Goal: Feedback & Contribution: Submit feedback/report problem

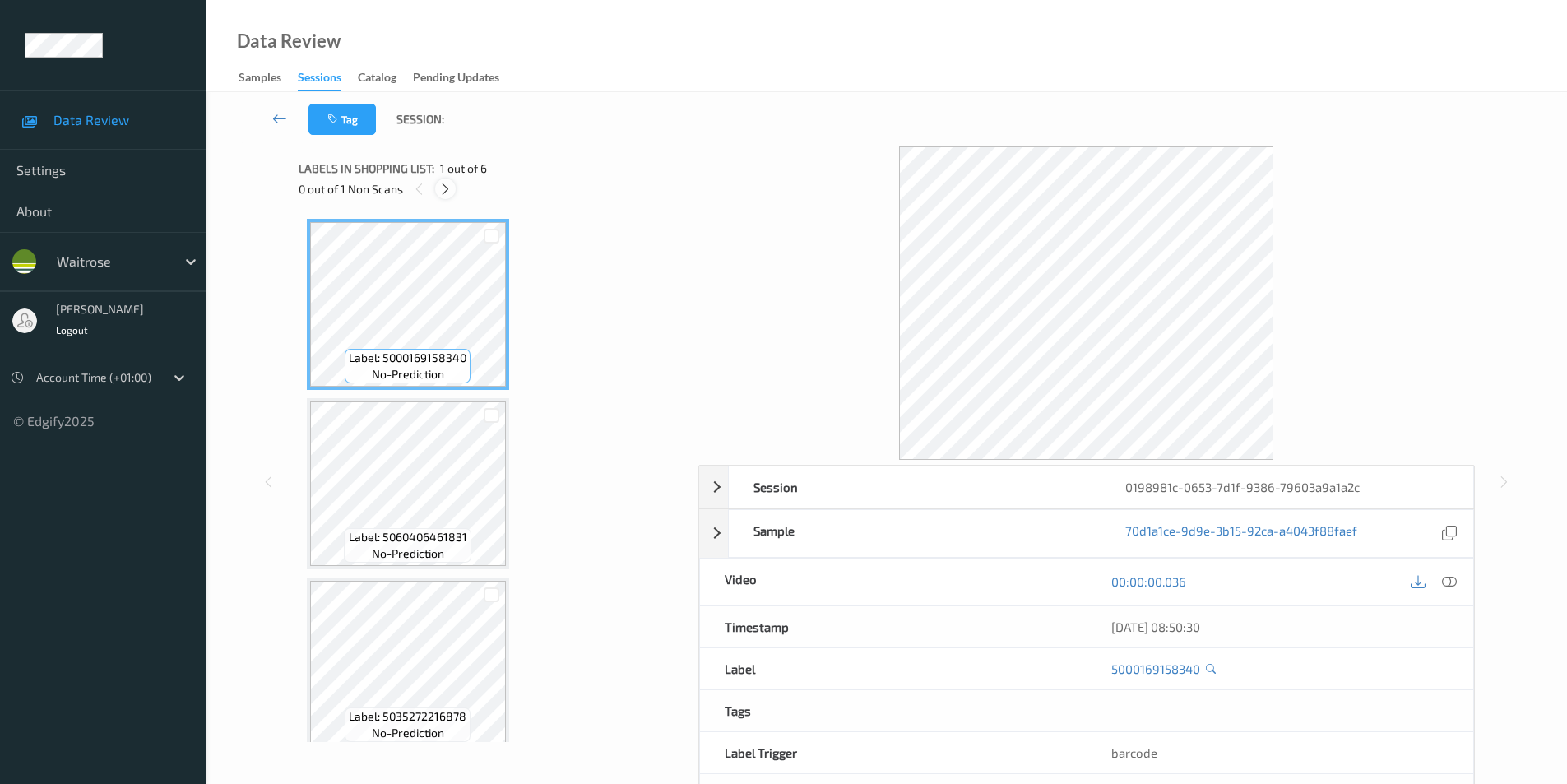
click at [449, 190] on icon at bounding box center [445, 189] width 14 height 15
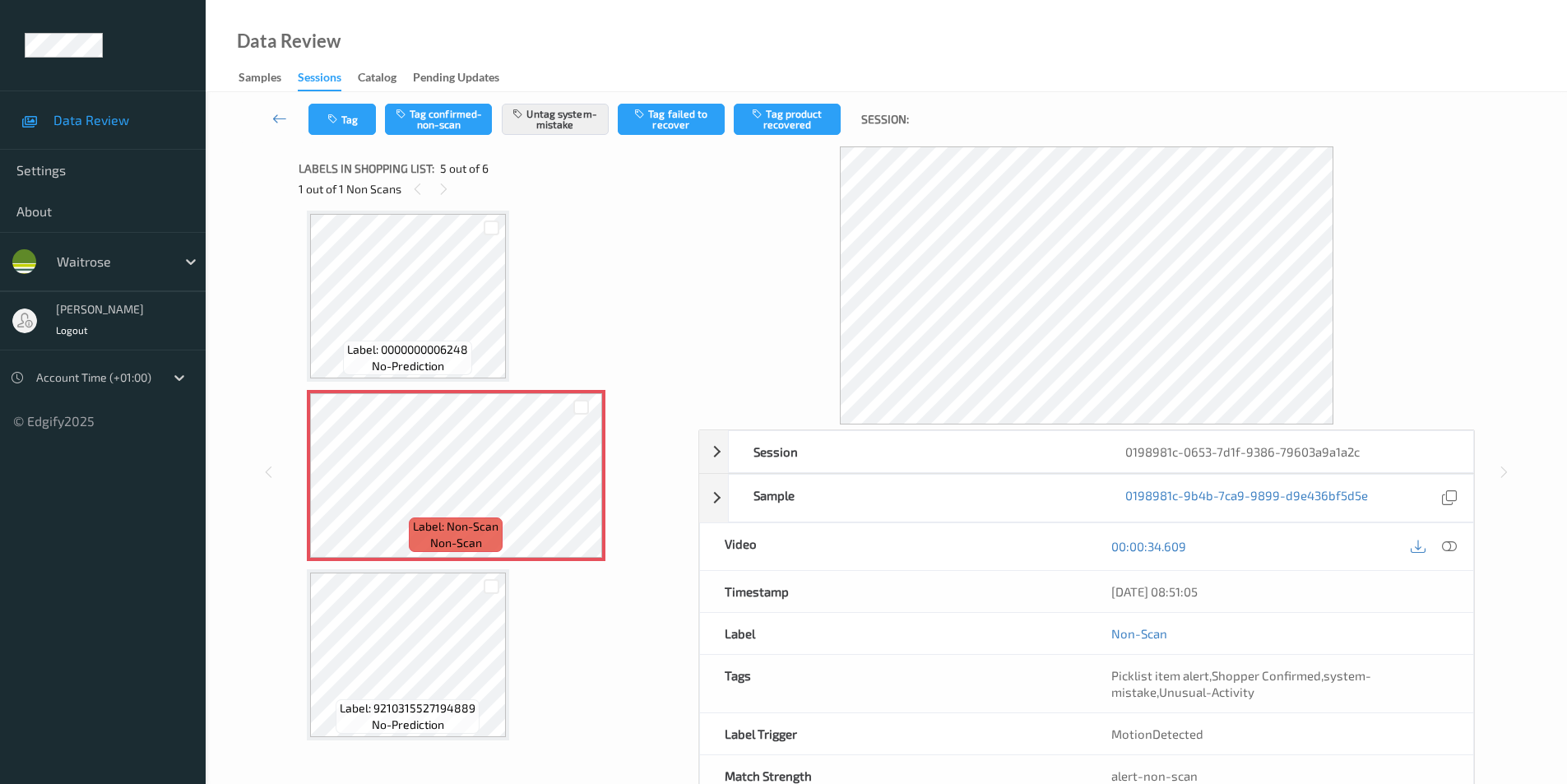
scroll to position [553, 0]
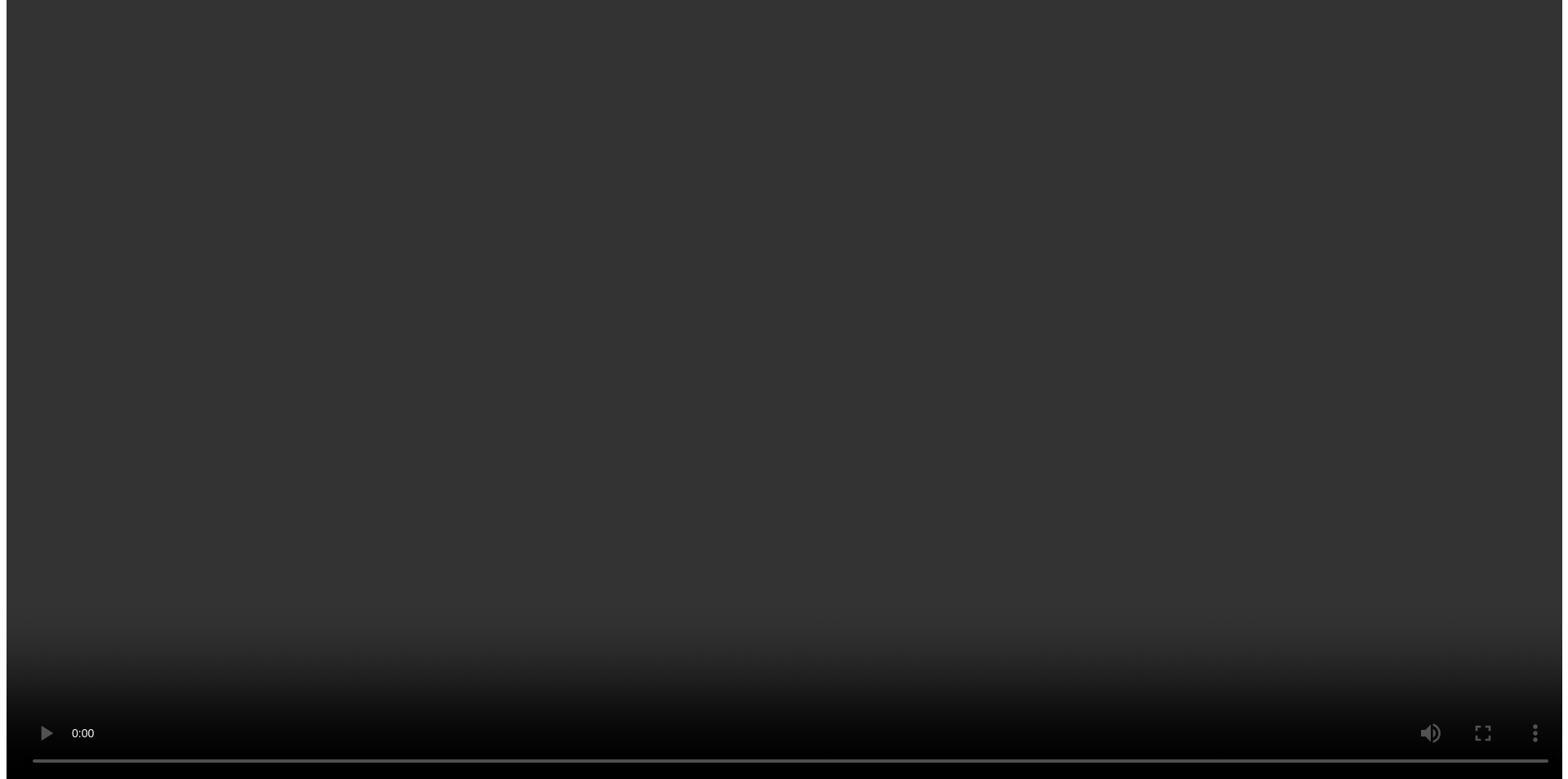
scroll to position [15, 0]
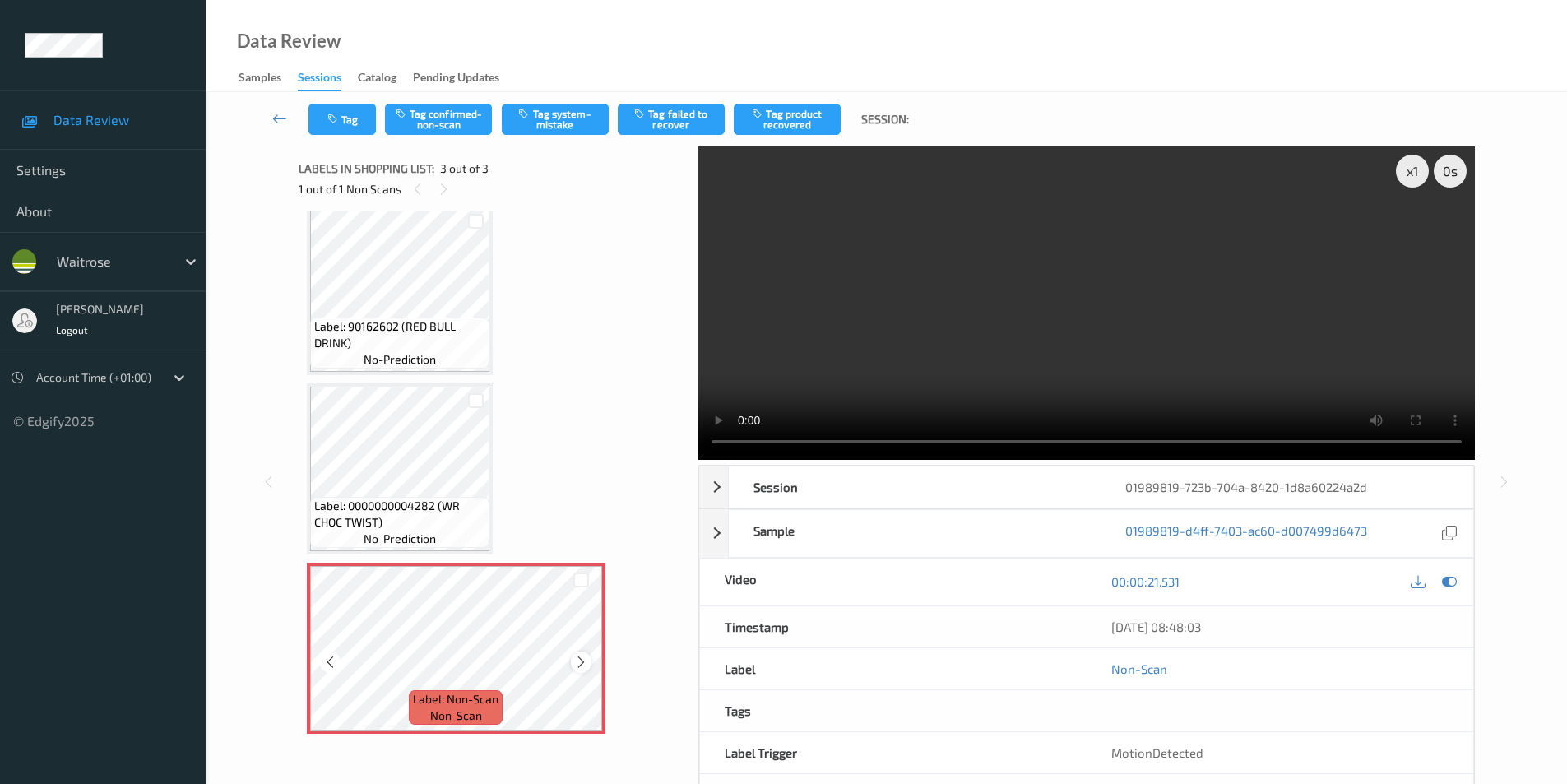
click at [576, 664] on icon at bounding box center [581, 662] width 14 height 15
click at [560, 124] on button "Tag system-mistake" at bounding box center [555, 119] width 107 height 31
click at [352, 124] on button "Tag" at bounding box center [342, 119] width 68 height 31
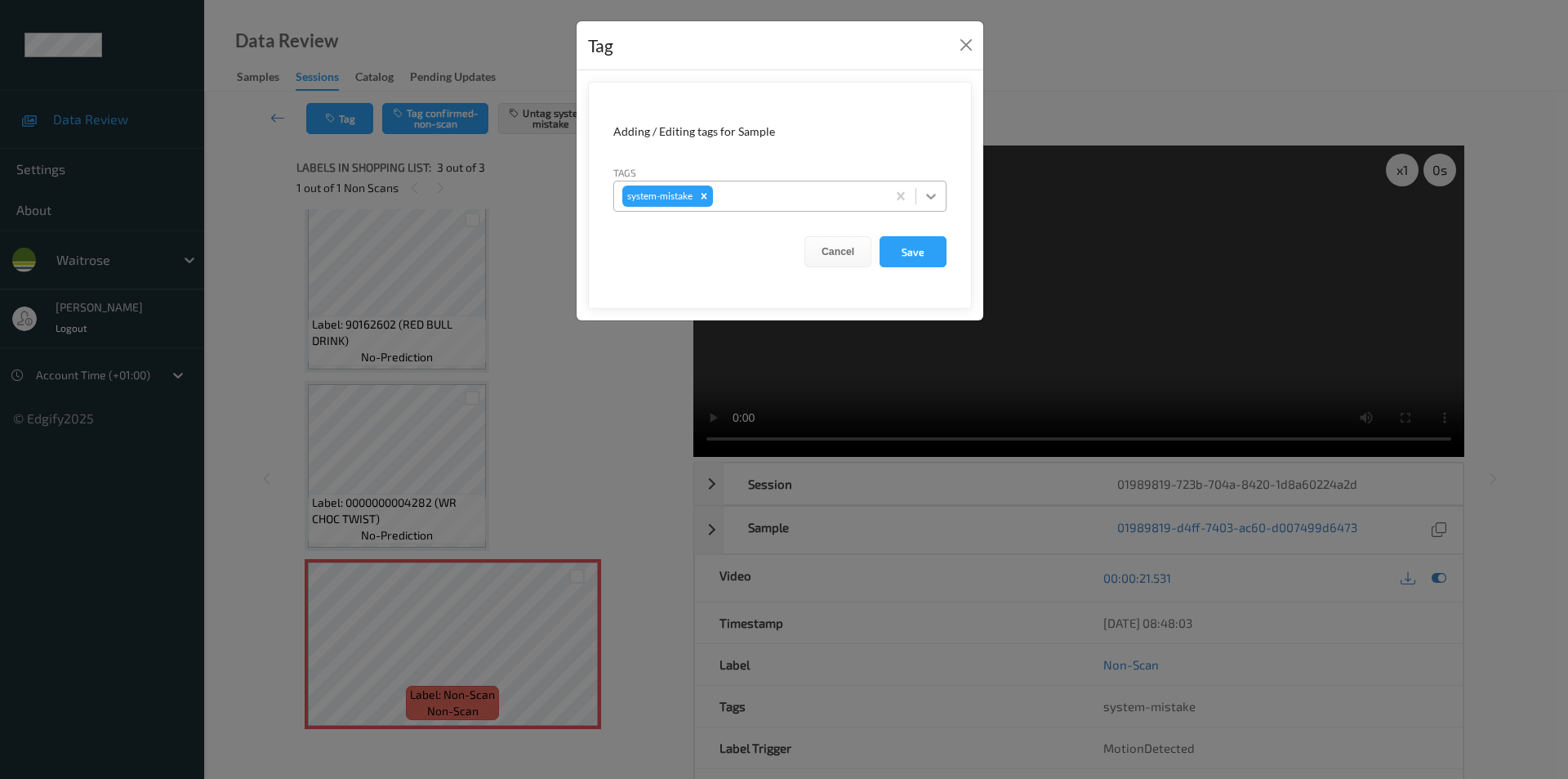
click at [931, 200] on icon at bounding box center [931, 196] width 16 height 16
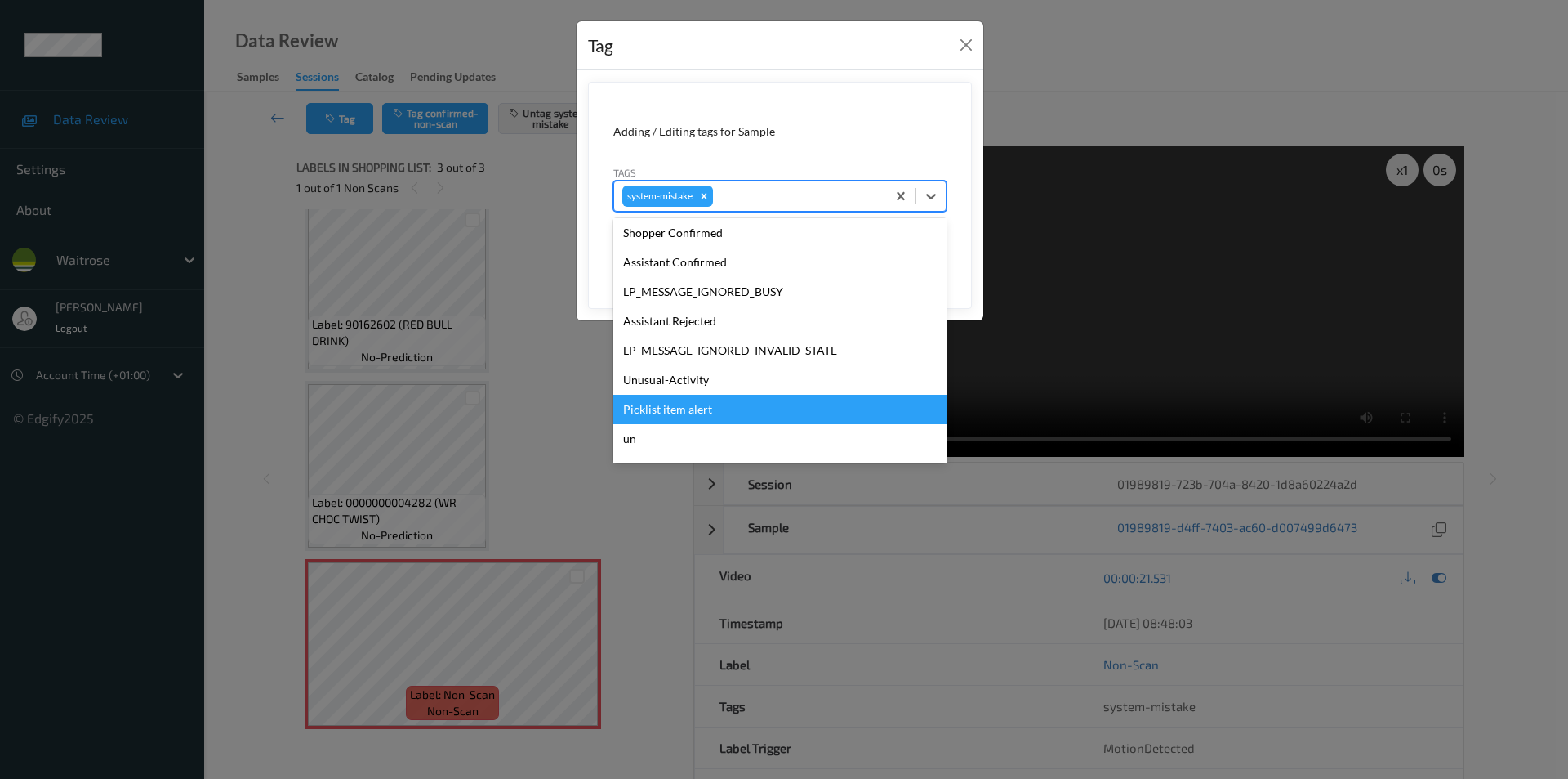
scroll to position [350, 0]
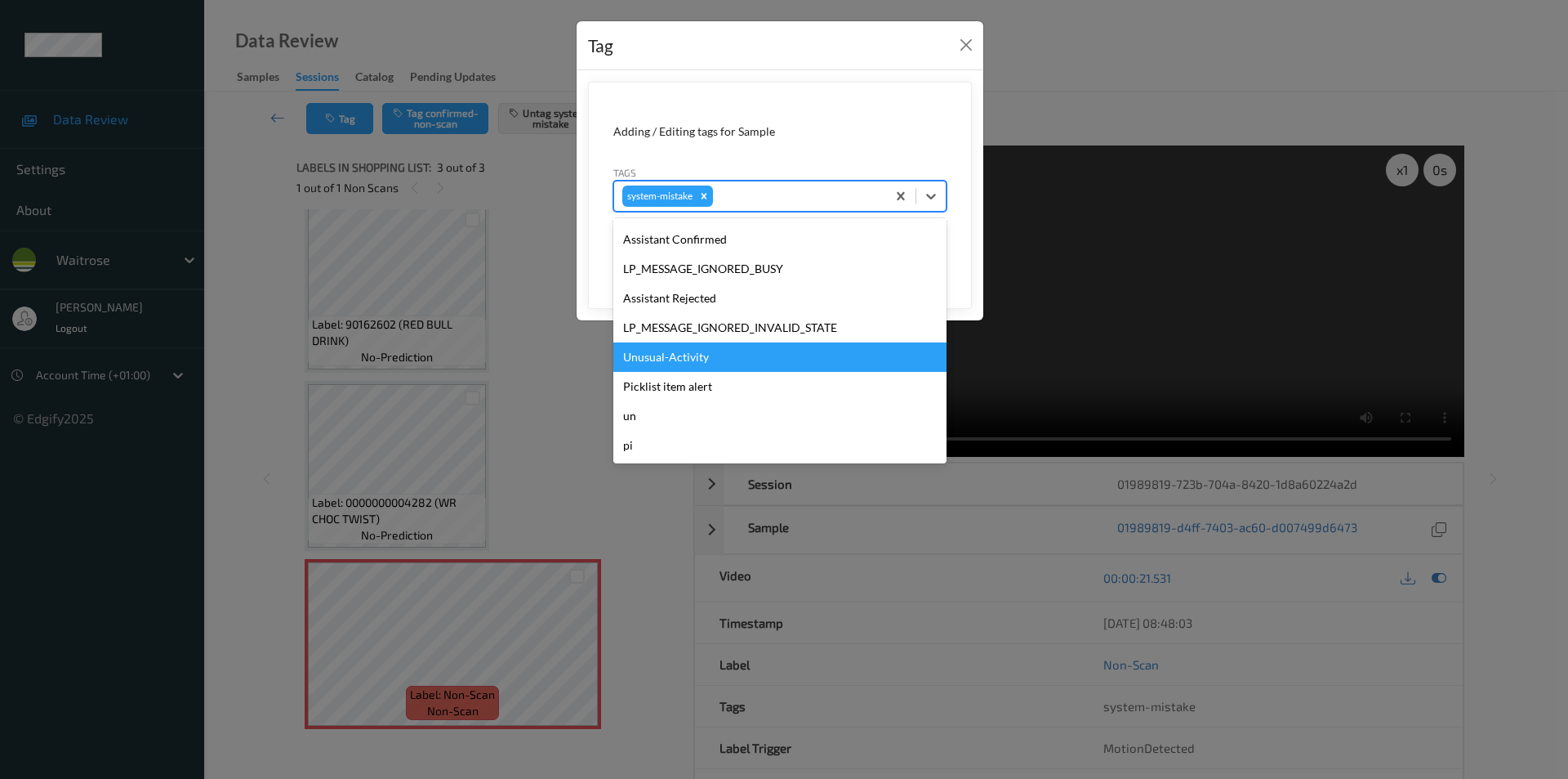
click at [695, 361] on div "Unusual-Activity" at bounding box center [779, 357] width 333 height 29
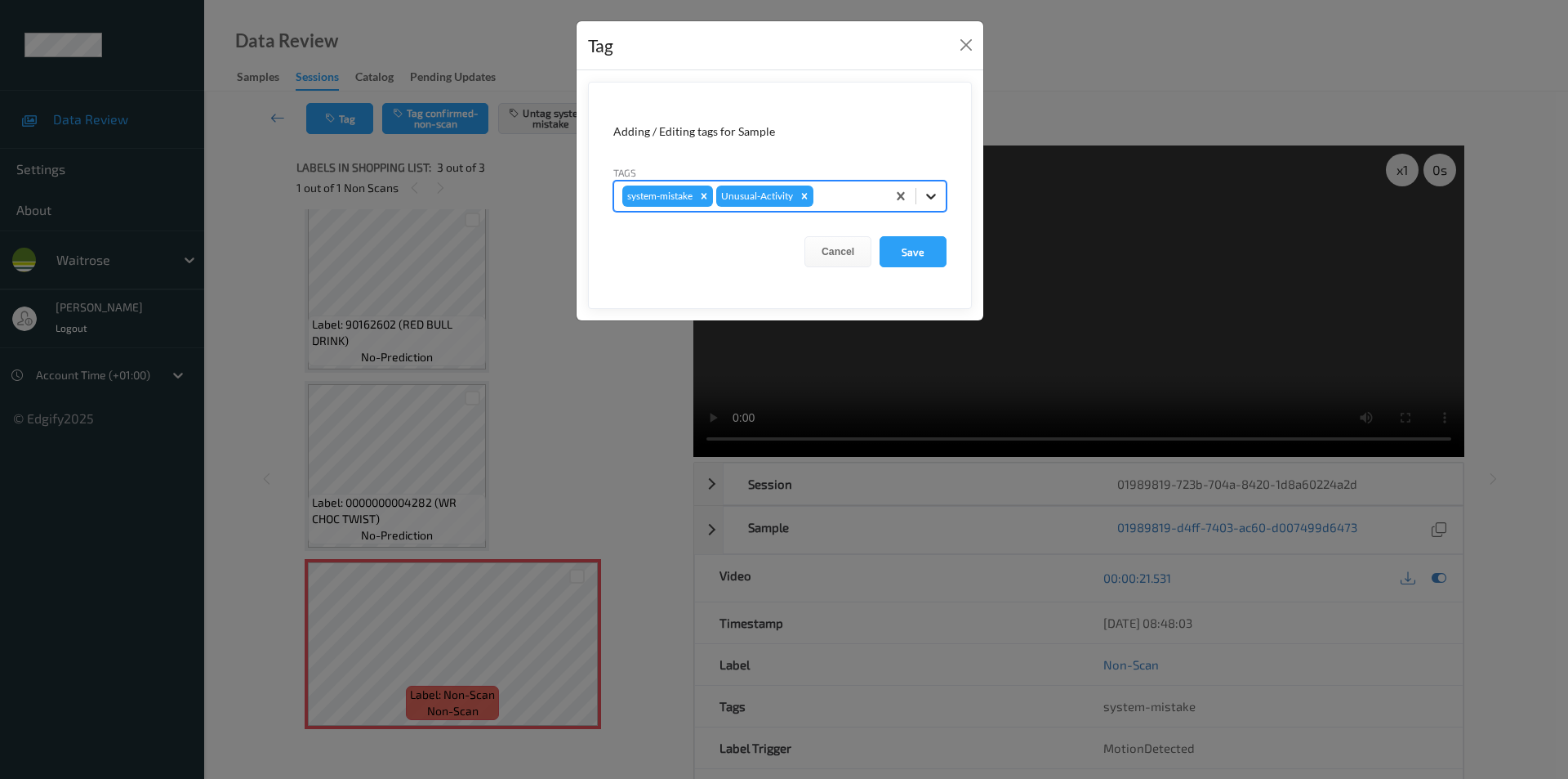
drag, startPoint x: 925, startPoint y: 202, endPoint x: 921, endPoint y: 210, distance: 8.9
click at [926, 202] on icon at bounding box center [931, 196] width 16 height 16
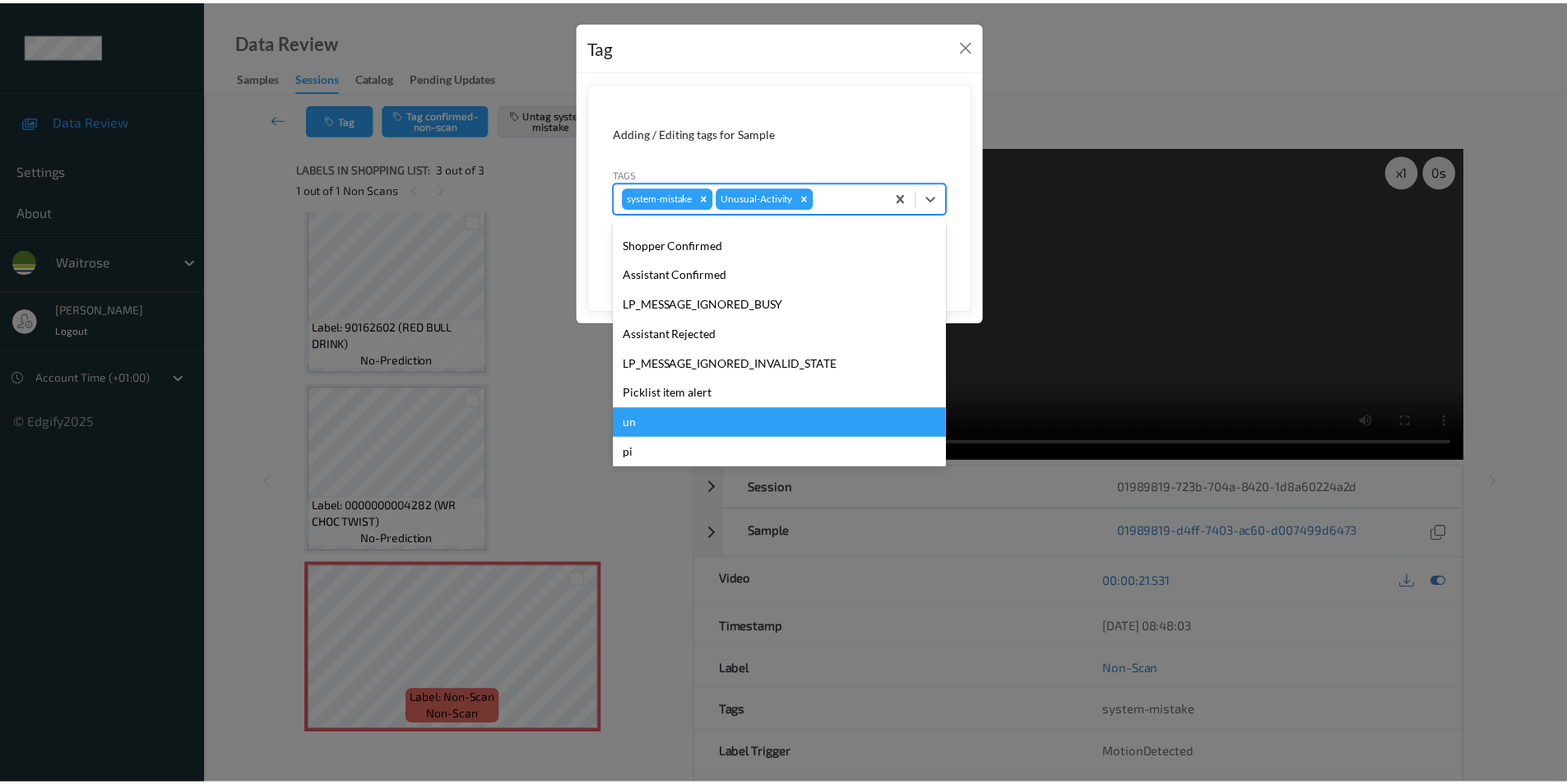
scroll to position [323, 0]
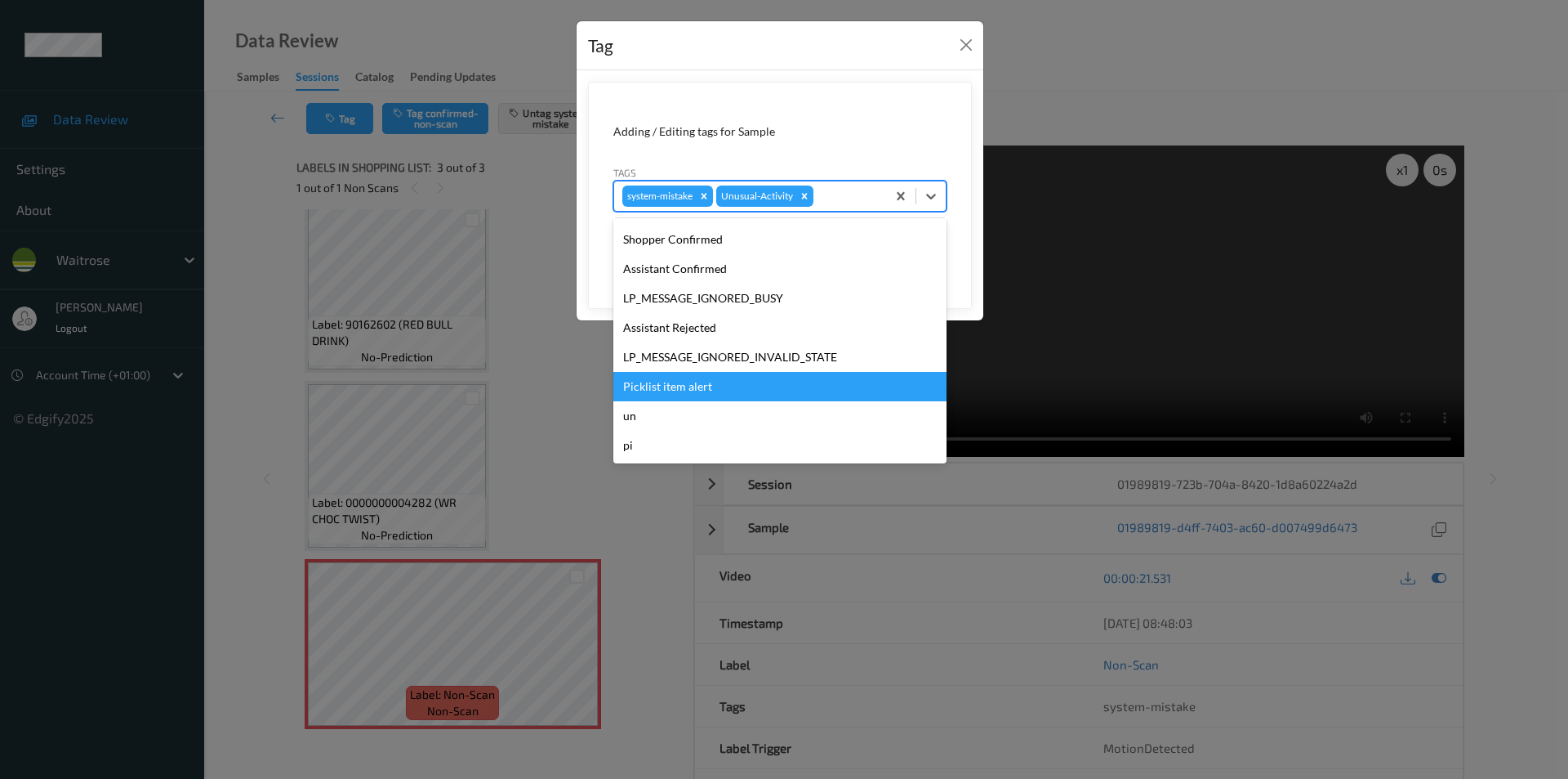
click at [691, 390] on div "Picklist item alert" at bounding box center [779, 386] width 333 height 29
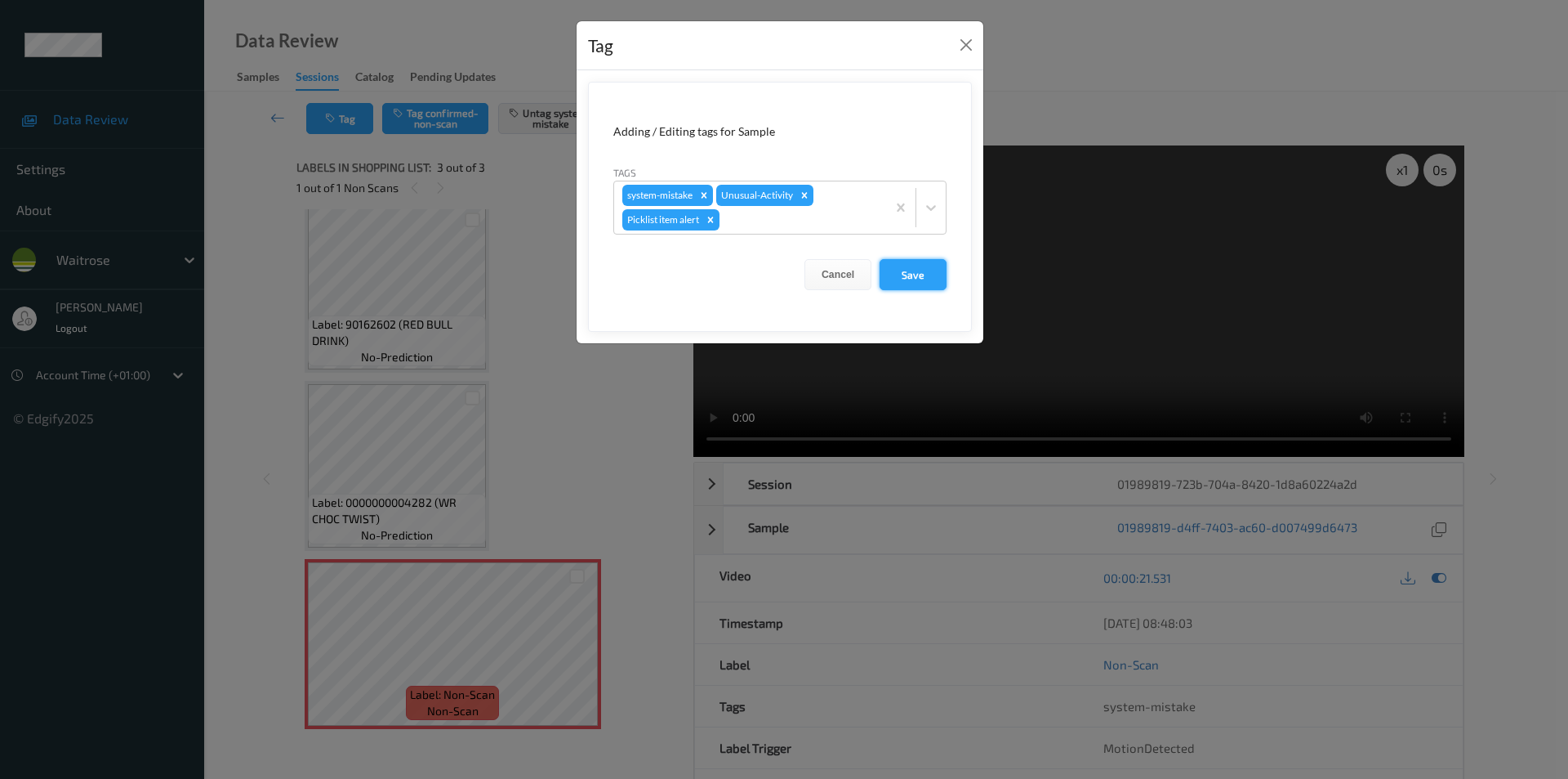
click button "Save"
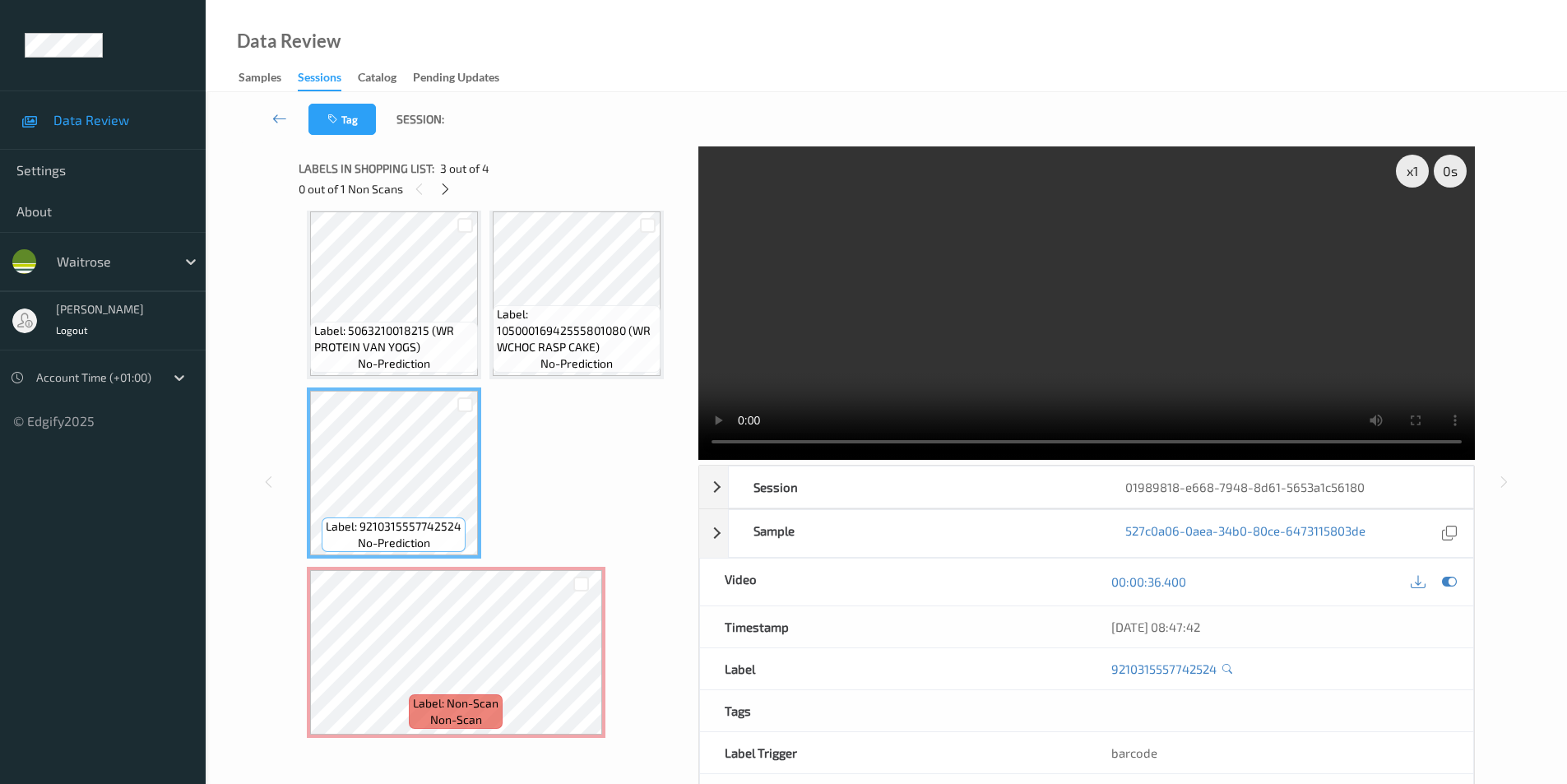
scroll to position [15, 0]
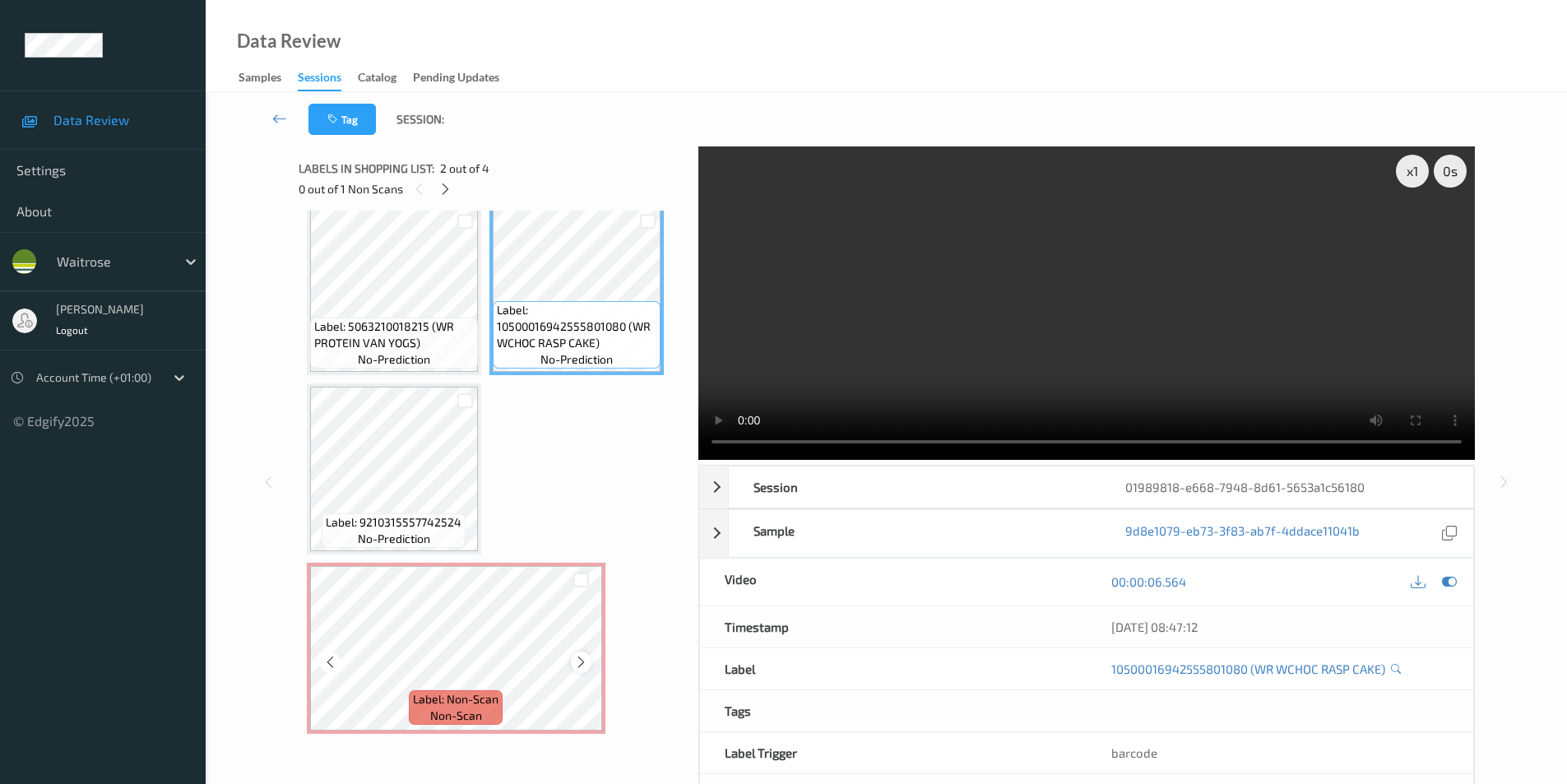
click at [579, 666] on icon at bounding box center [581, 662] width 14 height 15
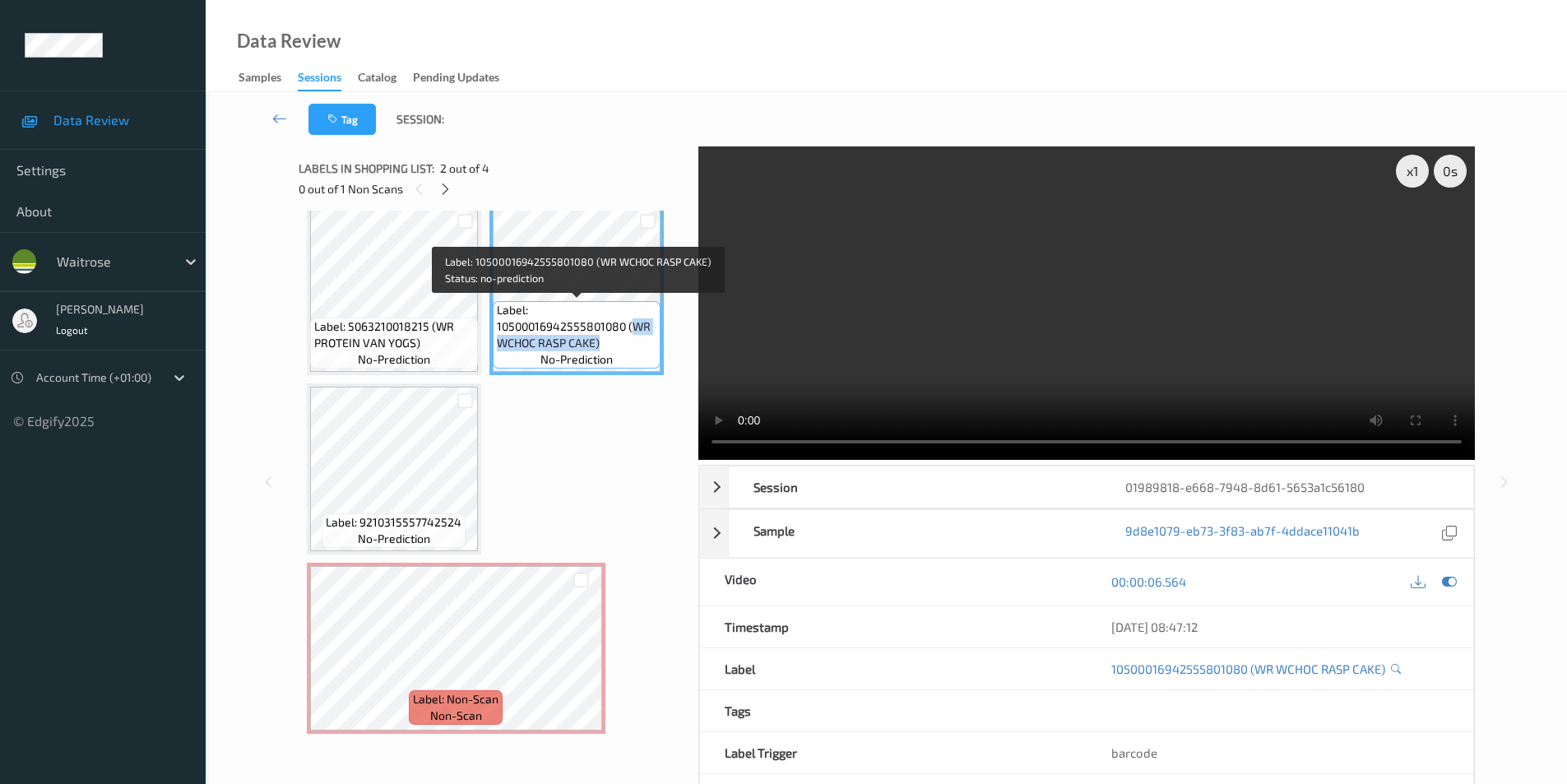
drag, startPoint x: 630, startPoint y: 325, endPoint x: 620, endPoint y: 338, distance: 16.4
click at [620, 338] on span "Label: 10500016942555801080 (WR WCHOC RASP CAKE)" at bounding box center [577, 326] width 160 height 50
copy span "WR WCHOC RASP CAKE)"
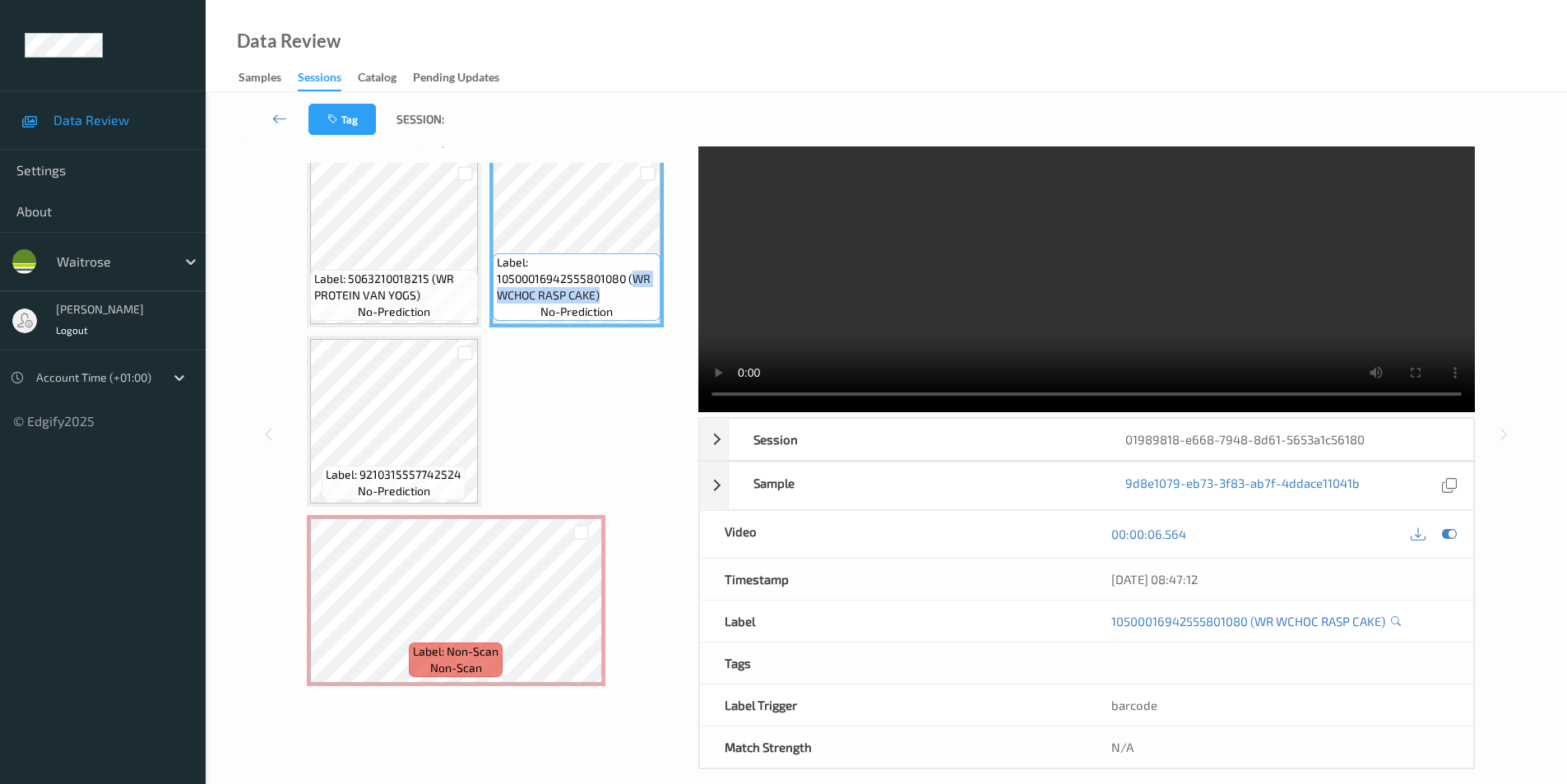
scroll to position [67, 0]
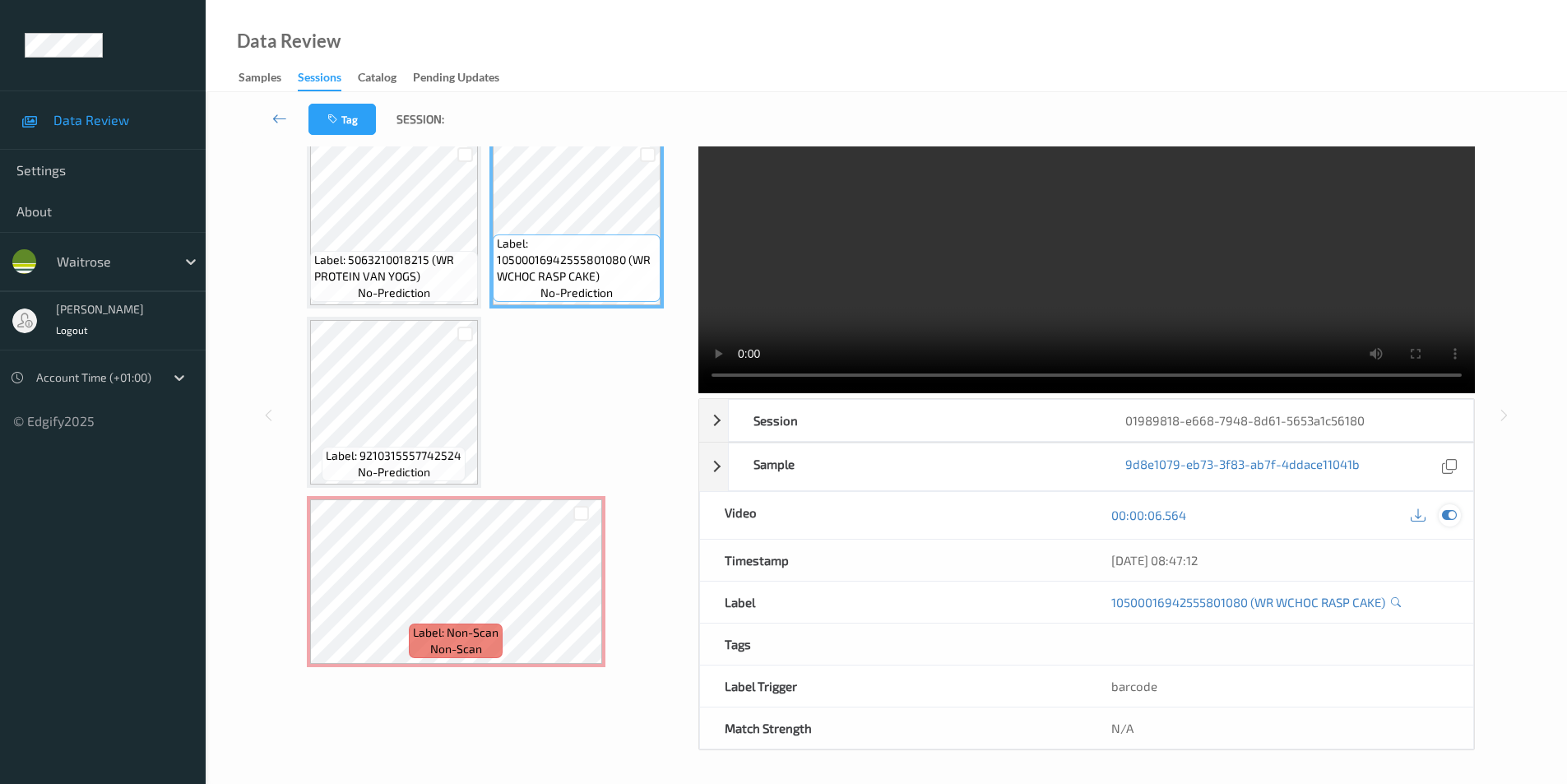
click at [1447, 513] on icon at bounding box center [1450, 514] width 15 height 15
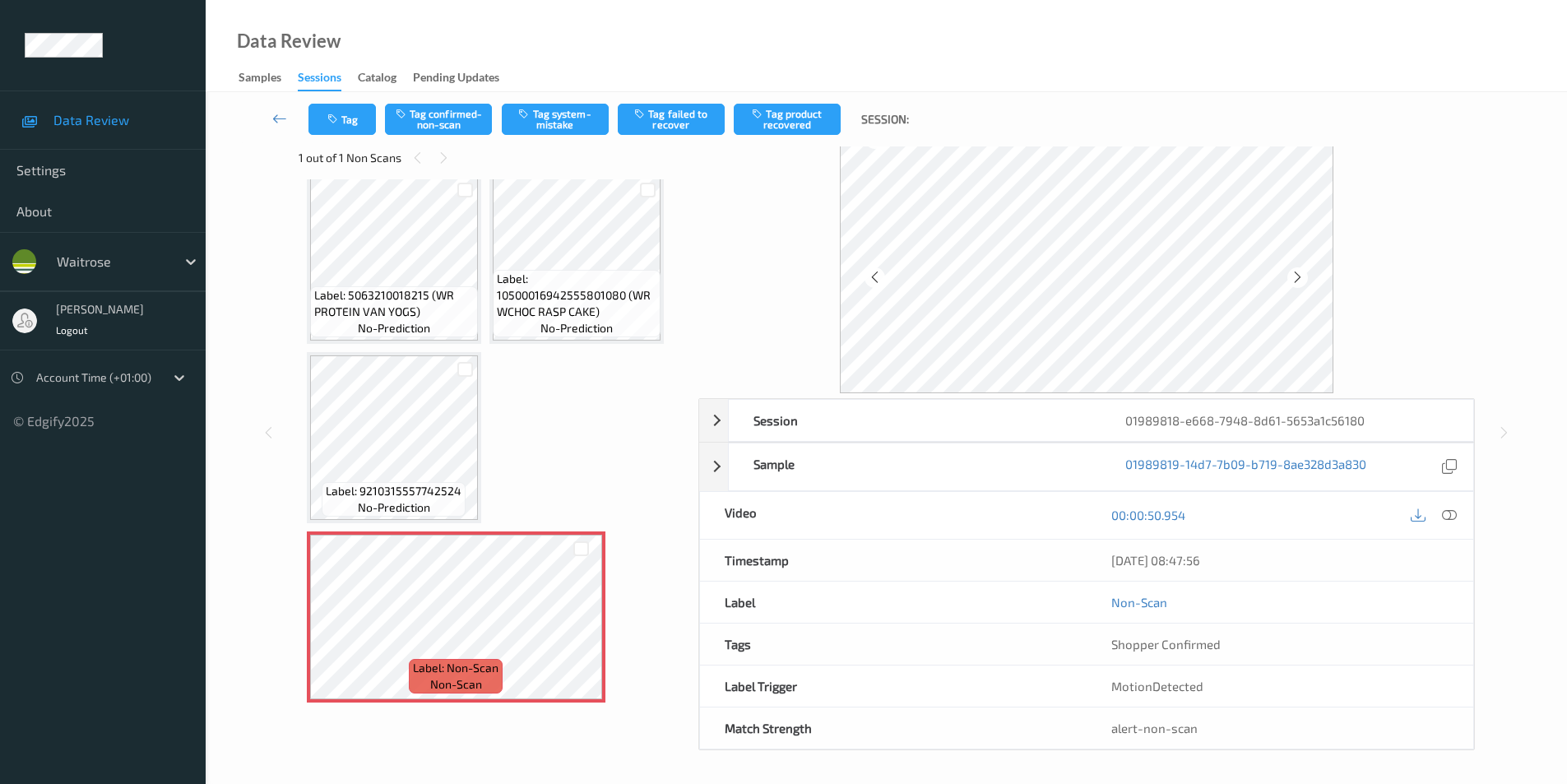
scroll to position [31, 0]
click at [1293, 274] on icon at bounding box center [1297, 277] width 14 height 15
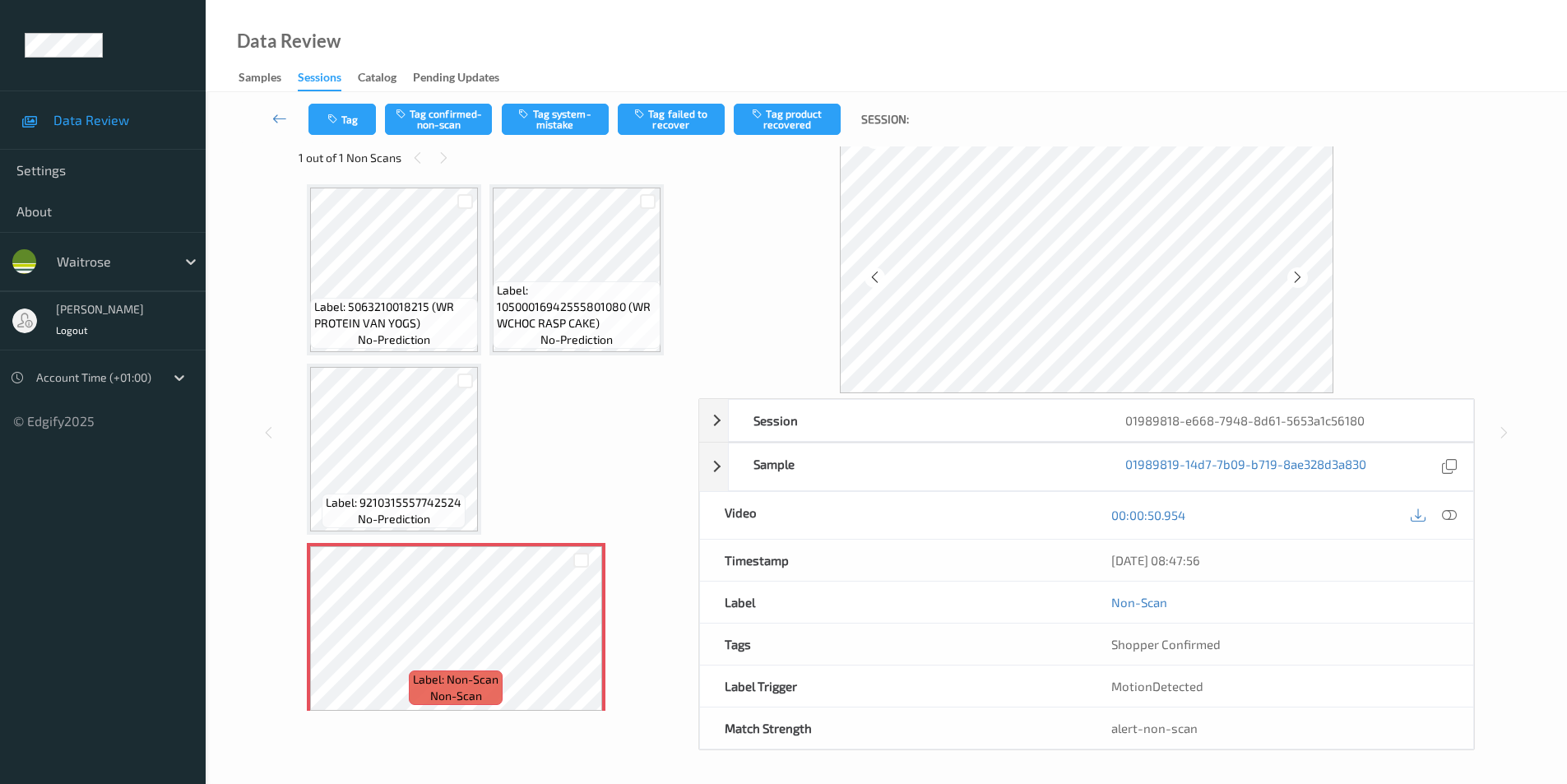
scroll to position [0, 0]
click at [544, 119] on button "Tag system-mistake" at bounding box center [555, 119] width 107 height 31
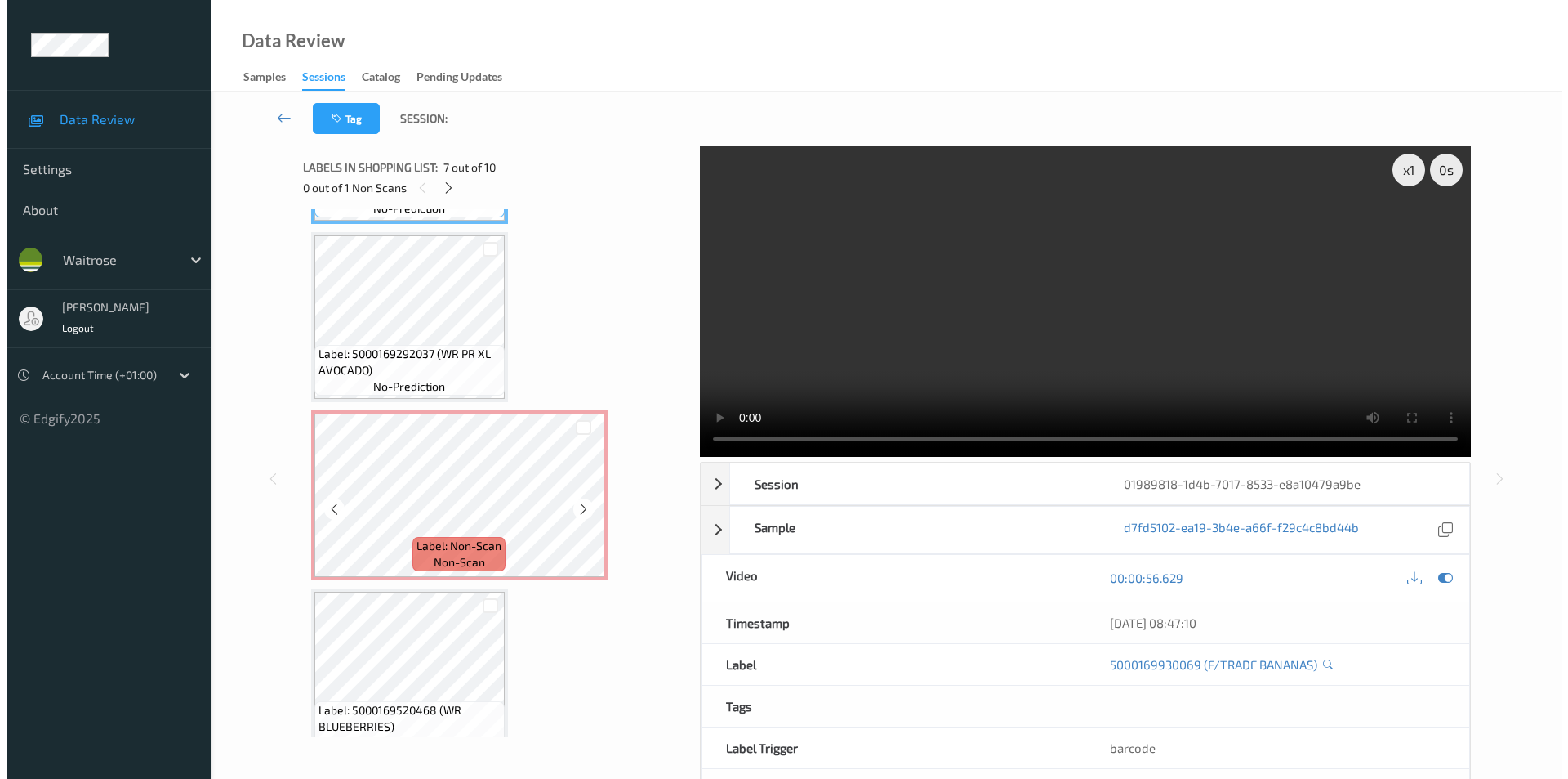
scroll to position [1239, 0]
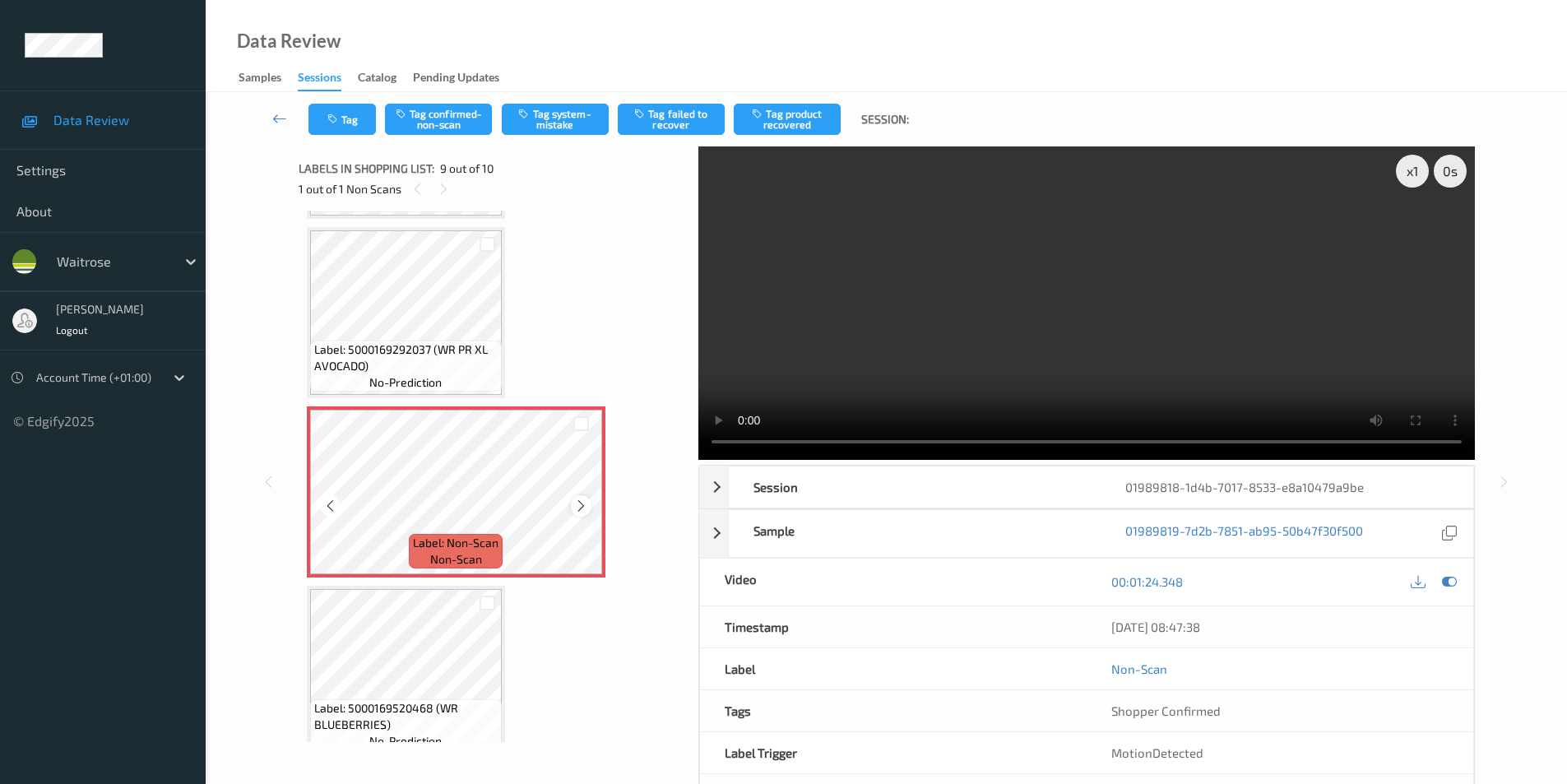
click at [587, 504] on icon at bounding box center [581, 505] width 14 height 15
click at [1450, 585] on icon at bounding box center [1450, 581] width 15 height 15
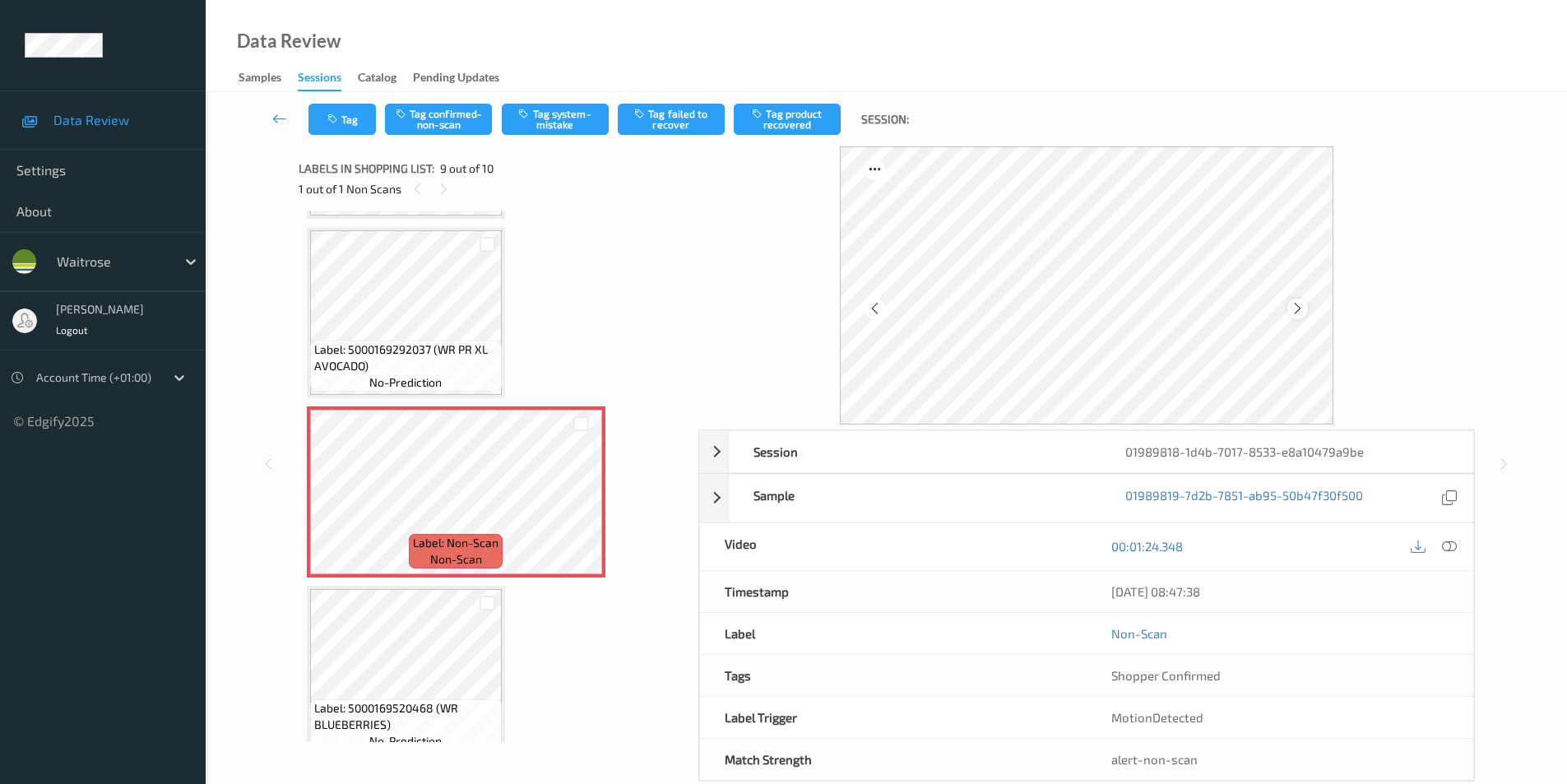
click at [1299, 301] on icon at bounding box center [1297, 308] width 14 height 15
click at [549, 124] on button "Tag system-mistake" at bounding box center [555, 119] width 107 height 31
click at [346, 124] on button "Tag" at bounding box center [342, 119] width 68 height 31
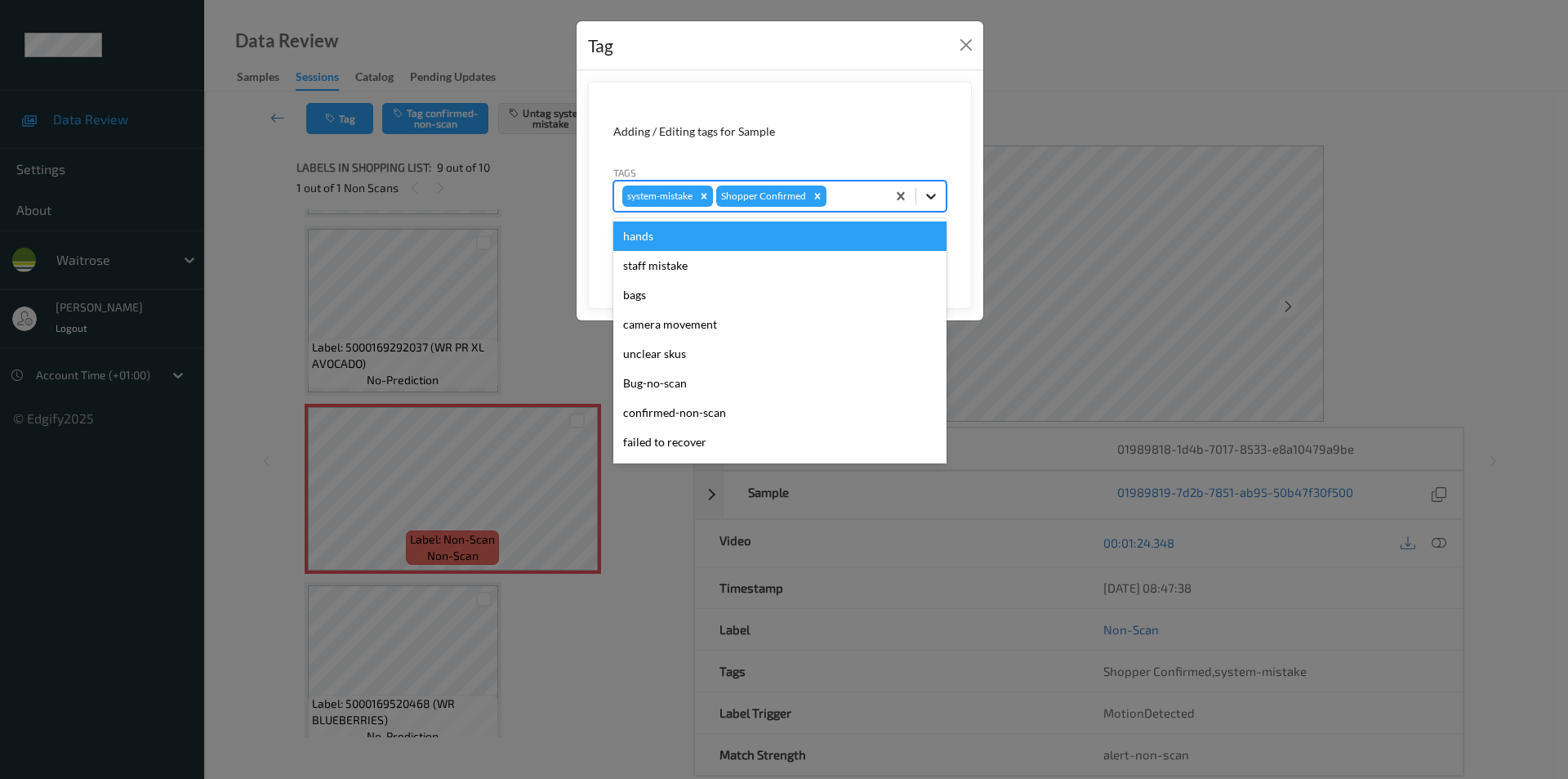
click at [924, 190] on icon at bounding box center [931, 196] width 16 height 16
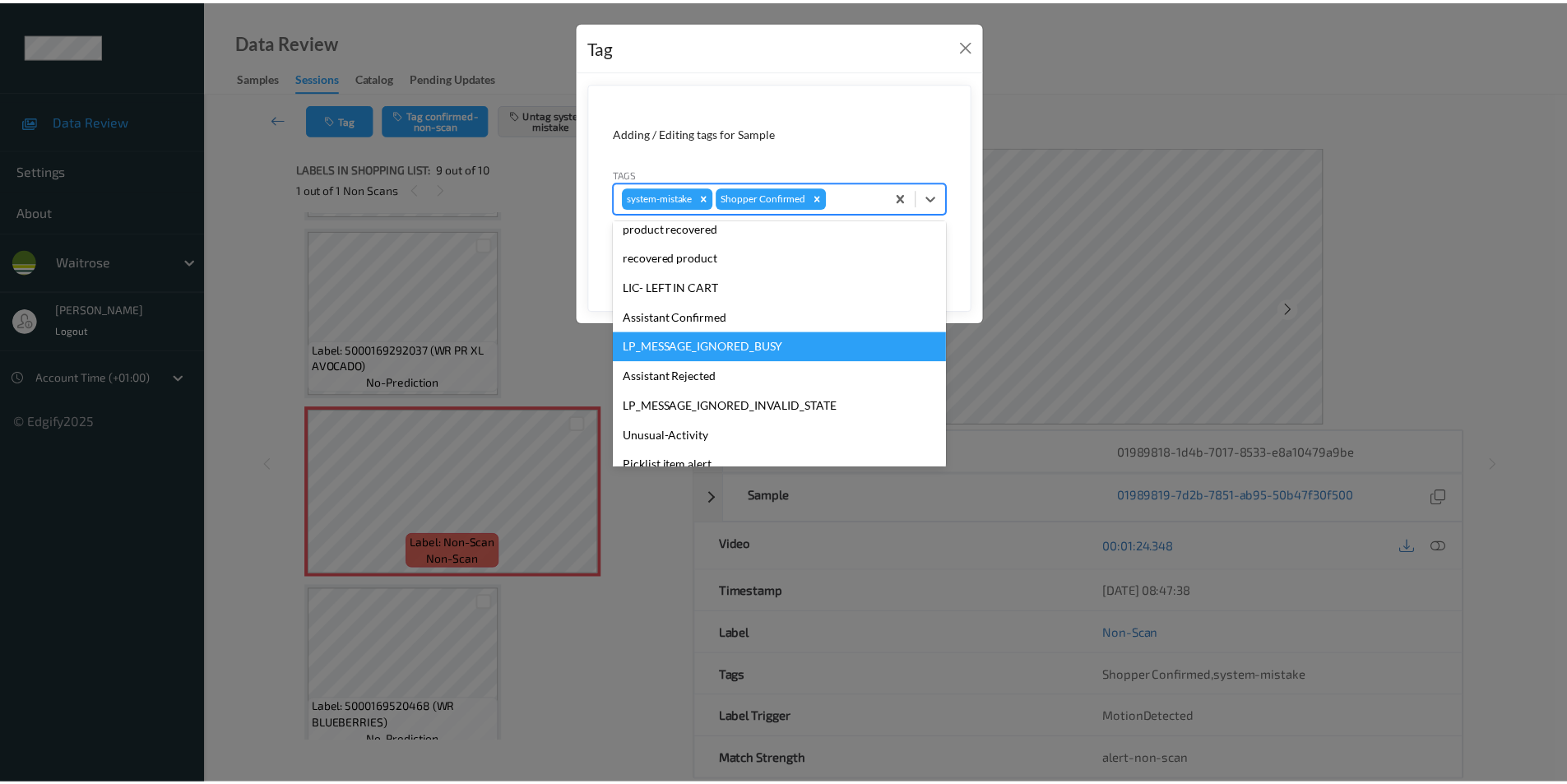
scroll to position [323, 0]
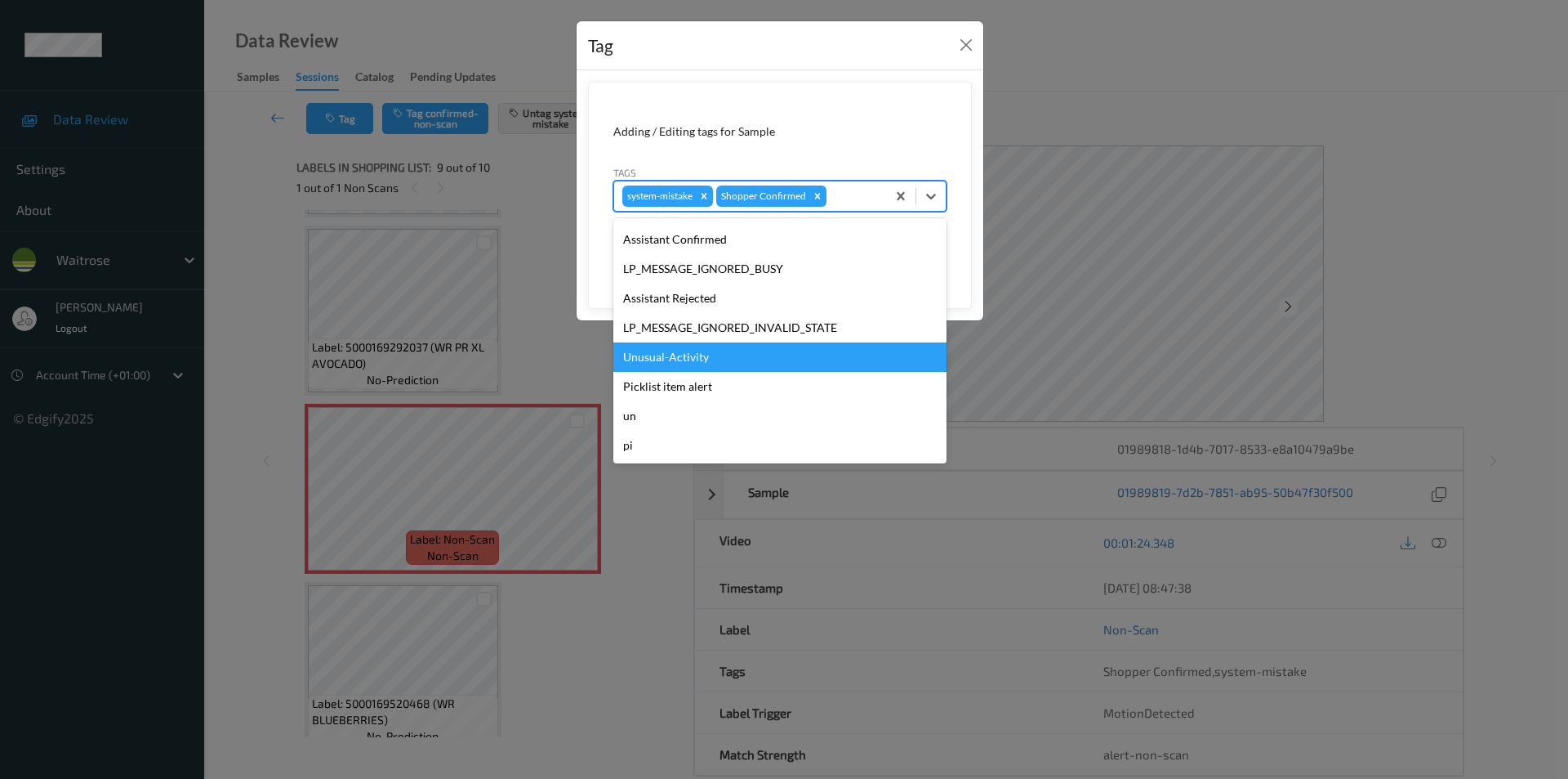
click at [656, 353] on div "Unusual-Activity" at bounding box center [779, 357] width 333 height 29
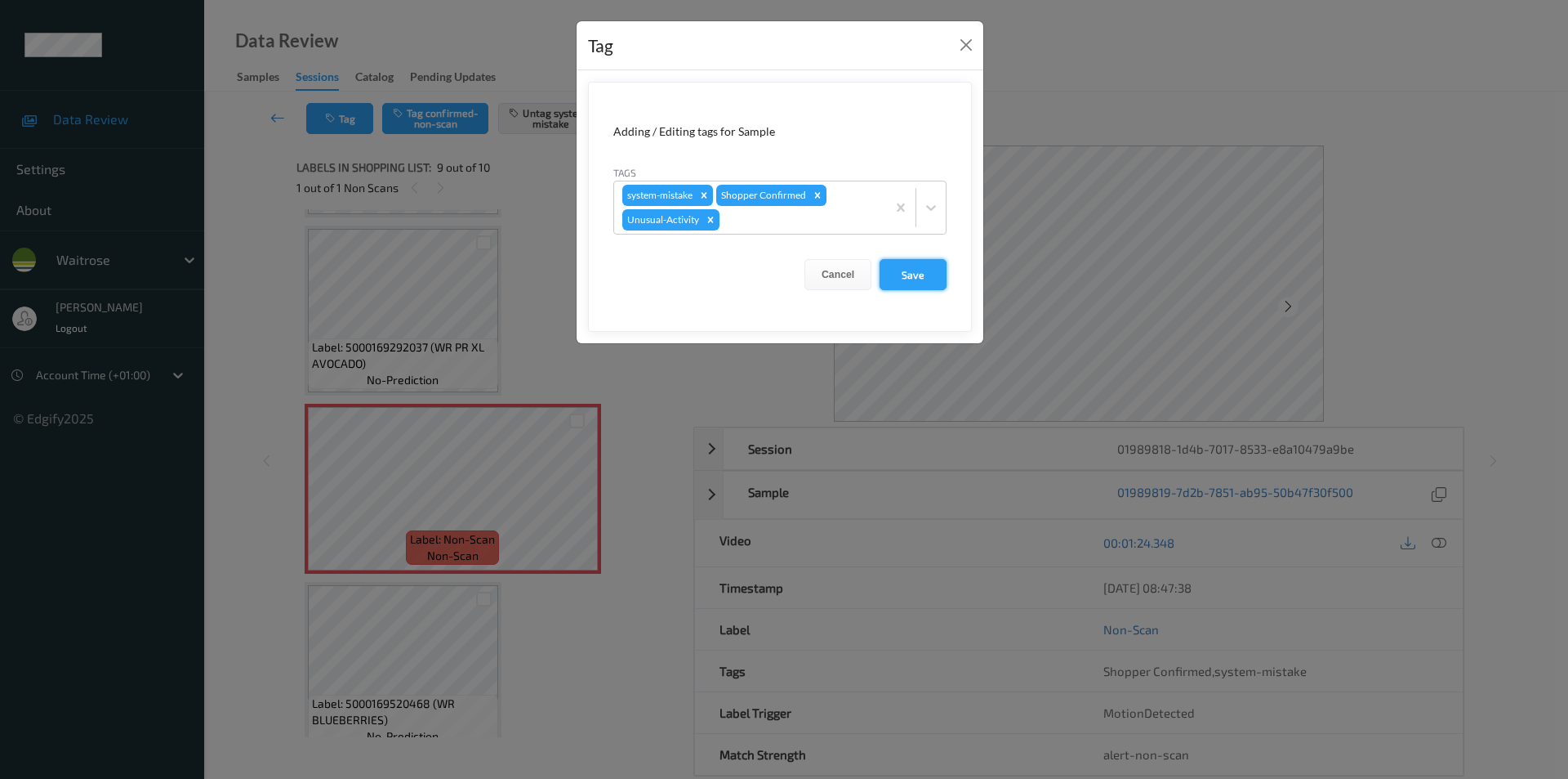
click at [893, 282] on button "Save" at bounding box center [913, 274] width 67 height 31
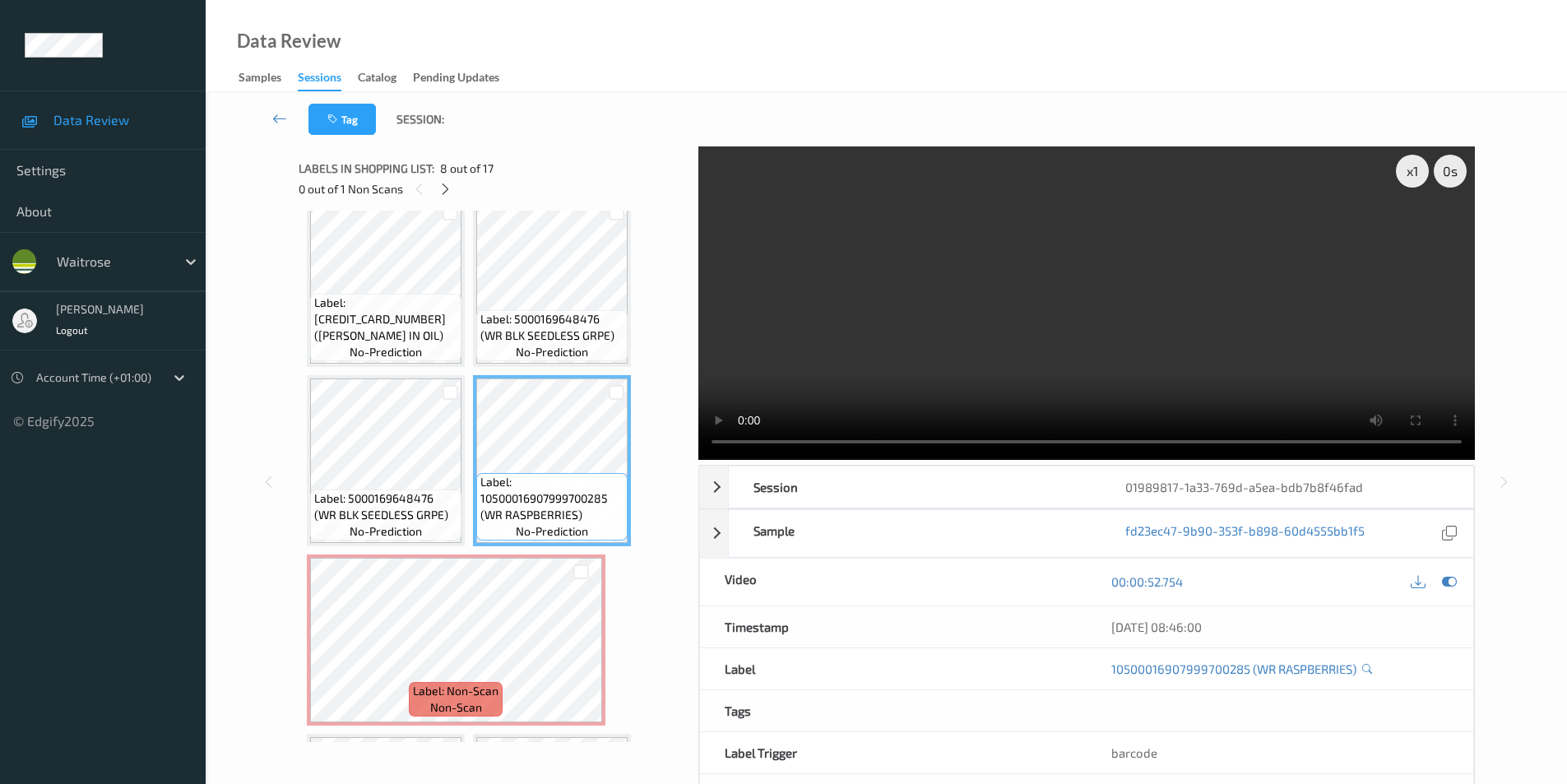
scroll to position [464, 0]
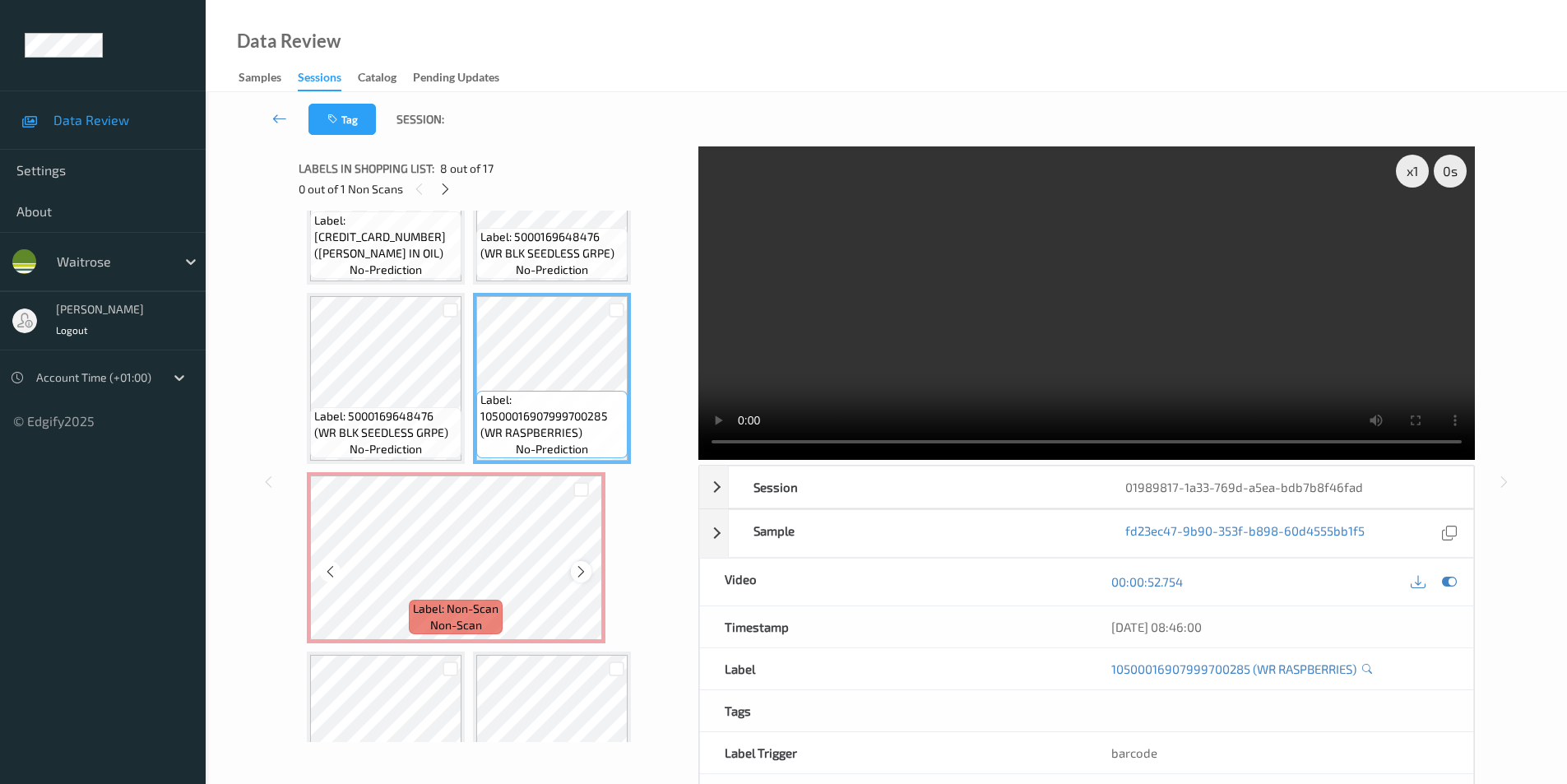
click at [578, 576] on icon at bounding box center [581, 571] width 14 height 15
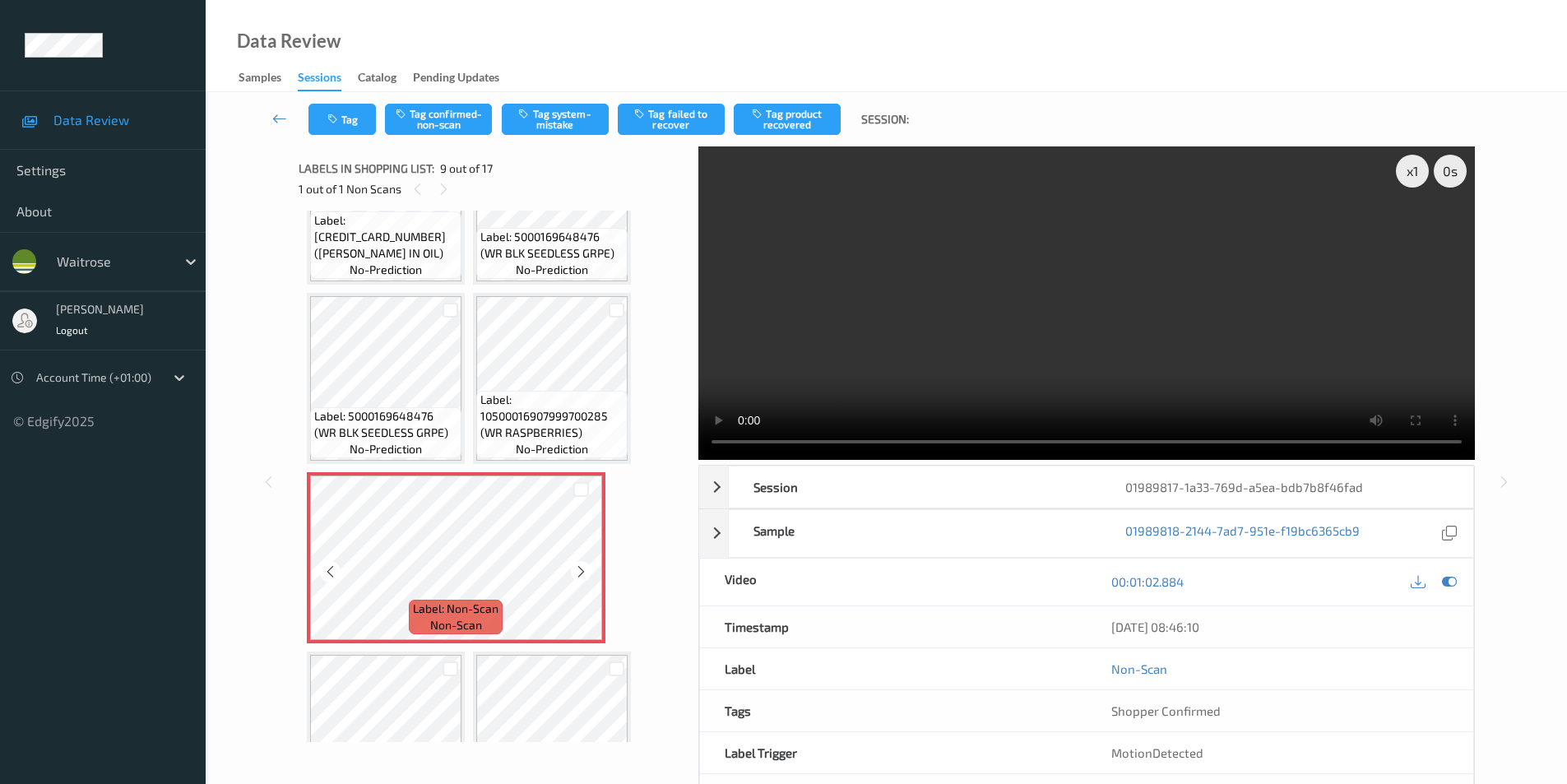
click at [578, 576] on icon at bounding box center [581, 571] width 14 height 15
click icon
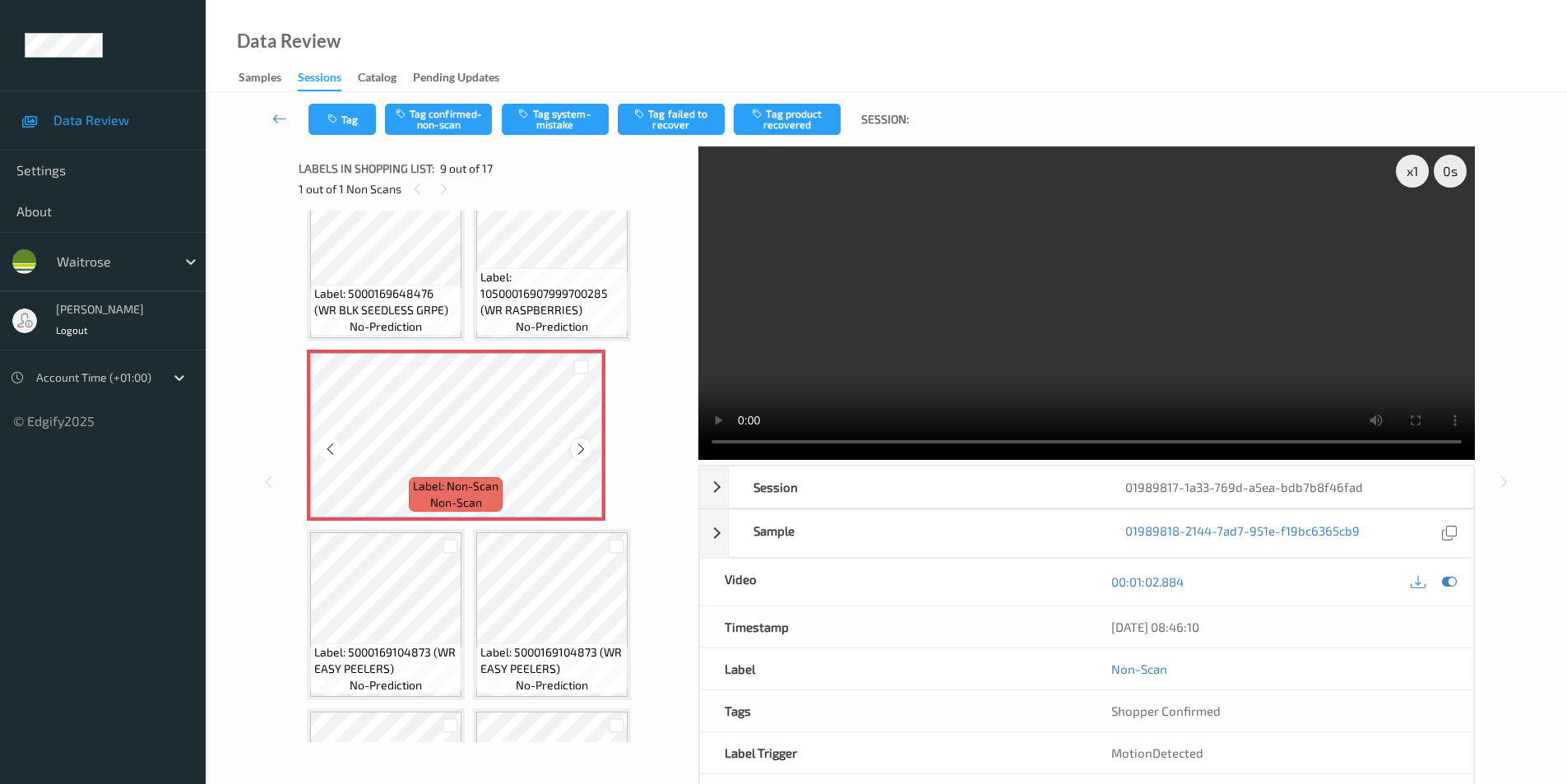
scroll to position [628, 0]
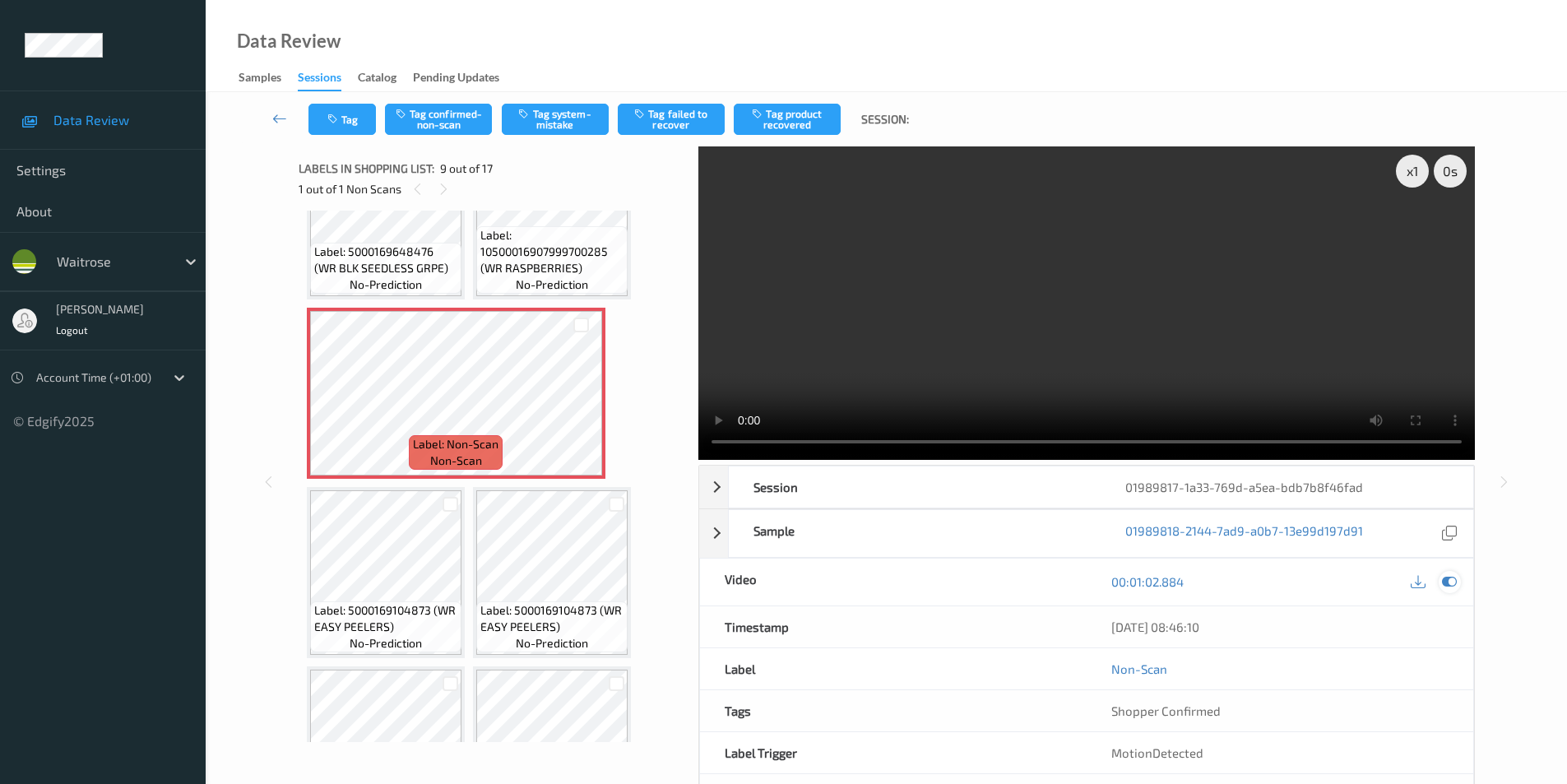
click div
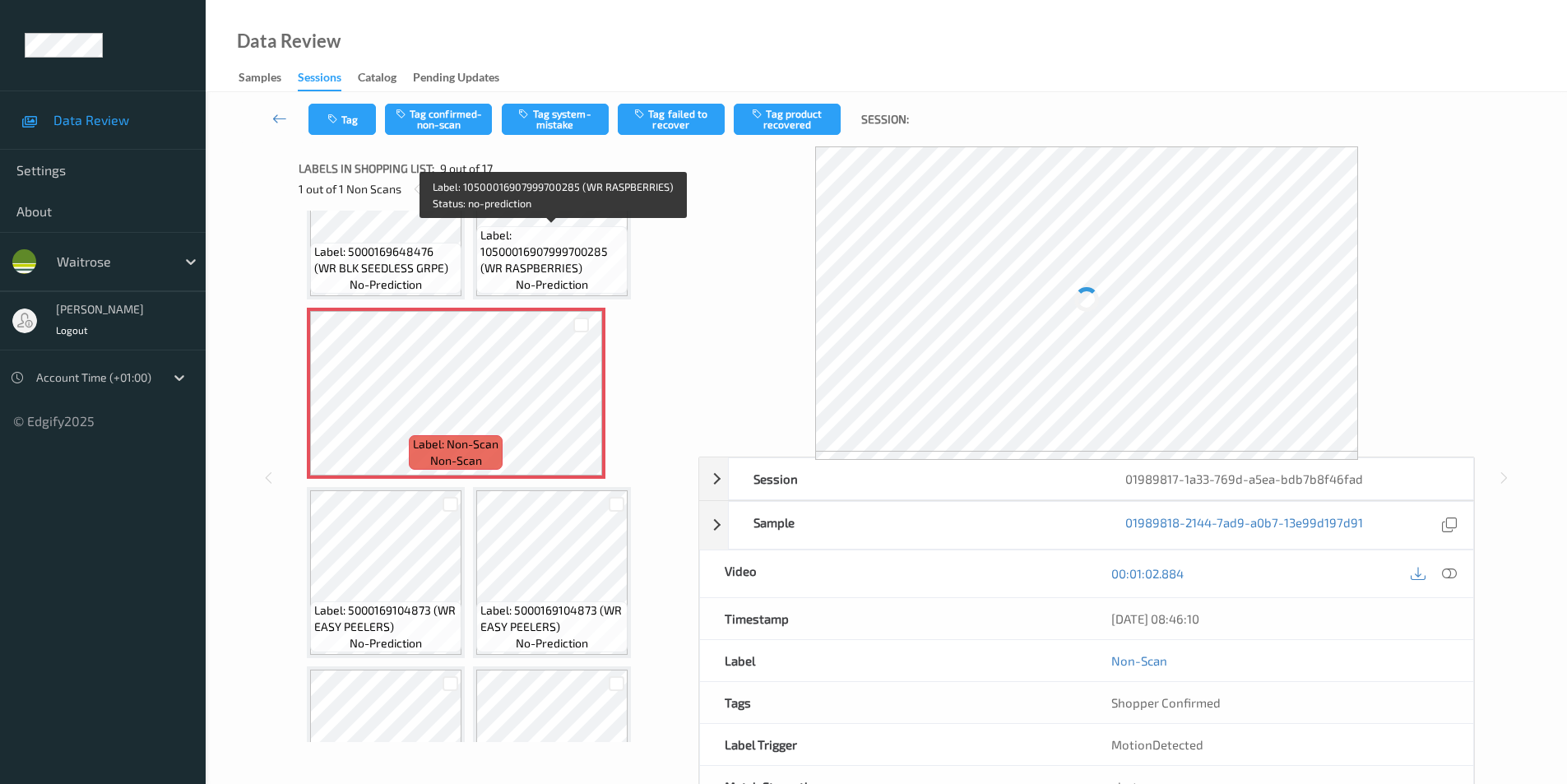
click span "Label: 10500016907999700285 (WR RASPBERRIES)"
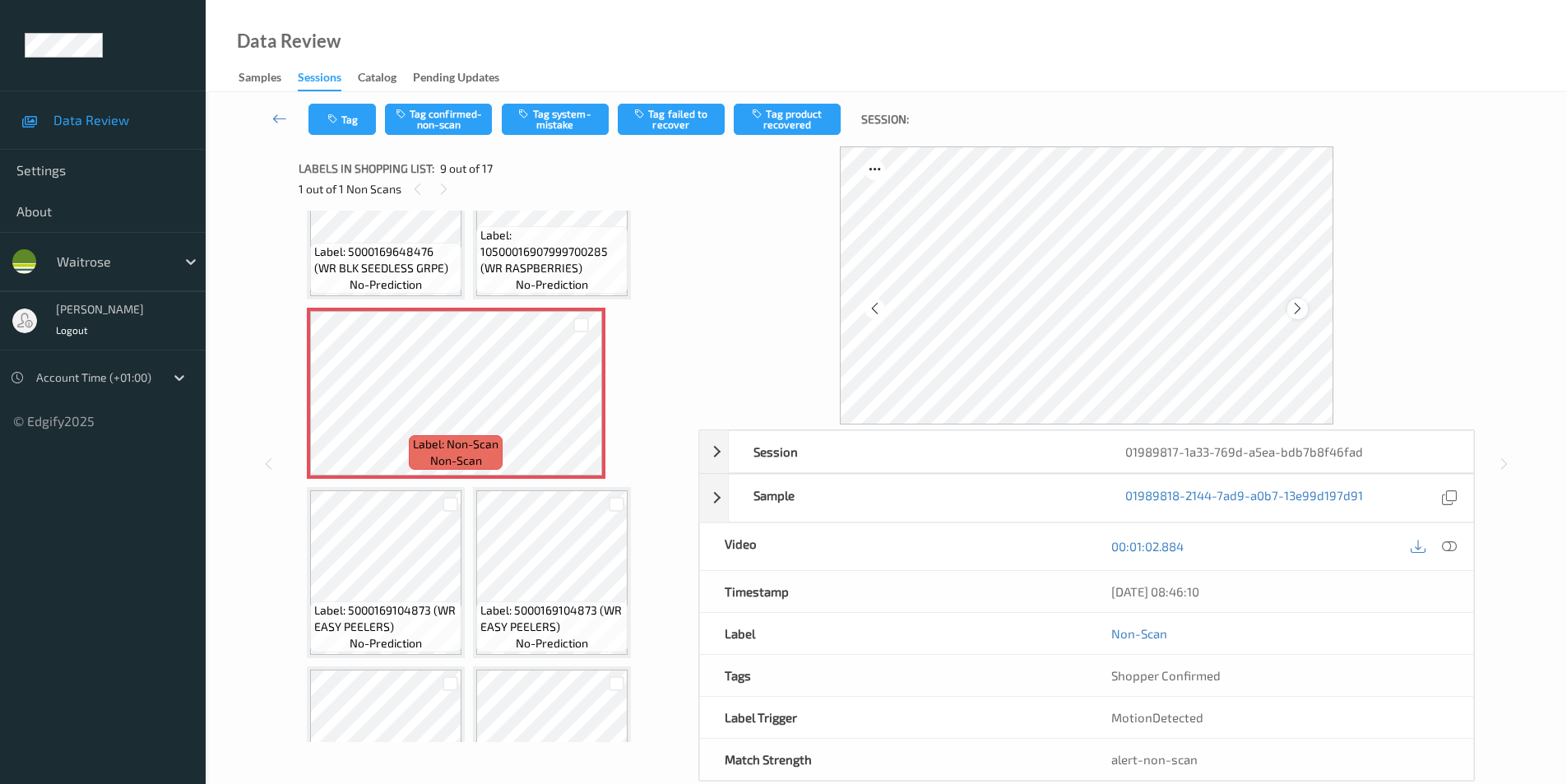
click icon
click button "Tag system-mistake"
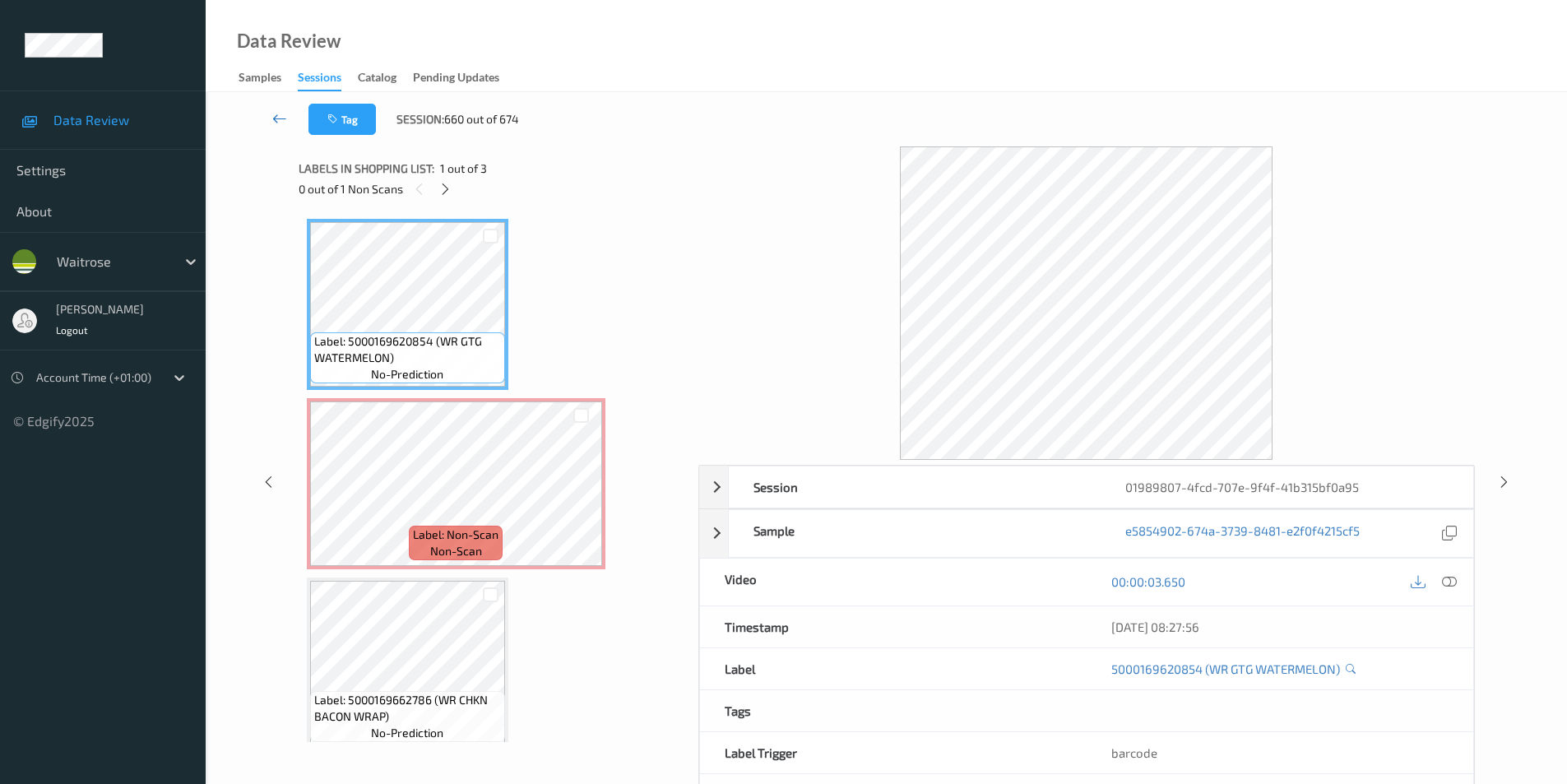
scroll to position [67, 0]
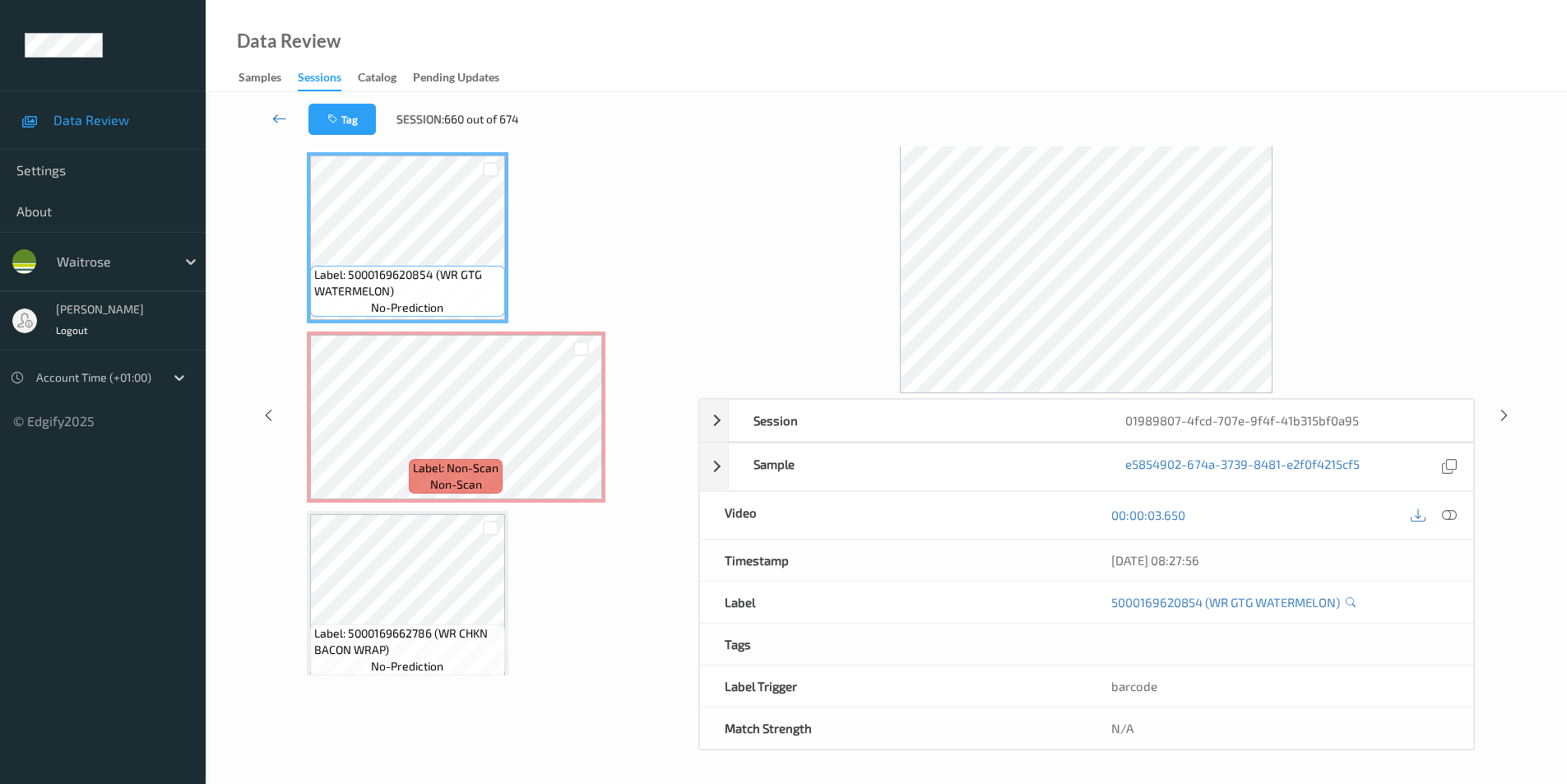
click at [270, 118] on link at bounding box center [280, 119] width 58 height 31
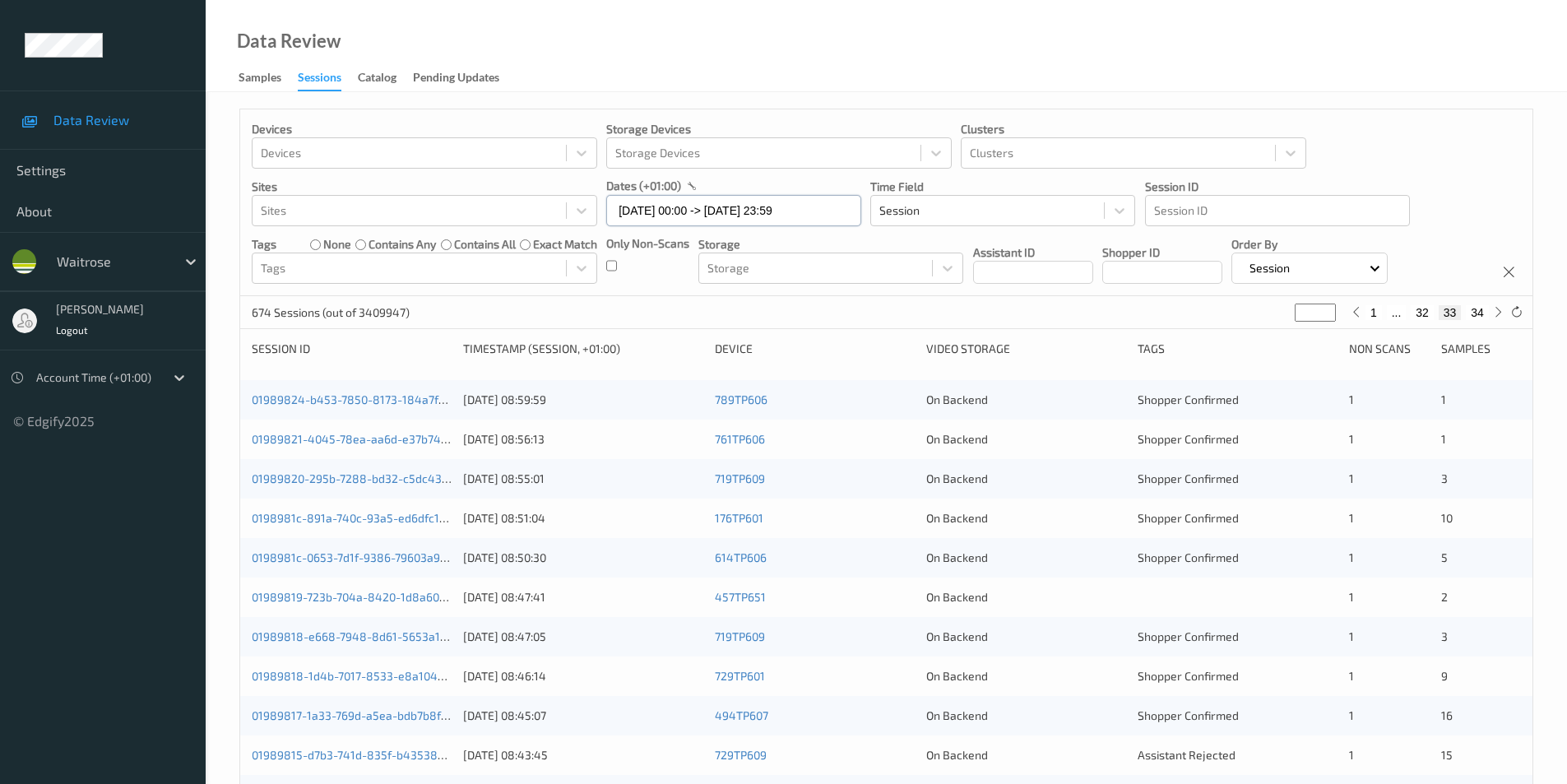
click at [662, 208] on input "[DATE] 00:00 -> [DATE] 23:59" at bounding box center [734, 211] width 255 height 31
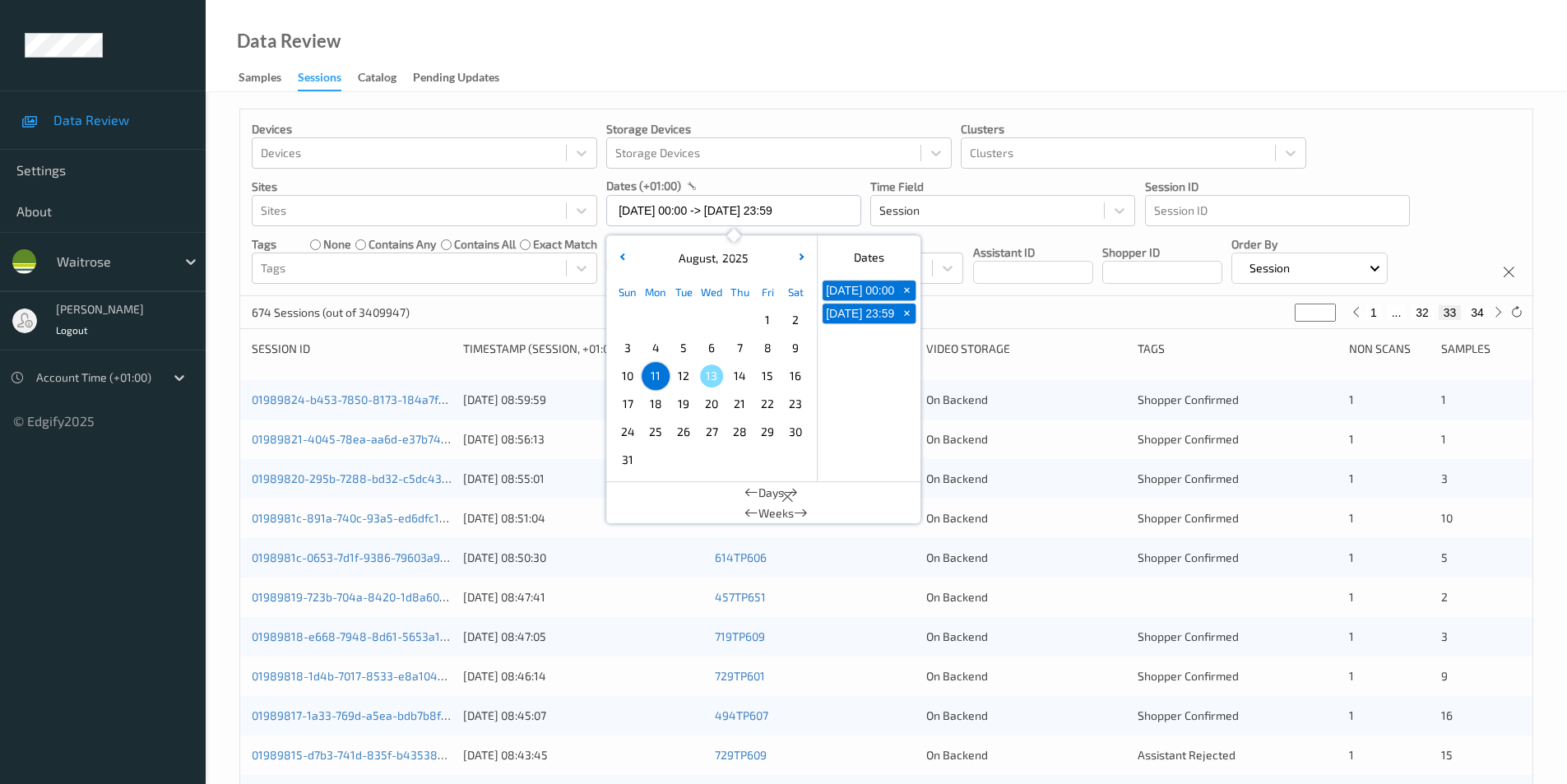
click at [687, 382] on span "12" at bounding box center [683, 375] width 23 height 23
type input "12/08/2025 00:00"
type input "*"
click at [687, 382] on span "12" at bounding box center [683, 375] width 23 height 23
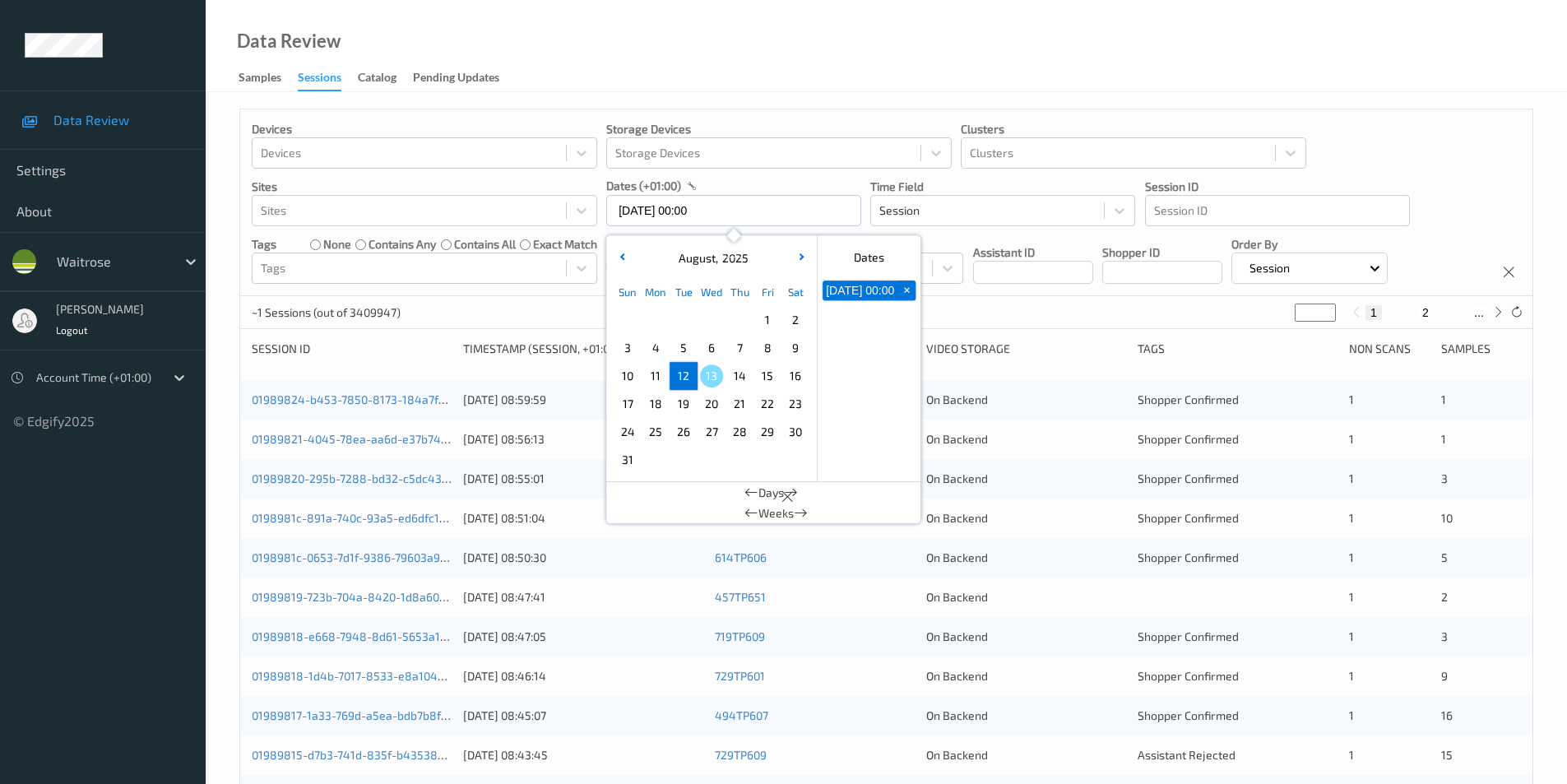
type input "12/08/2025 00:00 -> 12/08/2025 23:59"
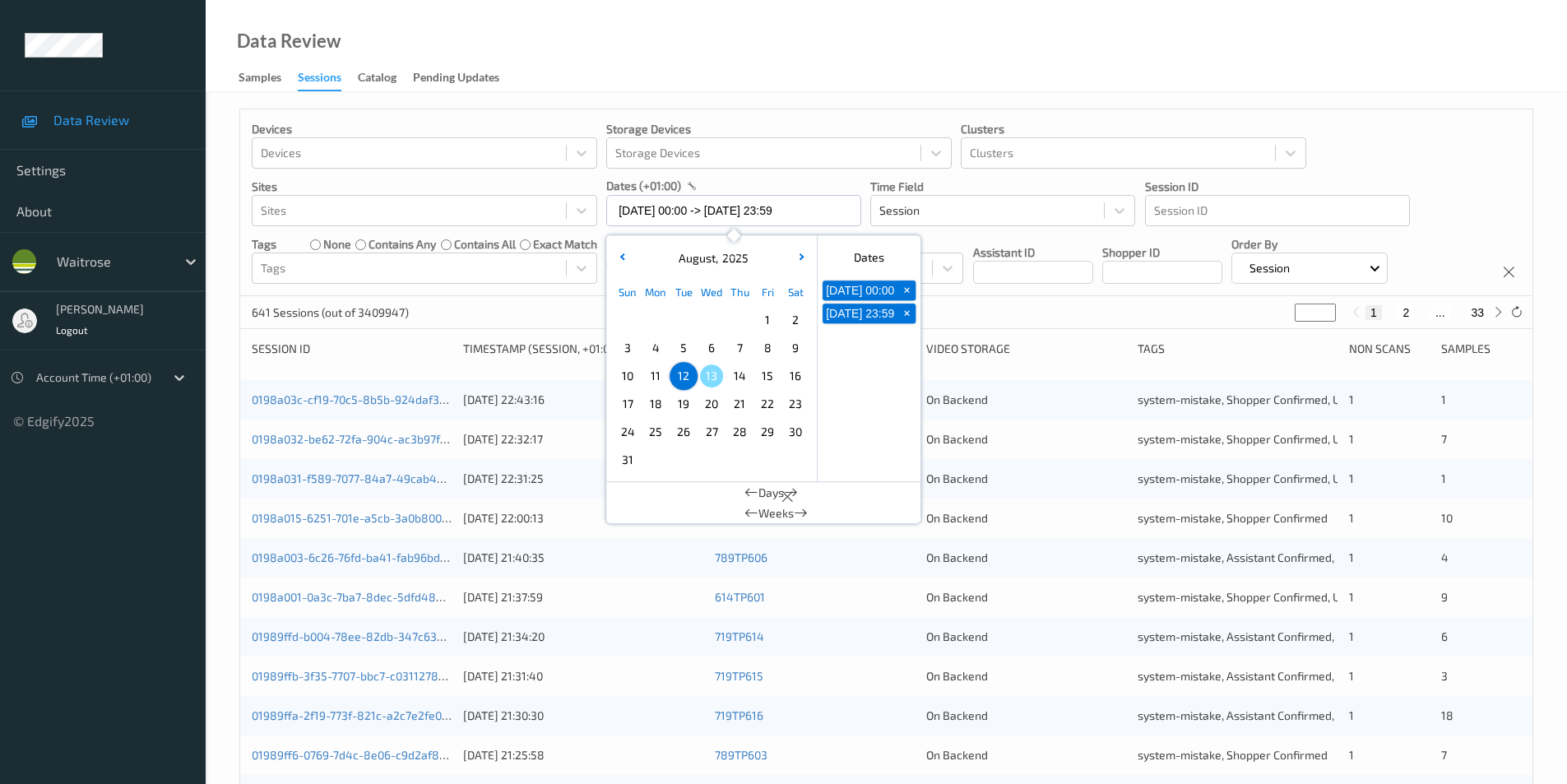
click at [1404, 317] on button "2" at bounding box center [1406, 313] width 17 height 15
type input "*"
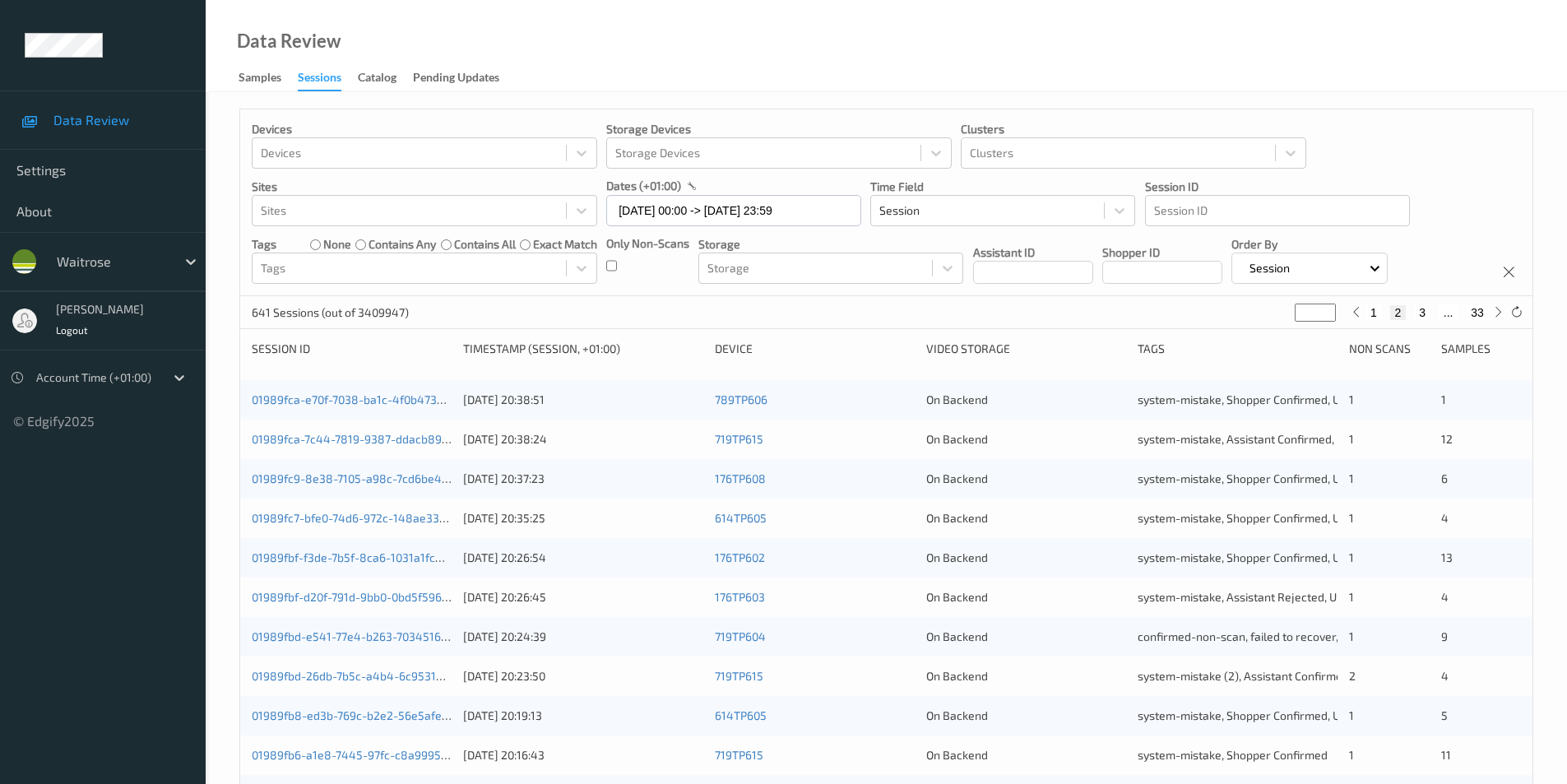
click at [1423, 316] on button "3" at bounding box center [1423, 313] width 17 height 15
type input "*"
click at [1438, 316] on button "4" at bounding box center [1432, 313] width 17 height 15
type input "*"
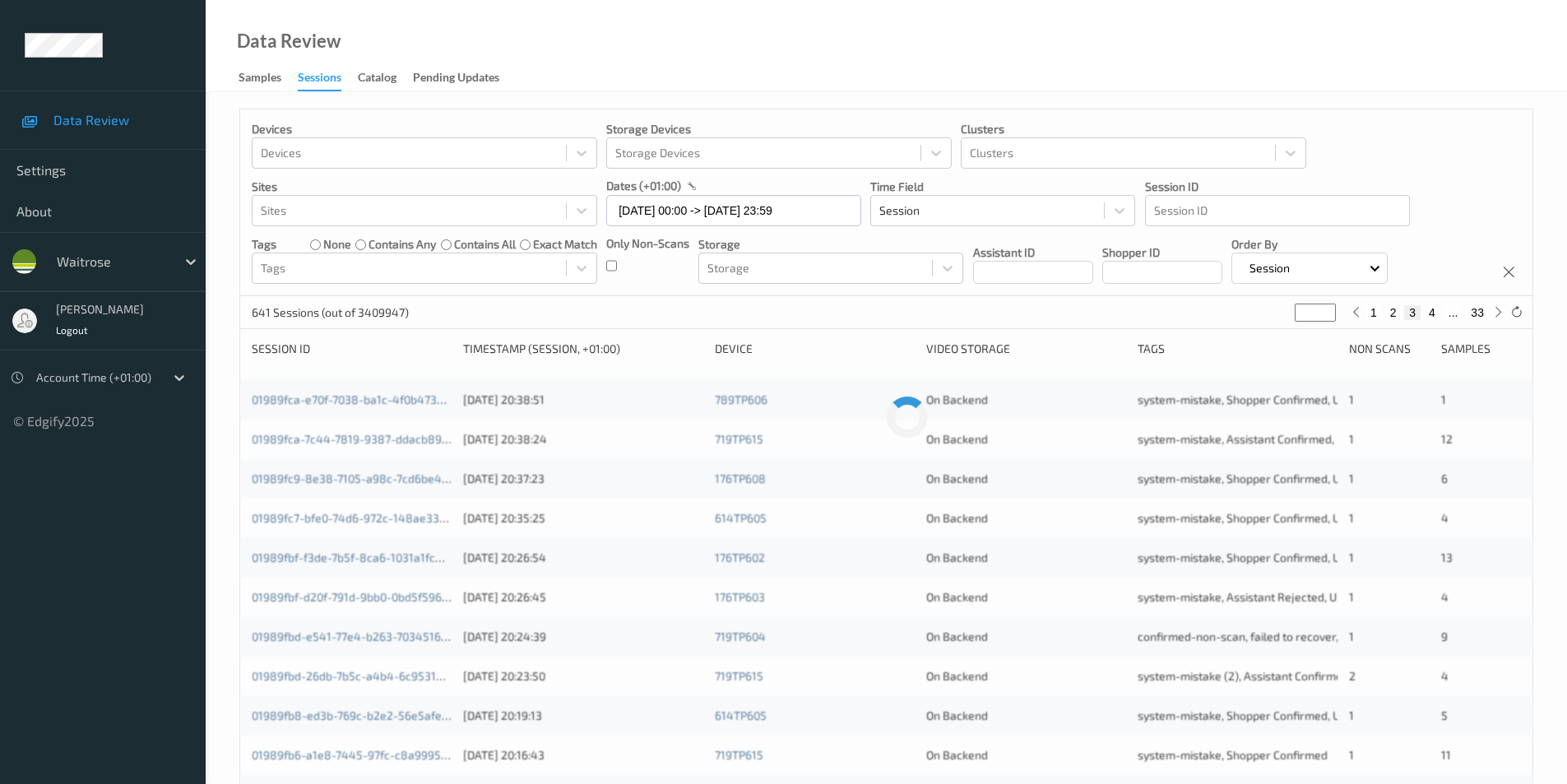
type input "*"
click at [1438, 316] on button "5" at bounding box center [1439, 313] width 17 height 15
type input "*"
click at [1438, 316] on button "6" at bounding box center [1439, 313] width 17 height 15
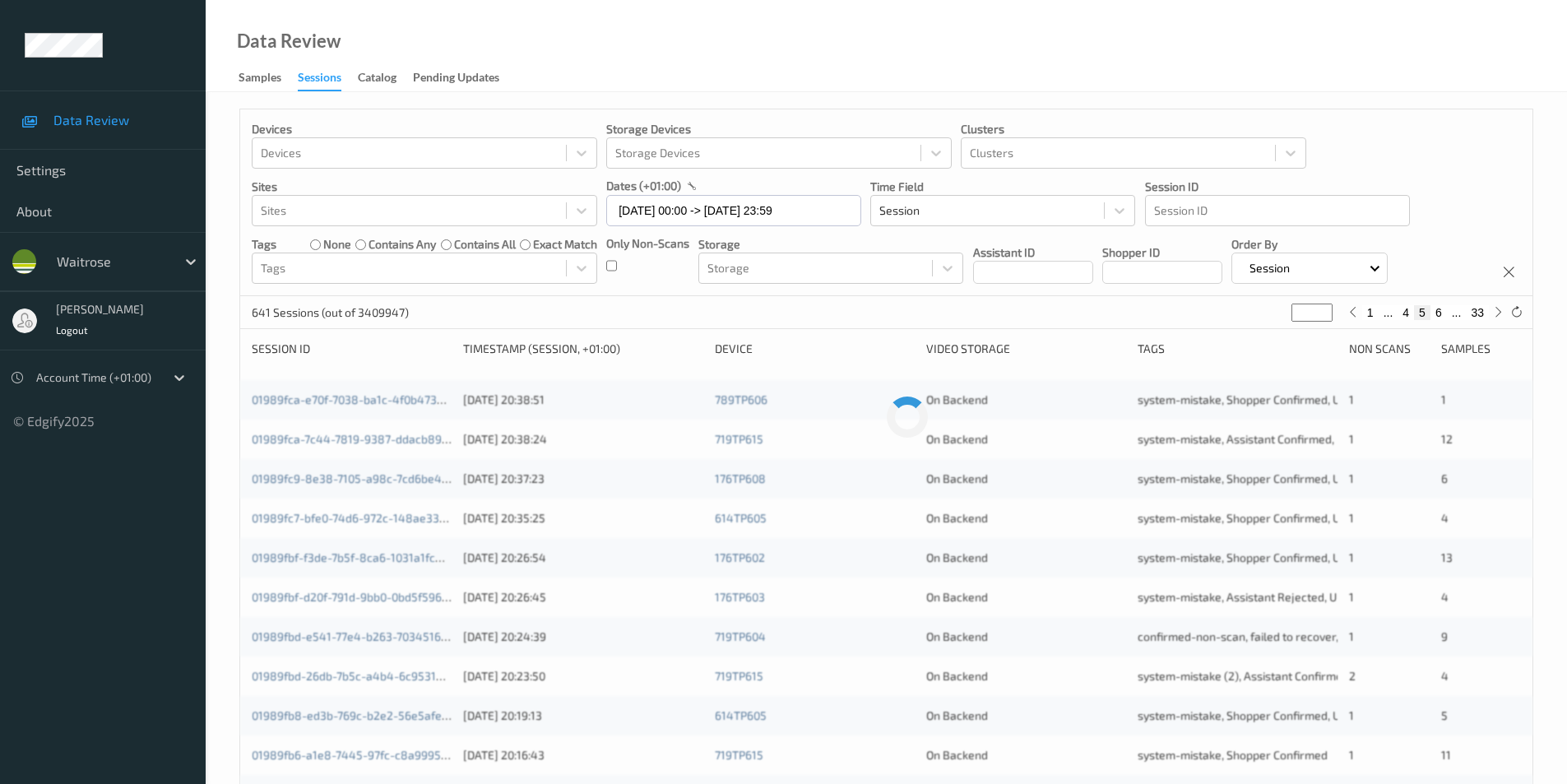
type input "*"
click at [1438, 316] on button "7" at bounding box center [1439, 313] width 17 height 15
type input "*"
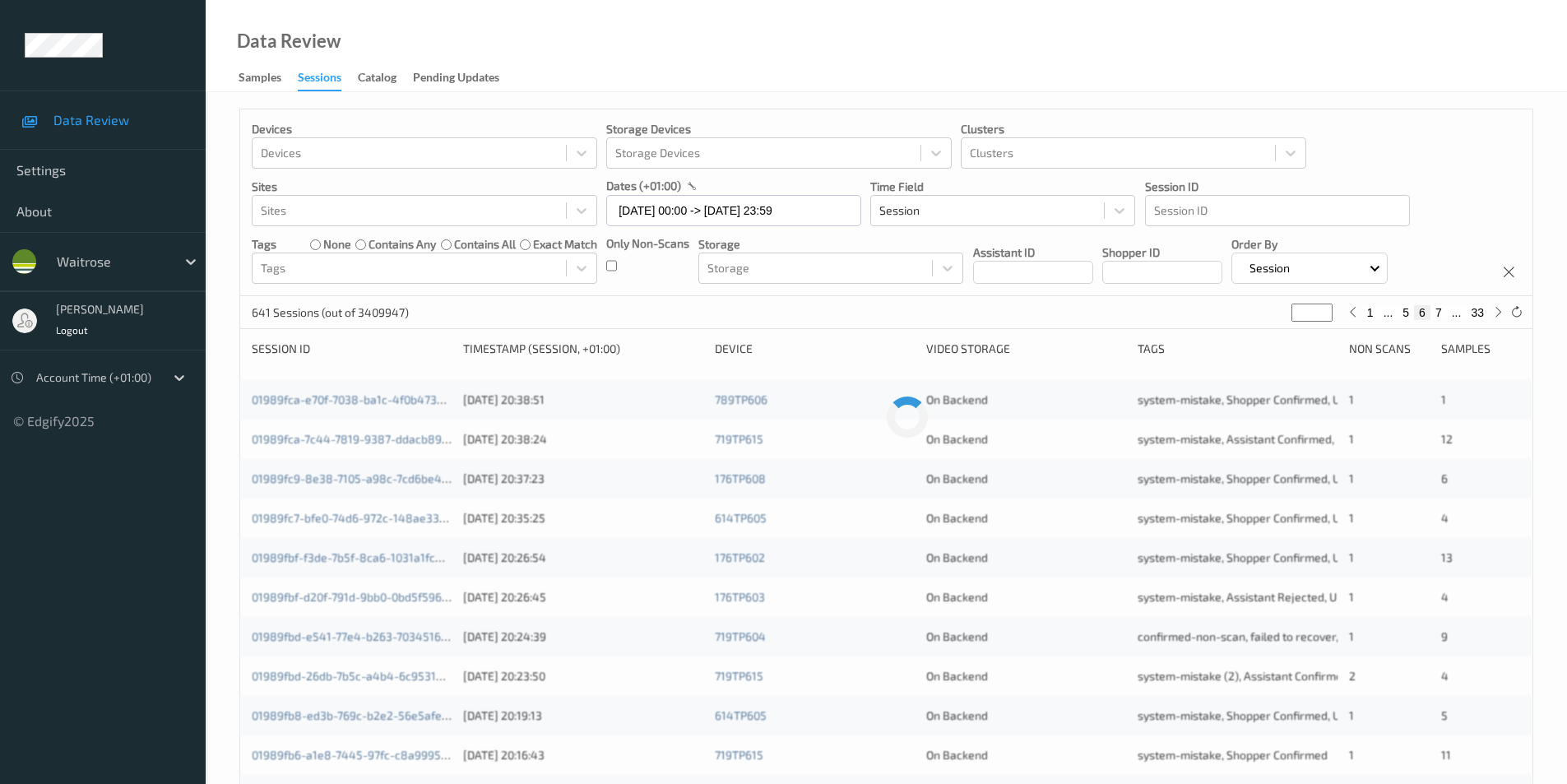
type input "*"
click at [1438, 316] on button "9" at bounding box center [1439, 313] width 17 height 15
type input "*"
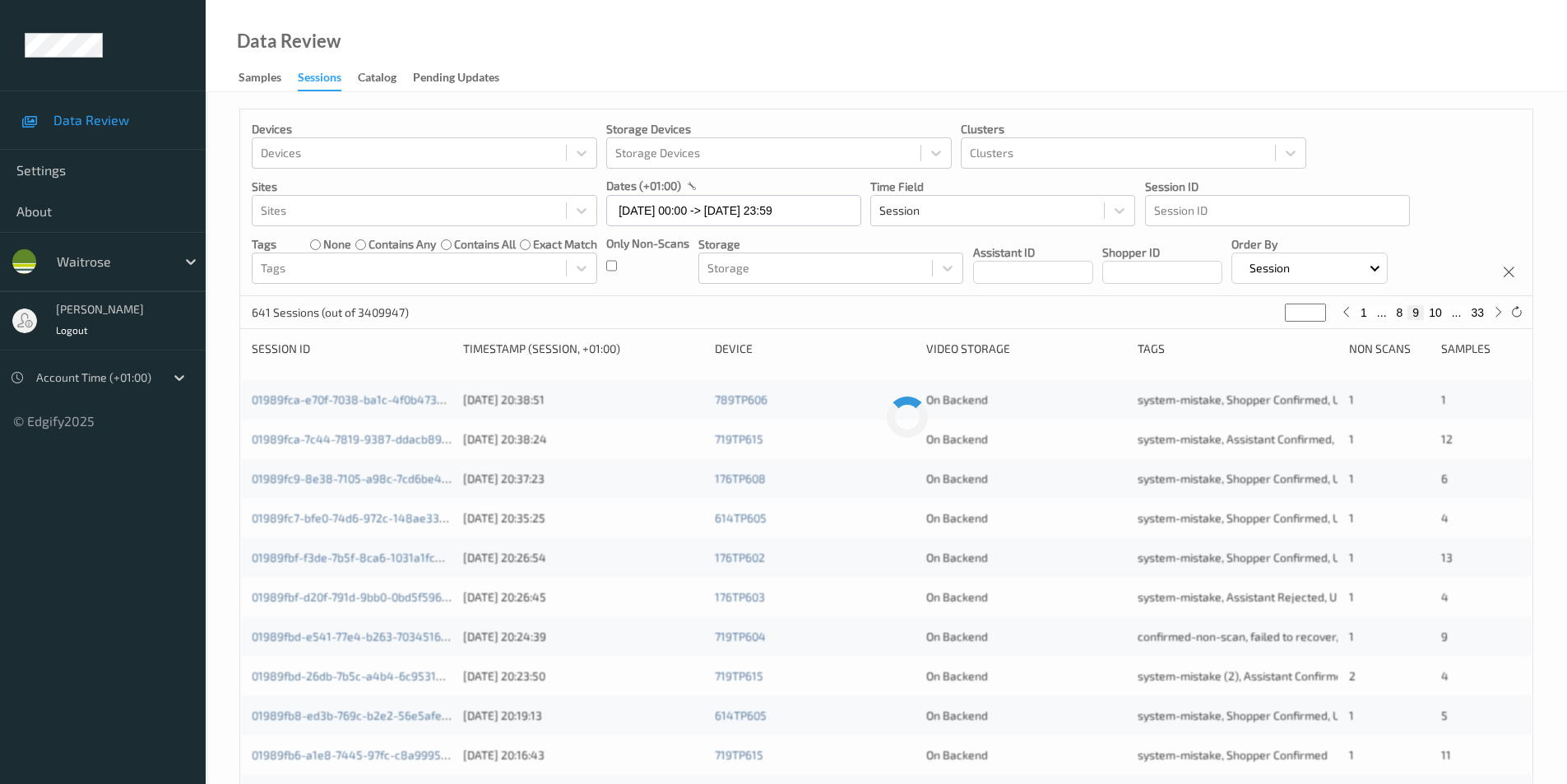
click at [1438, 316] on button "10" at bounding box center [1435, 313] width 23 height 15
type input "**"
click at [1438, 316] on button "11" at bounding box center [1435, 313] width 23 height 15
type input "**"
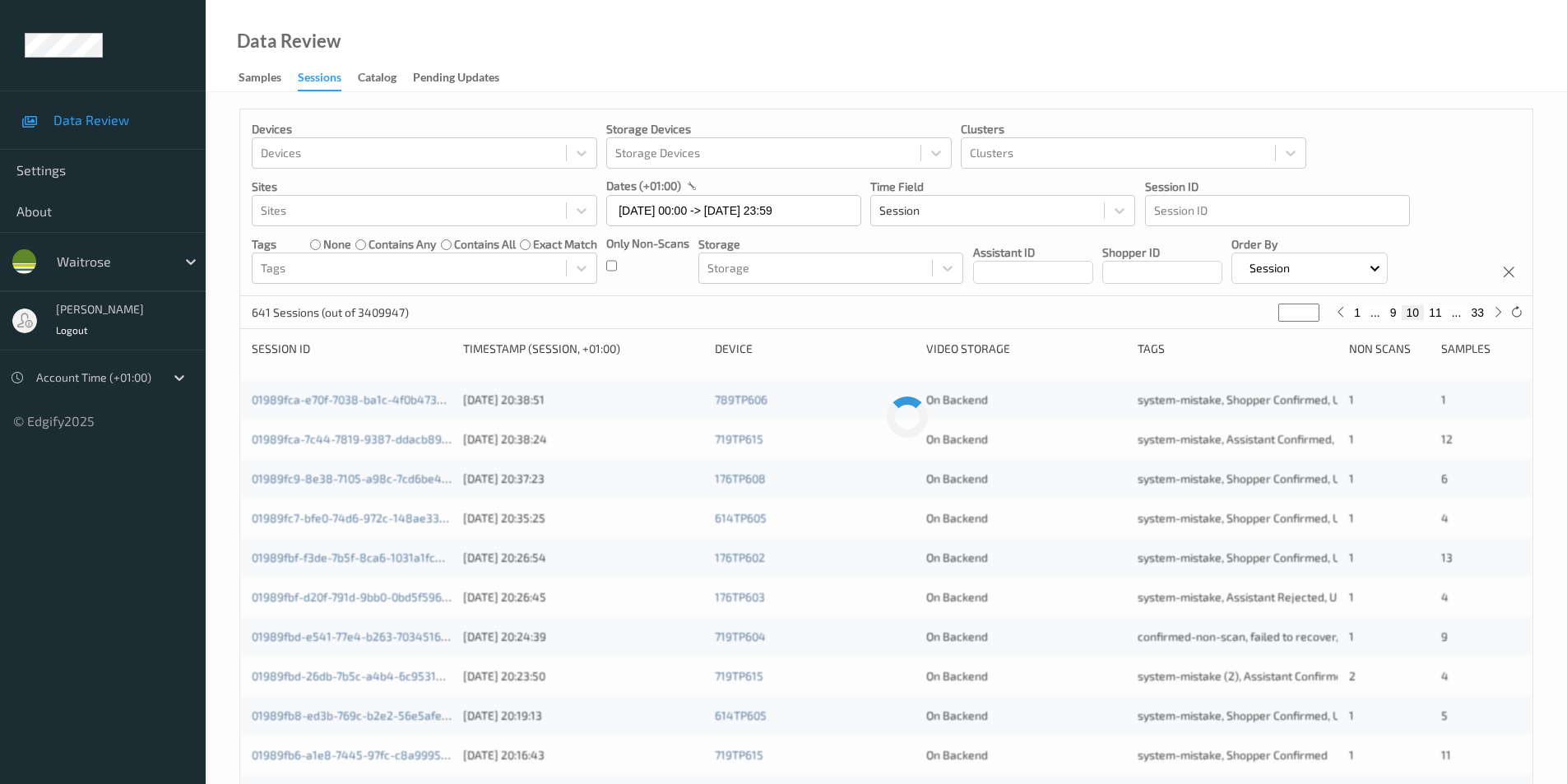
type input "**"
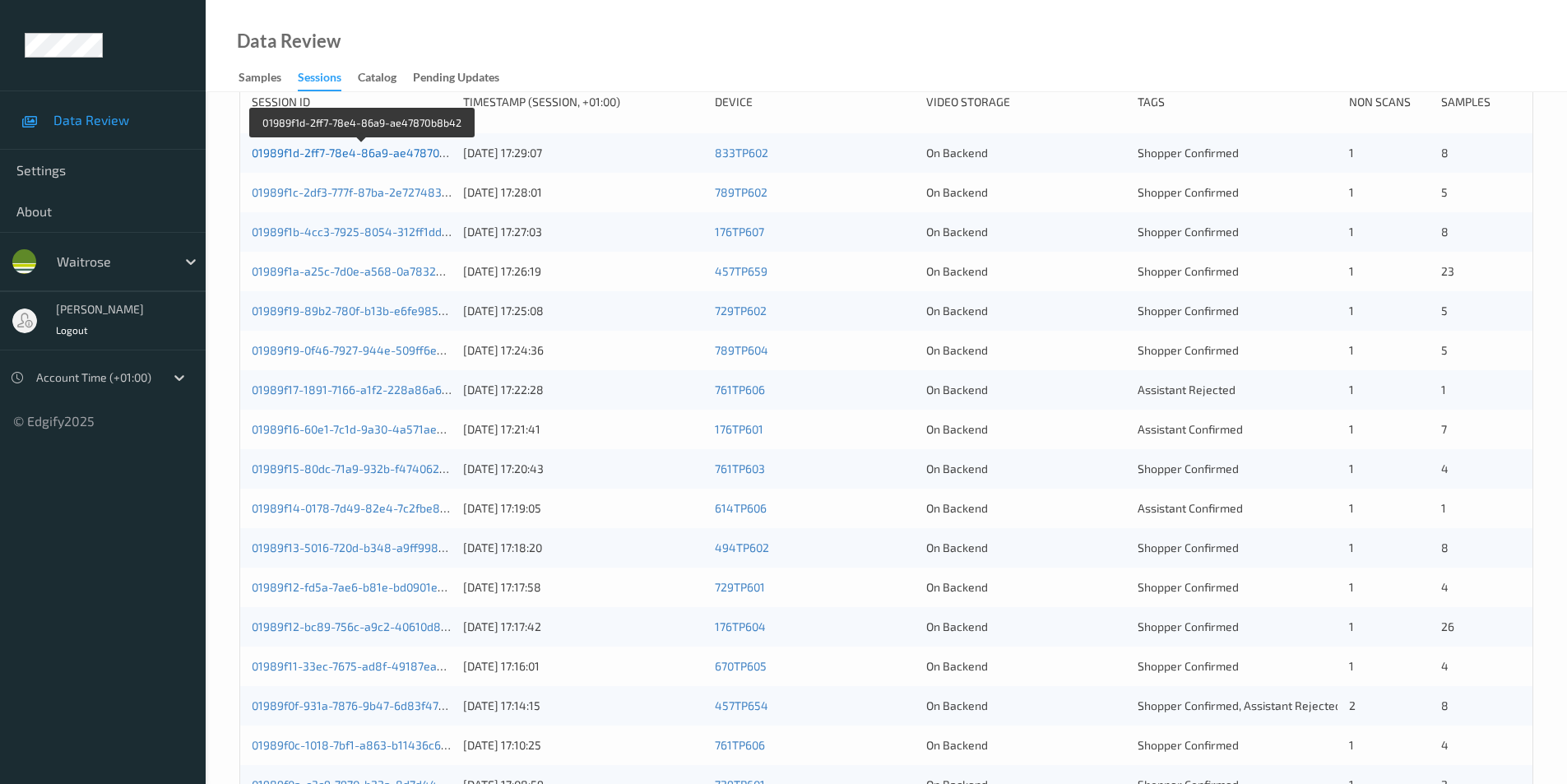
click at [385, 150] on link "01989f1d-2ff7-78e4-86a9-ae47870b8b42" at bounding box center [362, 152] width 222 height 14
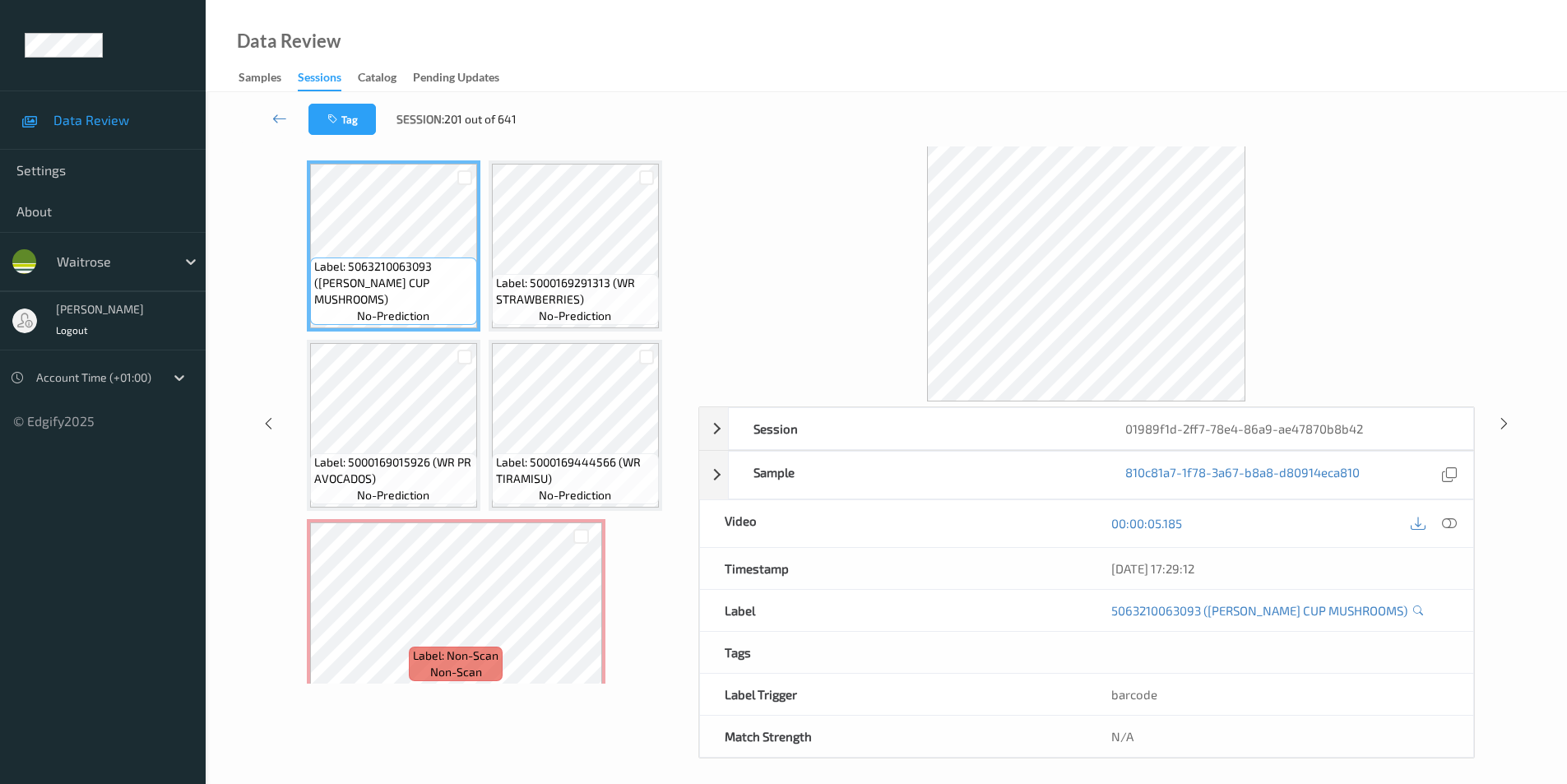
scroll to position [67, 0]
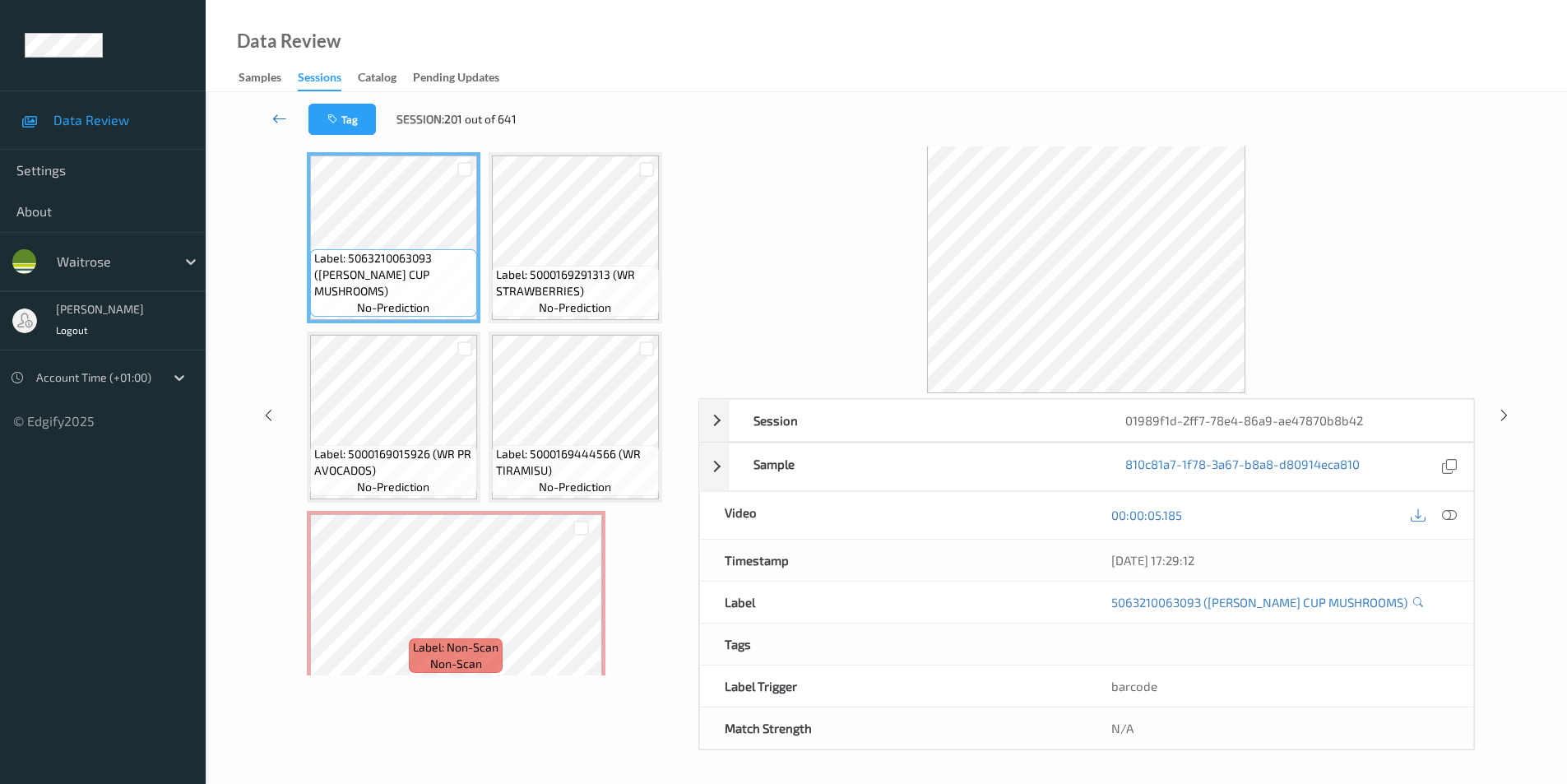
click at [282, 115] on icon at bounding box center [280, 118] width 15 height 17
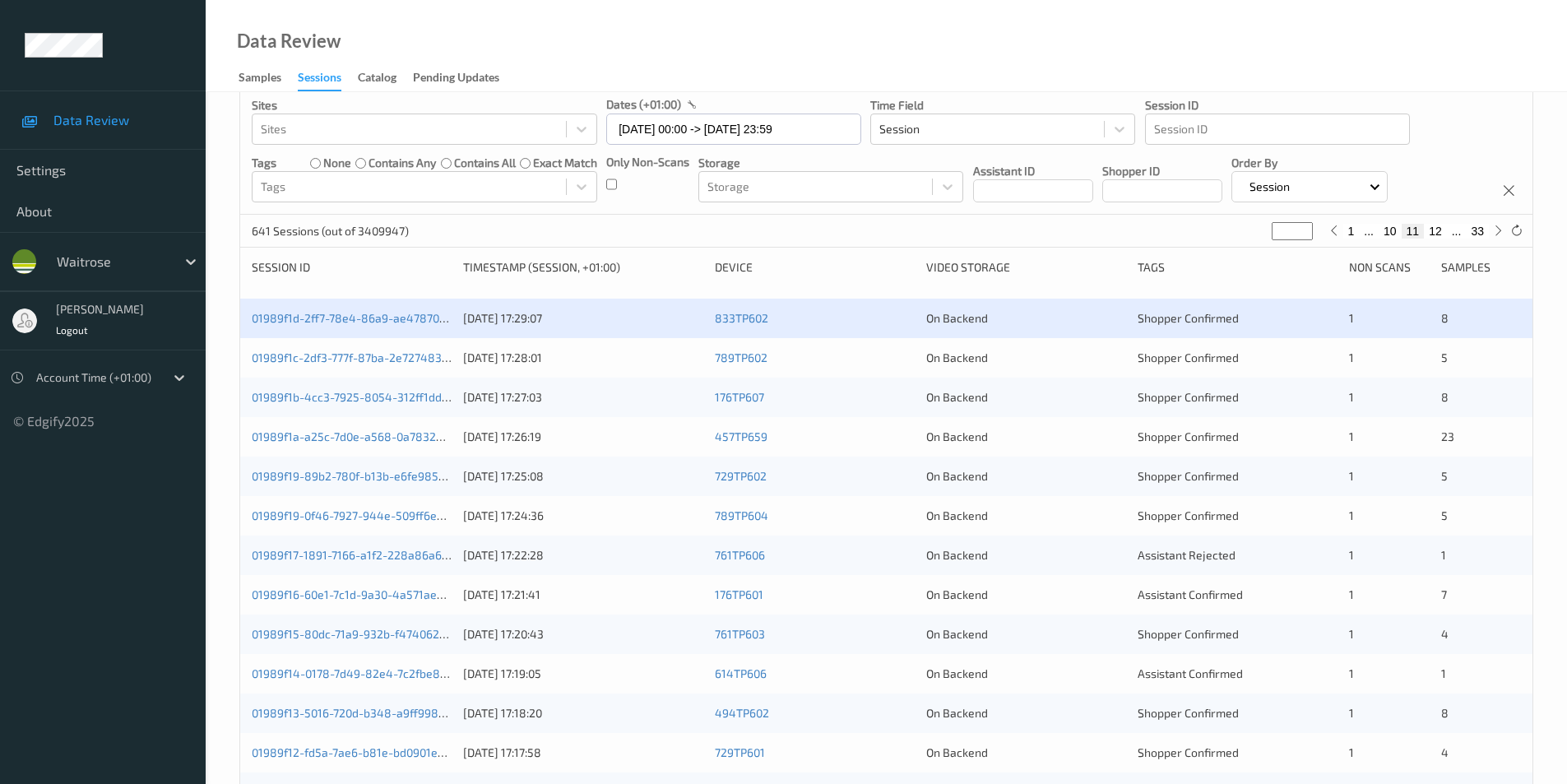
scroll to position [164, 0]
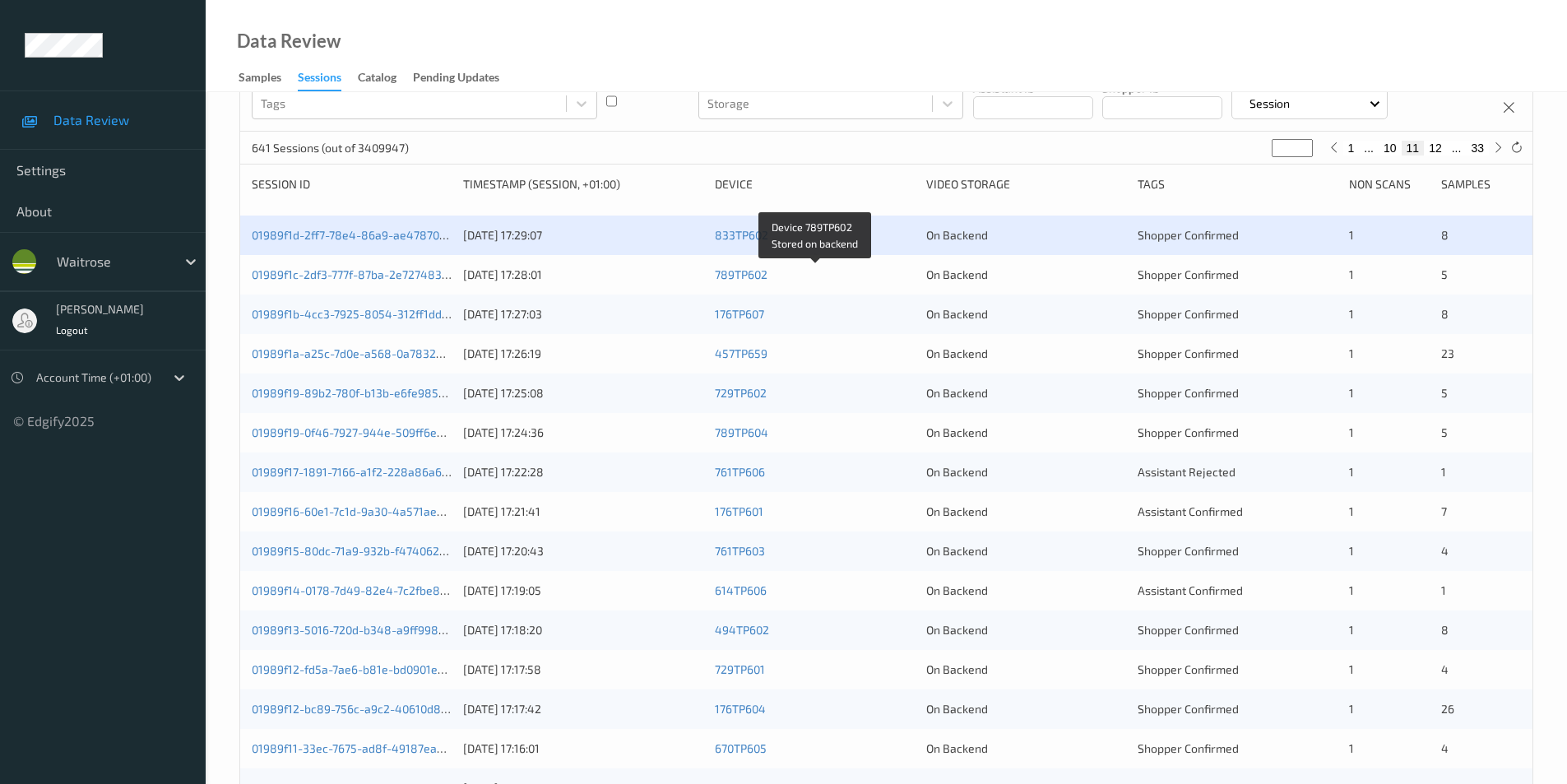
click at [896, 278] on div "789TP602" at bounding box center [815, 275] width 200 height 17
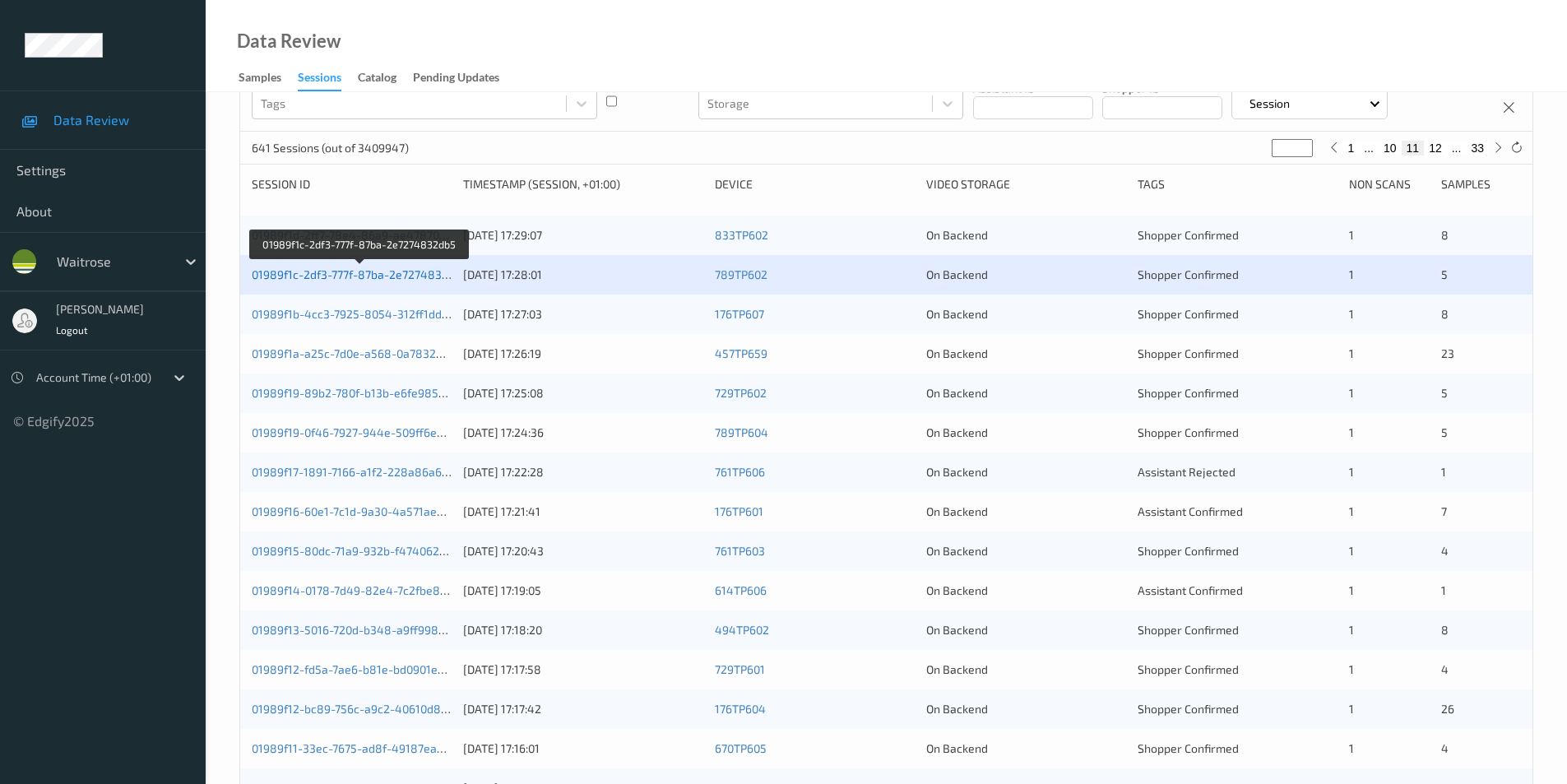
click at [346, 270] on link "01989f1c-2df3-777f-87ba-2e7274832db5" at bounding box center [360, 273] width 217 height 14
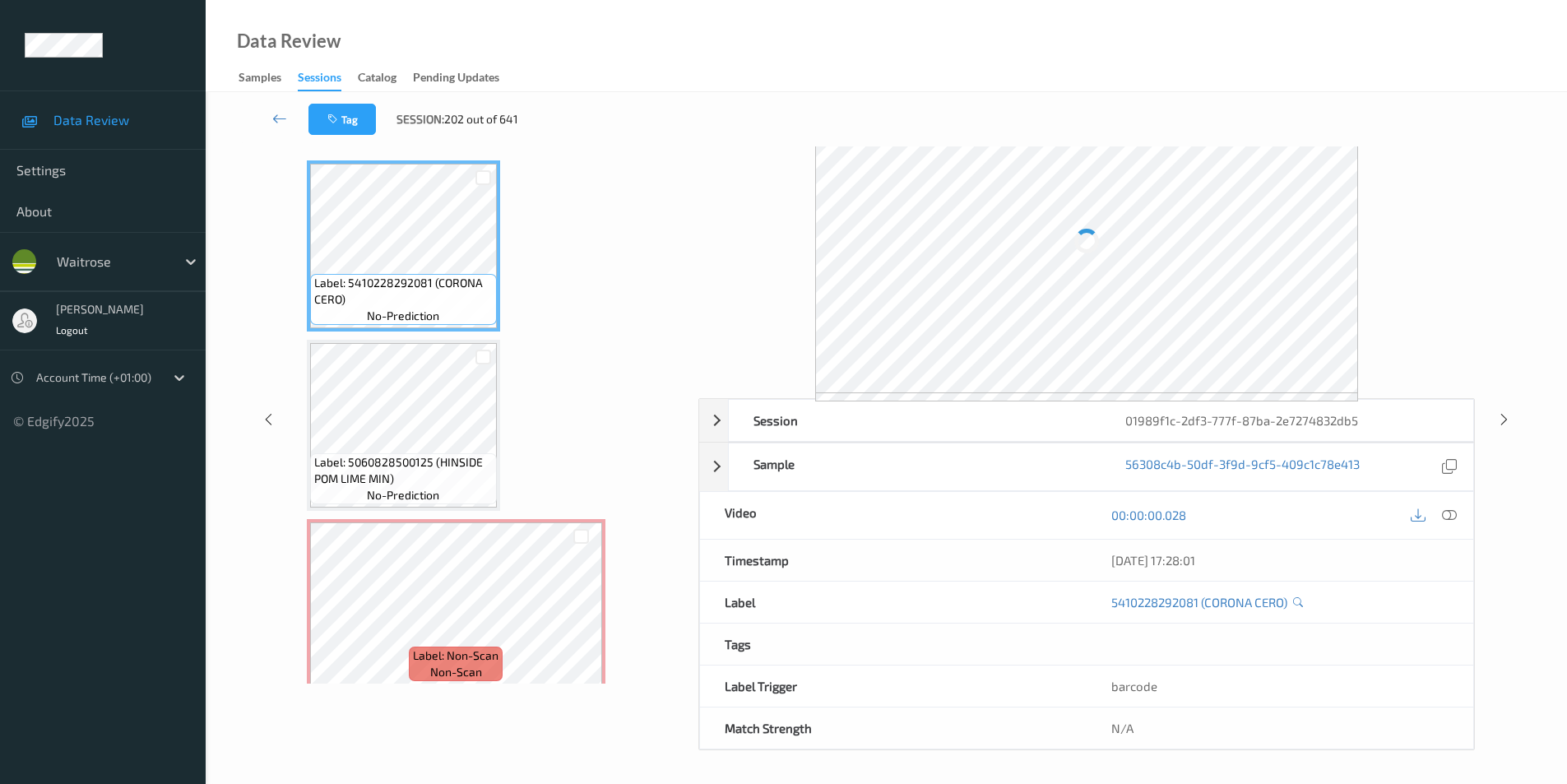
scroll to position [67, 0]
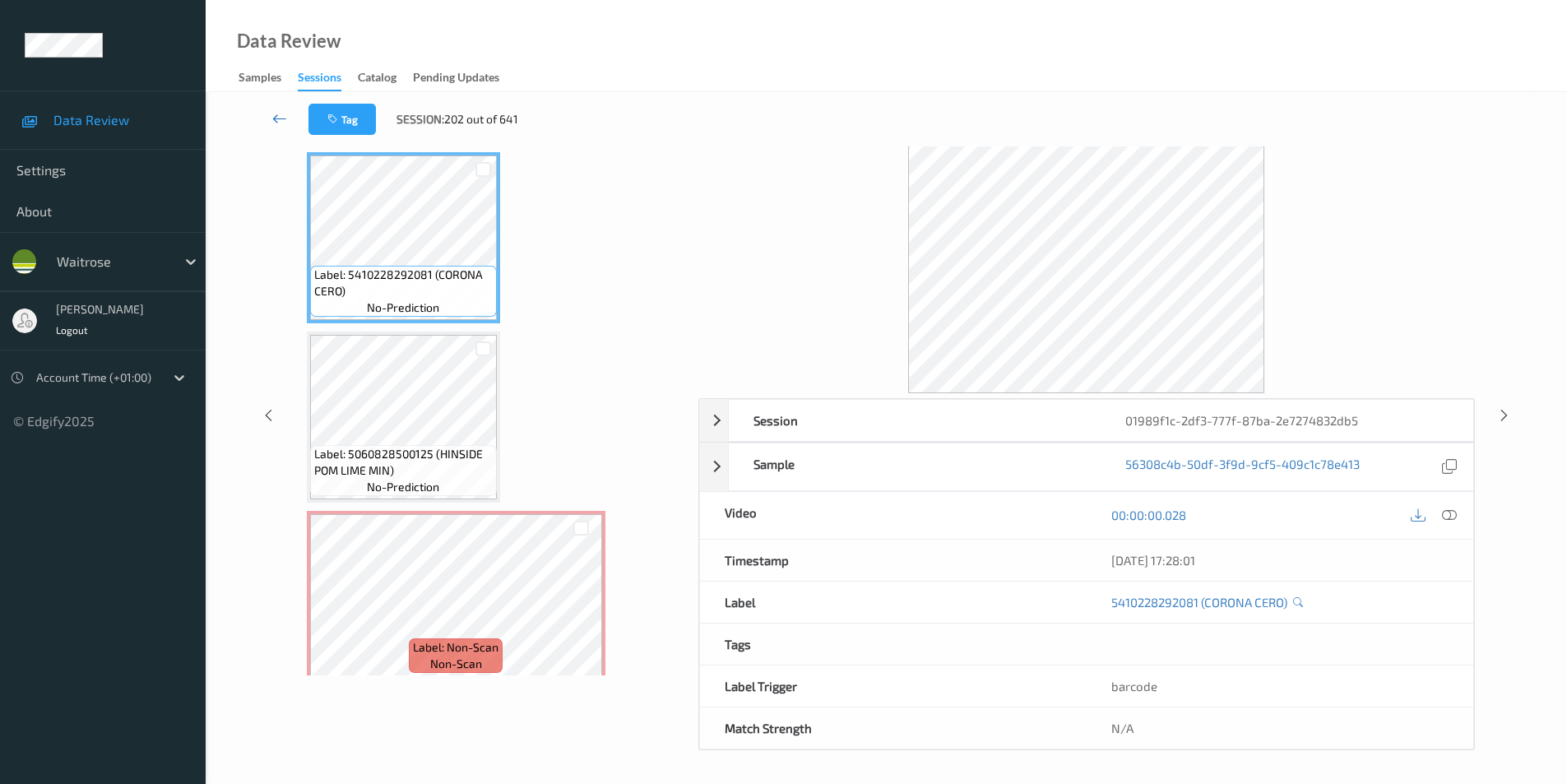
click at [279, 114] on icon at bounding box center [280, 118] width 15 height 17
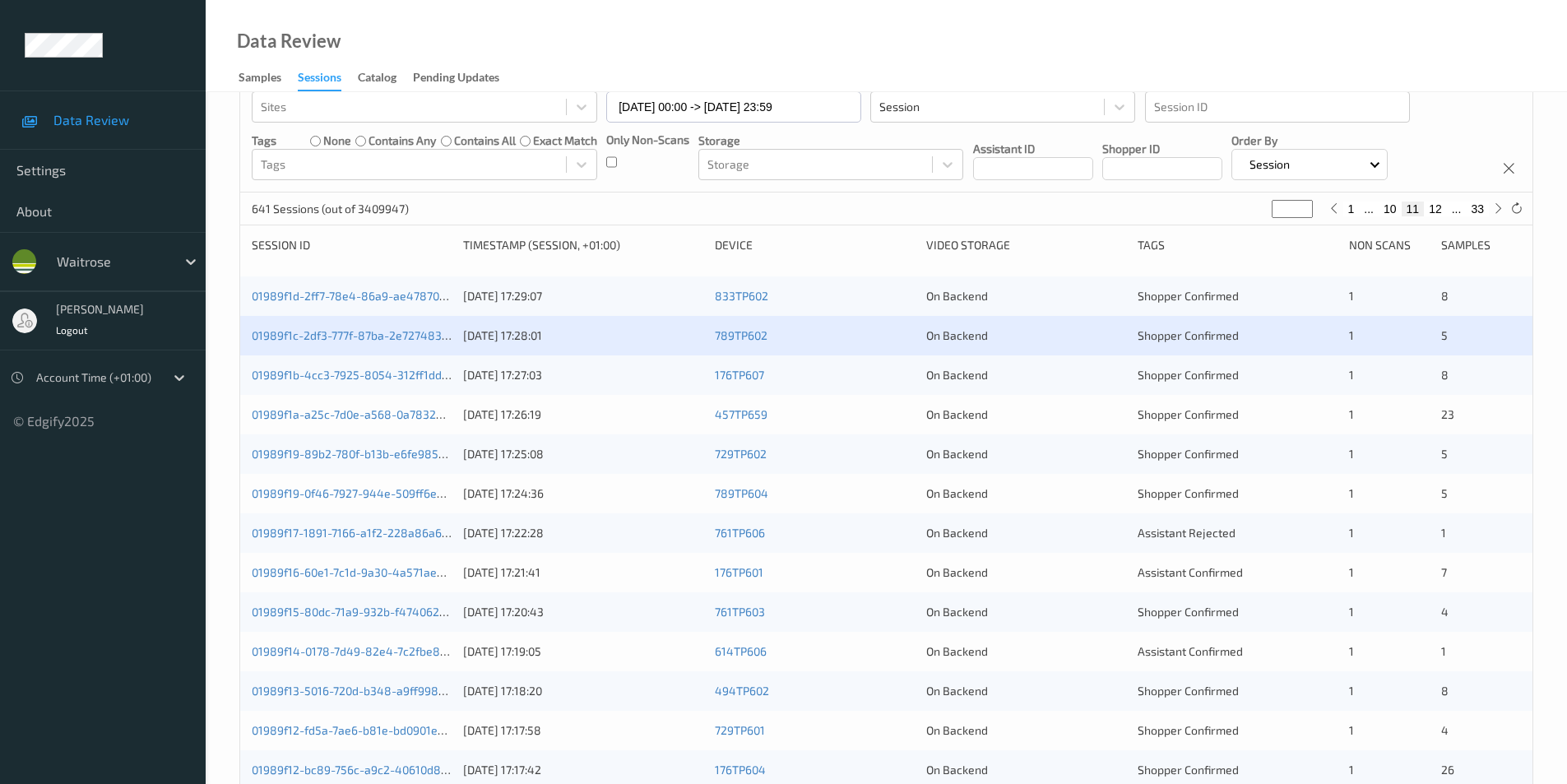
scroll to position [247, 0]
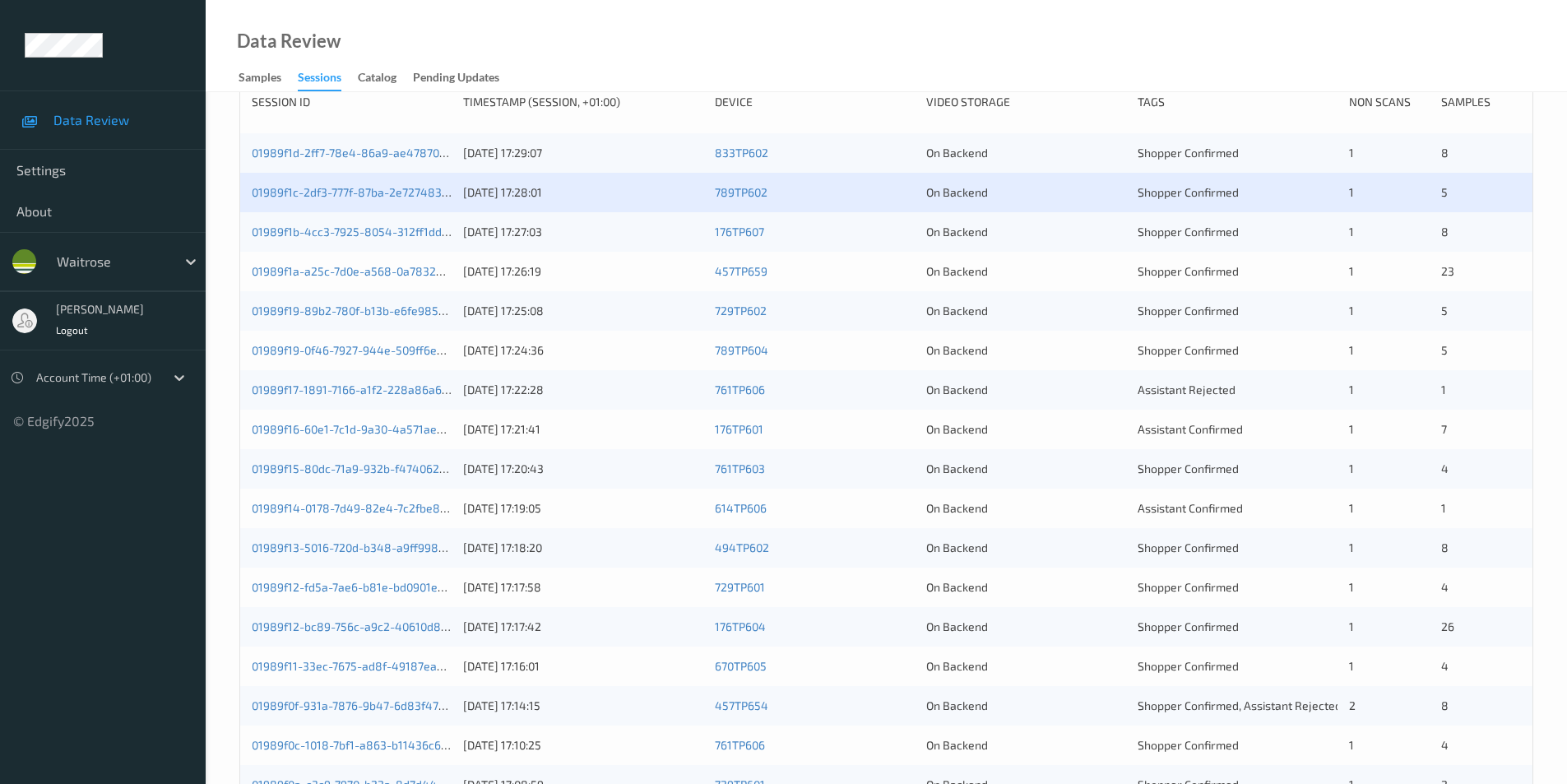
click at [1008, 233] on div "On Backend" at bounding box center [1027, 232] width 200 height 17
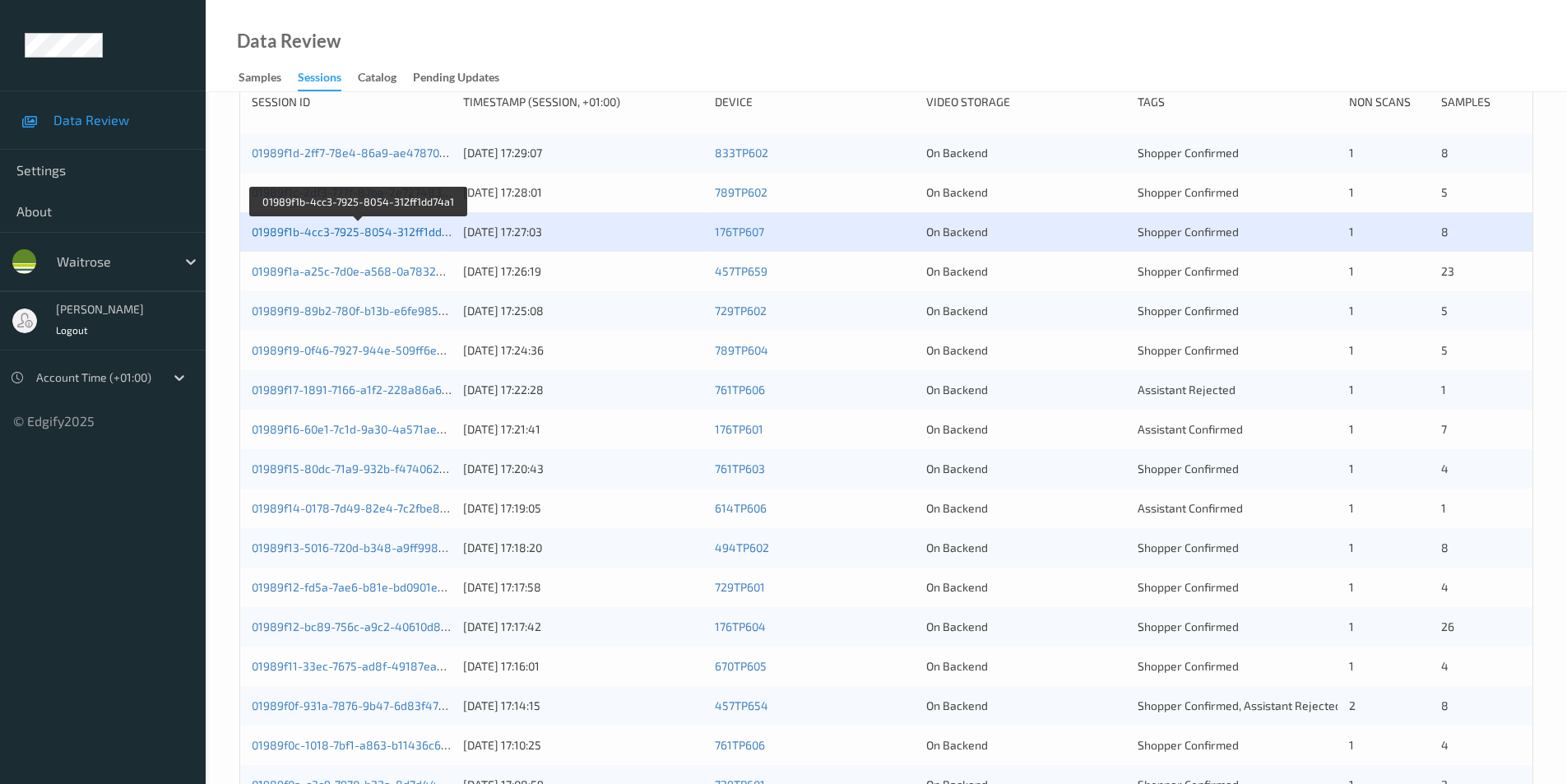
click at [353, 227] on link "01989f1b-4cc3-7925-8054-312ff1dd74a1" at bounding box center [359, 231] width 215 height 14
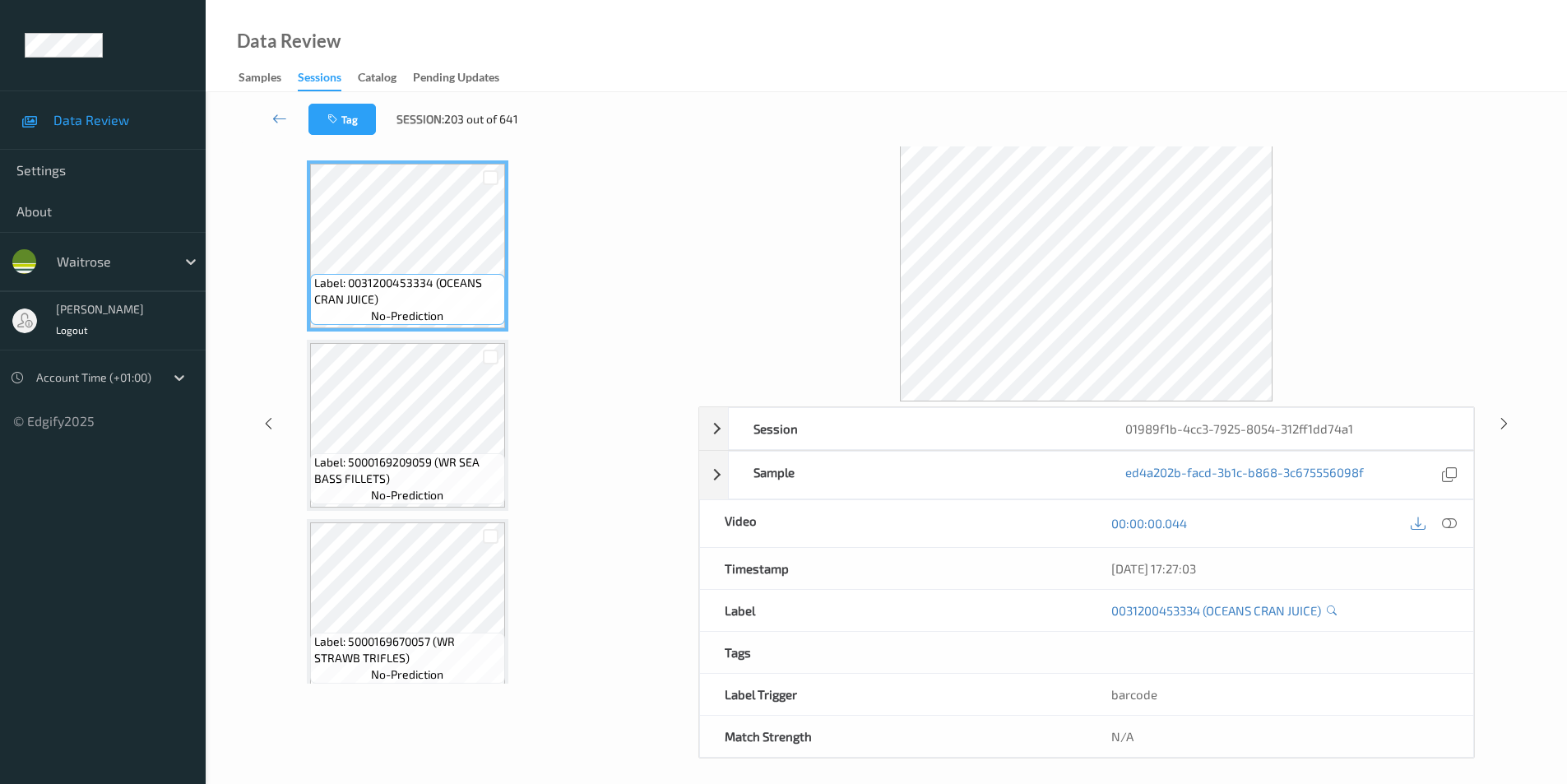
scroll to position [67, 0]
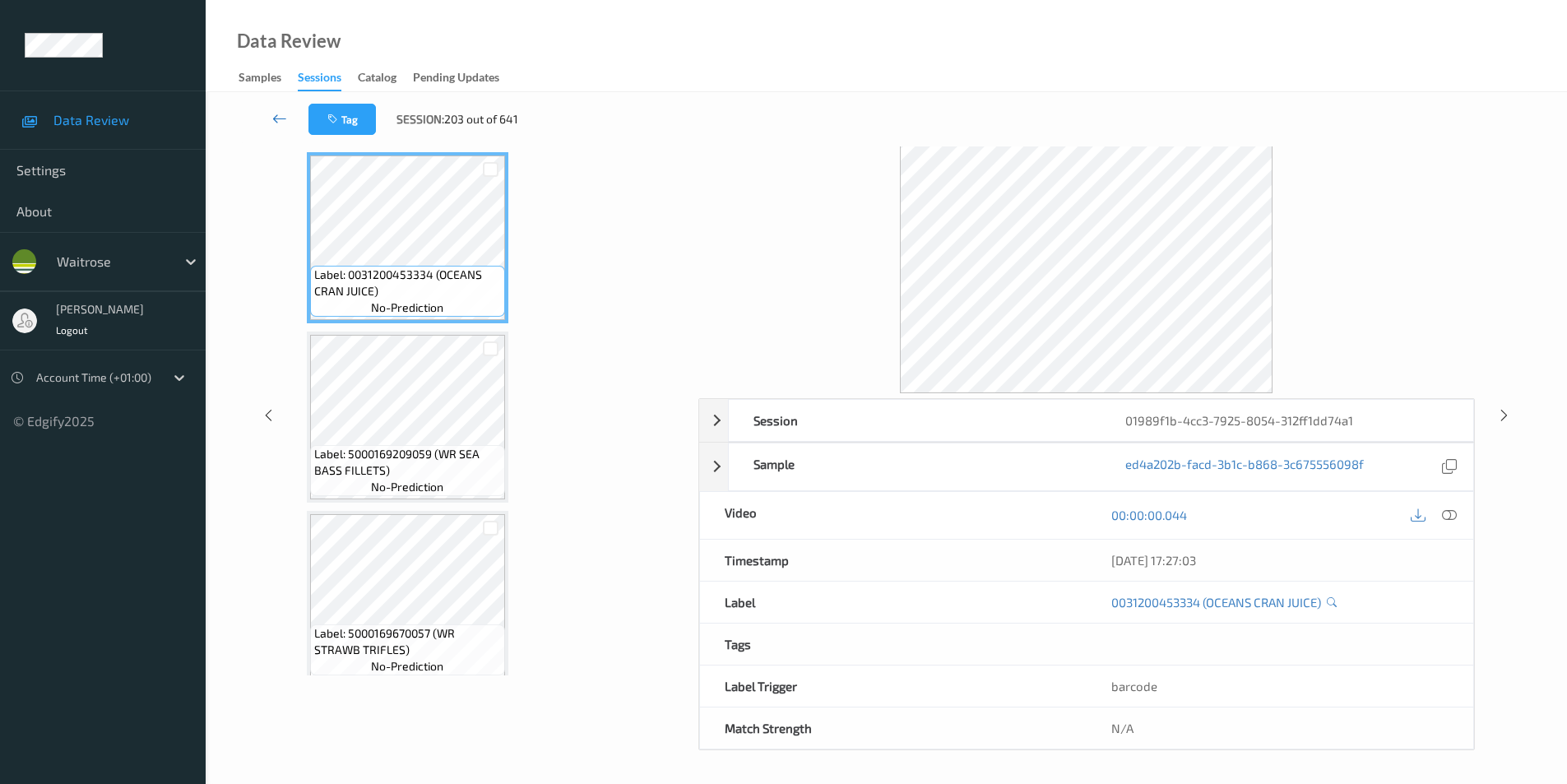
click at [278, 117] on icon at bounding box center [280, 118] width 15 height 17
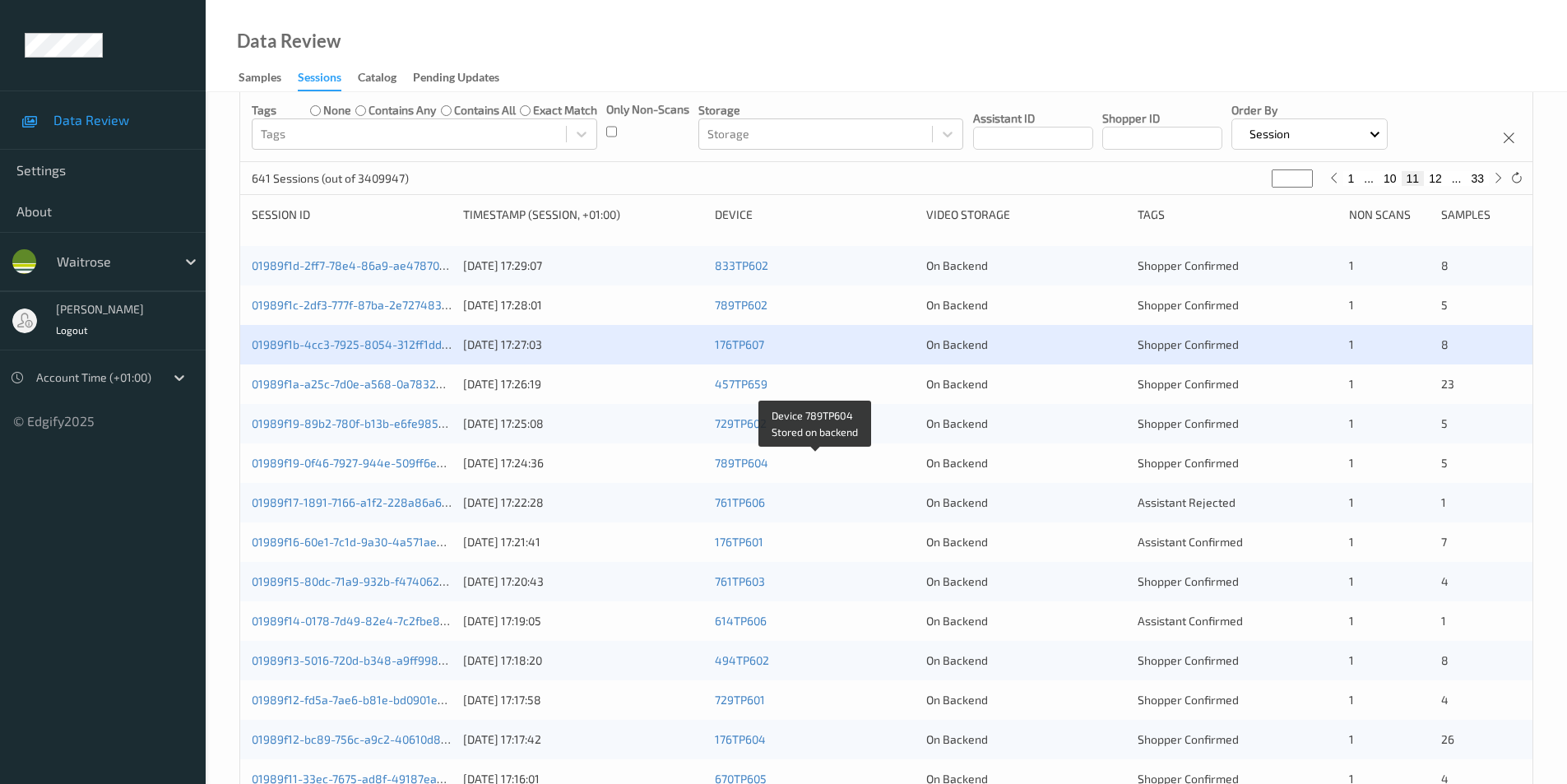
scroll to position [329, 0]
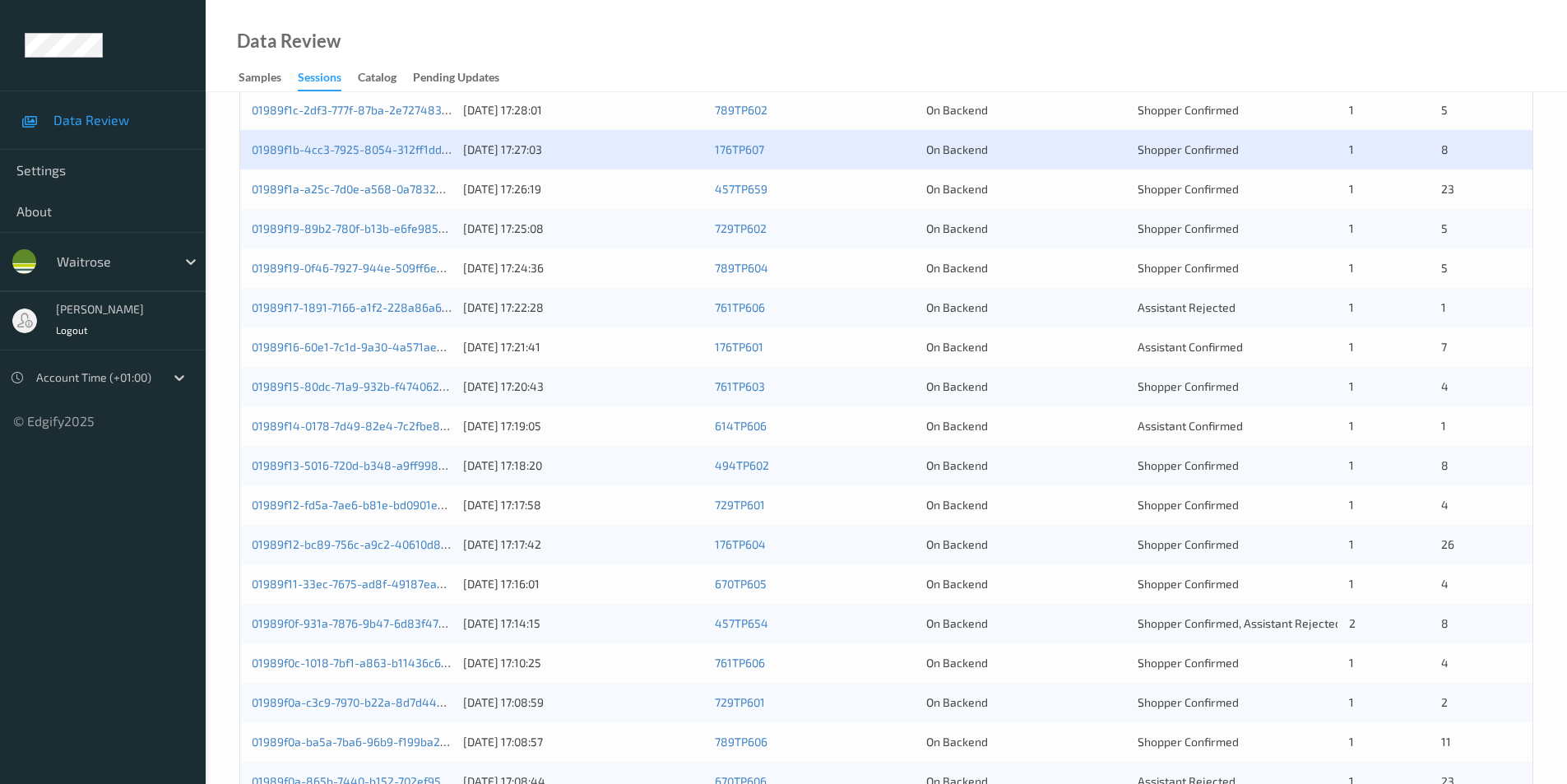
click at [1006, 193] on div "On Backend" at bounding box center [1027, 189] width 200 height 17
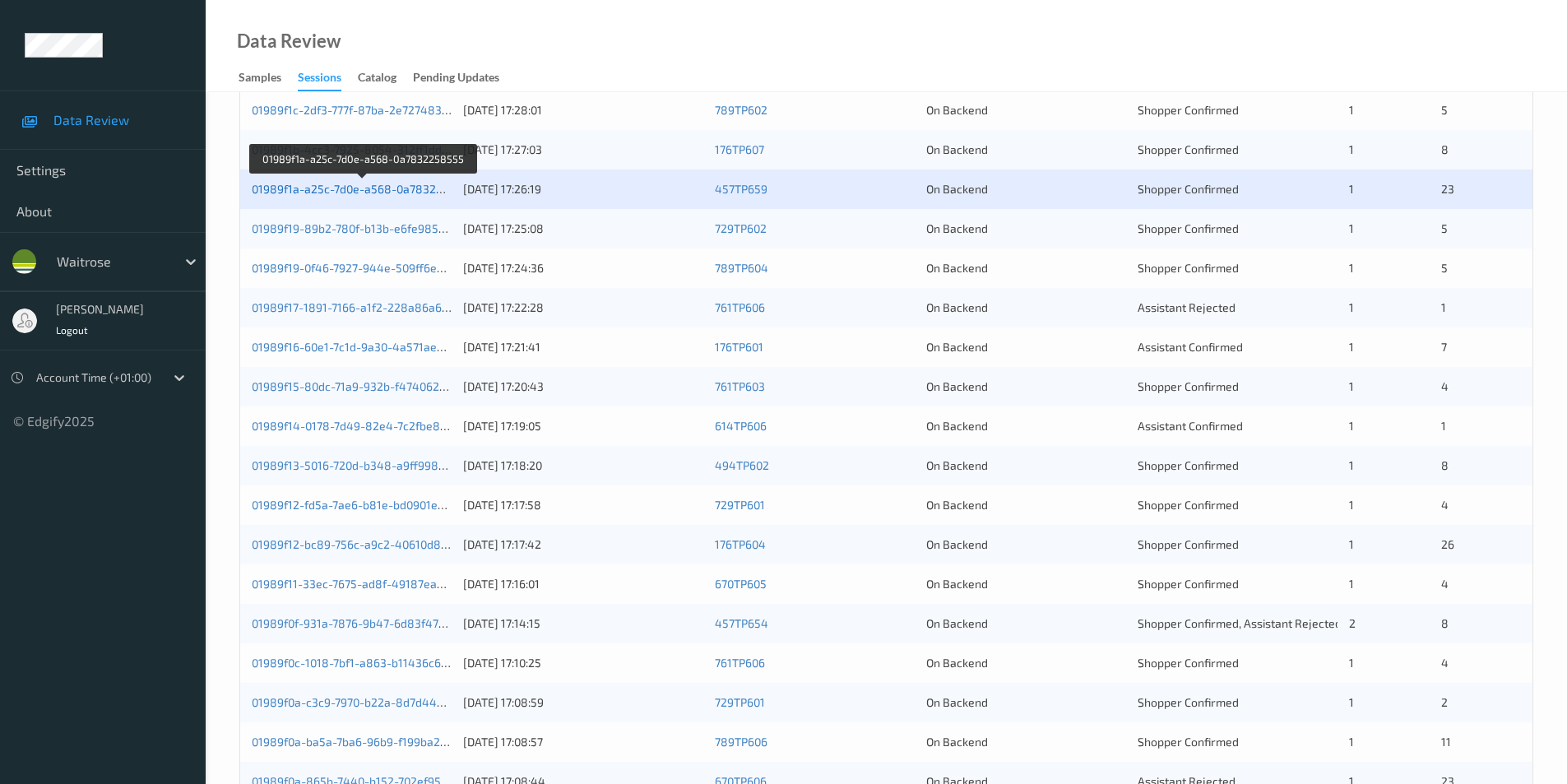
click at [417, 191] on link "01989f1a-a25c-7d0e-a568-0a7832258555" at bounding box center [363, 188] width 225 height 14
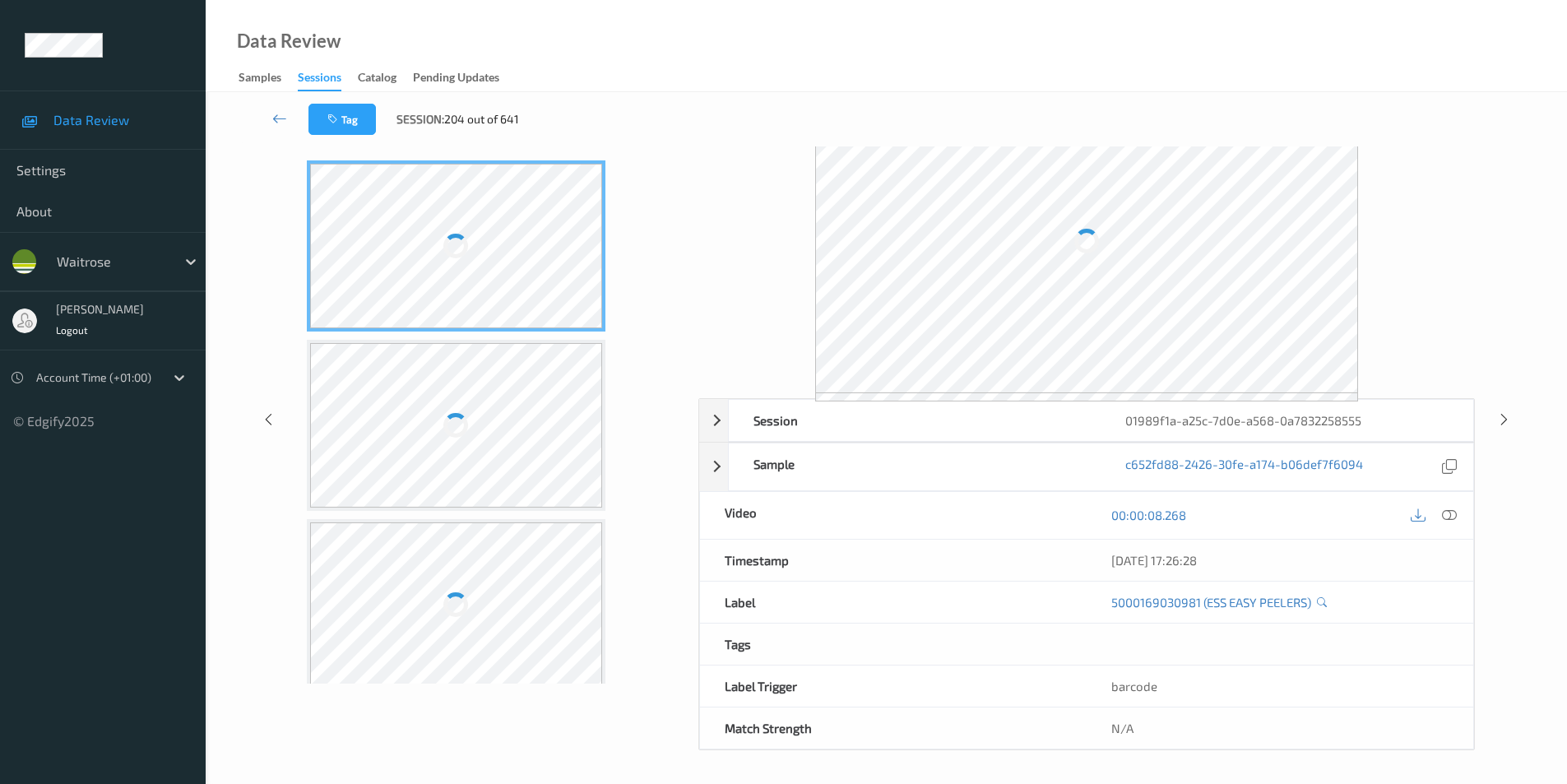
scroll to position [59, 0]
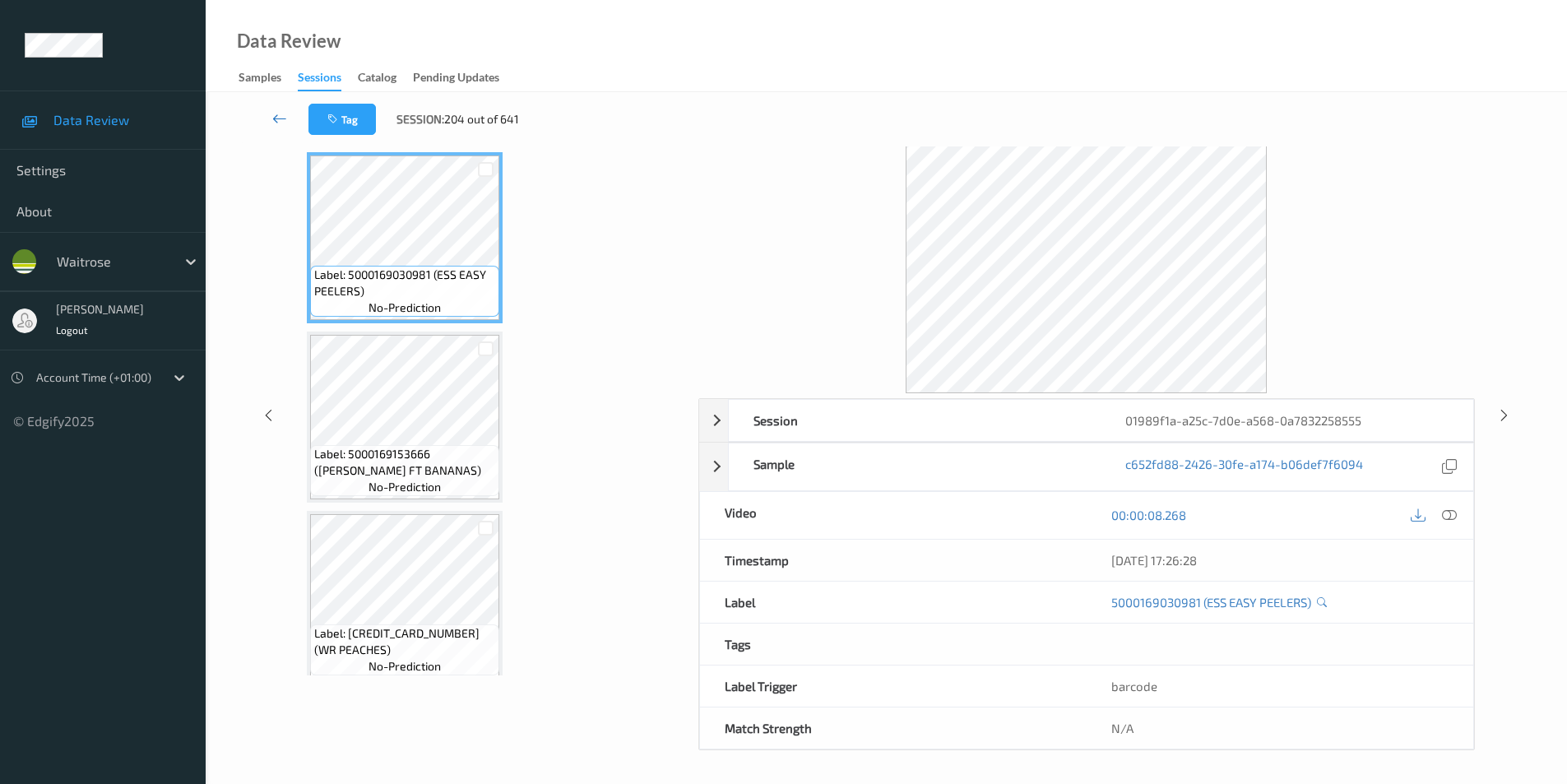
click at [280, 113] on icon at bounding box center [280, 118] width 15 height 17
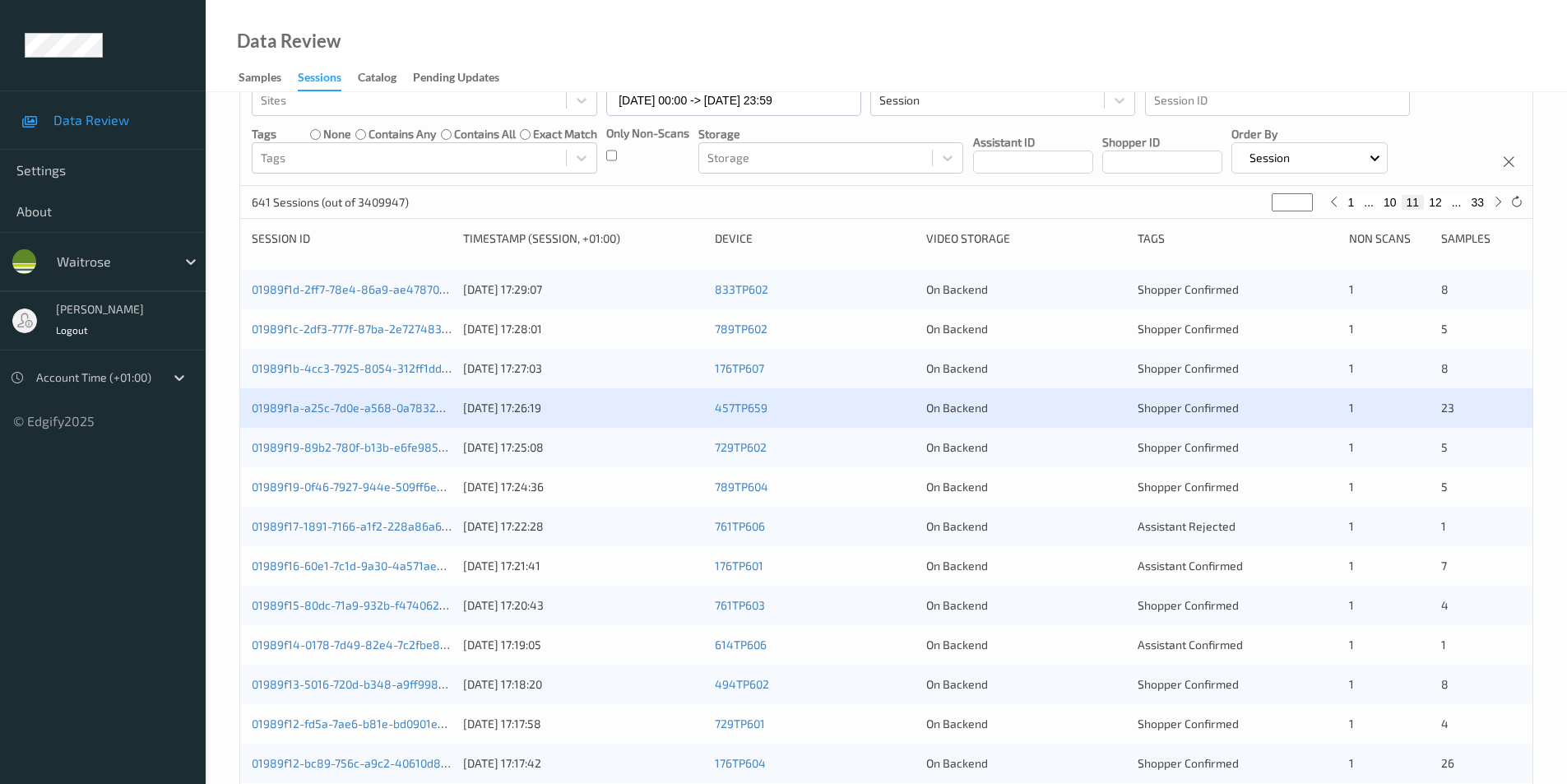
scroll to position [247, 0]
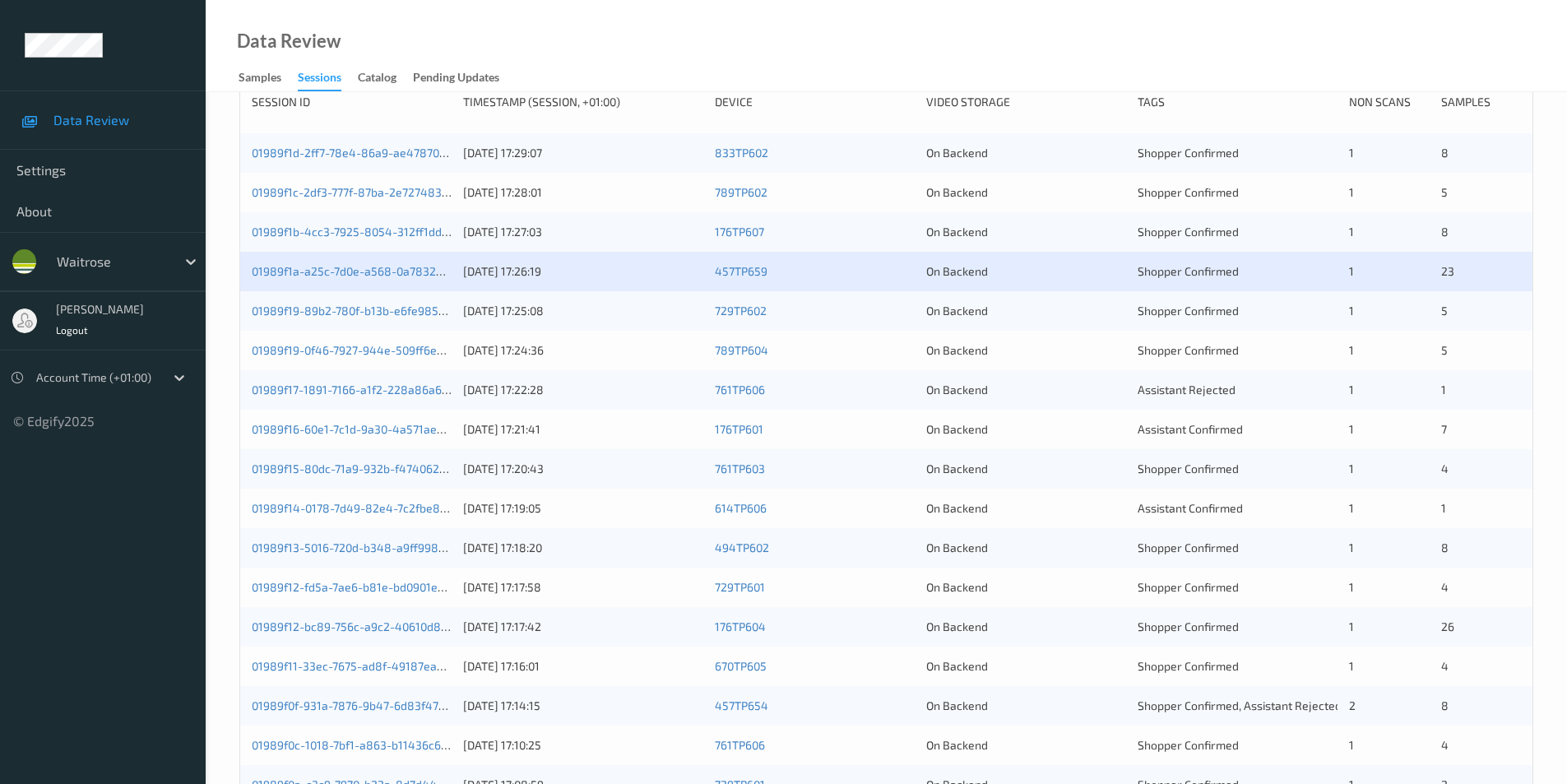
click at [895, 315] on div "729TP602" at bounding box center [815, 311] width 200 height 17
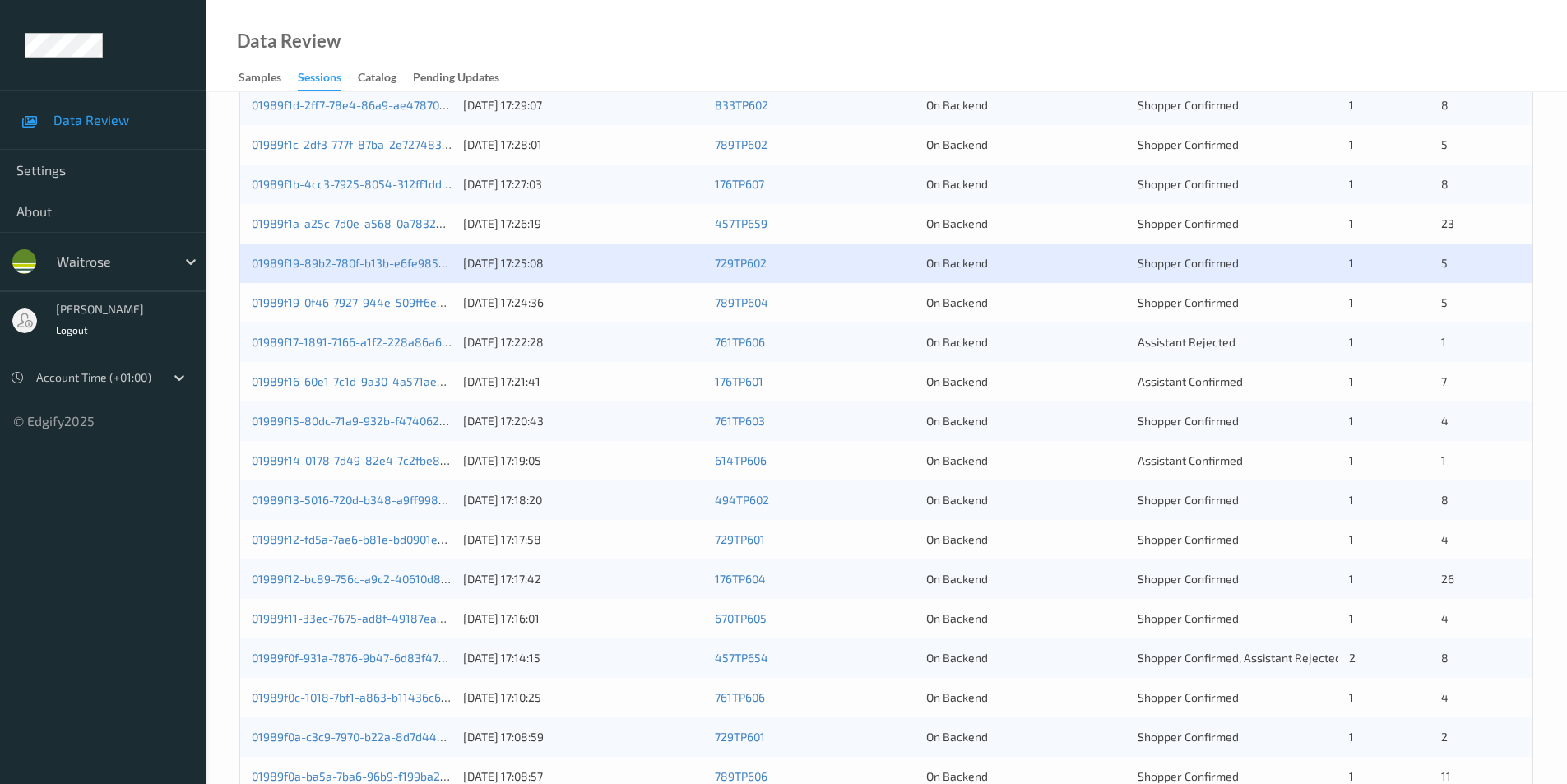
scroll to position [329, 0]
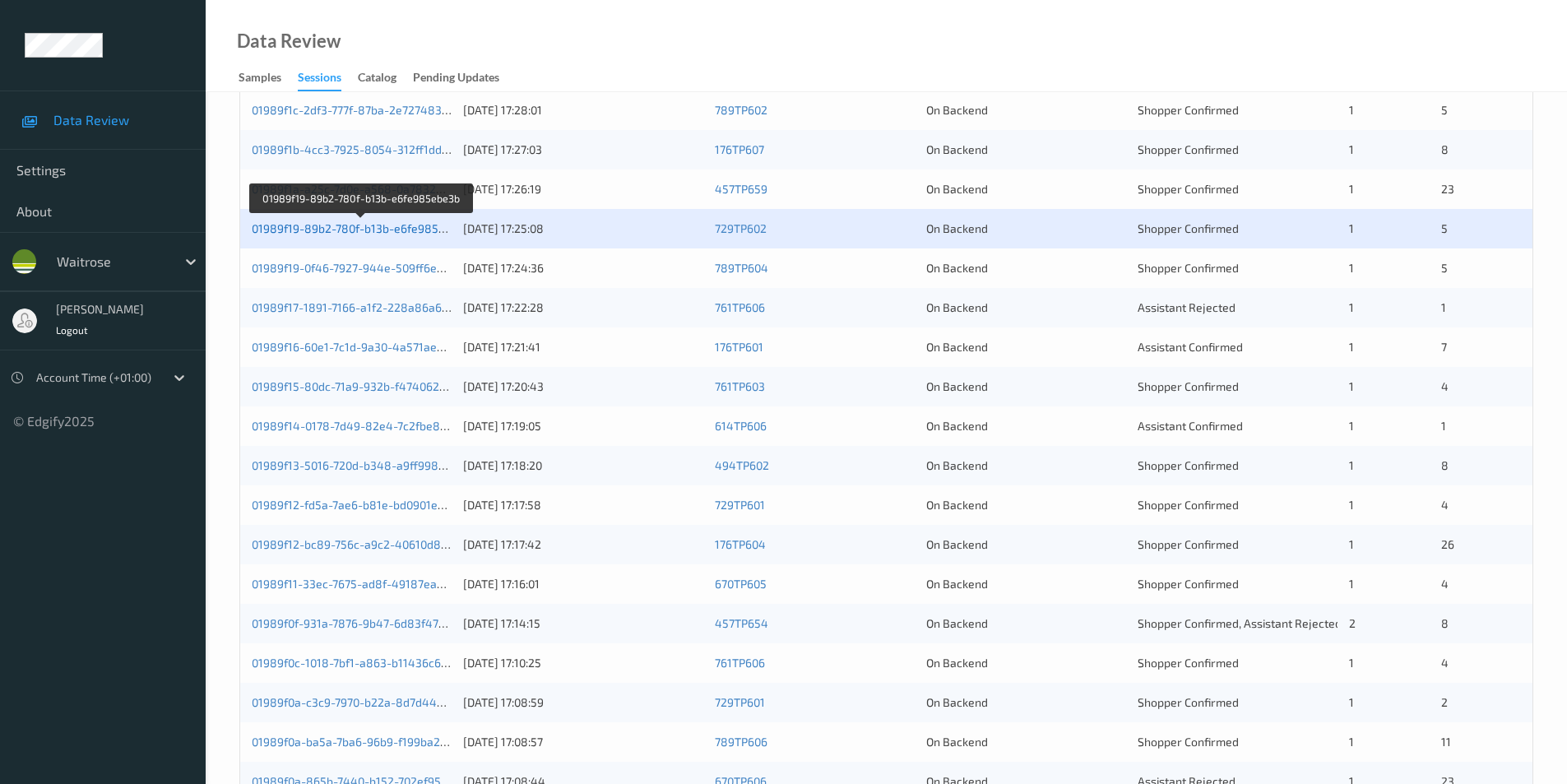
click at [366, 227] on link "01989f19-89b2-780f-b13b-e6fe985ebe3b" at bounding box center [361, 227] width 219 height 14
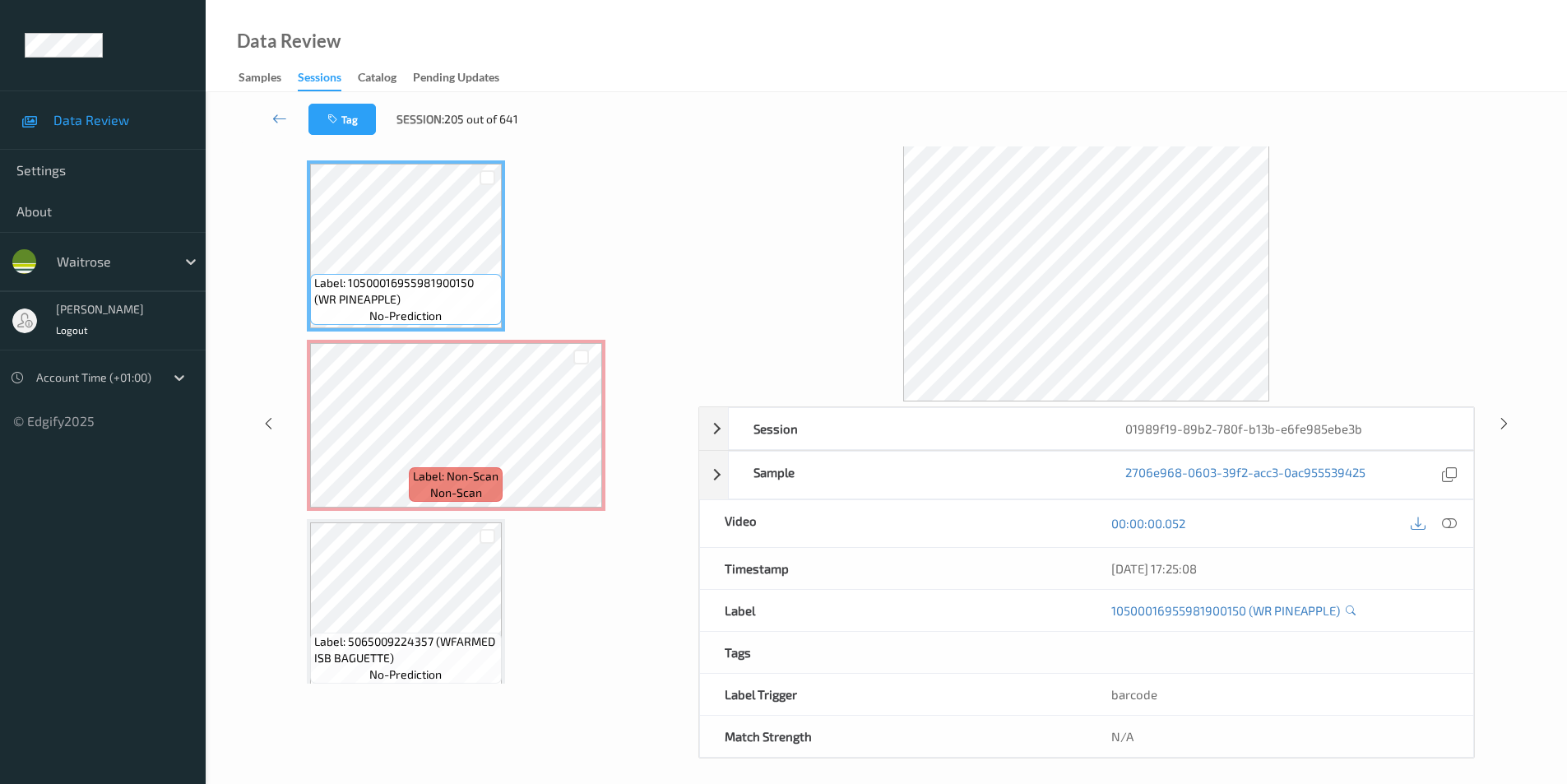
scroll to position [67, 0]
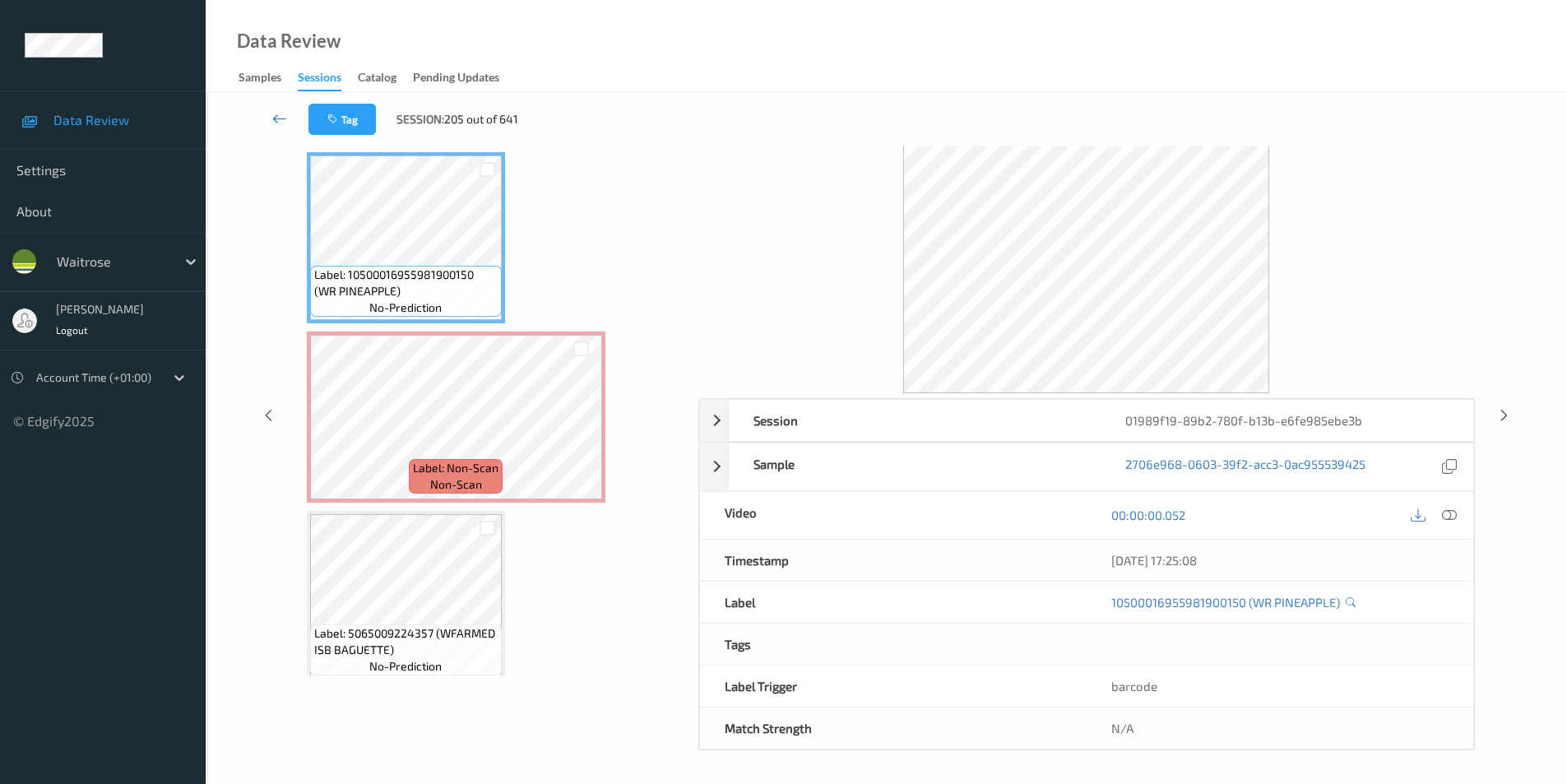
click at [280, 116] on icon at bounding box center [280, 118] width 15 height 17
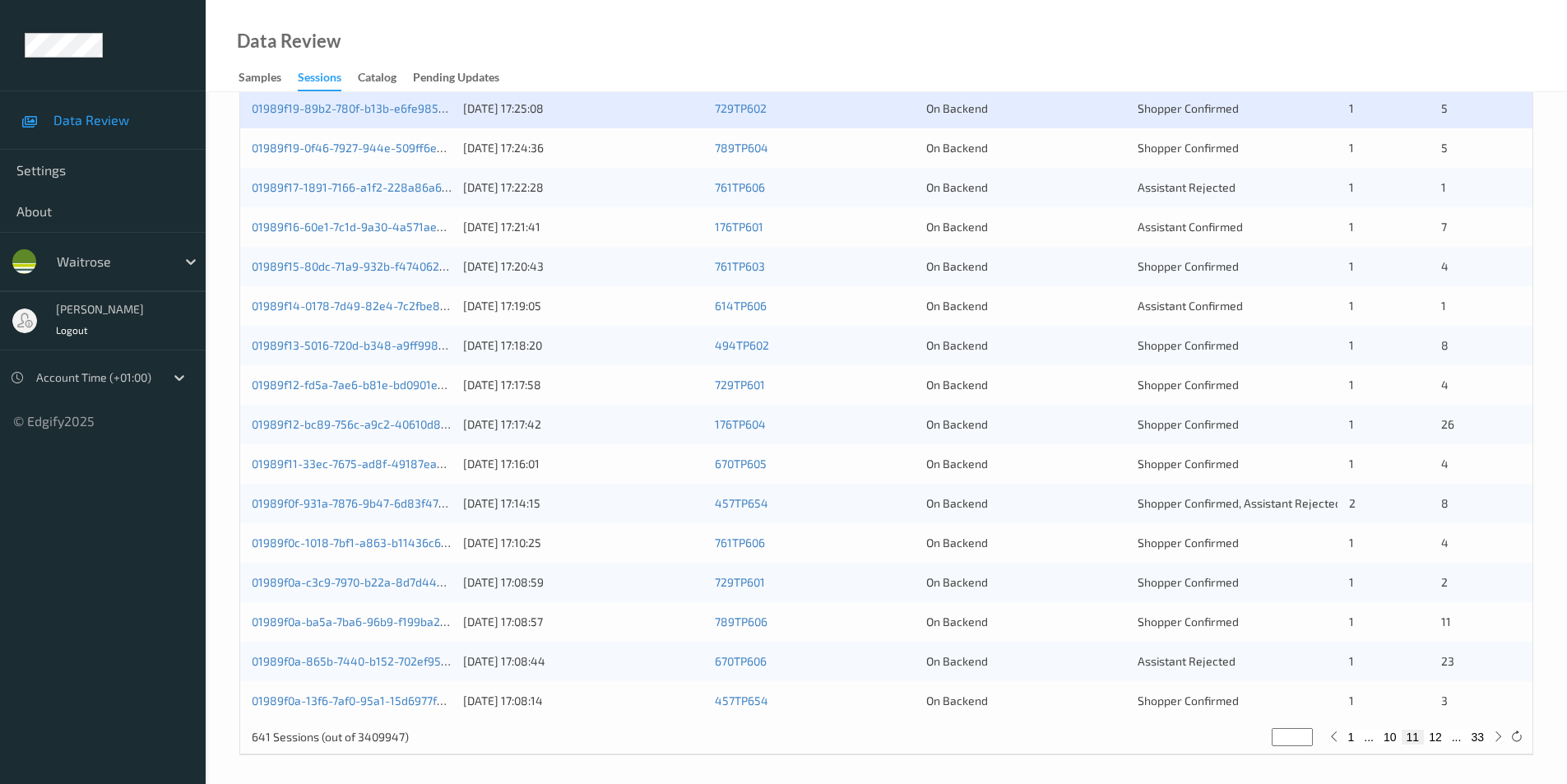
scroll to position [454, 0]
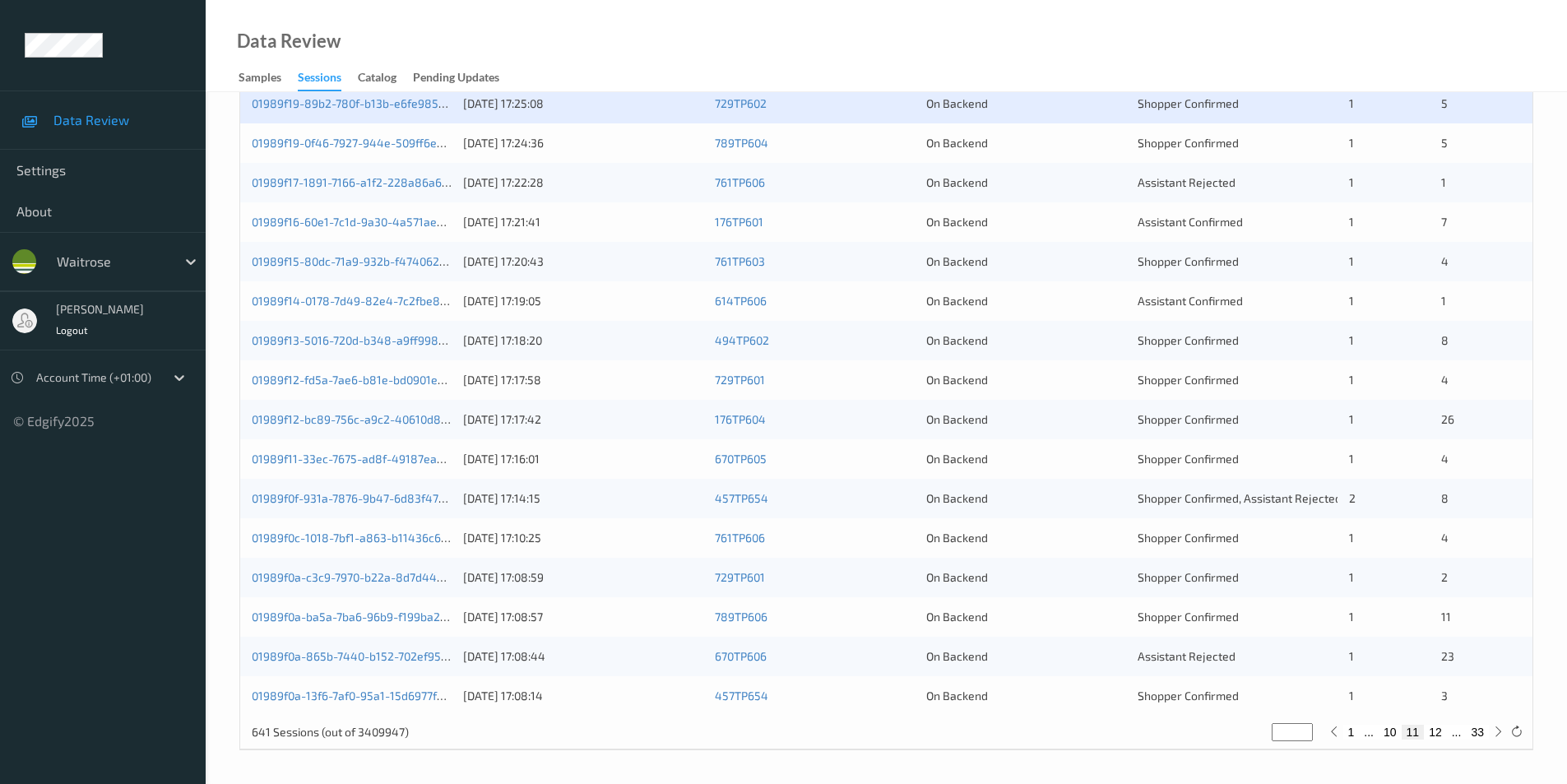
click at [1045, 141] on div "On Backend" at bounding box center [1027, 143] width 200 height 17
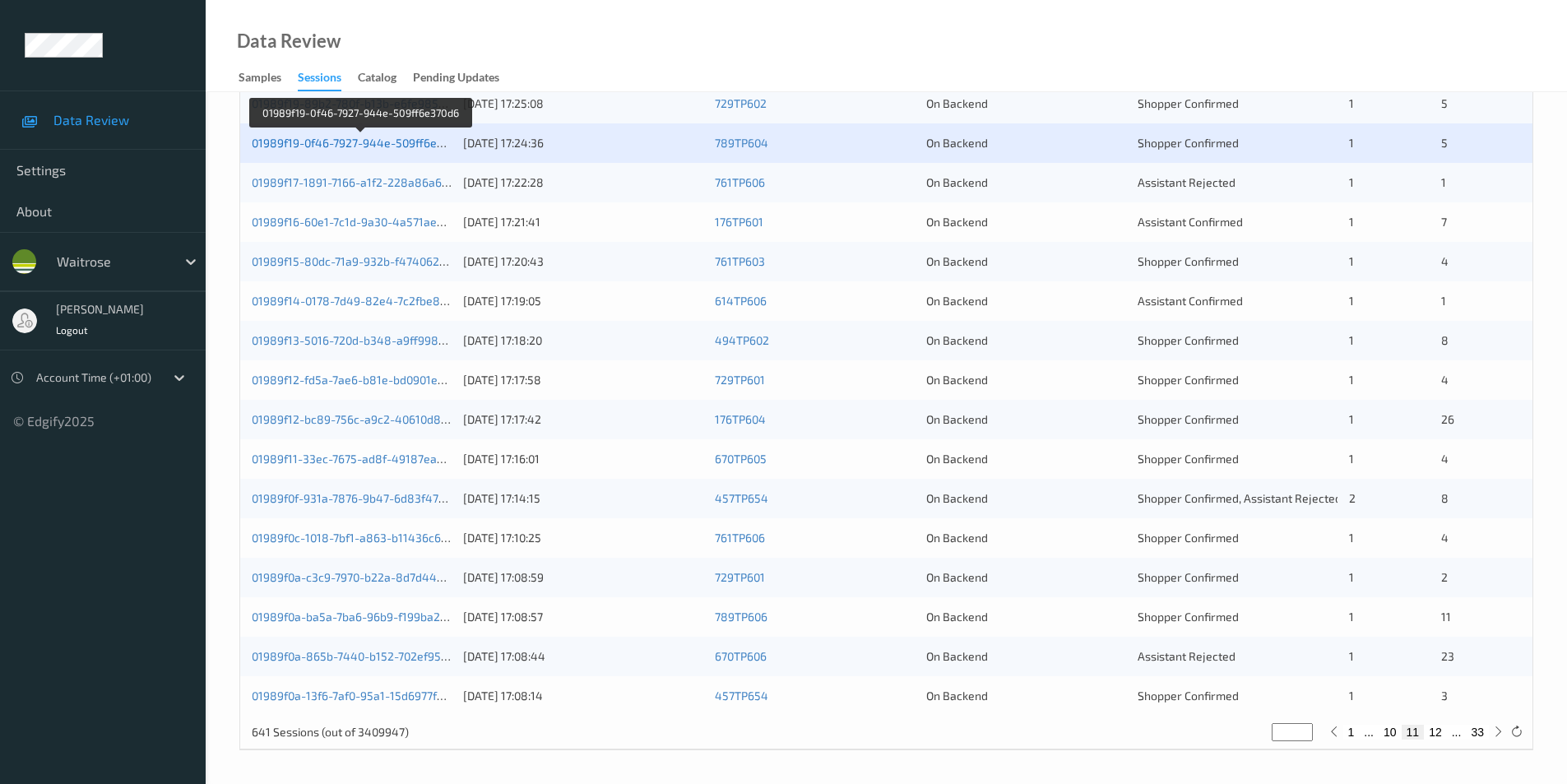
click at [363, 141] on link "01989f19-0f46-7927-944e-509ff6e370d6" at bounding box center [360, 142] width 217 height 14
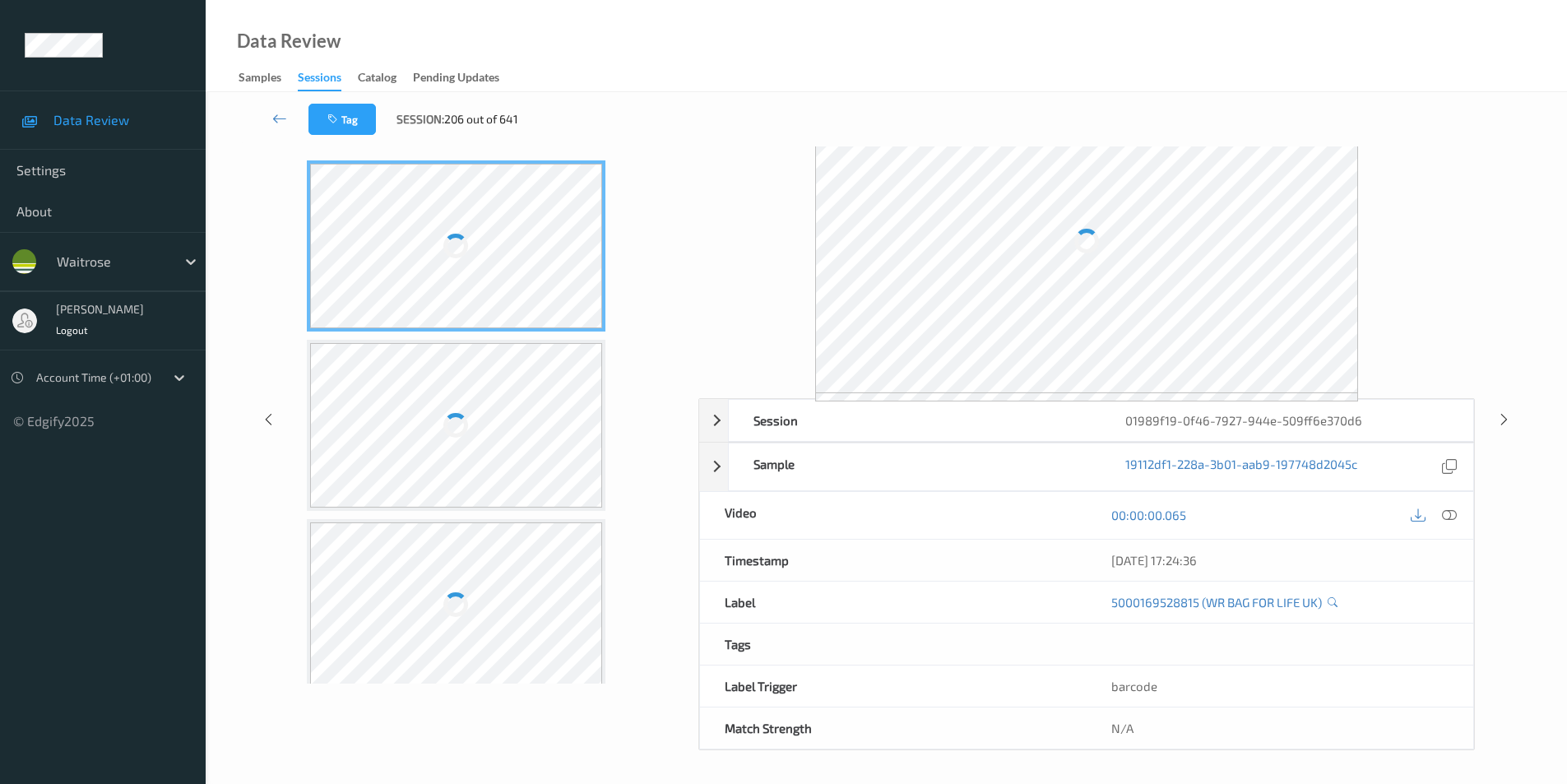
scroll to position [67, 0]
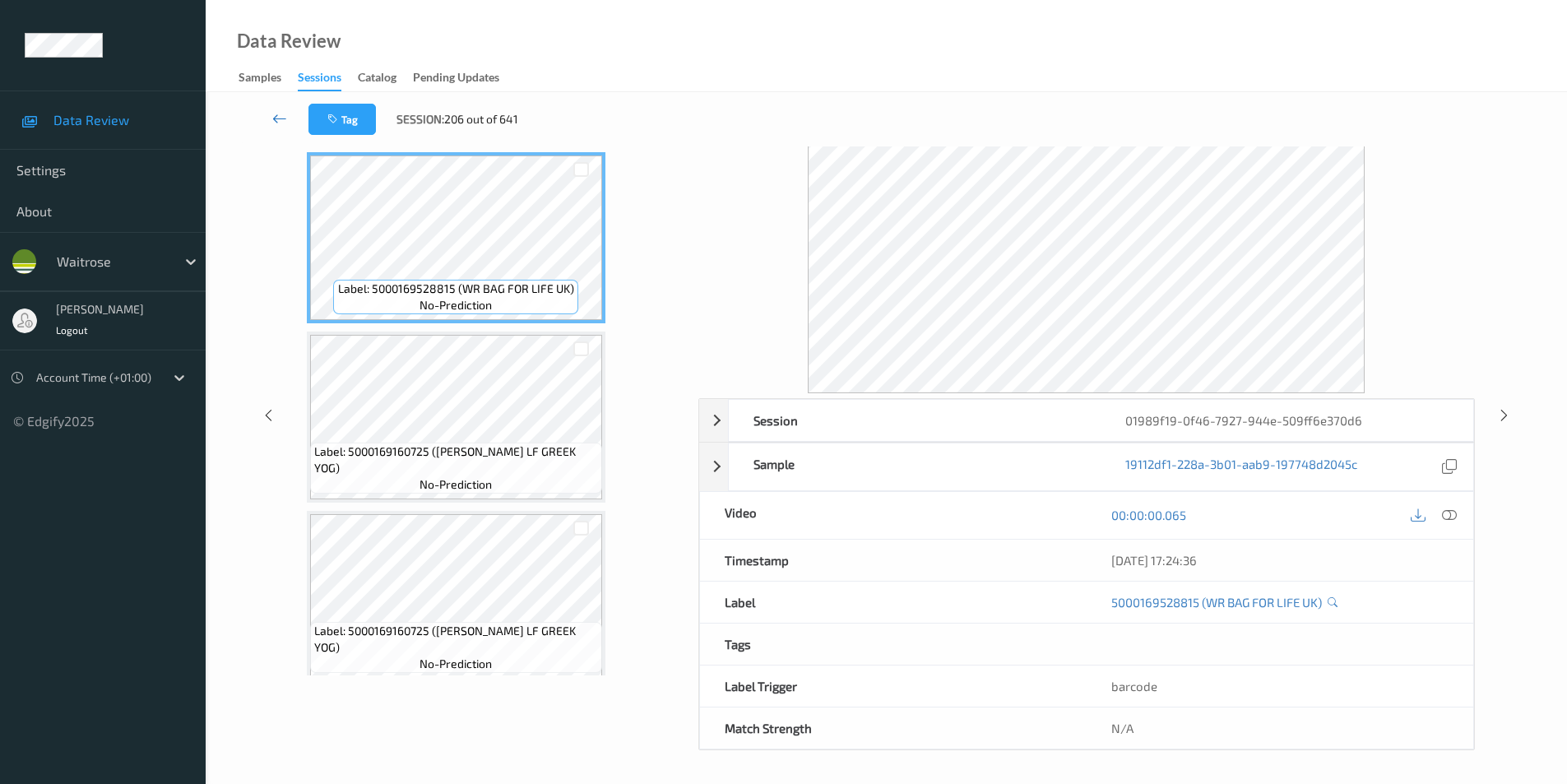
click at [275, 116] on icon at bounding box center [280, 118] width 15 height 17
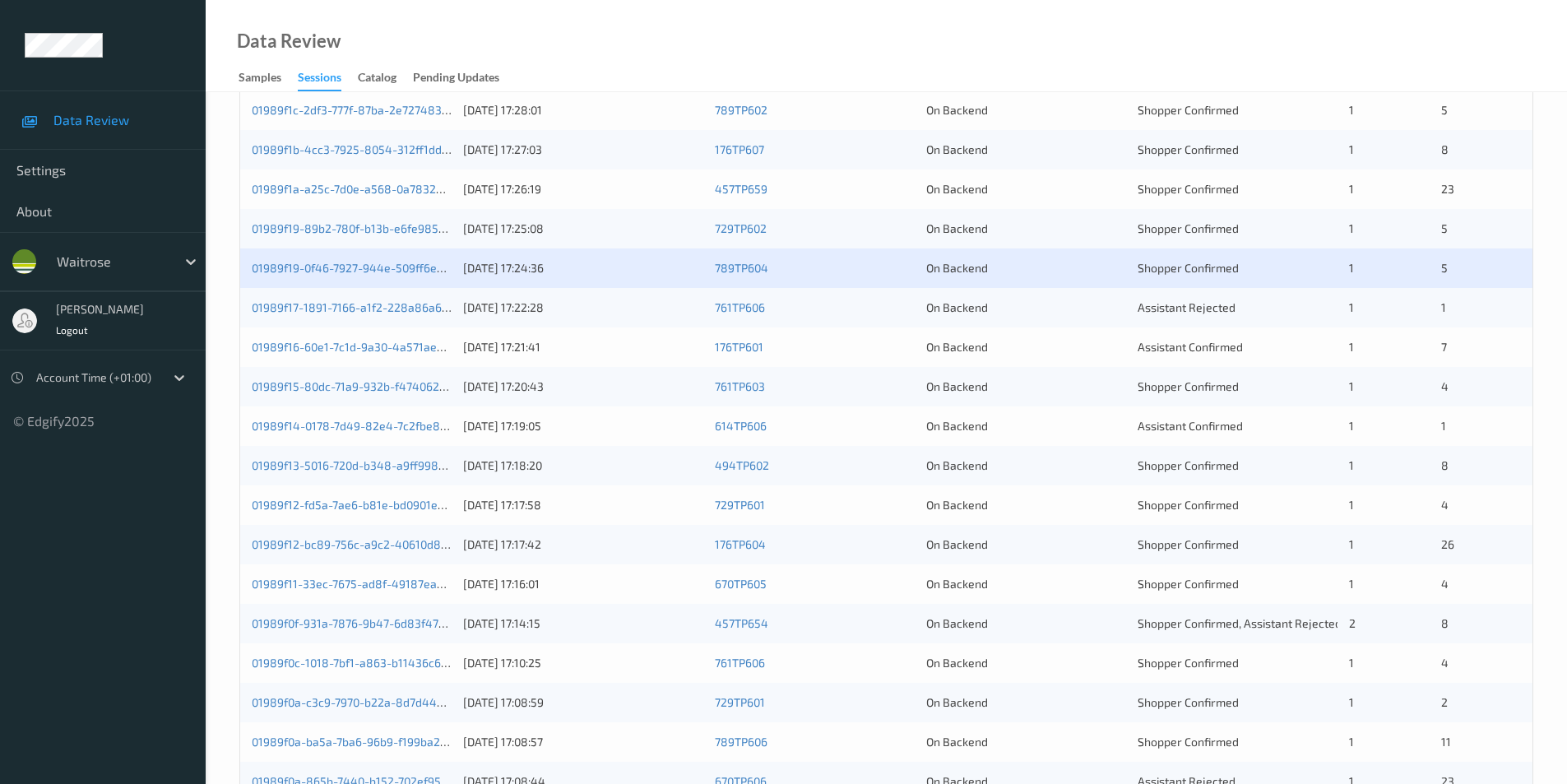
click at [882, 316] on div "01989f17-1891-7166-a1f2-228a86a625f7 12/08/2025 17:22:28 761TP606 On Backend As…" at bounding box center [886, 307] width 1293 height 39
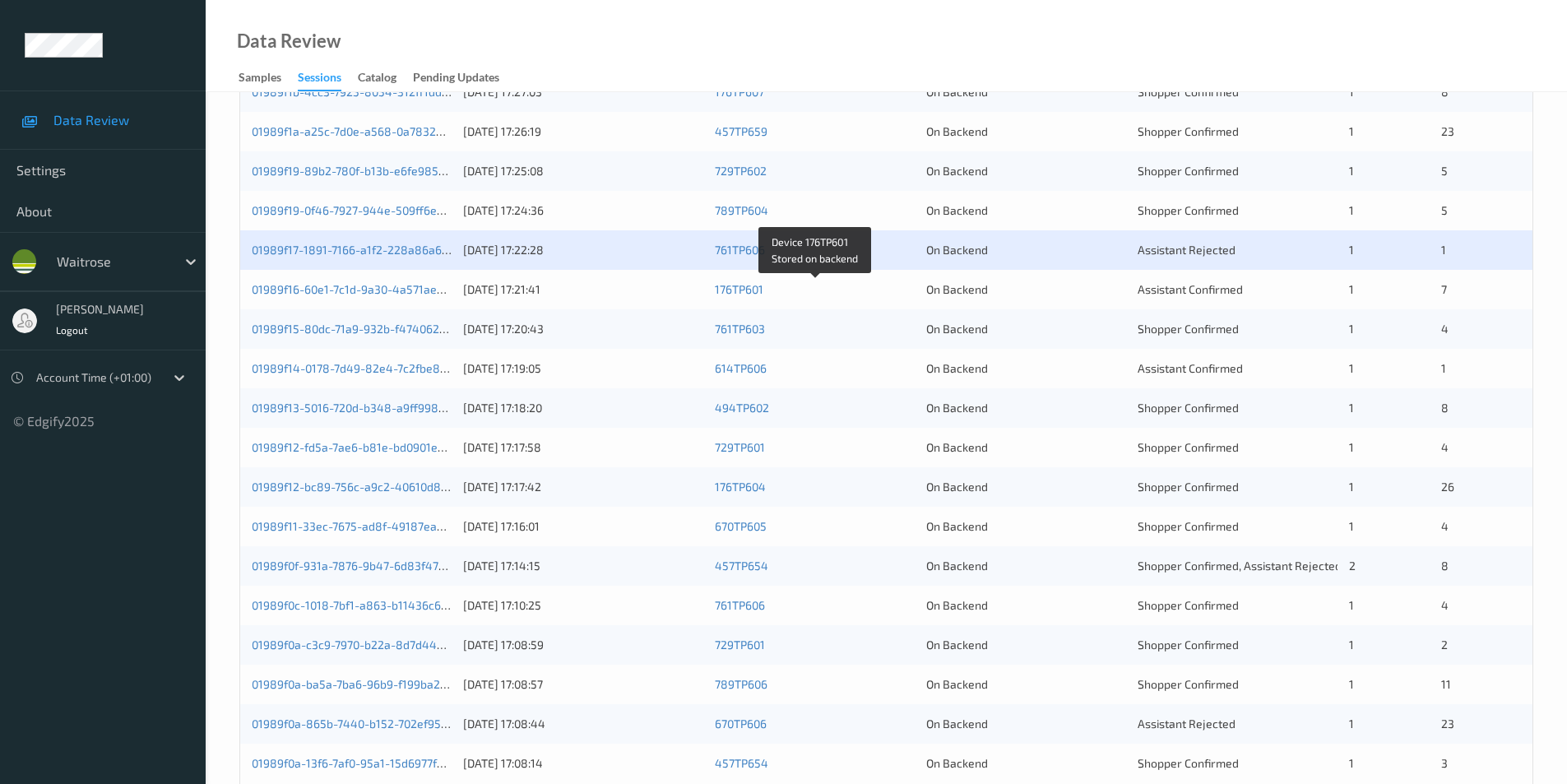
scroll to position [454, 0]
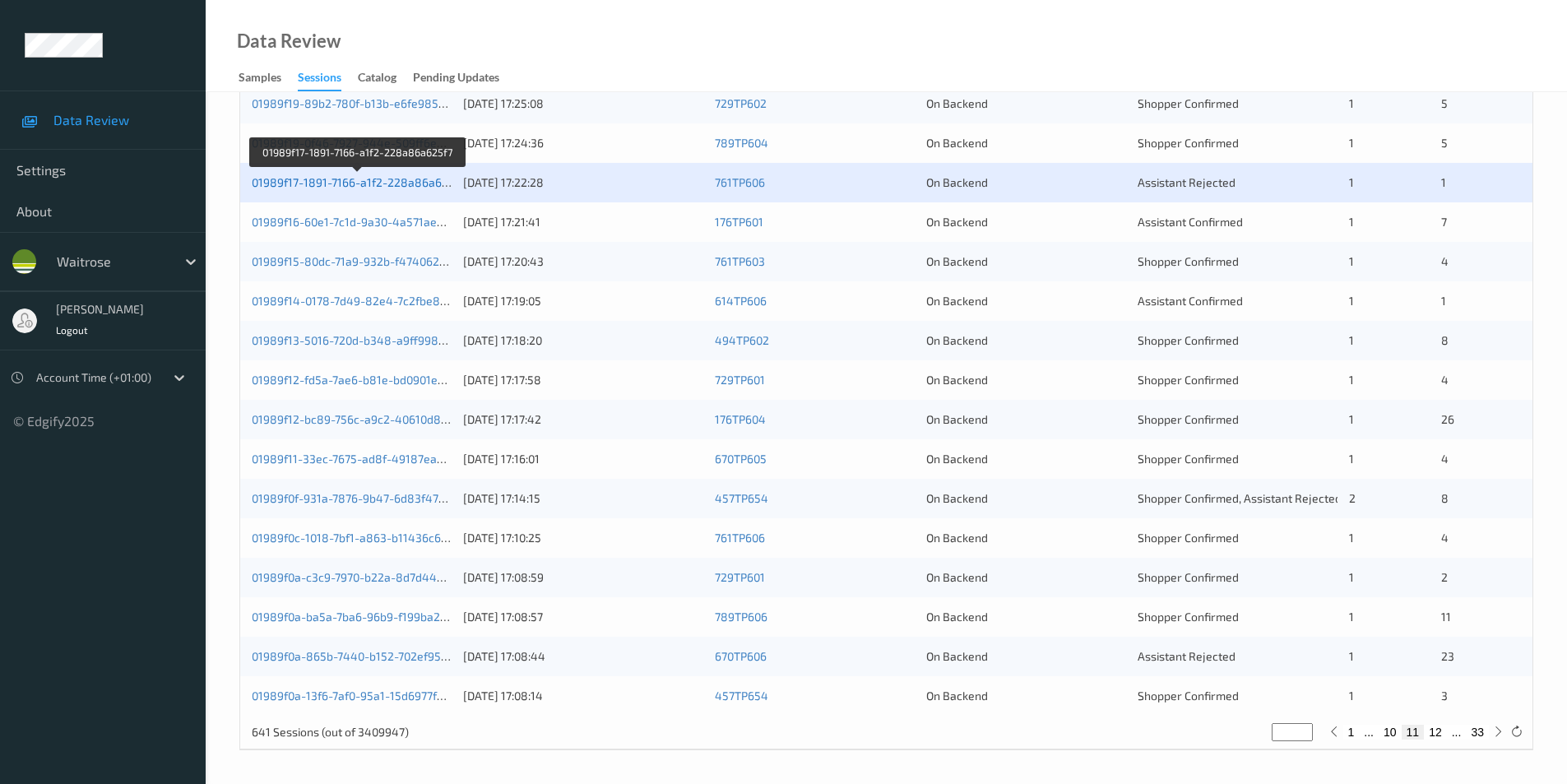
click at [402, 183] on link "01989f17-1891-7166-a1f2-228a86a625f7" at bounding box center [358, 182] width 213 height 14
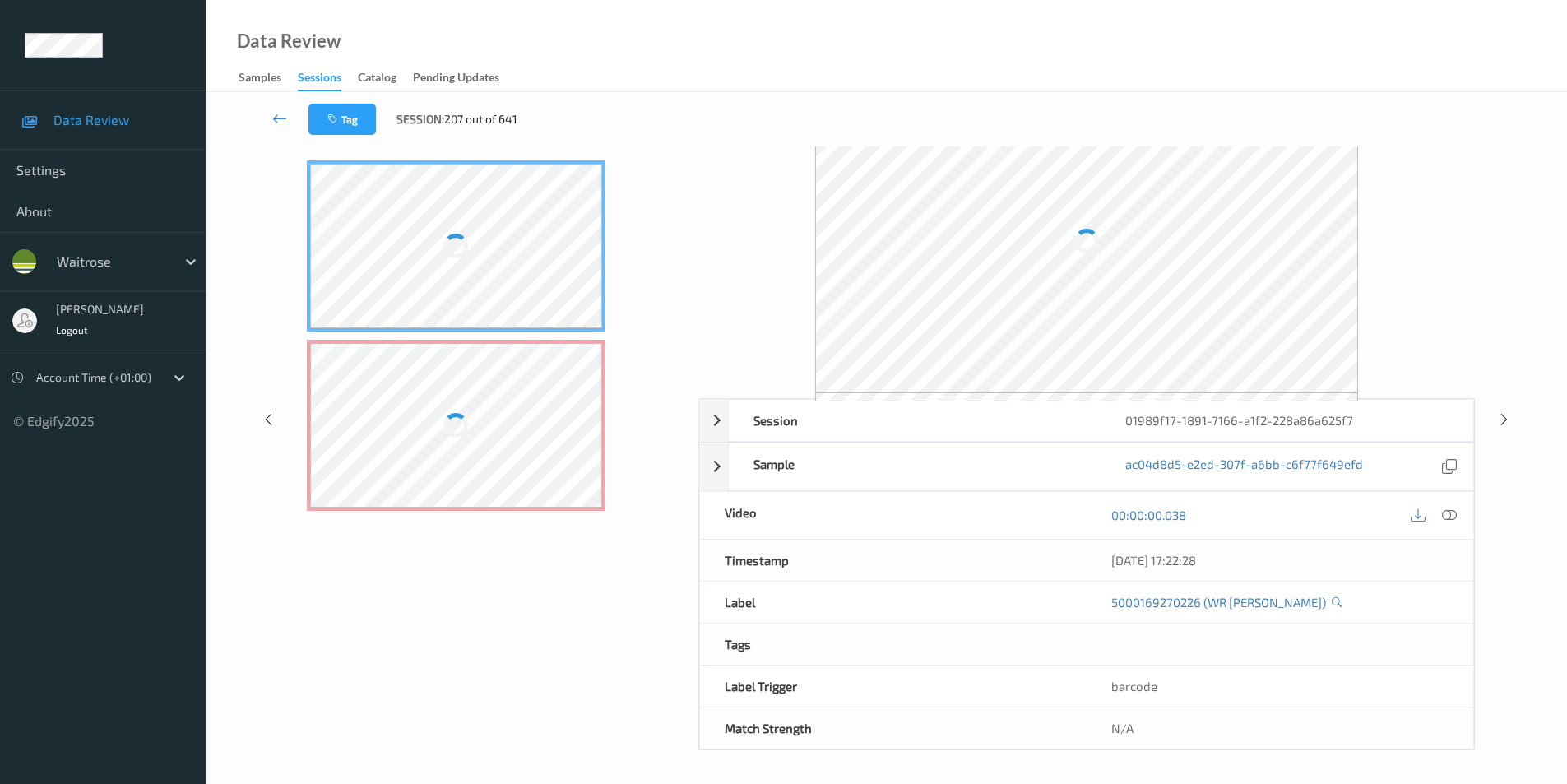
scroll to position [59, 0]
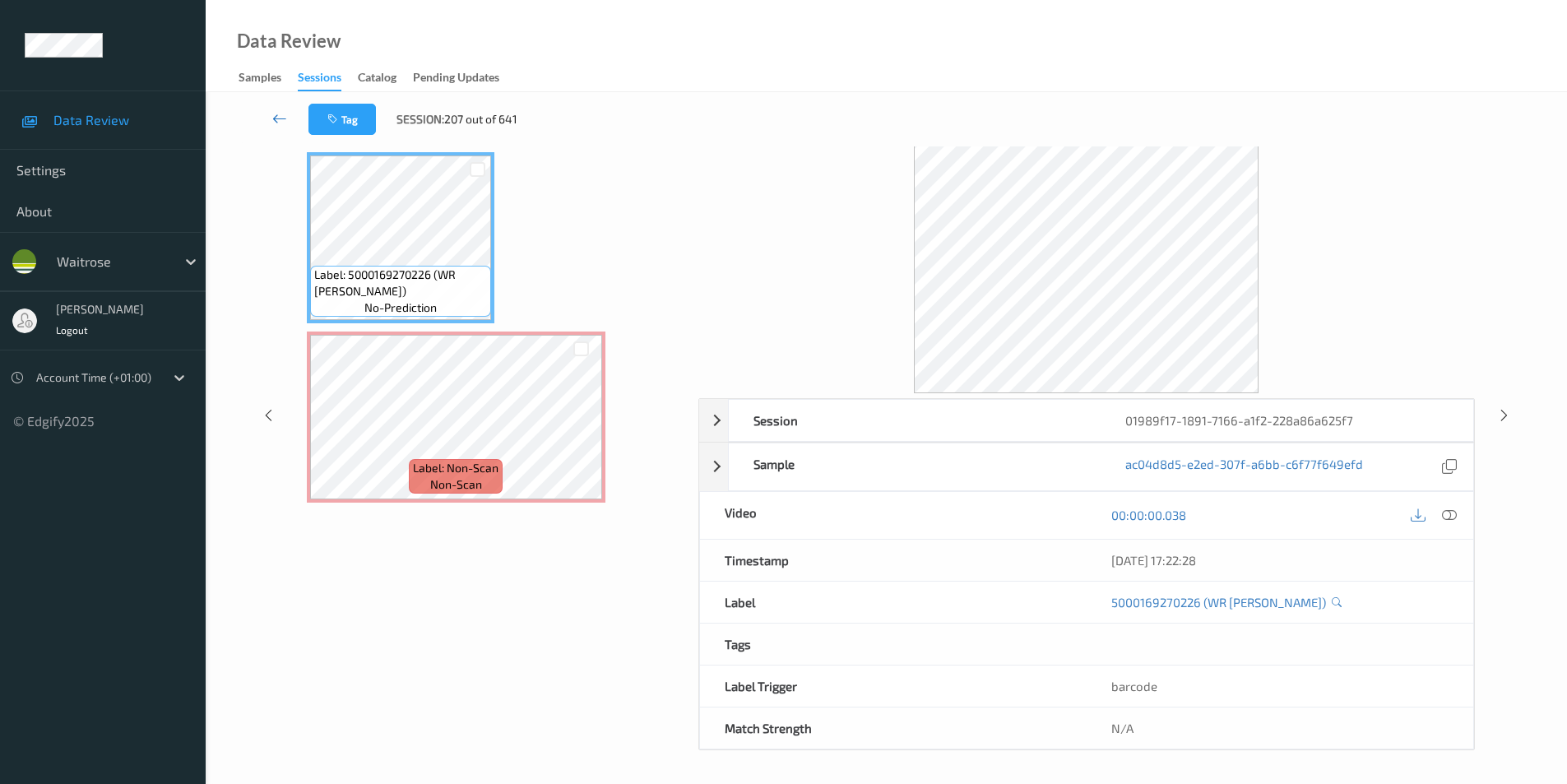
click at [274, 118] on icon at bounding box center [280, 118] width 15 height 17
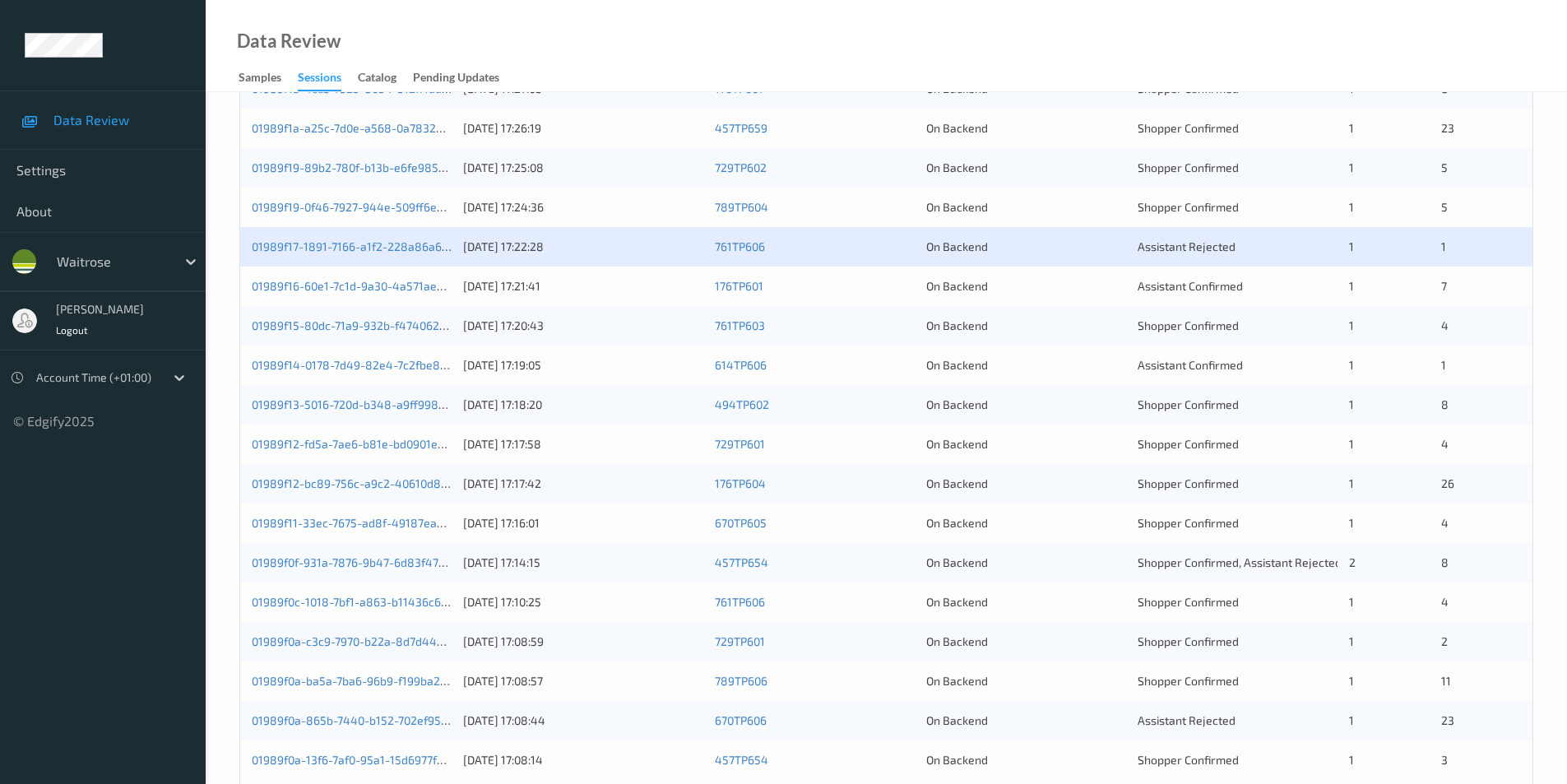
scroll to position [454, 0]
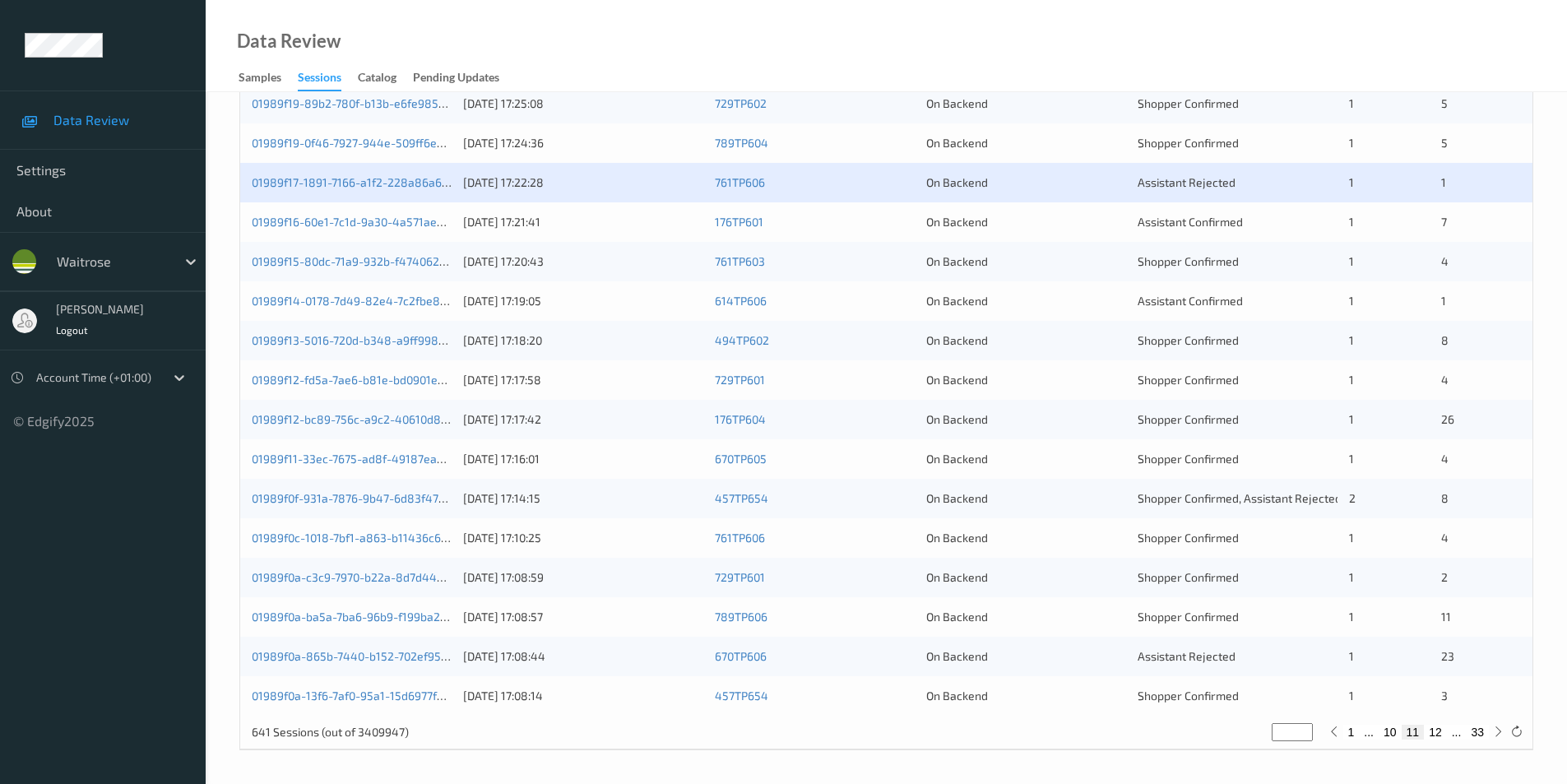
click at [884, 233] on div "01989f16-60e1-7c1d-9a30-4a571ae951a7 12/08/2025 17:21:41 176TP601 On Backend As…" at bounding box center [886, 222] width 1293 height 39
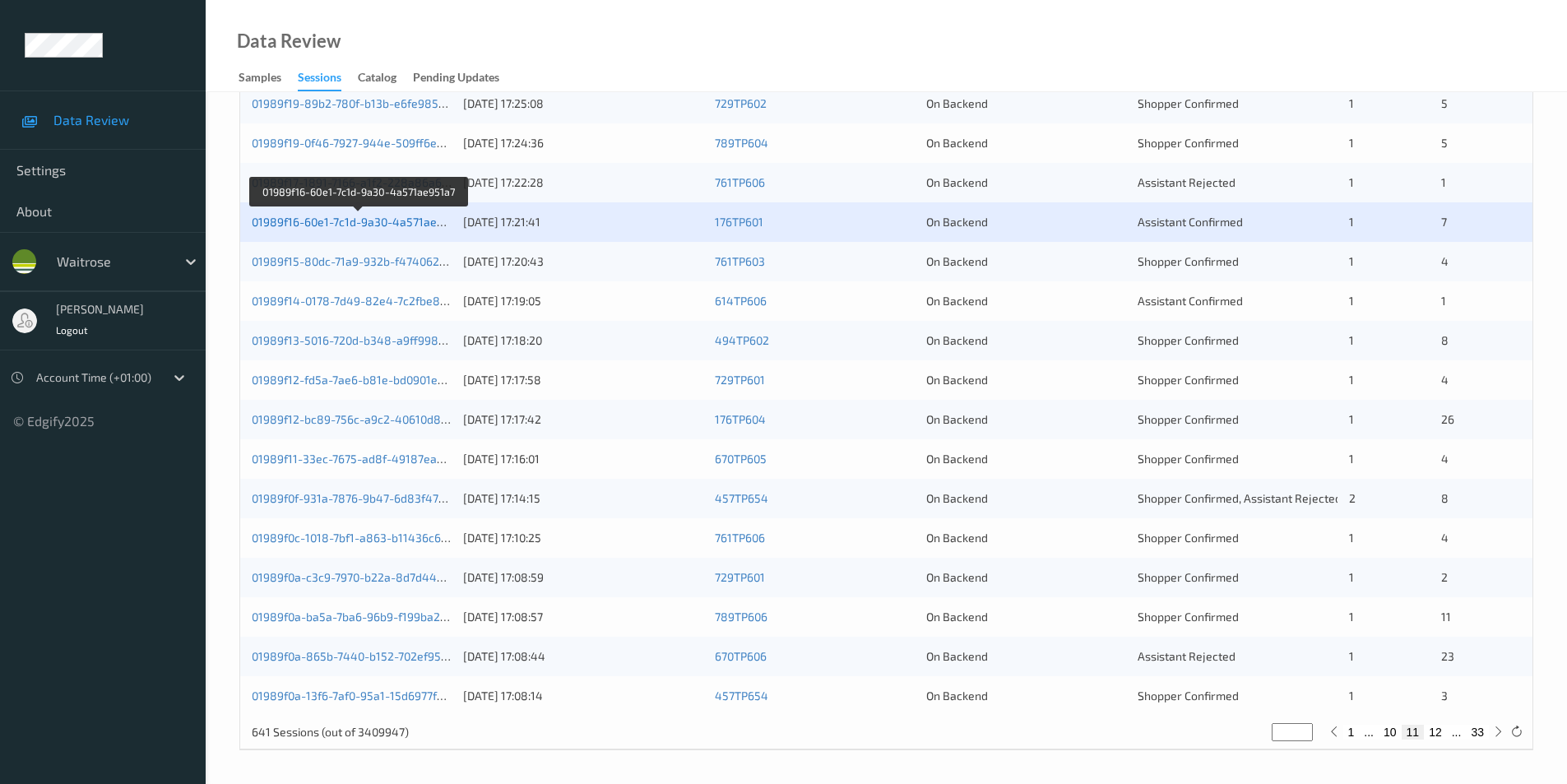
click at [362, 222] on link "01989f16-60e1-7c1d-9a30-4a571ae951a7" at bounding box center [359, 221] width 216 height 14
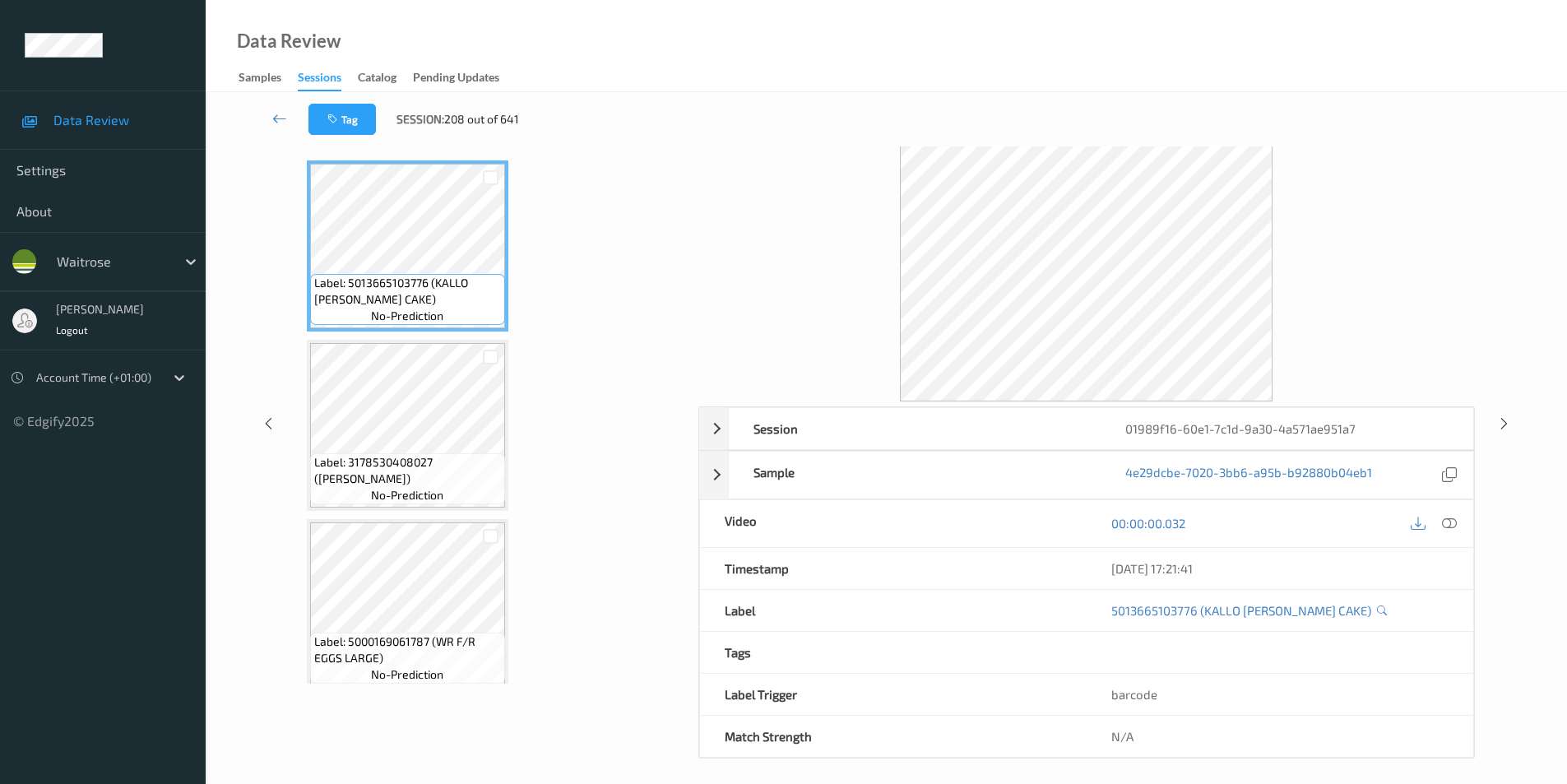
scroll to position [67, 0]
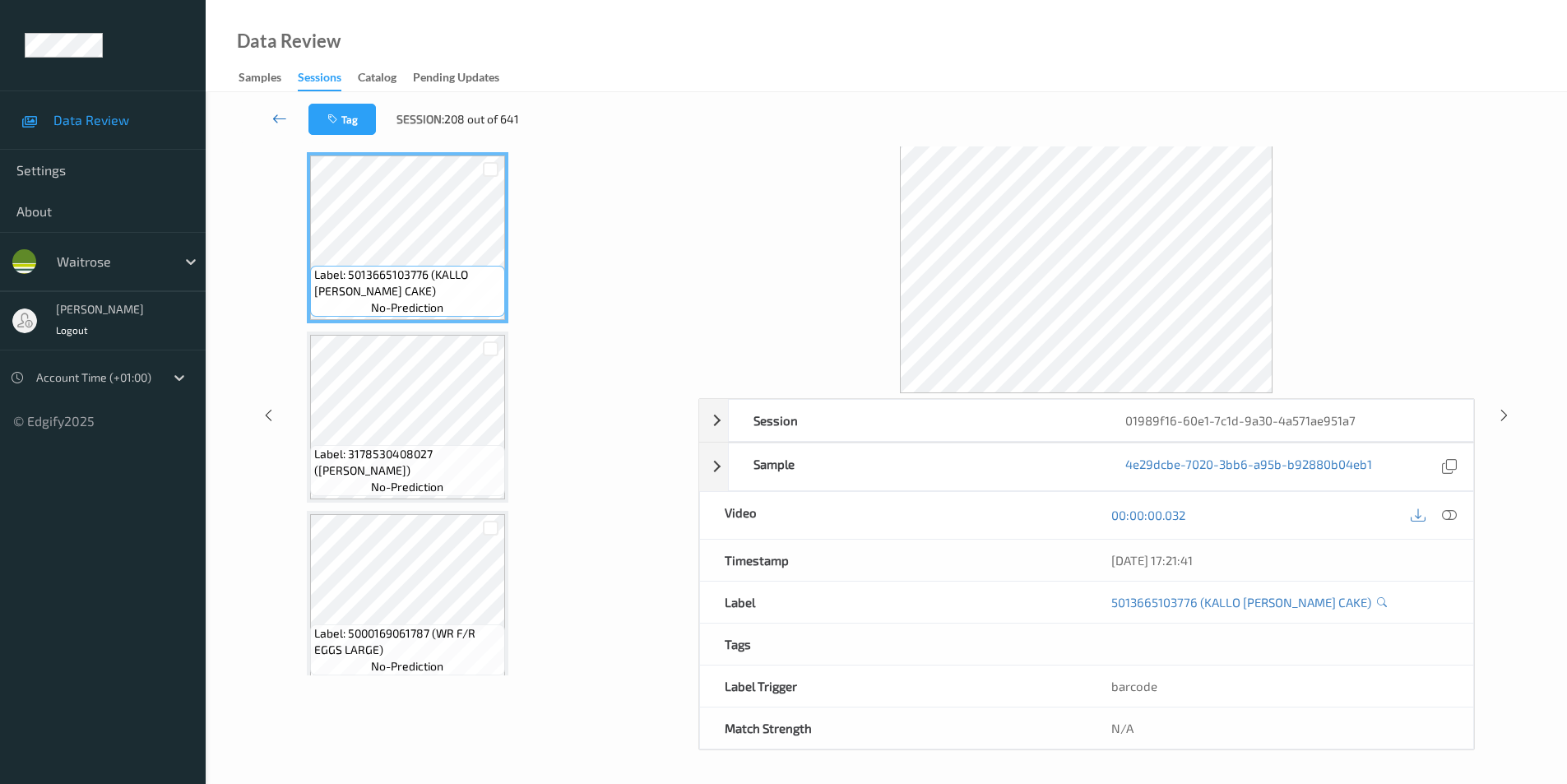
click at [275, 116] on icon at bounding box center [280, 118] width 15 height 17
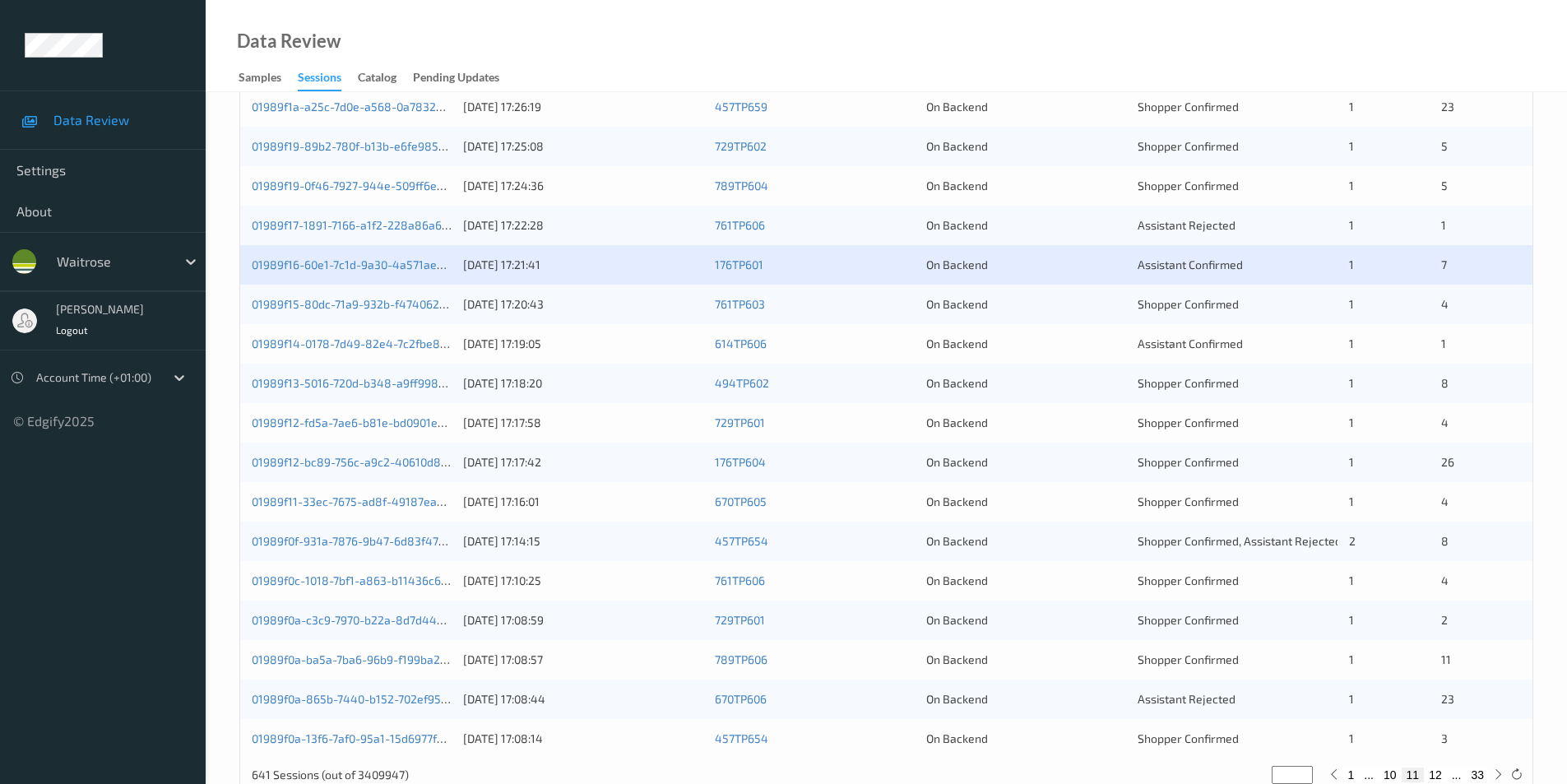
click at [1051, 306] on div "On Backend" at bounding box center [1027, 304] width 200 height 17
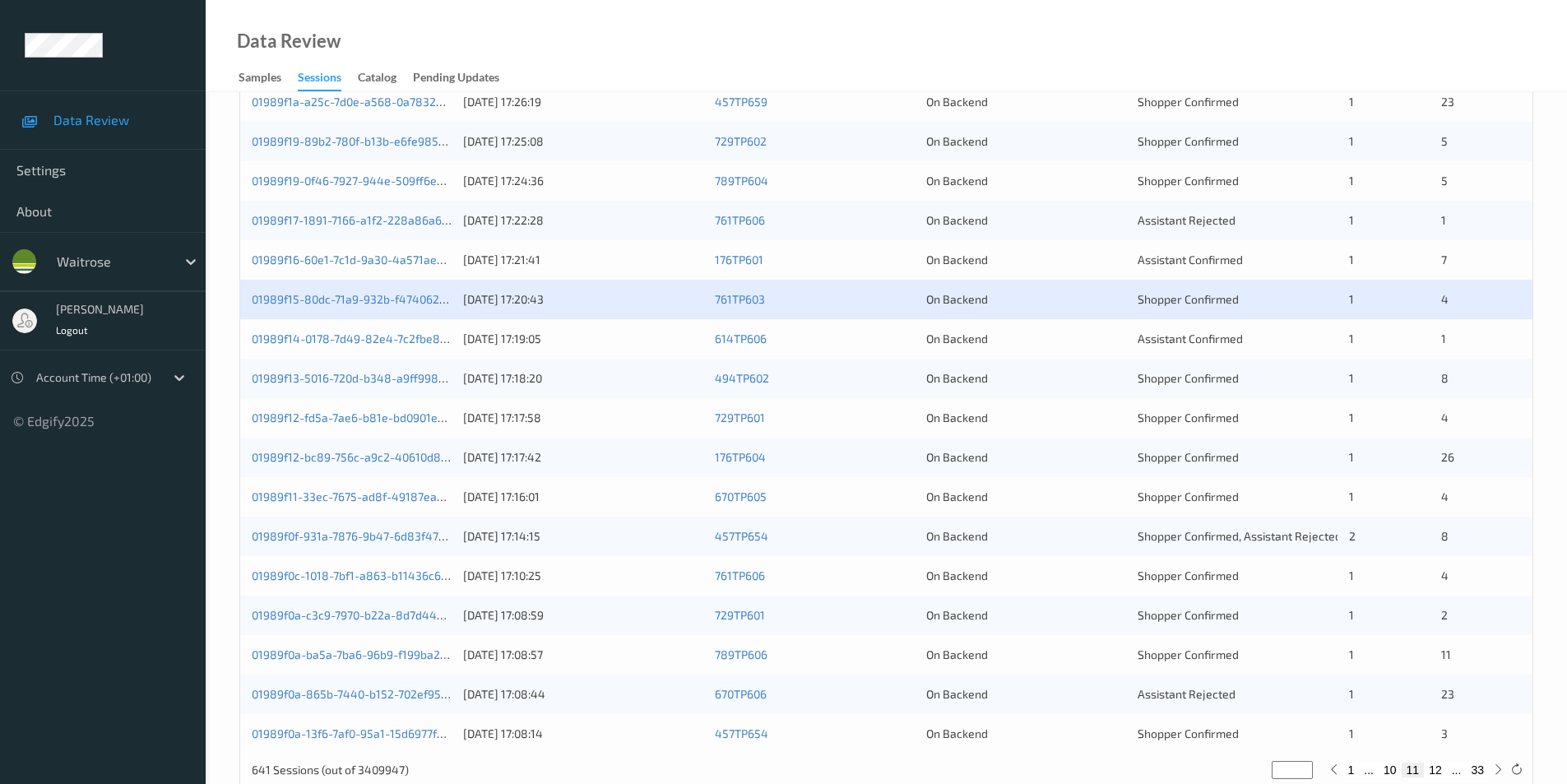
scroll to position [454, 0]
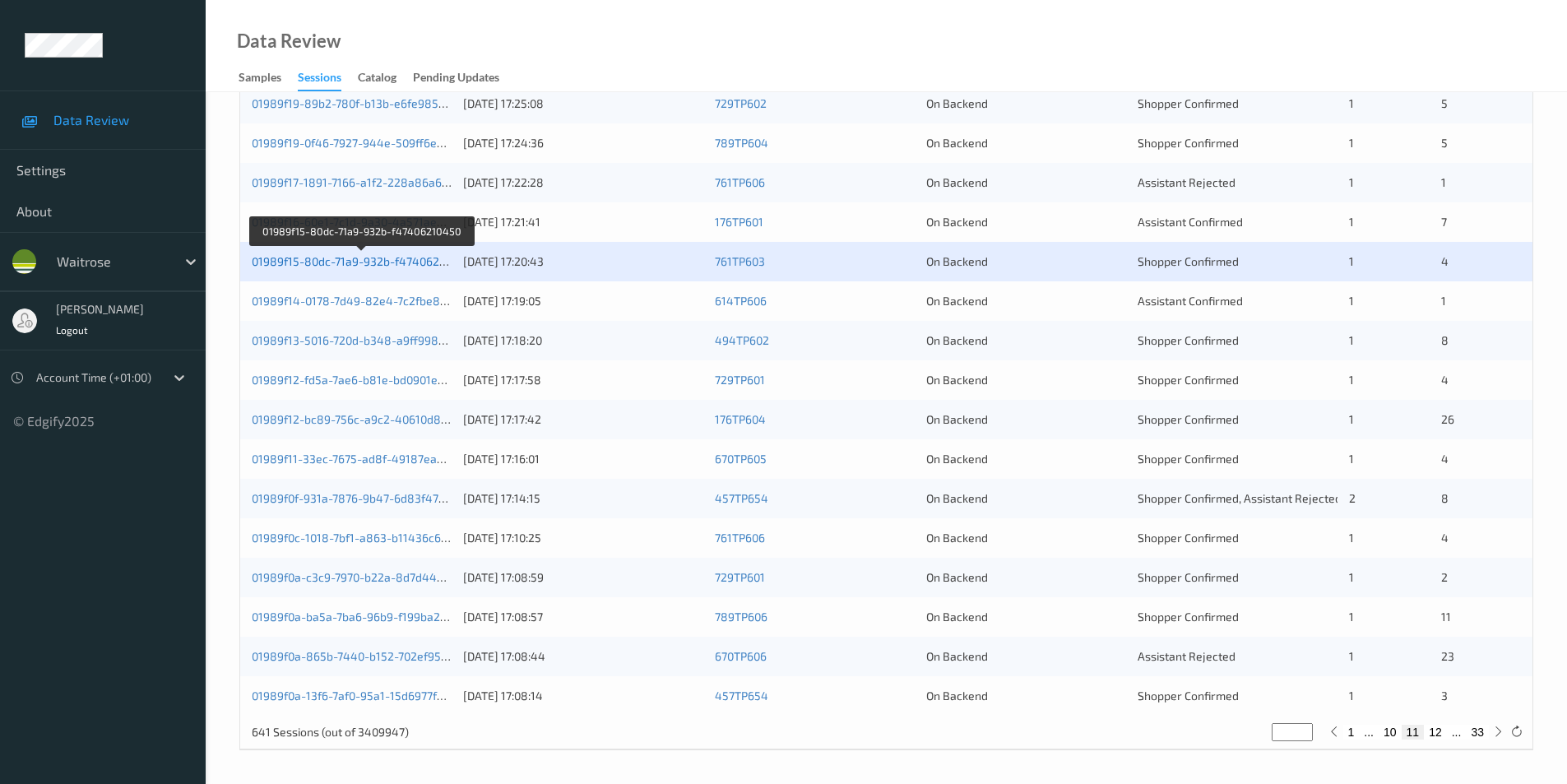
click at [376, 261] on link "01989f15-80dc-71a9-932b-f47406210450" at bounding box center [361, 260] width 219 height 14
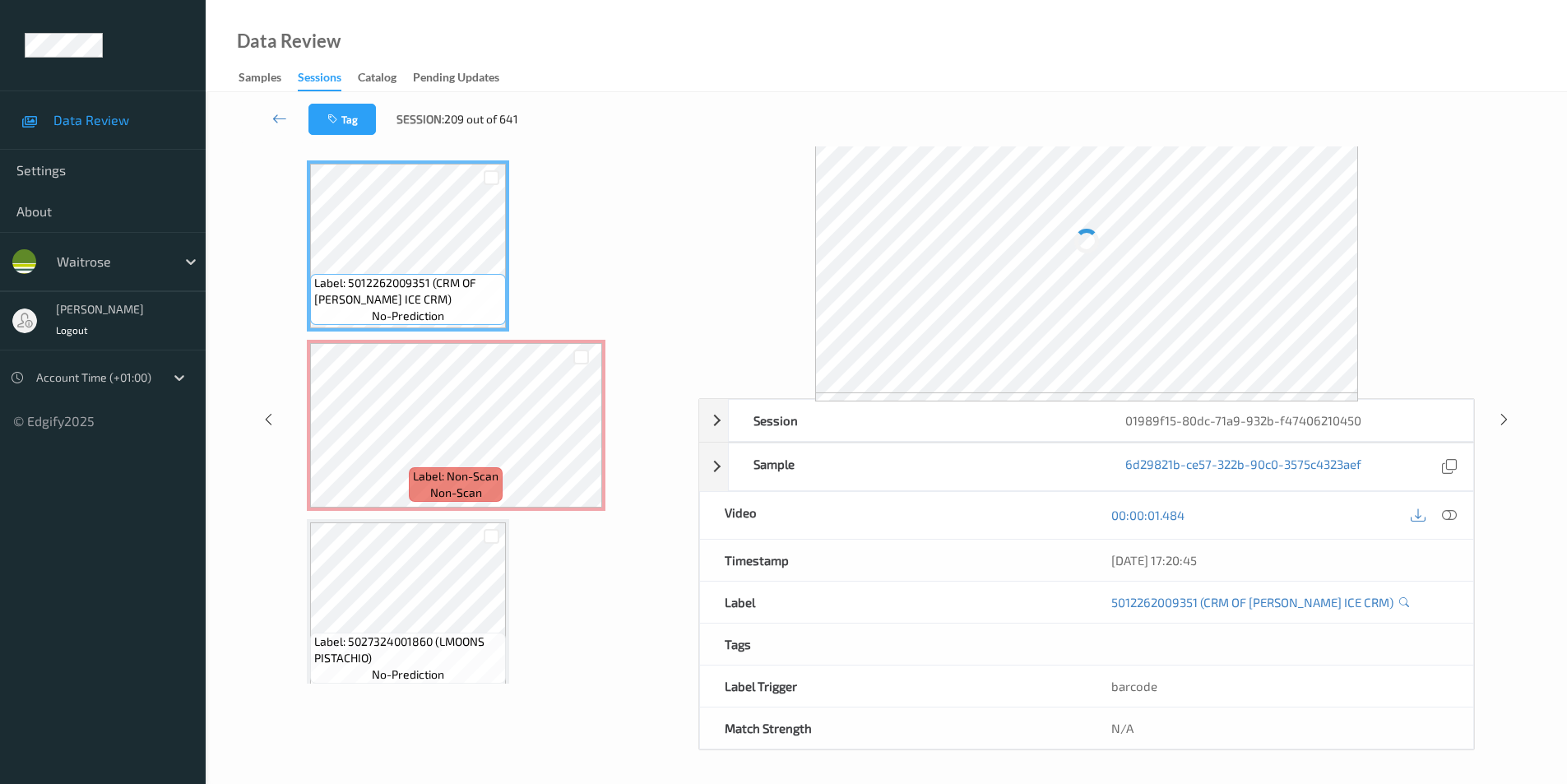
scroll to position [67, 0]
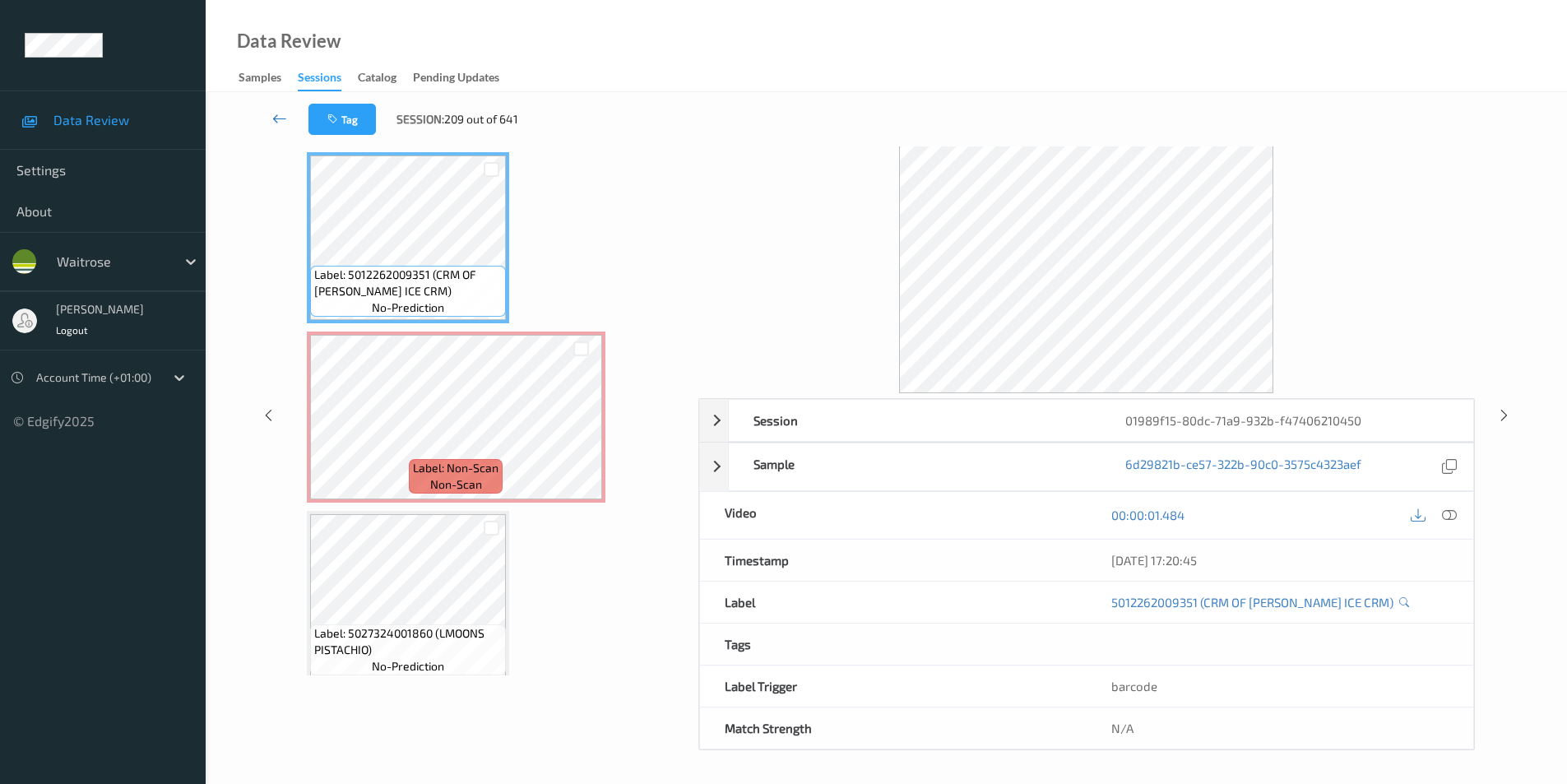
click at [281, 121] on icon at bounding box center [280, 118] width 15 height 17
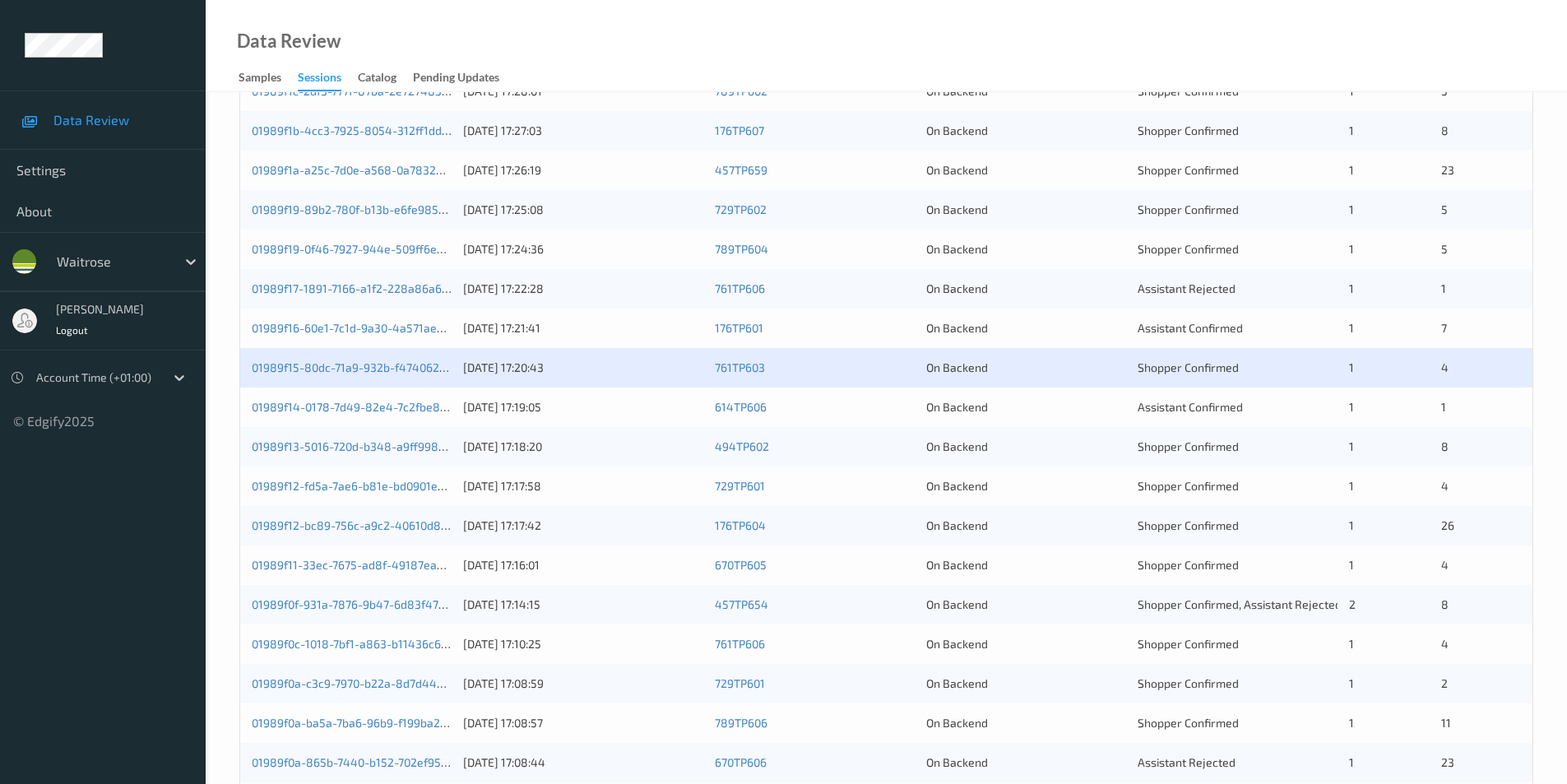
scroll to position [454, 0]
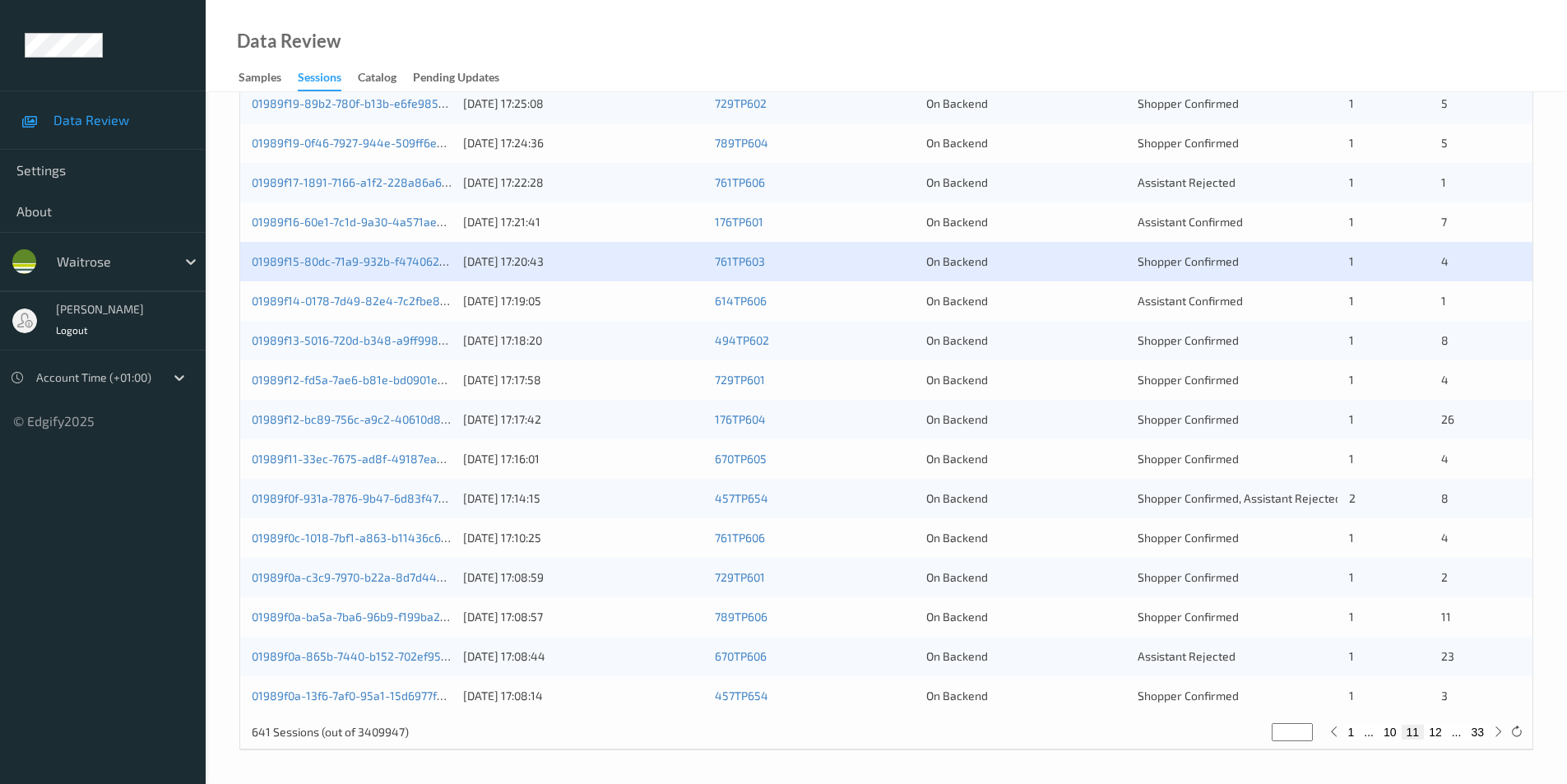
click at [1117, 297] on div "On Backend" at bounding box center [1027, 301] width 200 height 17
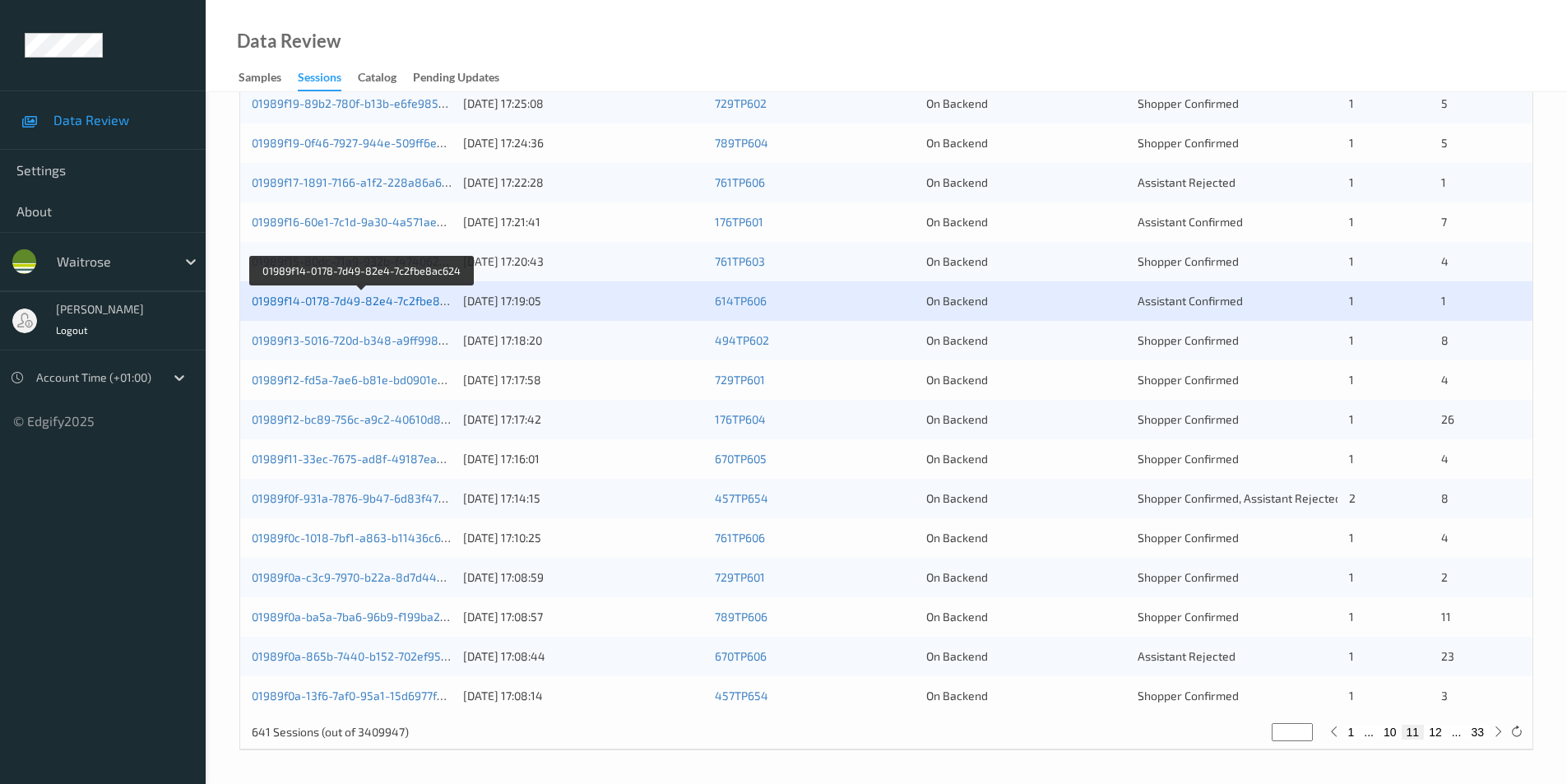
click at [353, 300] on link "01989f14-0178-7d49-82e4-7c2fbe8ac624" at bounding box center [361, 300] width 221 height 14
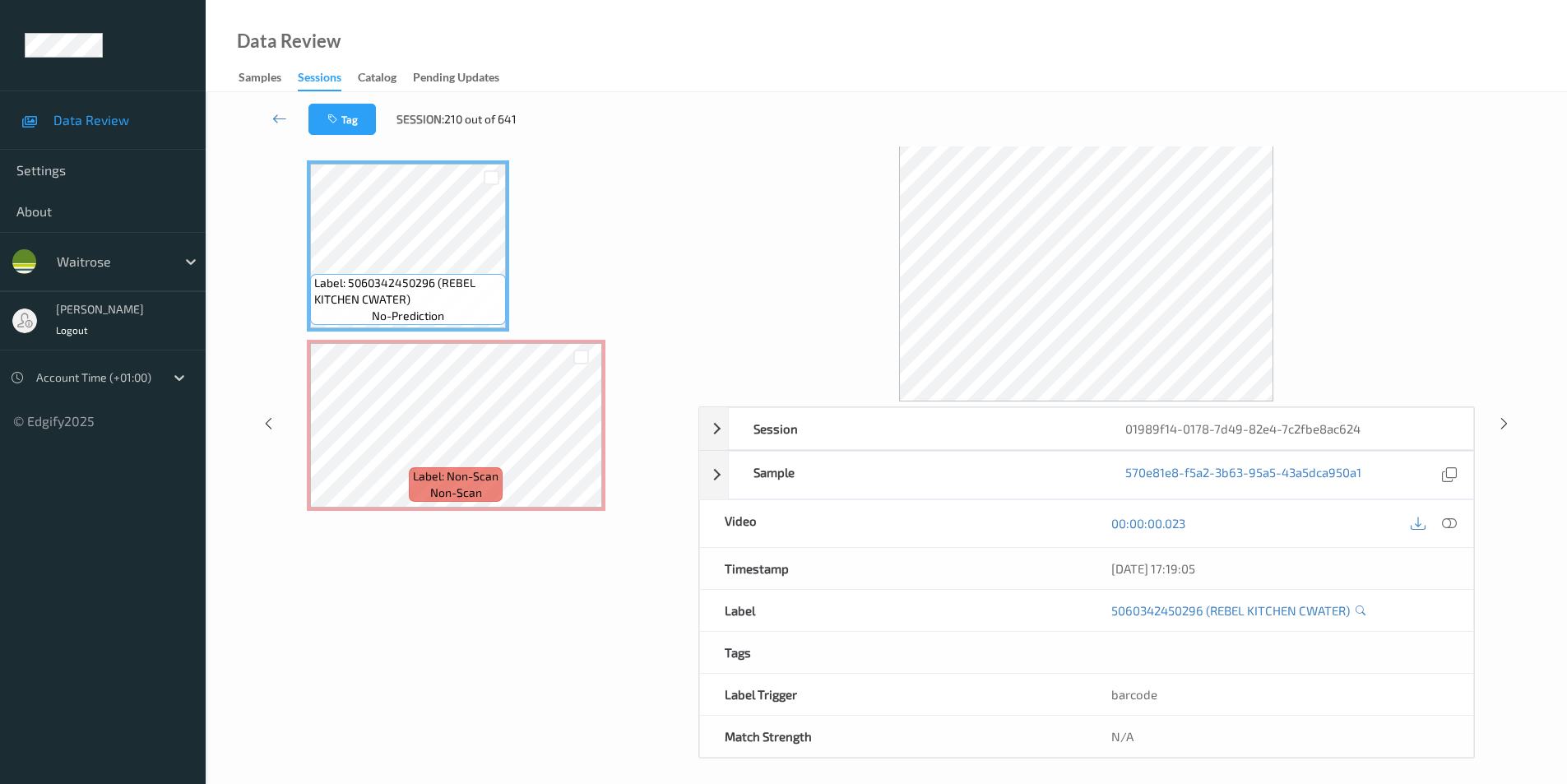
scroll to position [67, 0]
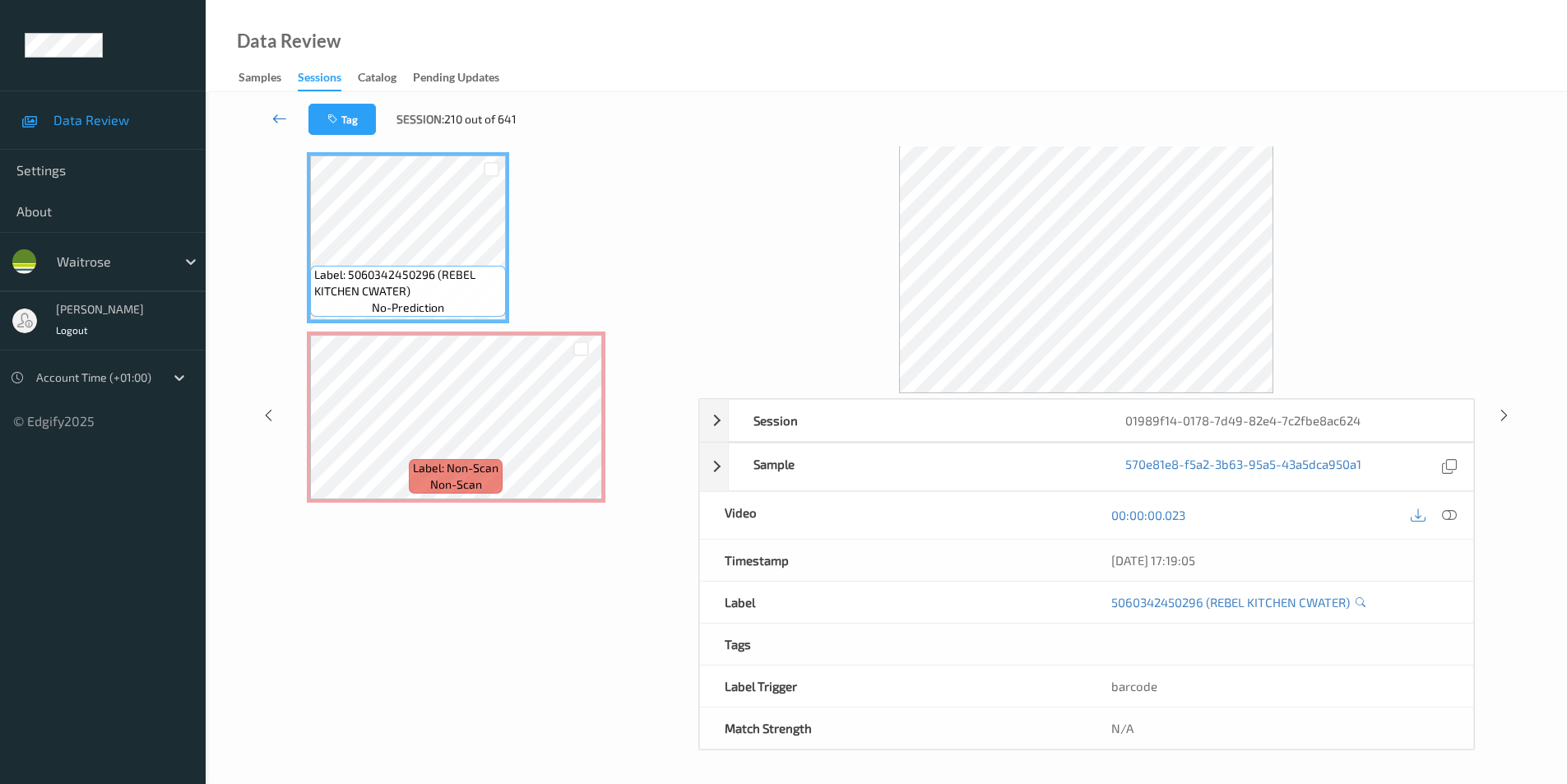
click at [283, 121] on icon at bounding box center [280, 118] width 15 height 17
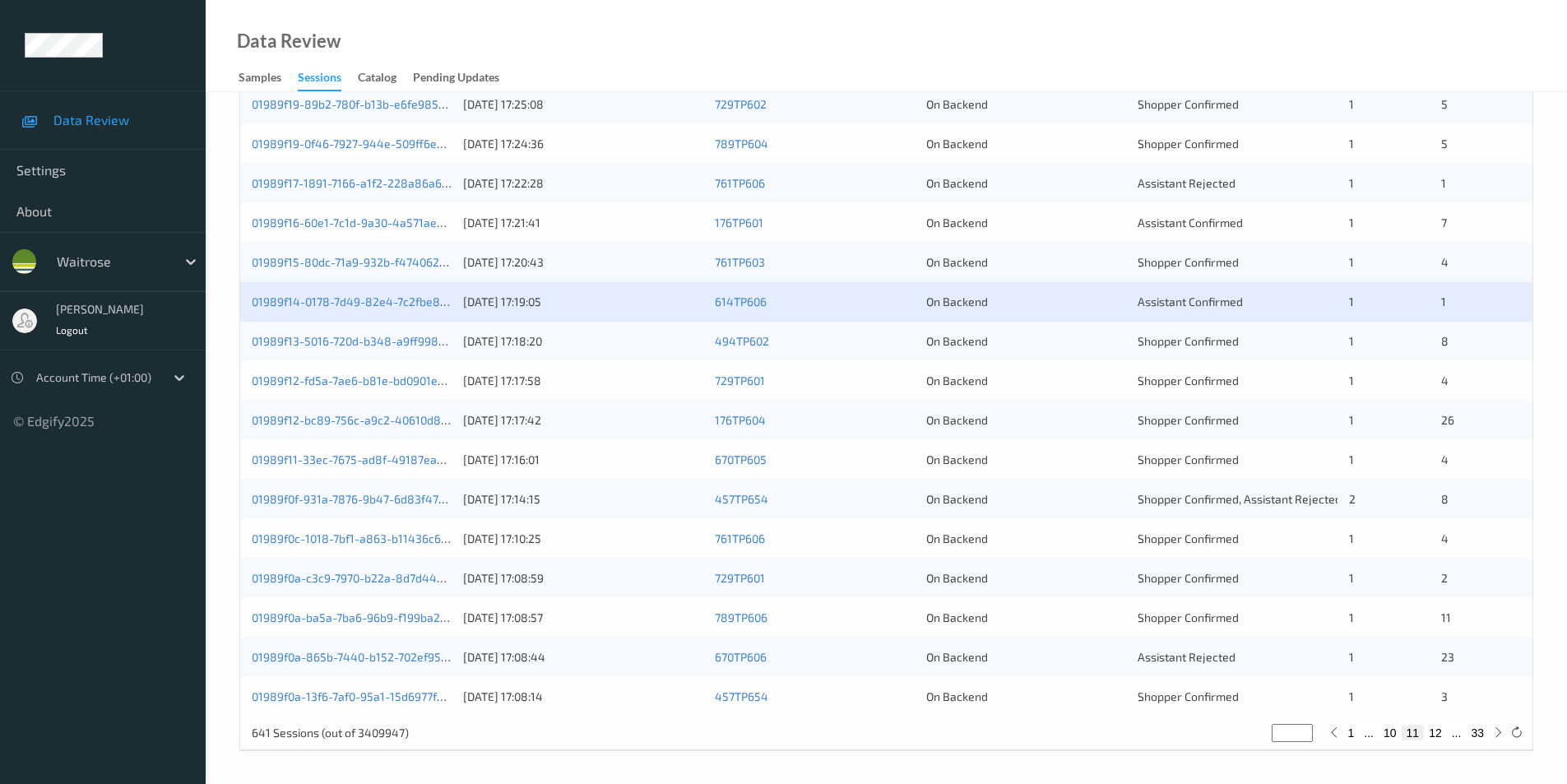
scroll to position [454, 0]
click at [1012, 343] on div "On Backend" at bounding box center [1027, 340] width 200 height 17
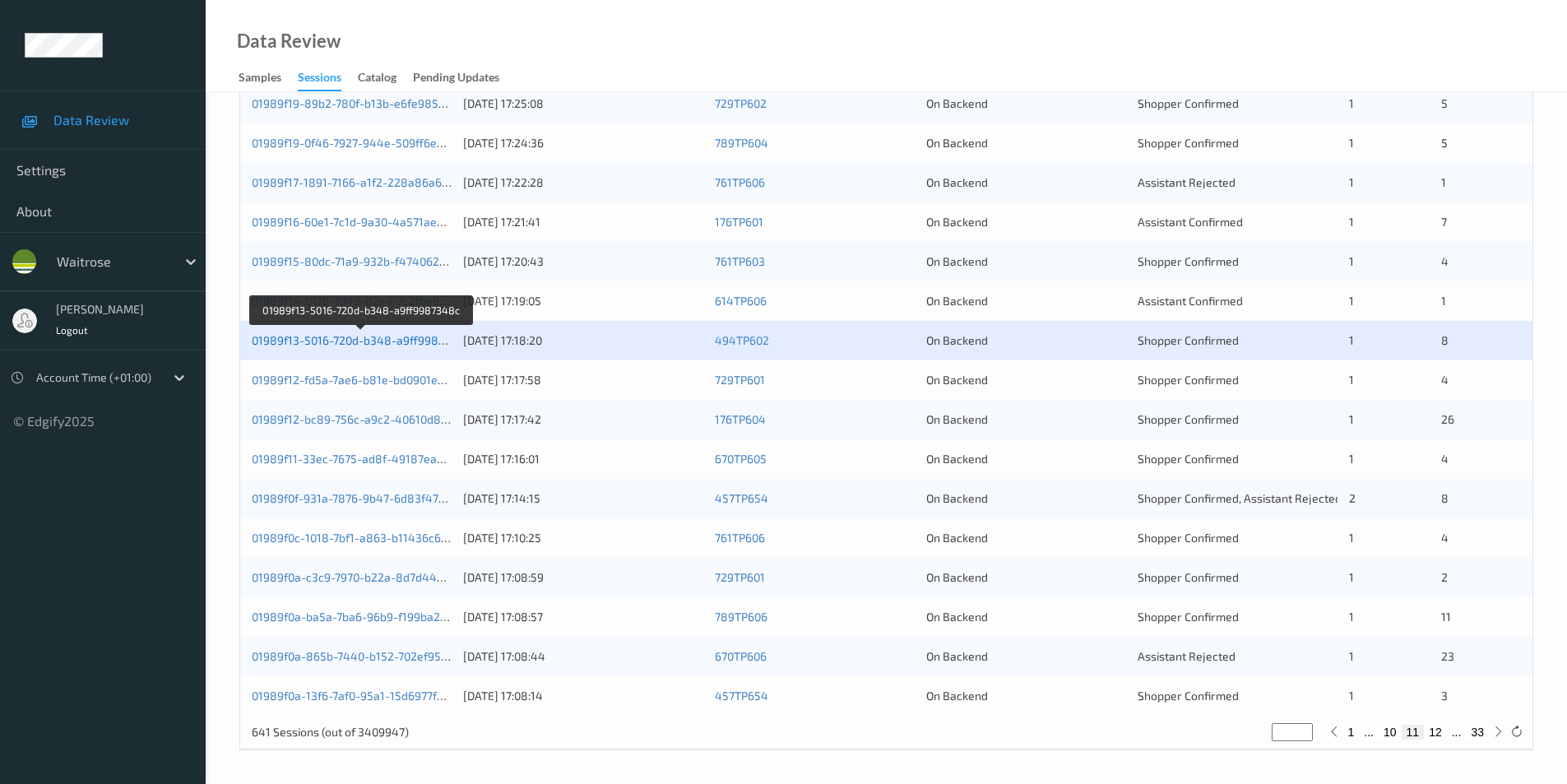
click at [429, 345] on link "01989f13-5016-720d-b348-a9ff9987348c" at bounding box center [361, 339] width 219 height 14
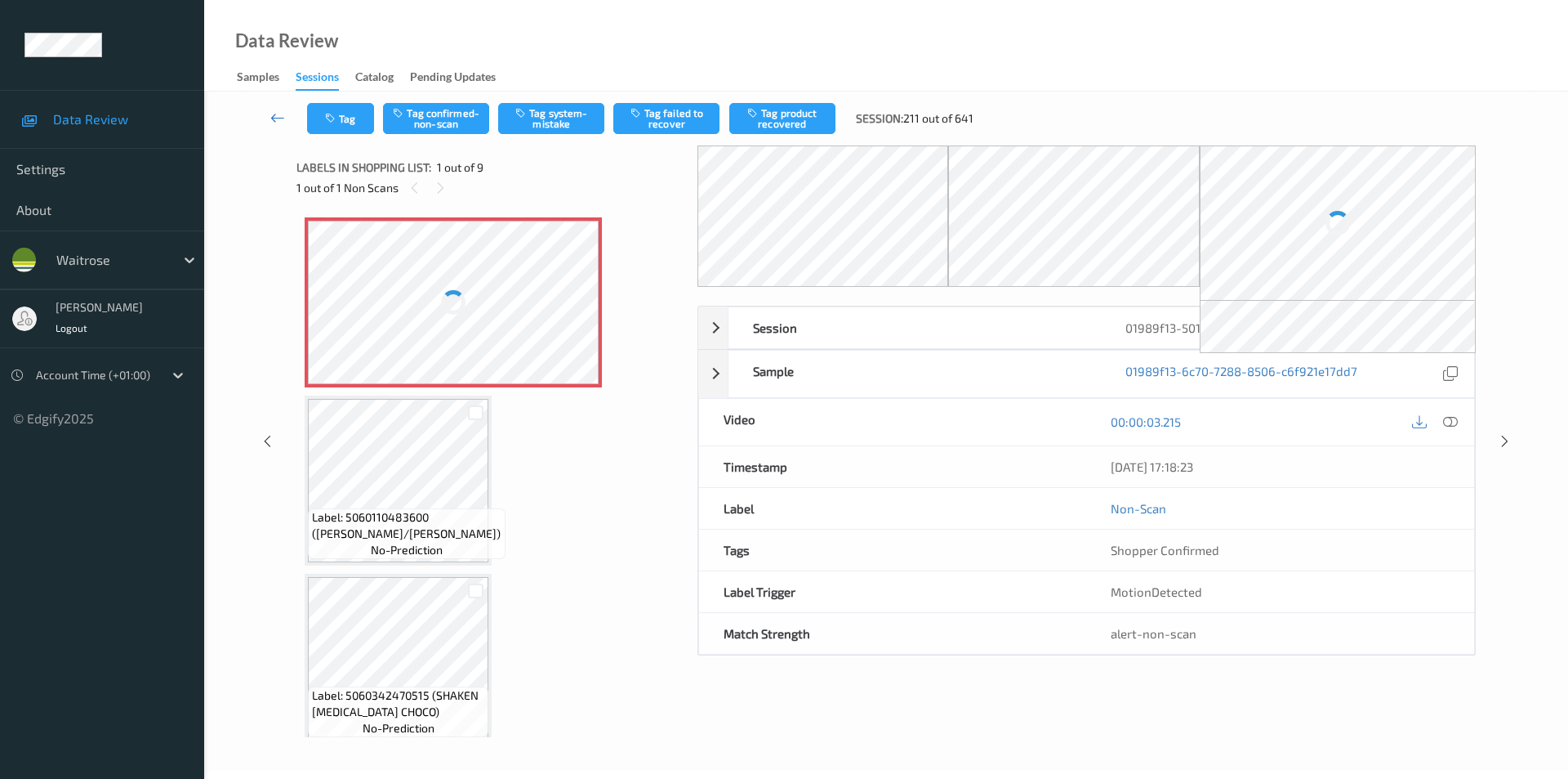
click at [273, 117] on icon at bounding box center [278, 118] width 15 height 16
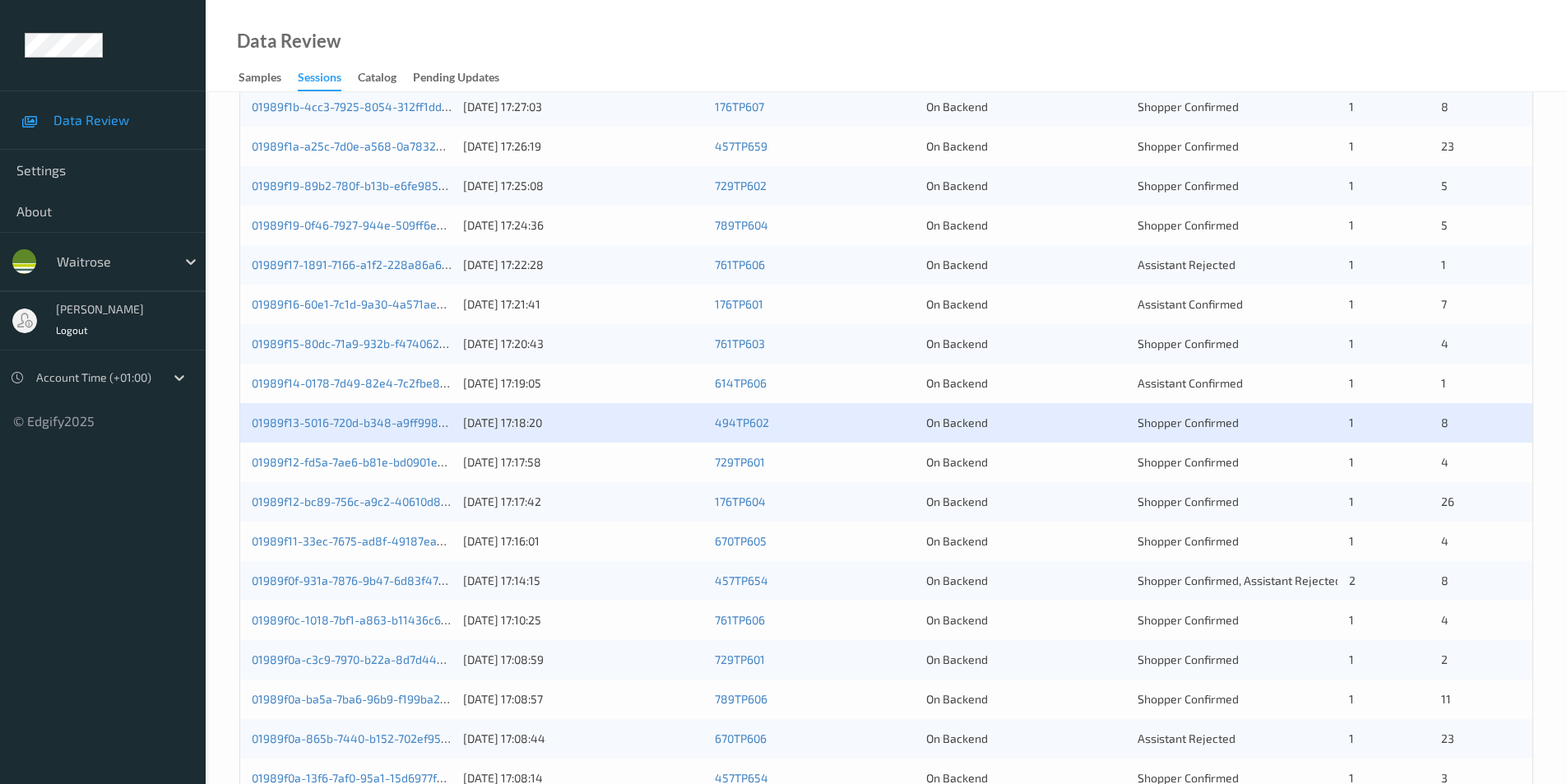
scroll to position [454, 0]
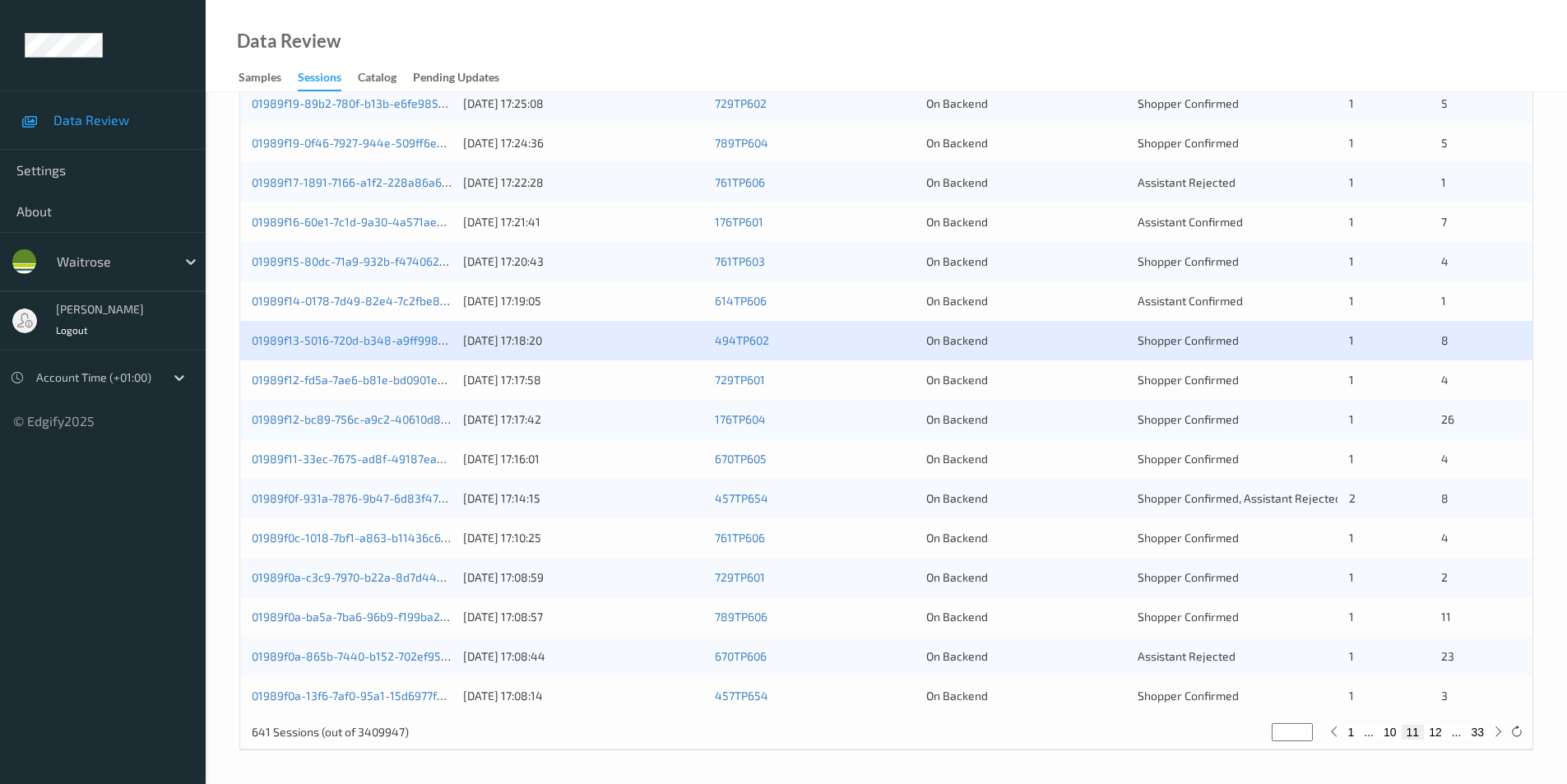
click at [1106, 382] on div "On Backend" at bounding box center [1027, 380] width 200 height 17
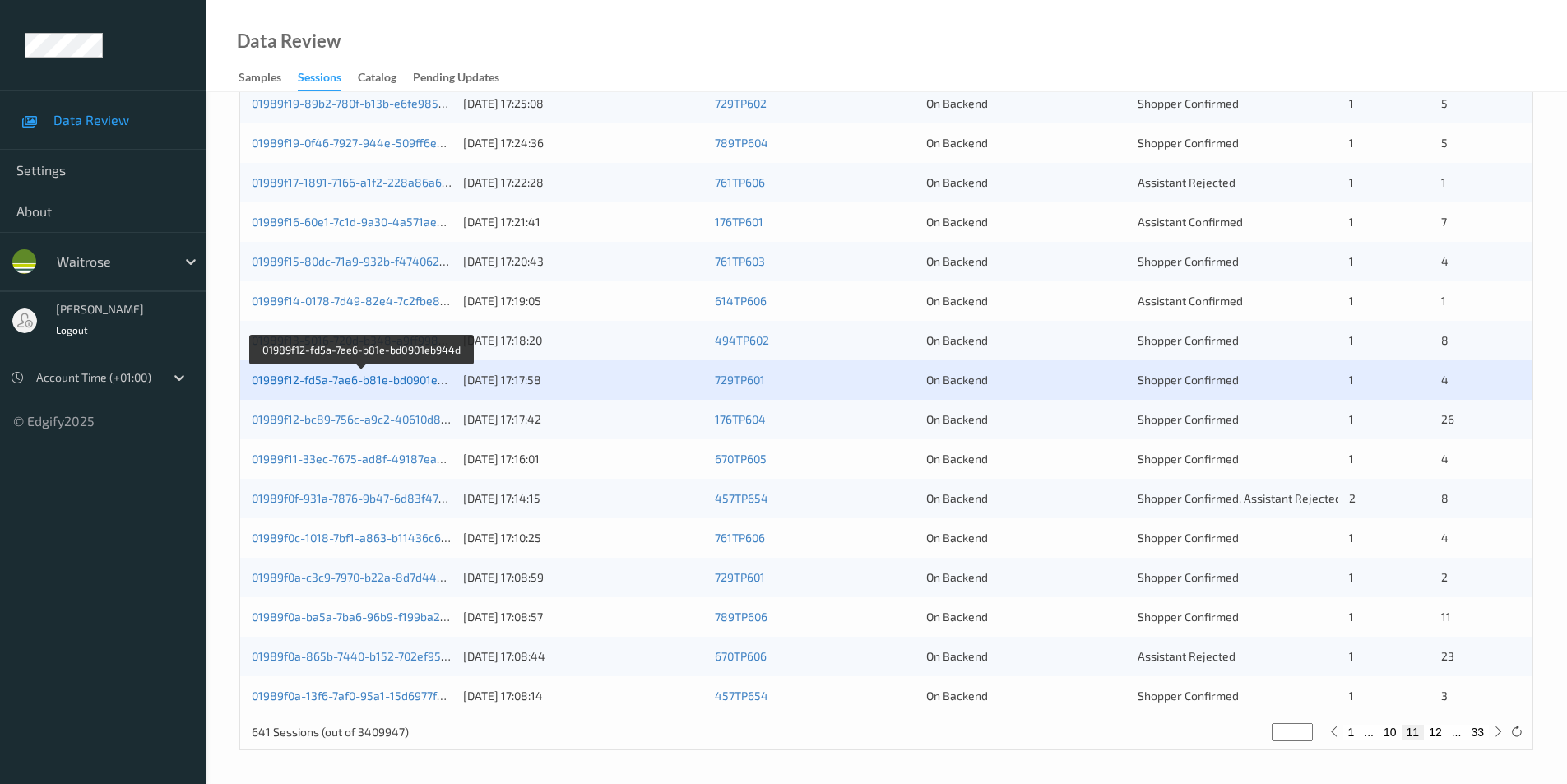
click at [406, 379] on link "01989f12-fd5a-7ae6-b81e-bd0901eb944d" at bounding box center [361, 379] width 220 height 14
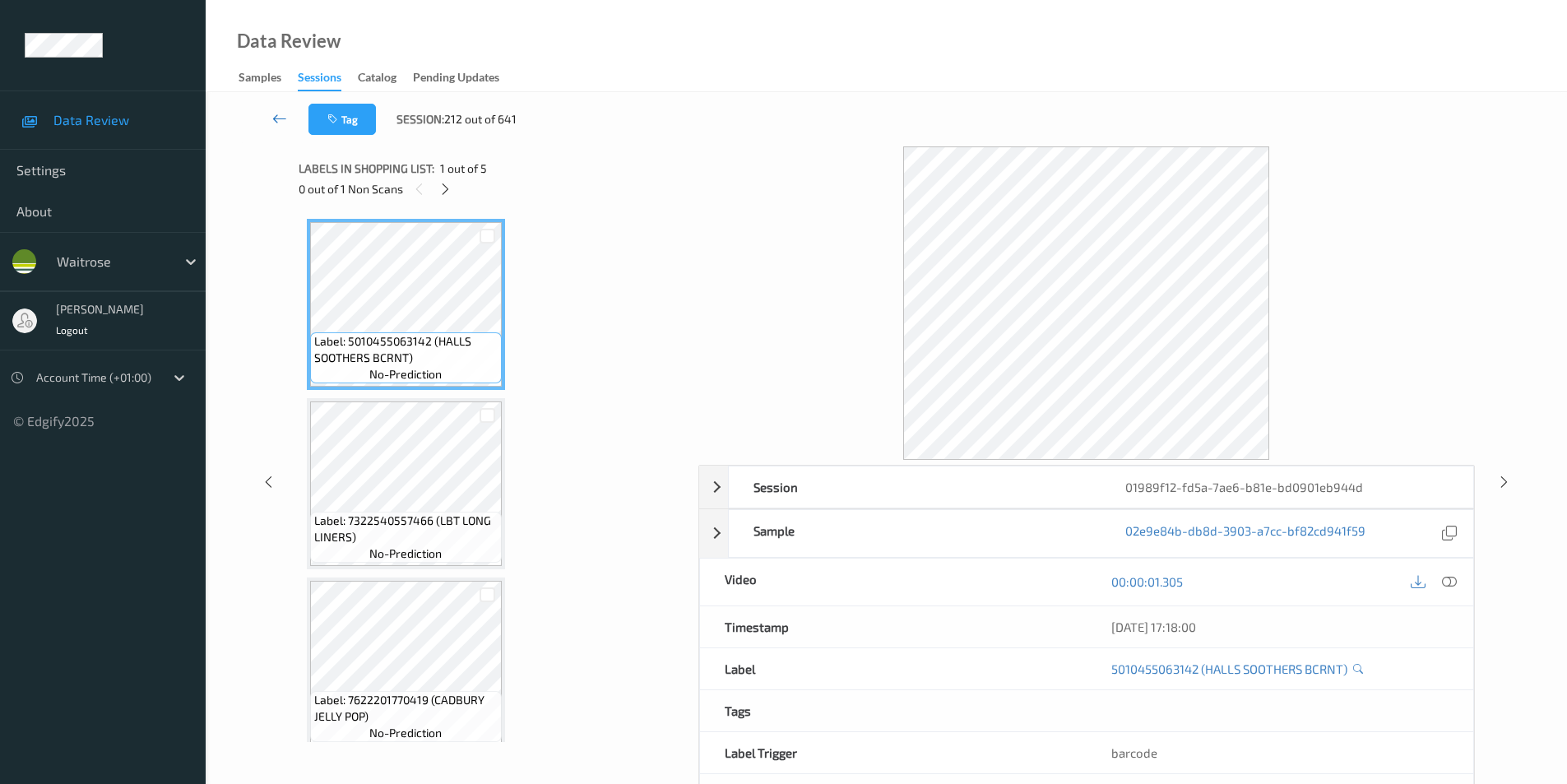
click at [280, 116] on icon at bounding box center [280, 118] width 15 height 17
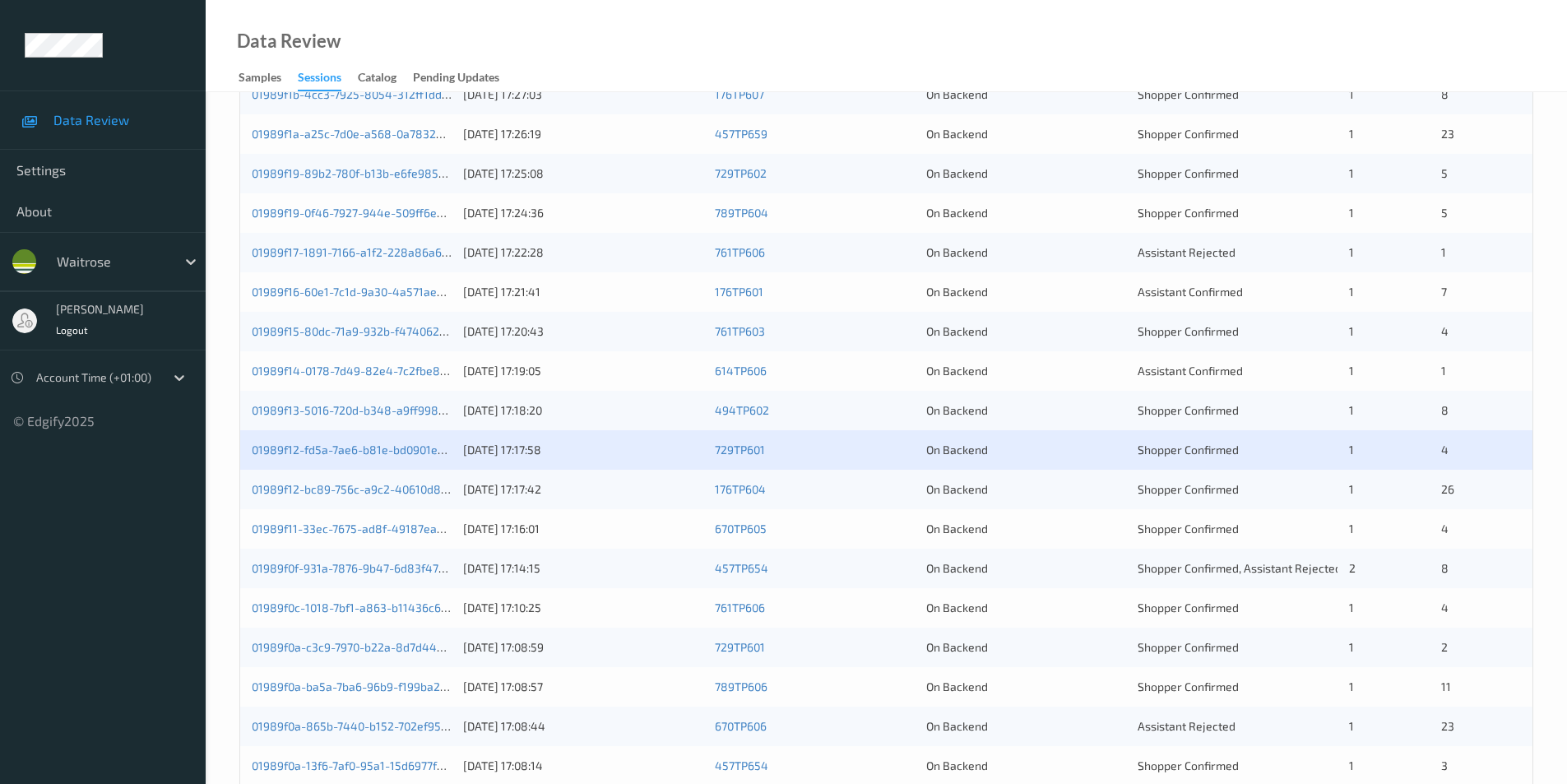
scroll to position [454, 0]
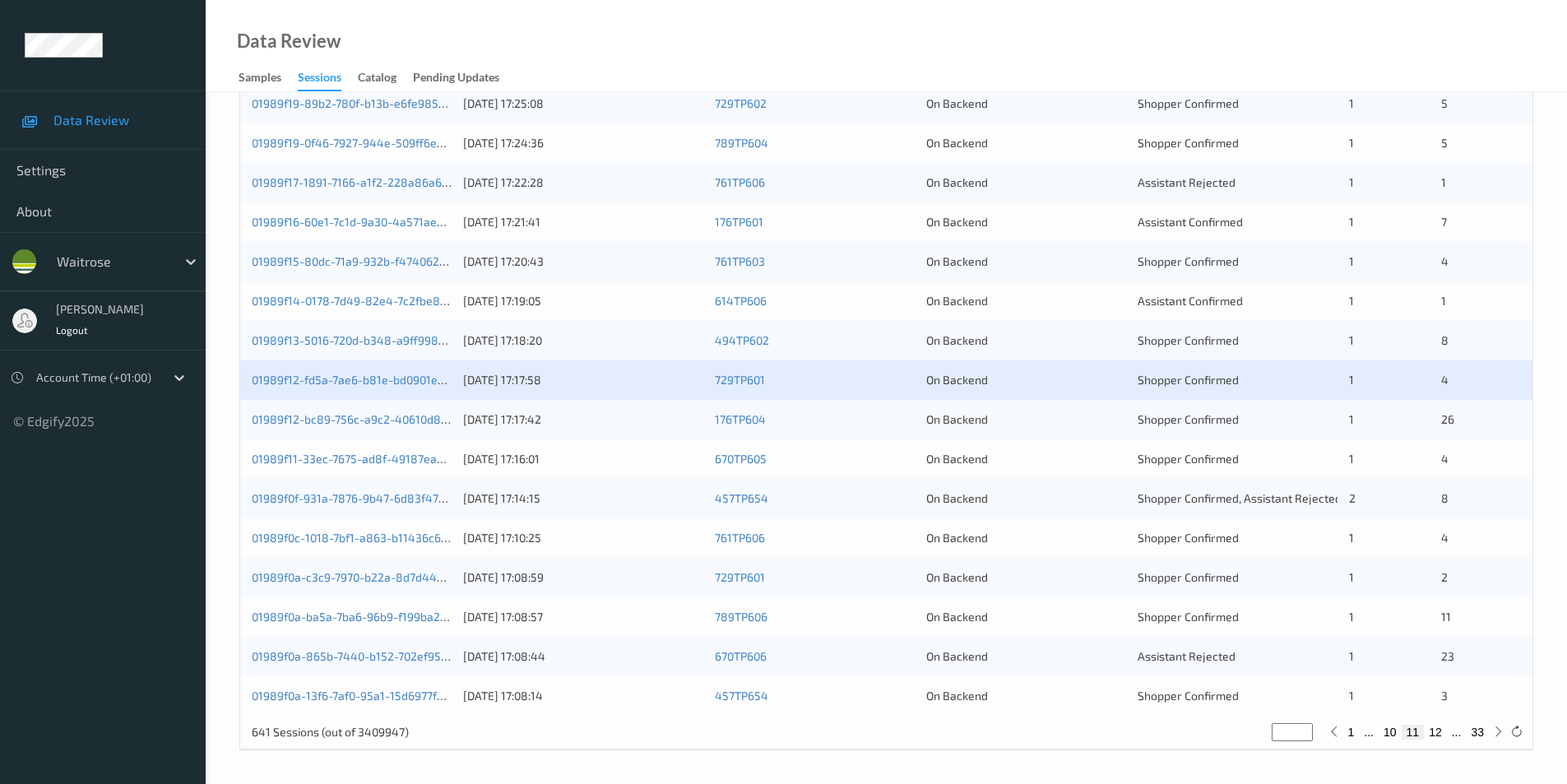
click at [1042, 427] on div "On Backend" at bounding box center [1027, 419] width 200 height 17
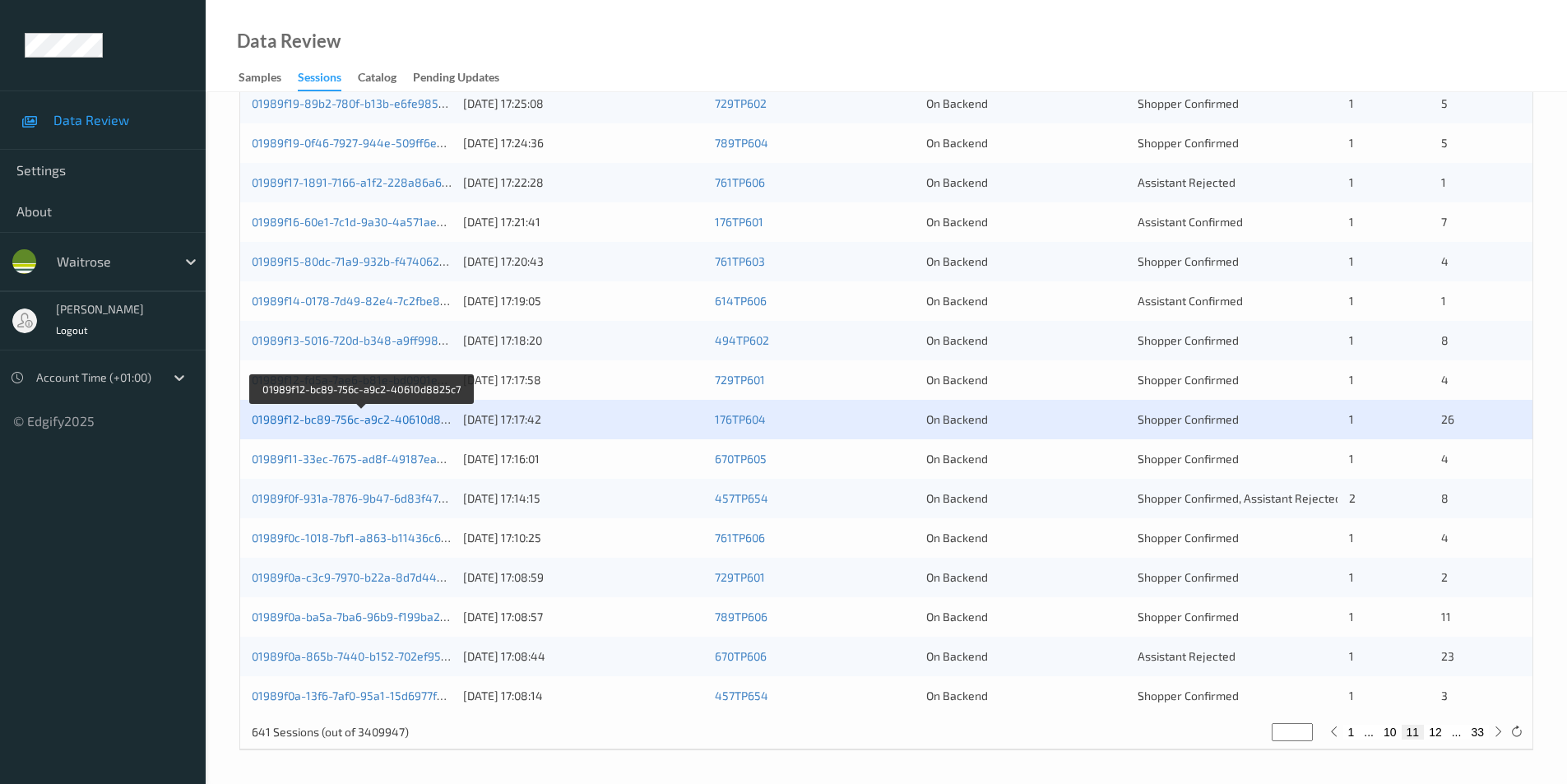
click at [341, 416] on link "01989f12-bc89-756c-a9c2-40610d8825c7" at bounding box center [361, 418] width 221 height 14
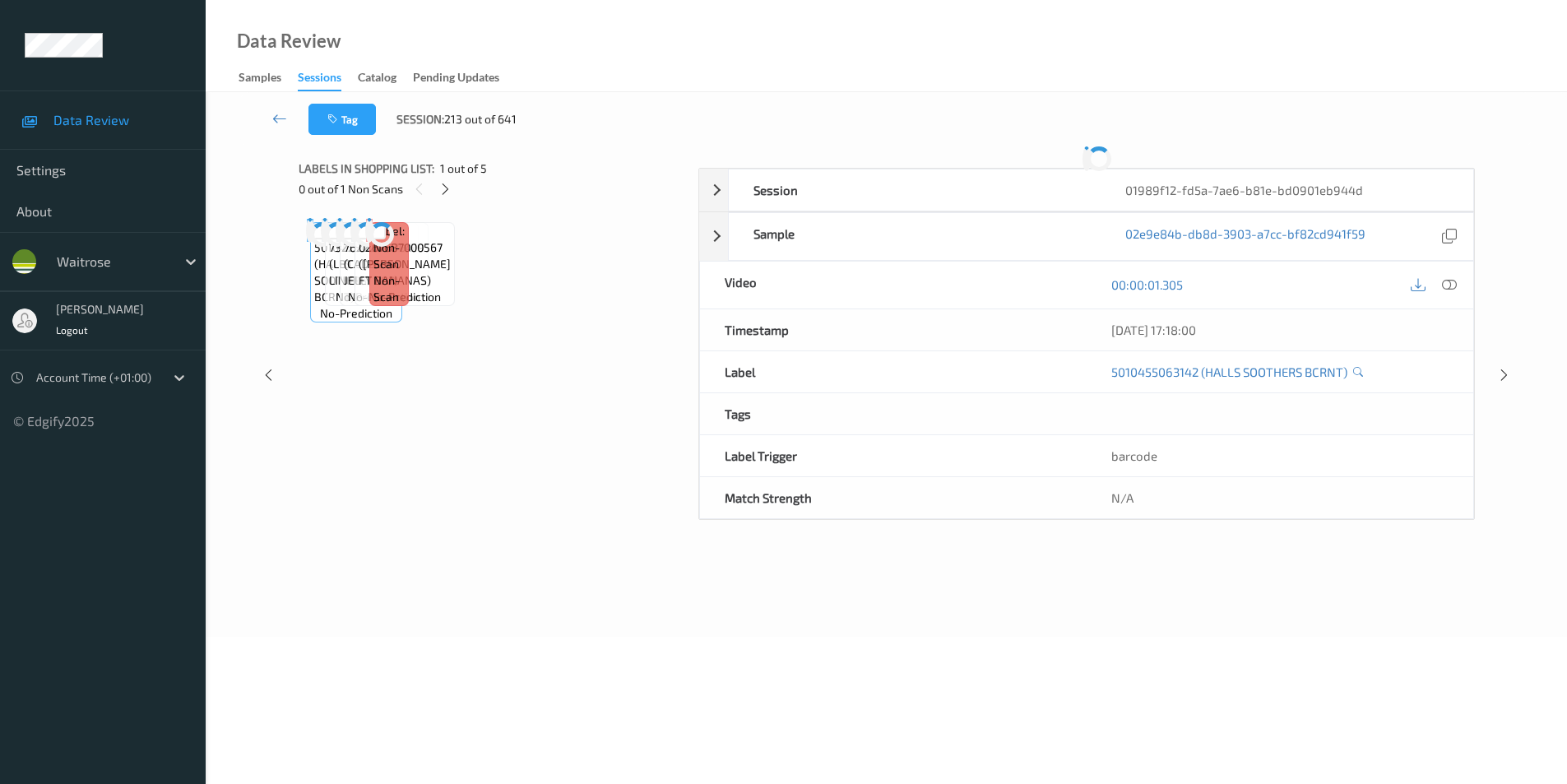
scroll to position [67, 0]
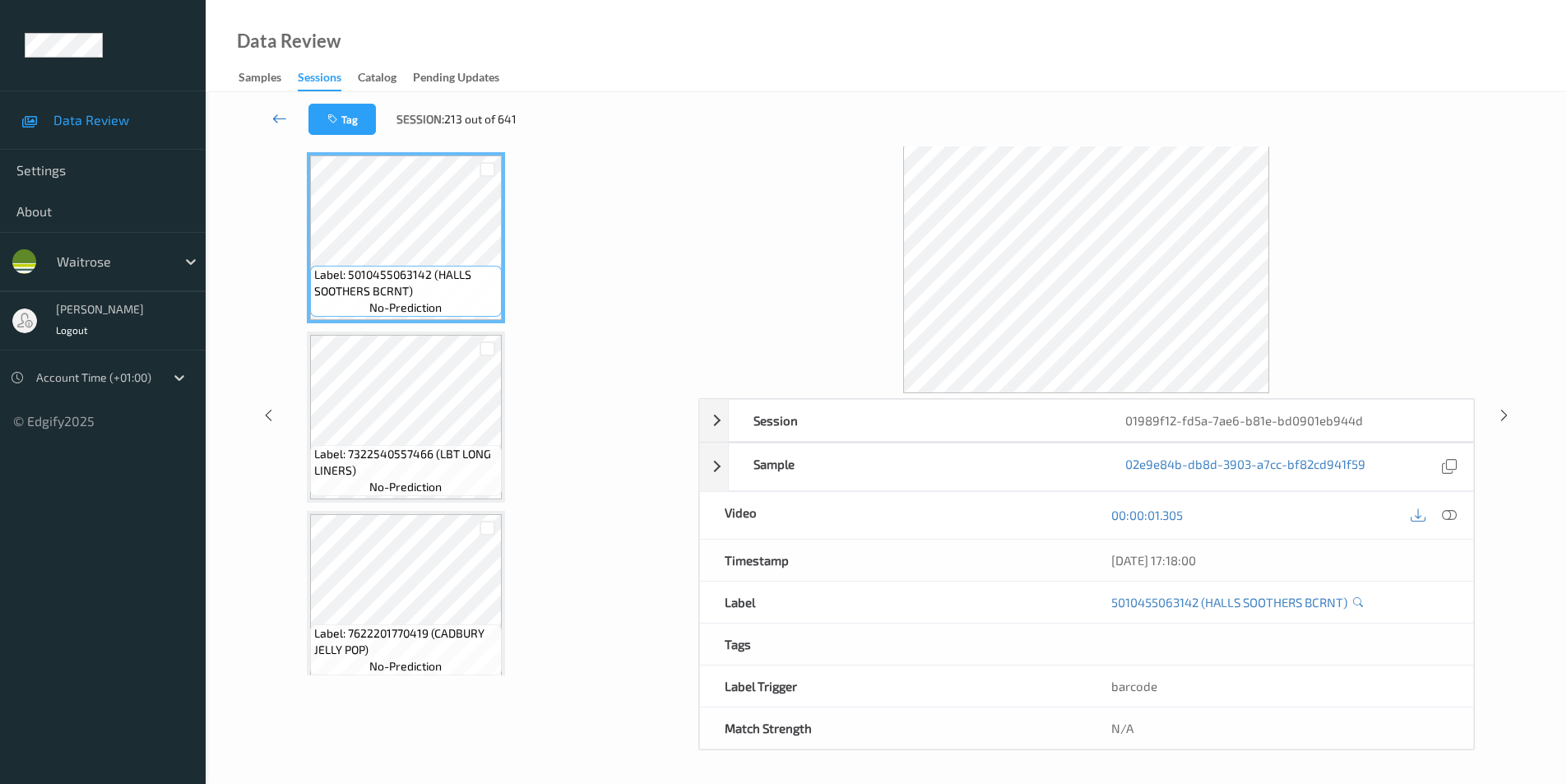
click at [272, 116] on icon at bounding box center [280, 118] width 15 height 17
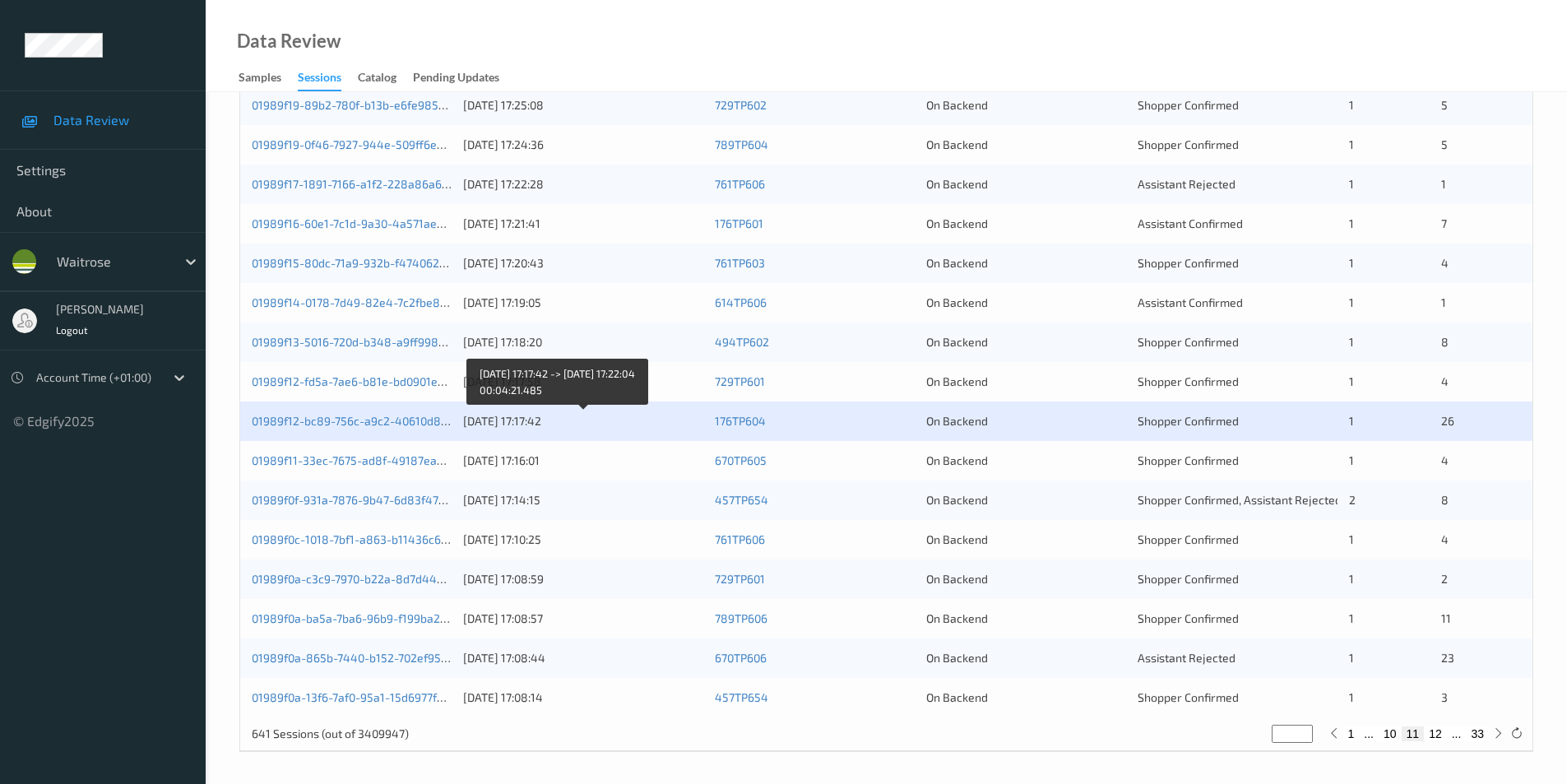
scroll to position [454, 0]
click at [1019, 460] on div "On Backend" at bounding box center [1027, 458] width 200 height 17
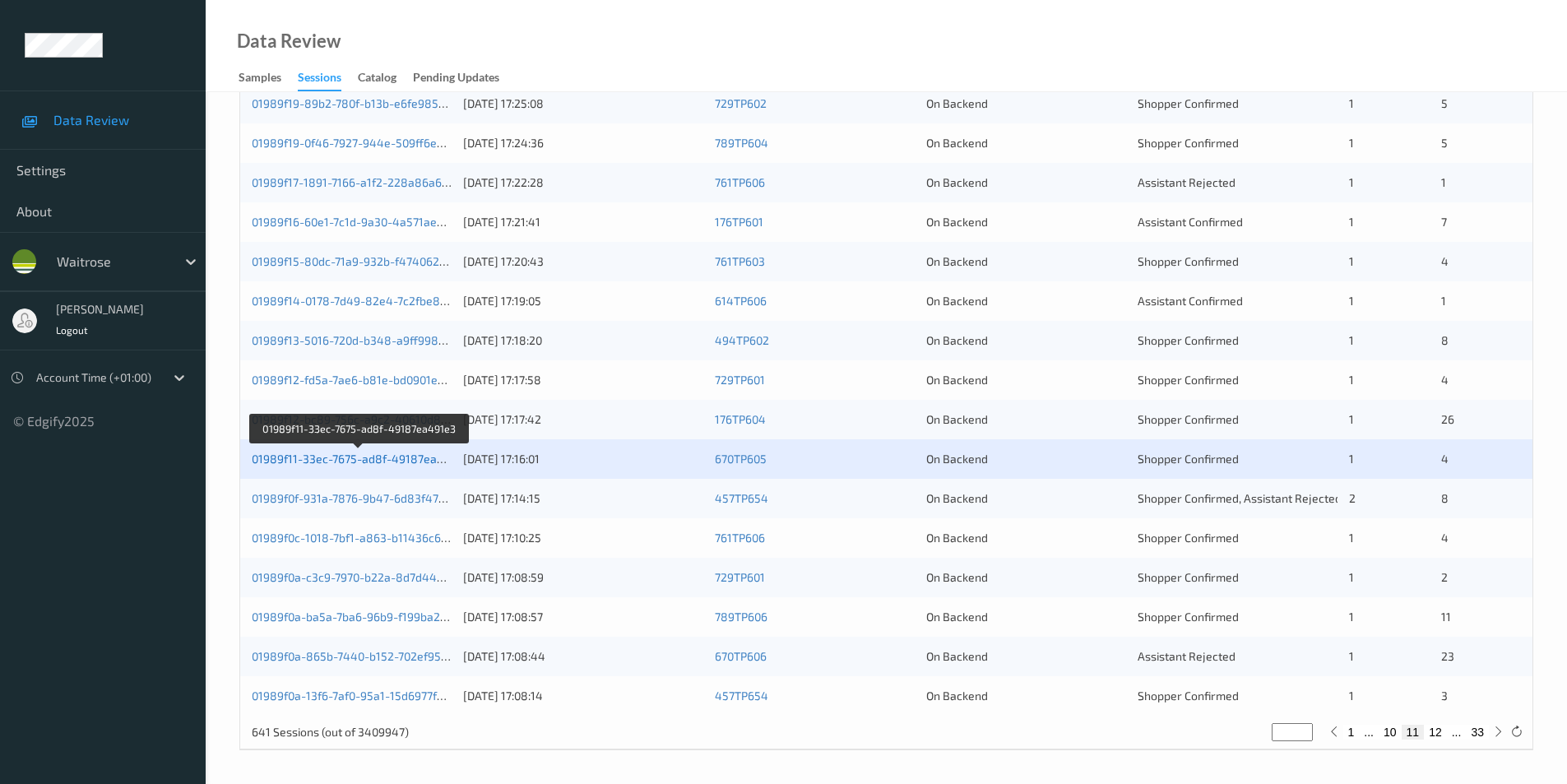
click at [319, 457] on link "01989f11-33ec-7675-ad8f-49187ea491e3" at bounding box center [360, 458] width 217 height 14
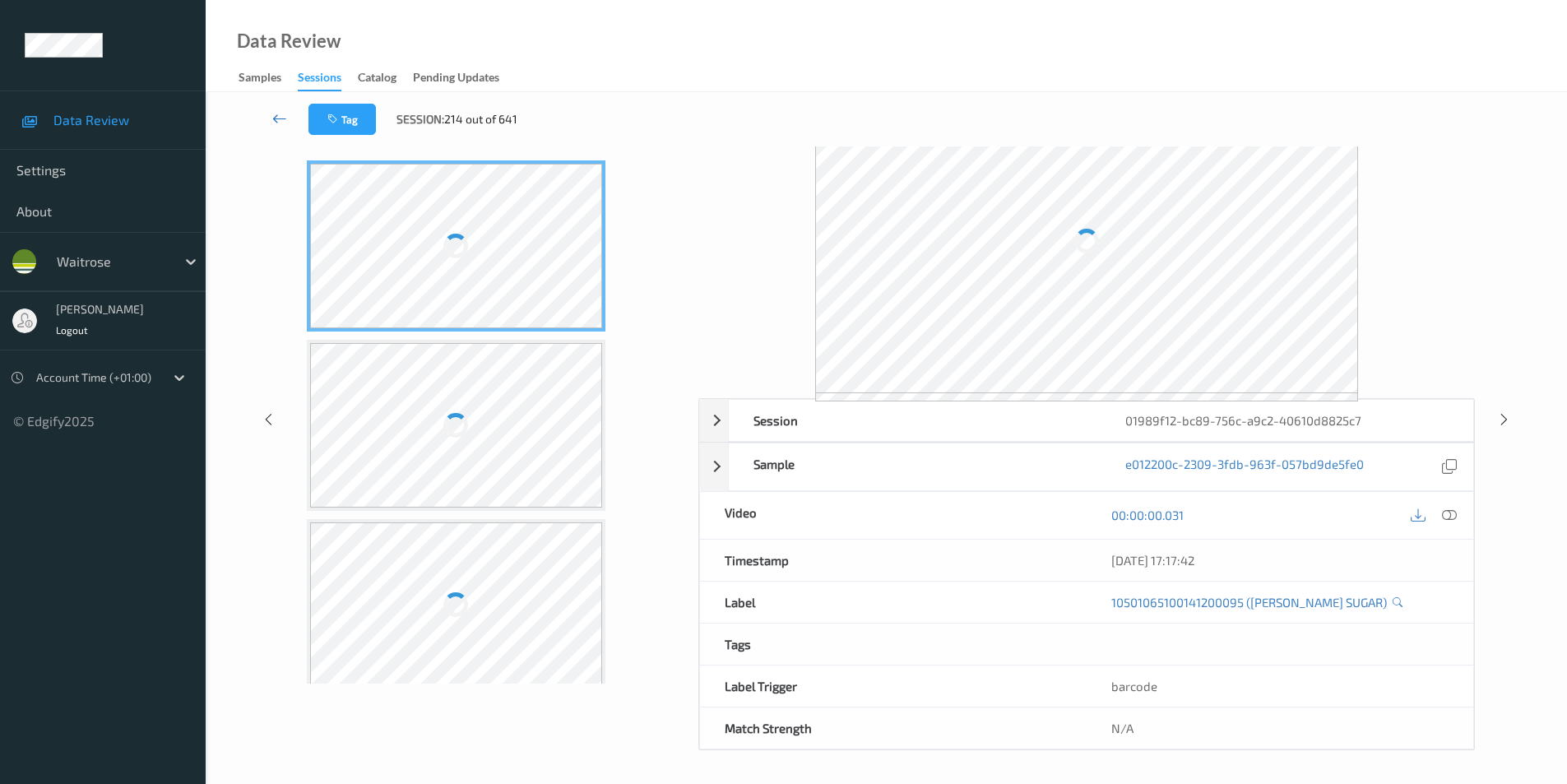
scroll to position [67, 0]
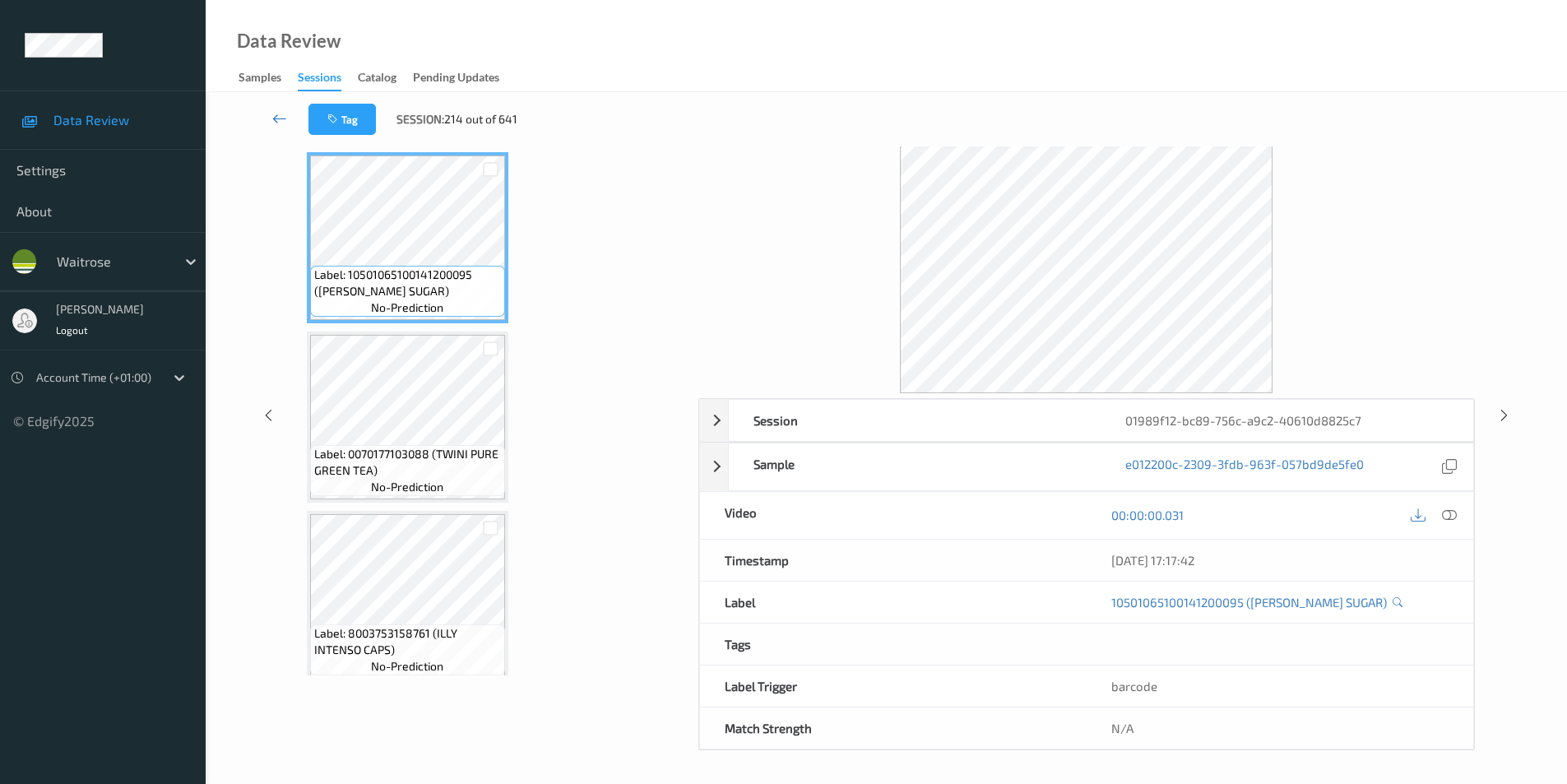
click at [275, 119] on icon at bounding box center [280, 118] width 15 height 17
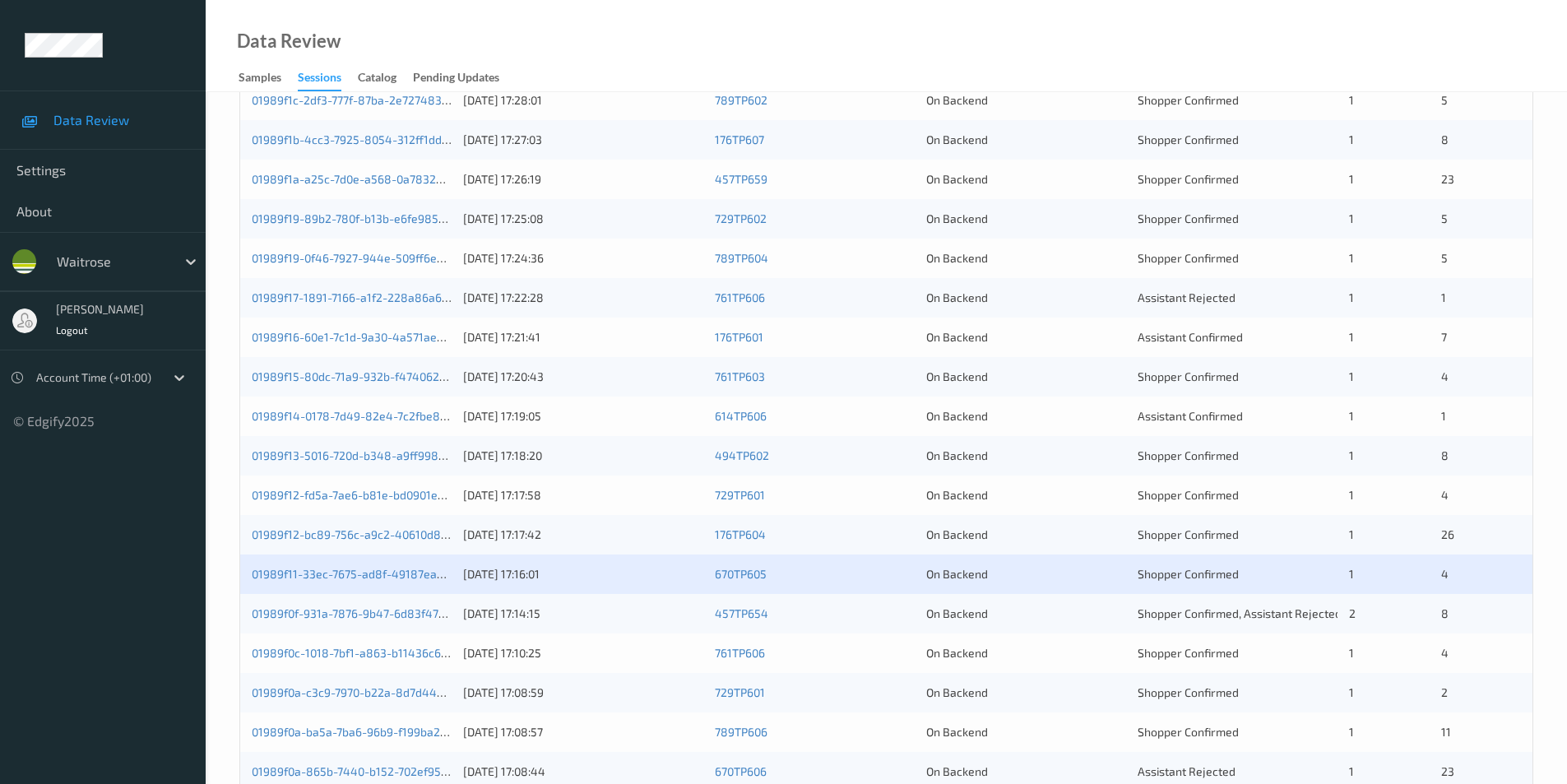
scroll to position [454, 0]
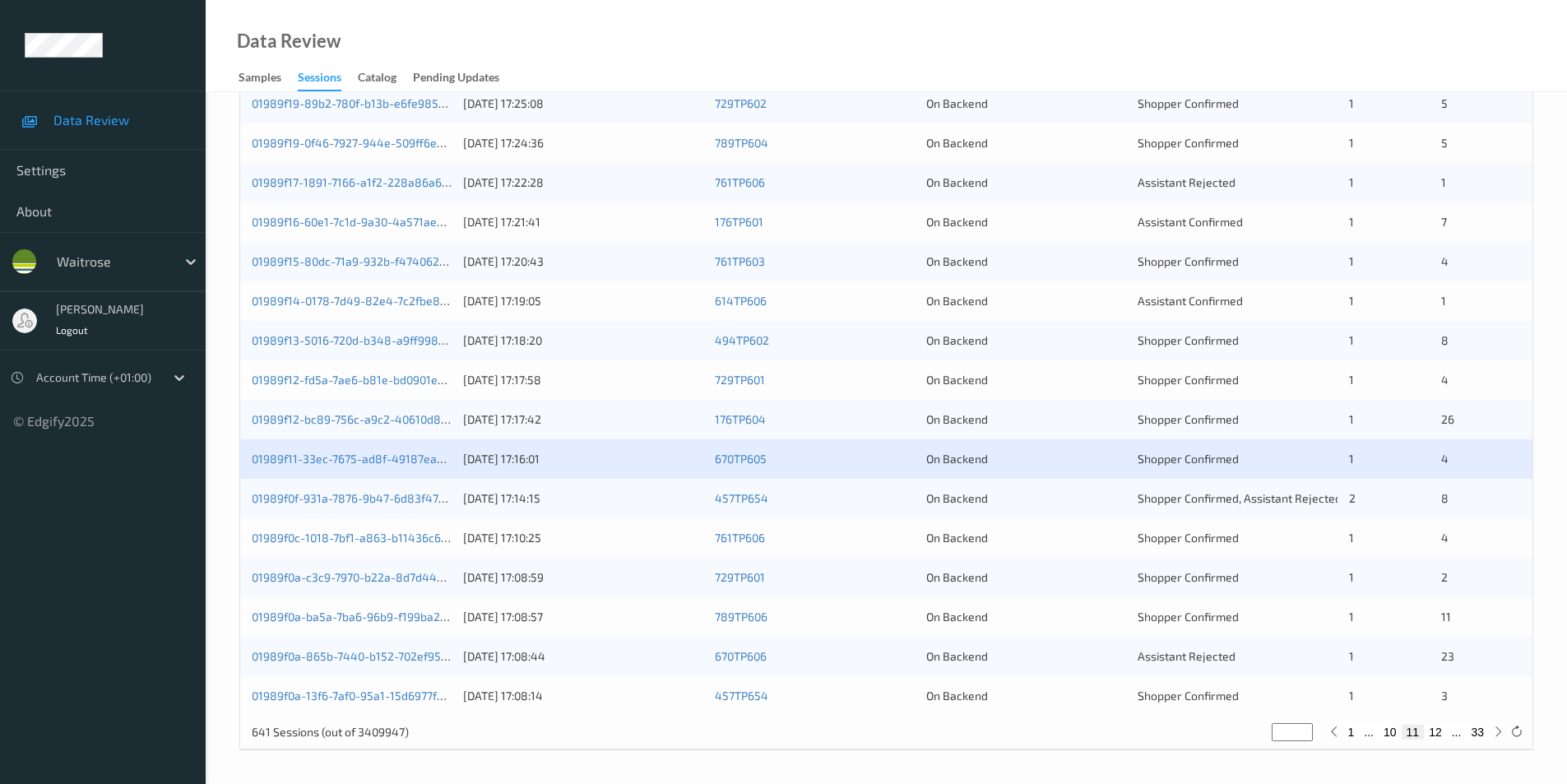
click at [1087, 508] on div "01989f0f-931a-7876-9b47-6d83f4784d07 12/08/2025 17:14:15 457TP654 On Backend Sh…" at bounding box center [886, 498] width 1293 height 39
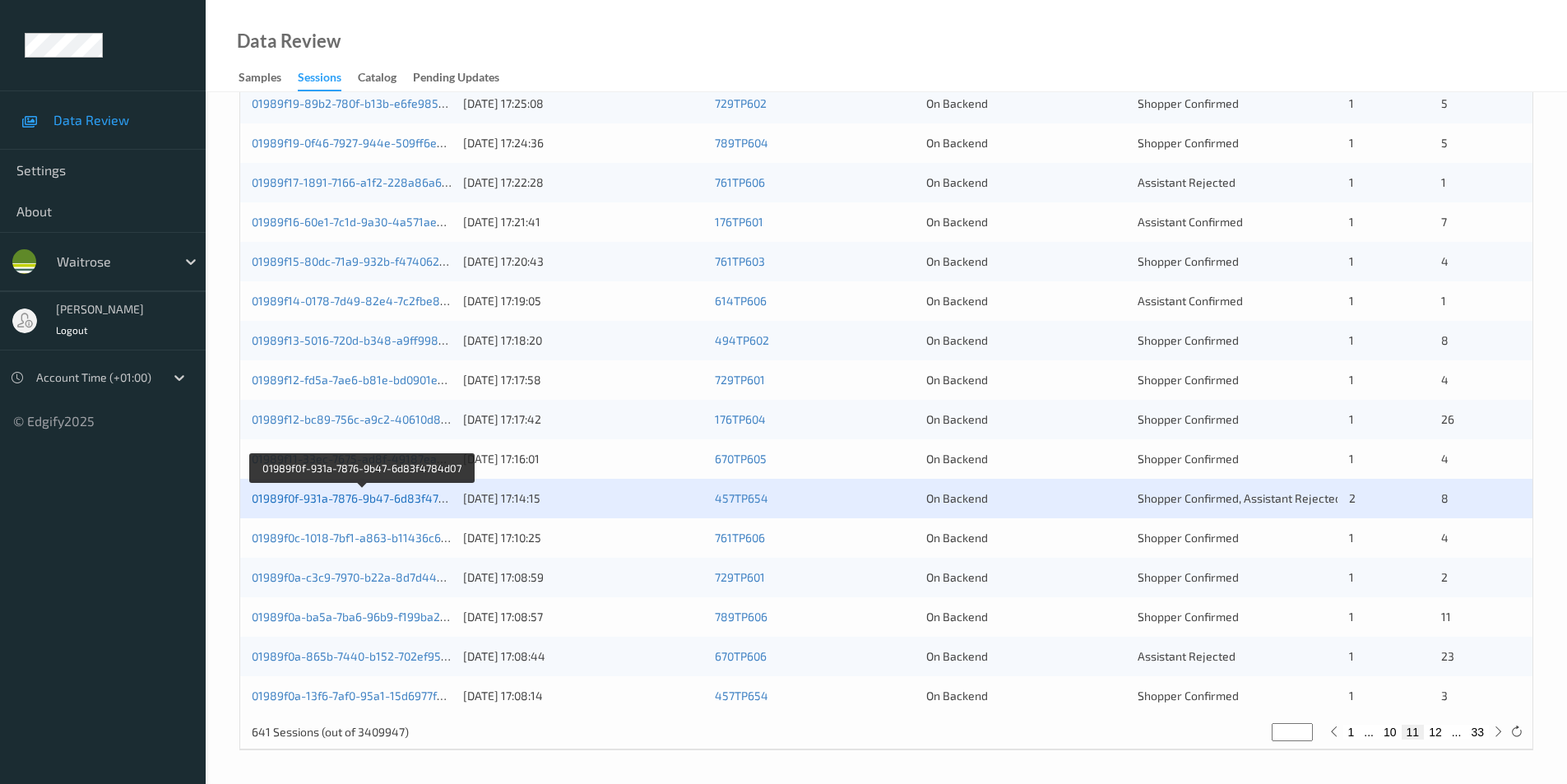
click at [371, 498] on link "01989f0f-931a-7876-9b47-6d83f4784d07" at bounding box center [361, 497] width 220 height 14
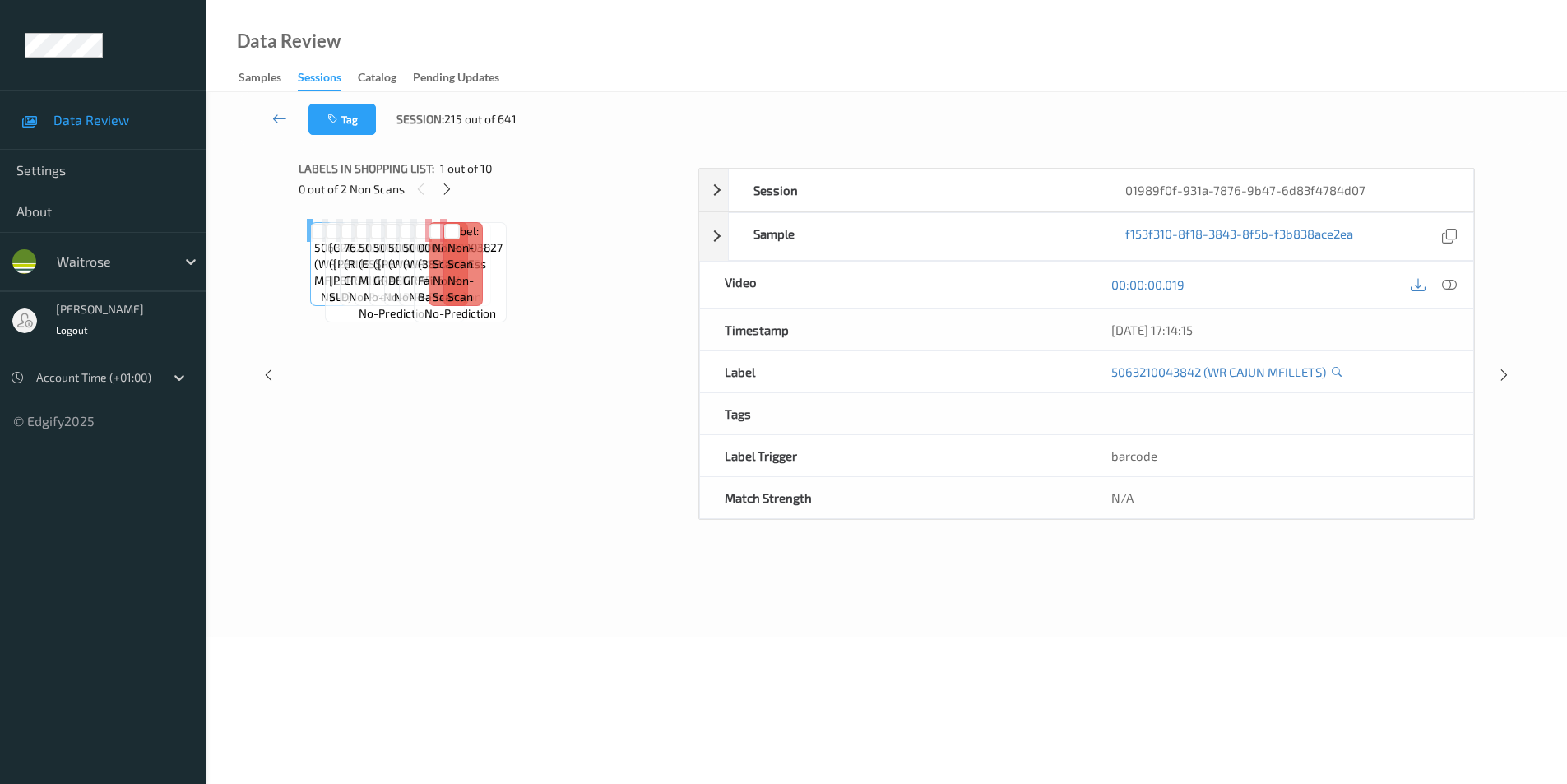
scroll to position [67, 0]
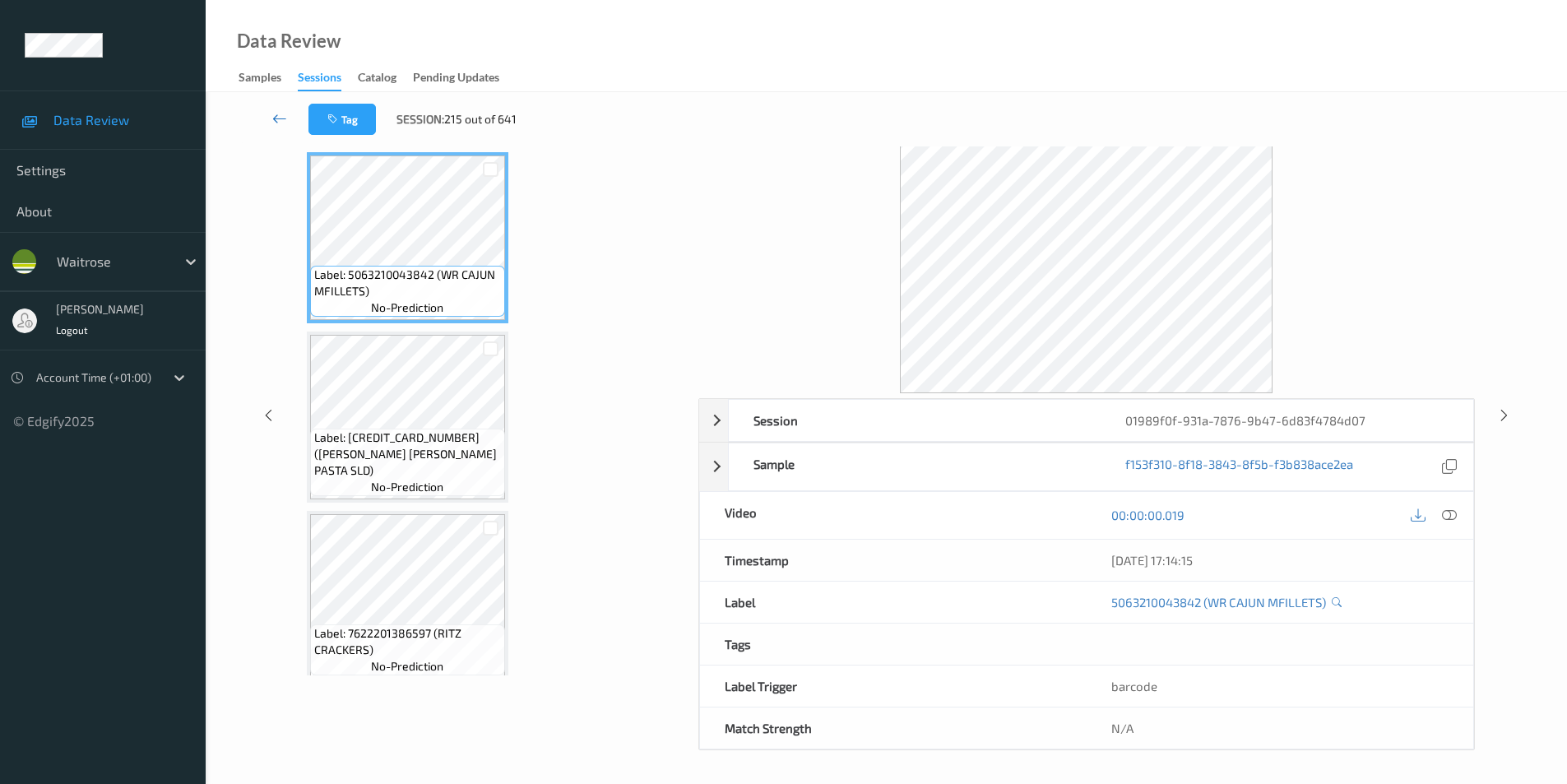
click at [281, 116] on icon at bounding box center [280, 118] width 15 height 17
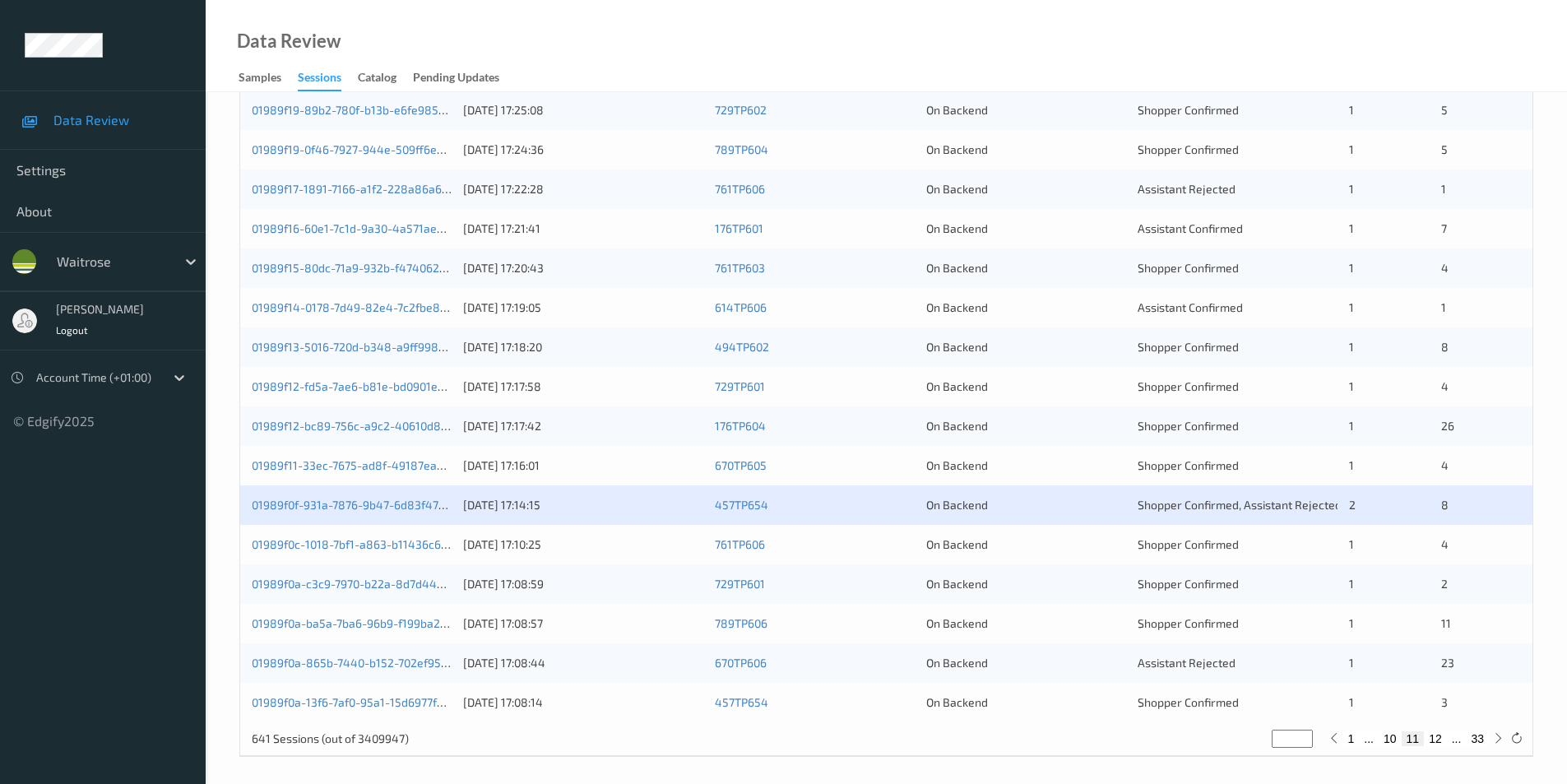
scroll to position [454, 0]
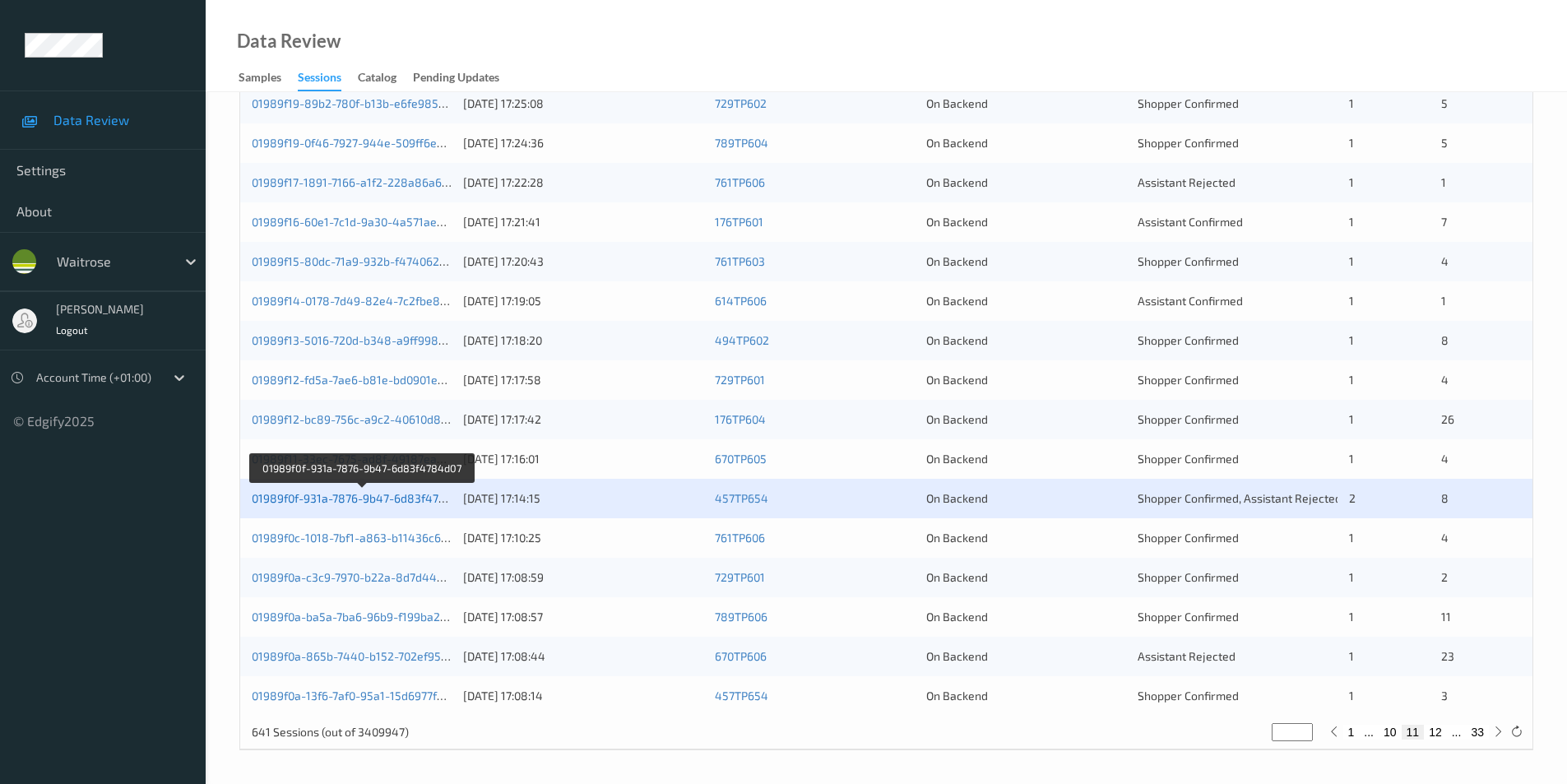
click at [311, 498] on link "01989f0f-931a-7876-9b47-6d83f4784d07" at bounding box center [361, 497] width 220 height 14
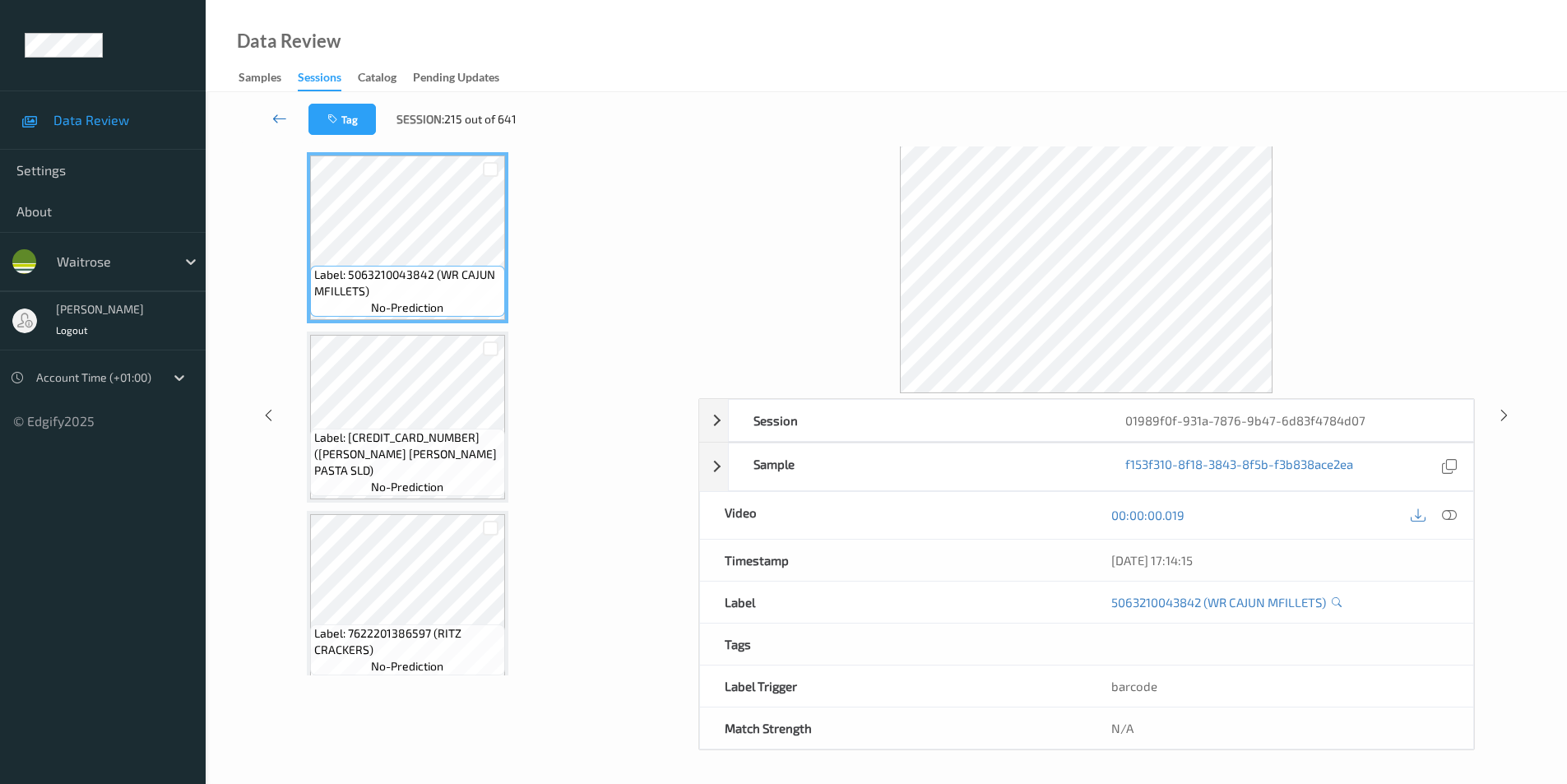
click at [278, 115] on icon at bounding box center [280, 118] width 15 height 17
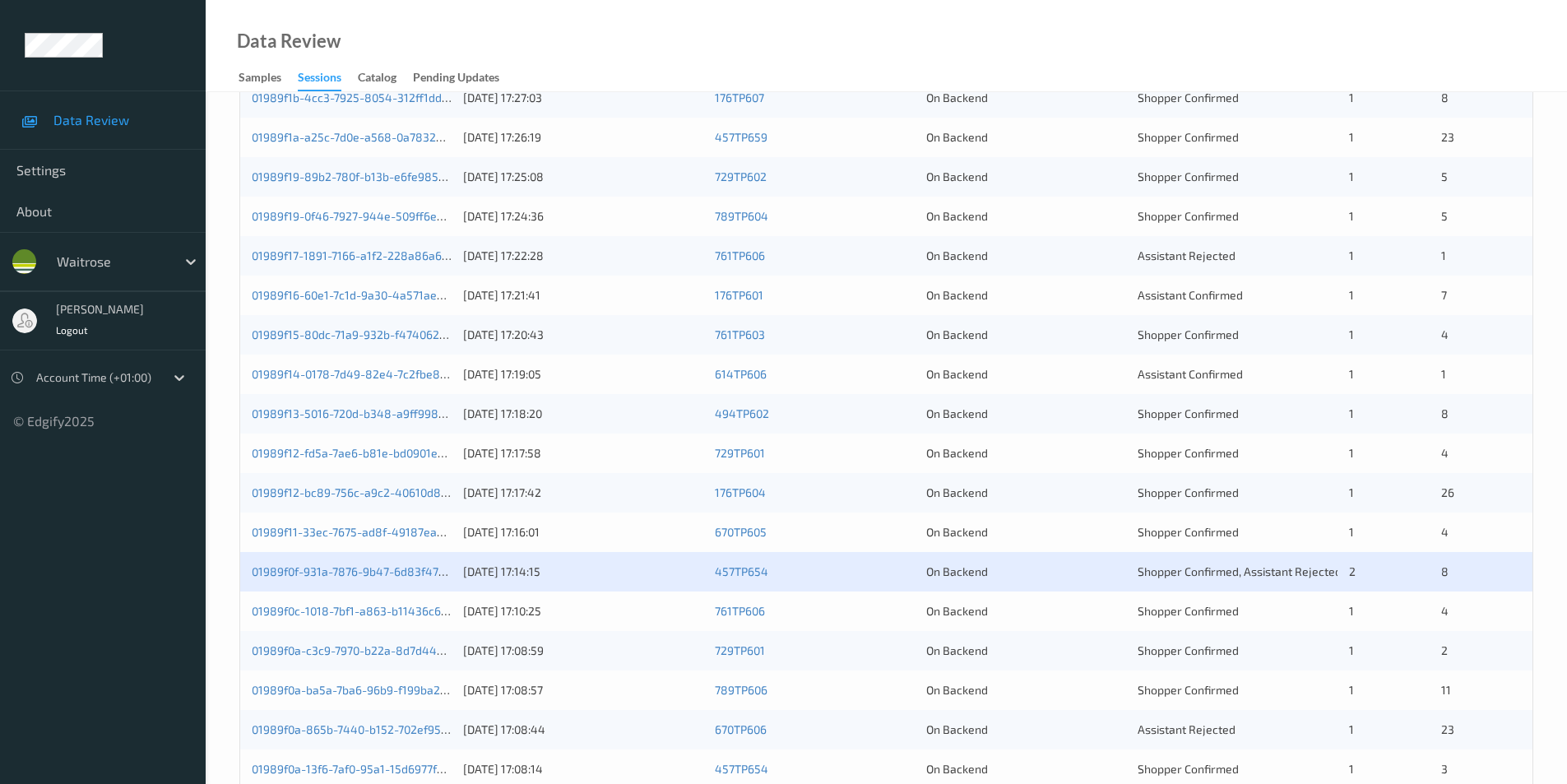
scroll to position [454, 0]
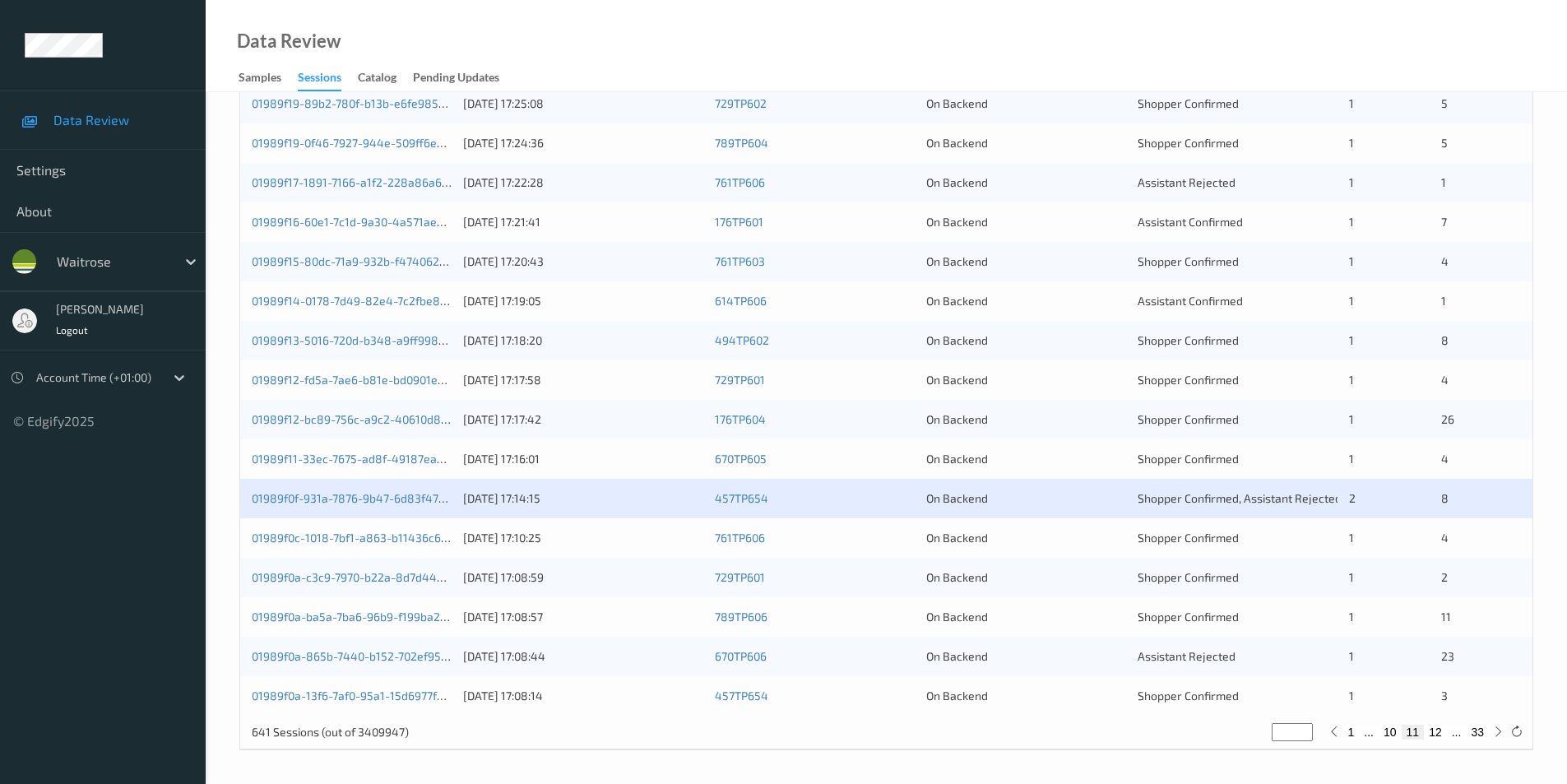
click at [1059, 544] on div "On Backend" at bounding box center [1027, 538] width 200 height 17
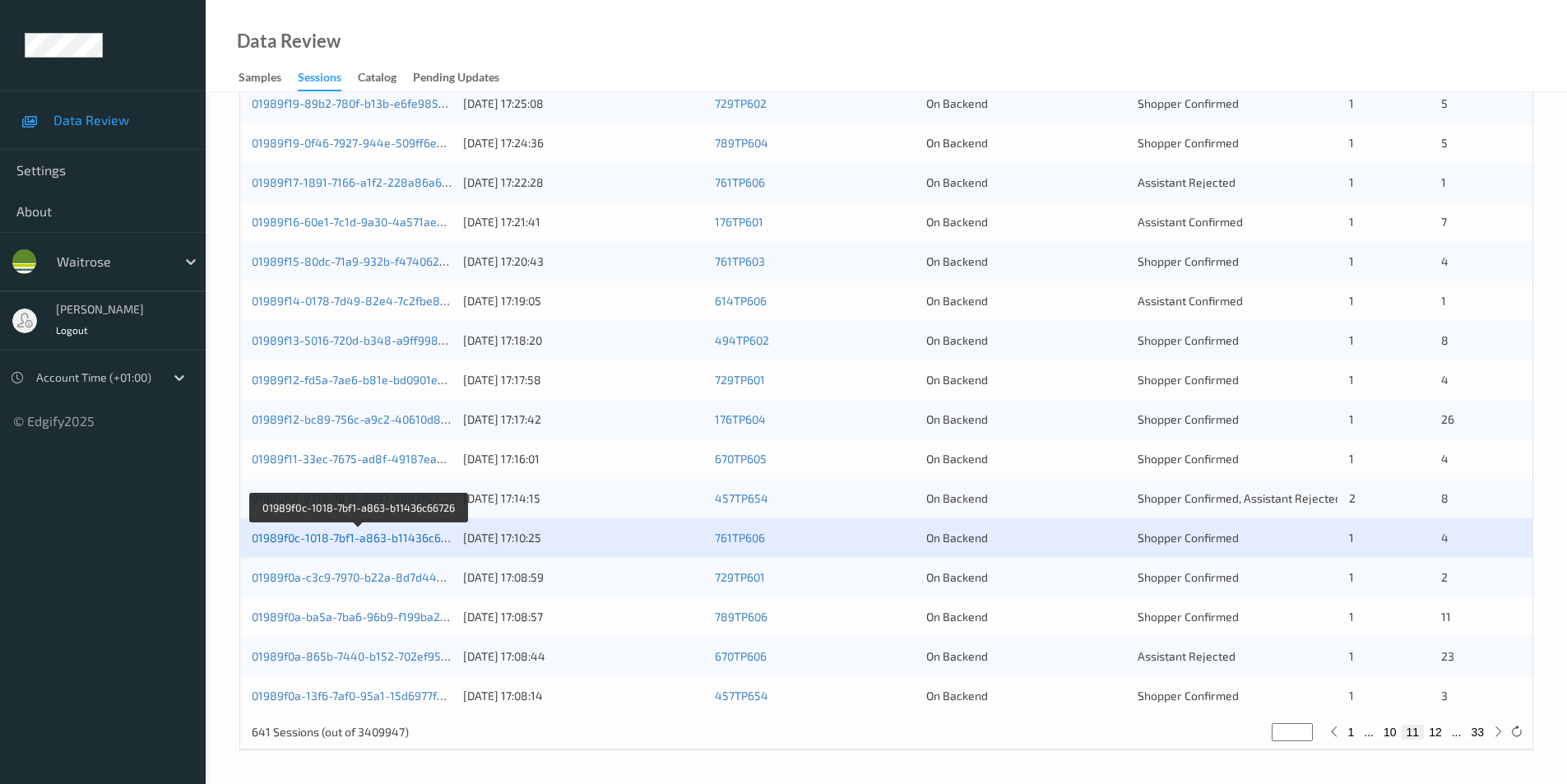
click at [359, 533] on link "01989f0c-1018-7bf1-a863-b11436c66726" at bounding box center [359, 536] width 215 height 14
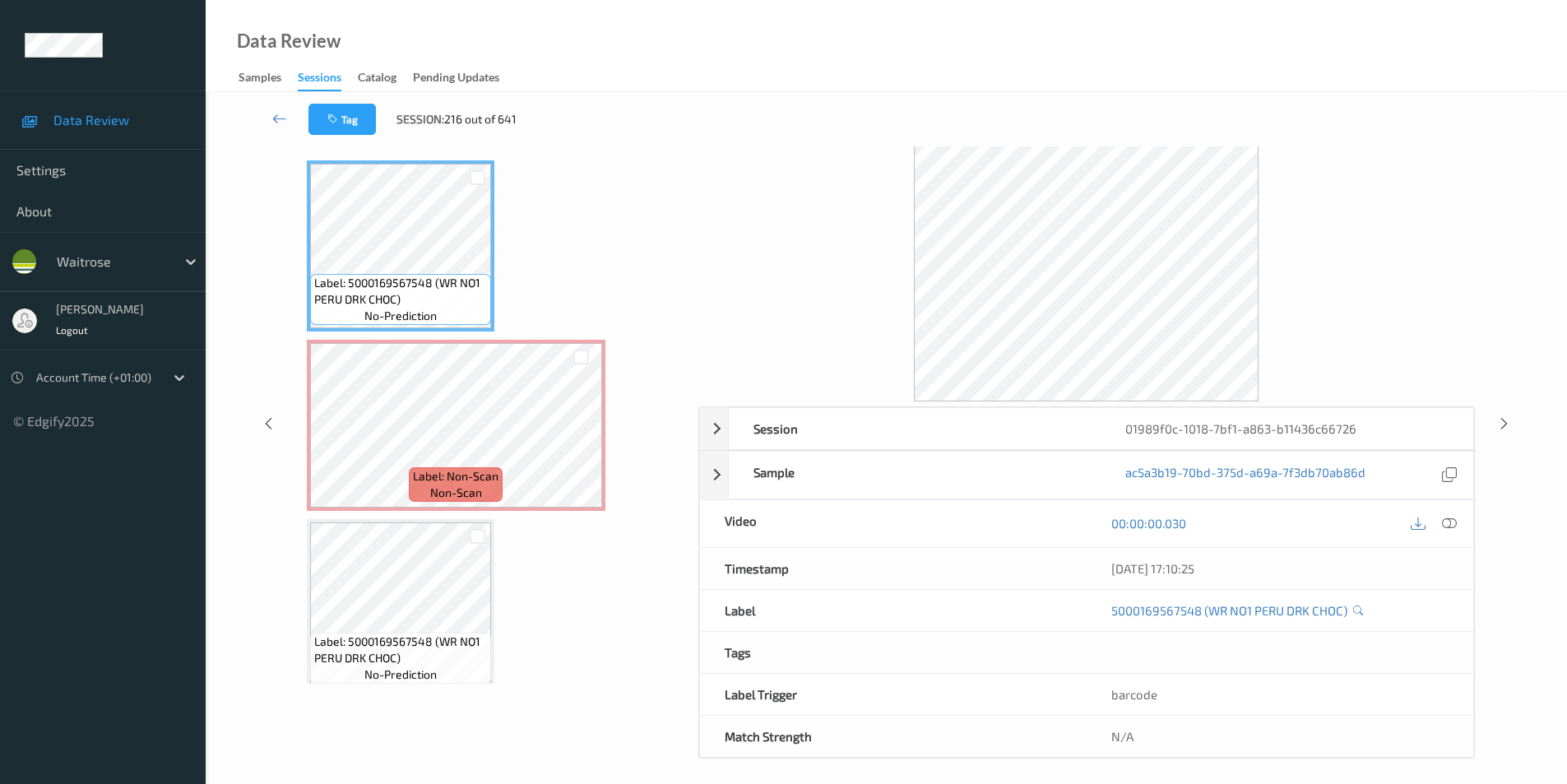
scroll to position [67, 0]
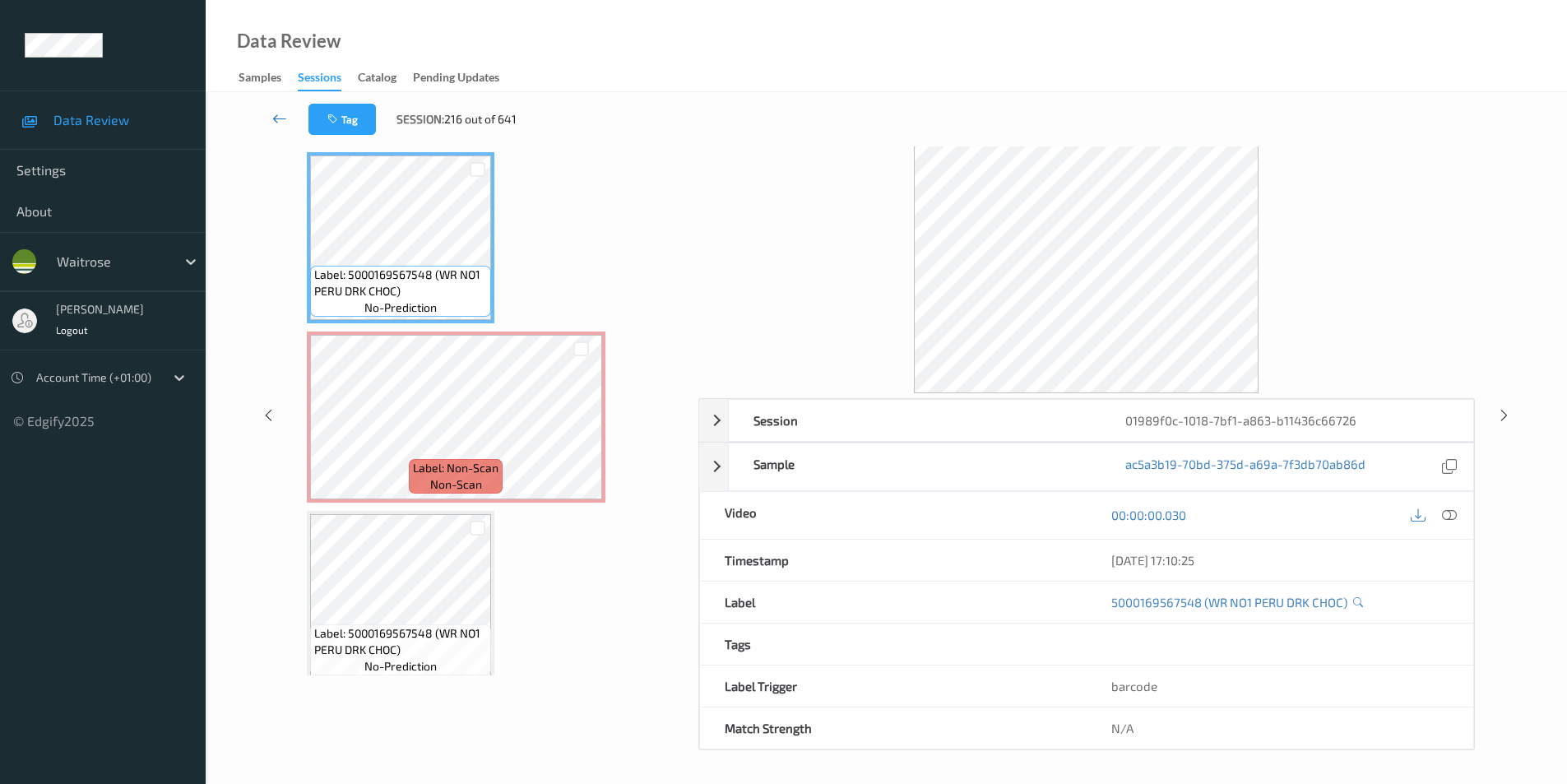
click at [278, 114] on icon at bounding box center [280, 118] width 15 height 17
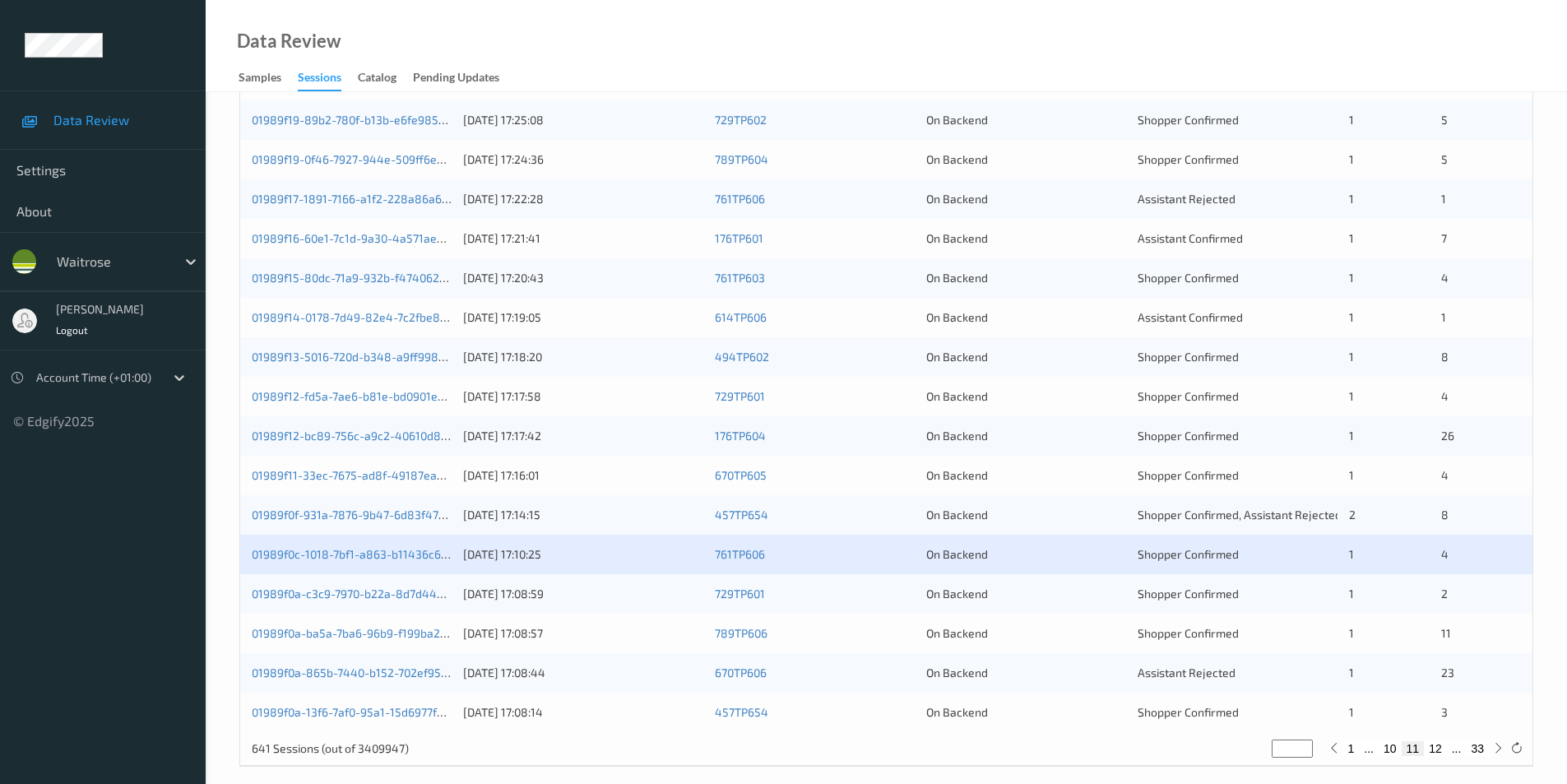
scroll to position [454, 0]
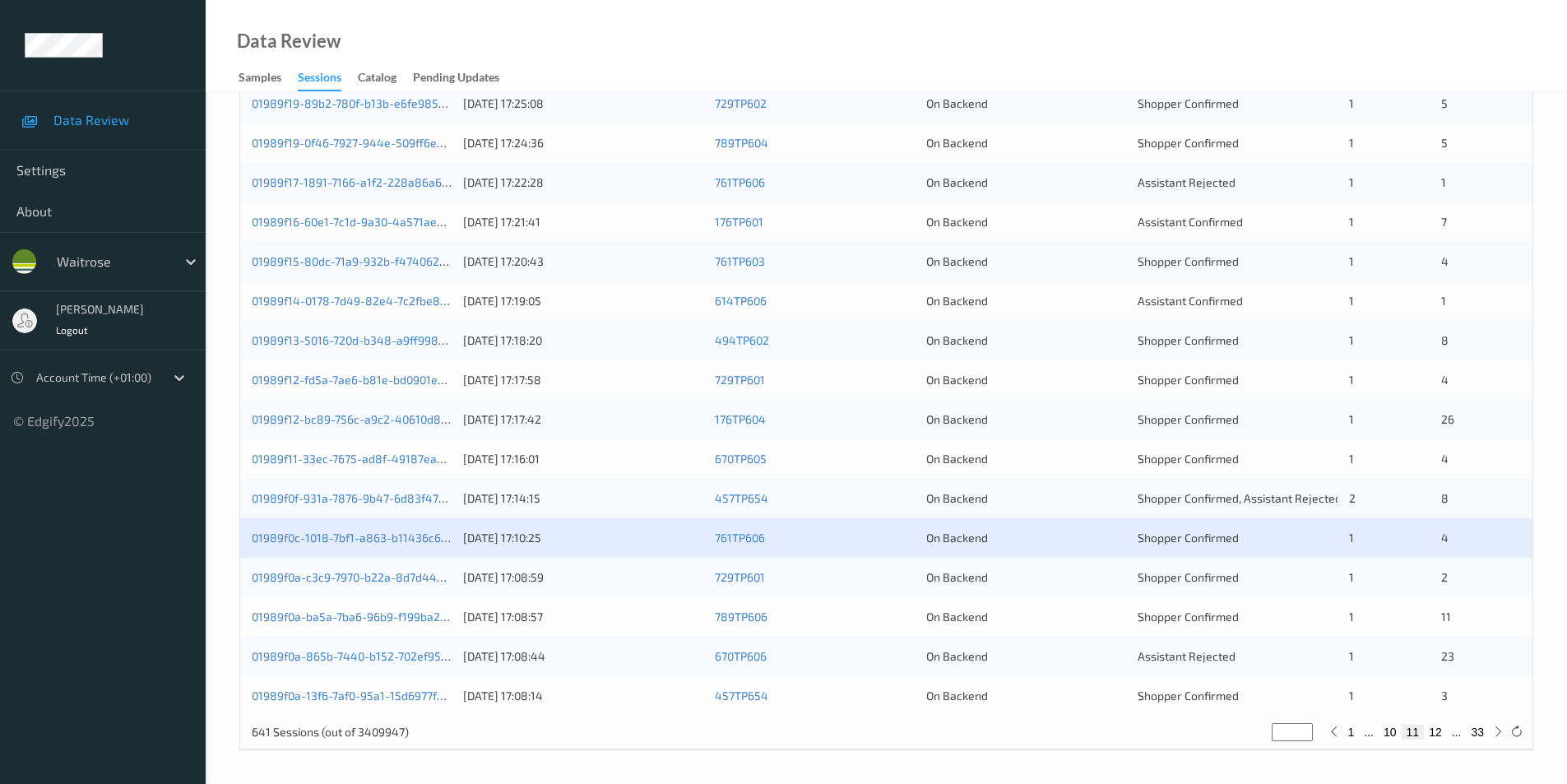
click at [1072, 585] on div "On Backend" at bounding box center [1027, 578] width 200 height 17
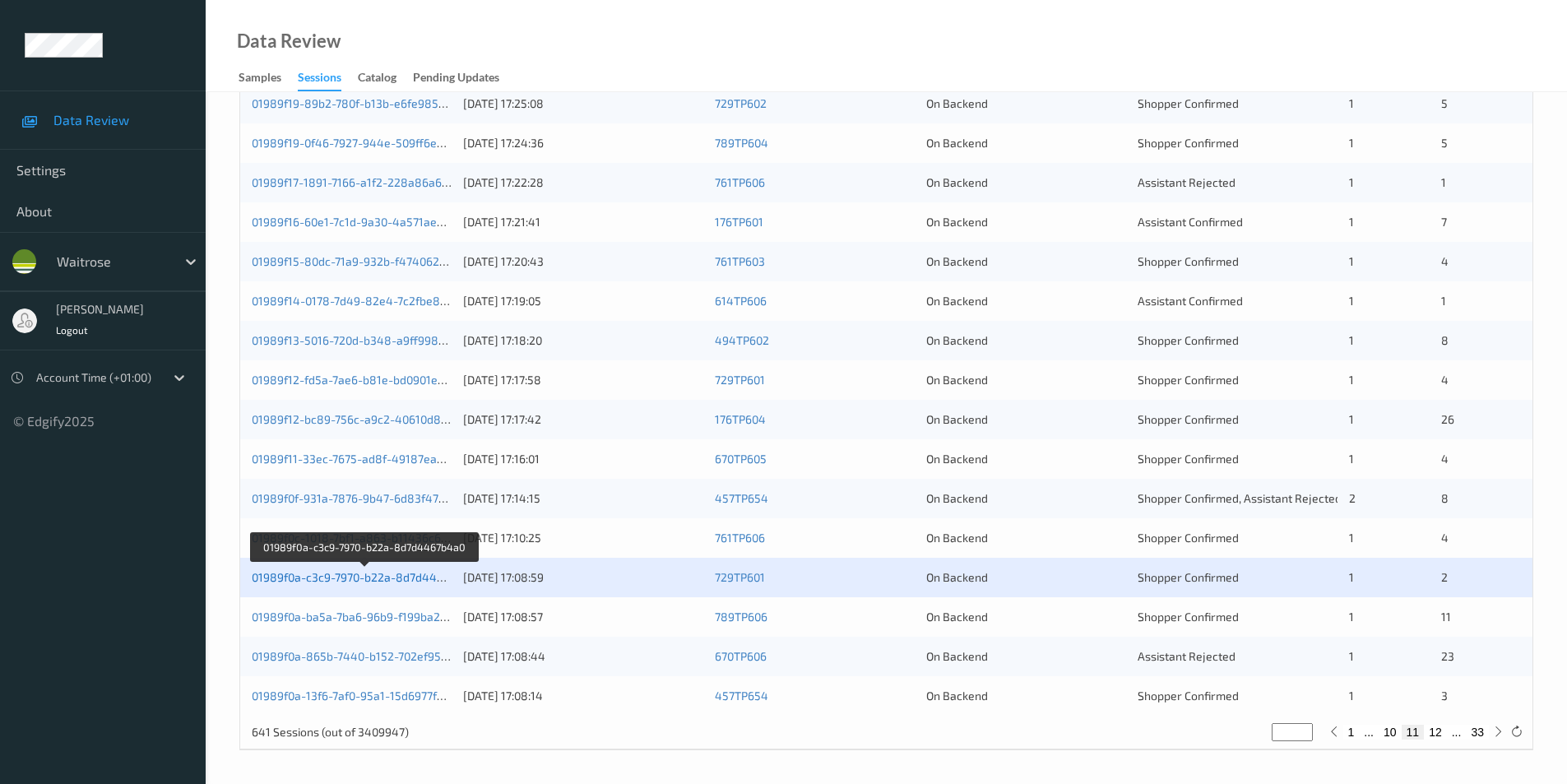
click at [395, 575] on link "01989f0a-c3c9-7970-b22a-8d7d4467b4a0" at bounding box center [363, 576] width 225 height 14
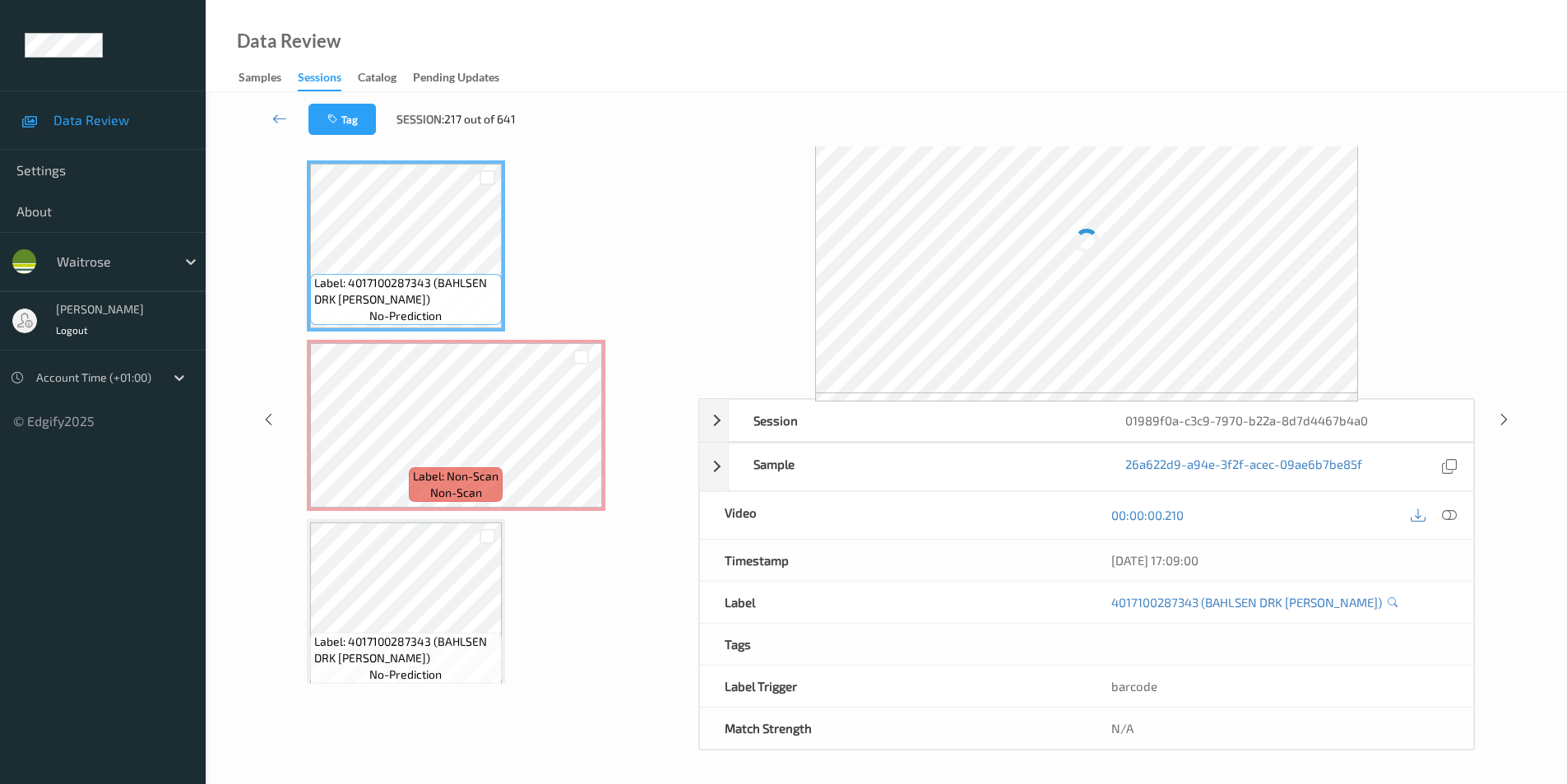
scroll to position [67, 0]
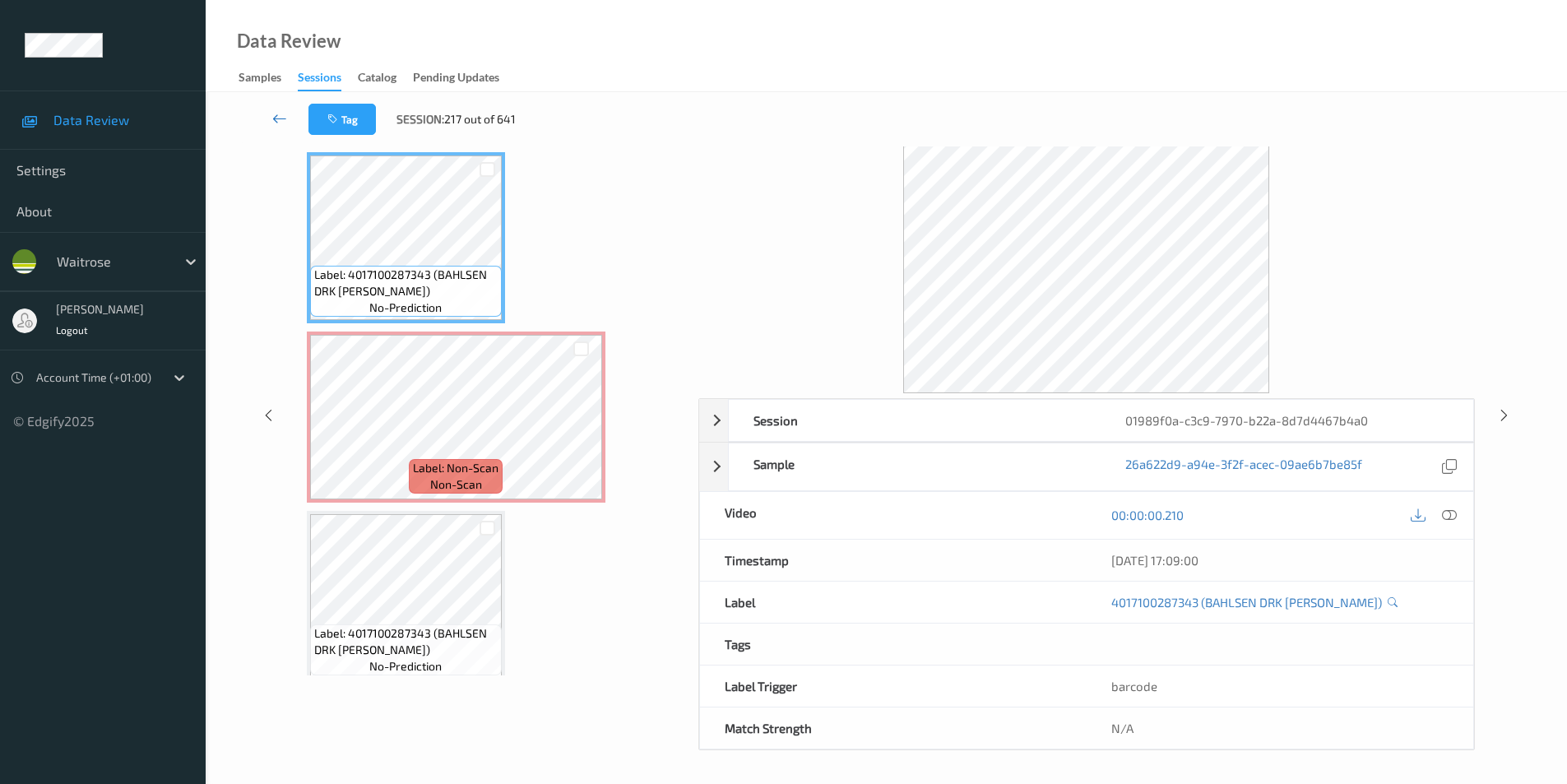
click at [282, 116] on icon at bounding box center [280, 118] width 15 height 17
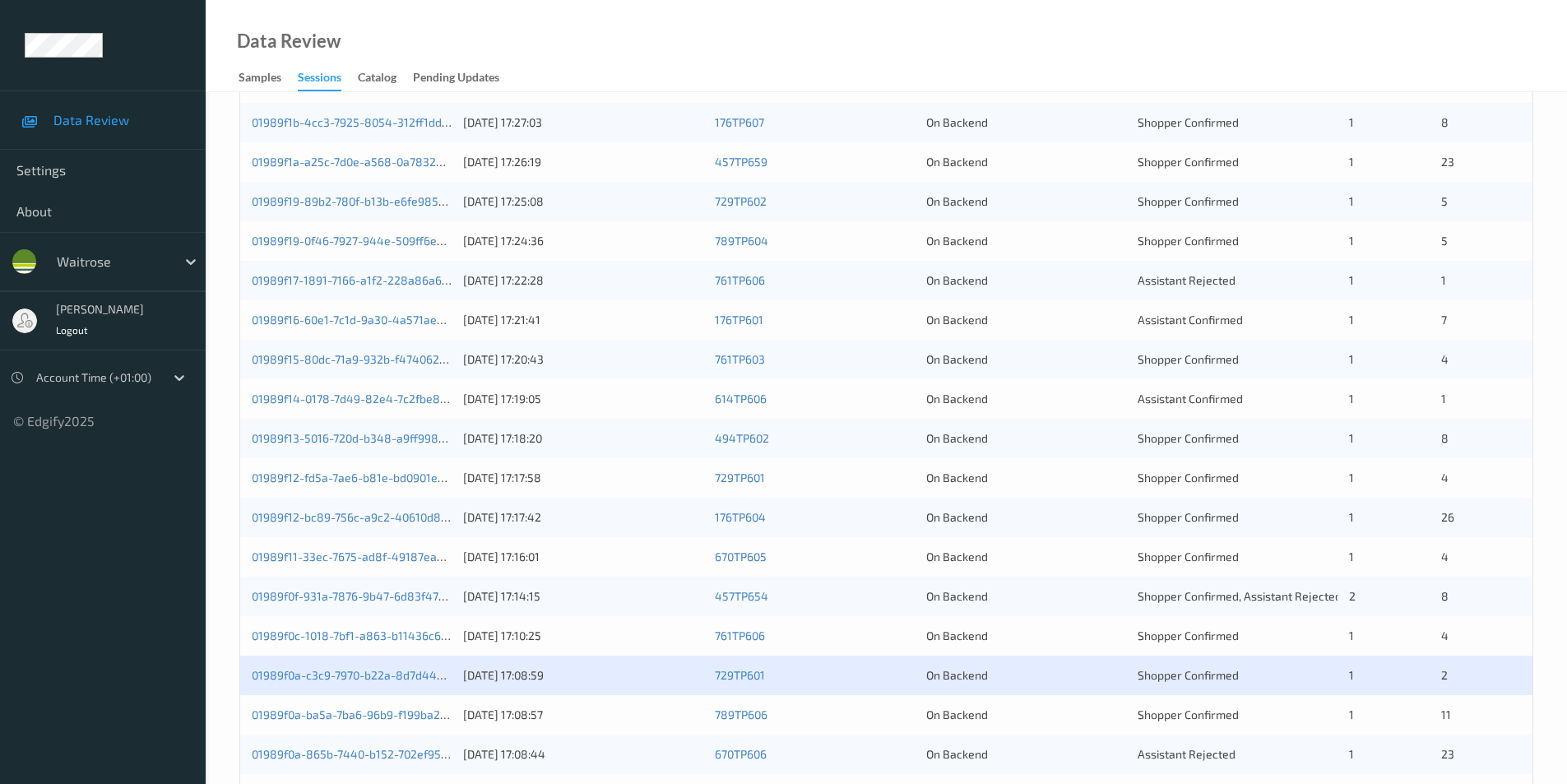
scroll to position [454, 0]
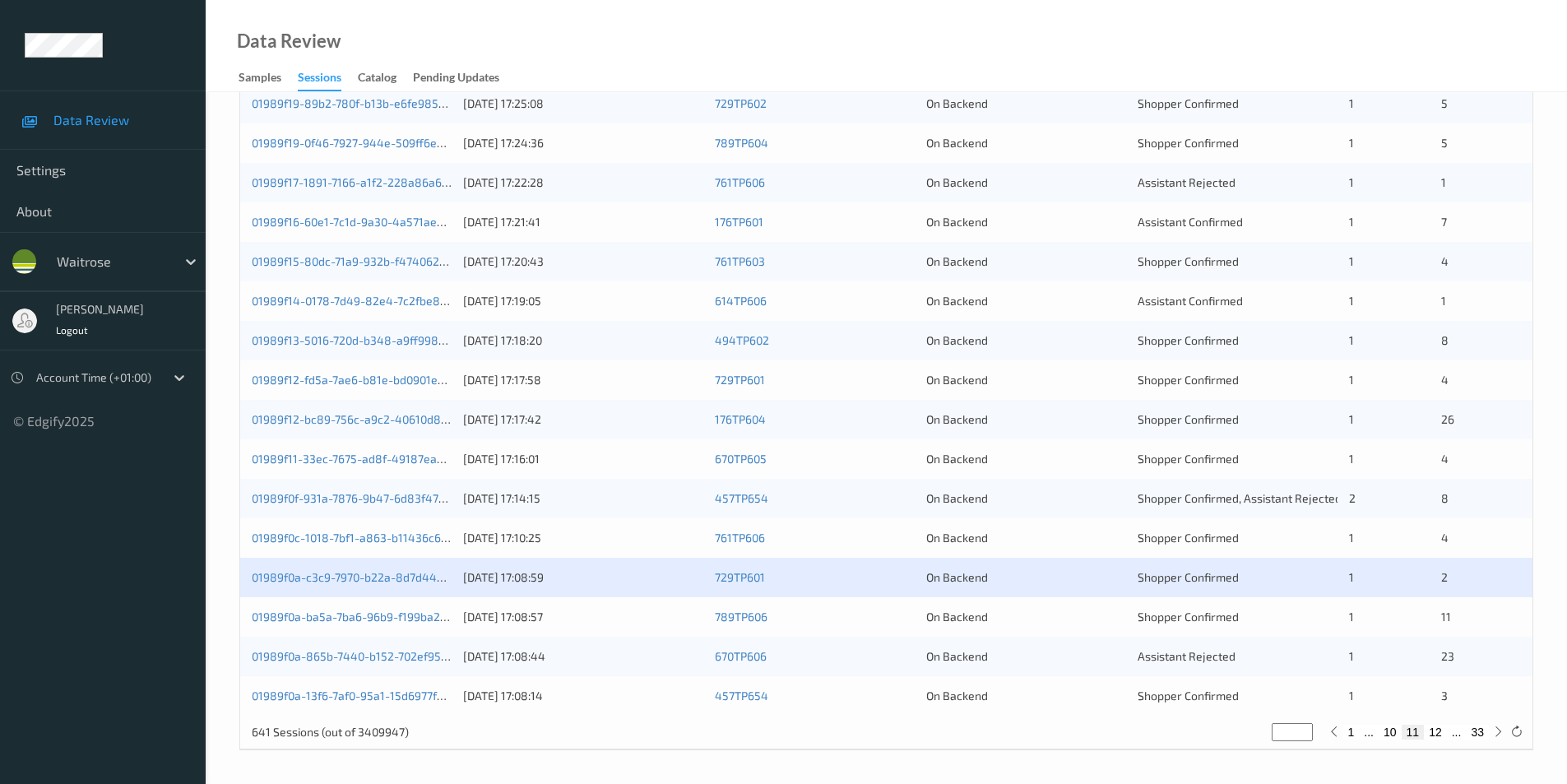
click at [1034, 609] on div "On Backend" at bounding box center [1027, 617] width 200 height 17
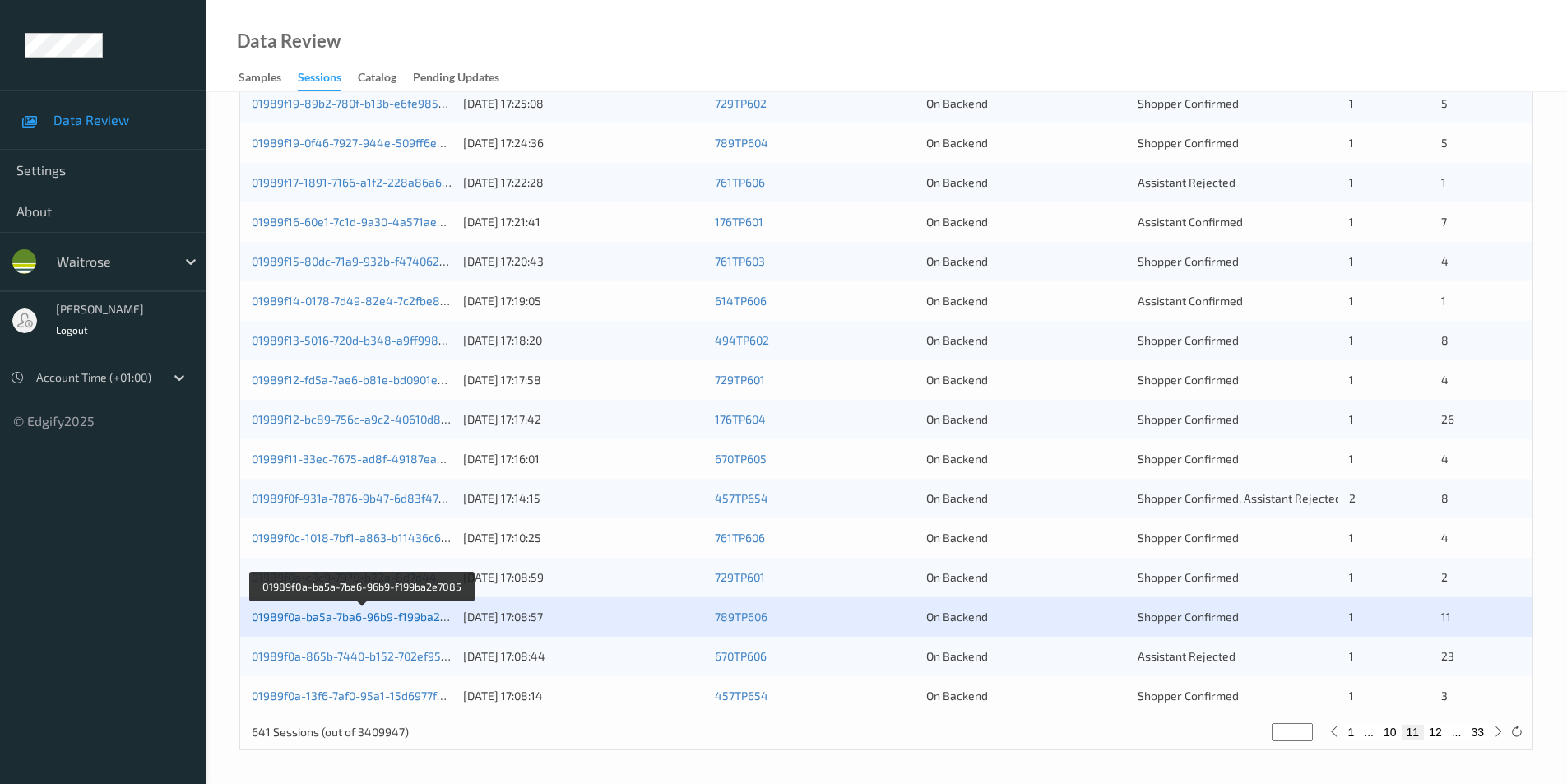
click at [331, 616] on link "01989f0a-ba5a-7ba6-96b9-f199ba2e7085" at bounding box center [361, 616] width 221 height 14
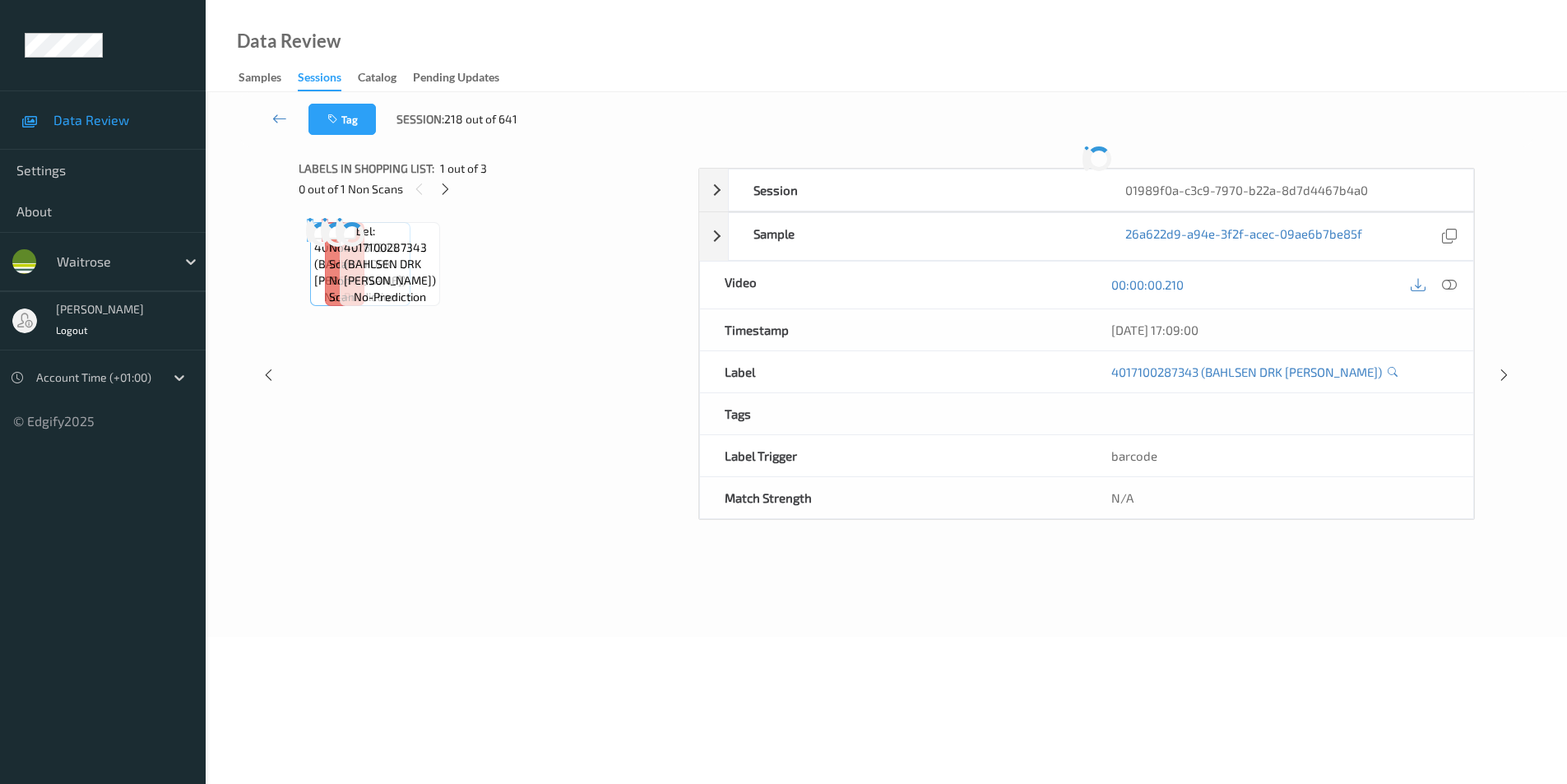
scroll to position [67, 0]
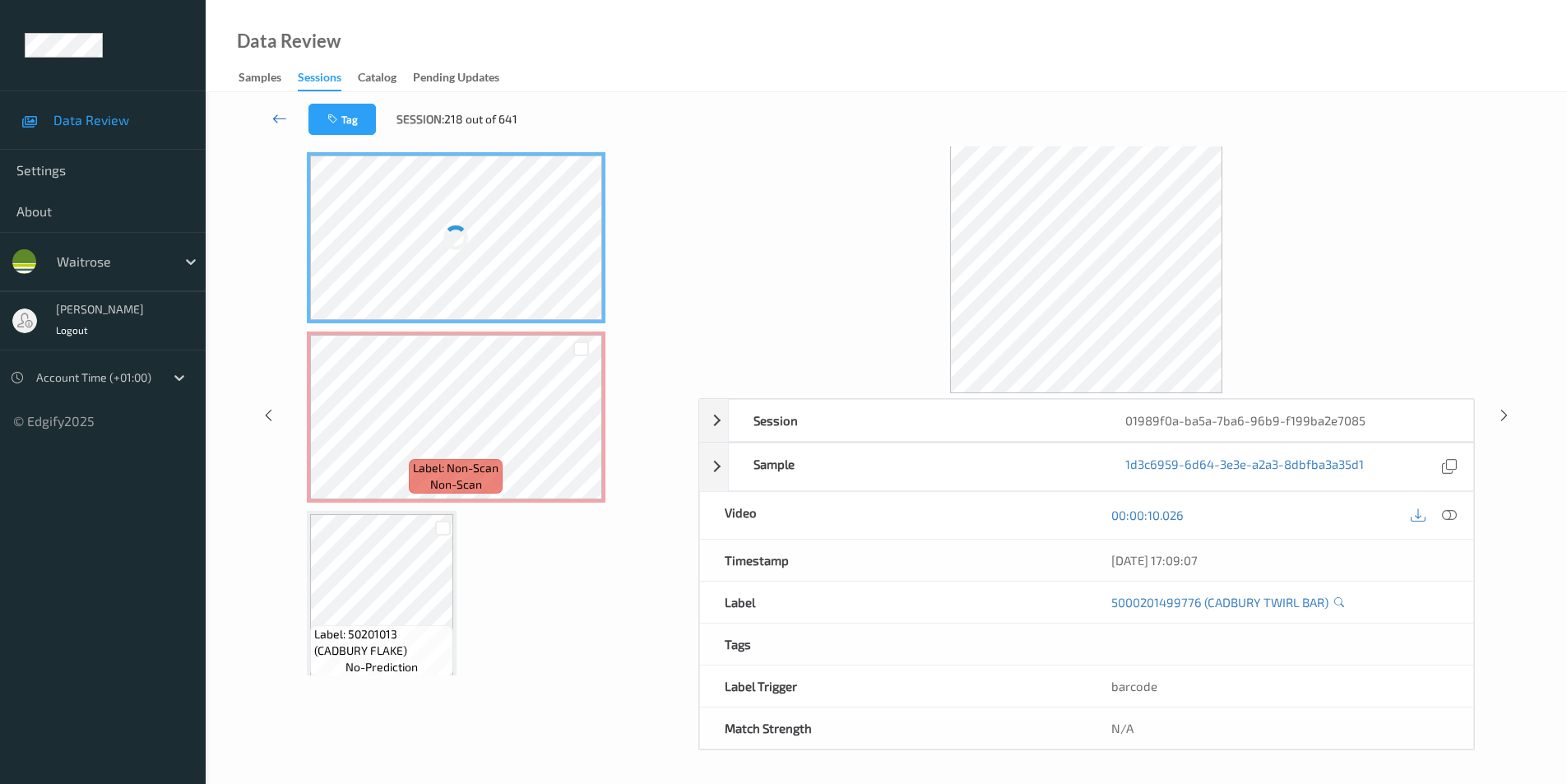
click at [279, 112] on icon at bounding box center [280, 118] width 15 height 17
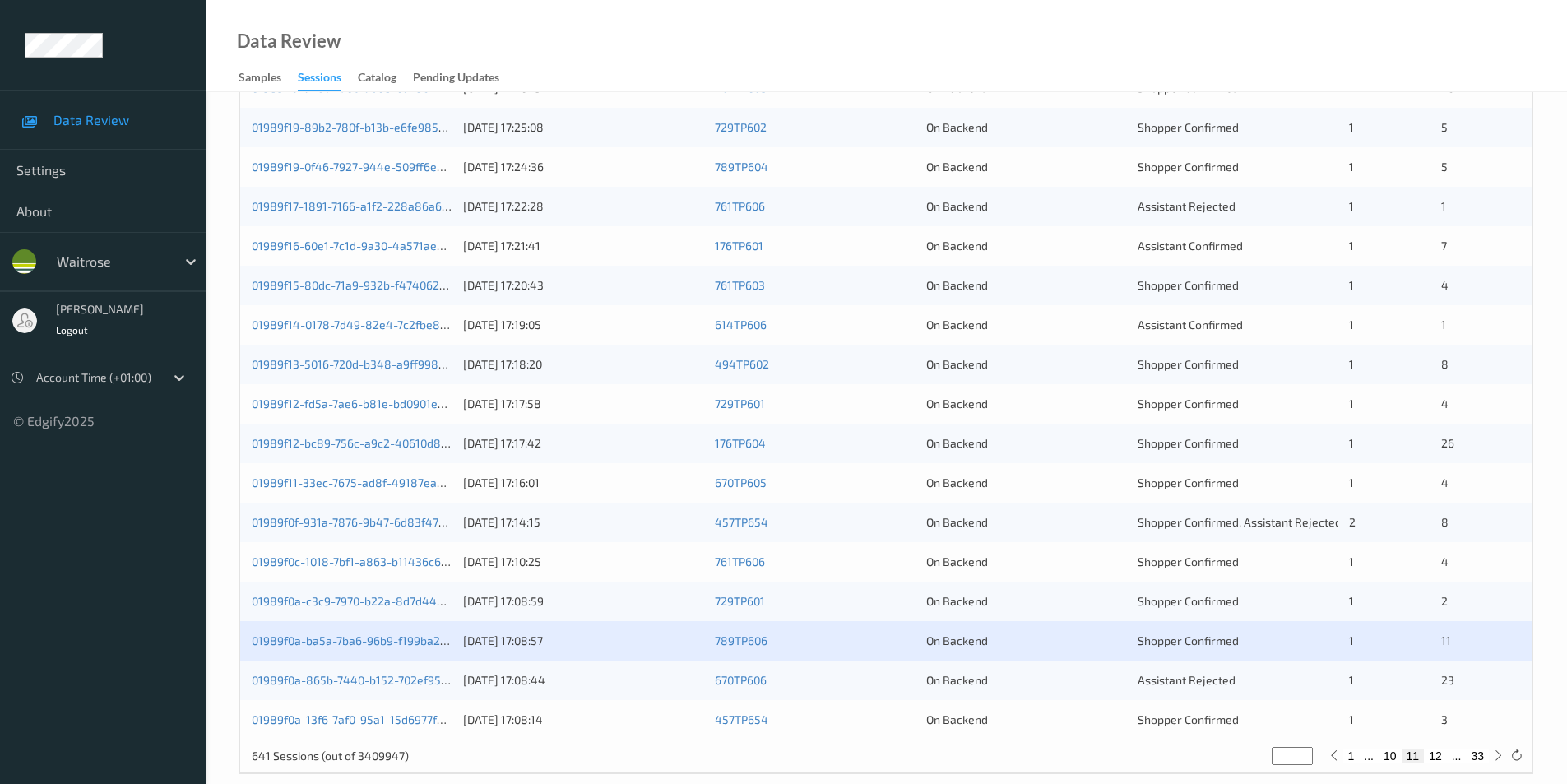
scroll to position [454, 0]
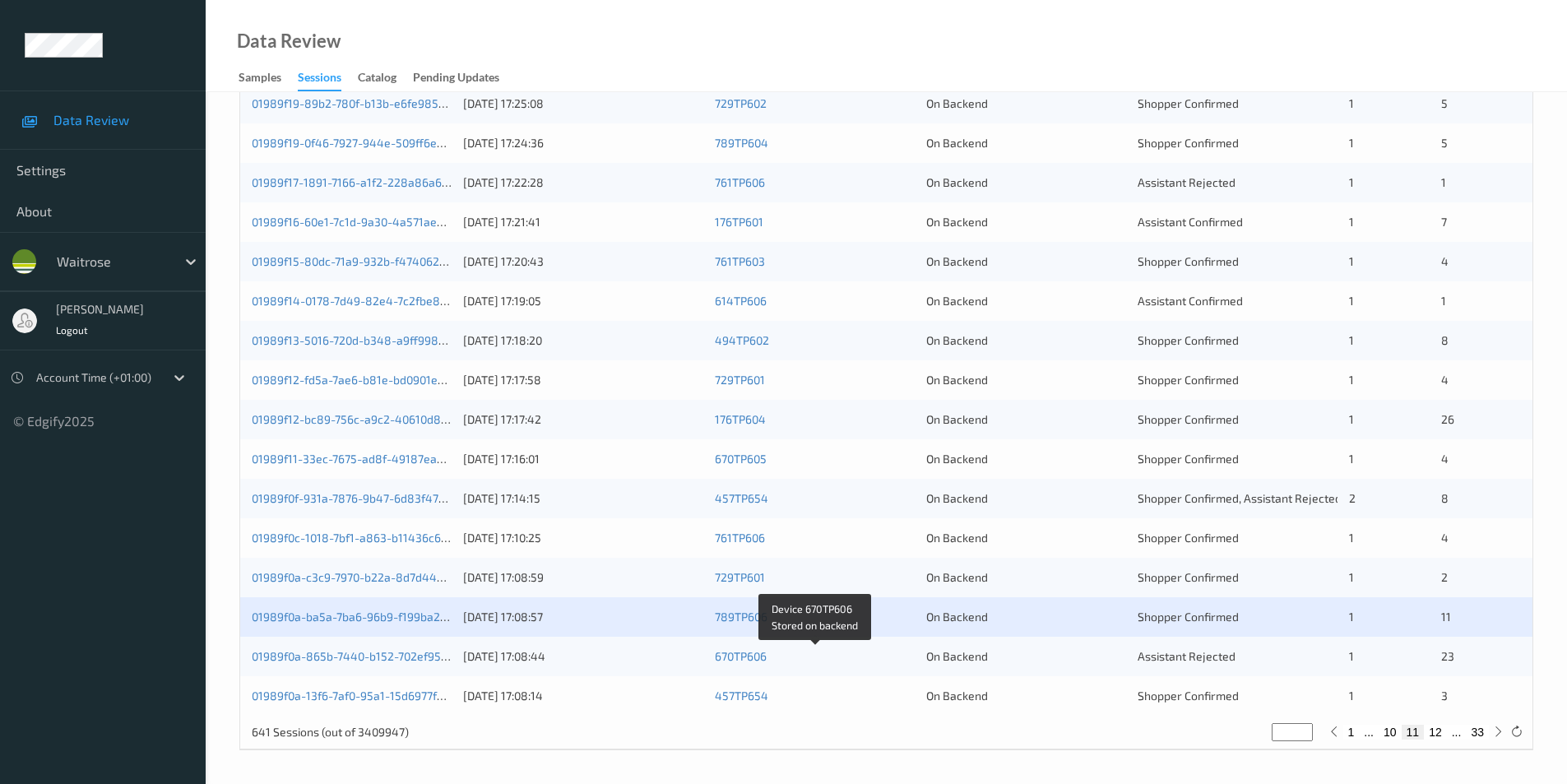
click at [905, 665] on div "670TP606" at bounding box center [815, 657] width 200 height 17
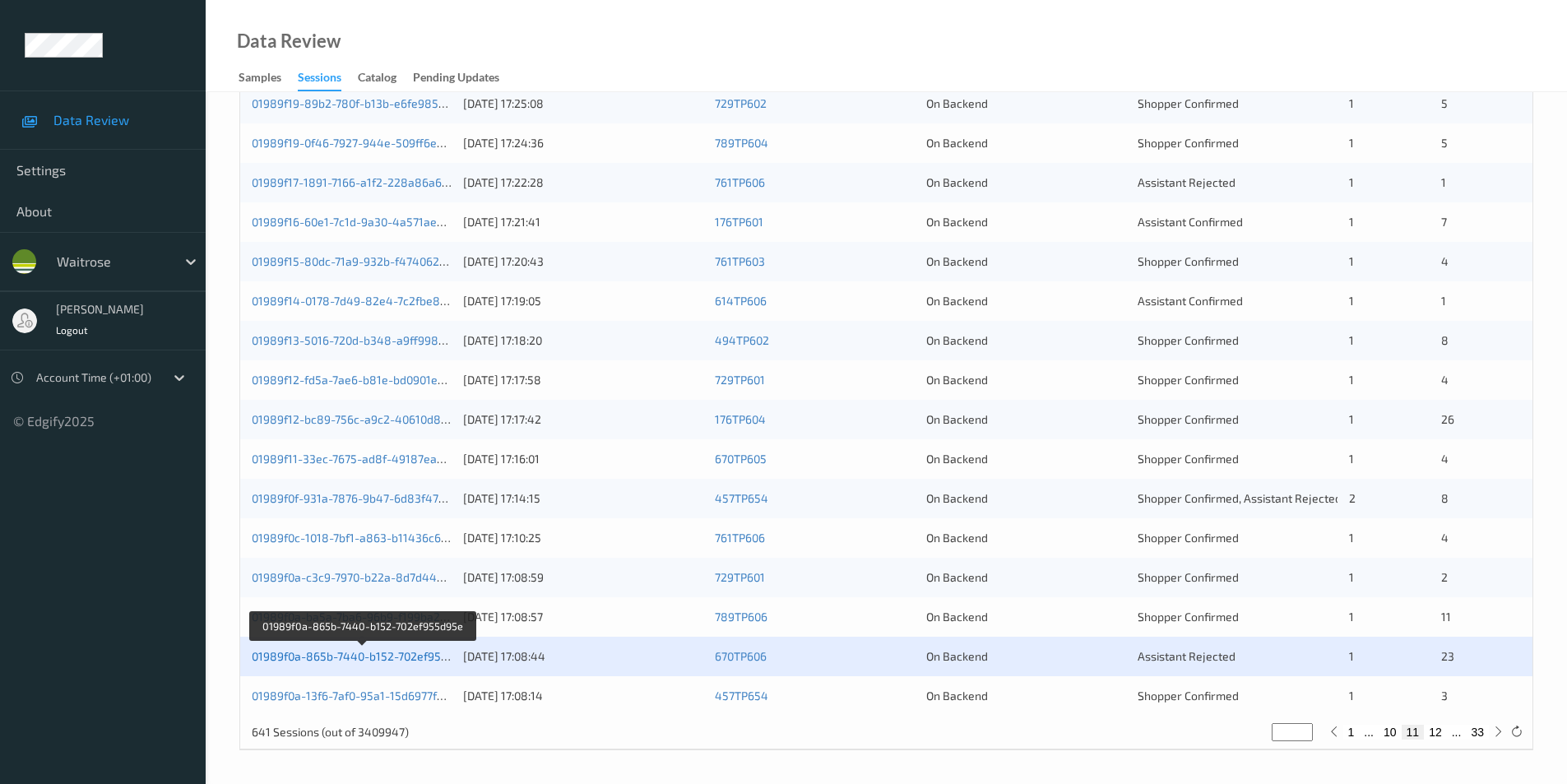
click at [360, 658] on link "01989f0a-865b-7440-b152-702ef955d95e" at bounding box center [362, 656] width 222 height 14
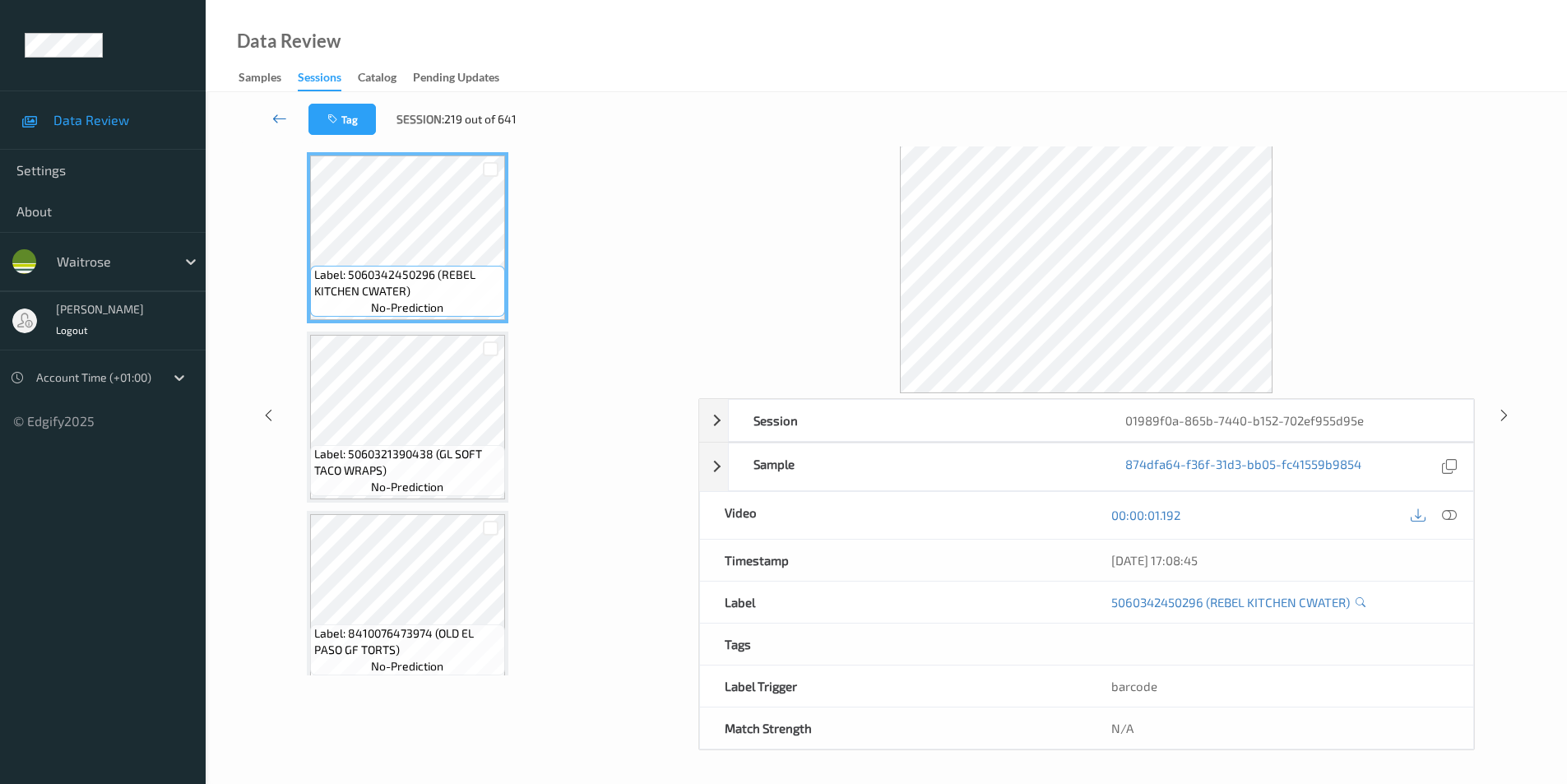
click at [283, 116] on icon at bounding box center [280, 118] width 15 height 17
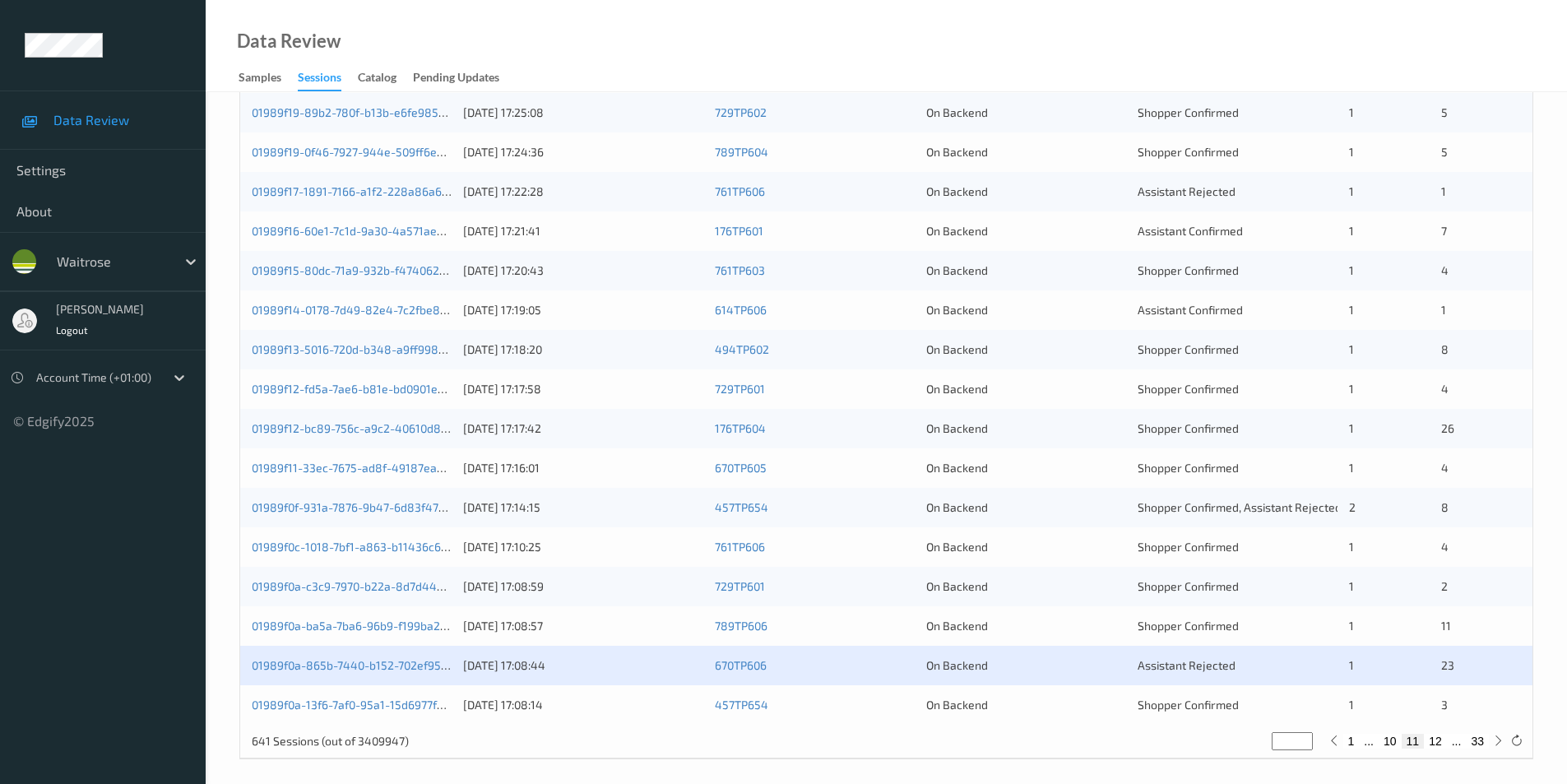
scroll to position [454, 0]
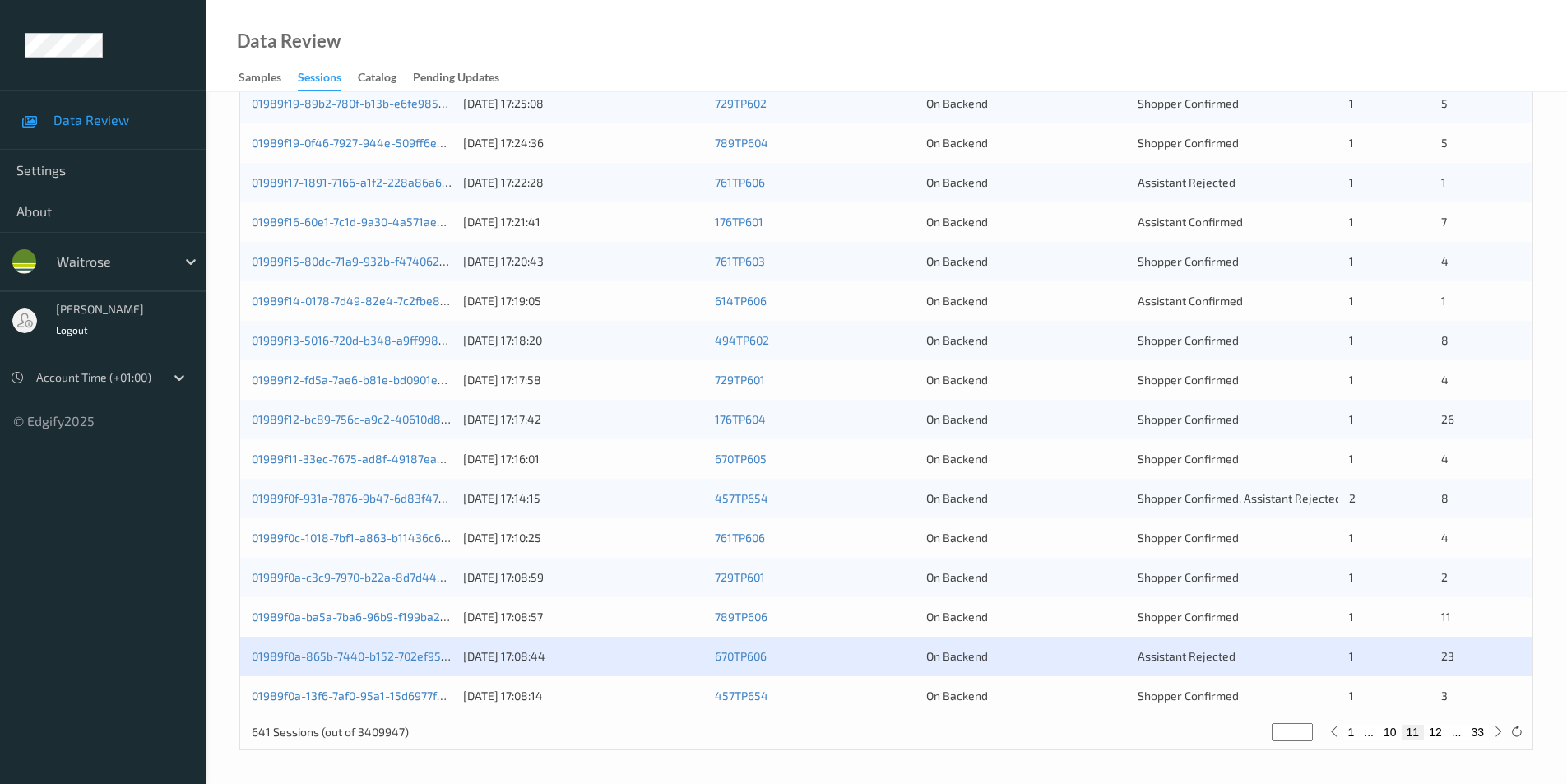
click at [1059, 694] on div "On Backend" at bounding box center [1027, 696] width 200 height 17
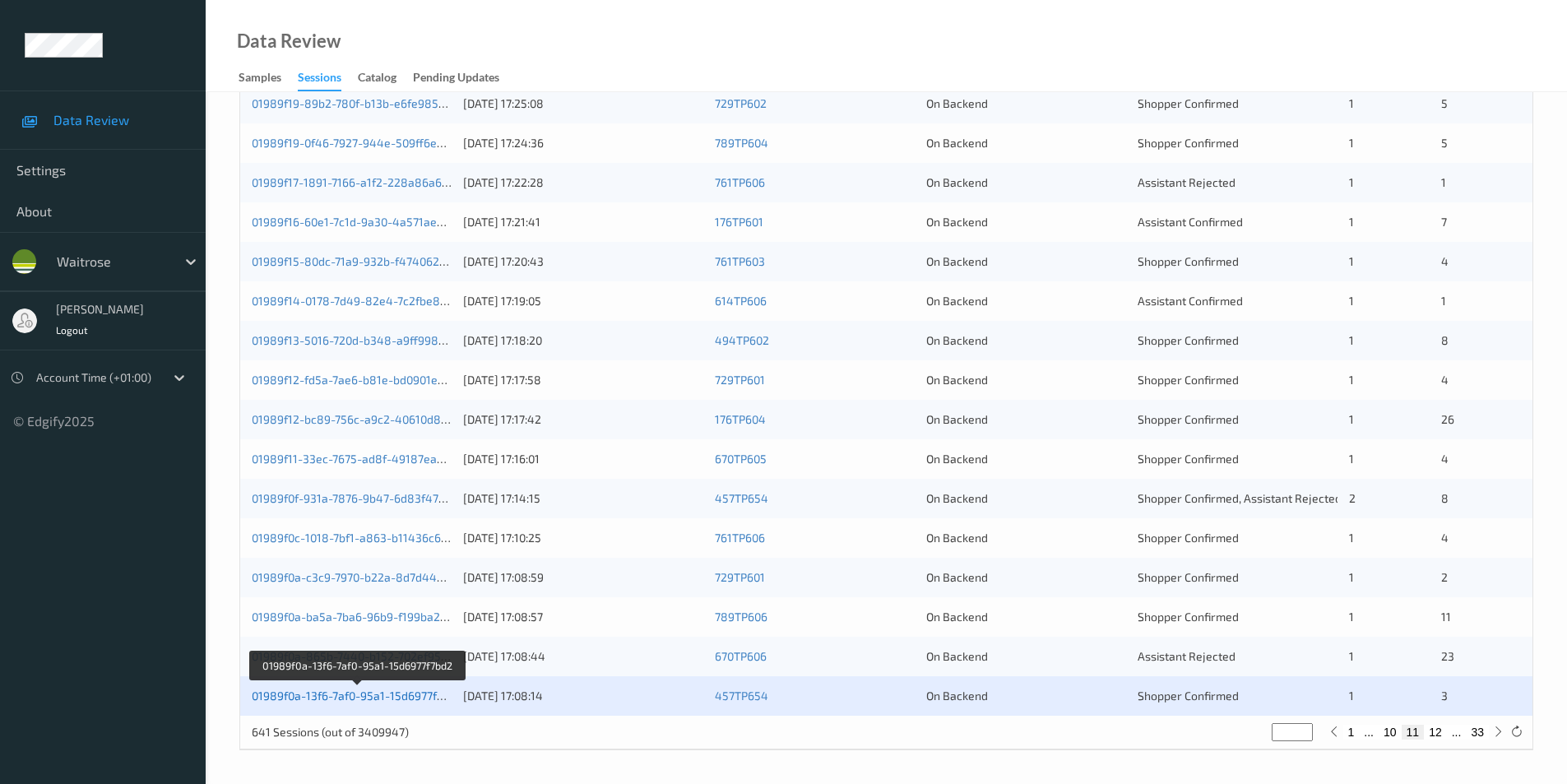
click at [379, 691] on link "01989f0a-13f6-7af0-95a1-15d6977f7bd2" at bounding box center [357, 695] width 211 height 14
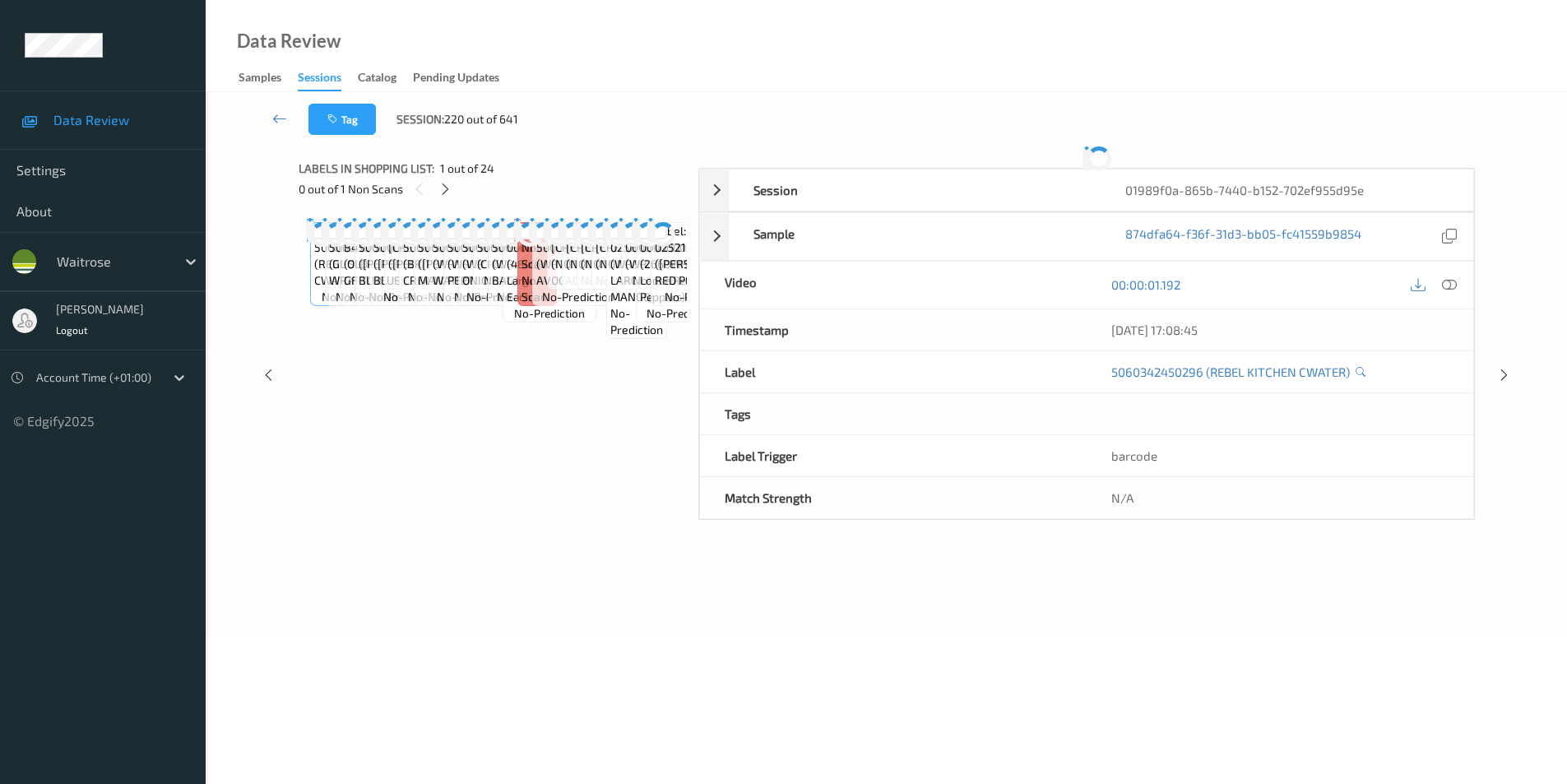
scroll to position [67, 0]
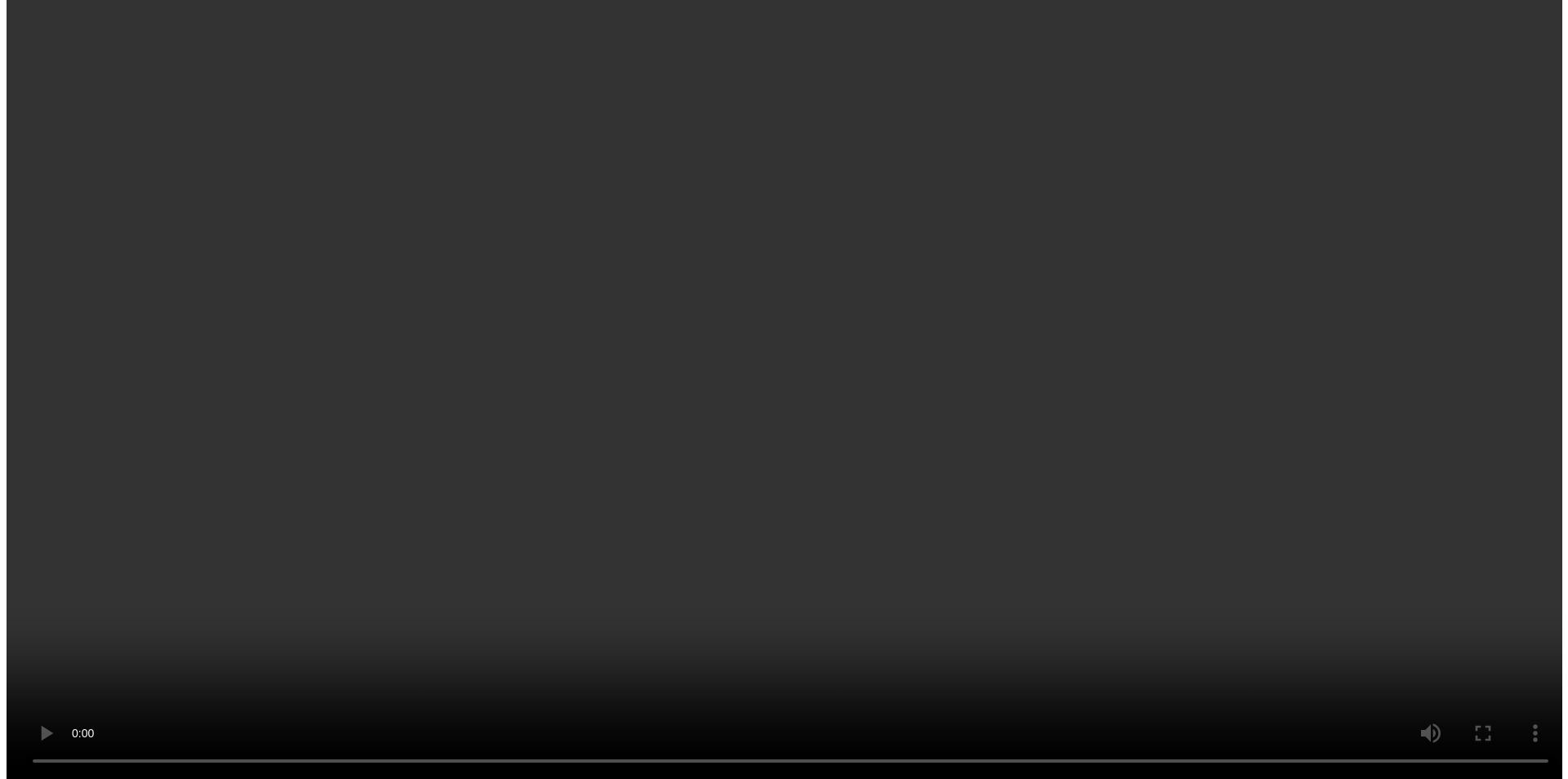
scroll to position [2331, 0]
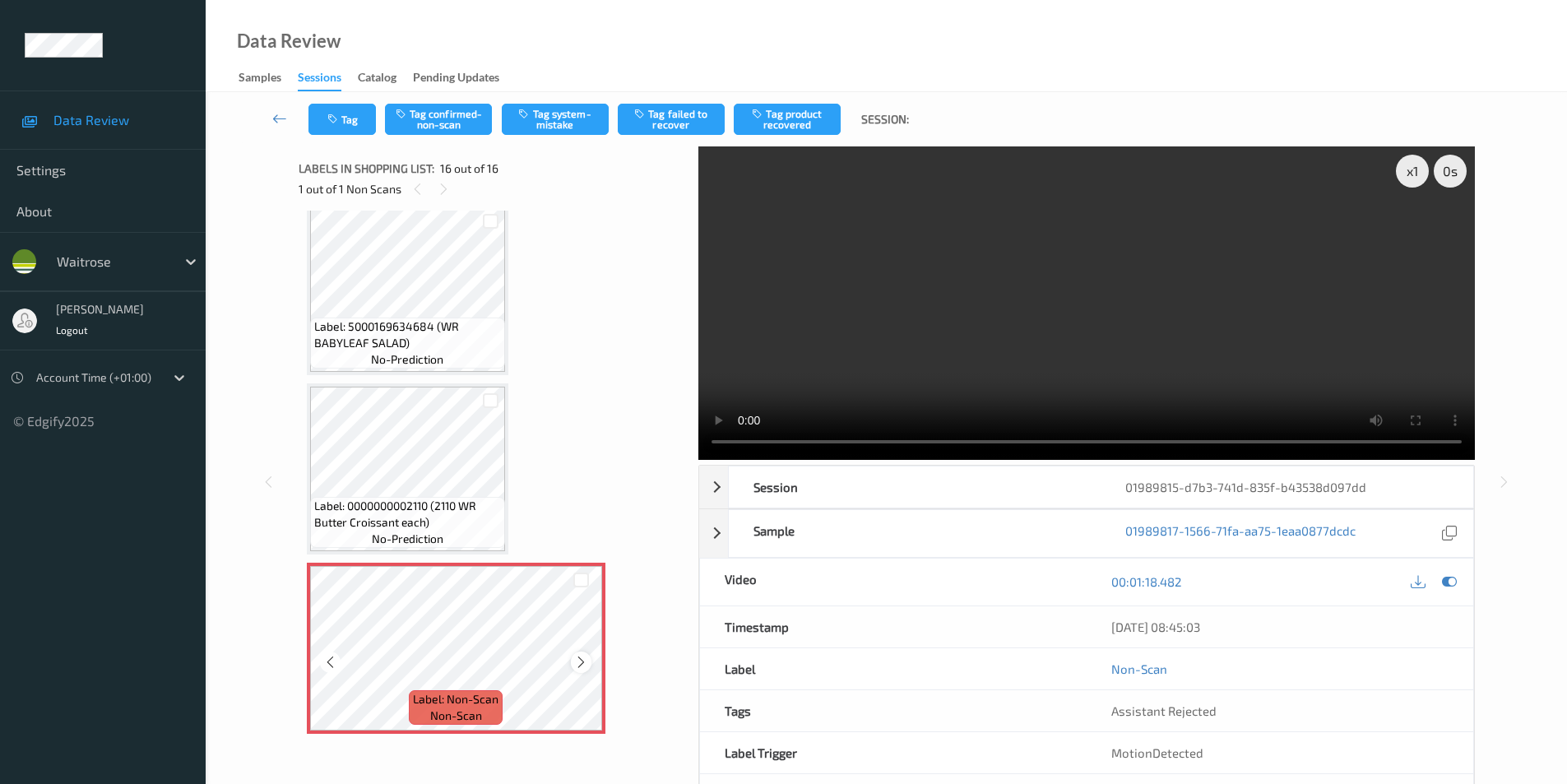
click at [584, 658] on icon at bounding box center [581, 662] width 14 height 15
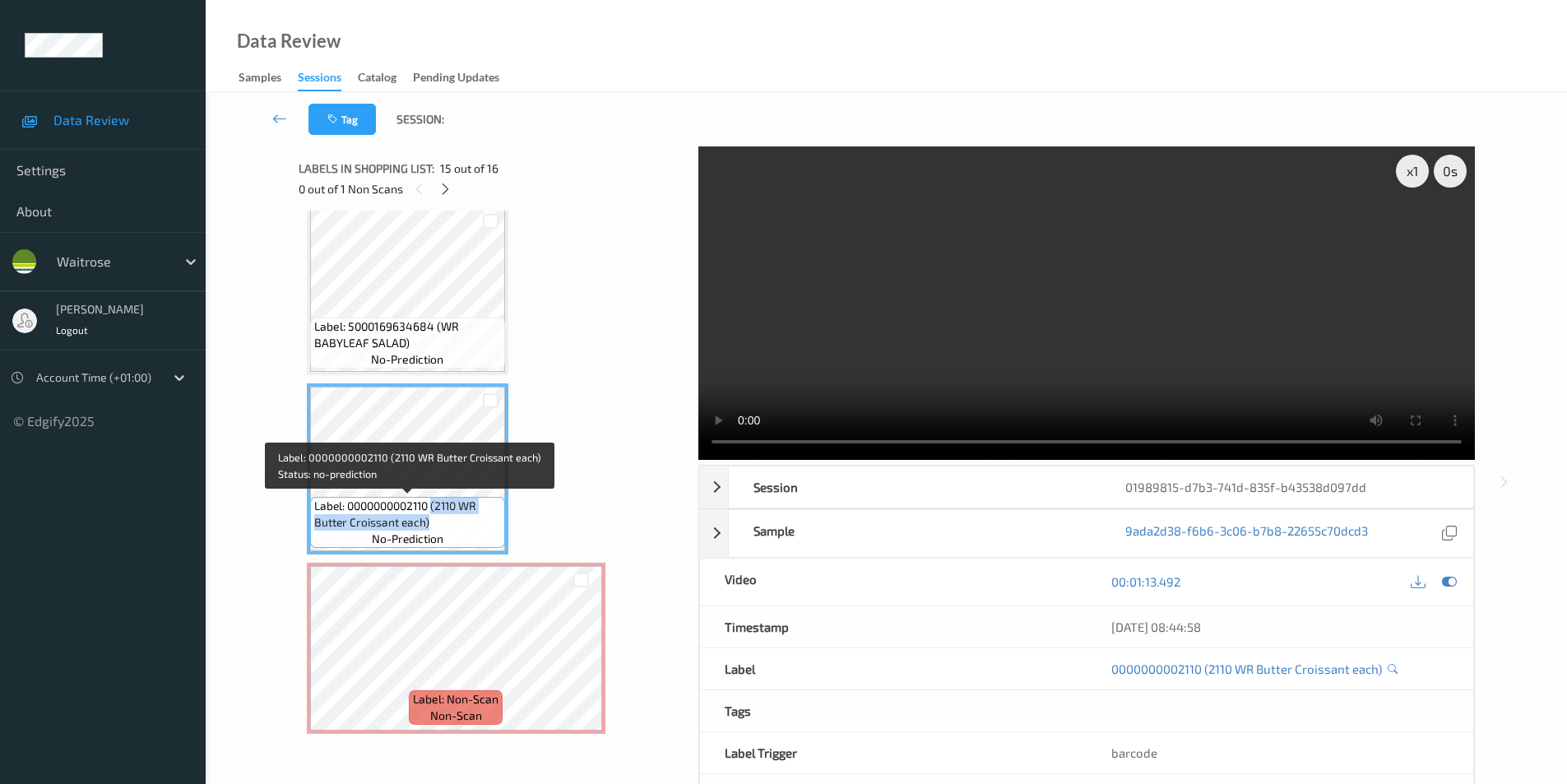
drag, startPoint x: 434, startPoint y: 506, endPoint x: 436, endPoint y: 522, distance: 16.1
click at [436, 522] on span "Label: 0000000002110 (2110 WR Butter Croissant each)" at bounding box center [408, 514] width 187 height 33
copy span "(2110 WR Butter Croissant each)"
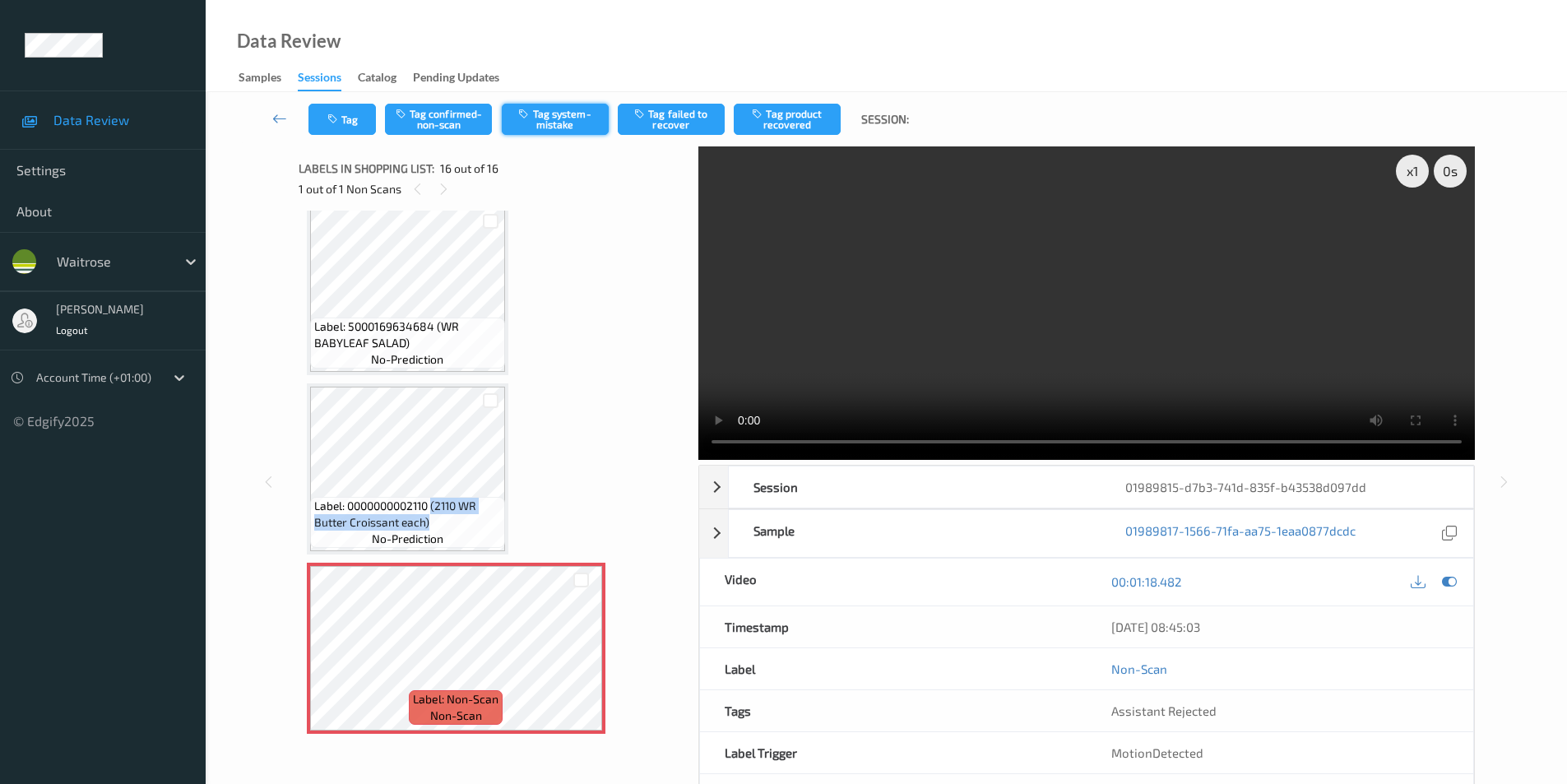
click at [544, 107] on button "Tag system-mistake" at bounding box center [555, 119] width 107 height 31
click at [557, 124] on button "Tag system-mistake" at bounding box center [555, 119] width 107 height 31
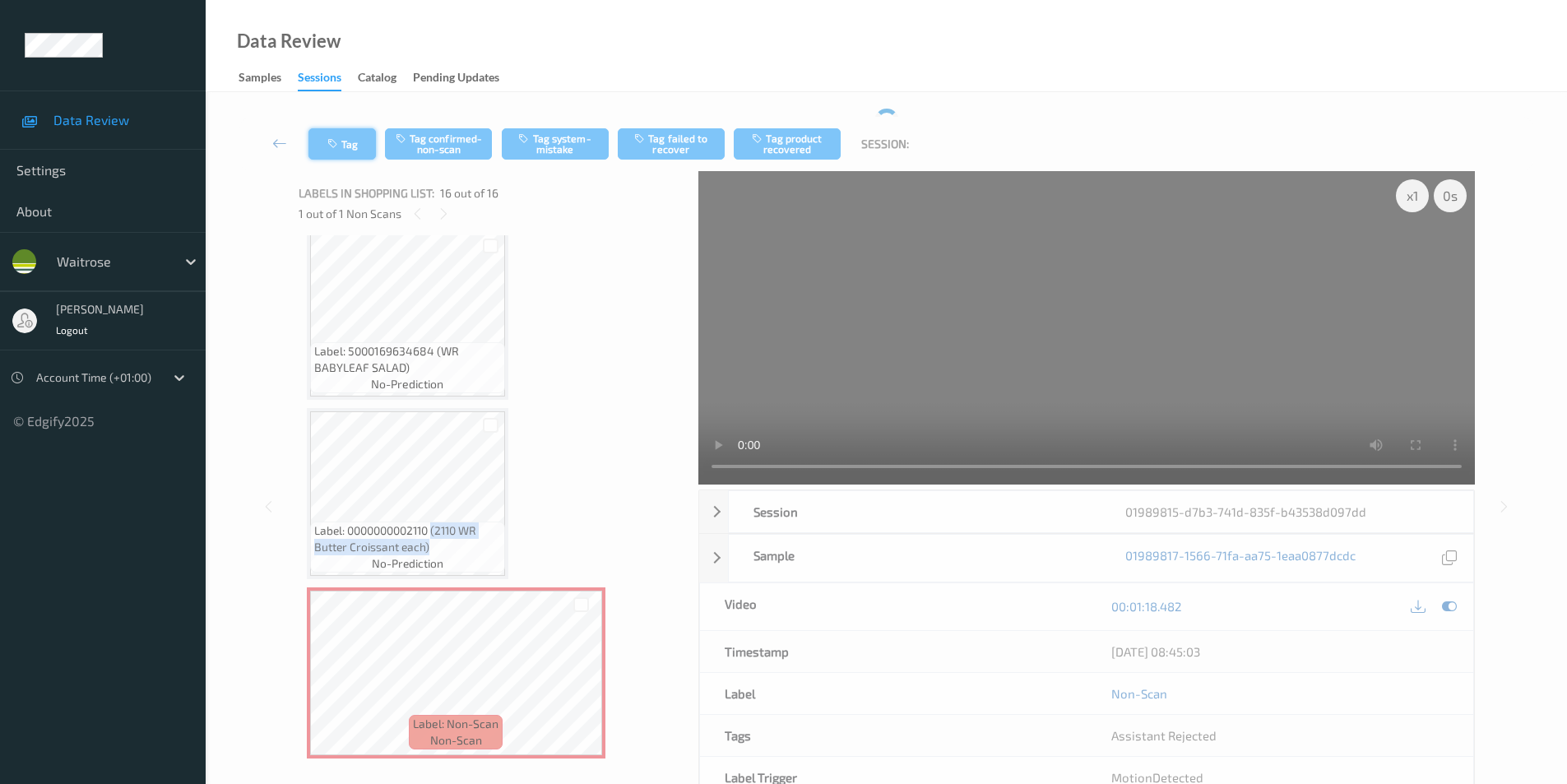
click at [340, 143] on icon "button" at bounding box center [334, 144] width 14 height 12
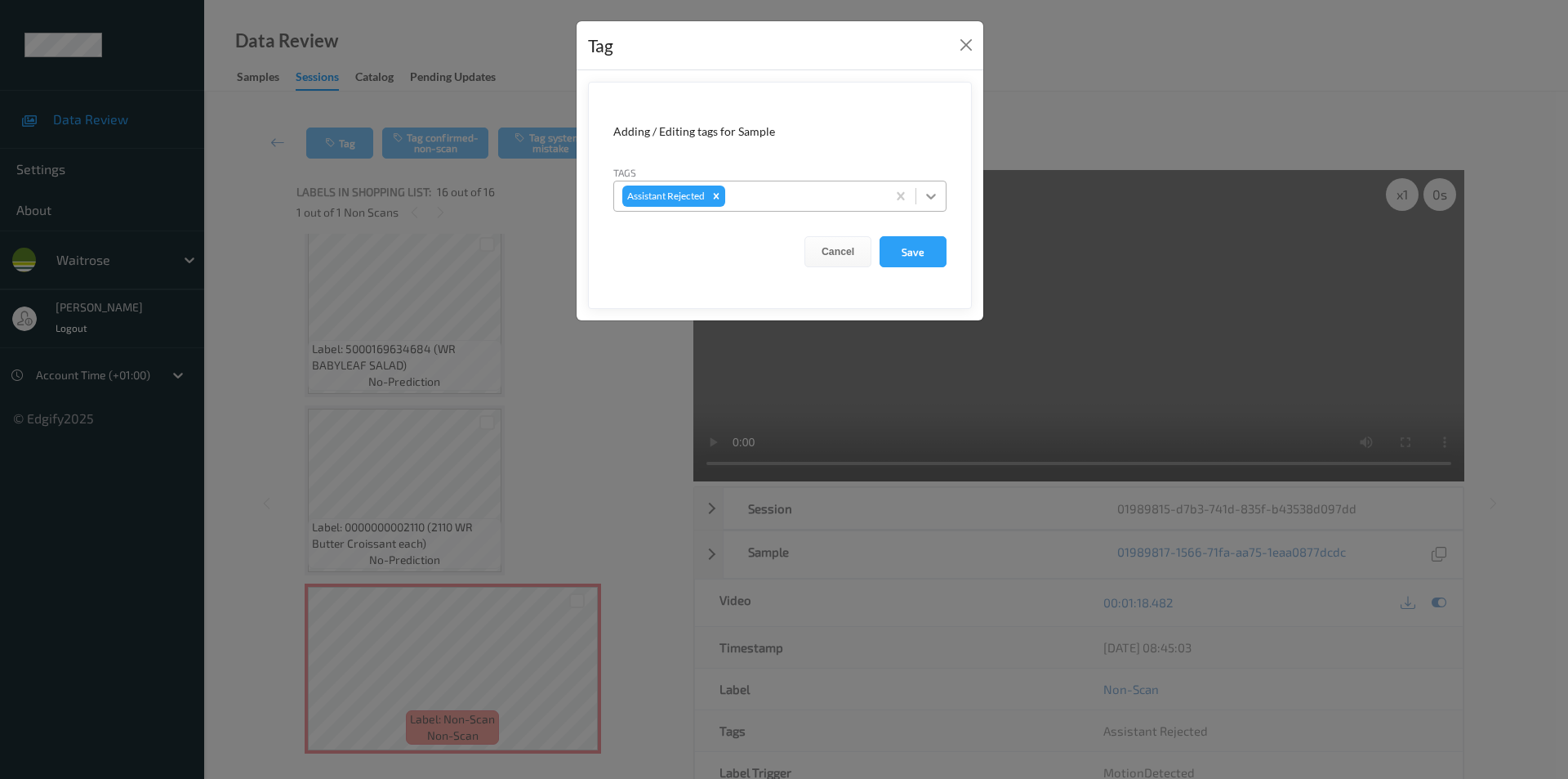
click at [924, 201] on icon at bounding box center [931, 196] width 16 height 16
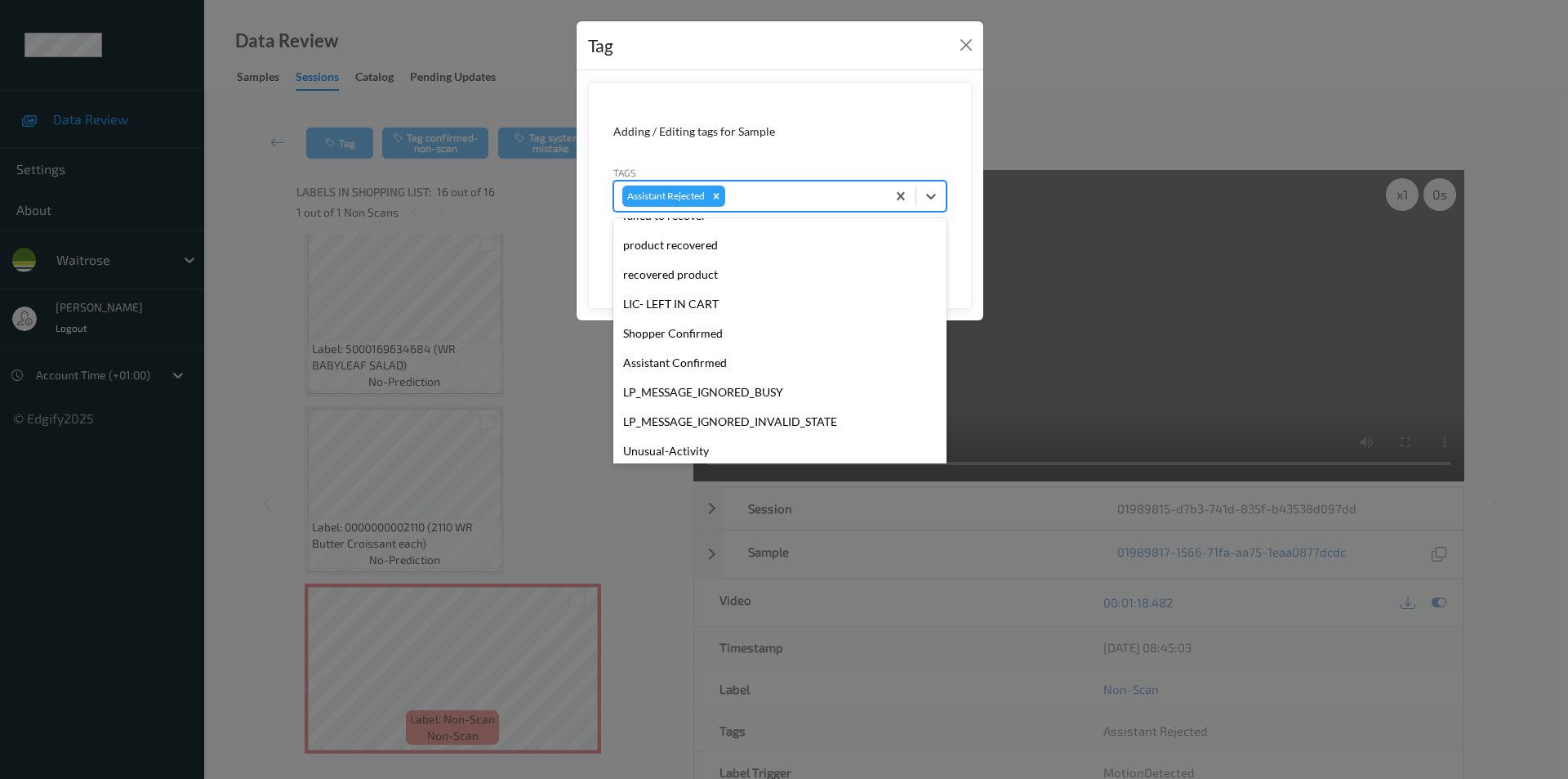
scroll to position [350, 0]
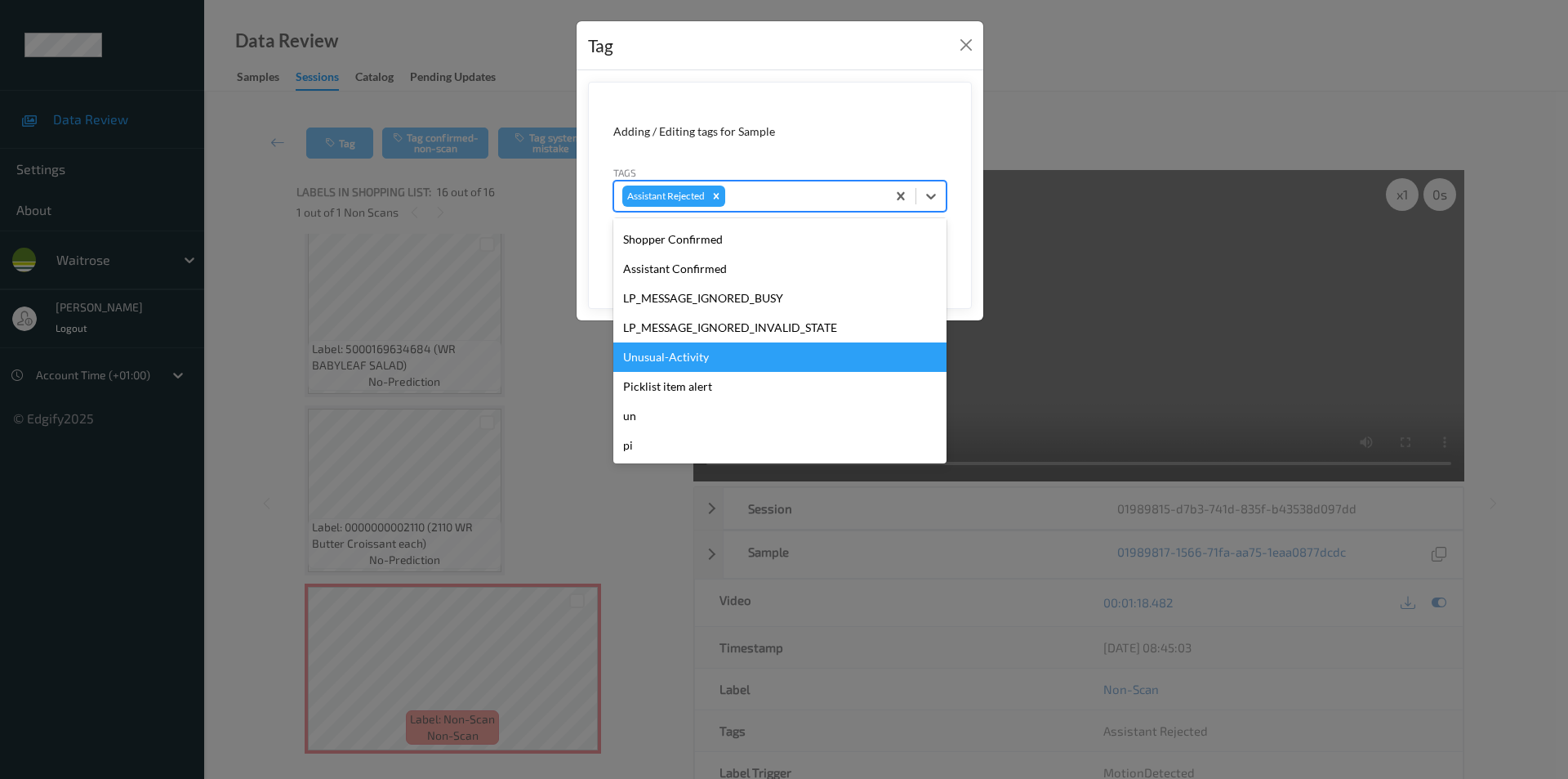
click at [687, 360] on div "Unusual-Activity" at bounding box center [779, 357] width 333 height 29
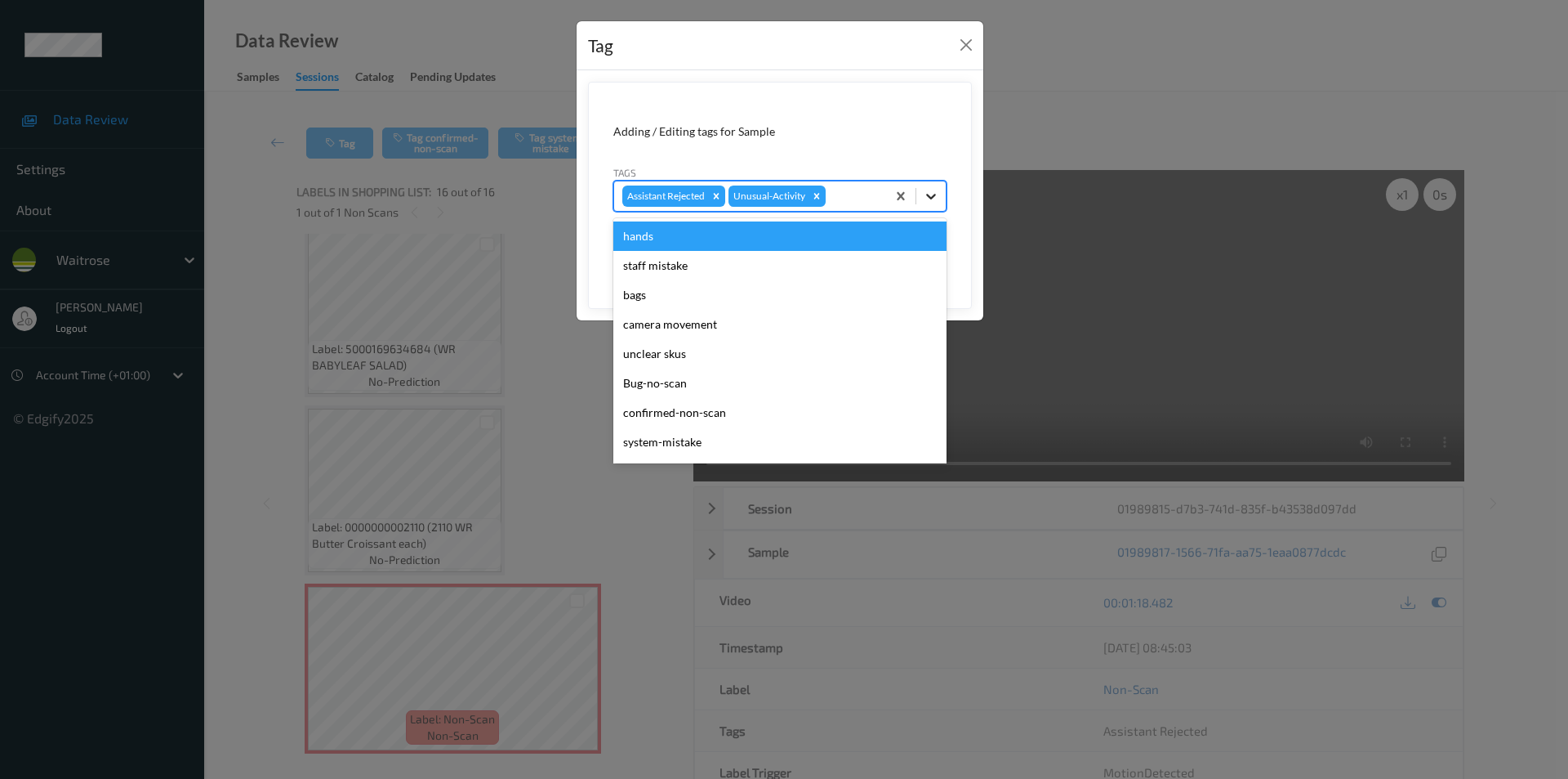
click at [932, 194] on icon at bounding box center [931, 196] width 16 height 16
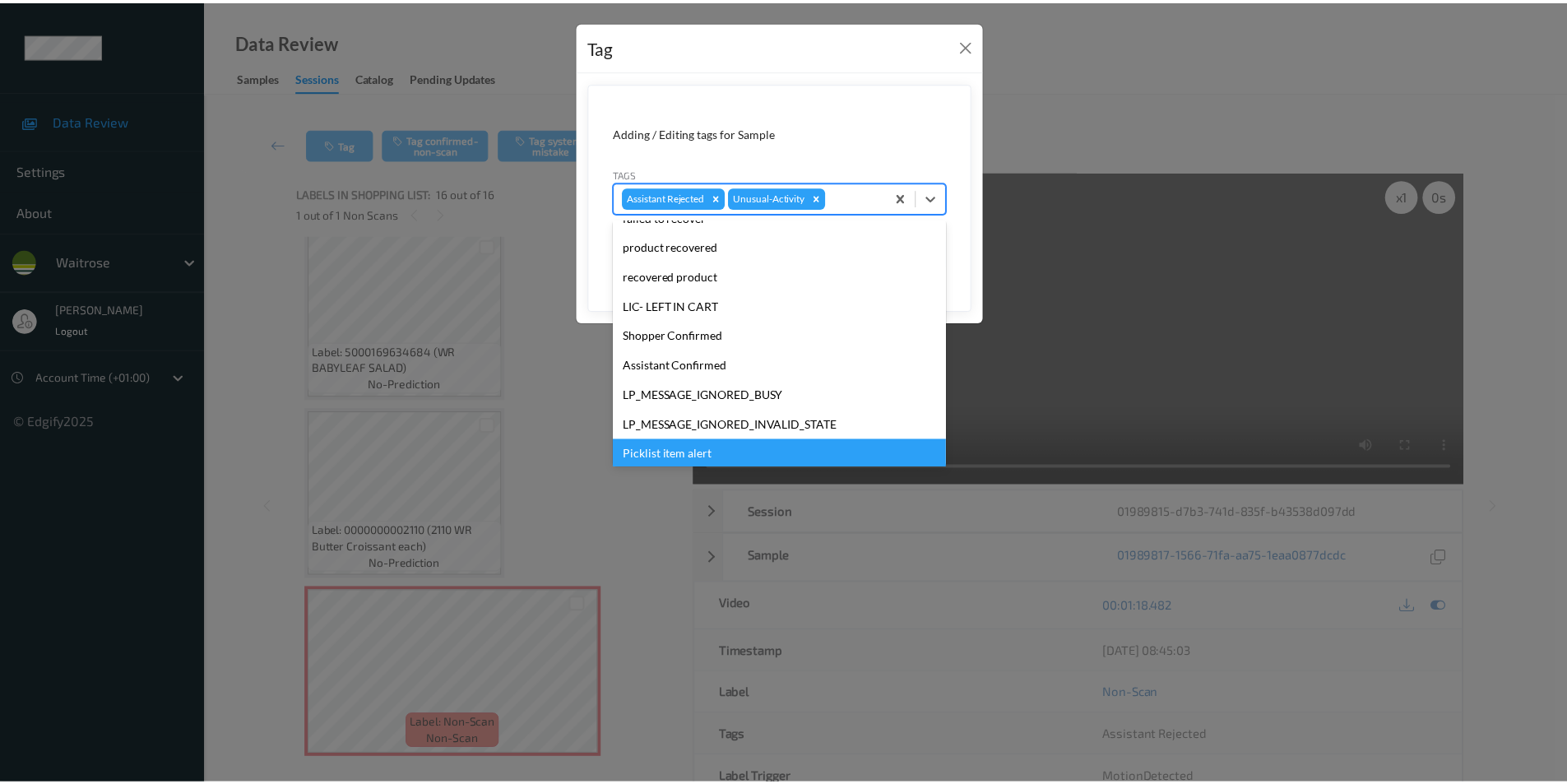
scroll to position [323, 0]
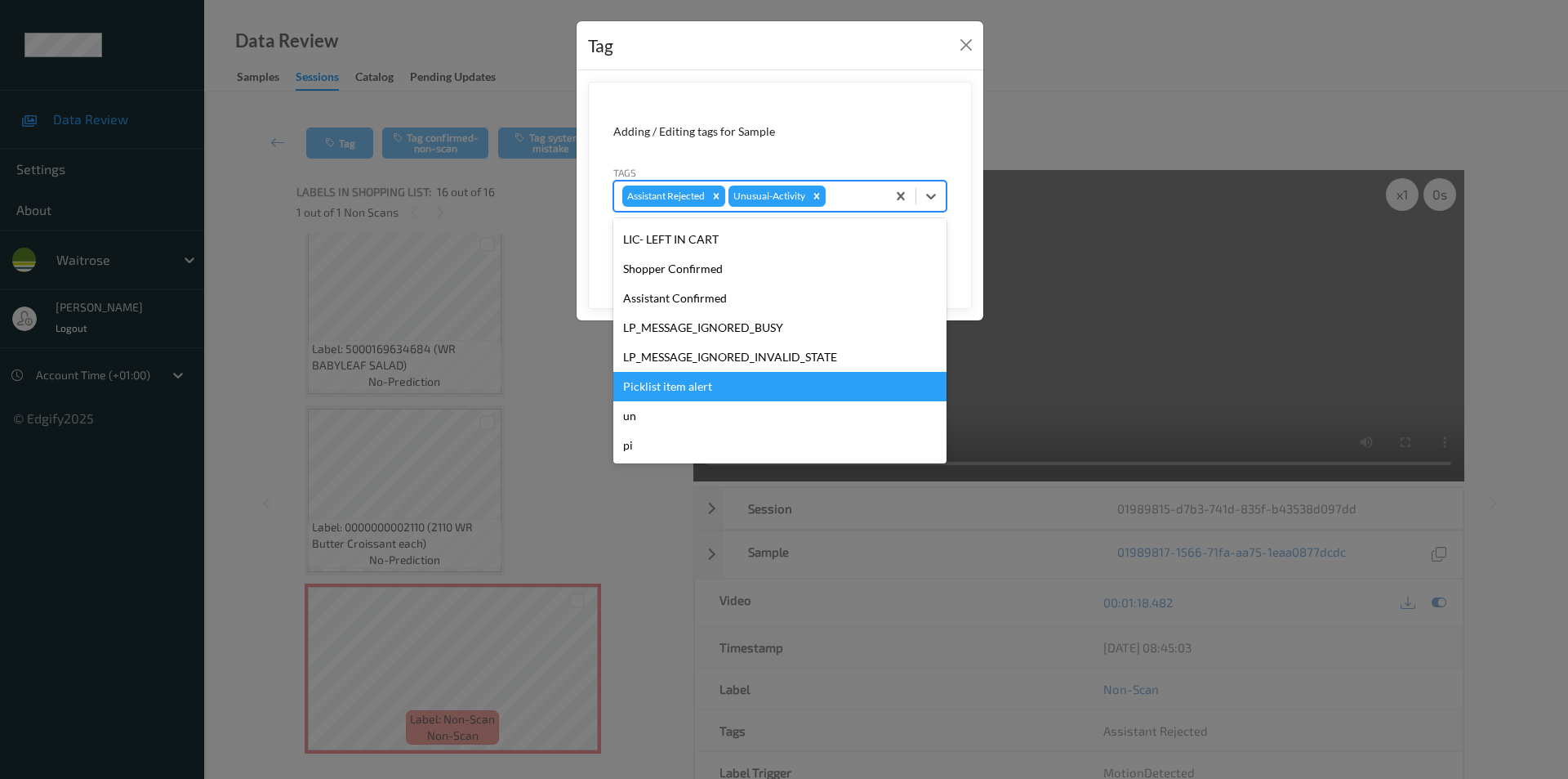
click at [729, 388] on div "Picklist item alert" at bounding box center [779, 386] width 333 height 29
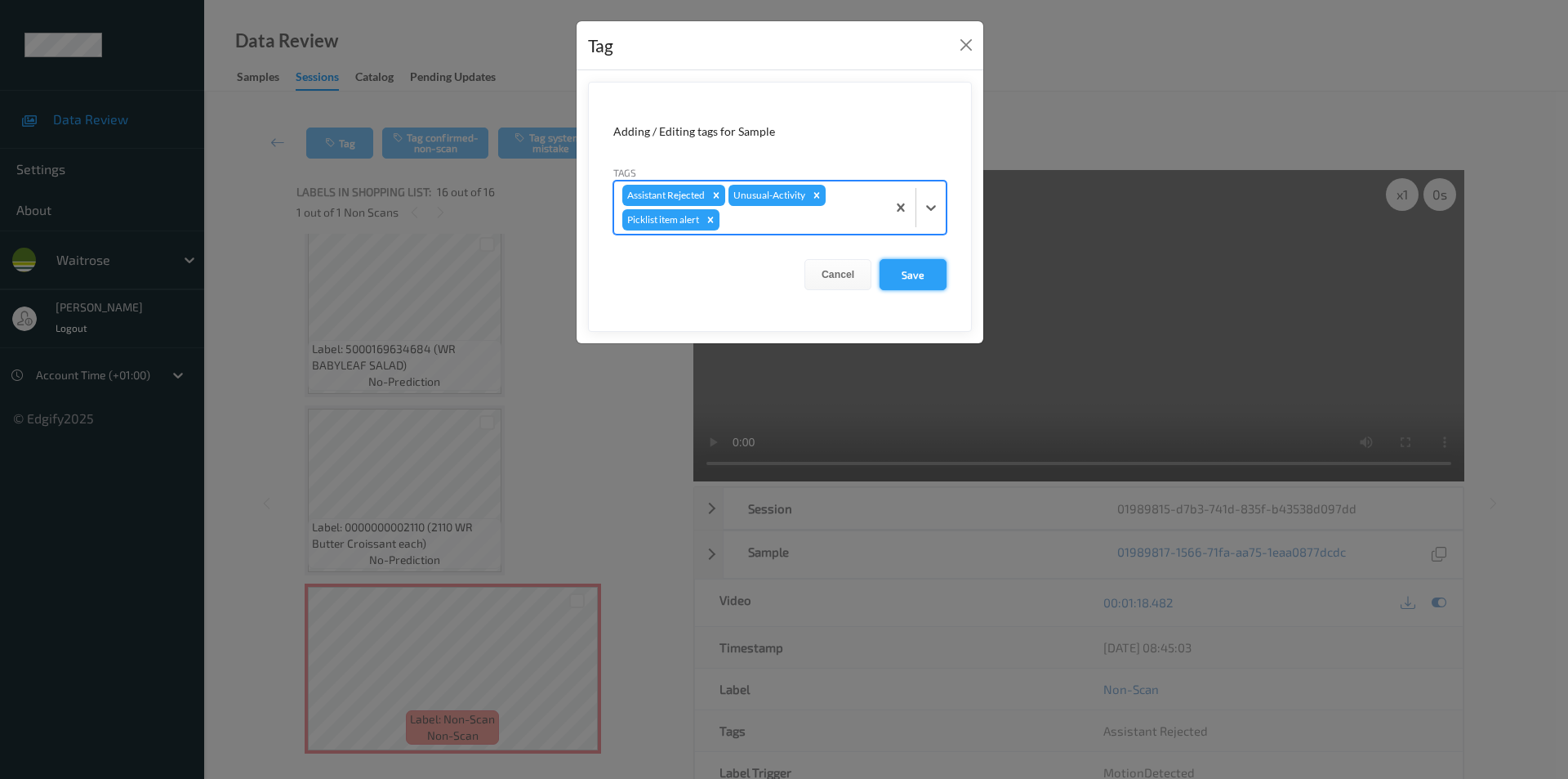
click at [892, 288] on button "Save" at bounding box center [913, 274] width 67 height 31
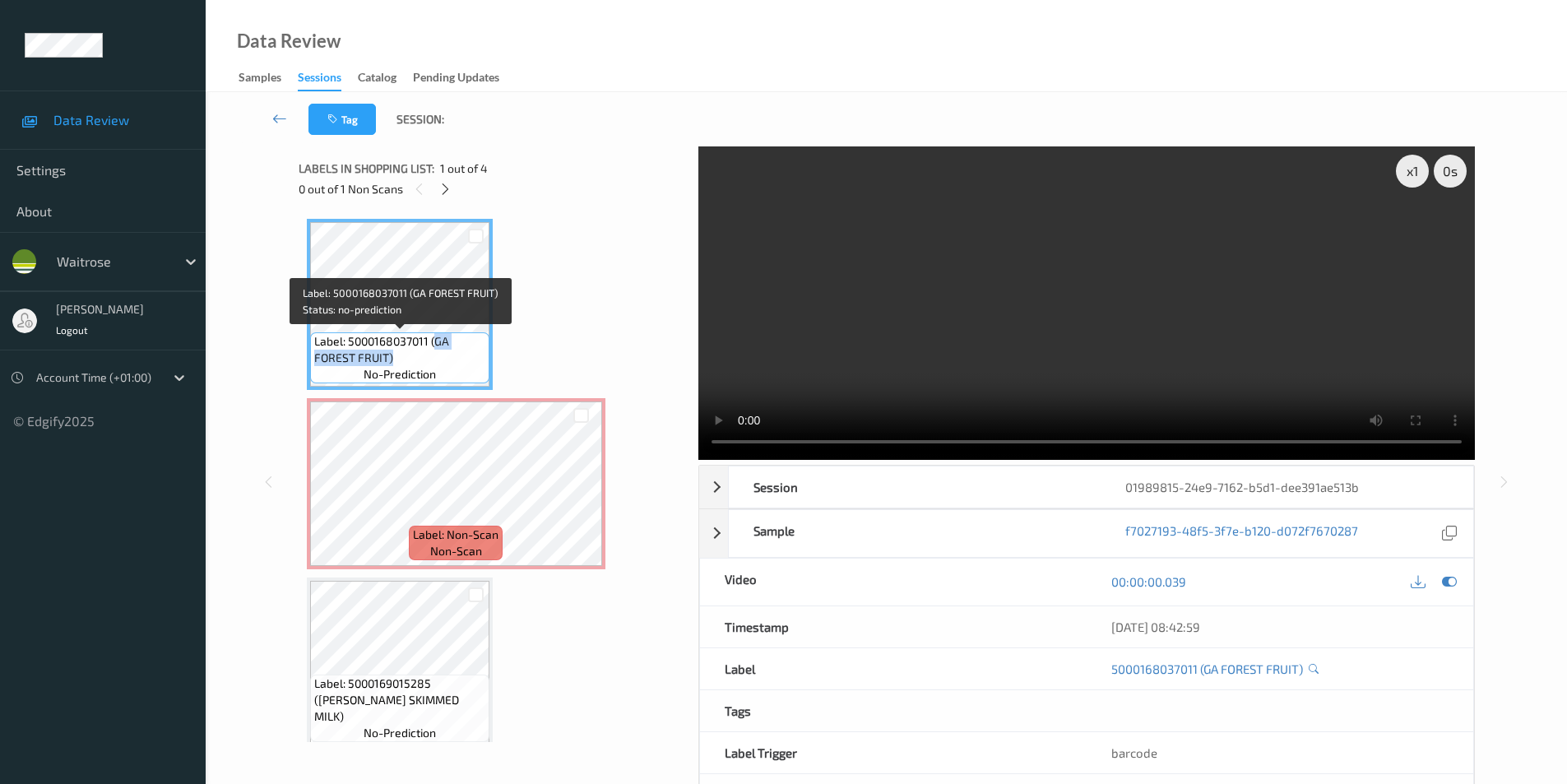
drag, startPoint x: 436, startPoint y: 342, endPoint x: 430, endPoint y: 354, distance: 13.4
click at [430, 354] on span "Label: 5000168037011 (GA FOREST FRUIT)" at bounding box center [400, 349] width 172 height 33
copy span "GA FOREST FRUIT)"
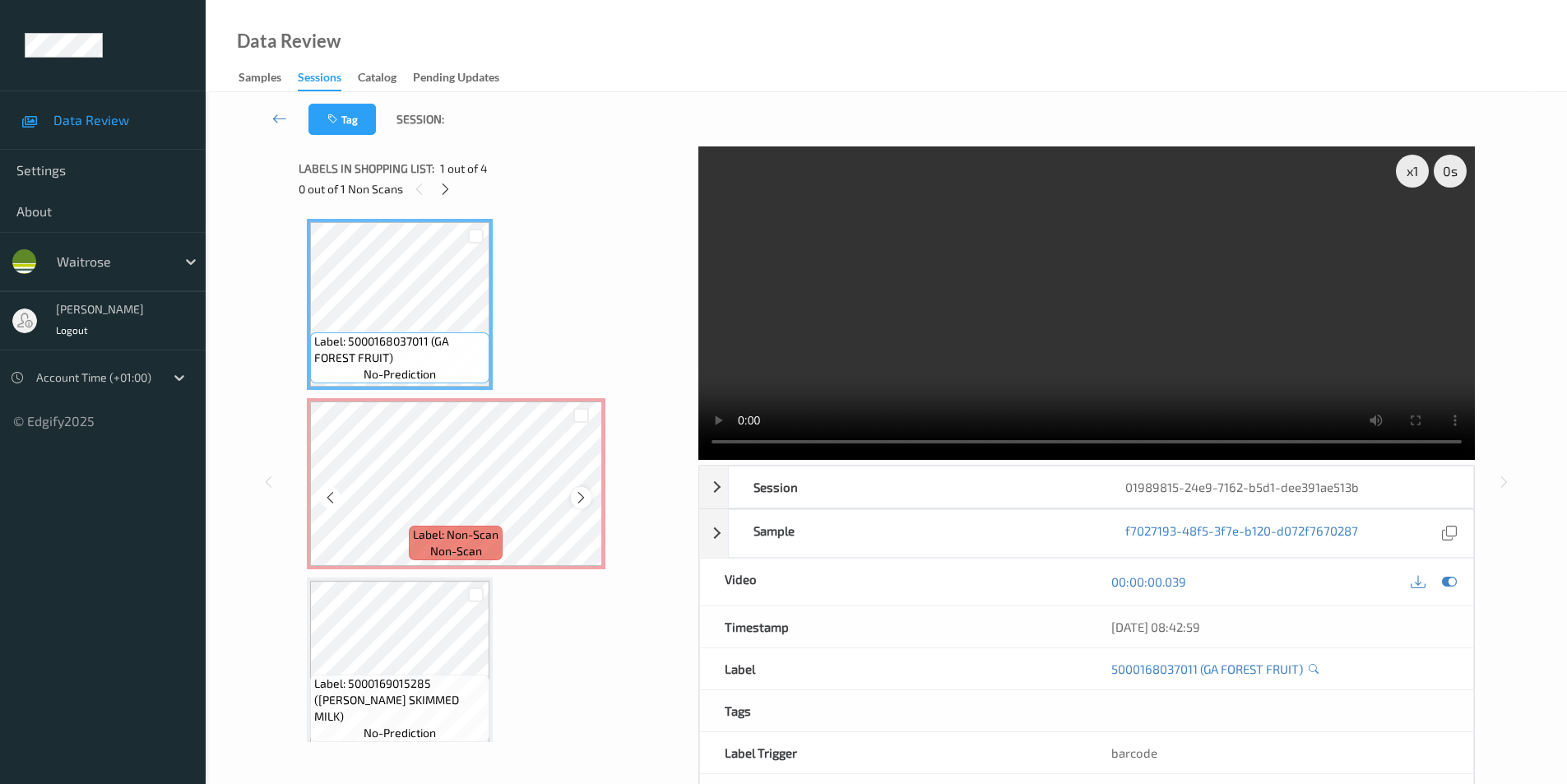
click at [581, 496] on icon at bounding box center [581, 497] width 14 height 15
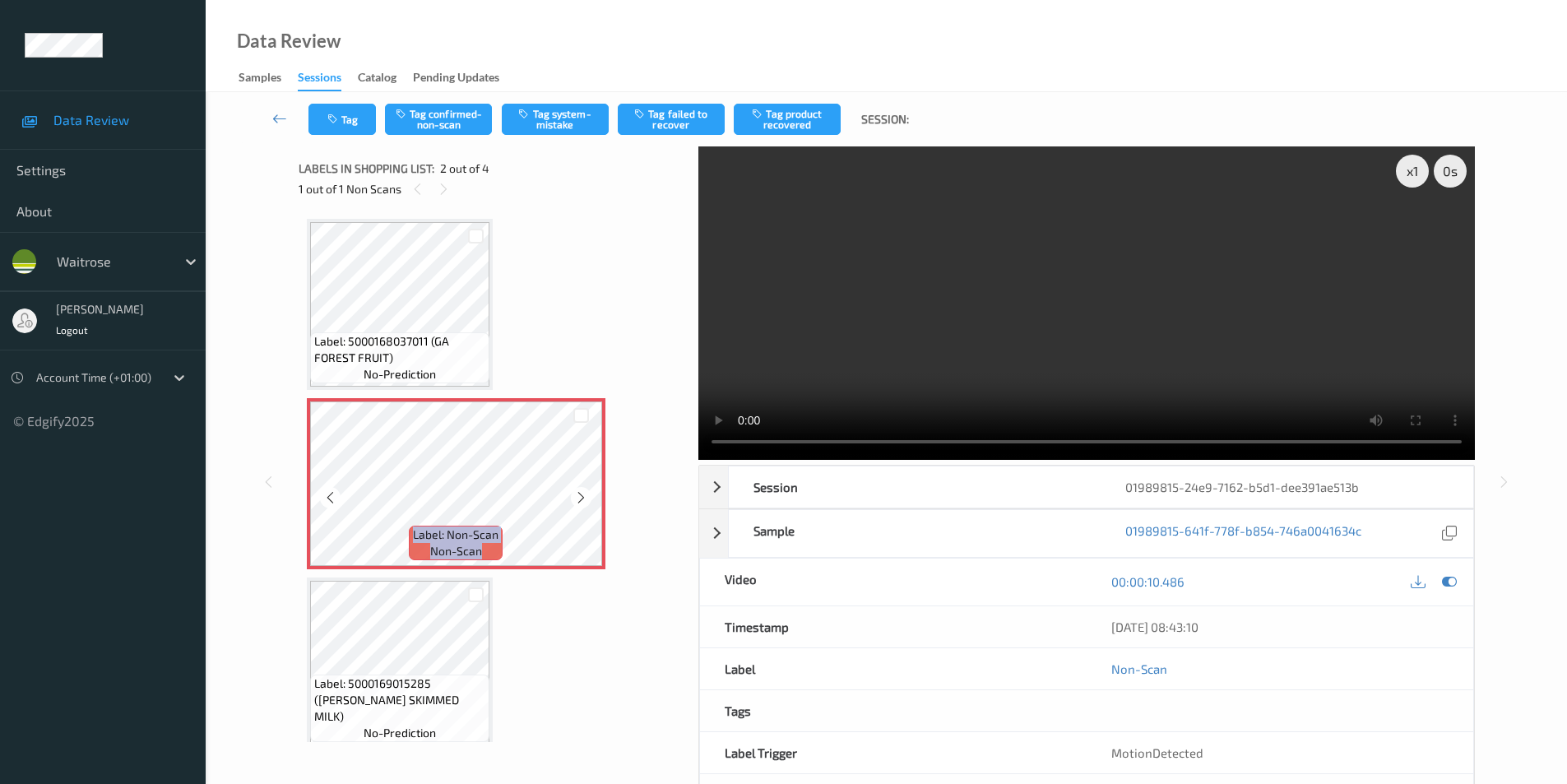
click at [581, 496] on icon at bounding box center [581, 497] width 14 height 15
click at [536, 115] on button "Tag system-mistake" at bounding box center [555, 119] width 107 height 31
click at [350, 124] on button "Tag" at bounding box center [342, 119] width 68 height 31
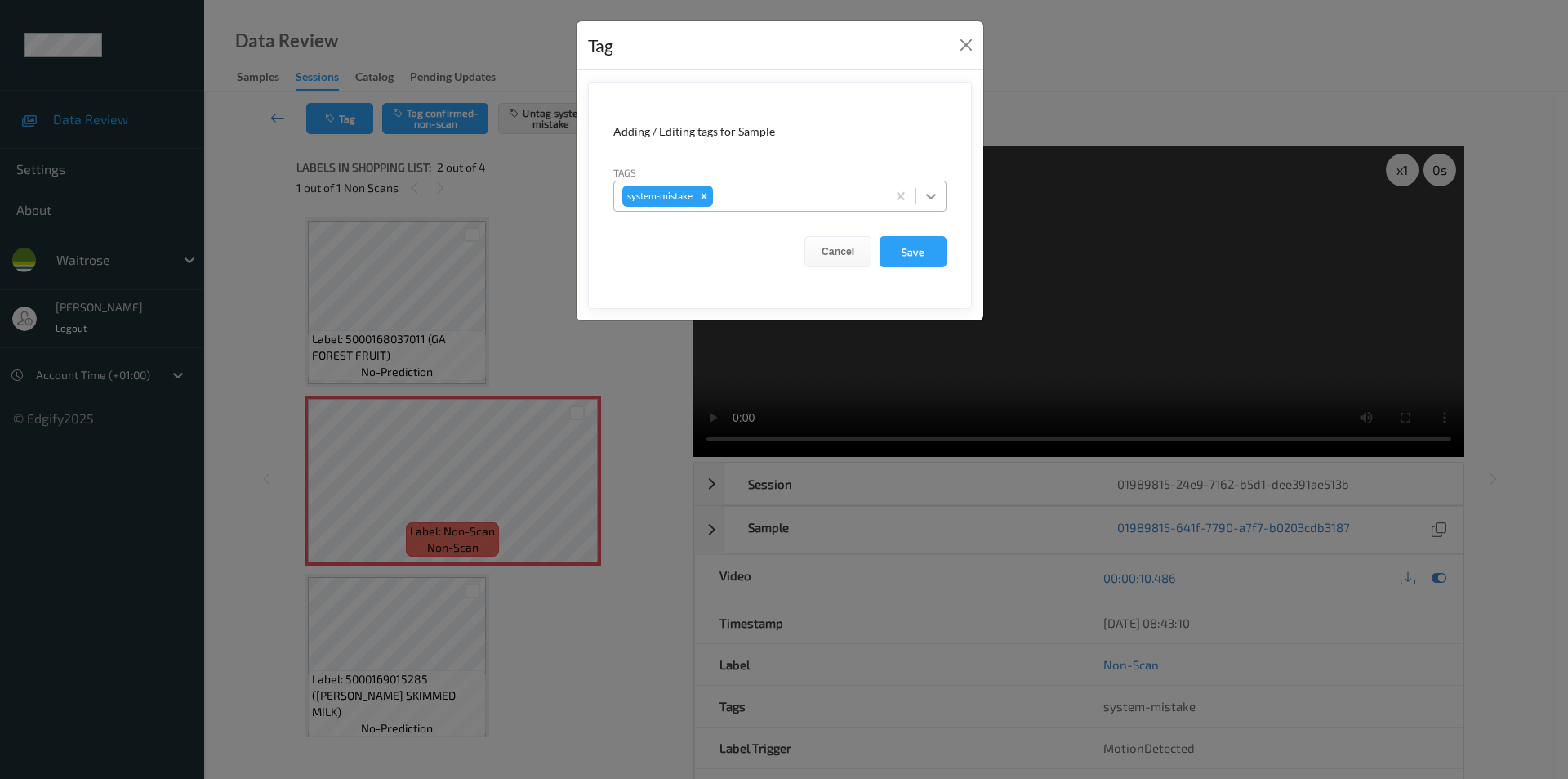
click at [926, 198] on icon at bounding box center [931, 196] width 16 height 16
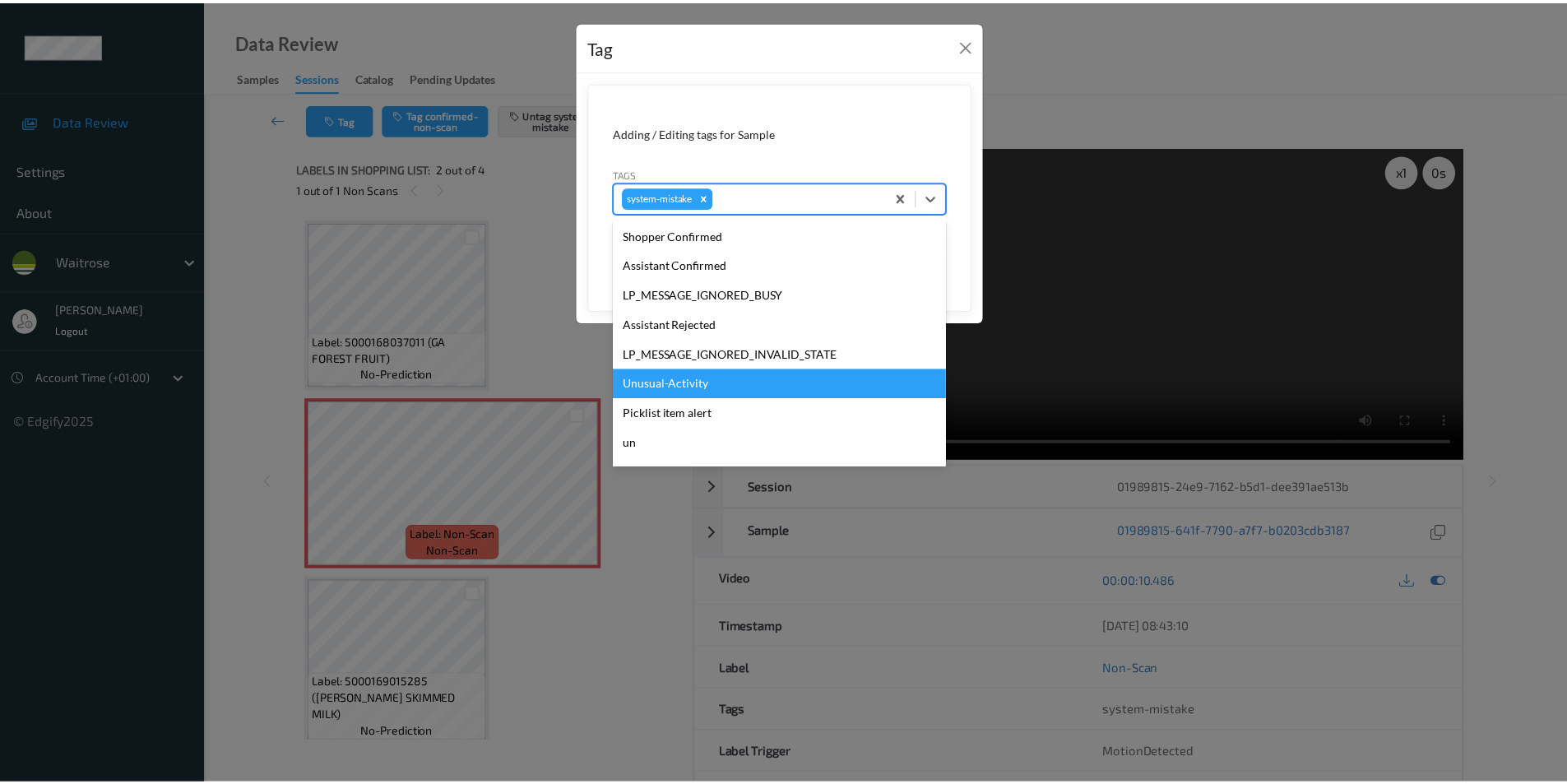
scroll to position [329, 0]
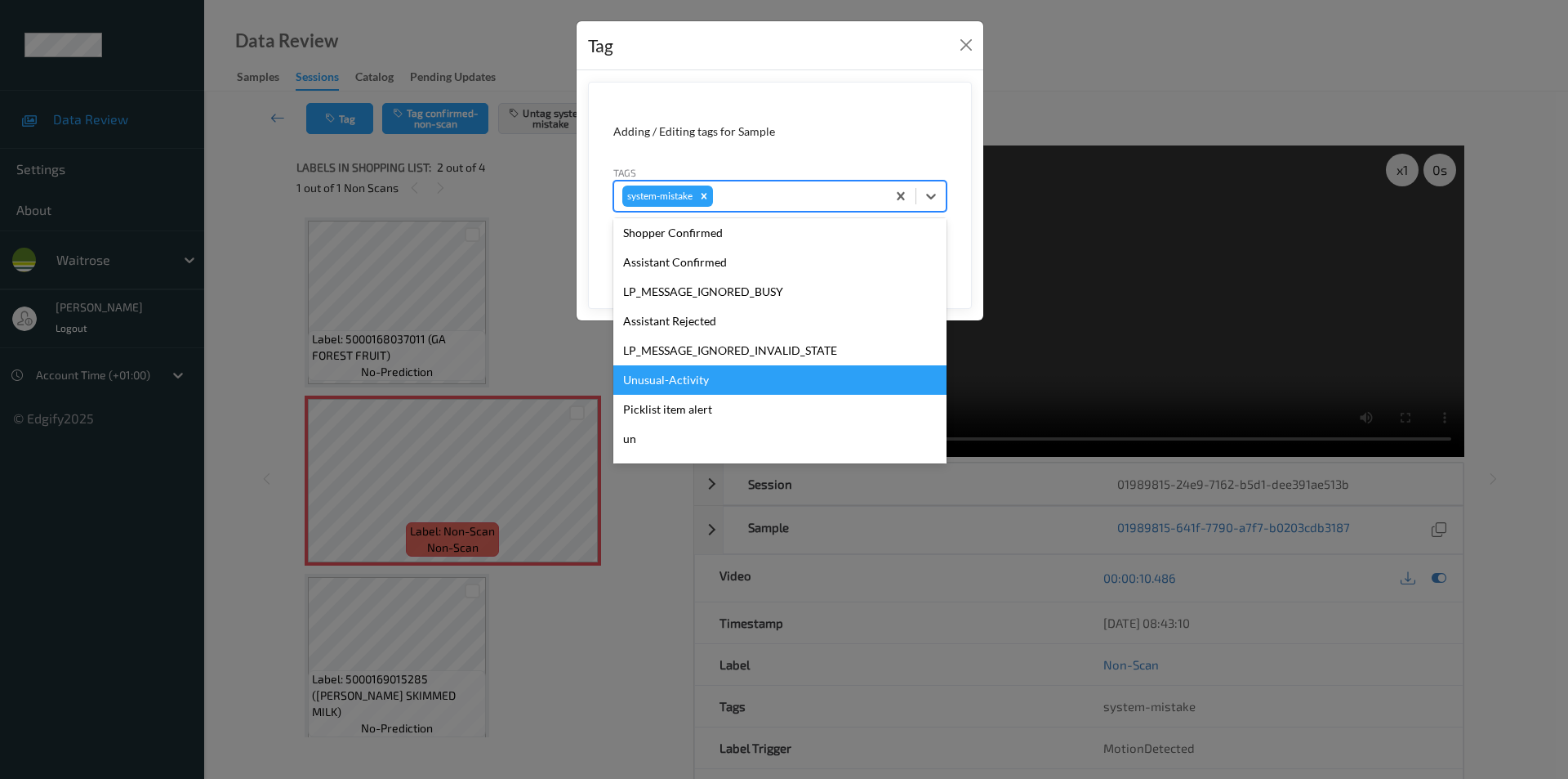
click at [676, 381] on div "Unusual-Activity" at bounding box center [779, 380] width 333 height 29
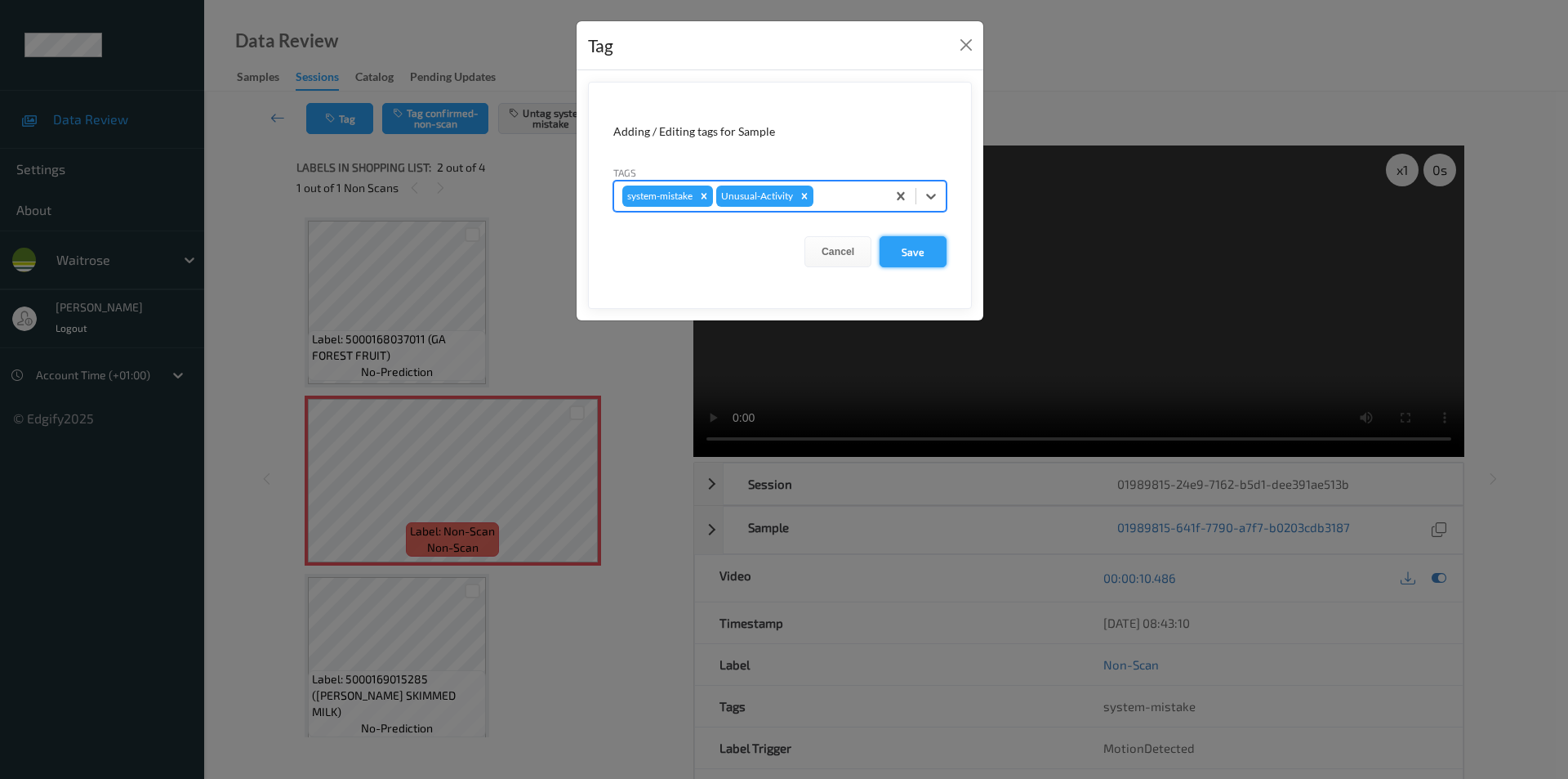
click at [926, 245] on button "Save" at bounding box center [913, 251] width 67 height 31
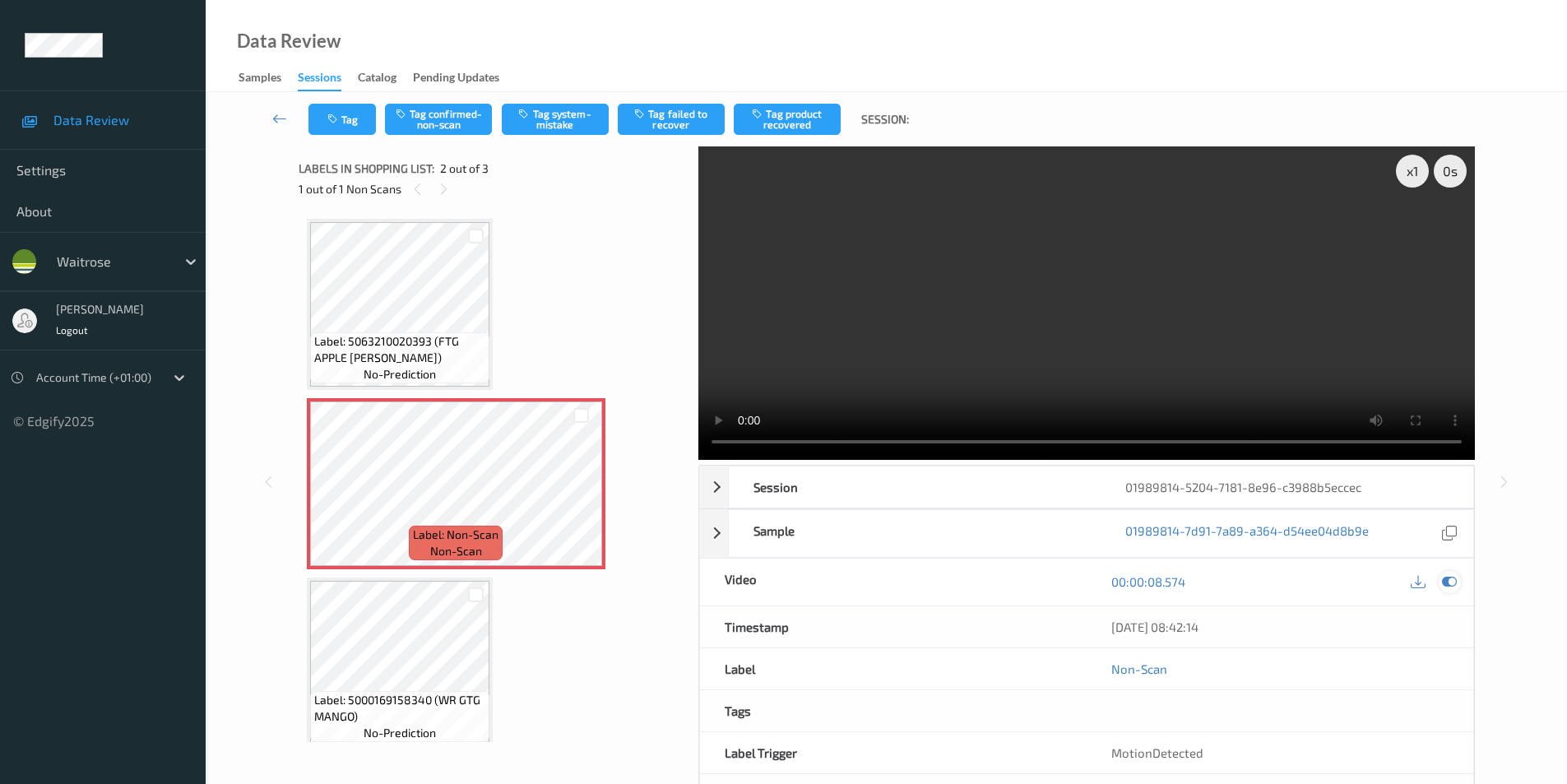
click at [1450, 584] on icon at bounding box center [1450, 581] width 15 height 15
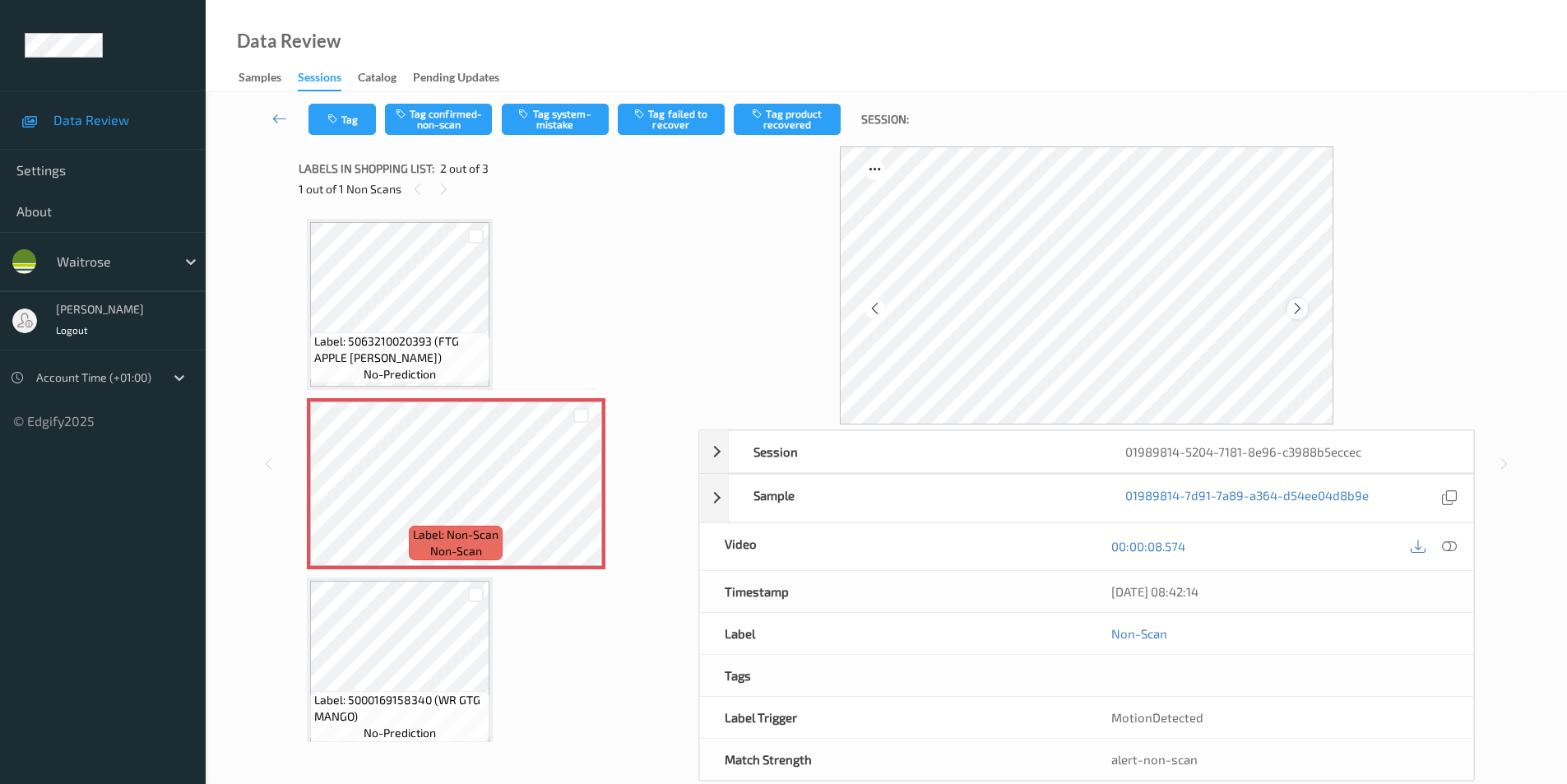
click at [1300, 307] on icon at bounding box center [1297, 308] width 14 height 15
click at [538, 127] on button "Tag system-mistake" at bounding box center [555, 119] width 107 height 31
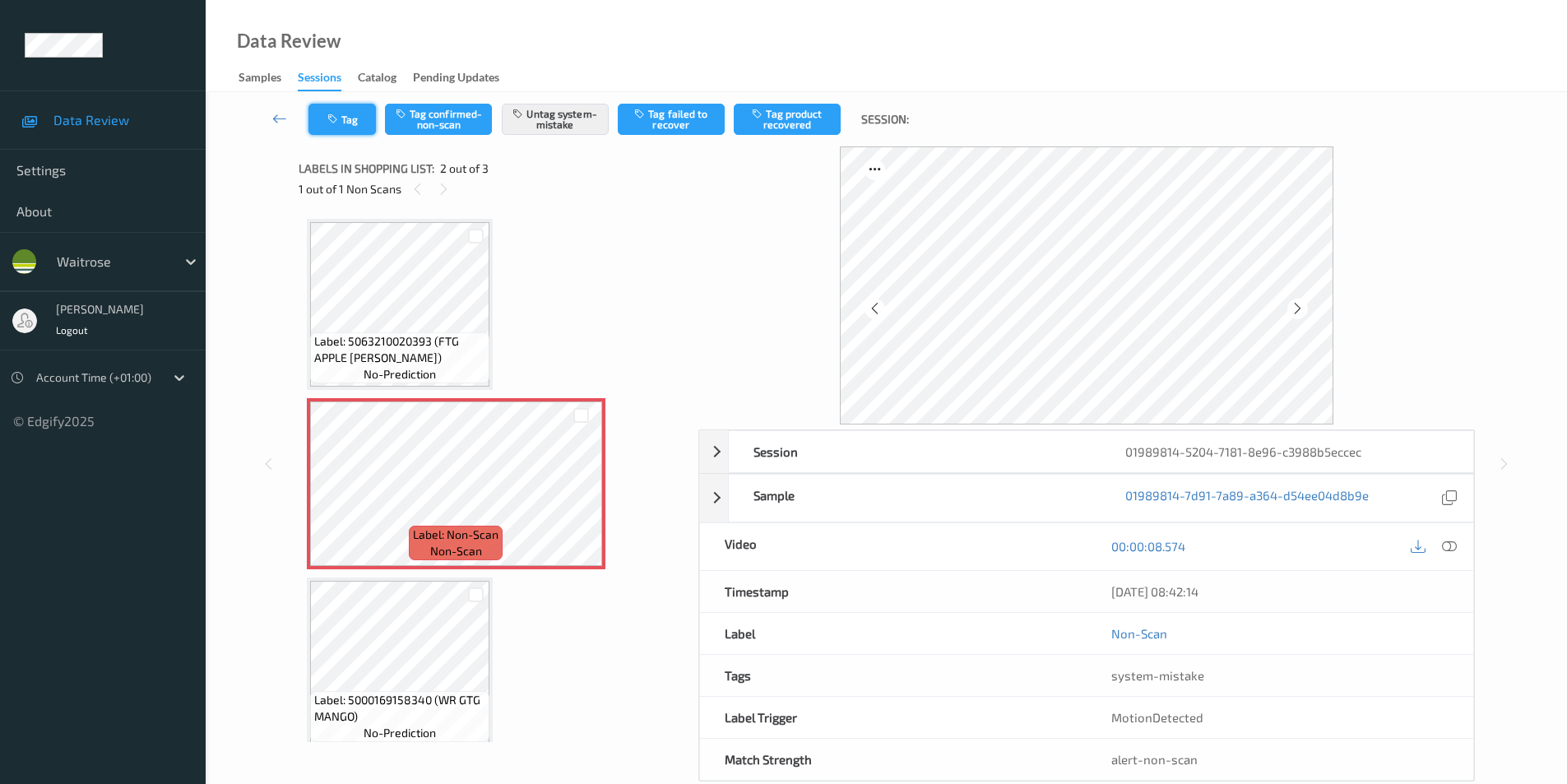
click at [343, 118] on button "Tag" at bounding box center [342, 119] width 68 height 31
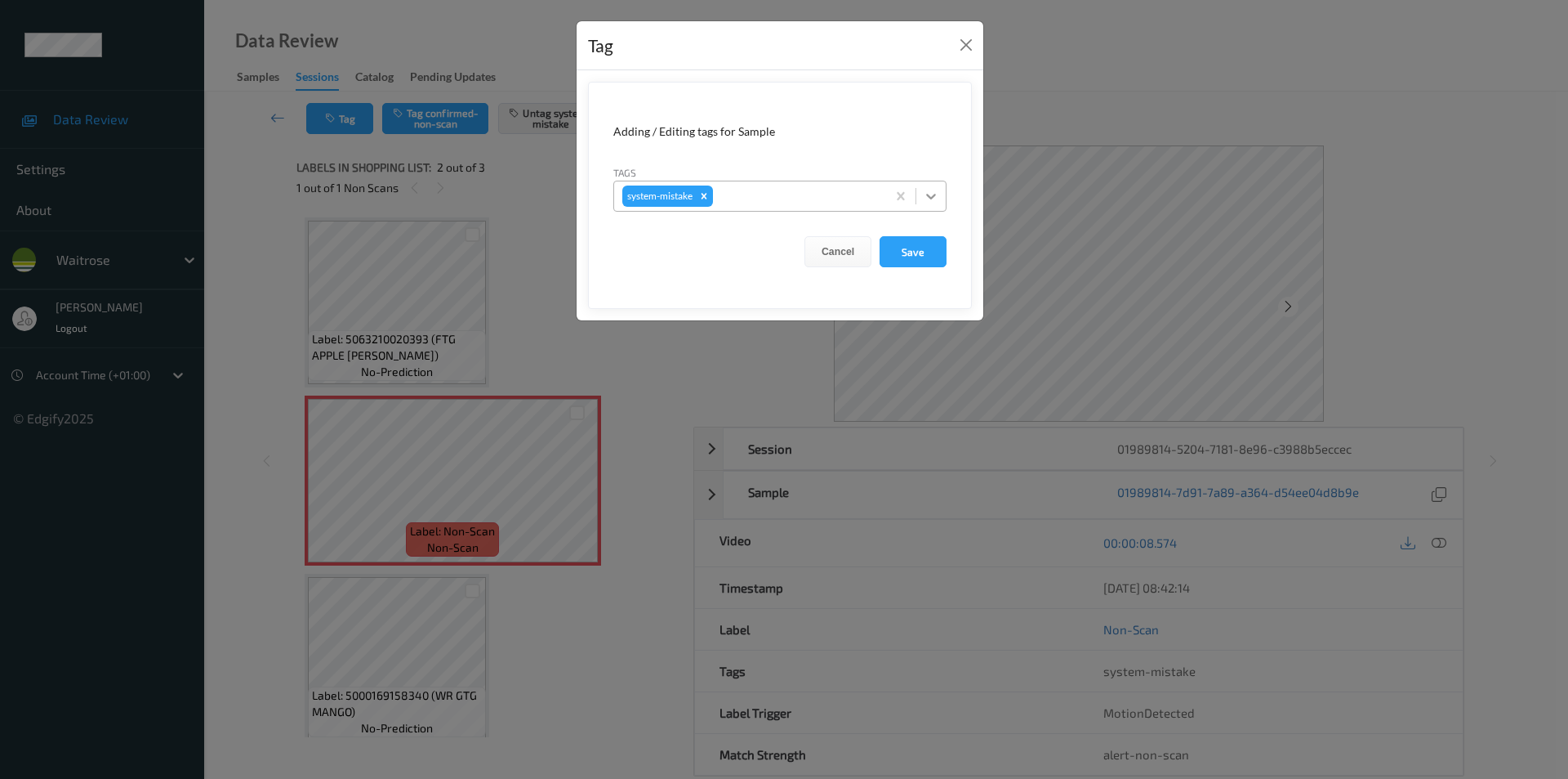
click at [933, 197] on icon at bounding box center [931, 197] width 10 height 5
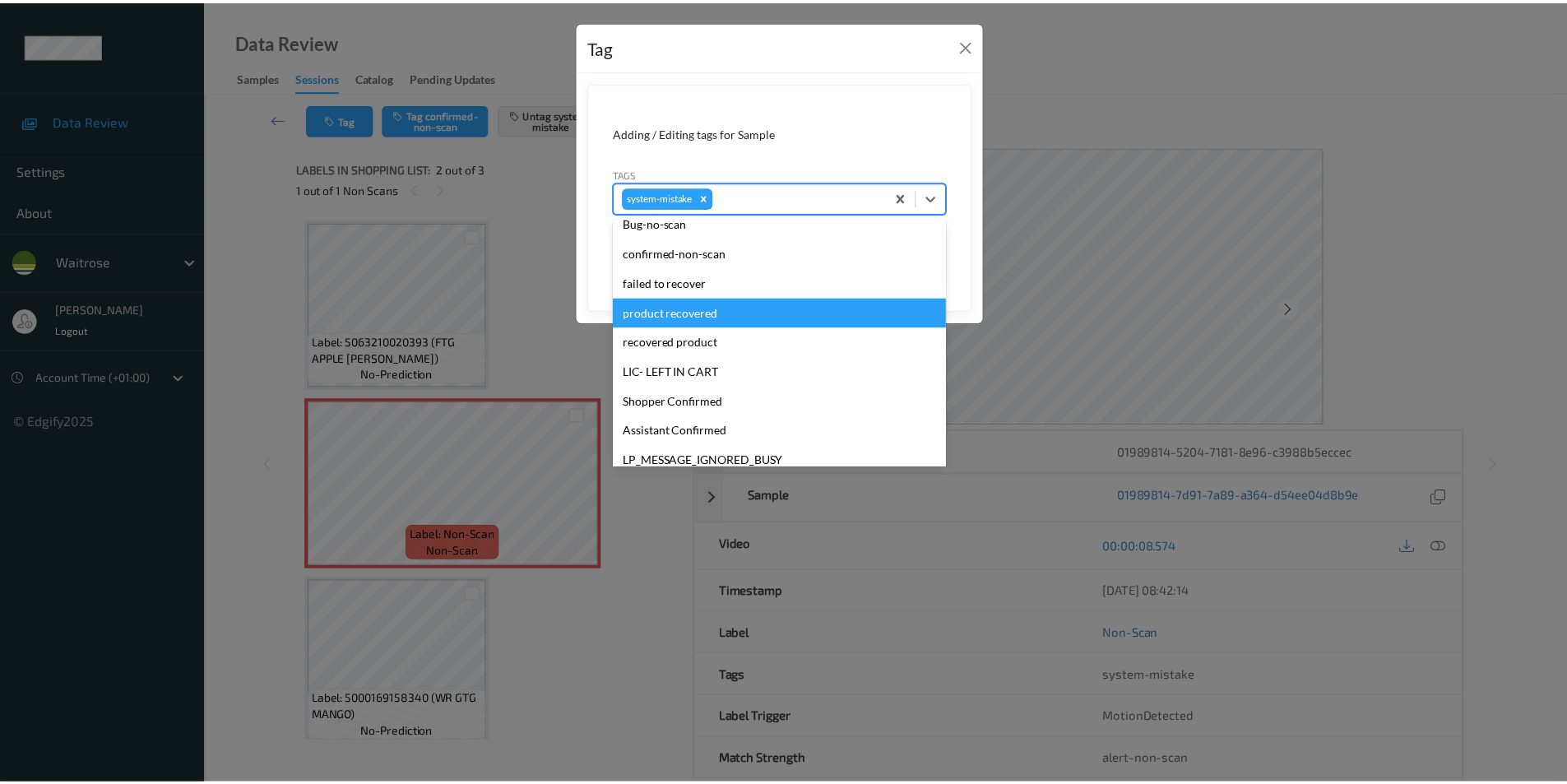
scroll to position [352, 0]
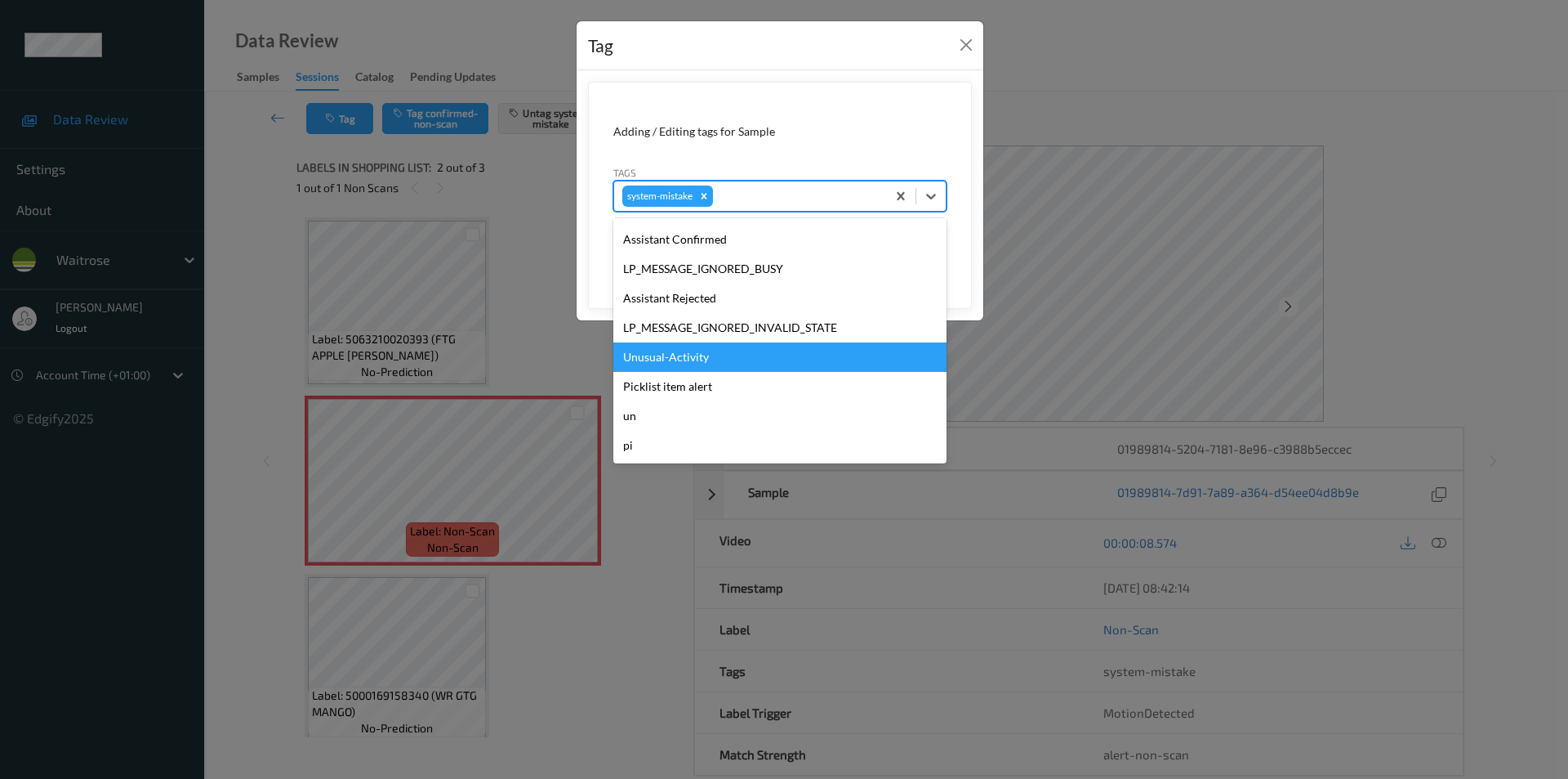
click at [667, 364] on div "Unusual-Activity" at bounding box center [779, 357] width 333 height 29
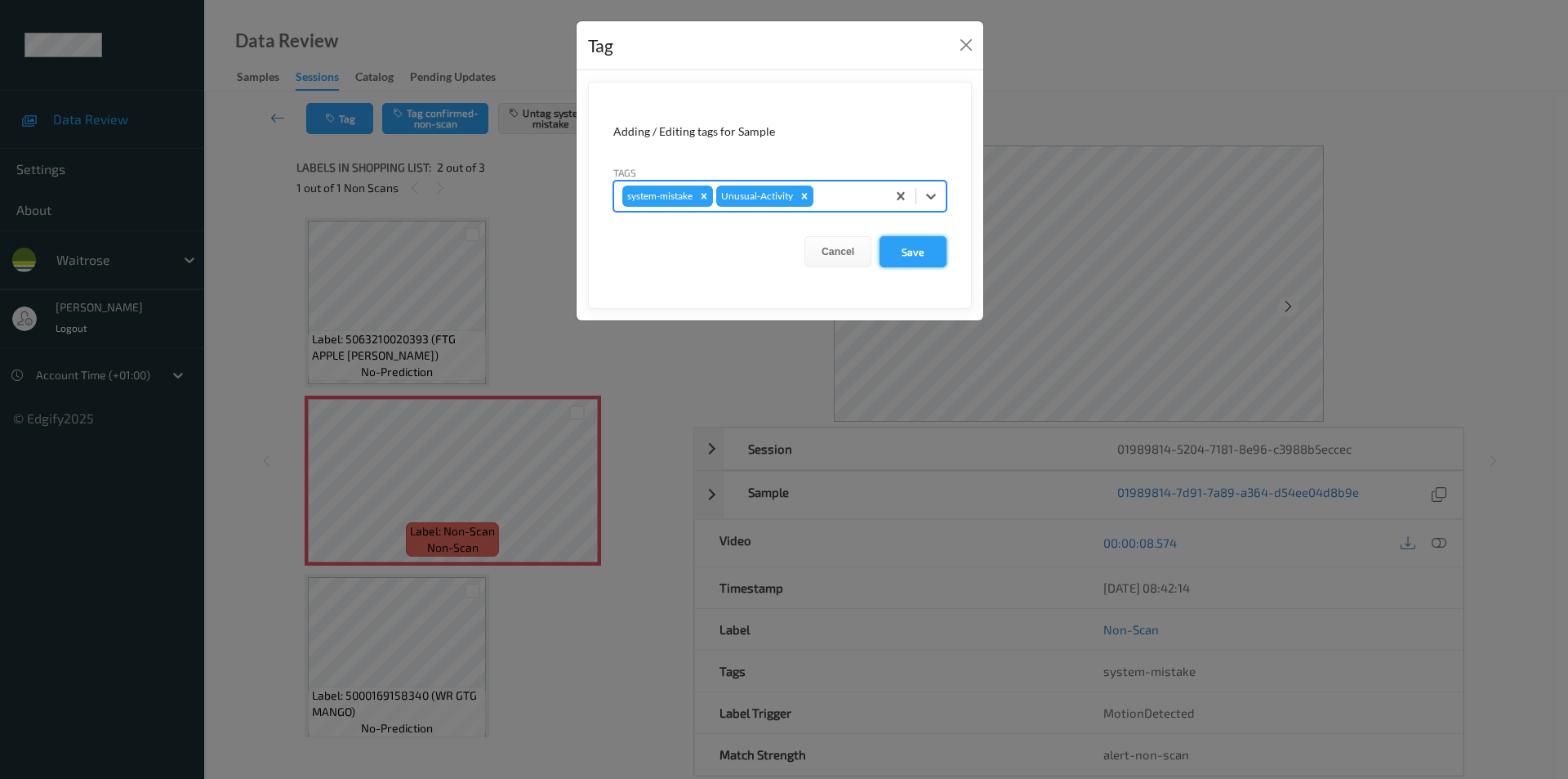
click at [916, 253] on button "Save" at bounding box center [913, 251] width 67 height 31
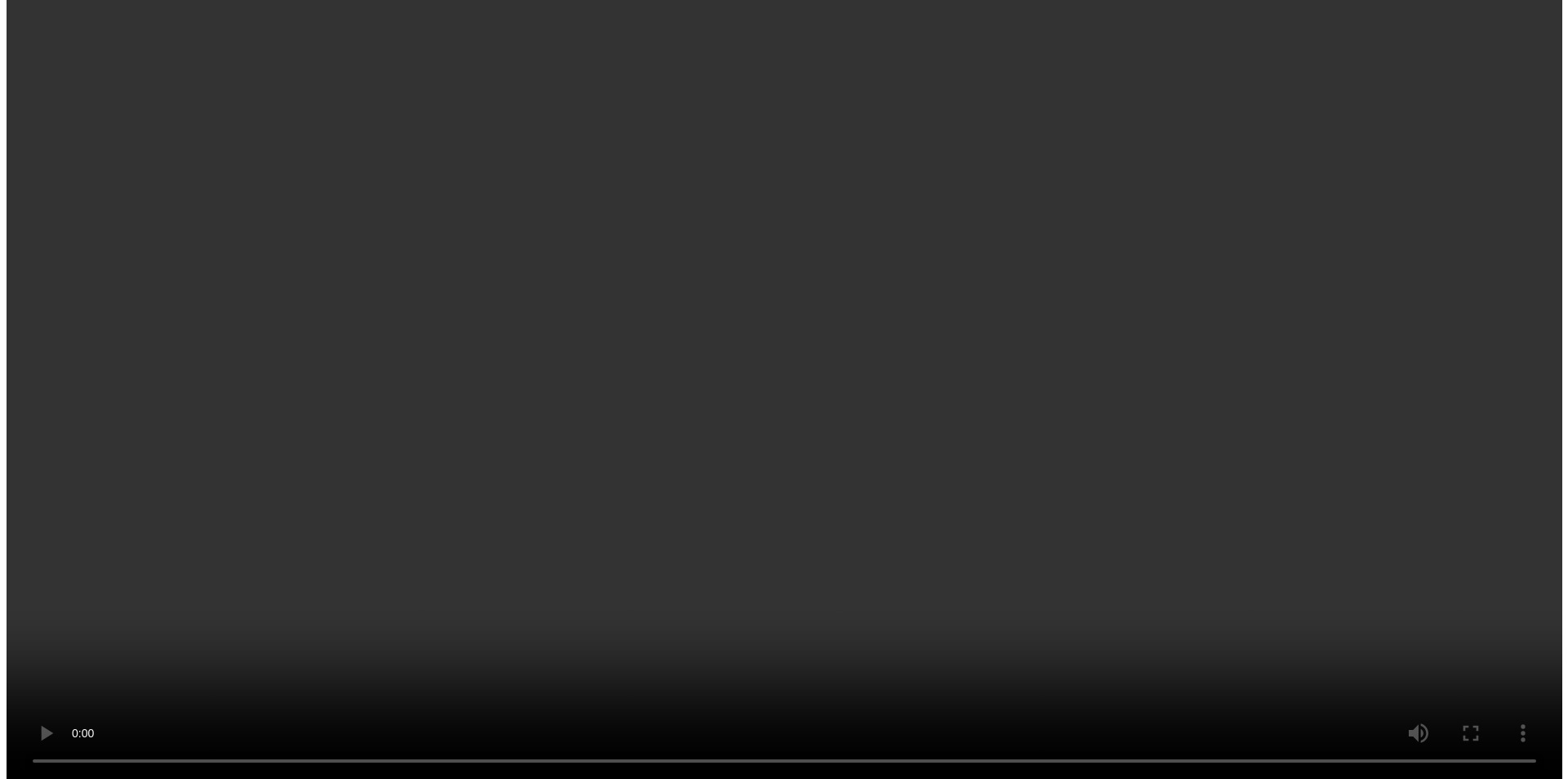
scroll to position [527, 0]
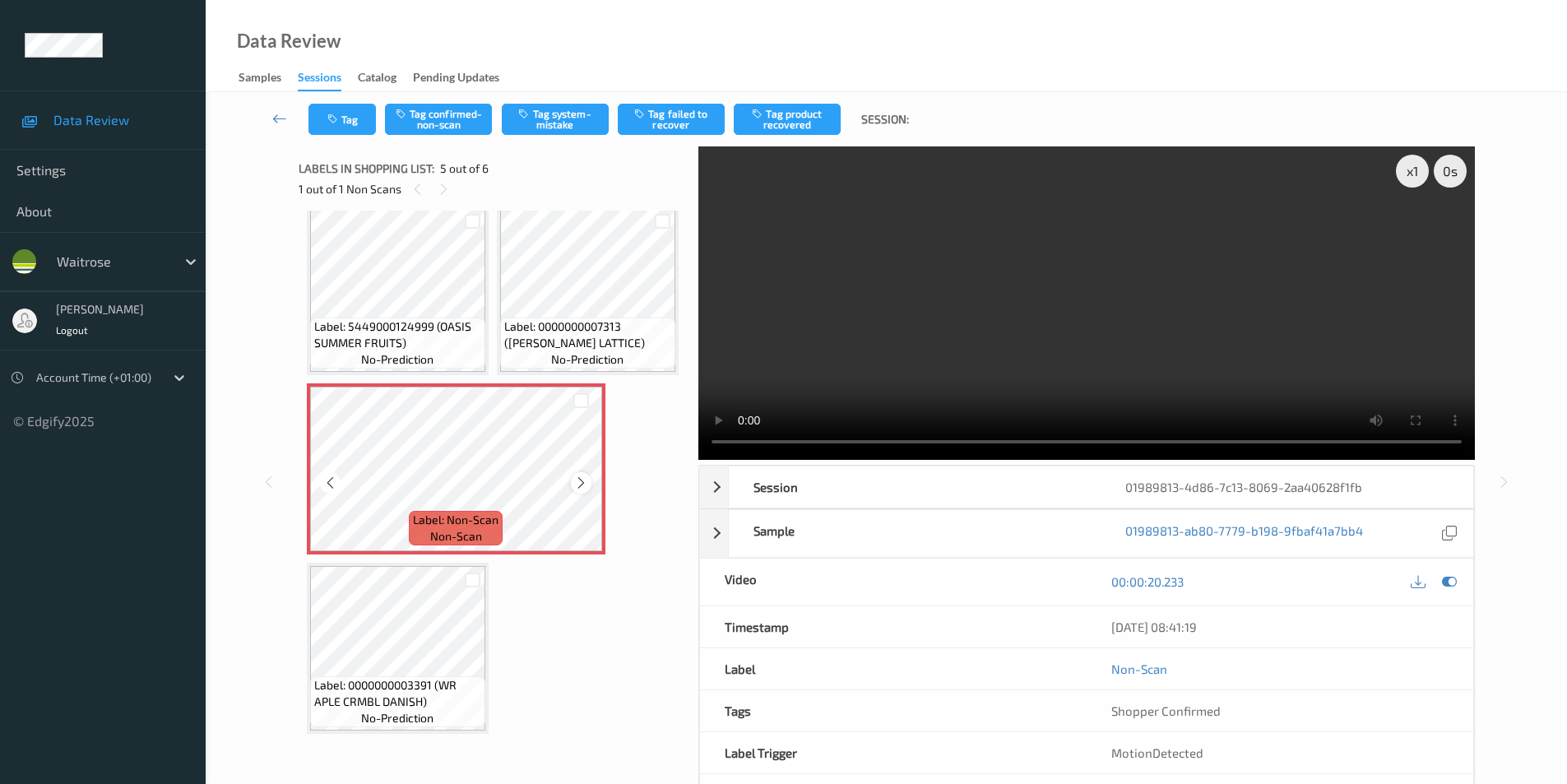
click at [584, 490] on icon at bounding box center [581, 482] width 14 height 15
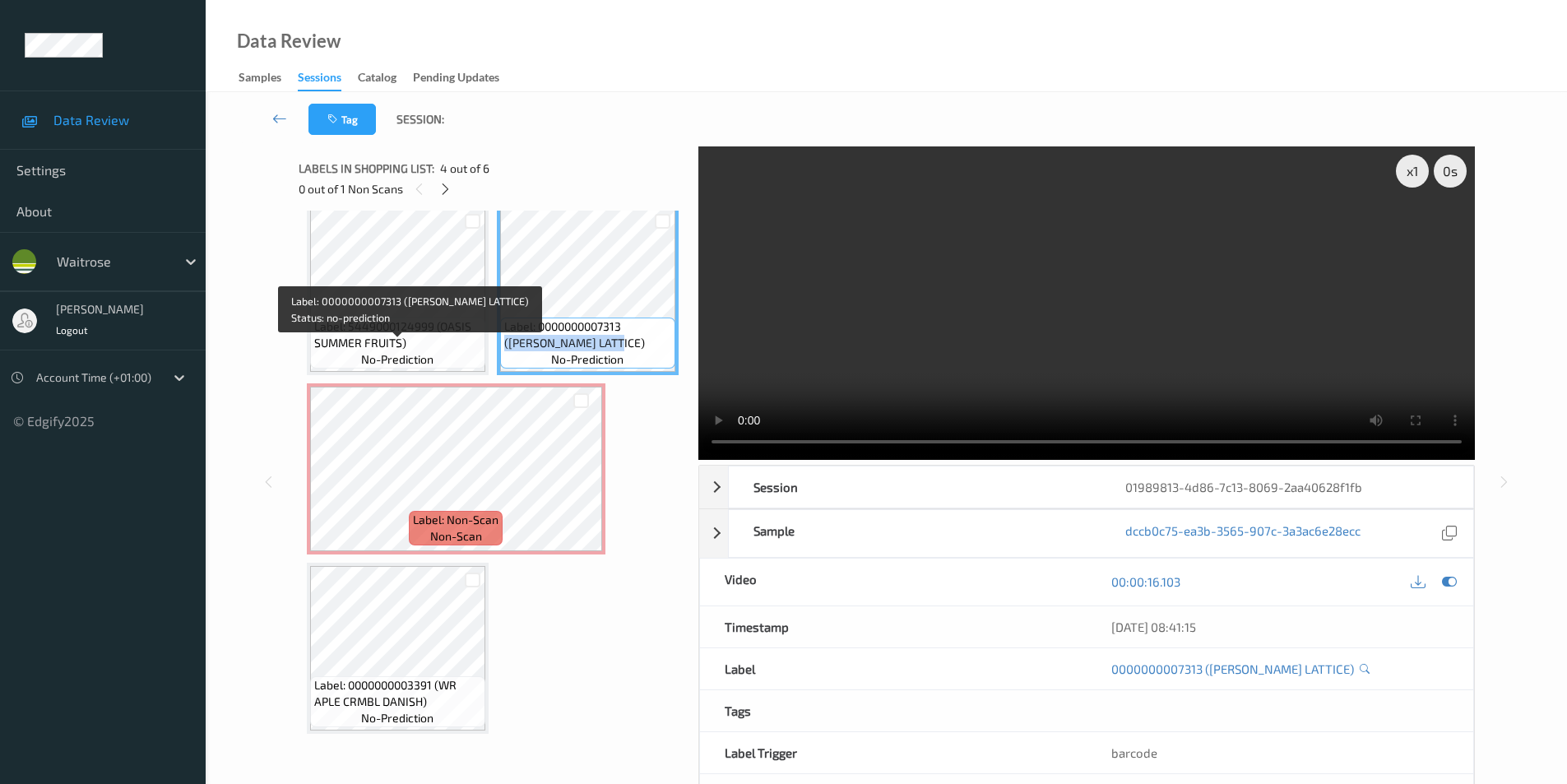
drag, startPoint x: 436, startPoint y: 349, endPoint x: 431, endPoint y: 370, distance: 21.6
click at [505, 351] on span "Label: 0000000007313 ([PERSON_NAME] LATTICE)" at bounding box center [588, 335] width 167 height 33
copy span "([PERSON_NAME] LATTICE)"
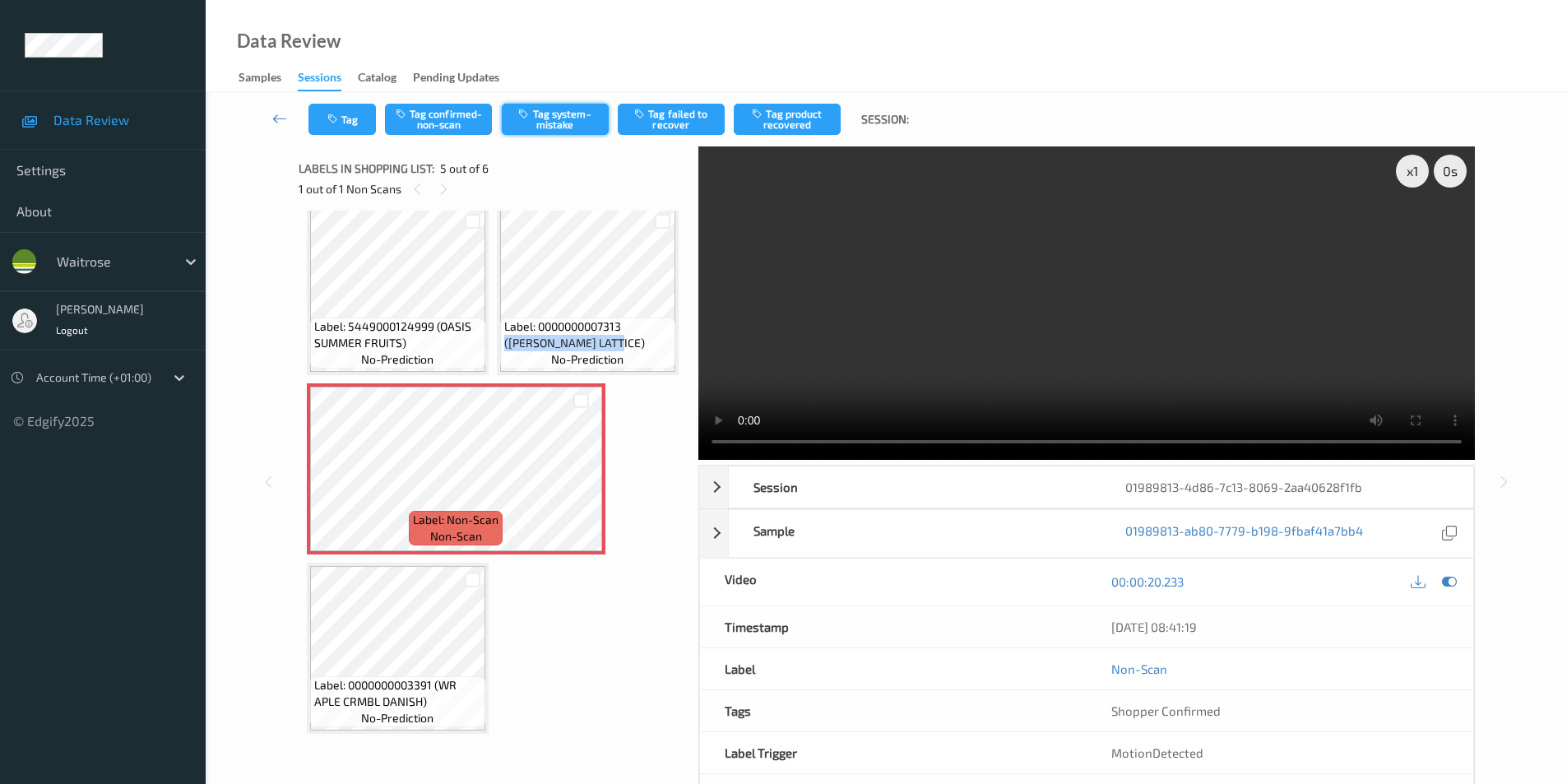
click at [543, 121] on button "Tag system-mistake" at bounding box center [555, 119] width 107 height 31
click at [331, 115] on icon "button" at bounding box center [334, 119] width 14 height 12
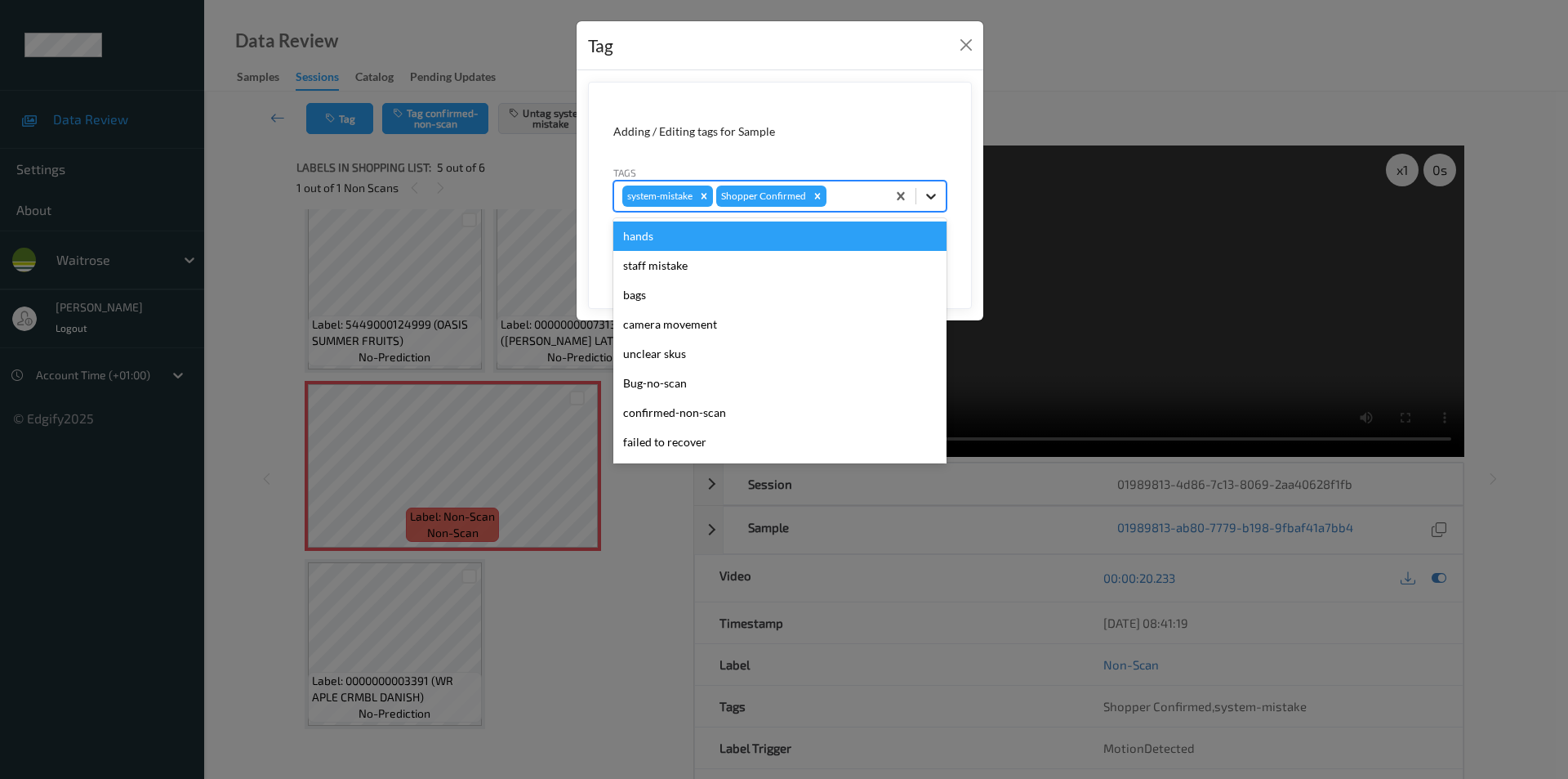
click at [930, 201] on icon at bounding box center [931, 196] width 16 height 16
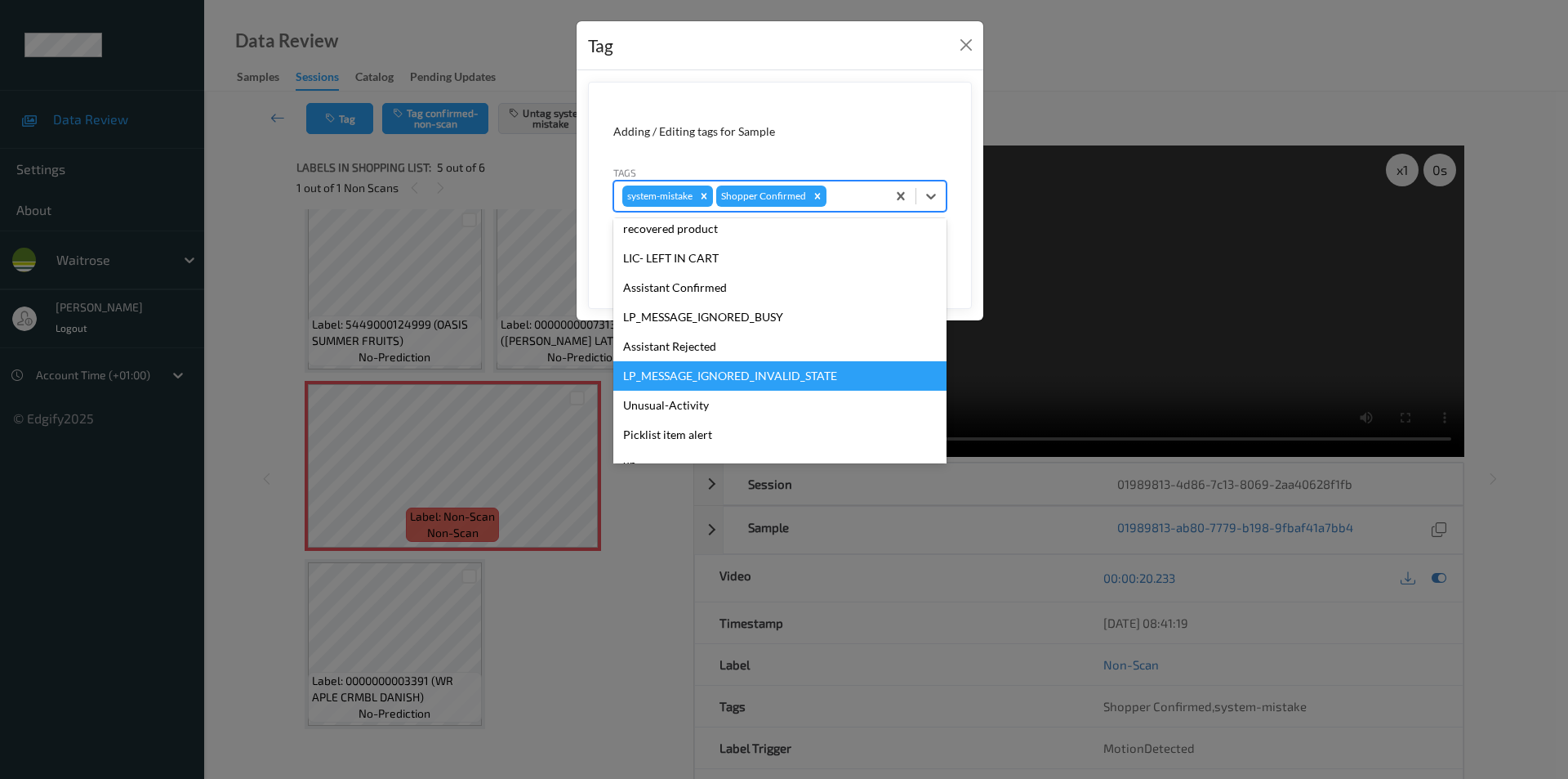
scroll to position [321, 0]
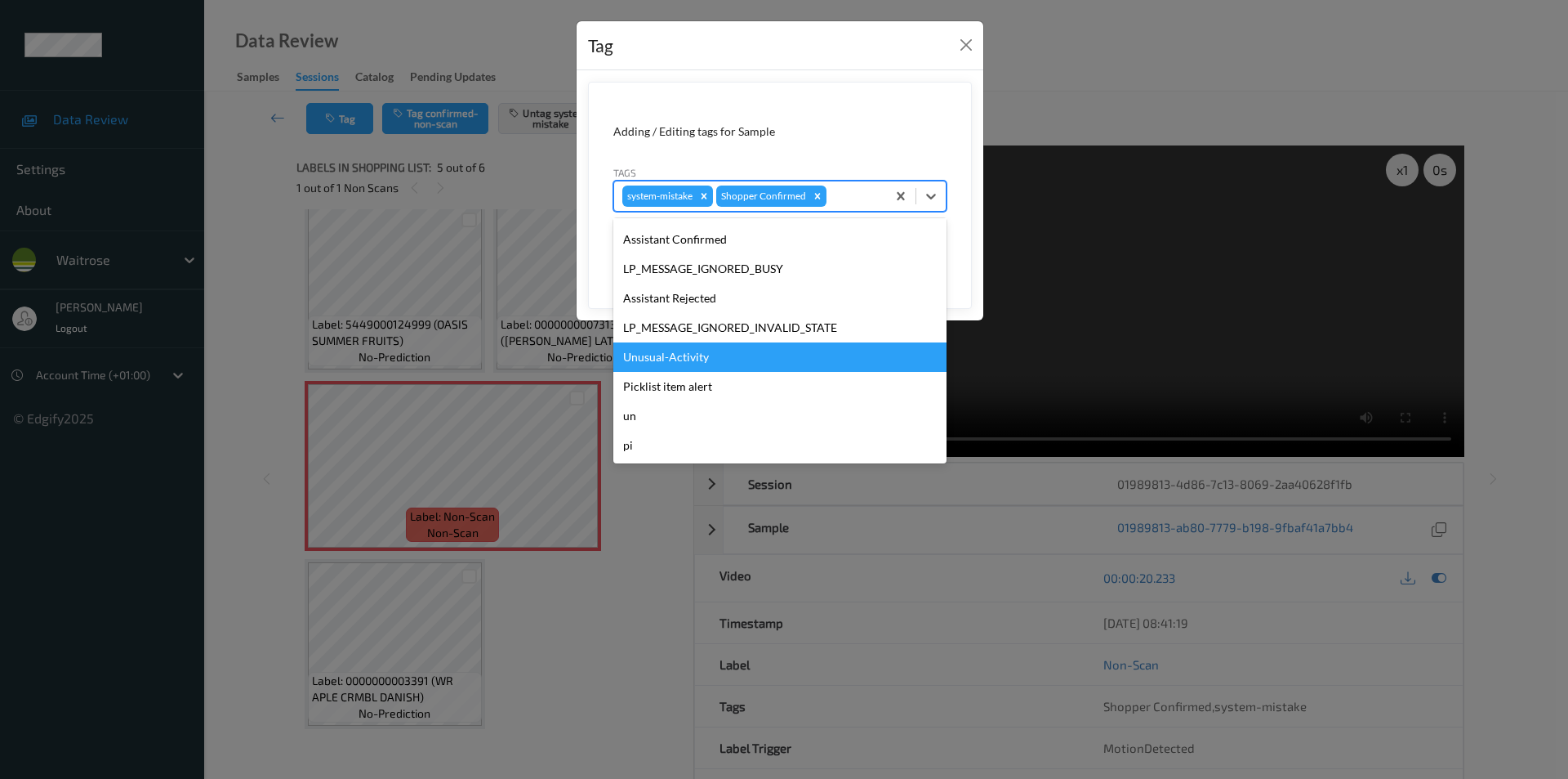
click at [667, 354] on div "Unusual-Activity" at bounding box center [779, 357] width 333 height 29
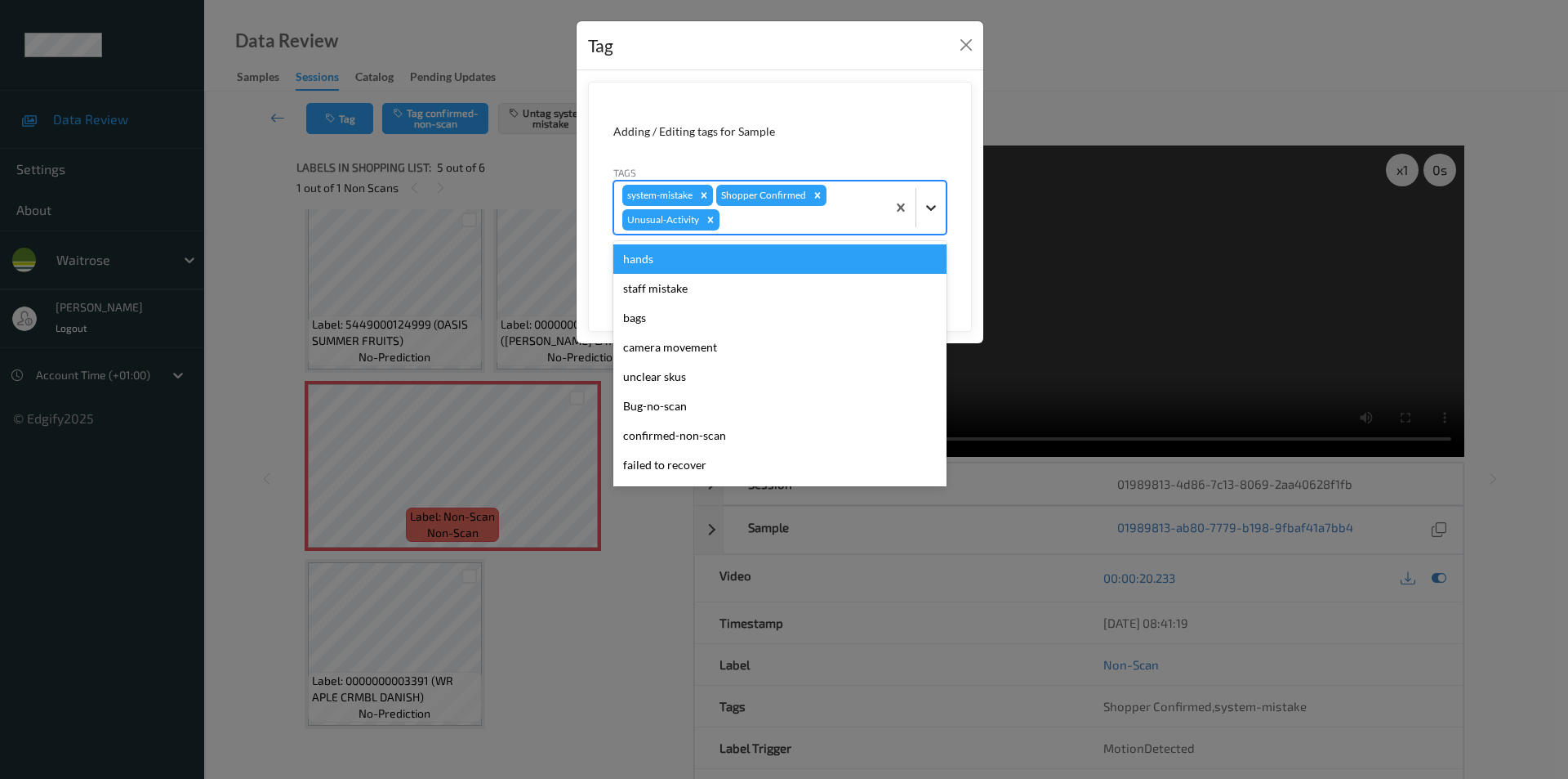
click at [930, 204] on icon at bounding box center [931, 208] width 16 height 16
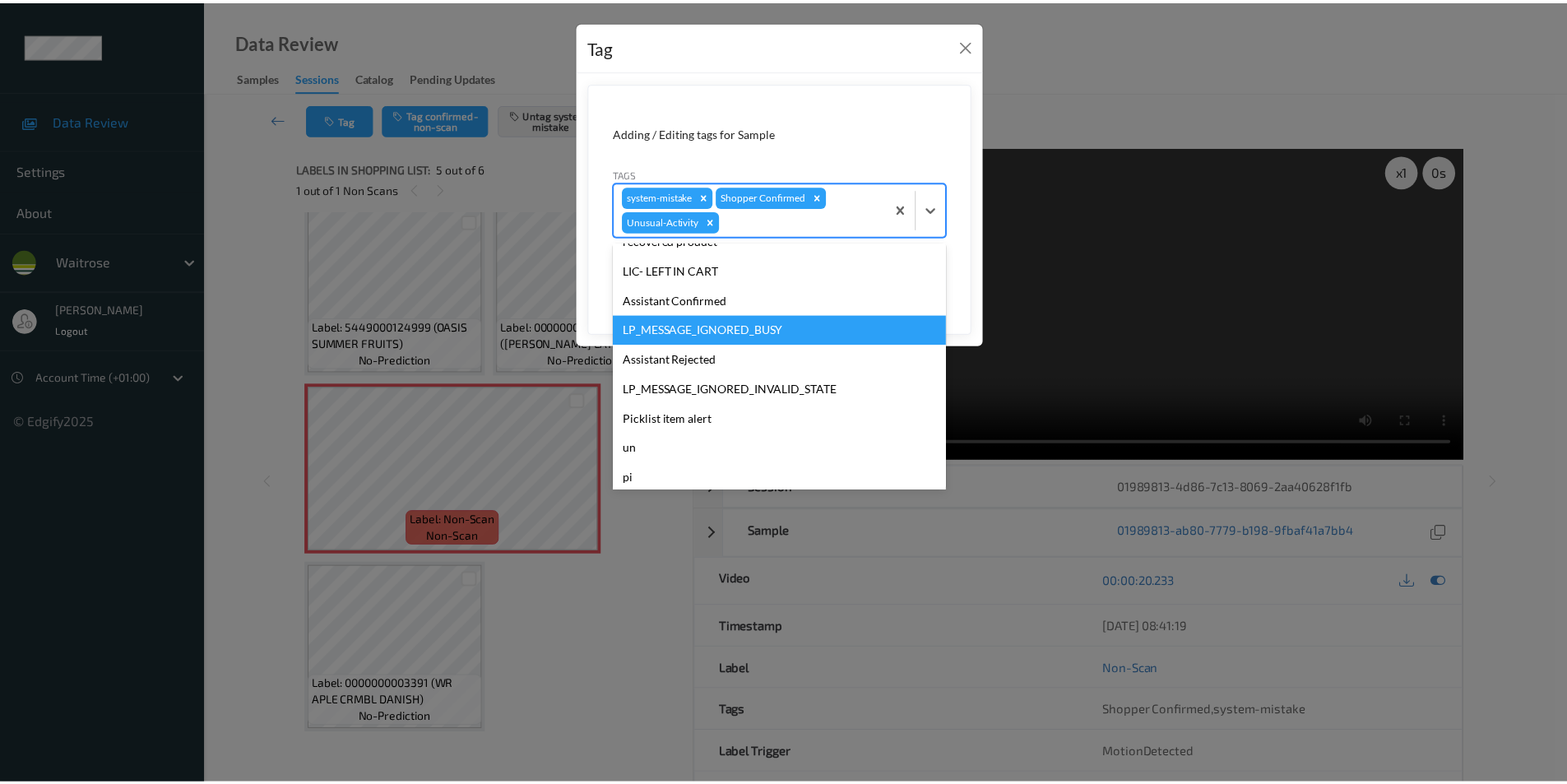
scroll to position [293, 0]
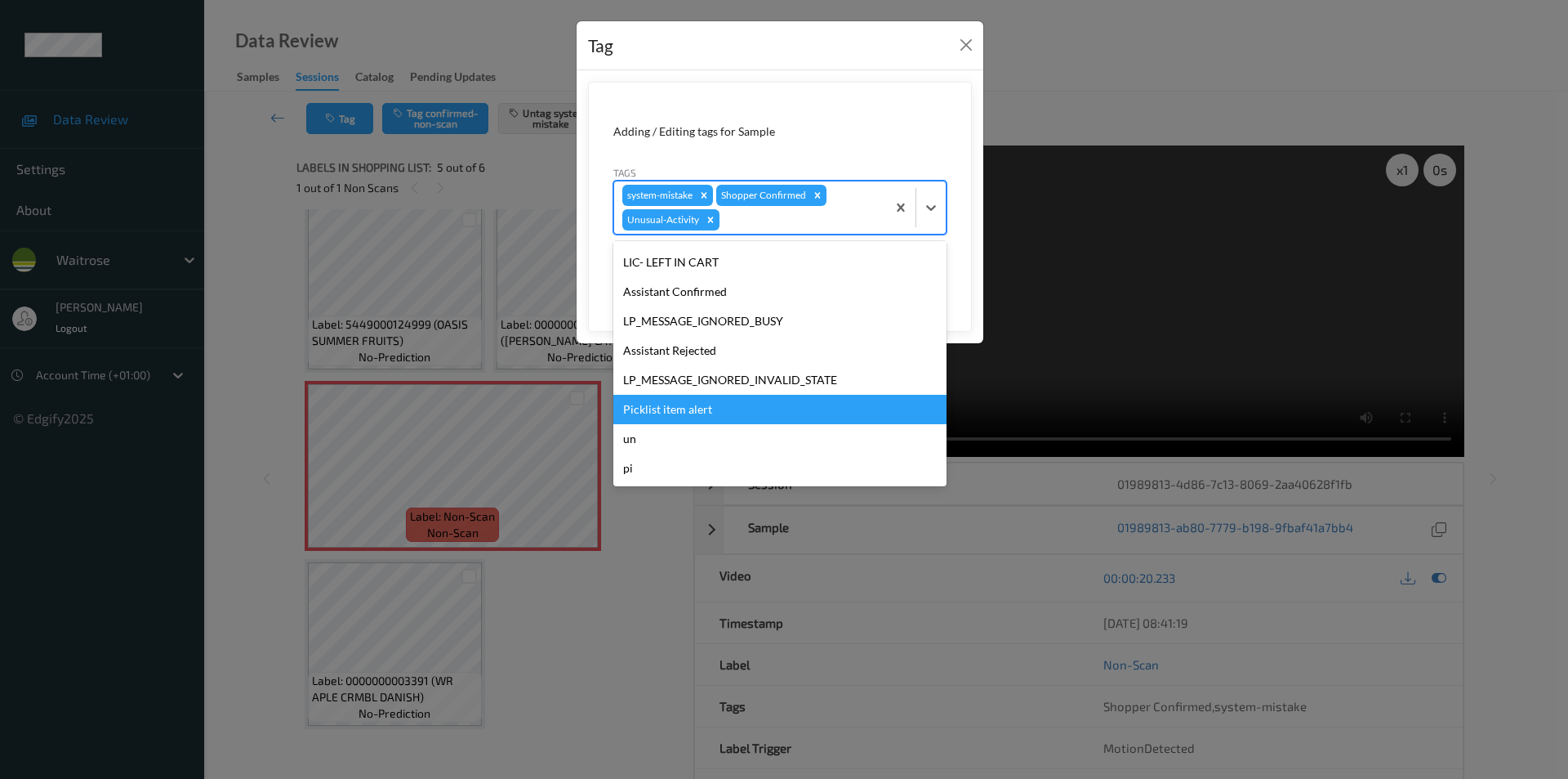
click at [706, 408] on div "Picklist item alert" at bounding box center [779, 409] width 333 height 29
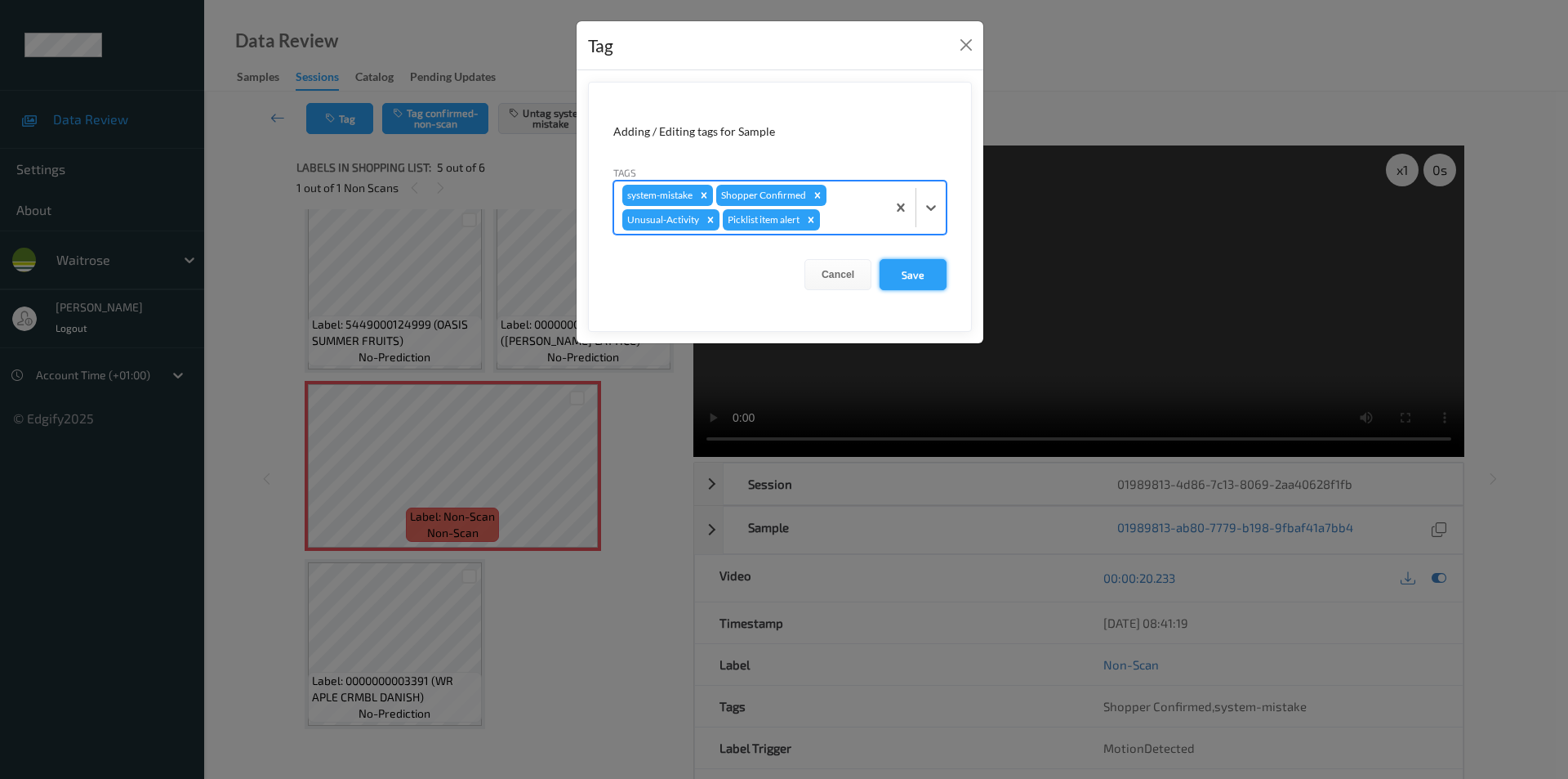
click at [911, 280] on button "Save" at bounding box center [913, 274] width 67 height 31
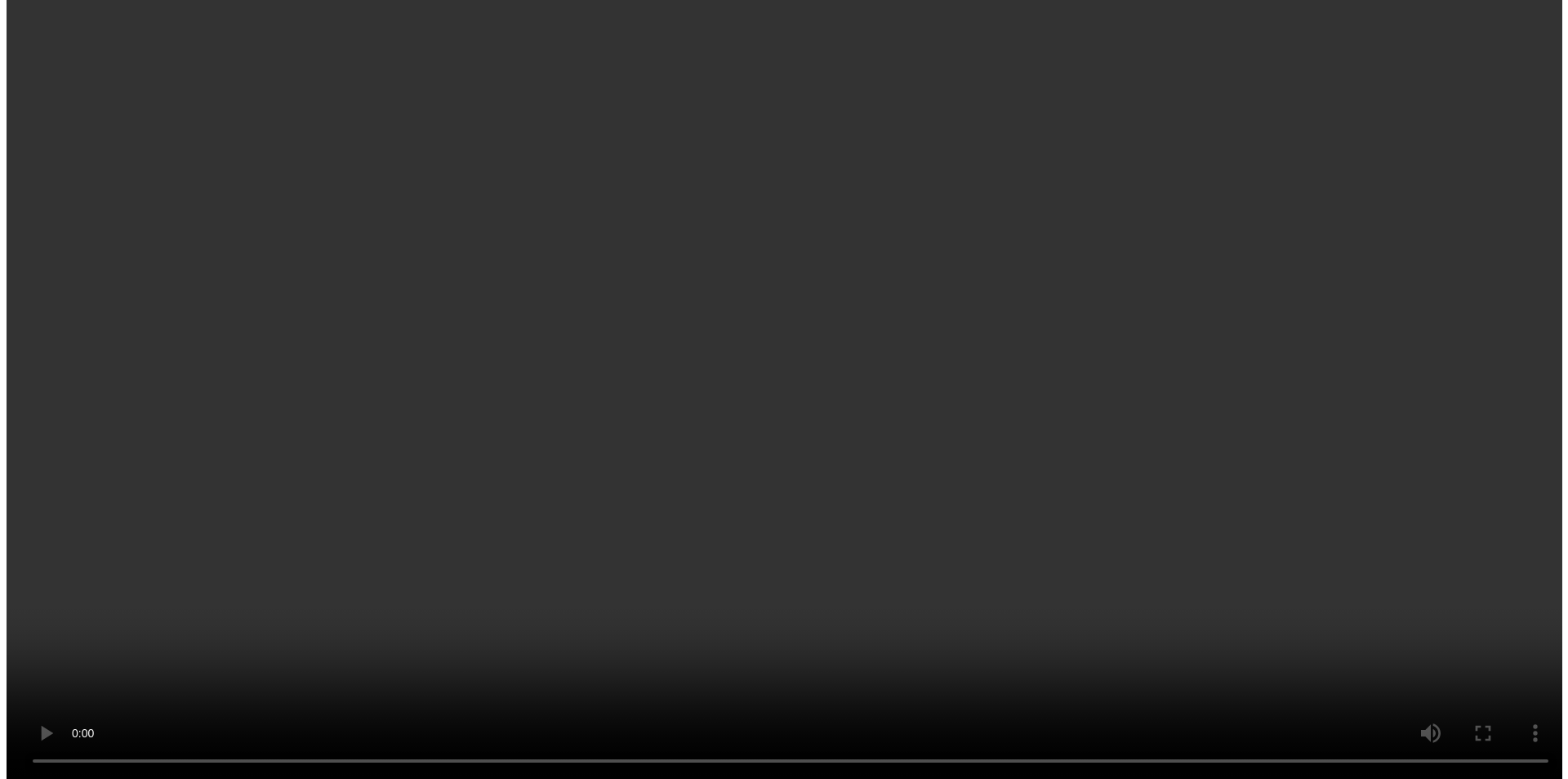
scroll to position [163, 0]
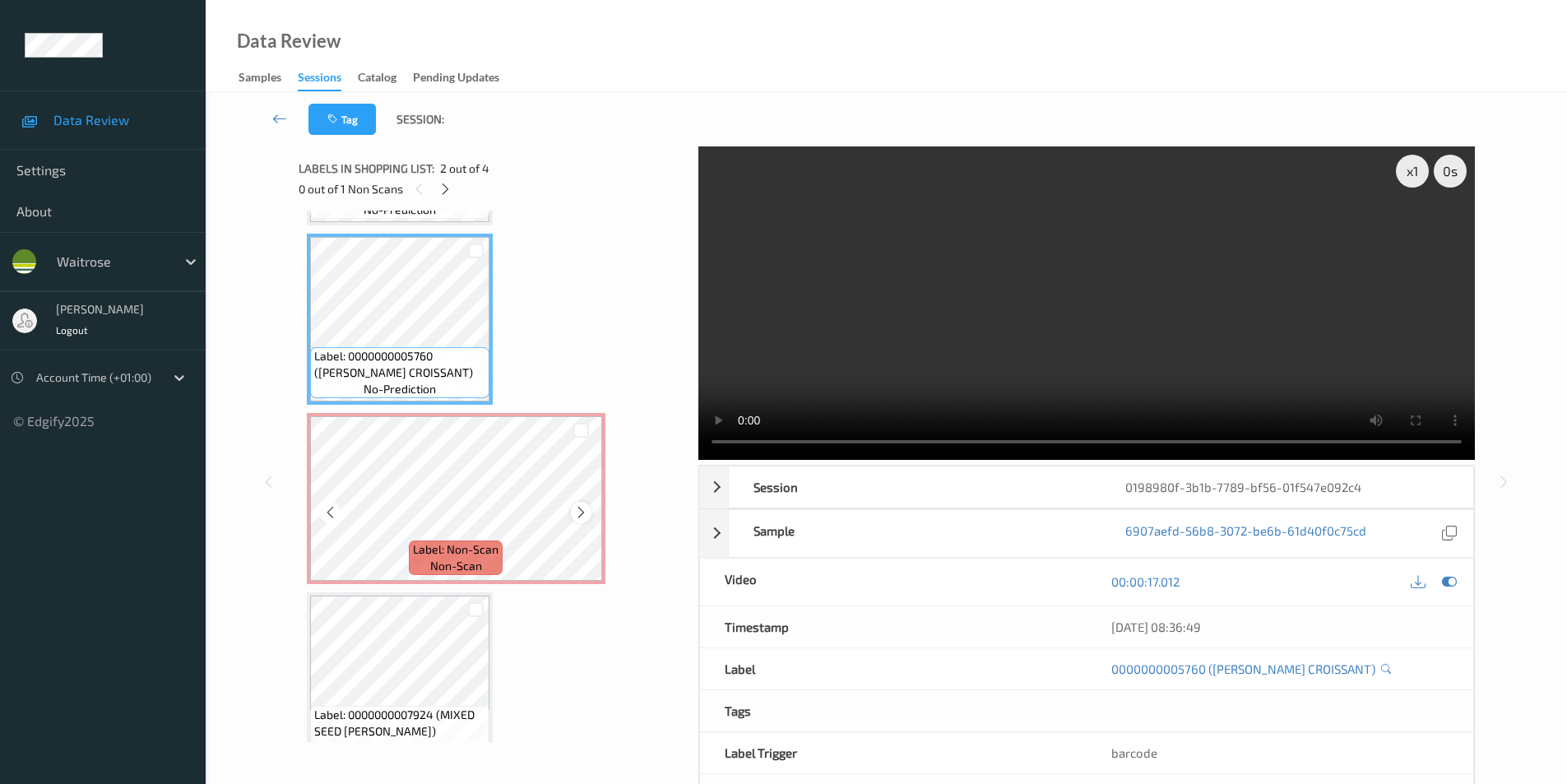
click at [580, 519] on icon at bounding box center [581, 513] width 14 height 15
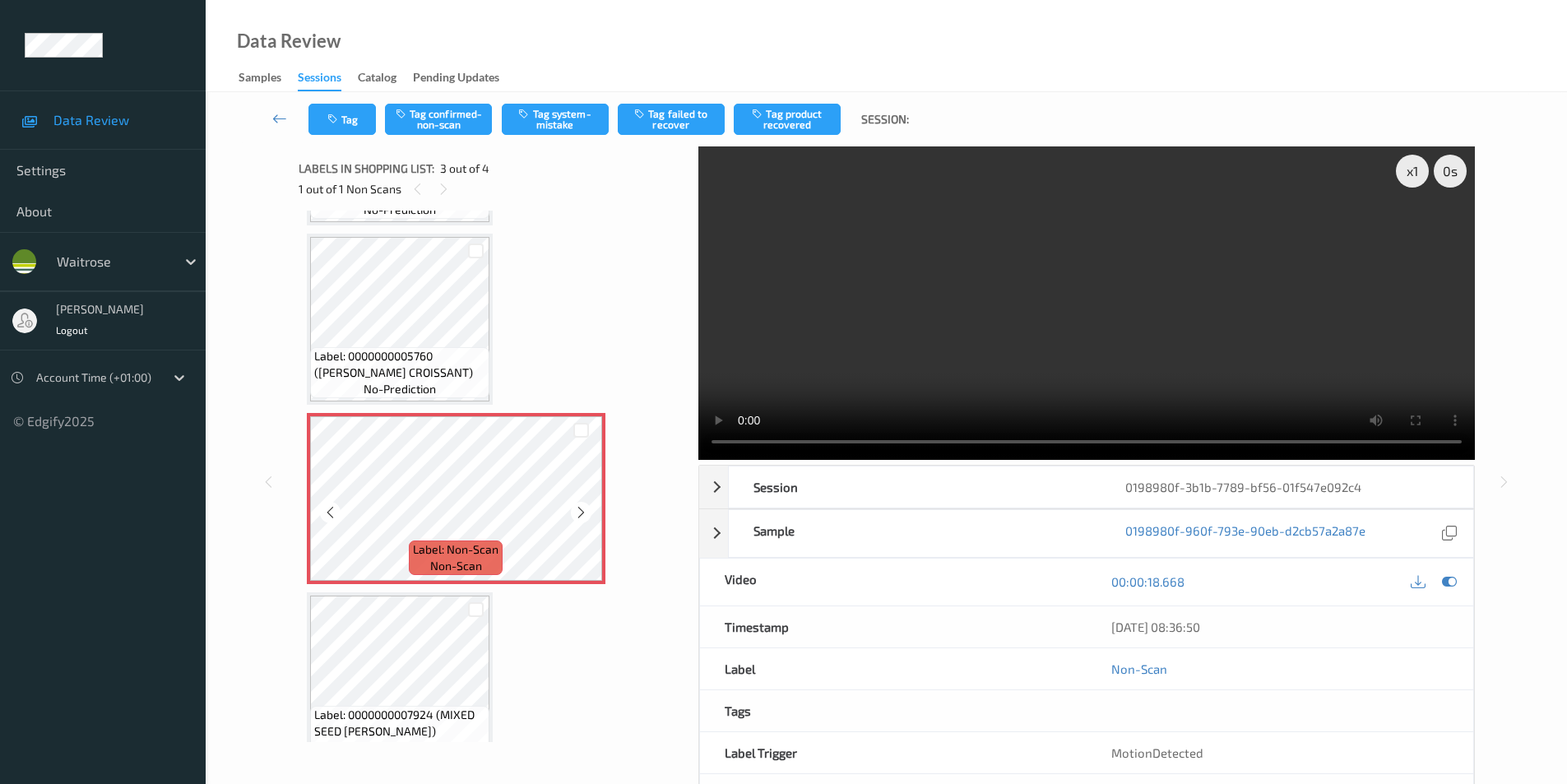
click at [580, 519] on icon at bounding box center [581, 513] width 14 height 15
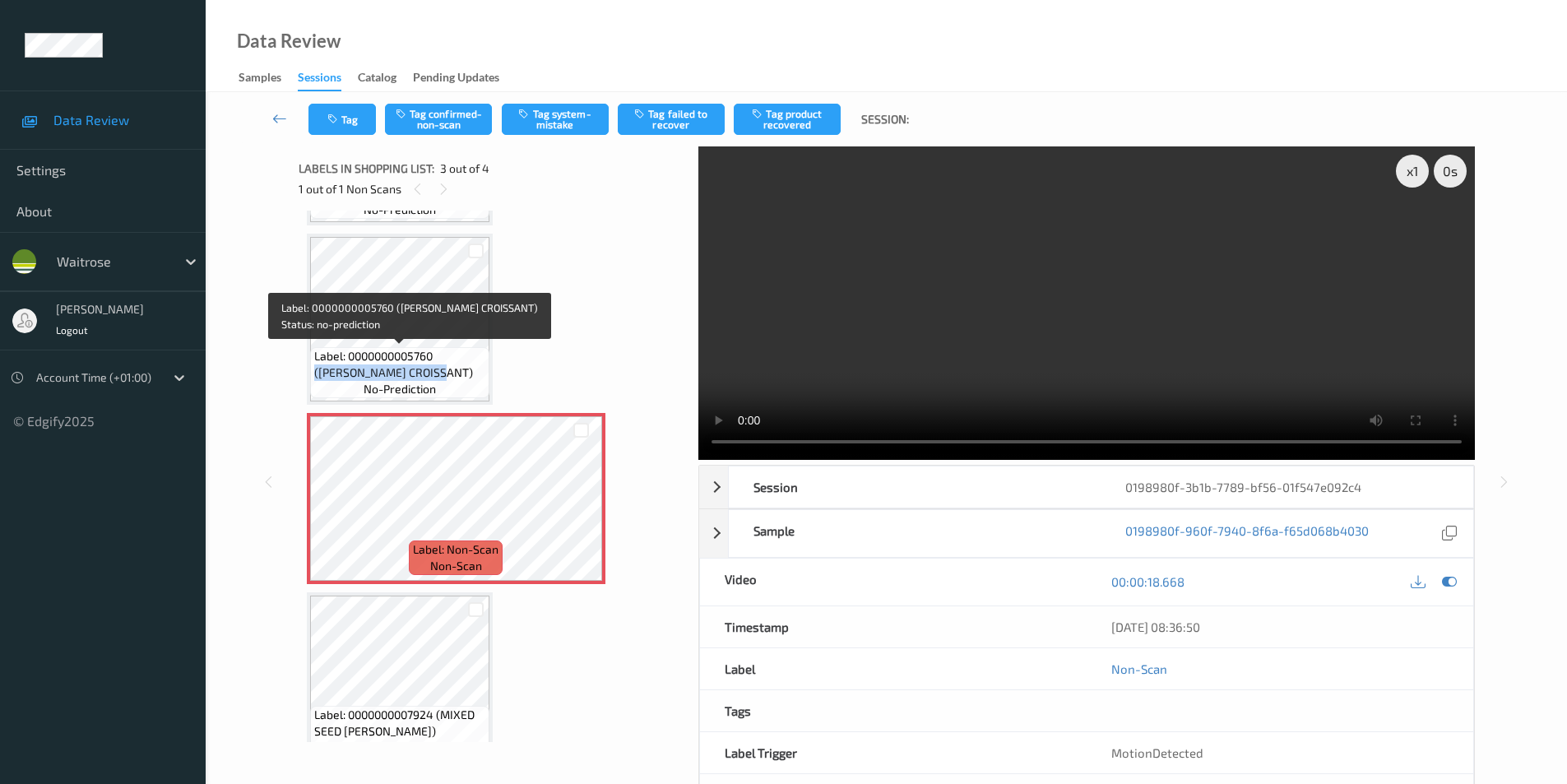
drag, startPoint x: 440, startPoint y: 352, endPoint x: 439, endPoint y: 372, distance: 20.0
click at [439, 372] on span "Label: 0000000005760 ([PERSON_NAME] CROISSANT)" at bounding box center [400, 364] width 172 height 33
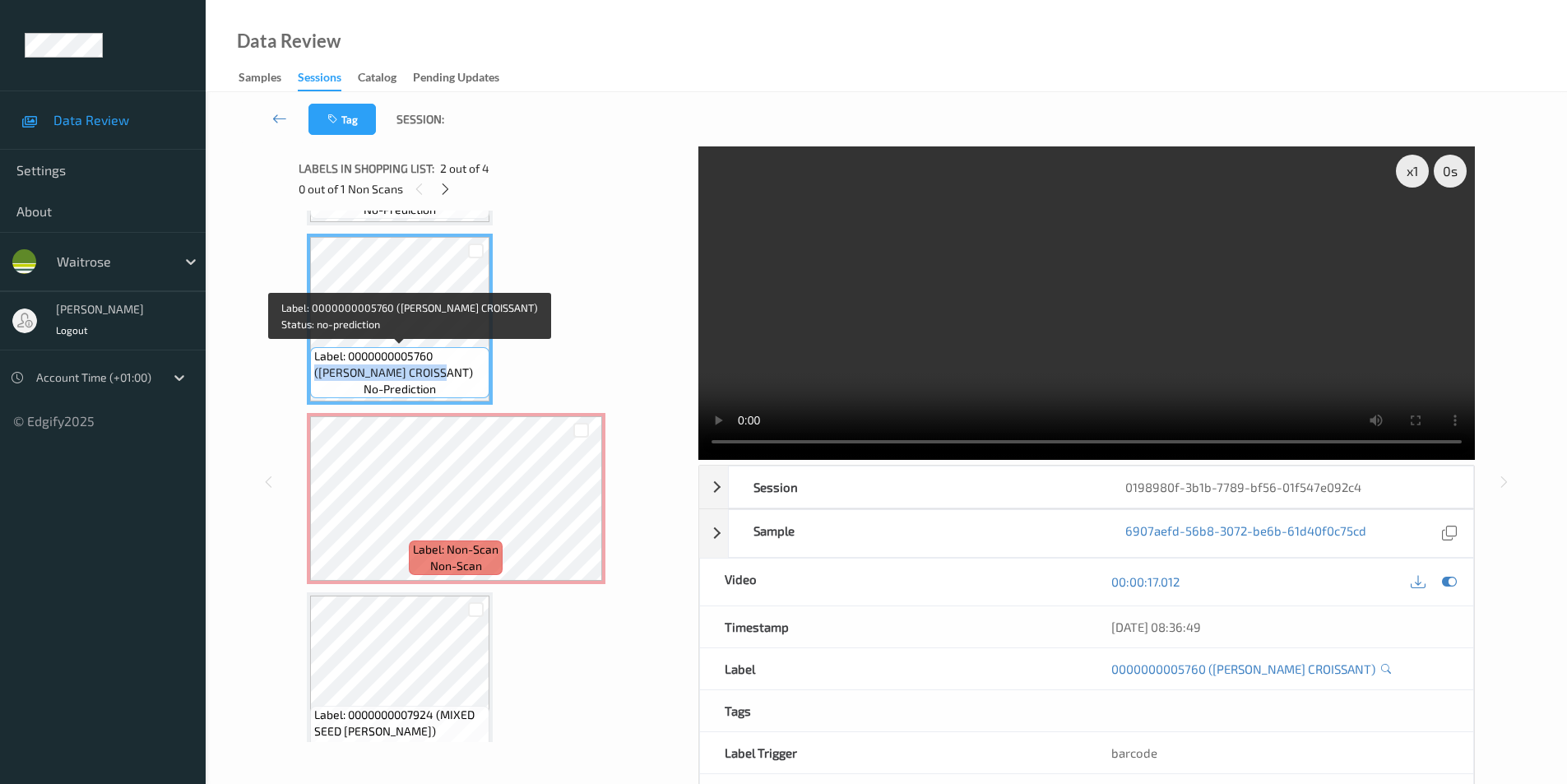
copy span "([PERSON_NAME] CROISSANT)"
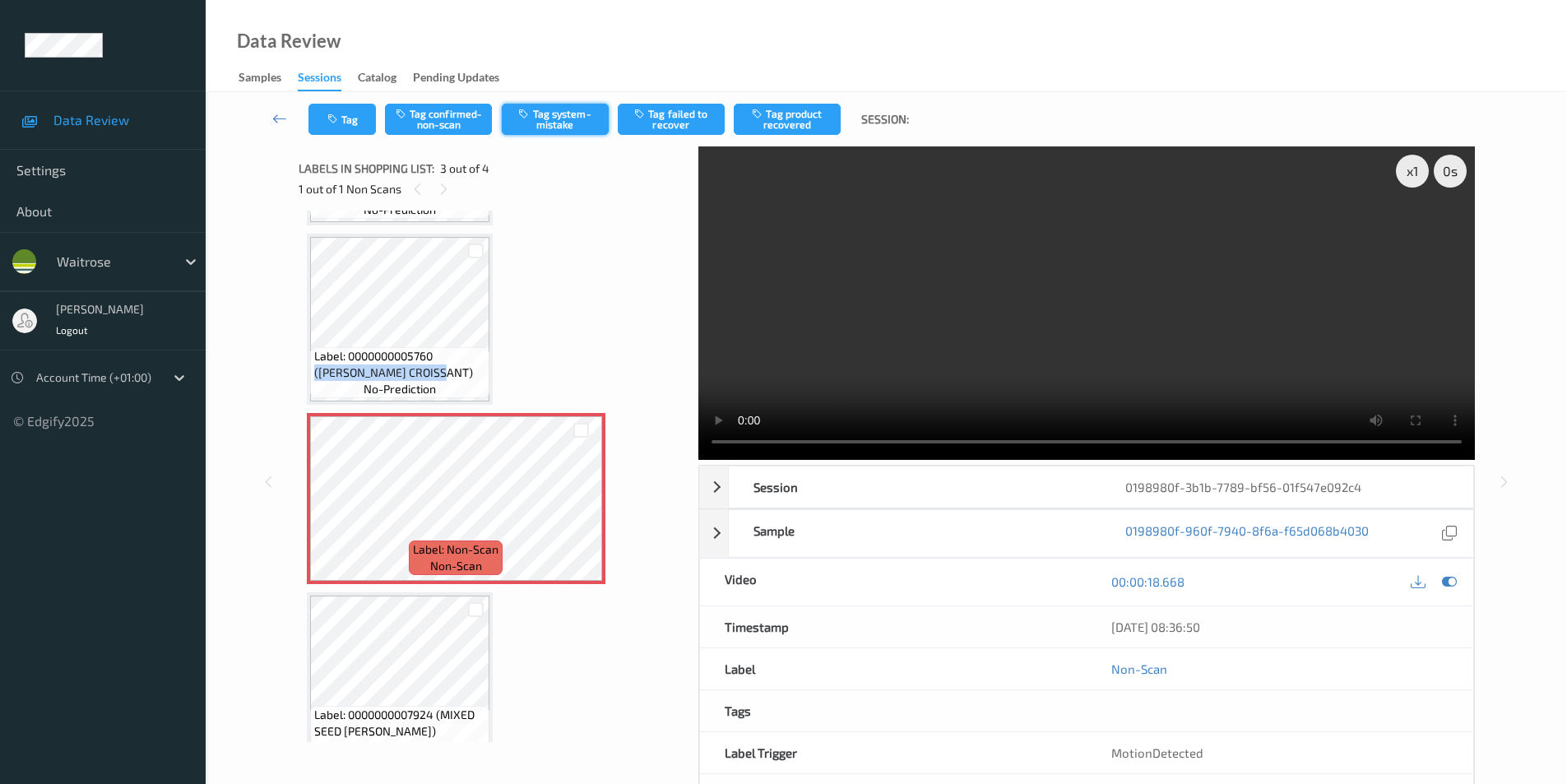
click at [550, 119] on button "Tag system-mistake" at bounding box center [555, 119] width 107 height 31
click at [334, 116] on icon "button" at bounding box center [334, 119] width 14 height 12
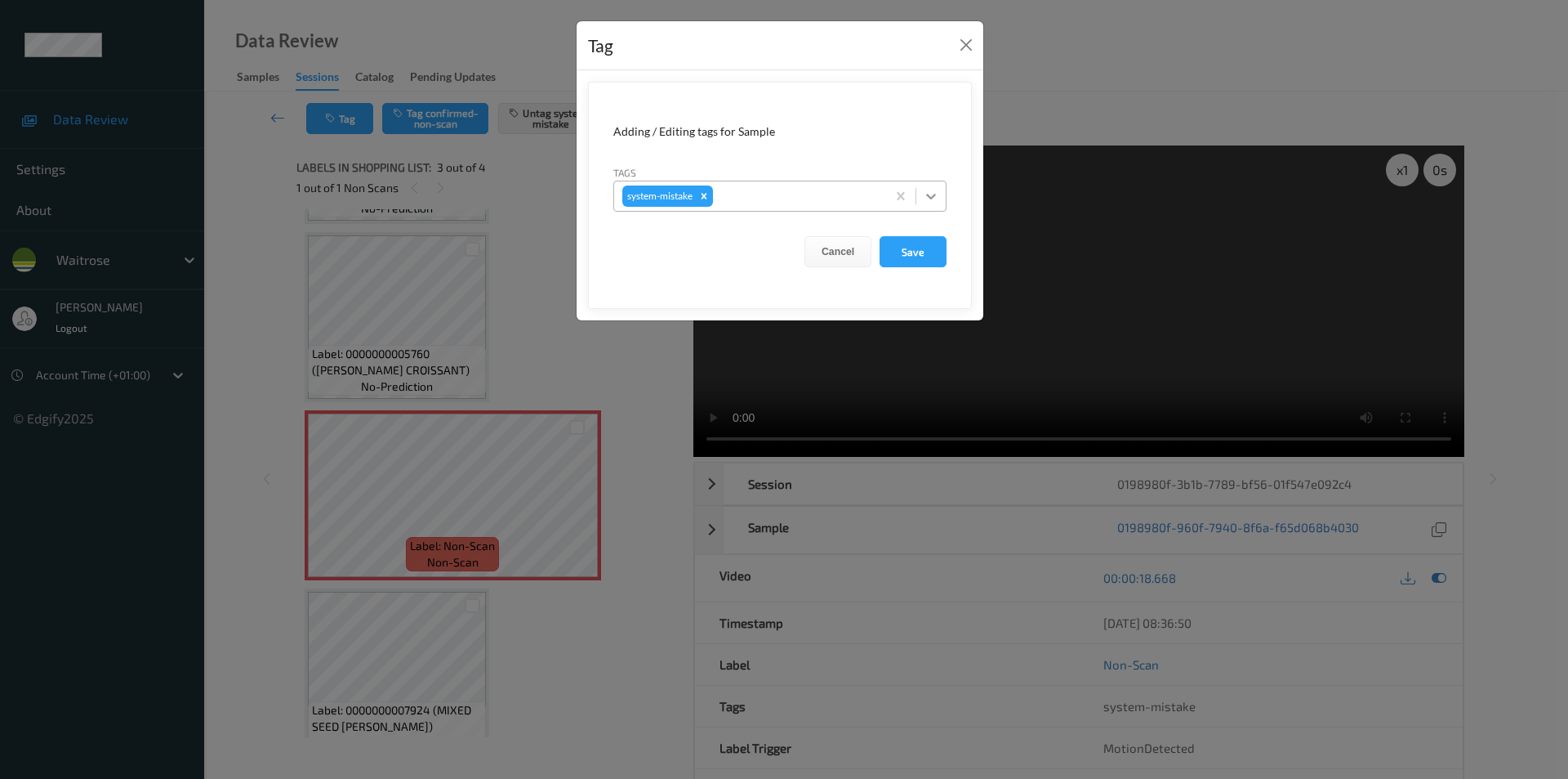
click at [937, 197] on icon at bounding box center [931, 196] width 16 height 16
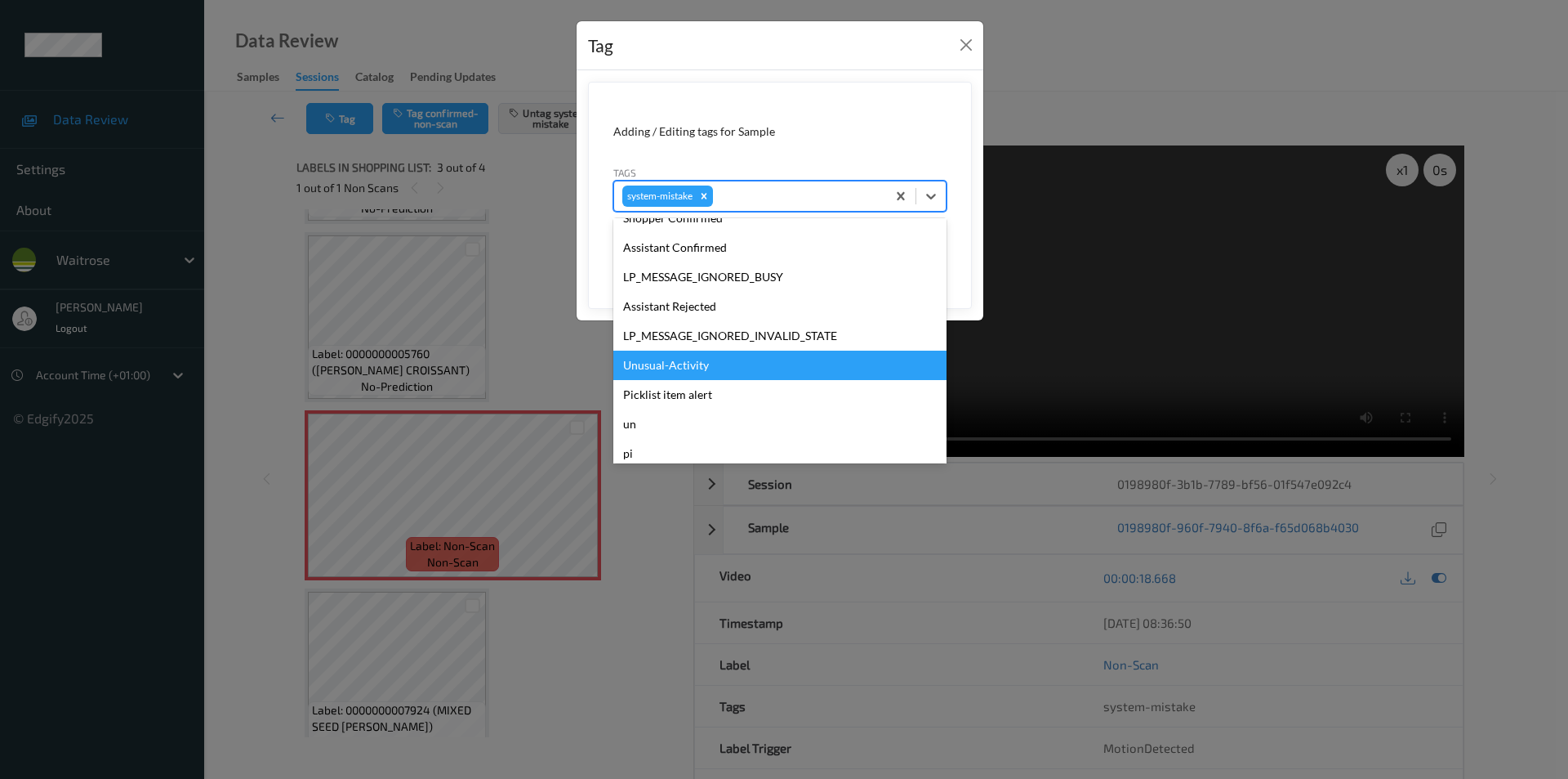
scroll to position [350, 0]
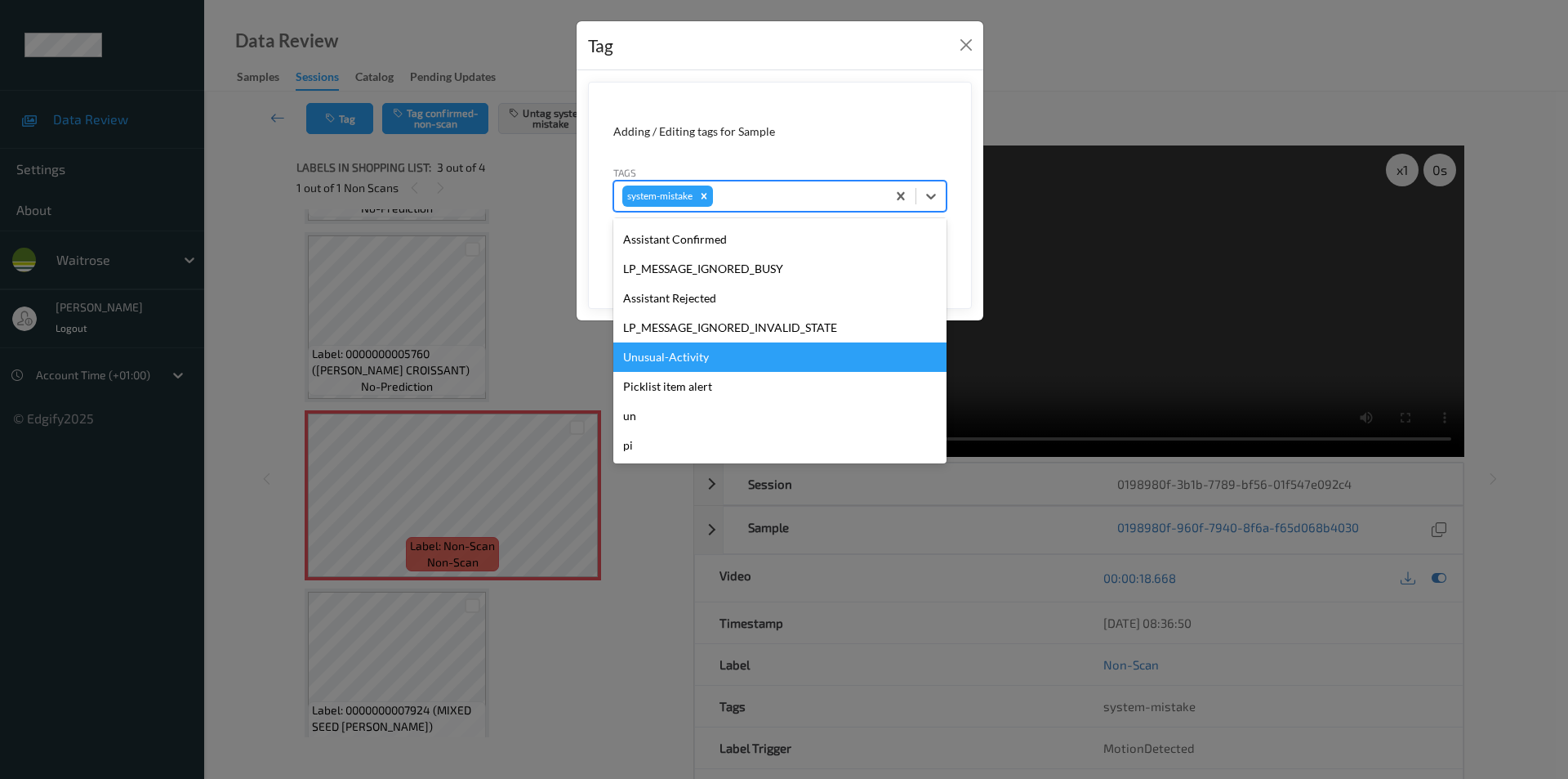
click at [674, 353] on div "Unusual-Activity" at bounding box center [779, 357] width 333 height 29
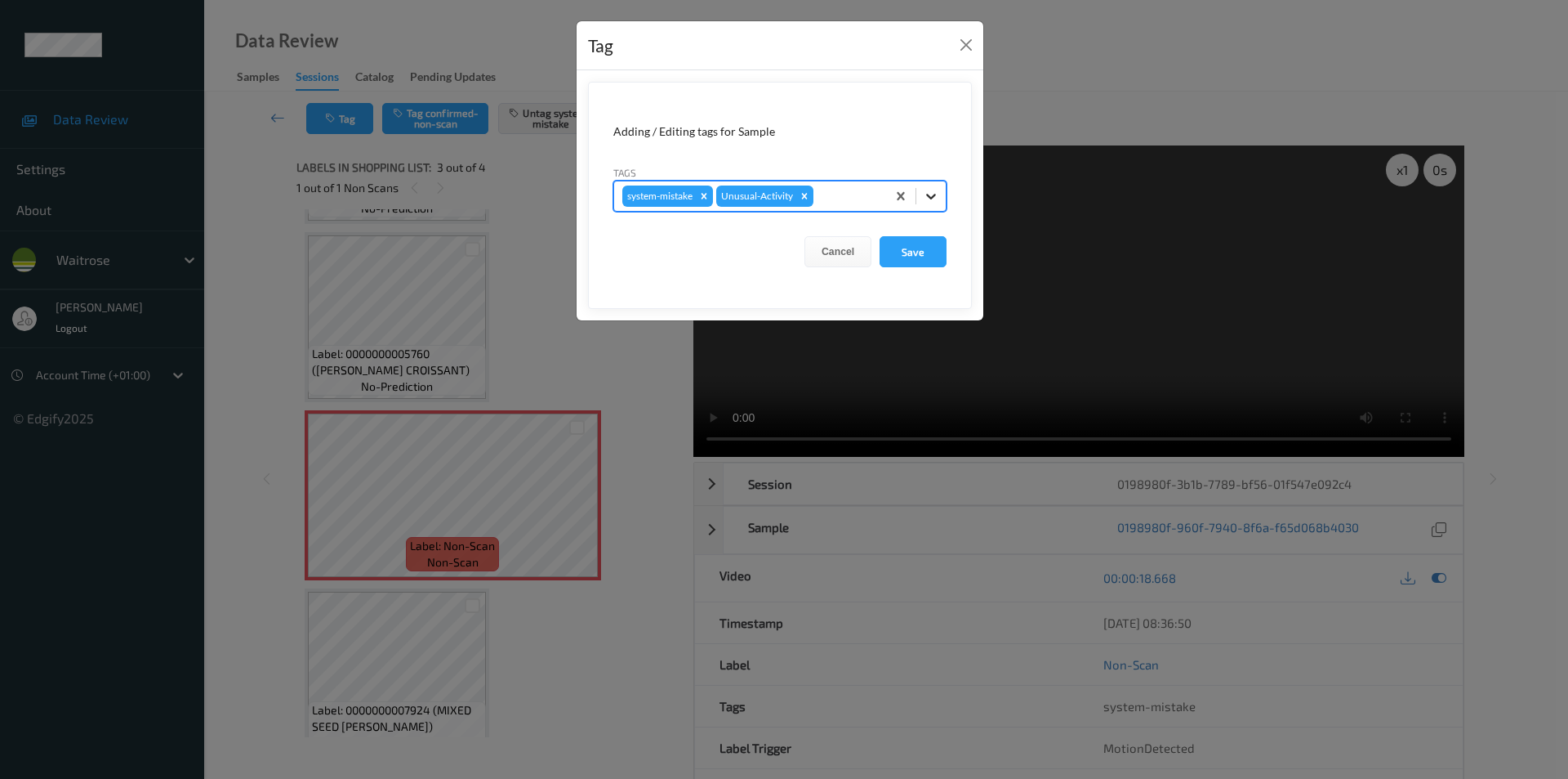
click at [923, 204] on div at bounding box center [931, 196] width 29 height 29
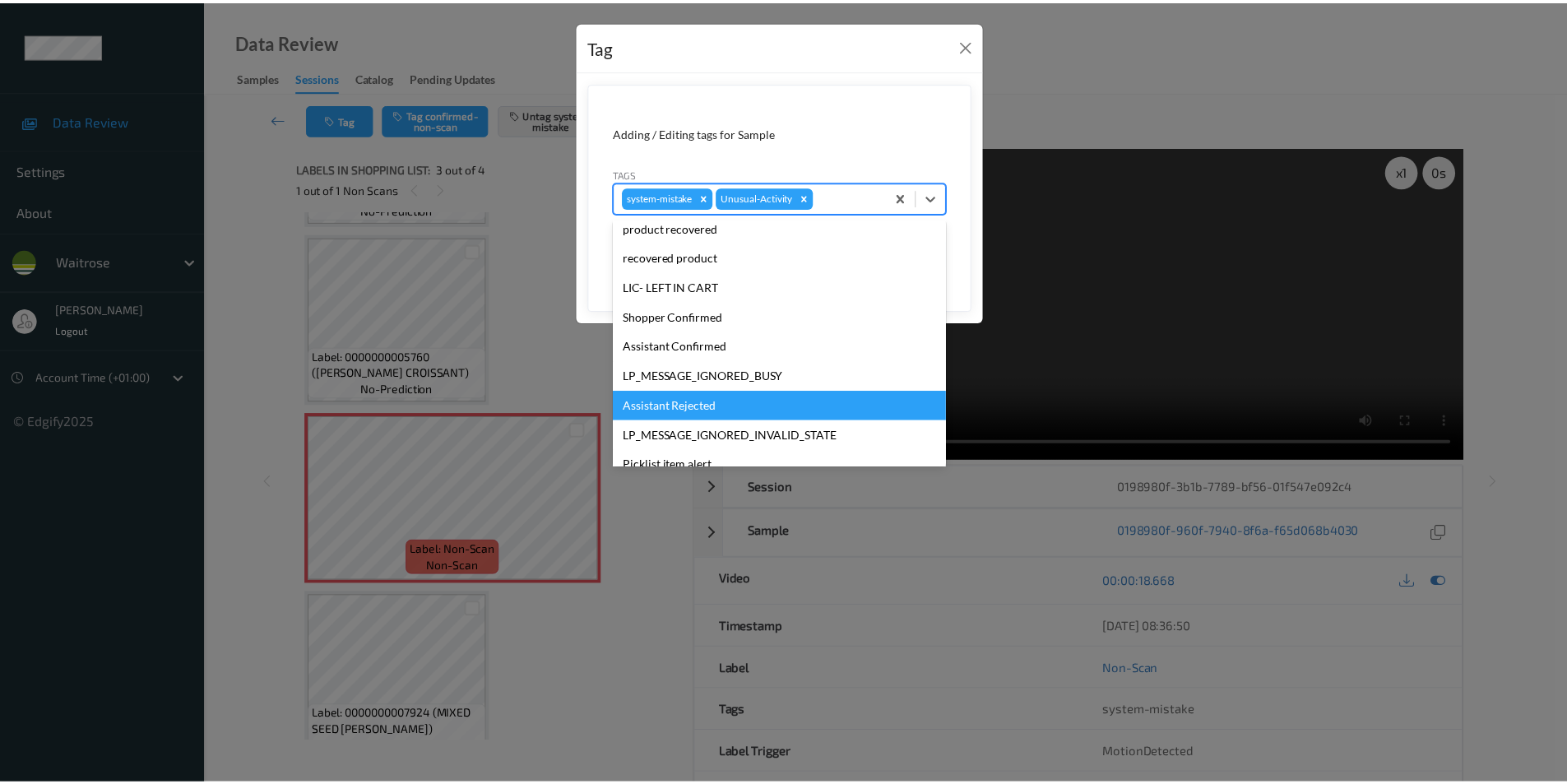
scroll to position [323, 0]
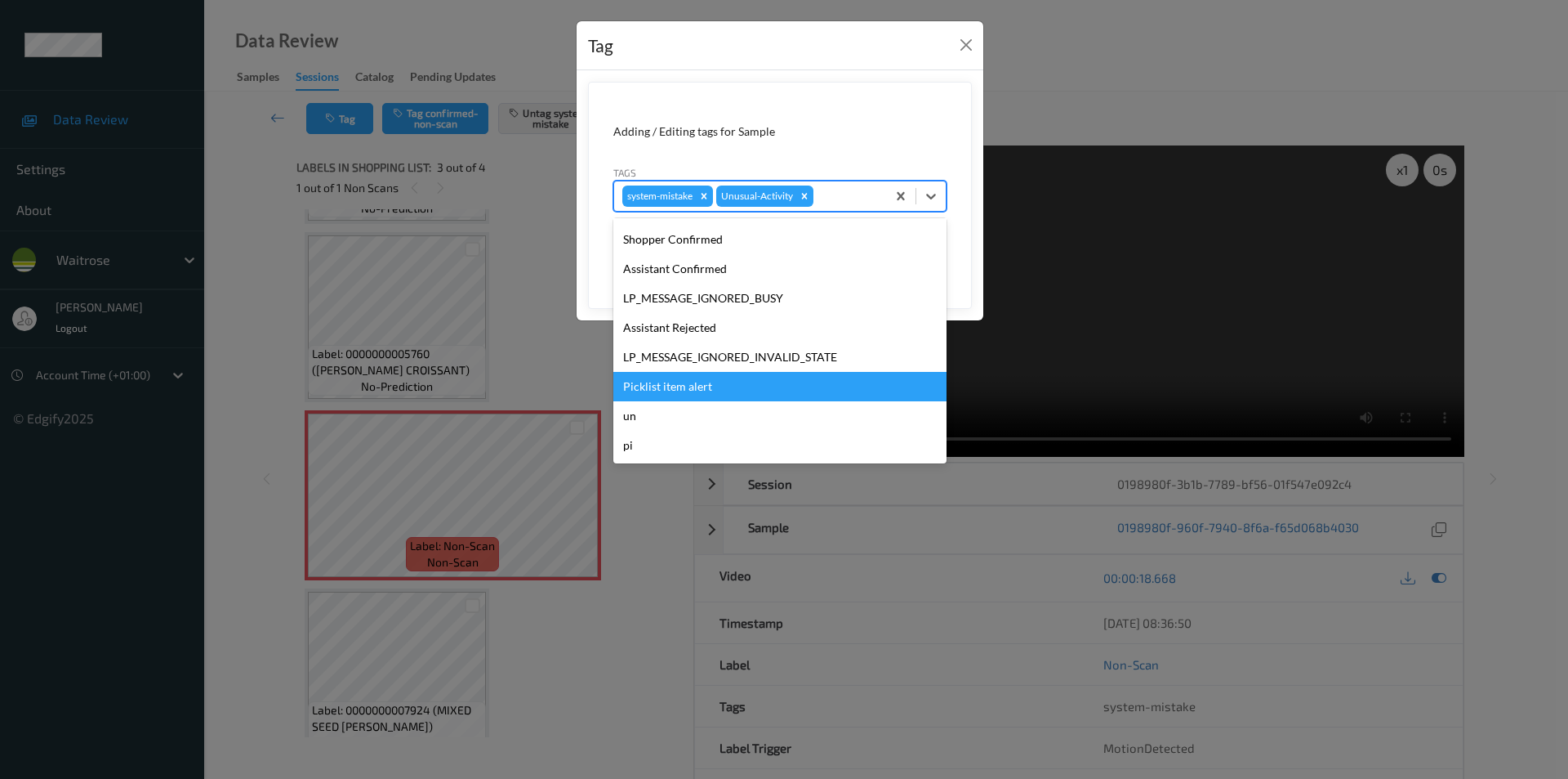
click at [698, 386] on div "Picklist item alert" at bounding box center [779, 386] width 333 height 29
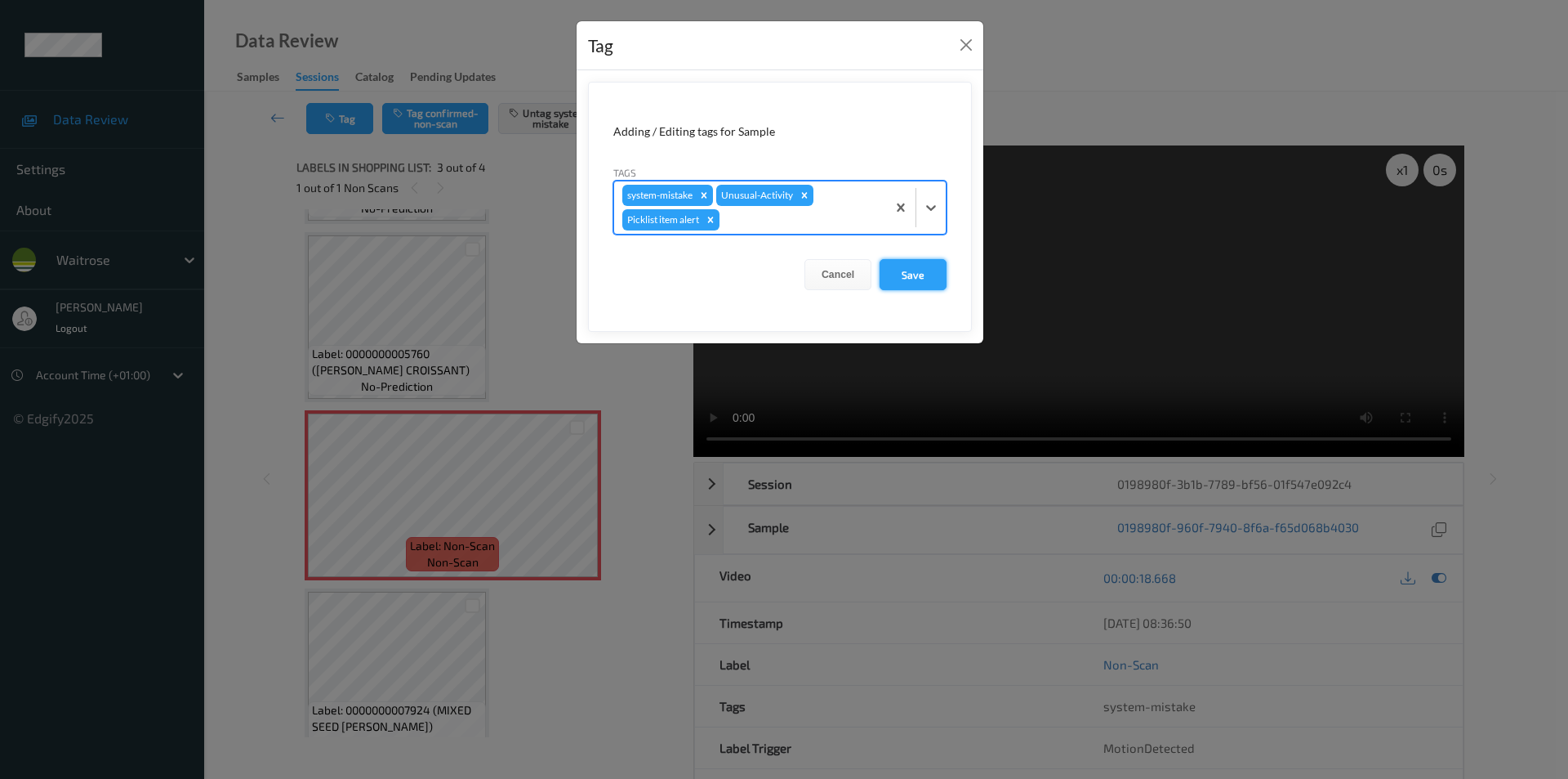
click at [903, 278] on button "Save" at bounding box center [913, 274] width 67 height 31
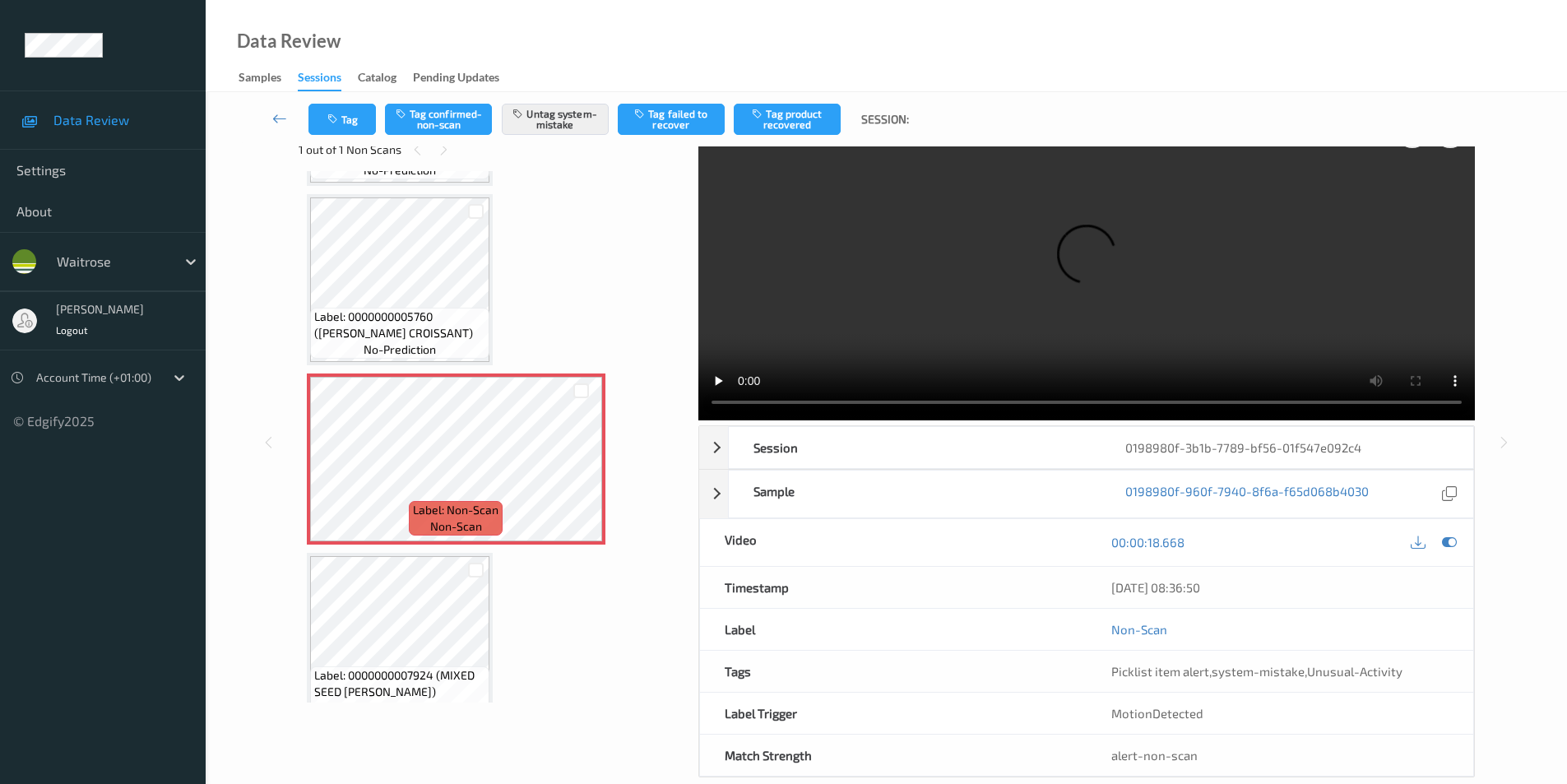
scroll to position [67, 0]
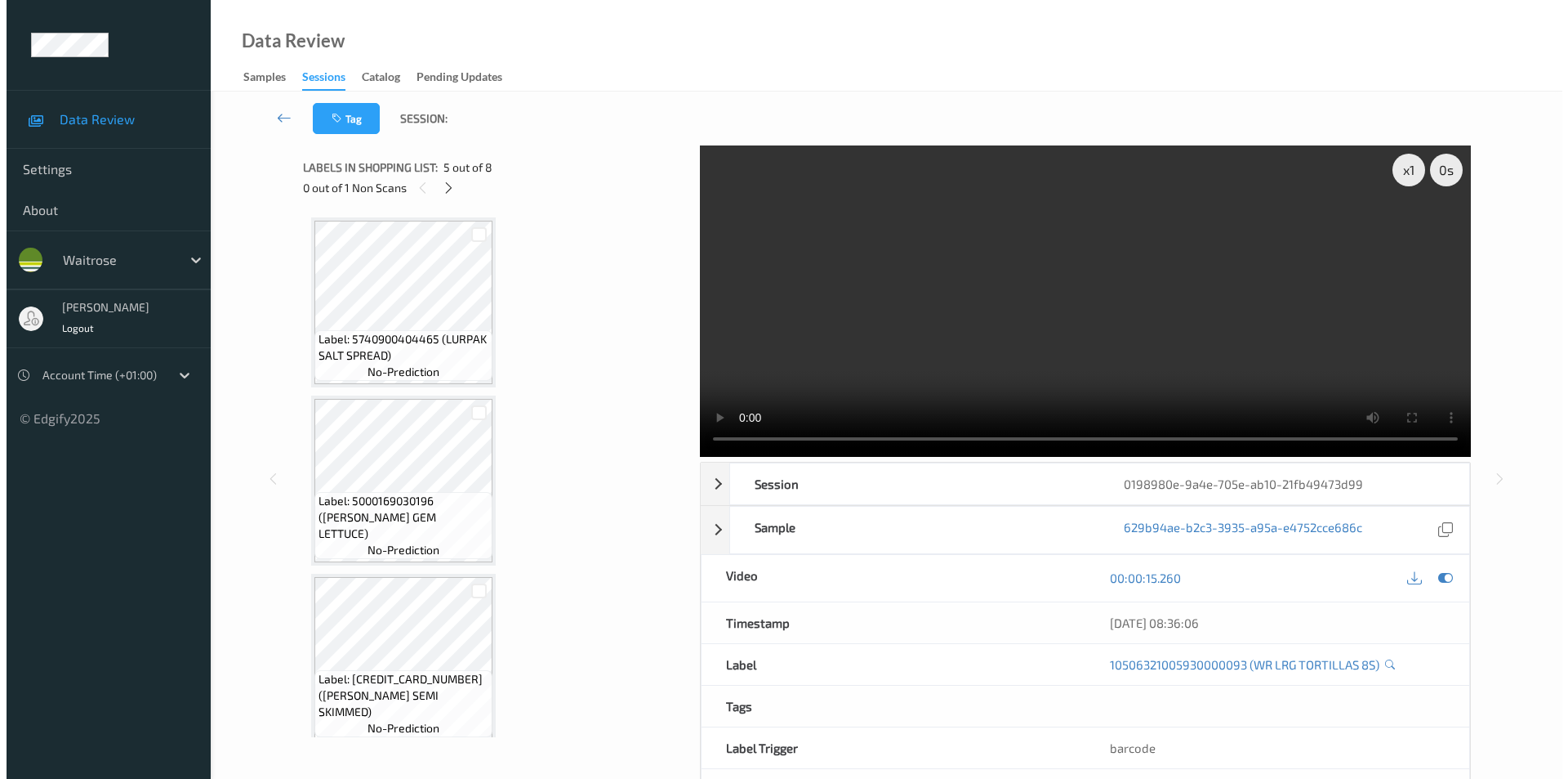
scroll to position [719, 0]
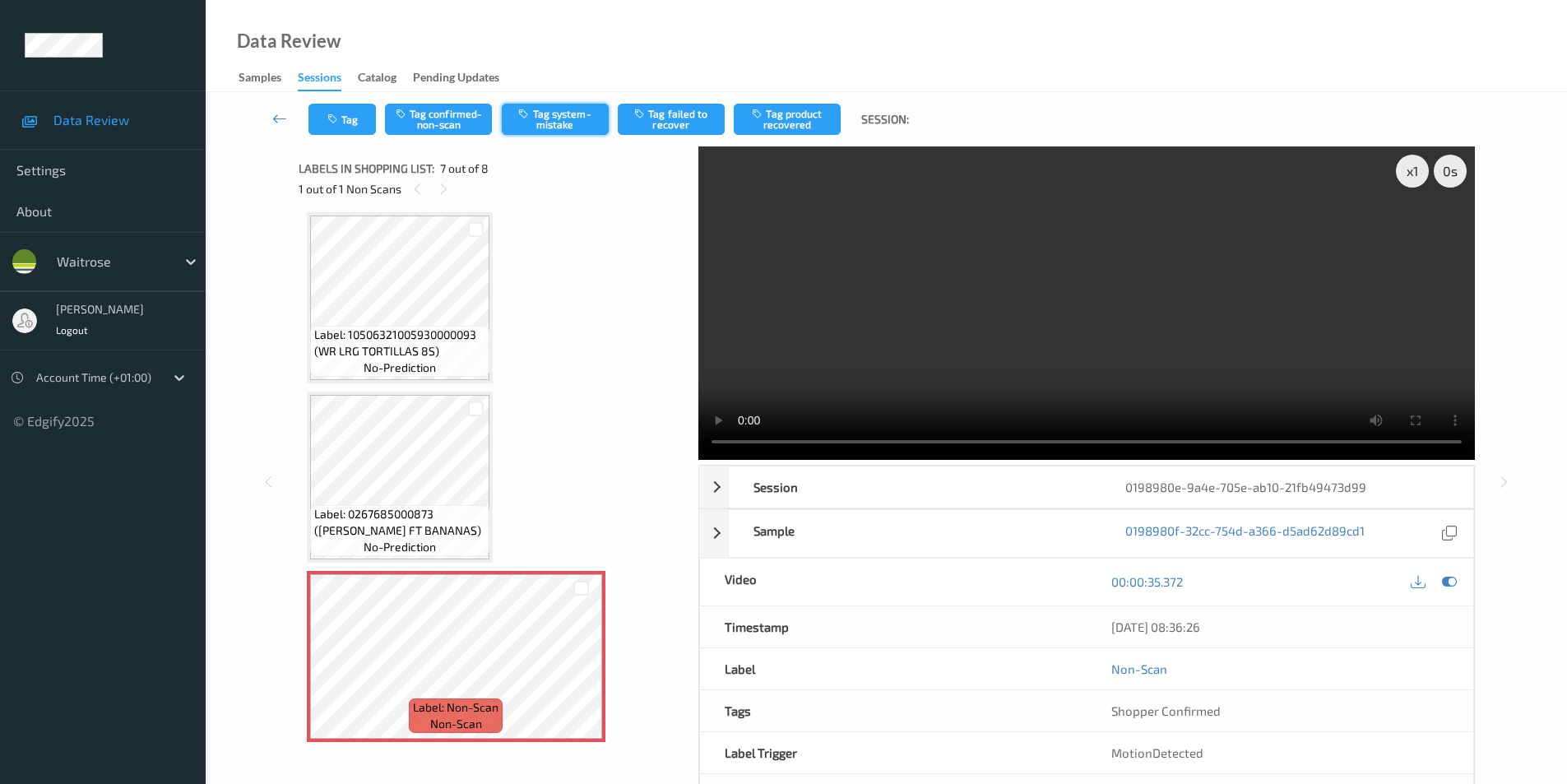
click at [545, 122] on button "Tag system-mistake" at bounding box center [555, 119] width 107 height 31
click at [330, 129] on button "Tag" at bounding box center [342, 119] width 68 height 31
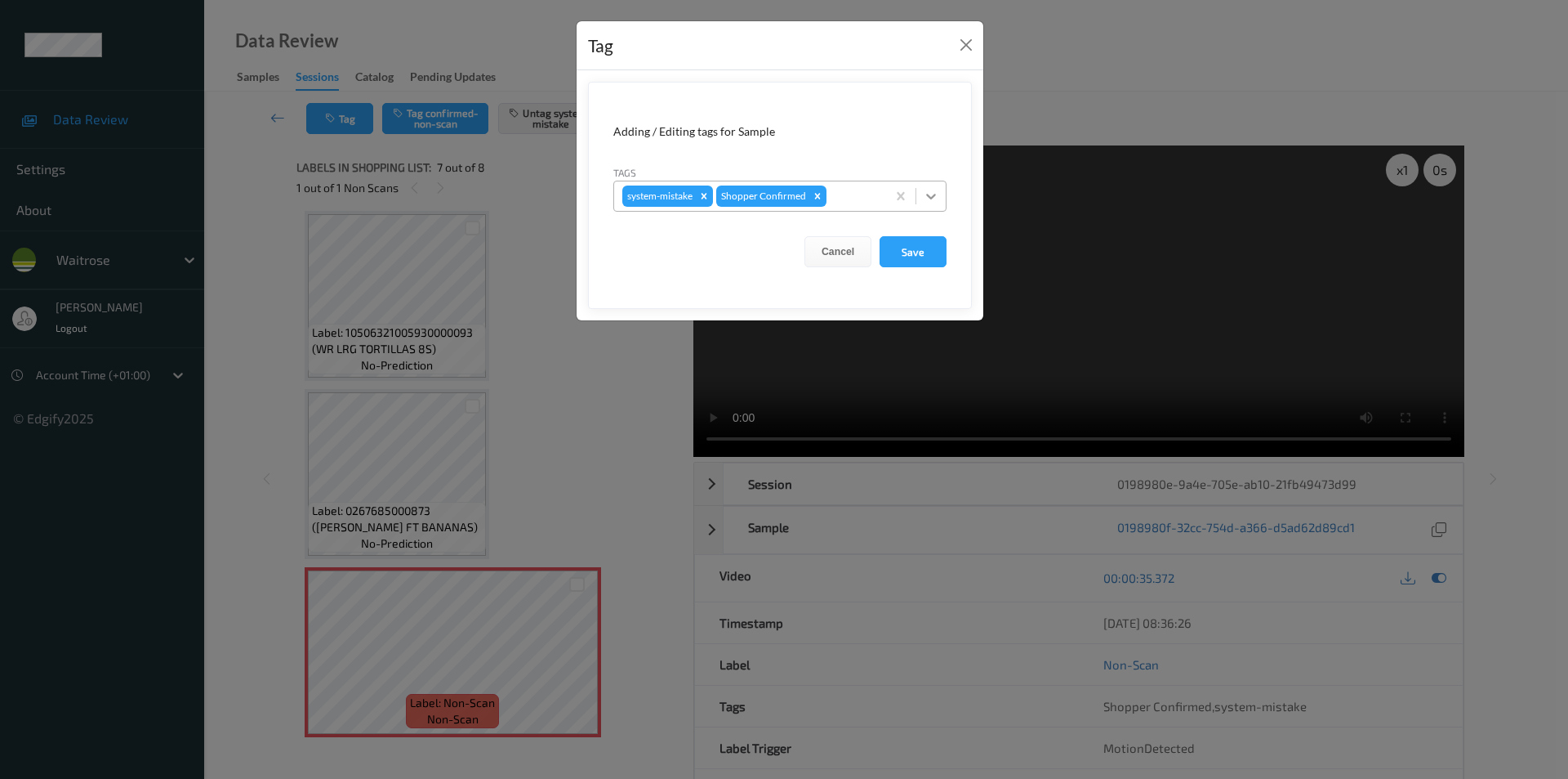
click at [920, 195] on div at bounding box center [931, 196] width 29 height 29
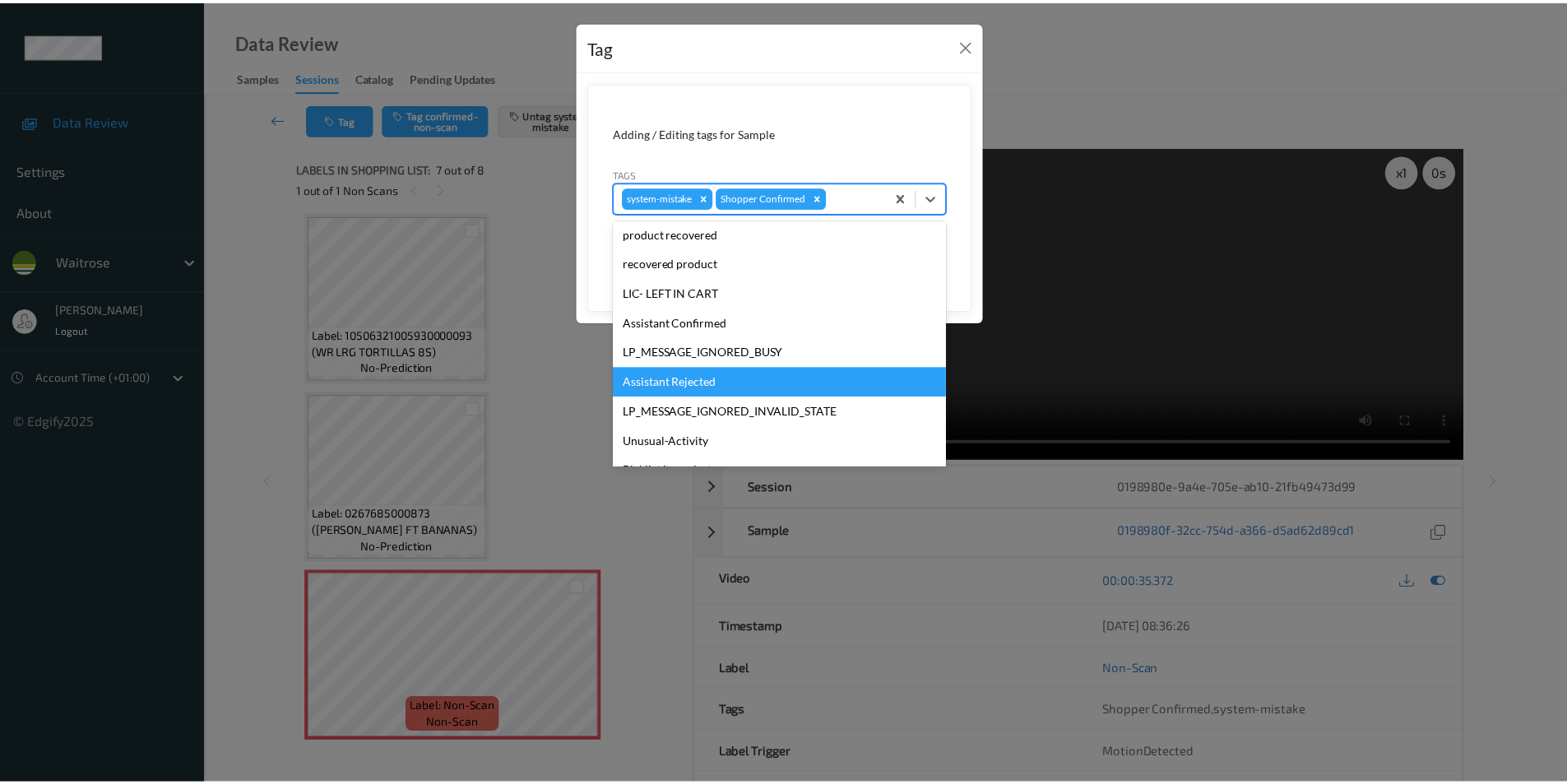
scroll to position [323, 0]
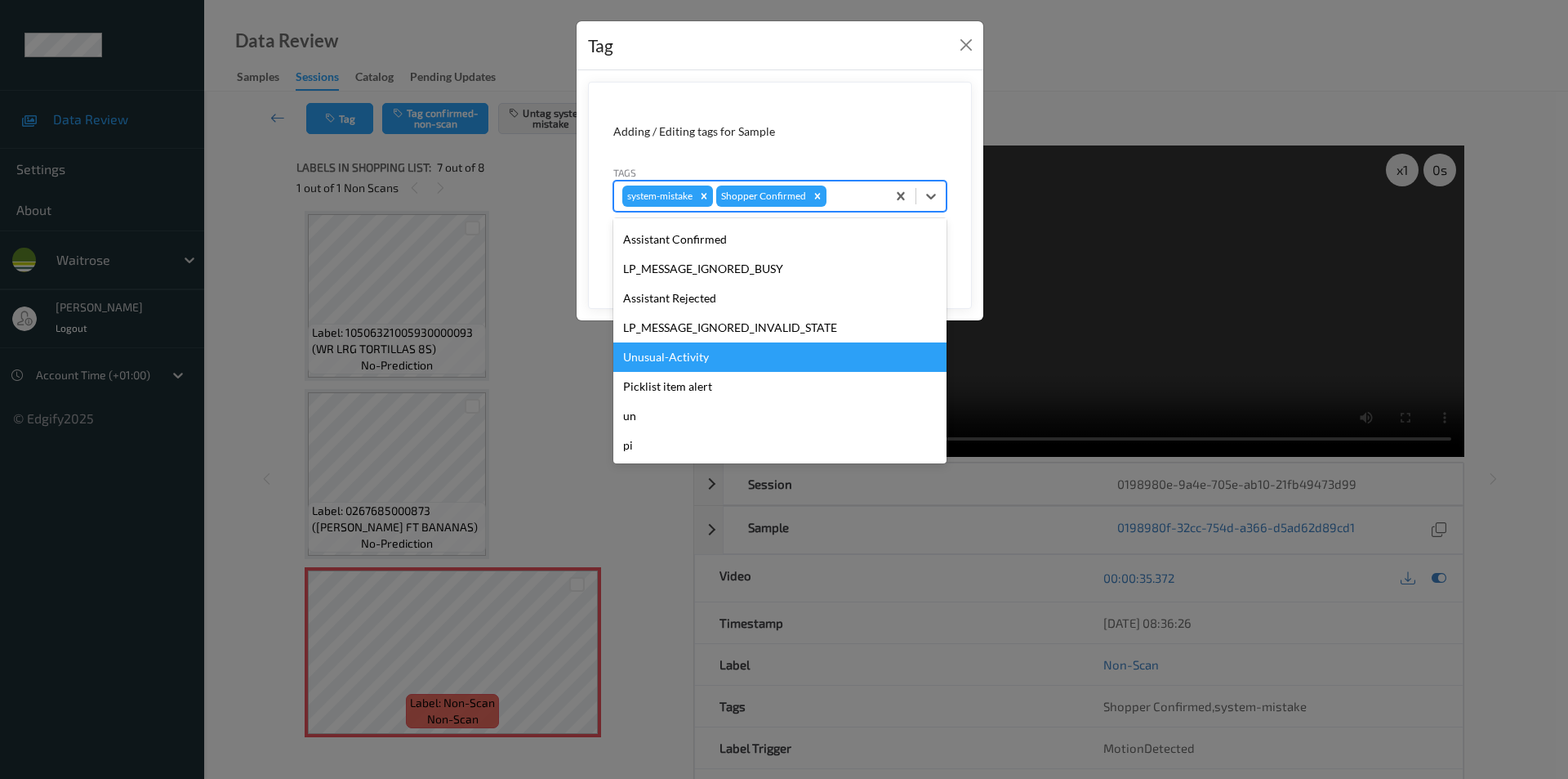
click at [687, 353] on div "Unusual-Activity" at bounding box center [779, 357] width 333 height 29
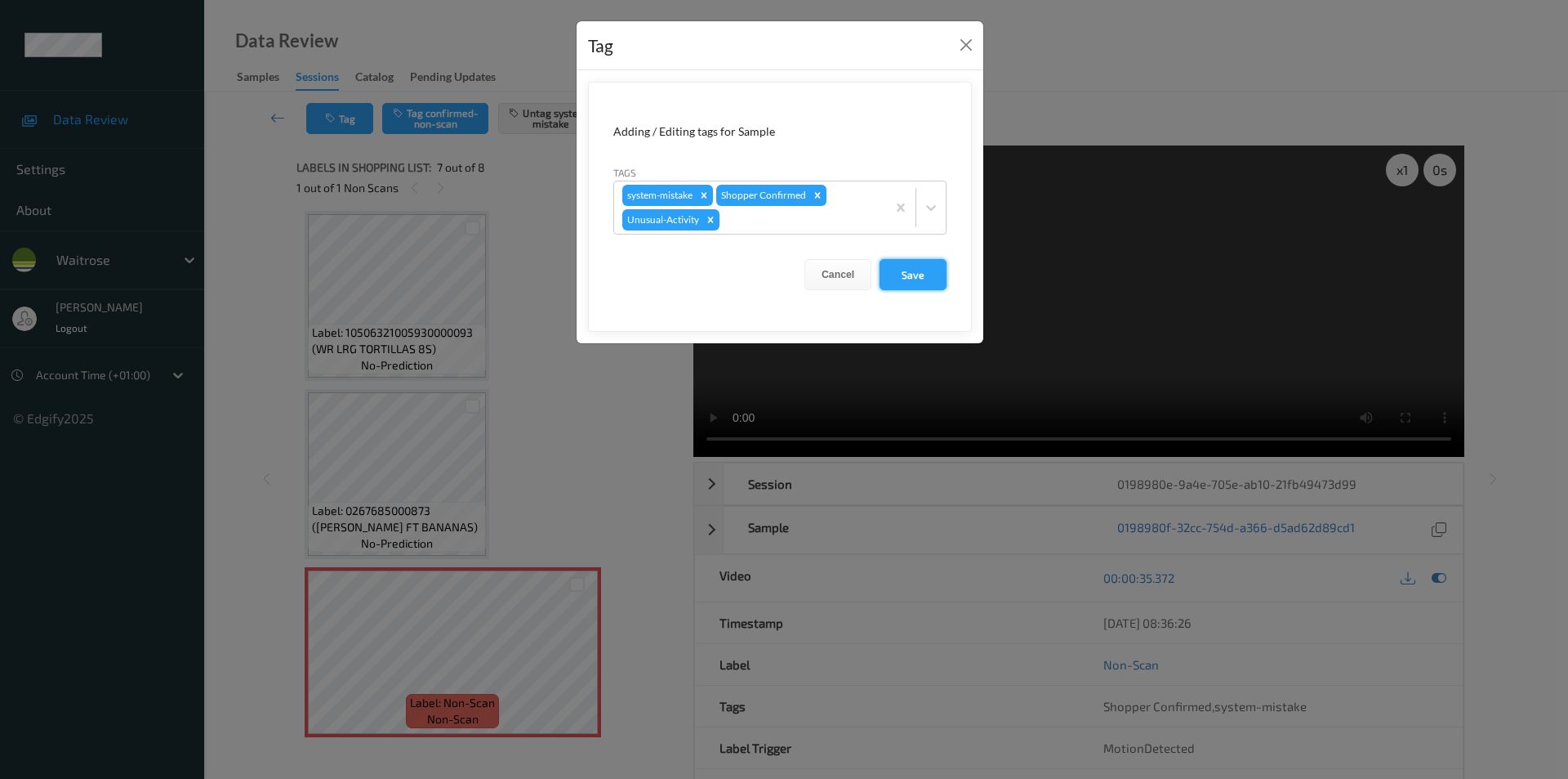
click at [905, 278] on button "Save" at bounding box center [913, 274] width 67 height 31
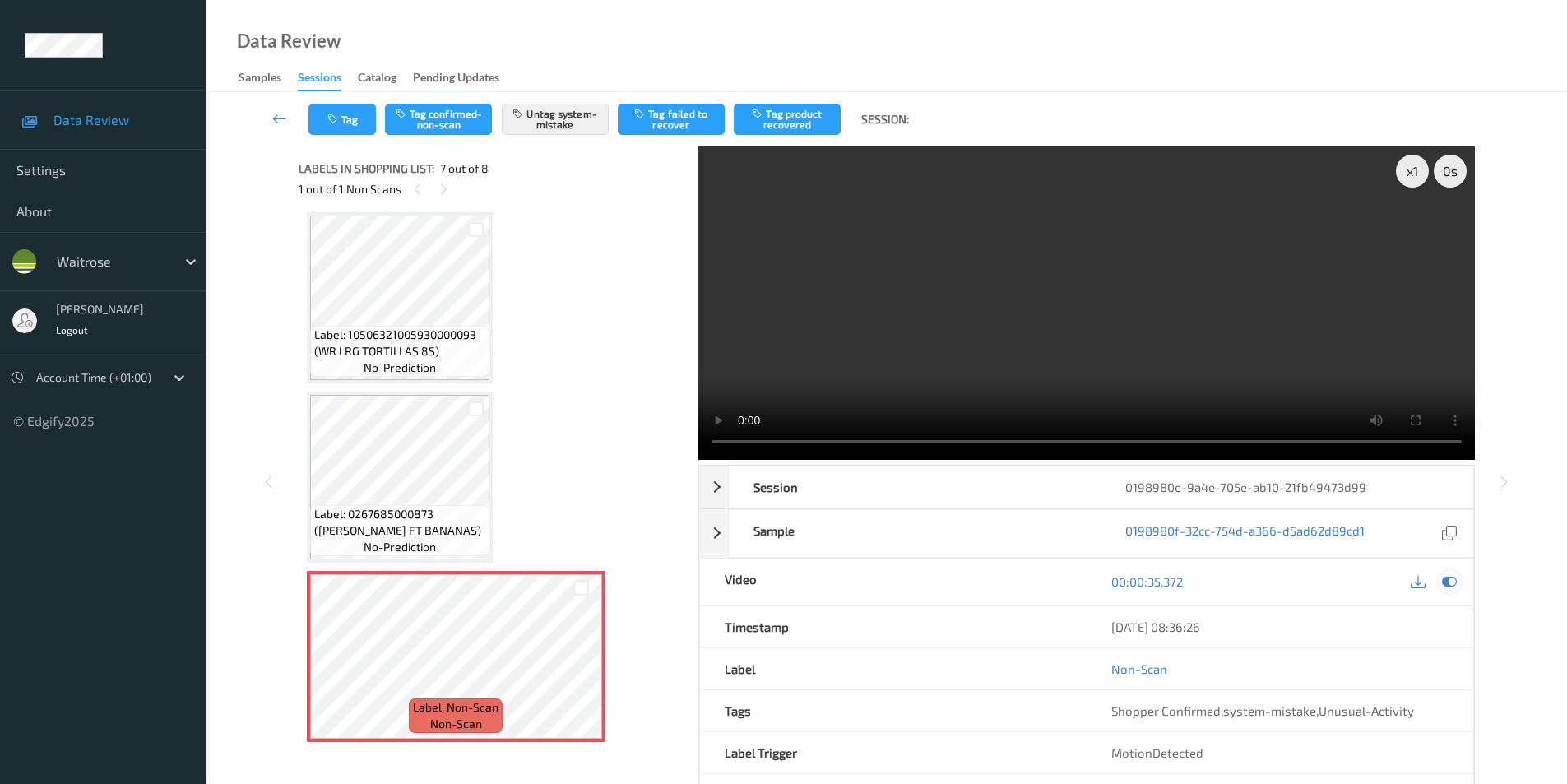
click at [1445, 580] on icon at bounding box center [1450, 581] width 15 height 15
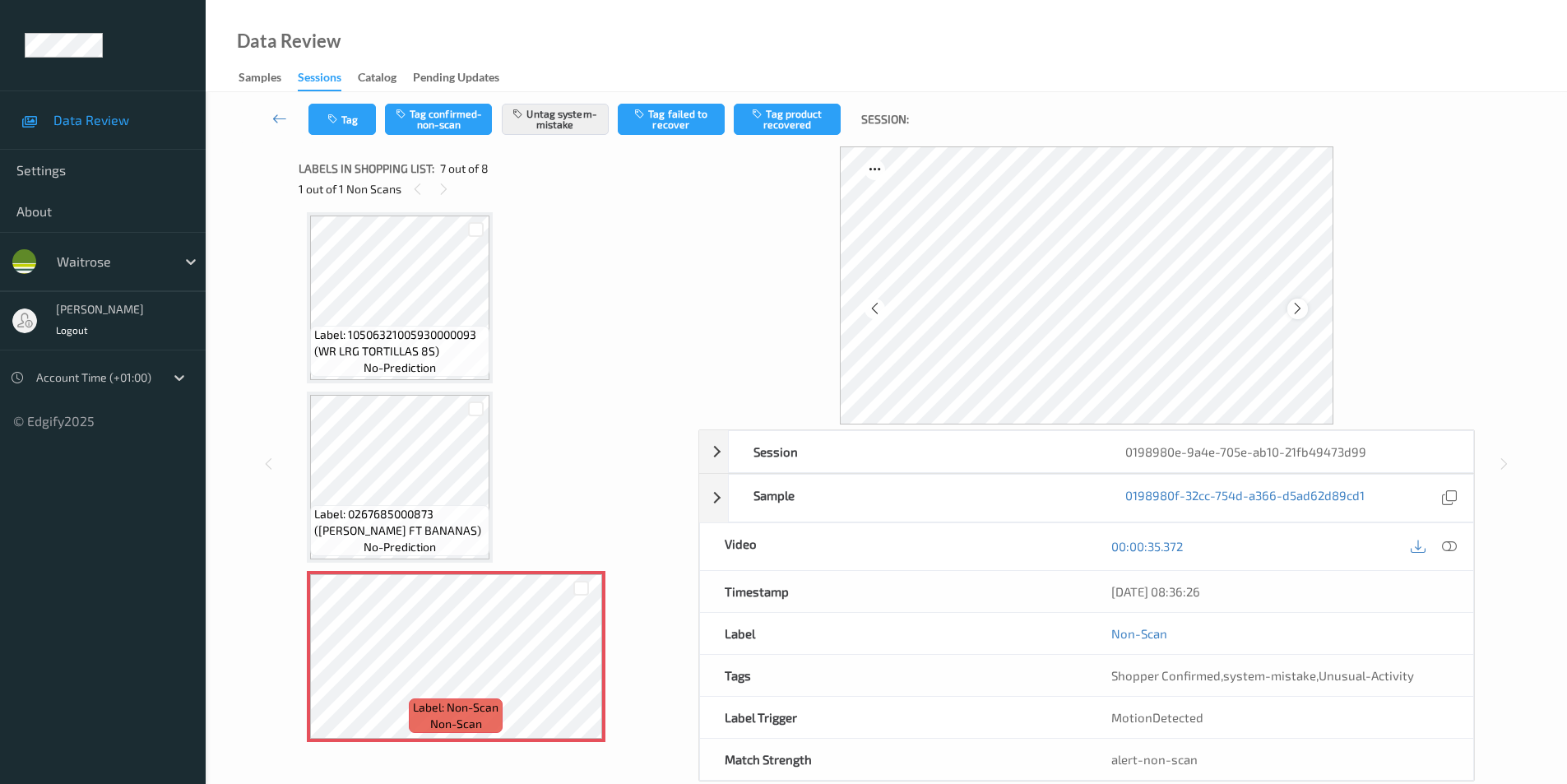
click at [1301, 310] on icon at bounding box center [1297, 308] width 14 height 15
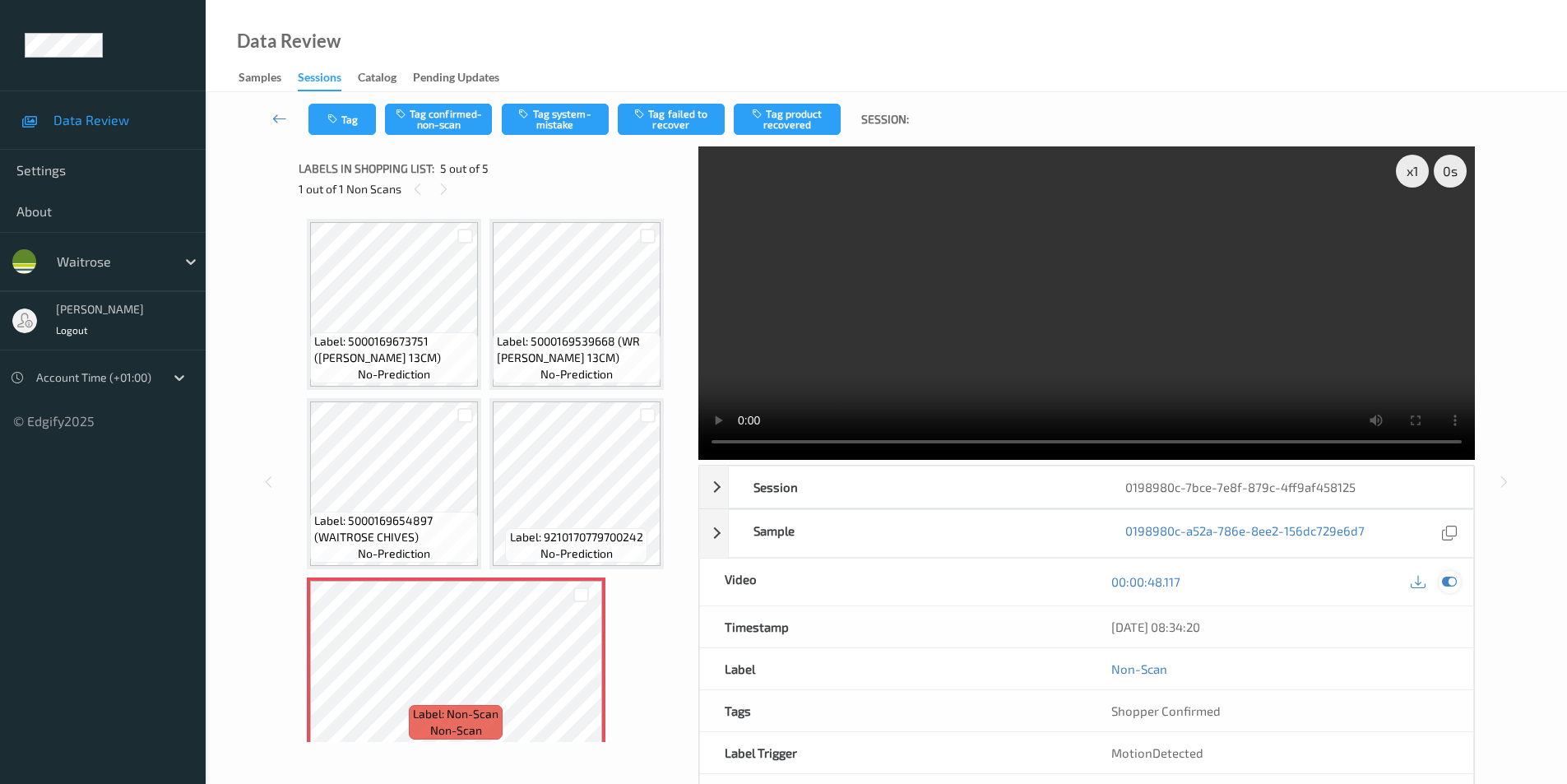
click at [1446, 579] on icon at bounding box center [1450, 581] width 15 height 15
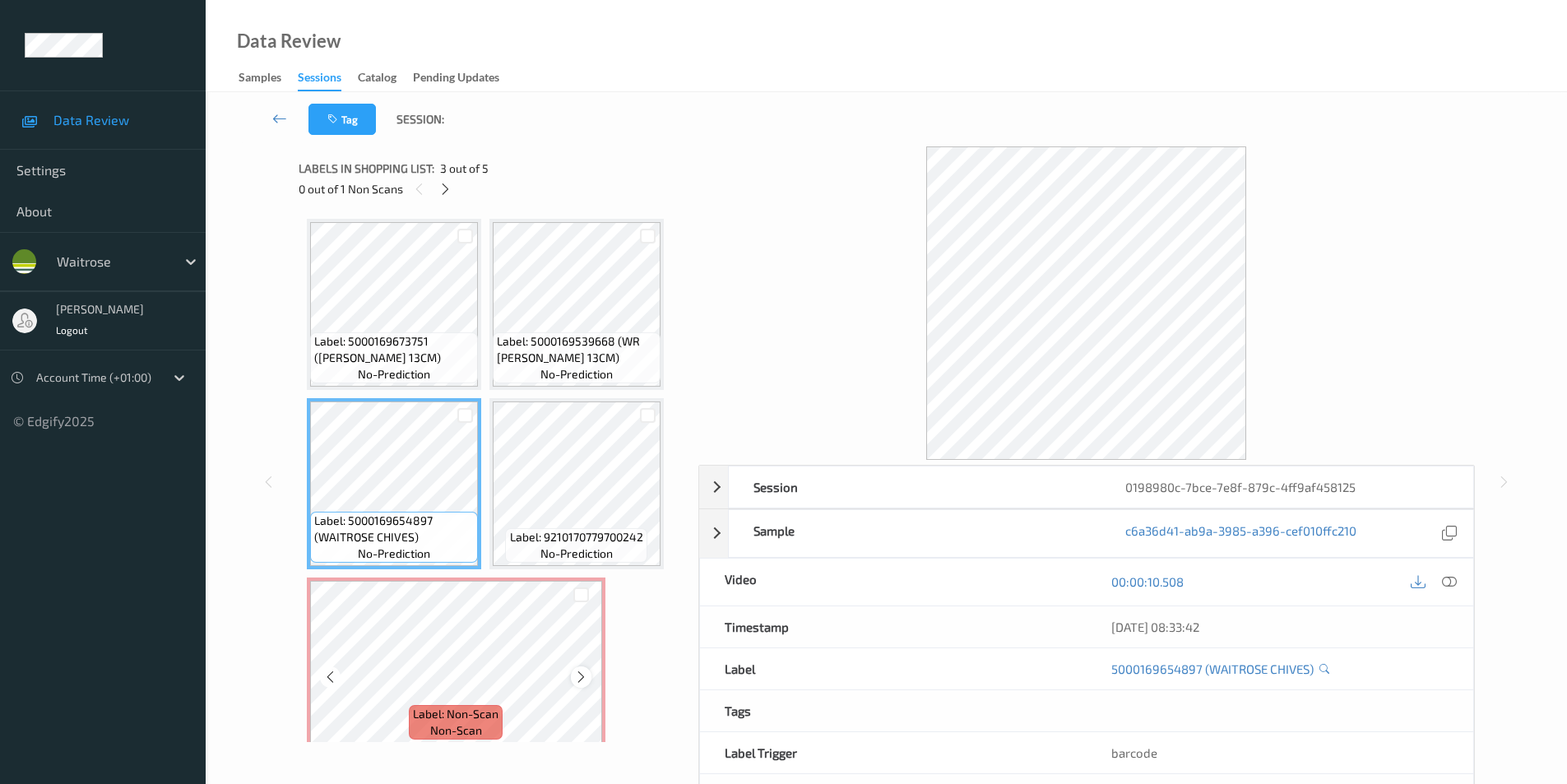
click at [579, 679] on icon at bounding box center [581, 677] width 14 height 15
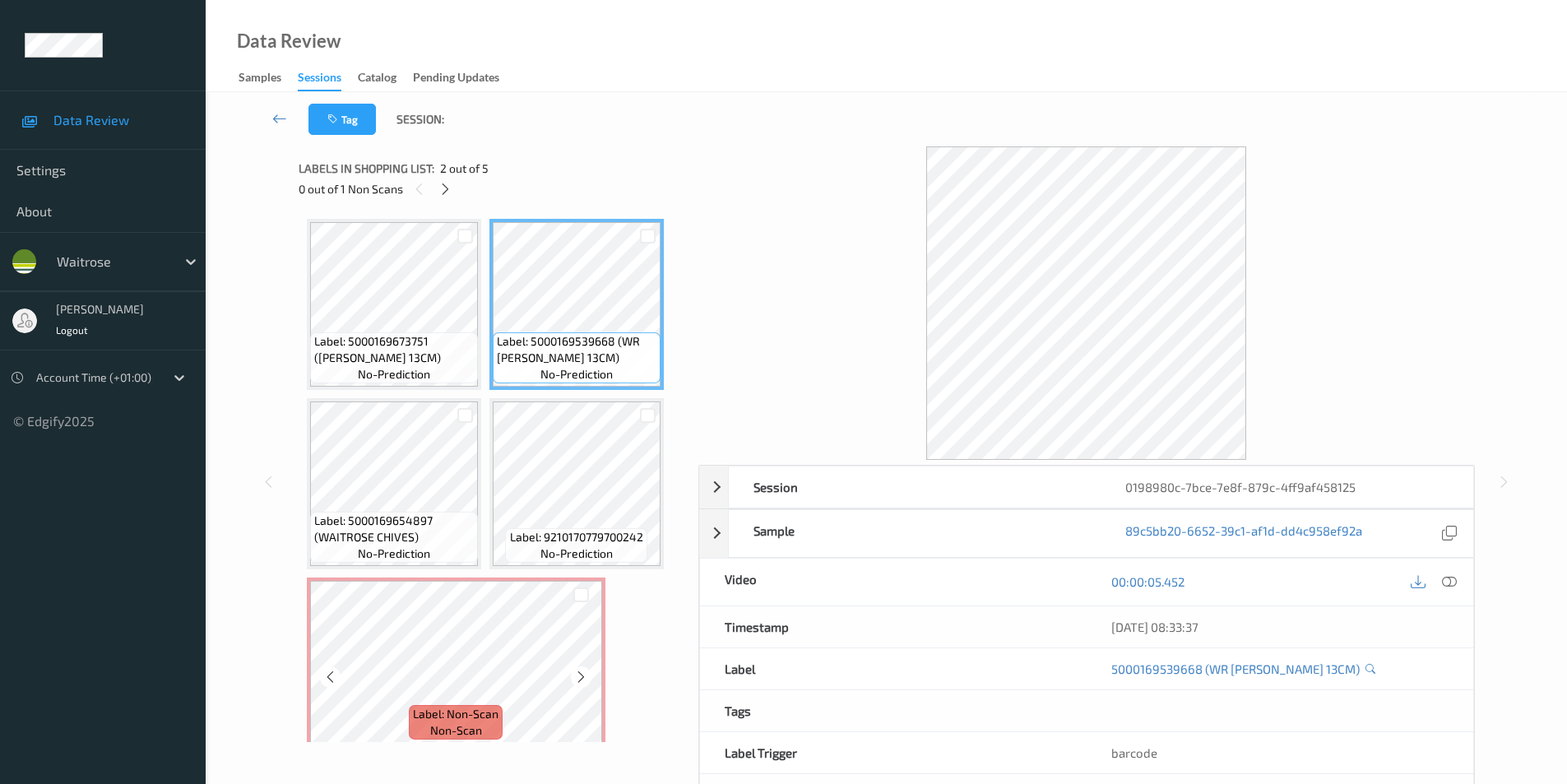
scroll to position [15, 0]
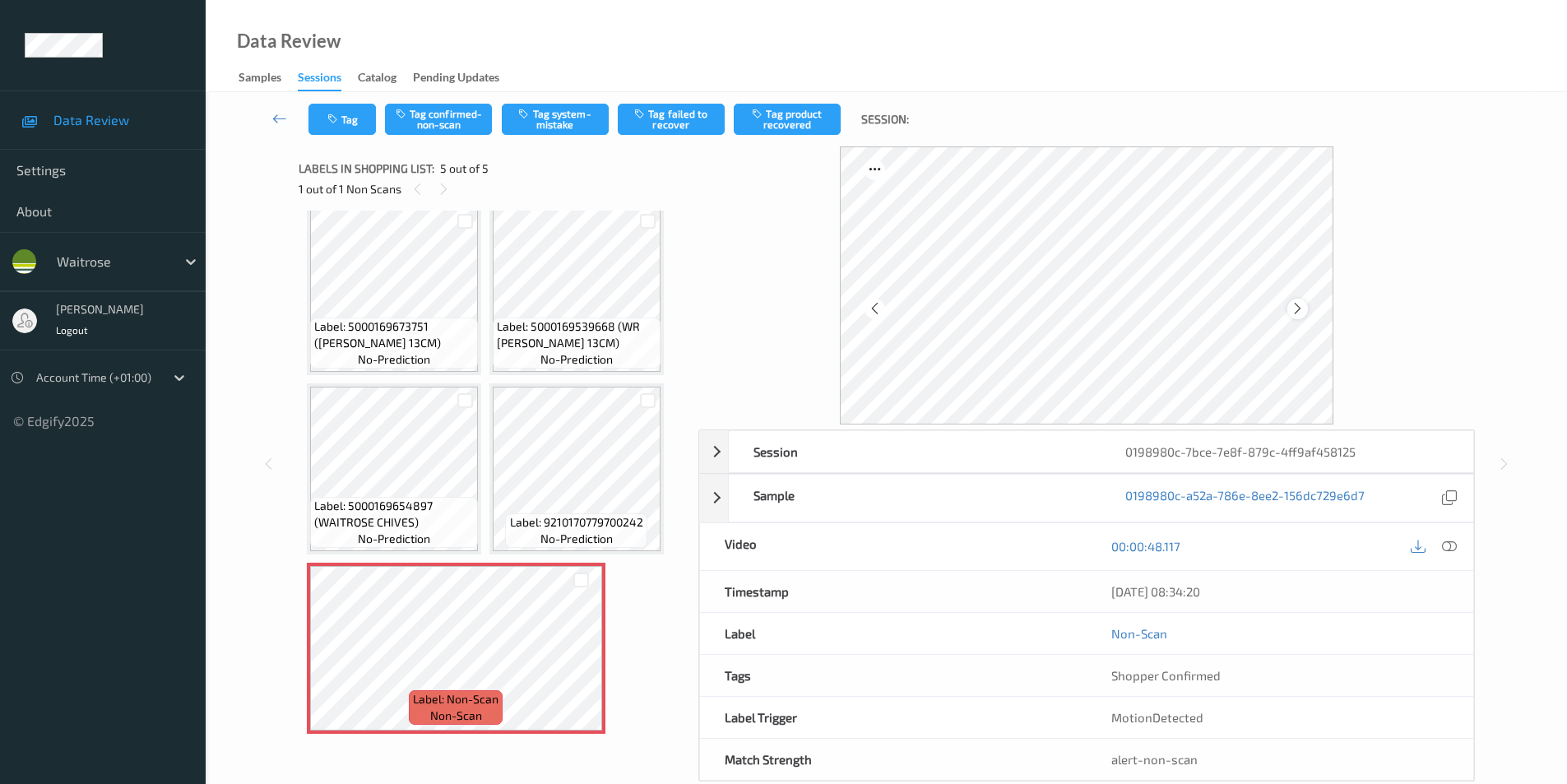
click at [1301, 309] on icon at bounding box center [1297, 308] width 14 height 15
click at [1297, 314] on icon at bounding box center [1297, 308] width 14 height 15
click at [539, 98] on div "Tag Tag confirmed-non-scan Tag system-mistake Tag failed to recover Tag product…" at bounding box center [886, 118] width 1295 height 54
click at [546, 118] on button "Tag system-mistake" at bounding box center [555, 119] width 107 height 31
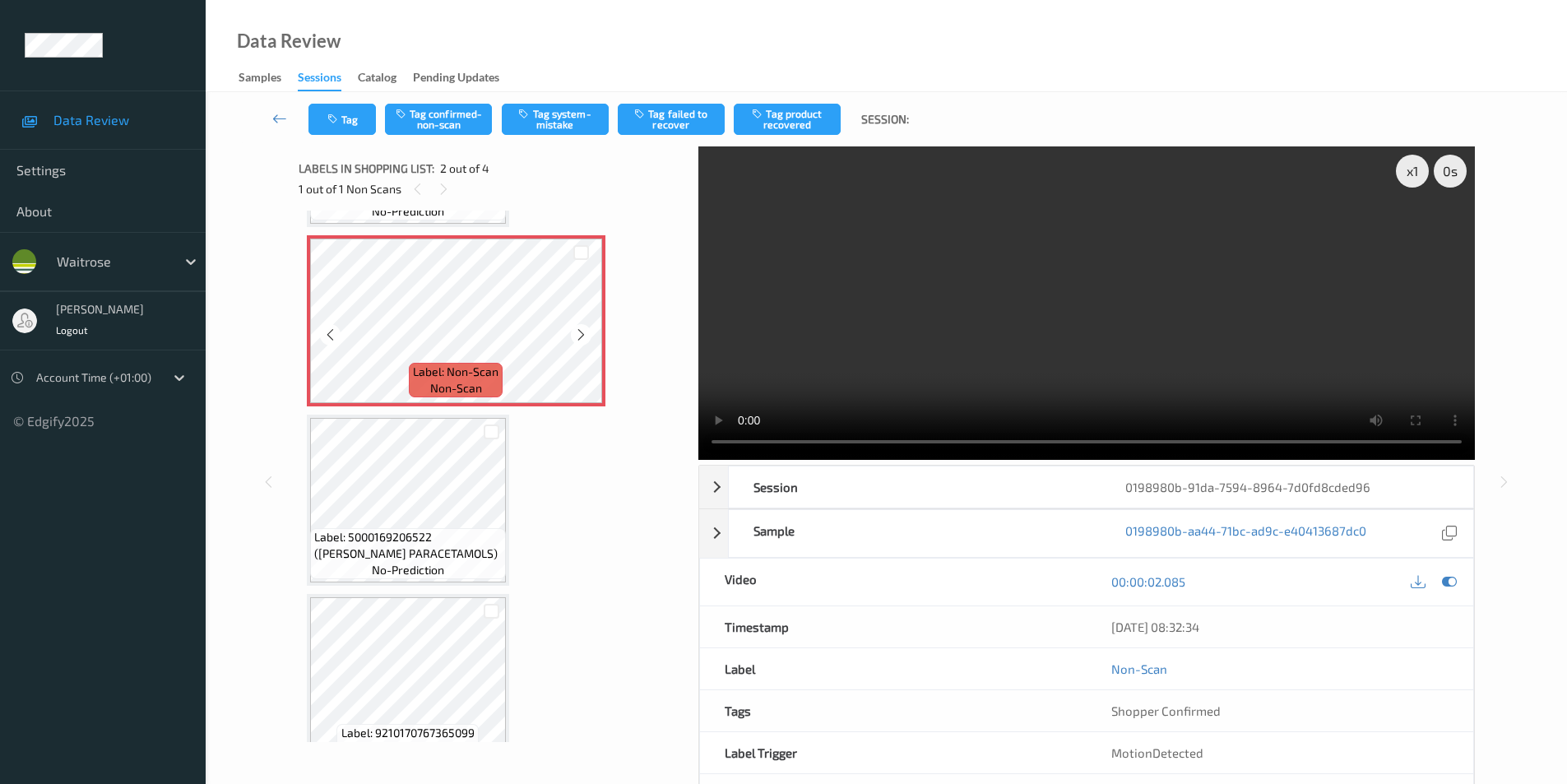
scroll to position [164, 0]
click at [1445, 578] on icon at bounding box center [1450, 581] width 15 height 15
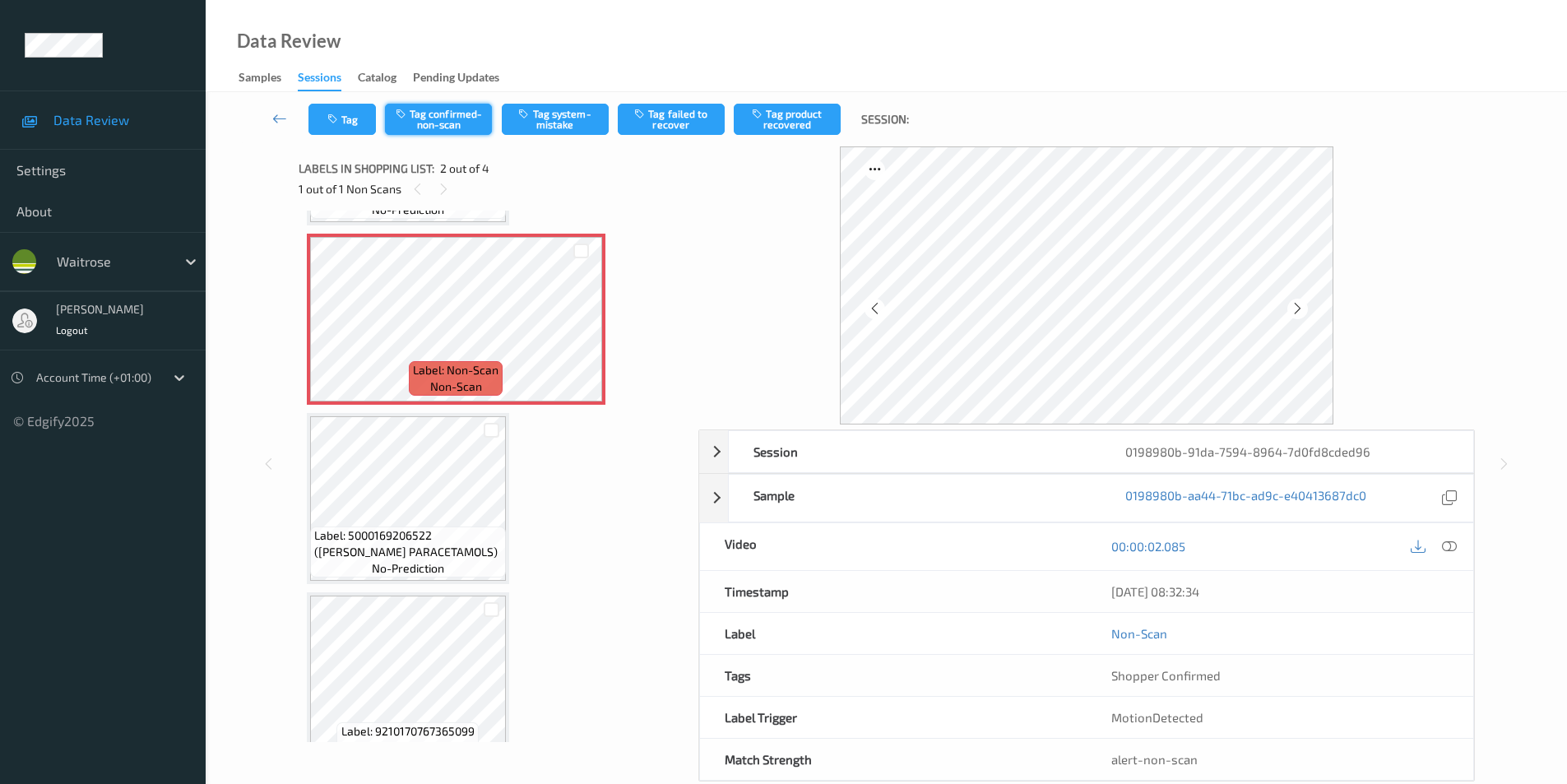
click at [450, 127] on button "Tag confirmed-non-scan" at bounding box center [439, 119] width 107 height 31
click at [832, 127] on button "Tag product recovered" at bounding box center [787, 119] width 107 height 31
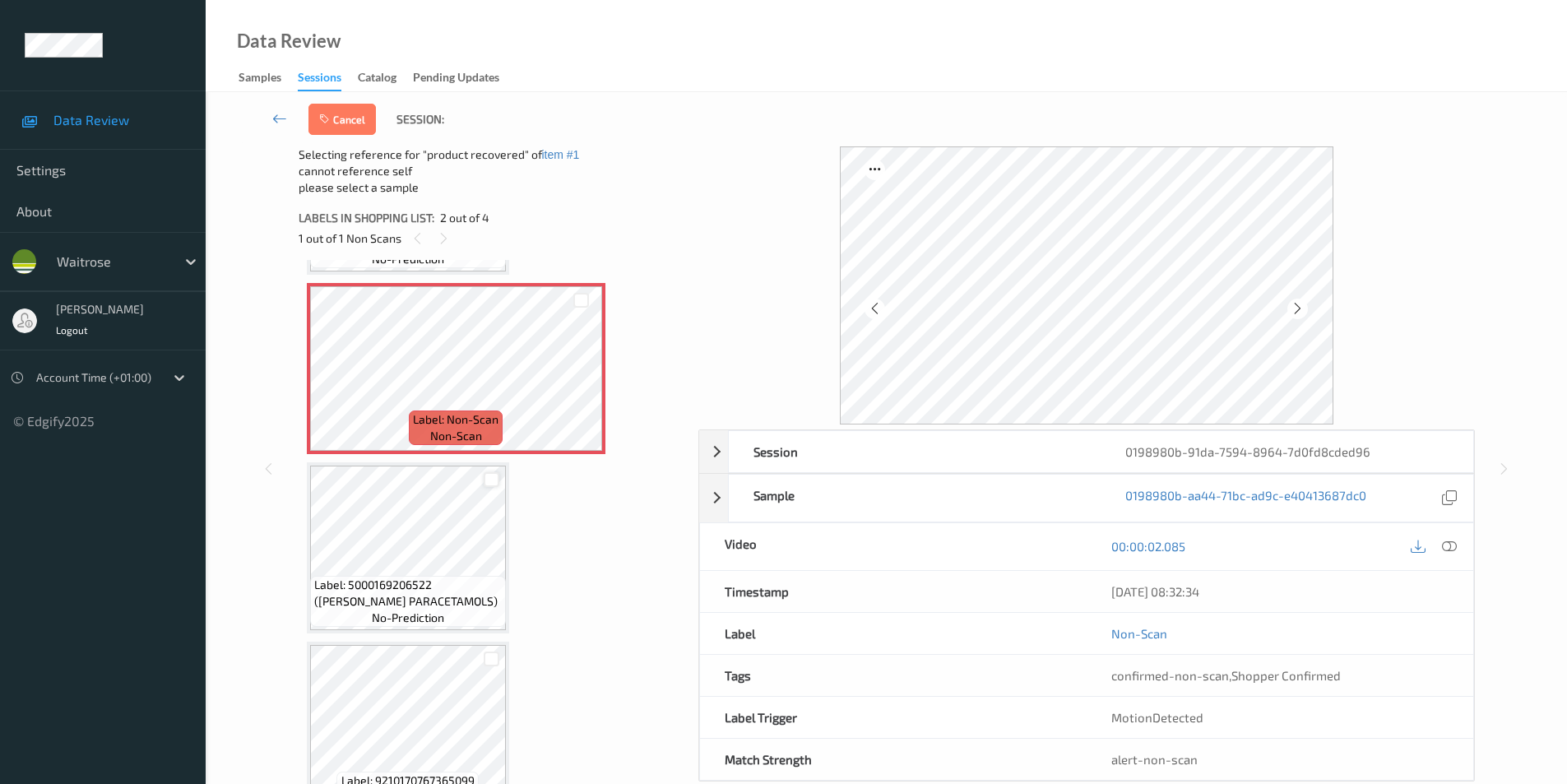
click at [487, 483] on div at bounding box center [491, 480] width 16 height 16
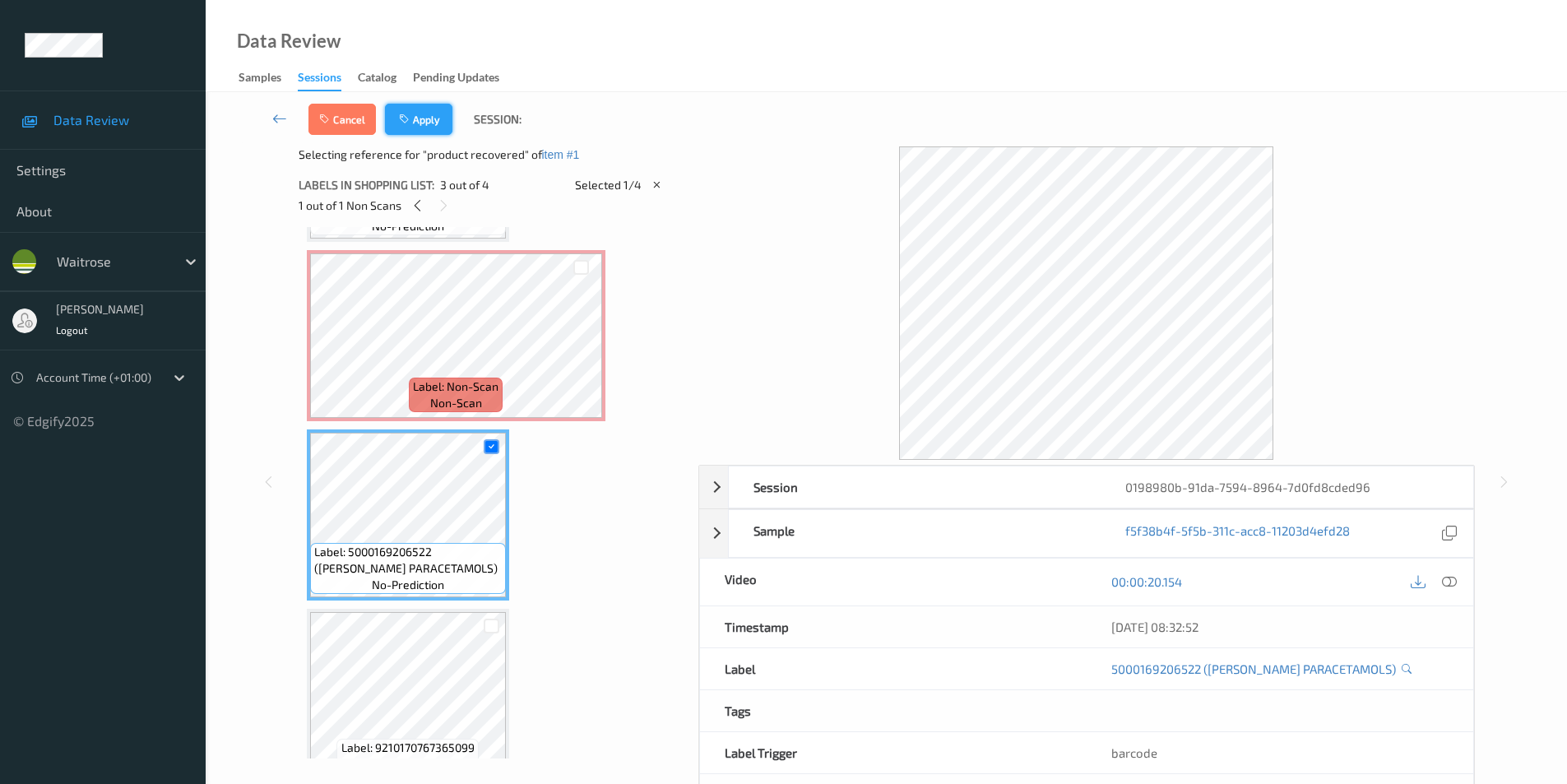
click at [421, 124] on button "Apply" at bounding box center [419, 119] width 68 height 31
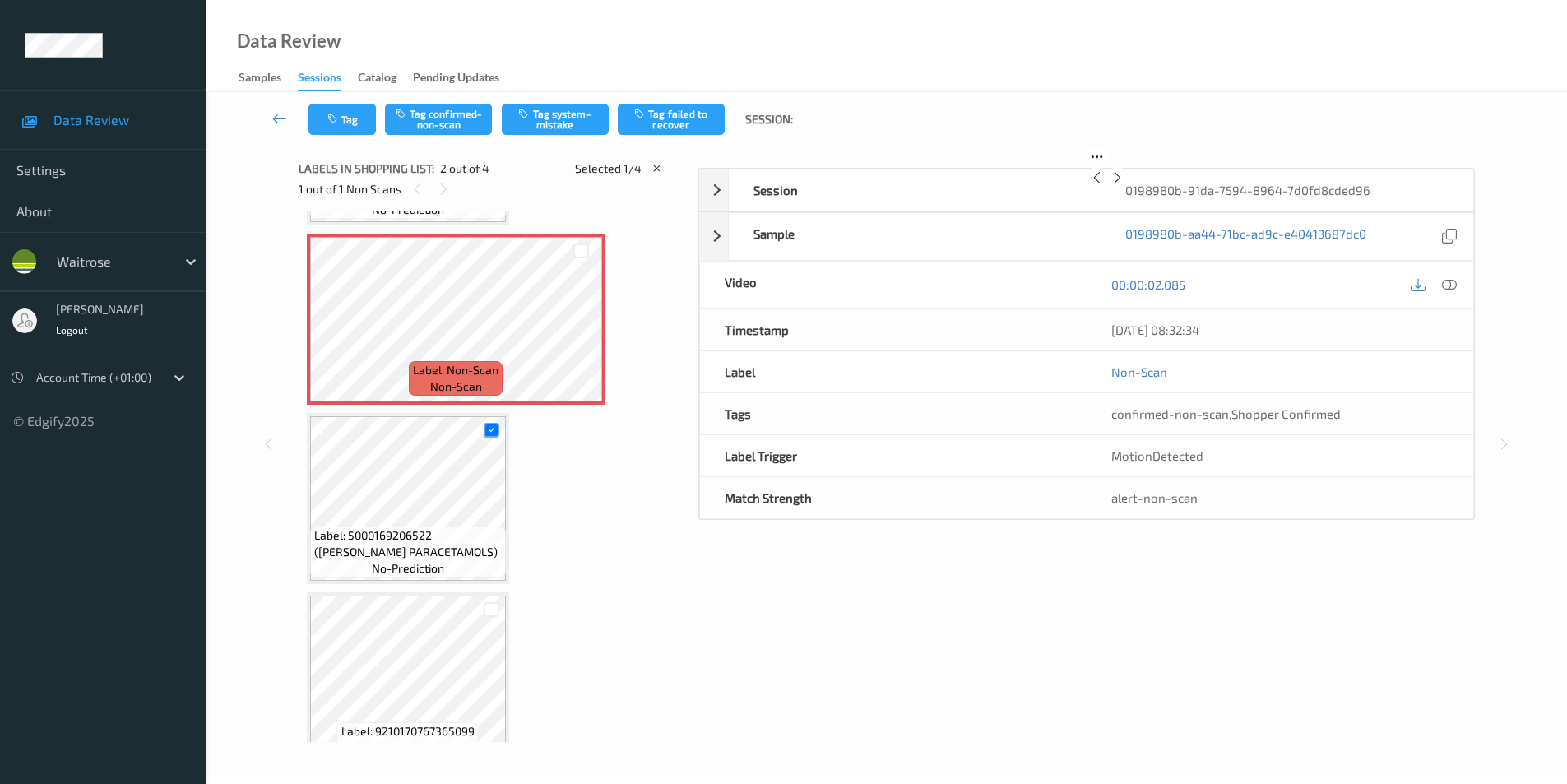
scroll to position [8, 0]
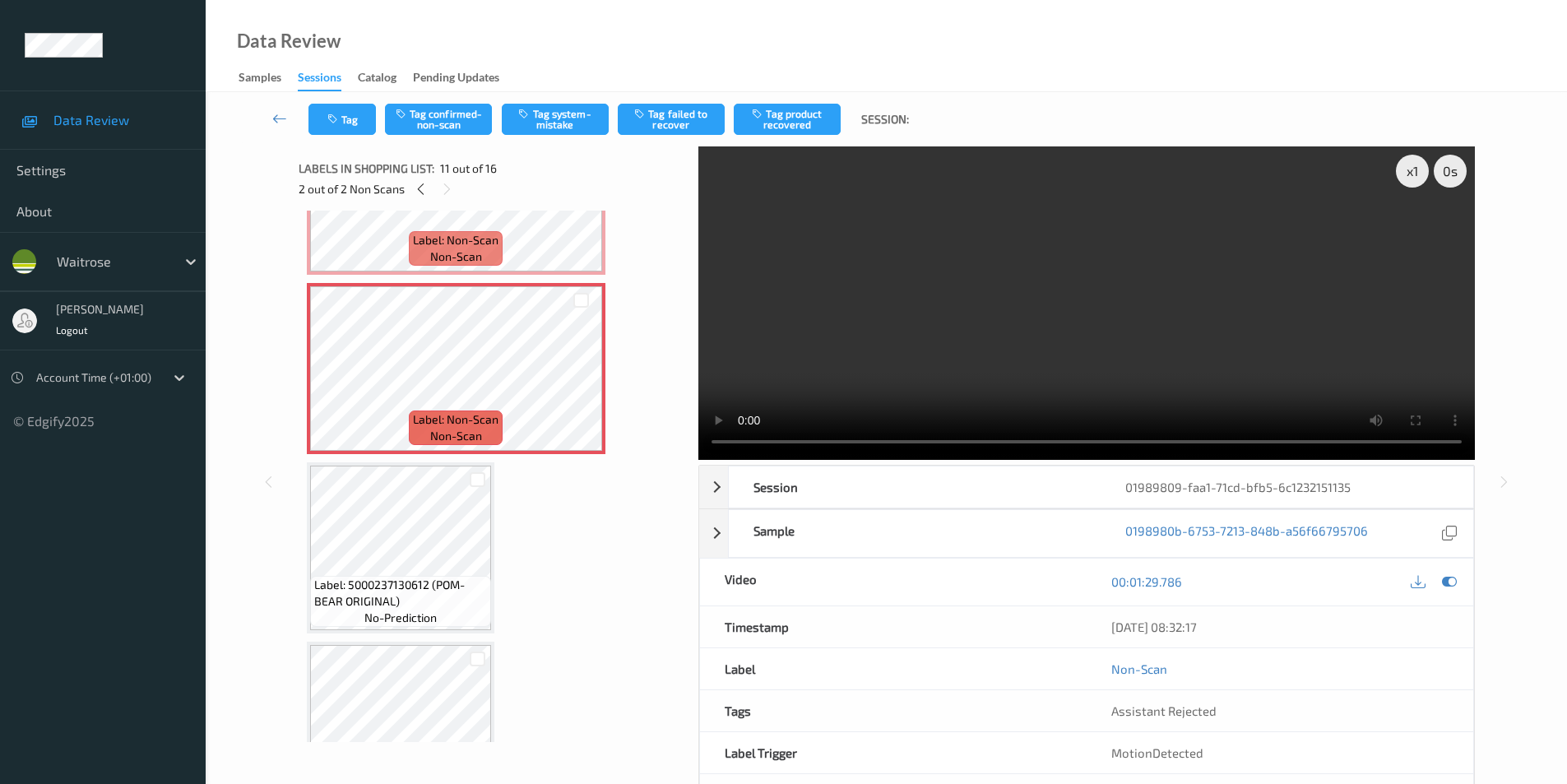
scroll to position [1727, 0]
click at [1450, 585] on icon at bounding box center [1450, 581] width 15 height 15
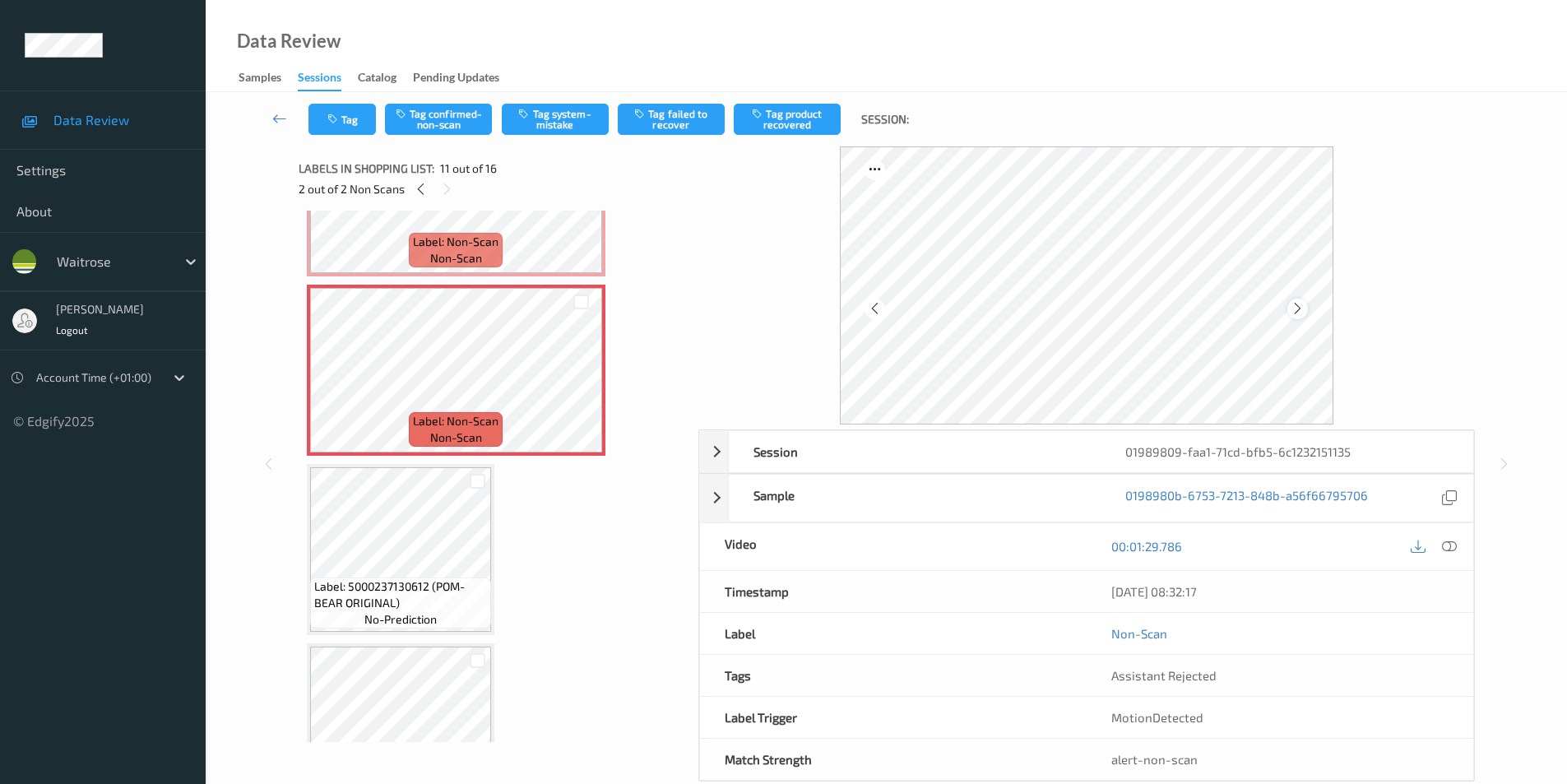
click at [1302, 308] on icon at bounding box center [1297, 308] width 14 height 15
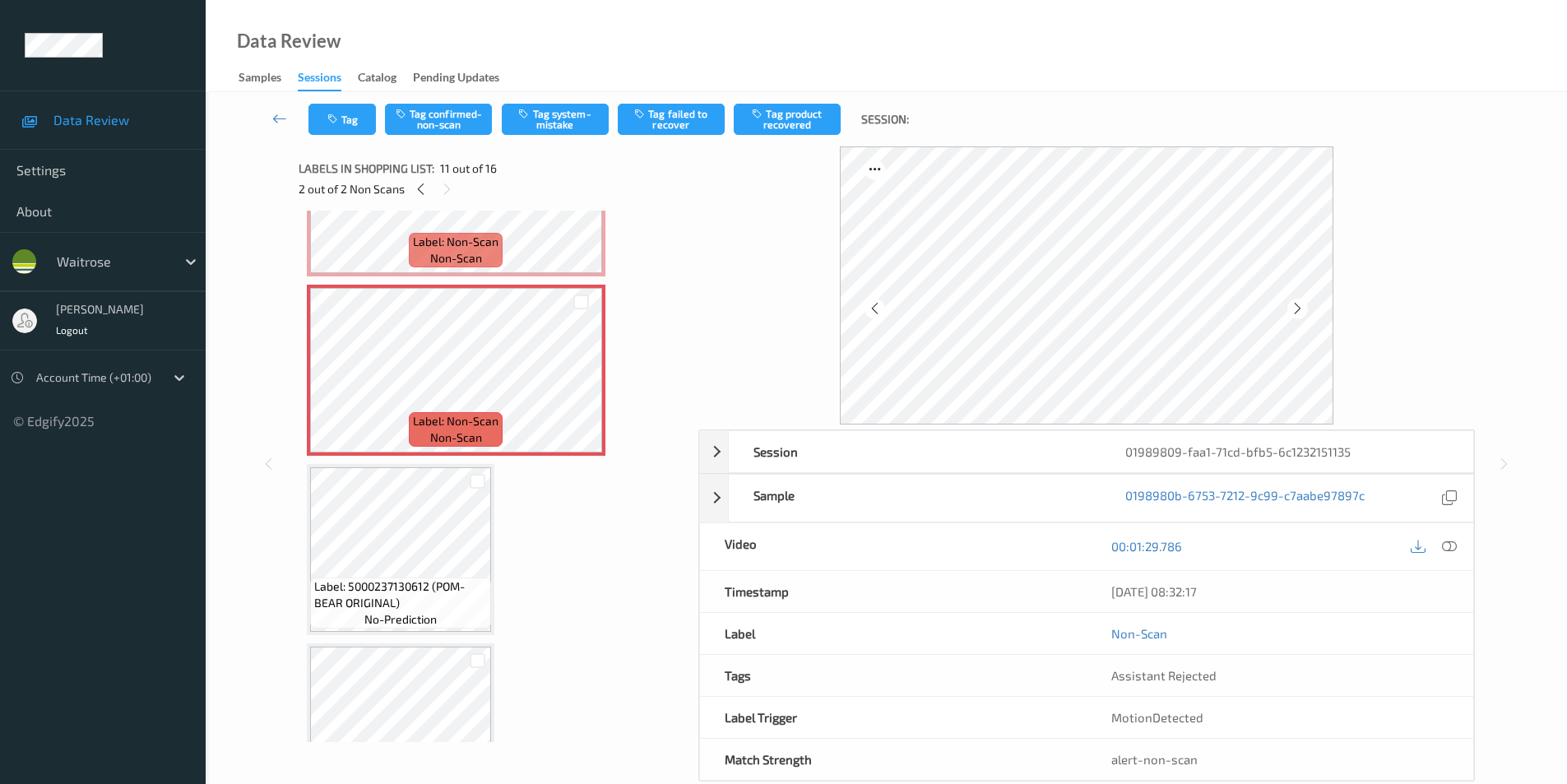
click at [1302, 308] on icon at bounding box center [1297, 308] width 14 height 15
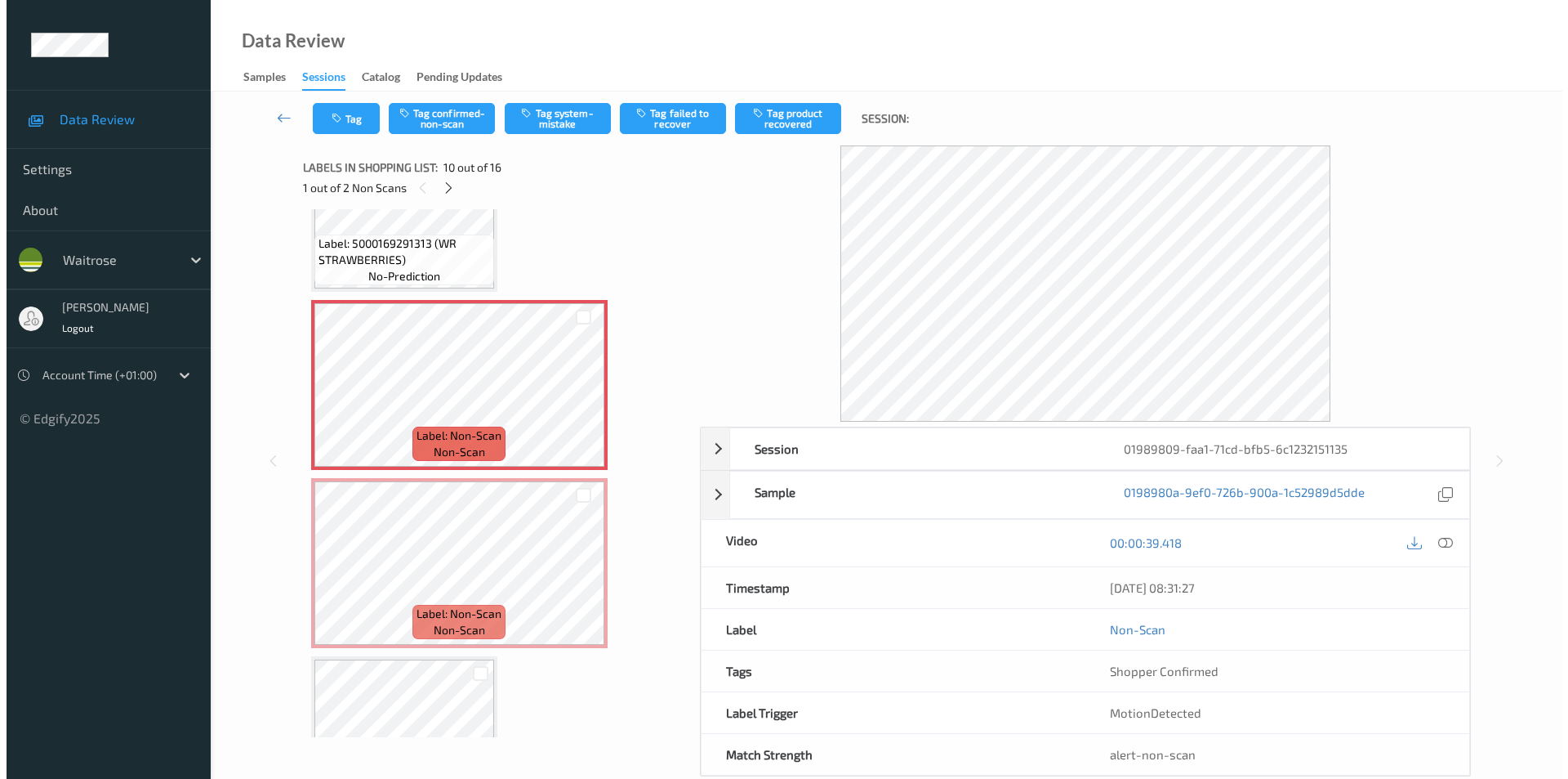
scroll to position [1553, 0]
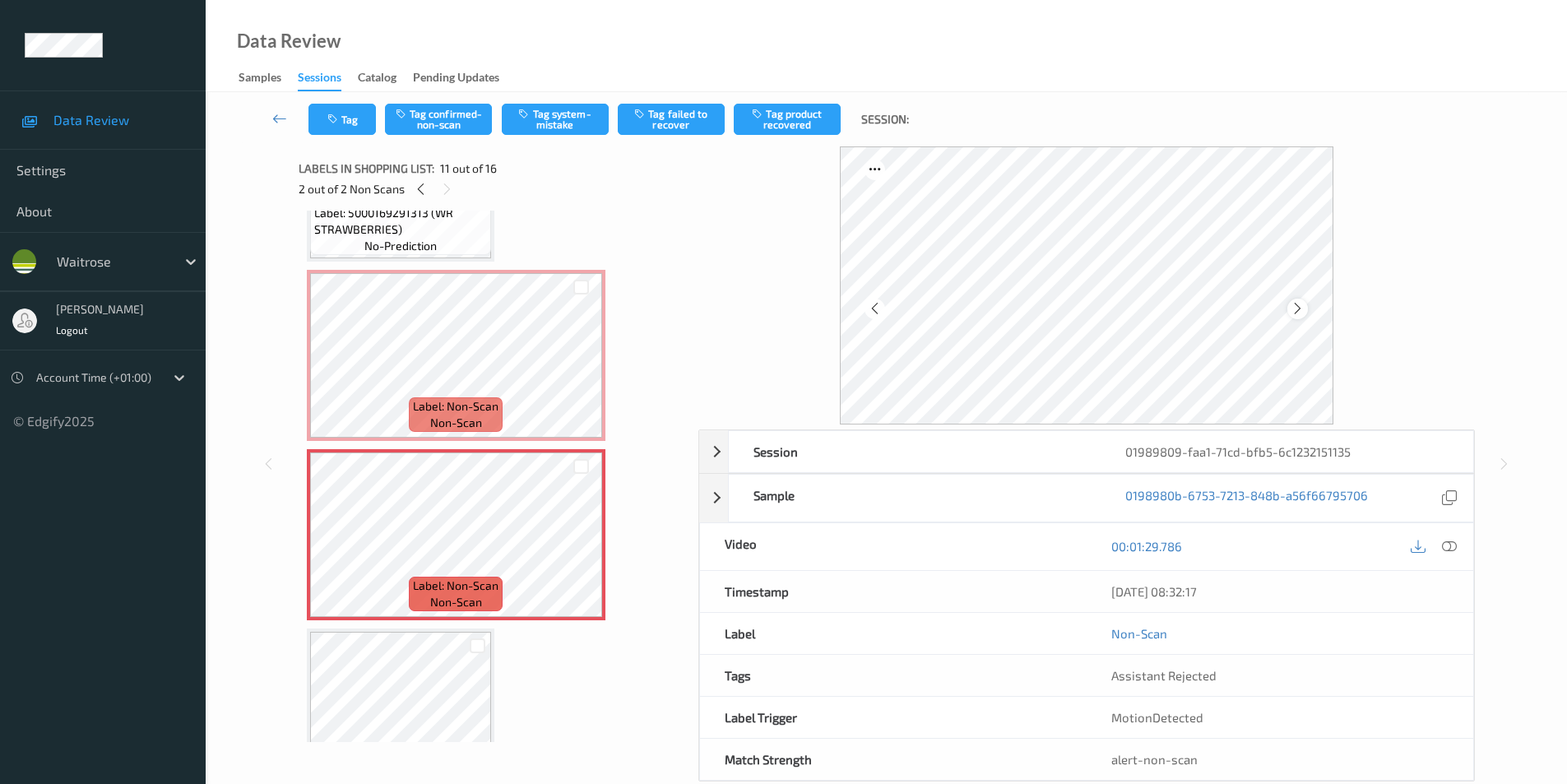
click at [1305, 308] on icon at bounding box center [1297, 308] width 14 height 15
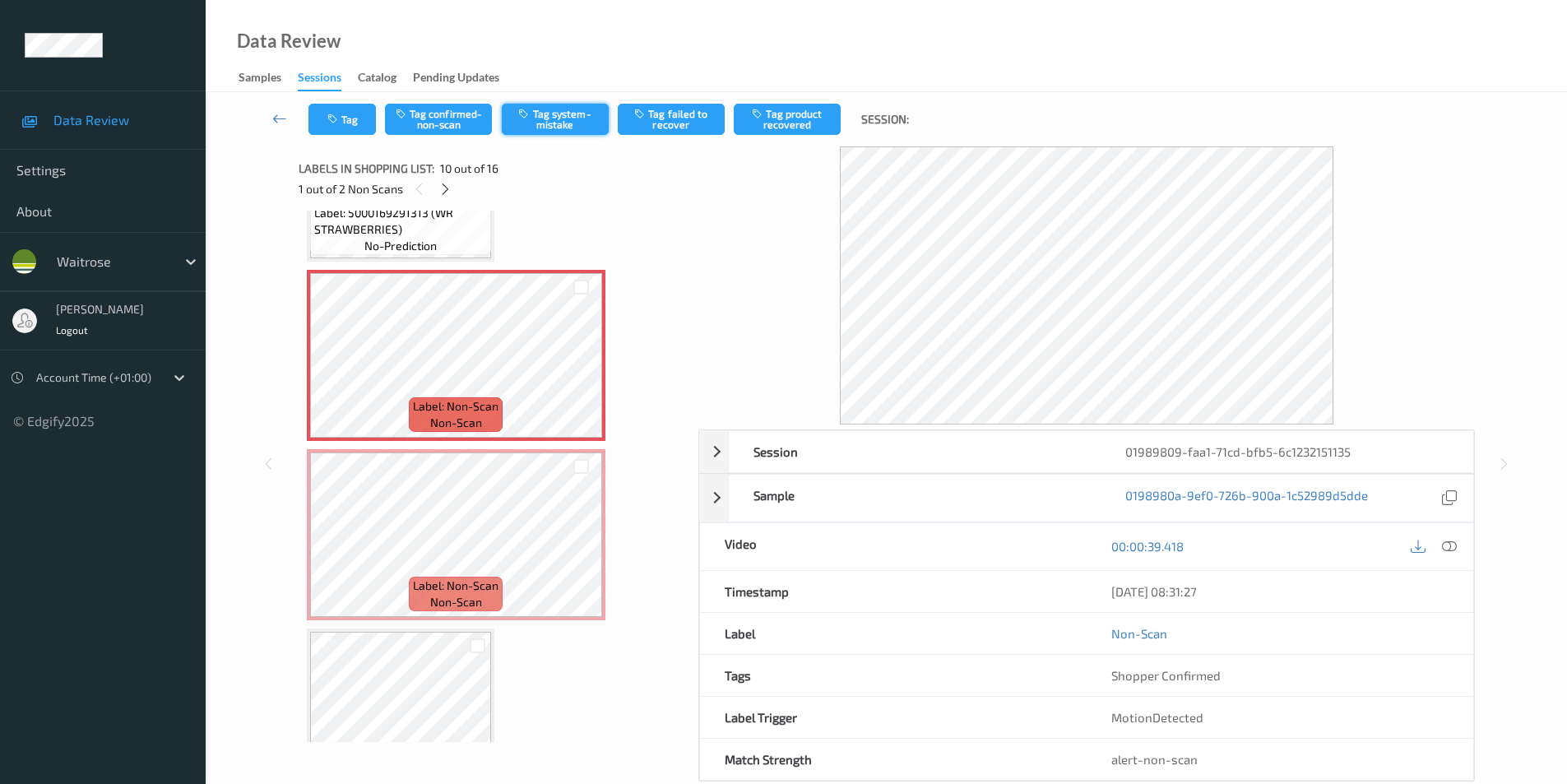
click at [582, 117] on button "Tag system-mistake" at bounding box center [555, 119] width 107 height 31
click at [339, 131] on button "Tag" at bounding box center [342, 119] width 68 height 31
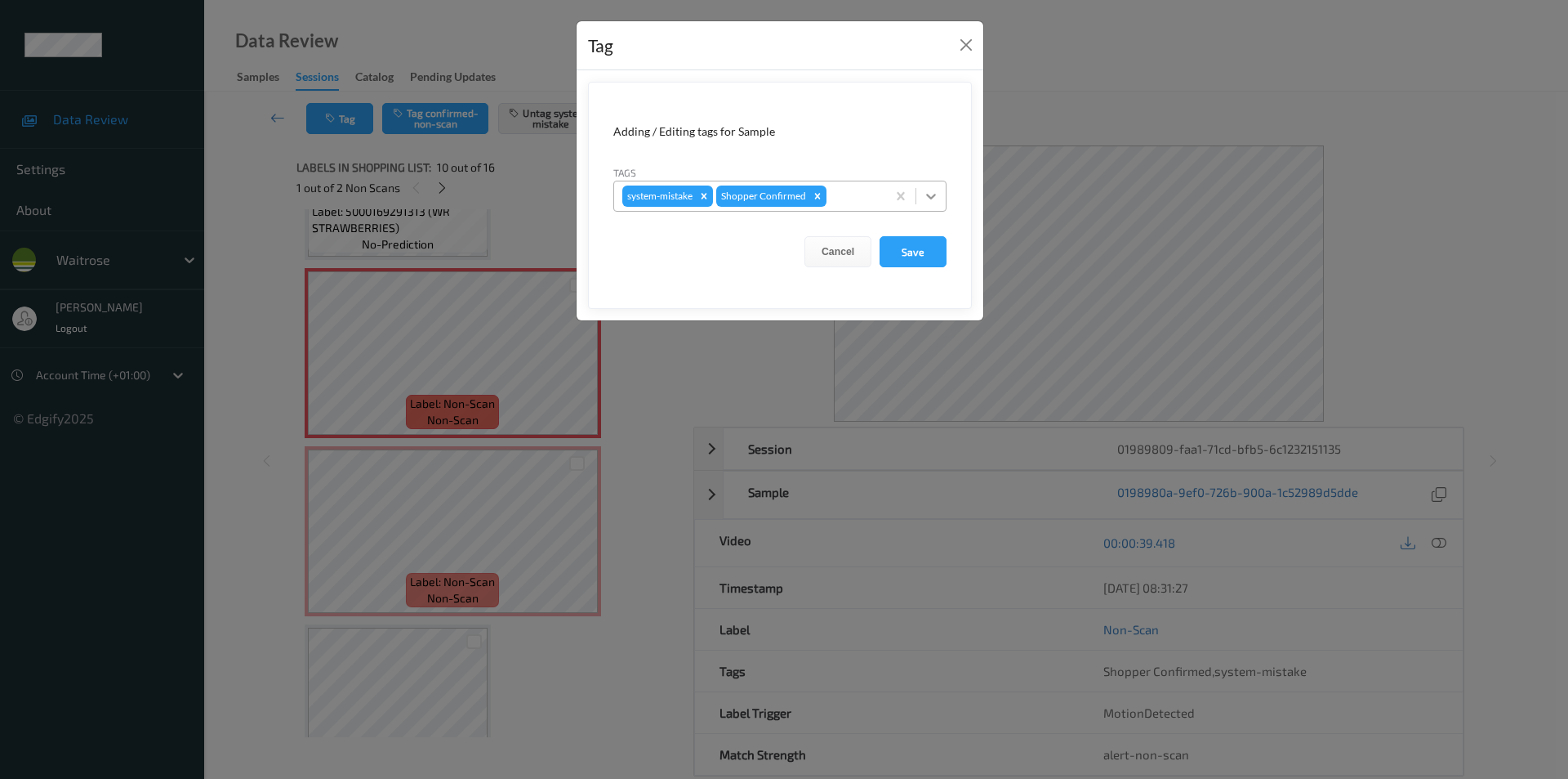
click at [939, 202] on div at bounding box center [931, 196] width 29 height 29
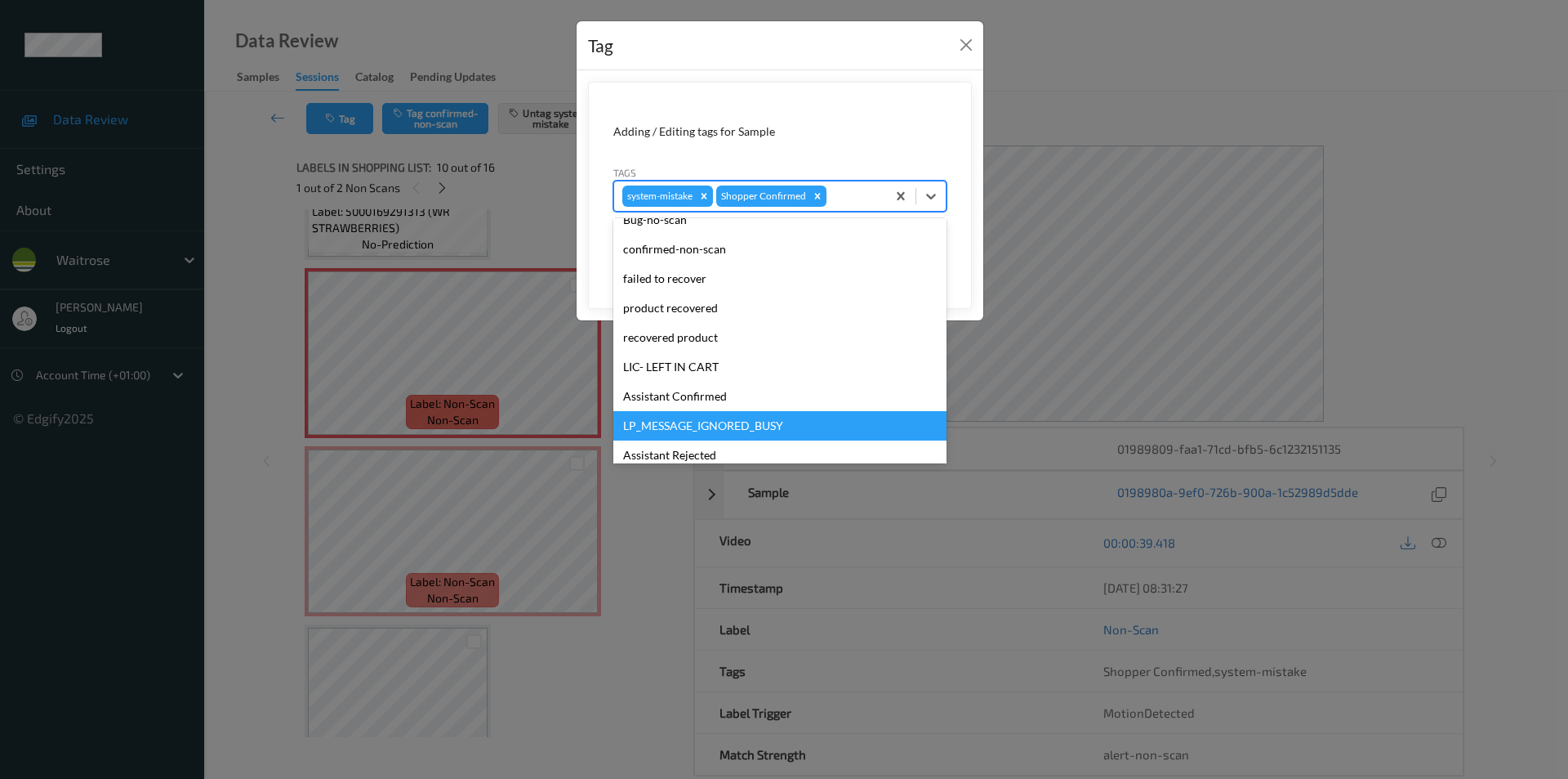
scroll to position [321, 0]
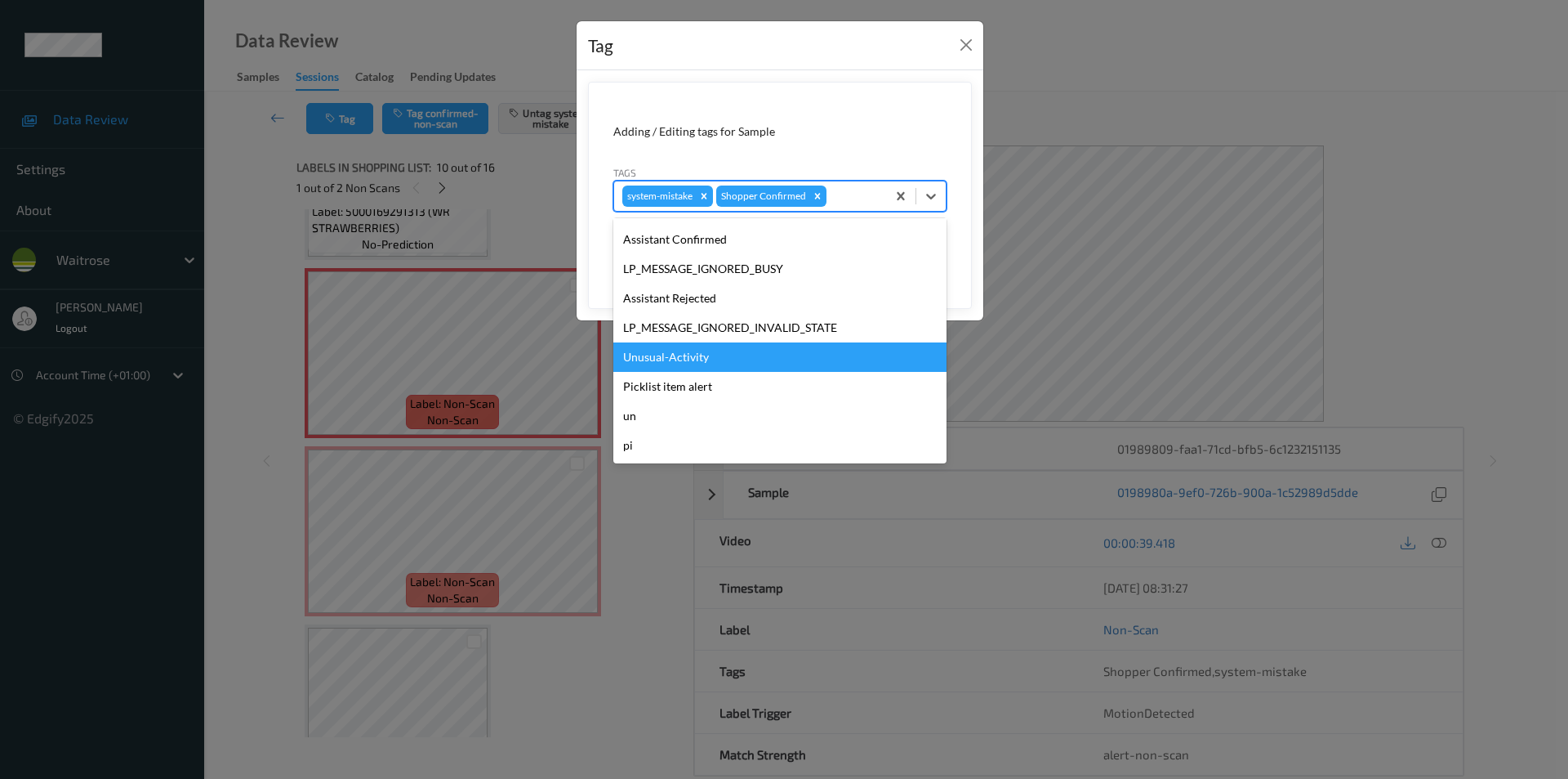
click at [654, 353] on div "Unusual-Activity" at bounding box center [779, 357] width 333 height 29
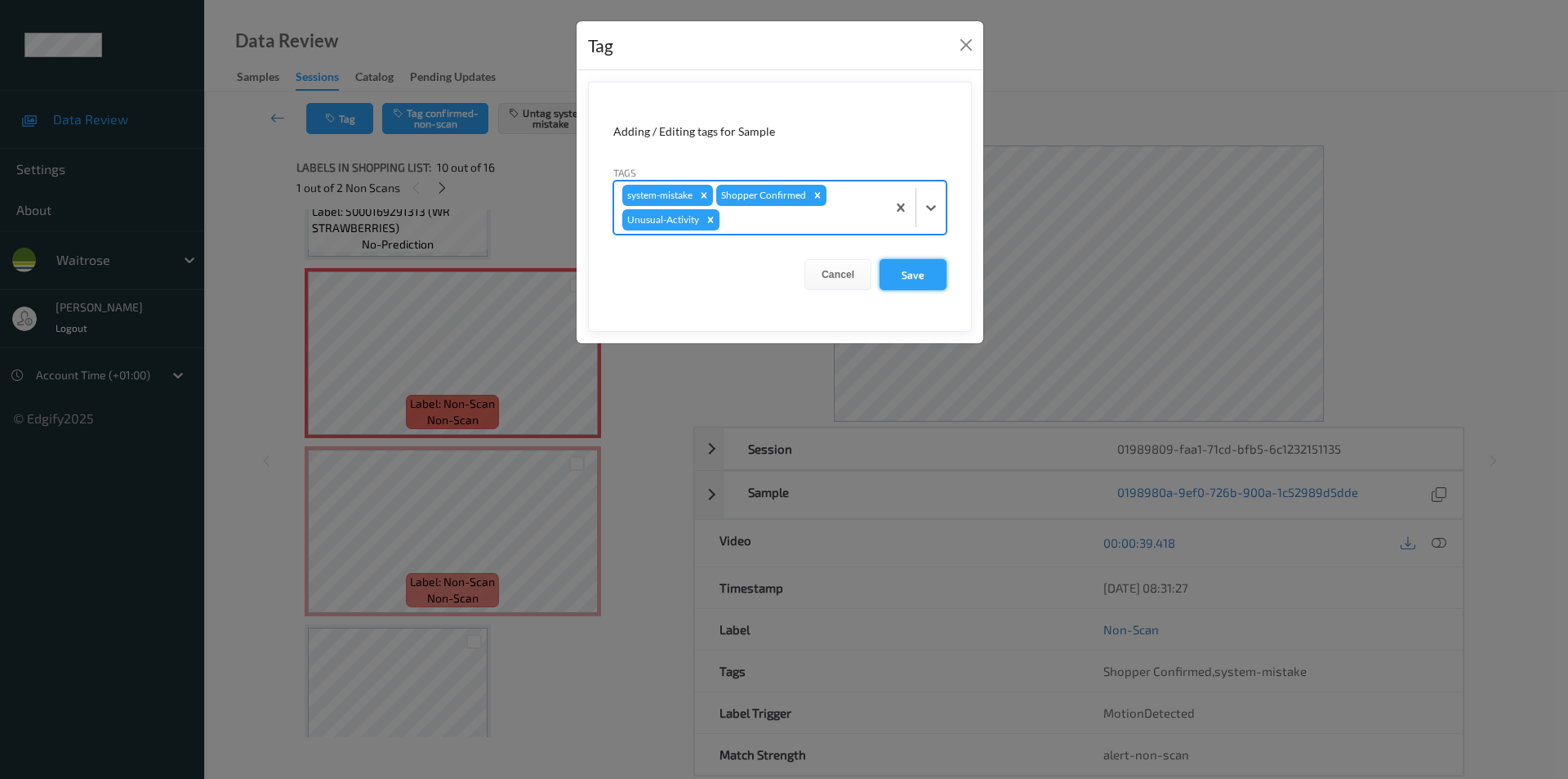
click at [916, 268] on button "Save" at bounding box center [913, 274] width 67 height 31
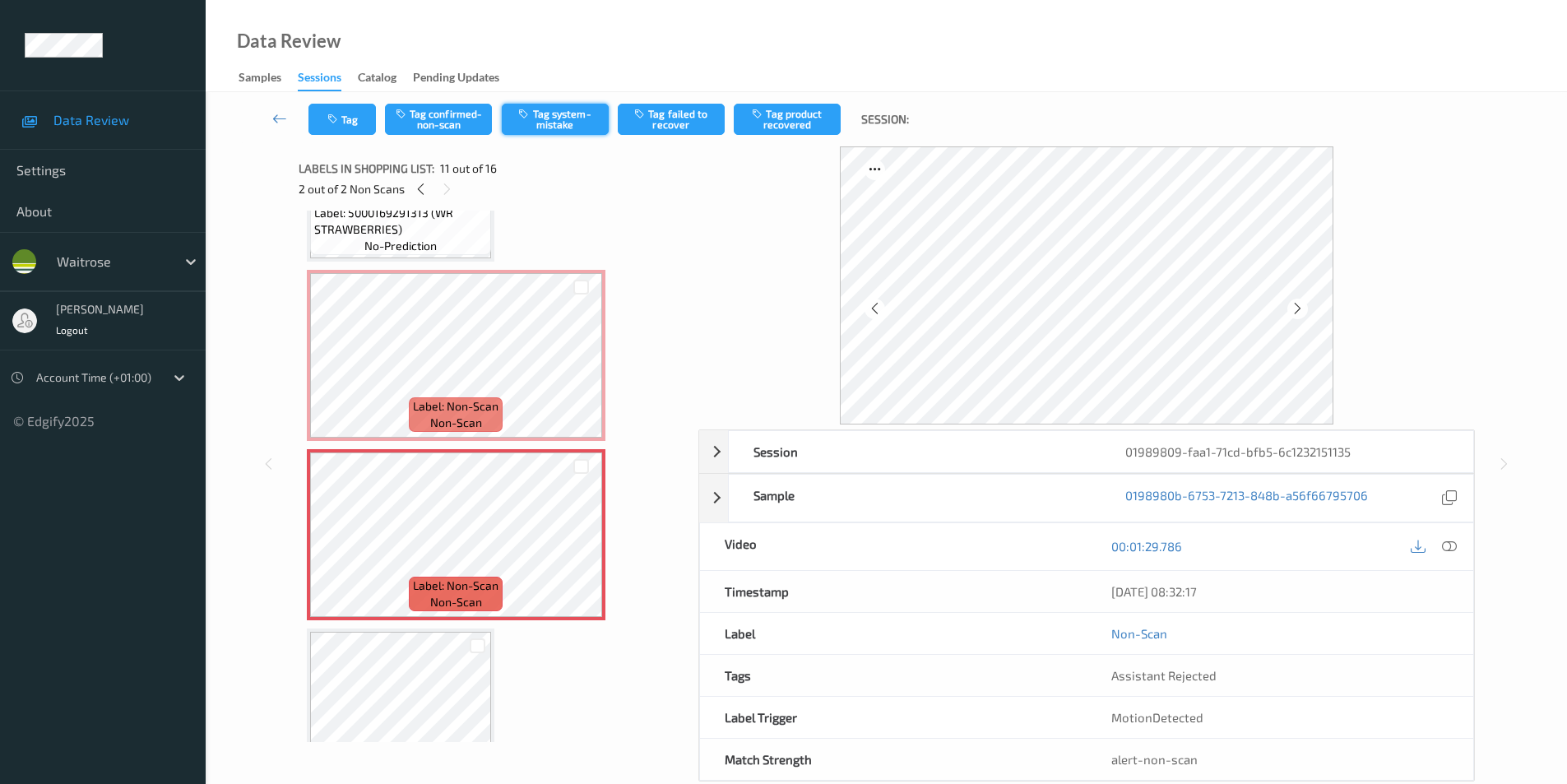
click at [562, 131] on button "Tag system-mistake" at bounding box center [555, 119] width 107 height 31
click at [345, 134] on button "Tag" at bounding box center [342, 119] width 68 height 31
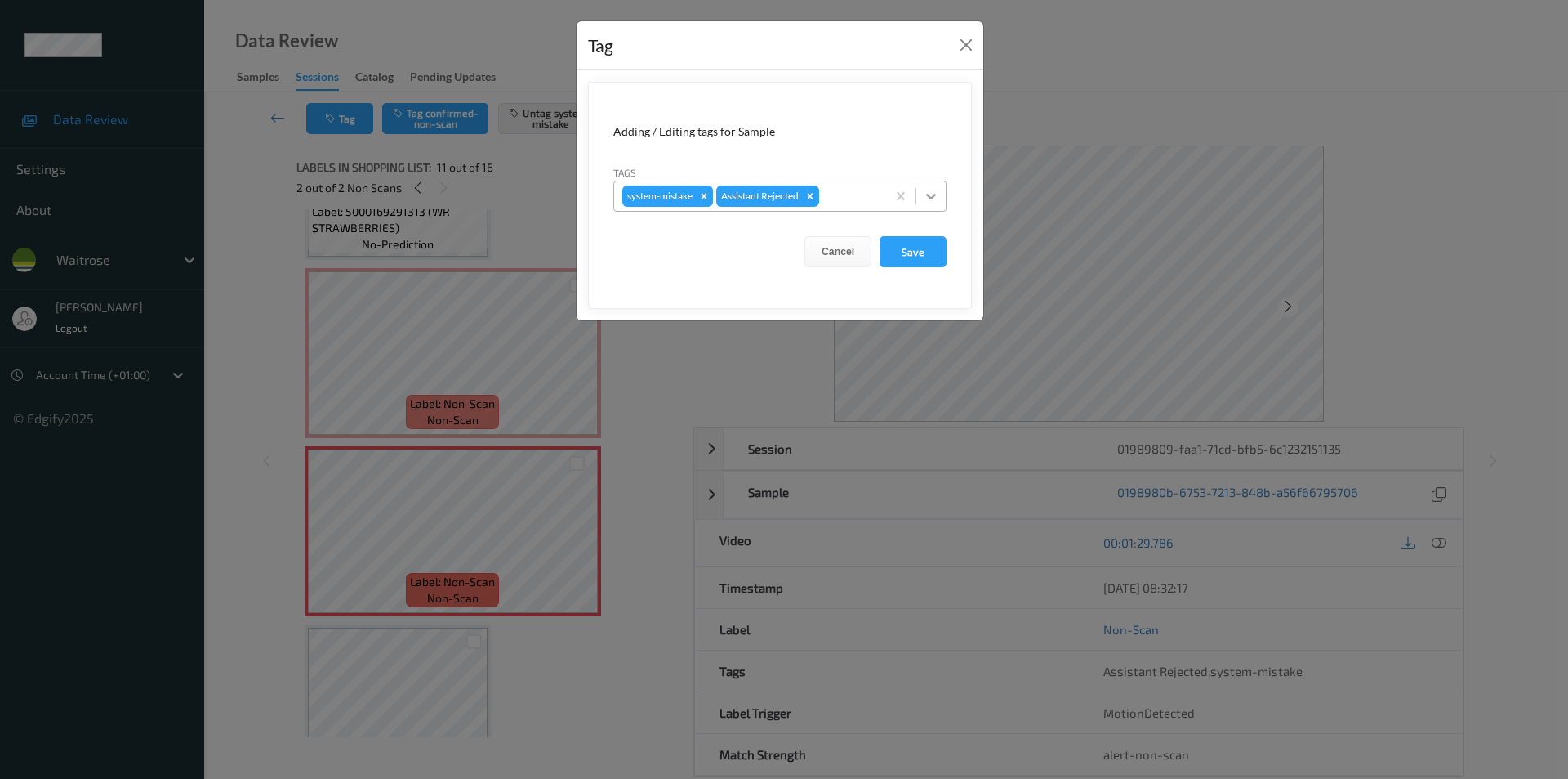
click at [928, 206] on div at bounding box center [931, 196] width 29 height 29
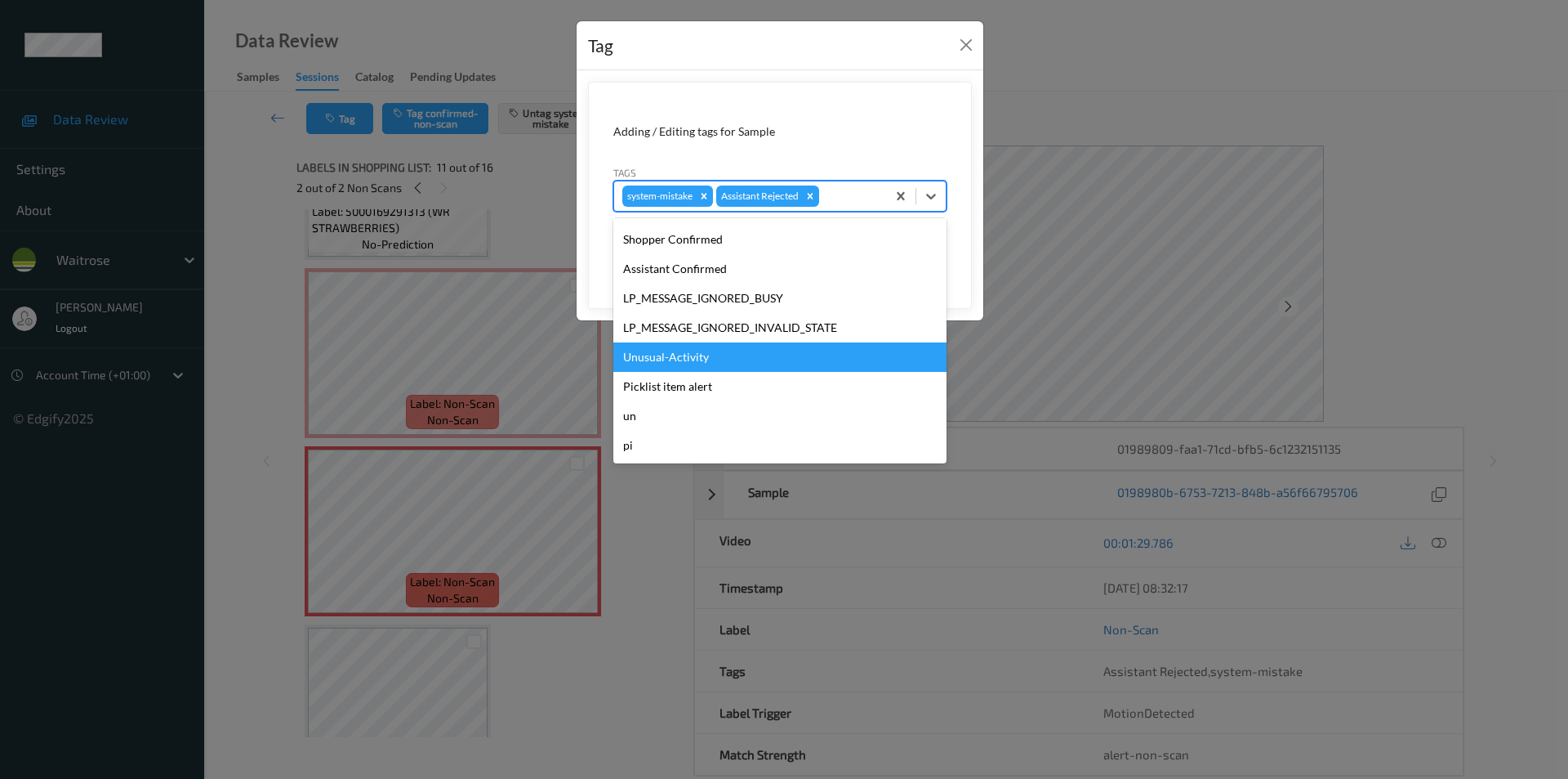
click at [669, 357] on div "Unusual-Activity" at bounding box center [779, 357] width 333 height 29
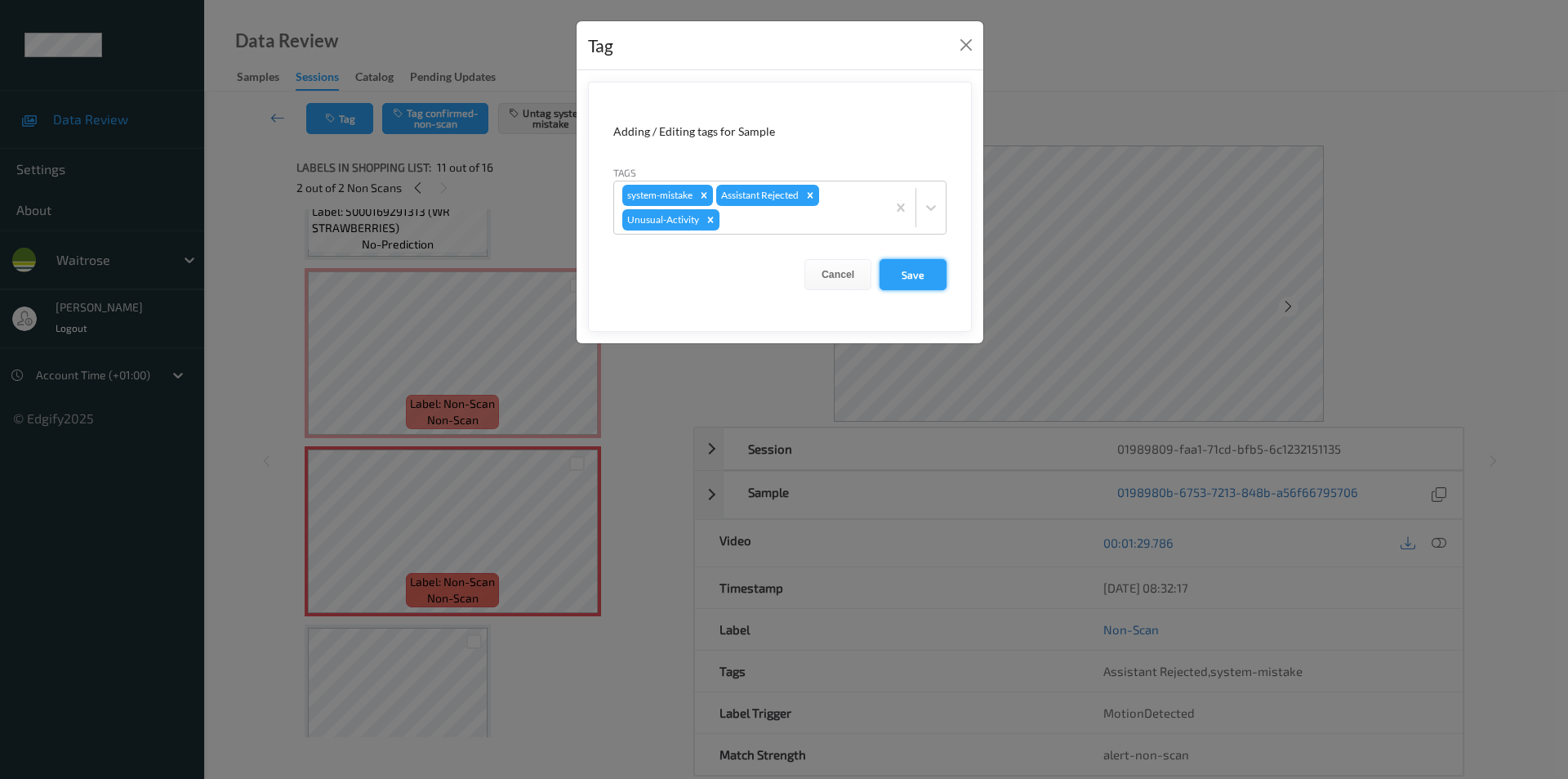
click at [891, 272] on button "Save" at bounding box center [913, 274] width 67 height 31
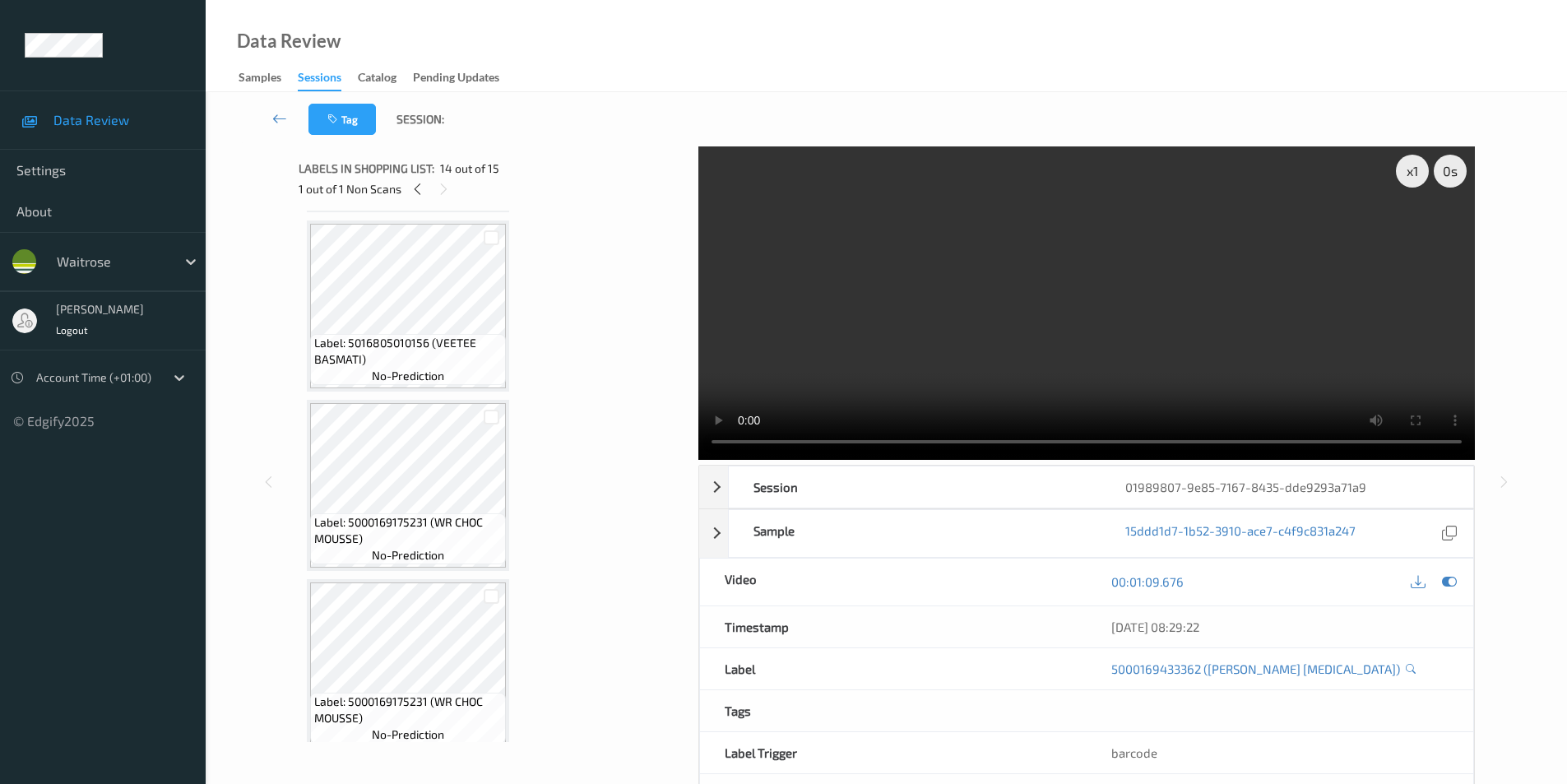
scroll to position [686, 0]
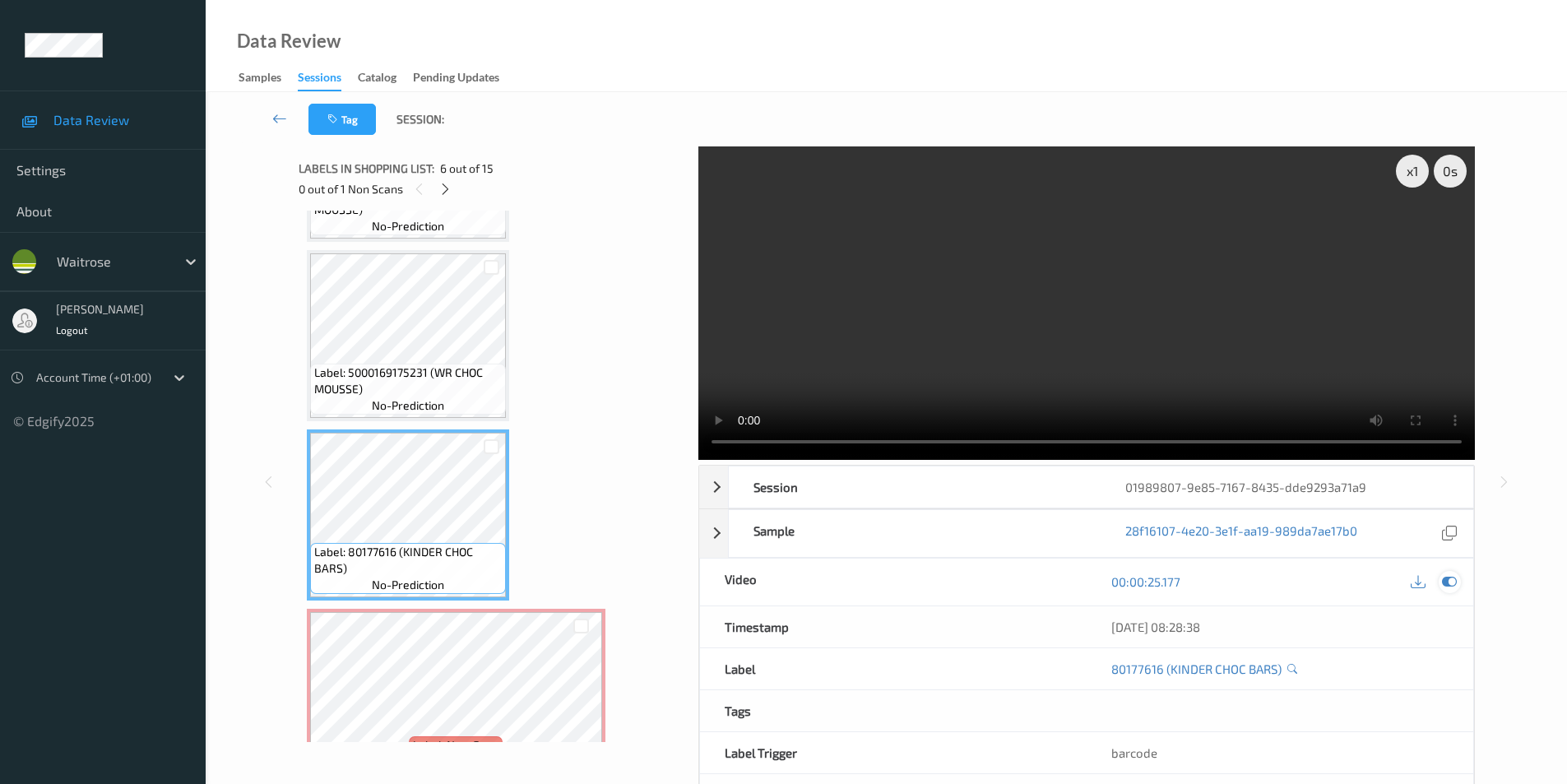
click at [1448, 586] on icon at bounding box center [1450, 581] width 15 height 15
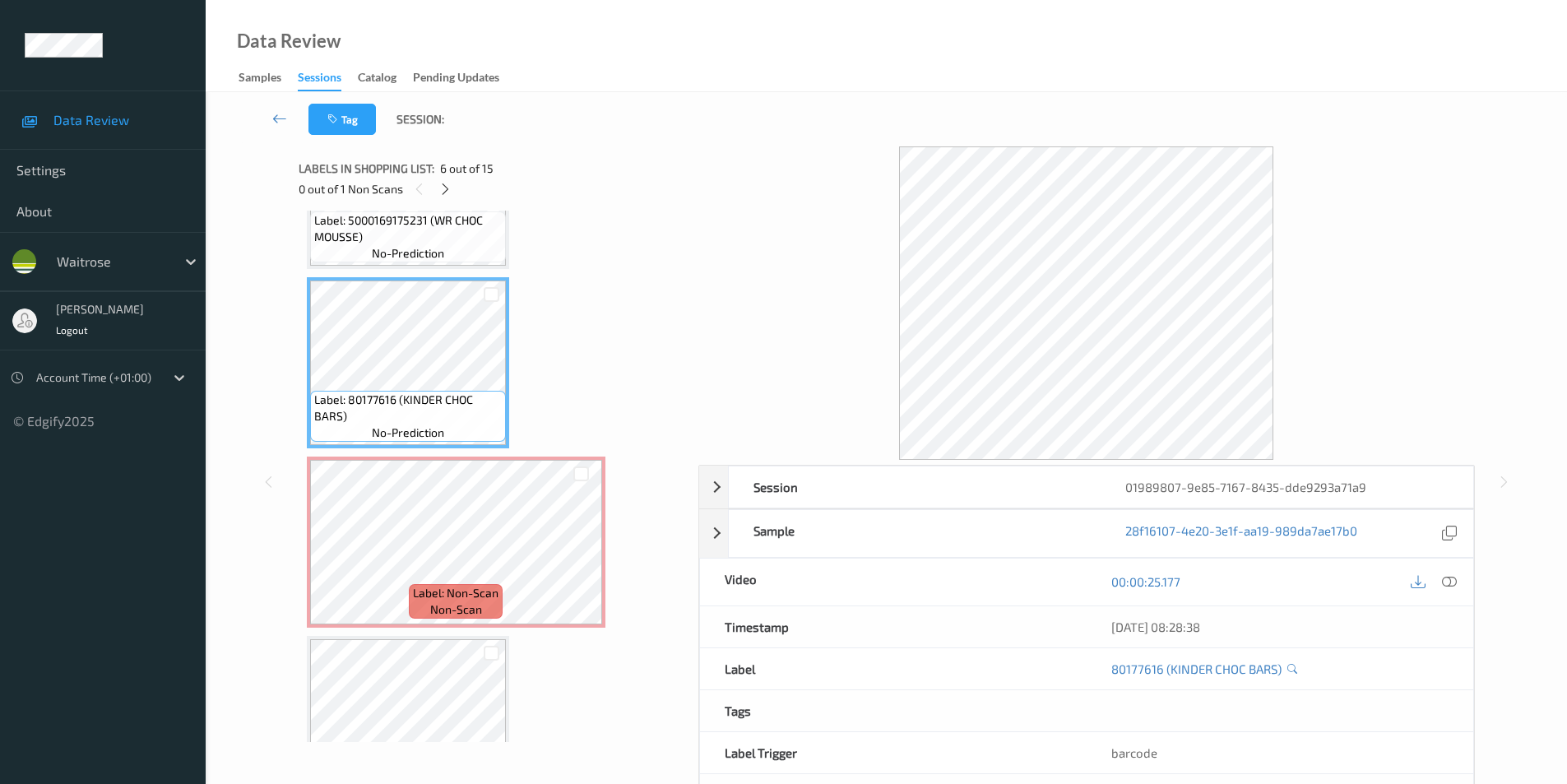
scroll to position [1015, 0]
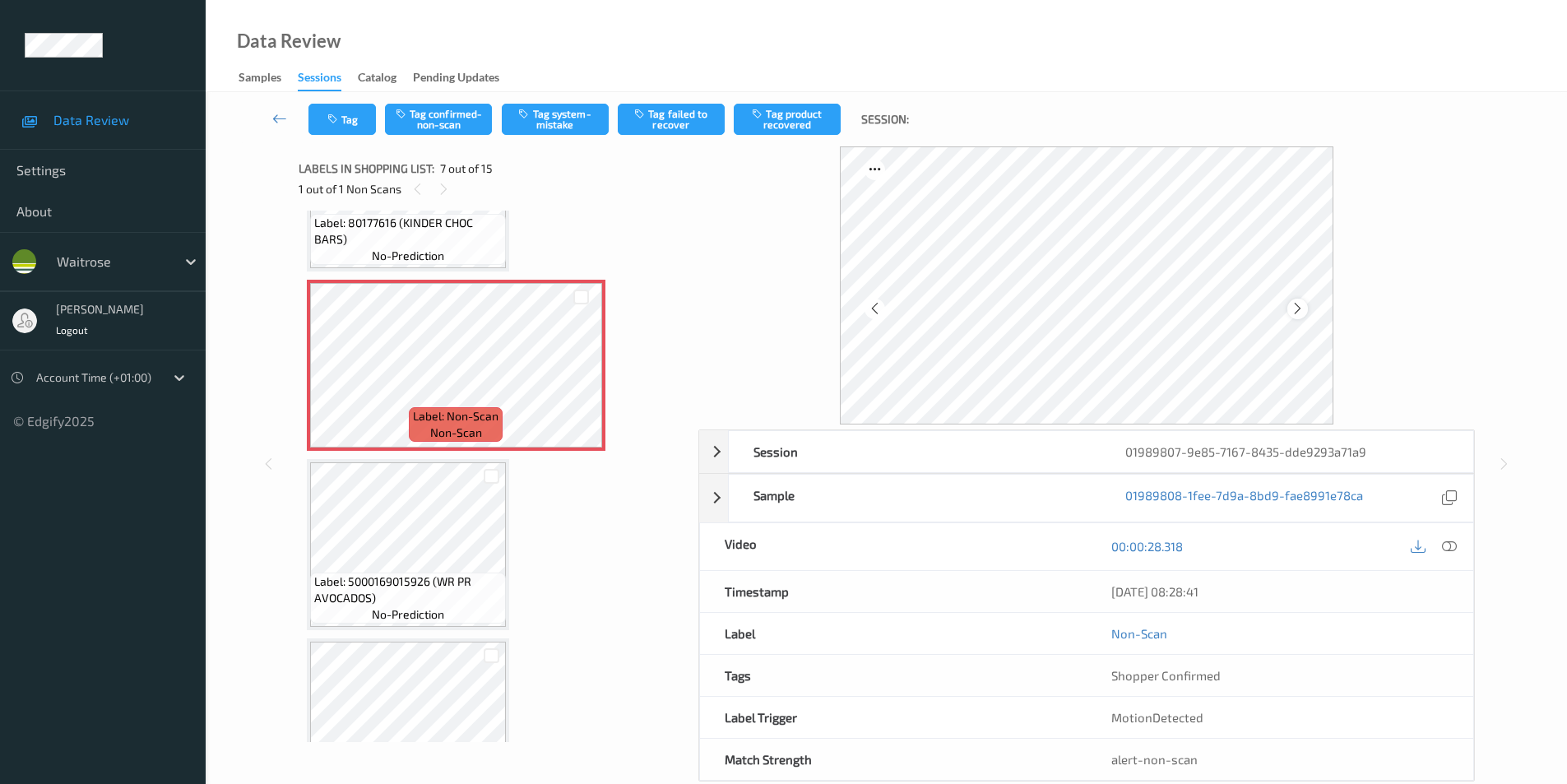
click at [1295, 312] on icon at bounding box center [1297, 308] width 14 height 15
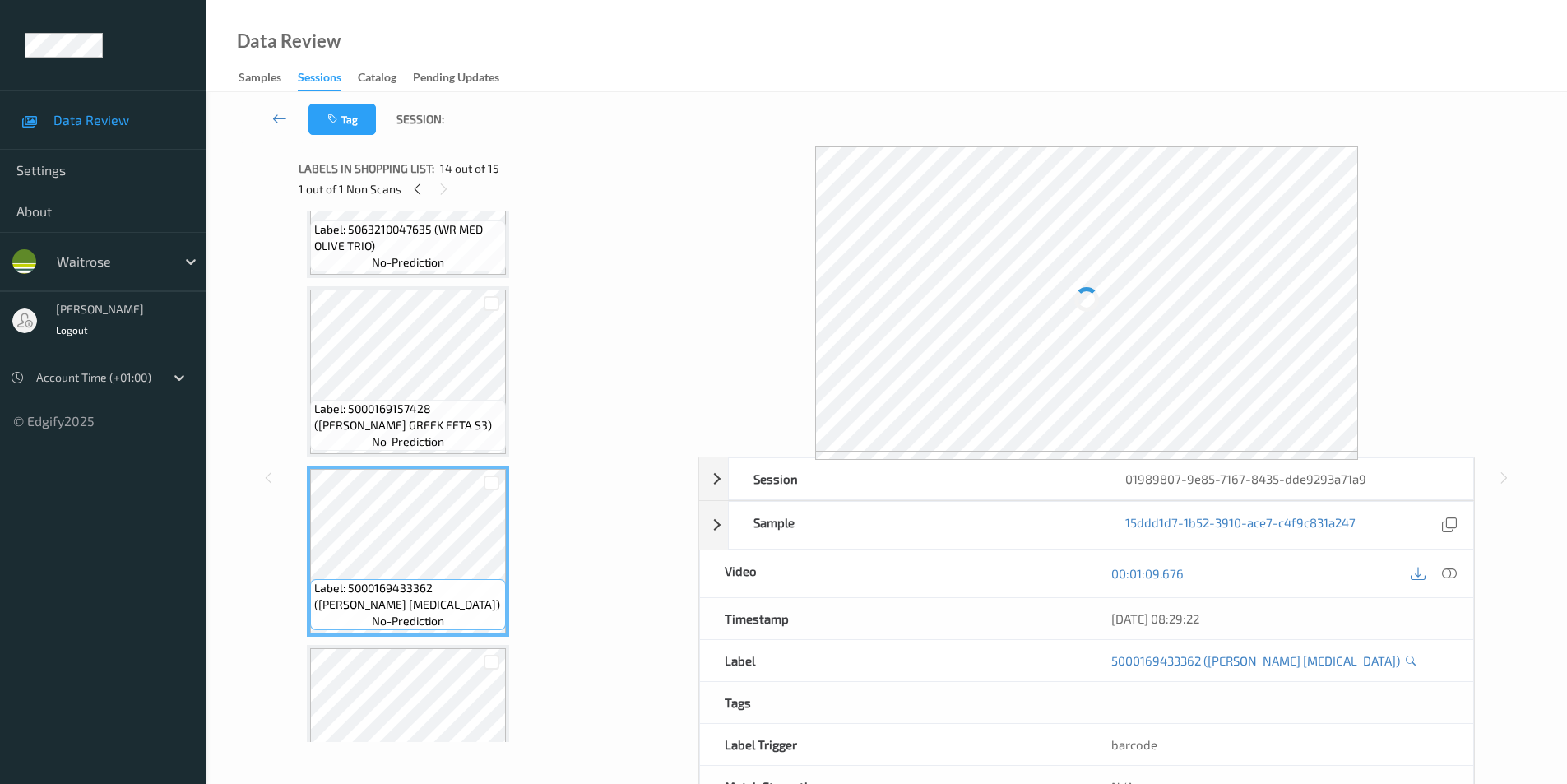
scroll to position [2166, 0]
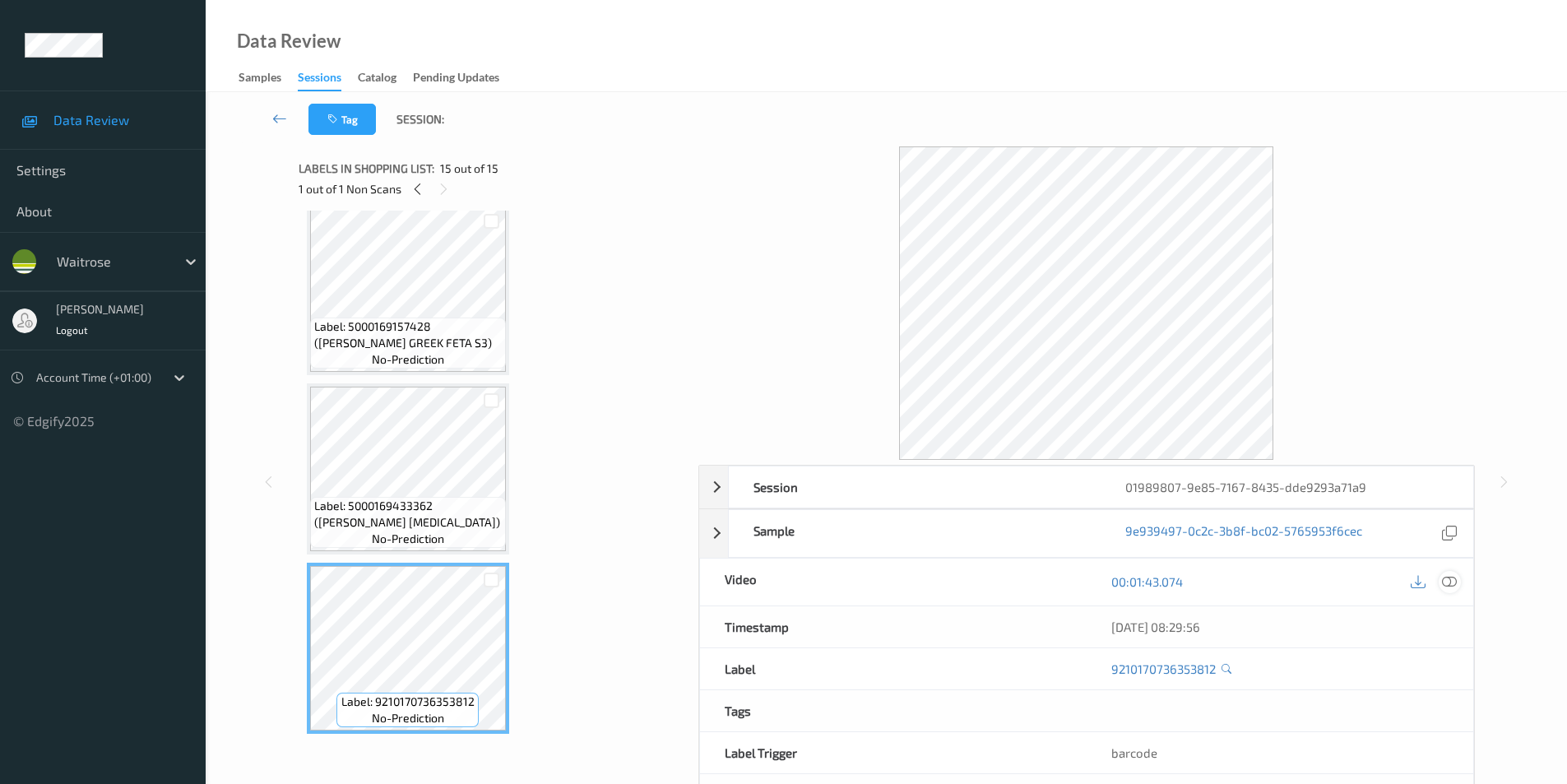
click at [1453, 580] on icon at bounding box center [1450, 581] width 15 height 15
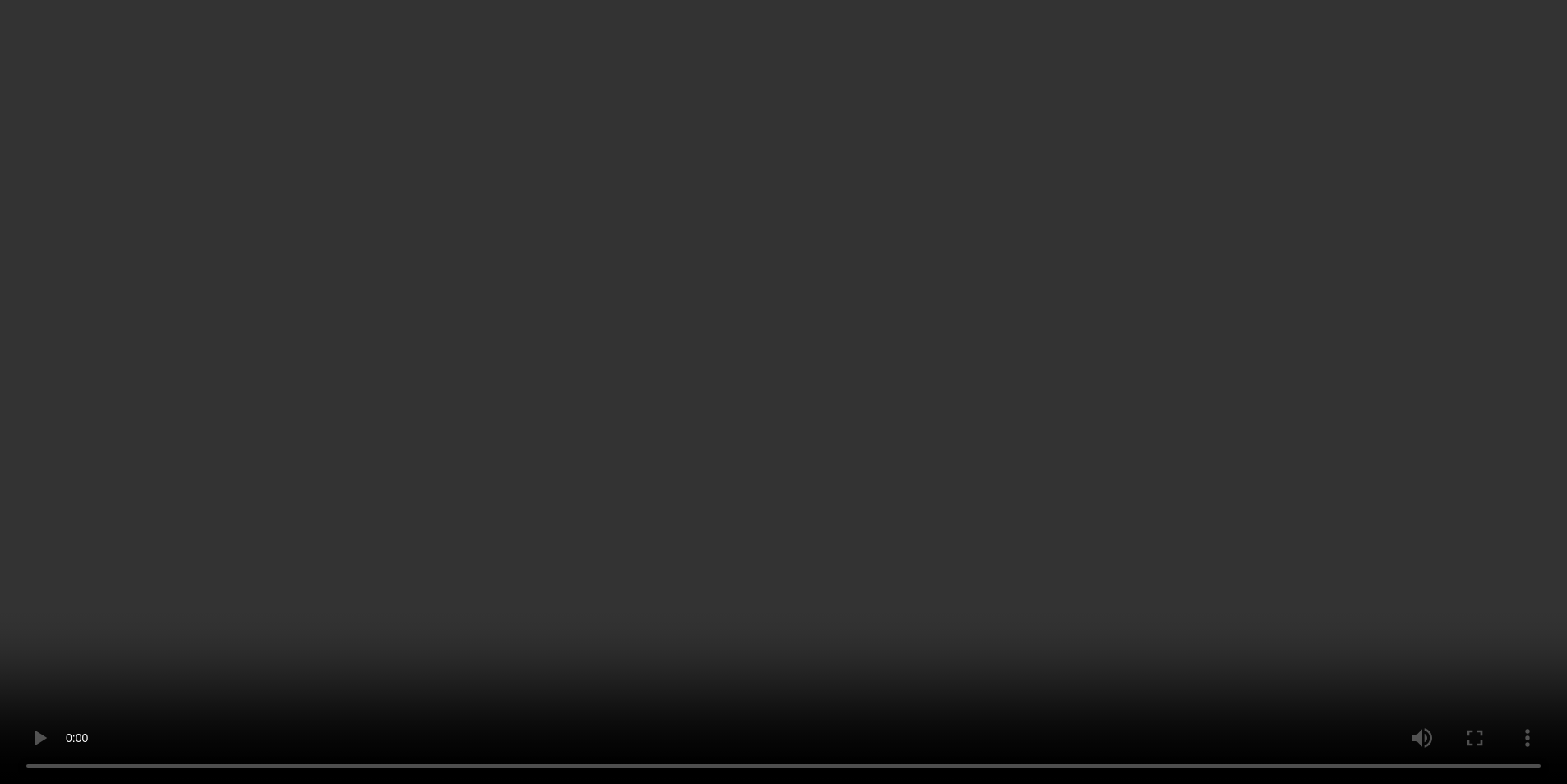
scroll to position [828, 0]
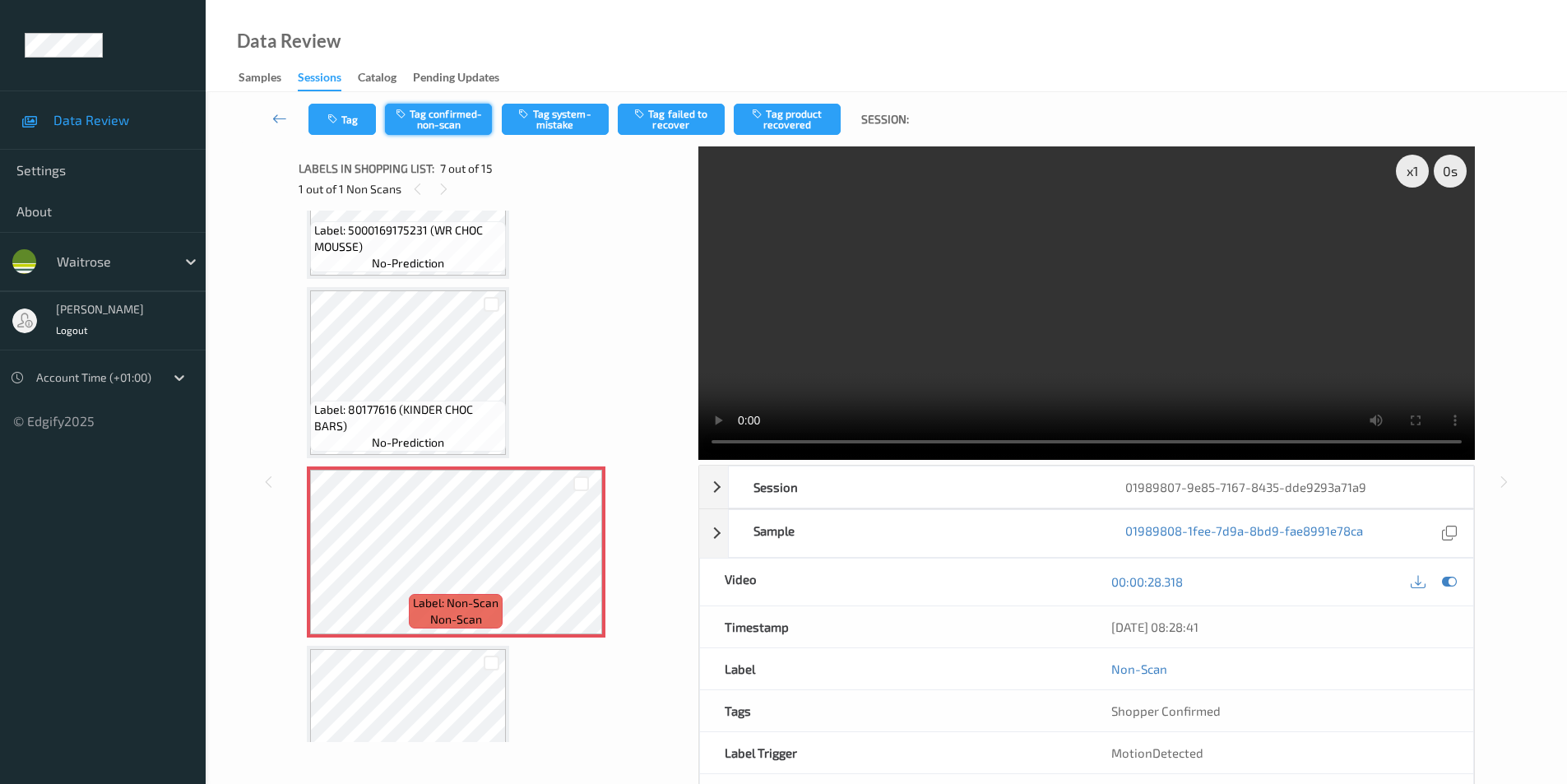
click at [458, 115] on button "Tag confirmed-non-scan" at bounding box center [439, 119] width 107 height 31
click at [646, 122] on button "Tag failed to recover" at bounding box center [671, 119] width 107 height 31
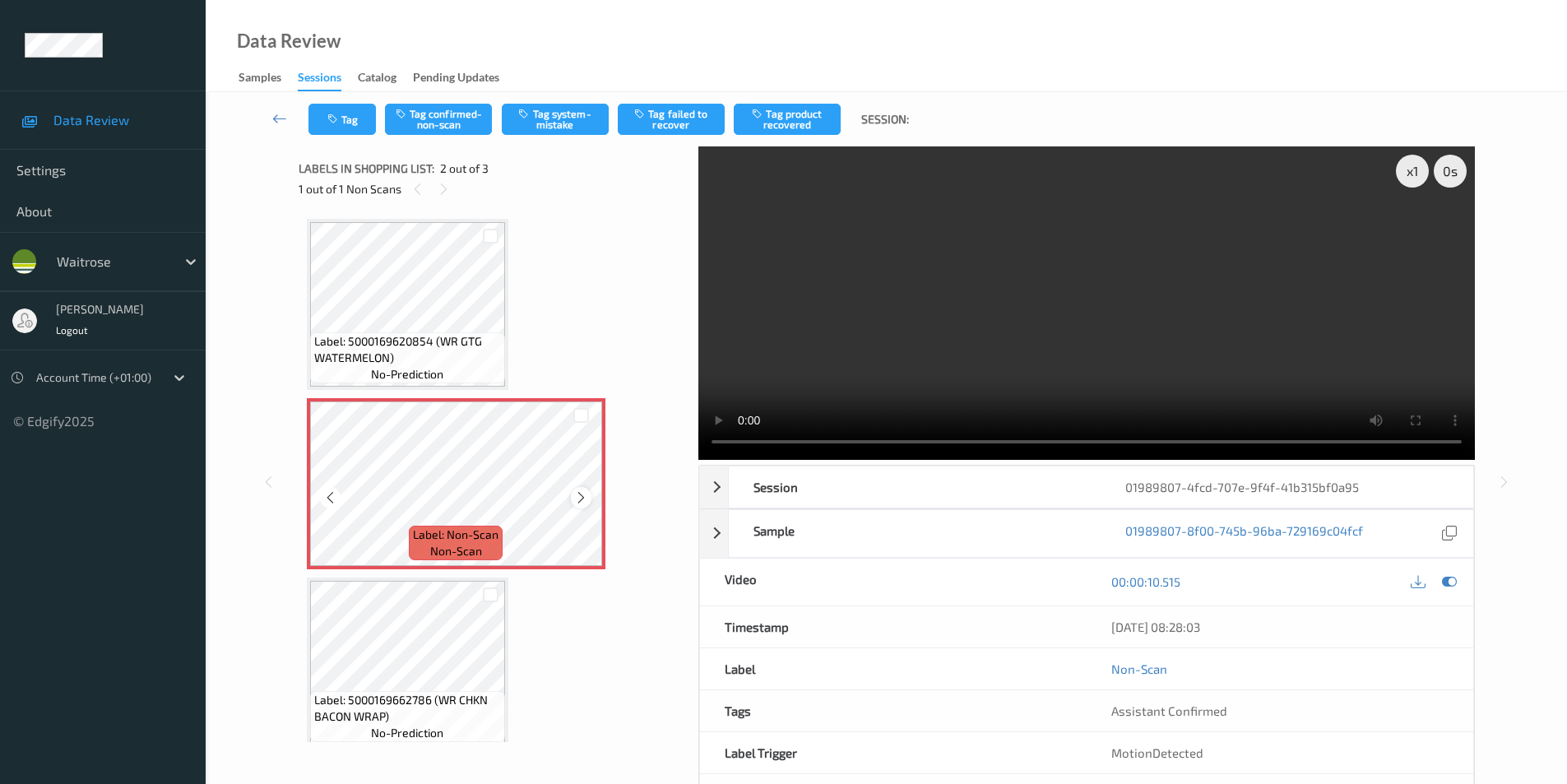
click at [571, 500] on div at bounding box center [581, 497] width 20 height 20
click at [547, 124] on button "Tag system-mistake" at bounding box center [555, 119] width 107 height 31
click at [344, 128] on button "Tag" at bounding box center [342, 119] width 68 height 31
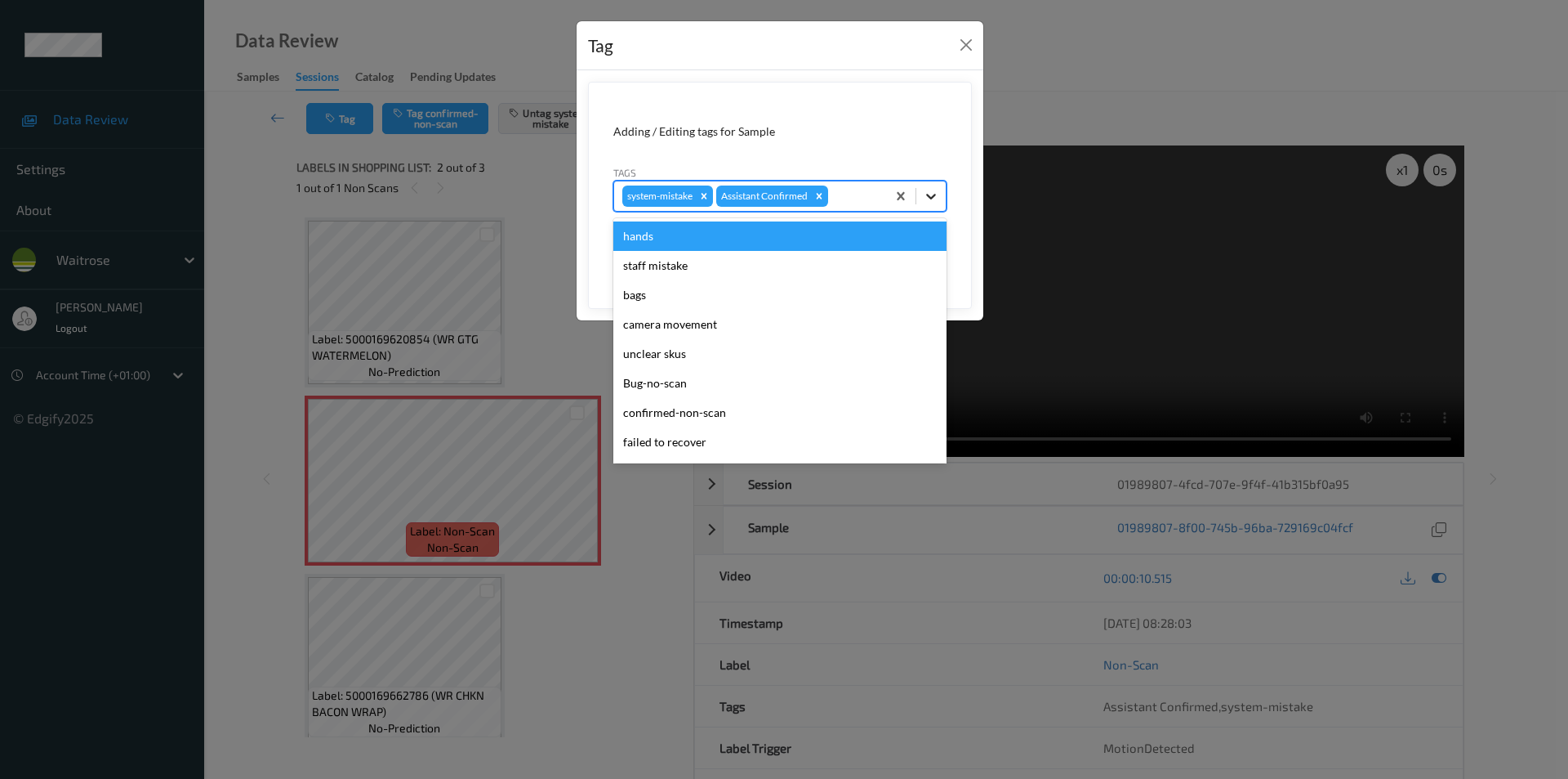
click at [930, 195] on icon at bounding box center [931, 196] width 16 height 16
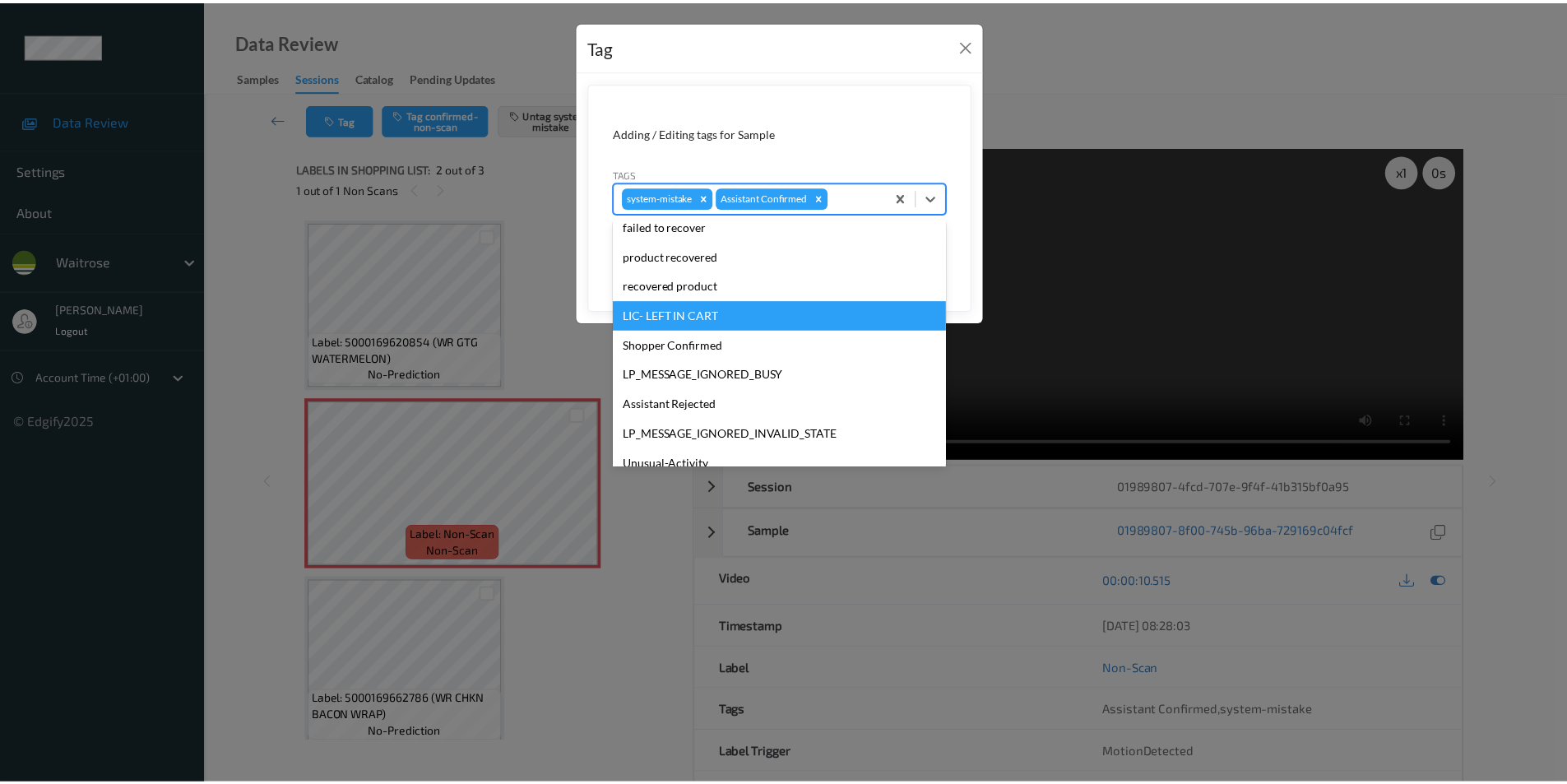
scroll to position [323, 0]
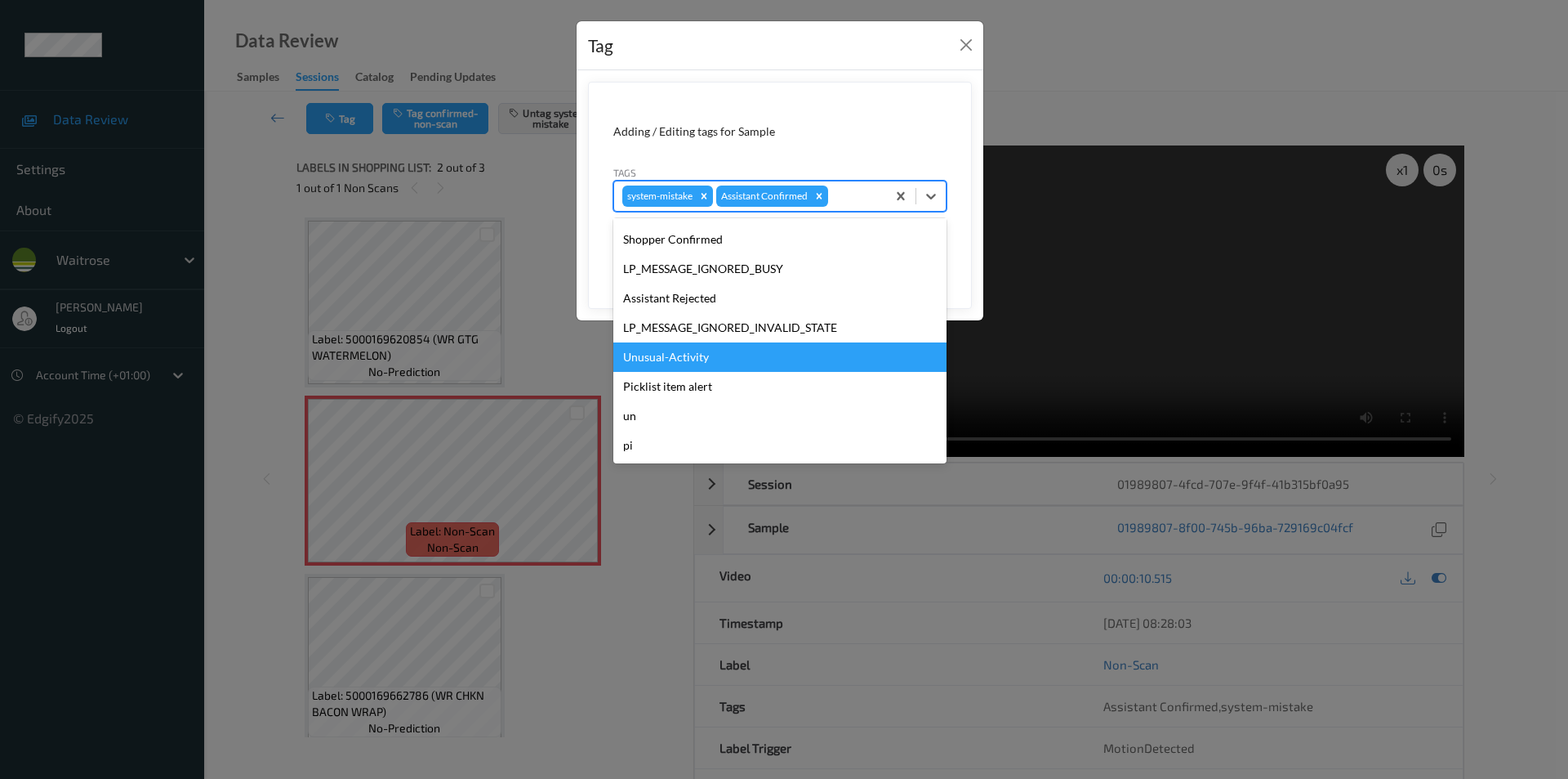
click at [694, 362] on div "Unusual-Activity" at bounding box center [779, 357] width 333 height 29
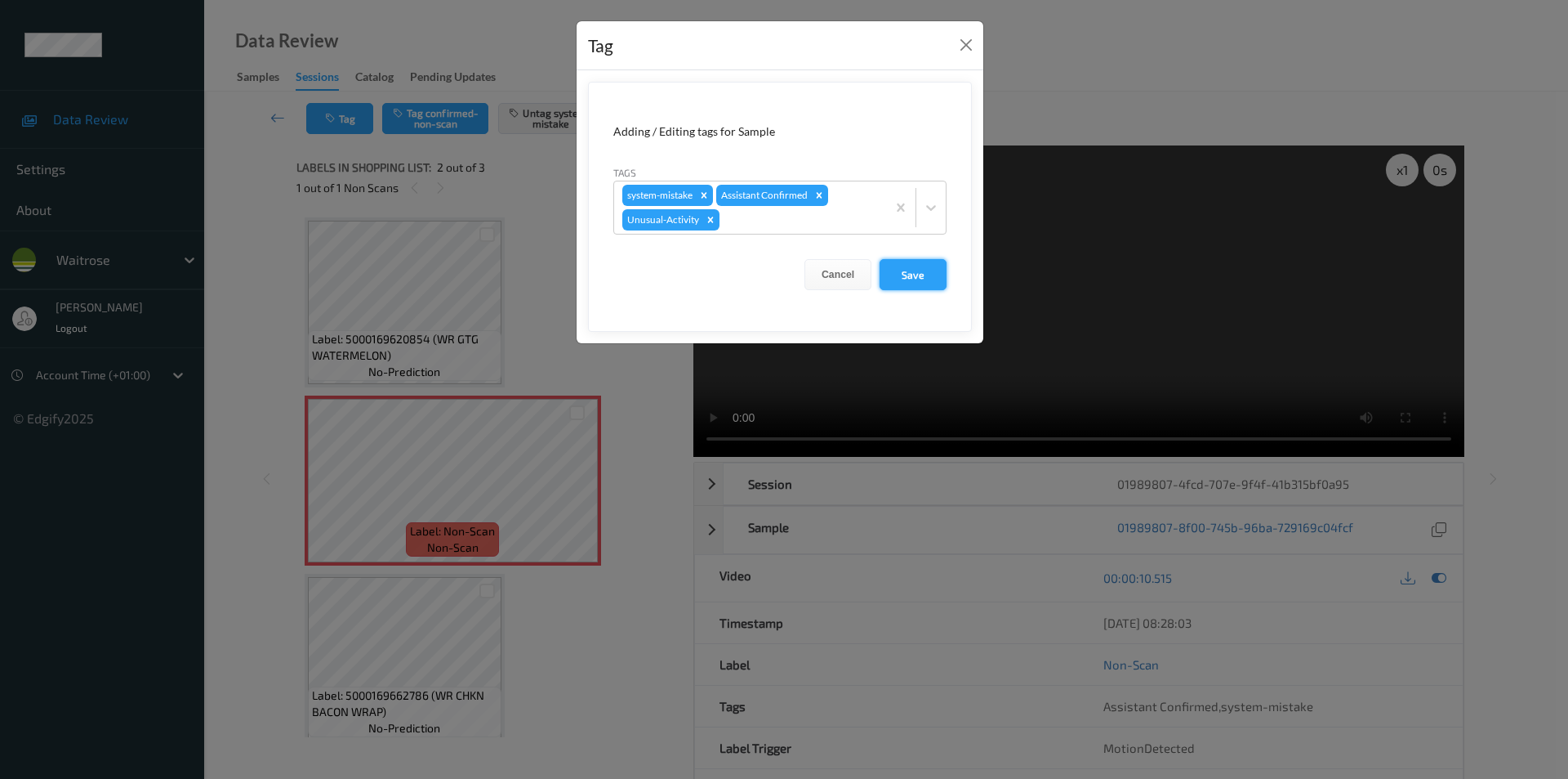
click at [894, 271] on button "Save" at bounding box center [913, 274] width 67 height 31
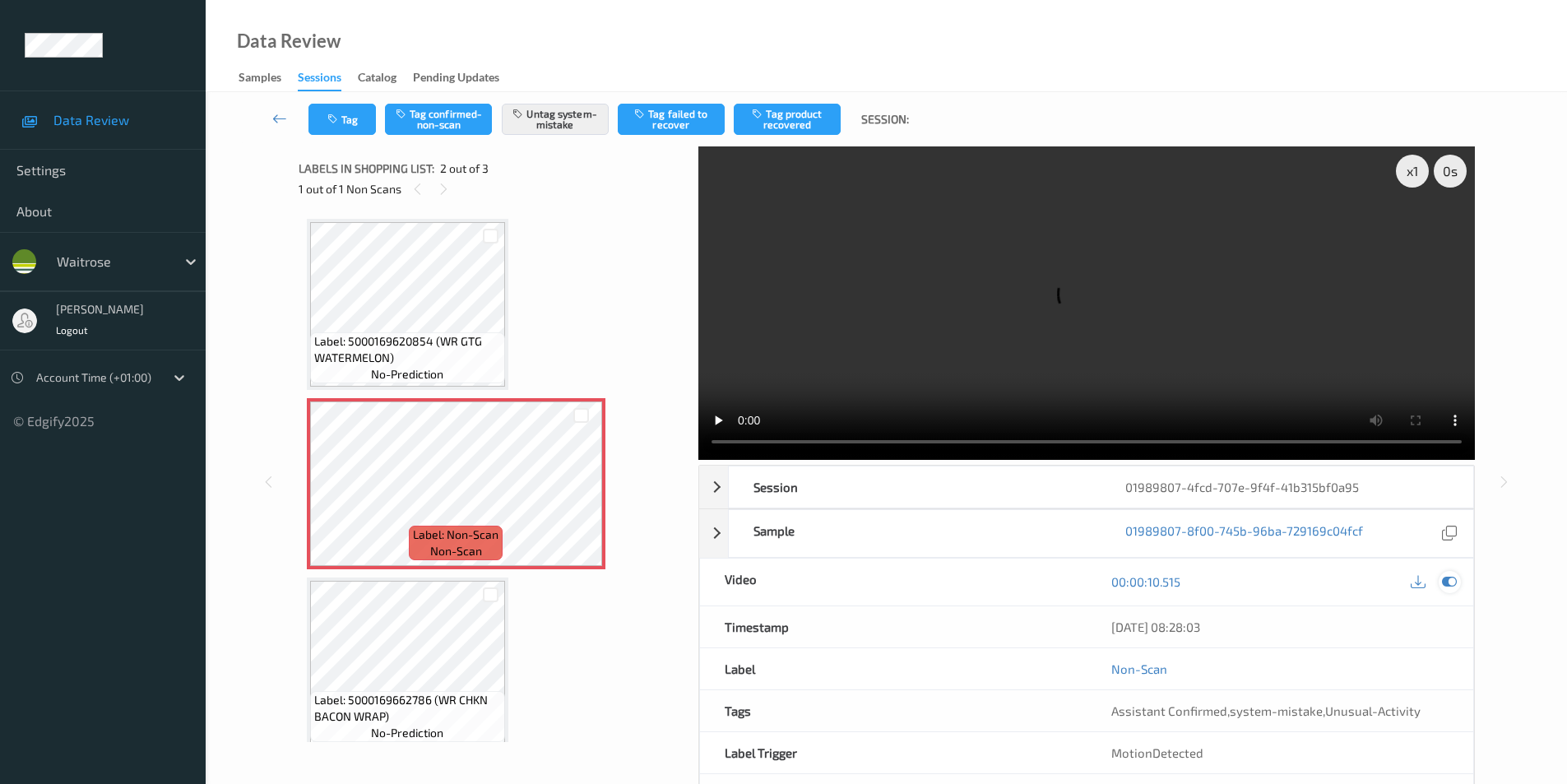
click at [1450, 580] on icon at bounding box center [1450, 581] width 15 height 15
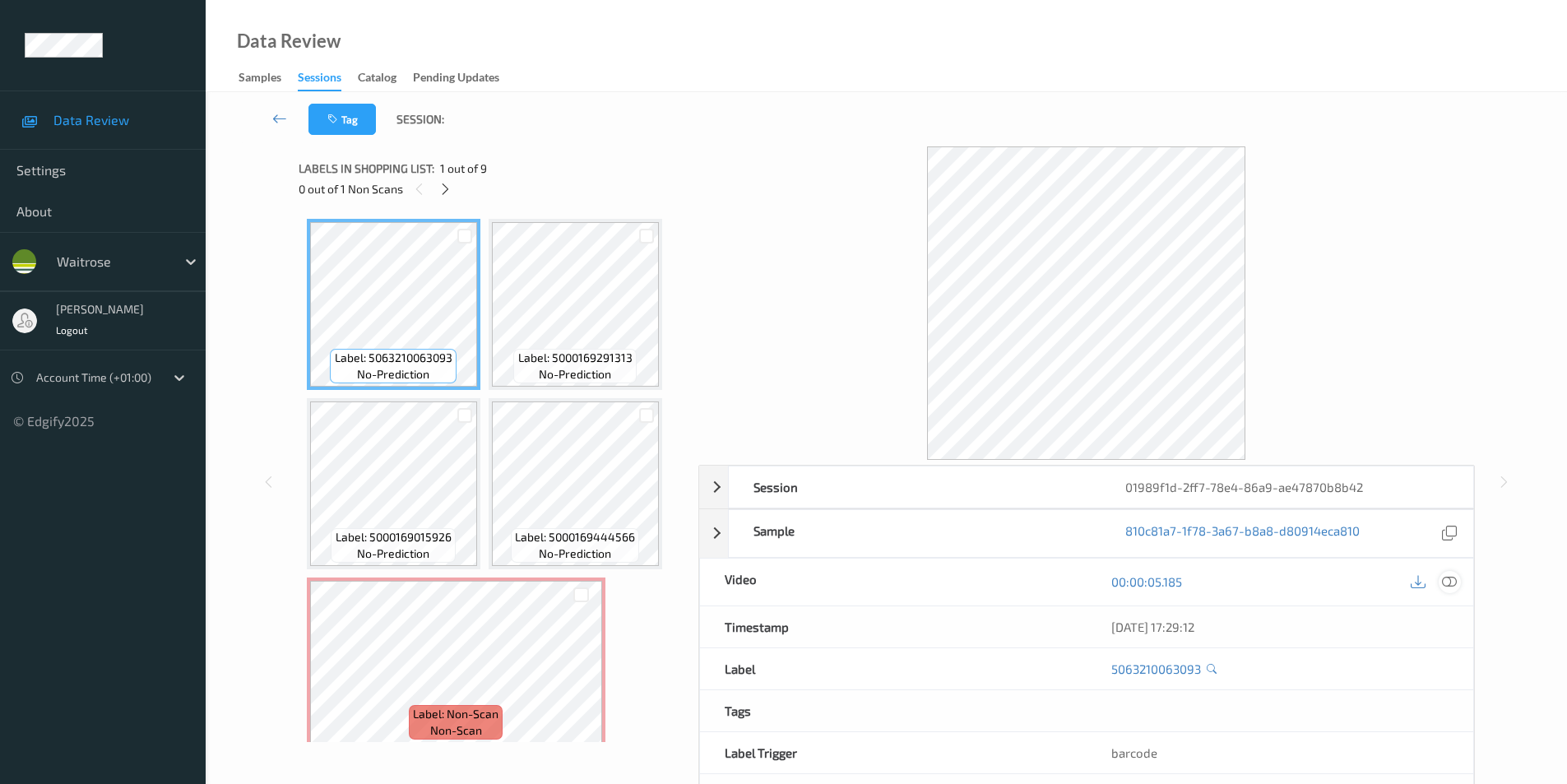
click at [1451, 580] on icon at bounding box center [1450, 581] width 15 height 15
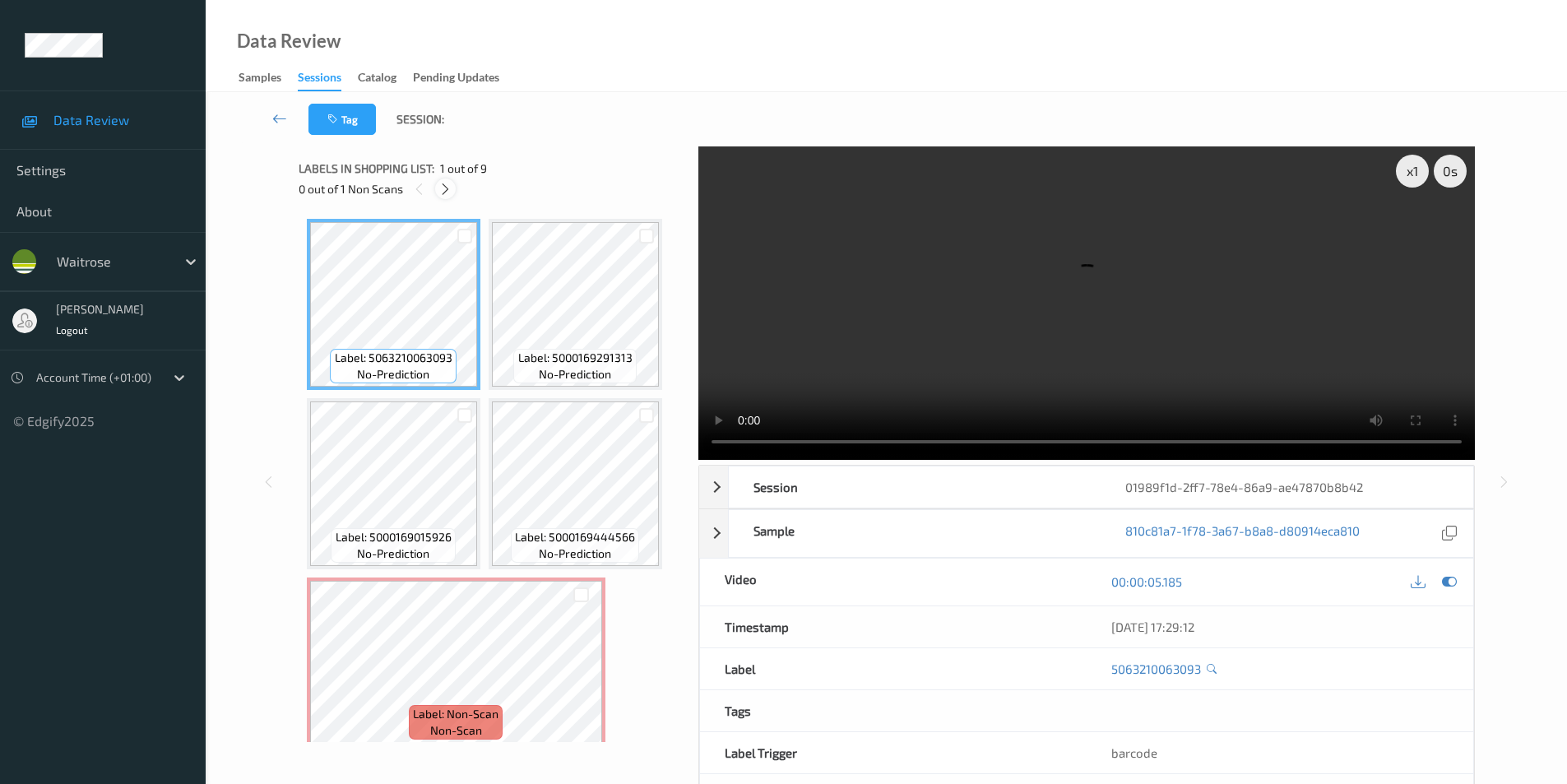
click at [450, 196] on div at bounding box center [445, 189] width 20 height 20
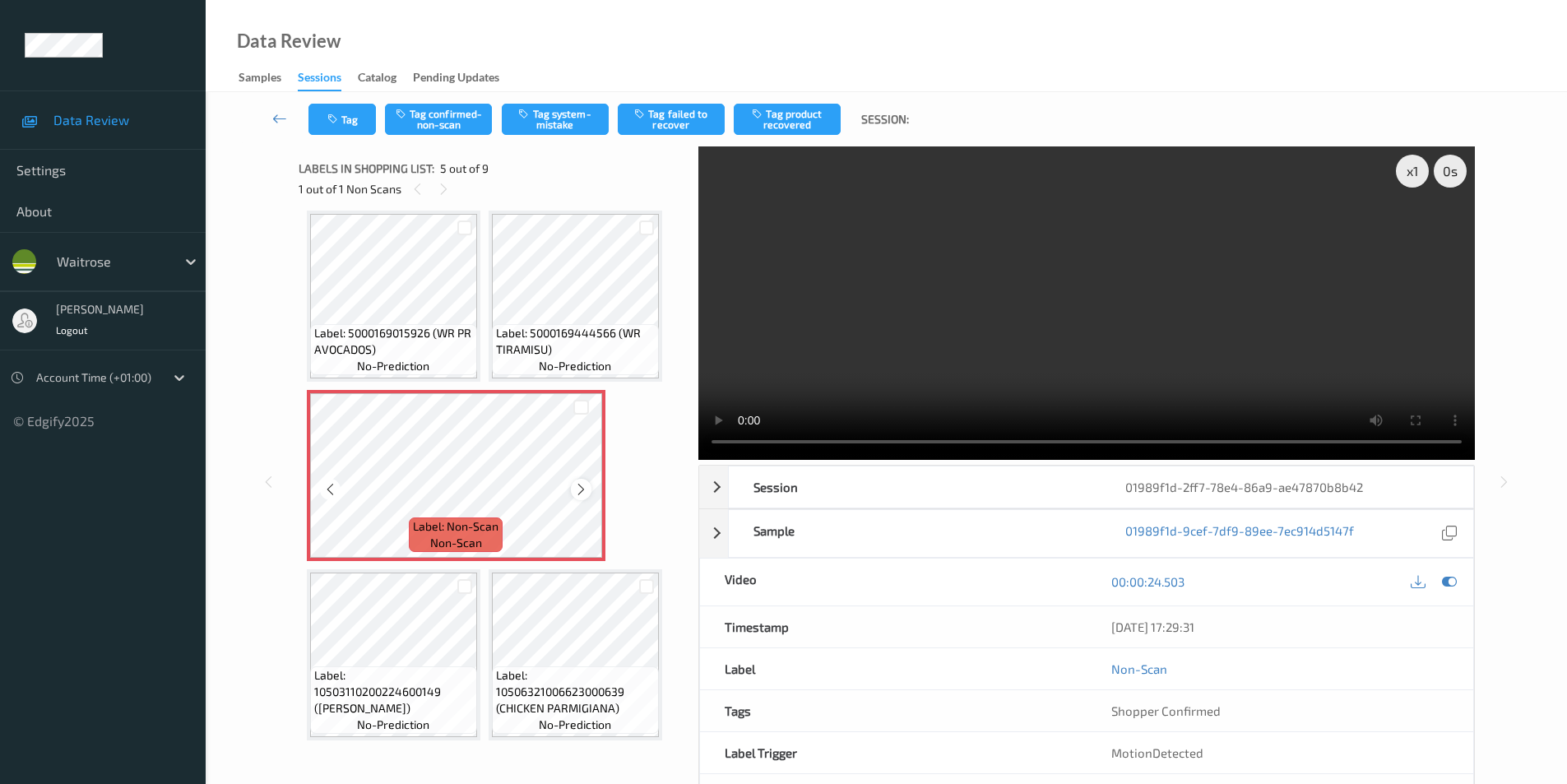
click at [575, 490] on icon at bounding box center [581, 490] width 14 height 15
click at [586, 113] on button "Tag system-mistake" at bounding box center [555, 119] width 107 height 31
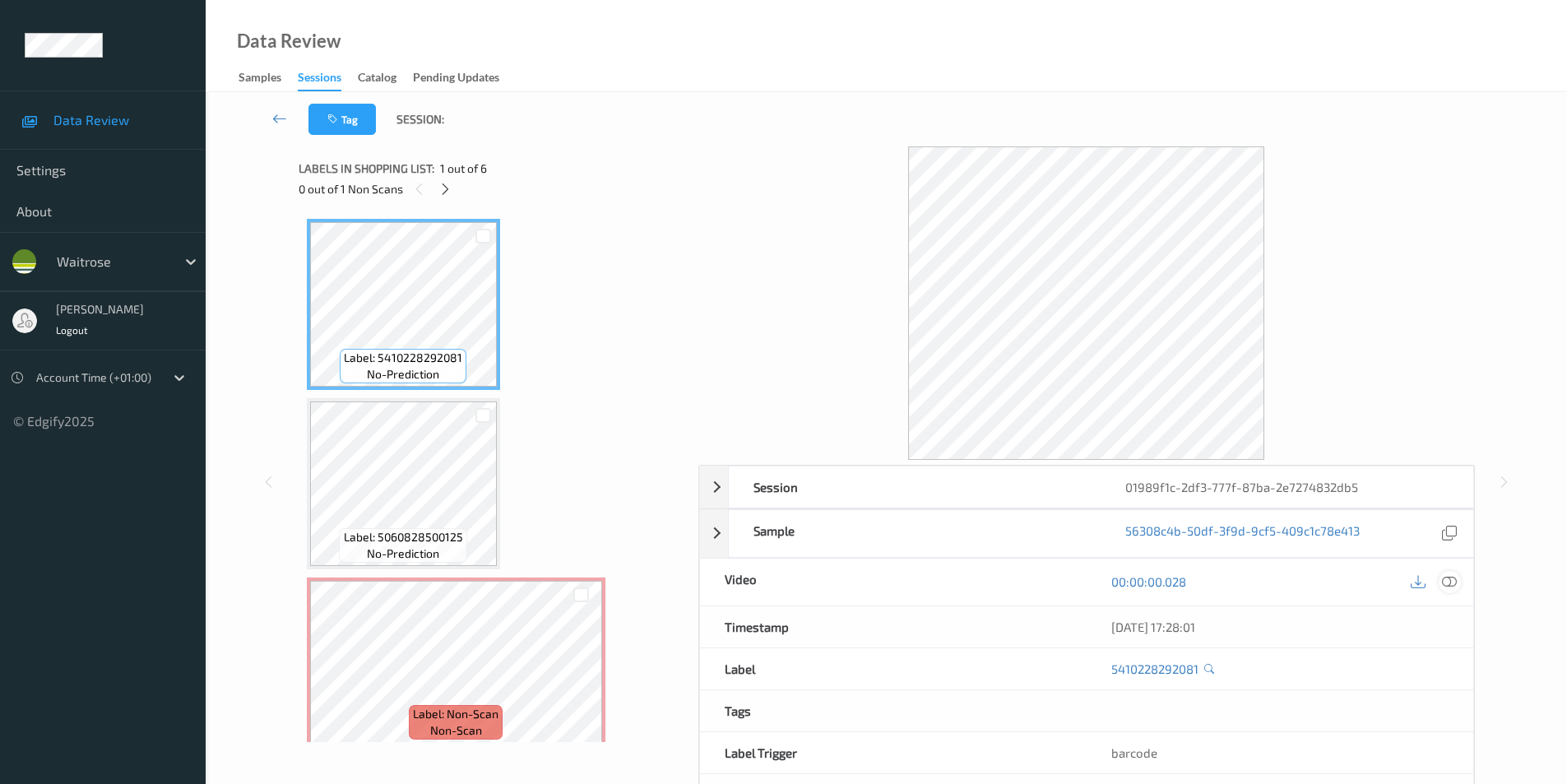
click at [1451, 580] on icon at bounding box center [1450, 581] width 15 height 15
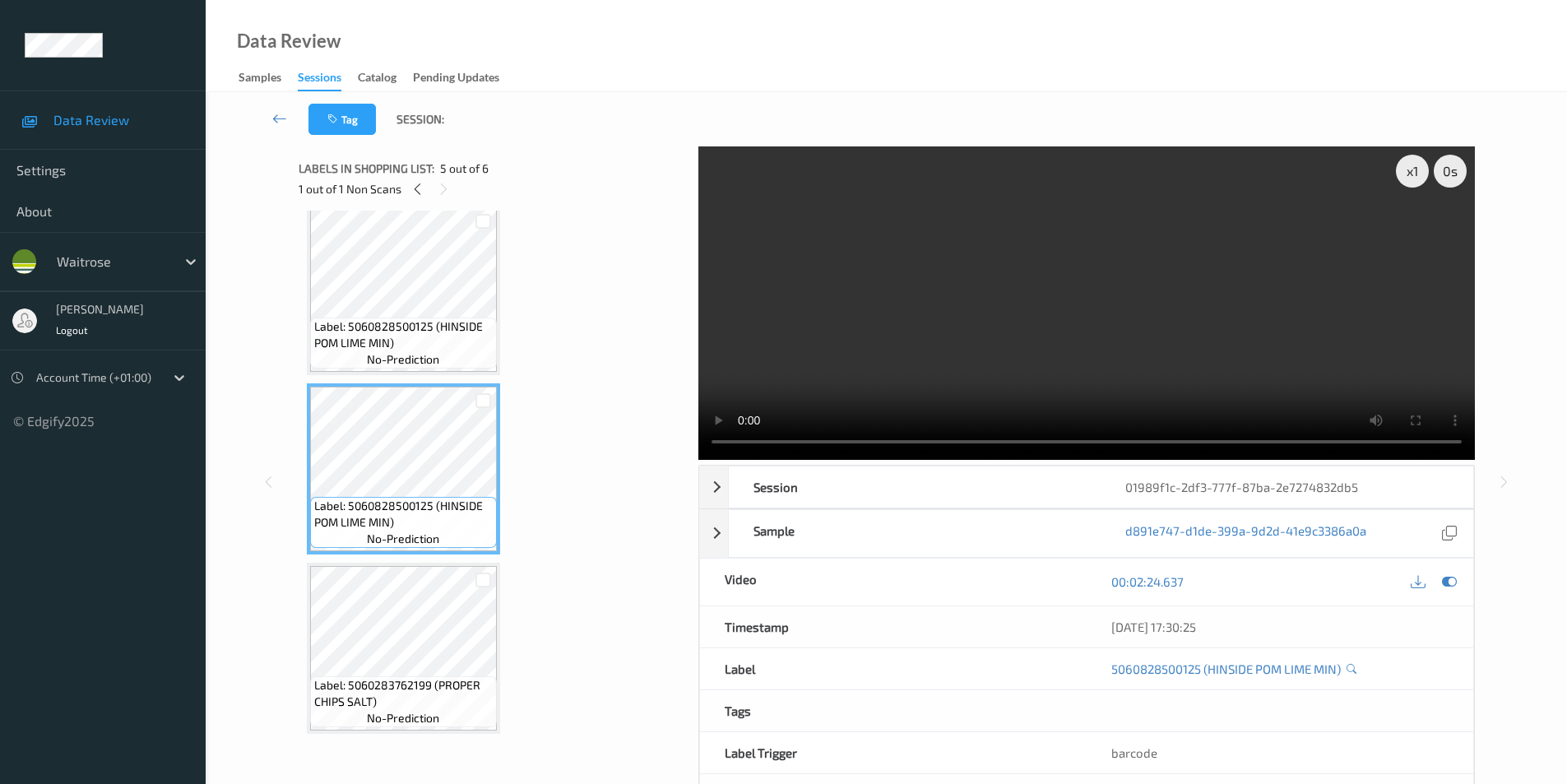
scroll to position [470, 0]
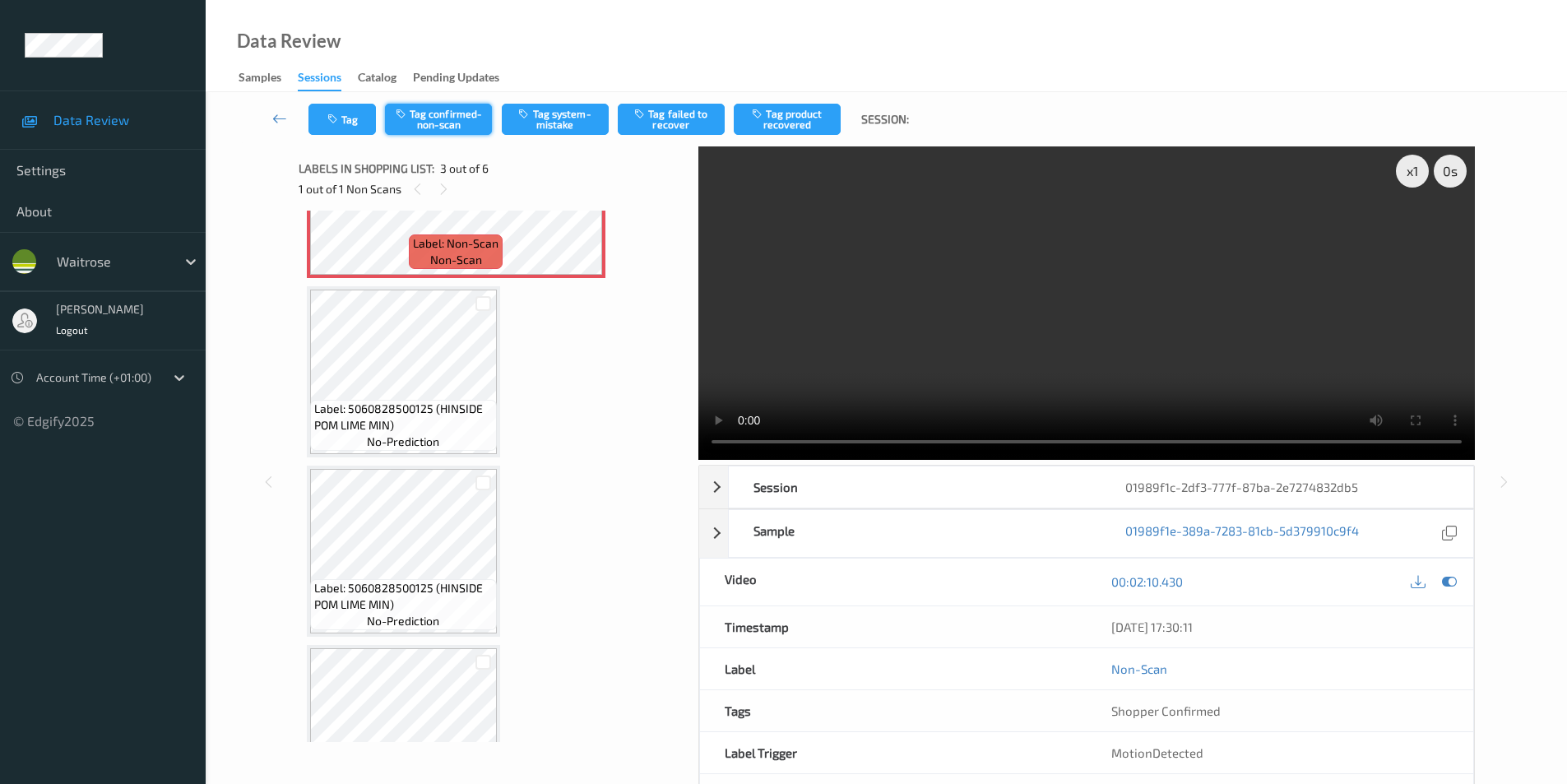
click at [427, 119] on button "Tag confirmed-non-scan" at bounding box center [439, 119] width 107 height 31
click at [776, 129] on button "Tag product recovered" at bounding box center [787, 119] width 107 height 31
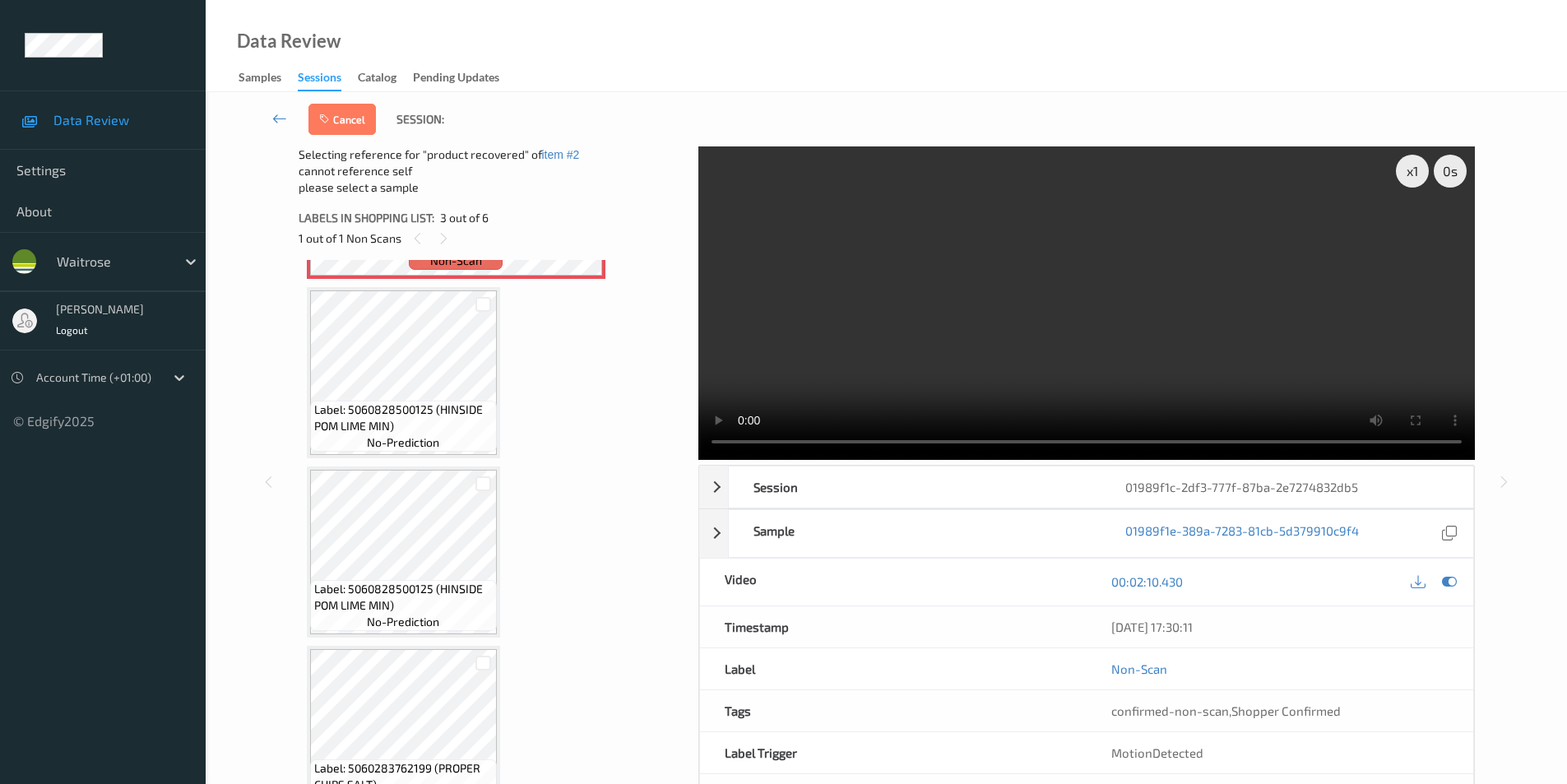
scroll to position [553, 0]
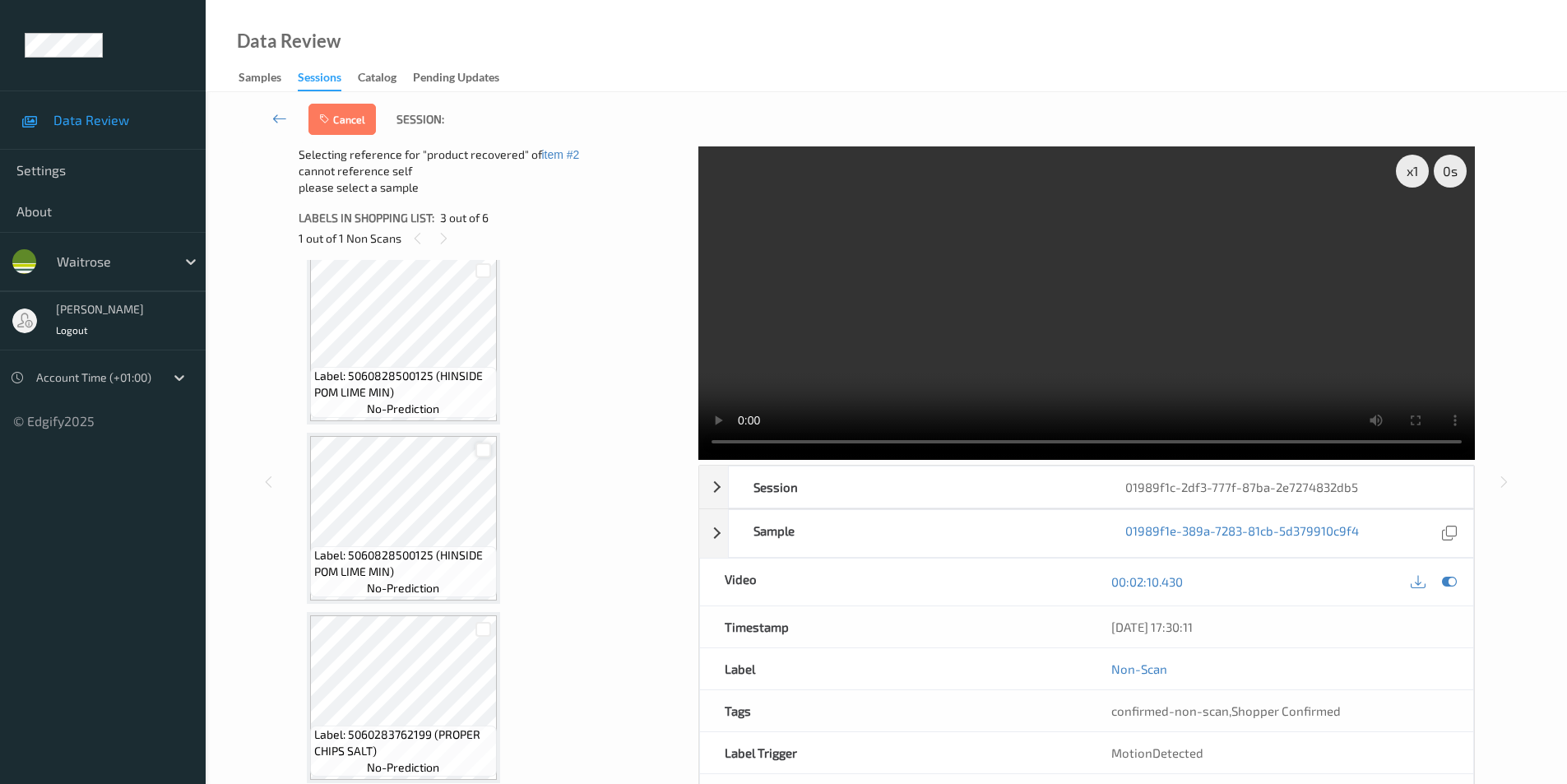
click at [484, 454] on div at bounding box center [483, 449] width 16 height 16
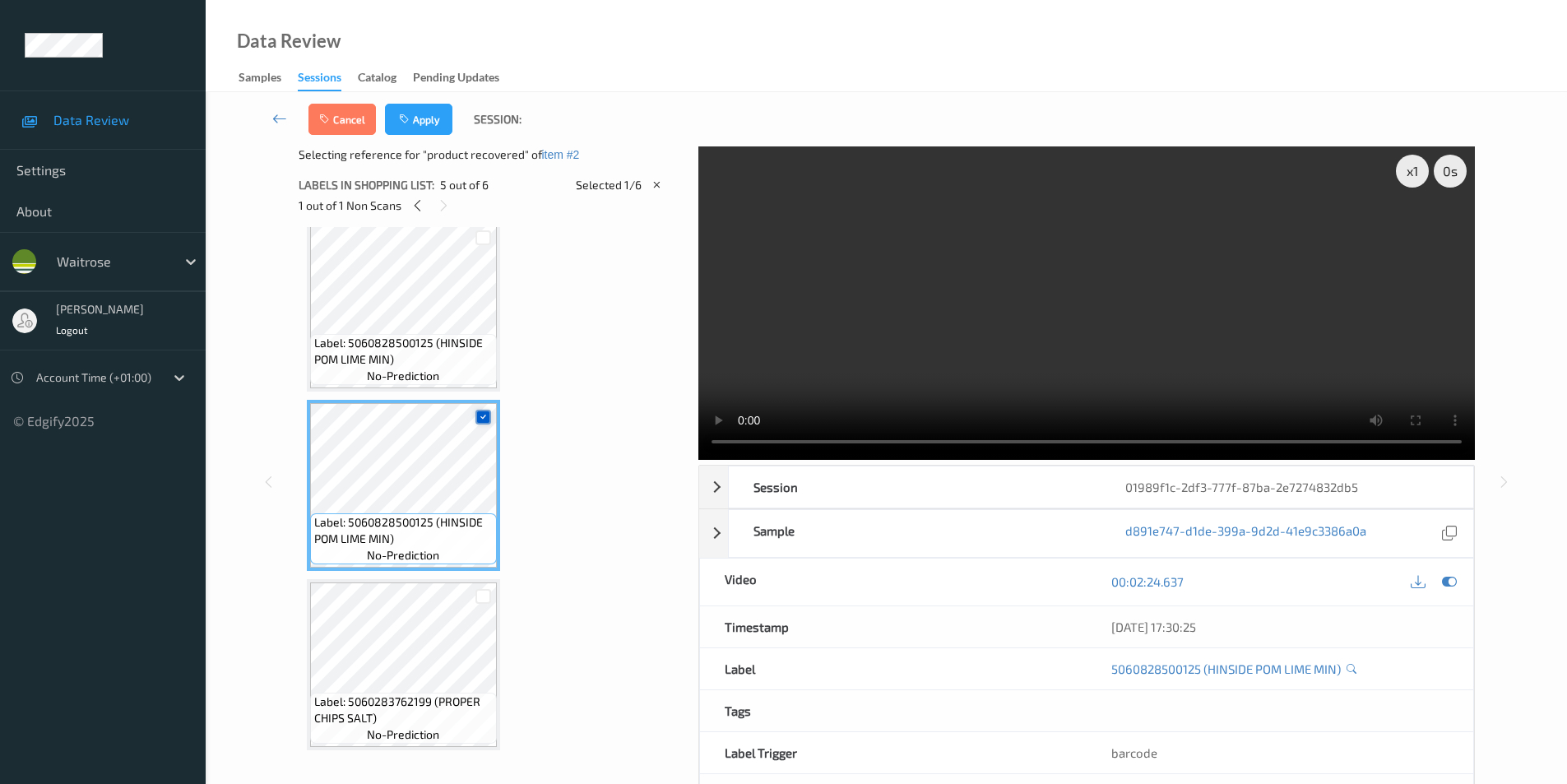
click at [482, 411] on icon at bounding box center [483, 416] width 11 height 11
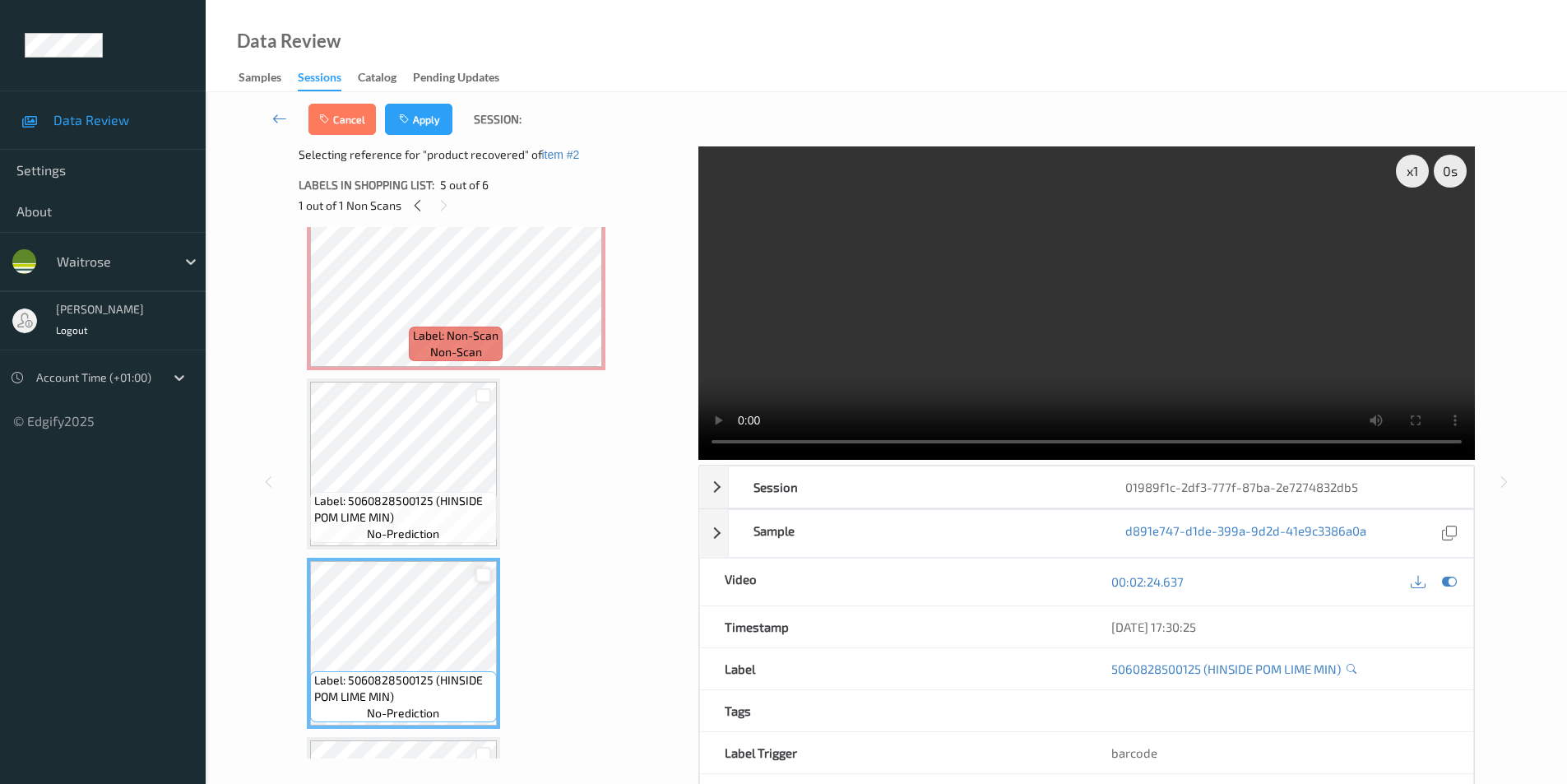
scroll to position [388, 0]
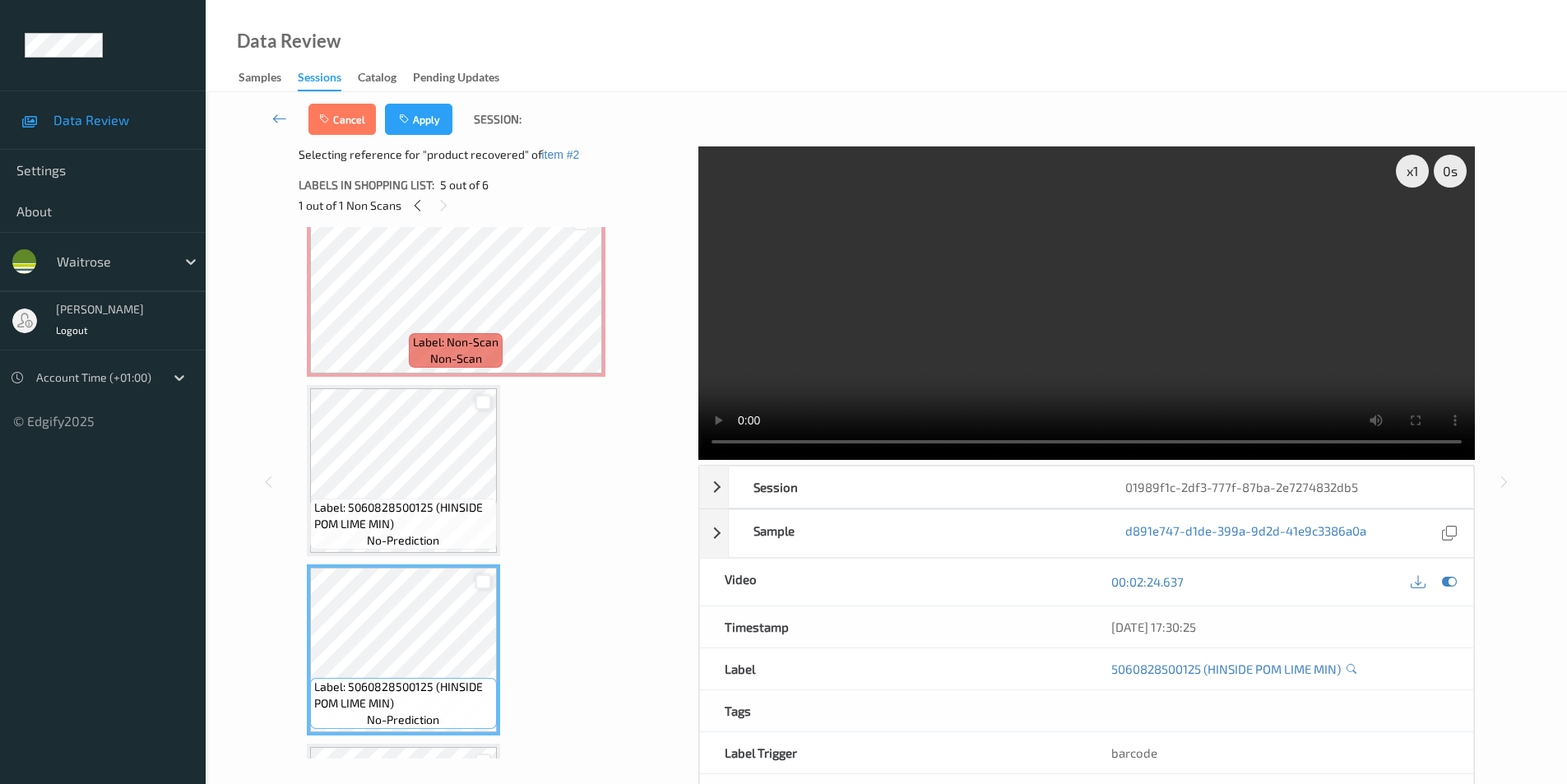
click at [480, 401] on div at bounding box center [483, 402] width 16 height 16
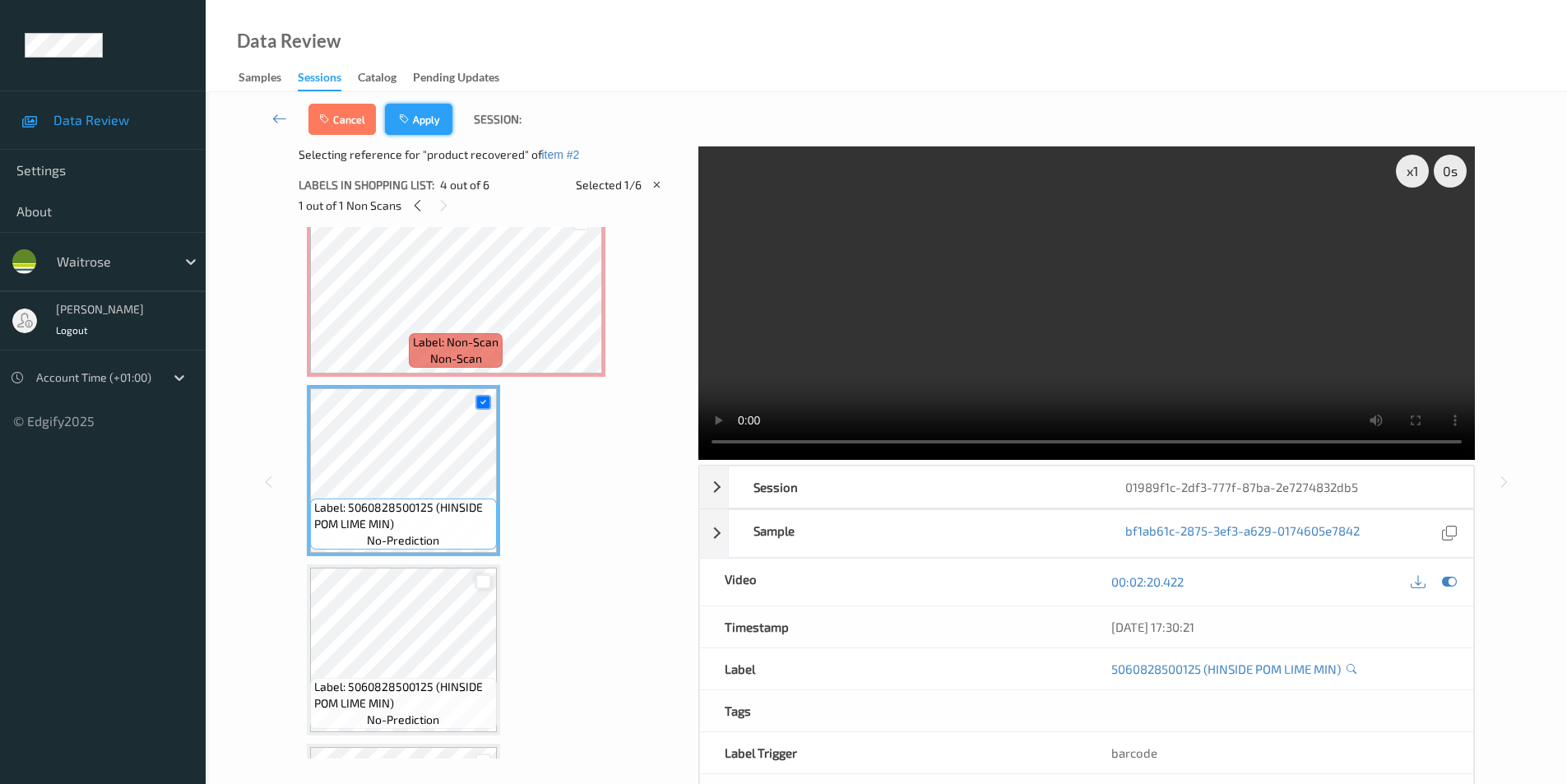
click at [413, 116] on button "Apply" at bounding box center [419, 119] width 68 height 31
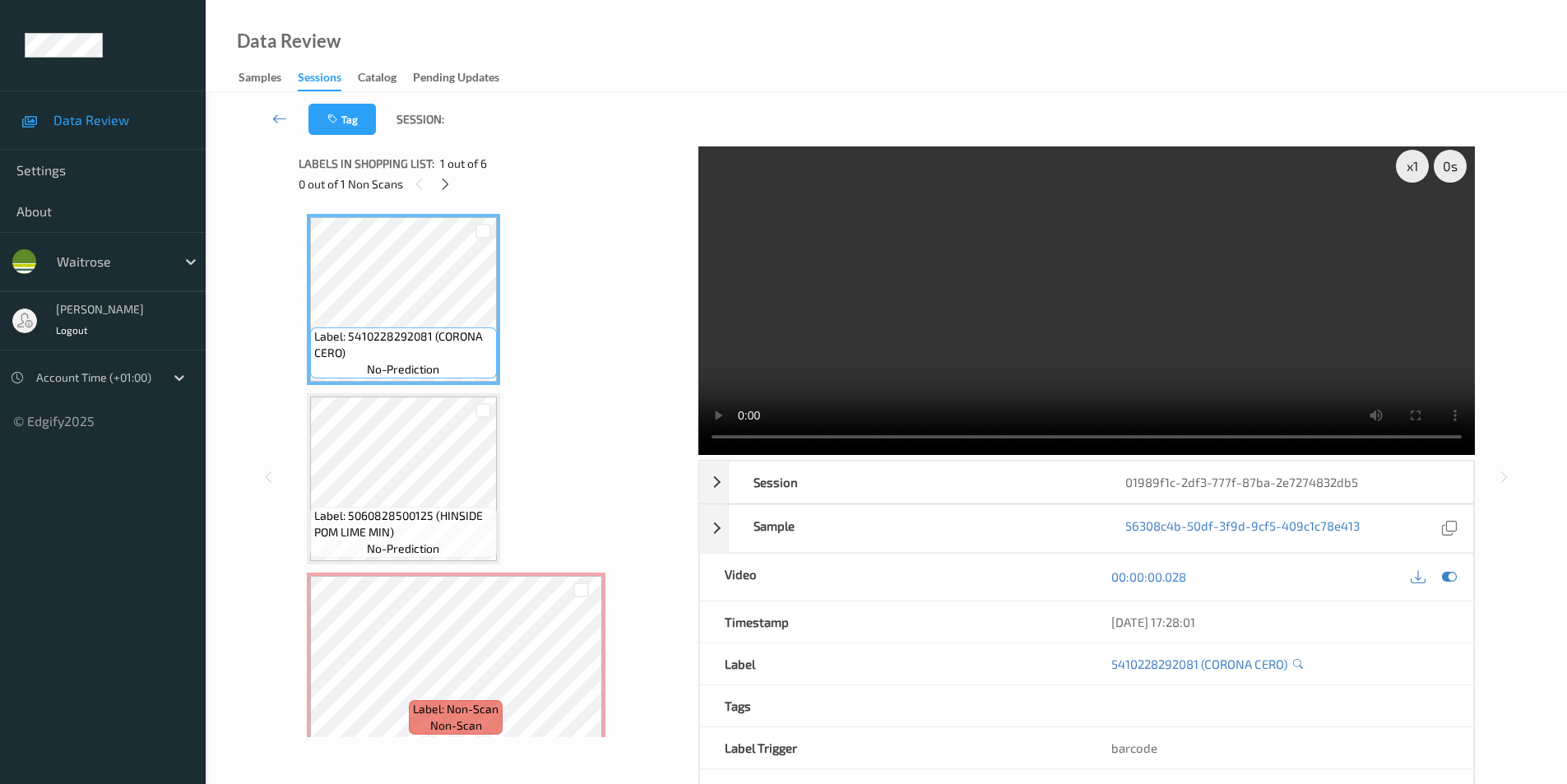
scroll to position [0, 0]
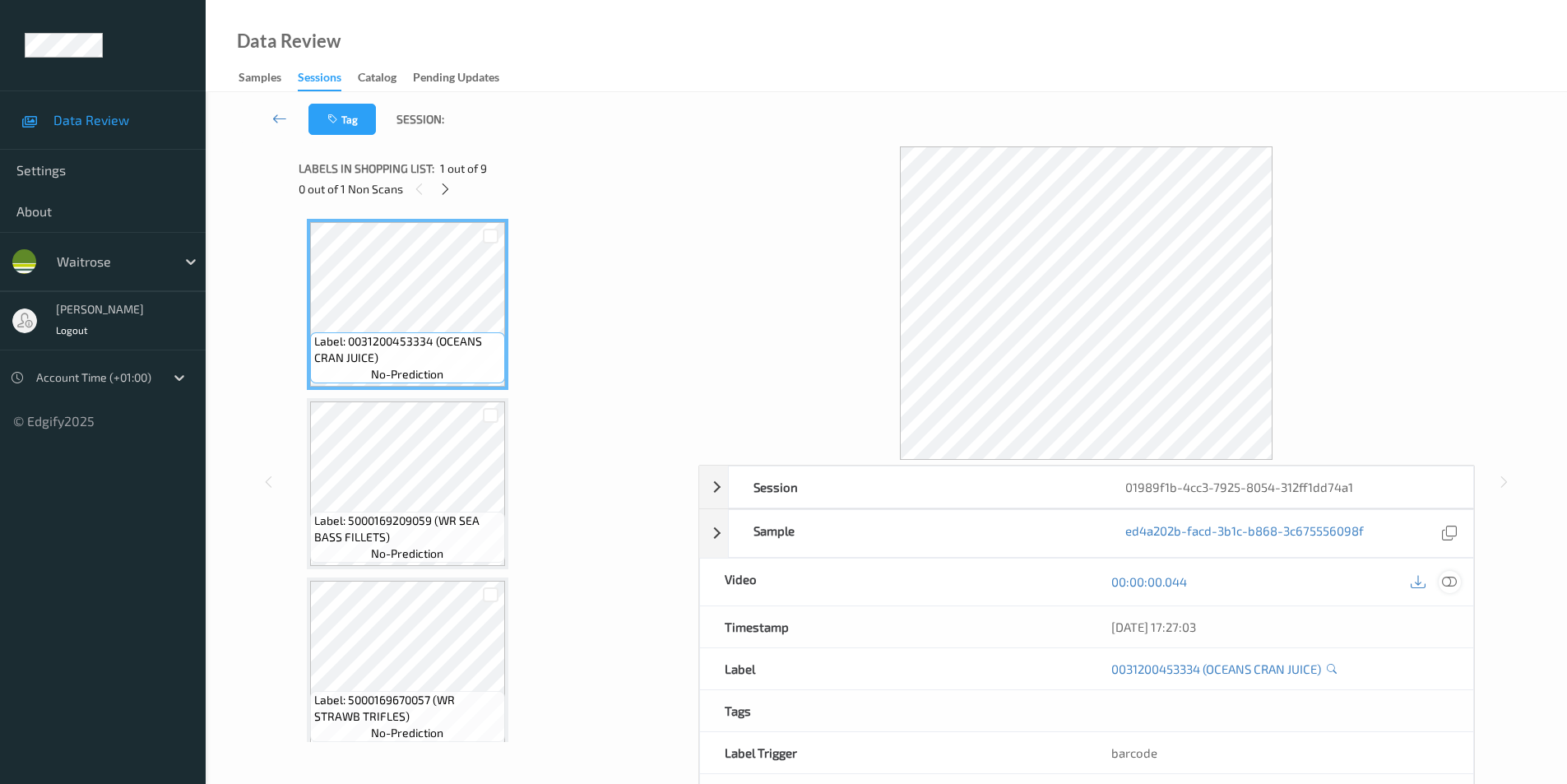
click at [1452, 582] on icon at bounding box center [1450, 581] width 15 height 15
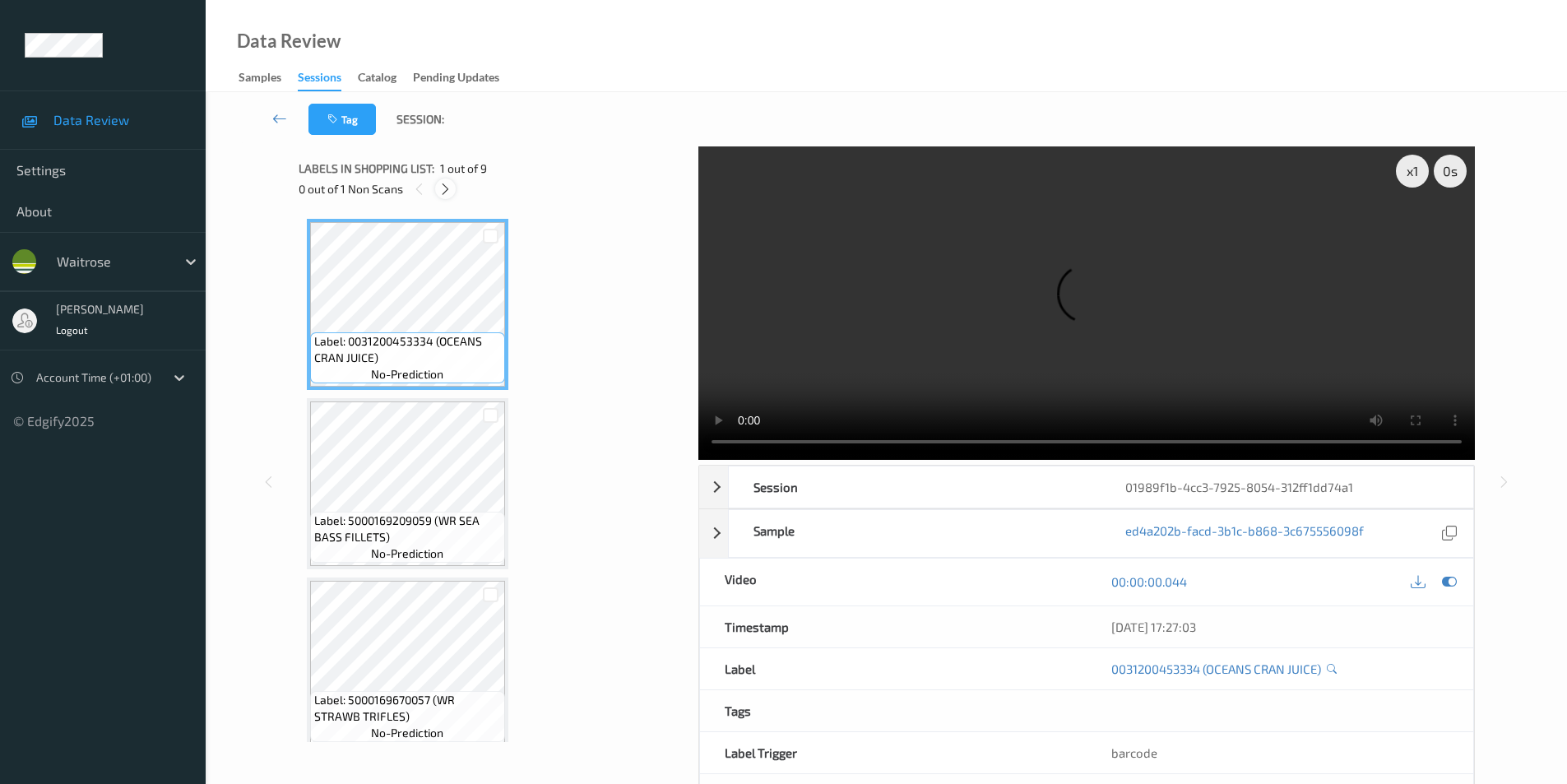
click at [451, 195] on icon at bounding box center [445, 189] width 14 height 15
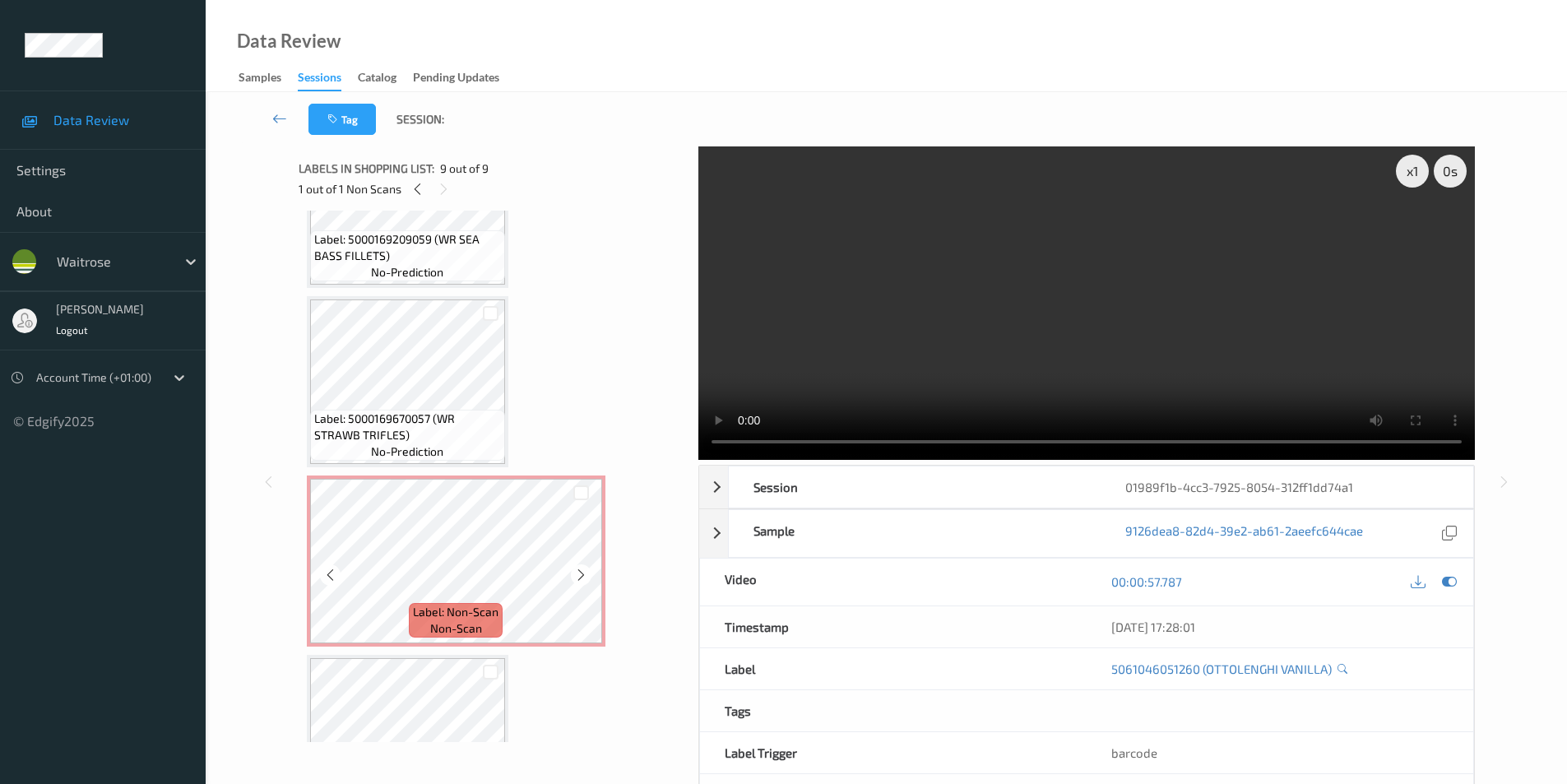
scroll to position [268, 0]
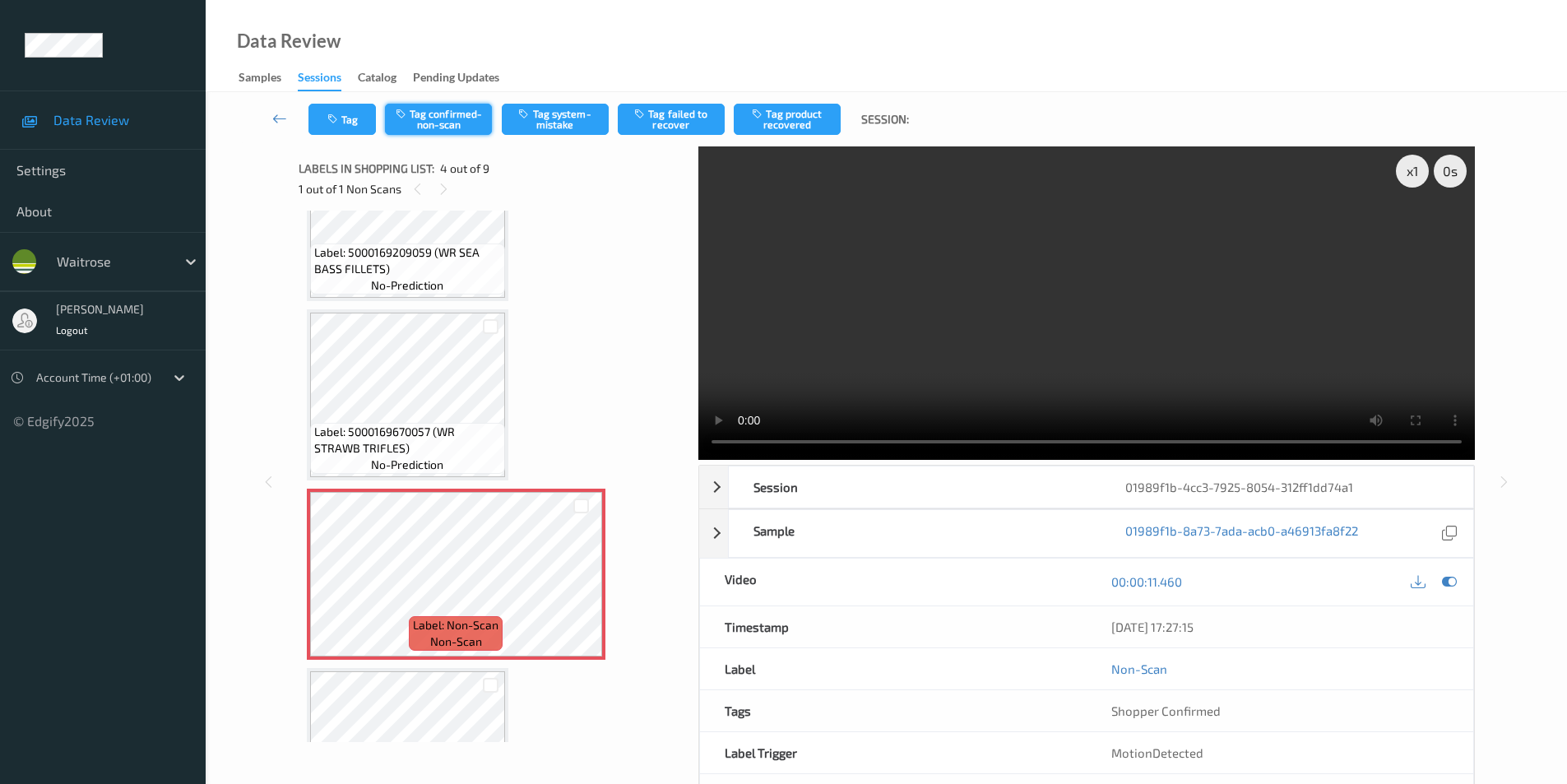
click at [433, 124] on button "Tag confirmed-non-scan" at bounding box center [439, 119] width 107 height 31
click at [669, 123] on button "Tag failed to recover" at bounding box center [671, 119] width 107 height 31
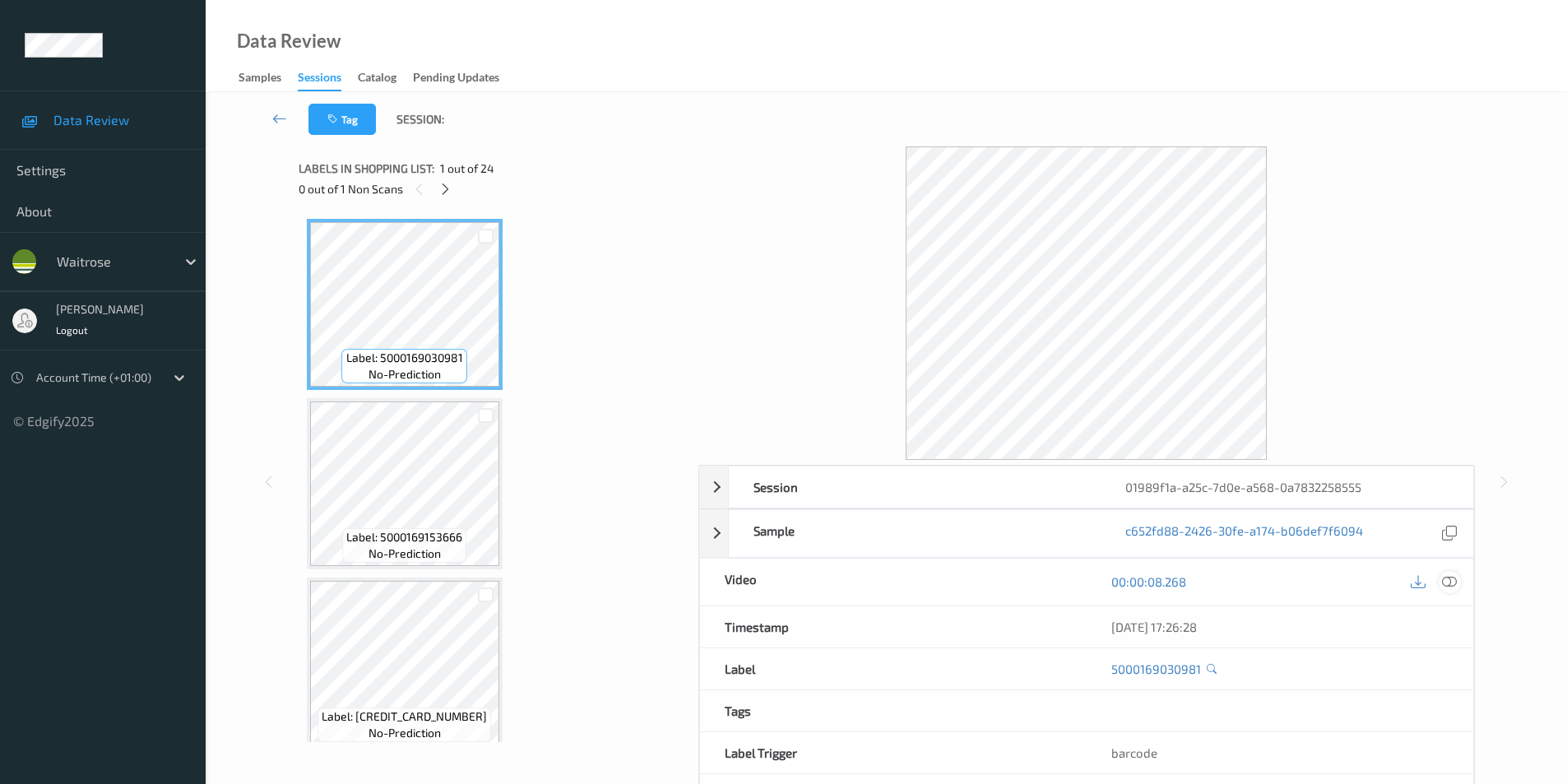
click at [1451, 583] on icon at bounding box center [1450, 581] width 15 height 15
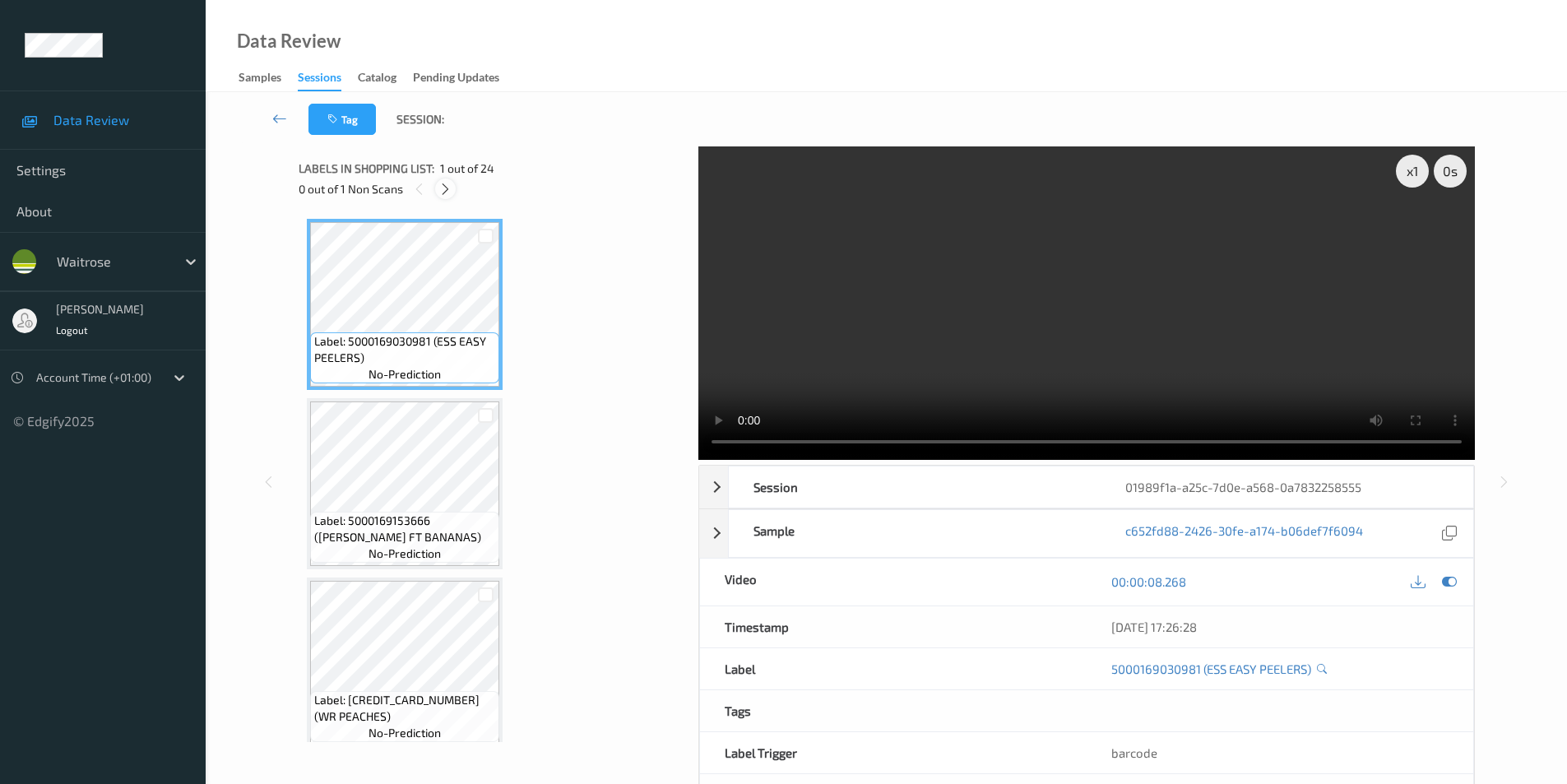
click at [448, 185] on icon at bounding box center [445, 189] width 14 height 15
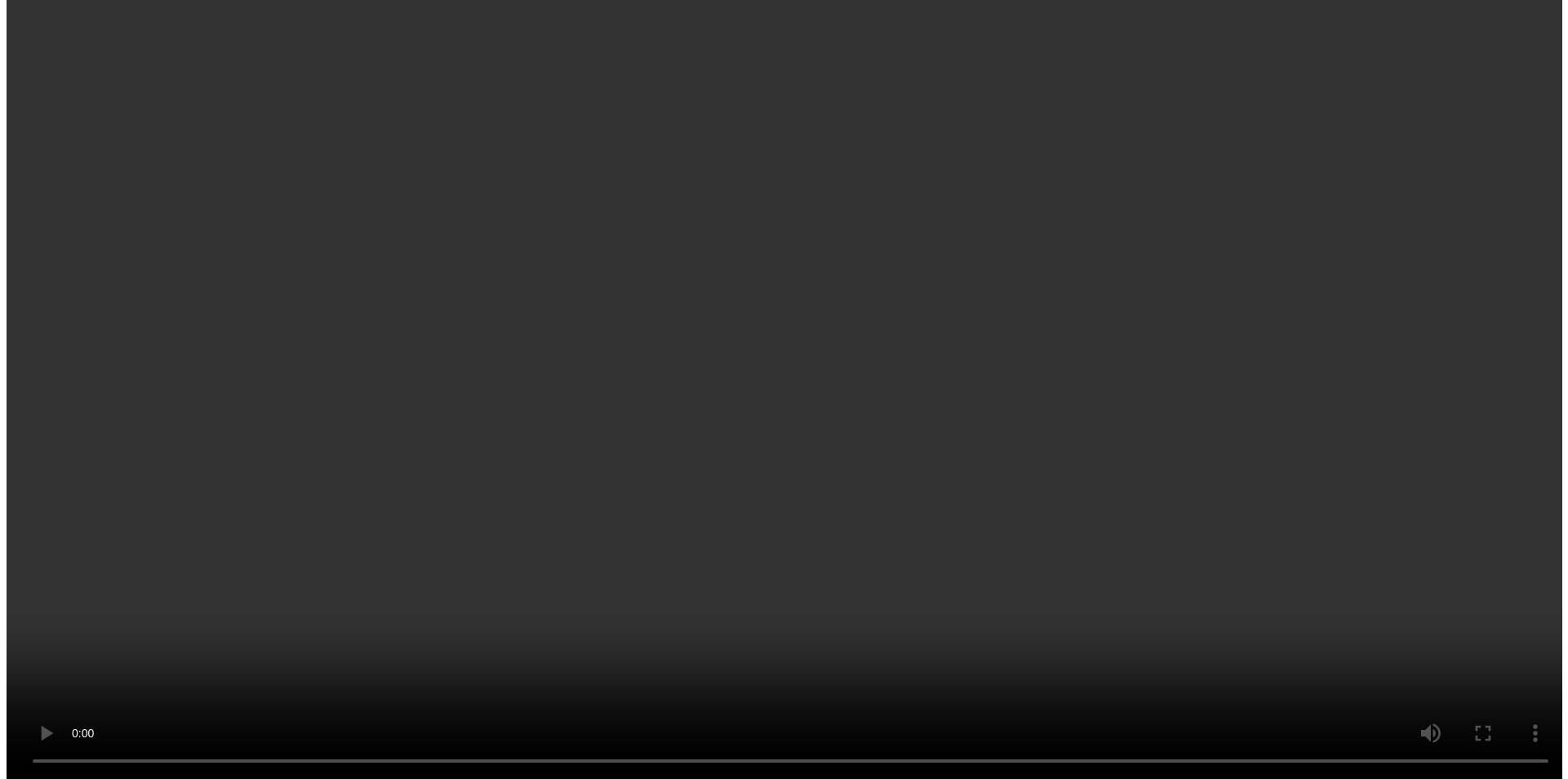
scroll to position [3132, 0]
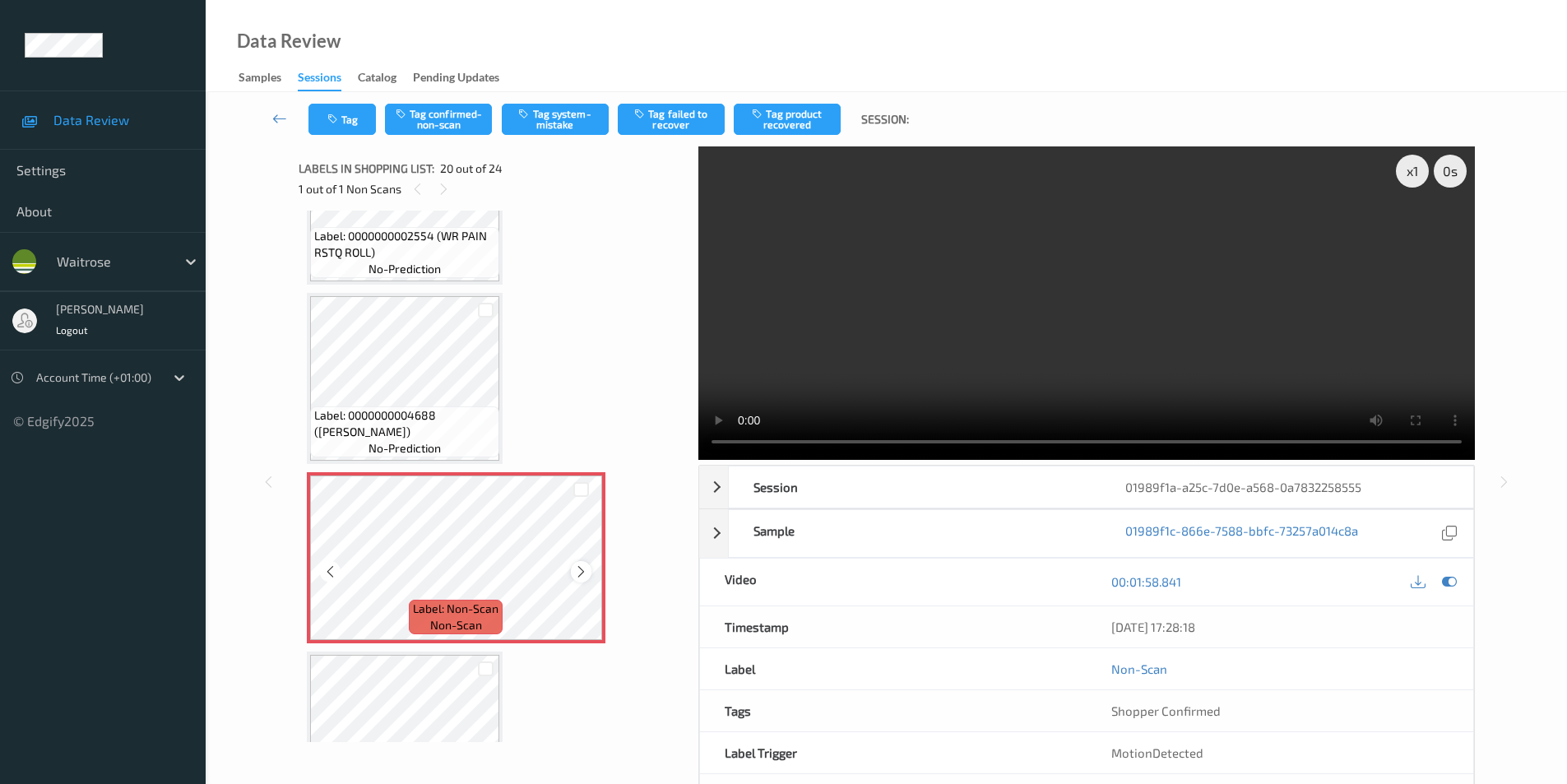
click at [577, 569] on icon at bounding box center [581, 571] width 14 height 15
click at [546, 124] on button "Tag system-mistake" at bounding box center [555, 119] width 107 height 31
click at [337, 131] on button "Tag" at bounding box center [342, 119] width 68 height 31
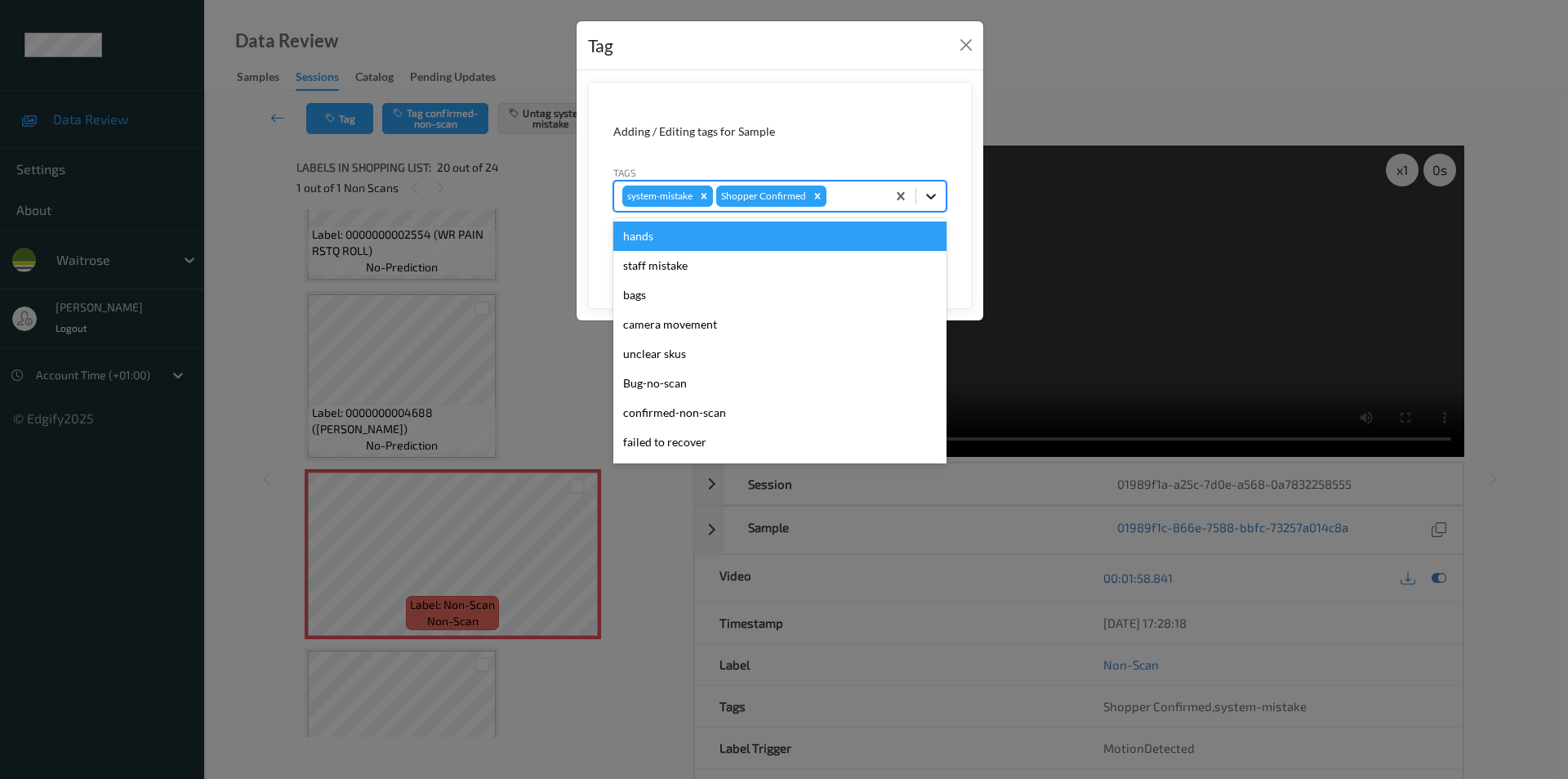
click at [923, 195] on icon at bounding box center [931, 196] width 16 height 16
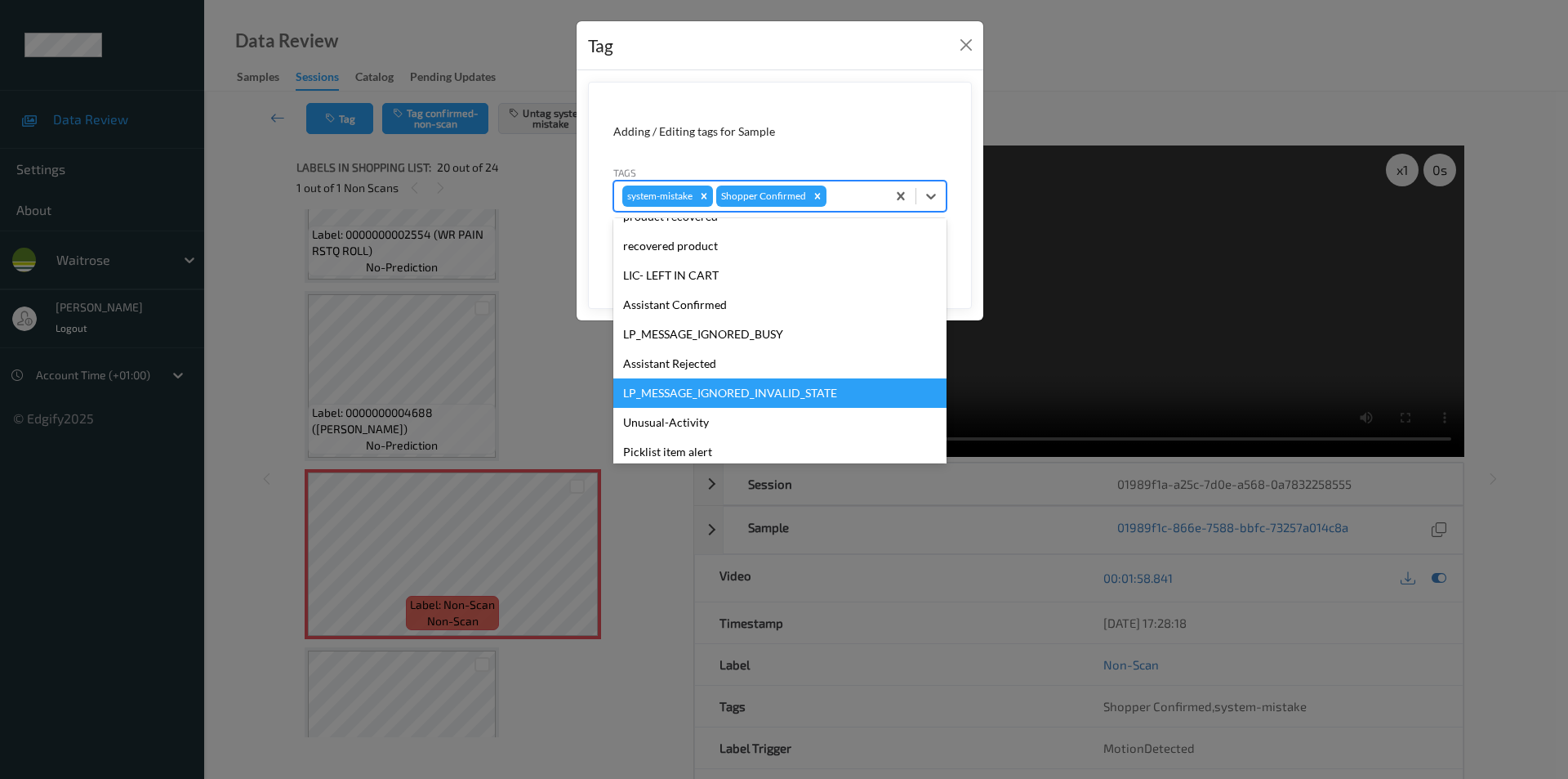
scroll to position [321, 0]
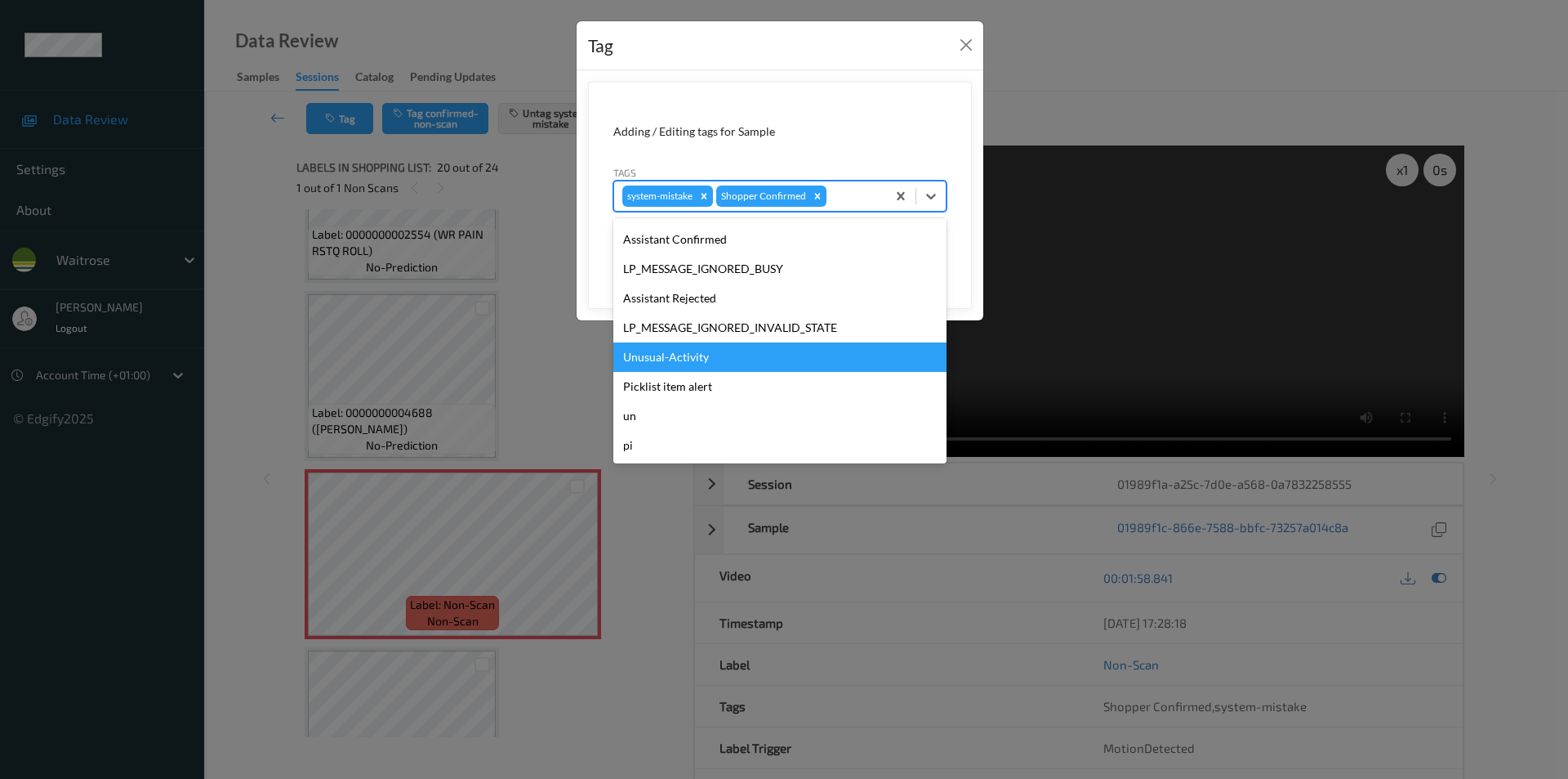
click at [690, 362] on div "Unusual-Activity" at bounding box center [779, 357] width 333 height 29
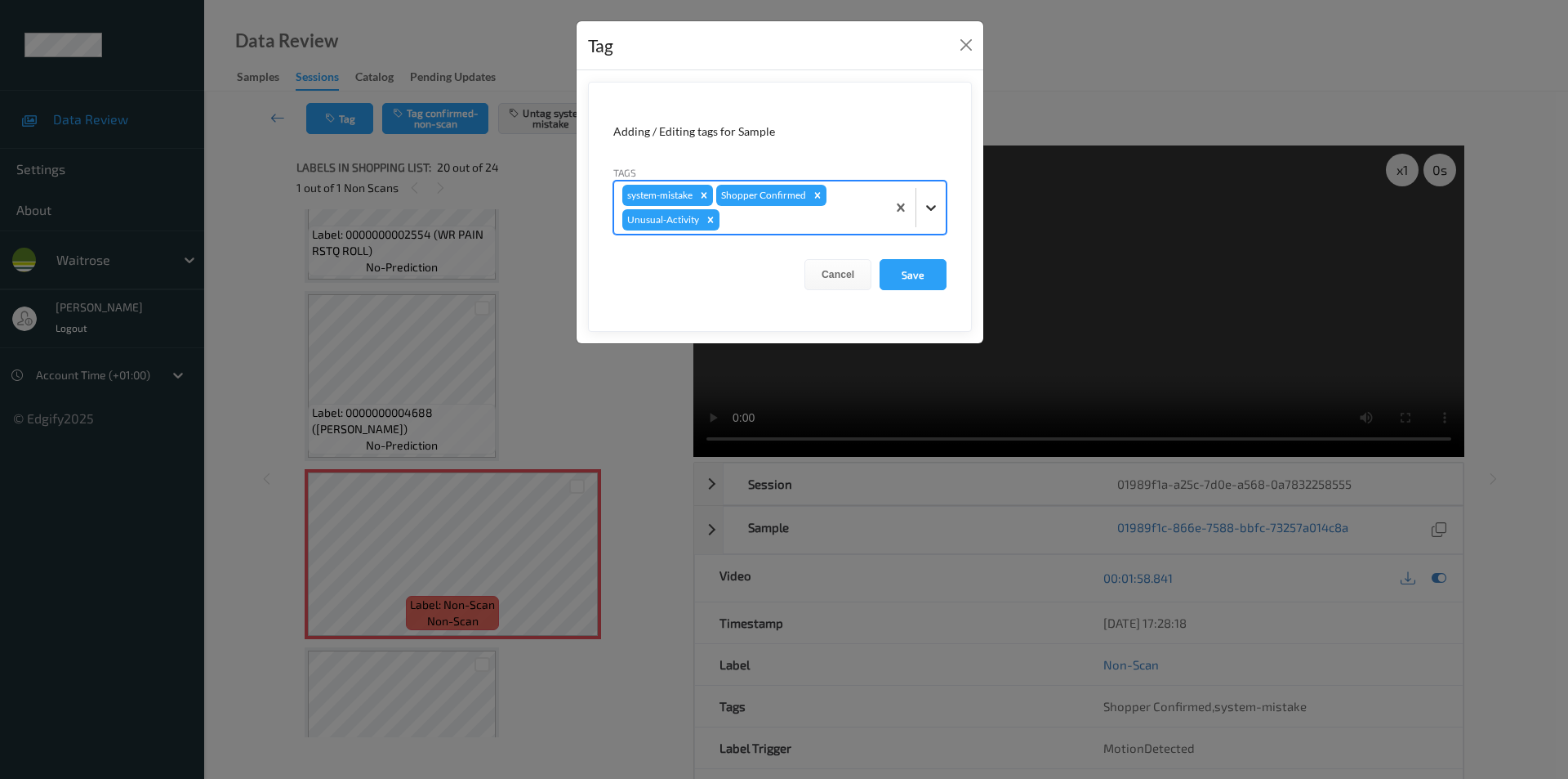
click at [942, 202] on div at bounding box center [931, 208] width 29 height 29
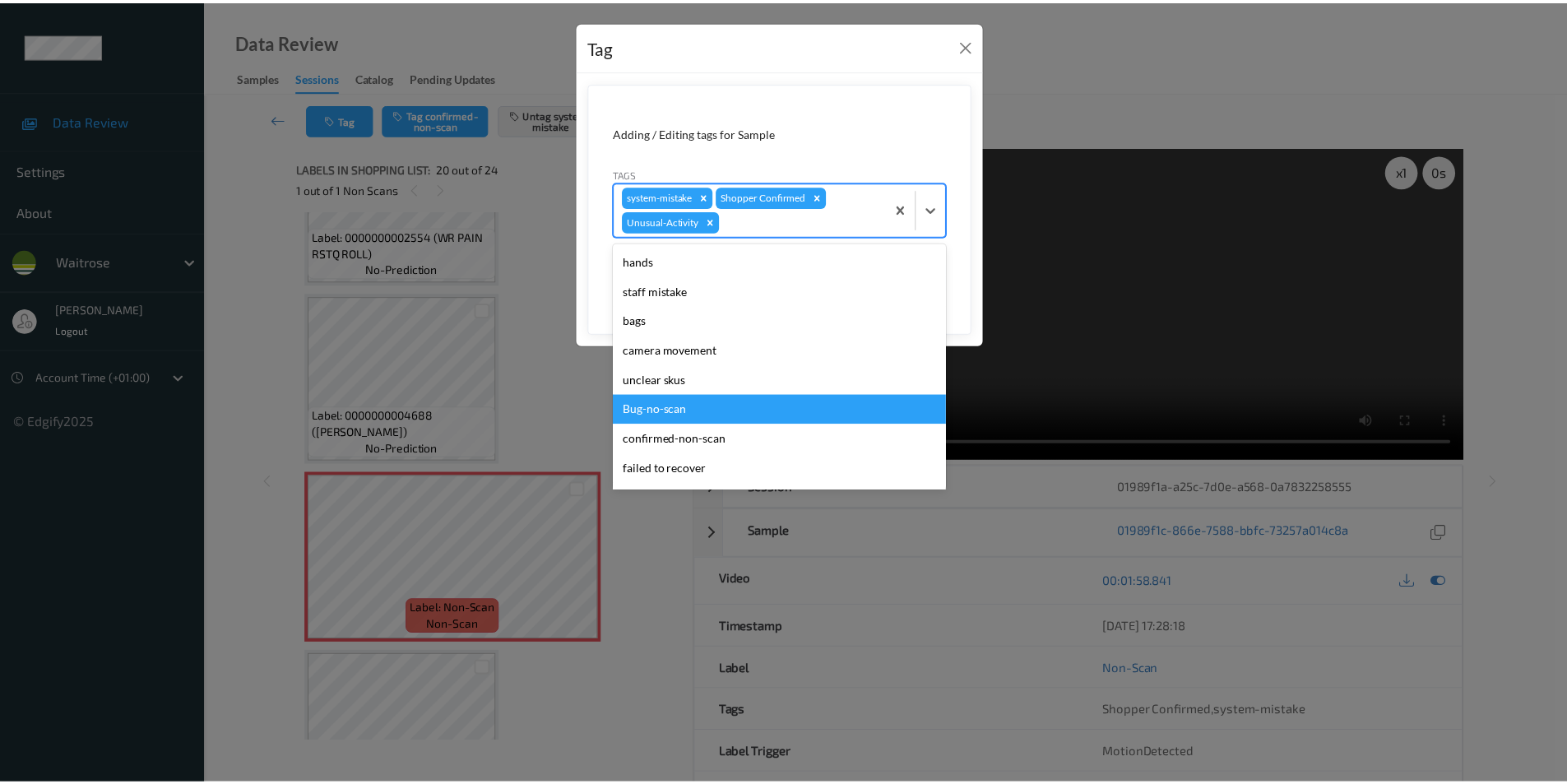
scroll to position [293, 0]
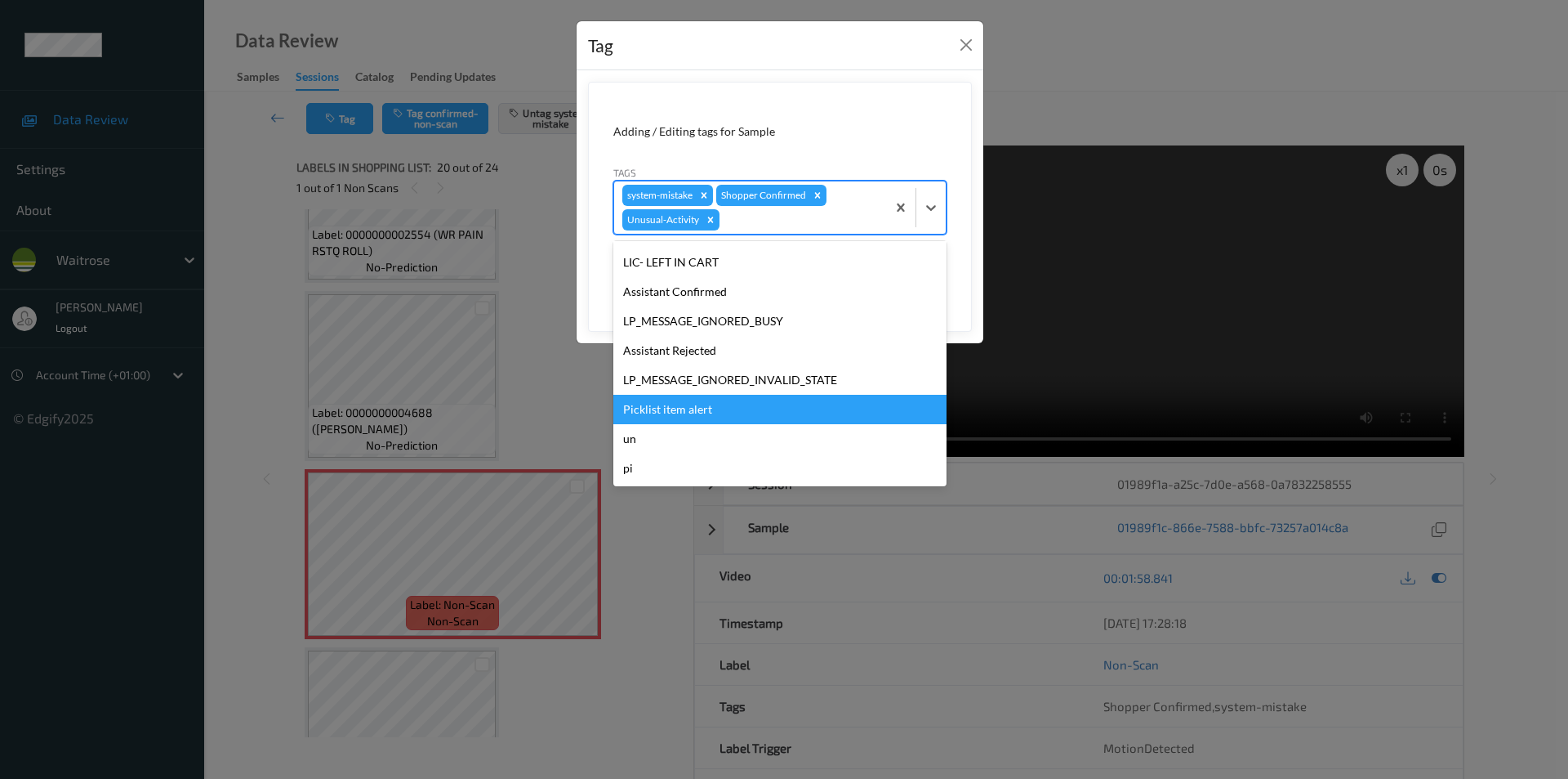
click at [674, 415] on div "Picklist item alert" at bounding box center [779, 409] width 333 height 29
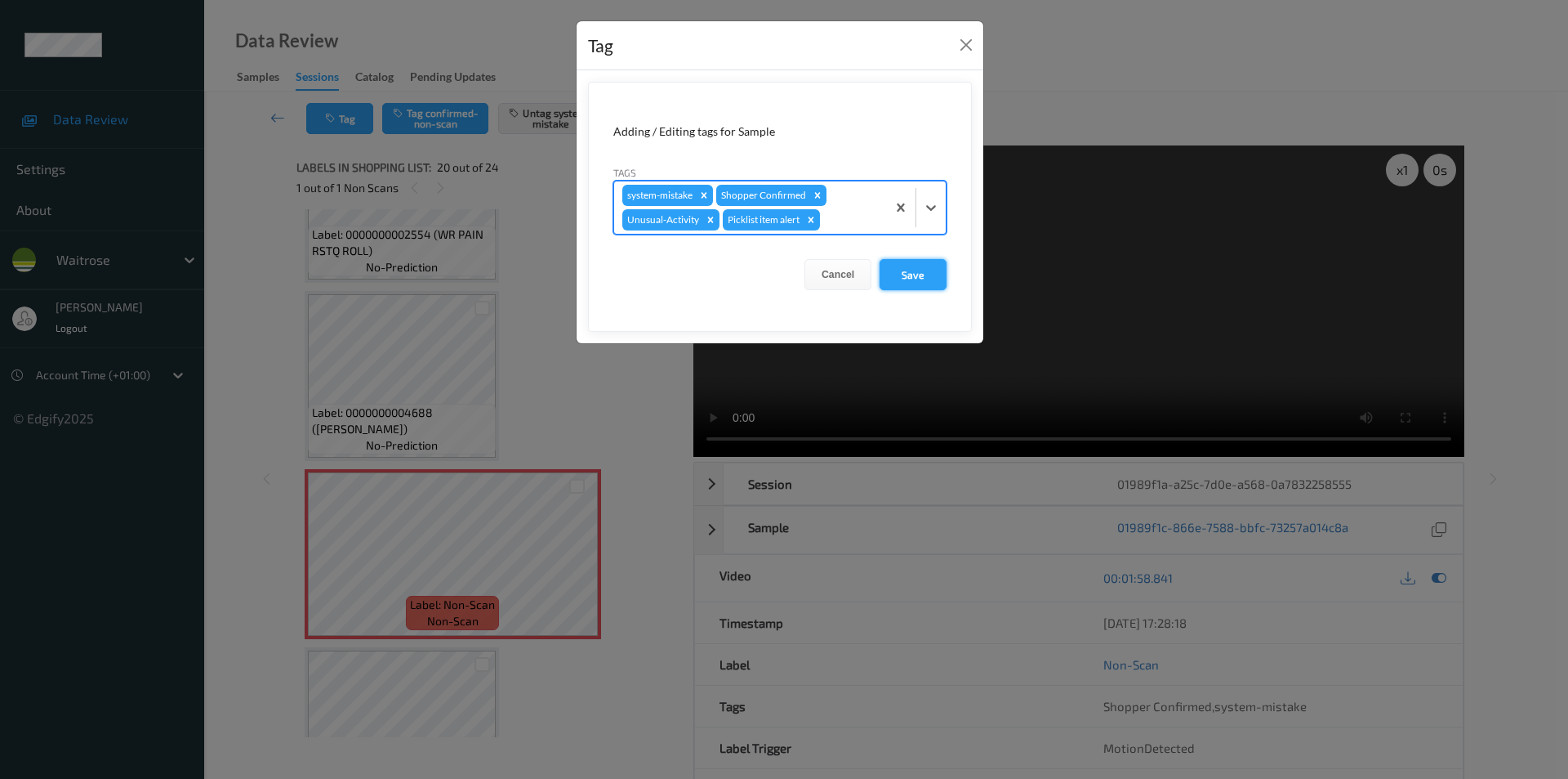
click at [898, 276] on button "Save" at bounding box center [913, 274] width 67 height 31
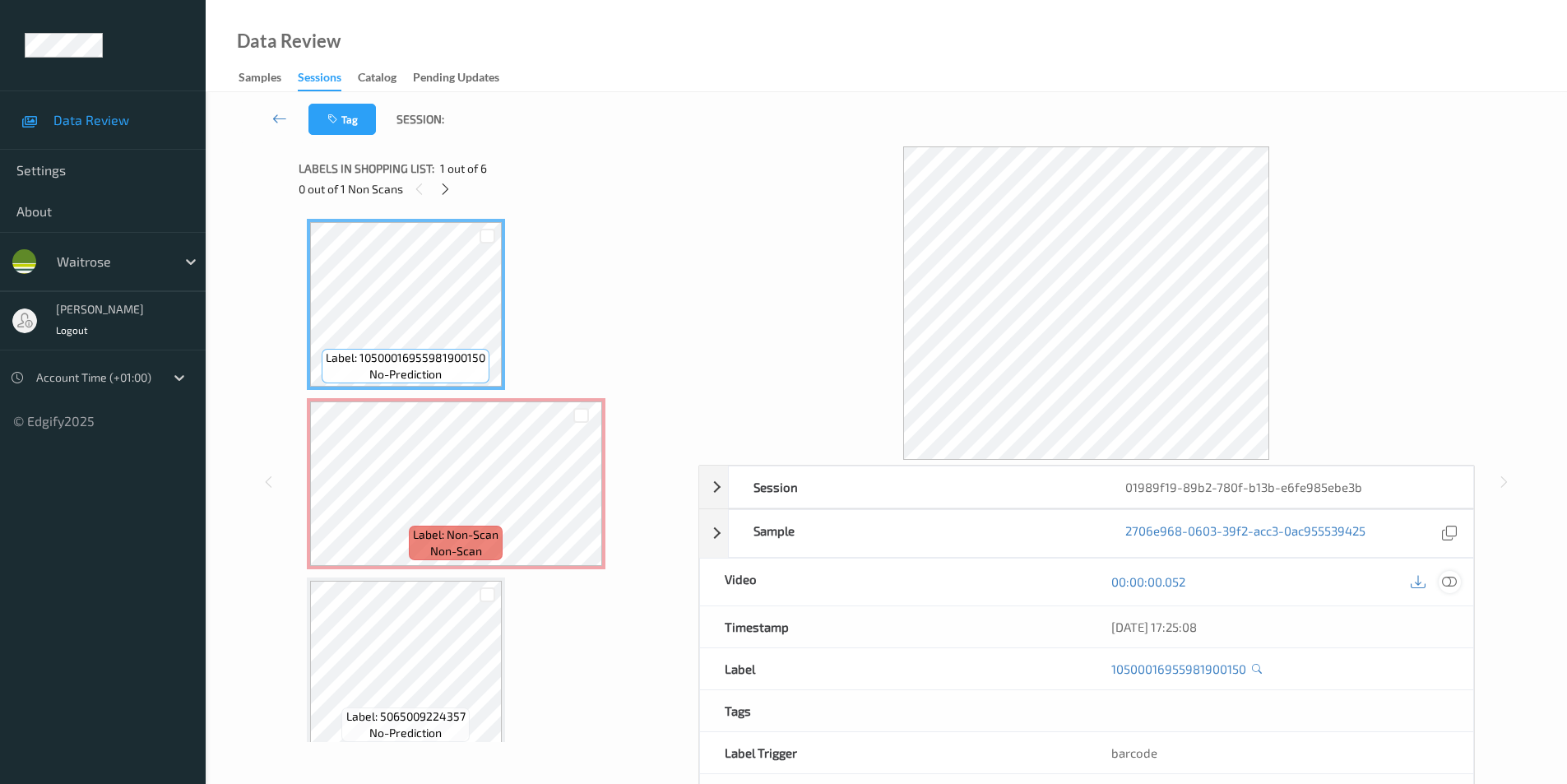
click at [1448, 582] on icon at bounding box center [1450, 581] width 15 height 15
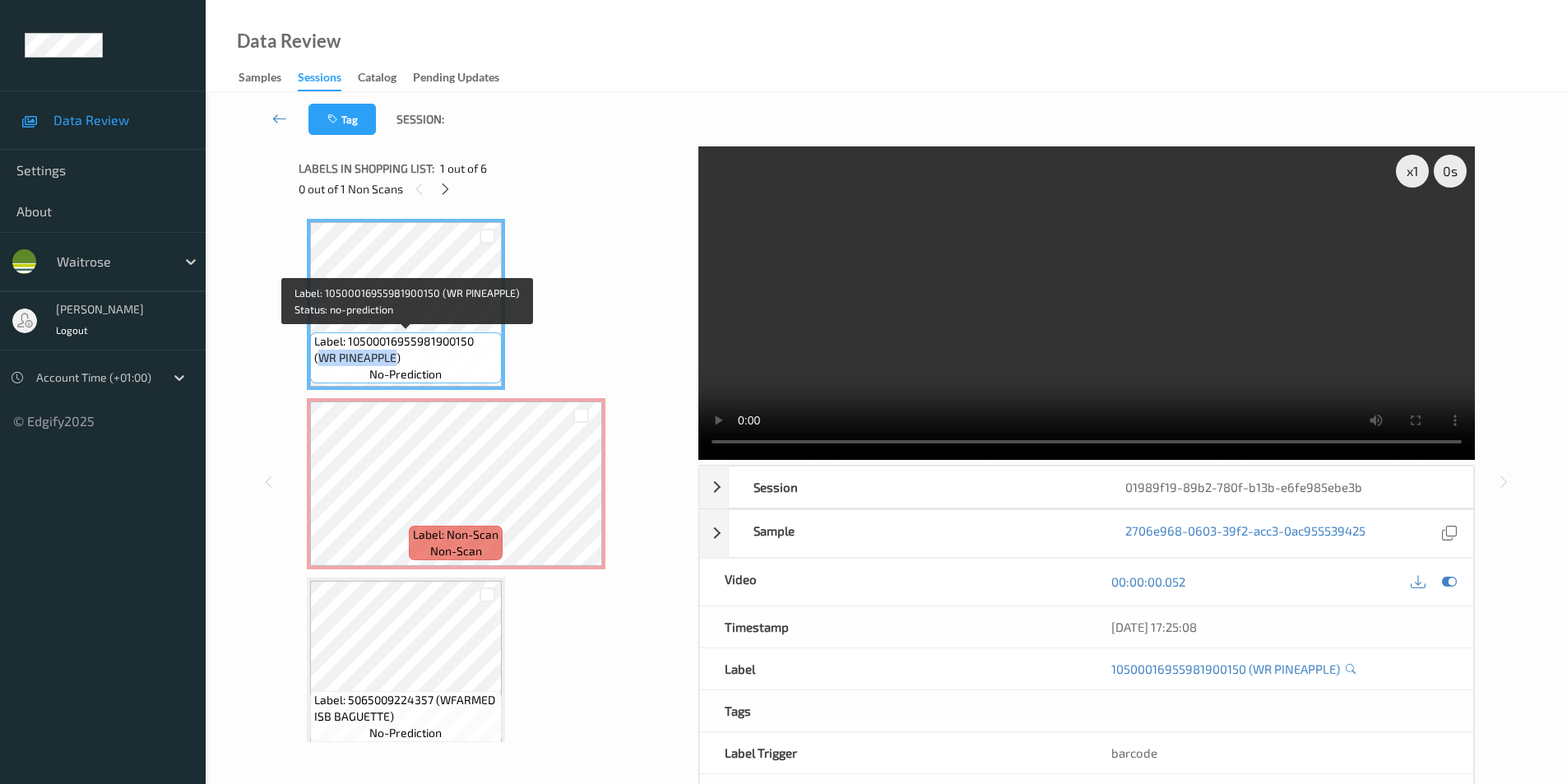
drag, startPoint x: 317, startPoint y: 359, endPoint x: 397, endPoint y: 359, distance: 80.0
click at [397, 359] on span "Label: 10500016955981900150 (WR PINEAPPLE)" at bounding box center [406, 349] width 183 height 33
copy span "WR PINEAPPLE"
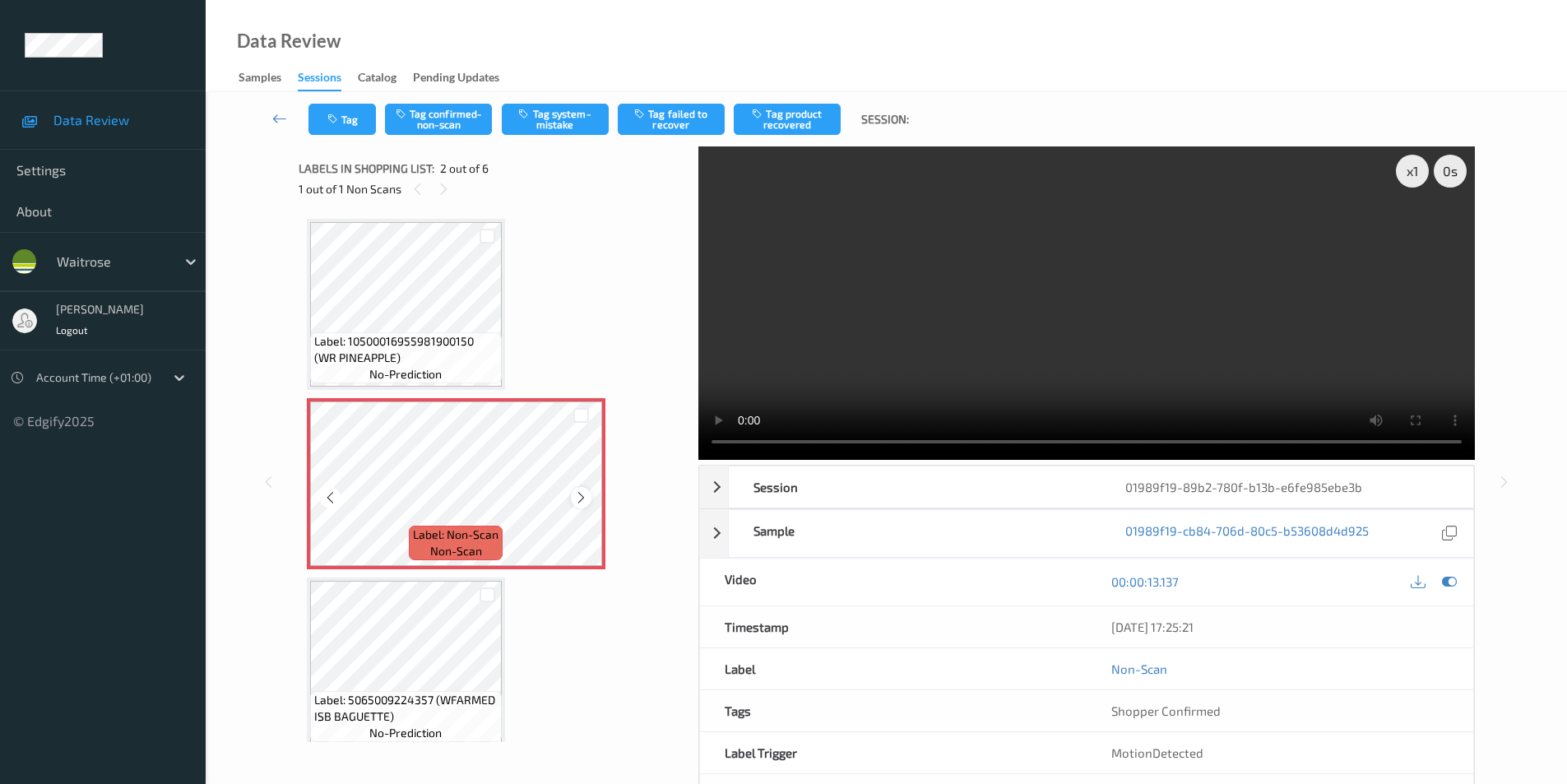
click at [579, 498] on icon at bounding box center [581, 497] width 14 height 15
click at [558, 111] on button "Tag system-mistake" at bounding box center [555, 119] width 107 height 31
click at [331, 127] on button "Tag" at bounding box center [342, 119] width 68 height 31
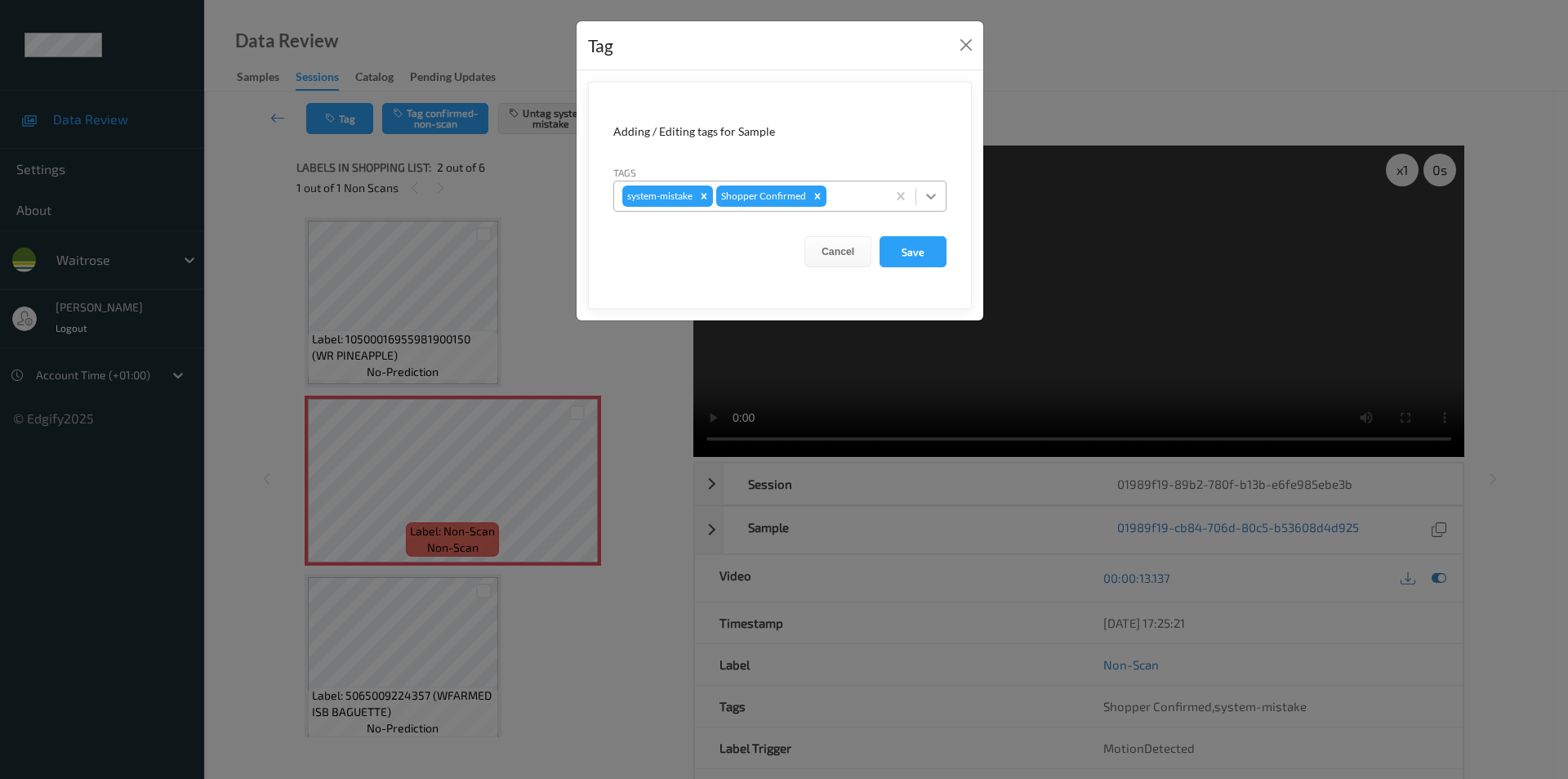
click at [927, 192] on icon at bounding box center [931, 196] width 16 height 16
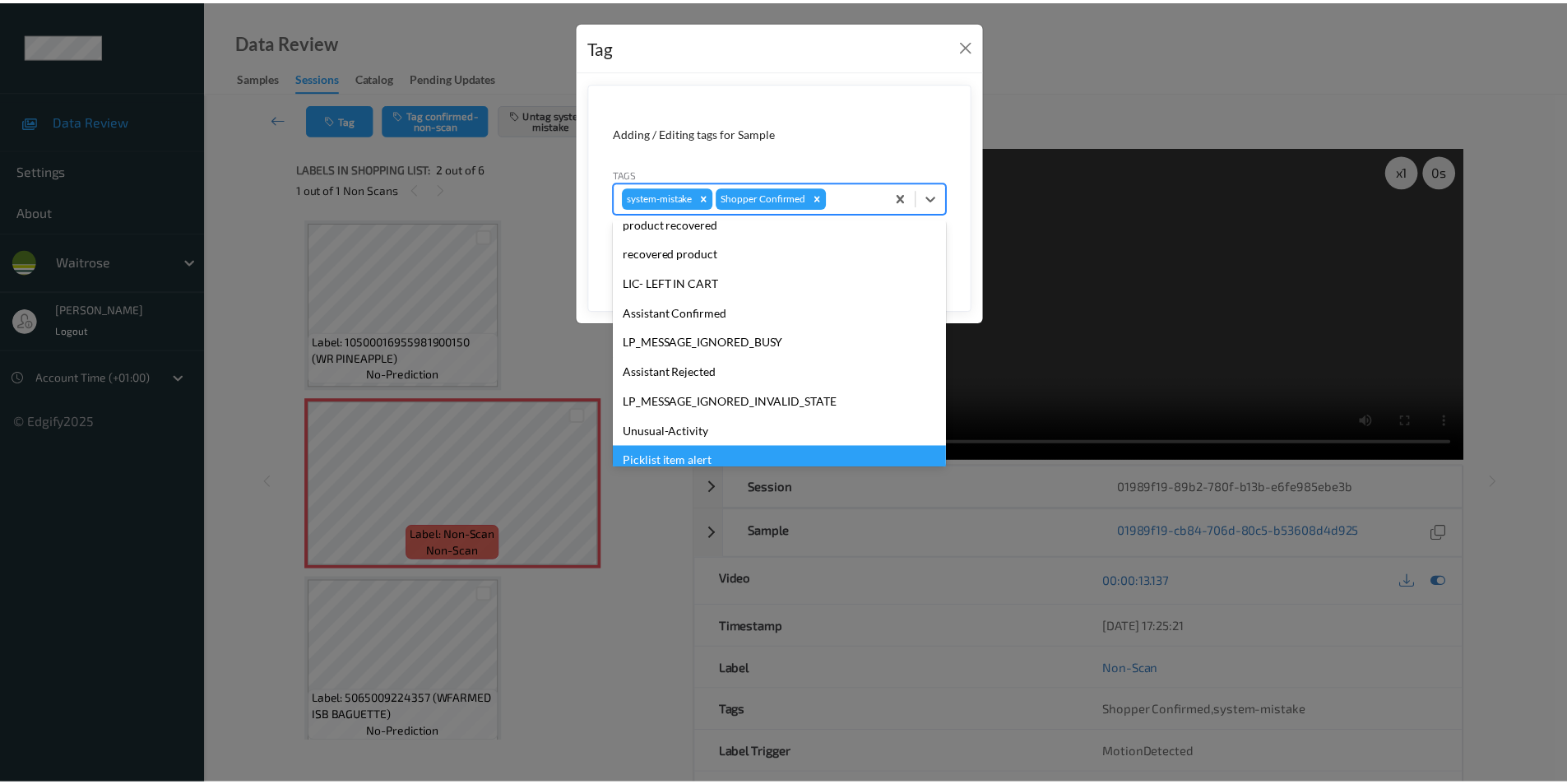
scroll to position [323, 0]
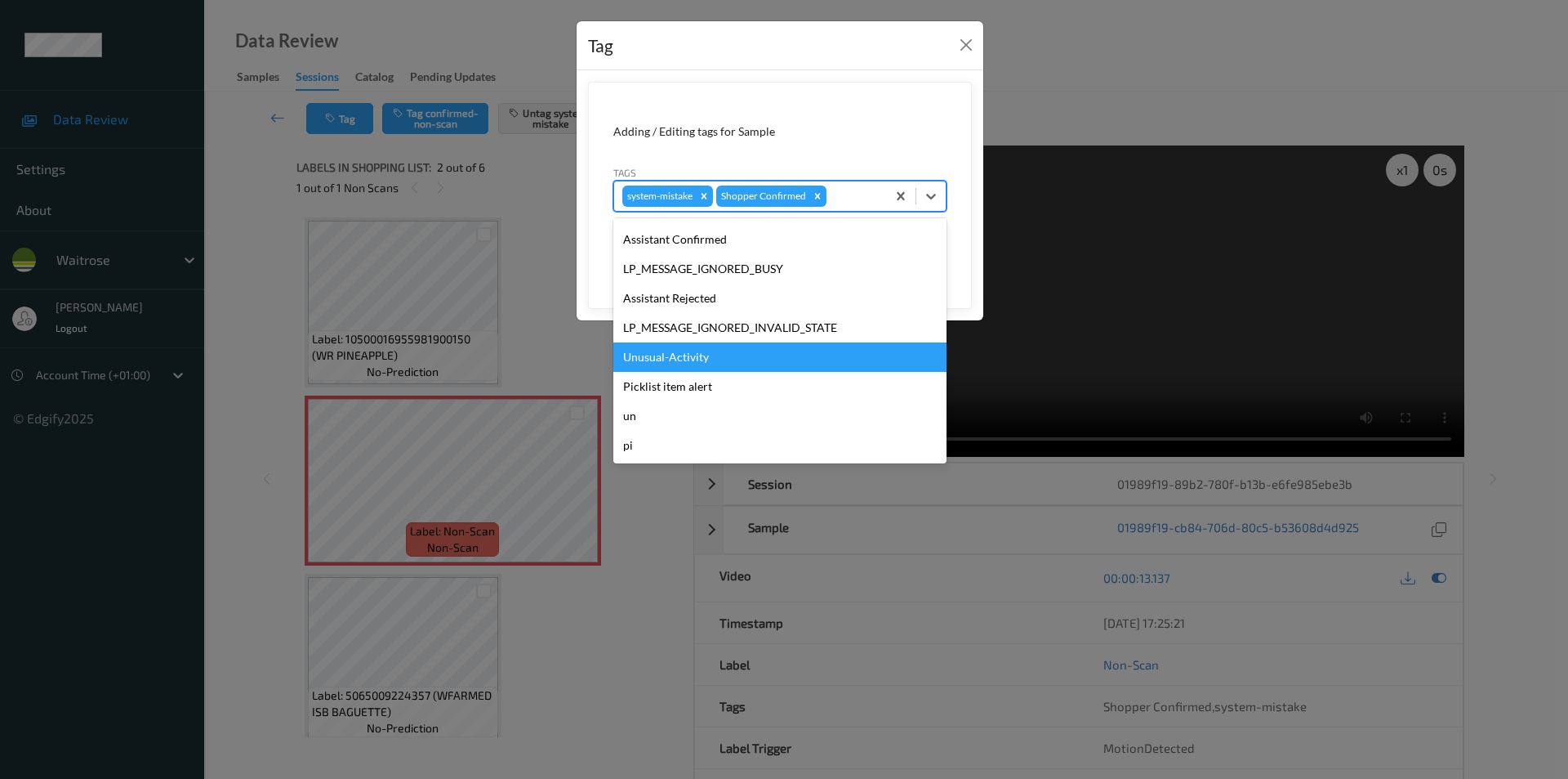
click at [665, 364] on div "Unusual-Activity" at bounding box center [779, 357] width 333 height 29
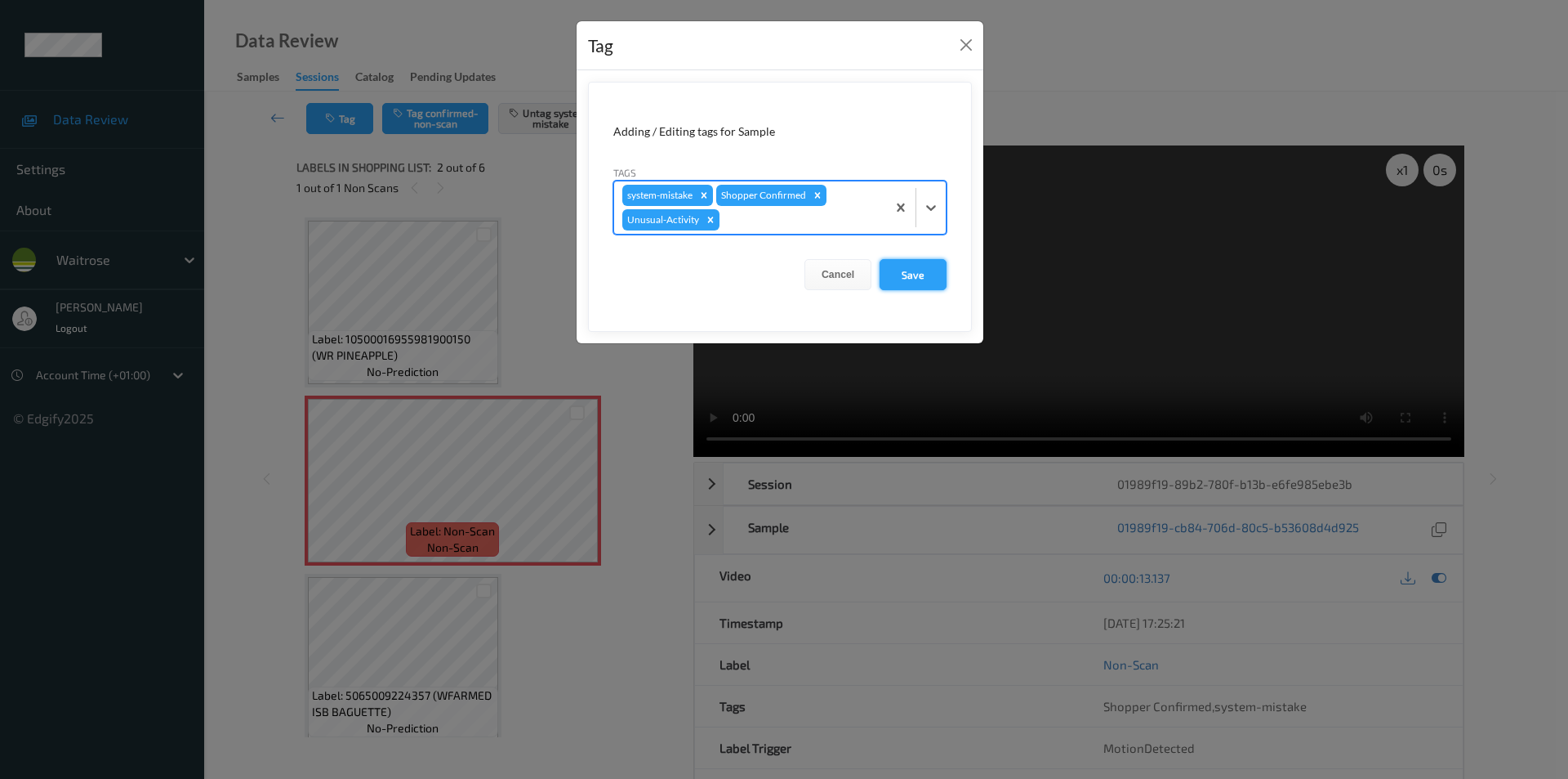
click at [894, 283] on button "Save" at bounding box center [913, 274] width 67 height 31
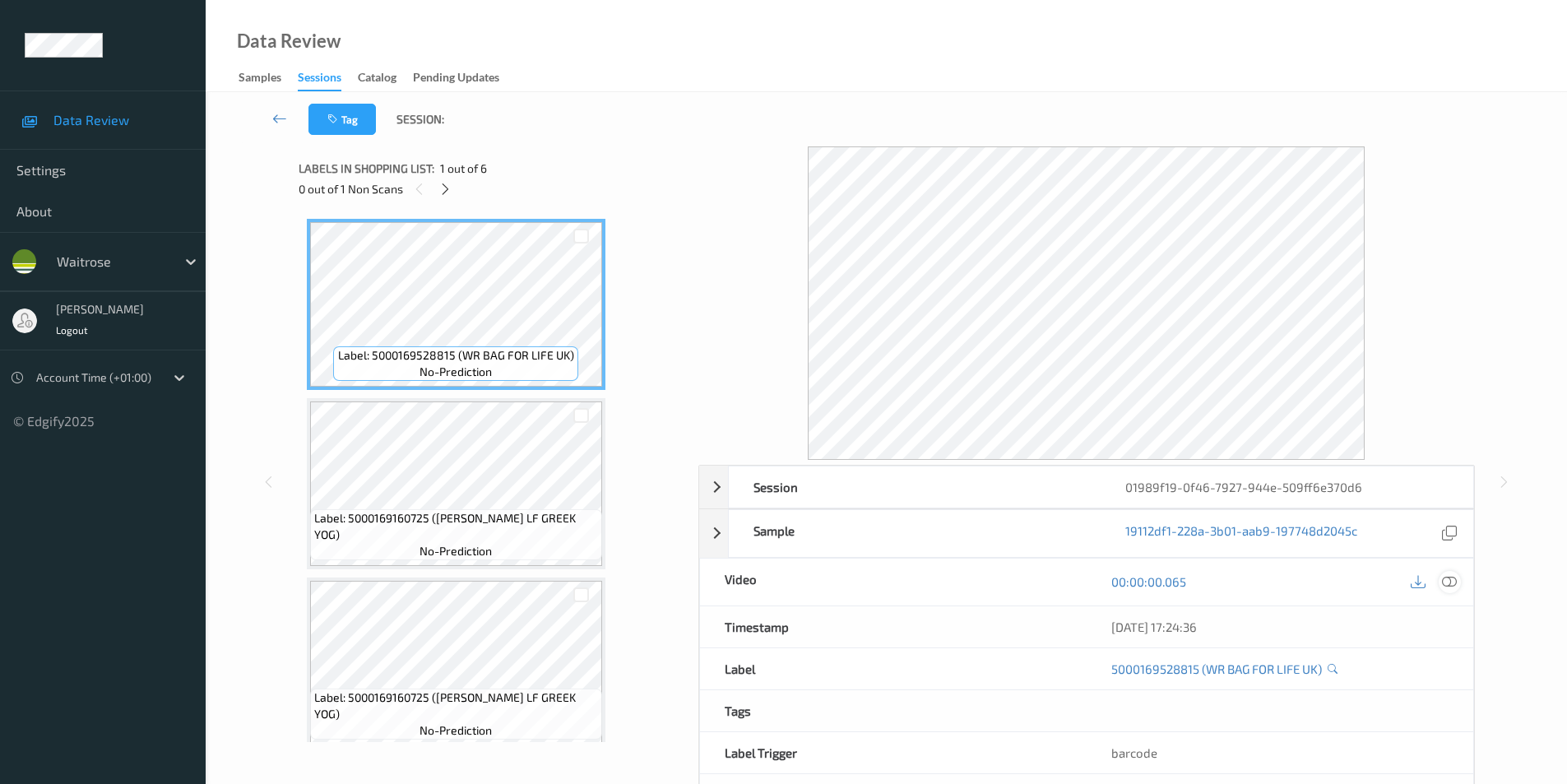
click at [1449, 585] on icon at bounding box center [1450, 581] width 15 height 15
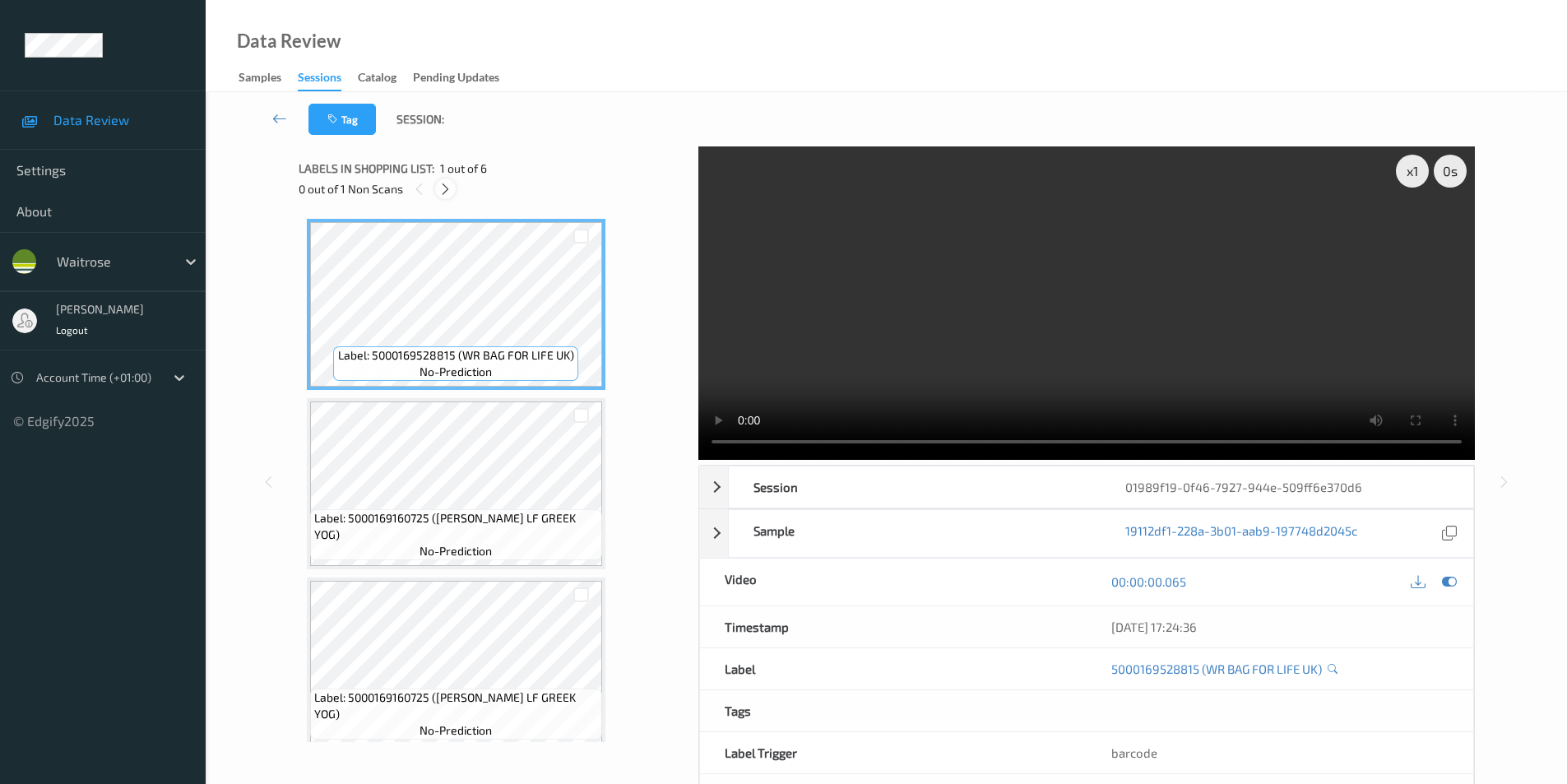
click at [444, 184] on icon at bounding box center [445, 189] width 14 height 15
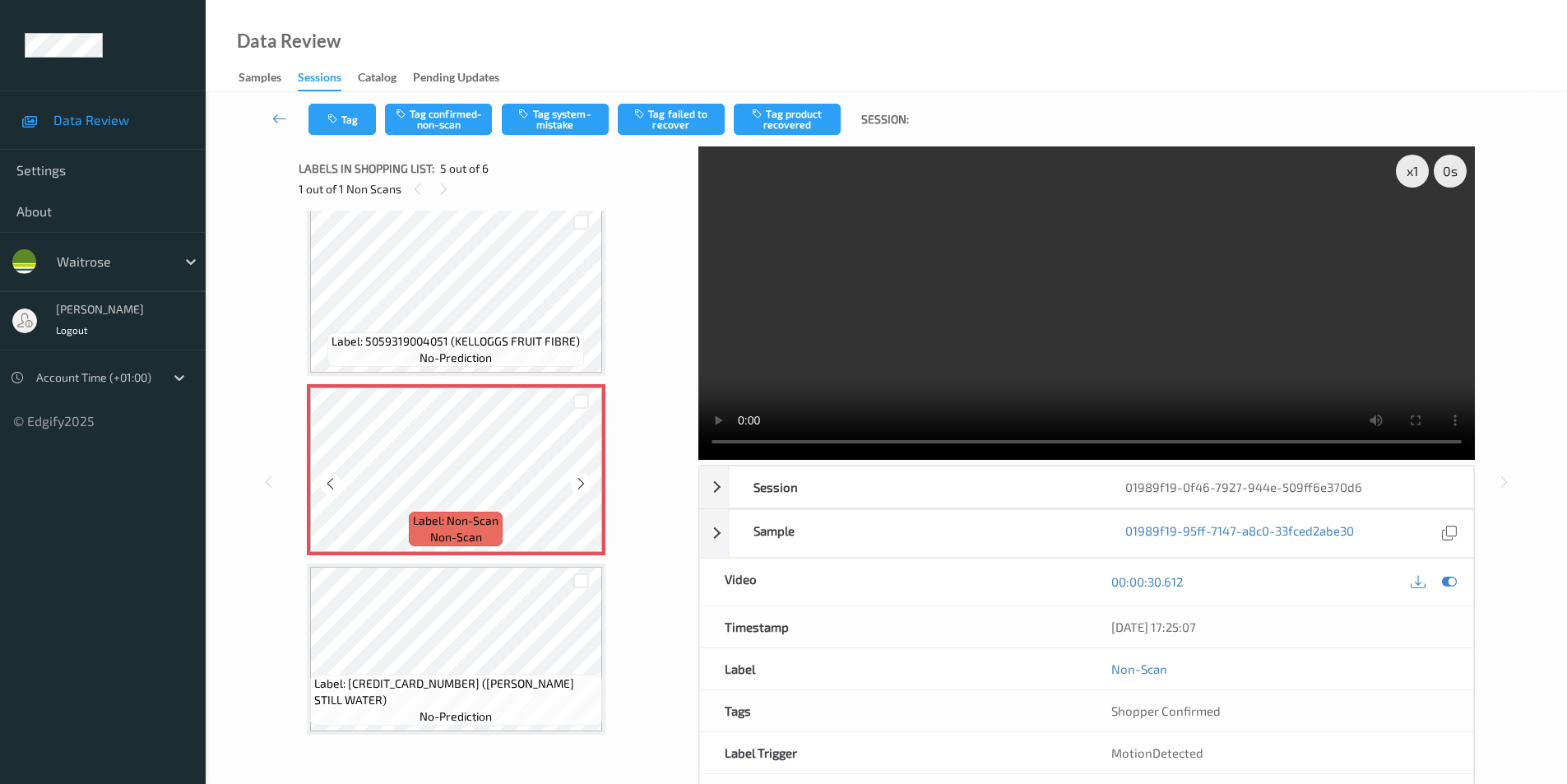
scroll to position [553, 0]
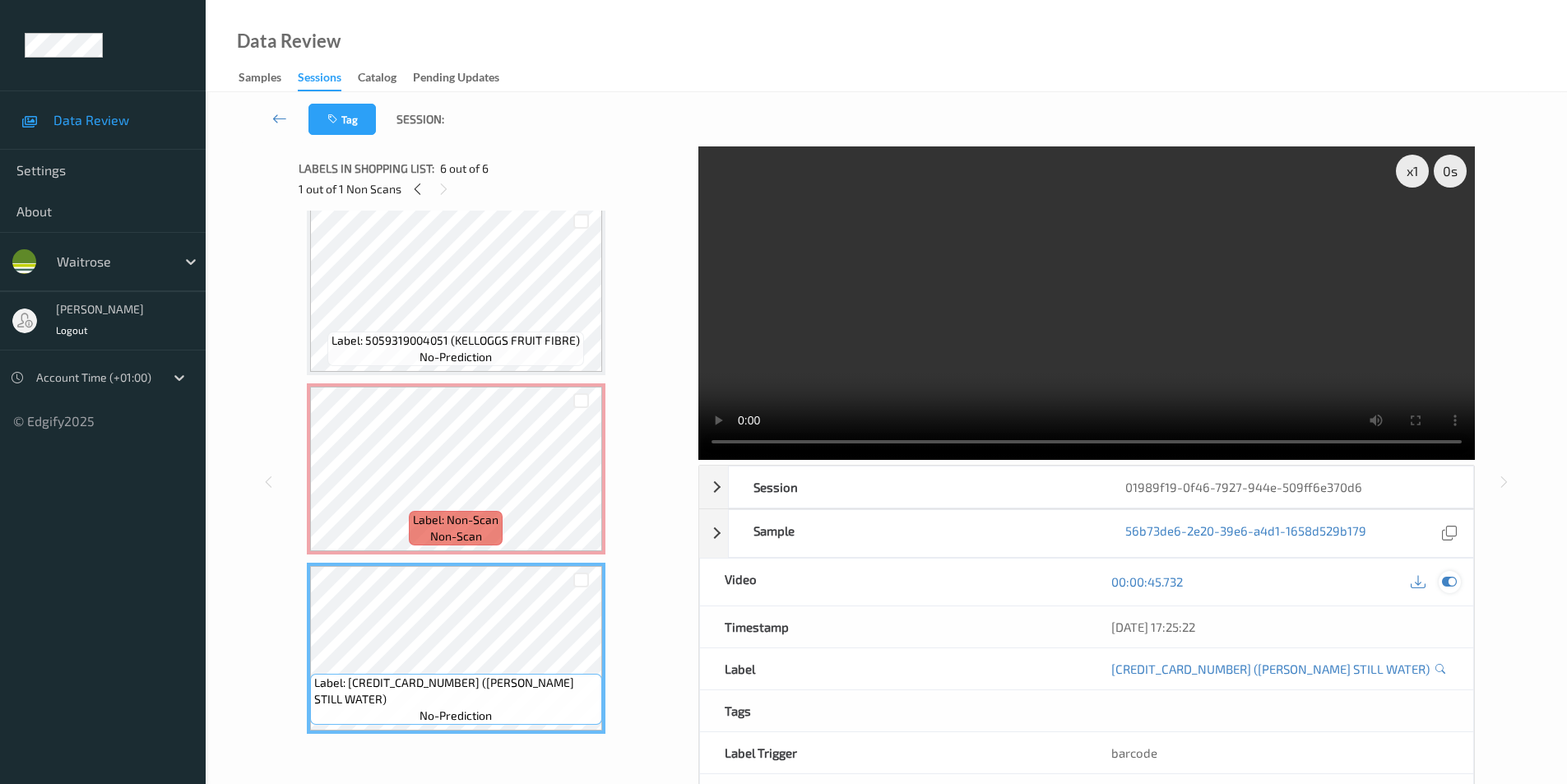
click at [1441, 580] on div at bounding box center [1450, 581] width 22 height 22
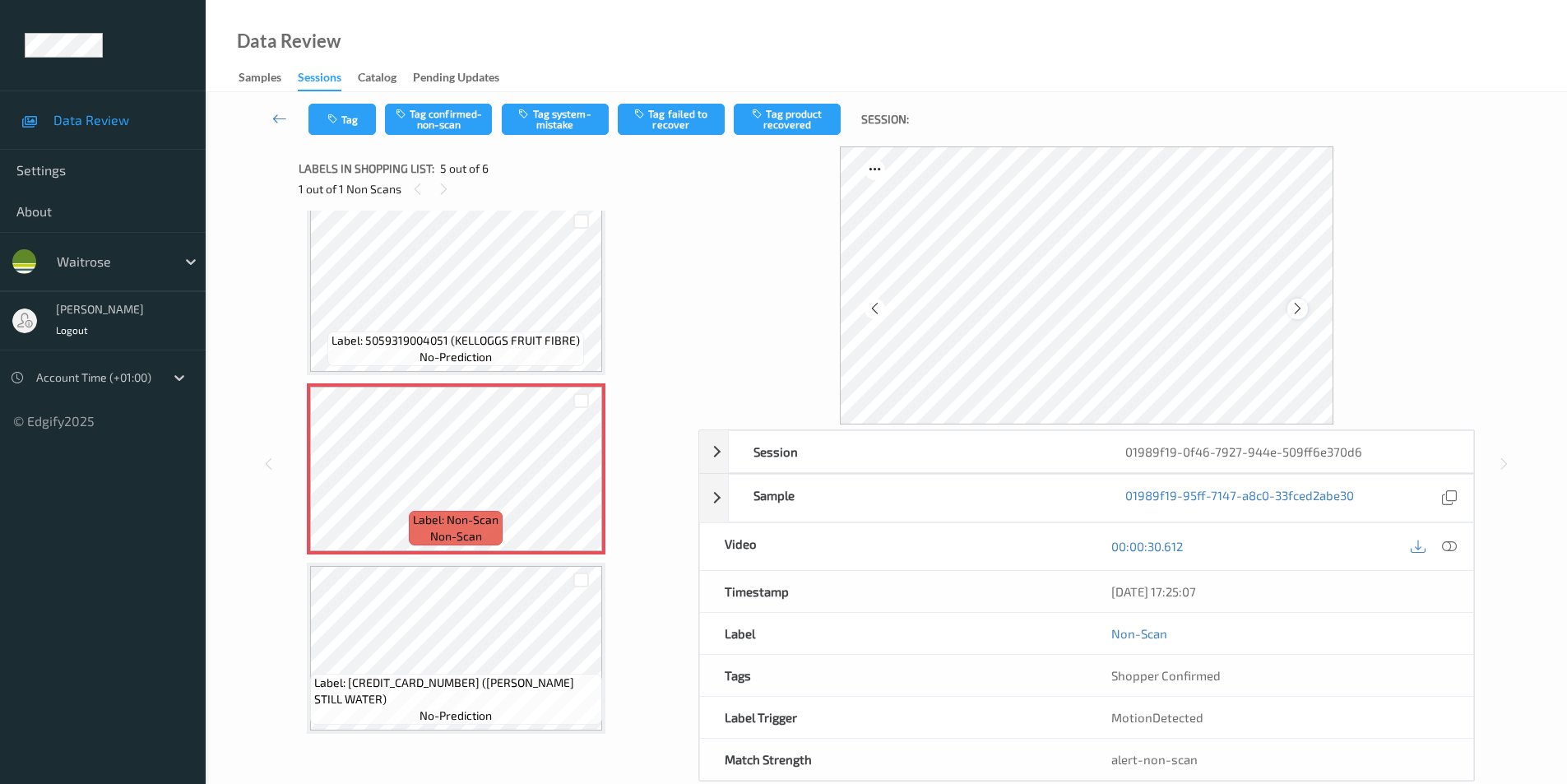
click at [1302, 309] on icon at bounding box center [1297, 308] width 14 height 15
click at [466, 116] on button "Tag confirmed-non-scan" at bounding box center [439, 119] width 107 height 31
click at [783, 126] on button "Tag product recovered" at bounding box center [787, 119] width 107 height 31
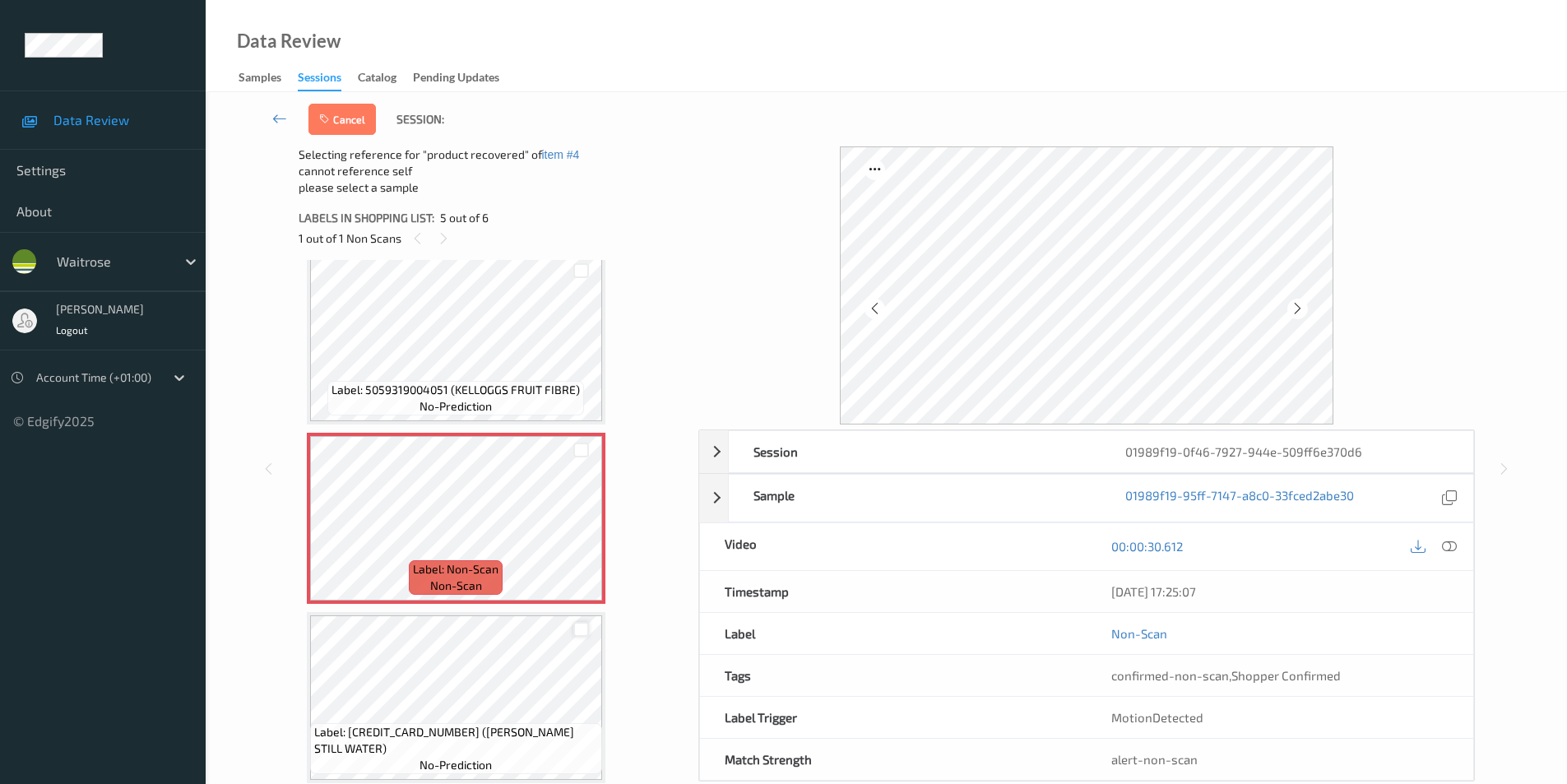
click at [578, 628] on div at bounding box center [581, 629] width 16 height 16
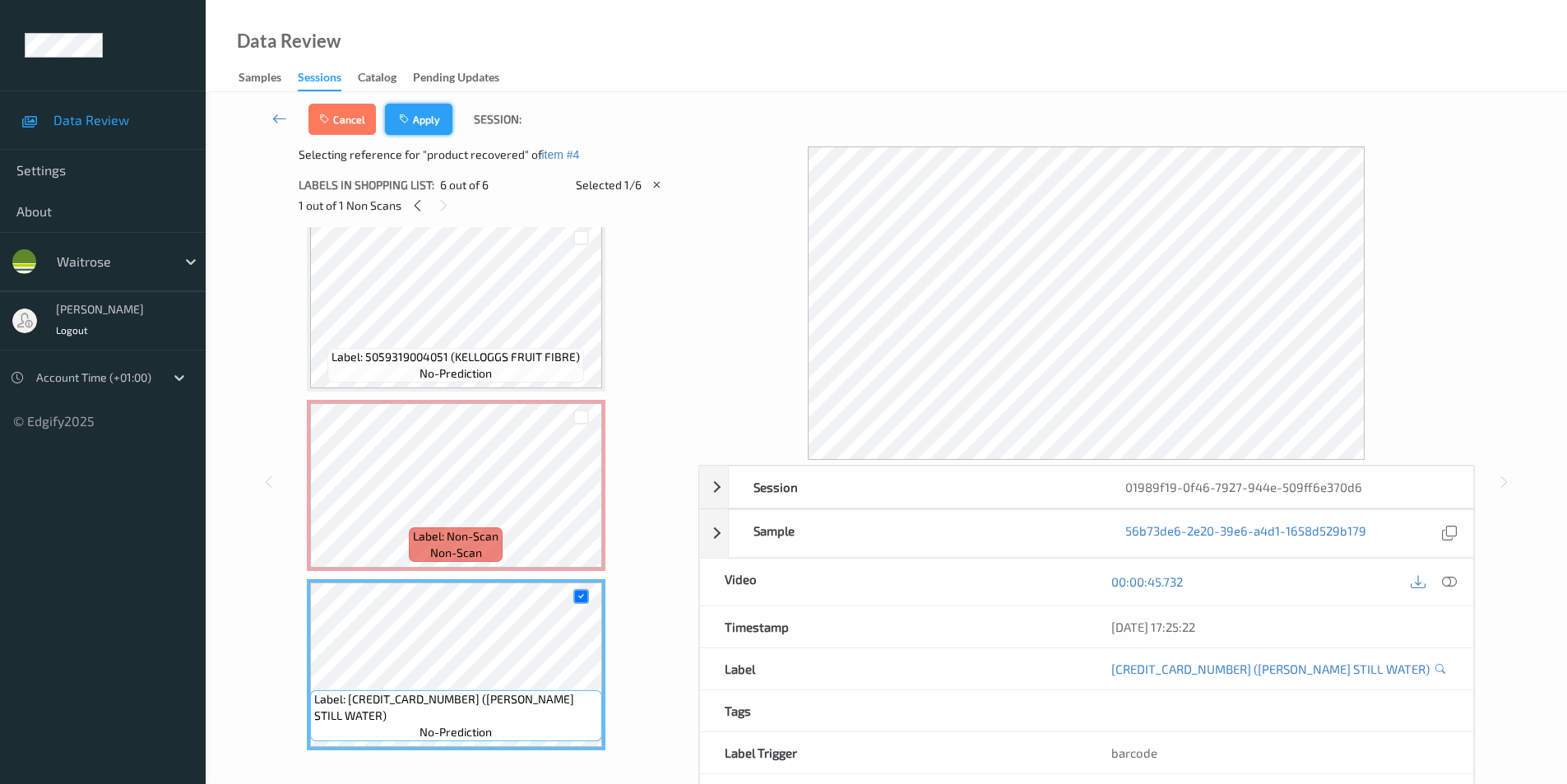
click at [427, 120] on button "Apply" at bounding box center [419, 119] width 68 height 31
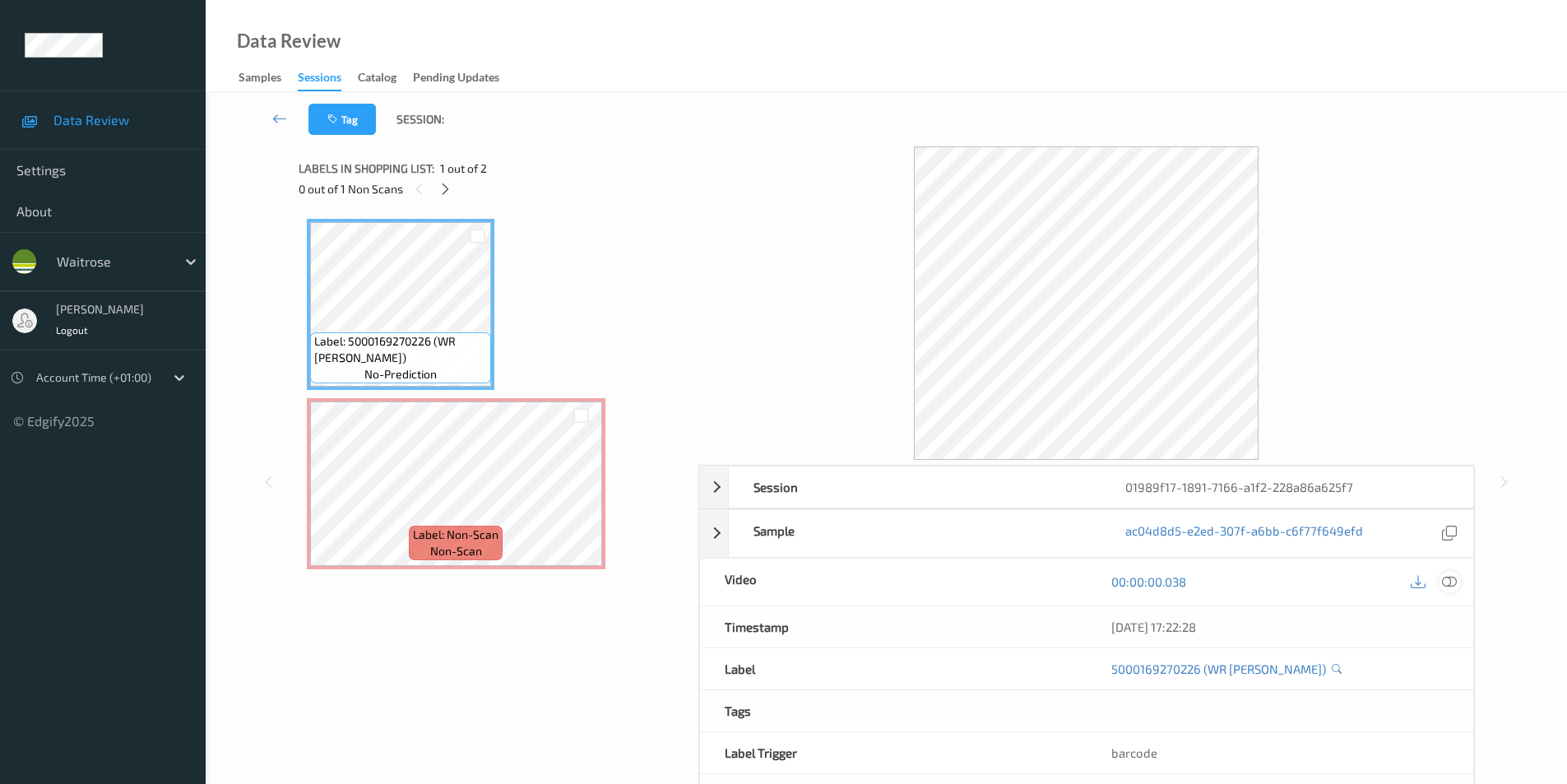
click at [1448, 578] on icon at bounding box center [1450, 581] width 15 height 15
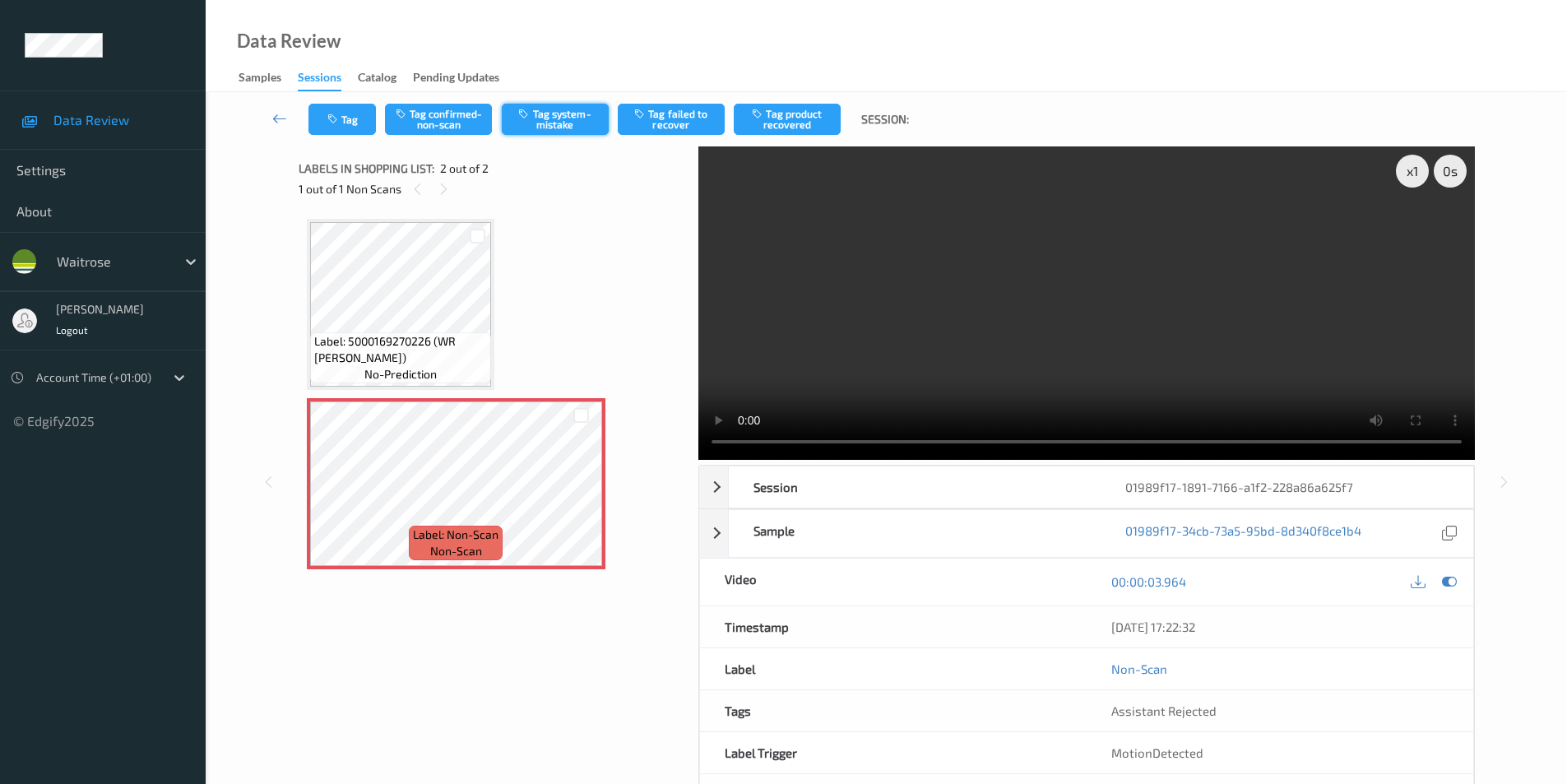
click at [564, 123] on button "Tag system-mistake" at bounding box center [555, 119] width 107 height 31
click at [355, 117] on button "Tag" at bounding box center [342, 119] width 68 height 31
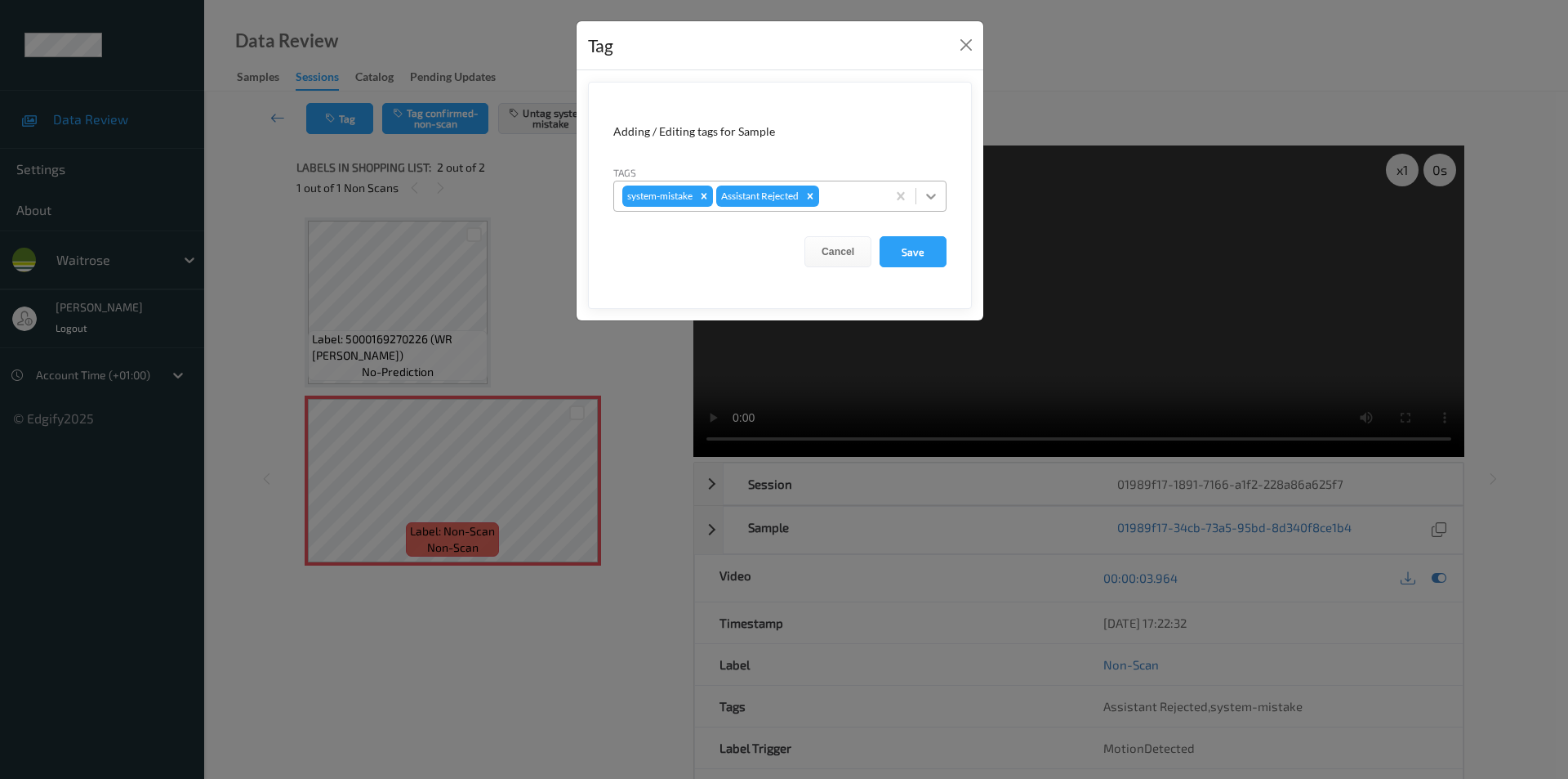
click at [928, 202] on icon at bounding box center [931, 196] width 16 height 16
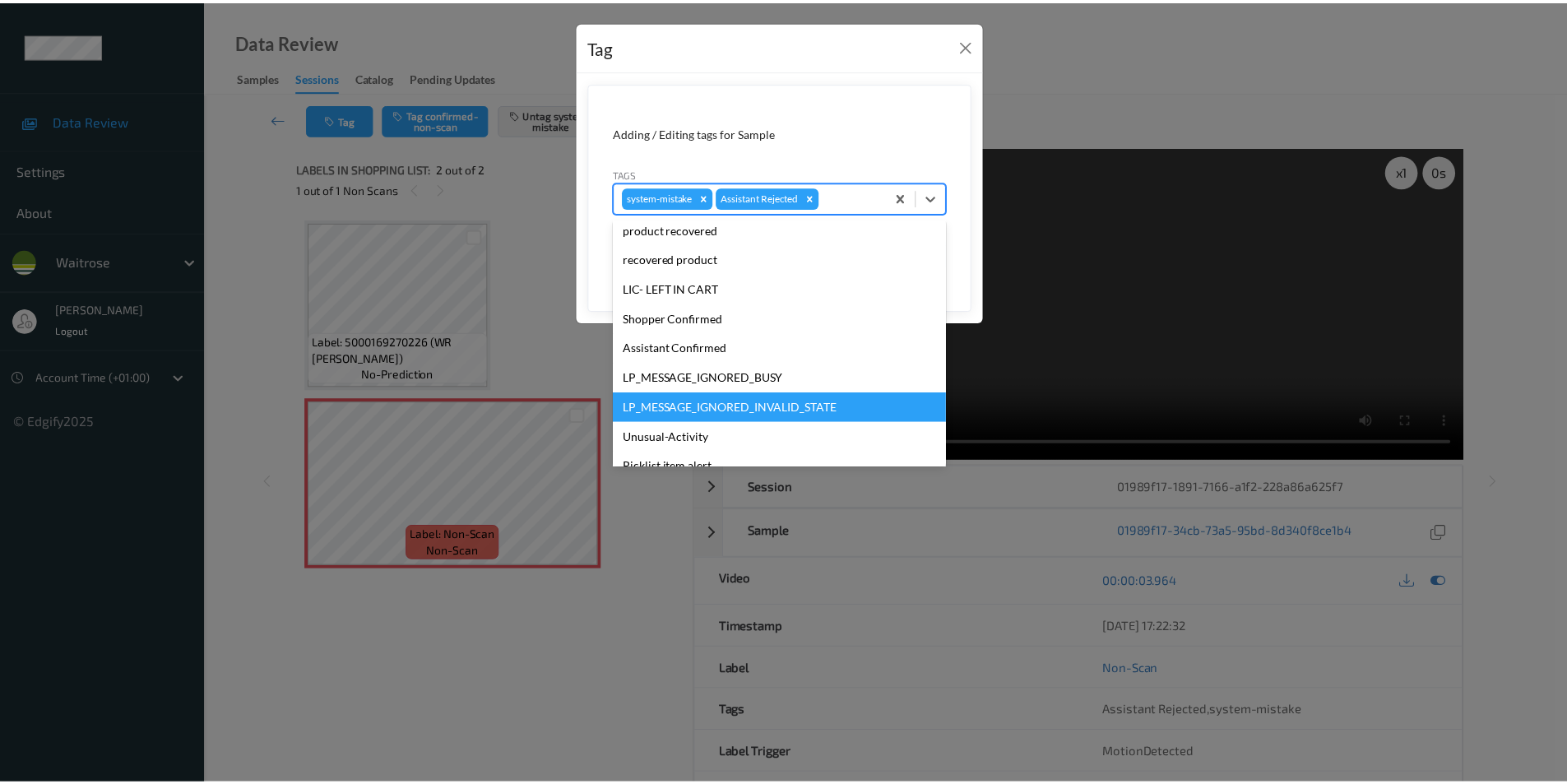
scroll to position [323, 0]
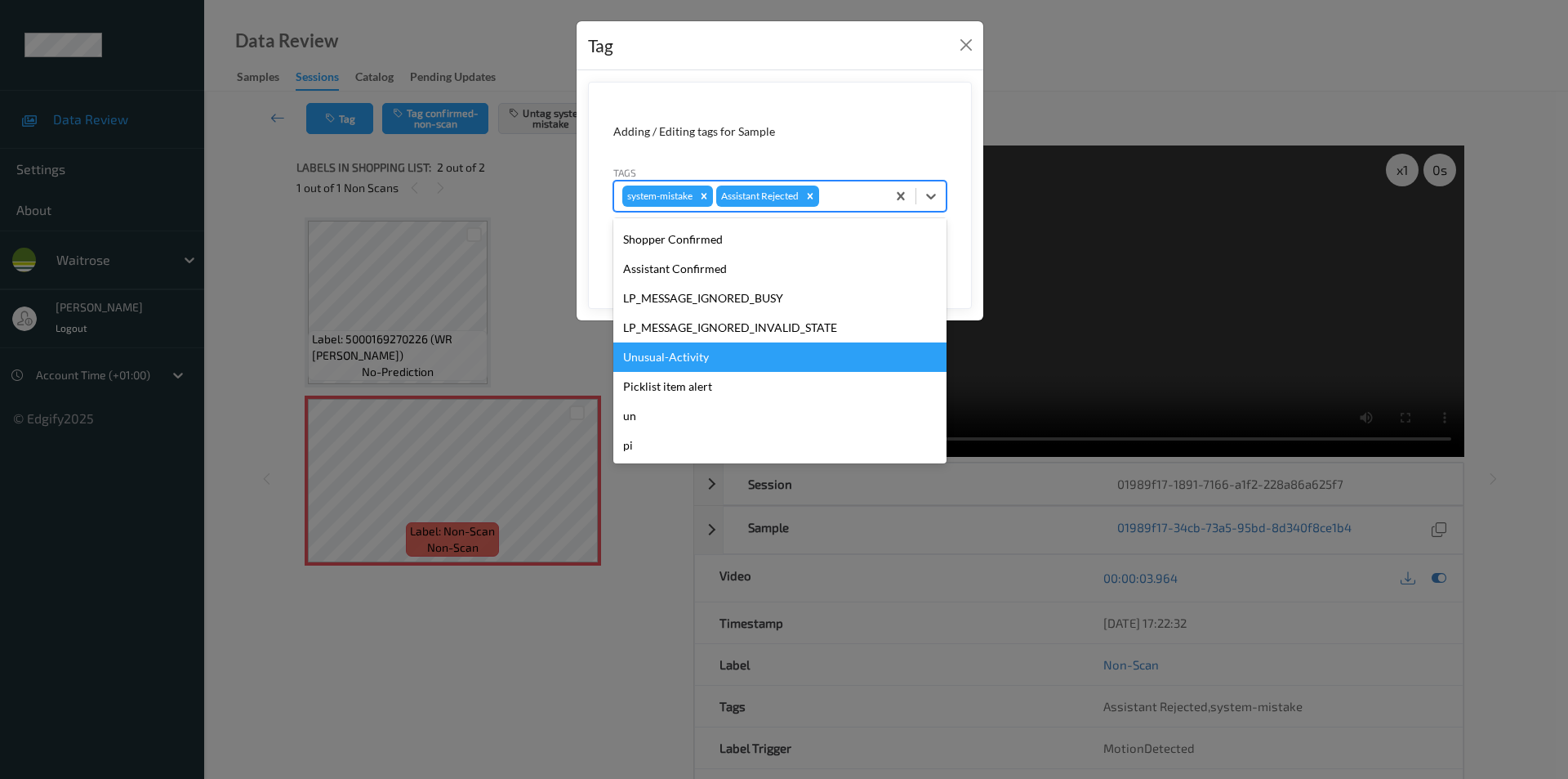
click at [677, 353] on div "Unusual-Activity" at bounding box center [779, 357] width 333 height 29
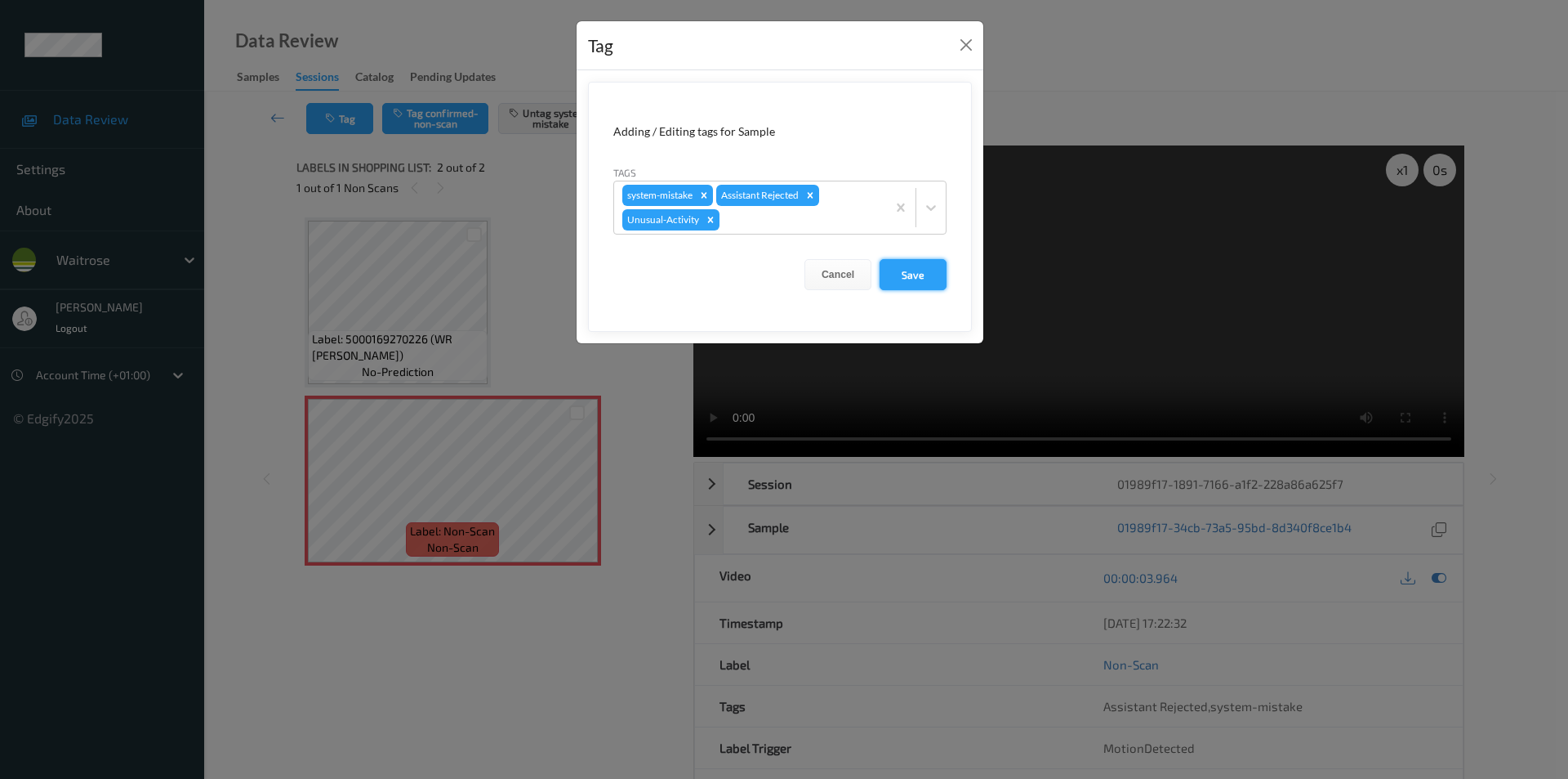
click at [898, 272] on button "Save" at bounding box center [913, 274] width 67 height 31
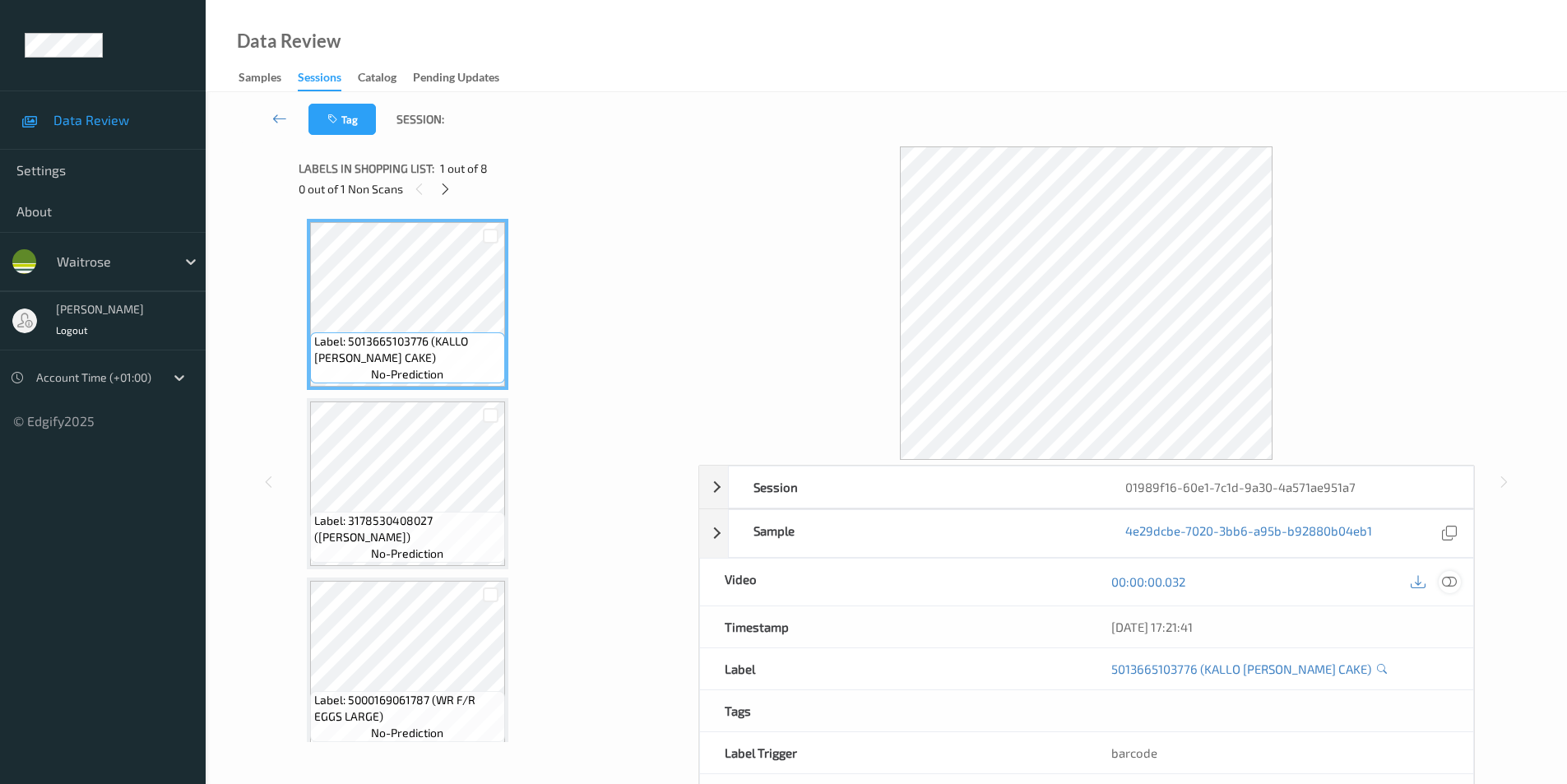
click at [1453, 578] on icon at bounding box center [1450, 581] width 15 height 15
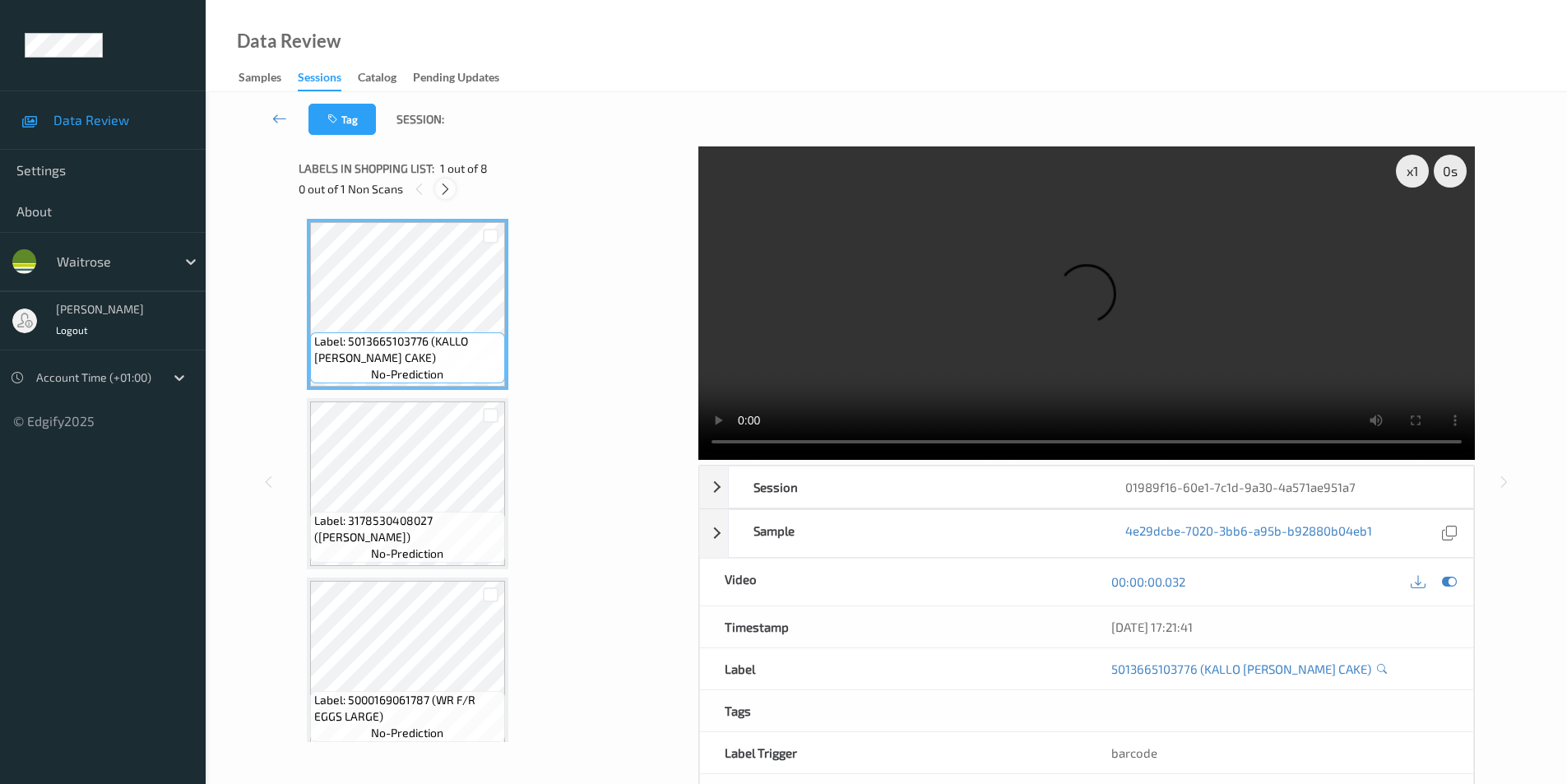
click at [450, 189] on icon at bounding box center [445, 189] width 14 height 15
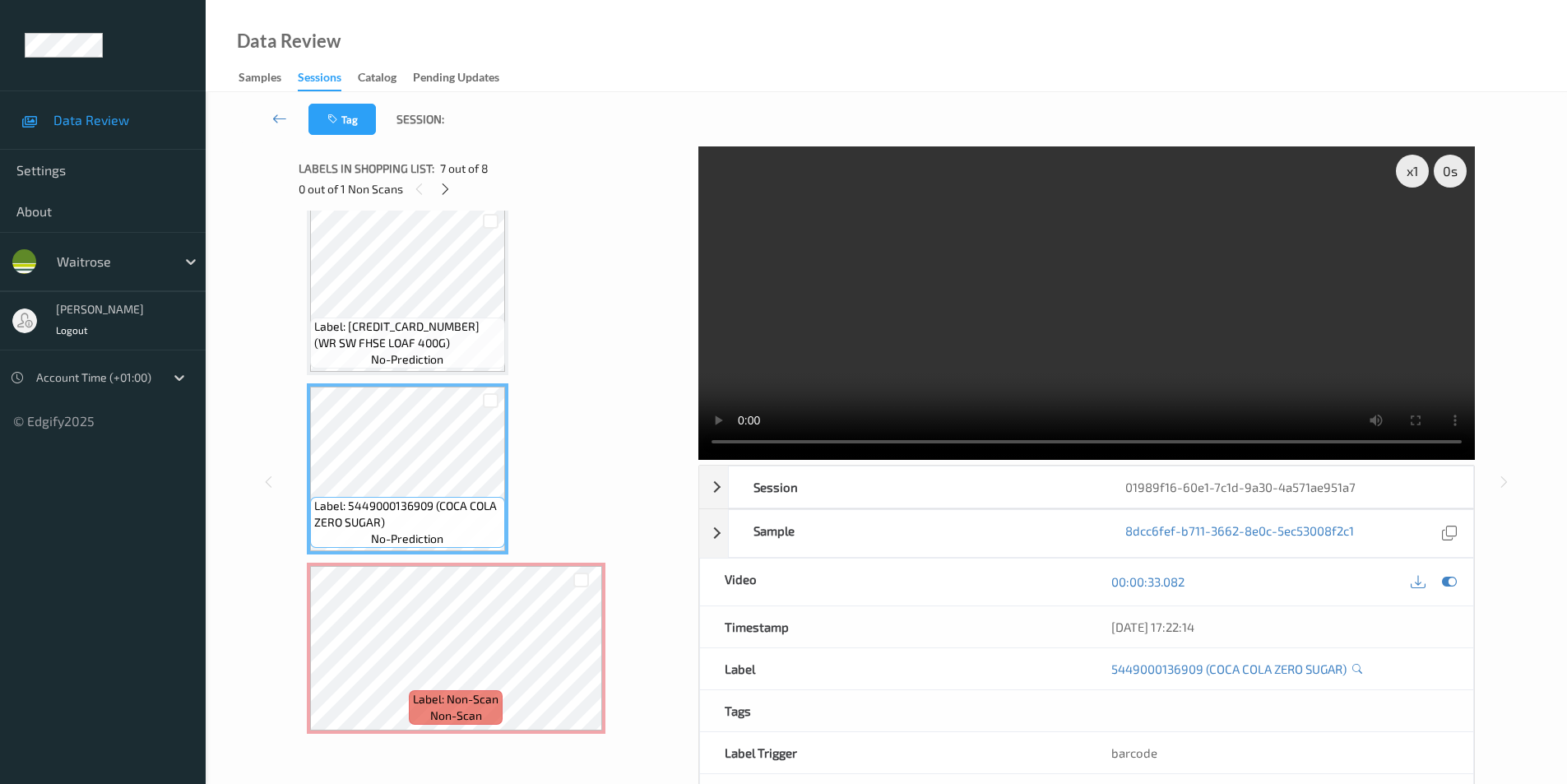
scroll to position [67, 0]
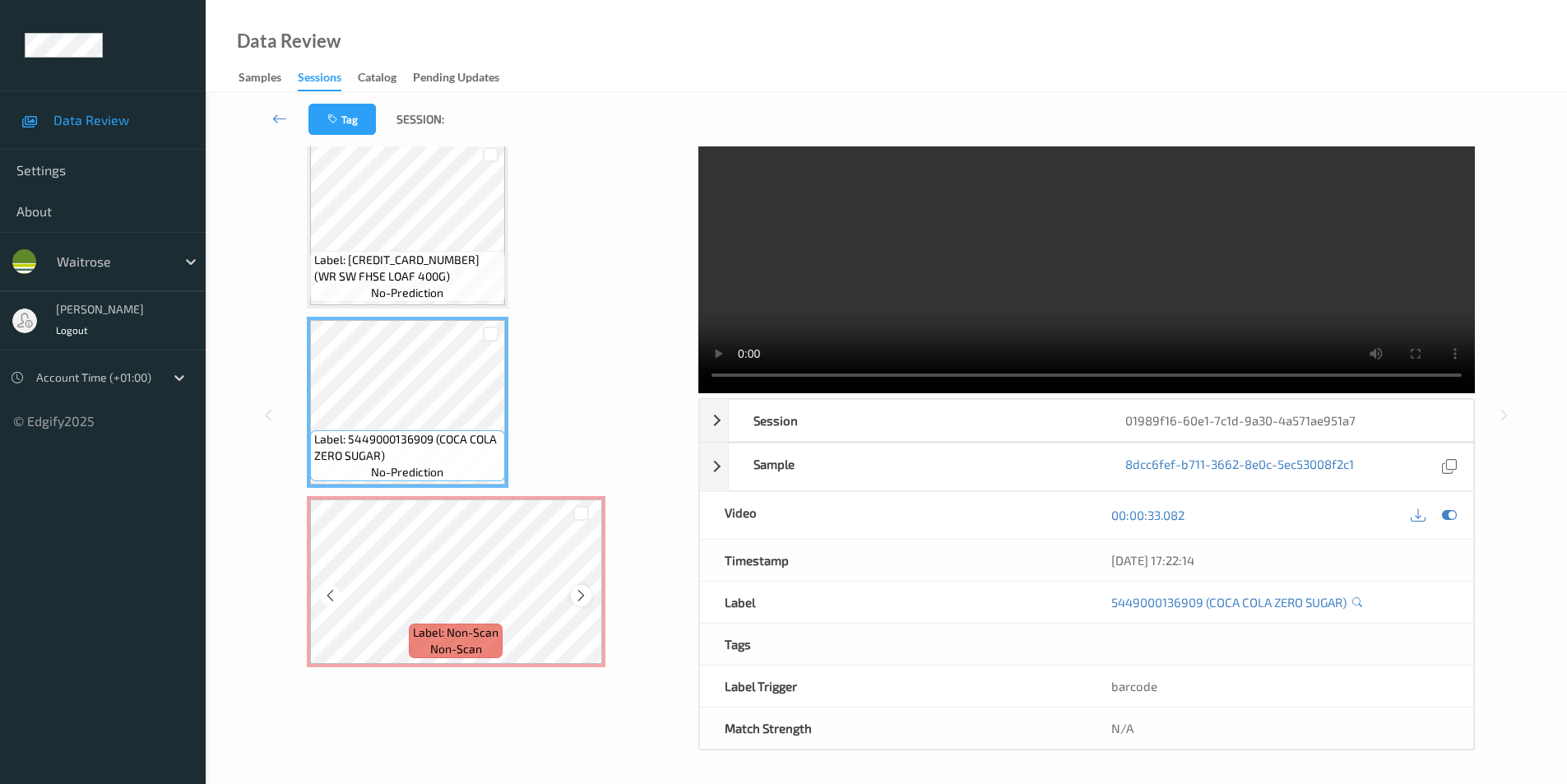
click at [575, 595] on icon at bounding box center [581, 595] width 14 height 15
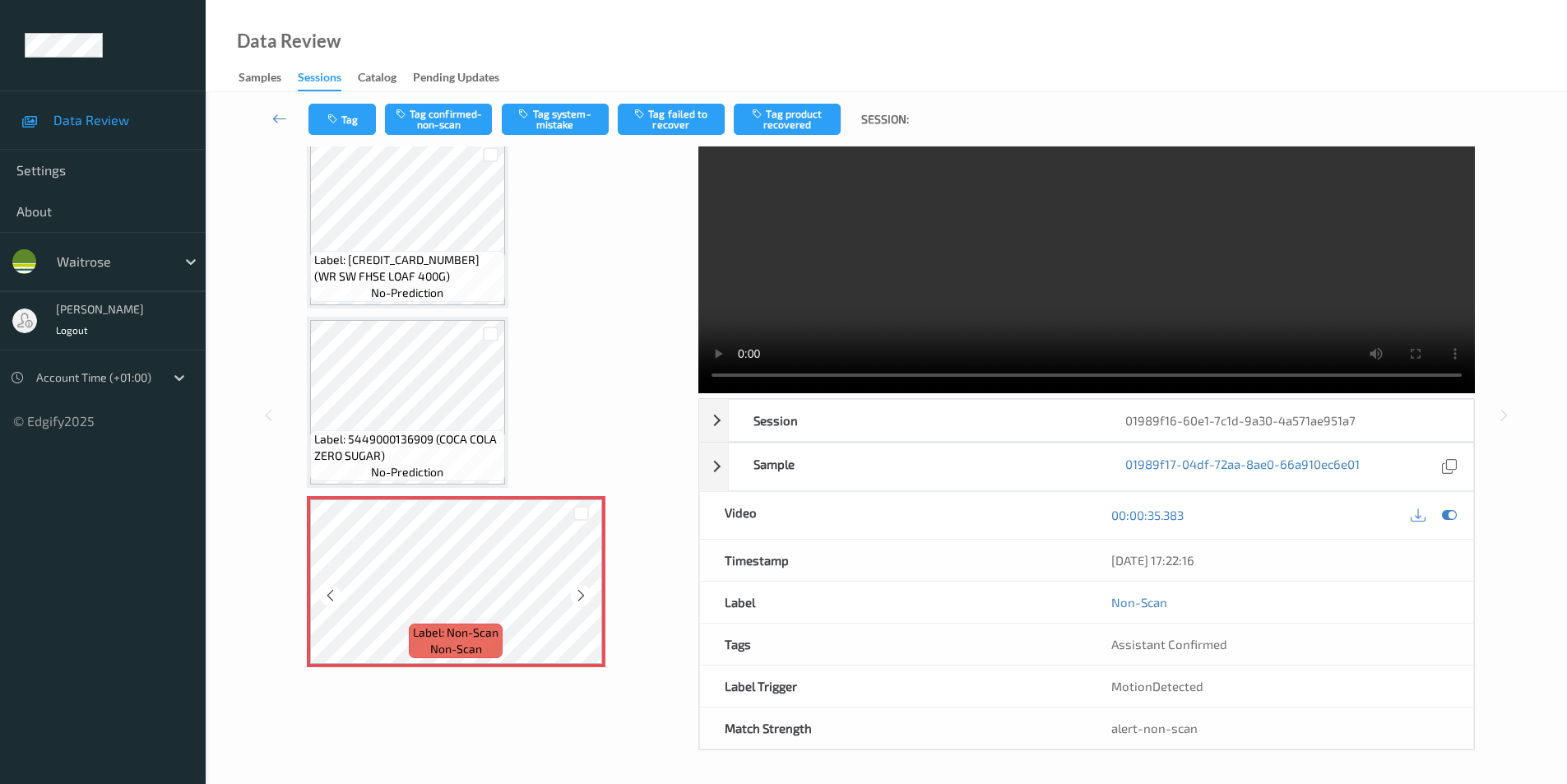
click at [575, 595] on icon at bounding box center [581, 595] width 14 height 15
click at [554, 123] on button "Tag system-mistake" at bounding box center [555, 119] width 107 height 31
click at [1443, 512] on icon at bounding box center [1450, 514] width 15 height 15
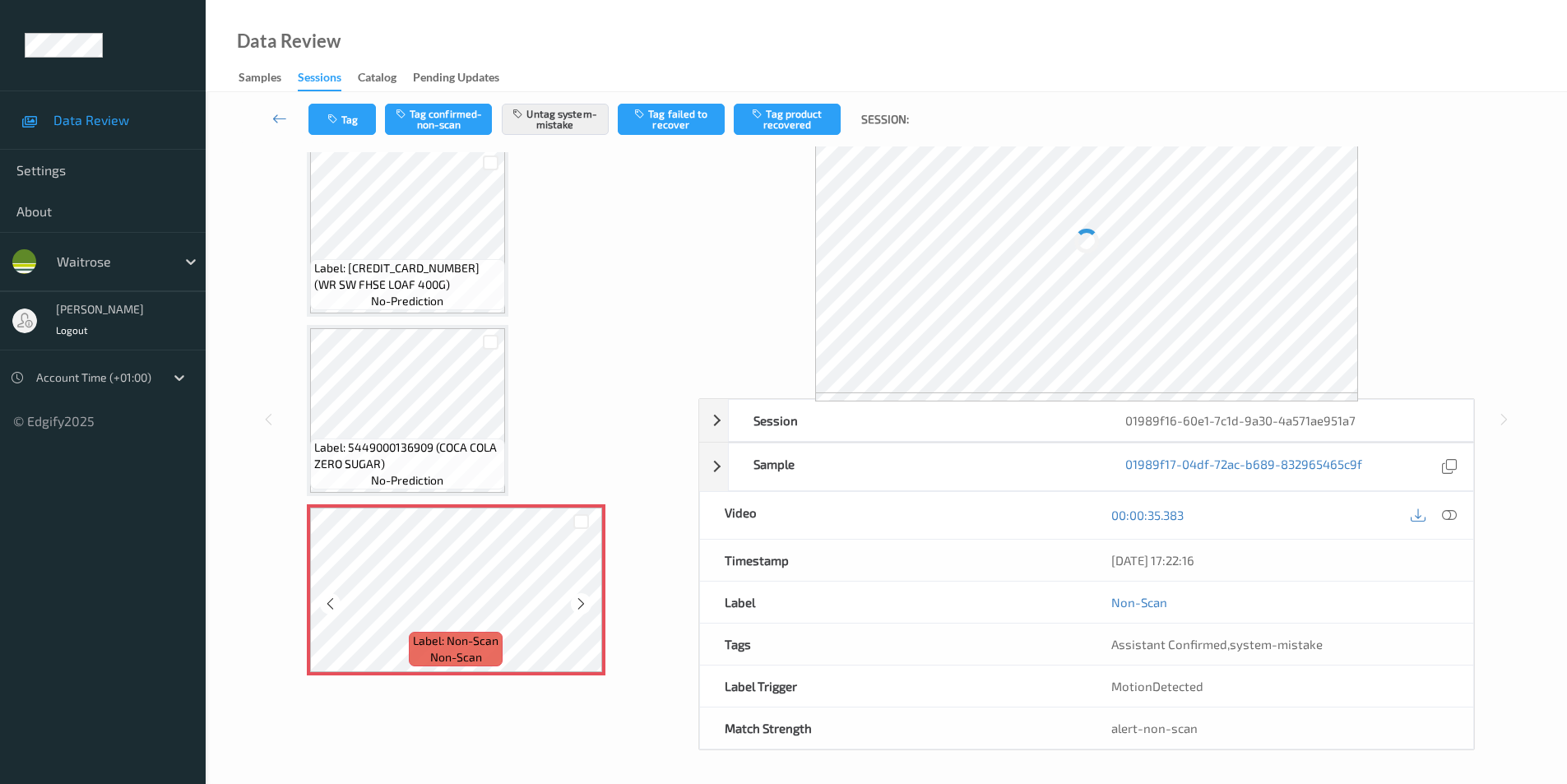
scroll to position [59, 0]
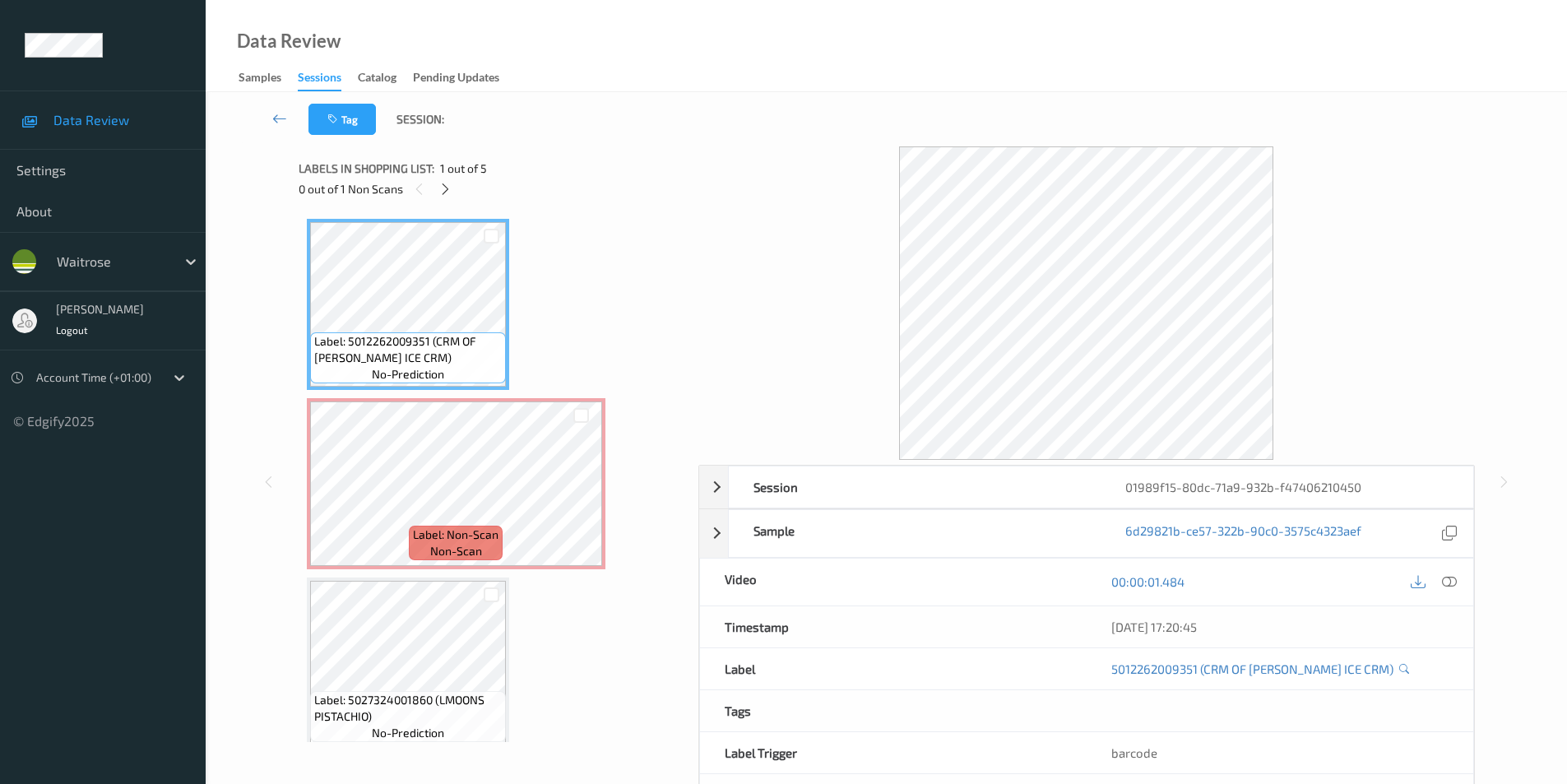
click at [1449, 583] on icon at bounding box center [1450, 581] width 15 height 15
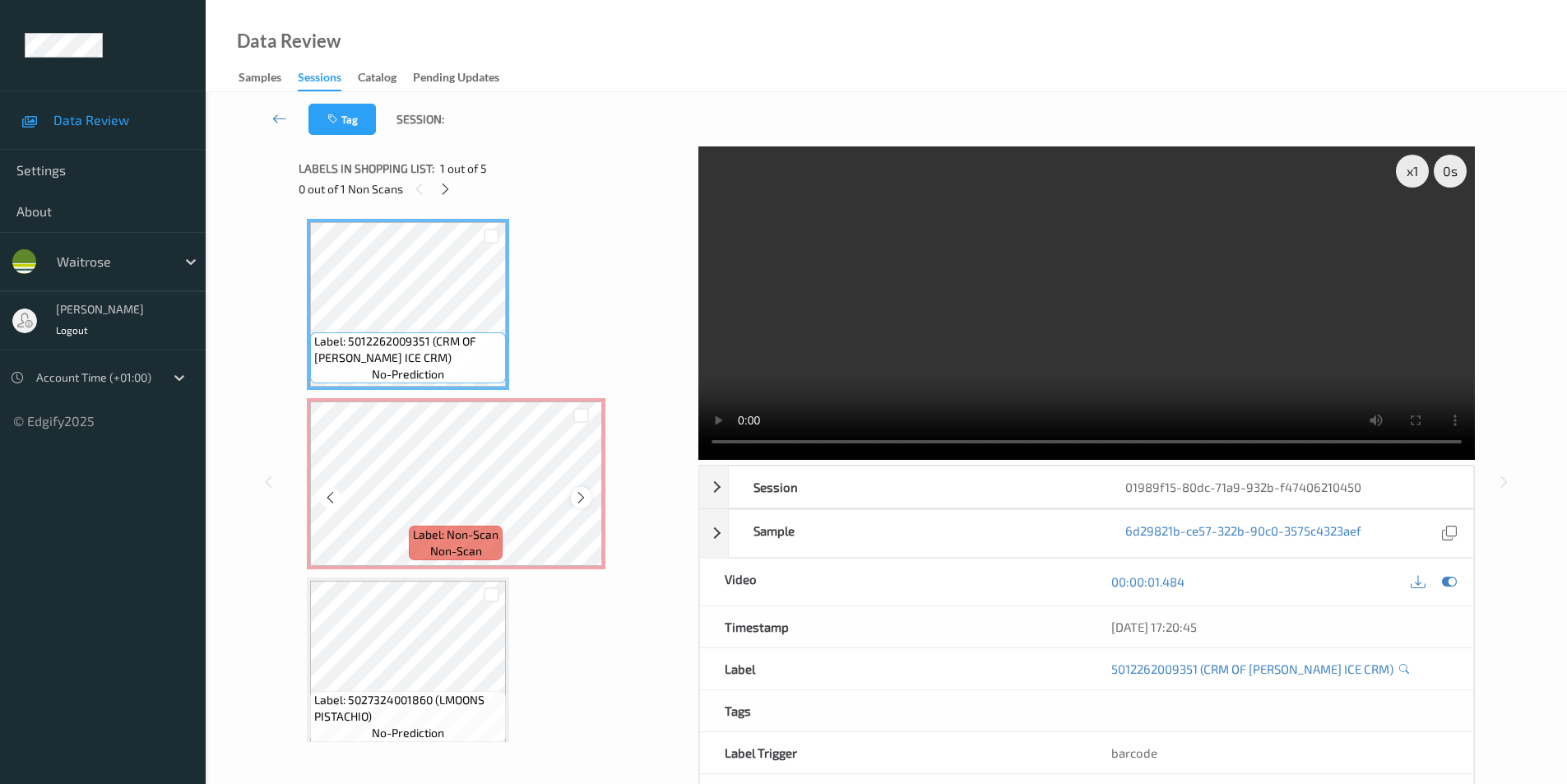
click at [587, 498] on icon at bounding box center [581, 497] width 14 height 15
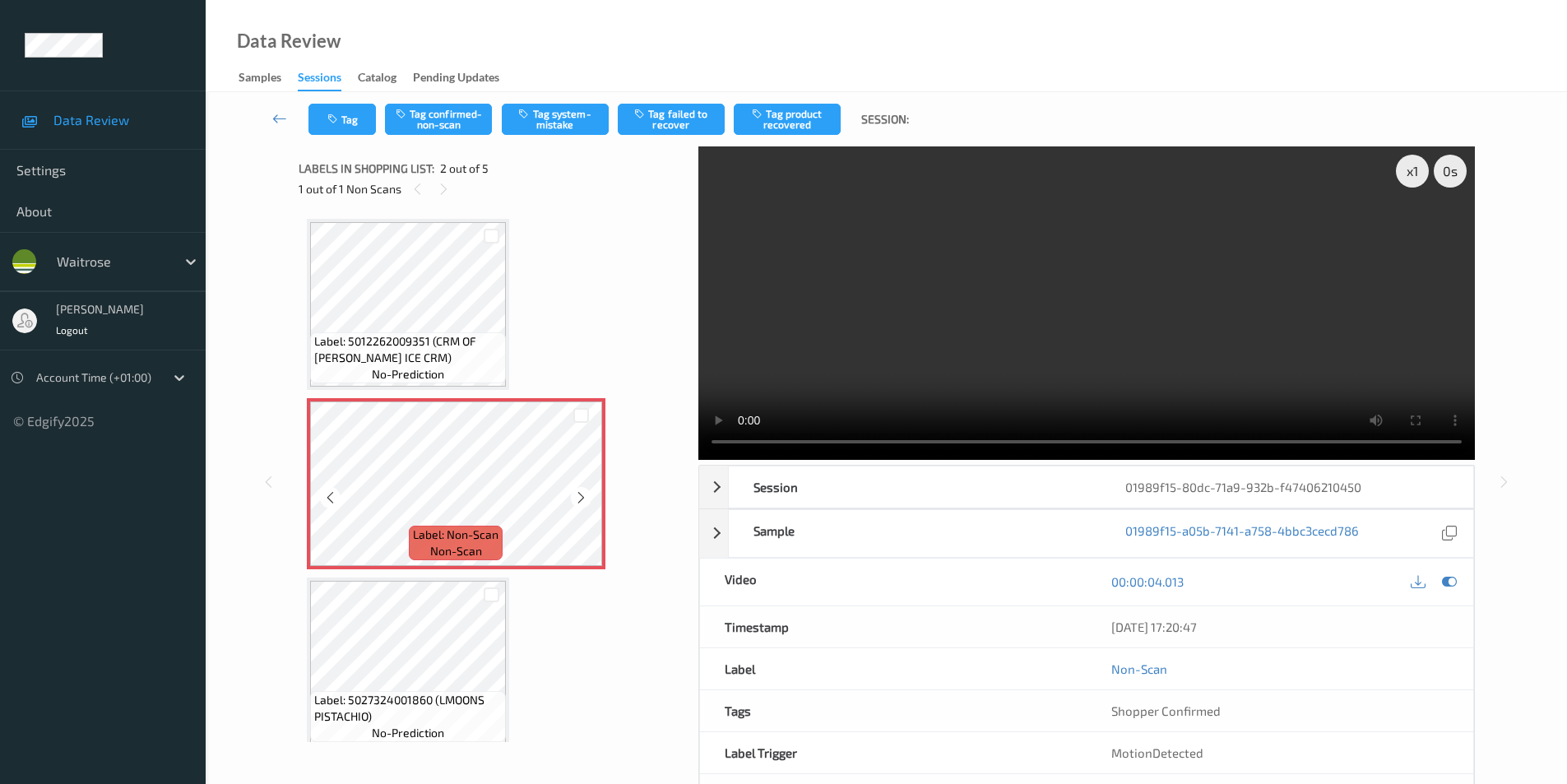
click at [587, 498] on icon at bounding box center [581, 497] width 14 height 15
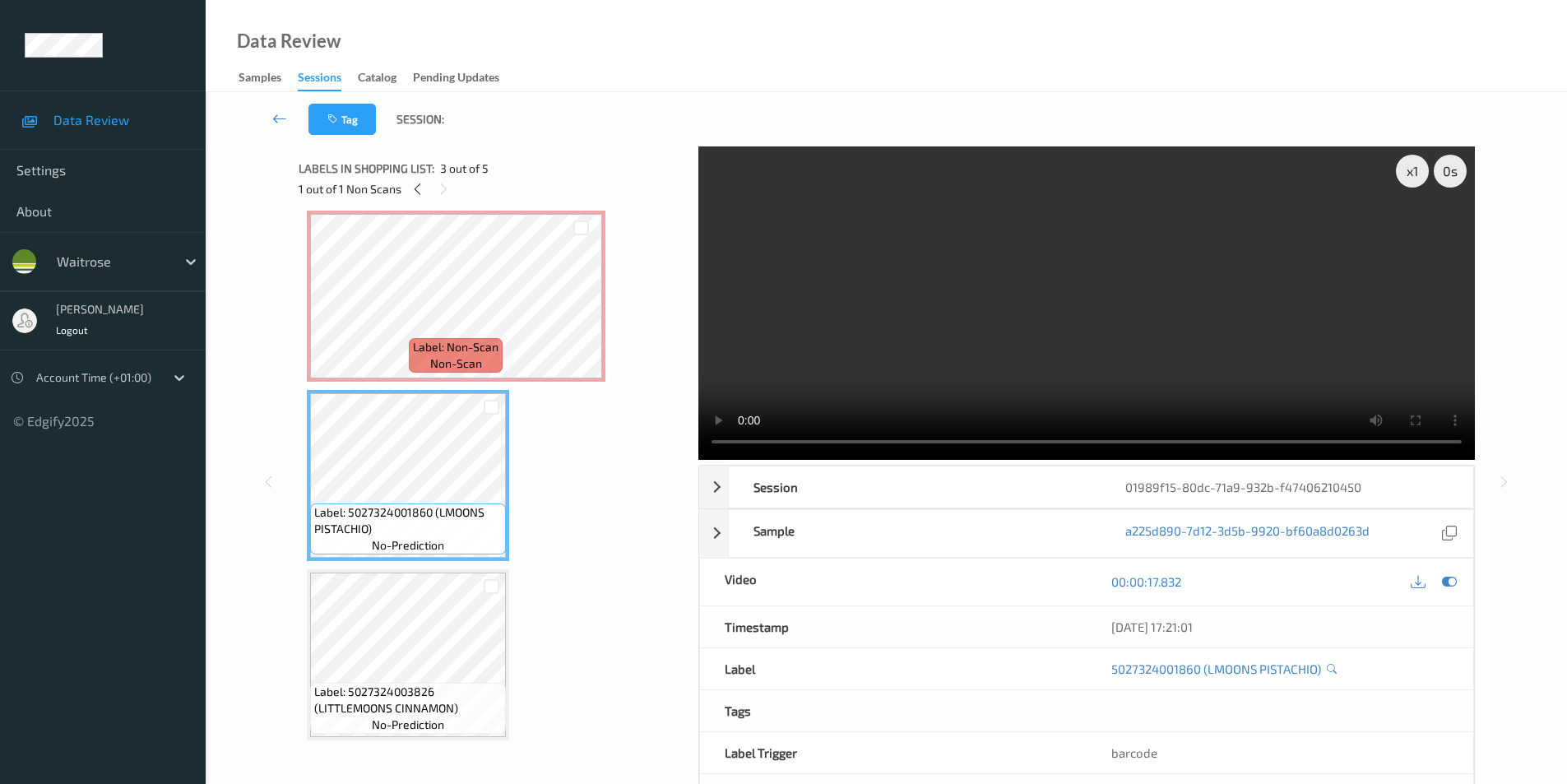
scroll to position [164, 0]
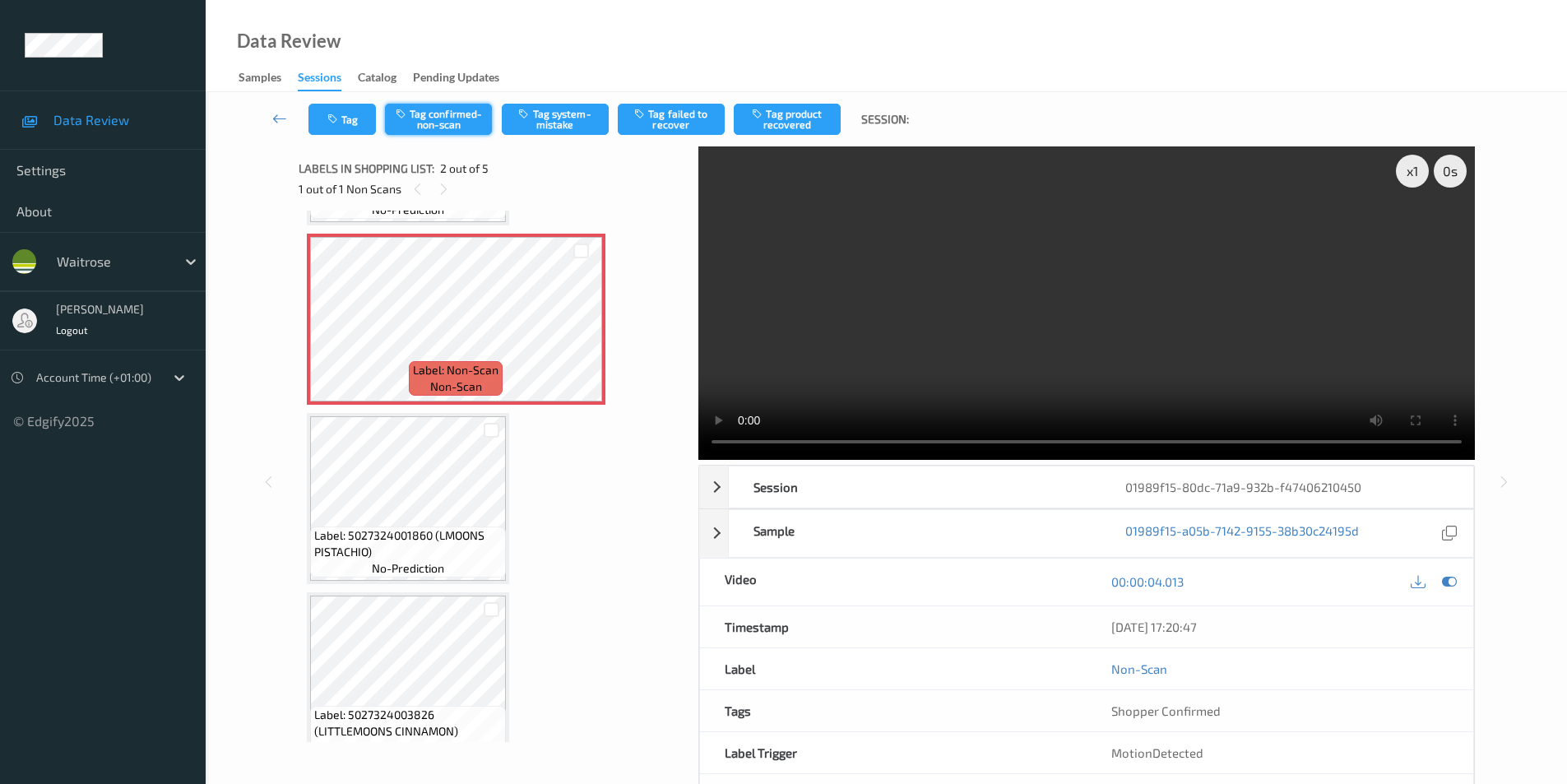
click at [418, 118] on button "Tag confirmed-non-scan" at bounding box center [439, 119] width 107 height 31
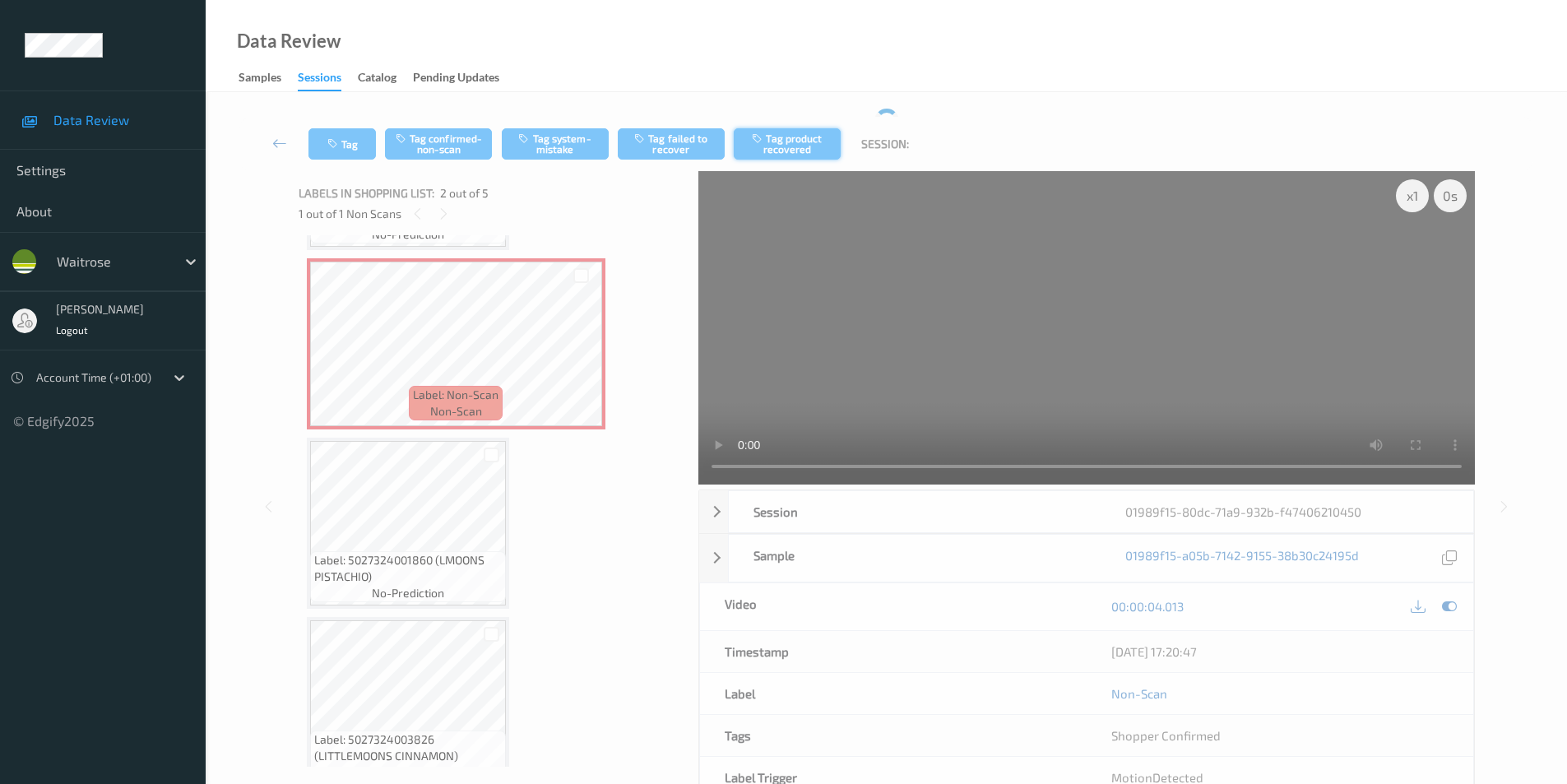
click at [765, 147] on button "Tag product recovered" at bounding box center [787, 144] width 107 height 31
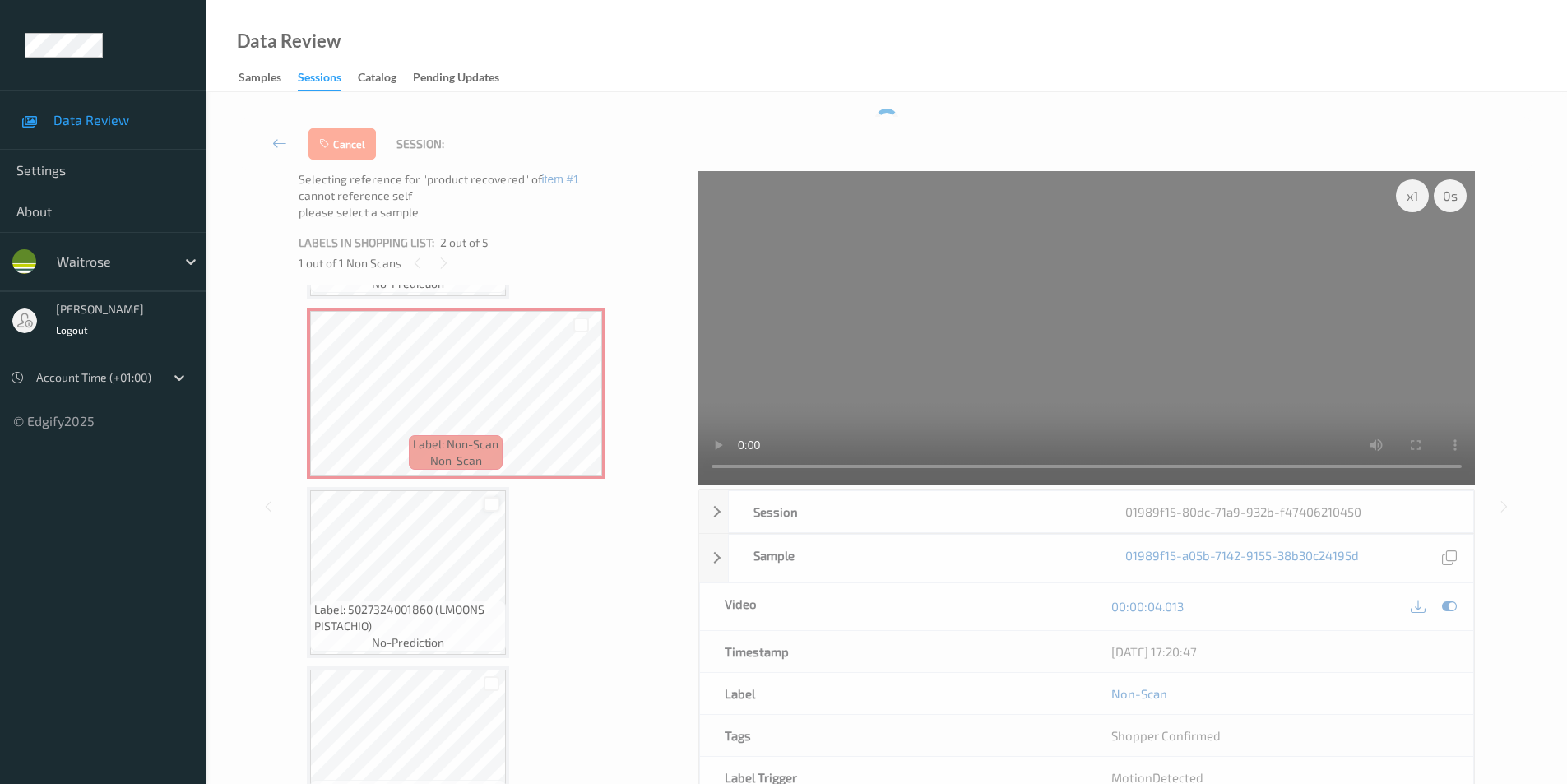
click at [490, 505] on div at bounding box center [491, 504] width 16 height 16
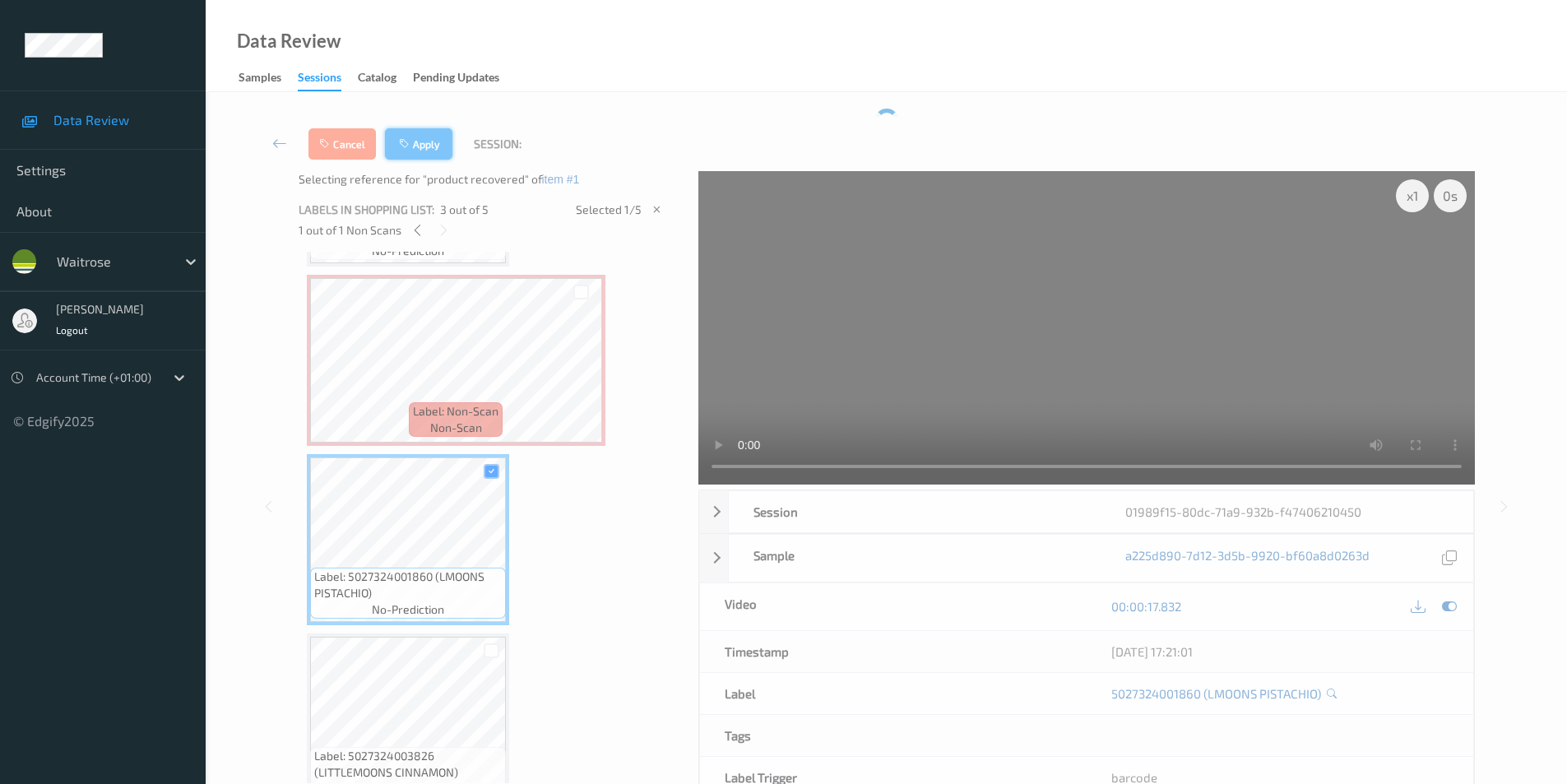
click at [410, 141] on icon "button" at bounding box center [406, 144] width 14 height 12
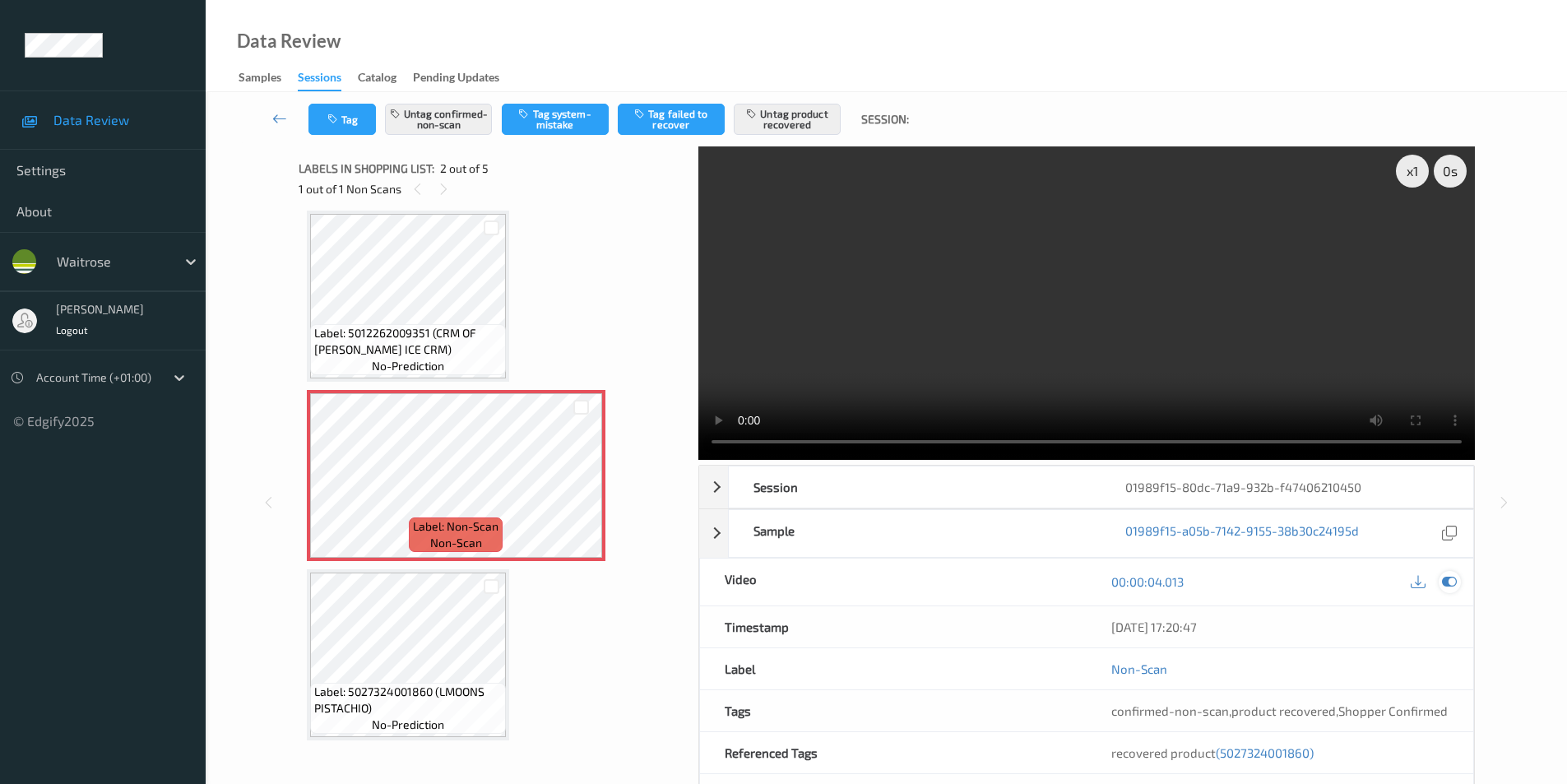
click at [1448, 586] on icon at bounding box center [1450, 581] width 15 height 15
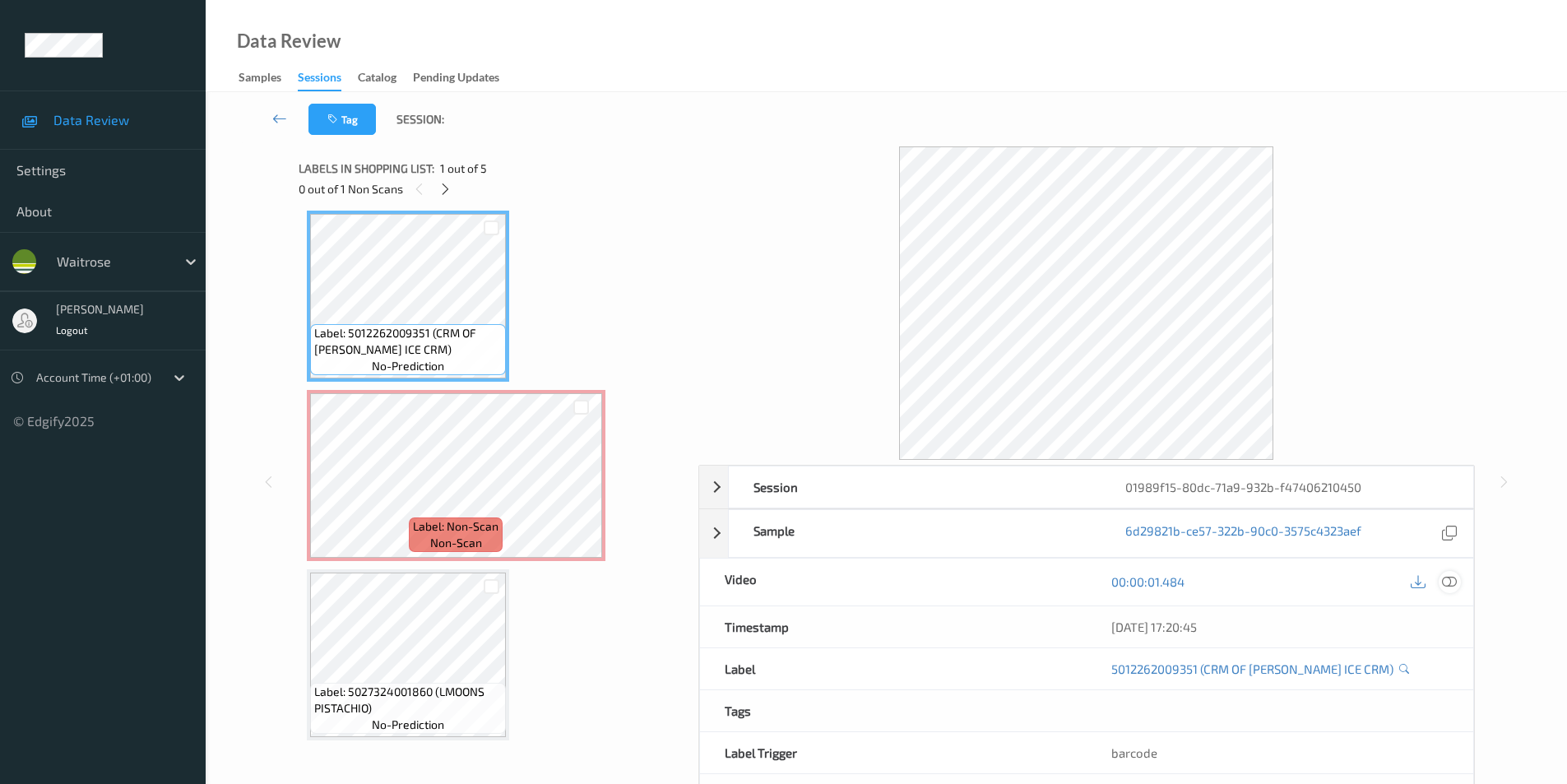
click at [1452, 580] on icon at bounding box center [1450, 581] width 15 height 15
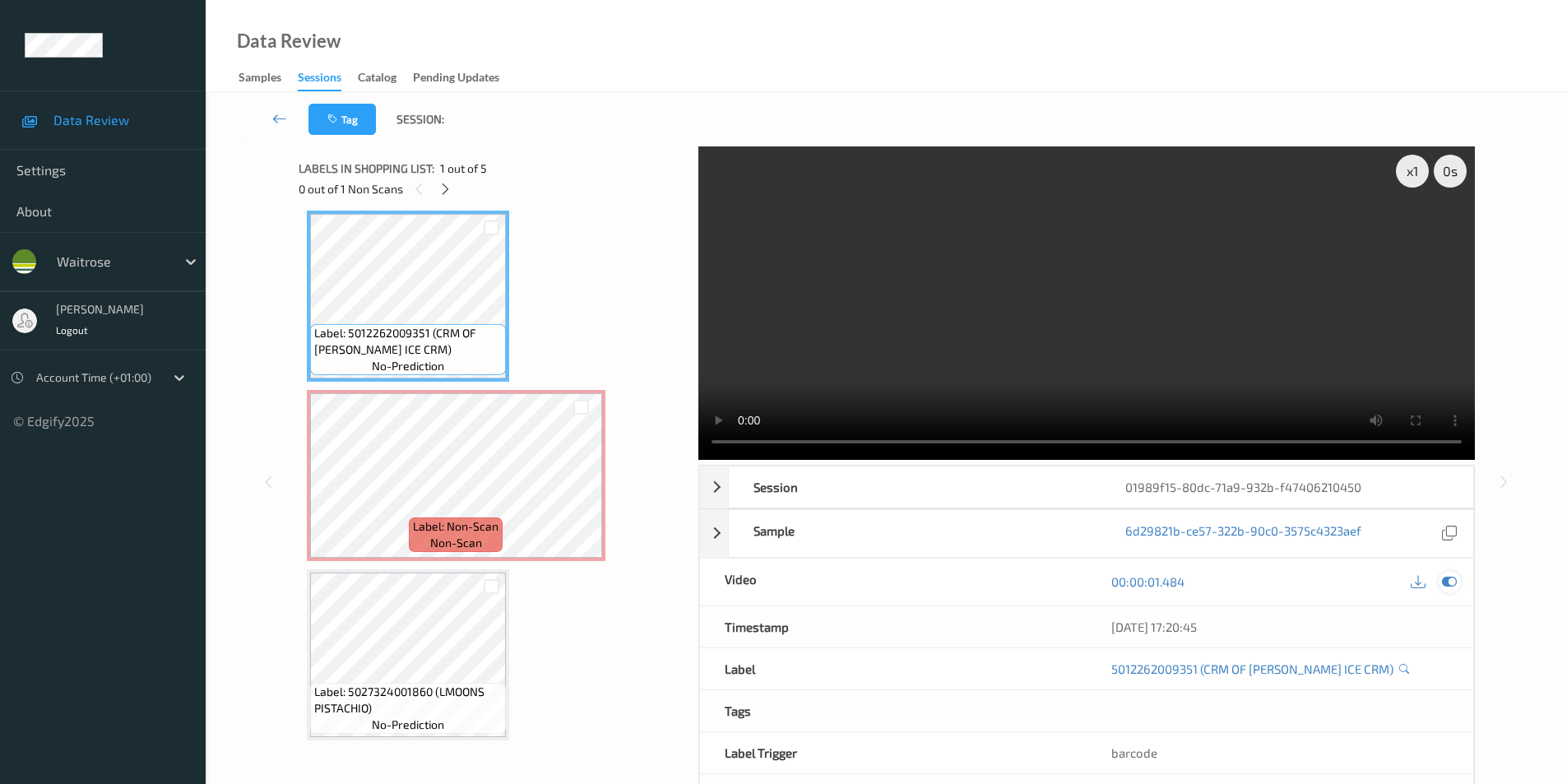
click at [1449, 582] on icon at bounding box center [1450, 581] width 15 height 15
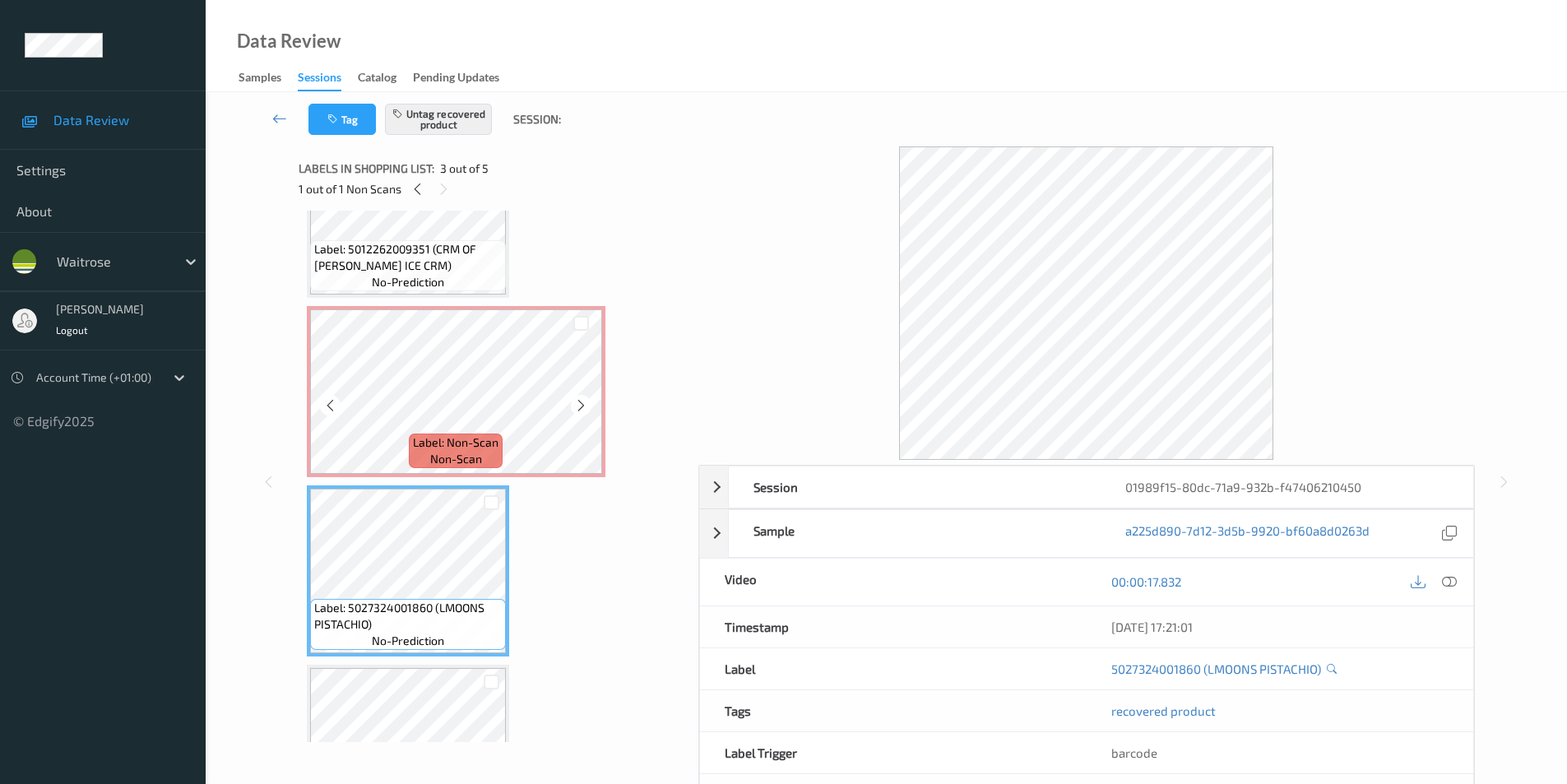
scroll to position [91, 0]
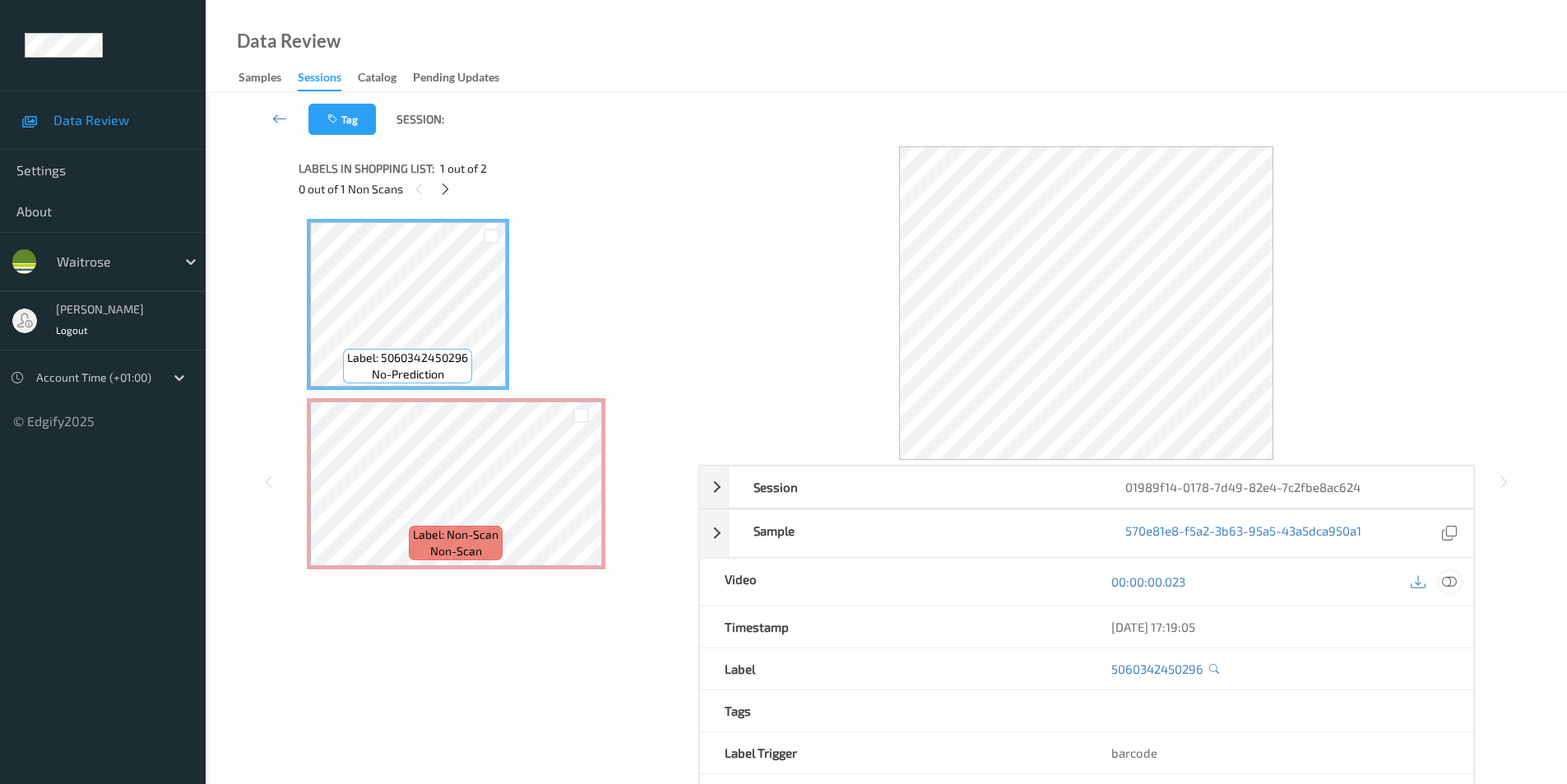
click at [1461, 584] on div at bounding box center [1450, 581] width 22 height 22
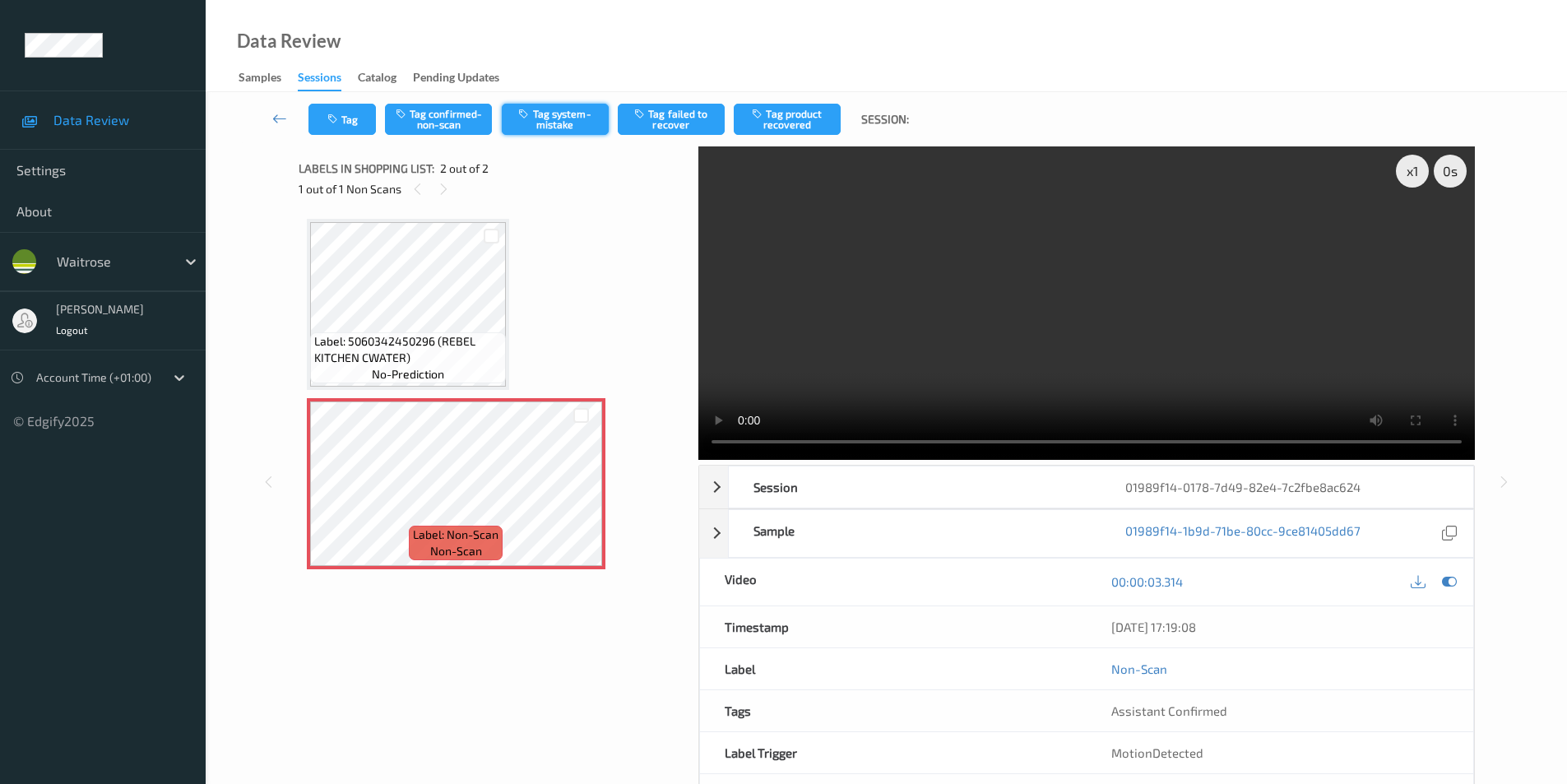
click at [548, 110] on button "Tag system-mistake" at bounding box center [555, 119] width 107 height 31
click at [371, 118] on button "Tag" at bounding box center [342, 119] width 68 height 31
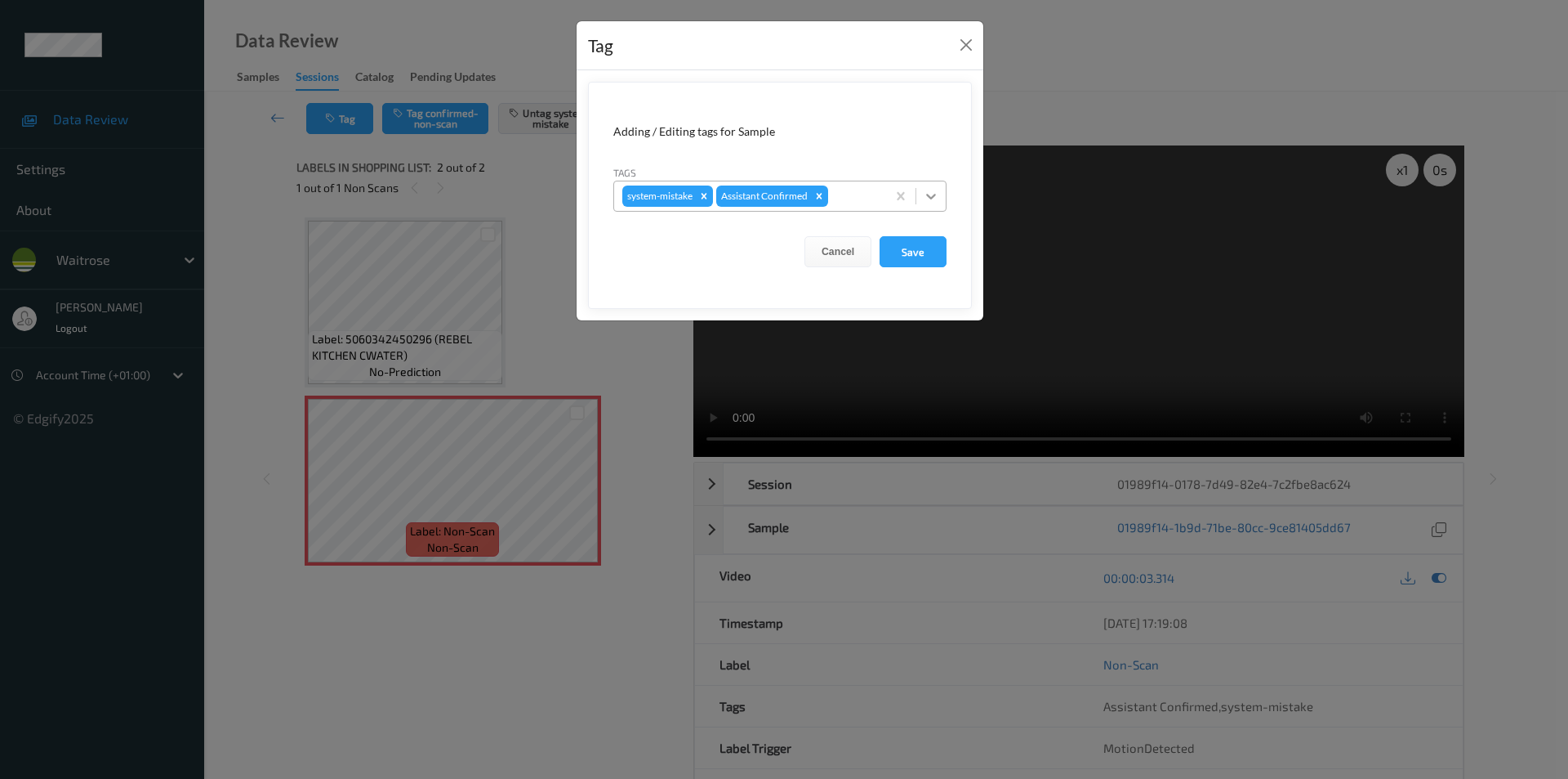
click at [926, 199] on icon at bounding box center [931, 196] width 16 height 16
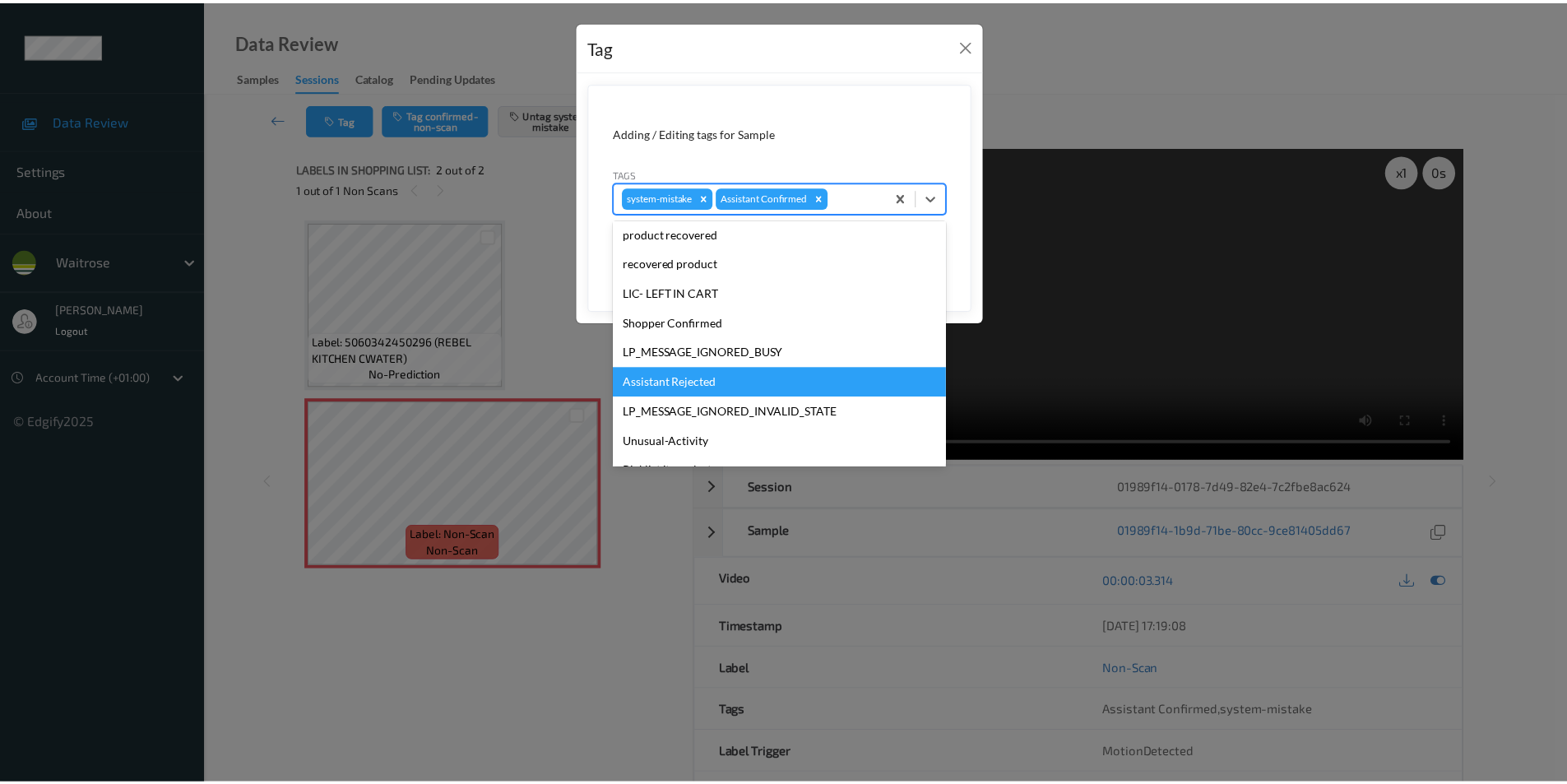
scroll to position [323, 0]
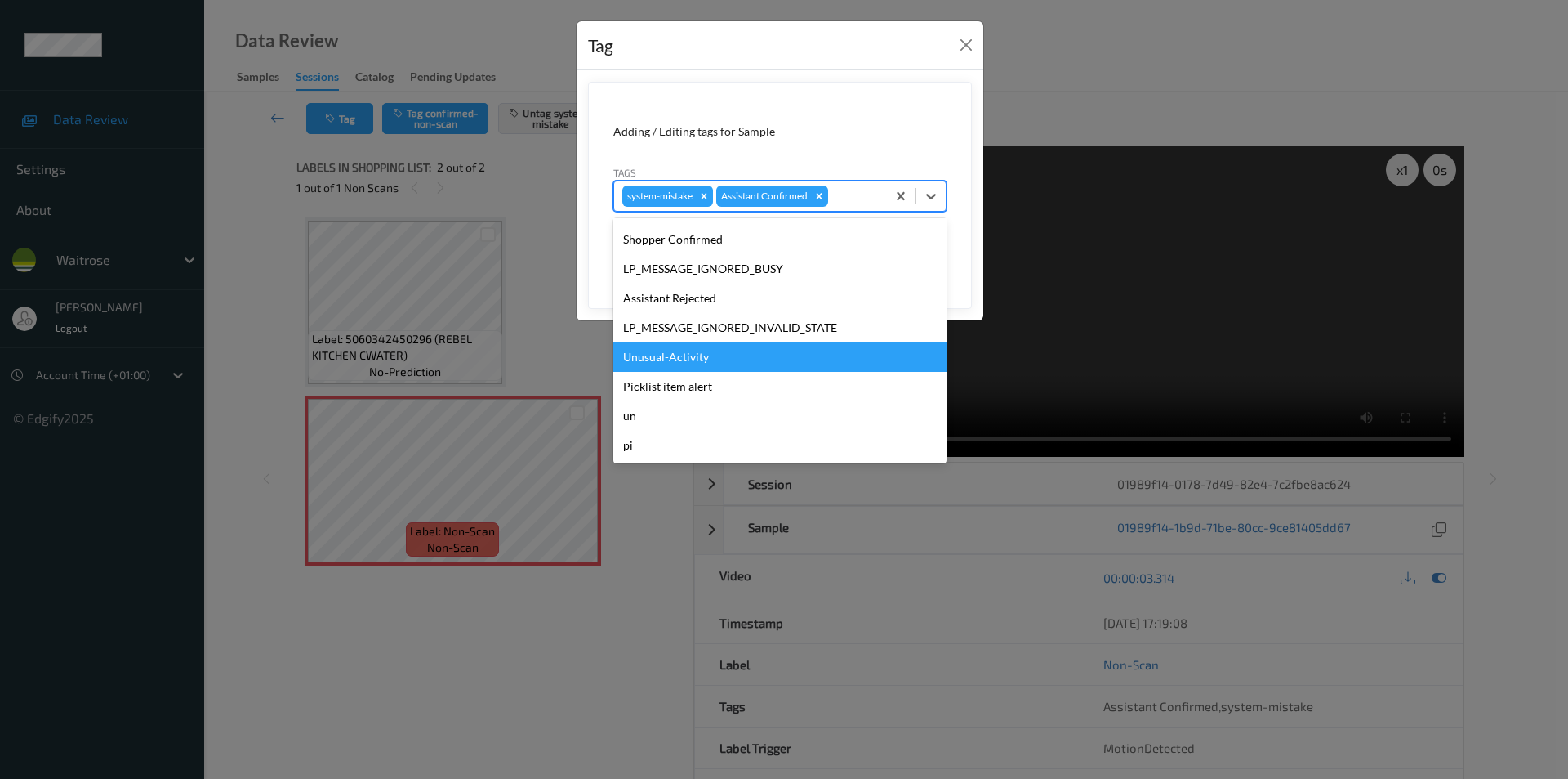
click at [683, 367] on div "Unusual-Activity" at bounding box center [779, 357] width 333 height 29
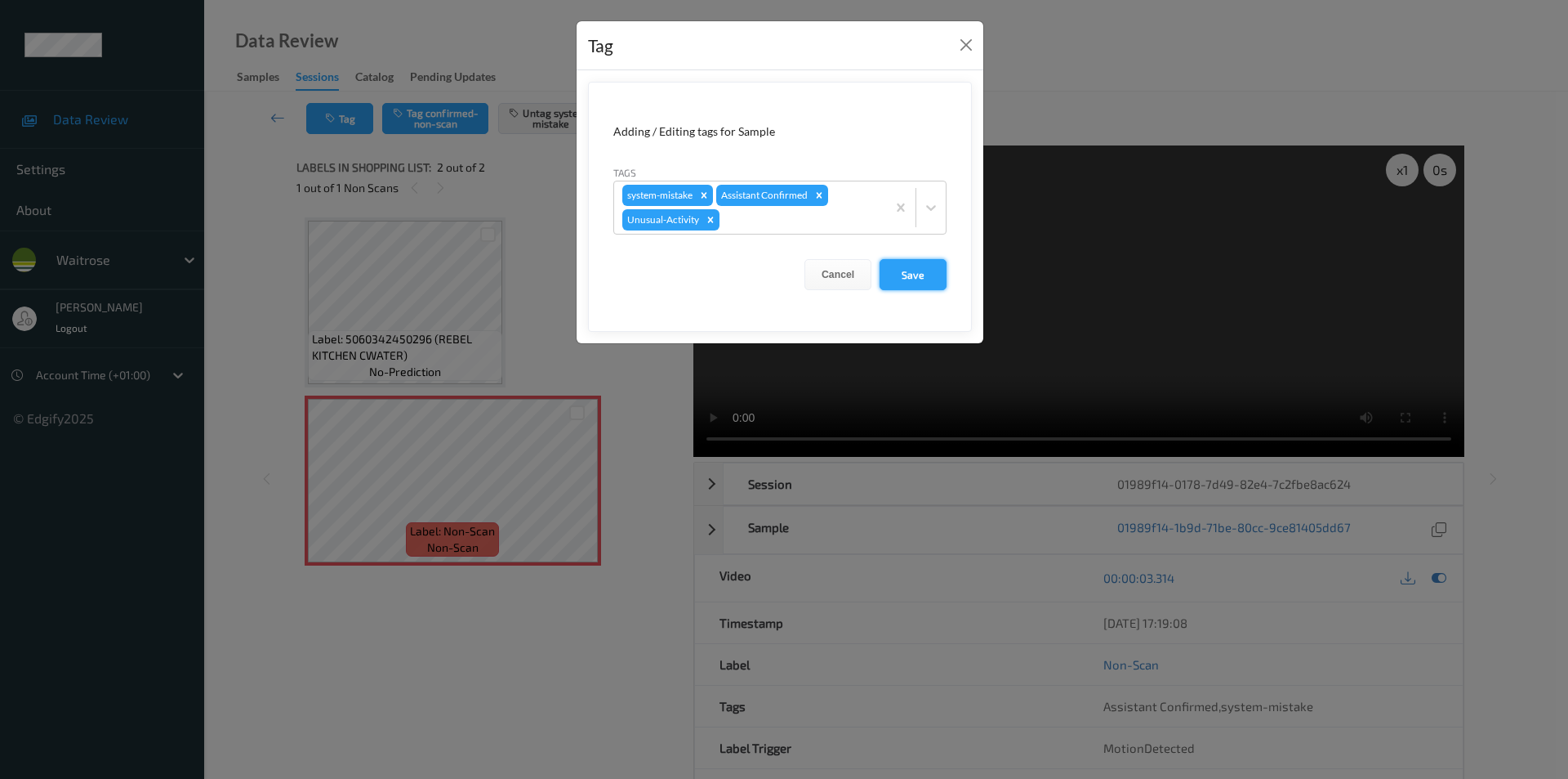
click at [906, 280] on button "Save" at bounding box center [913, 274] width 67 height 31
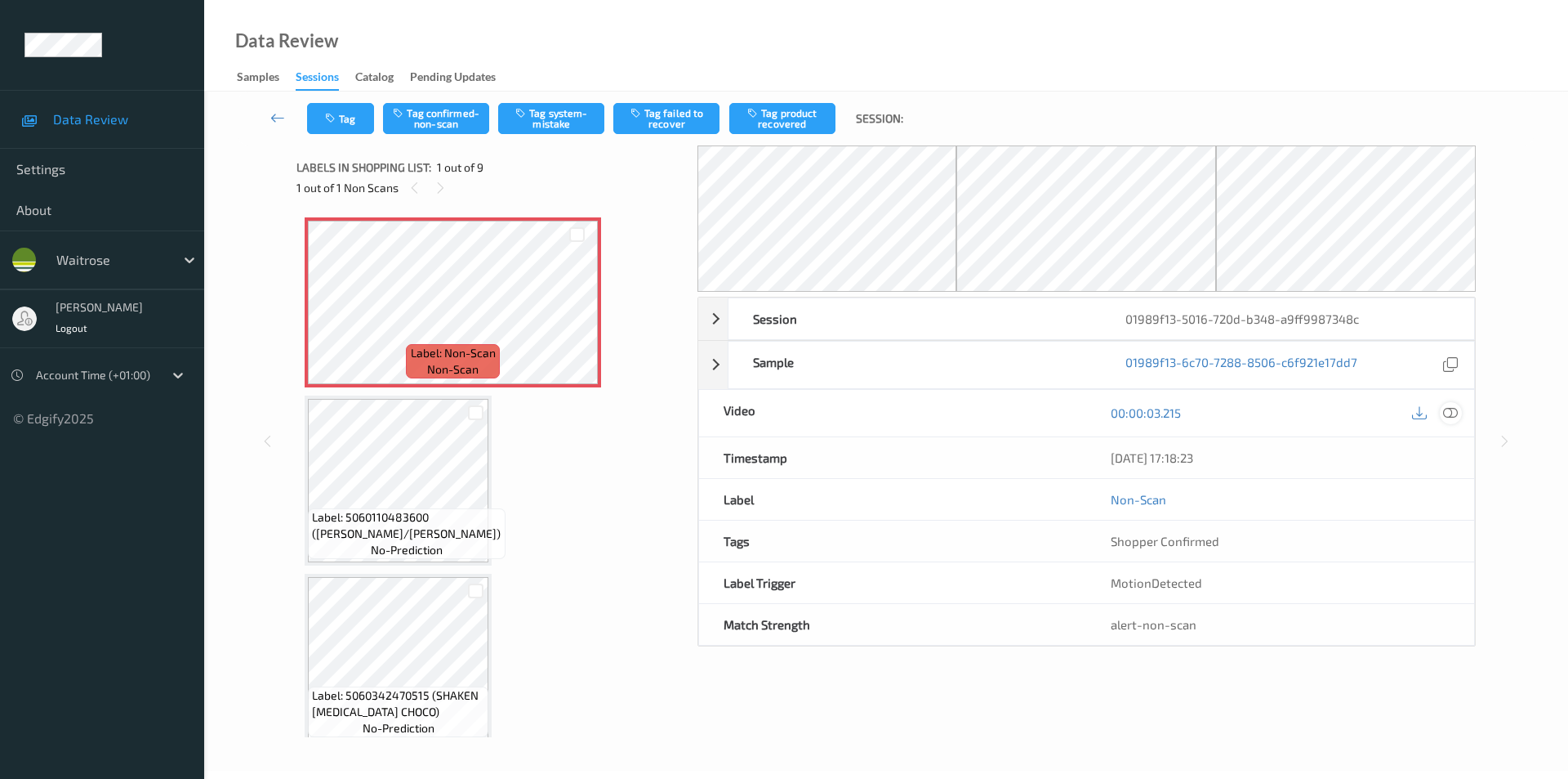
click at [1451, 416] on icon at bounding box center [1451, 413] width 15 height 15
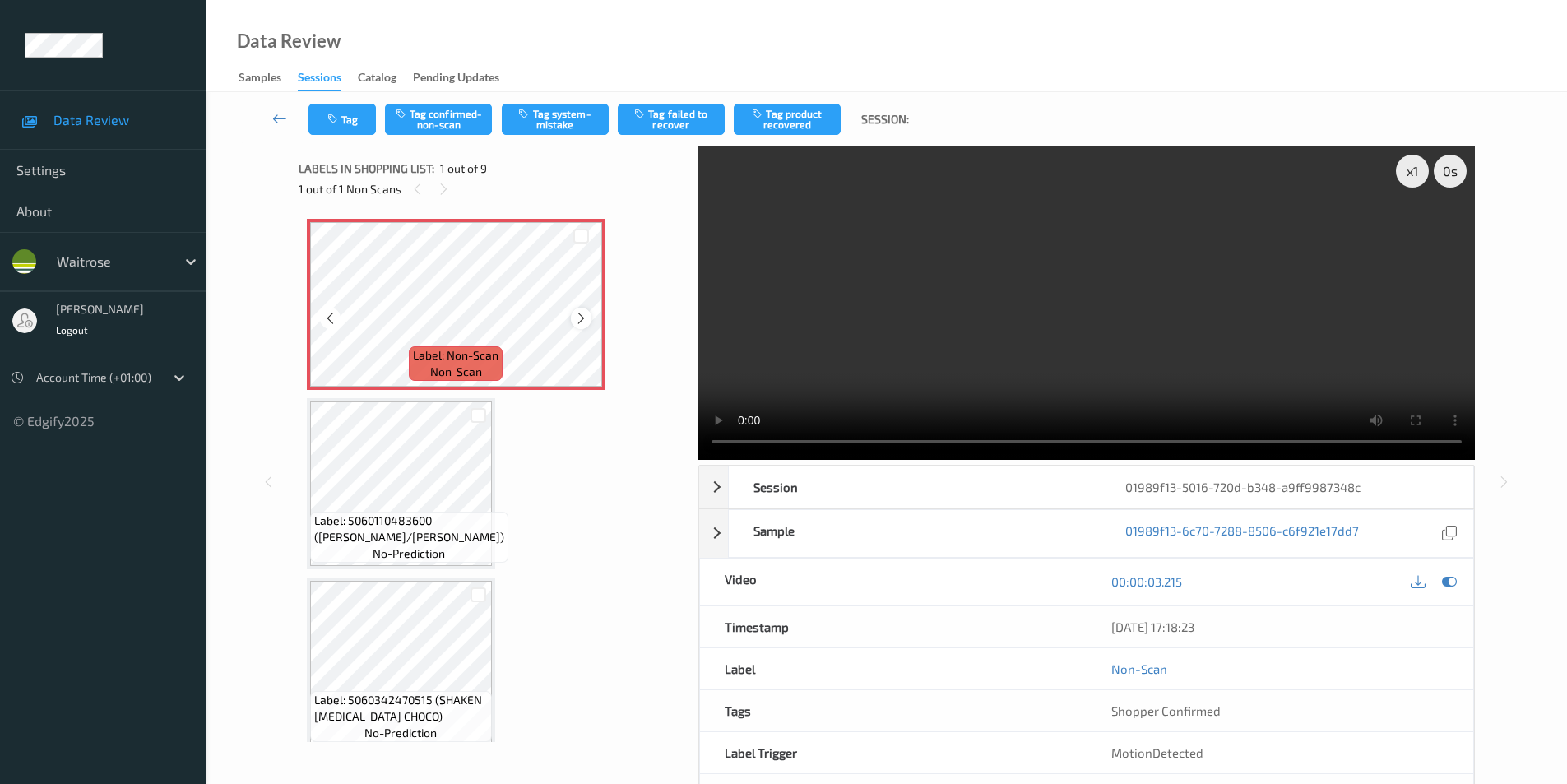
click at [577, 318] on icon at bounding box center [581, 318] width 14 height 15
click at [560, 105] on button "Tag system-mistake" at bounding box center [555, 119] width 107 height 31
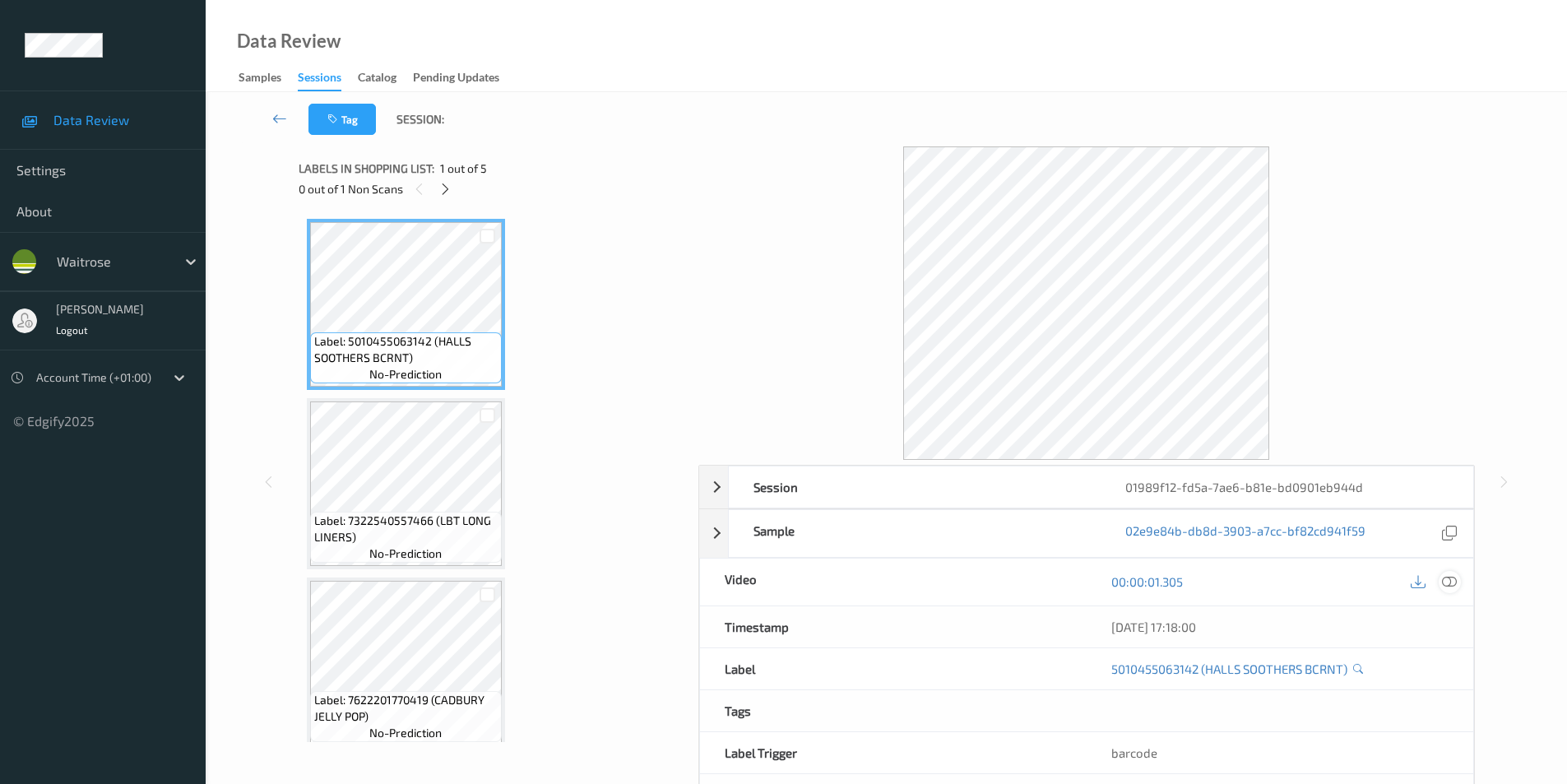
click at [1450, 580] on icon at bounding box center [1450, 581] width 15 height 15
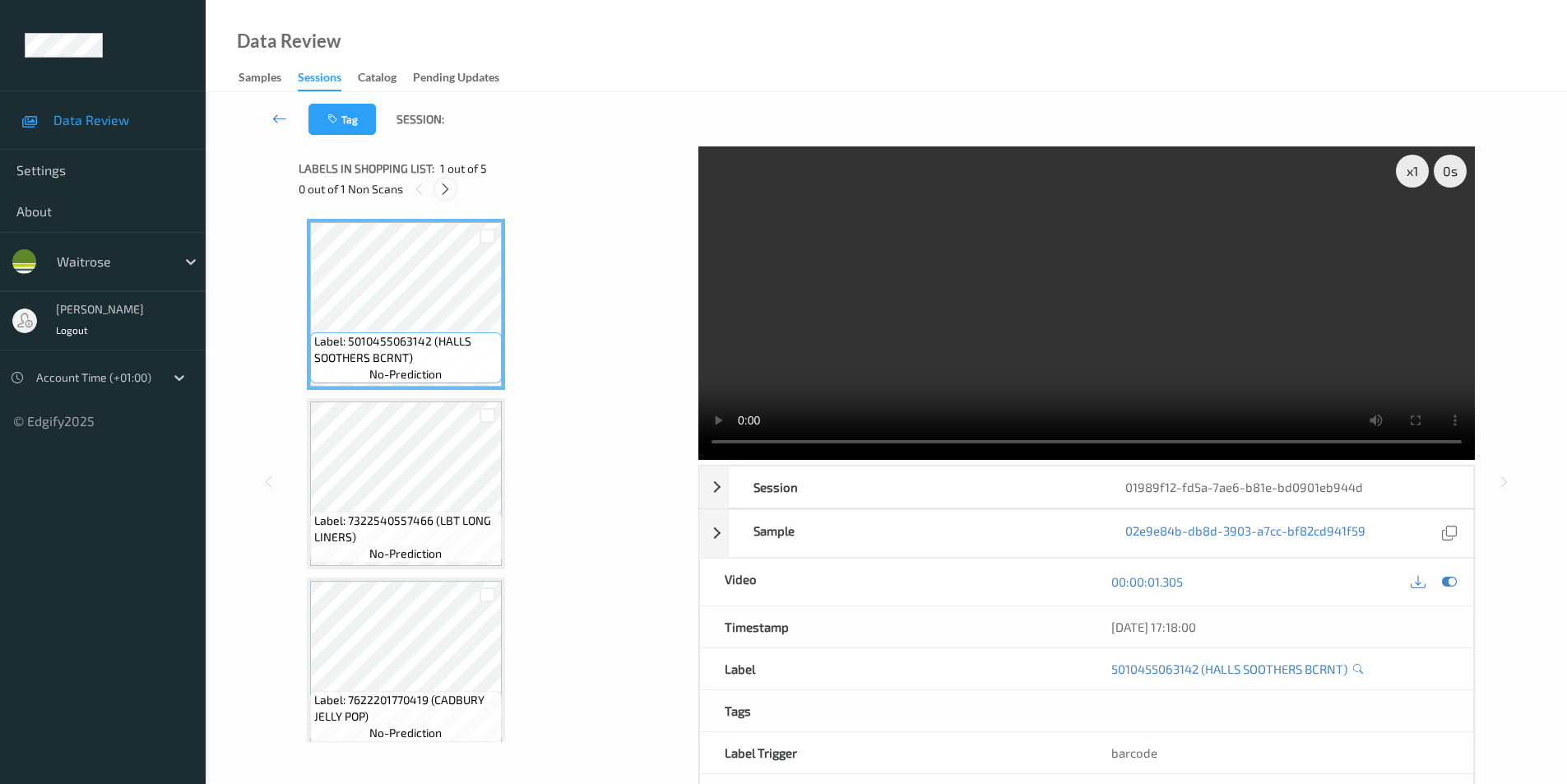
click at [454, 184] on div at bounding box center [445, 189] width 20 height 20
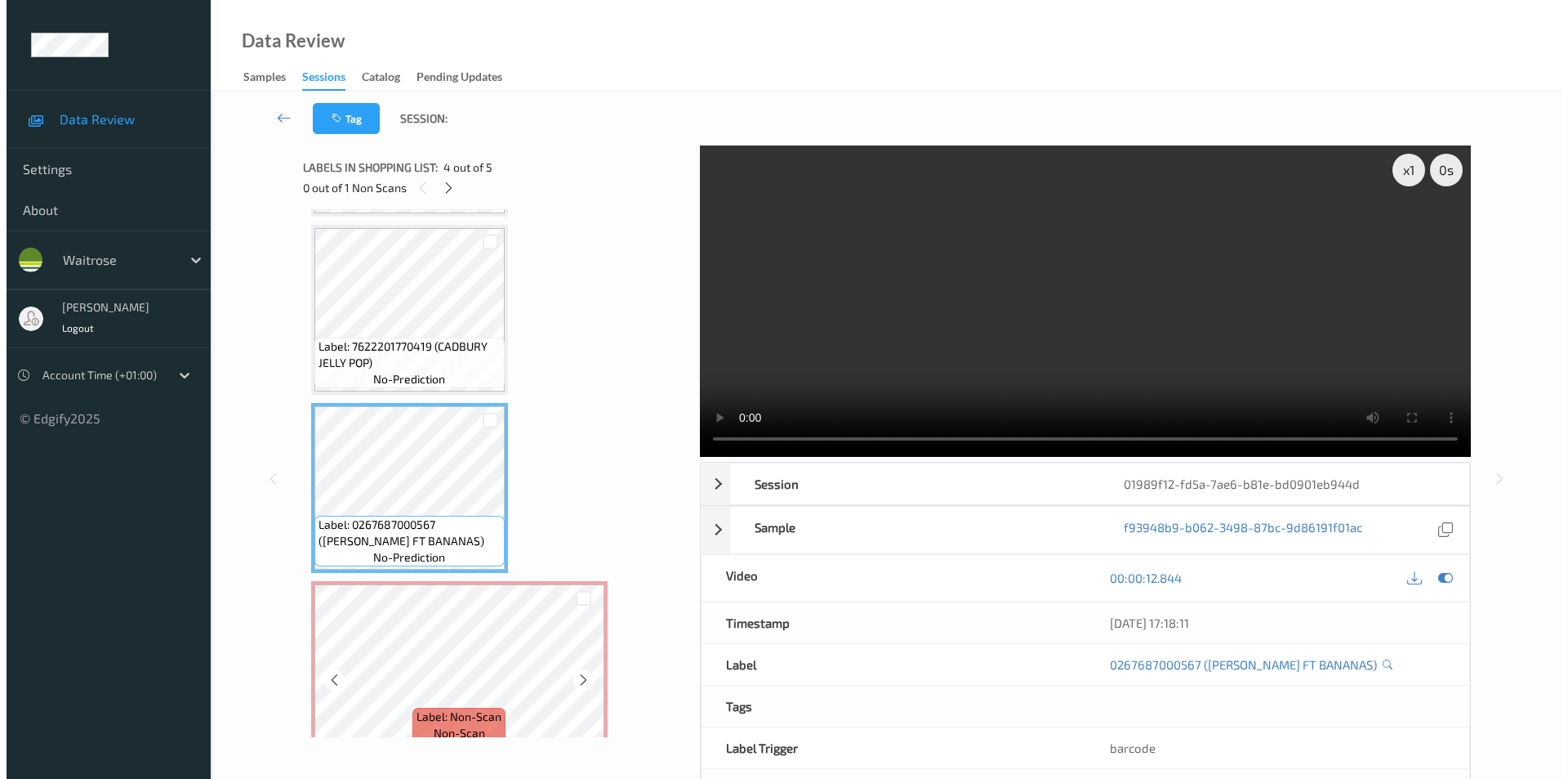
scroll to position [371, 0]
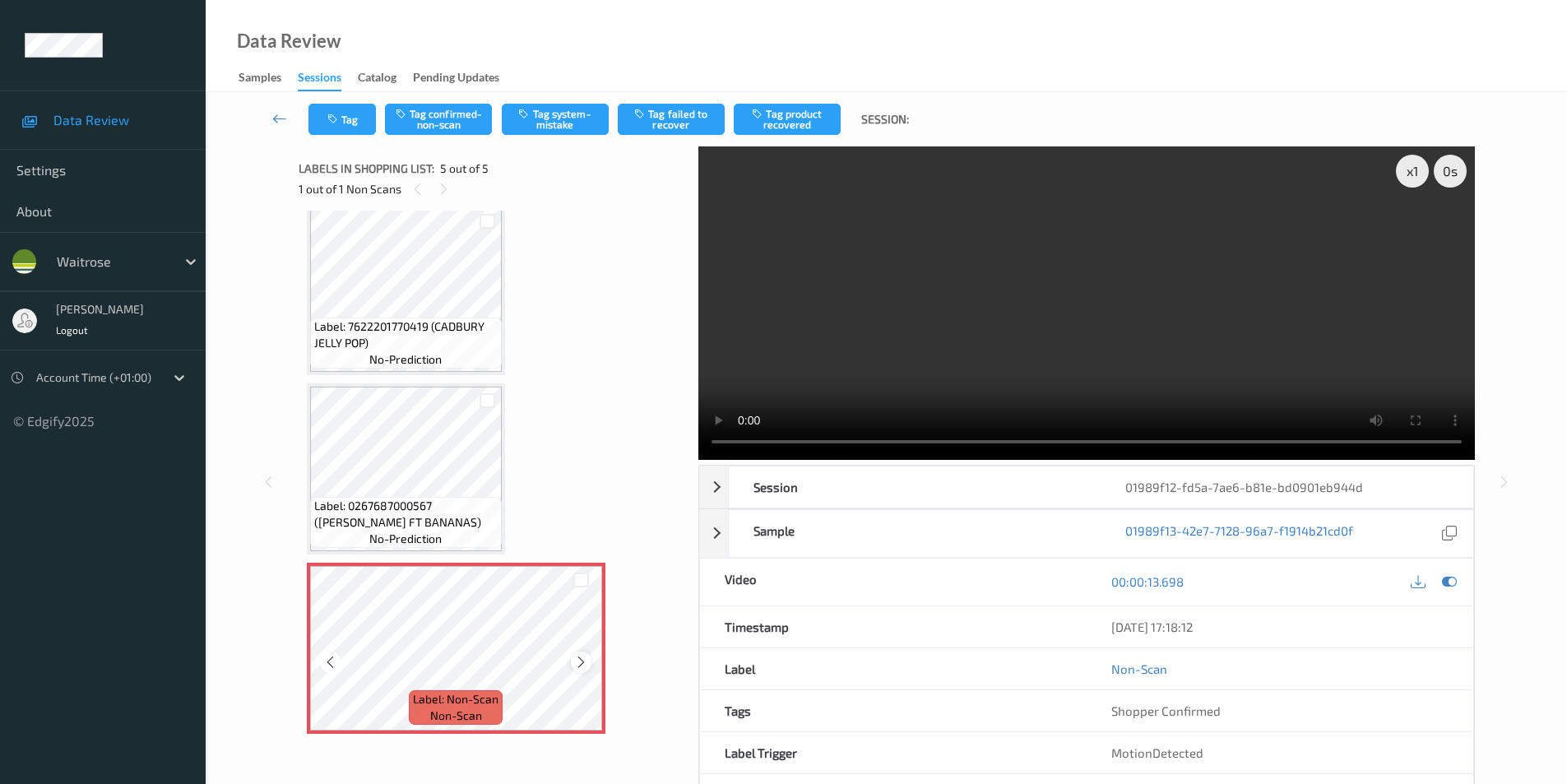
click at [580, 661] on icon at bounding box center [581, 662] width 14 height 15
click at [563, 110] on button "Tag system-mistake" at bounding box center [555, 119] width 107 height 31
click at [350, 124] on button "Tag" at bounding box center [342, 119] width 68 height 31
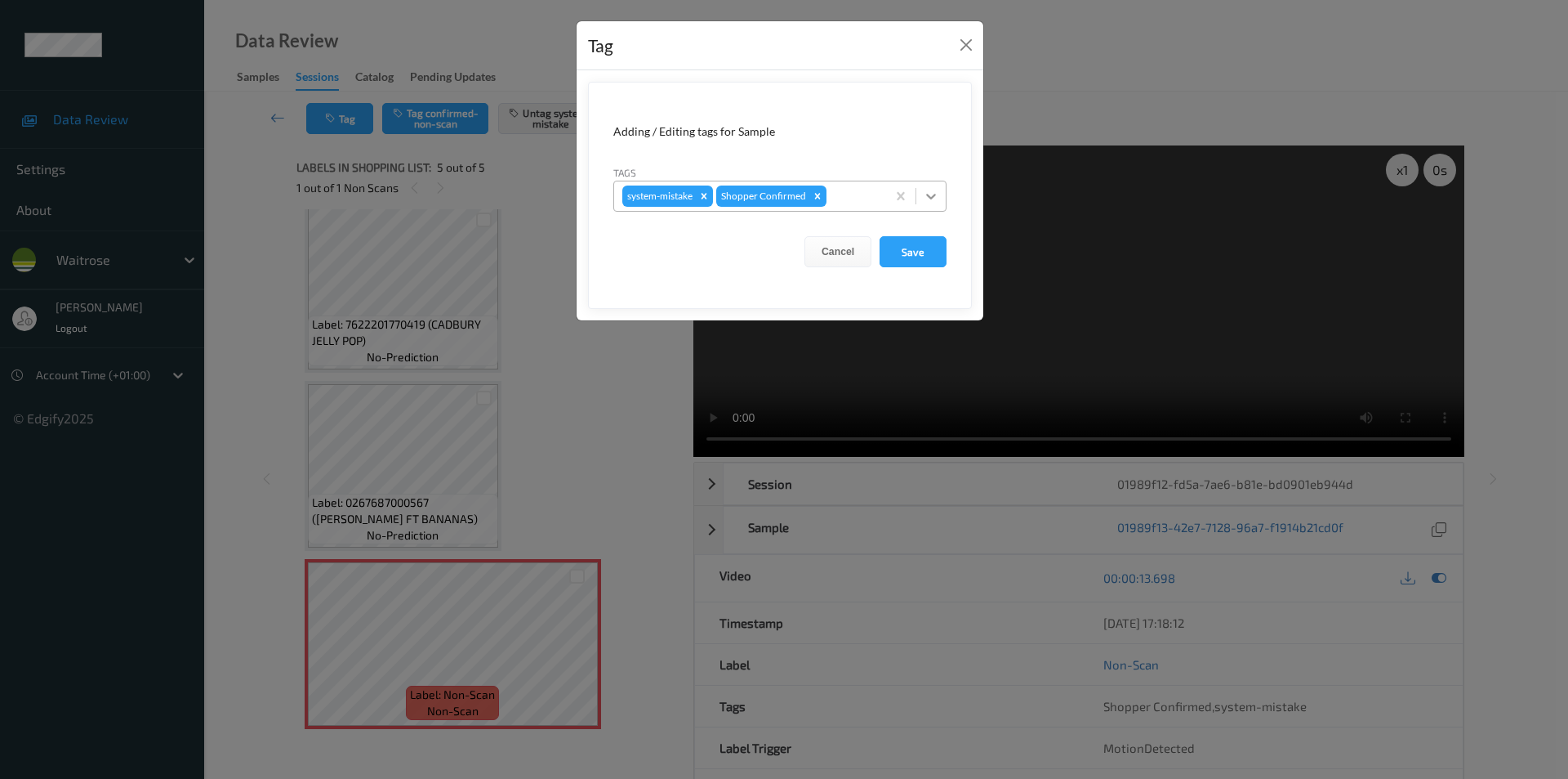
click at [937, 199] on icon at bounding box center [931, 196] width 16 height 16
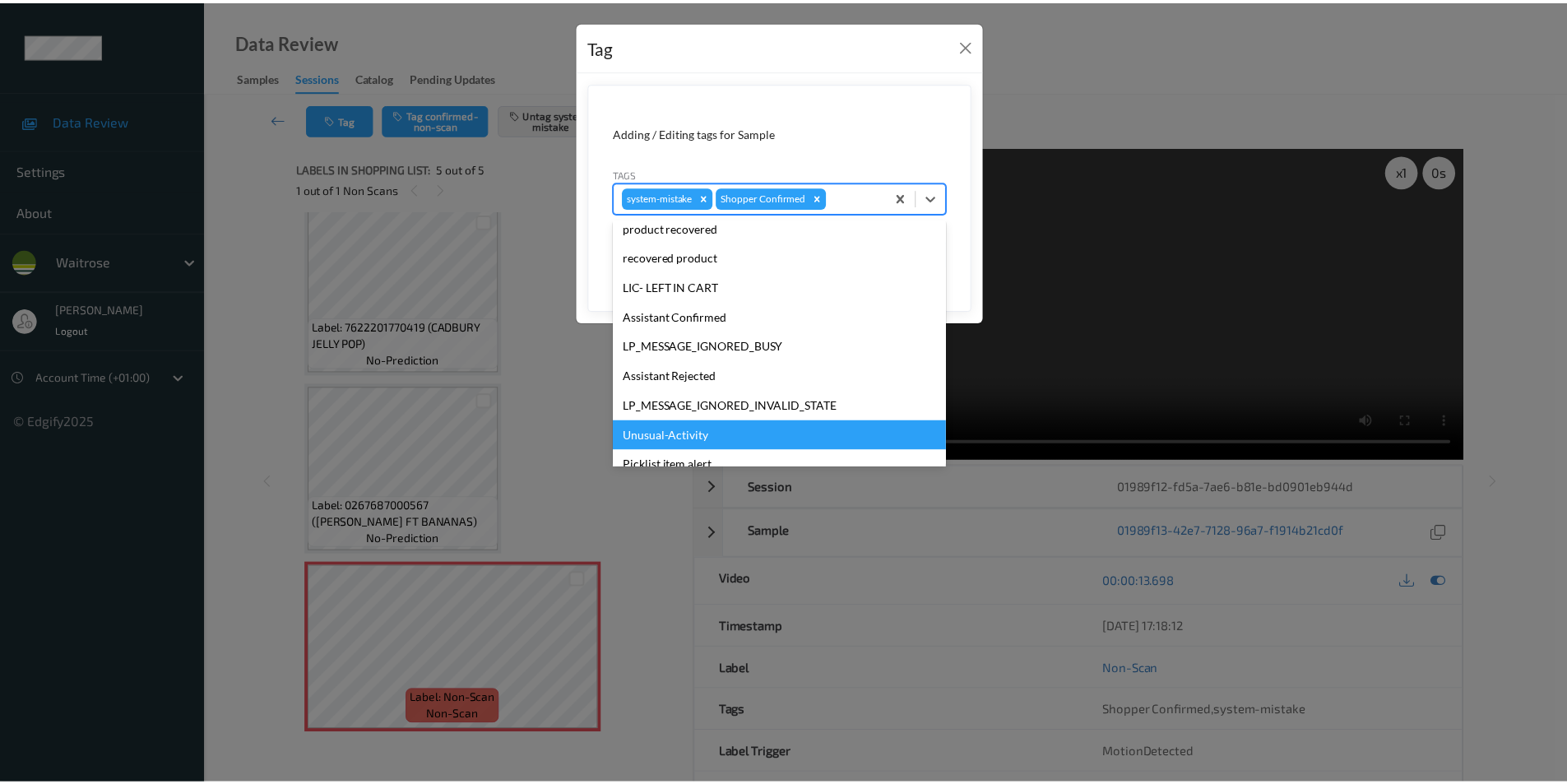
scroll to position [323, 0]
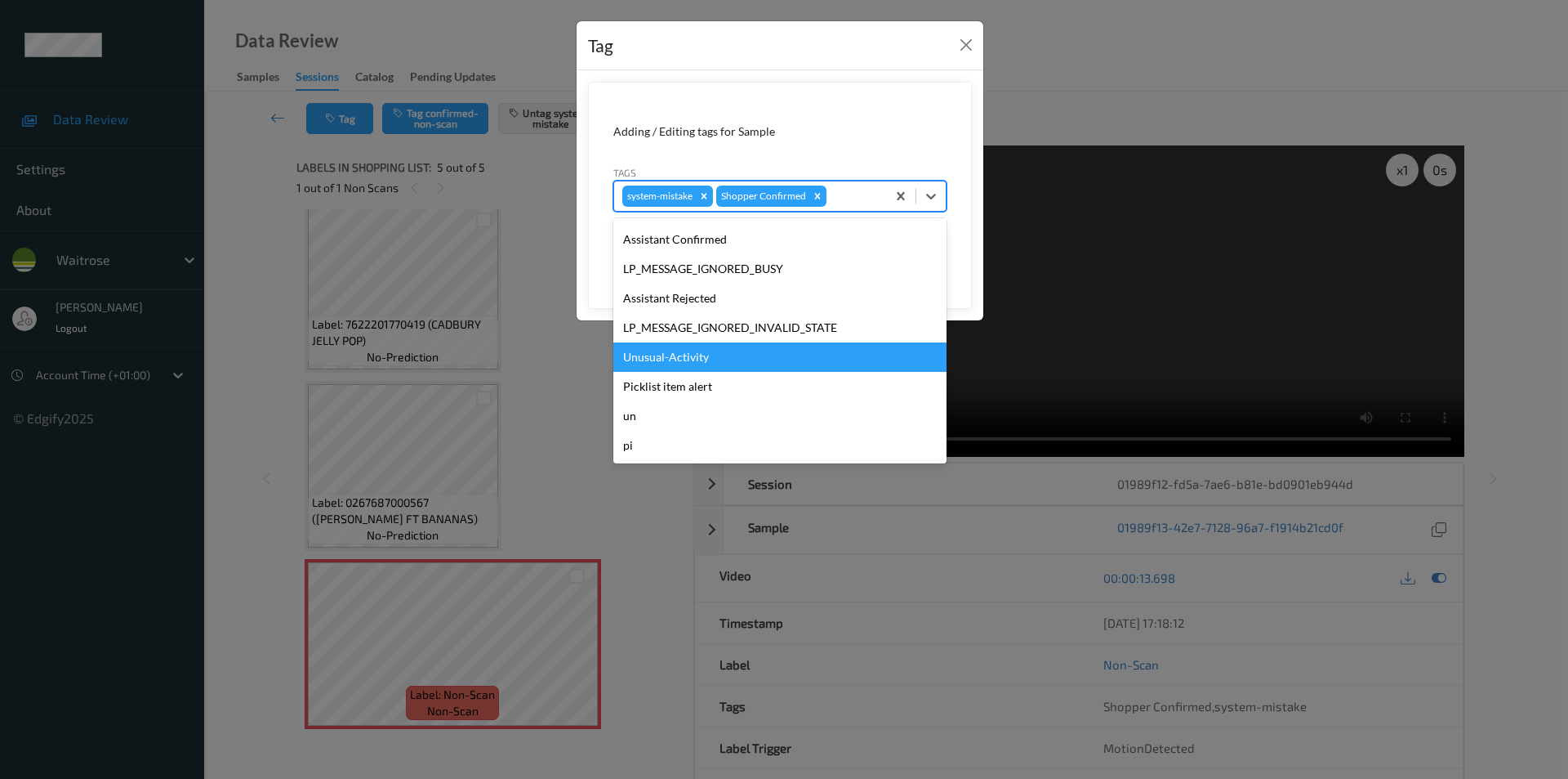
click at [727, 357] on div "Unusual-Activity" at bounding box center [779, 357] width 333 height 29
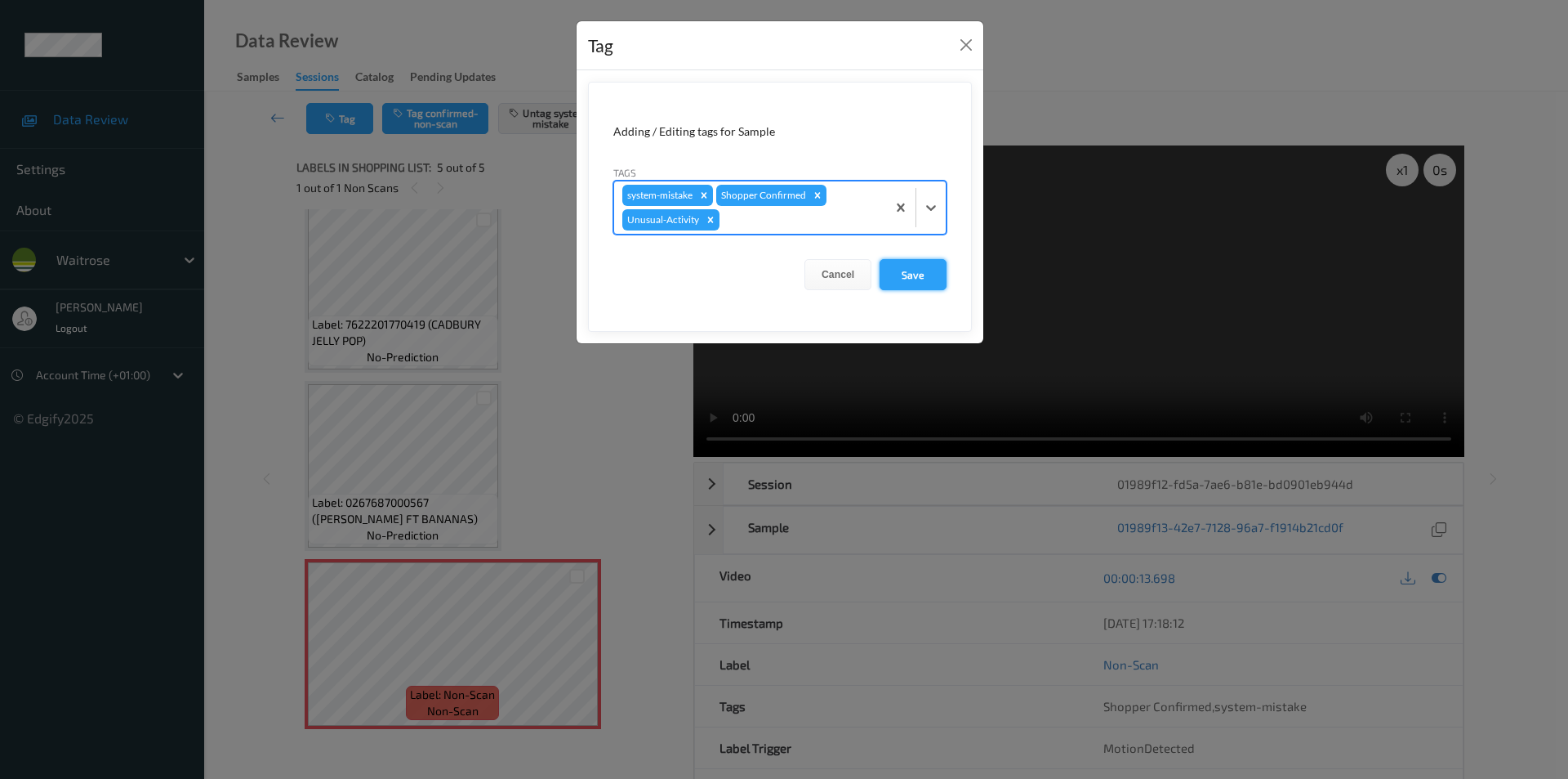
click at [901, 276] on button "Save" at bounding box center [913, 274] width 67 height 31
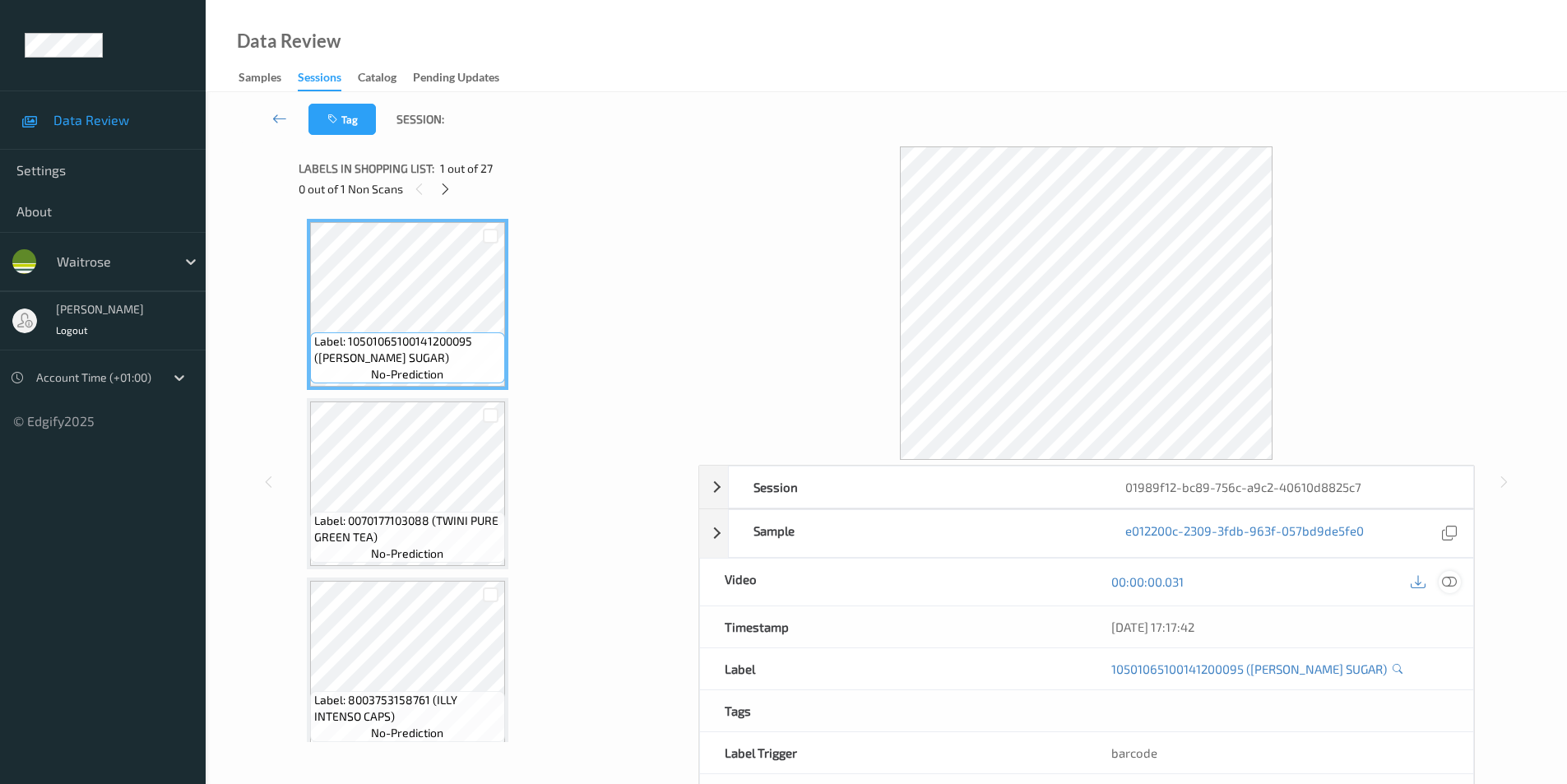
click at [1444, 582] on icon at bounding box center [1450, 581] width 15 height 15
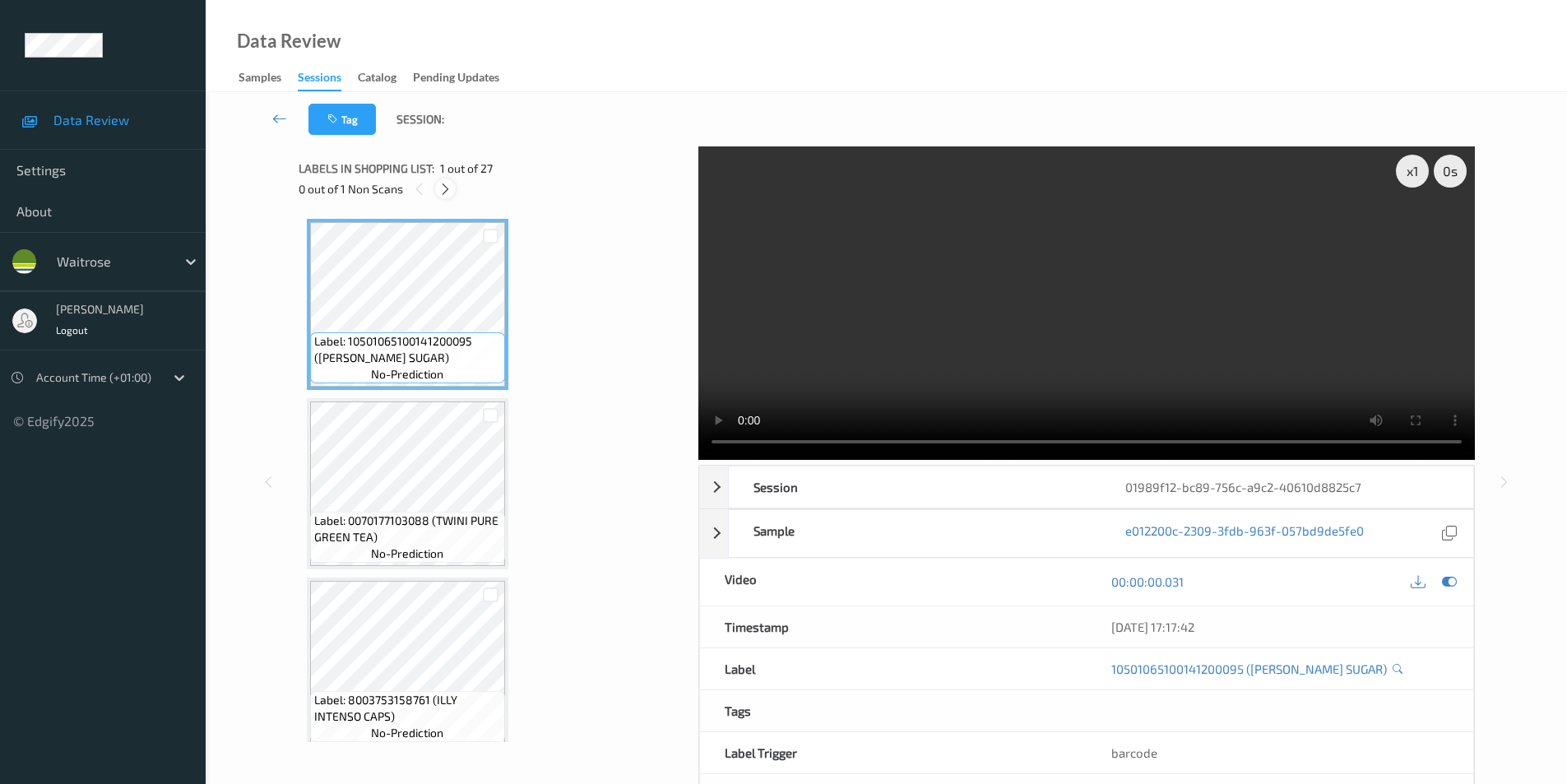
click at [450, 192] on icon at bounding box center [445, 189] width 14 height 15
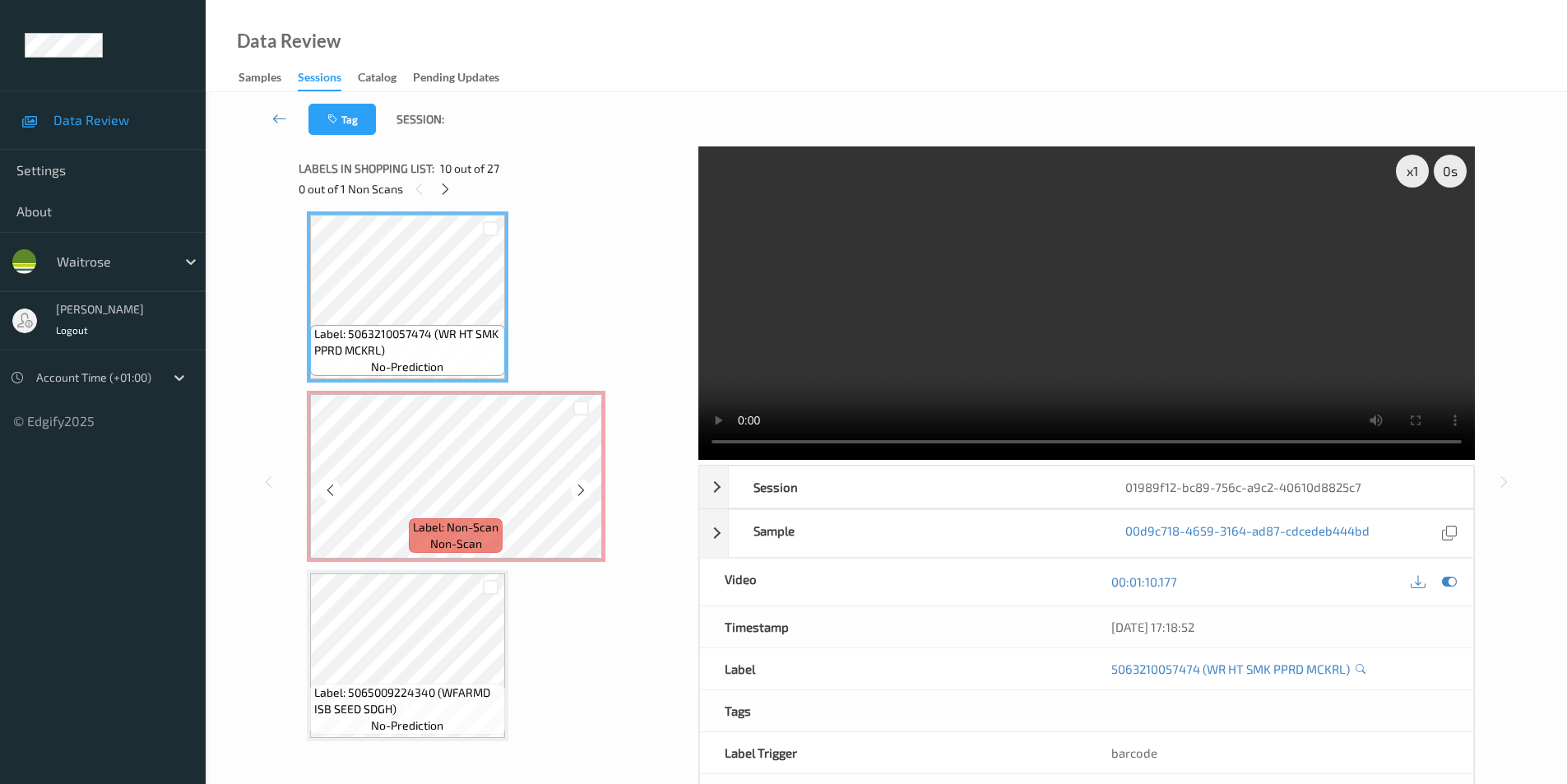
scroll to position [1621, 0]
click at [583, 490] on icon at bounding box center [581, 490] width 14 height 15
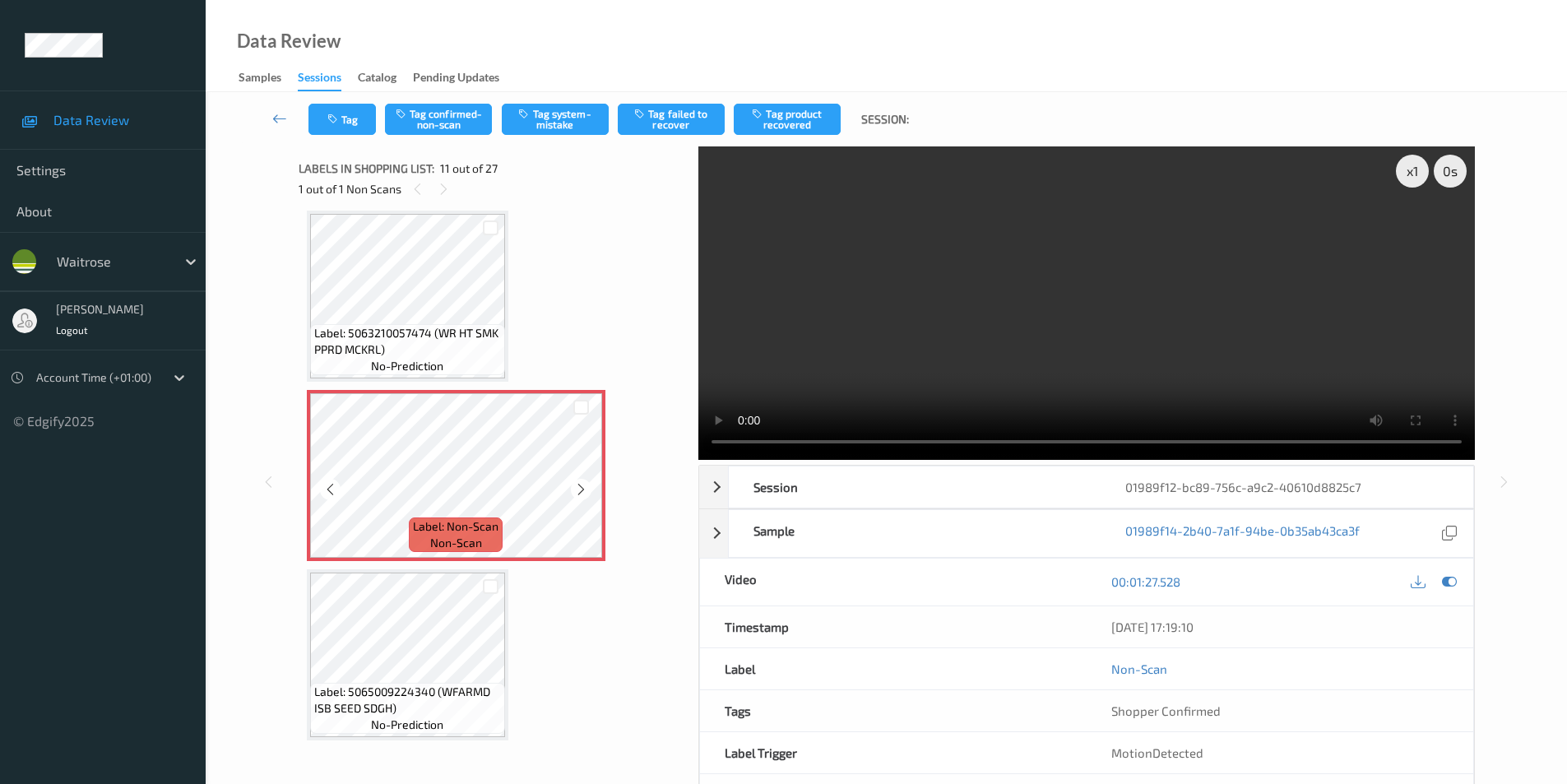
click at [583, 490] on icon at bounding box center [581, 490] width 14 height 15
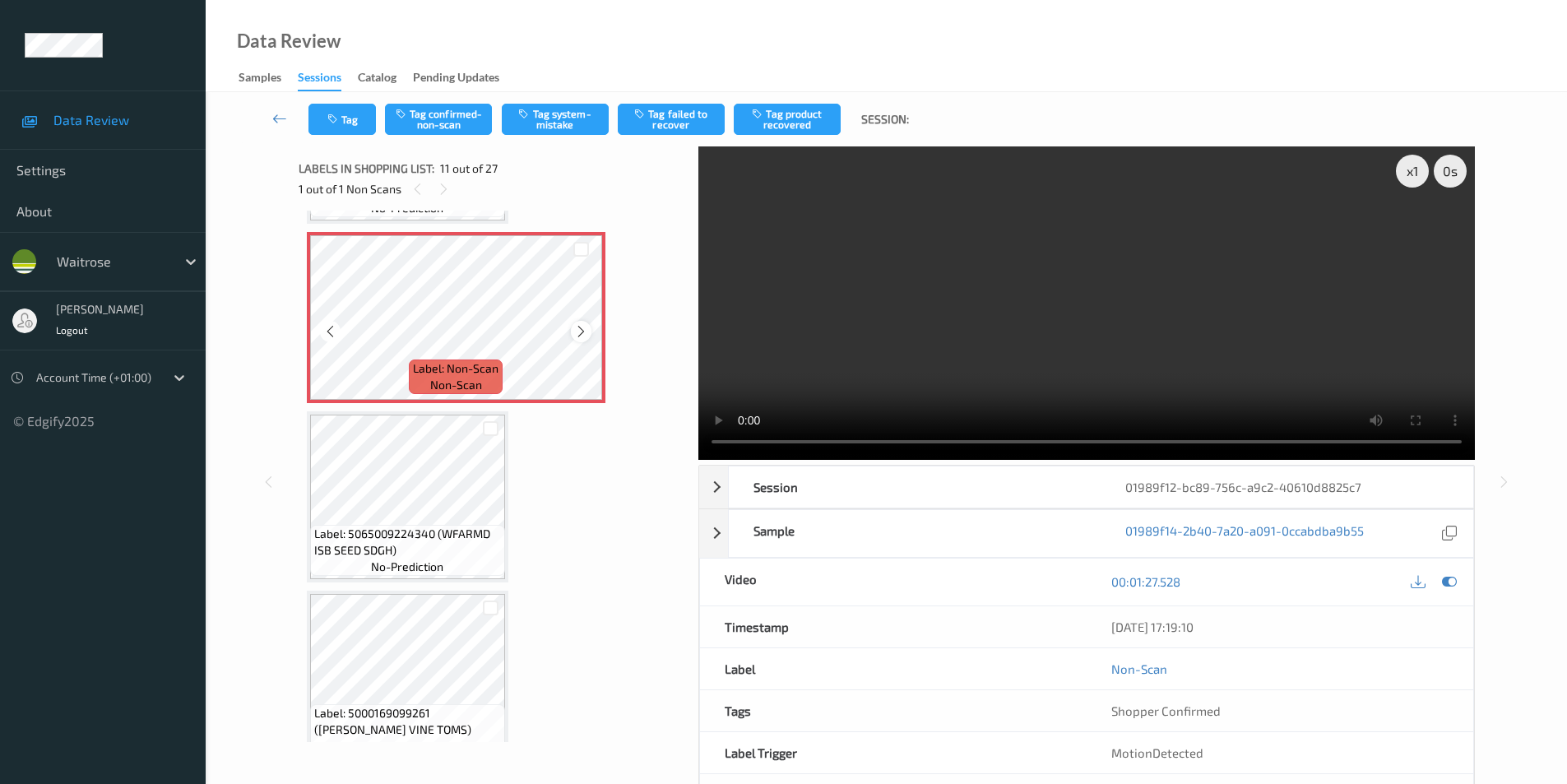
scroll to position [1786, 0]
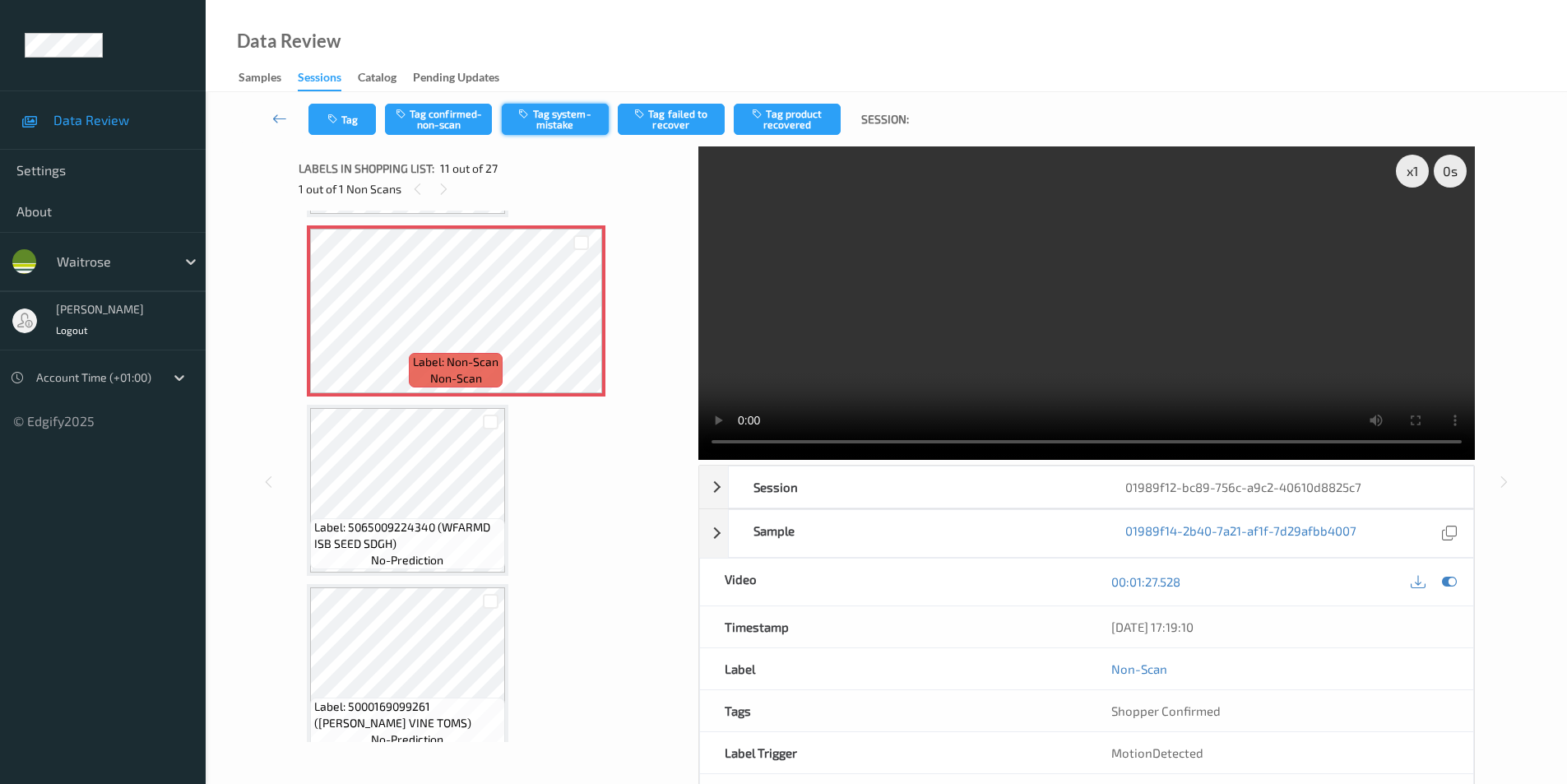
click at [577, 124] on button "Tag system-mistake" at bounding box center [555, 119] width 107 height 31
click at [1453, 578] on icon at bounding box center [1450, 581] width 15 height 15
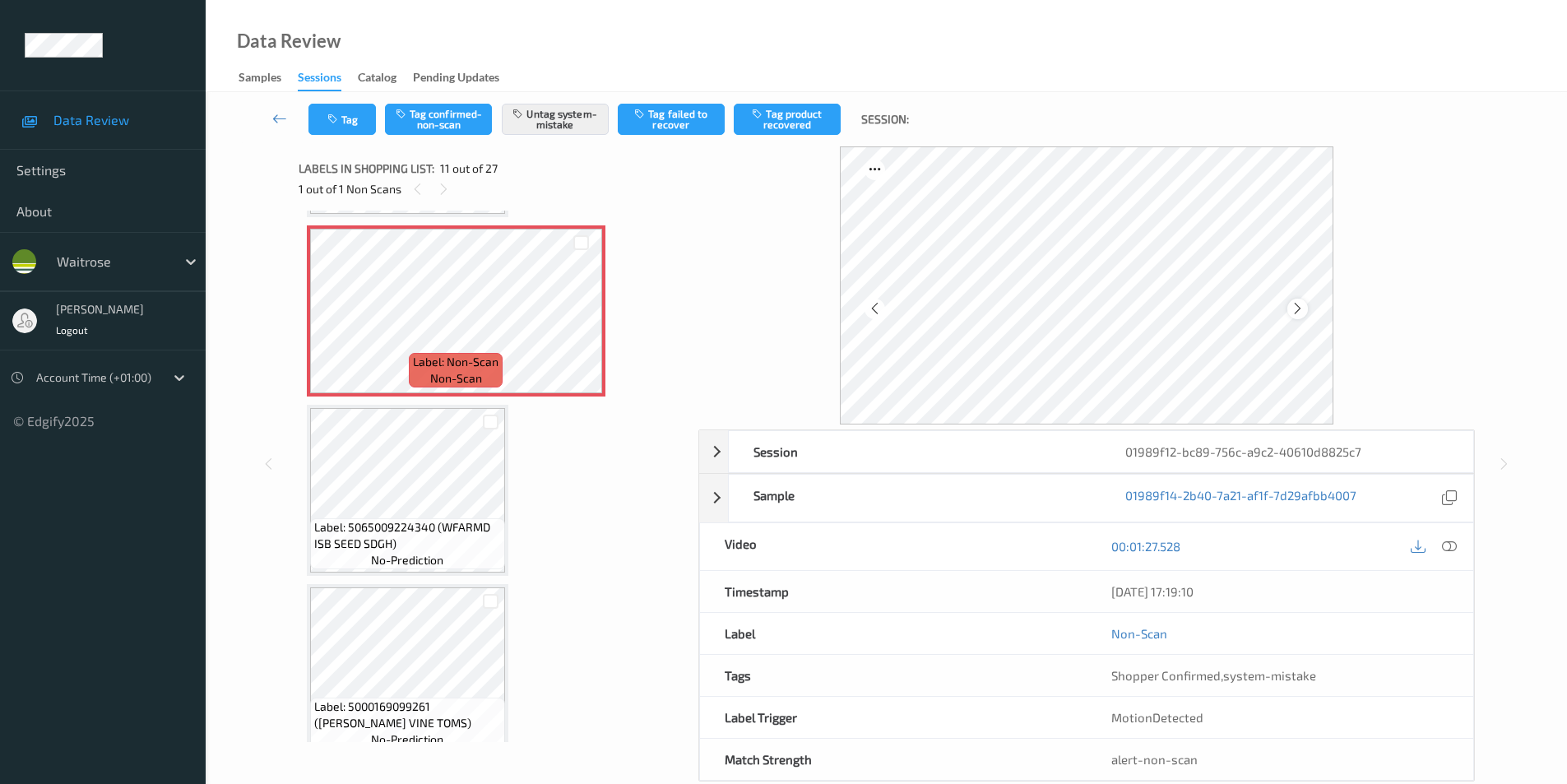
click at [1295, 306] on icon at bounding box center [1297, 308] width 14 height 15
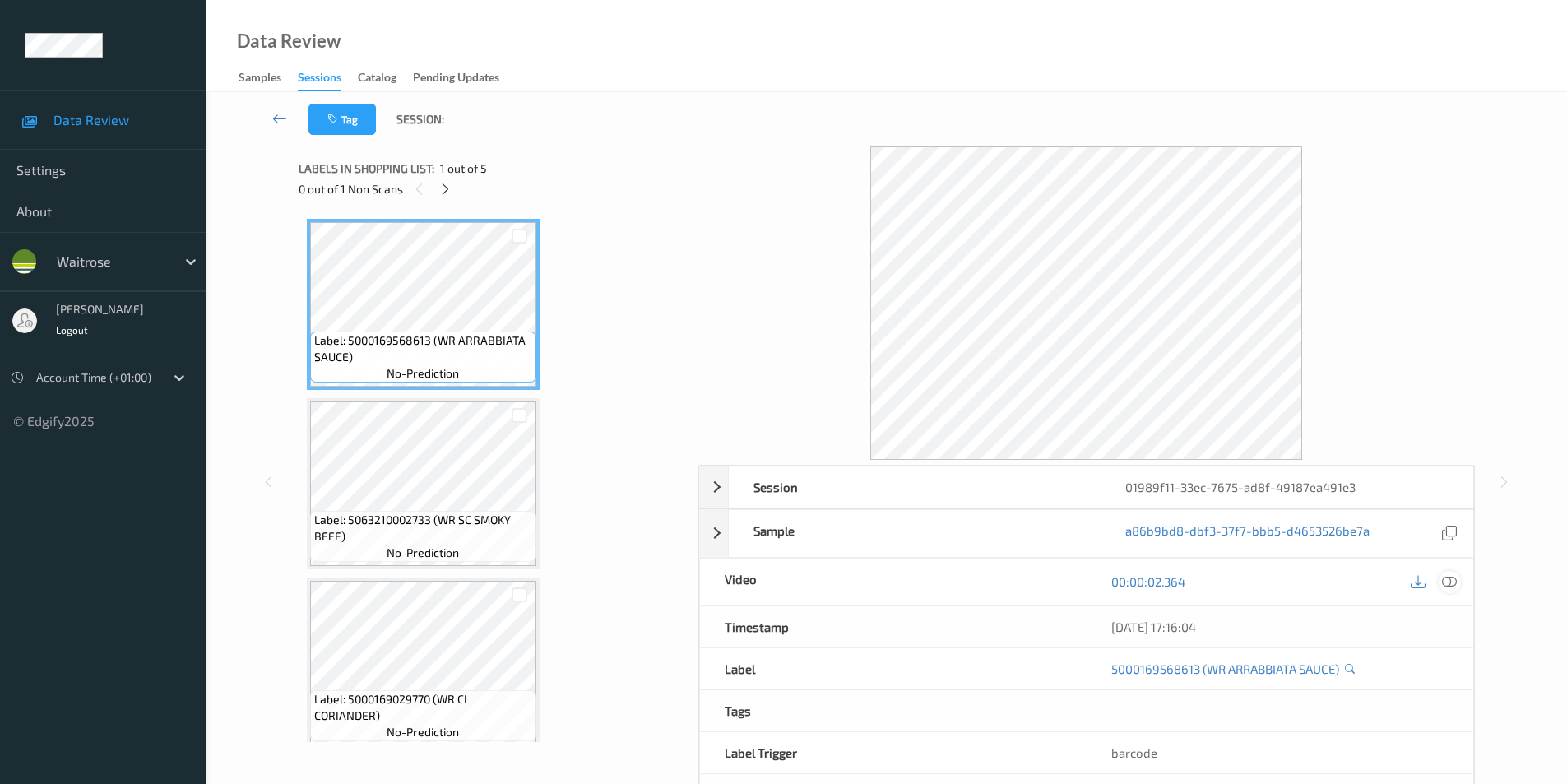
click at [1451, 580] on icon at bounding box center [1450, 581] width 15 height 15
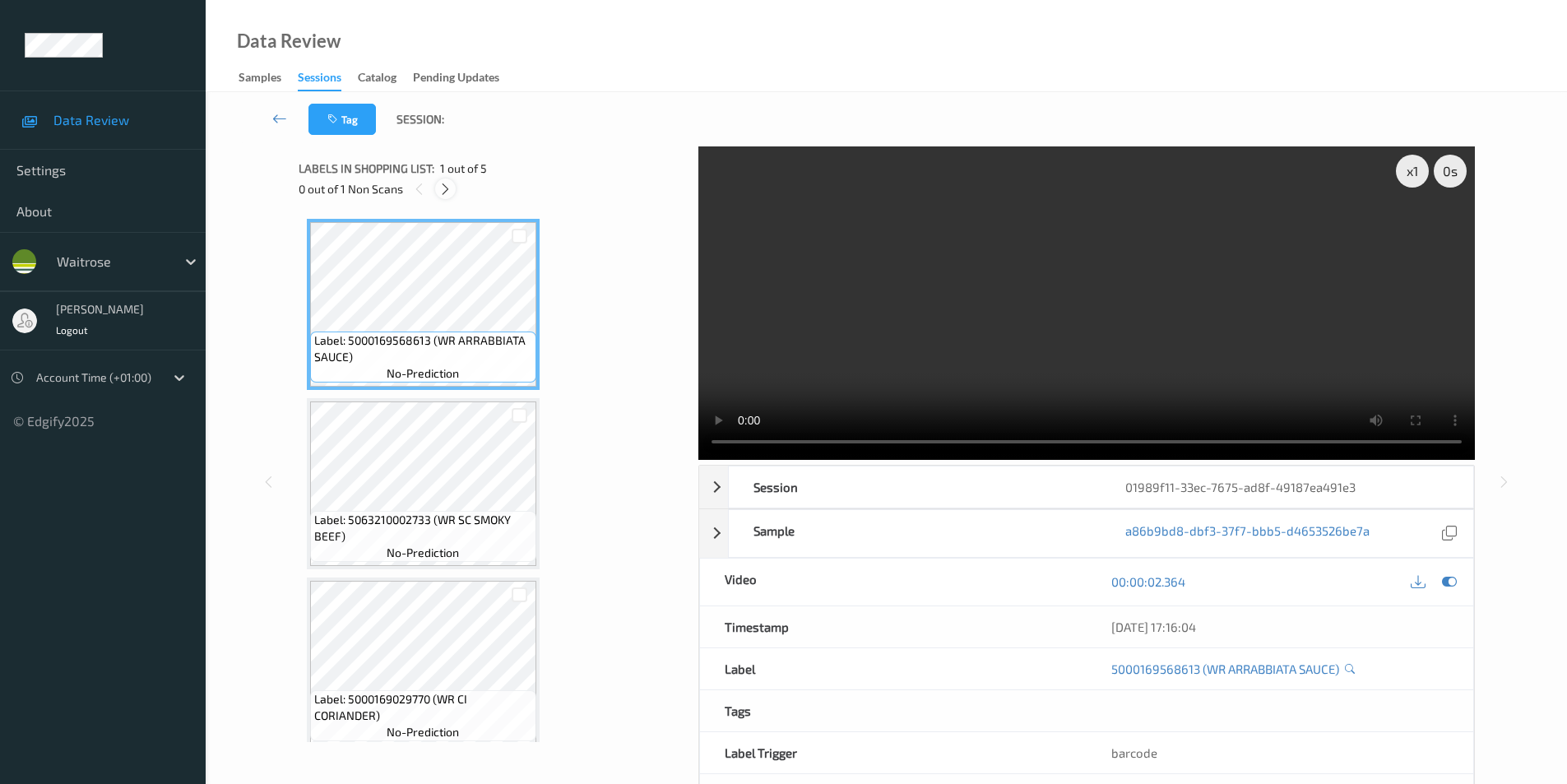
click at [438, 182] on div at bounding box center [445, 189] width 20 height 20
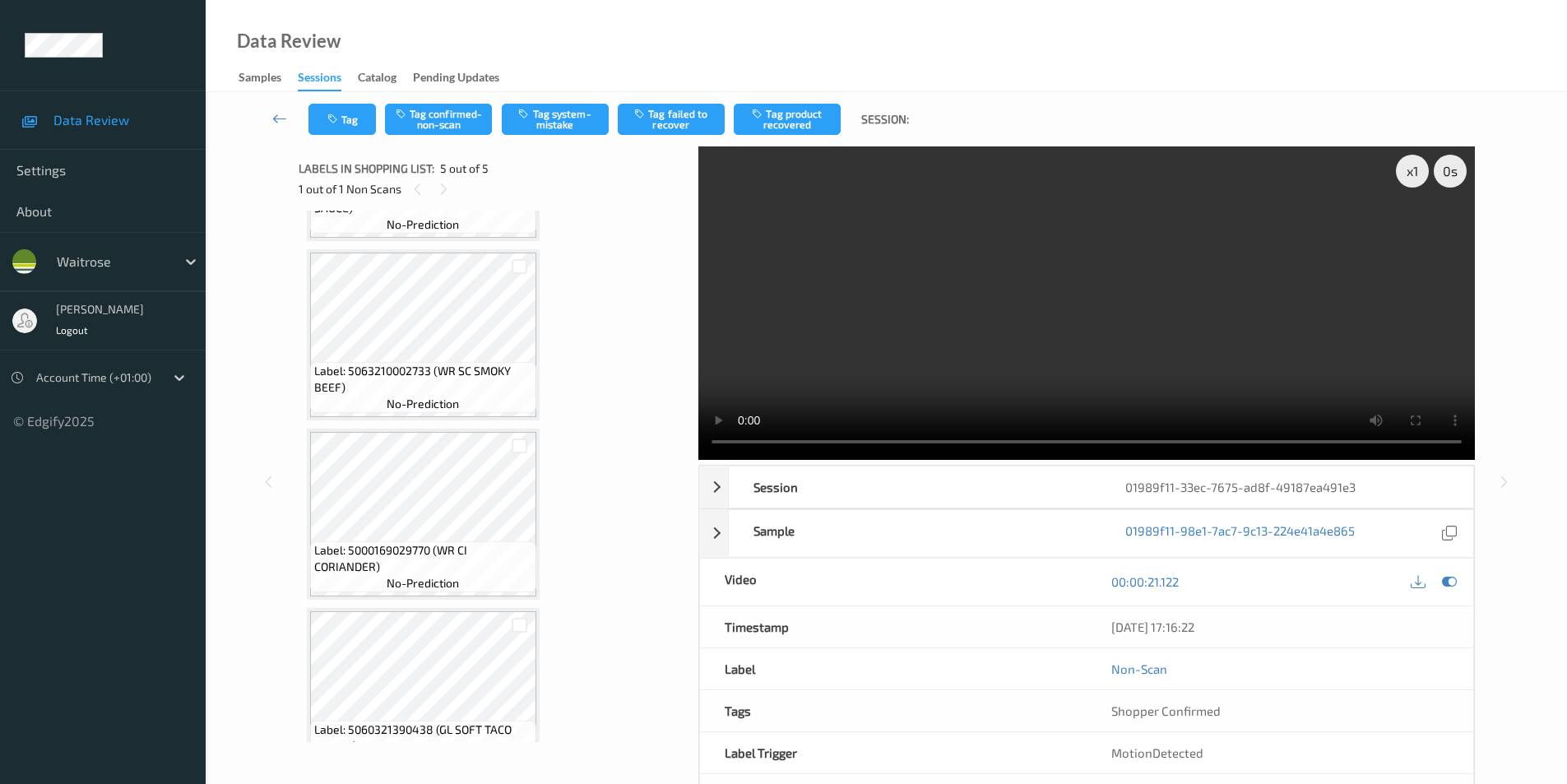
scroll to position [127, 0]
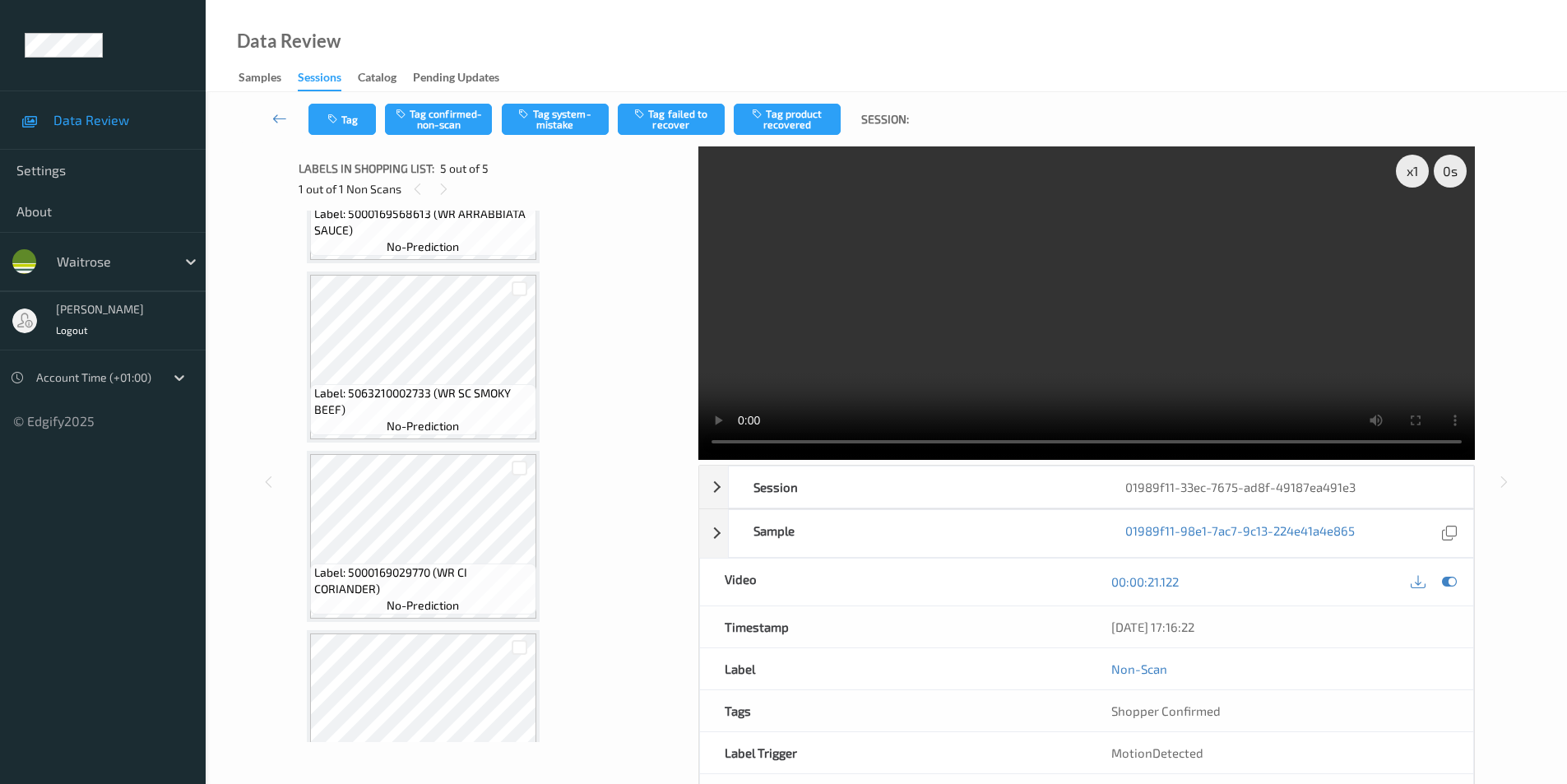
click at [472, 442] on div "Label: 5063210002733 (WR SC SMOKY BEEF) no-prediction" at bounding box center [423, 357] width 233 height 171
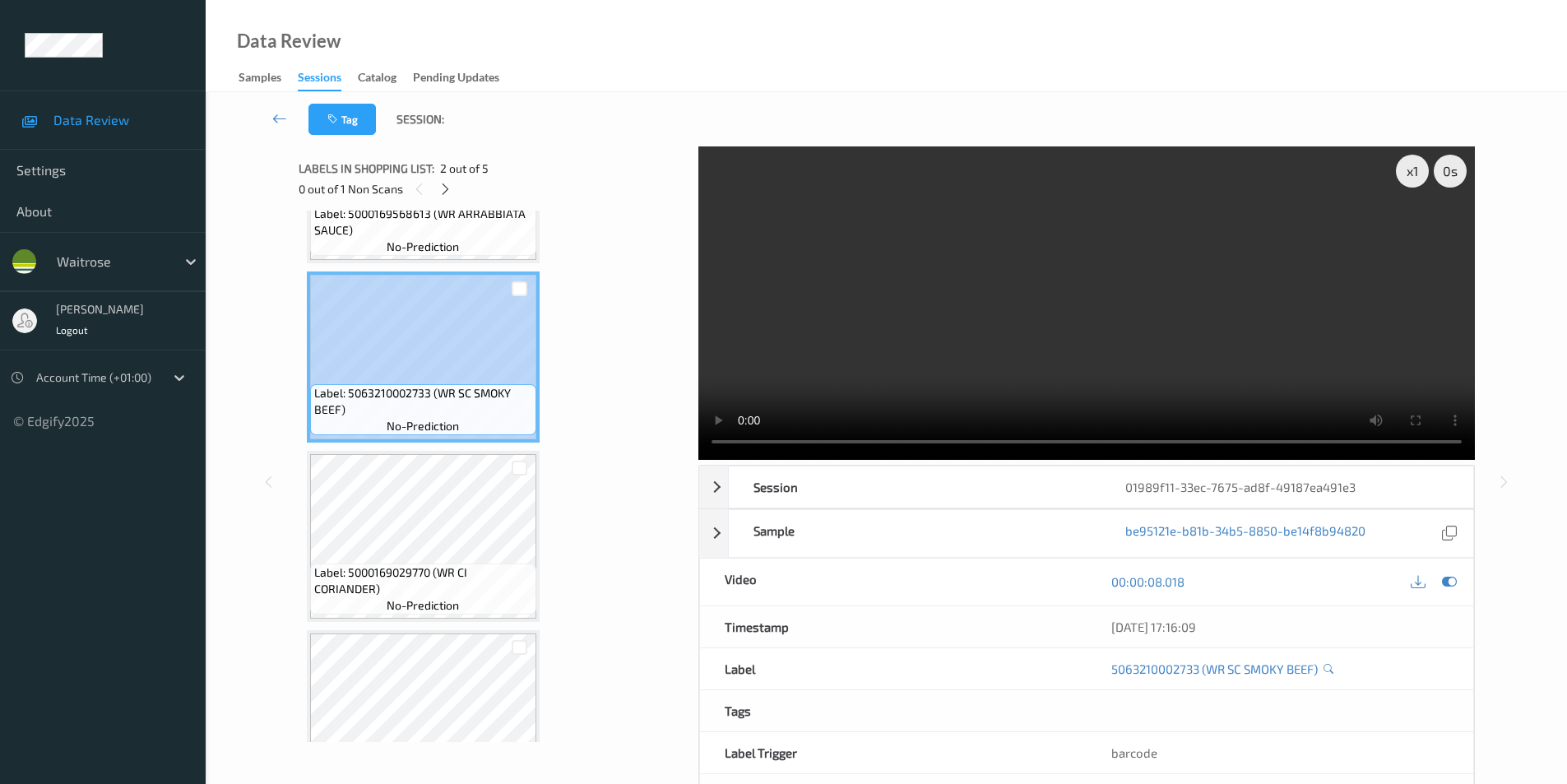
click at [472, 442] on div "Label: 5063210002733 (WR SC SMOKY BEEF) no-prediction" at bounding box center [423, 357] width 233 height 171
click at [601, 326] on div "Label: 5000169568613 (WR ARRABBIATA SAUCE) no-prediction Label: 5063210002733 (…" at bounding box center [492, 536] width 372 height 889
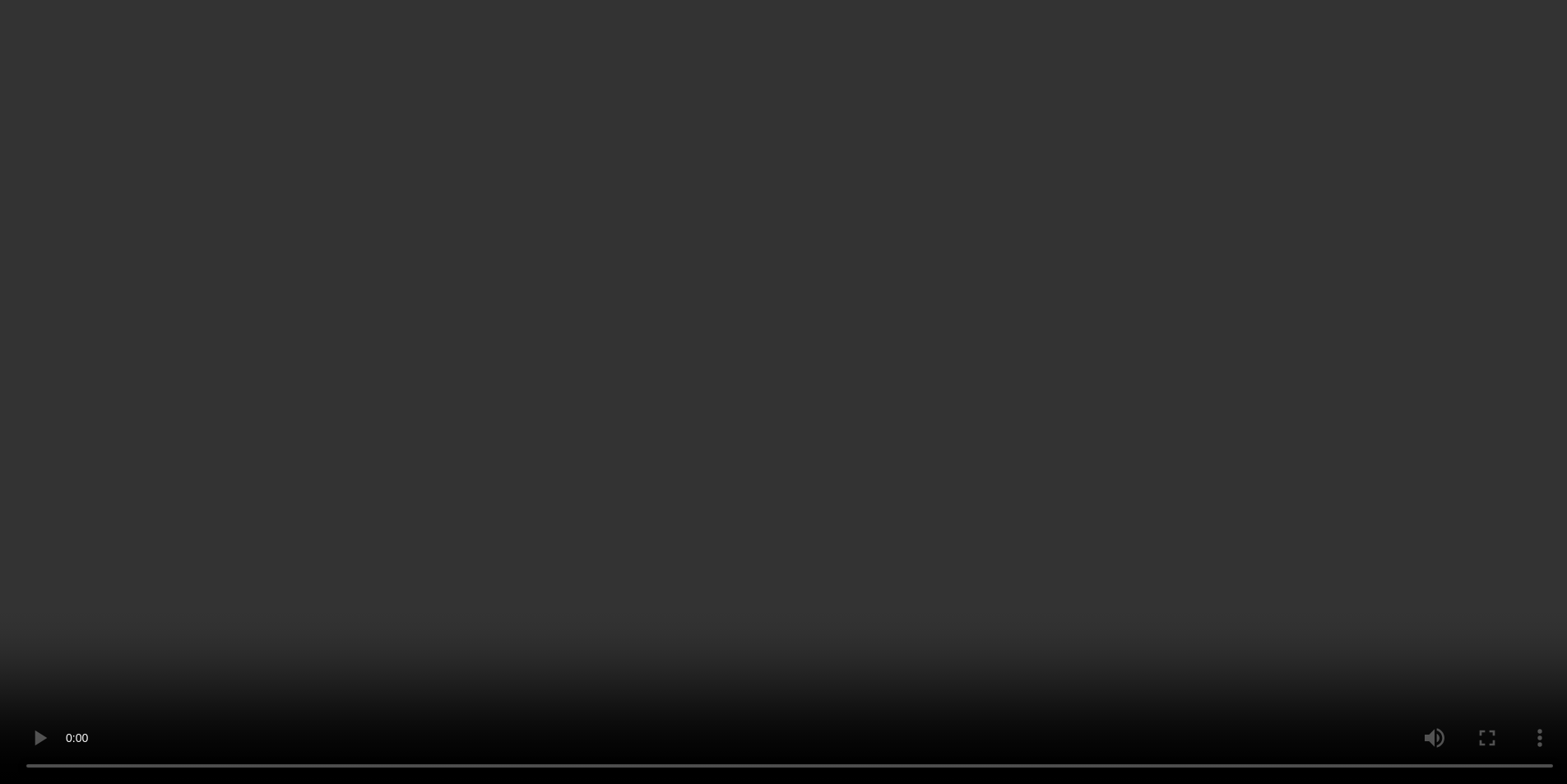
scroll to position [373, 0]
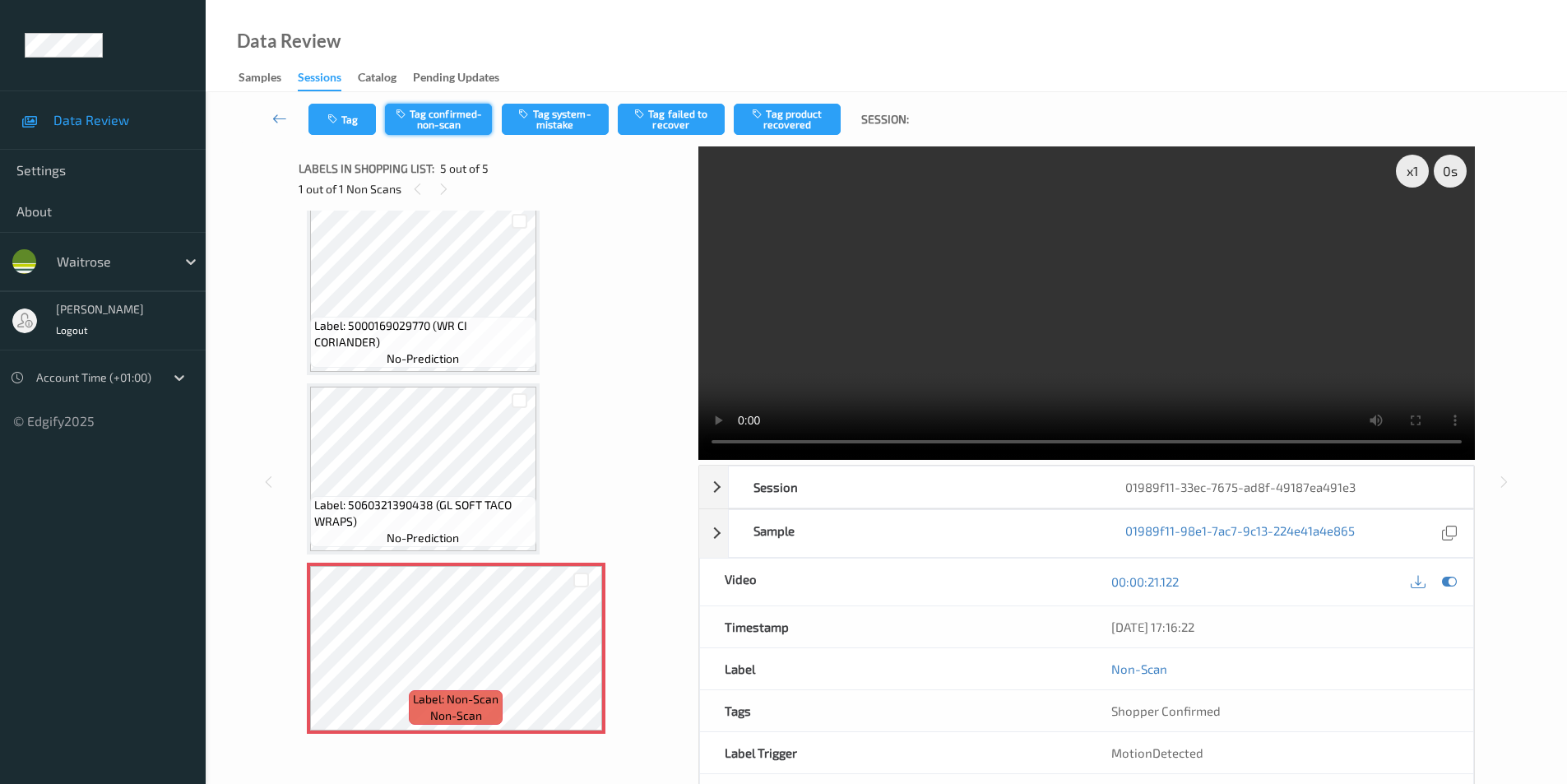
click at [453, 116] on button "Tag confirmed-non-scan" at bounding box center [439, 119] width 107 height 31
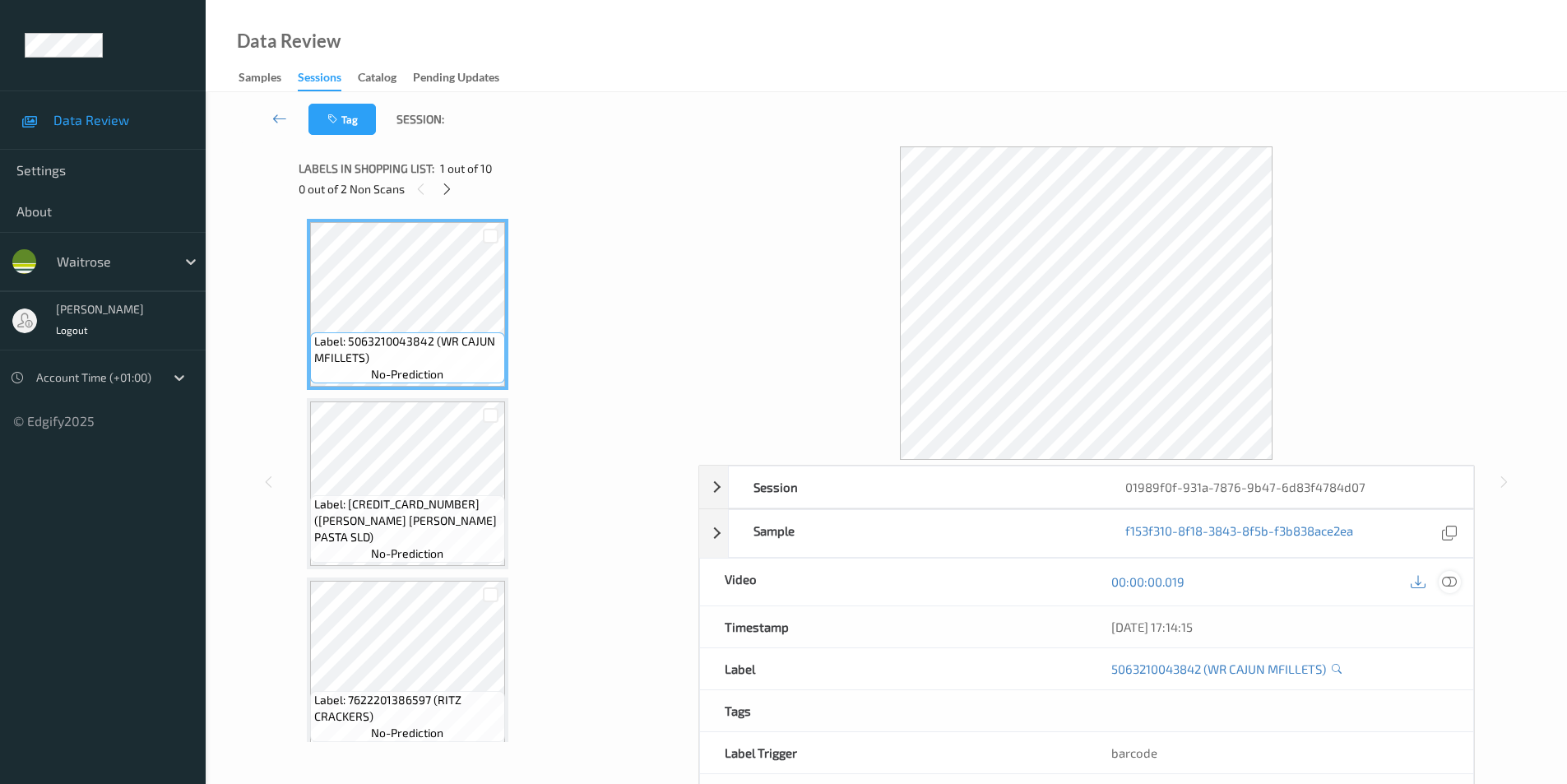
click at [1446, 579] on icon at bounding box center [1450, 581] width 15 height 15
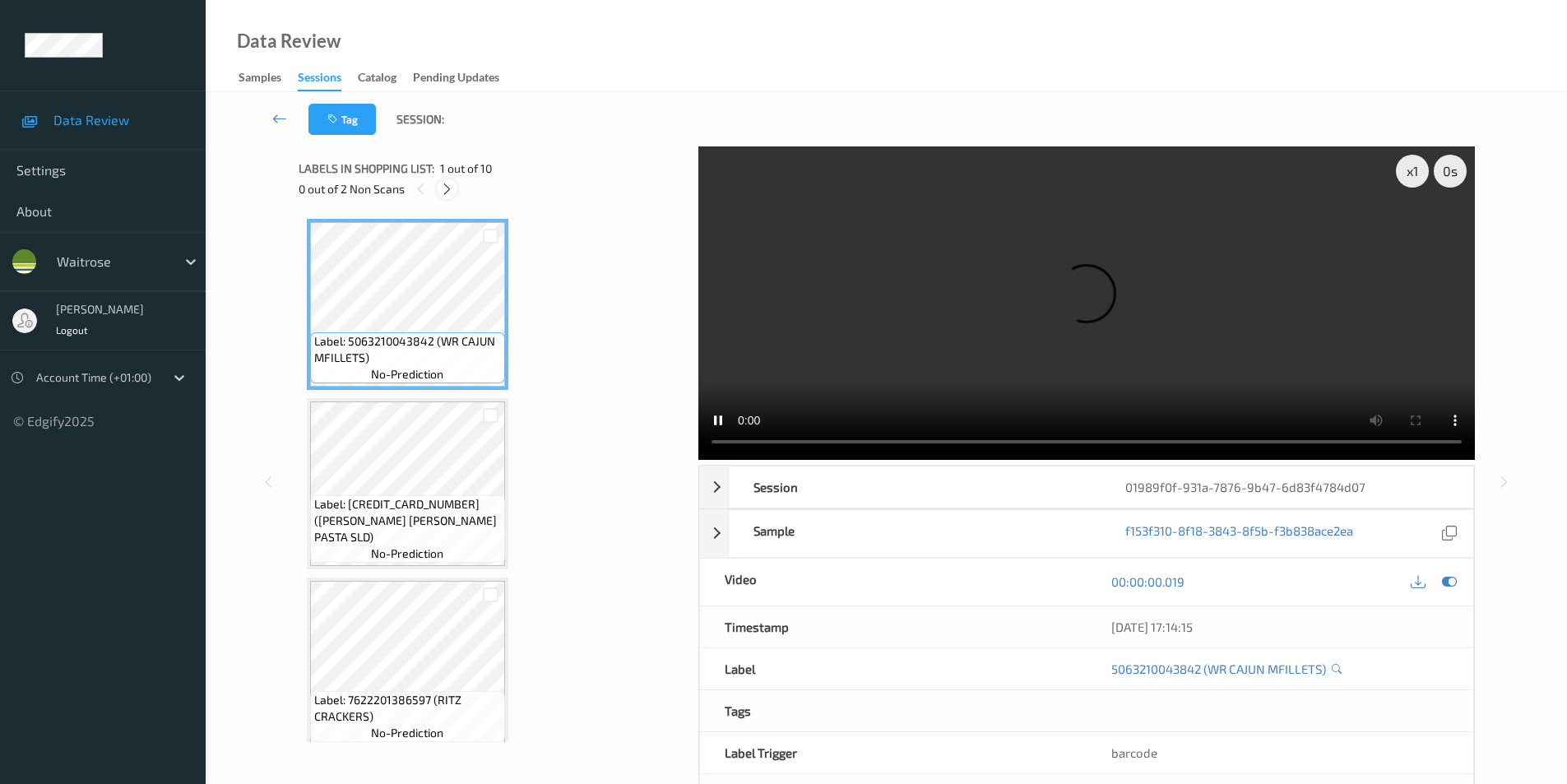
drag, startPoint x: 445, startPoint y: 186, endPoint x: 408, endPoint y: 379, distance: 196.5
click at [447, 186] on icon at bounding box center [447, 189] width 14 height 15
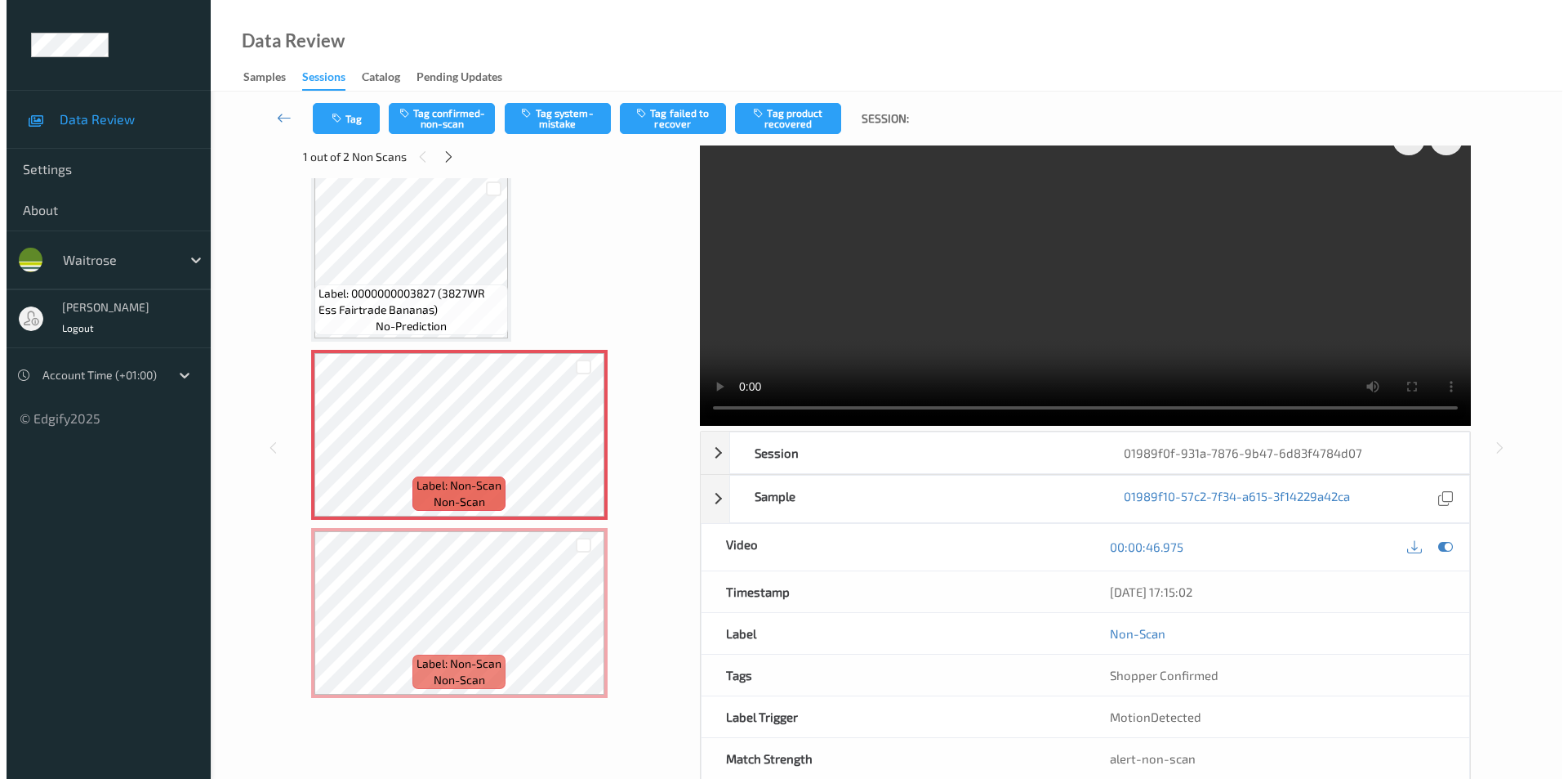
scroll to position [67, 0]
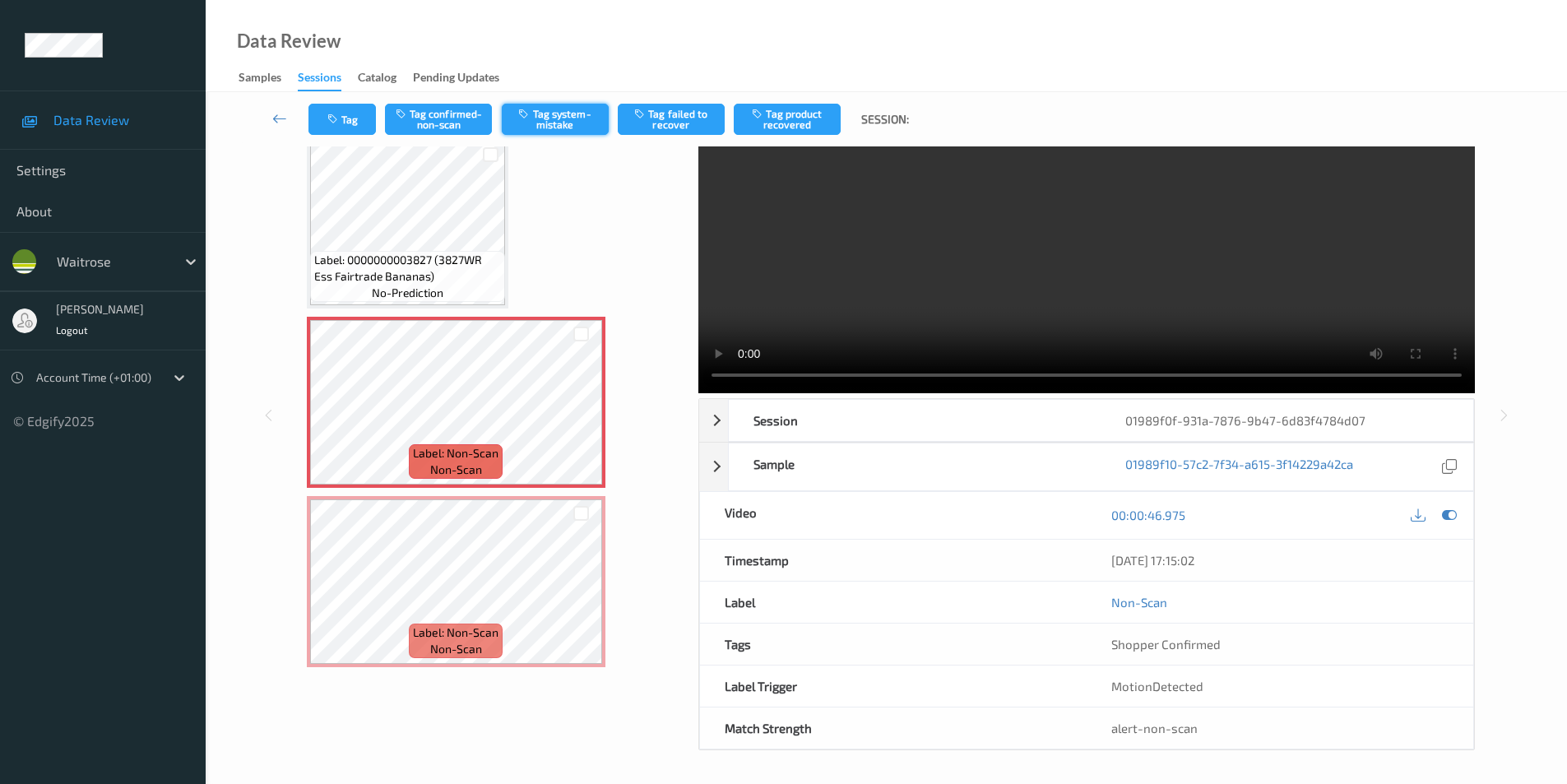
click at [550, 113] on button "Tag system-mistake" at bounding box center [555, 119] width 107 height 31
click at [347, 102] on div "Tag Tag confirmed-non-scan Untag system-mistake Tag failed to recover Tag produ…" at bounding box center [886, 118] width 1295 height 54
click at [328, 122] on icon "button" at bounding box center [334, 119] width 14 height 12
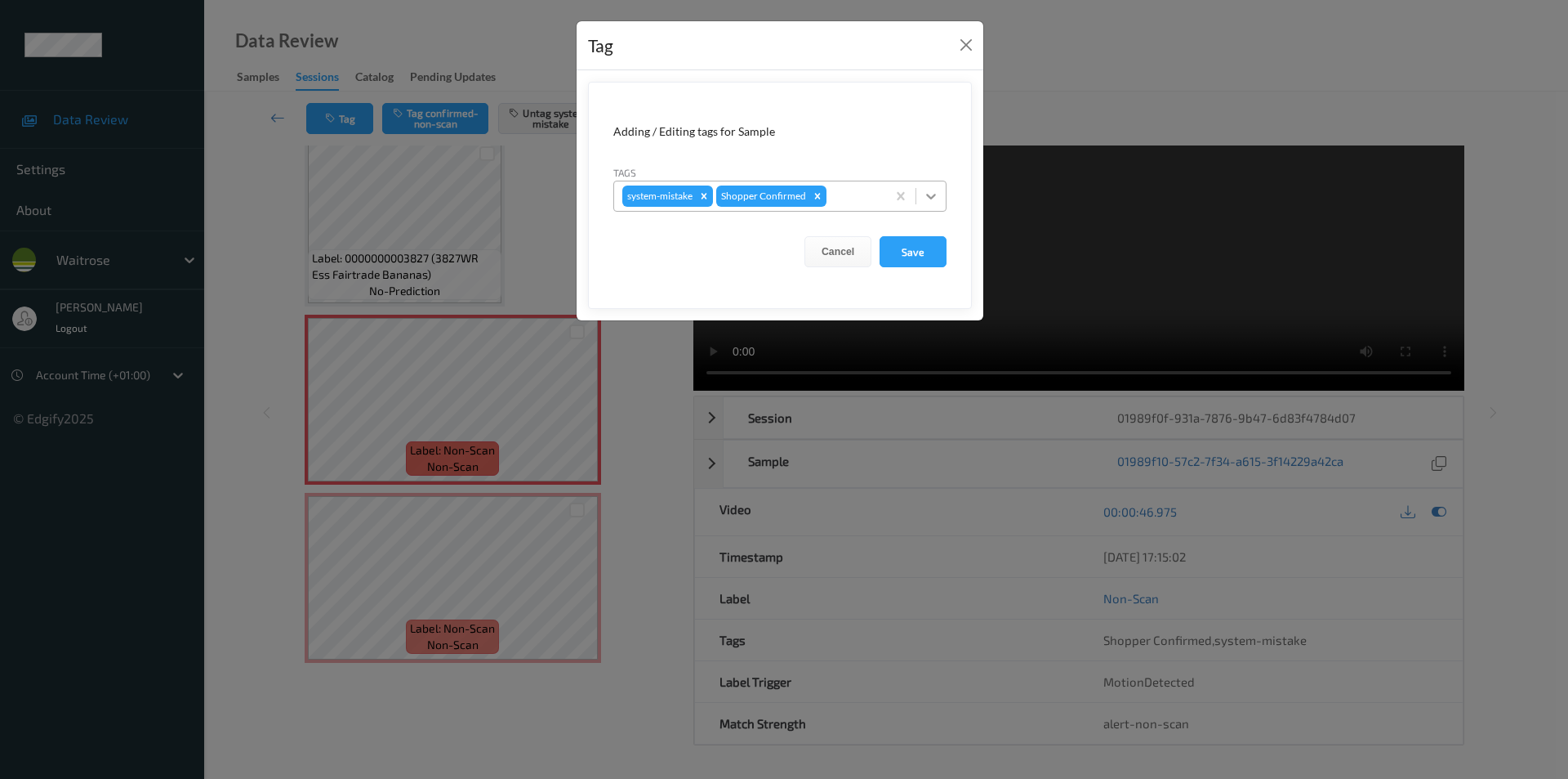
click at [929, 195] on icon at bounding box center [931, 197] width 10 height 5
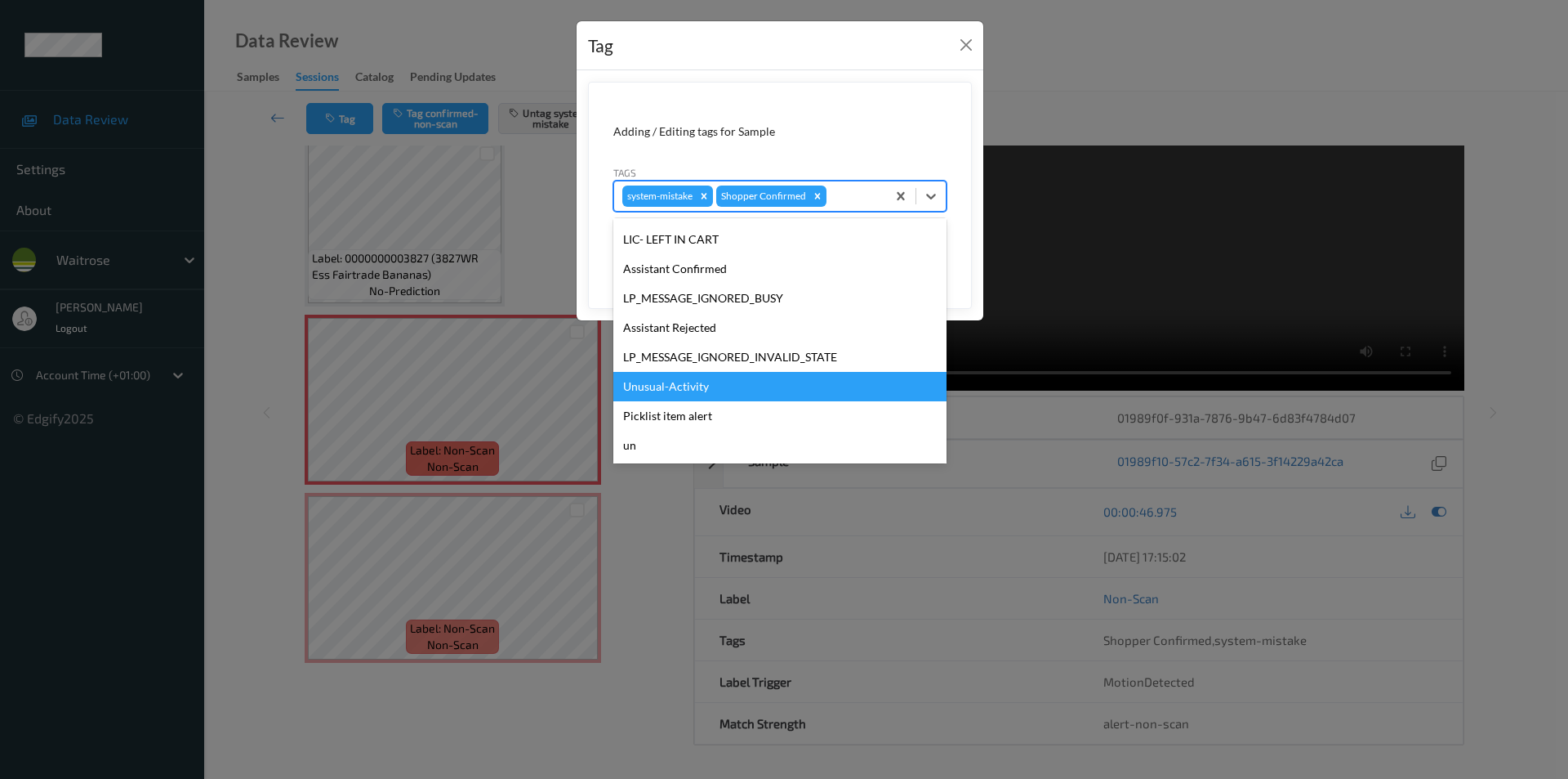
scroll to position [321, 0]
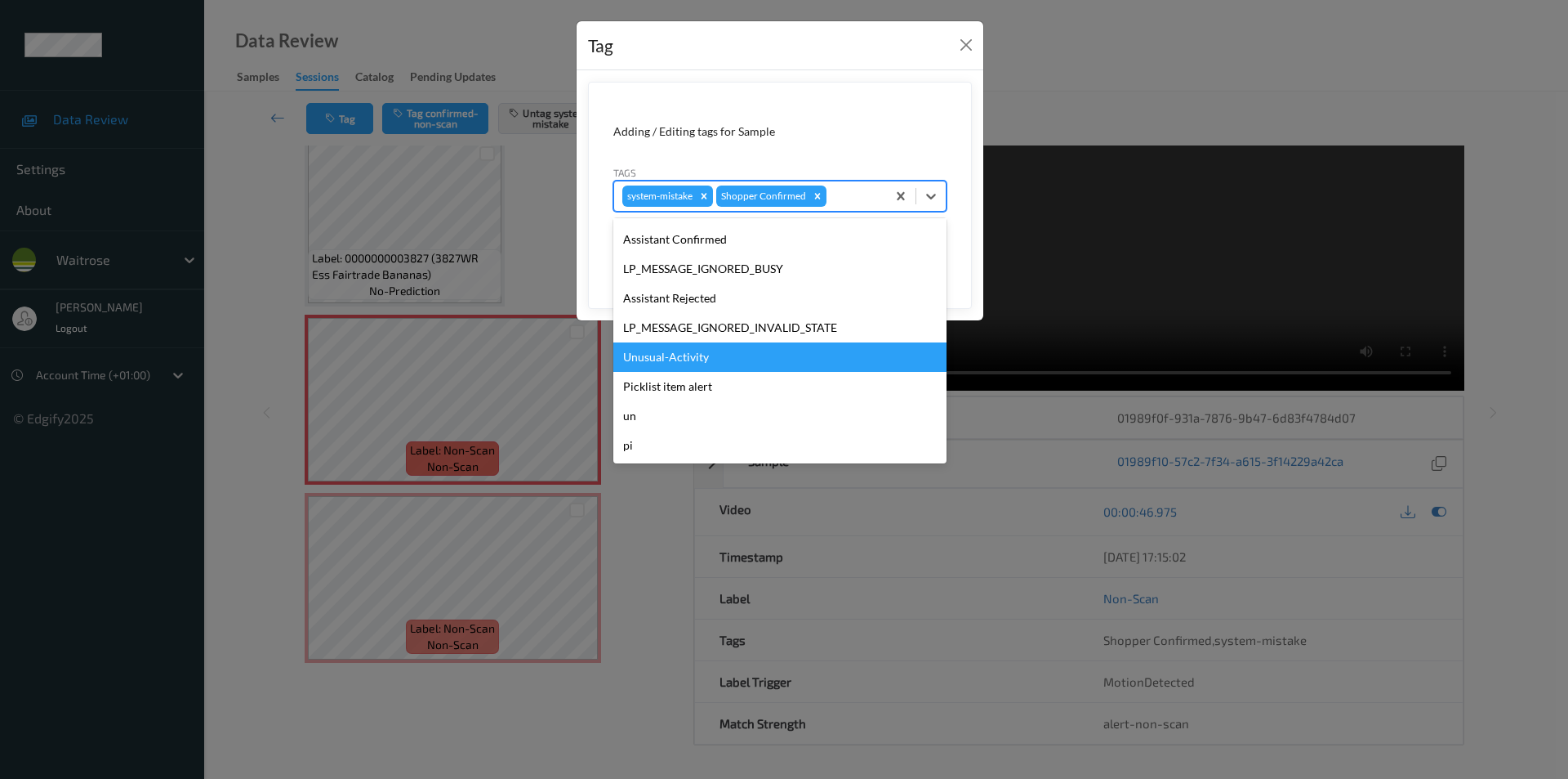
click at [708, 359] on div "Unusual-Activity" at bounding box center [779, 357] width 333 height 29
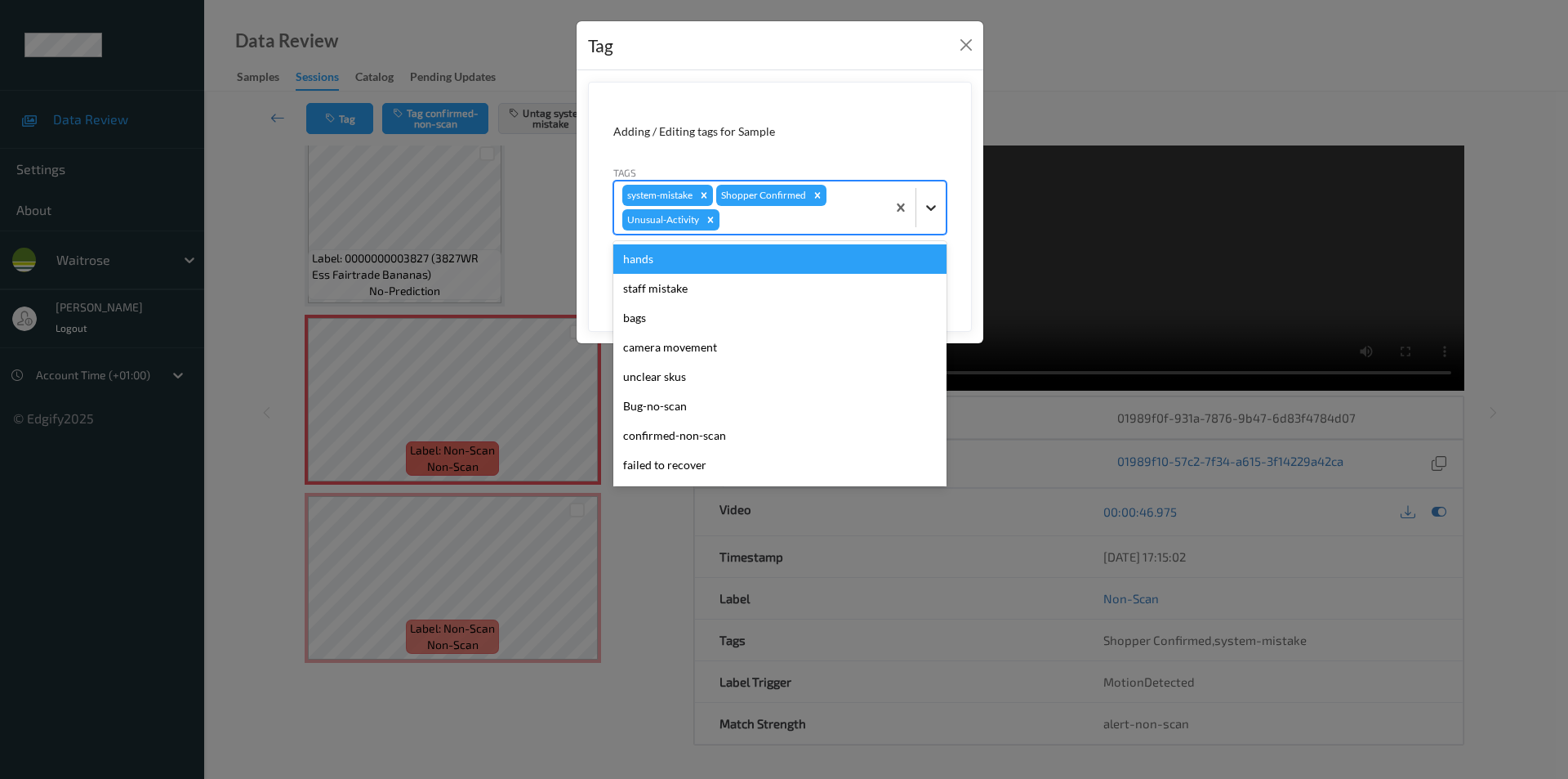
click at [920, 205] on div at bounding box center [931, 208] width 29 height 29
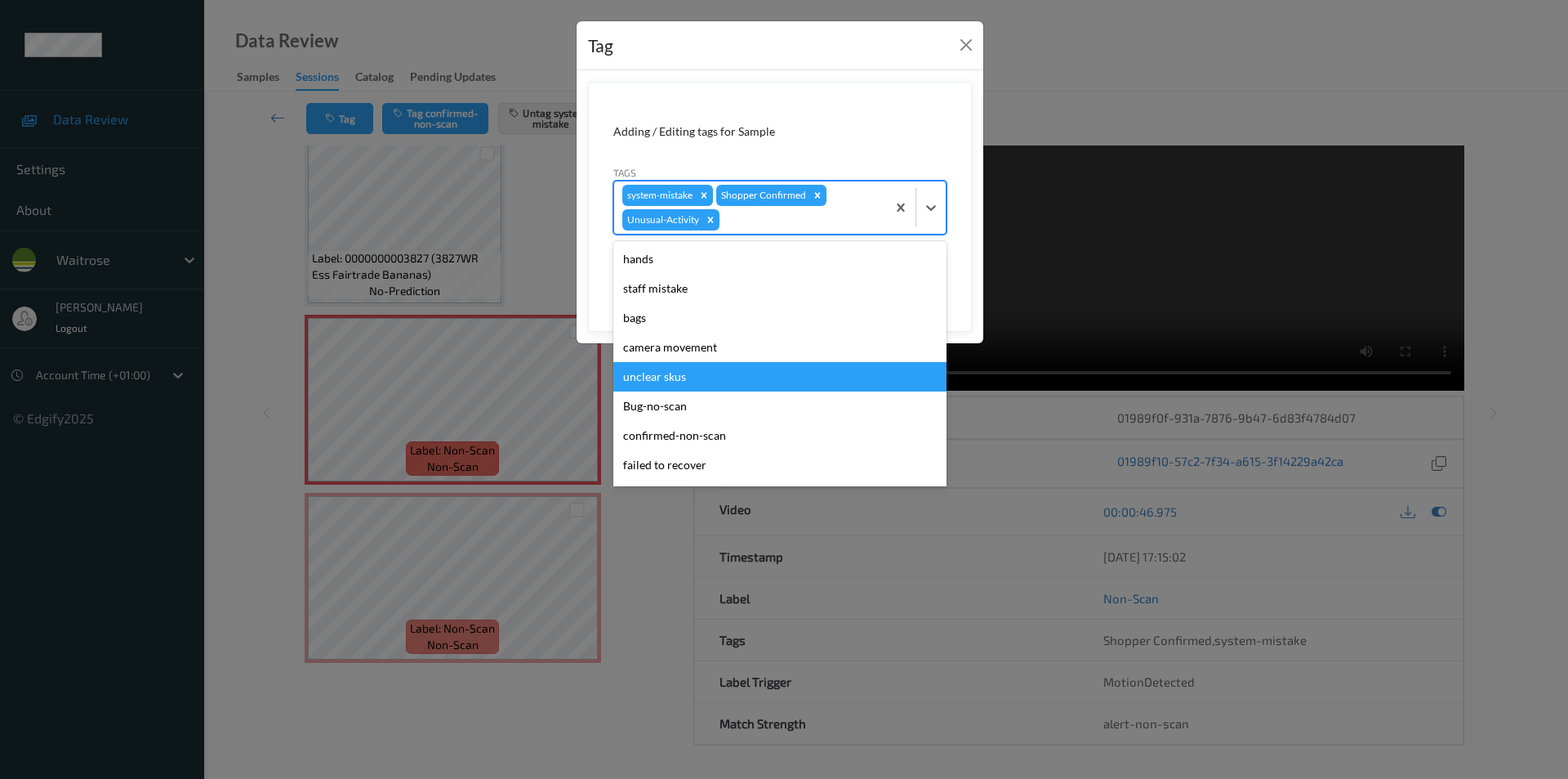
scroll to position [291, 0]
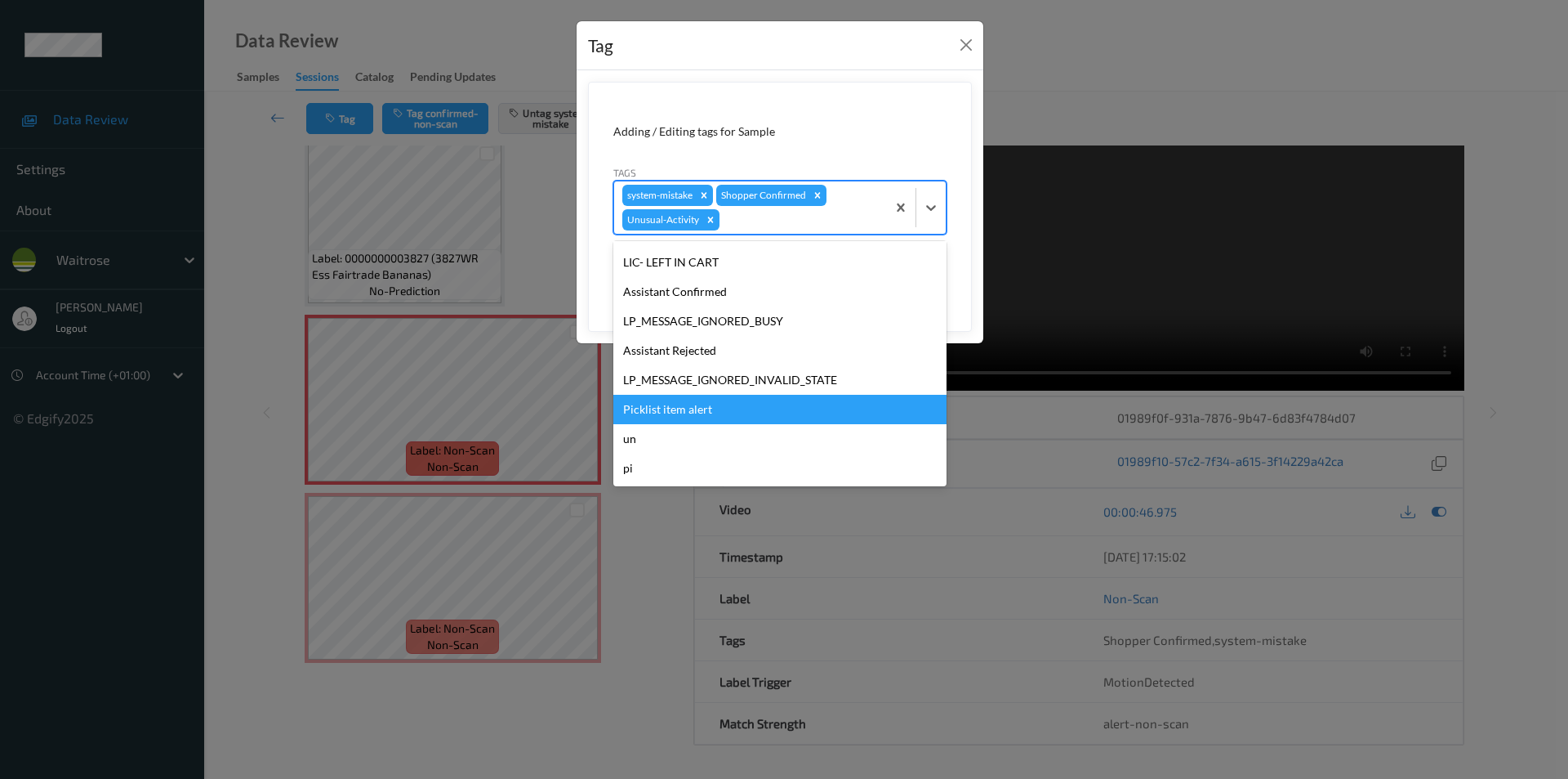
click at [691, 416] on div "Picklist item alert" at bounding box center [779, 409] width 333 height 29
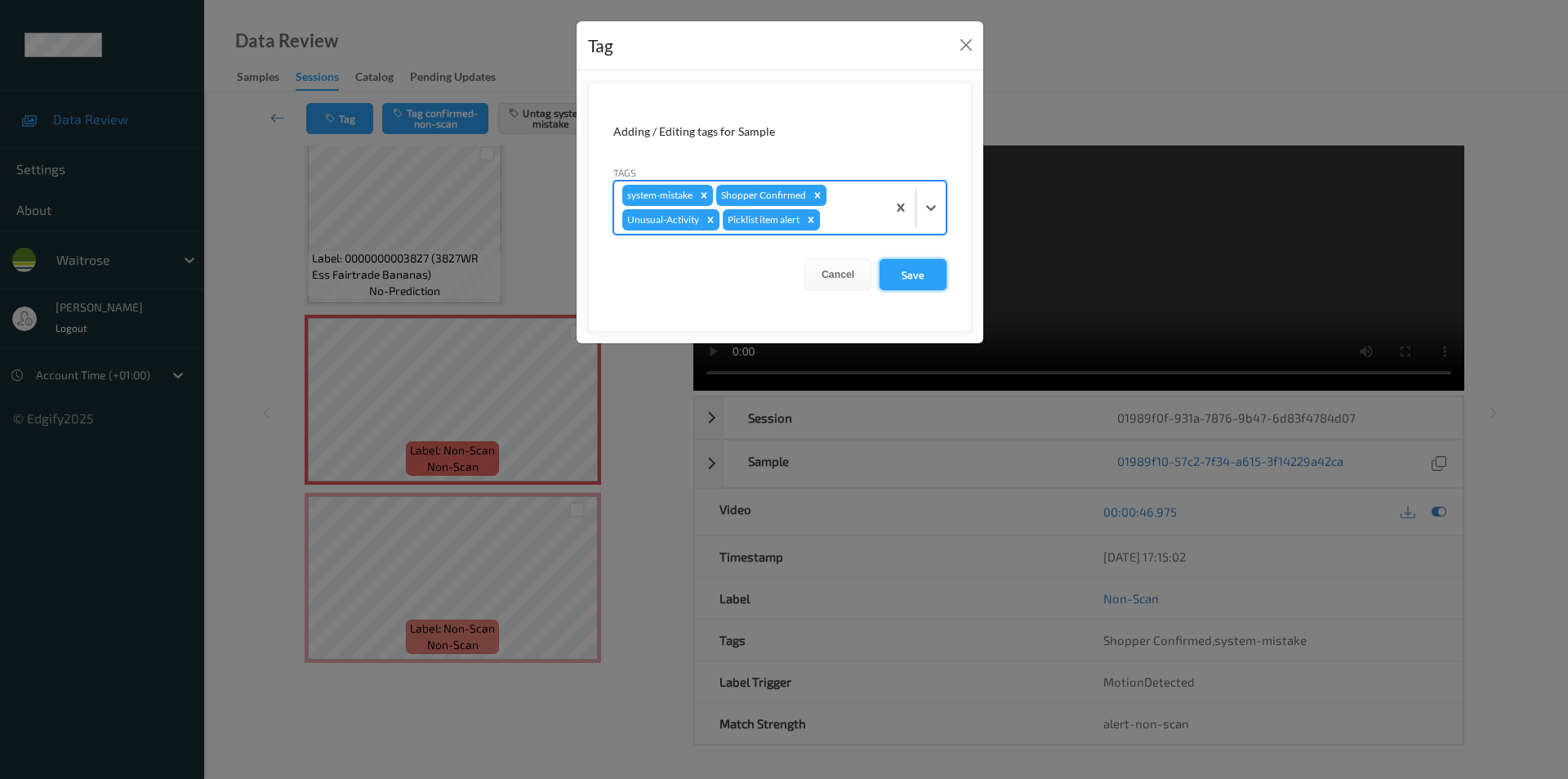
click at [907, 264] on button "Save" at bounding box center [913, 274] width 67 height 31
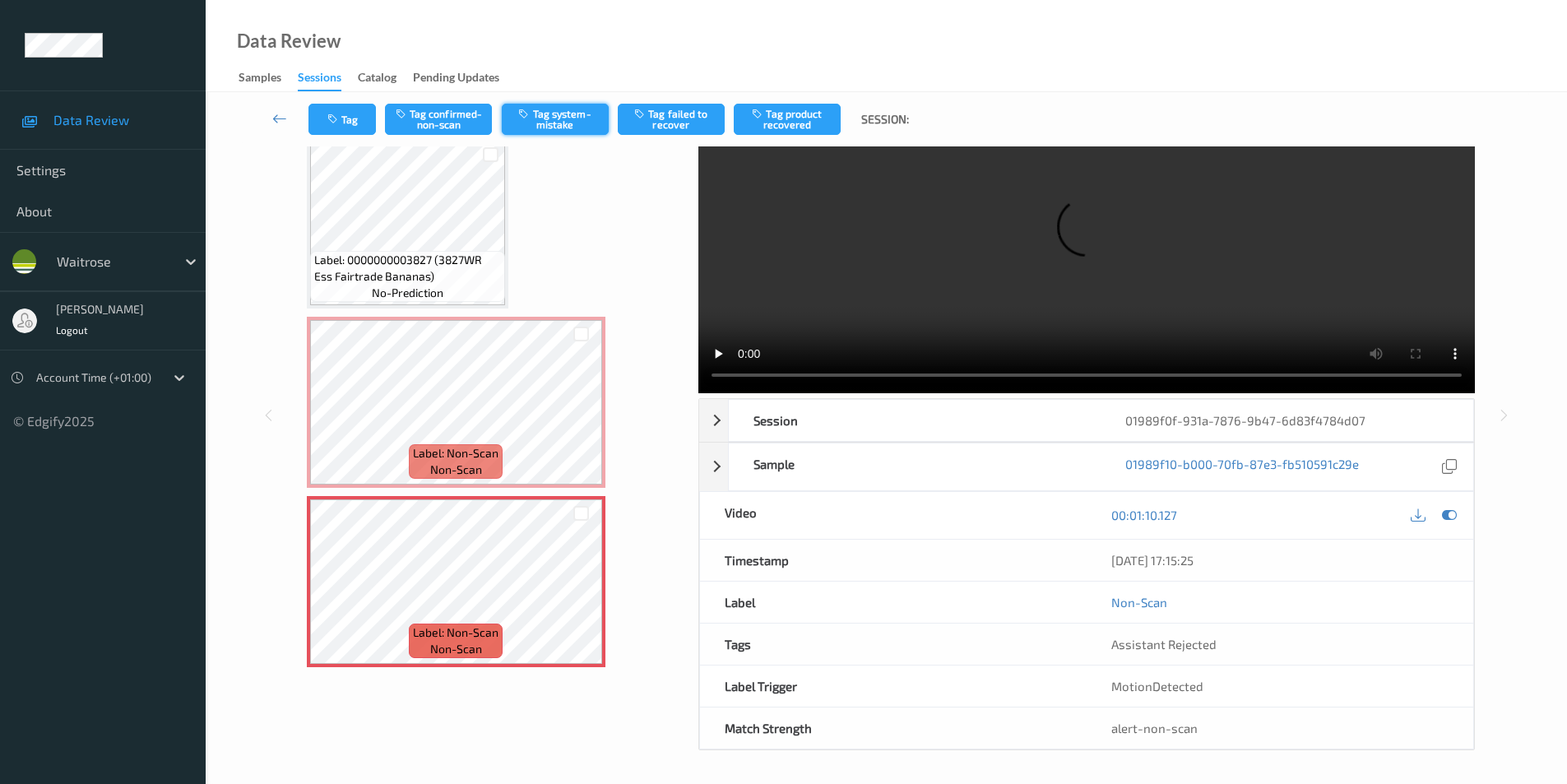
click at [538, 109] on button "Tag system-mistake" at bounding box center [555, 119] width 107 height 31
click at [339, 114] on icon "button" at bounding box center [334, 119] width 14 height 12
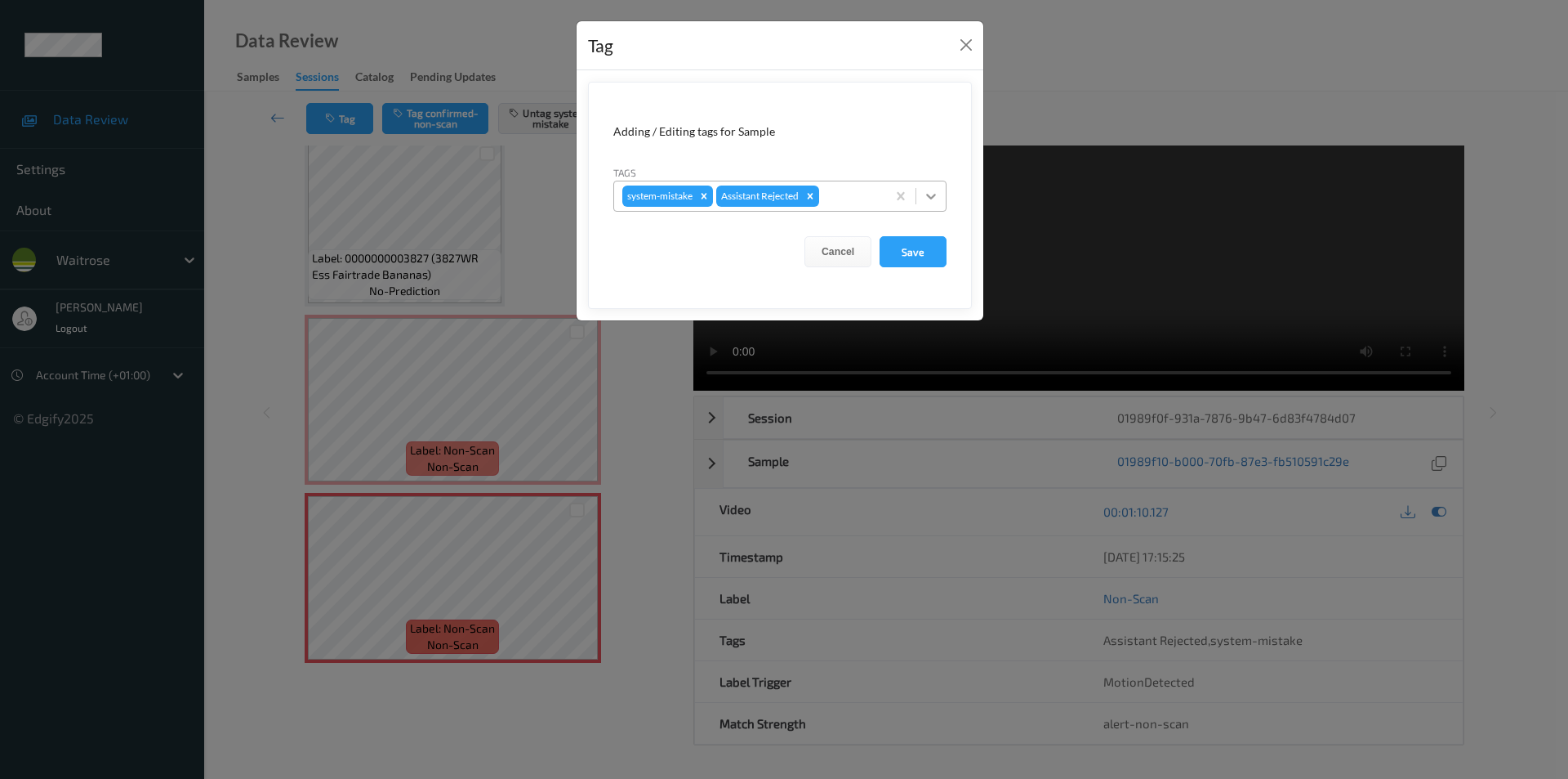
click at [929, 198] on icon at bounding box center [931, 196] width 16 height 16
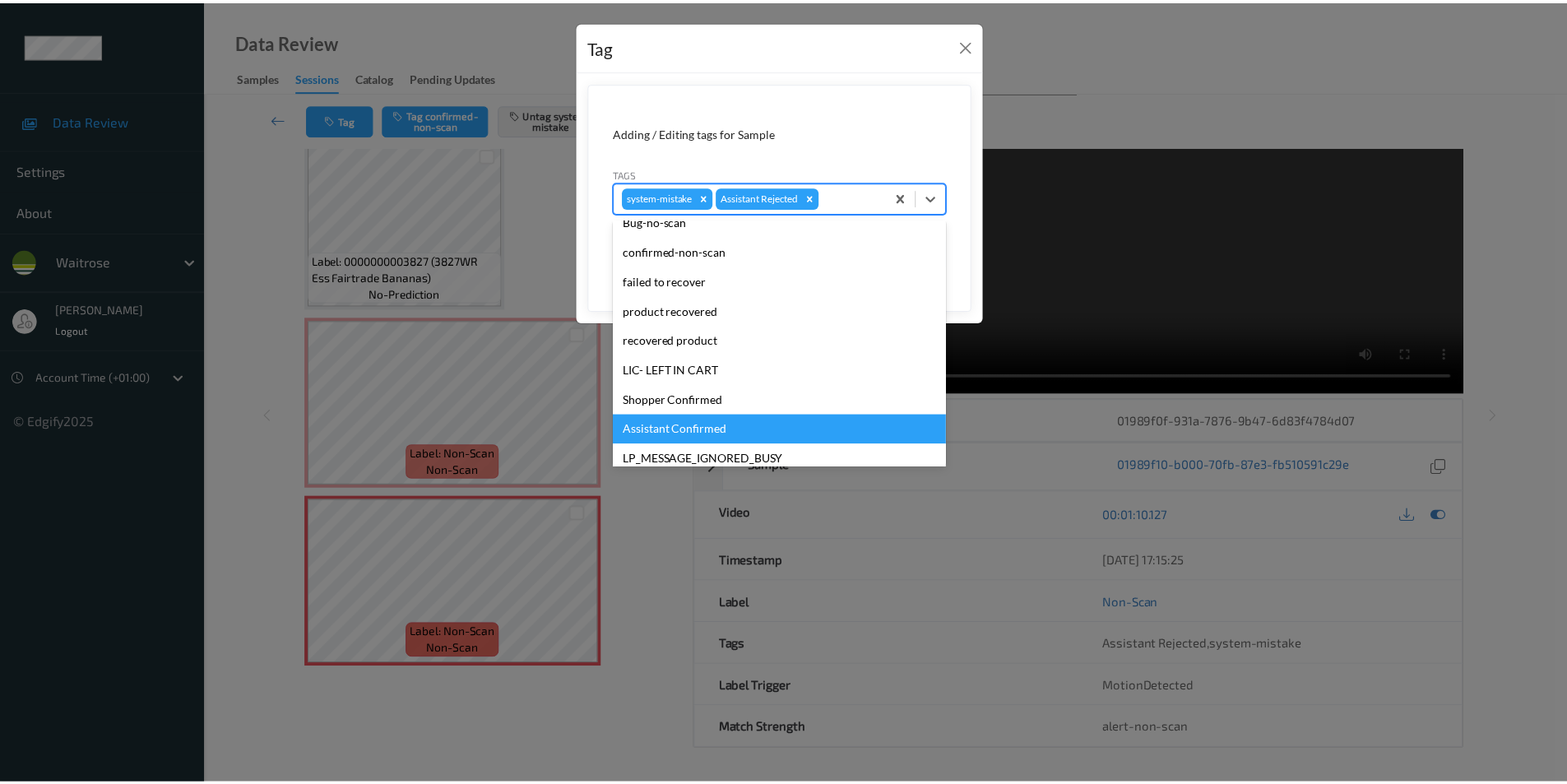
scroll to position [323, 0]
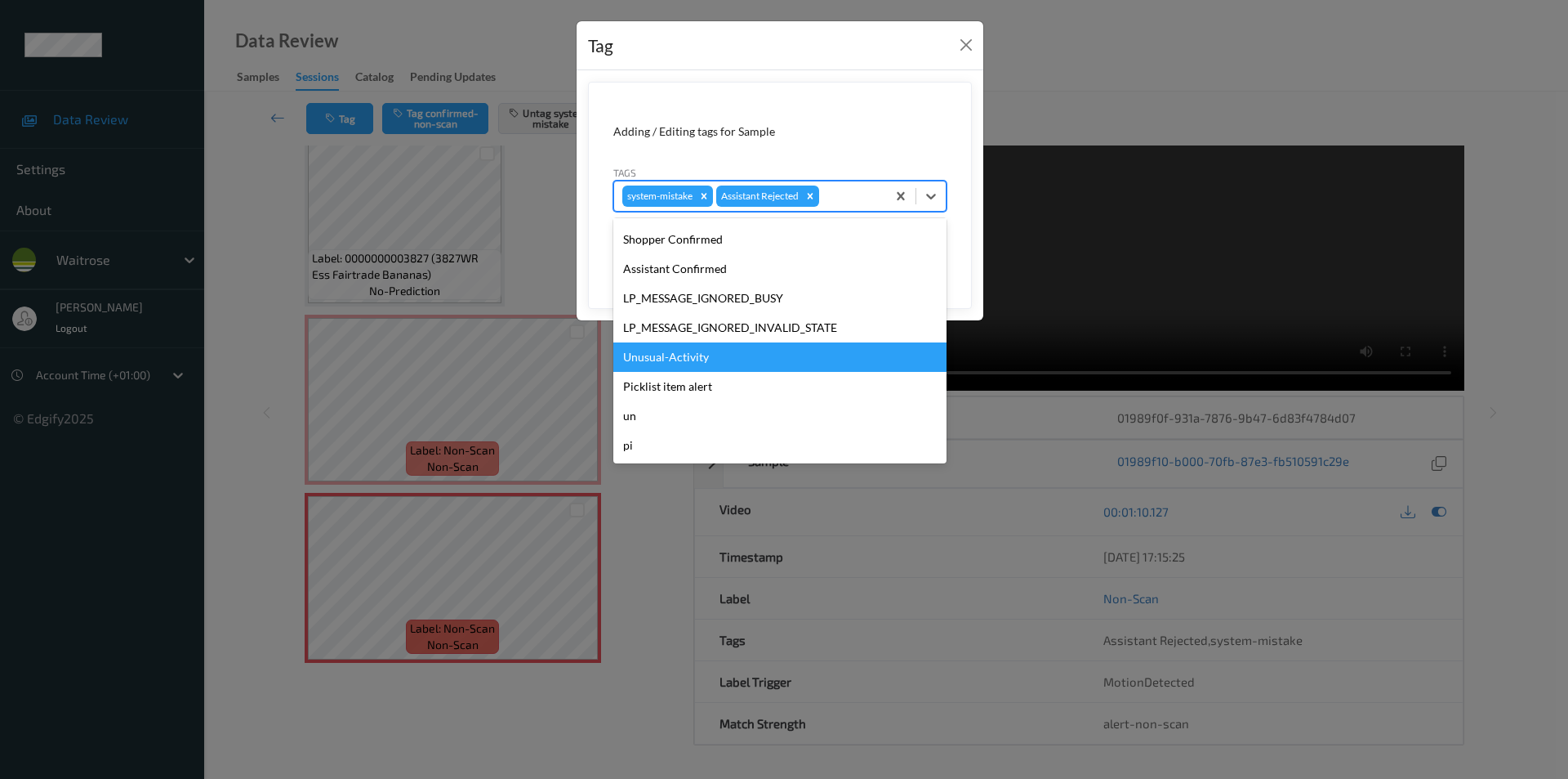
click at [674, 367] on div "Unusual-Activity" at bounding box center [779, 357] width 333 height 29
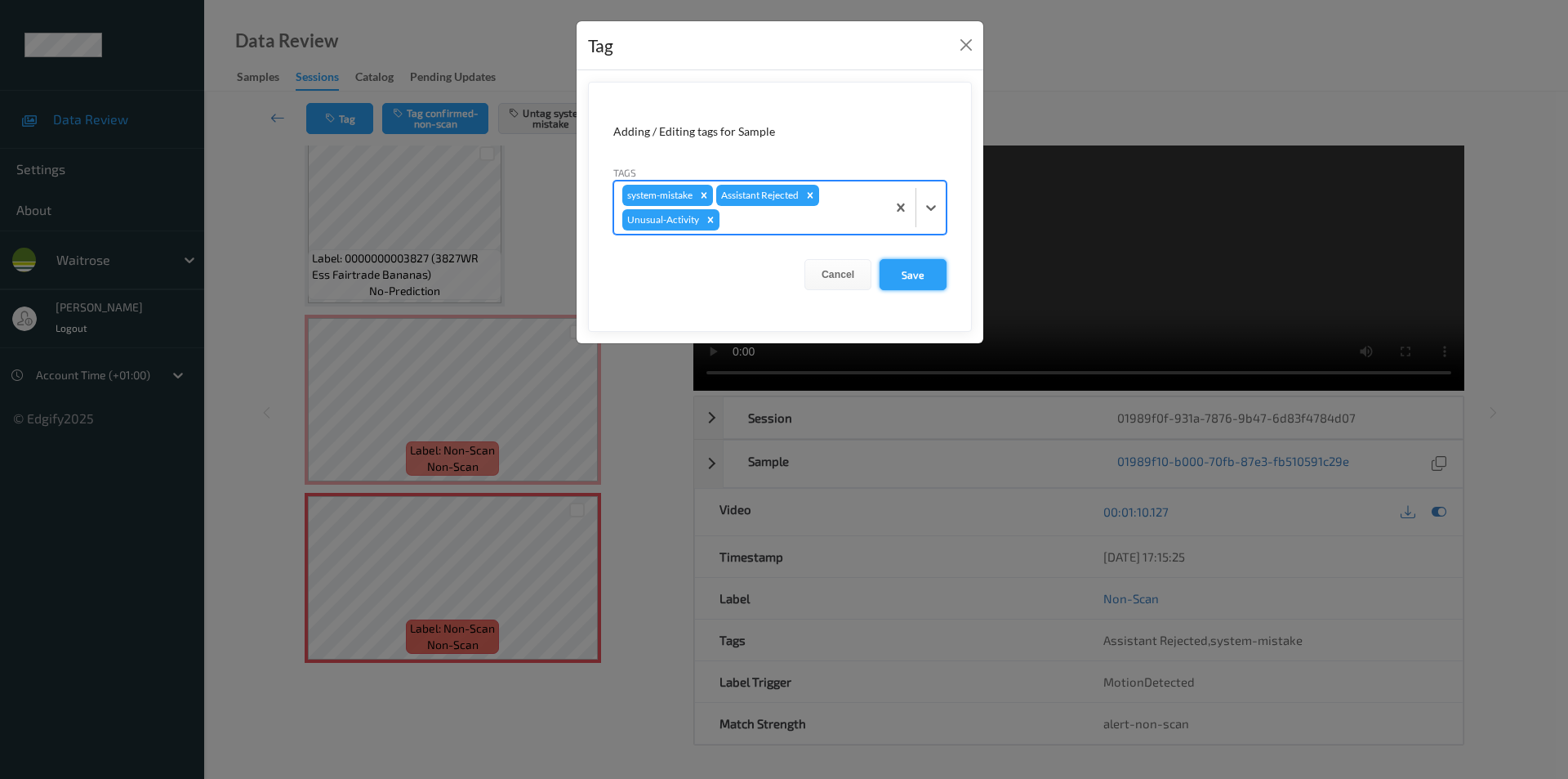
click at [920, 274] on button "Save" at bounding box center [913, 274] width 67 height 31
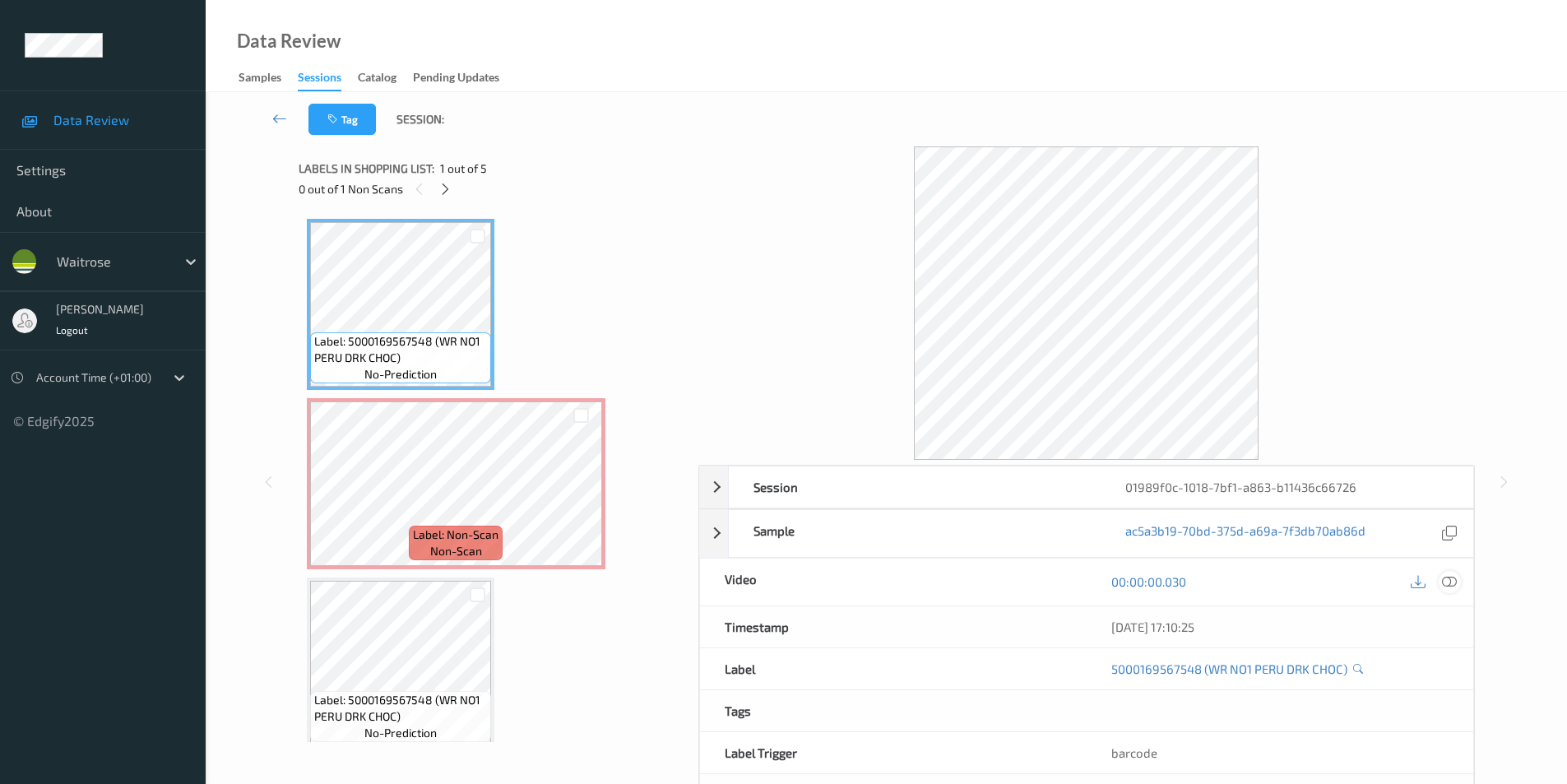
click at [1450, 582] on icon at bounding box center [1450, 581] width 15 height 15
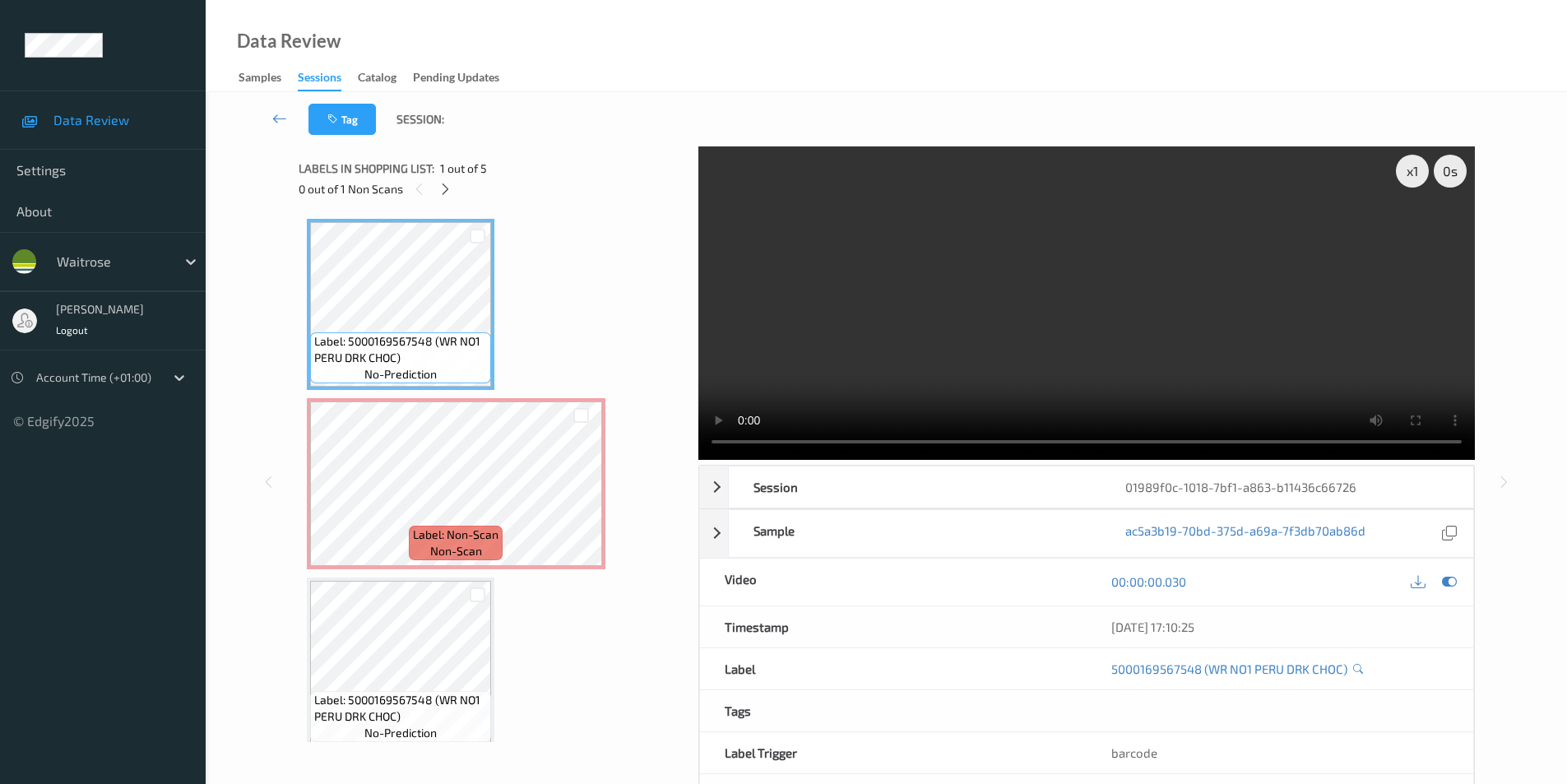
click at [664, 444] on div "x 1 0 s Session 01989f0c-1018-7bf1-a863-b11436c66726 Session ID 01989f0c-1018-7…" at bounding box center [887, 481] width 1176 height 670
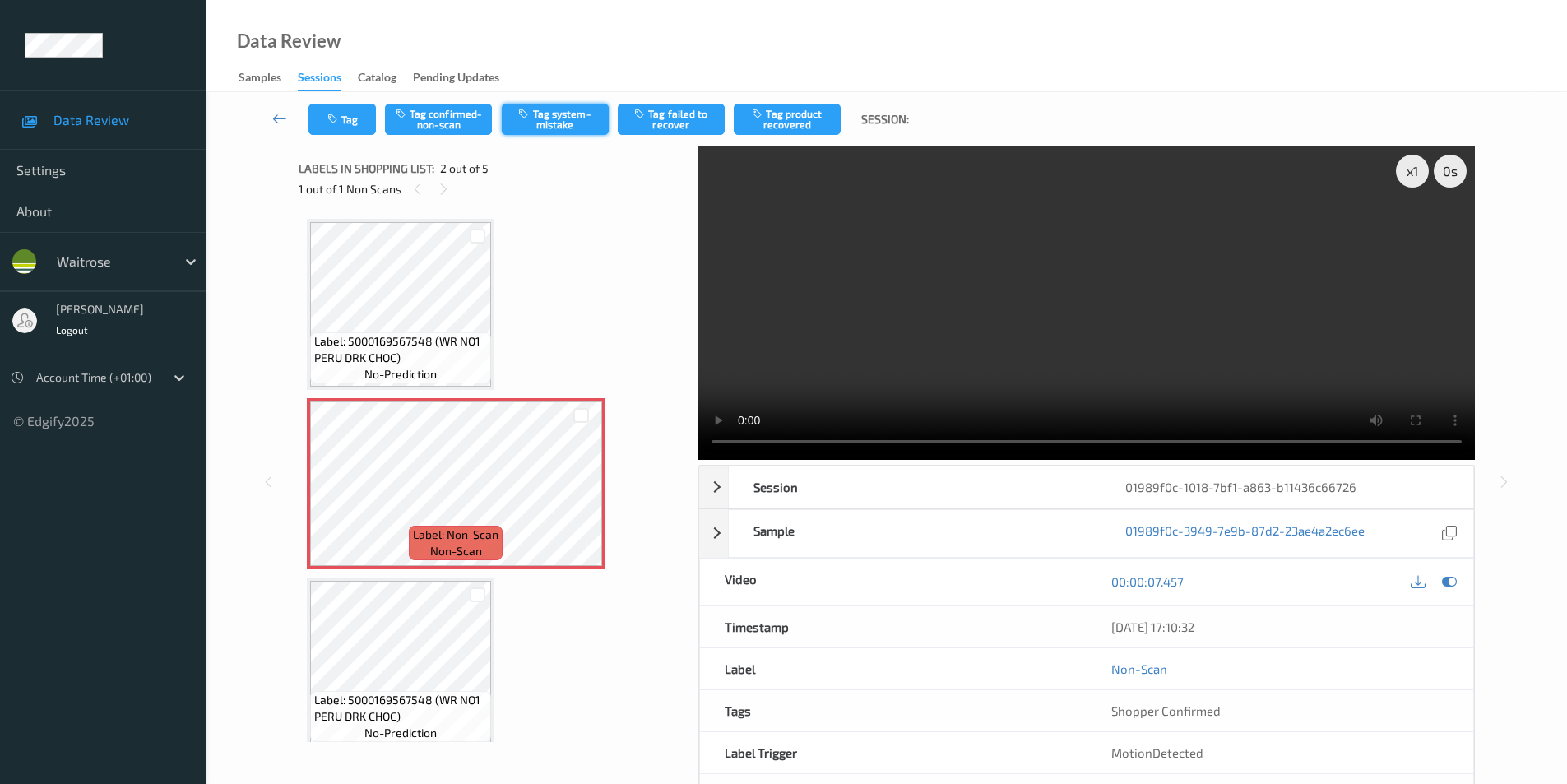
click at [553, 124] on button "Tag system-mistake" at bounding box center [555, 119] width 107 height 31
click at [340, 127] on button "Tag" at bounding box center [342, 119] width 68 height 31
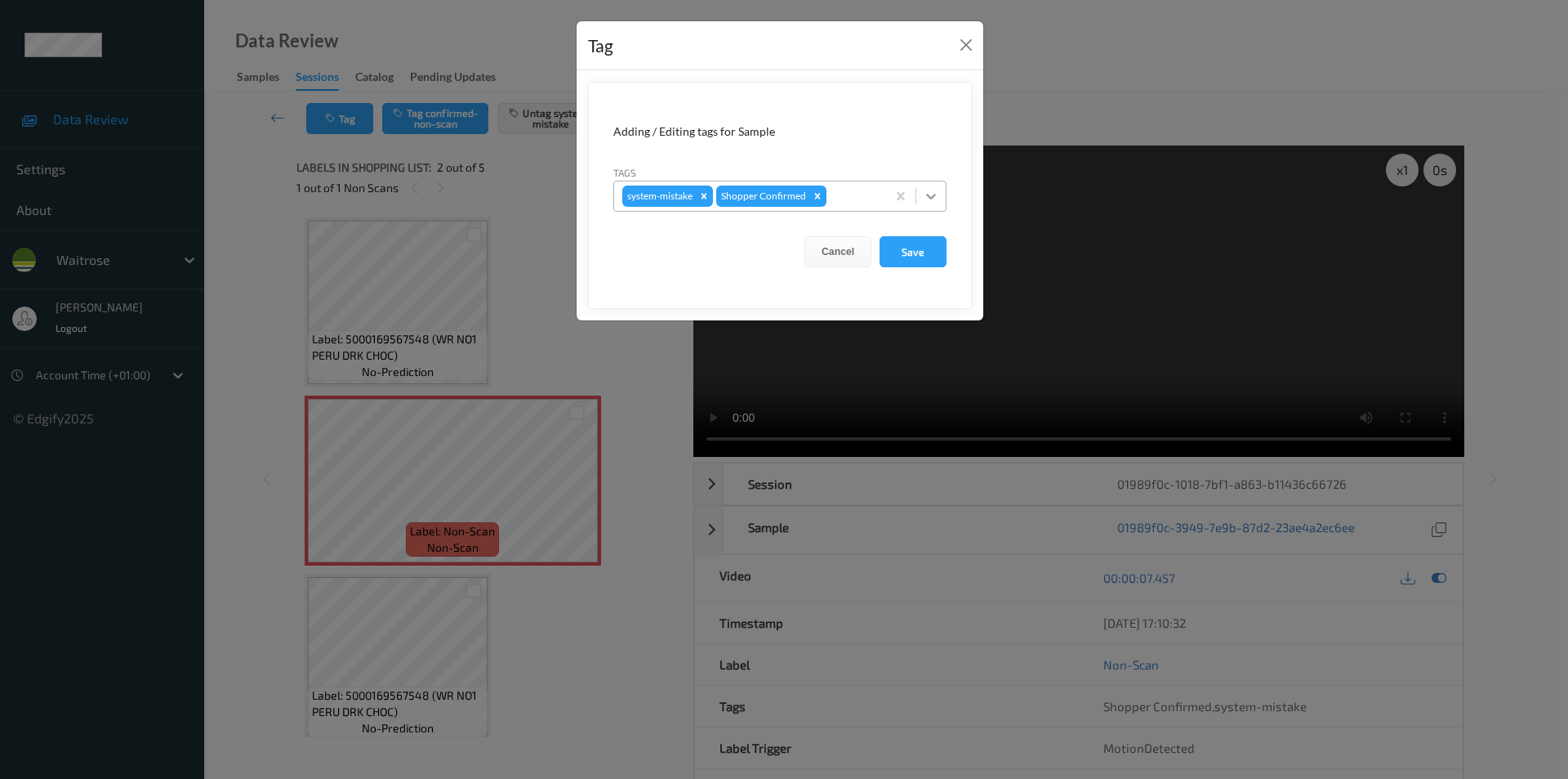
click at [932, 206] on div at bounding box center [931, 196] width 29 height 29
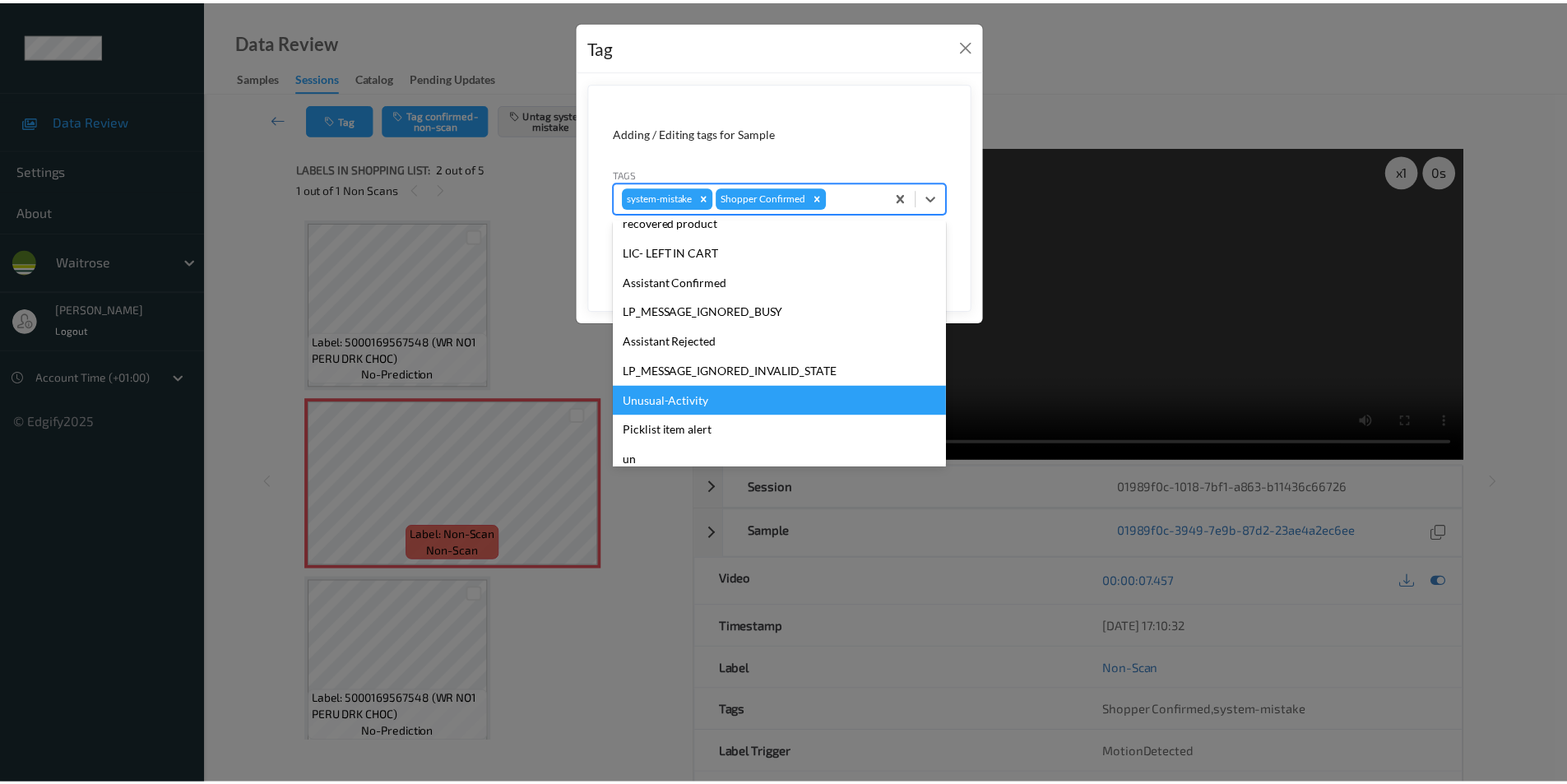
scroll to position [323, 0]
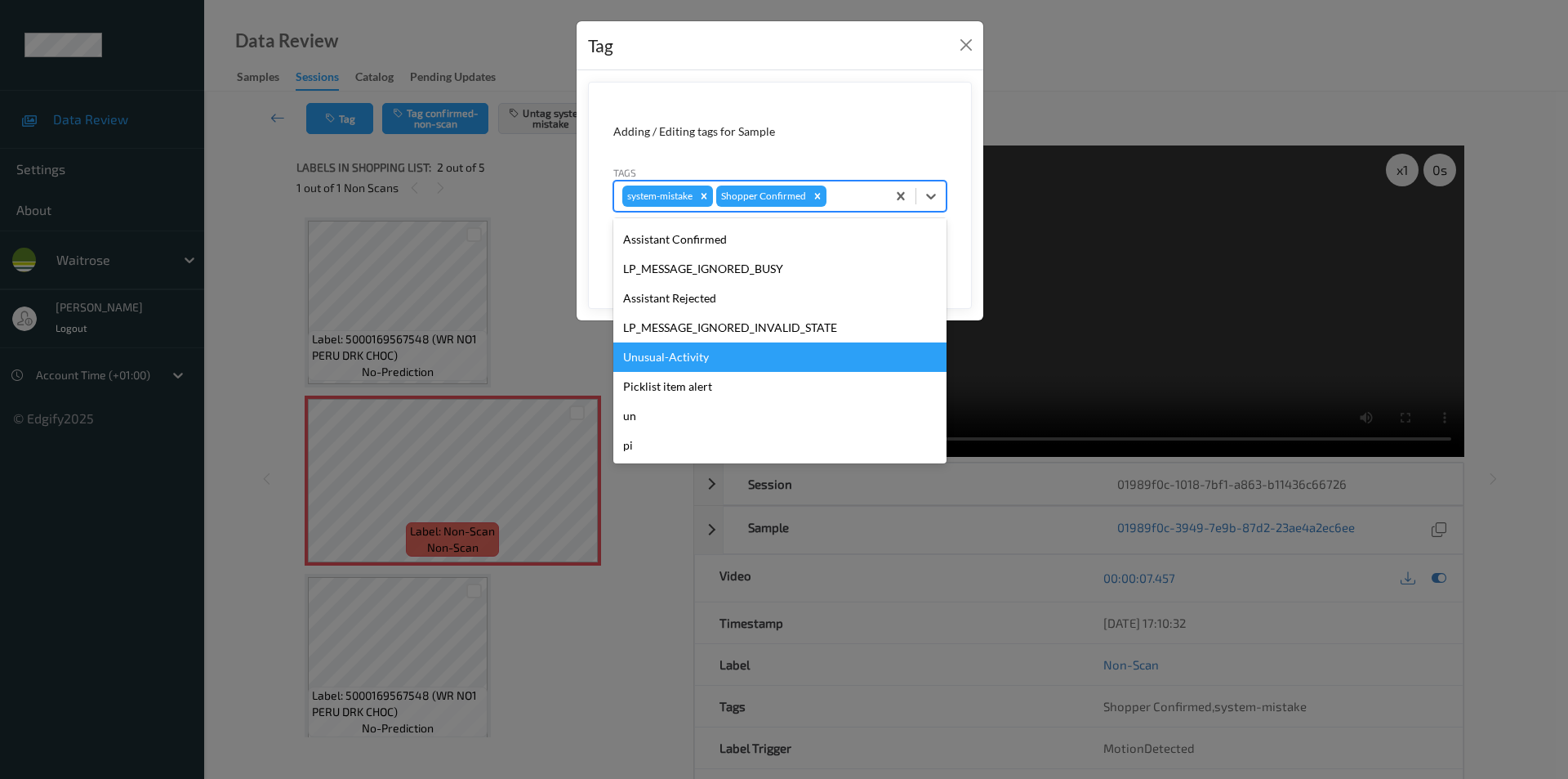
click at [687, 352] on div "Unusual-Activity" at bounding box center [779, 357] width 333 height 29
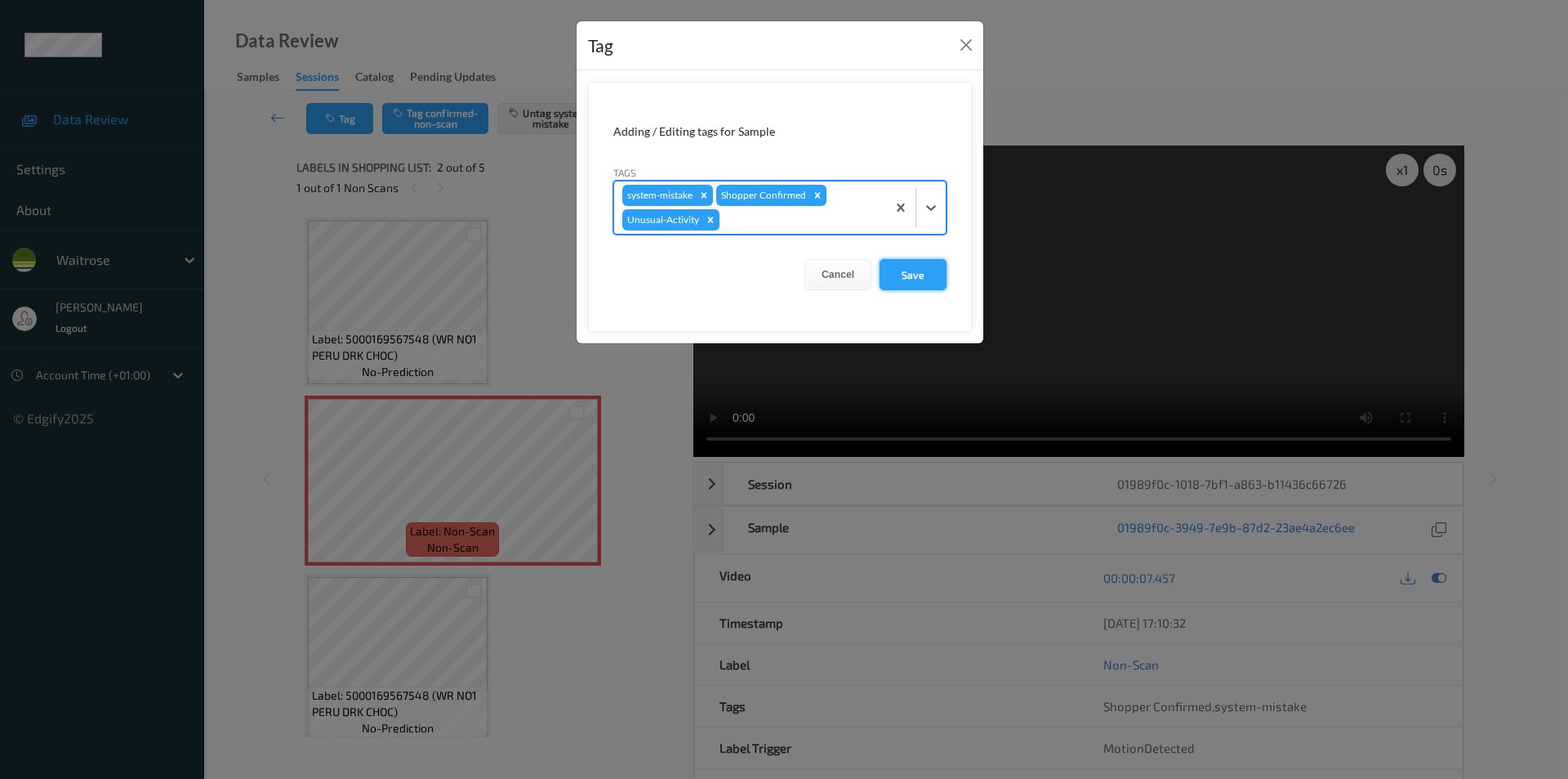
click at [907, 276] on button "Save" at bounding box center [913, 274] width 67 height 31
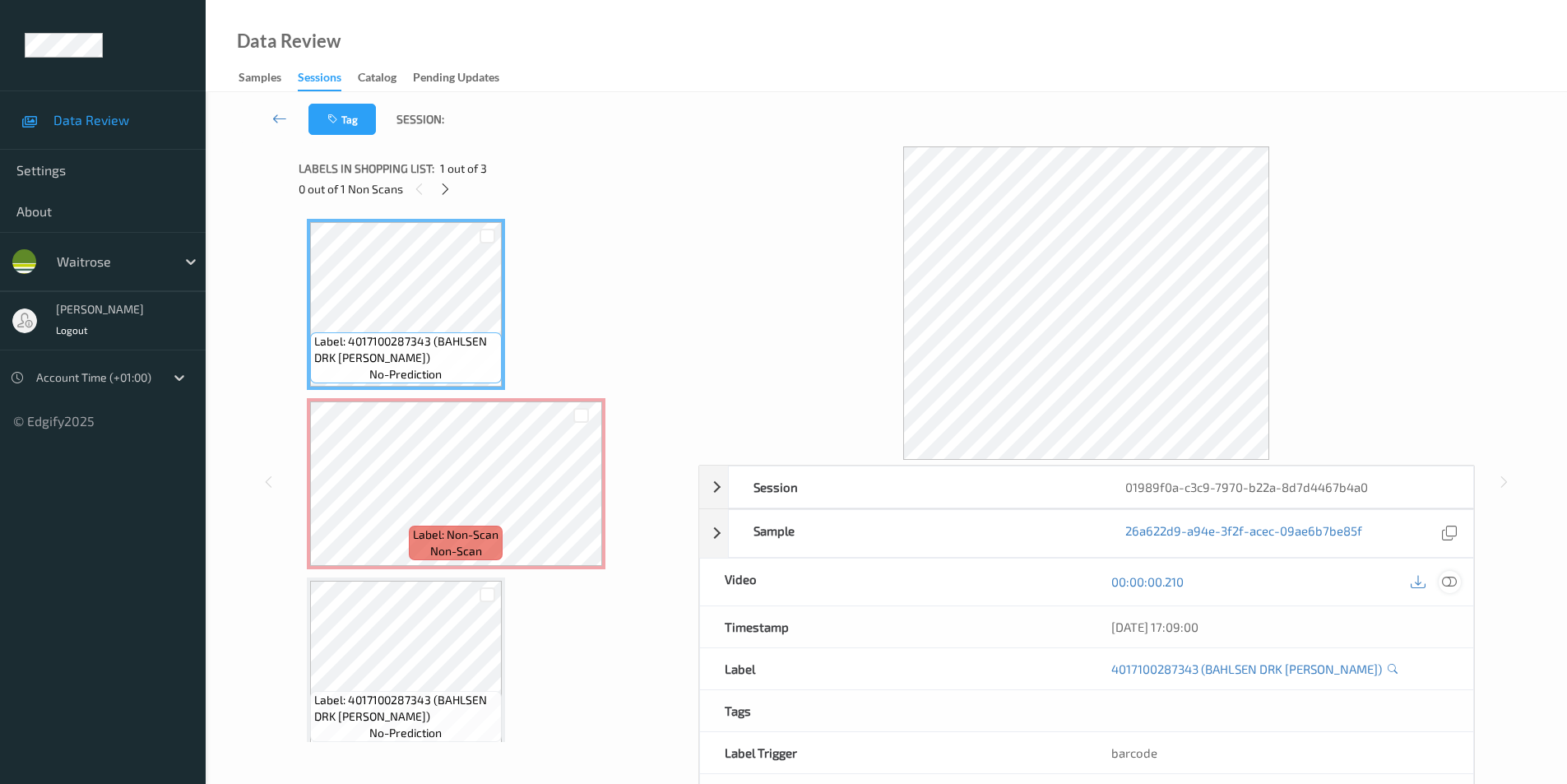
click at [1448, 574] on icon at bounding box center [1450, 581] width 15 height 15
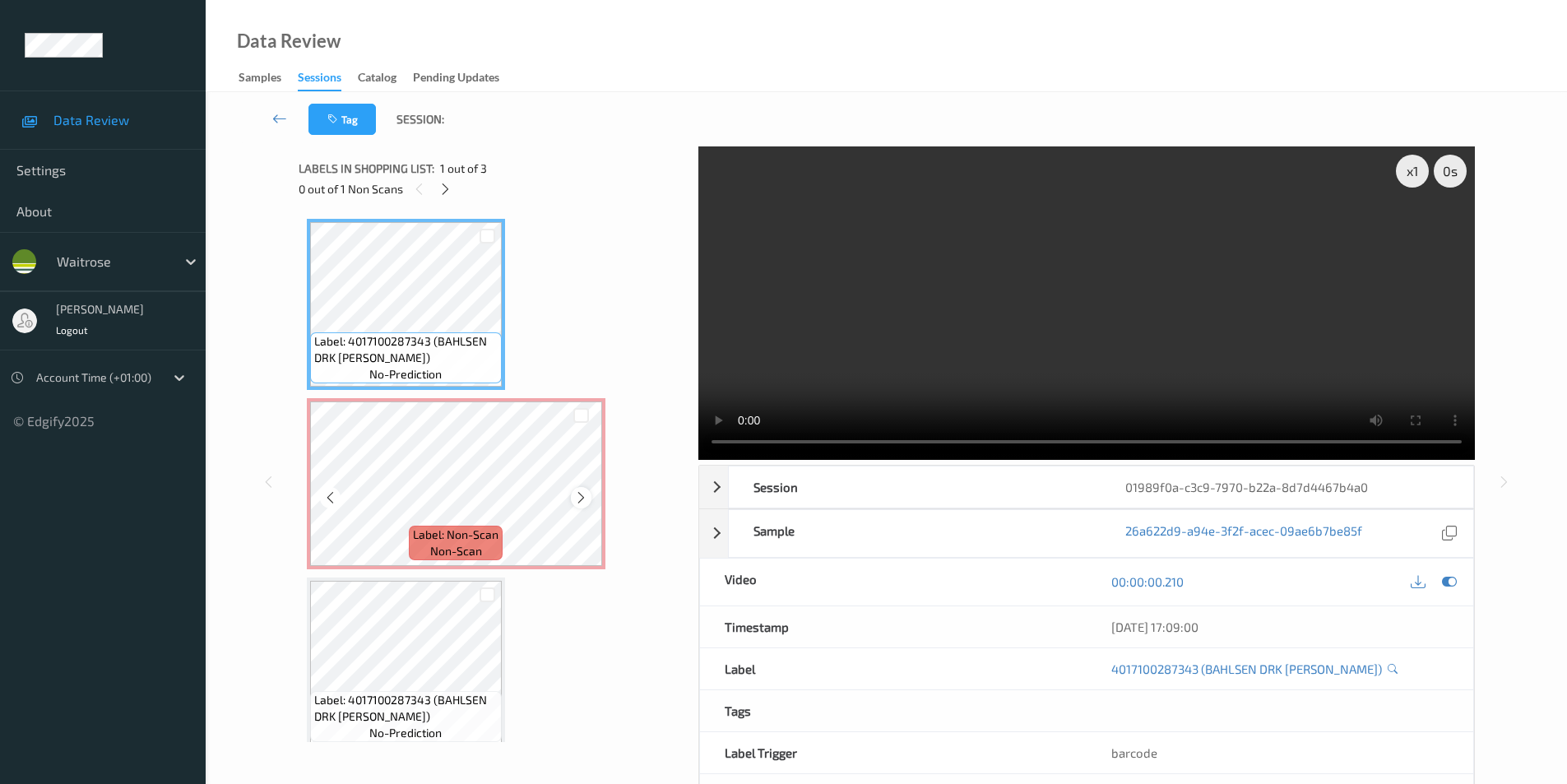
click at [577, 501] on icon at bounding box center [581, 497] width 14 height 15
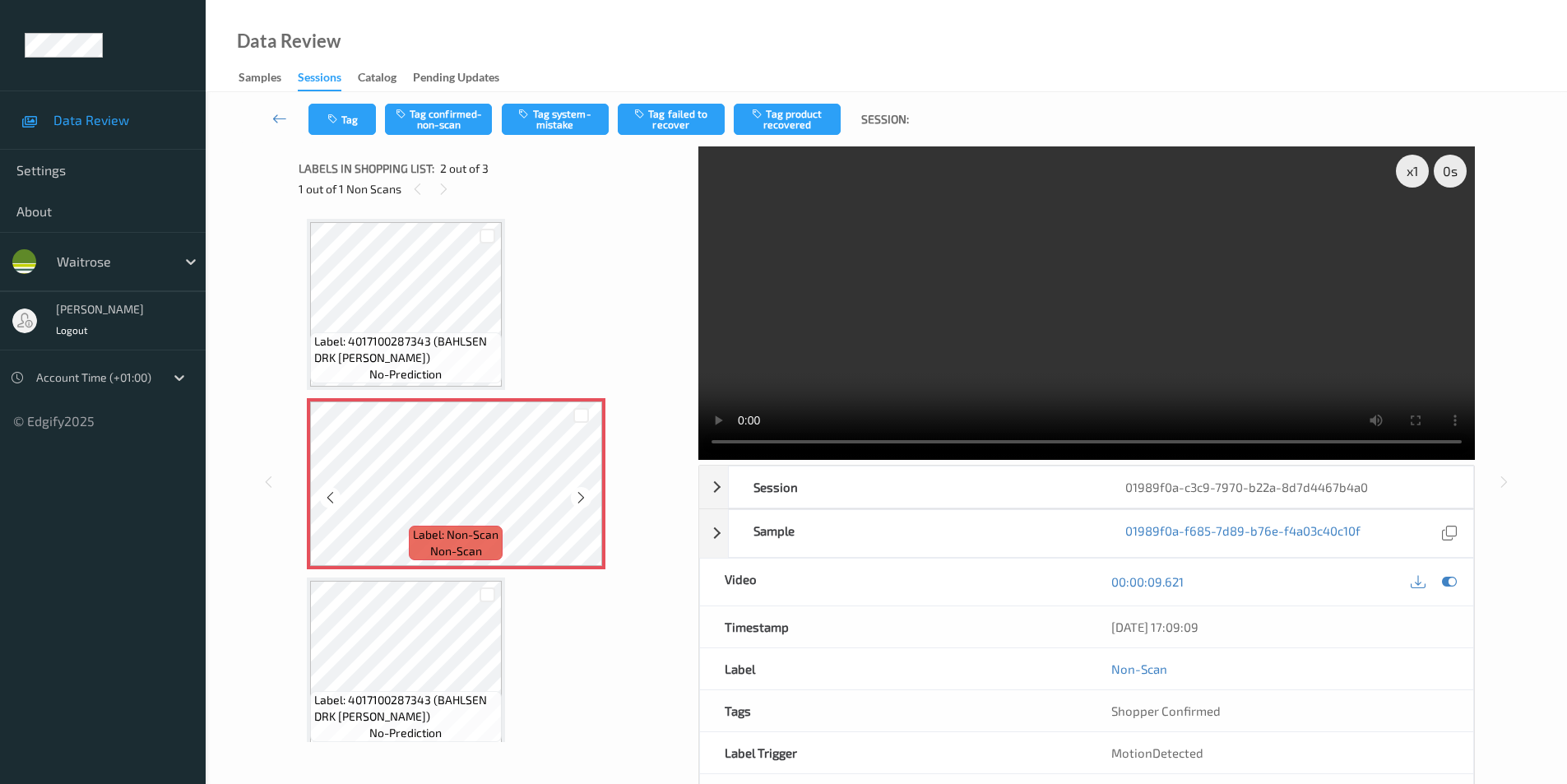
click at [577, 501] on icon at bounding box center [581, 497] width 14 height 15
click at [561, 116] on button "Tag system-mistake" at bounding box center [555, 119] width 107 height 31
click at [349, 124] on button "Tag" at bounding box center [342, 119] width 68 height 31
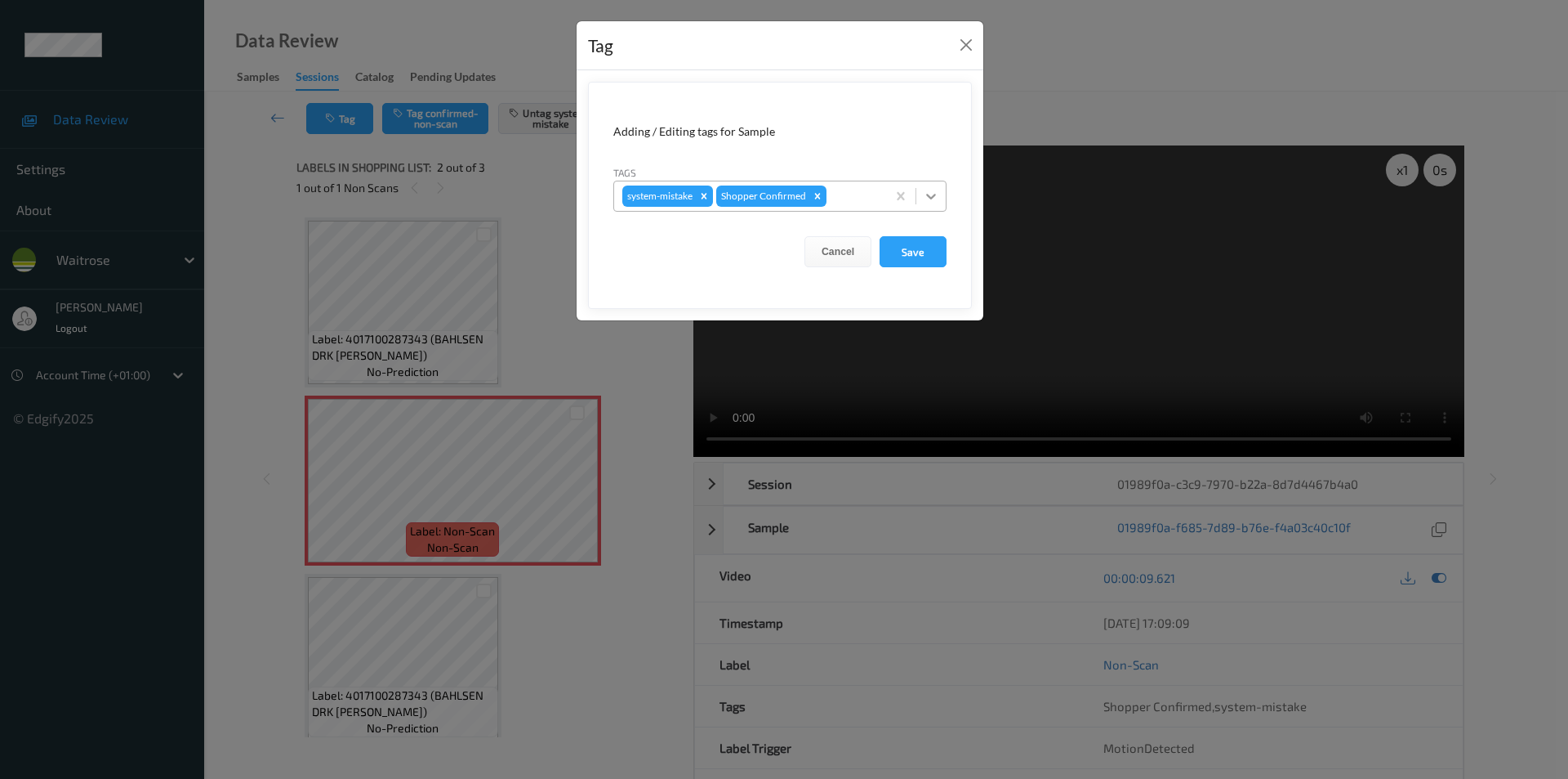
click at [925, 194] on icon at bounding box center [931, 196] width 16 height 16
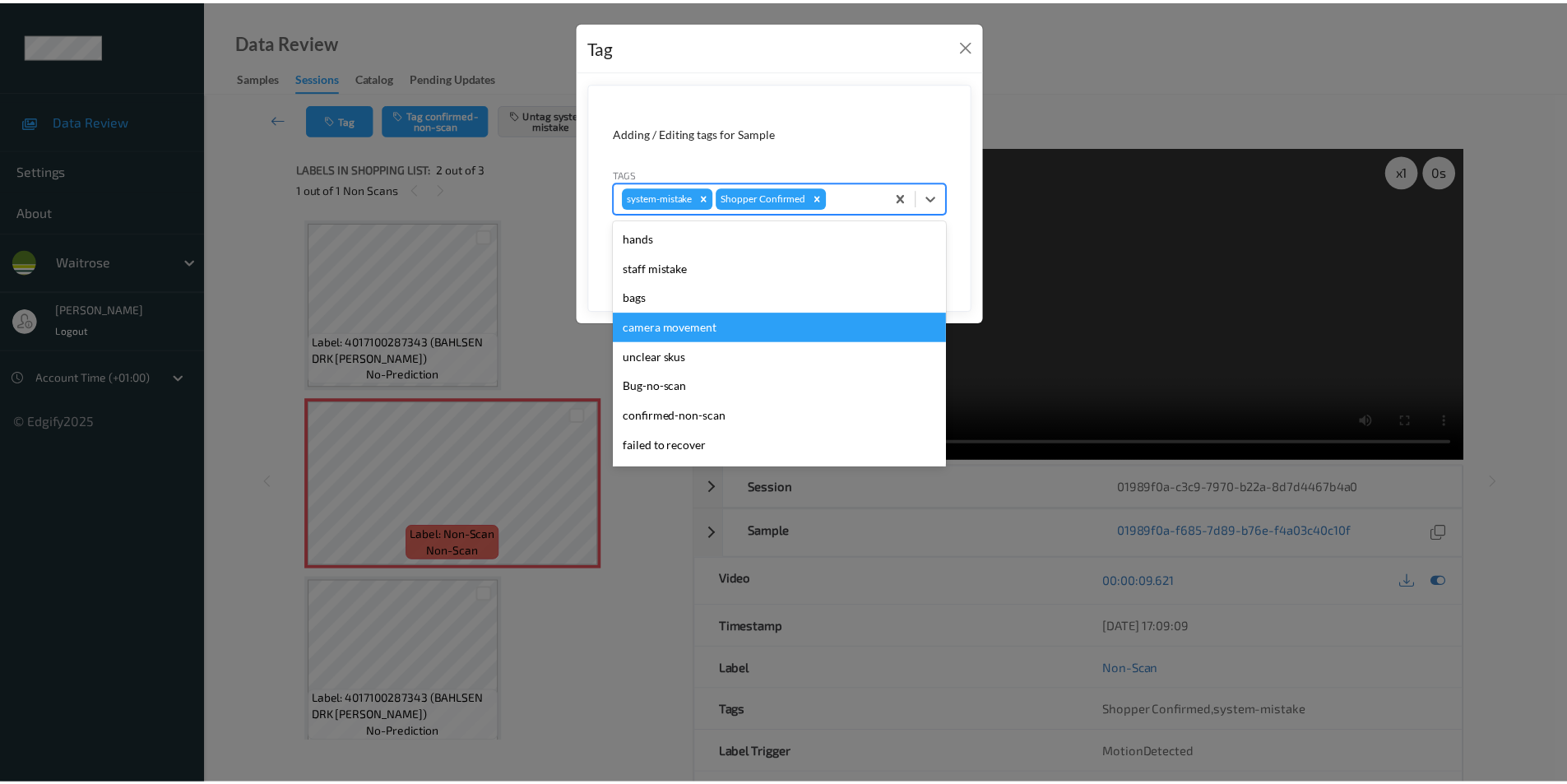
scroll to position [323, 0]
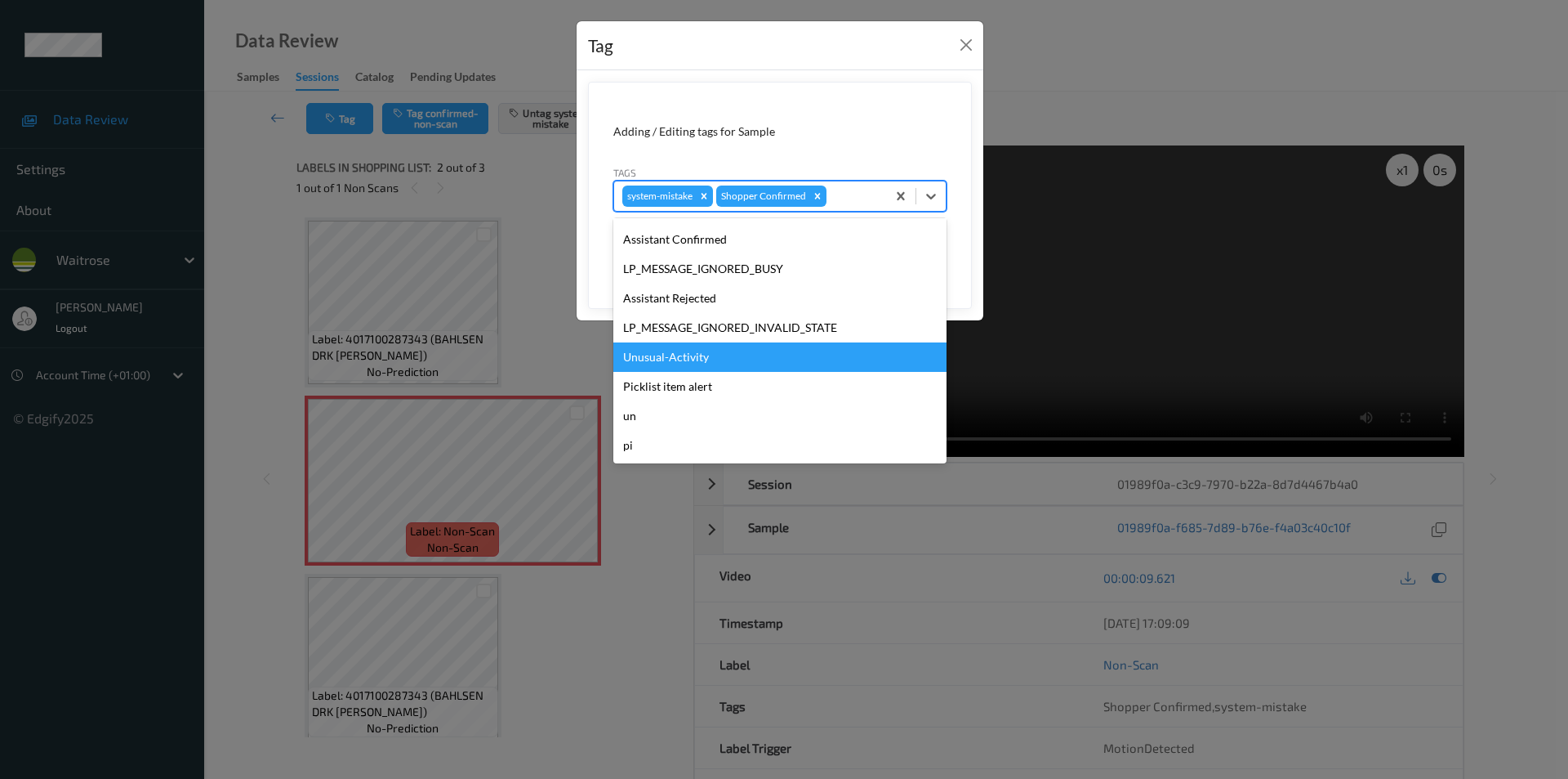
click at [662, 357] on div "Unusual-Activity" at bounding box center [779, 357] width 333 height 29
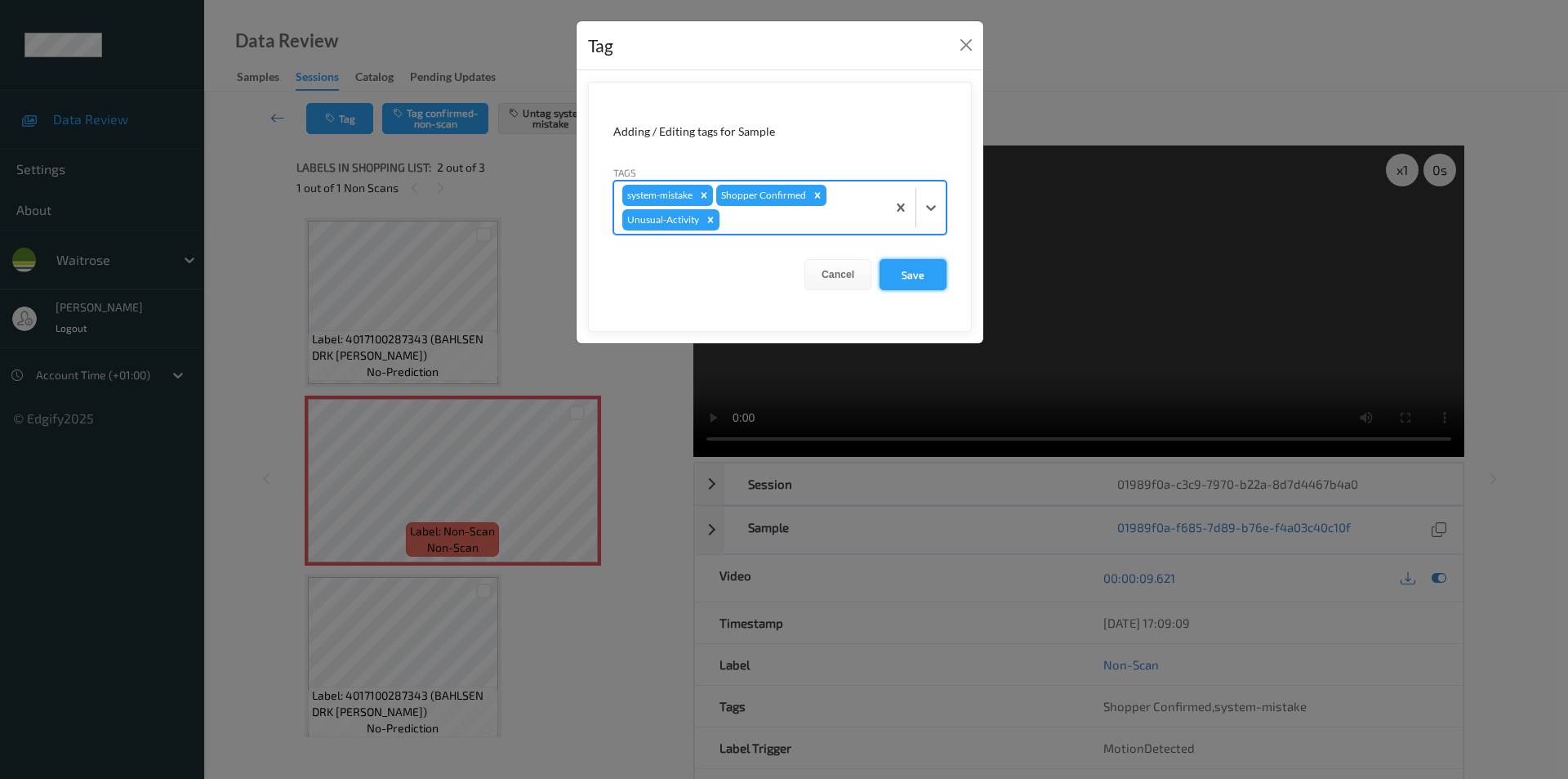
click at [921, 272] on button "Save" at bounding box center [913, 274] width 67 height 31
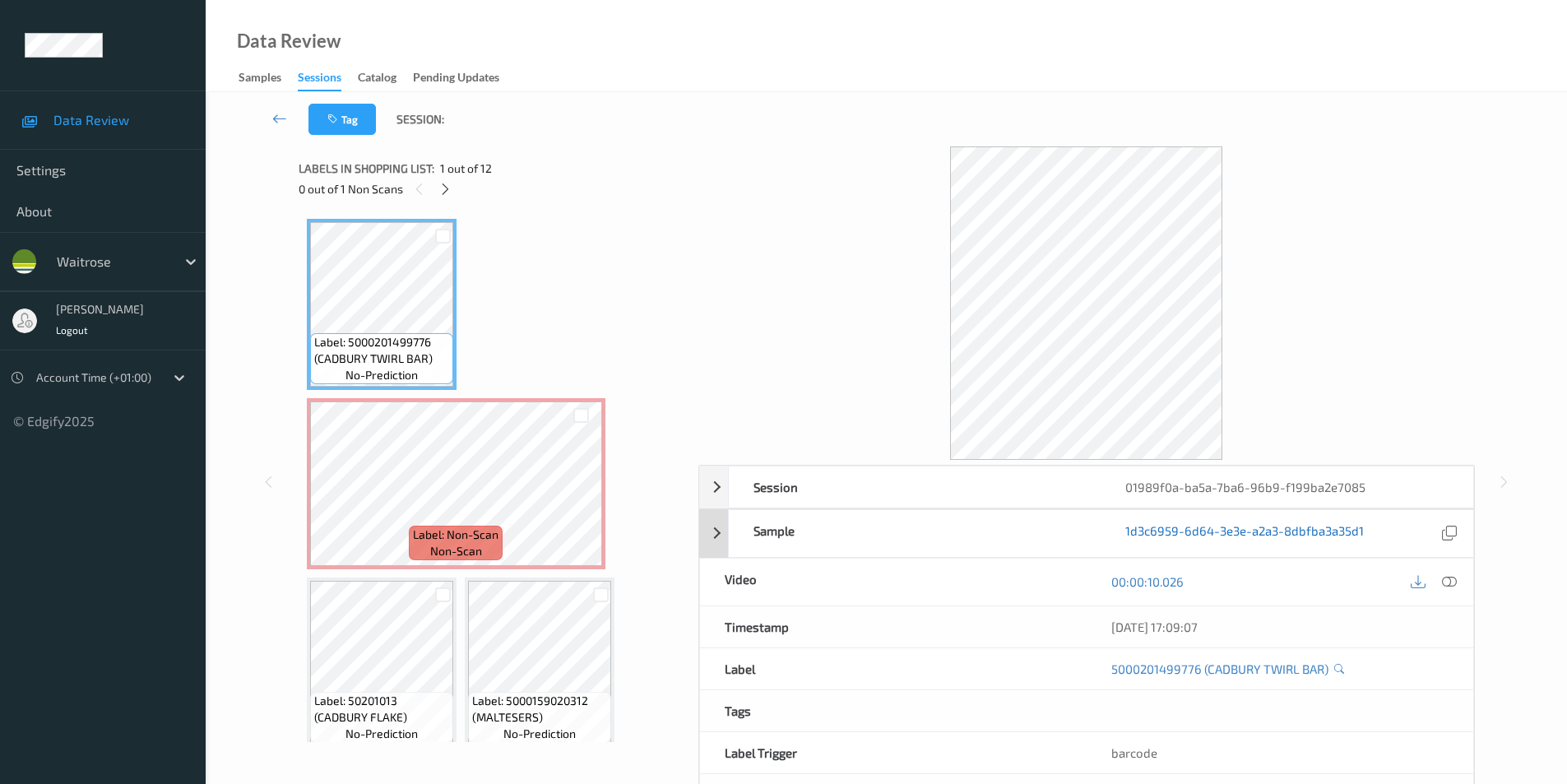
drag, startPoint x: 1459, startPoint y: 580, endPoint x: 1160, endPoint y: 524, distance: 304.2
click at [1458, 580] on div at bounding box center [1450, 581] width 22 height 22
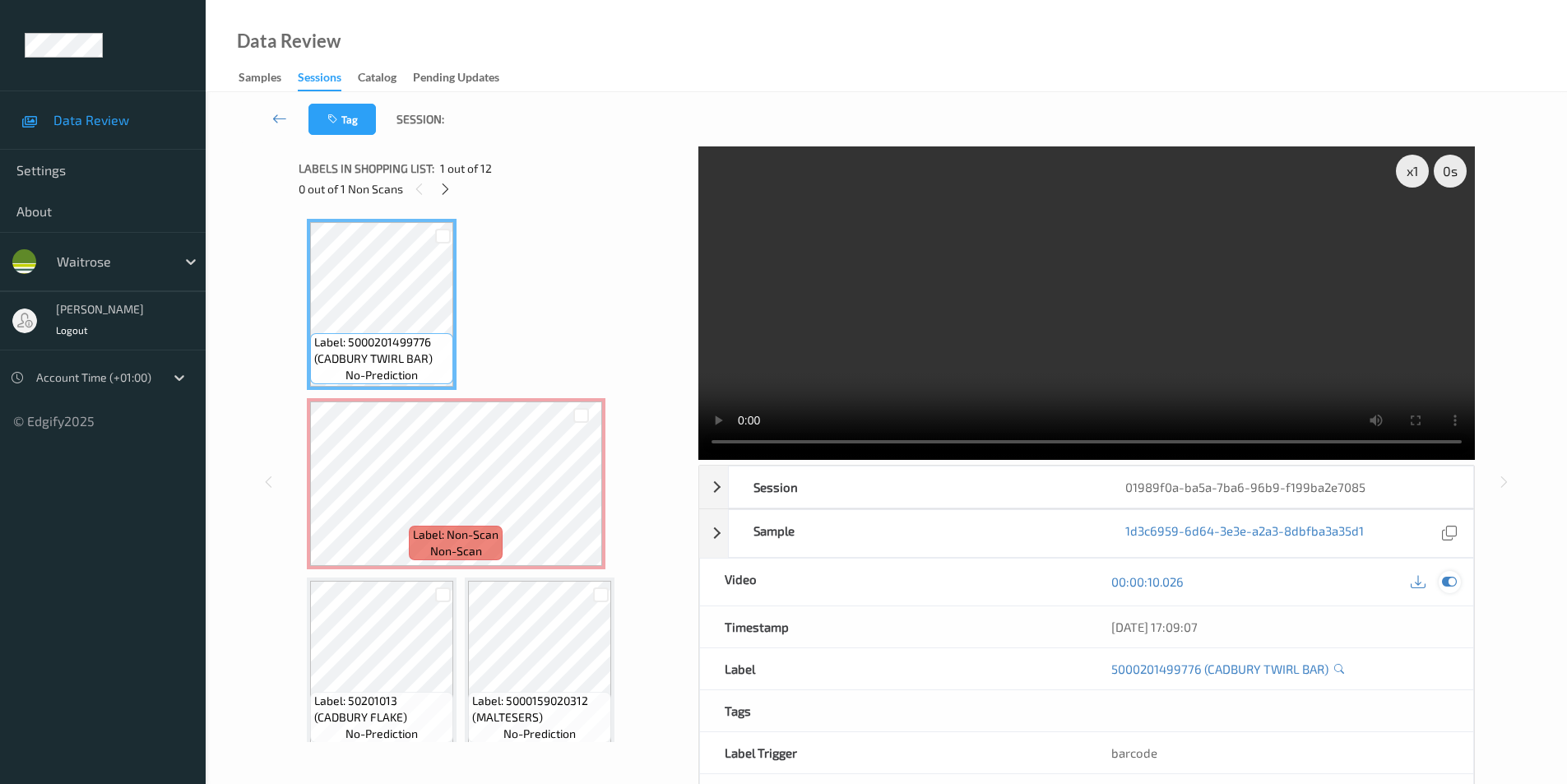
click at [1447, 578] on icon at bounding box center [1450, 581] width 15 height 15
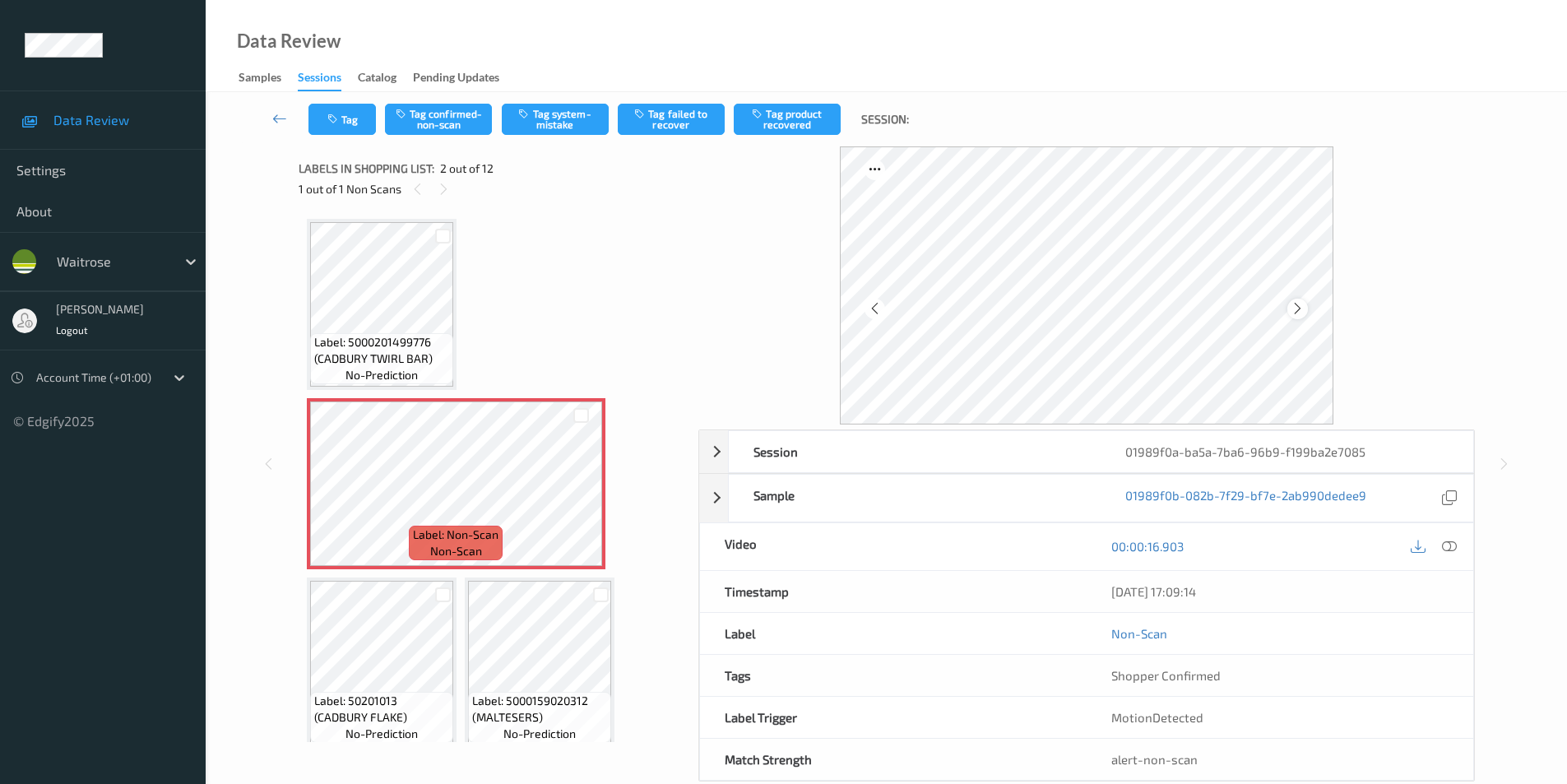
click at [1296, 312] on icon at bounding box center [1297, 308] width 14 height 15
click at [549, 116] on button "Tag system-mistake" at bounding box center [555, 119] width 107 height 31
click at [331, 127] on button "Tag" at bounding box center [342, 119] width 68 height 31
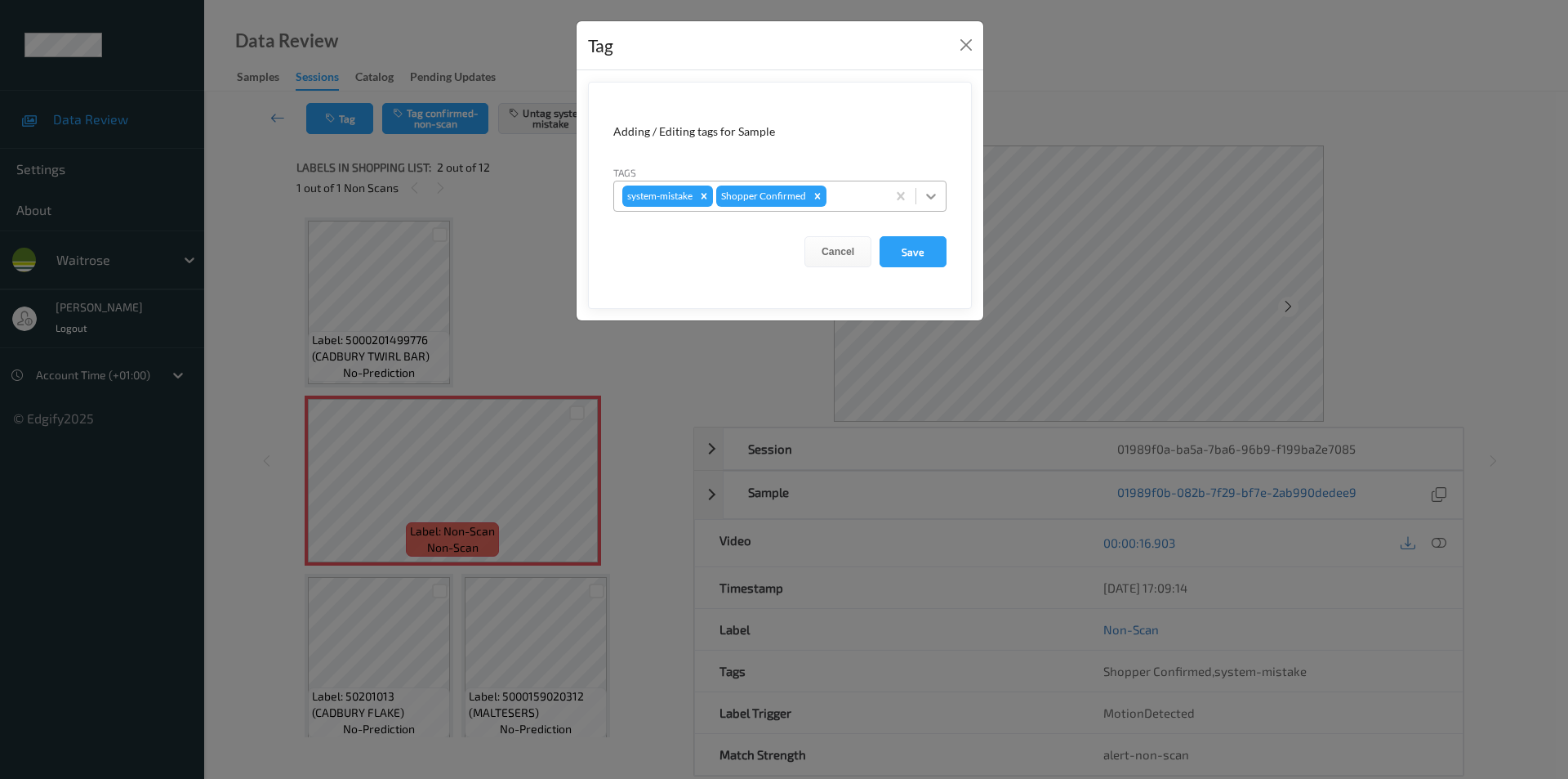
click at [929, 194] on icon at bounding box center [931, 196] width 16 height 16
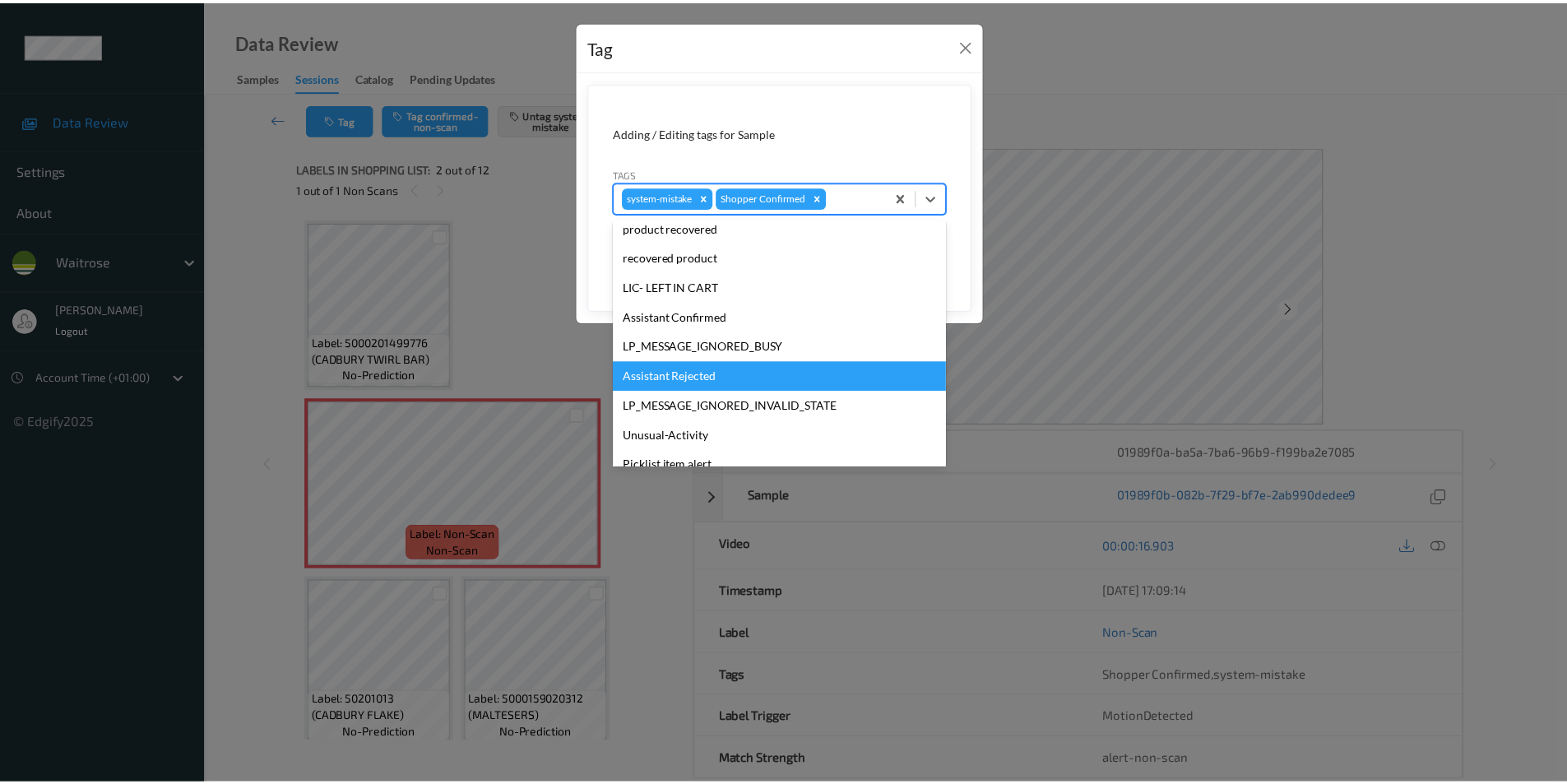
scroll to position [323, 0]
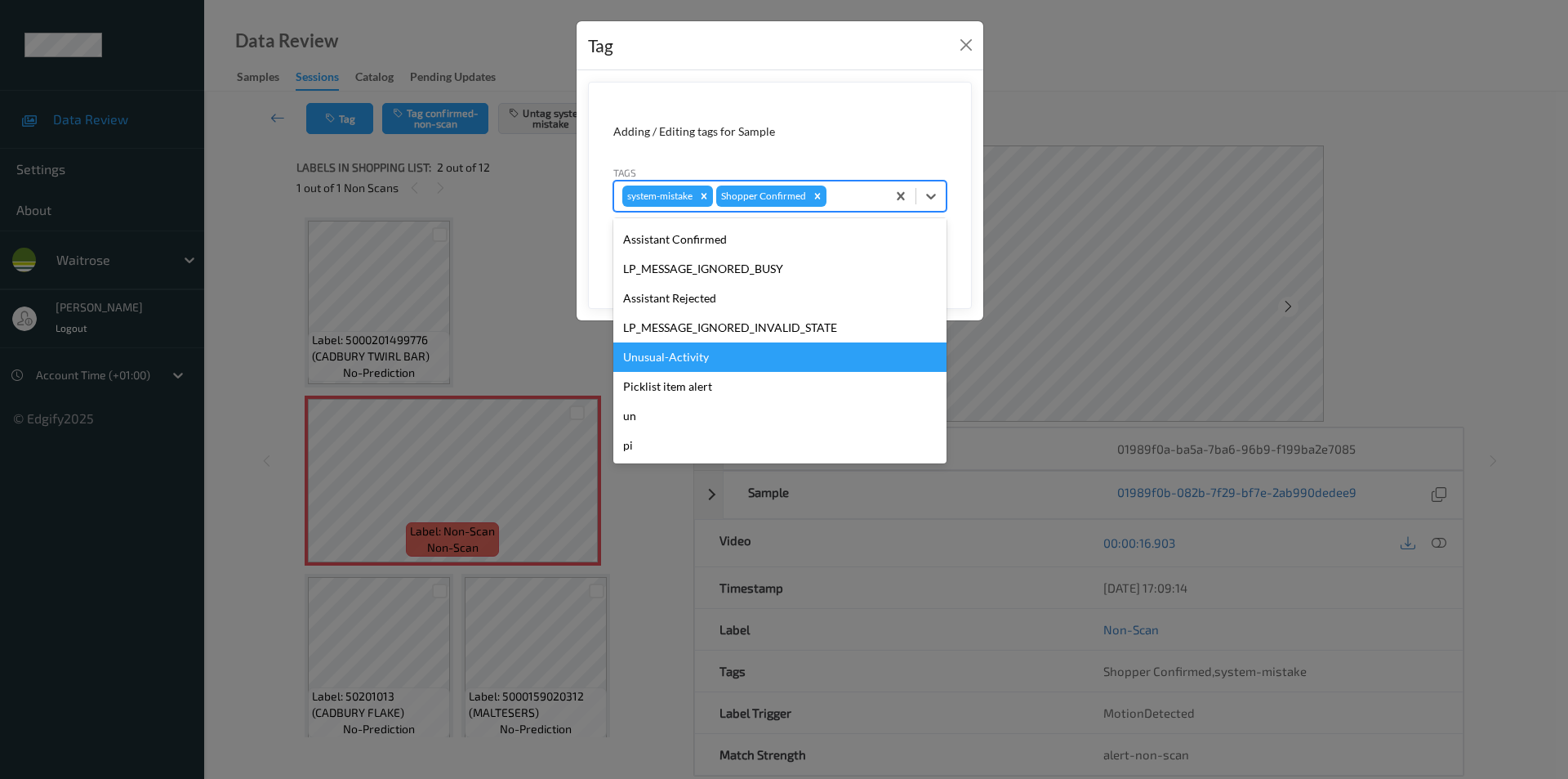
drag, startPoint x: 639, startPoint y: 360, endPoint x: 742, endPoint y: 319, distance: 110.9
click at [640, 359] on div "Unusual-Activity" at bounding box center [779, 357] width 333 height 29
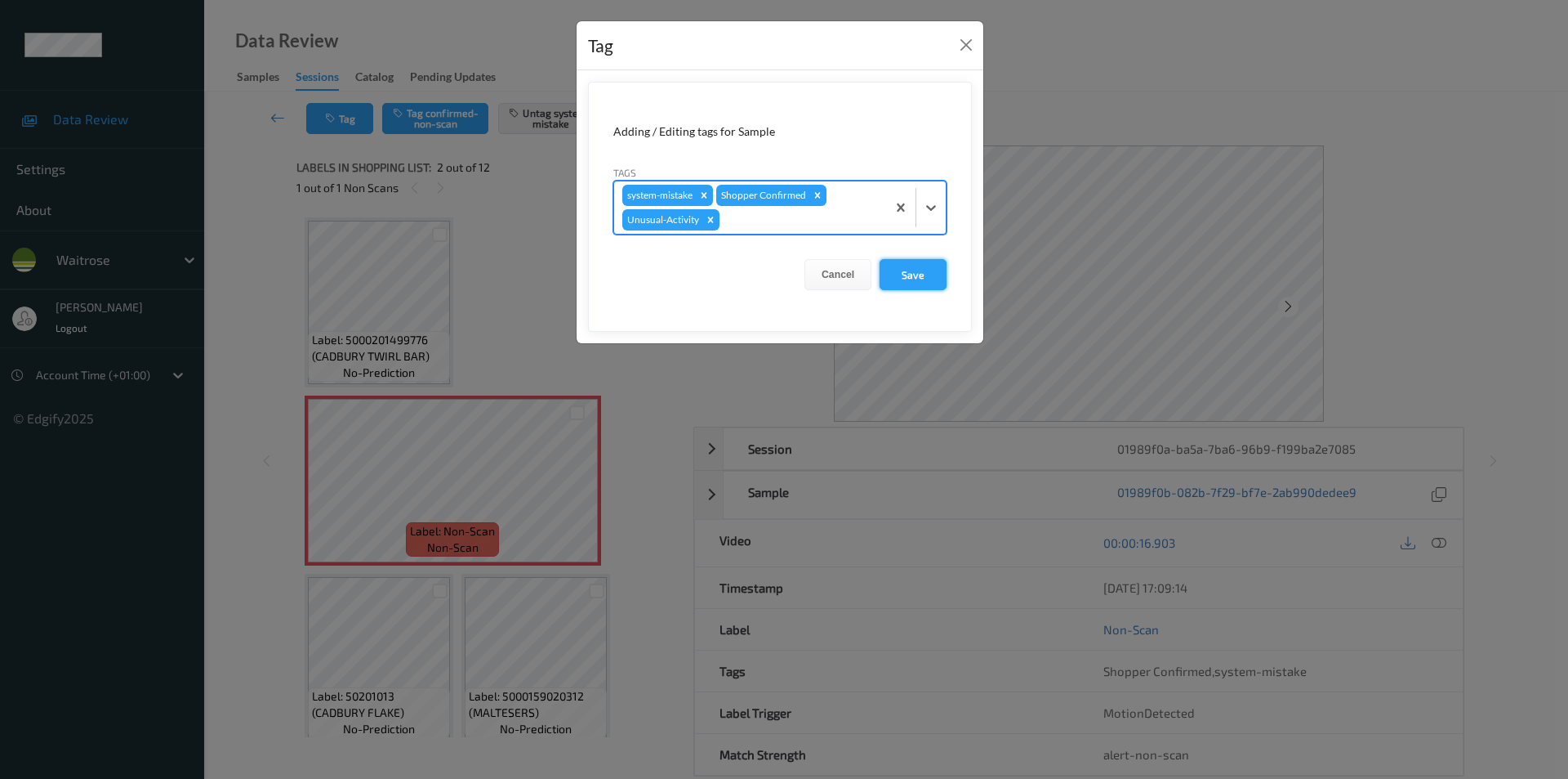
click at [898, 269] on button "Save" at bounding box center [913, 274] width 67 height 31
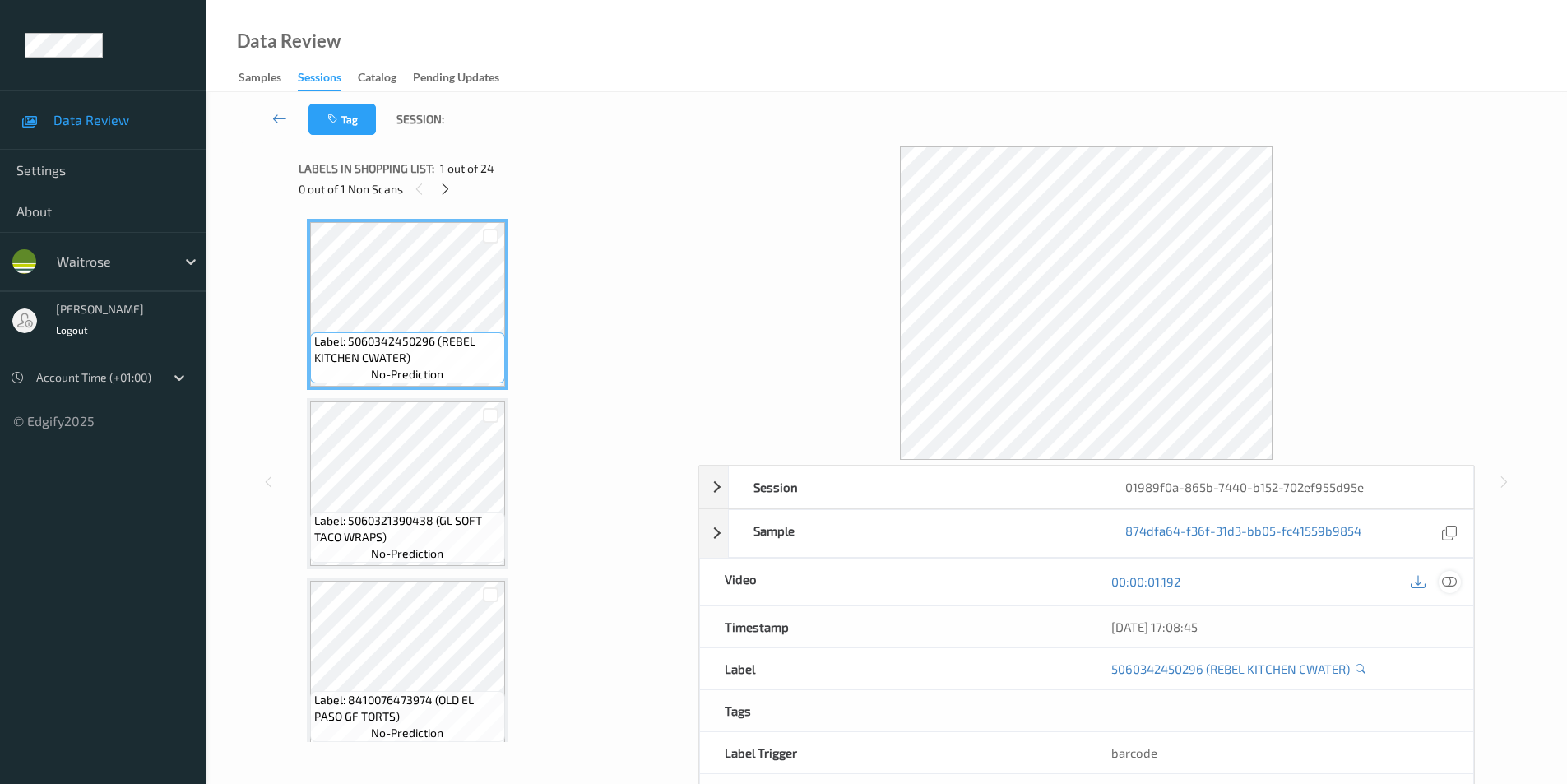
click at [1447, 579] on icon at bounding box center [1450, 581] width 15 height 15
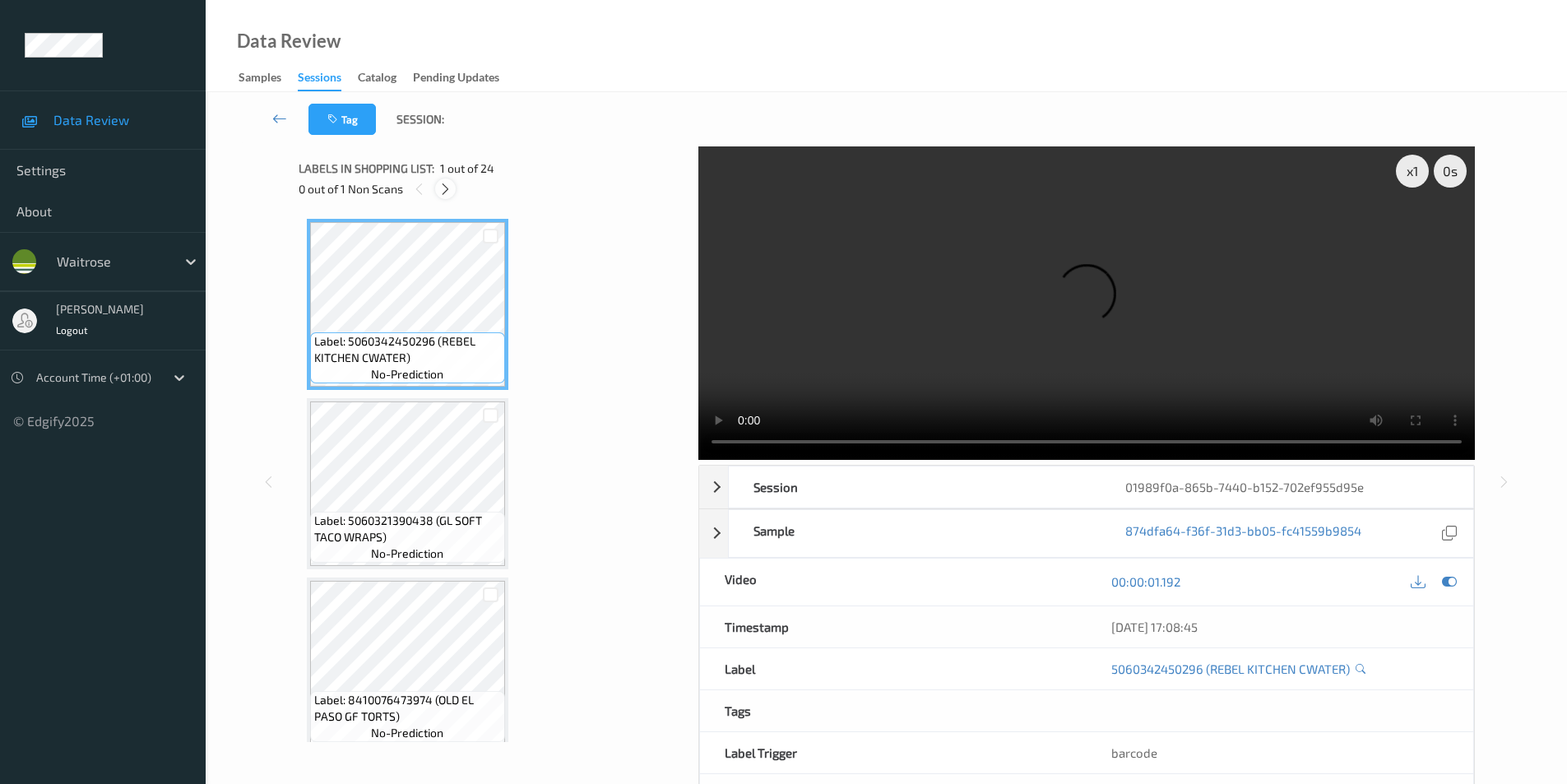
click at [448, 193] on icon at bounding box center [445, 189] width 14 height 15
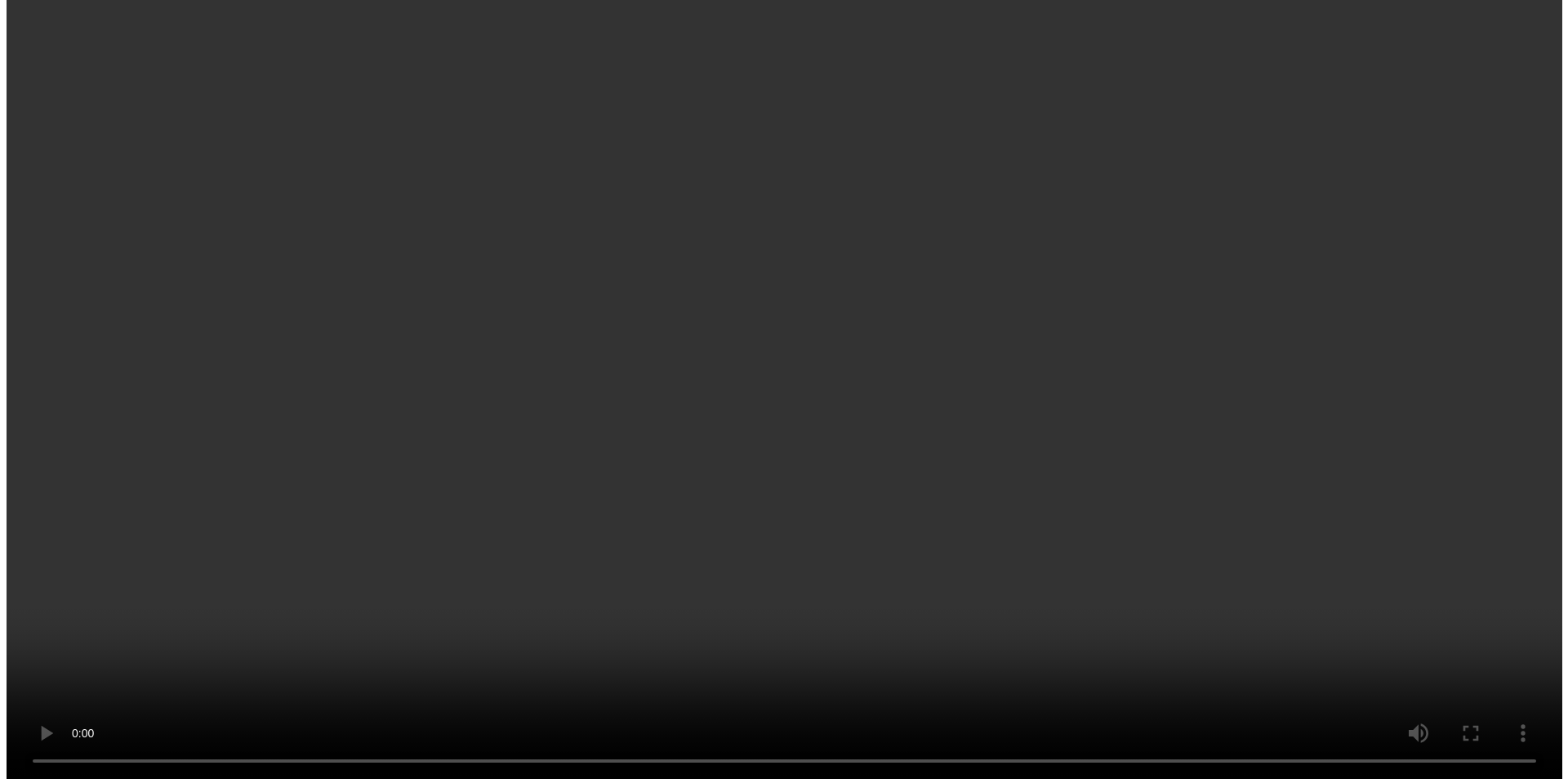
scroll to position [2323, 0]
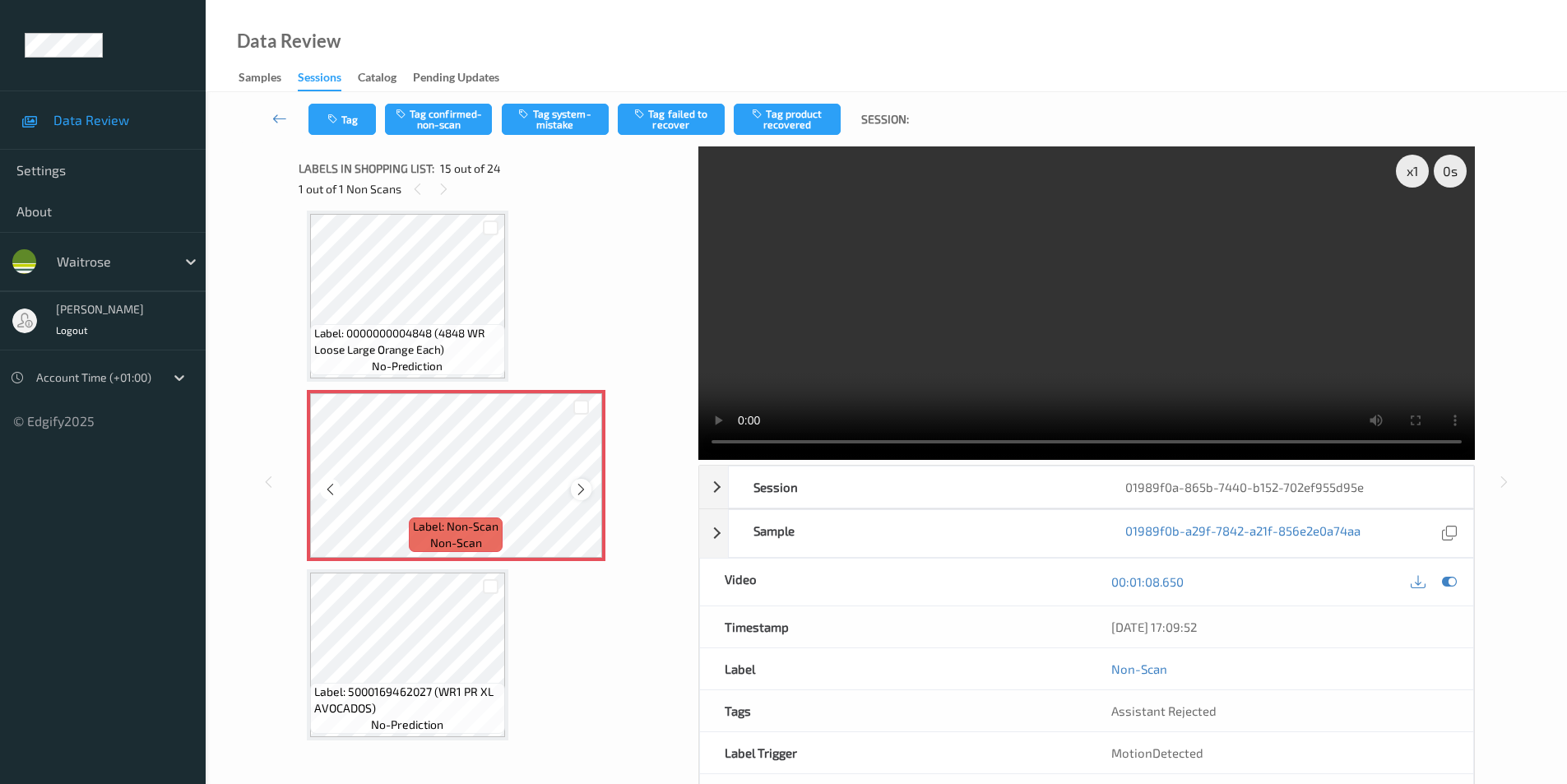
click at [581, 489] on icon at bounding box center [581, 490] width 14 height 15
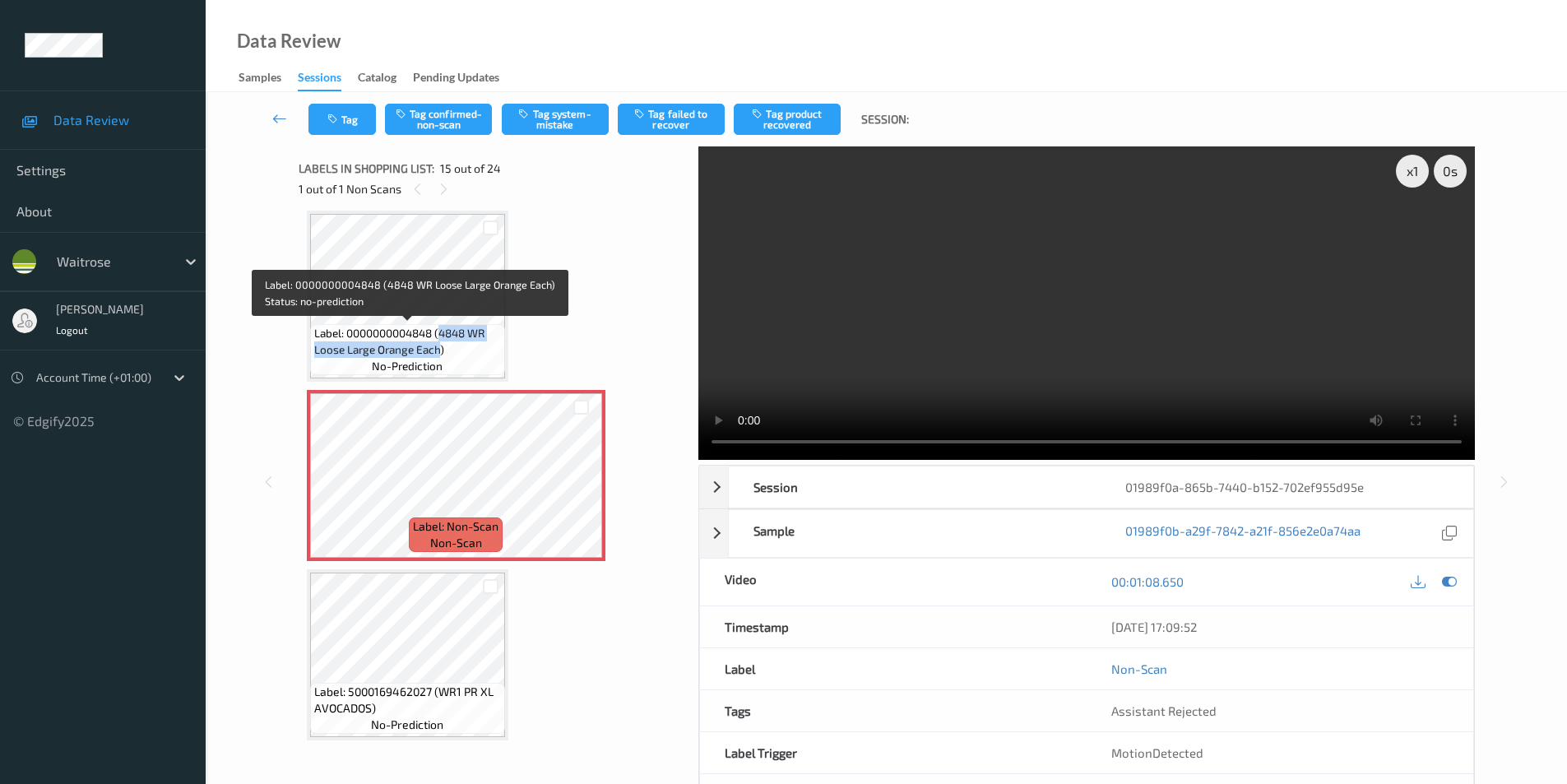
drag, startPoint x: 442, startPoint y: 335, endPoint x: 441, endPoint y: 348, distance: 13.0
click at [441, 348] on span "Label: 0000000004848 (4848 WR Loose Large Orange Each)" at bounding box center [408, 341] width 187 height 33
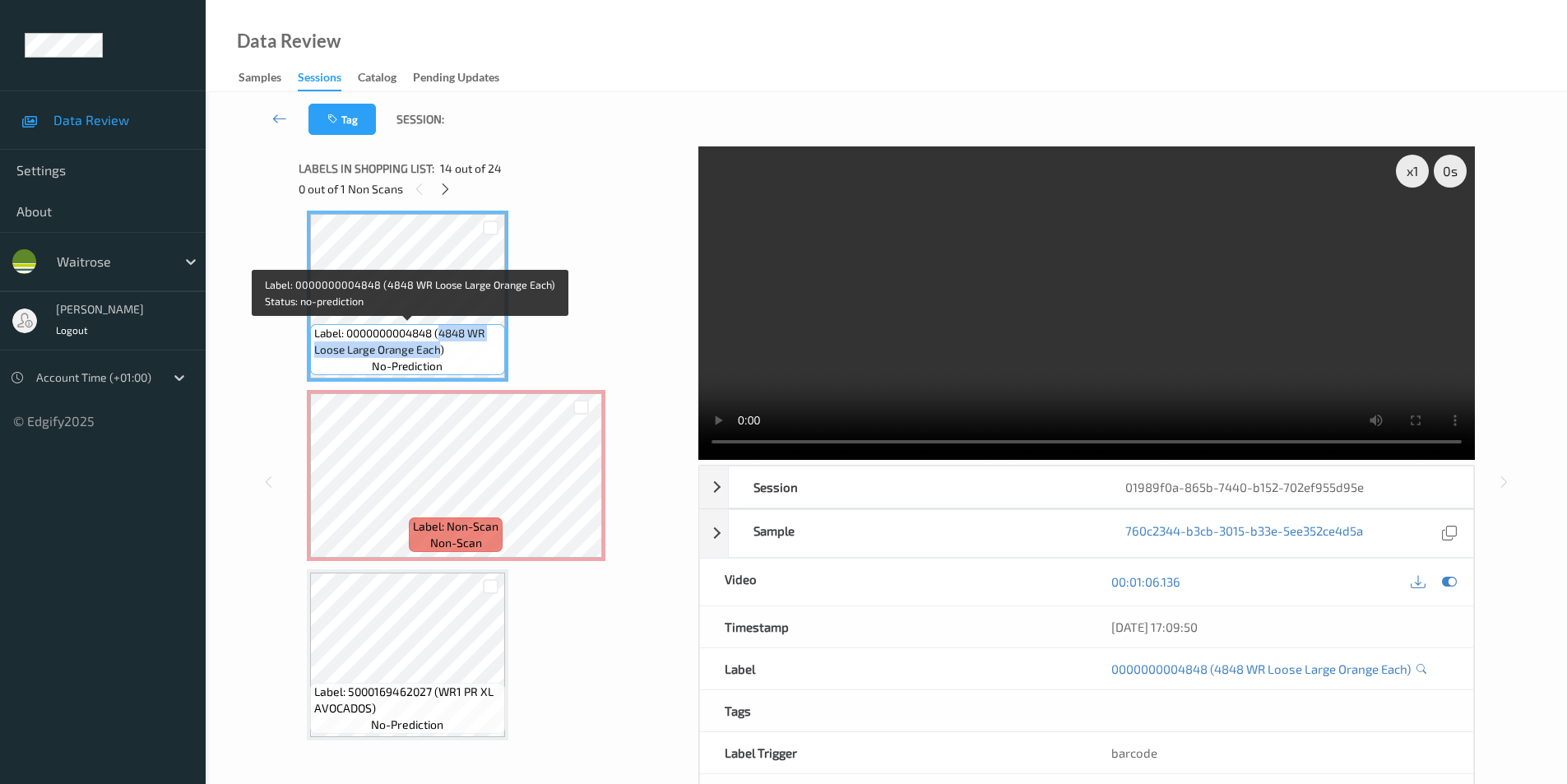
copy span "4848 WR Loose Large Orange Each"
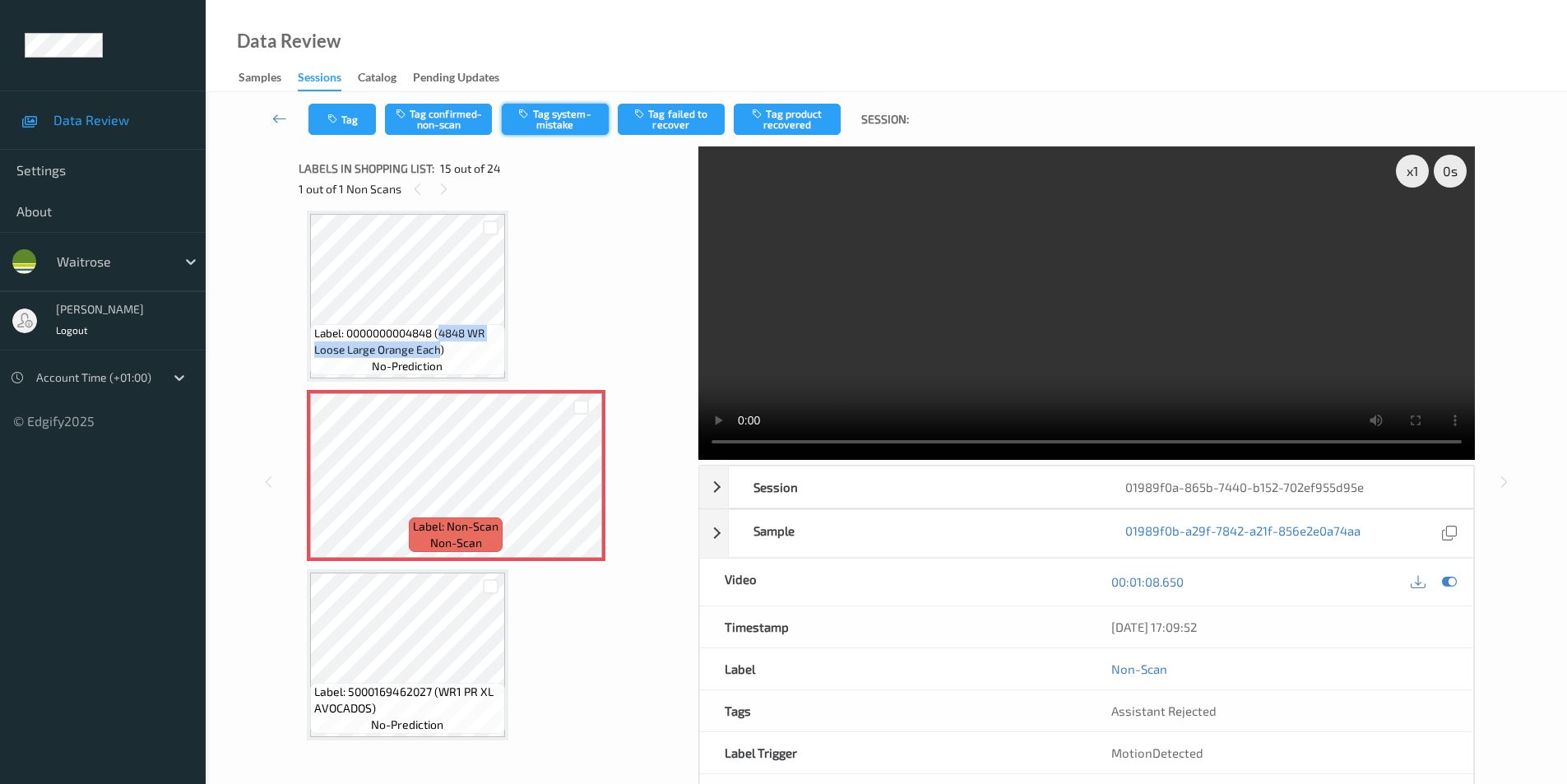
click at [547, 124] on button "Tag system-mistake" at bounding box center [555, 119] width 107 height 31
click at [533, 122] on button "Tag system-mistake" at bounding box center [555, 119] width 107 height 31
click at [343, 127] on button "Tag" at bounding box center [342, 119] width 68 height 31
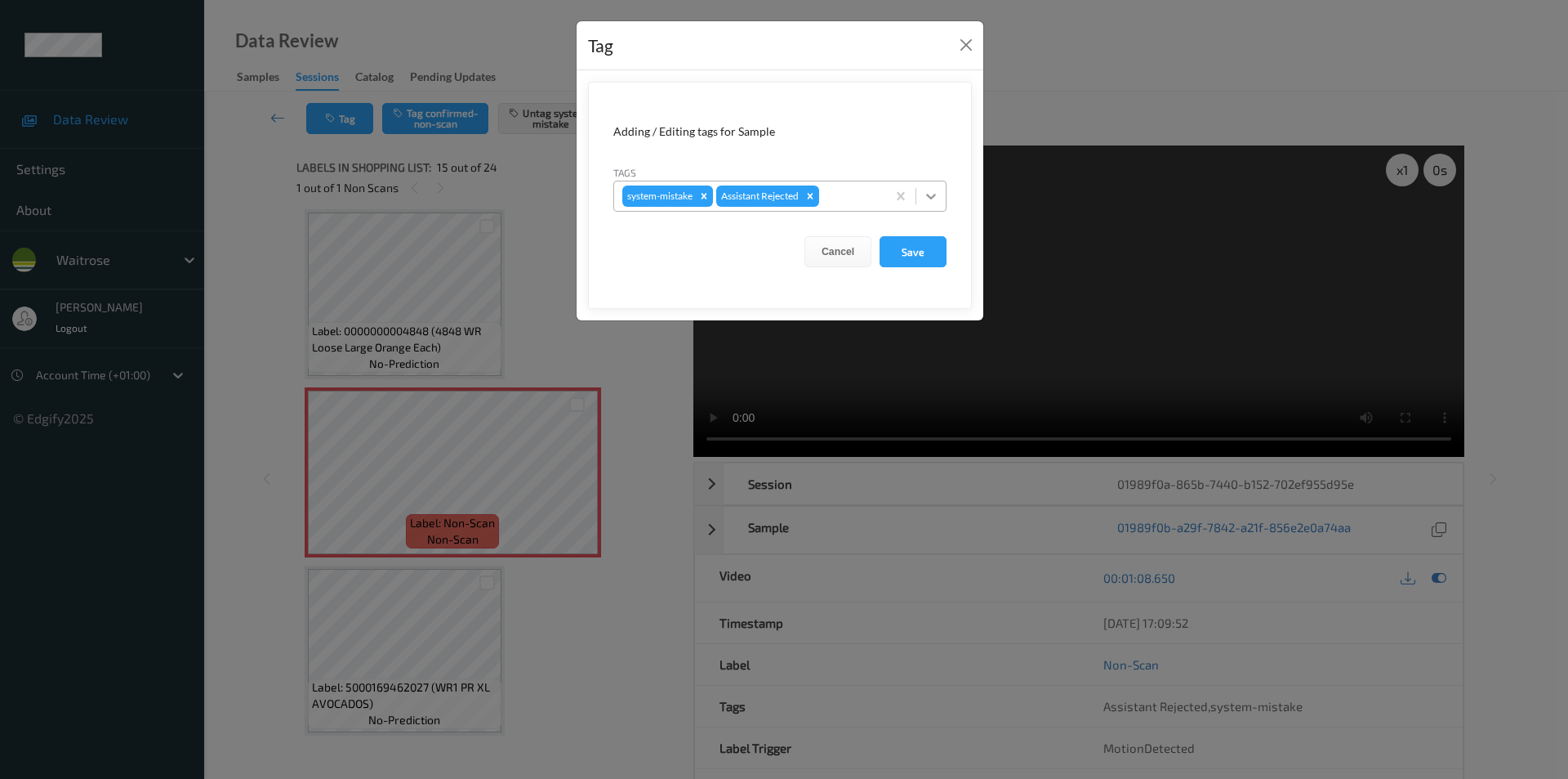
click at [932, 195] on icon at bounding box center [931, 196] width 16 height 16
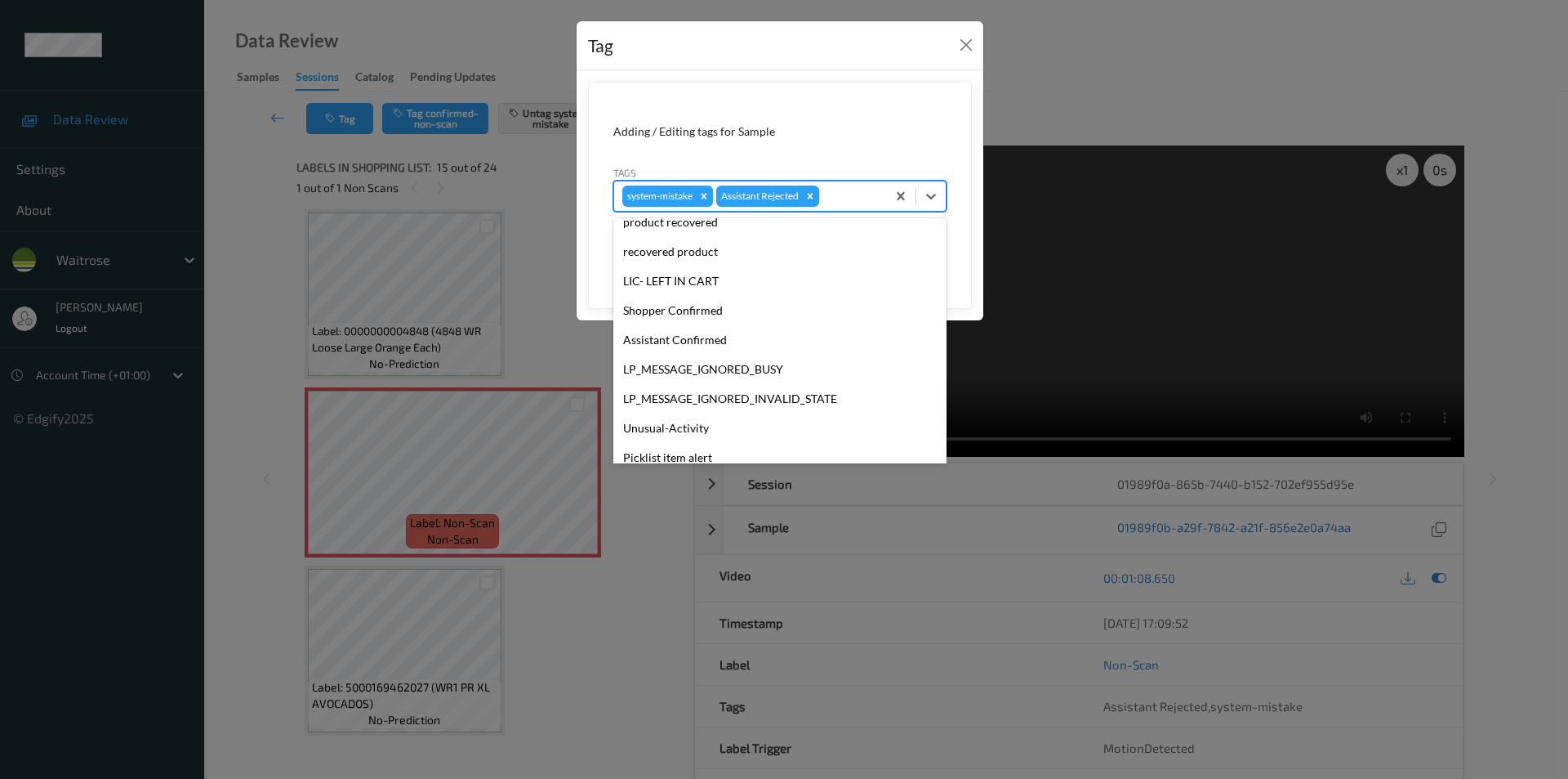
scroll to position [321, 0]
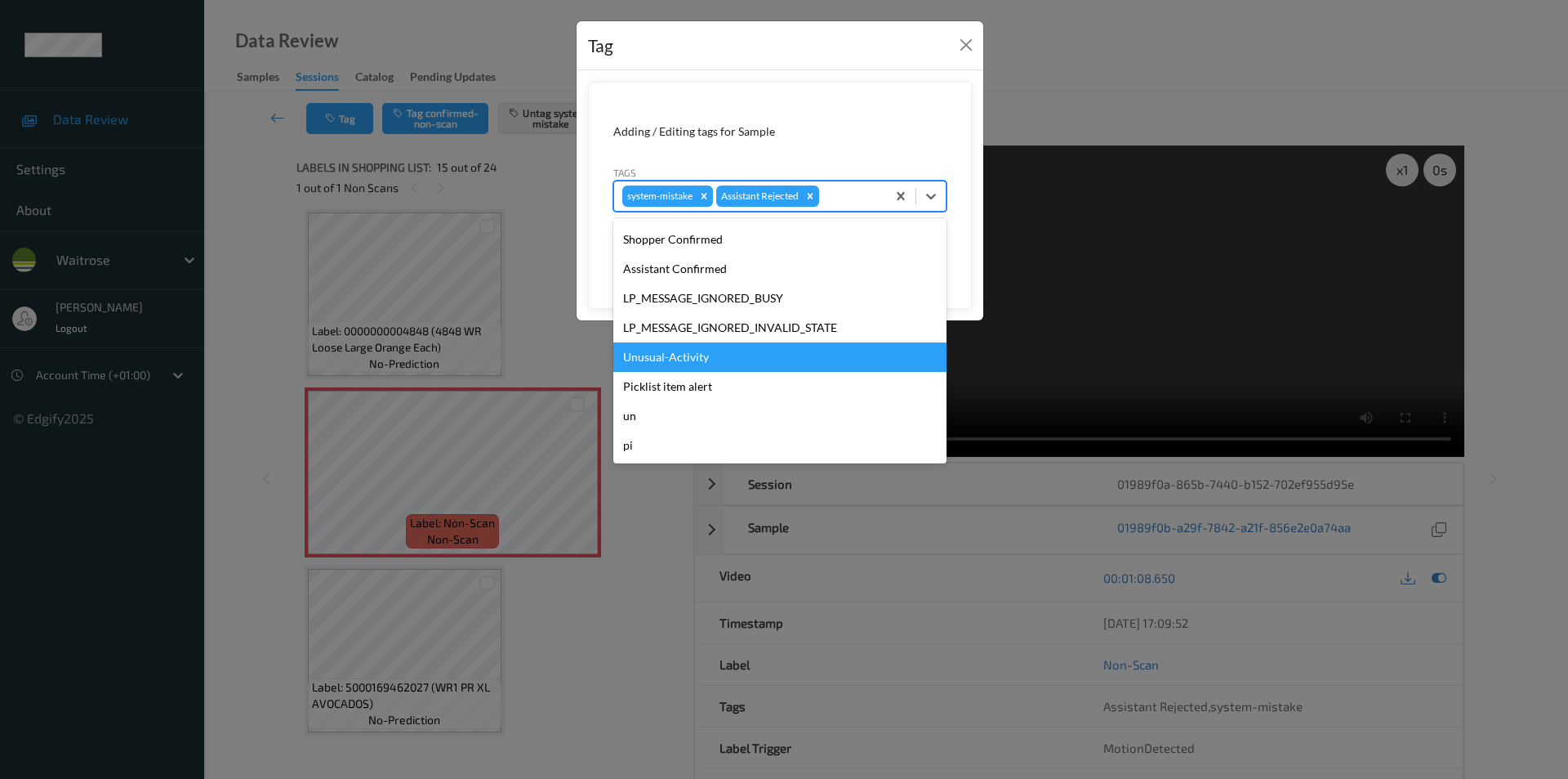
click at [677, 357] on div "Unusual-Activity" at bounding box center [779, 357] width 333 height 29
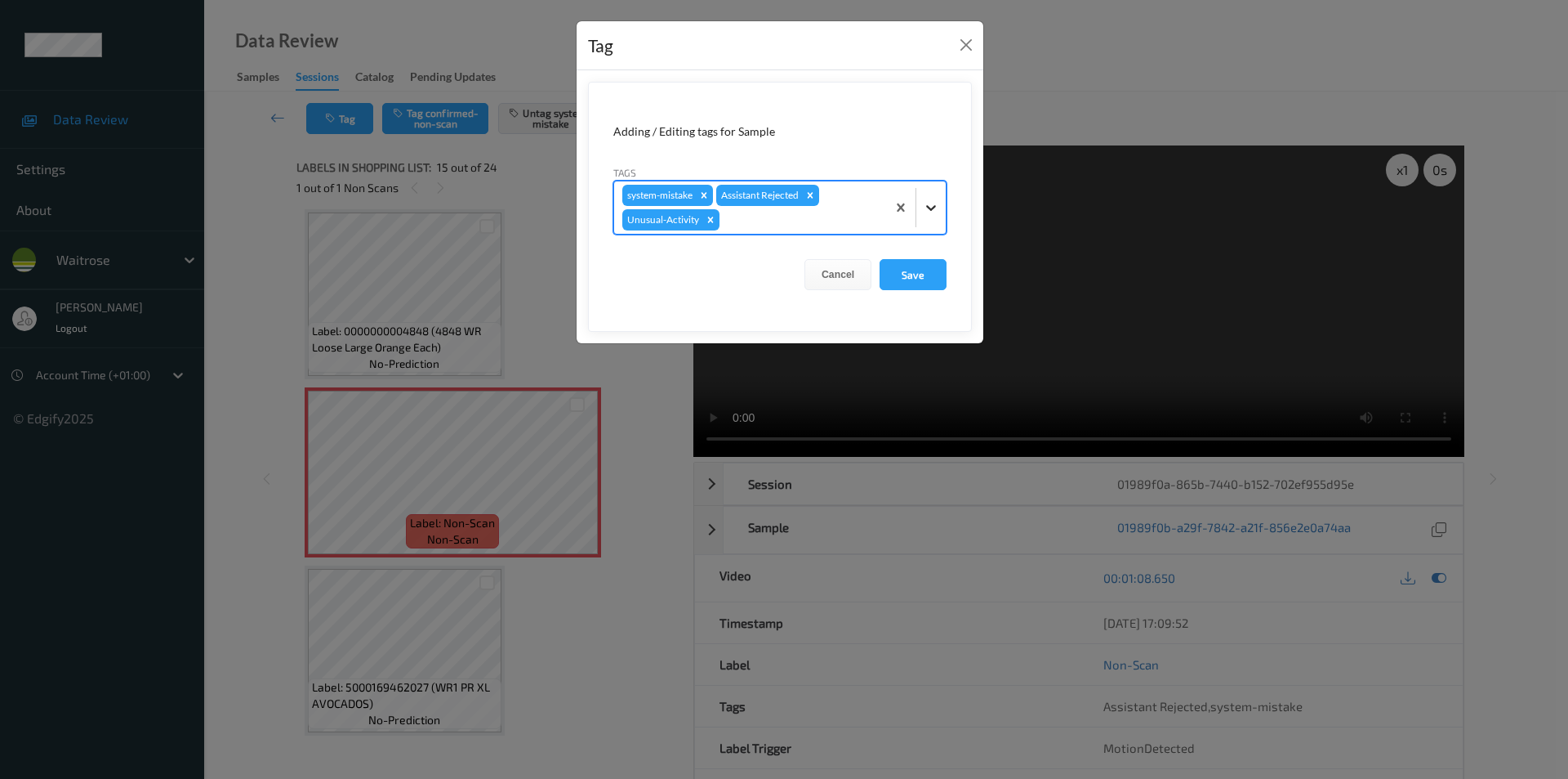
click at [923, 206] on icon at bounding box center [931, 208] width 16 height 16
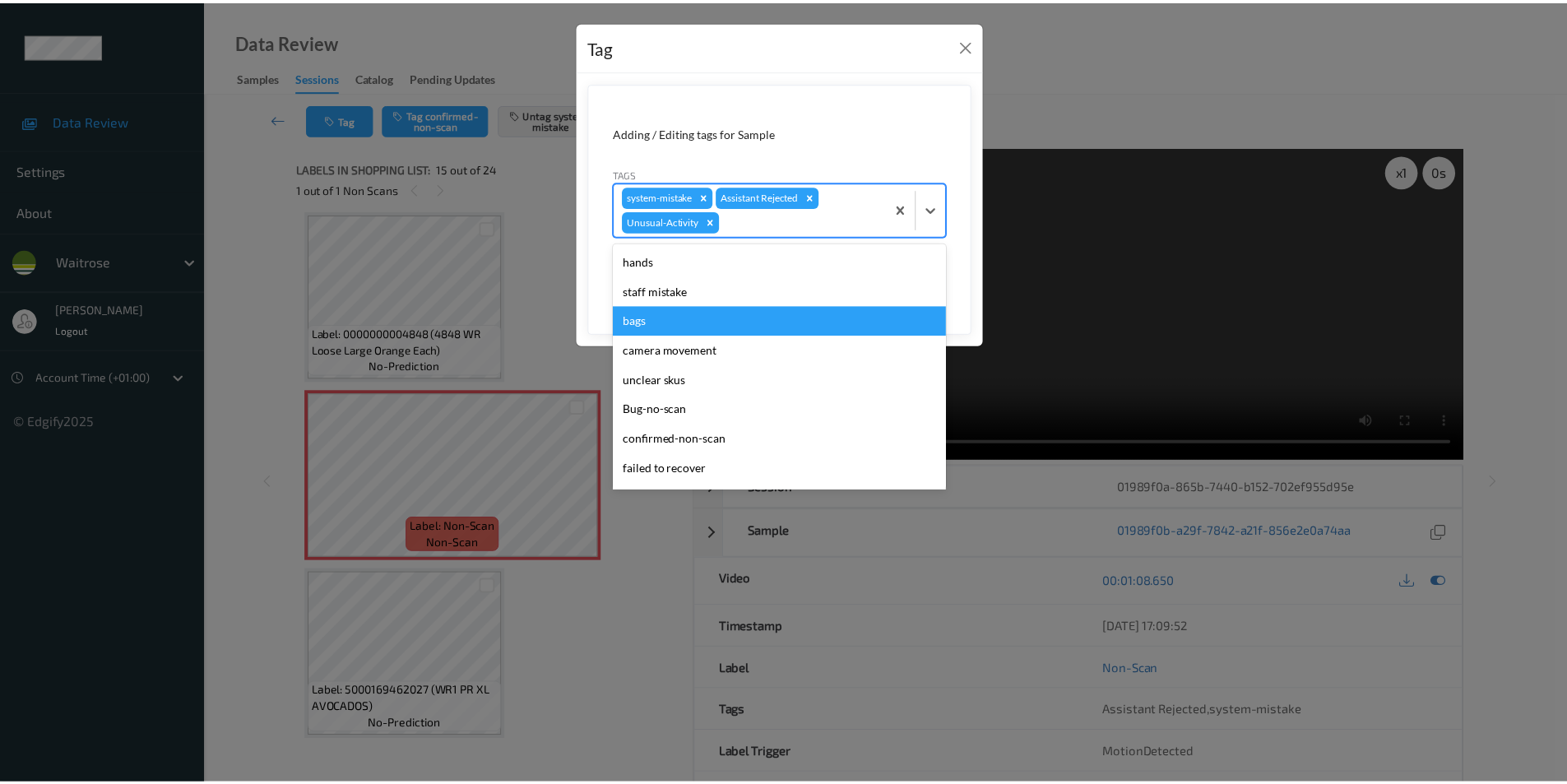
scroll to position [293, 0]
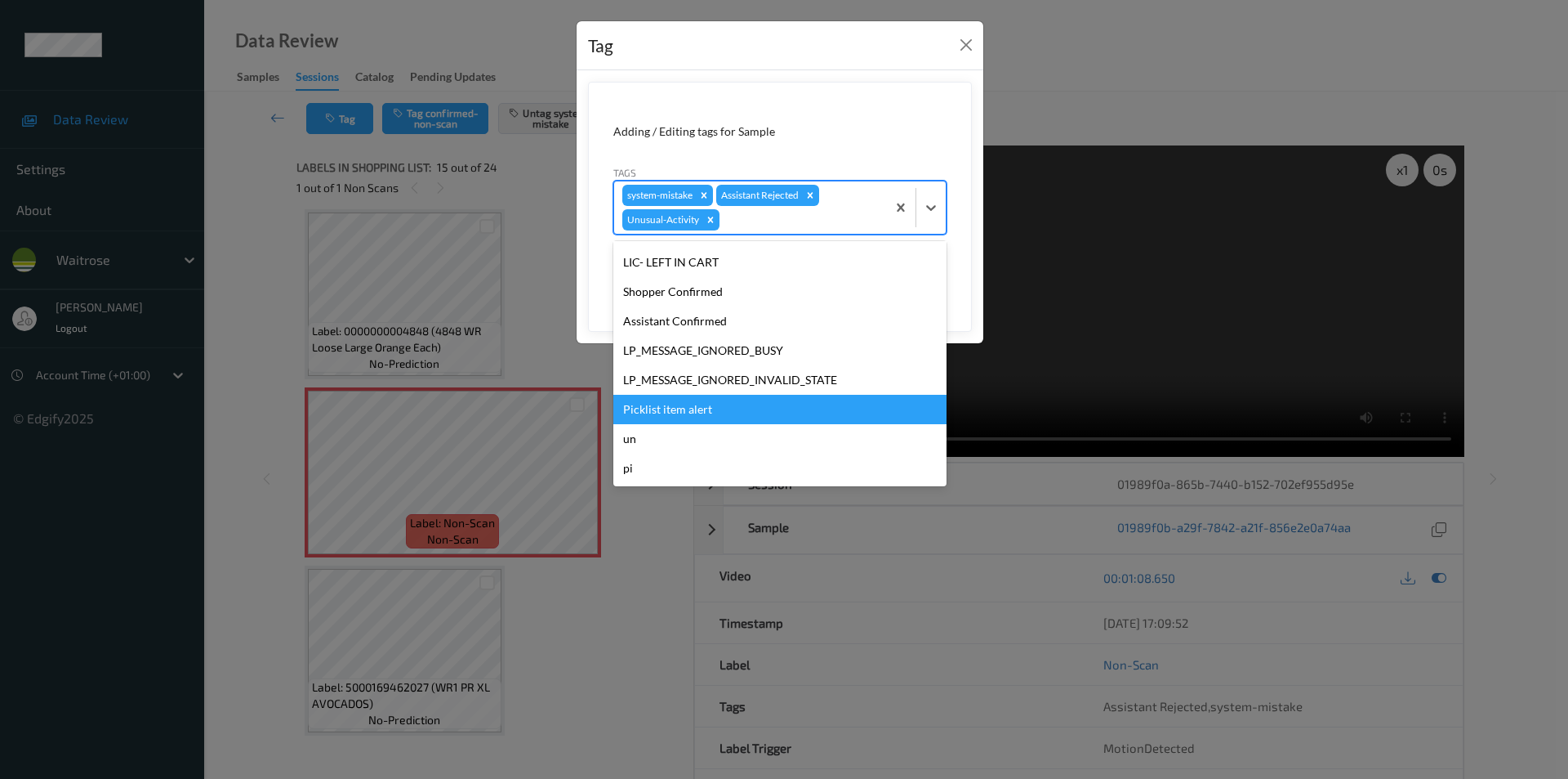
click at [729, 402] on div "Picklist item alert" at bounding box center [779, 409] width 333 height 29
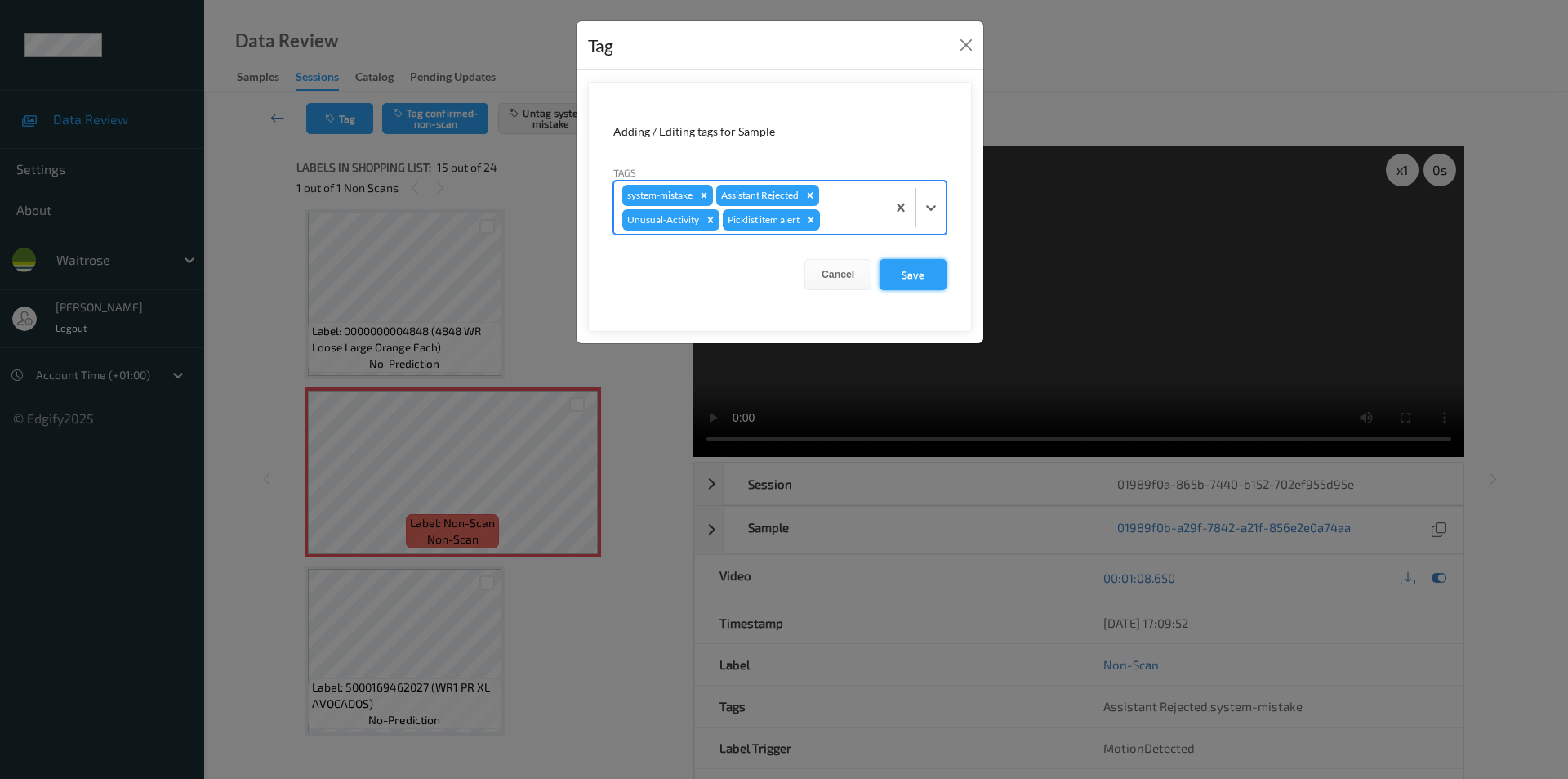
click at [910, 277] on button "Save" at bounding box center [913, 274] width 67 height 31
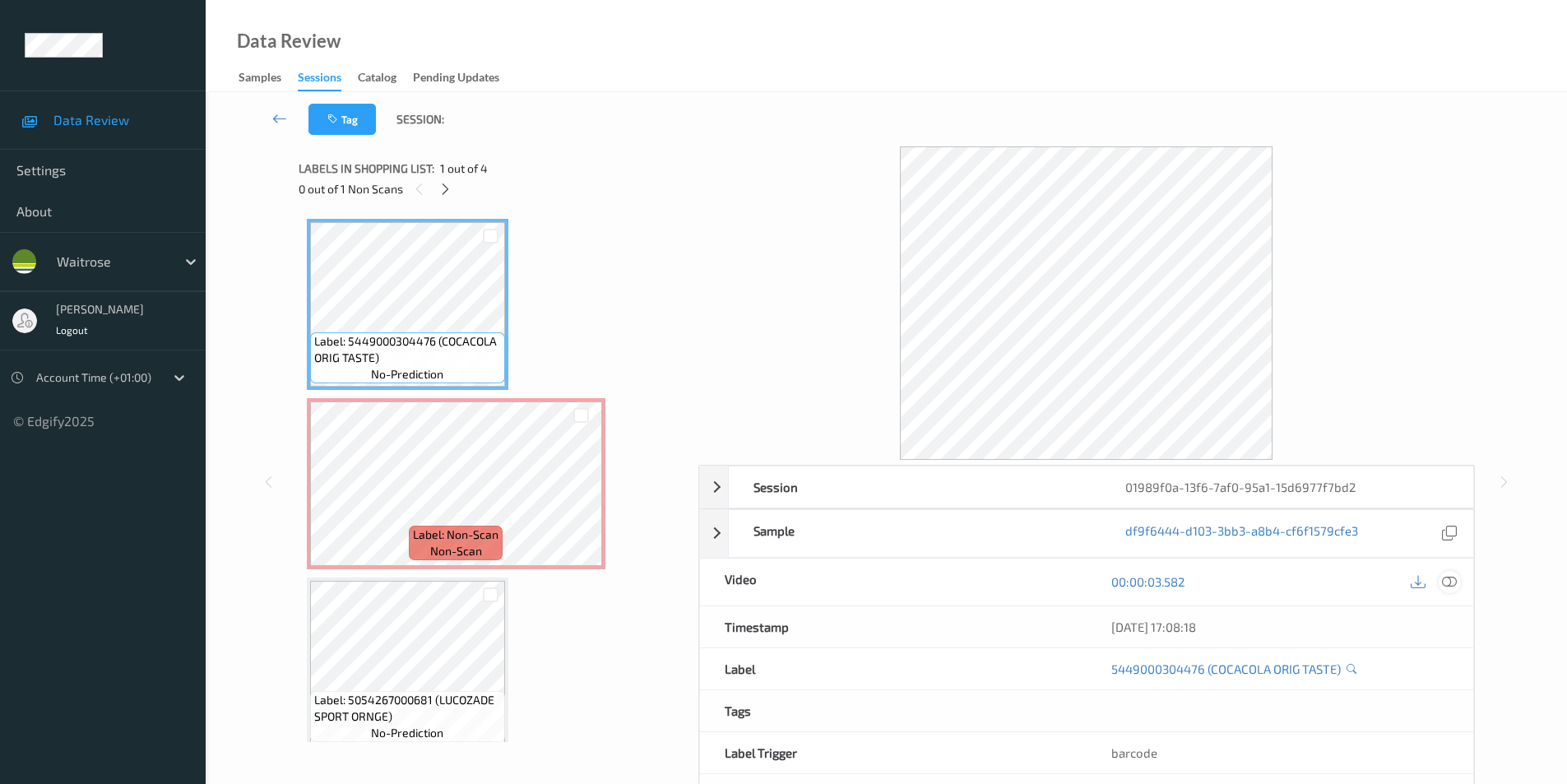
click at [1451, 580] on icon at bounding box center [1450, 581] width 15 height 15
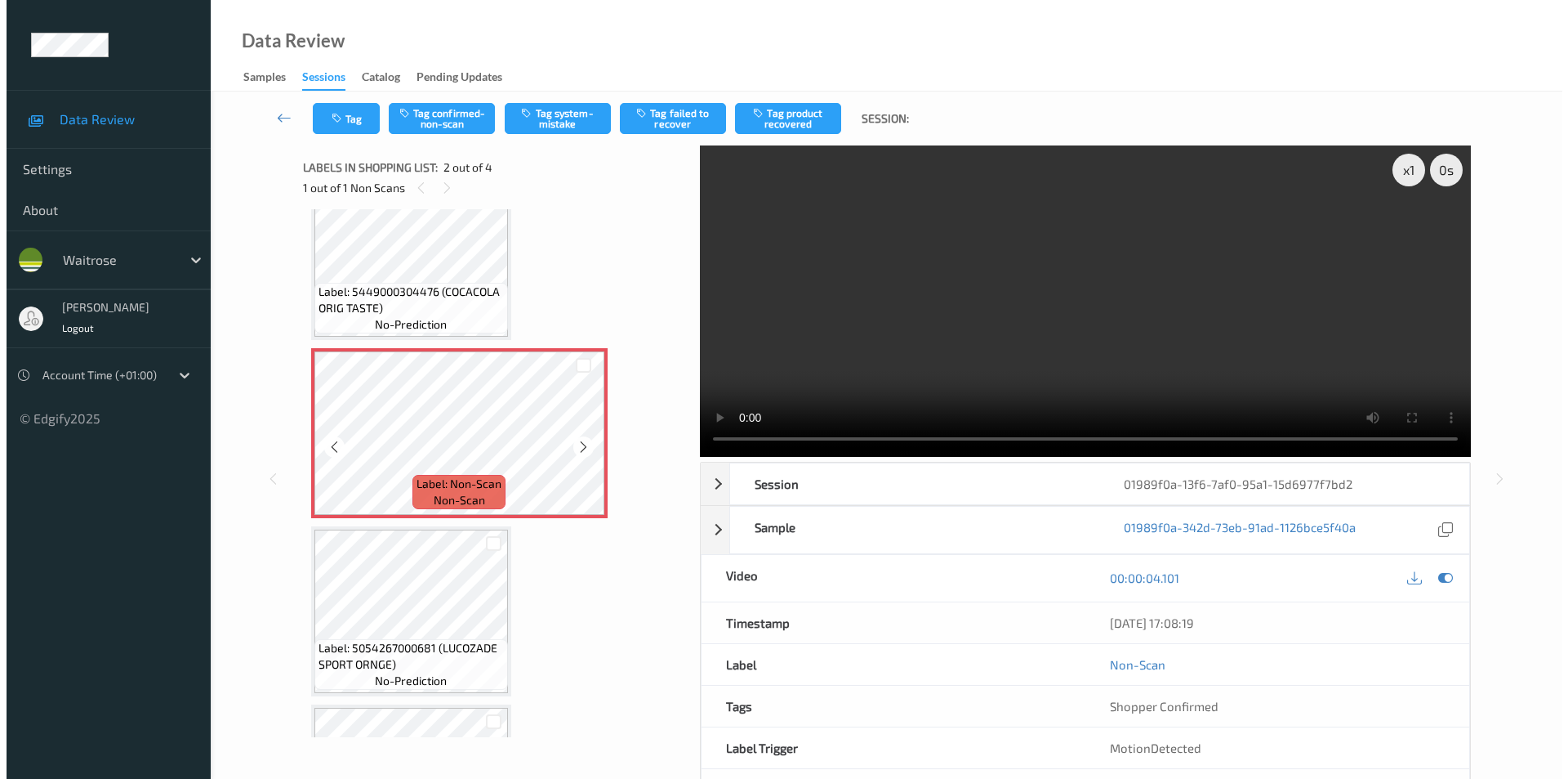
scroll to position [82, 0]
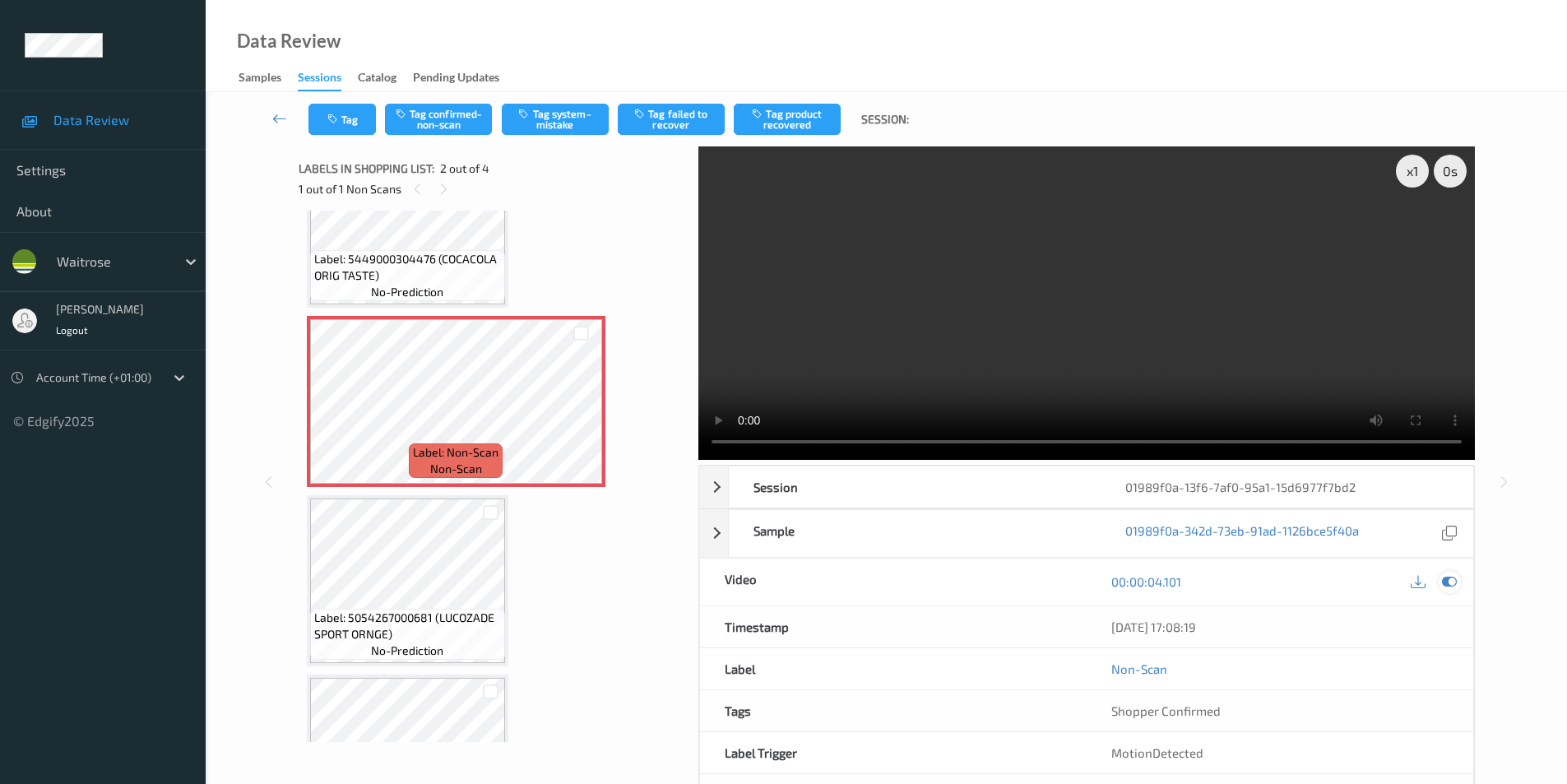
click at [1447, 586] on icon at bounding box center [1450, 581] width 15 height 15
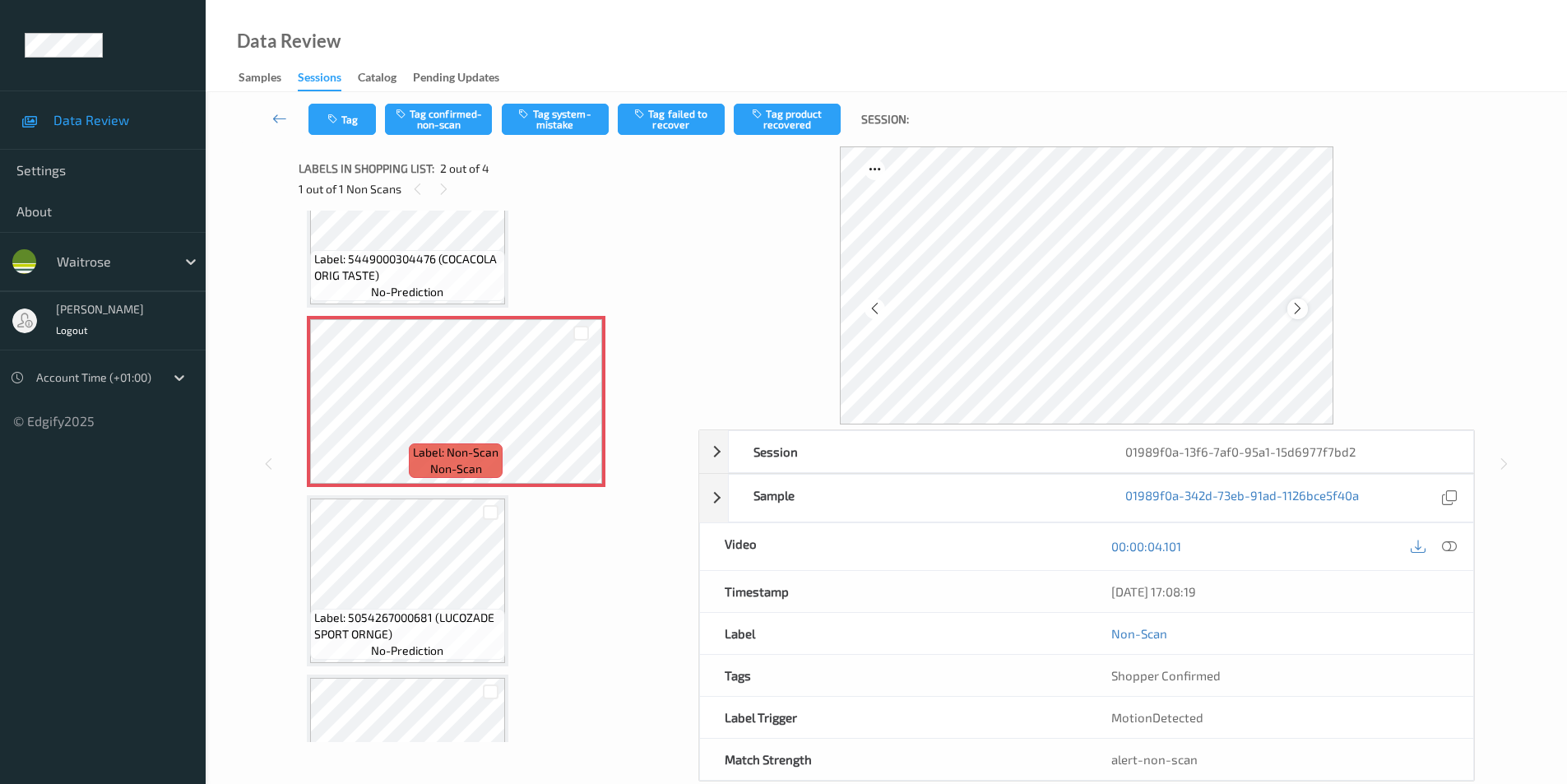
click at [1296, 311] on icon at bounding box center [1297, 308] width 14 height 15
click at [553, 116] on button "Tag system-mistake" at bounding box center [555, 119] width 107 height 31
click at [337, 126] on button "Tag" at bounding box center [342, 119] width 68 height 31
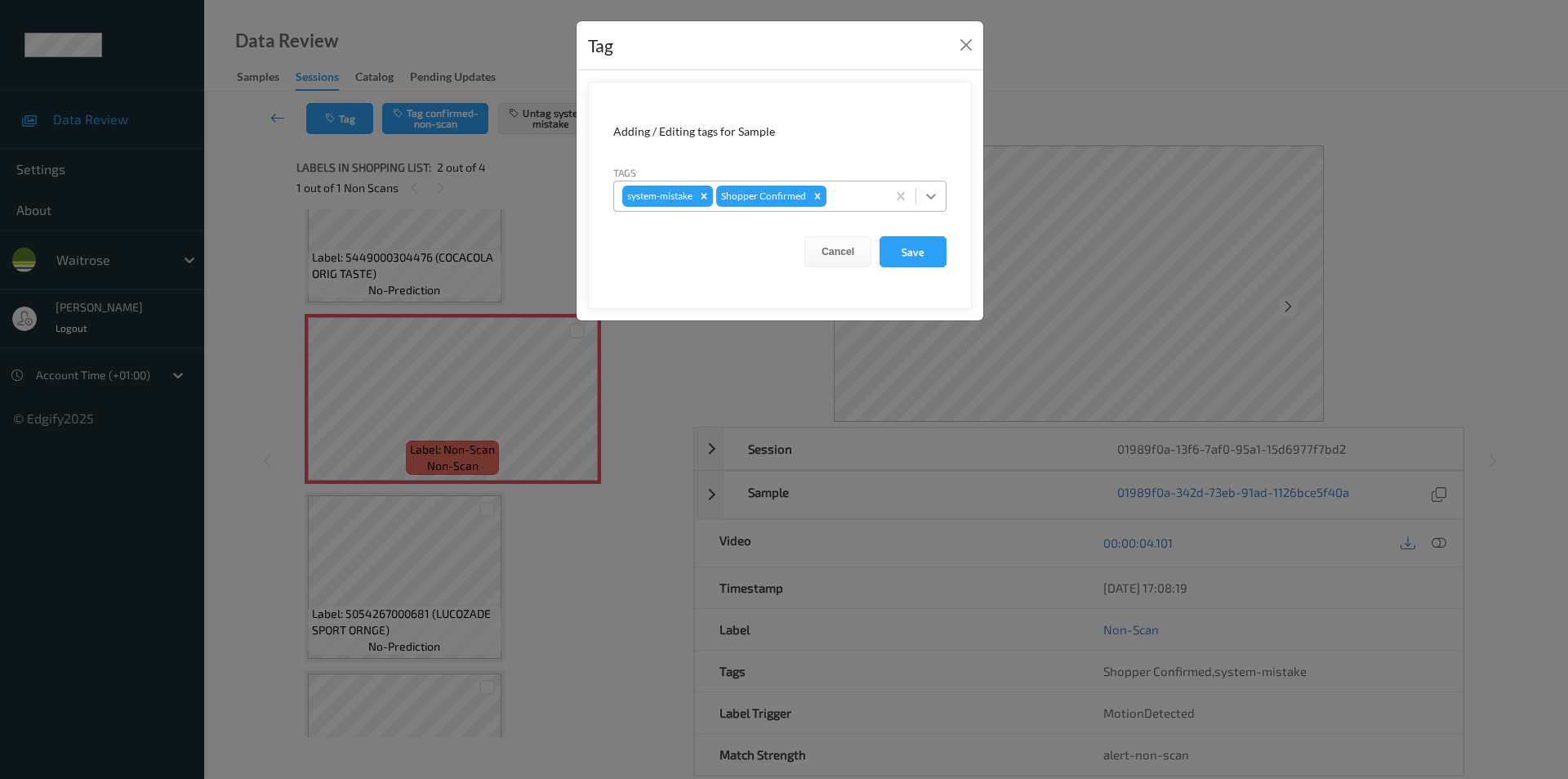
click at [933, 196] on icon at bounding box center [931, 197] width 10 height 5
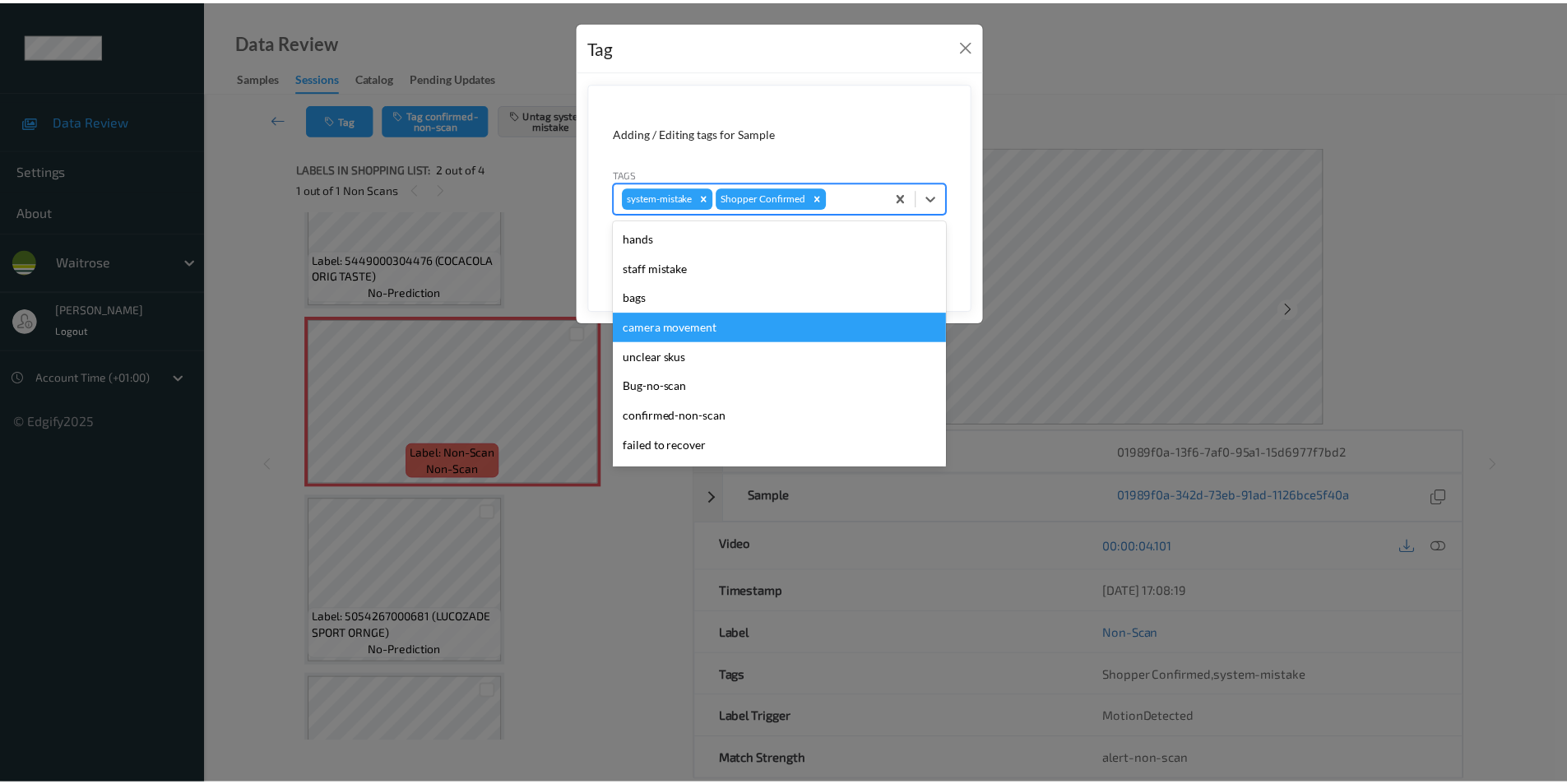
scroll to position [323, 0]
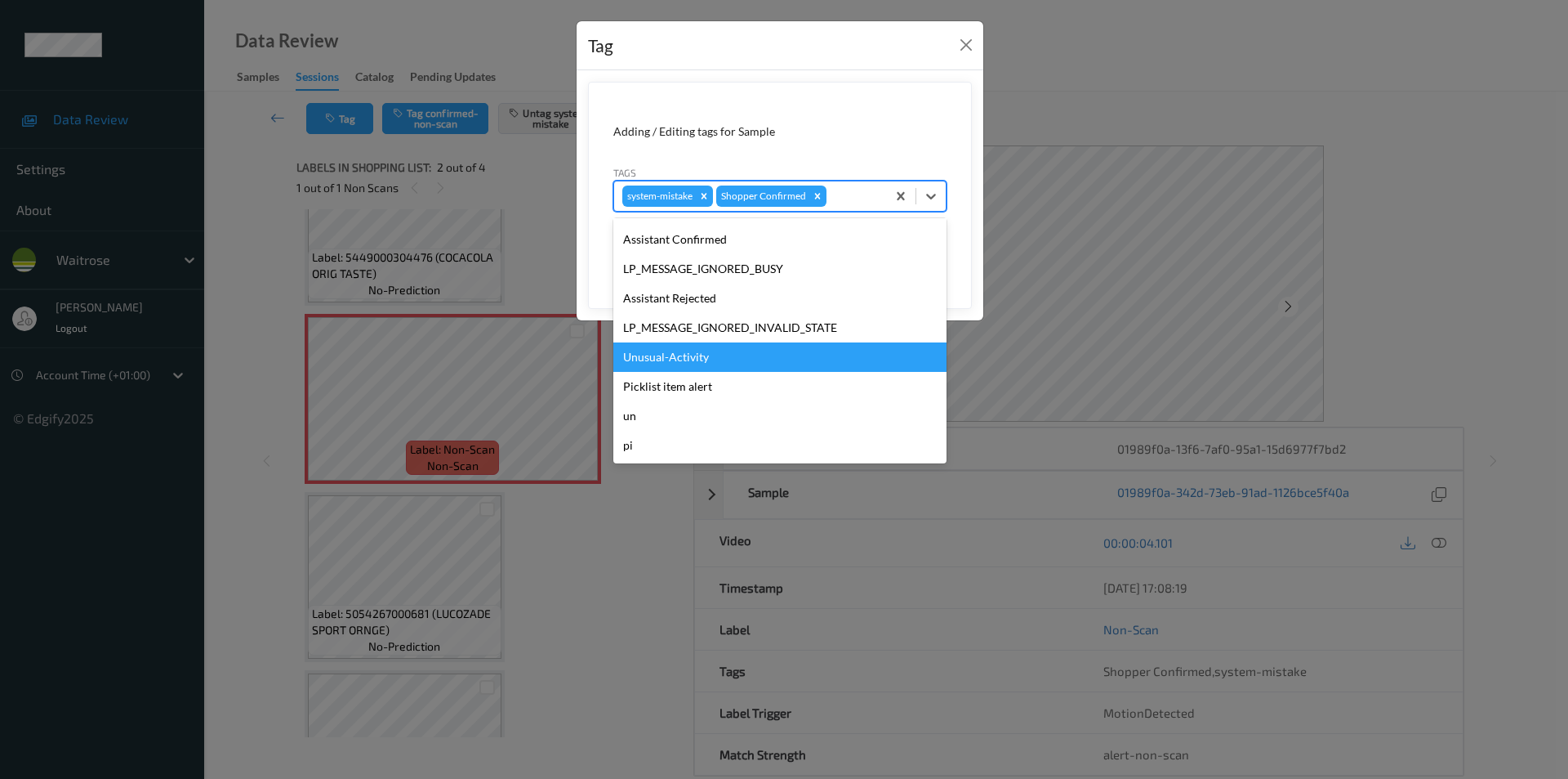
click at [677, 364] on div "Unusual-Activity" at bounding box center [779, 357] width 333 height 29
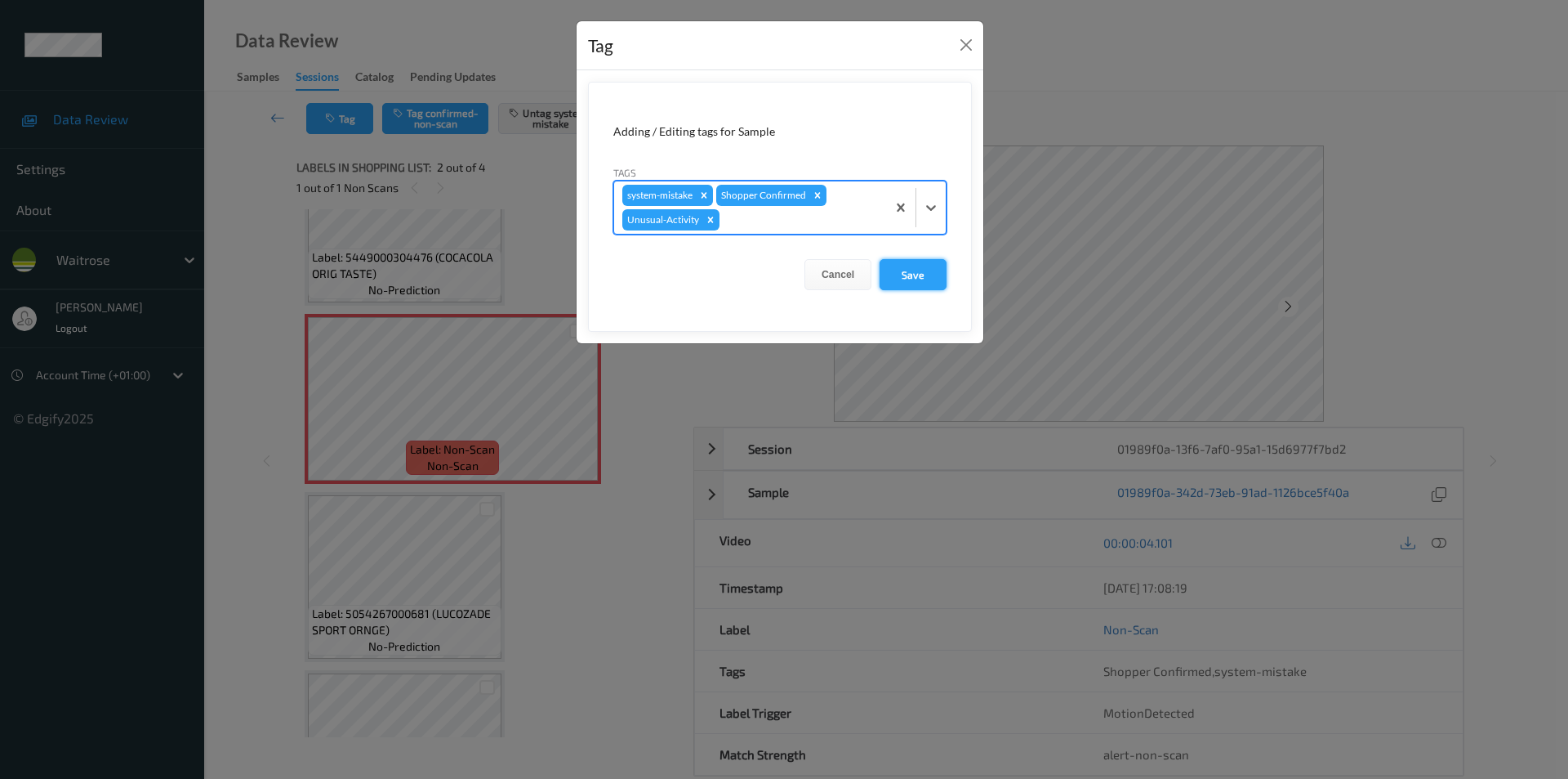
click at [905, 284] on button "Save" at bounding box center [913, 274] width 67 height 31
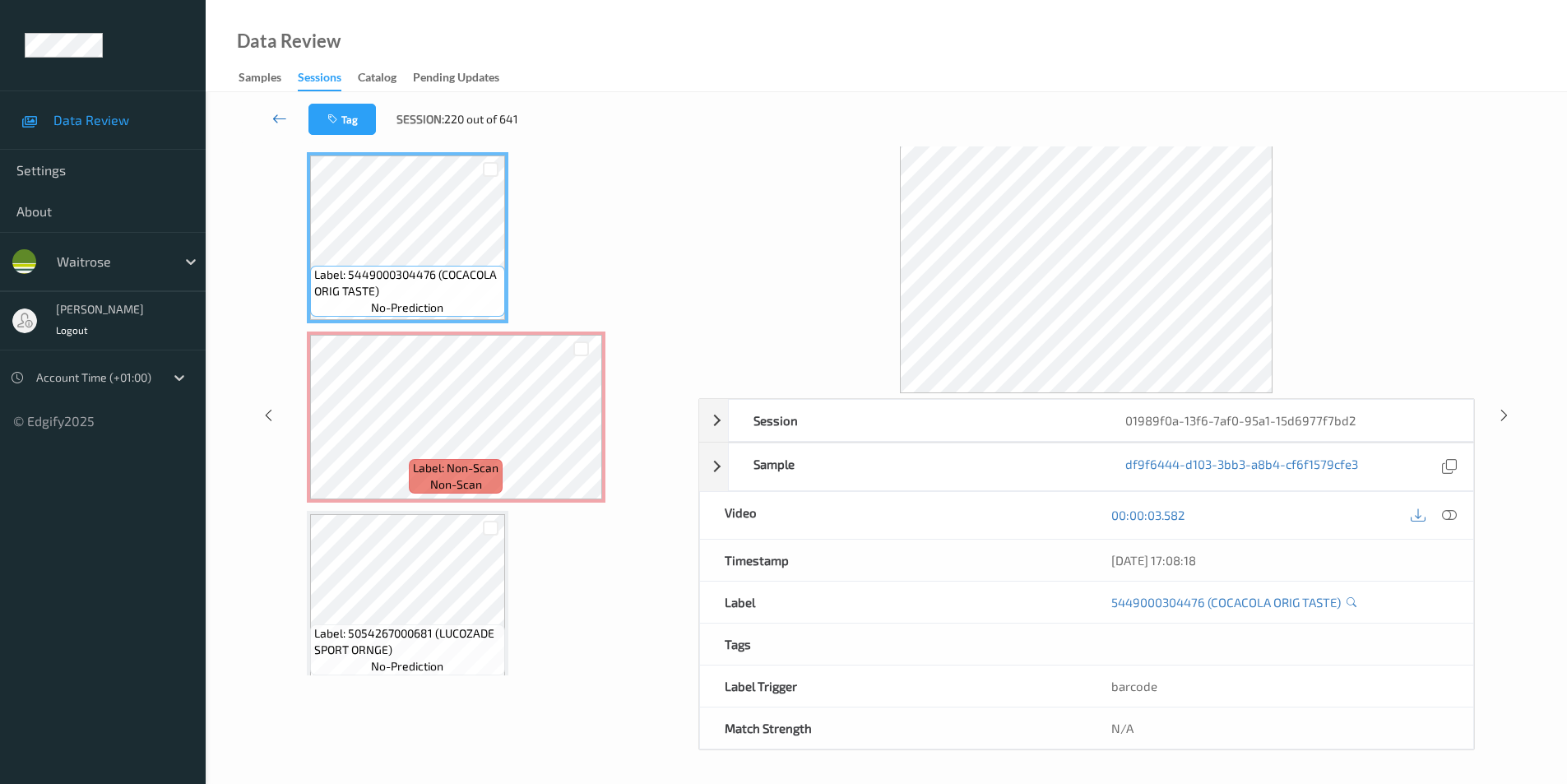
click at [270, 117] on link at bounding box center [280, 119] width 58 height 31
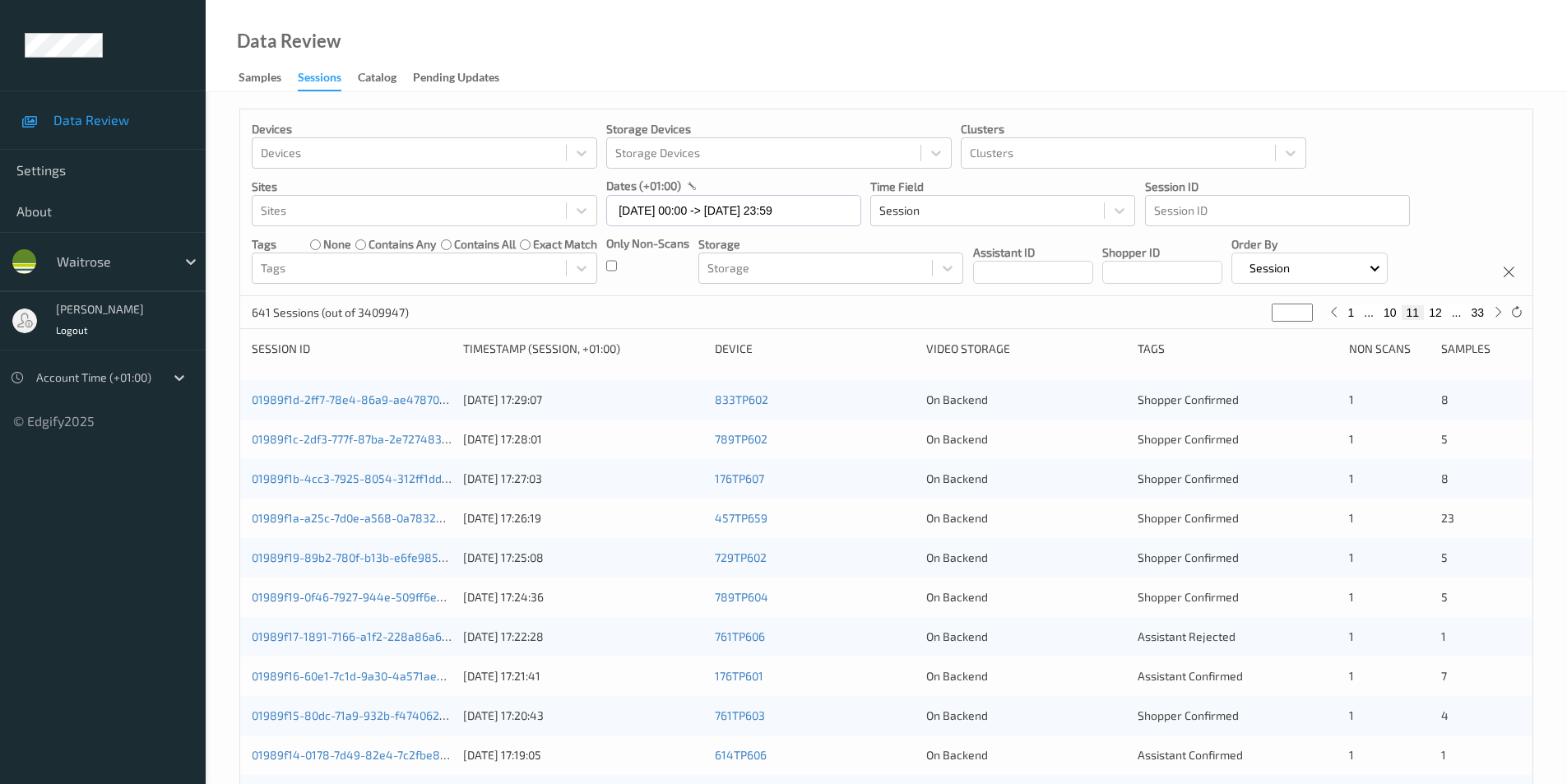
click at [1439, 315] on button "12" at bounding box center [1435, 313] width 23 height 15
type input "**"
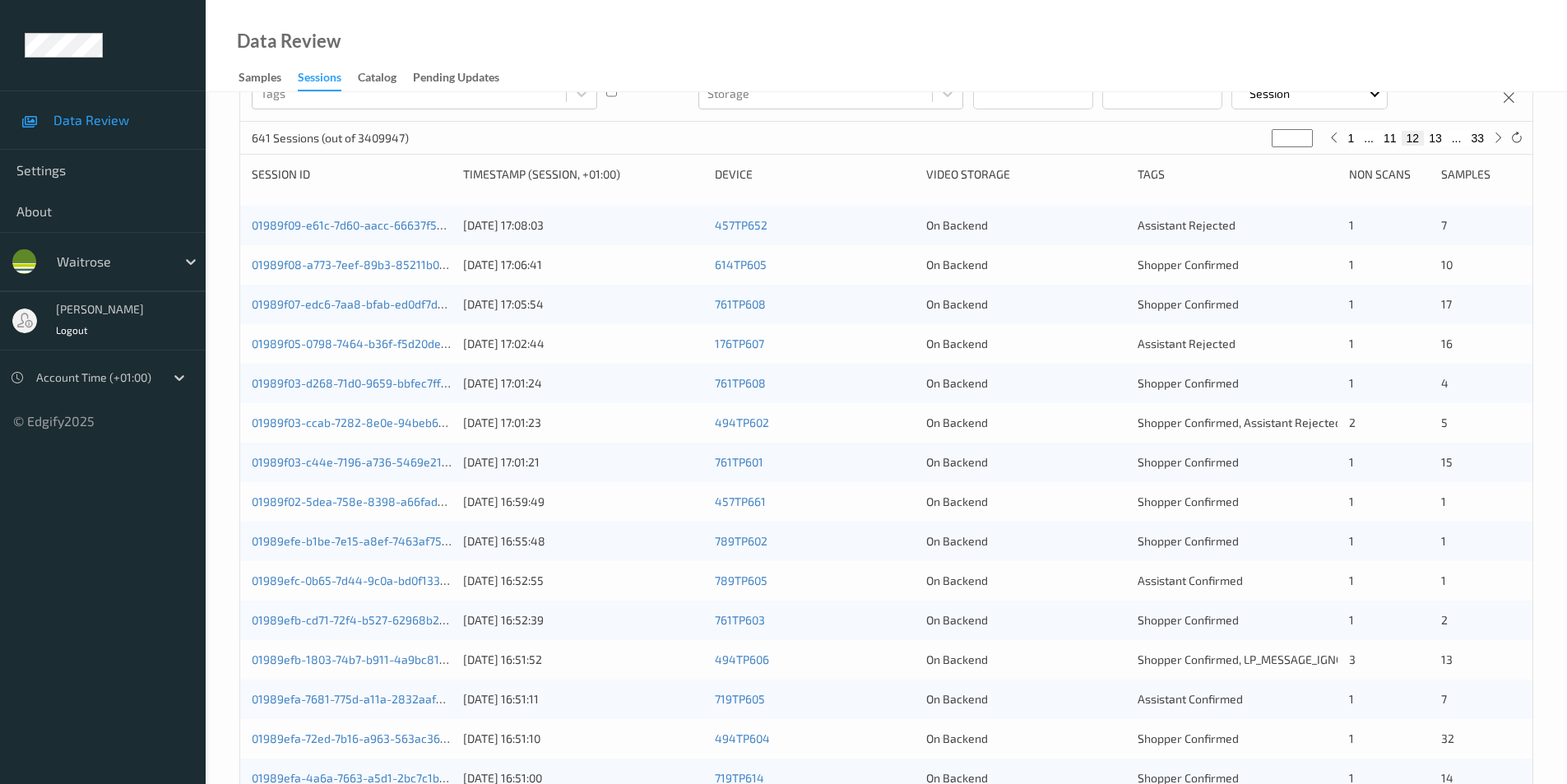
scroll to position [207, 0]
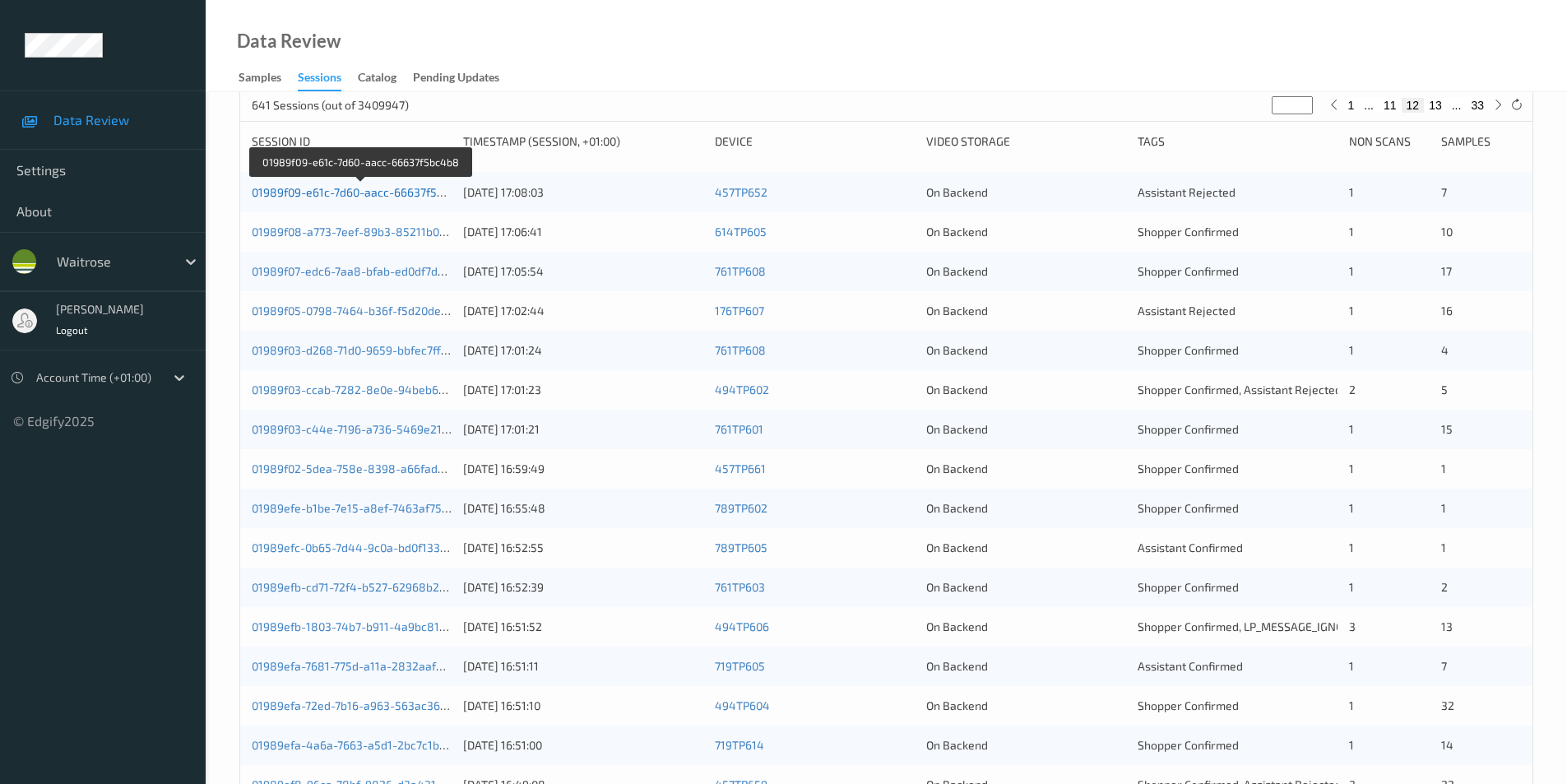
click at [410, 193] on link "01989f09-e61c-7d60-aacc-66637f5bc4b8" at bounding box center [361, 192] width 219 height 14
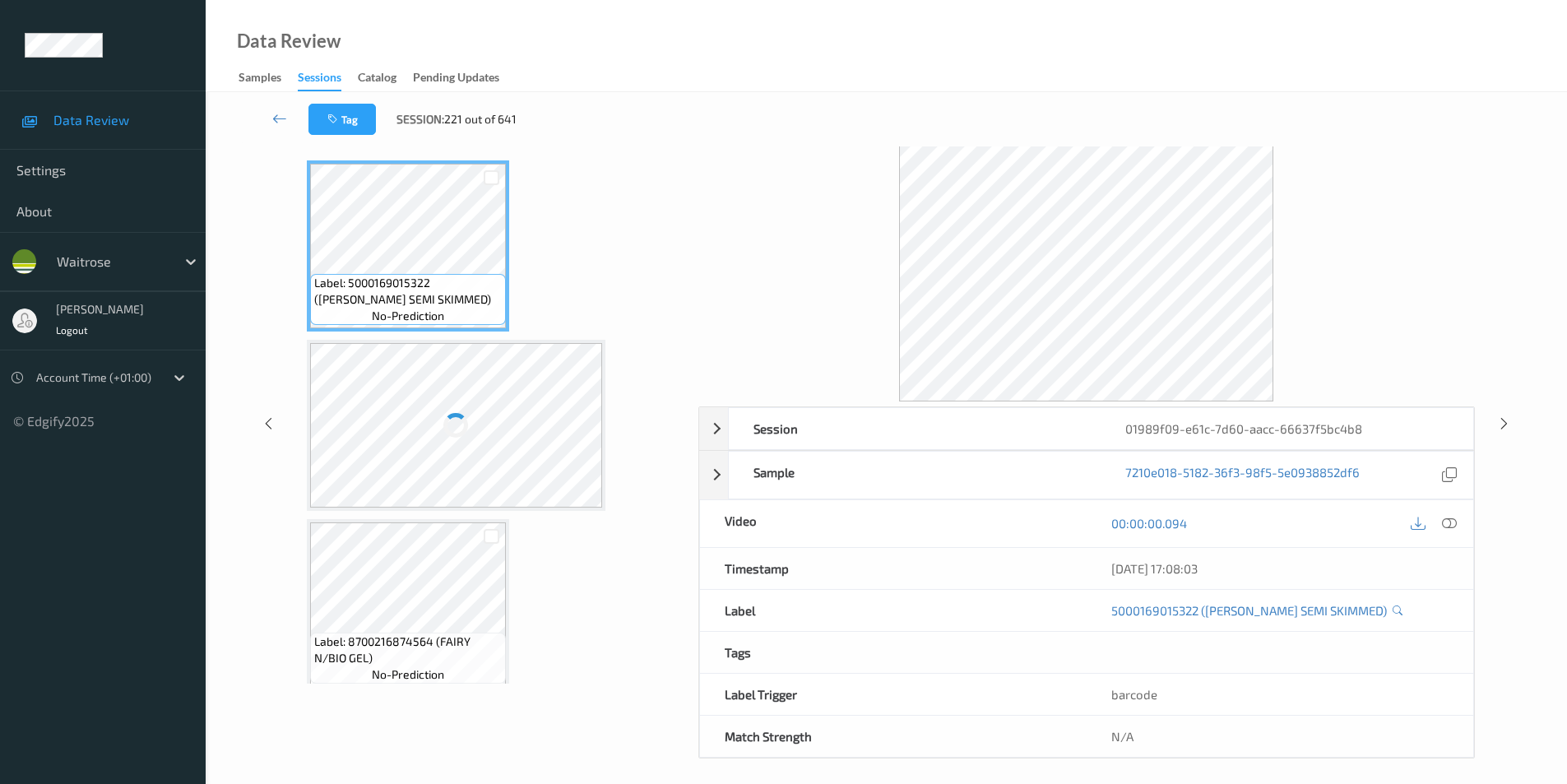
scroll to position [67, 0]
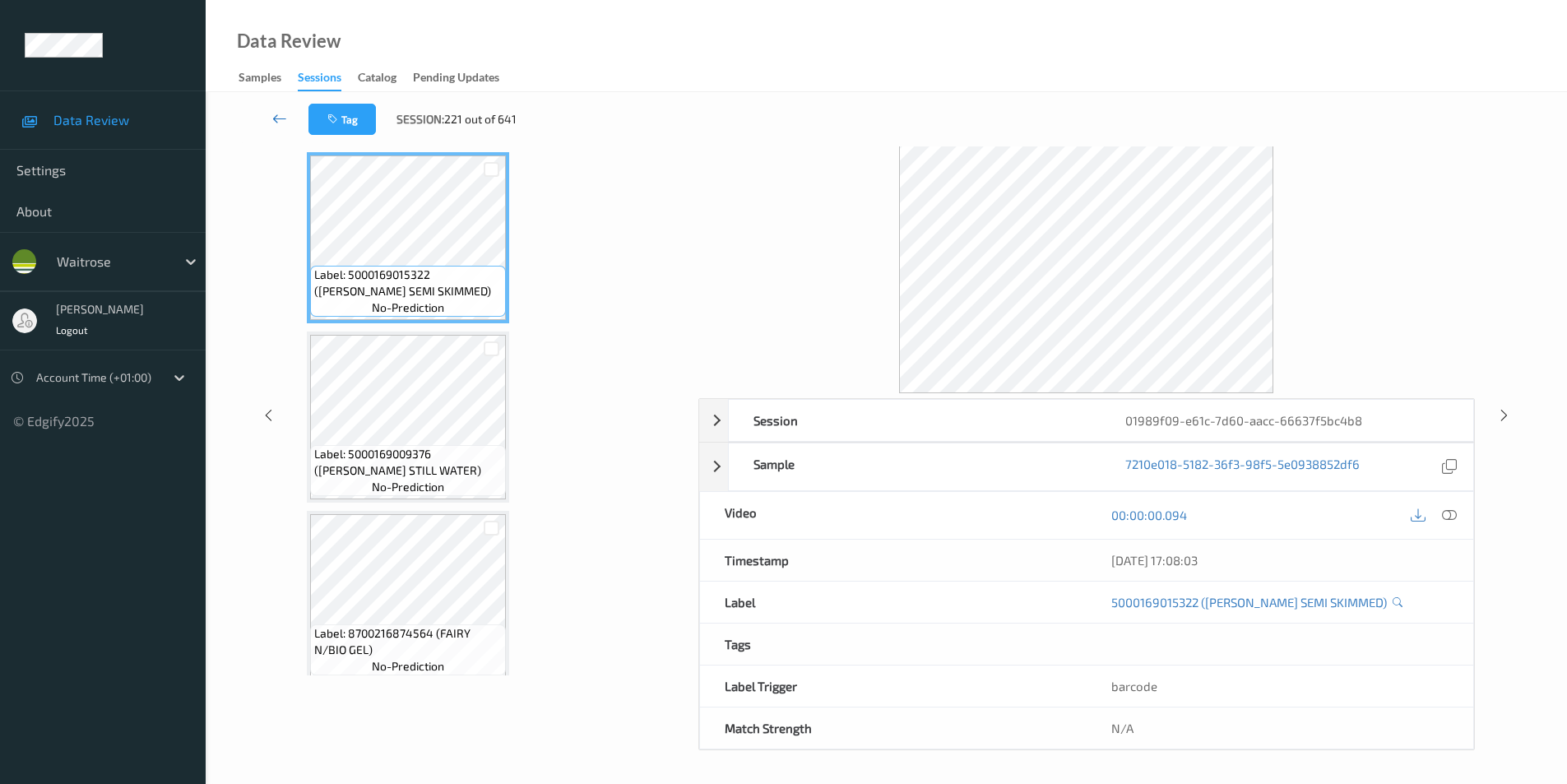
click at [267, 114] on link at bounding box center [280, 119] width 58 height 31
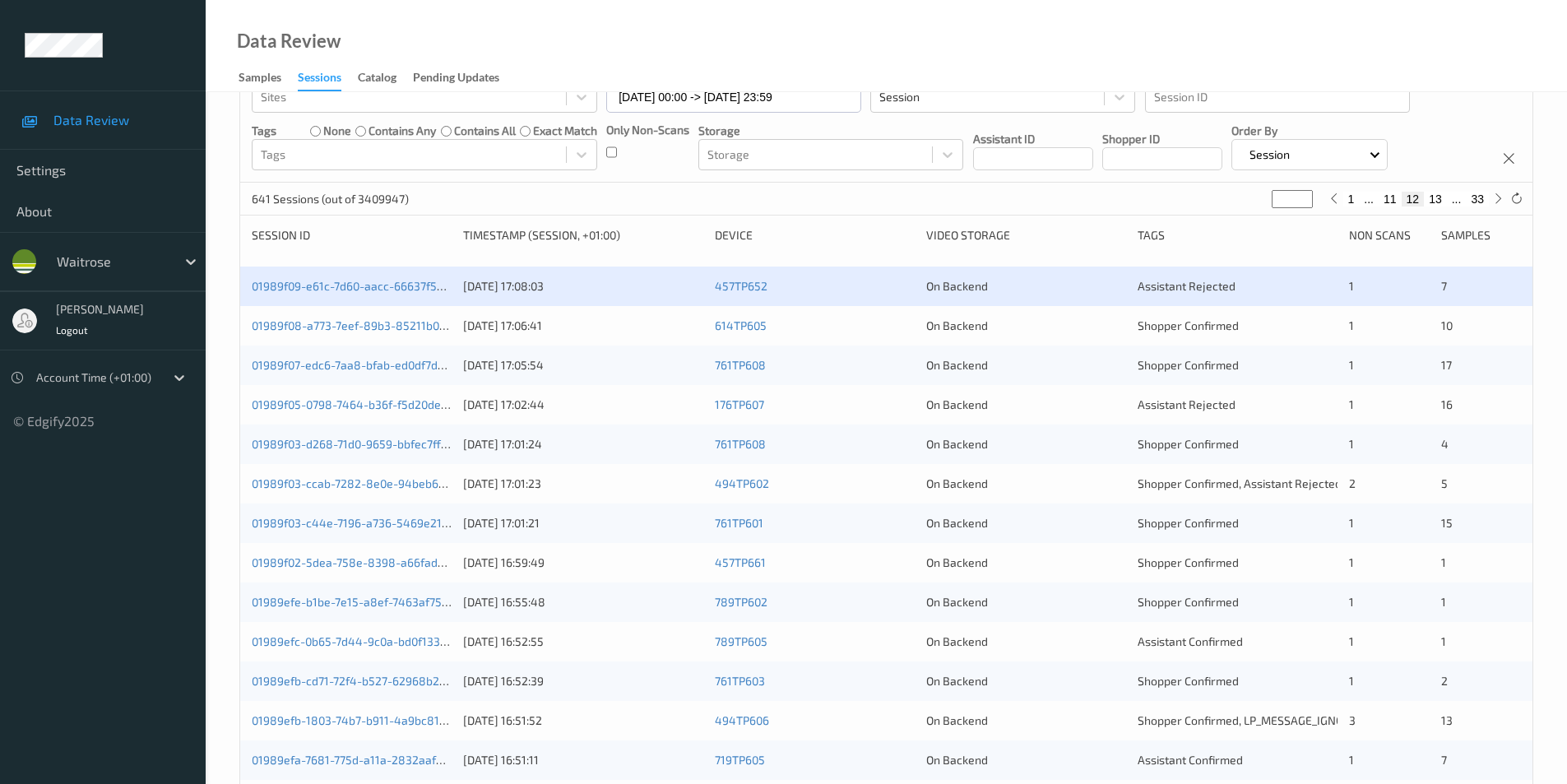
scroll to position [247, 0]
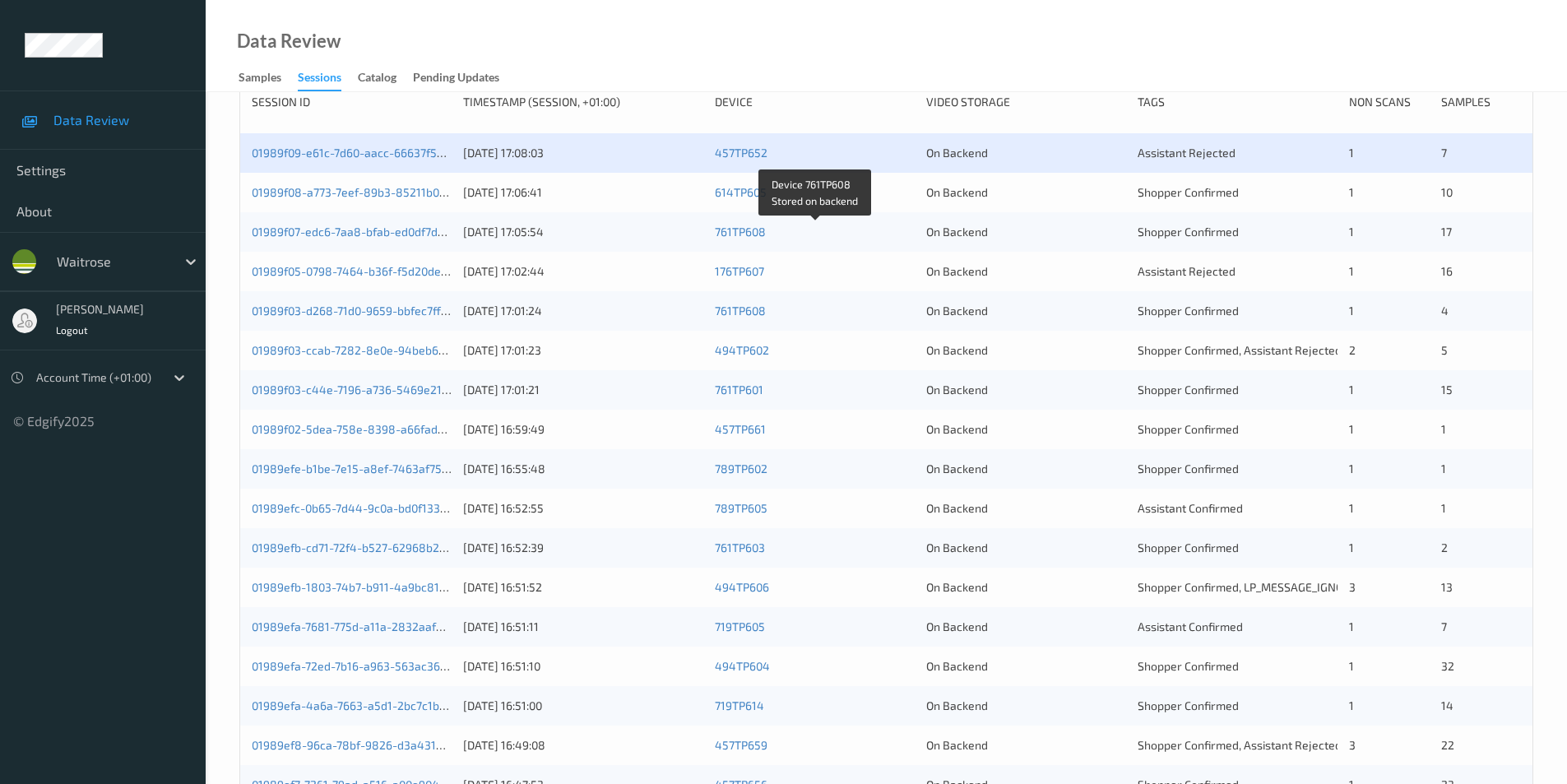
click at [842, 194] on div "614TP605" at bounding box center [815, 193] width 200 height 17
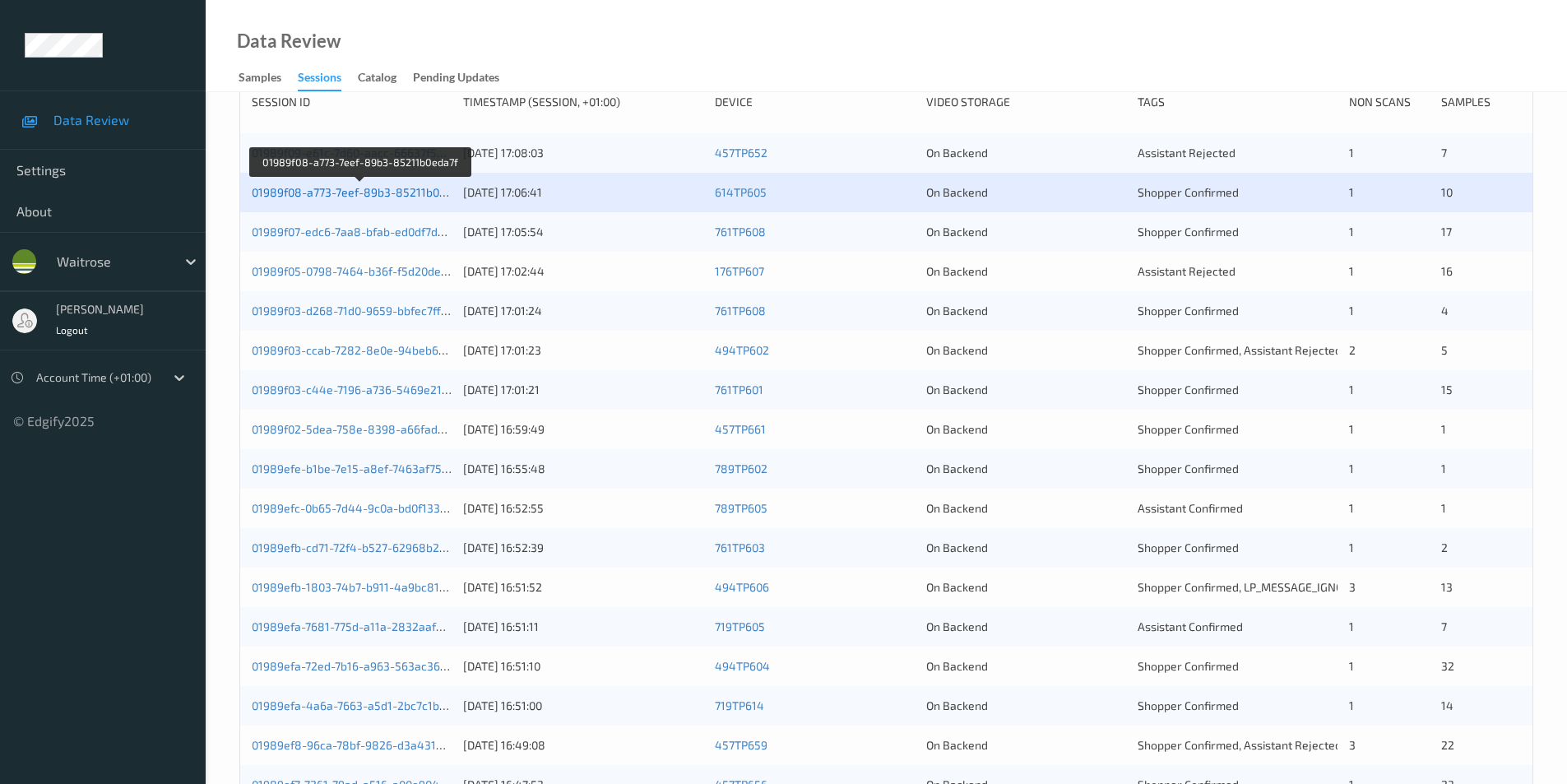
click at [325, 192] on link "01989f08-a773-7eef-89b3-85211b0eda7f" at bounding box center [360, 192] width 217 height 14
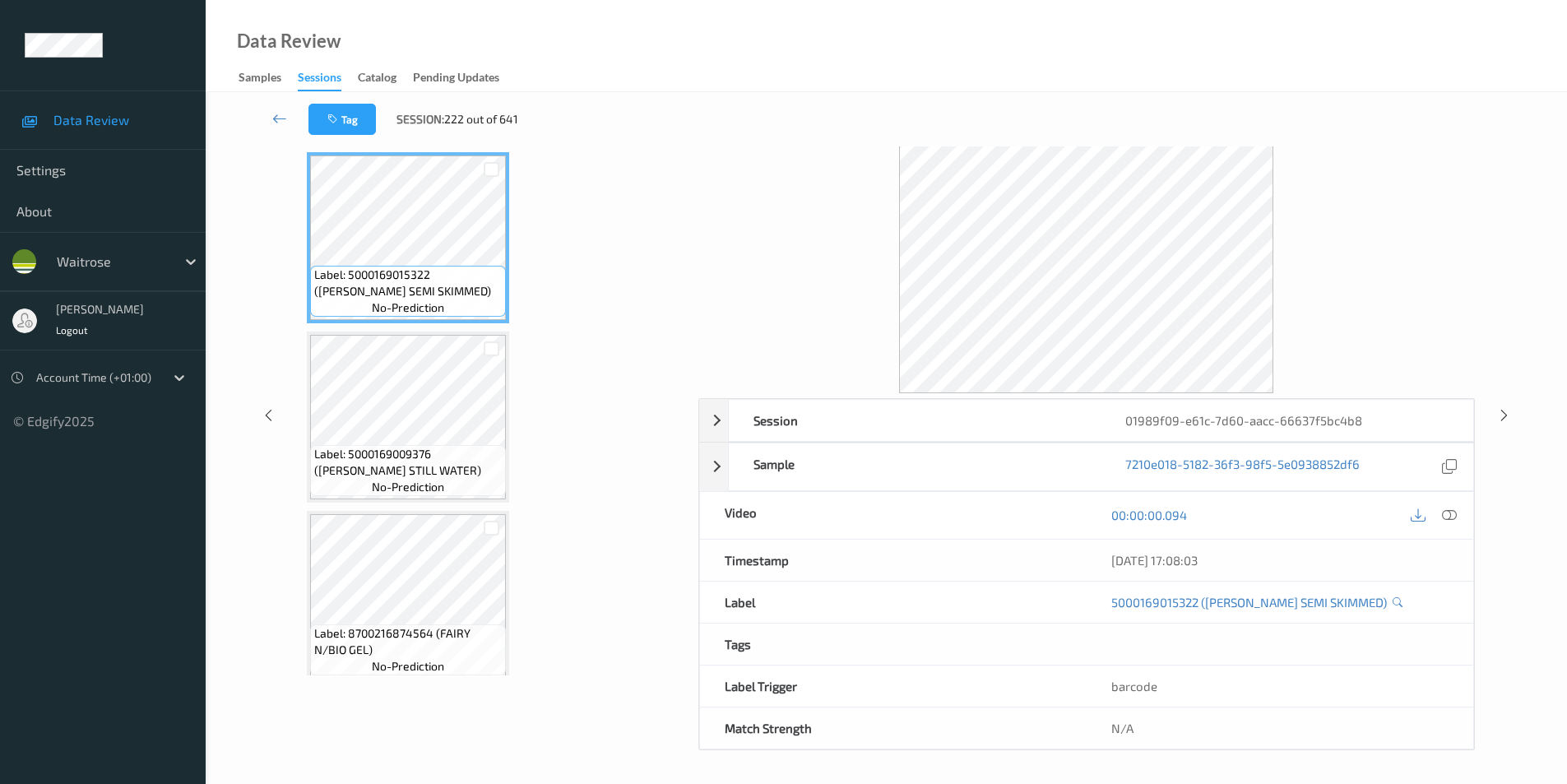
scroll to position [59, 0]
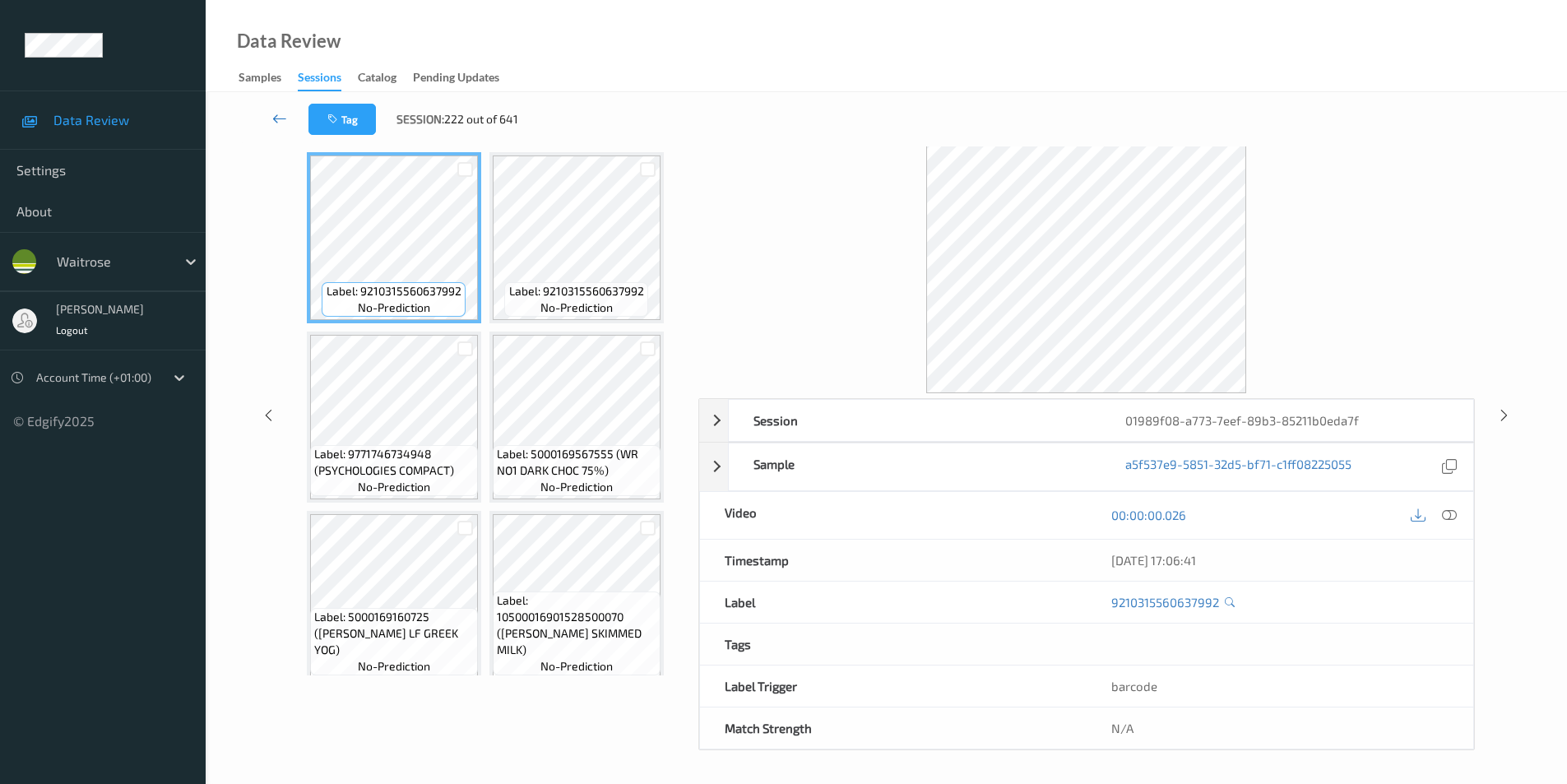
click at [278, 116] on icon at bounding box center [280, 118] width 15 height 17
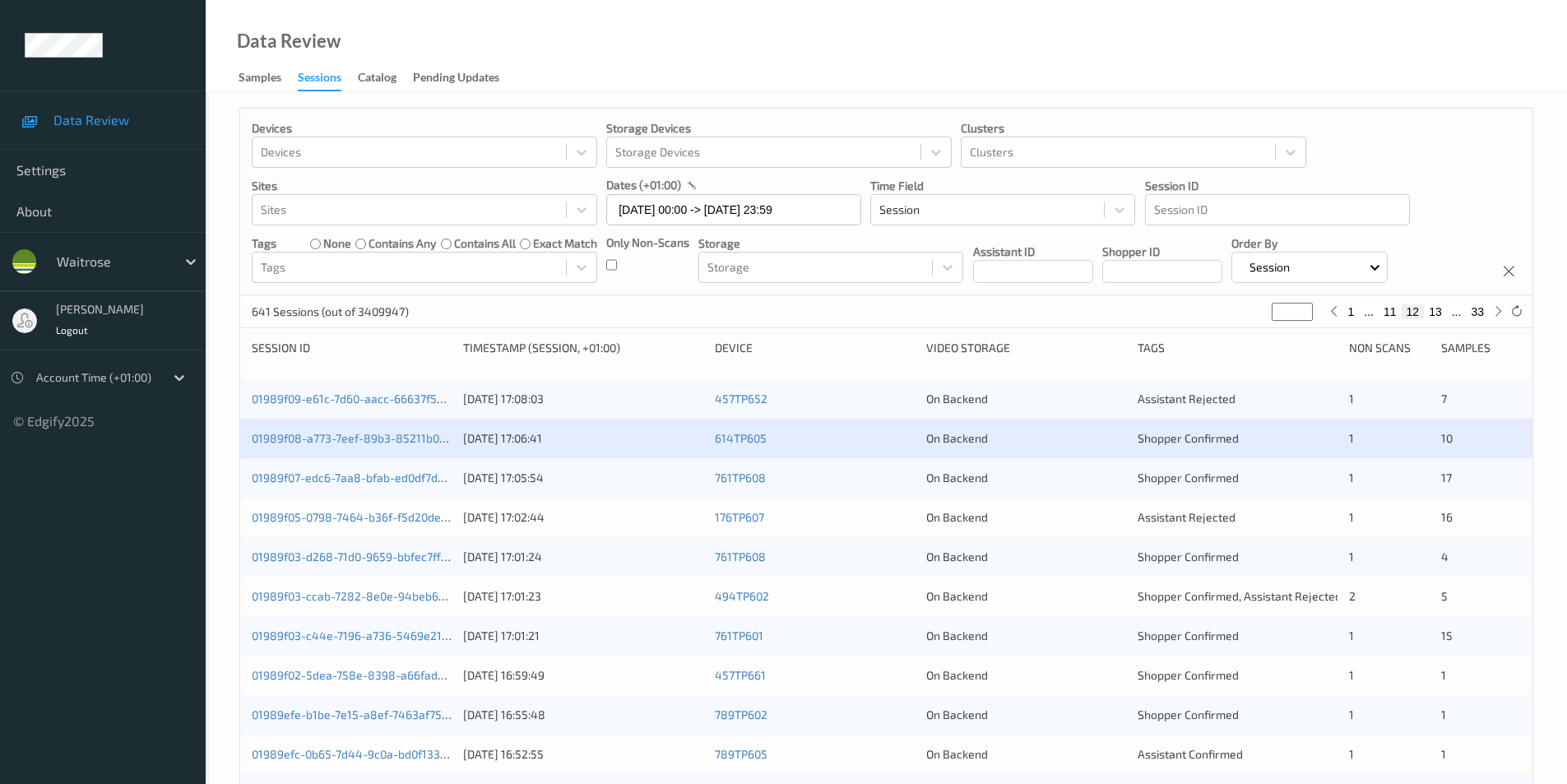
scroll to position [329, 0]
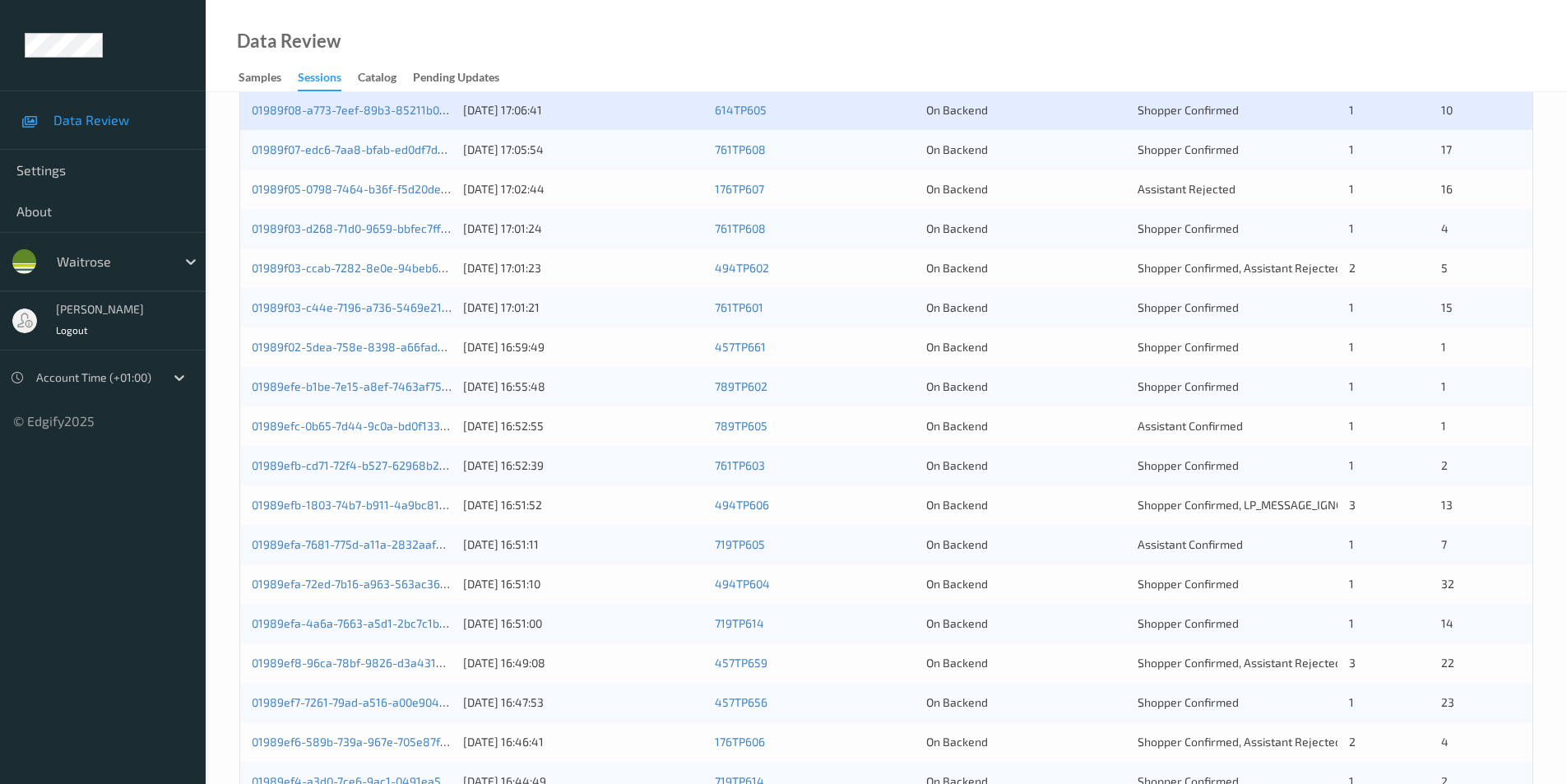
click at [1049, 152] on div "On Backend" at bounding box center [1027, 149] width 200 height 17
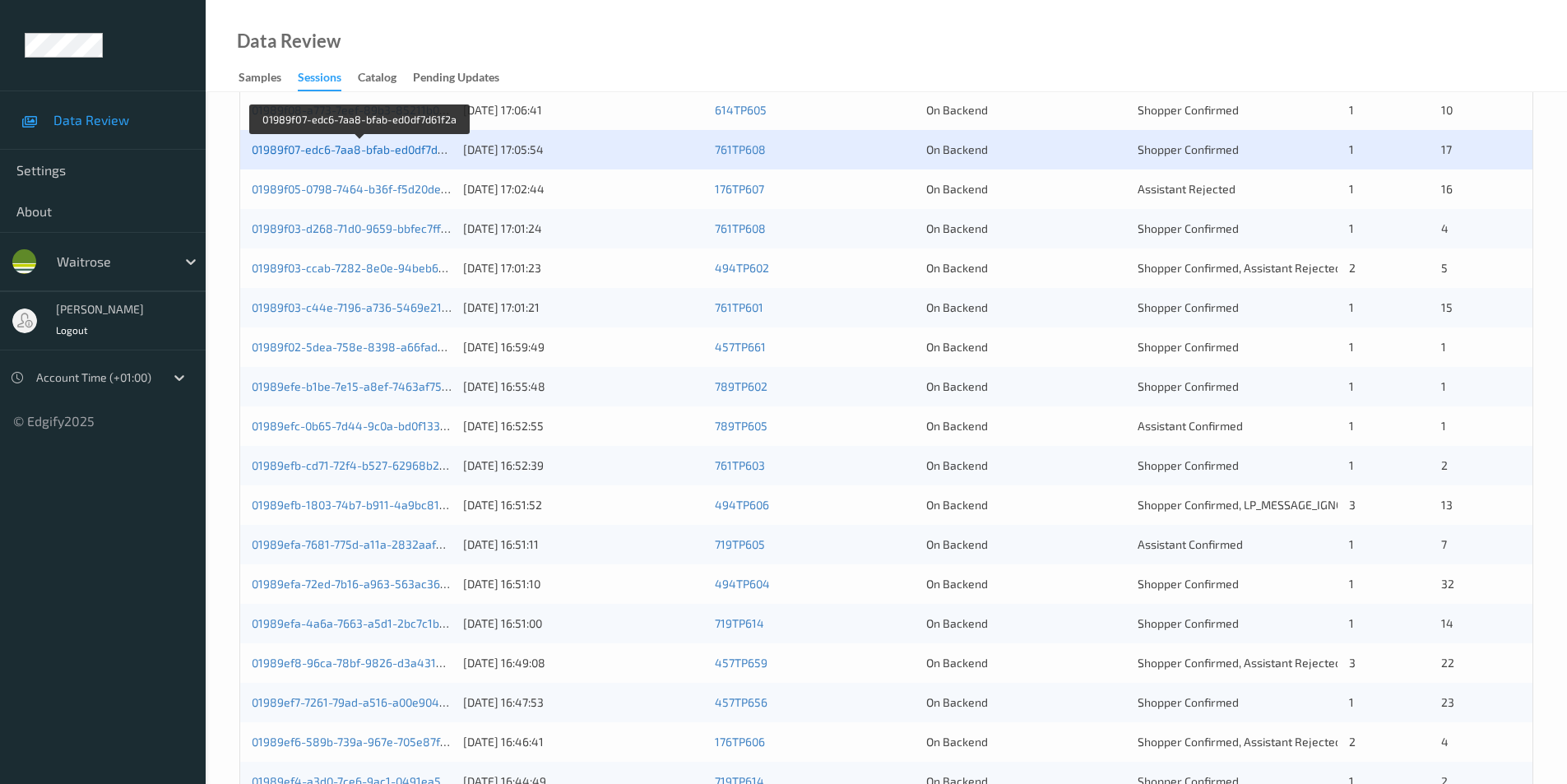
click at [395, 153] on link "01989f07-edc6-7aa8-bfab-ed0df7d61f2a" at bounding box center [359, 149] width 215 height 14
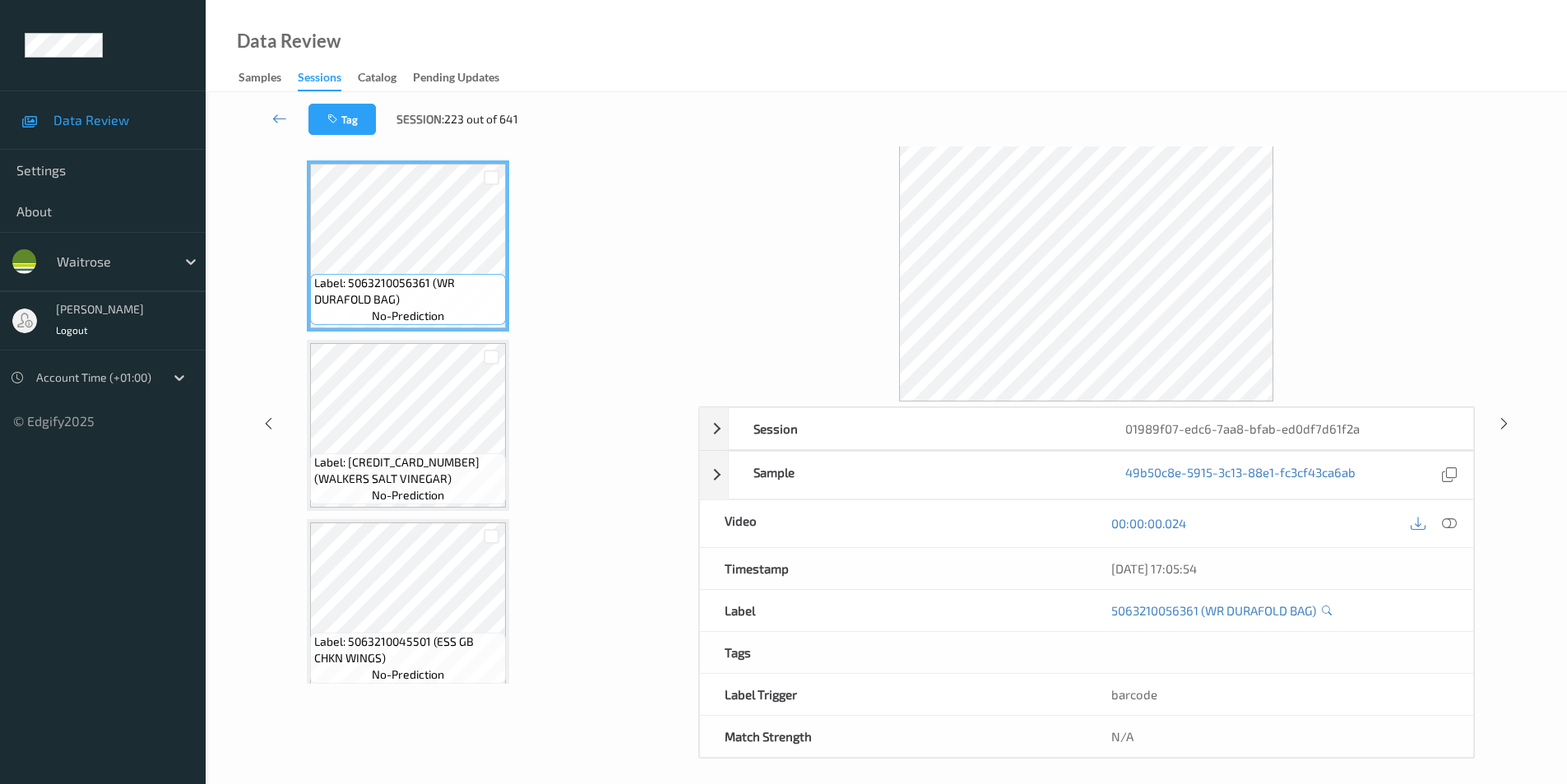
scroll to position [67, 0]
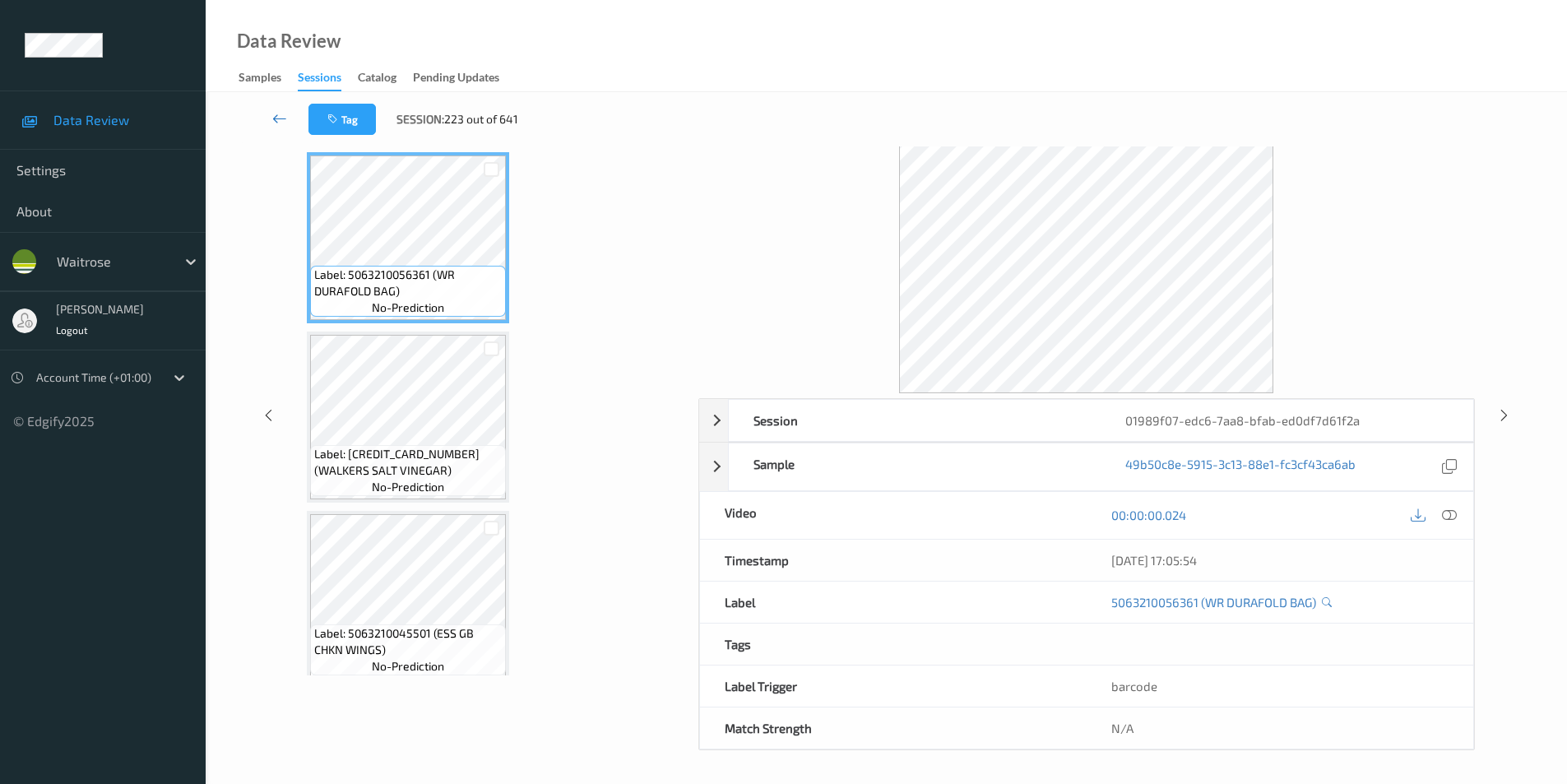
click at [288, 120] on link at bounding box center [280, 119] width 58 height 31
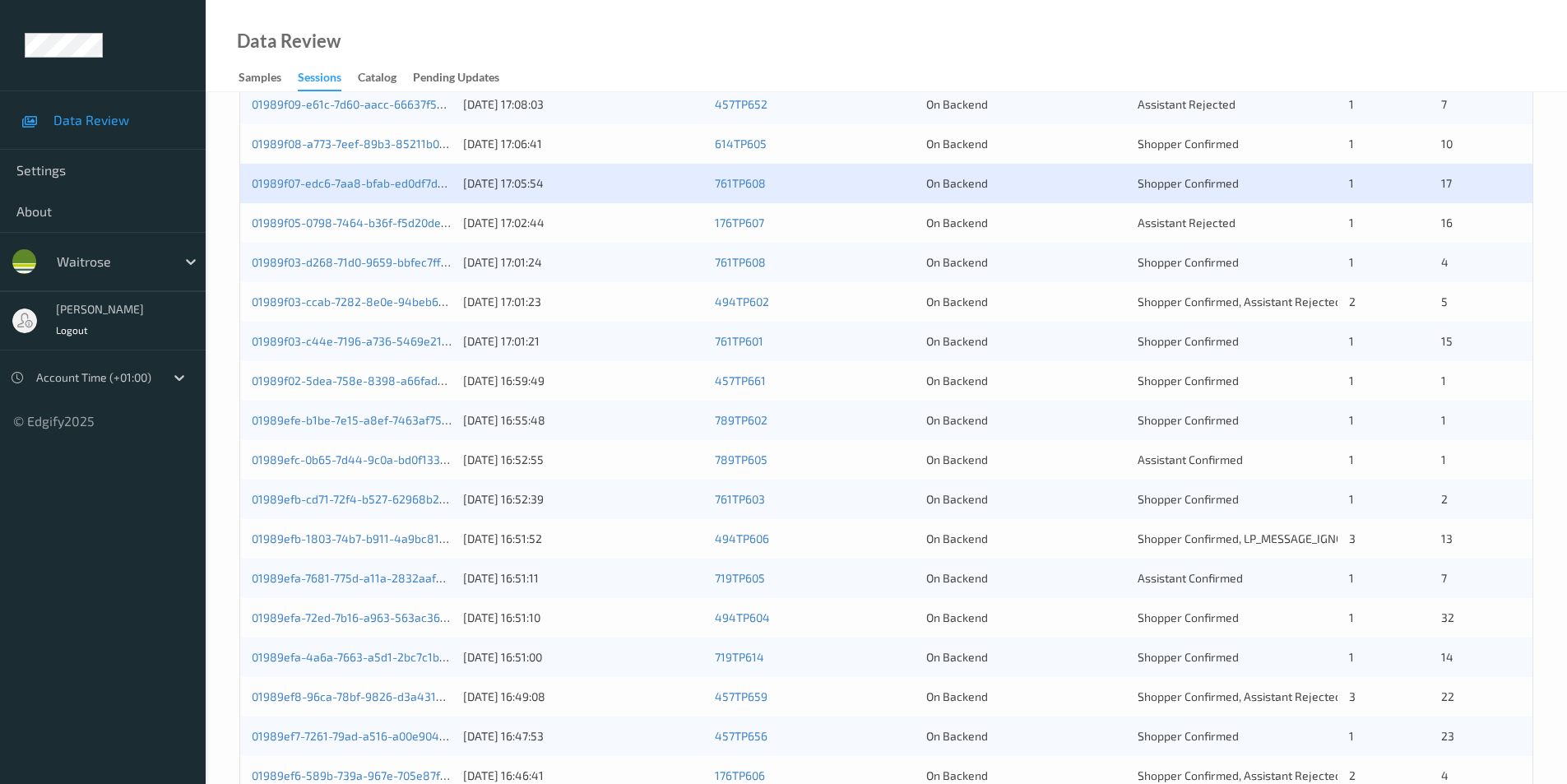
scroll to position [329, 0]
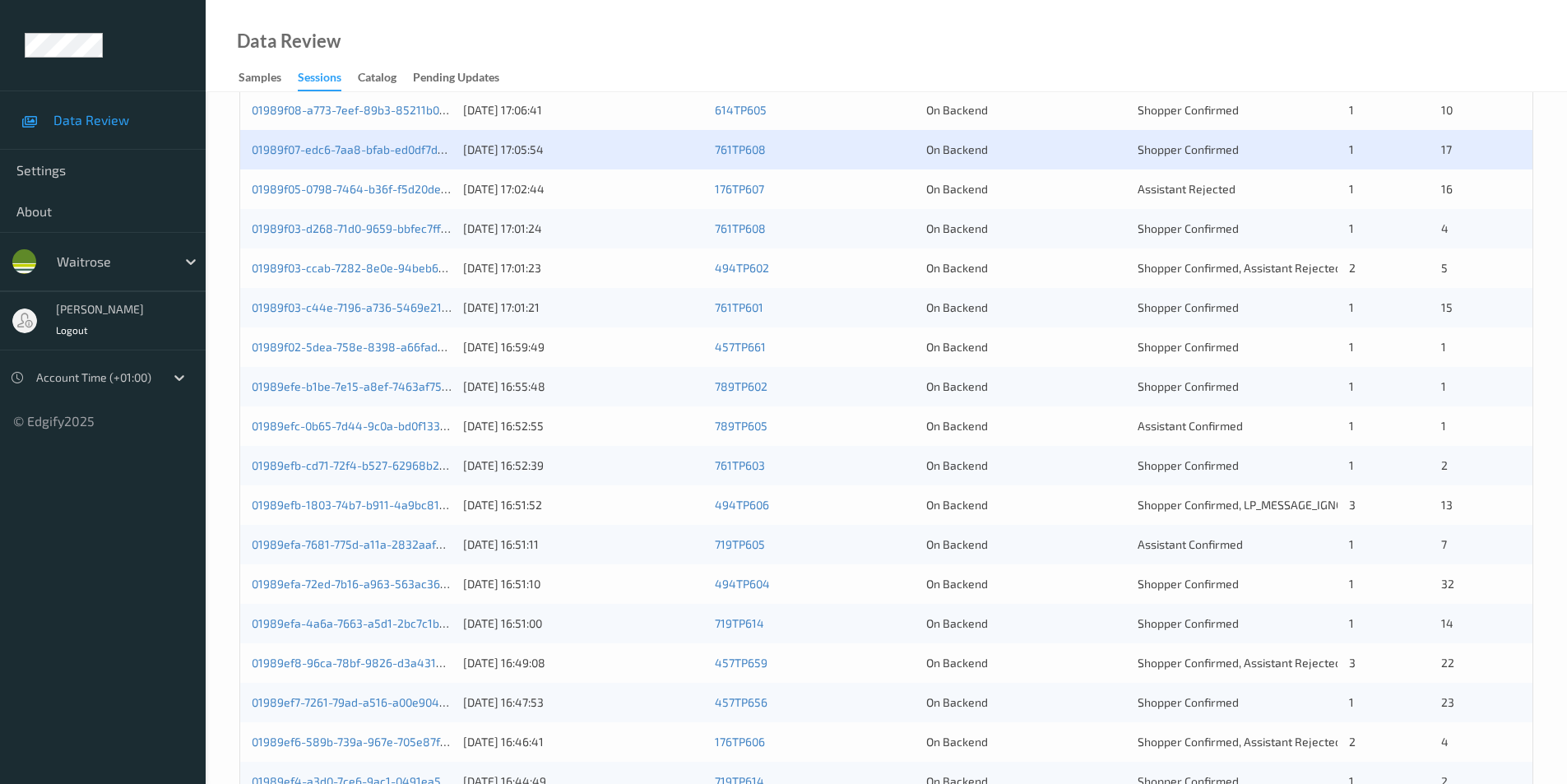
click at [1075, 186] on div "On Backend" at bounding box center [1027, 189] width 200 height 17
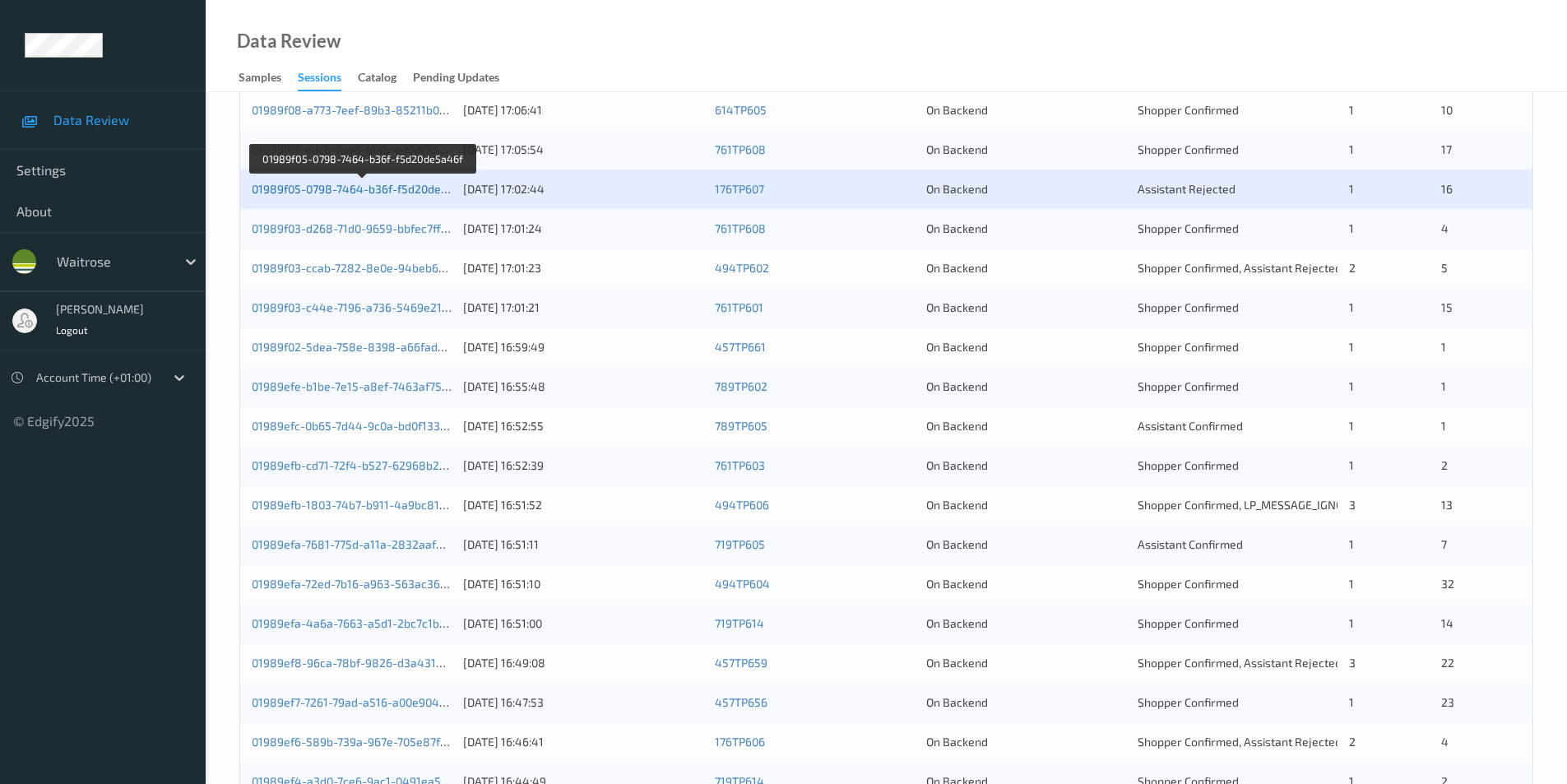
click at [405, 189] on link "01989f05-0798-7464-b36f-f5d20de5a46f" at bounding box center [361, 188] width 220 height 14
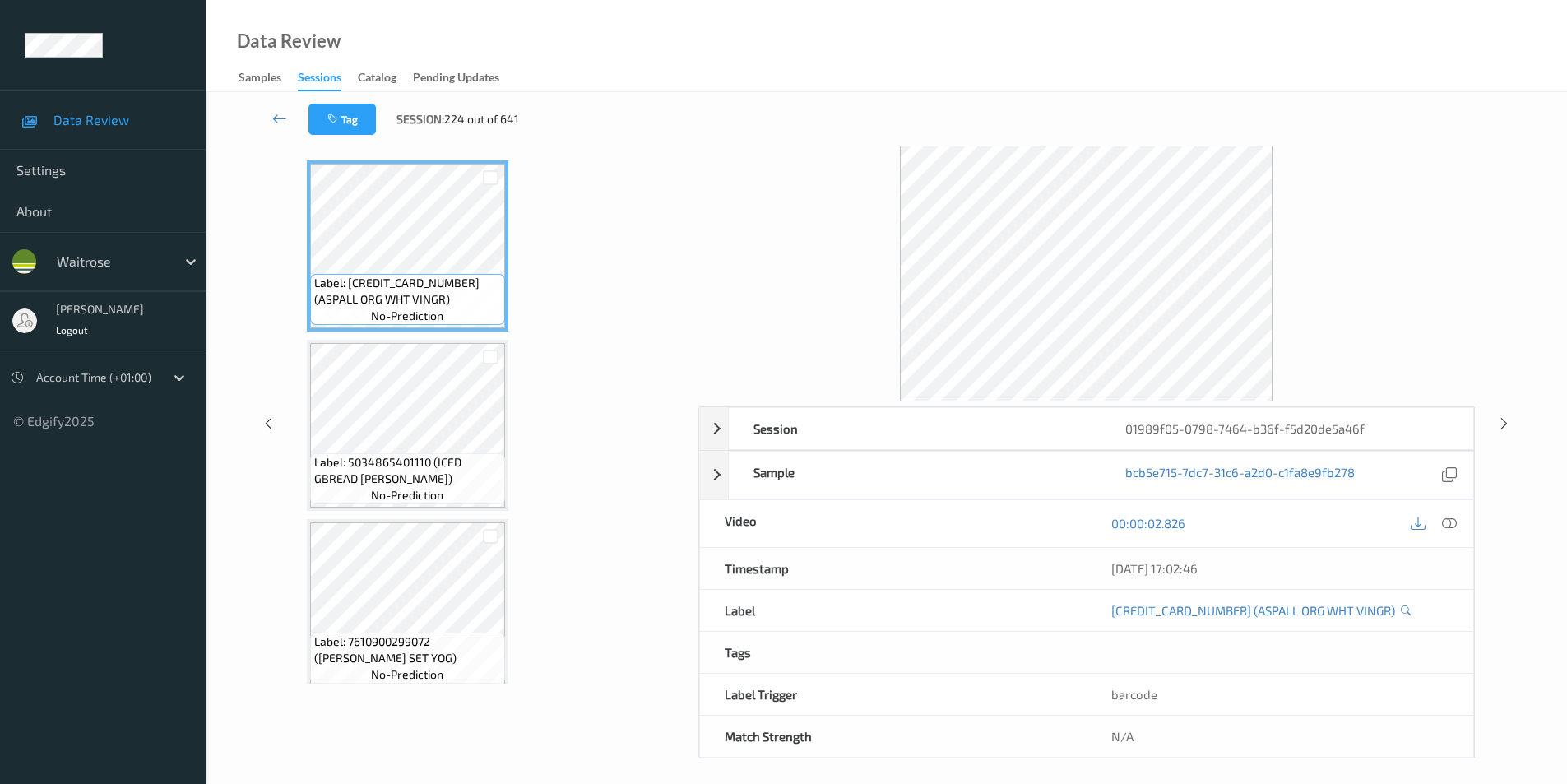
scroll to position [67, 0]
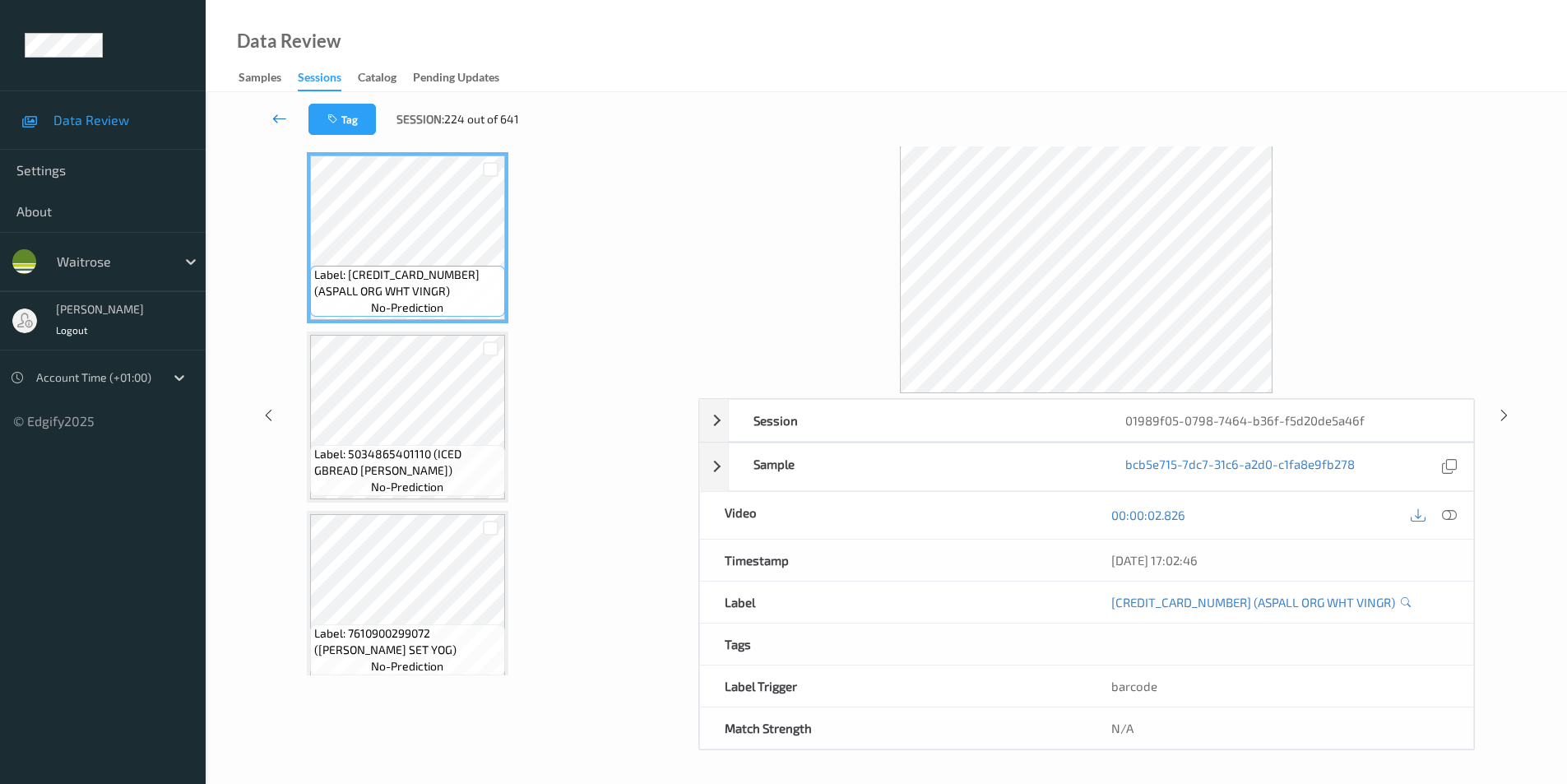
click at [275, 114] on icon at bounding box center [280, 118] width 15 height 17
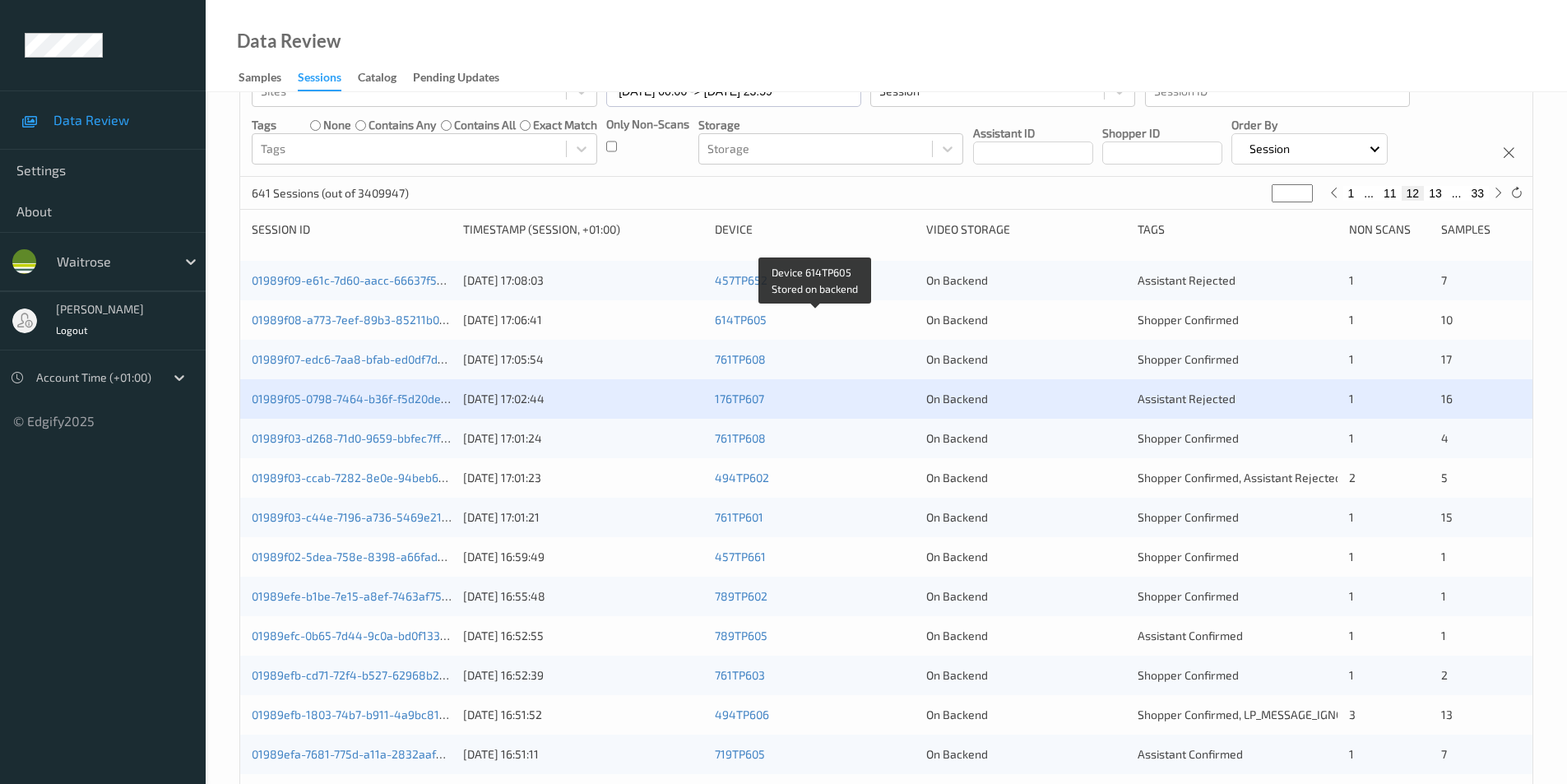
scroll to position [247, 0]
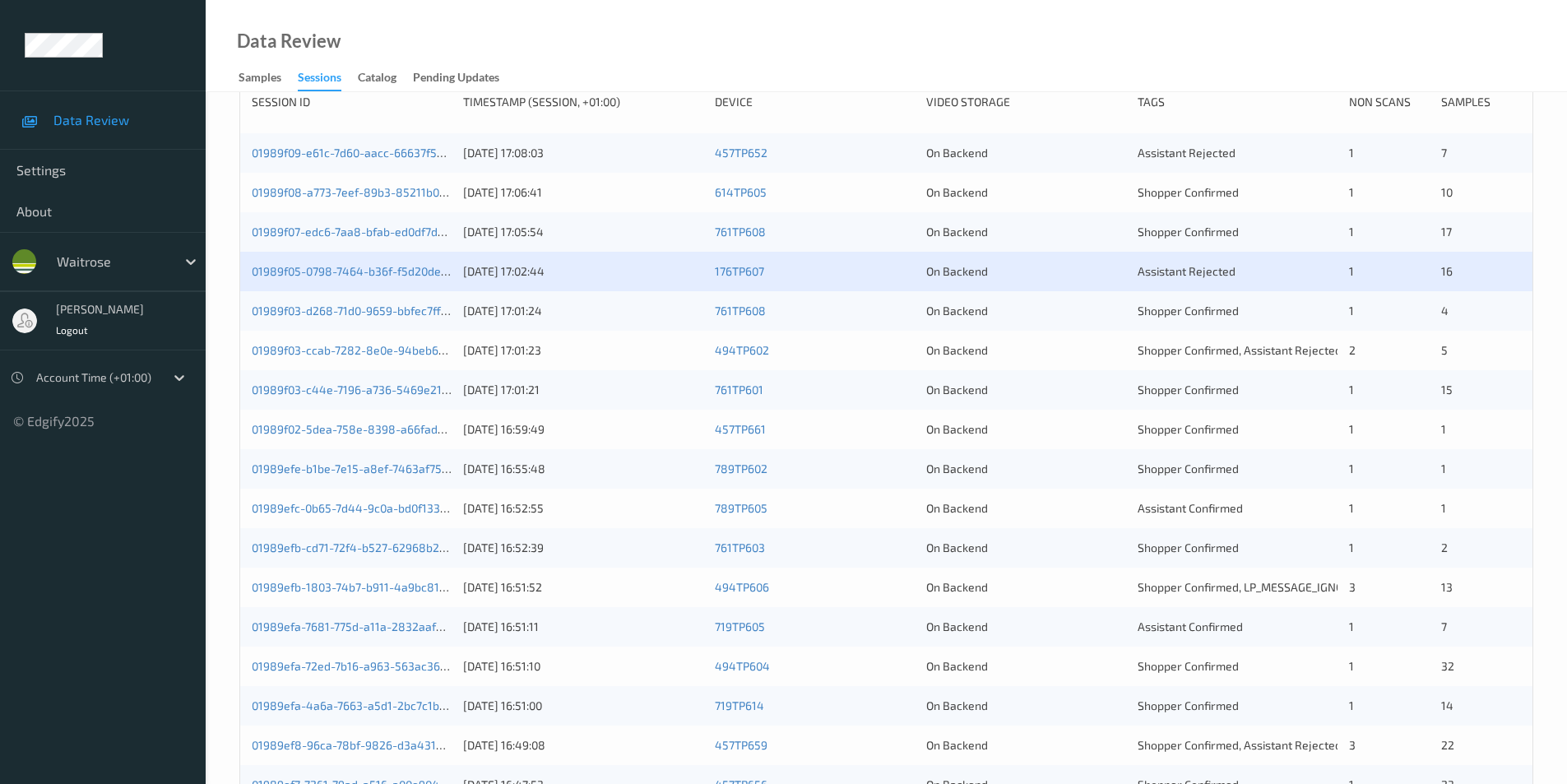
click at [1017, 314] on div "On Backend" at bounding box center [1027, 311] width 200 height 17
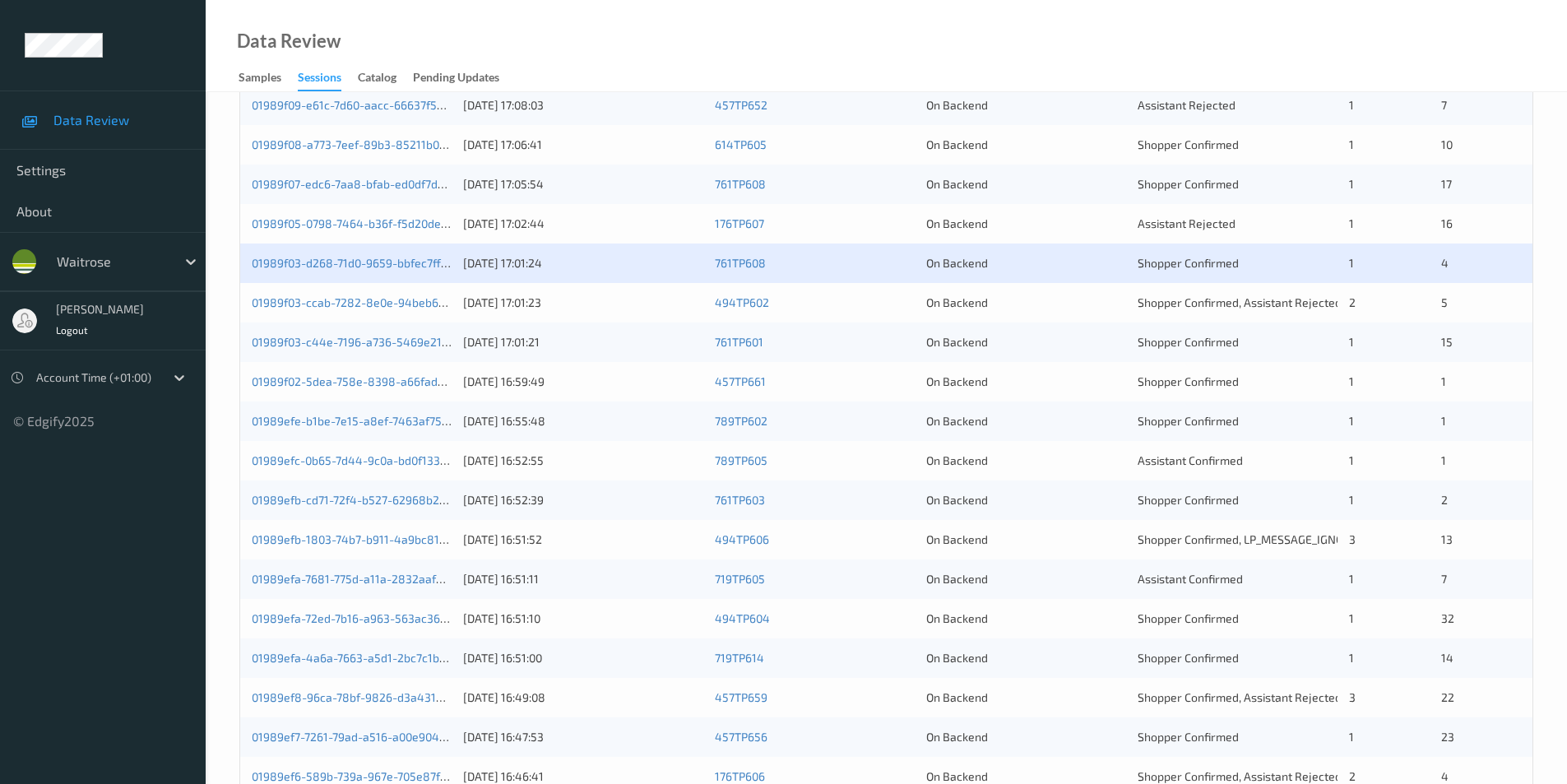
scroll to position [329, 0]
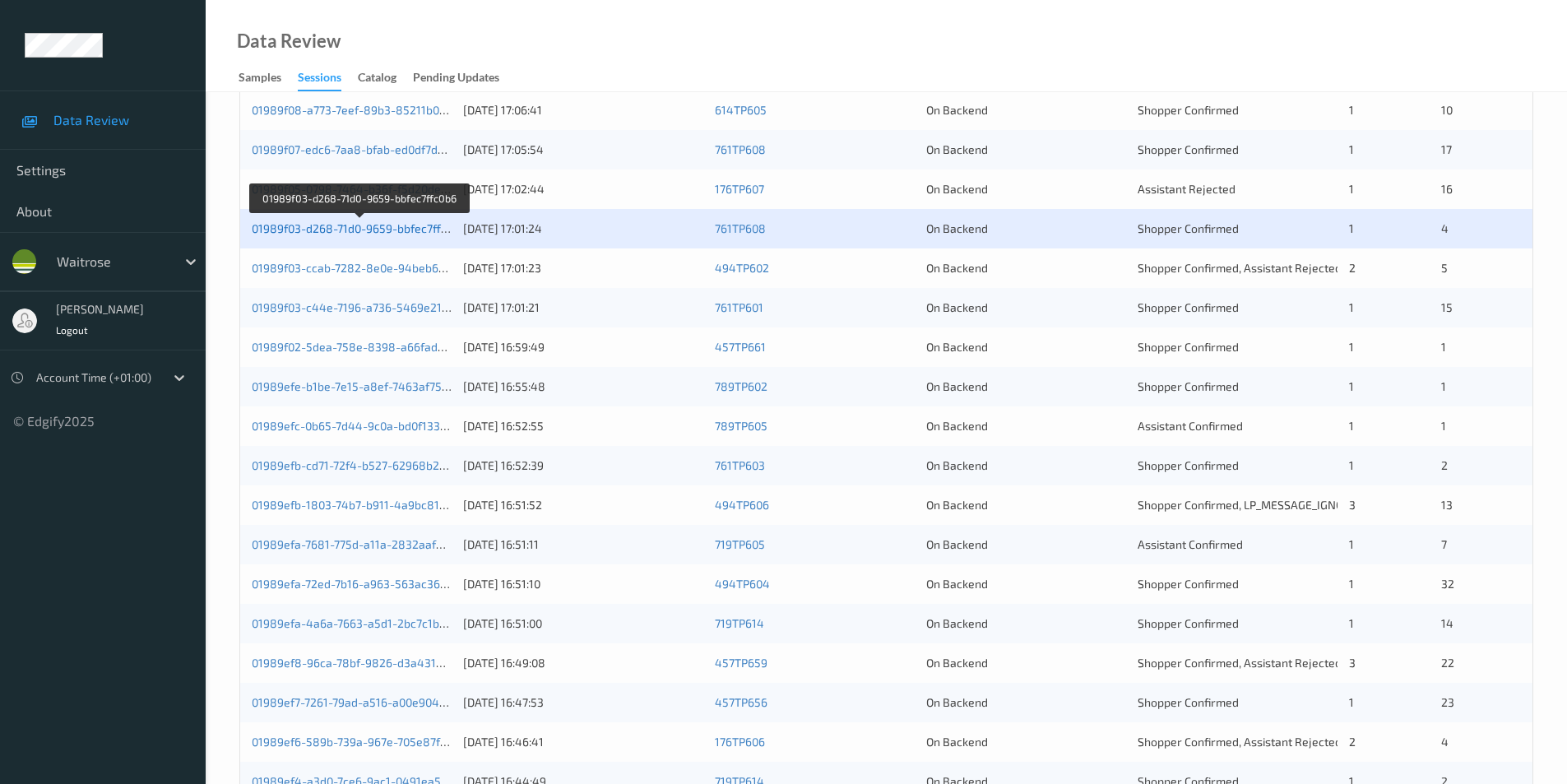
click at [378, 226] on link "01989f03-d268-71d0-9659-bbfec7ffc0b6" at bounding box center [359, 227] width 215 height 14
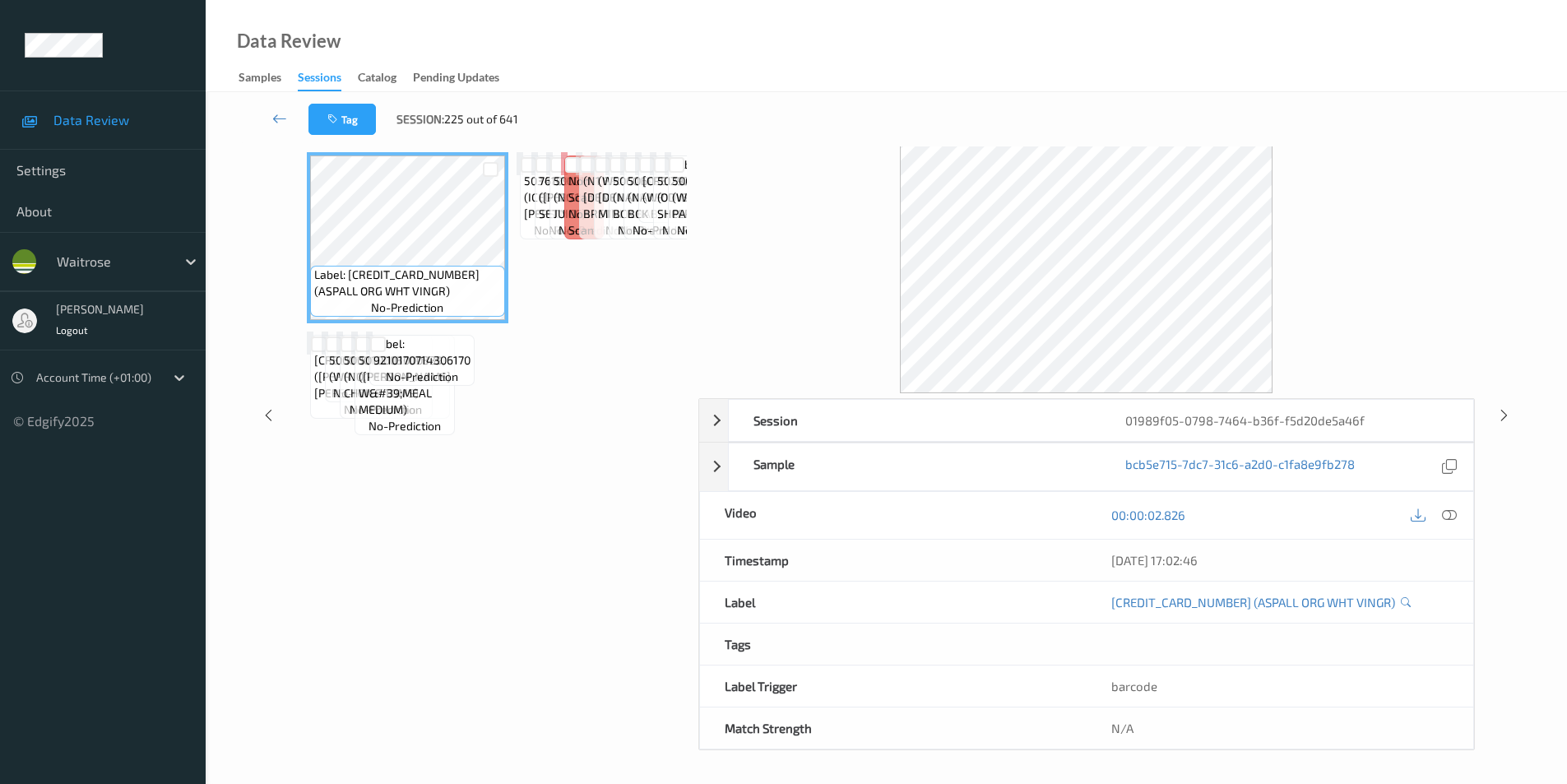
scroll to position [67, 0]
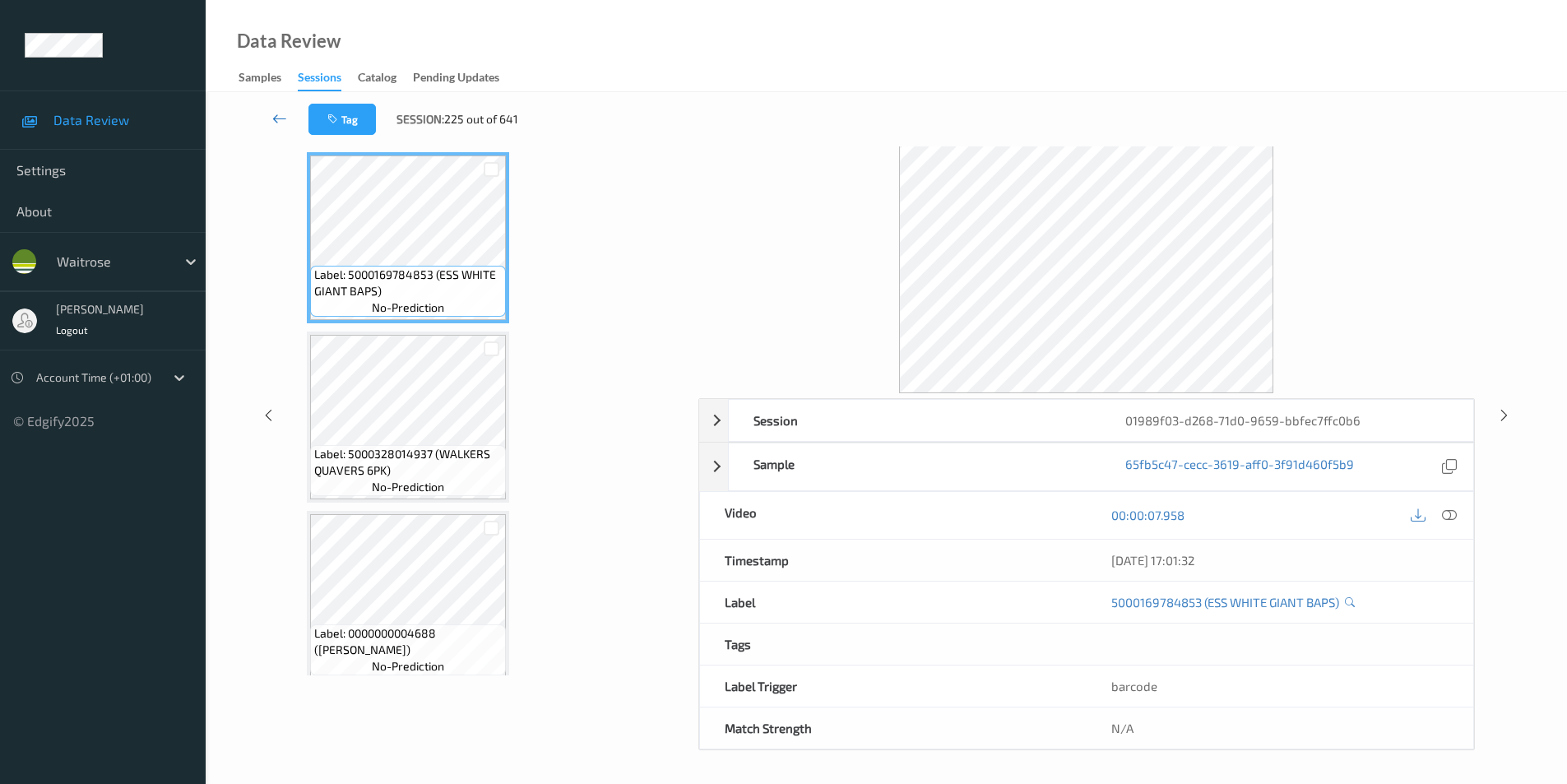
click at [279, 118] on icon at bounding box center [280, 118] width 15 height 17
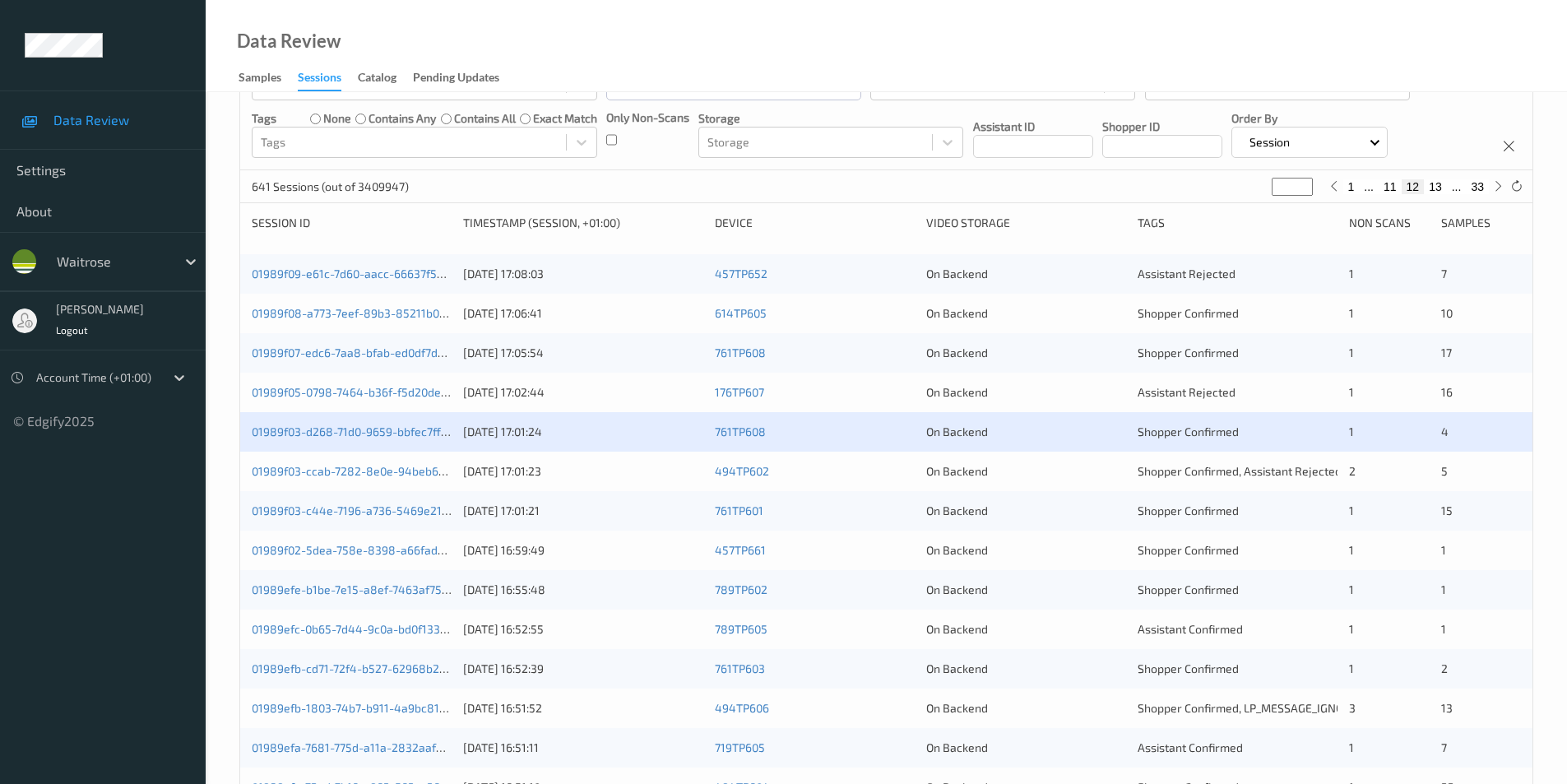
scroll to position [247, 0]
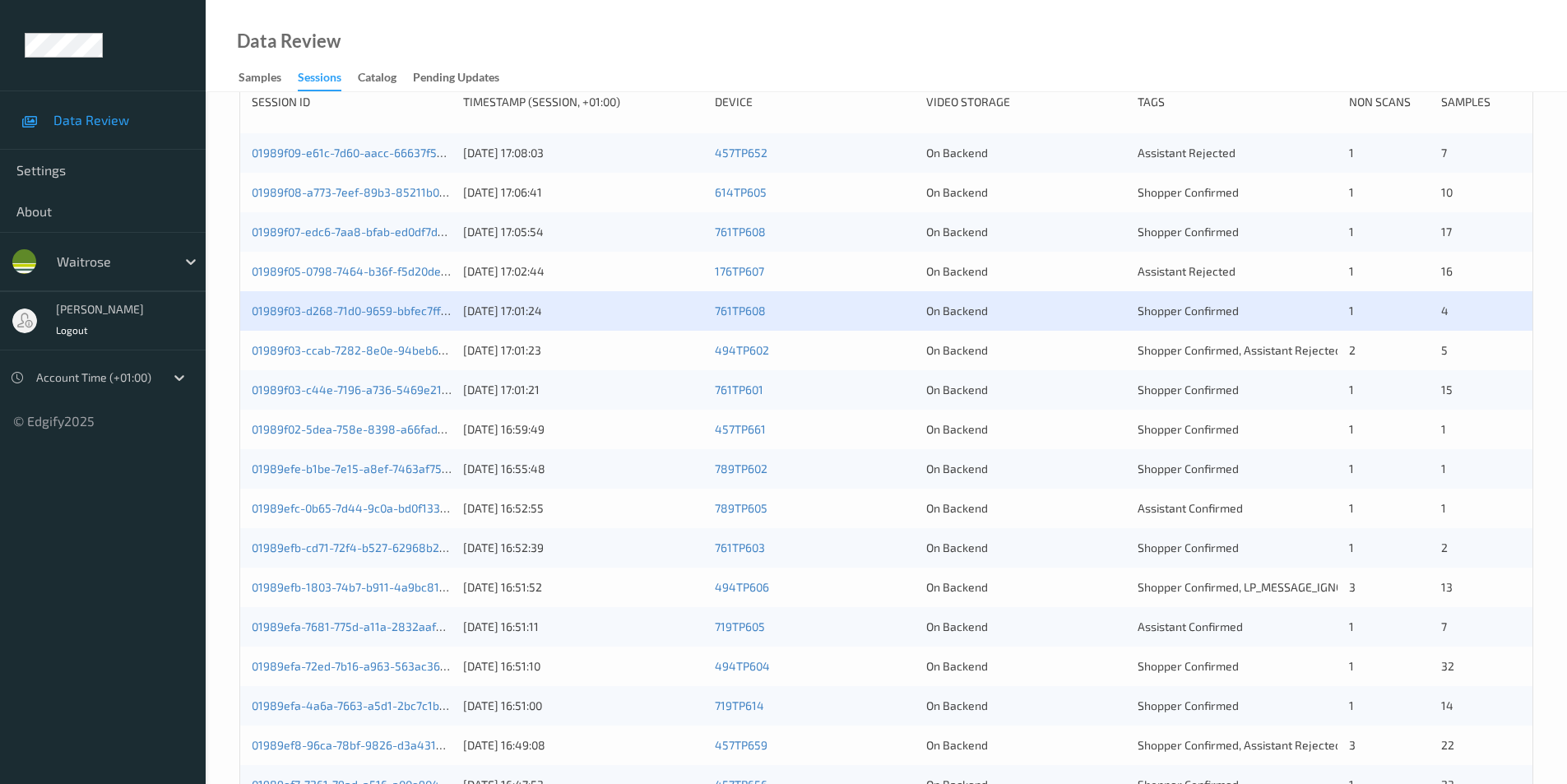
click at [884, 337] on div "01989f03-ccab-7282-8e0e-94beb6edc200 12/08/2025 17:01:23 494TP602 On Backend Sh…" at bounding box center [886, 350] width 1293 height 39
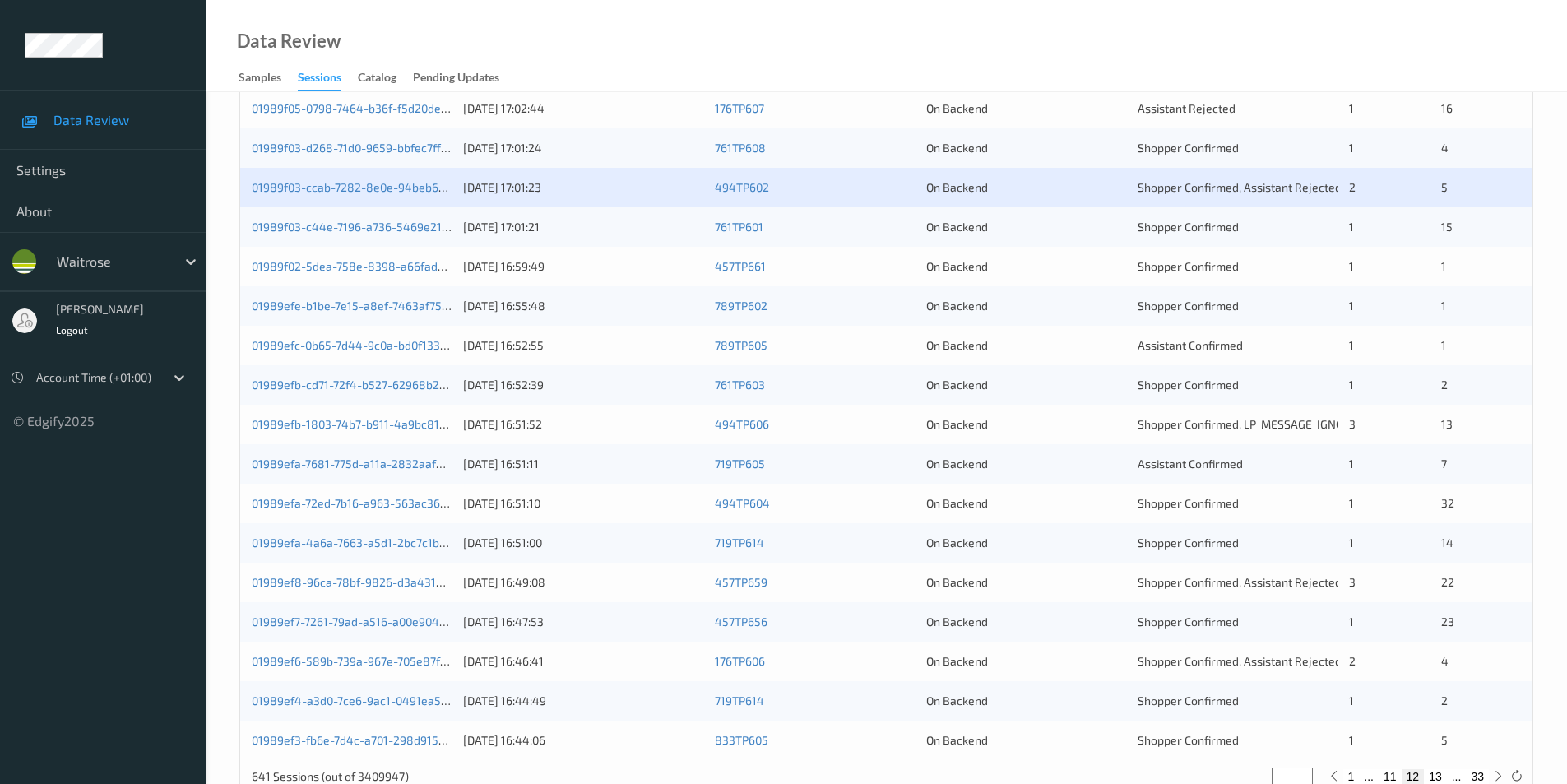
scroll to position [411, 0]
click at [368, 184] on link "01989f03-ccab-7282-8e0e-94beb6edc200" at bounding box center [364, 185] width 226 height 14
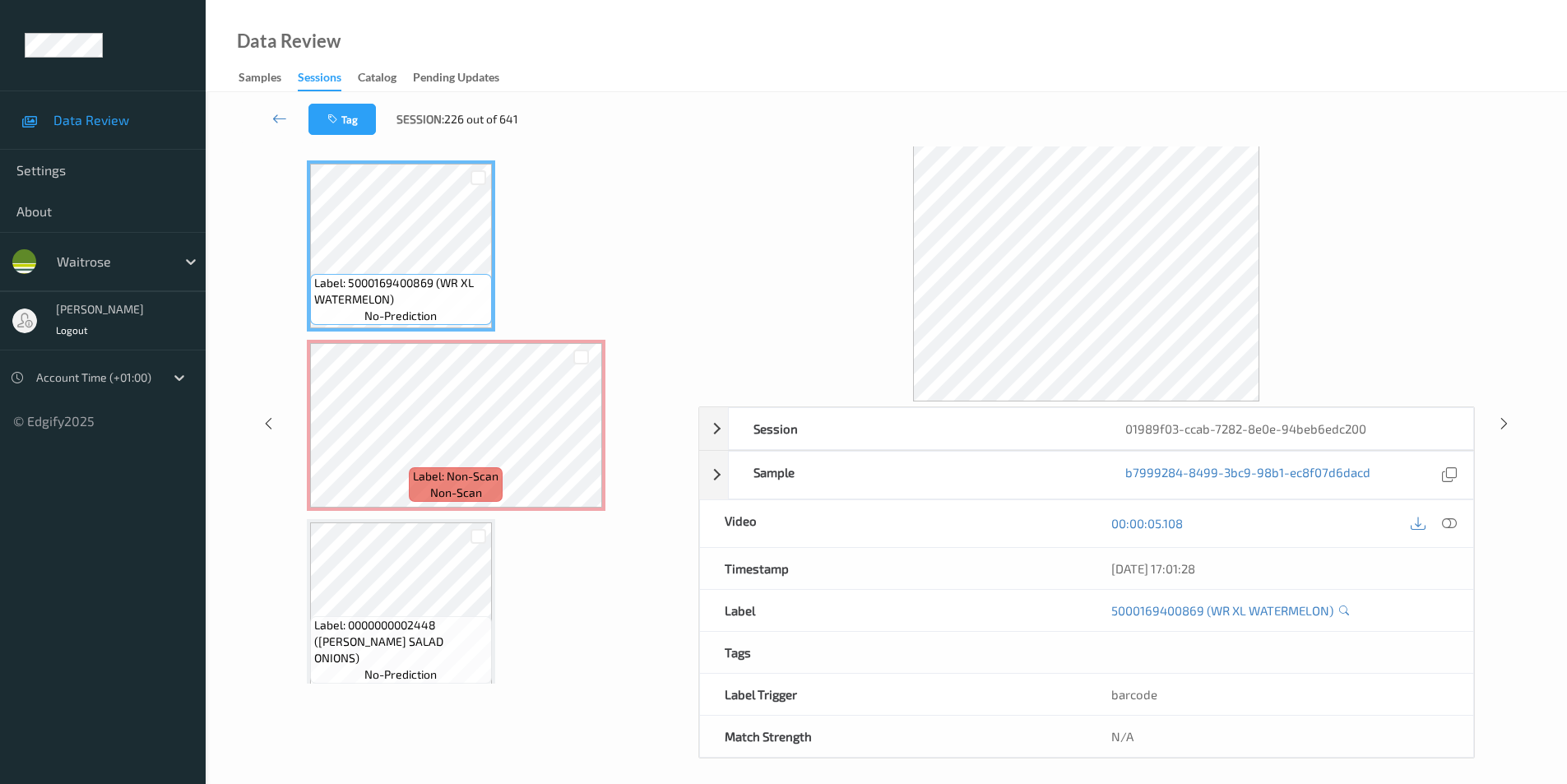
scroll to position [67, 0]
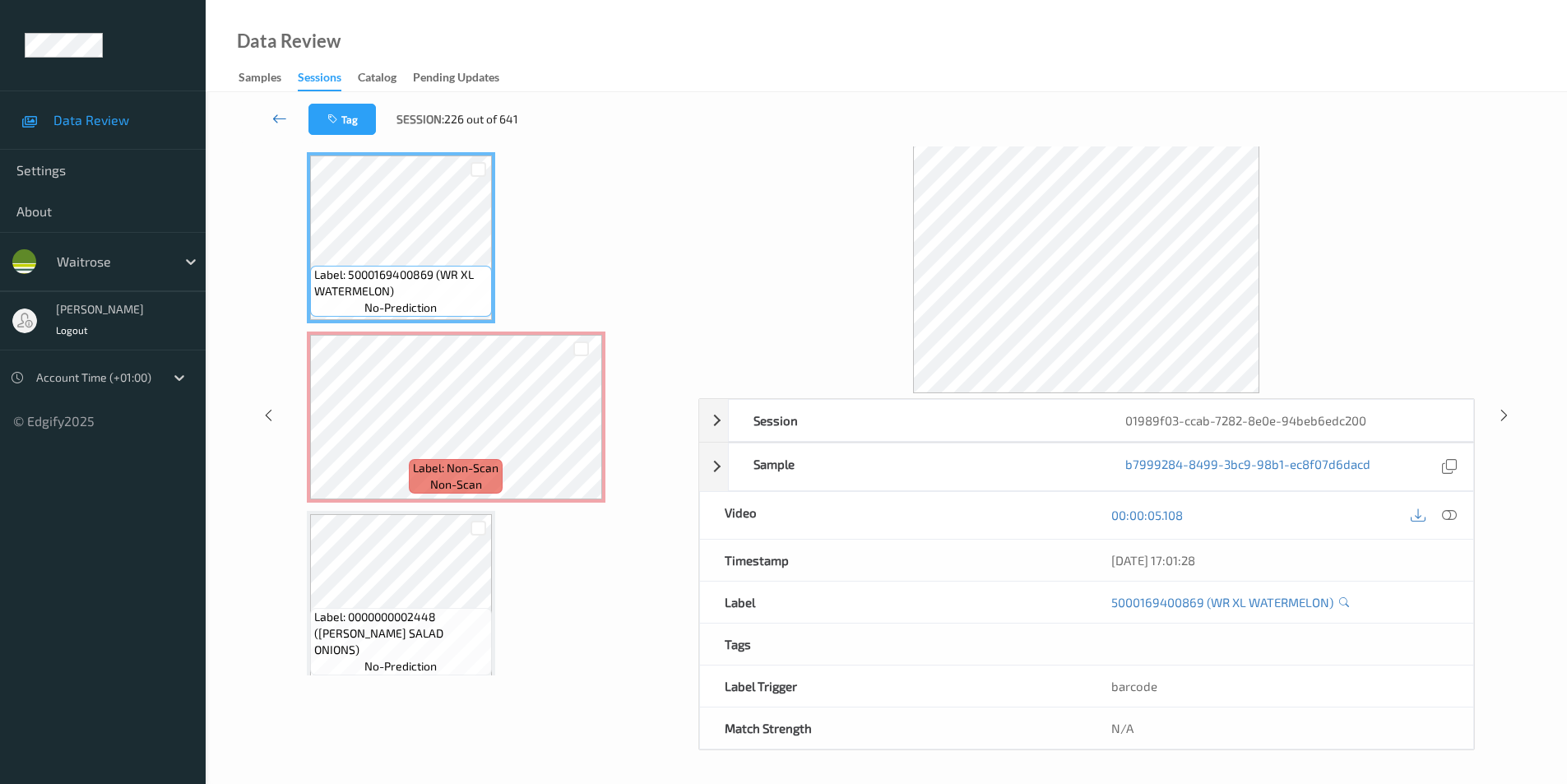
click at [274, 117] on icon at bounding box center [280, 118] width 15 height 17
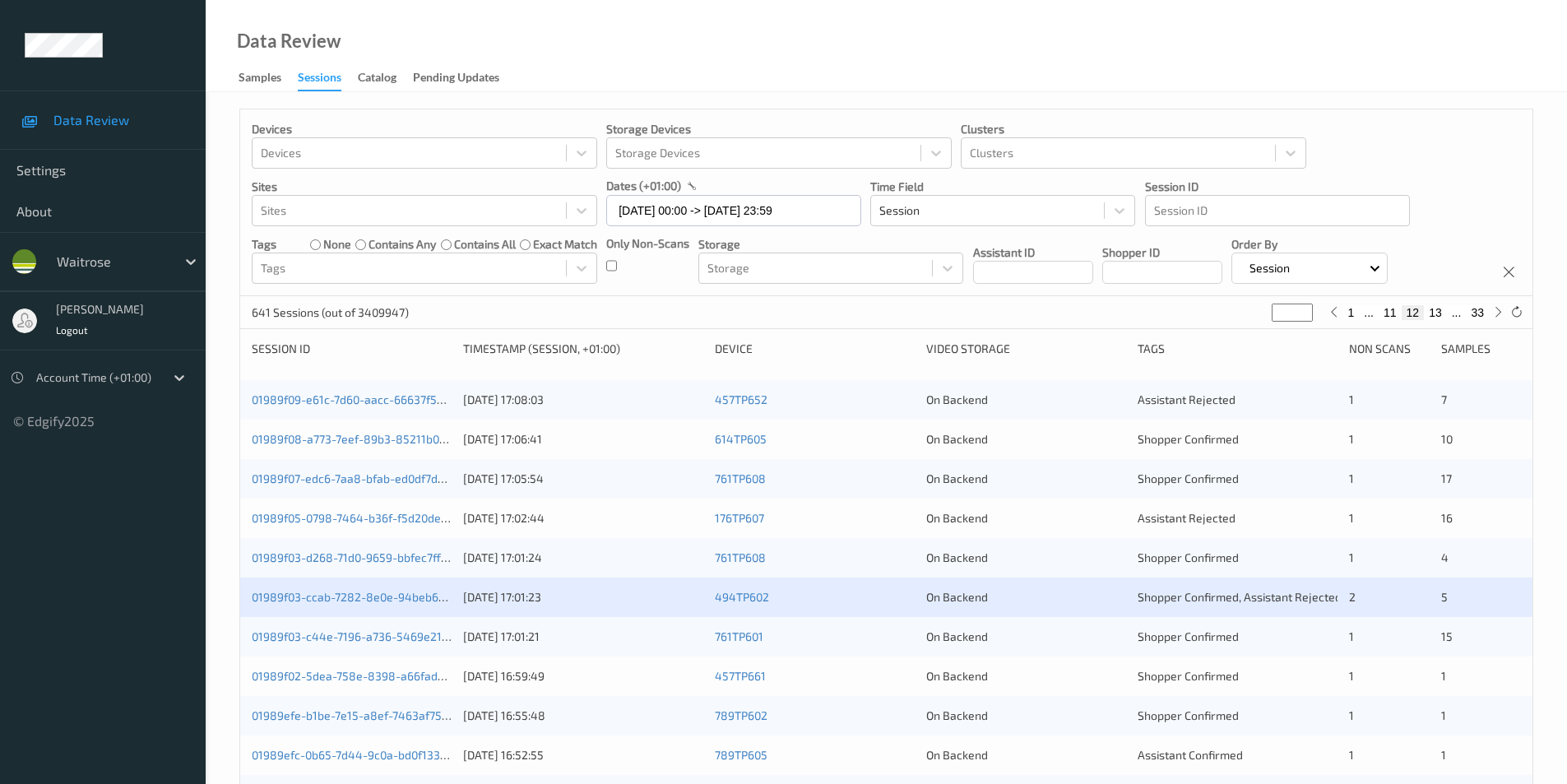
scroll to position [329, 0]
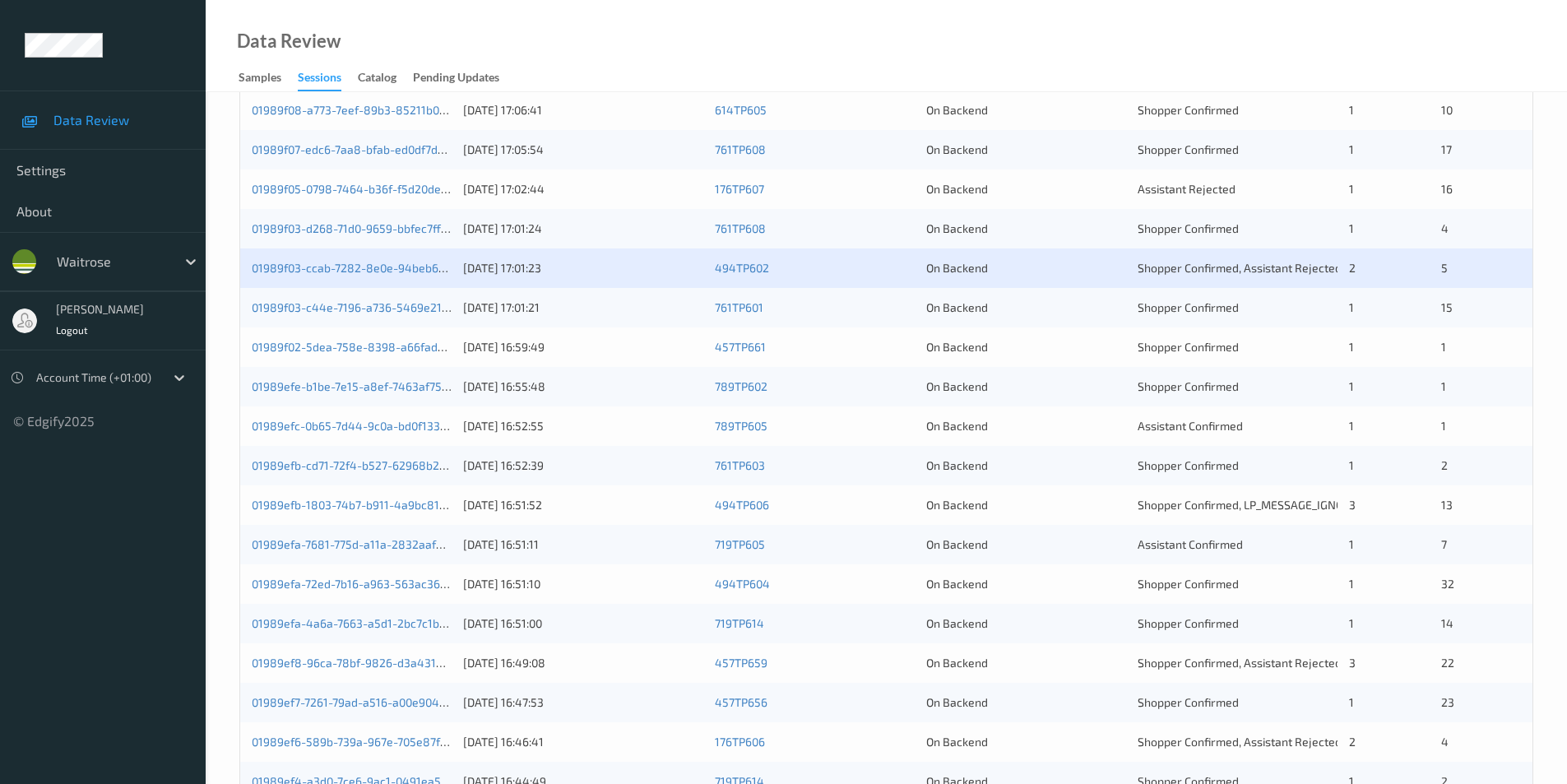
click at [1019, 317] on div "01989f03-c44e-7196-a736-5469e21ffc89 12/08/2025 17:01:21 761TP601 On Backend Sh…" at bounding box center [886, 307] width 1293 height 39
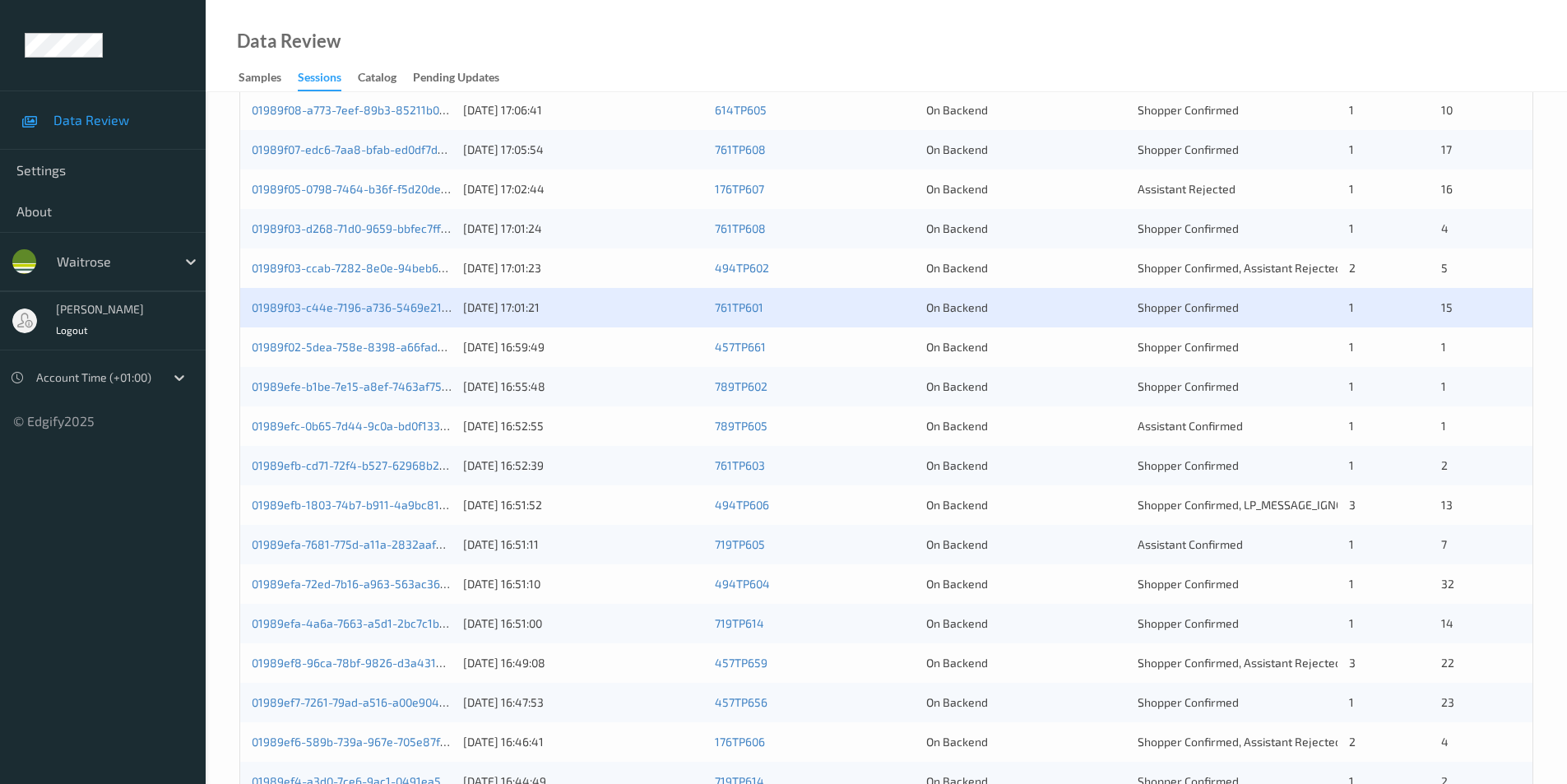
scroll to position [411, 0]
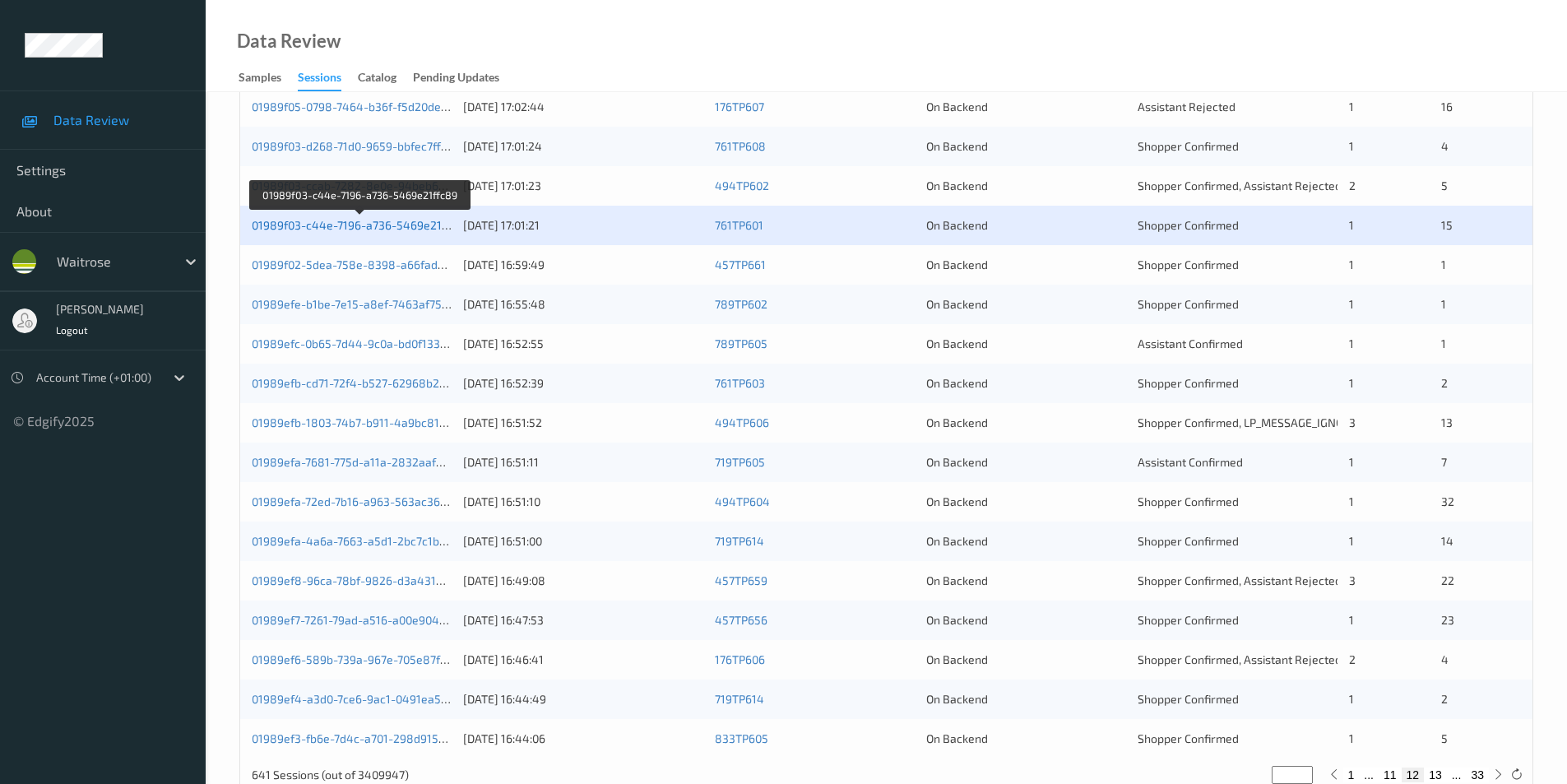
click at [395, 225] on link "01989f03-c44e-7196-a736-5469e21ffc89" at bounding box center [361, 225] width 218 height 14
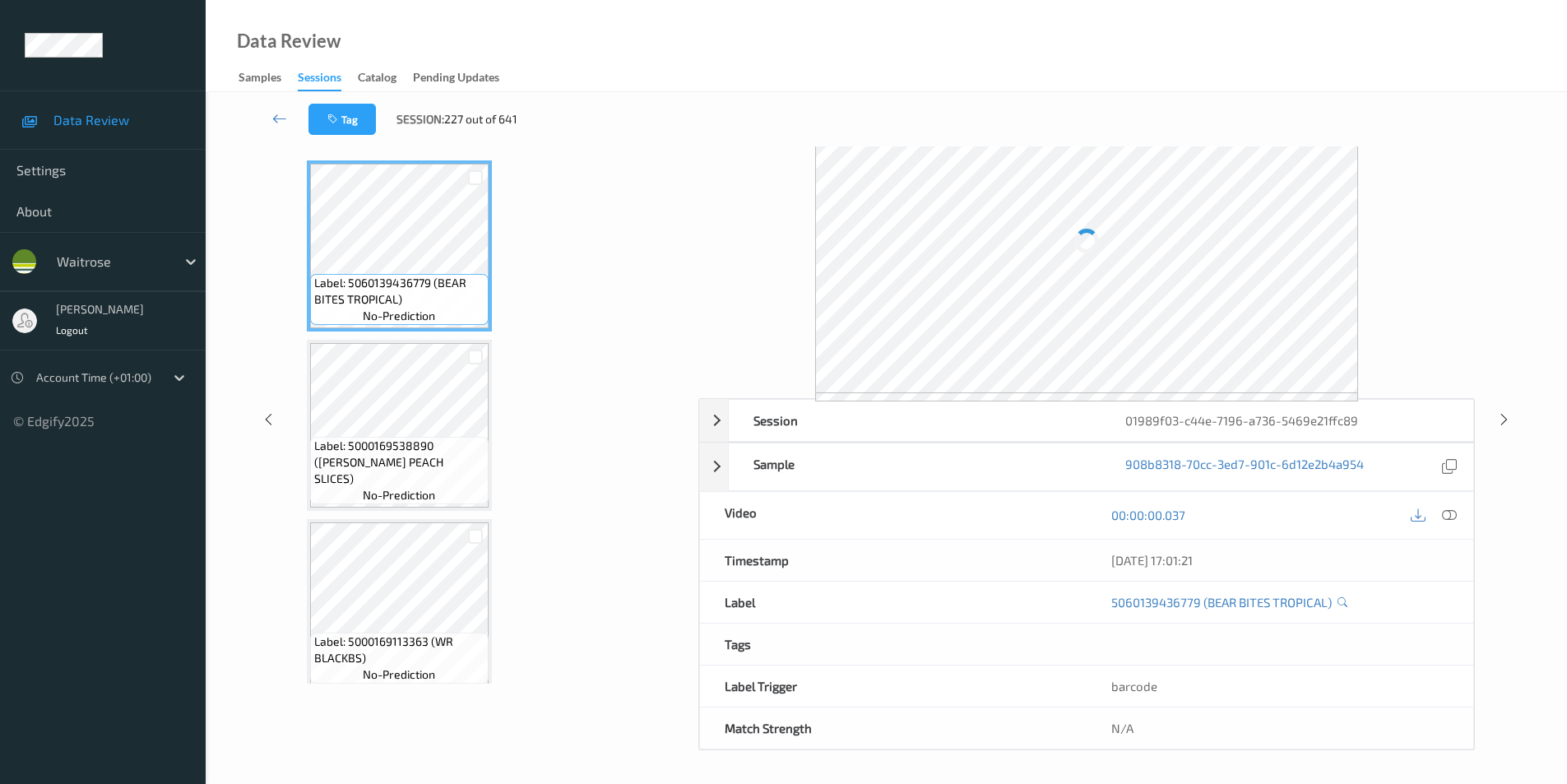
scroll to position [67, 0]
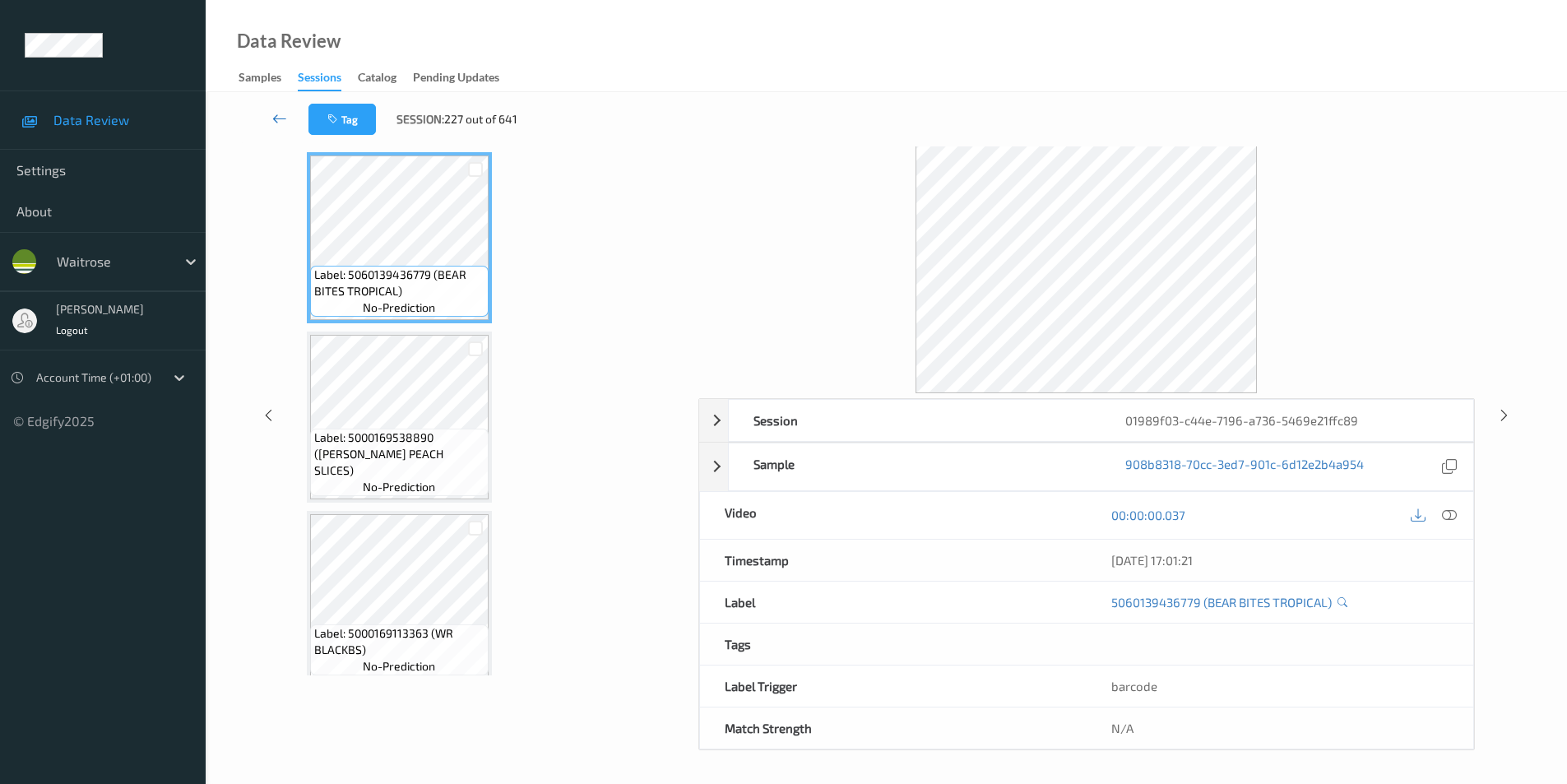
click at [274, 116] on icon at bounding box center [280, 118] width 15 height 17
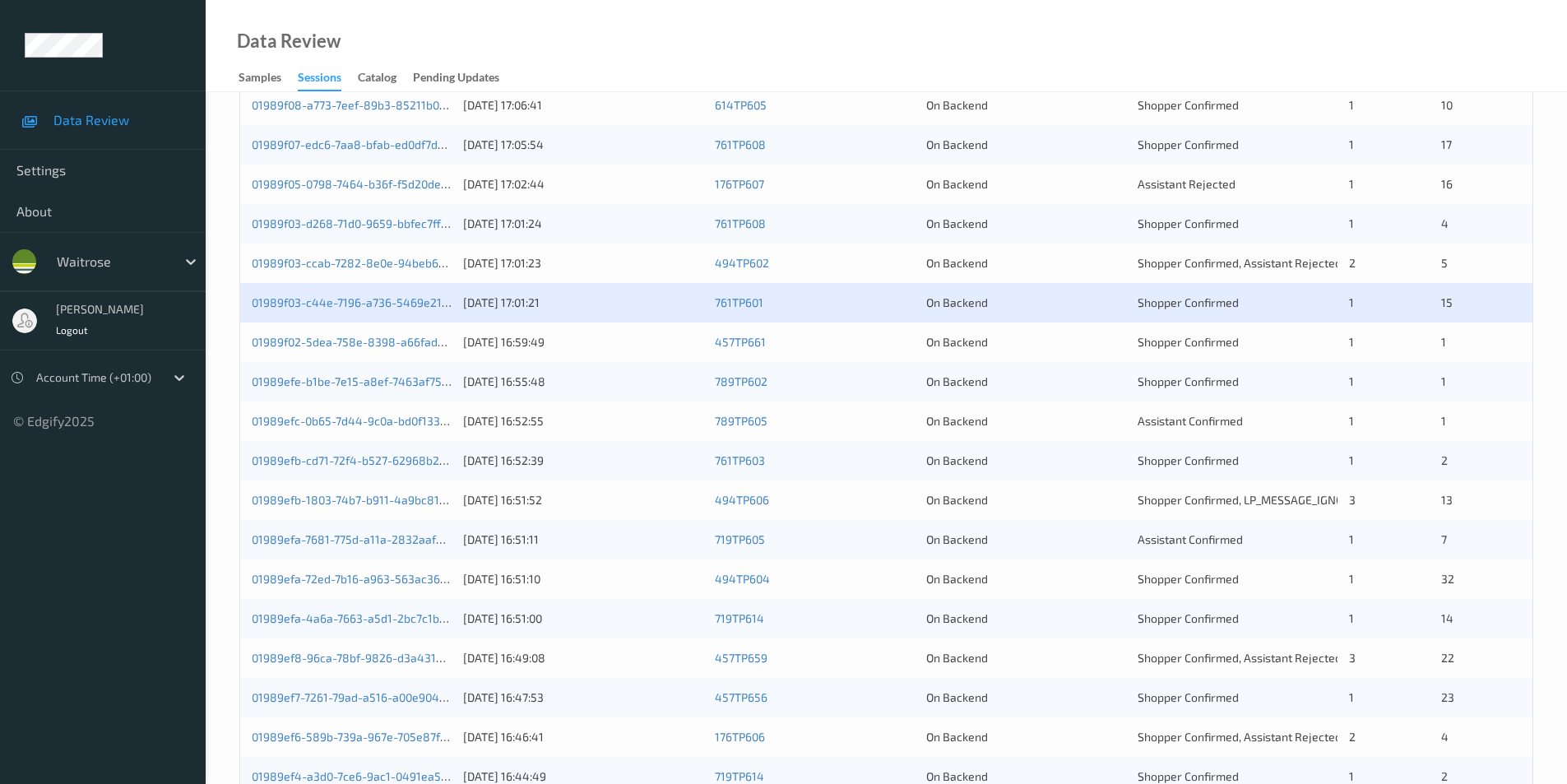
scroll to position [411, 0]
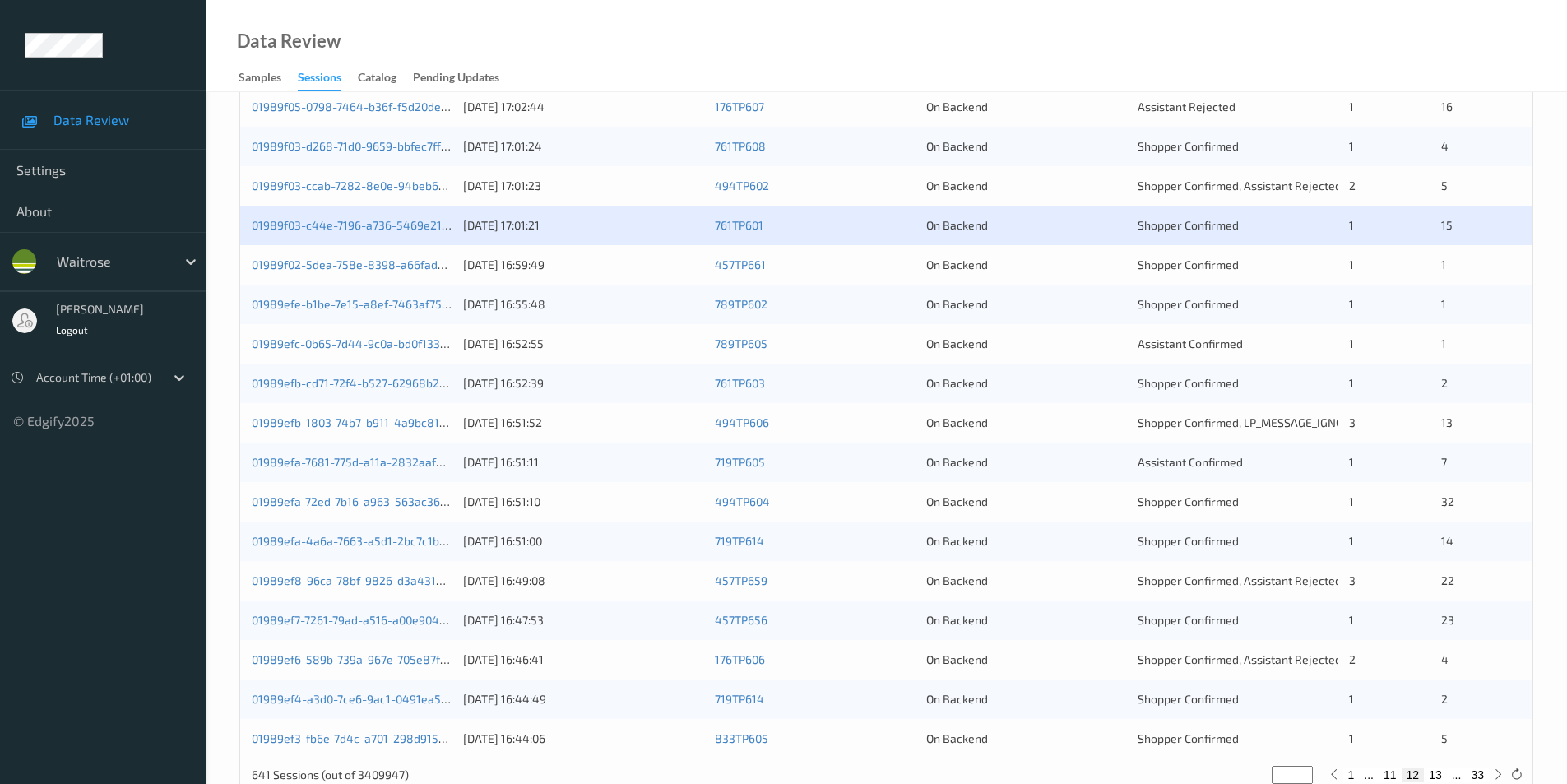
click at [1064, 262] on div "On Backend" at bounding box center [1027, 265] width 200 height 17
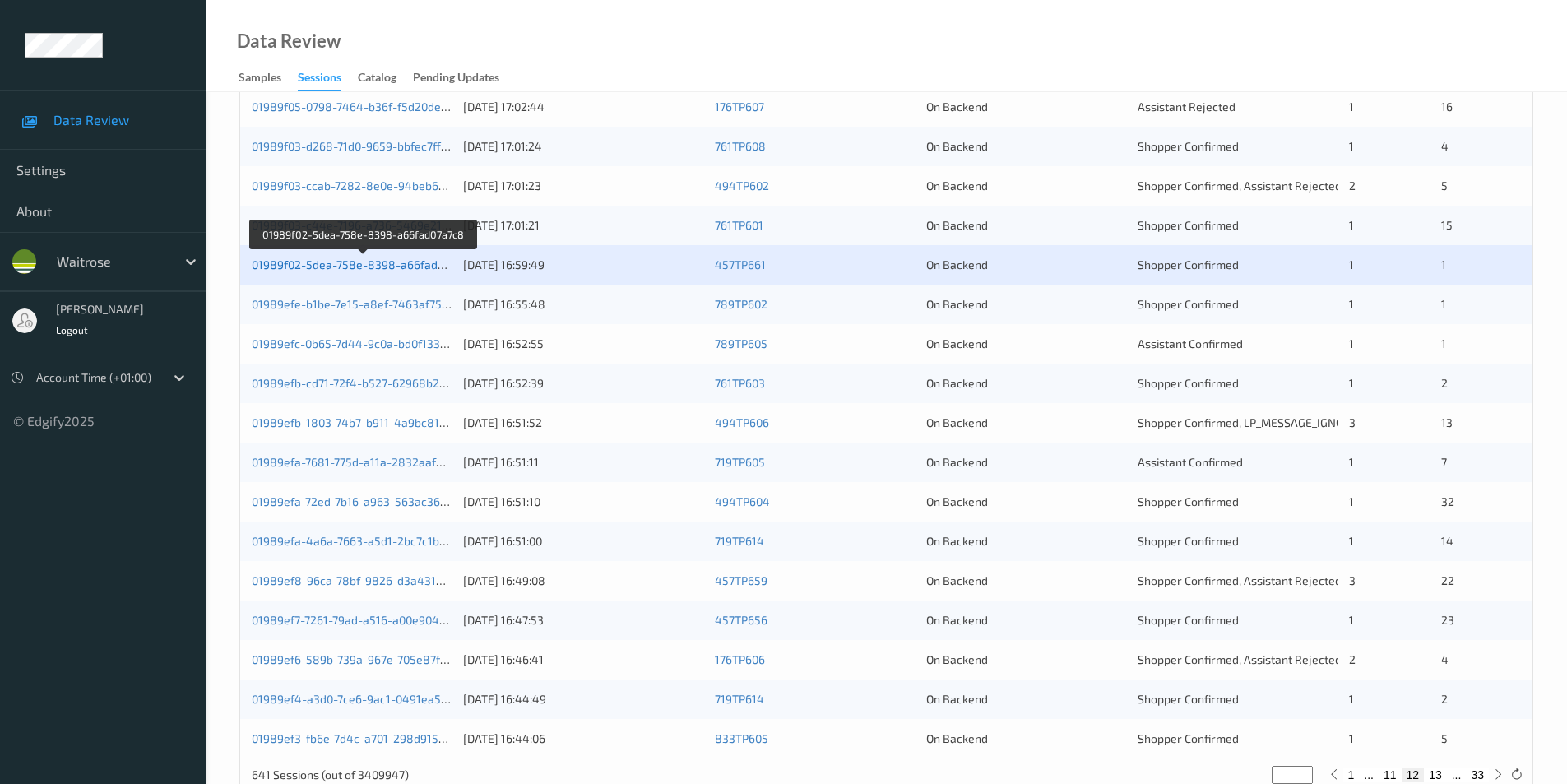
click at [364, 268] on link "01989f02-5dea-758e-8398-a66fad07a7c8" at bounding box center [363, 264] width 224 height 14
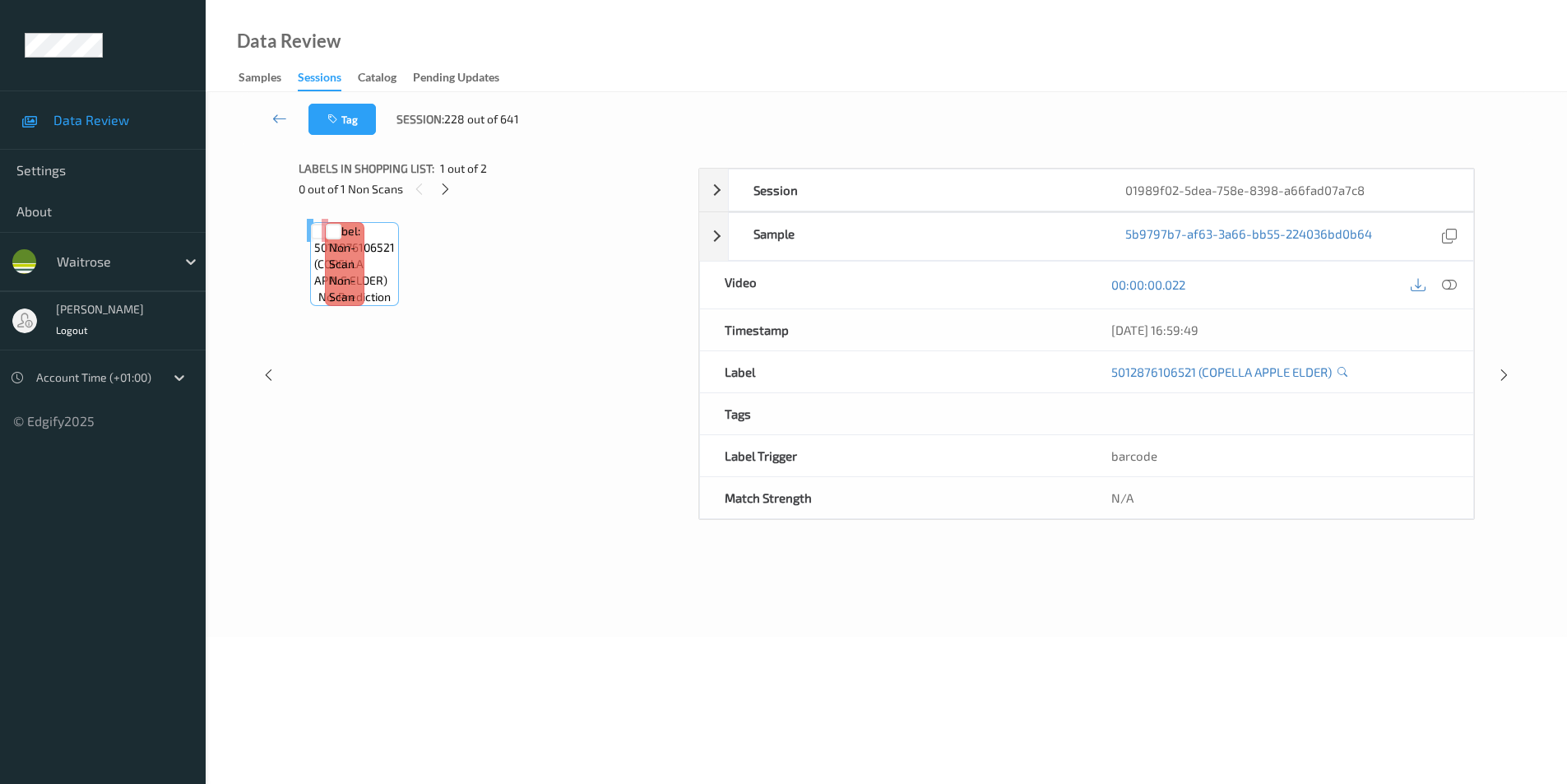
scroll to position [67, 0]
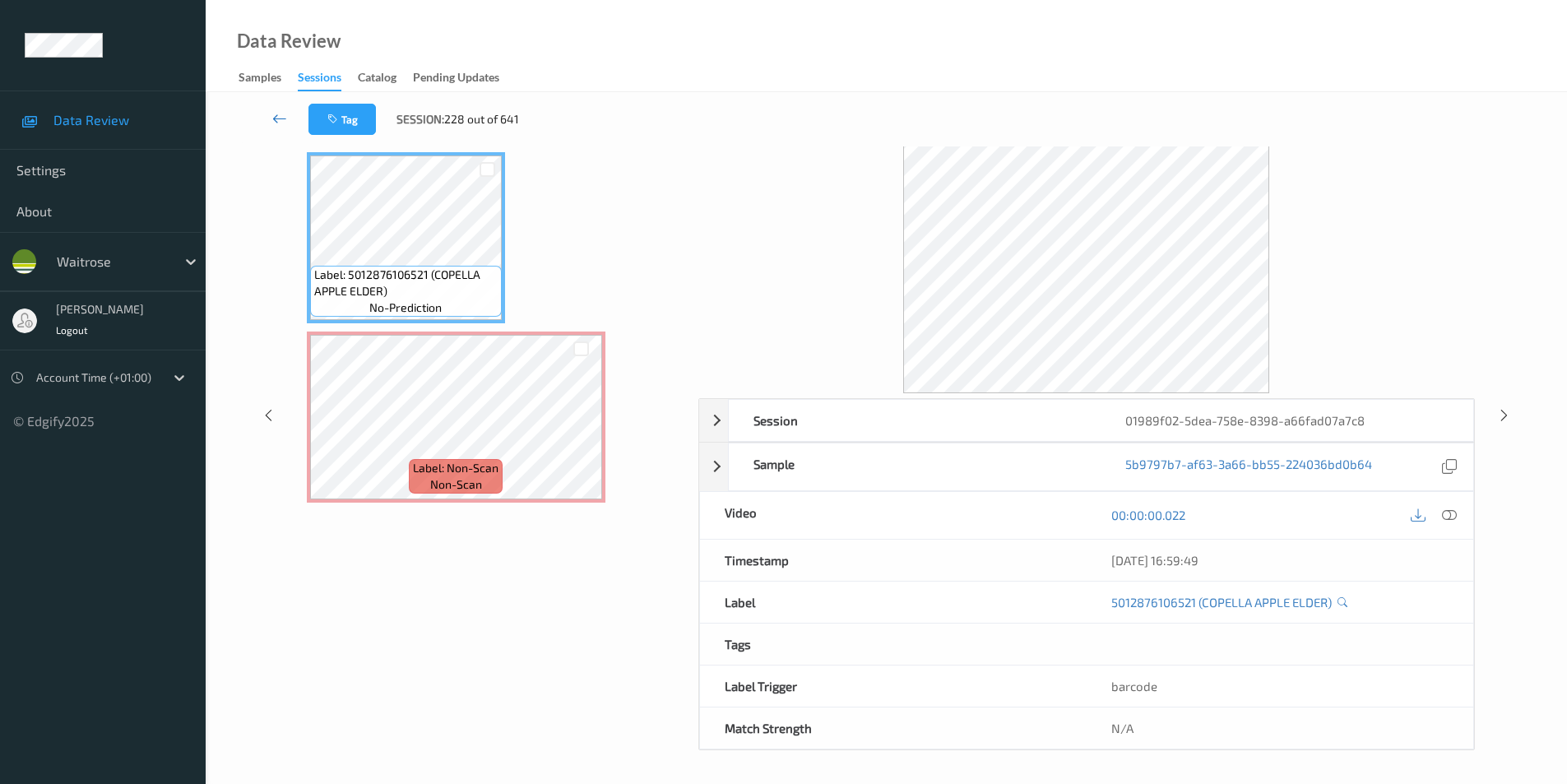
click at [281, 119] on icon at bounding box center [280, 118] width 15 height 17
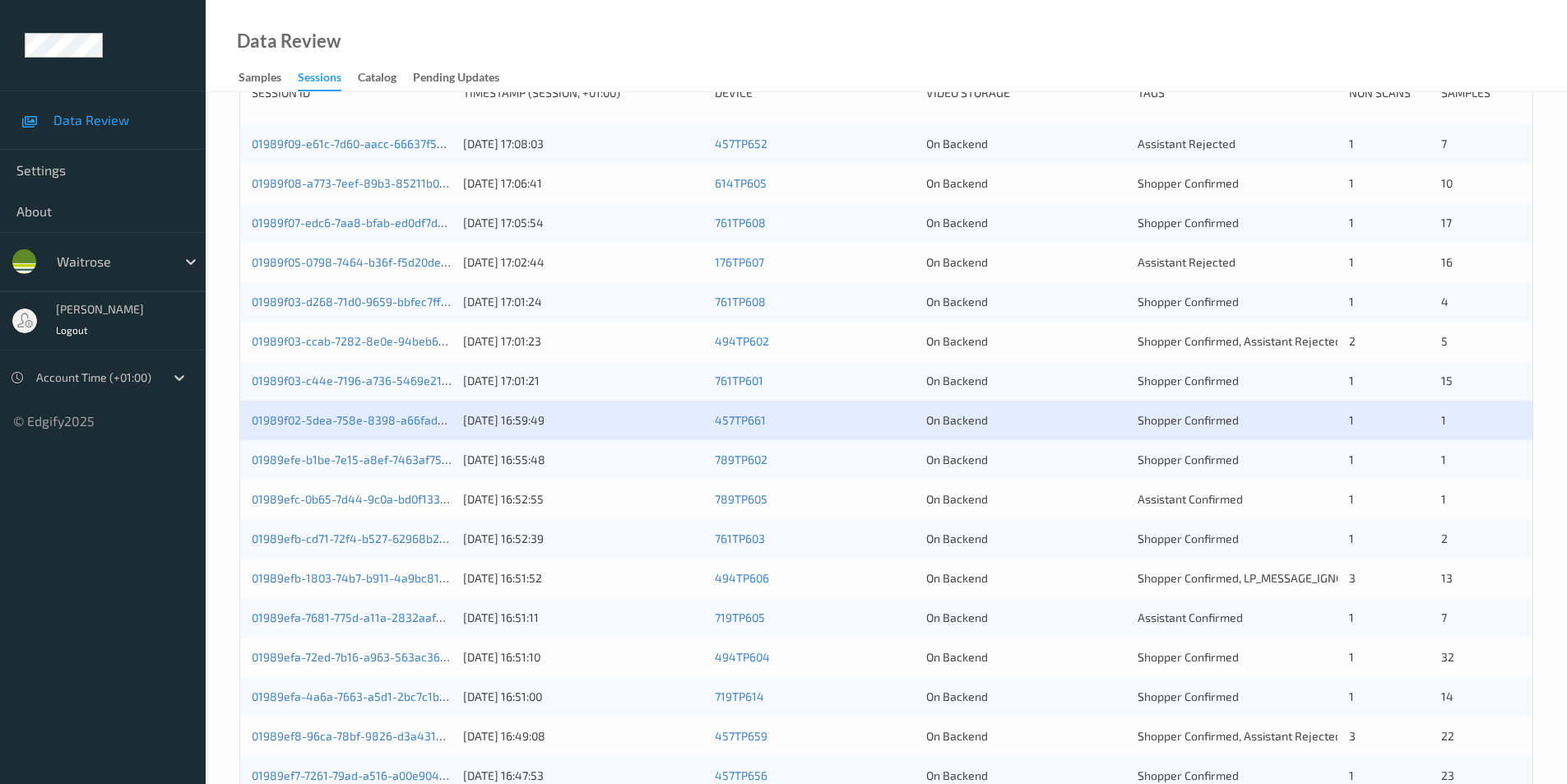
scroll to position [454, 0]
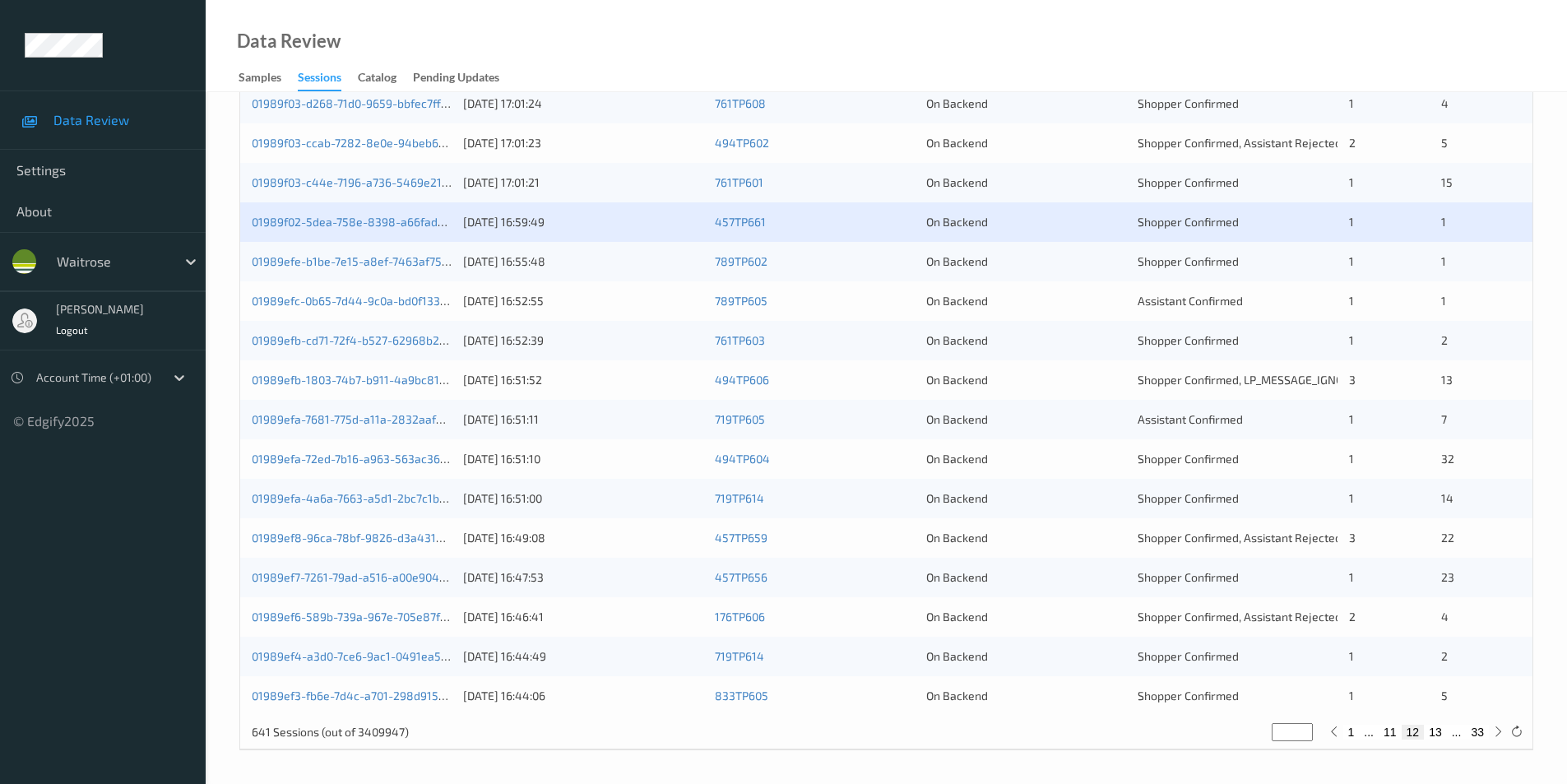
click at [1067, 267] on div "On Backend" at bounding box center [1027, 261] width 200 height 17
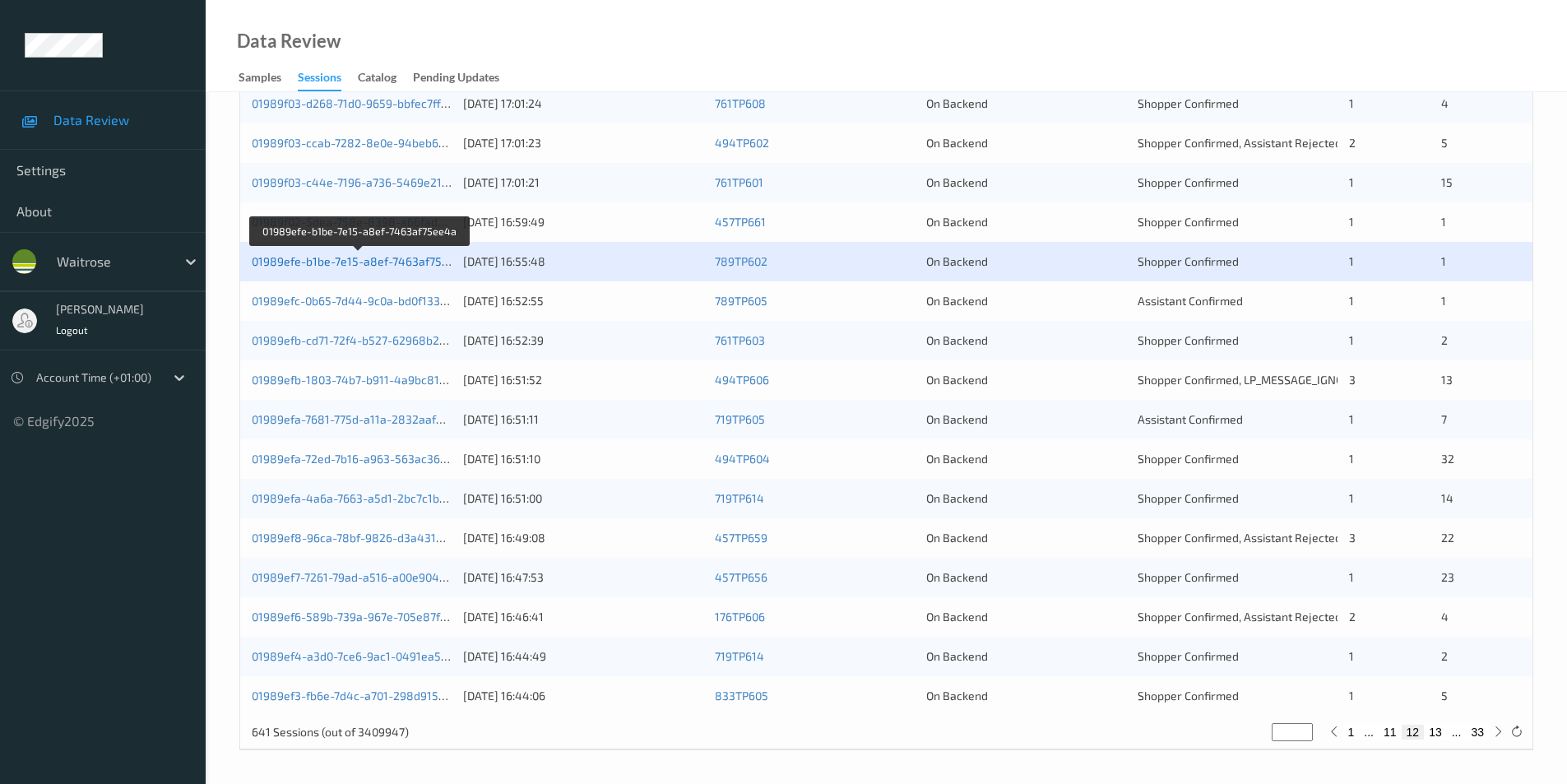
click at [395, 265] on link "01989efe-b1be-7e15-a8ef-7463af75ee4a" at bounding box center [360, 260] width 217 height 14
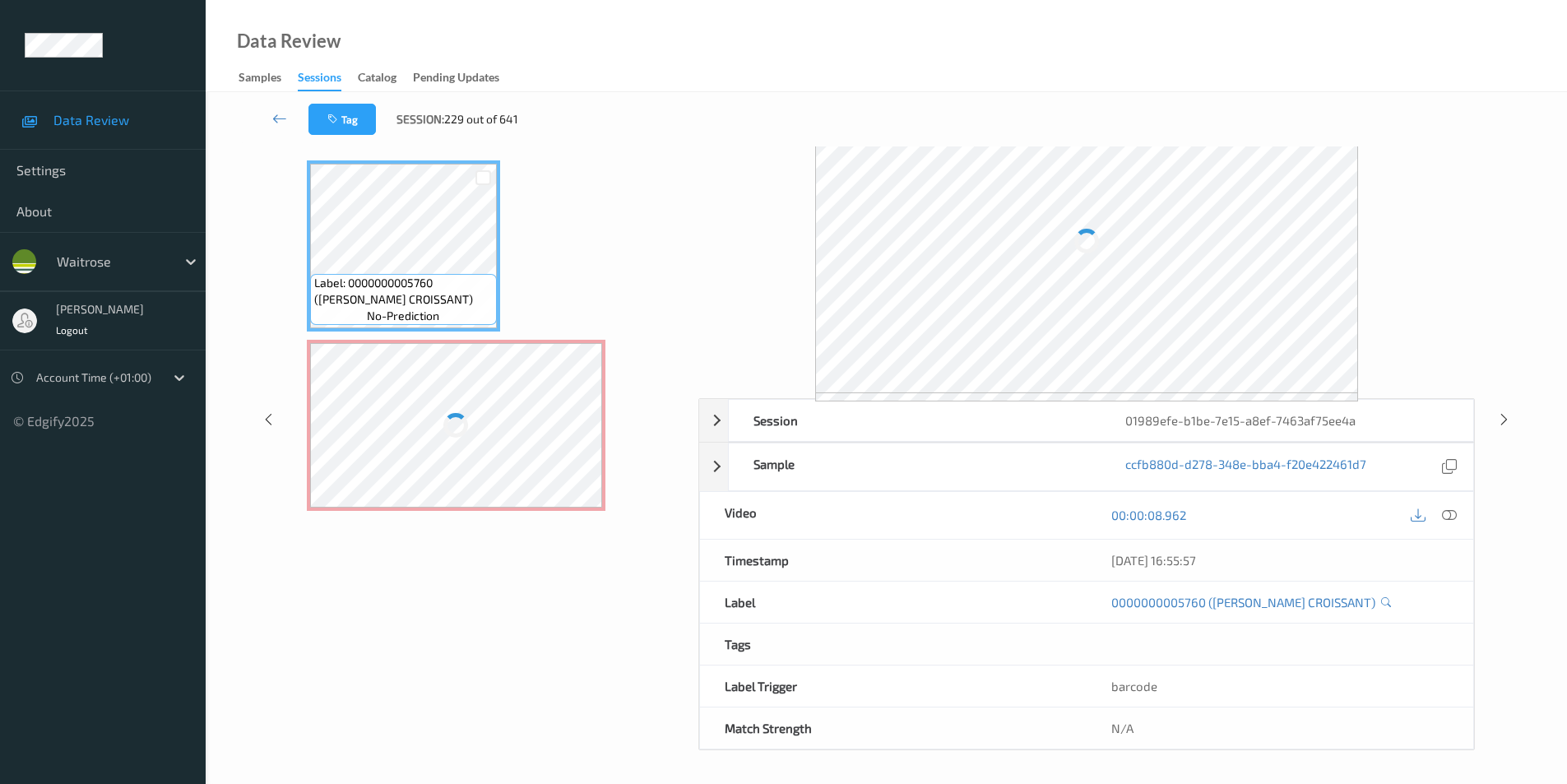
scroll to position [67, 0]
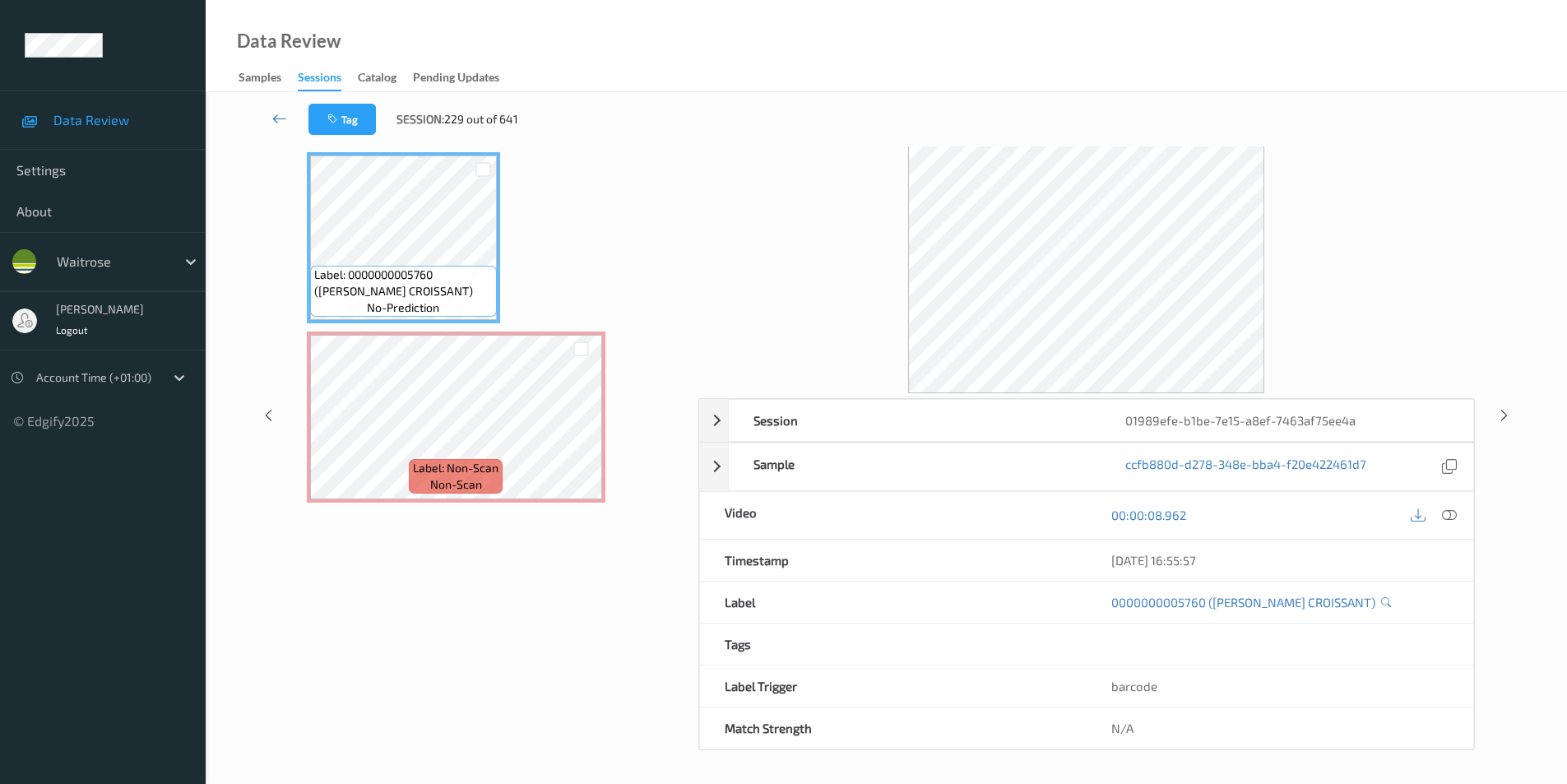
click at [280, 117] on icon at bounding box center [280, 118] width 15 height 17
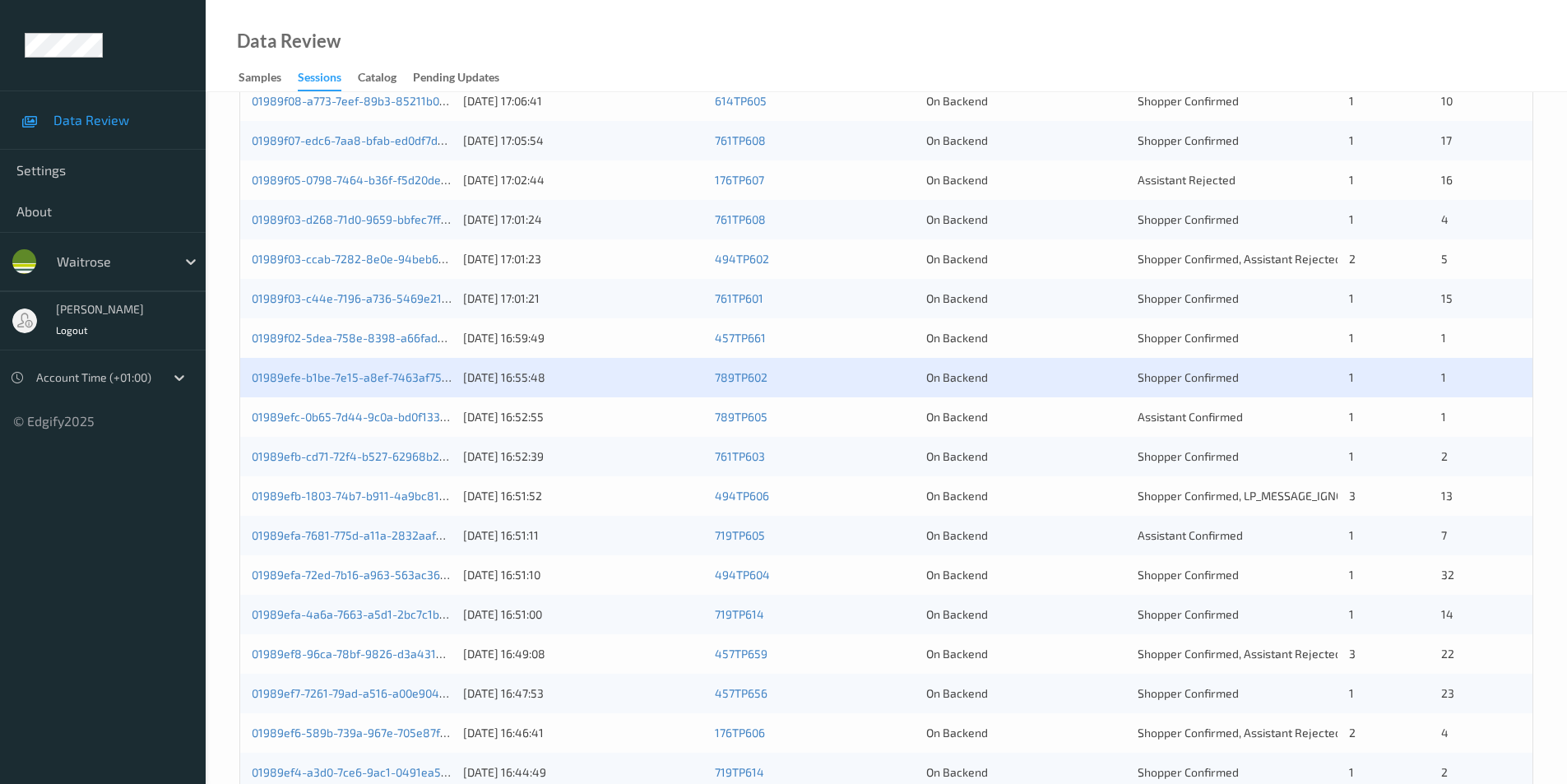
scroll to position [454, 0]
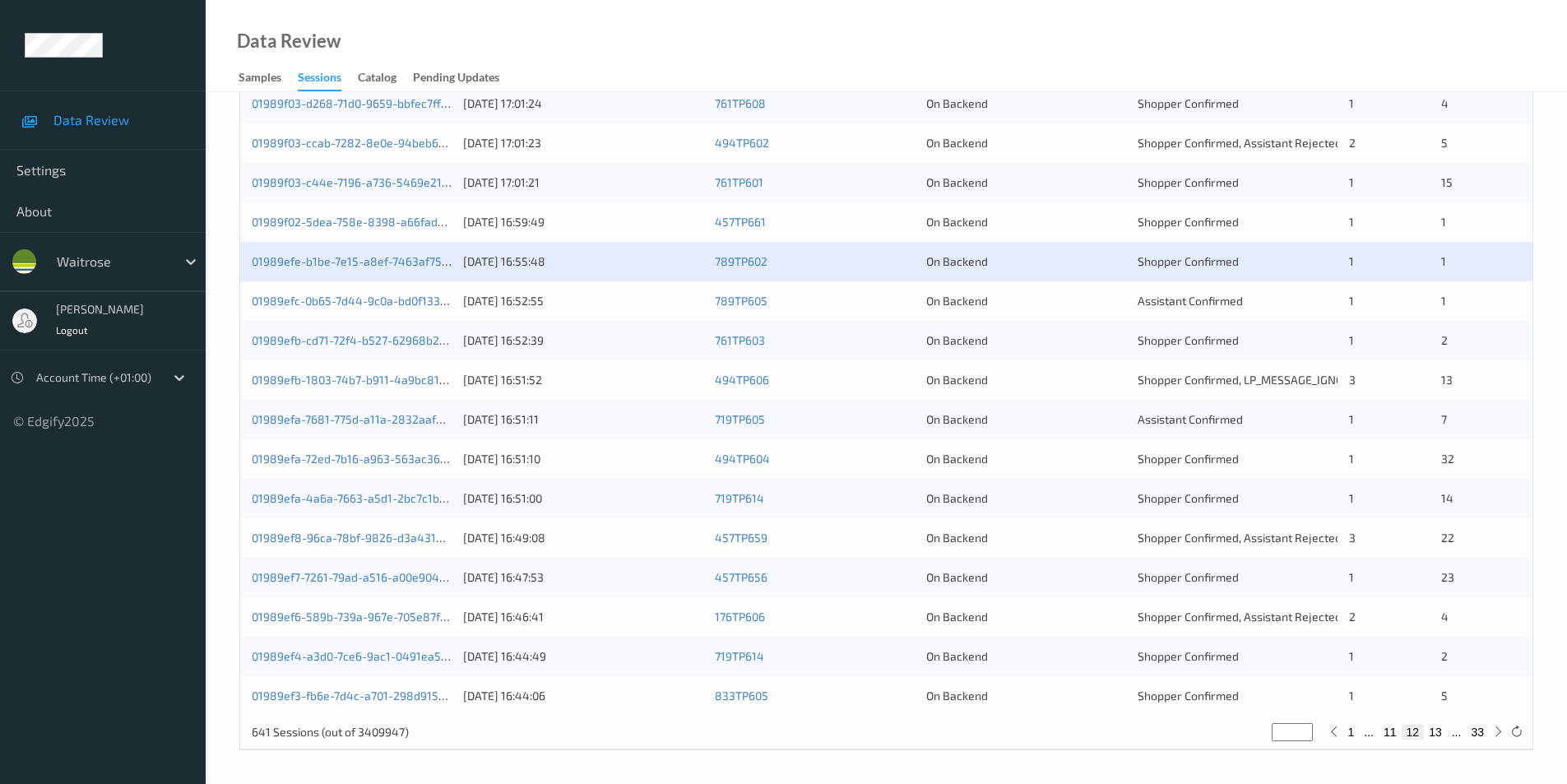
click at [1099, 304] on div "On Backend" at bounding box center [1027, 301] width 200 height 17
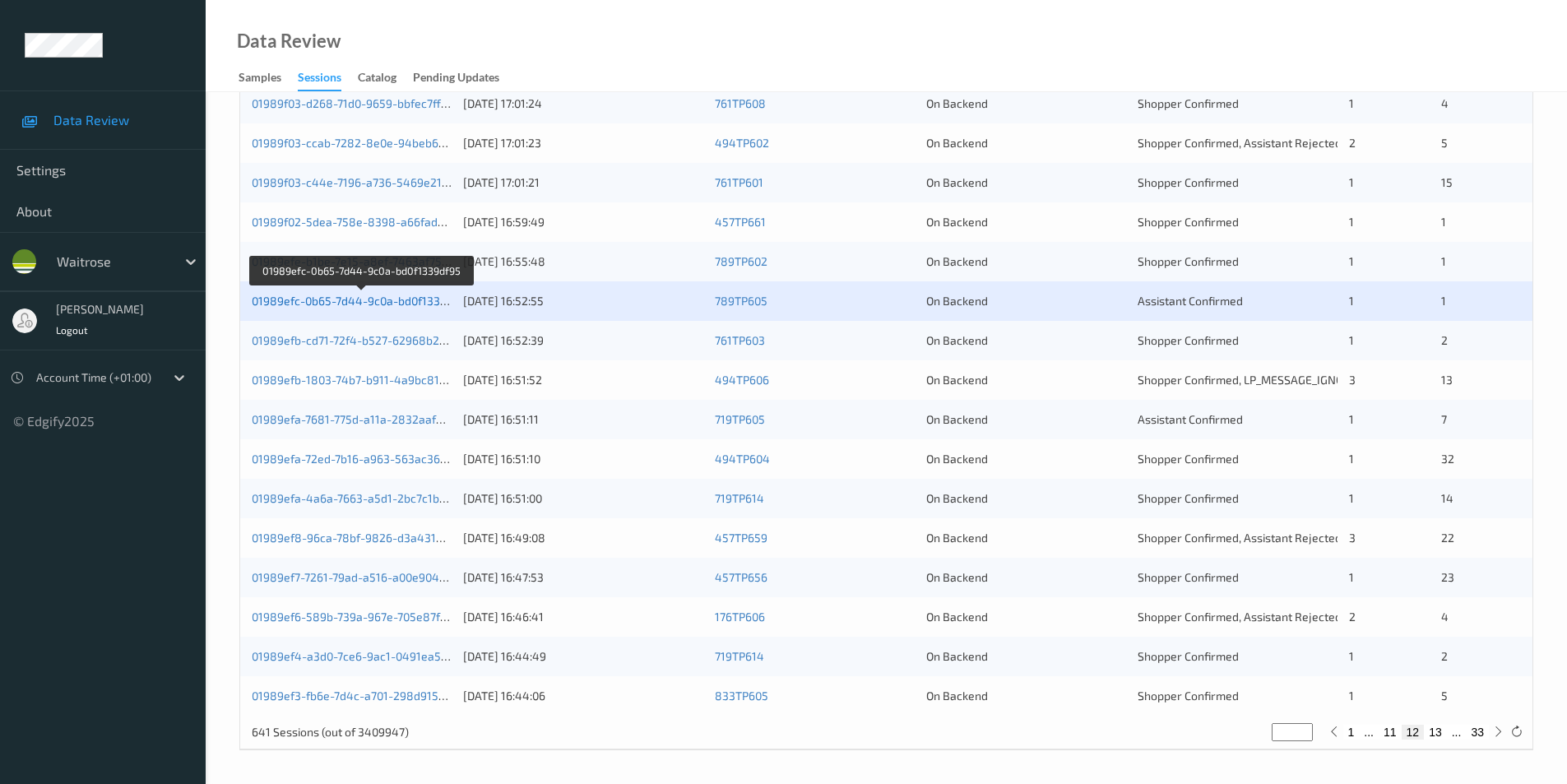
click at [379, 299] on link "01989efc-0b65-7d44-9c0a-bd0f1339df95" at bounding box center [361, 300] width 219 height 14
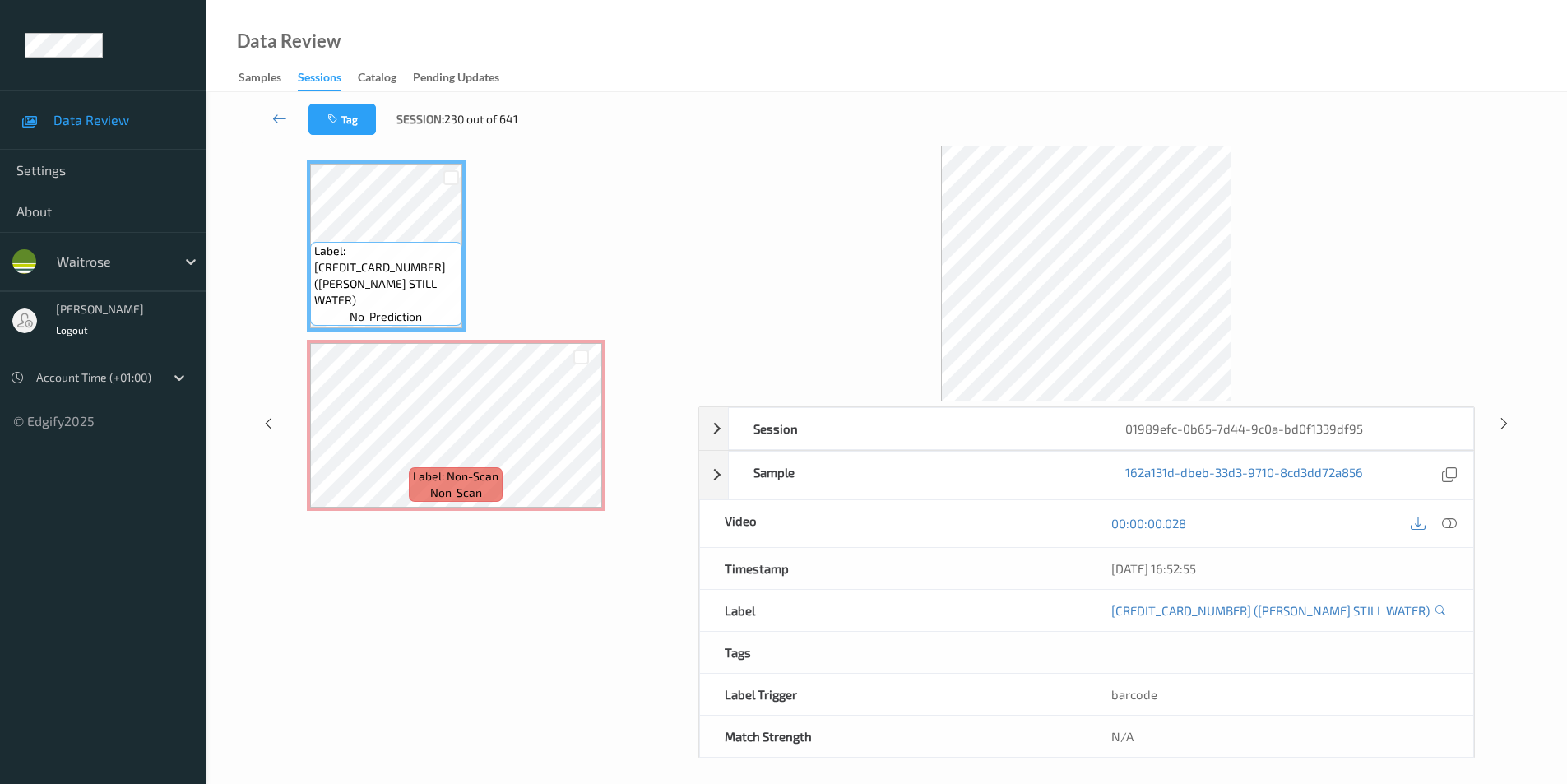
scroll to position [67, 0]
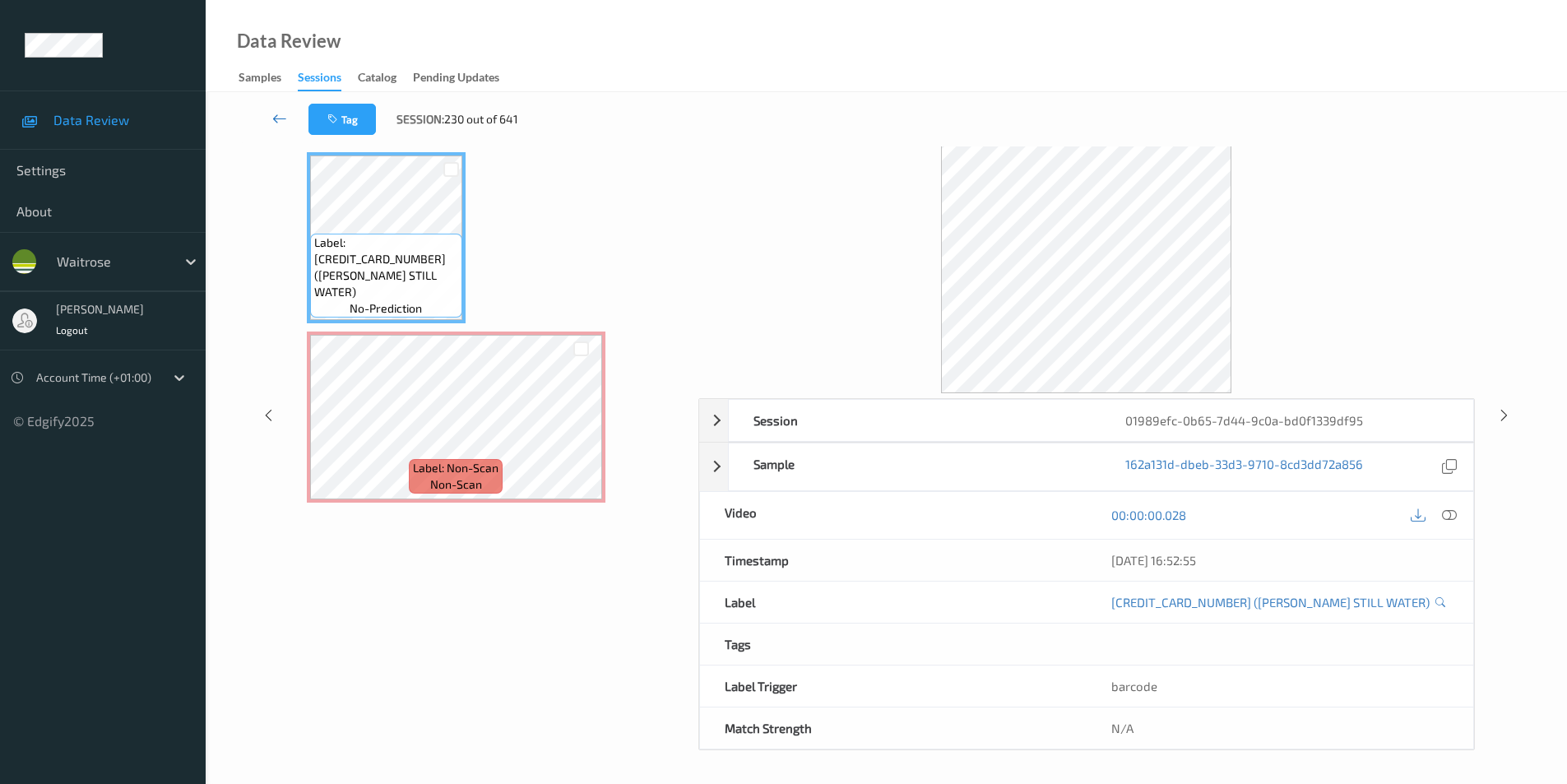
click at [279, 118] on icon at bounding box center [280, 118] width 15 height 17
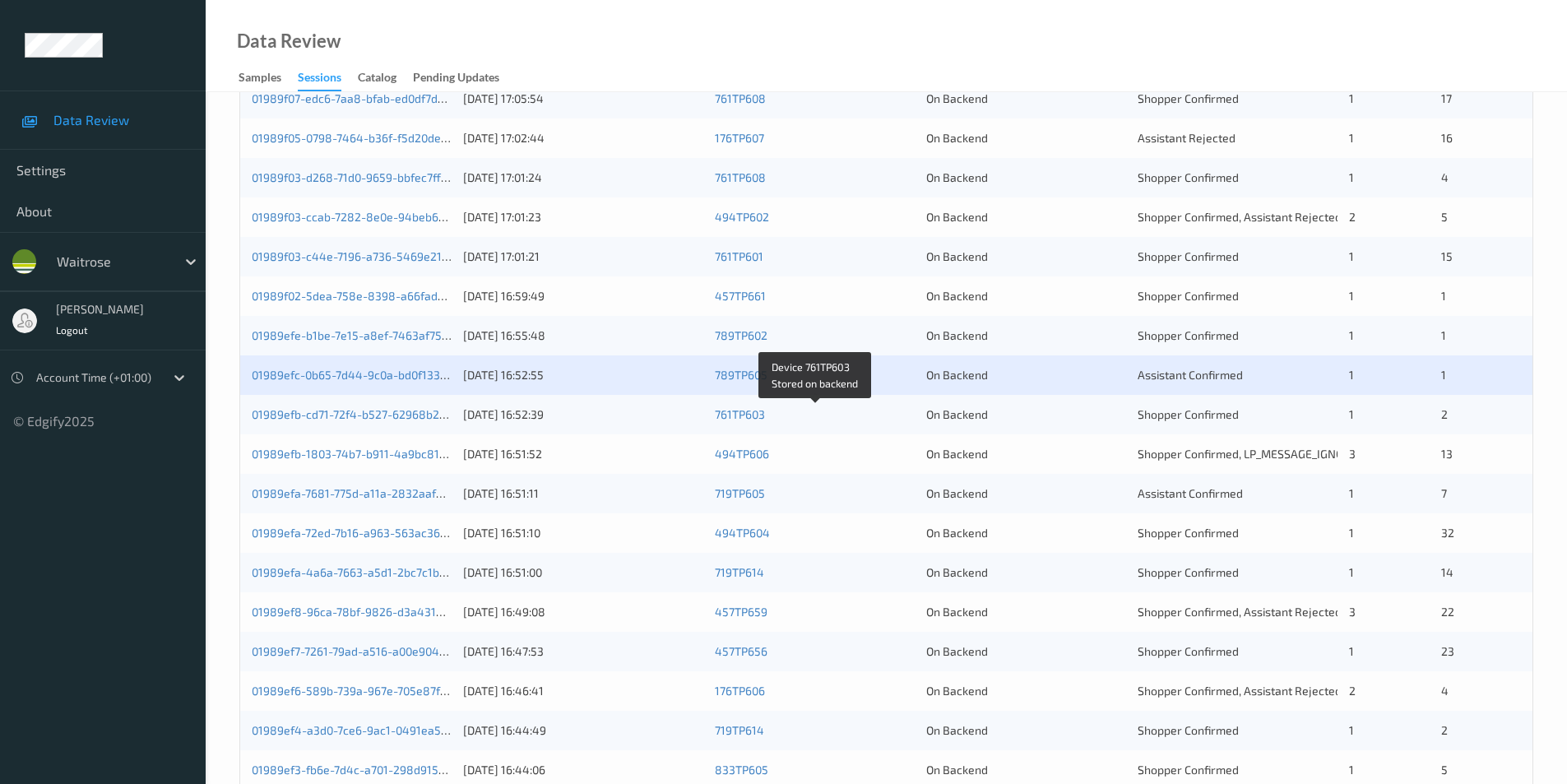
scroll to position [454, 0]
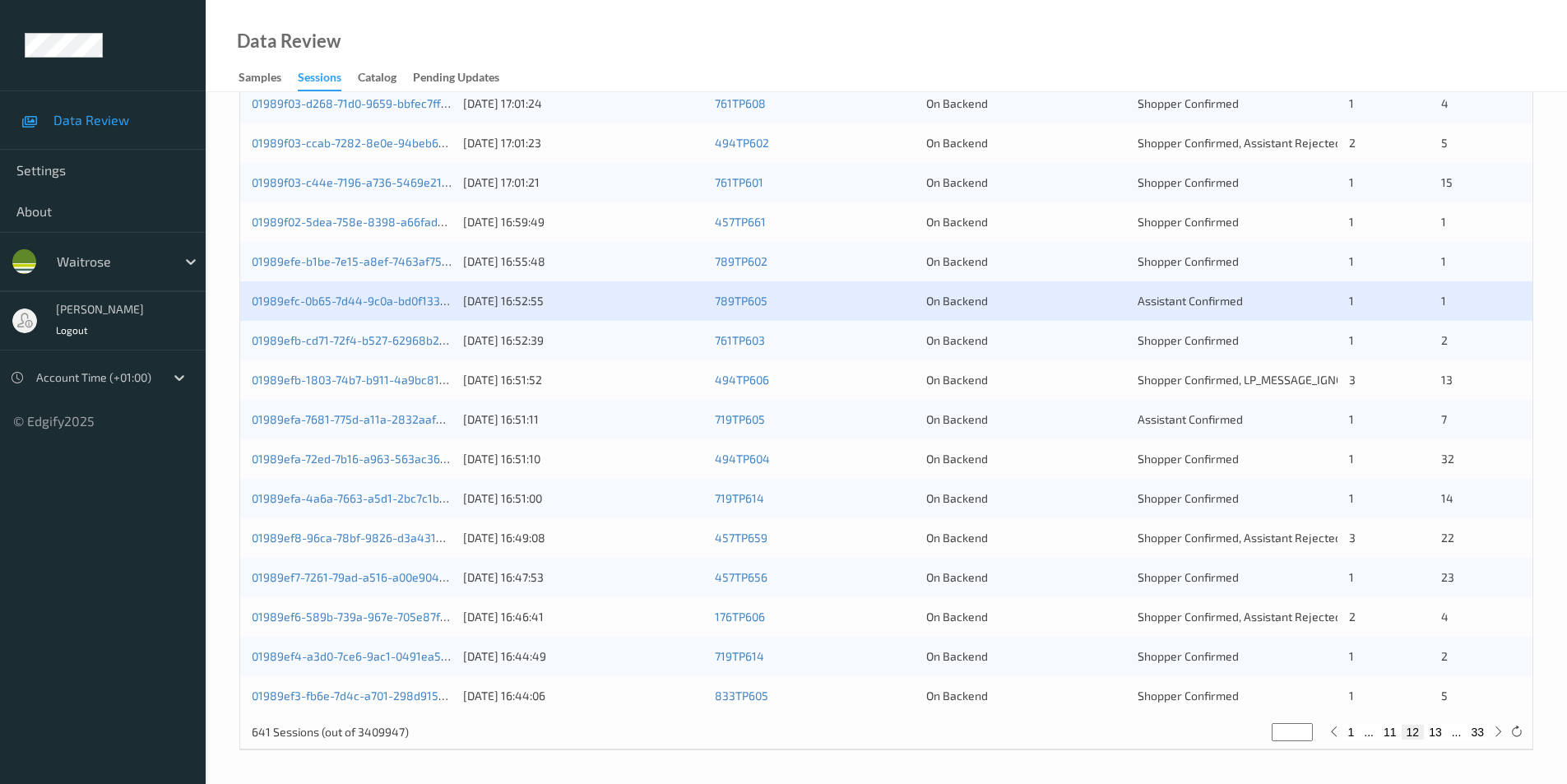
click at [1074, 349] on div "01989efb-cd71-72f4-b527-62968b219fc8 12/08/2025 16:52:39 761TP603 On Backend Sh…" at bounding box center [886, 340] width 1293 height 39
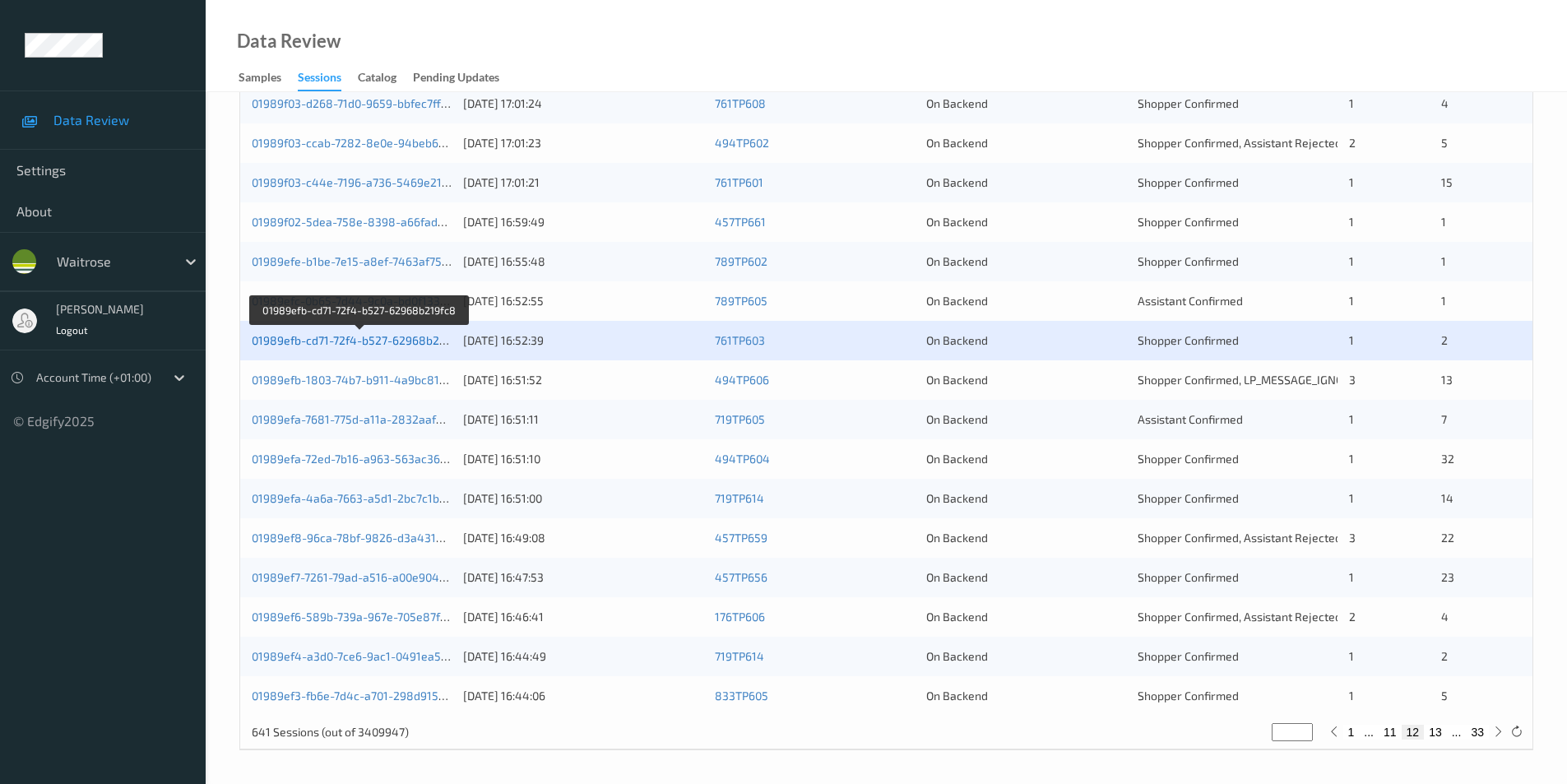
click at [394, 346] on link "01989efb-cd71-72f4-b527-62968b219fc8" at bounding box center [360, 339] width 217 height 14
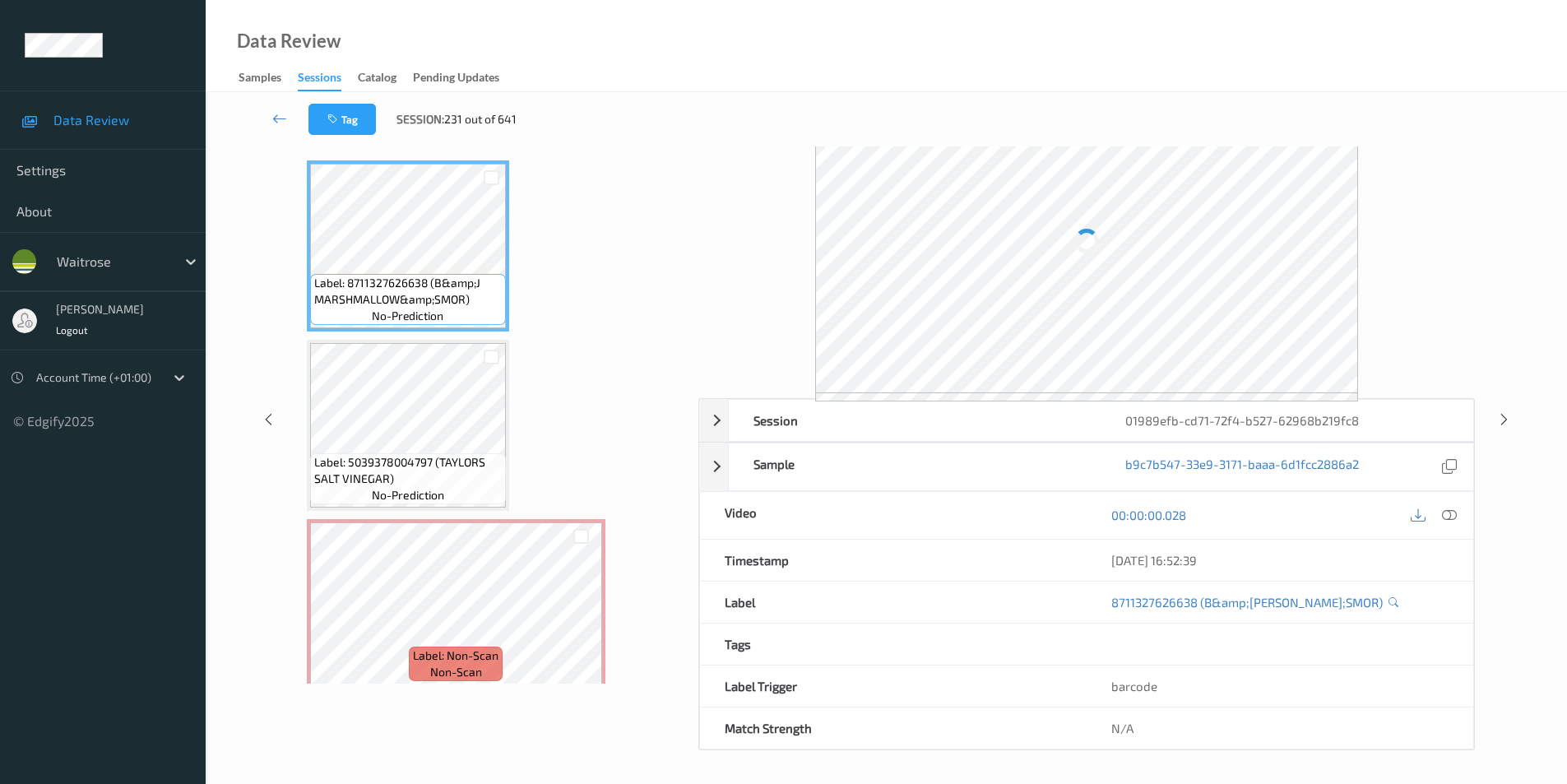
scroll to position [67, 0]
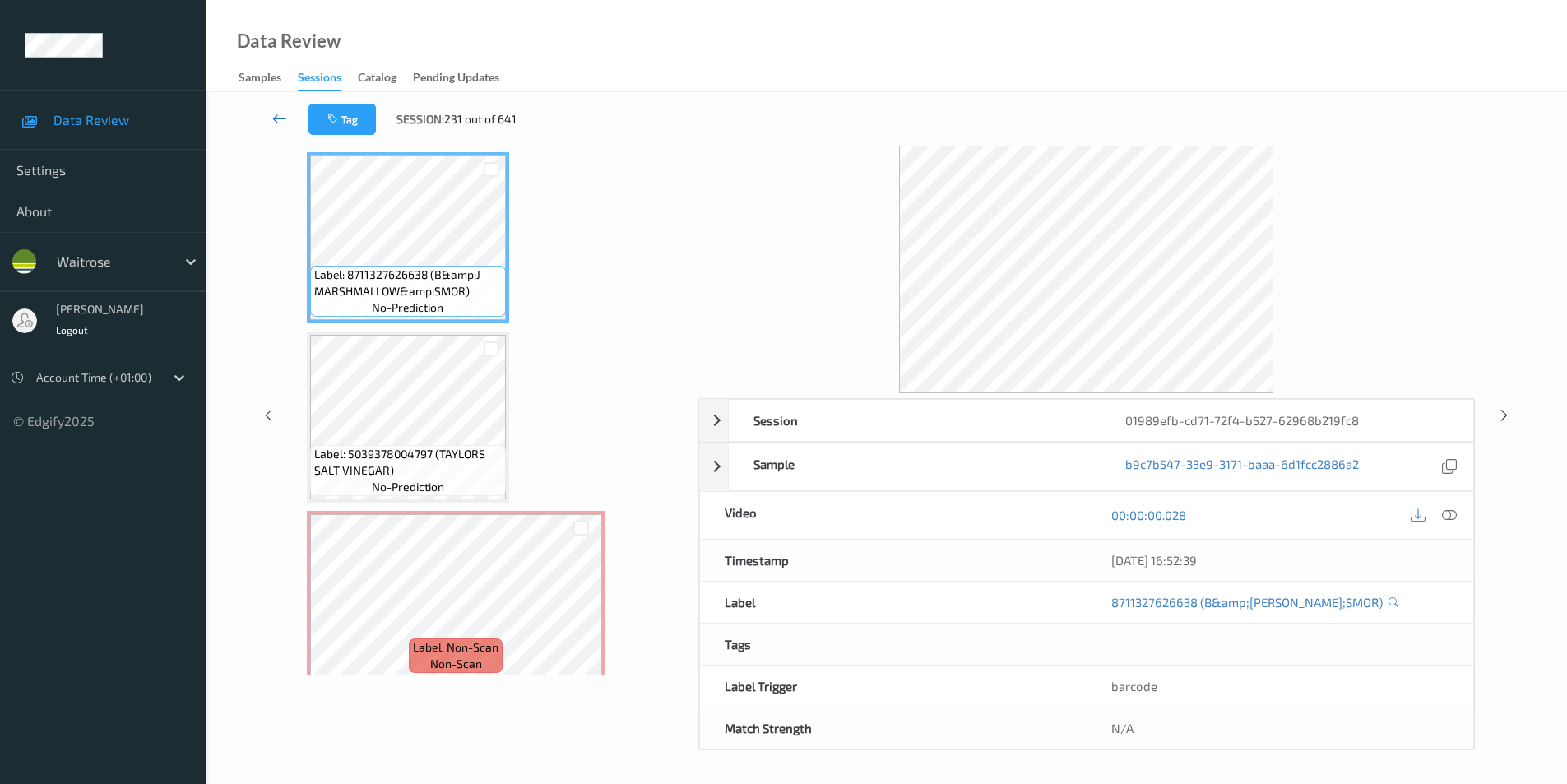
click at [273, 115] on icon at bounding box center [280, 118] width 15 height 17
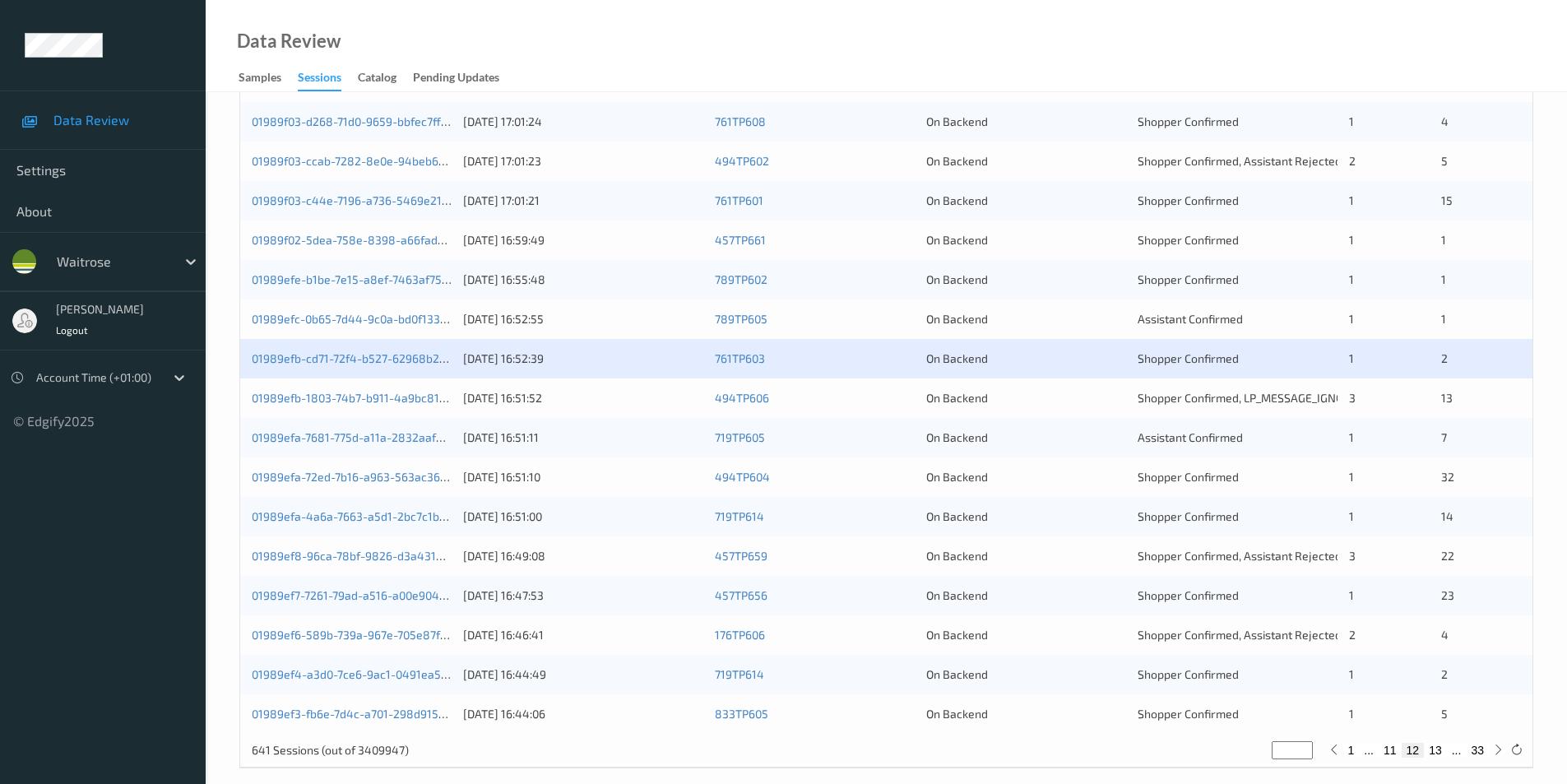
scroll to position [454, 0]
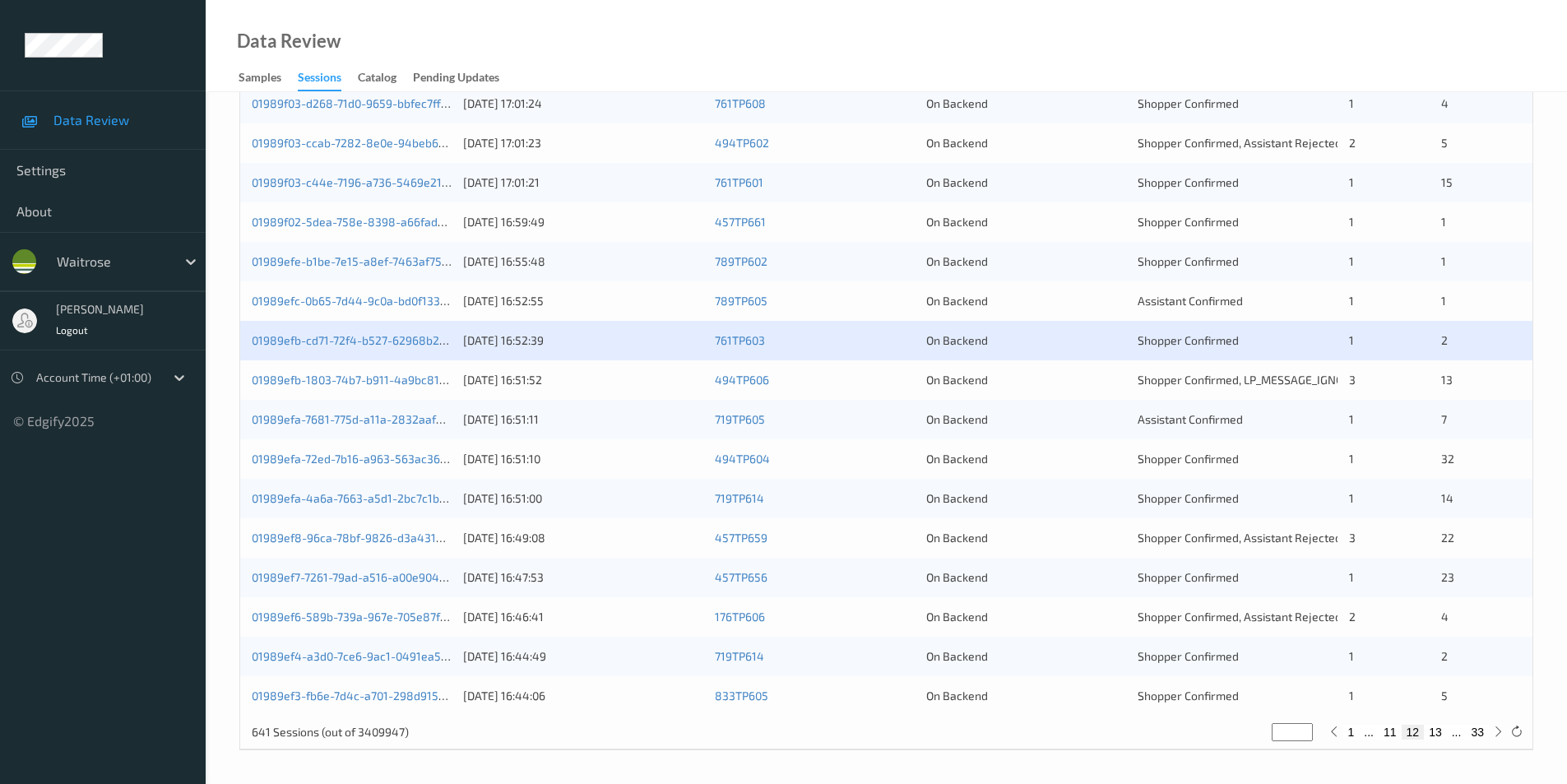
click at [1035, 379] on div "On Backend" at bounding box center [1027, 380] width 200 height 17
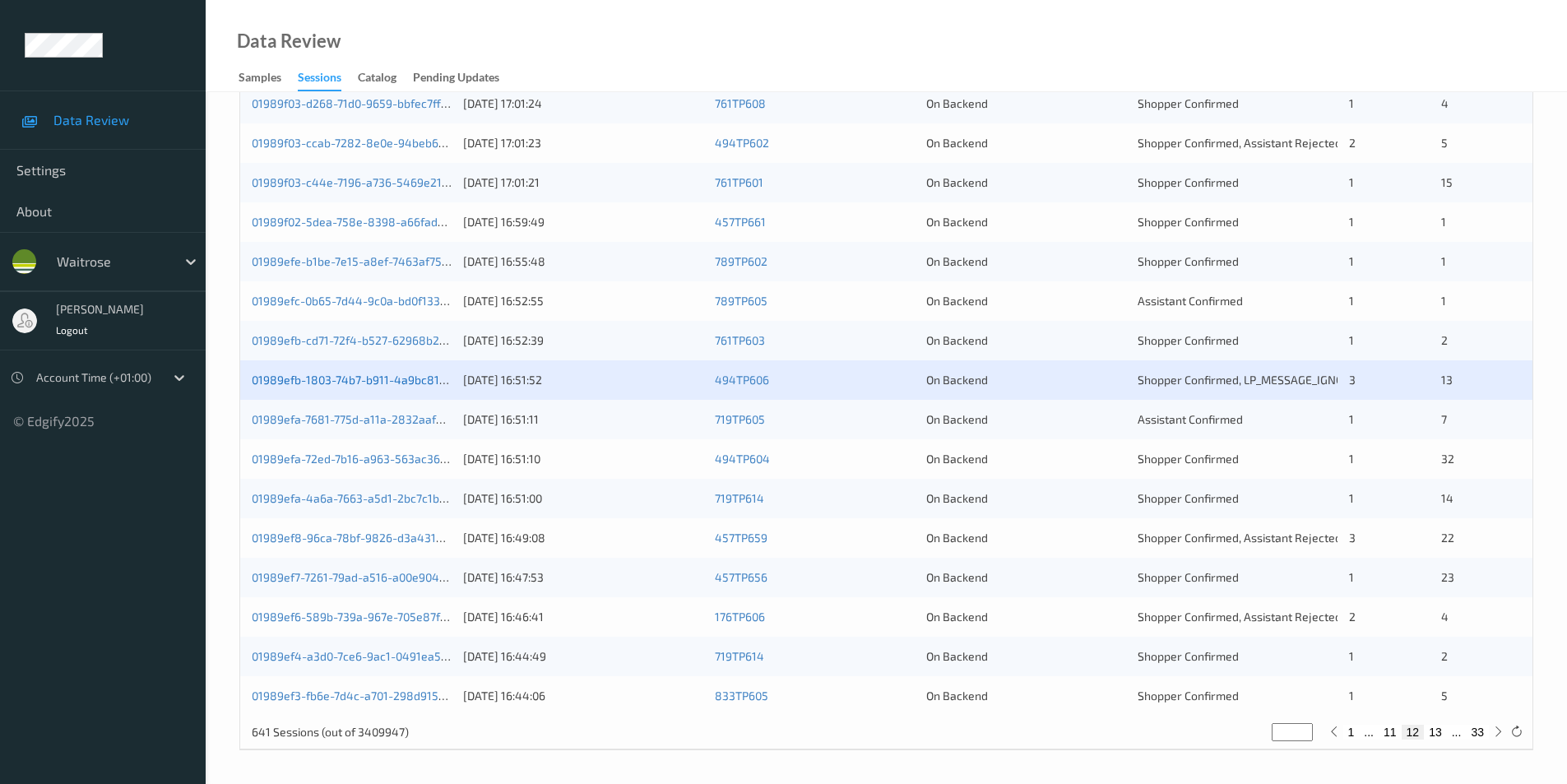
click at [361, 376] on link "01989efb-1803-74b7-b911-4a9bc8167eb2" at bounding box center [361, 379] width 219 height 14
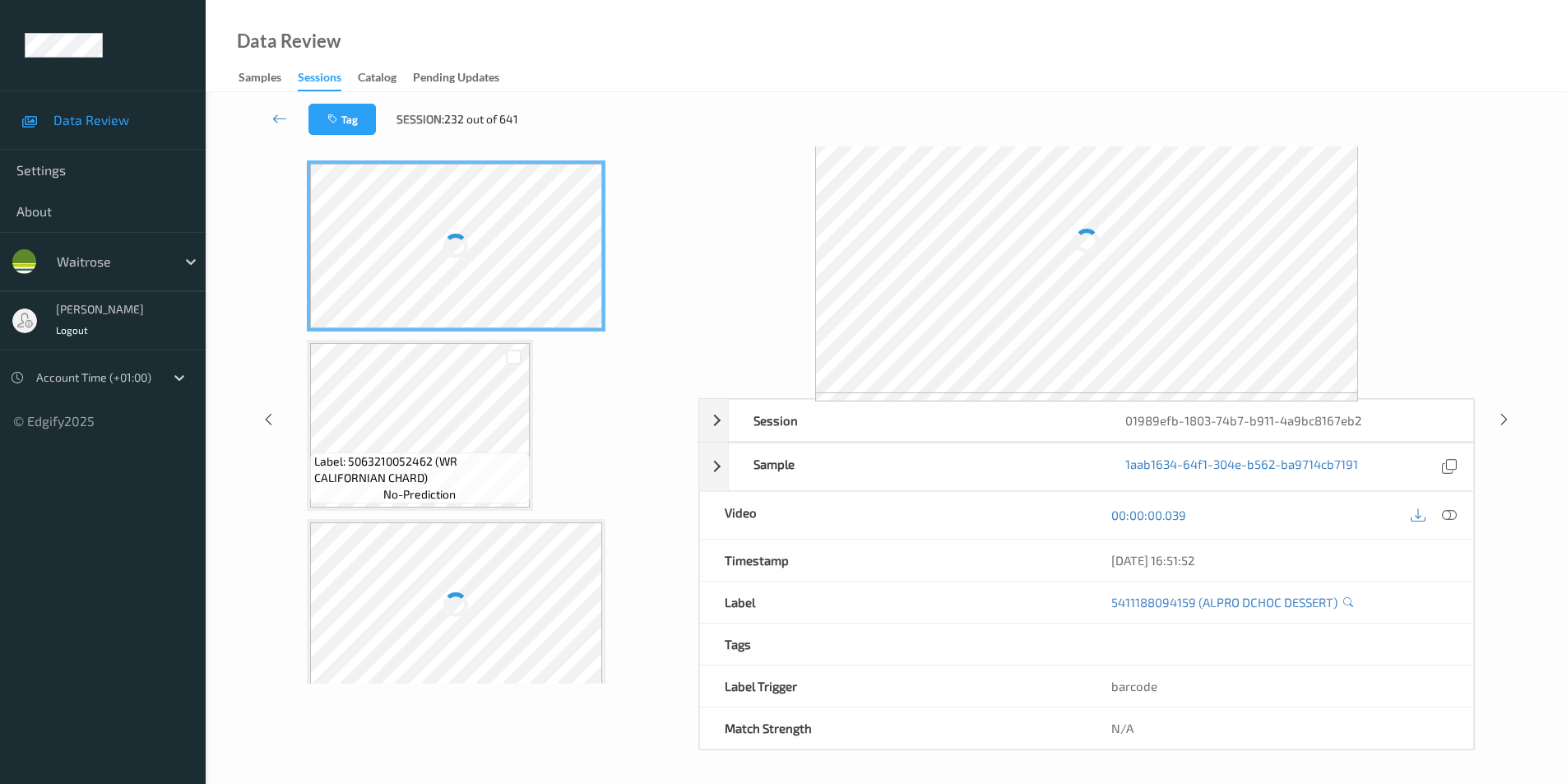
scroll to position [67, 0]
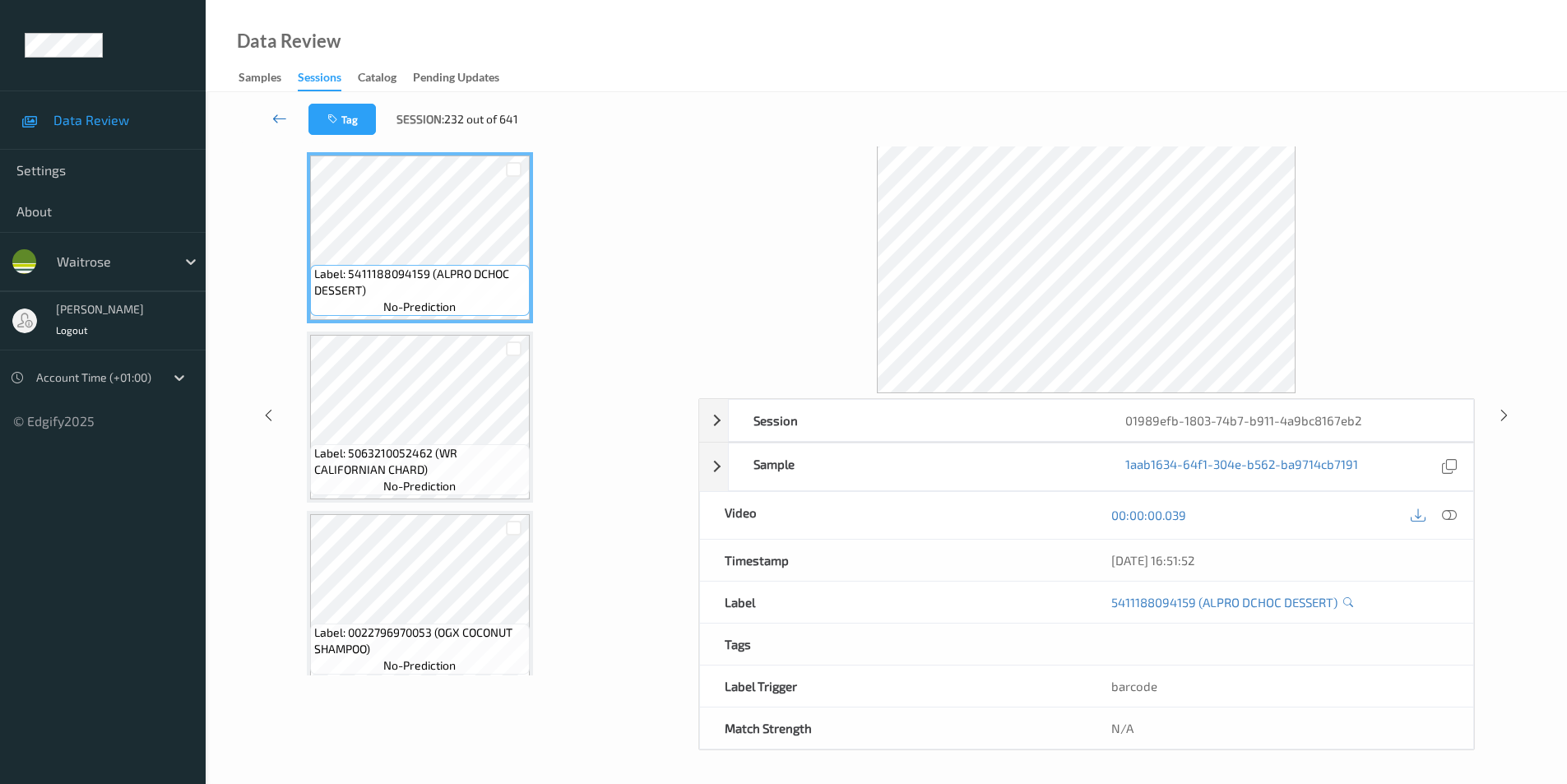
click at [276, 116] on icon at bounding box center [280, 118] width 15 height 17
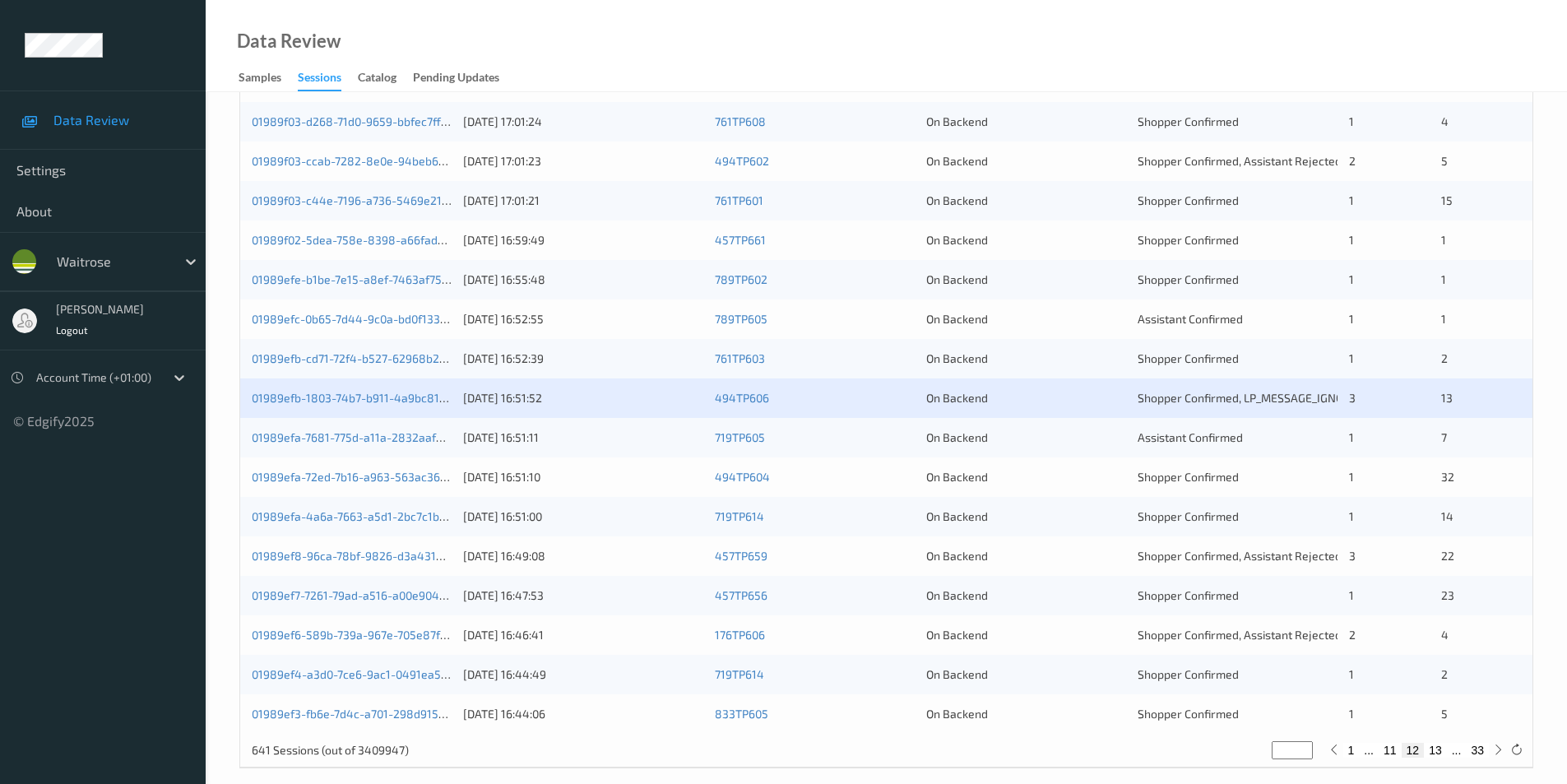
scroll to position [454, 0]
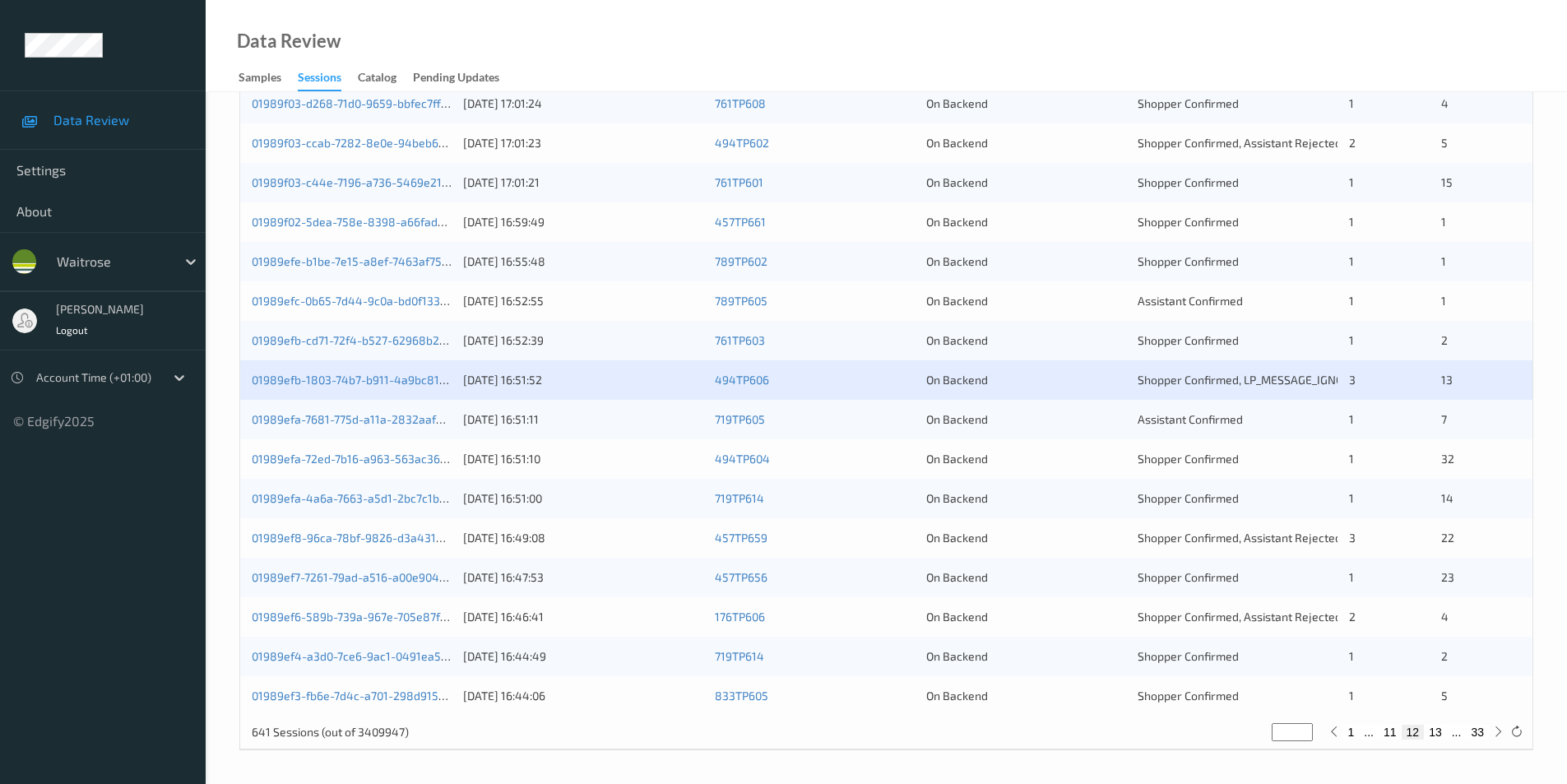
click at [1014, 416] on div "On Backend" at bounding box center [1027, 419] width 200 height 17
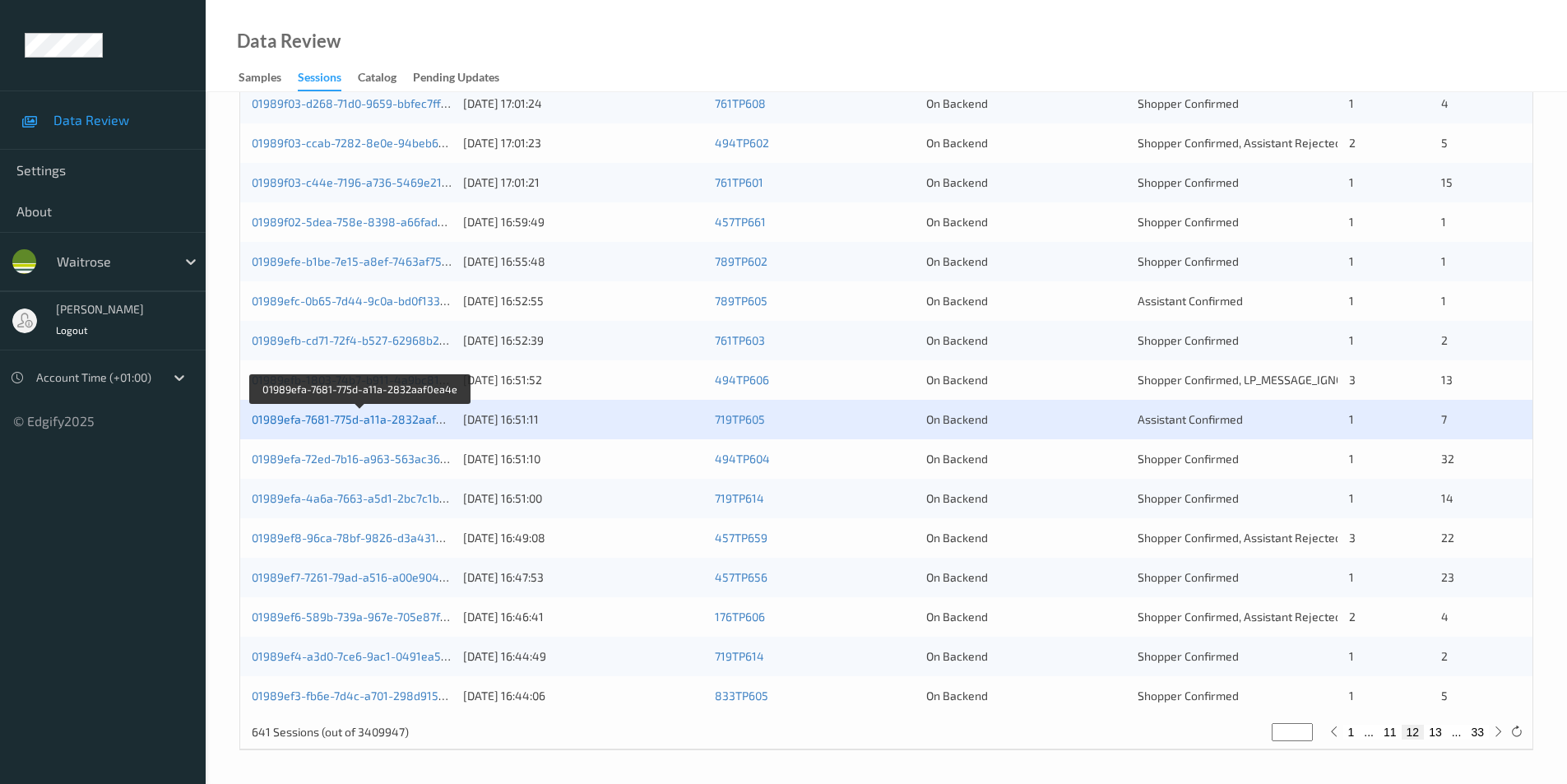
click at [363, 420] on link "01989efa-7681-775d-a11a-2832aaf0ea4e" at bounding box center [361, 418] width 218 height 14
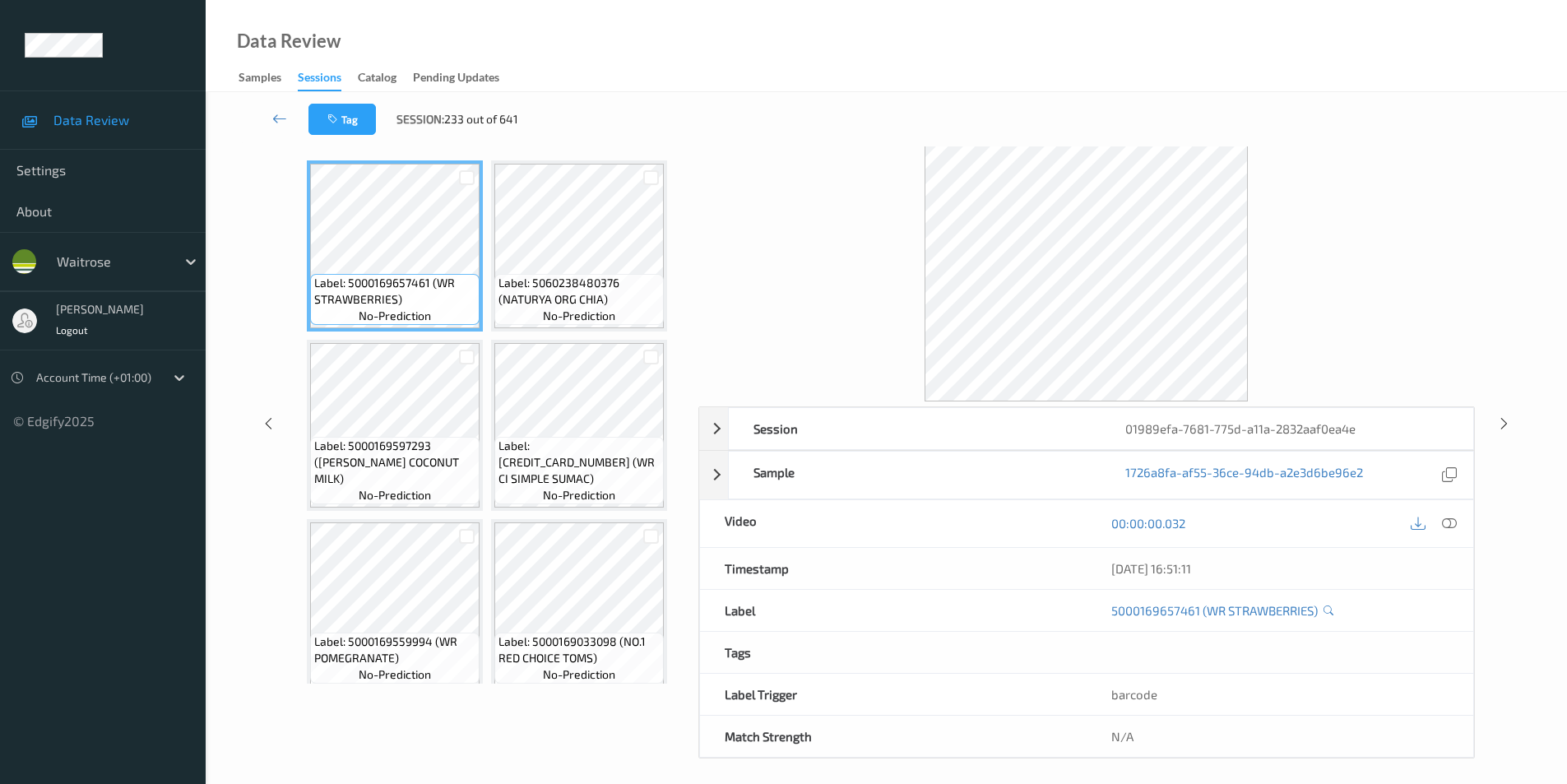
scroll to position [67, 0]
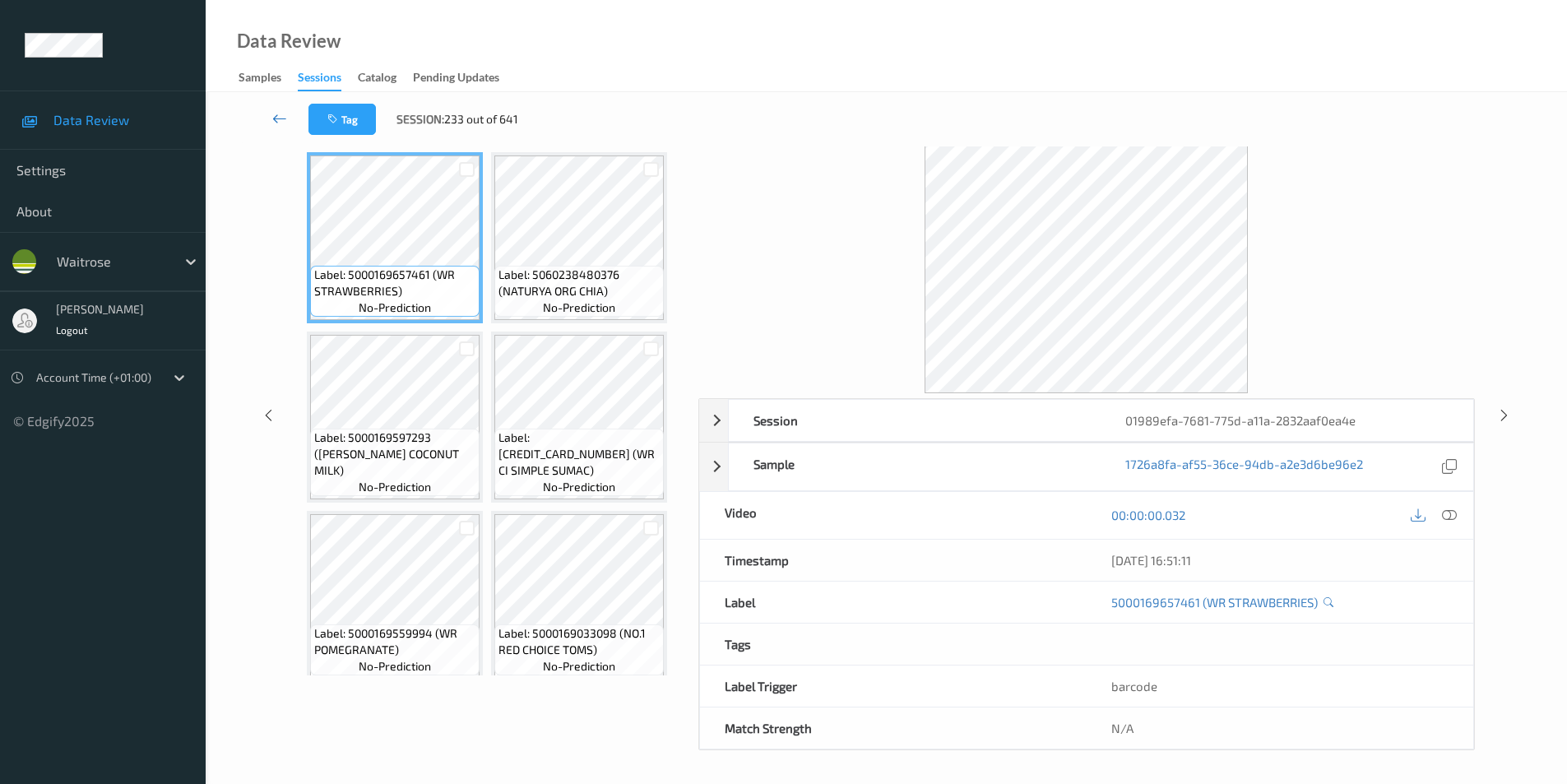
click at [280, 115] on icon at bounding box center [280, 118] width 15 height 17
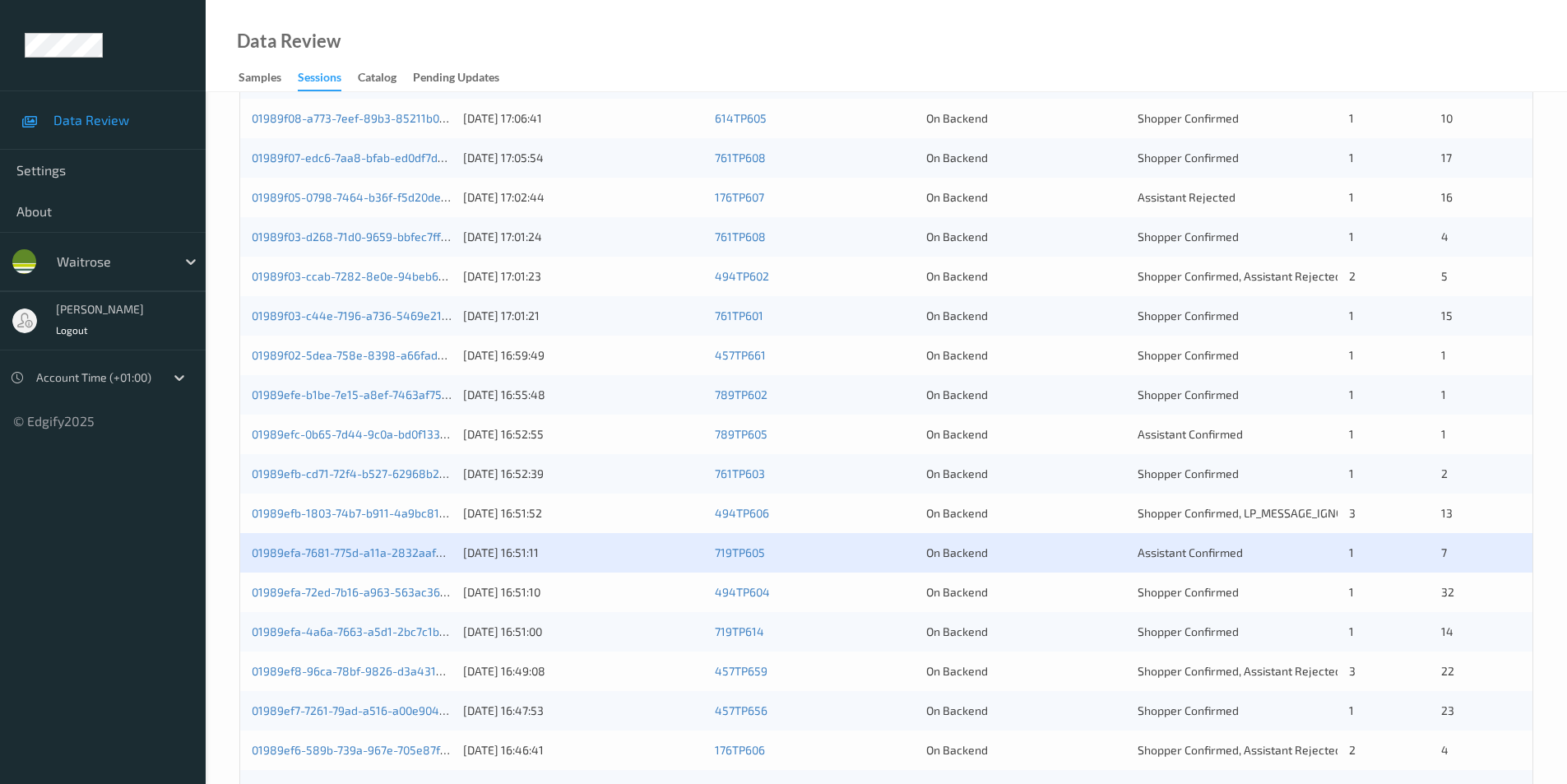
scroll to position [454, 0]
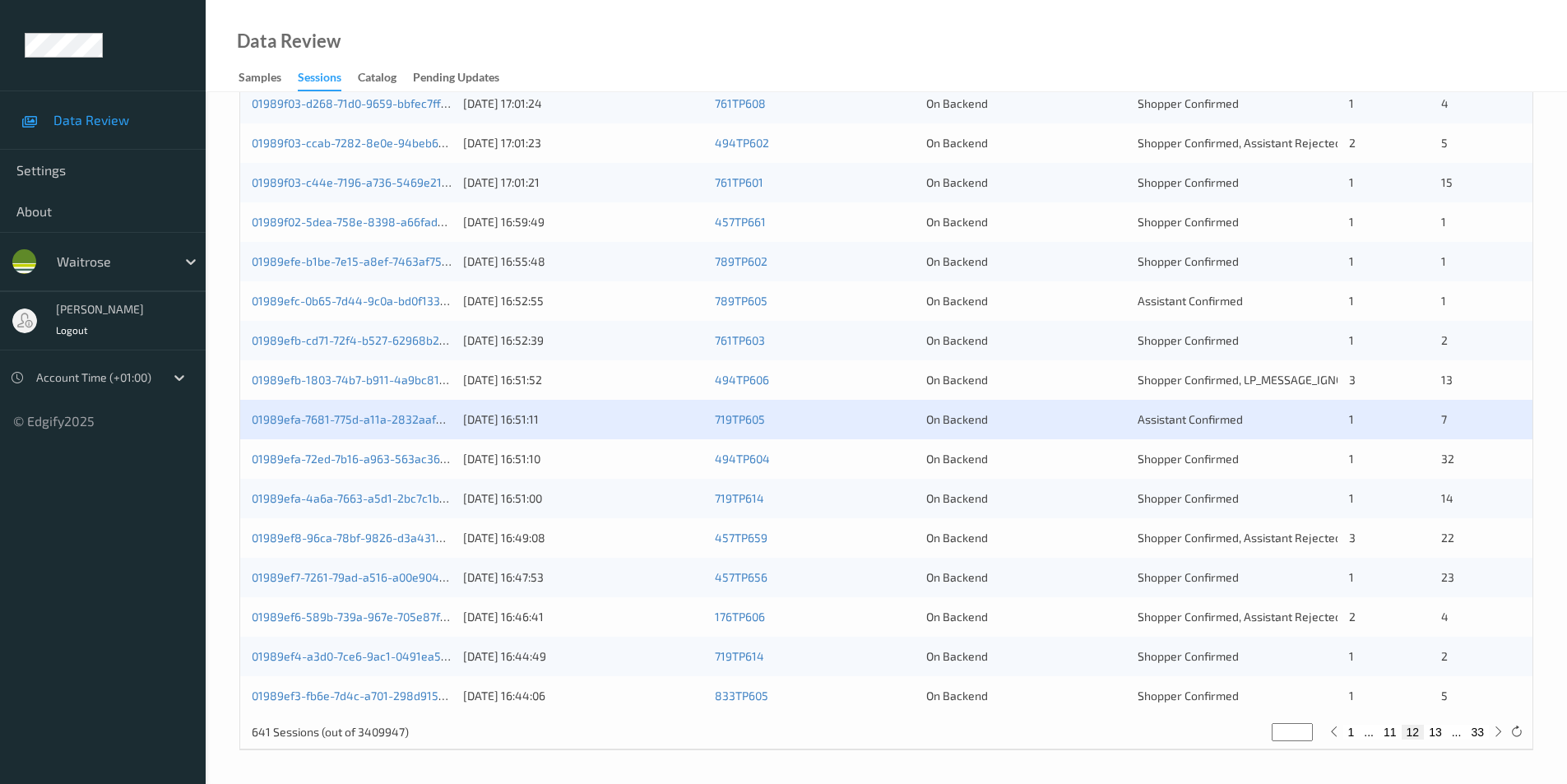
click at [1044, 461] on div "On Backend" at bounding box center [1027, 458] width 200 height 17
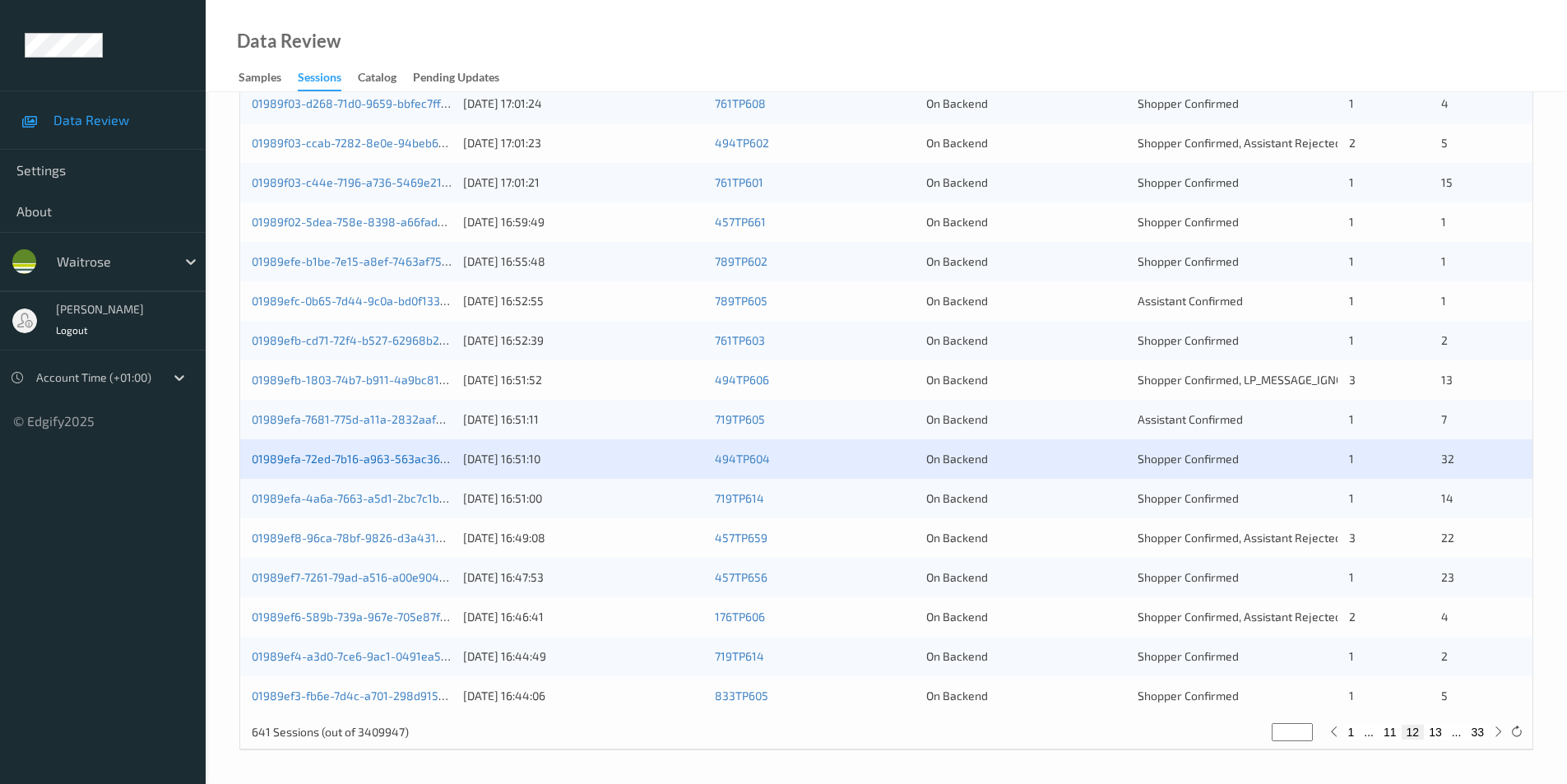
click at [336, 452] on link "01989efa-72ed-7b16-a963-563ac36dc657" at bounding box center [361, 458] width 219 height 14
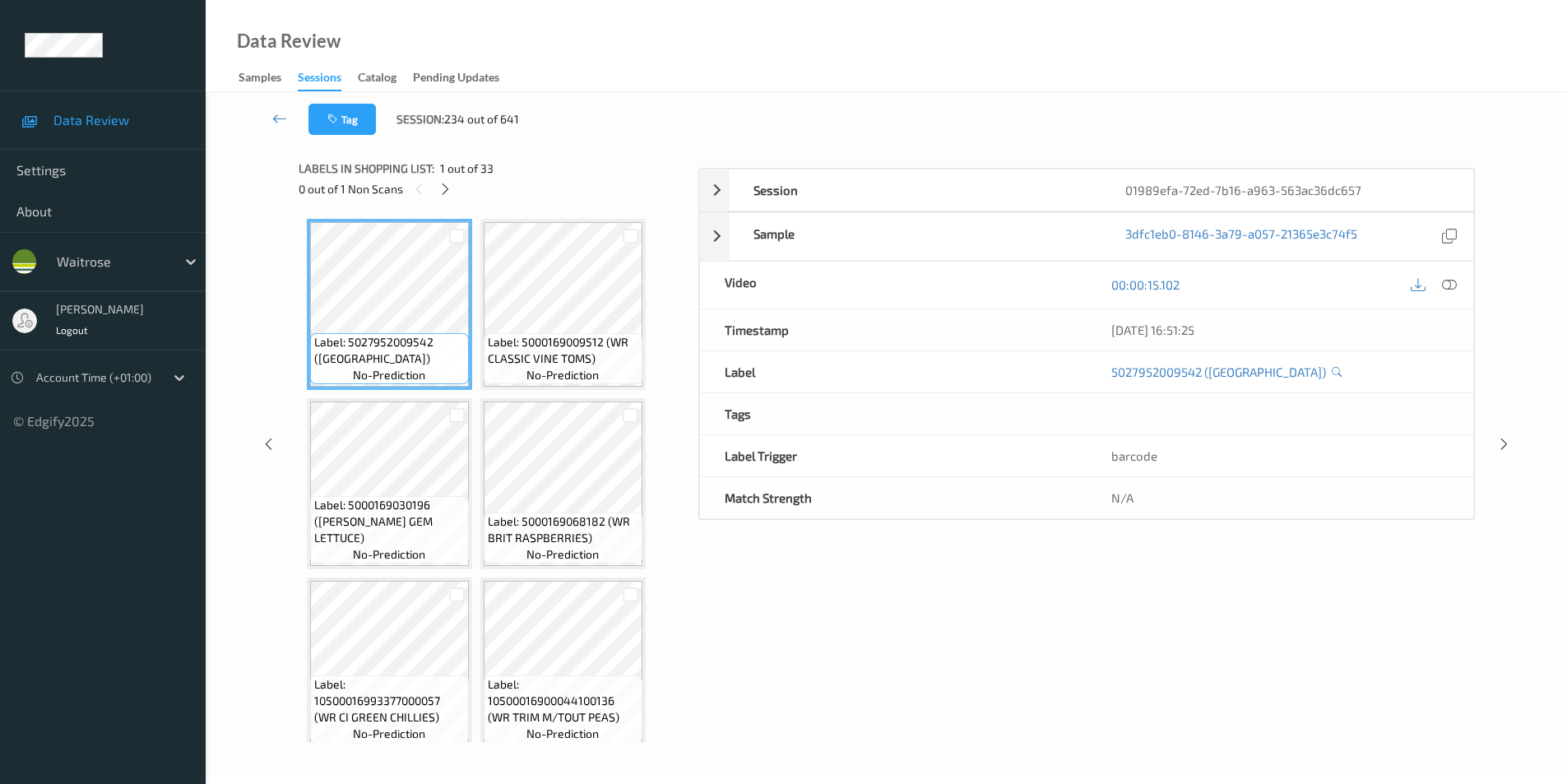
scroll to position [67, 0]
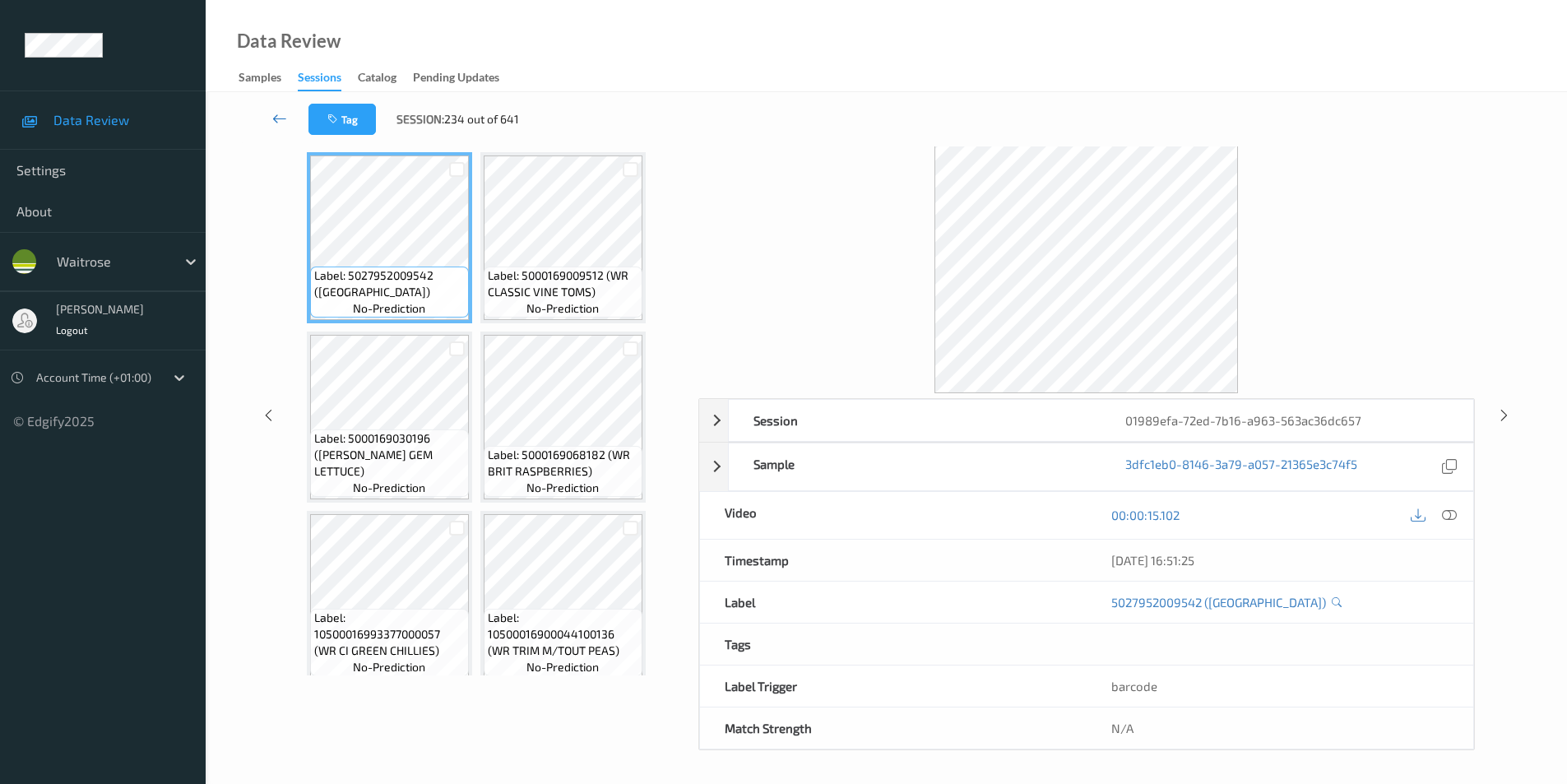
click at [280, 122] on icon at bounding box center [280, 118] width 15 height 17
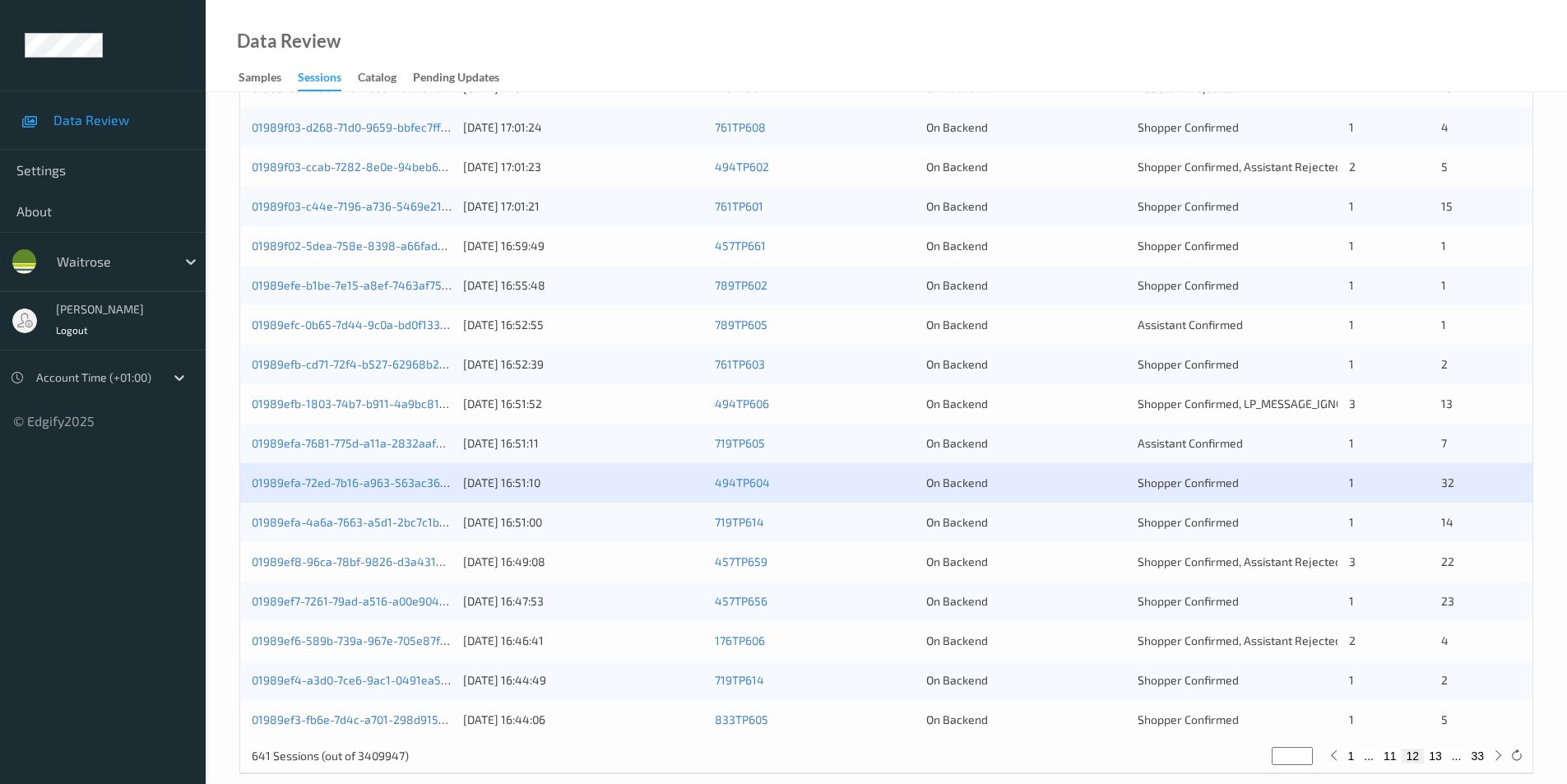
scroll to position [454, 0]
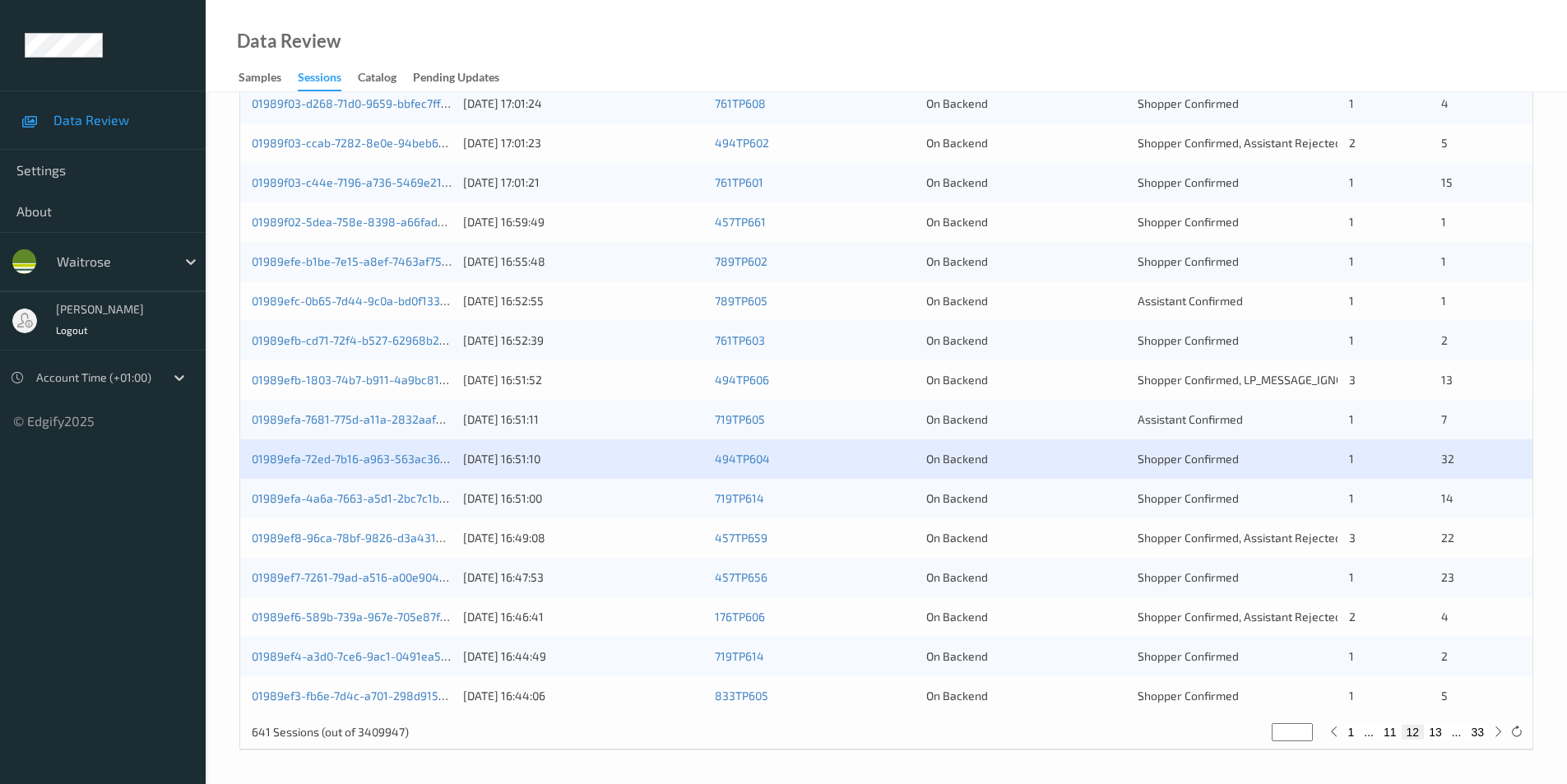
click at [1088, 505] on div "On Backend" at bounding box center [1027, 498] width 200 height 17
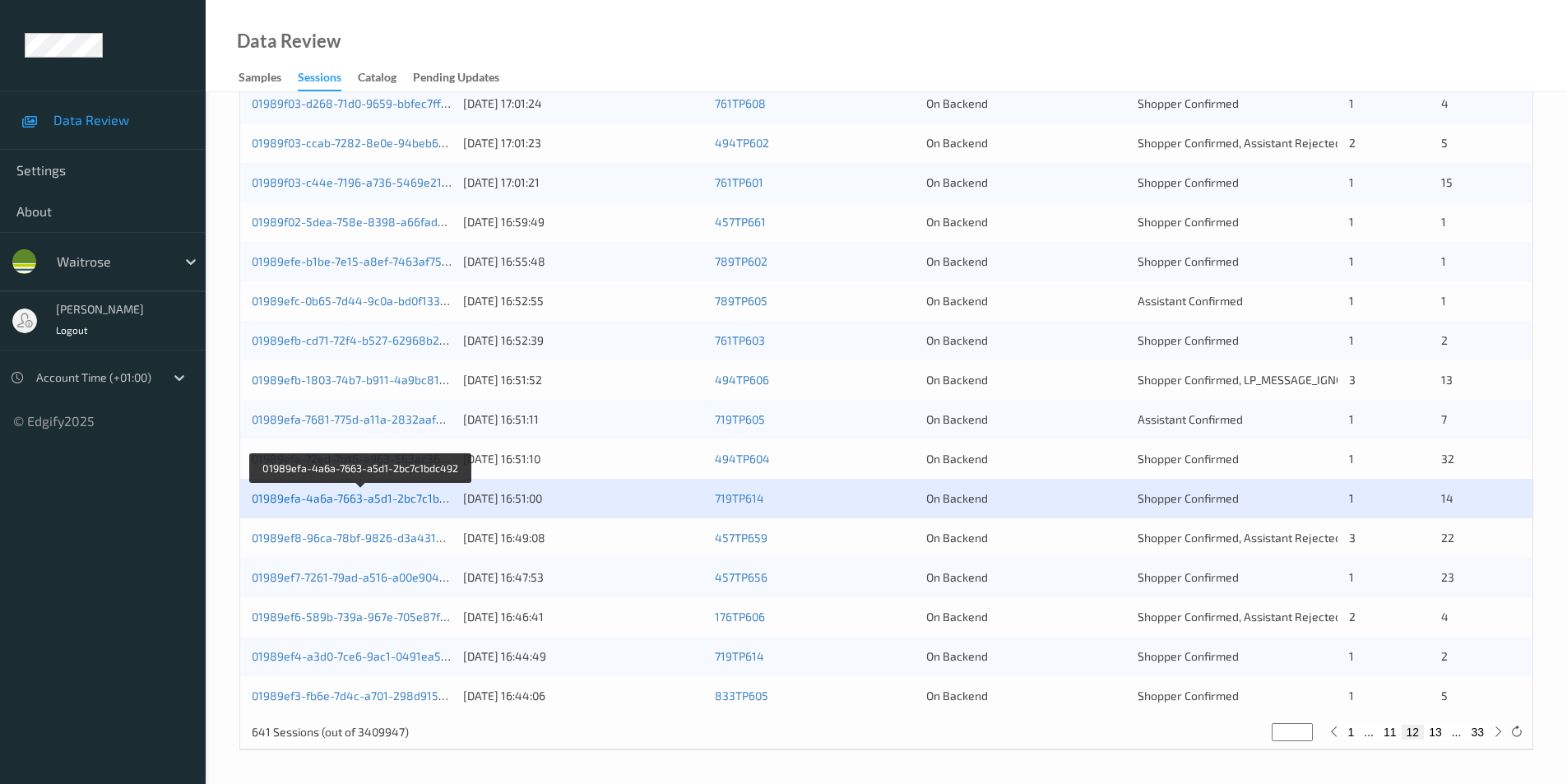
click at [359, 501] on link "01989efa-4a6a-7663-a5d1-2bc7c1bdc492" at bounding box center [361, 497] width 220 height 14
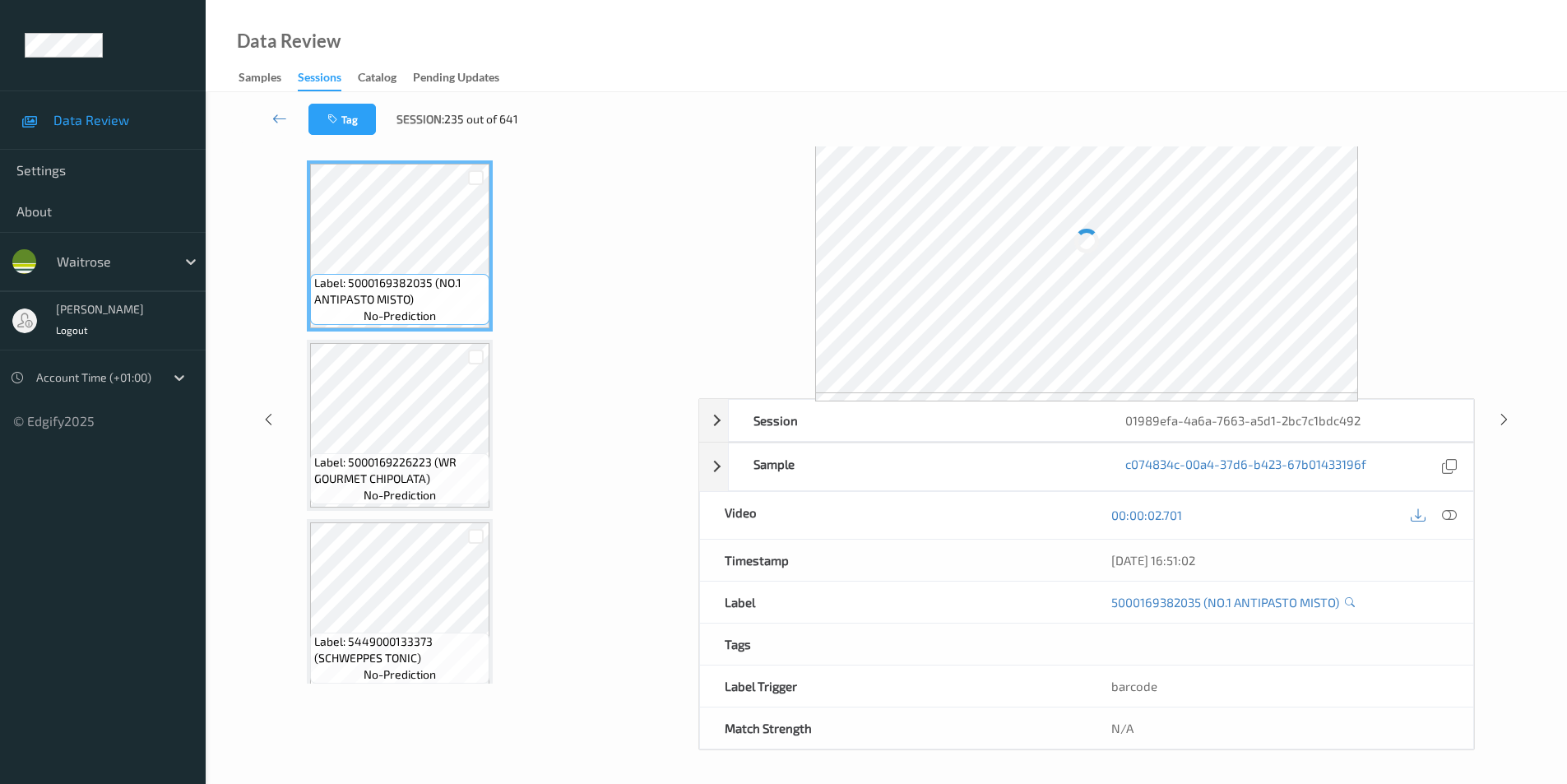
scroll to position [67, 0]
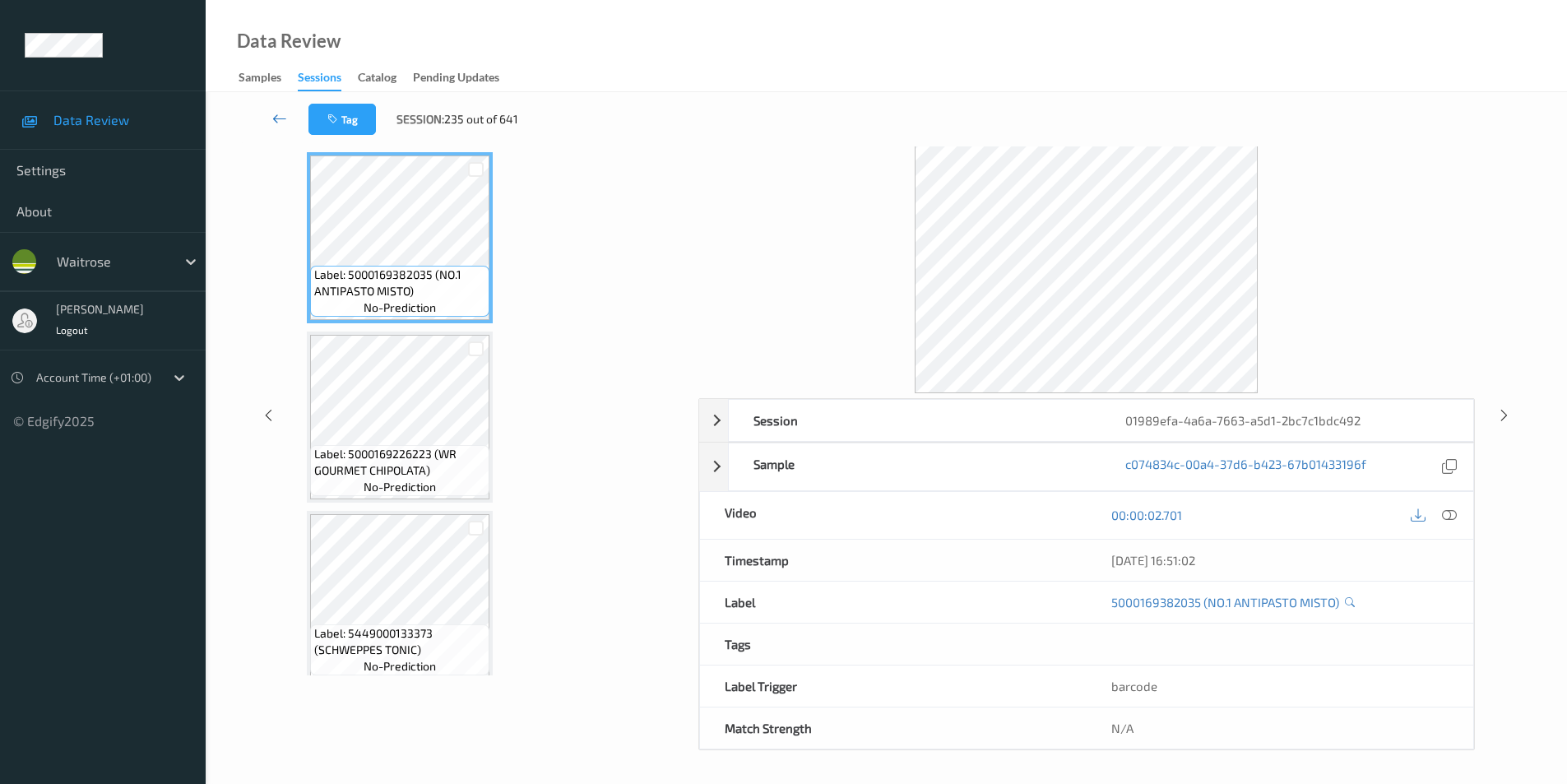
click at [276, 111] on icon at bounding box center [280, 118] width 15 height 17
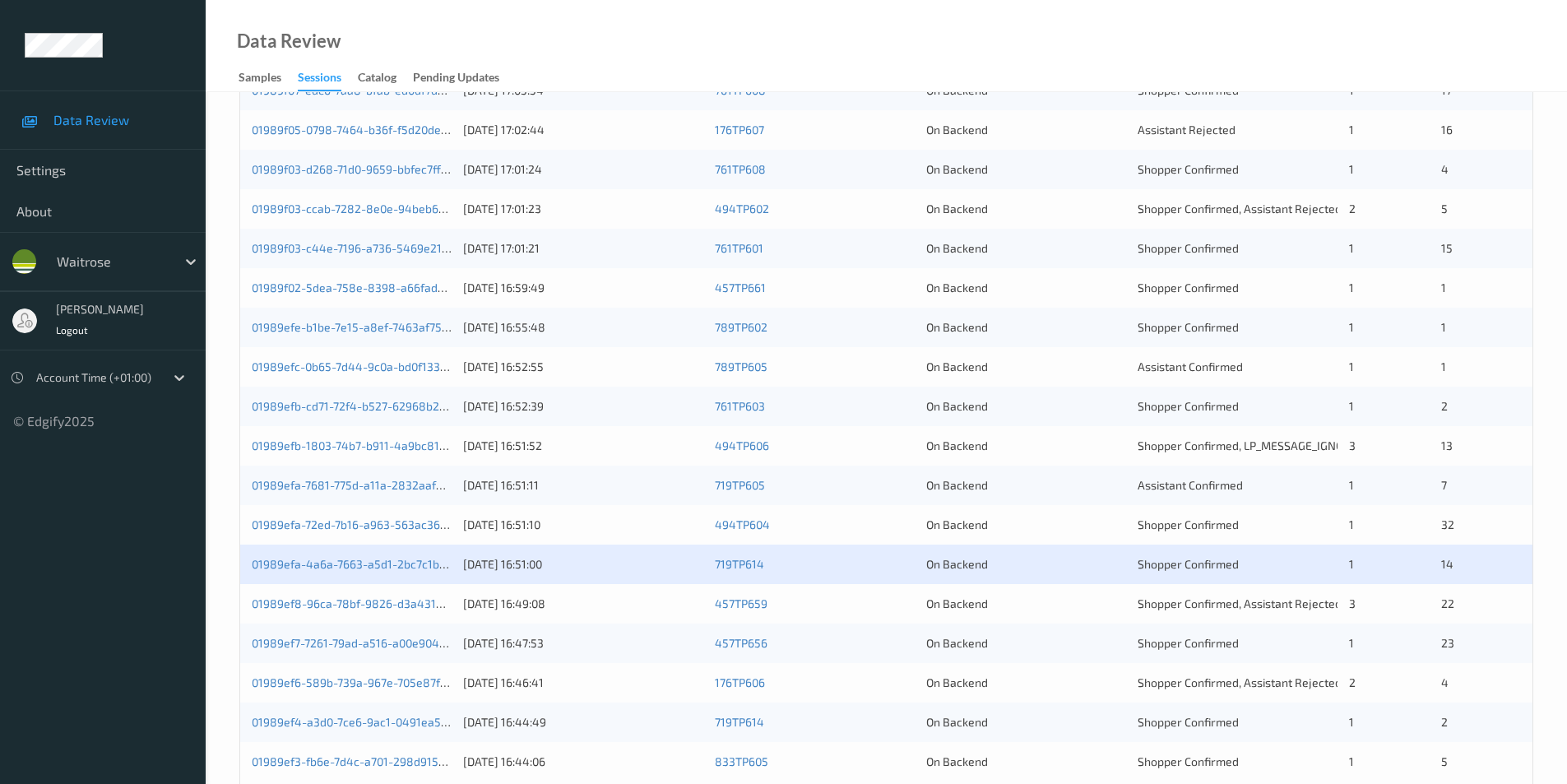
scroll to position [454, 0]
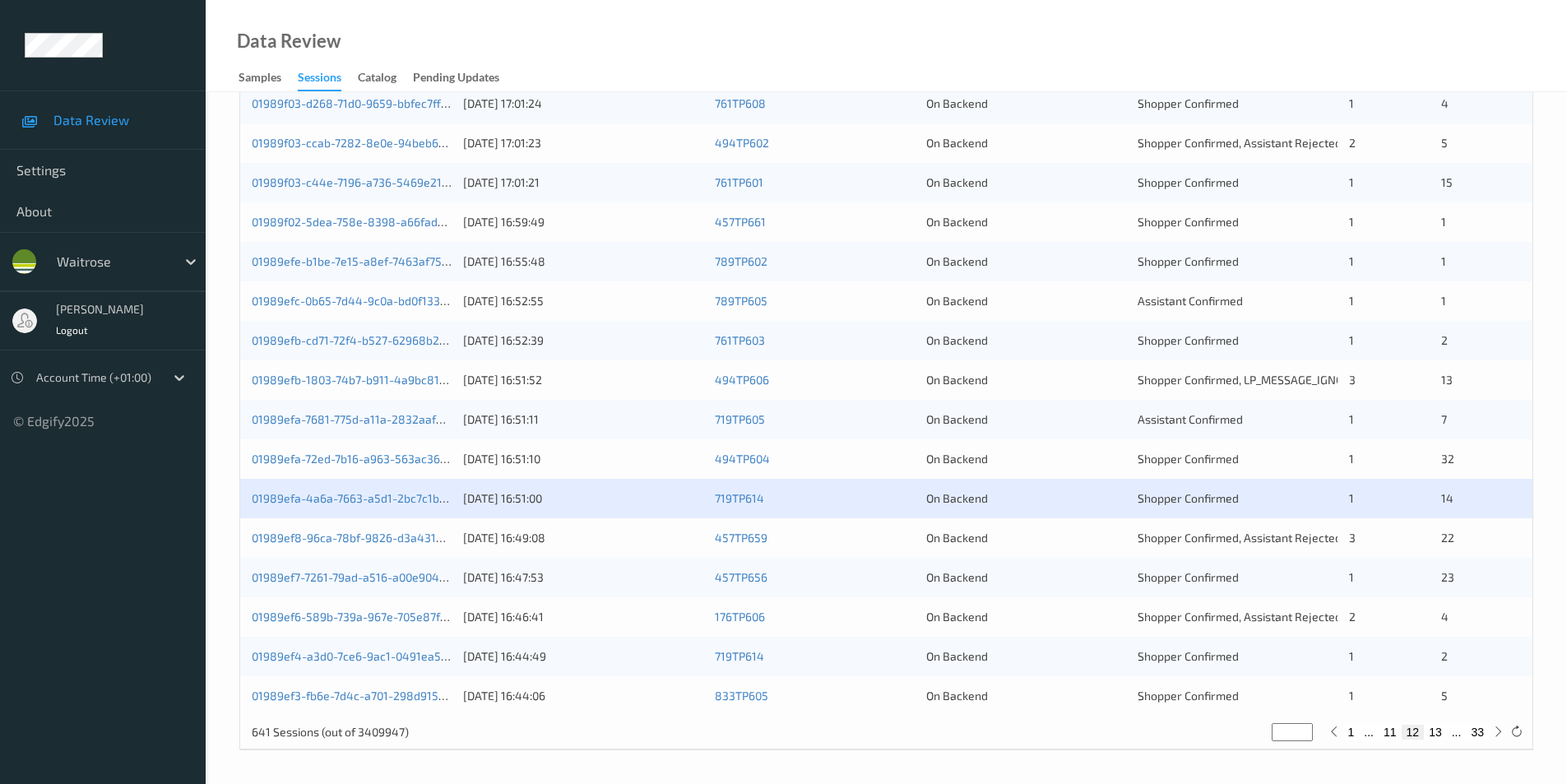
click at [1057, 547] on div "01989ef8-96ca-78bf-9826-d3a431572e94 12/08/2025 16:49:08 457TP659 On Backend Sh…" at bounding box center [886, 537] width 1293 height 39
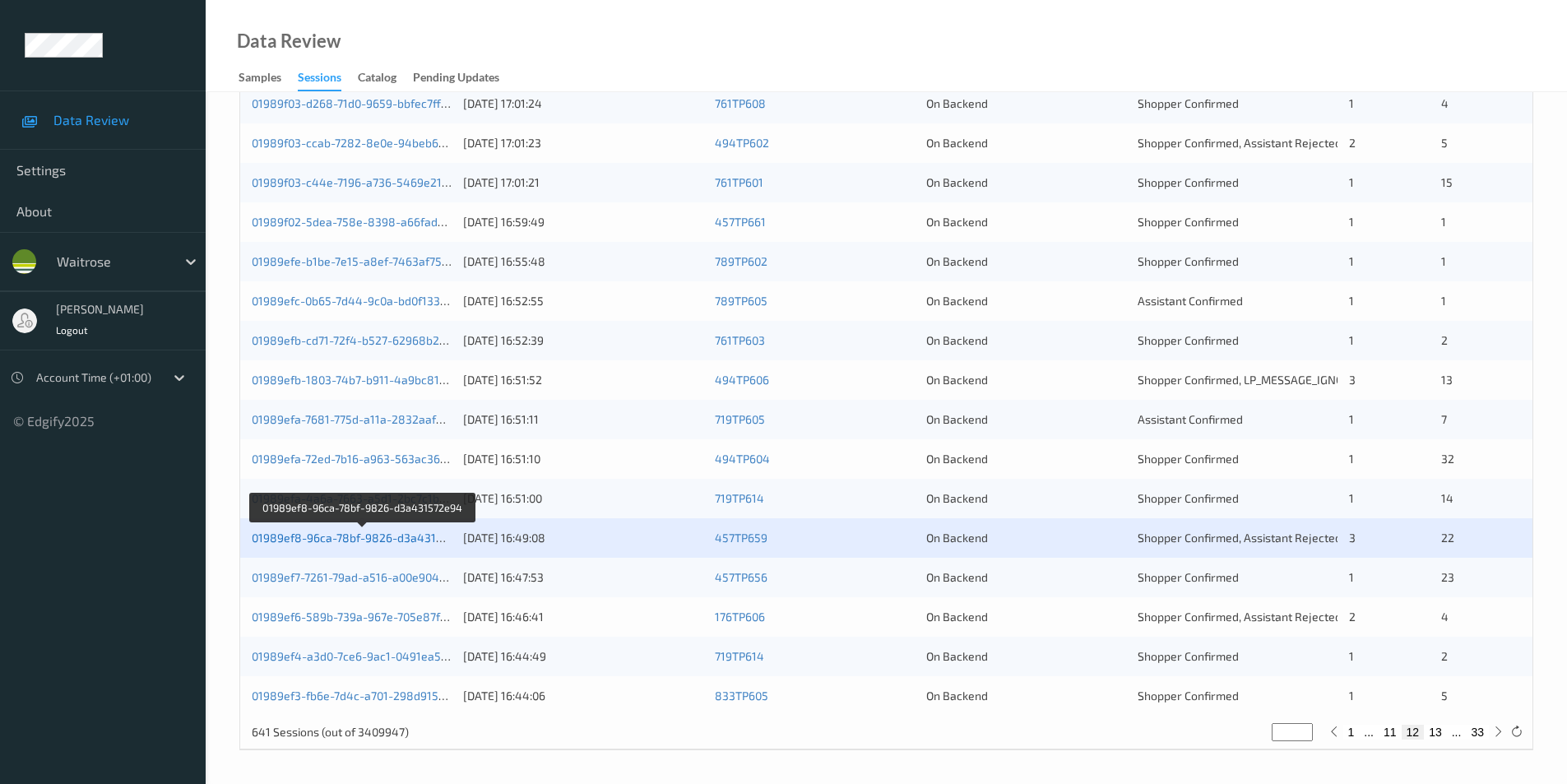
click at [389, 536] on link "01989ef8-96ca-78bf-9826-d3a431572e94" at bounding box center [363, 536] width 224 height 14
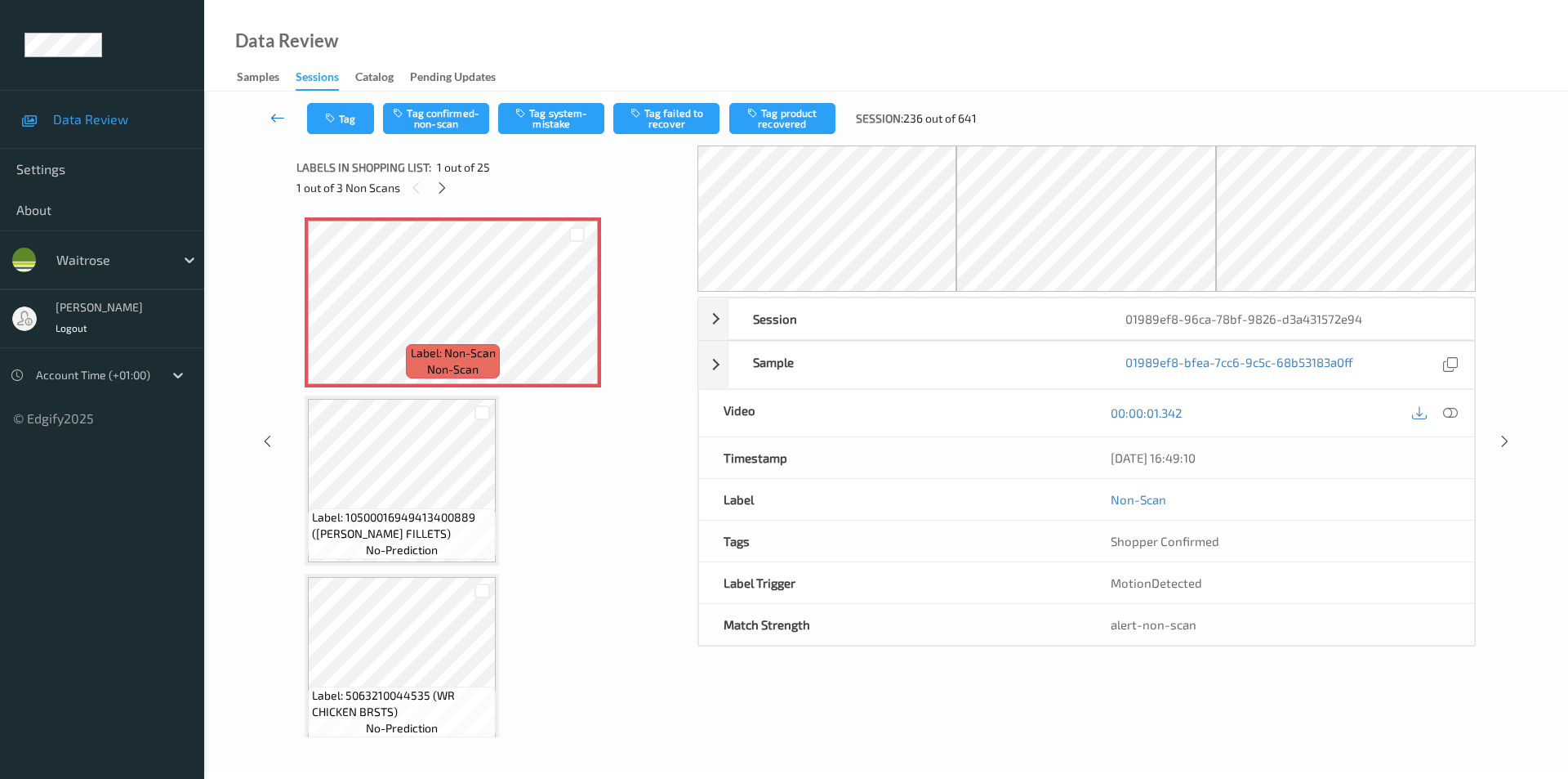
click at [268, 120] on link at bounding box center [279, 118] width 58 height 31
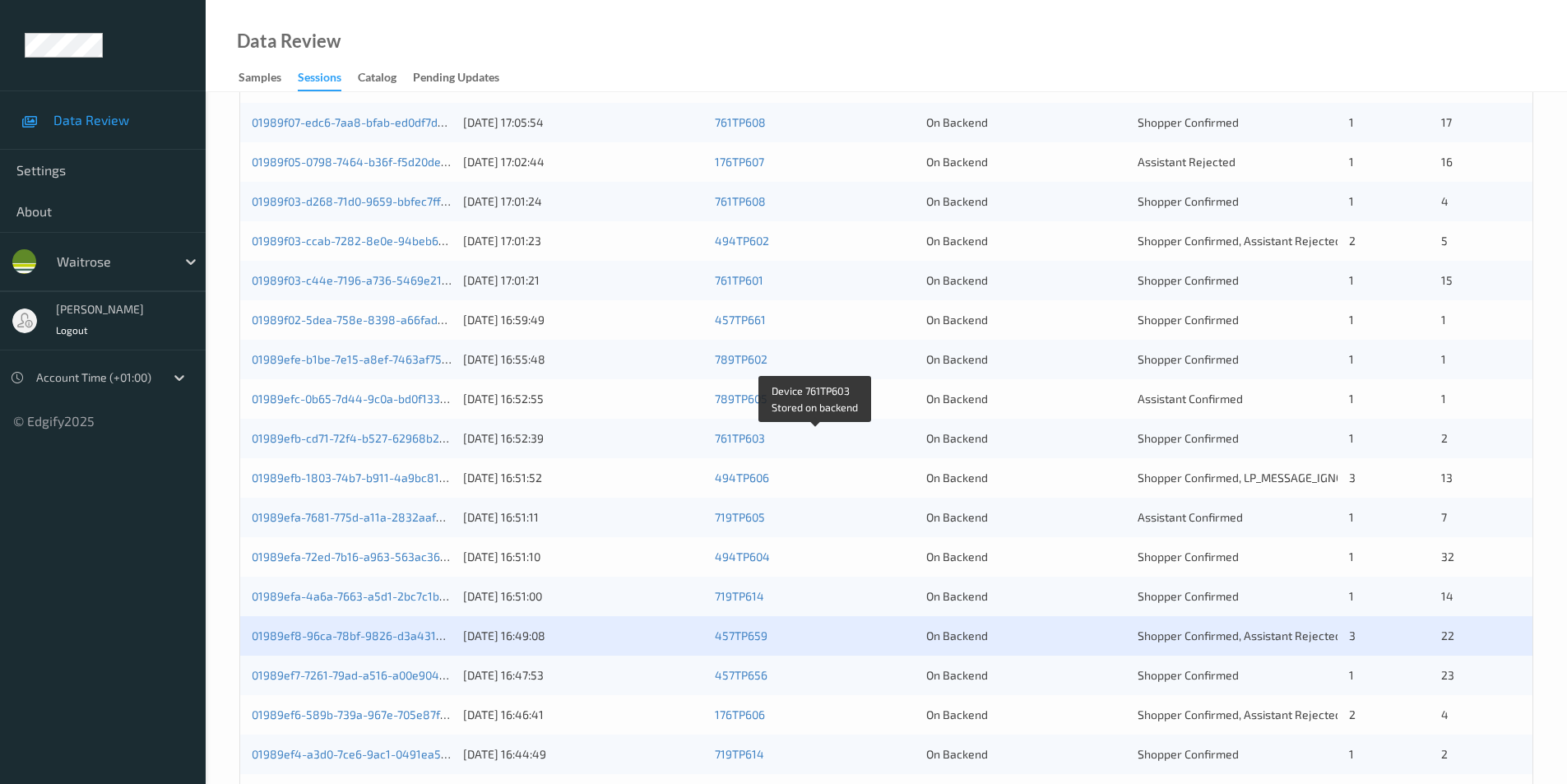
scroll to position [454, 0]
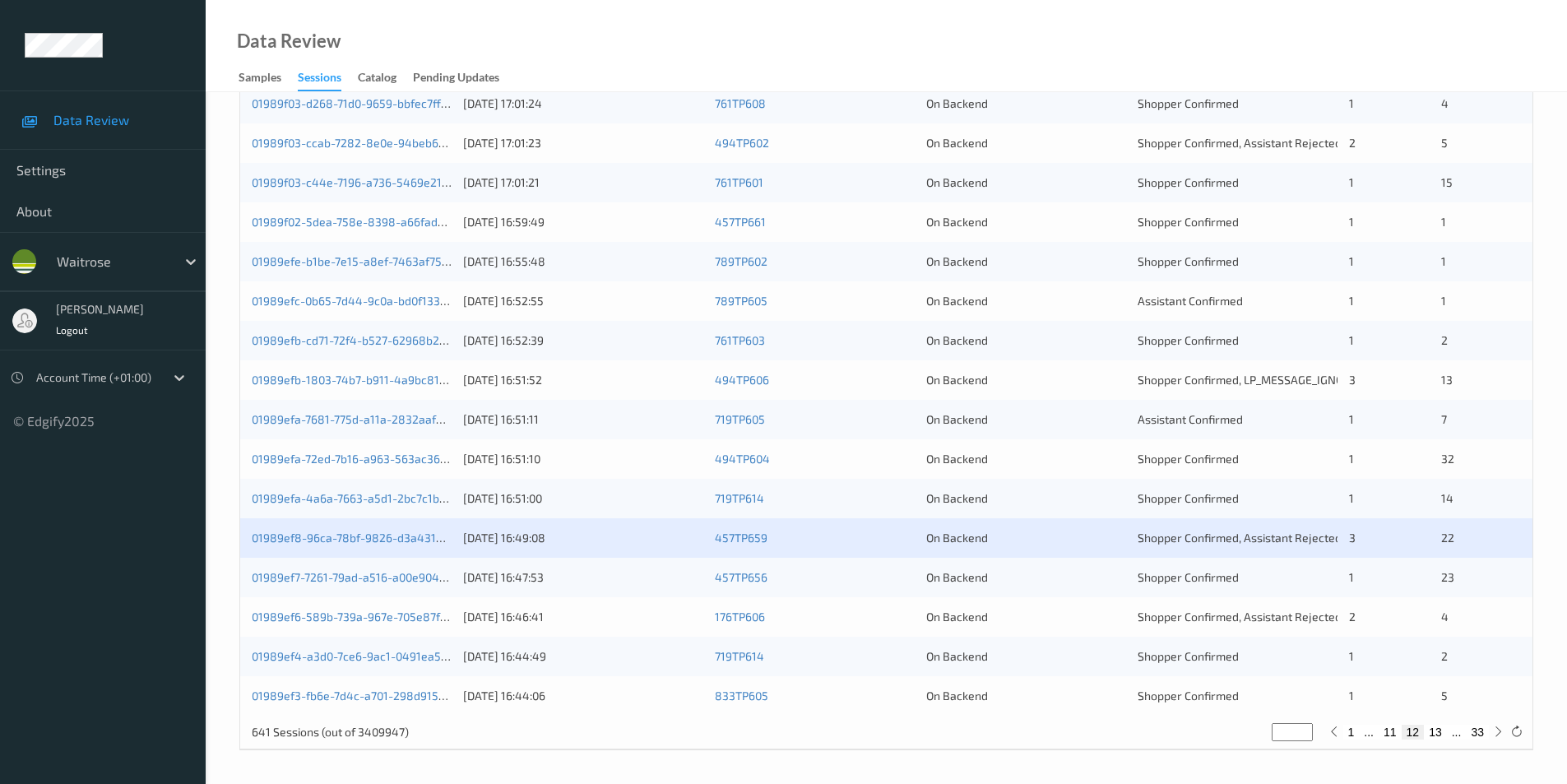
click at [1029, 568] on div "01989ef7-7261-79ad-a516-a00e90492312 12/08/2025 16:47:53 457TP656 On Backend Sh…" at bounding box center [886, 577] width 1293 height 39
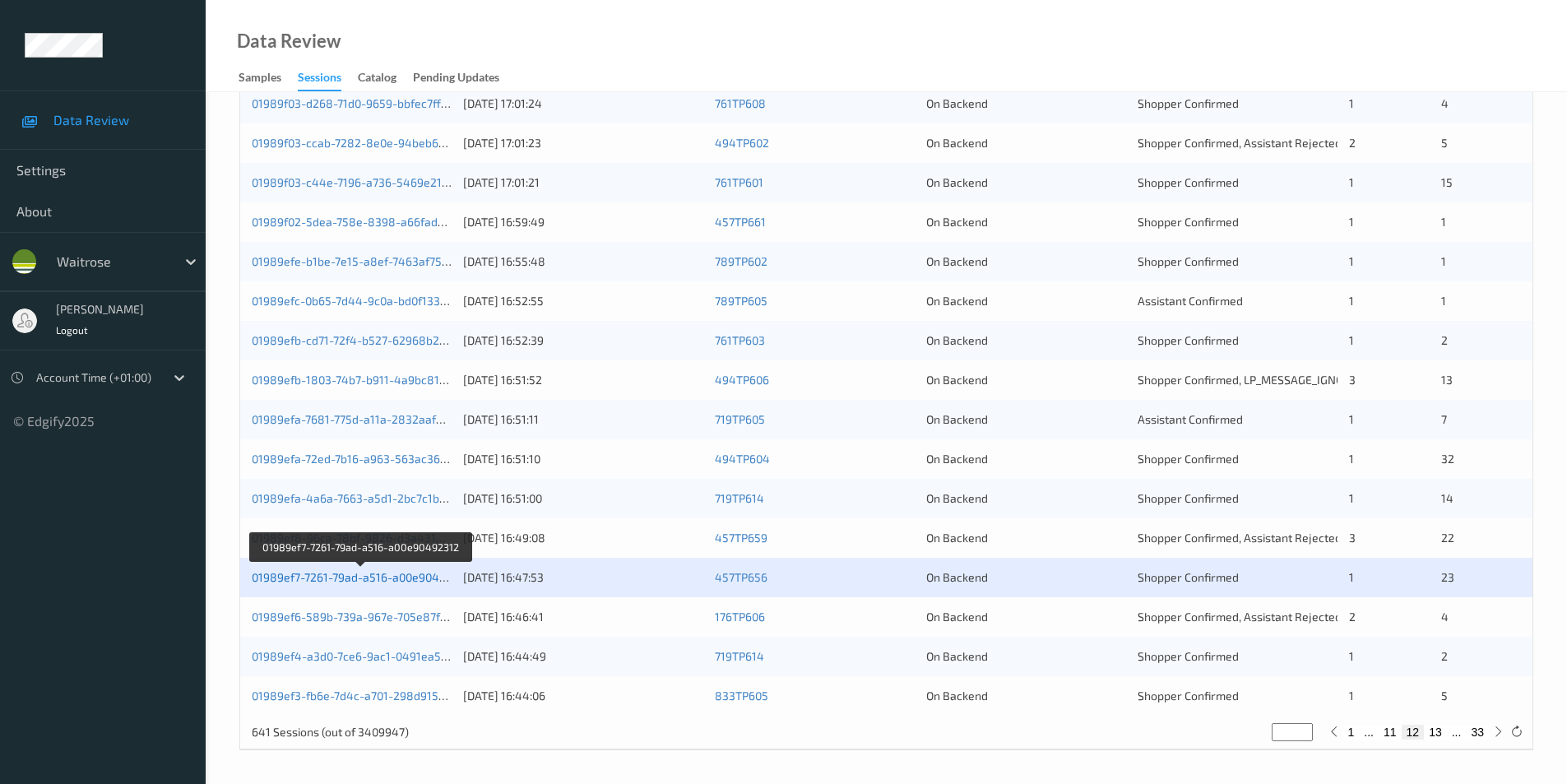
click at [364, 574] on link "01989ef7-7261-79ad-a516-a00e90492312" at bounding box center [361, 576] width 219 height 14
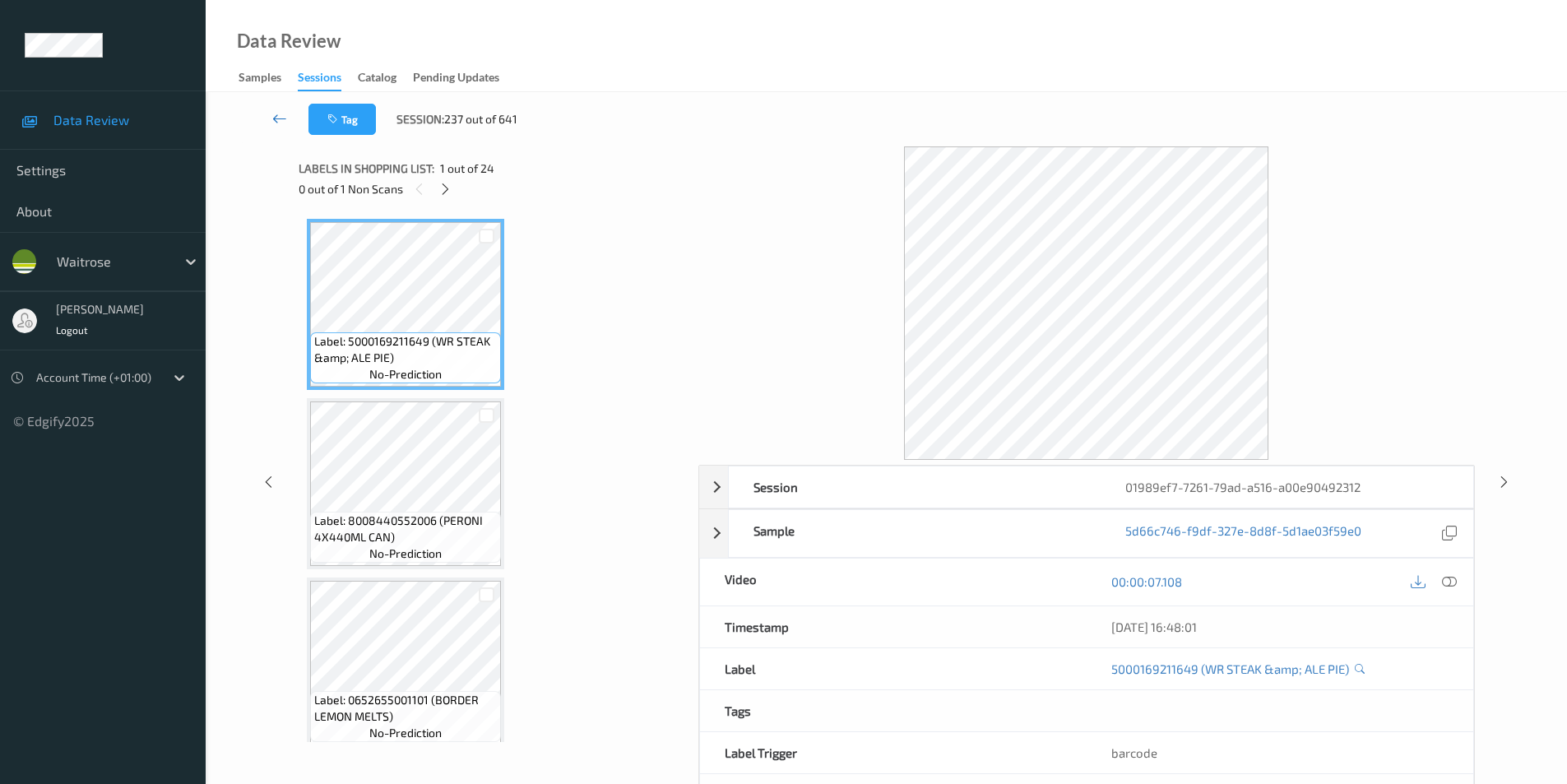
click at [278, 111] on icon at bounding box center [280, 118] width 15 height 17
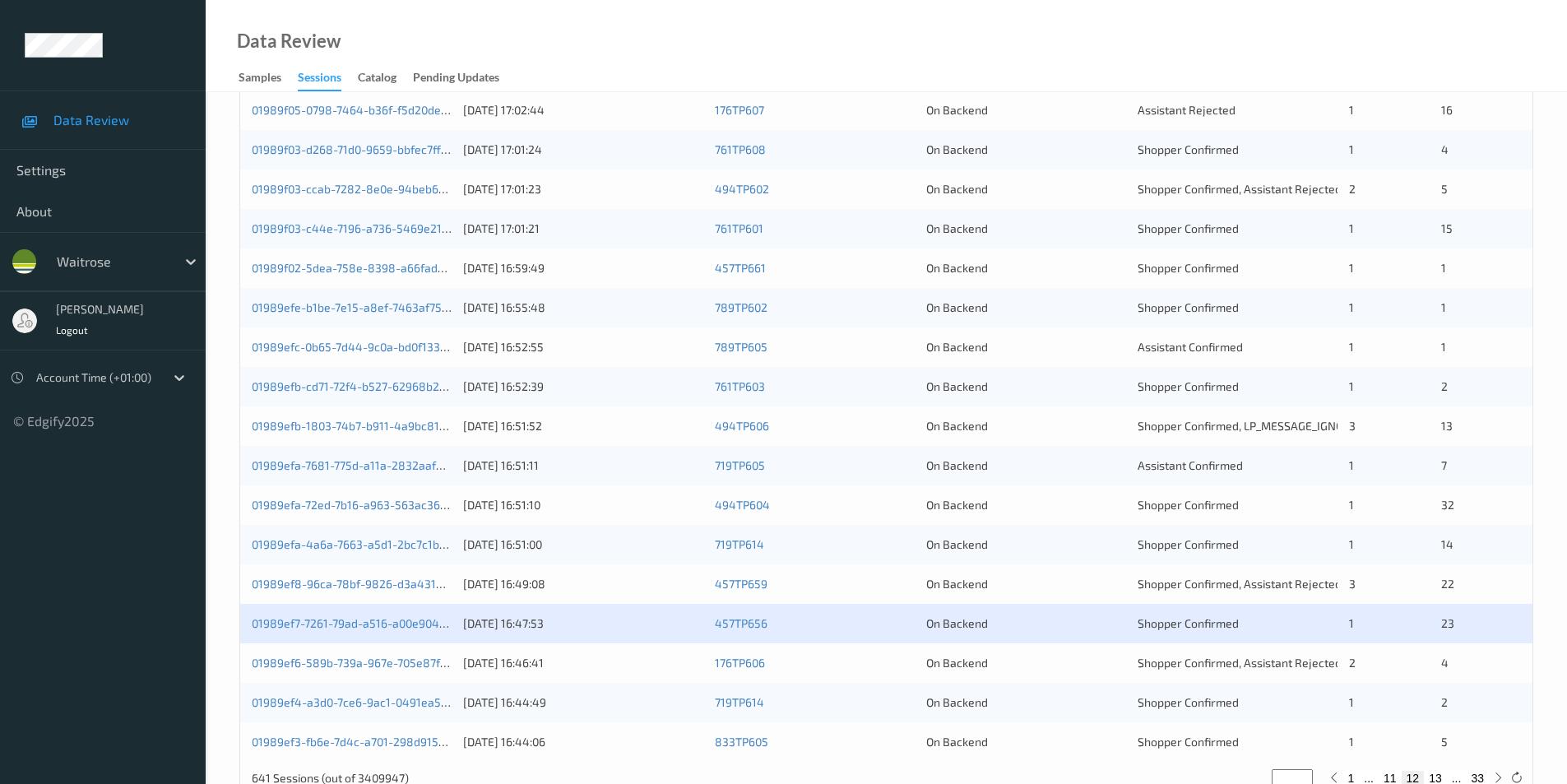
scroll to position [454, 0]
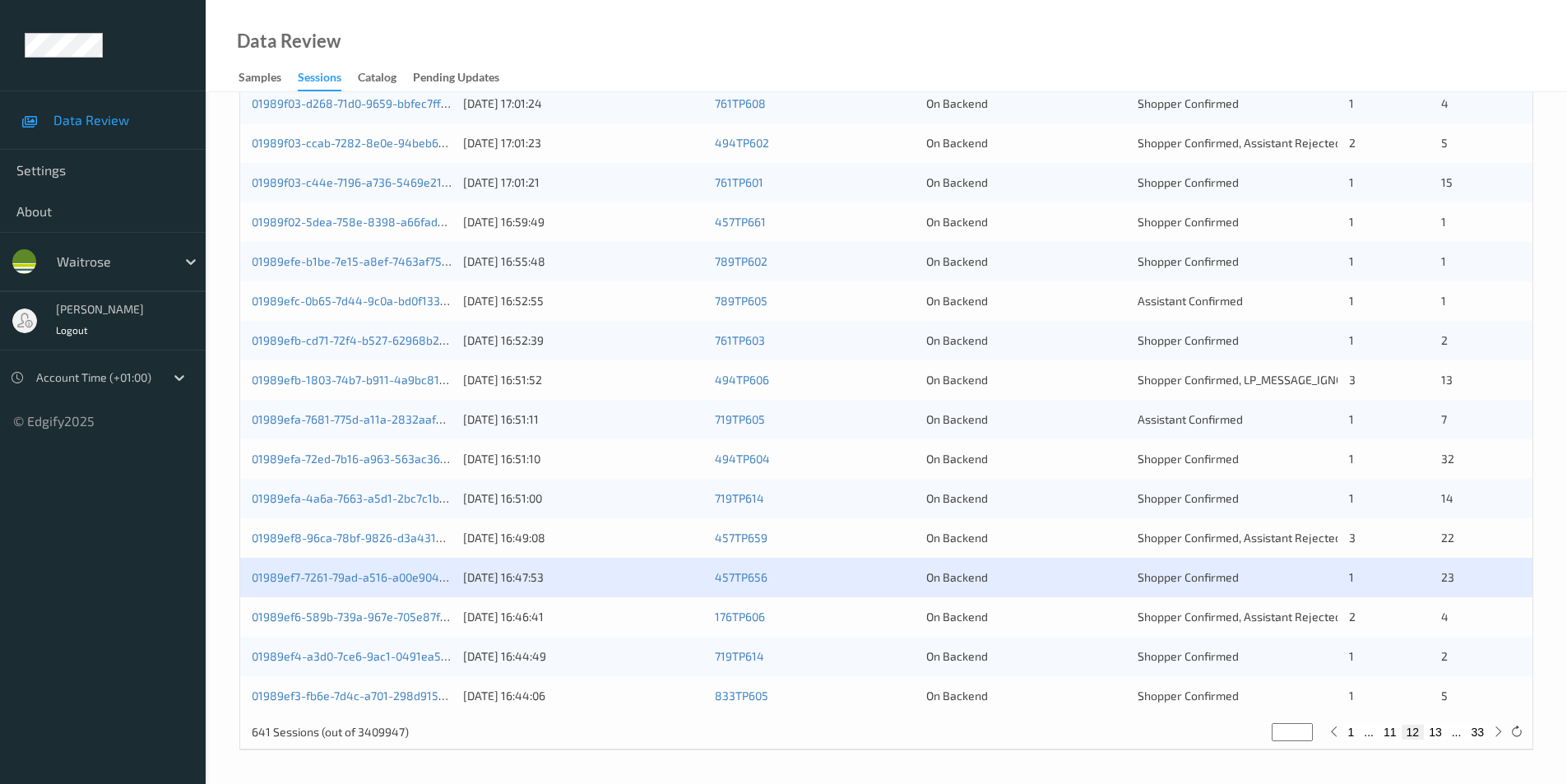
click at [1067, 614] on div "On Backend" at bounding box center [1027, 617] width 200 height 17
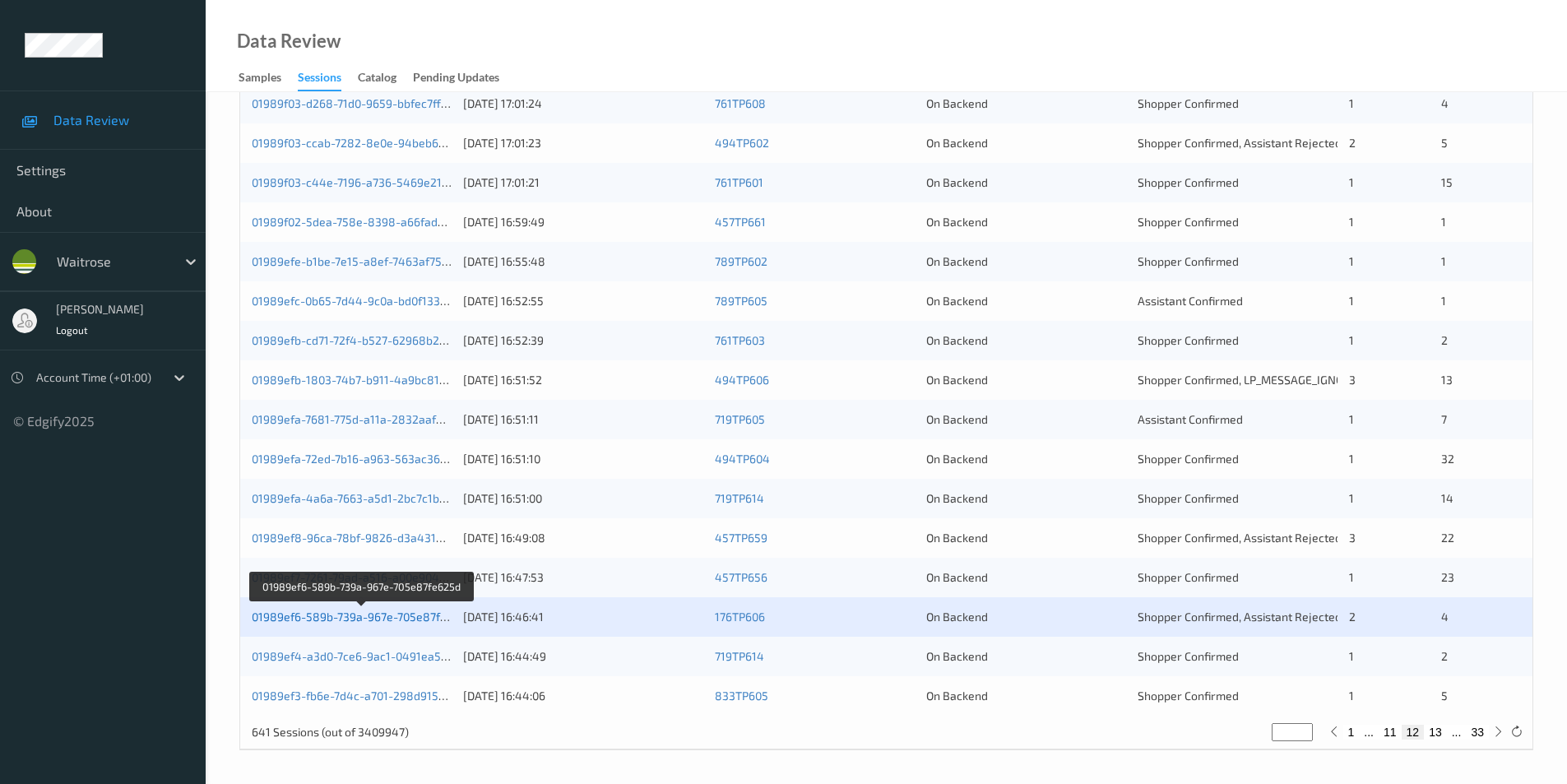
click at [352, 615] on link "01989ef6-589b-739a-967e-705e87fe625d" at bounding box center [361, 616] width 221 height 14
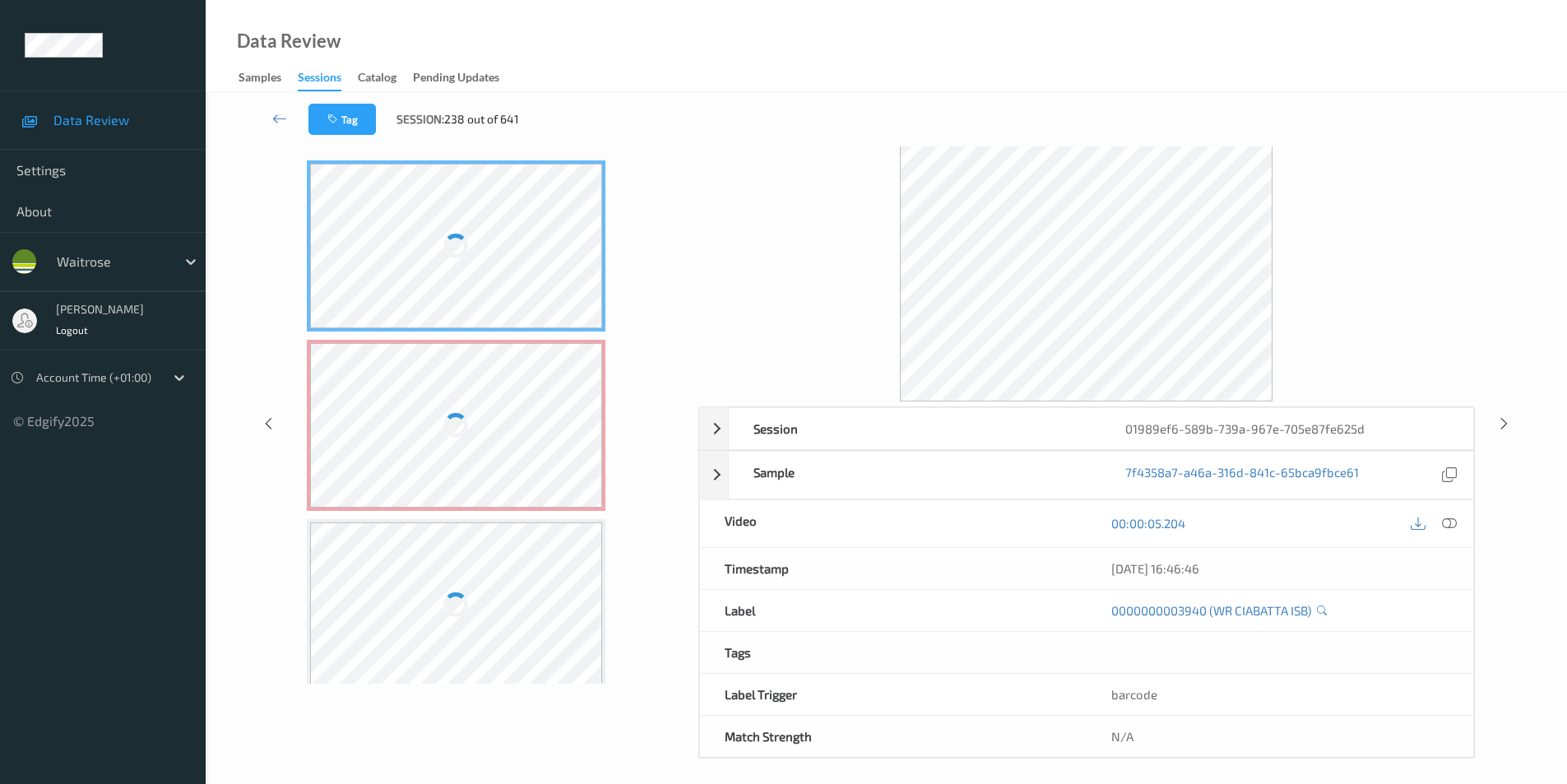
scroll to position [67, 0]
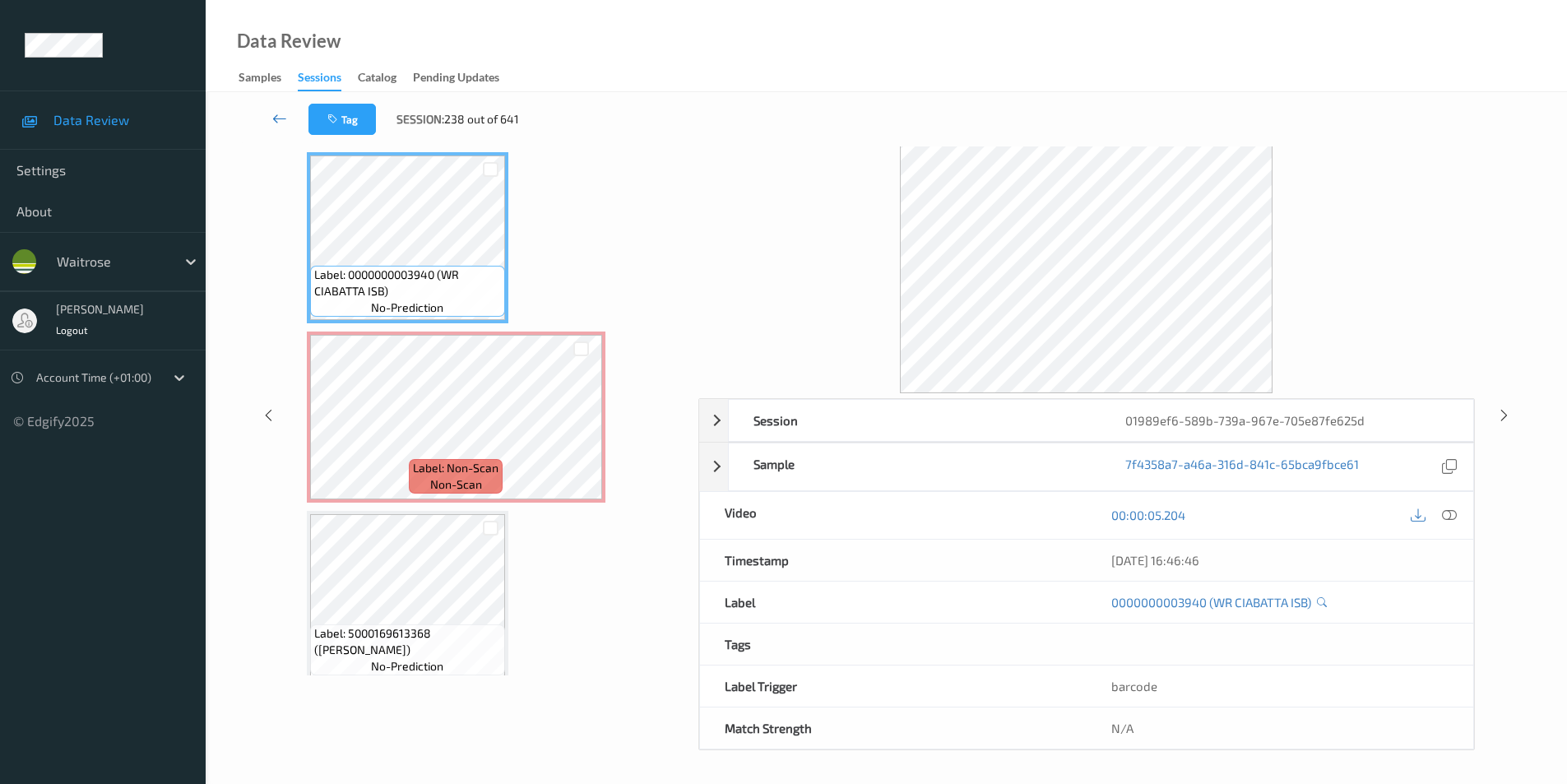
click at [273, 120] on icon at bounding box center [280, 118] width 15 height 17
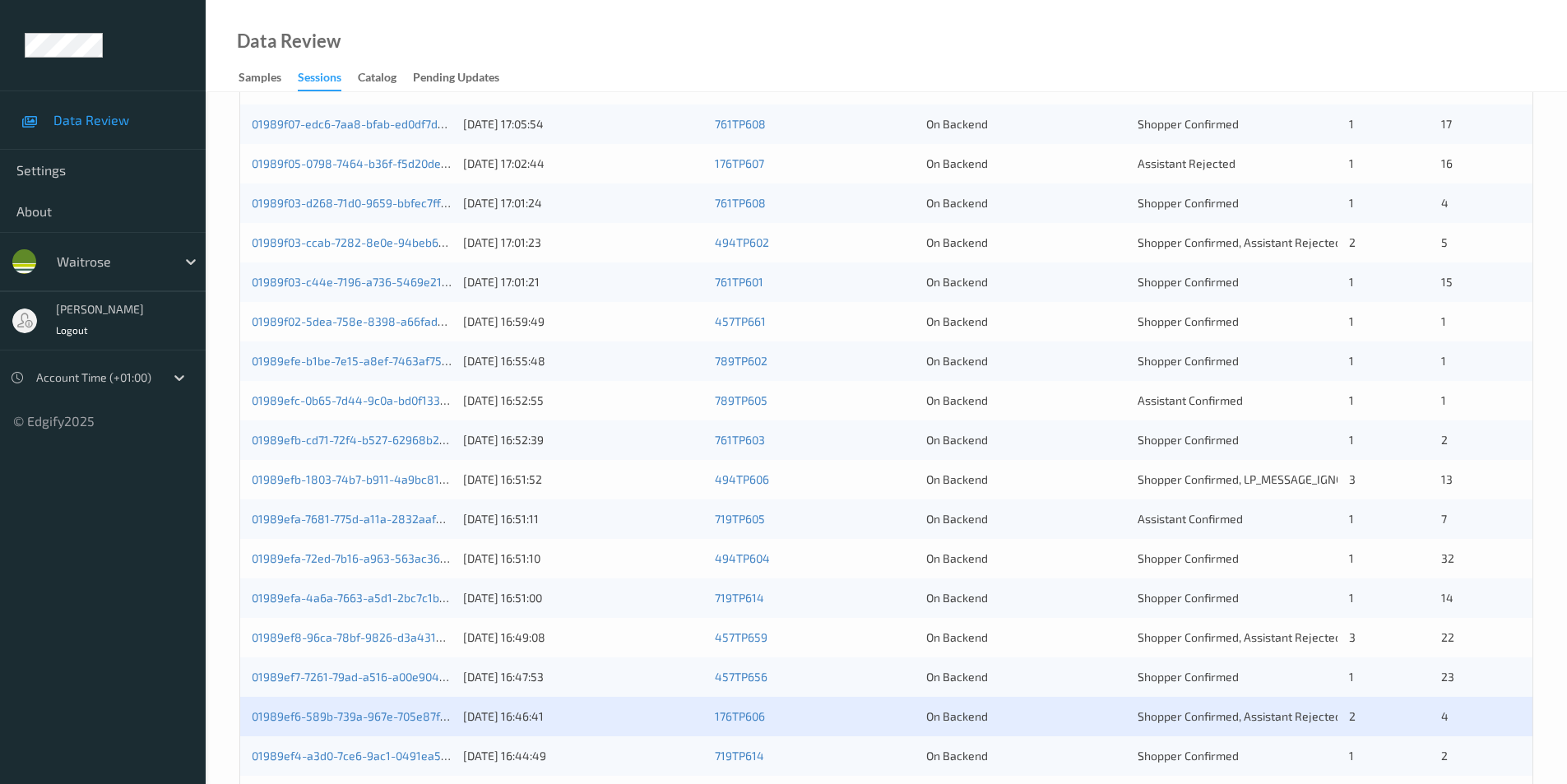
scroll to position [454, 0]
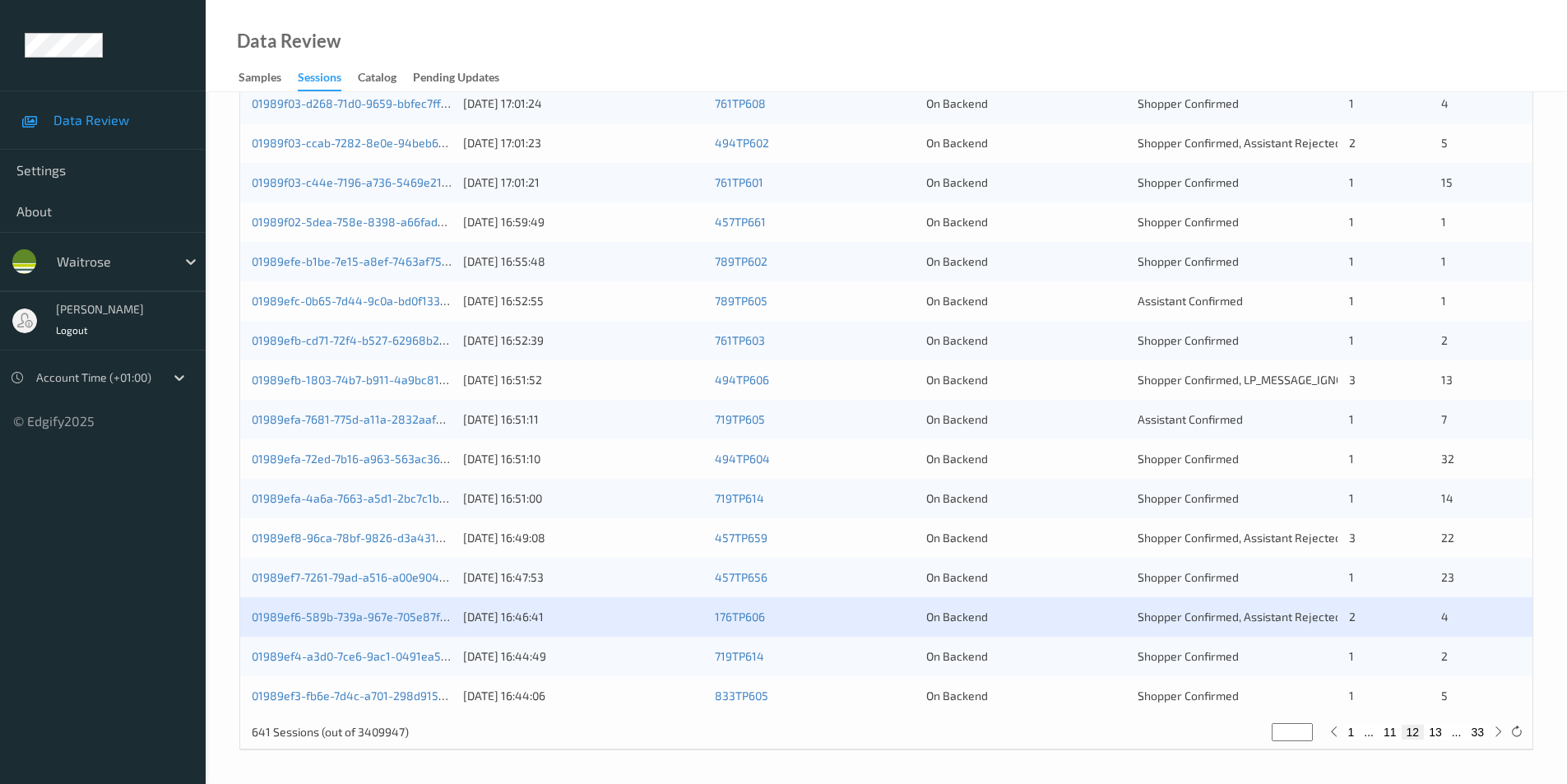
click at [1074, 660] on div "On Backend" at bounding box center [1027, 657] width 200 height 17
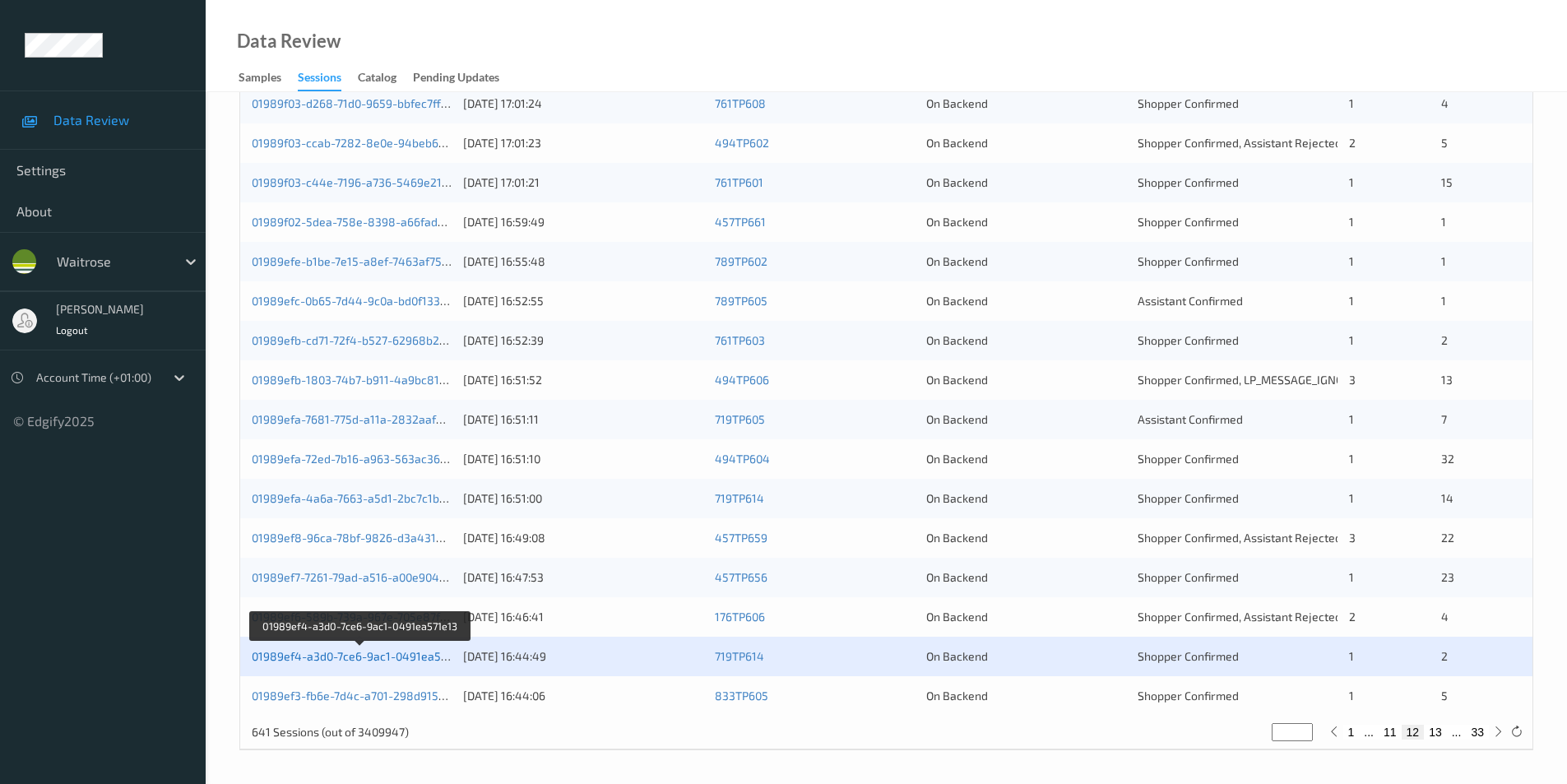
click at [367, 654] on link "01989ef4-a3d0-7ce6-9ac1-0491ea571e13" at bounding box center [361, 656] width 218 height 14
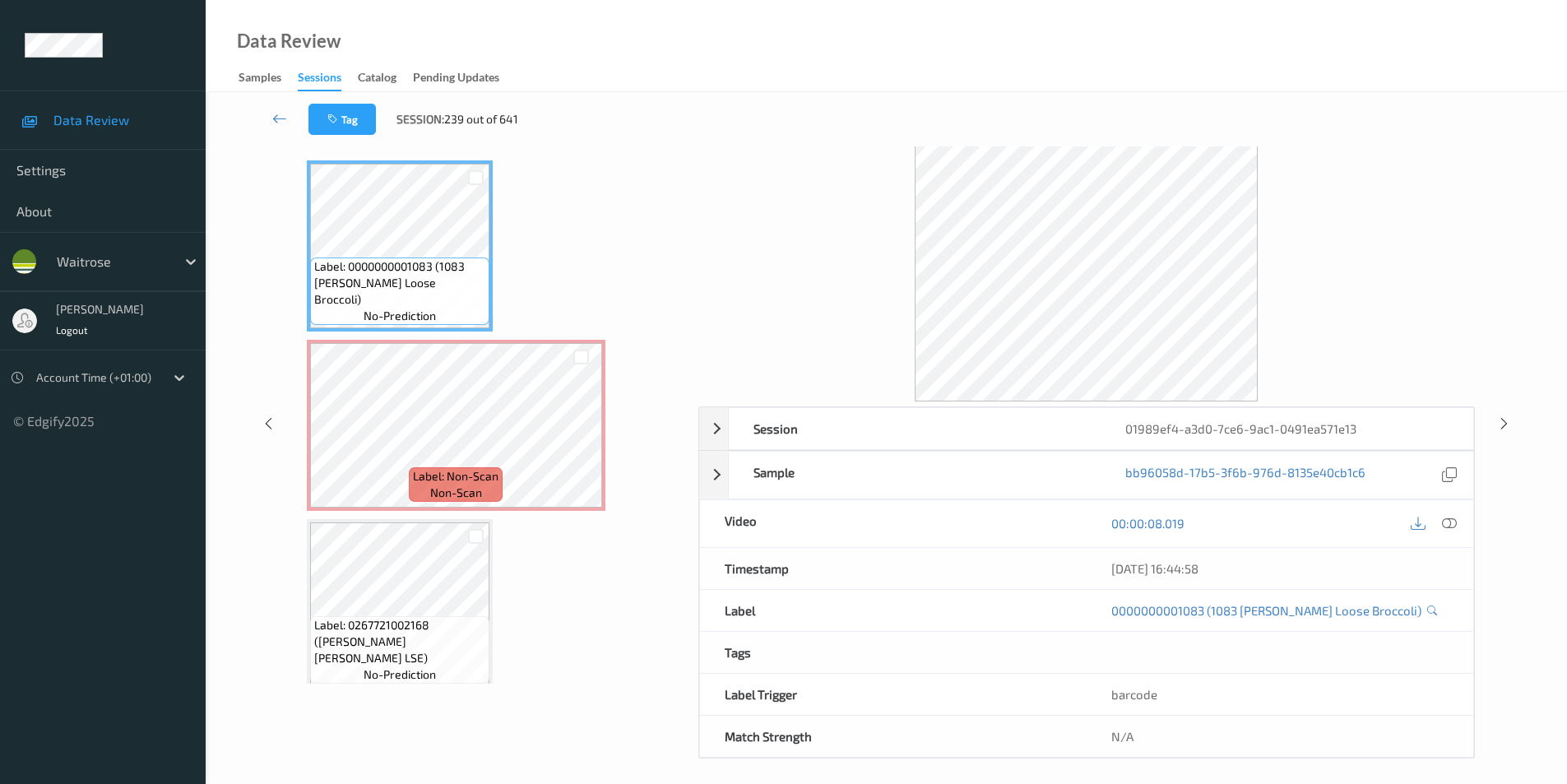
scroll to position [67, 0]
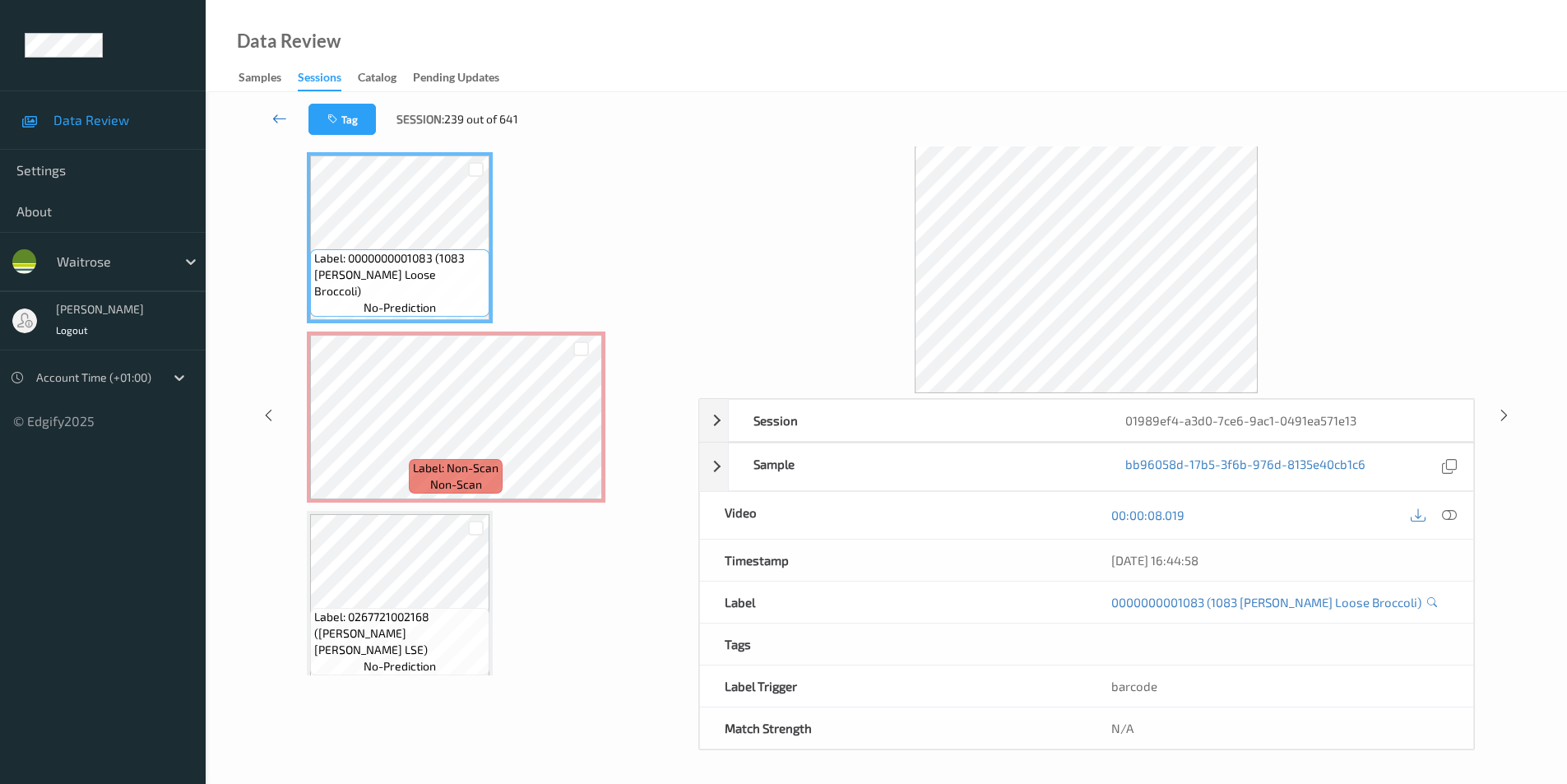
click at [290, 116] on link at bounding box center [280, 119] width 58 height 31
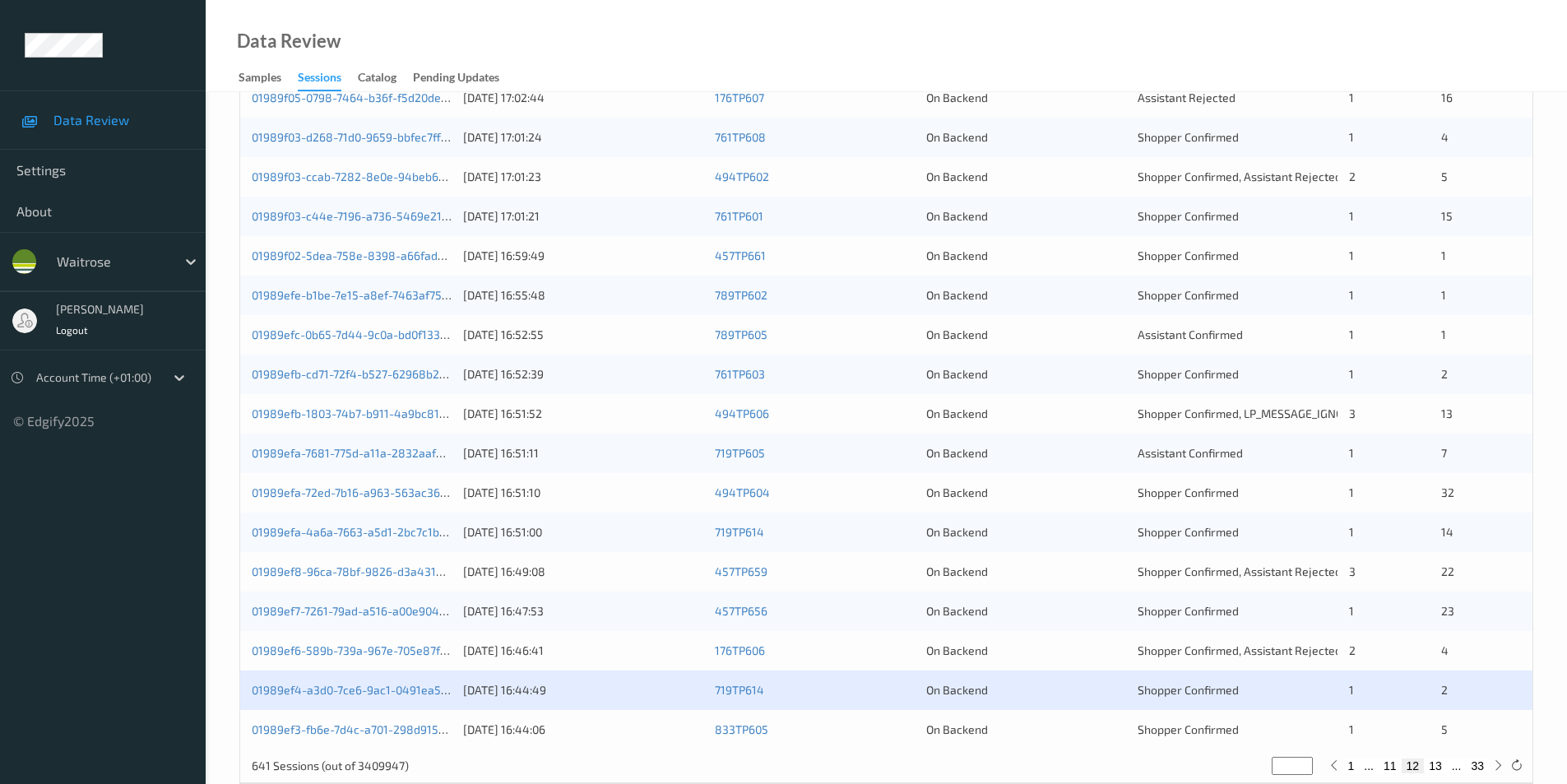
scroll to position [454, 0]
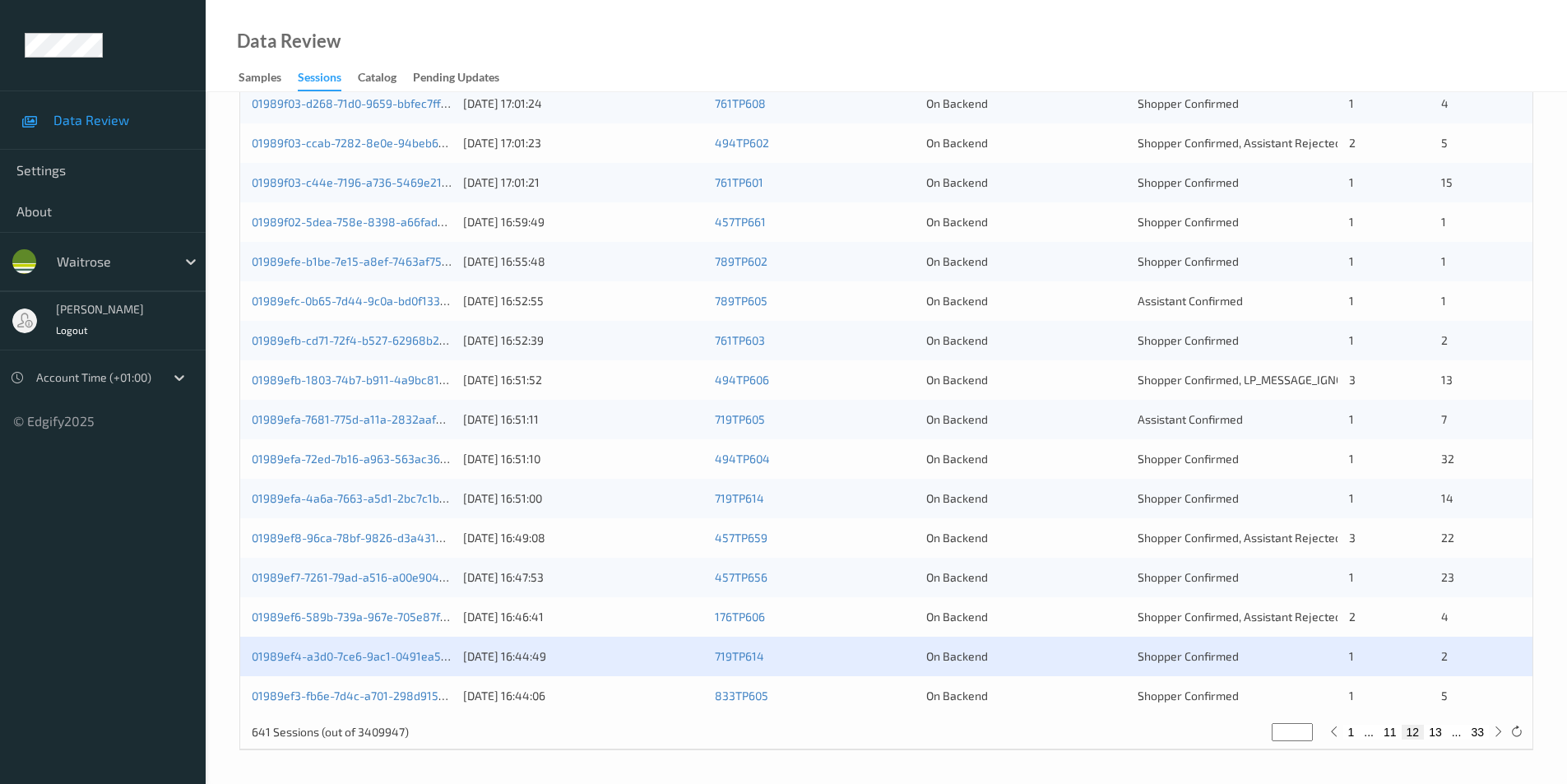
click at [1056, 700] on div "On Backend" at bounding box center [1027, 696] width 200 height 17
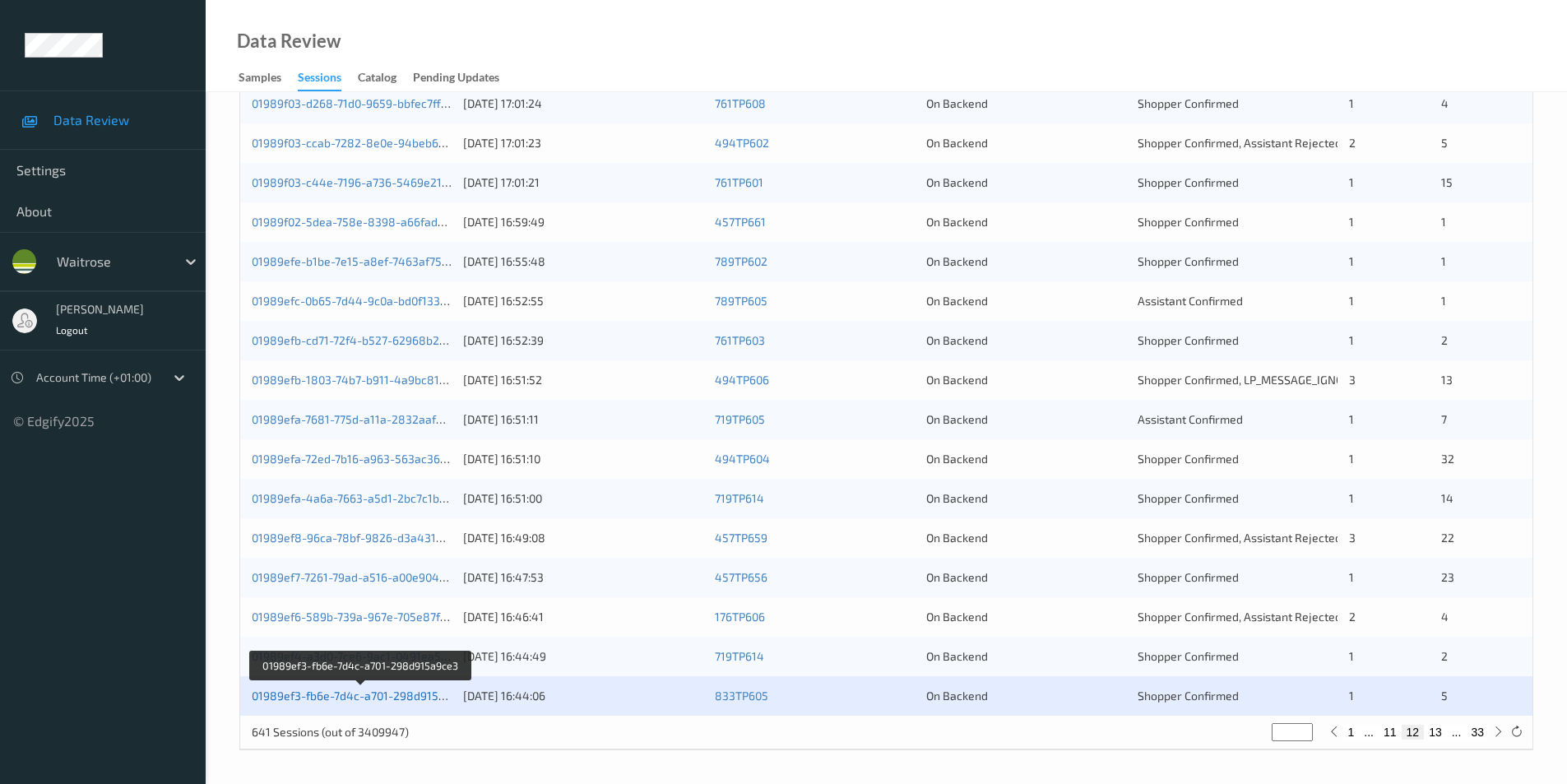
click at [384, 696] on link "01989ef3-fb6e-7d4c-a701-298d915a9ce3" at bounding box center [361, 695] width 219 height 14
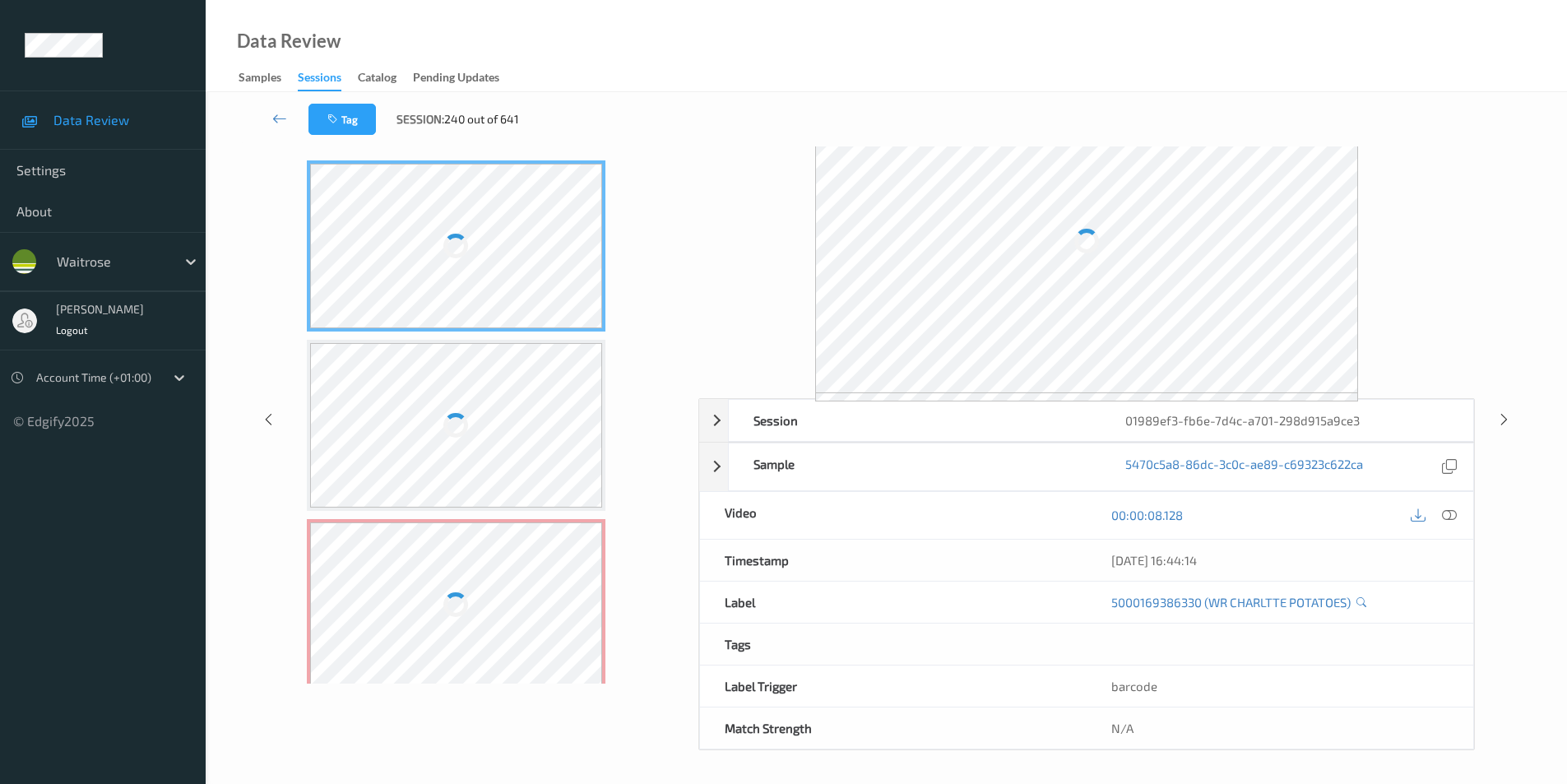
scroll to position [67, 0]
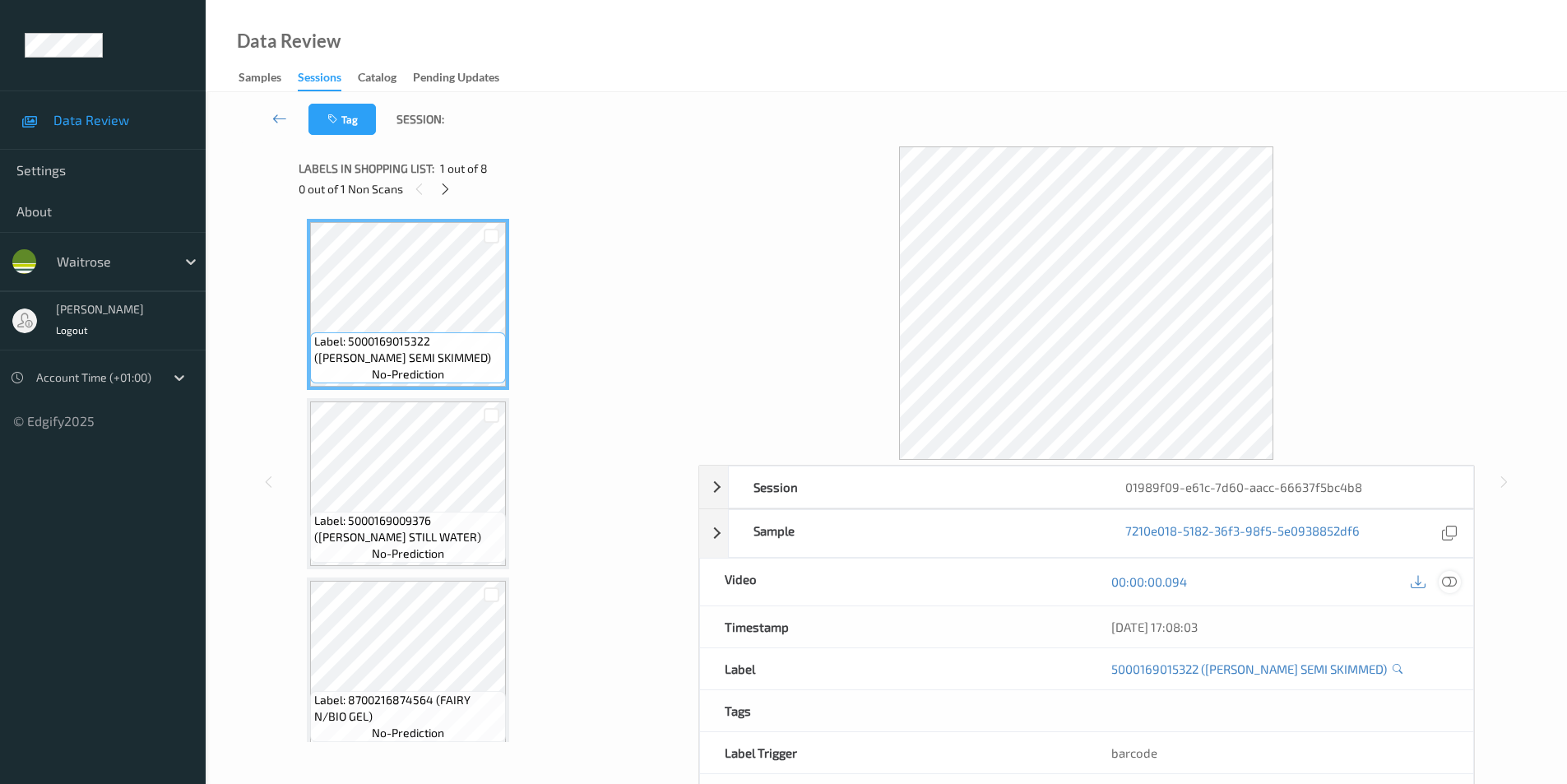
click at [1447, 584] on icon at bounding box center [1450, 581] width 15 height 15
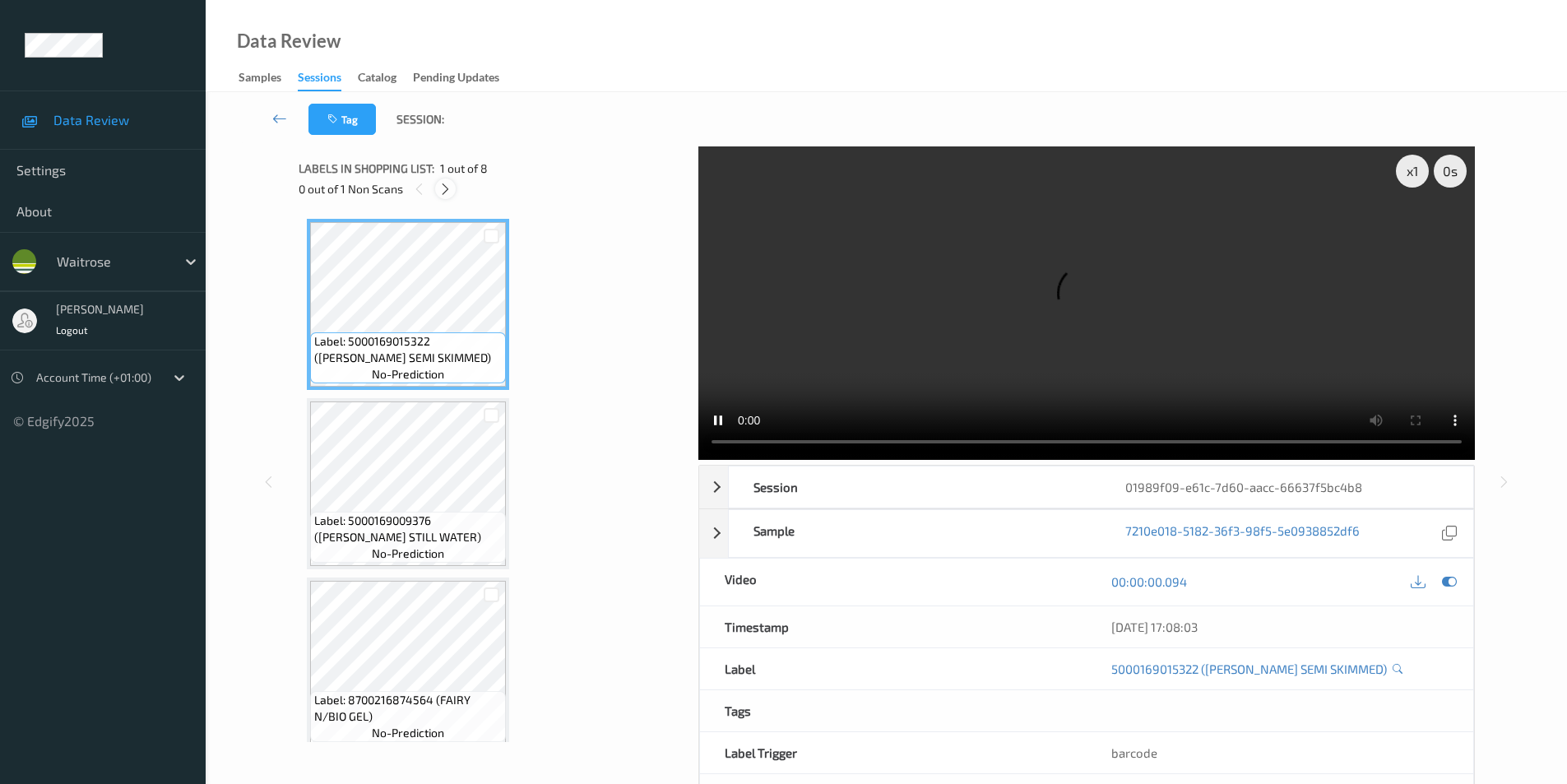
click at [450, 193] on icon at bounding box center [445, 189] width 14 height 15
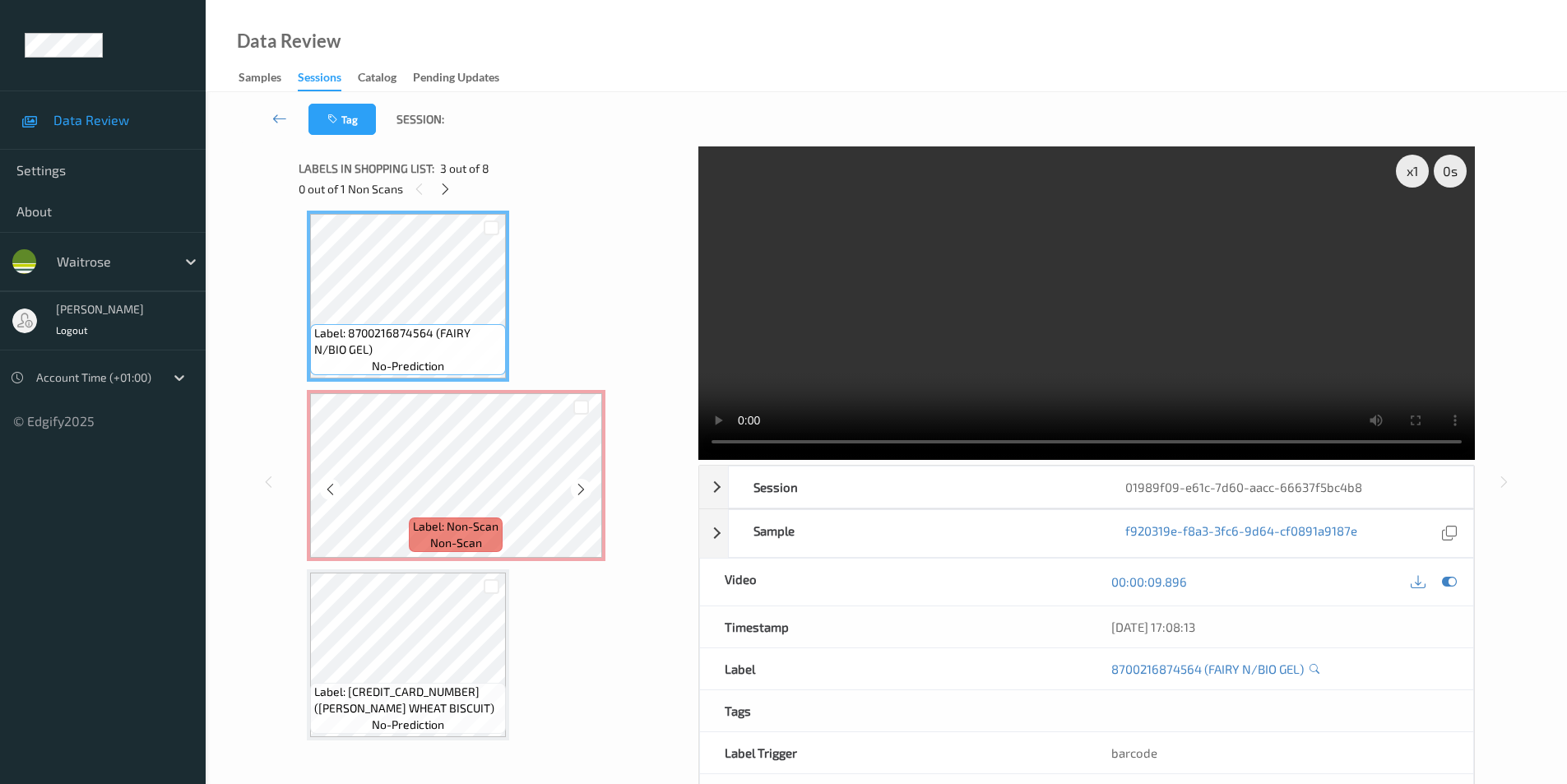
scroll to position [449, 0]
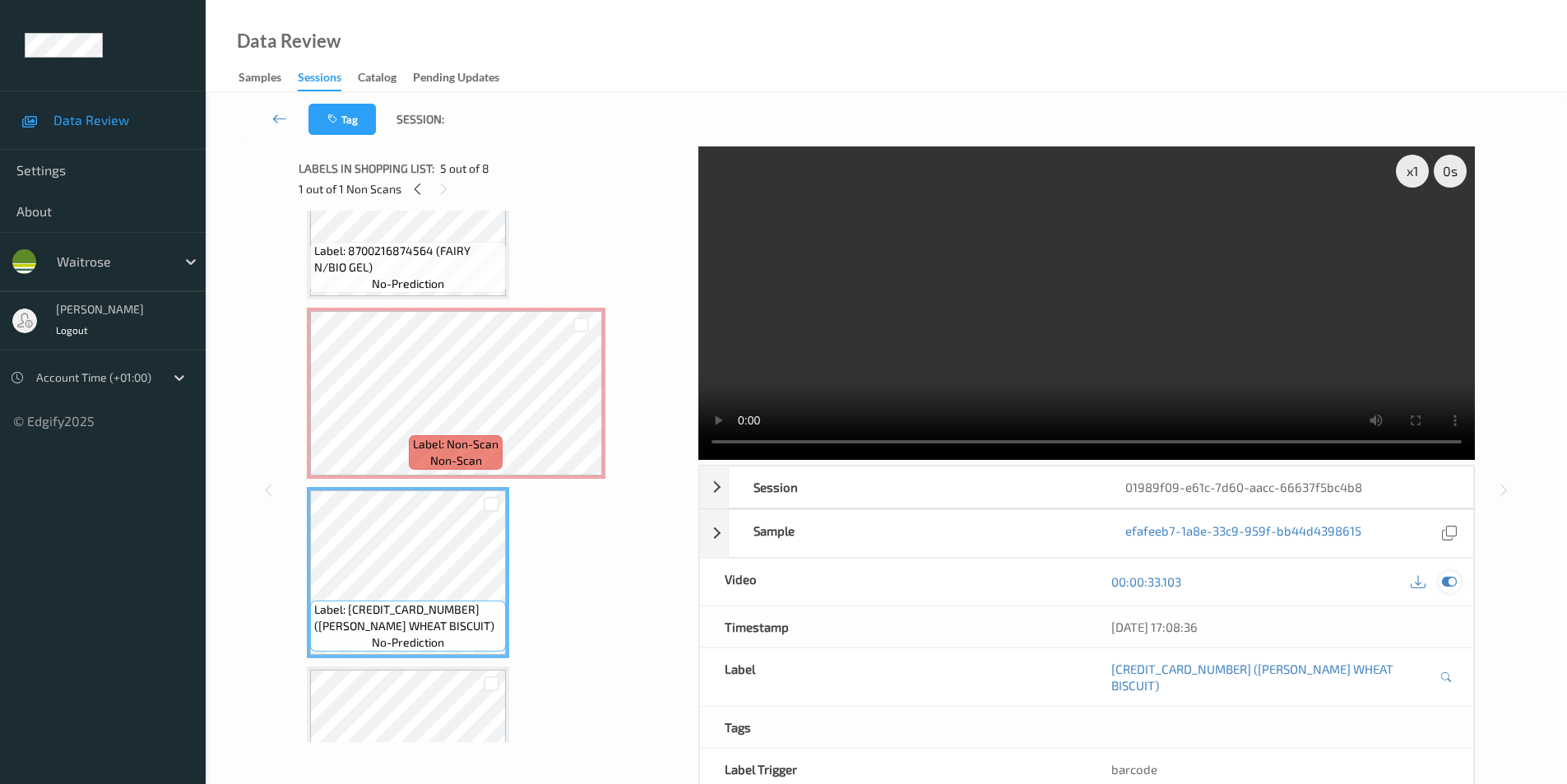
click at [1443, 580] on icon at bounding box center [1450, 581] width 15 height 15
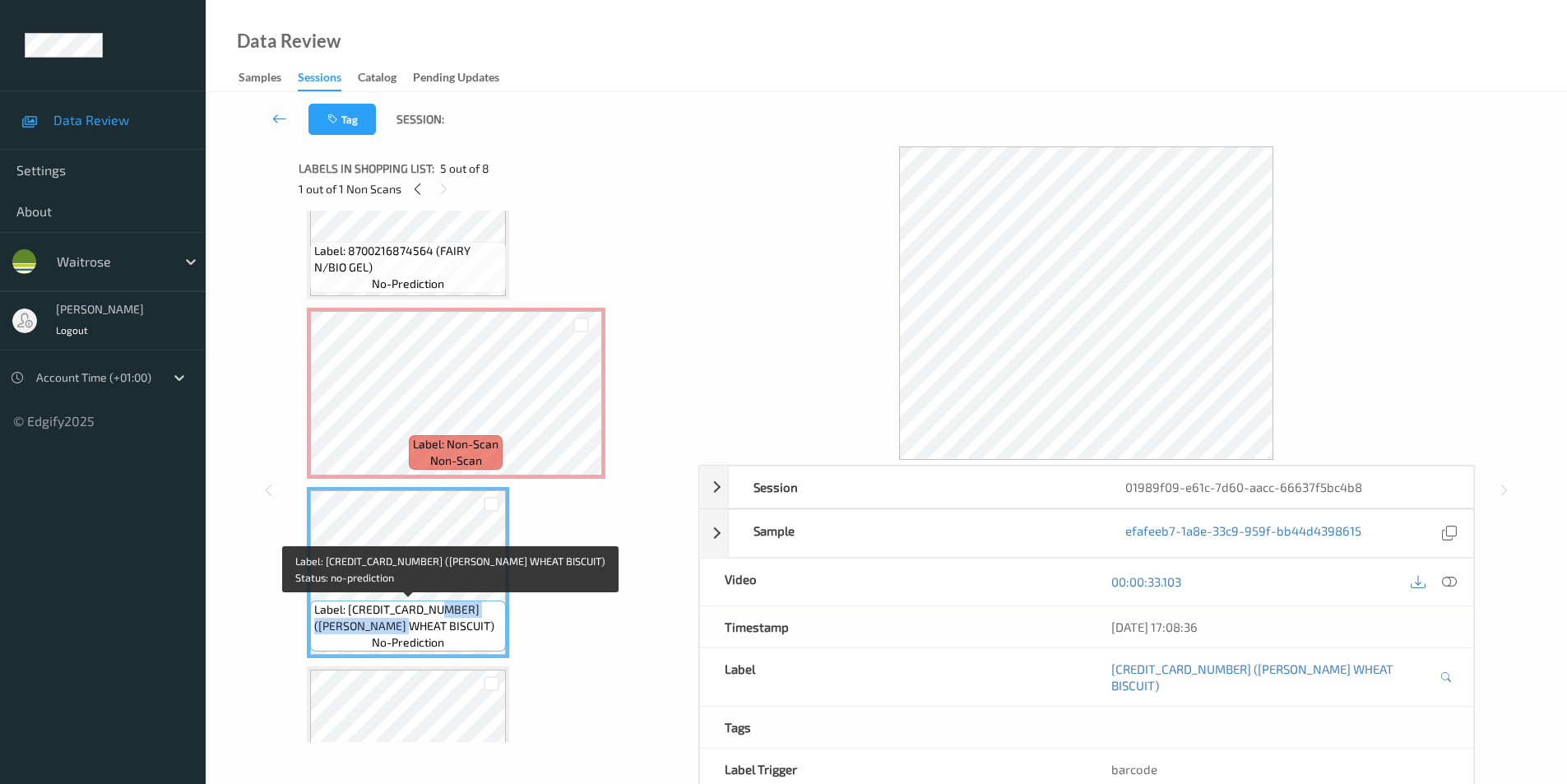
drag, startPoint x: 436, startPoint y: 608, endPoint x: 422, endPoint y: 628, distance: 24.4
click at [422, 628] on span "Label: [CREDIT_CARD_NUMBER] ([PERSON_NAME] WHEAT BISCUIT)" at bounding box center [408, 618] width 187 height 33
copy span "[PERSON_NAME] WHEAT BISCUIT)"
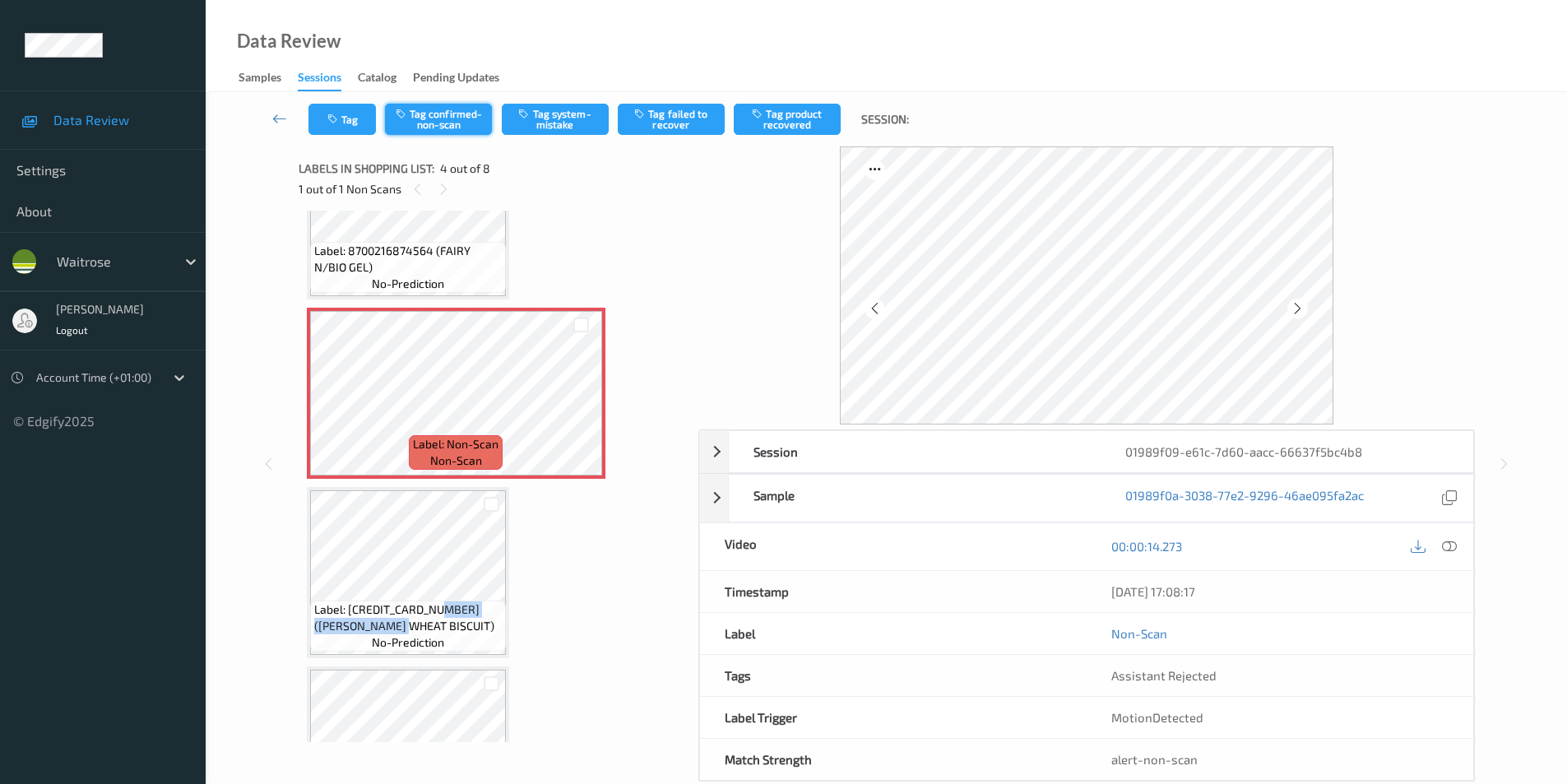
click at [444, 121] on button "Tag confirmed-non-scan" at bounding box center [439, 119] width 107 height 31
click at [773, 131] on button "Tag product recovered" at bounding box center [787, 119] width 107 height 31
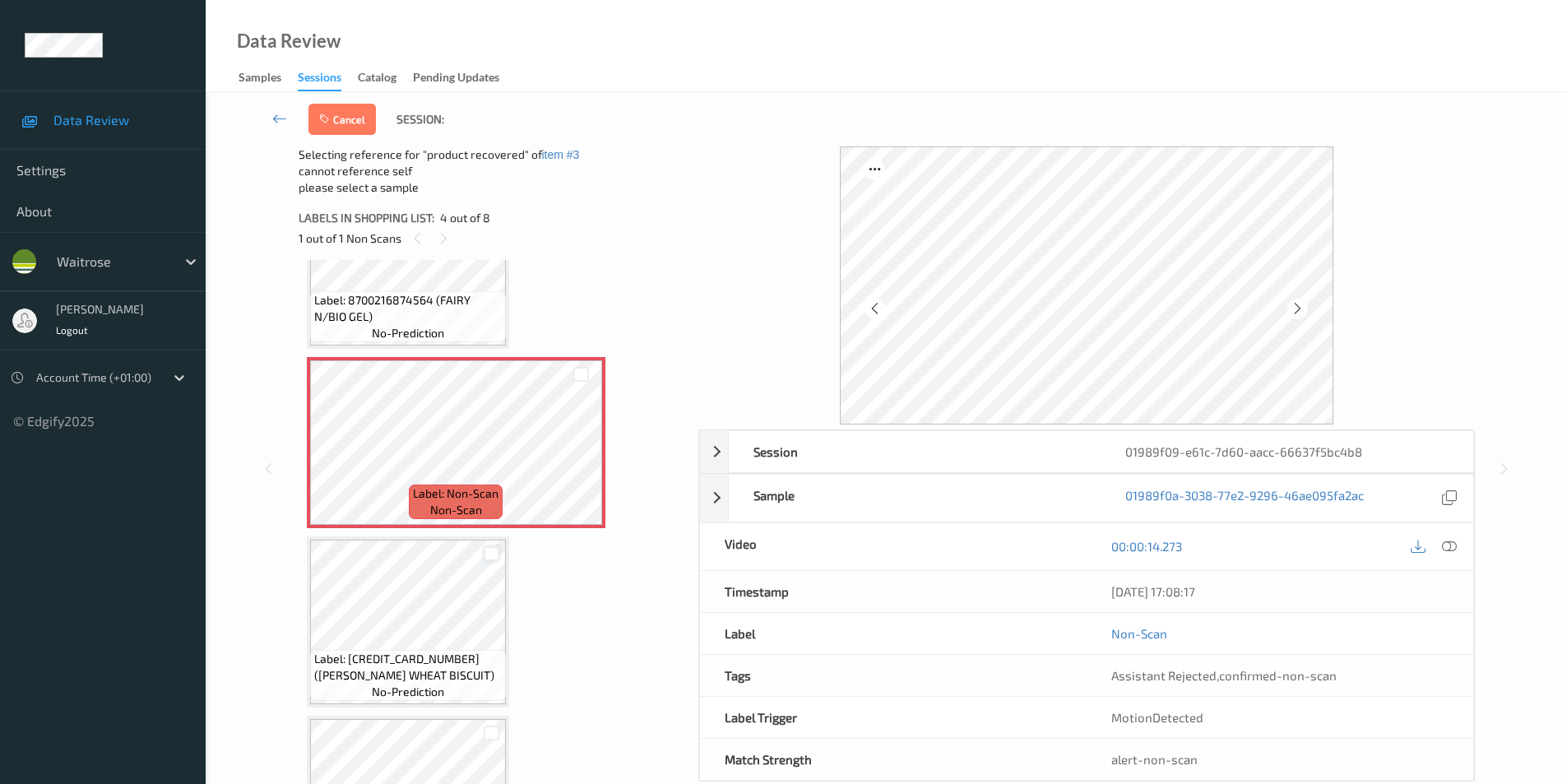
click at [490, 556] on div at bounding box center [491, 553] width 16 height 16
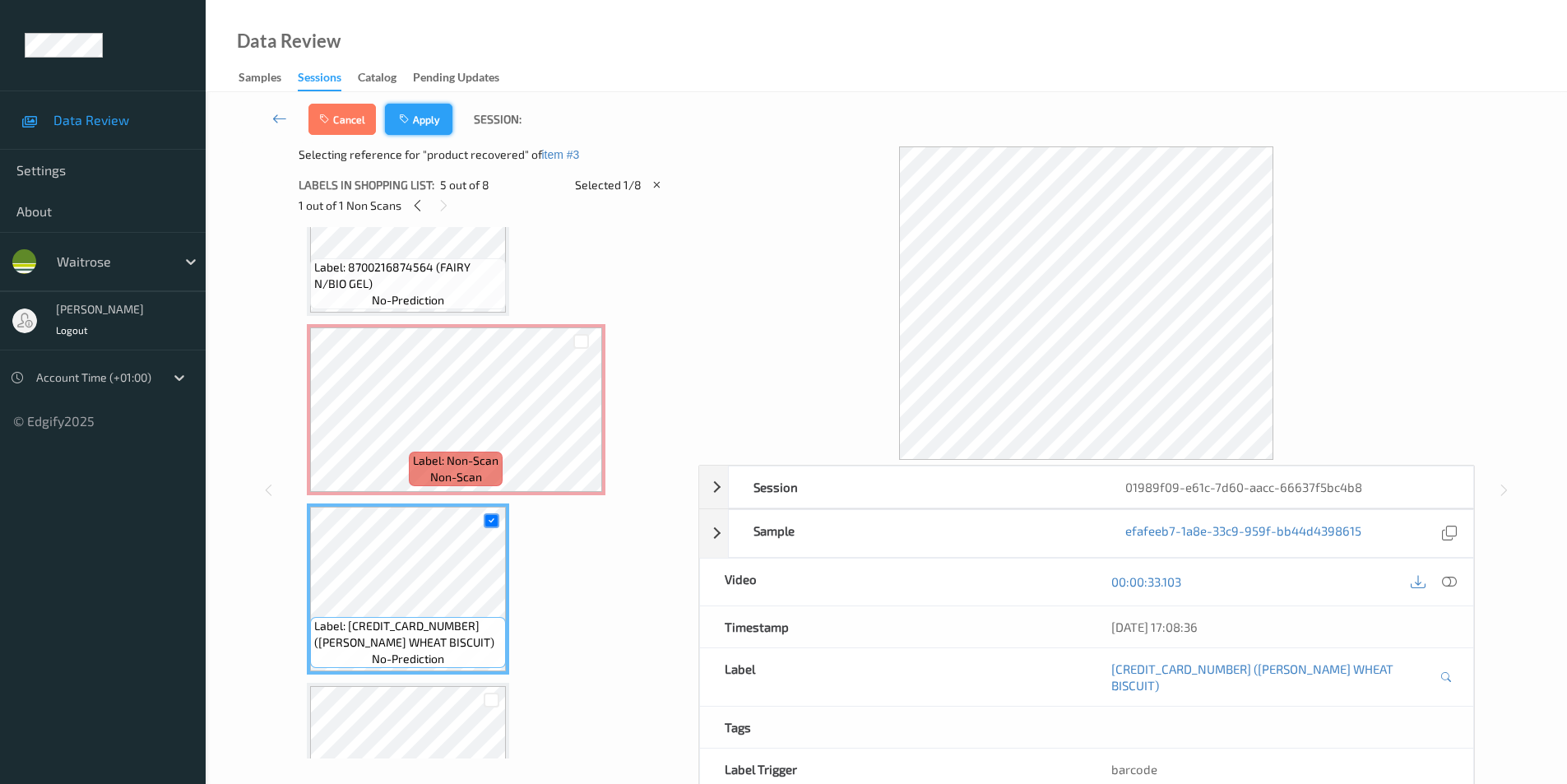
click at [414, 121] on button "Apply" at bounding box center [419, 119] width 68 height 31
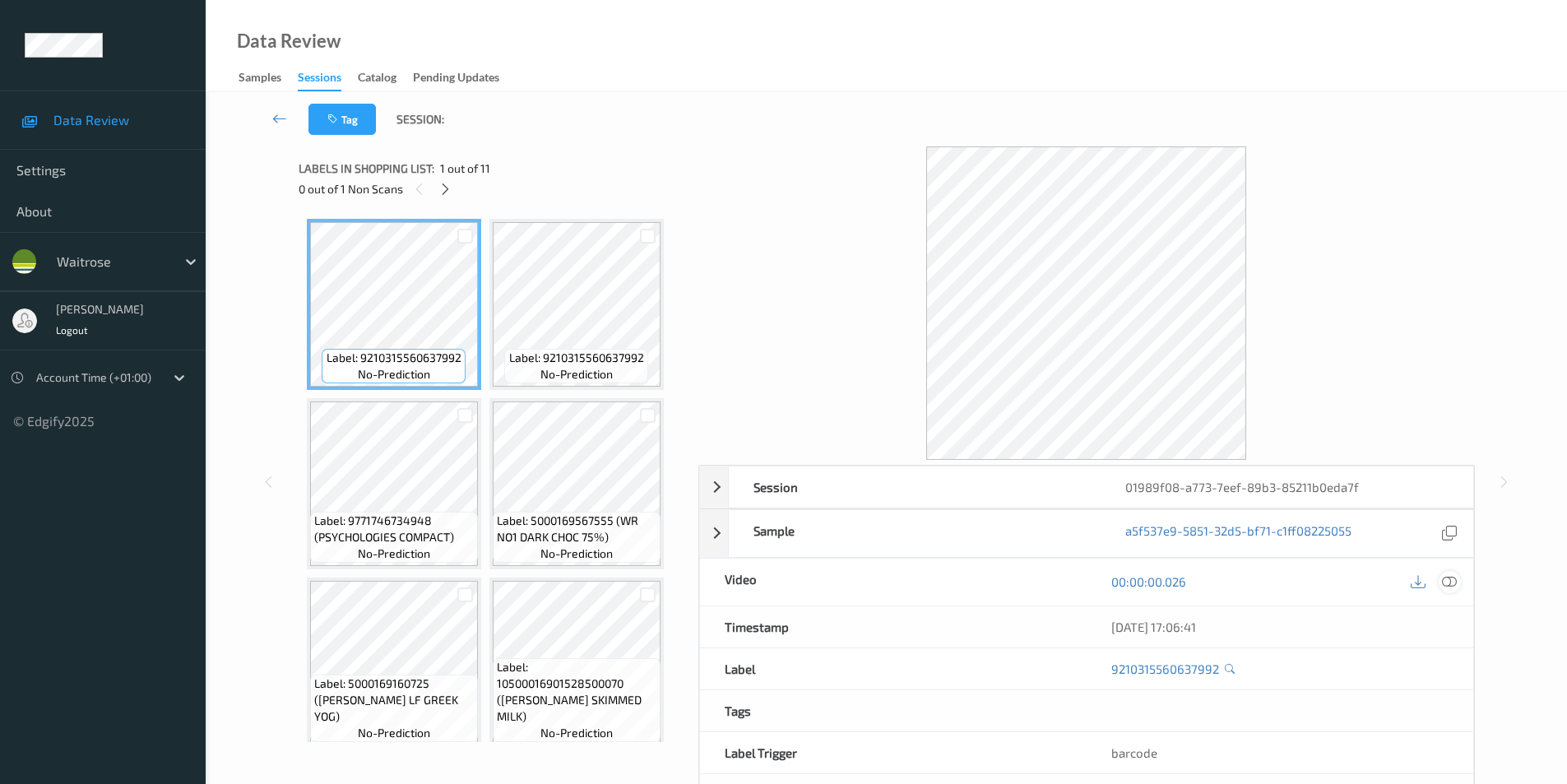
click at [1444, 578] on icon at bounding box center [1450, 581] width 15 height 15
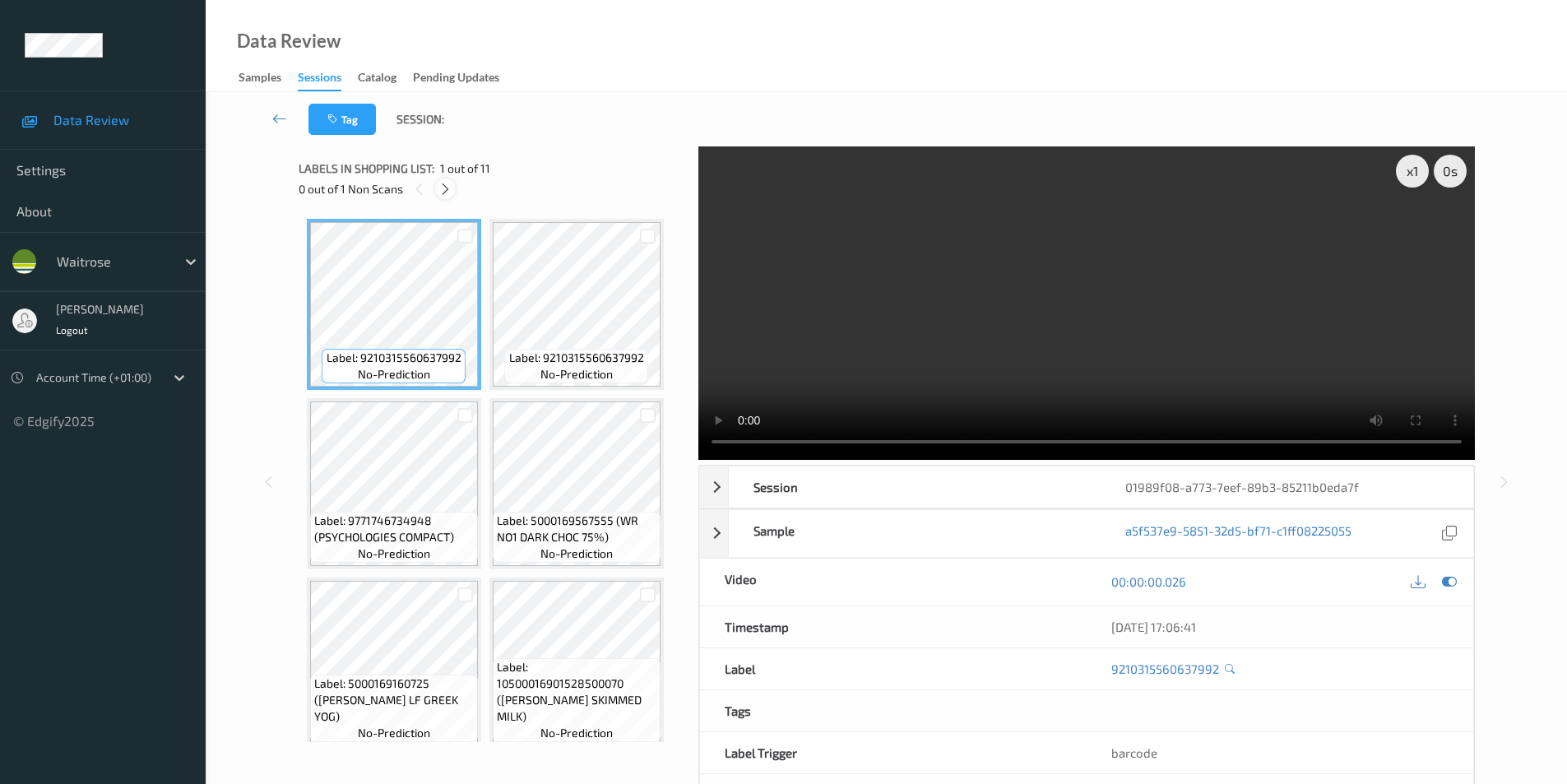
click at [448, 192] on icon at bounding box center [445, 189] width 14 height 15
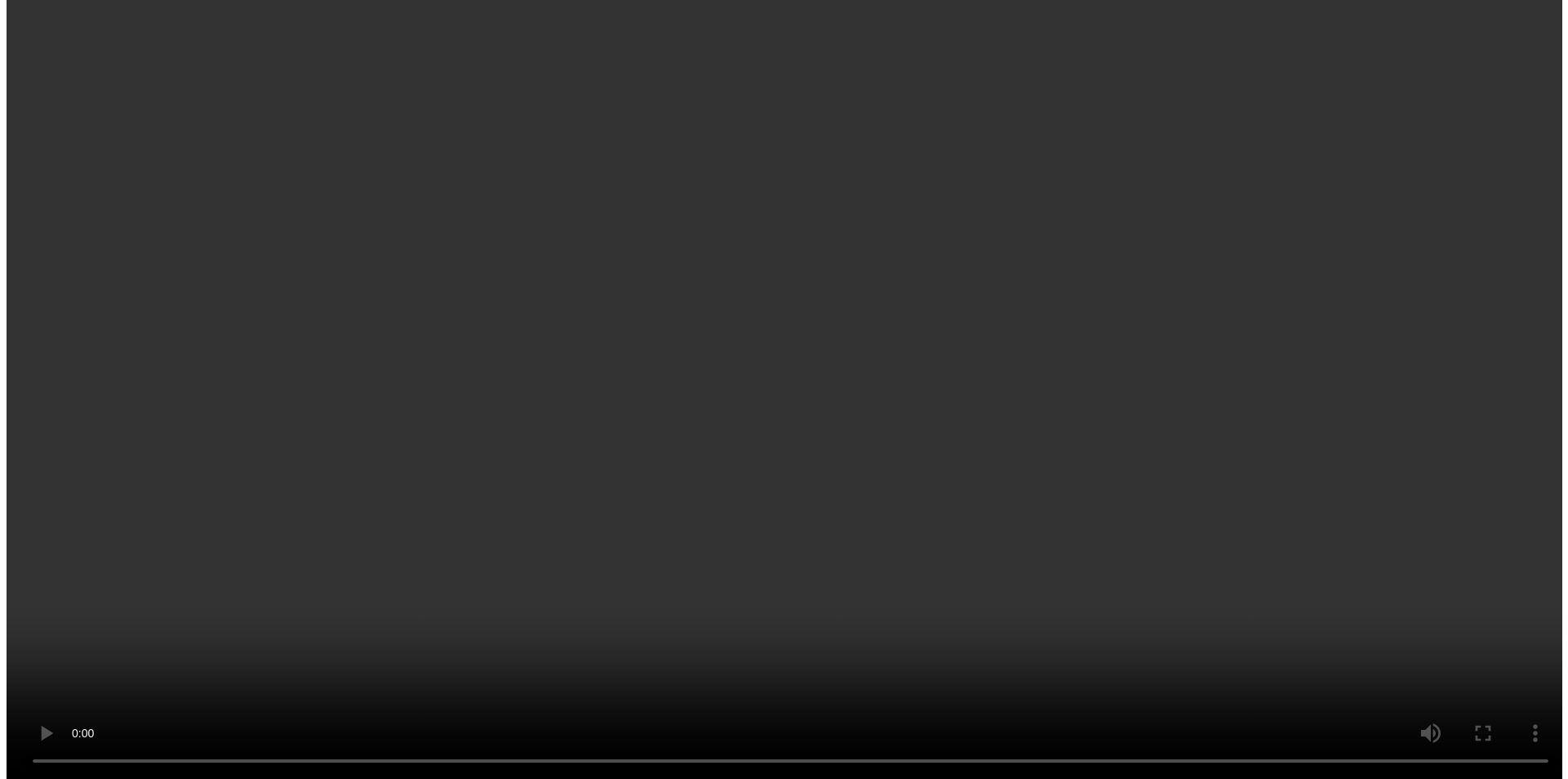
scroll to position [549, 0]
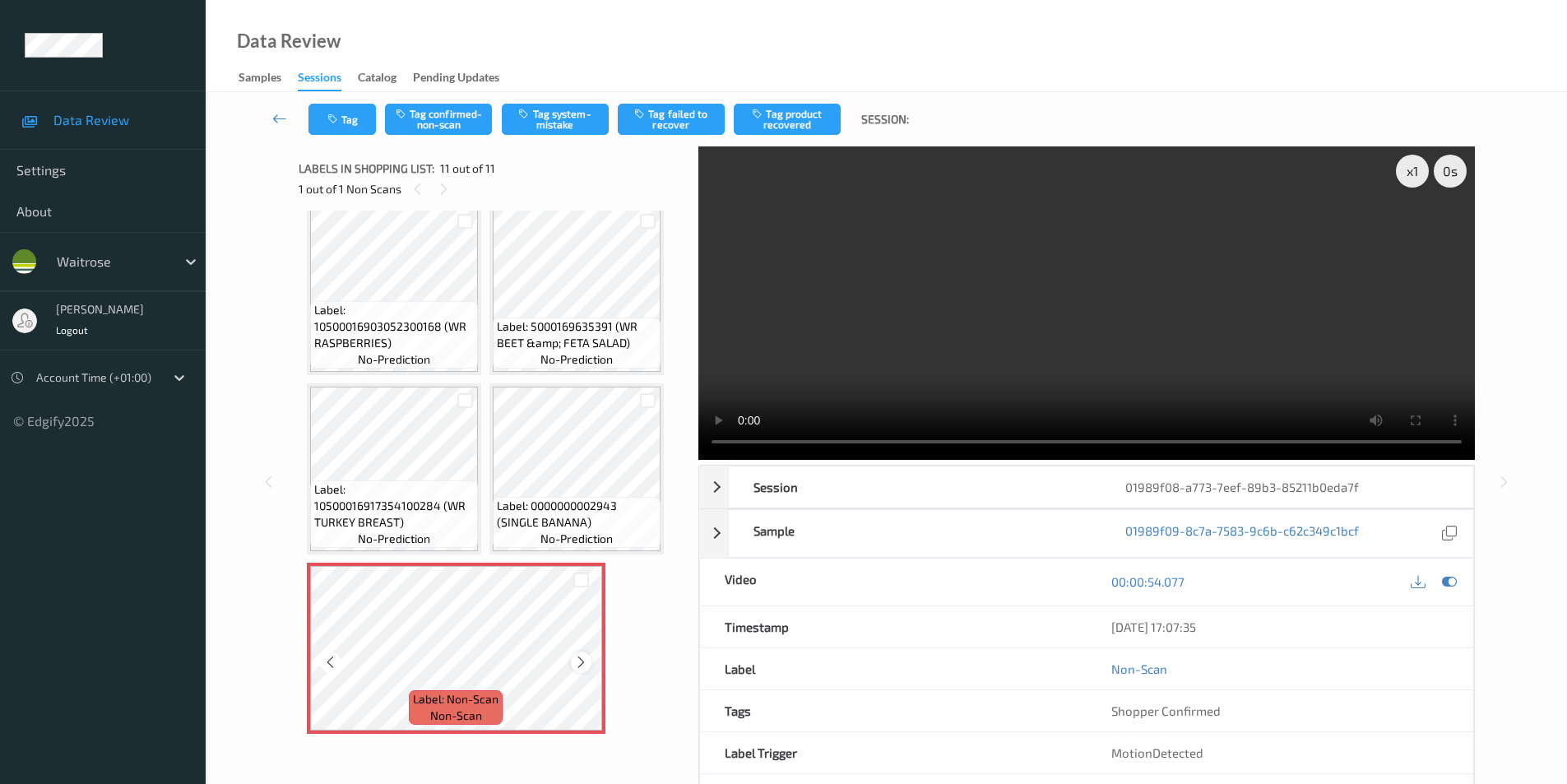
click at [576, 660] on icon at bounding box center [581, 662] width 14 height 15
click at [546, 118] on button "Tag system-mistake" at bounding box center [555, 119] width 107 height 31
click at [358, 119] on button "Tag" at bounding box center [342, 119] width 68 height 31
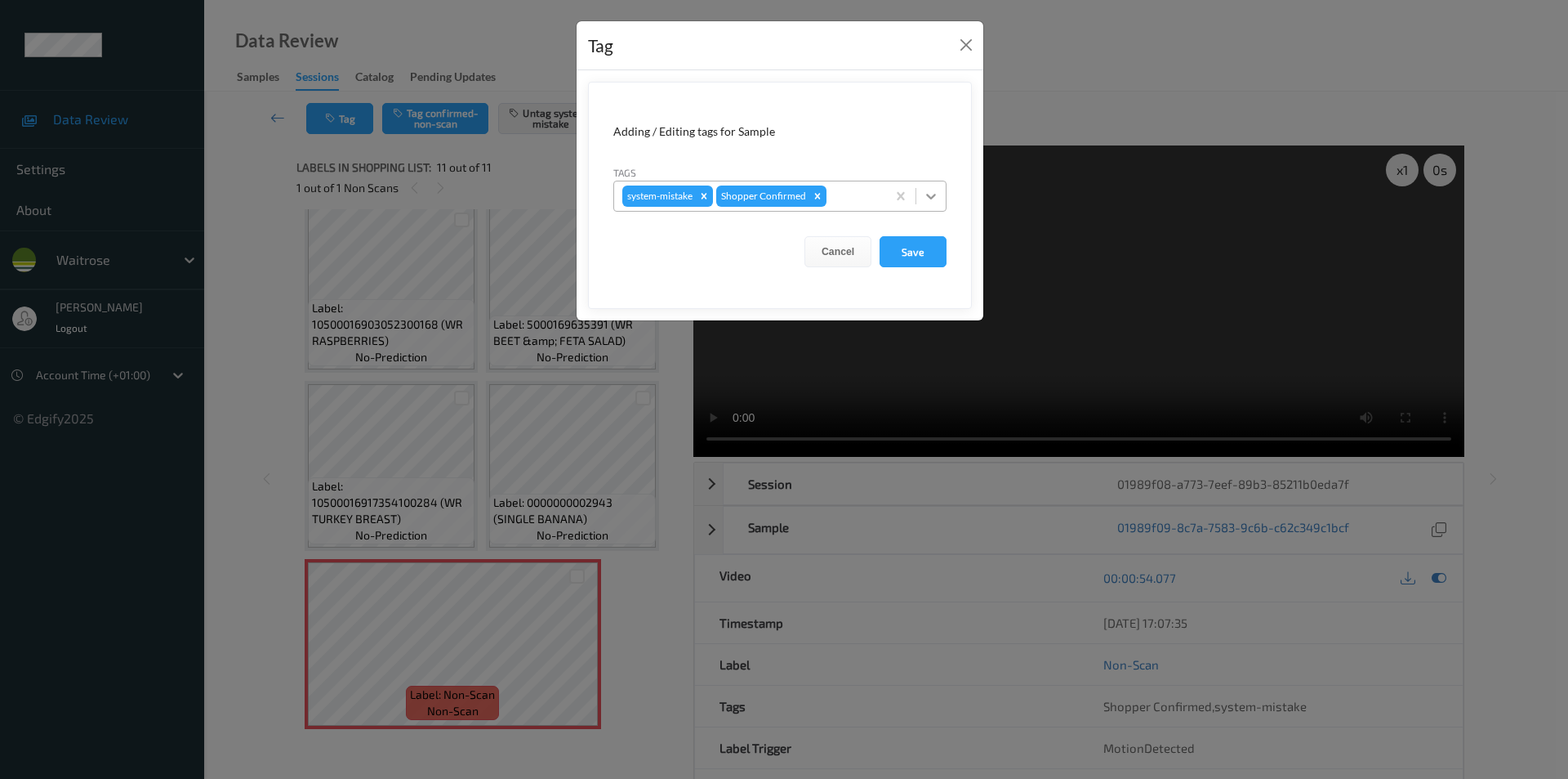
click at [931, 202] on icon at bounding box center [931, 196] width 16 height 16
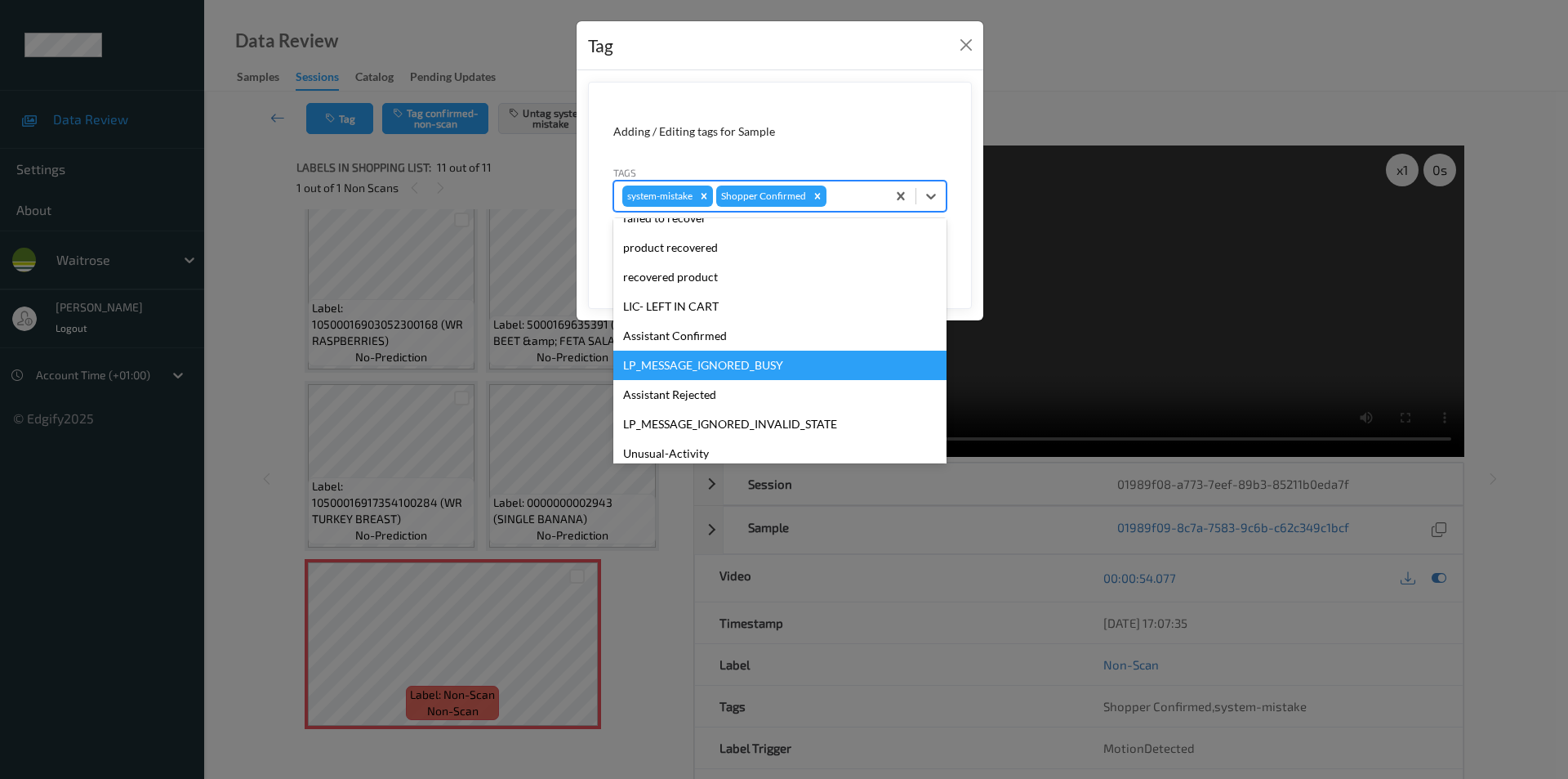
scroll to position [321, 0]
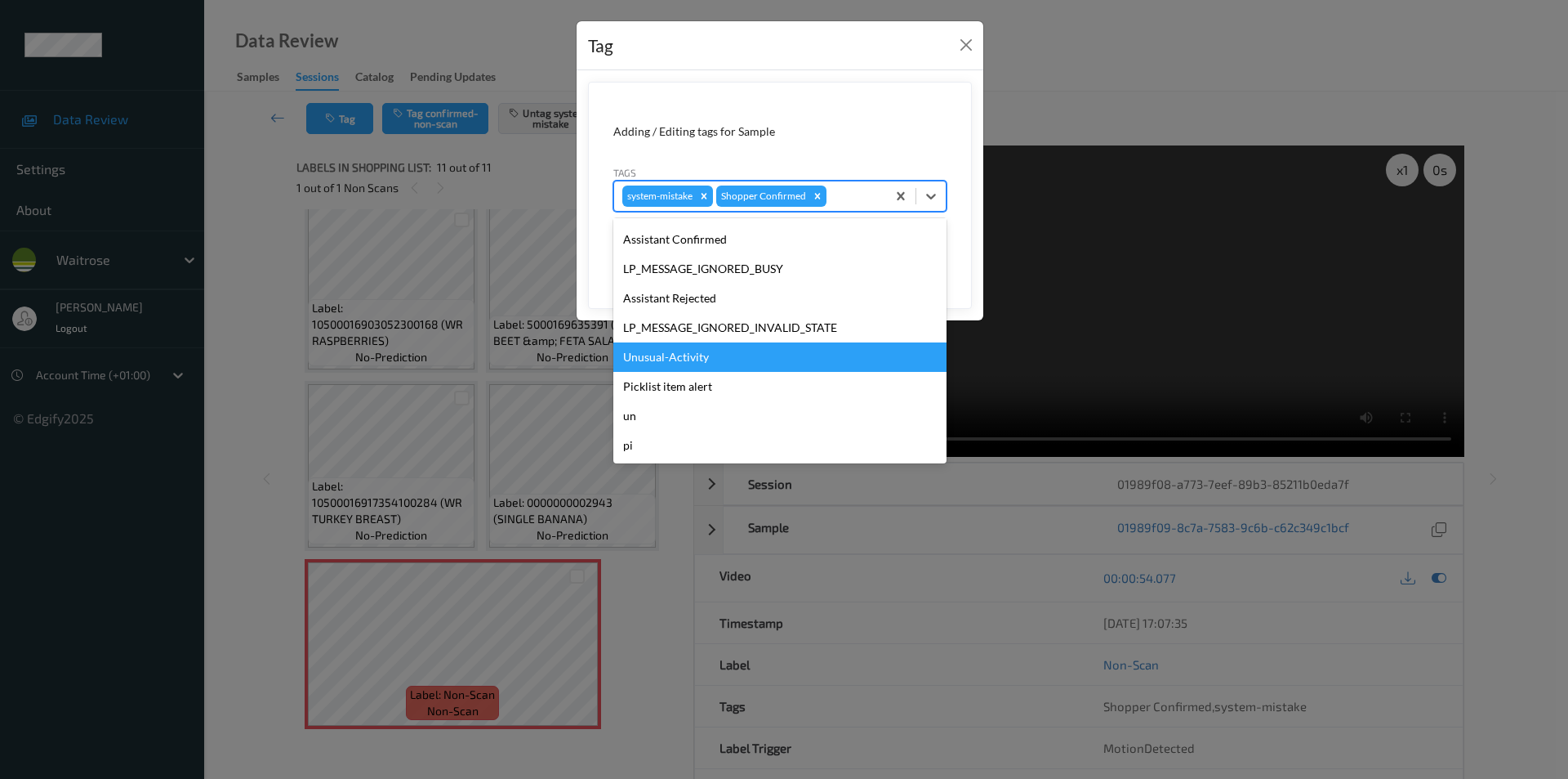
click at [697, 369] on div "Unusual-Activity" at bounding box center [779, 357] width 333 height 29
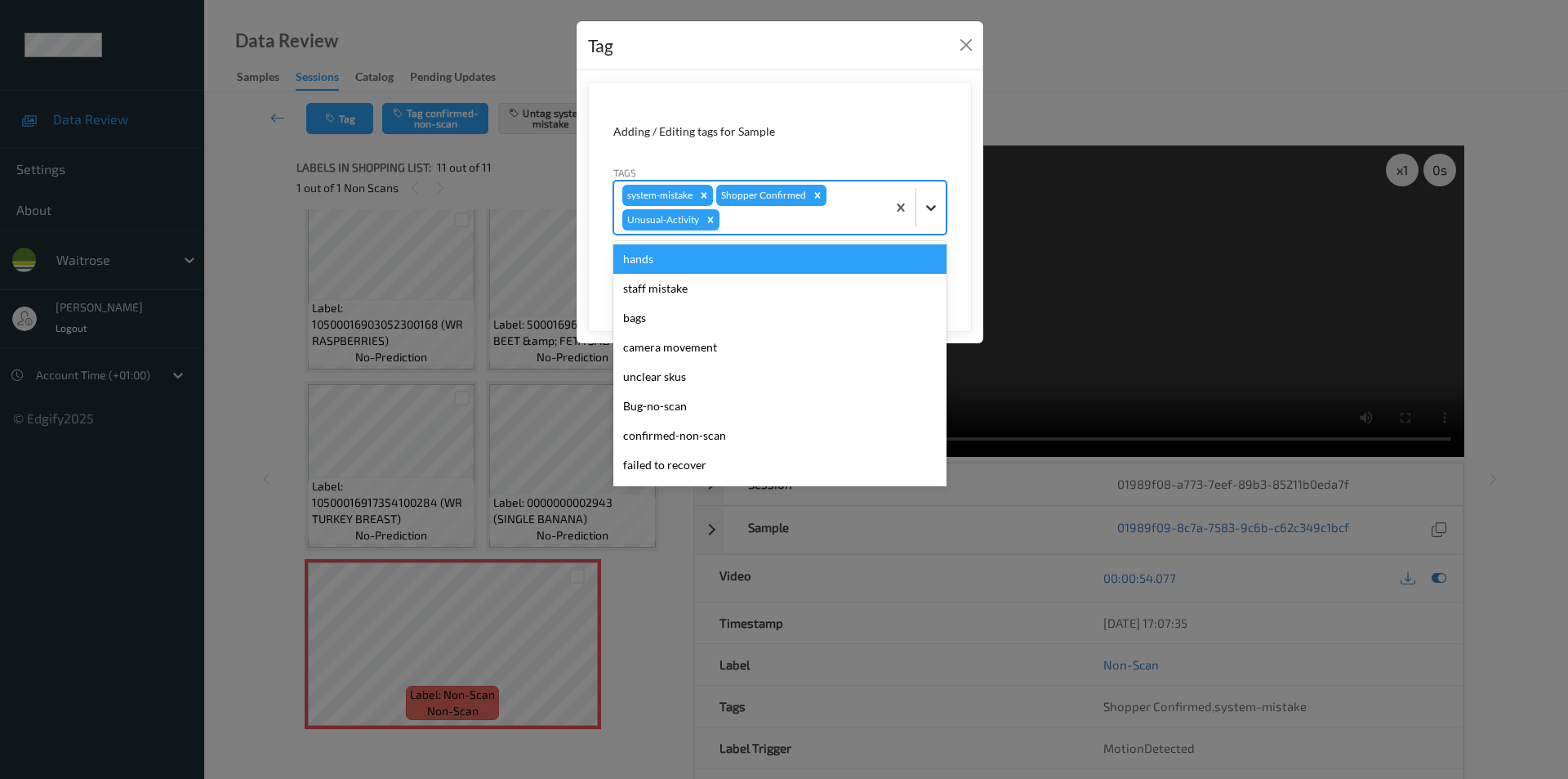
click at [938, 194] on div at bounding box center [931, 208] width 29 height 29
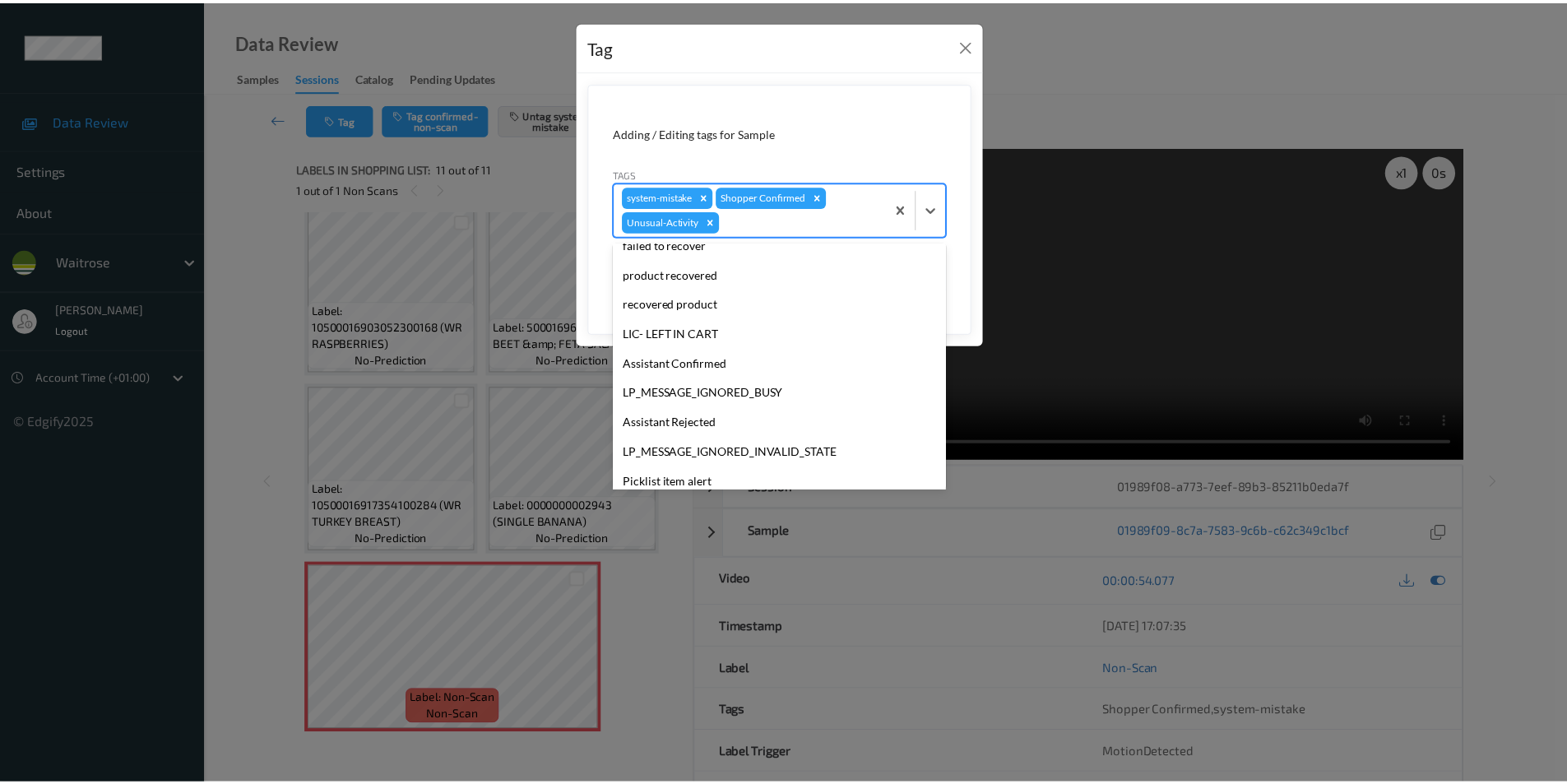
scroll to position [293, 0]
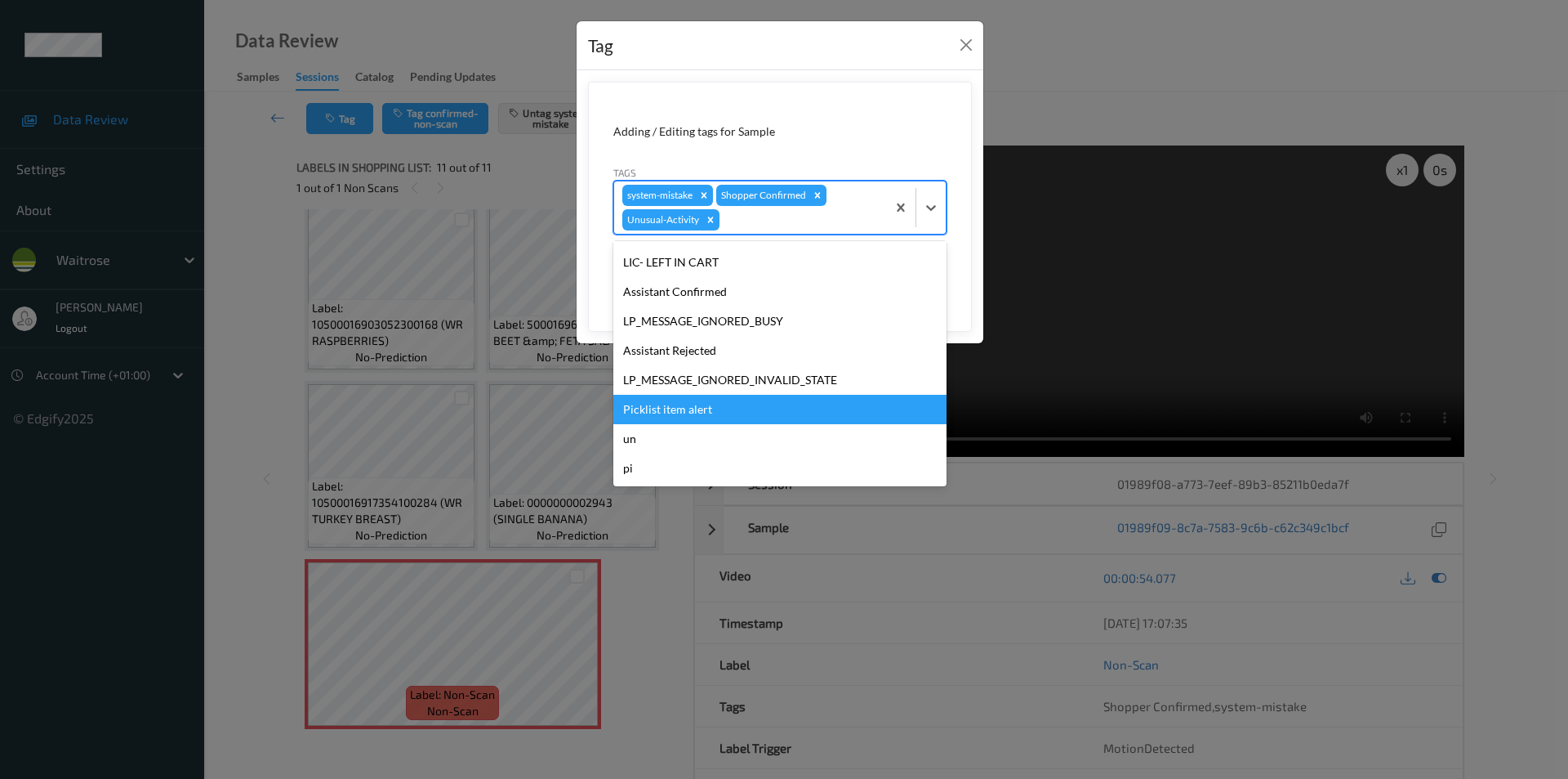
drag, startPoint x: 711, startPoint y: 417, endPoint x: 723, endPoint y: 416, distance: 12.0
click at [713, 416] on div "Picklist item alert" at bounding box center [779, 409] width 333 height 29
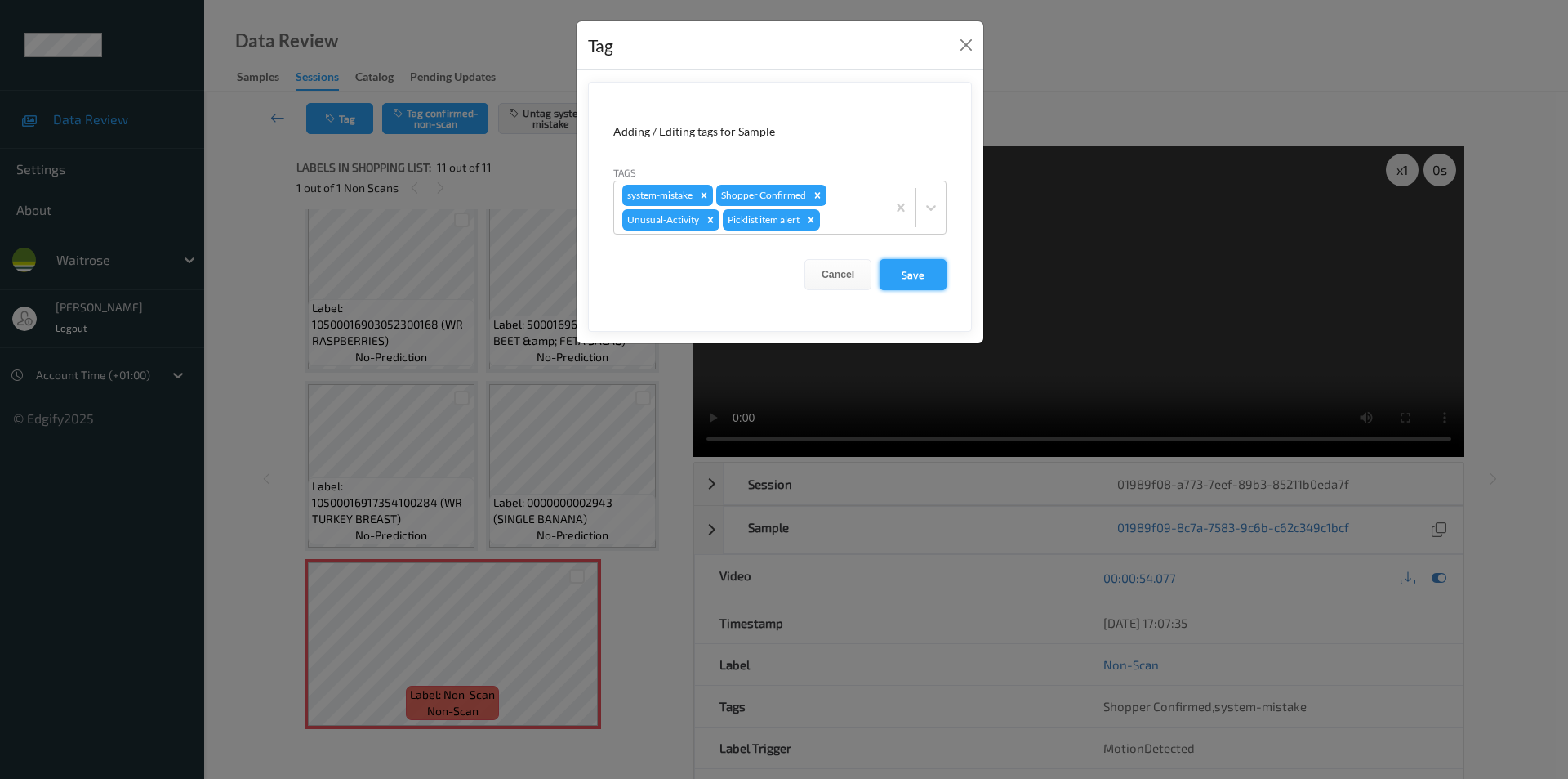
click at [911, 273] on button "Save" at bounding box center [913, 274] width 67 height 31
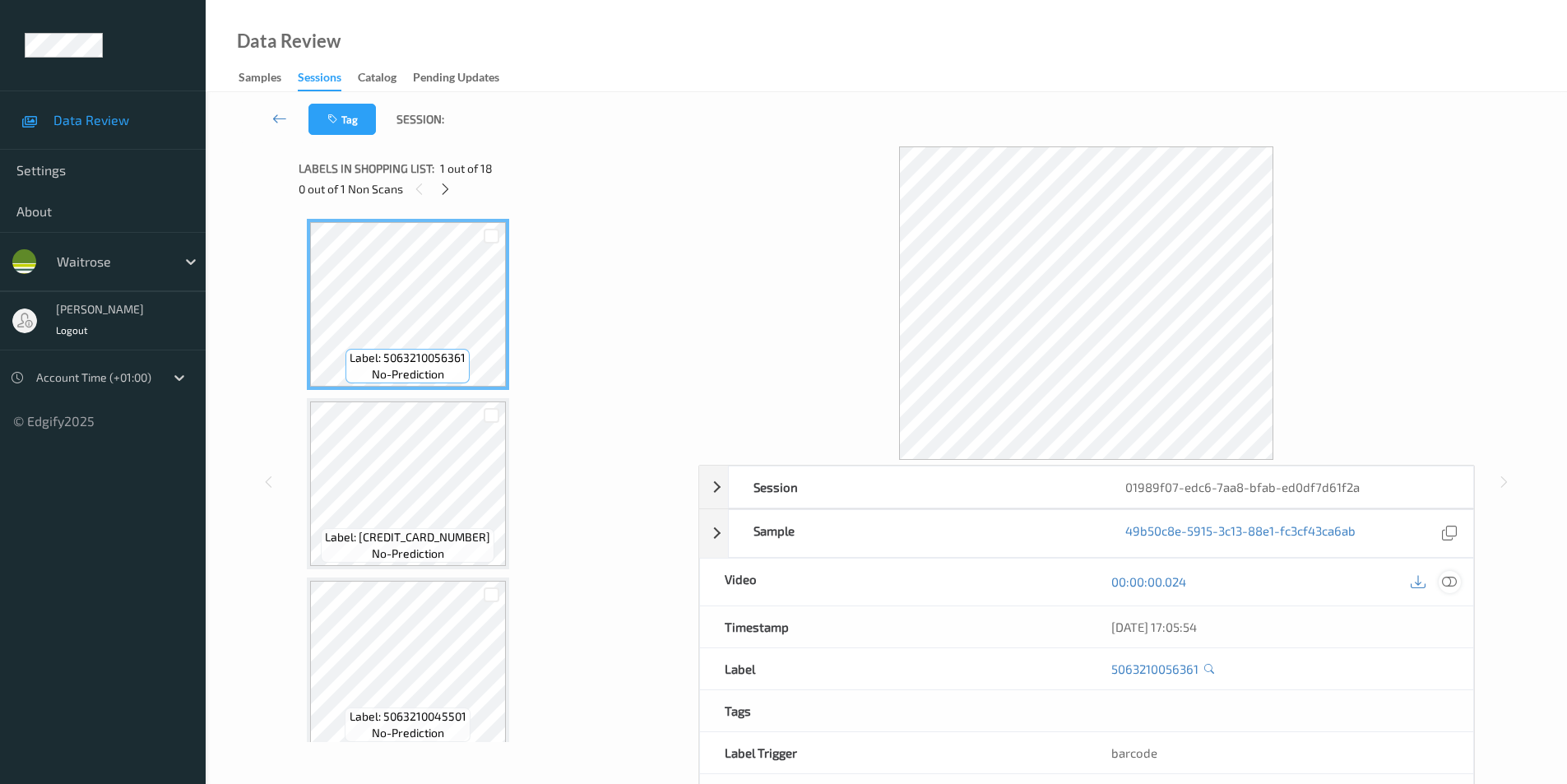
click at [1446, 580] on icon at bounding box center [1450, 581] width 15 height 15
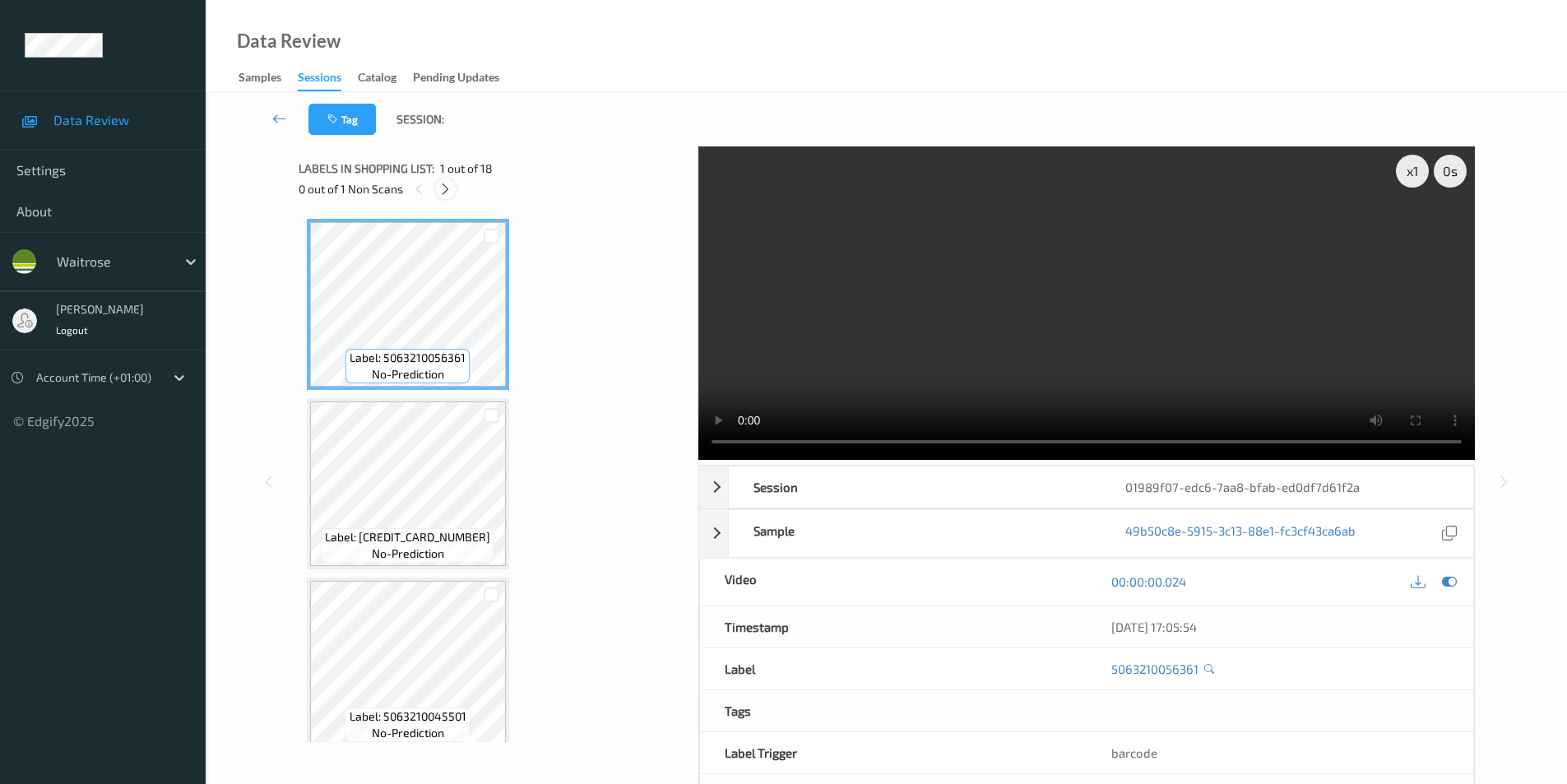
click at [445, 194] on icon at bounding box center [445, 189] width 14 height 15
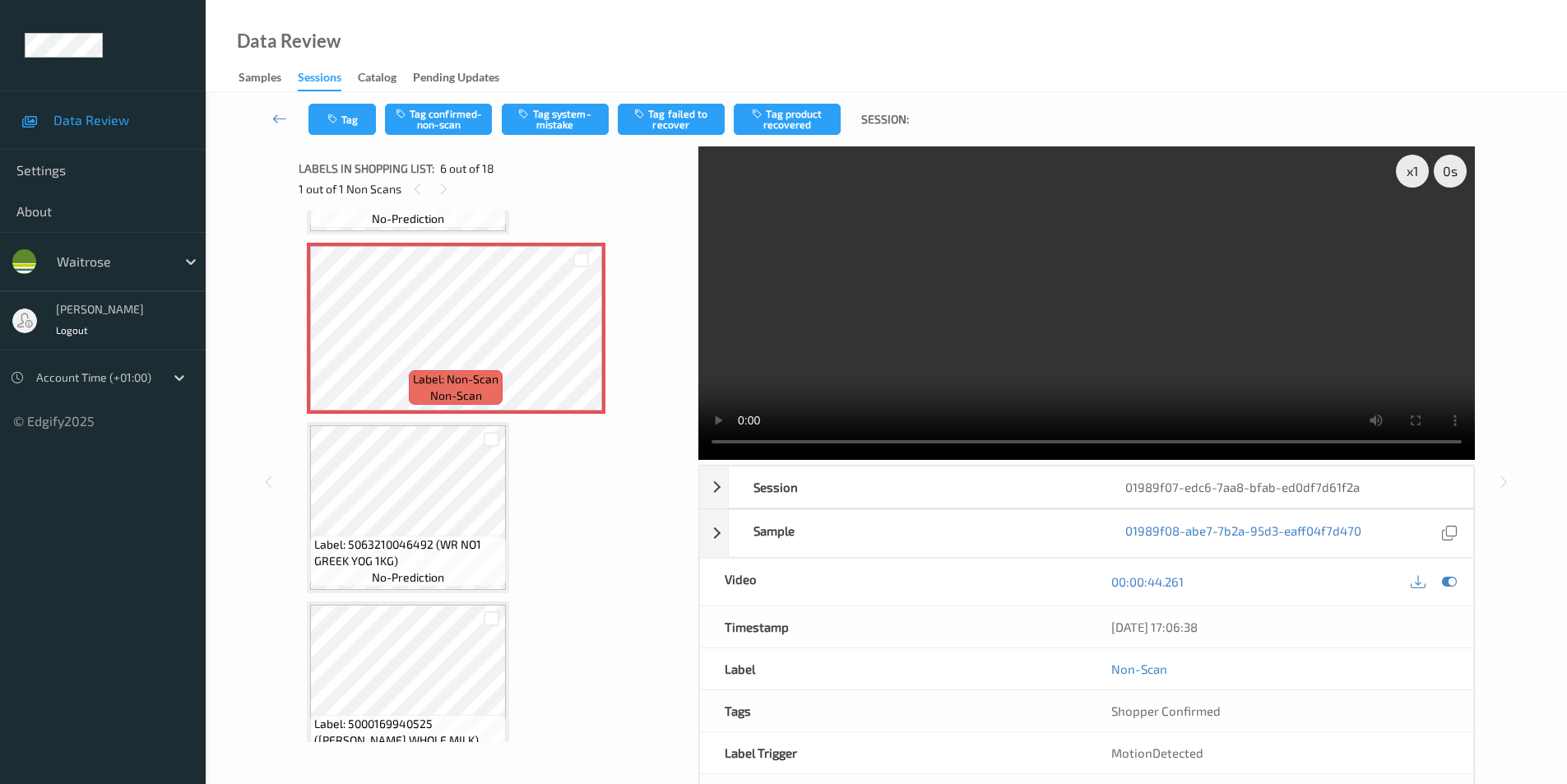
scroll to position [873, 0]
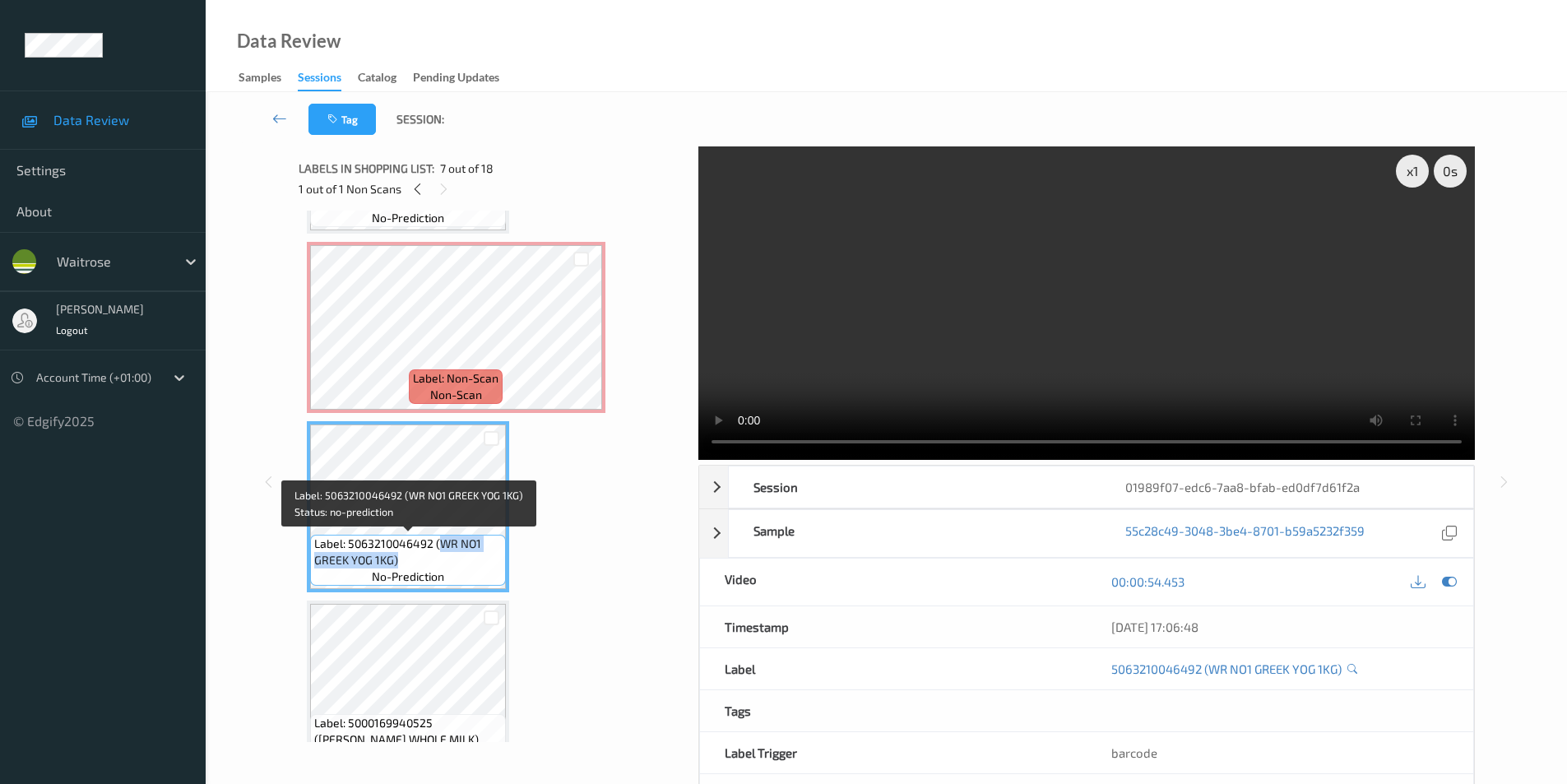
drag, startPoint x: 439, startPoint y: 545, endPoint x: 424, endPoint y: 554, distance: 17.5
click at [424, 554] on span "Label: 5063210046492 (WR NO1 GREEK YOG 1KG)" at bounding box center [408, 552] width 187 height 33
copy span "WR NO1 GREEK YOG 1KG)"
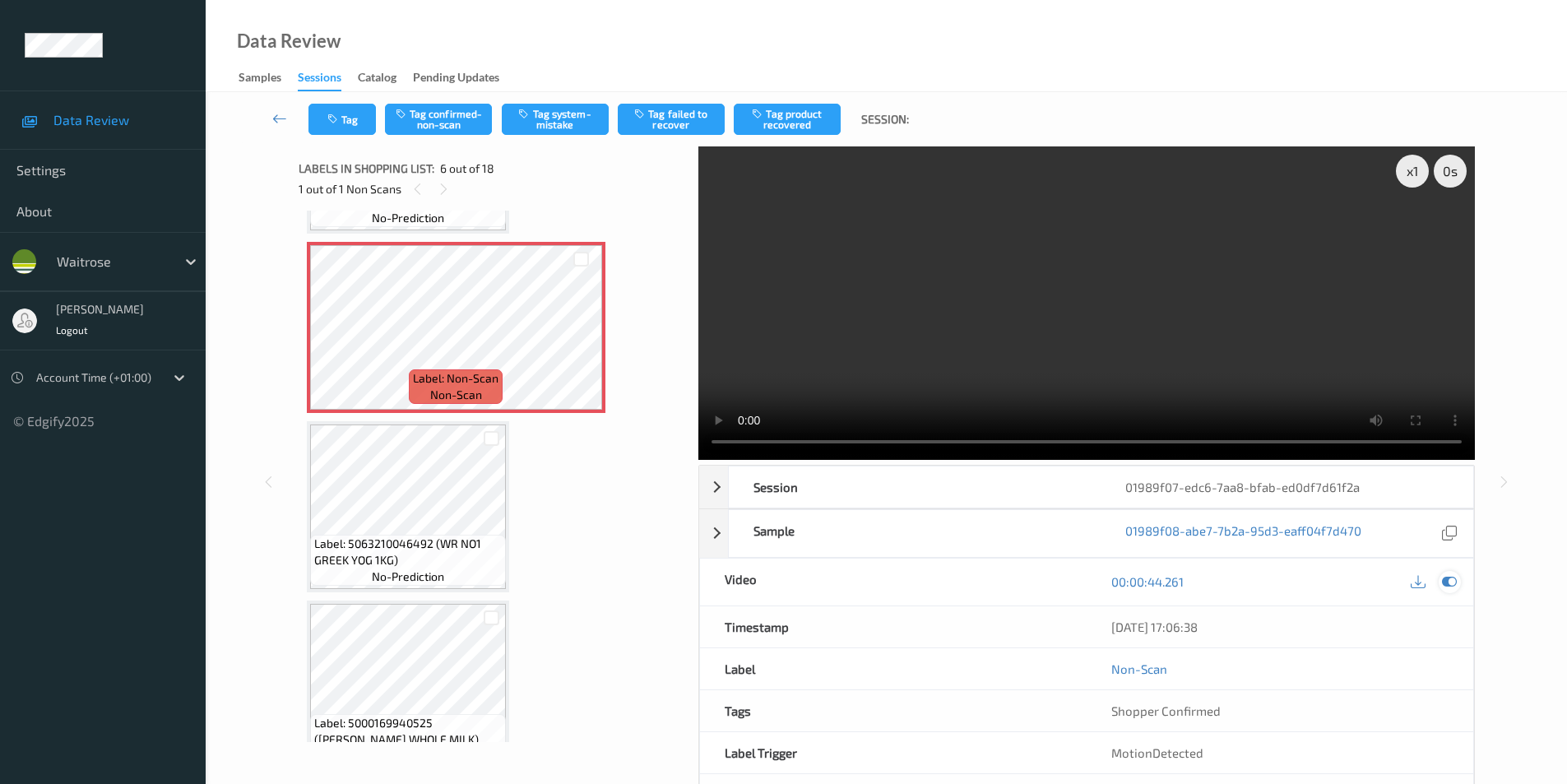
click at [1451, 582] on icon at bounding box center [1450, 581] width 15 height 15
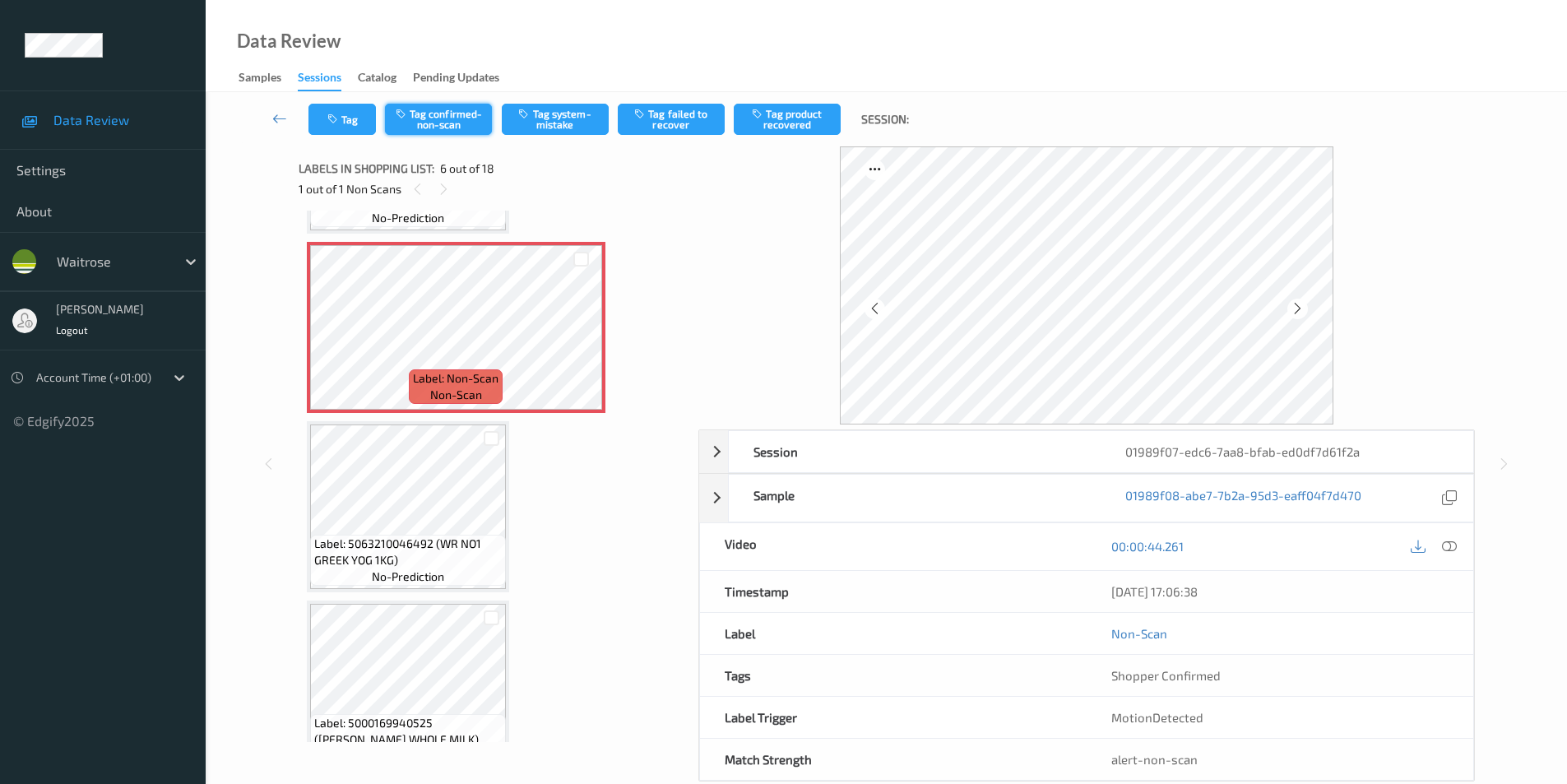
click at [414, 113] on button "Tag confirmed-non-scan" at bounding box center [439, 119] width 107 height 31
click at [793, 126] on button "Tag product recovered" at bounding box center [787, 119] width 107 height 31
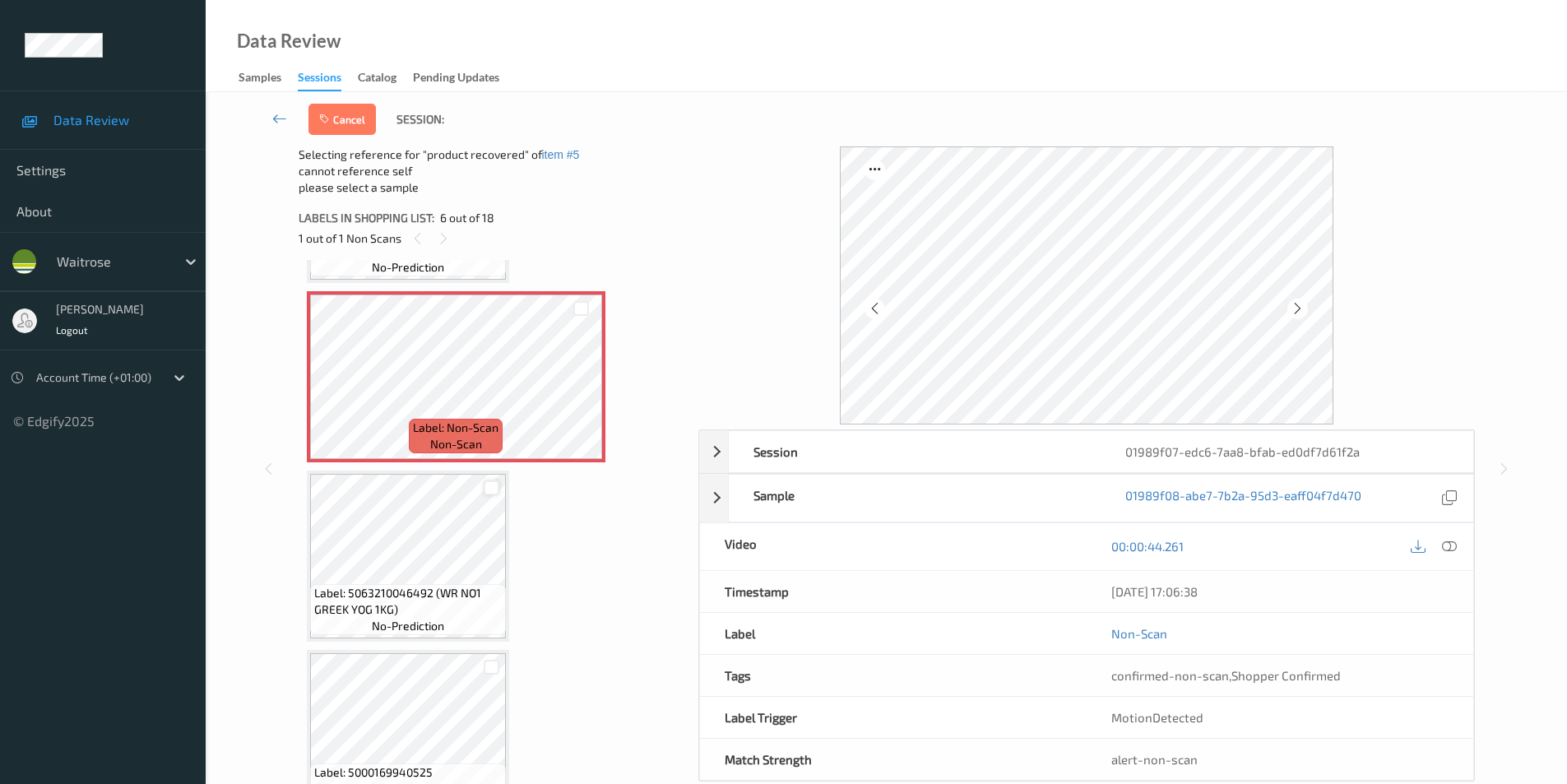
click at [489, 491] on div at bounding box center [491, 488] width 16 height 16
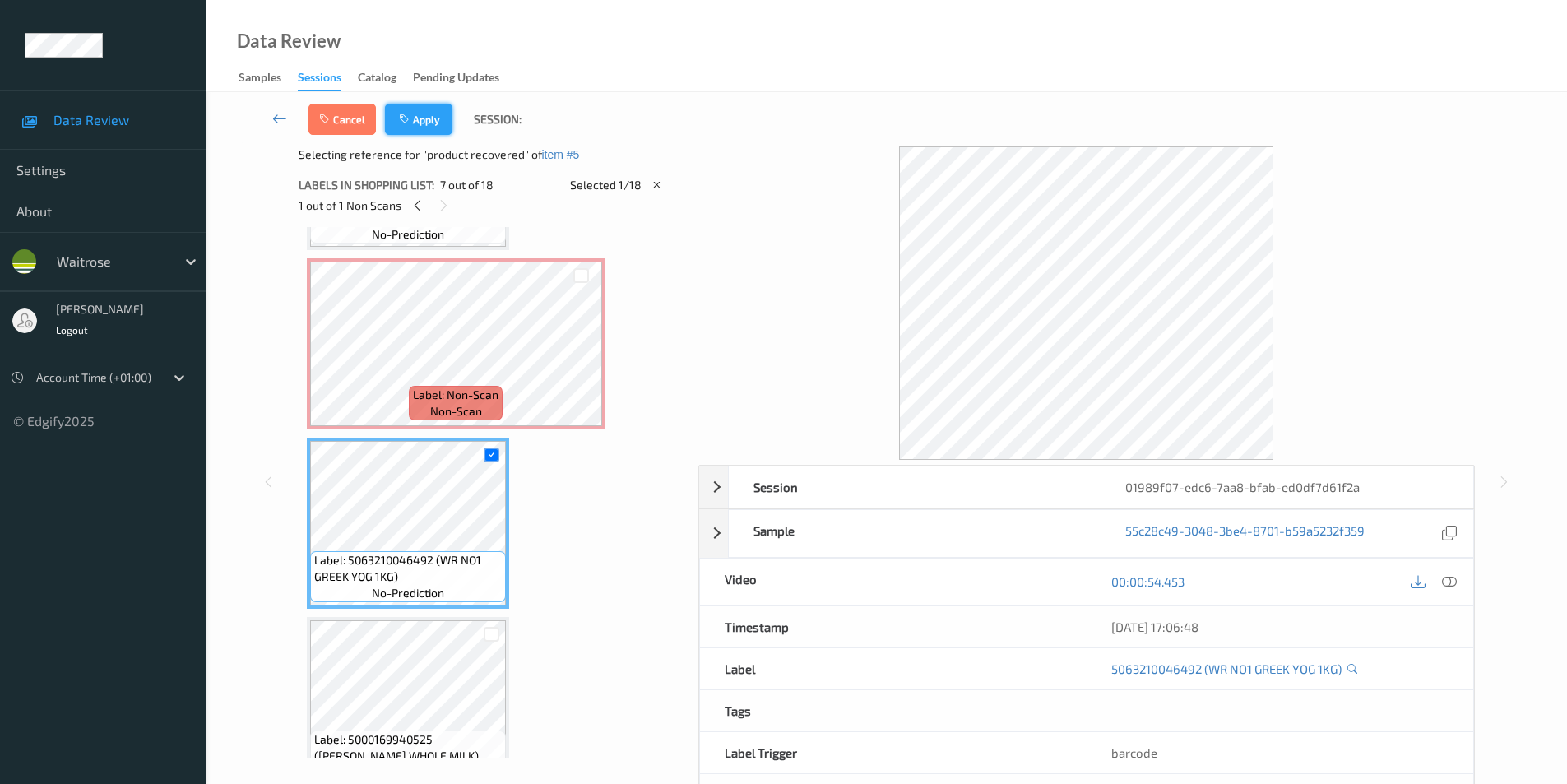
click at [432, 115] on button "Apply" at bounding box center [419, 119] width 68 height 31
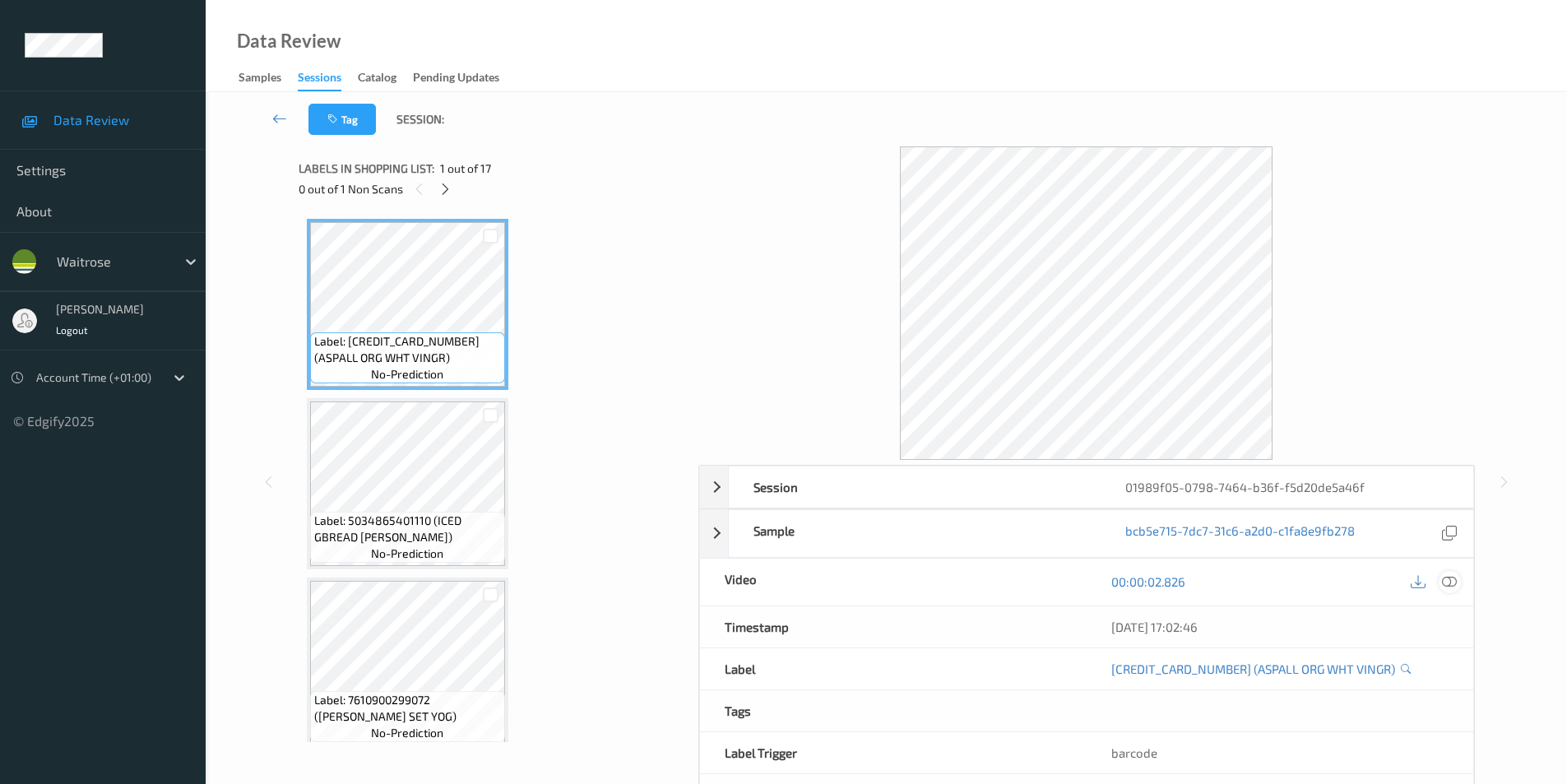
click at [1449, 581] on icon at bounding box center [1450, 581] width 15 height 15
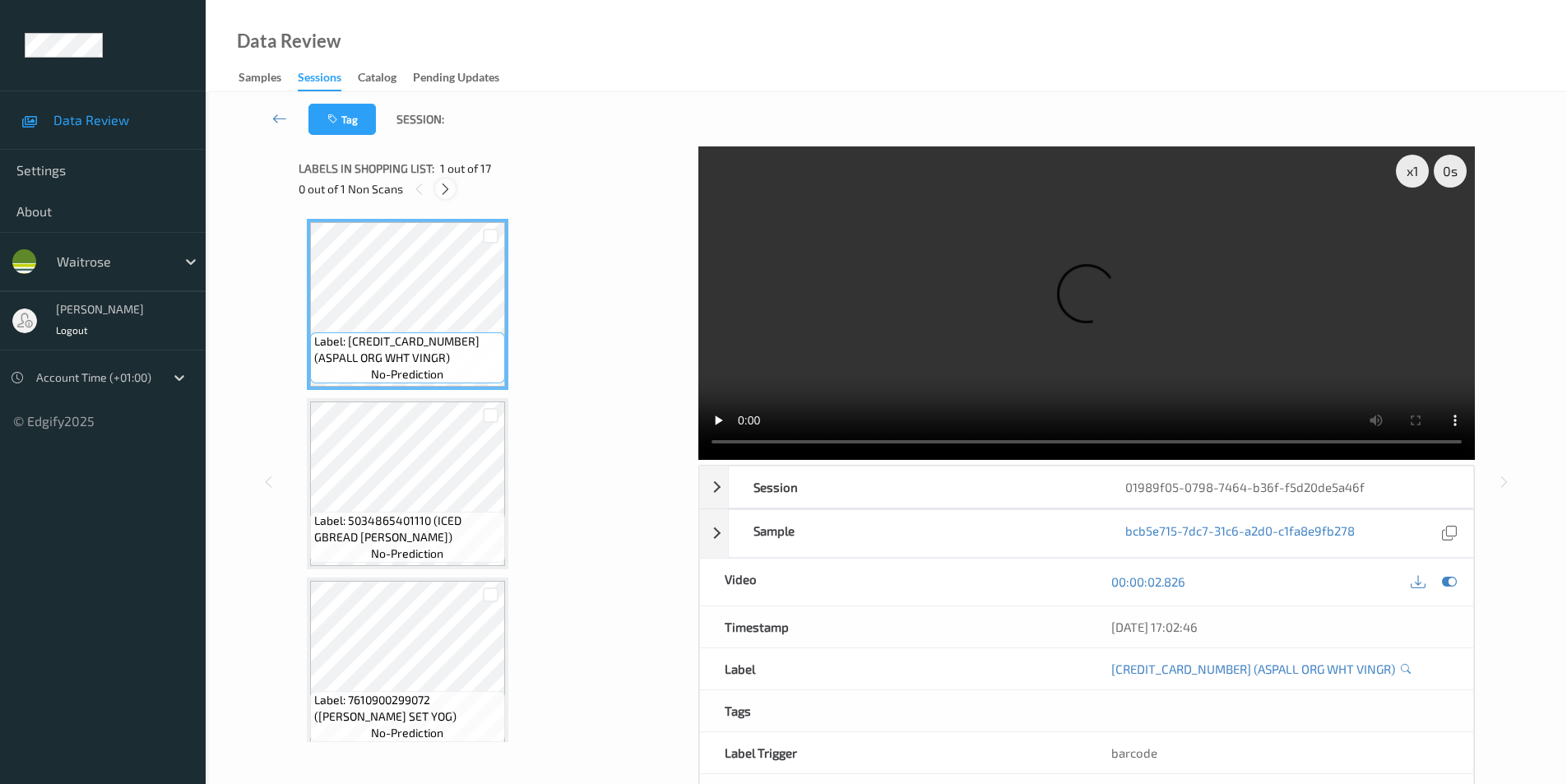
drag, startPoint x: 447, startPoint y: 187, endPoint x: 438, endPoint y: 338, distance: 151.3
click at [447, 188] on icon at bounding box center [445, 189] width 14 height 15
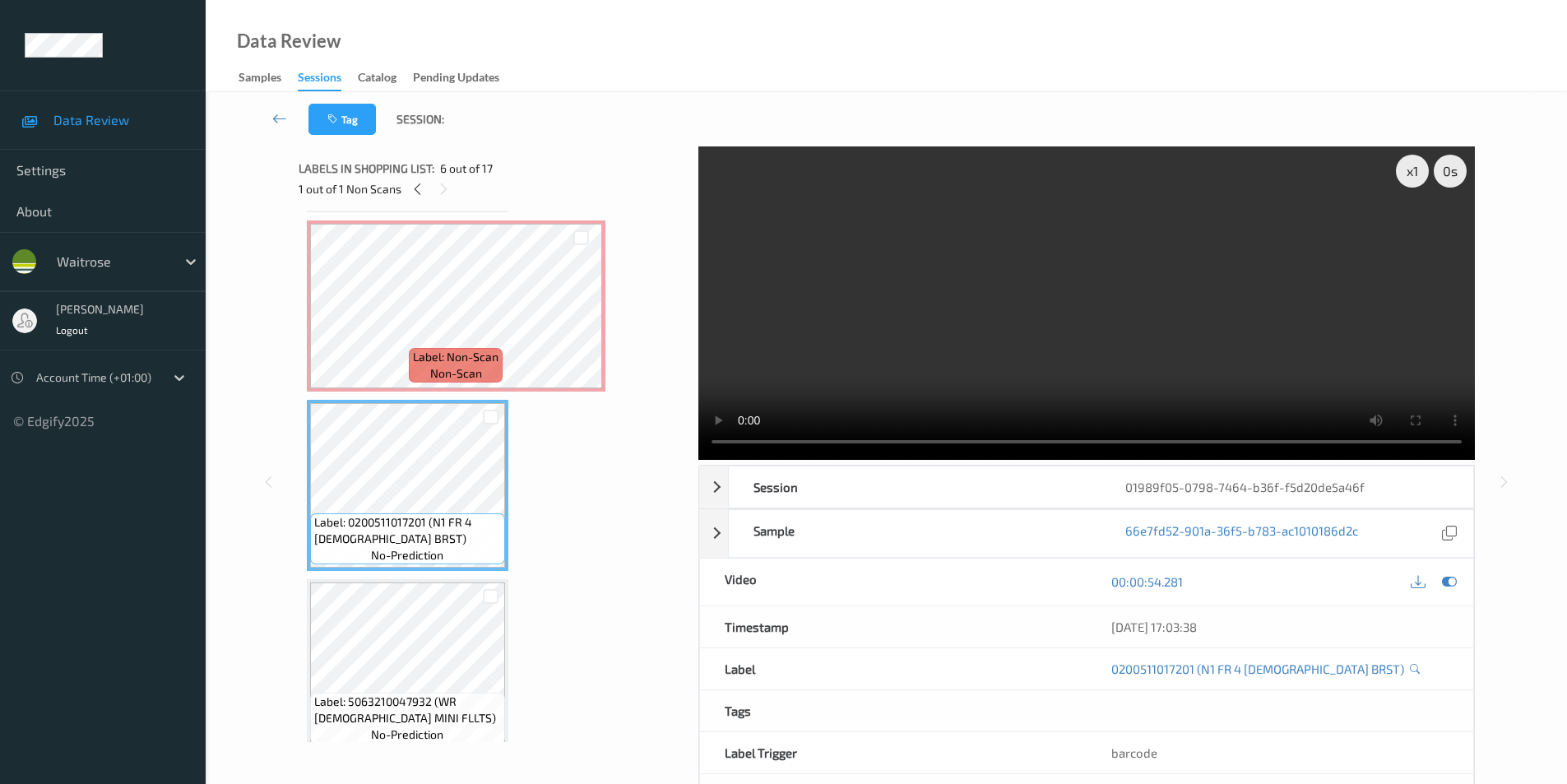
scroll to position [634, 0]
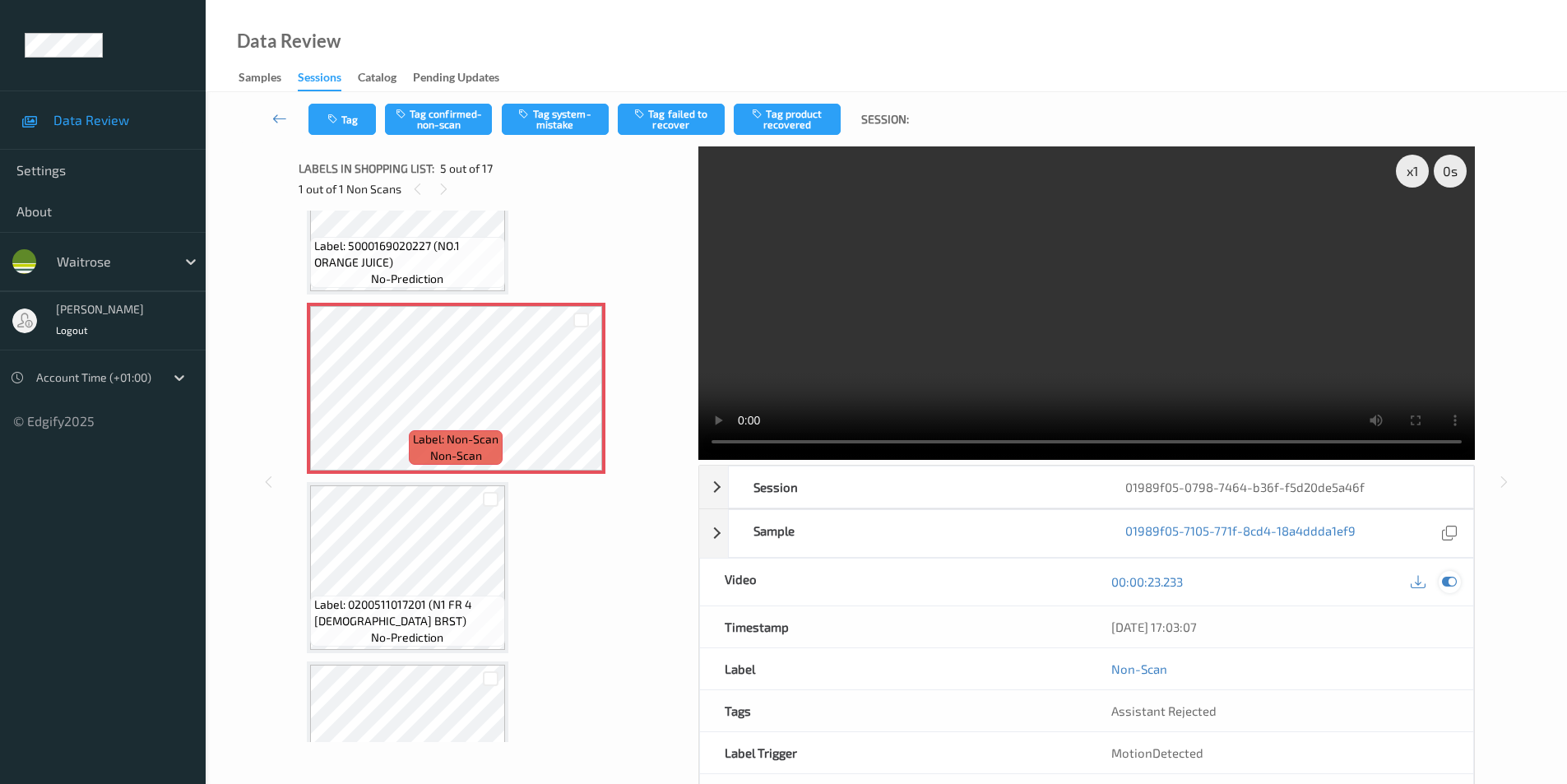
click at [1445, 578] on icon at bounding box center [1450, 581] width 15 height 15
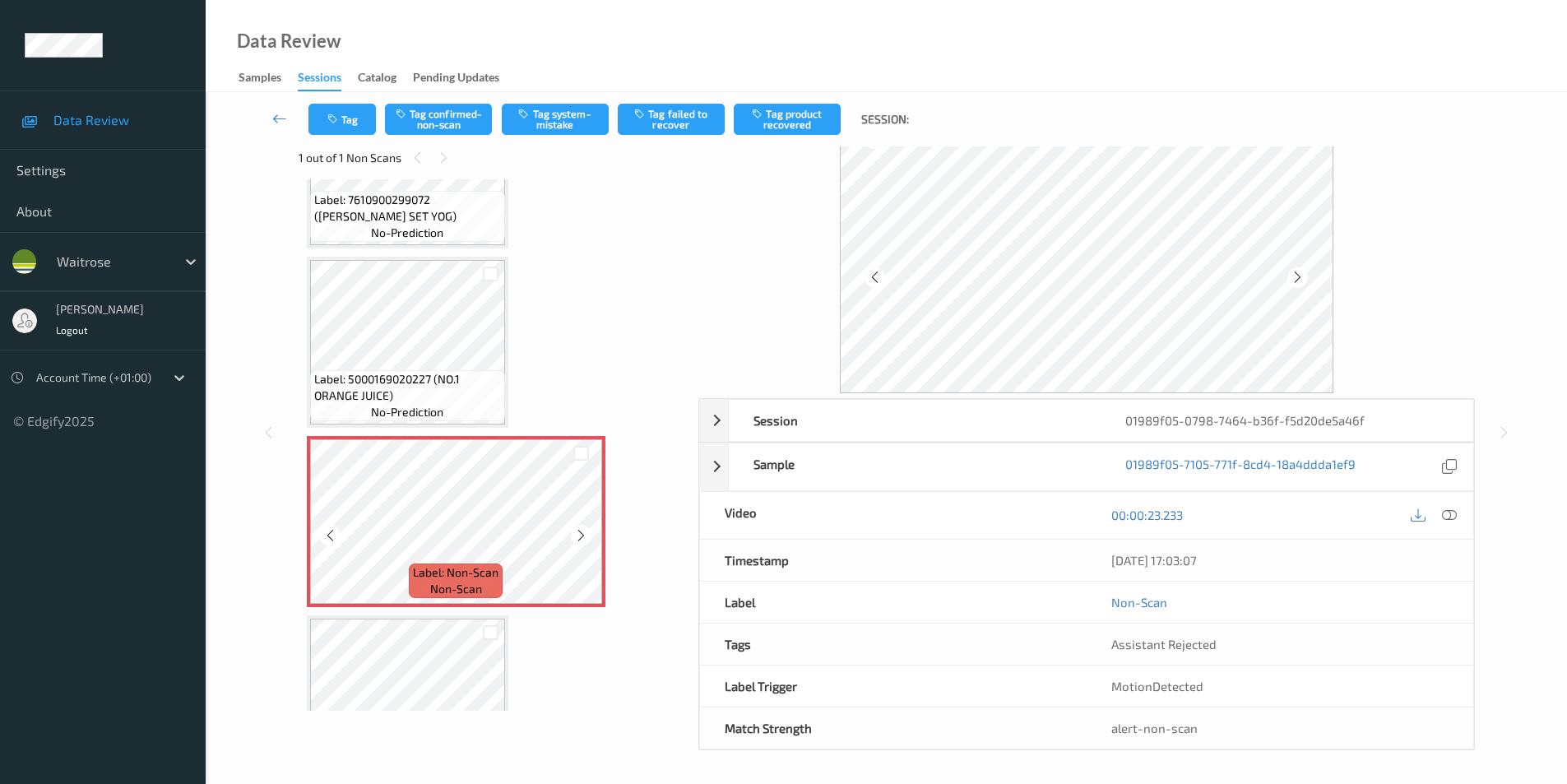
scroll to position [31, 0]
click at [434, 113] on button "Tag confirmed-non-scan" at bounding box center [439, 119] width 107 height 31
click at [670, 119] on button "Tag failed to recover" at bounding box center [671, 119] width 107 height 31
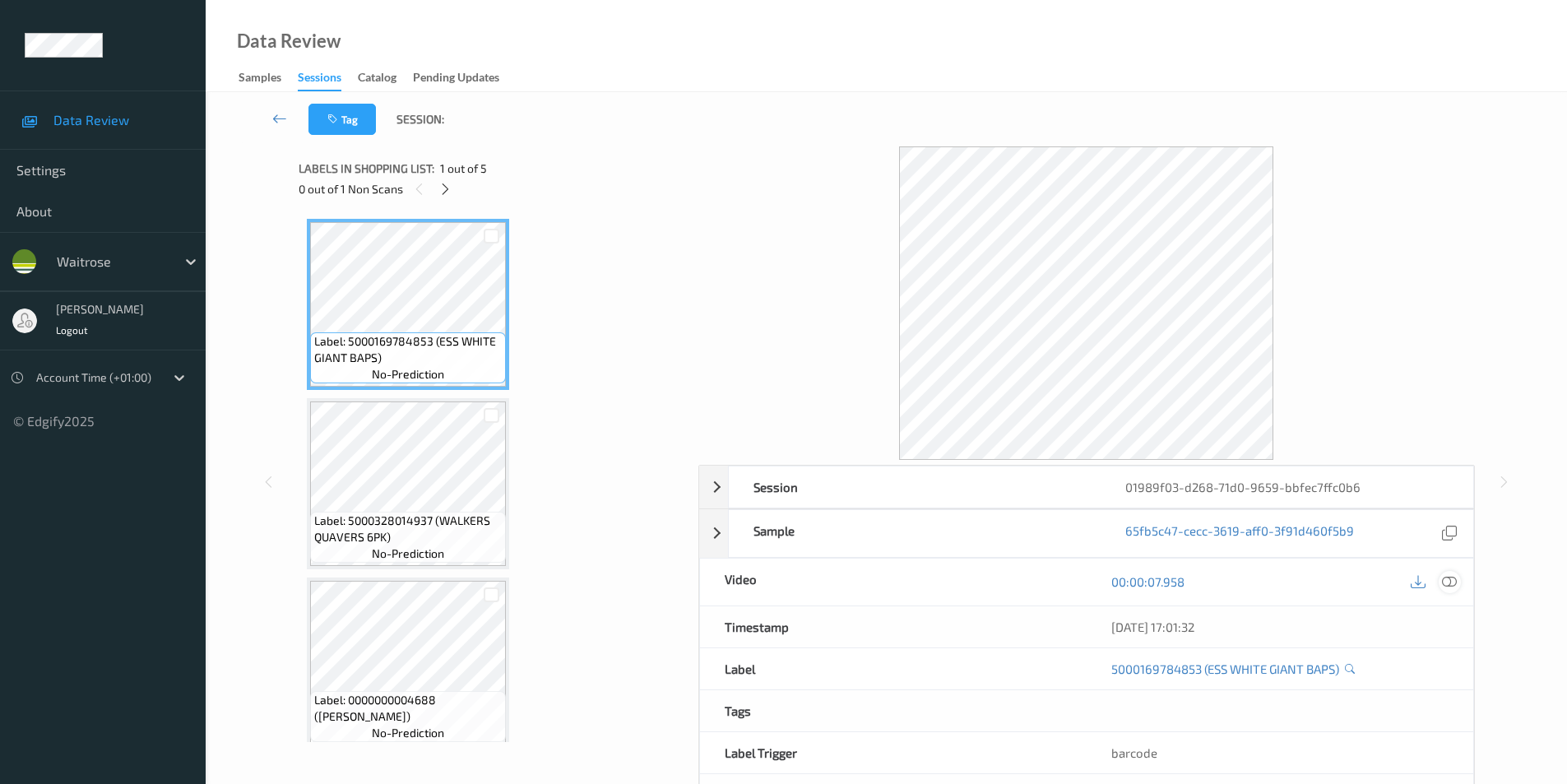
click at [1450, 583] on icon at bounding box center [1450, 581] width 15 height 15
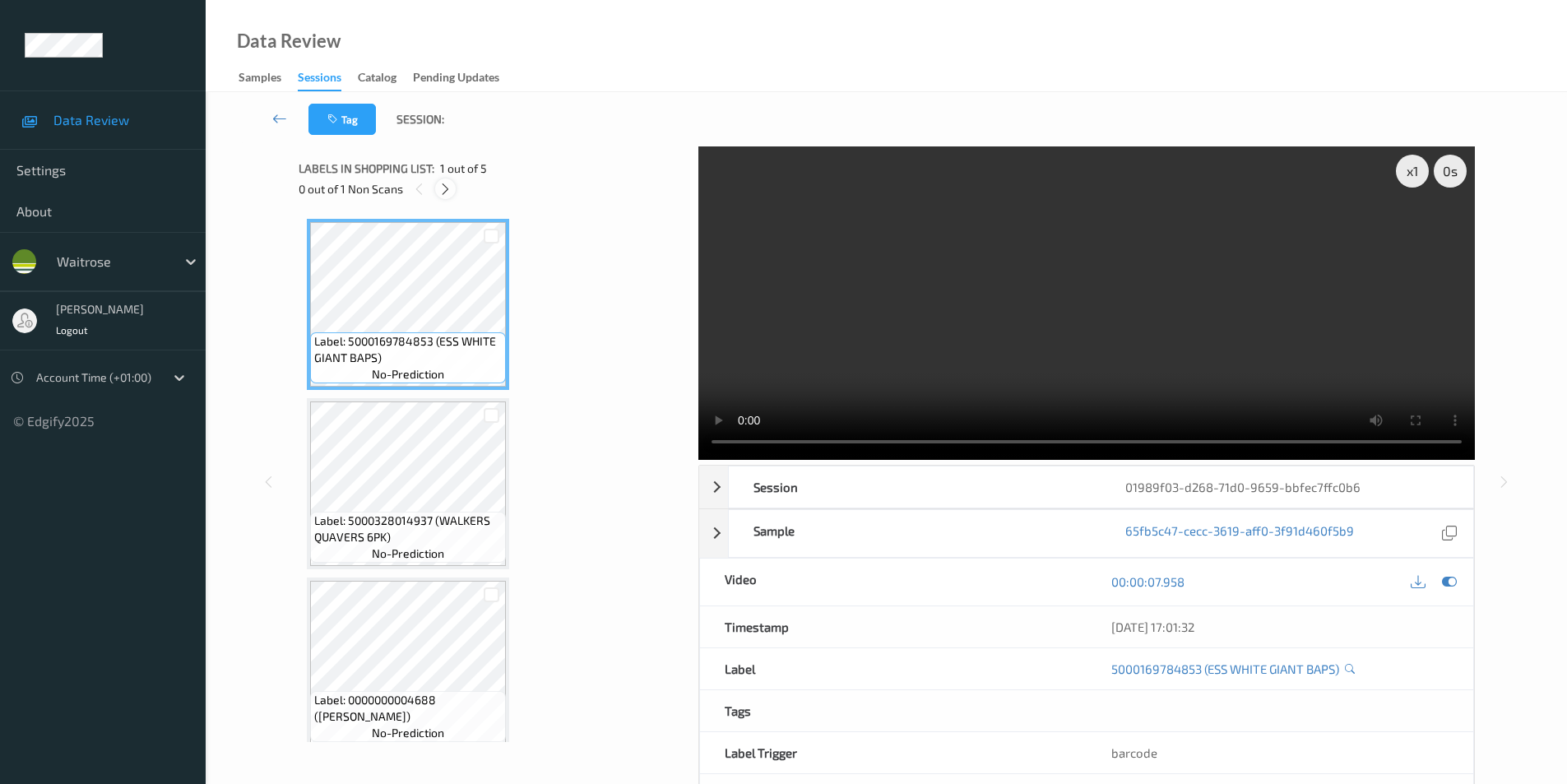
click at [451, 188] on icon at bounding box center [445, 189] width 14 height 15
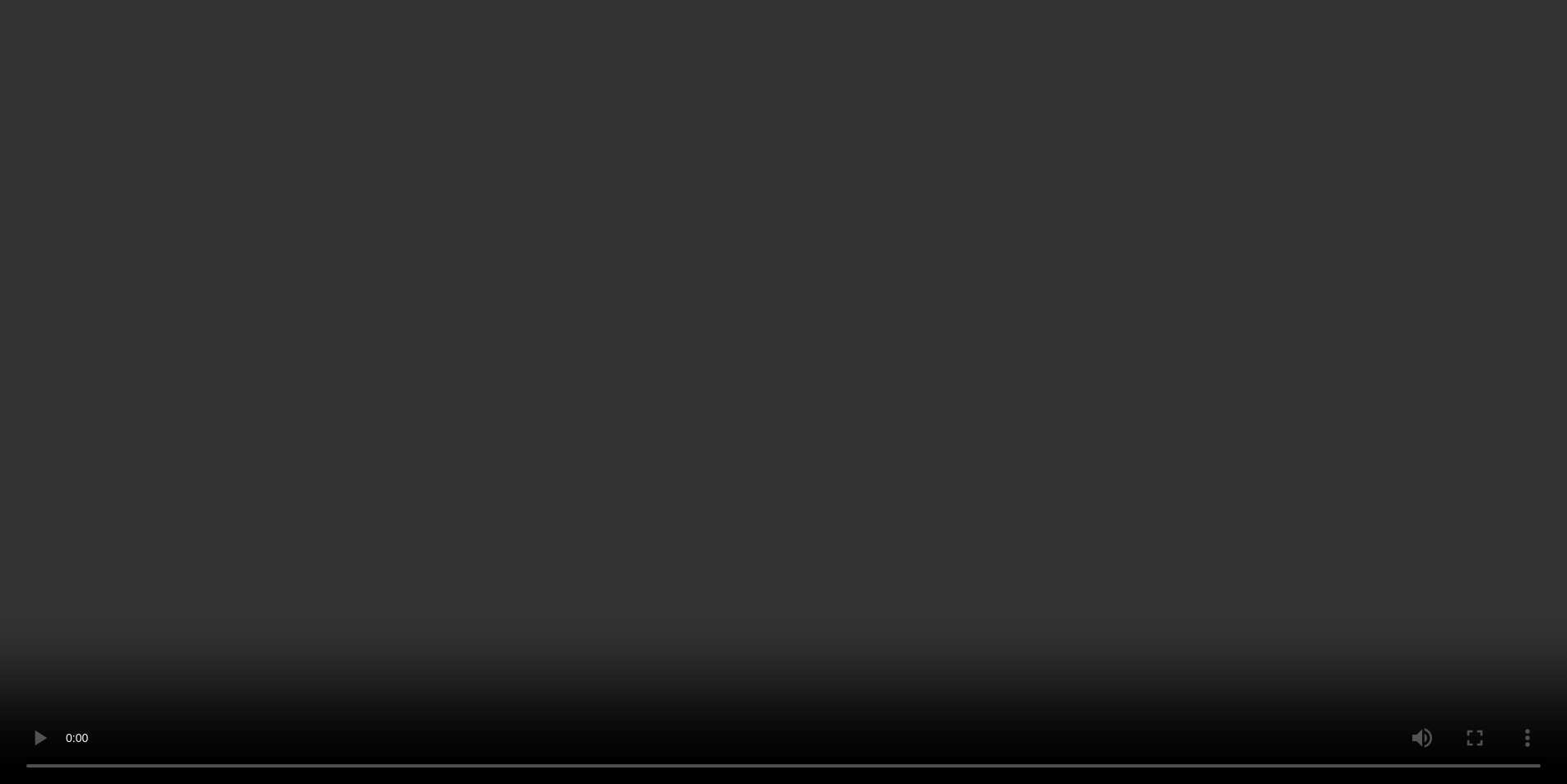
scroll to position [367, 0]
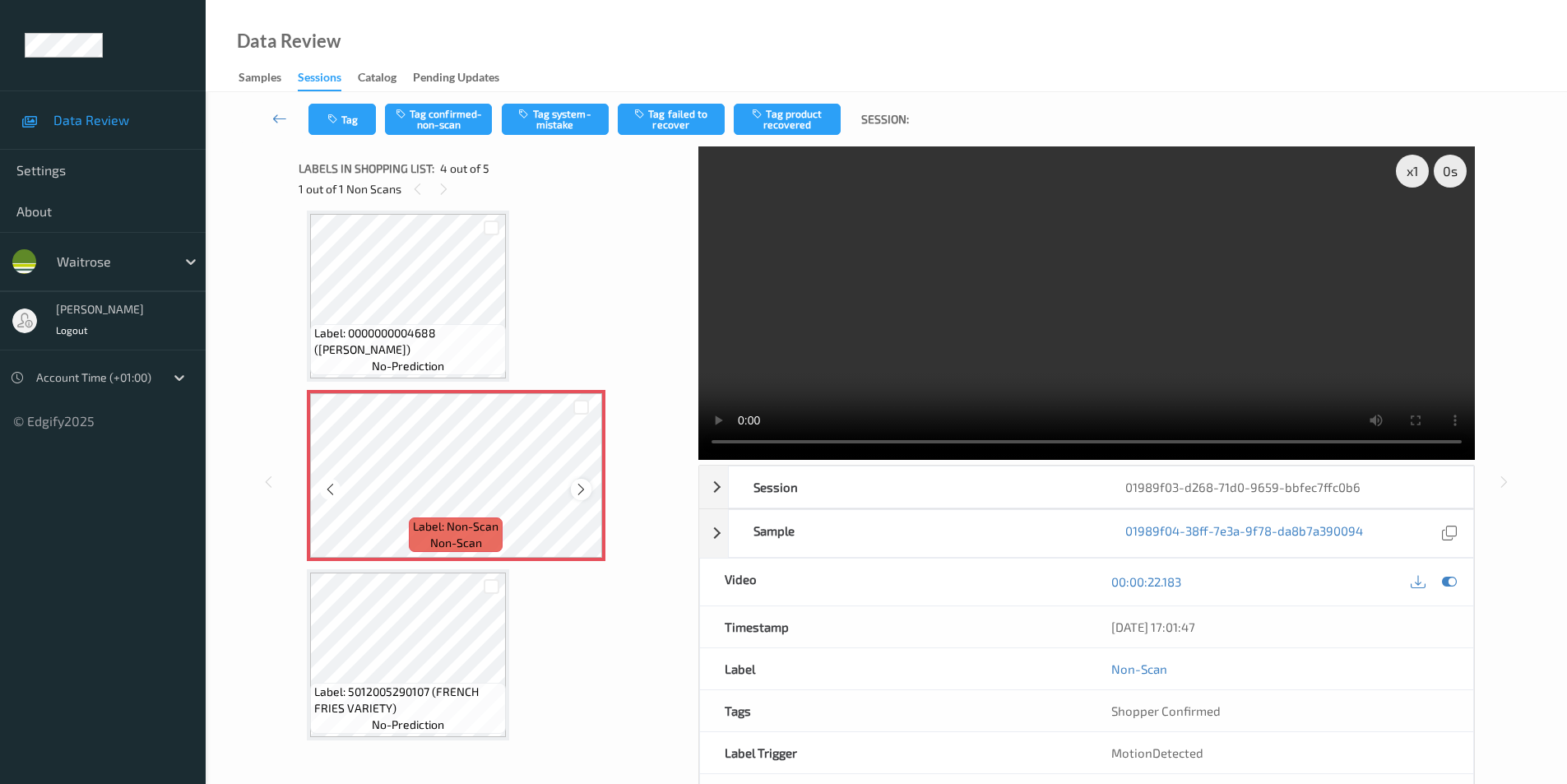
click at [574, 490] on icon at bounding box center [581, 490] width 14 height 15
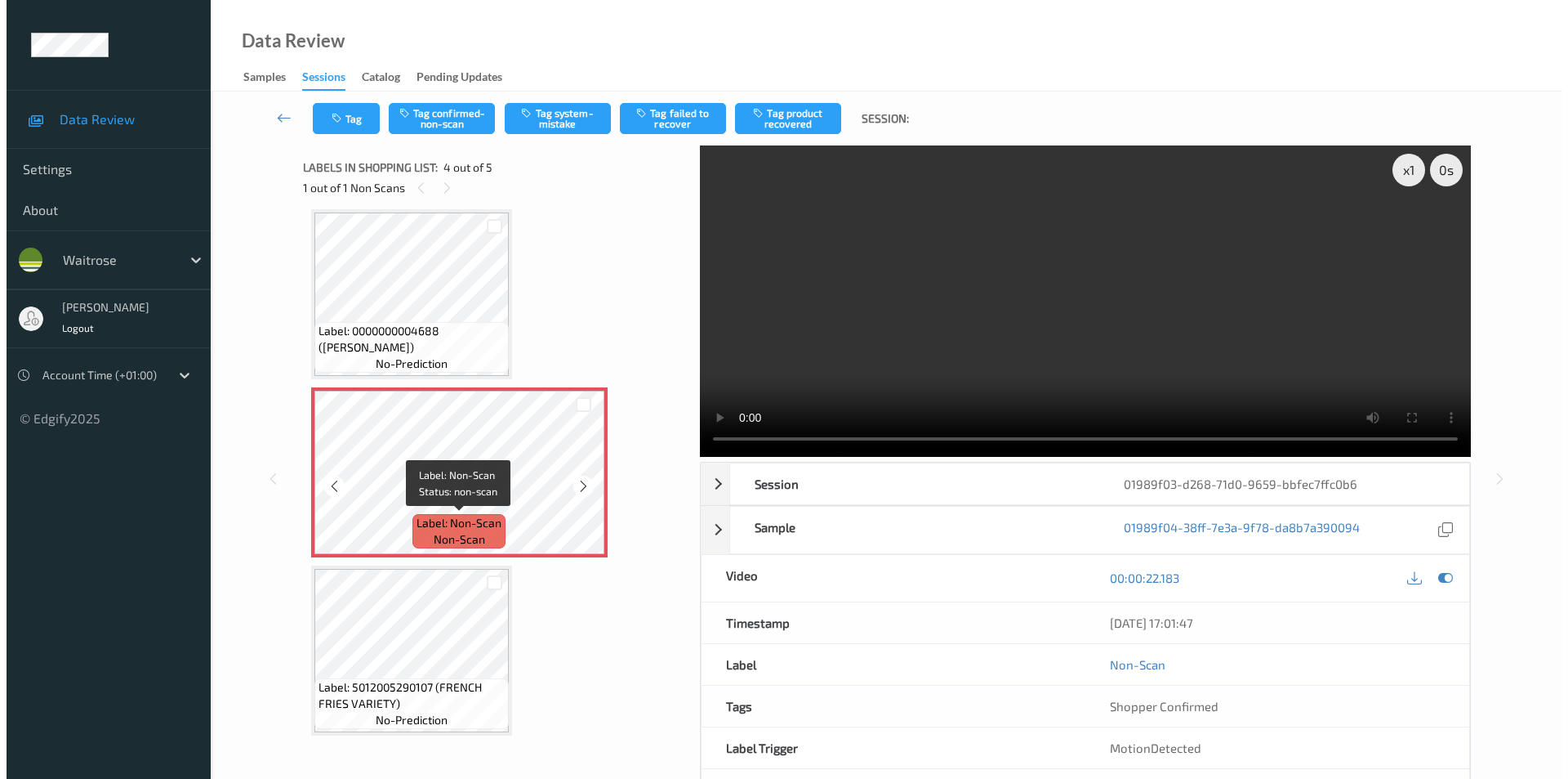
scroll to position [371, 0]
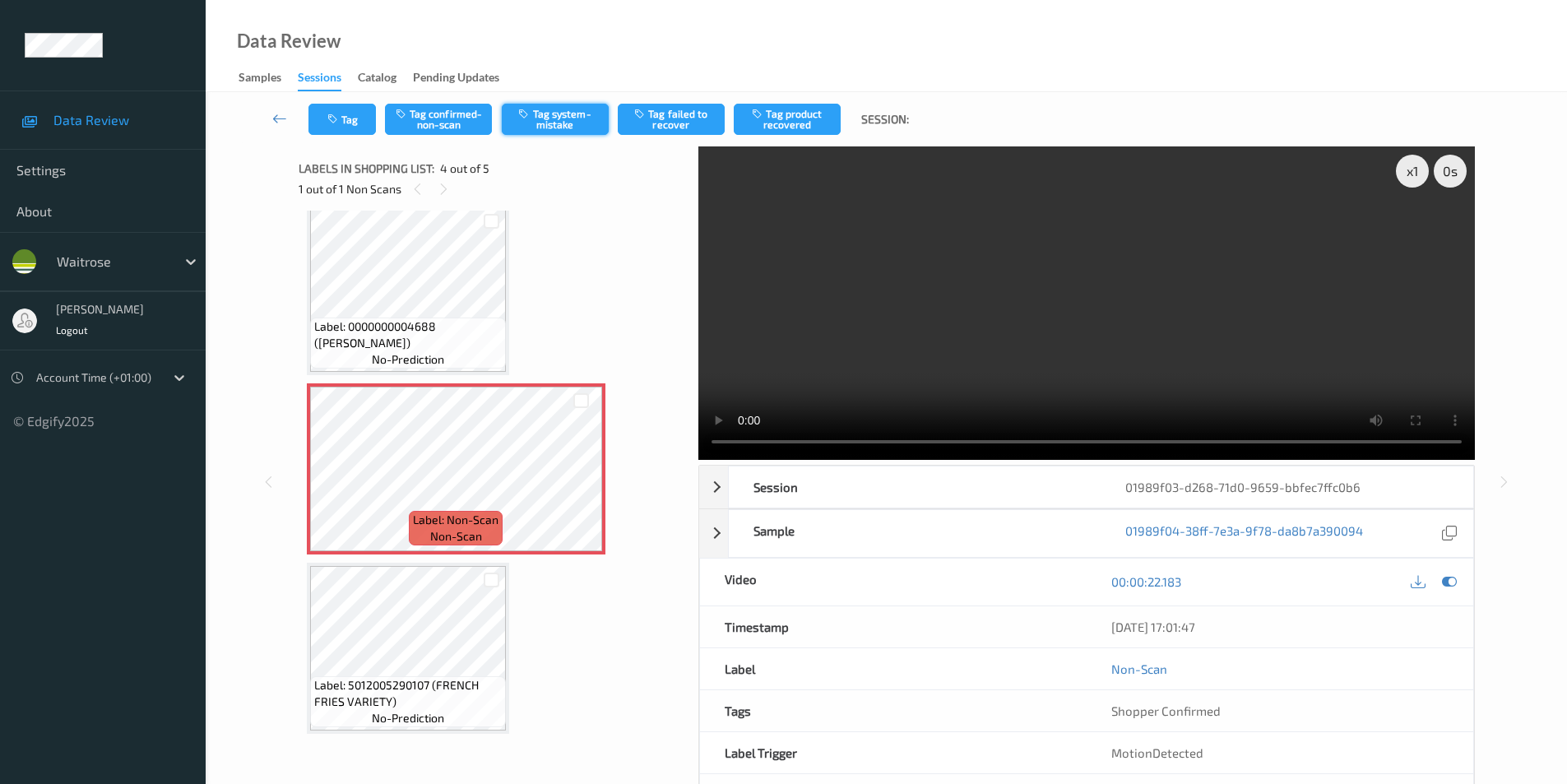
click at [559, 123] on button "Tag system-mistake" at bounding box center [555, 119] width 107 height 31
click at [340, 117] on icon "button" at bounding box center [334, 119] width 14 height 12
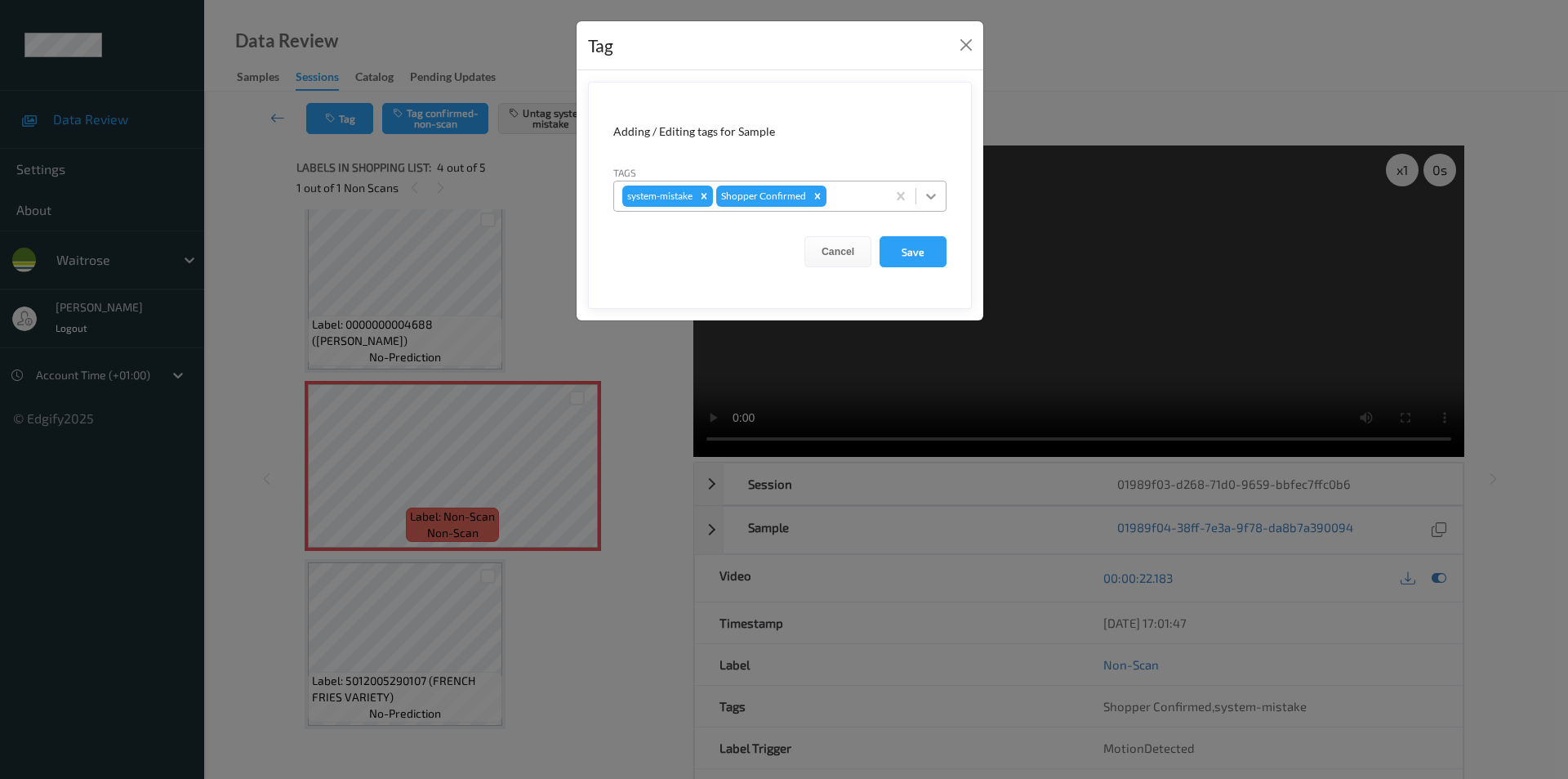
click at [935, 194] on icon at bounding box center [931, 197] width 10 height 5
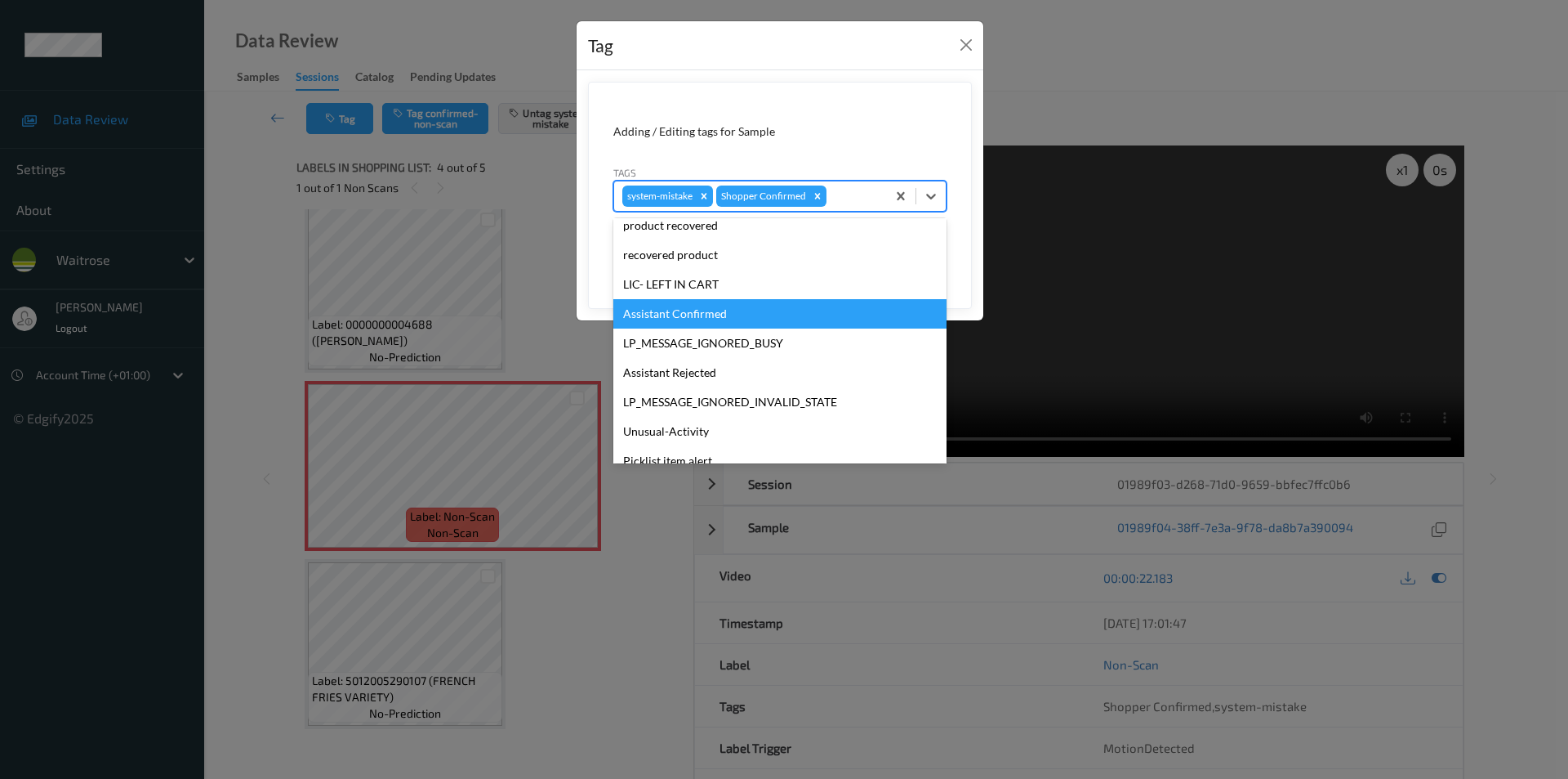
scroll to position [321, 0]
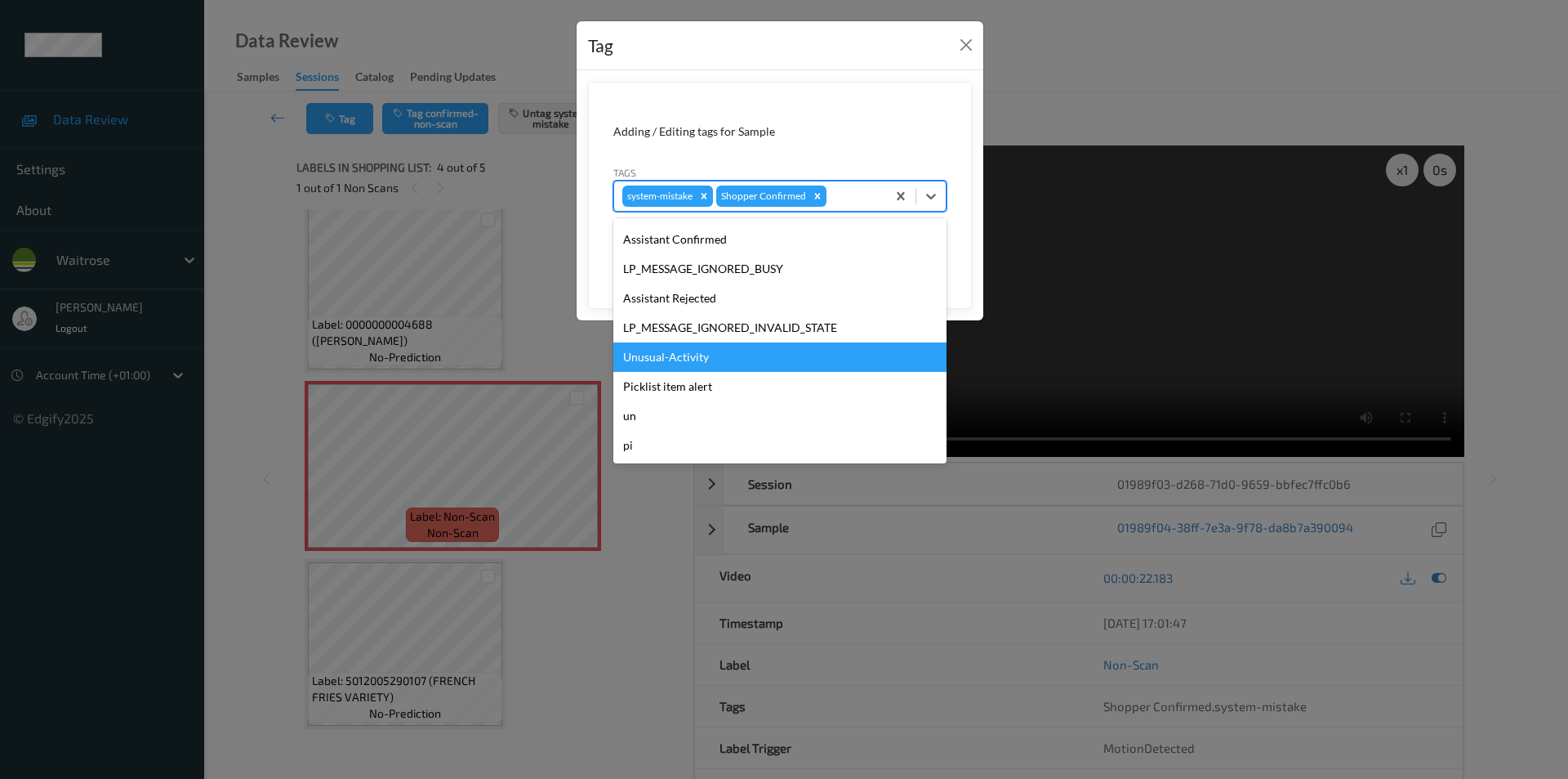
click at [673, 358] on div "Unusual-Activity" at bounding box center [779, 357] width 333 height 29
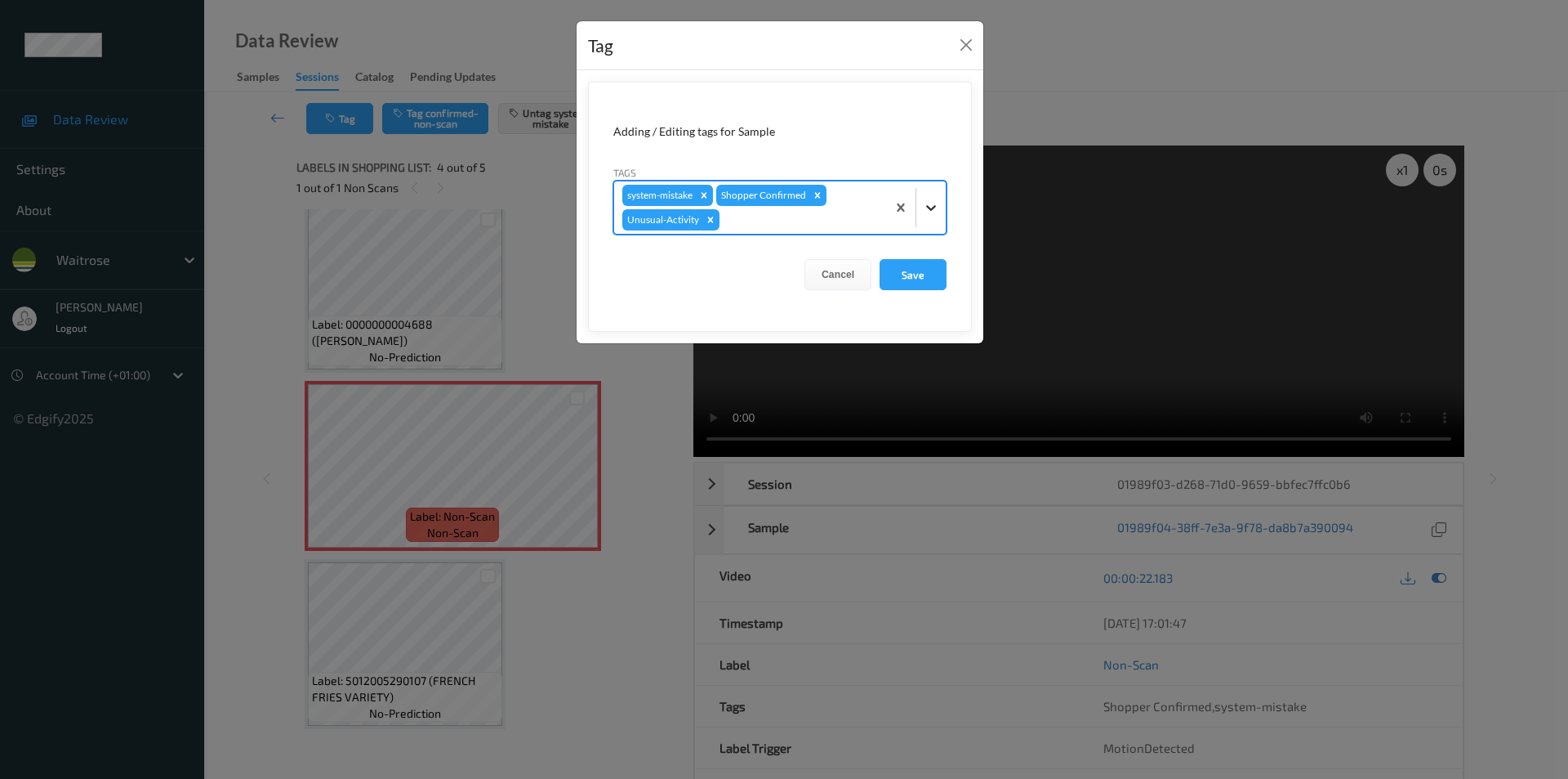
click at [939, 211] on div at bounding box center [931, 208] width 29 height 29
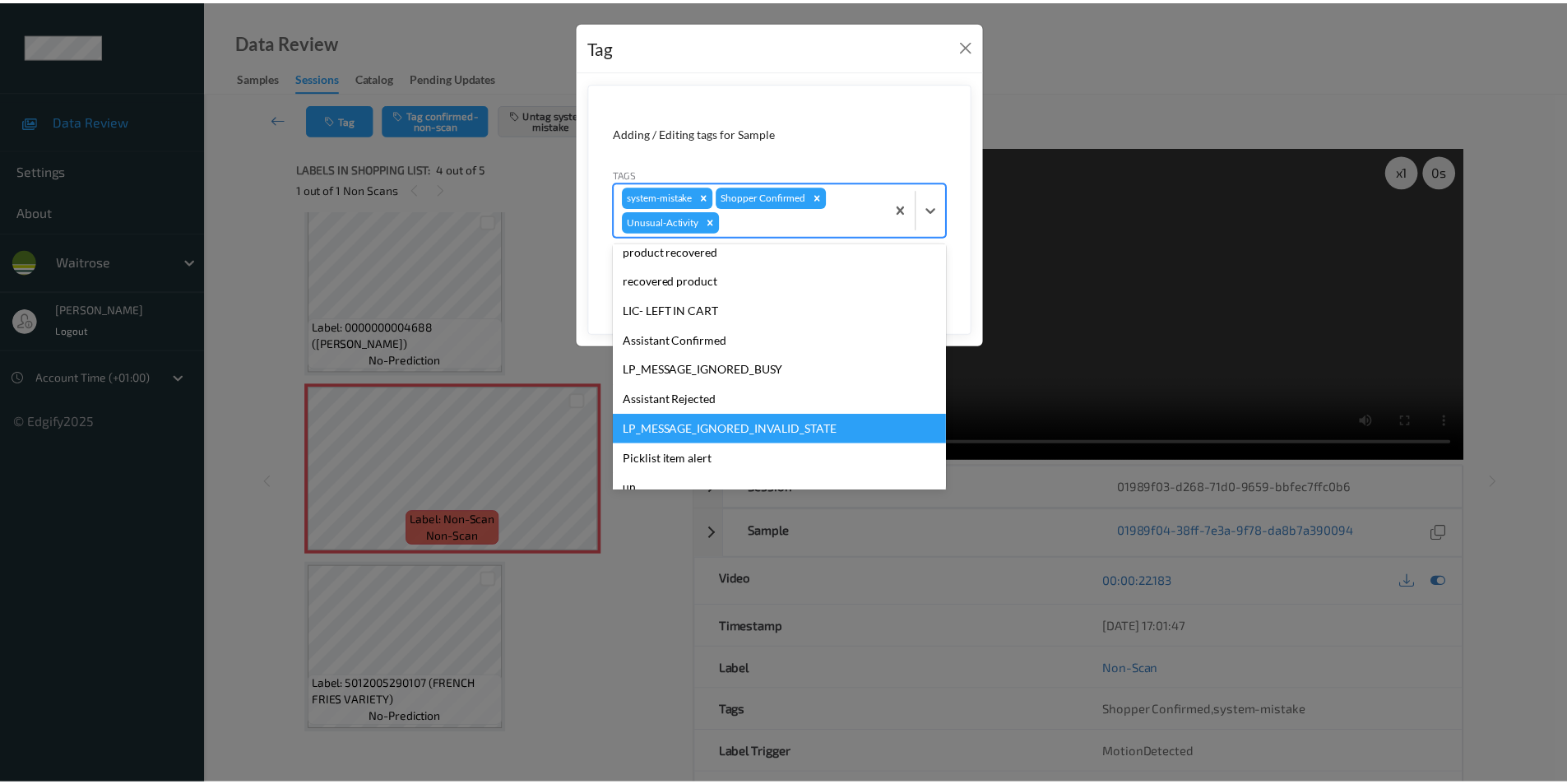
scroll to position [293, 0]
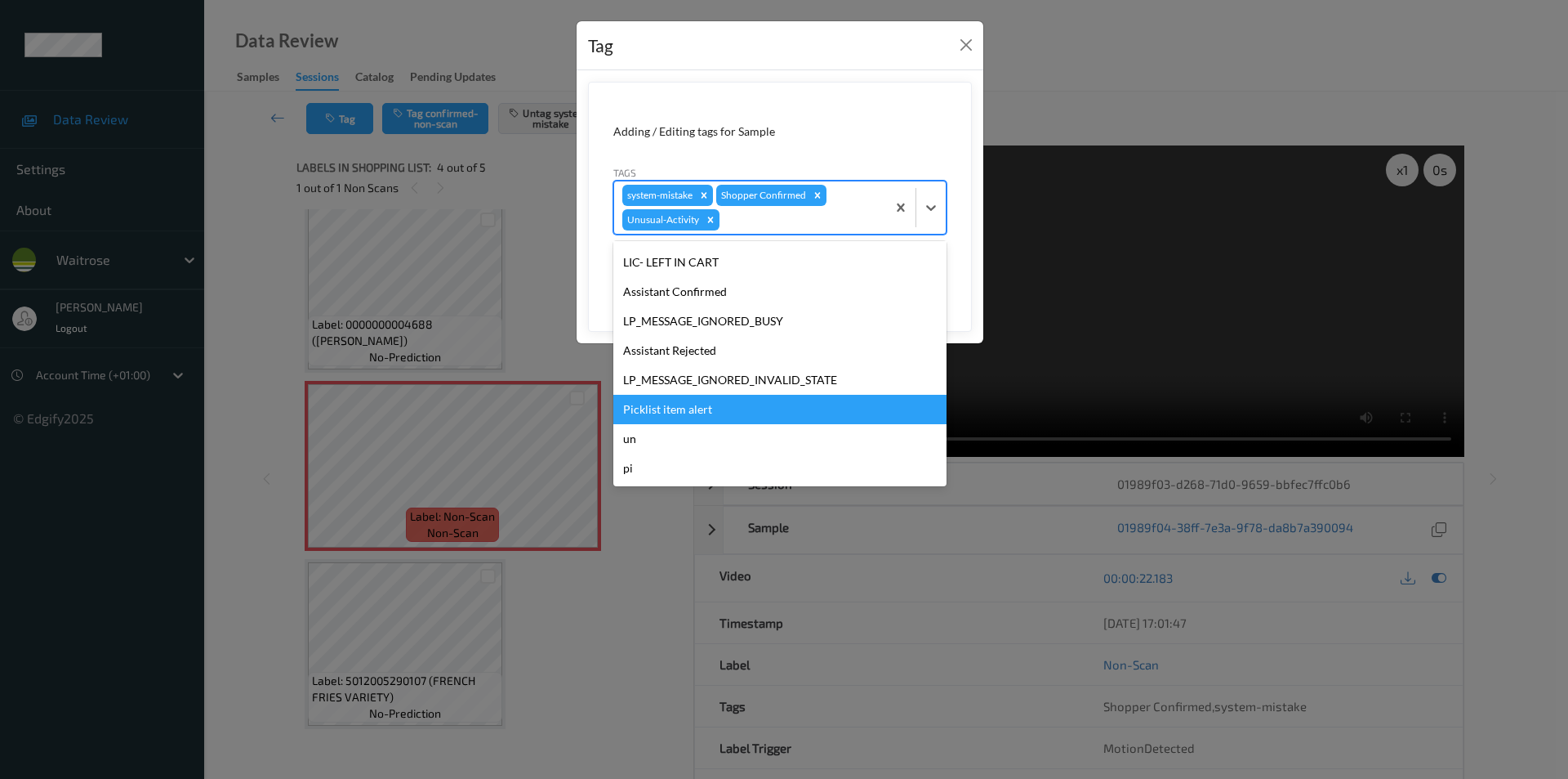
click at [668, 404] on div "Picklist item alert" at bounding box center [779, 409] width 333 height 29
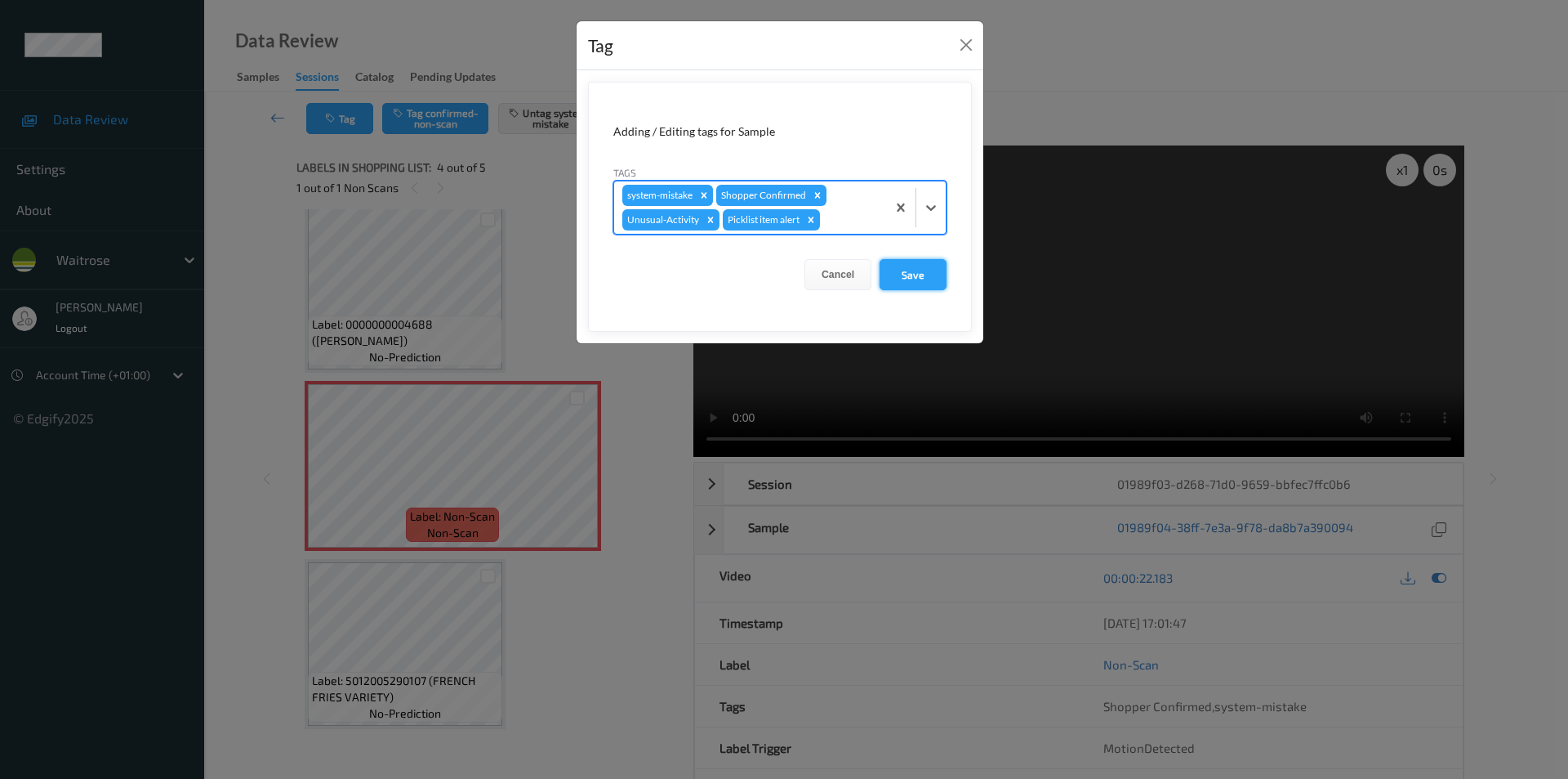
click at [910, 267] on button "Save" at bounding box center [913, 274] width 67 height 31
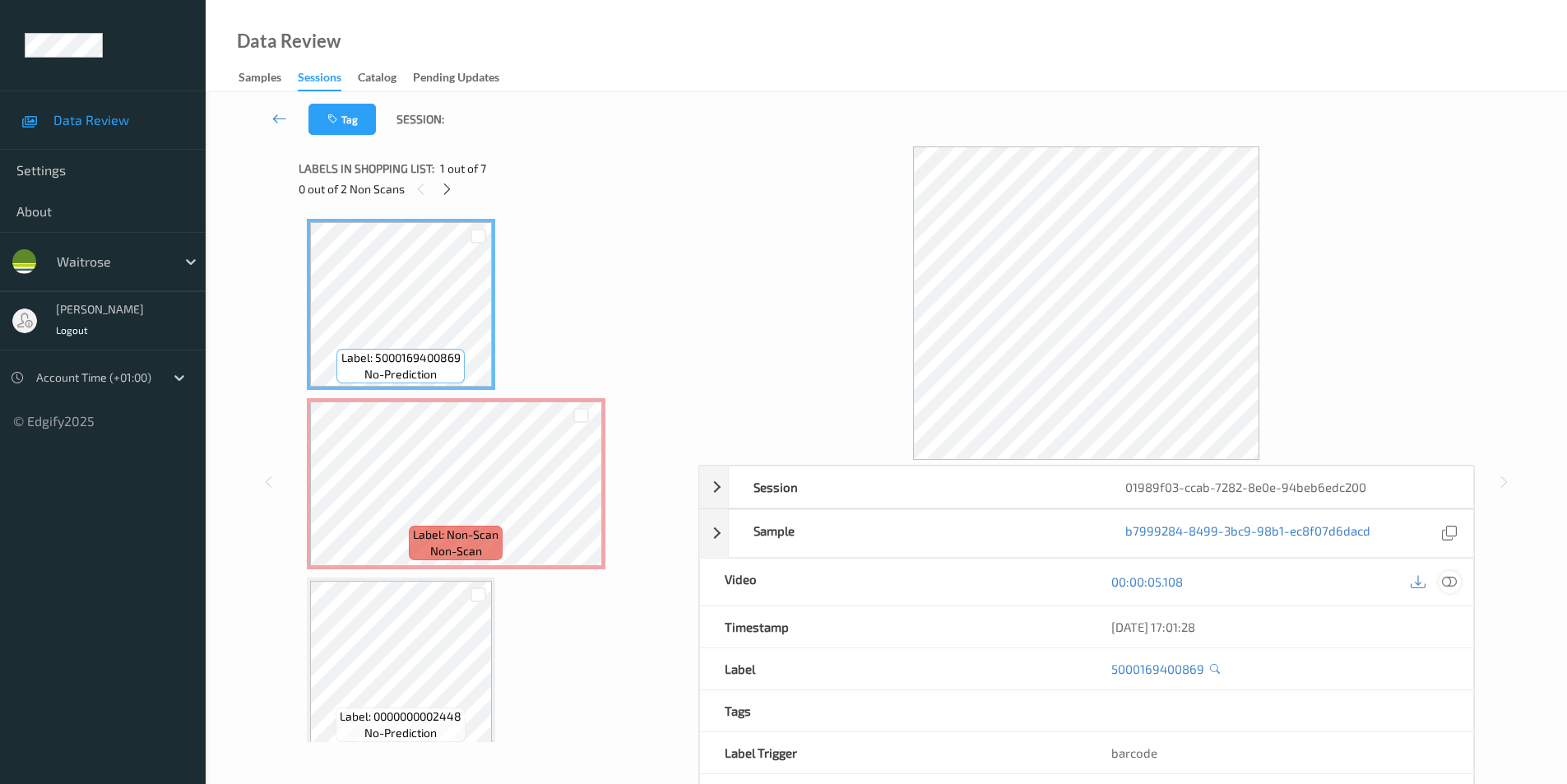
click at [1450, 573] on div at bounding box center [1450, 581] width 22 height 22
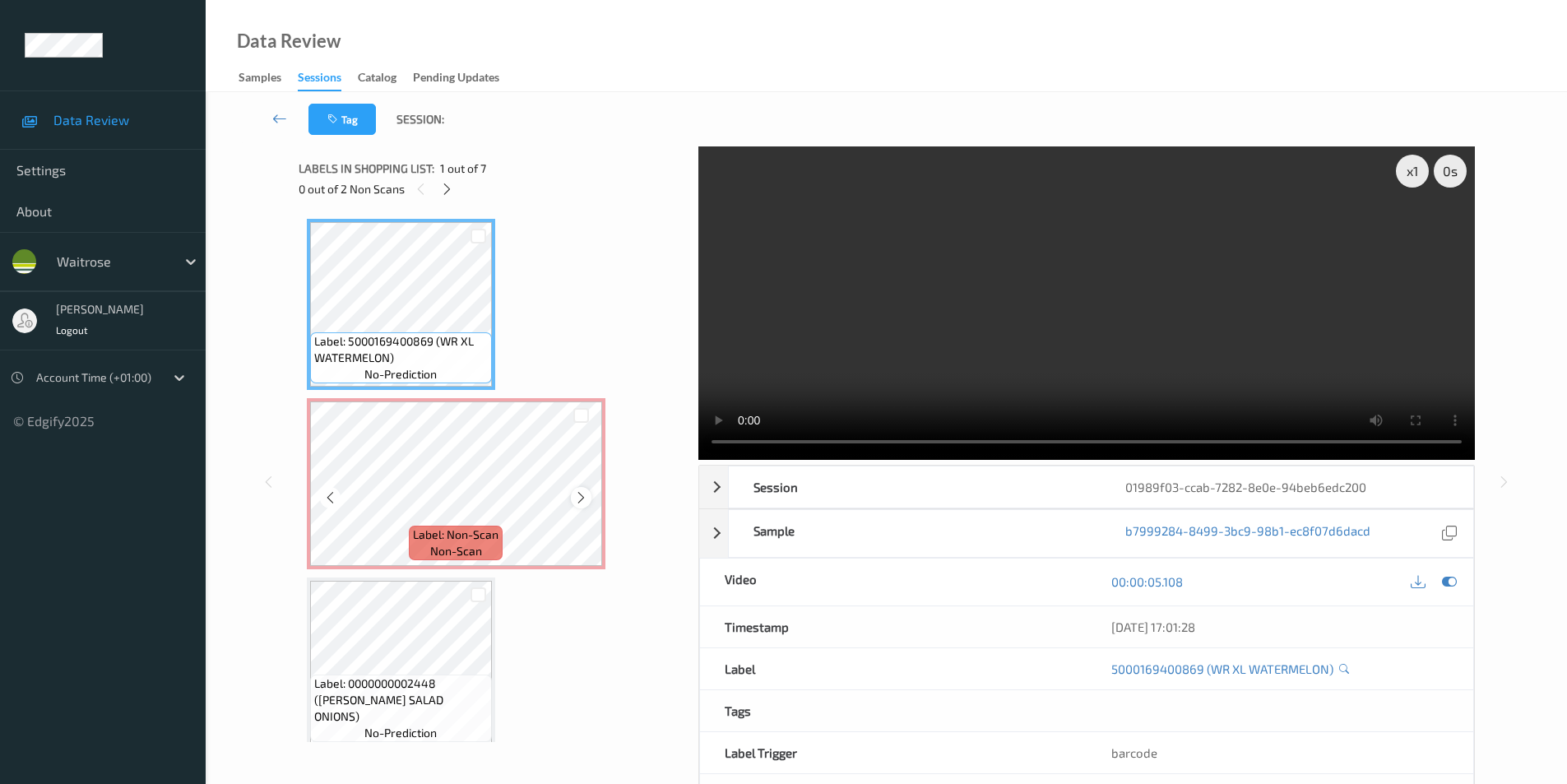
click at [578, 498] on icon at bounding box center [581, 497] width 14 height 15
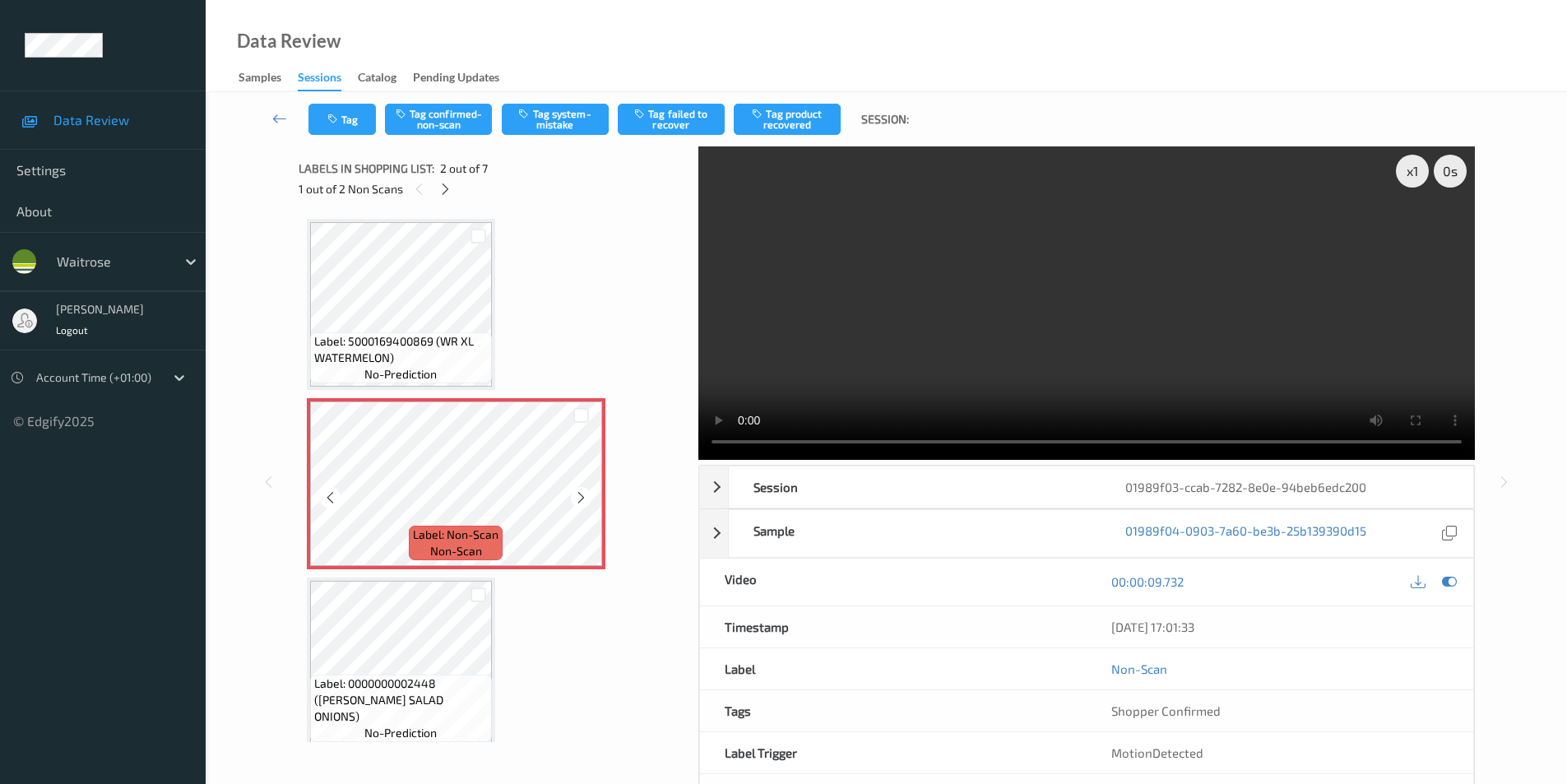
click at [578, 498] on icon at bounding box center [581, 497] width 14 height 15
click at [528, 113] on icon "button" at bounding box center [525, 113] width 14 height 12
click at [342, 118] on button "Tag" at bounding box center [342, 119] width 68 height 31
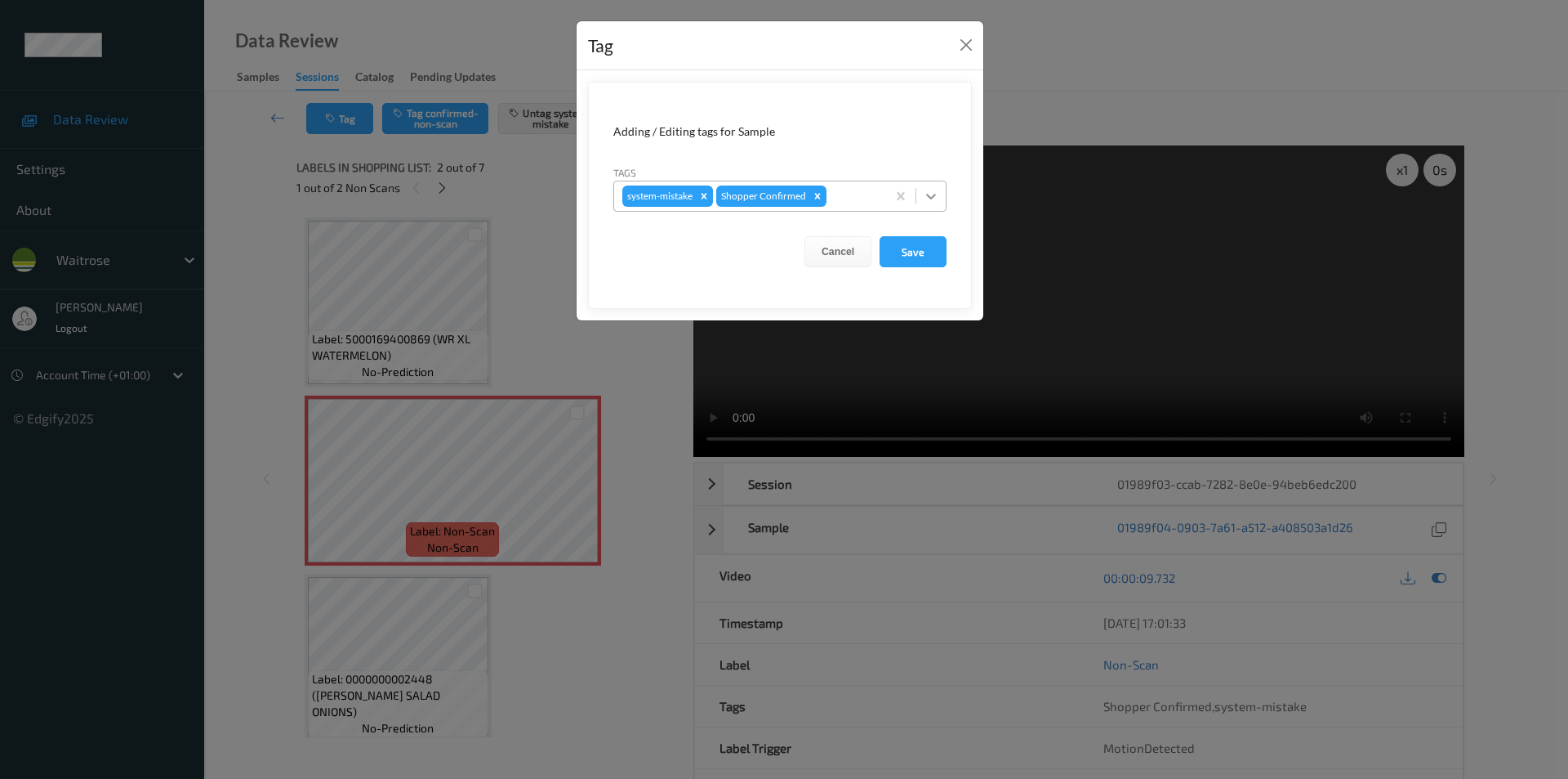
click at [930, 197] on icon at bounding box center [931, 197] width 10 height 5
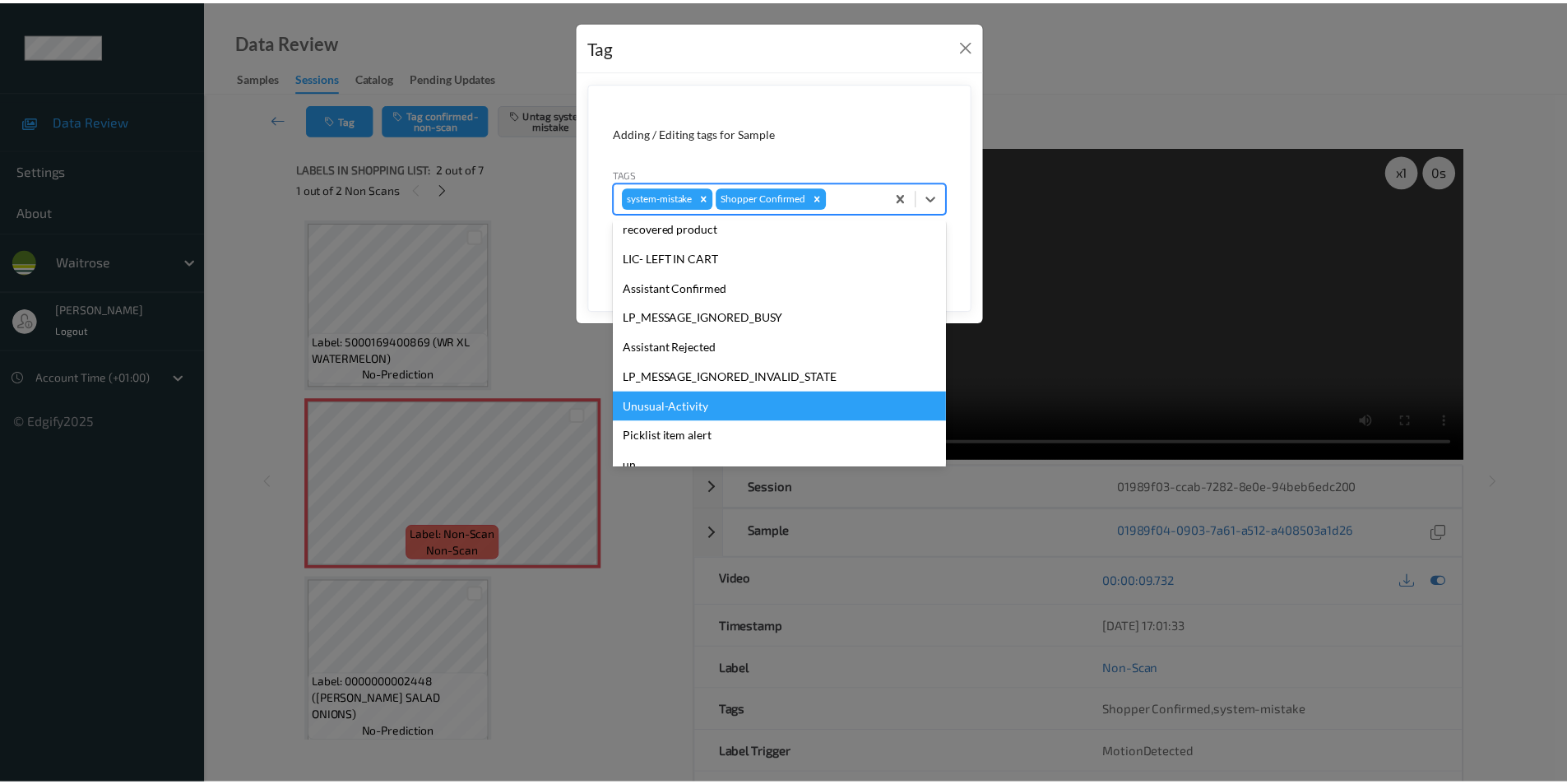
scroll to position [323, 0]
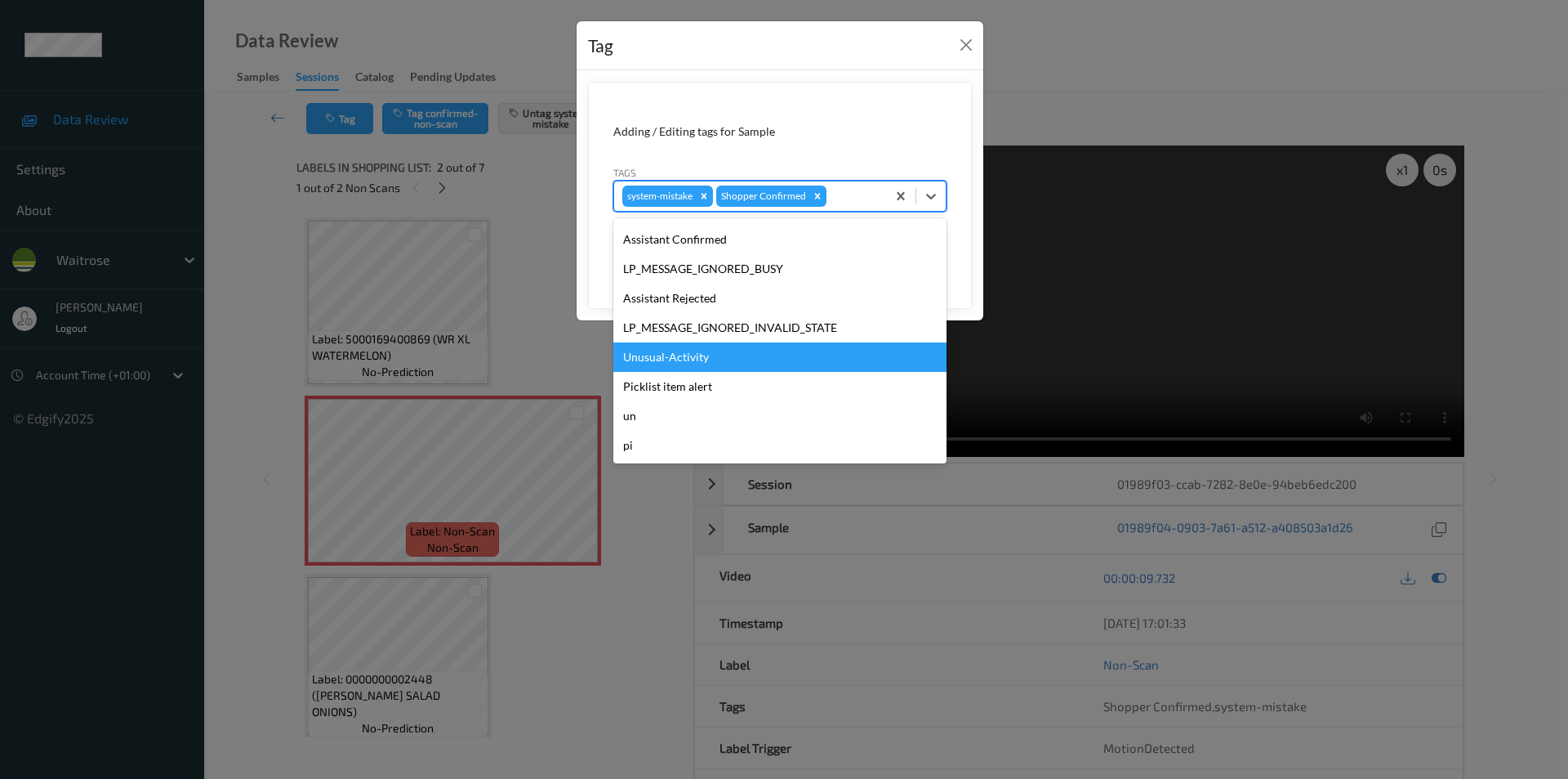
click at [653, 353] on div "Unusual-Activity" at bounding box center [779, 357] width 333 height 29
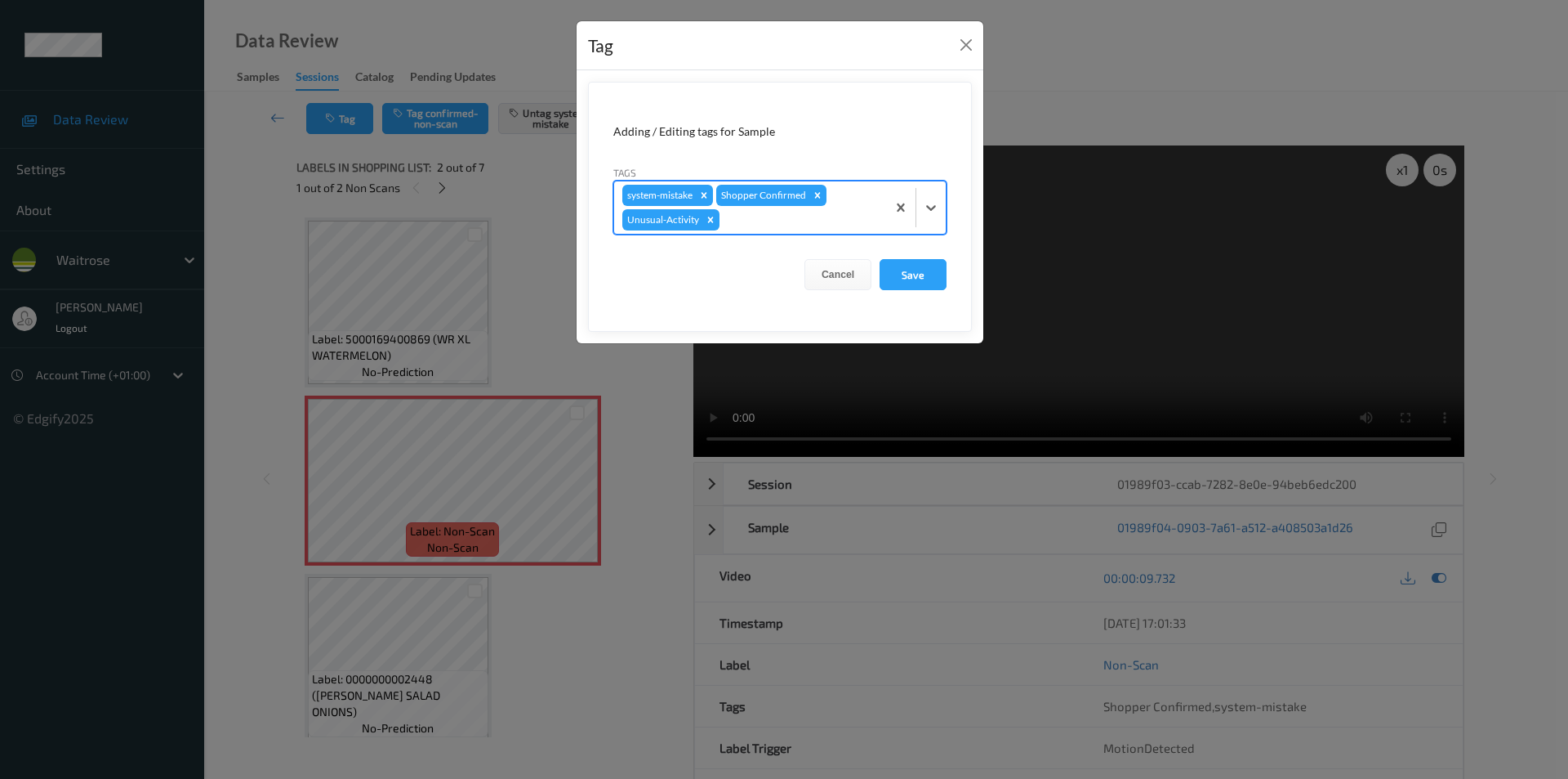
click at [900, 254] on form "Adding / Editing tags for Sample Tags option Unusual-Activity, selected. Select…" at bounding box center [779, 207] width 383 height 250
click at [904, 267] on button "Save" at bounding box center [913, 274] width 67 height 31
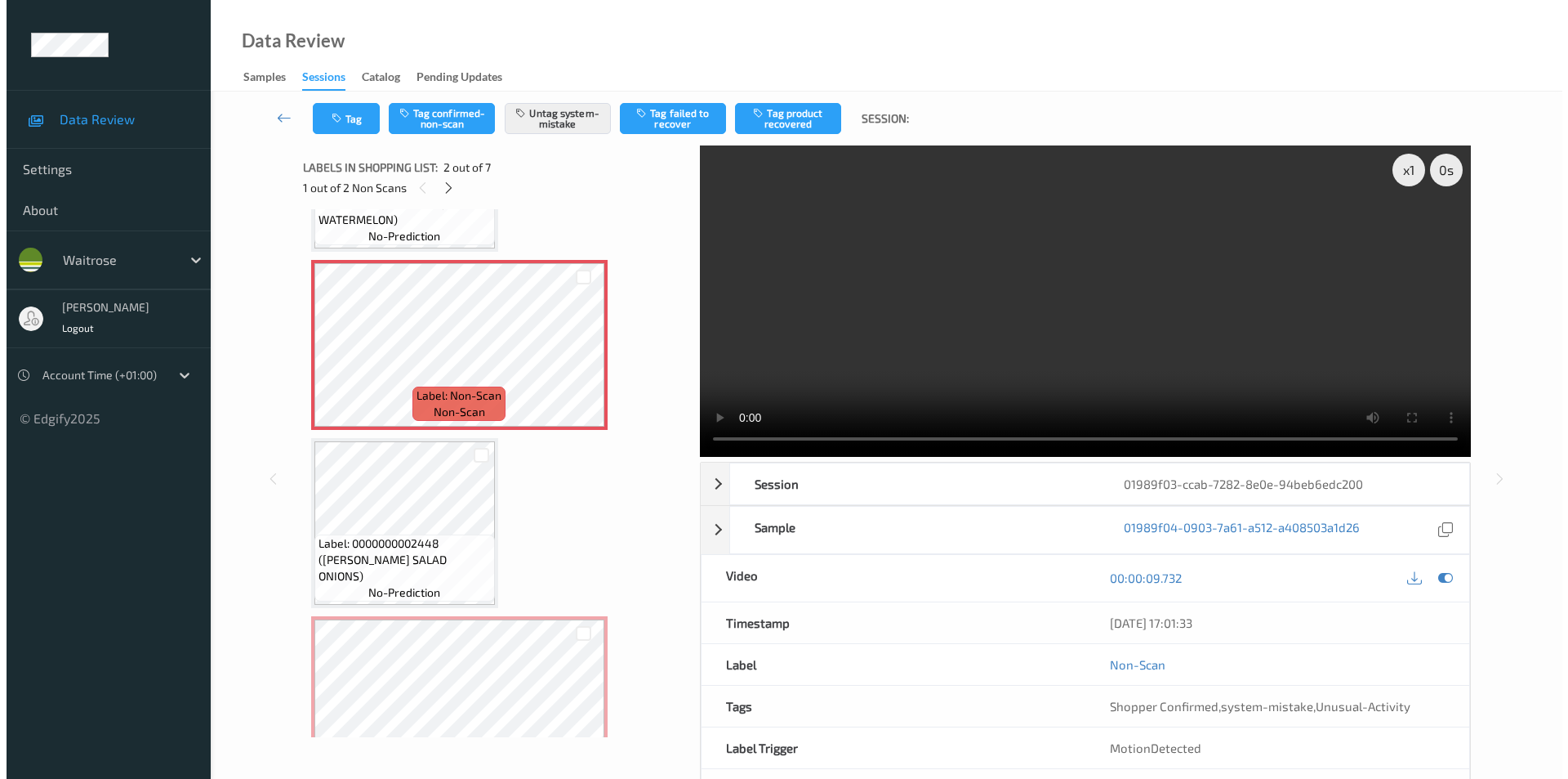
scroll to position [245, 0]
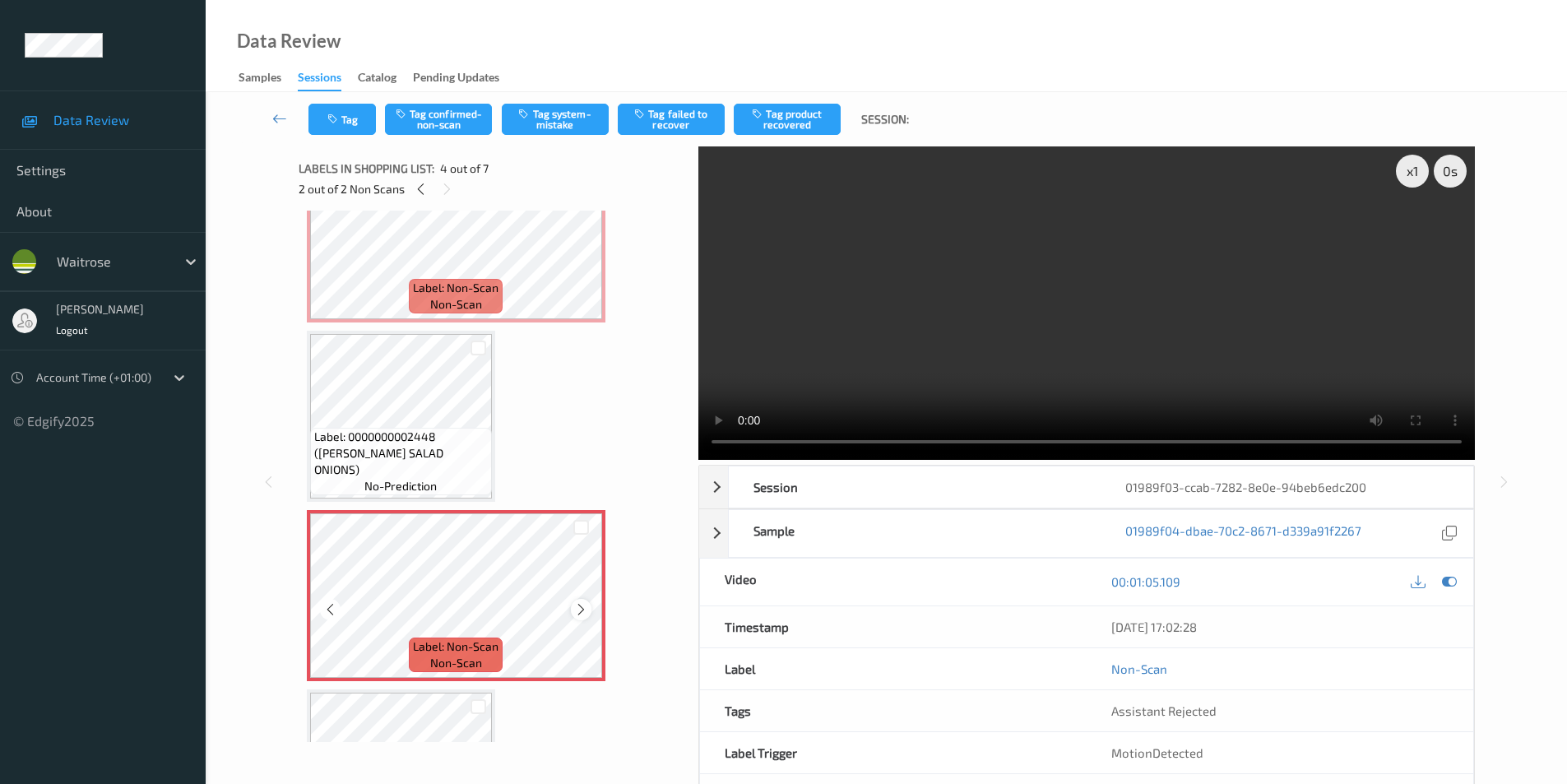
click at [582, 608] on icon at bounding box center [581, 609] width 14 height 15
click at [546, 118] on button "Tag system-mistake" at bounding box center [555, 119] width 107 height 31
click at [342, 125] on button "Tag" at bounding box center [342, 119] width 68 height 31
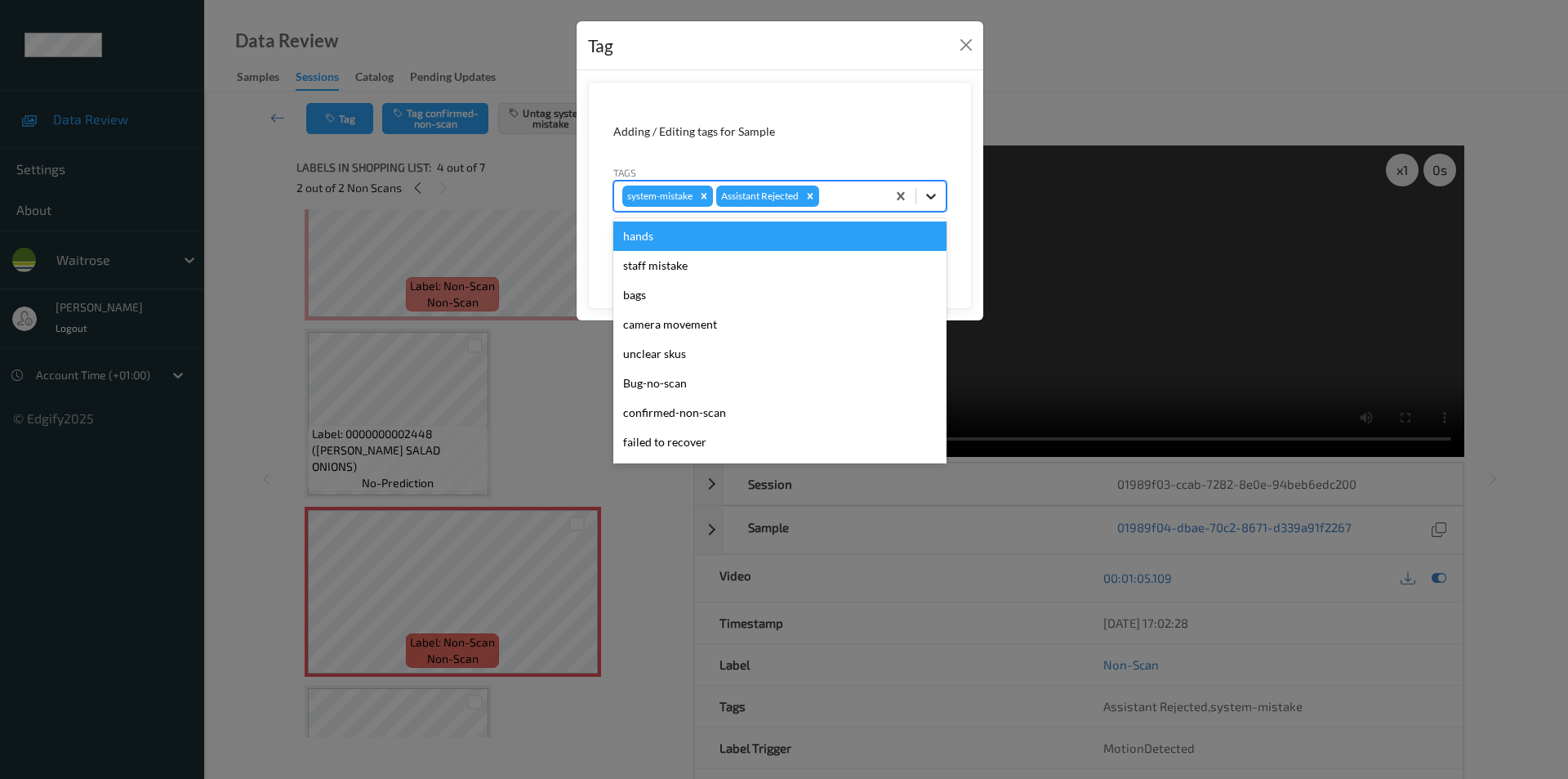
click at [930, 201] on icon at bounding box center [931, 196] width 16 height 16
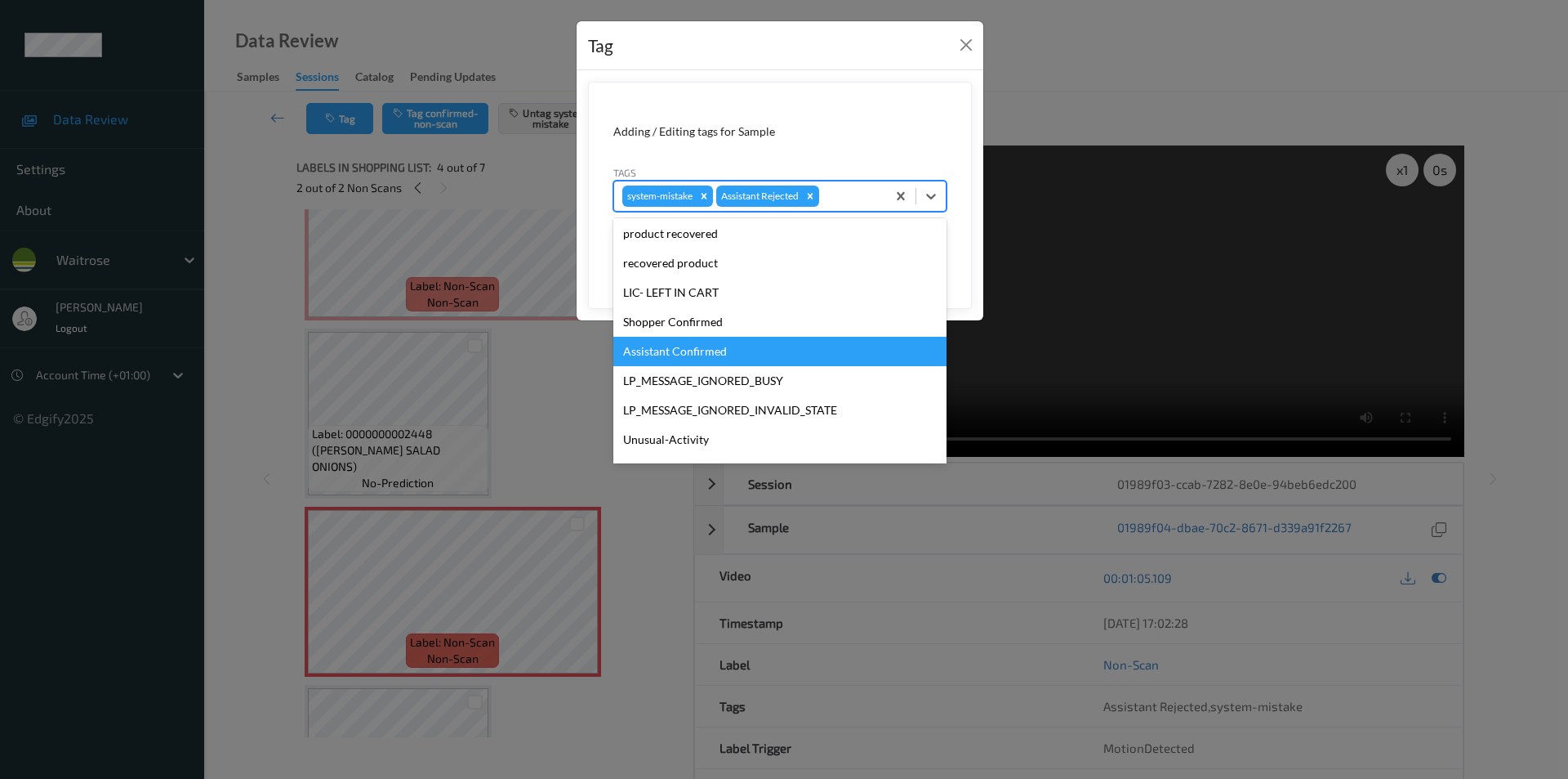
scroll to position [321, 0]
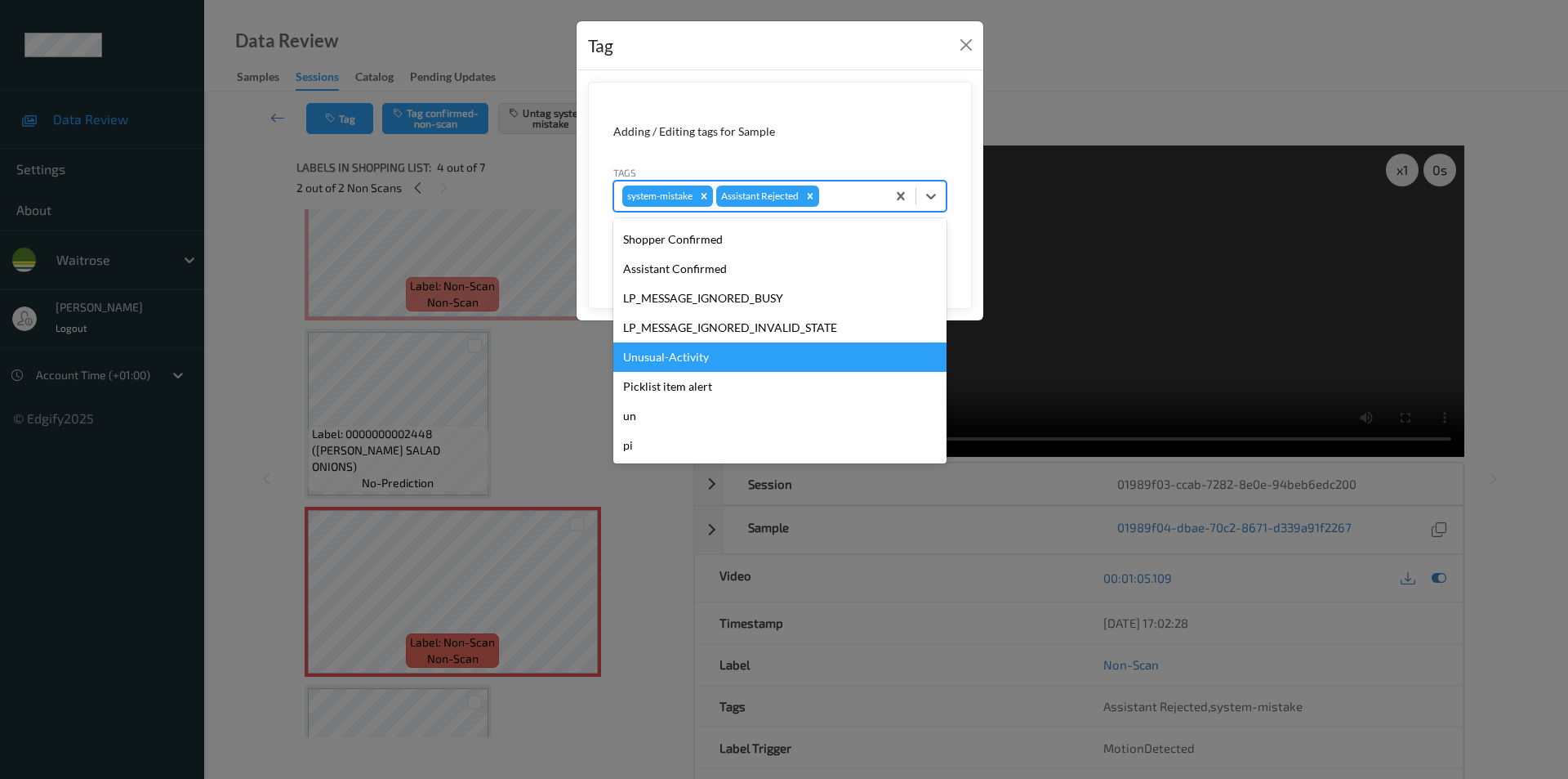
click at [651, 358] on div "Unusual-Activity" at bounding box center [779, 357] width 333 height 29
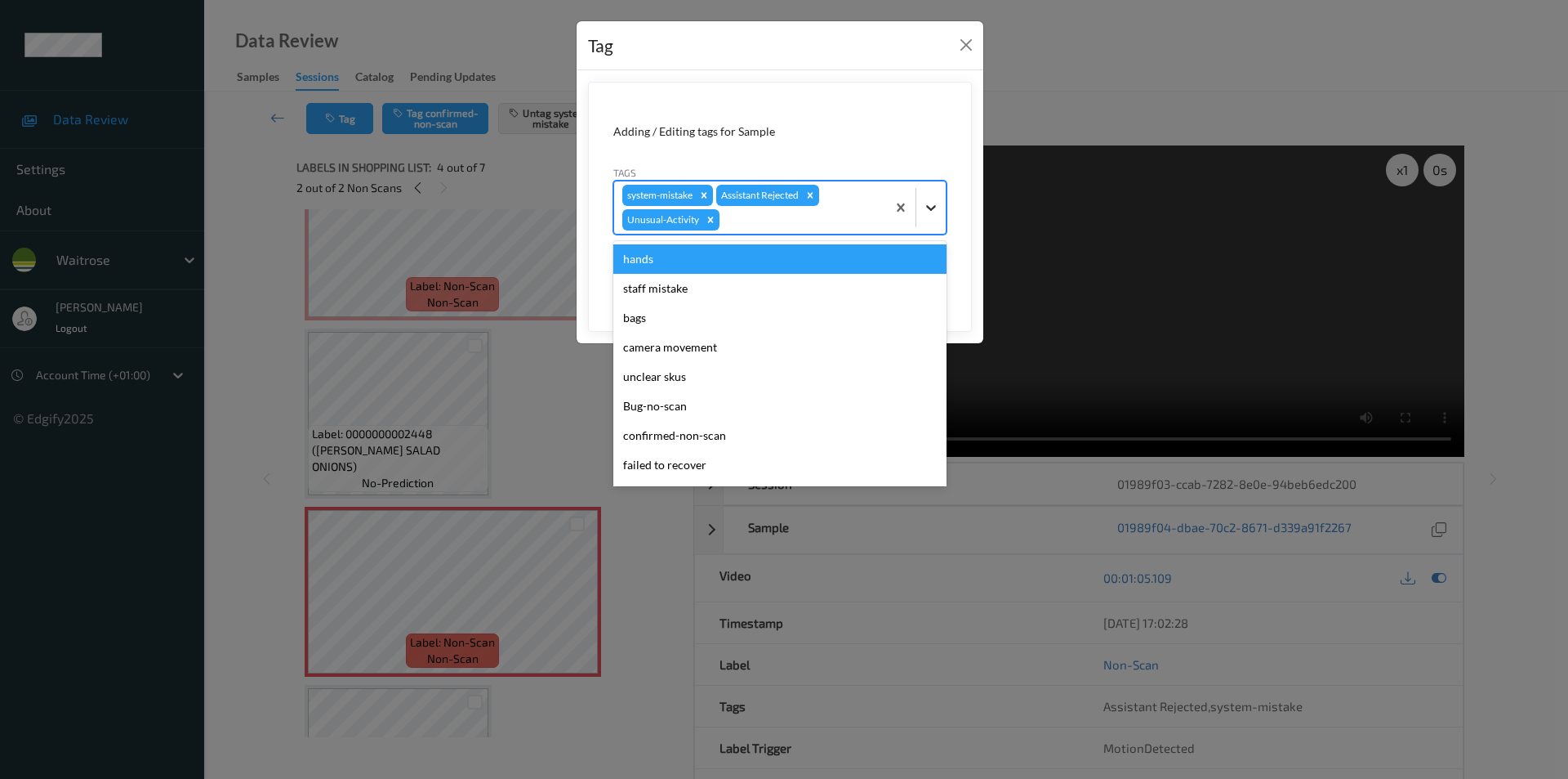
click at [925, 211] on icon at bounding box center [931, 208] width 16 height 16
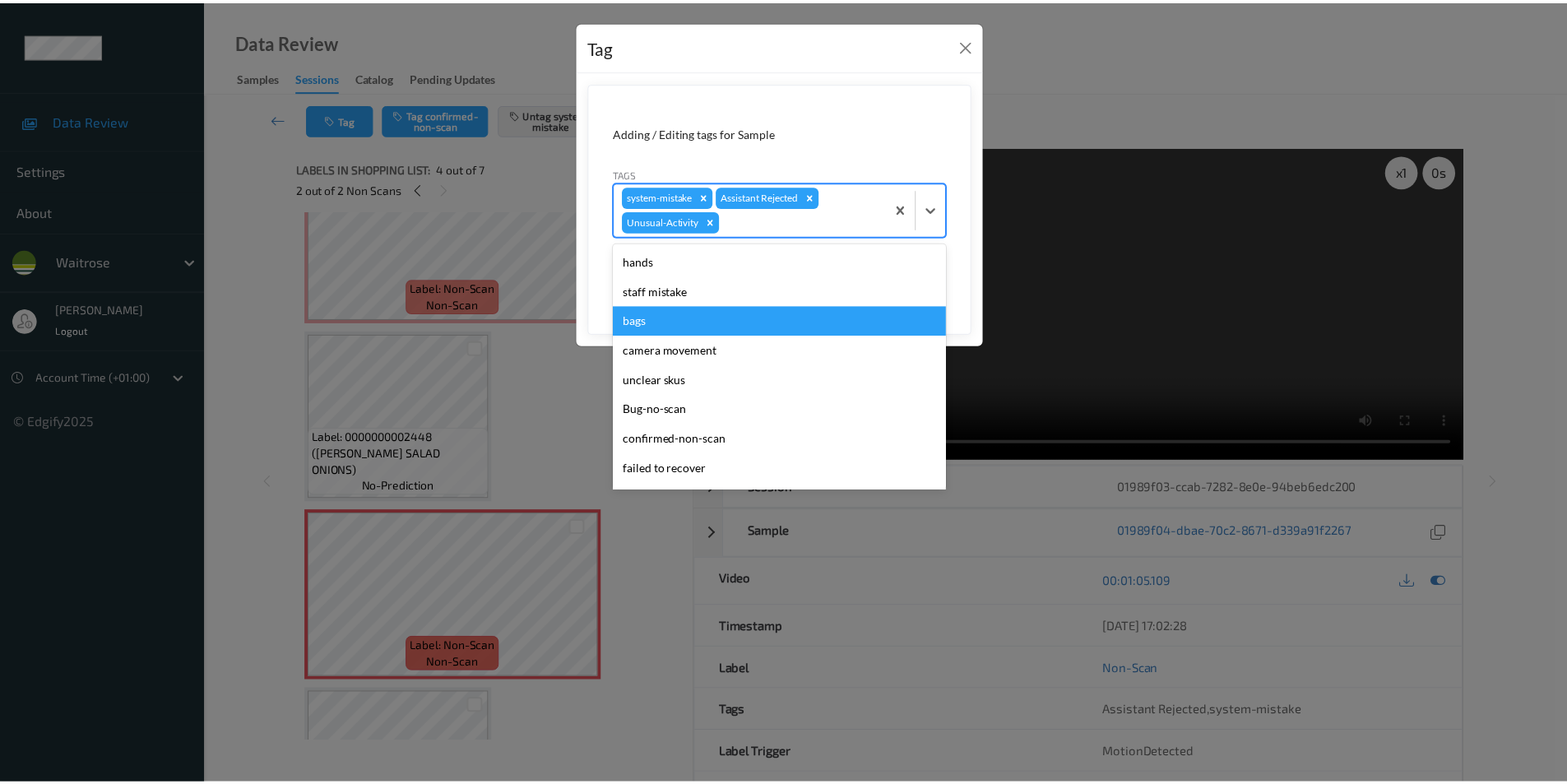
scroll to position [293, 0]
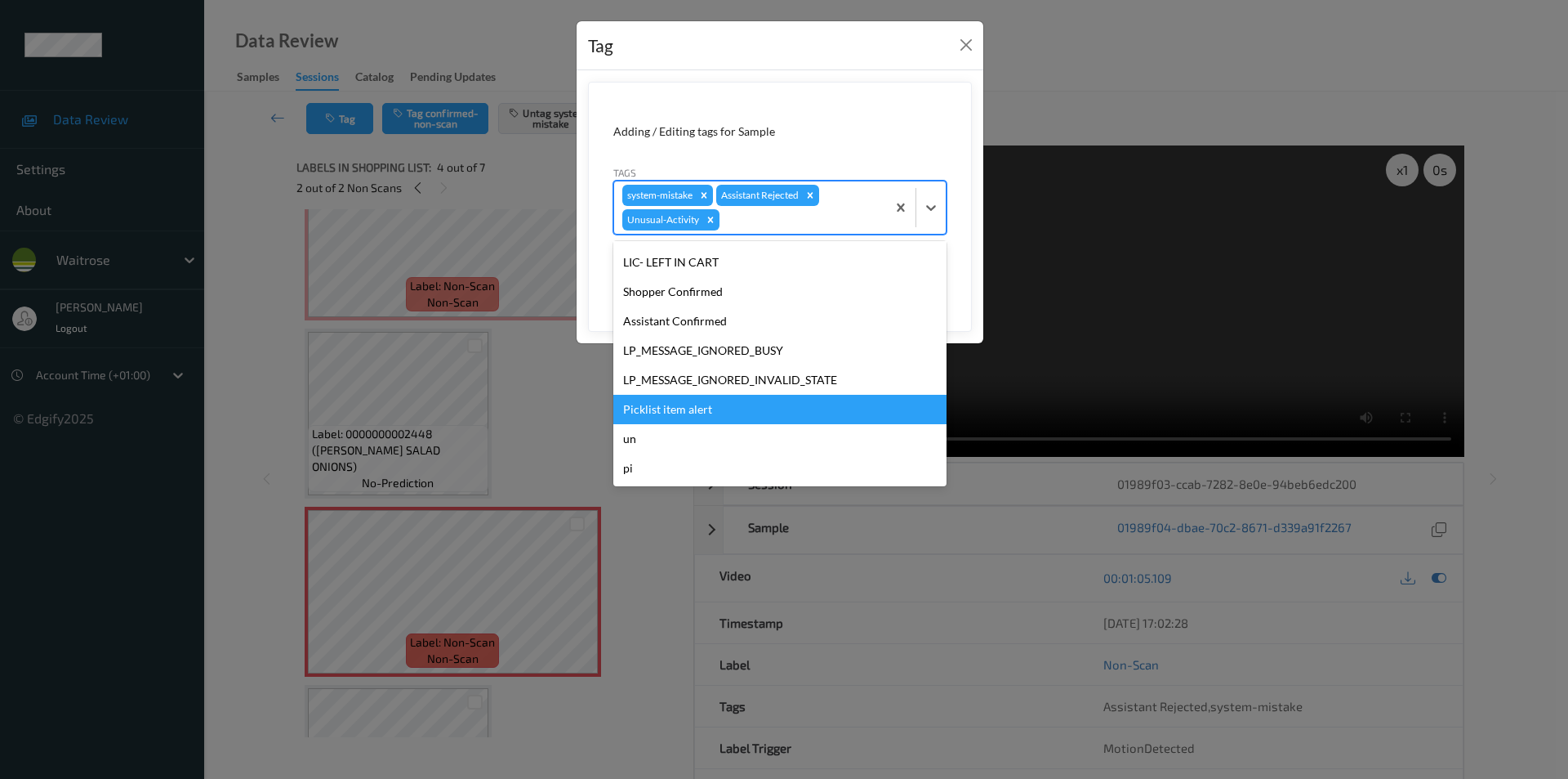
click at [670, 410] on div "Picklist item alert" at bounding box center [779, 409] width 333 height 29
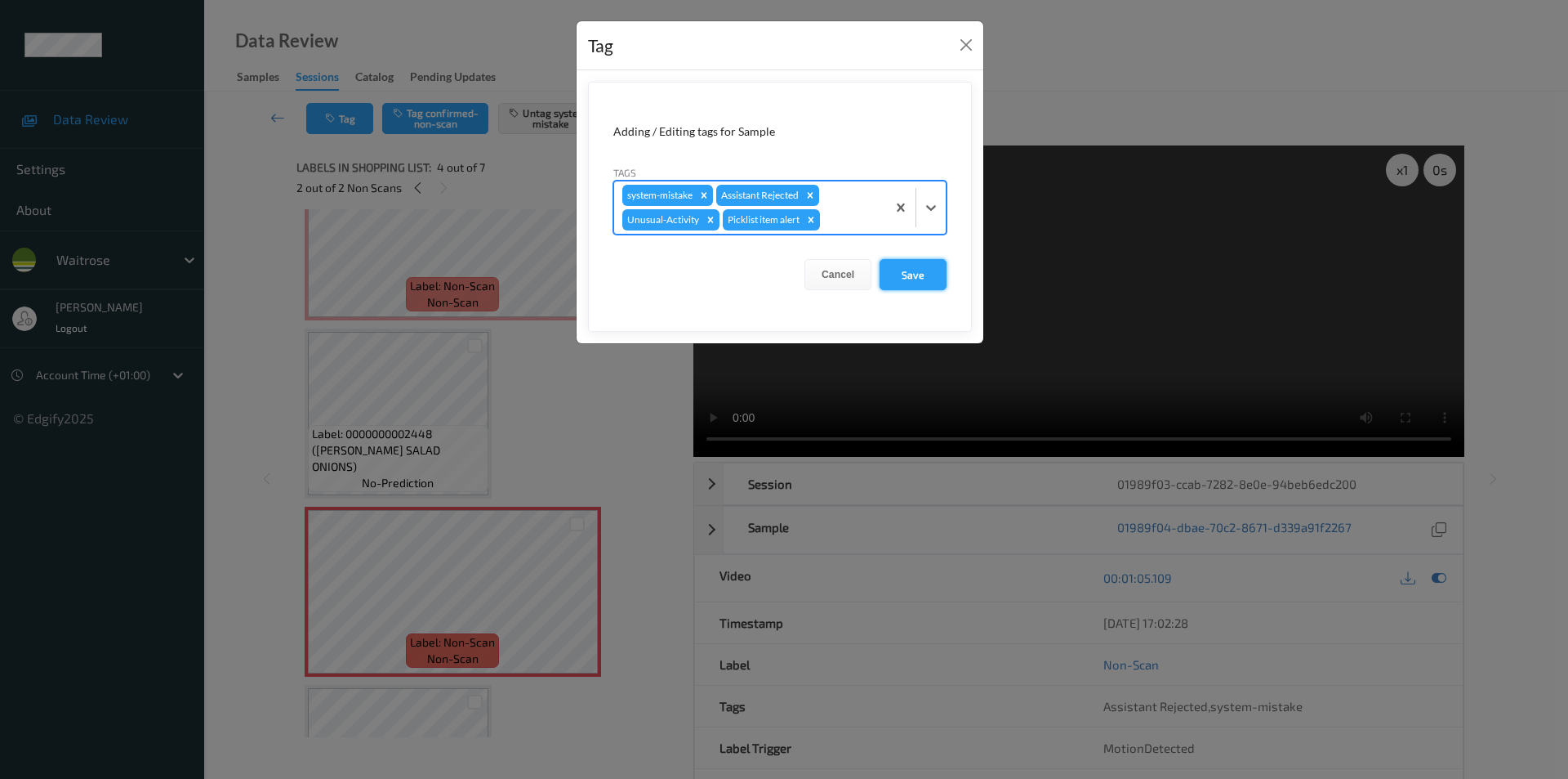
click at [913, 273] on button "Save" at bounding box center [913, 274] width 67 height 31
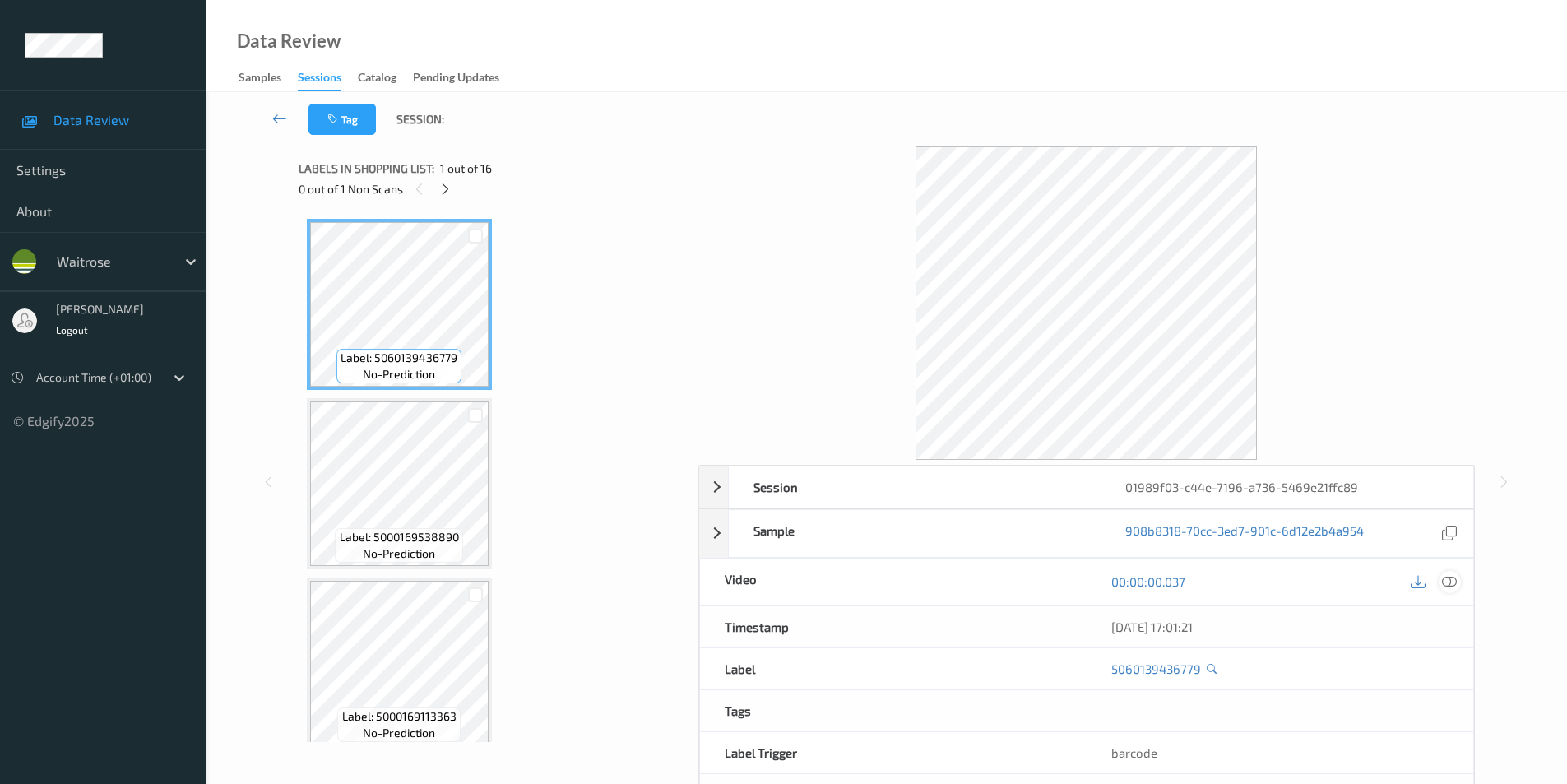
click at [1447, 582] on icon at bounding box center [1450, 581] width 15 height 15
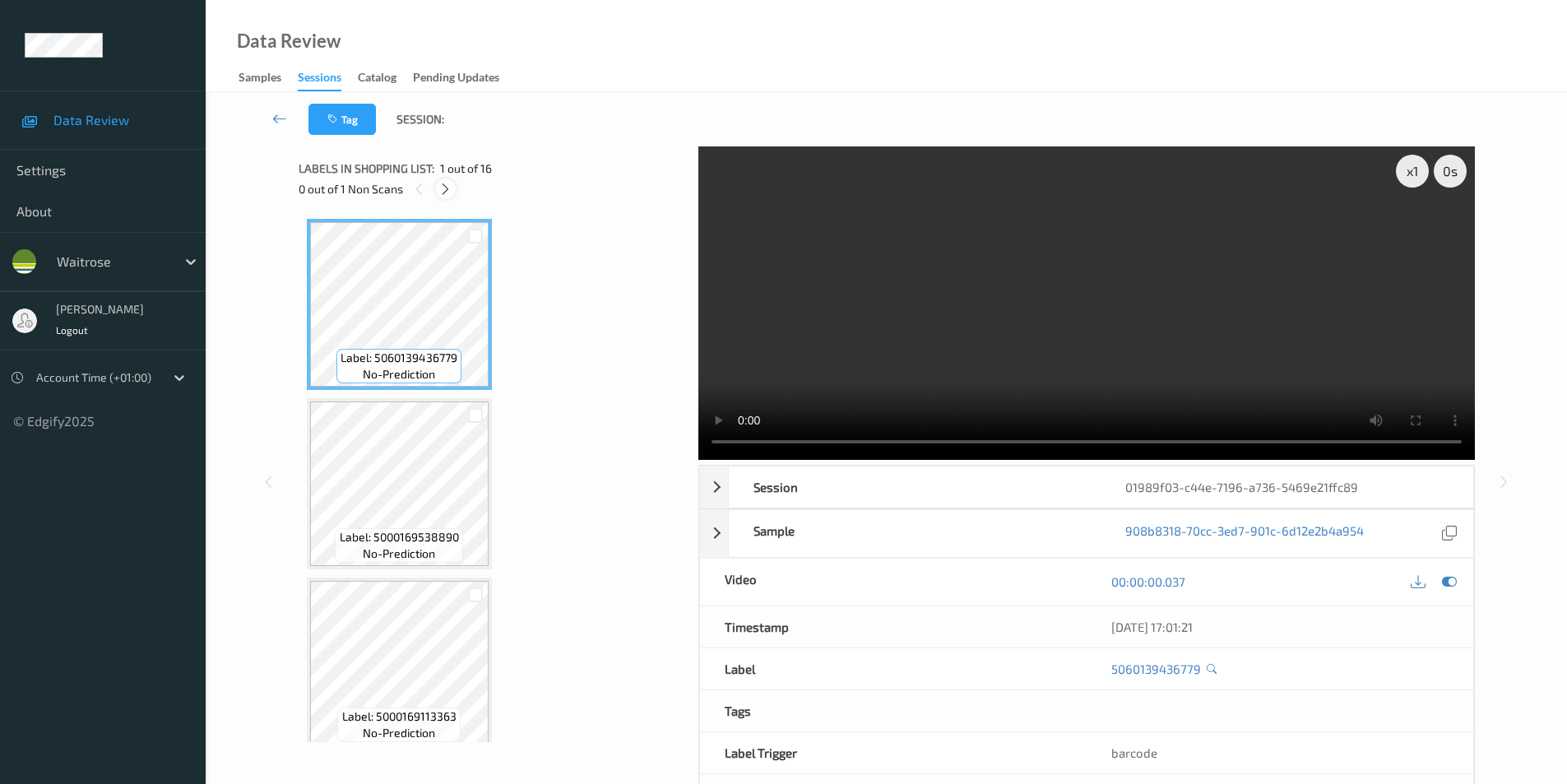
click at [446, 187] on icon at bounding box center [445, 189] width 14 height 15
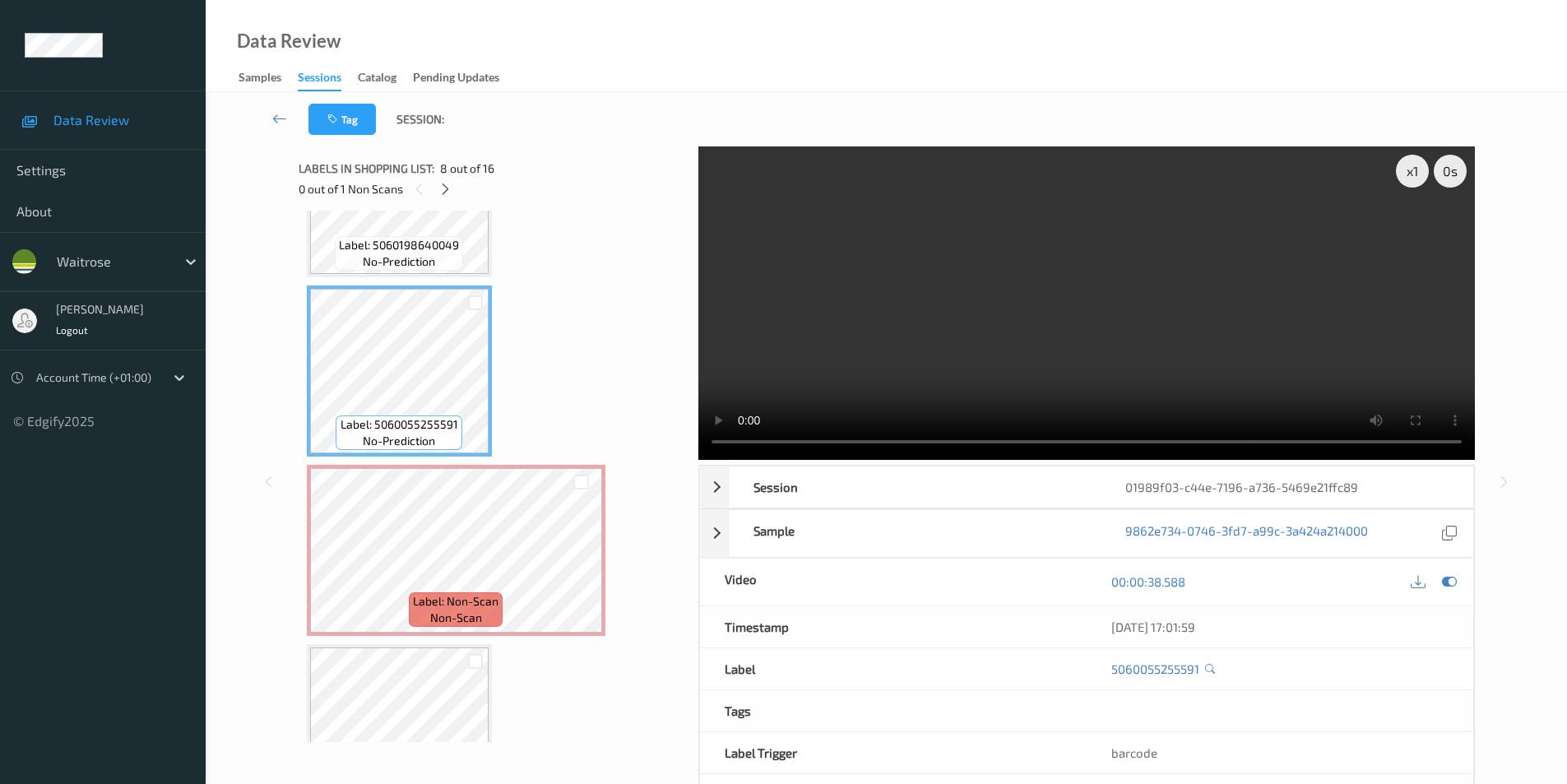
scroll to position [1181, 0]
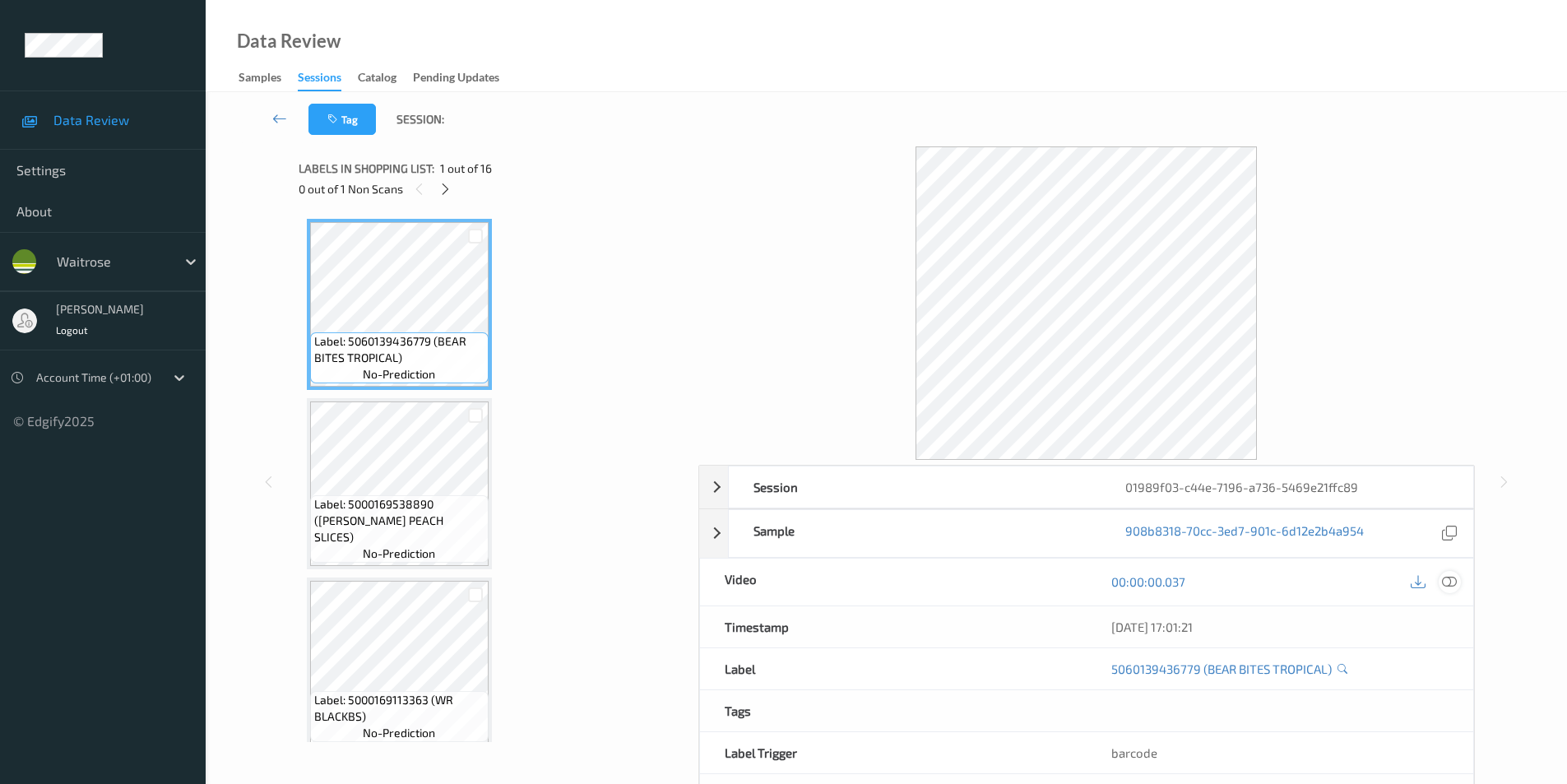
click at [1447, 580] on icon at bounding box center [1450, 581] width 15 height 15
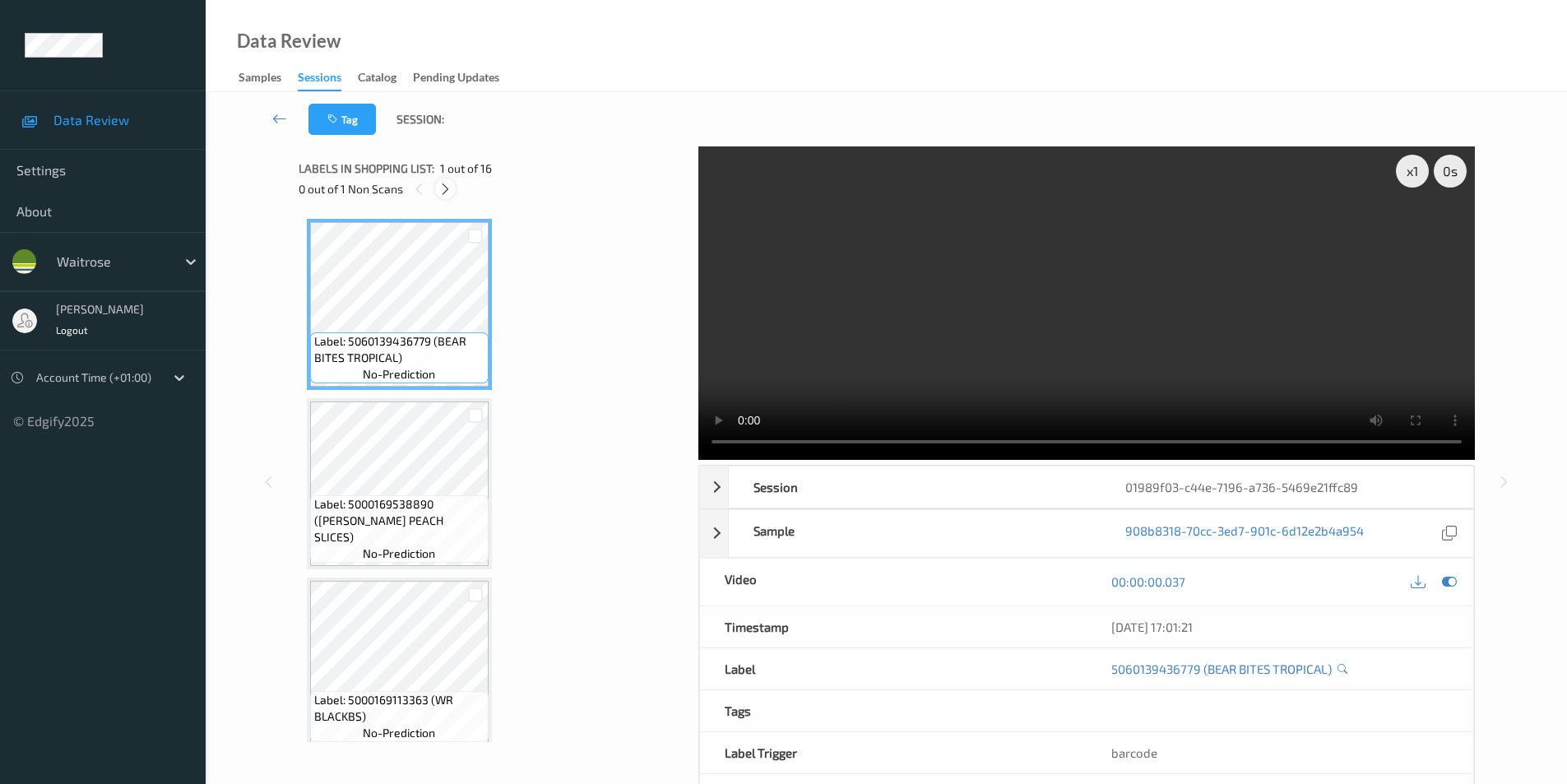
click at [450, 183] on icon at bounding box center [445, 189] width 14 height 15
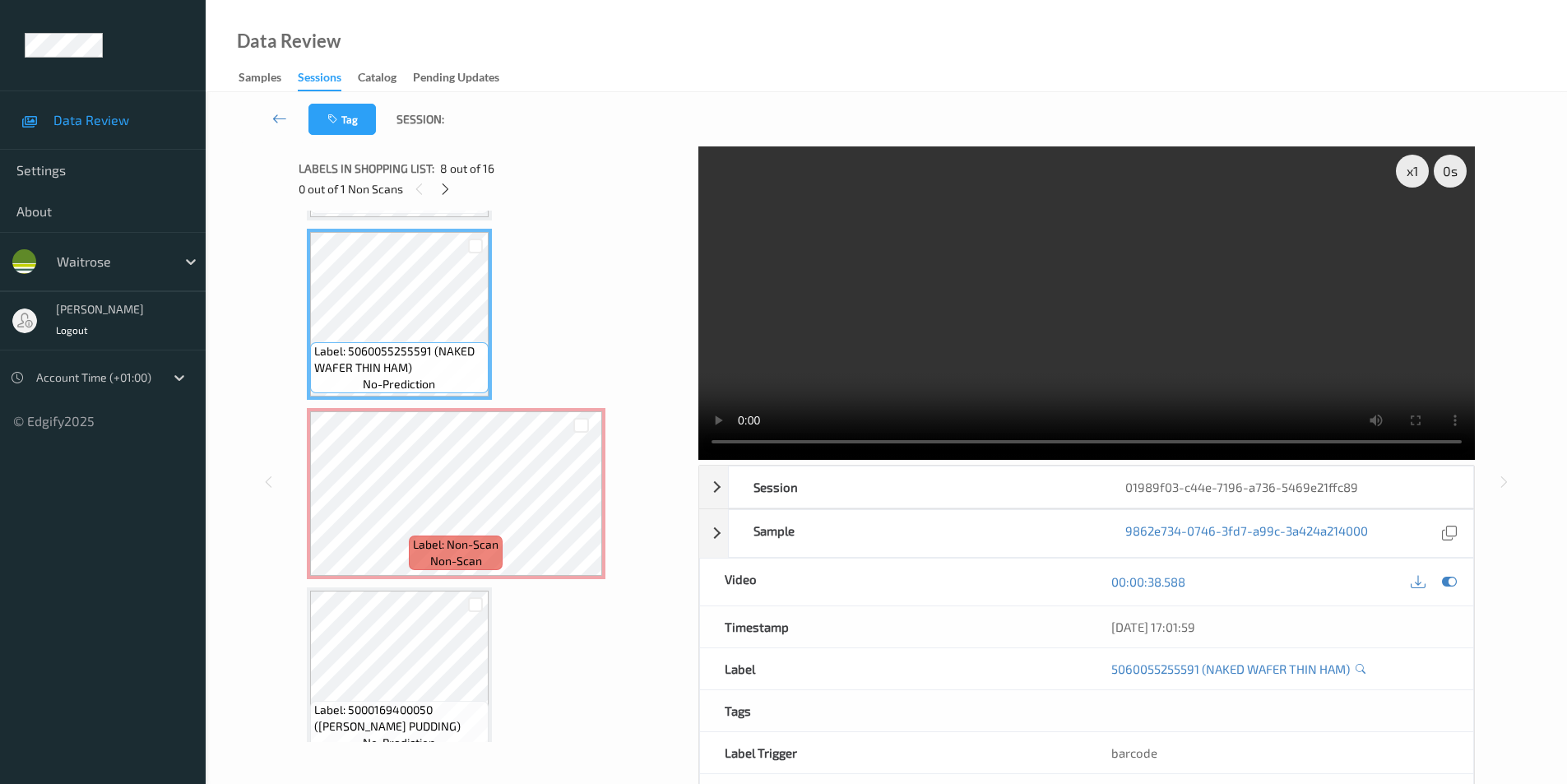
scroll to position [1263, 0]
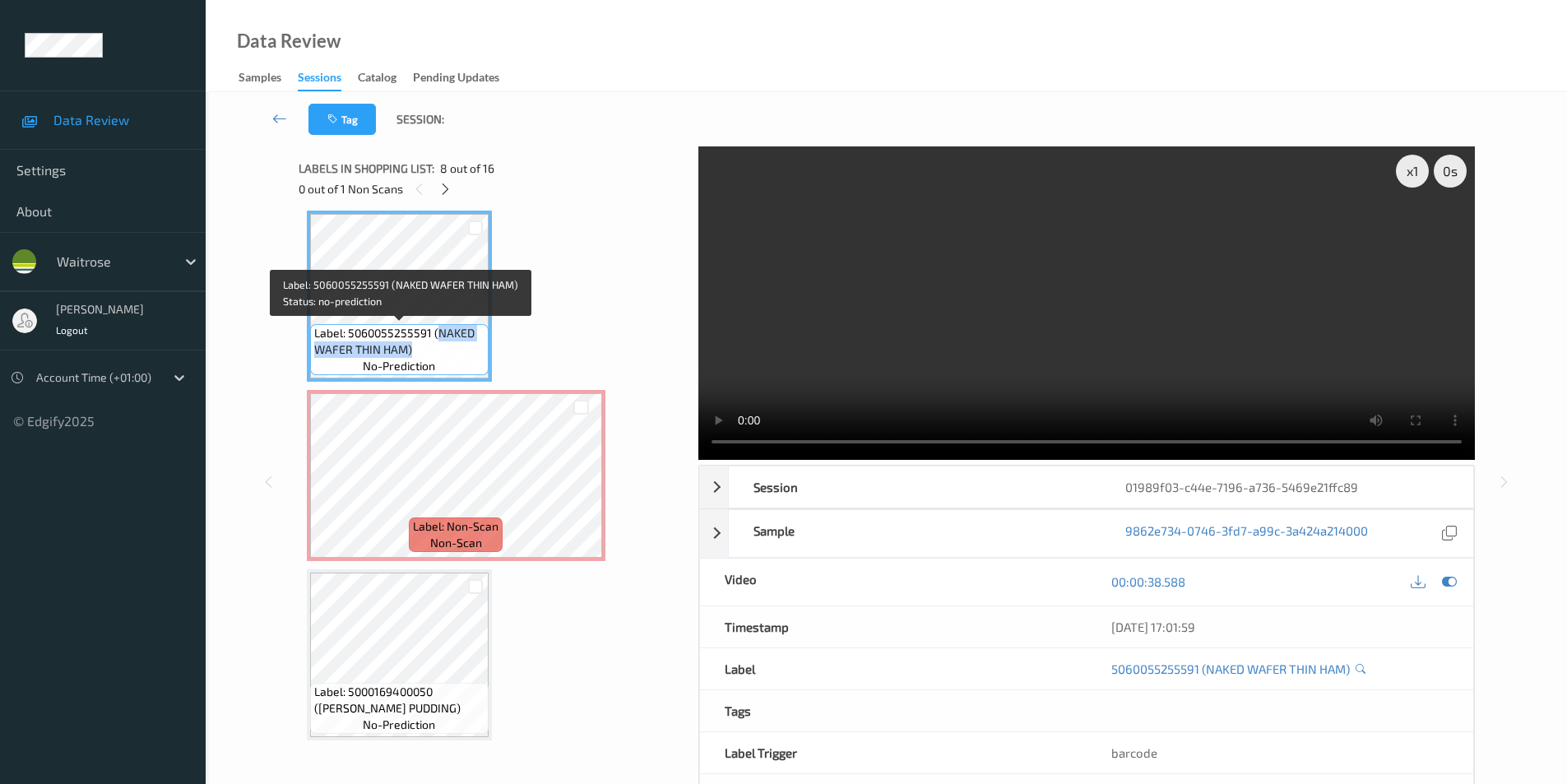
drag, startPoint x: 434, startPoint y: 331, endPoint x: 434, endPoint y: 357, distance: 26.0
click at [434, 357] on span "Label: 5060055255591 (NAKED WAFER THIN HAM)" at bounding box center [400, 341] width 171 height 33
copy span "NAKED WAFER THIN HAM)"
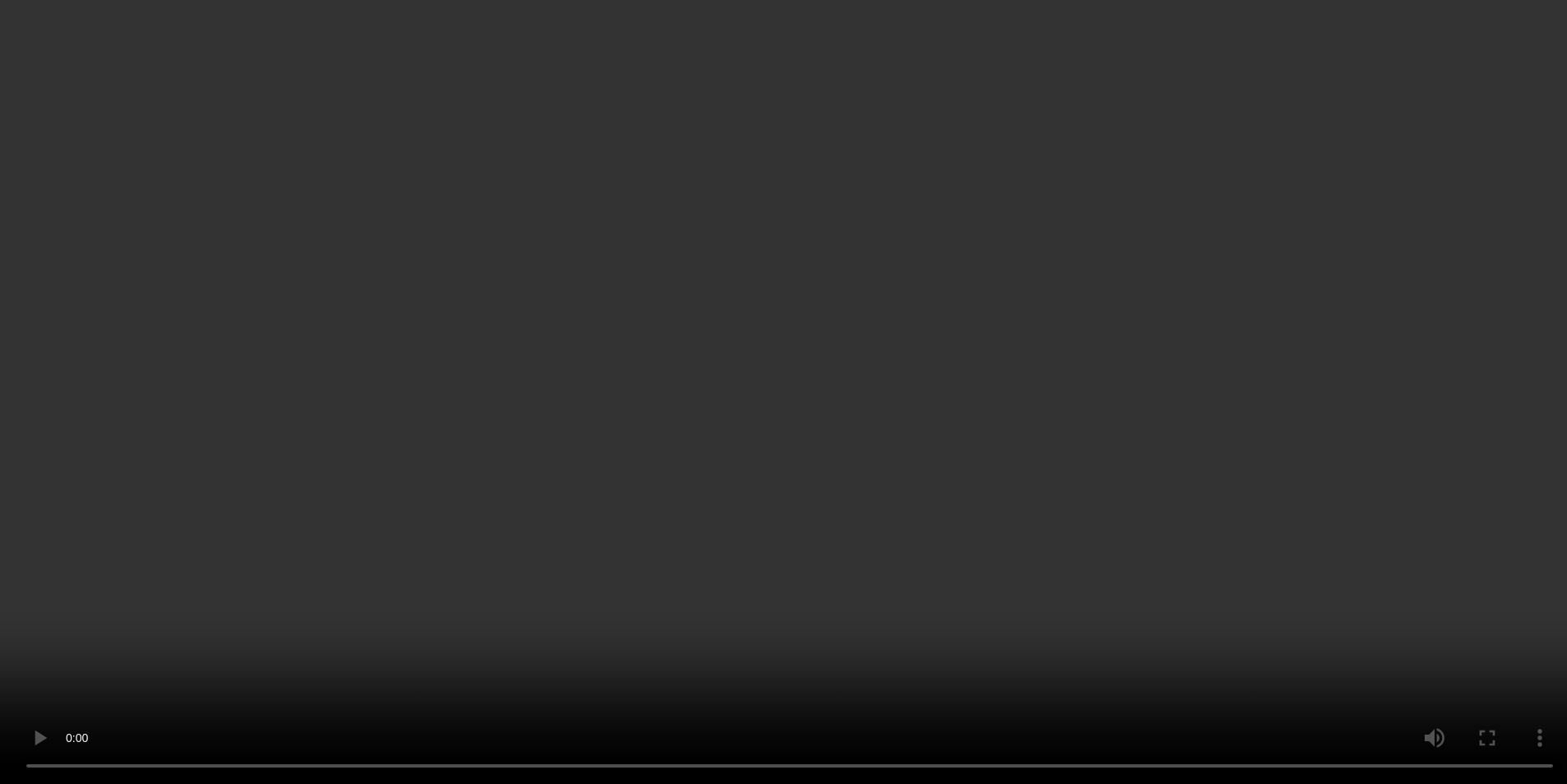
scroll to position [1398, 0]
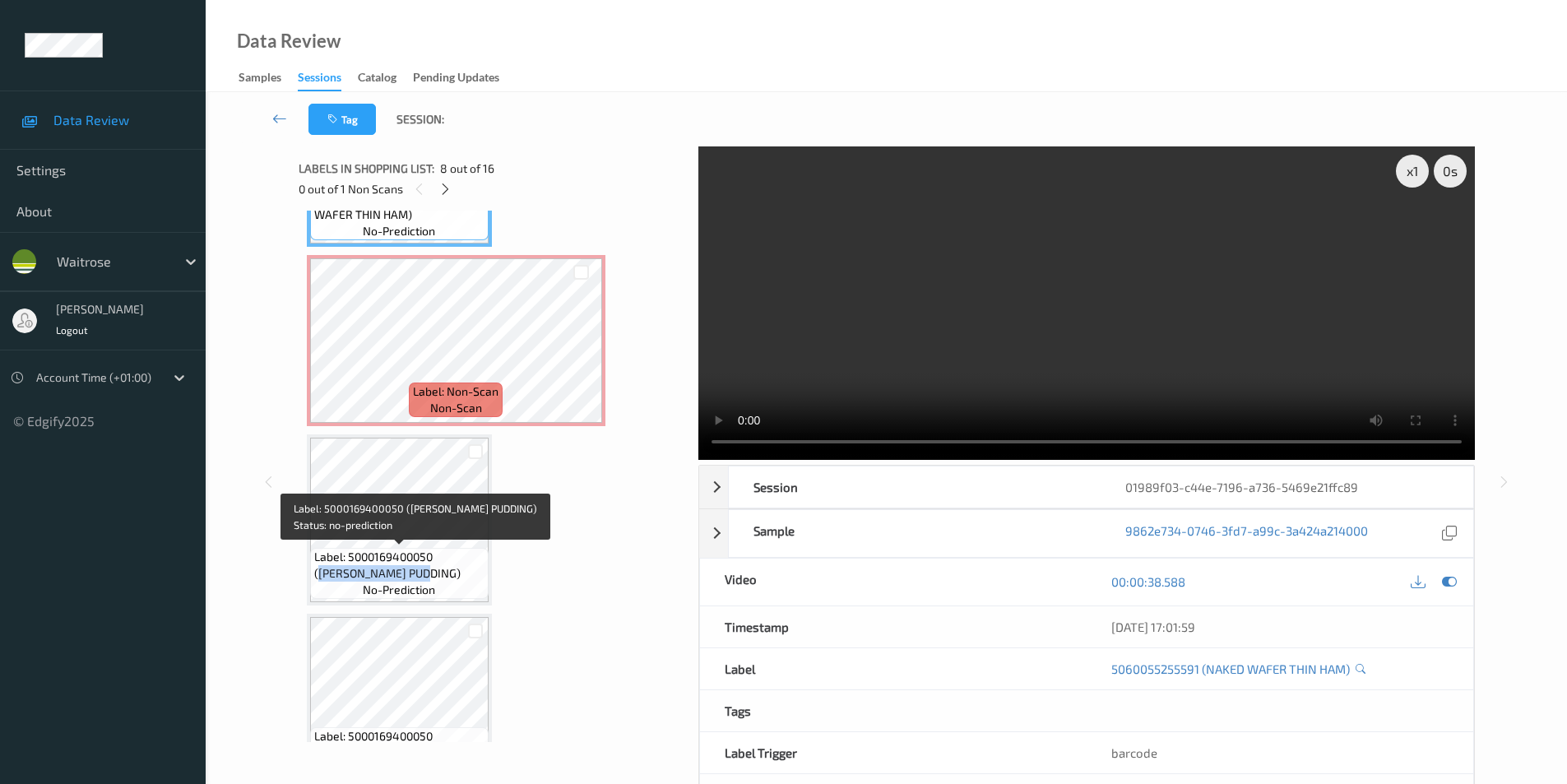
drag, startPoint x: 439, startPoint y: 557, endPoint x: 434, endPoint y: 574, distance: 17.7
click at [434, 574] on span "Label: 5000169400050 ([PERSON_NAME] PUDDING)" at bounding box center [400, 565] width 171 height 33
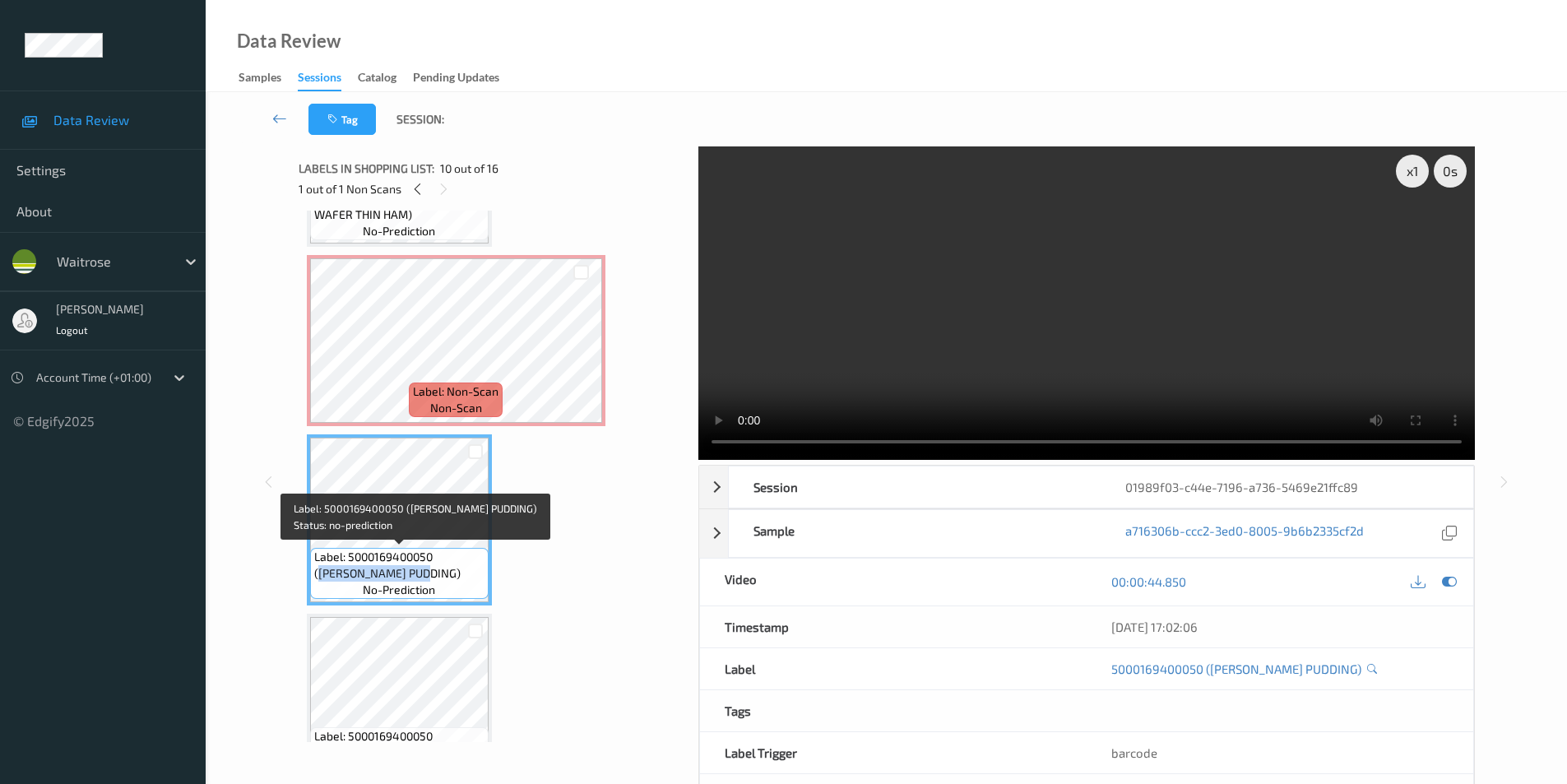
copy span "[PERSON_NAME] PUDDING)"
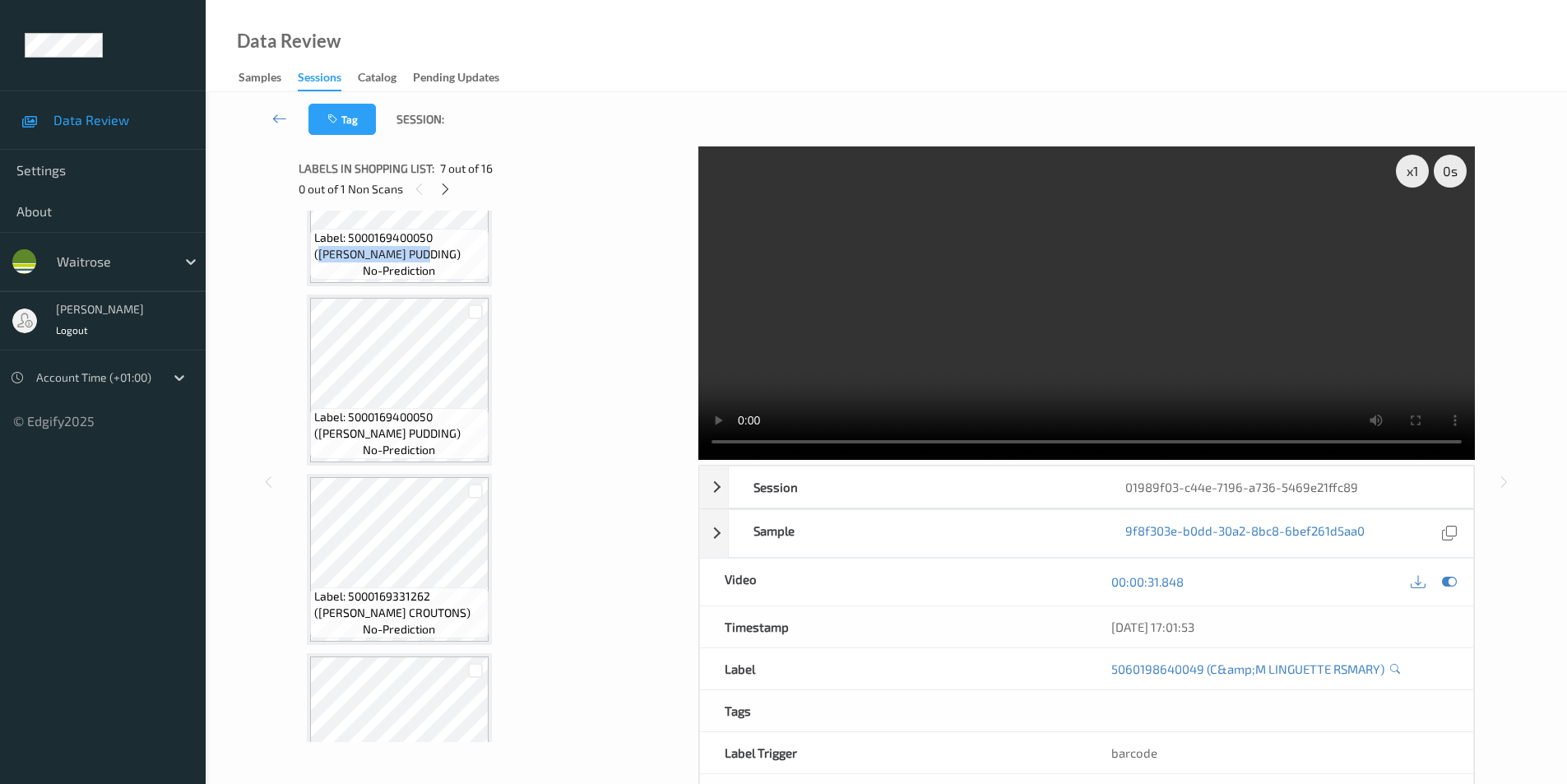
scroll to position [1727, 0]
click at [1447, 578] on icon at bounding box center [1450, 581] width 15 height 15
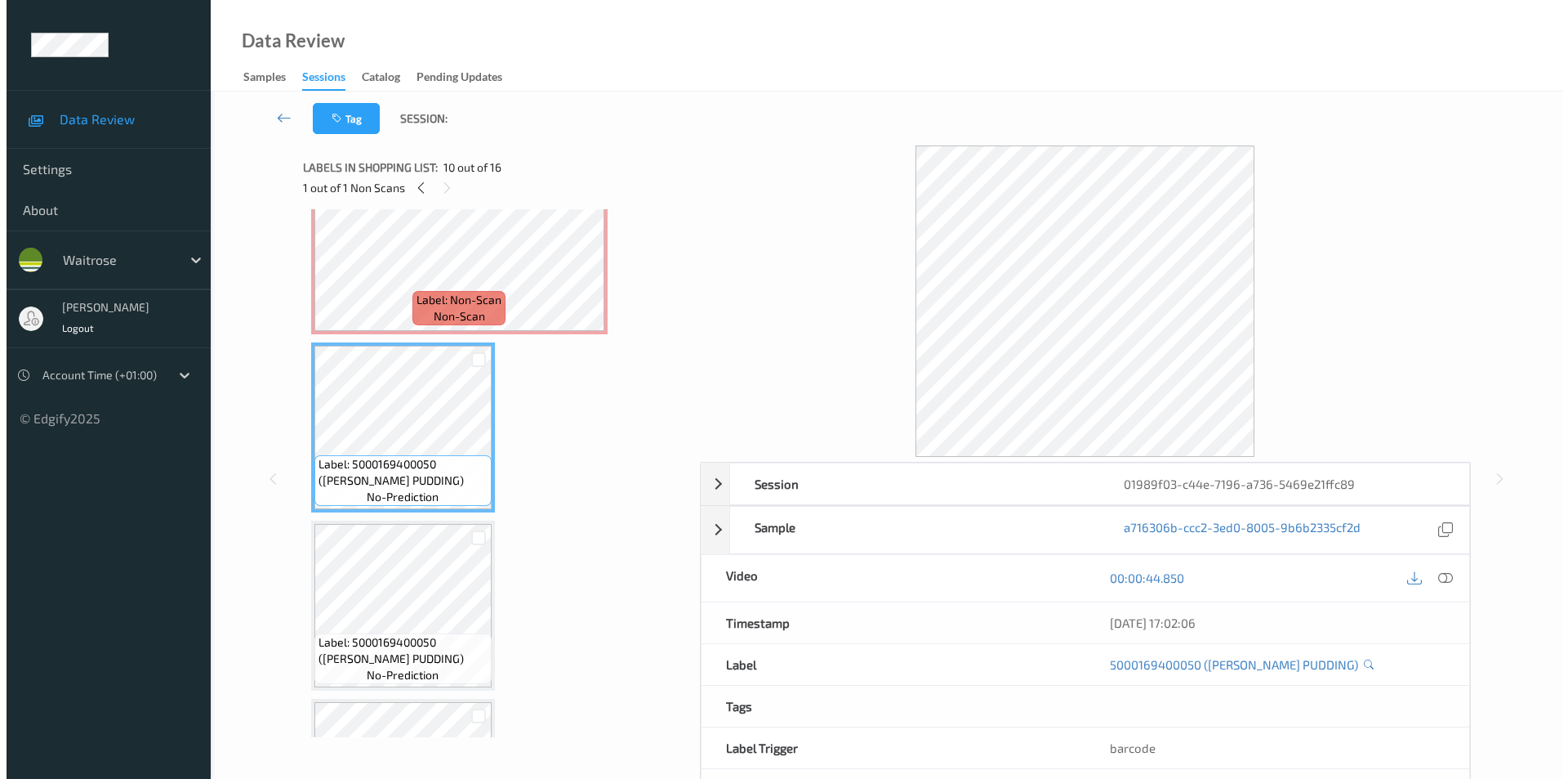
scroll to position [1389, 0]
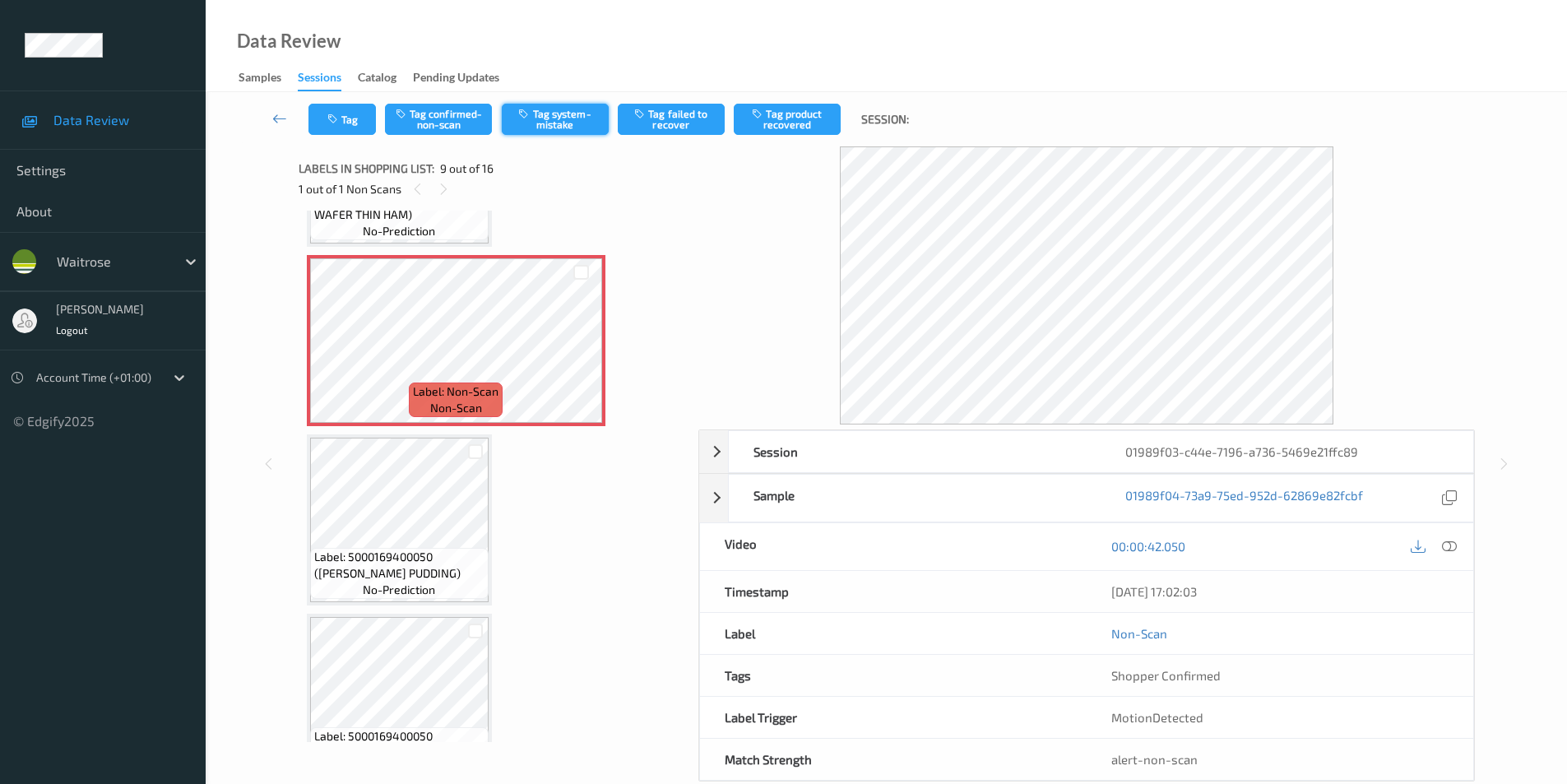
click at [548, 126] on button "Tag system-mistake" at bounding box center [555, 119] width 107 height 31
click at [327, 129] on button "Tag" at bounding box center [342, 119] width 68 height 31
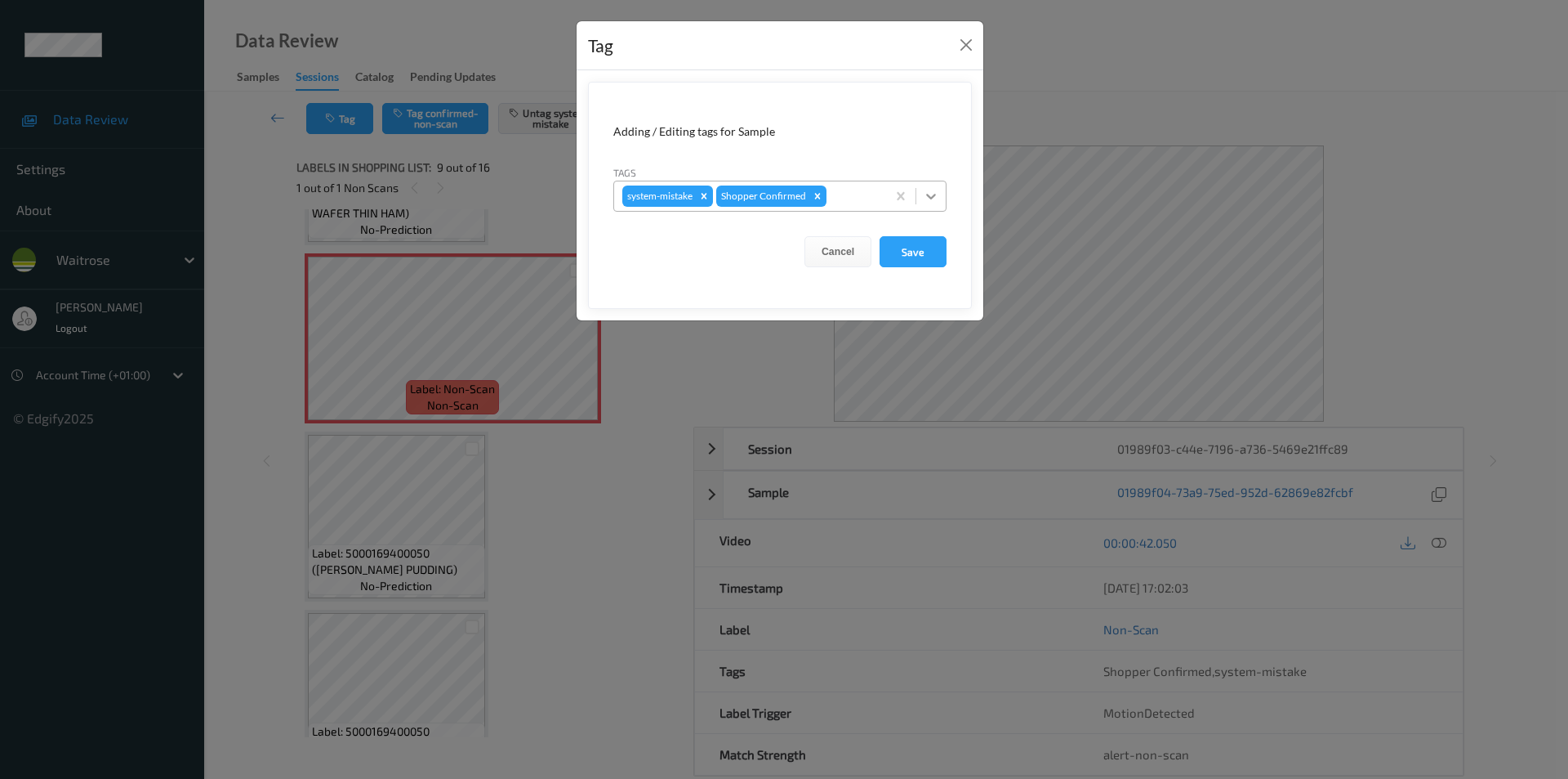
click at [929, 199] on icon at bounding box center [931, 196] width 16 height 16
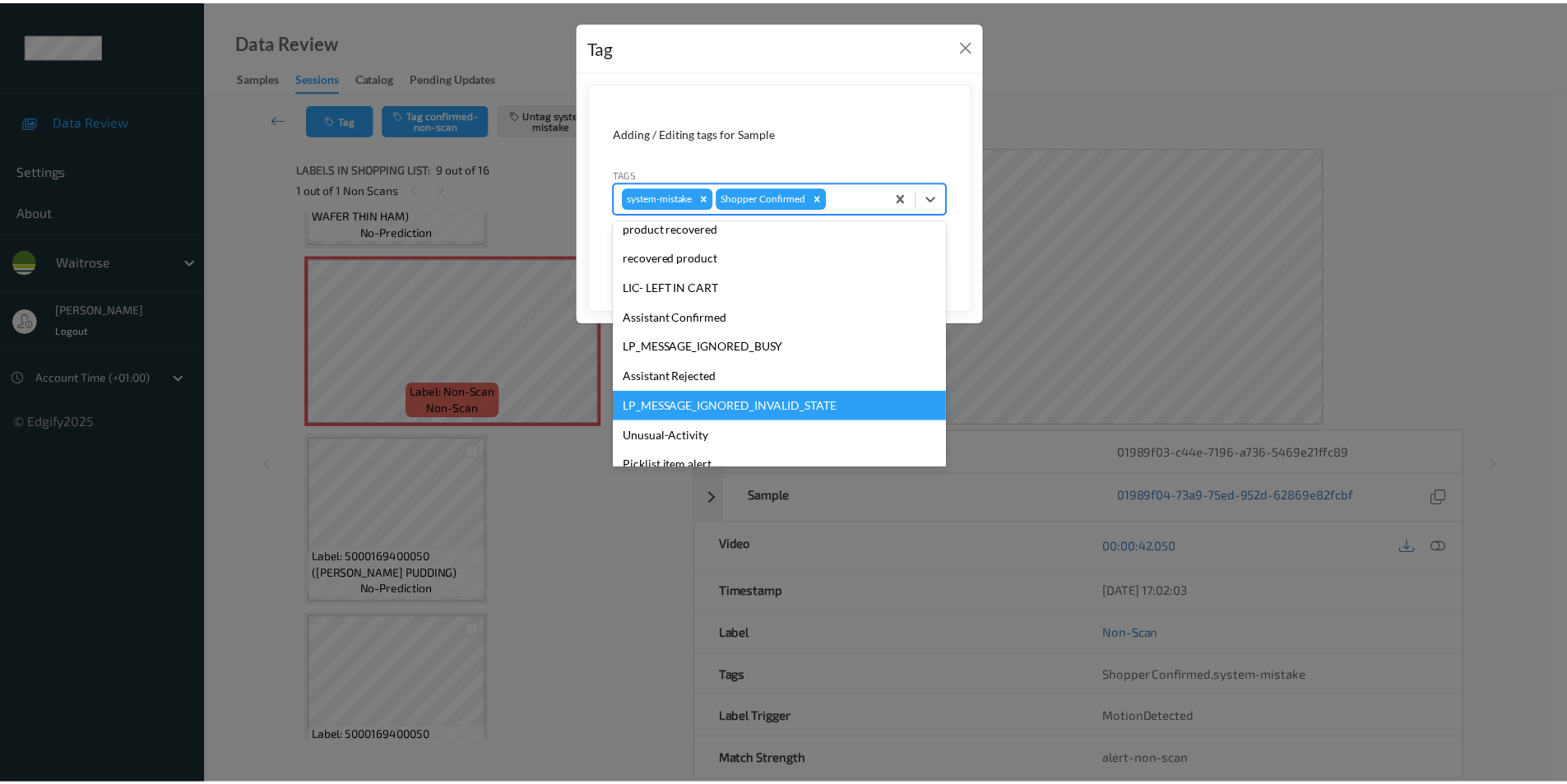
scroll to position [323, 0]
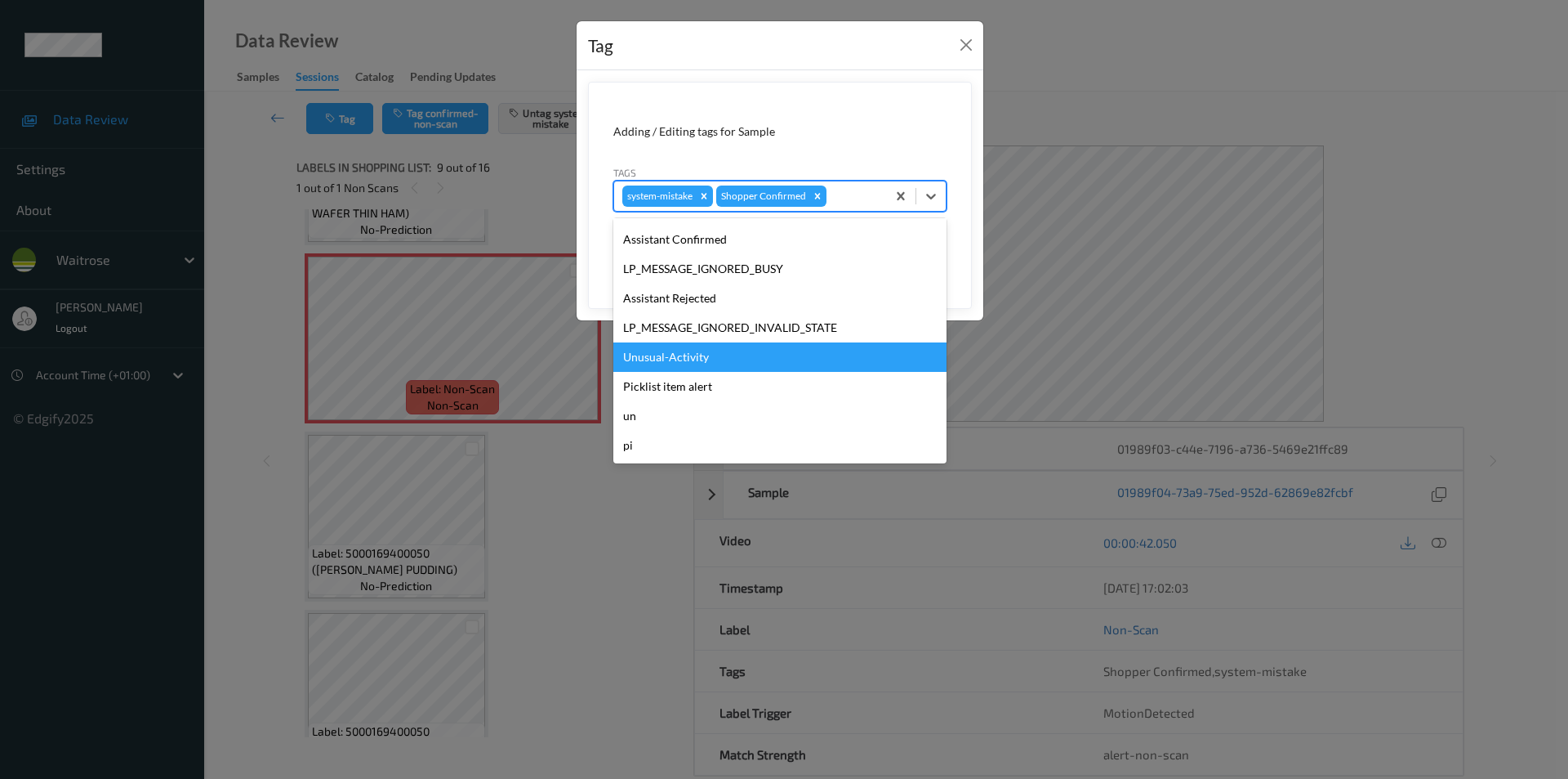
click at [663, 364] on div "Unusual-Activity" at bounding box center [779, 357] width 333 height 29
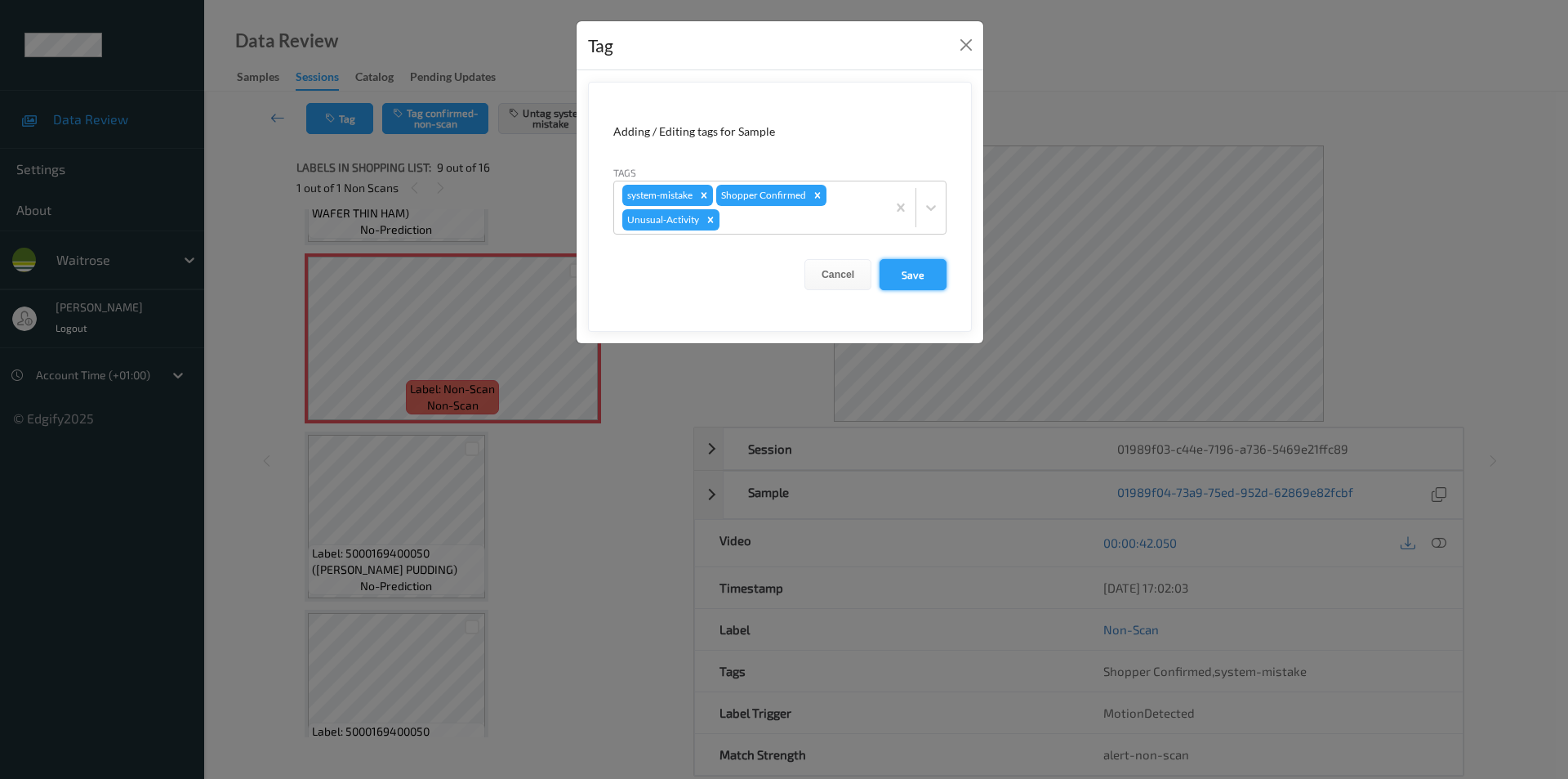
click at [908, 273] on button "Save" at bounding box center [913, 274] width 67 height 31
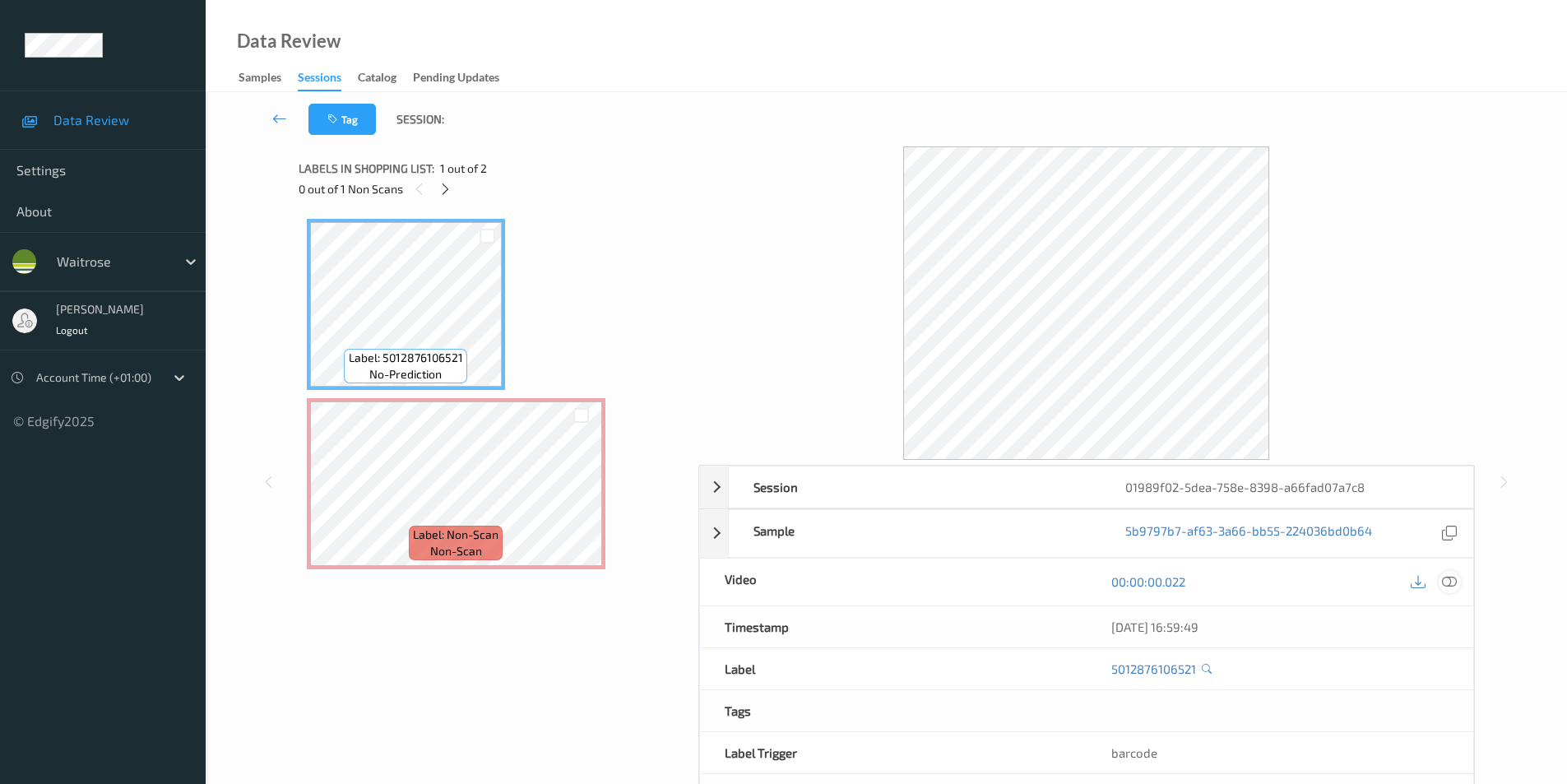
click at [1444, 578] on icon at bounding box center [1450, 581] width 15 height 15
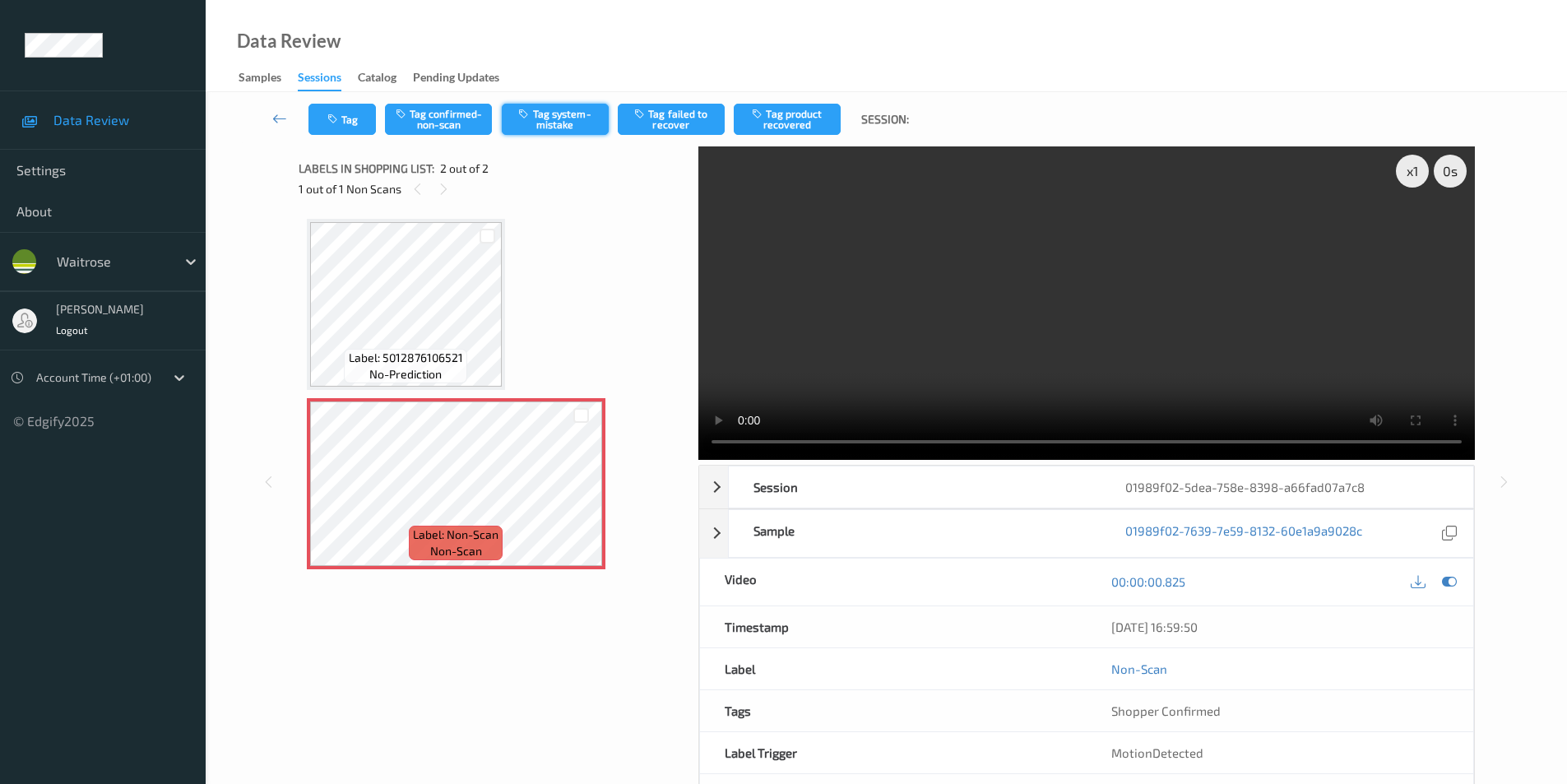
click at [550, 118] on button "Tag system-mistake" at bounding box center [555, 119] width 107 height 31
click at [343, 128] on button "Tag" at bounding box center [342, 119] width 68 height 31
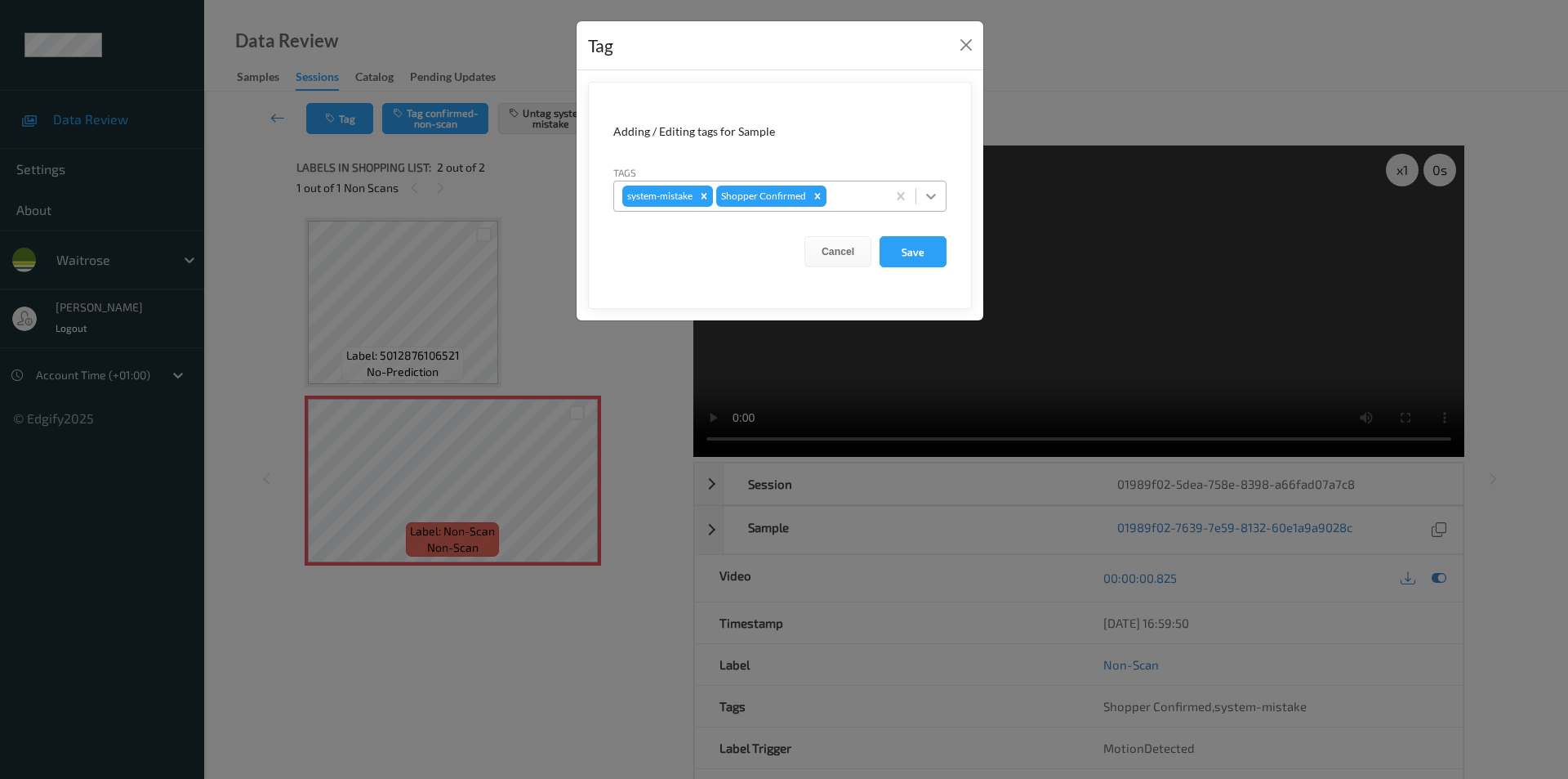
click at [930, 201] on icon at bounding box center [931, 196] width 16 height 16
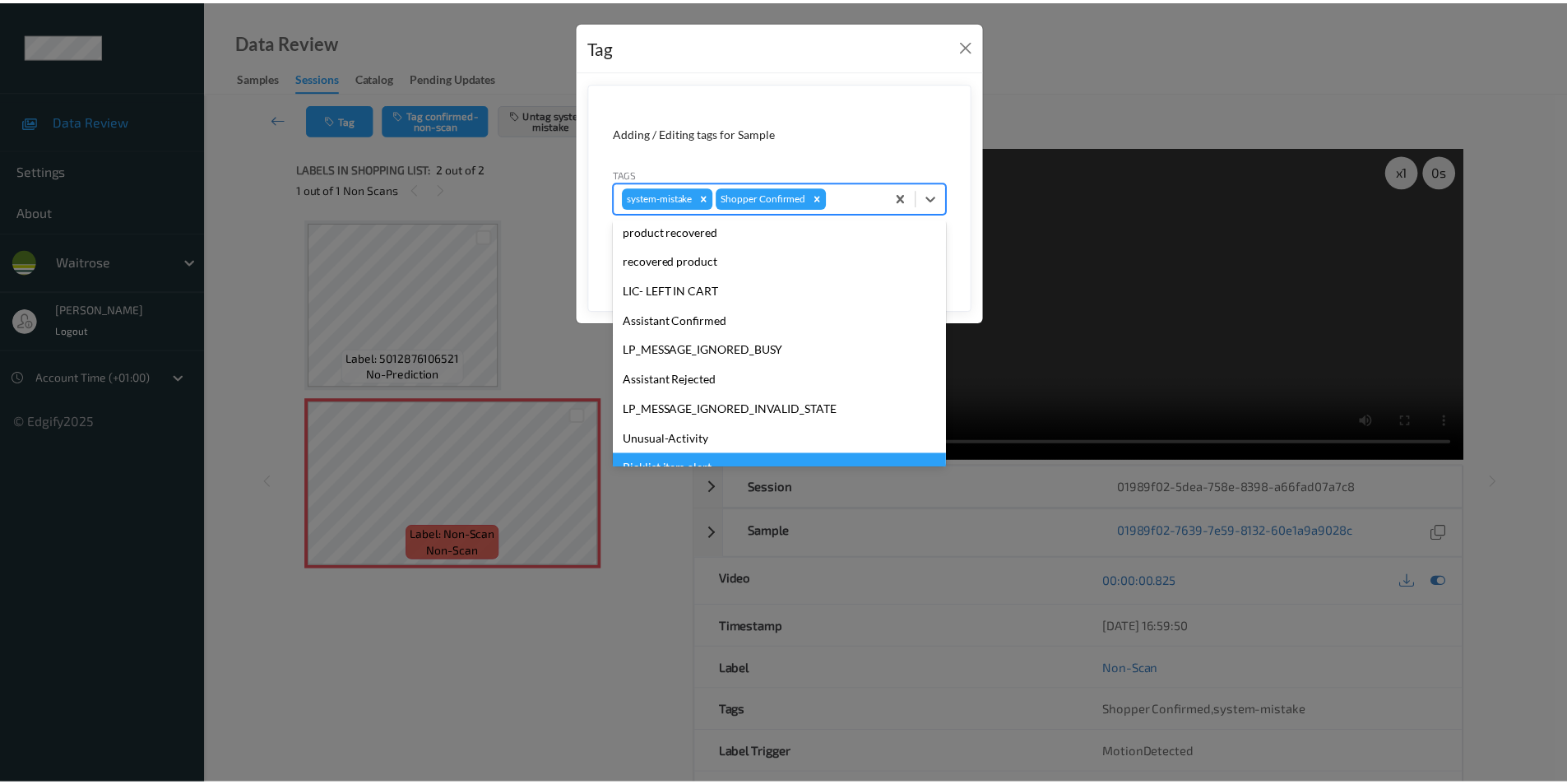
scroll to position [323, 0]
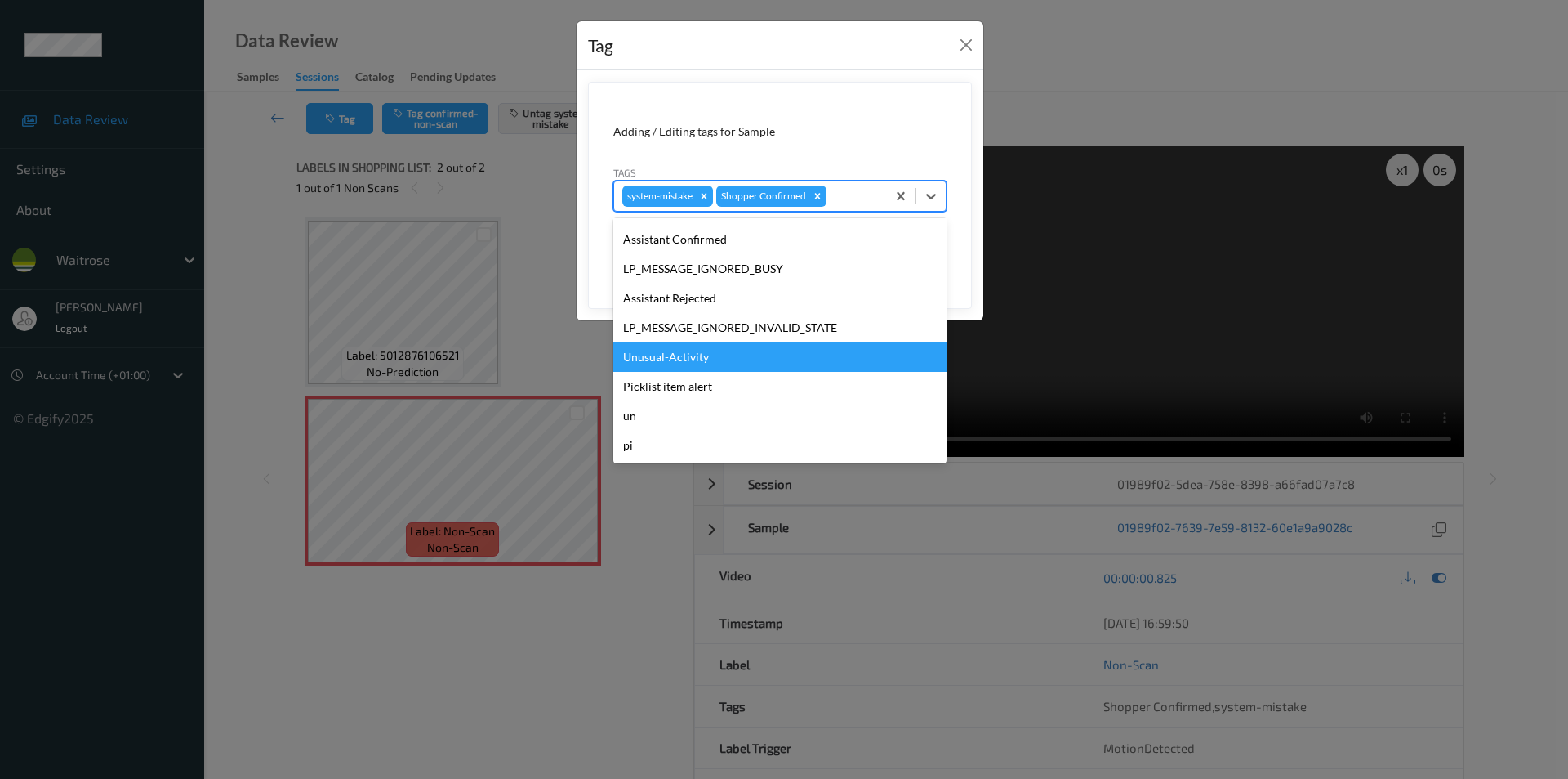
click at [684, 354] on div "Unusual-Activity" at bounding box center [779, 357] width 333 height 29
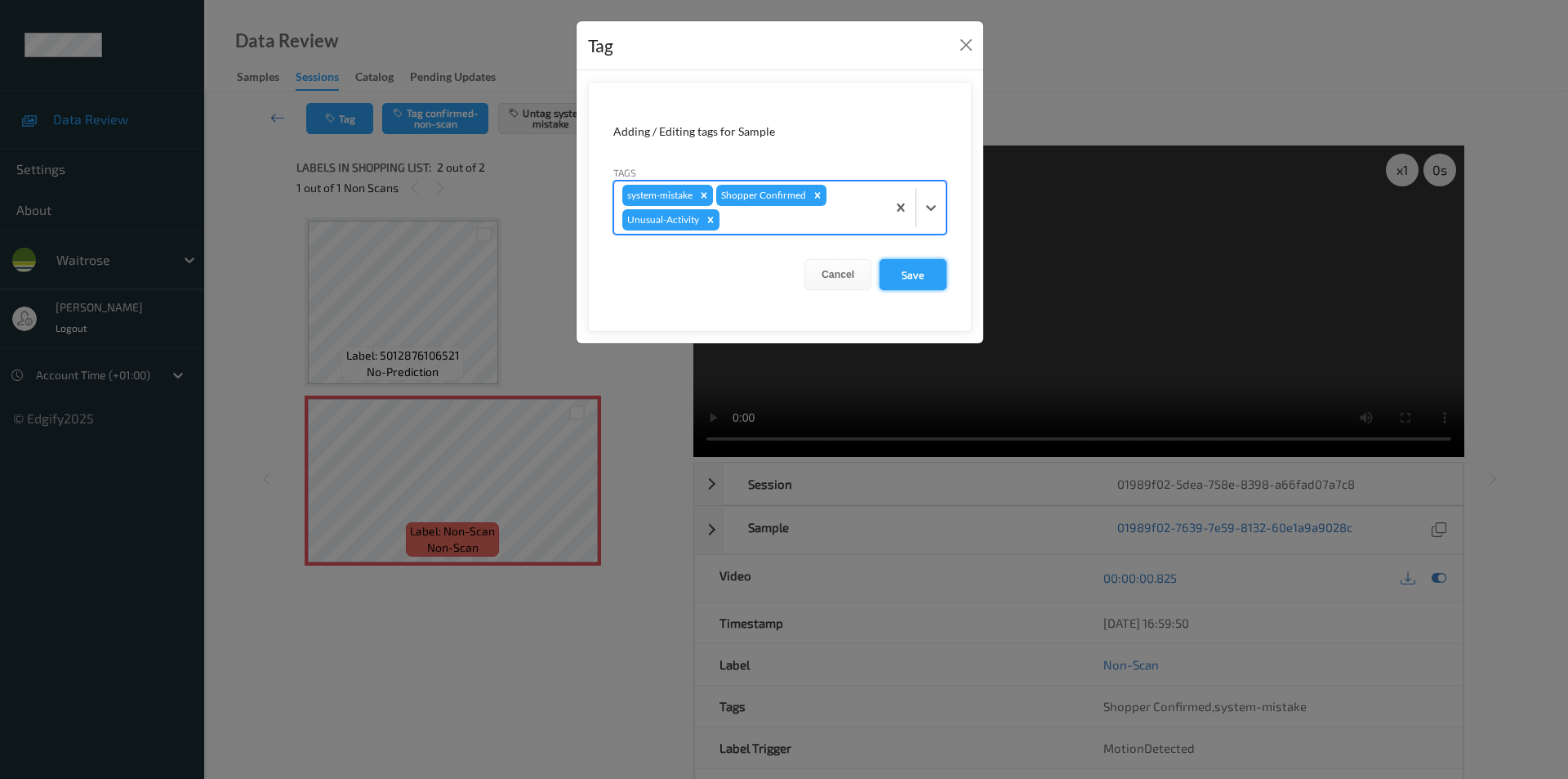
click at [905, 276] on button "Save" at bounding box center [913, 274] width 67 height 31
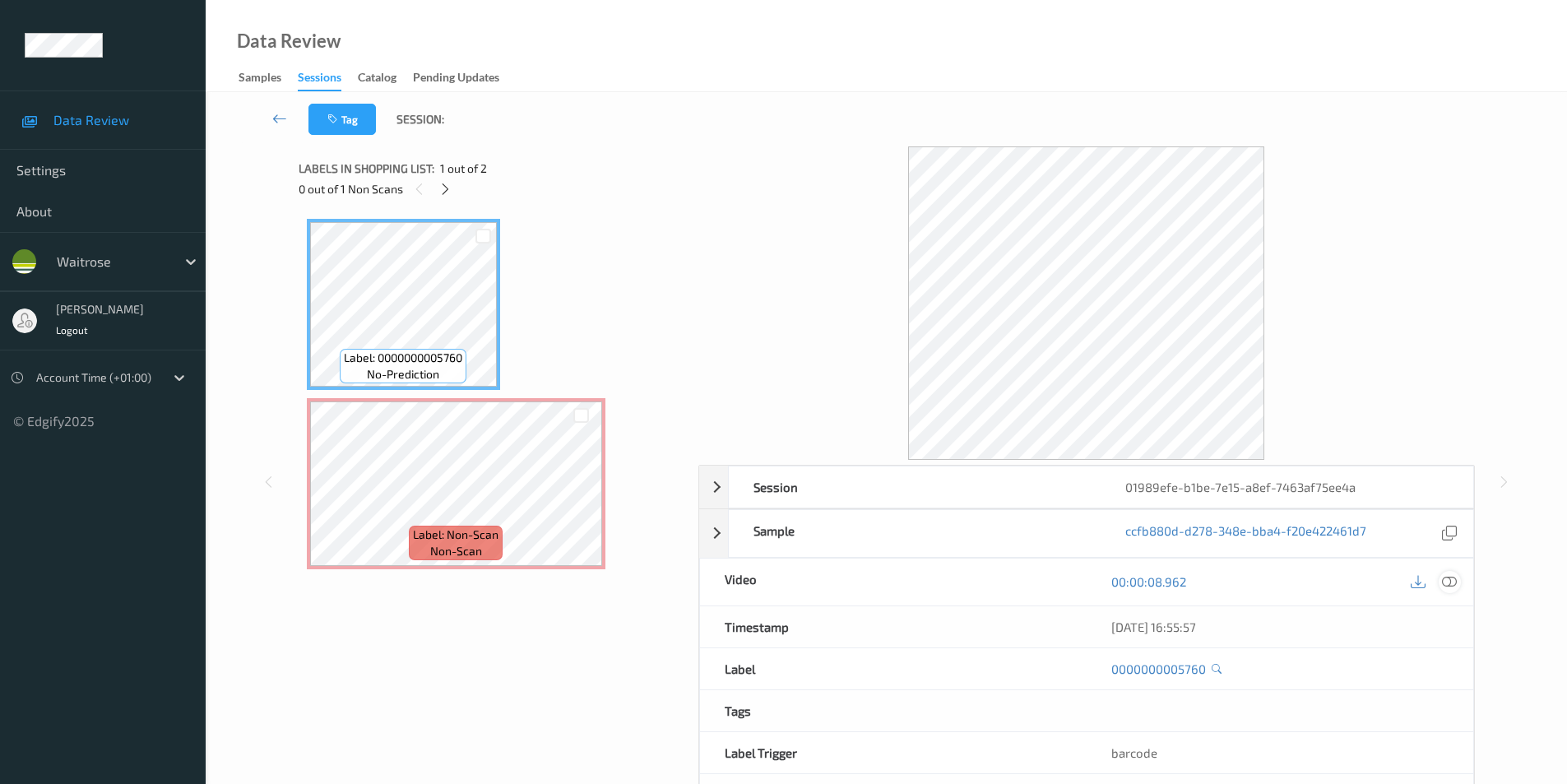
click at [1444, 579] on icon at bounding box center [1450, 581] width 15 height 15
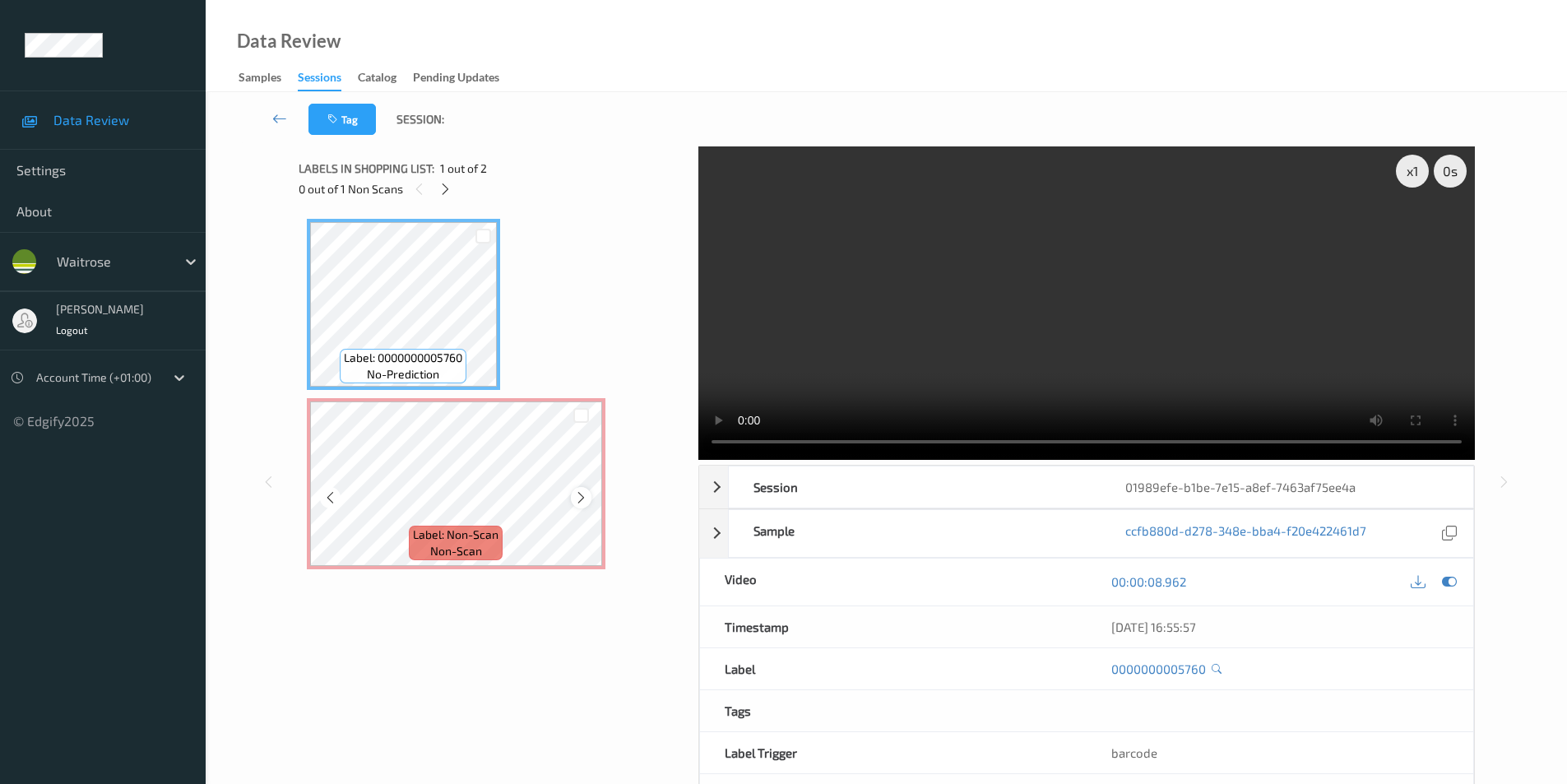
click at [584, 499] on icon at bounding box center [581, 497] width 14 height 15
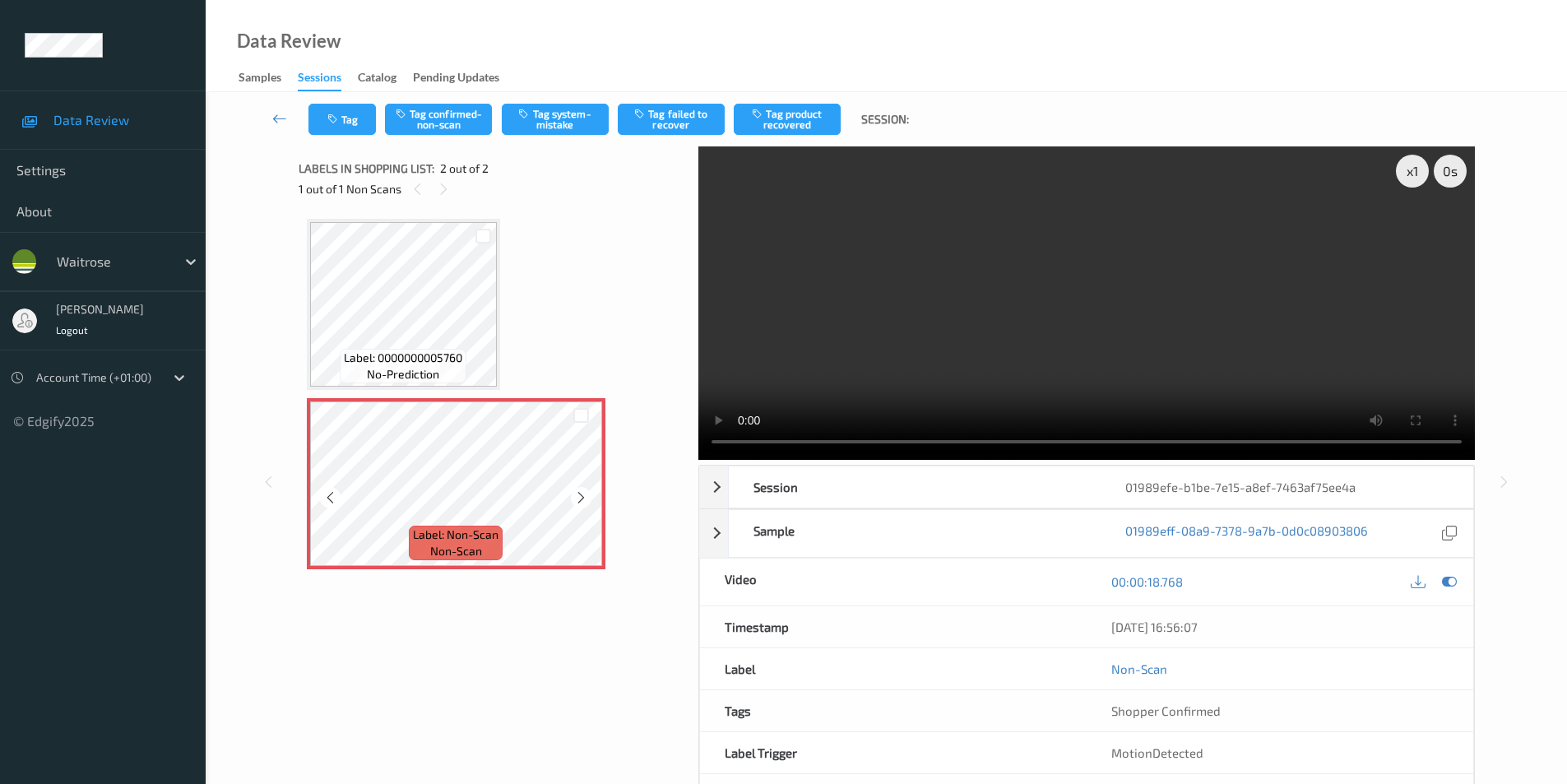
click at [584, 499] on icon at bounding box center [581, 497] width 14 height 15
click at [583, 498] on icon at bounding box center [581, 497] width 14 height 15
click at [570, 124] on button "Tag system-mistake" at bounding box center [555, 119] width 107 height 31
click at [325, 120] on button "Tag" at bounding box center [342, 119] width 68 height 31
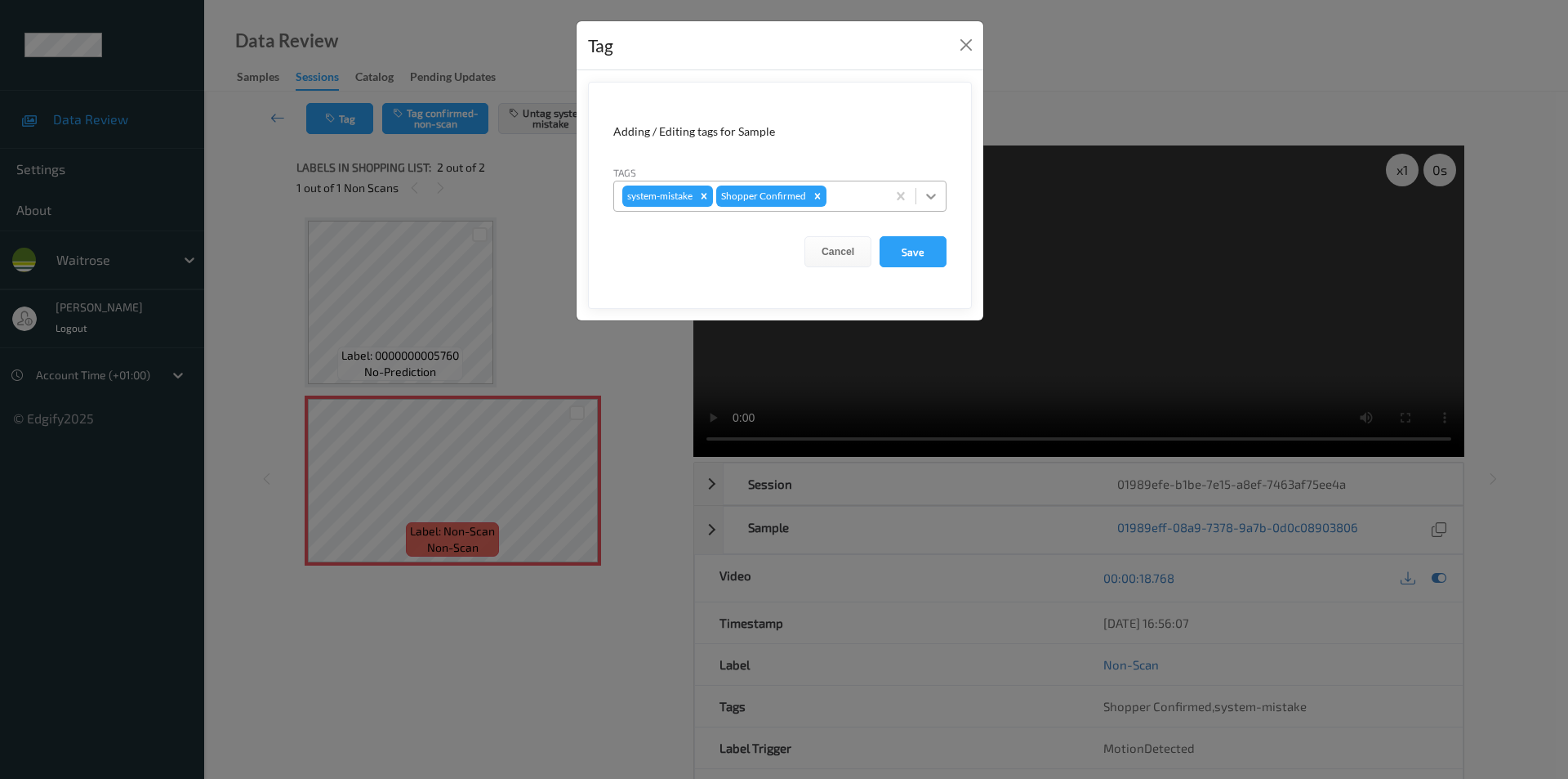
click at [938, 202] on icon at bounding box center [931, 196] width 16 height 16
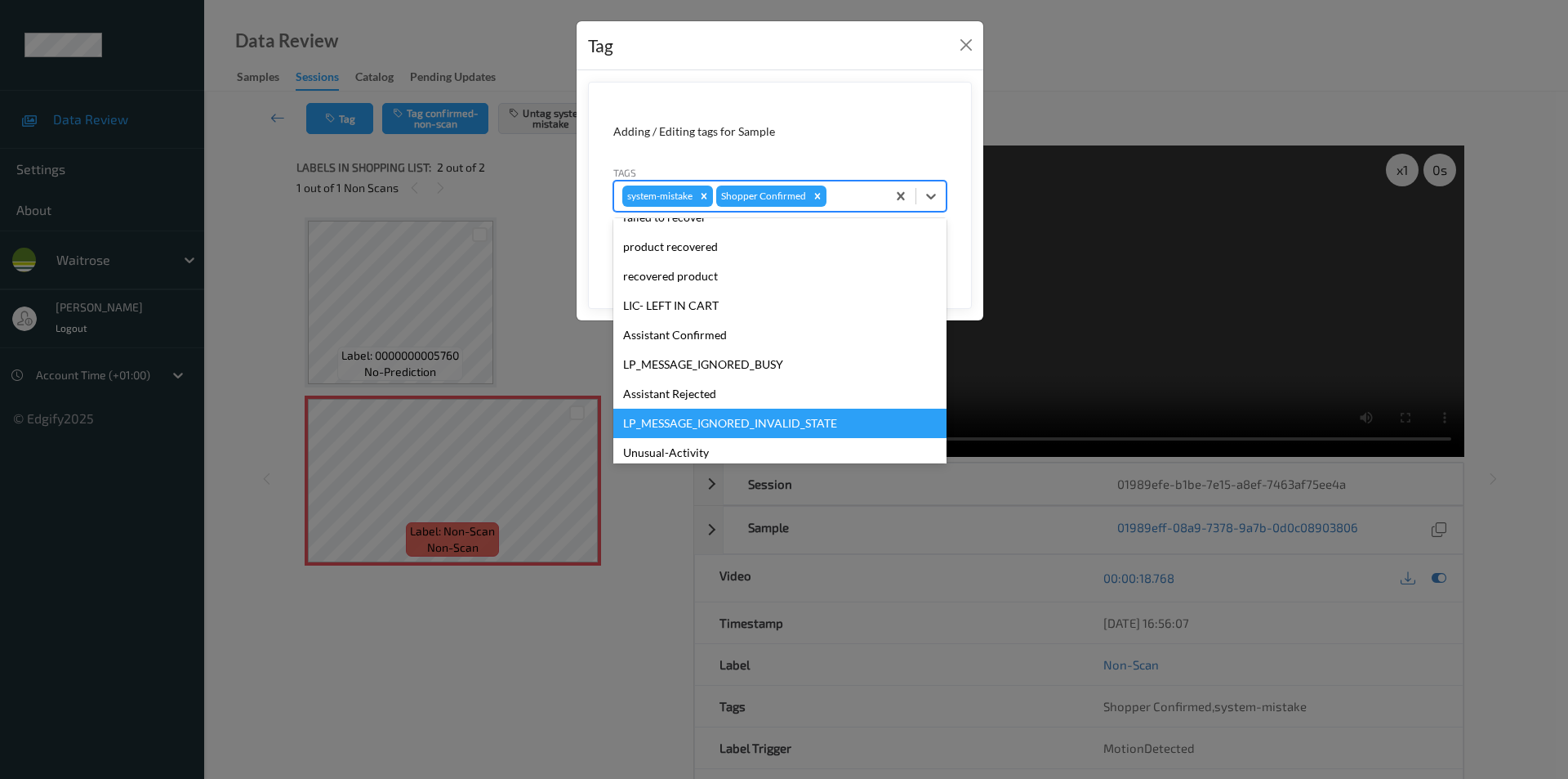
scroll to position [321, 0]
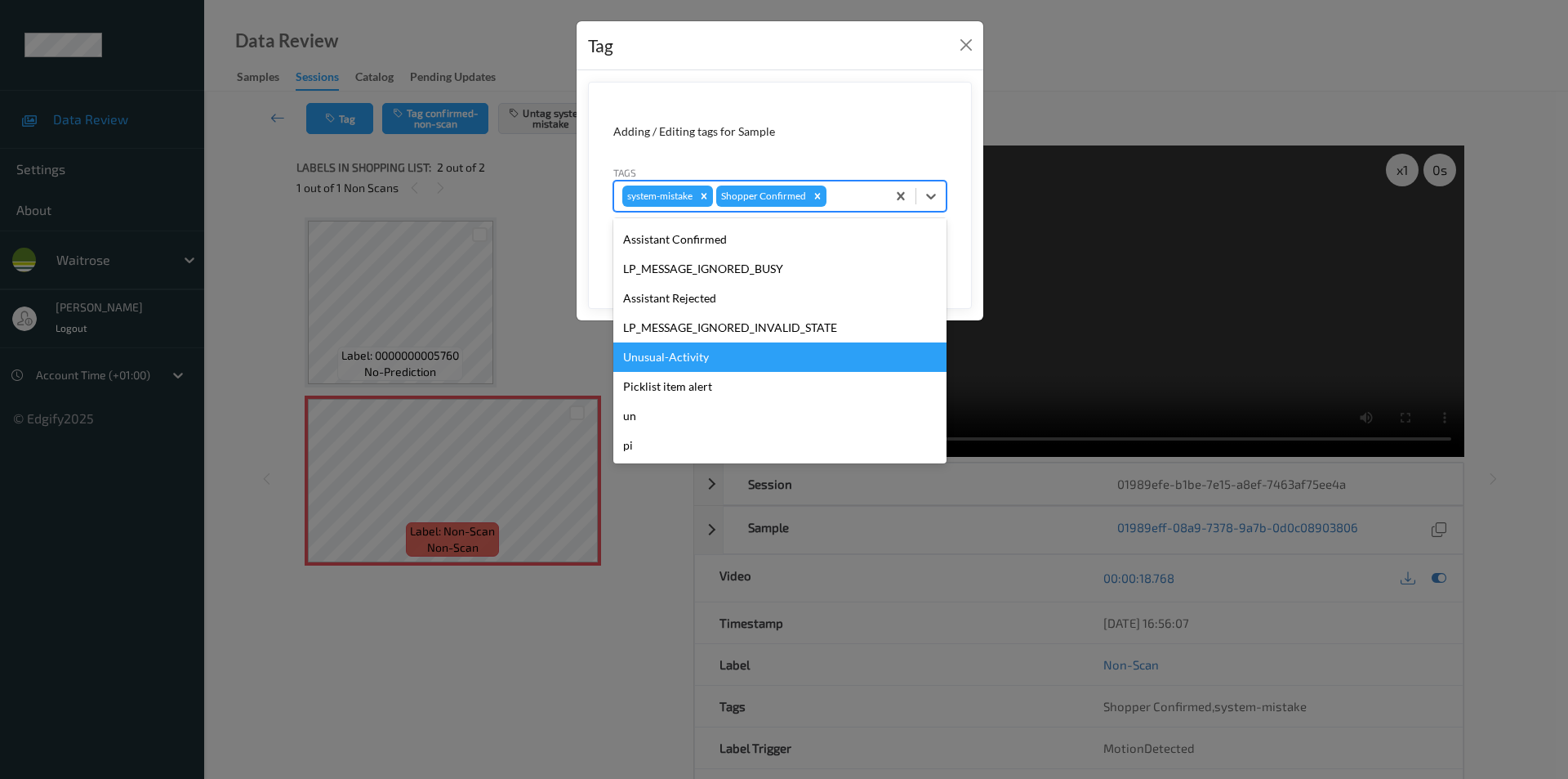
click at [699, 368] on div "Unusual-Activity" at bounding box center [779, 357] width 333 height 29
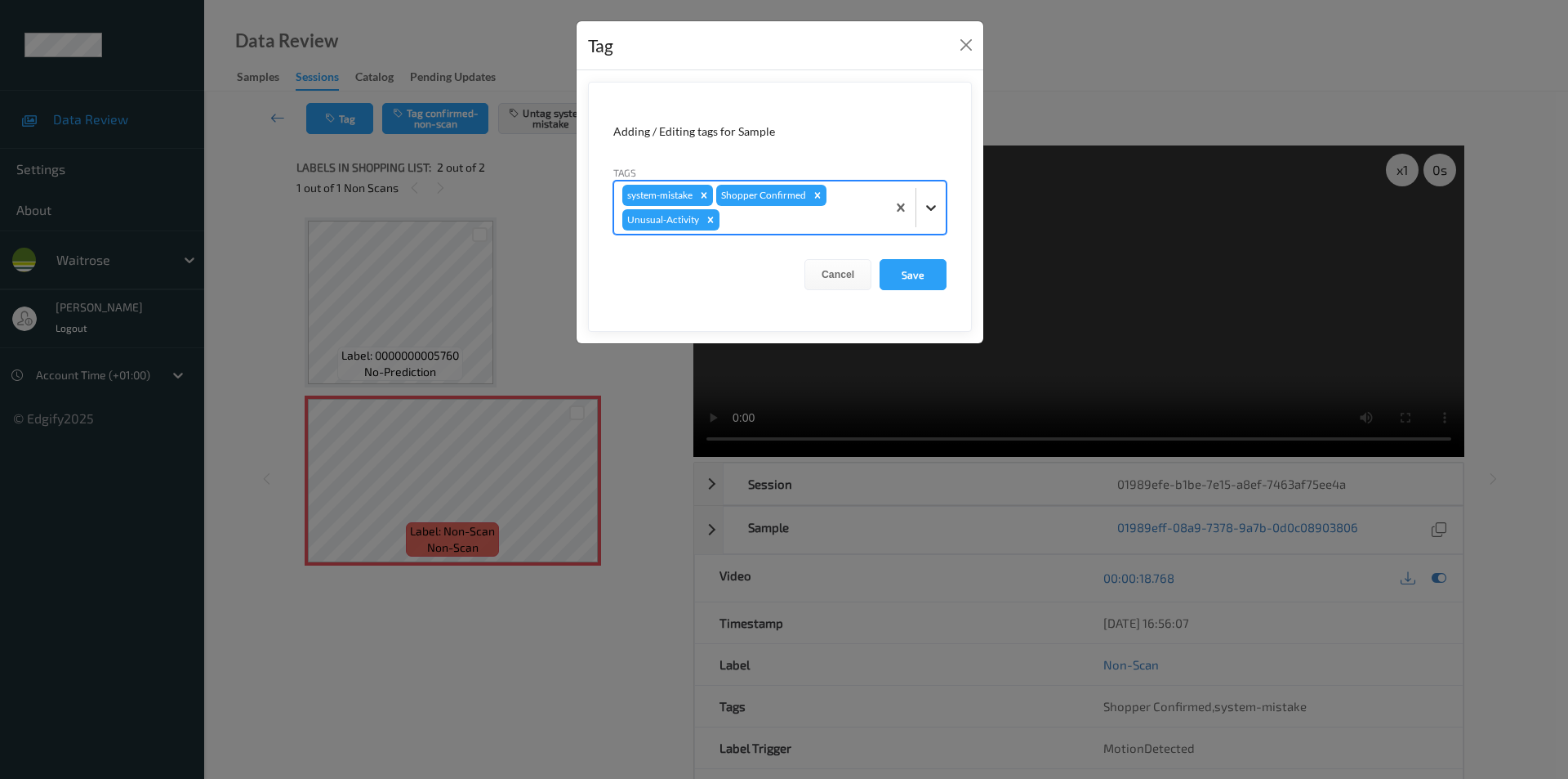
click at [937, 217] on div at bounding box center [931, 208] width 29 height 29
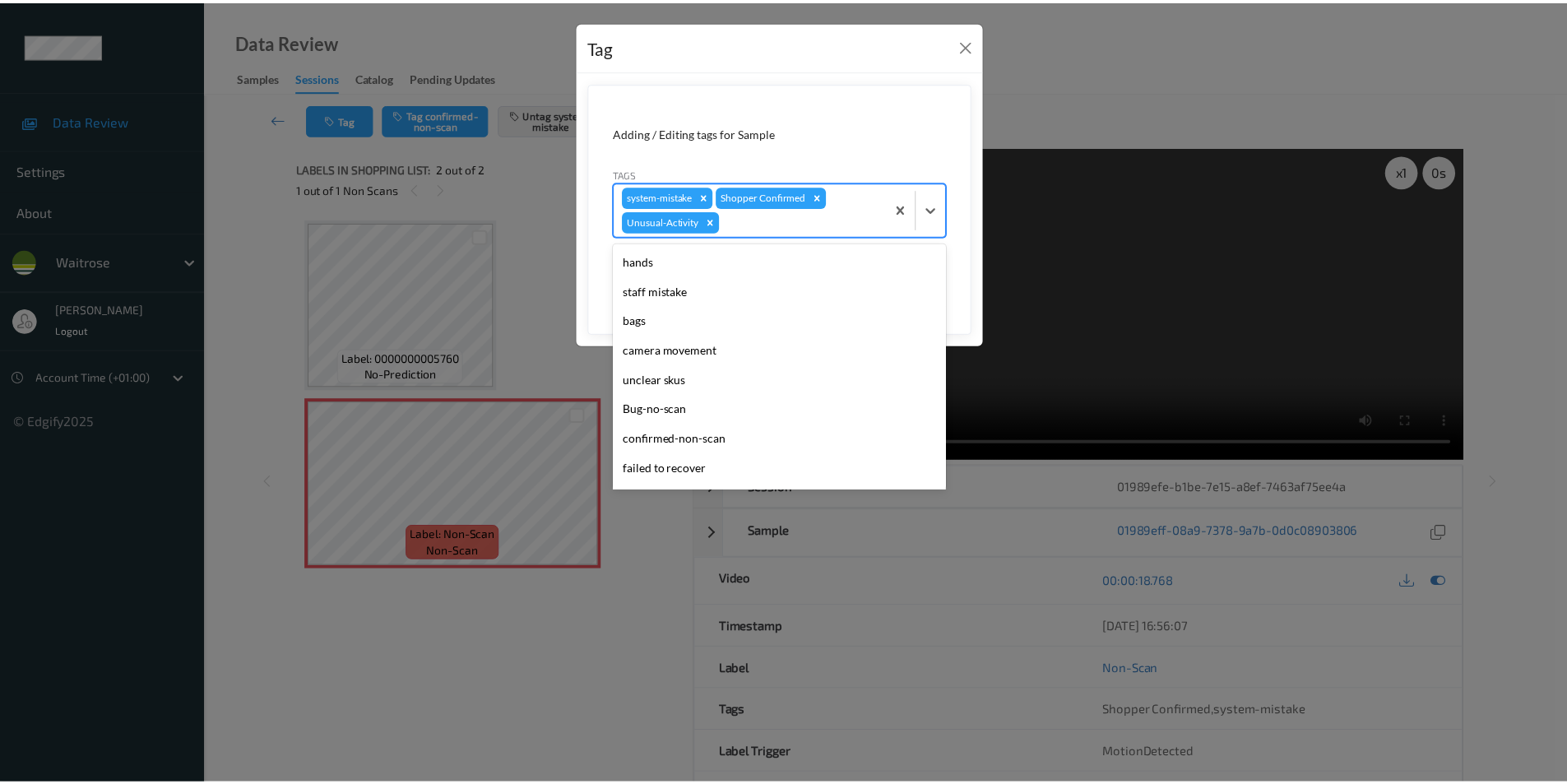
scroll to position [293, 0]
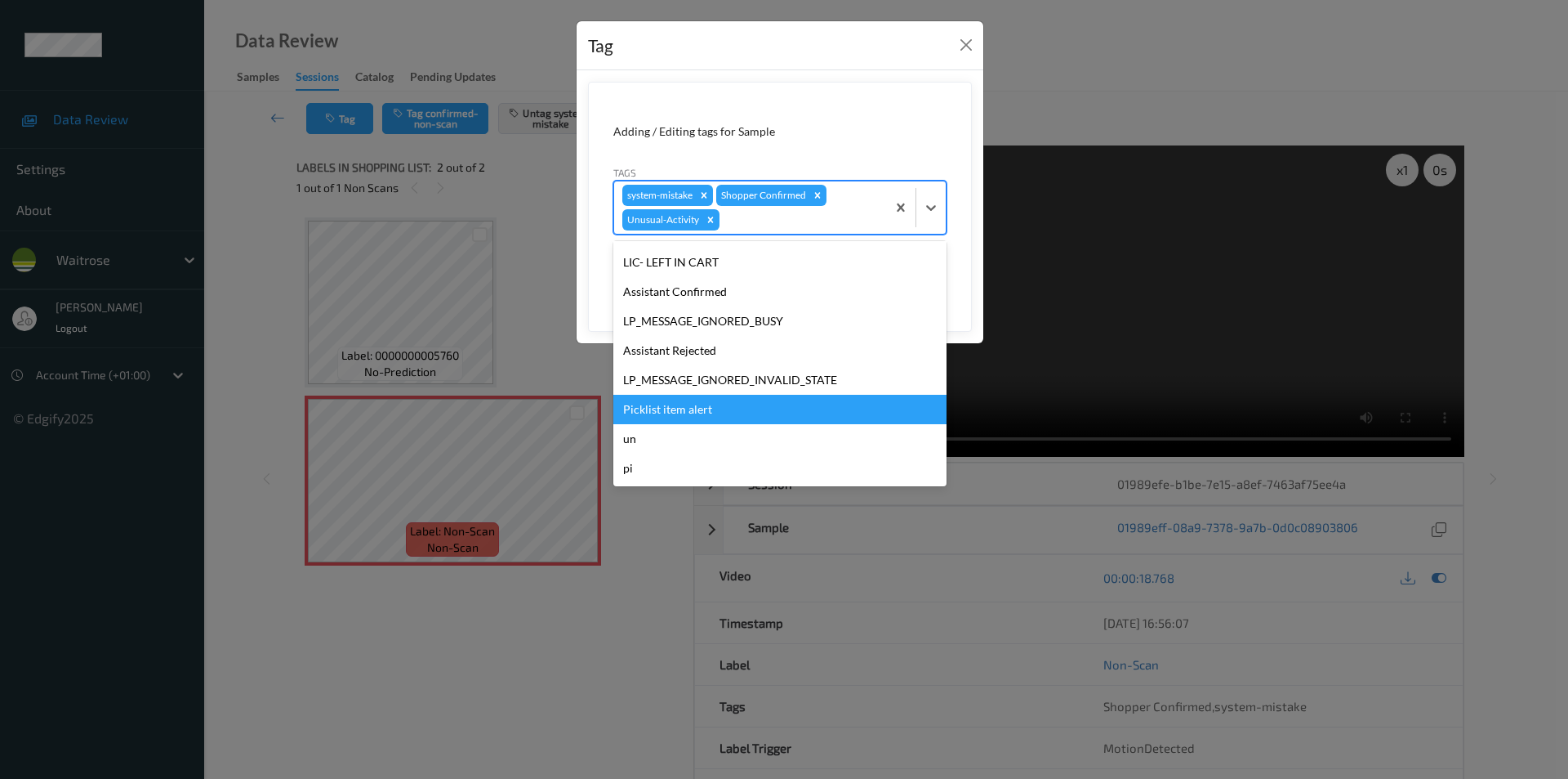
drag, startPoint x: 667, startPoint y: 415, endPoint x: 686, endPoint y: 396, distance: 26.9
click at [667, 415] on div "Picklist item alert" at bounding box center [779, 409] width 333 height 29
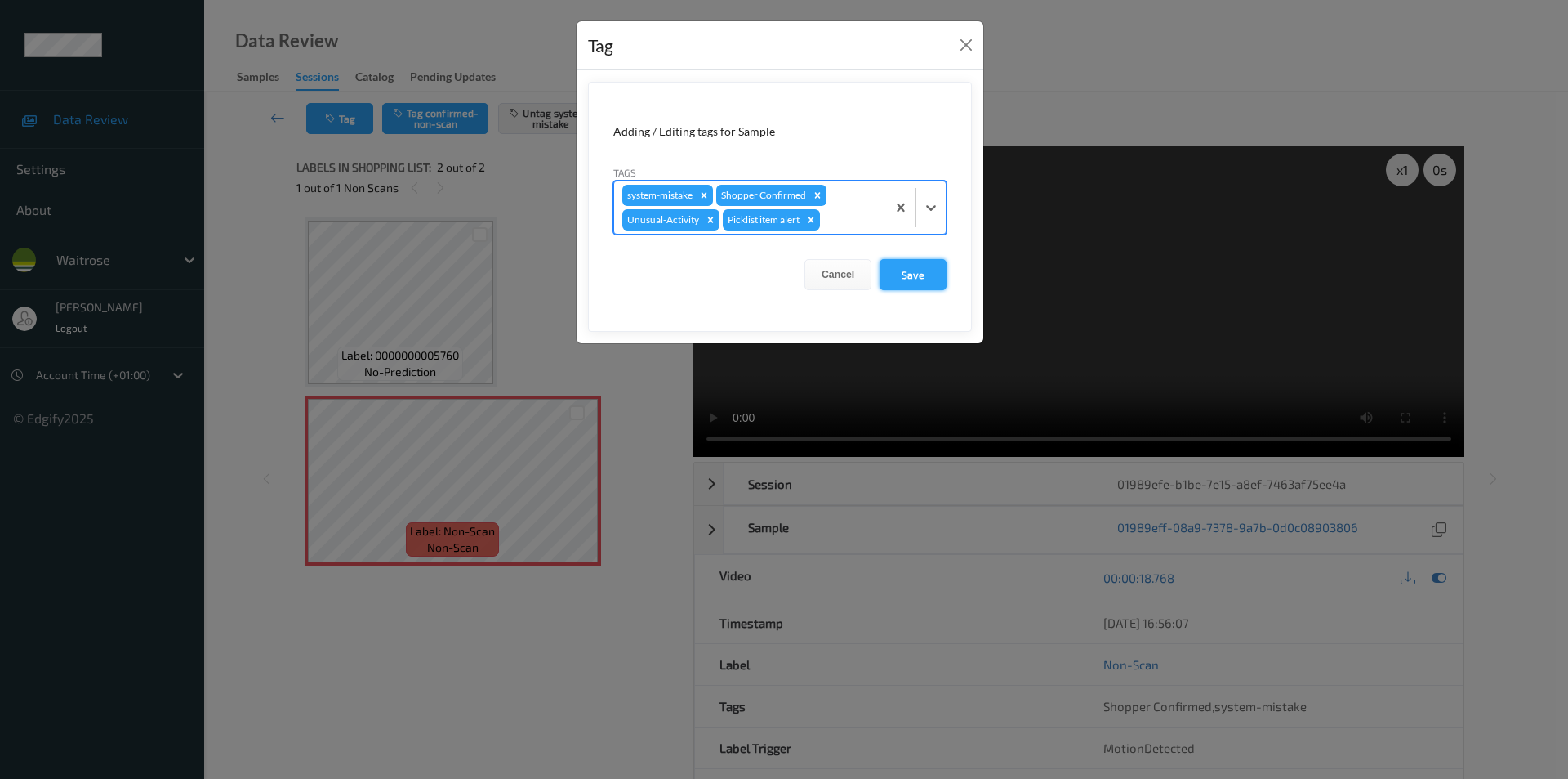
click at [921, 282] on button "Save" at bounding box center [913, 274] width 67 height 31
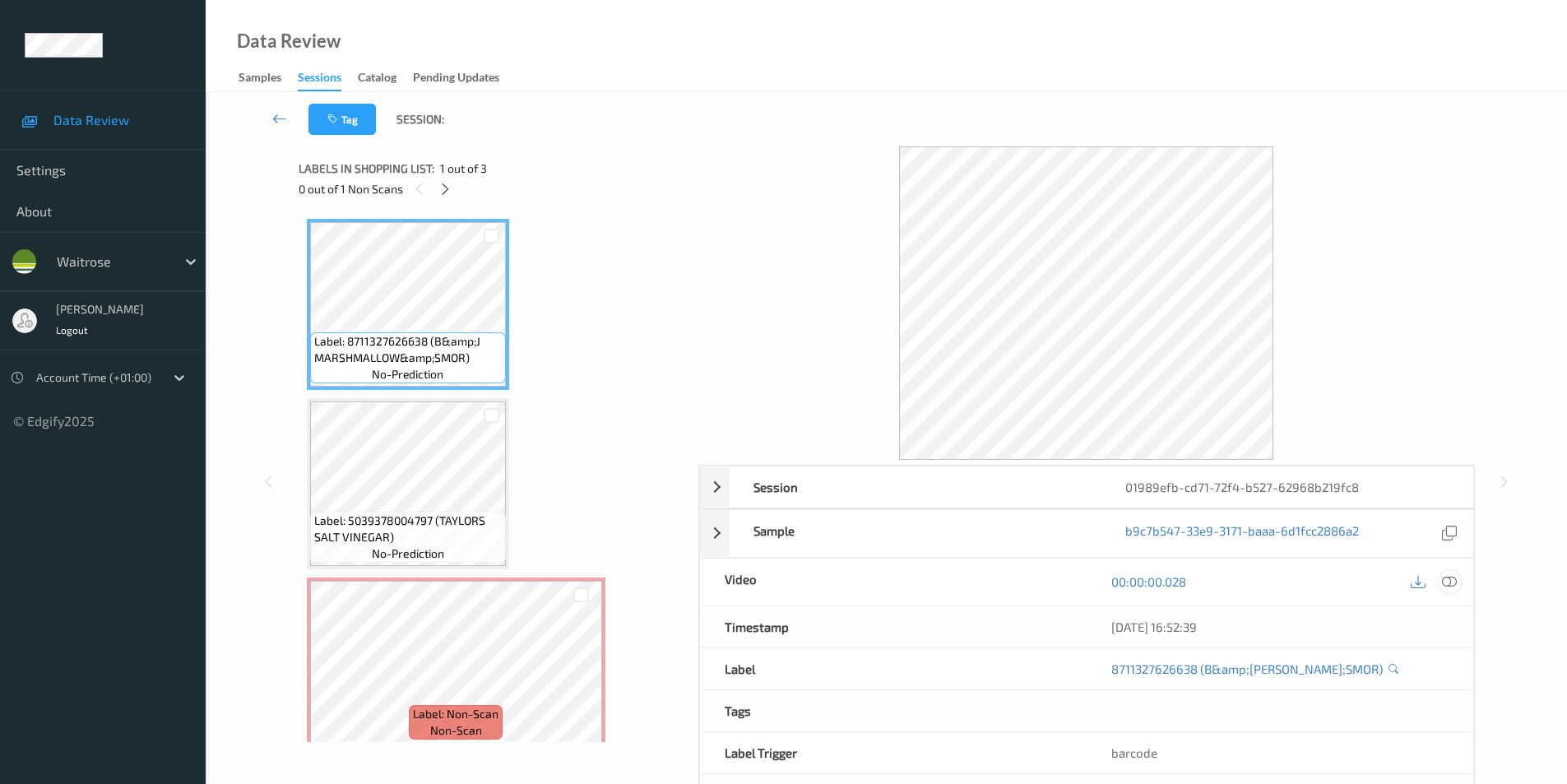
click at [1451, 583] on icon at bounding box center [1450, 581] width 15 height 15
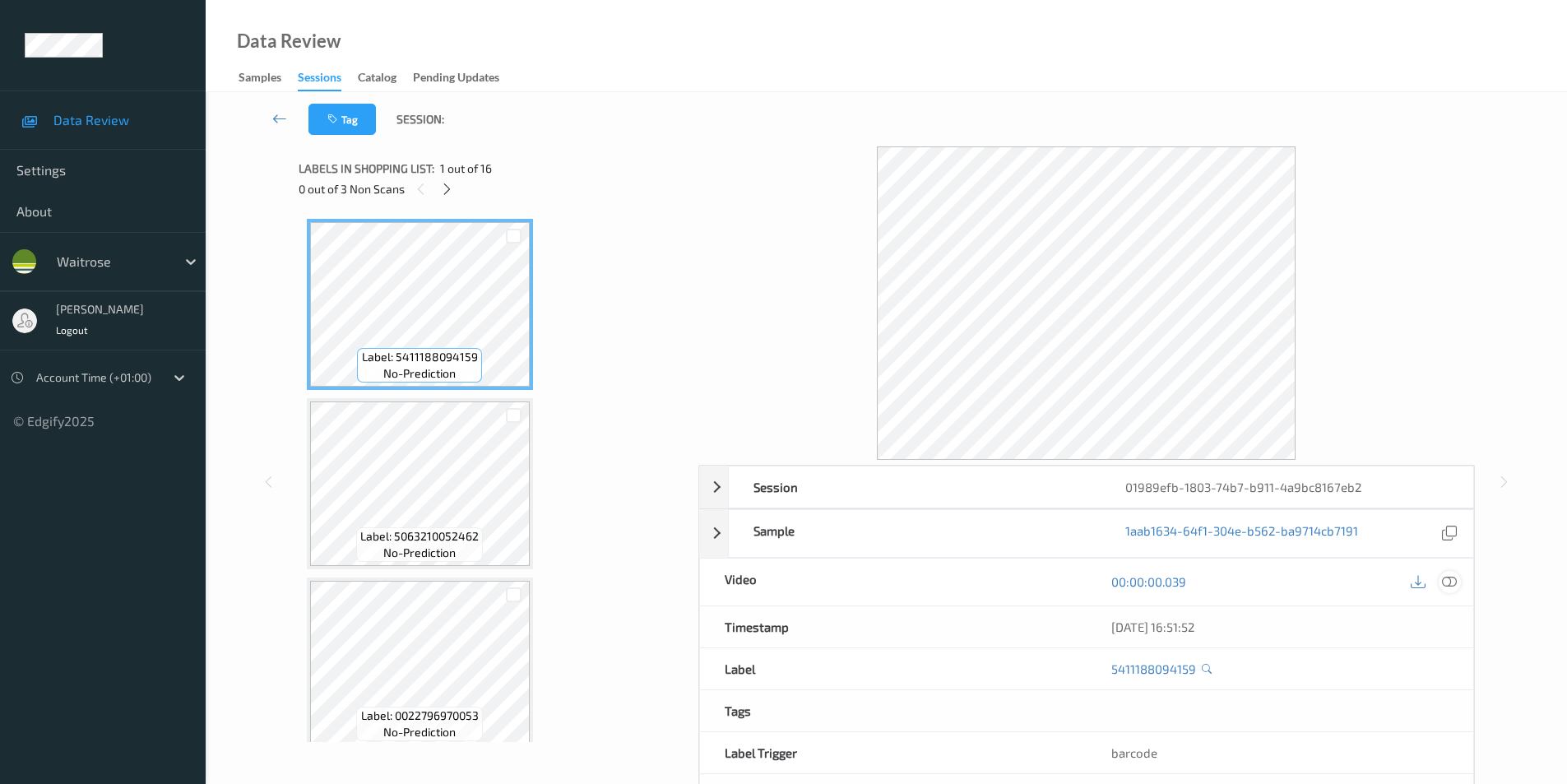
drag, startPoint x: 1448, startPoint y: 578, endPoint x: 1247, endPoint y: 521, distance: 208.9
click at [1449, 578] on icon at bounding box center [1450, 581] width 15 height 15
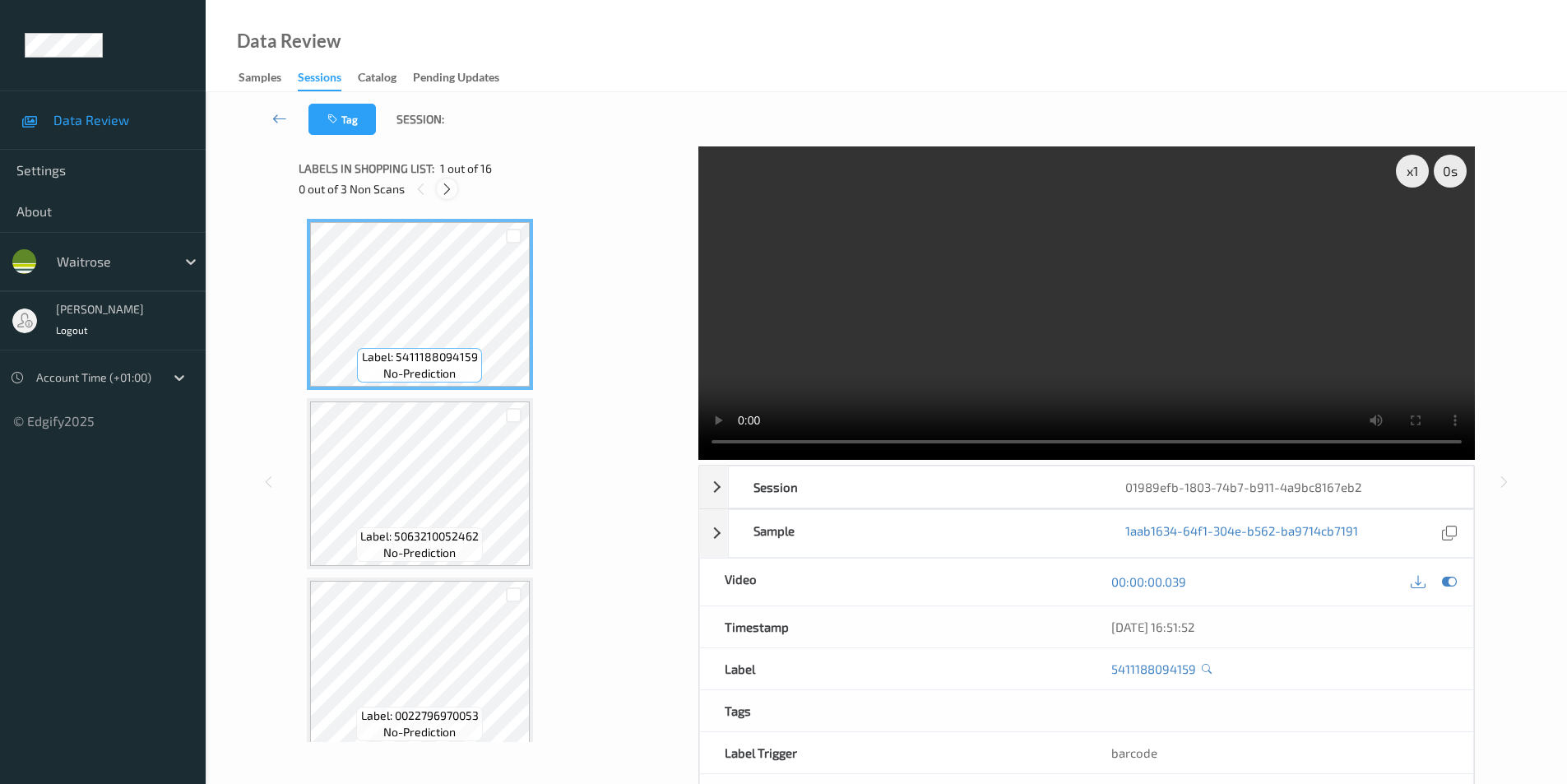
click at [442, 189] on icon at bounding box center [447, 189] width 14 height 15
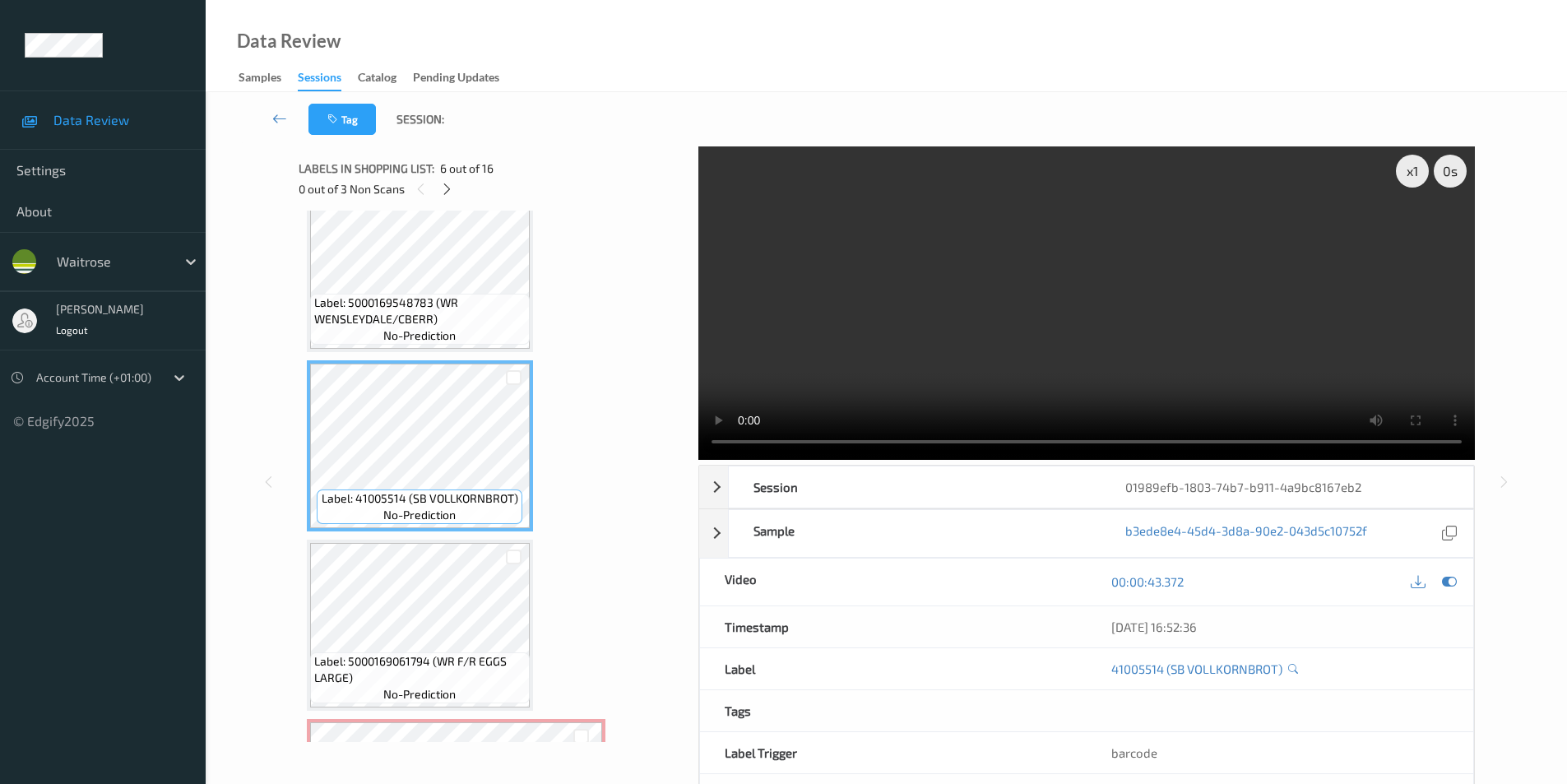
scroll to position [738, 0]
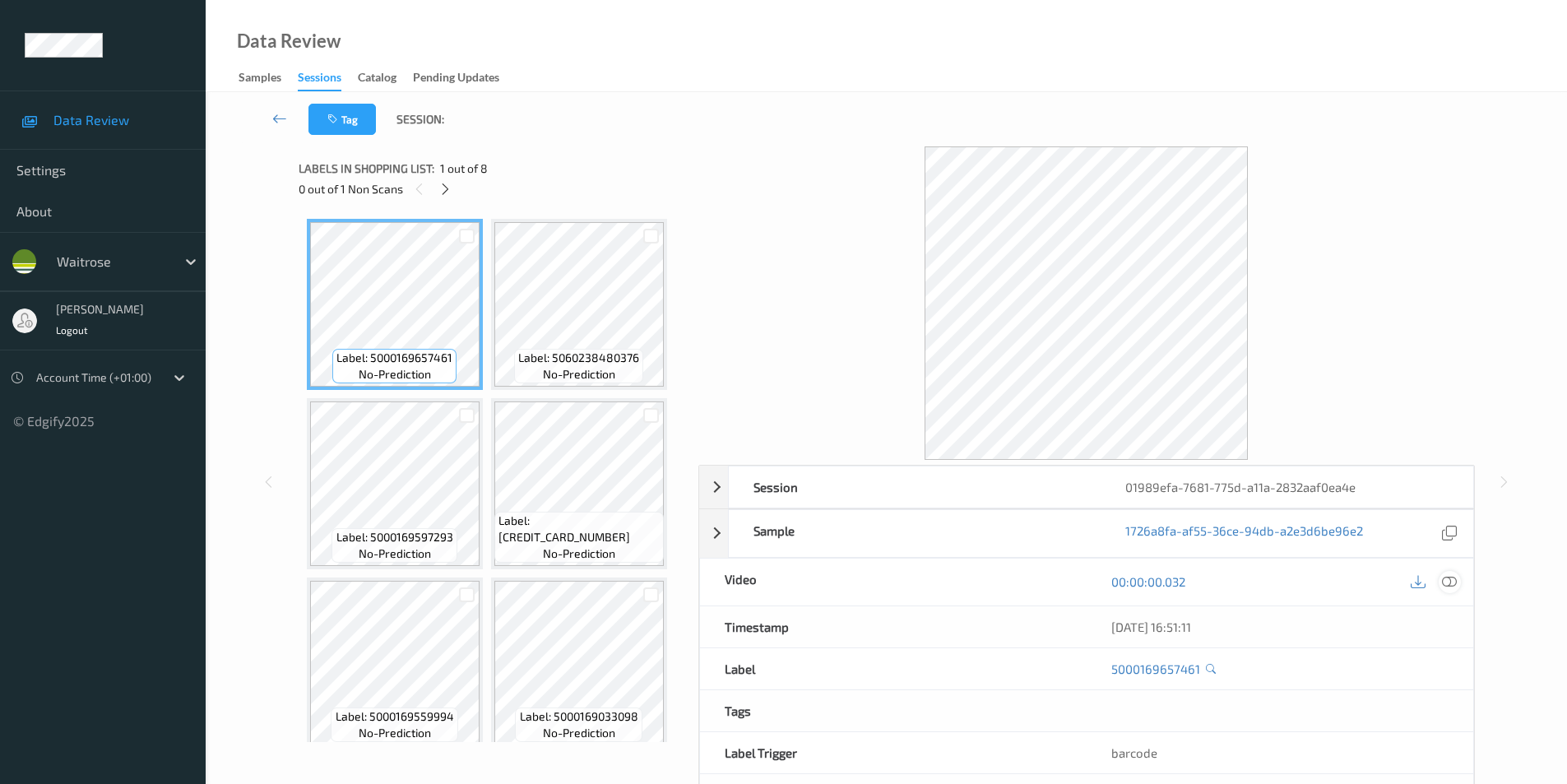
click at [1444, 575] on icon at bounding box center [1450, 581] width 15 height 15
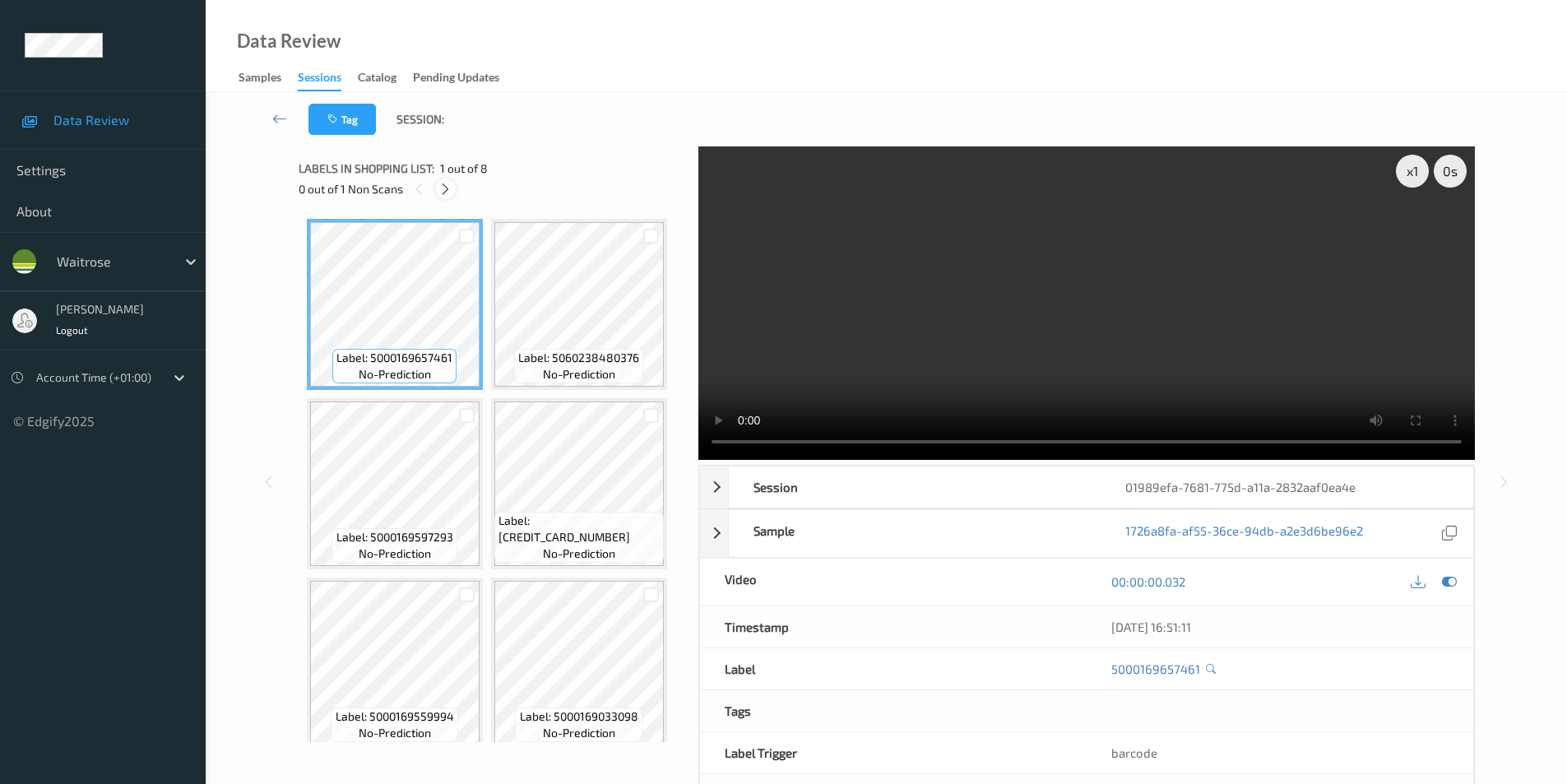
click at [444, 187] on icon at bounding box center [445, 189] width 14 height 15
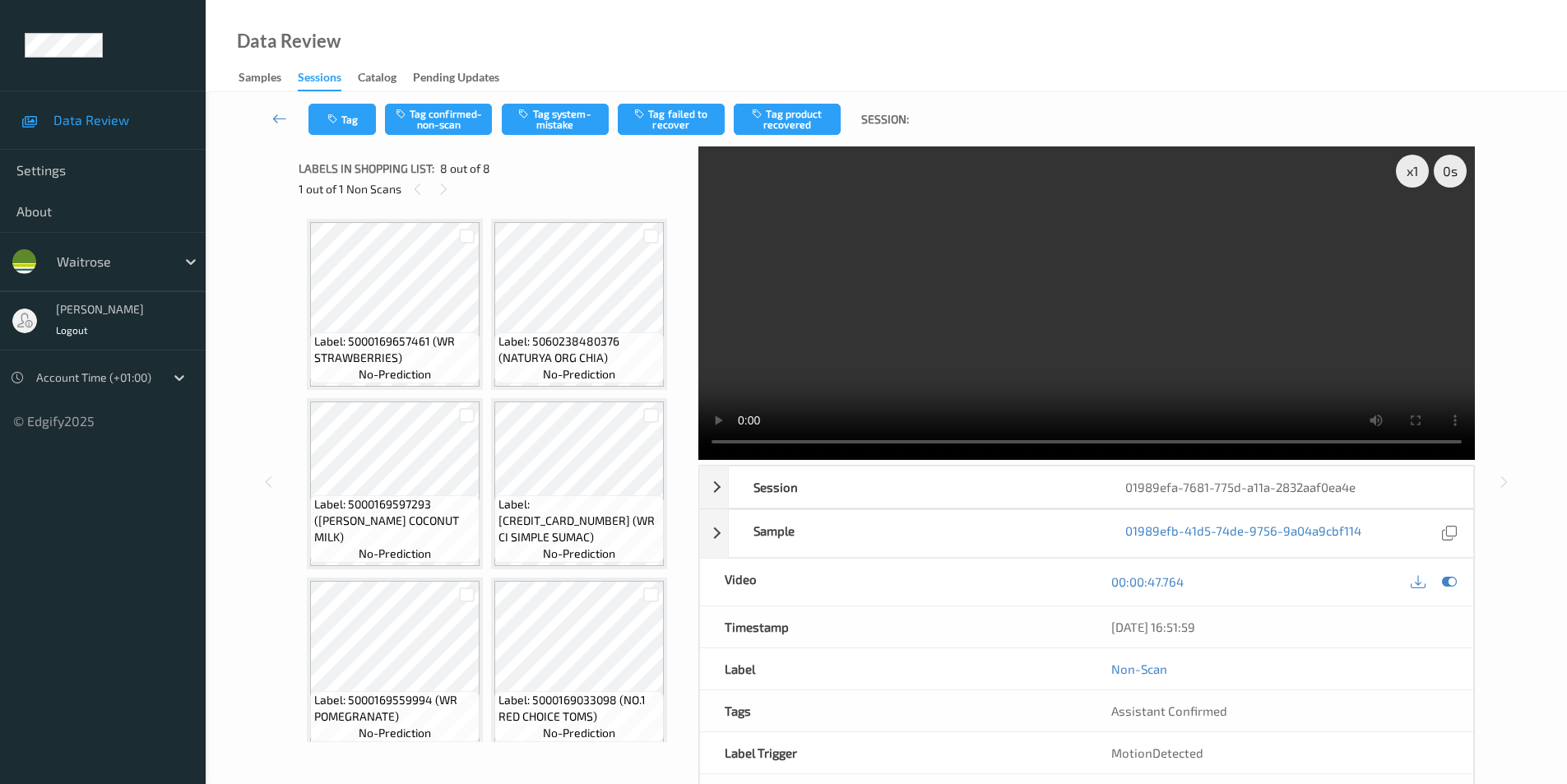
scroll to position [275, 0]
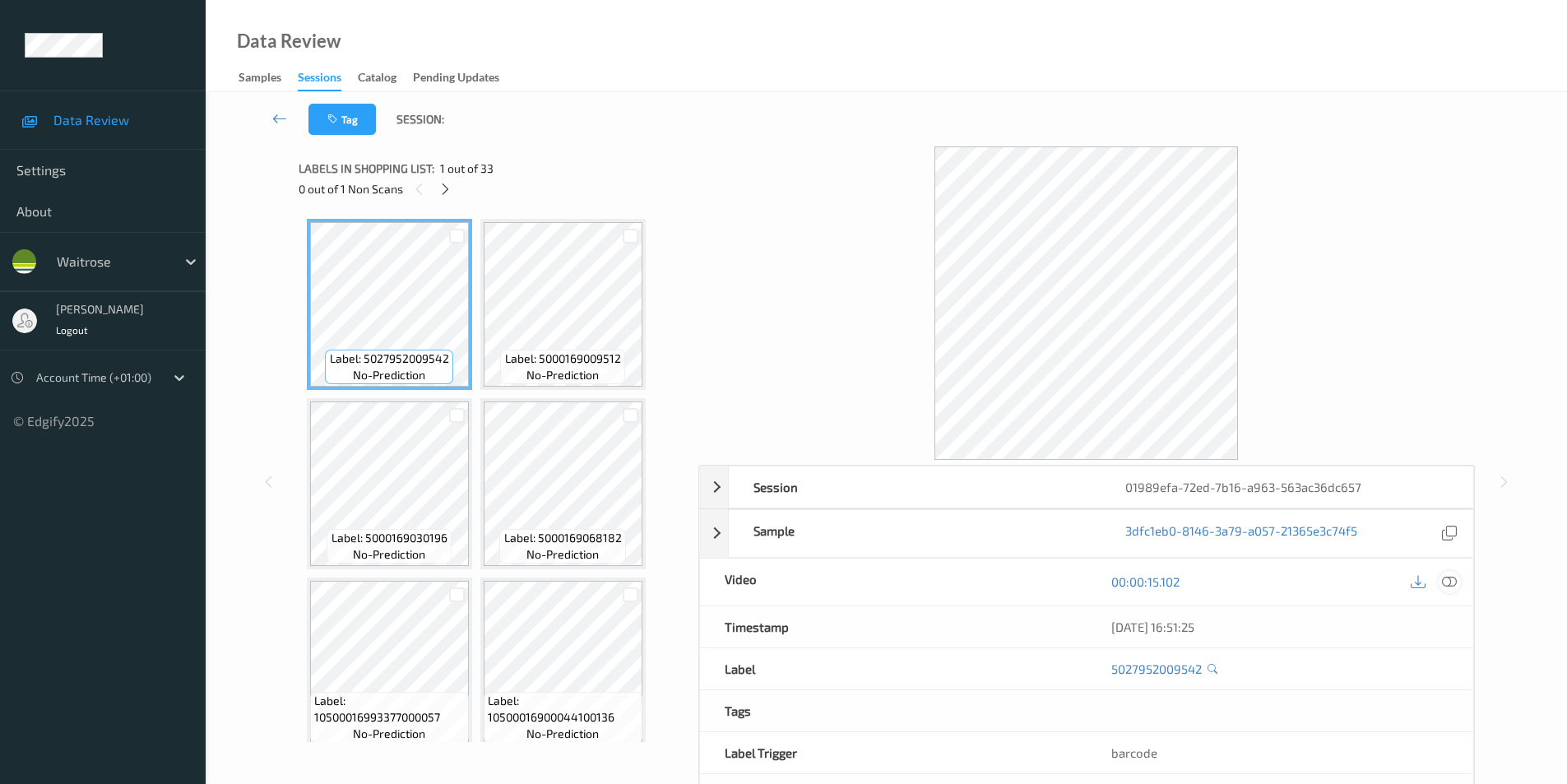
drag, startPoint x: 1451, startPoint y: 580, endPoint x: 893, endPoint y: 557, distance: 558.5
click at [1451, 581] on icon at bounding box center [1450, 581] width 15 height 15
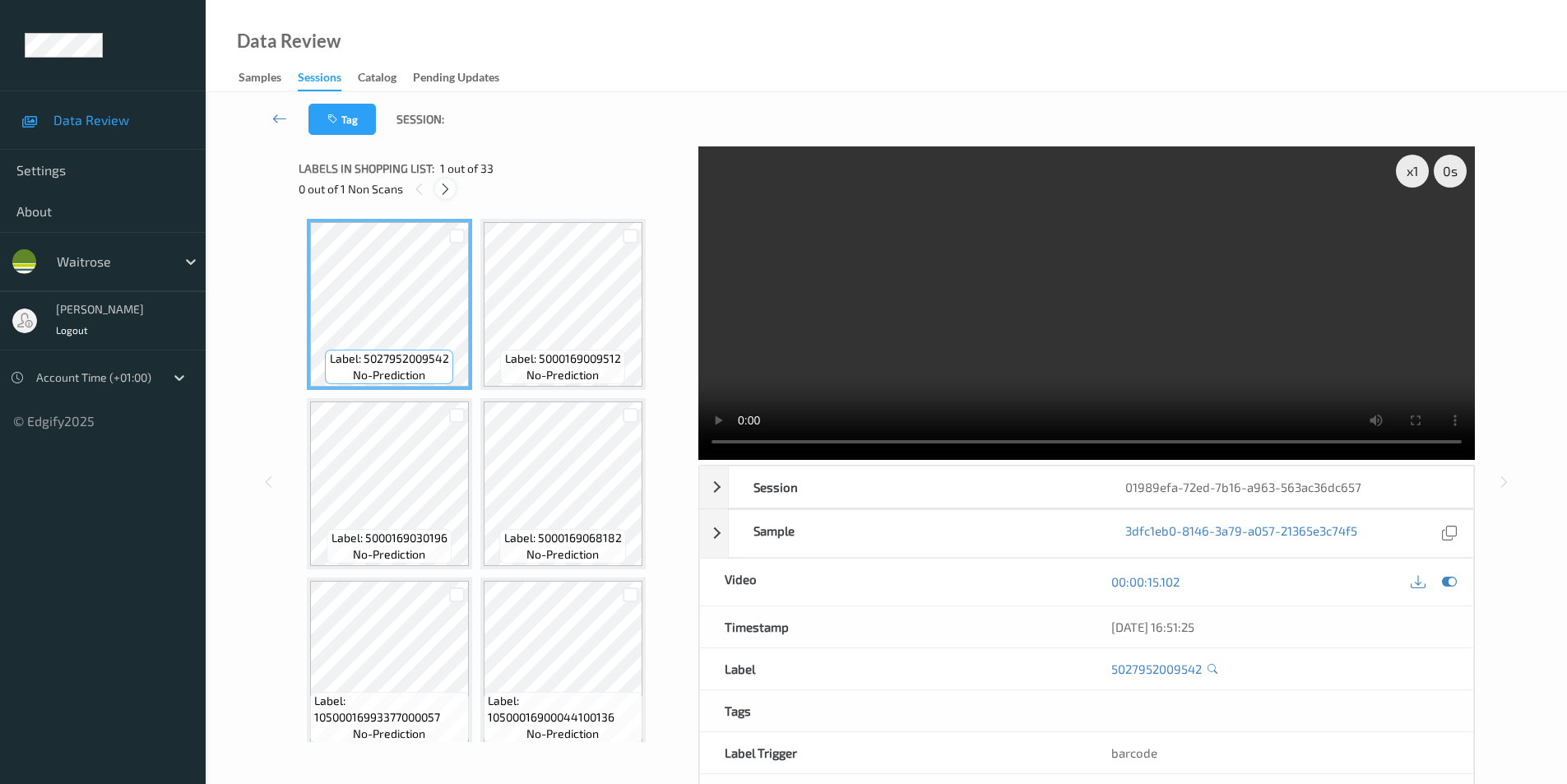
click at [442, 190] on icon at bounding box center [445, 189] width 14 height 15
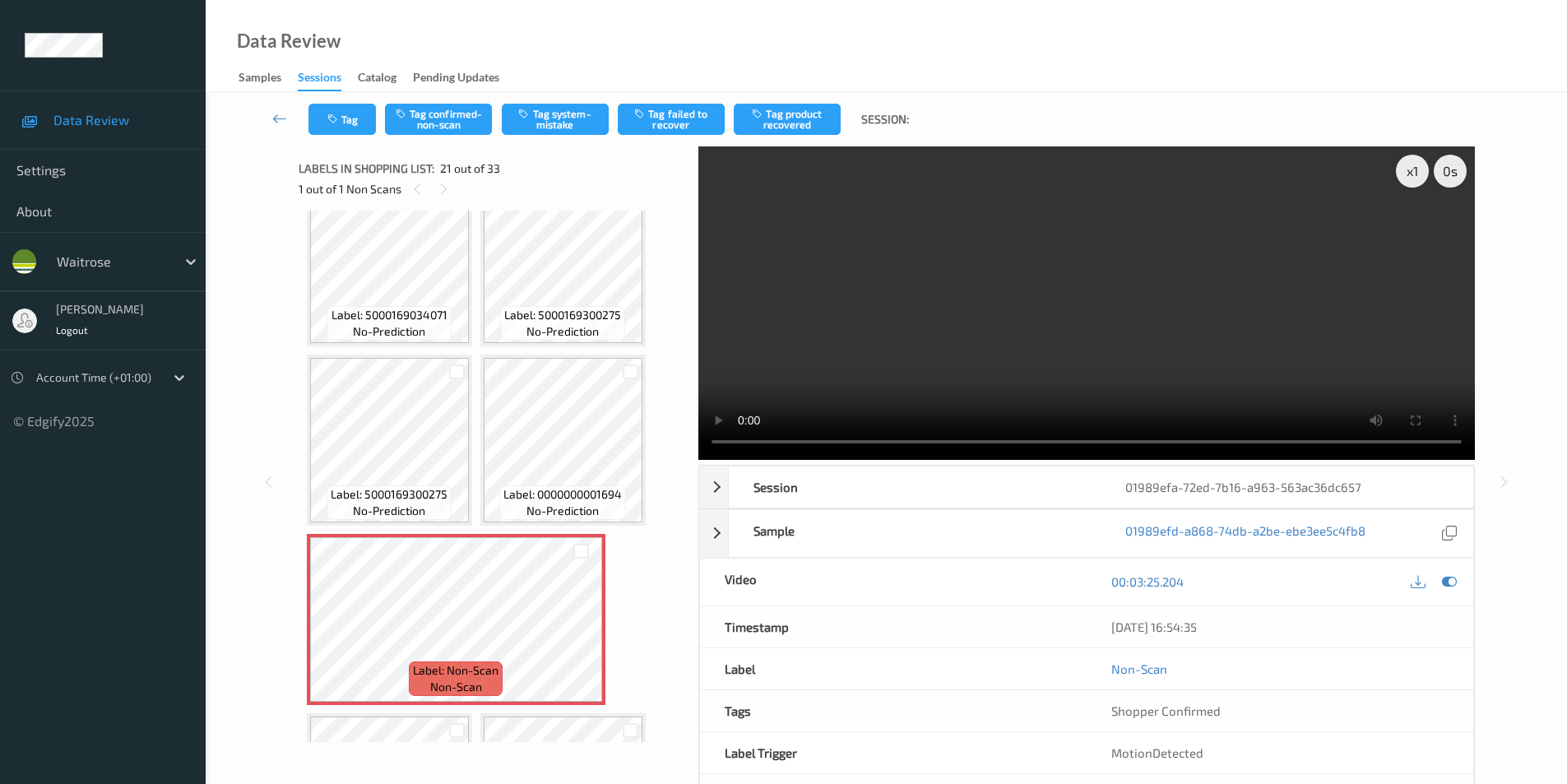
scroll to position [1457, 0]
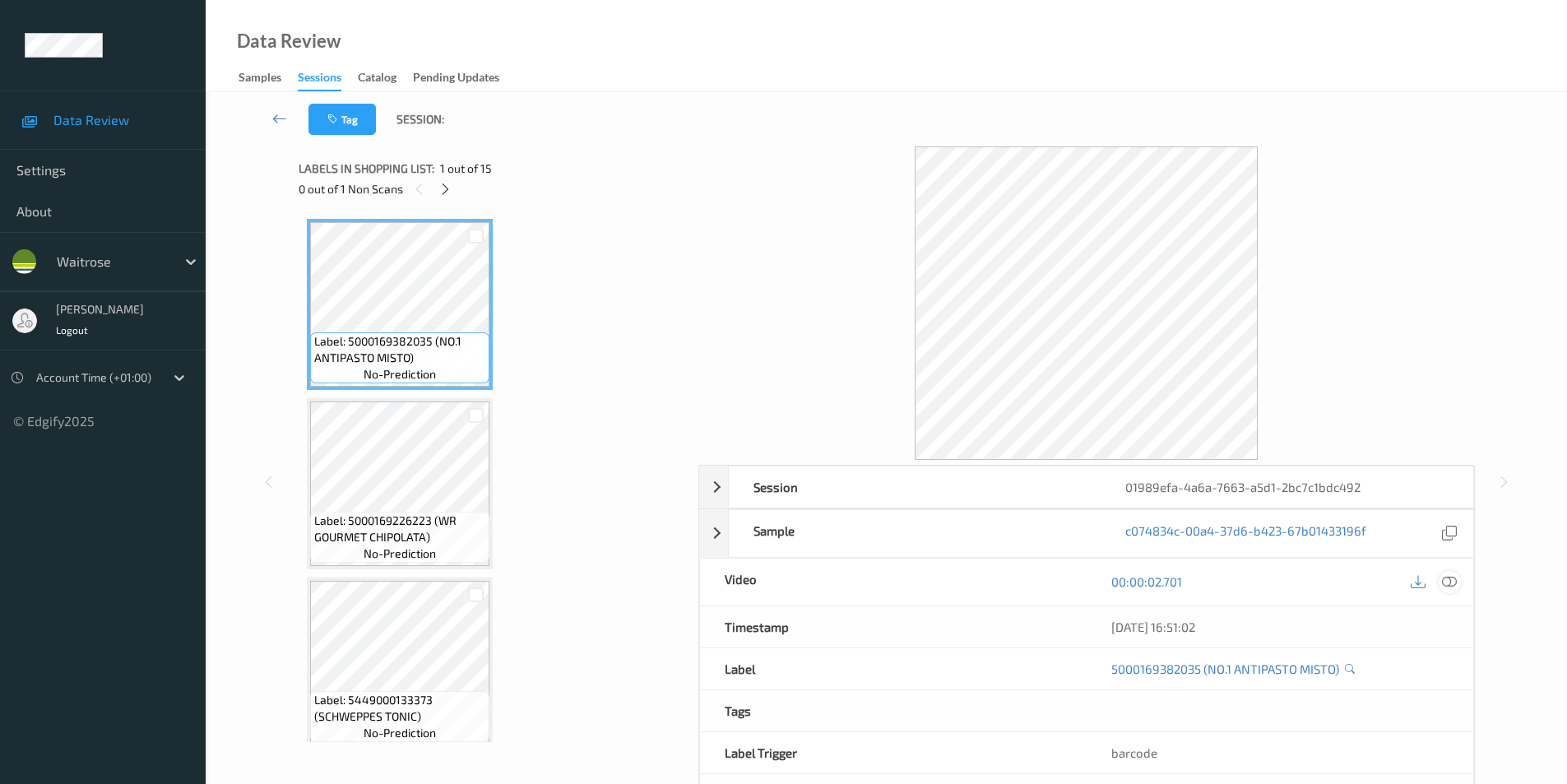
click at [1449, 580] on icon at bounding box center [1450, 581] width 15 height 15
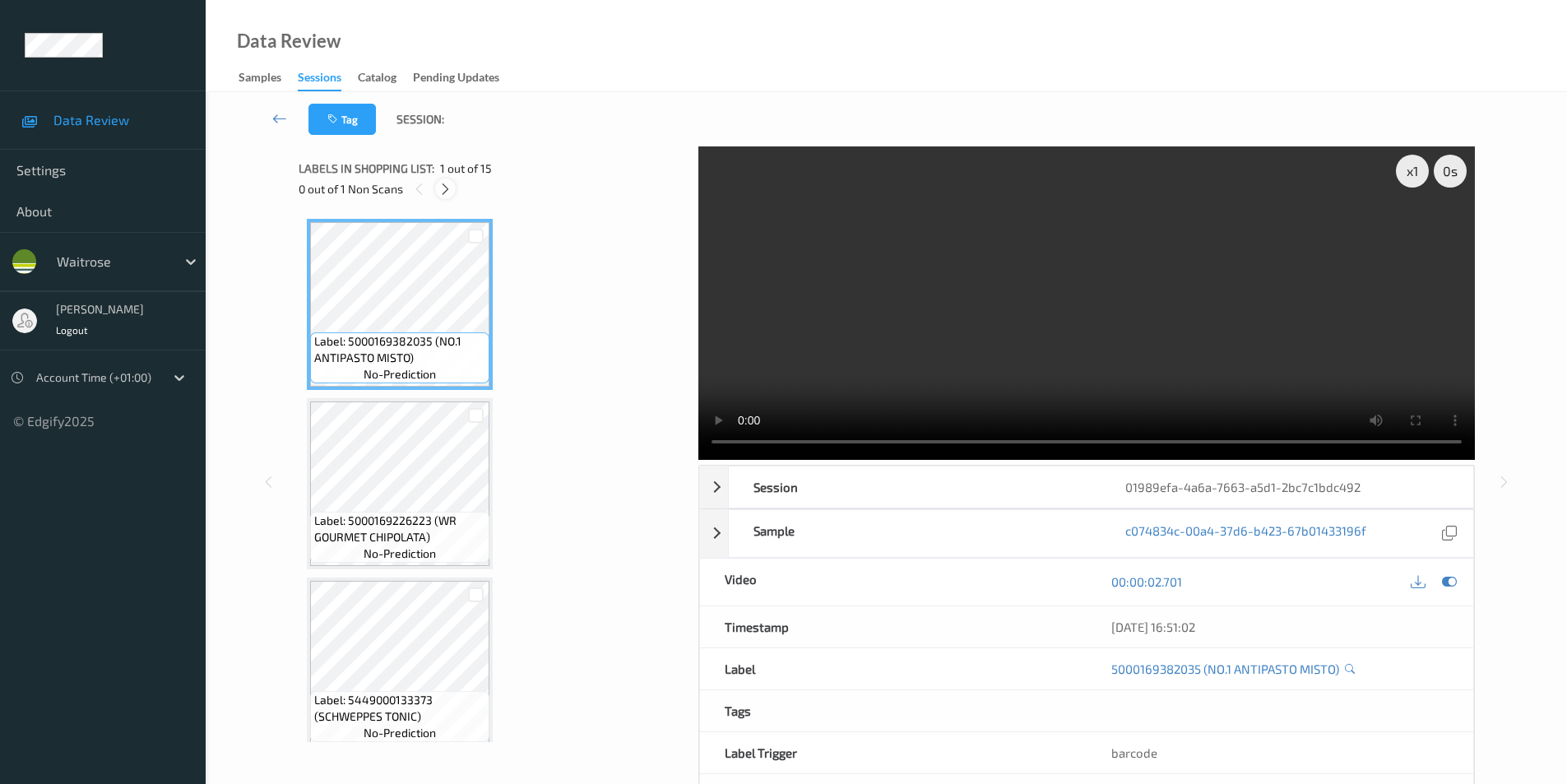
click at [450, 187] on icon at bounding box center [445, 189] width 14 height 15
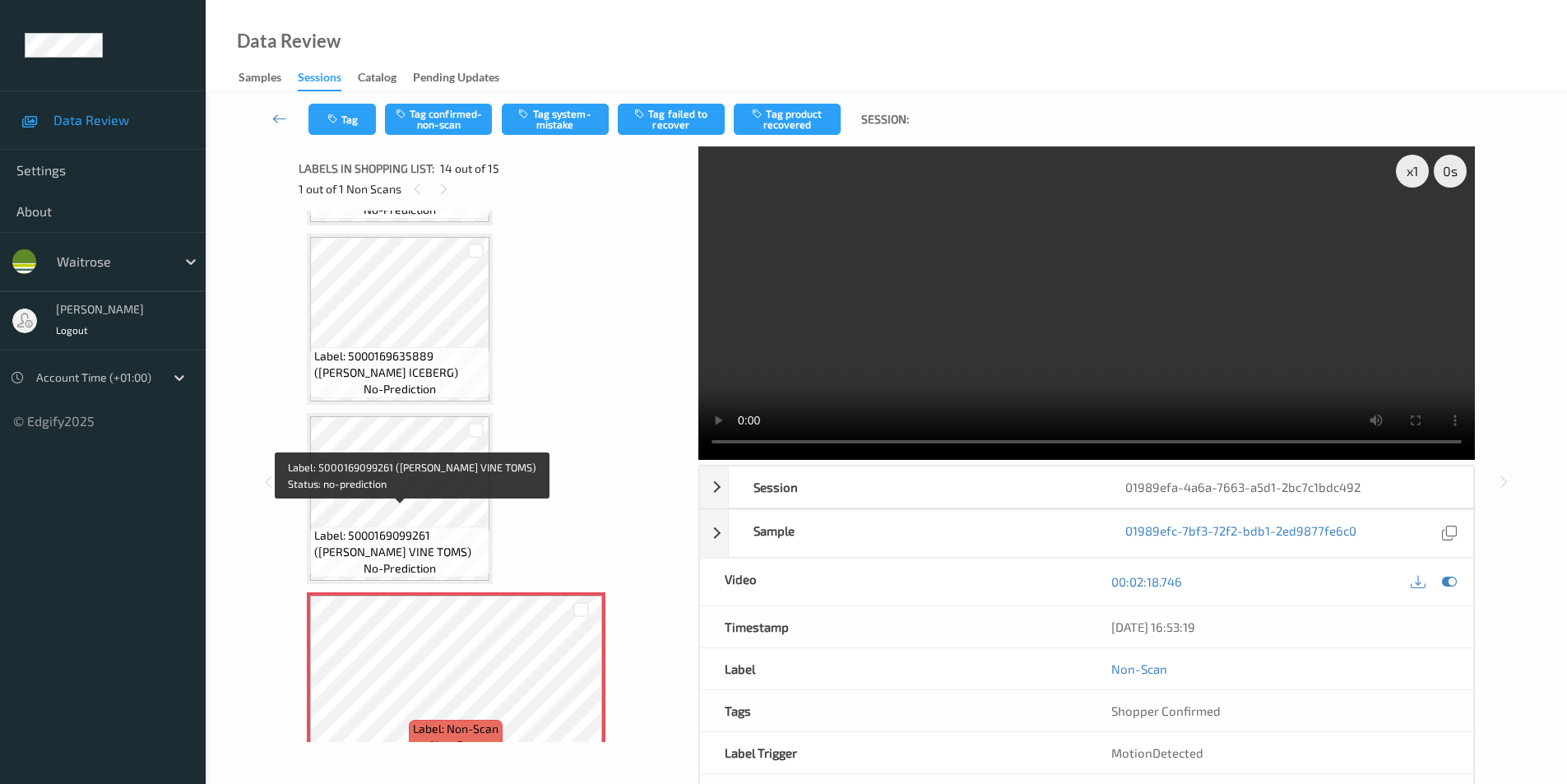
scroll to position [1913, 0]
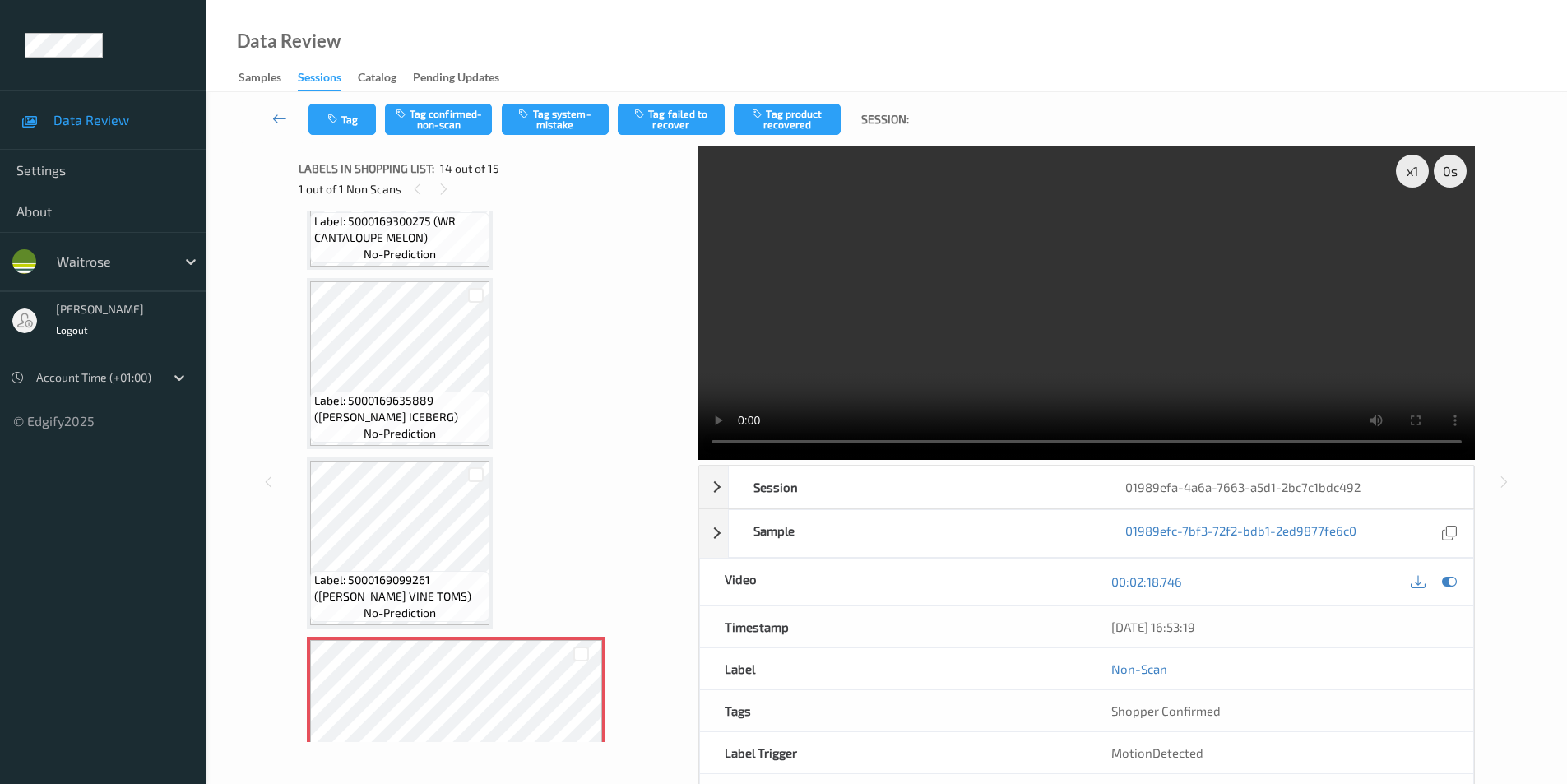
click at [434, 281] on div "Label: 5000169635889 ([PERSON_NAME] ICEBERG) no-prediction" at bounding box center [399, 363] width 186 height 171
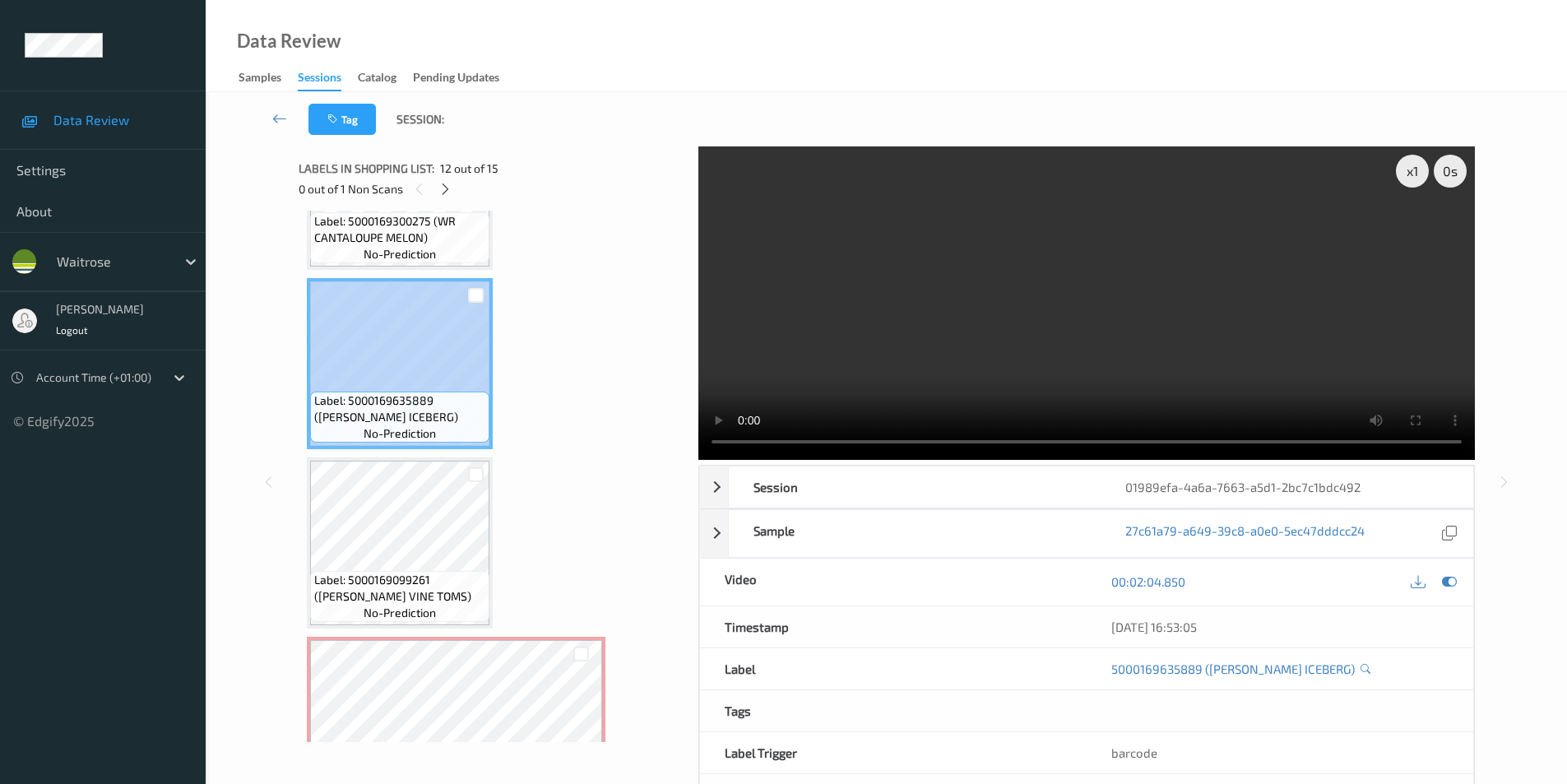
click at [434, 281] on div "Label: 5000169635889 ([PERSON_NAME] ICEBERG) no-prediction" at bounding box center [399, 363] width 186 height 171
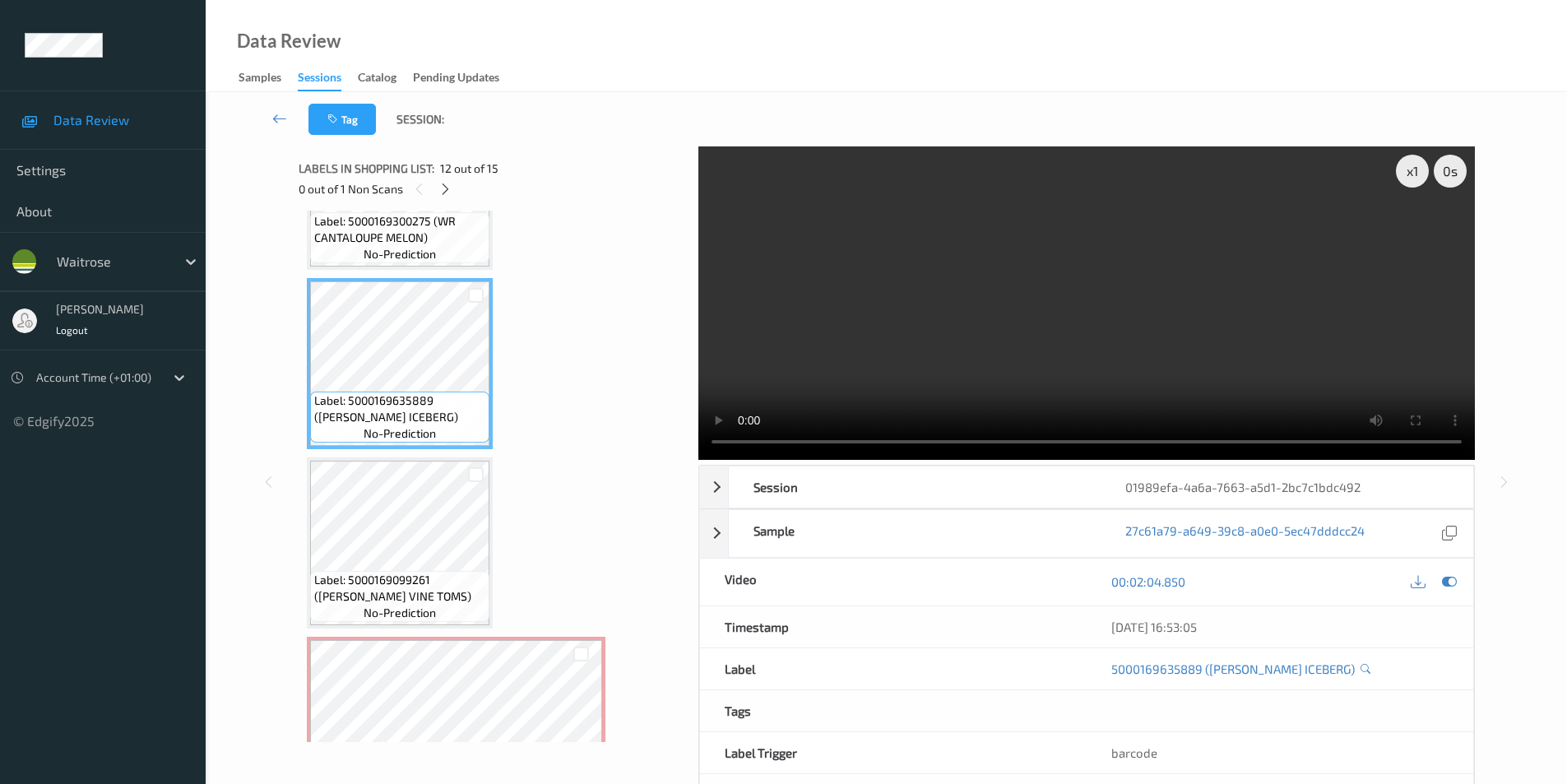
click at [694, 352] on div "x 1 0 s Session 01989efa-4a6a-7663-a5d1-2bc7c1bdc492 Session ID 01989efa-4a6a-7…" at bounding box center [887, 481] width 1176 height 670
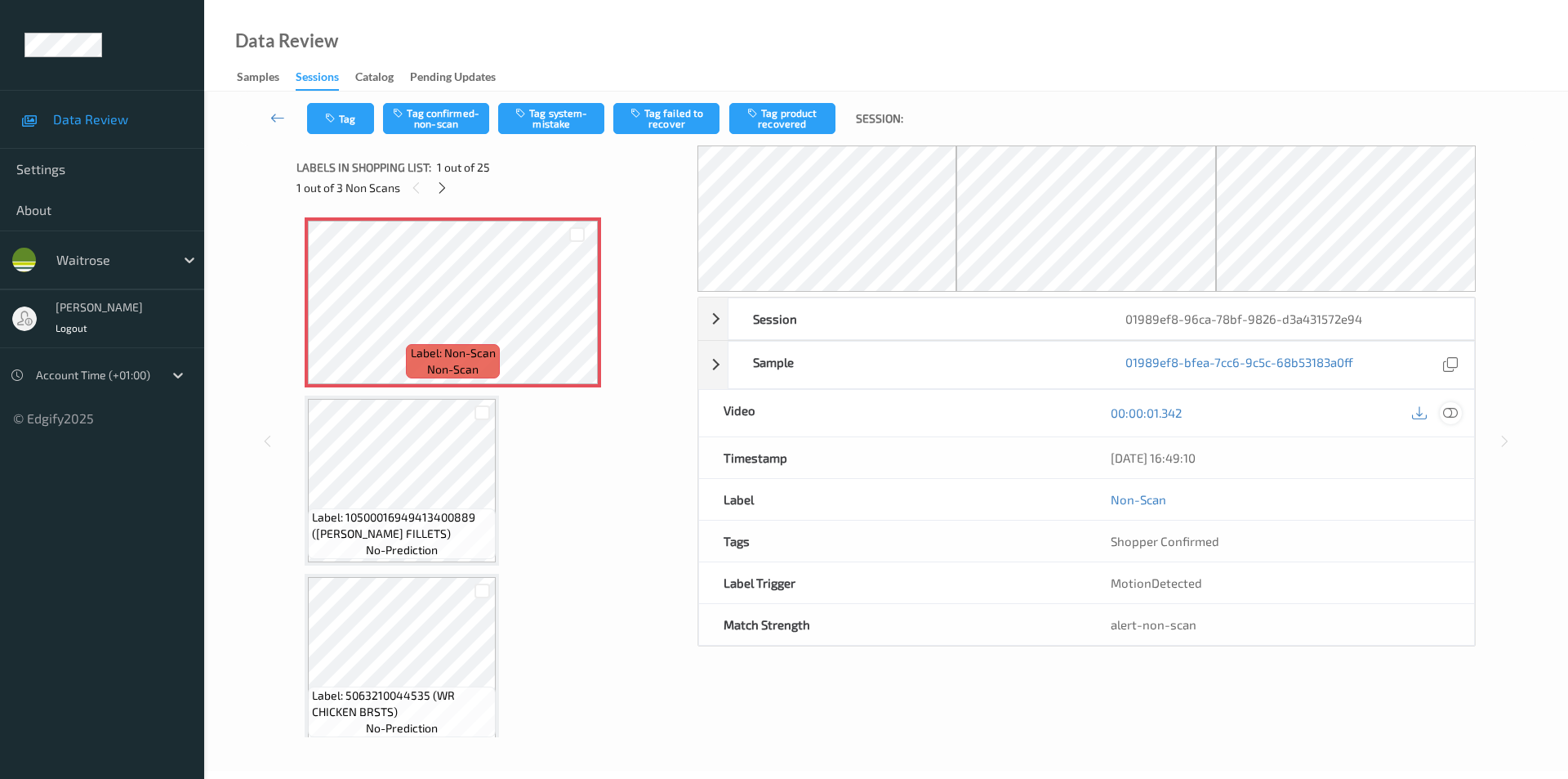
click at [1455, 412] on icon at bounding box center [1451, 413] width 15 height 15
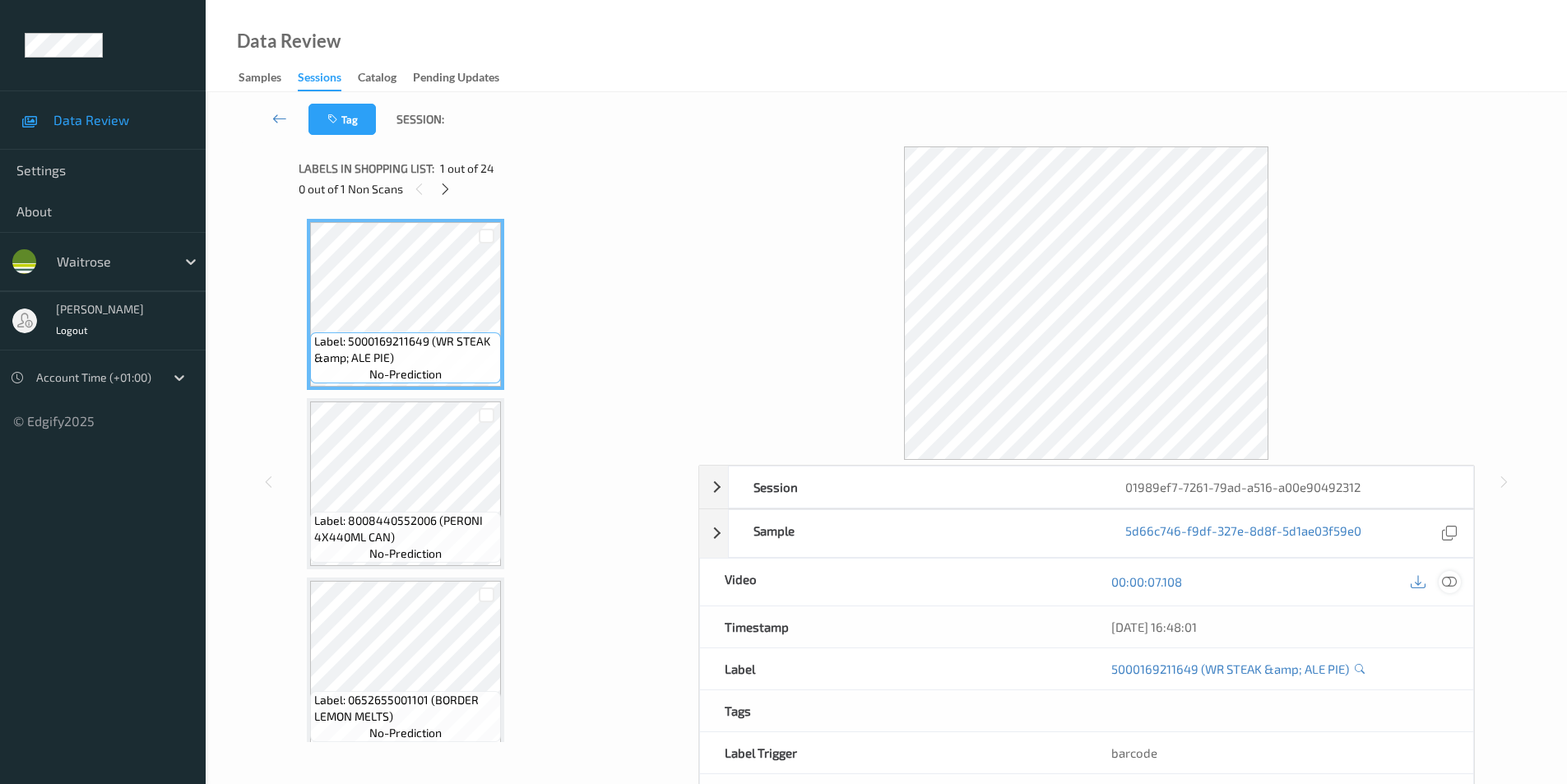
click at [1450, 584] on icon at bounding box center [1450, 581] width 15 height 15
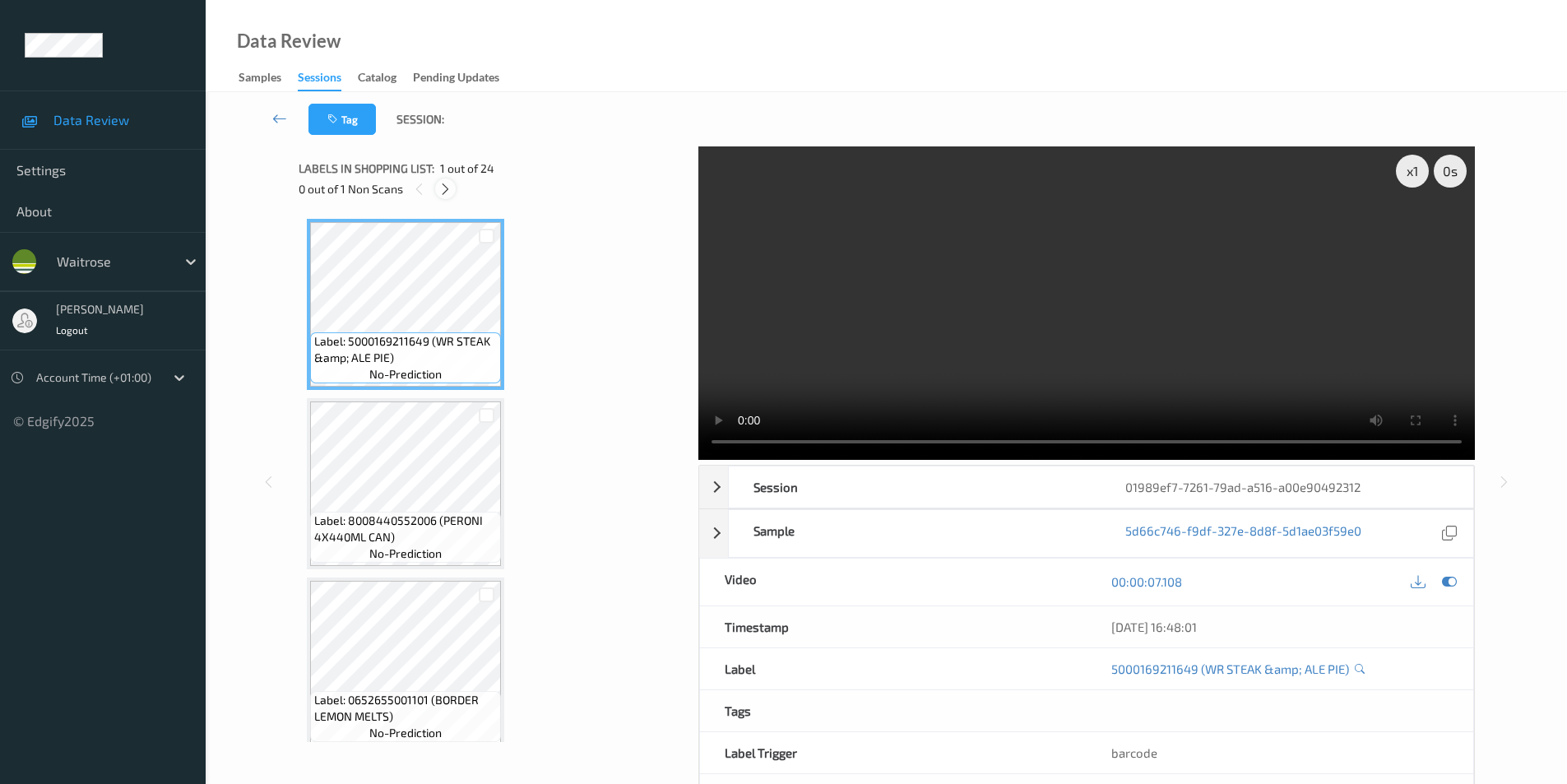
click at [450, 191] on icon at bounding box center [445, 189] width 14 height 15
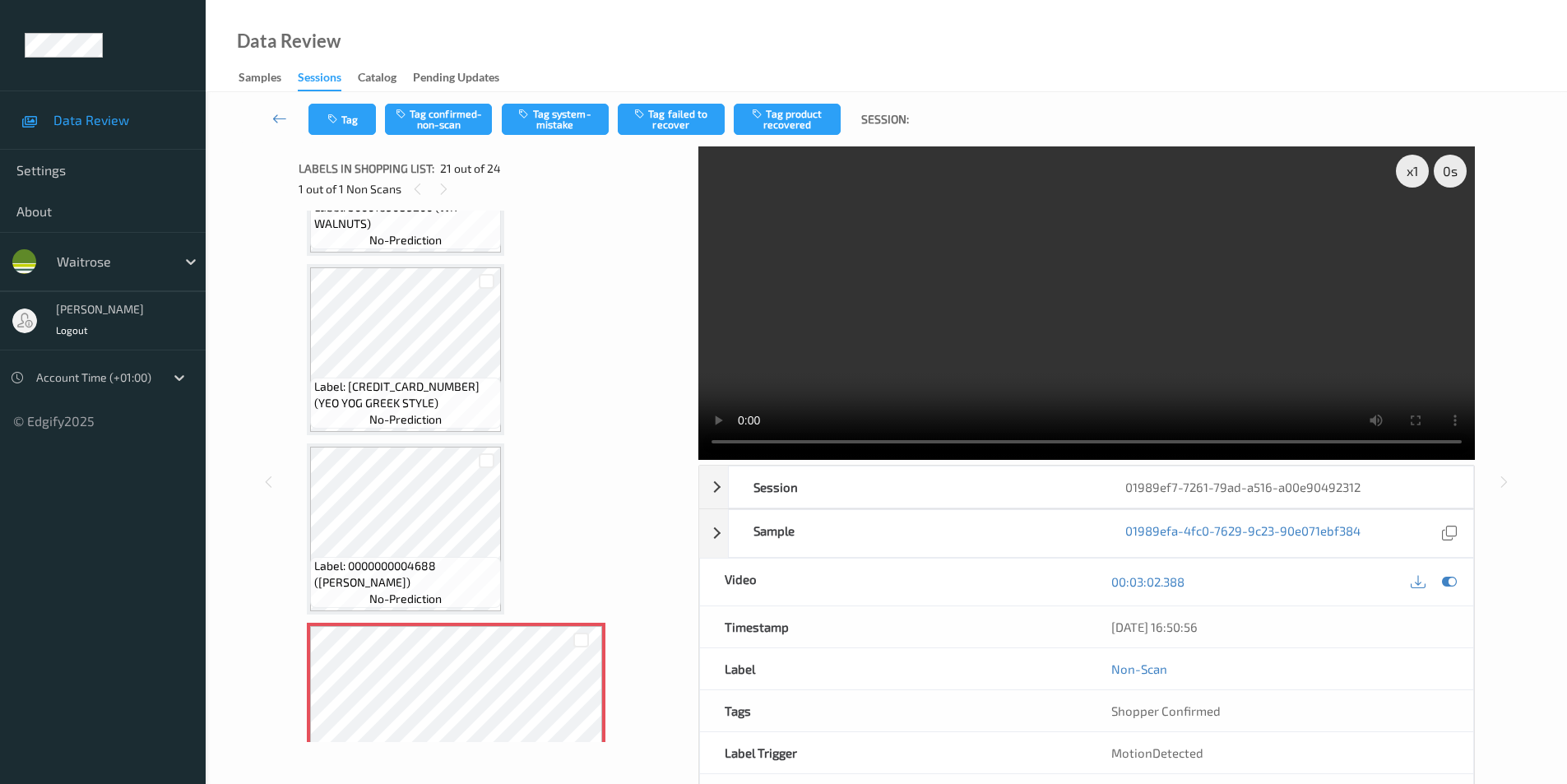
scroll to position [3167, 0]
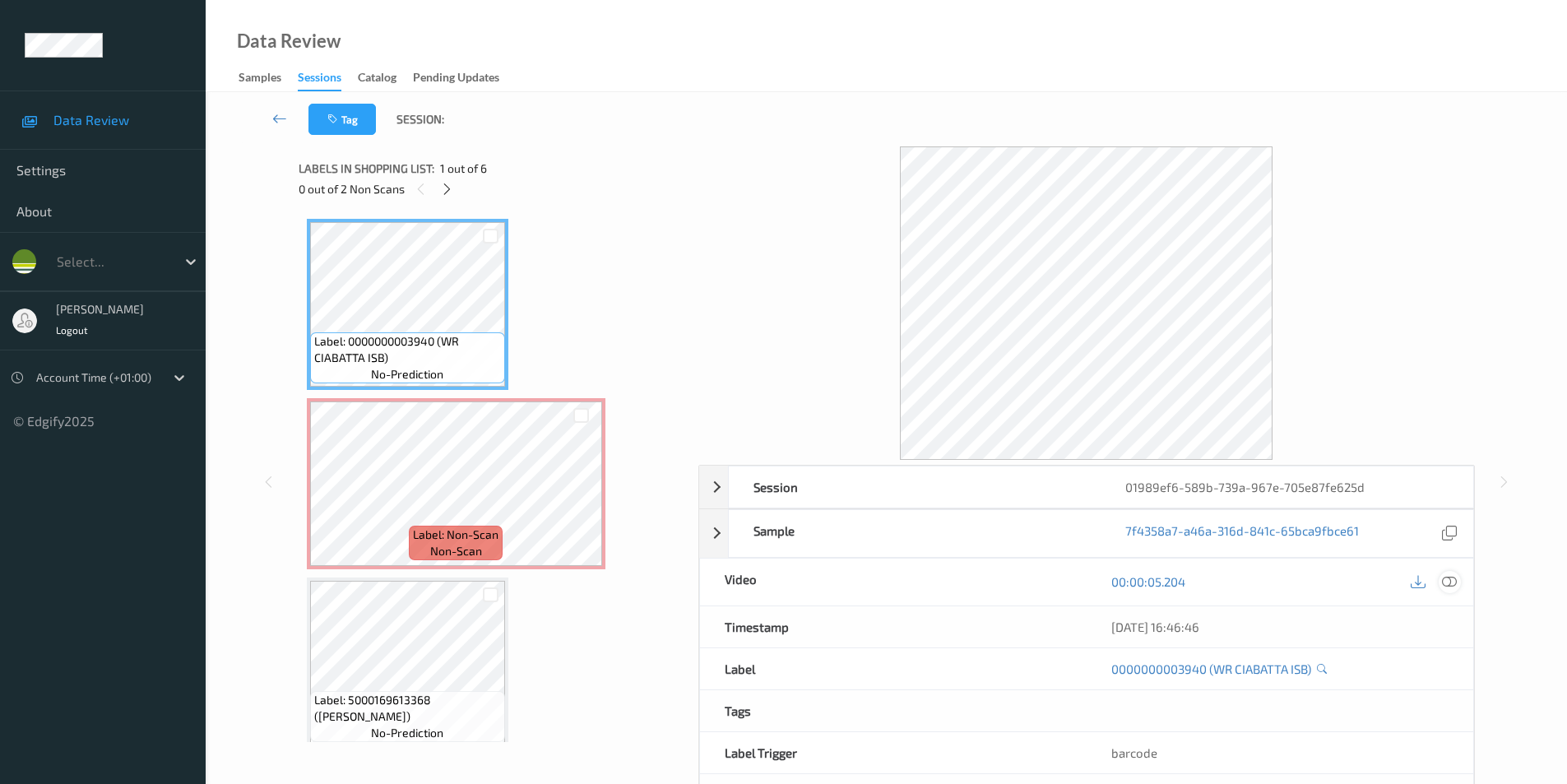
click at [1453, 576] on icon at bounding box center [1450, 581] width 15 height 15
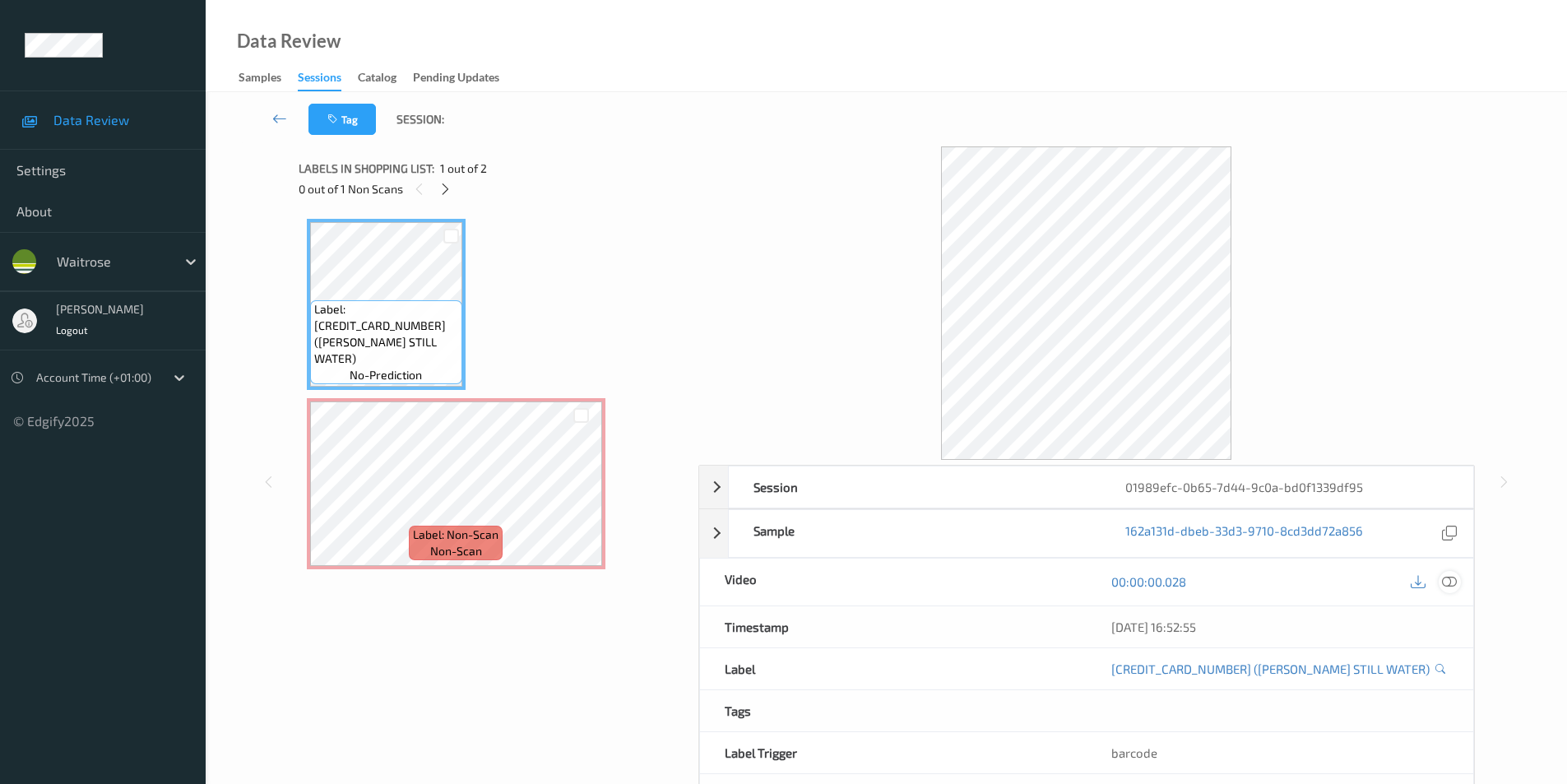
click at [1454, 580] on icon at bounding box center [1450, 581] width 15 height 15
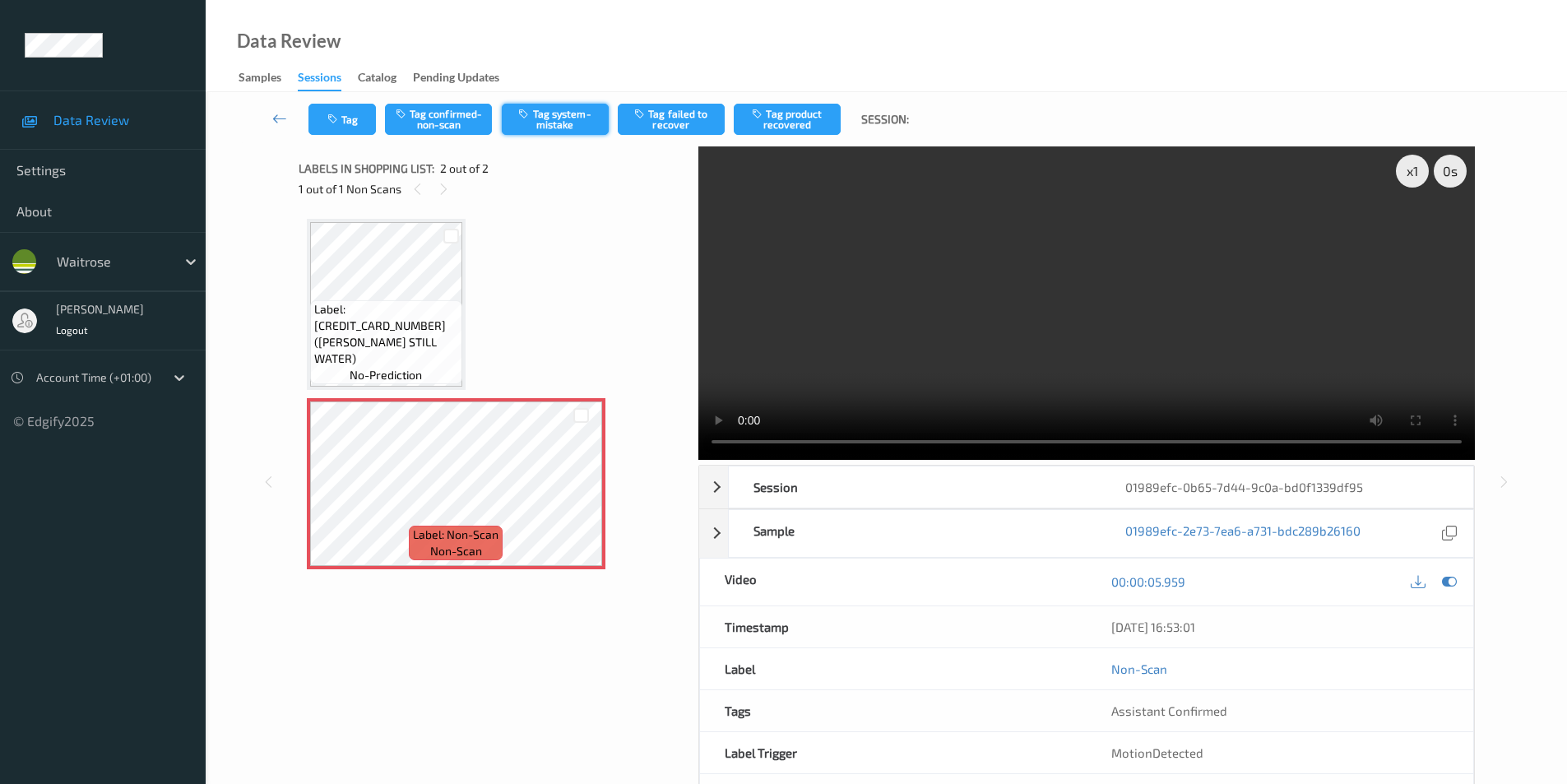
click at [576, 125] on button "Tag system-mistake" at bounding box center [555, 119] width 107 height 31
click at [350, 127] on button "Tag" at bounding box center [342, 119] width 68 height 31
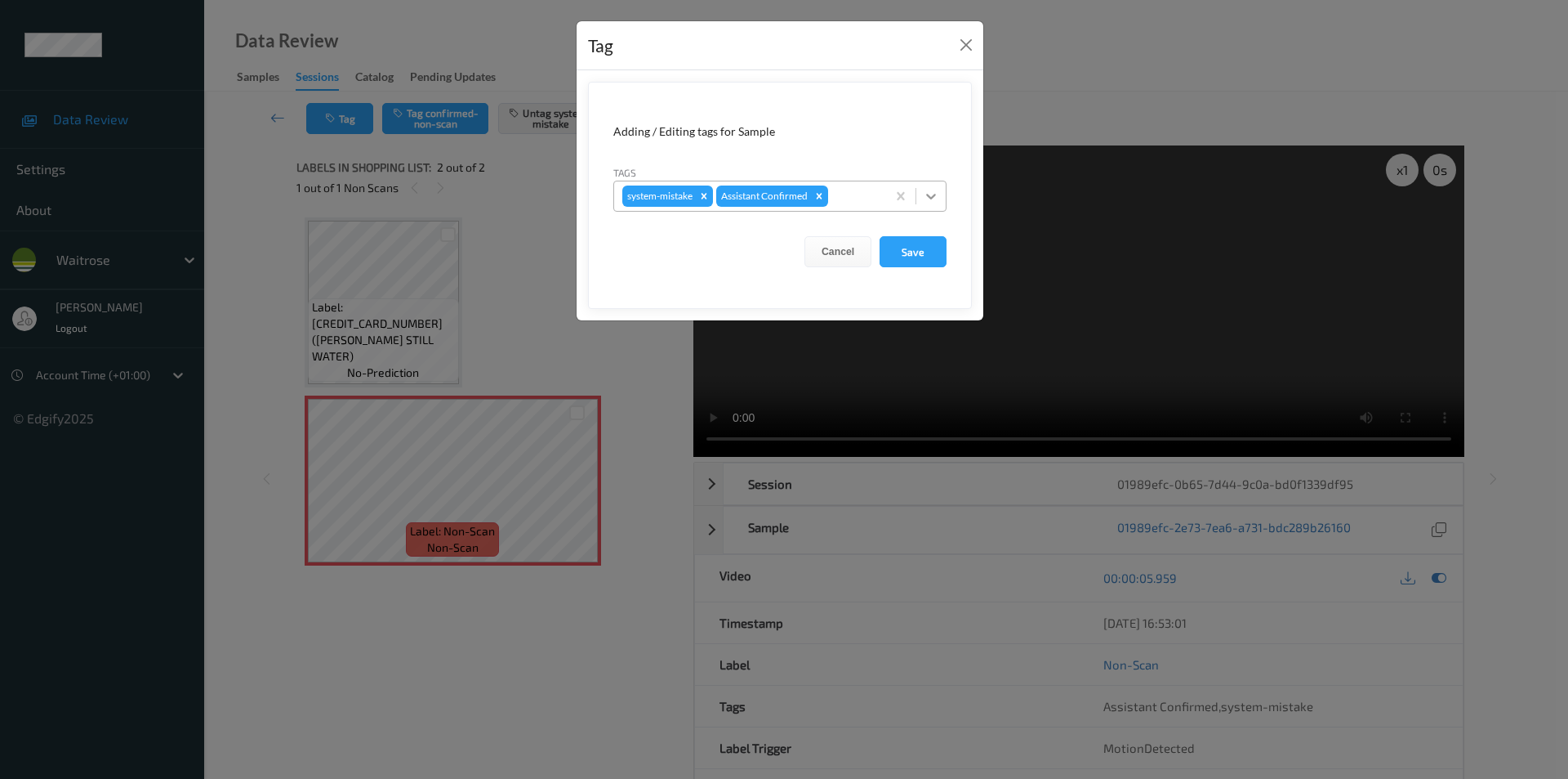
click at [930, 194] on icon at bounding box center [931, 196] width 16 height 16
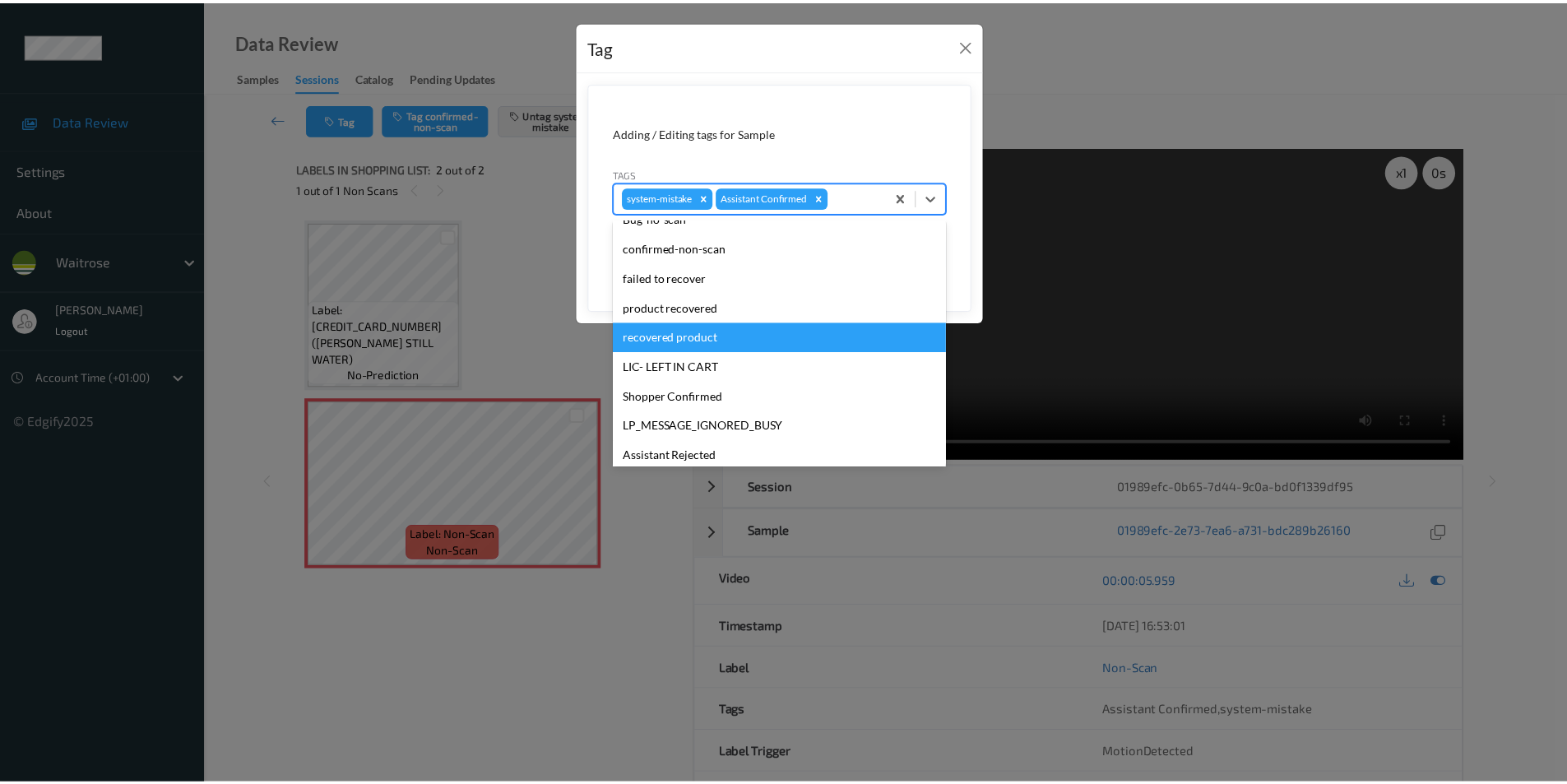
scroll to position [323, 0]
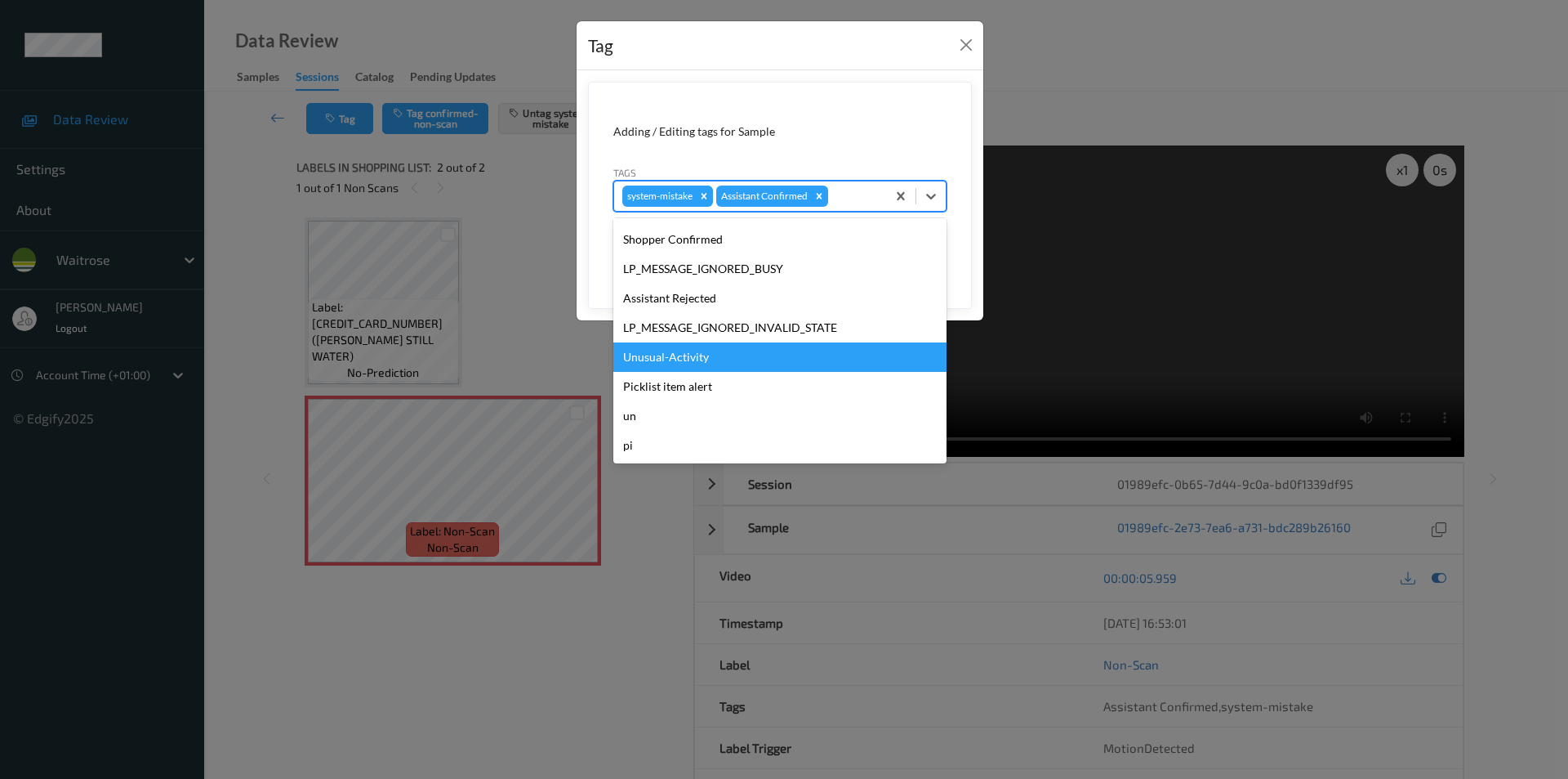
click at [667, 359] on div "Unusual-Activity" at bounding box center [779, 357] width 333 height 29
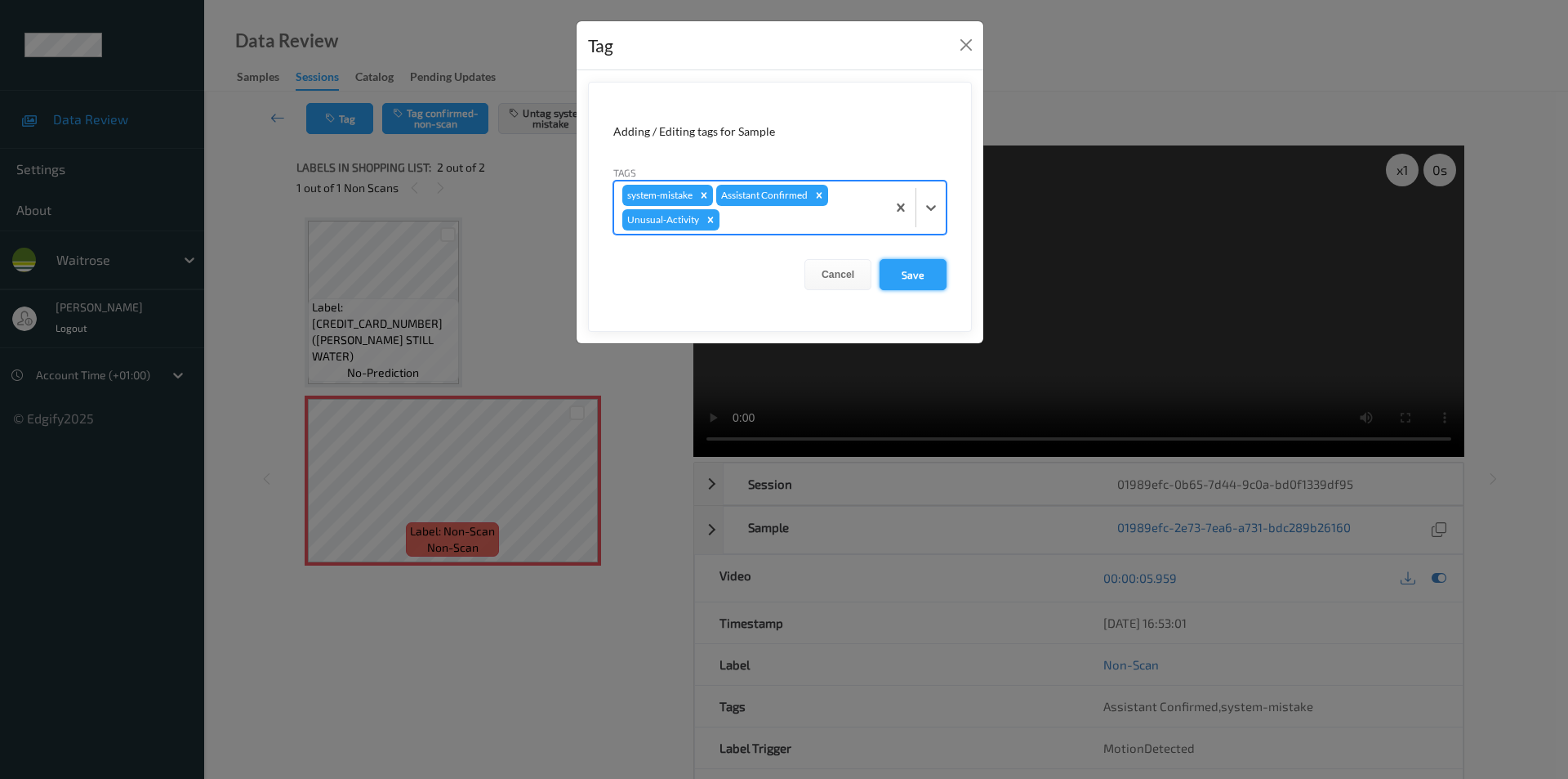
click at [913, 276] on button "Save" at bounding box center [913, 274] width 67 height 31
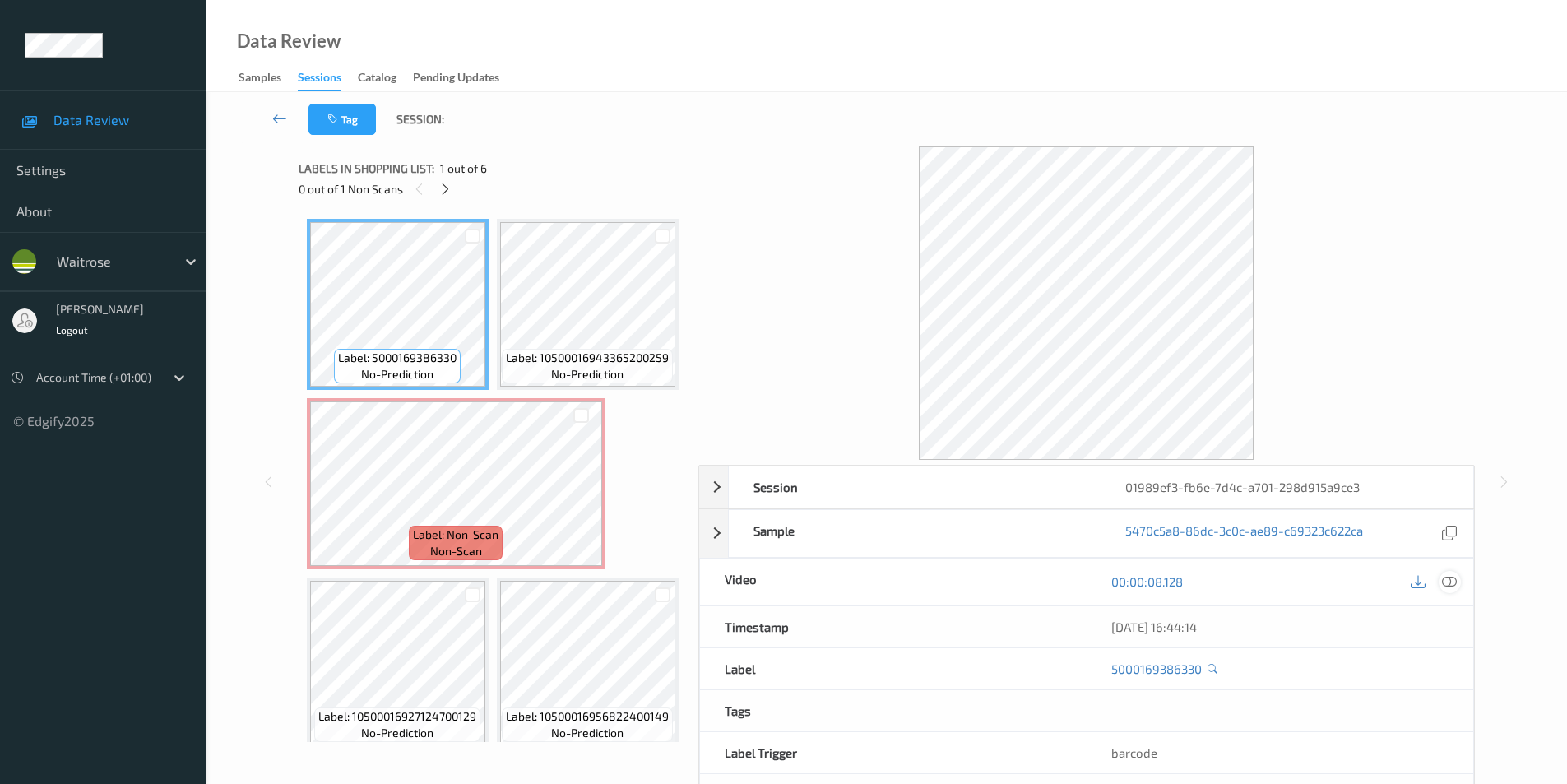
click at [1453, 584] on icon at bounding box center [1450, 581] width 15 height 15
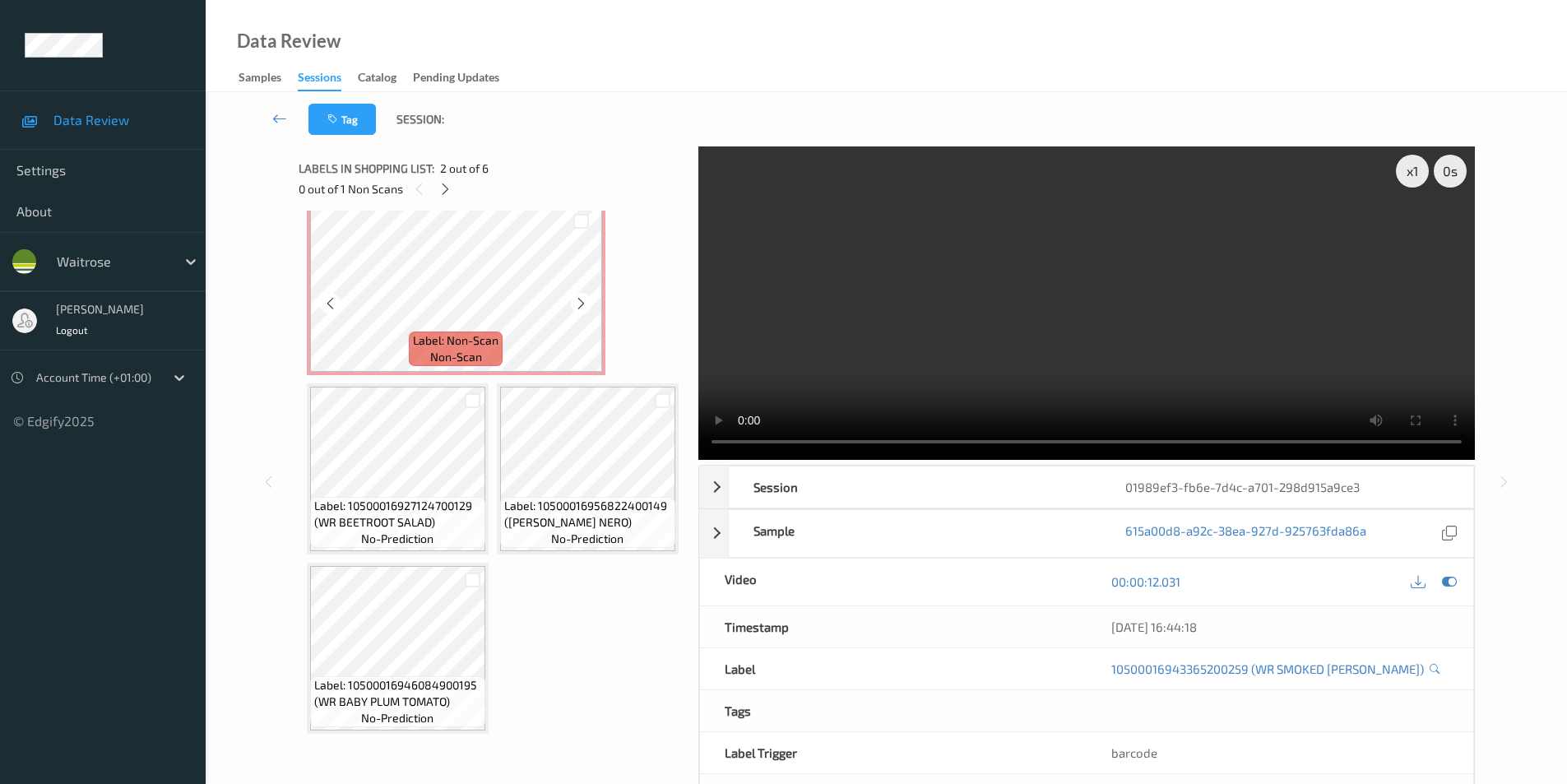
scroll to position [329, 0]
click at [1452, 581] on icon at bounding box center [1450, 581] width 15 height 15
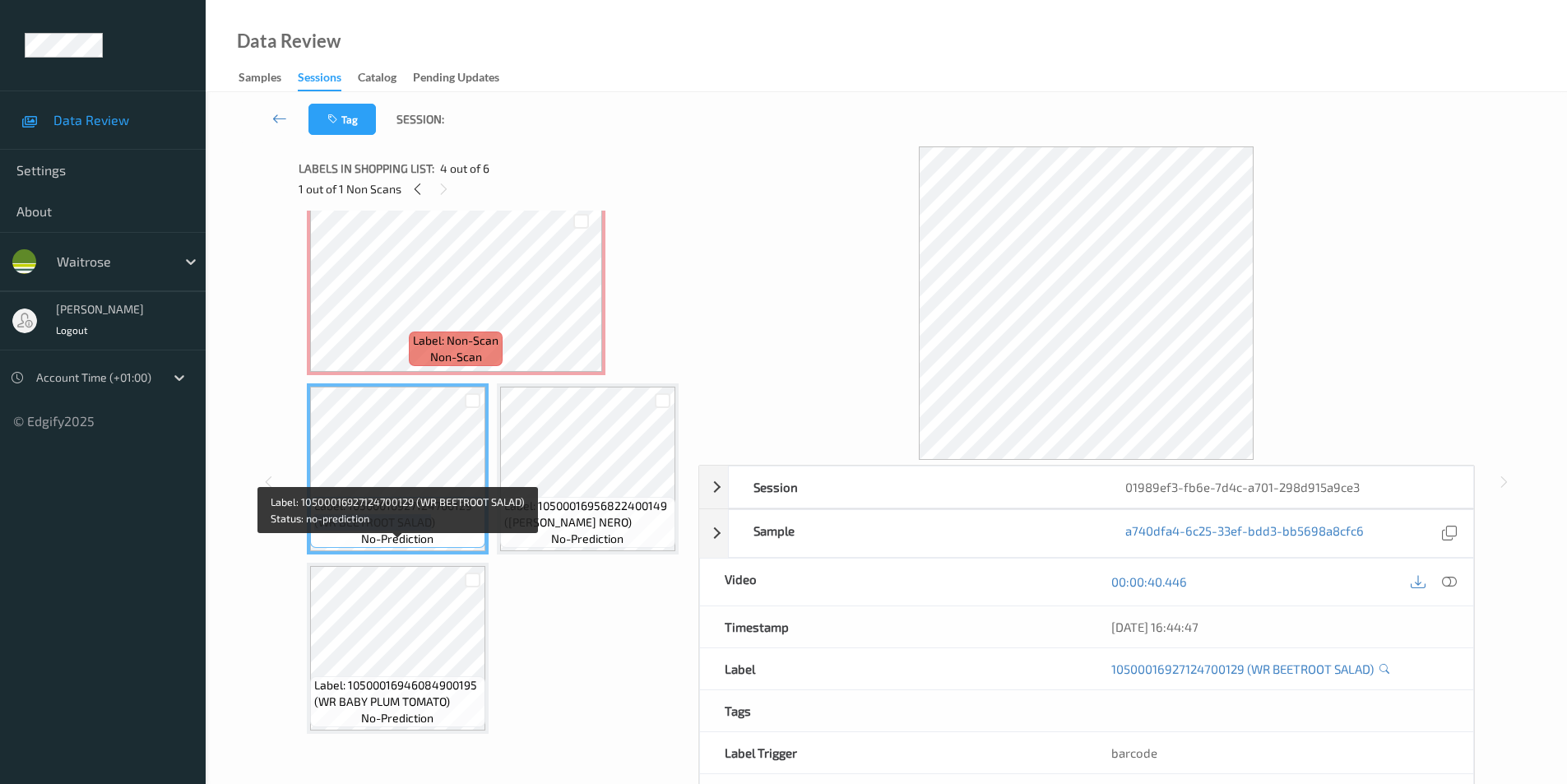
drag, startPoint x: 315, startPoint y: 567, endPoint x: 430, endPoint y: 569, distance: 115.0
click at [430, 530] on span "Label: 10500016927124700129 (WR BEETROOT SALAD)" at bounding box center [398, 514] width 167 height 33
copy span "(WR BEETROOT SALAD"
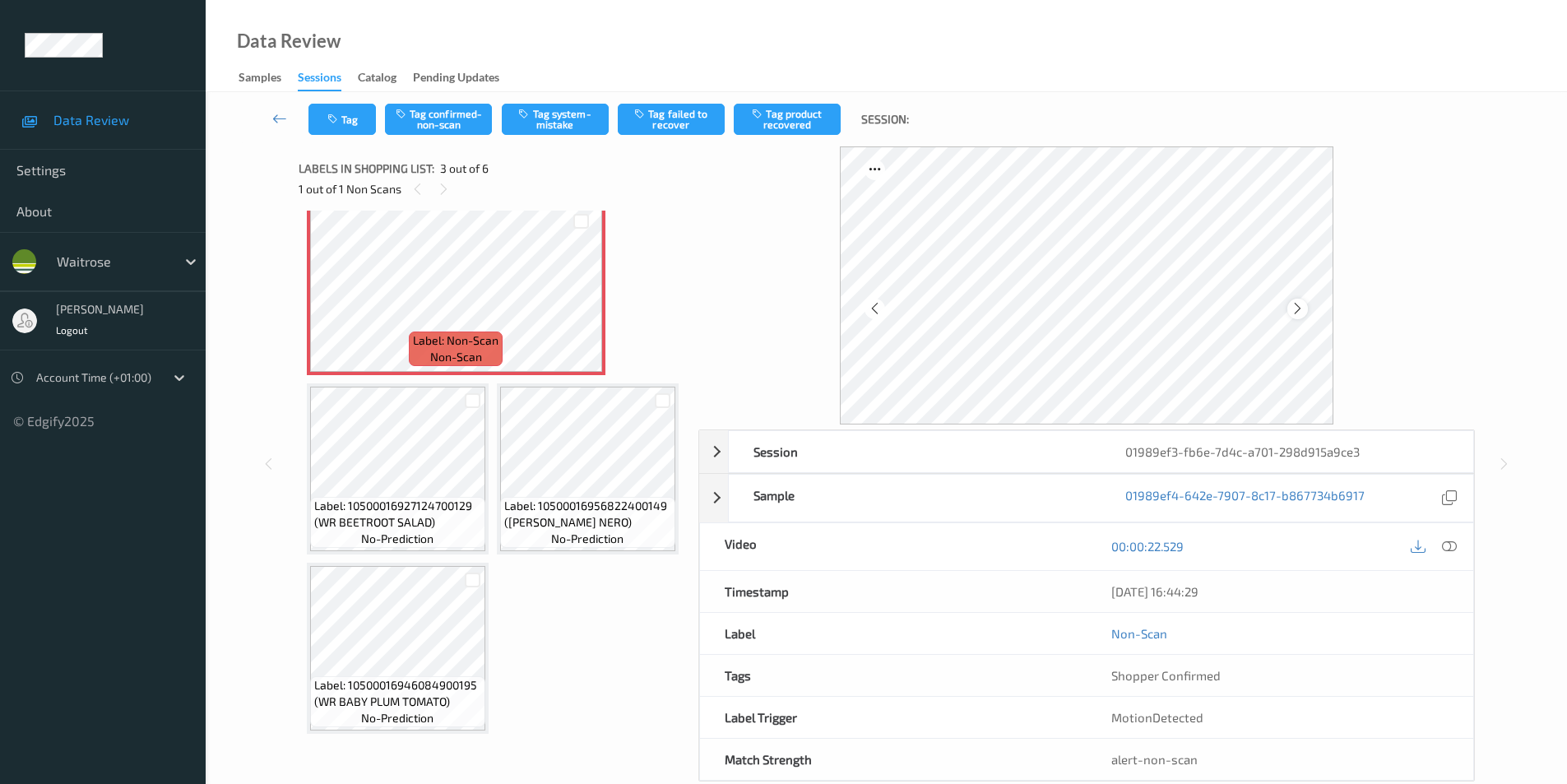
click at [1306, 309] on div at bounding box center [1297, 309] width 20 height 20
click at [1460, 546] on div at bounding box center [1450, 547] width 22 height 22
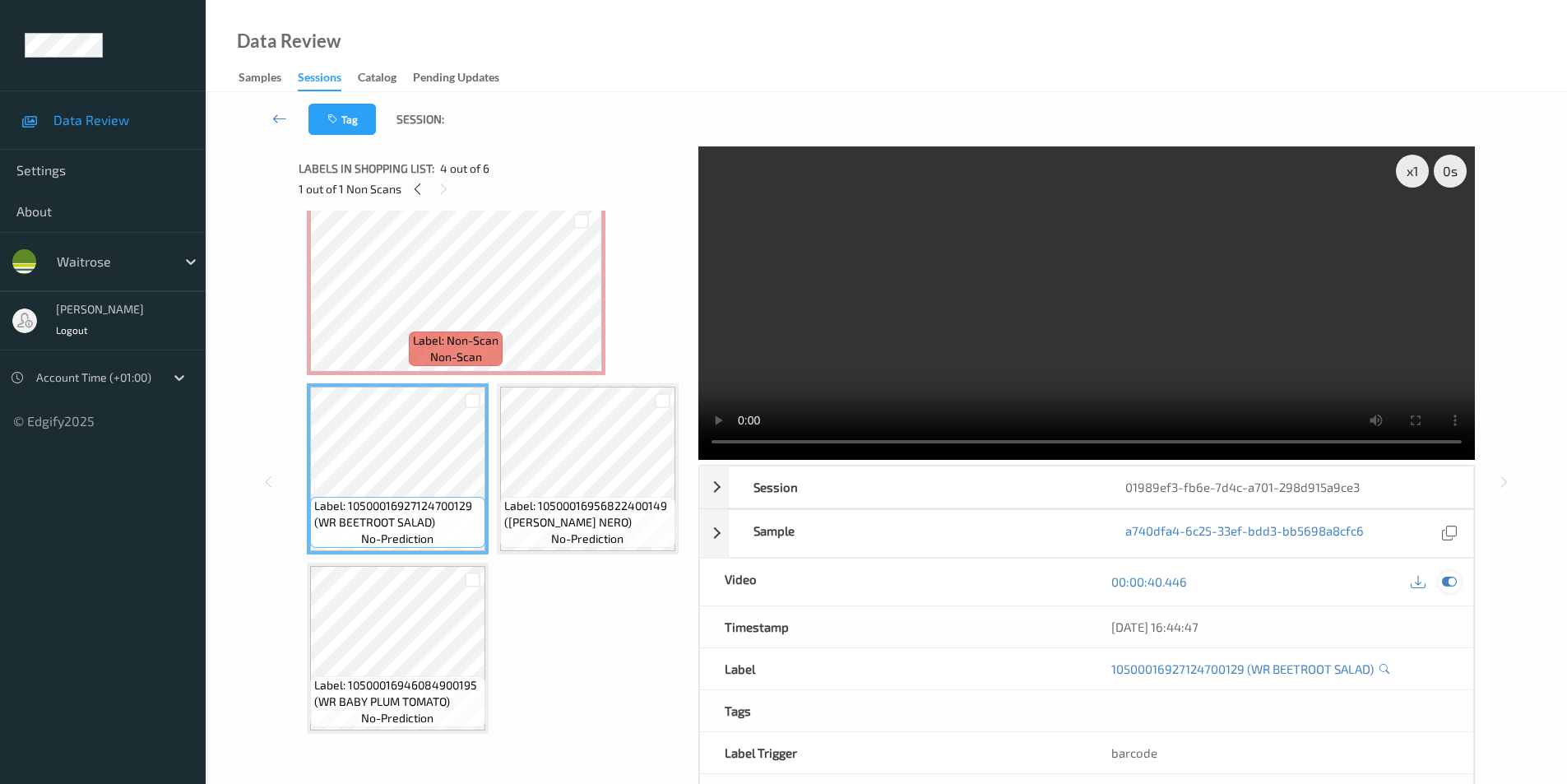
click at [1455, 575] on icon at bounding box center [1450, 581] width 15 height 15
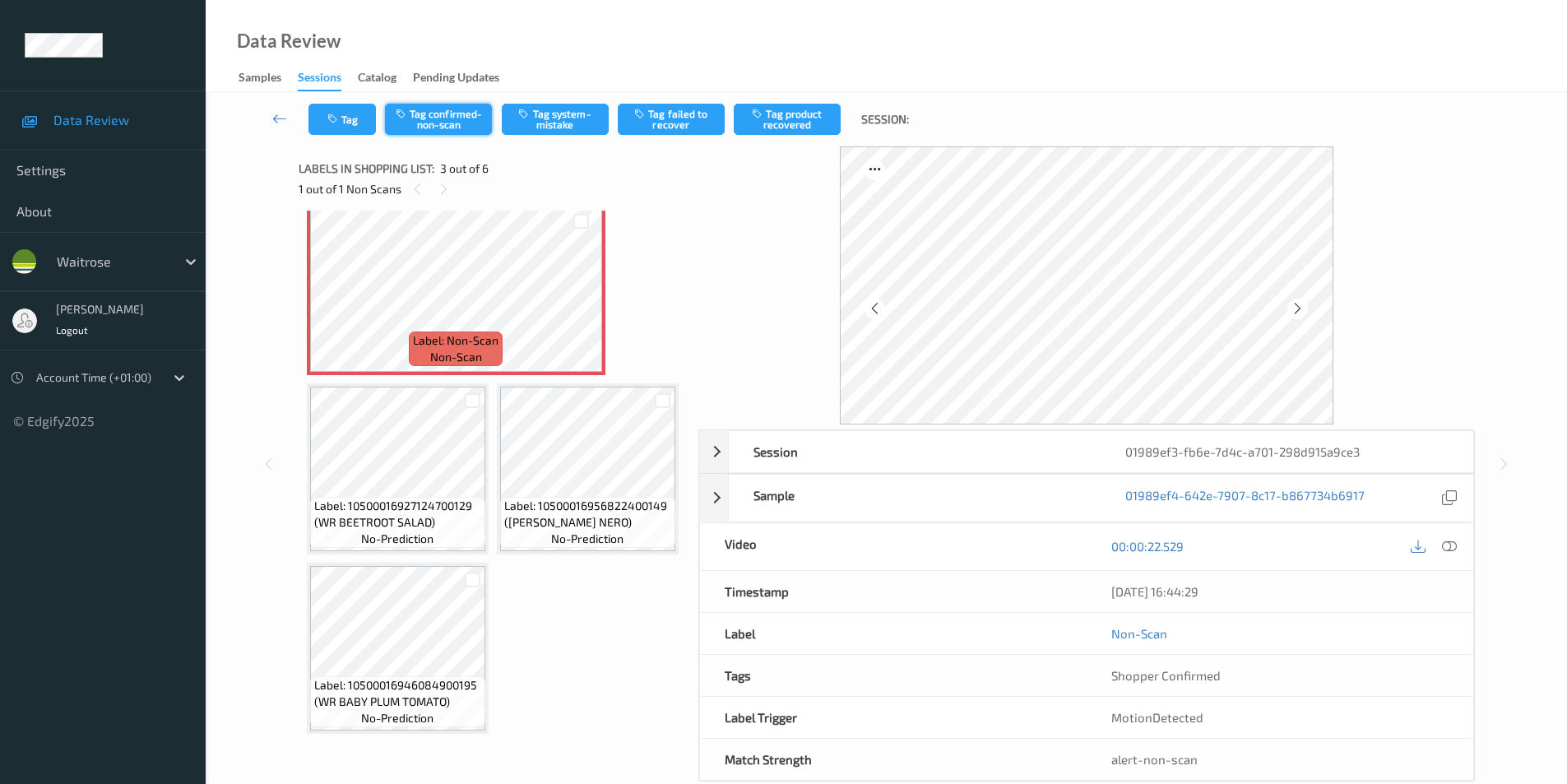
click at [439, 110] on button "Tag confirmed-non-scan" at bounding box center [439, 119] width 107 height 31
click at [794, 109] on button "Tag product recovered" at bounding box center [787, 119] width 107 height 31
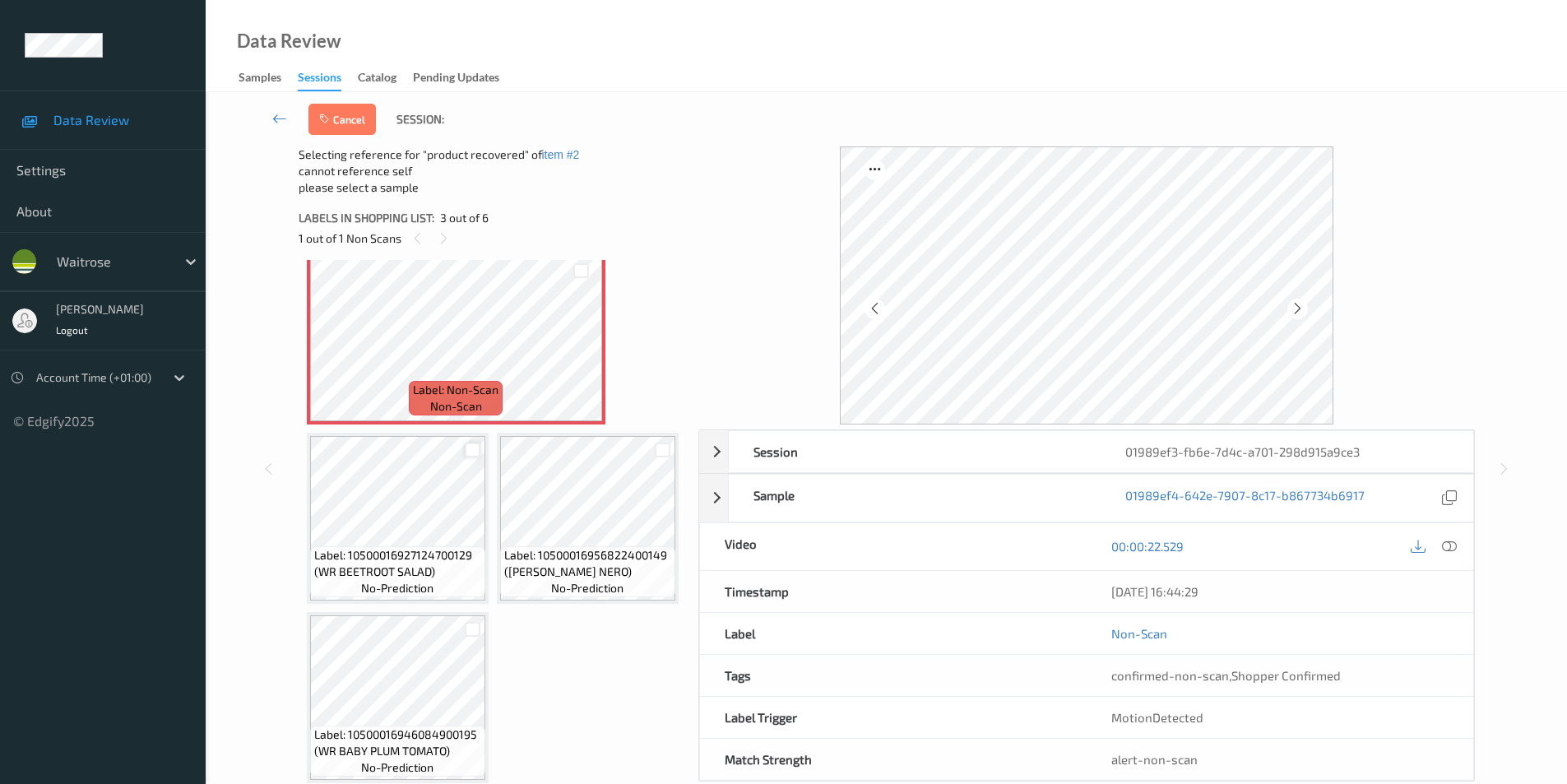
click at [470, 458] on div at bounding box center [472, 449] width 16 height 16
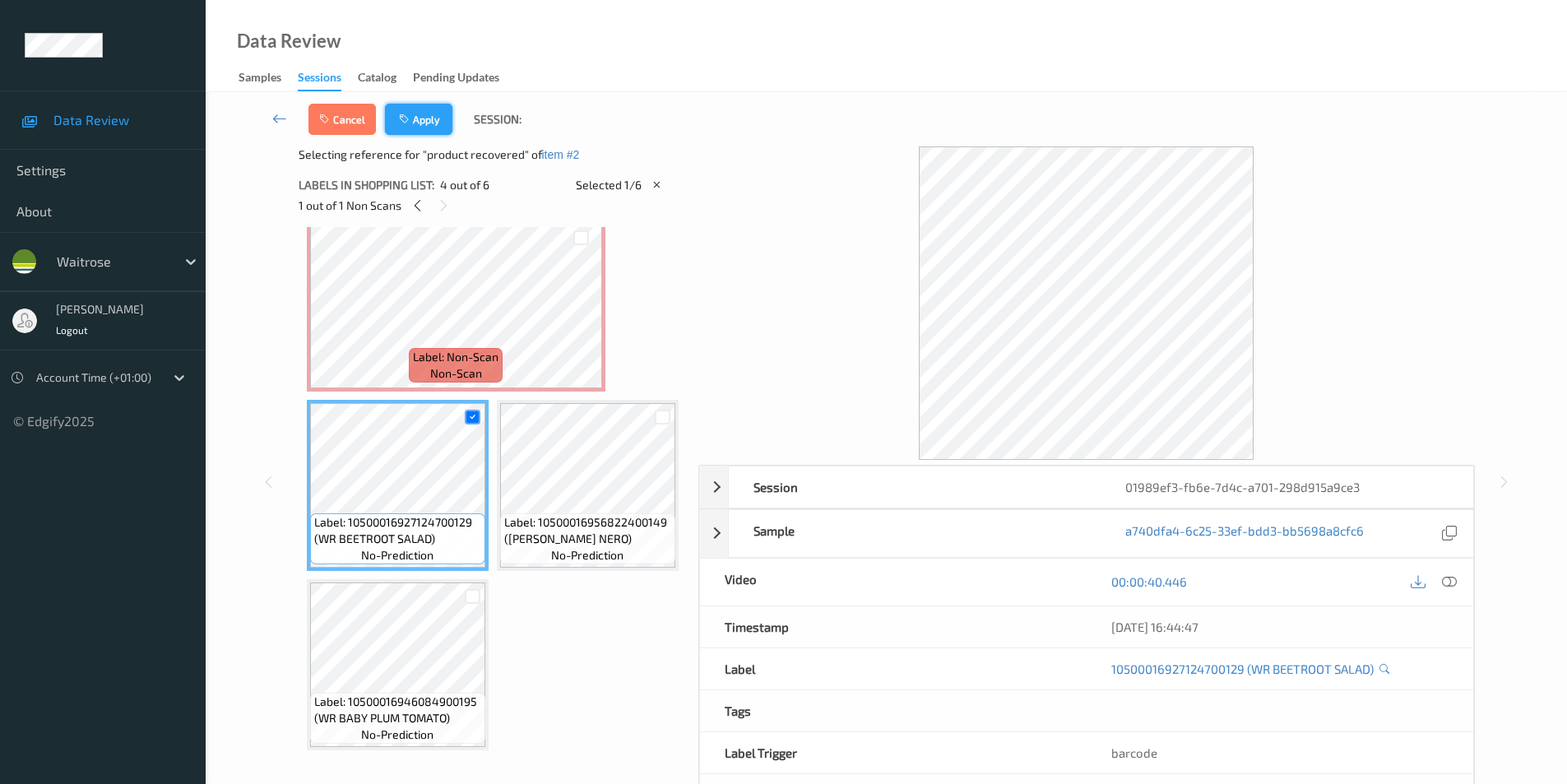
click at [418, 111] on button "Apply" at bounding box center [419, 119] width 68 height 31
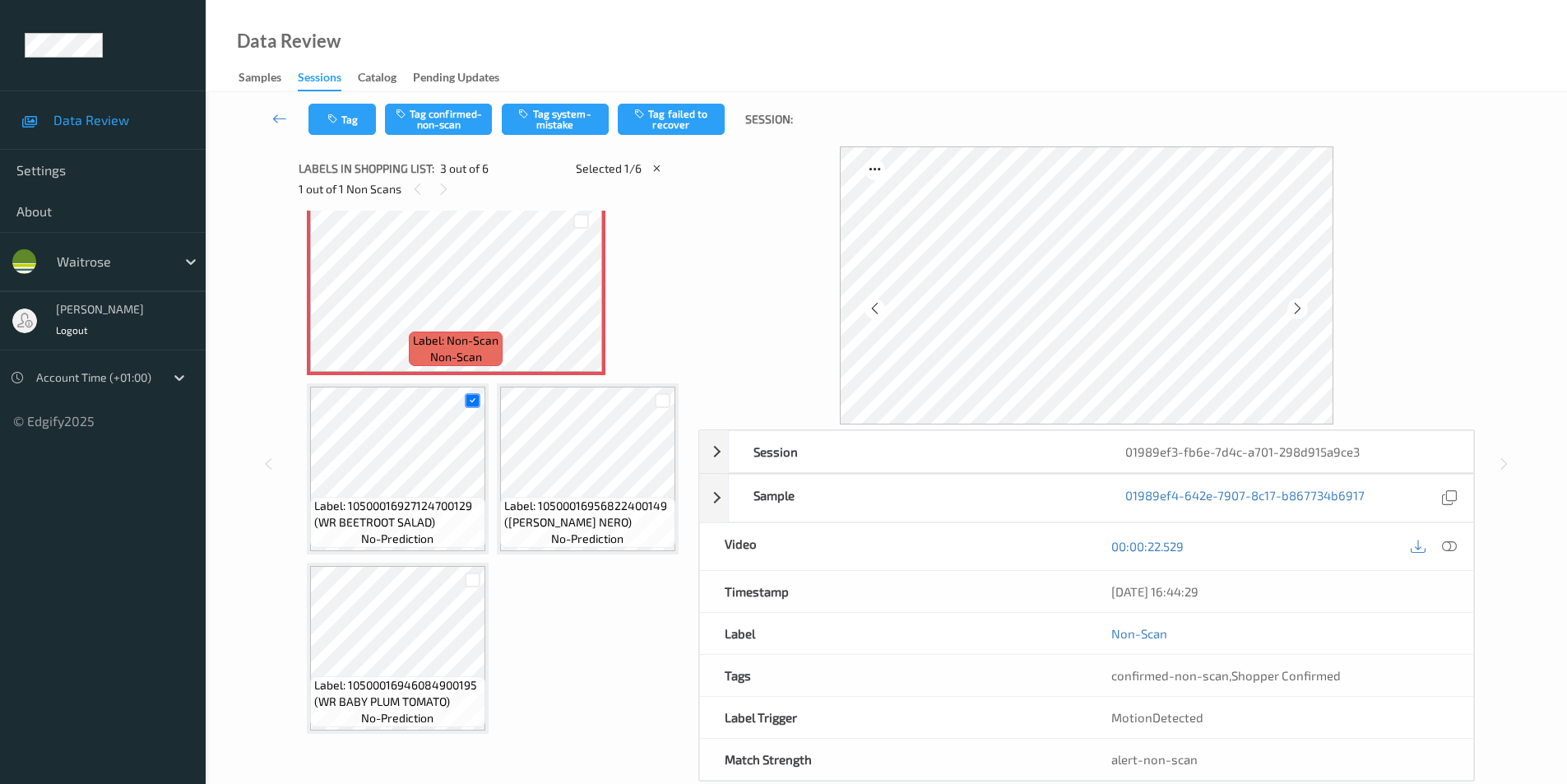
scroll to position [187, 0]
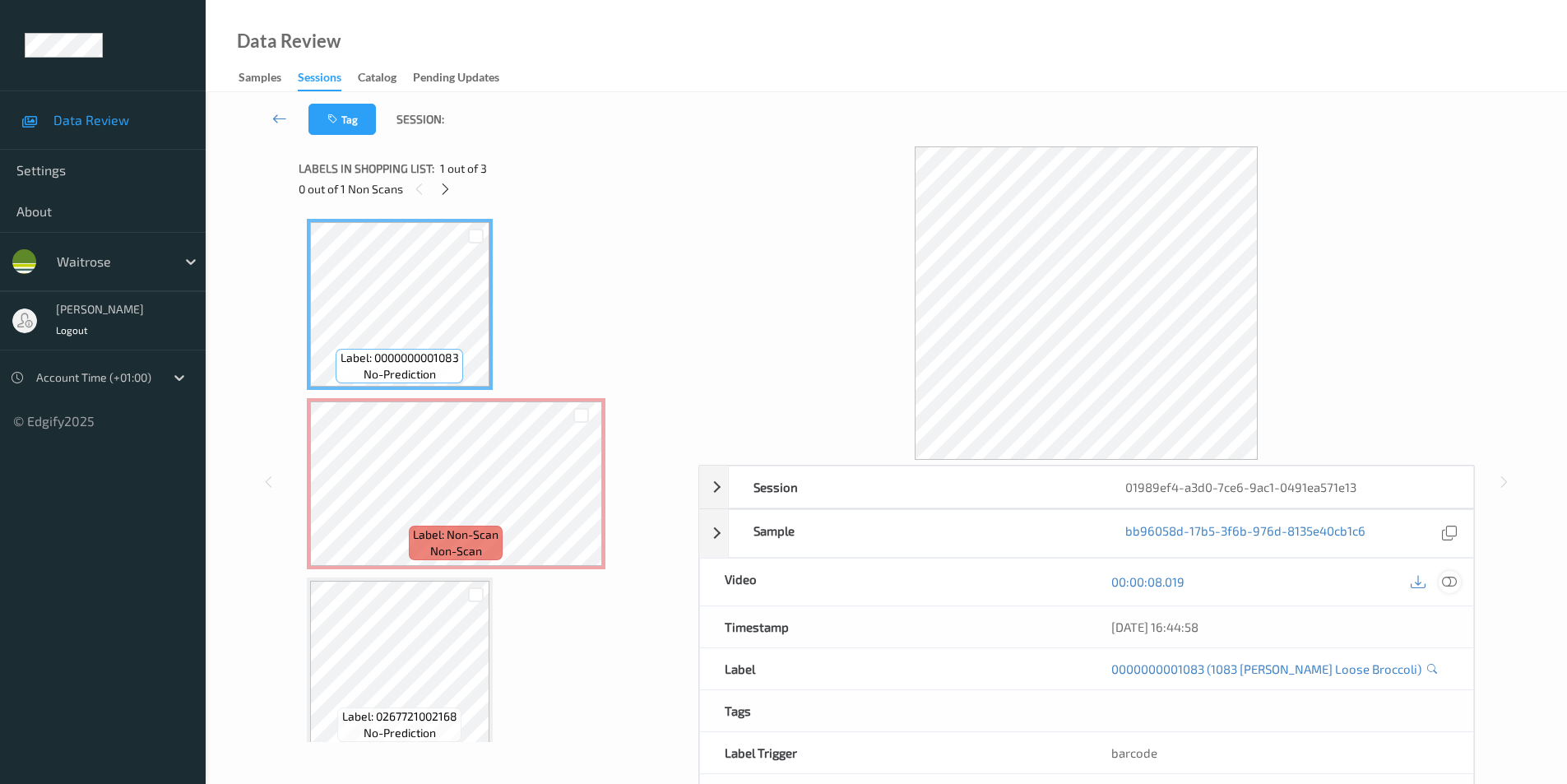
click at [1451, 586] on icon at bounding box center [1450, 581] width 15 height 15
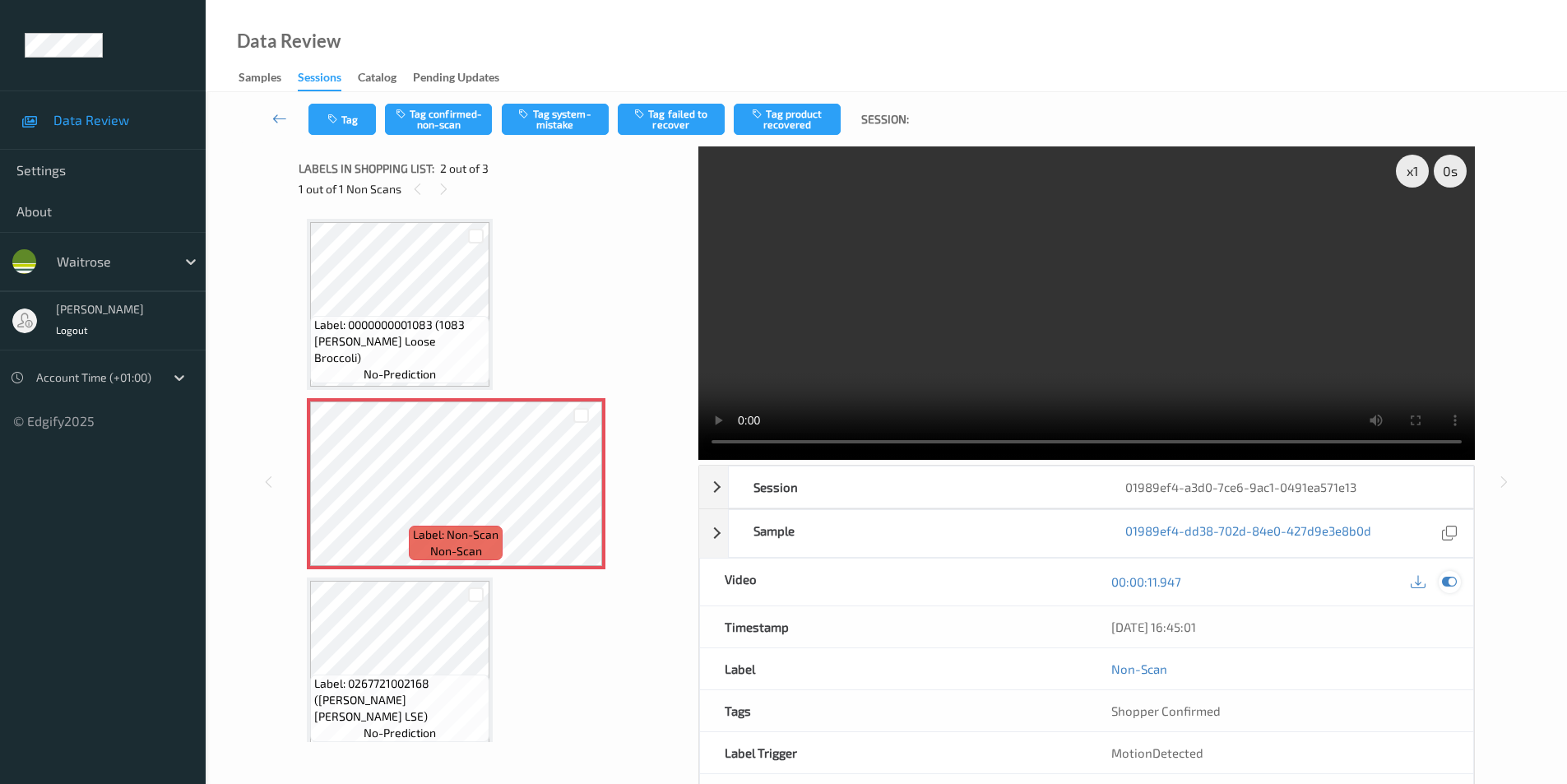
click at [1440, 581] on div at bounding box center [1450, 581] width 22 height 22
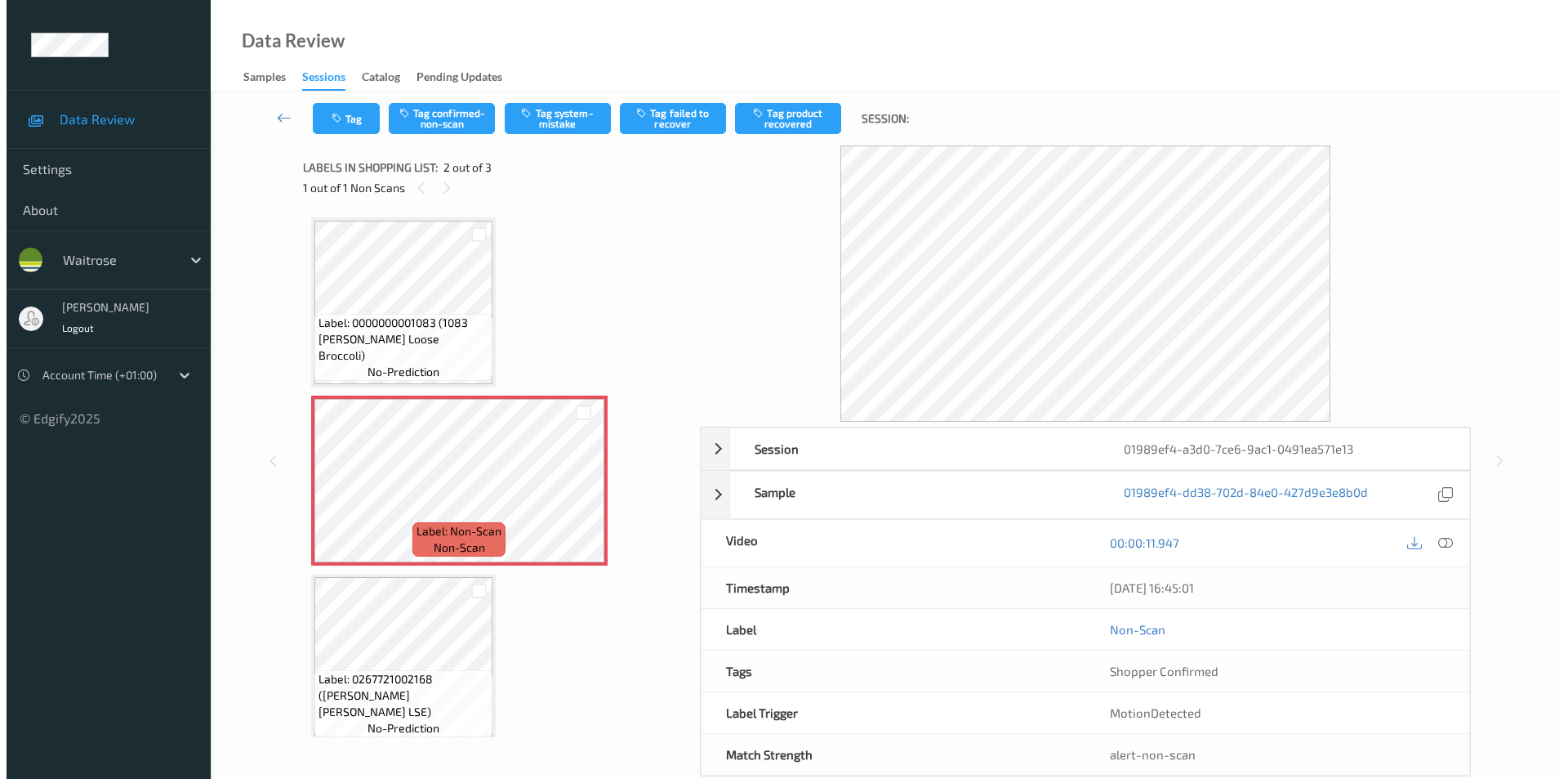
scroll to position [15, 0]
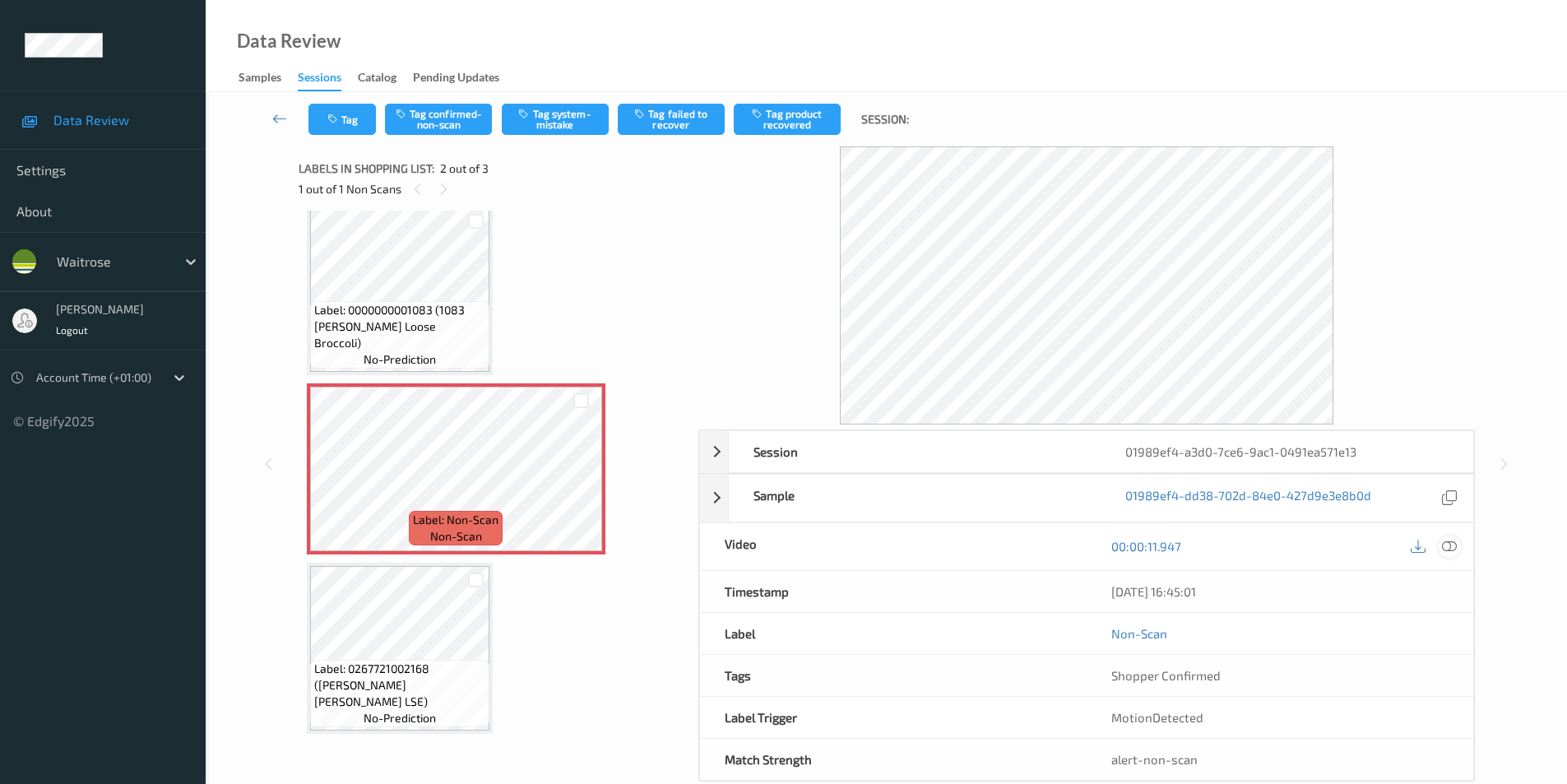
click at [1450, 547] on icon at bounding box center [1450, 546] width 15 height 15
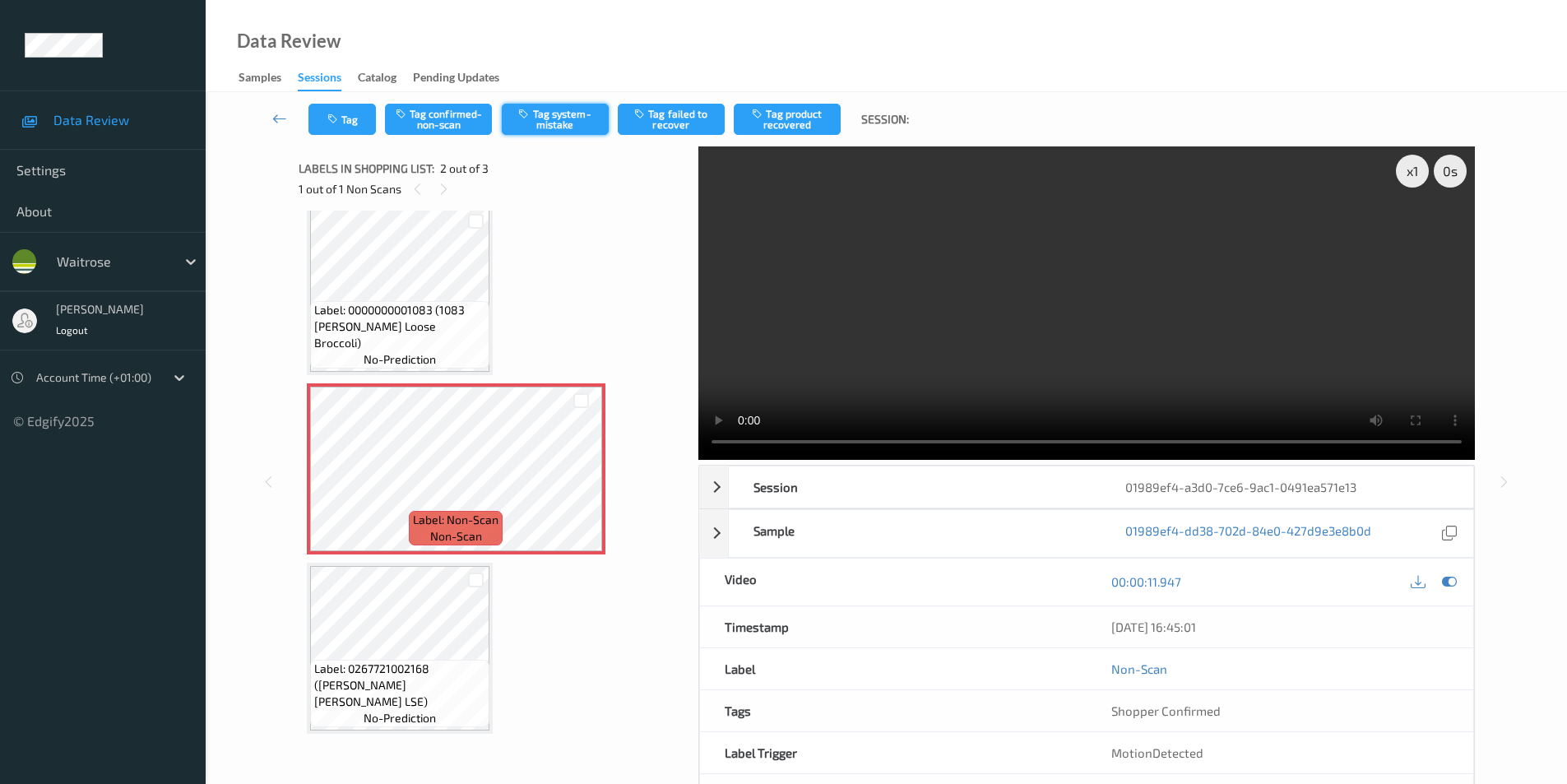
click at [546, 127] on button "Tag system-mistake" at bounding box center [555, 119] width 107 height 31
click at [350, 127] on button "Tag" at bounding box center [342, 119] width 68 height 31
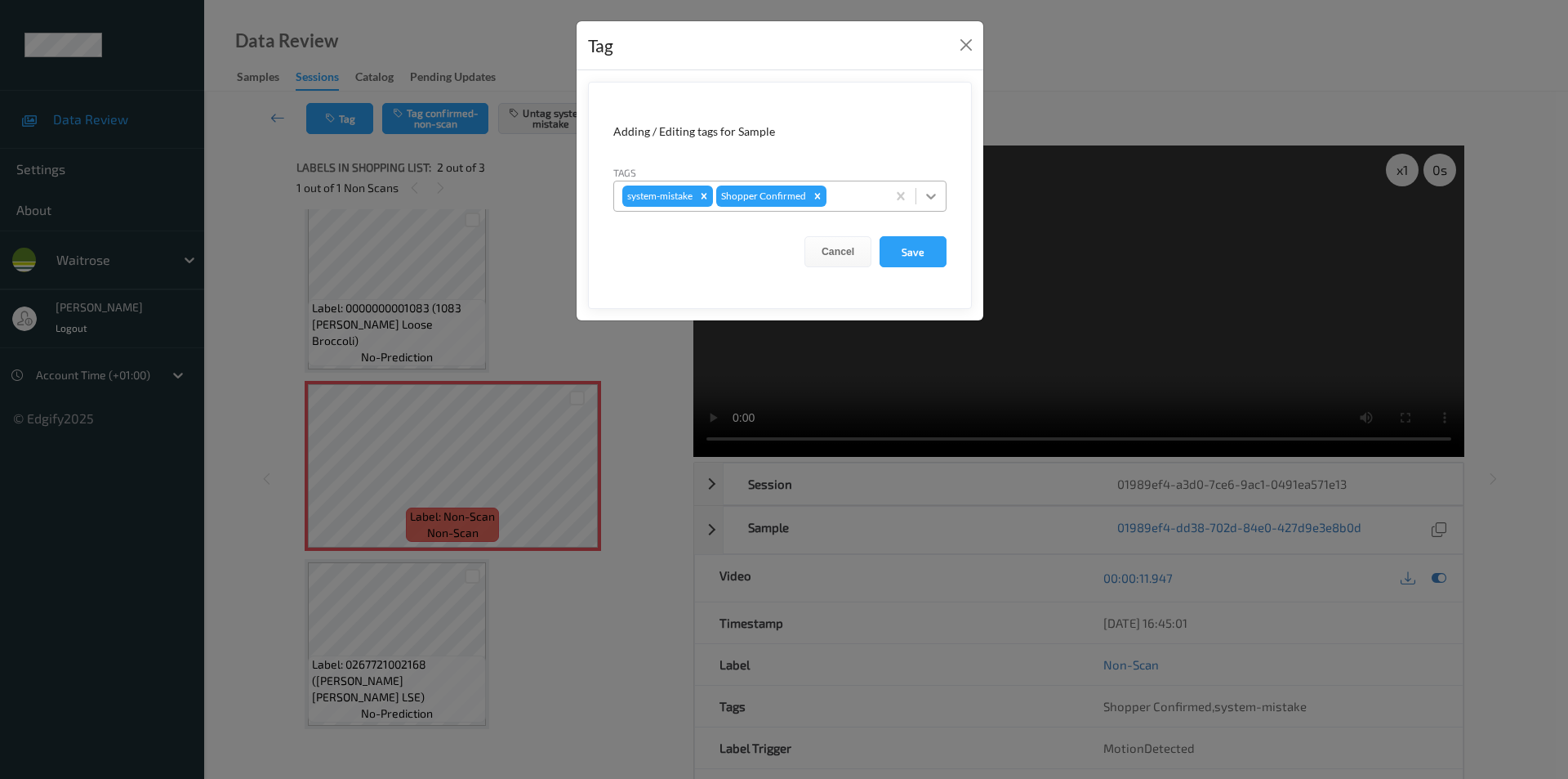
click at [922, 187] on div at bounding box center [931, 196] width 29 height 29
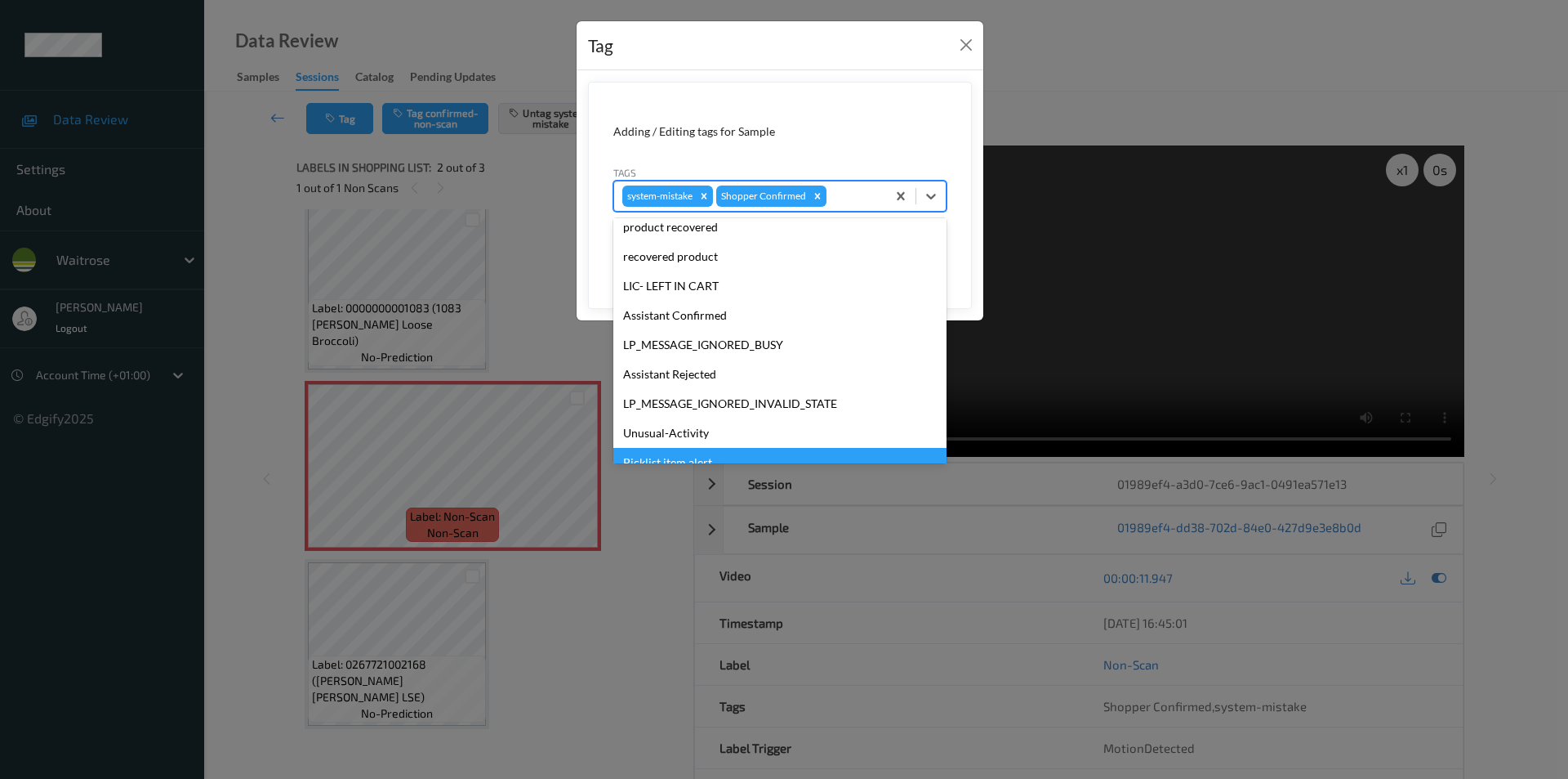
scroll to position [321, 0]
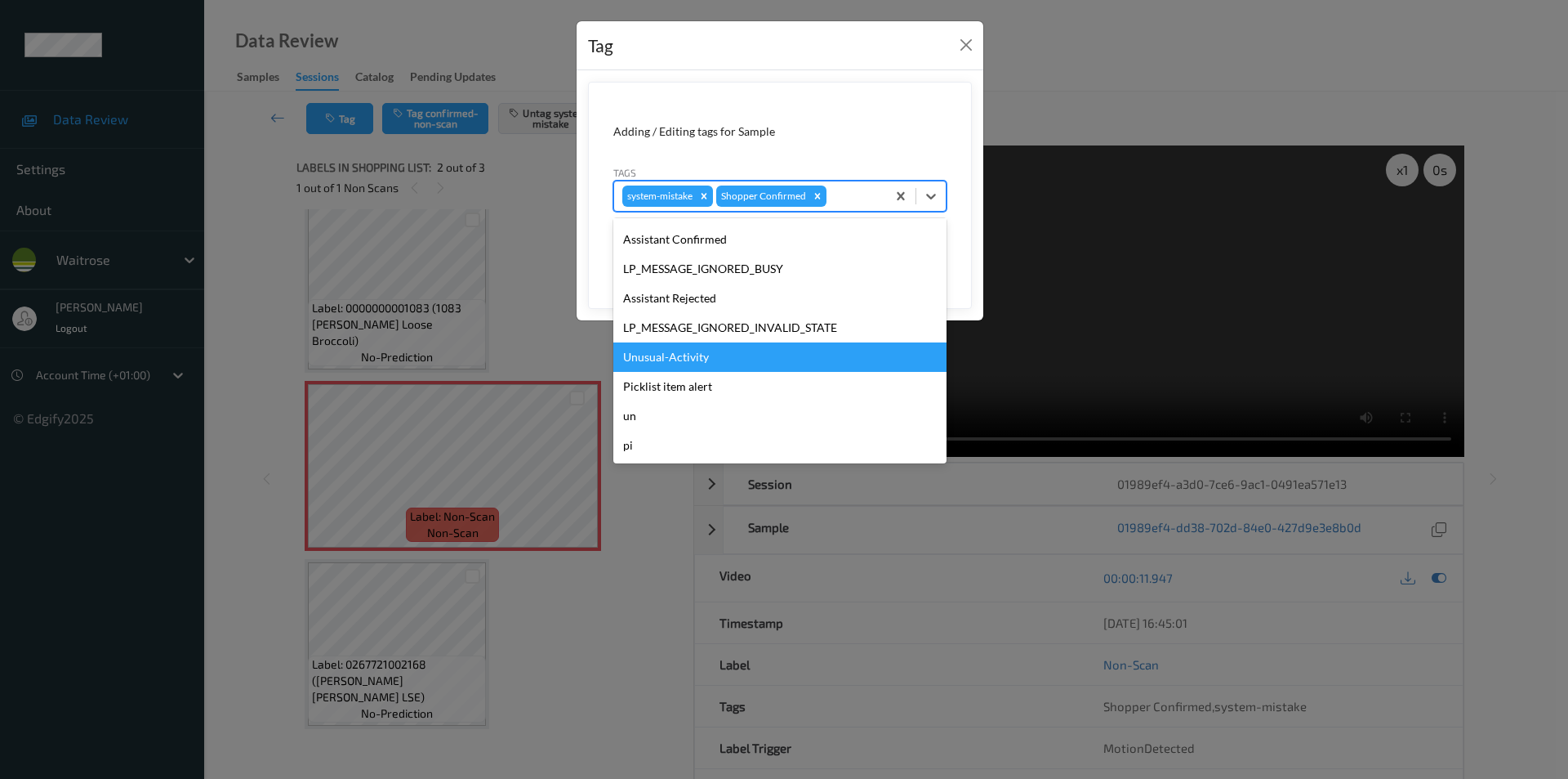
click at [645, 356] on div "Unusual-Activity" at bounding box center [779, 357] width 333 height 29
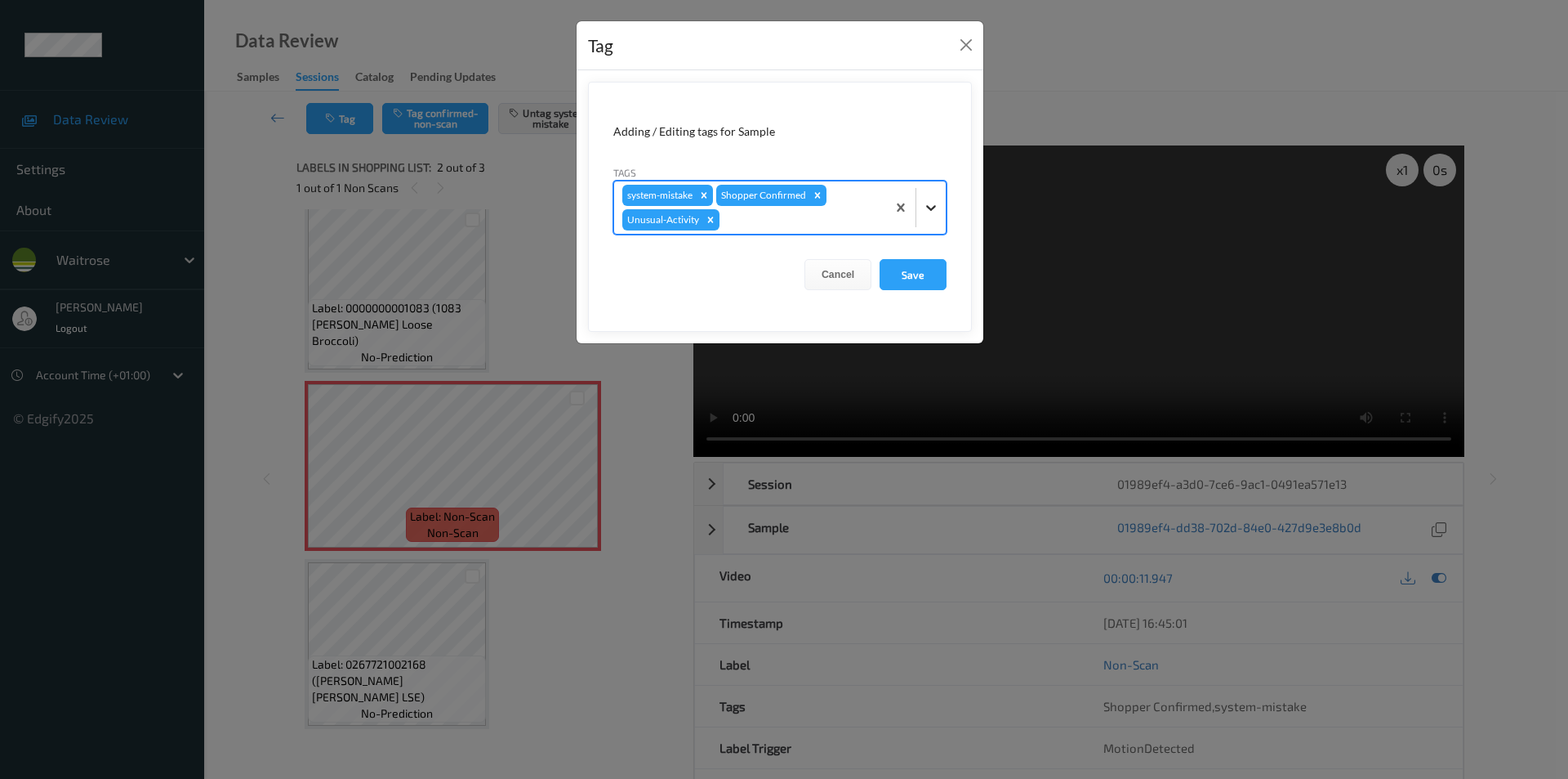
click at [927, 209] on icon at bounding box center [931, 208] width 16 height 16
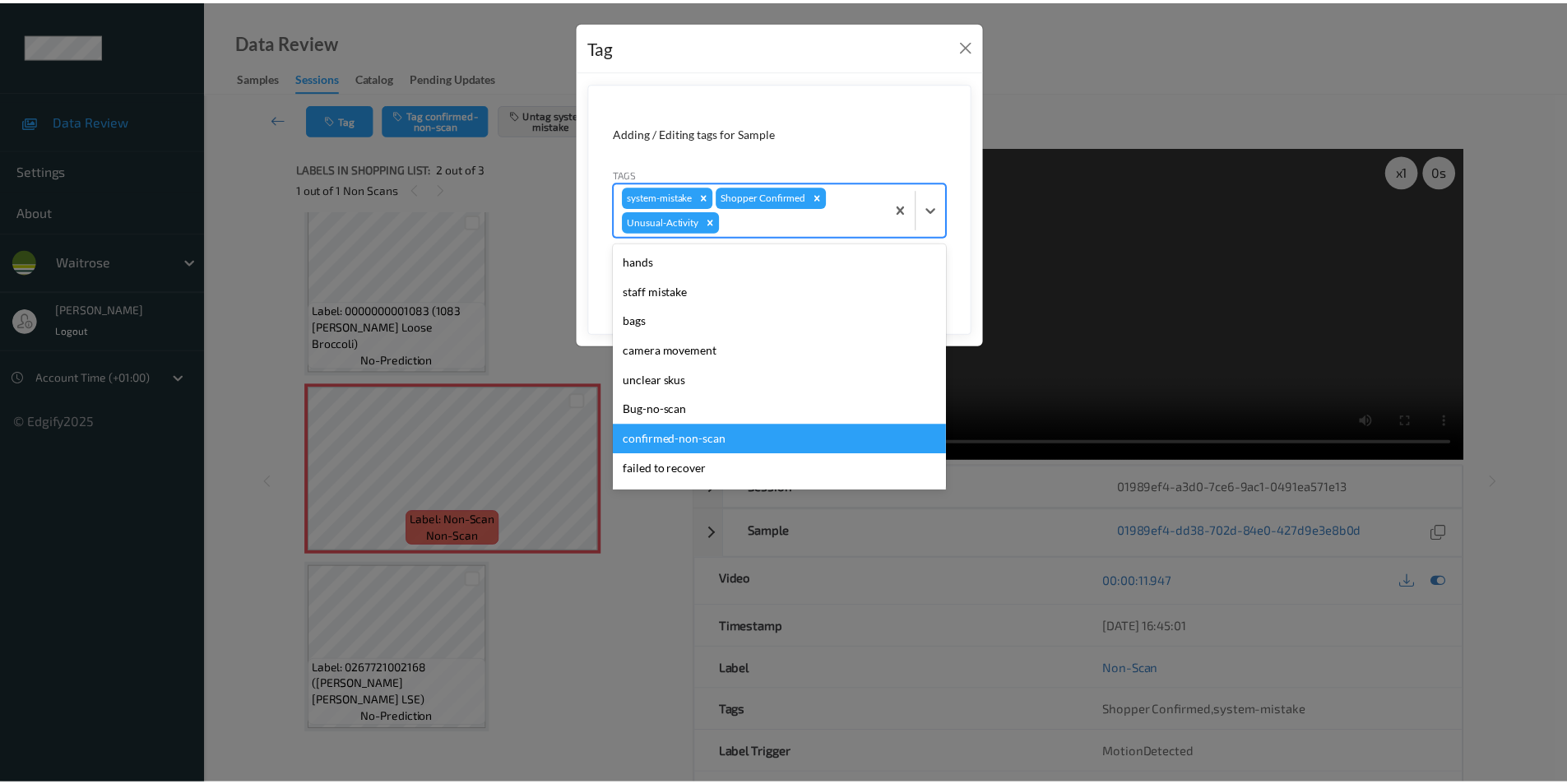
scroll to position [293, 0]
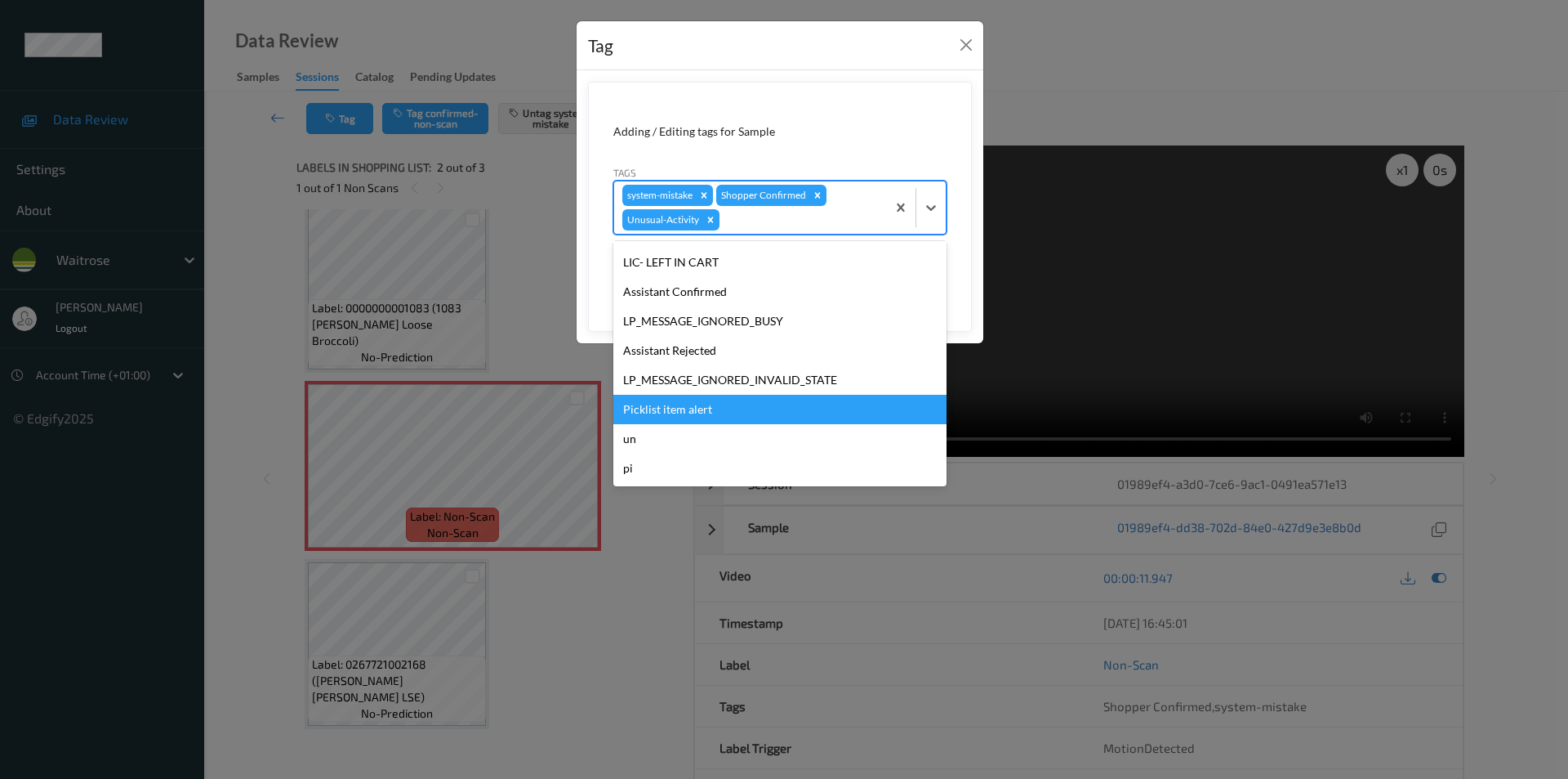
click at [700, 413] on div "Picklist item alert" at bounding box center [779, 409] width 333 height 29
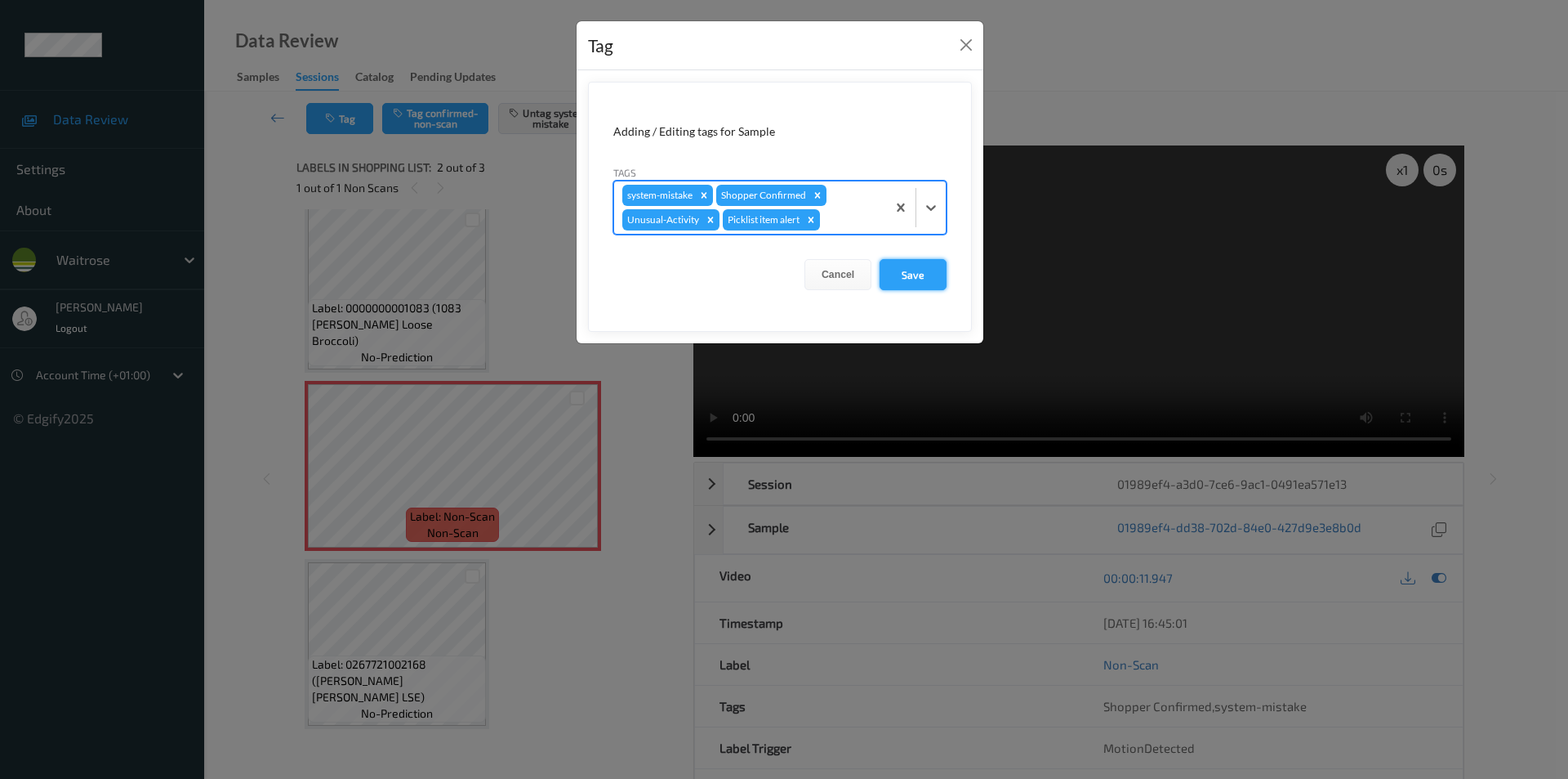
click at [906, 285] on button "Save" at bounding box center [913, 274] width 67 height 31
click at [912, 275] on button "Save" at bounding box center [913, 274] width 67 height 31
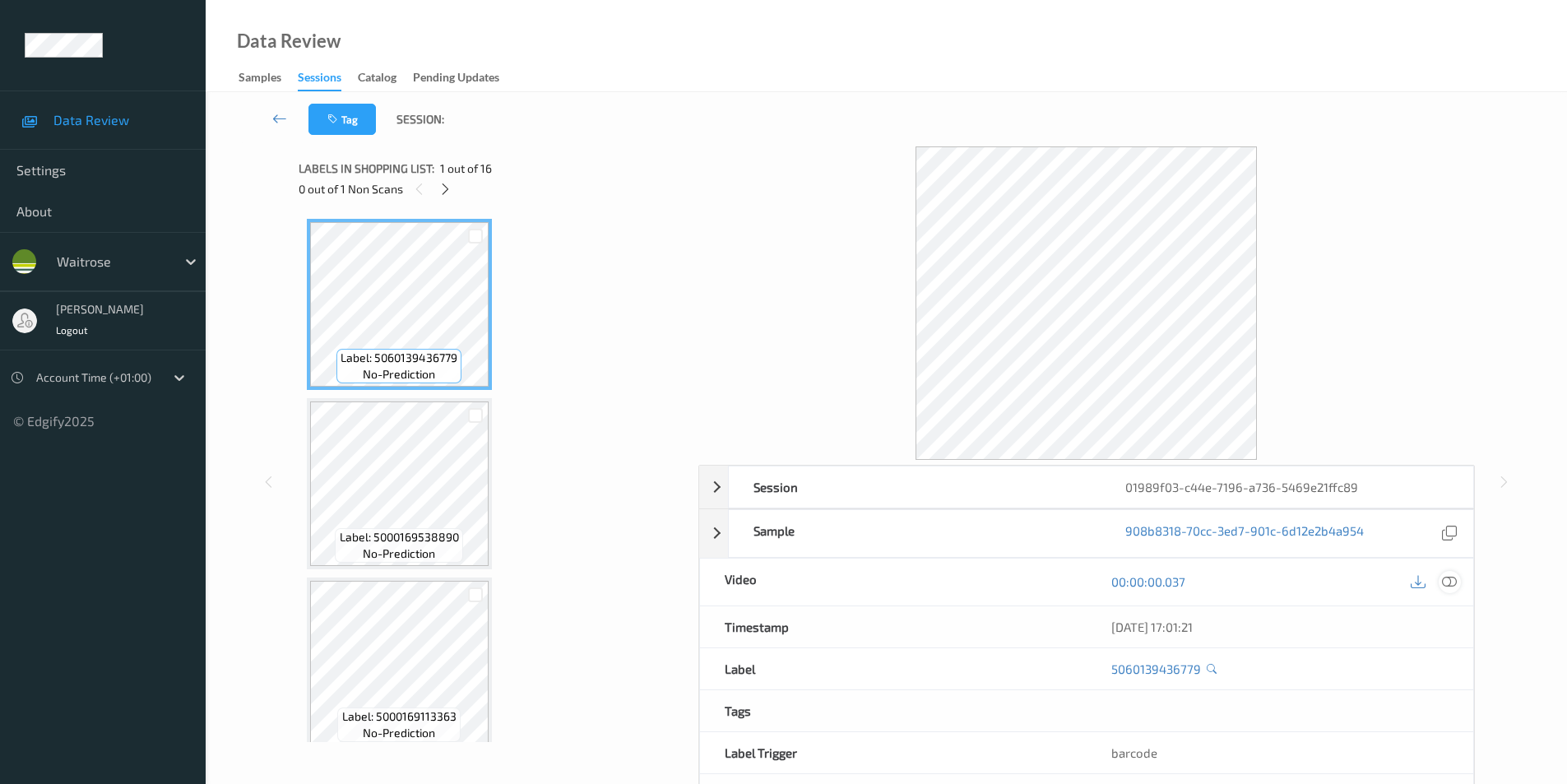
click at [1454, 583] on icon at bounding box center [1450, 581] width 15 height 15
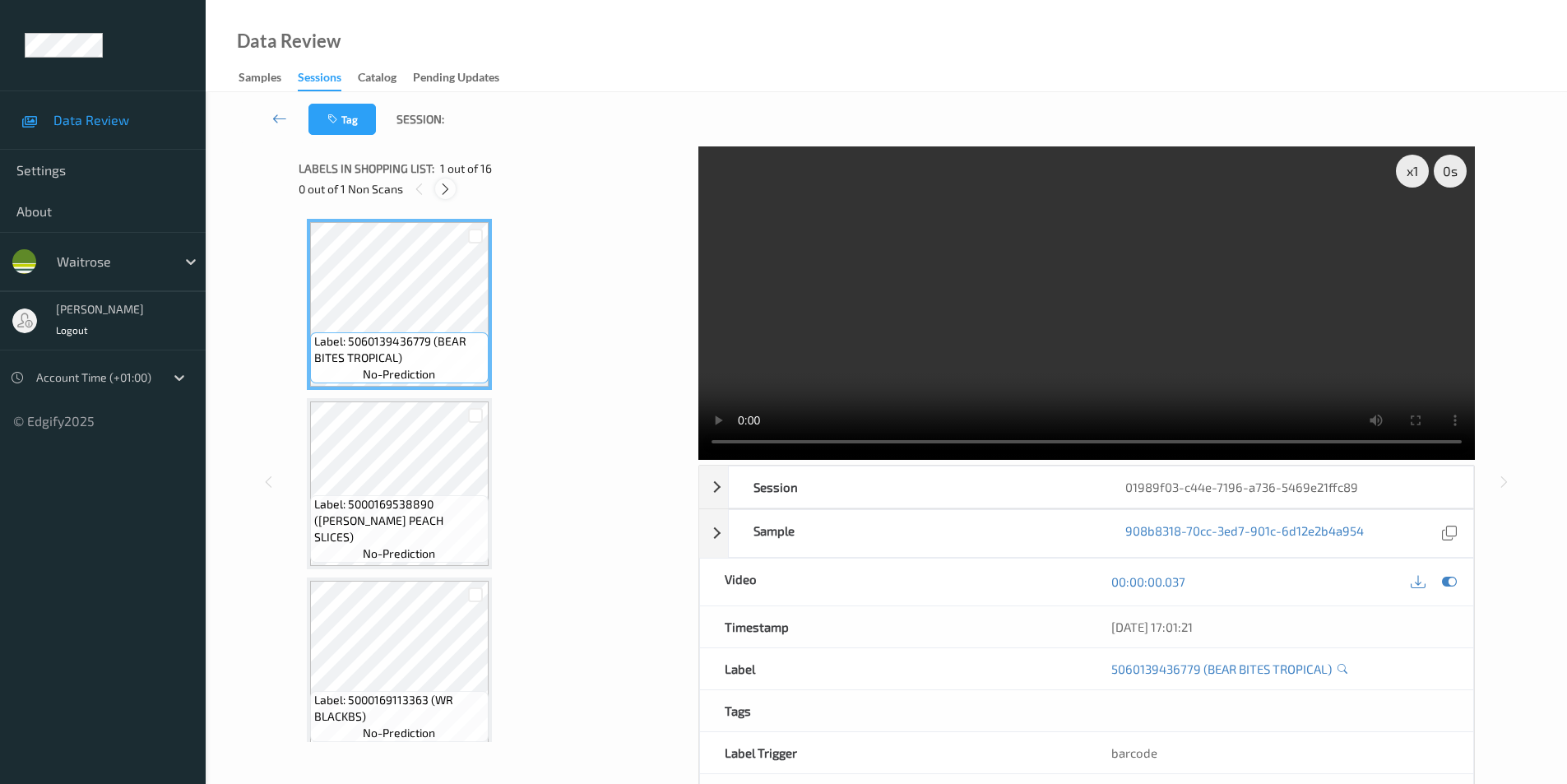
click at [454, 191] on div at bounding box center [445, 189] width 20 height 20
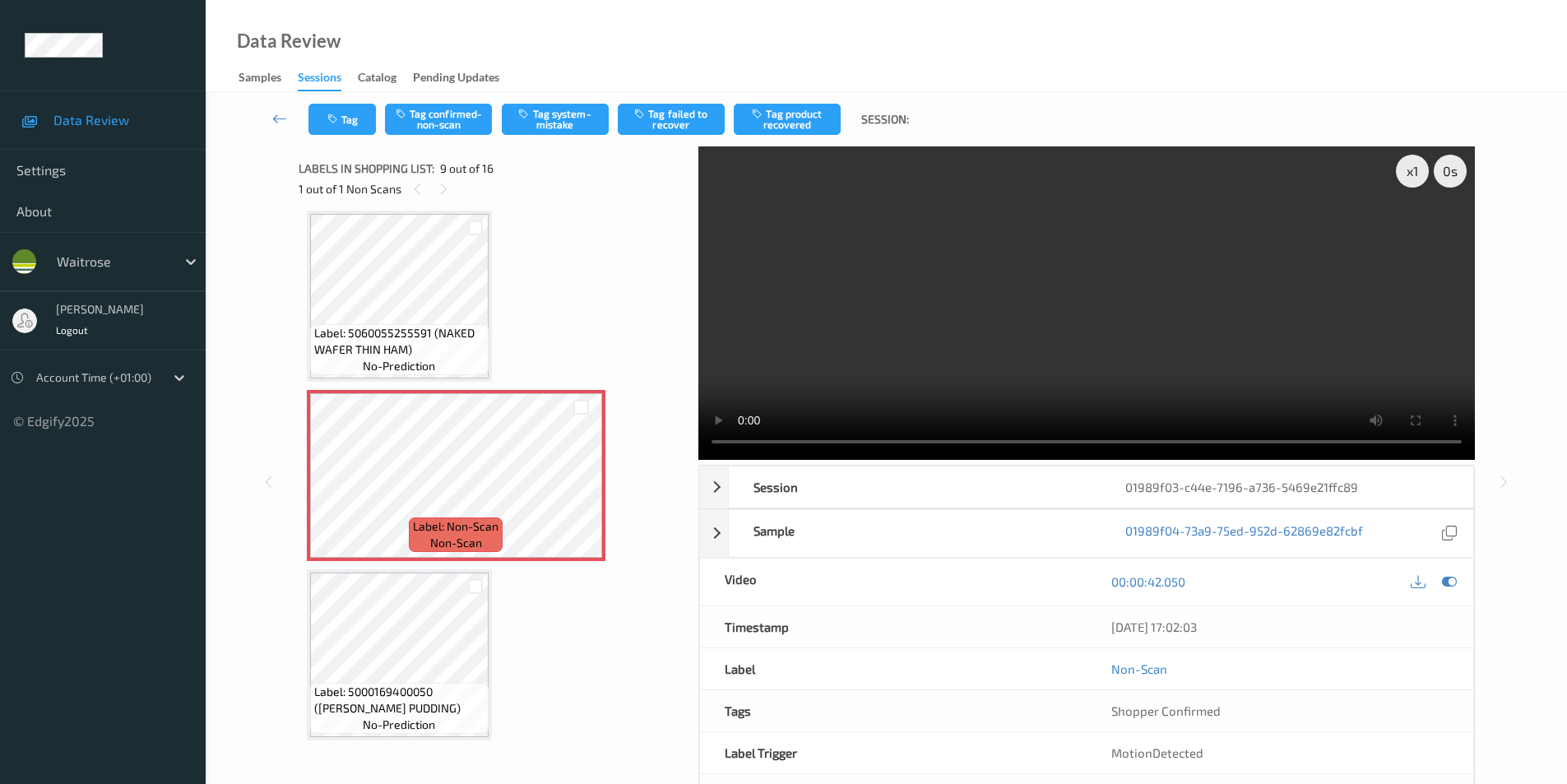
scroll to position [1345, 0]
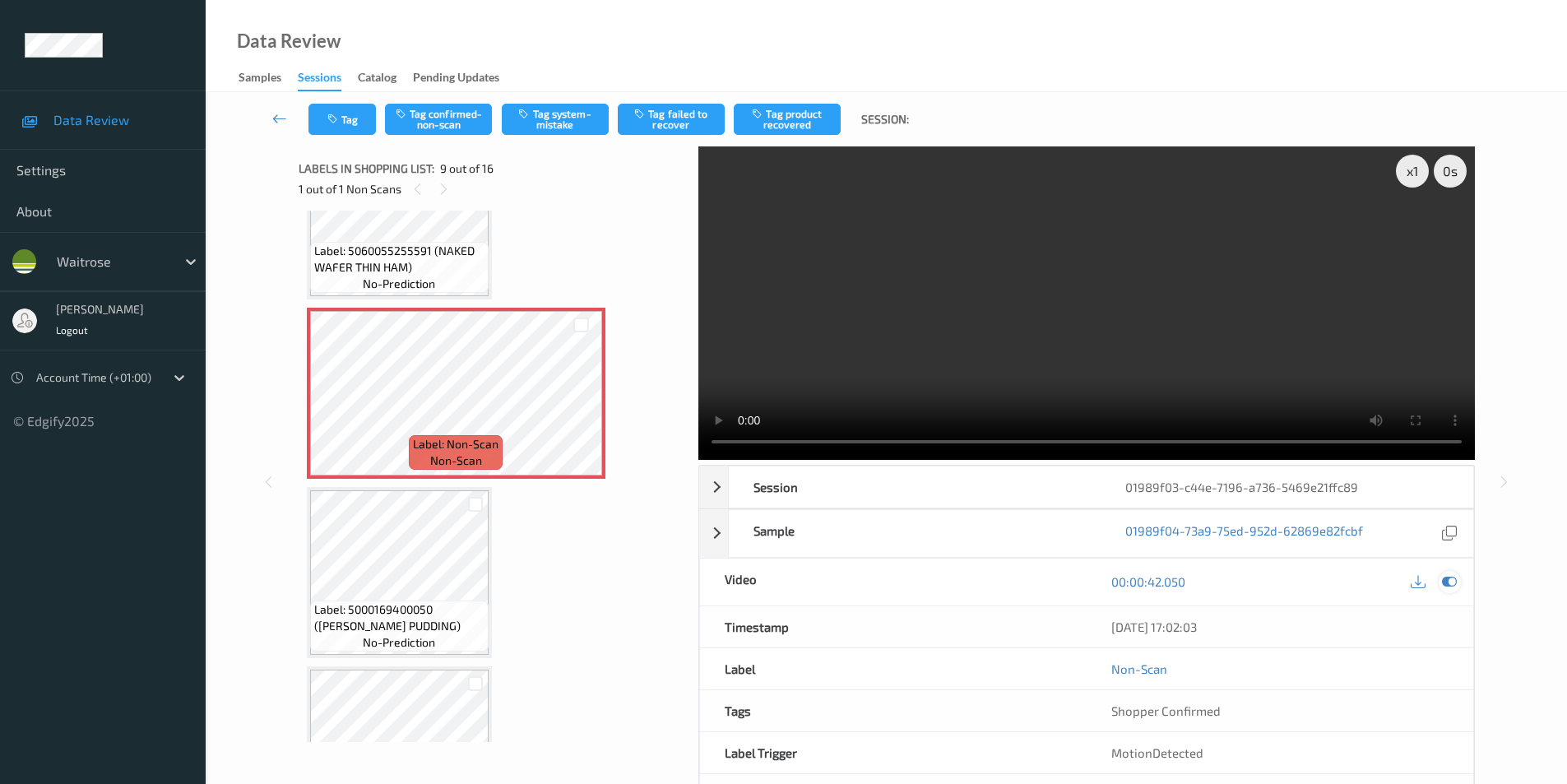
click at [1450, 581] on icon at bounding box center [1450, 581] width 15 height 15
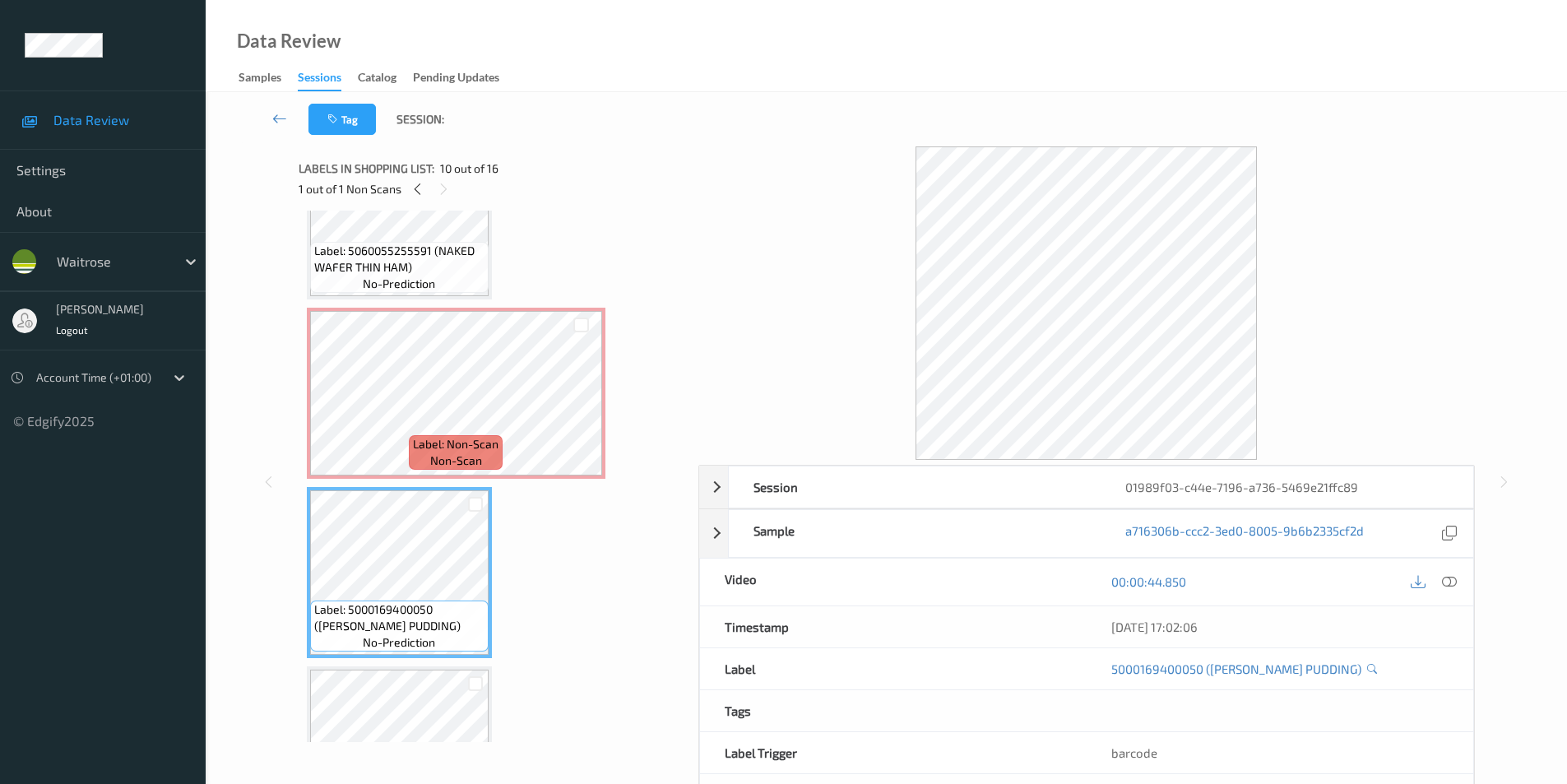
scroll to position [1428, 0]
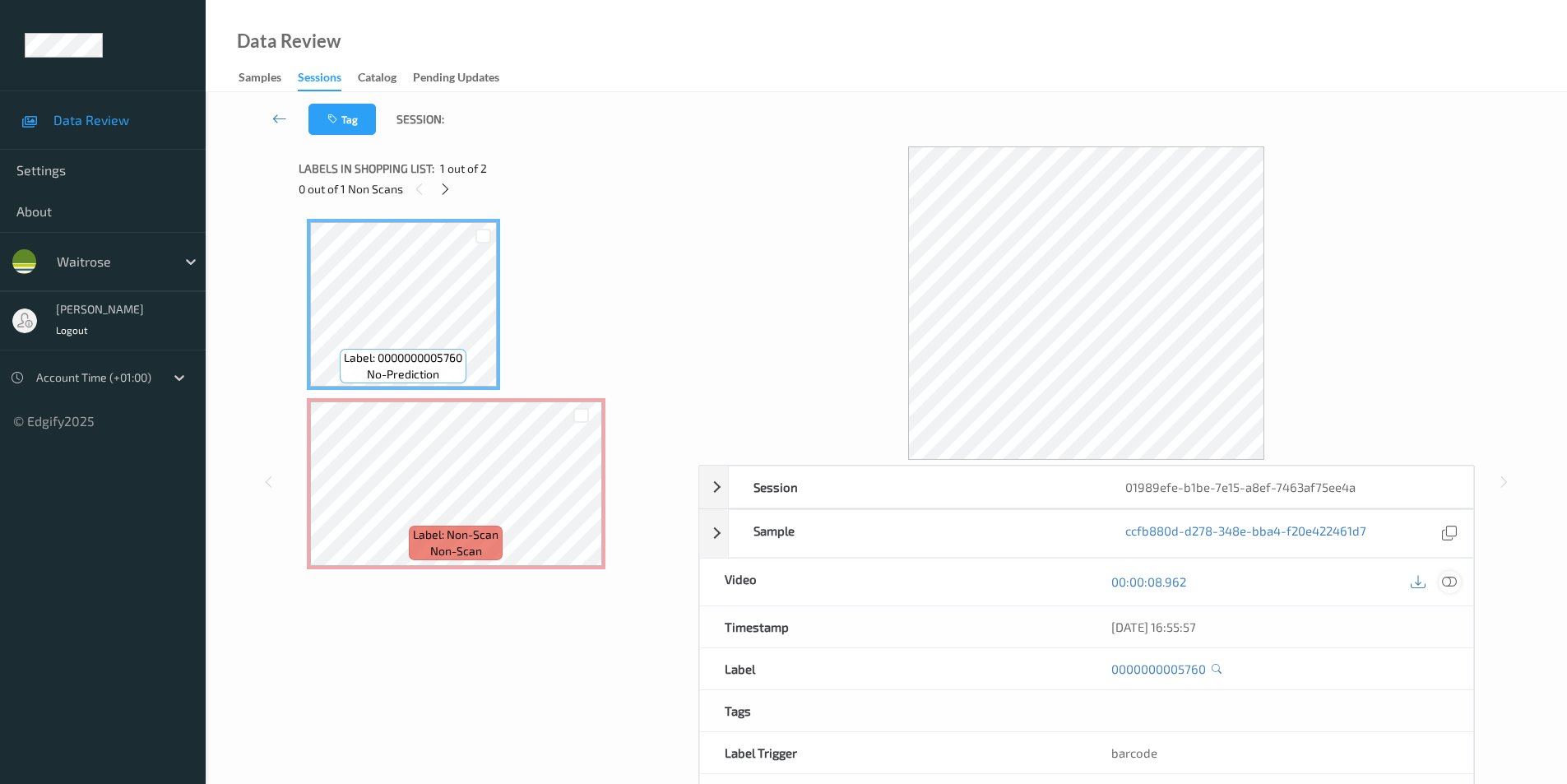
click at [1451, 581] on icon at bounding box center [1450, 581] width 15 height 15
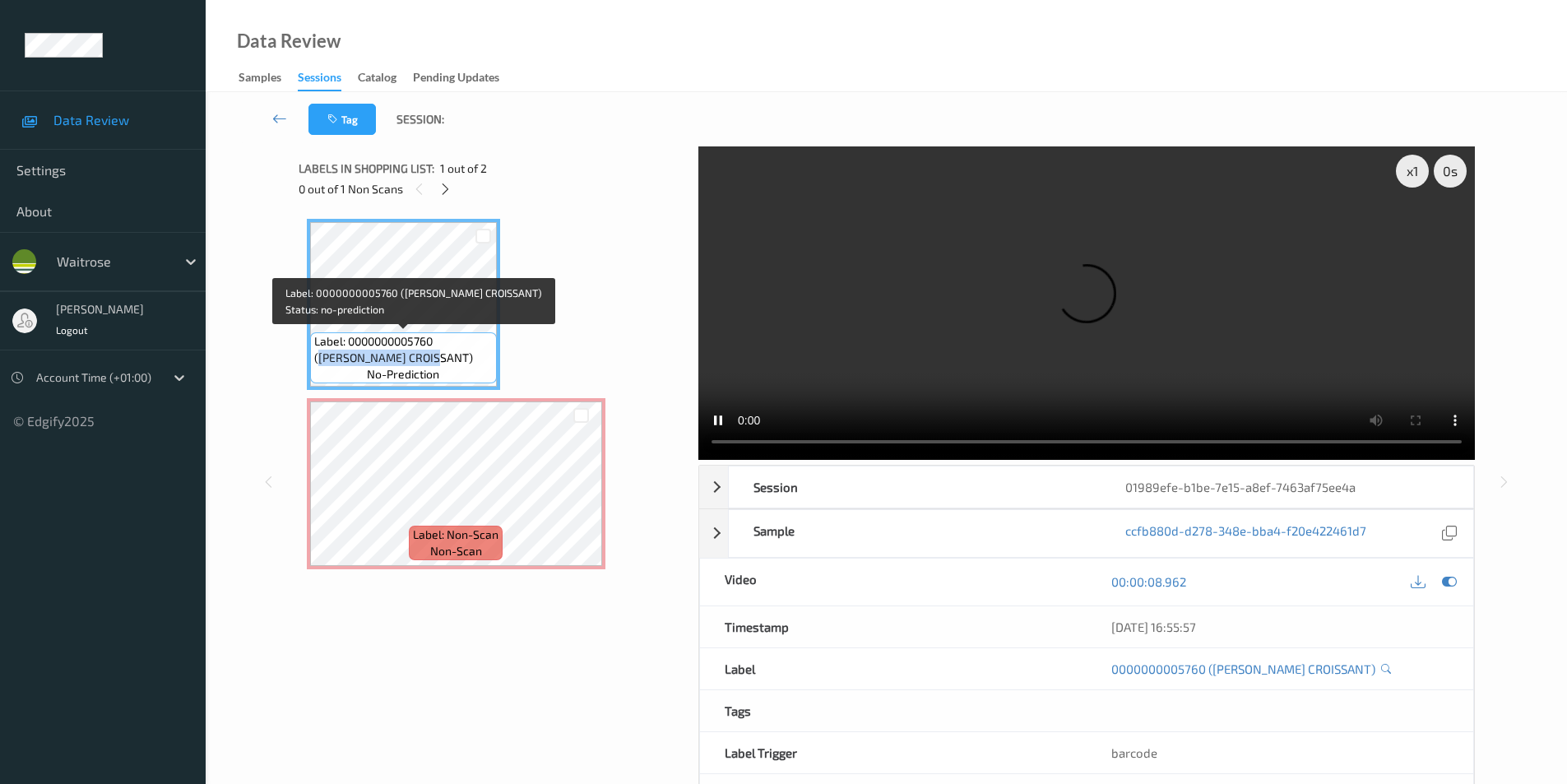
drag, startPoint x: 443, startPoint y: 342, endPoint x: 421, endPoint y: 355, distance: 25.6
click at [421, 355] on span "Label: 0000000005760 ([PERSON_NAME] CROISSANT)" at bounding box center [404, 349] width 179 height 33
copy span "[PERSON_NAME] CROISSANT"
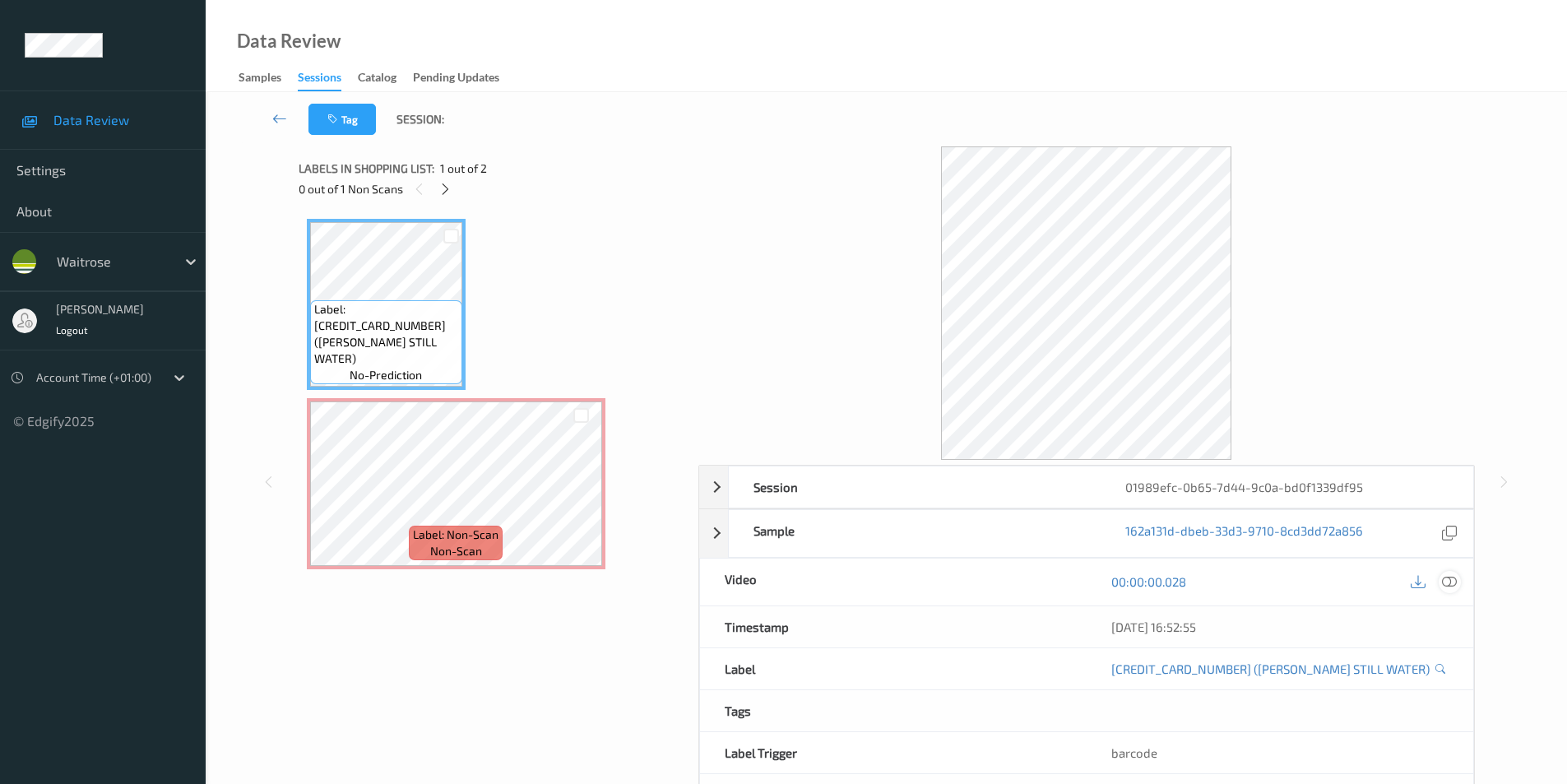
click at [1451, 581] on icon at bounding box center [1450, 581] width 15 height 15
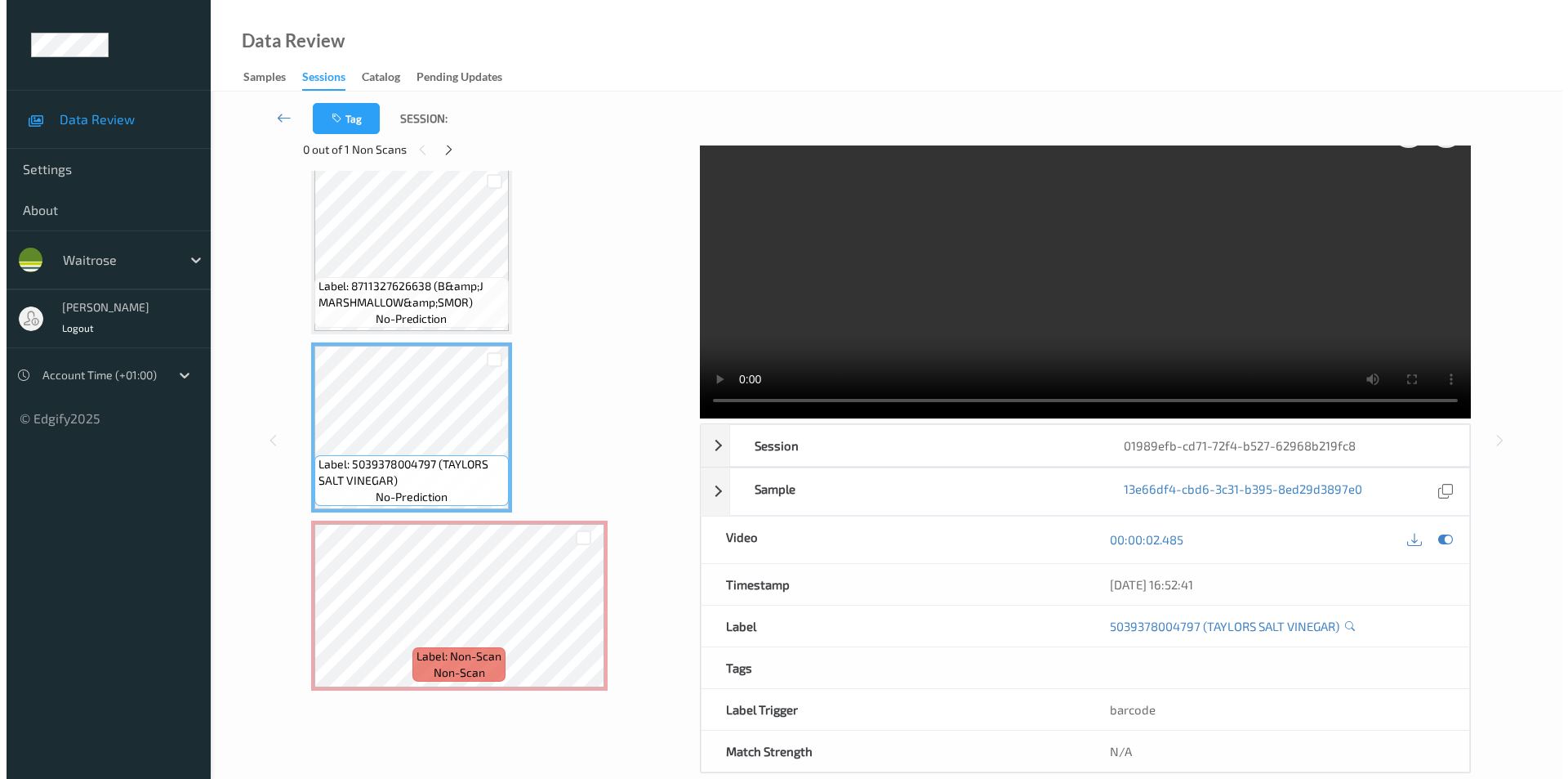
scroll to position [67, 0]
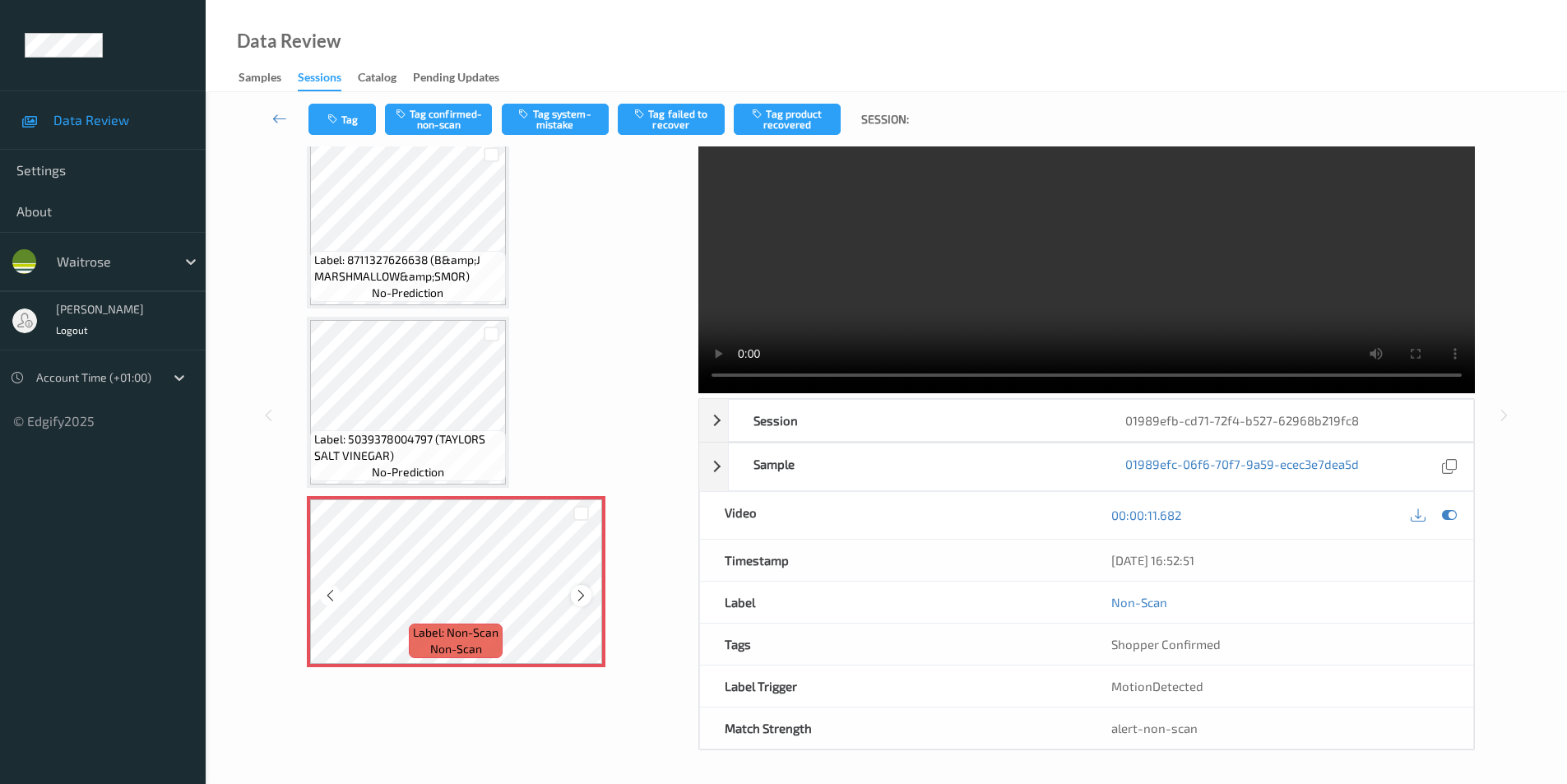
click at [576, 595] on icon at bounding box center [581, 595] width 14 height 15
click at [555, 127] on button "Tag system-mistake" at bounding box center [555, 119] width 107 height 31
click at [347, 116] on button "Tag" at bounding box center [342, 119] width 68 height 31
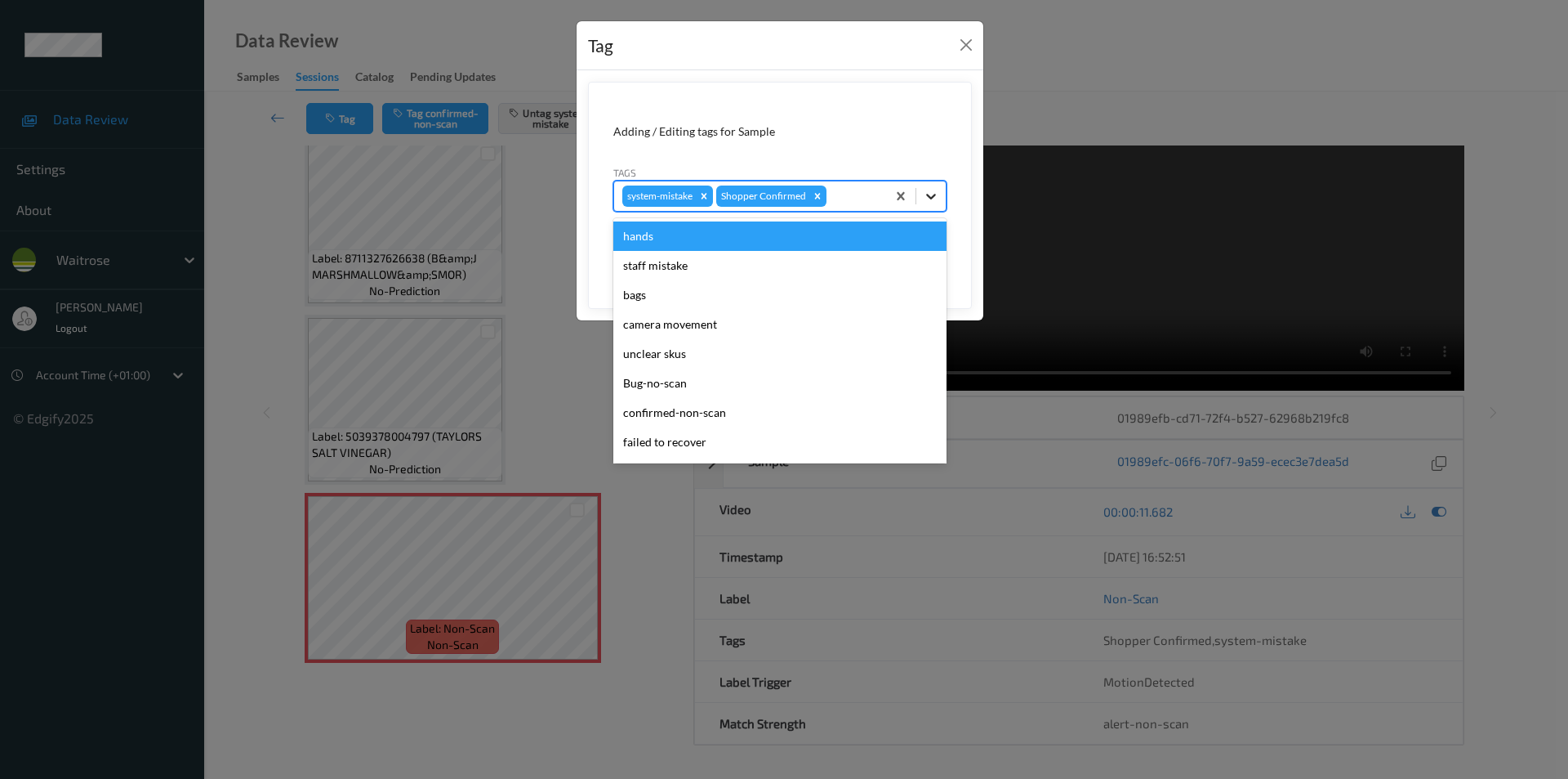
click at [929, 191] on icon at bounding box center [931, 196] width 16 height 16
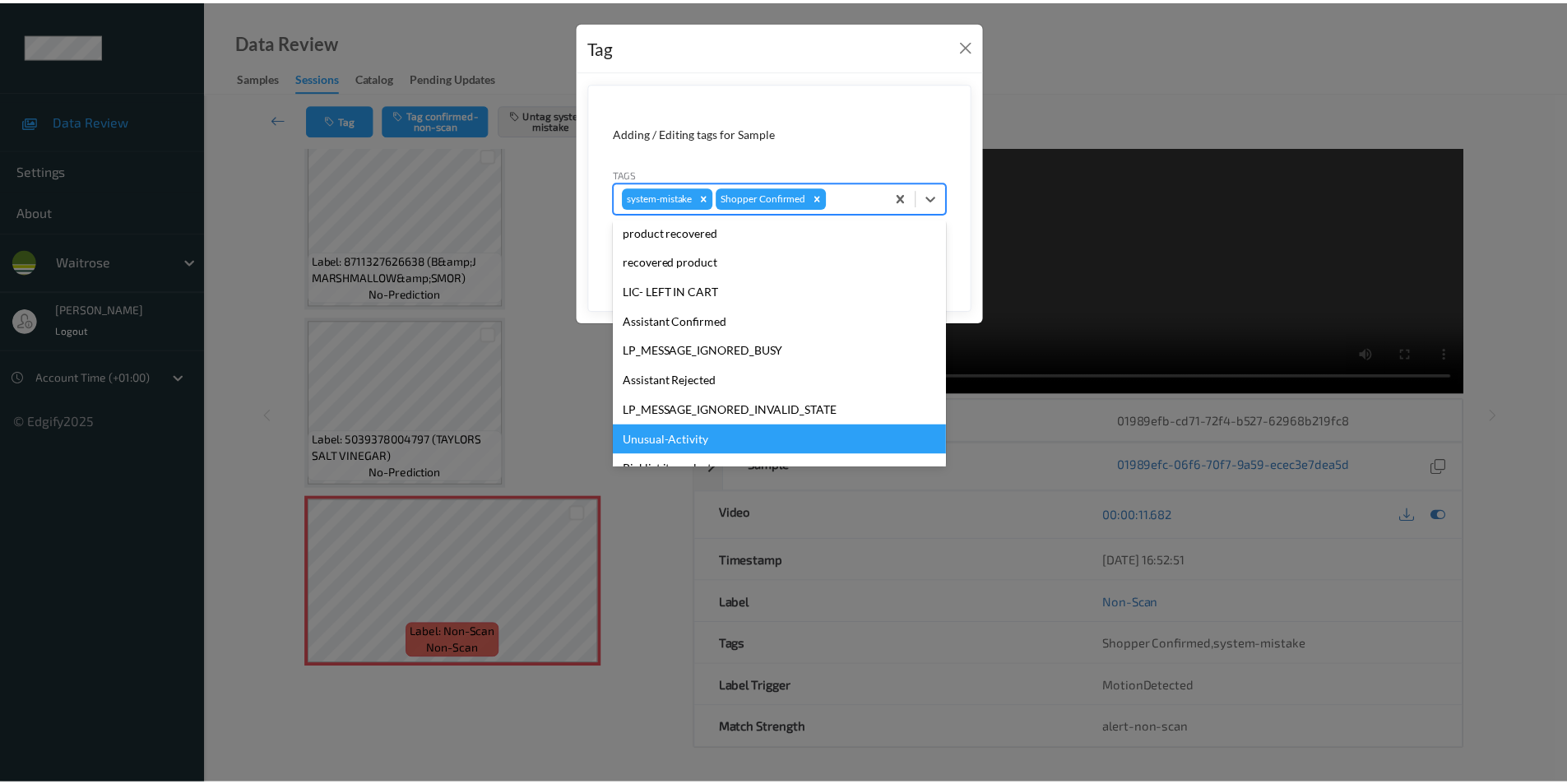
scroll to position [323, 0]
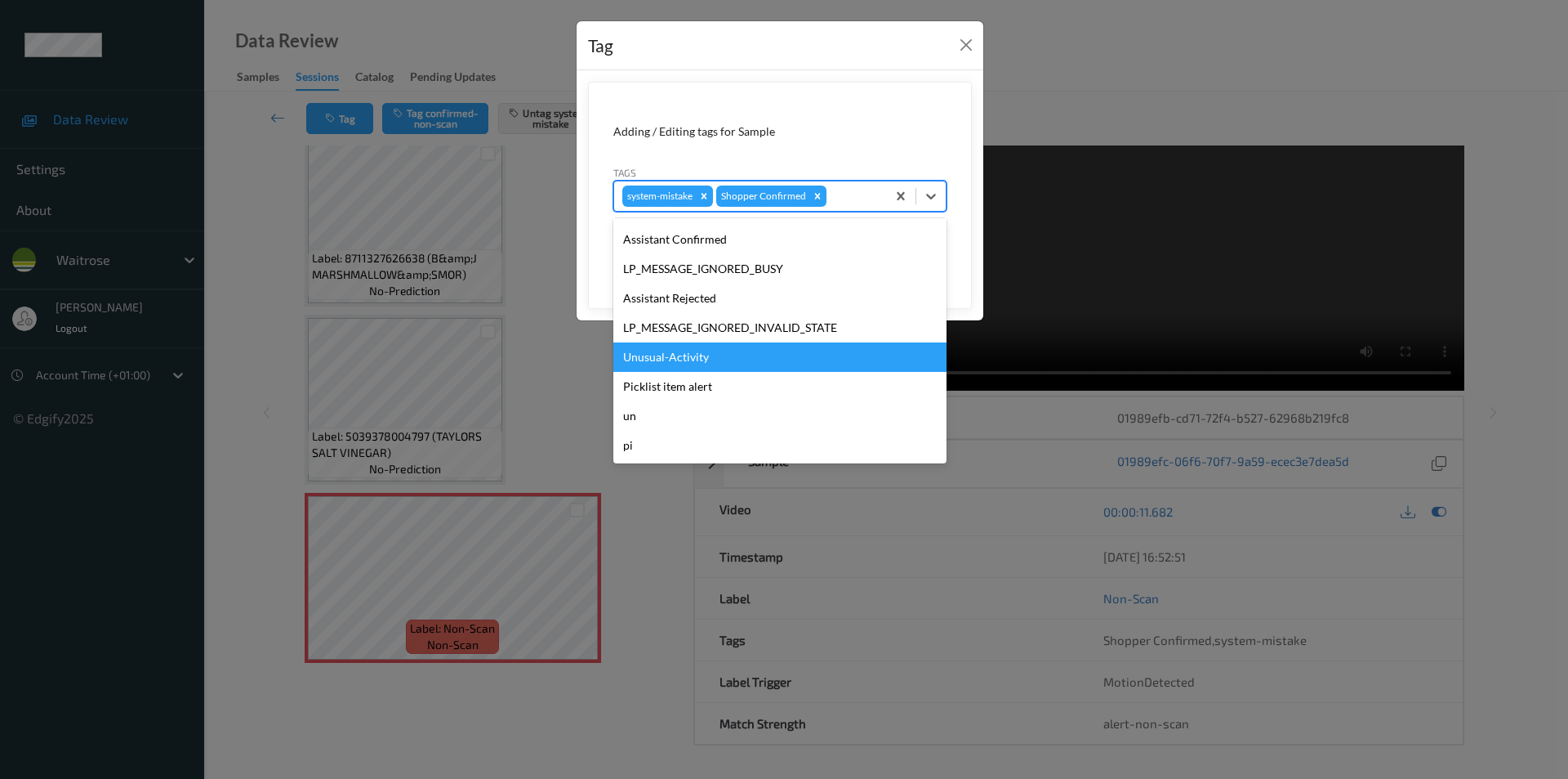
click at [668, 358] on div "Unusual-Activity" at bounding box center [779, 357] width 333 height 29
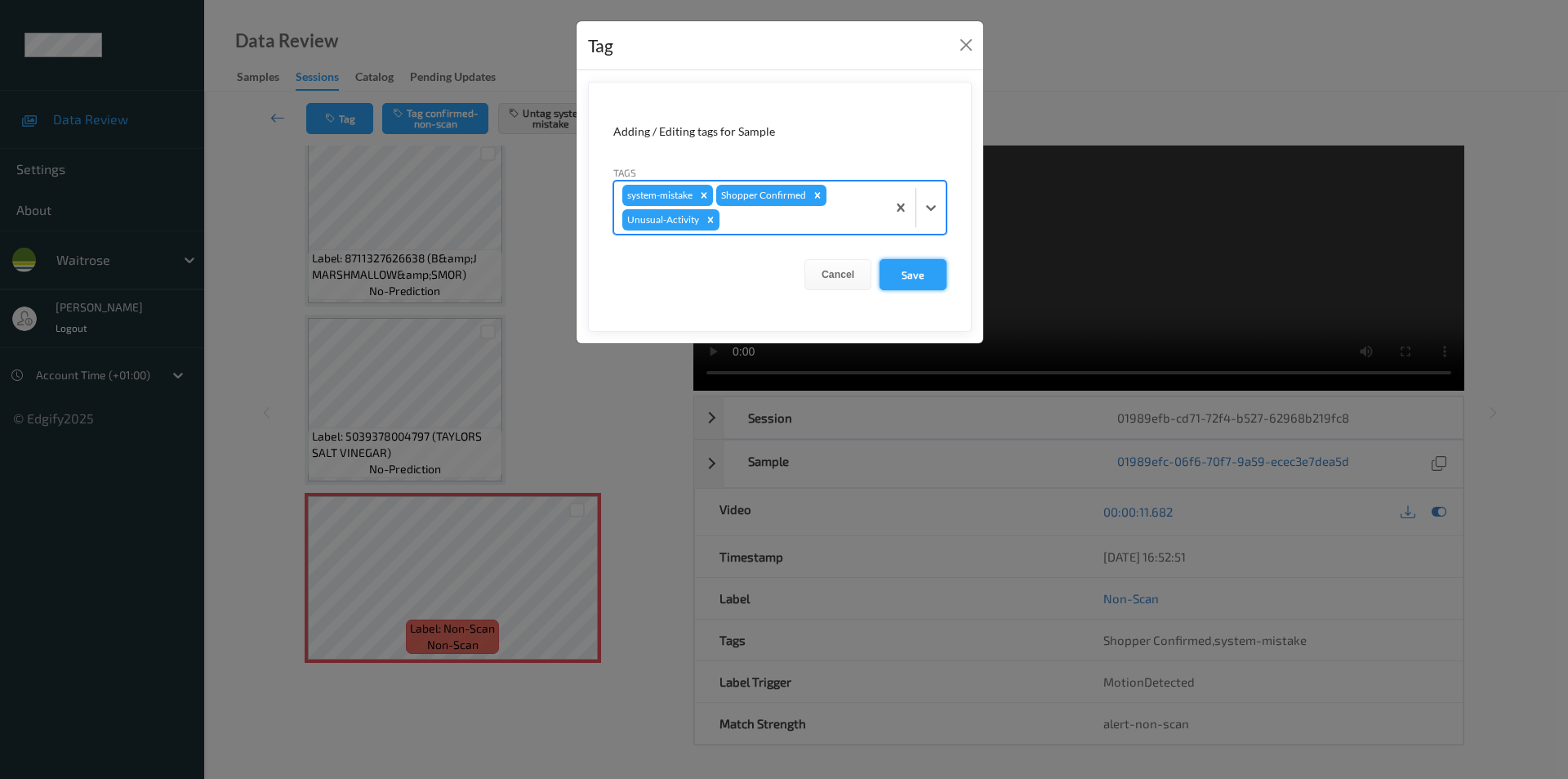
click at [890, 275] on button "Save" at bounding box center [913, 274] width 67 height 31
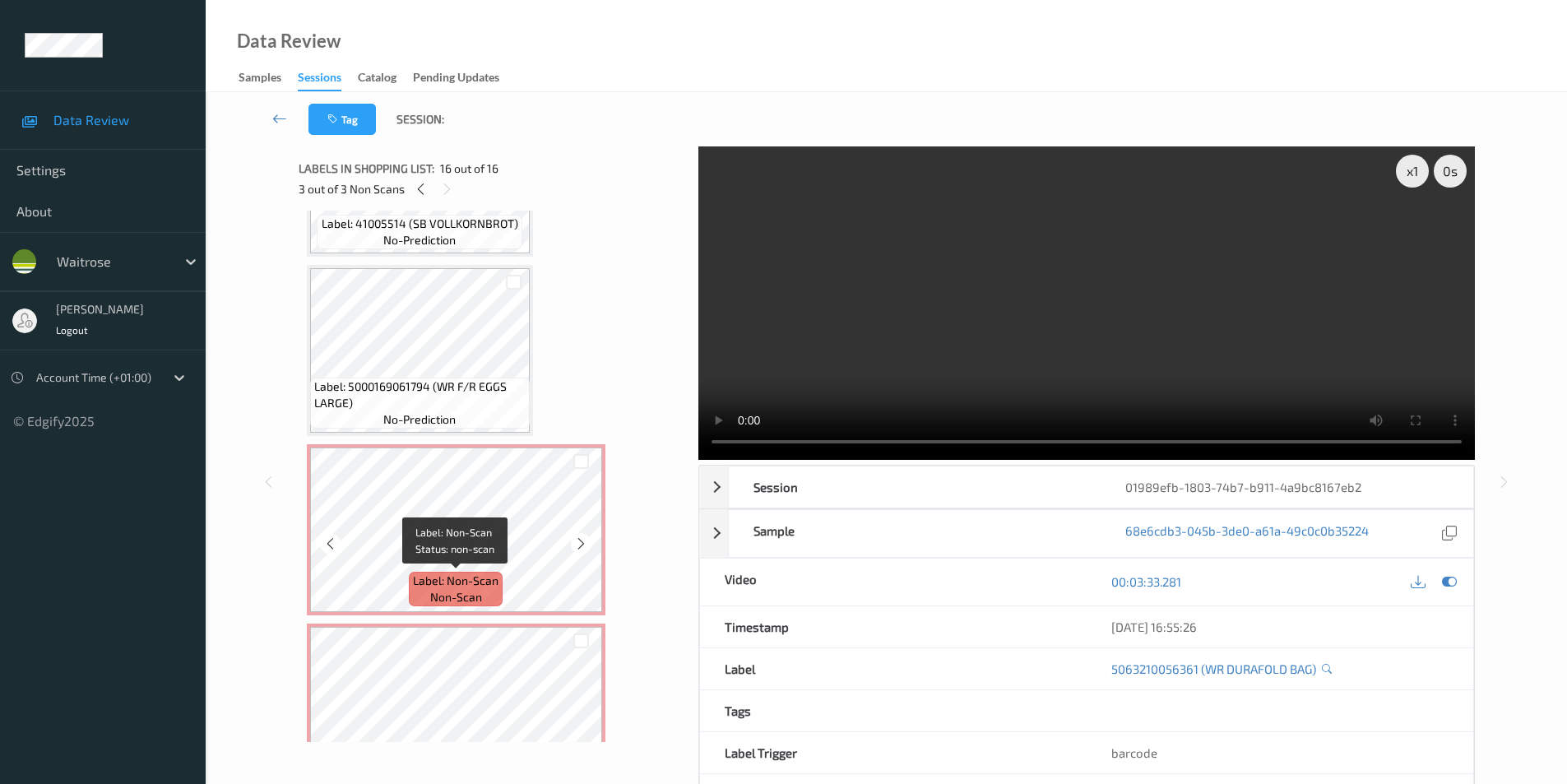
scroll to position [947, 0]
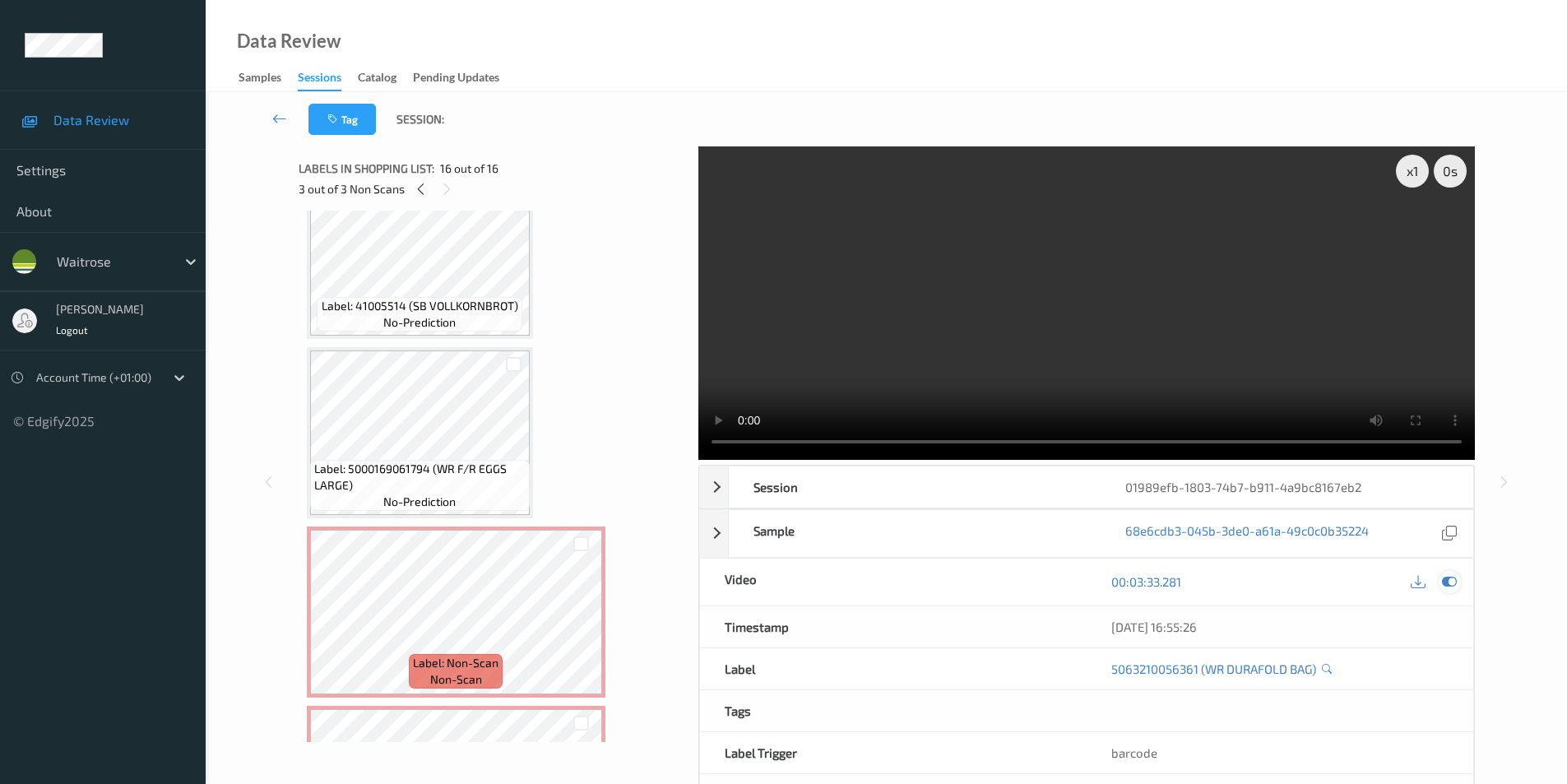
click at [1448, 582] on icon at bounding box center [1450, 581] width 15 height 15
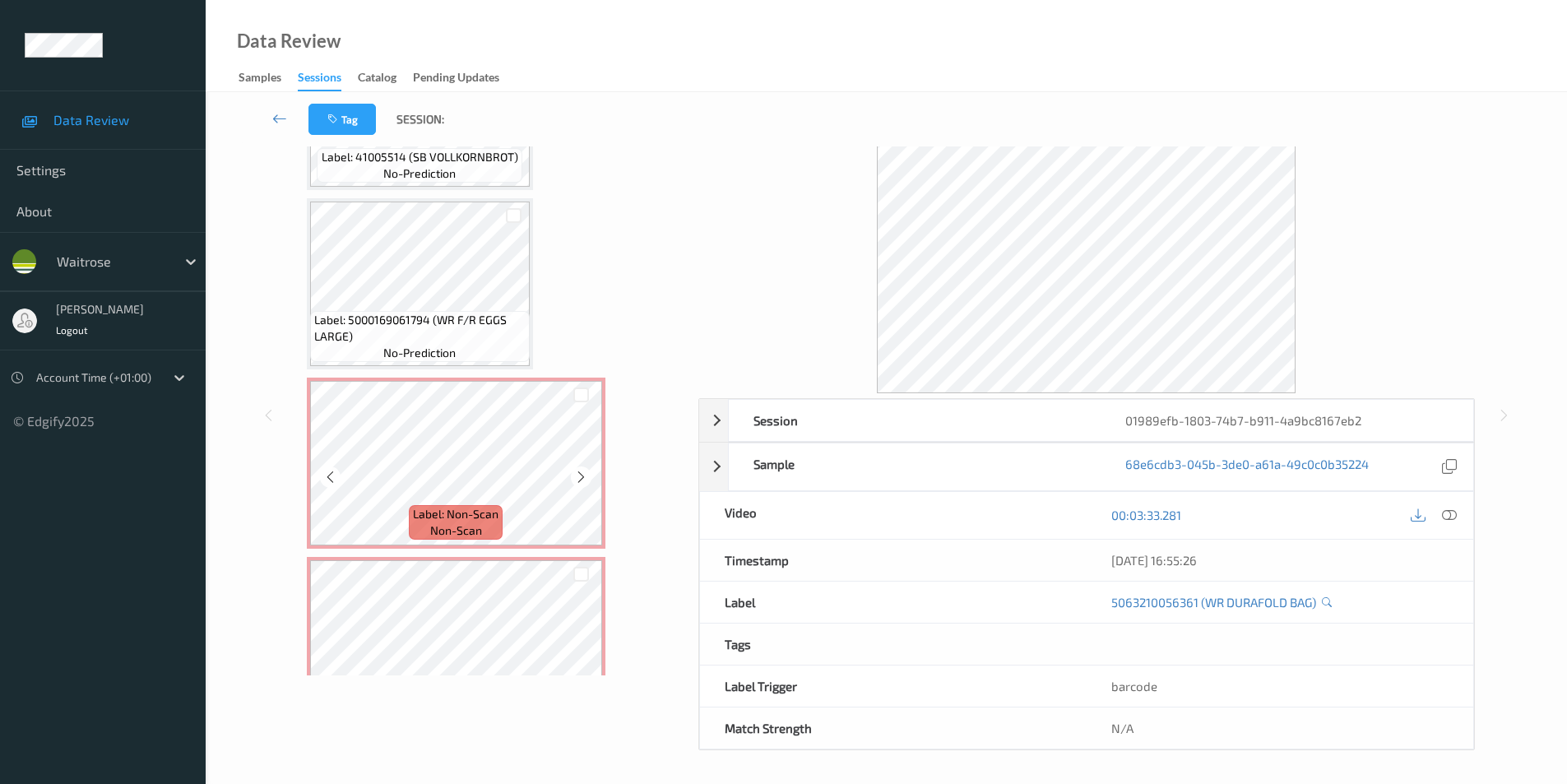
scroll to position [31, 0]
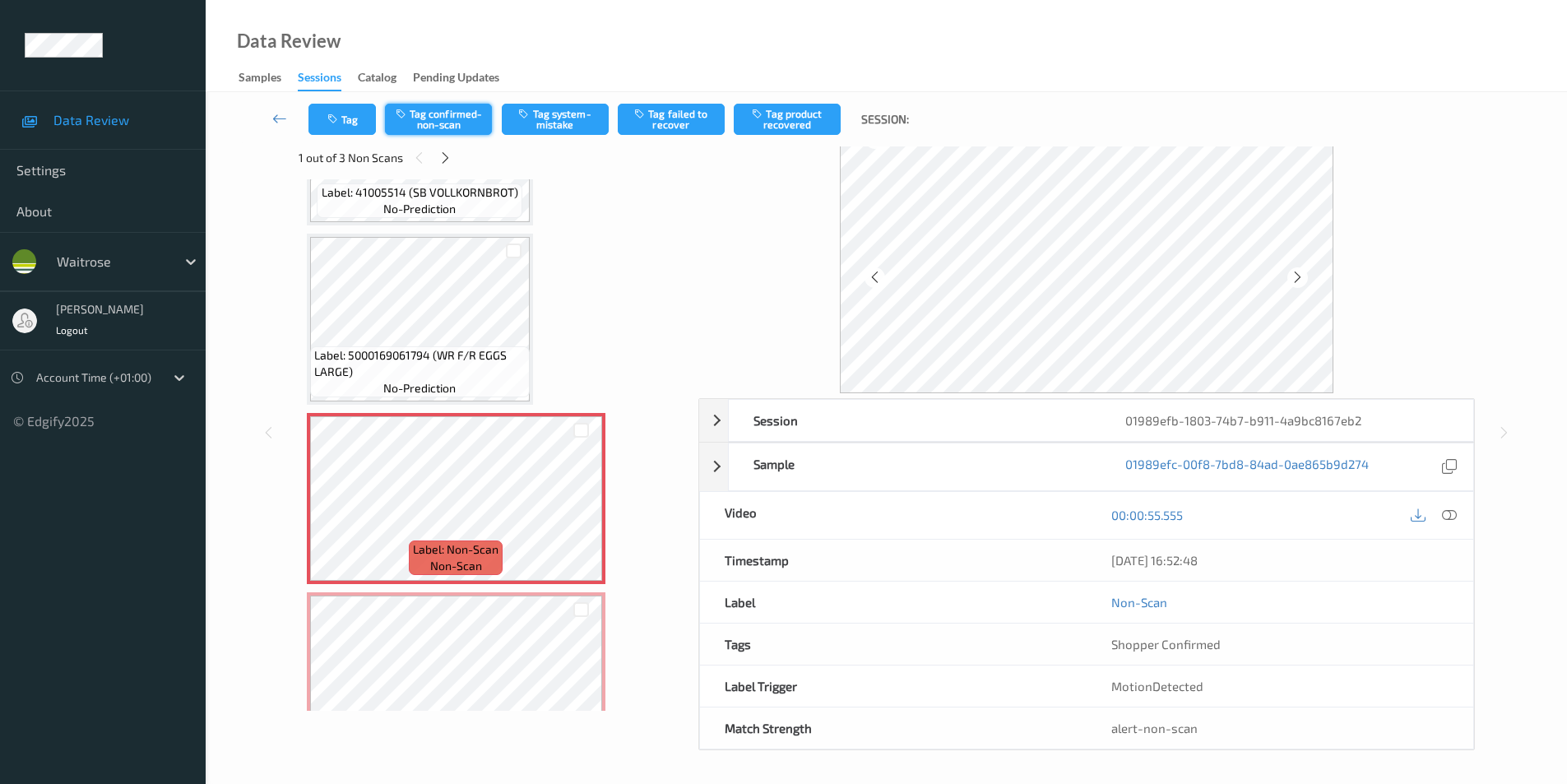
click at [434, 119] on button "Tag confirmed-non-scan" at bounding box center [439, 119] width 107 height 31
click at [691, 122] on button "Tag failed to recover" at bounding box center [671, 119] width 107 height 31
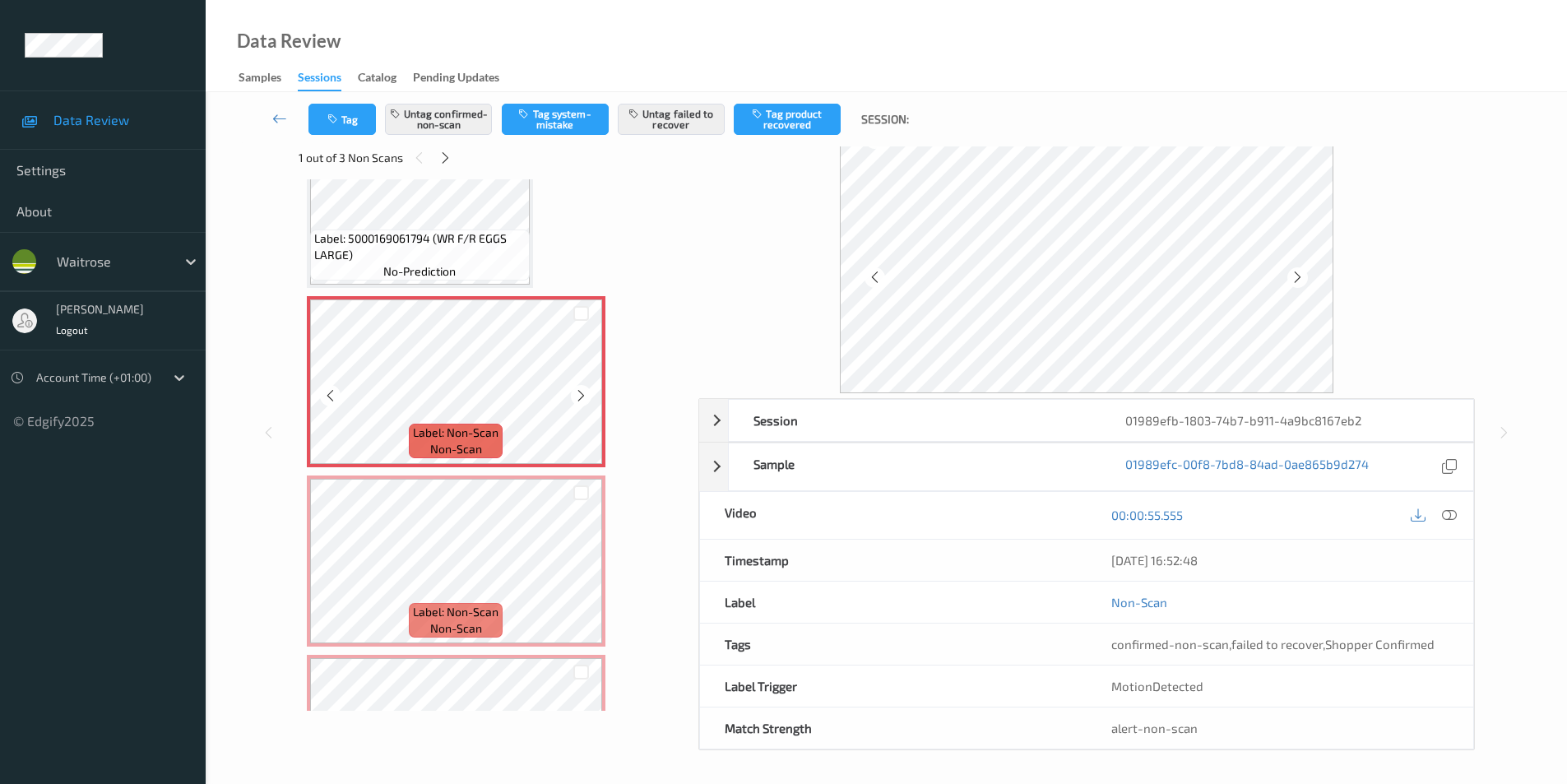
scroll to position [1194, 0]
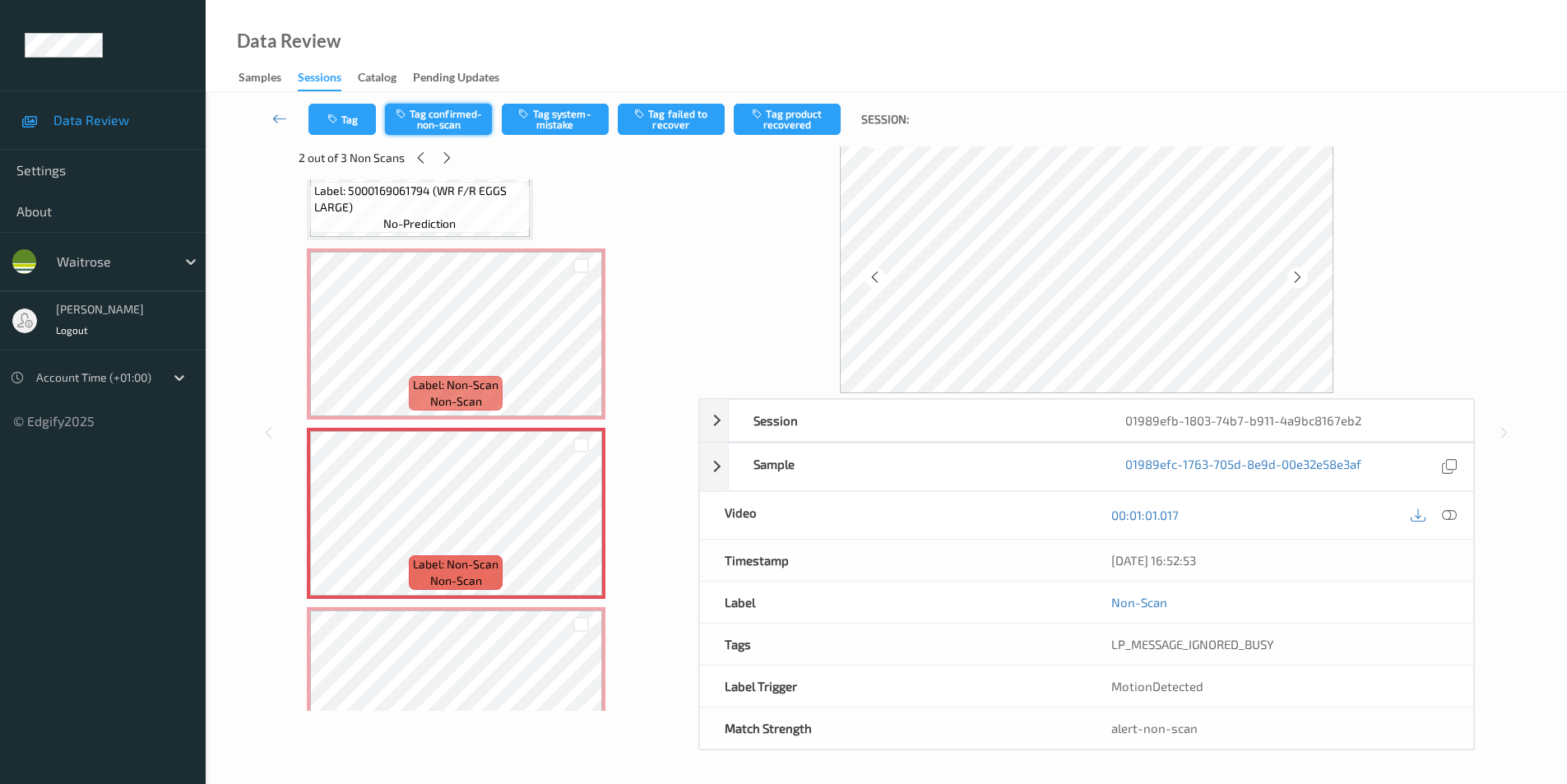
click at [436, 111] on button "Tag confirmed-non-scan" at bounding box center [439, 119] width 107 height 31
click at [681, 125] on button "Tag failed to recover" at bounding box center [671, 119] width 107 height 31
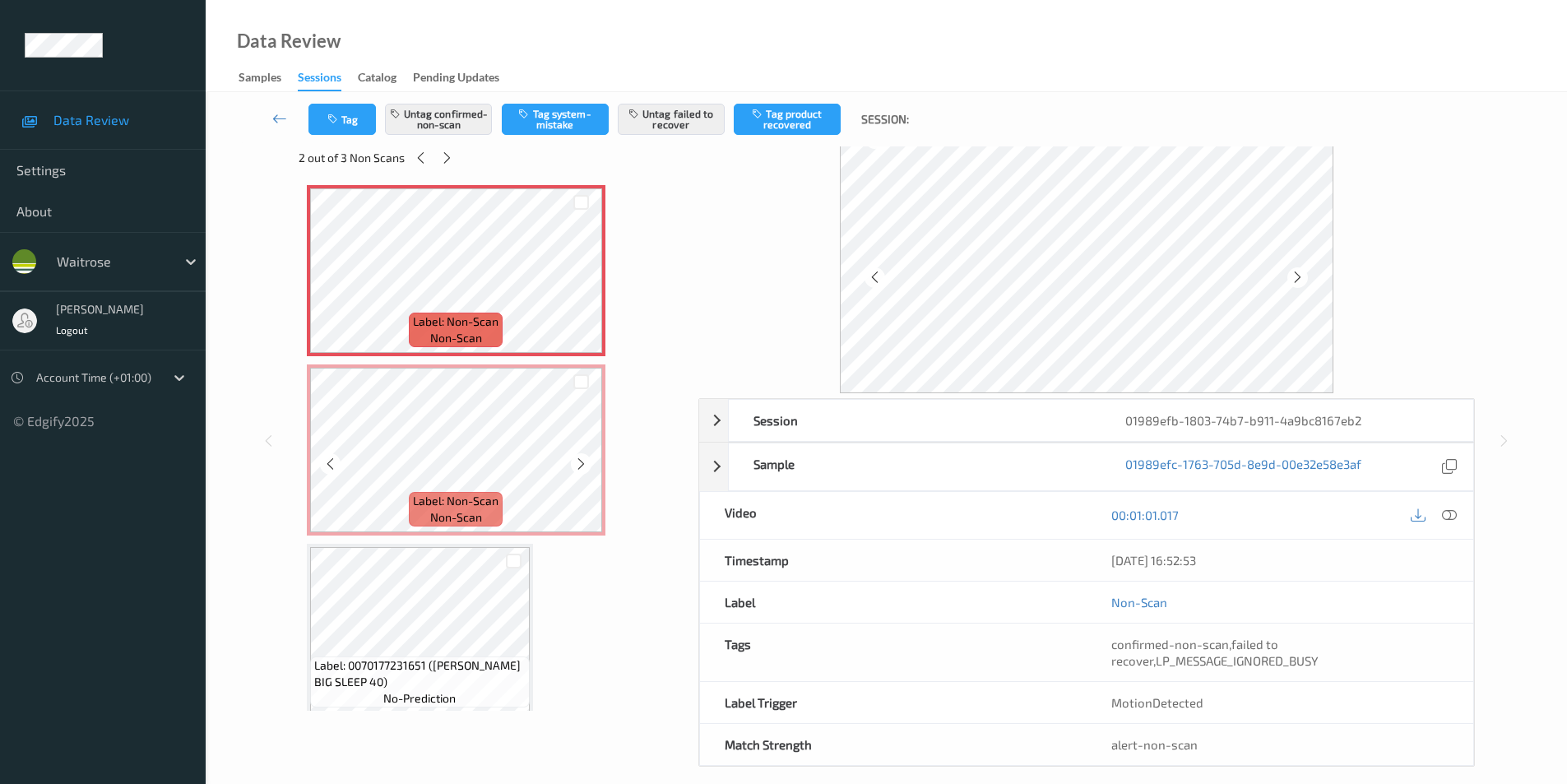
scroll to position [1441, 0]
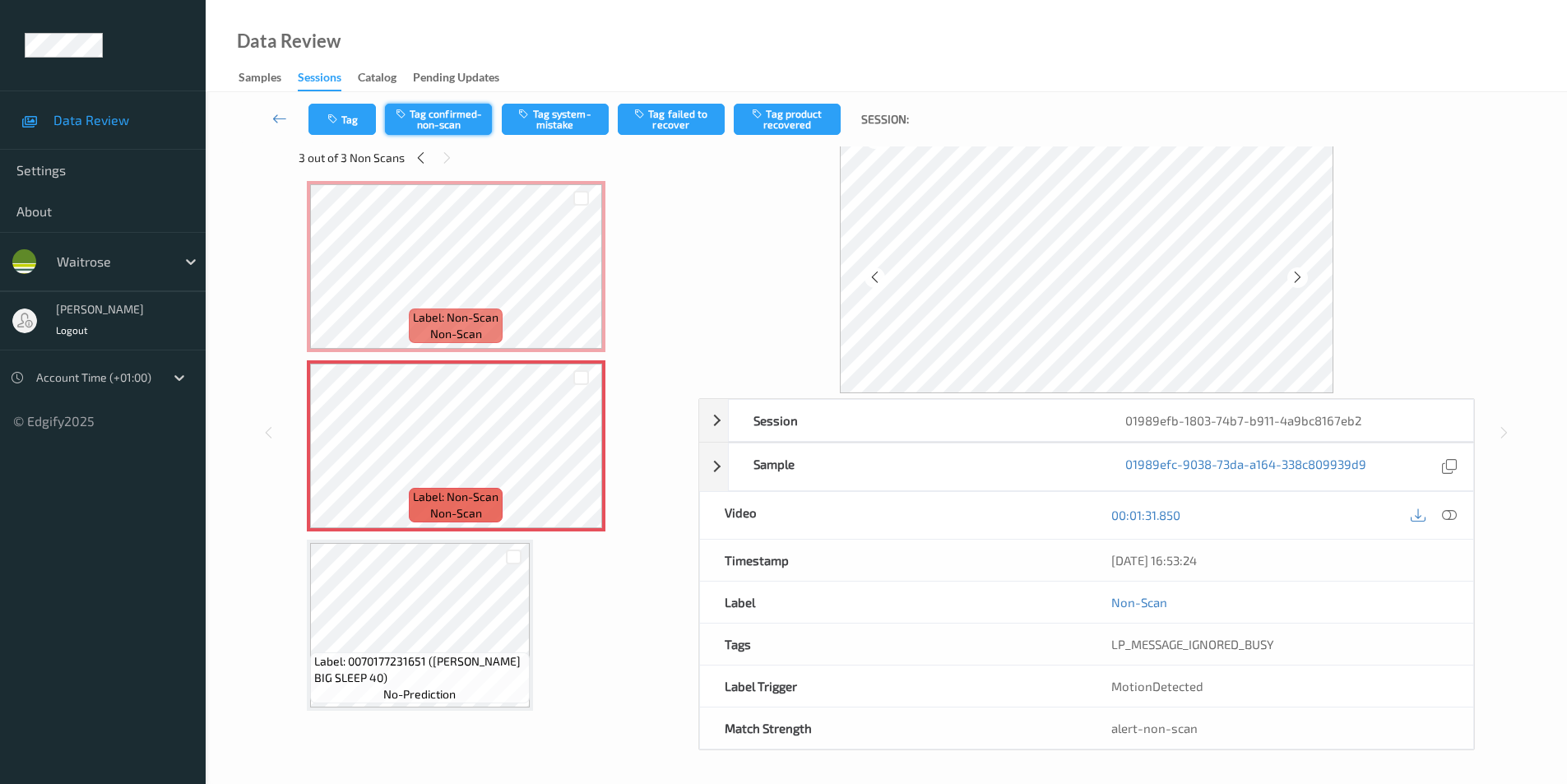
click at [442, 122] on button "Tag confirmed-non-scan" at bounding box center [439, 119] width 107 height 31
click at [689, 122] on button "Tag failed to recover" at bounding box center [671, 119] width 107 height 31
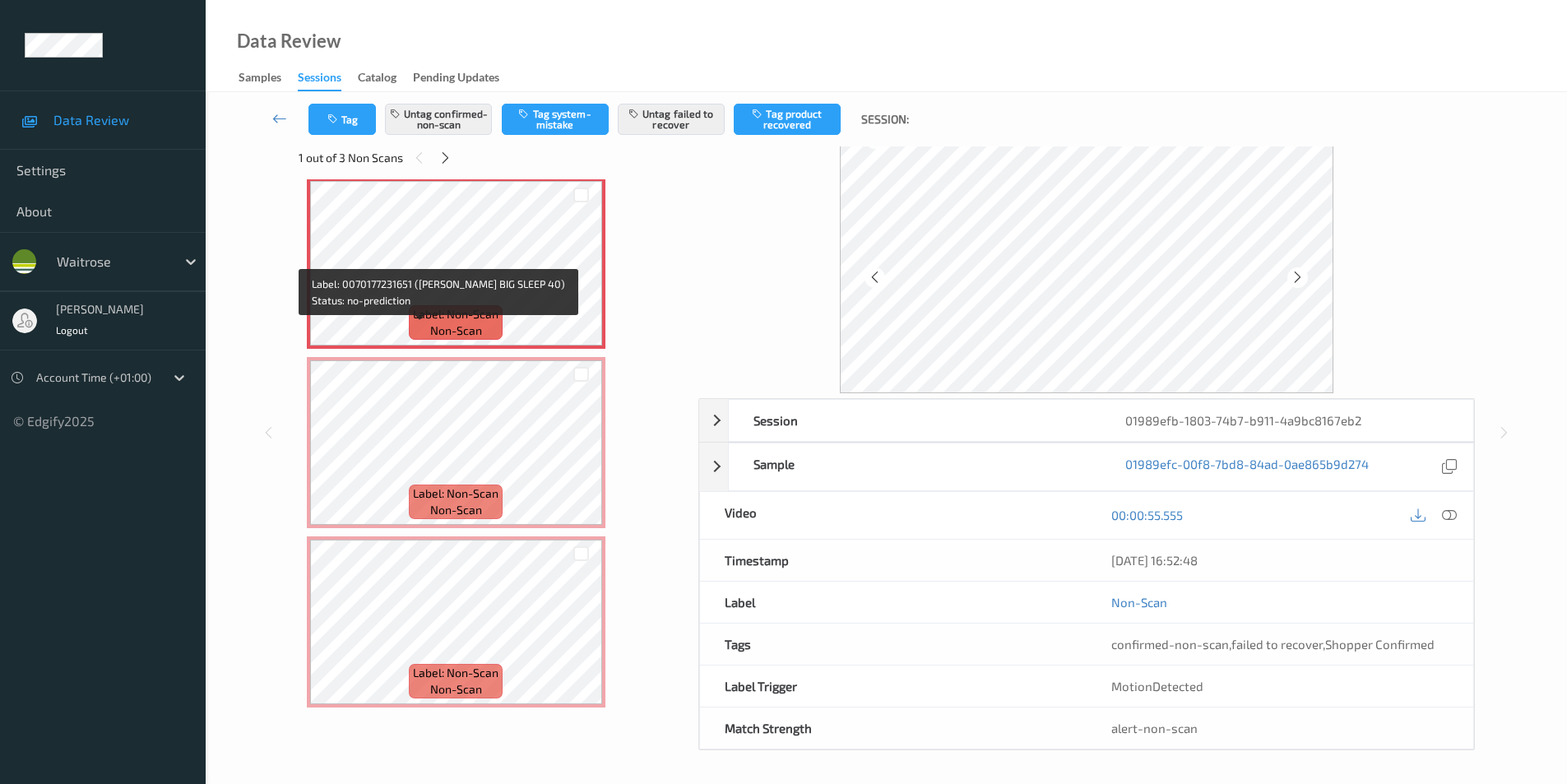
scroll to position [1111, 0]
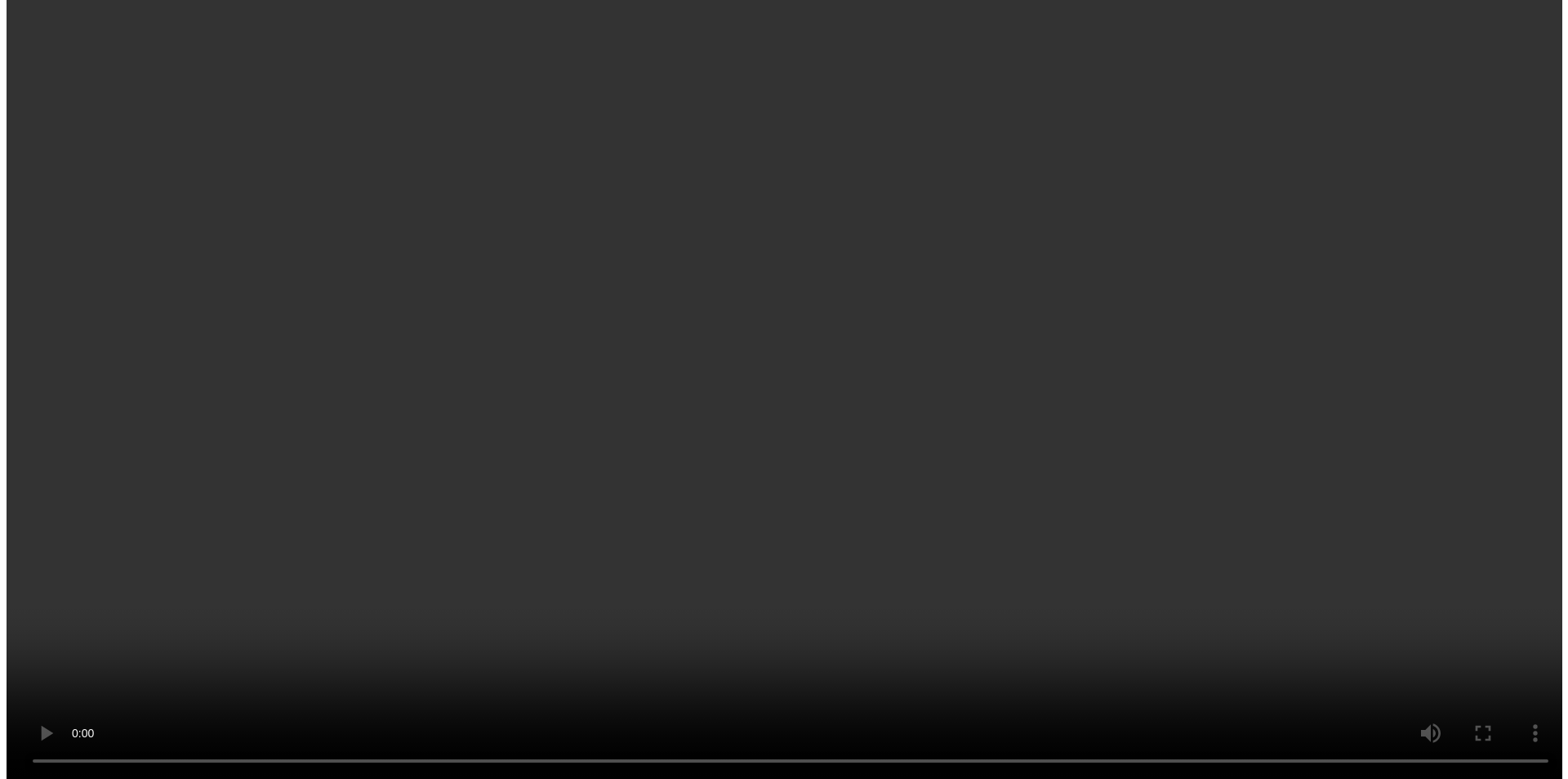
scroll to position [371, 0]
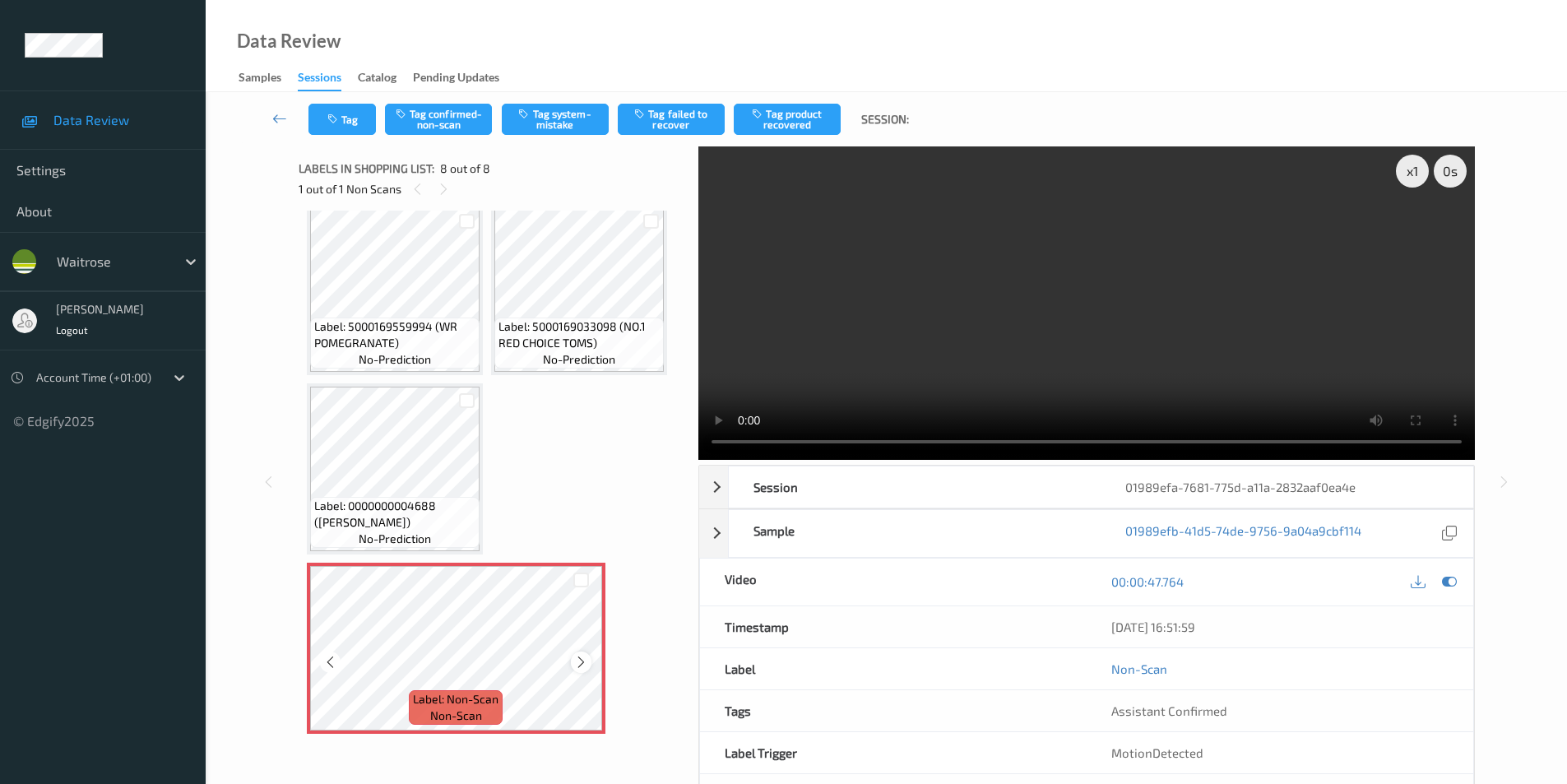
click at [585, 665] on icon at bounding box center [581, 662] width 14 height 15
click at [583, 665] on icon at bounding box center [581, 662] width 14 height 15
click at [571, 121] on button "Tag system-mistake" at bounding box center [555, 119] width 107 height 31
click at [348, 129] on button "Tag" at bounding box center [342, 119] width 68 height 31
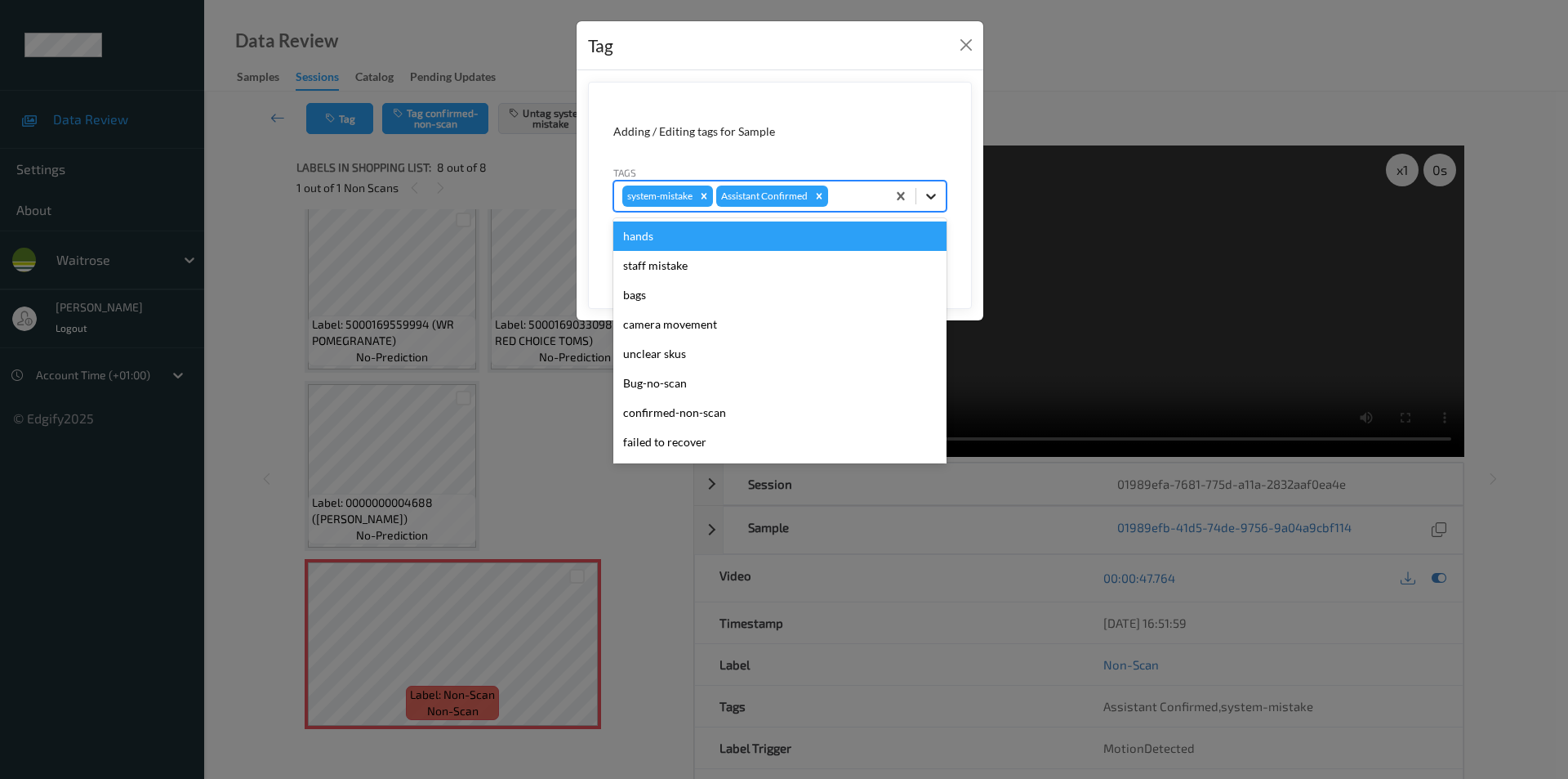
click at [930, 197] on icon at bounding box center [931, 197] width 10 height 5
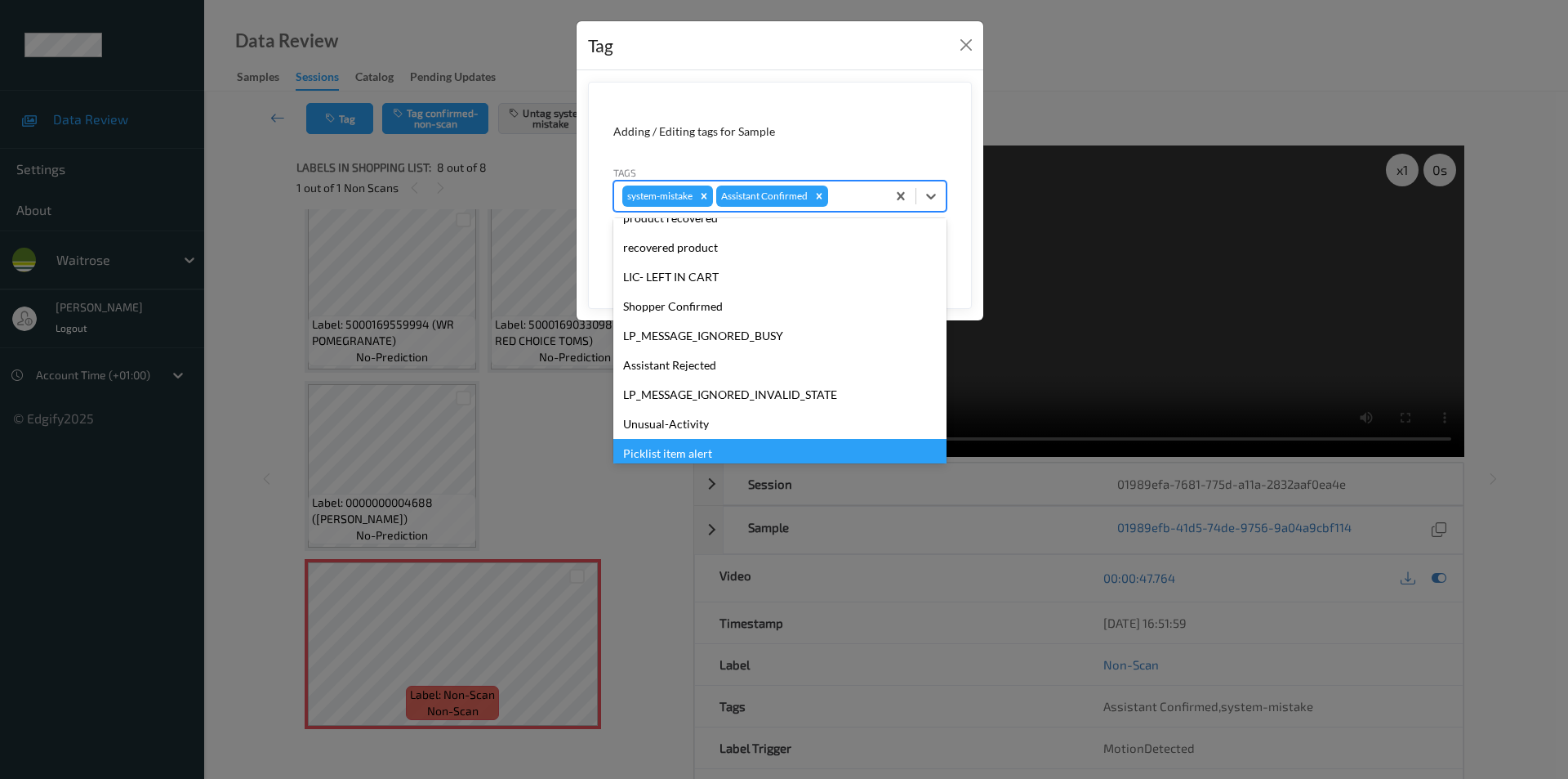
scroll to position [321, 0]
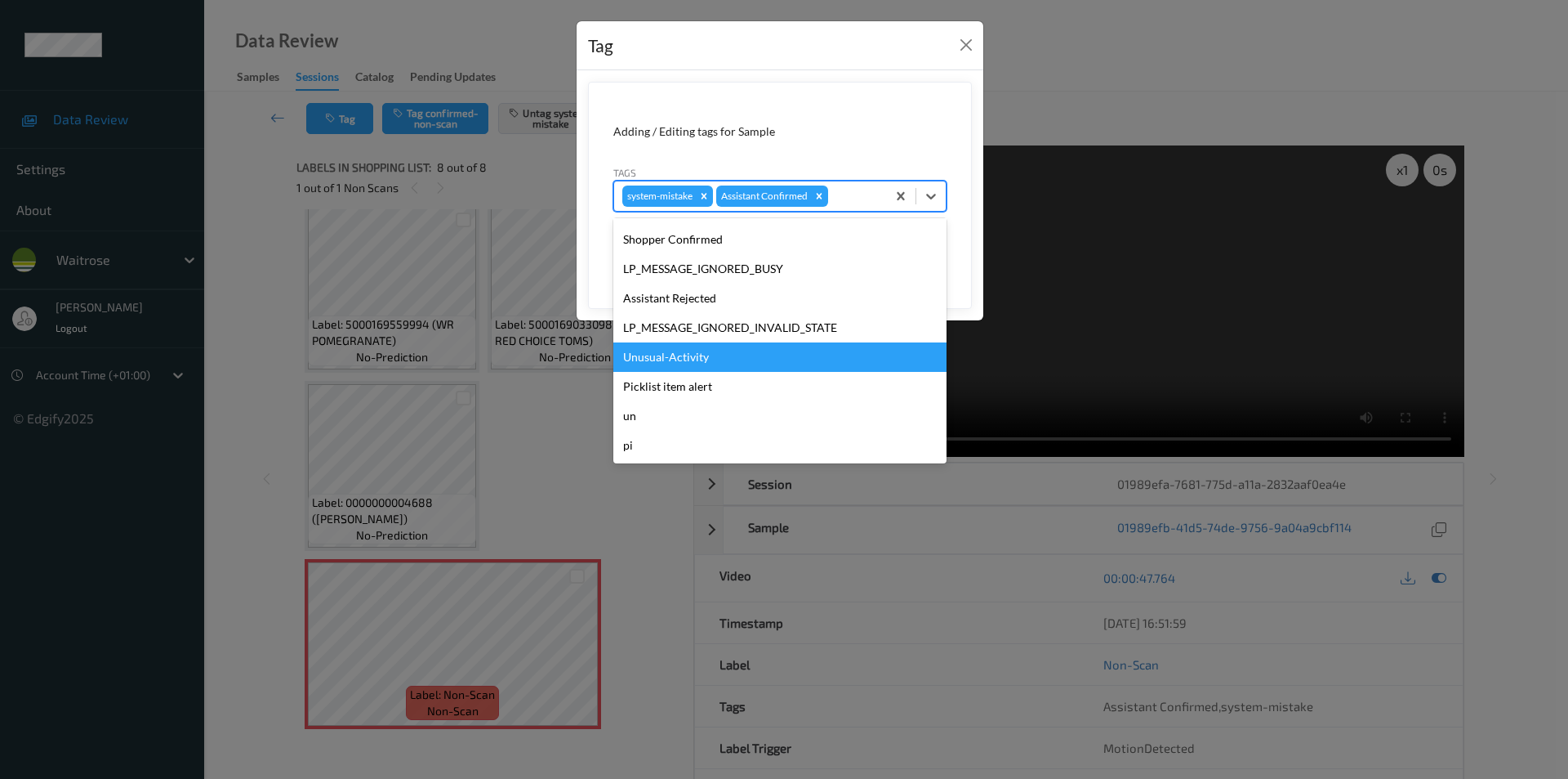
click at [660, 356] on div "Unusual-Activity" at bounding box center [779, 357] width 333 height 29
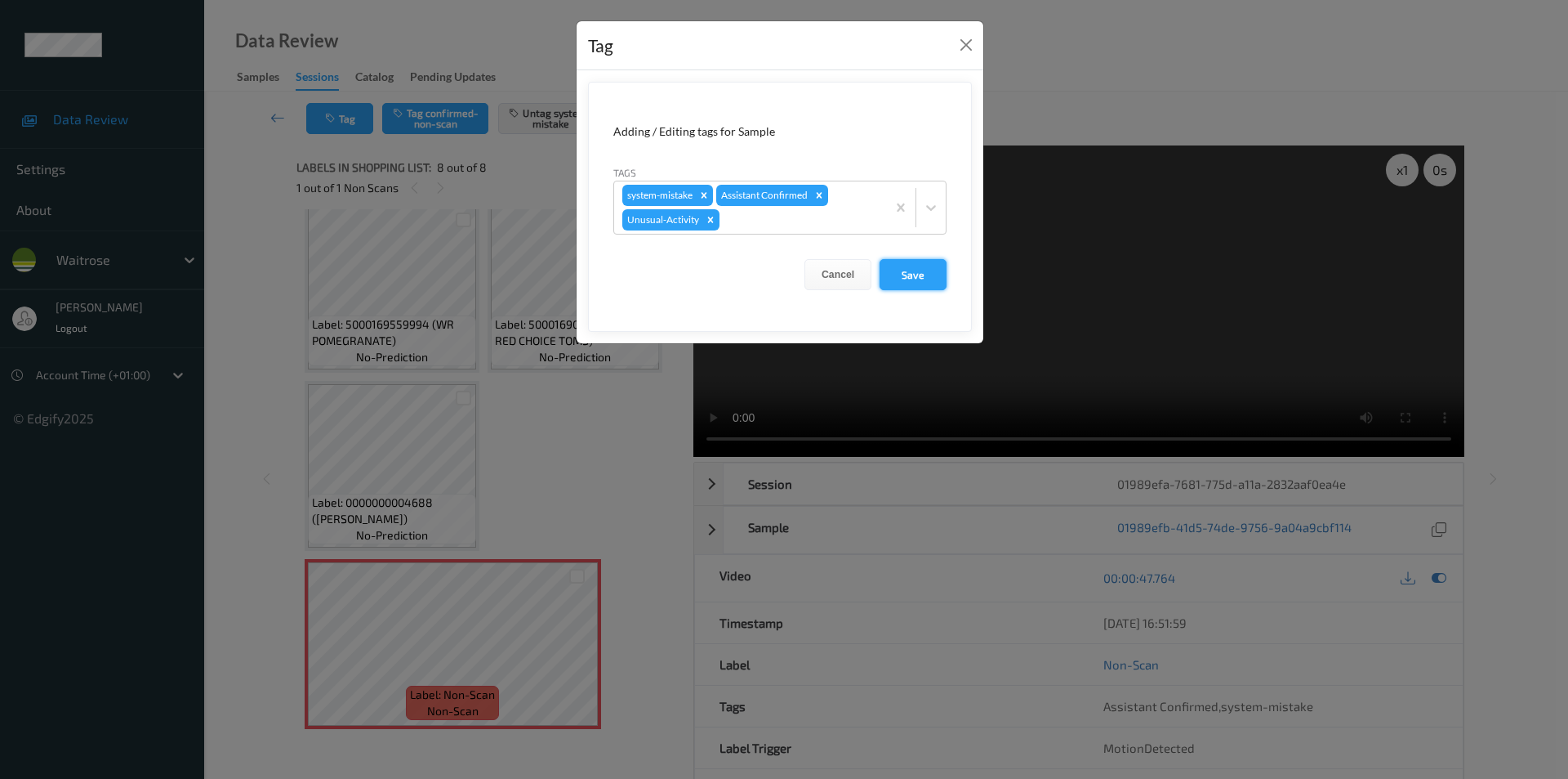
click at [898, 276] on button "Save" at bounding box center [913, 274] width 67 height 31
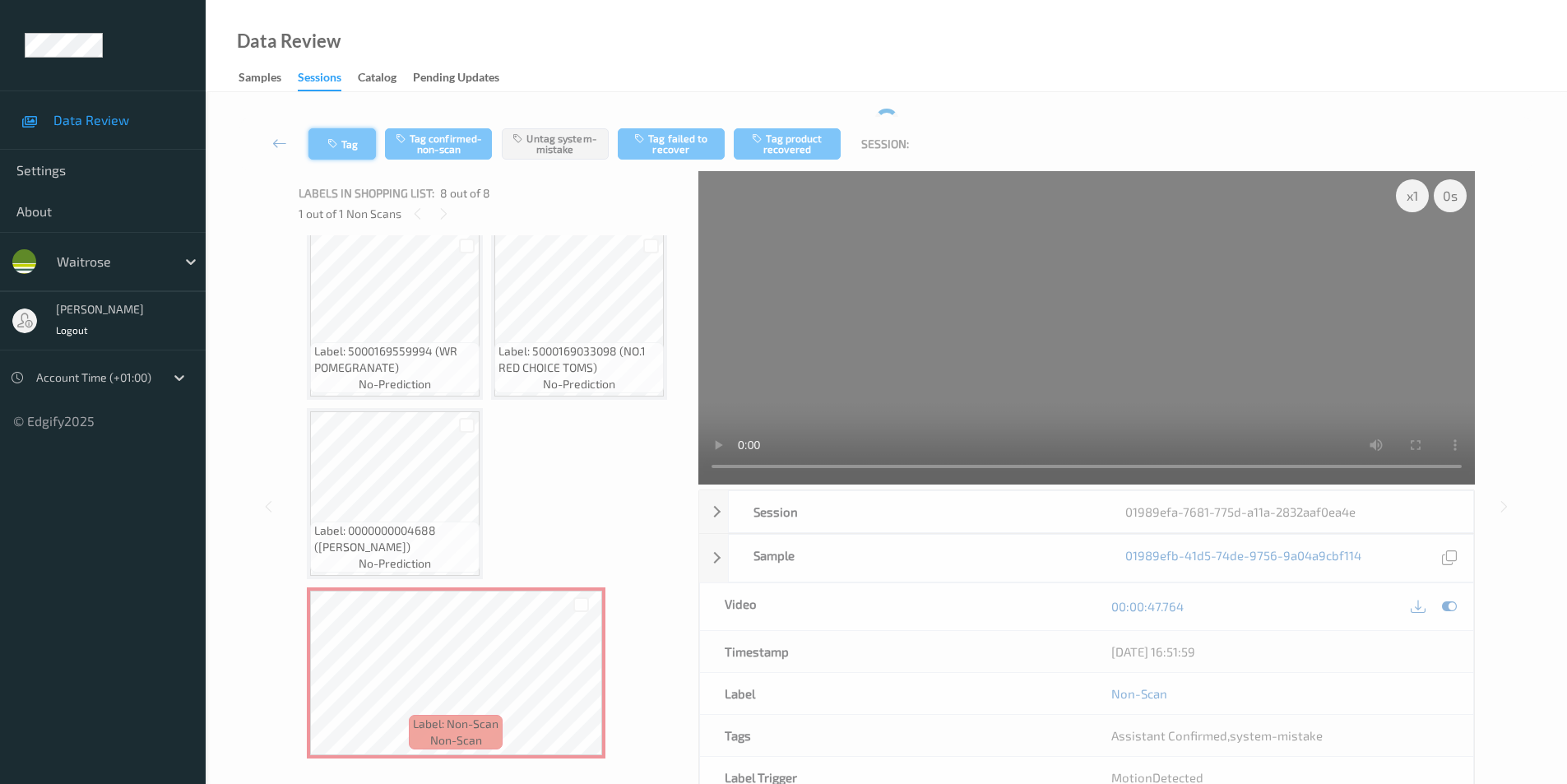
click at [328, 144] on icon "button" at bounding box center [334, 144] width 14 height 12
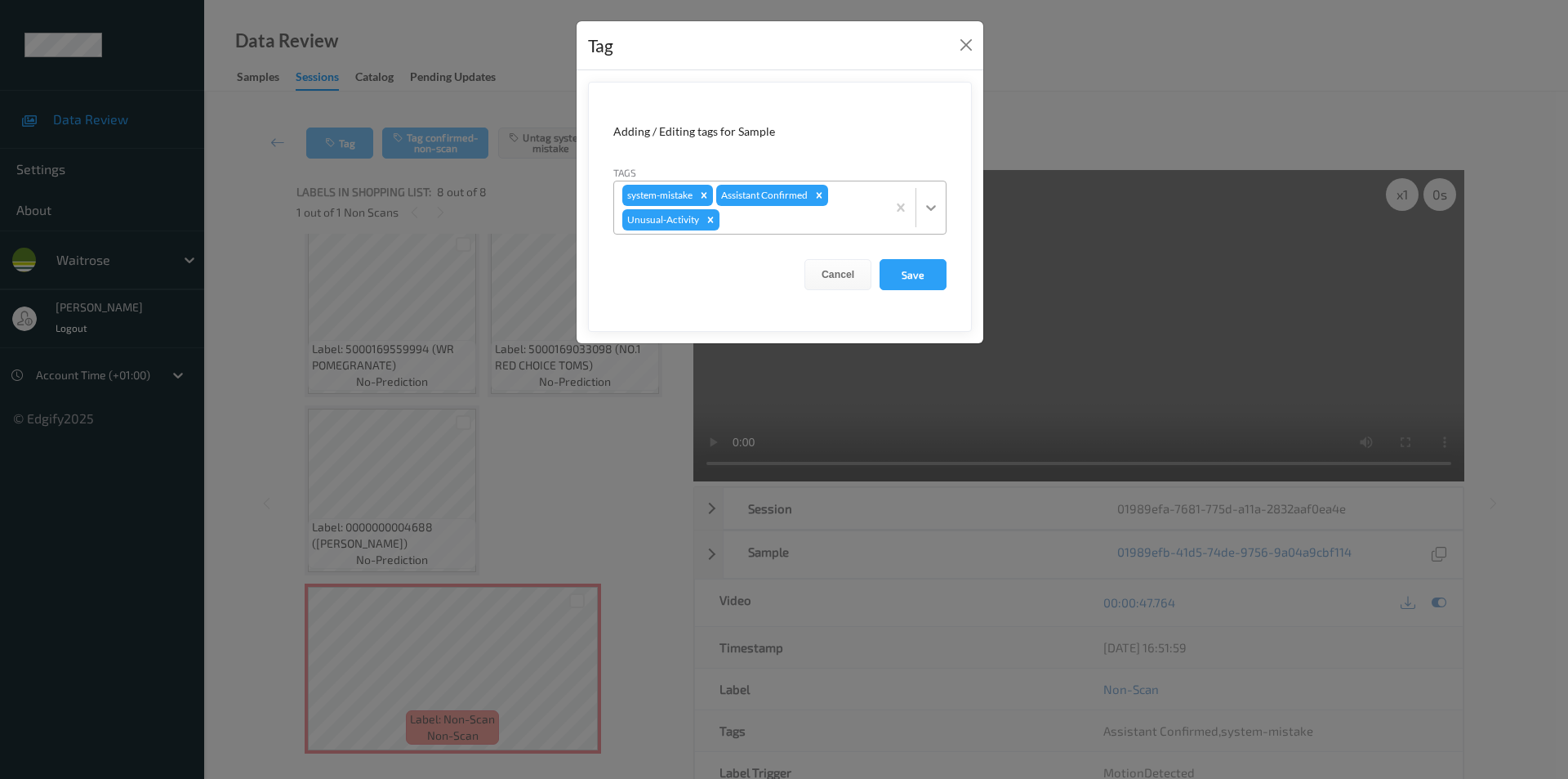
click at [926, 217] on div at bounding box center [931, 208] width 29 height 29
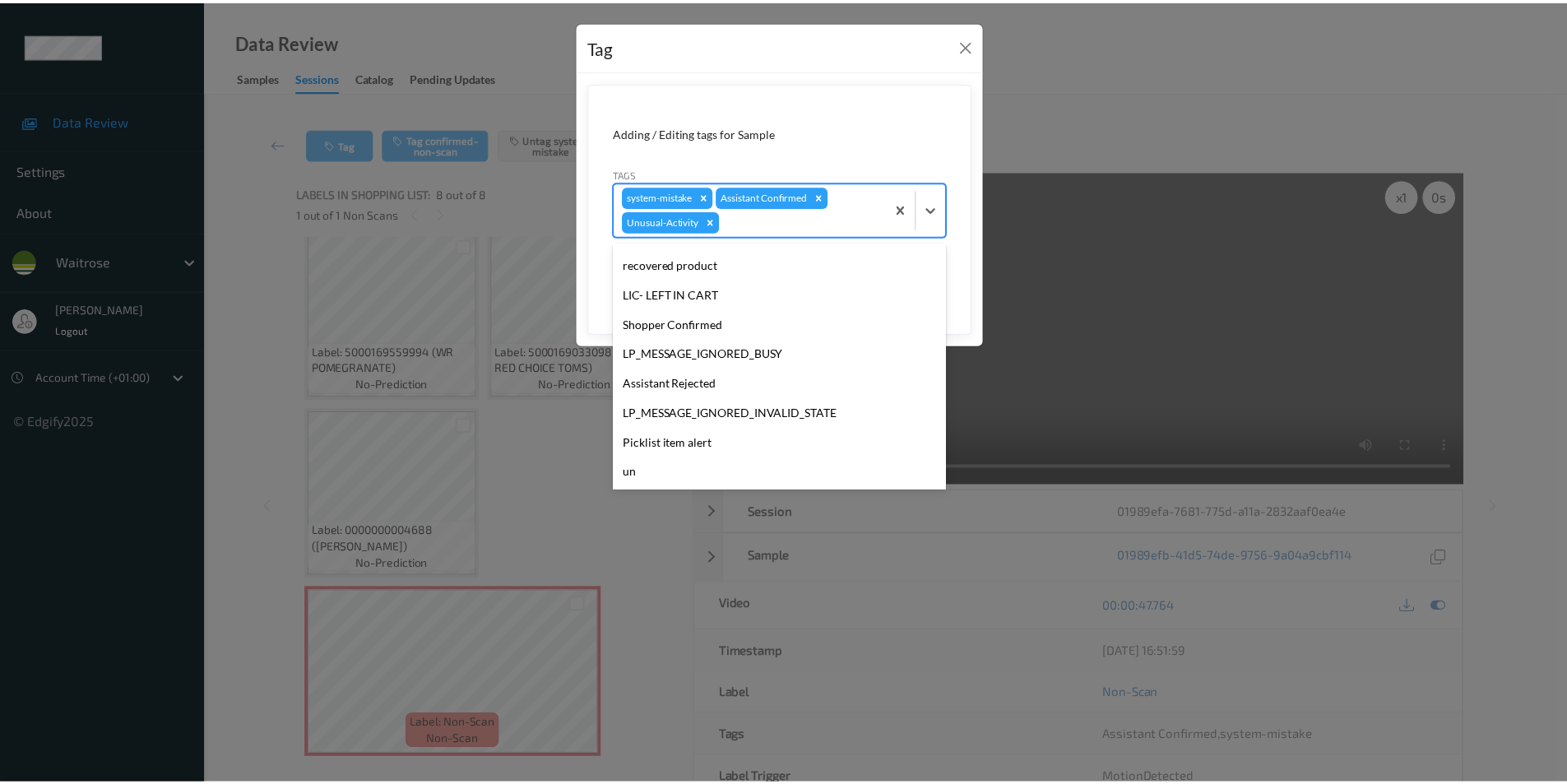
scroll to position [293, 0]
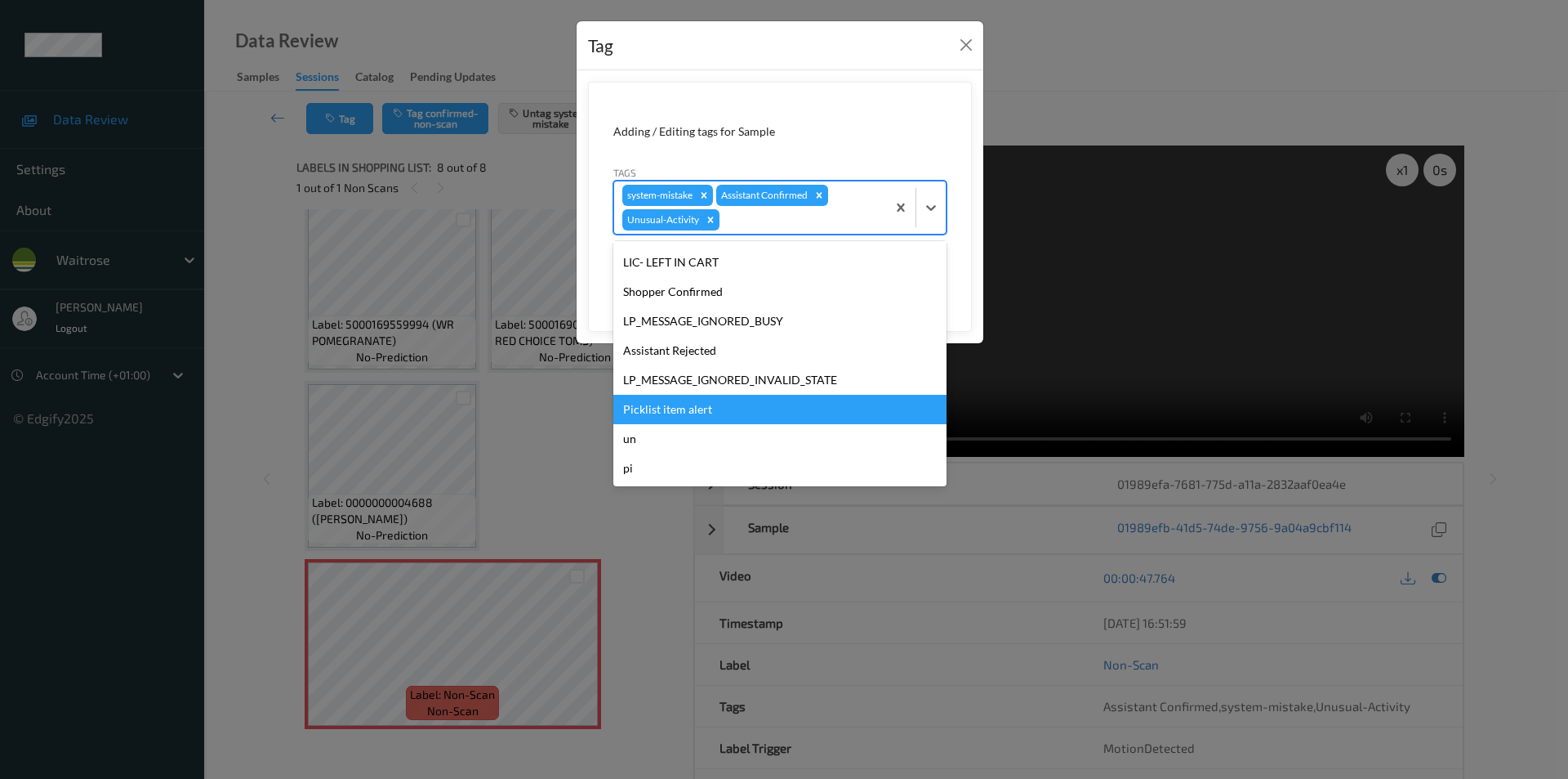
click at [663, 410] on div "Picklist item alert" at bounding box center [779, 409] width 333 height 29
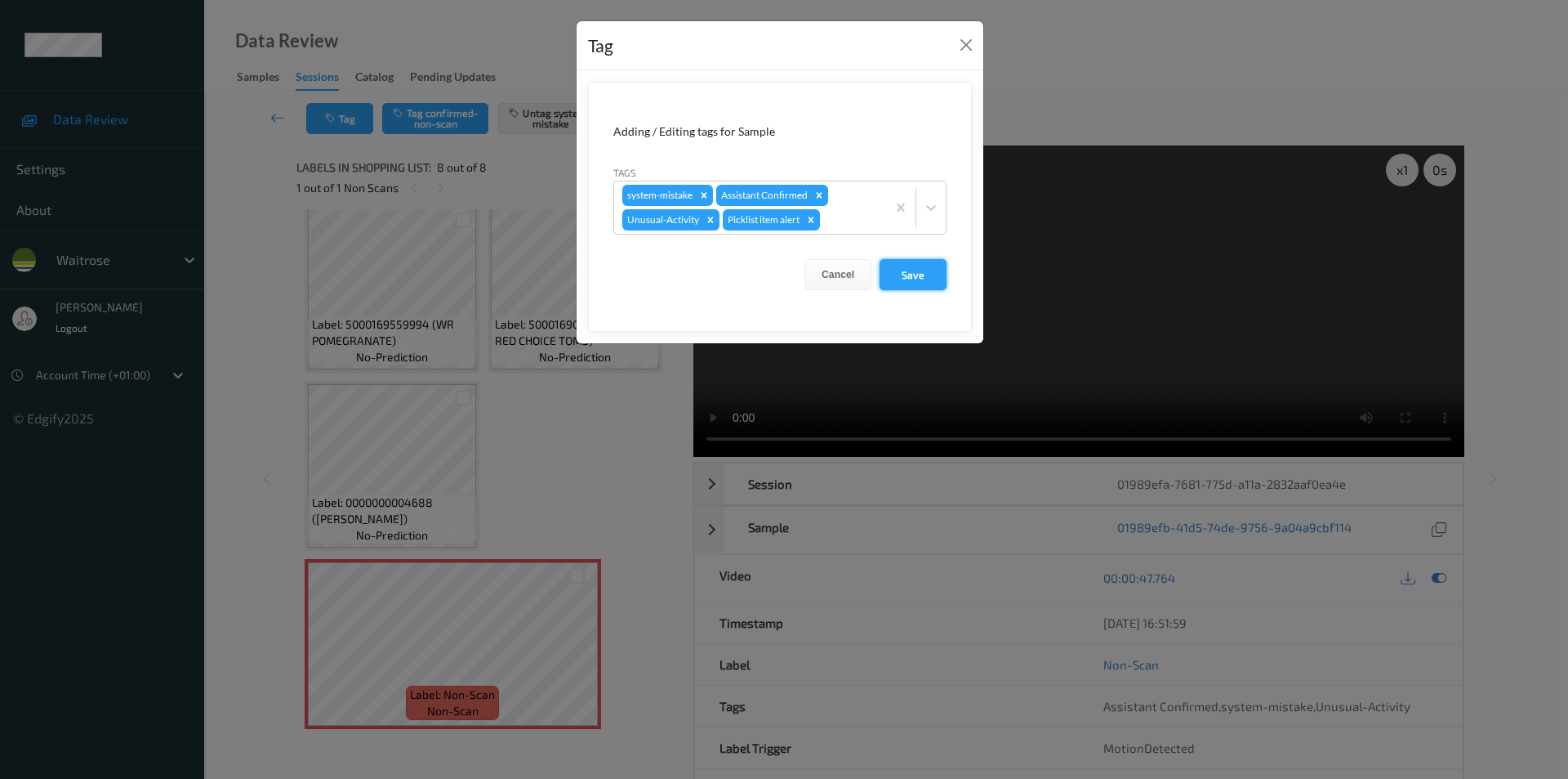
click at [905, 275] on button "Save" at bounding box center [913, 274] width 67 height 31
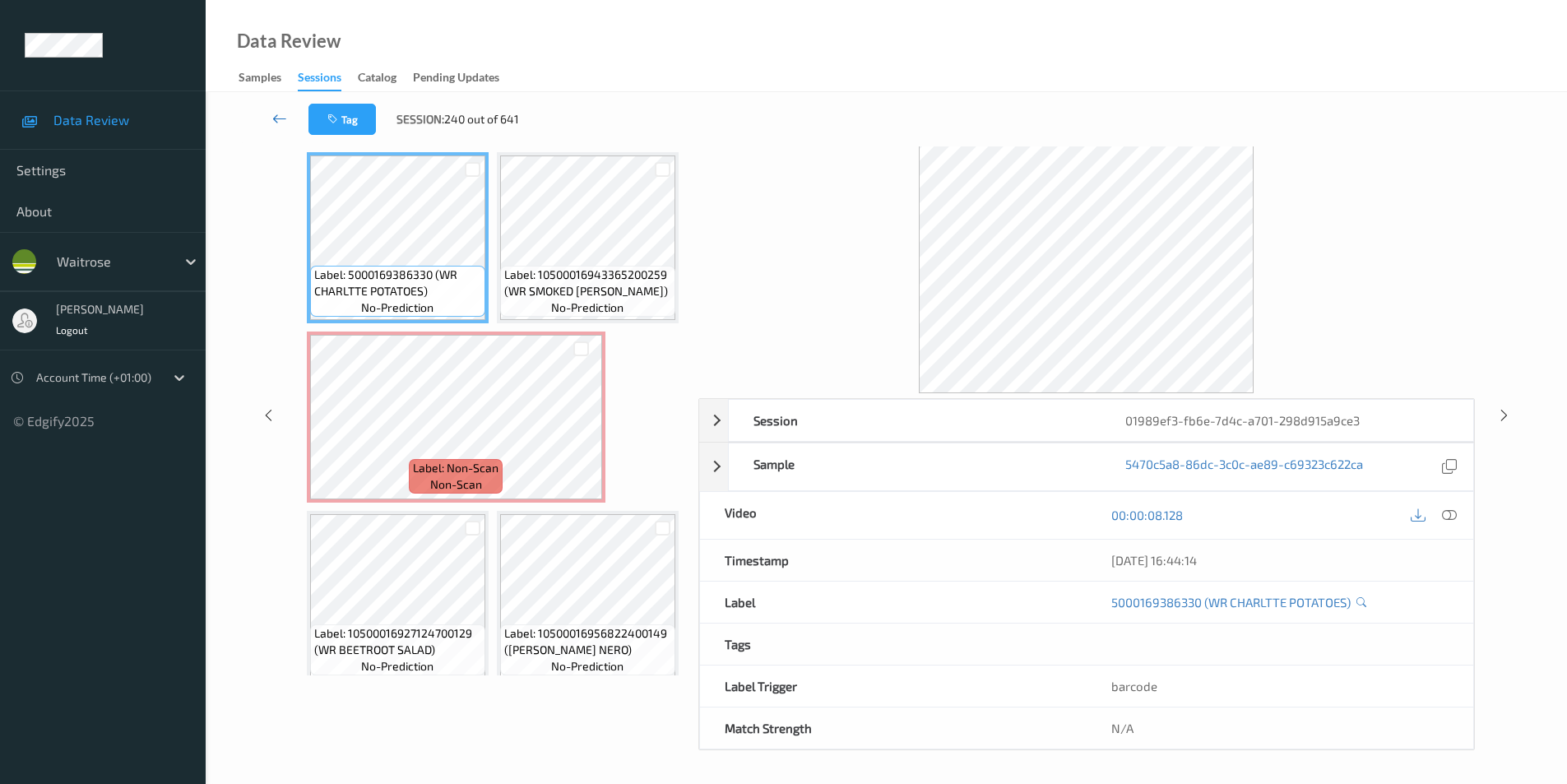
click at [272, 114] on icon at bounding box center [280, 118] width 15 height 17
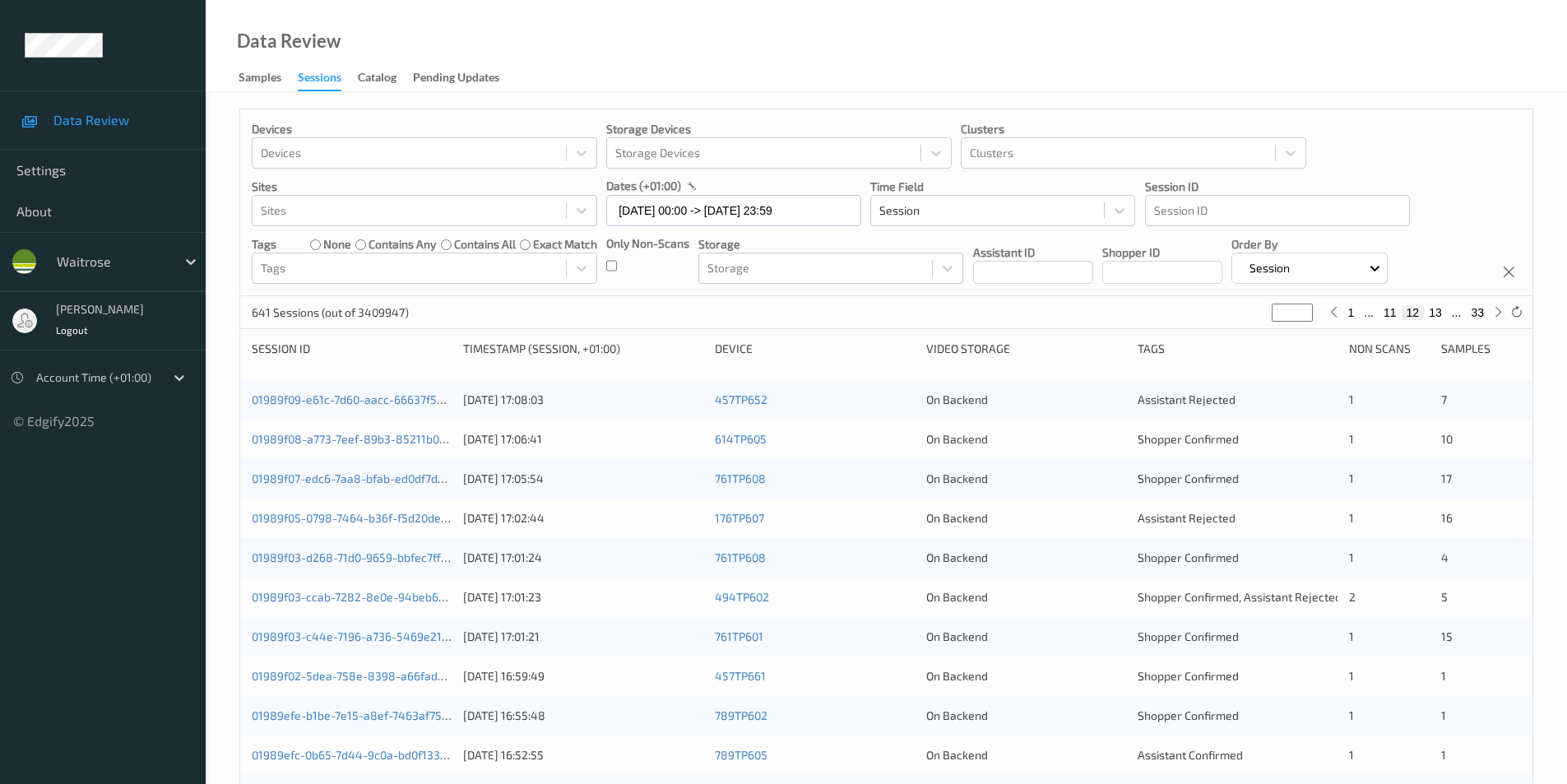
click at [1443, 314] on button "13" at bounding box center [1435, 313] width 23 height 15
type input "**"
click at [1443, 314] on button "14" at bounding box center [1435, 313] width 23 height 15
type input "**"
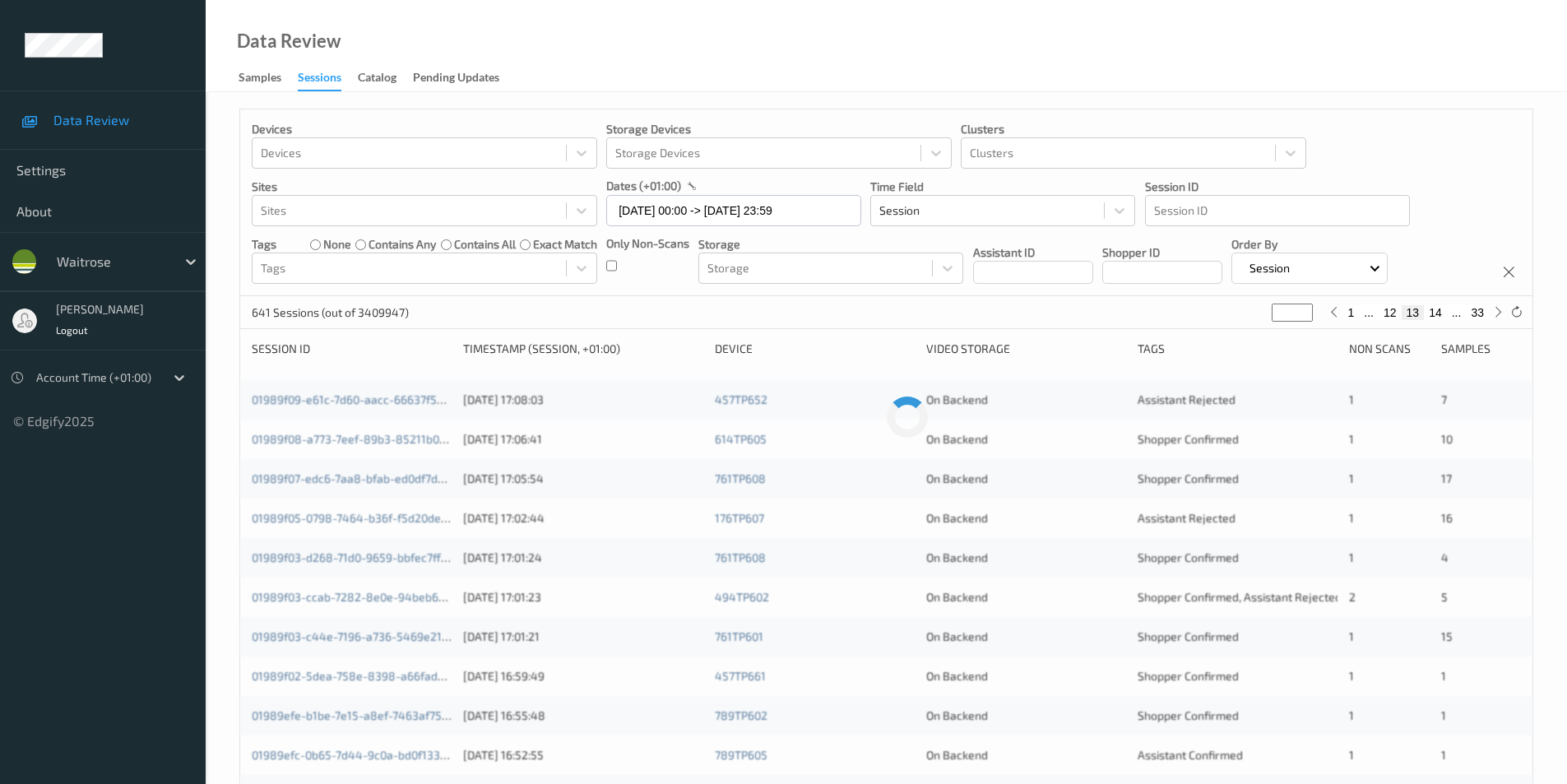
type input "**"
click at [1443, 314] on button "15" at bounding box center [1435, 313] width 23 height 15
type input "**"
click at [1443, 314] on button "16" at bounding box center [1435, 313] width 23 height 15
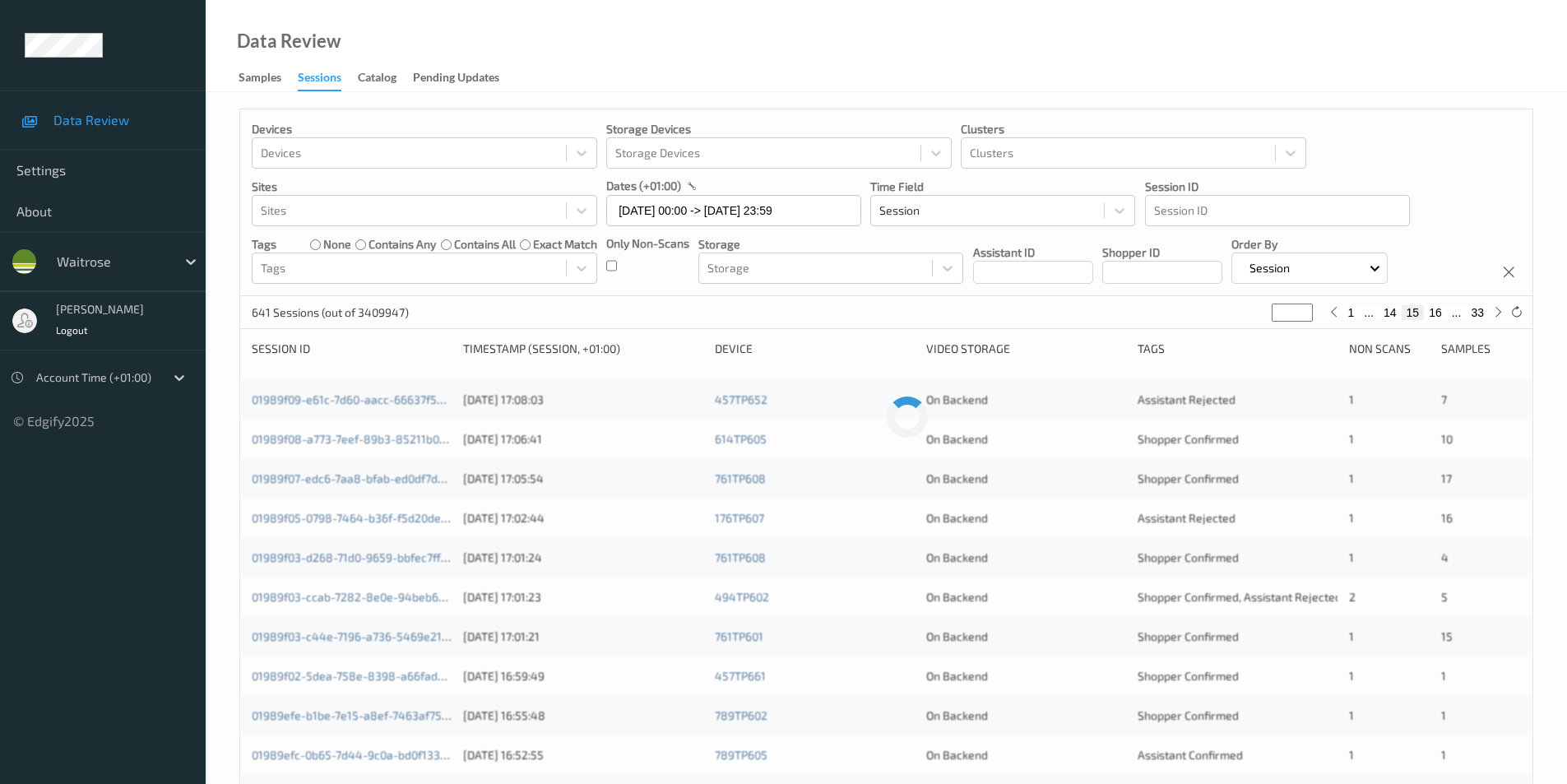
type input "**"
click at [1443, 314] on button "17" at bounding box center [1435, 313] width 23 height 15
type input "**"
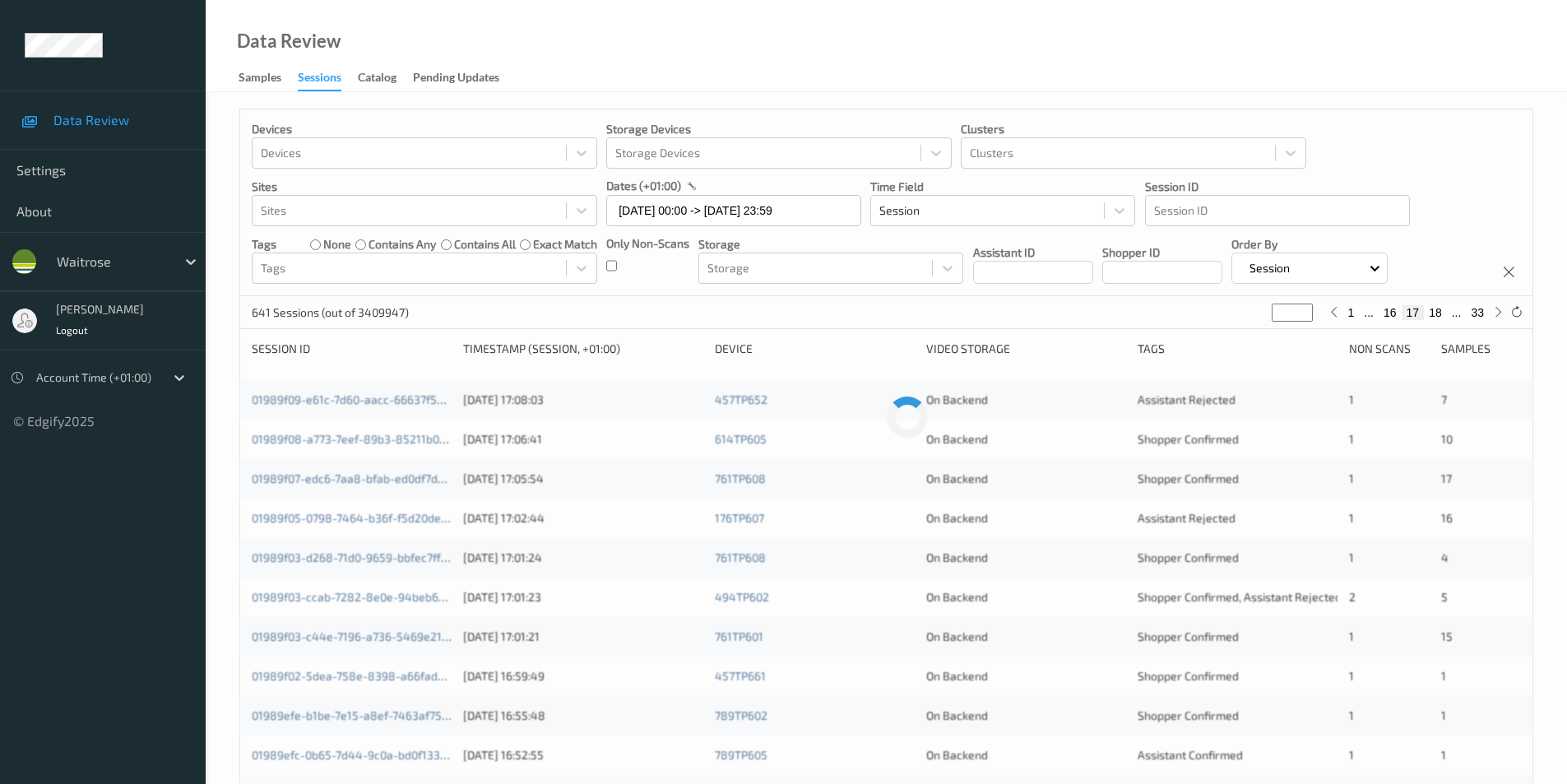
click at [1443, 314] on button "18" at bounding box center [1435, 313] width 23 height 15
type input "**"
click at [1443, 314] on button "19" at bounding box center [1435, 313] width 23 height 15
type input "**"
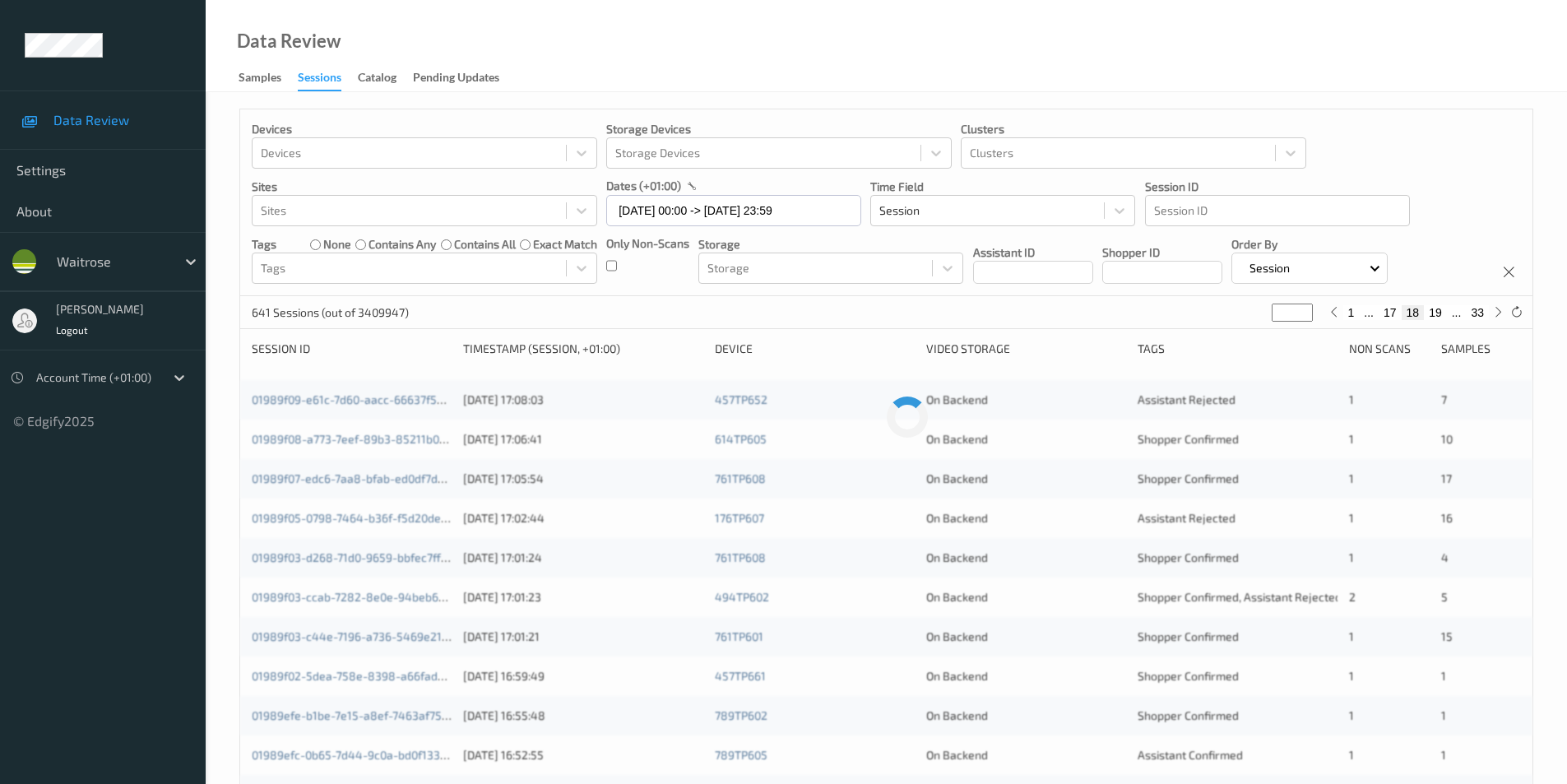
type input "**"
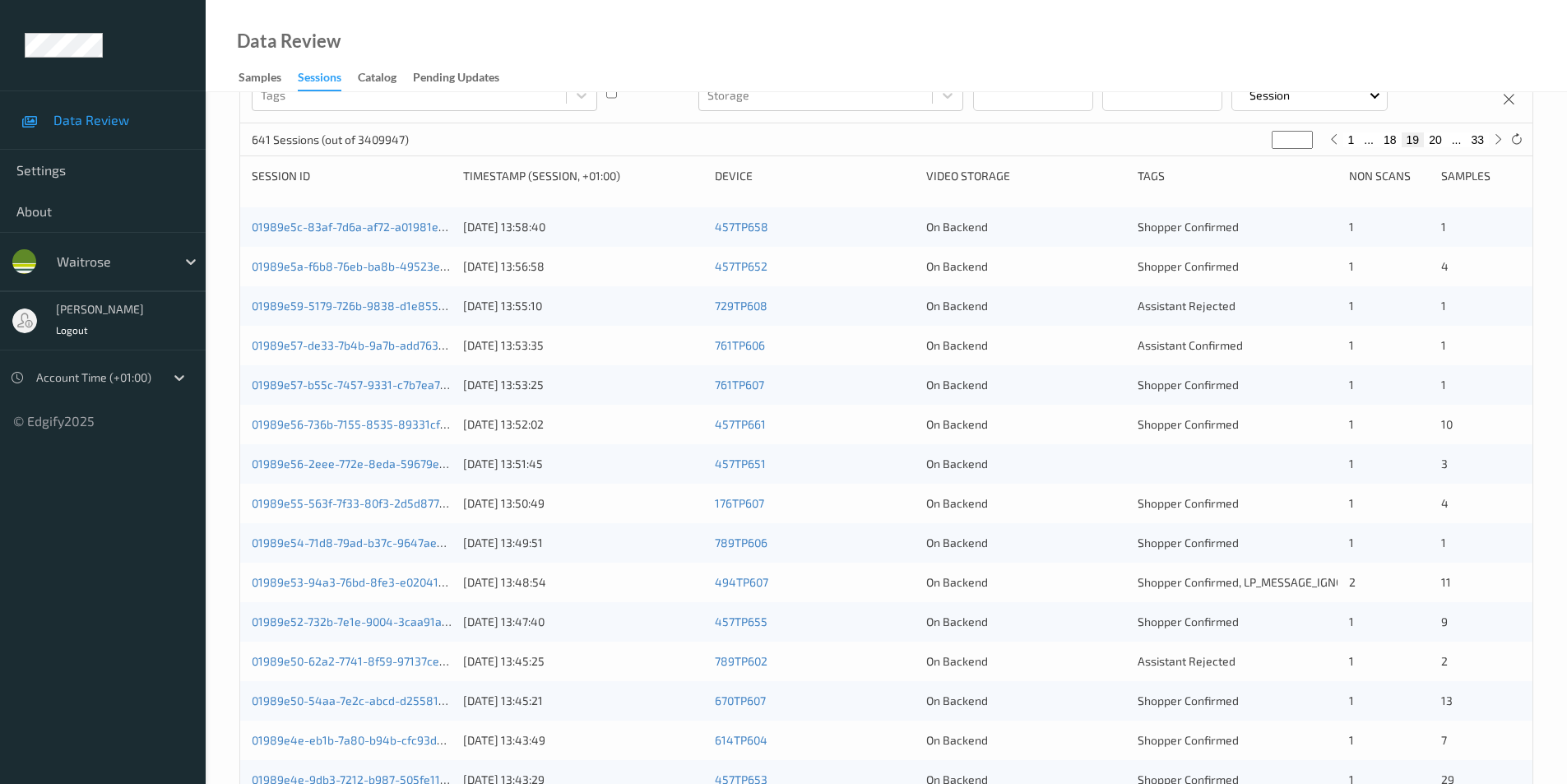
scroll to position [207, 0]
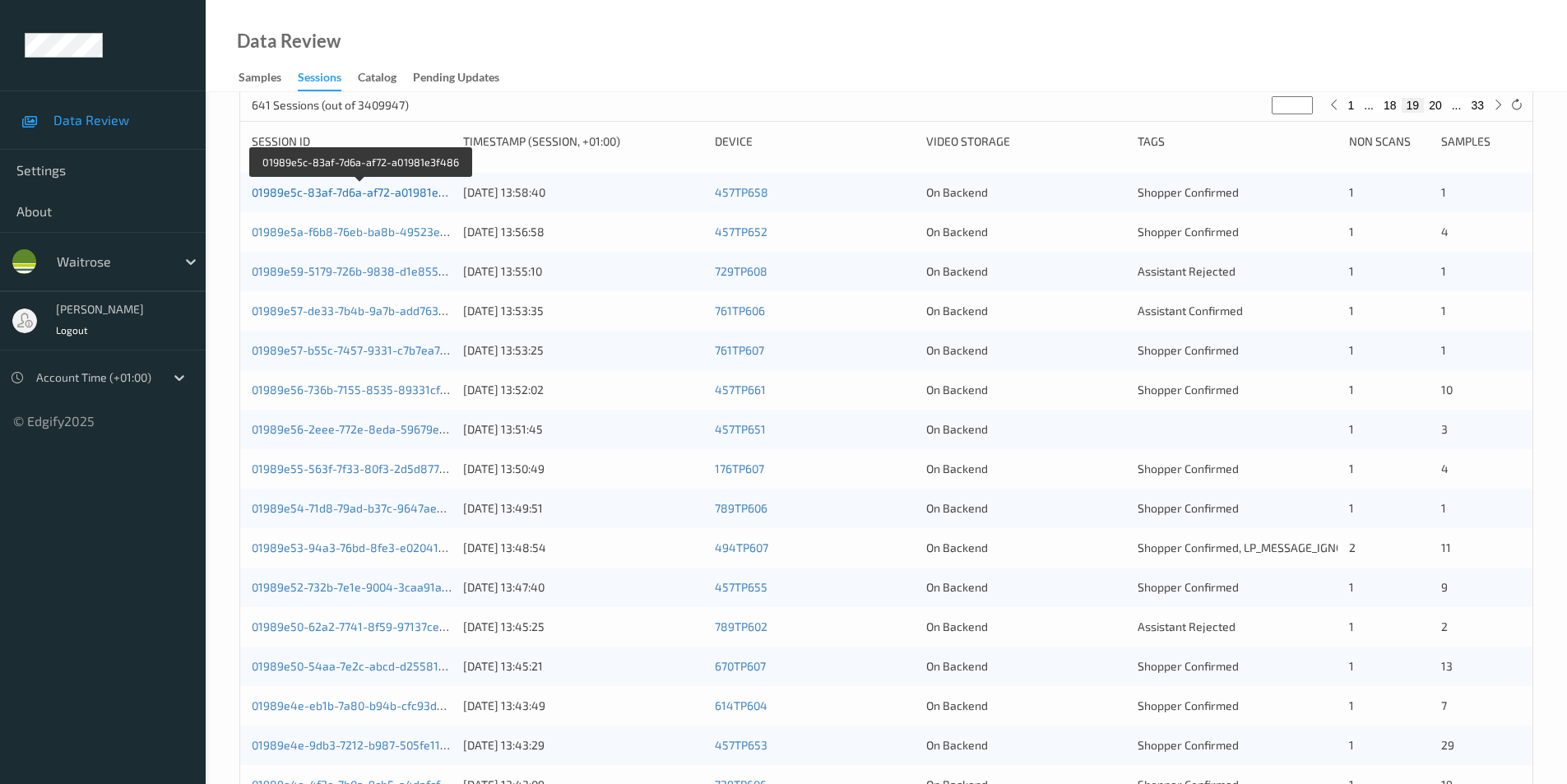
click at [376, 195] on link "01989e5c-83af-7d6a-af72-a01981e3f486" at bounding box center [361, 192] width 219 height 14
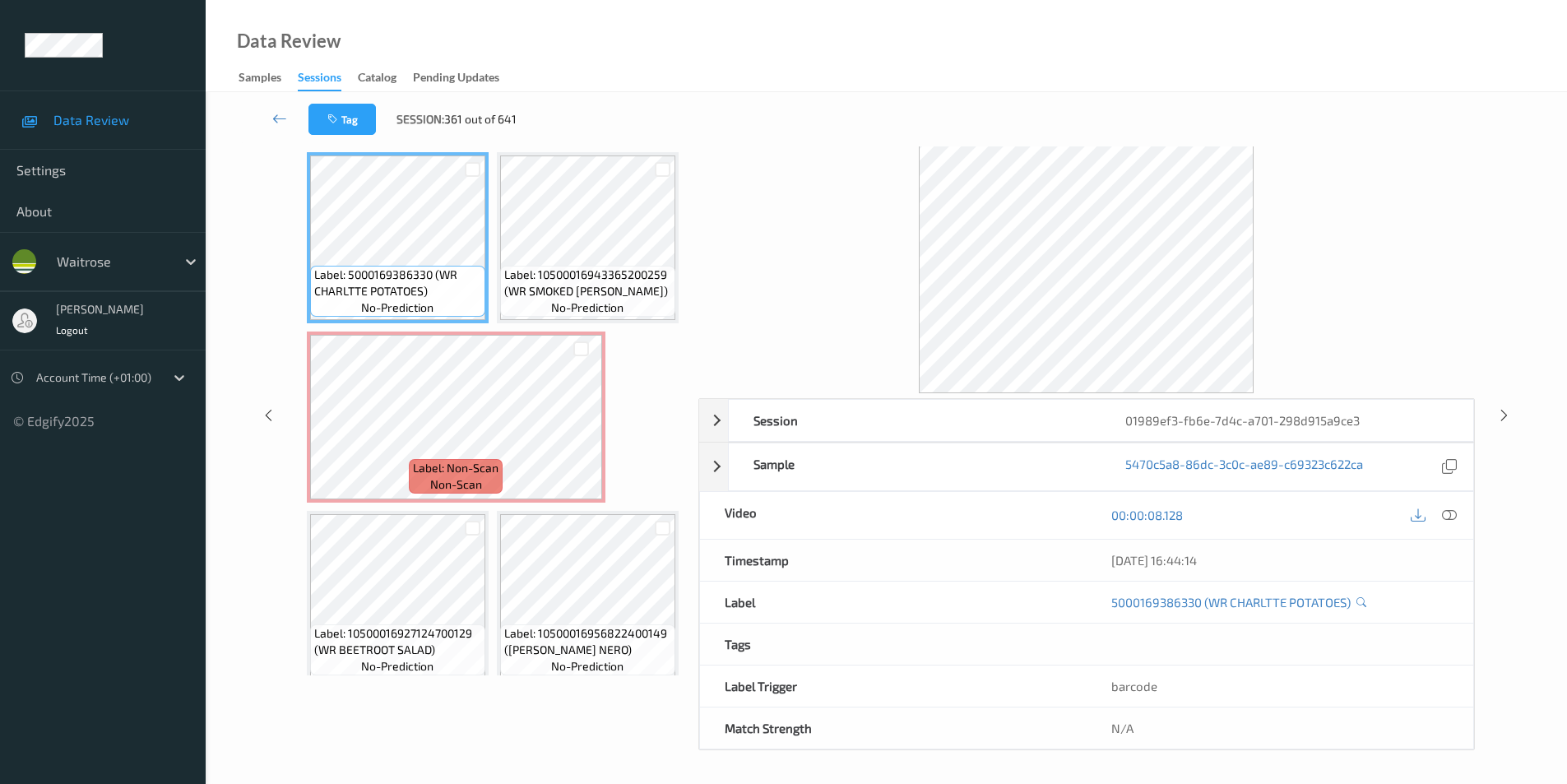
scroll to position [59, 0]
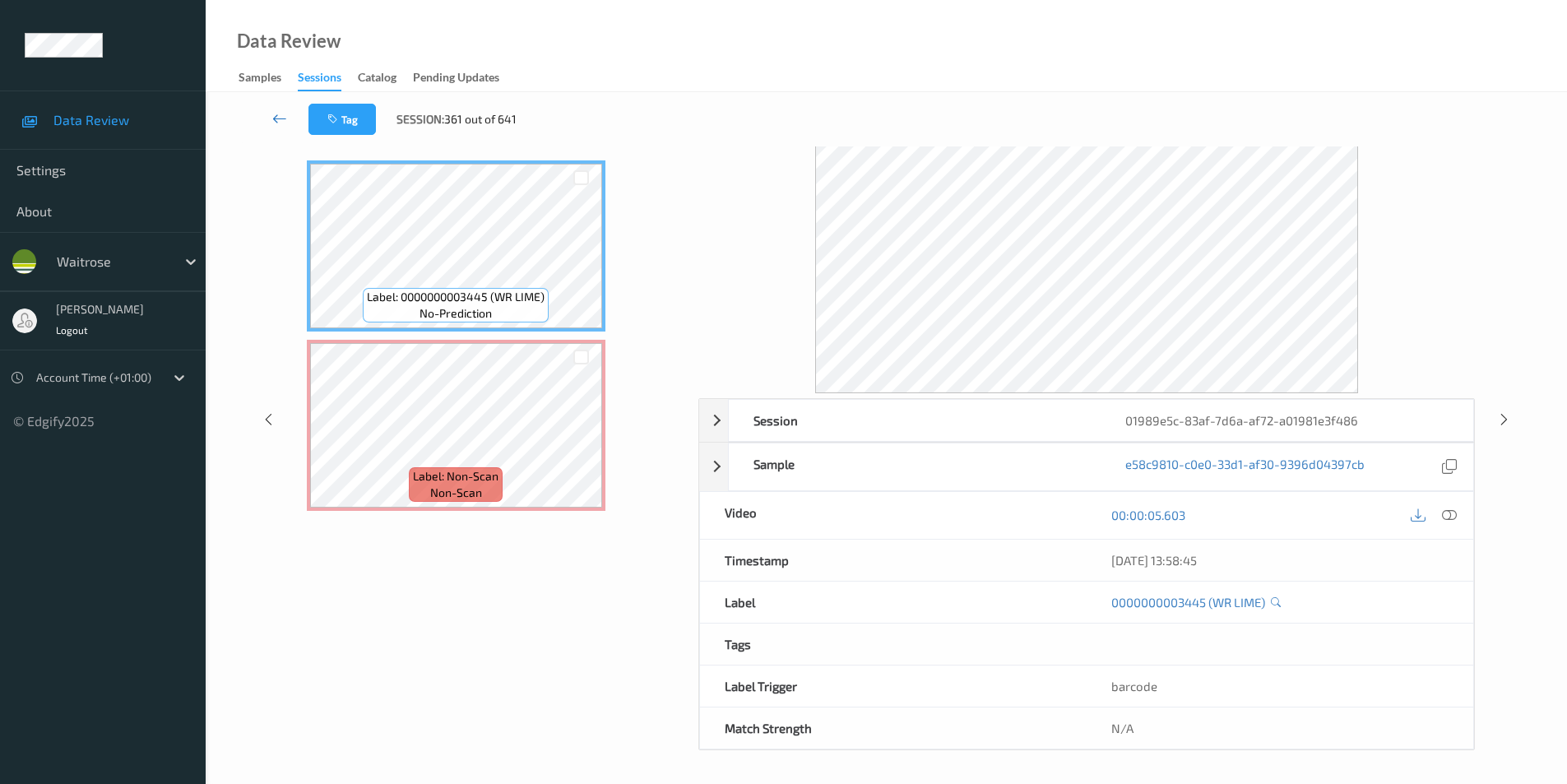
click at [271, 121] on link at bounding box center [280, 119] width 58 height 31
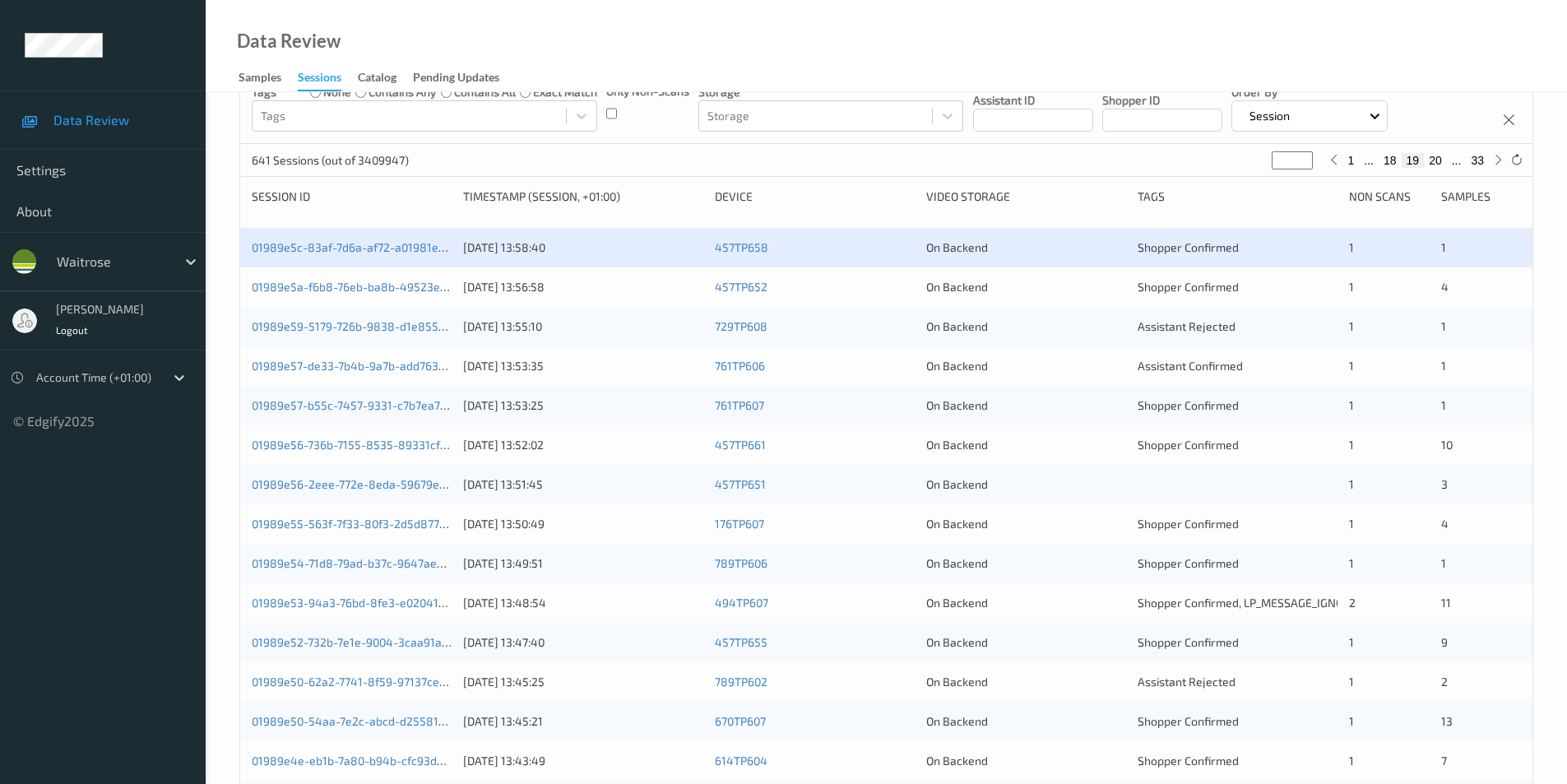
scroll to position [164, 0]
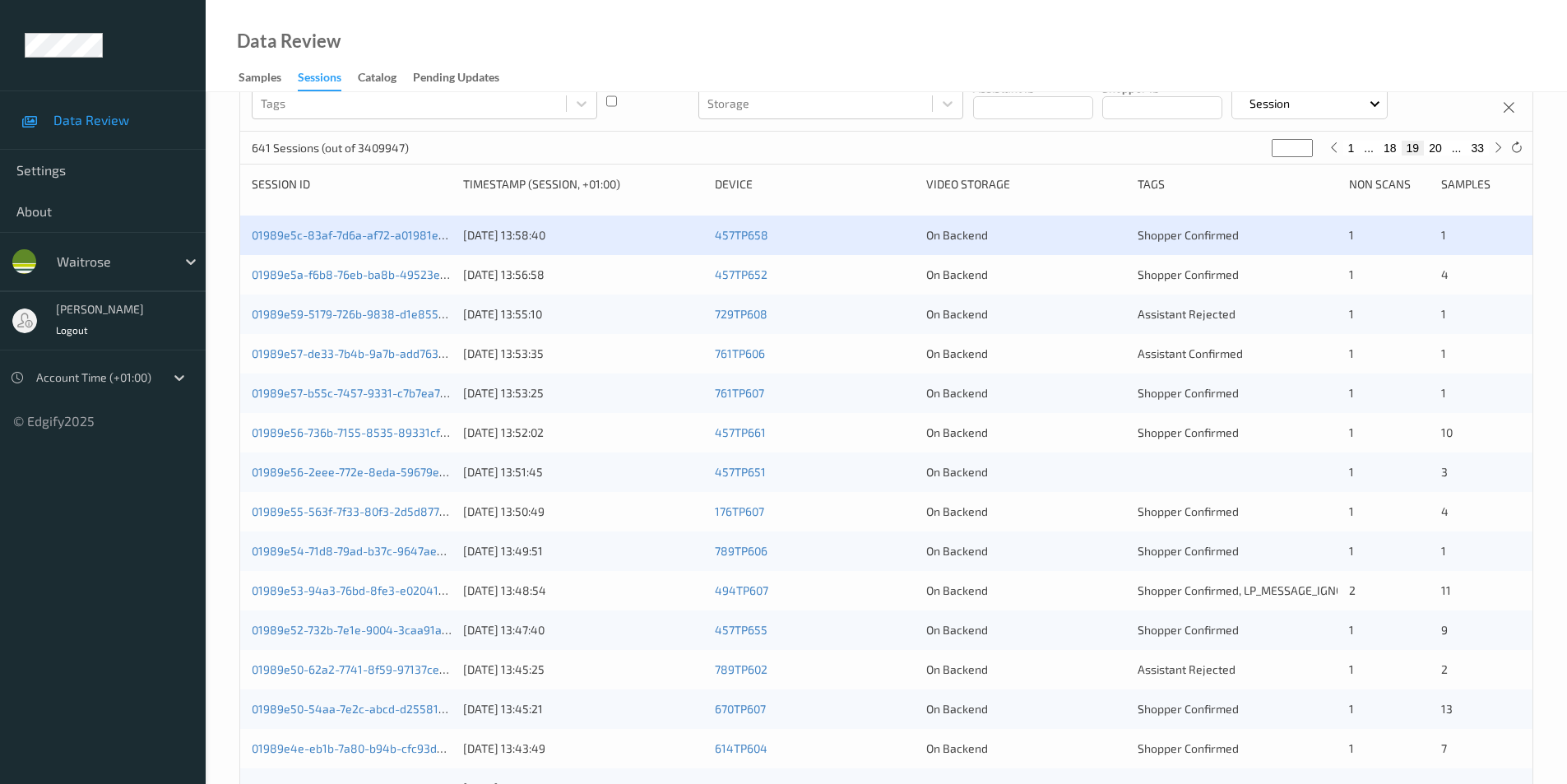
click at [1057, 260] on div "01989e5a-f6b8-76eb-ba8b-49523ec0eea4 12/08/2025 13:56:58 457TP652 On Backend Sh…" at bounding box center [886, 274] width 1293 height 39
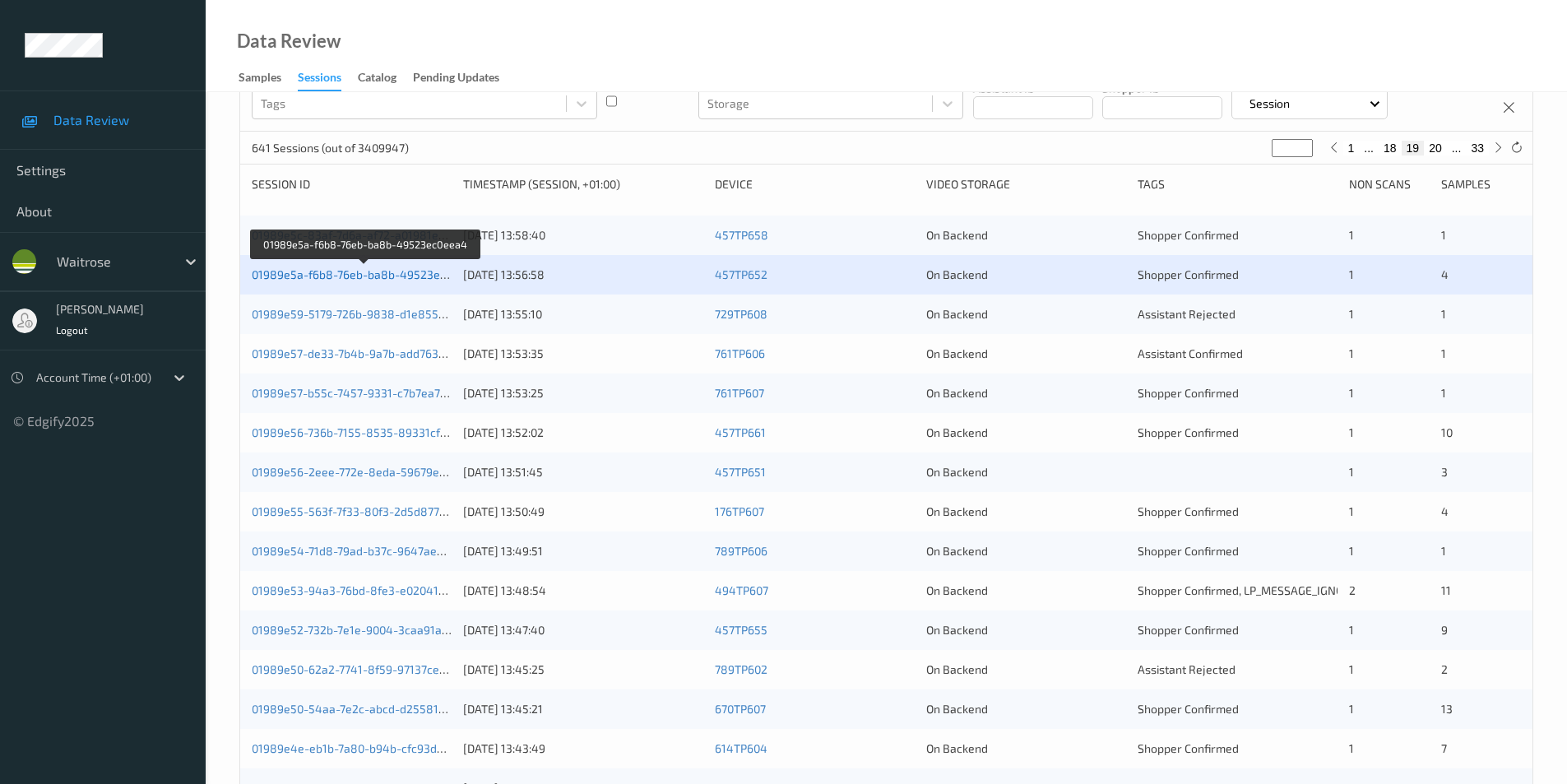
click at [375, 271] on link "01989e5a-f6b8-76eb-ba8b-49523ec0eea4" at bounding box center [365, 273] width 228 height 14
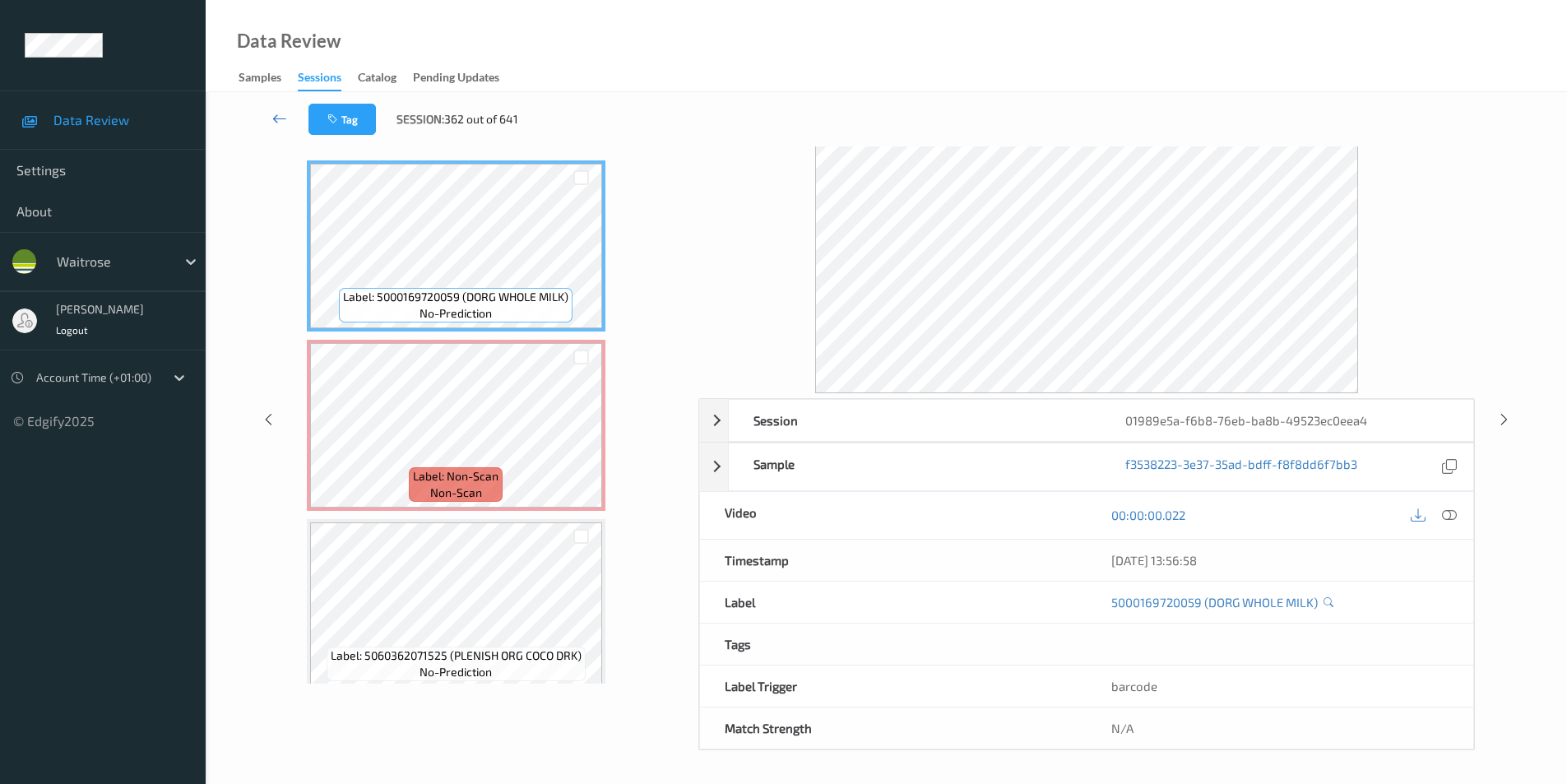
click at [278, 113] on icon at bounding box center [280, 118] width 15 height 17
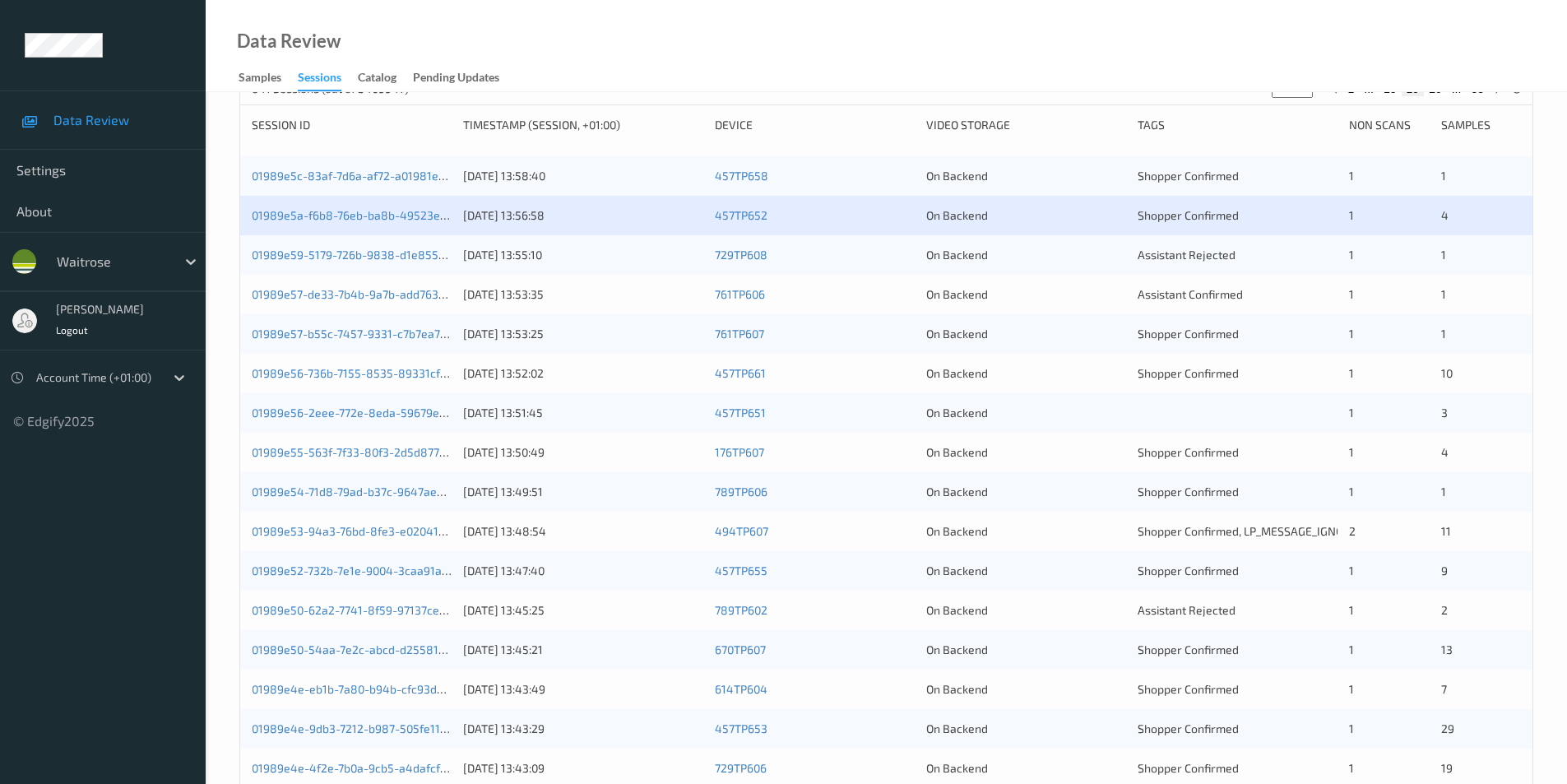
scroll to position [247, 0]
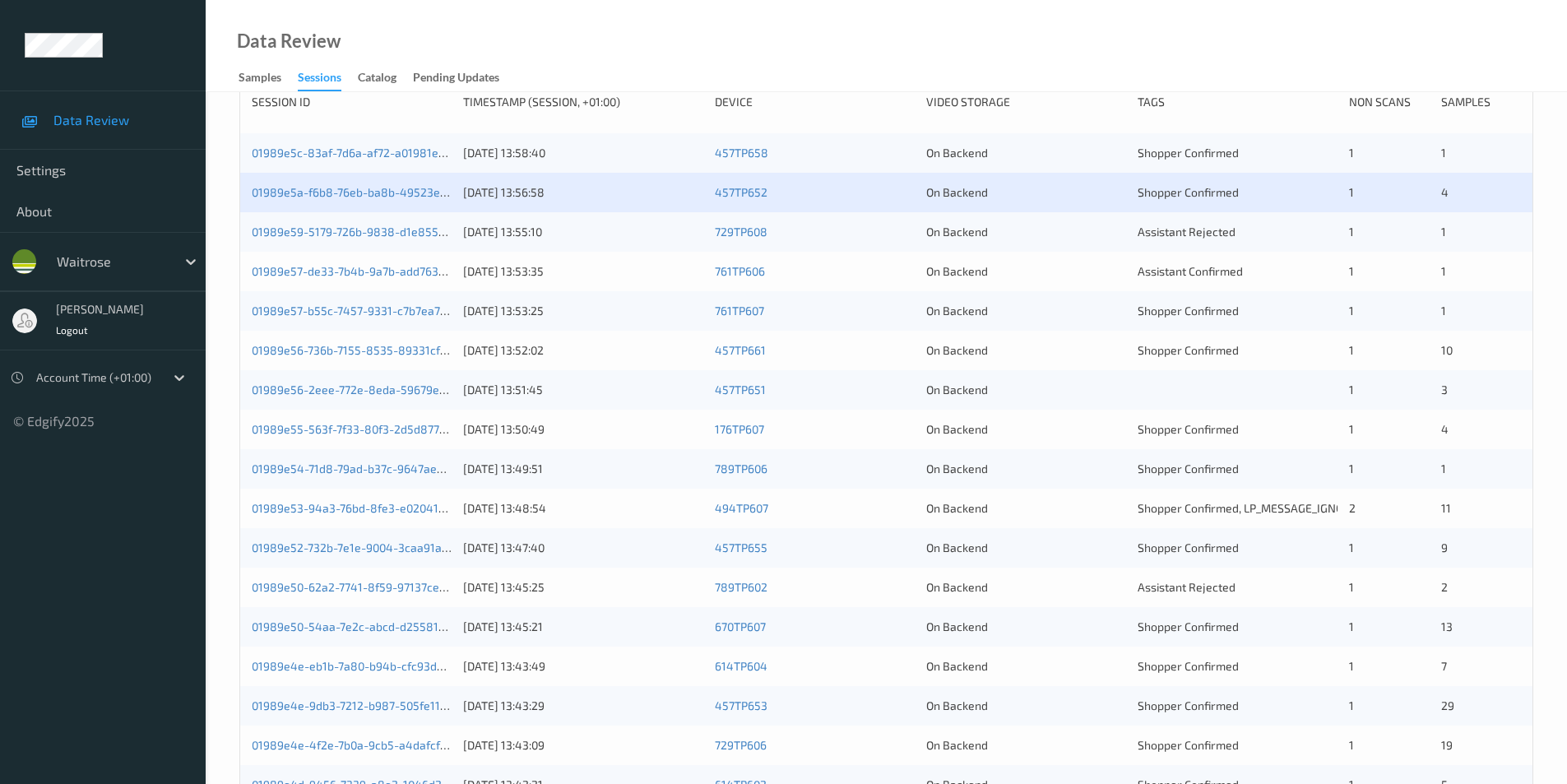
click at [1064, 235] on div "On Backend" at bounding box center [1027, 232] width 200 height 17
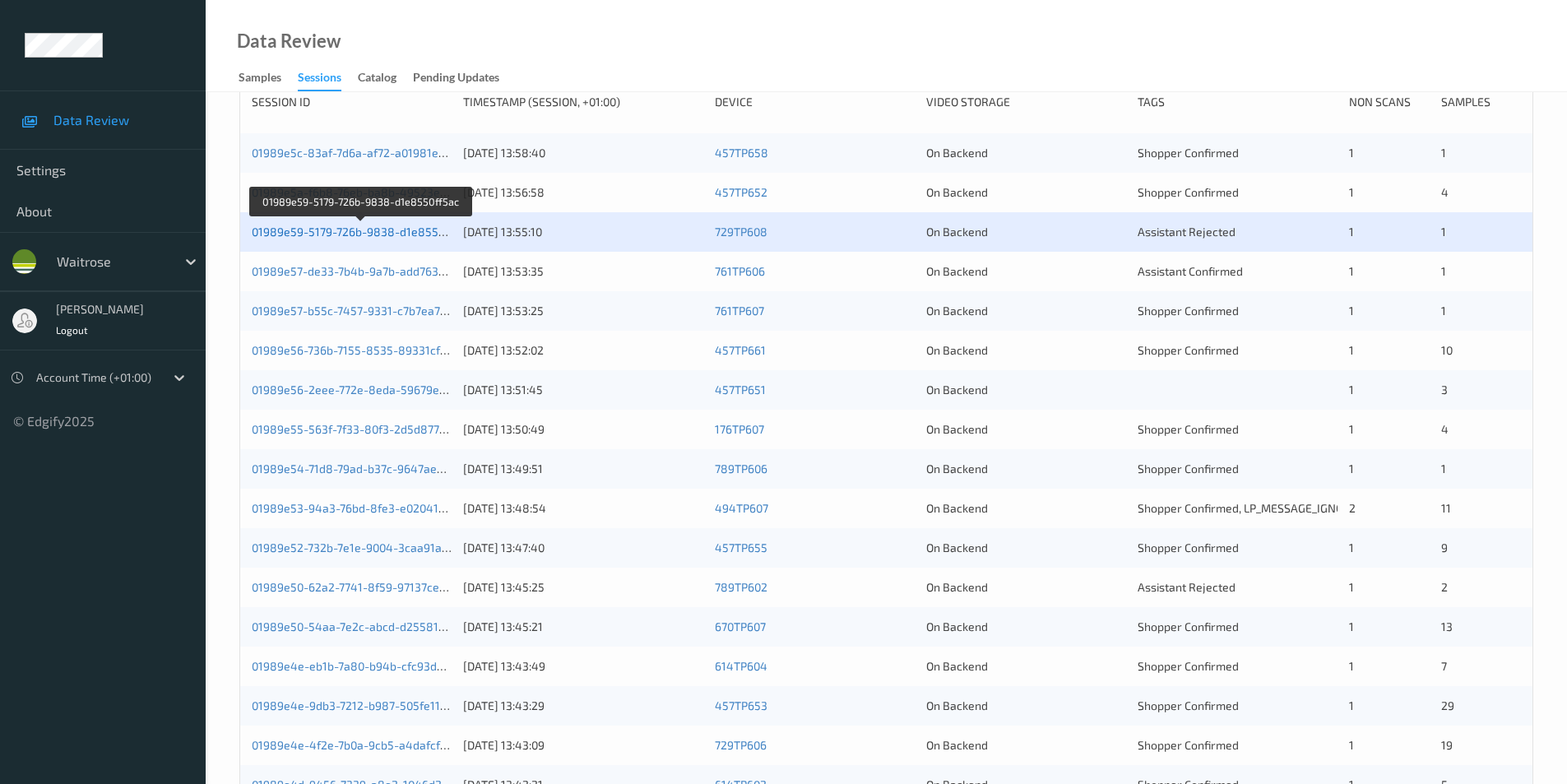
click at [386, 226] on link "01989e59-5179-726b-9838-d1e8550ff5ac" at bounding box center [361, 231] width 220 height 14
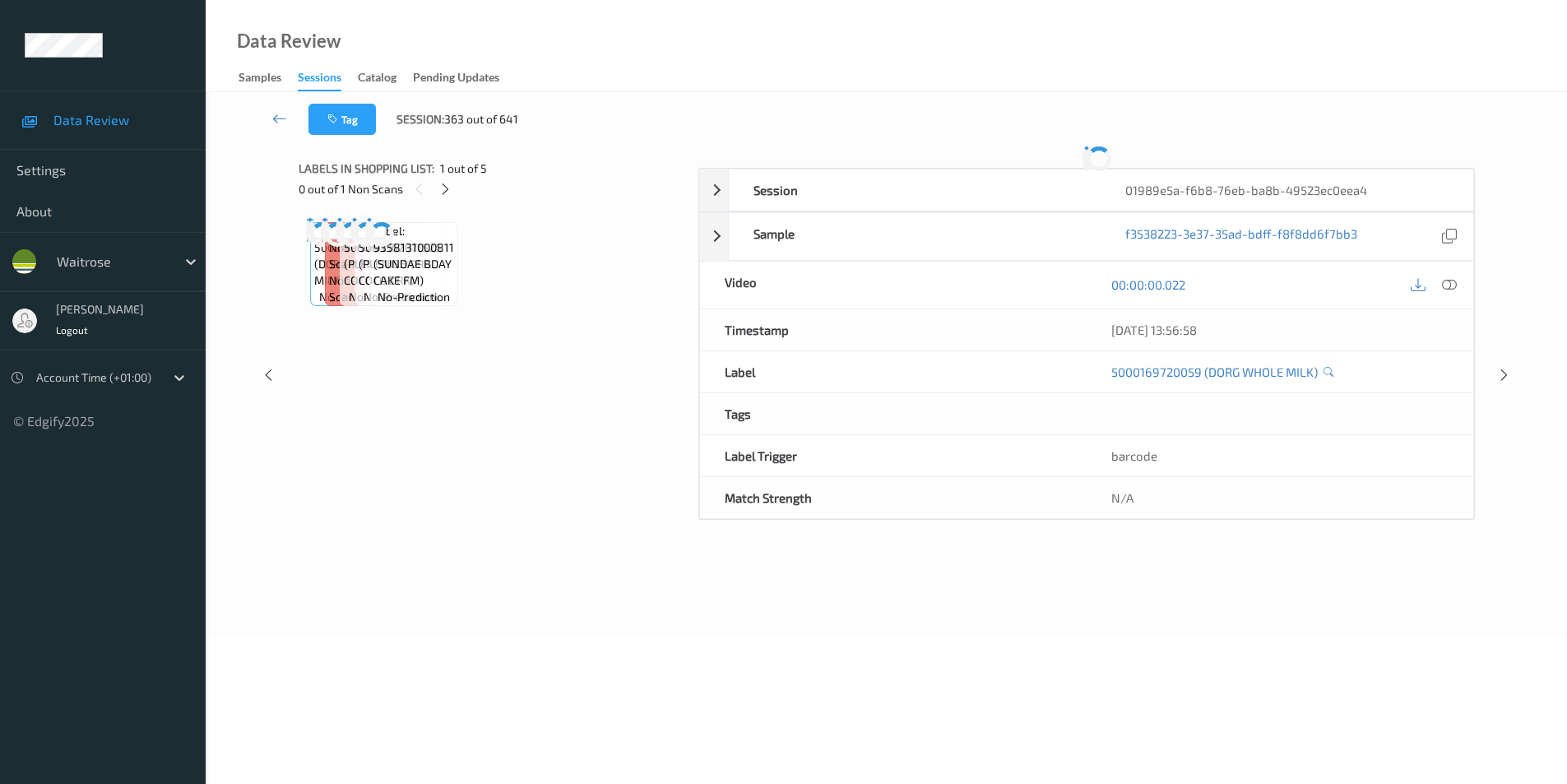
scroll to position [59, 0]
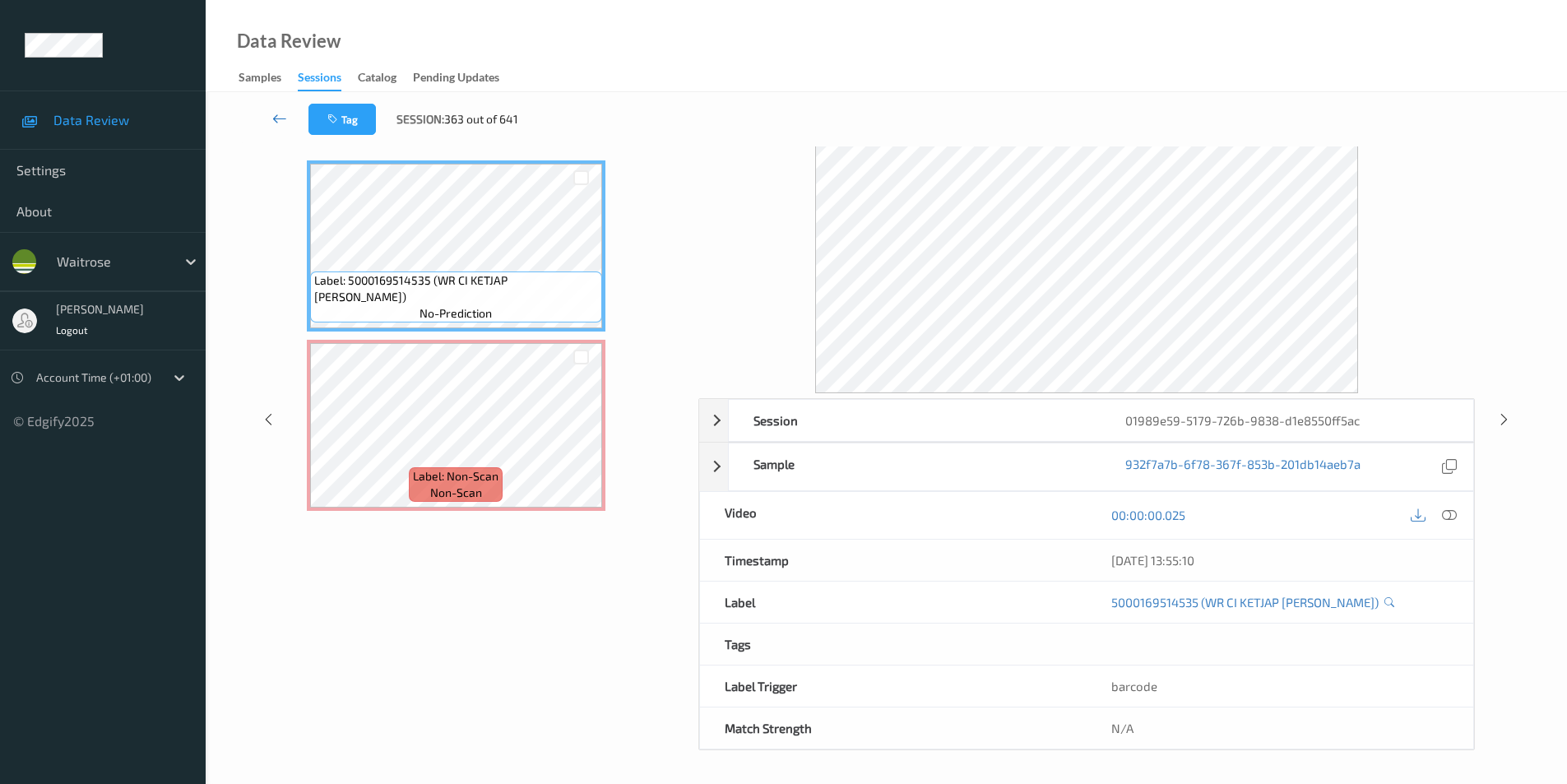
click at [285, 113] on icon at bounding box center [280, 118] width 15 height 17
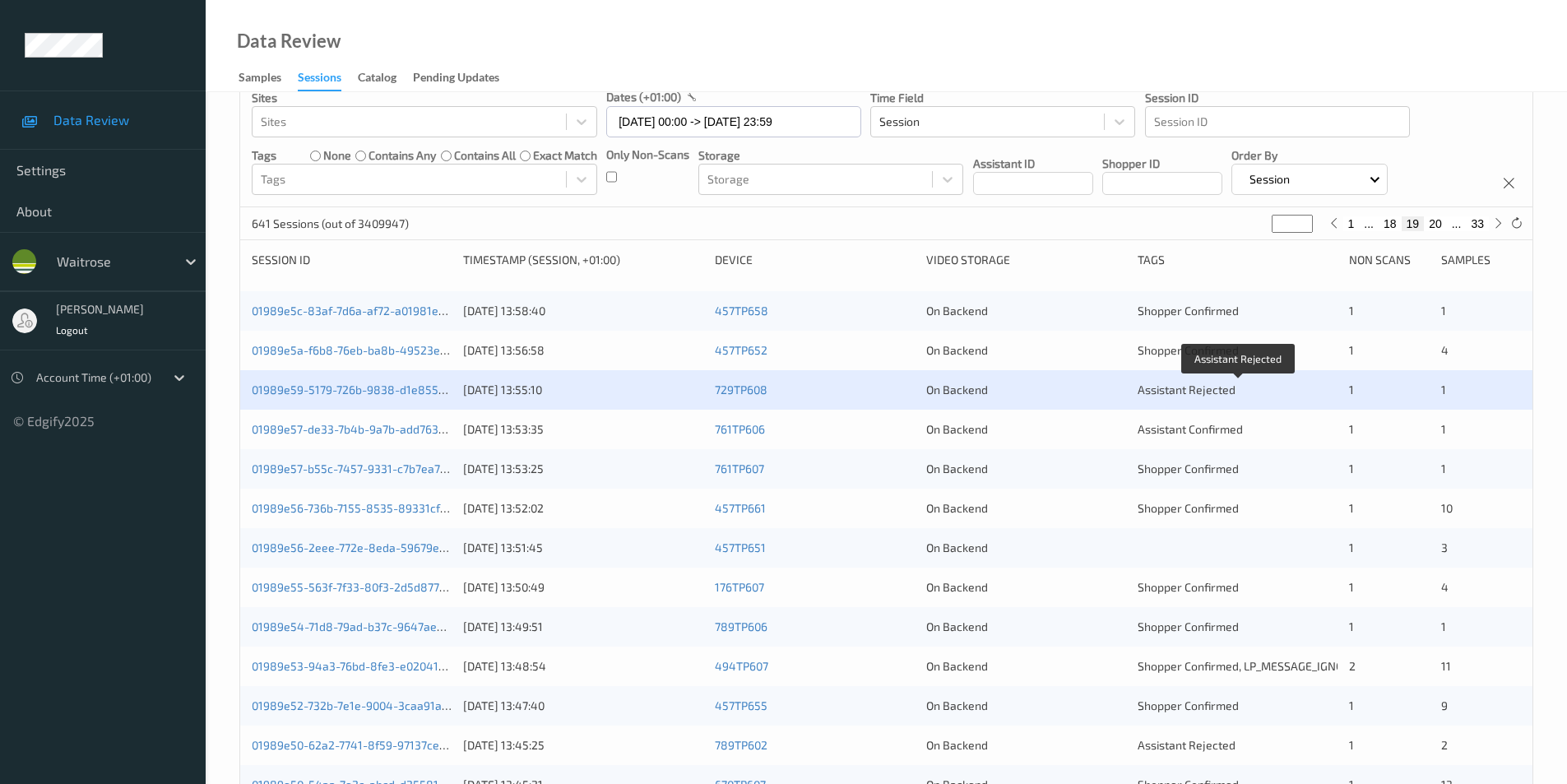
scroll to position [247, 0]
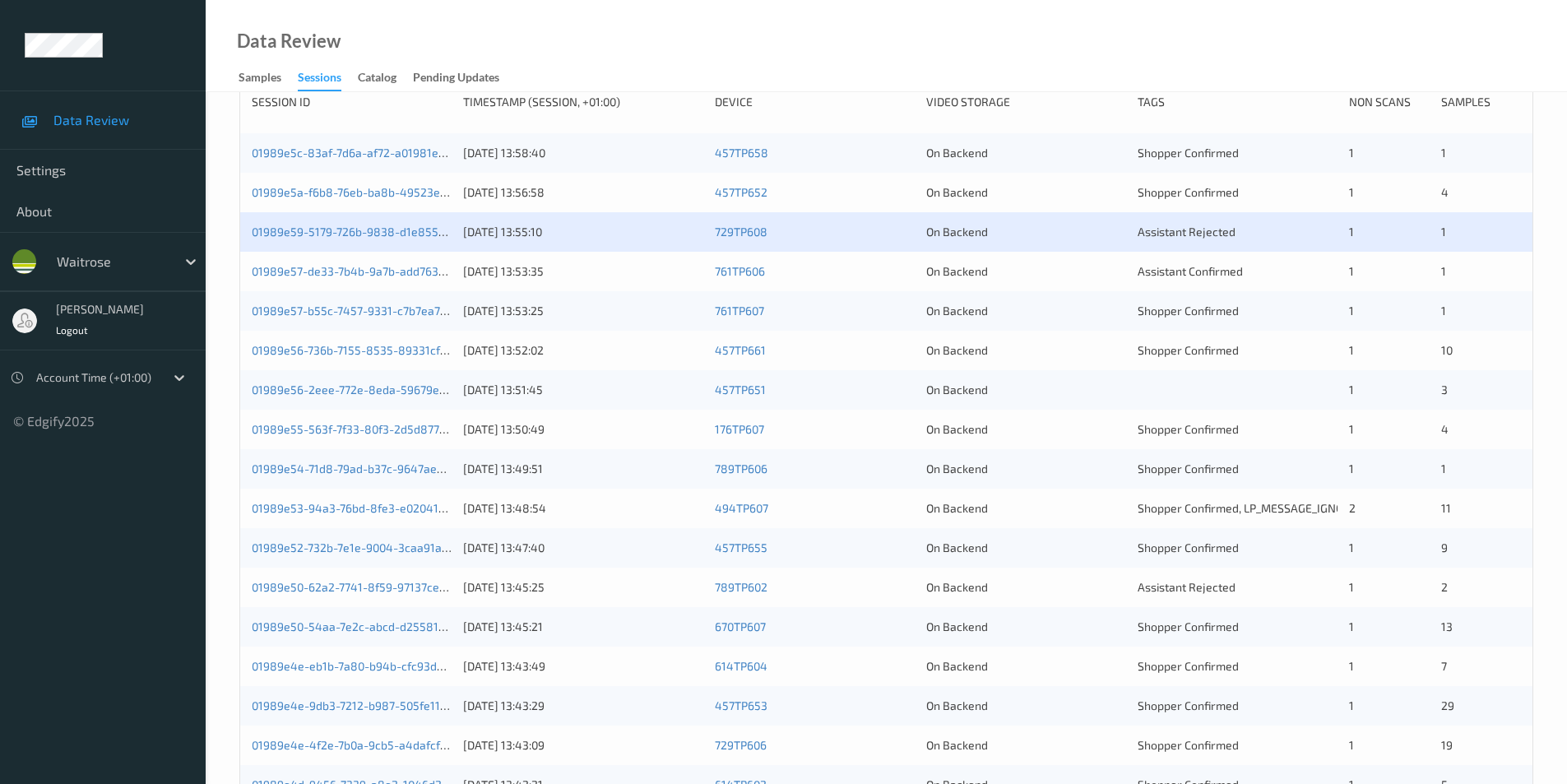
click at [1084, 271] on div "On Backend" at bounding box center [1027, 271] width 200 height 17
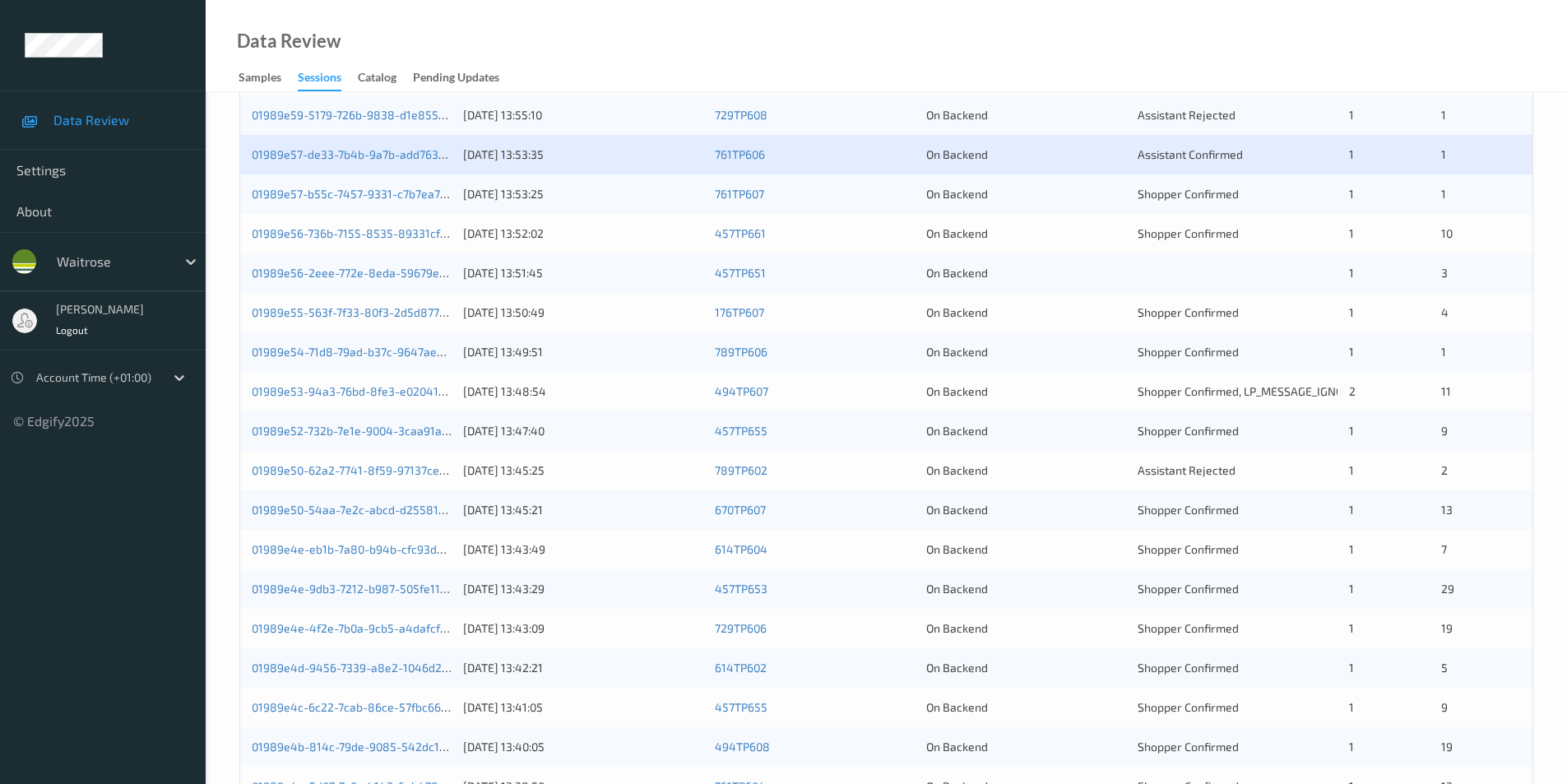
scroll to position [329, 0]
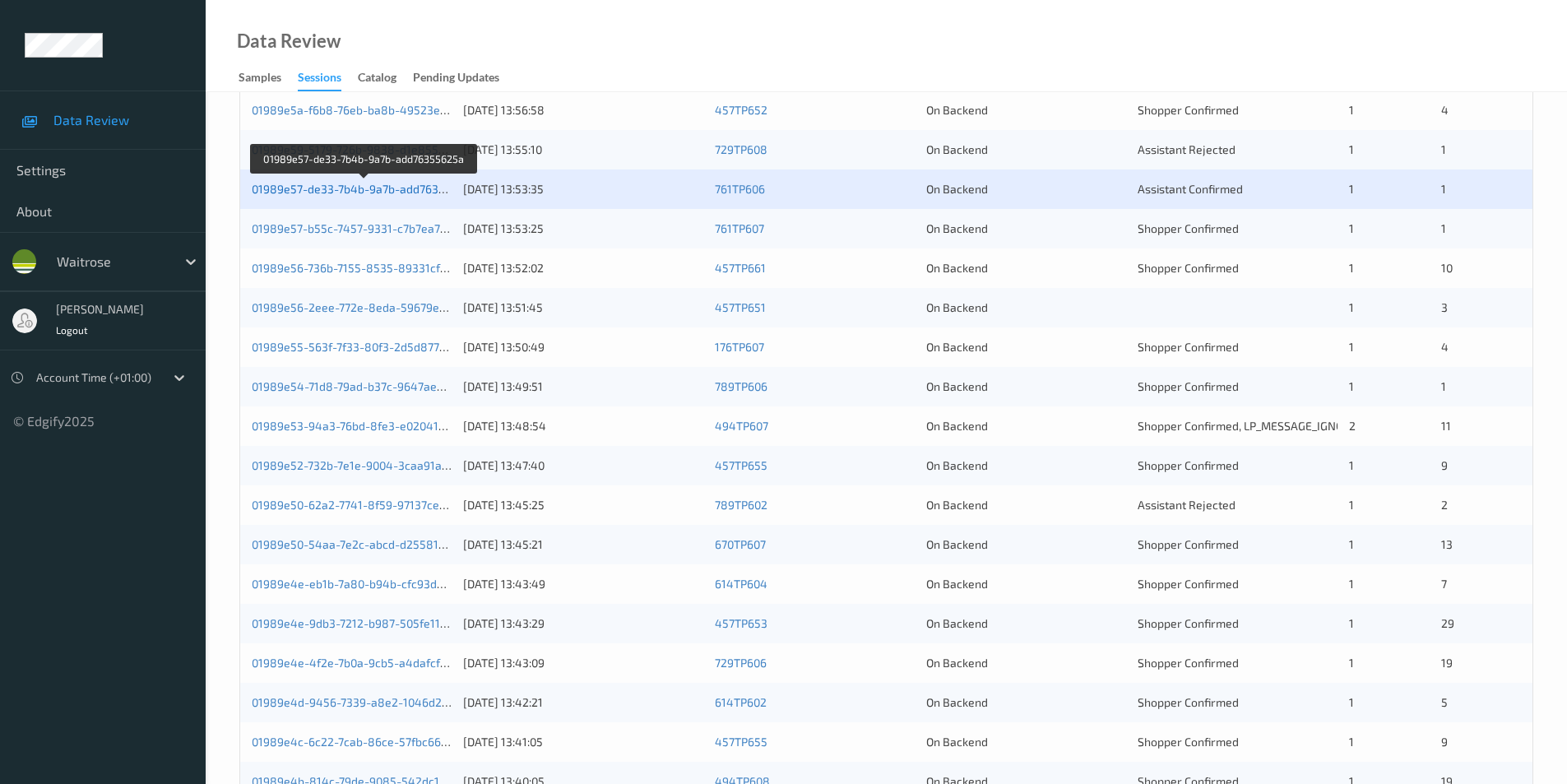
click at [401, 187] on link "01989e57-de33-7b4b-9a7b-add76355625a" at bounding box center [364, 188] width 227 height 14
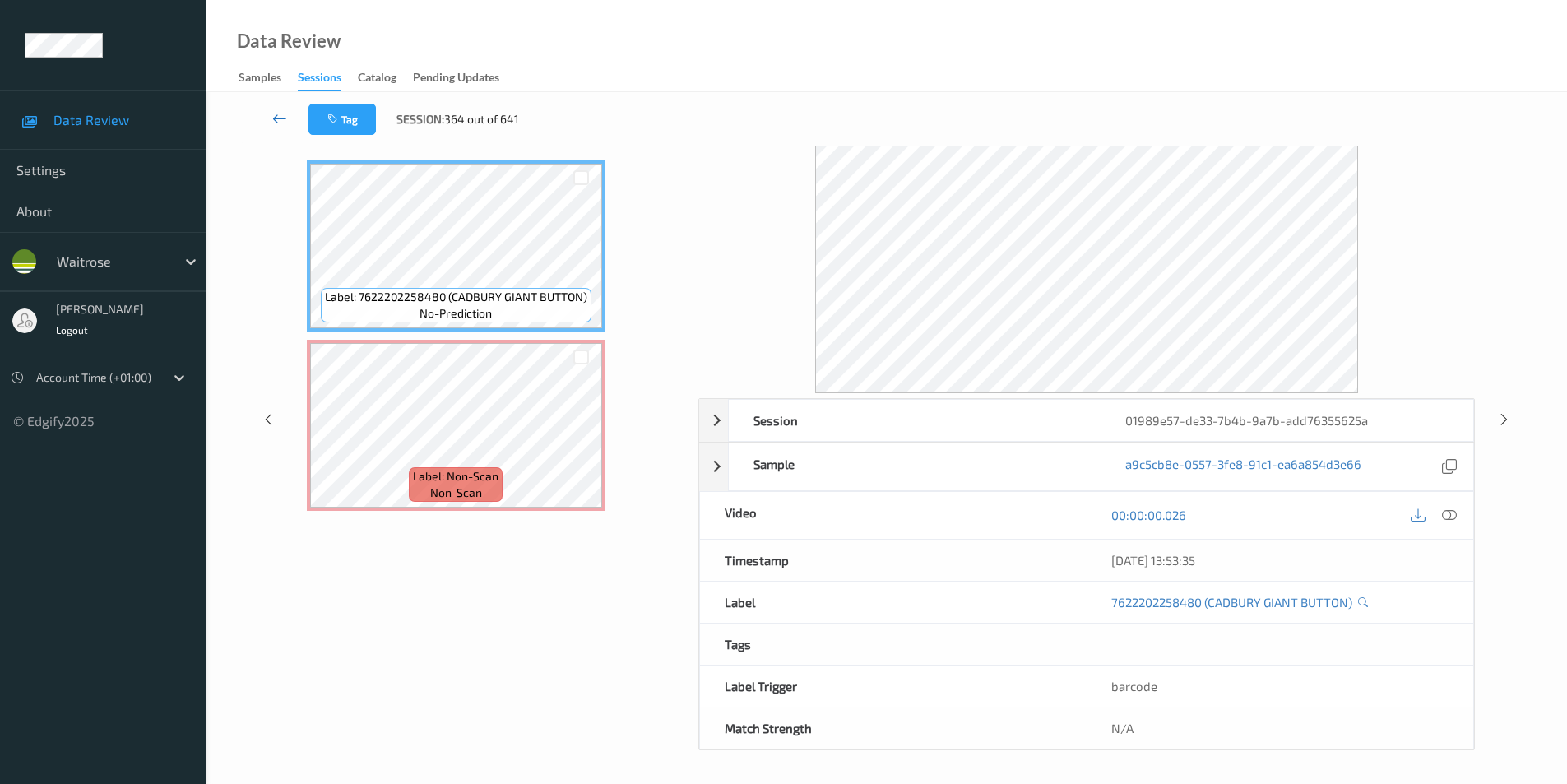
click at [286, 117] on icon at bounding box center [280, 118] width 15 height 17
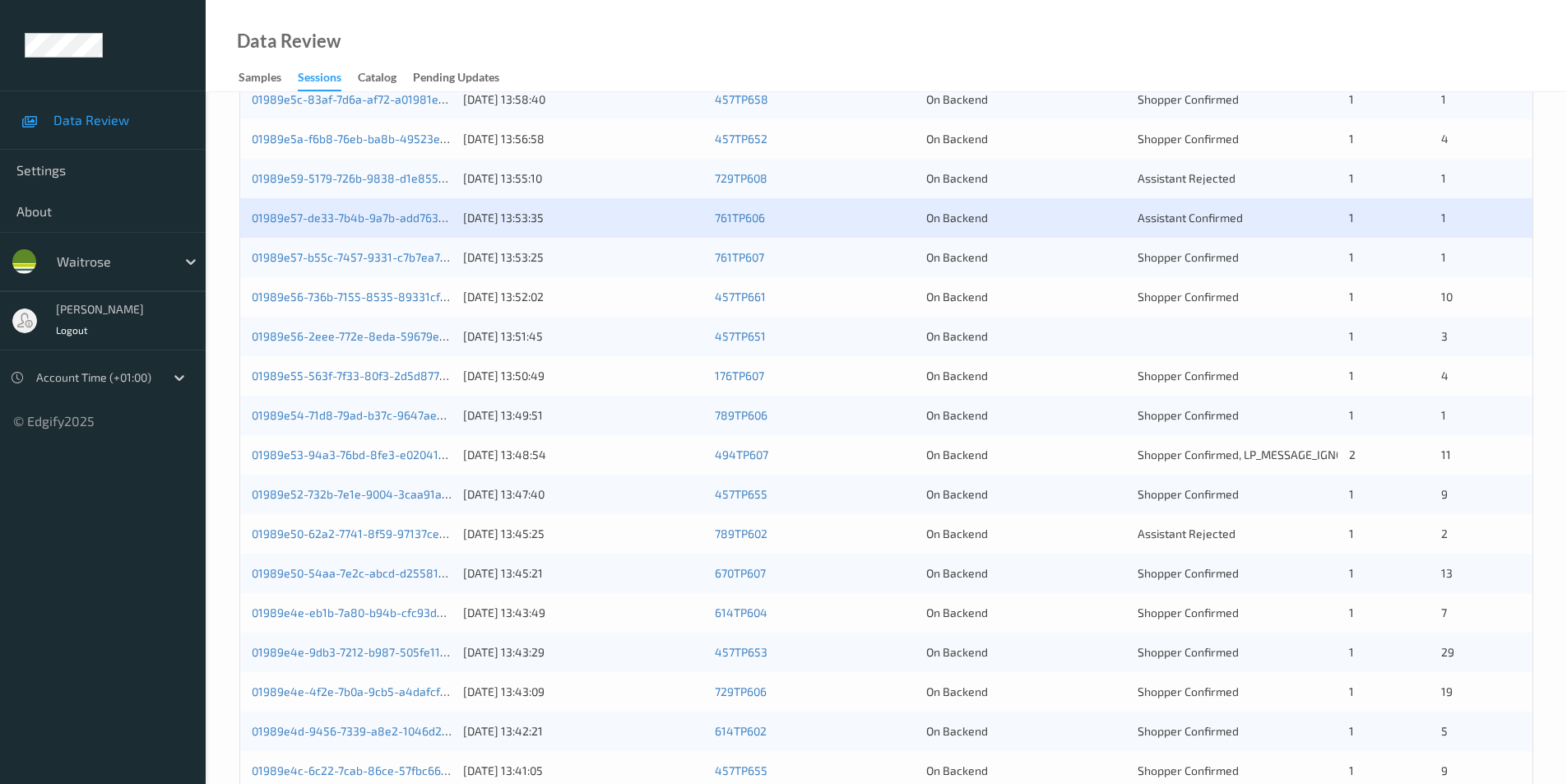
scroll to position [329, 0]
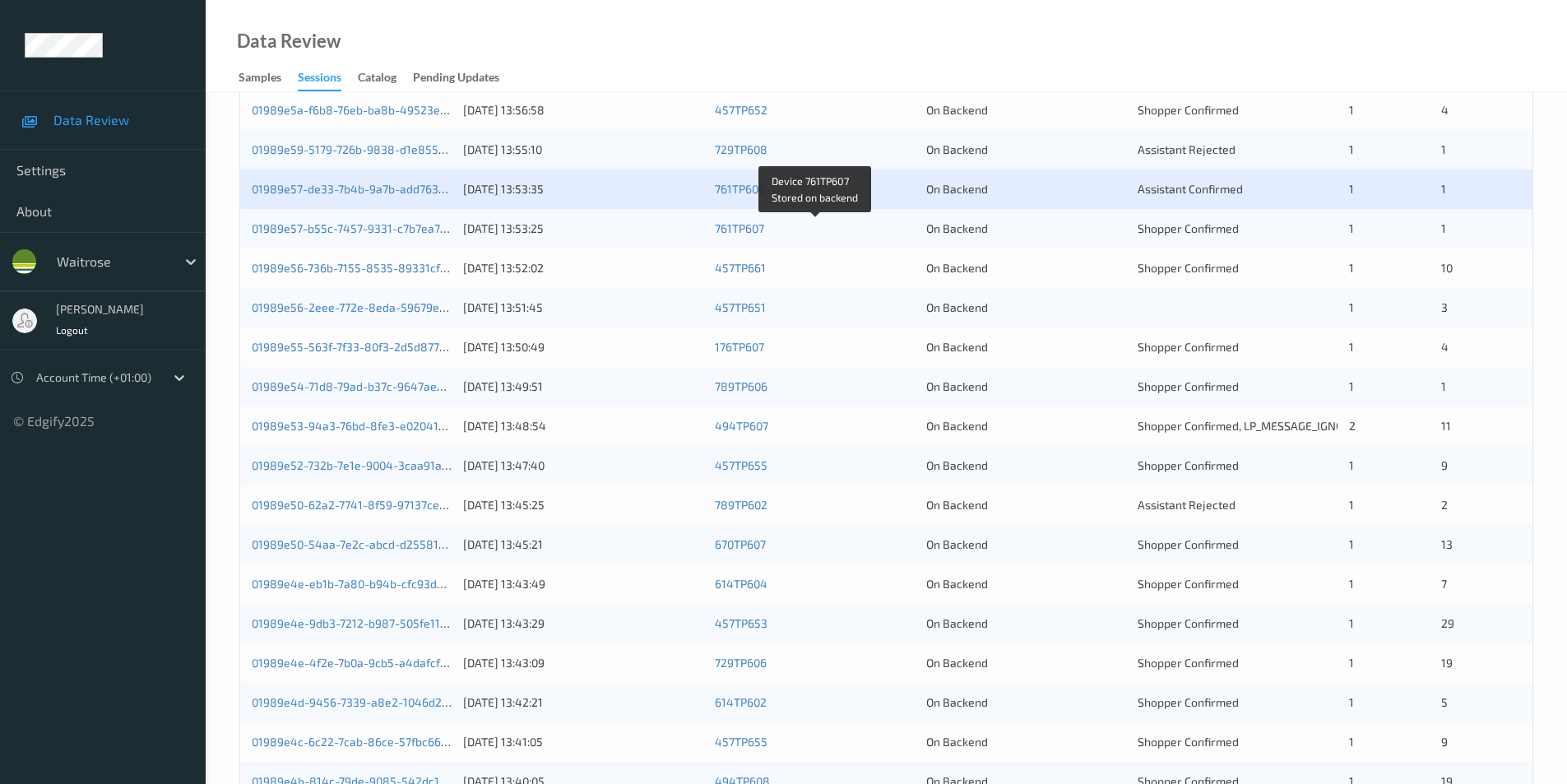
click at [888, 223] on div "761TP607" at bounding box center [815, 228] width 200 height 17
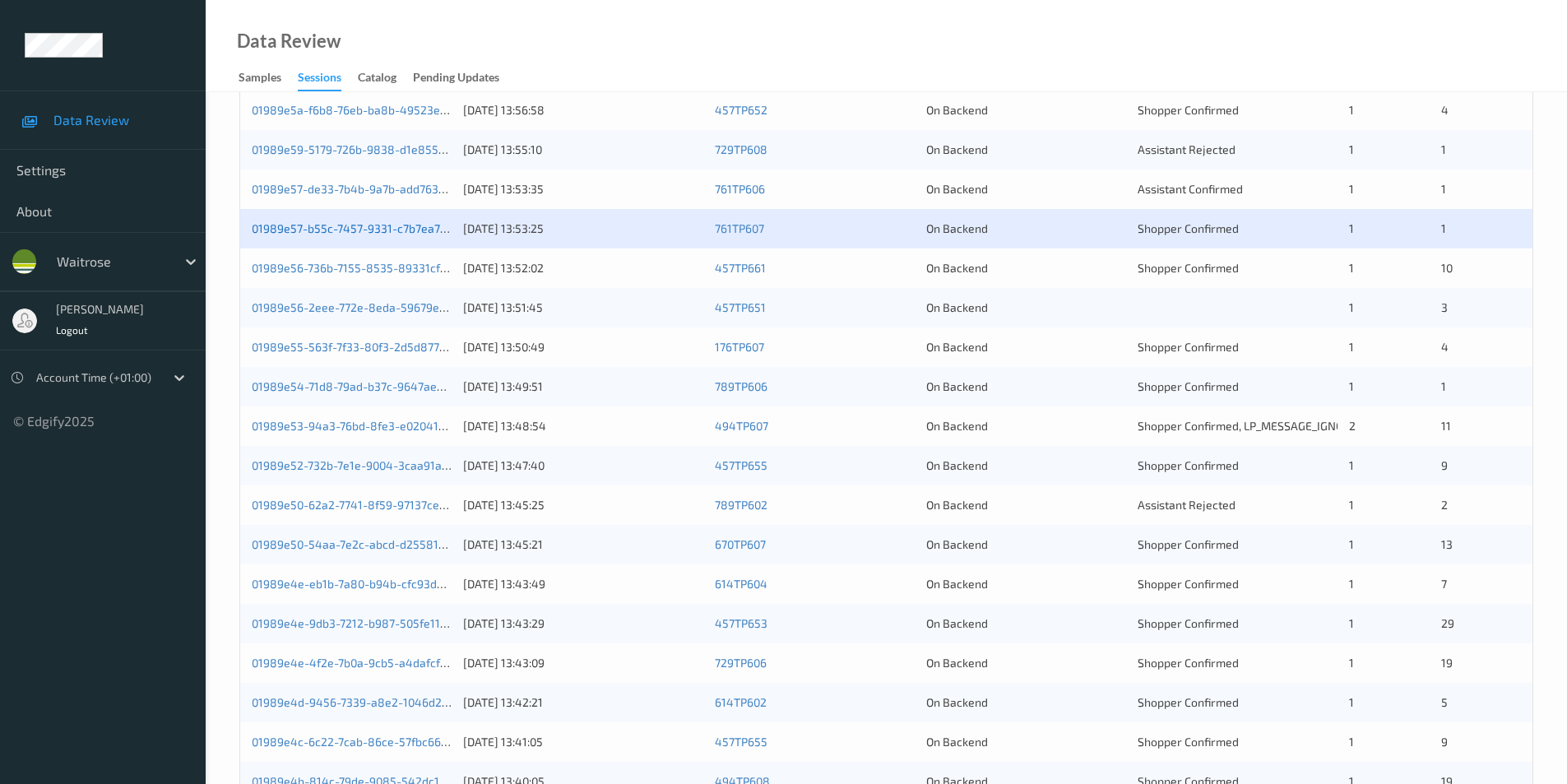
click at [404, 231] on link "01989e57-b55c-7457-9331-c7b7ea7cf42c" at bounding box center [361, 227] width 218 height 14
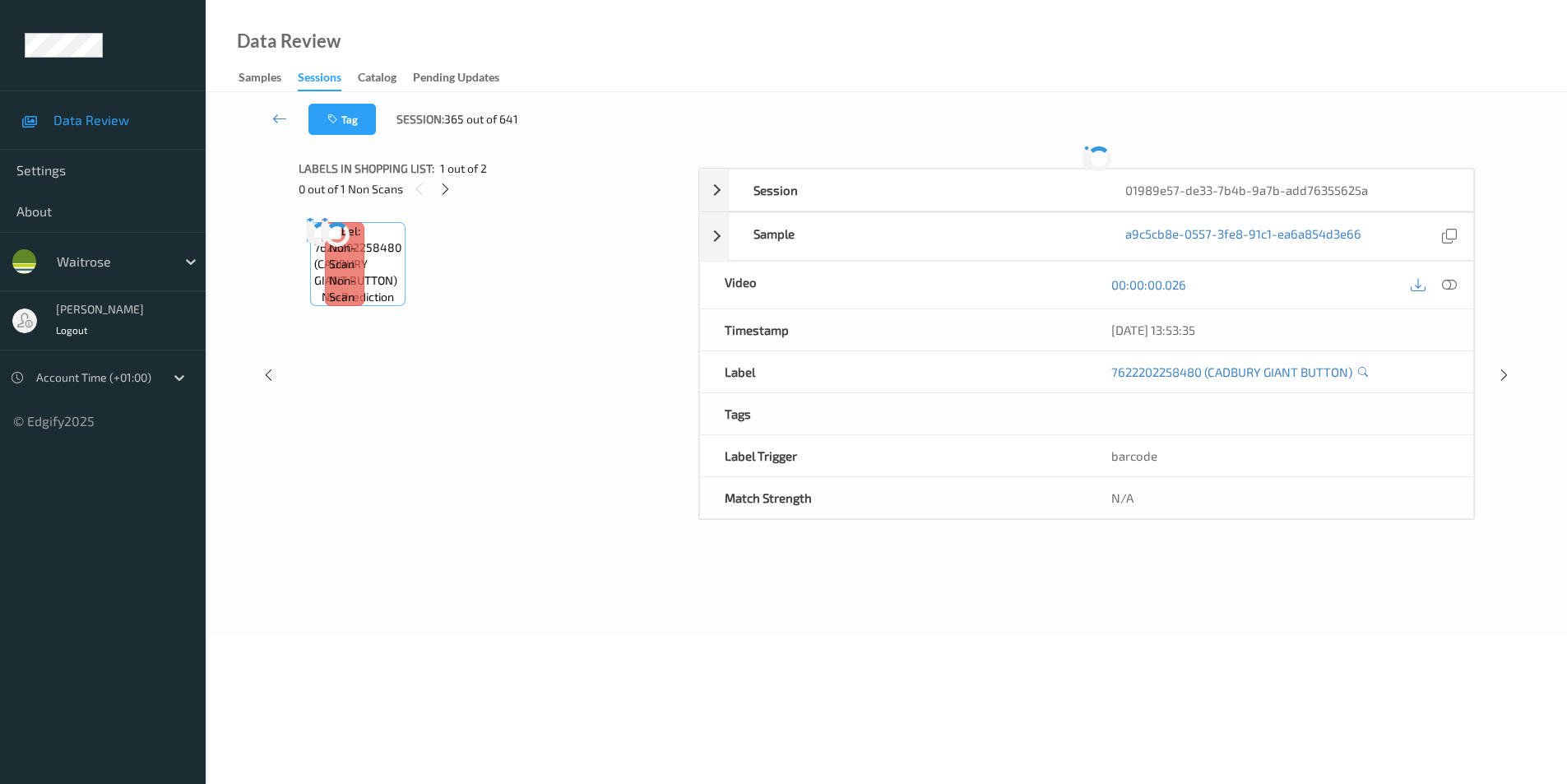
scroll to position [59, 0]
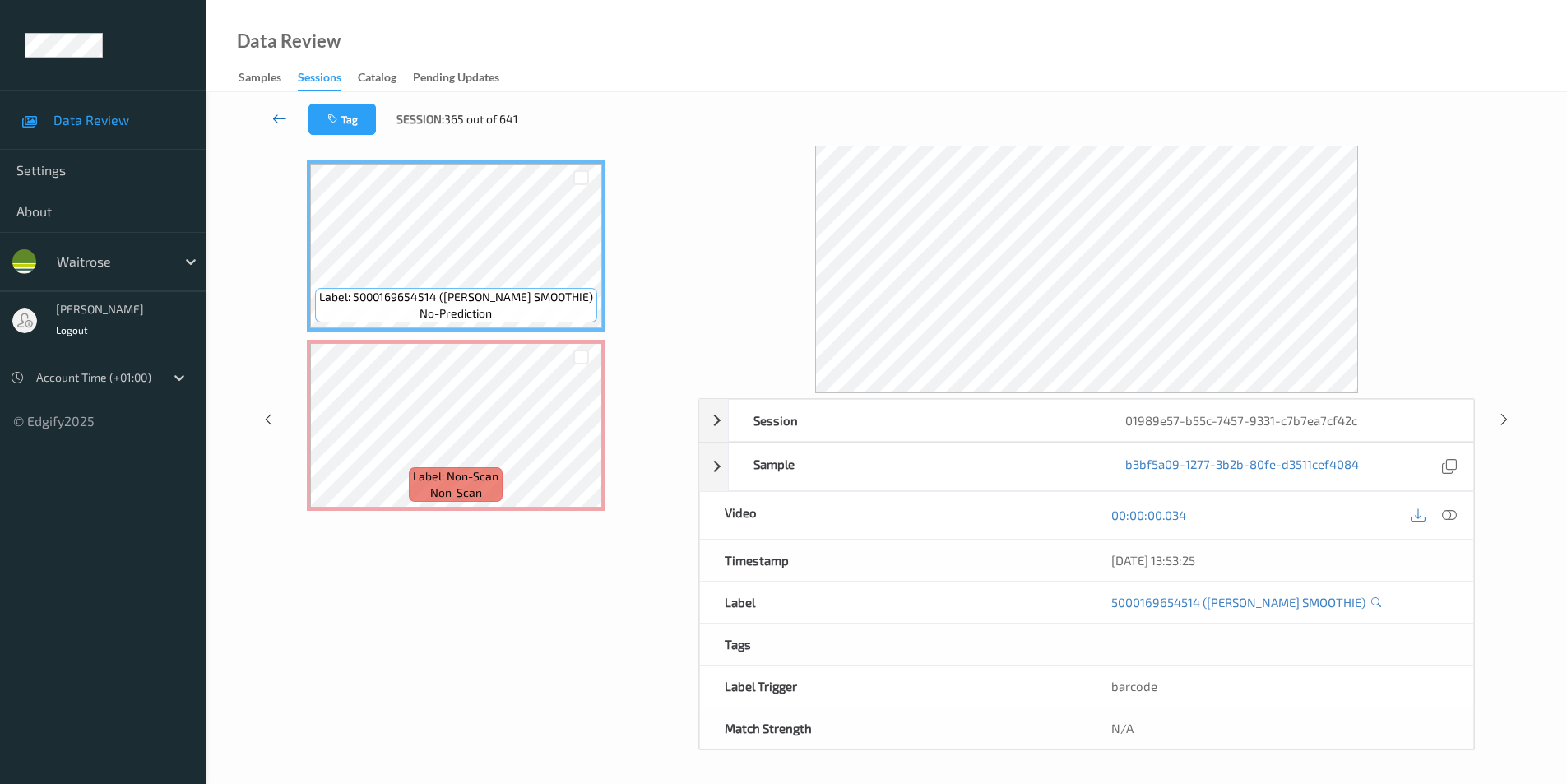
click at [283, 116] on icon at bounding box center [280, 118] width 15 height 17
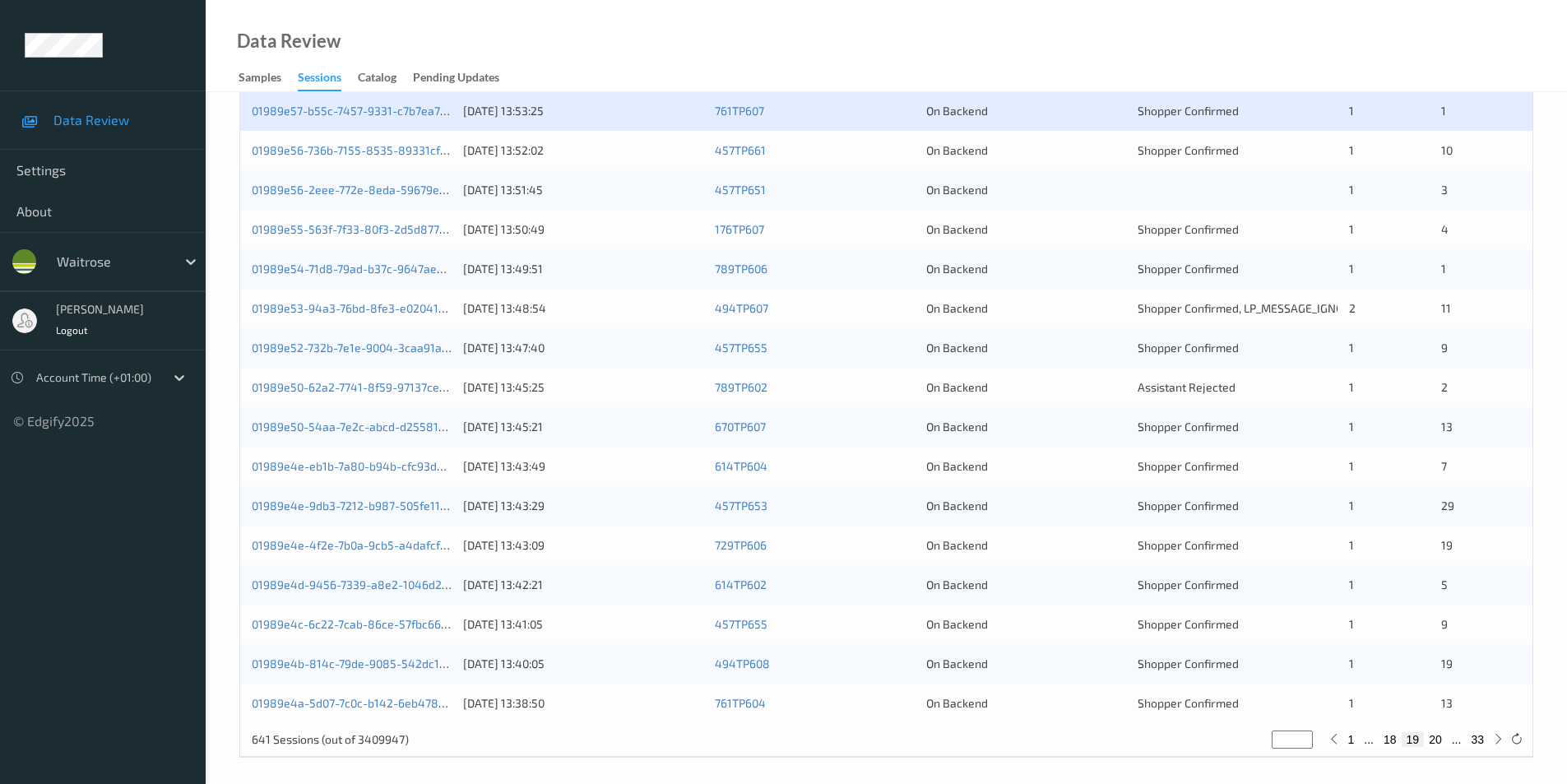
scroll to position [454, 0]
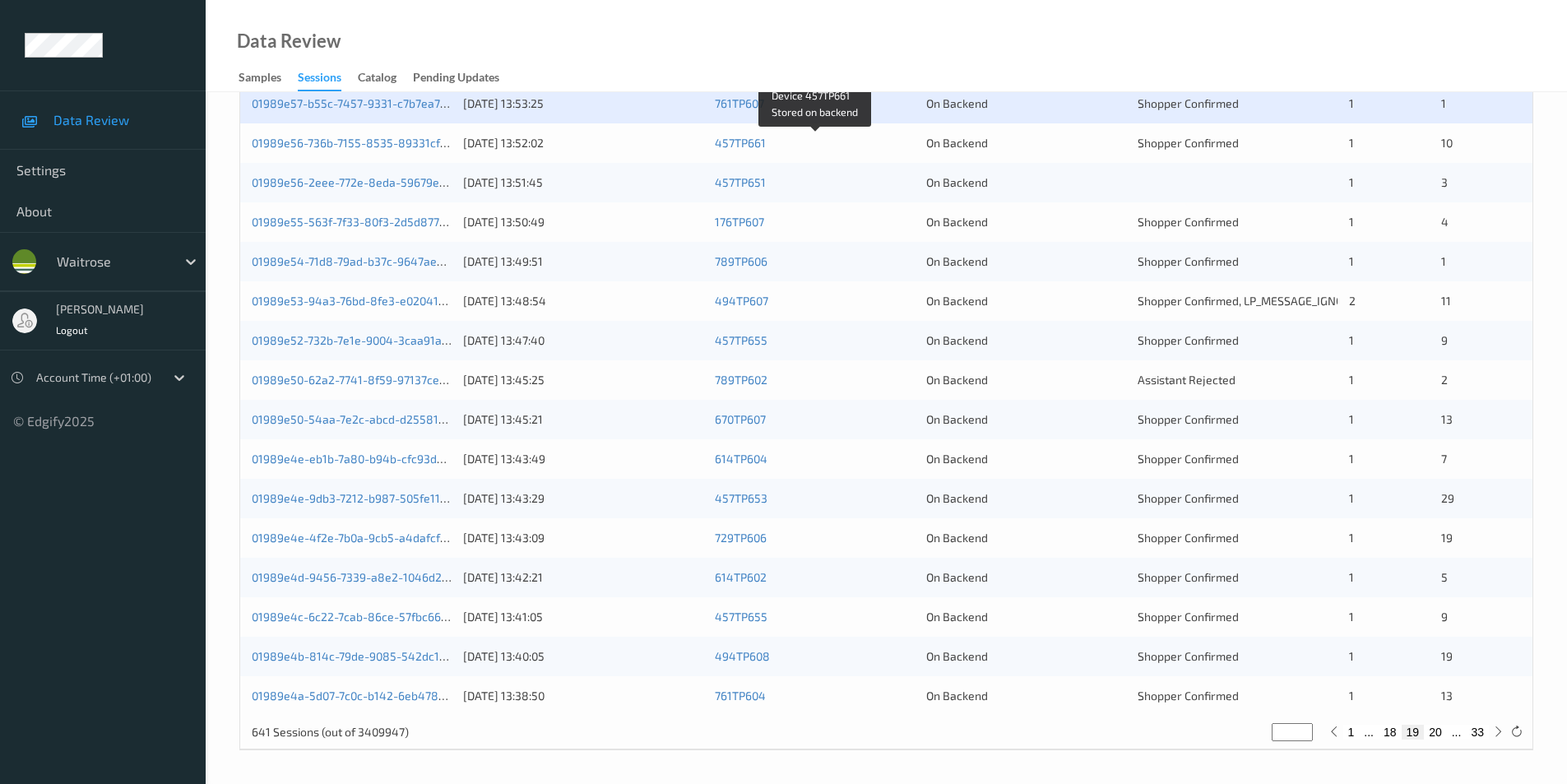
click at [875, 141] on div "457TP661" at bounding box center [815, 143] width 200 height 17
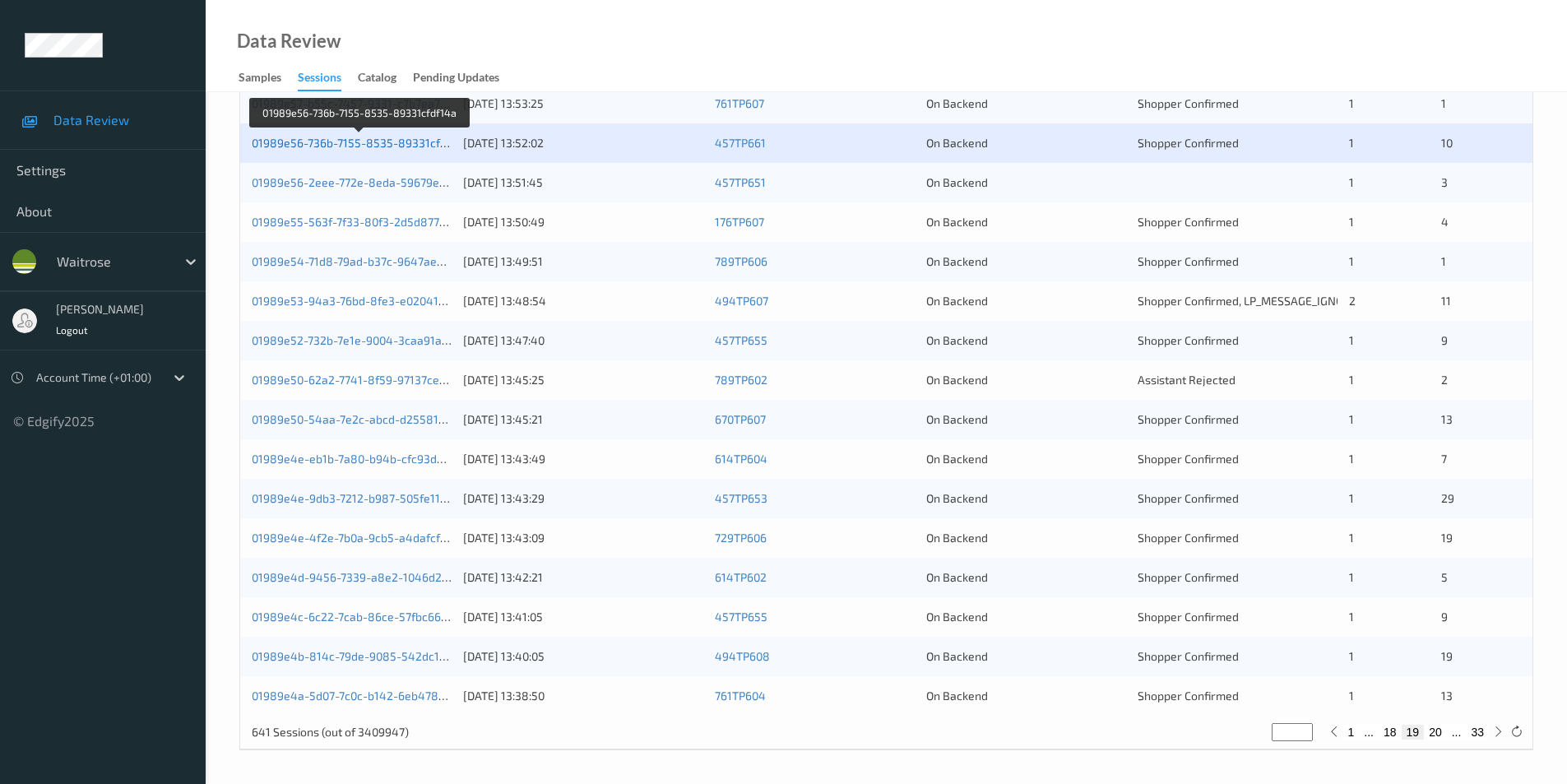
click at [423, 139] on link "01989e56-736b-7155-8535-89331cfdf14a" at bounding box center [361, 142] width 218 height 14
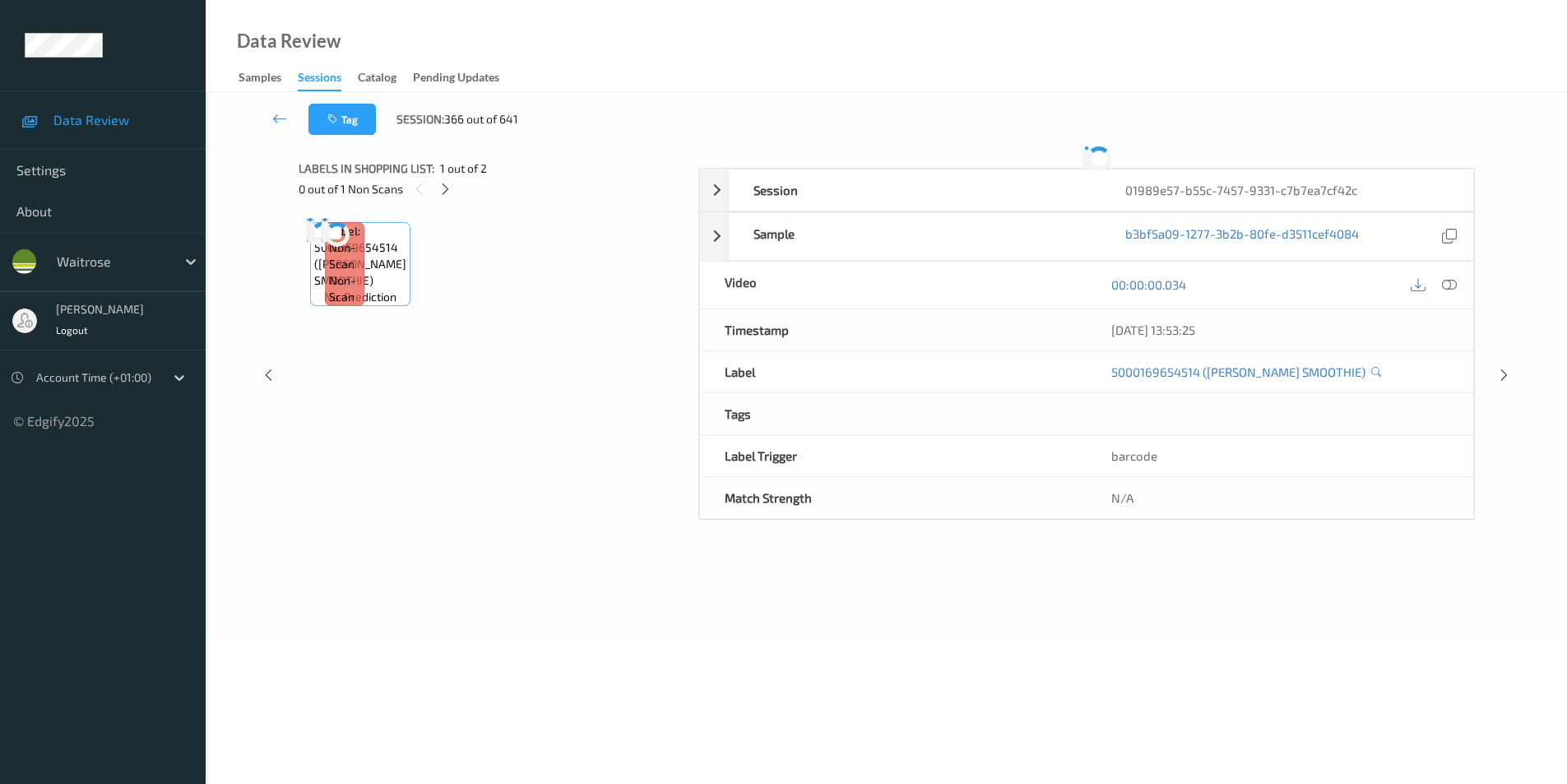
scroll to position [59, 0]
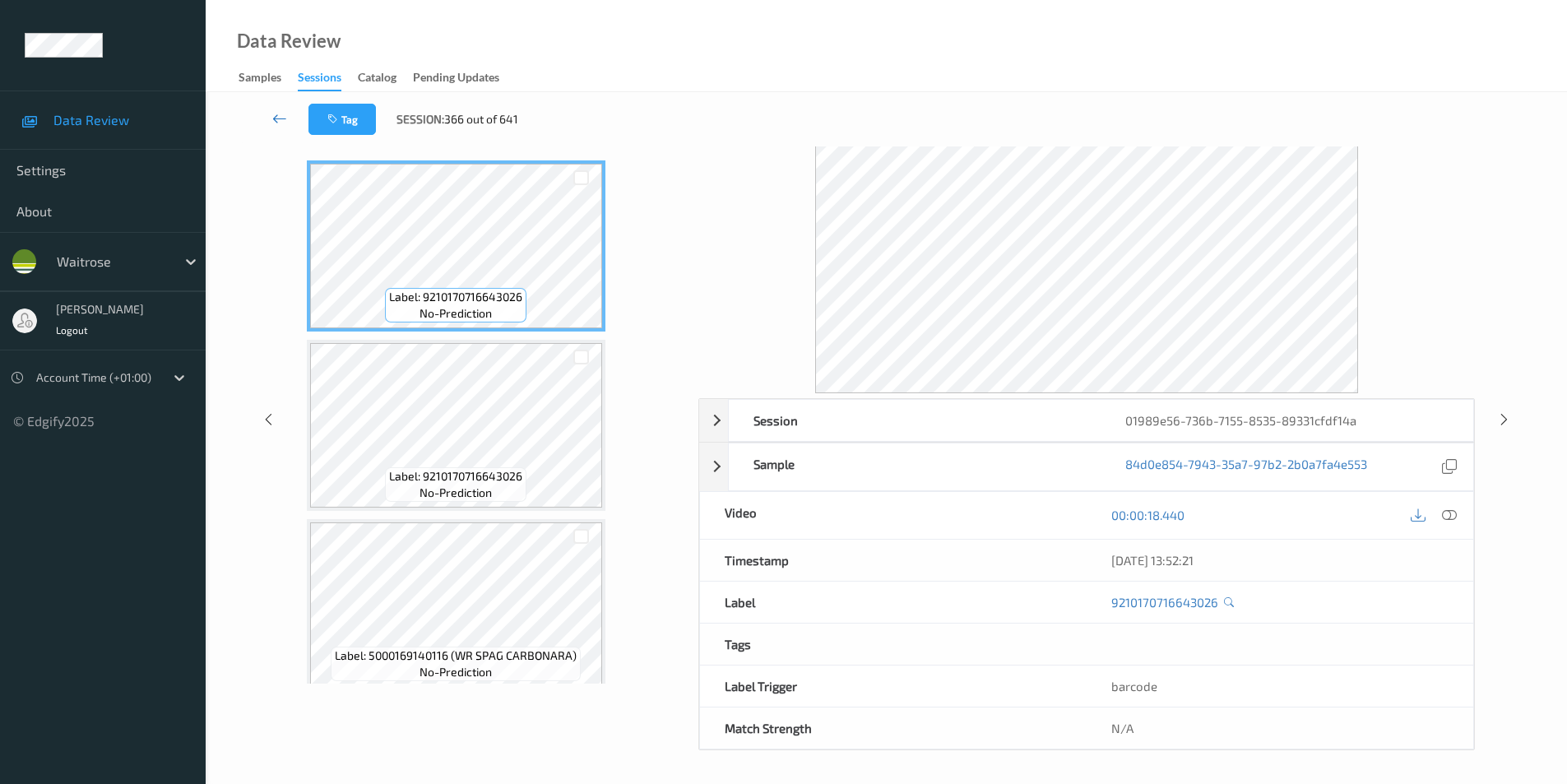
click at [276, 111] on icon at bounding box center [280, 118] width 15 height 17
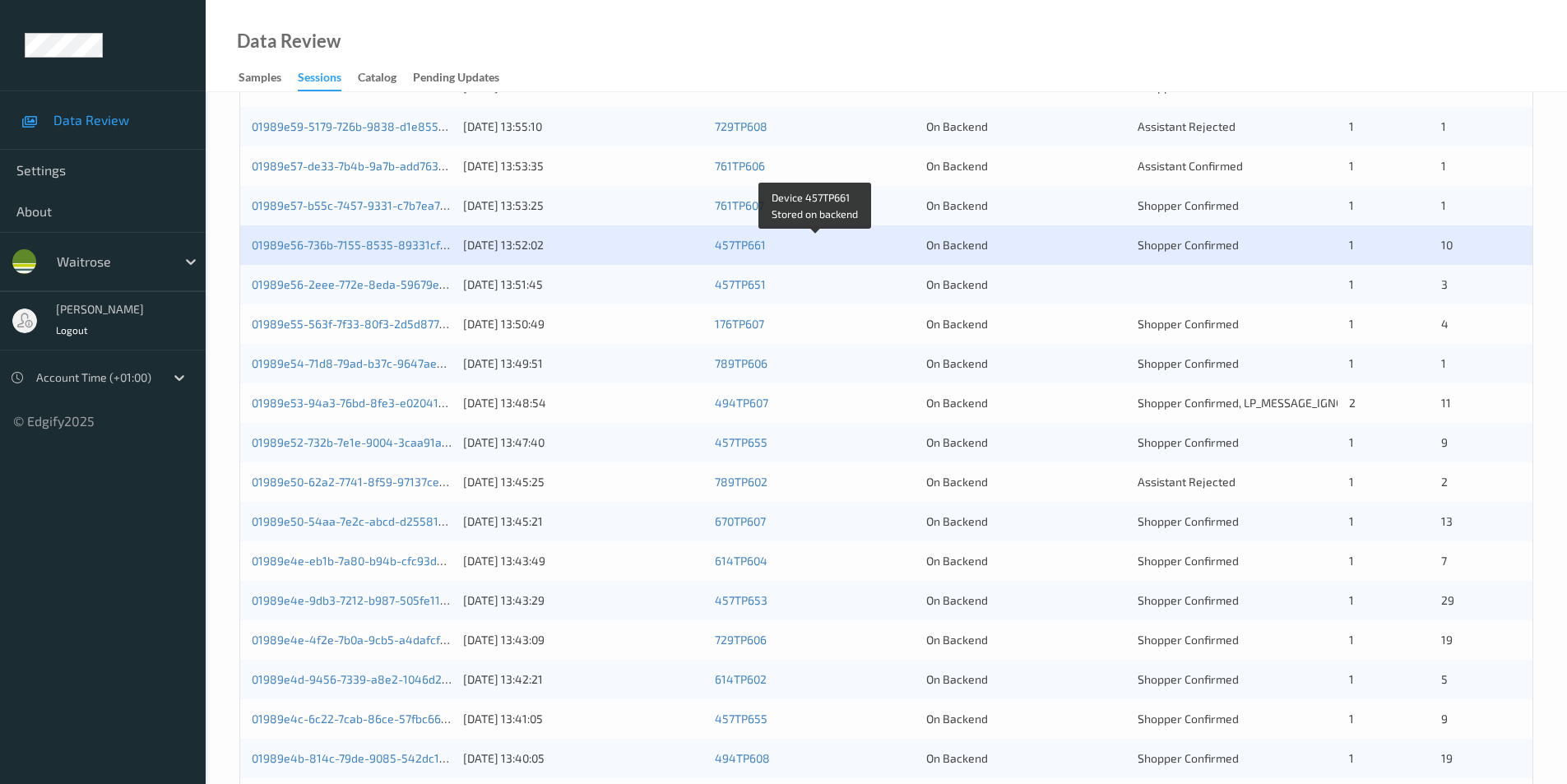
scroll to position [454, 0]
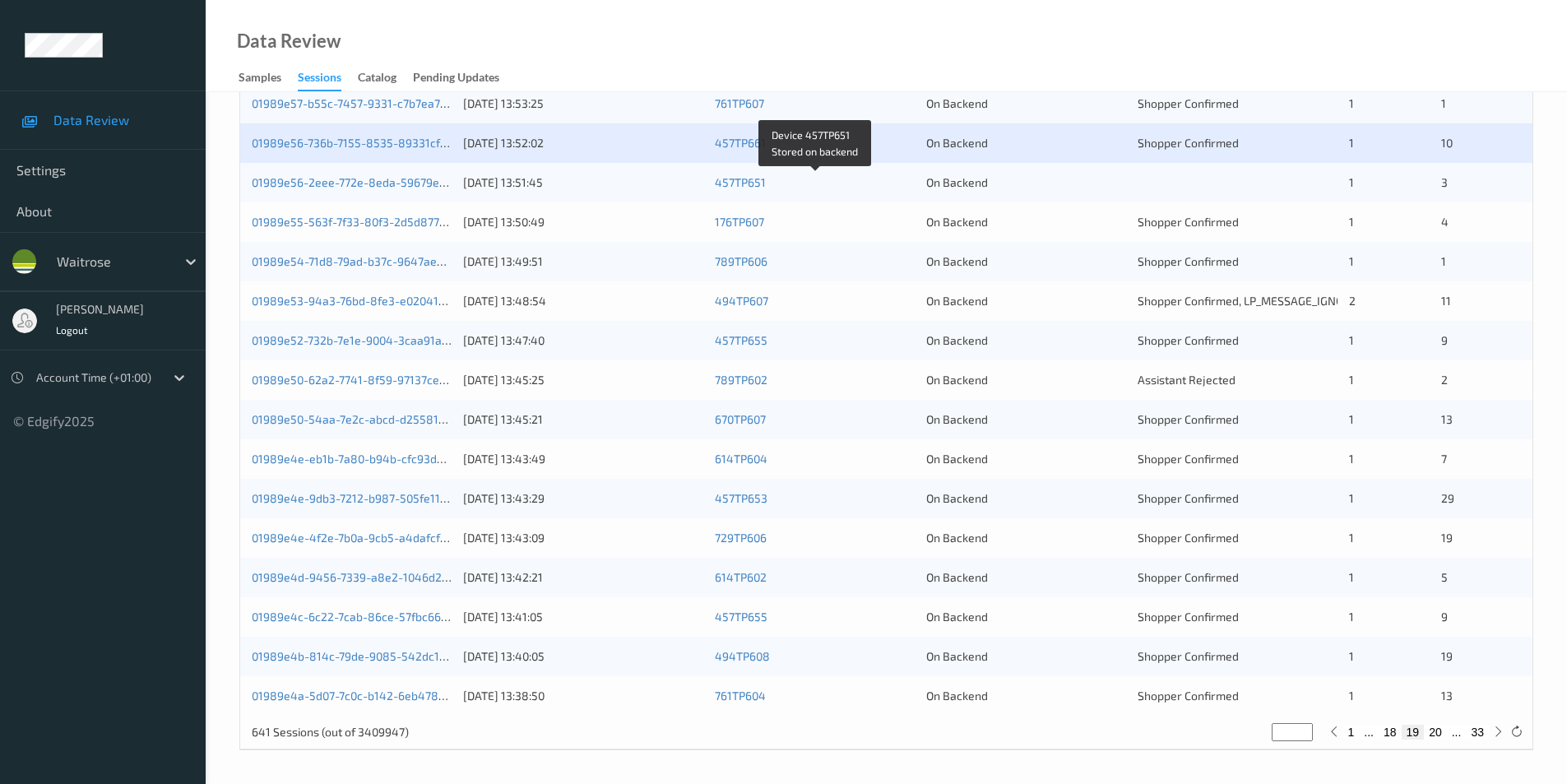
click at [894, 186] on div "457TP651" at bounding box center [815, 182] width 200 height 17
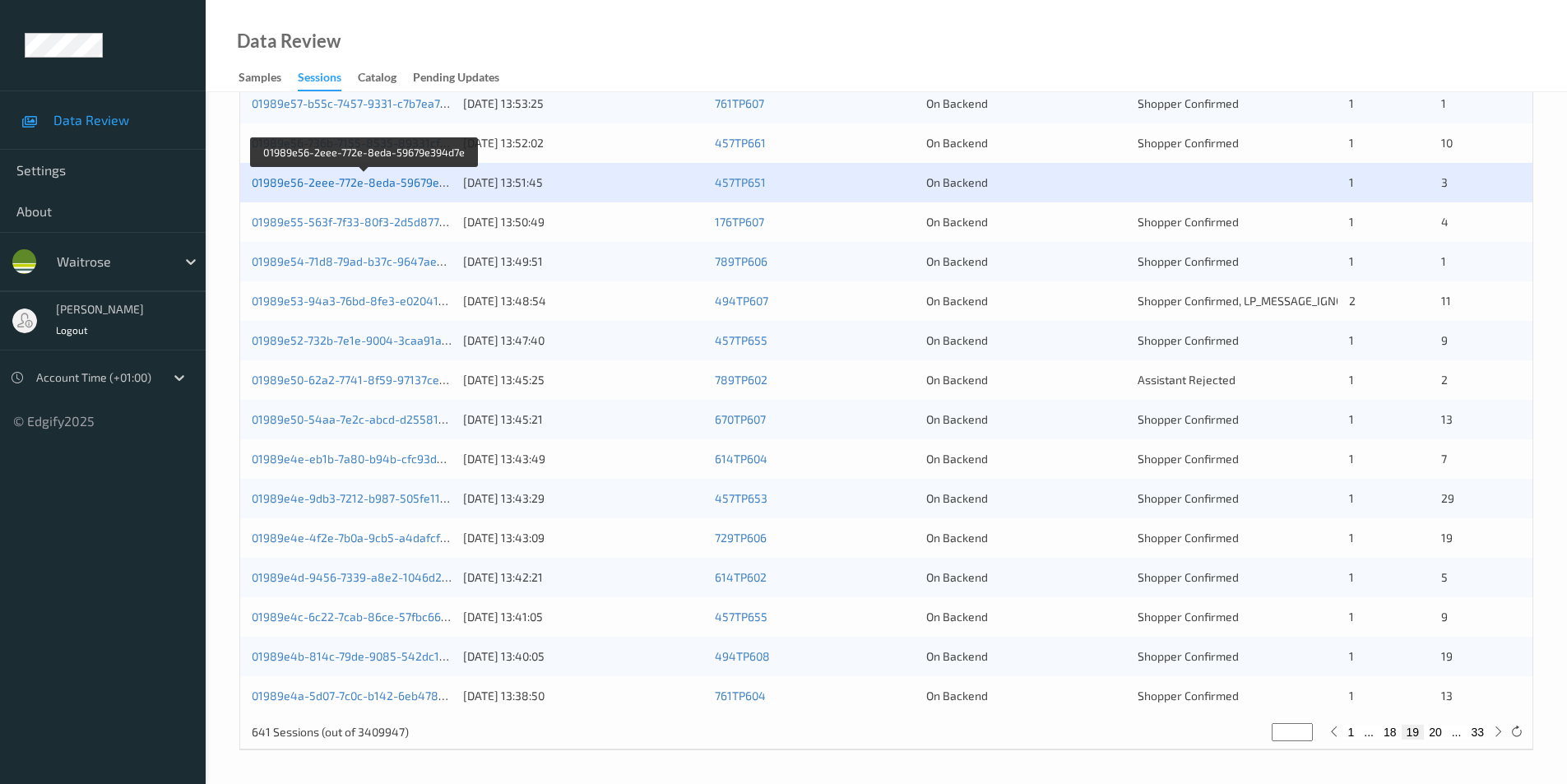
click at [406, 185] on link "01989e56-2eee-772e-8eda-59679e394d7e" at bounding box center [365, 182] width 228 height 14
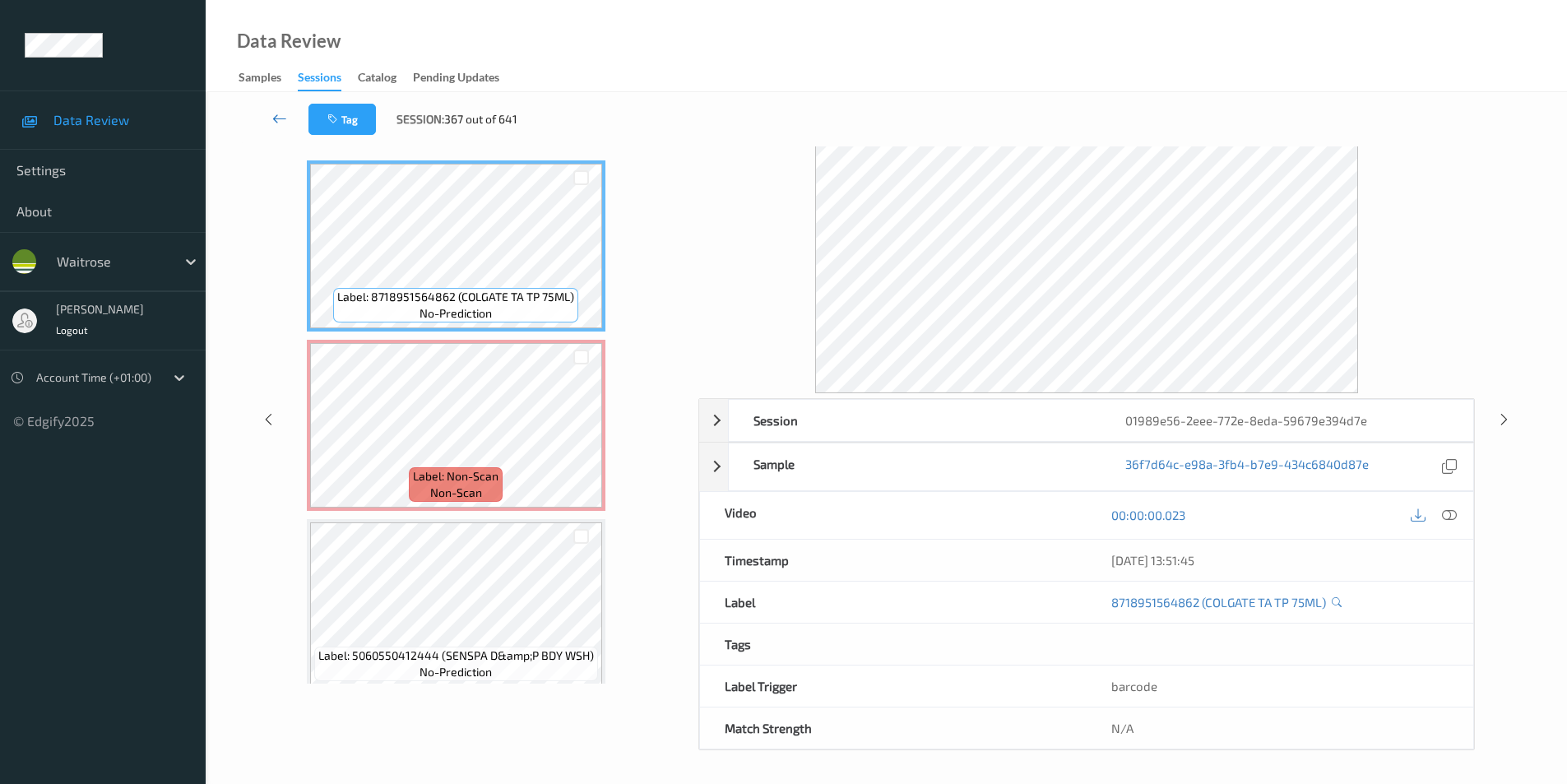
click at [277, 119] on icon at bounding box center [280, 118] width 15 height 17
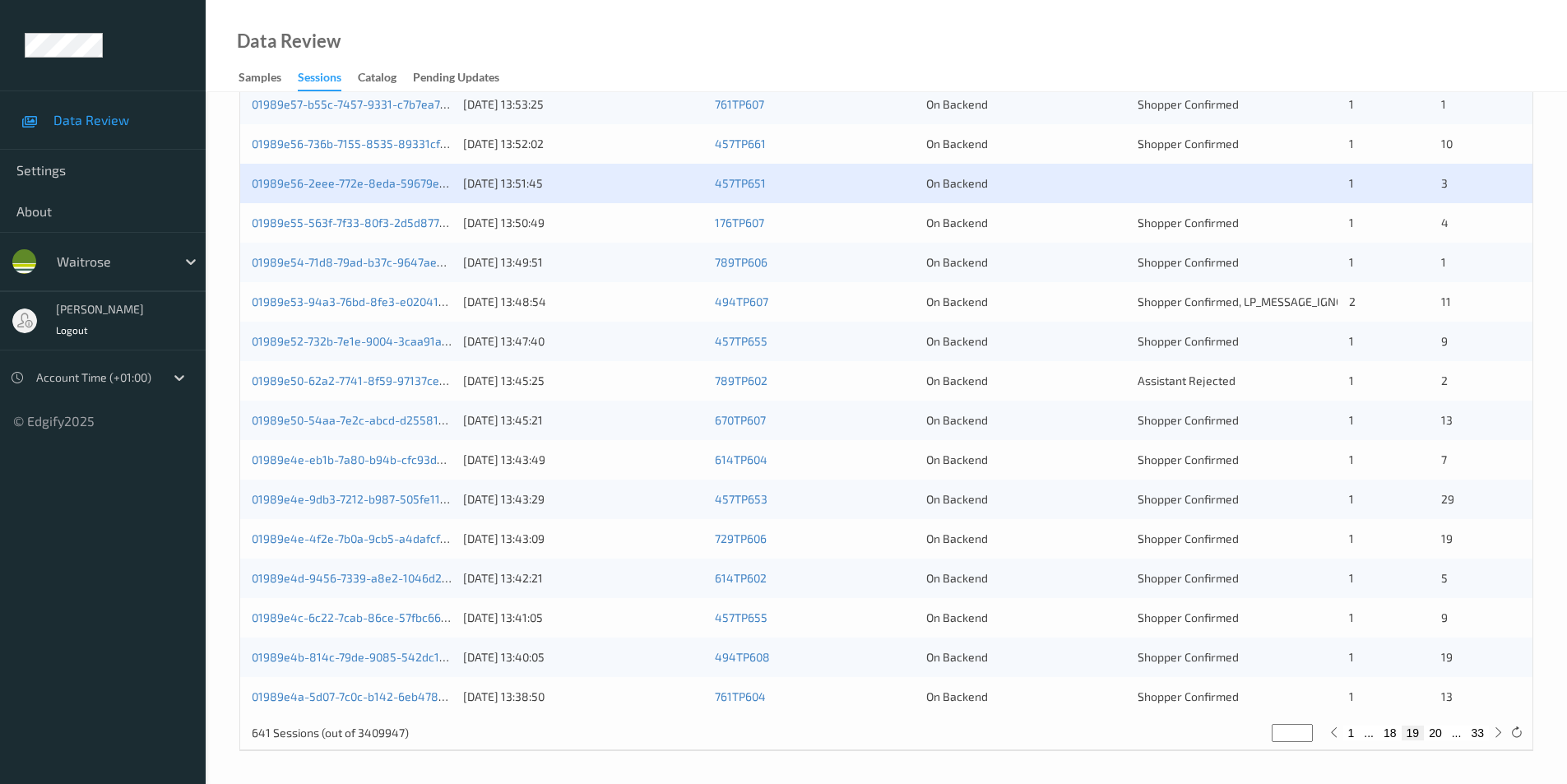
scroll to position [454, 0]
click at [1063, 231] on div "01989e55-563f-7f33-80f3-2d5d877abc91 12/08/2025 13:50:49 176TP607 On Backend Sh…" at bounding box center [886, 222] width 1293 height 39
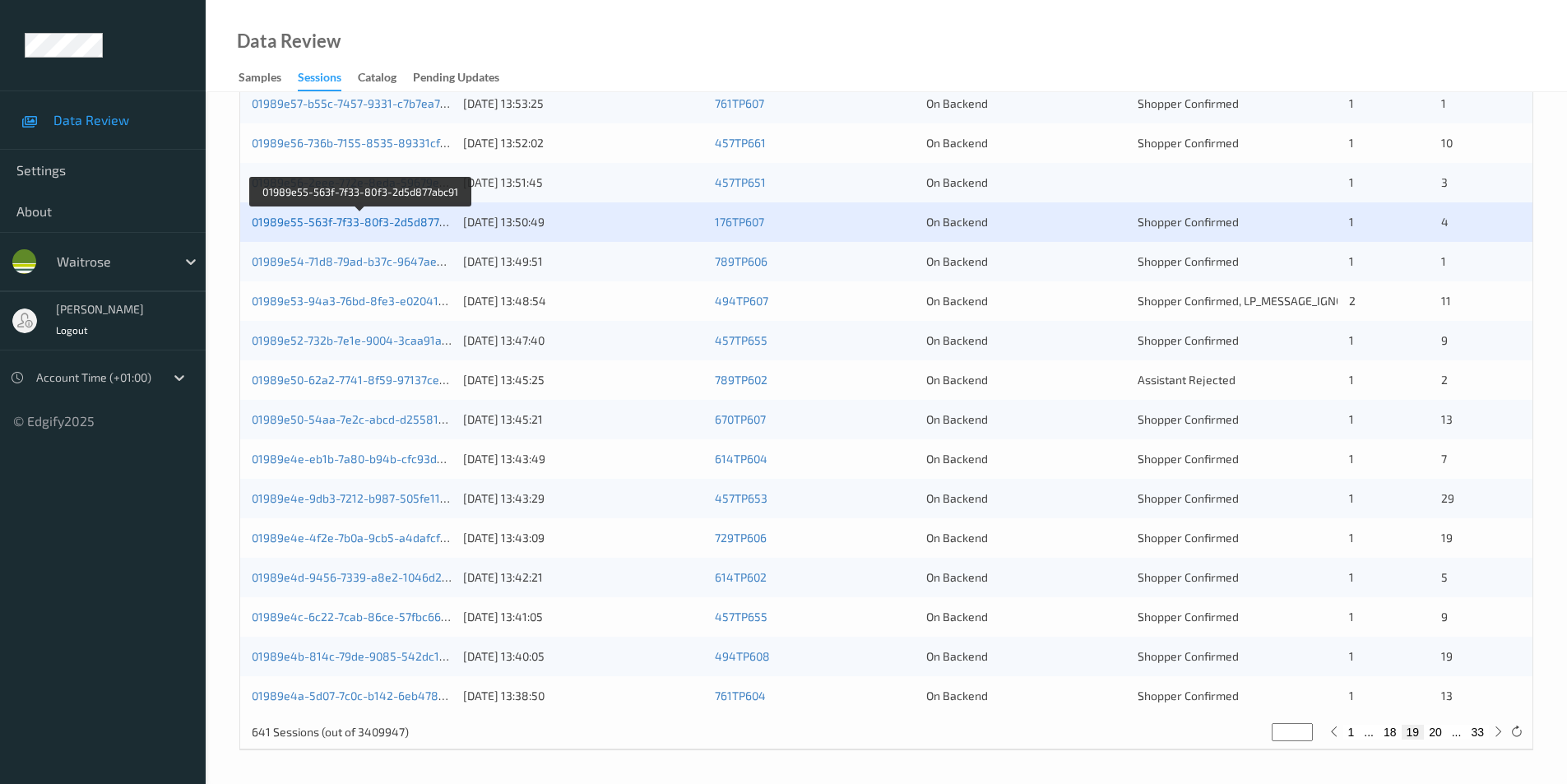
click at [414, 222] on link "01989e55-563f-7f33-80f3-2d5d877abc91" at bounding box center [361, 221] width 218 height 14
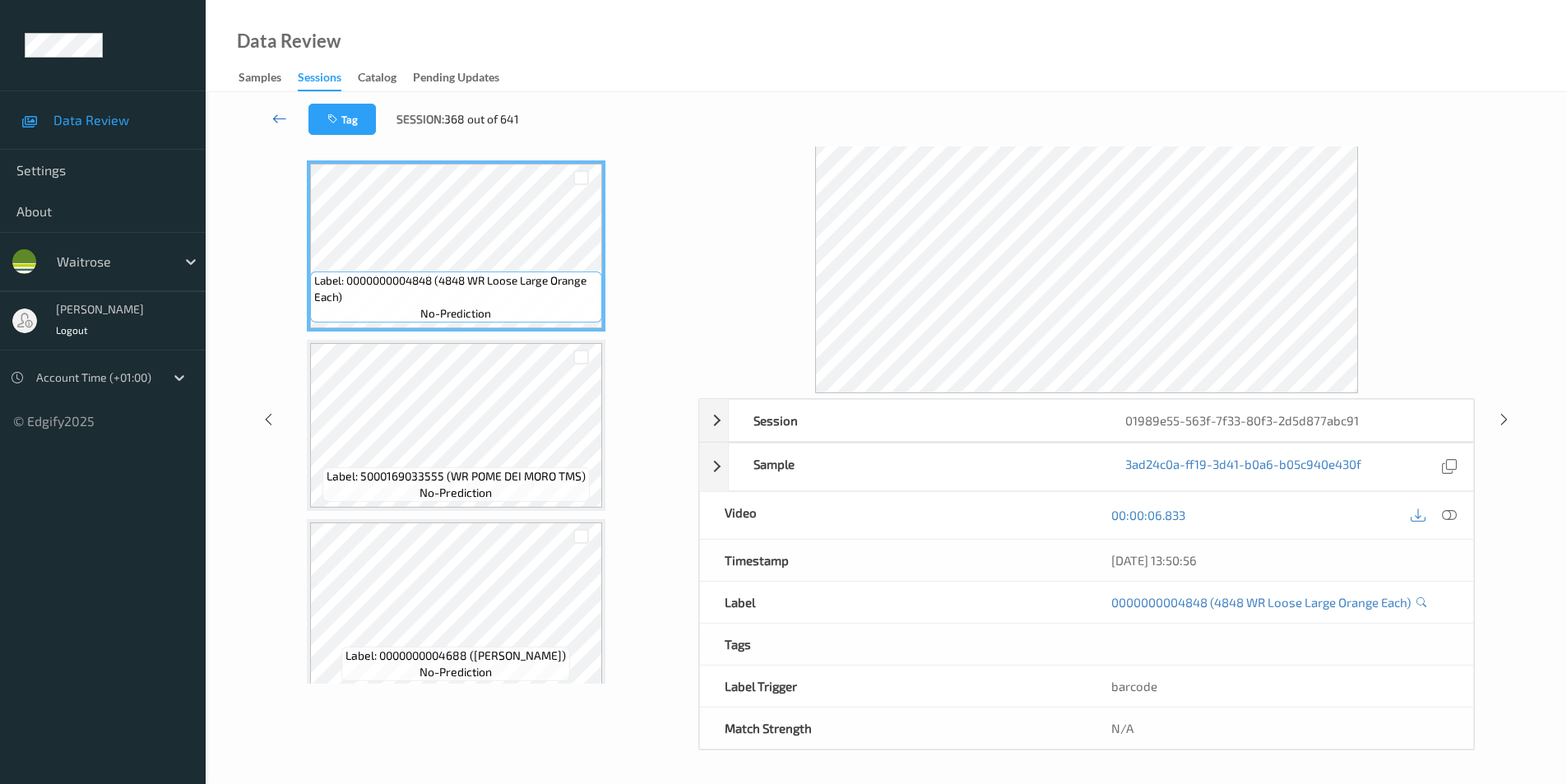
click at [281, 113] on icon at bounding box center [280, 118] width 15 height 17
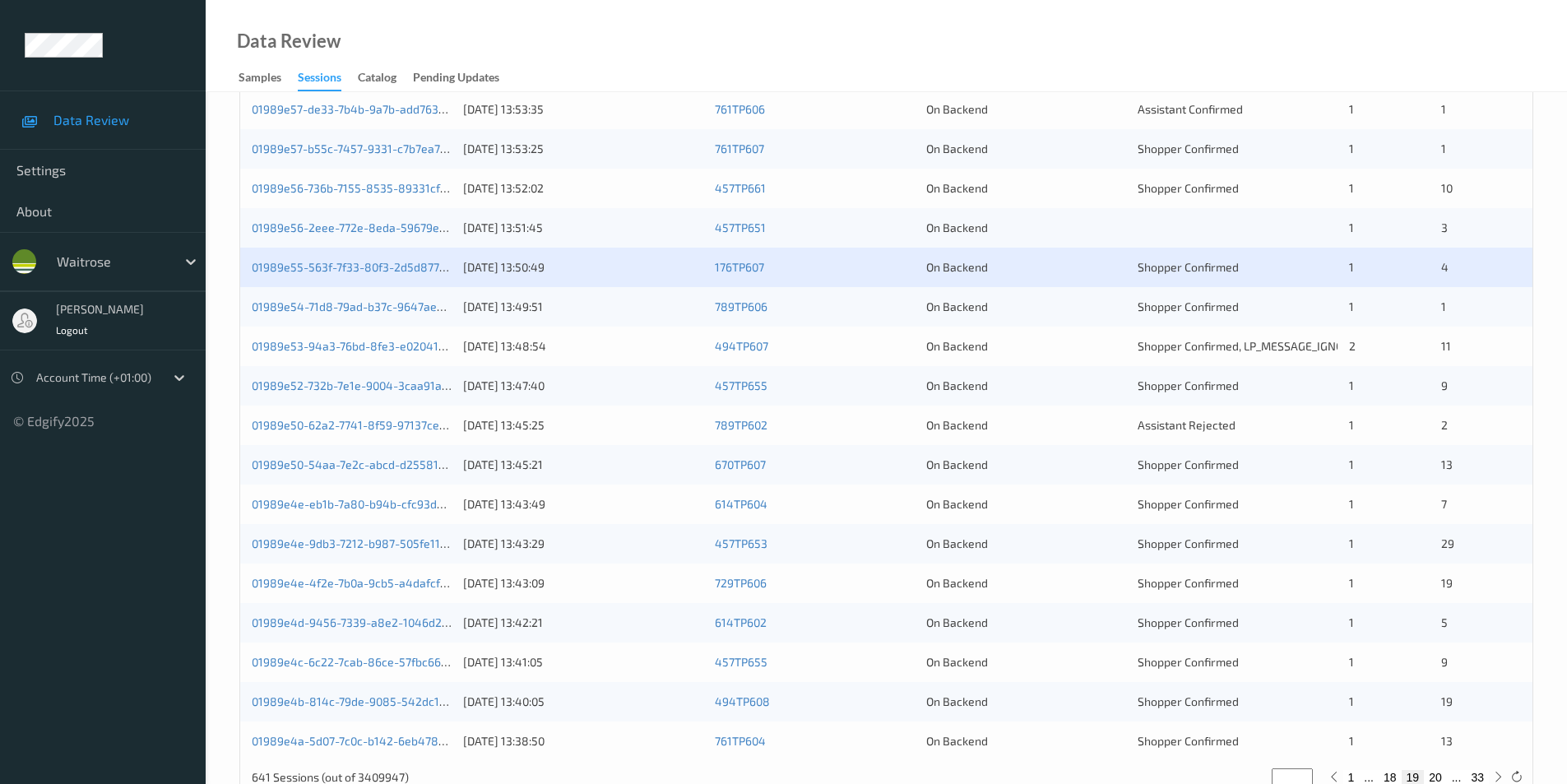
scroll to position [411, 0]
click at [1064, 315] on div "01989e54-71d8-79ad-b37c-9647ae45d5f2 12/08/2025 13:49:51 789TP606 On Backend Sh…" at bounding box center [886, 304] width 1293 height 39
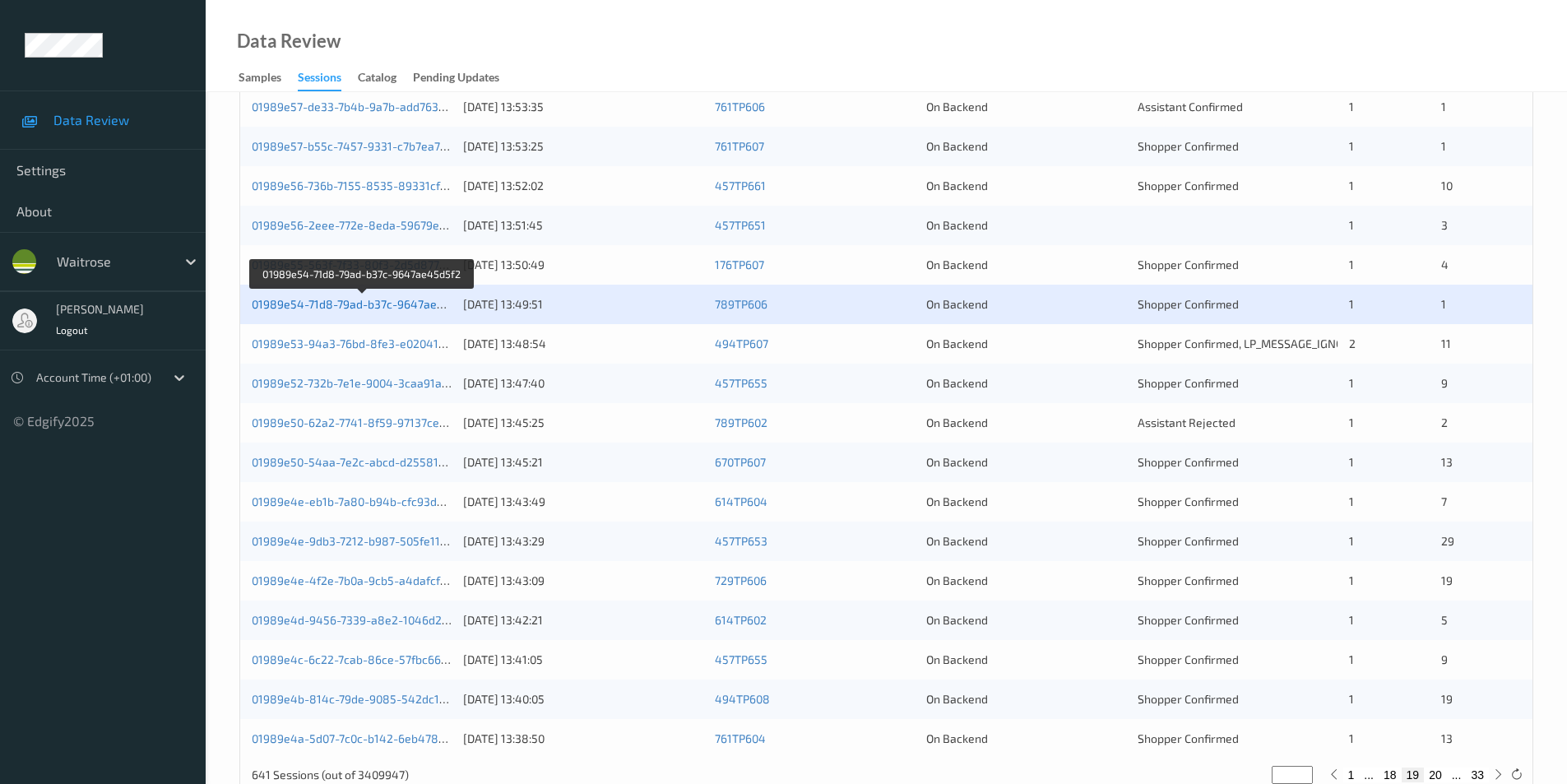
click at [376, 301] on link "01989e54-71d8-79ad-b37c-9647ae45d5f2" at bounding box center [362, 304] width 223 height 14
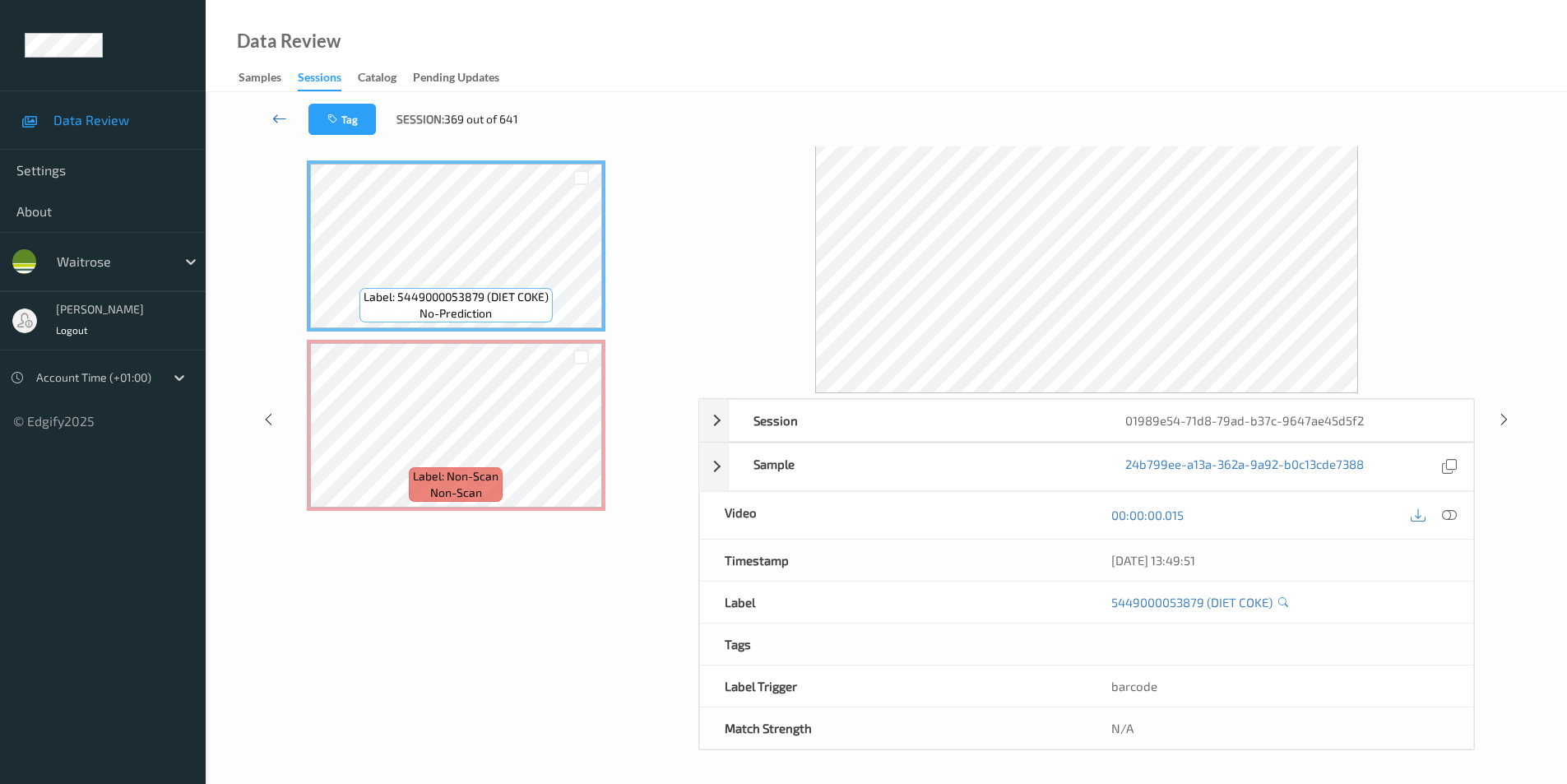
click at [278, 116] on icon at bounding box center [280, 118] width 15 height 17
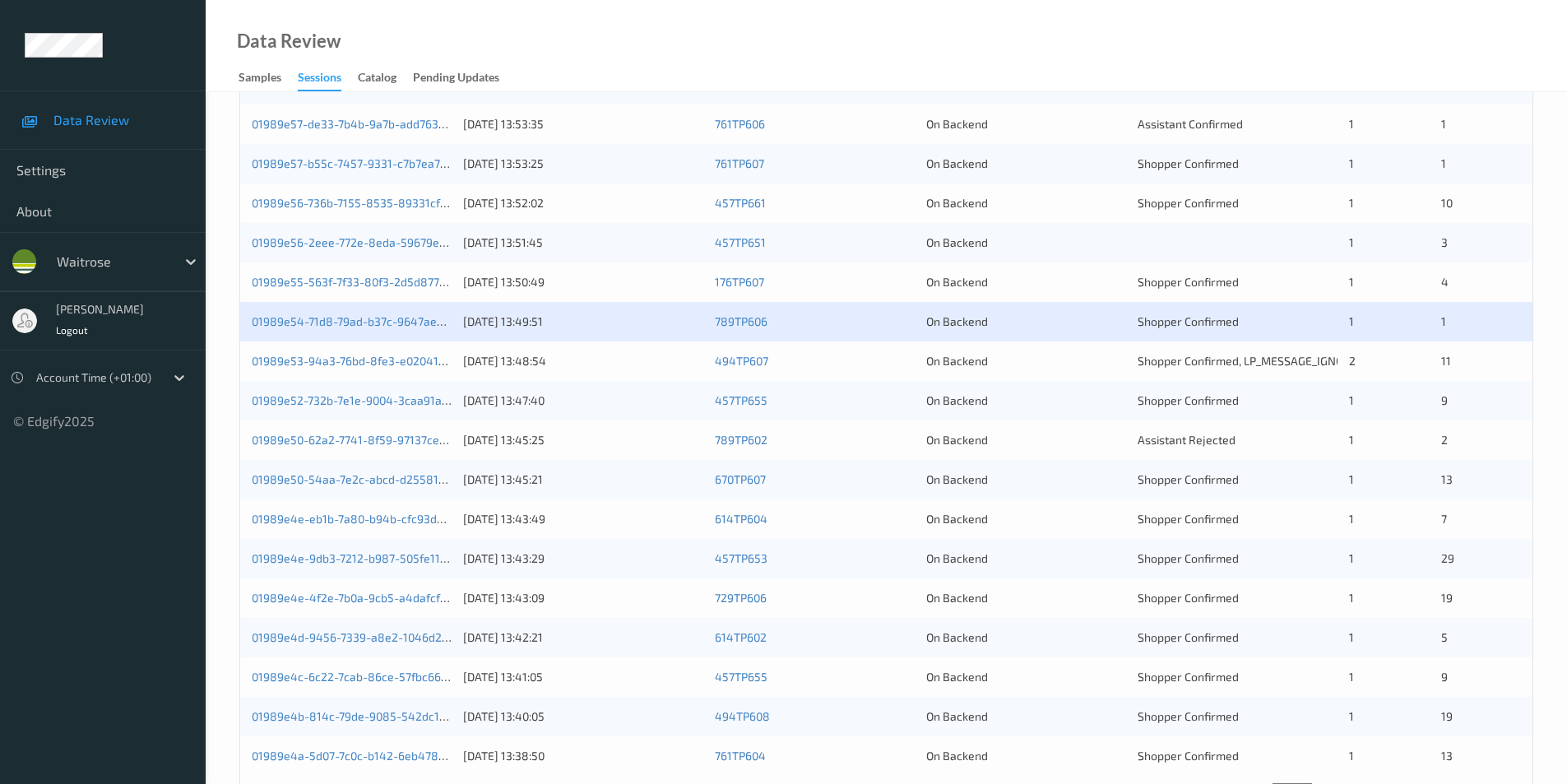
scroll to position [454, 0]
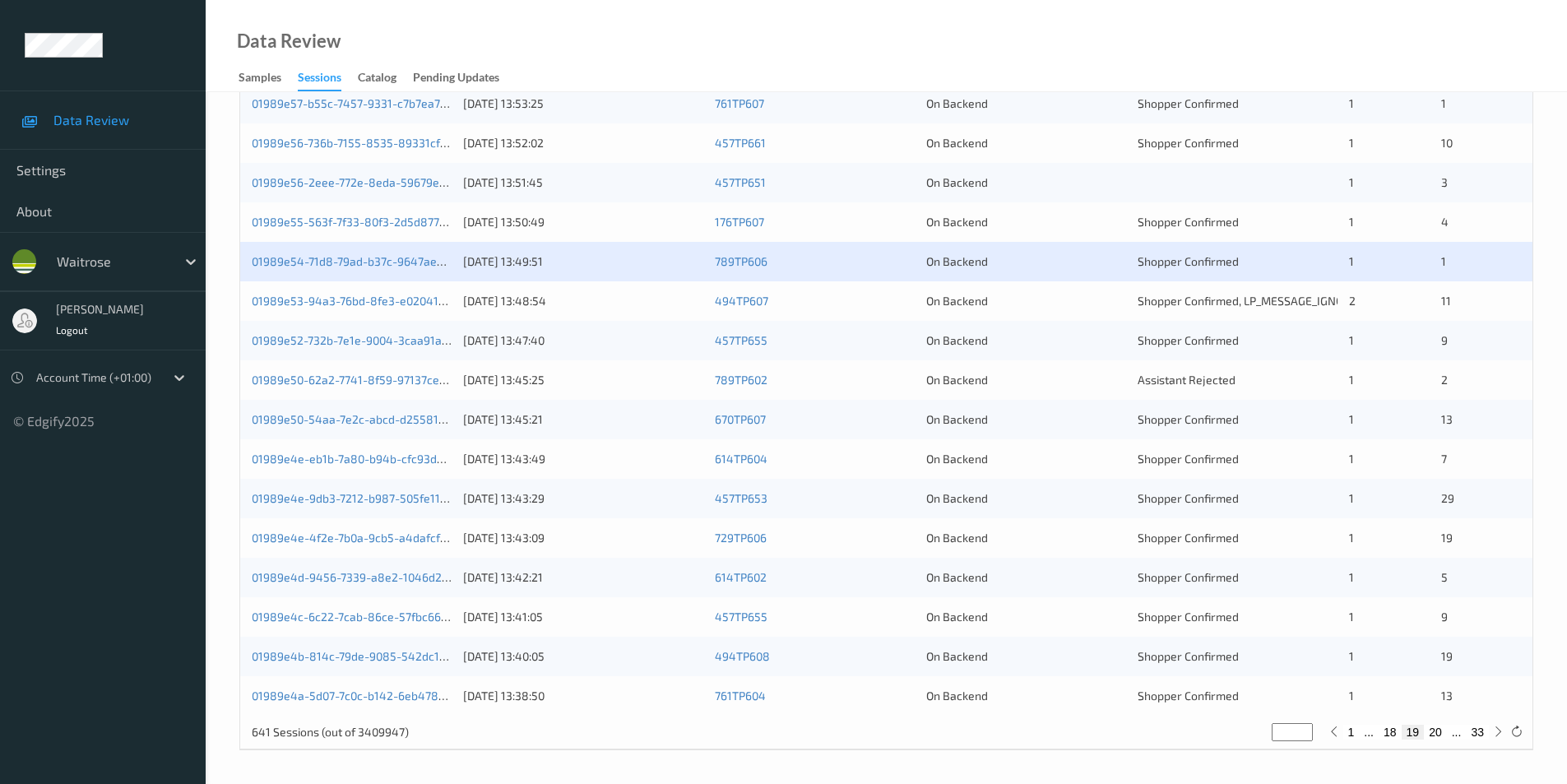
click at [1094, 299] on div "On Backend" at bounding box center [1027, 301] width 200 height 17
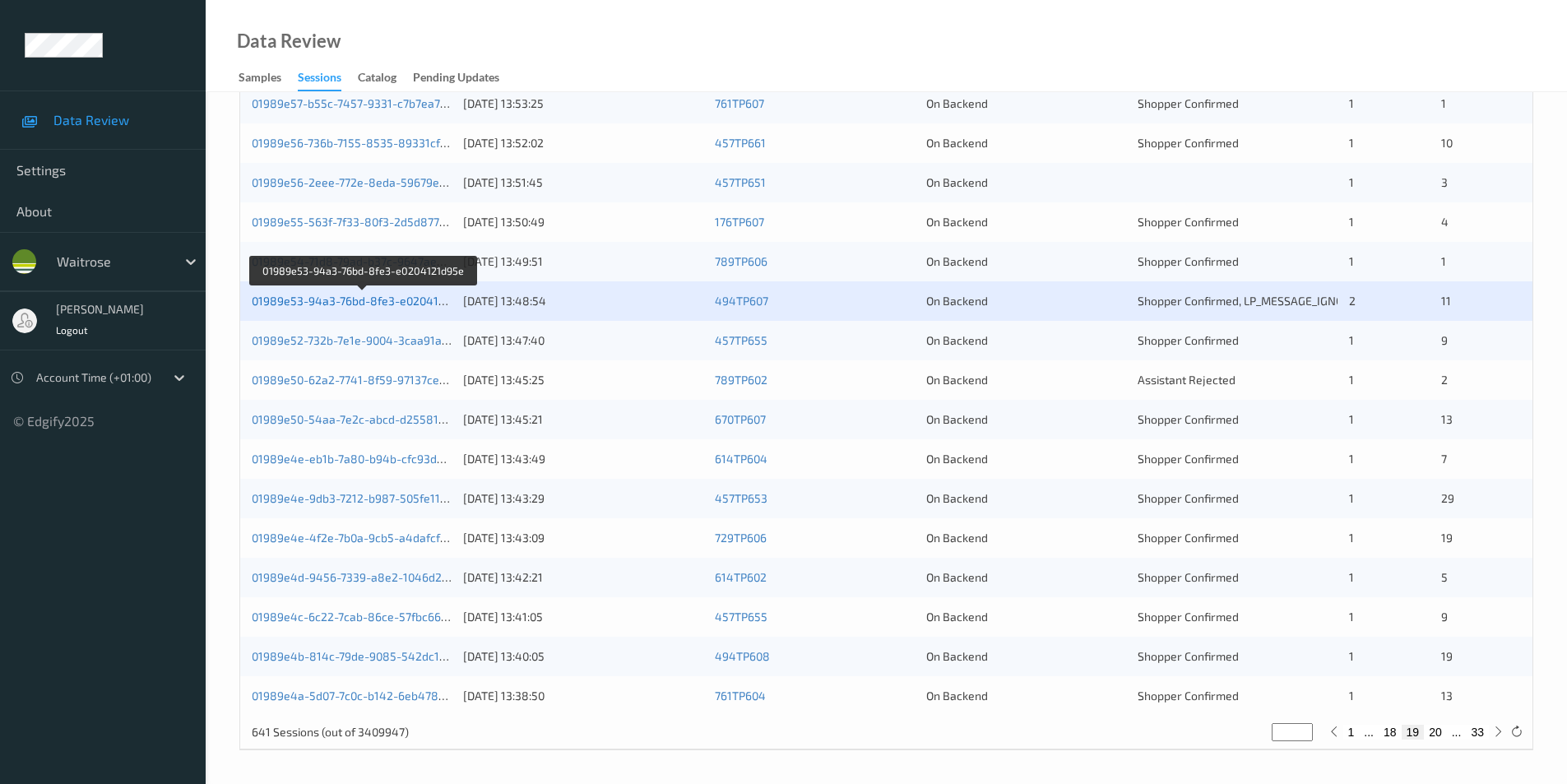
click at [395, 301] on link "01989e53-94a3-76bd-8fe3-e0204121d95e" at bounding box center [363, 300] width 225 height 14
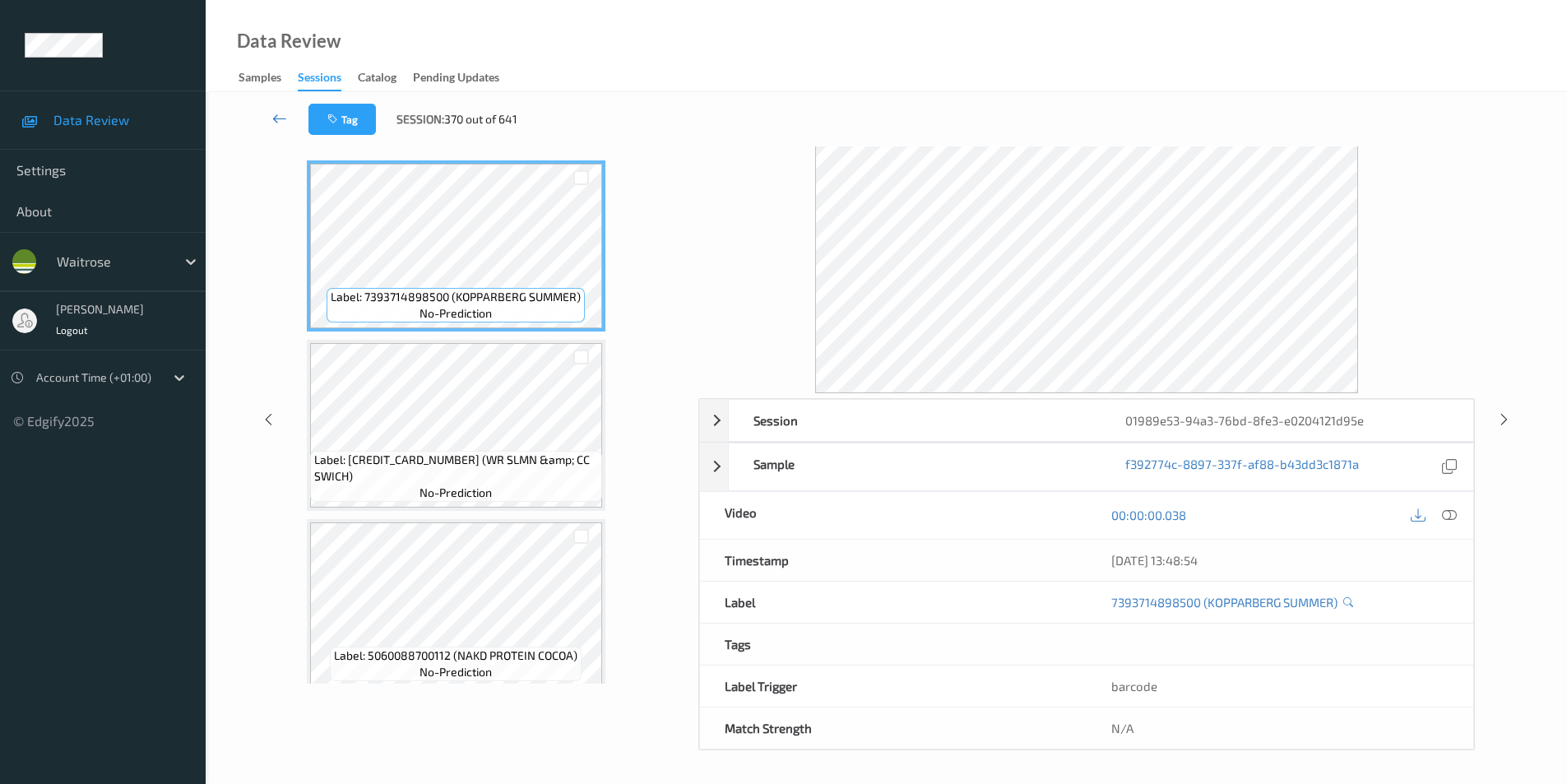
click at [271, 117] on link at bounding box center [280, 119] width 58 height 31
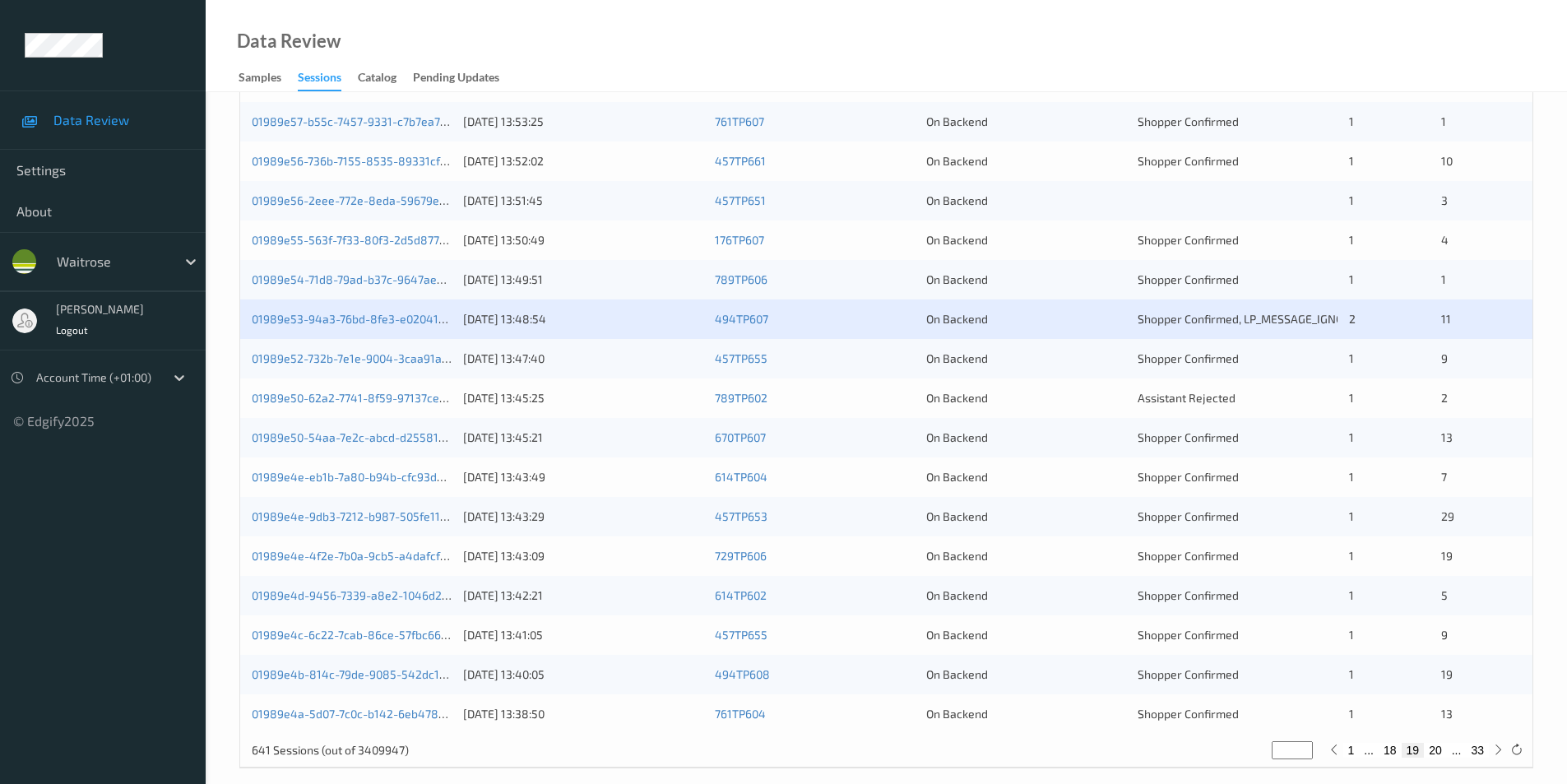
scroll to position [454, 0]
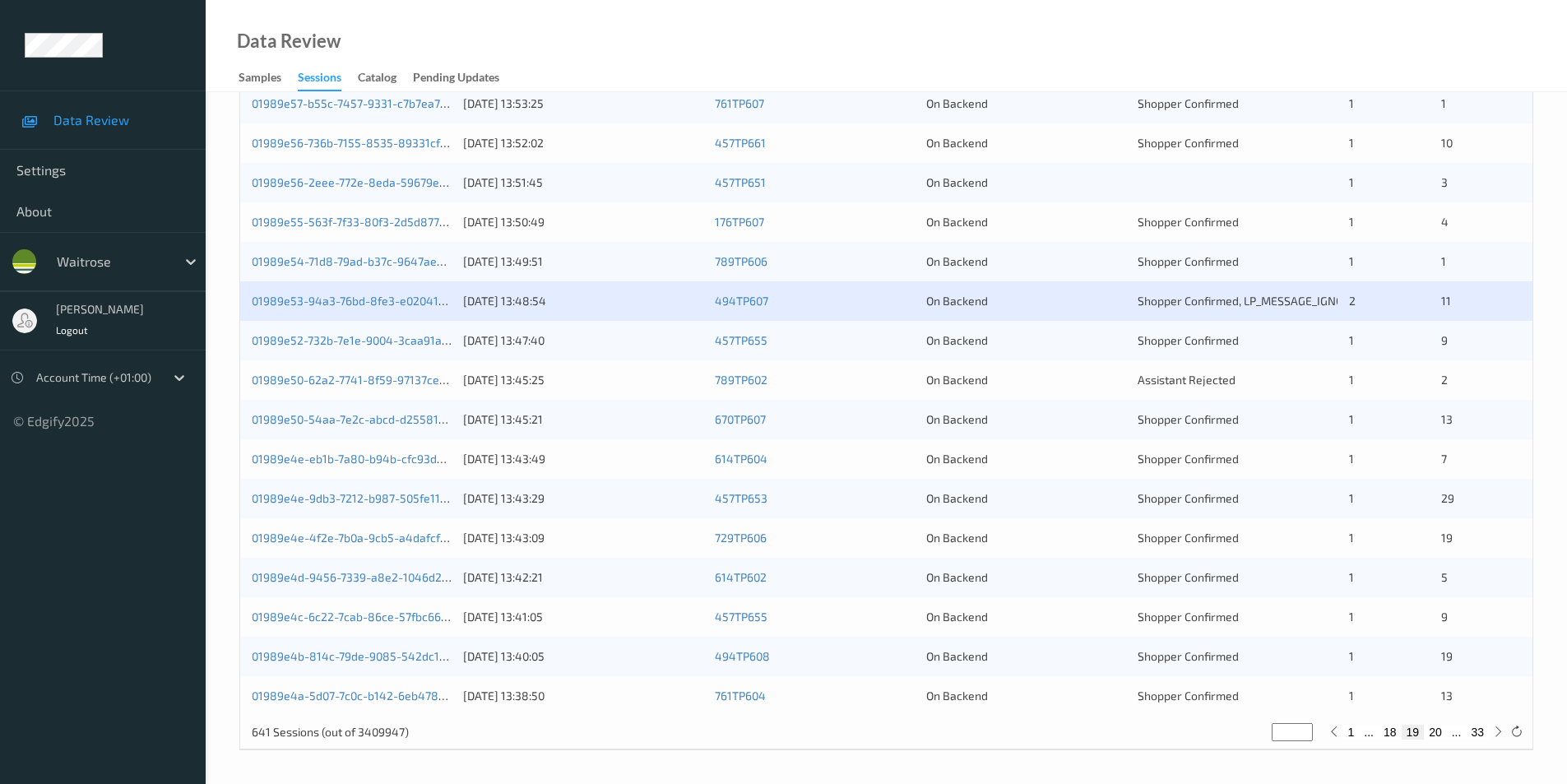
click at [1103, 343] on div "On Backend" at bounding box center [1027, 340] width 200 height 17
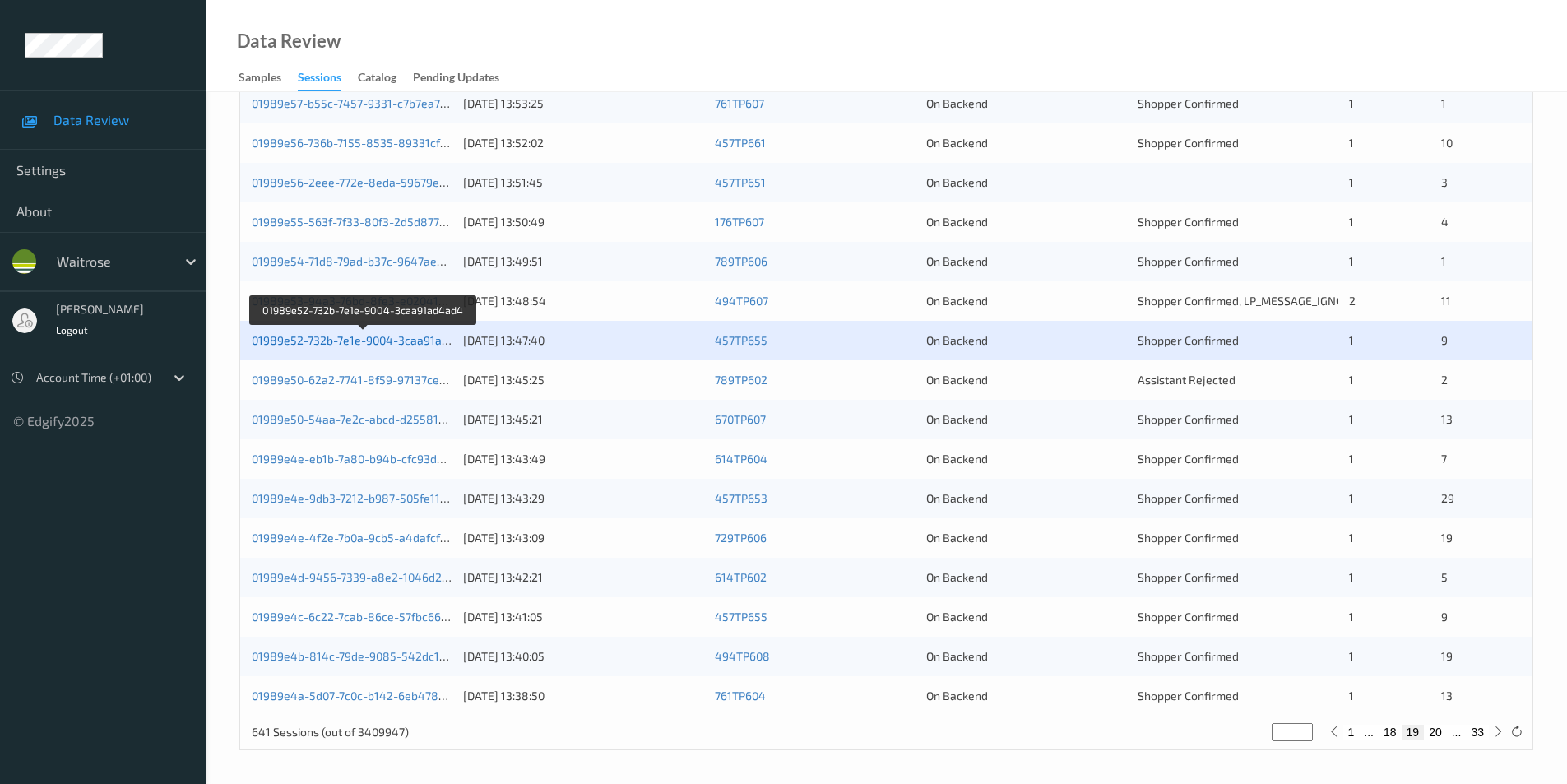
click at [347, 337] on link "01989e52-732b-7e1e-9004-3caa91ad4ad4" at bounding box center [363, 339] width 225 height 14
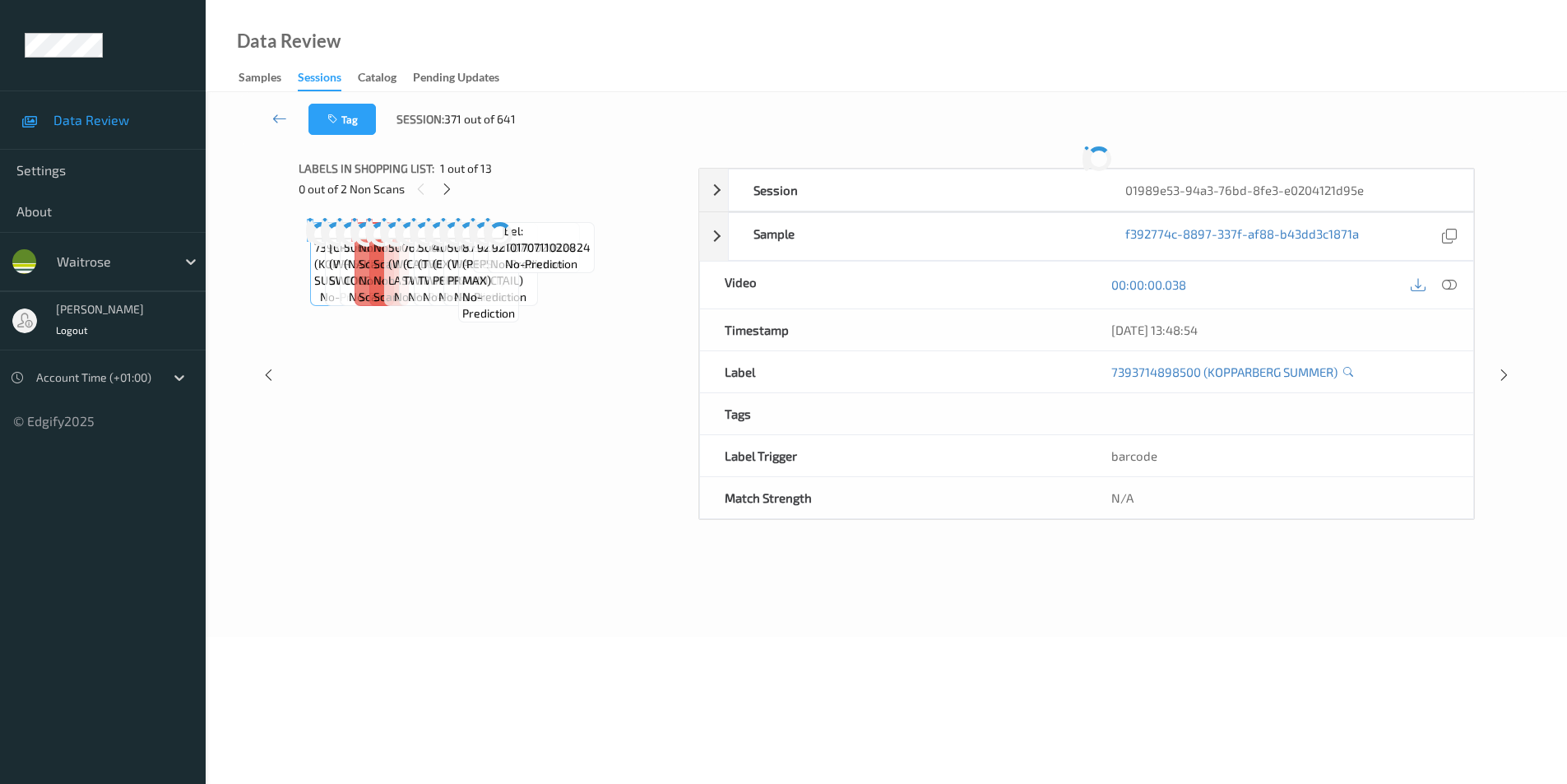
scroll to position [59, 0]
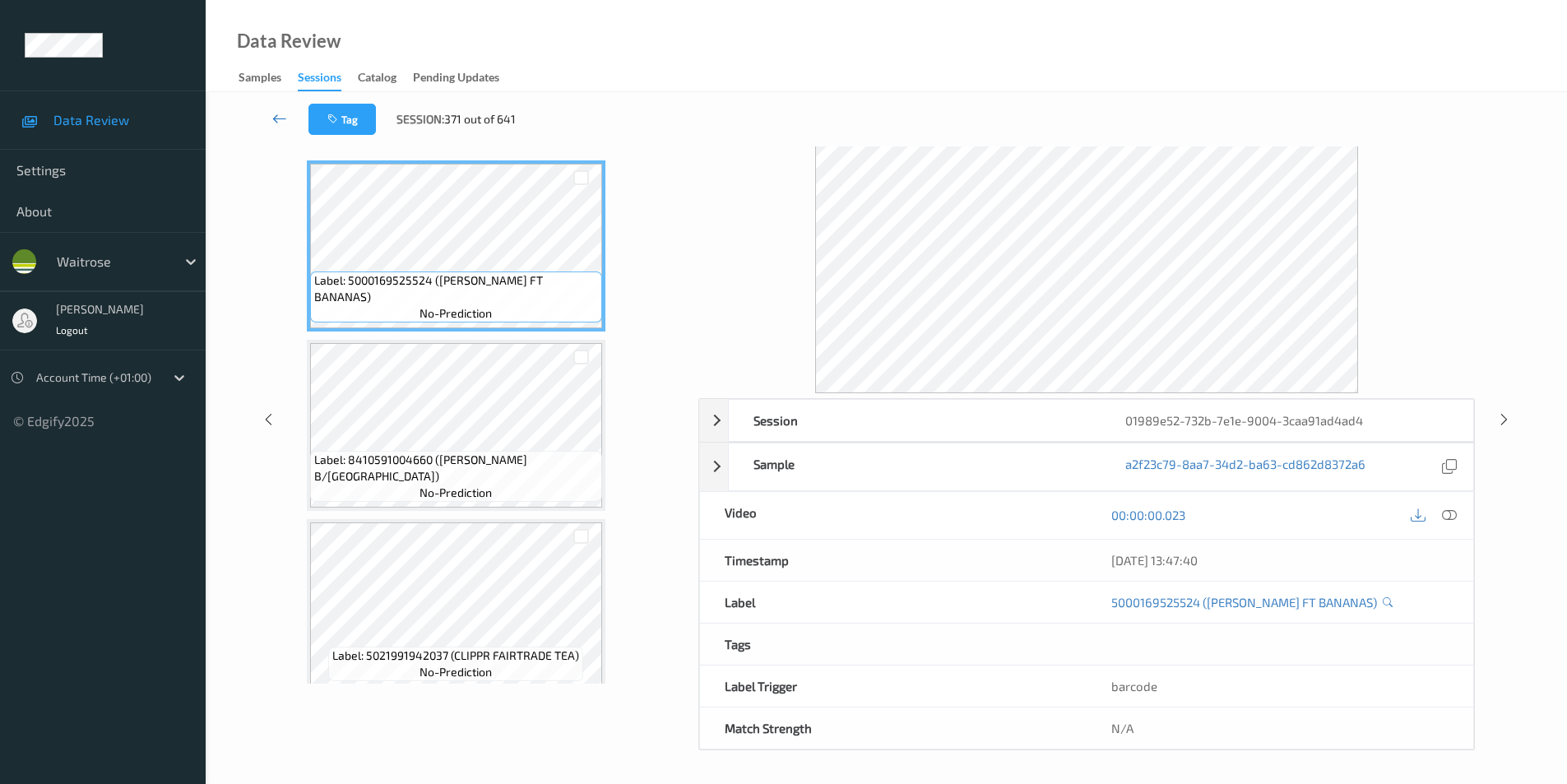
click at [283, 116] on icon at bounding box center [280, 118] width 15 height 17
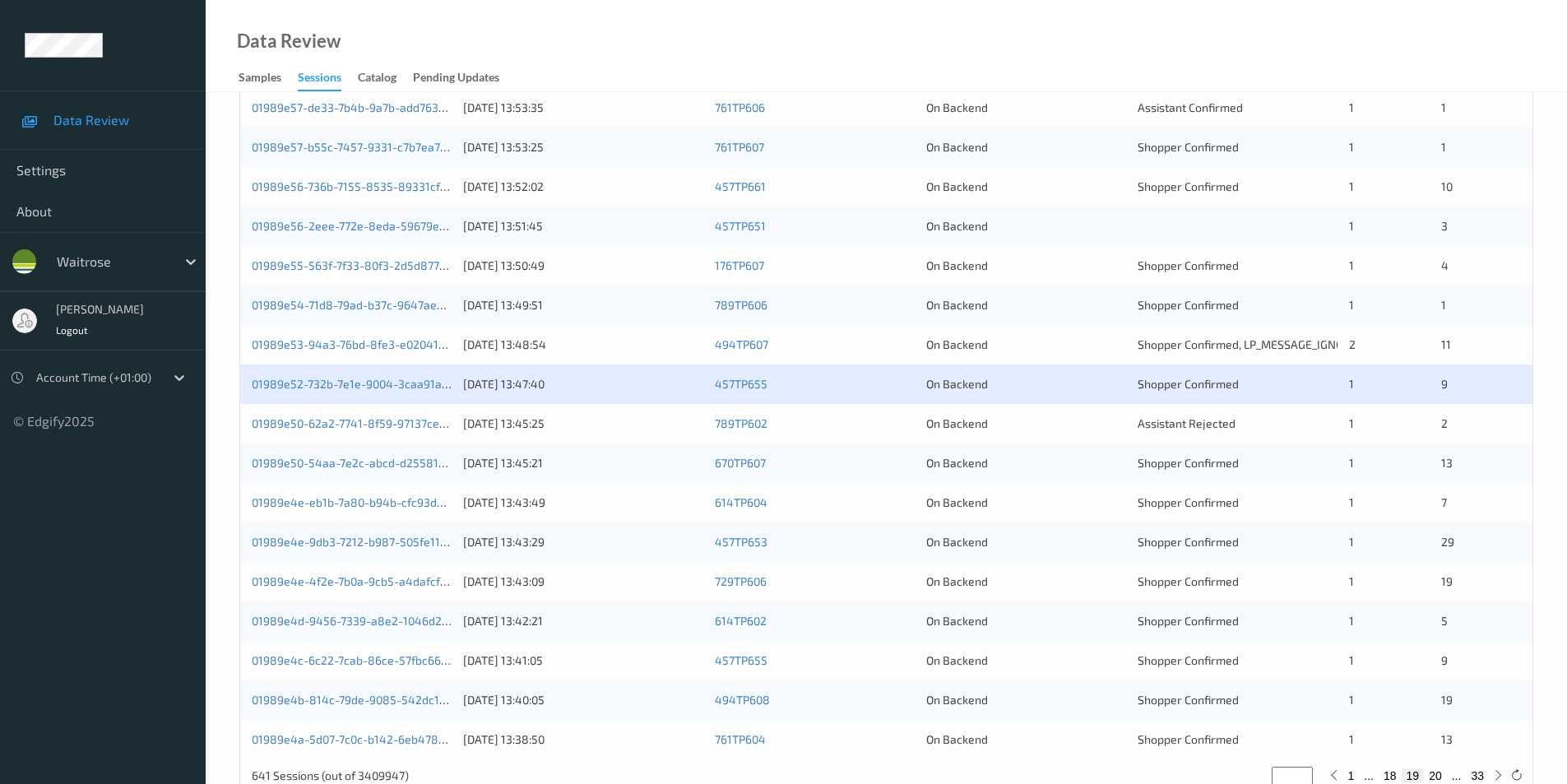
scroll to position [454, 0]
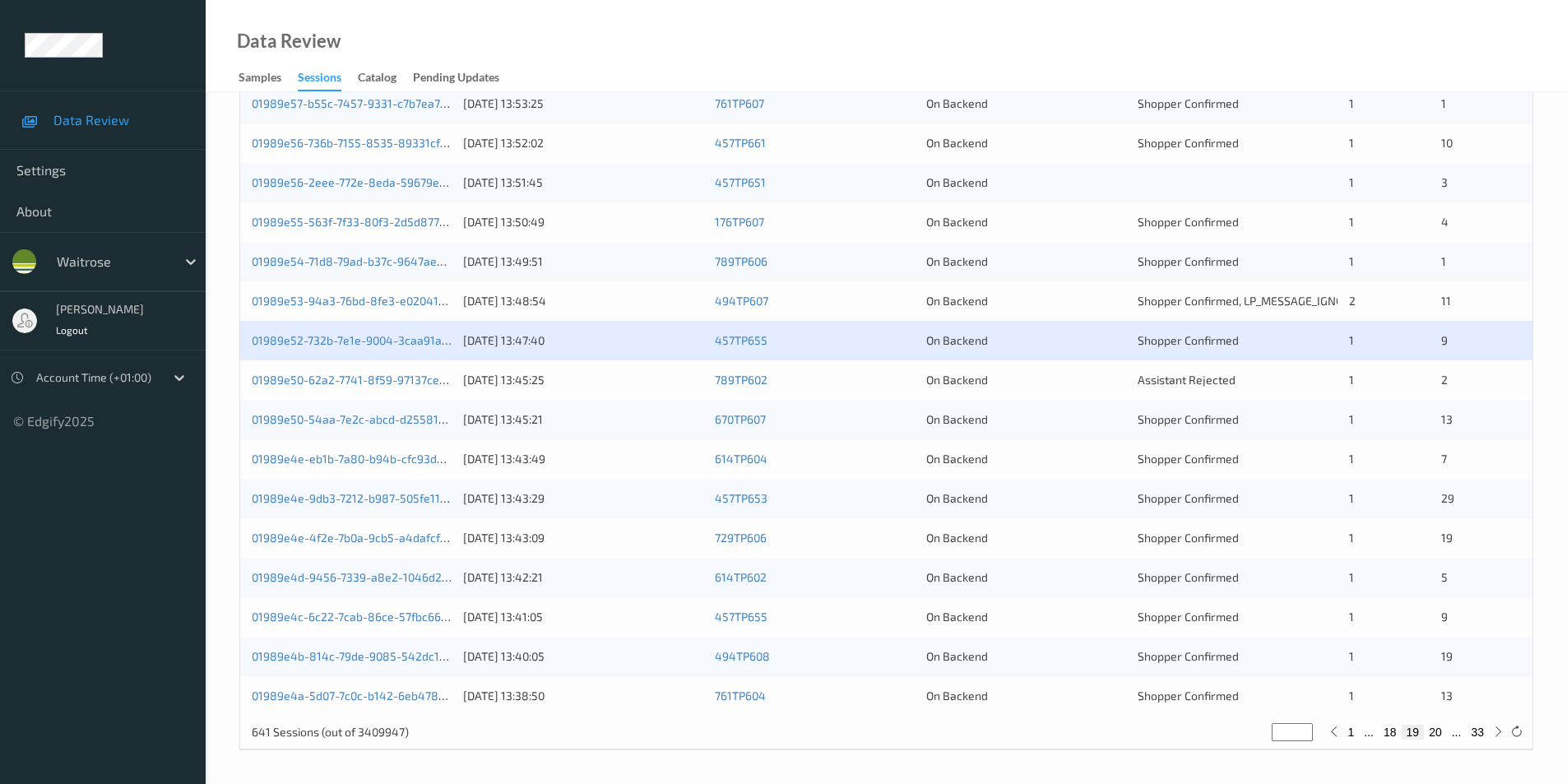
drag, startPoint x: 399, startPoint y: 332, endPoint x: 750, endPoint y: 727, distance: 528.4
click at [399, 331] on div "01989e52-732b-7e1e-9004-3caa91ad4ad4 12/08/2025 13:47:40 457TP655 On Backend Sh…" at bounding box center [886, 340] width 1293 height 39
click at [367, 339] on link "01989e52-732b-7e1e-9004-3caa91ad4ad4" at bounding box center [363, 339] width 225 height 14
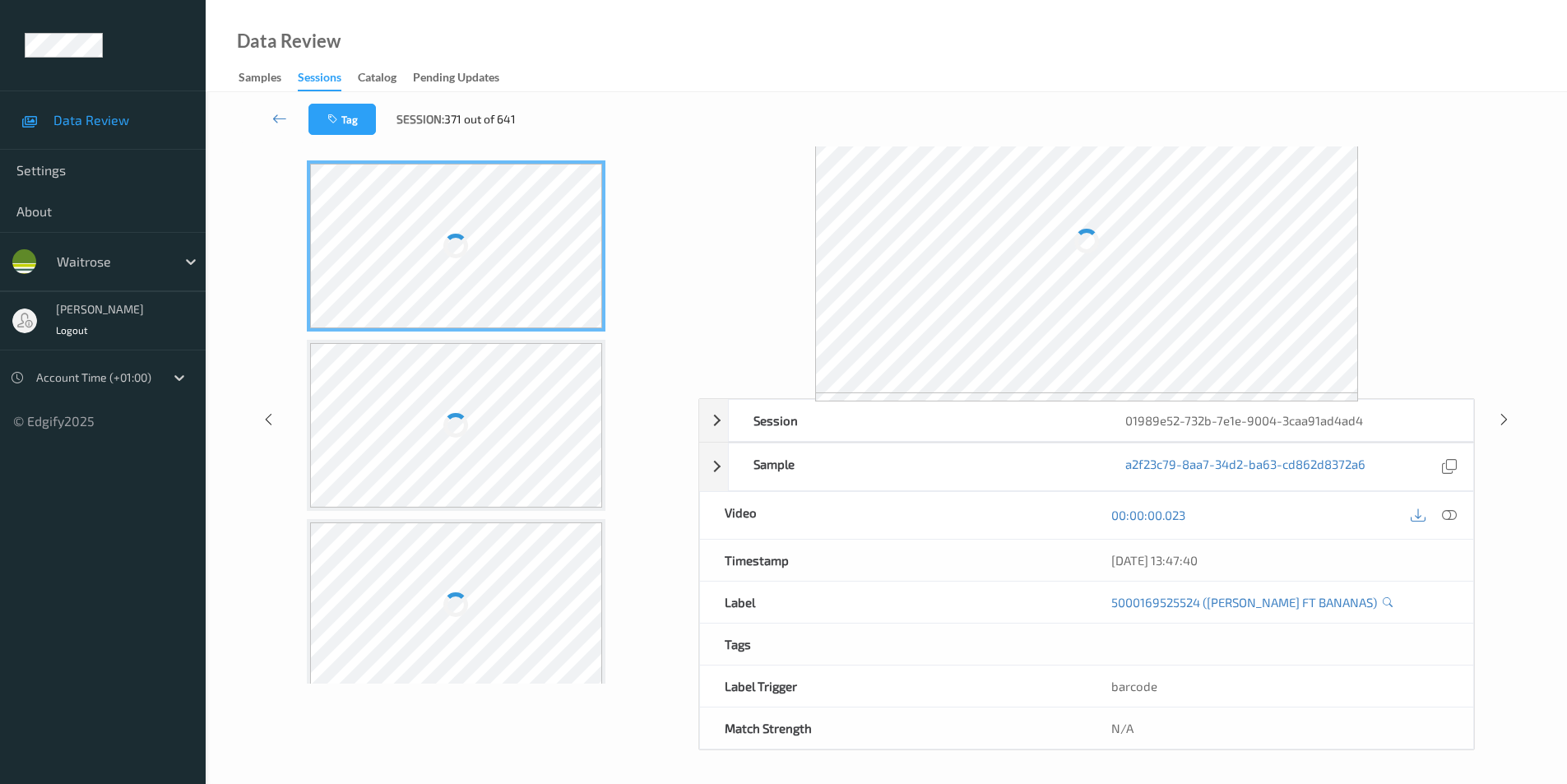
scroll to position [59, 0]
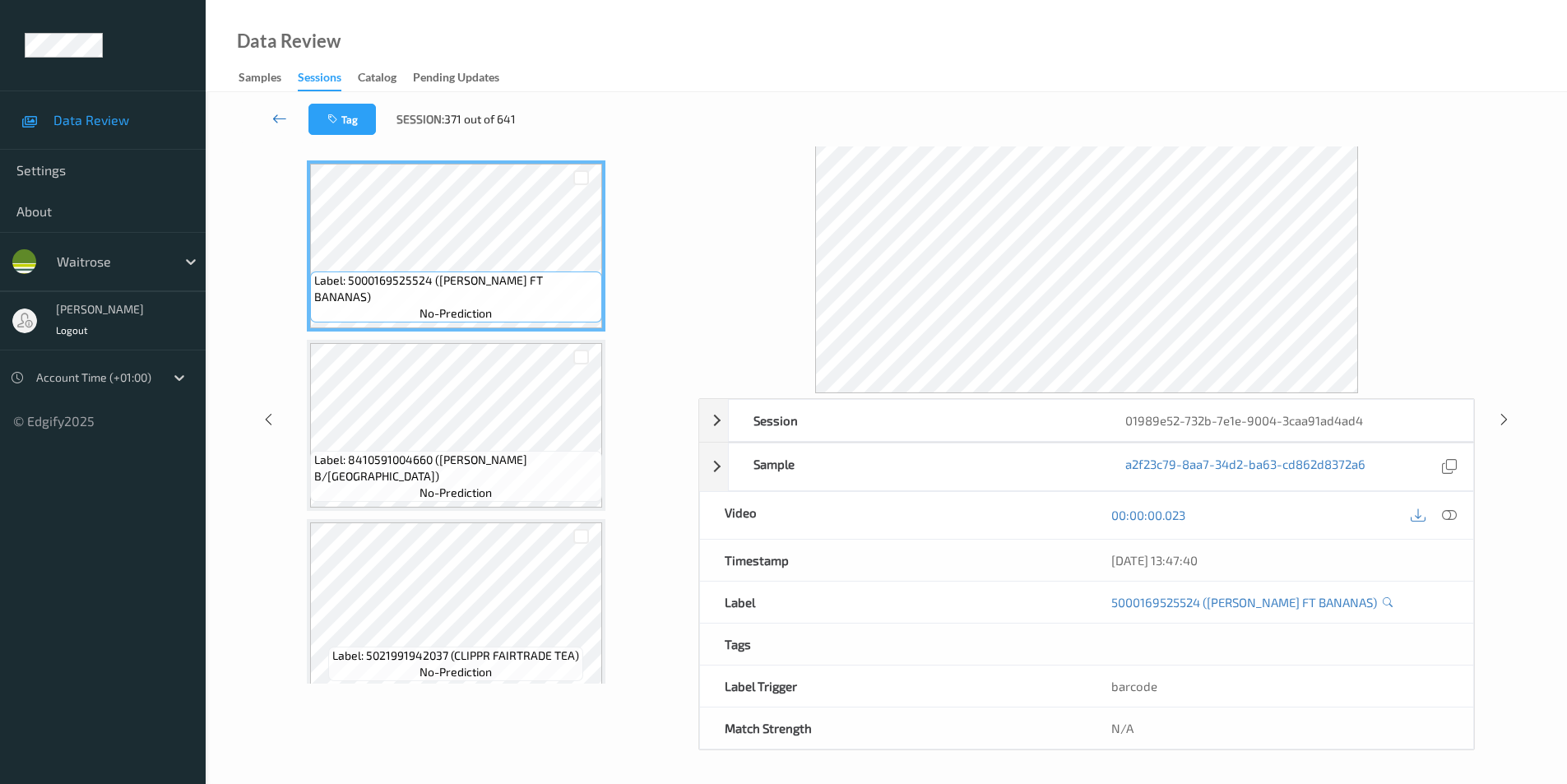
click at [273, 116] on icon at bounding box center [280, 118] width 15 height 17
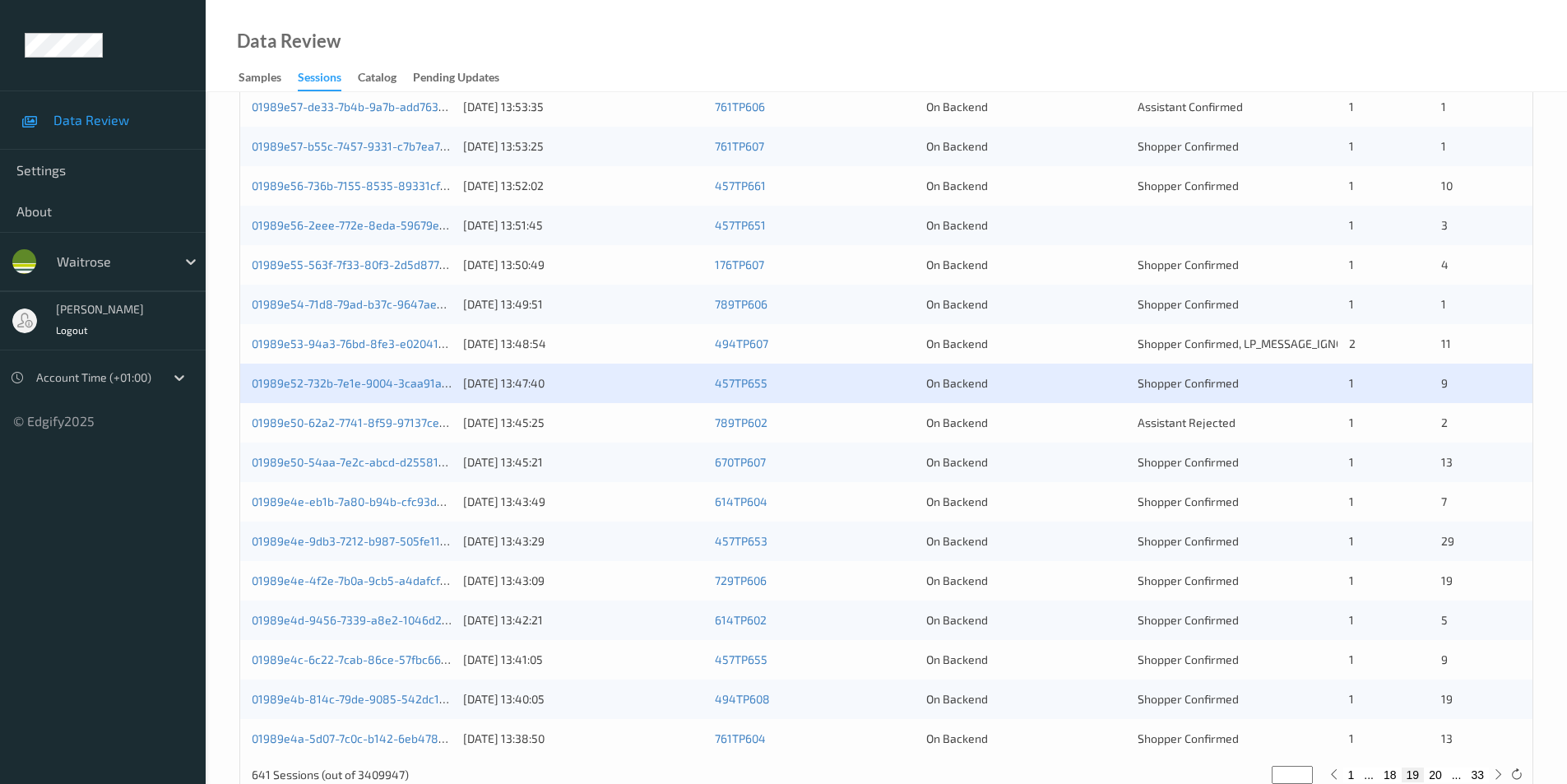
scroll to position [454, 0]
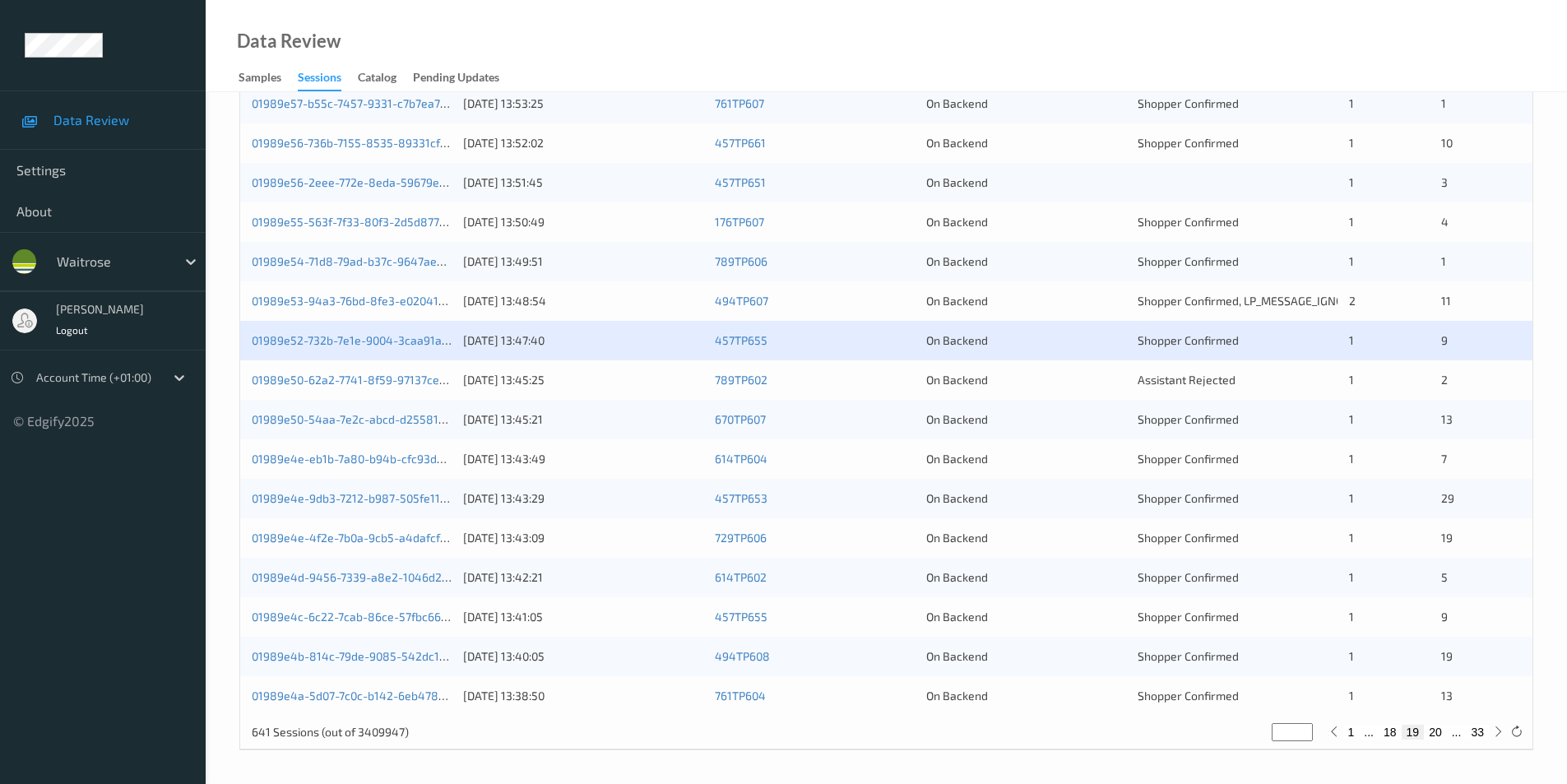
click at [1048, 378] on div "On Backend" at bounding box center [1027, 380] width 200 height 17
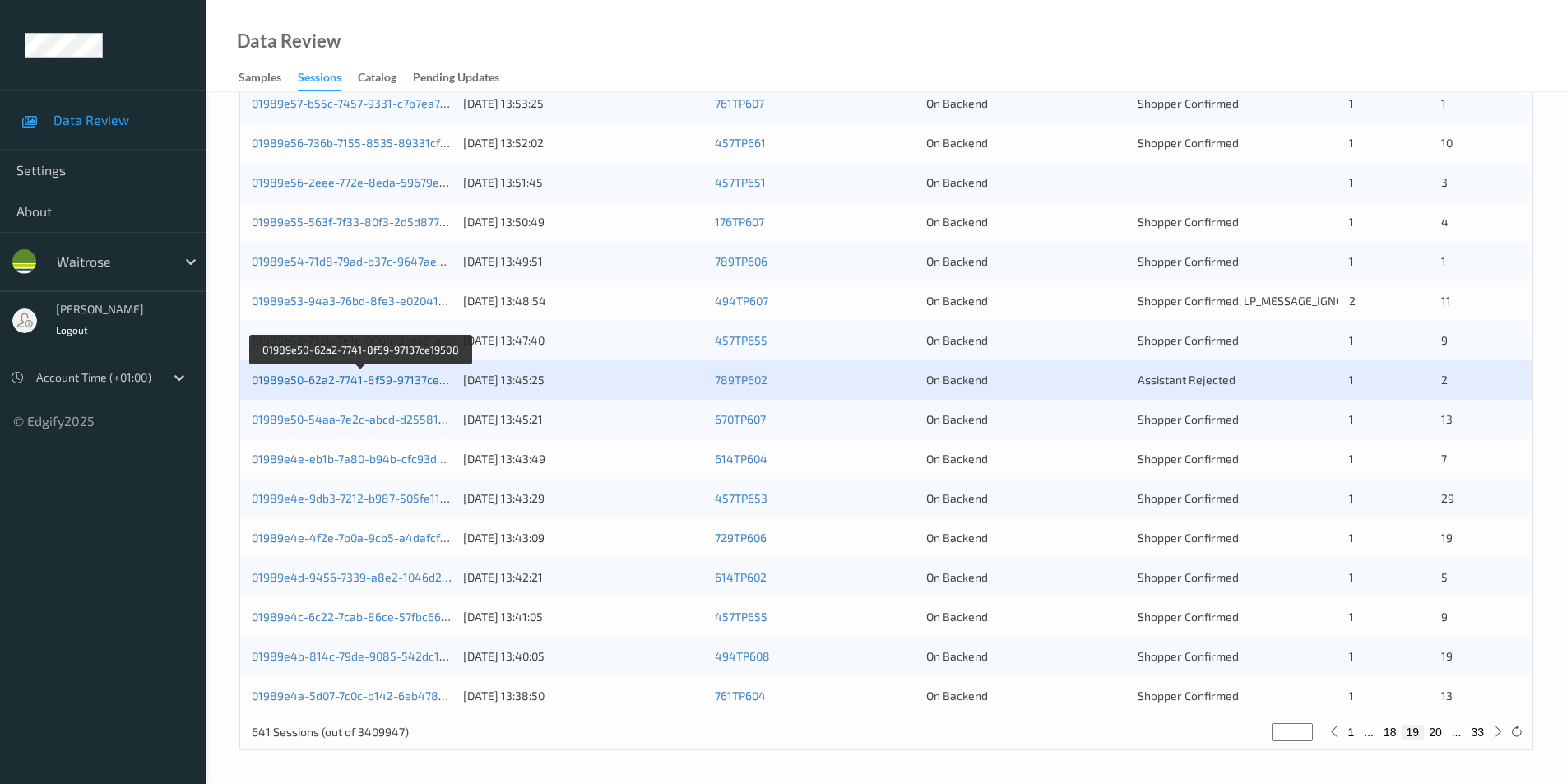
click at [339, 376] on link "01989e50-62a2-7741-8f59-97137ce19508" at bounding box center [361, 379] width 219 height 14
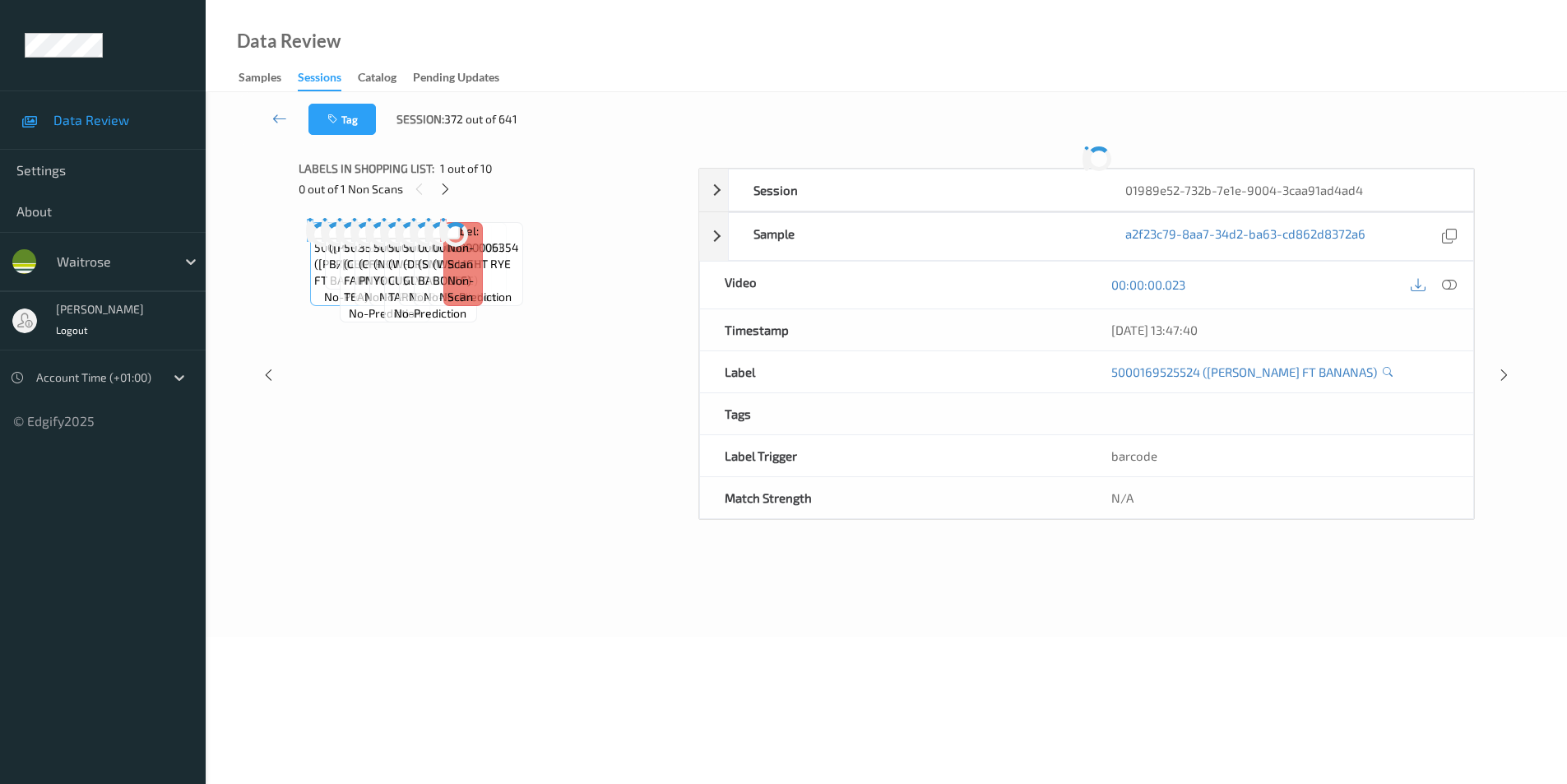
scroll to position [59, 0]
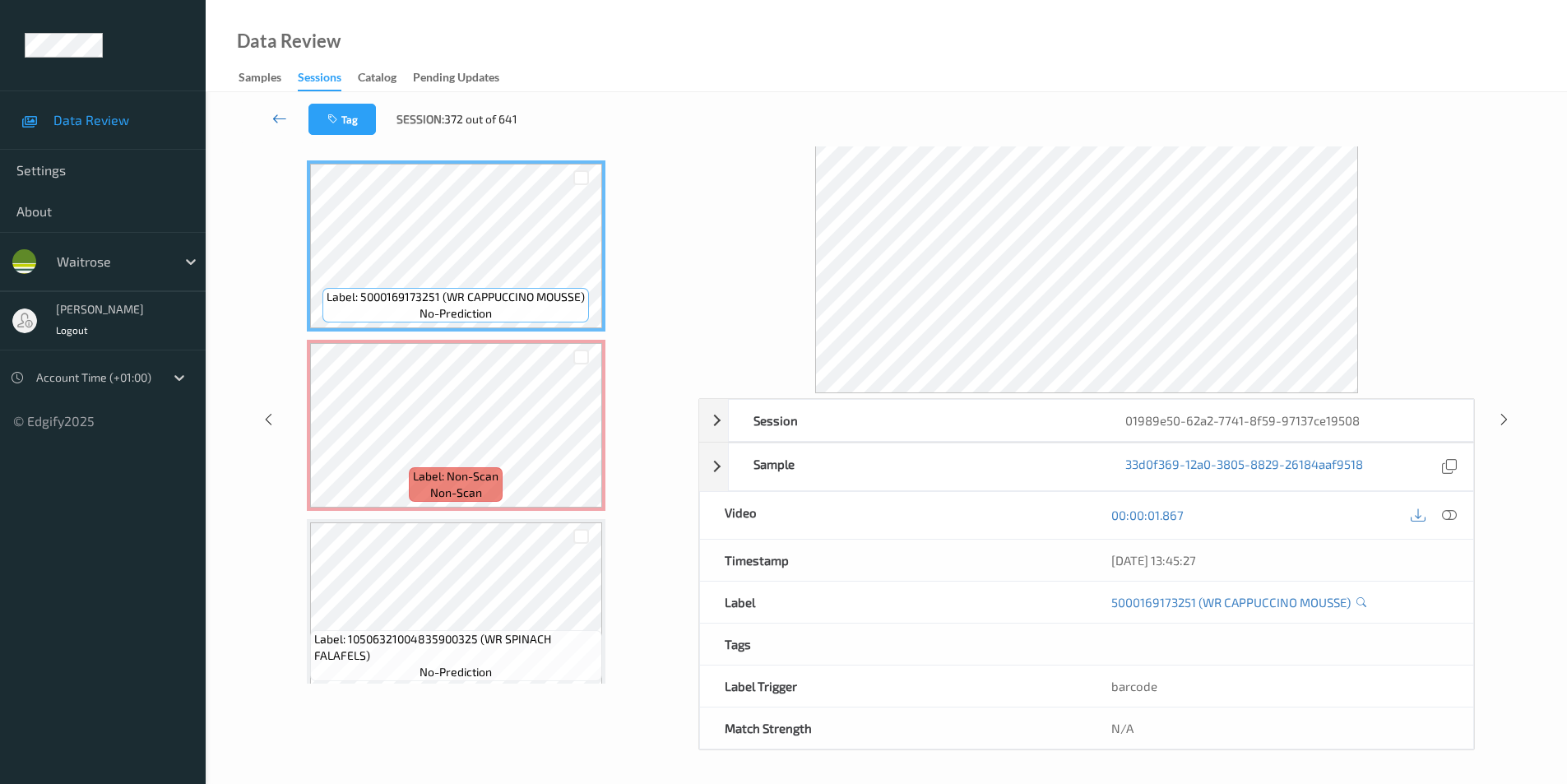
click at [272, 116] on link at bounding box center [280, 119] width 58 height 31
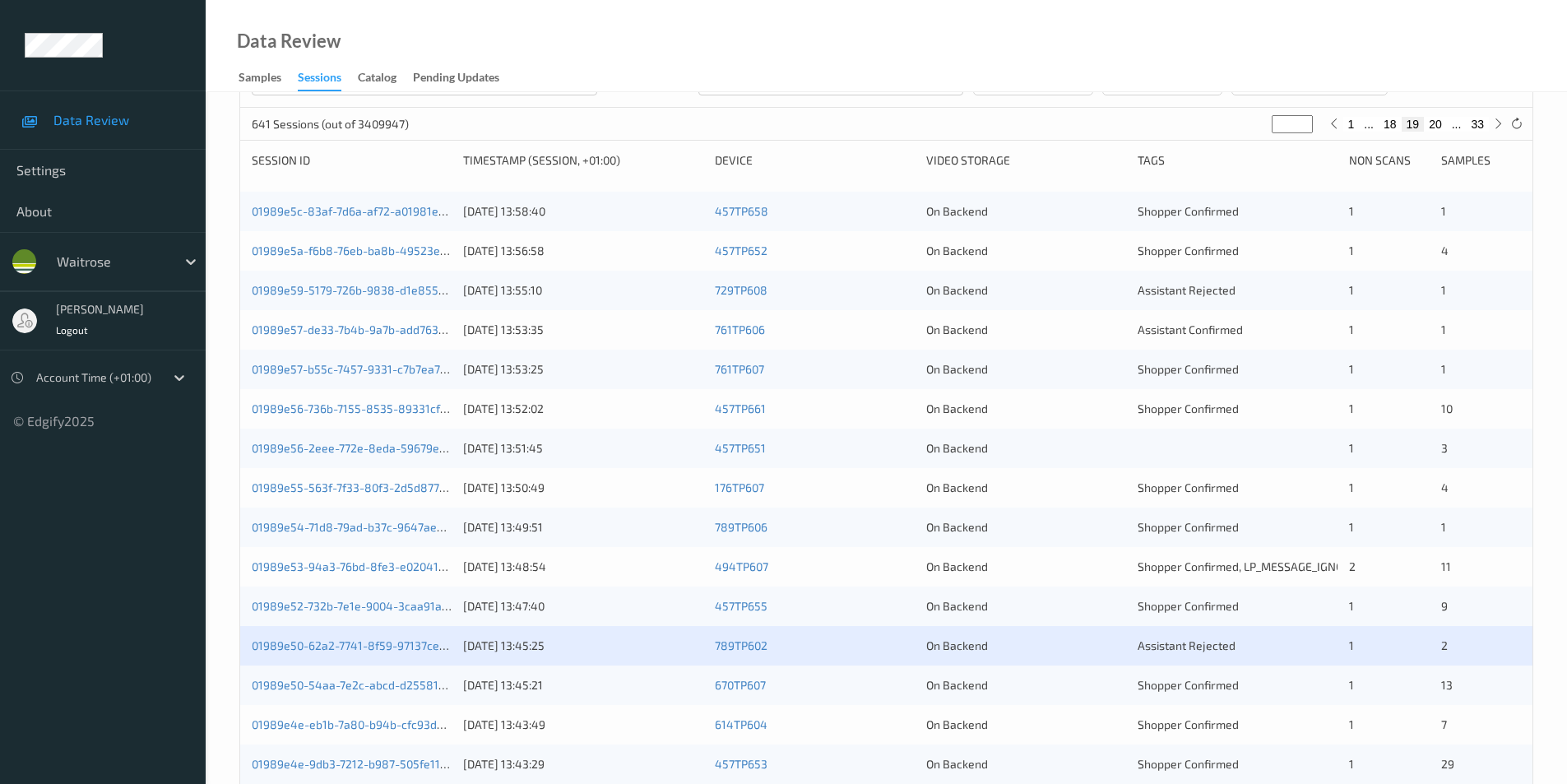
scroll to position [454, 0]
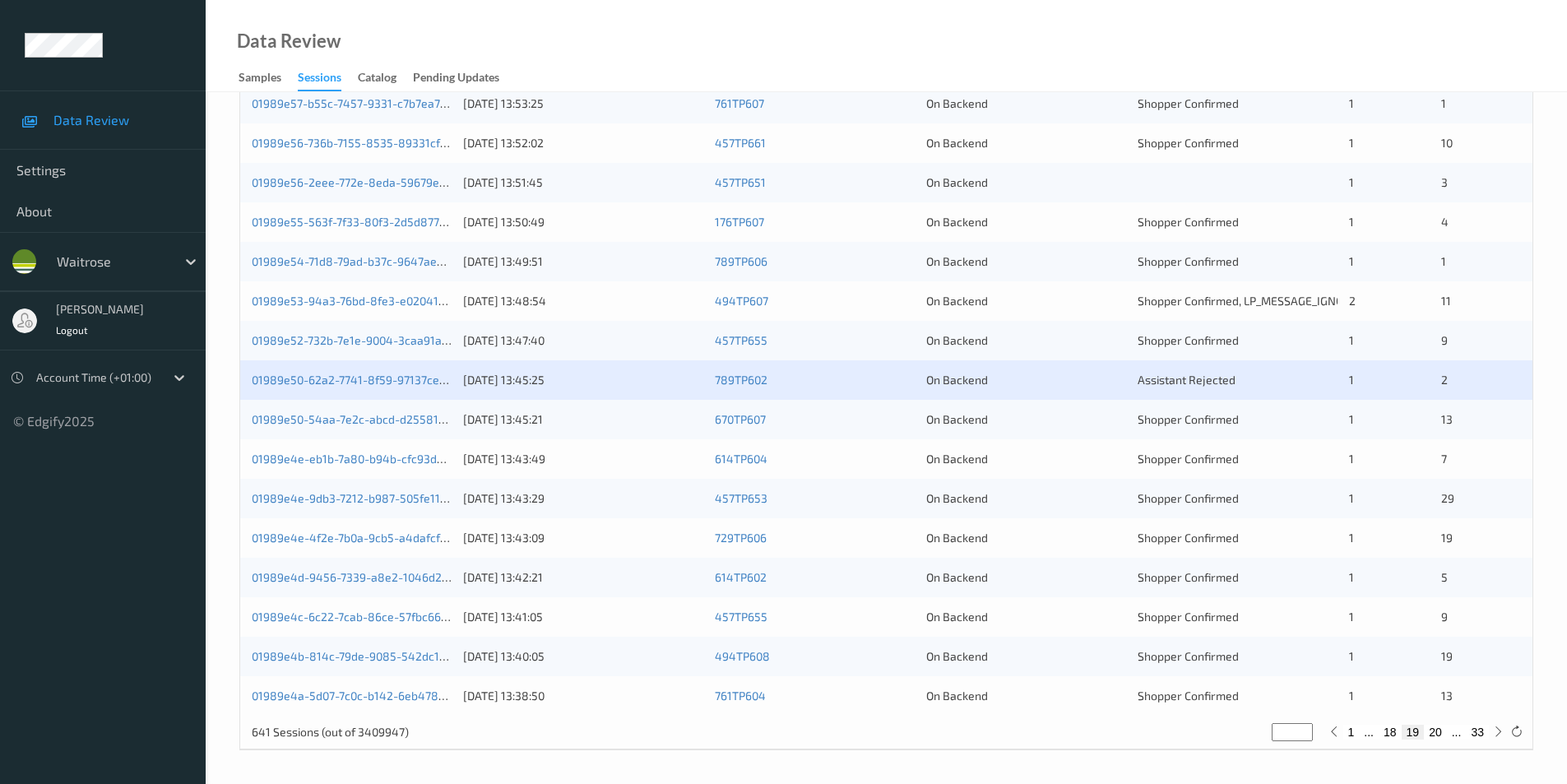
click at [1072, 426] on div "On Backend" at bounding box center [1027, 419] width 200 height 17
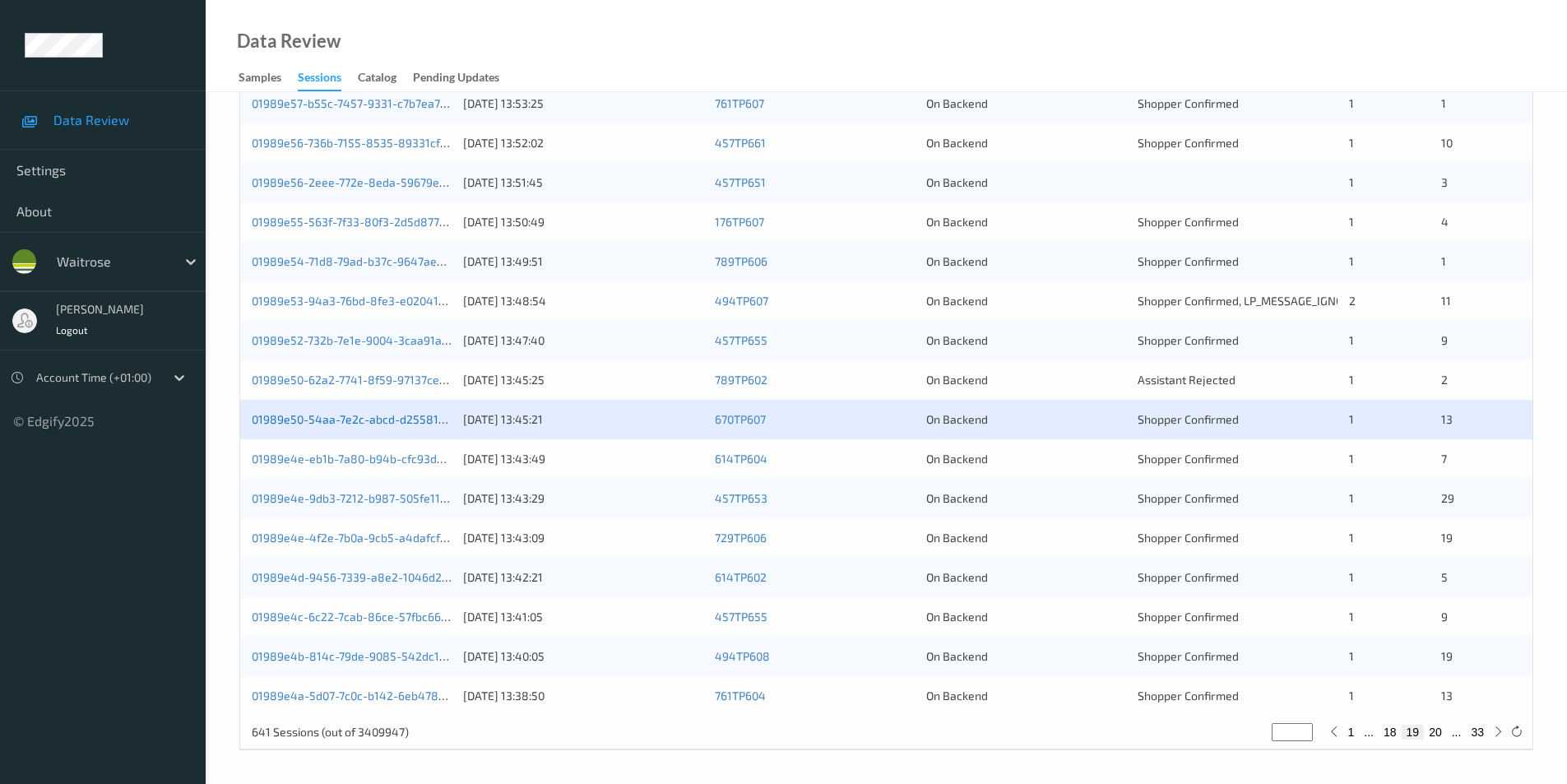
click at [377, 418] on link "01989e50-54aa-7e2c-abcd-d255812cf2c2" at bounding box center [362, 418] width 222 height 14
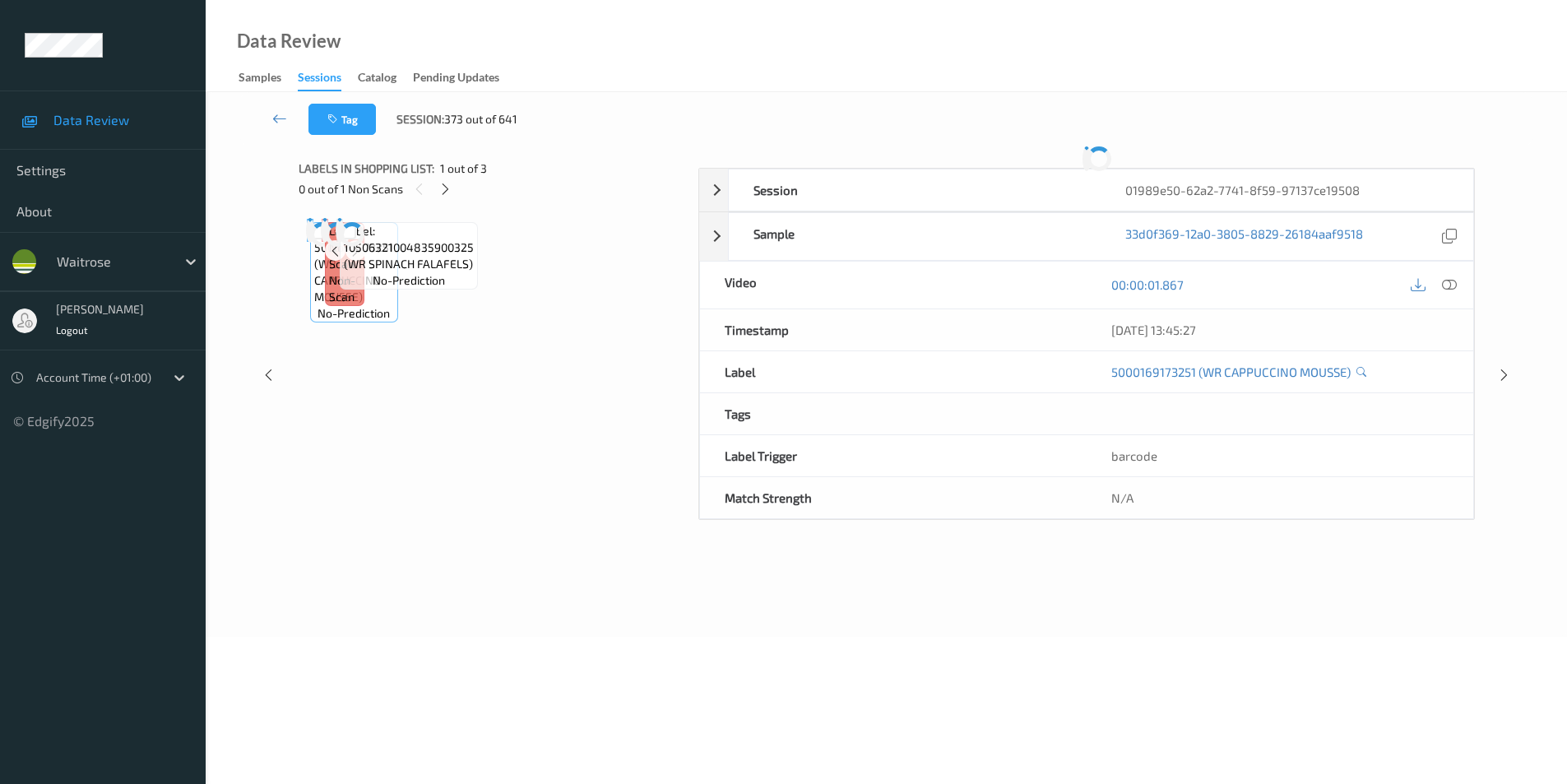
scroll to position [59, 0]
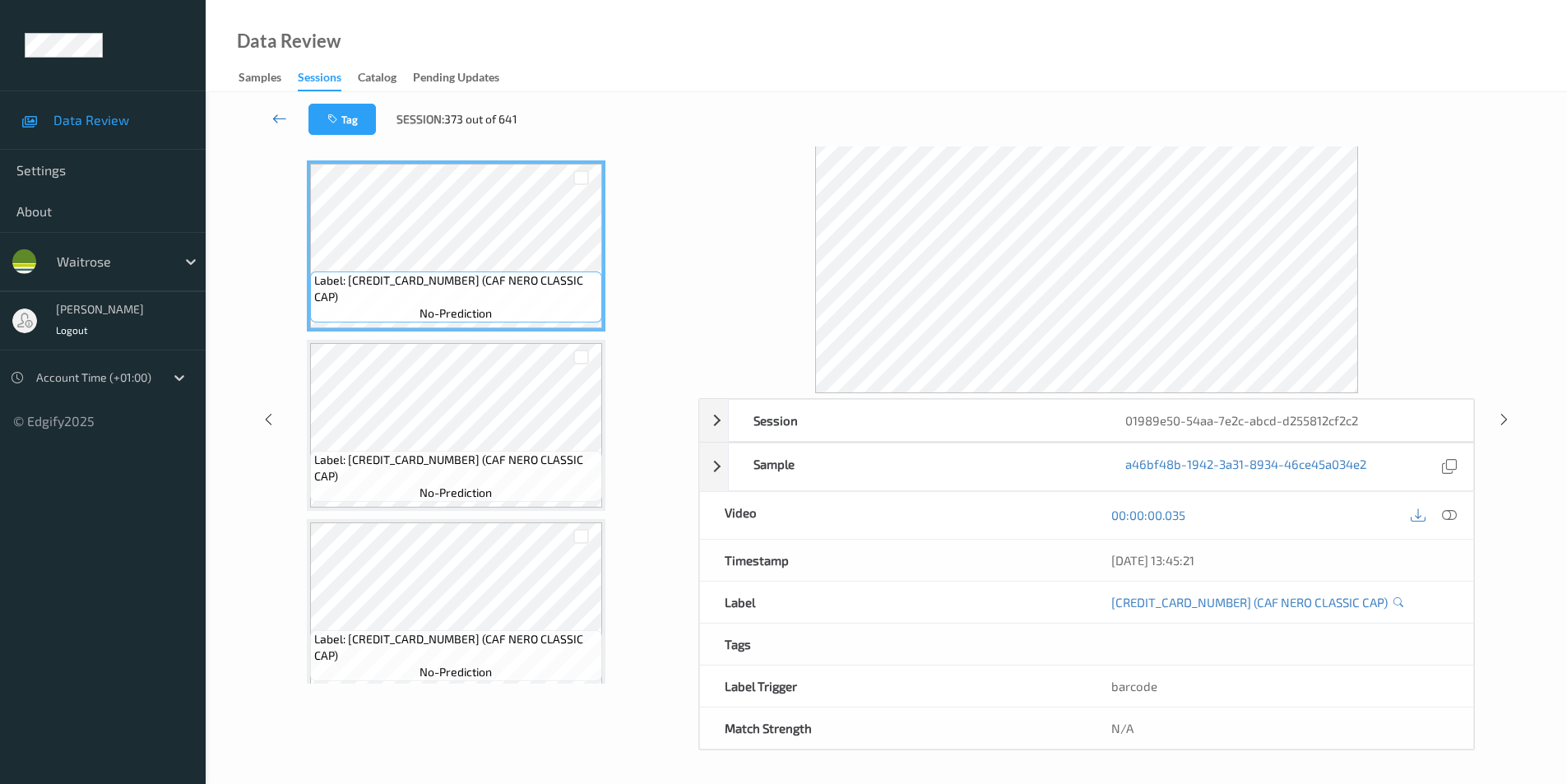
click at [275, 116] on icon at bounding box center [280, 118] width 15 height 17
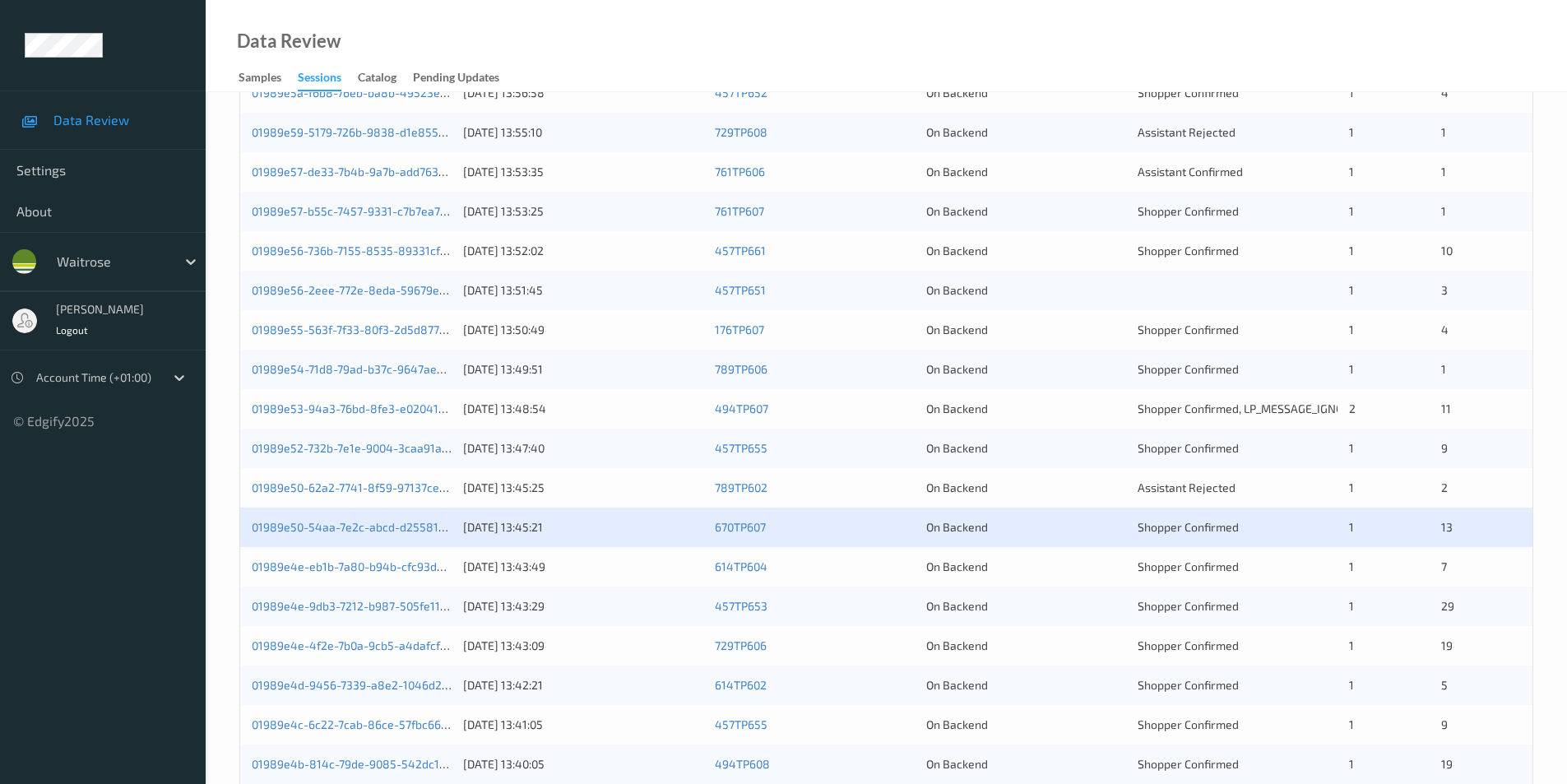
scroll to position [454, 0]
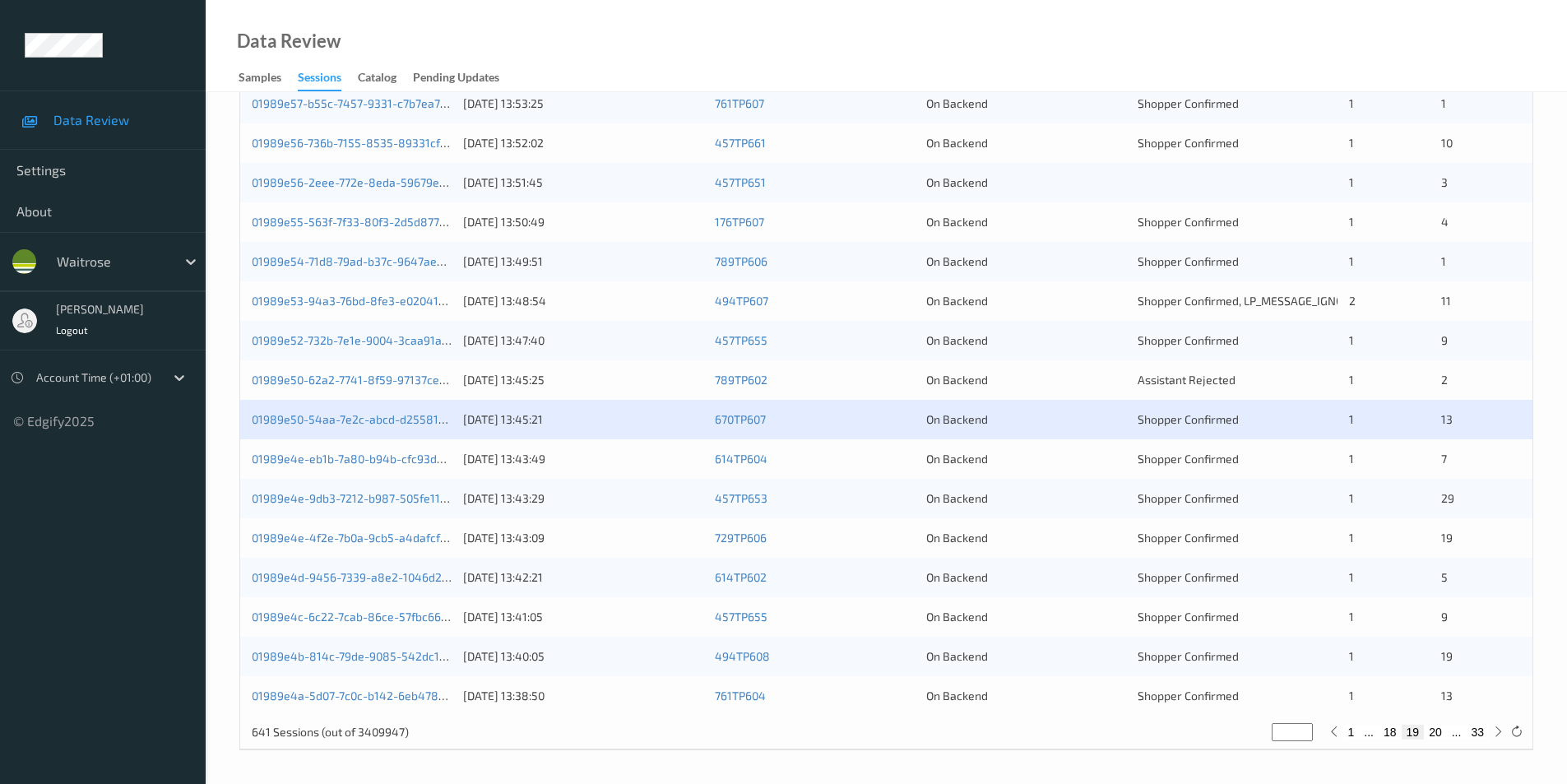
click at [1060, 458] on div "On Backend" at bounding box center [1027, 458] width 200 height 17
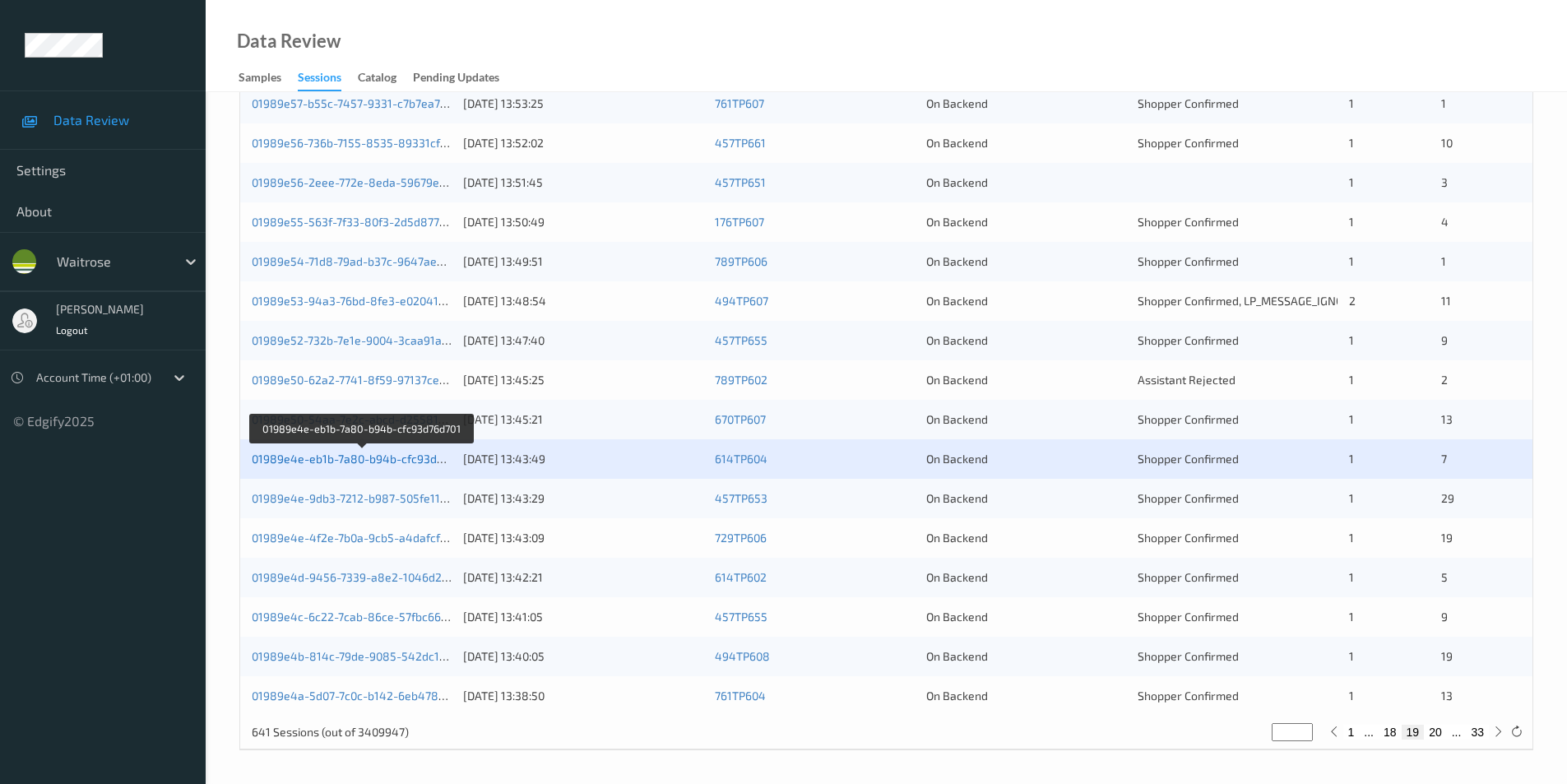
click at [384, 463] on link "01989e4e-eb1b-7a80-b94b-cfc93d76d701" at bounding box center [361, 458] width 221 height 14
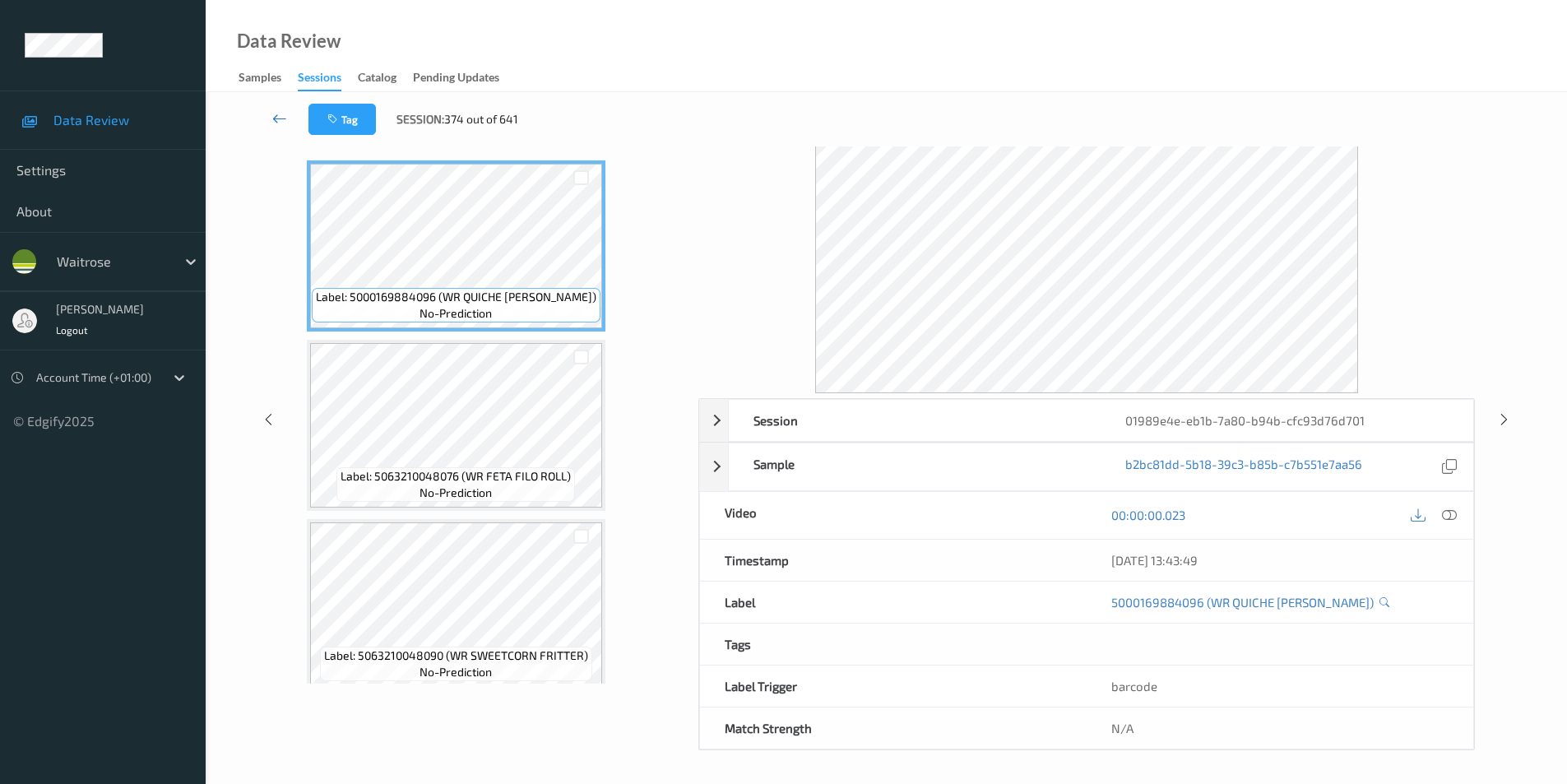
click at [274, 114] on icon at bounding box center [280, 118] width 15 height 17
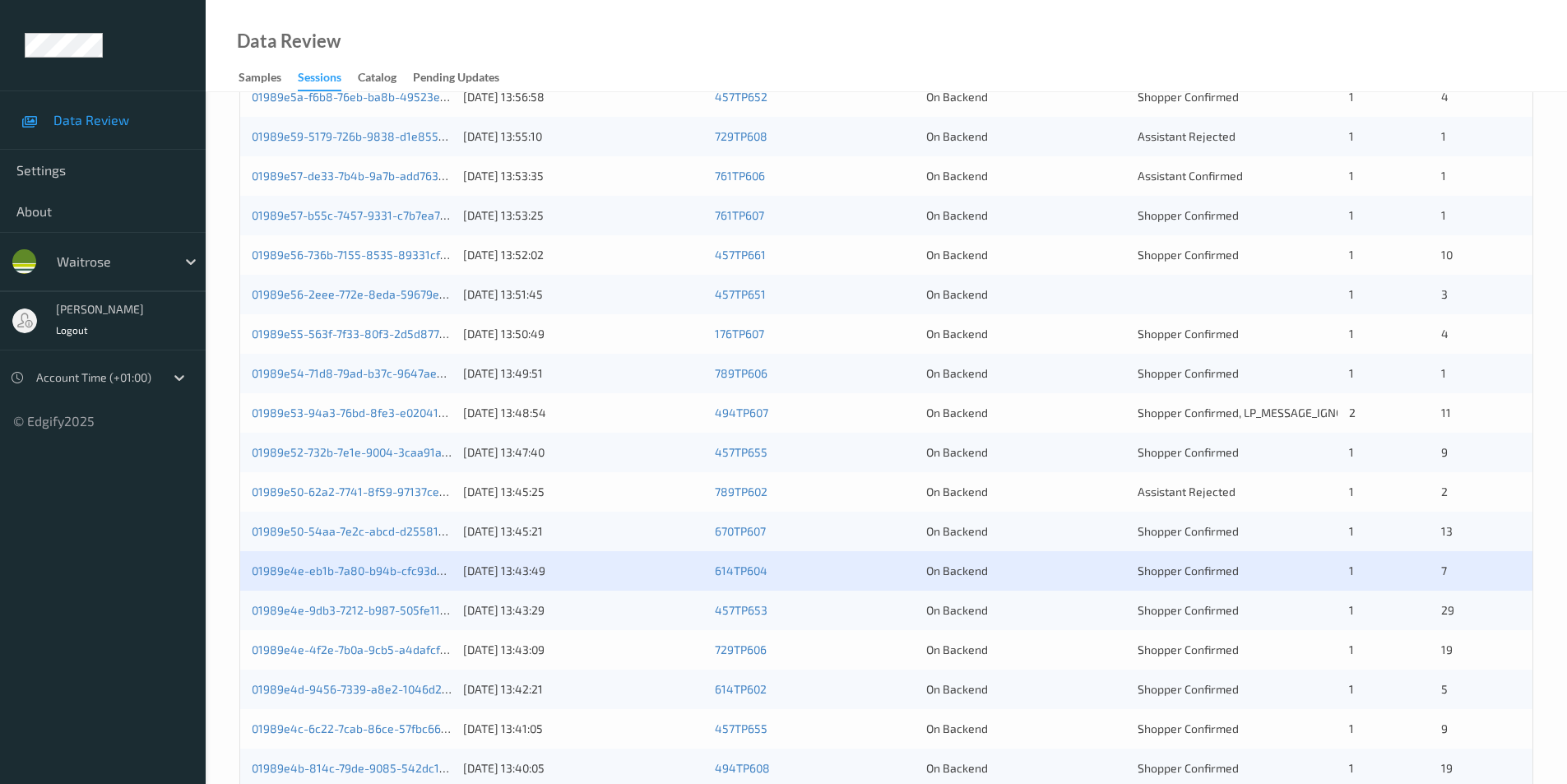
scroll to position [454, 0]
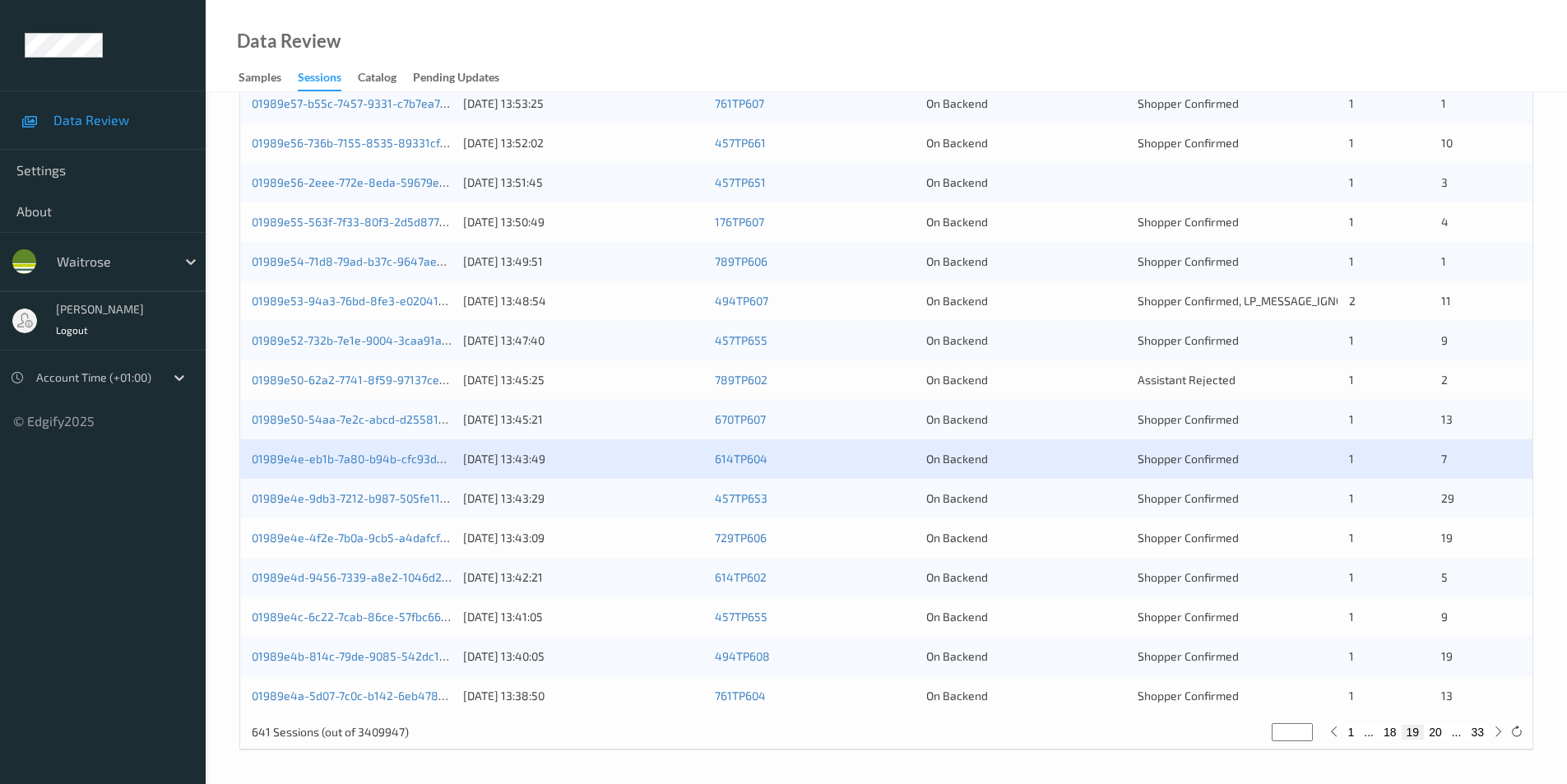
click at [1045, 506] on div "On Backend" at bounding box center [1027, 498] width 200 height 17
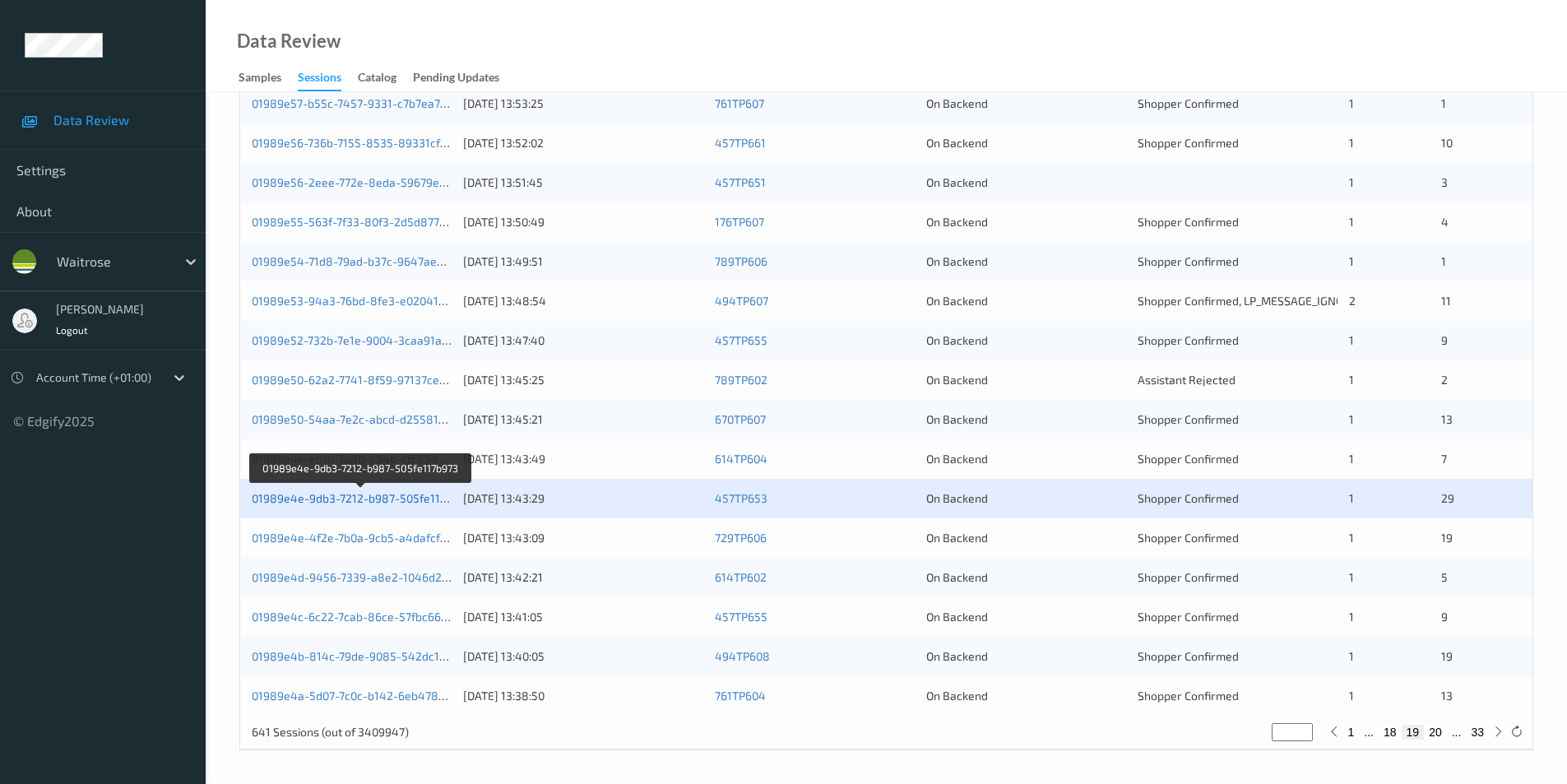
click at [410, 491] on link "01989e4e-9db3-7212-b987-505fe117b973" at bounding box center [361, 497] width 219 height 14
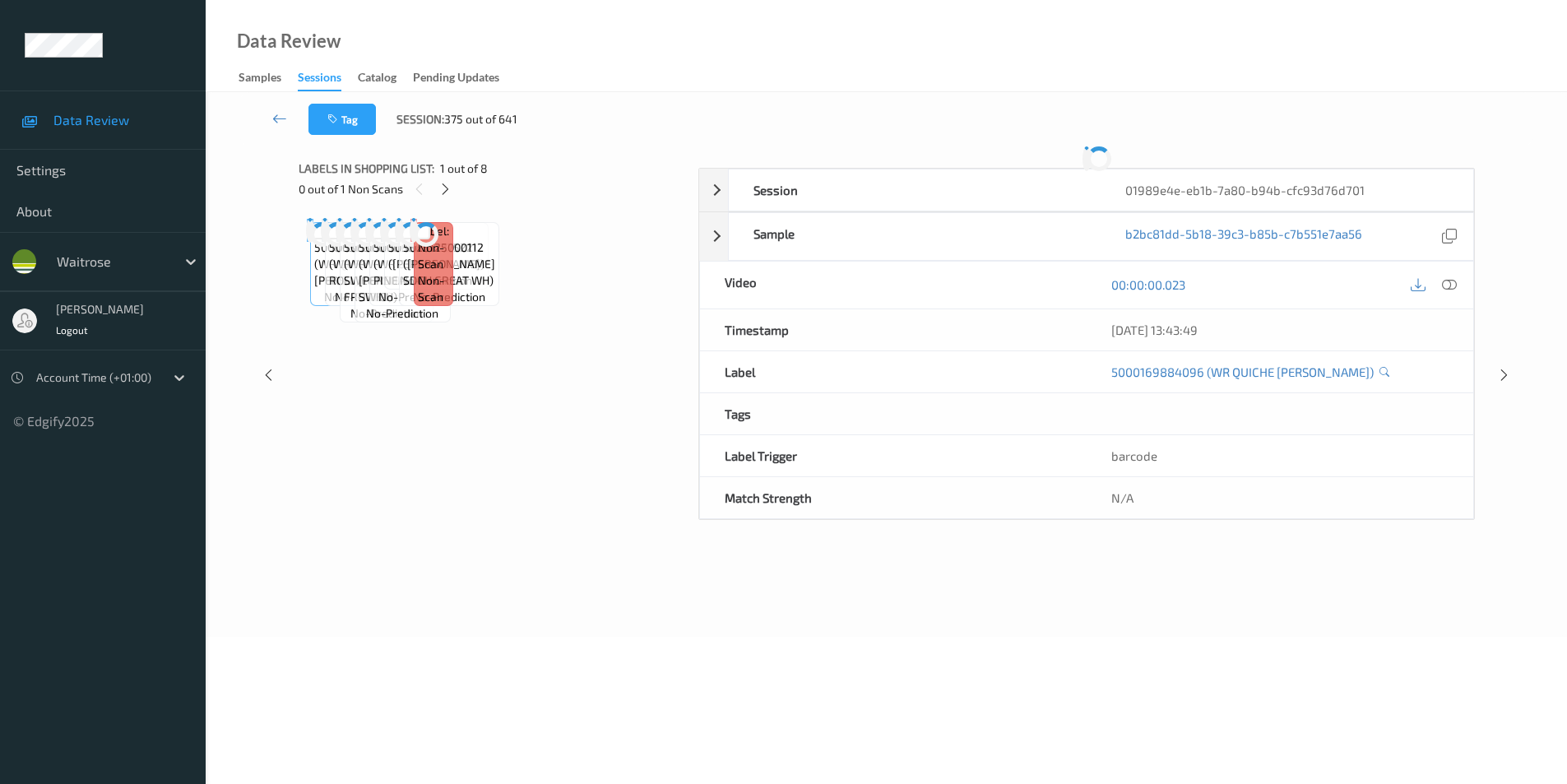
scroll to position [59, 0]
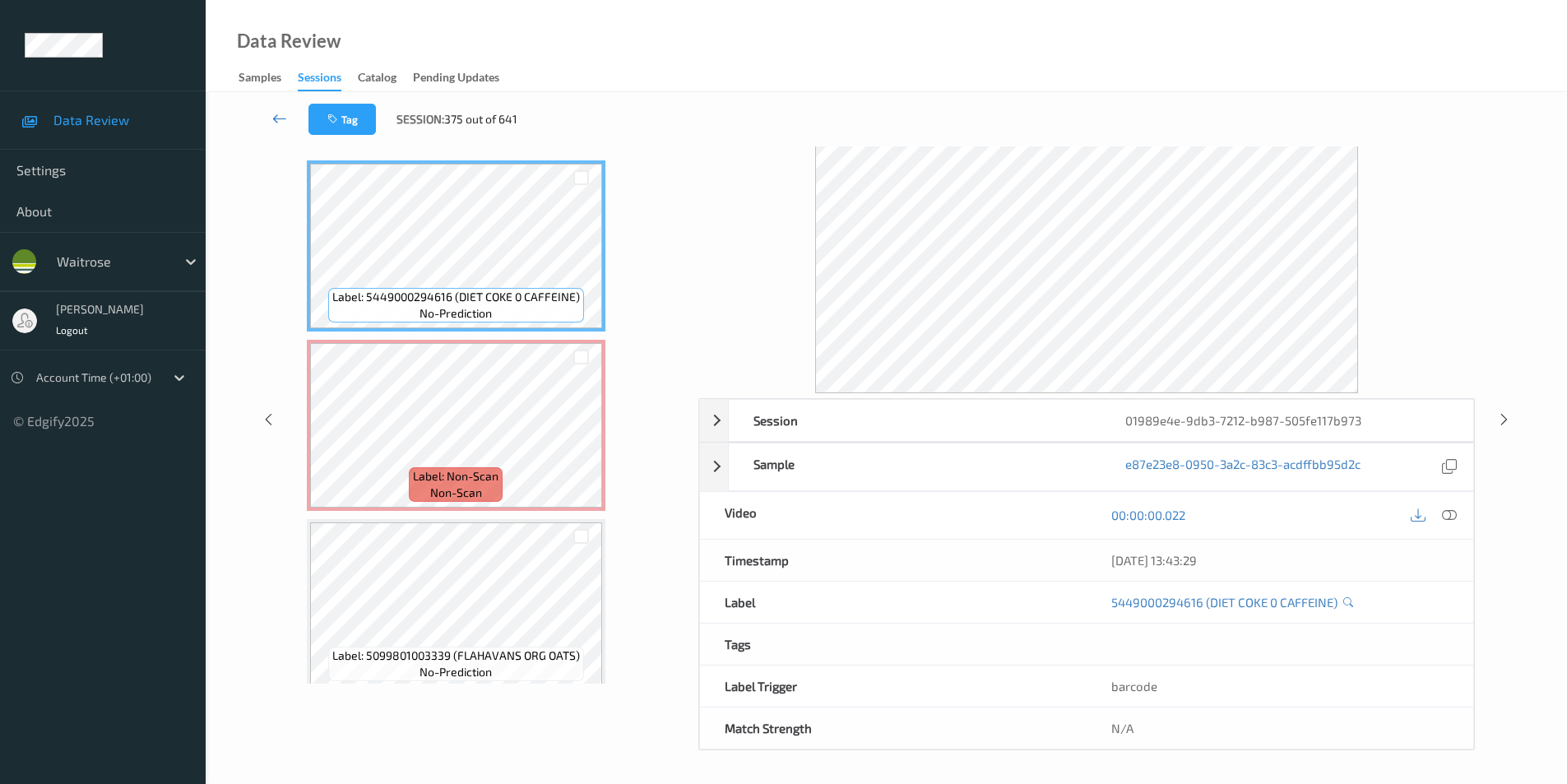
click at [274, 115] on icon at bounding box center [280, 118] width 15 height 17
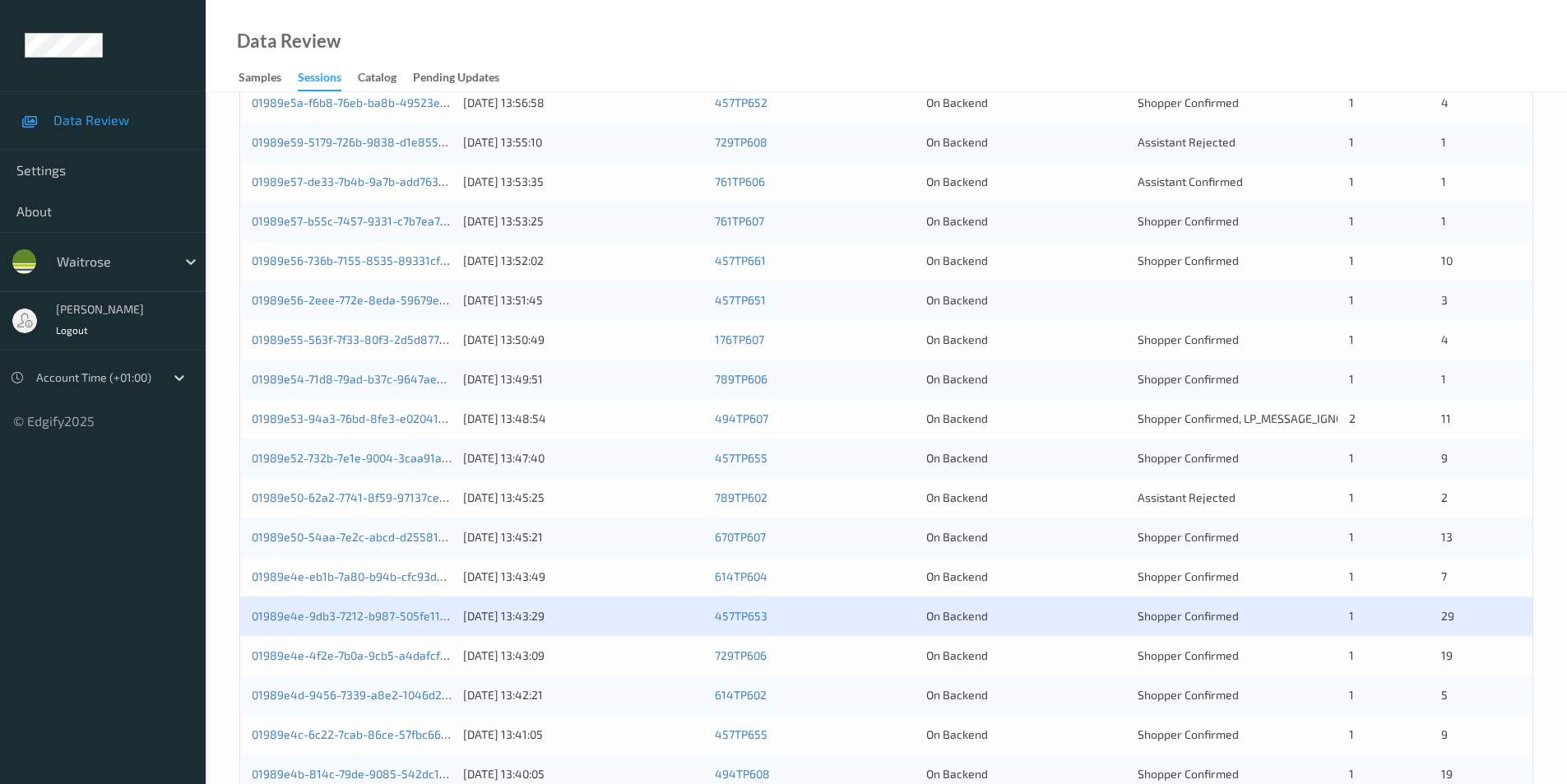
scroll to position [454, 0]
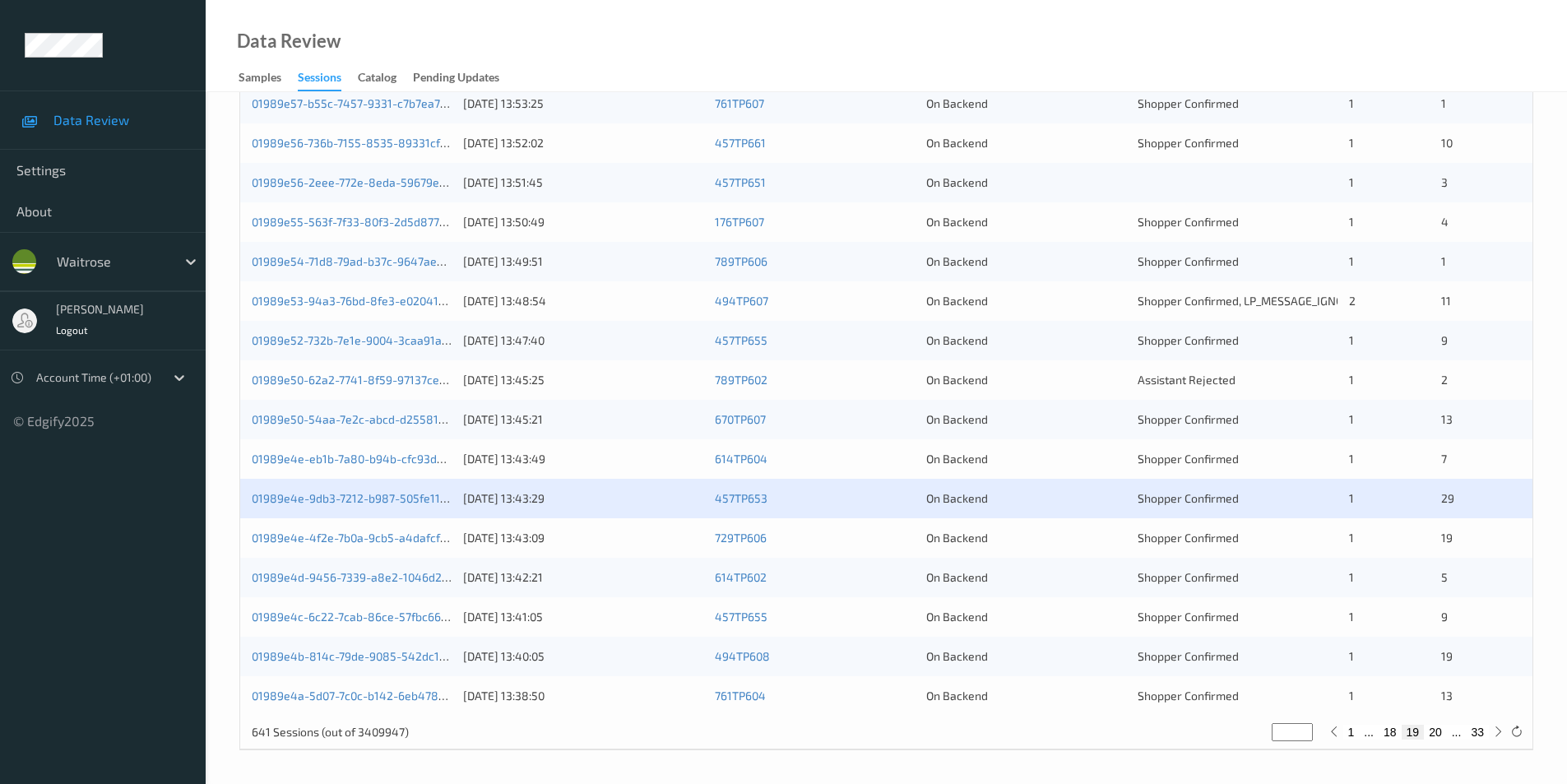
click at [1067, 528] on div "01989e4e-4f2e-7b0a-9cb5-a4dafcf6c5d8 12/08/2025 13:43:09 729TP606 On Backend Sh…" at bounding box center [886, 537] width 1293 height 39
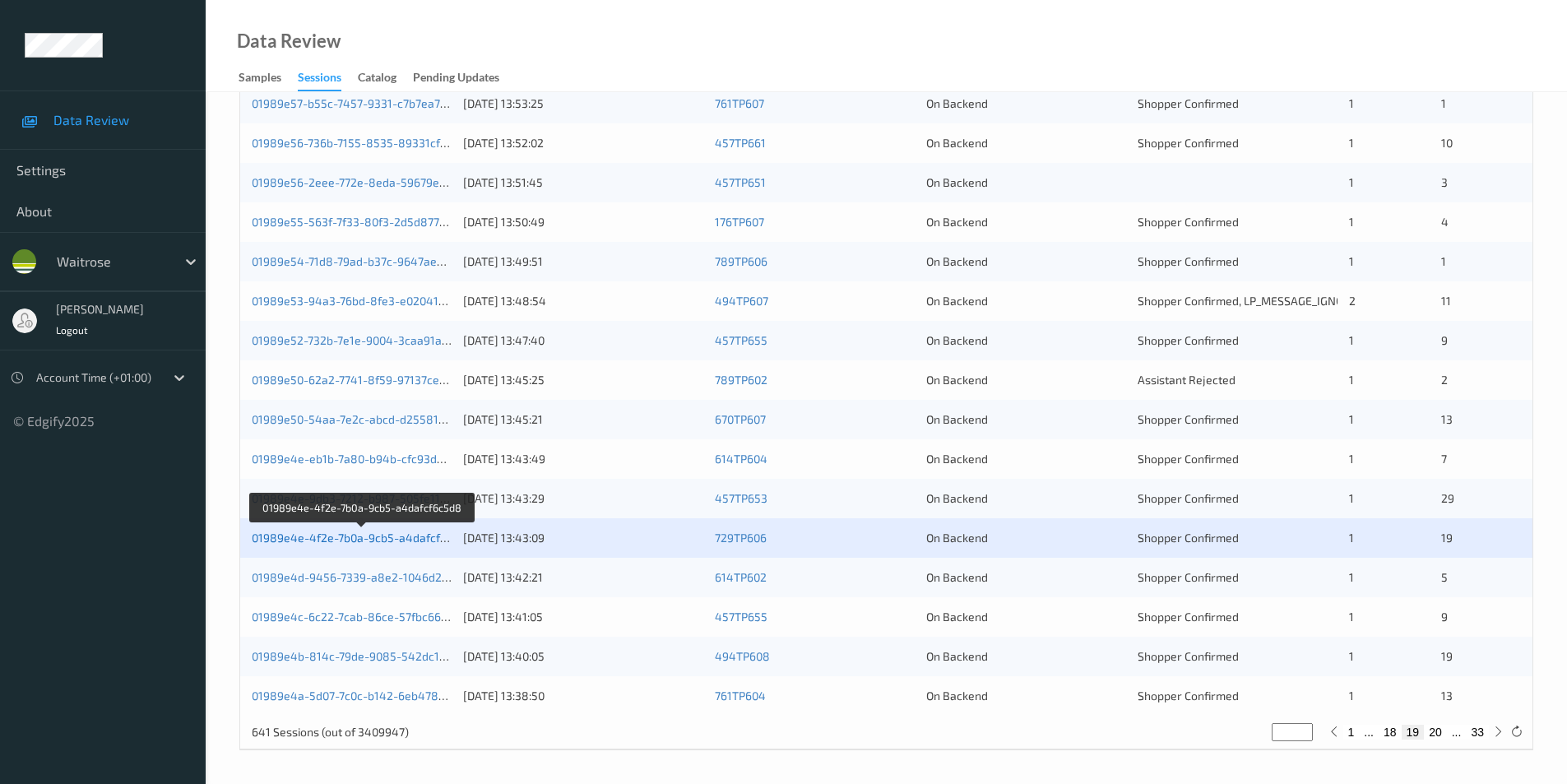
click at [361, 537] on link "01989e4e-4f2e-7b0a-9cb5-a4dafcf6c5d8" at bounding box center [361, 536] width 221 height 14
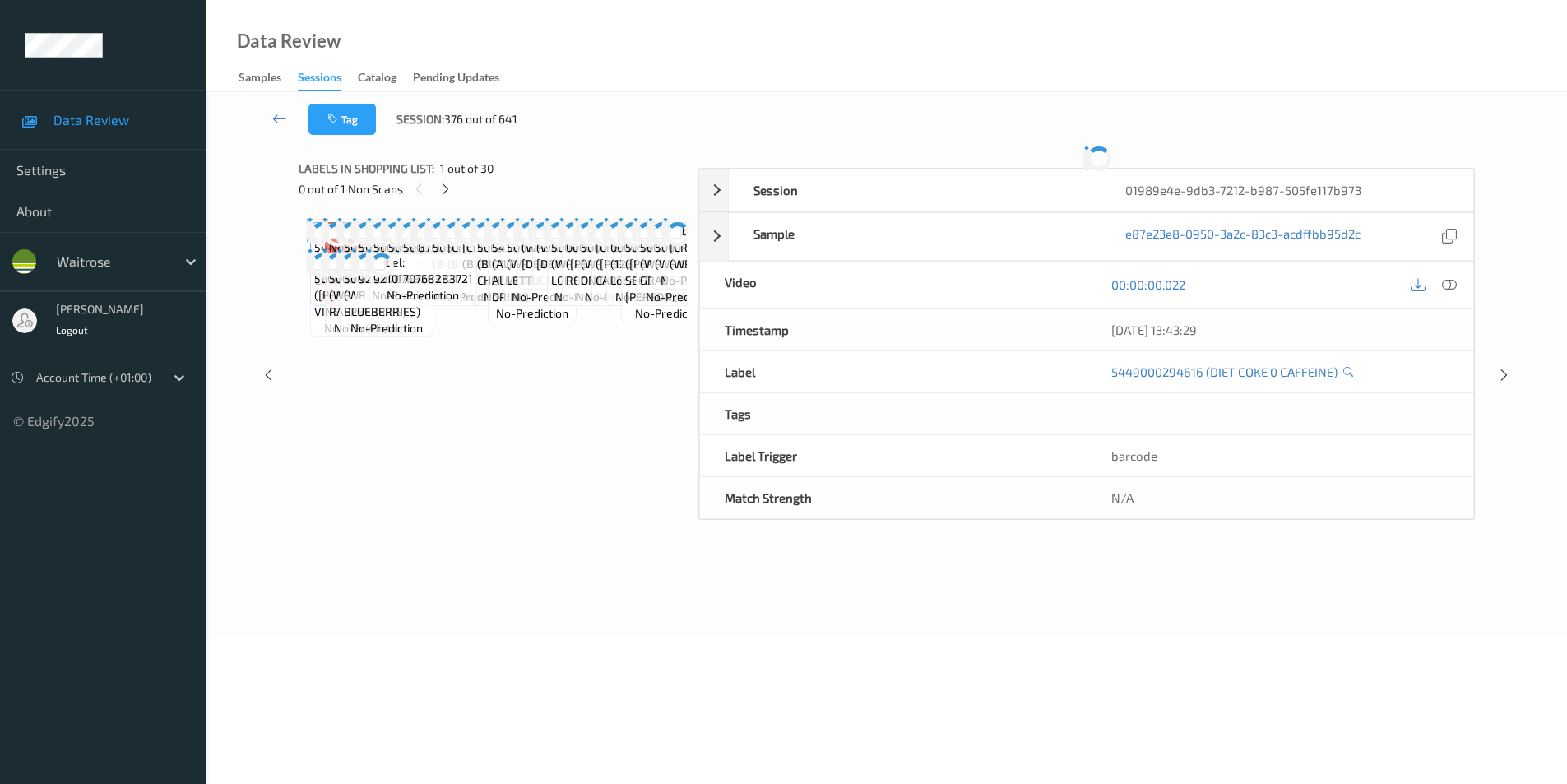
scroll to position [59, 0]
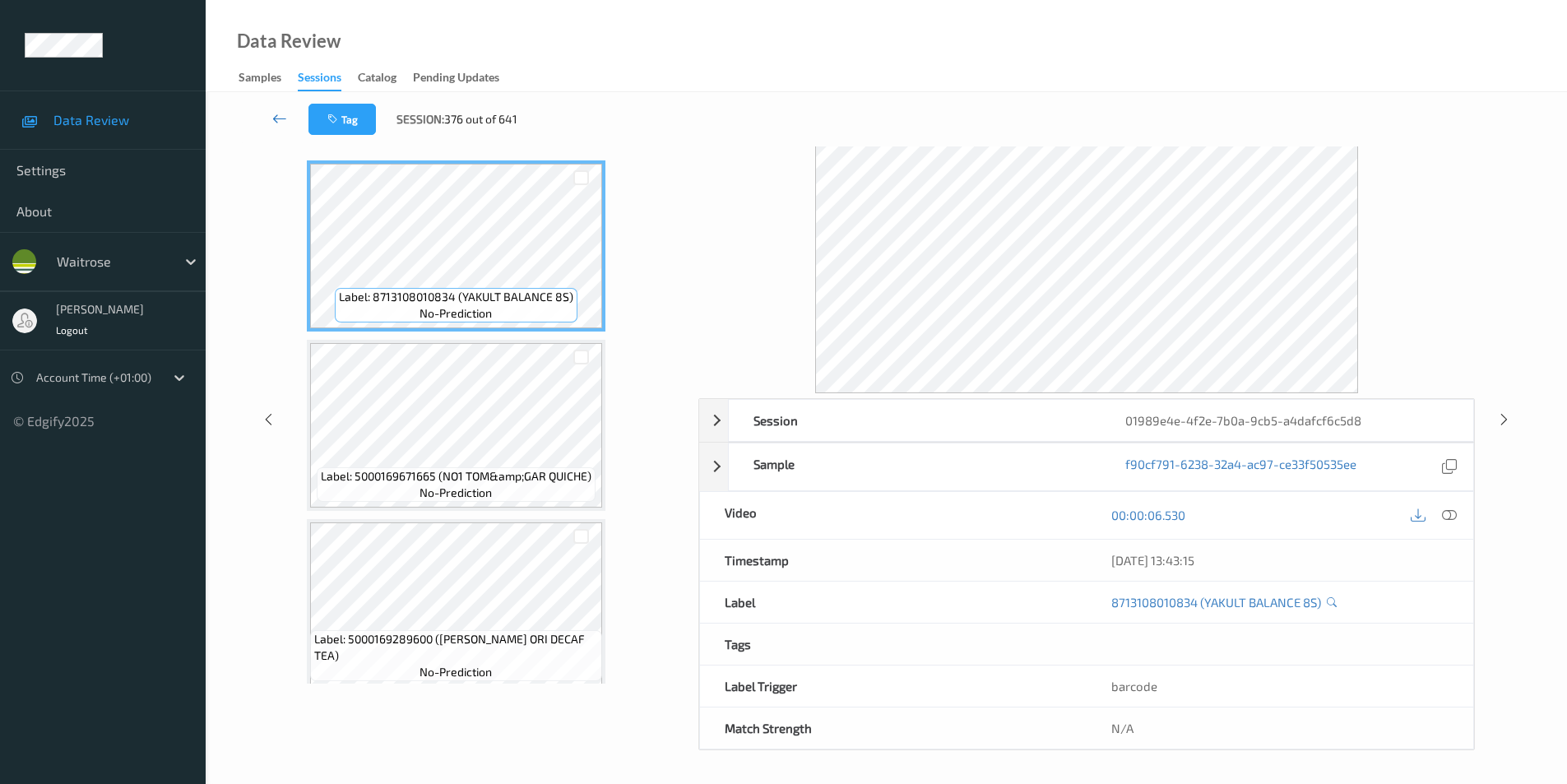
click at [283, 115] on icon at bounding box center [280, 118] width 15 height 17
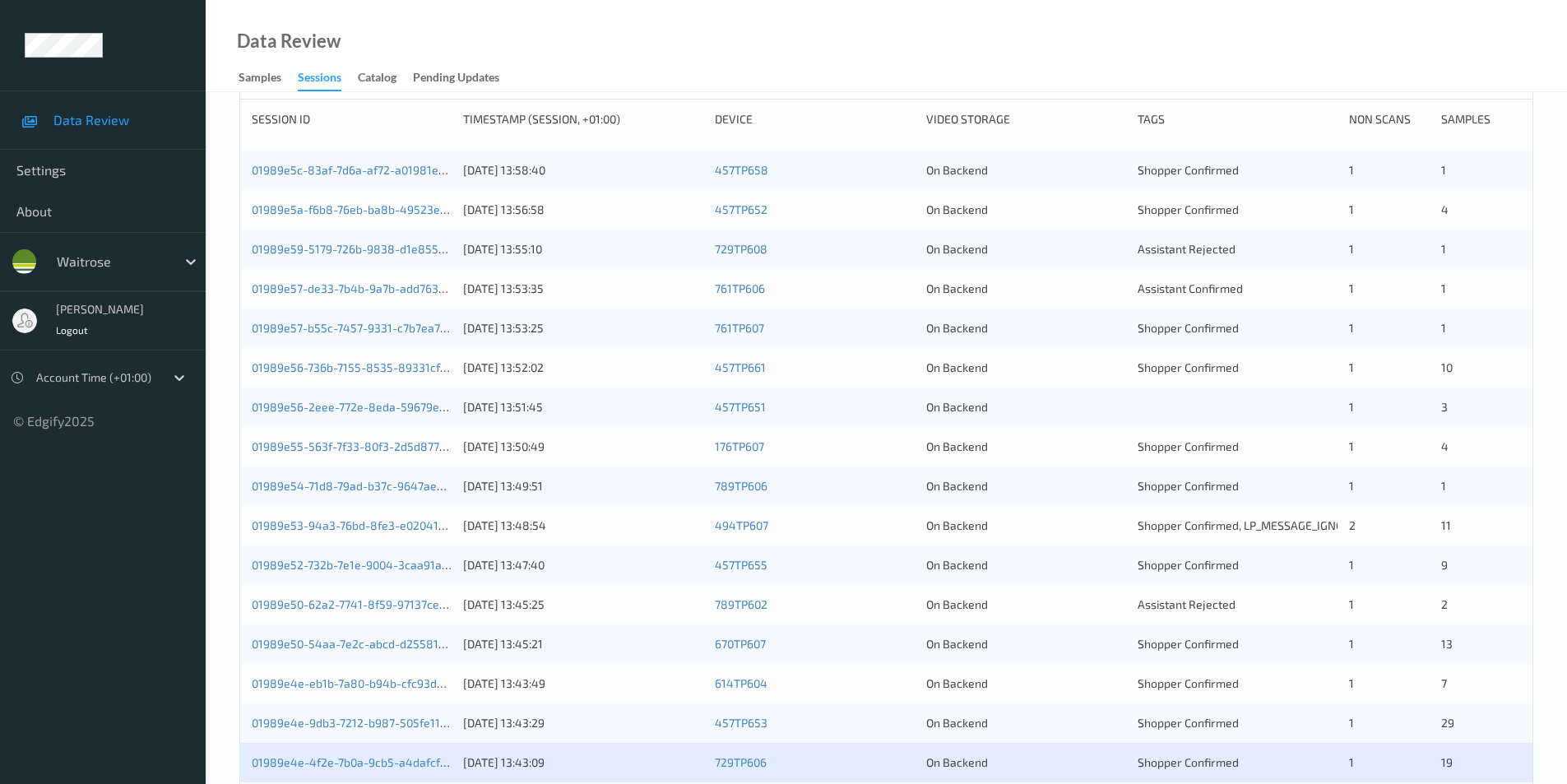
scroll to position [454, 0]
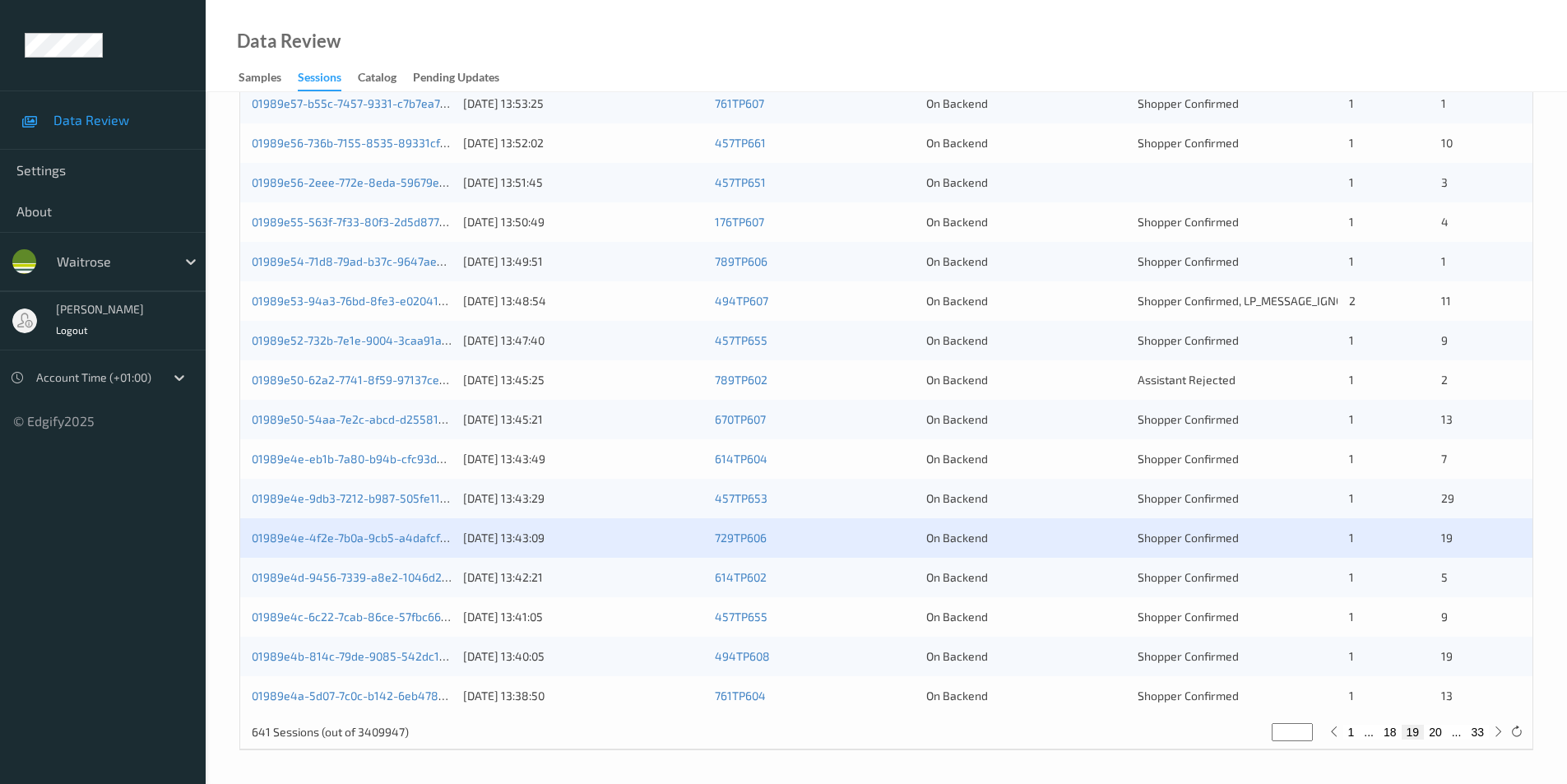
click at [1102, 579] on div "On Backend" at bounding box center [1027, 578] width 200 height 17
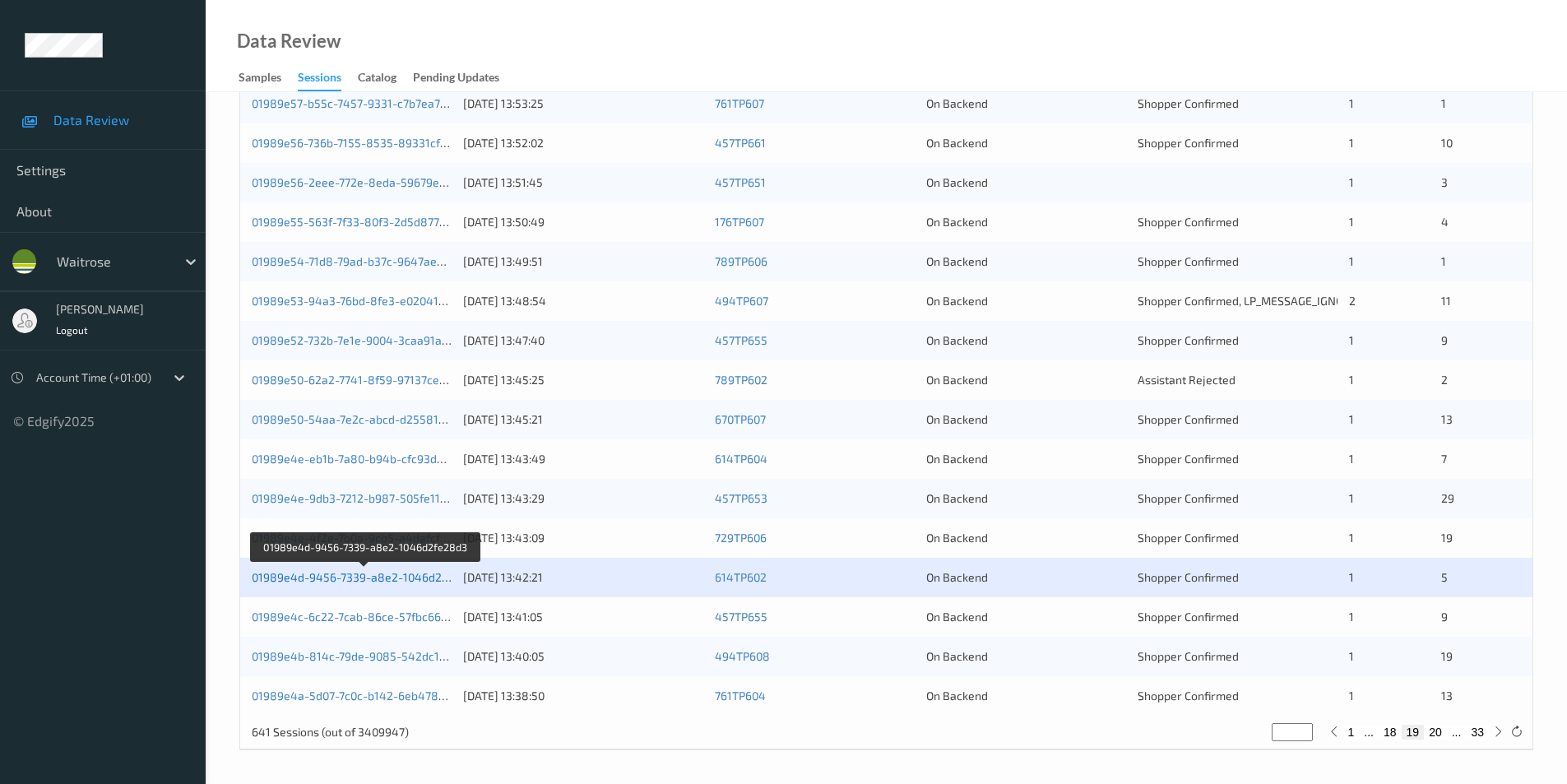
click at [379, 574] on link "01989e4d-9456-7339-a8e2-1046d2fe28d3" at bounding box center [365, 576] width 228 height 14
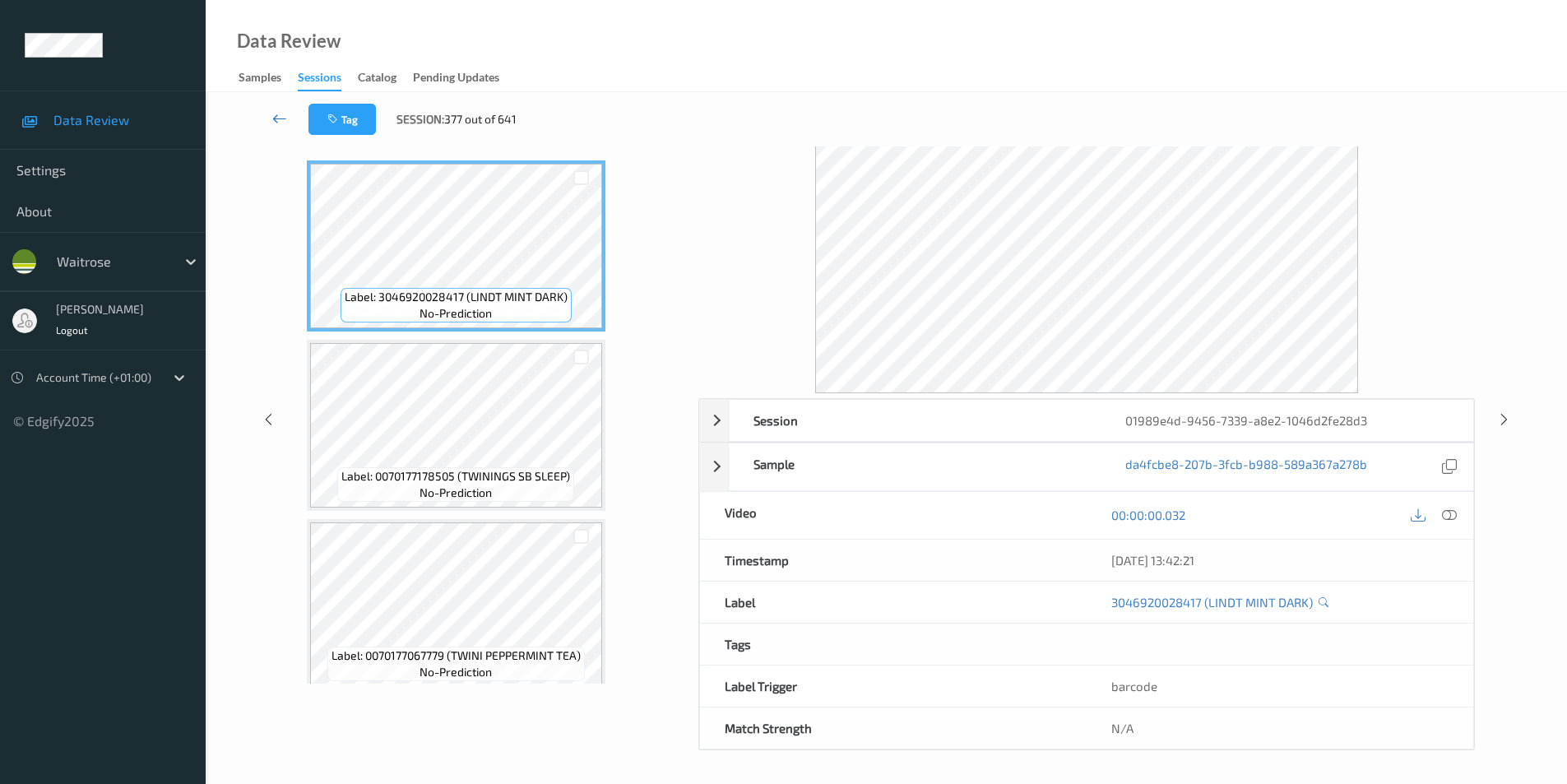
click at [272, 111] on icon at bounding box center [280, 118] width 15 height 17
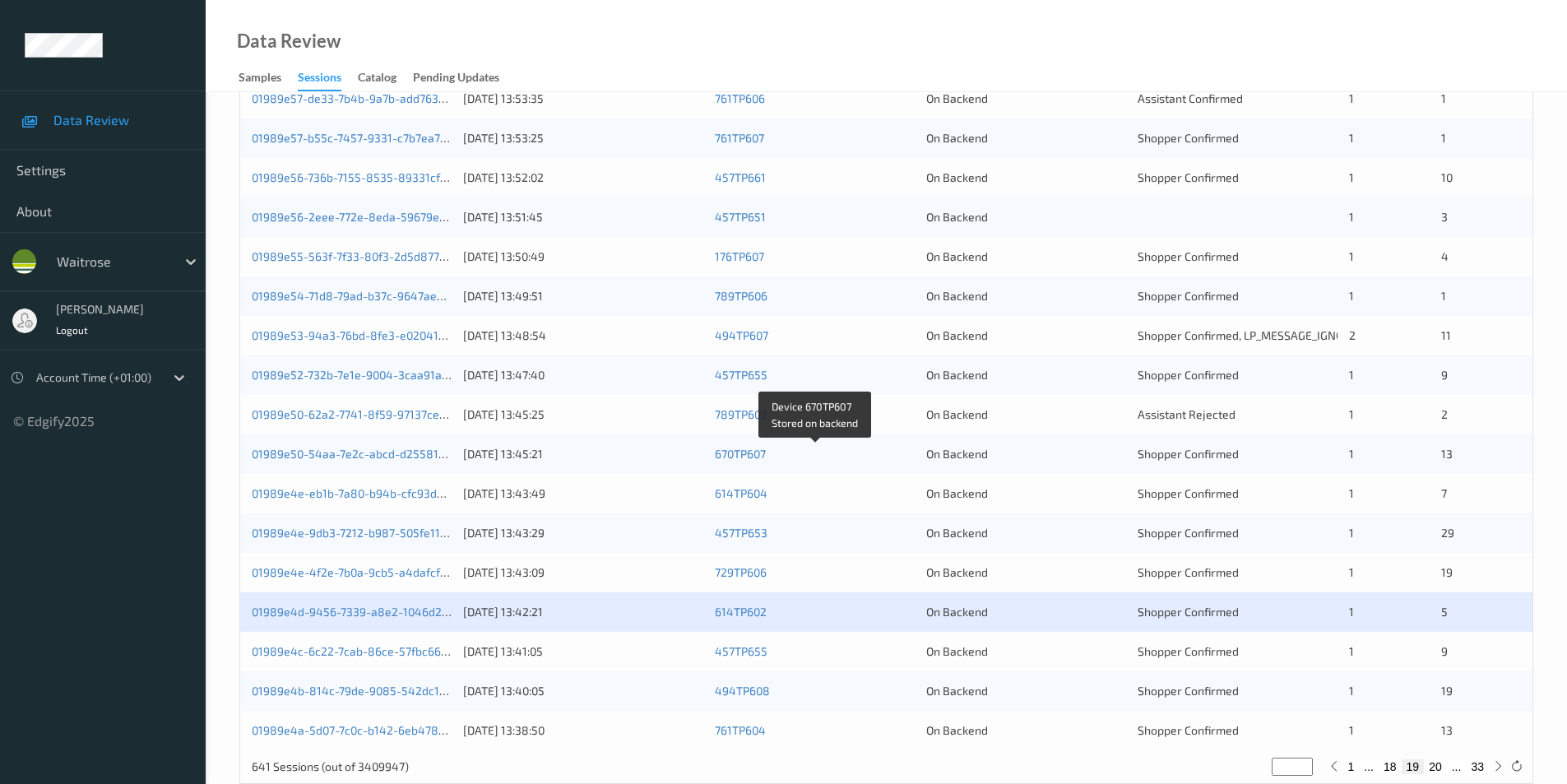
scroll to position [454, 0]
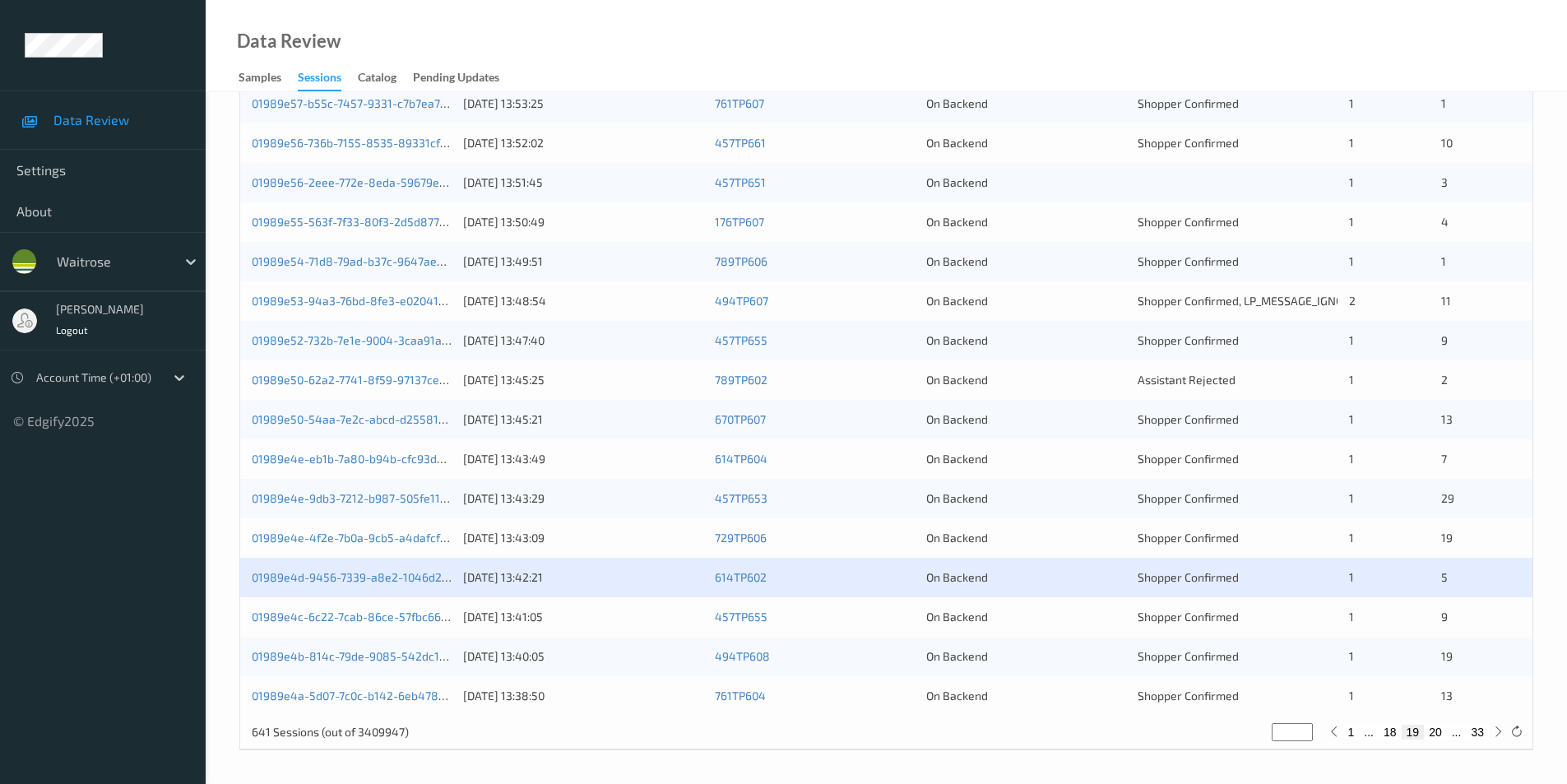
click at [1102, 613] on div "On Backend" at bounding box center [1027, 617] width 200 height 17
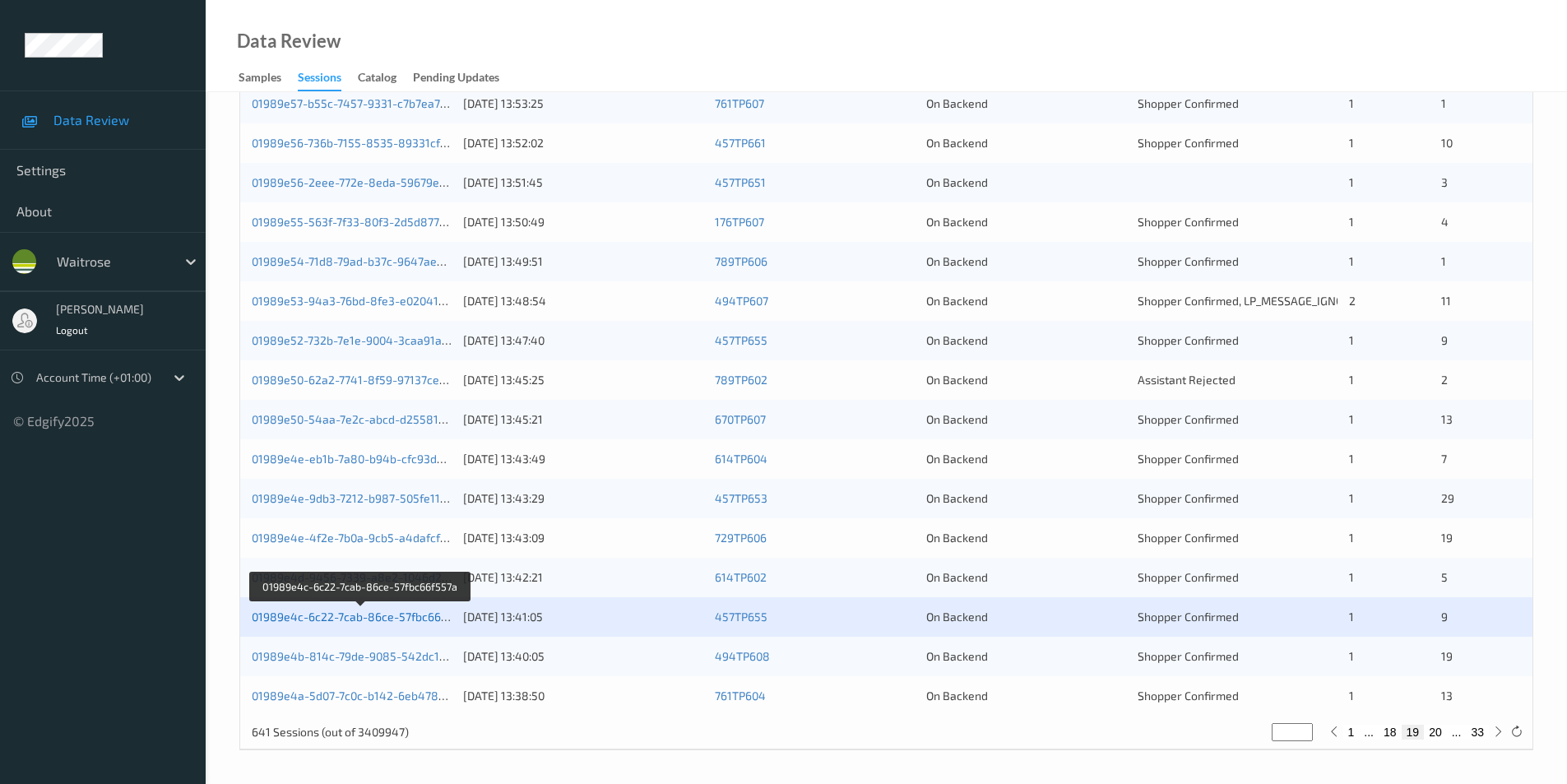
click at [361, 615] on link "01989e4c-6c22-7cab-86ce-57fbc66f557a" at bounding box center [361, 616] width 219 height 14
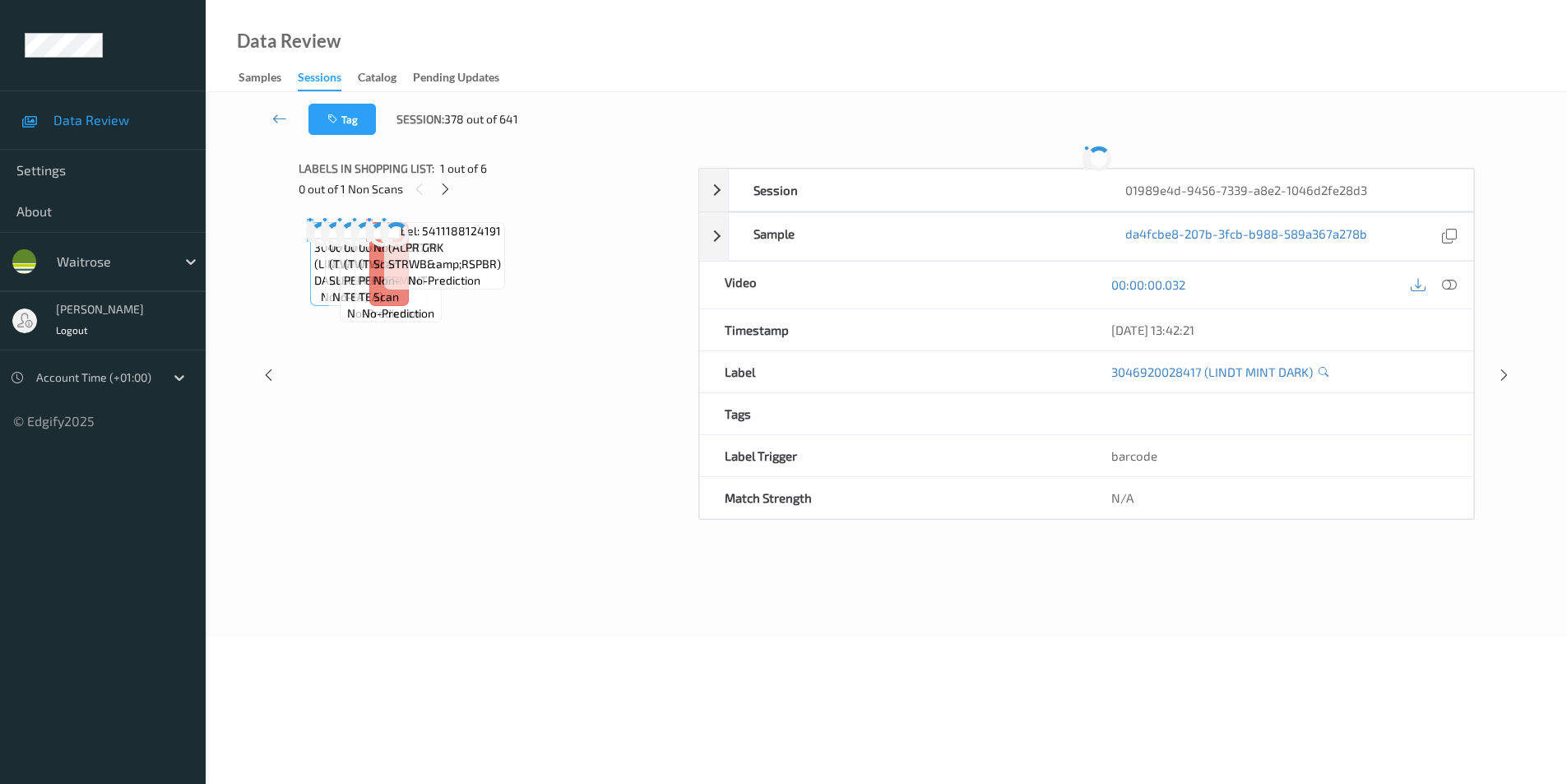
scroll to position [59, 0]
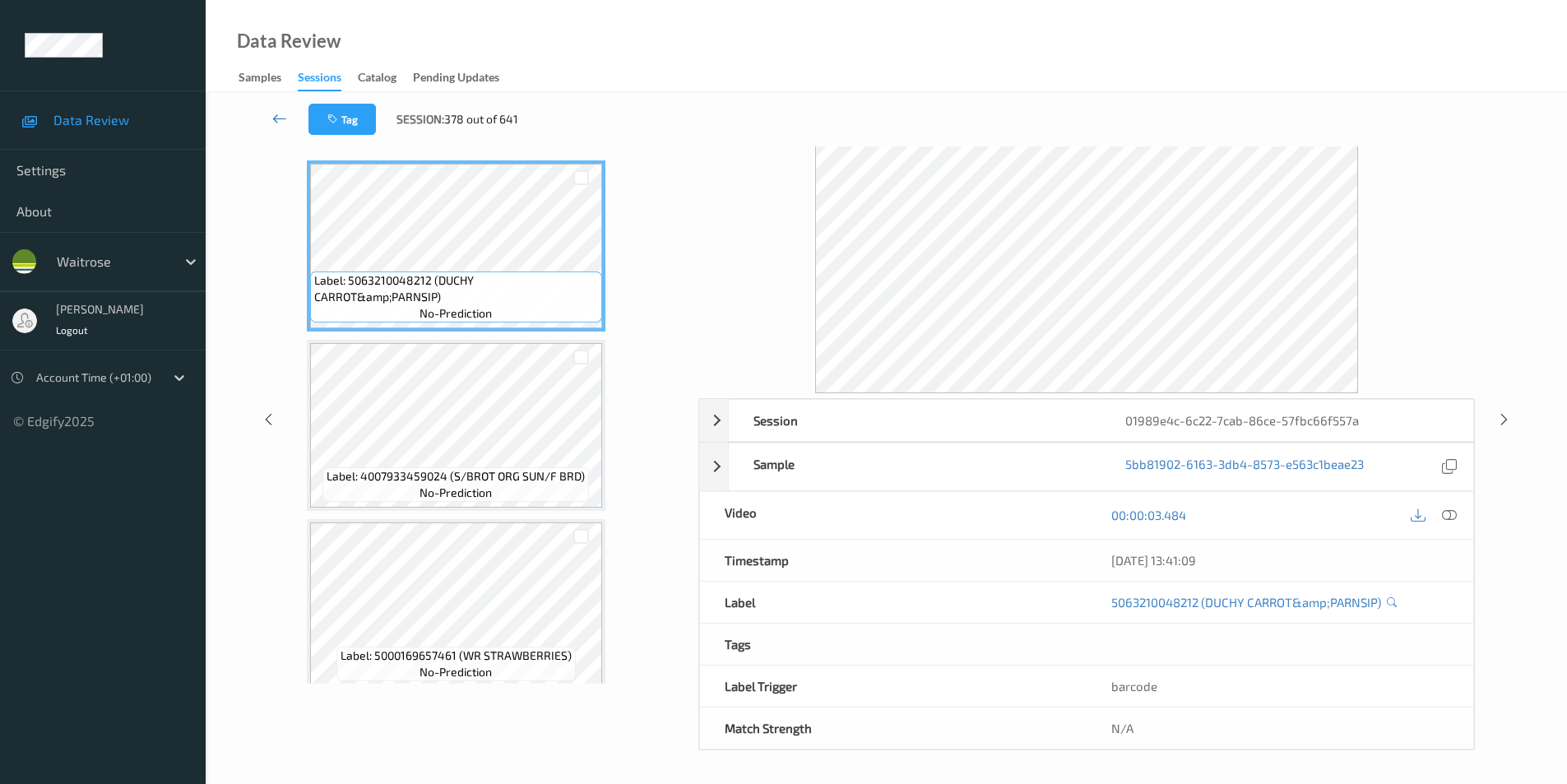
click at [272, 116] on icon at bounding box center [280, 118] width 15 height 17
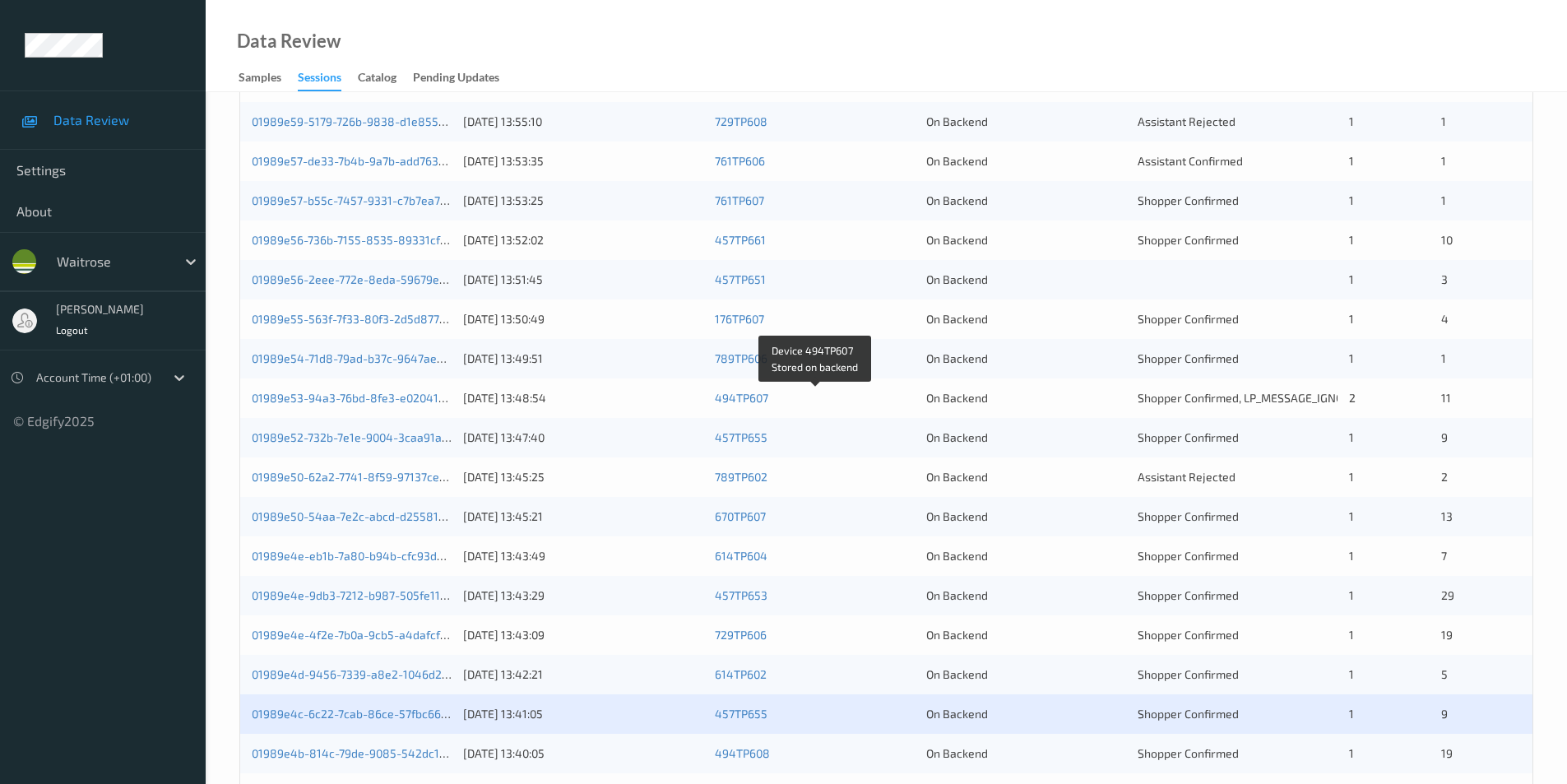
scroll to position [454, 0]
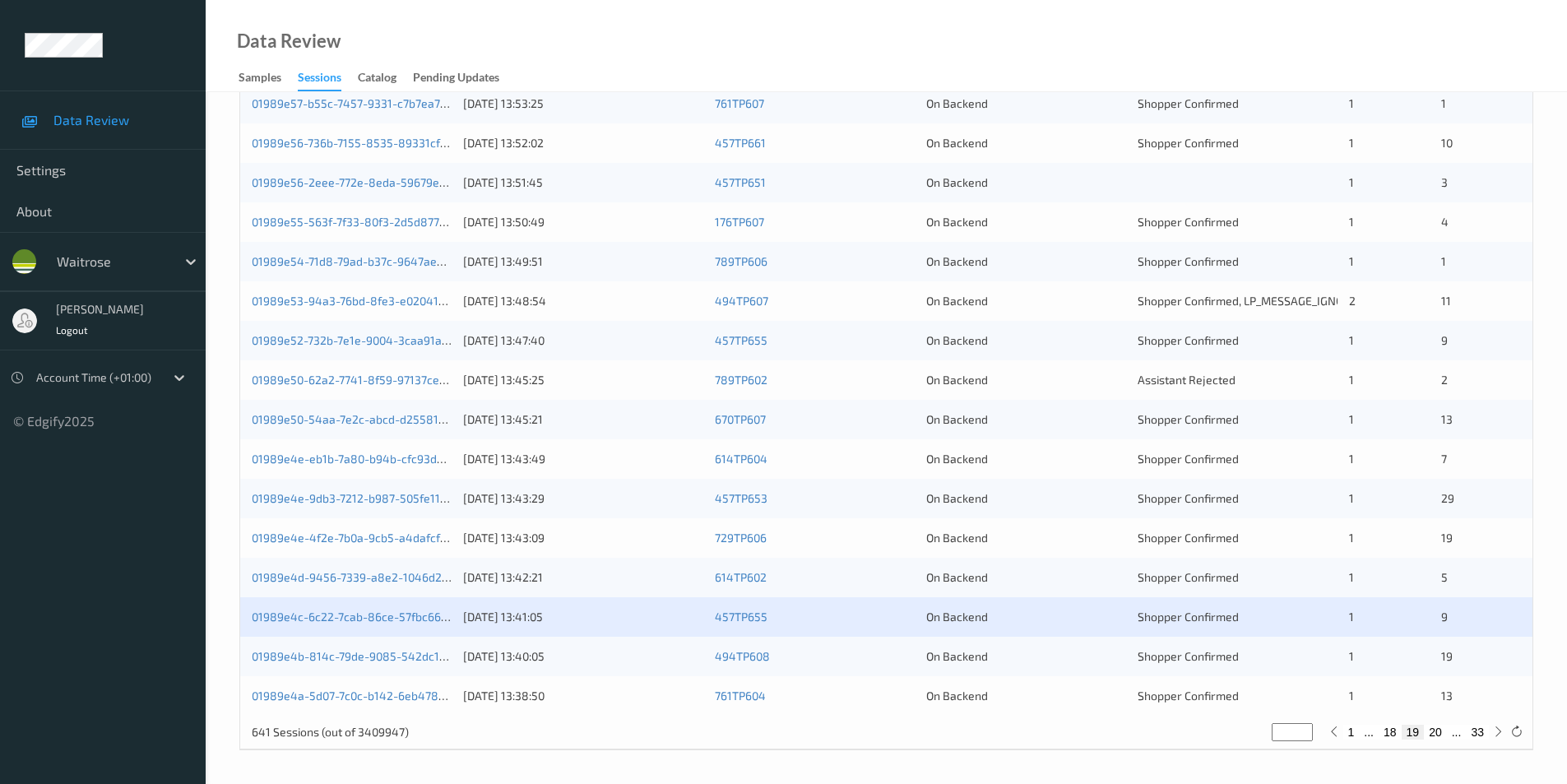
click at [1056, 649] on div "On Backend" at bounding box center [1027, 657] width 200 height 17
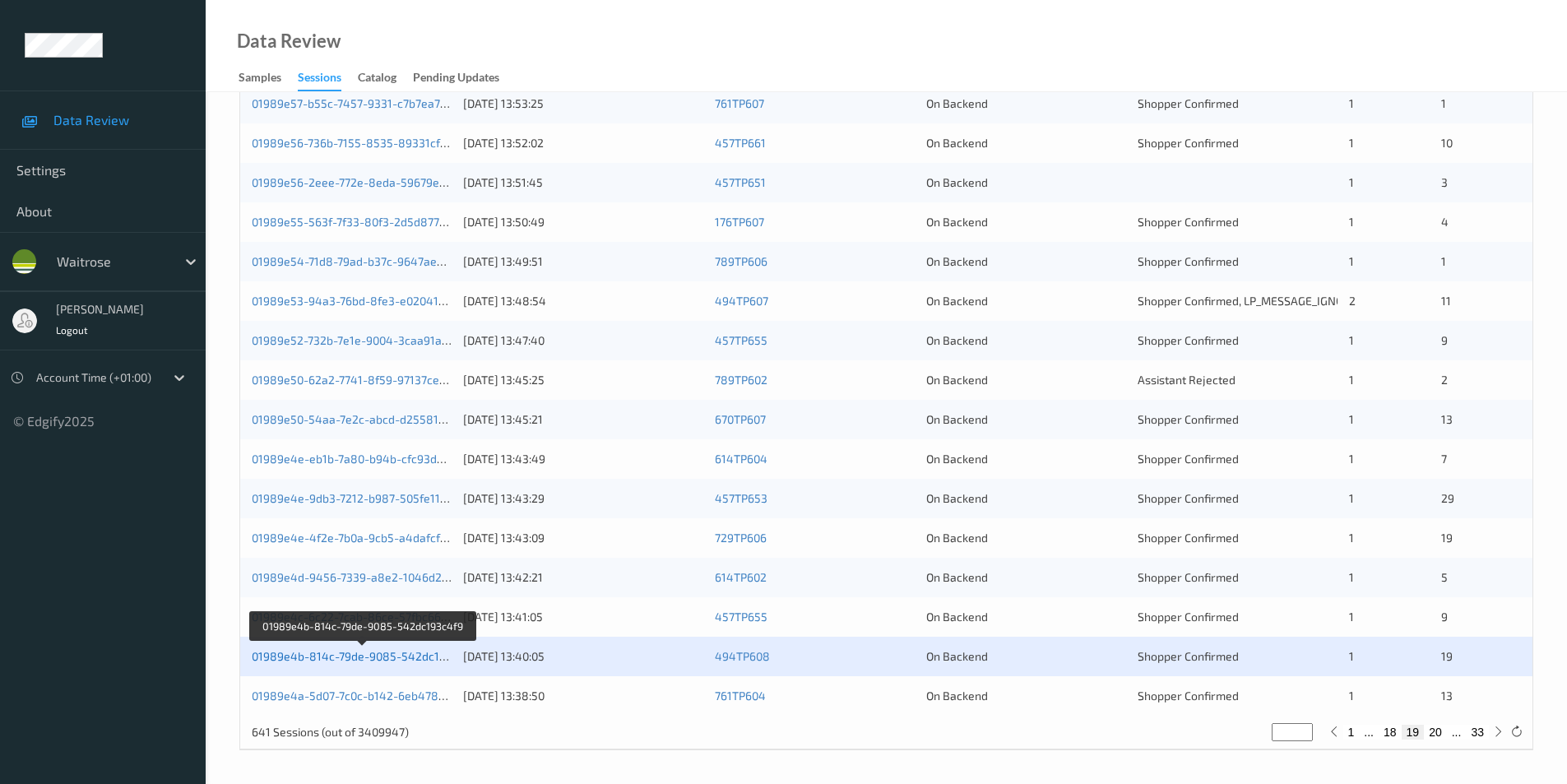
click at [395, 652] on link "01989e4b-814c-79de-9085-542dc193c4f9" at bounding box center [363, 656] width 225 height 14
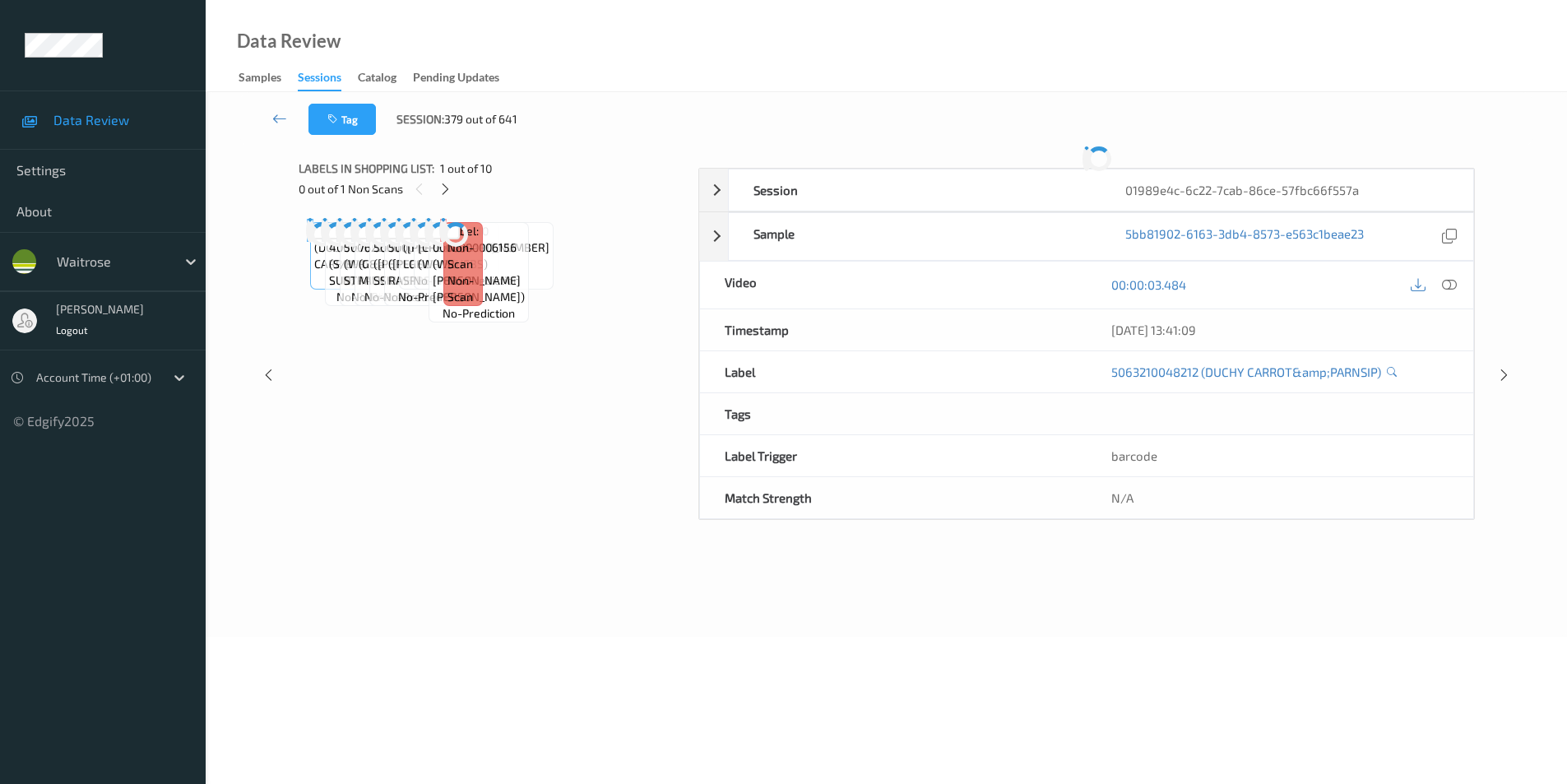
scroll to position [59, 0]
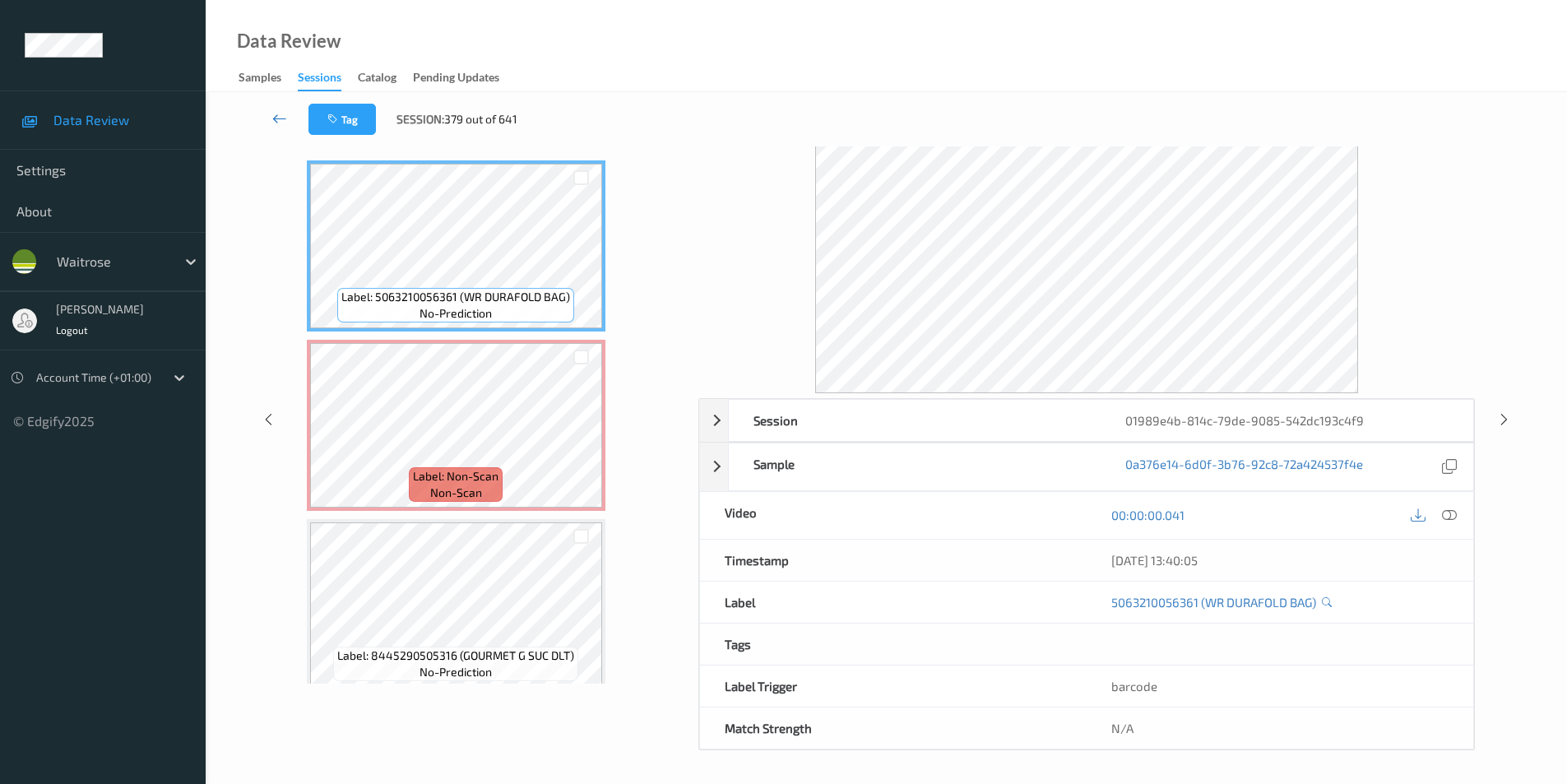
click at [275, 116] on icon at bounding box center [280, 118] width 15 height 17
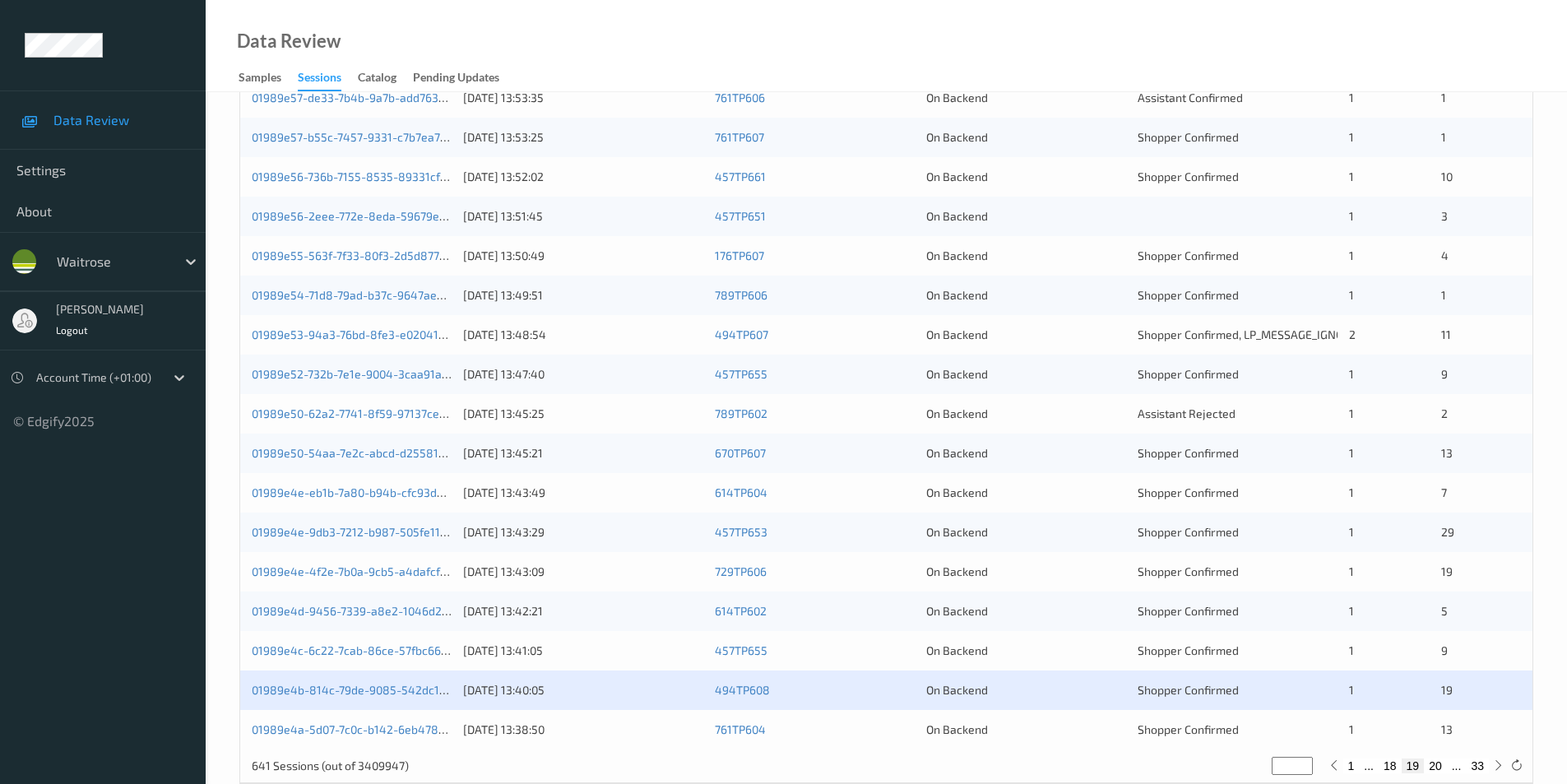
scroll to position [454, 0]
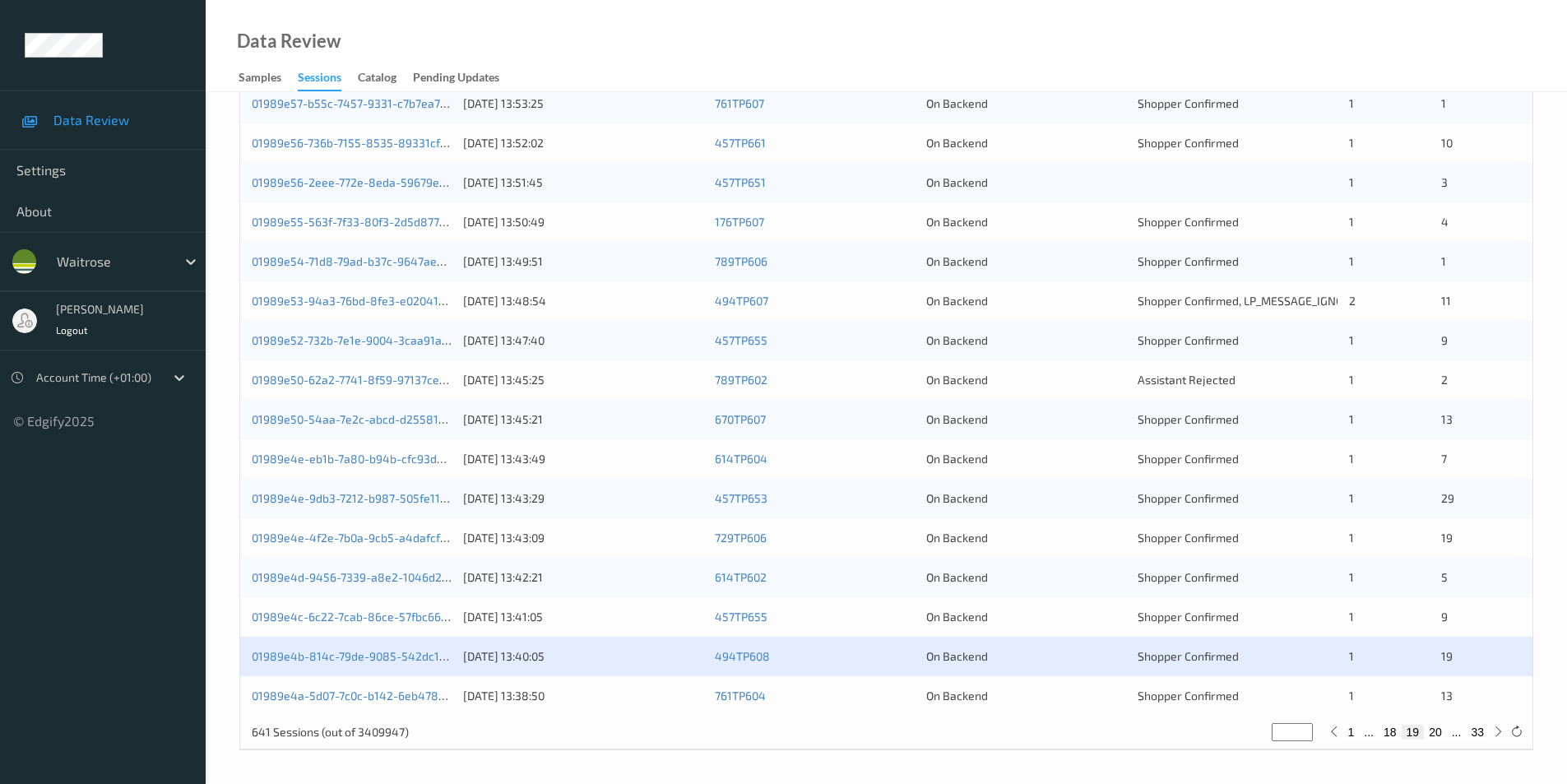
click at [1065, 701] on div "On Backend" at bounding box center [1027, 696] width 200 height 17
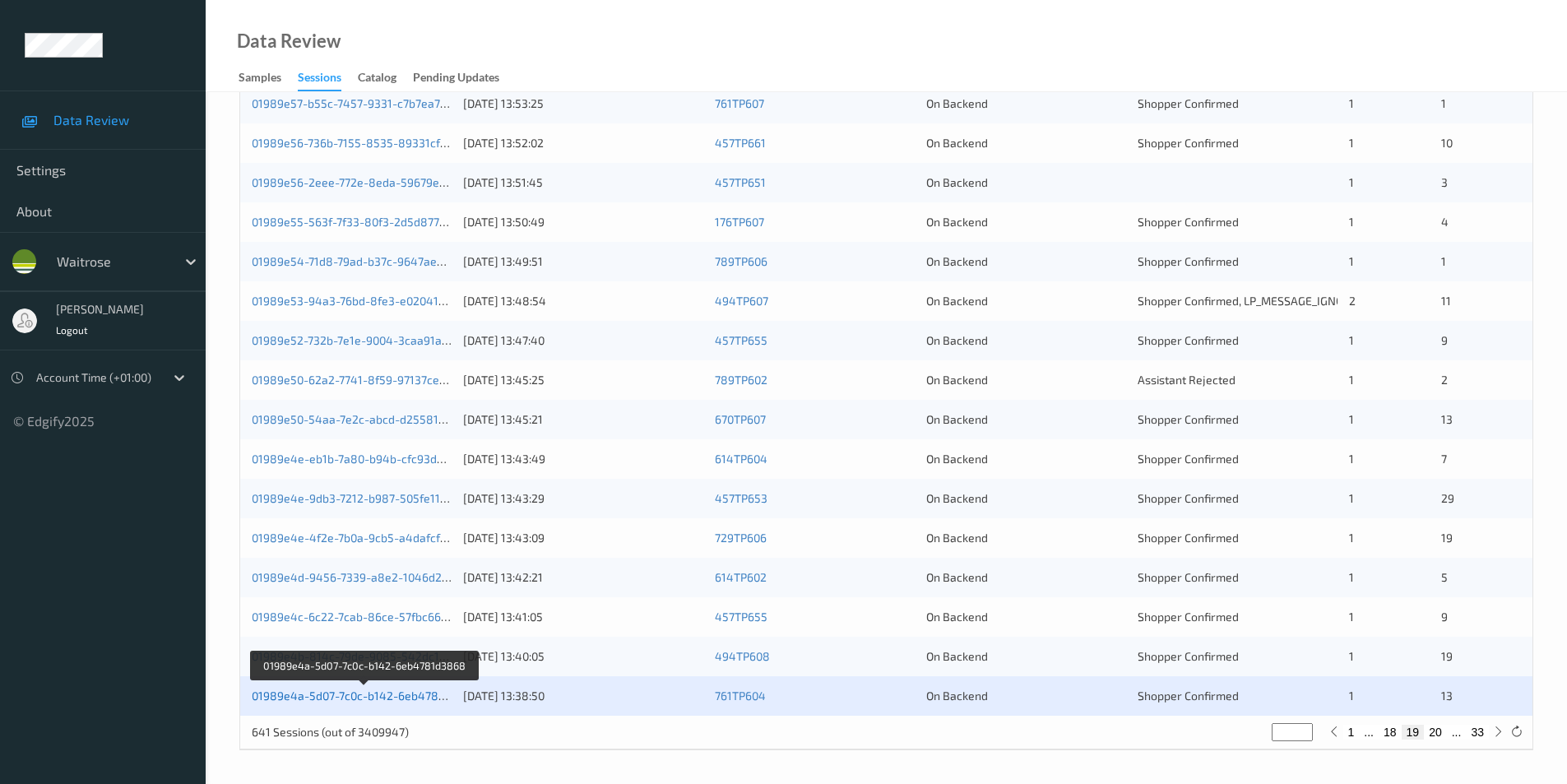
click at [373, 694] on link "01989e4a-5d07-7c0c-b142-6eb4781d3868" at bounding box center [364, 695] width 227 height 14
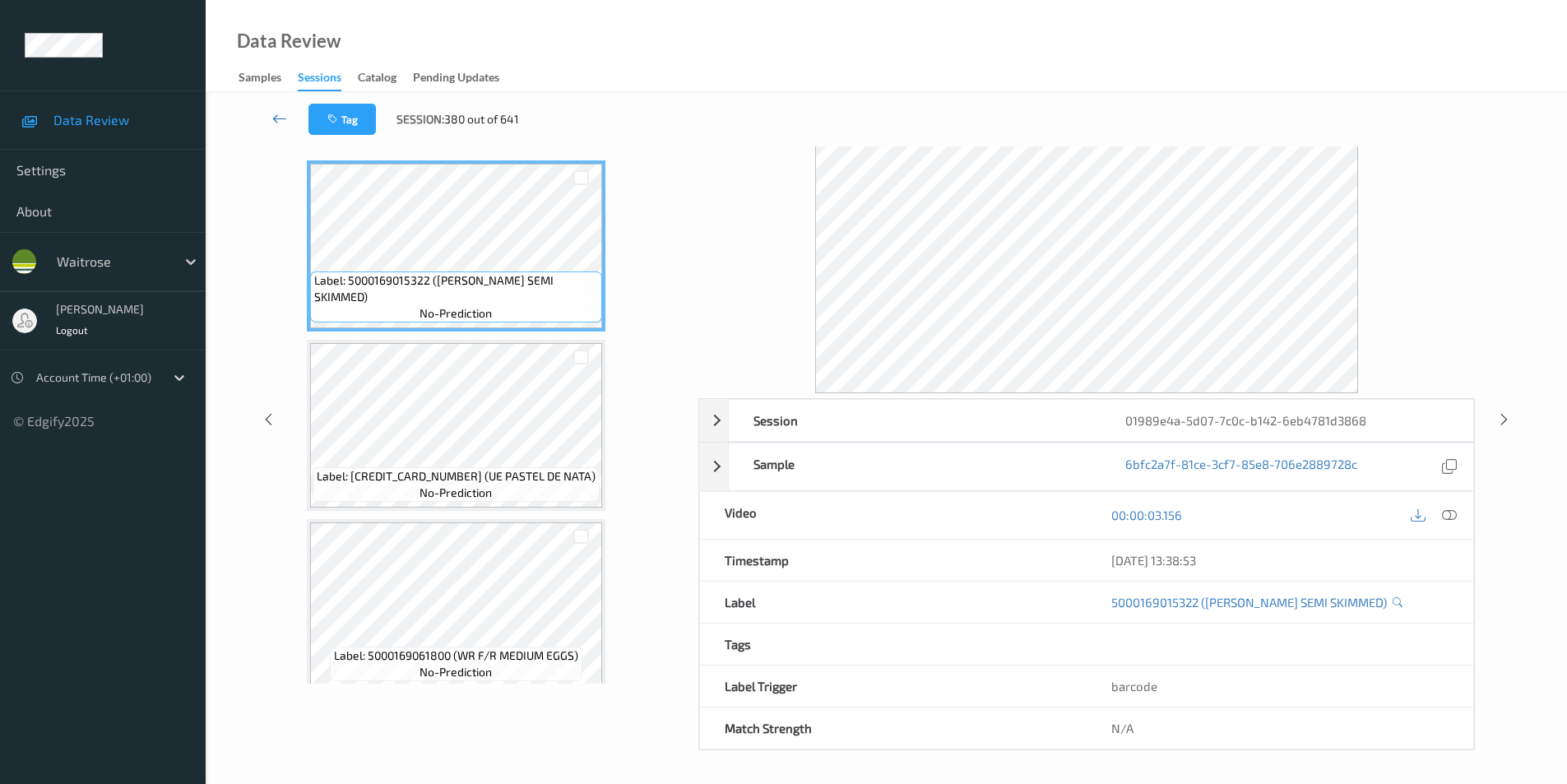
click at [284, 116] on icon at bounding box center [280, 118] width 15 height 17
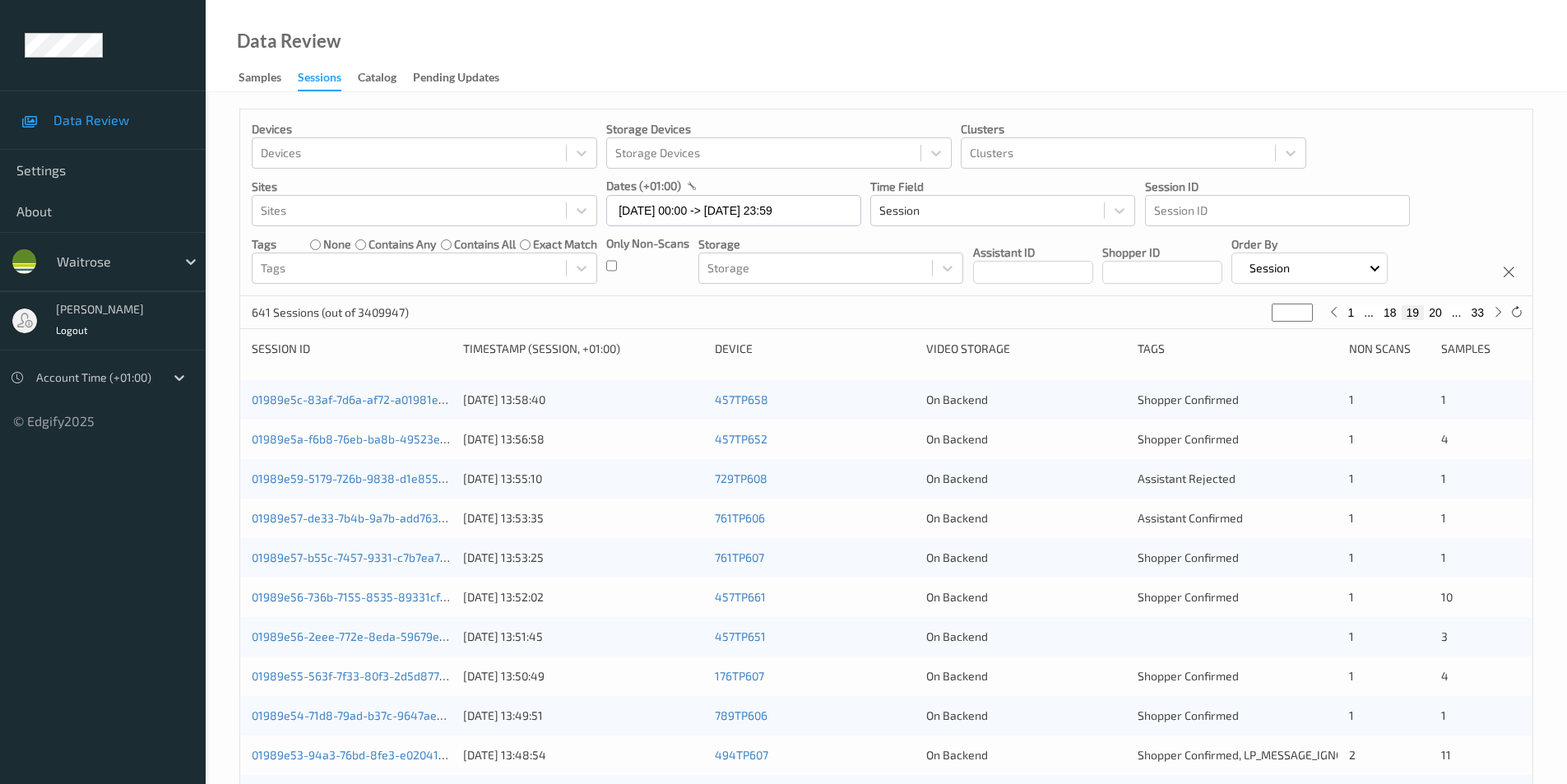
click at [1432, 307] on button "20" at bounding box center [1435, 313] width 23 height 15
type input "**"
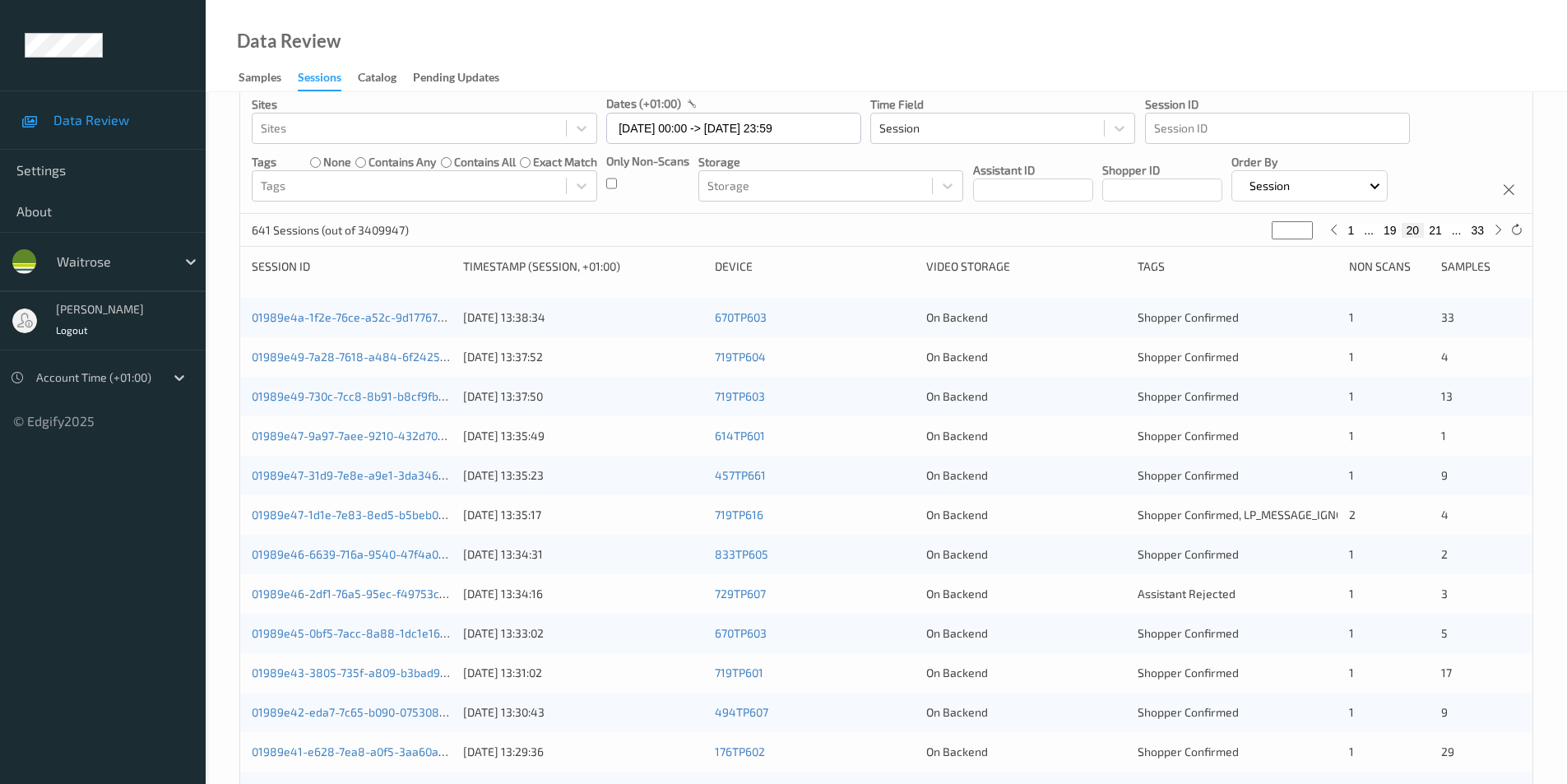
scroll to position [164, 0]
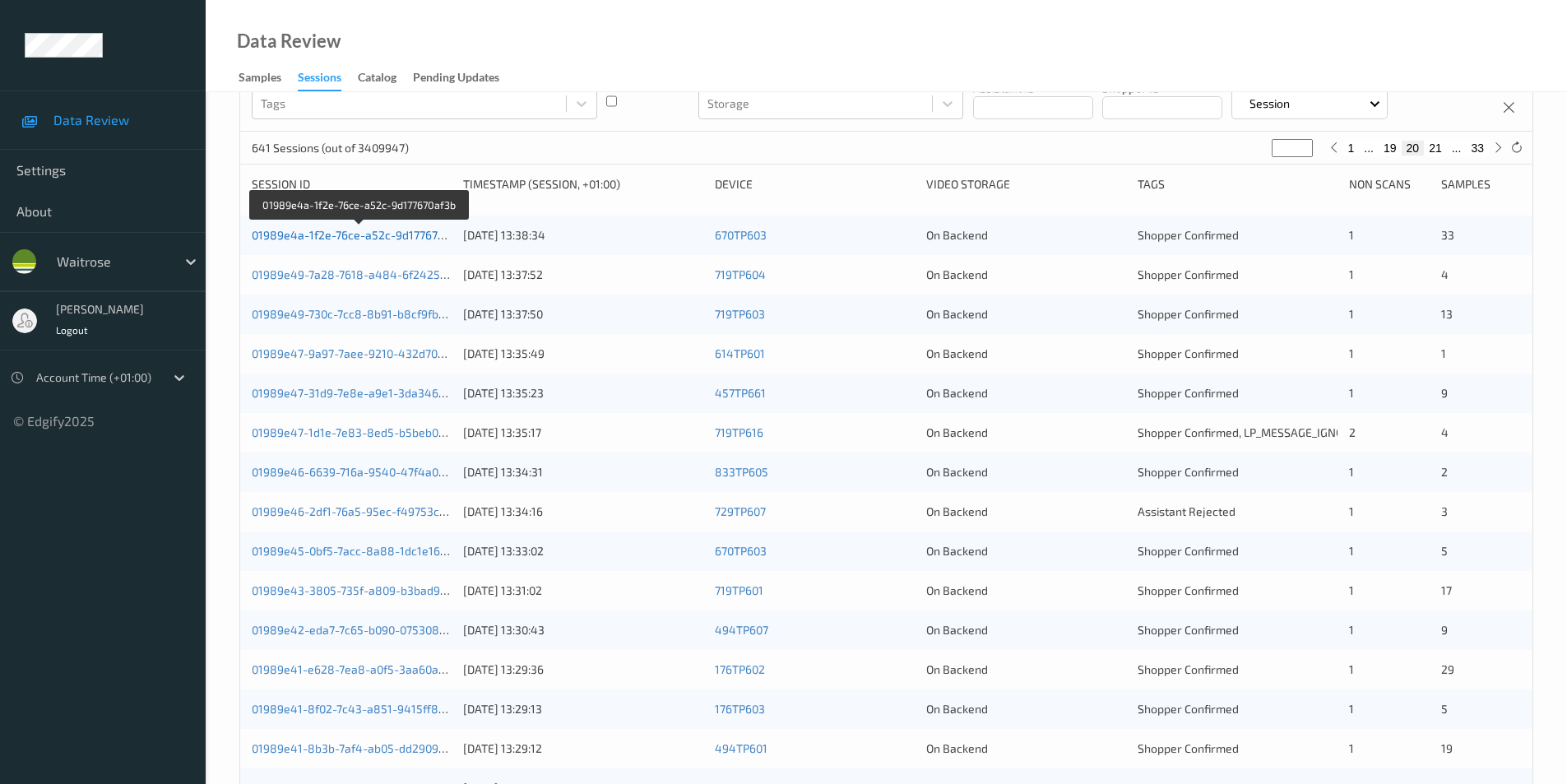
click at [399, 238] on link "01989e4a-1f2e-76ce-a52c-9d177670af3b" at bounding box center [360, 234] width 217 height 14
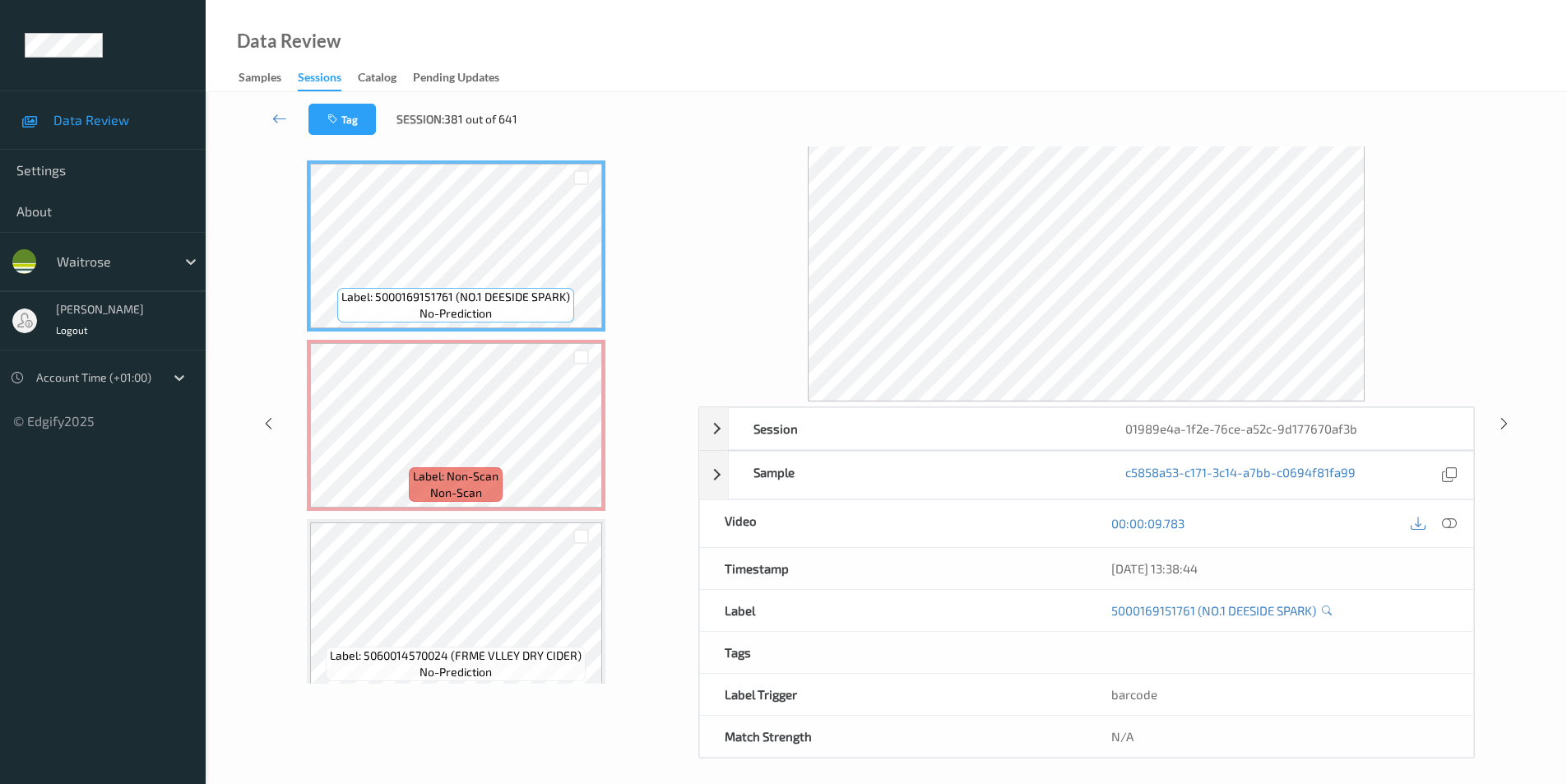
scroll to position [67, 0]
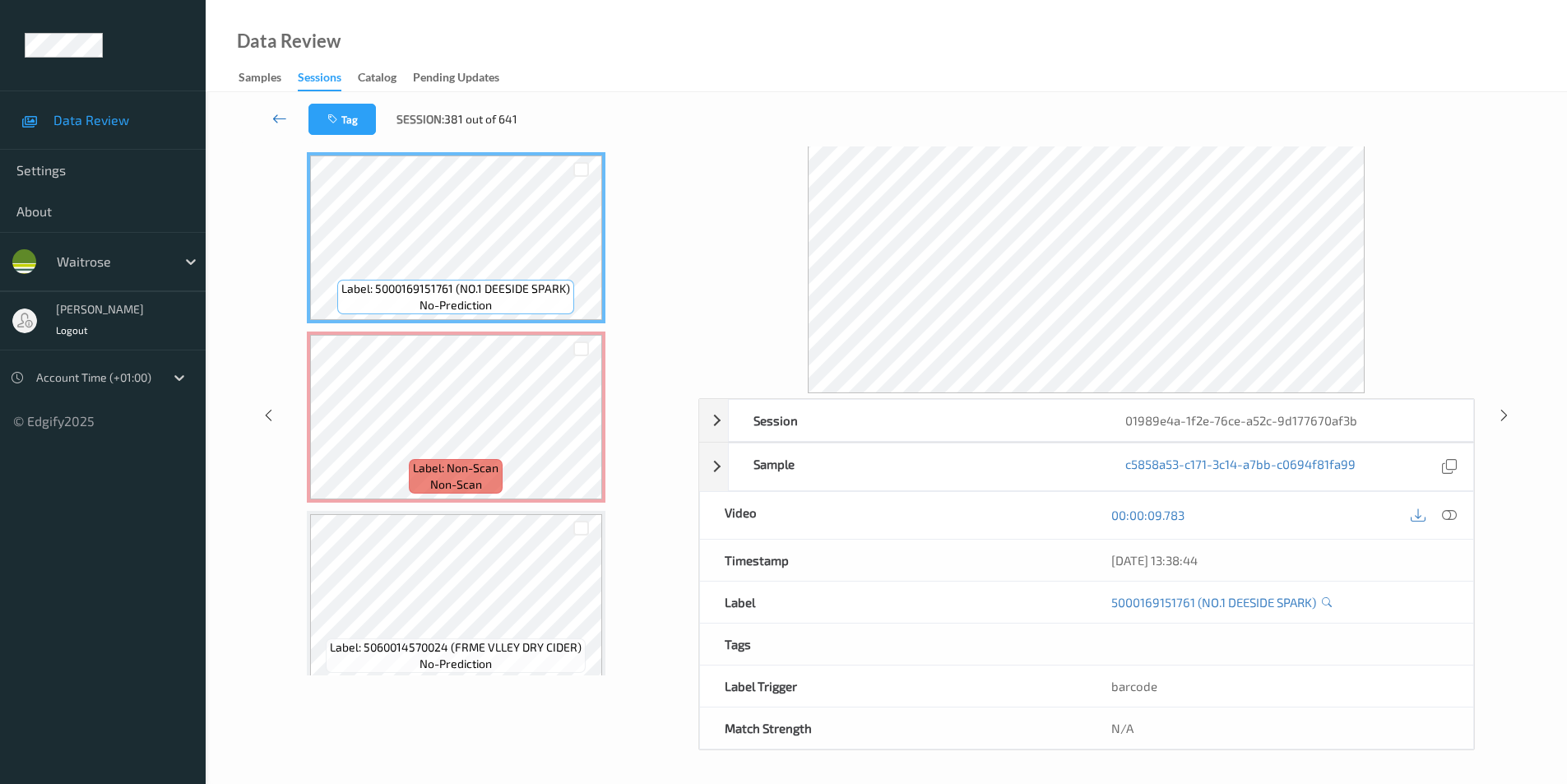
click at [278, 116] on icon at bounding box center [280, 118] width 15 height 17
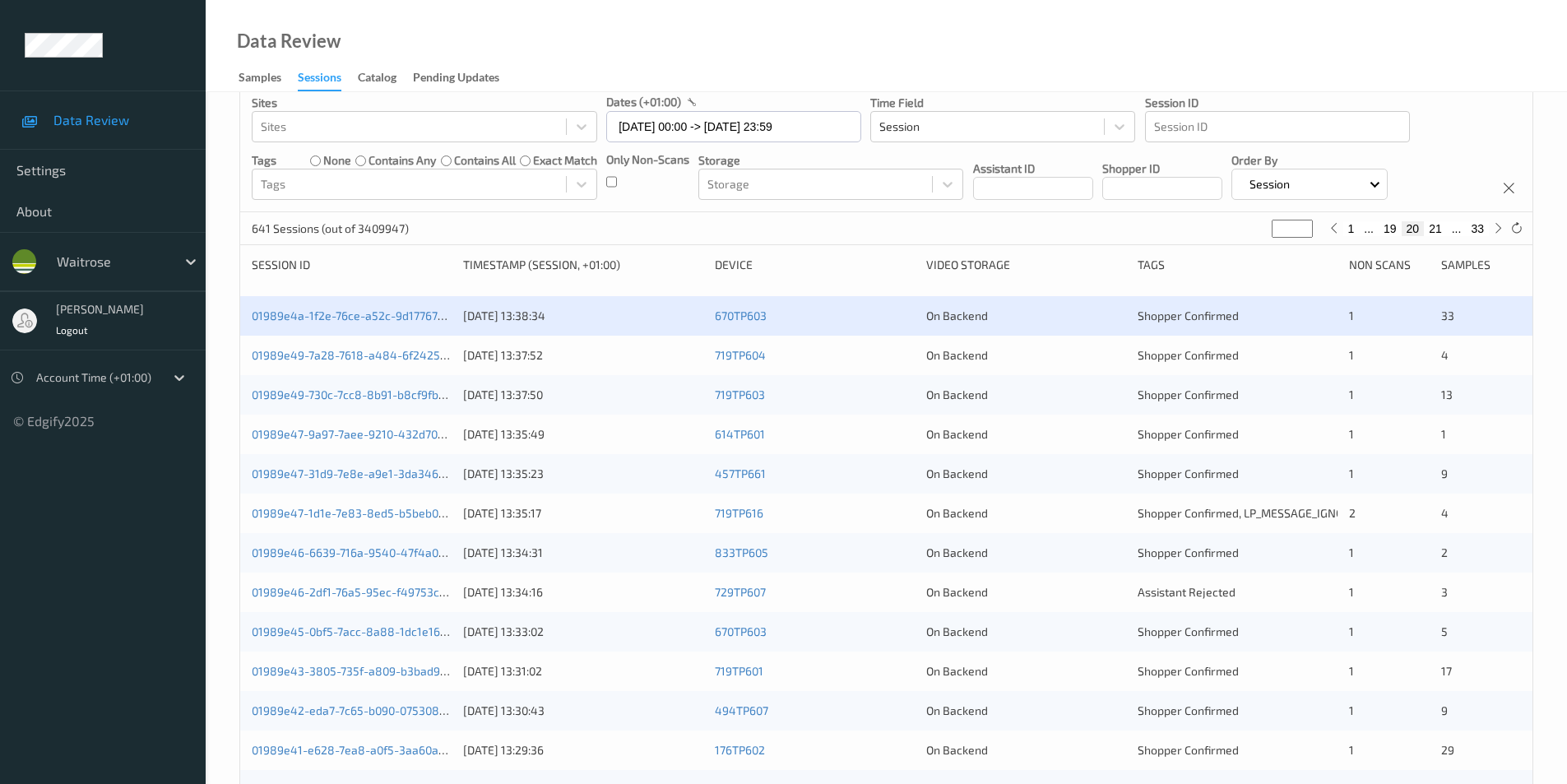
scroll to position [164, 0]
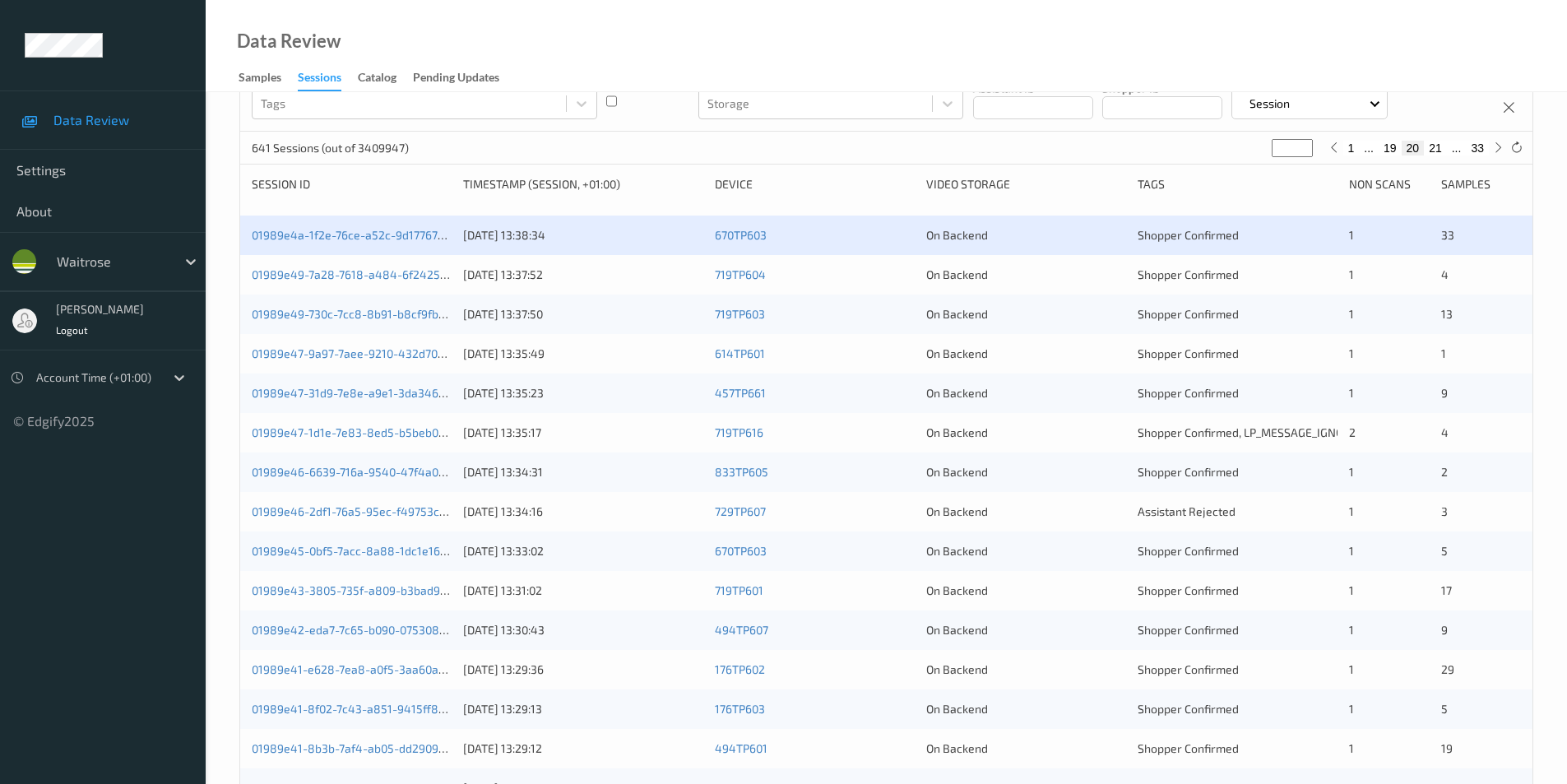
click at [905, 284] on div "01989e49-7a28-7618-a484-6f2425d25064 12/08/2025 13:37:52 719TP604 On Backend Sh…" at bounding box center [886, 274] width 1293 height 39
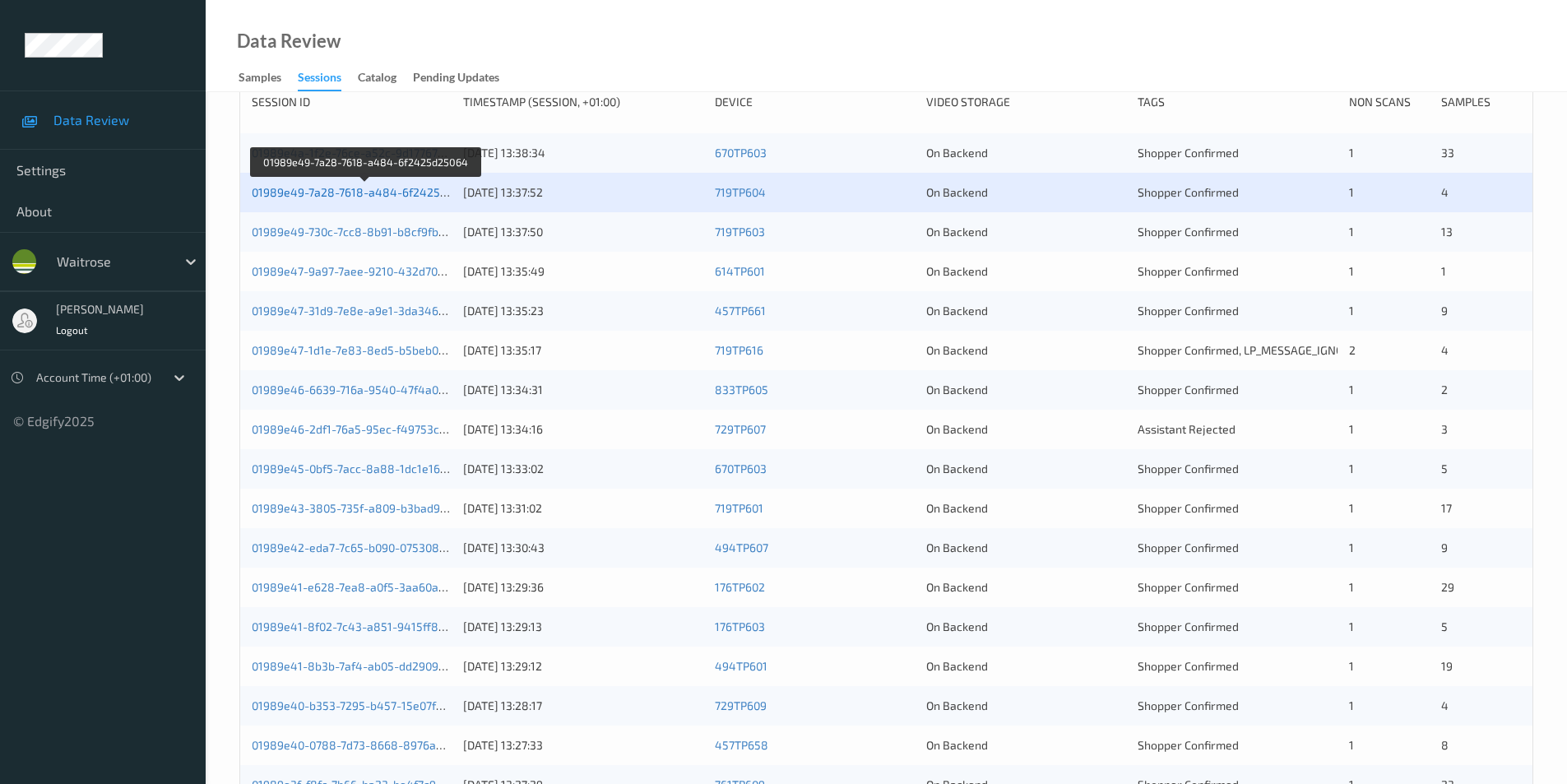
click at [420, 188] on link "01989e49-7a28-7618-a484-6f2425d25064" at bounding box center [365, 192] width 228 height 14
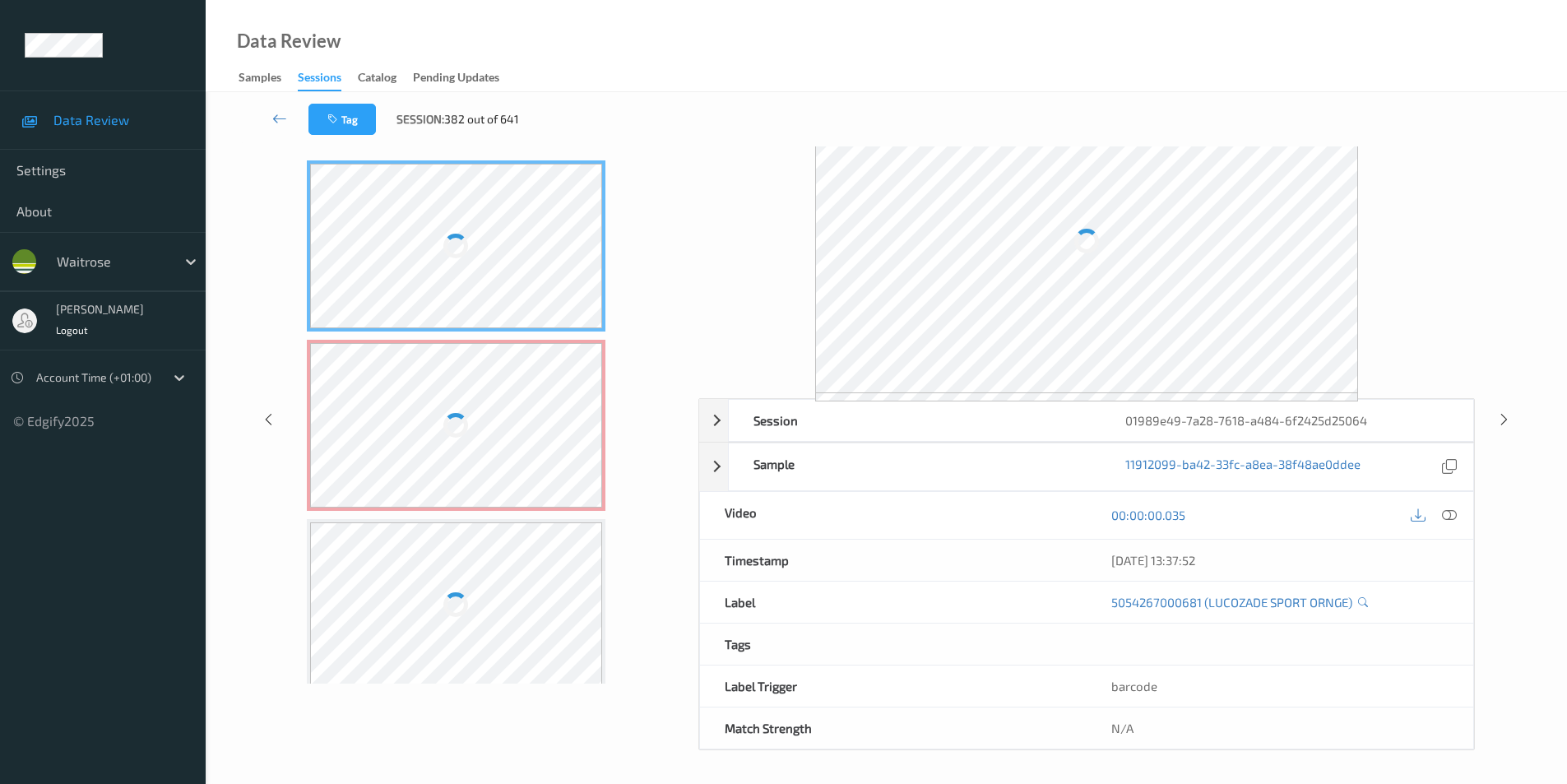
scroll to position [67, 0]
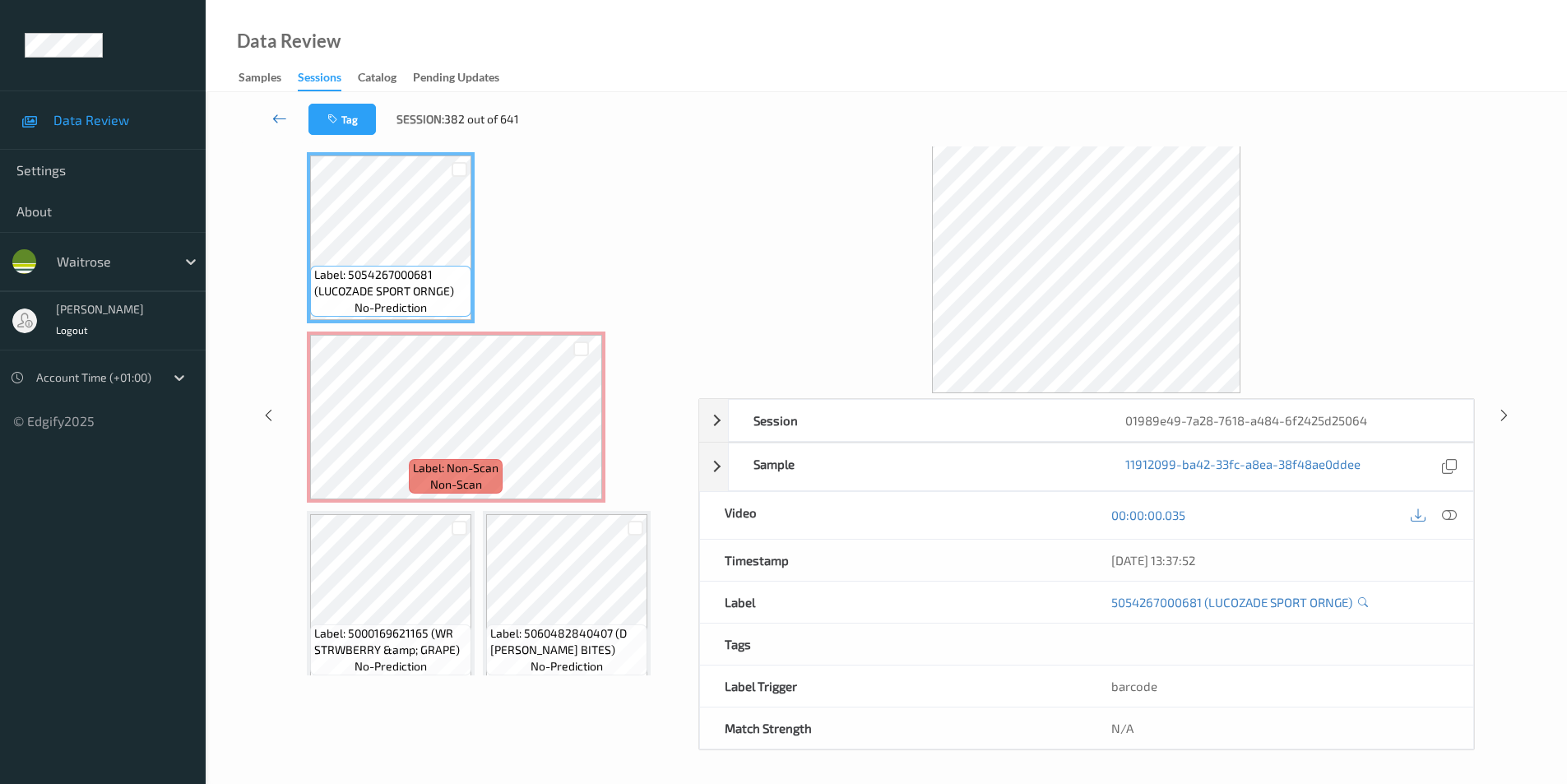
click at [277, 120] on icon at bounding box center [280, 118] width 15 height 17
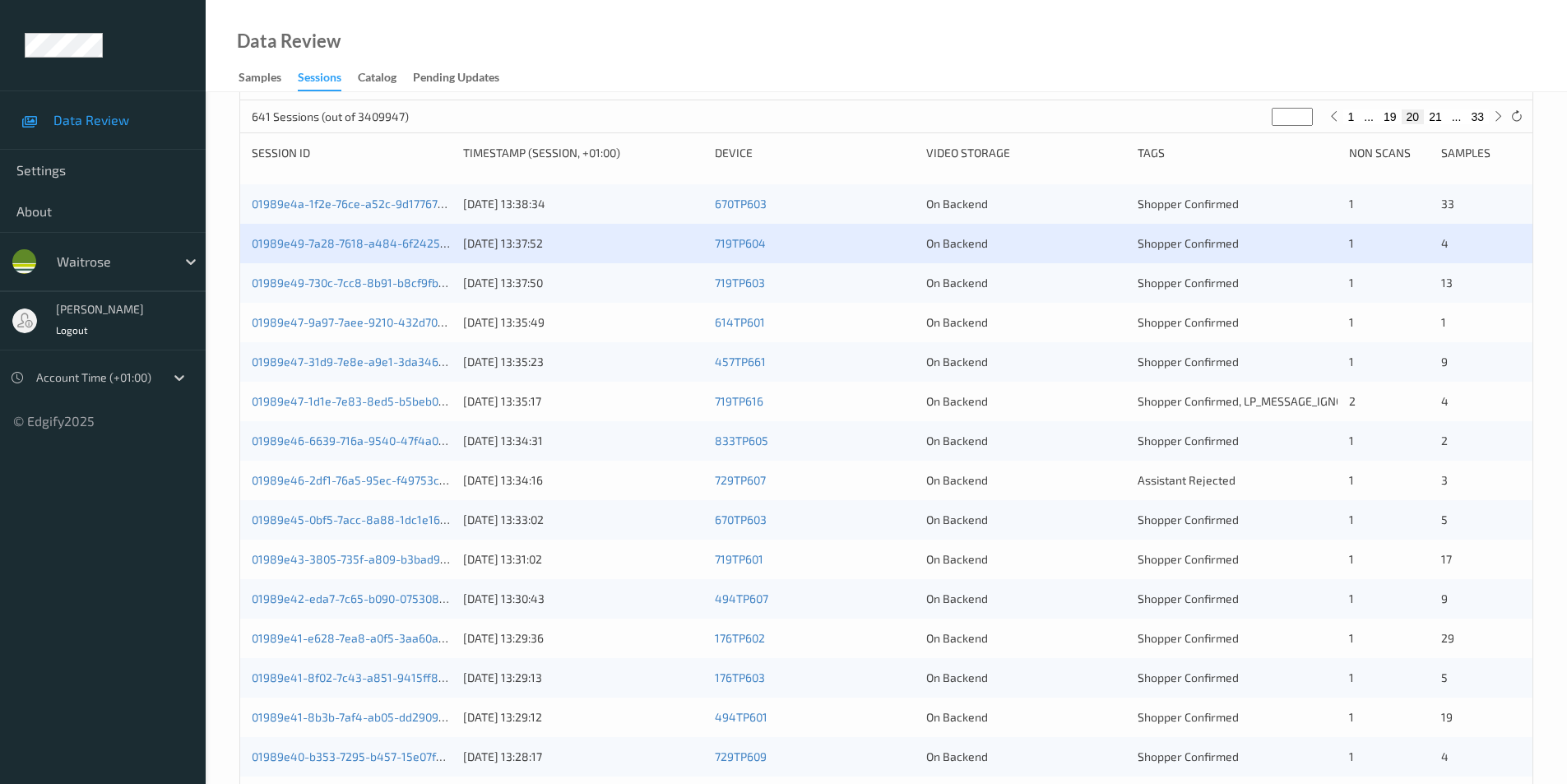
scroll to position [329, 0]
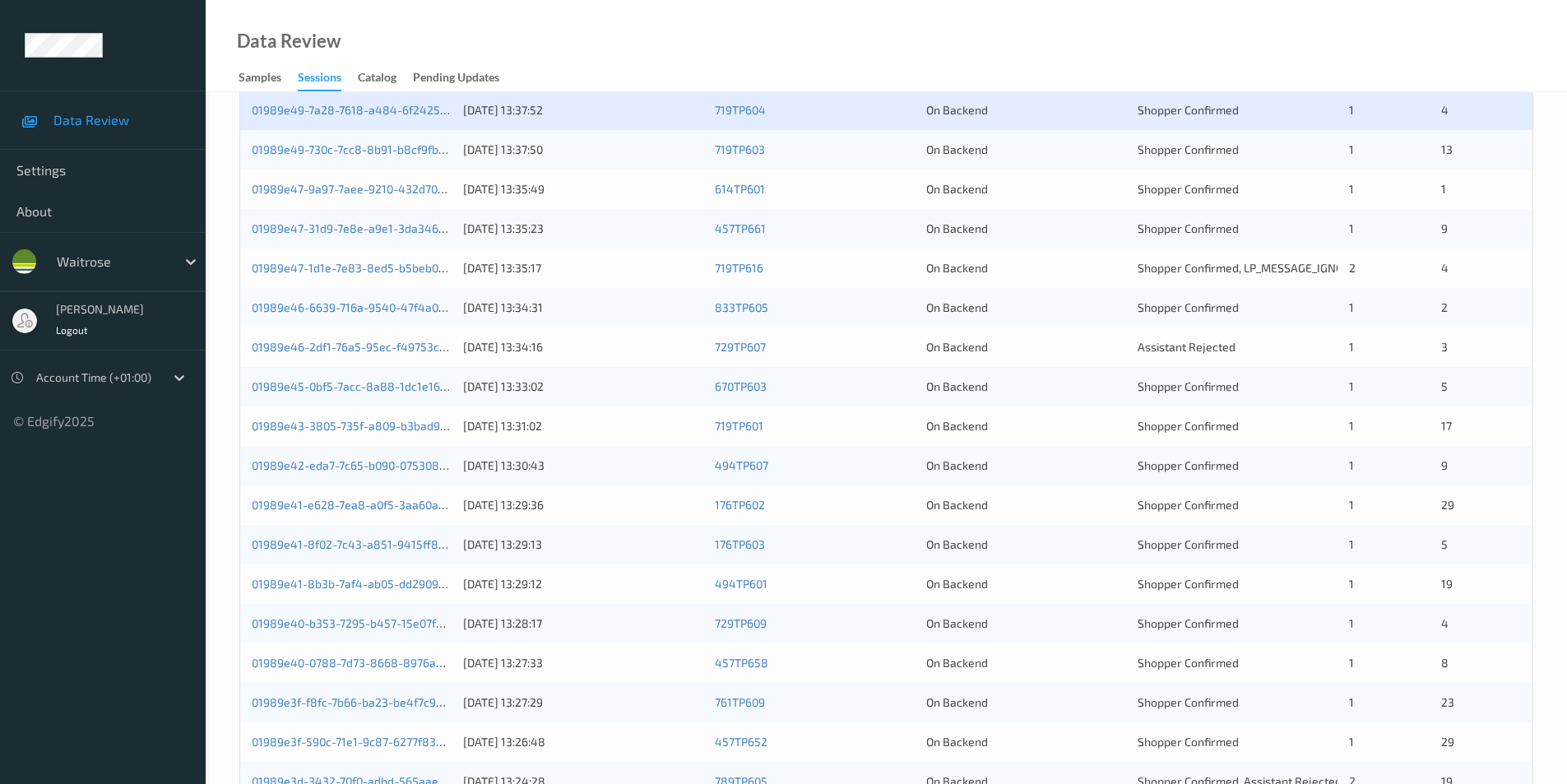
click at [1064, 162] on div "01989e49-730c-7cc8-8b91-b8cf9fb8ca3b 12/08/2025 13:37:50 719TP603 On Backend Sh…" at bounding box center [886, 149] width 1293 height 39
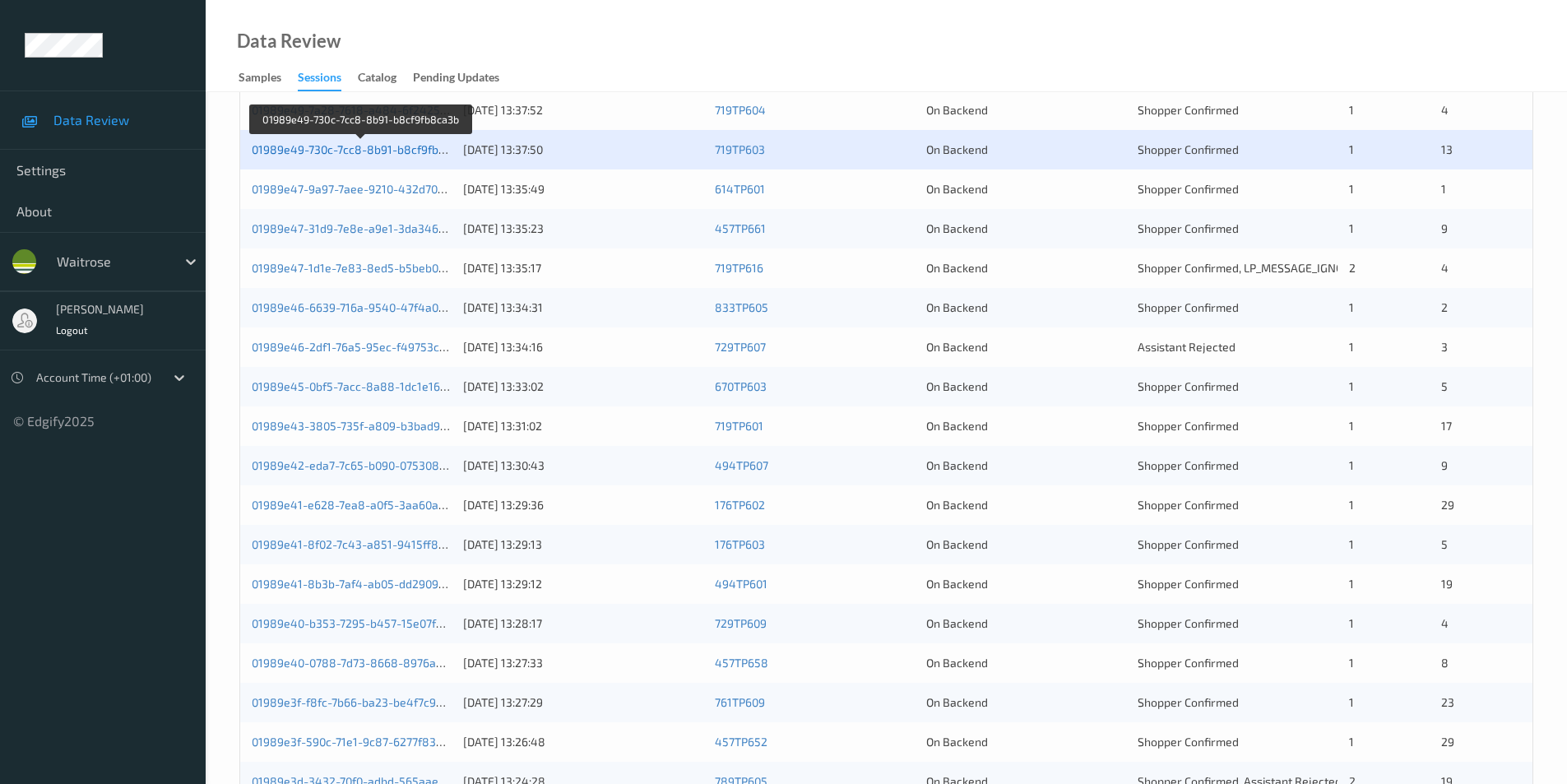
click at [408, 152] on link "01989e49-730c-7cc8-8b91-b8cf9fb8ca3b" at bounding box center [361, 149] width 219 height 14
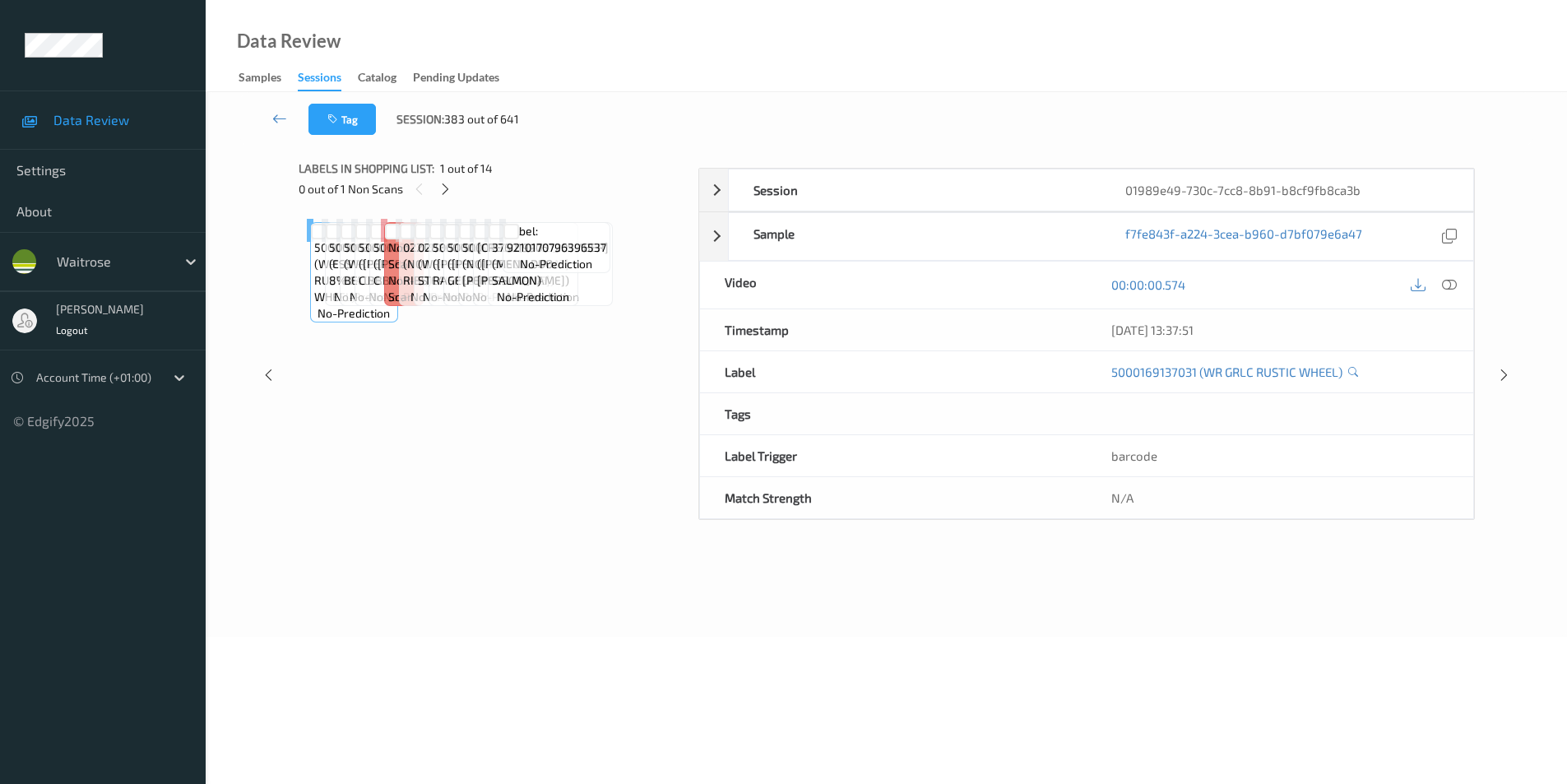
scroll to position [67, 0]
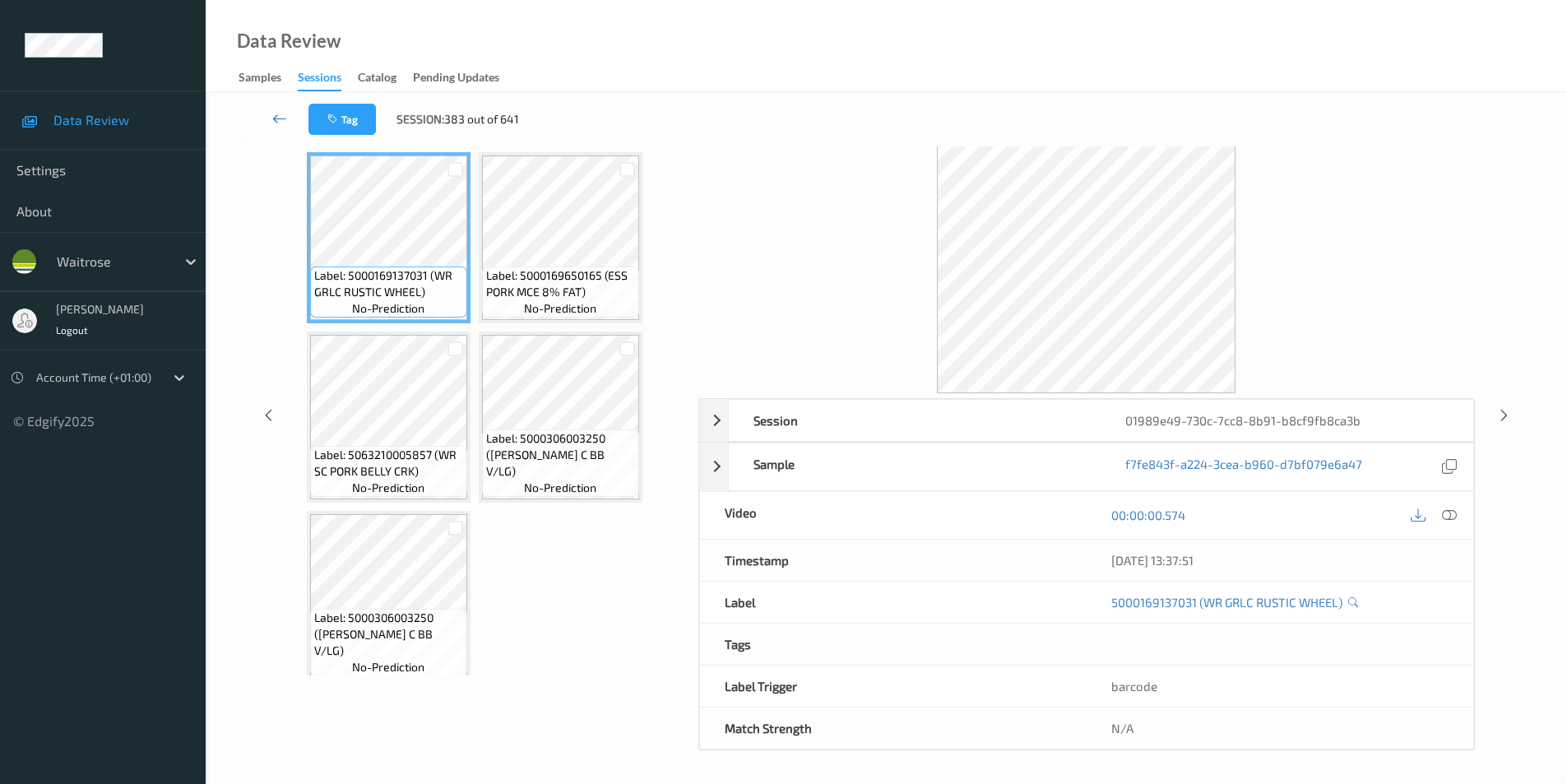
click at [276, 110] on icon at bounding box center [280, 118] width 15 height 17
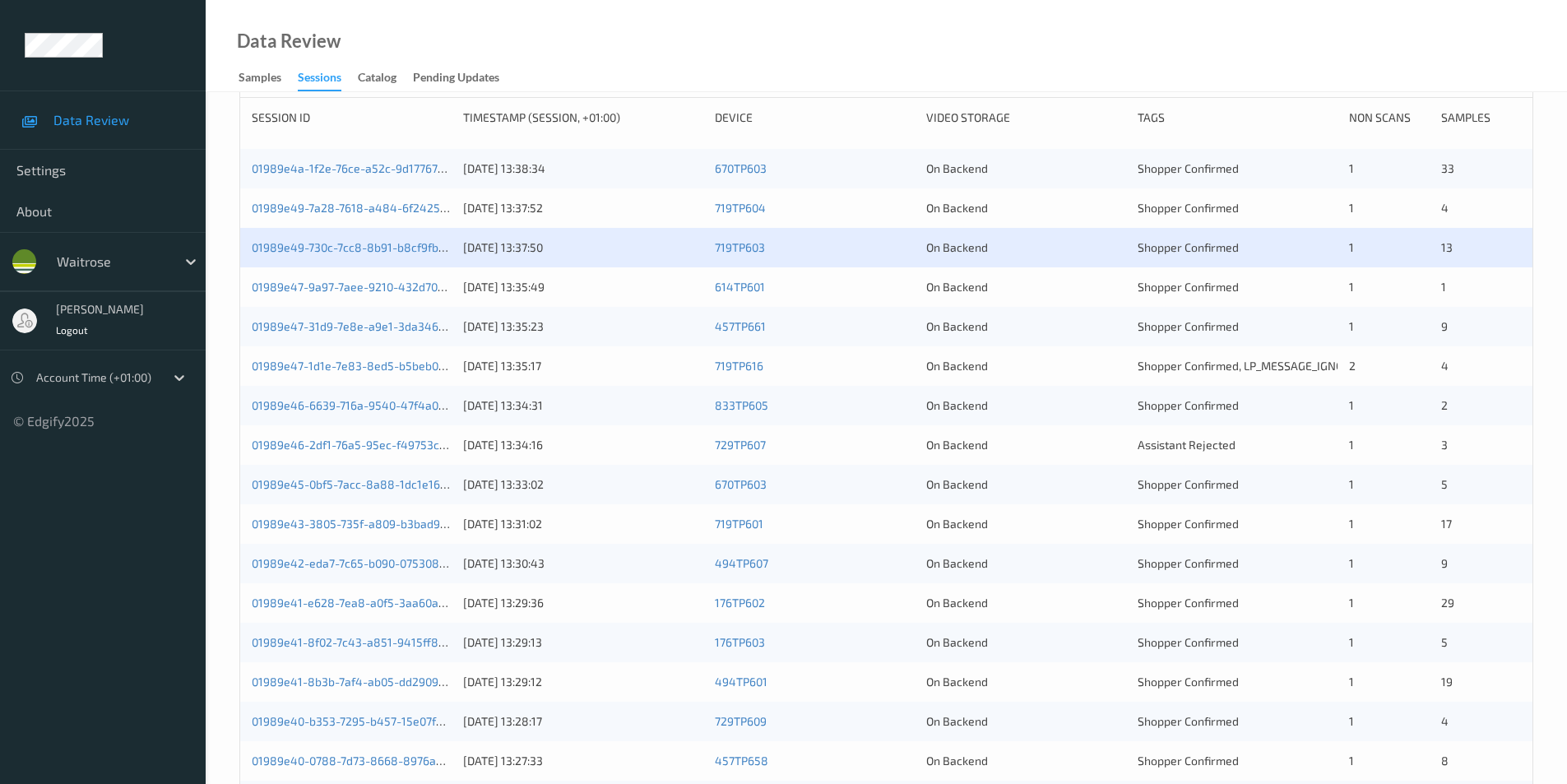
scroll to position [247, 0]
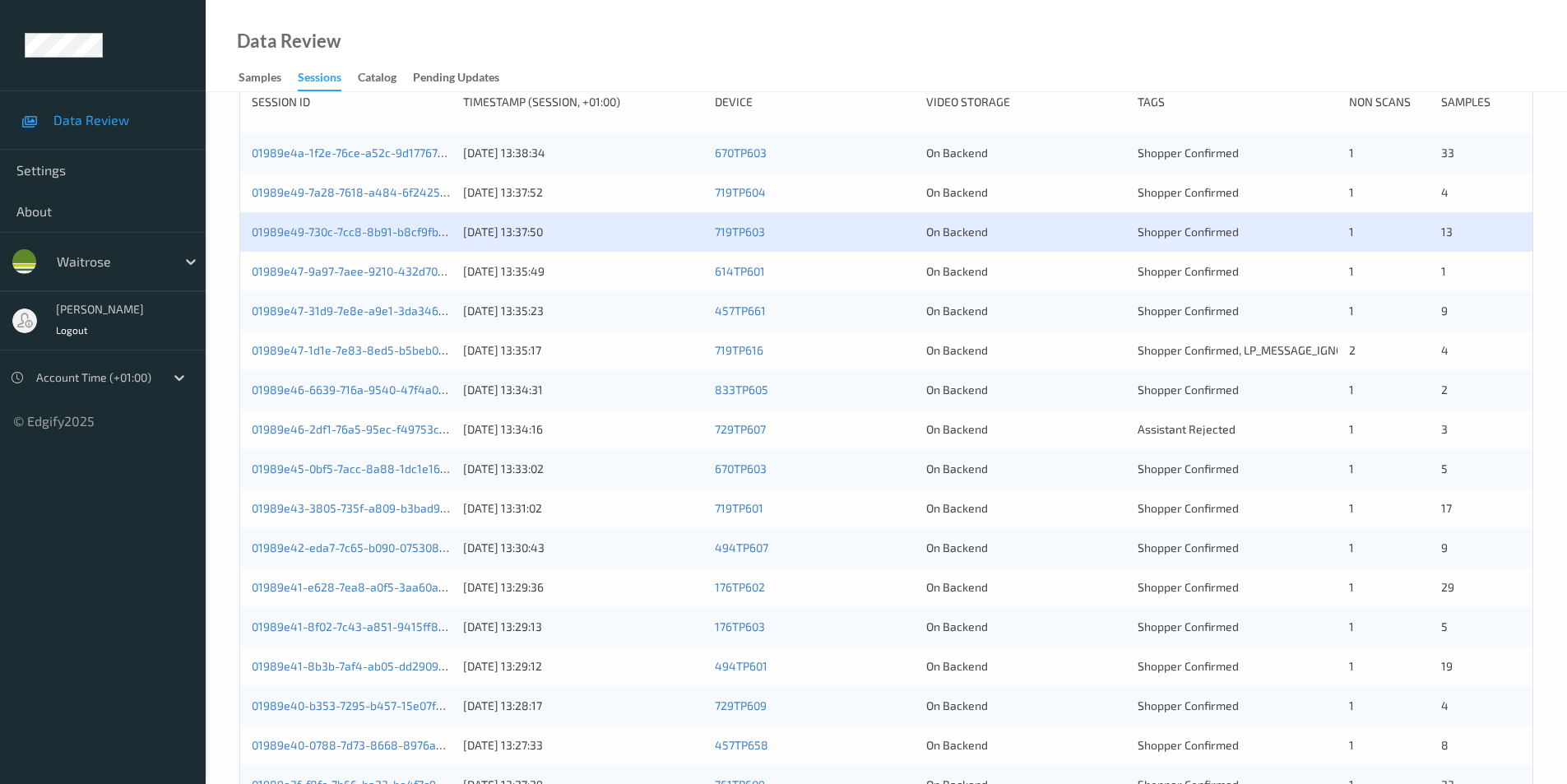
click at [1084, 275] on div "On Backend" at bounding box center [1027, 271] width 200 height 17
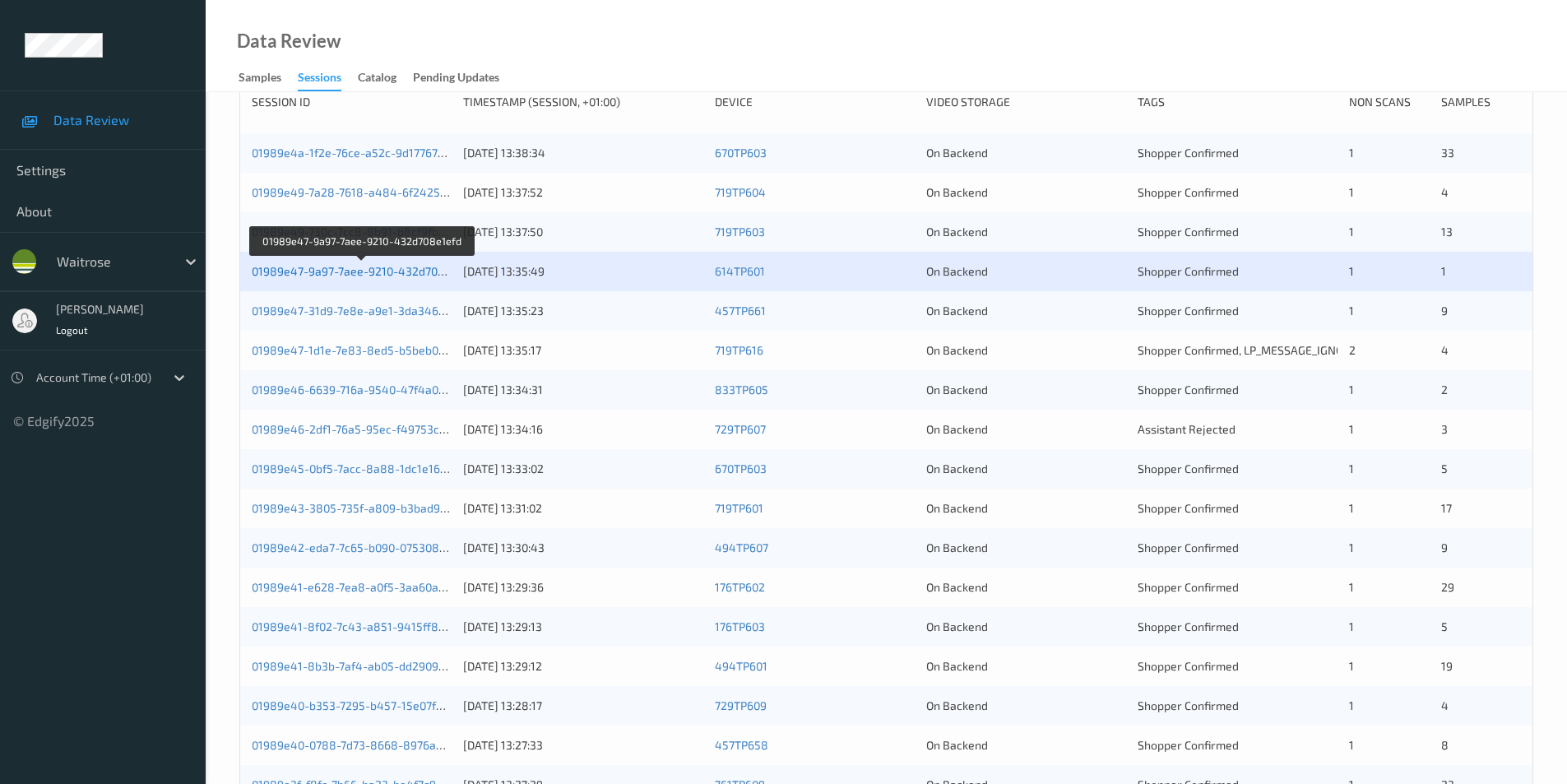
click at [357, 265] on link "01989e47-9a97-7aee-9210-432d708e1efd" at bounding box center [362, 271] width 222 height 14
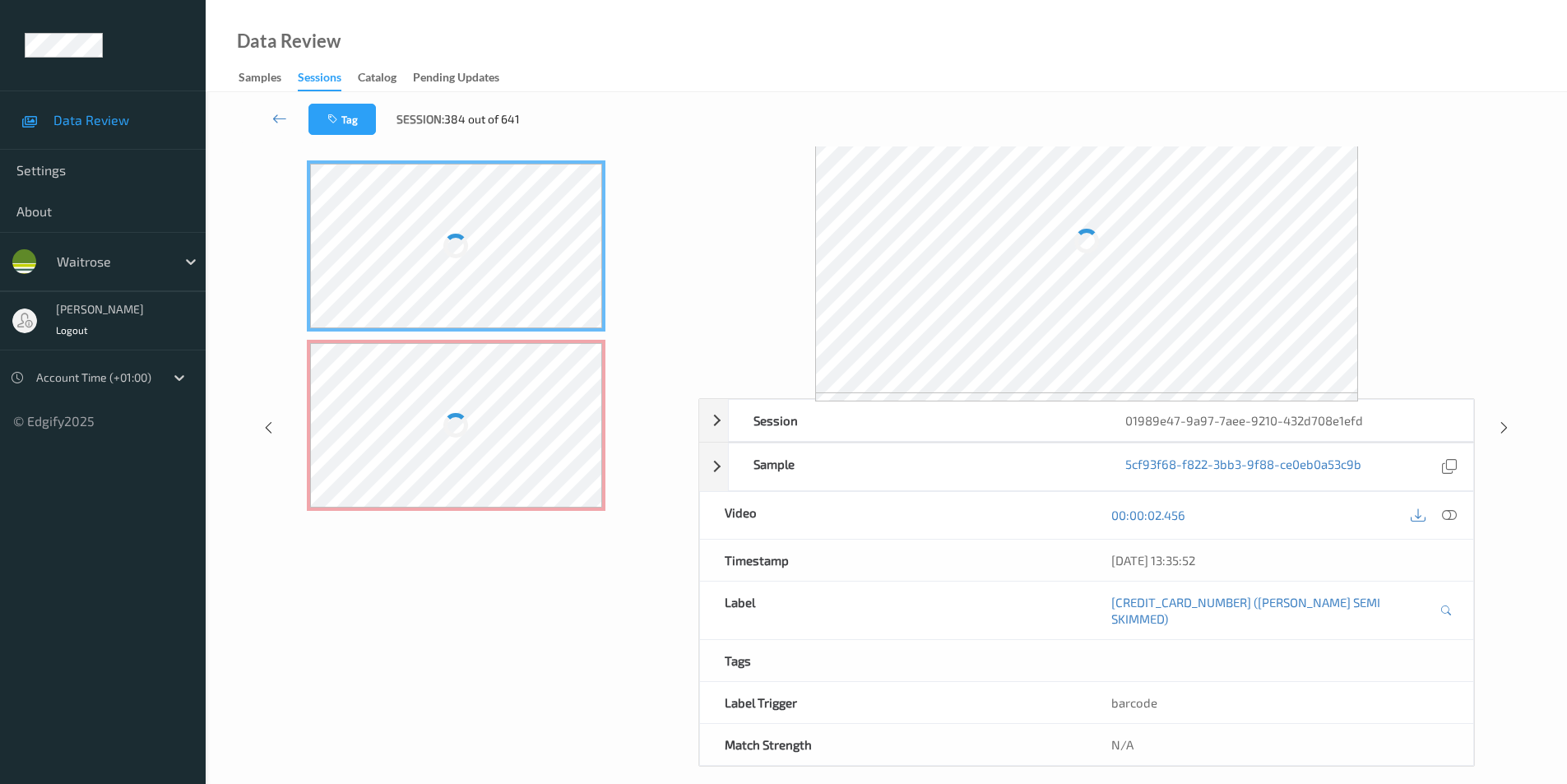
scroll to position [67, 0]
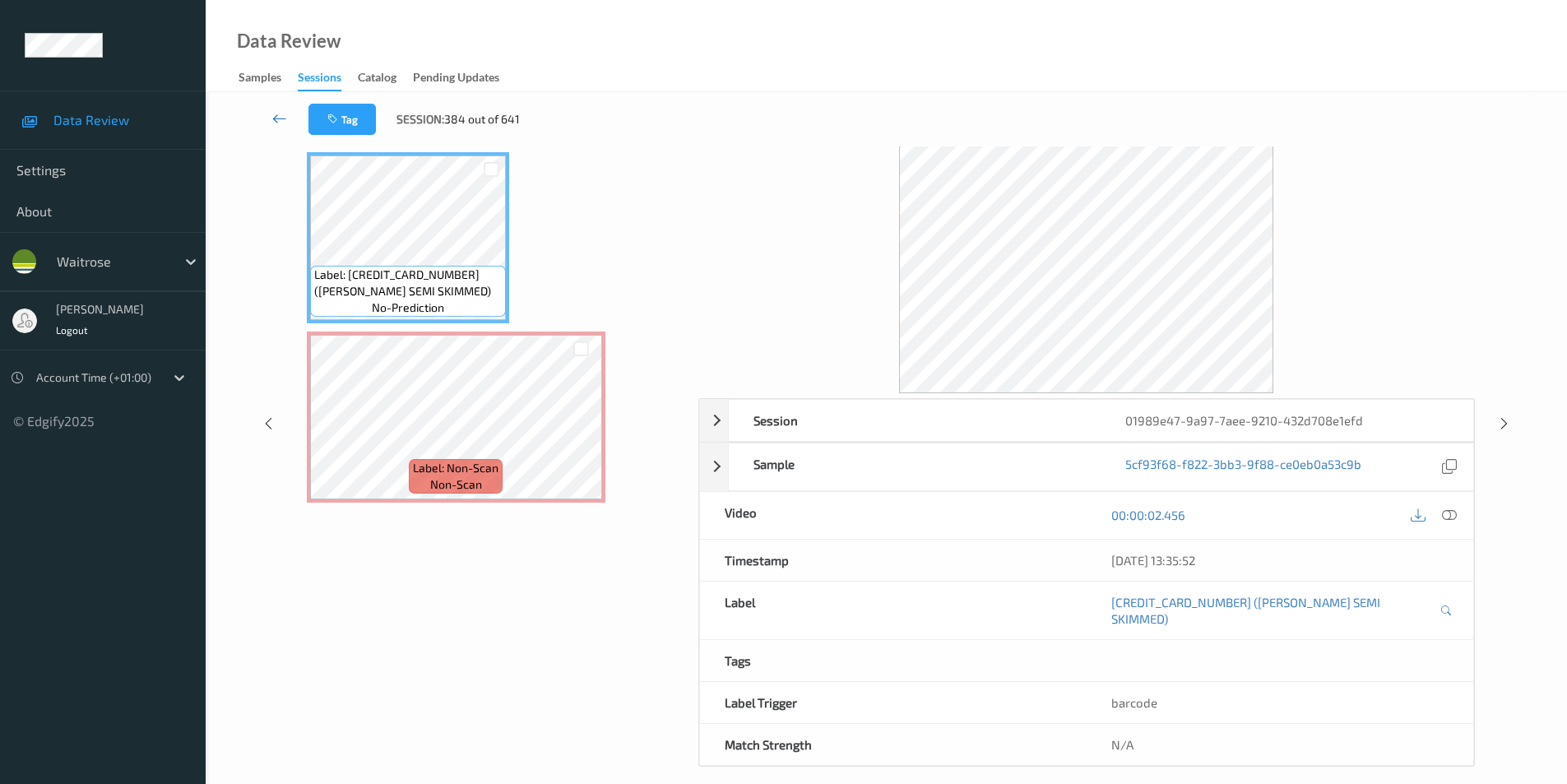
click at [277, 115] on icon at bounding box center [280, 118] width 15 height 17
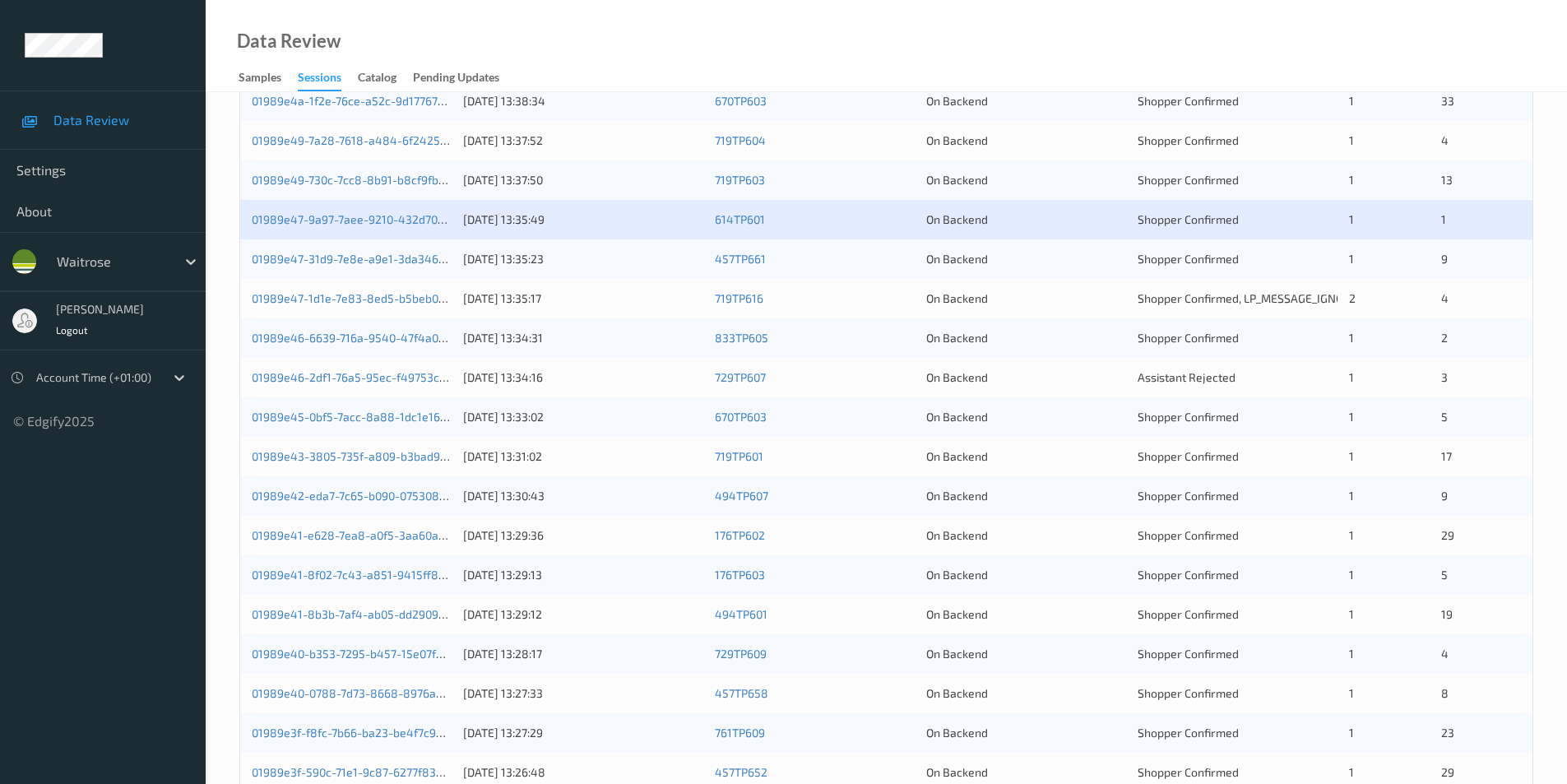
scroll to position [329, 0]
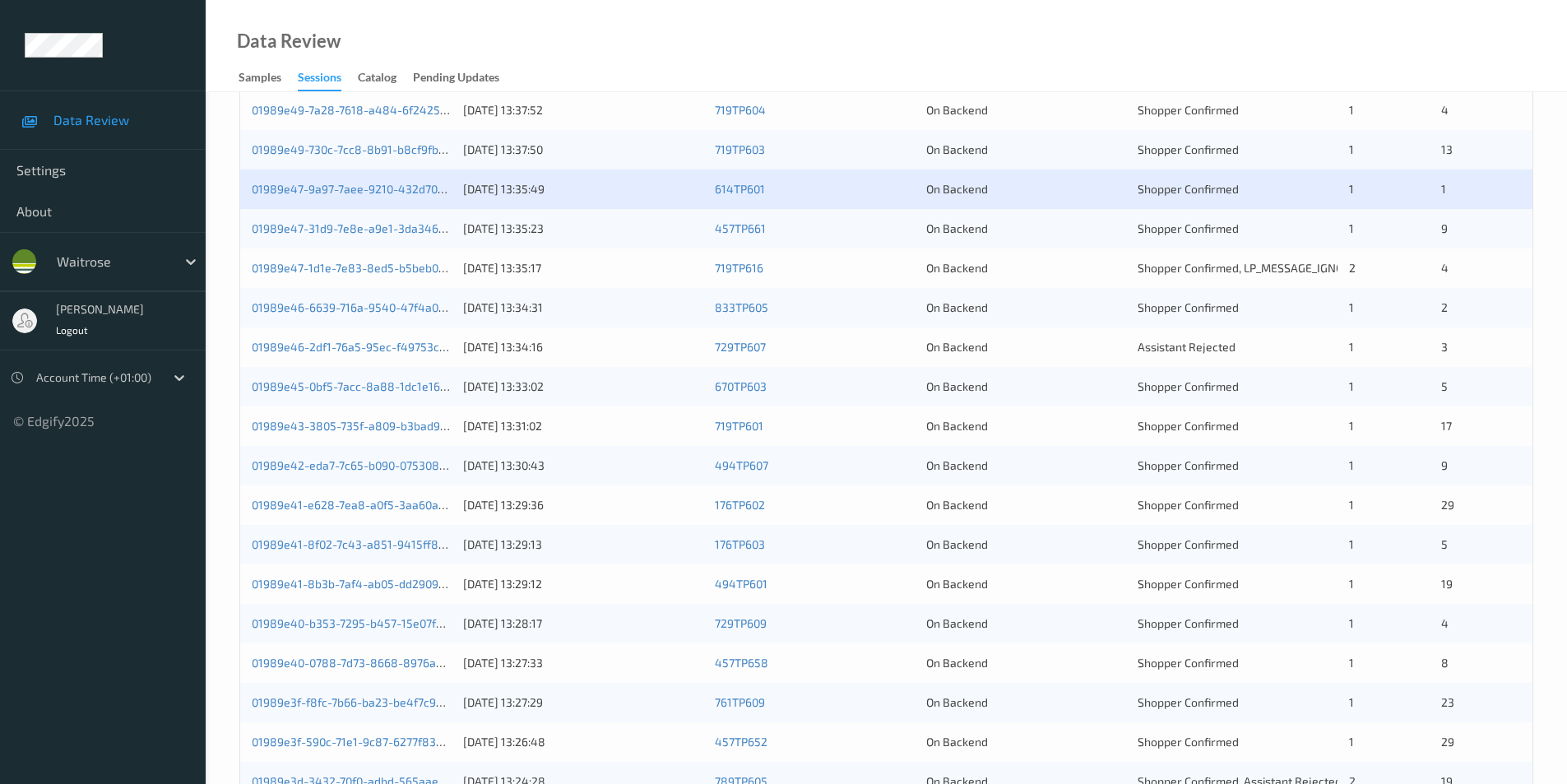
click at [1085, 234] on div "On Backend" at bounding box center [1027, 228] width 200 height 17
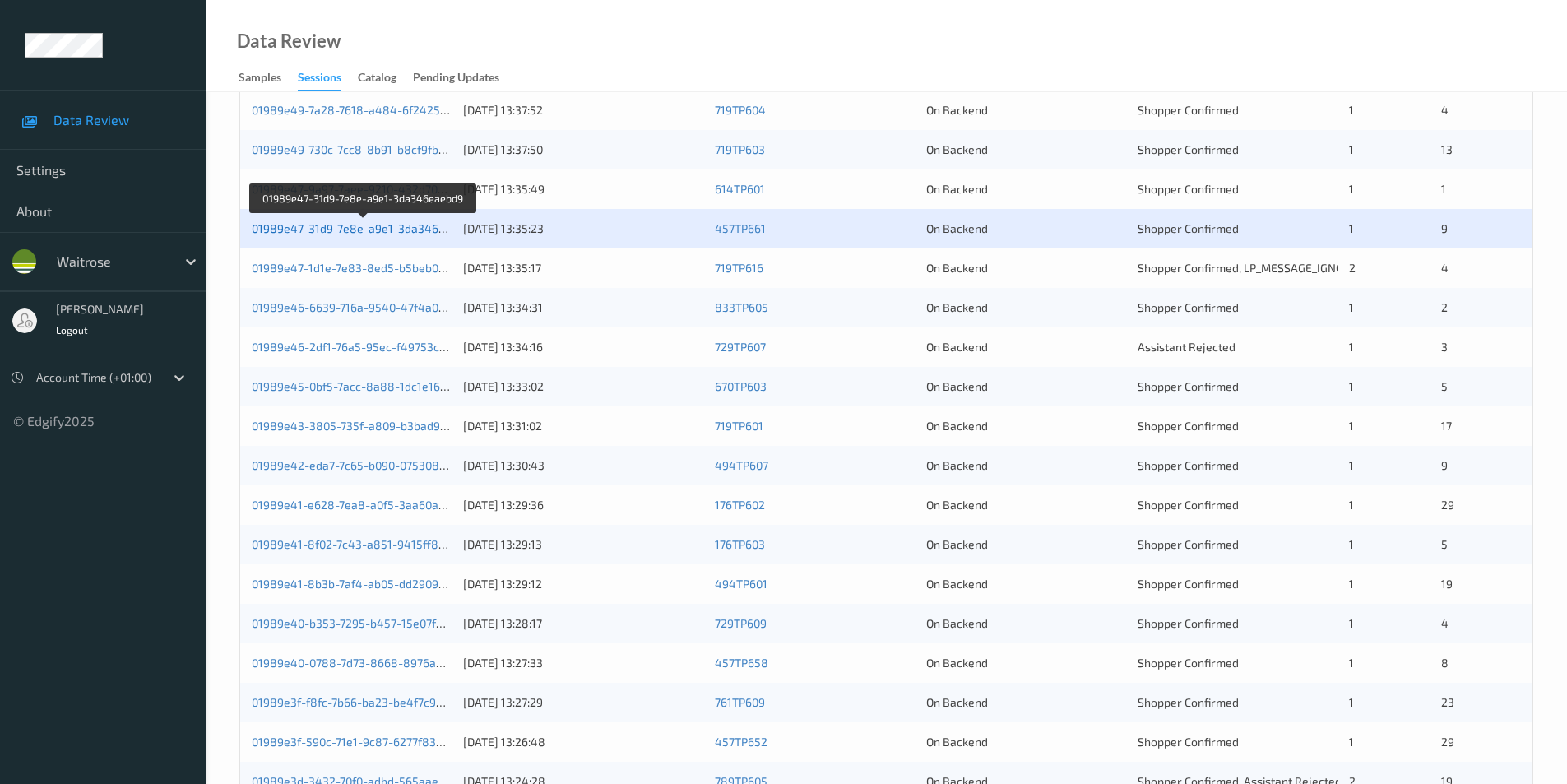
click at [361, 228] on link "01989e47-31d9-7e8e-a9e1-3da346eaebd9" at bounding box center [364, 227] width 227 height 14
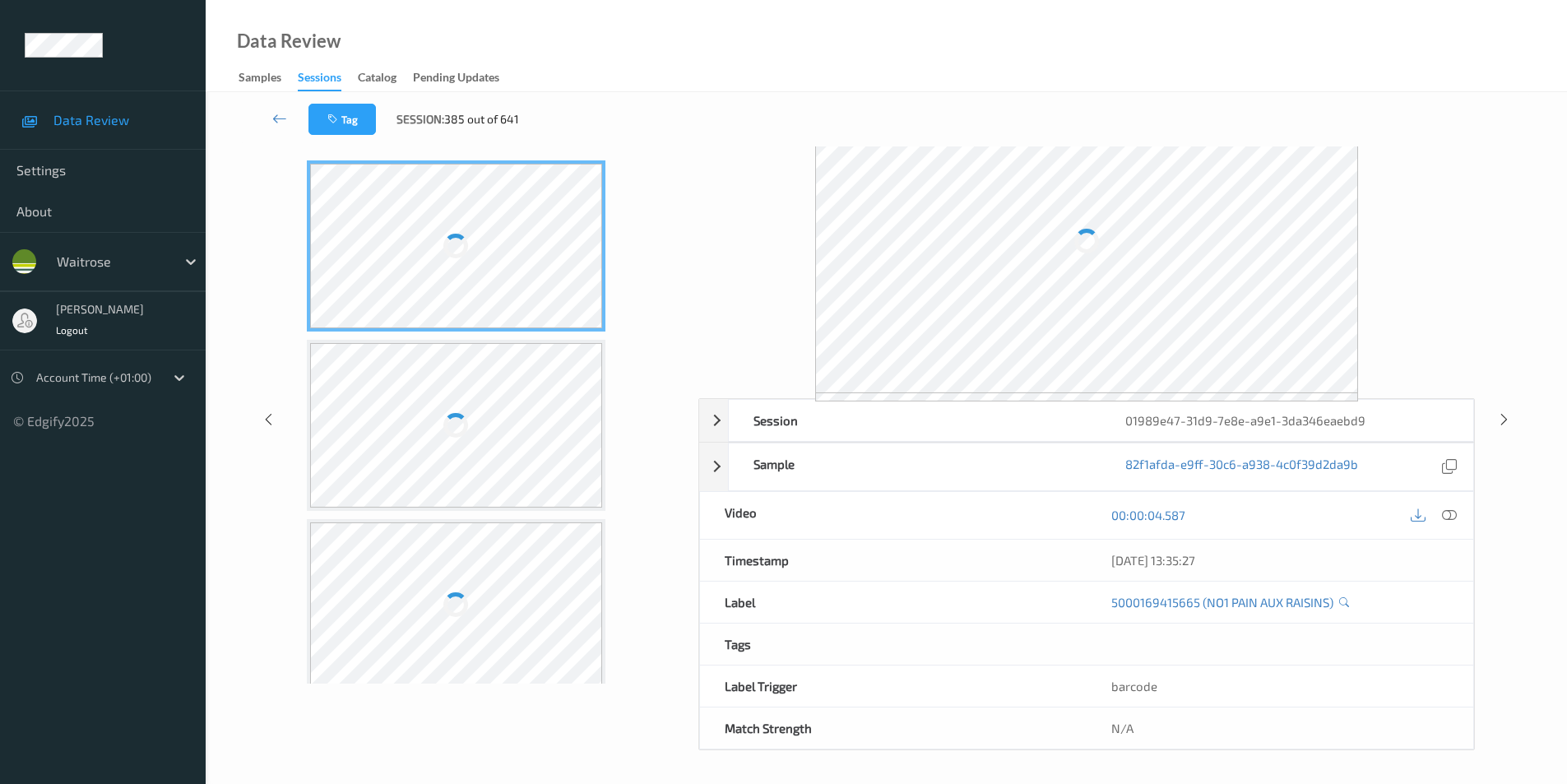
scroll to position [59, 0]
click at [285, 116] on icon at bounding box center [280, 118] width 15 height 17
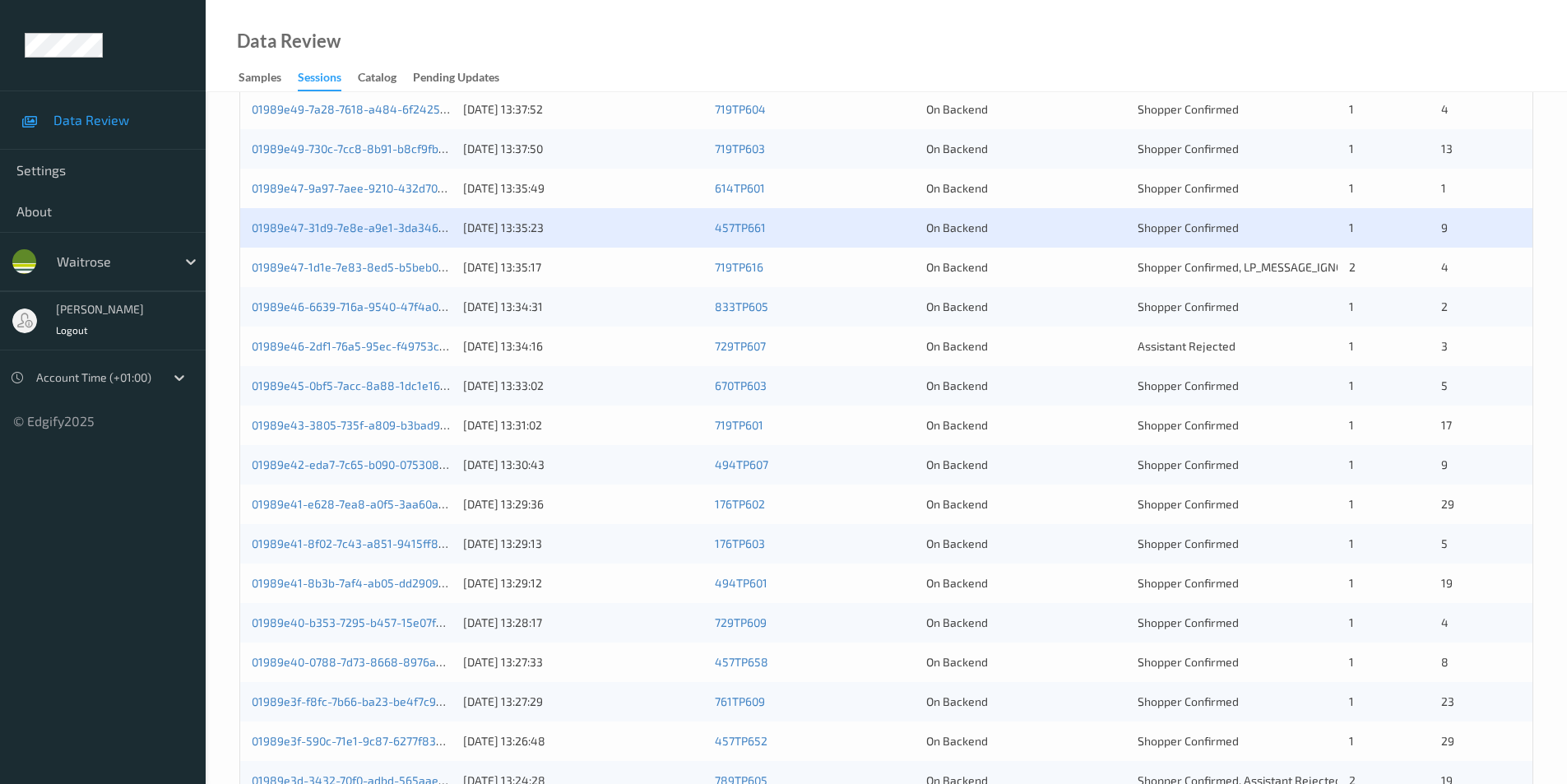
scroll to position [329, 0]
click at [1028, 265] on div "On Backend" at bounding box center [1027, 268] width 200 height 17
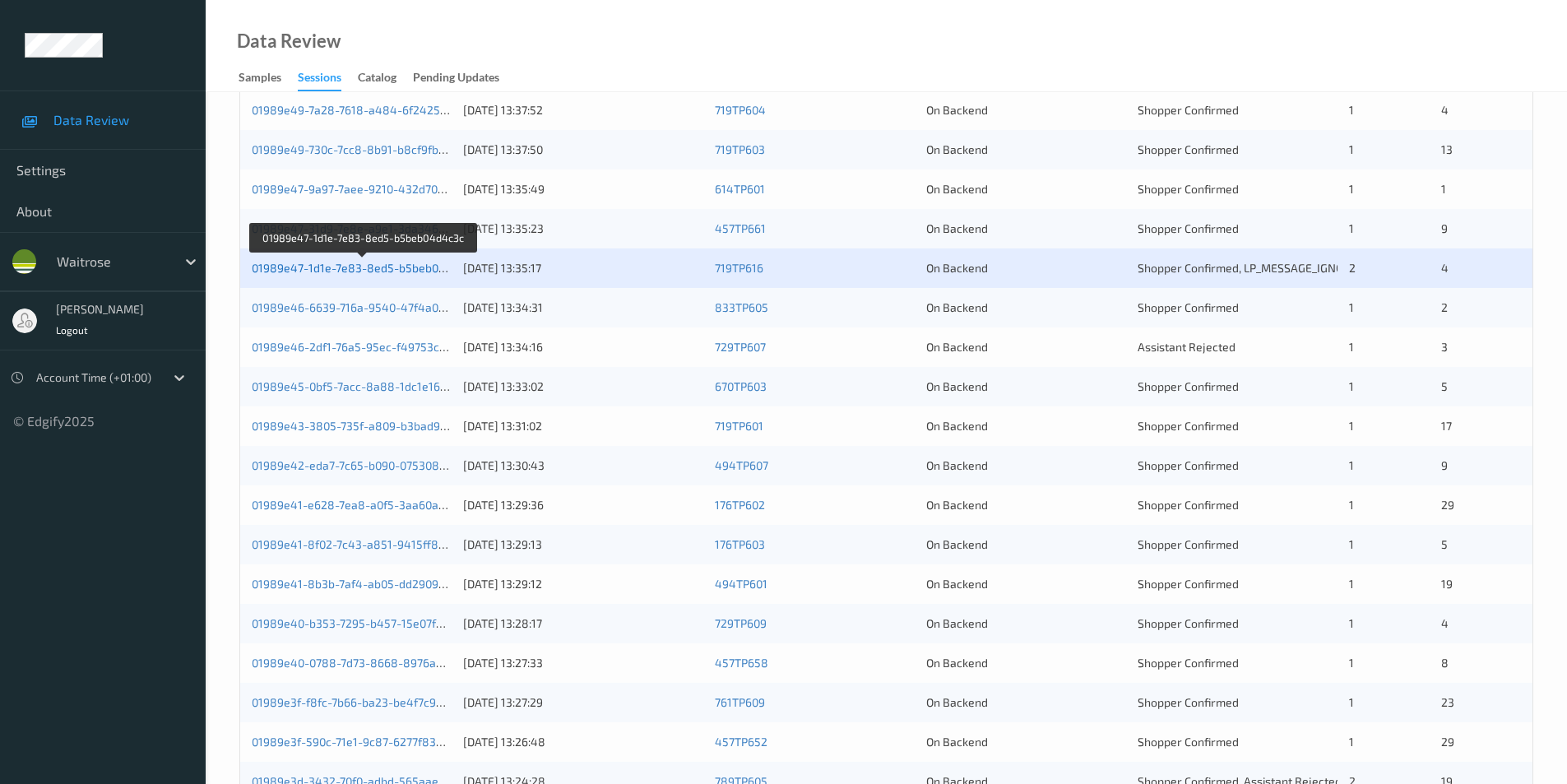
click at [407, 269] on link "01989e47-1d1e-7e83-8ed5-b5beb04d4c3c" at bounding box center [364, 267] width 227 height 14
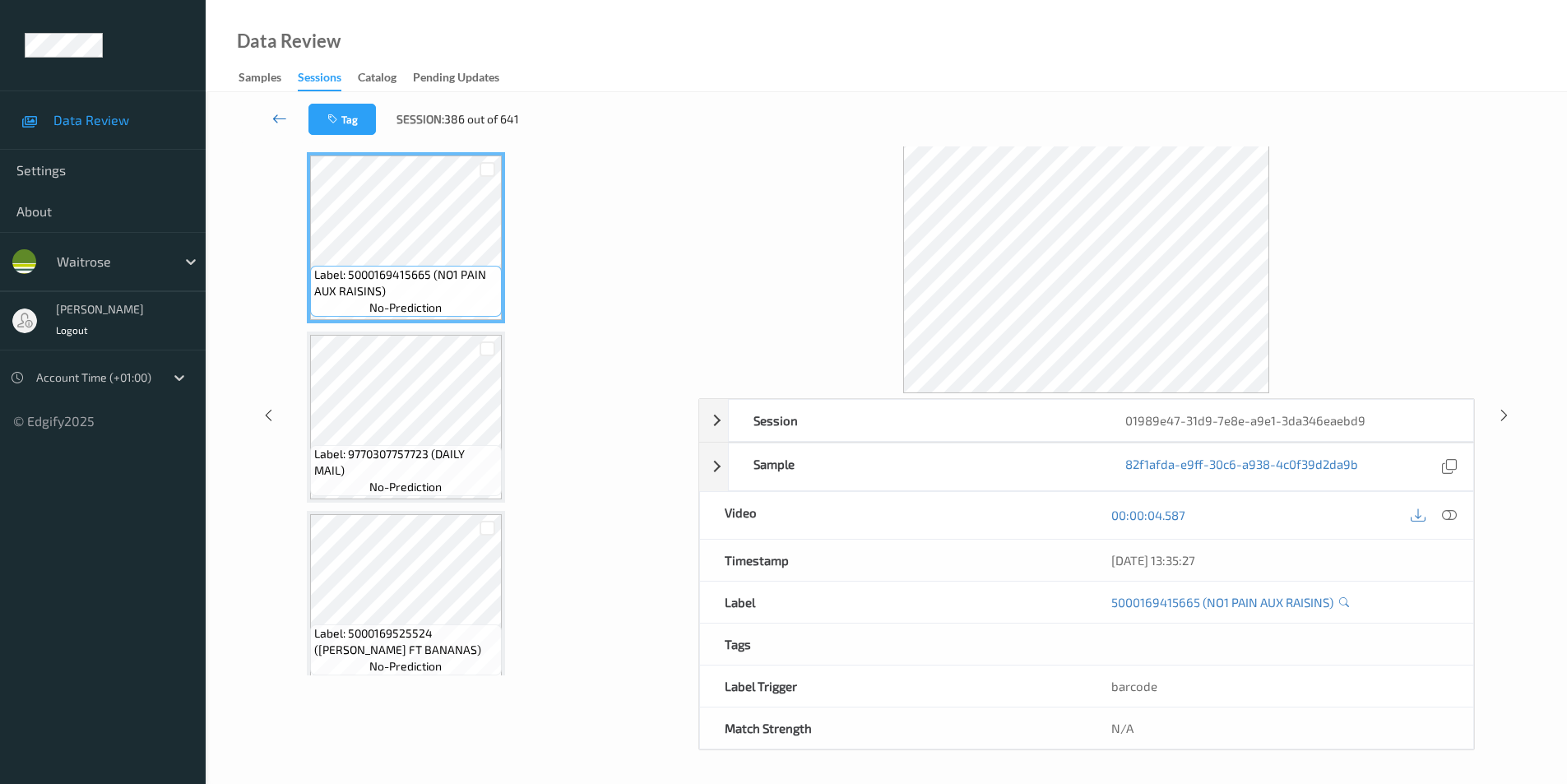
click at [274, 116] on icon at bounding box center [280, 118] width 15 height 17
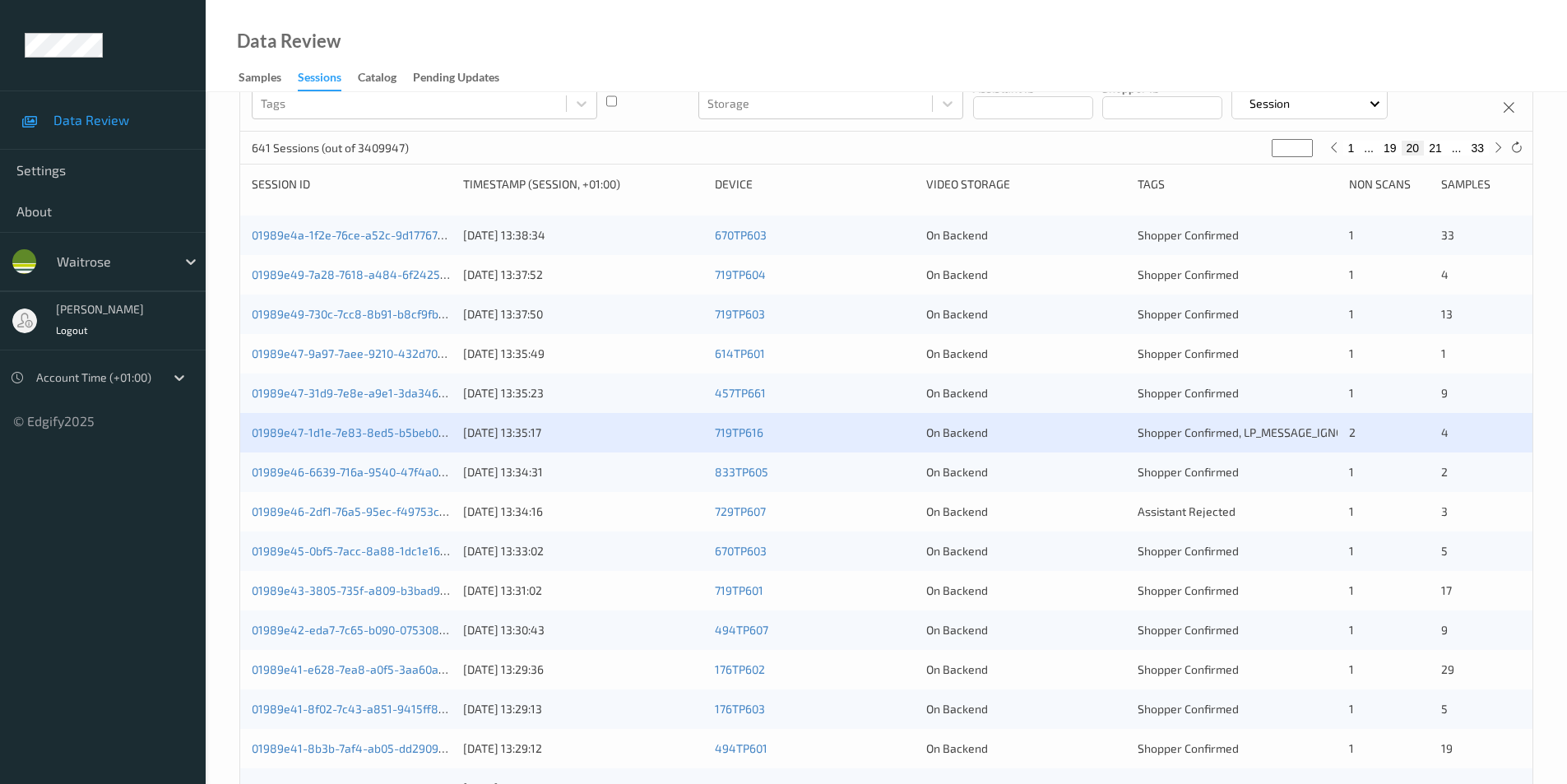
scroll to position [411, 0]
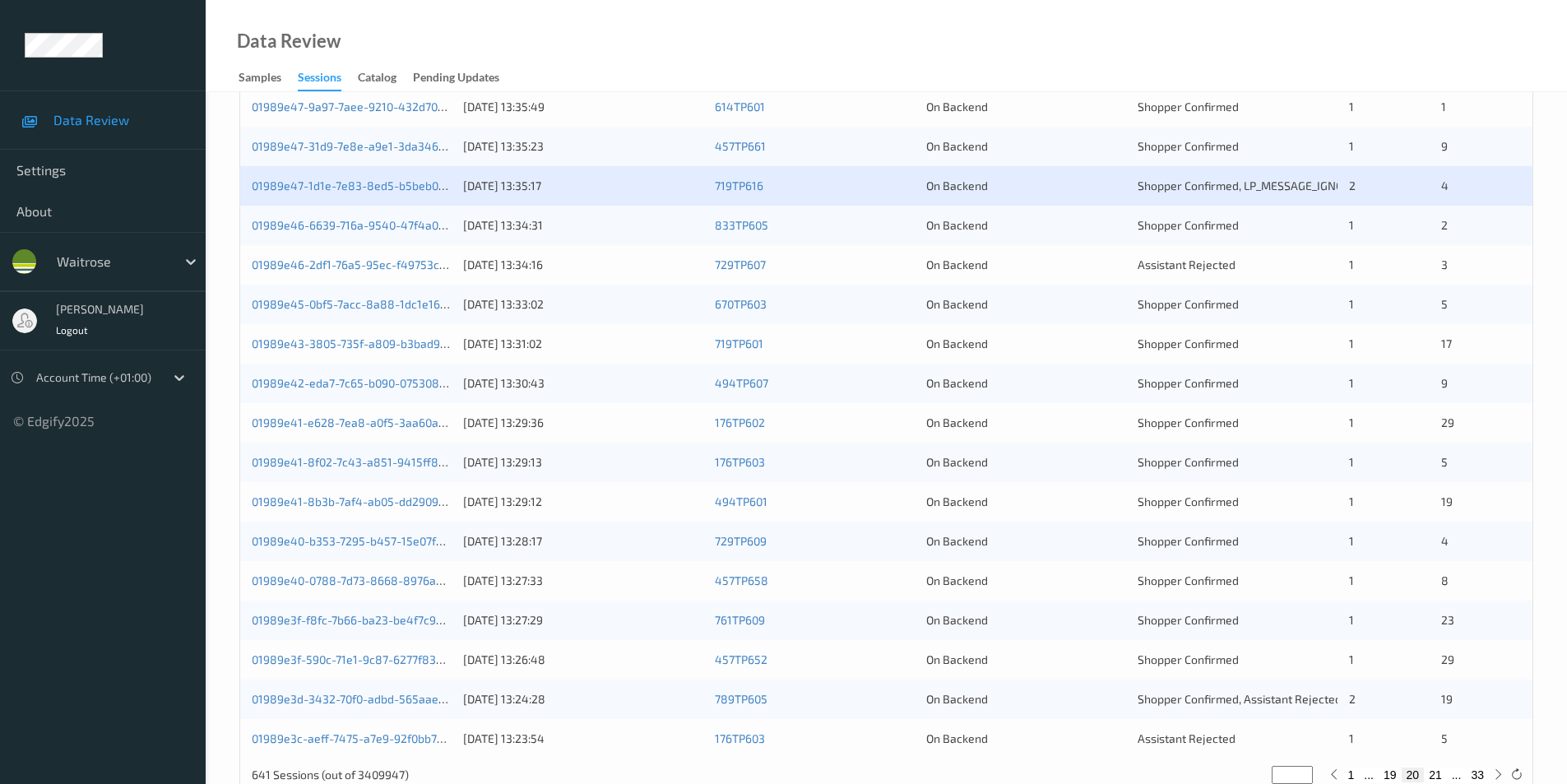
click at [1071, 226] on div "On Backend" at bounding box center [1027, 226] width 200 height 17
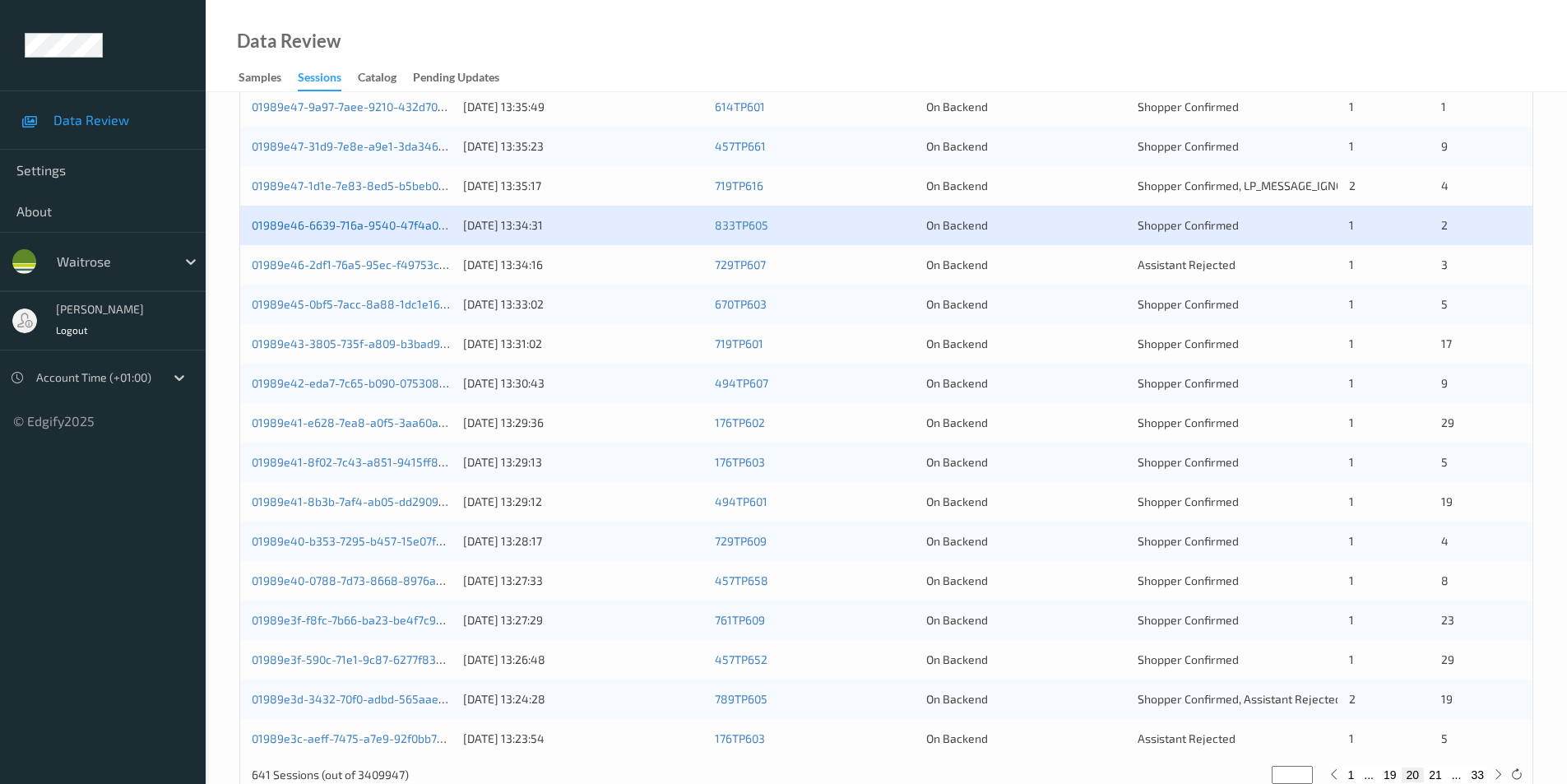
click at [395, 225] on link "01989e46-6639-716a-9540-47f4a0ed74e6" at bounding box center [364, 225] width 227 height 14
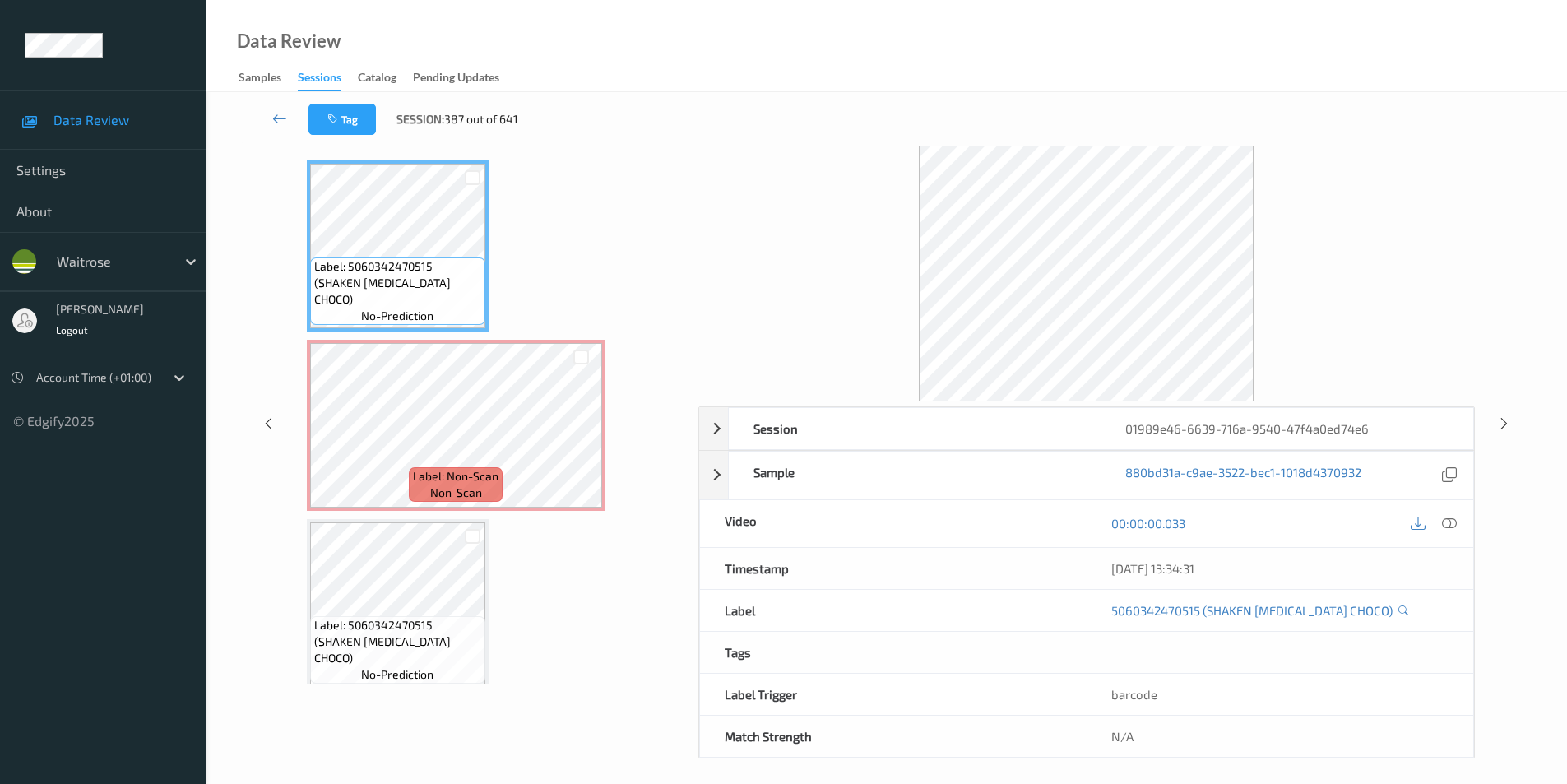
scroll to position [67, 0]
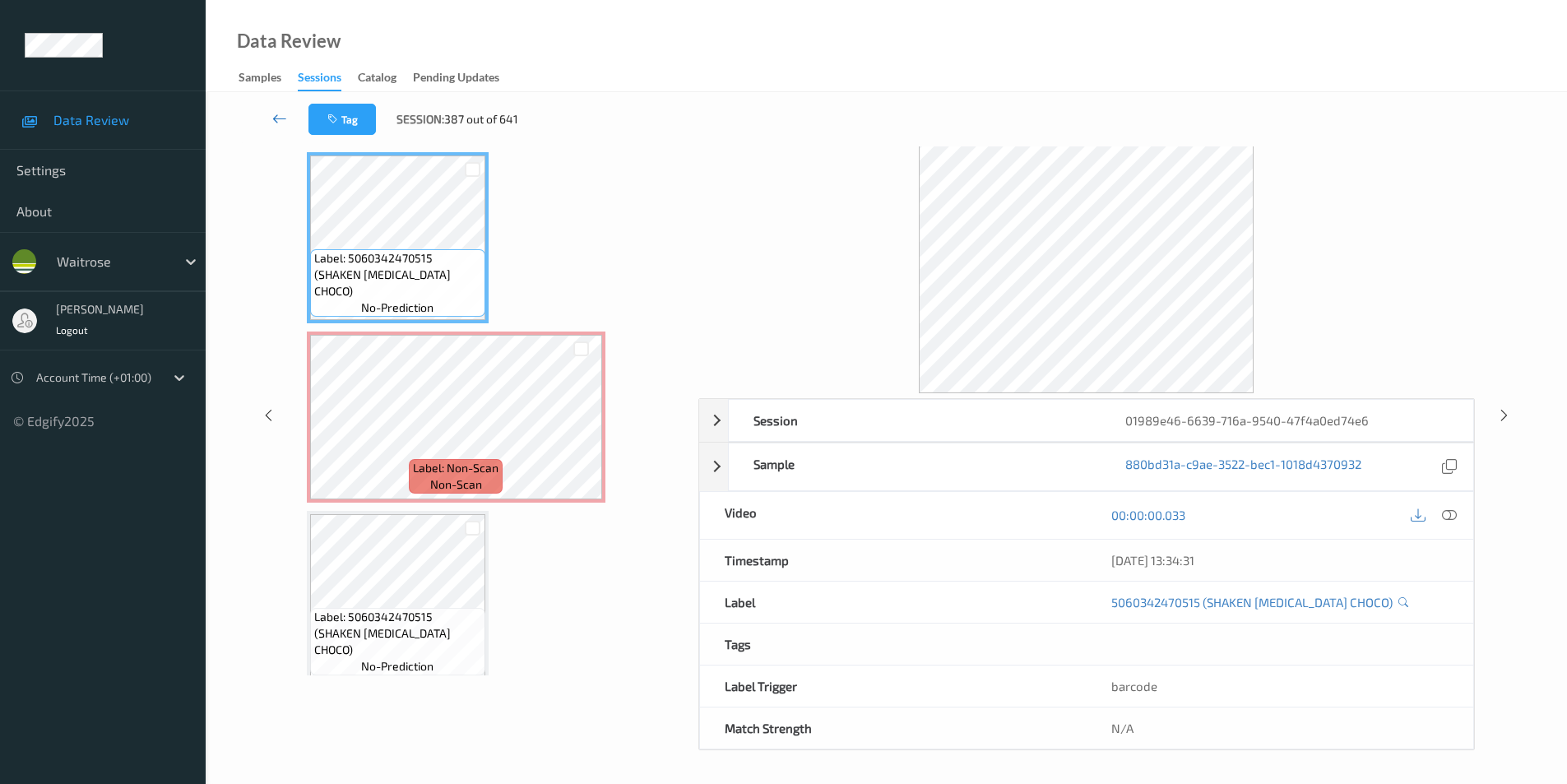
click at [278, 104] on link at bounding box center [280, 119] width 58 height 31
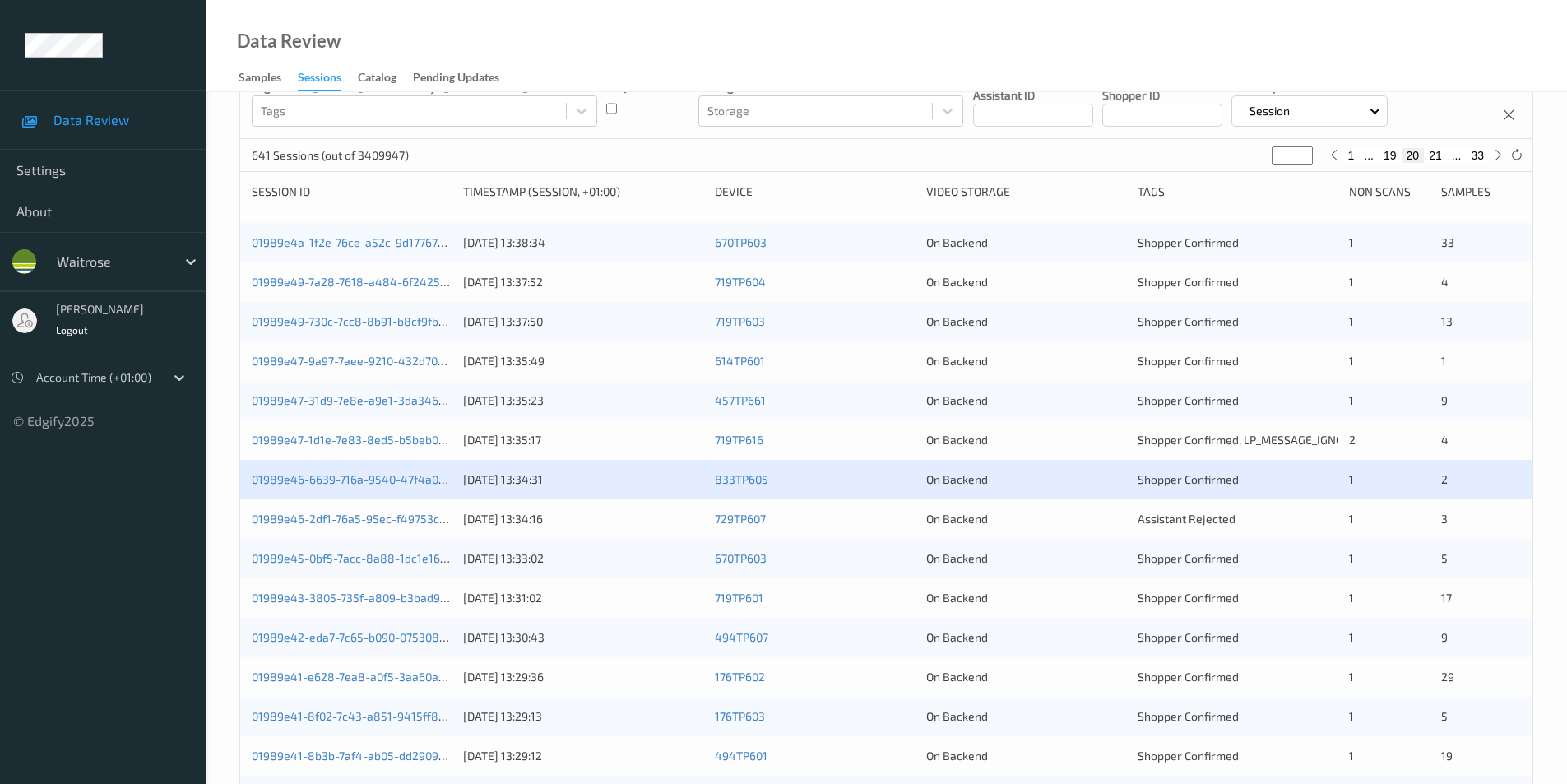
scroll to position [164, 0]
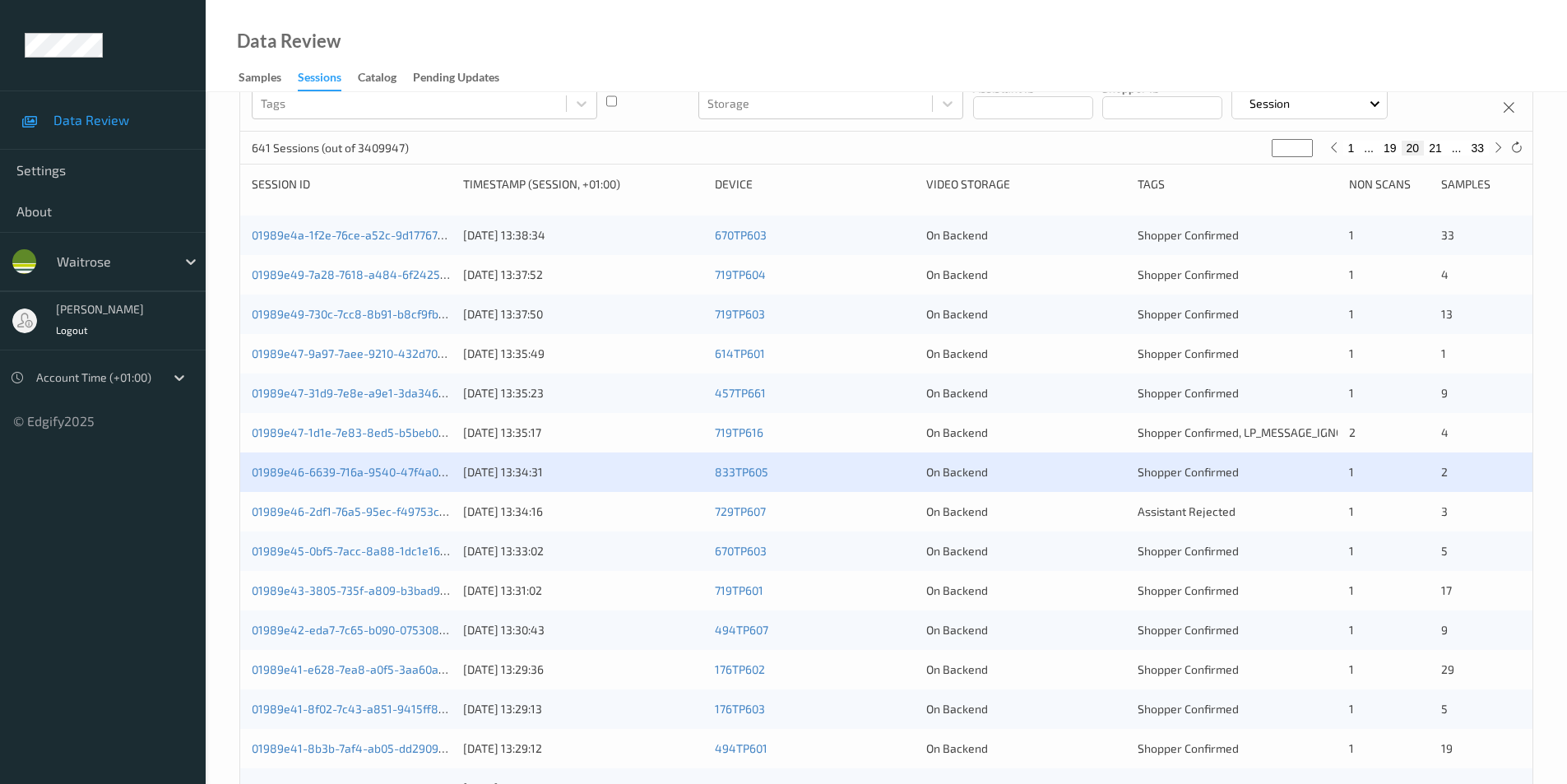
click at [1042, 518] on div "On Backend" at bounding box center [1027, 512] width 200 height 17
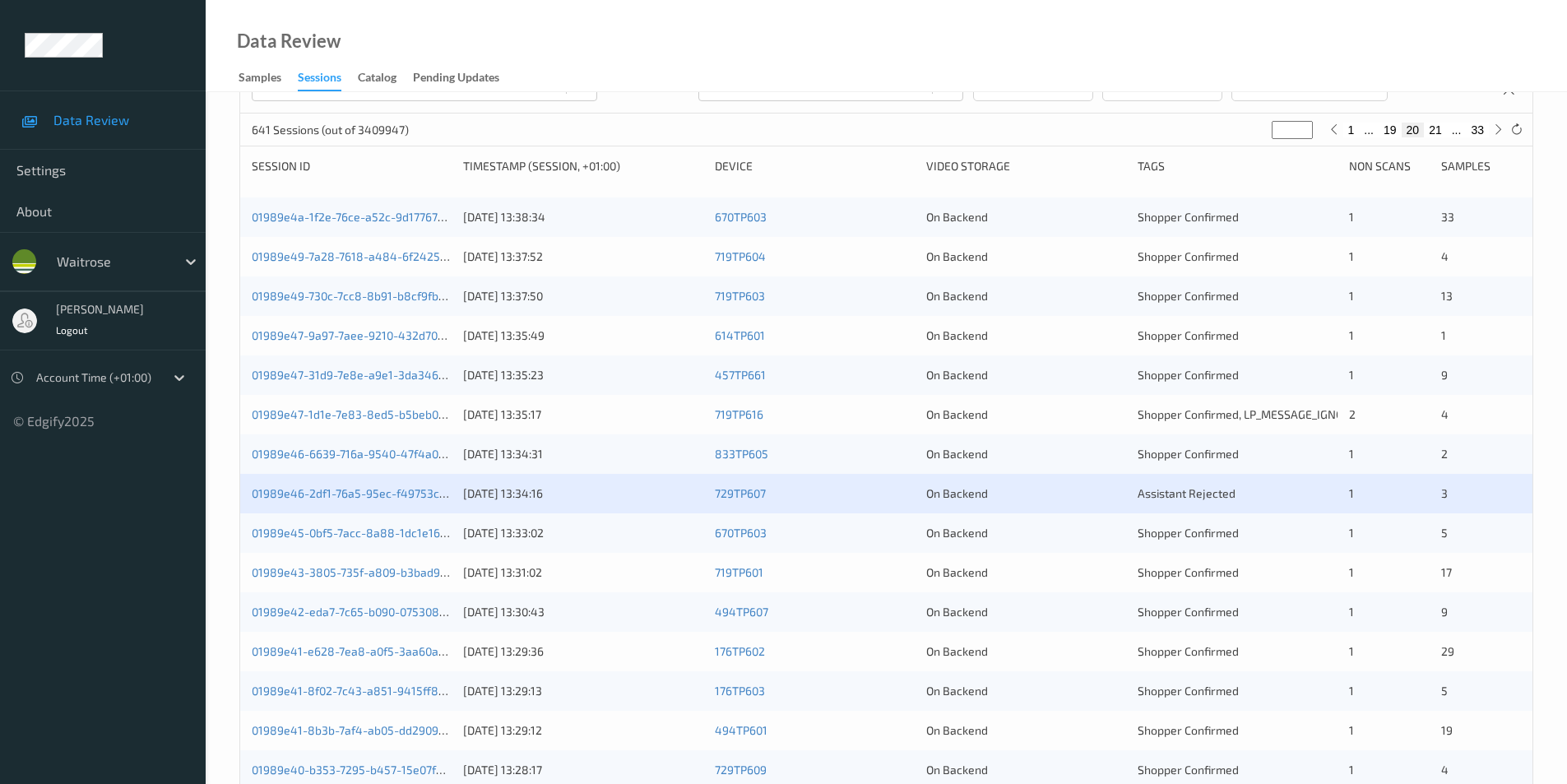
scroll to position [329, 0]
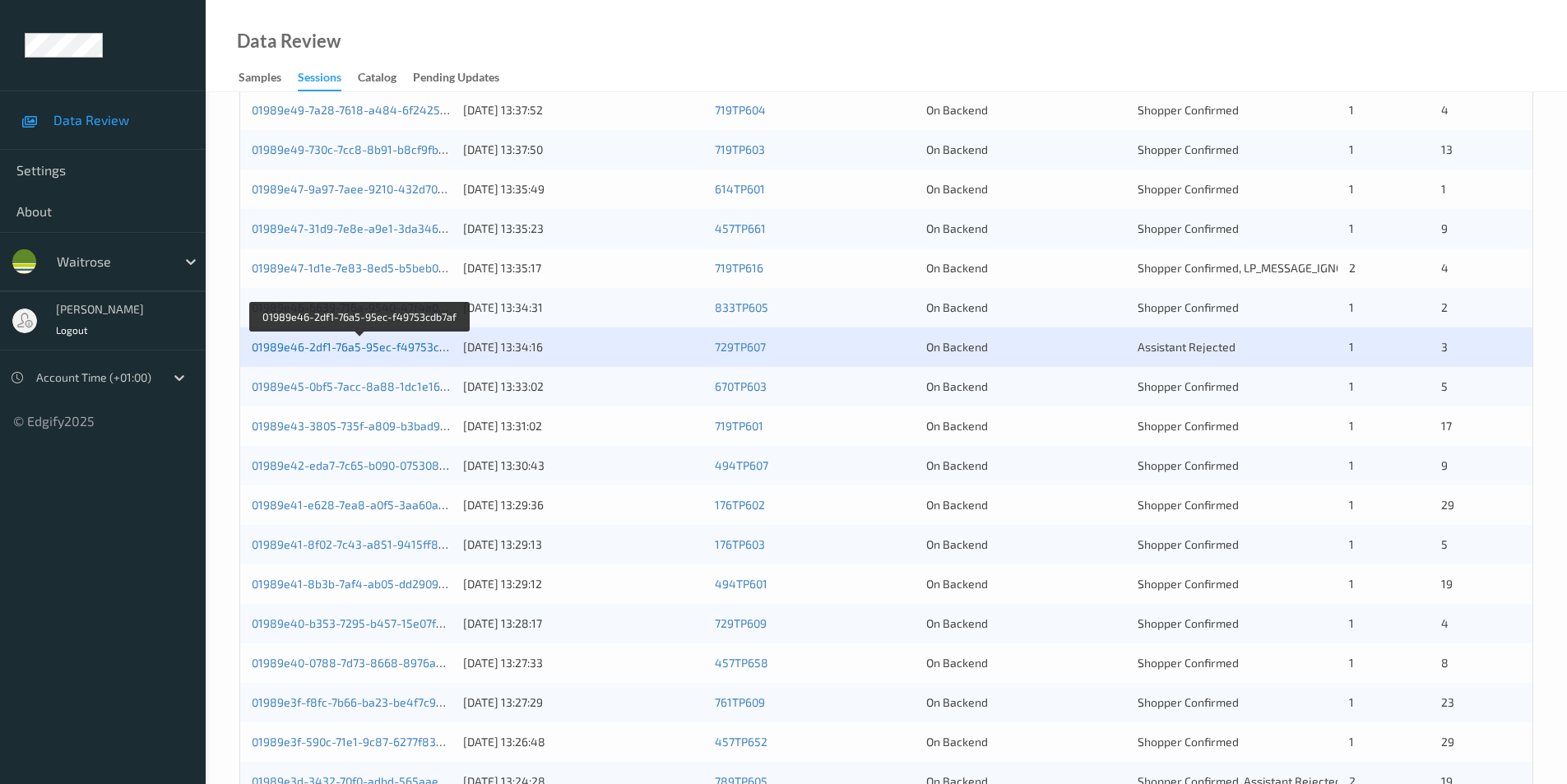
click at [401, 347] on link "01989e46-2df1-76a5-95ec-f49753cdb7af" at bounding box center [360, 346] width 217 height 14
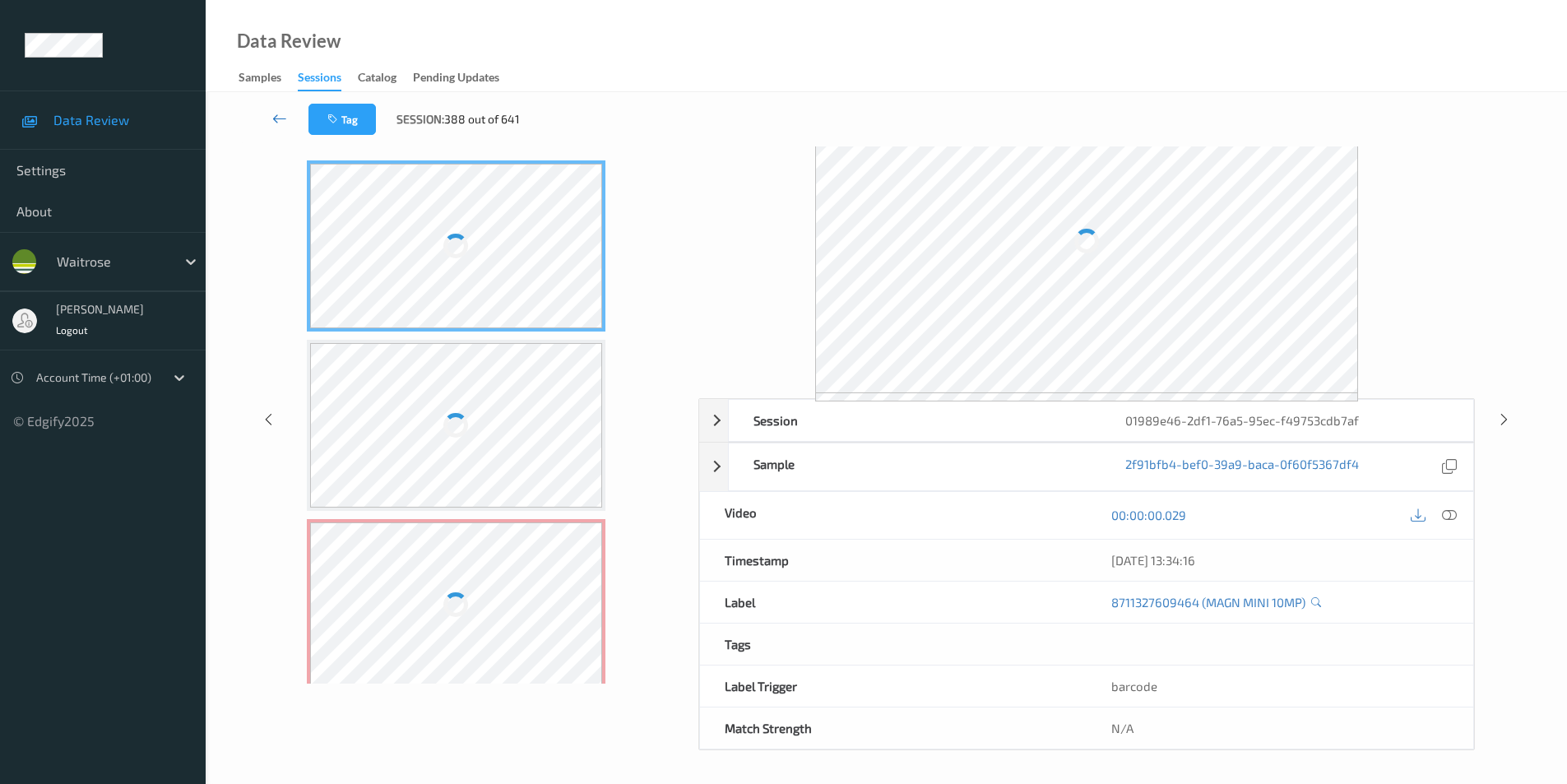
click at [271, 115] on link at bounding box center [280, 119] width 58 height 31
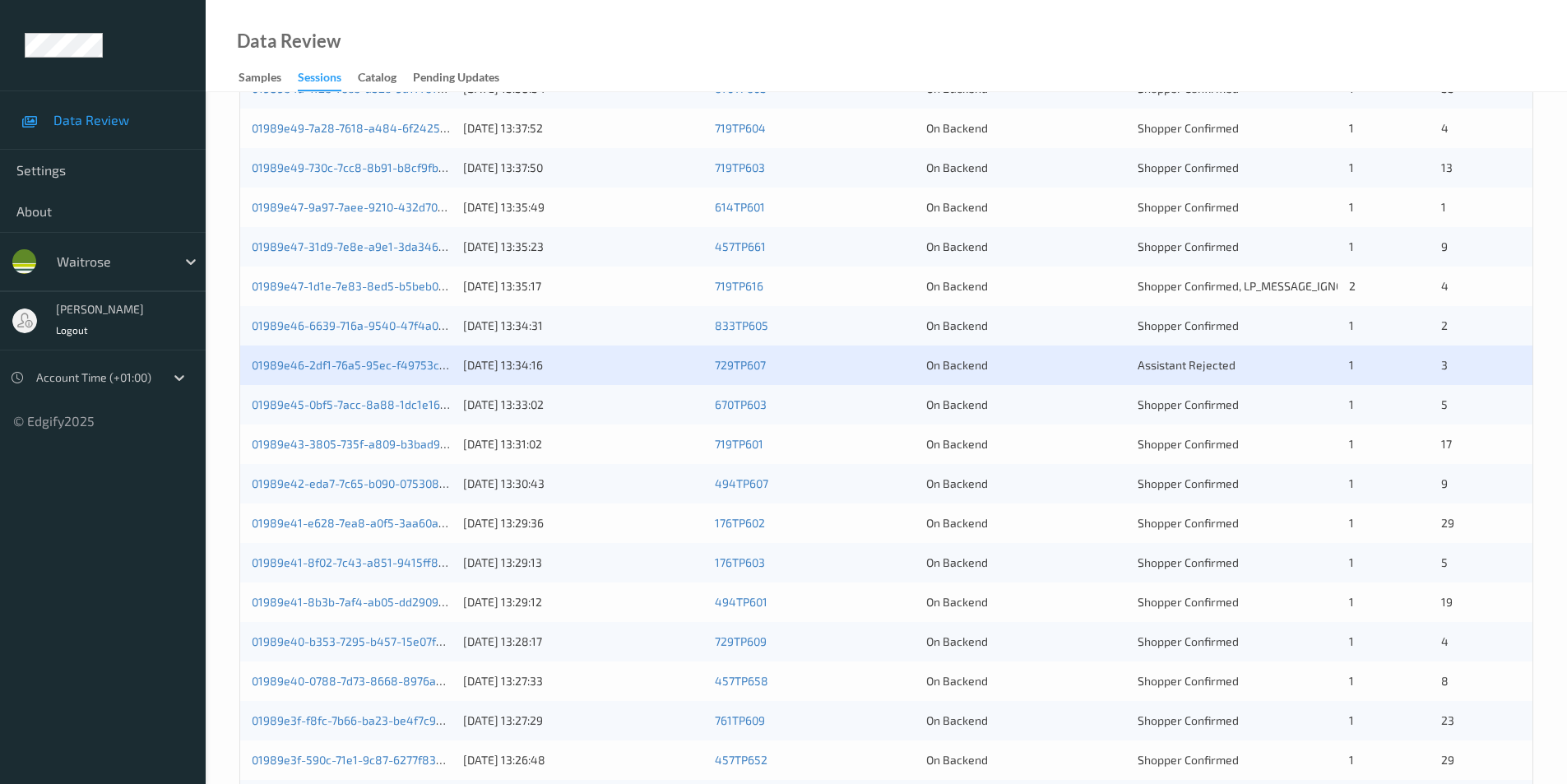
scroll to position [411, 0]
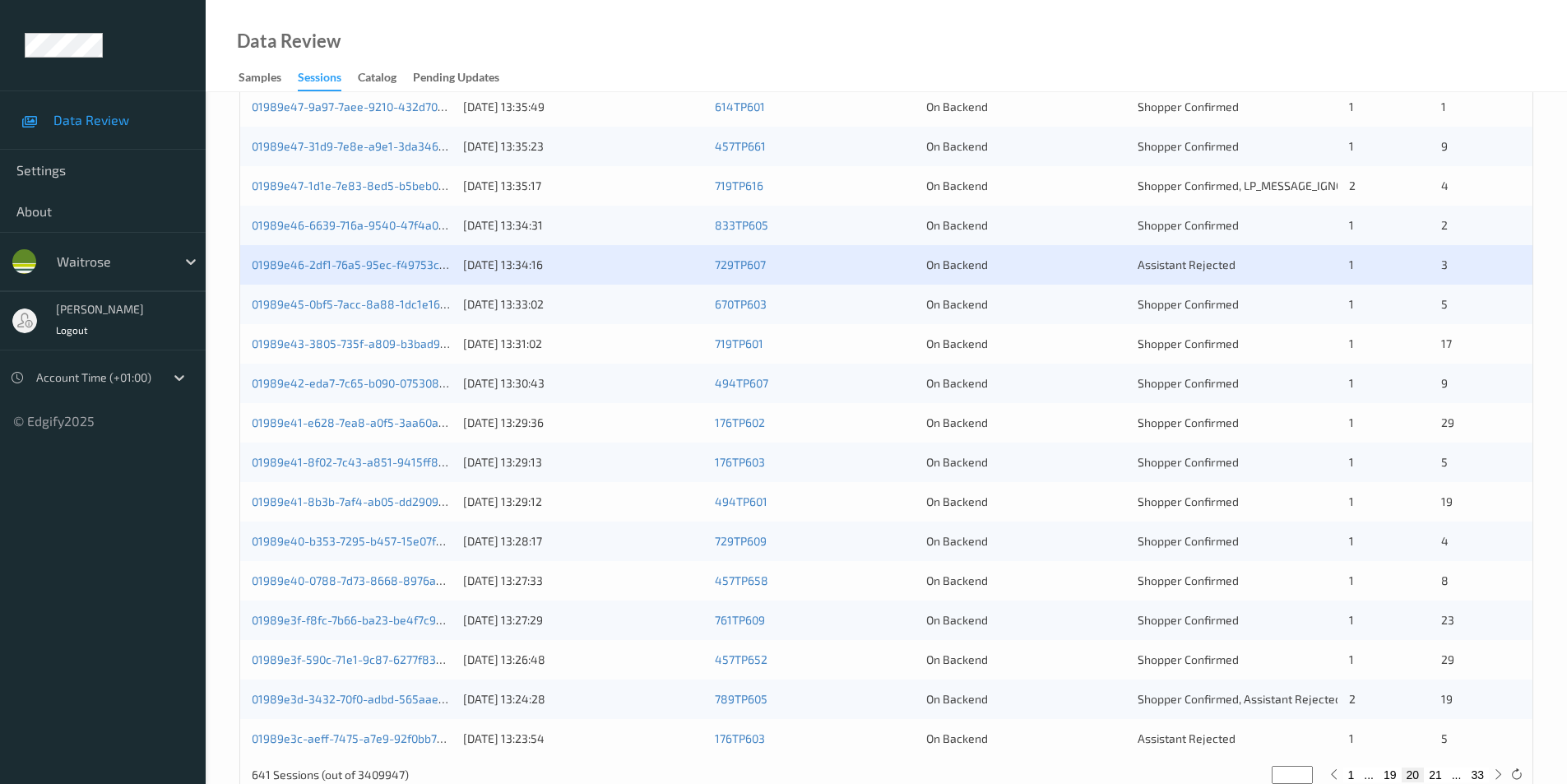
click at [1084, 306] on div "On Backend" at bounding box center [1027, 304] width 200 height 17
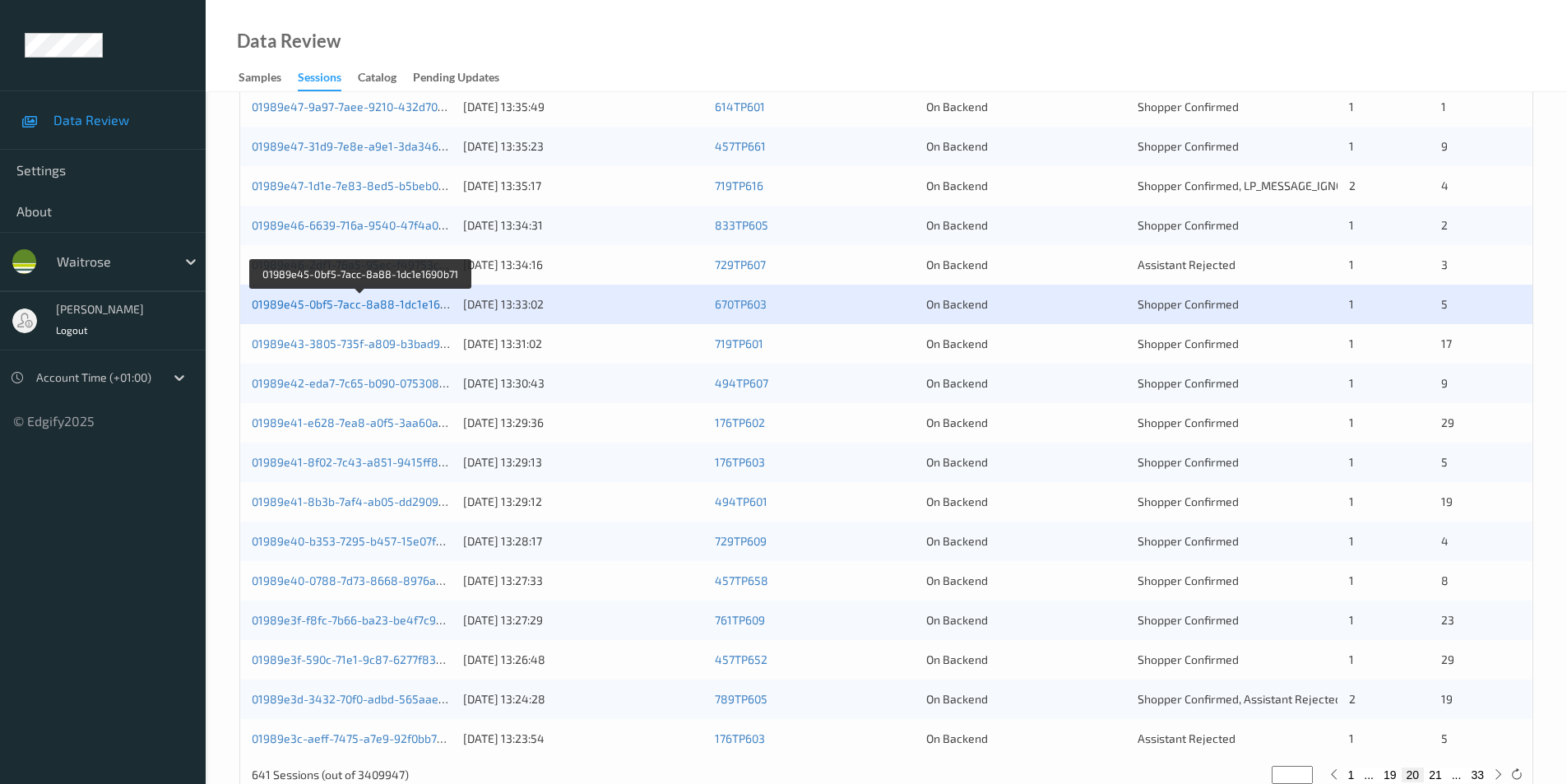
click at [385, 308] on link "01989e45-0bf5-7acc-8a88-1dc1e1690b71" at bounding box center [361, 304] width 219 height 14
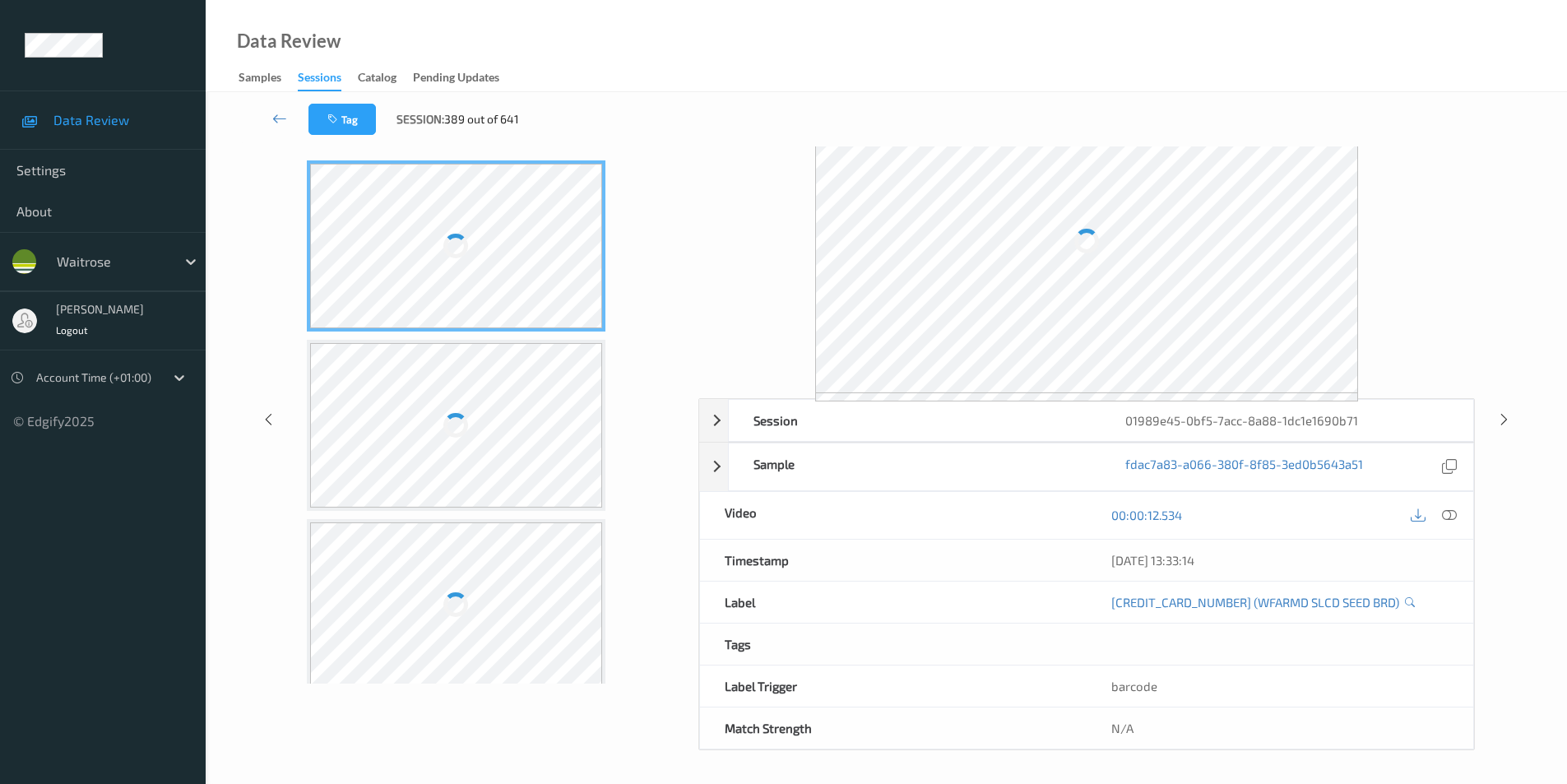
scroll to position [59, 0]
click at [280, 116] on icon at bounding box center [280, 118] width 15 height 17
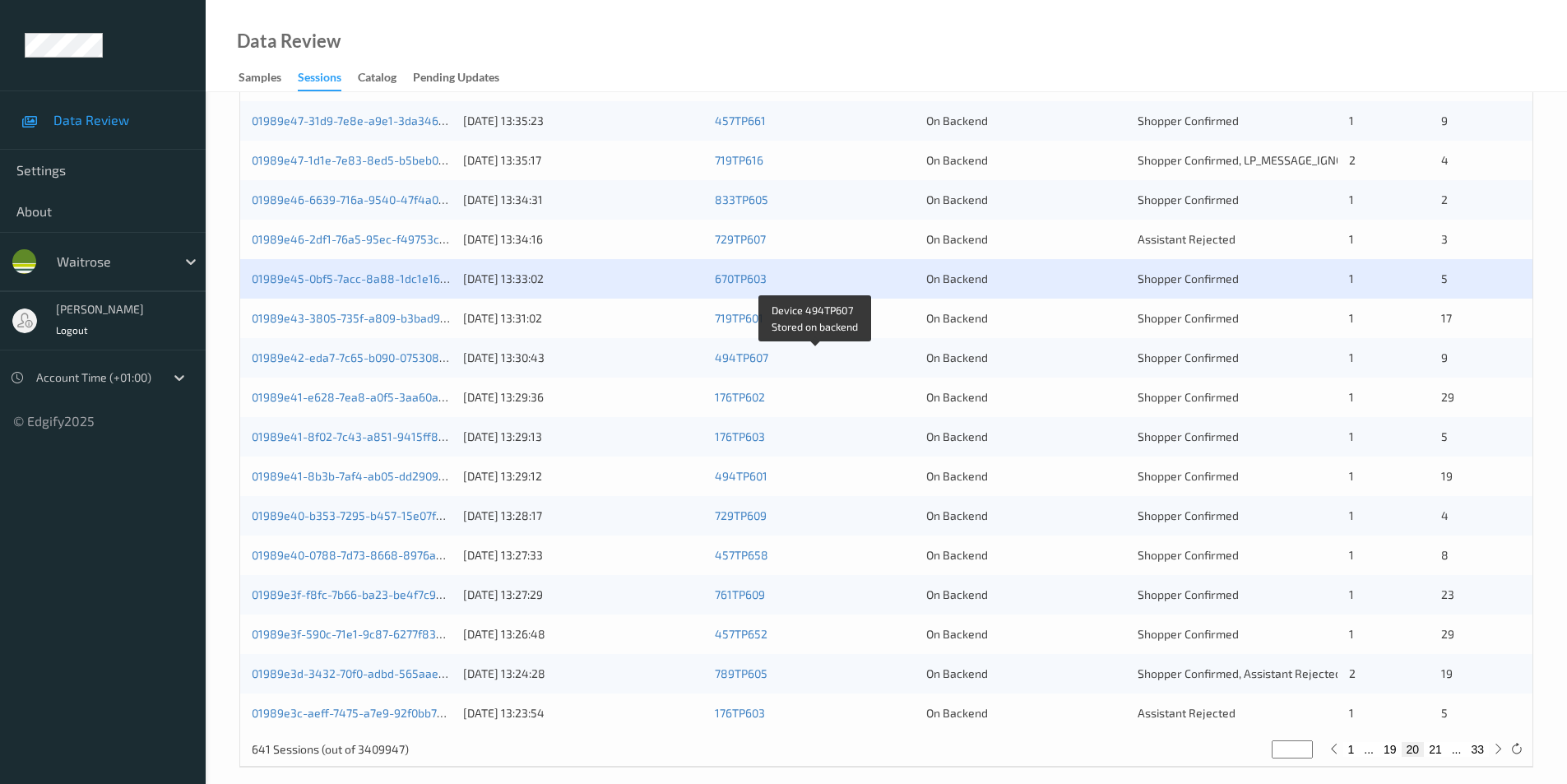
scroll to position [454, 0]
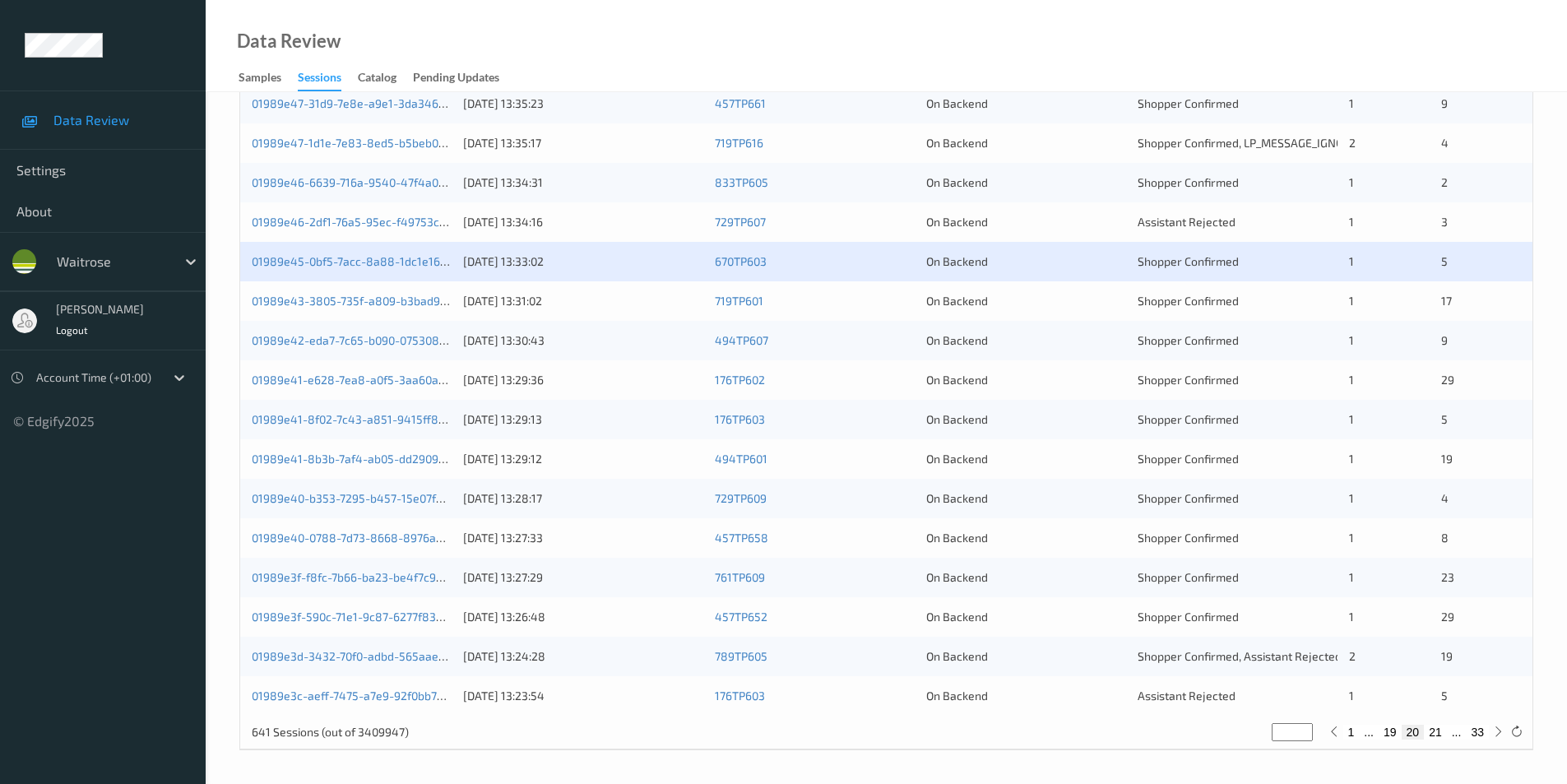
click at [1066, 299] on div "On Backend" at bounding box center [1027, 301] width 200 height 17
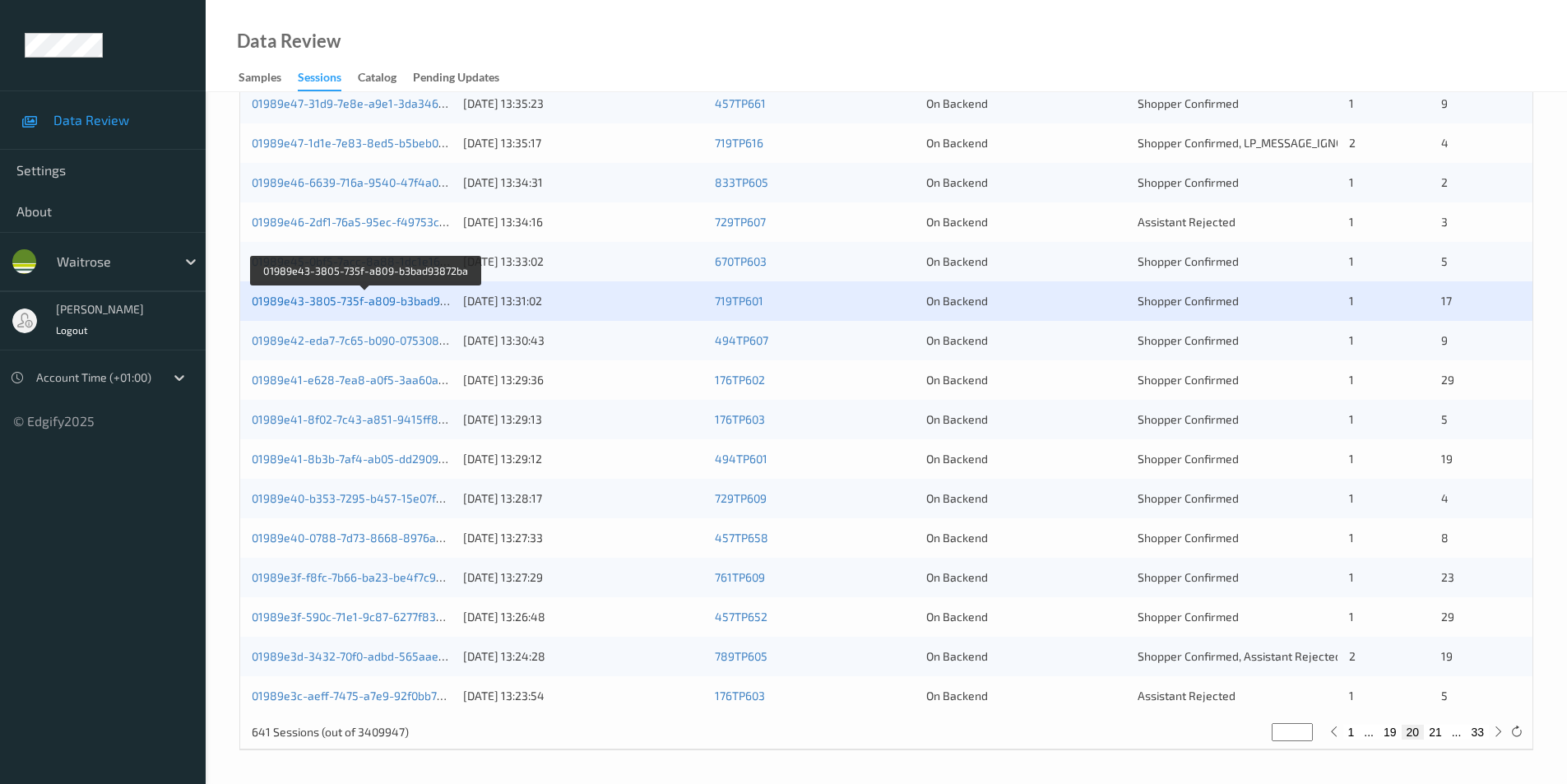
click at [367, 300] on link "01989e43-3805-735f-a809-b3bad93872ba" at bounding box center [365, 300] width 228 height 14
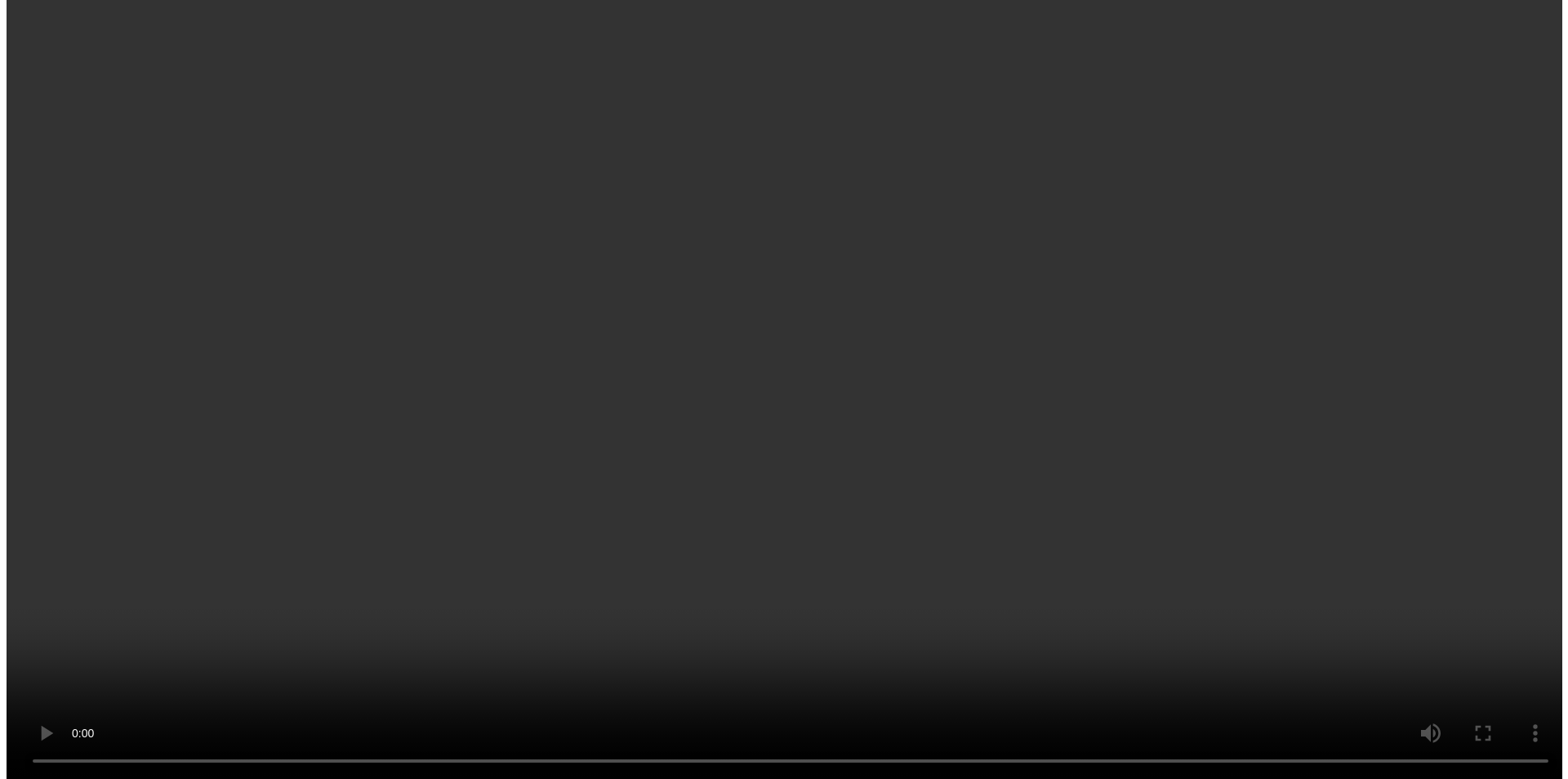
scroll to position [1693, 0]
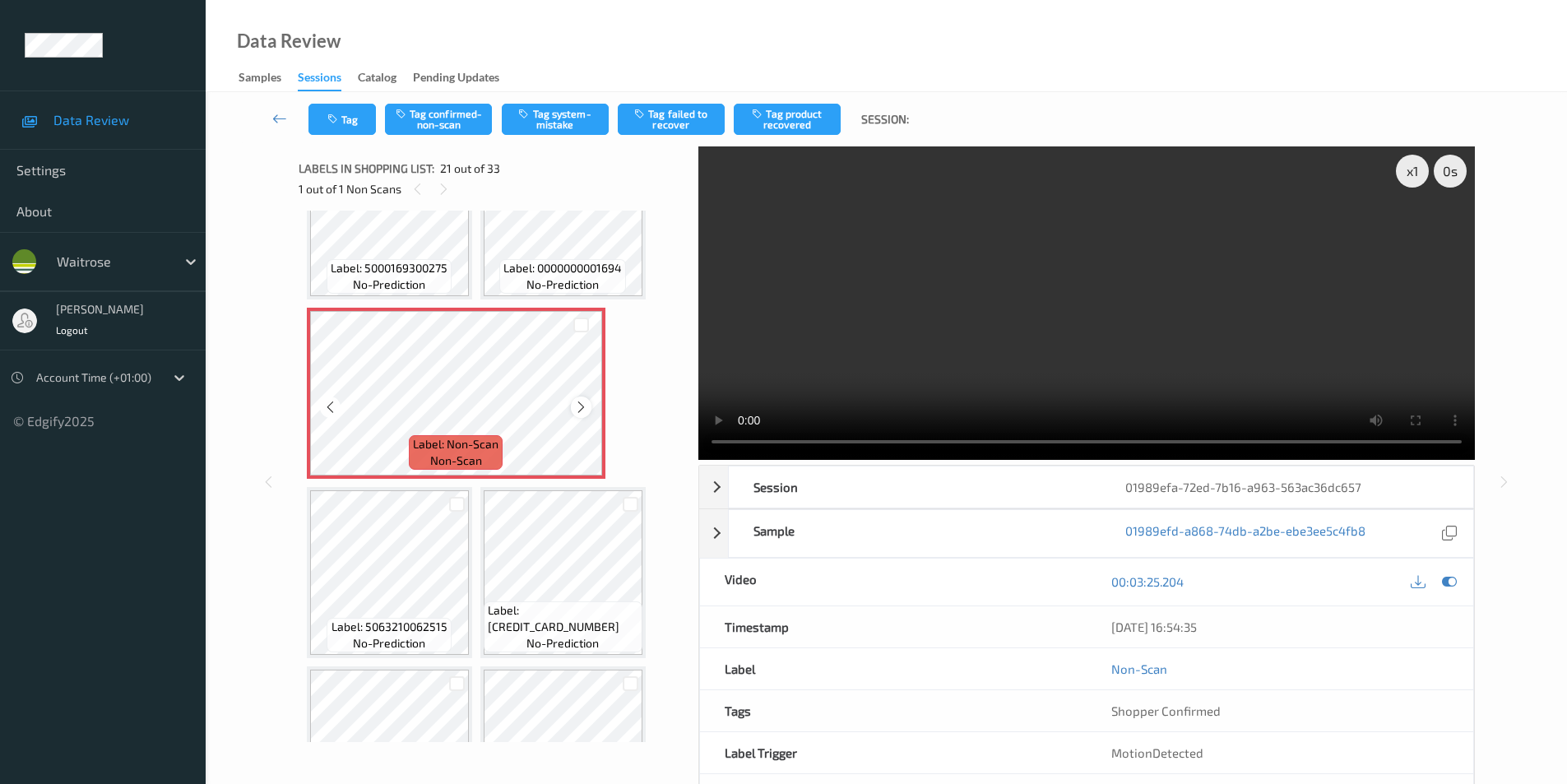
click at [582, 403] on icon at bounding box center [581, 407] width 14 height 15
click at [530, 106] on button "Tag system-mistake" at bounding box center [555, 119] width 107 height 31
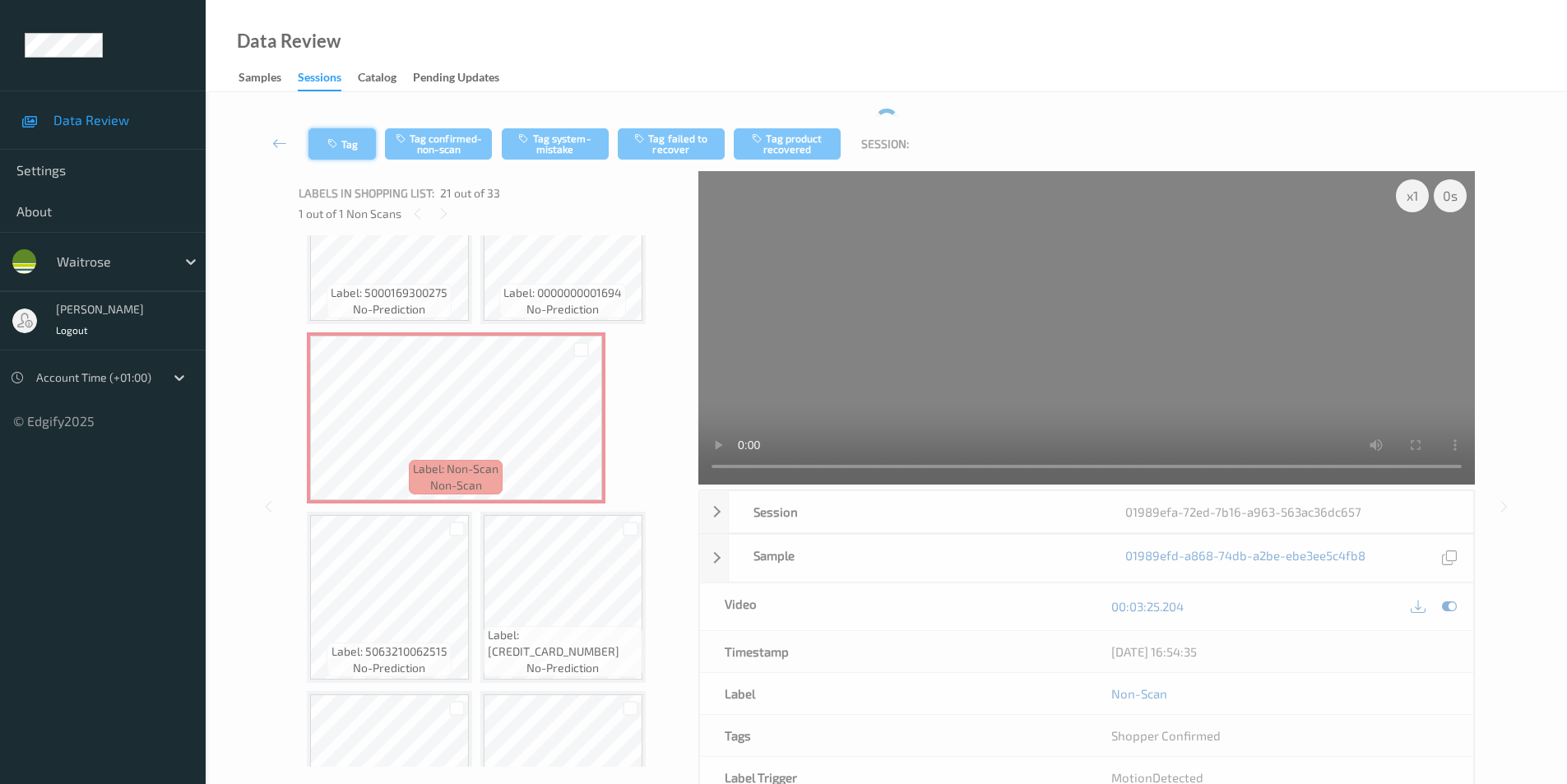
click at [347, 144] on button "Tag" at bounding box center [342, 144] width 68 height 31
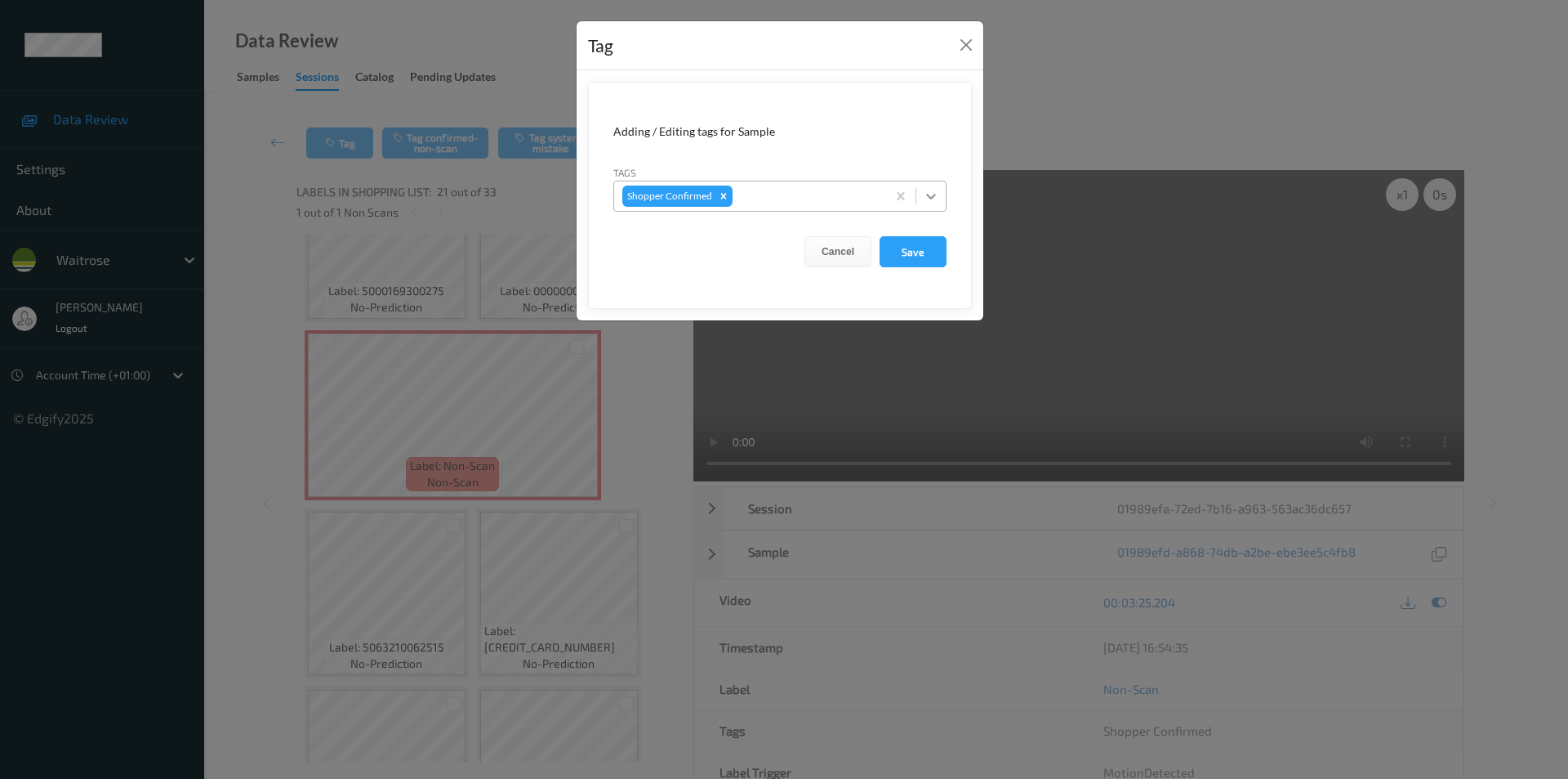
click at [932, 204] on div at bounding box center [931, 196] width 29 height 29
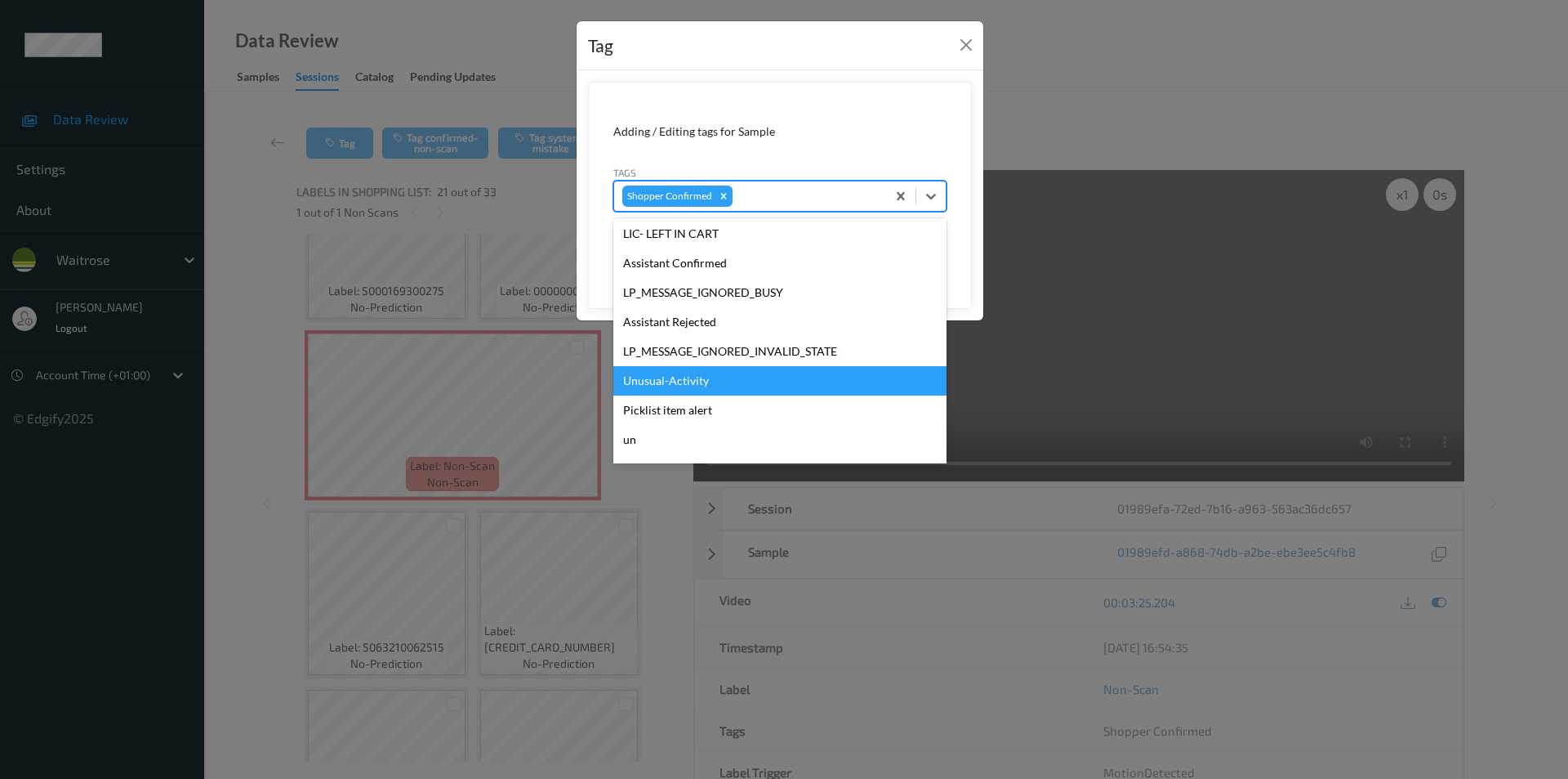
scroll to position [327, 0]
click at [661, 375] on div "Unusual-Activity" at bounding box center [779, 380] width 333 height 29
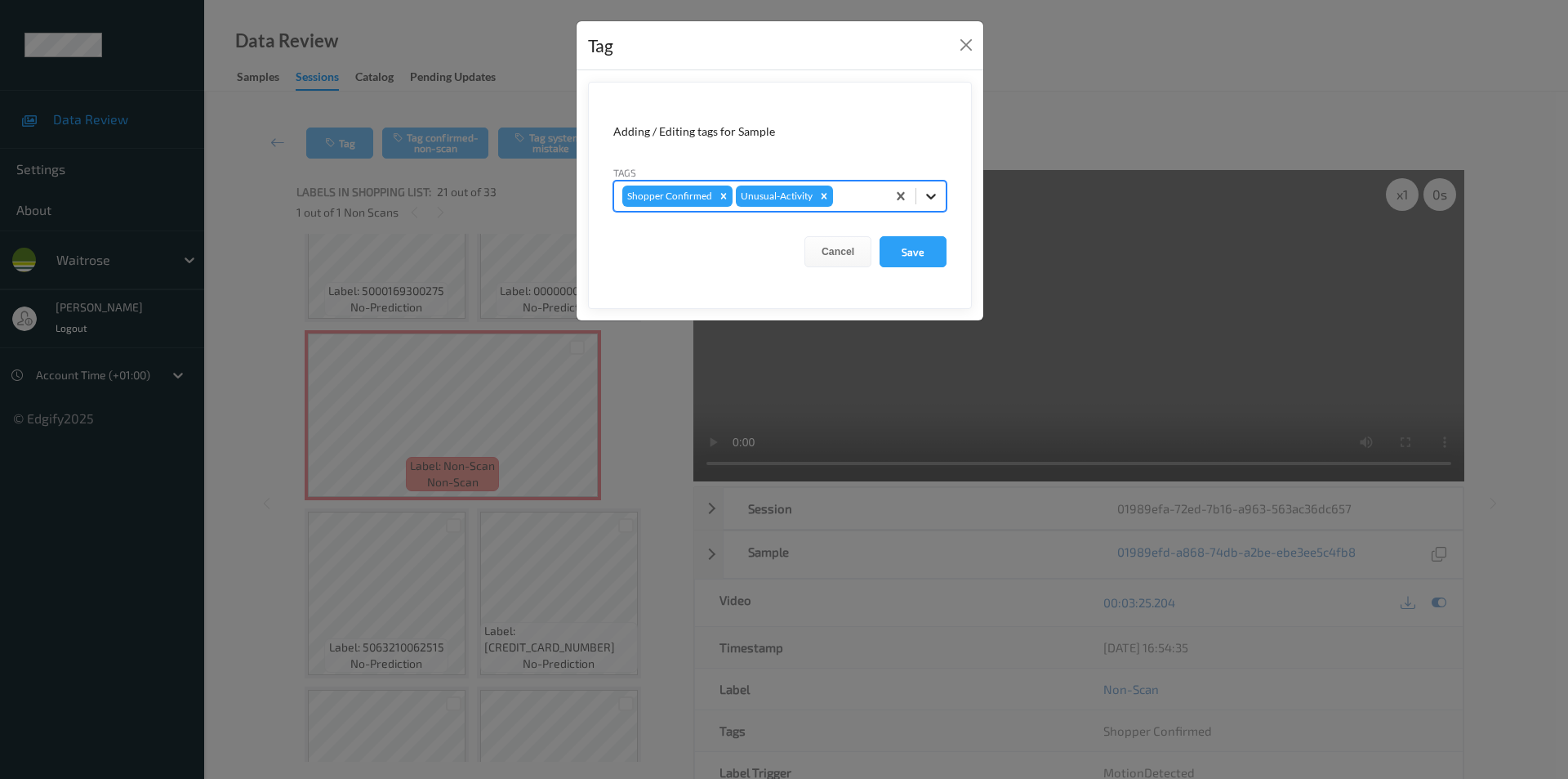
click at [927, 184] on div at bounding box center [931, 196] width 29 height 29
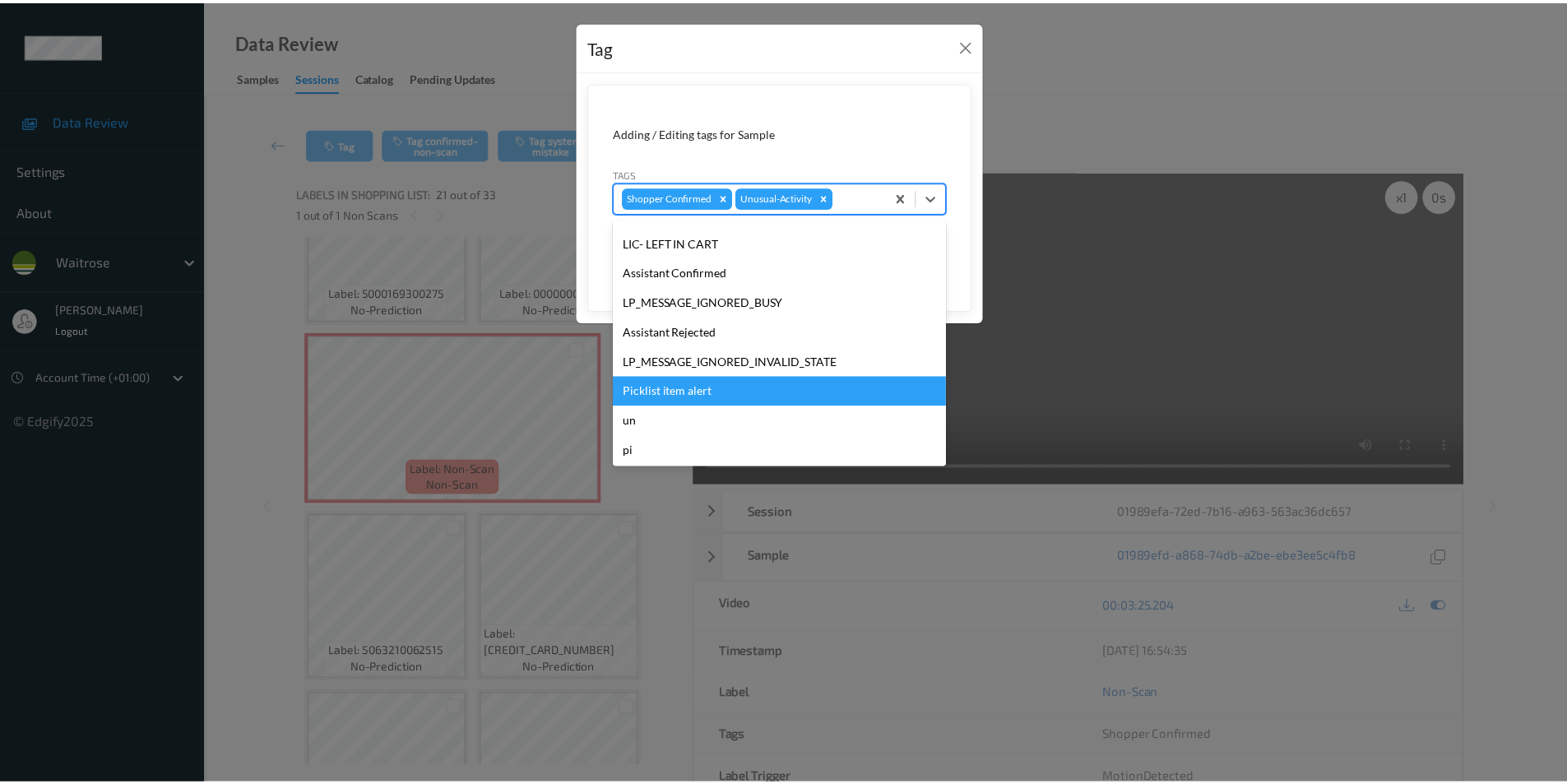
scroll to position [323, 0]
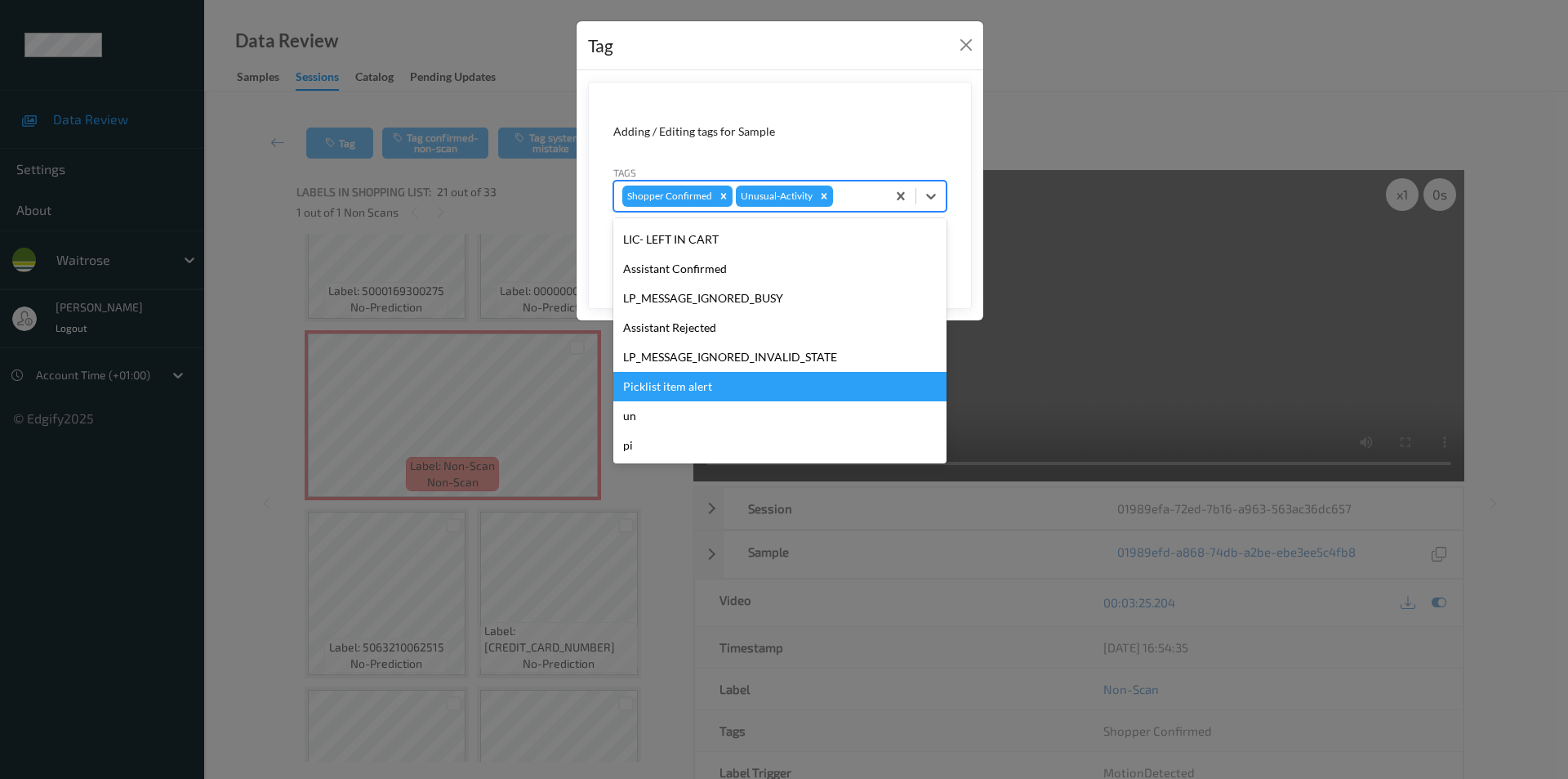
click at [685, 391] on div "Picklist item alert" at bounding box center [779, 386] width 333 height 29
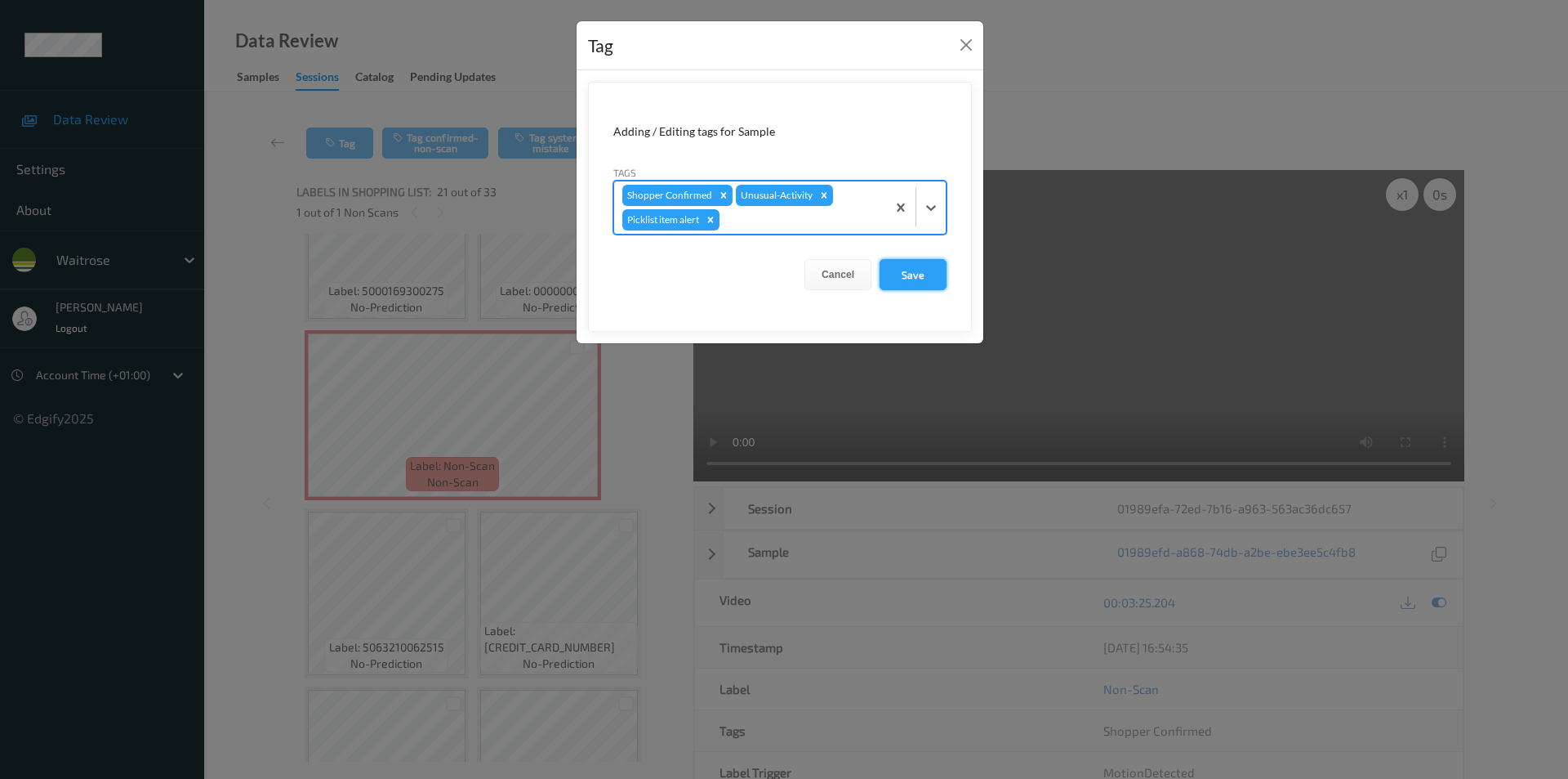
click at [911, 278] on button "Save" at bounding box center [913, 274] width 67 height 31
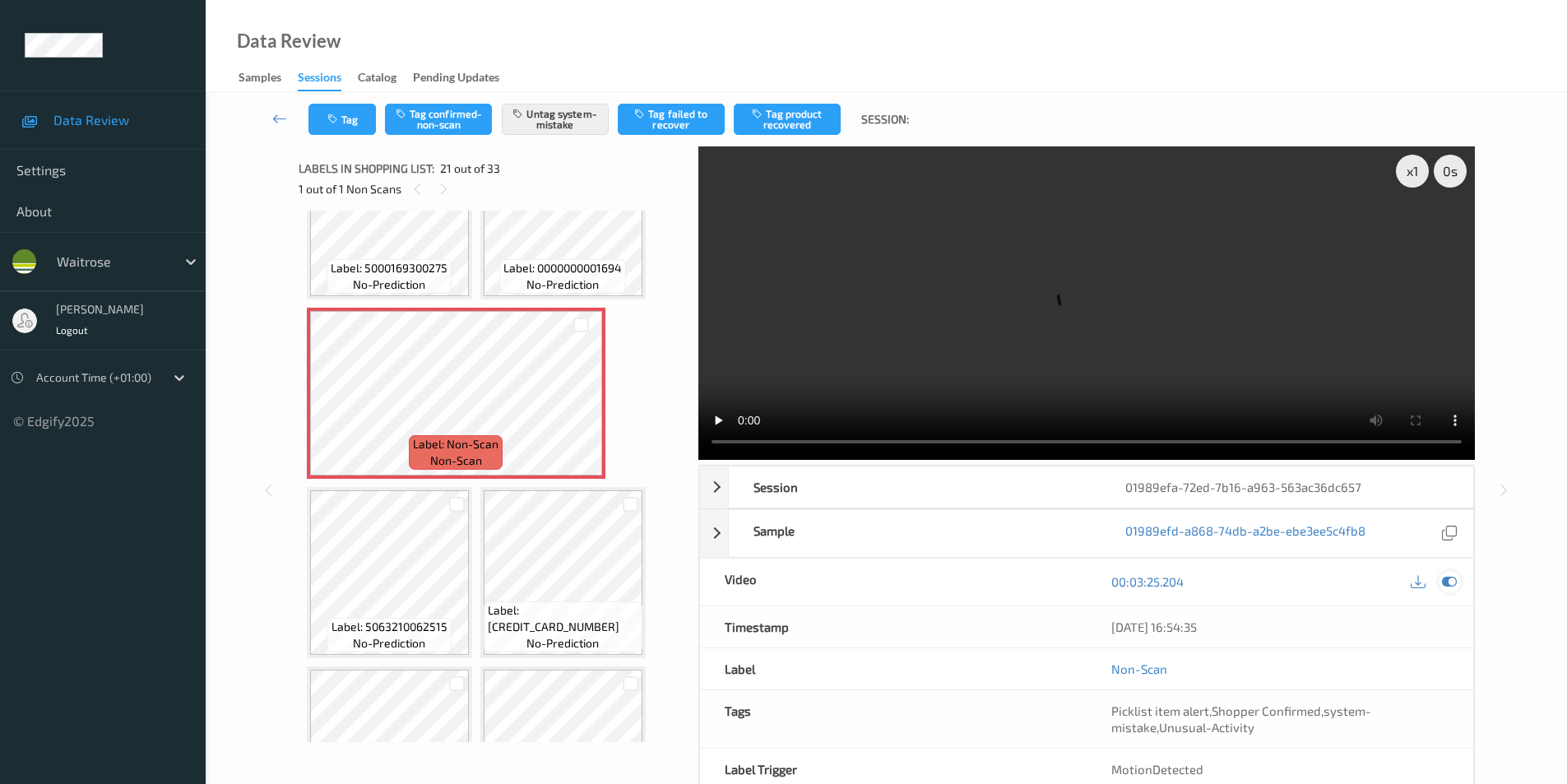
click at [1444, 578] on icon at bounding box center [1450, 581] width 15 height 15
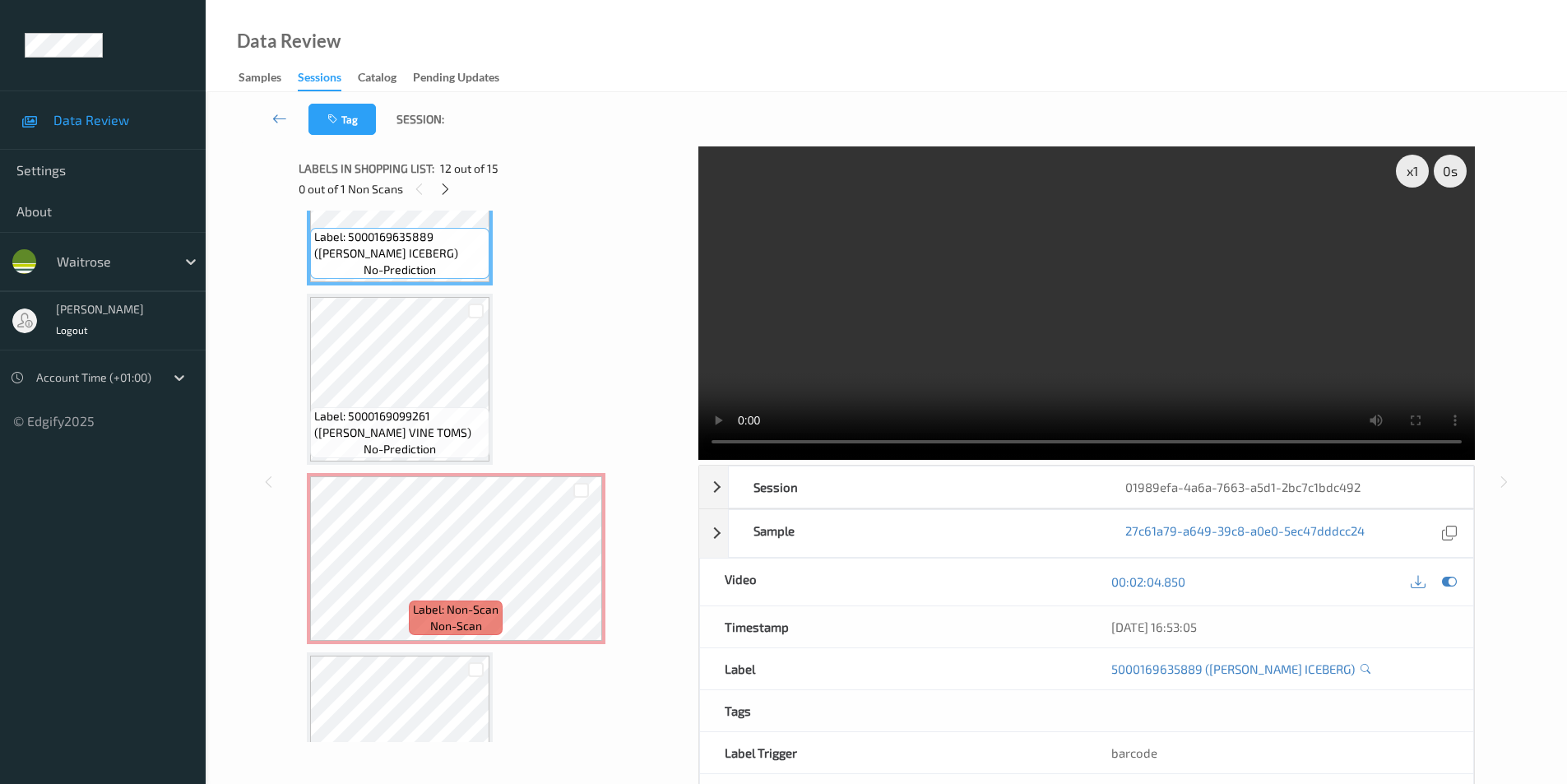
scroll to position [2077, 0]
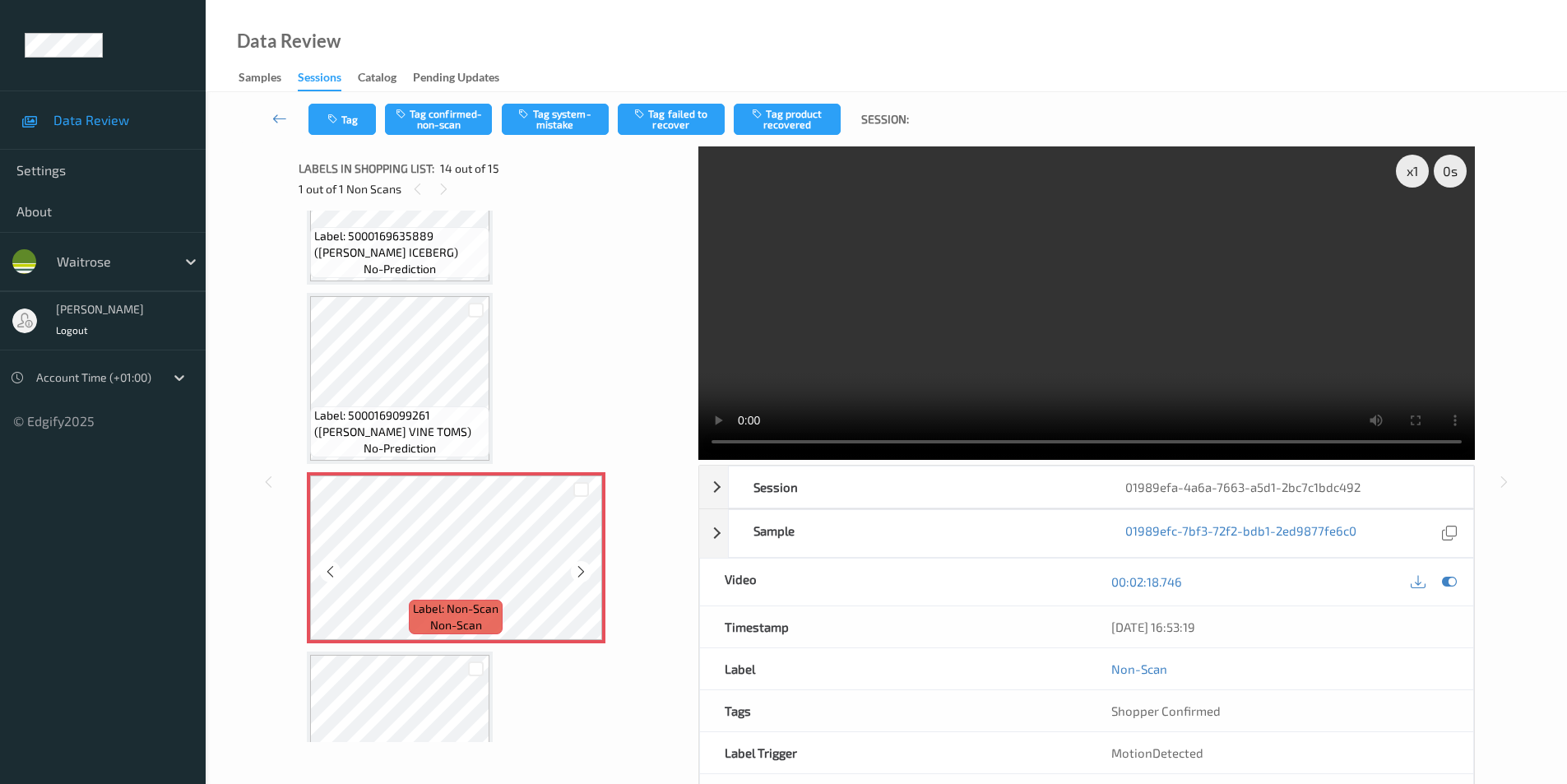
click at [581, 570] on icon at bounding box center [581, 571] width 14 height 15
click at [567, 113] on button "Tag system-mistake" at bounding box center [555, 119] width 107 height 31
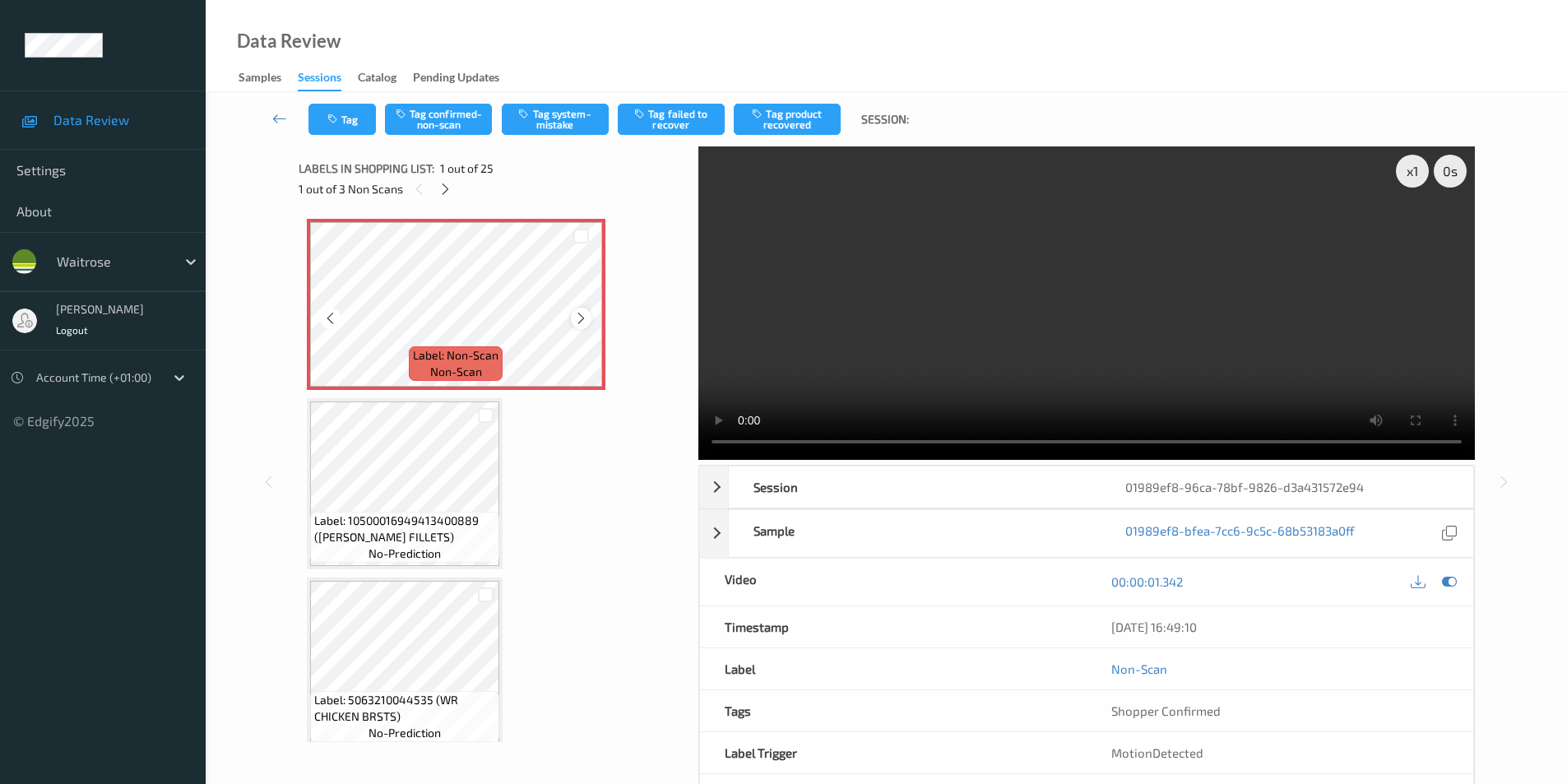
click at [578, 316] on icon at bounding box center [581, 318] width 14 height 15
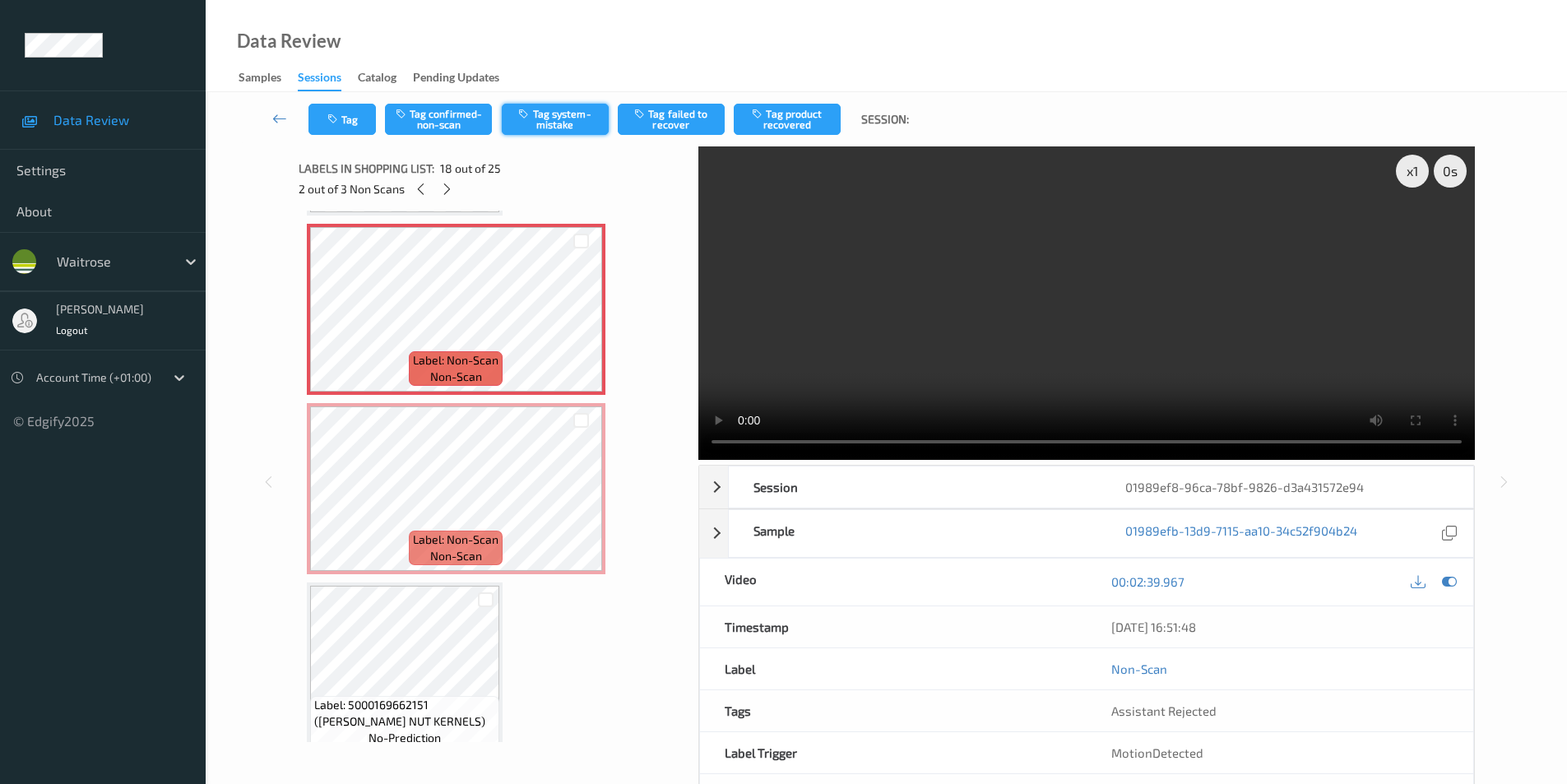
click at [534, 125] on button "Tag system-mistake" at bounding box center [555, 119] width 107 height 31
click at [356, 136] on div "Tag Tag confirmed-non-scan Untag system-mistake Tag failed to recover Tag produ…" at bounding box center [886, 118] width 1295 height 54
click at [339, 124] on icon "button" at bounding box center [334, 119] width 14 height 12
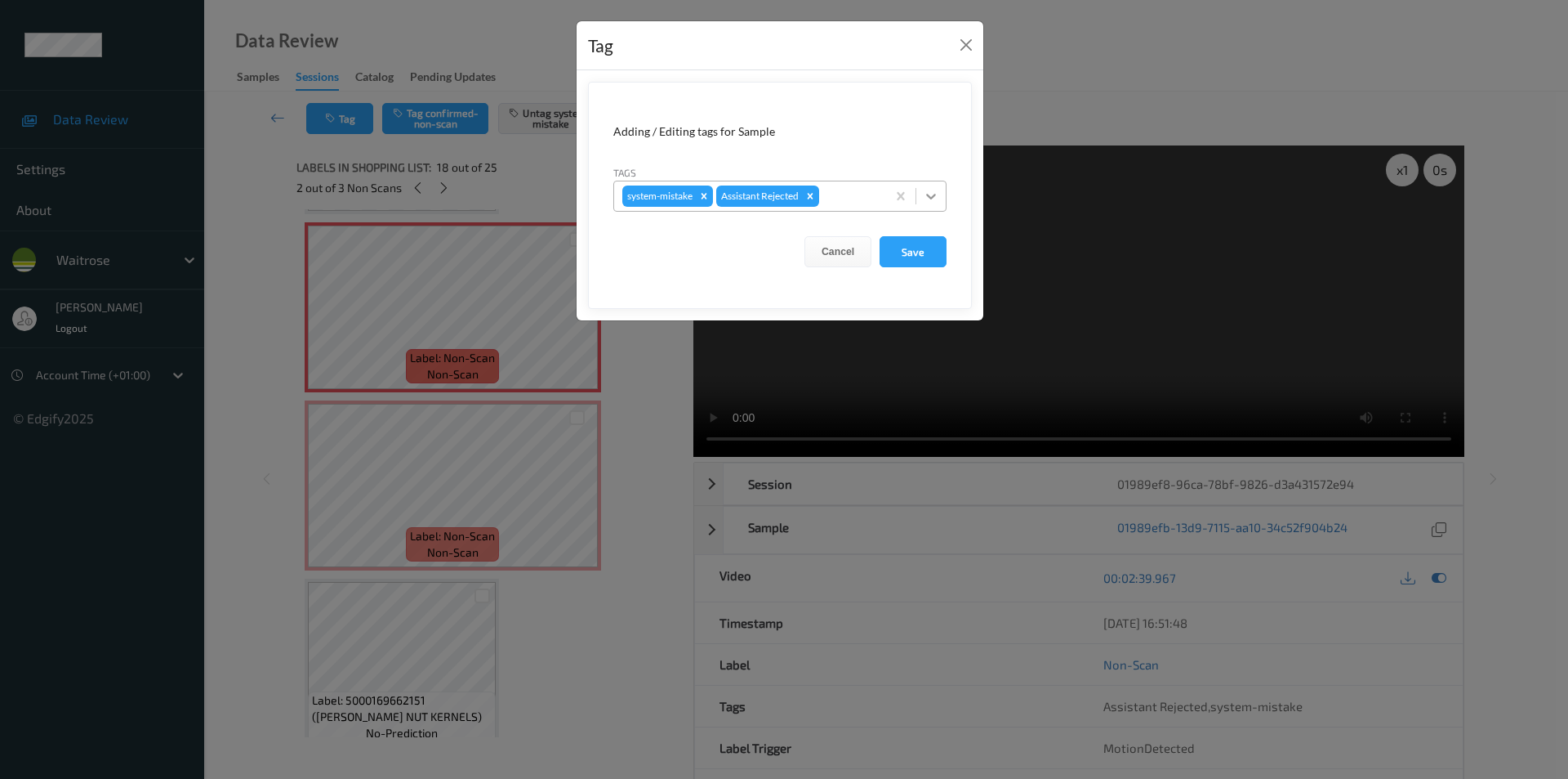
click at [928, 195] on icon at bounding box center [931, 197] width 10 height 5
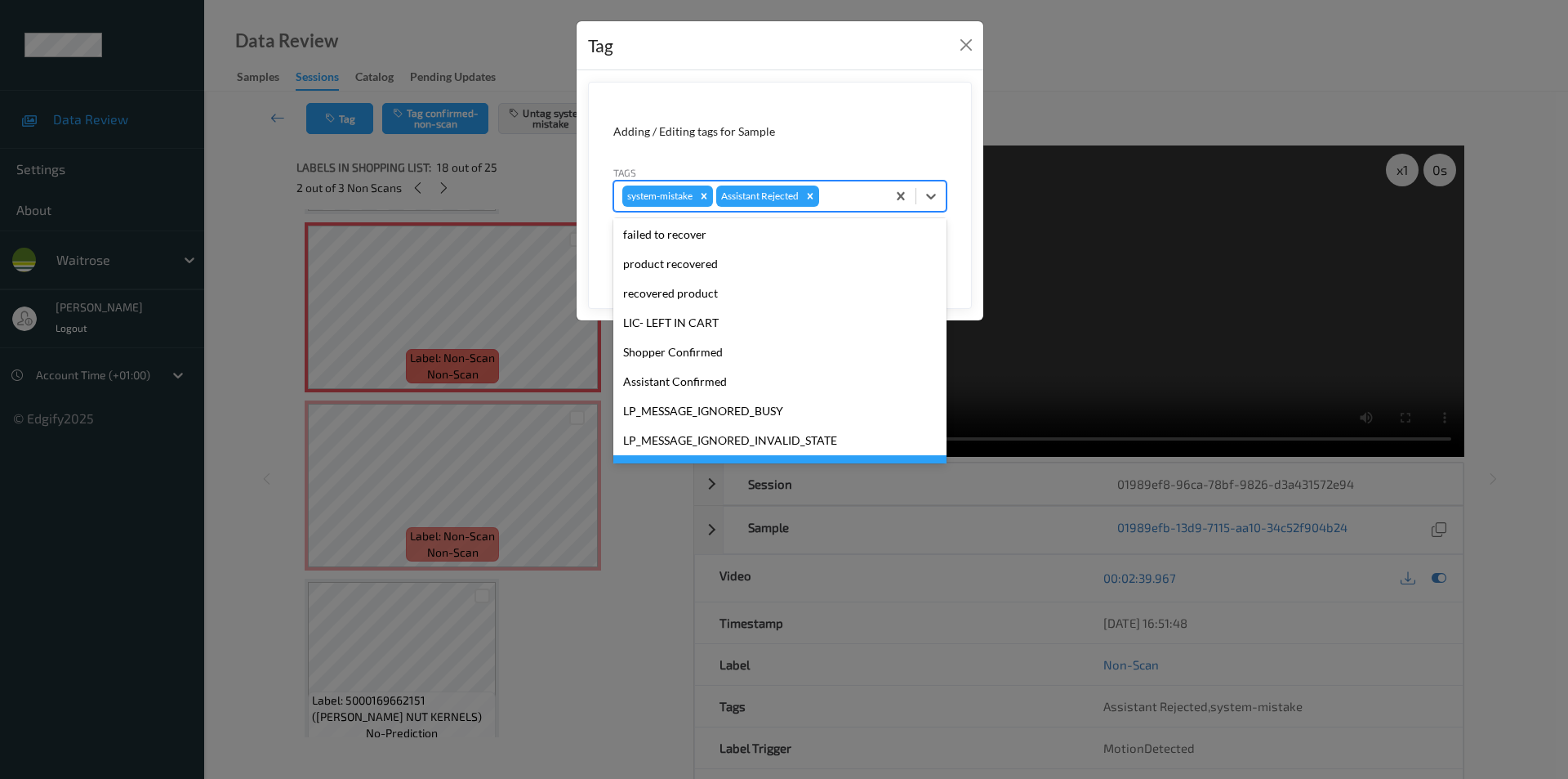
scroll to position [321, 0]
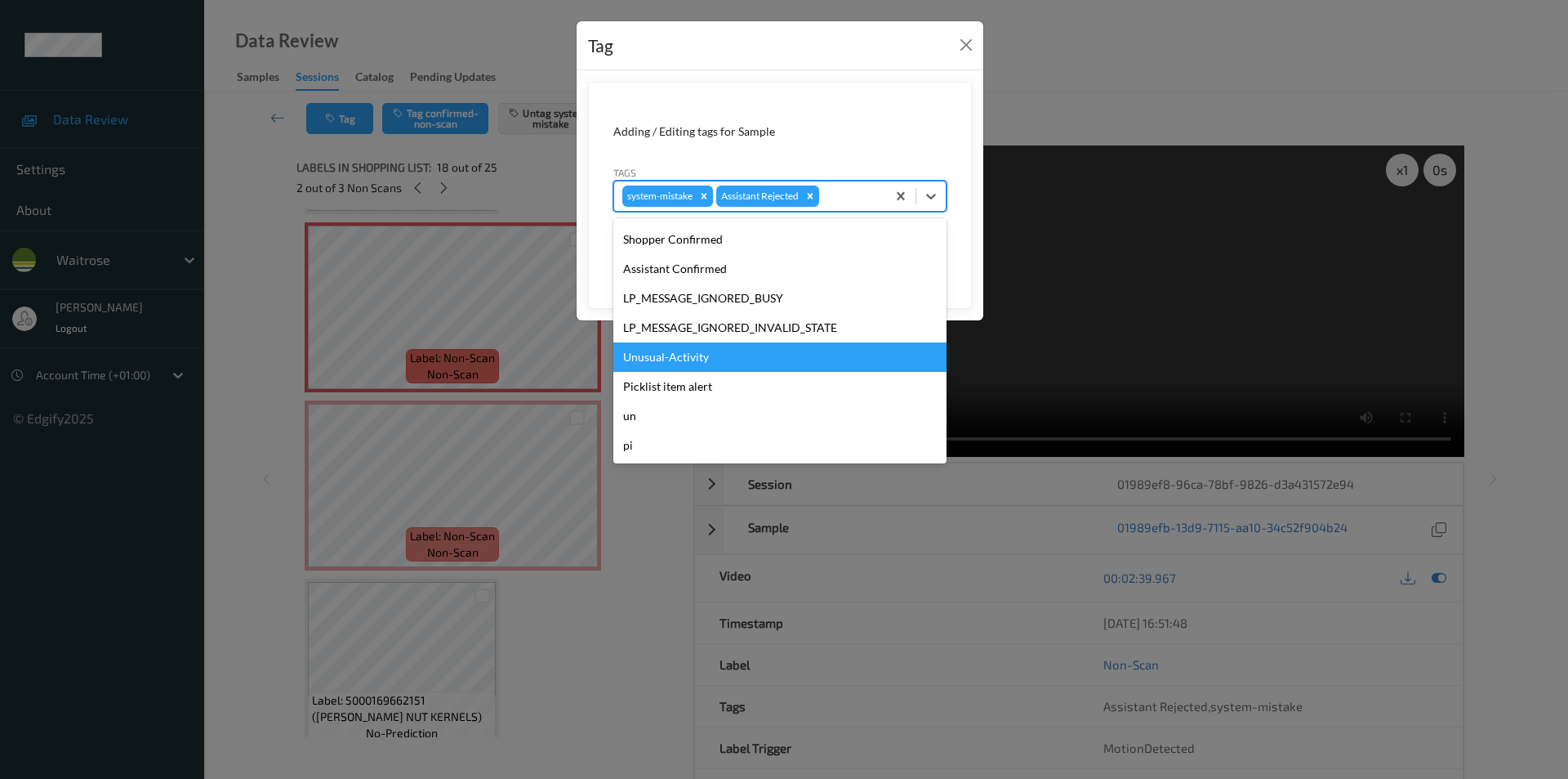
click at [684, 357] on div "Unusual-Activity" at bounding box center [779, 357] width 333 height 29
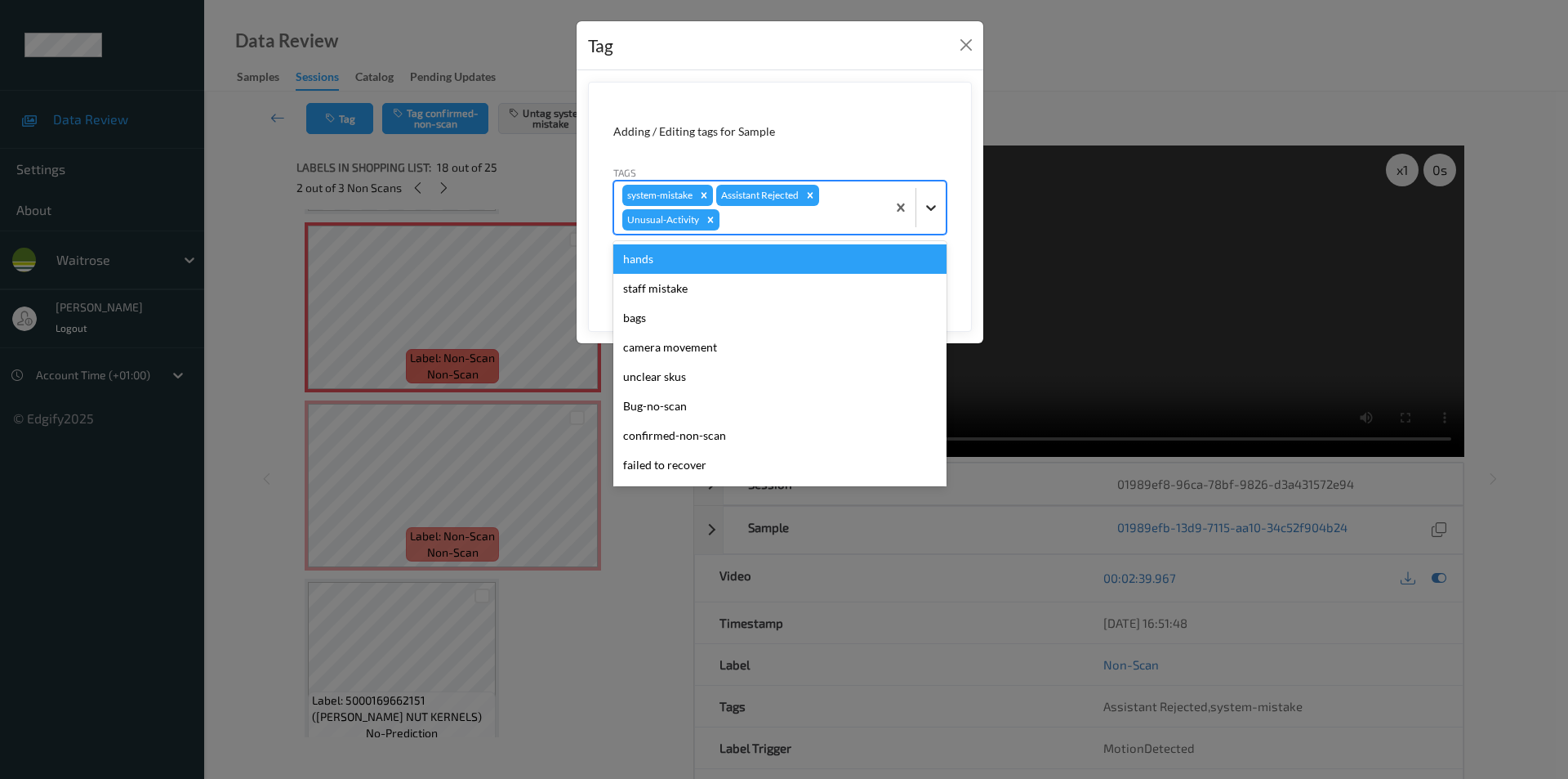
click at [917, 206] on div at bounding box center [931, 208] width 29 height 29
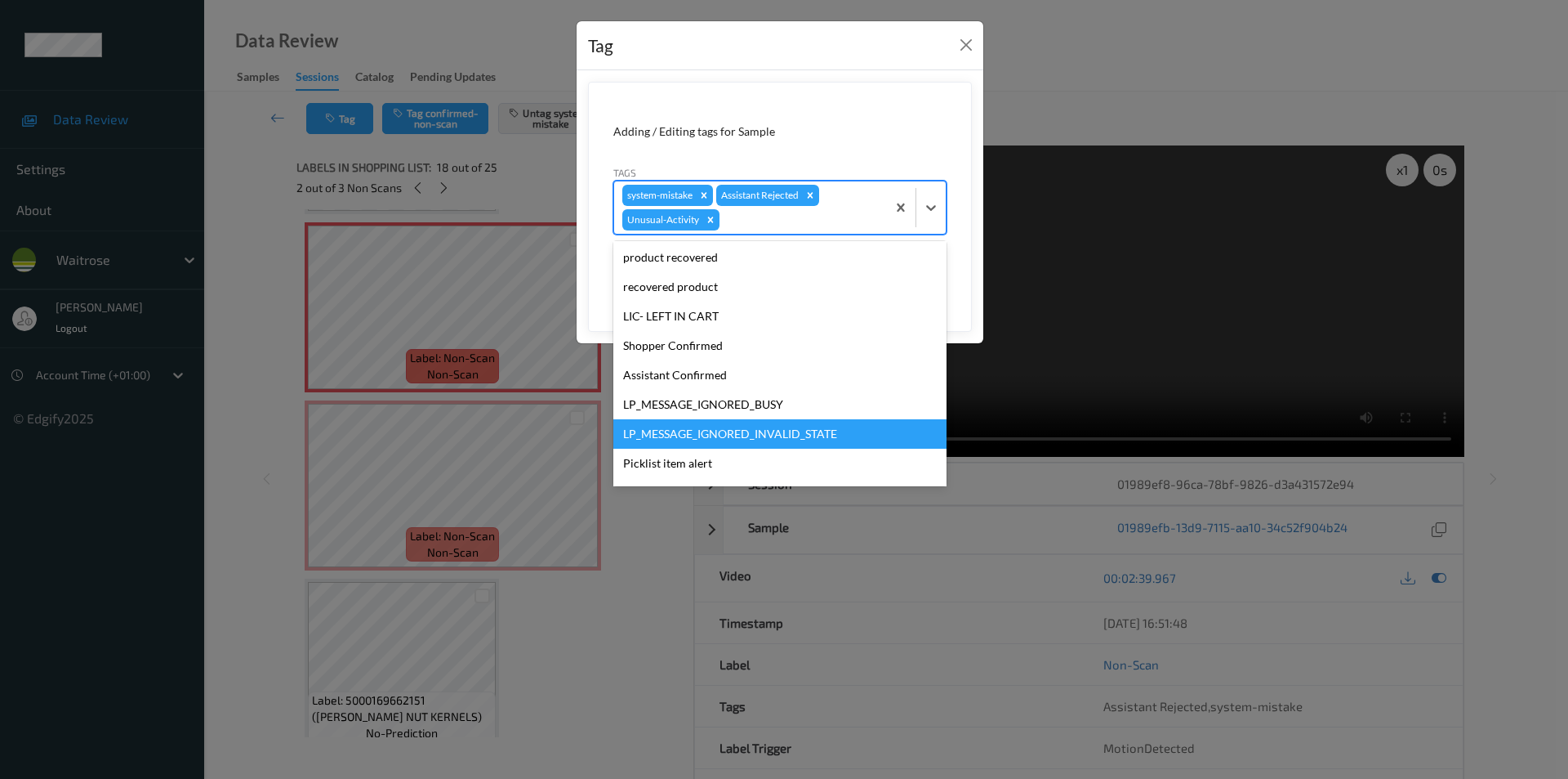
scroll to position [291, 0]
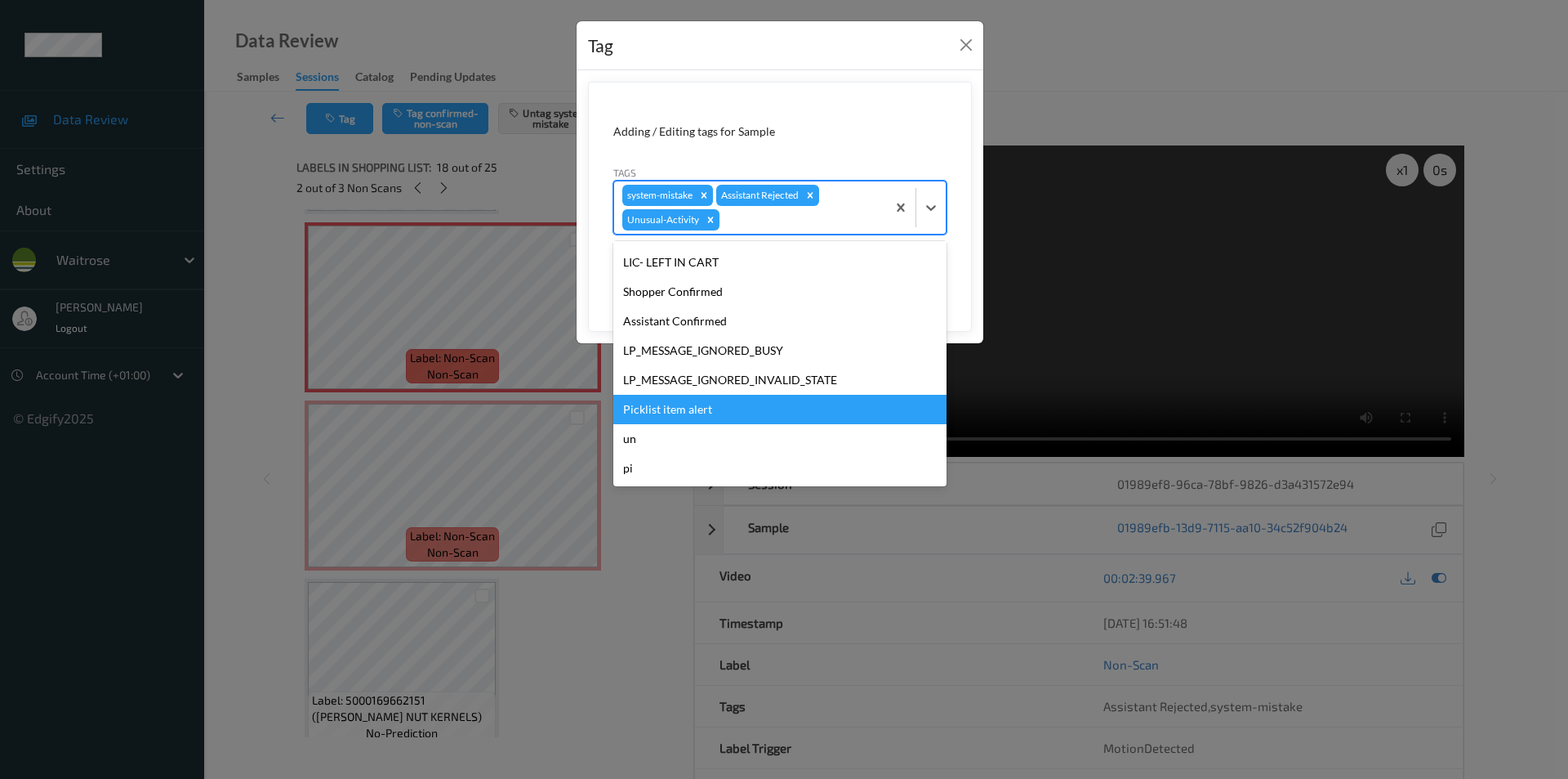
click at [694, 415] on div "Picklist item alert" at bounding box center [779, 409] width 333 height 29
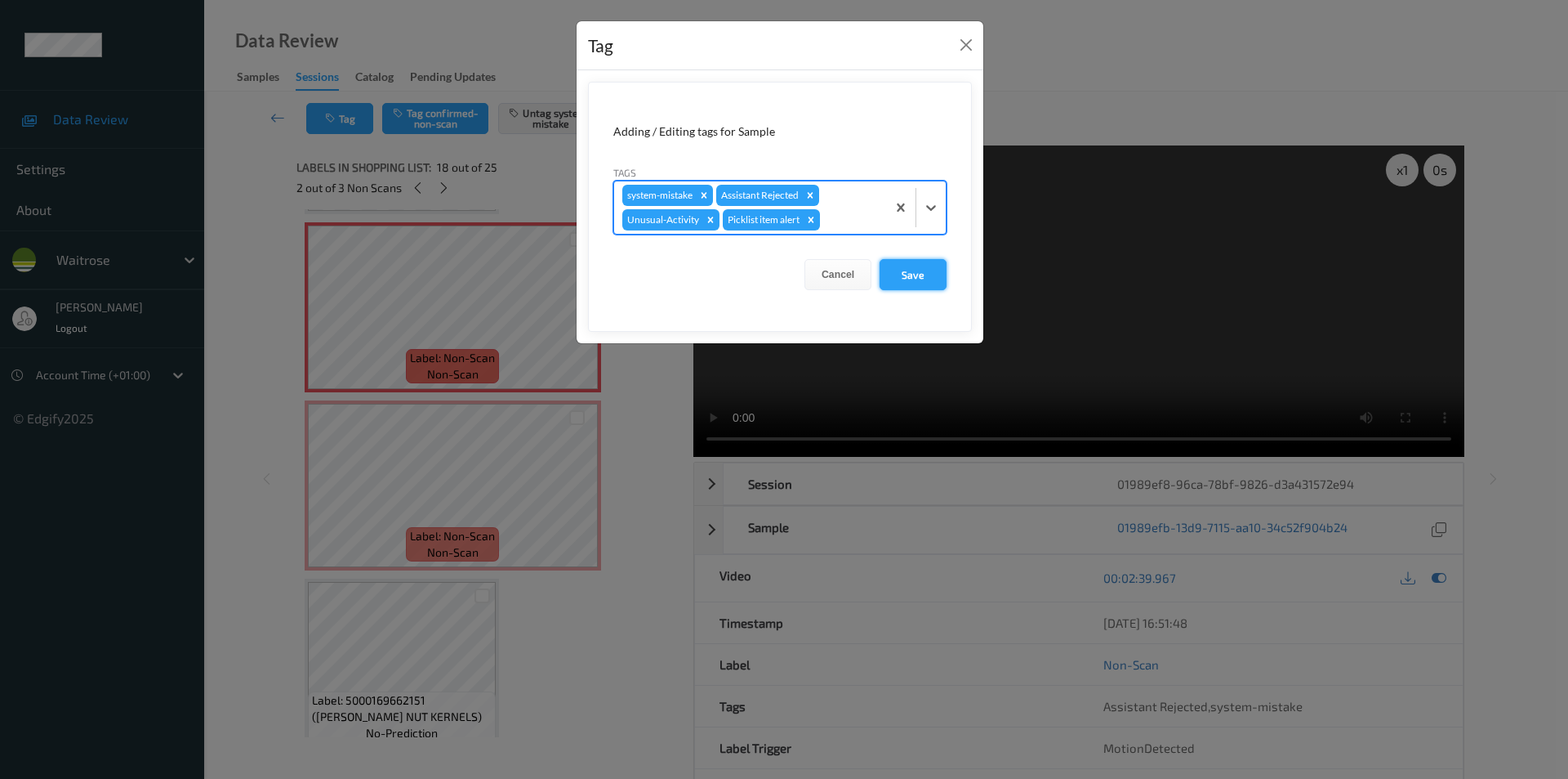
click at [901, 287] on button "Save" at bounding box center [913, 274] width 67 height 31
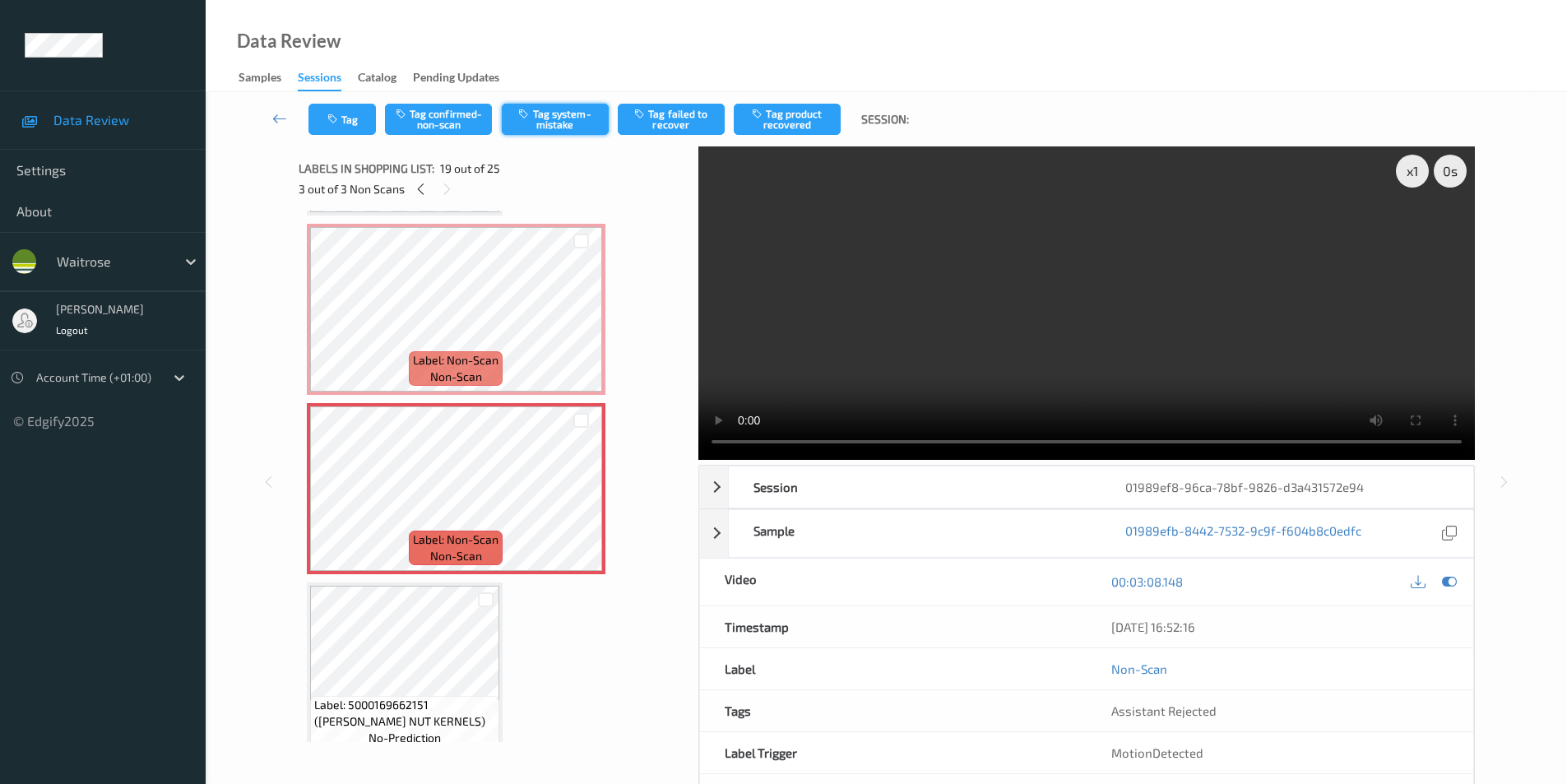
click at [565, 105] on button "Tag system-mistake" at bounding box center [555, 119] width 107 height 31
click at [338, 122] on icon "button" at bounding box center [334, 119] width 14 height 12
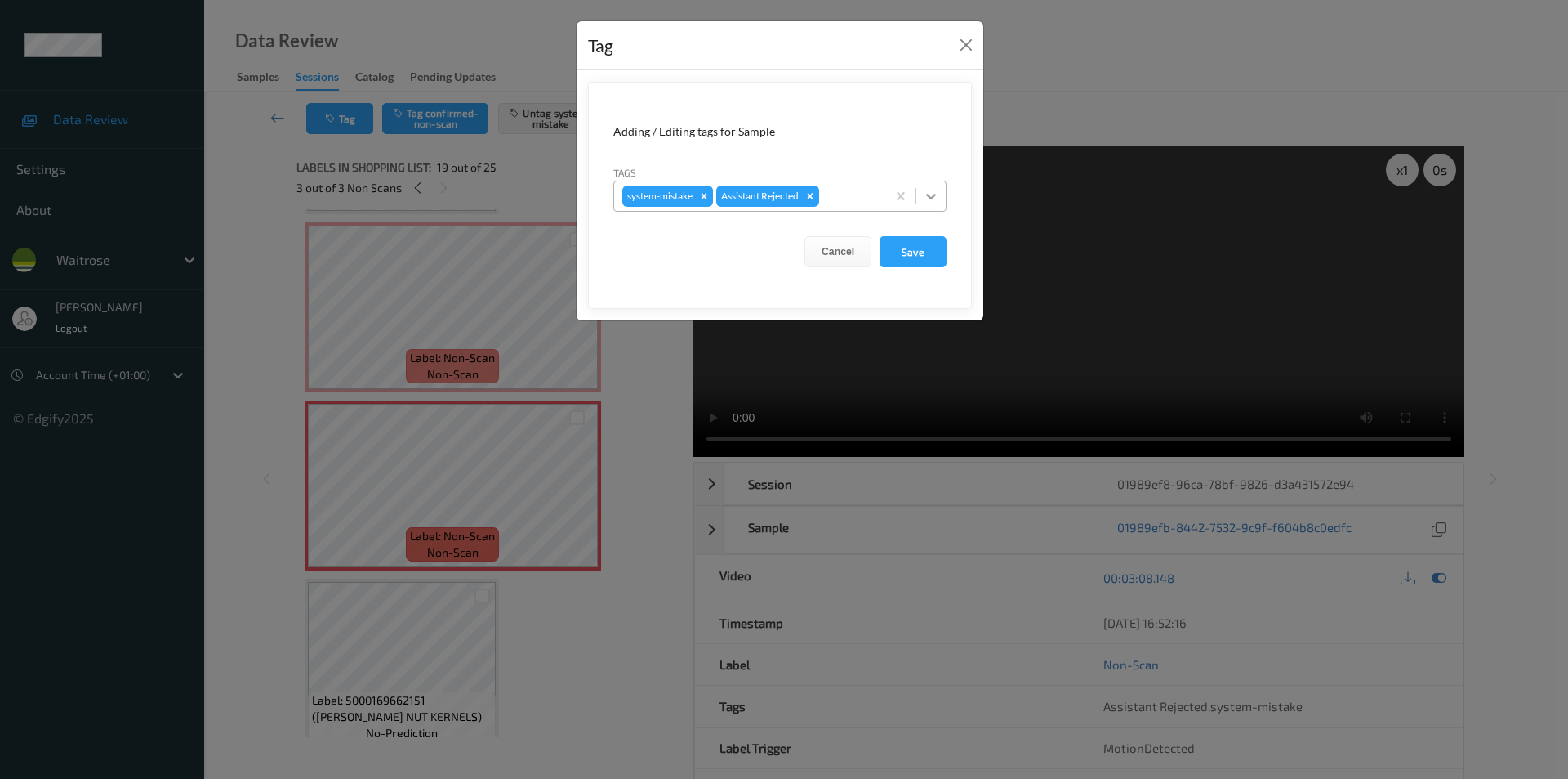
click at [923, 194] on icon at bounding box center [931, 196] width 16 height 16
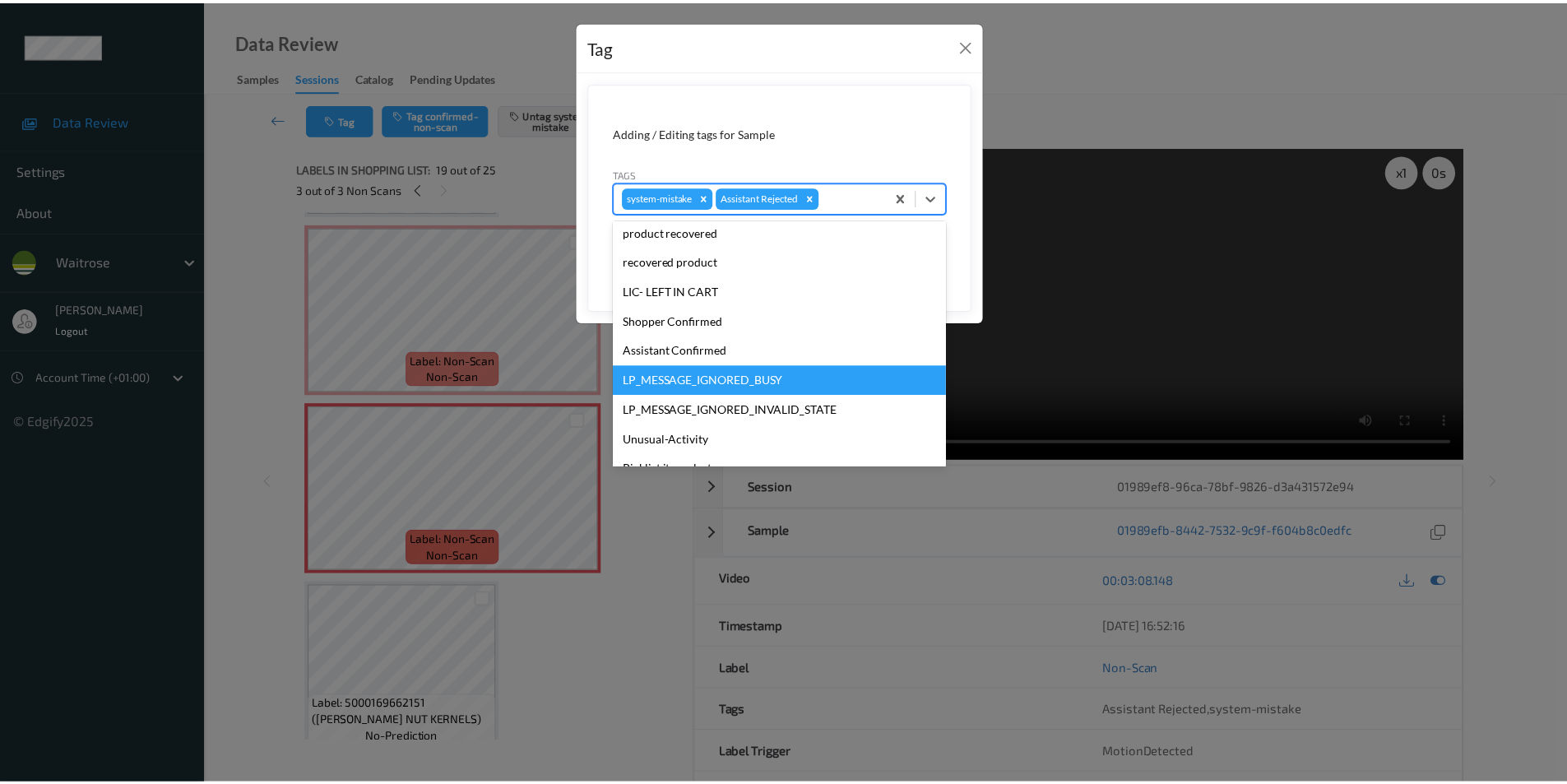
scroll to position [323, 0]
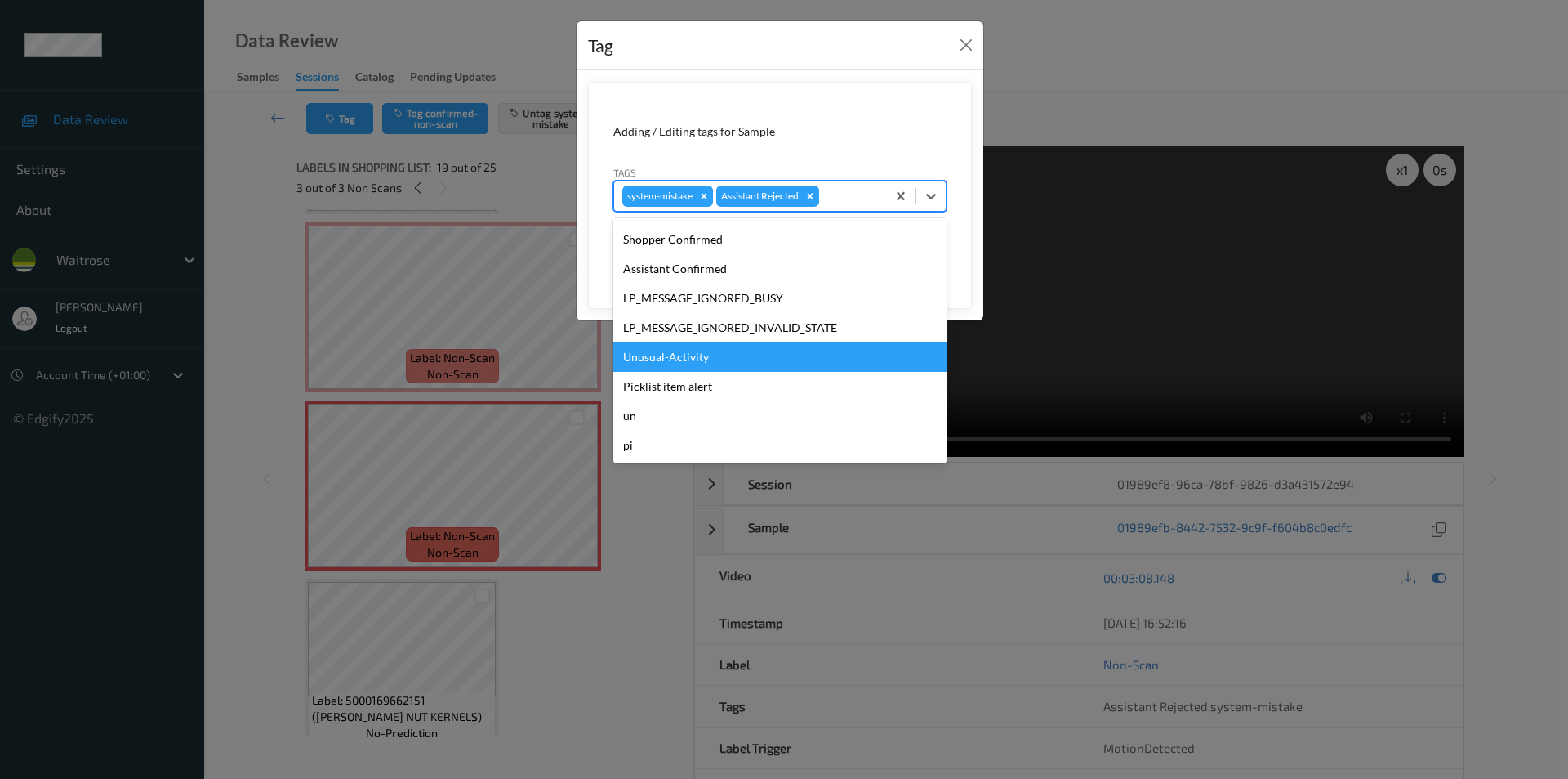
click at [684, 360] on div "Unusual-Activity" at bounding box center [779, 357] width 333 height 29
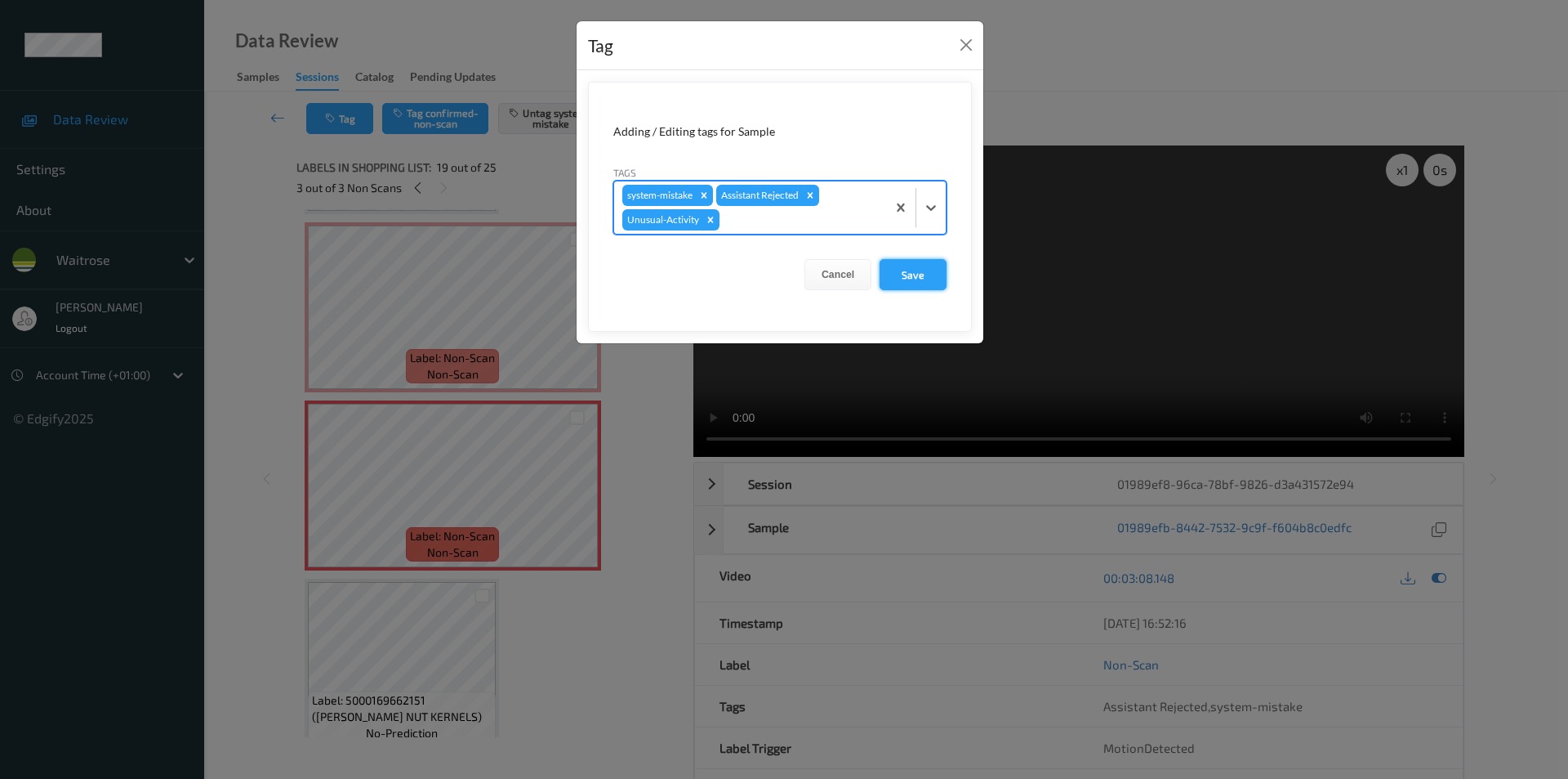
click at [905, 277] on button "Save" at bounding box center [913, 274] width 67 height 31
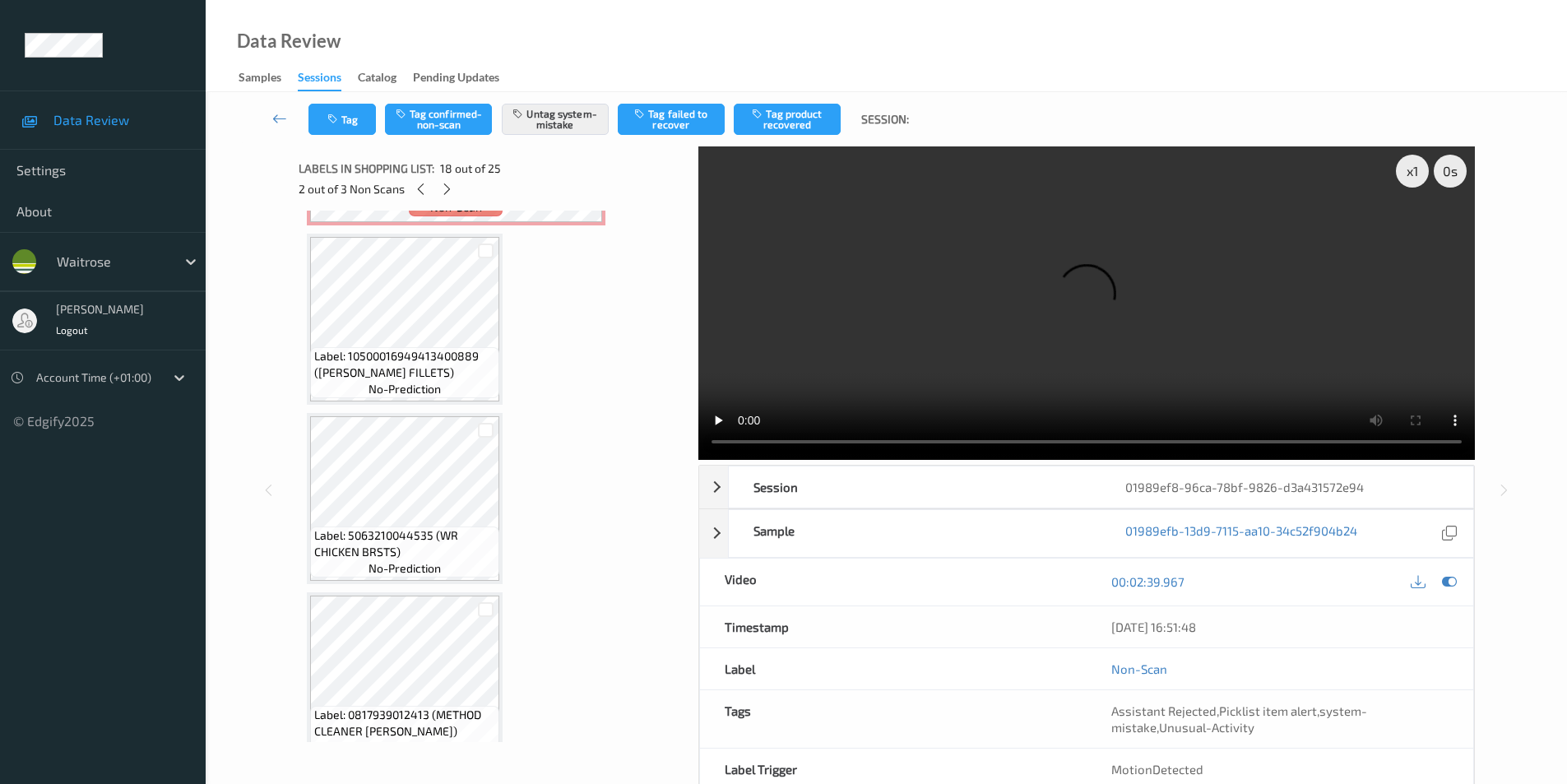
scroll to position [0, 0]
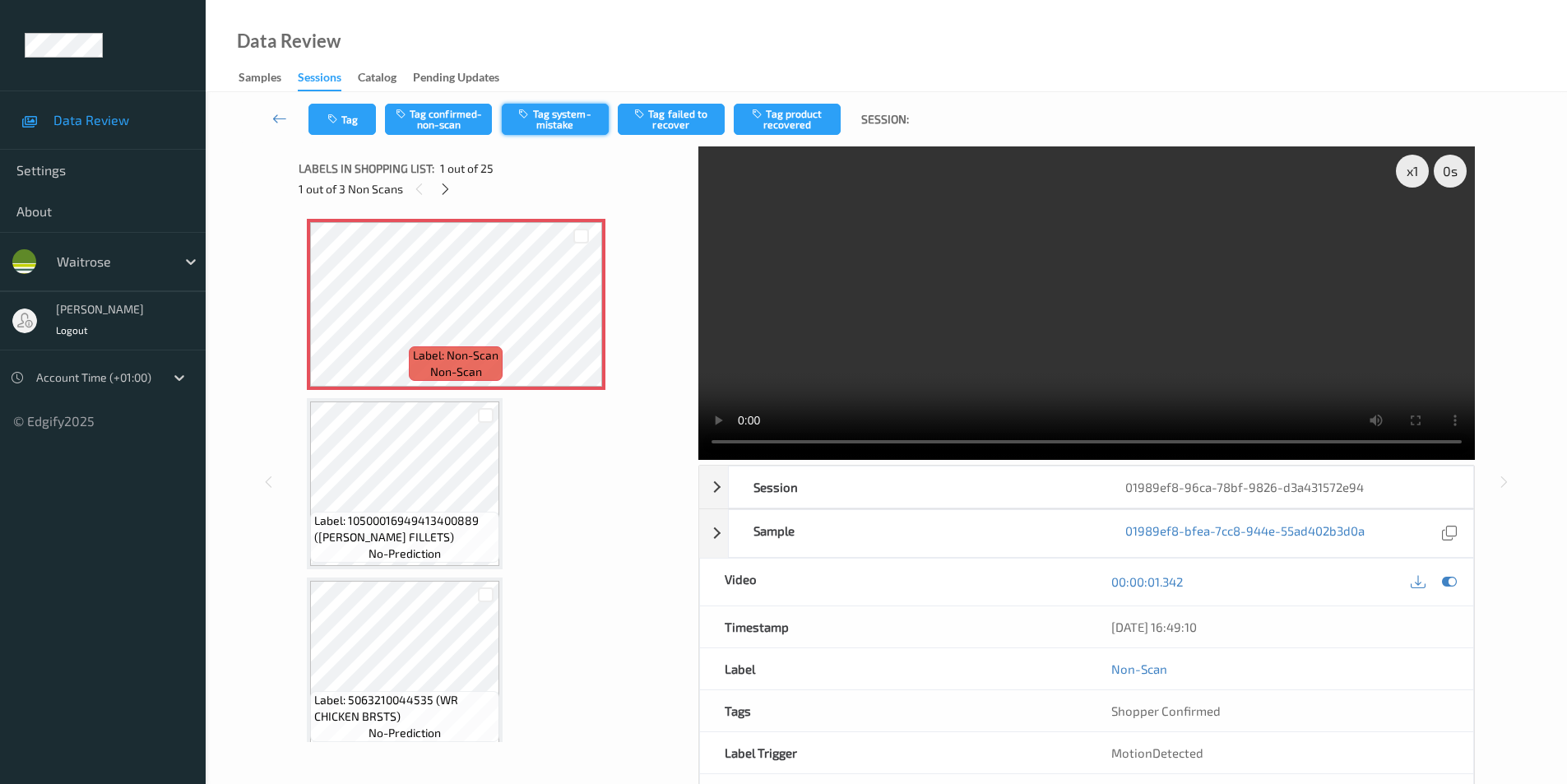
click at [554, 117] on button "Tag system-mistake" at bounding box center [555, 119] width 107 height 31
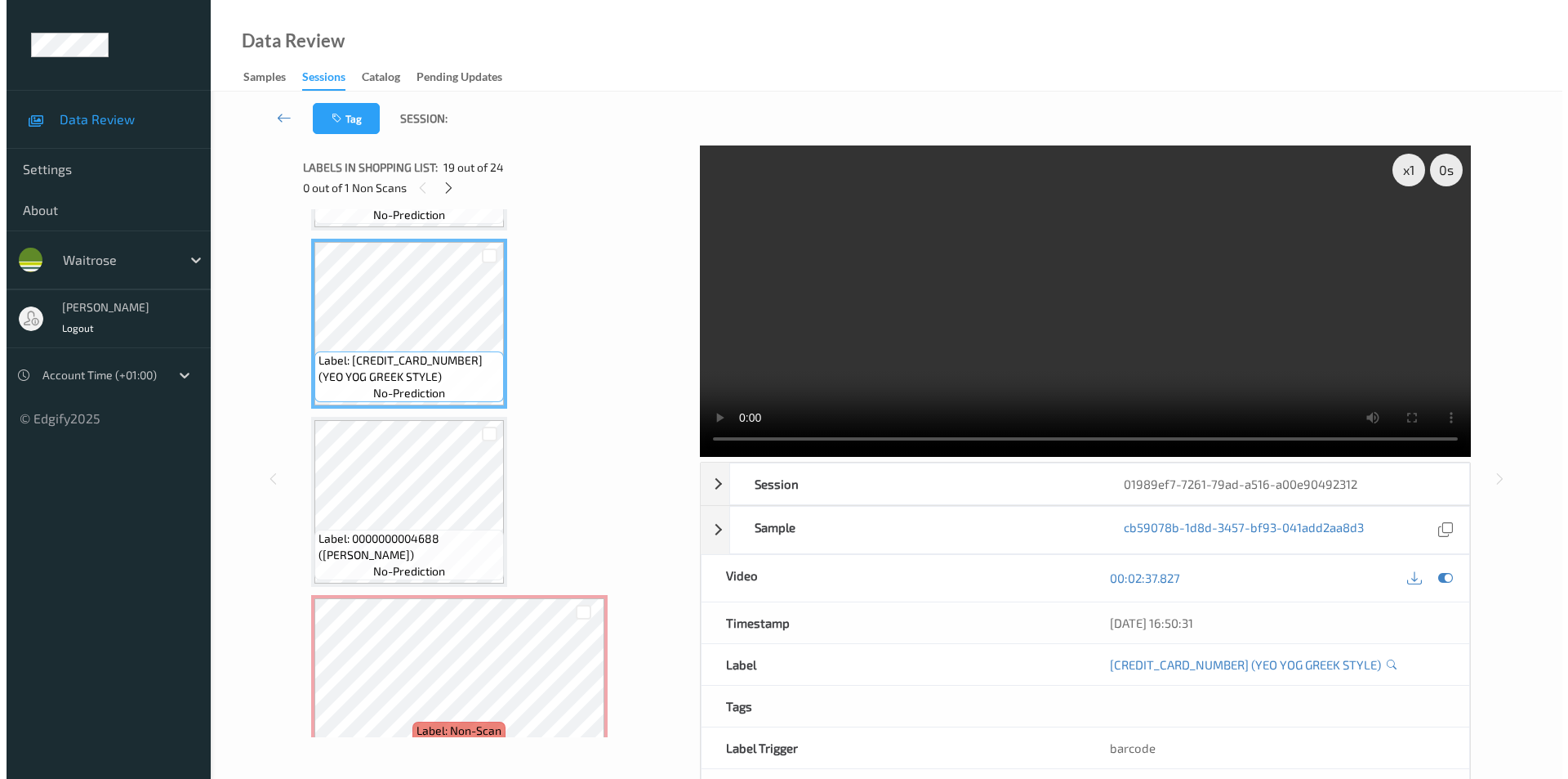
scroll to position [3229, 0]
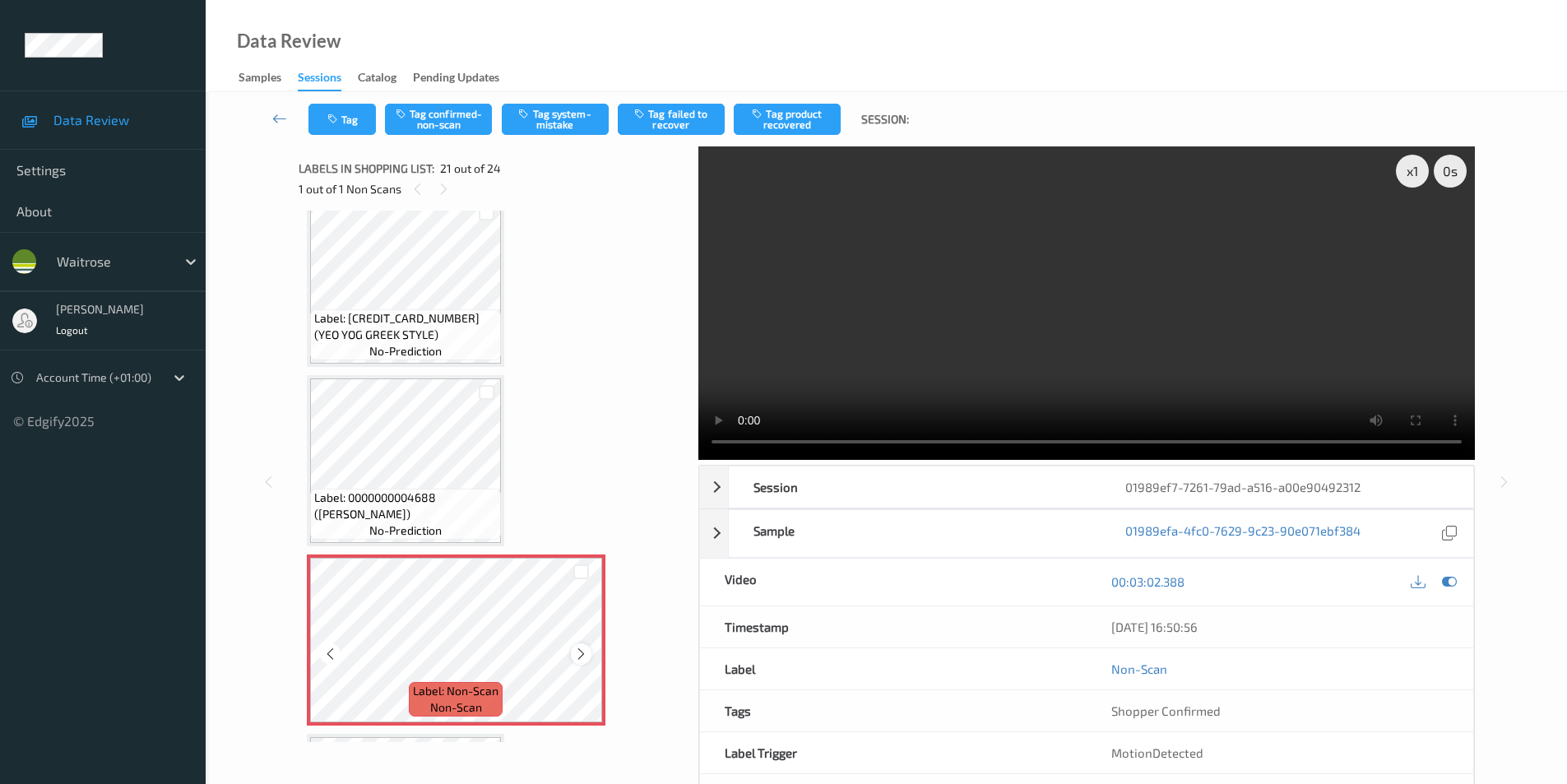
click at [581, 648] on icon at bounding box center [581, 654] width 14 height 15
click at [573, 128] on button "Tag system-mistake" at bounding box center [555, 119] width 107 height 31
click at [331, 124] on icon "button" at bounding box center [334, 119] width 14 height 12
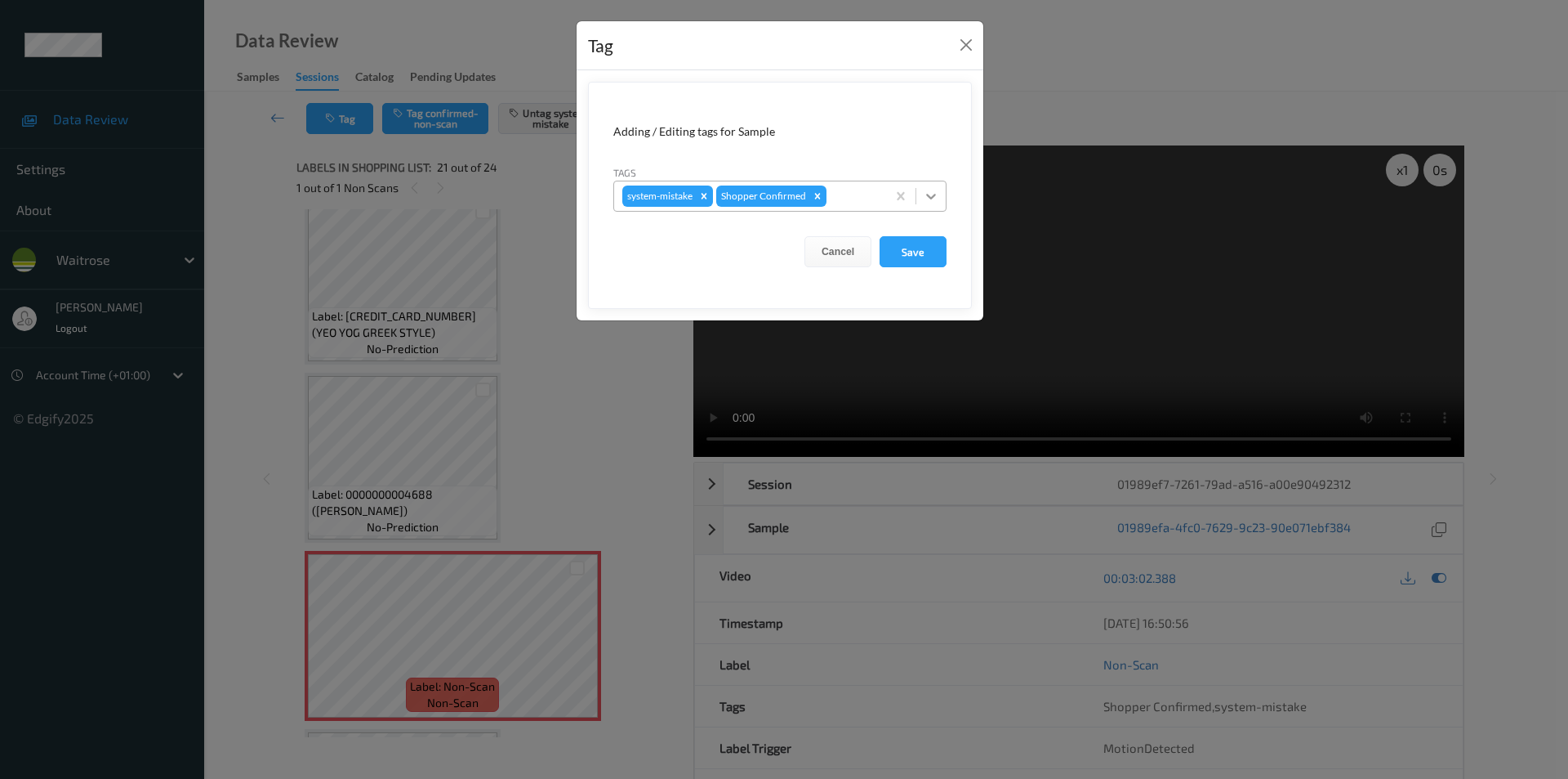
click at [937, 202] on icon at bounding box center [931, 196] width 16 height 16
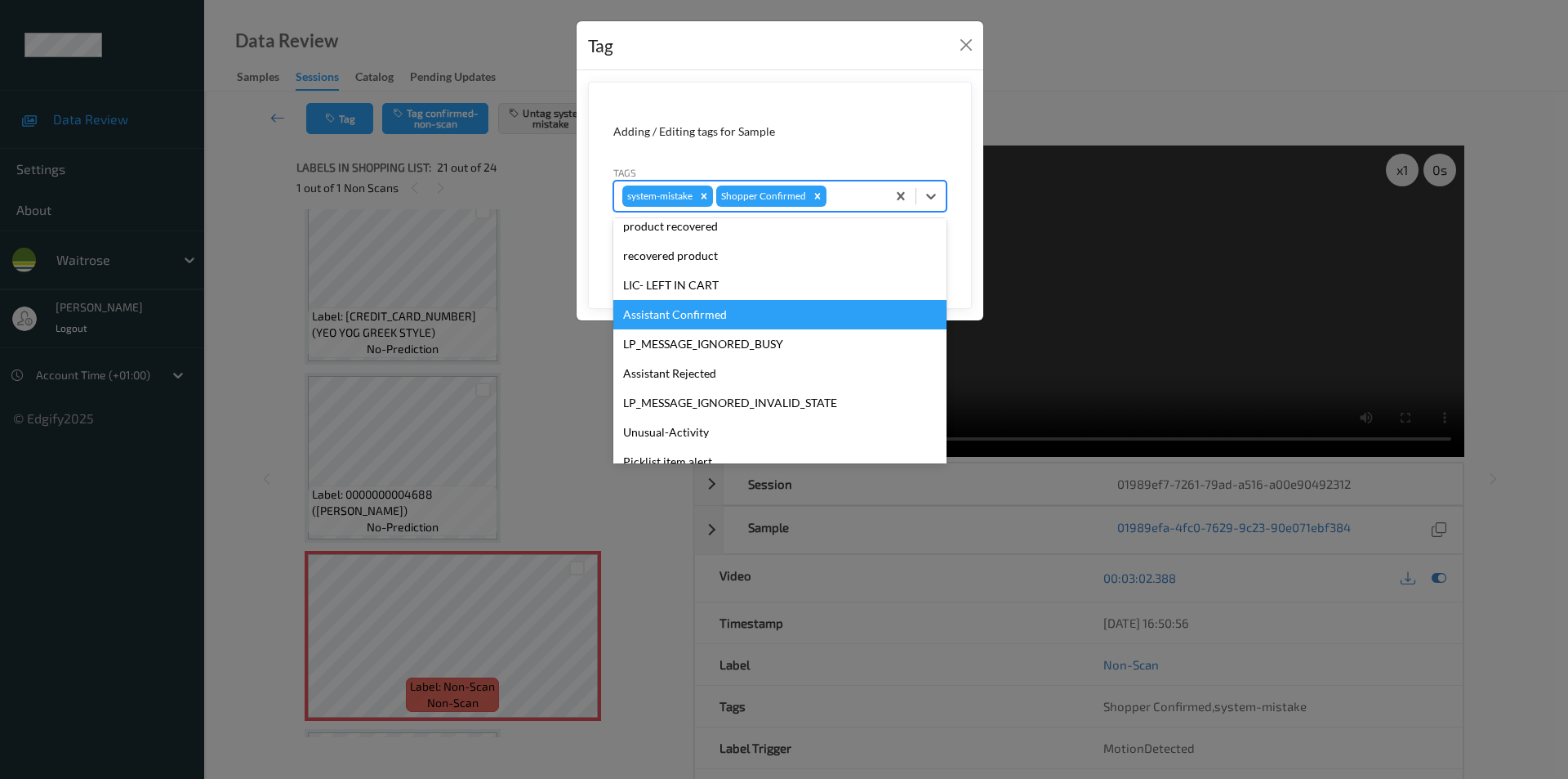
scroll to position [321, 0]
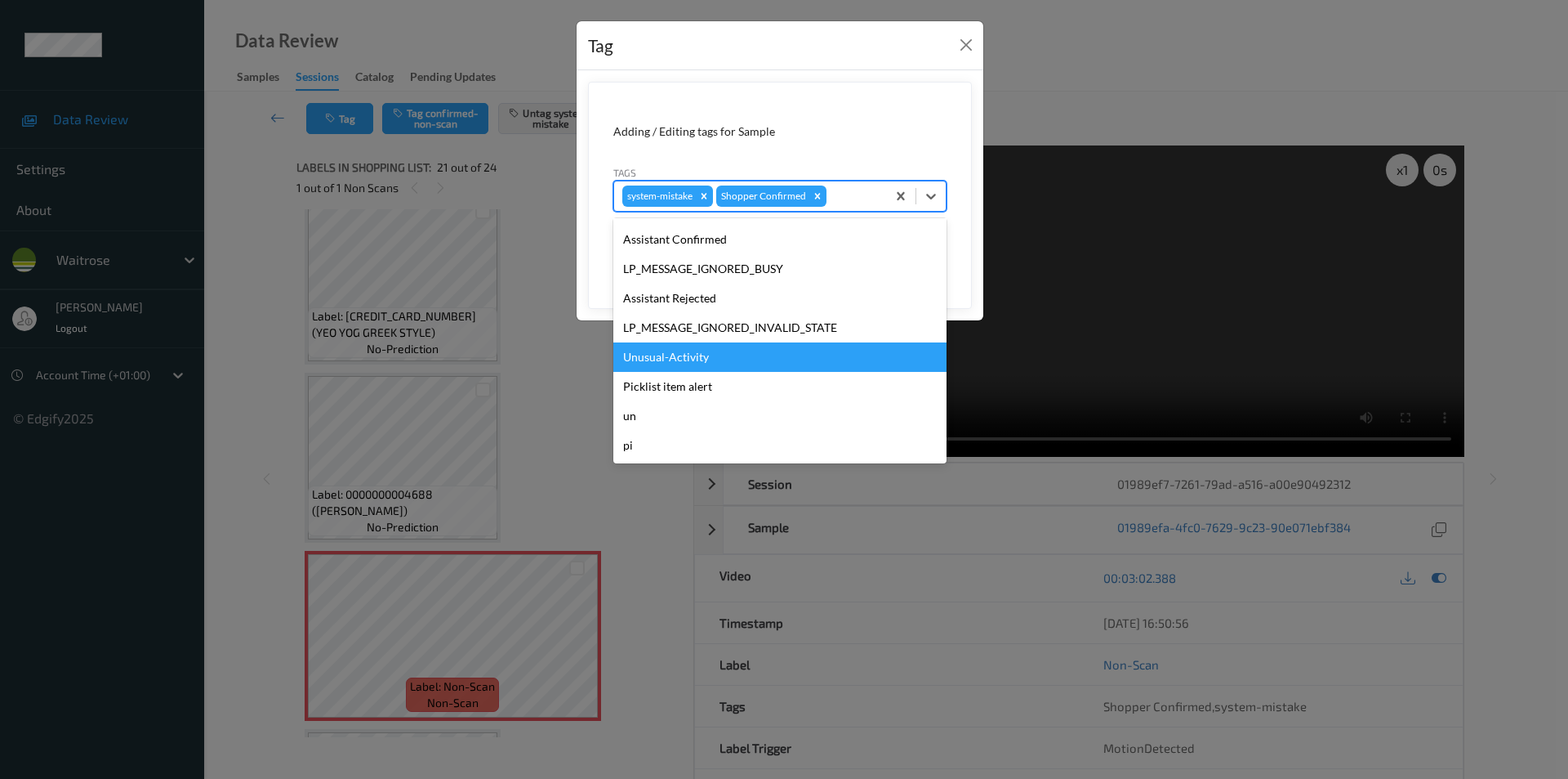
click at [682, 358] on div "Unusual-Activity" at bounding box center [779, 357] width 333 height 29
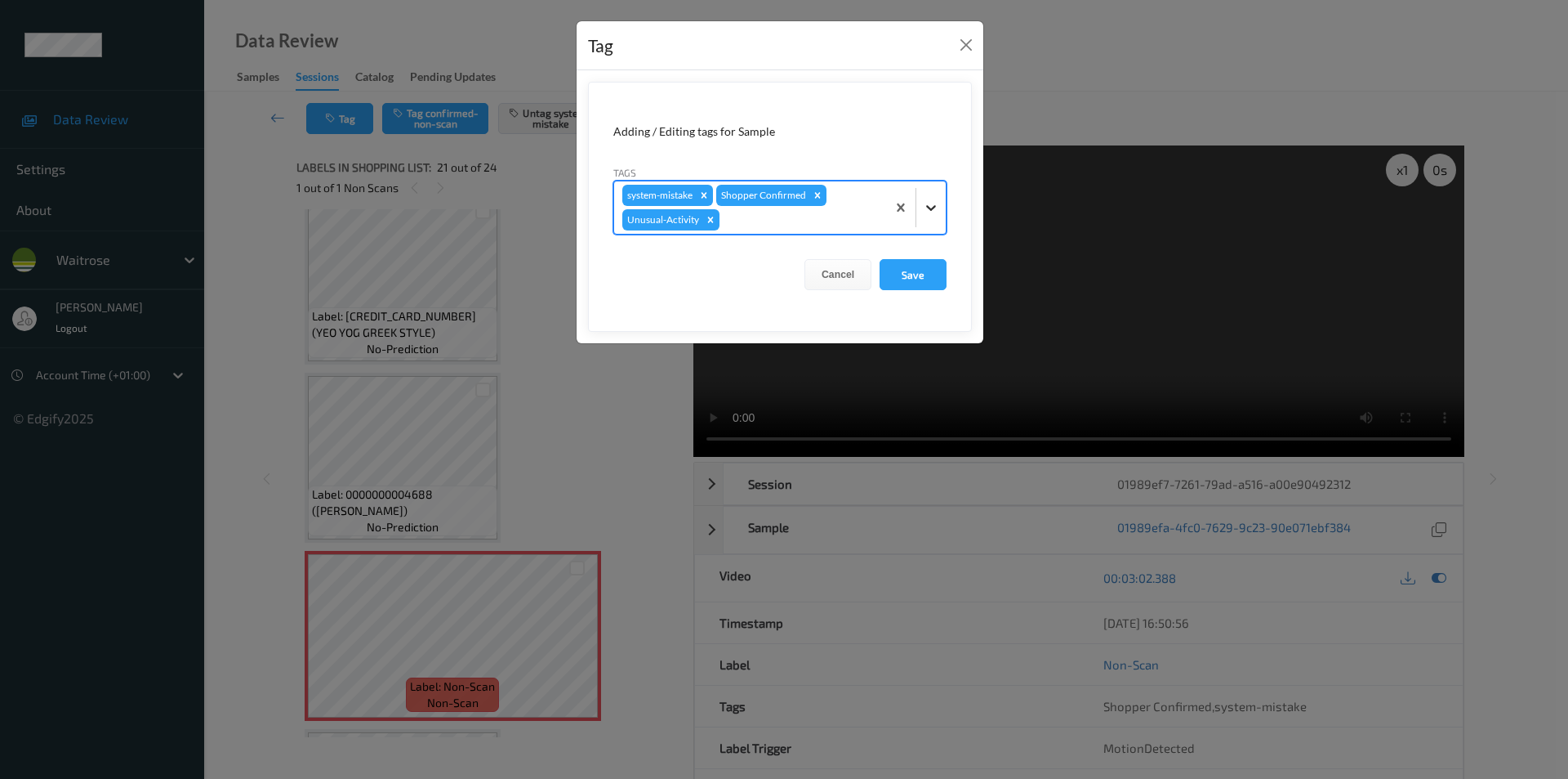
click at [922, 211] on icon at bounding box center [931, 208] width 16 height 16
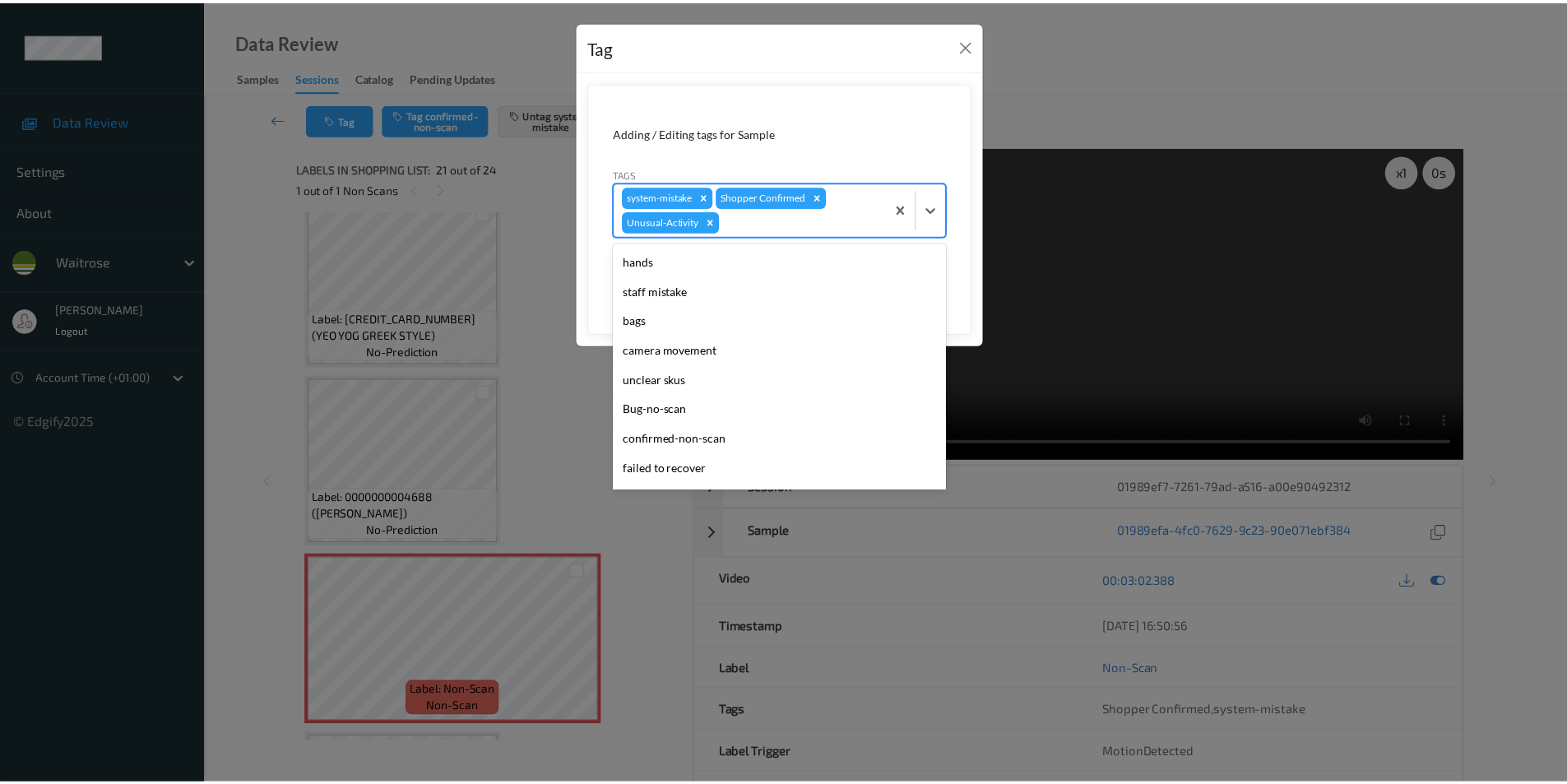
scroll to position [293, 0]
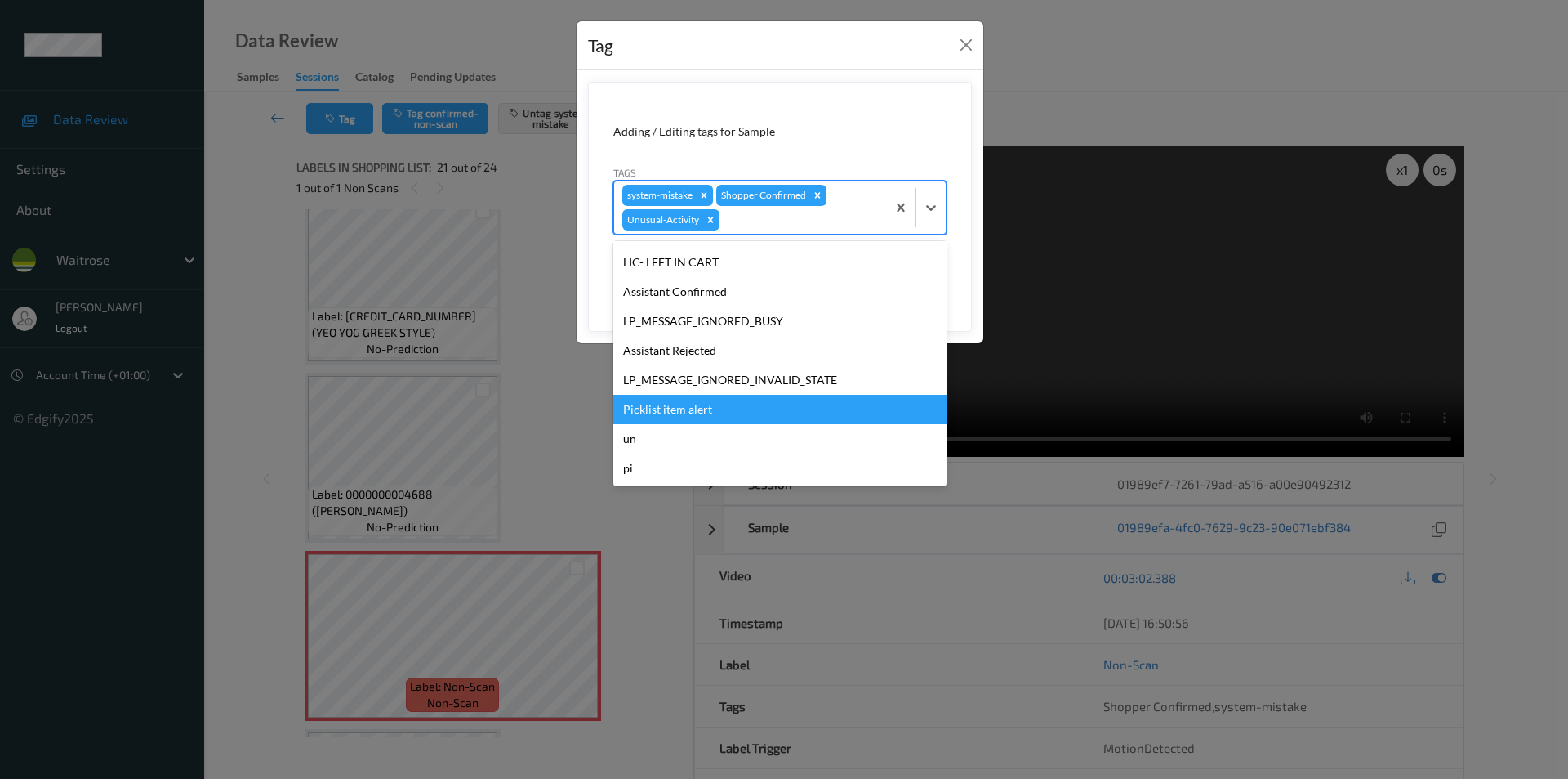
click at [697, 410] on div "Picklist item alert" at bounding box center [779, 409] width 333 height 29
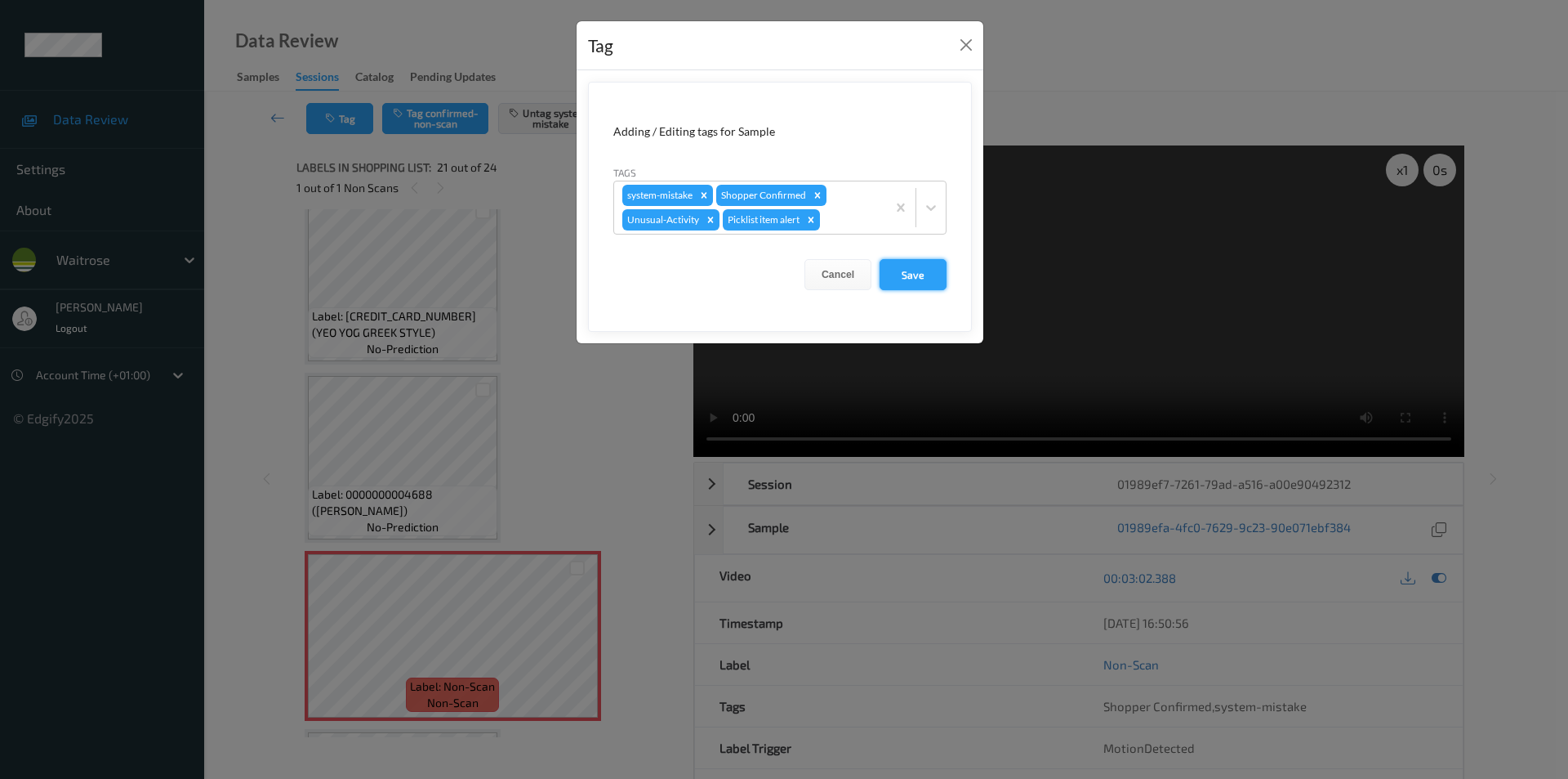
click at [921, 277] on button "Save" at bounding box center [913, 274] width 67 height 31
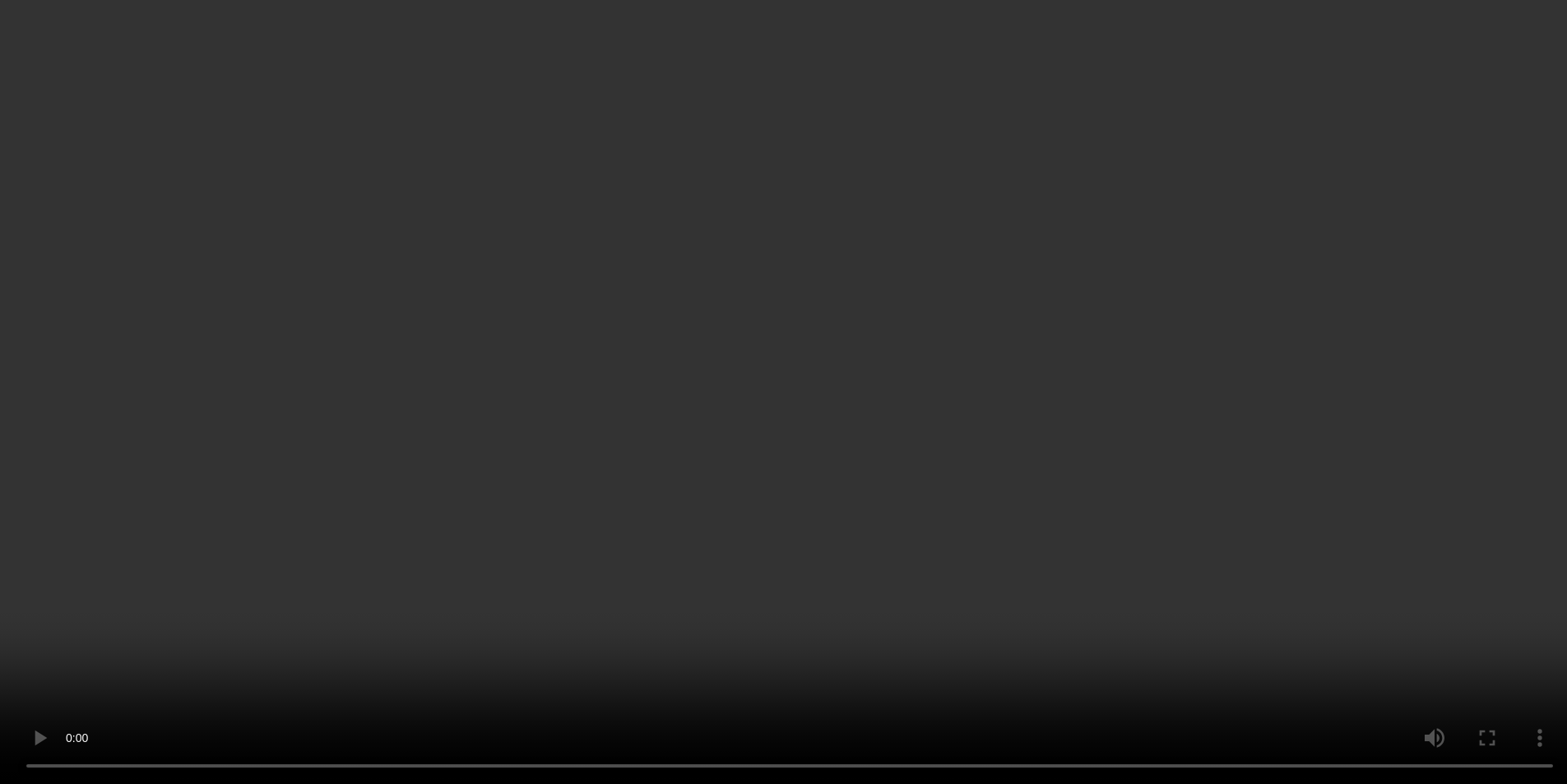
scroll to position [247, 0]
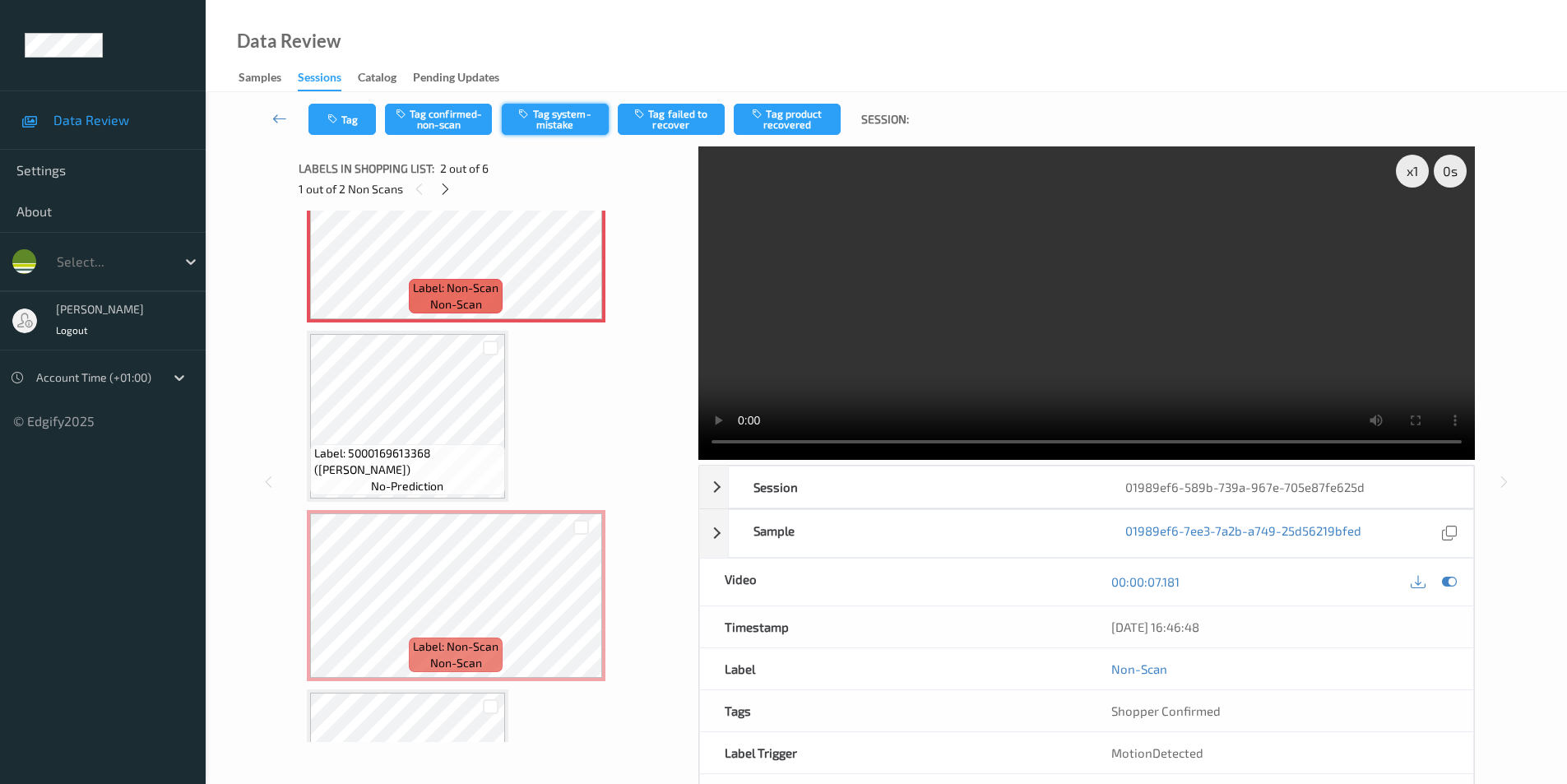
click at [549, 116] on button "Tag system-mistake" at bounding box center [555, 119] width 107 height 31
click at [561, 116] on button "Tag system-mistake" at bounding box center [555, 119] width 107 height 31
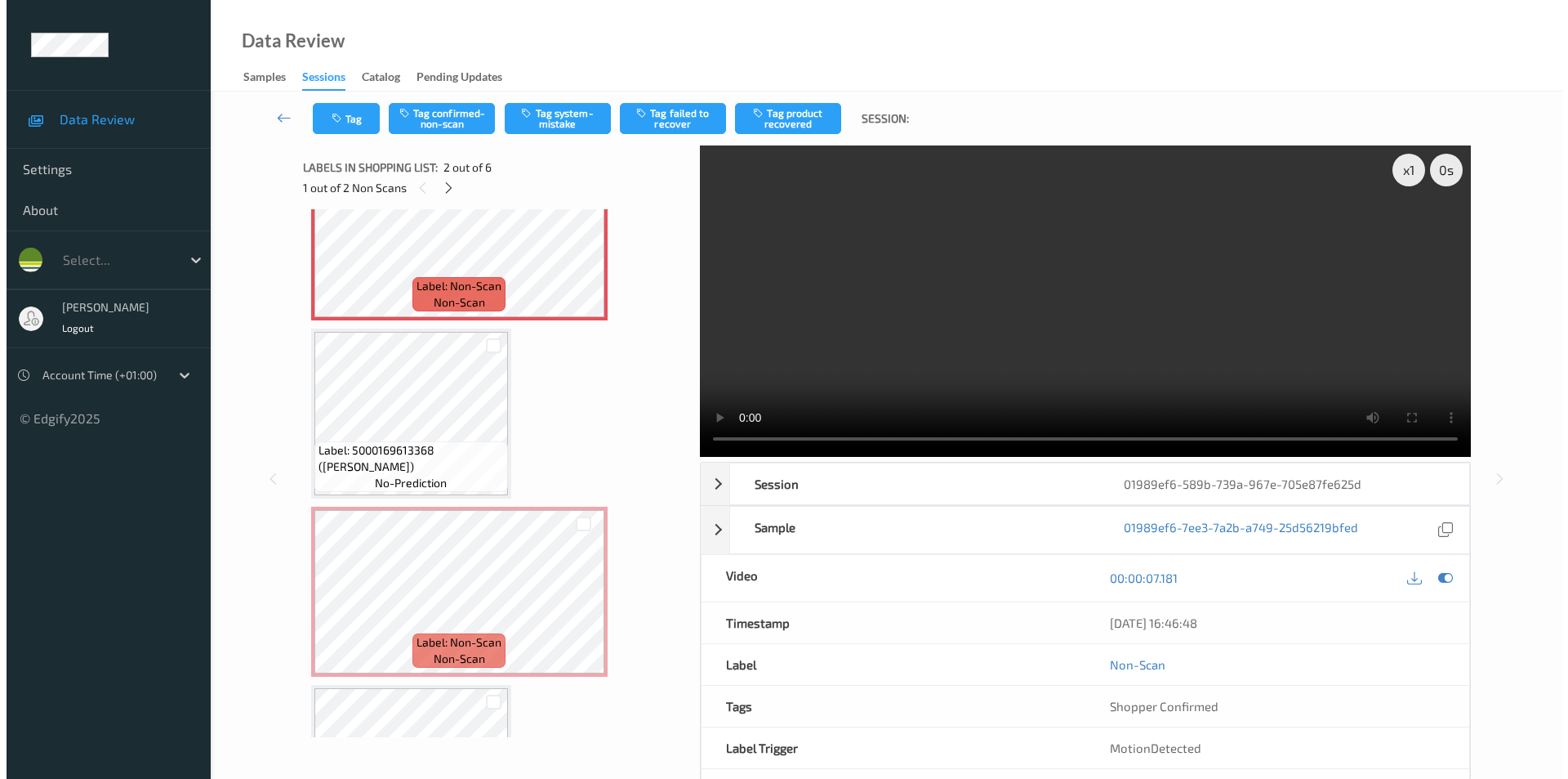
scroll to position [82, 0]
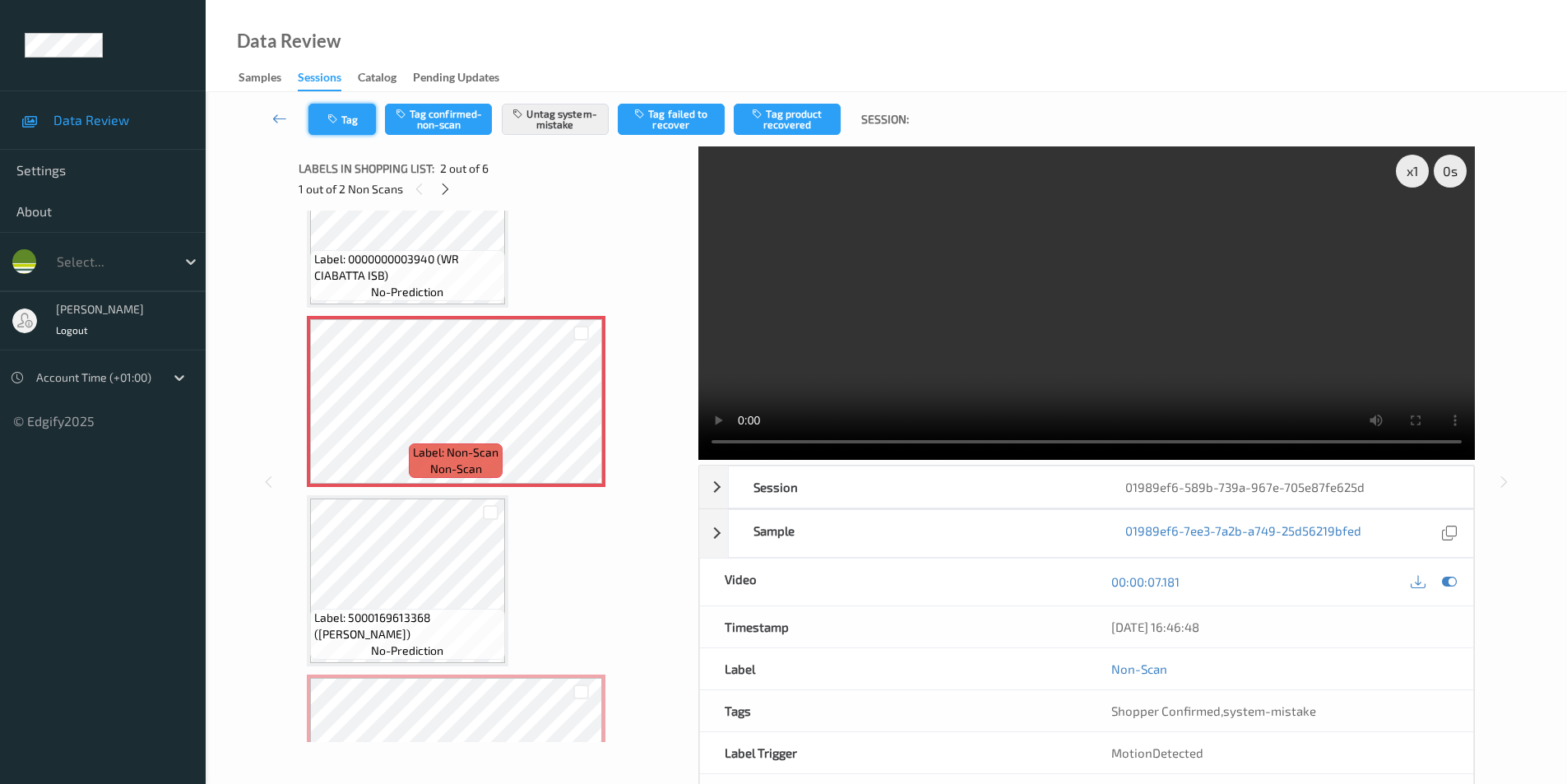
click at [343, 124] on button "Tag" at bounding box center [342, 119] width 68 height 31
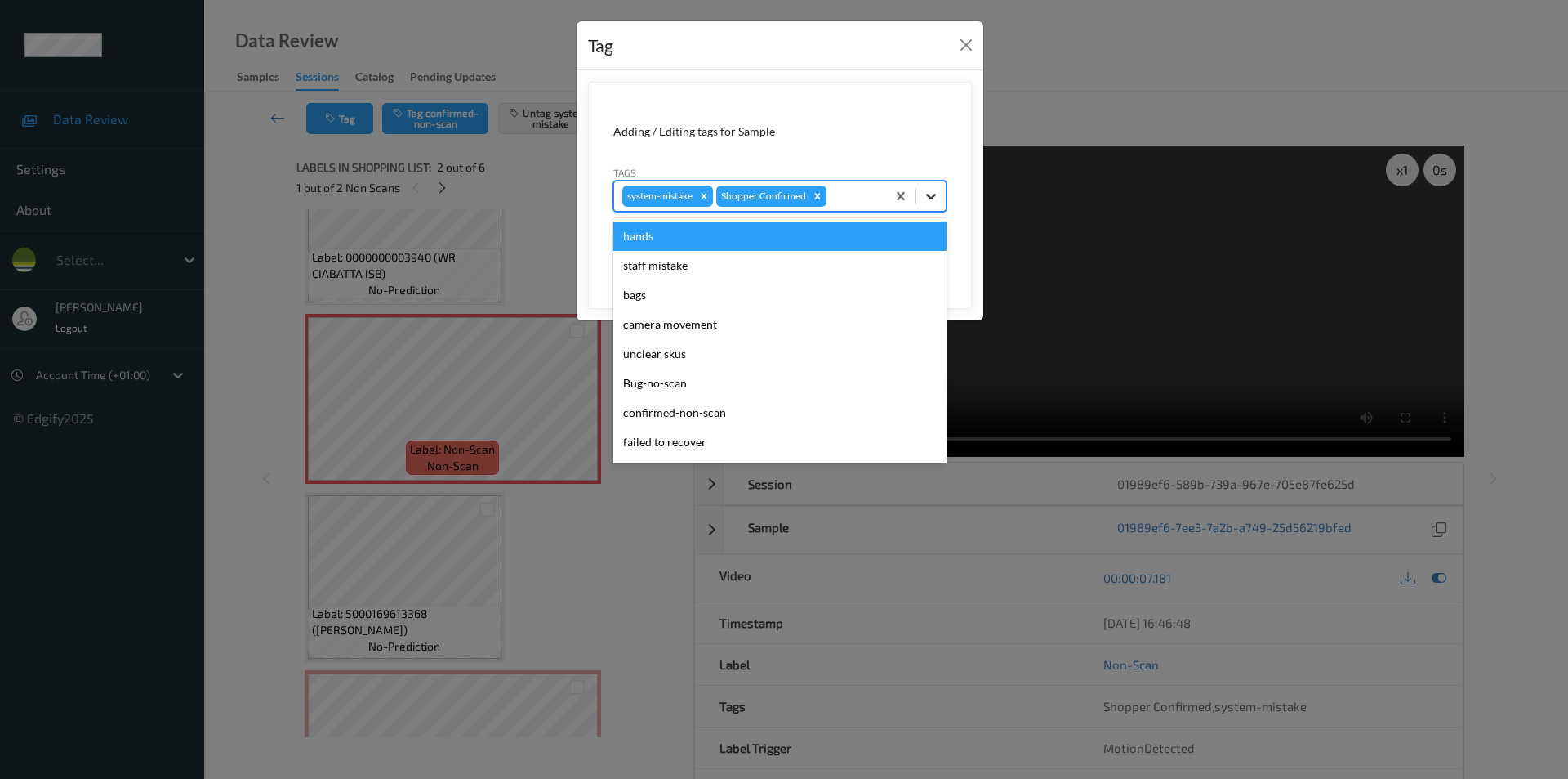
click at [930, 194] on icon at bounding box center [931, 196] width 16 height 16
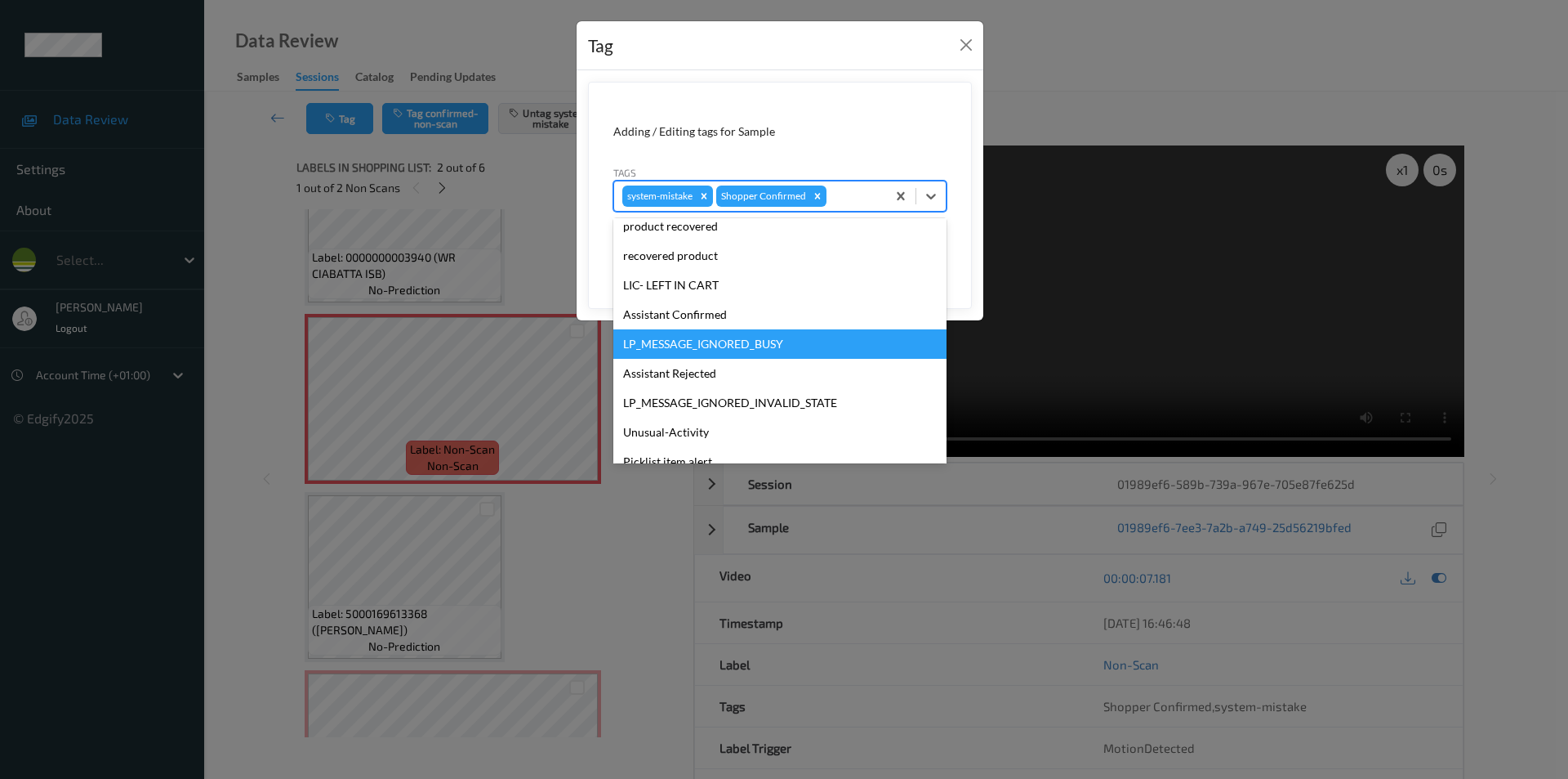
scroll to position [321, 0]
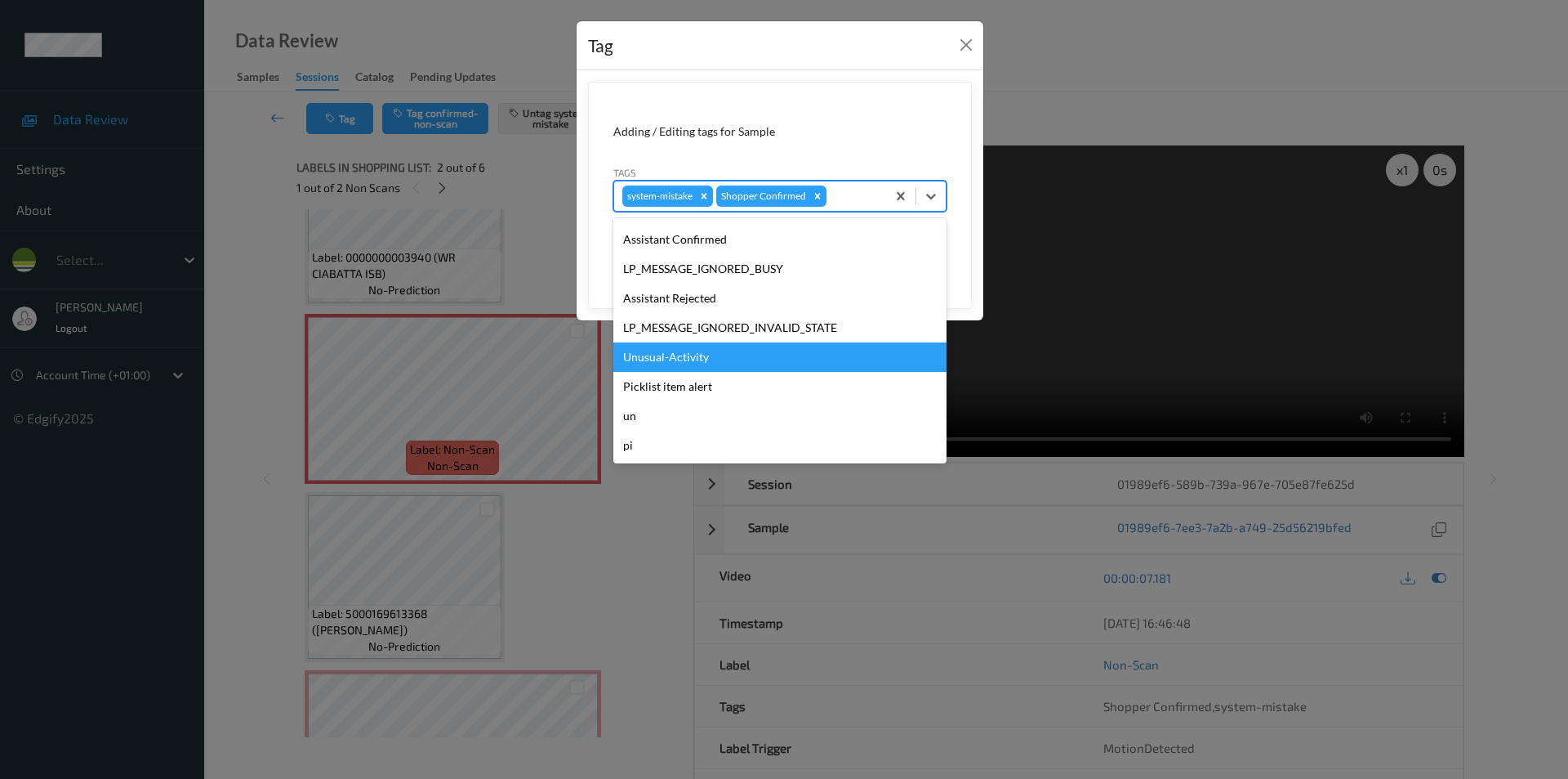
click at [687, 360] on div "Unusual-Activity" at bounding box center [779, 357] width 333 height 29
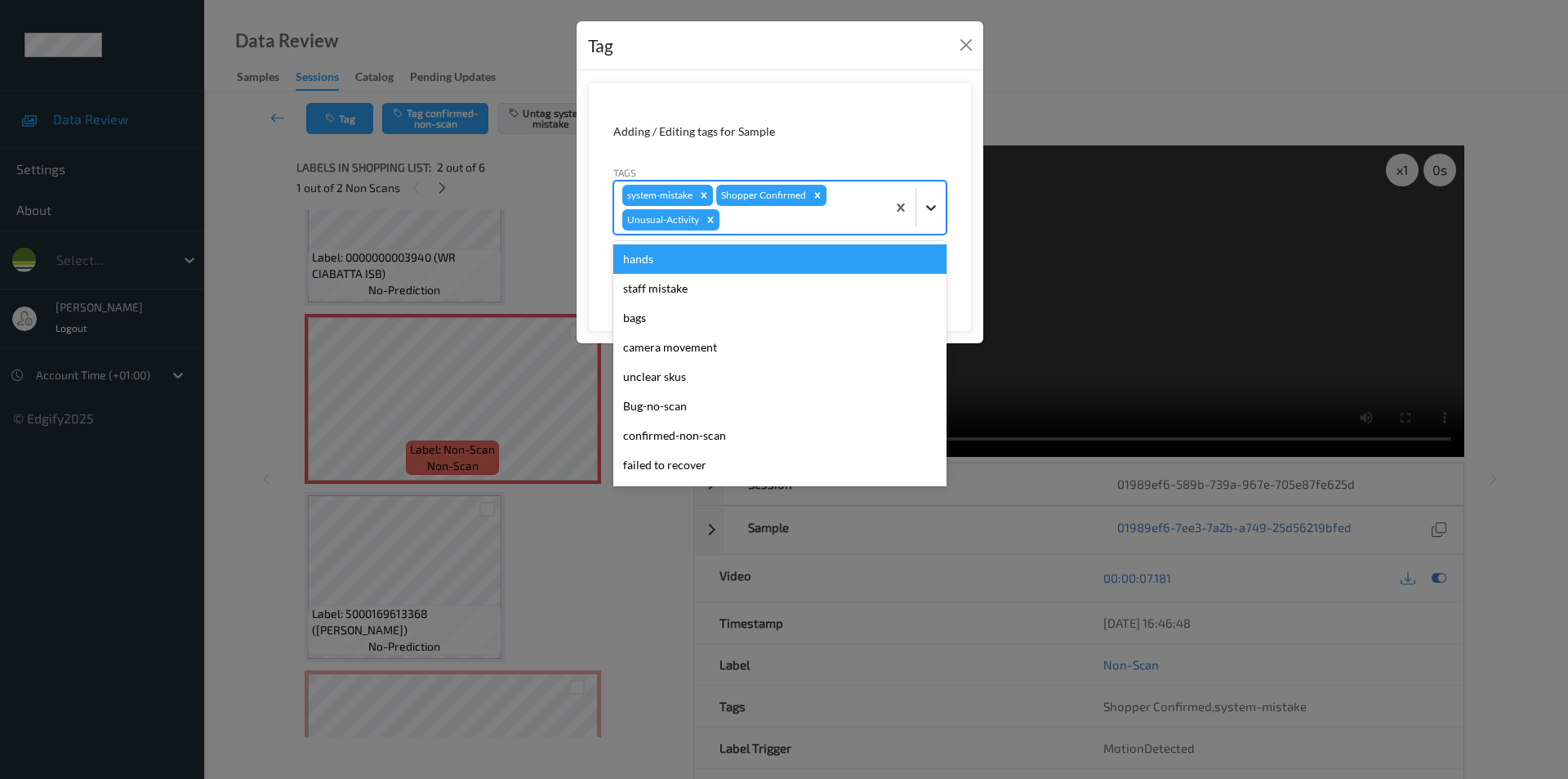
click at [932, 210] on icon at bounding box center [931, 208] width 16 height 16
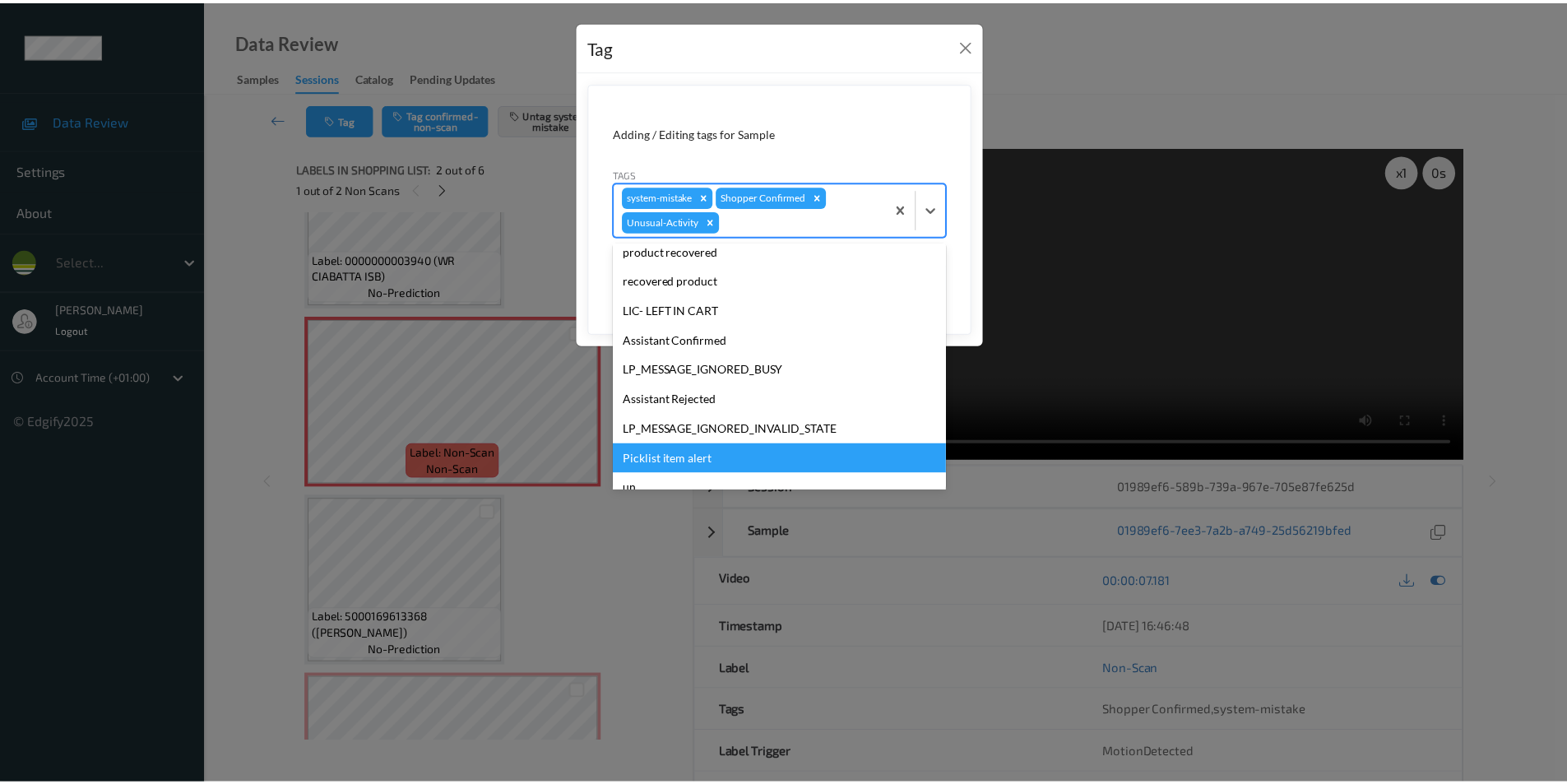
scroll to position [293, 0]
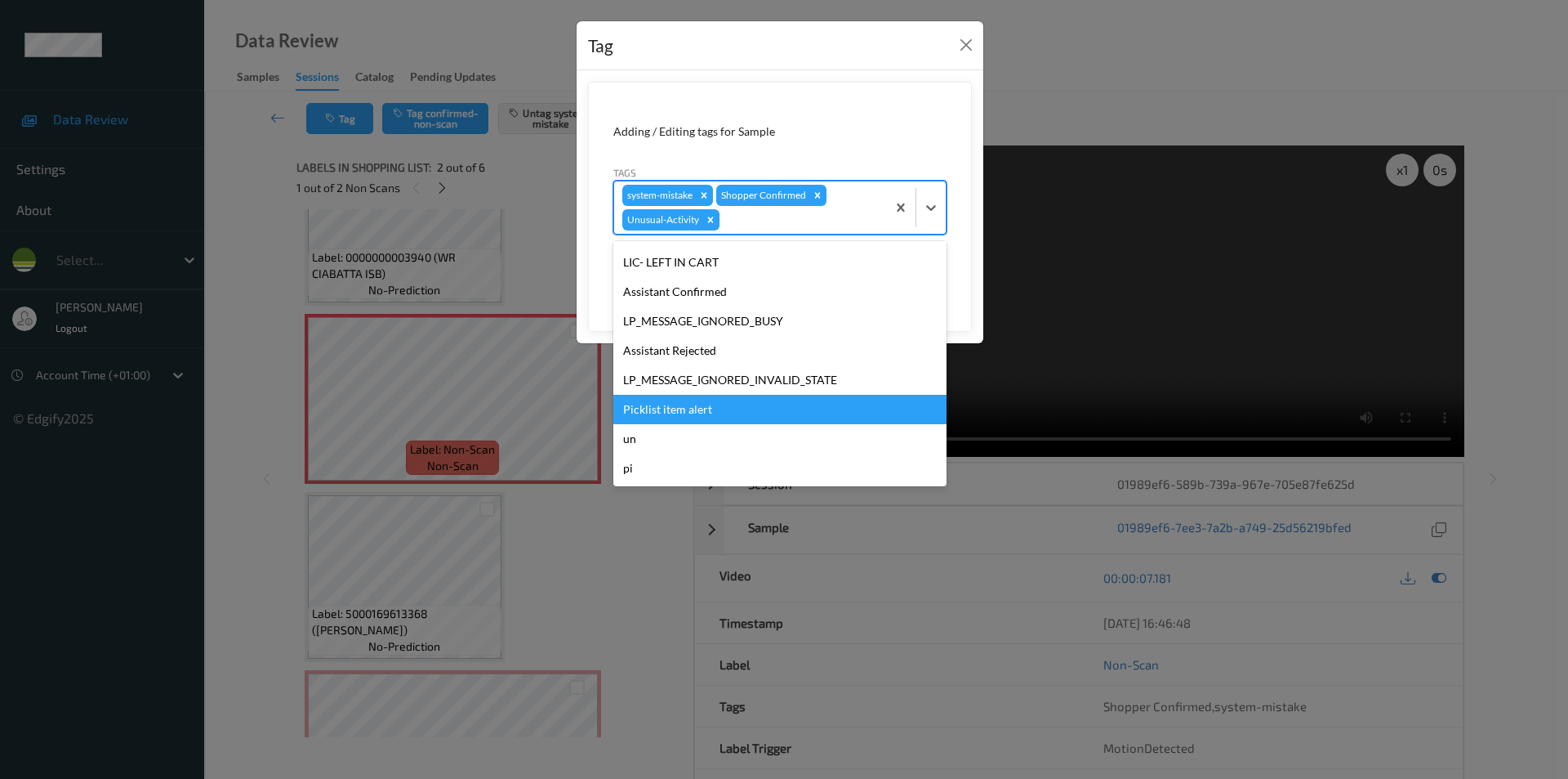
click at [677, 403] on div "Picklist item alert" at bounding box center [779, 409] width 333 height 29
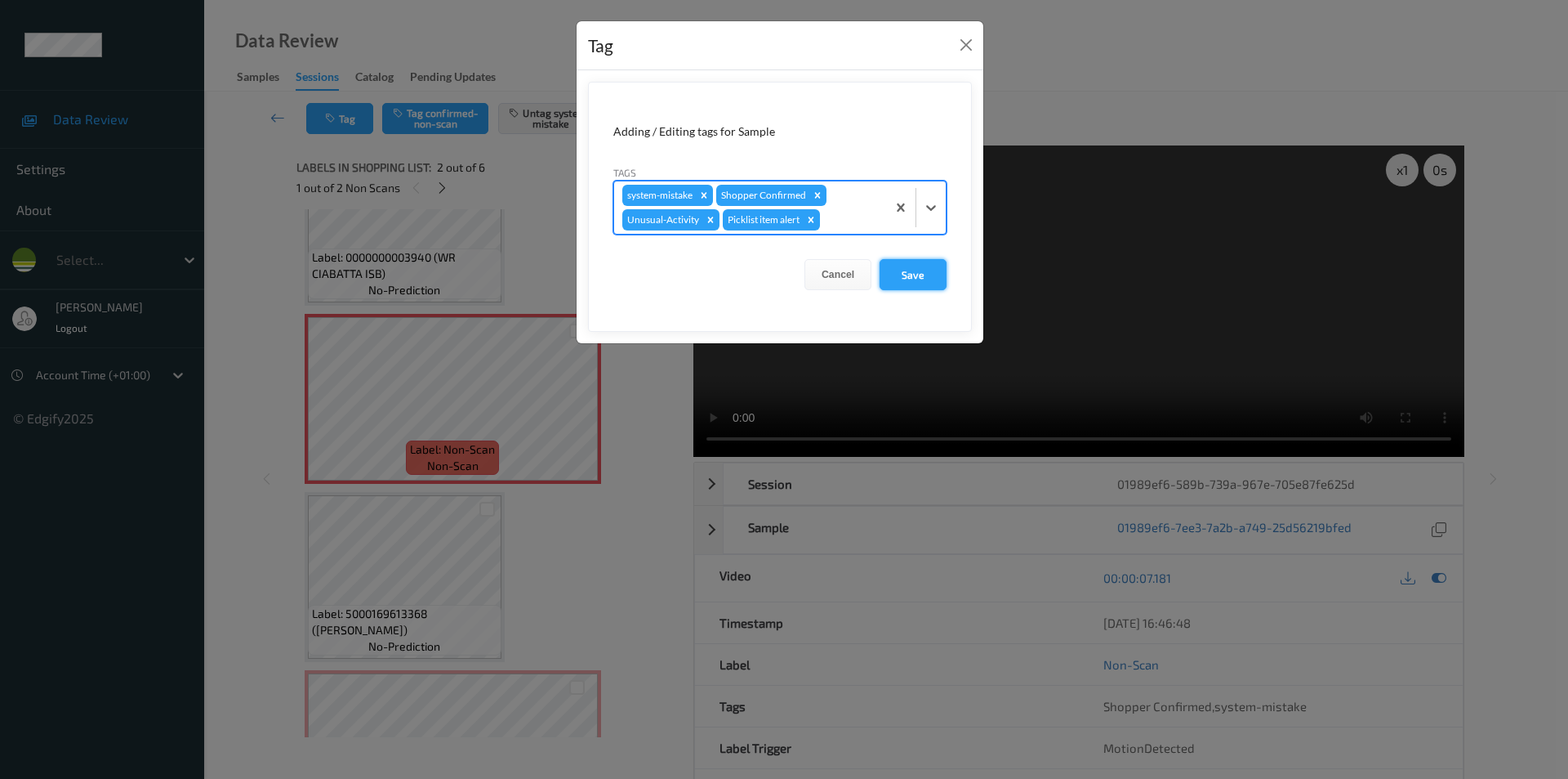
click at [904, 274] on button "Save" at bounding box center [913, 274] width 67 height 31
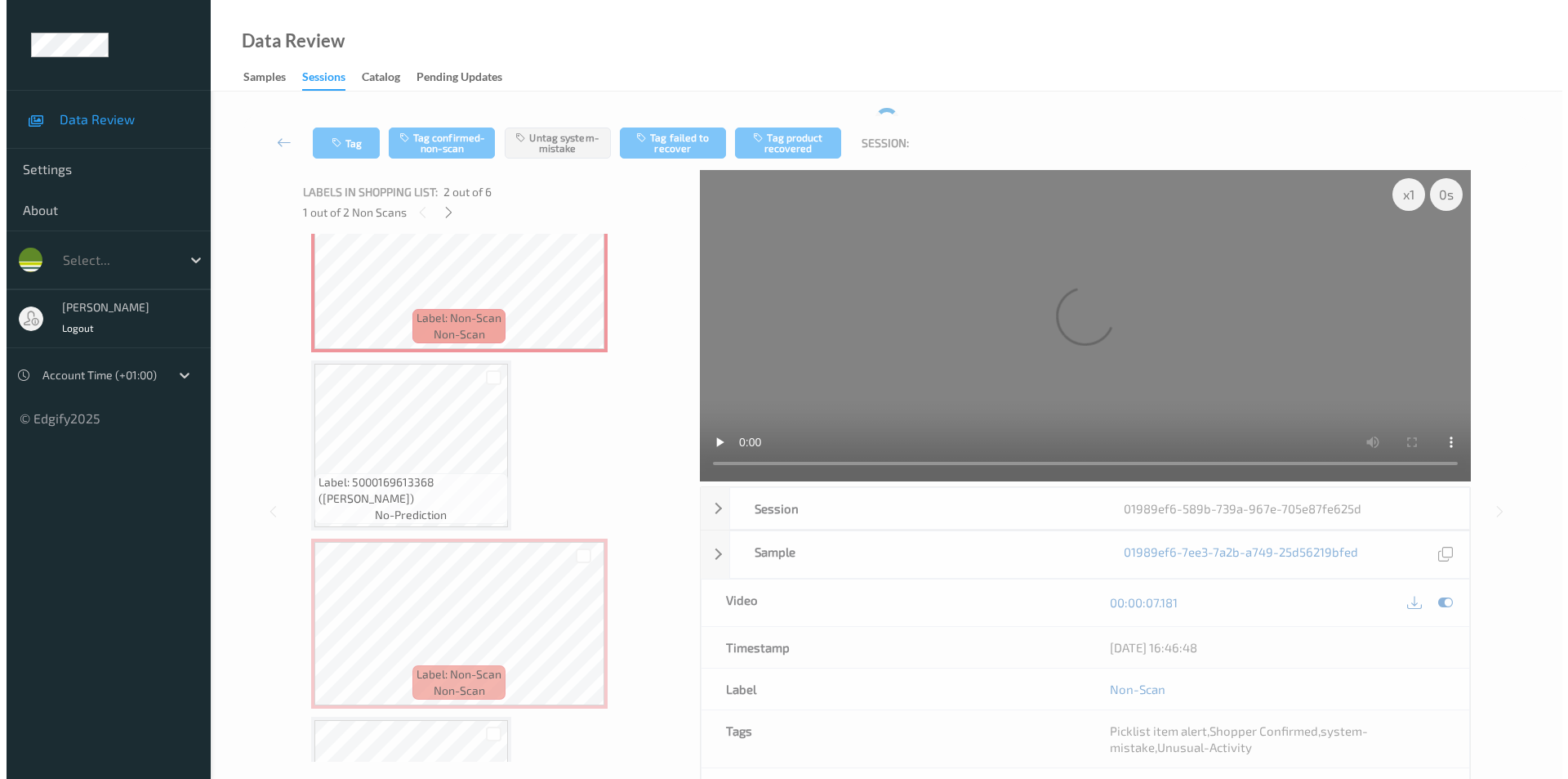
scroll to position [245, 0]
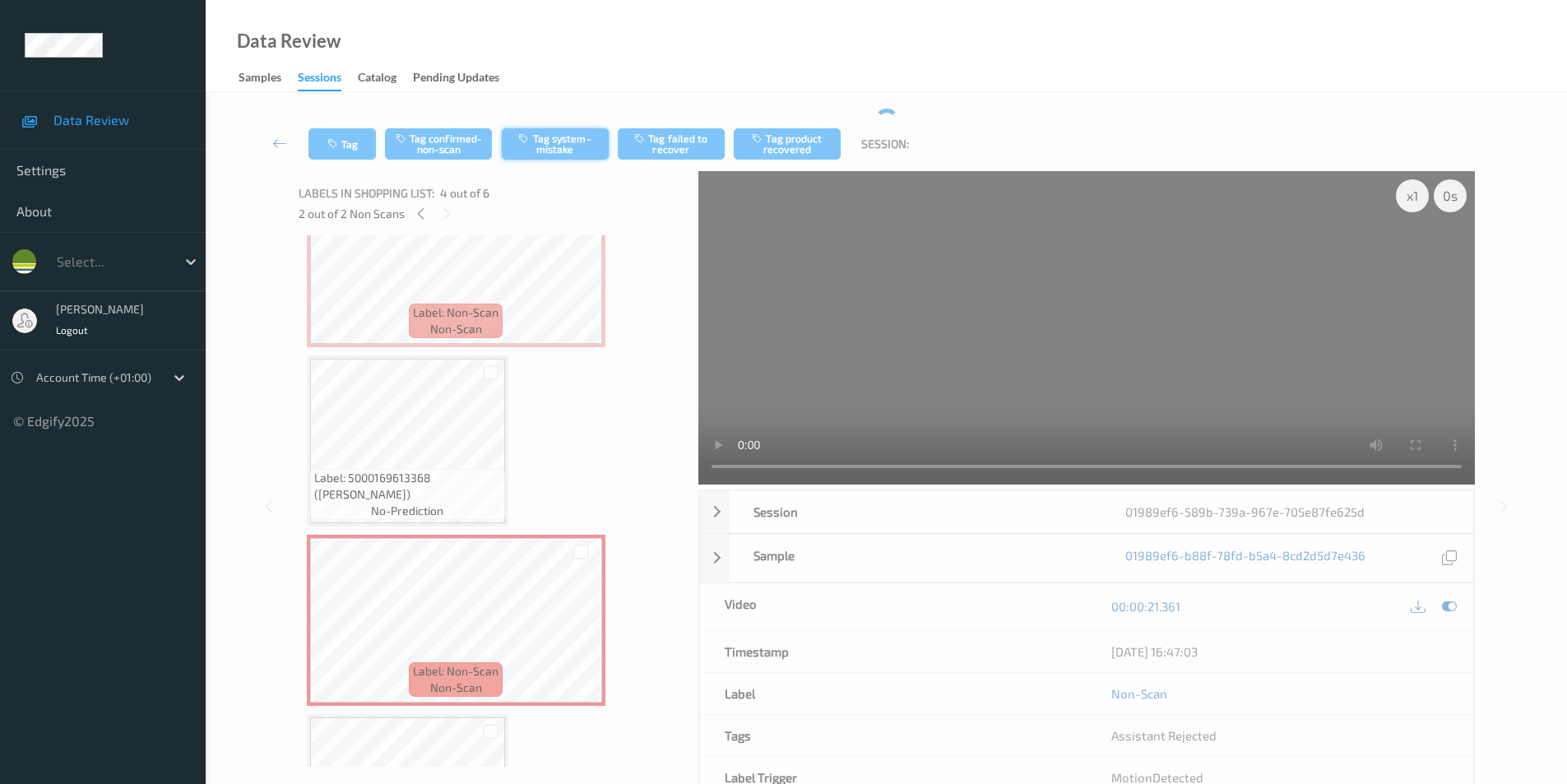
click at [561, 147] on button "Tag system-mistake" at bounding box center [555, 144] width 107 height 31
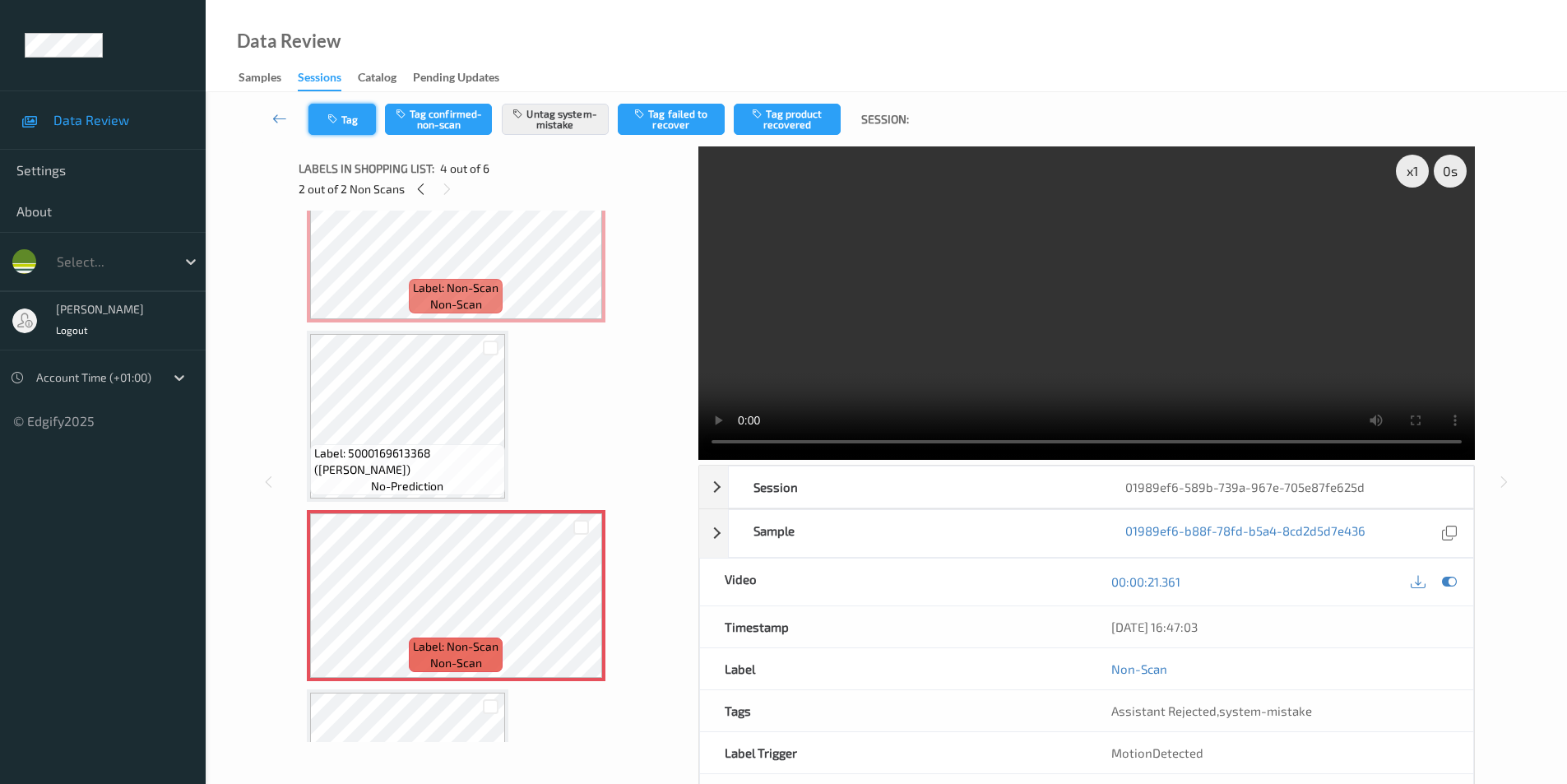
click at [347, 118] on button "Tag" at bounding box center [342, 119] width 68 height 31
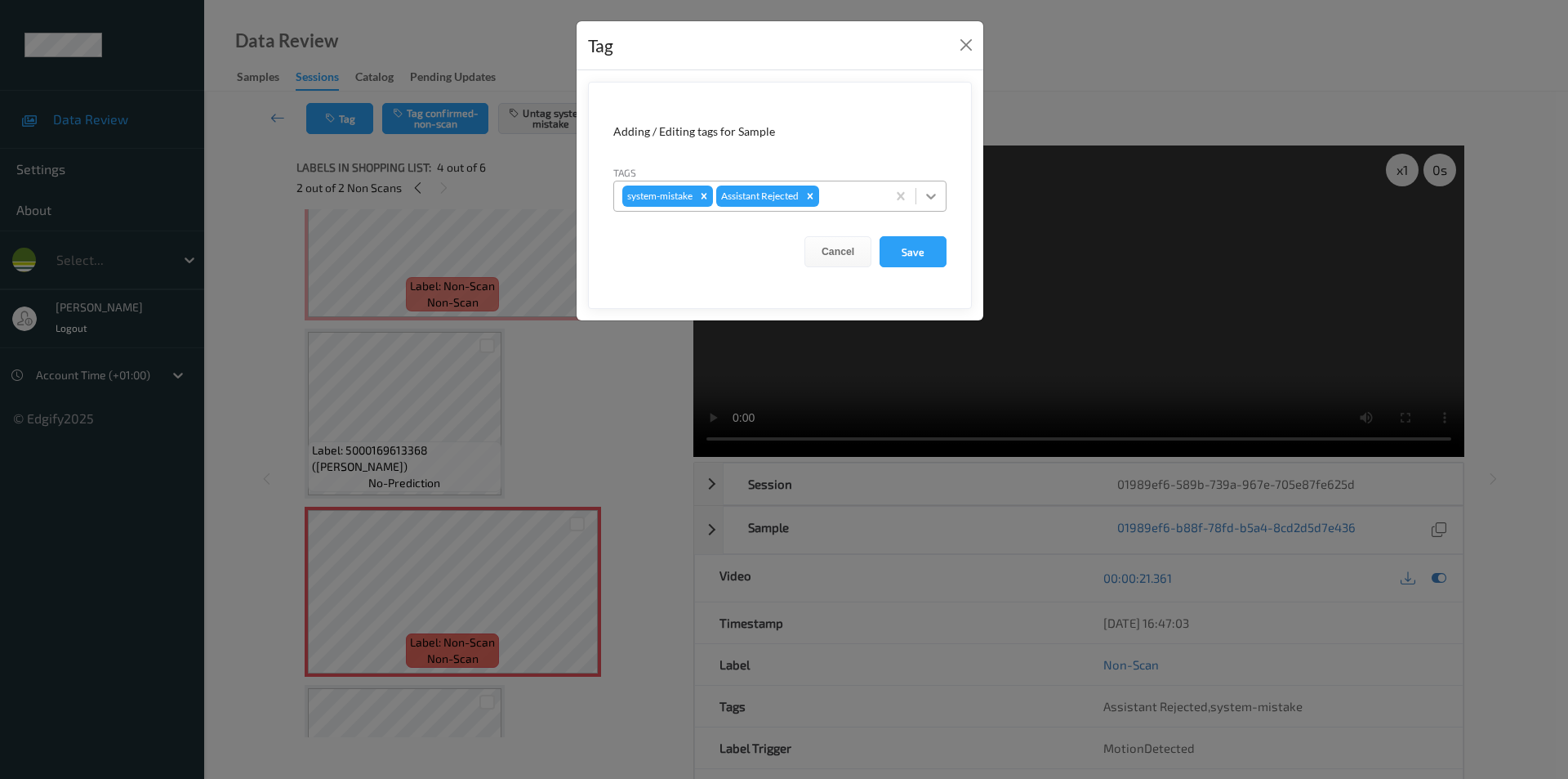
click at [922, 191] on icon at bounding box center [931, 196] width 16 height 16
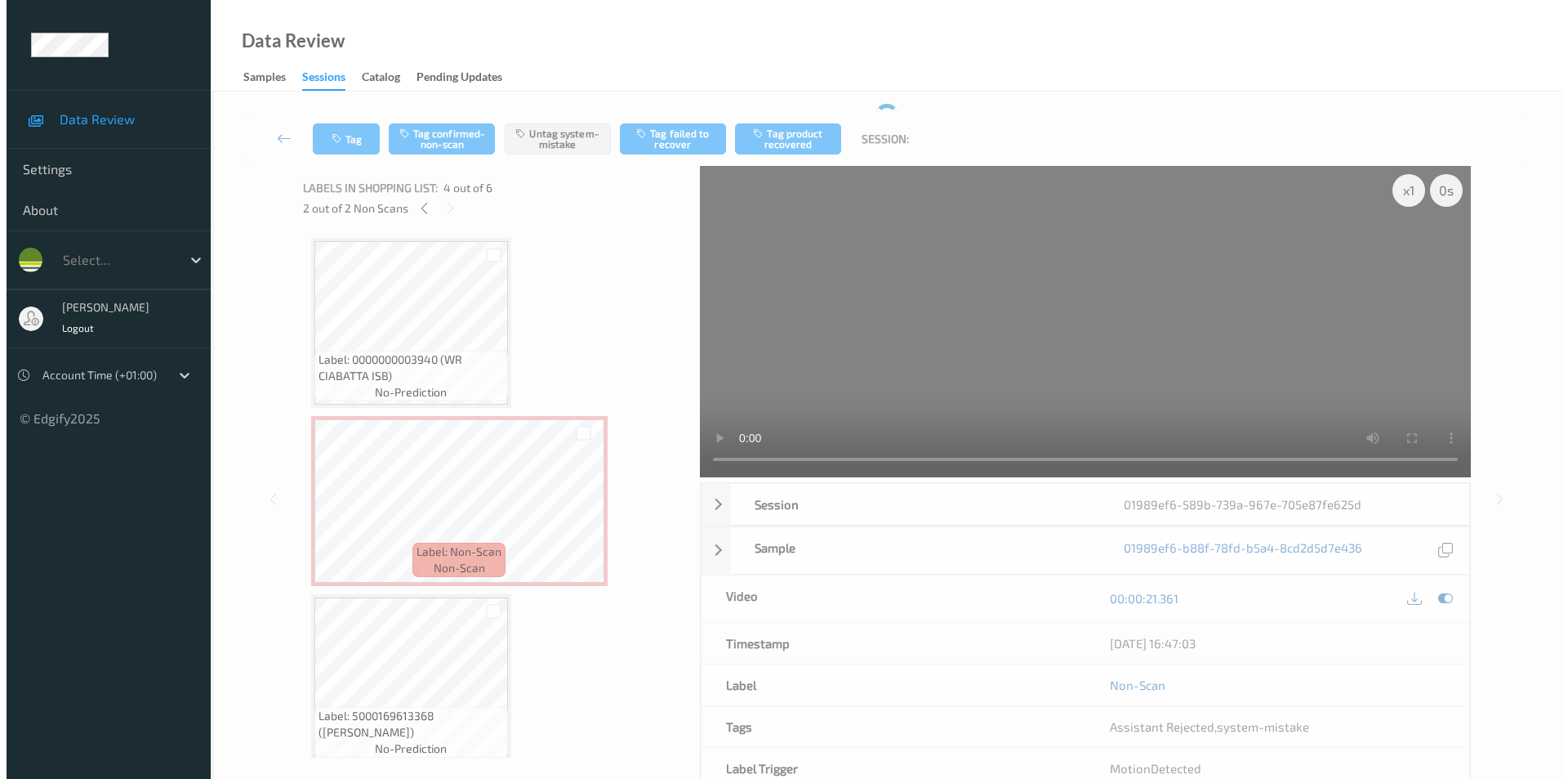
scroll to position [0, 0]
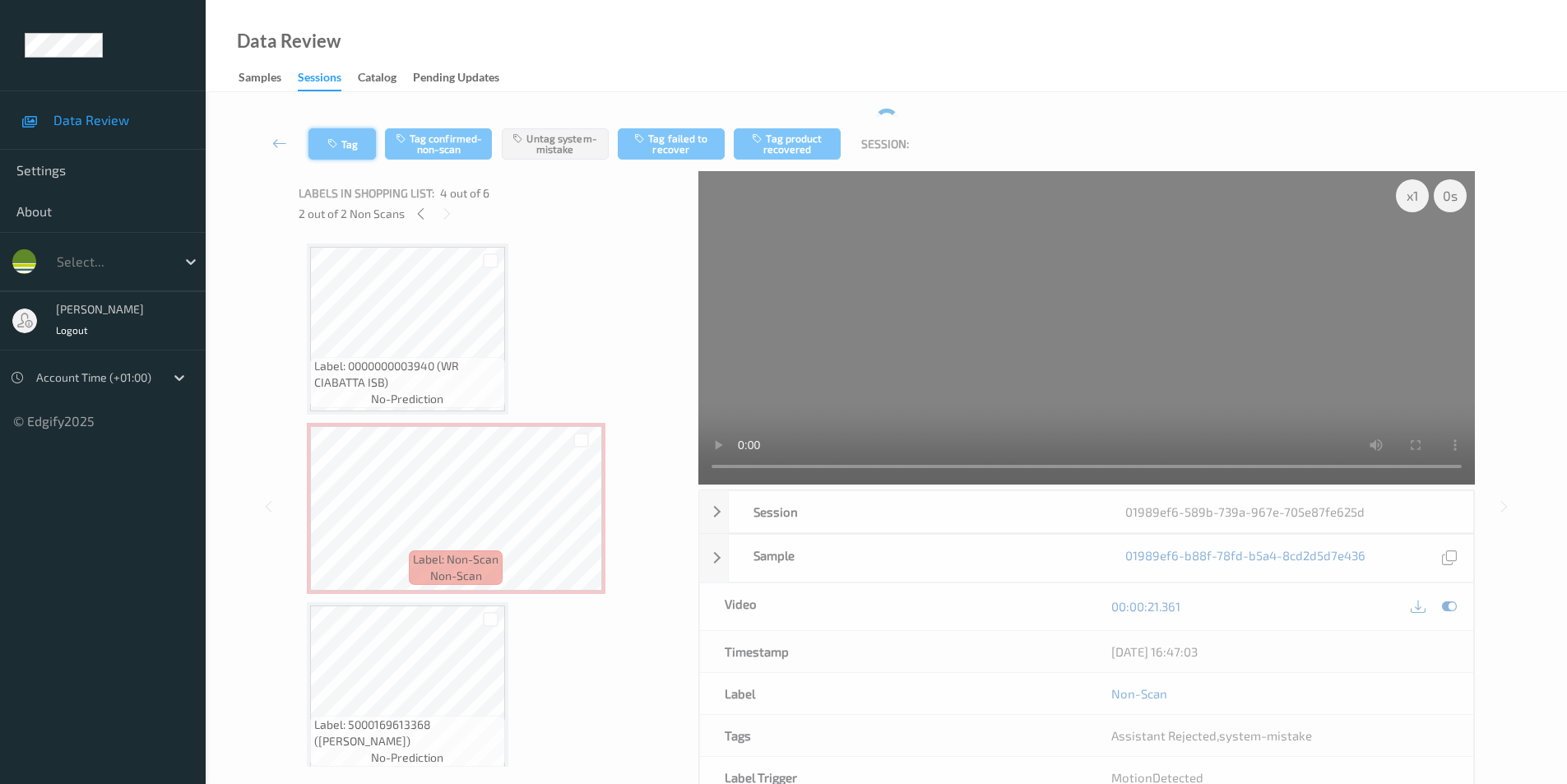
click at [339, 146] on icon "button" at bounding box center [334, 144] width 14 height 12
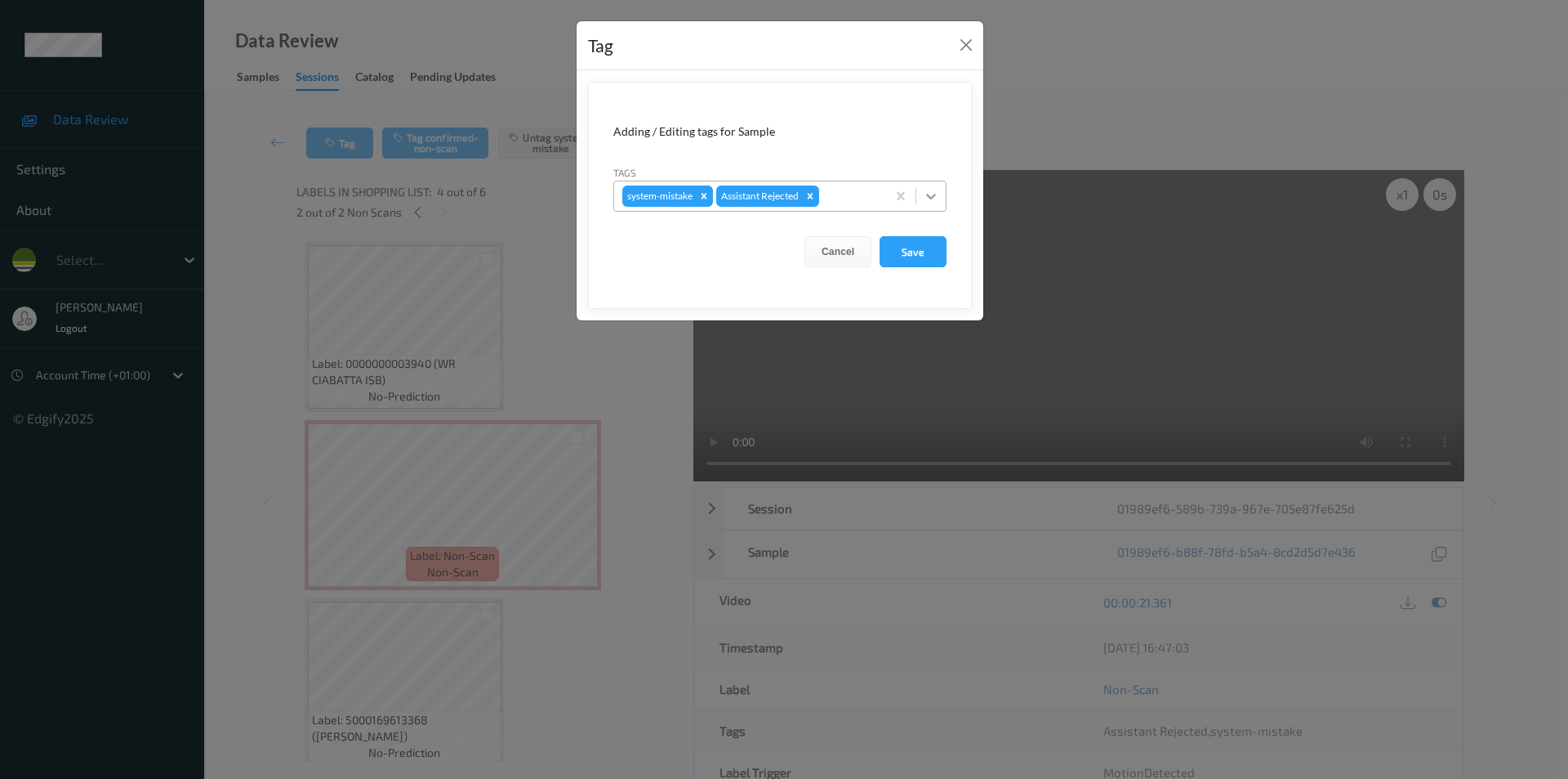
click at [924, 202] on icon at bounding box center [931, 196] width 16 height 16
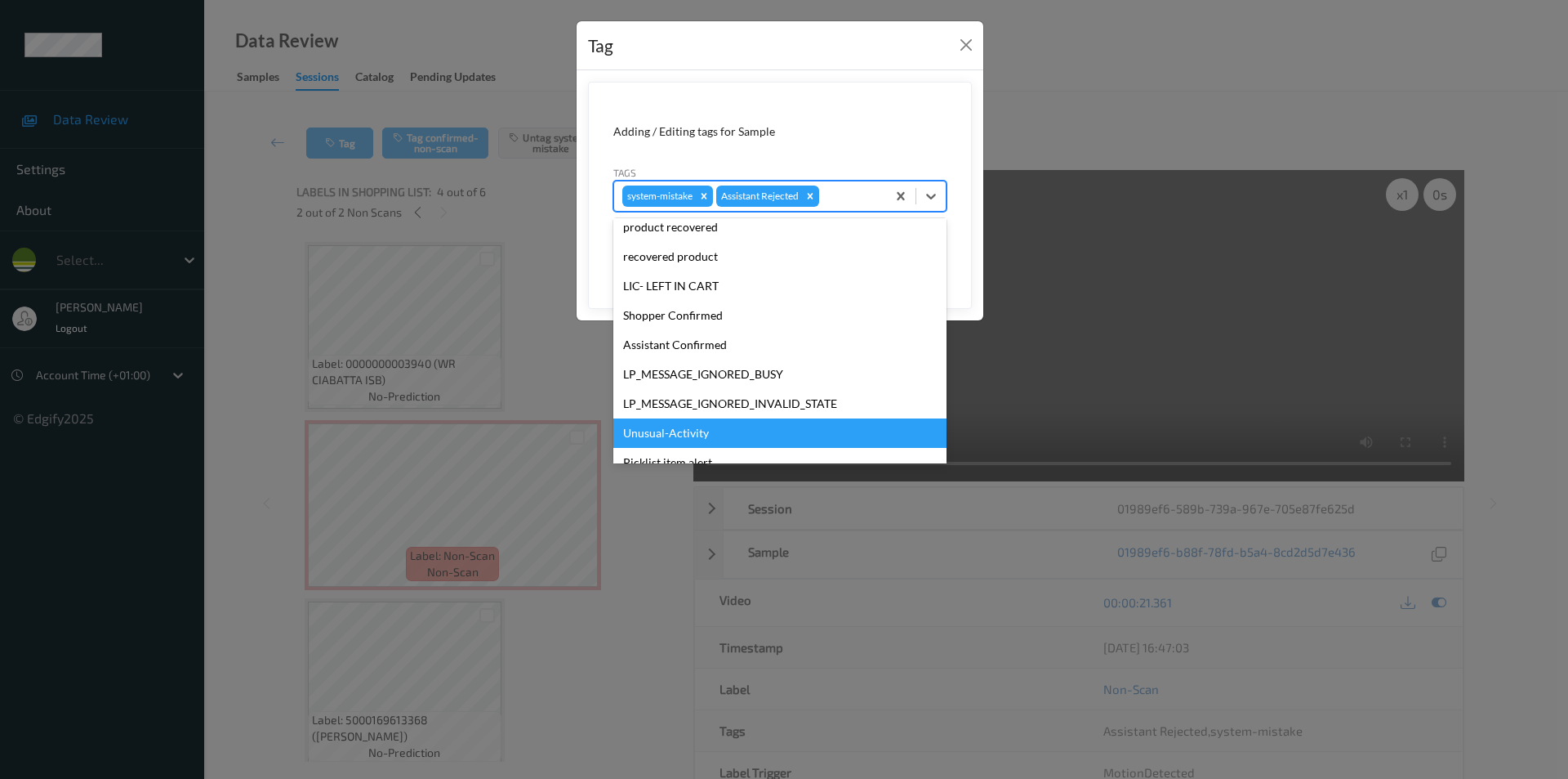
scroll to position [321, 0]
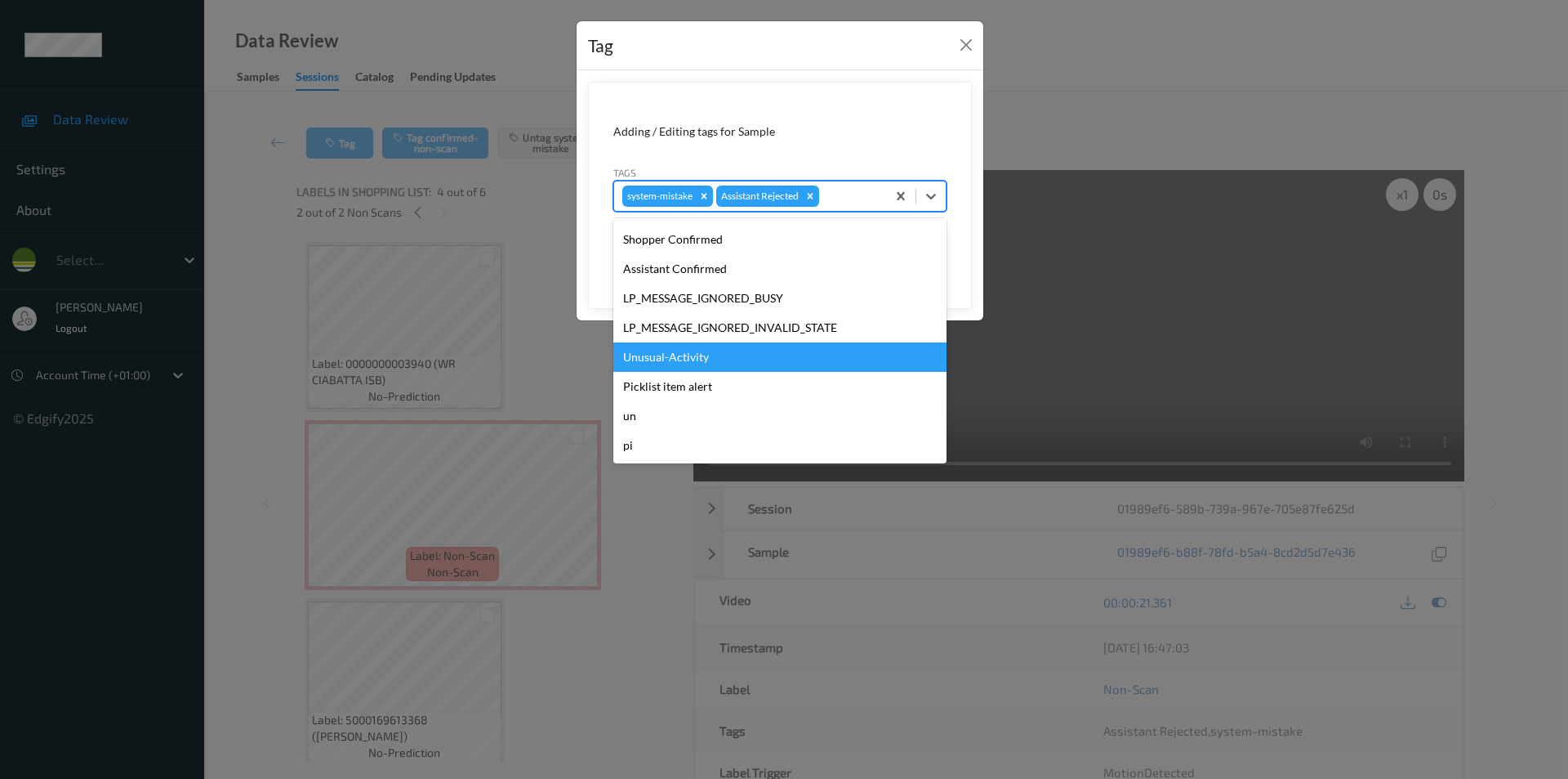
click at [673, 358] on div "Unusual-Activity" at bounding box center [779, 357] width 333 height 29
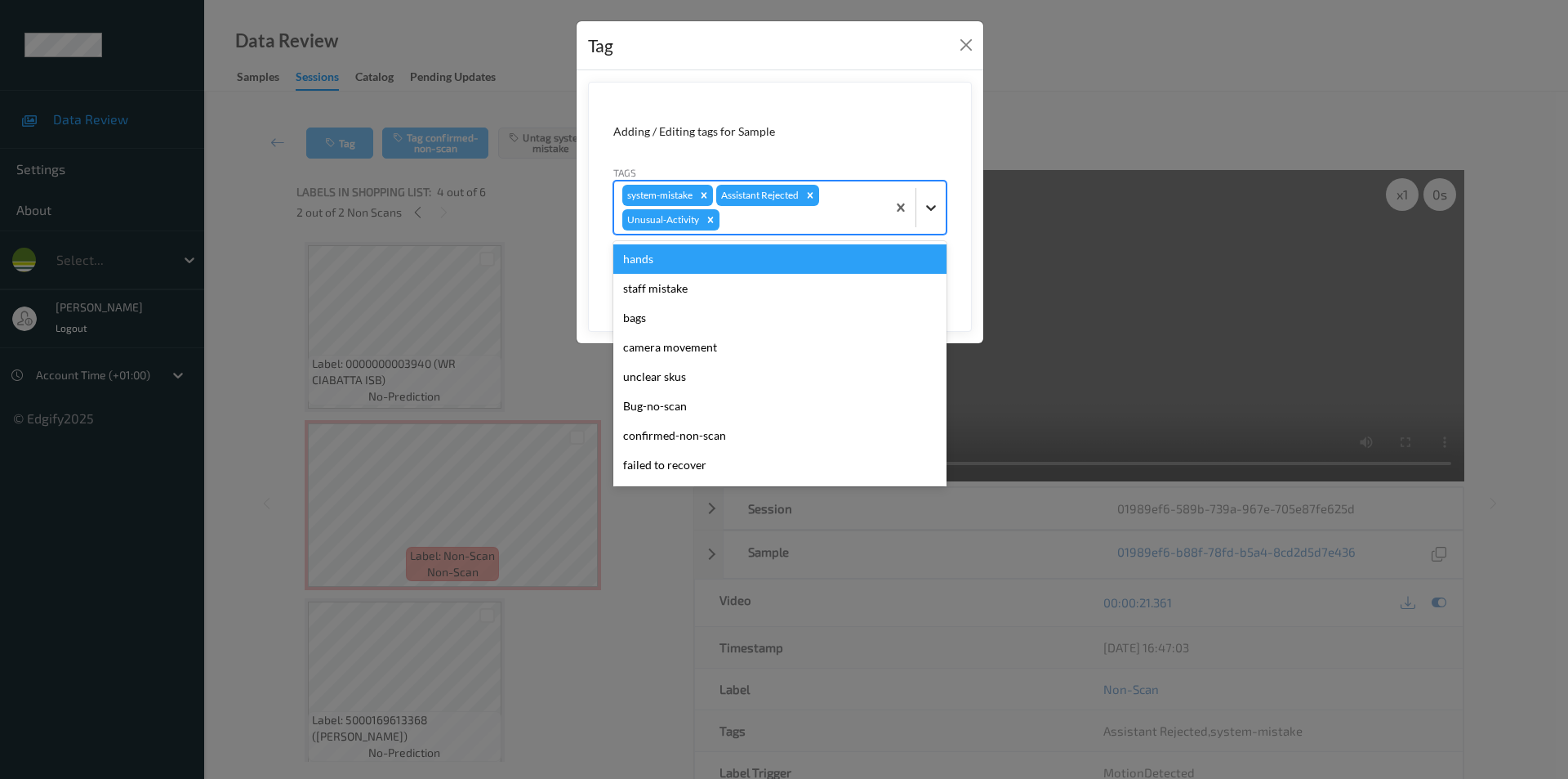
click at [919, 212] on div at bounding box center [931, 208] width 29 height 29
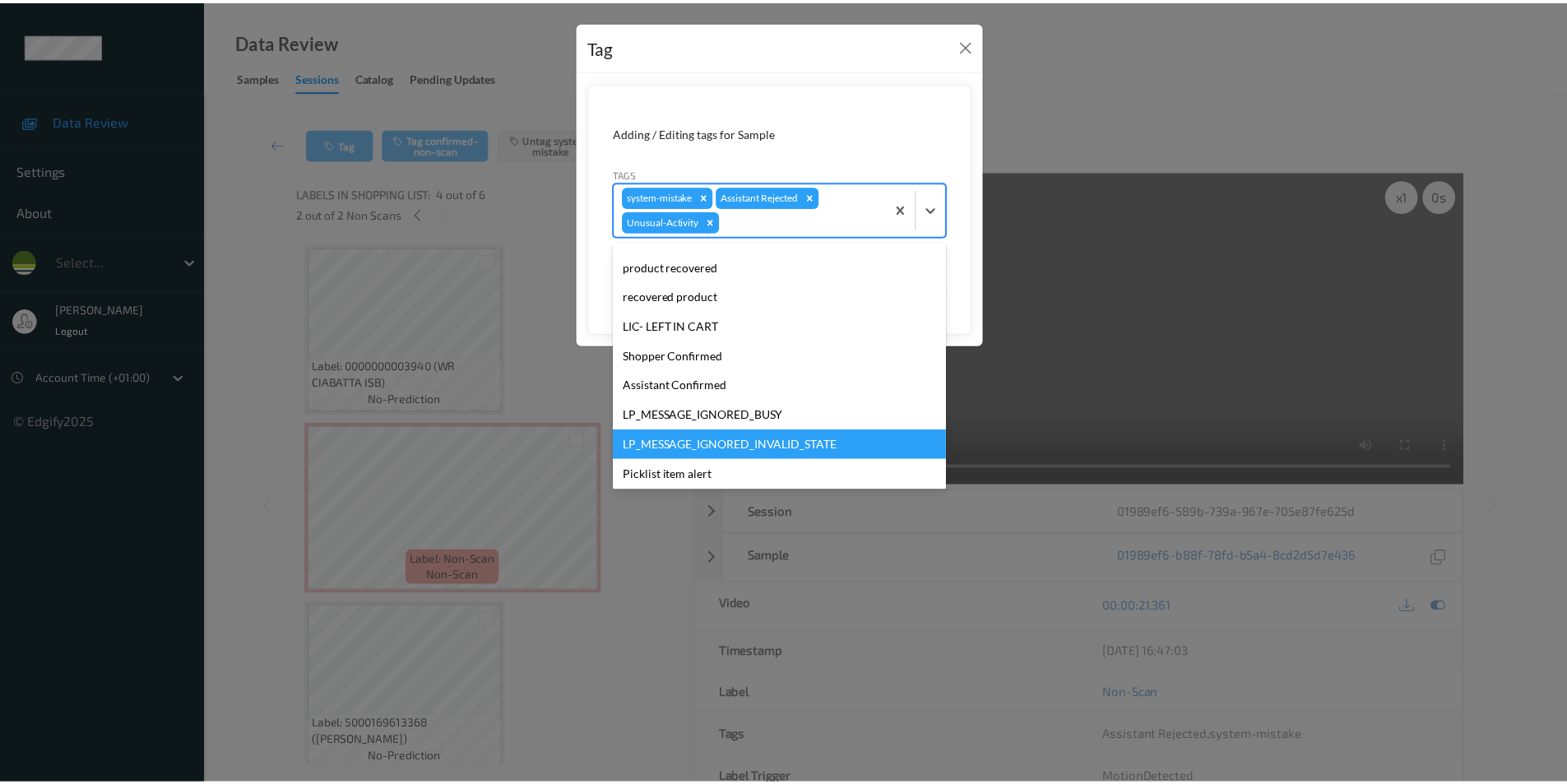
scroll to position [293, 0]
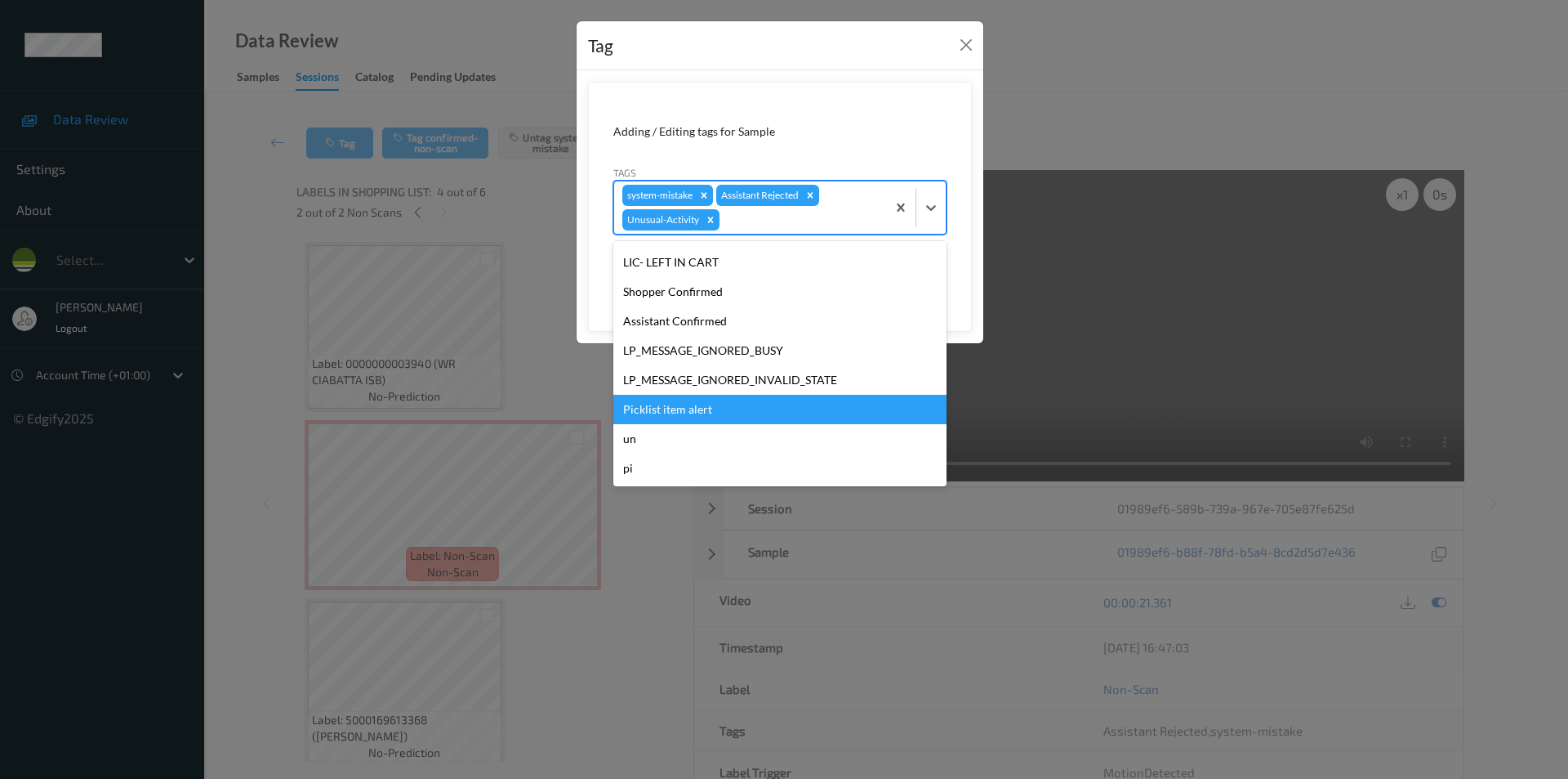
click at [681, 406] on div "Picklist item alert" at bounding box center [779, 409] width 333 height 29
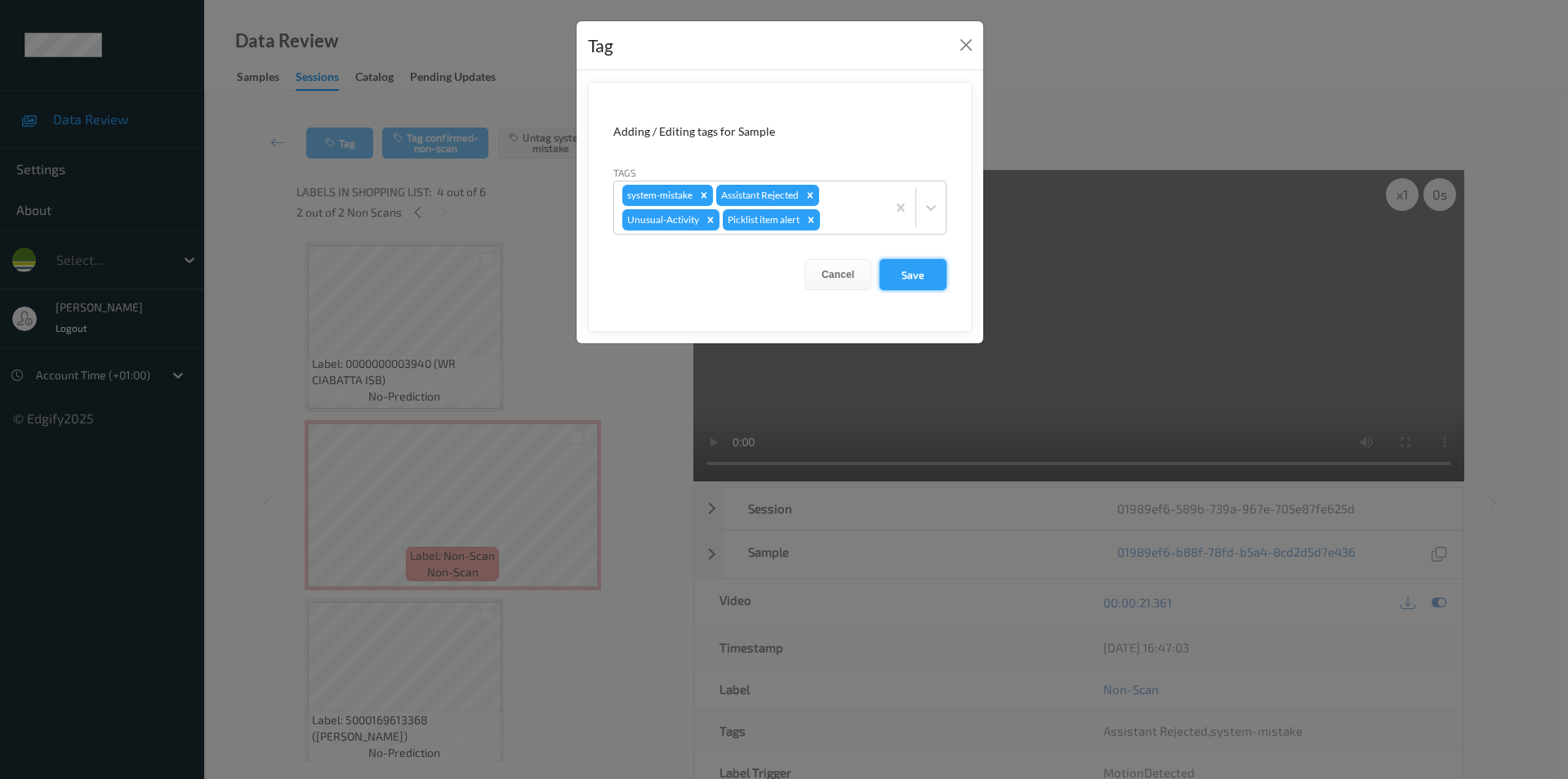
click at [894, 280] on button "Save" at bounding box center [913, 274] width 67 height 31
click at [898, 272] on button "Save" at bounding box center [913, 274] width 67 height 31
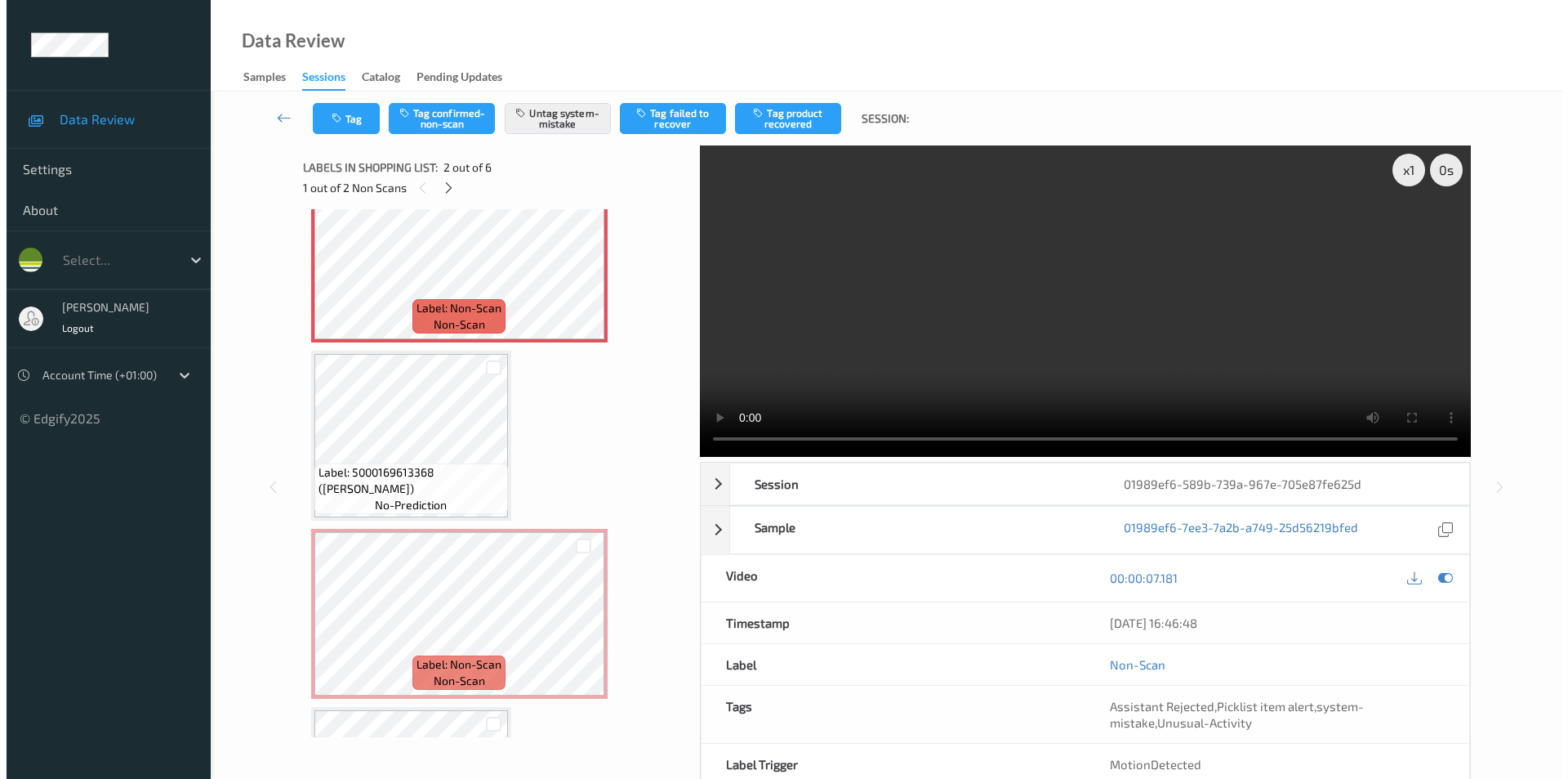
scroll to position [245, 0]
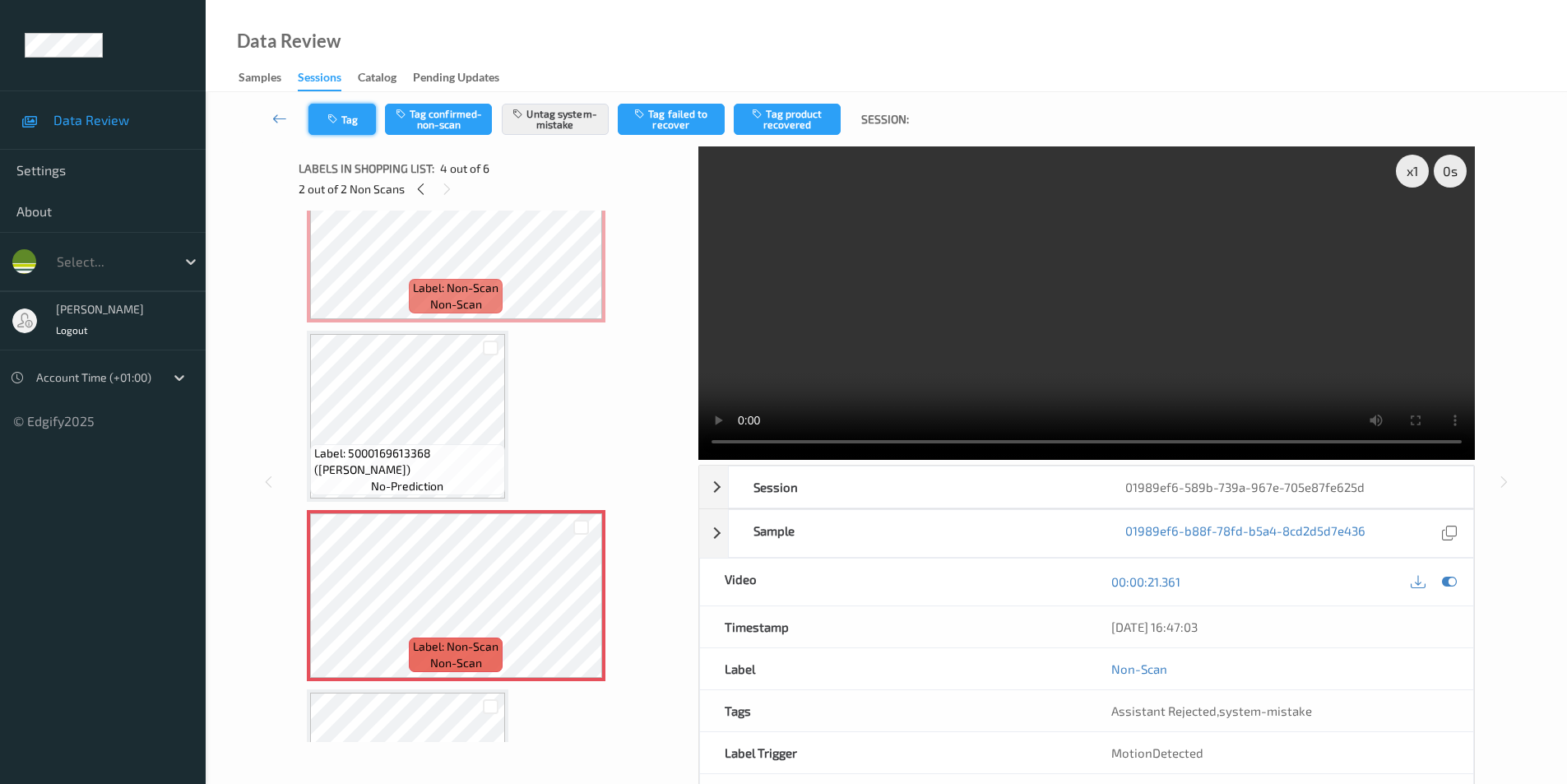
click at [343, 122] on button "Tag" at bounding box center [342, 119] width 68 height 31
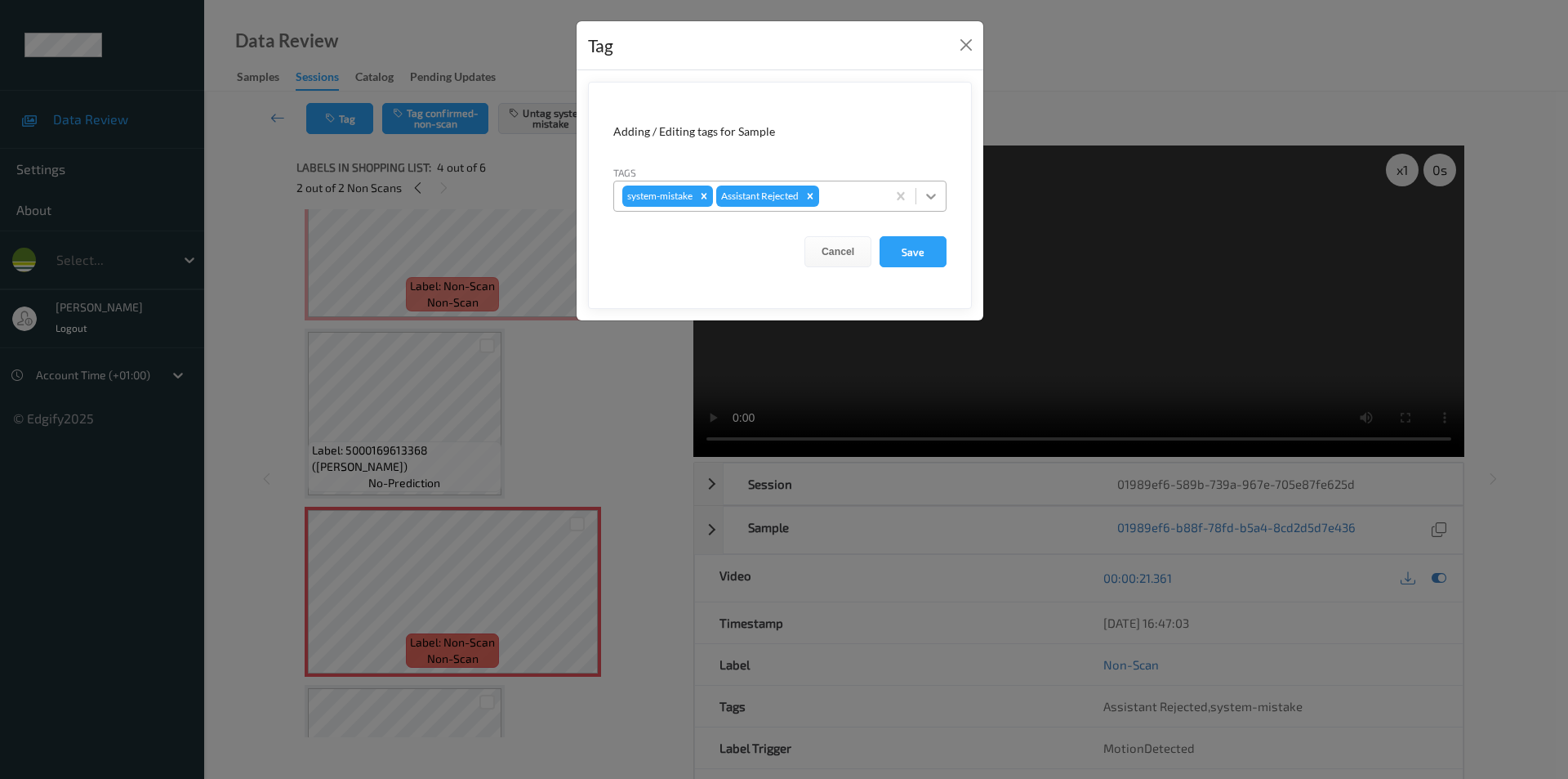
click at [925, 195] on icon at bounding box center [931, 196] width 16 height 16
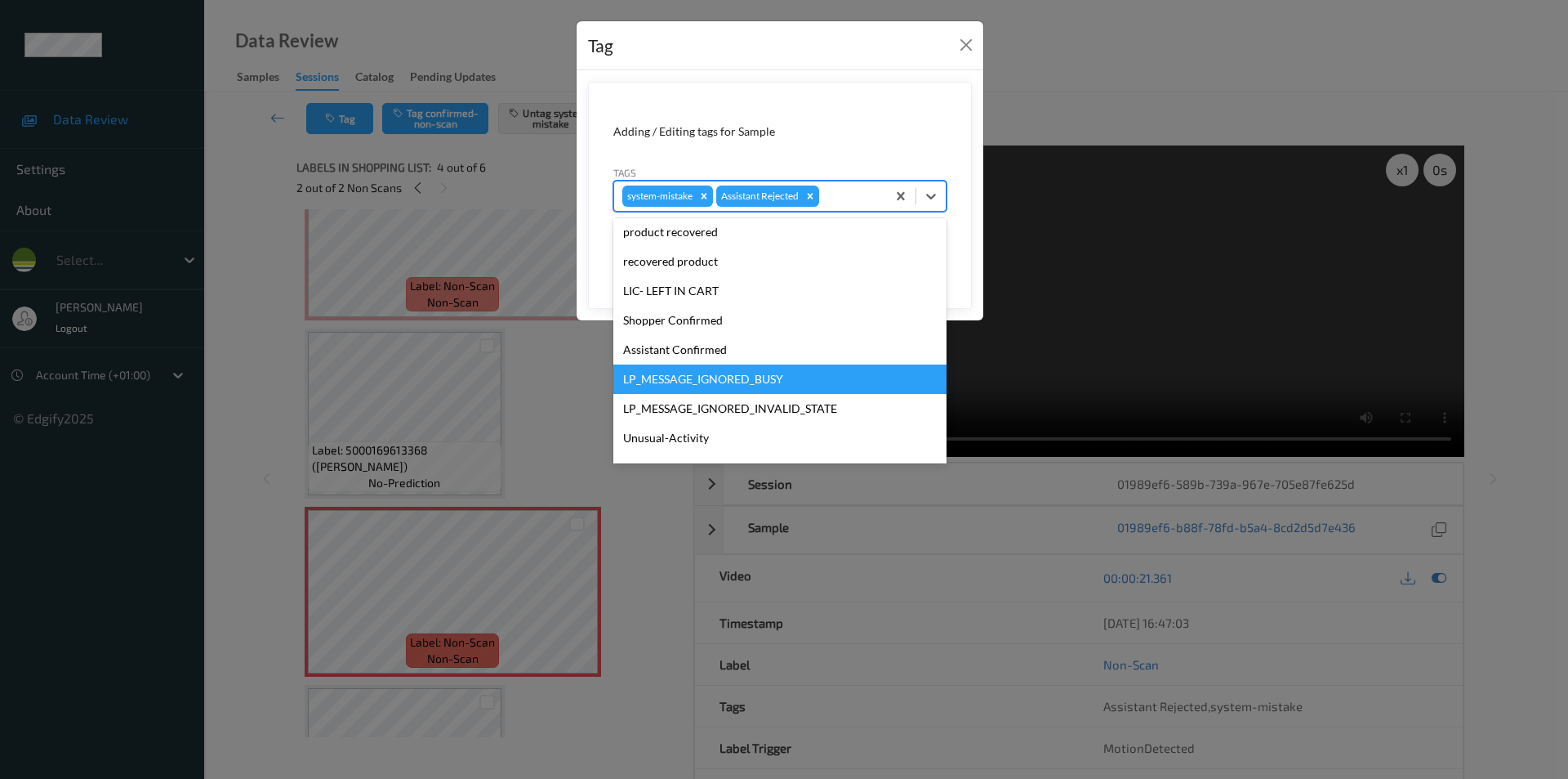
scroll to position [321, 0]
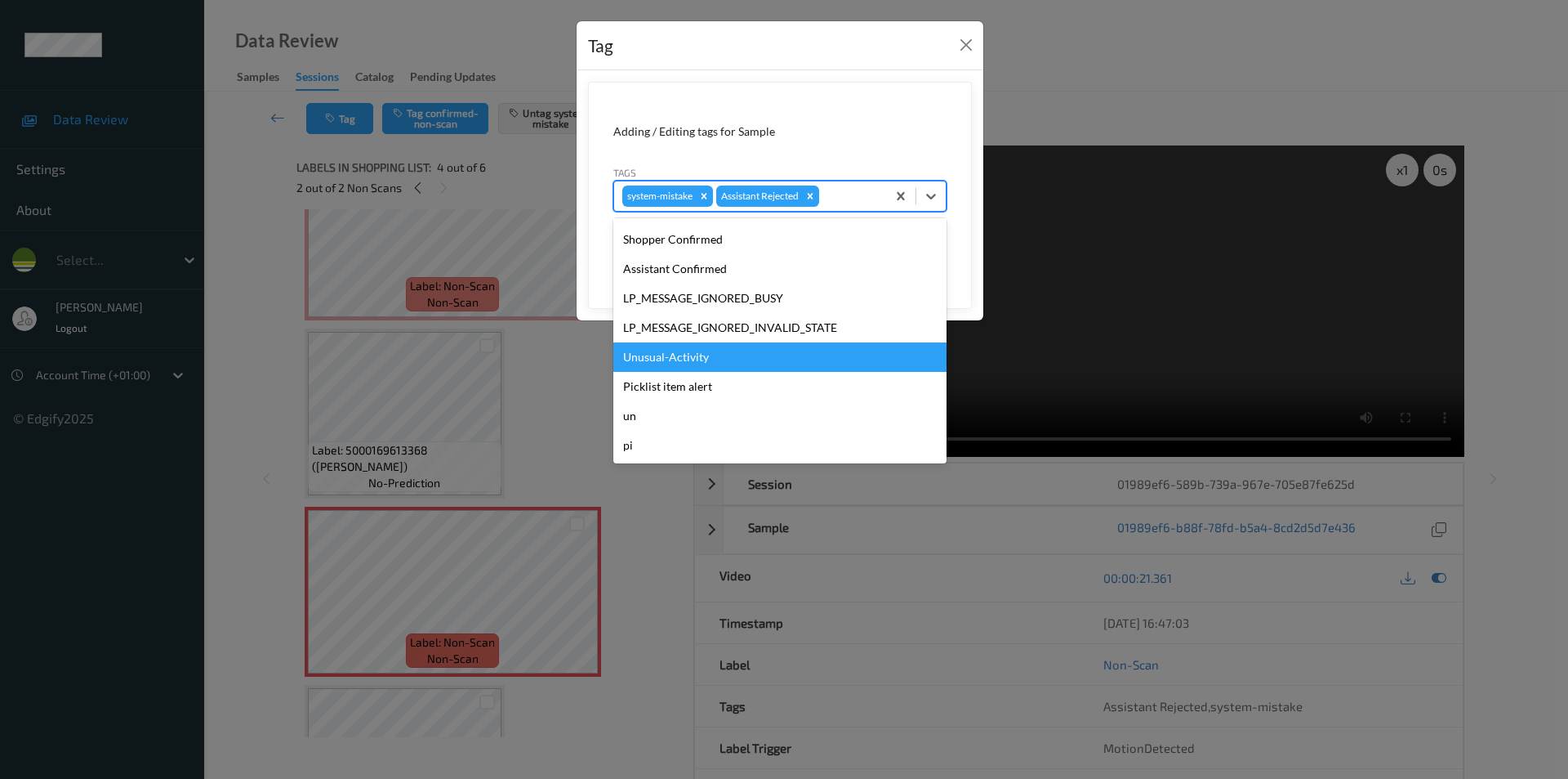
click at [678, 358] on div "Unusual-Activity" at bounding box center [779, 357] width 333 height 29
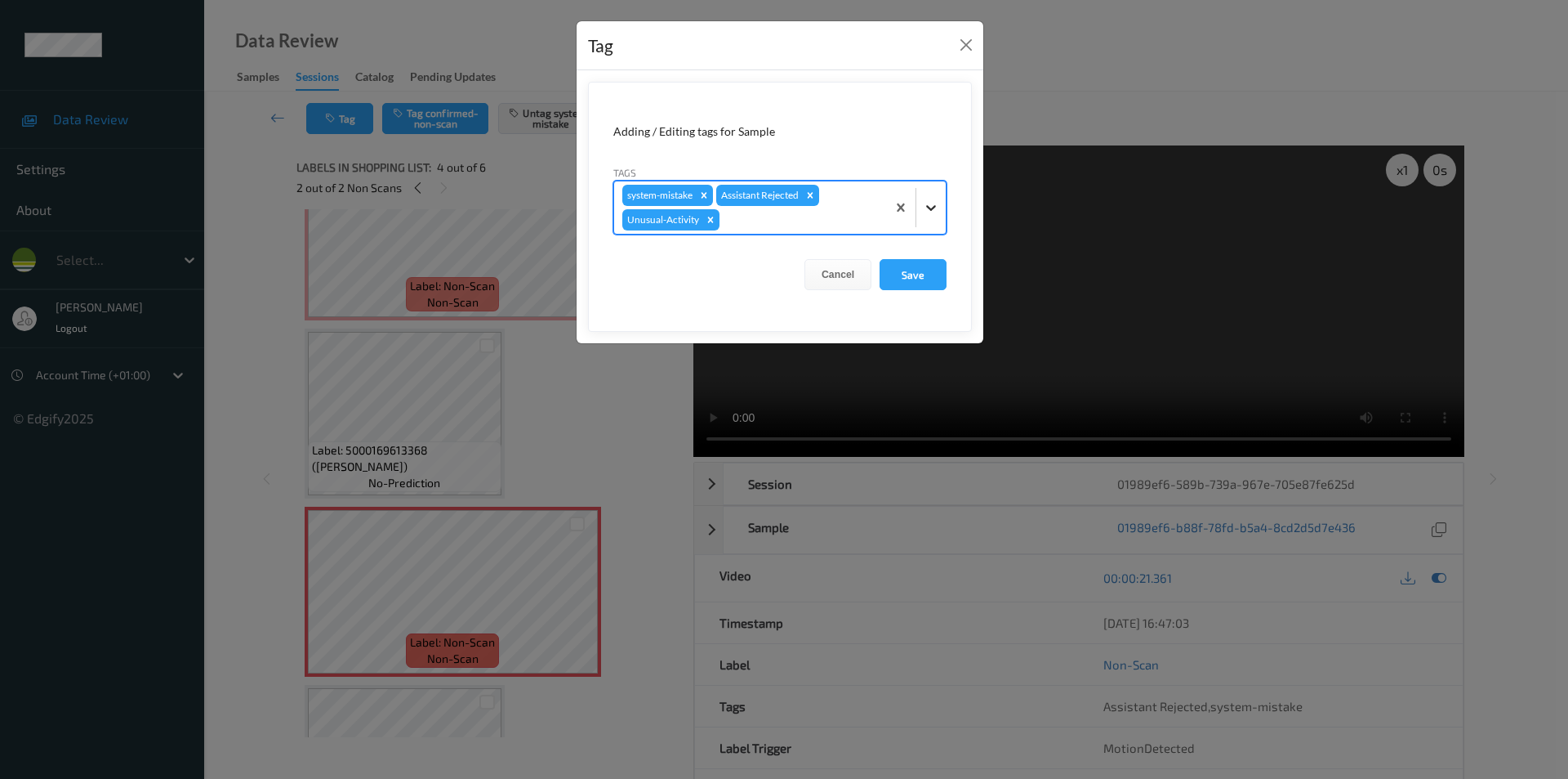
click at [922, 200] on icon at bounding box center [931, 208] width 16 height 16
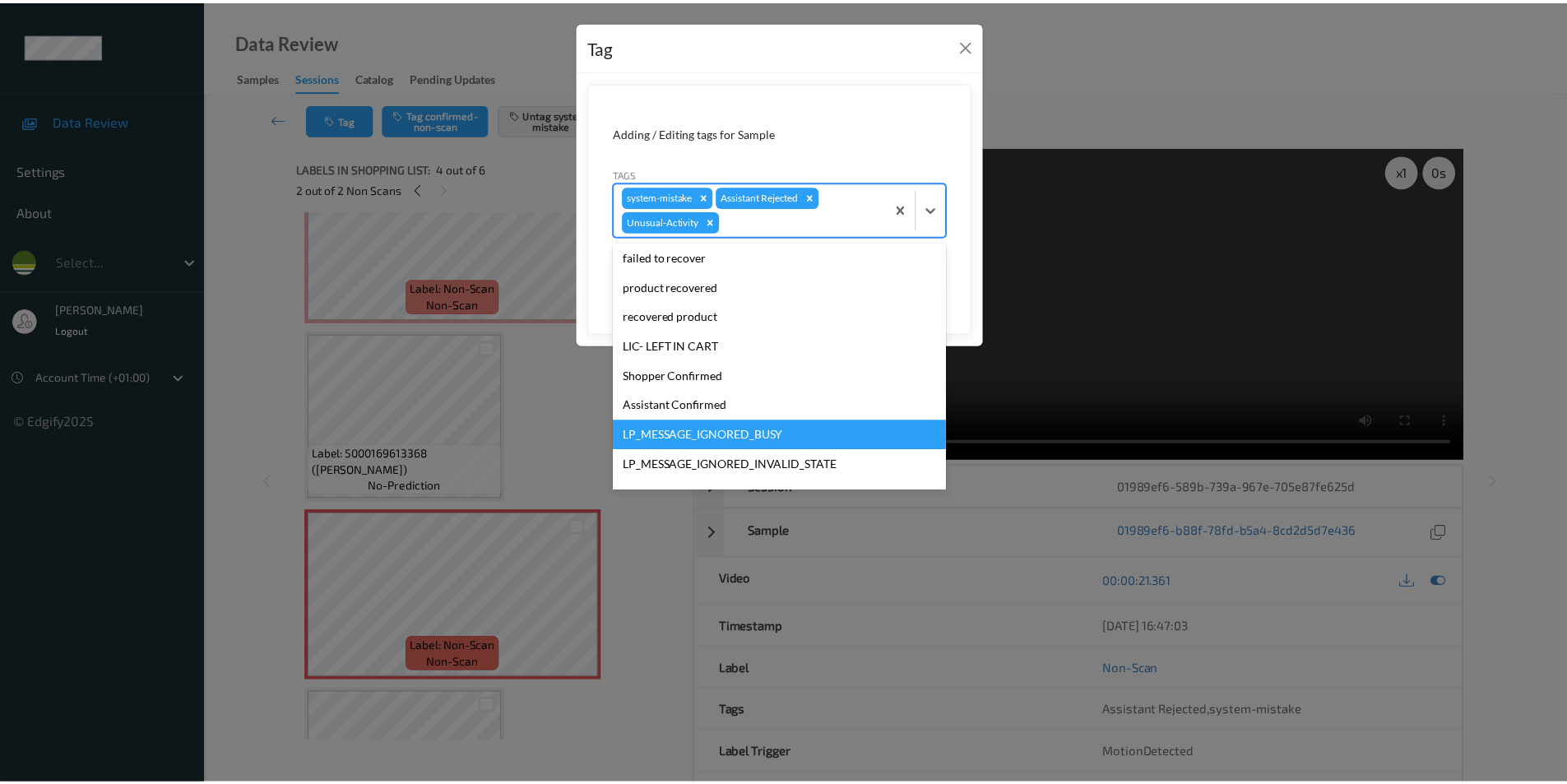
scroll to position [293, 0]
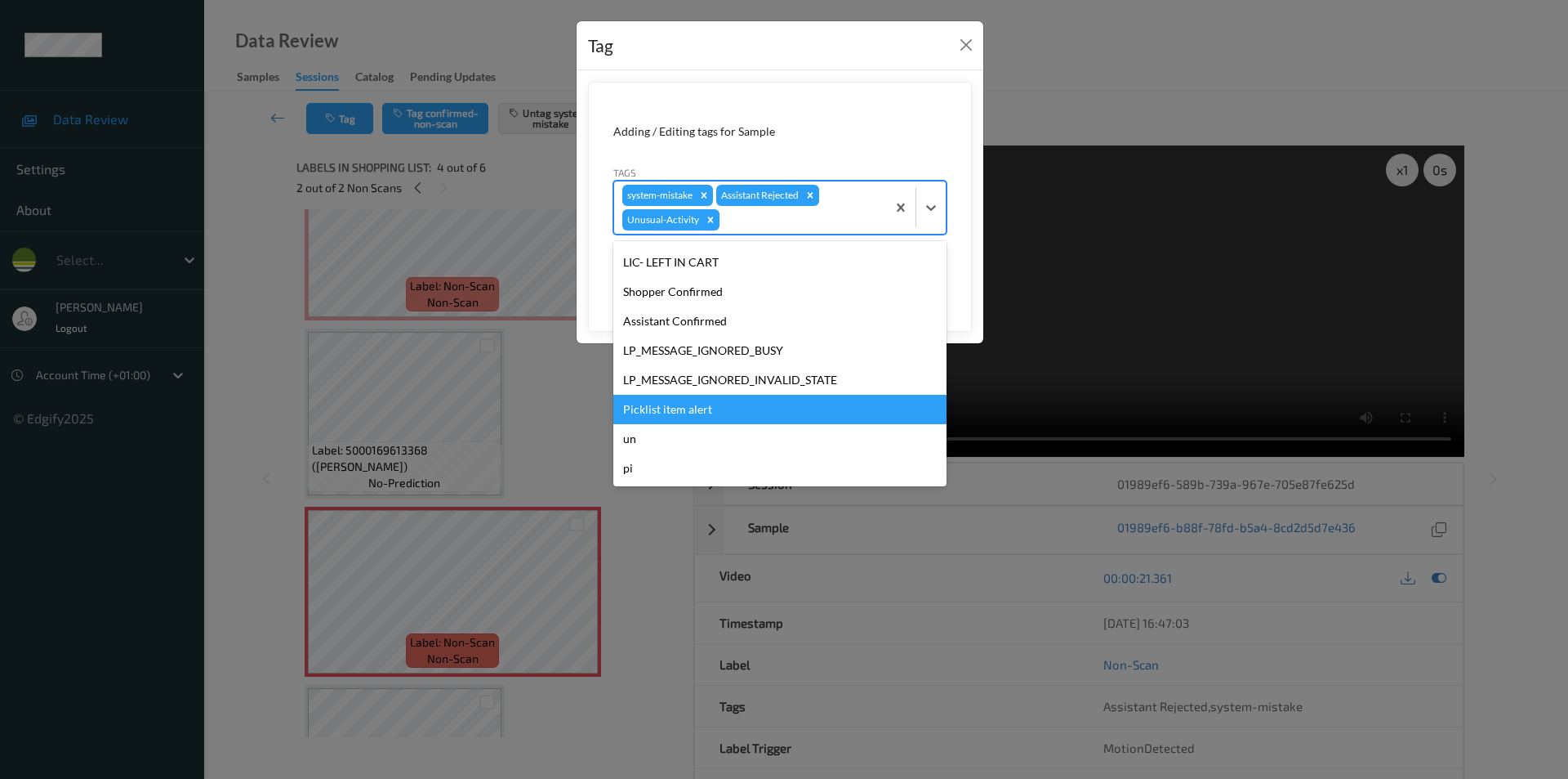
click at [677, 412] on div "Picklist item alert" at bounding box center [779, 409] width 333 height 29
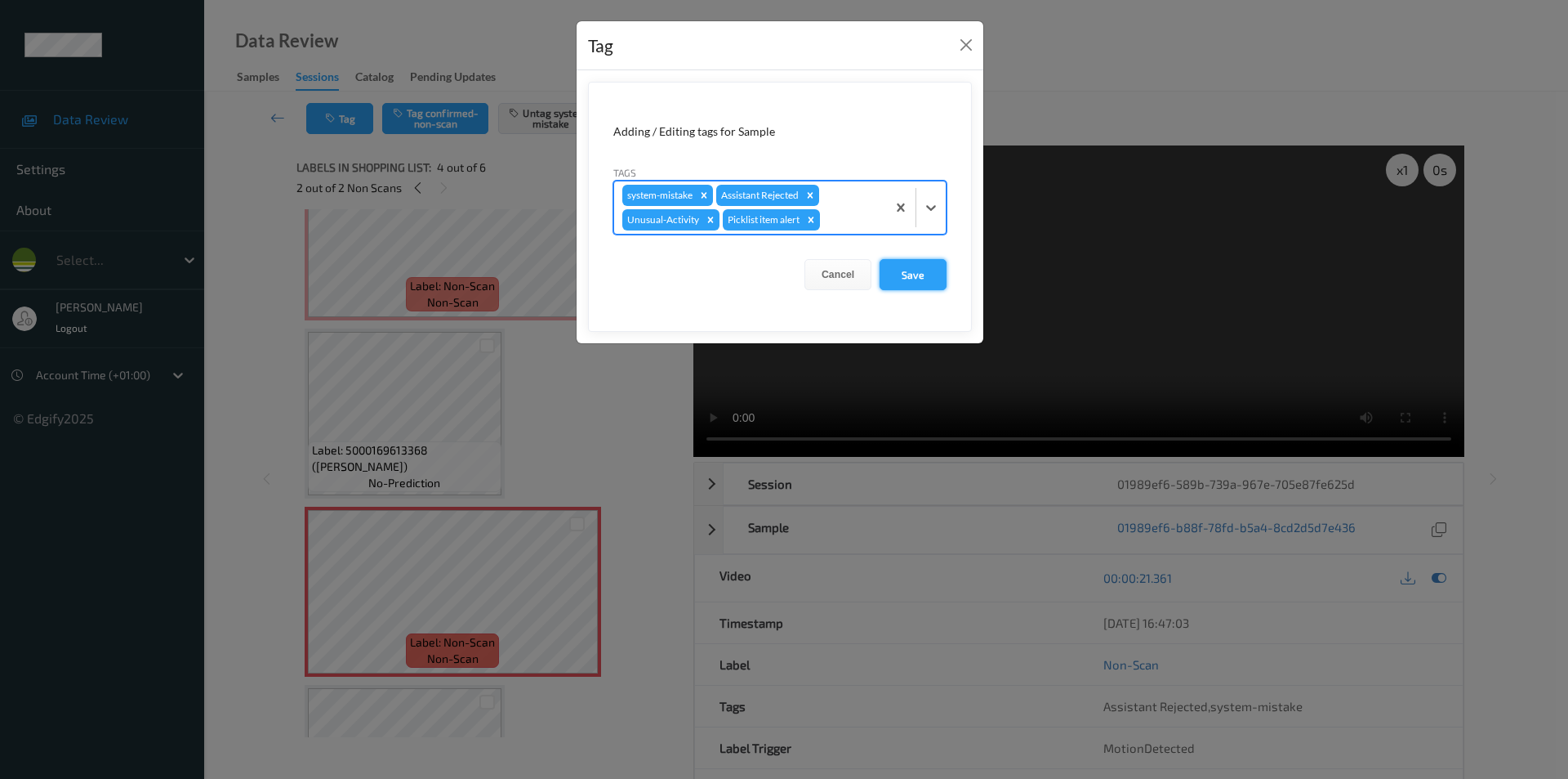
click at [897, 271] on button "Save" at bounding box center [913, 274] width 67 height 31
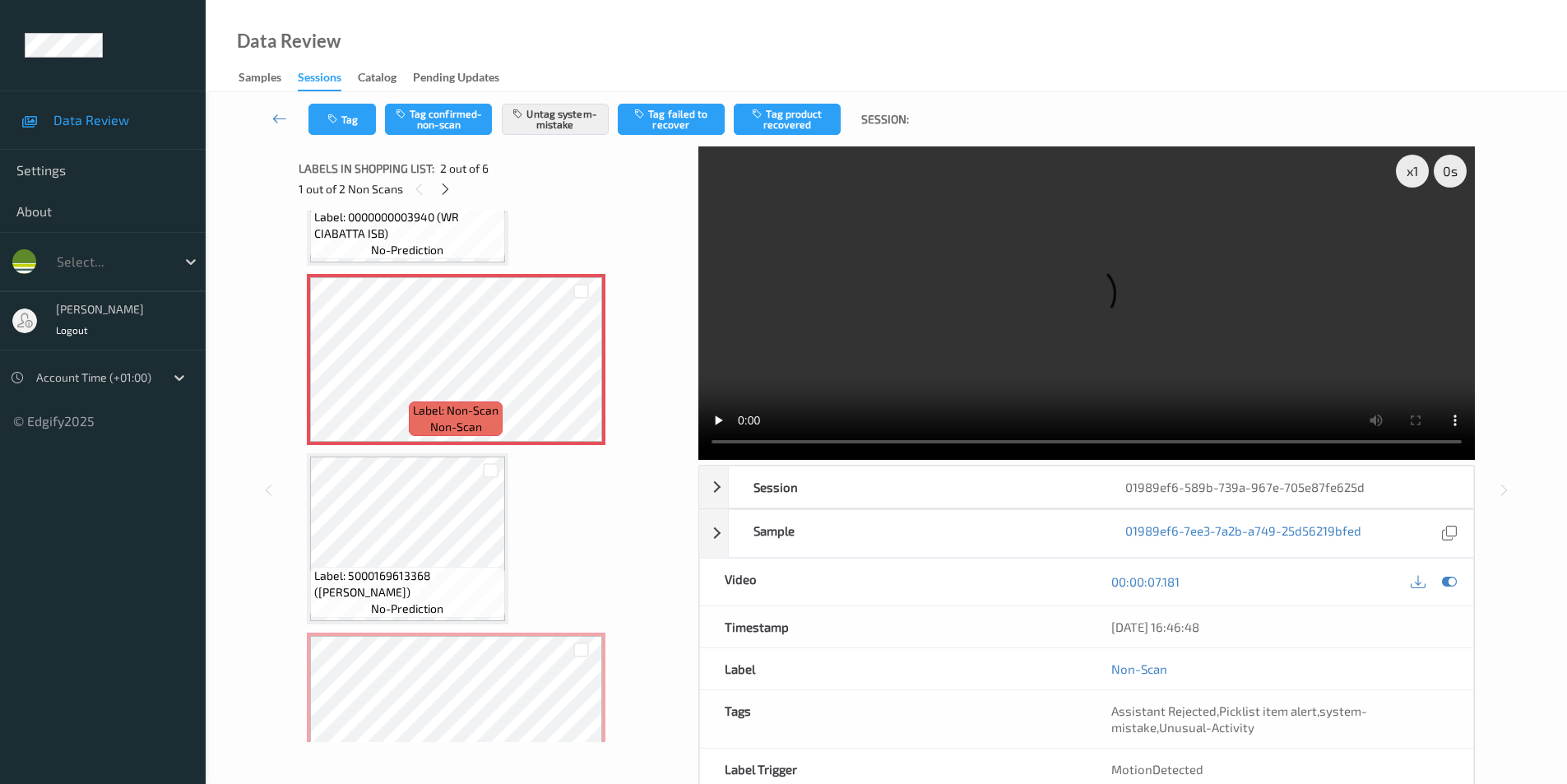
scroll to position [0, 0]
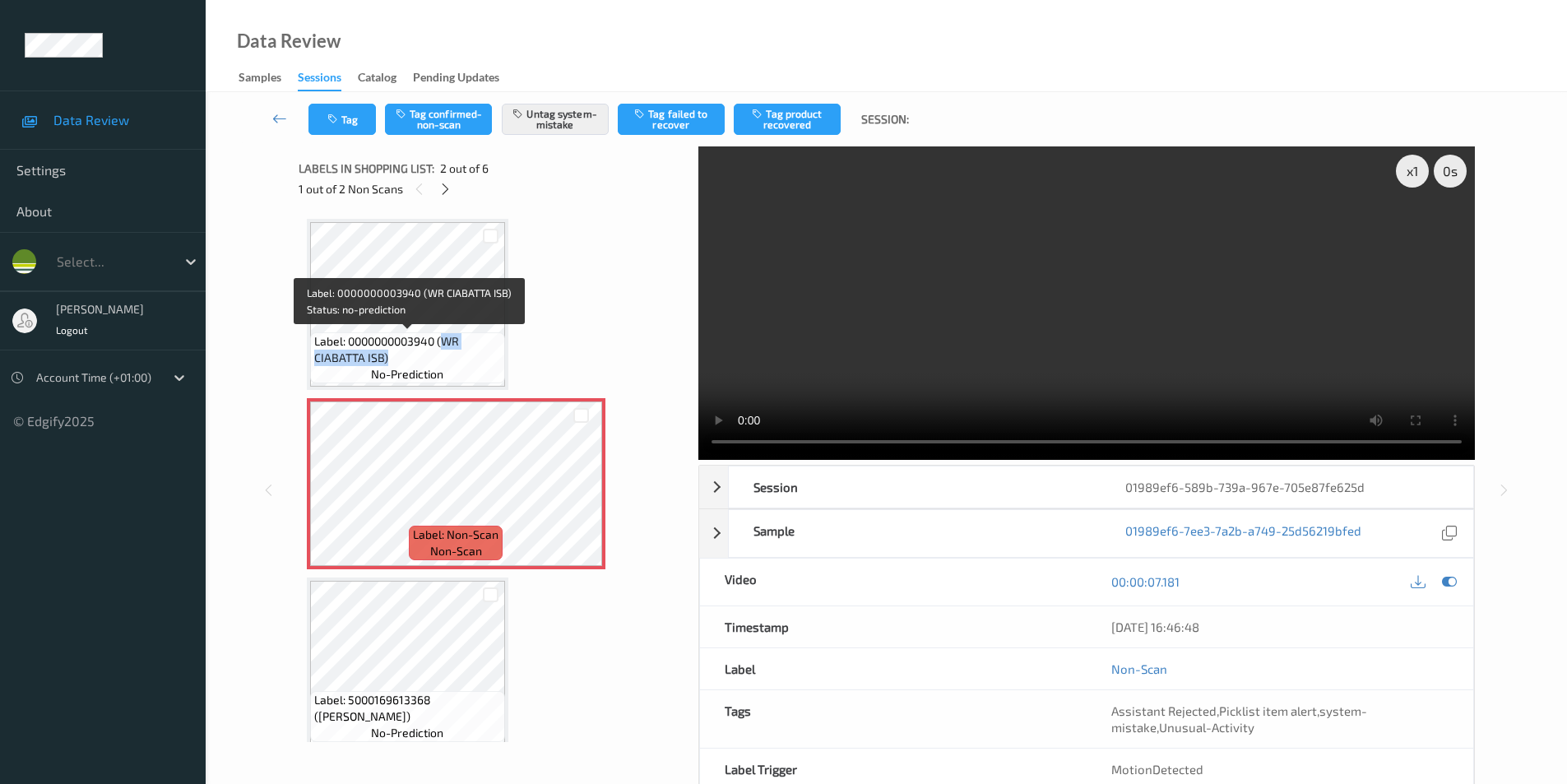
drag, startPoint x: 444, startPoint y: 339, endPoint x: 438, endPoint y: 350, distance: 12.5
click at [438, 350] on span "Label: 0000000003940 (WR CIABATTA ISB)" at bounding box center [408, 349] width 187 height 33
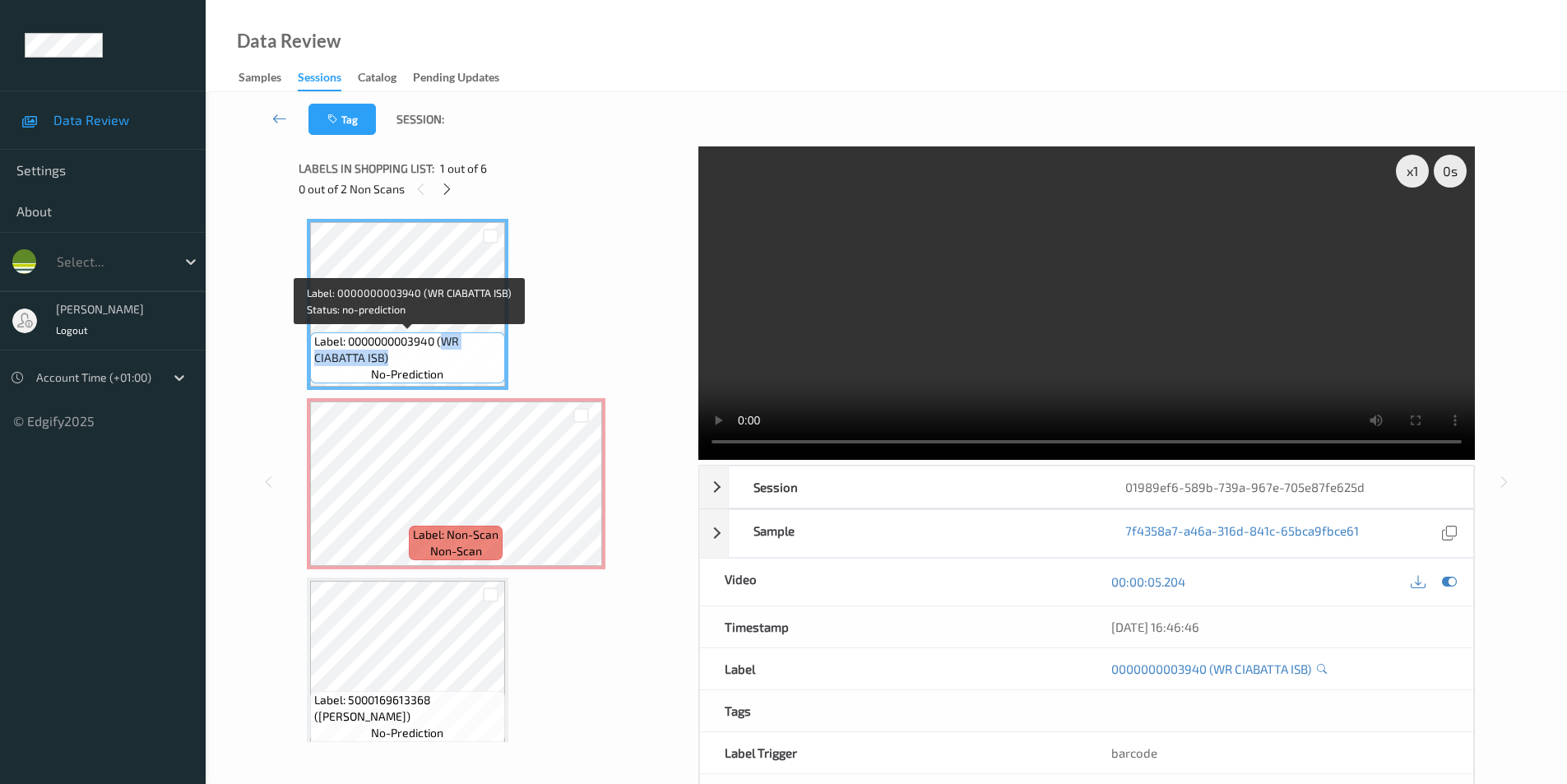
copy span "WR CIABATTA ISB)"
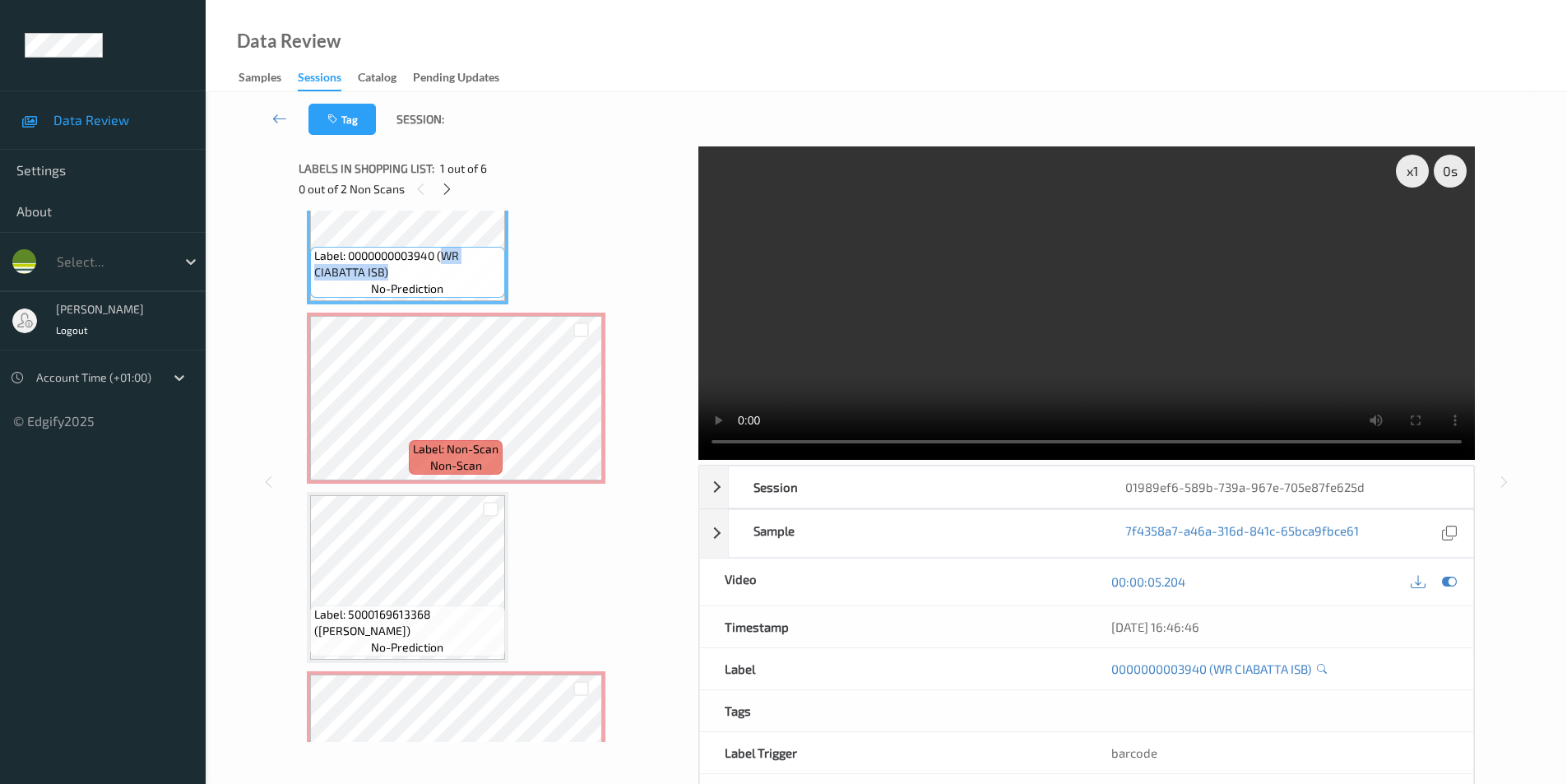
scroll to position [247, 0]
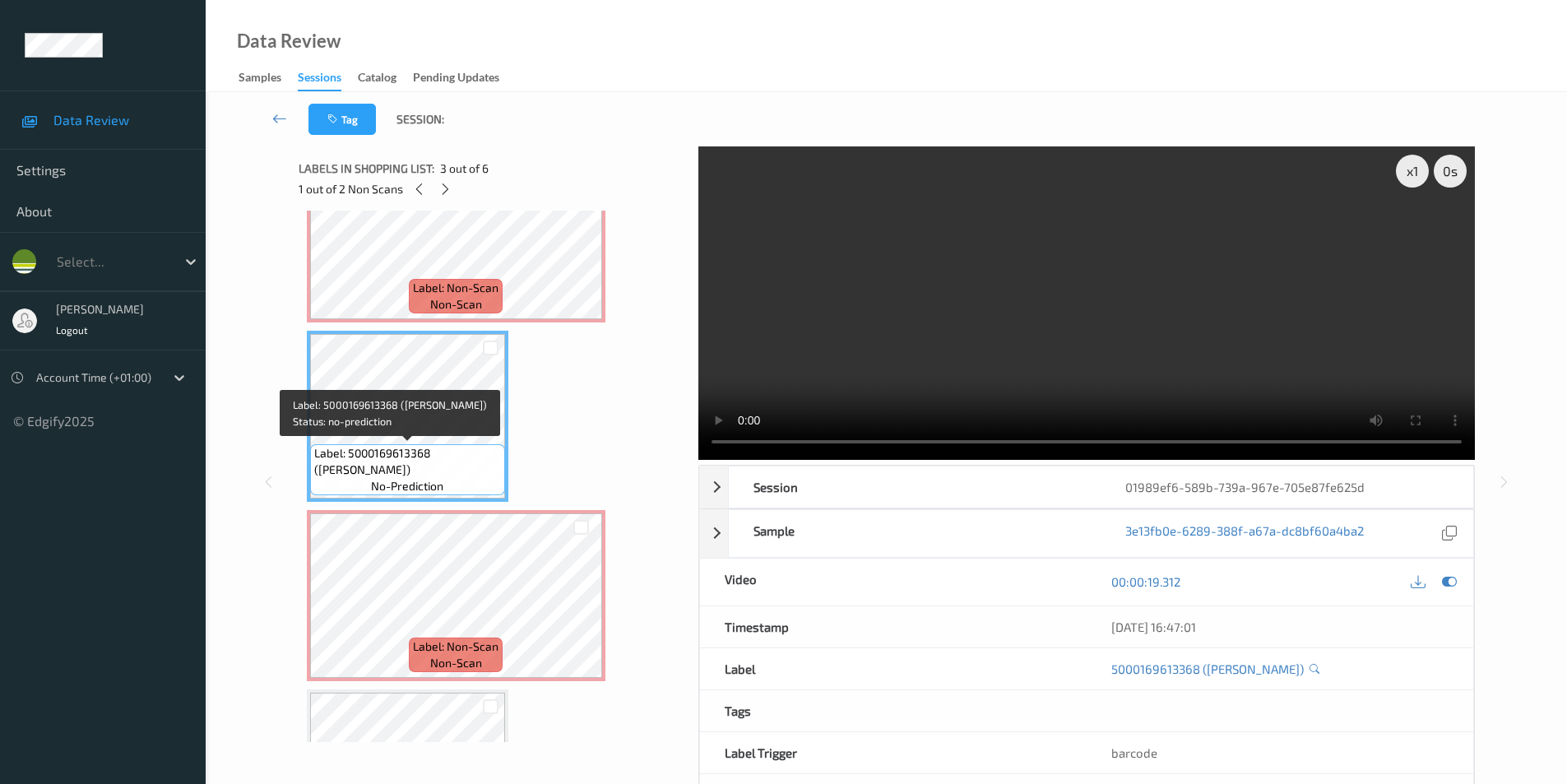
drag, startPoint x: 435, startPoint y: 452, endPoint x: 430, endPoint y: 466, distance: 14.9
click at [430, 466] on span "Label: 5000169613368 (DORG BROWN BLOOMER)" at bounding box center [408, 461] width 187 height 33
copy span "DORG BROWN BLOOMER)"
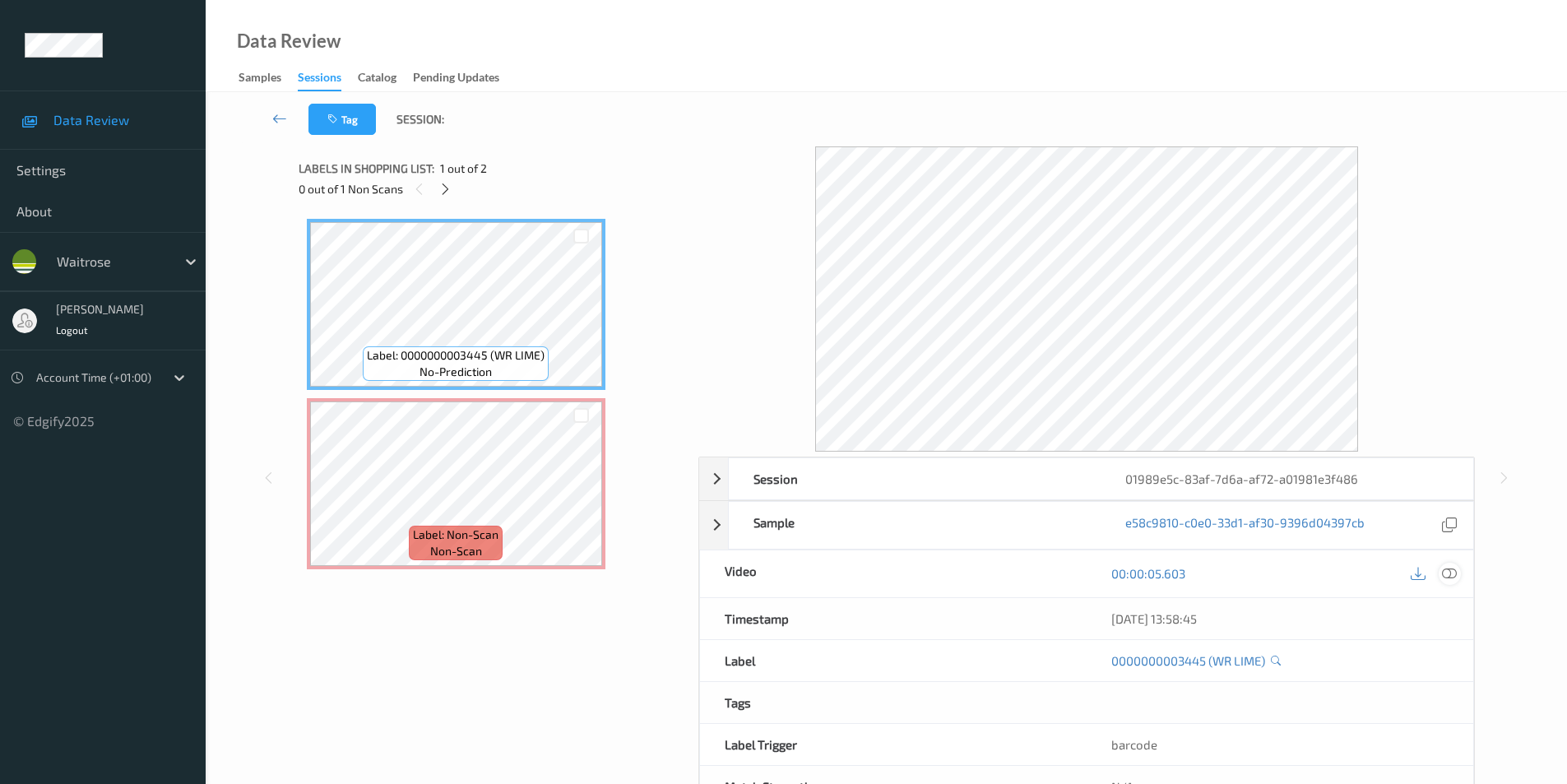
click at [1449, 578] on icon at bounding box center [1450, 573] width 15 height 15
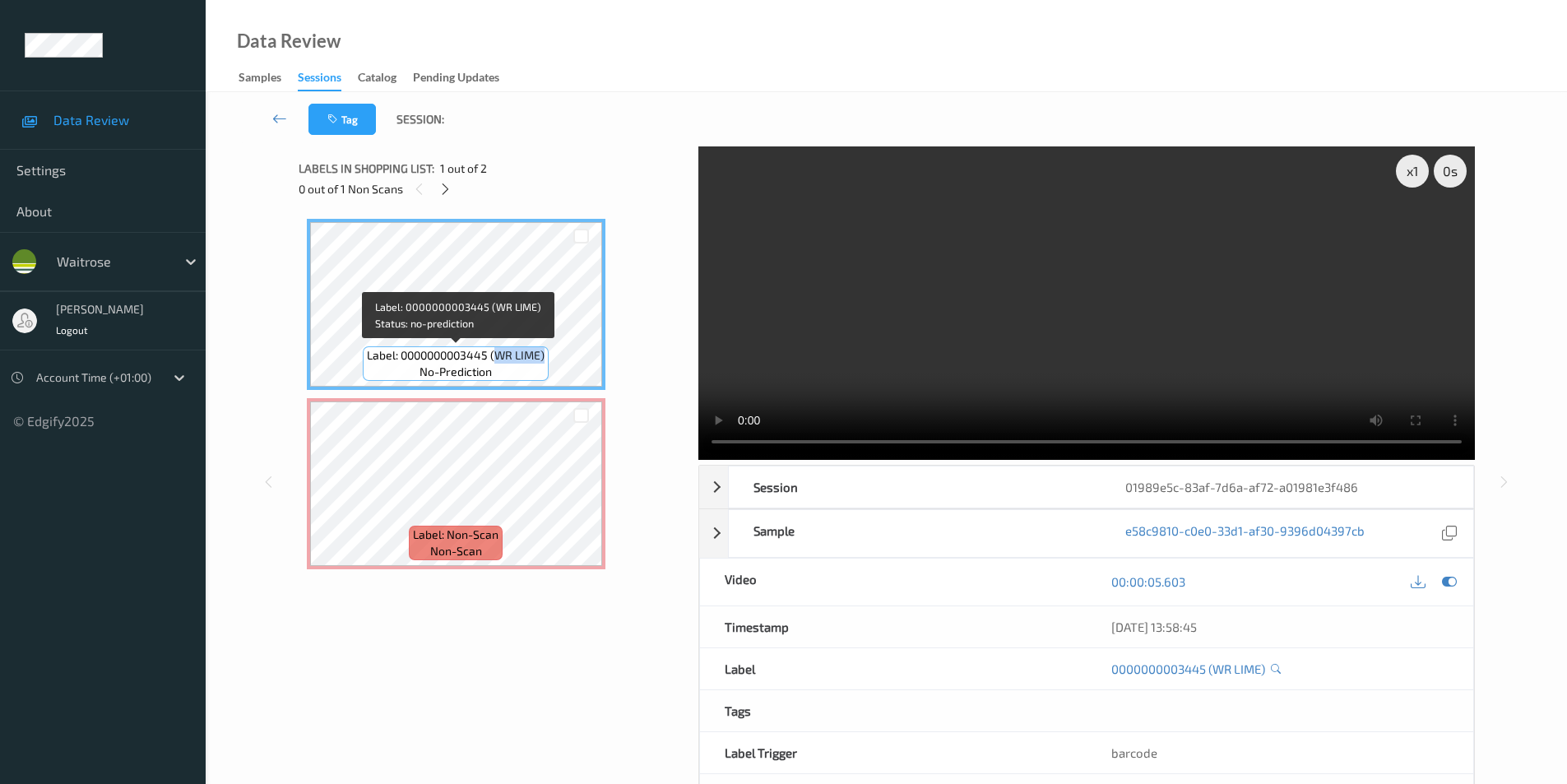
drag, startPoint x: 496, startPoint y: 356, endPoint x: 545, endPoint y: 358, distance: 49.0
click at [545, 358] on span "Label: 0000000003445 (WR LIME)" at bounding box center [456, 355] width 178 height 17
copy span "WR LIME)"
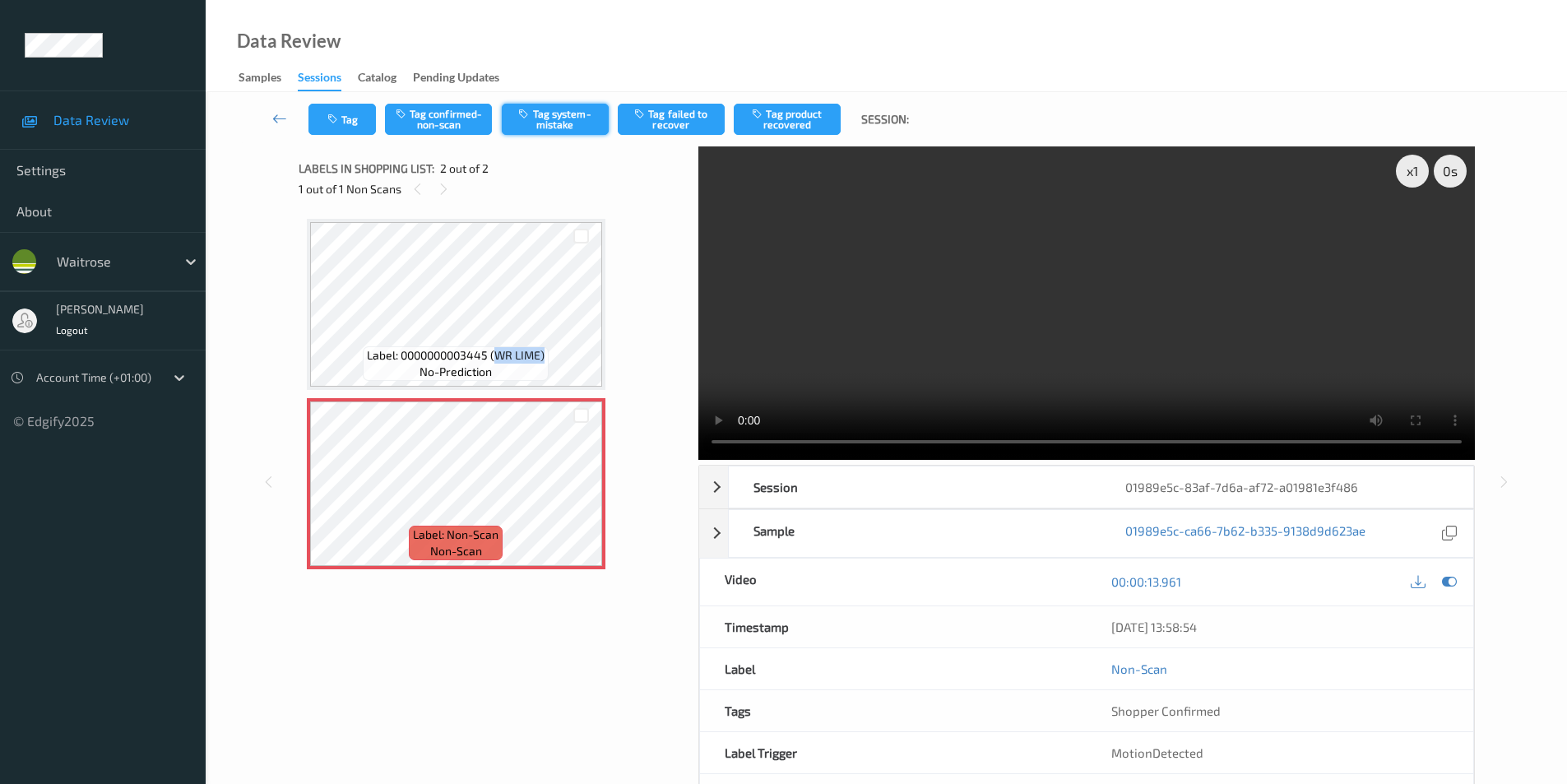
click at [546, 109] on button "Tag system-mistake" at bounding box center [555, 119] width 107 height 31
click at [307, 113] on link at bounding box center [280, 119] width 58 height 31
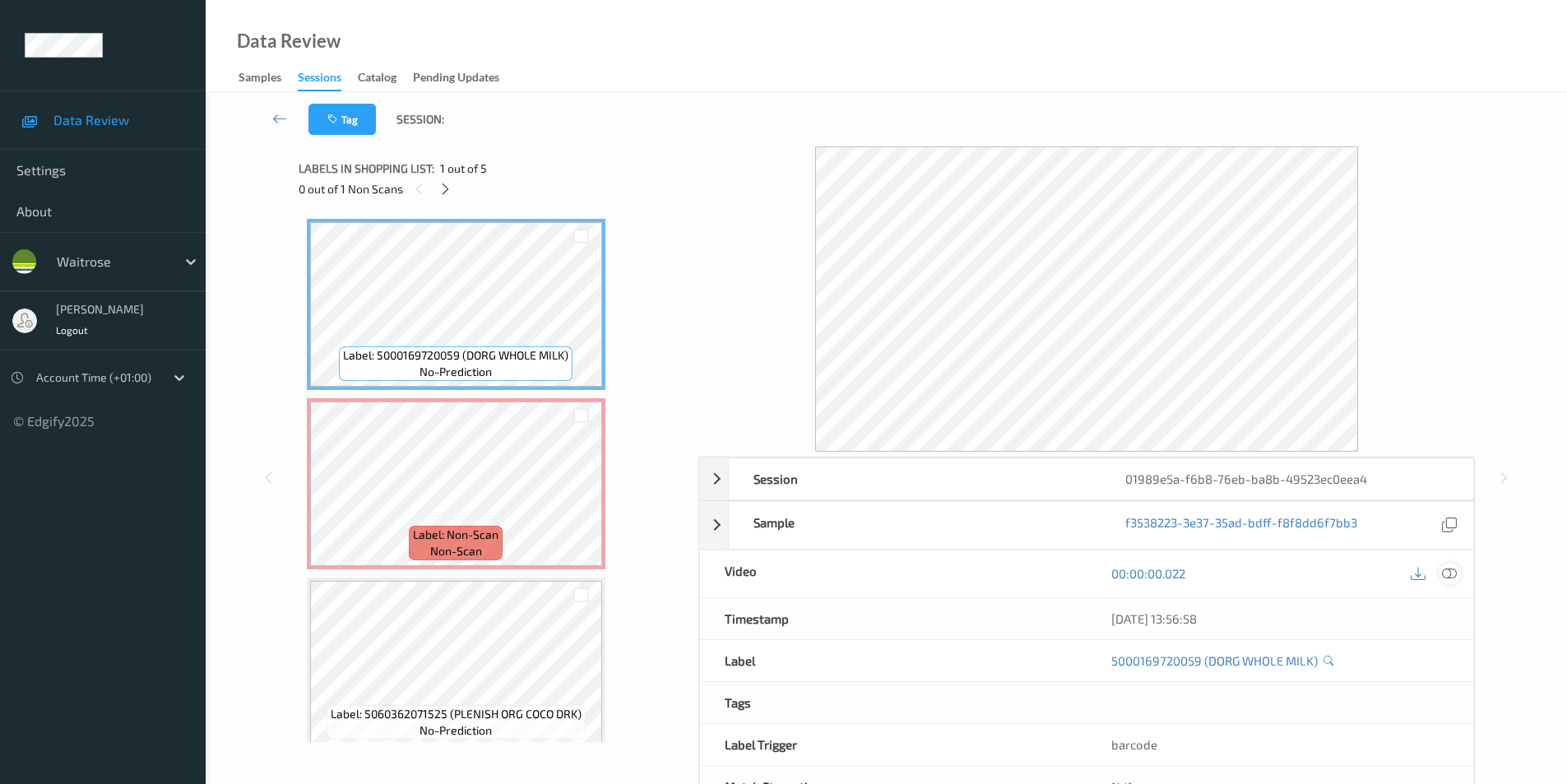
click at [1450, 572] on icon at bounding box center [1450, 573] width 15 height 15
click at [1451, 569] on icon at bounding box center [1450, 573] width 15 height 15
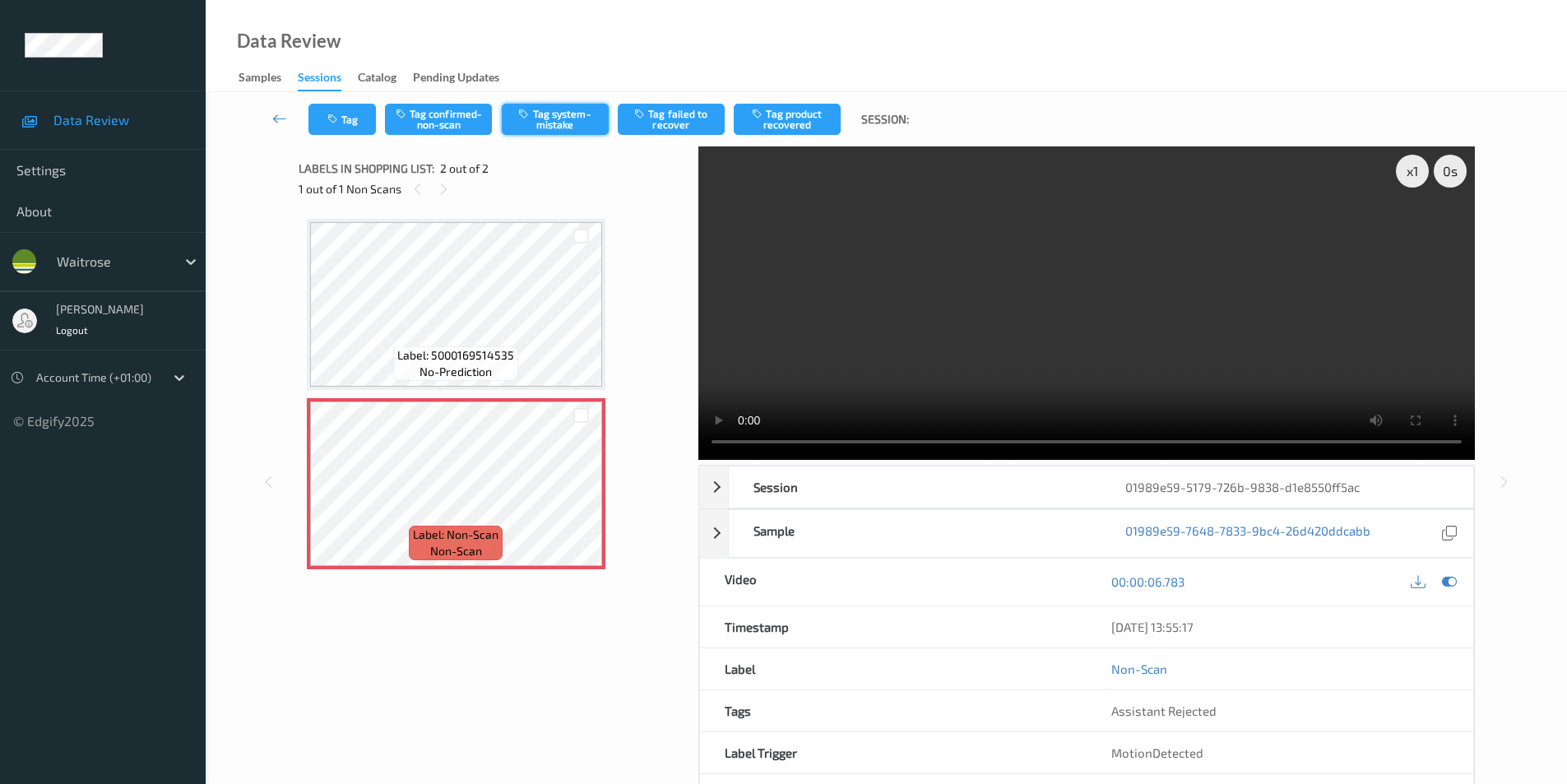
click at [546, 121] on button "Tag system-mistake" at bounding box center [555, 119] width 107 height 31
click at [563, 116] on button "Tag system-mistake" at bounding box center [555, 119] width 107 height 31
click at [344, 120] on button "Tag" at bounding box center [342, 119] width 68 height 31
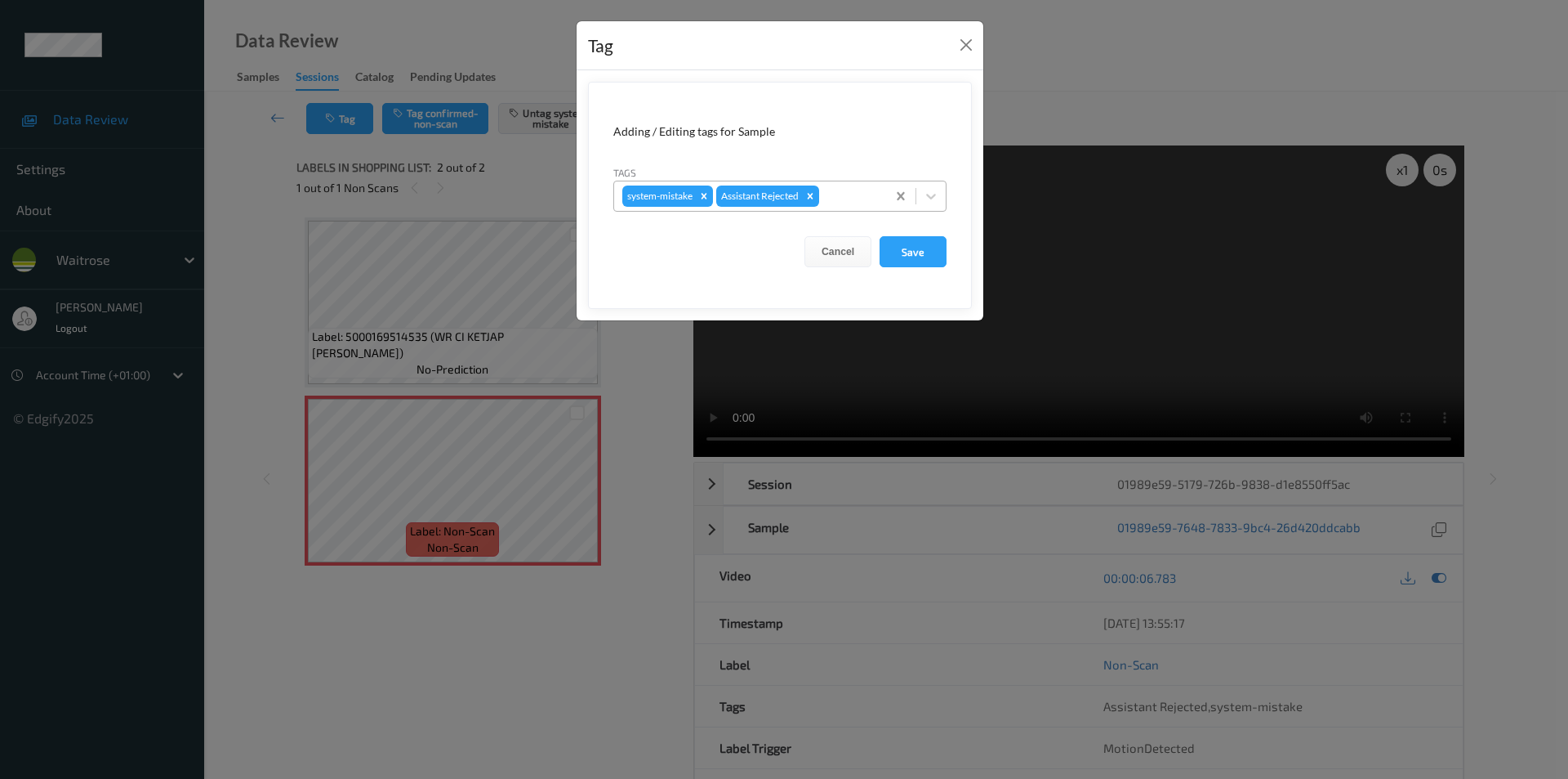
click at [931, 192] on icon at bounding box center [931, 196] width 16 height 16
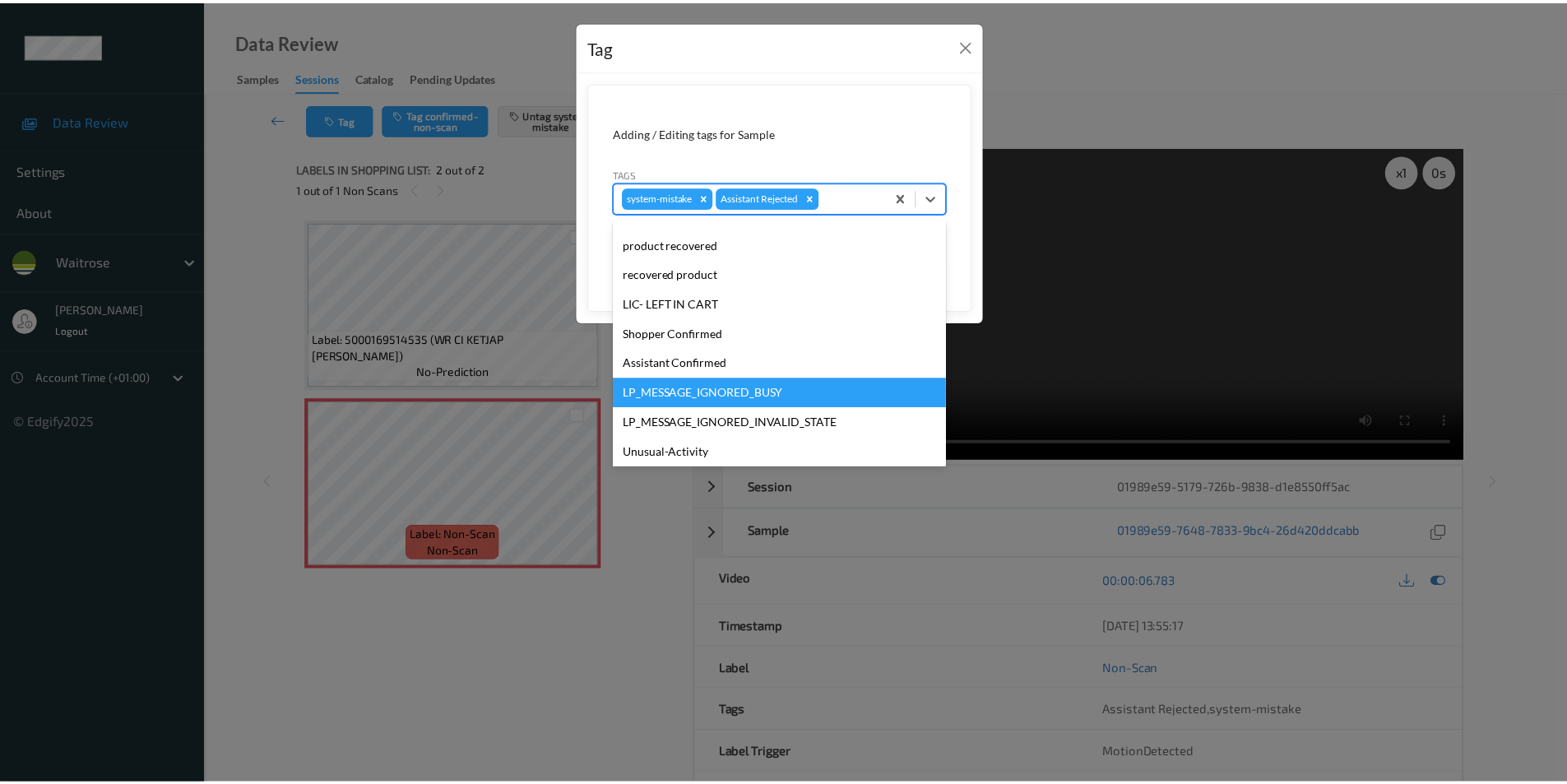
scroll to position [323, 0]
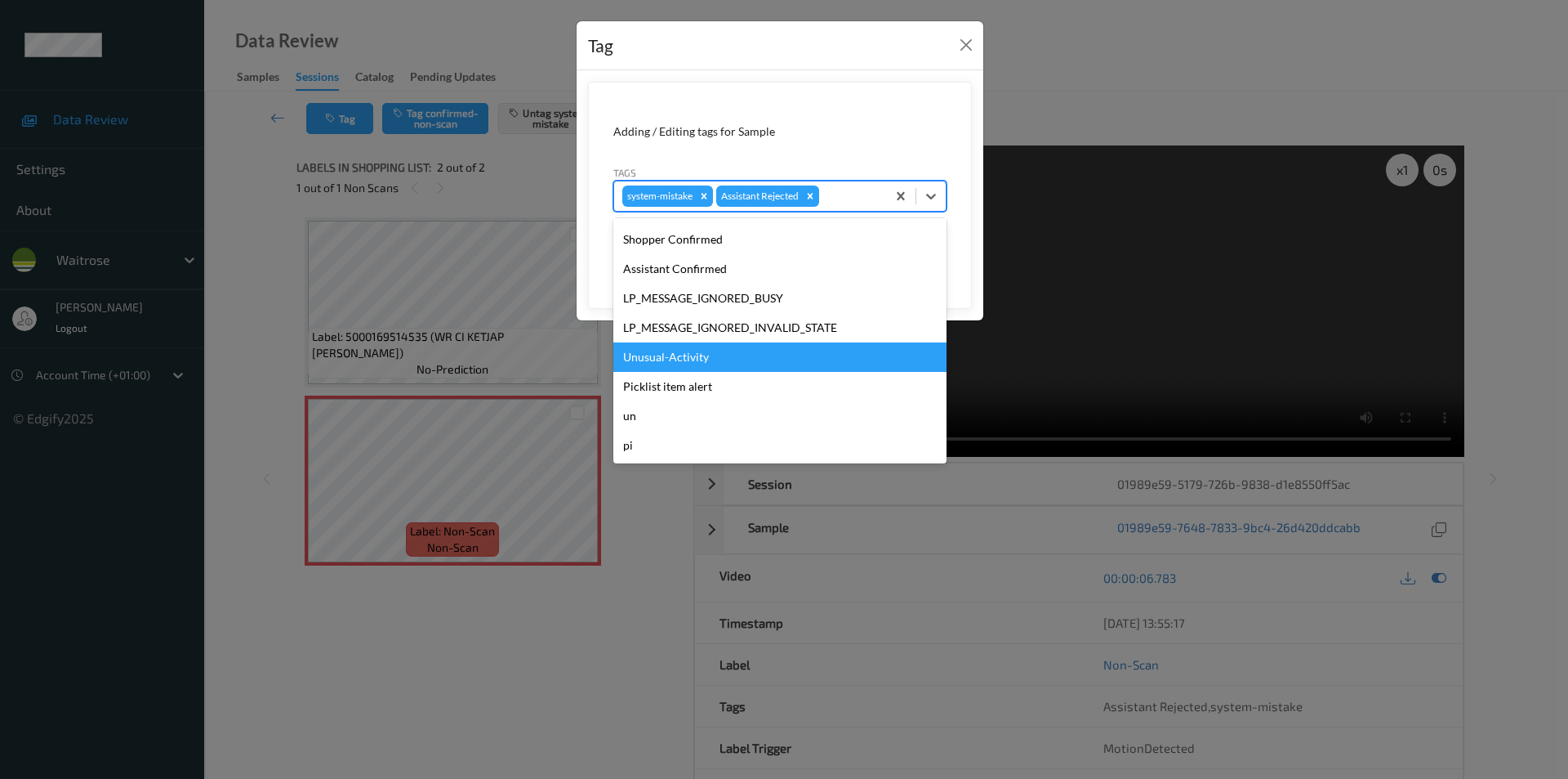
click at [685, 361] on div "Unusual-Activity" at bounding box center [779, 357] width 333 height 29
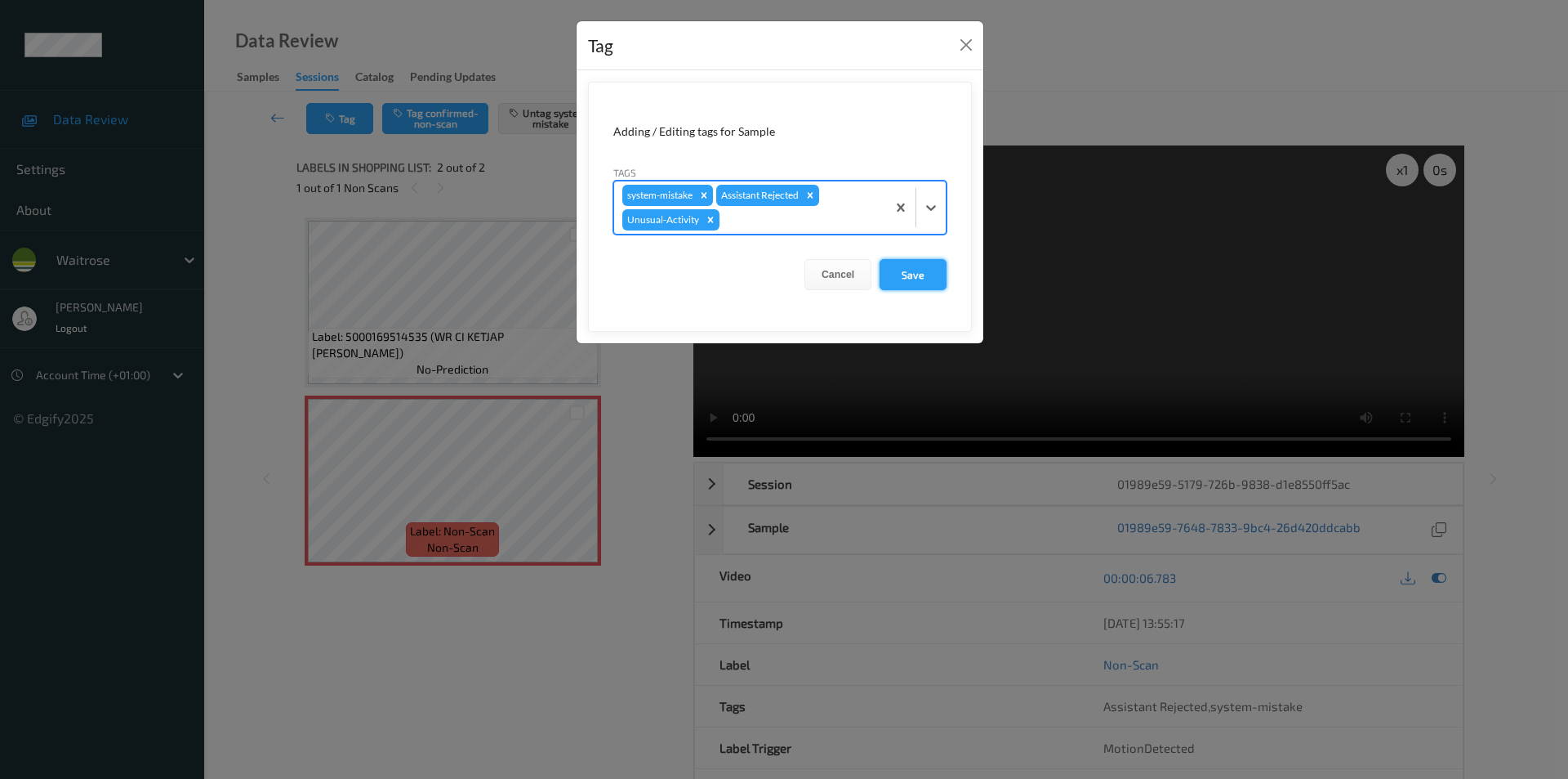
click at [901, 277] on button "Save" at bounding box center [913, 274] width 67 height 31
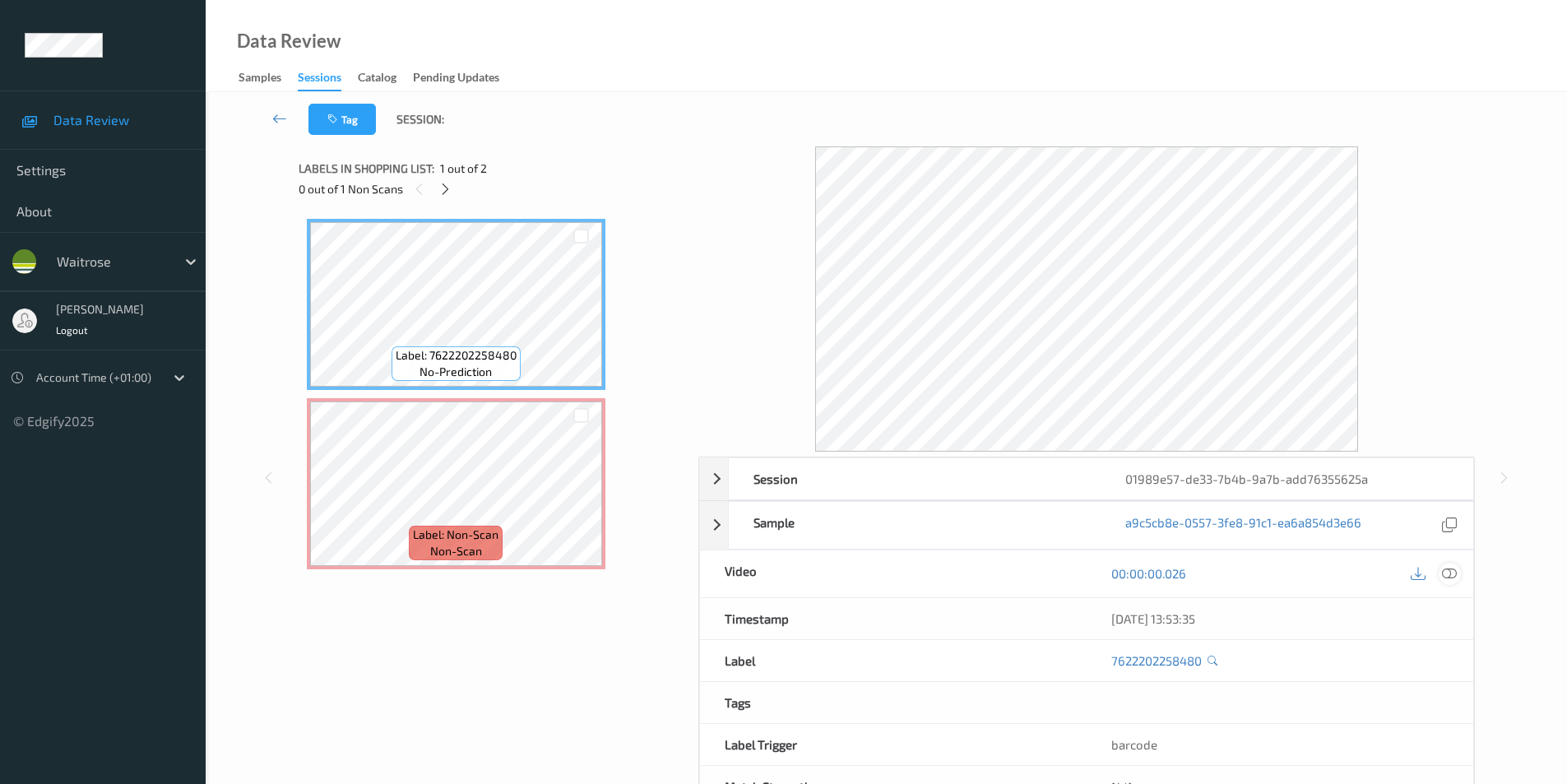
click at [1444, 569] on icon at bounding box center [1450, 573] width 15 height 15
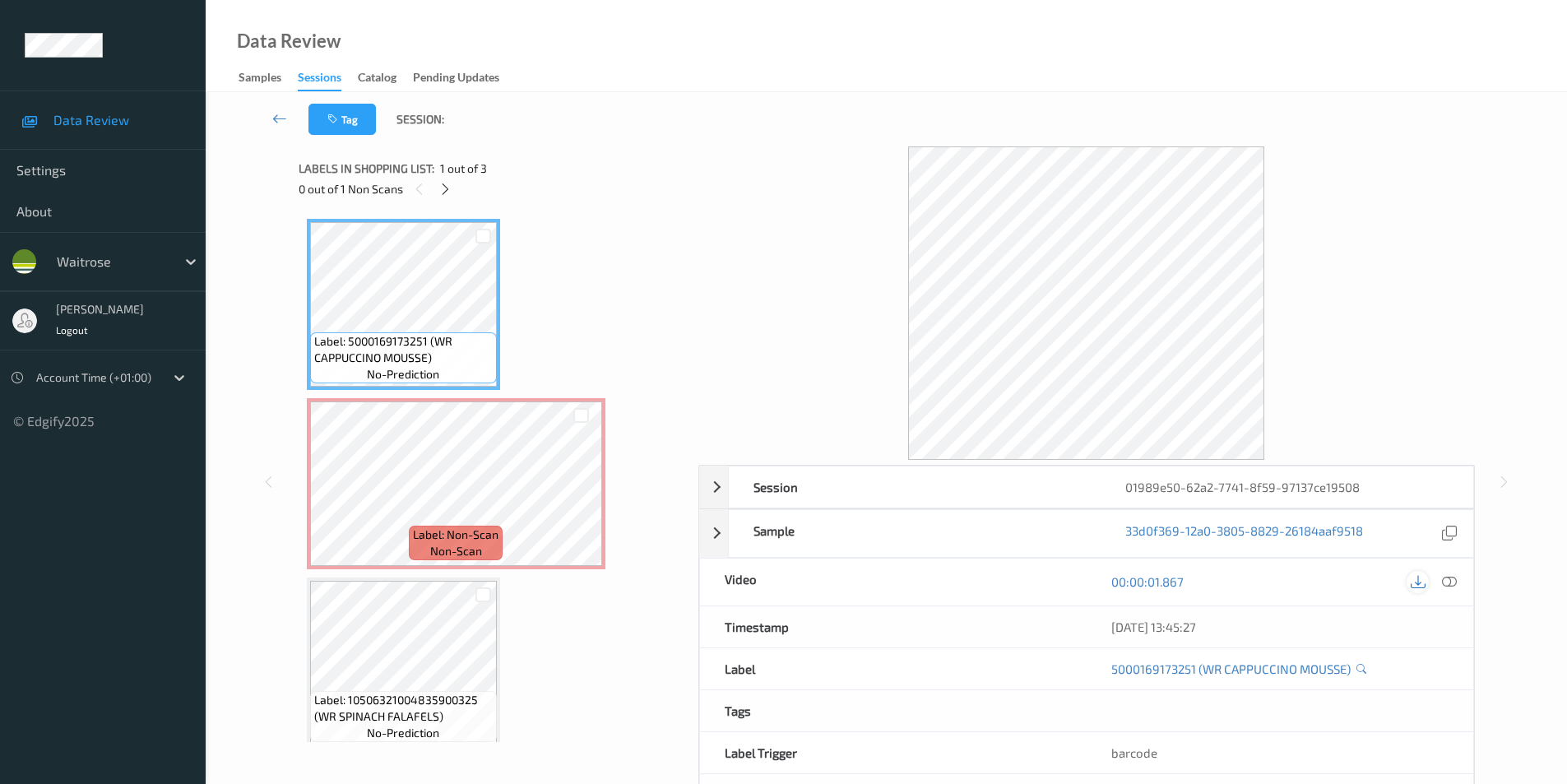
click at [1450, 583] on icon at bounding box center [1450, 581] width 15 height 15
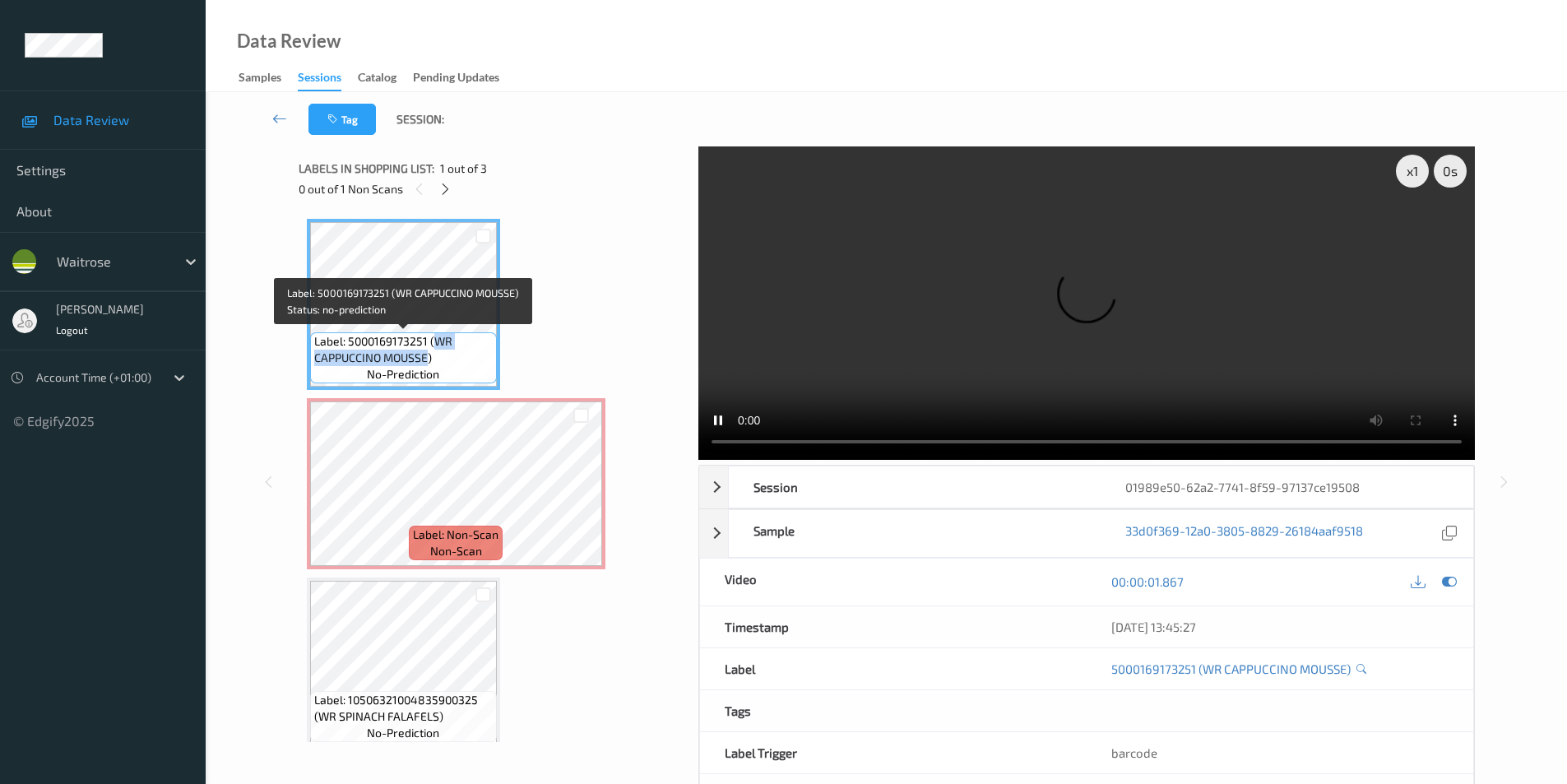
drag, startPoint x: 435, startPoint y: 338, endPoint x: 429, endPoint y: 364, distance: 26.7
click at [429, 364] on span "Label: 5000169173251 (WR CAPPUCCINO MOUSSE)" at bounding box center [404, 349] width 179 height 33
copy span "WR CAPPUCCINO MOUSSE"
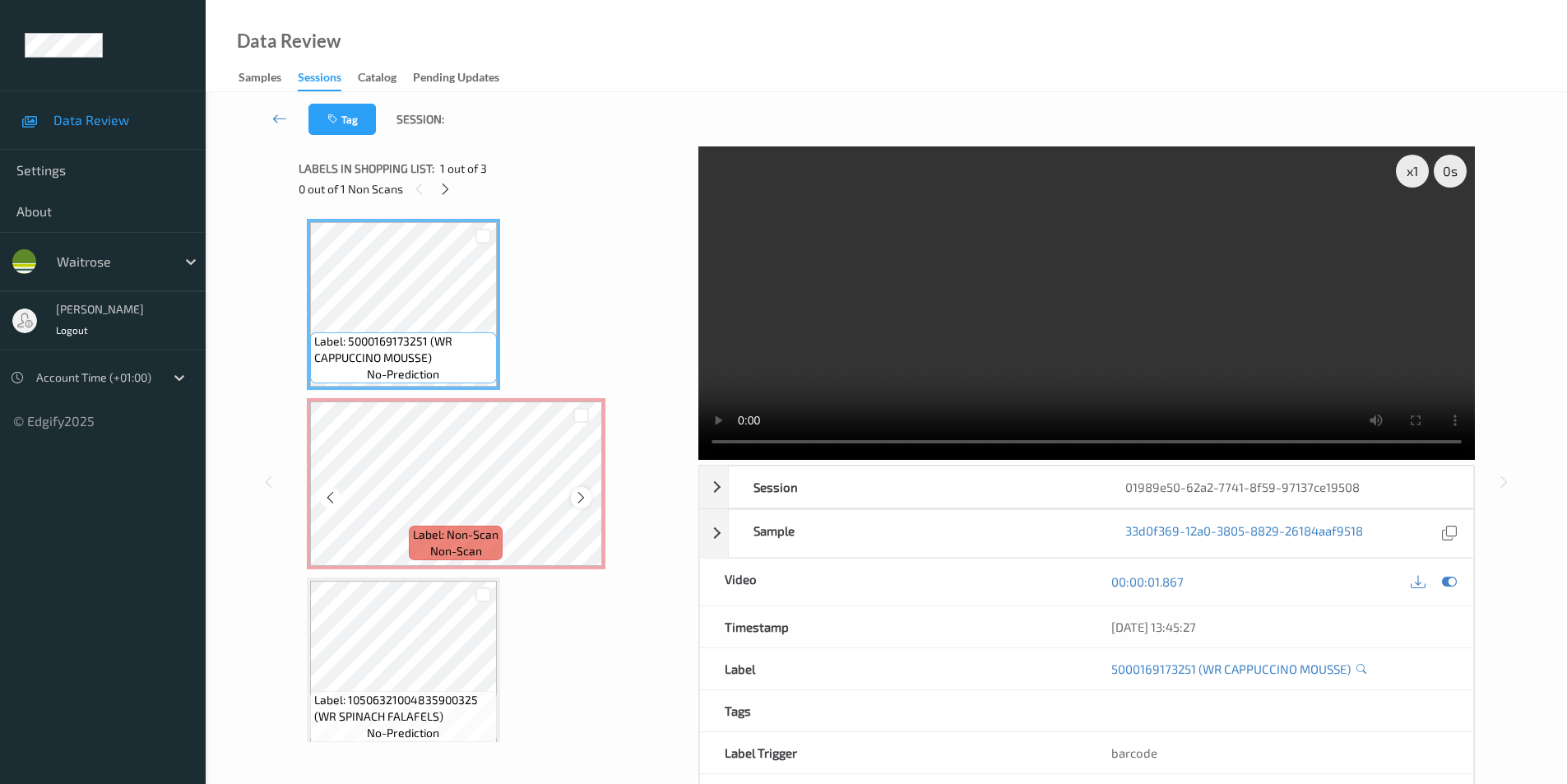
click at [583, 499] on icon at bounding box center [581, 497] width 14 height 15
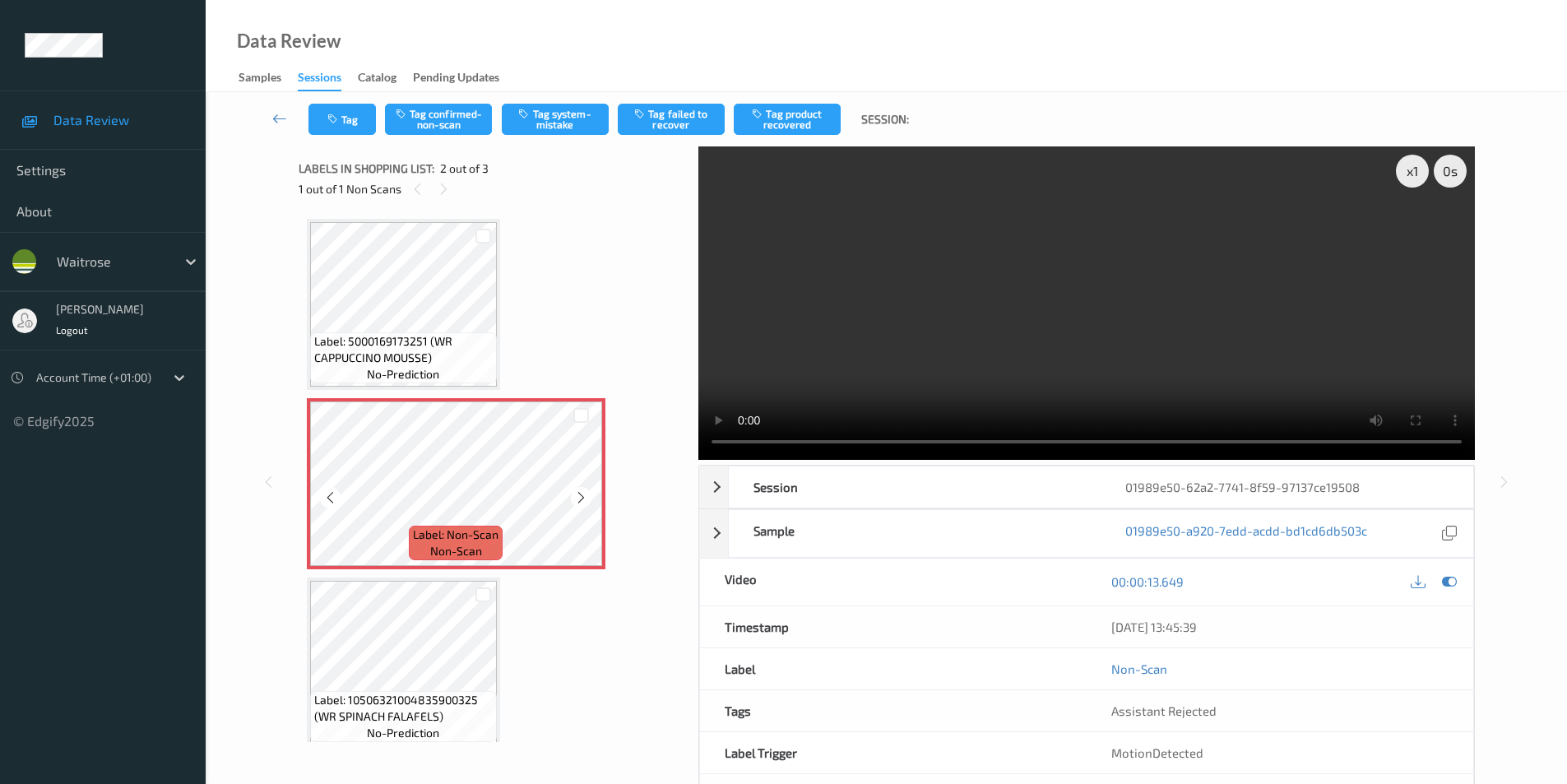
click at [583, 499] on icon at bounding box center [581, 497] width 14 height 15
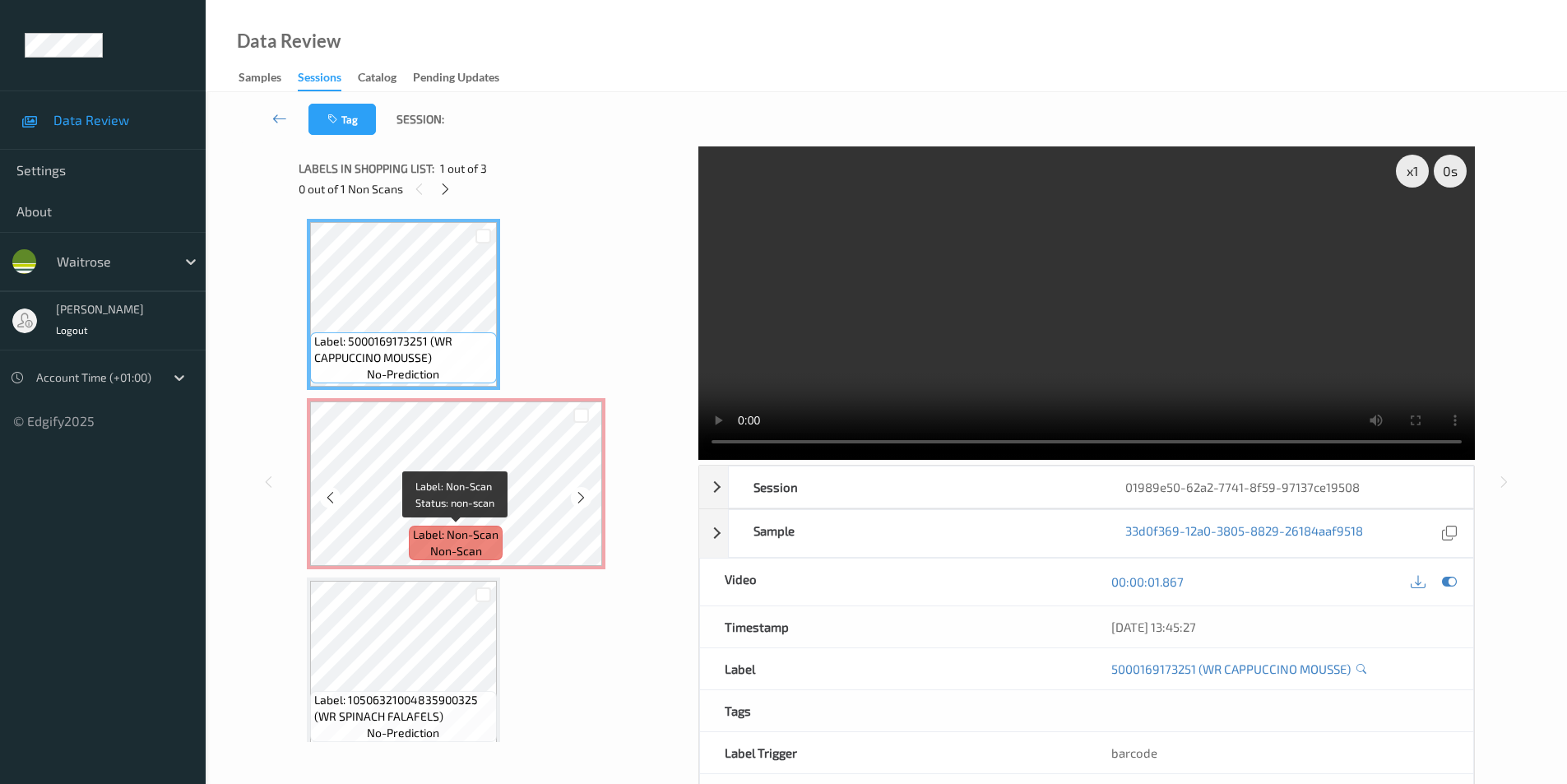
click at [420, 551] on div "Label: Non-Scan non-scan" at bounding box center [456, 543] width 94 height 35
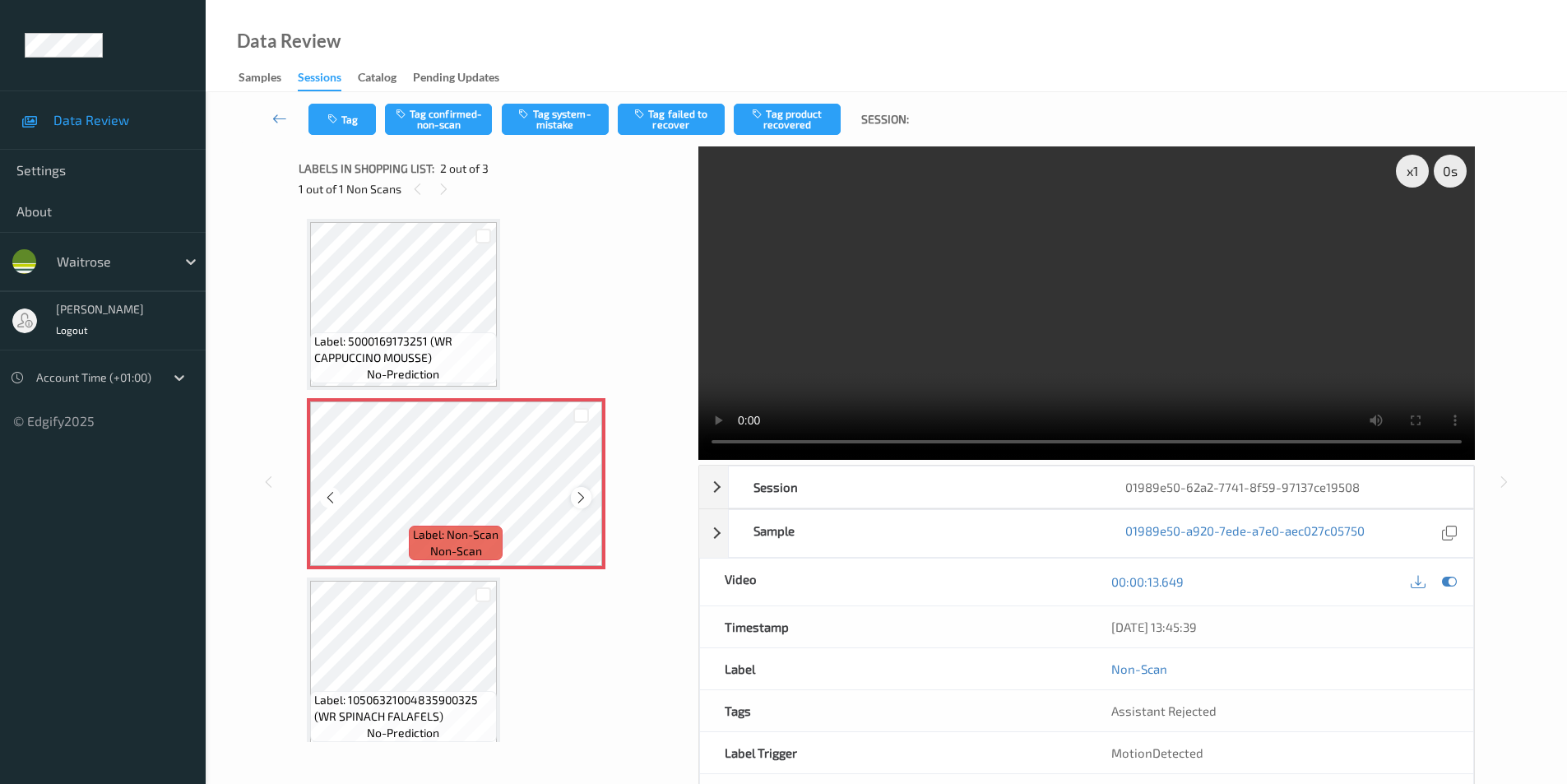
click at [578, 491] on icon at bounding box center [581, 497] width 14 height 15
click at [559, 126] on button "Tag system-mistake" at bounding box center [555, 119] width 107 height 31
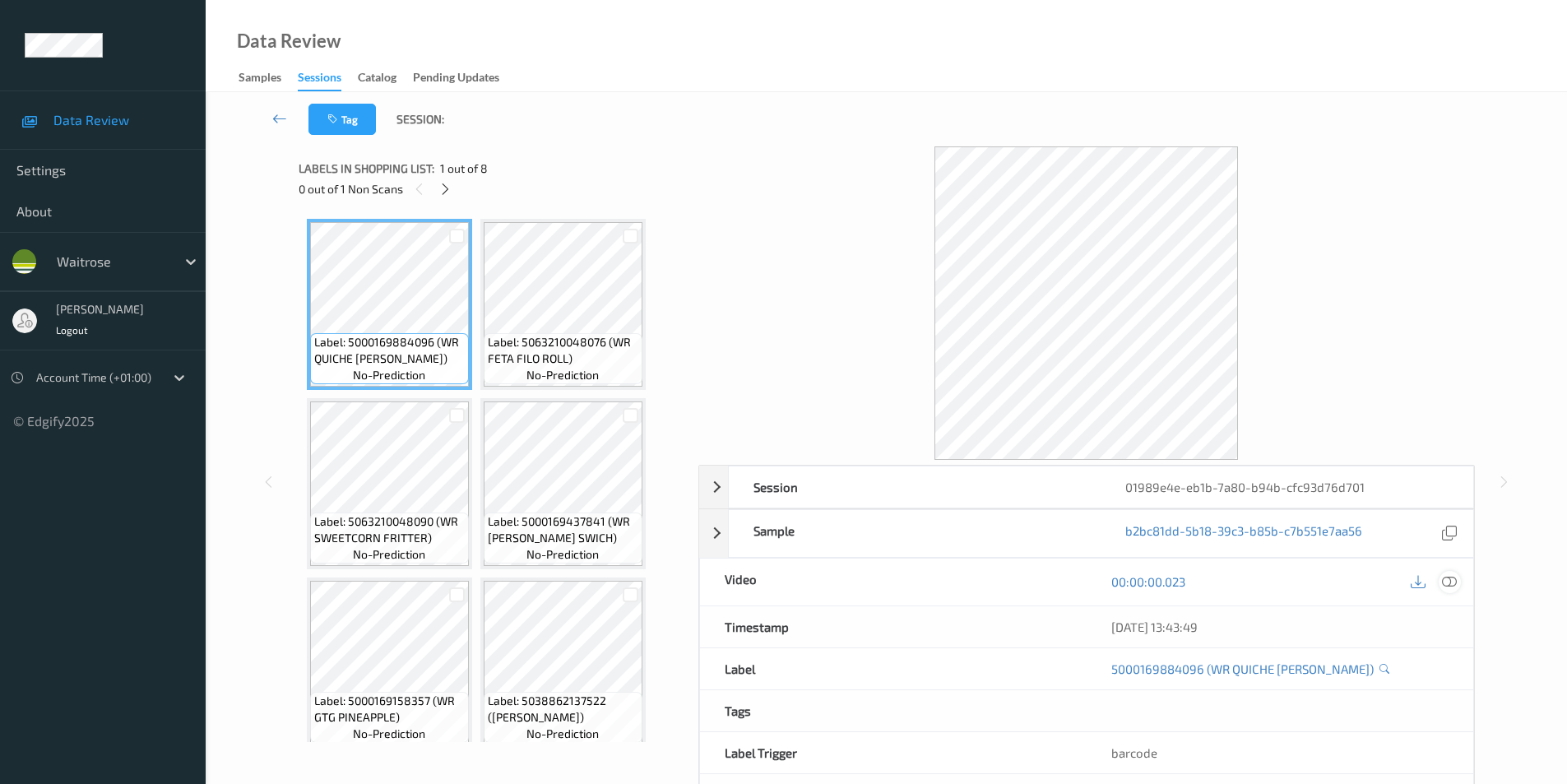
click at [1450, 584] on icon at bounding box center [1450, 581] width 15 height 15
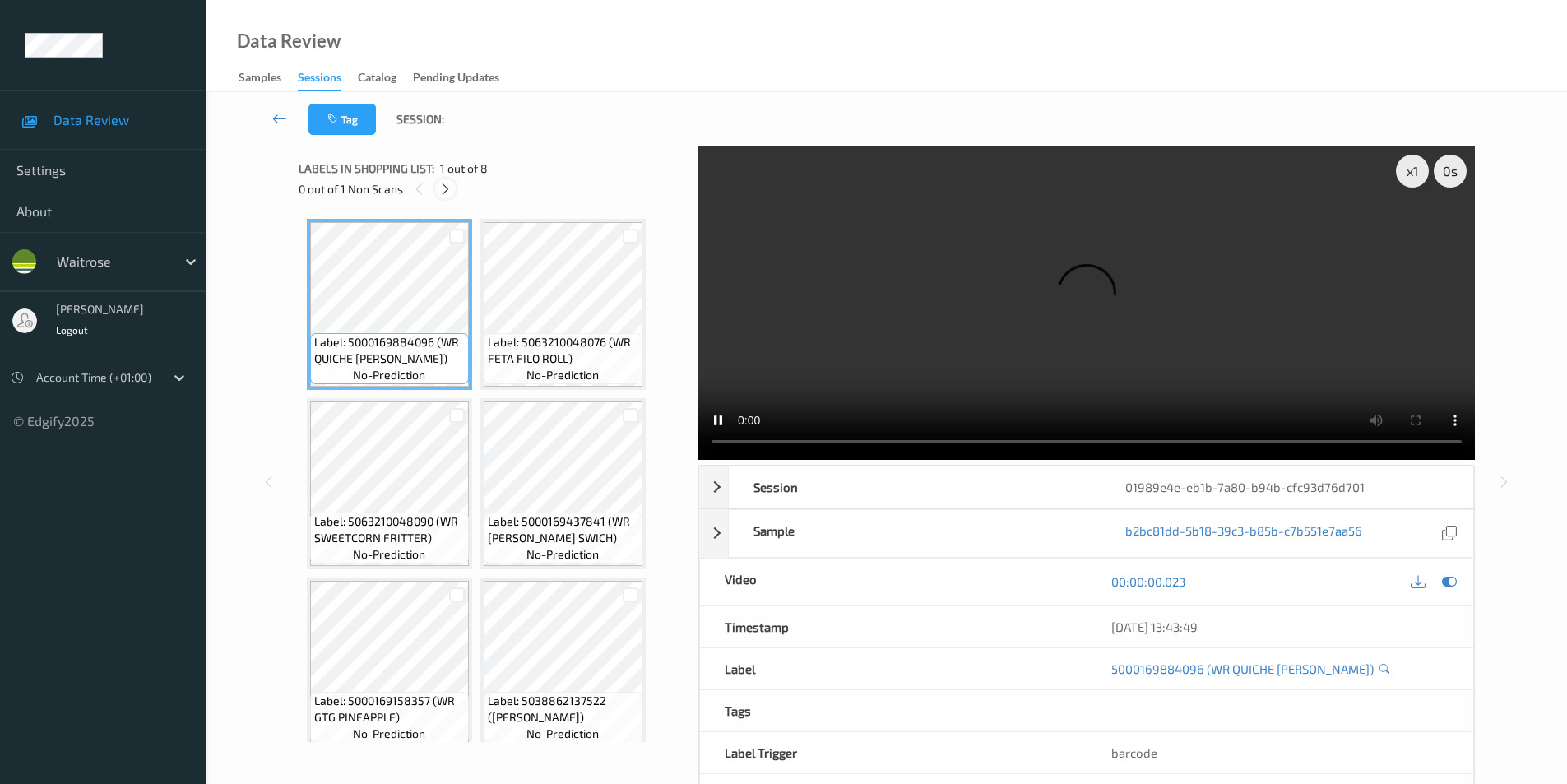
click at [450, 188] on icon at bounding box center [445, 189] width 14 height 15
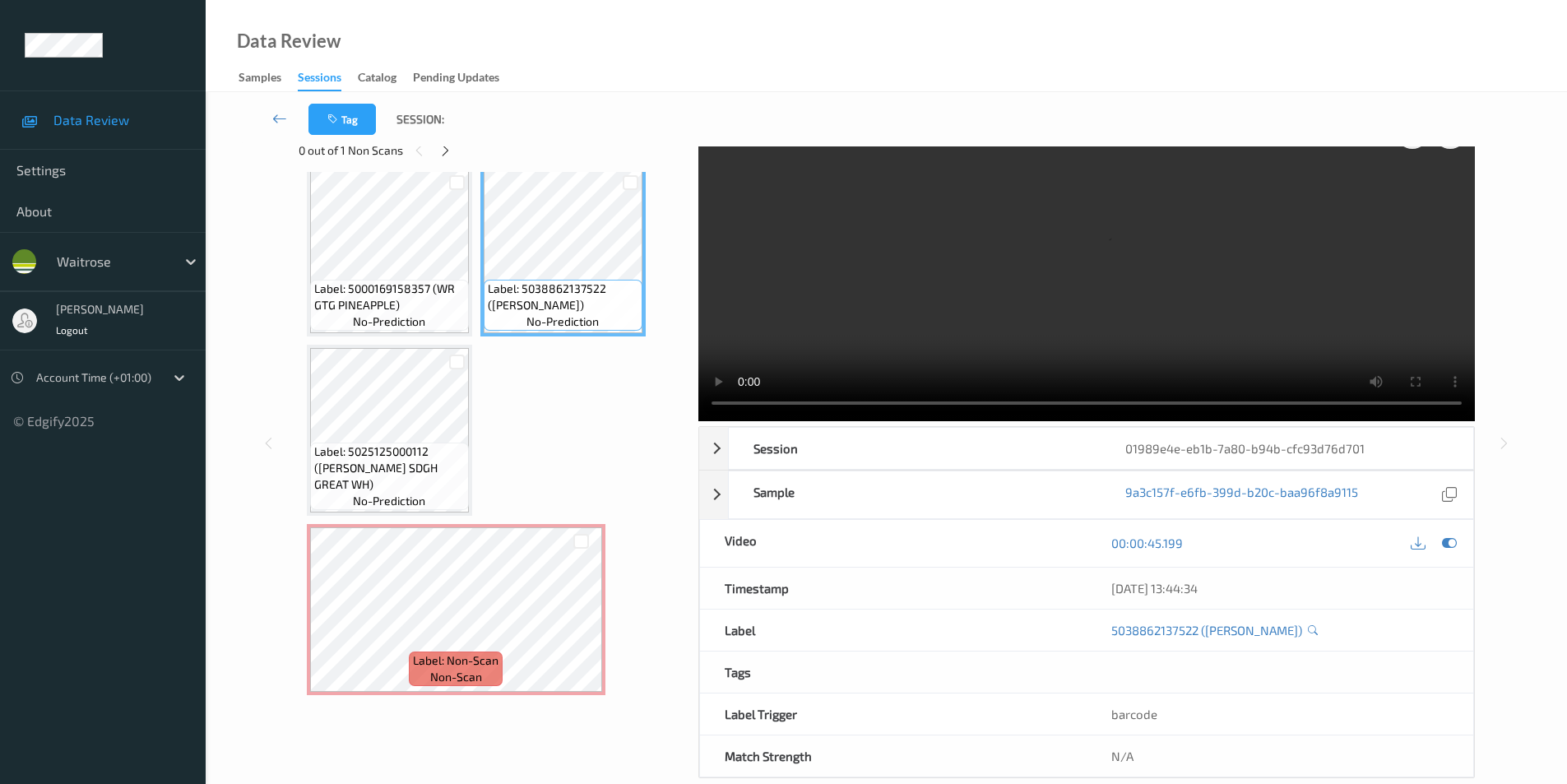
scroll to position [67, 0]
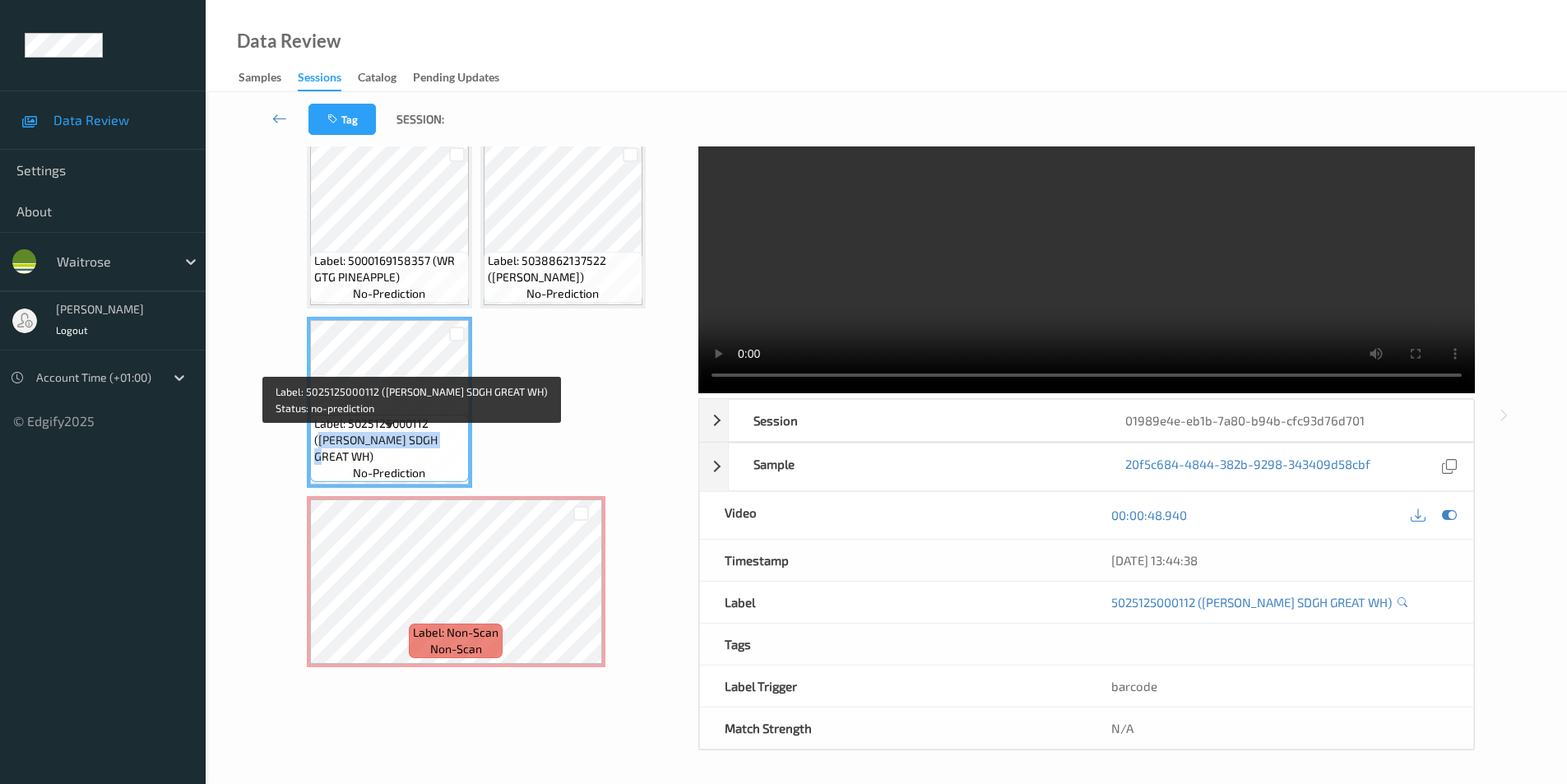
drag, startPoint x: 317, startPoint y: 458, endPoint x: 445, endPoint y: 457, distance: 128.0
click at [445, 457] on span "Label: 5025125000112 ([PERSON_NAME] SDGH GREAT WH)" at bounding box center [390, 440] width 150 height 50
copy span "[PERSON_NAME] SDGH GREAT WH"
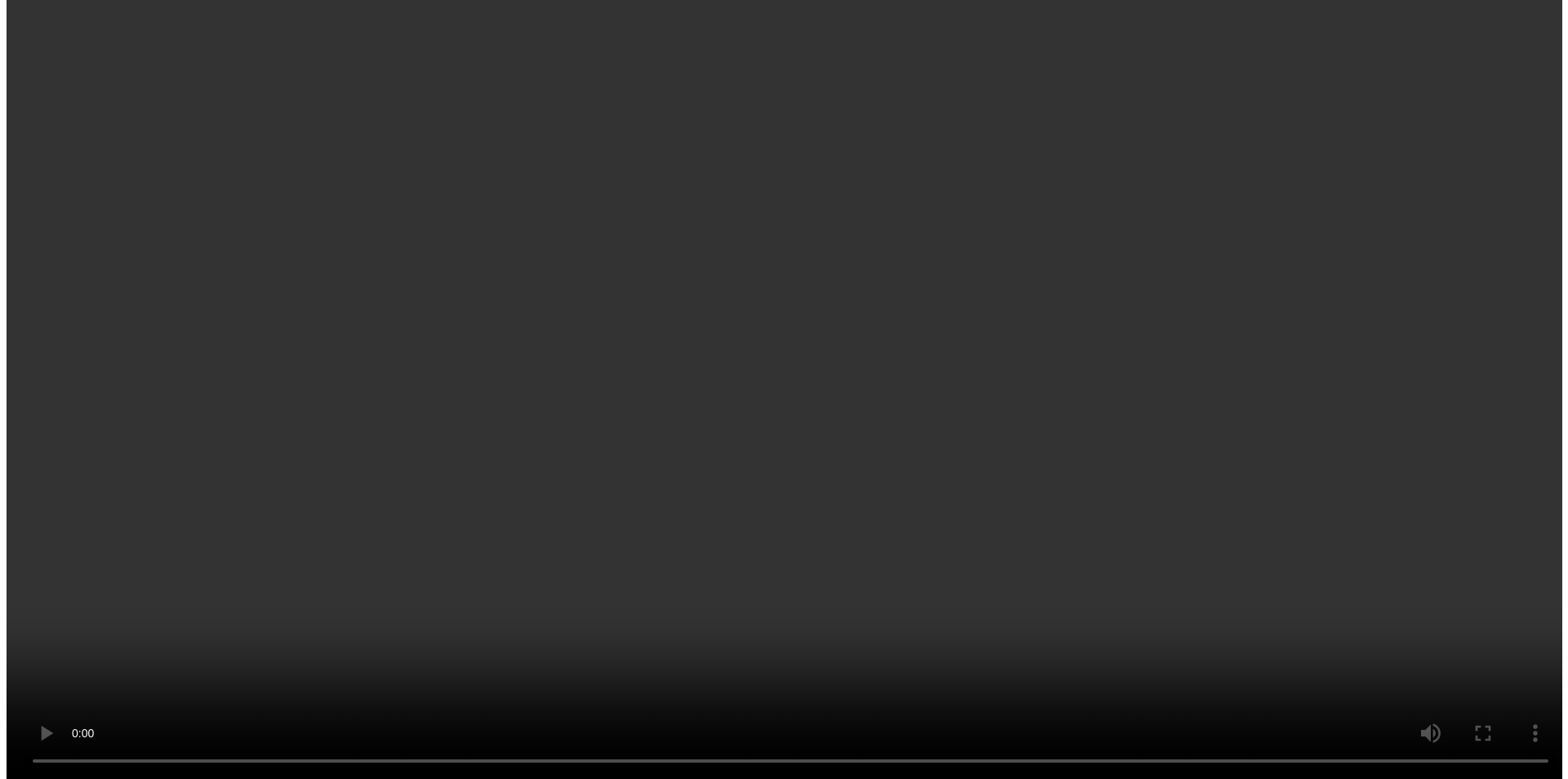
scroll to position [371, 0]
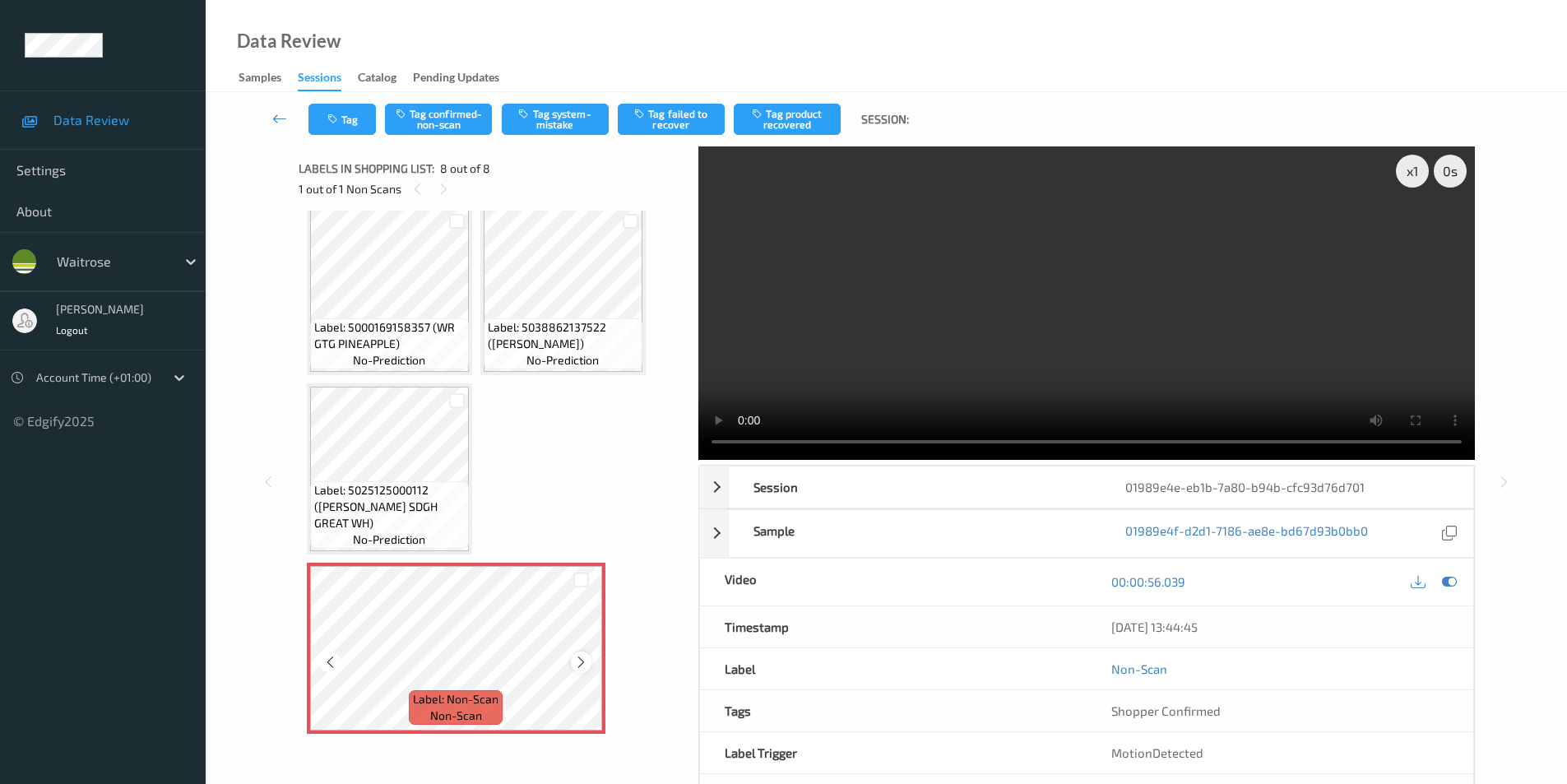
click at [571, 660] on div at bounding box center [581, 661] width 20 height 20
click at [533, 119] on button "Tag system-mistake" at bounding box center [555, 119] width 107 height 31
click at [562, 119] on button "Tag system-mistake" at bounding box center [555, 119] width 107 height 31
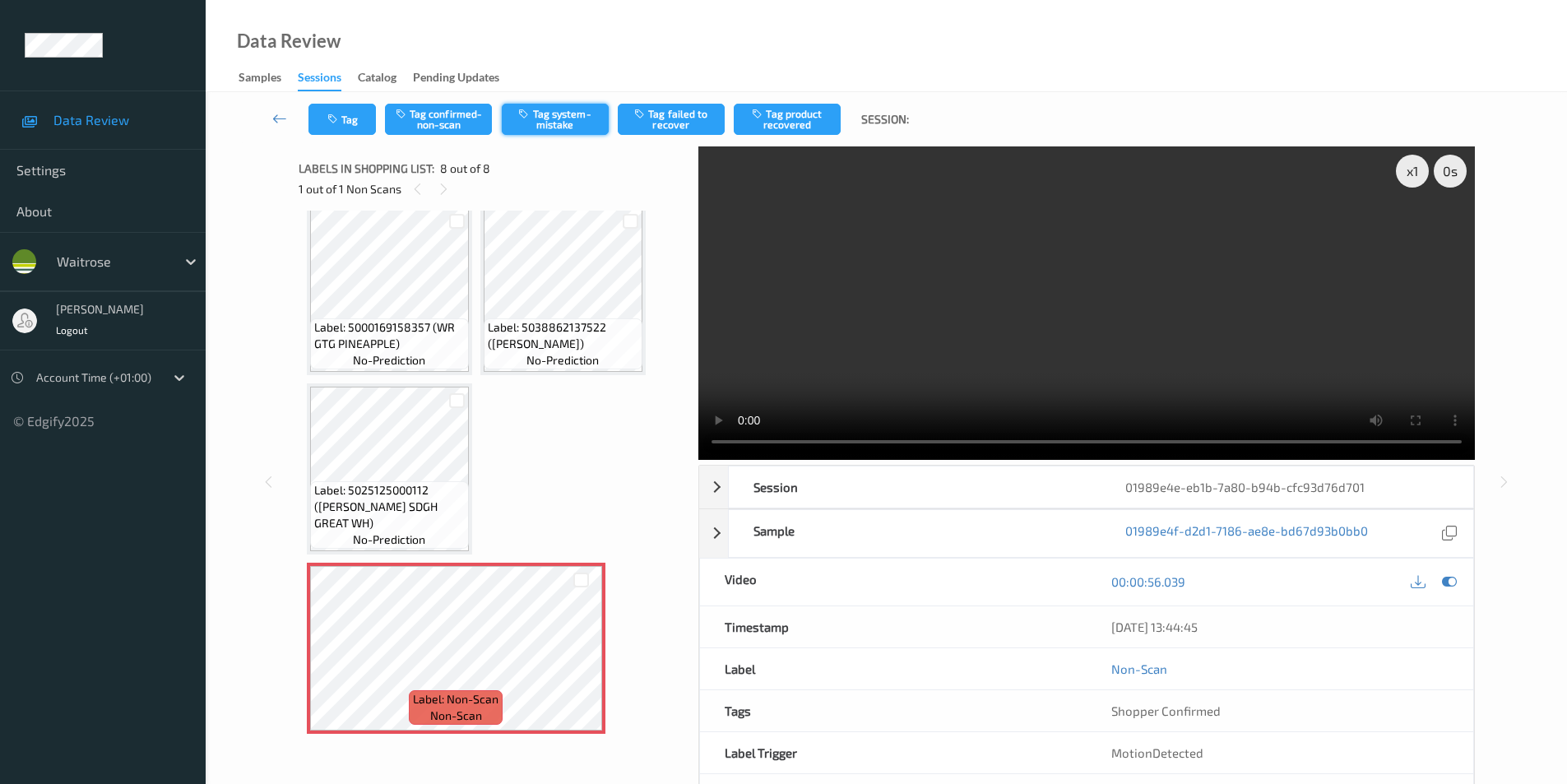
click at [562, 119] on button "Tag system-mistake" at bounding box center [555, 119] width 107 height 31
click at [568, 117] on button "Tag system-mistake" at bounding box center [555, 119] width 107 height 31
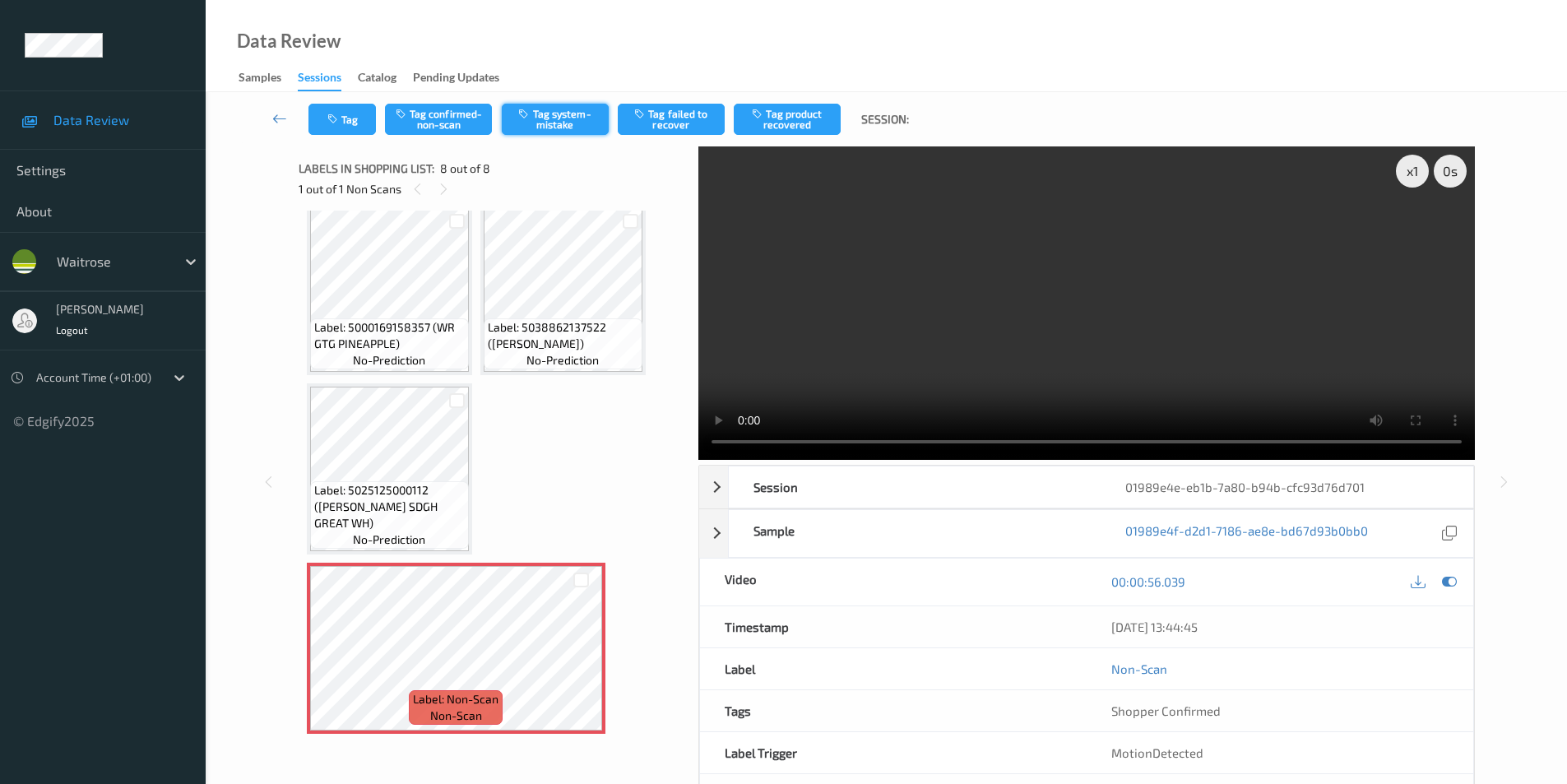
click at [568, 117] on button "Tag system-mistake" at bounding box center [555, 119] width 107 height 31
click at [545, 116] on button "Tag system-mistake" at bounding box center [555, 119] width 107 height 31
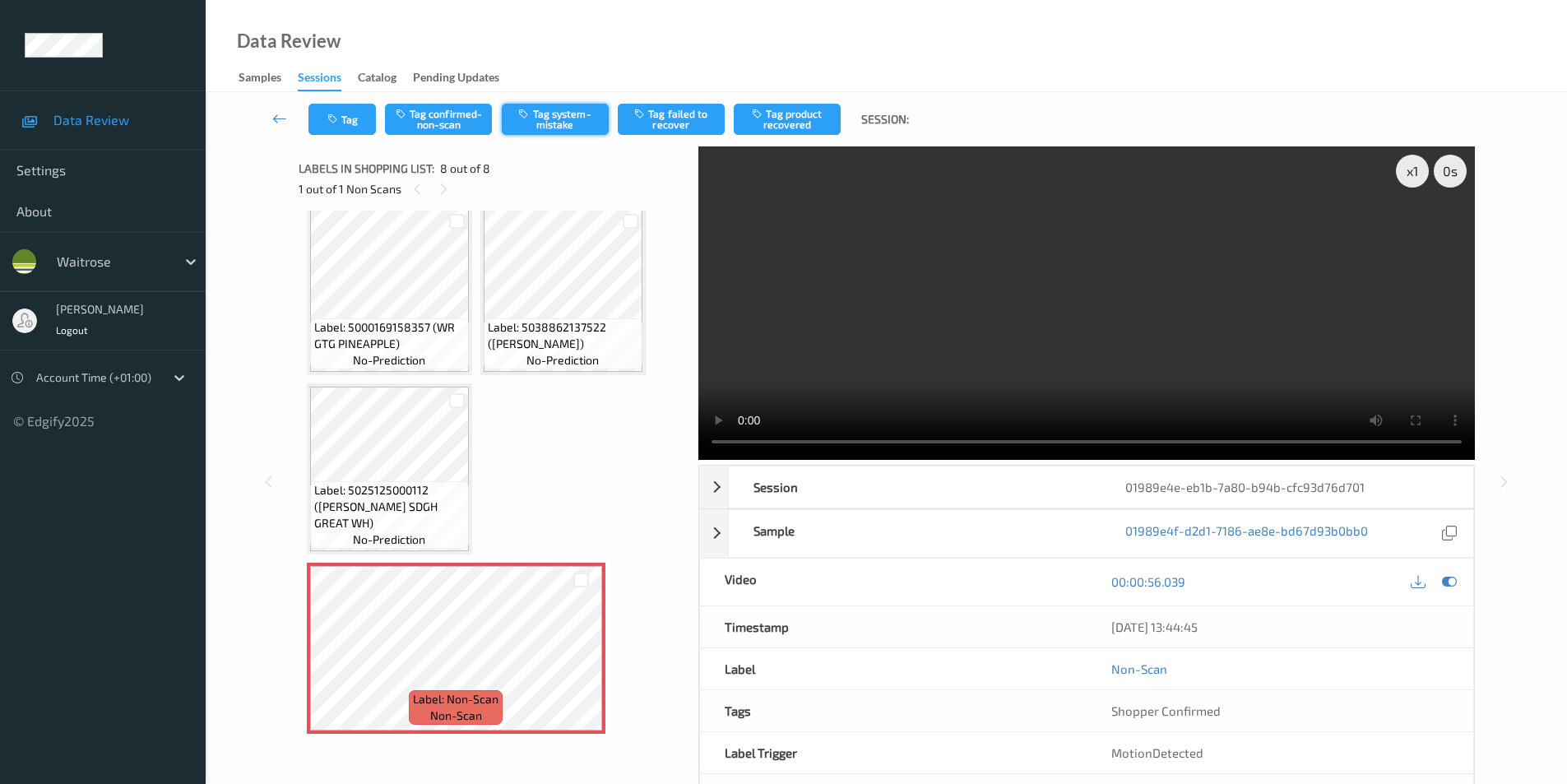
click at [545, 116] on button "Tag system-mistake" at bounding box center [555, 119] width 107 height 31
click at [328, 113] on button "Tag" at bounding box center [342, 119] width 68 height 31
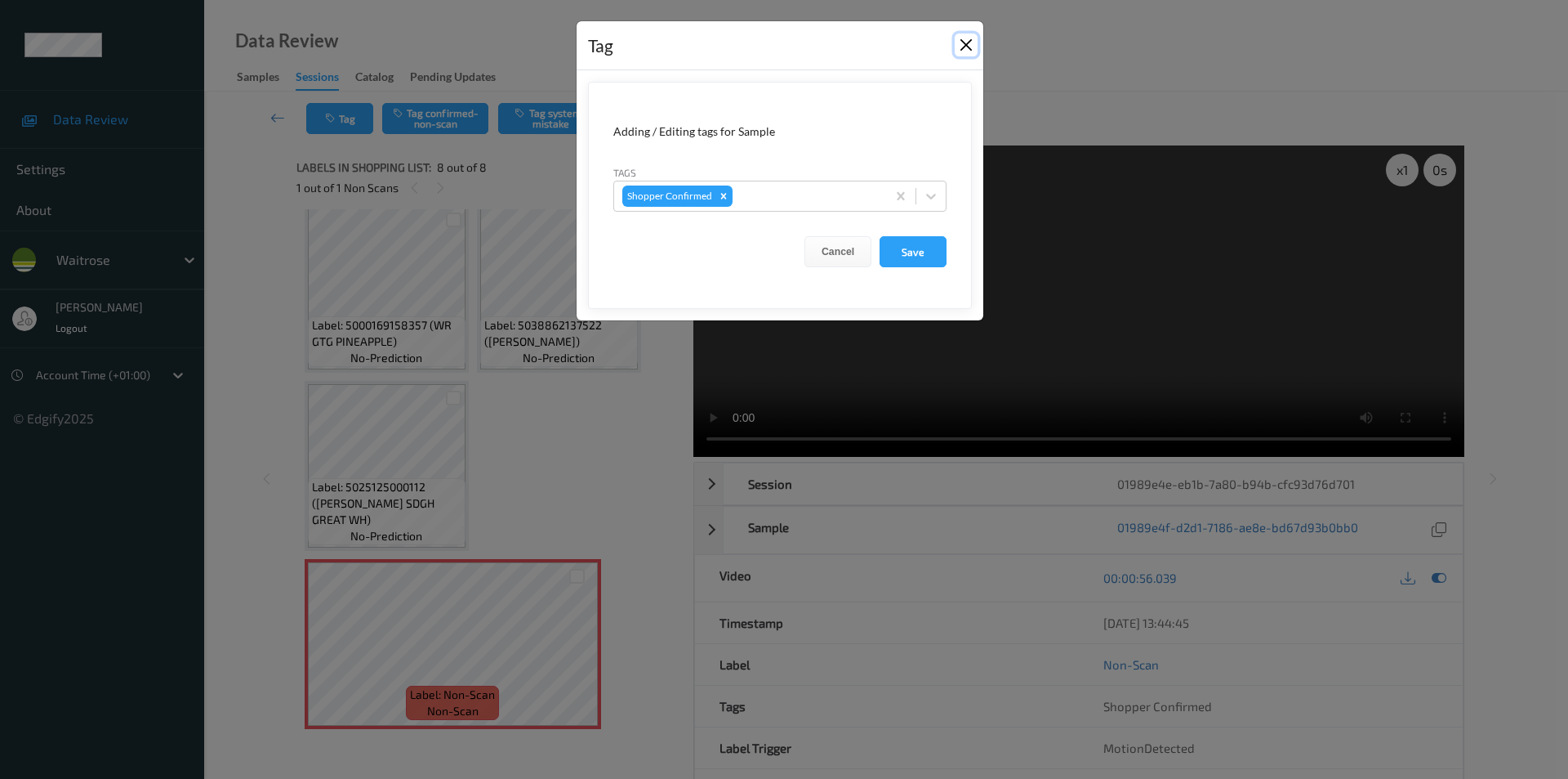
click at [963, 38] on button "Close" at bounding box center [965, 45] width 23 height 23
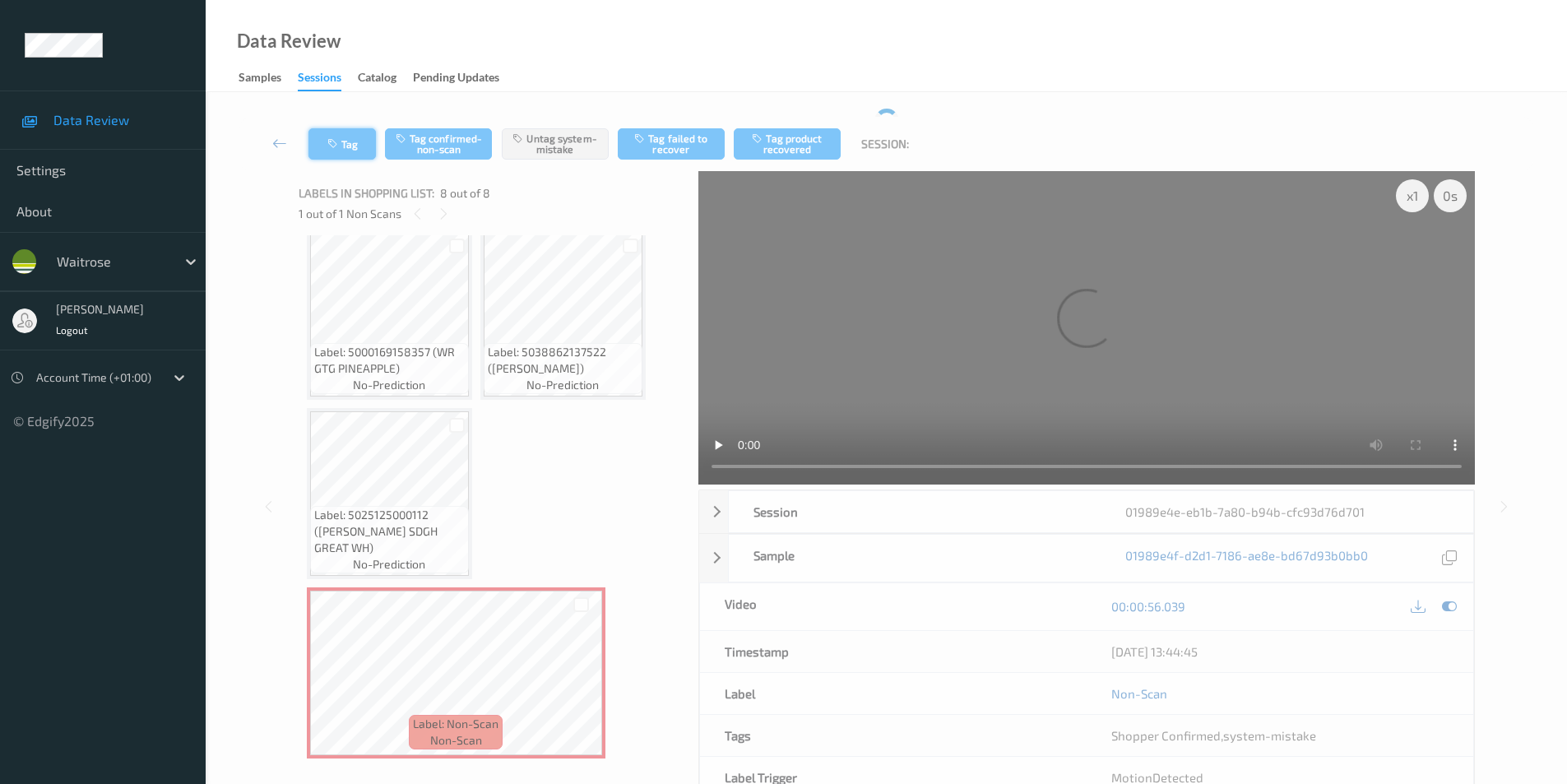
click at [340, 139] on div "Tag Tag confirmed-non-scan Untag system-mistake Tag failed to recover Tag produ…" at bounding box center [886, 143] width 1295 height 54
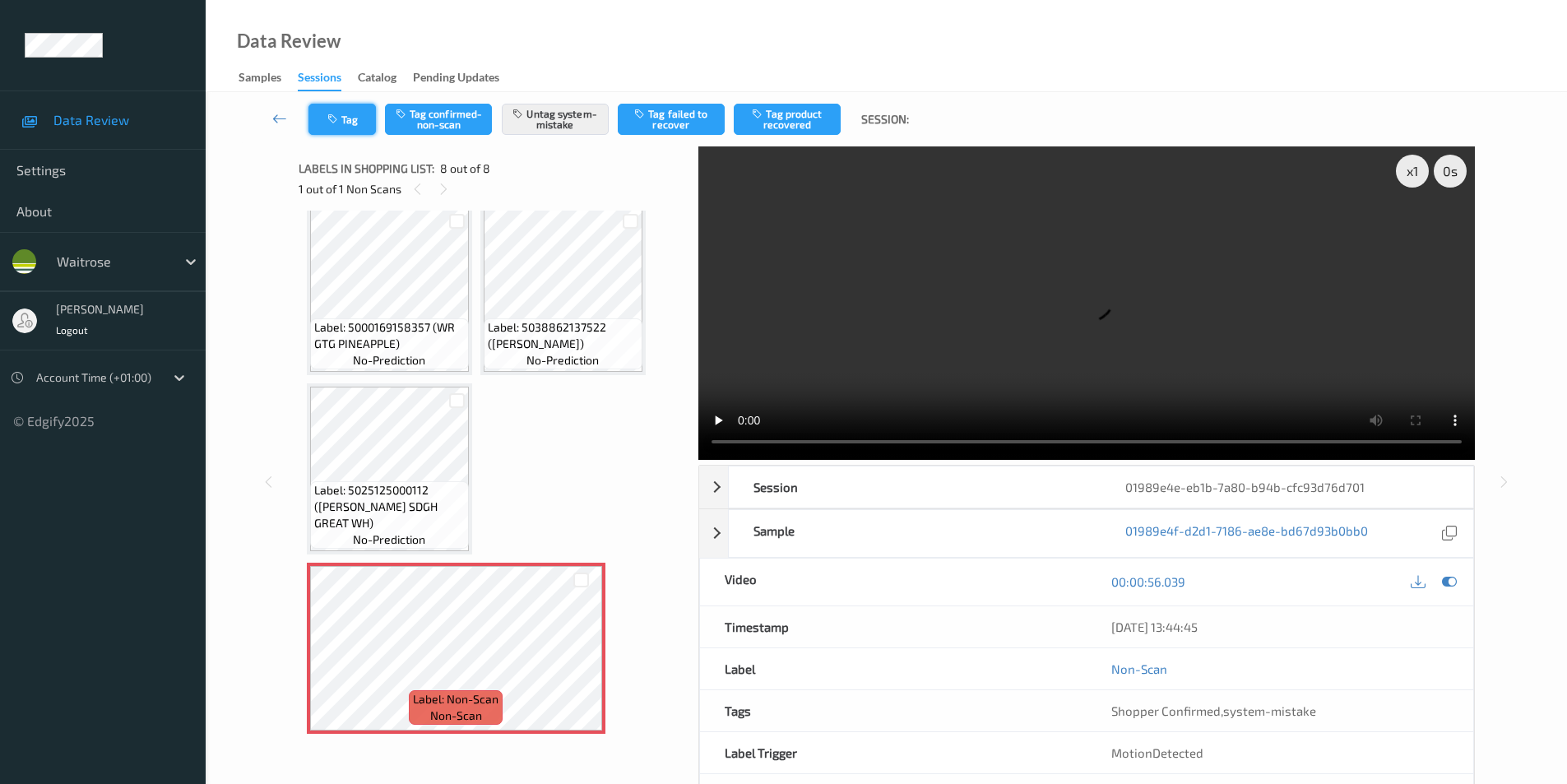
click at [339, 119] on icon "button" at bounding box center [334, 119] width 14 height 12
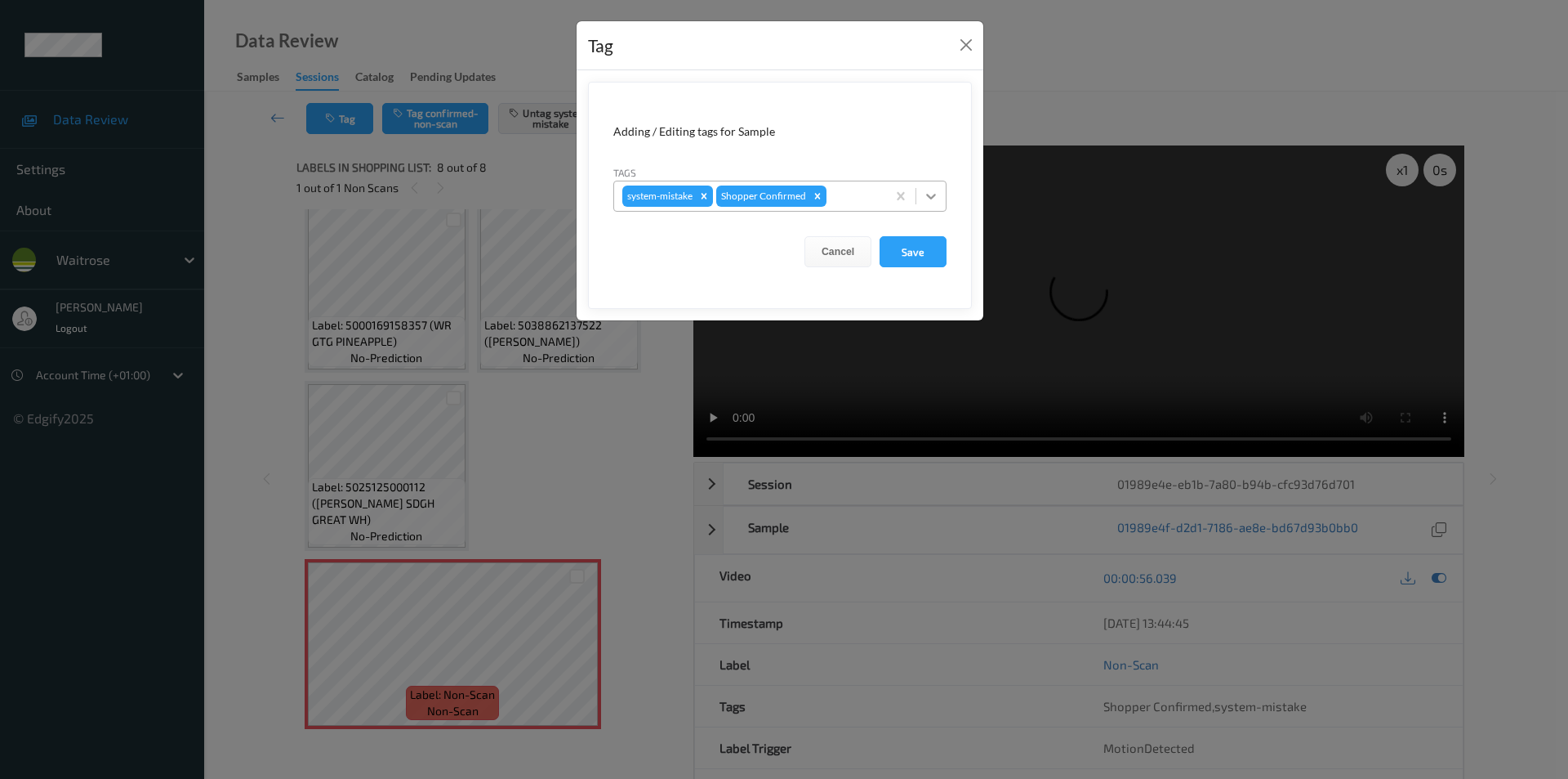
click at [927, 196] on icon at bounding box center [931, 196] width 16 height 16
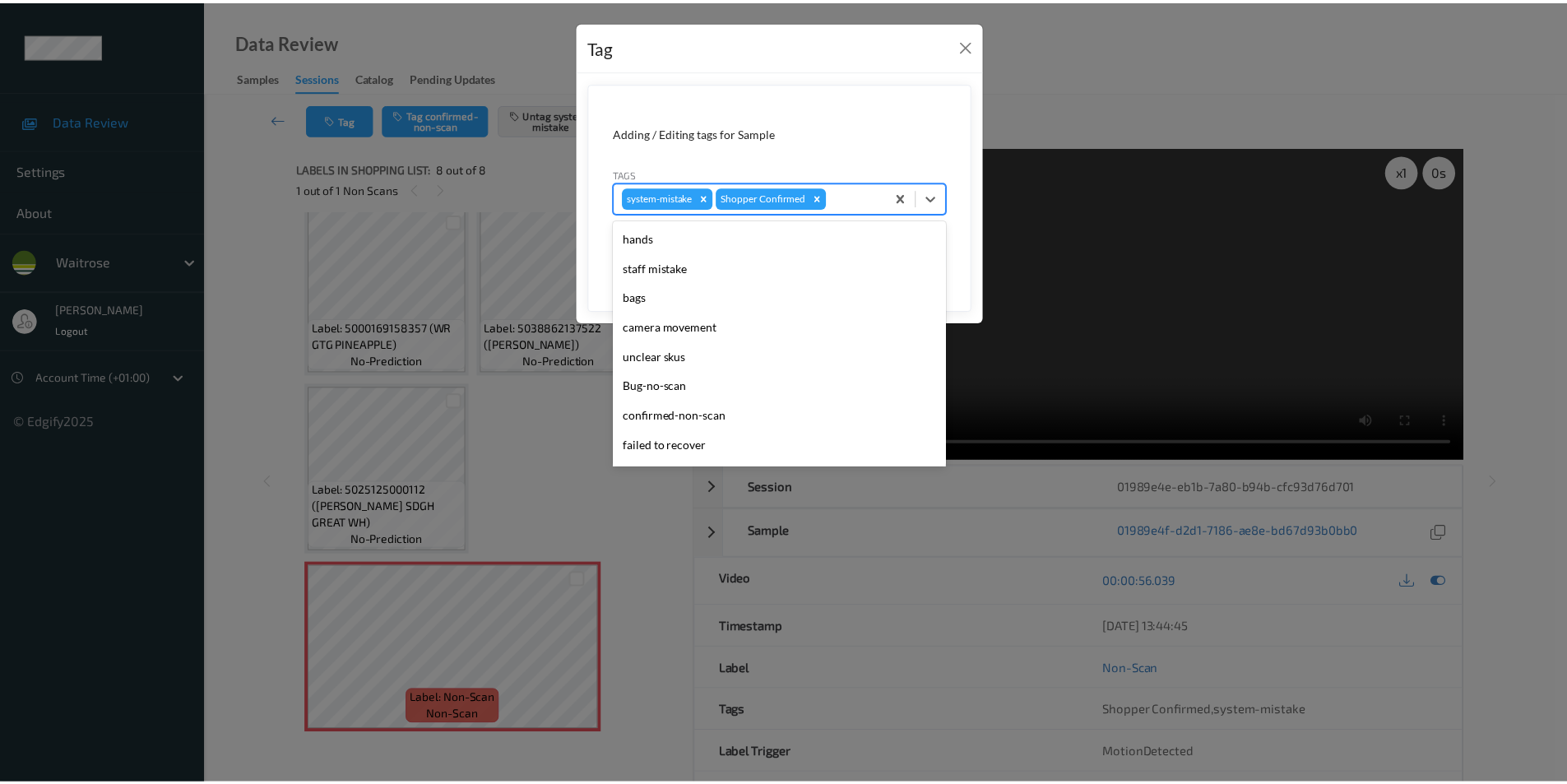
scroll to position [323, 0]
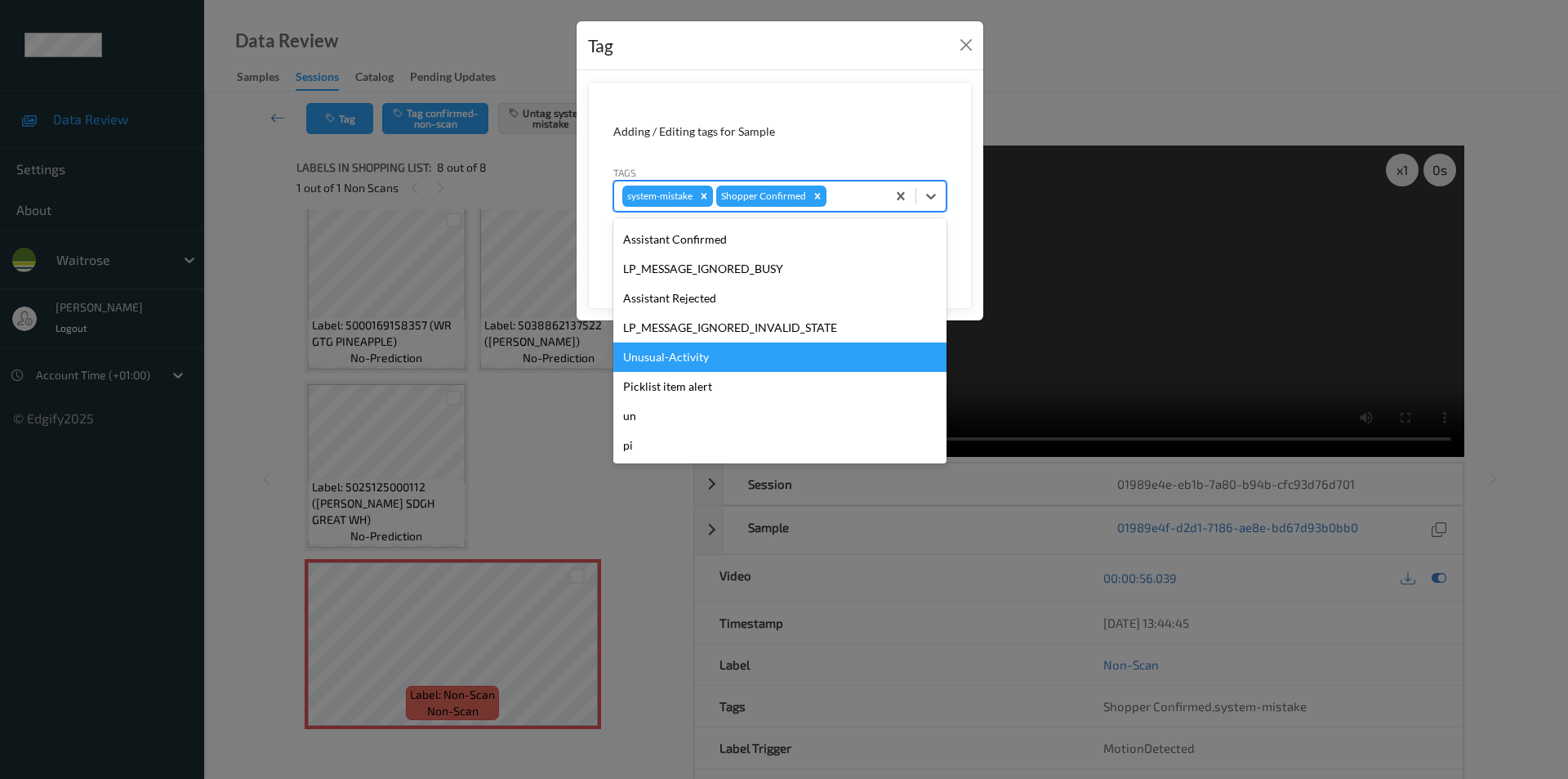
click at [677, 351] on div "Unusual-Activity" at bounding box center [779, 357] width 333 height 29
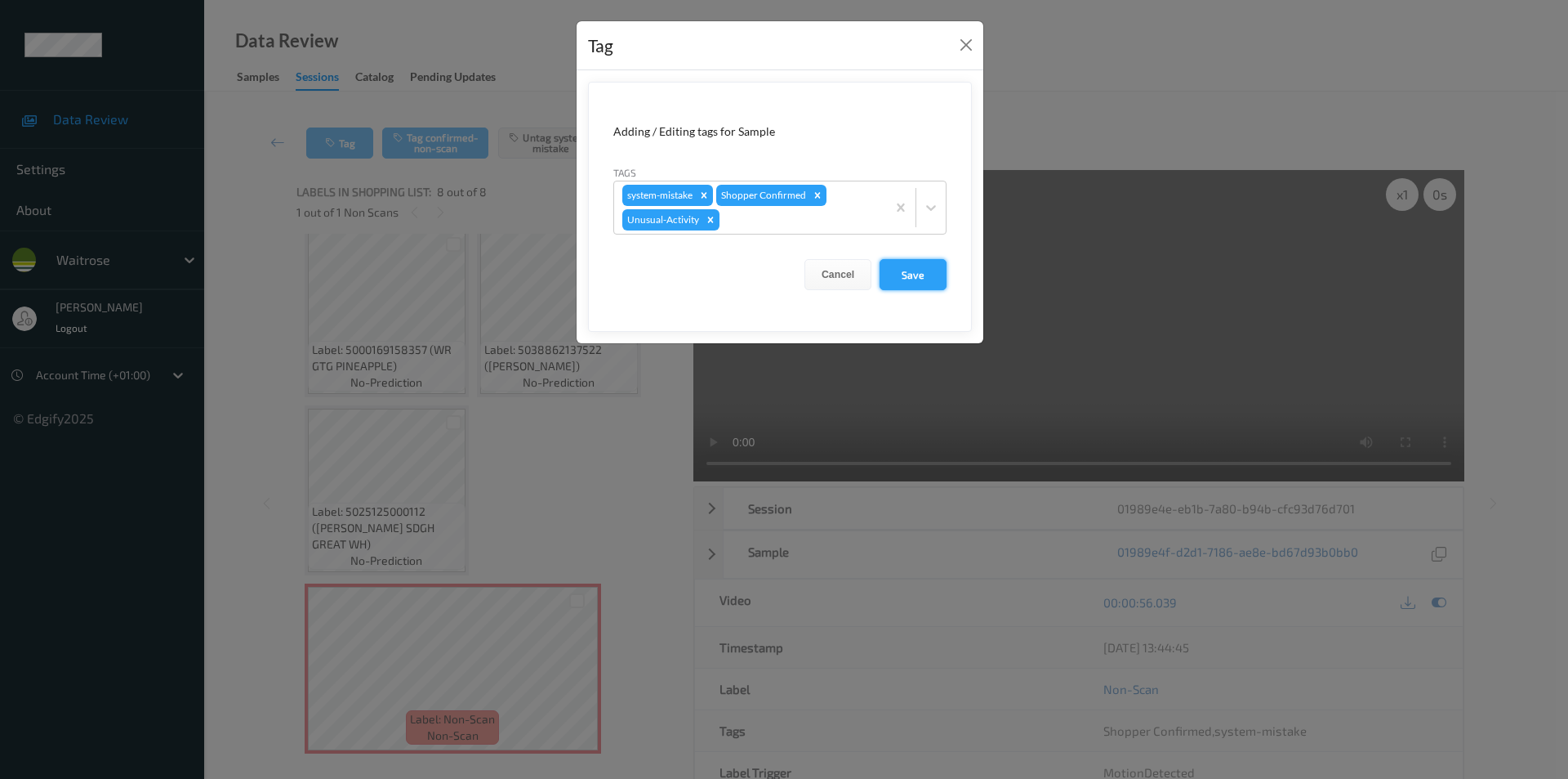
click at [894, 272] on button "Save" at bounding box center [913, 274] width 67 height 31
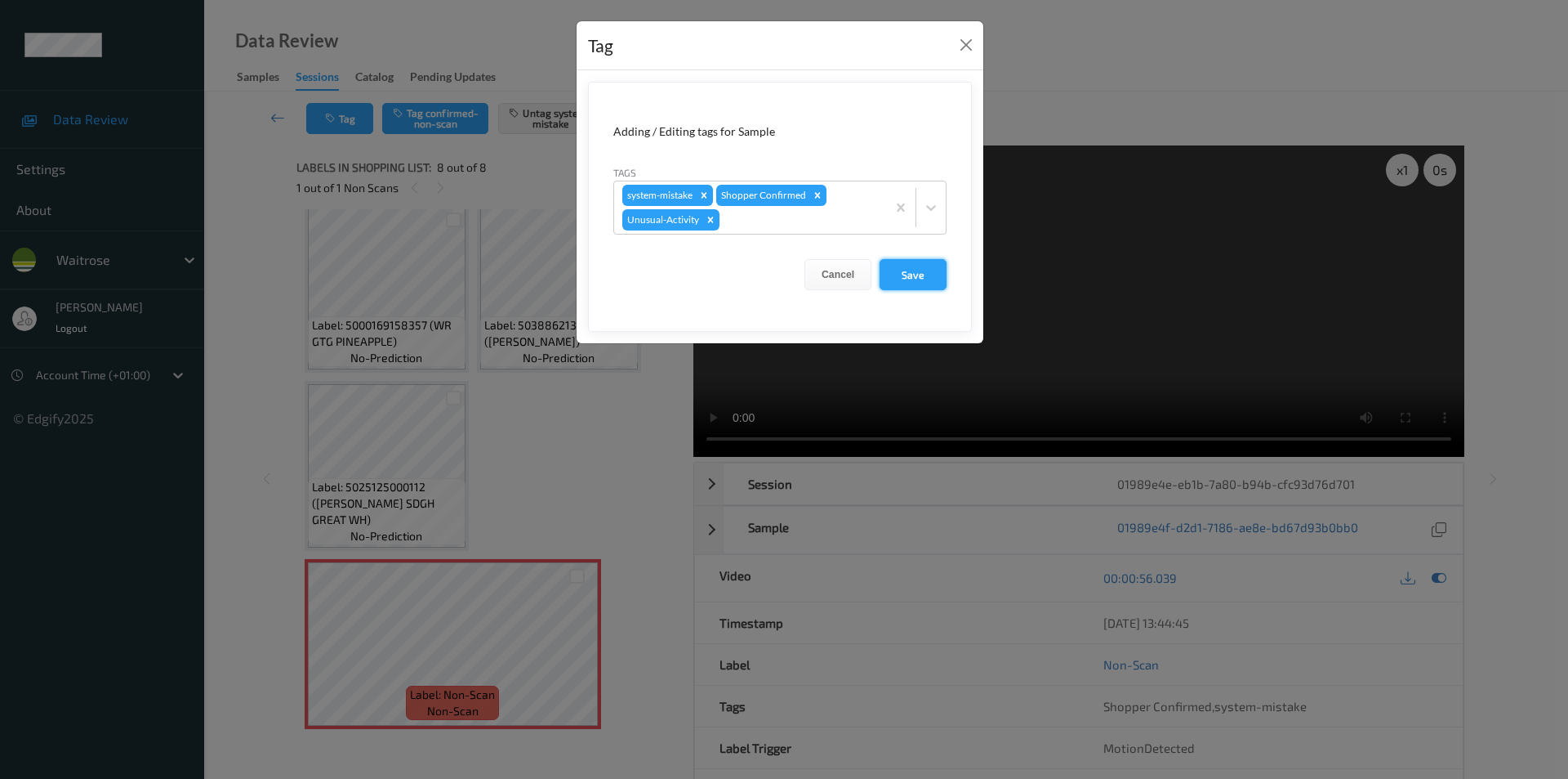
click at [894, 272] on button "Save" at bounding box center [913, 274] width 67 height 31
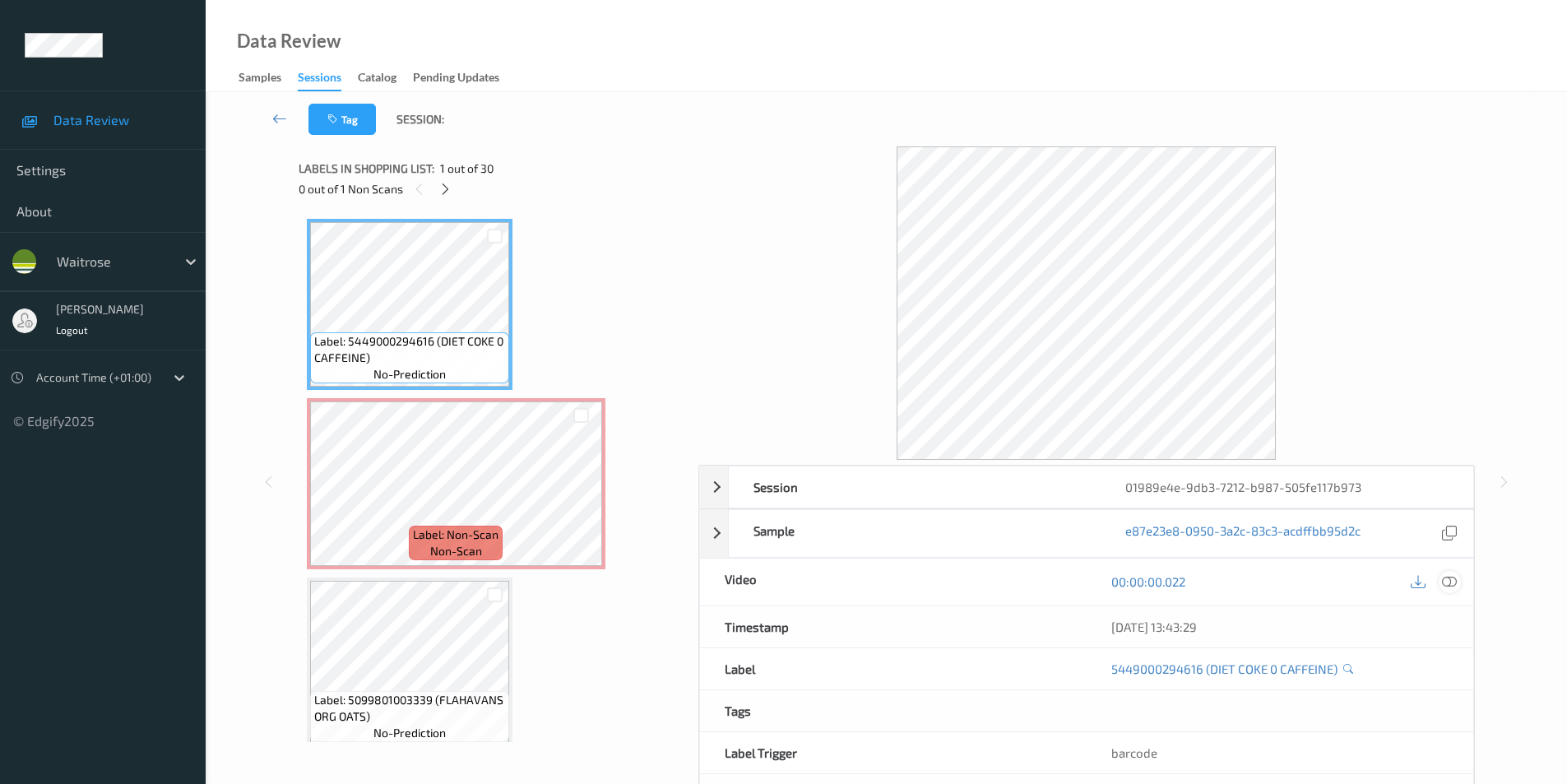
click at [1446, 582] on icon at bounding box center [1450, 581] width 15 height 15
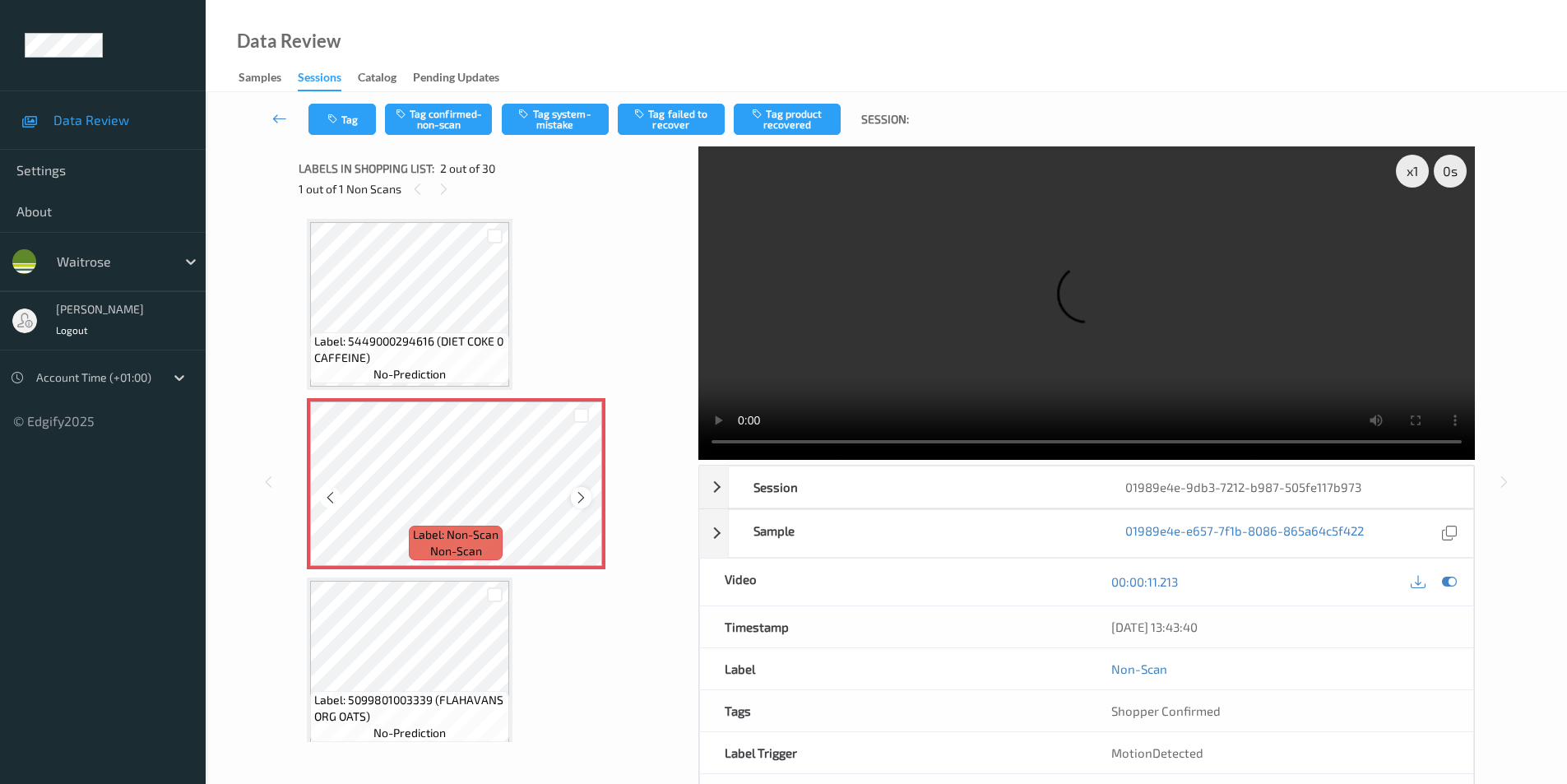
click at [582, 501] on icon at bounding box center [581, 497] width 14 height 15
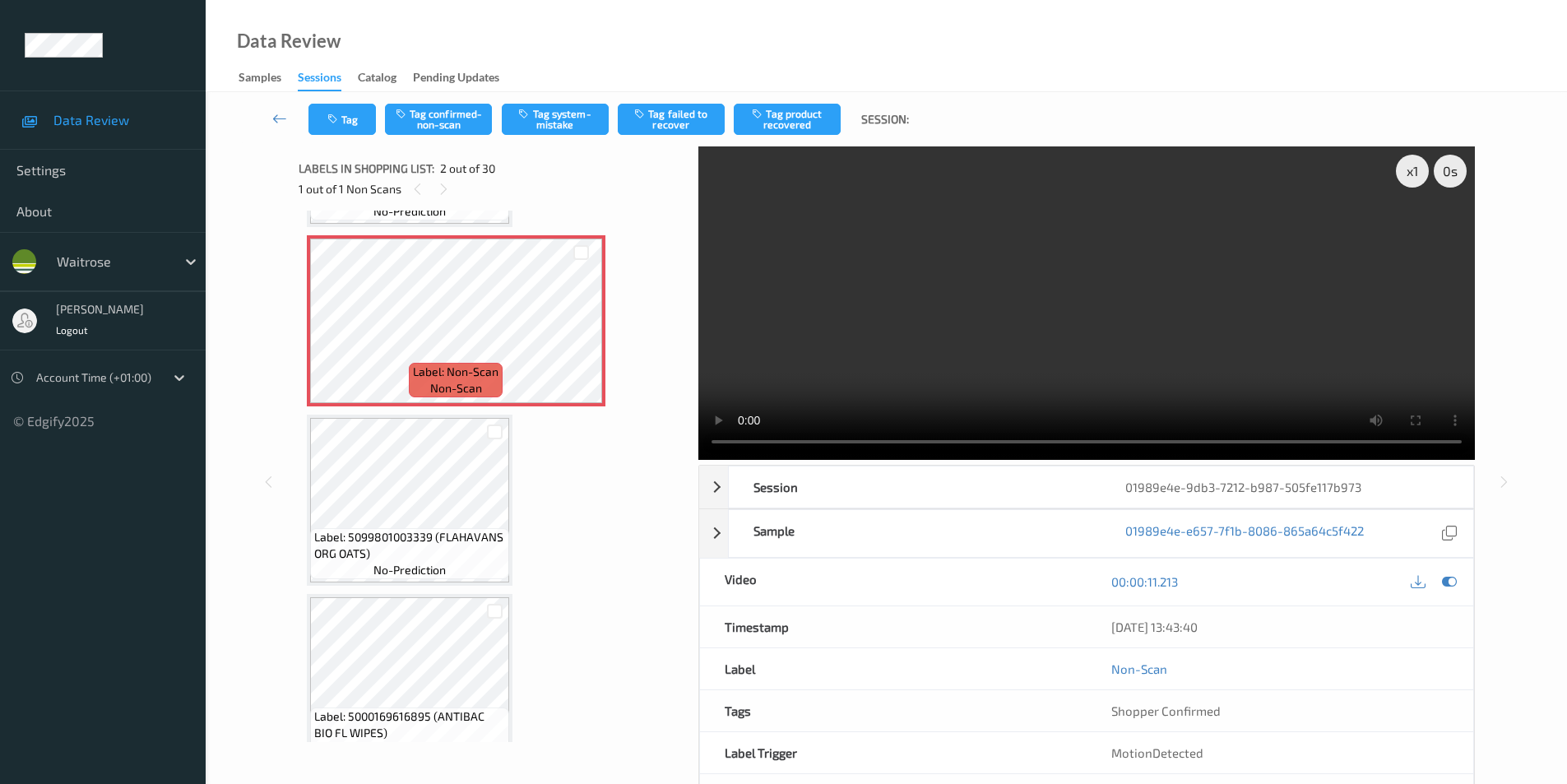
scroll to position [164, 0]
click at [538, 116] on button "Tag system-mistake" at bounding box center [555, 119] width 107 height 31
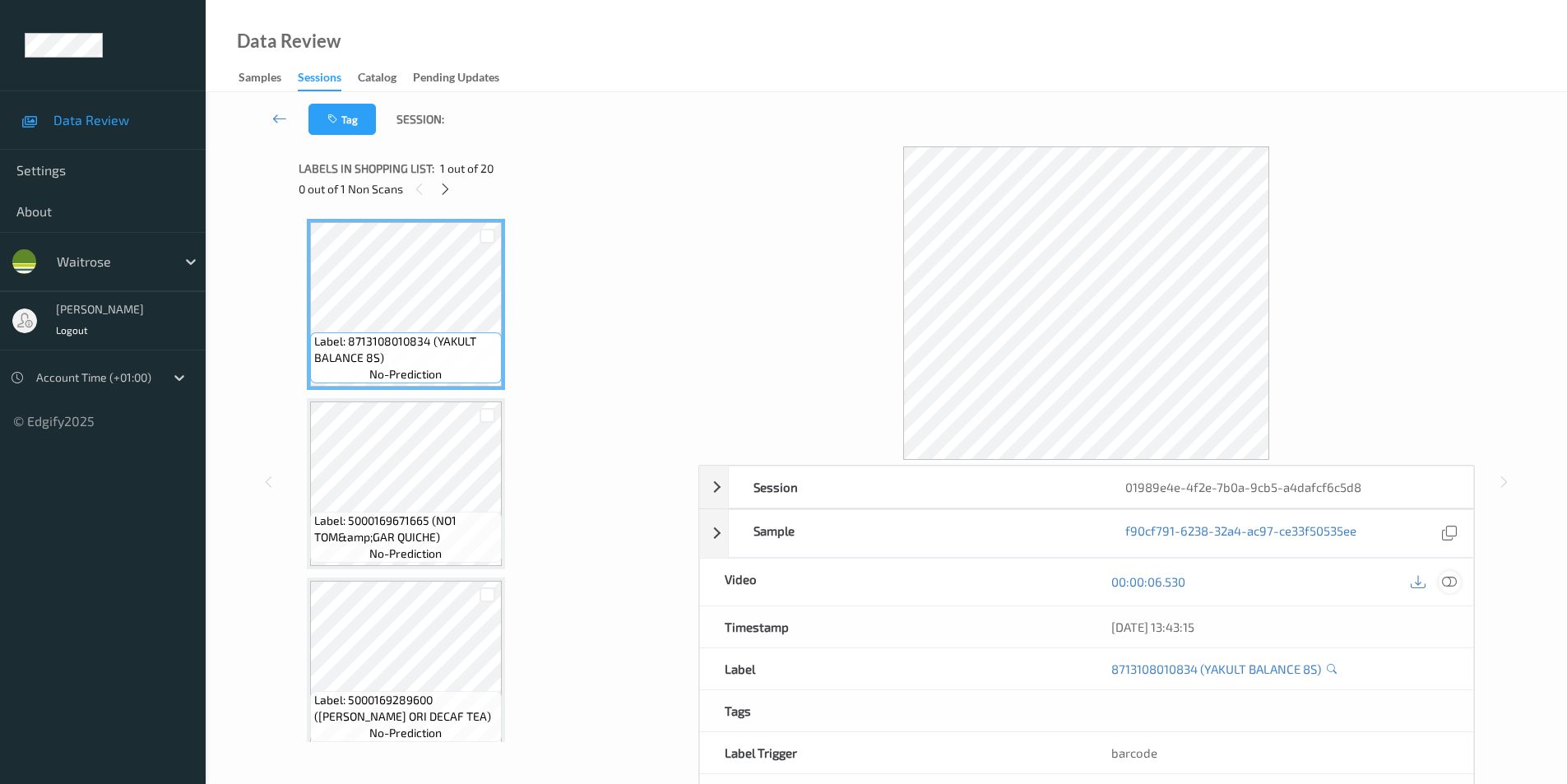
click at [1449, 581] on icon at bounding box center [1450, 581] width 15 height 15
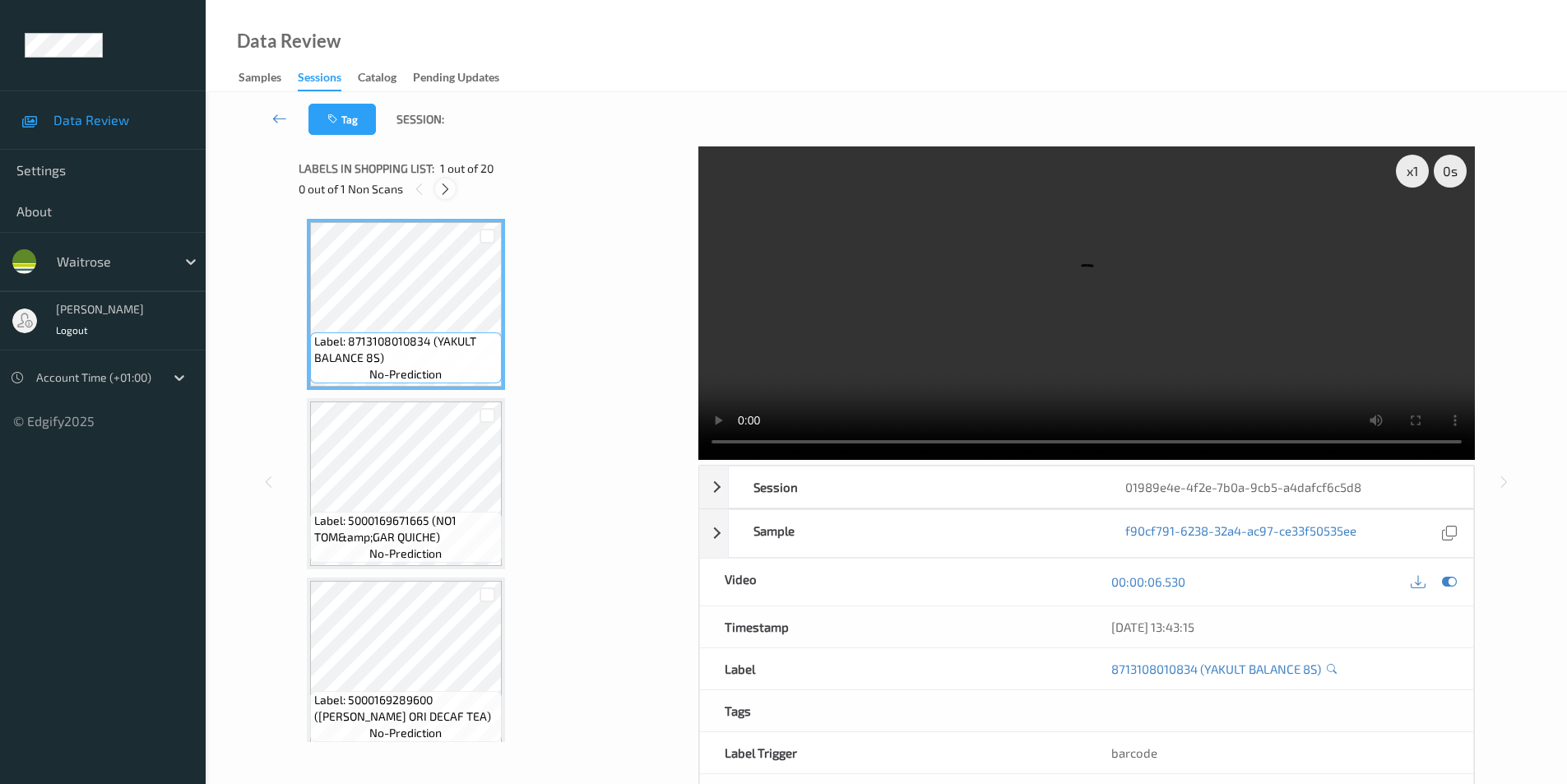
click at [447, 188] on icon at bounding box center [445, 189] width 14 height 15
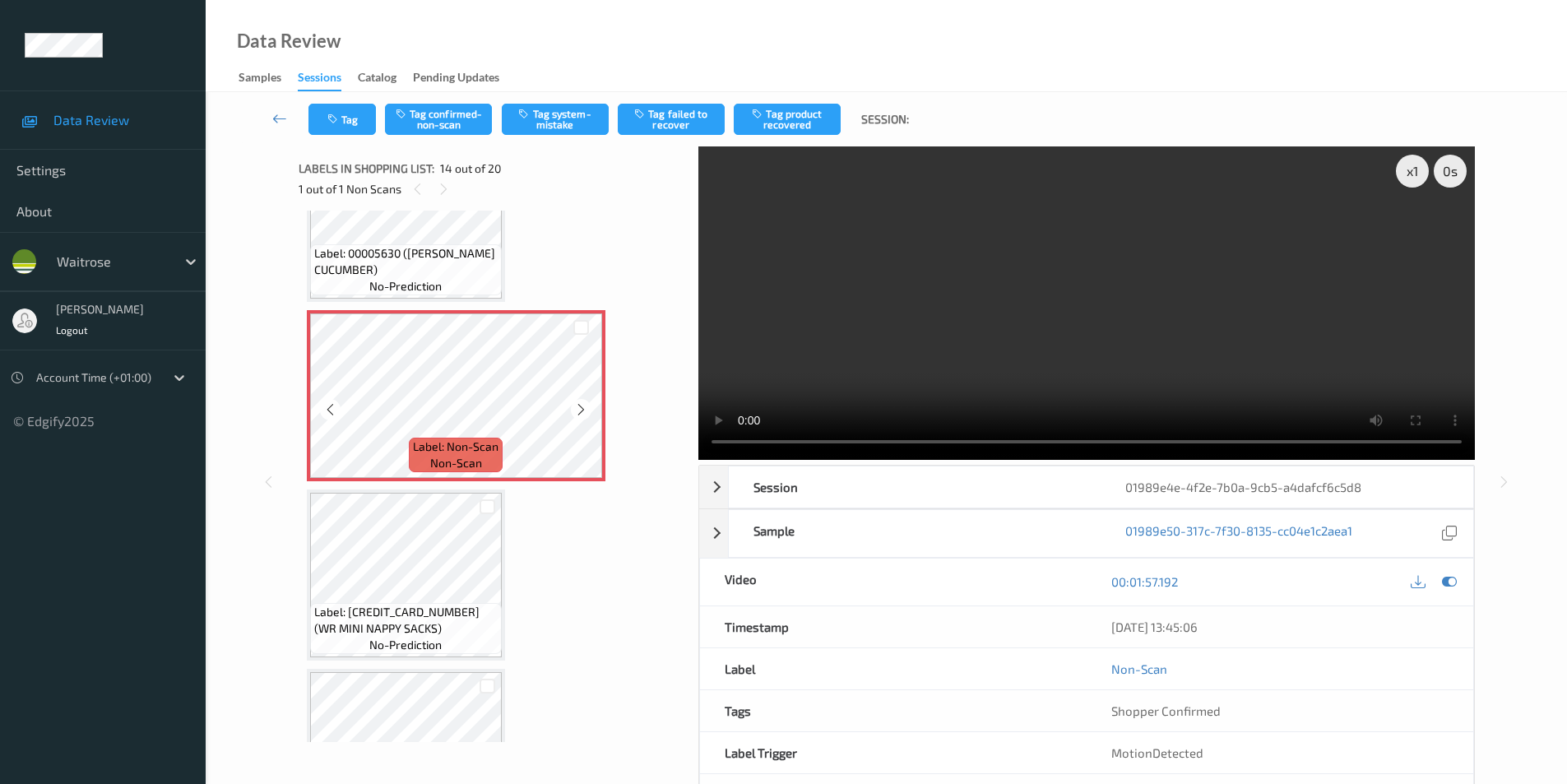
scroll to position [2242, 0]
click at [583, 406] on icon at bounding box center [581, 407] width 14 height 15
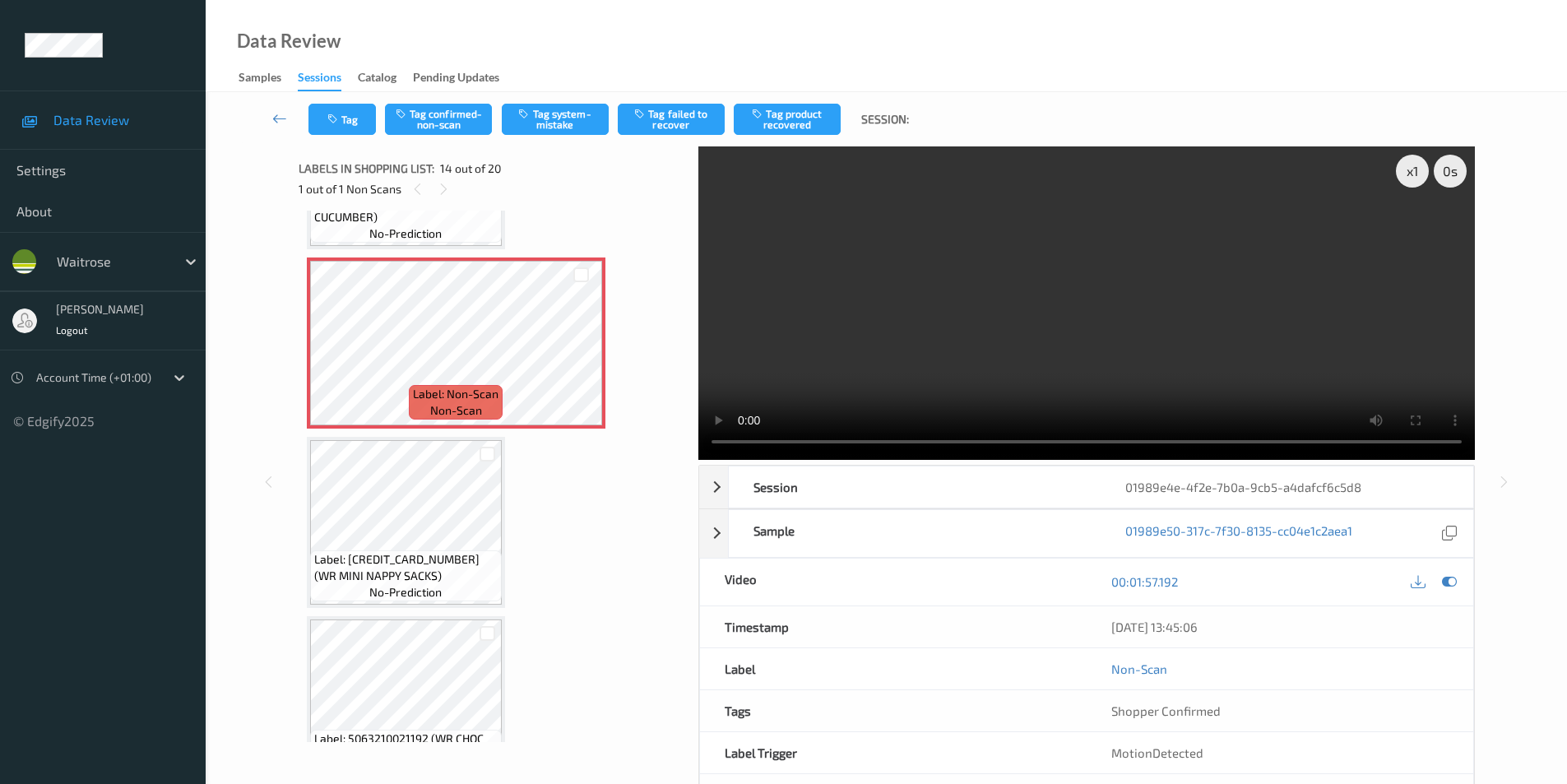
scroll to position [2324, 0]
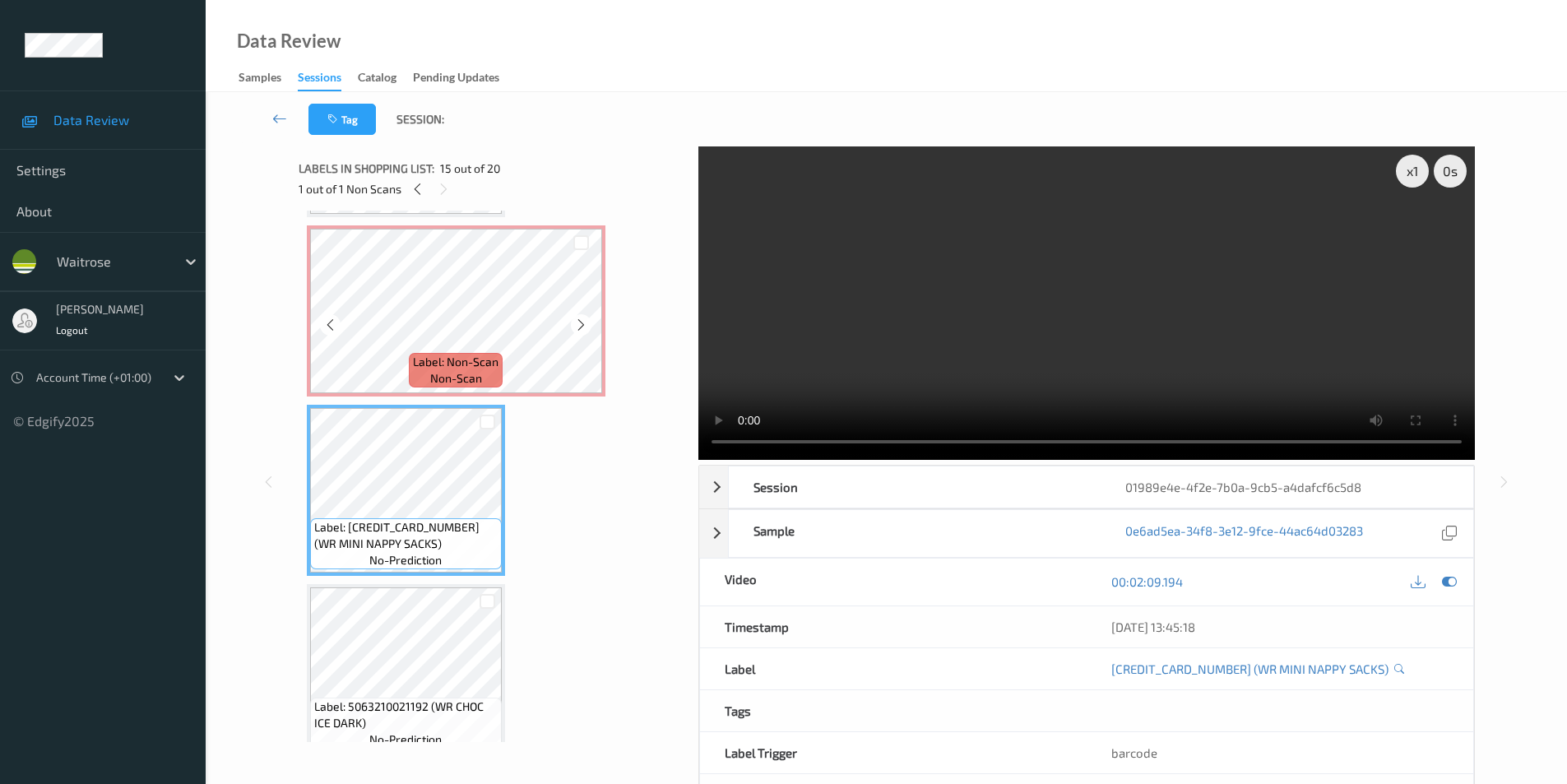
click at [538, 227] on div "Label: Non-Scan non-scan" at bounding box center [456, 311] width 299 height 171
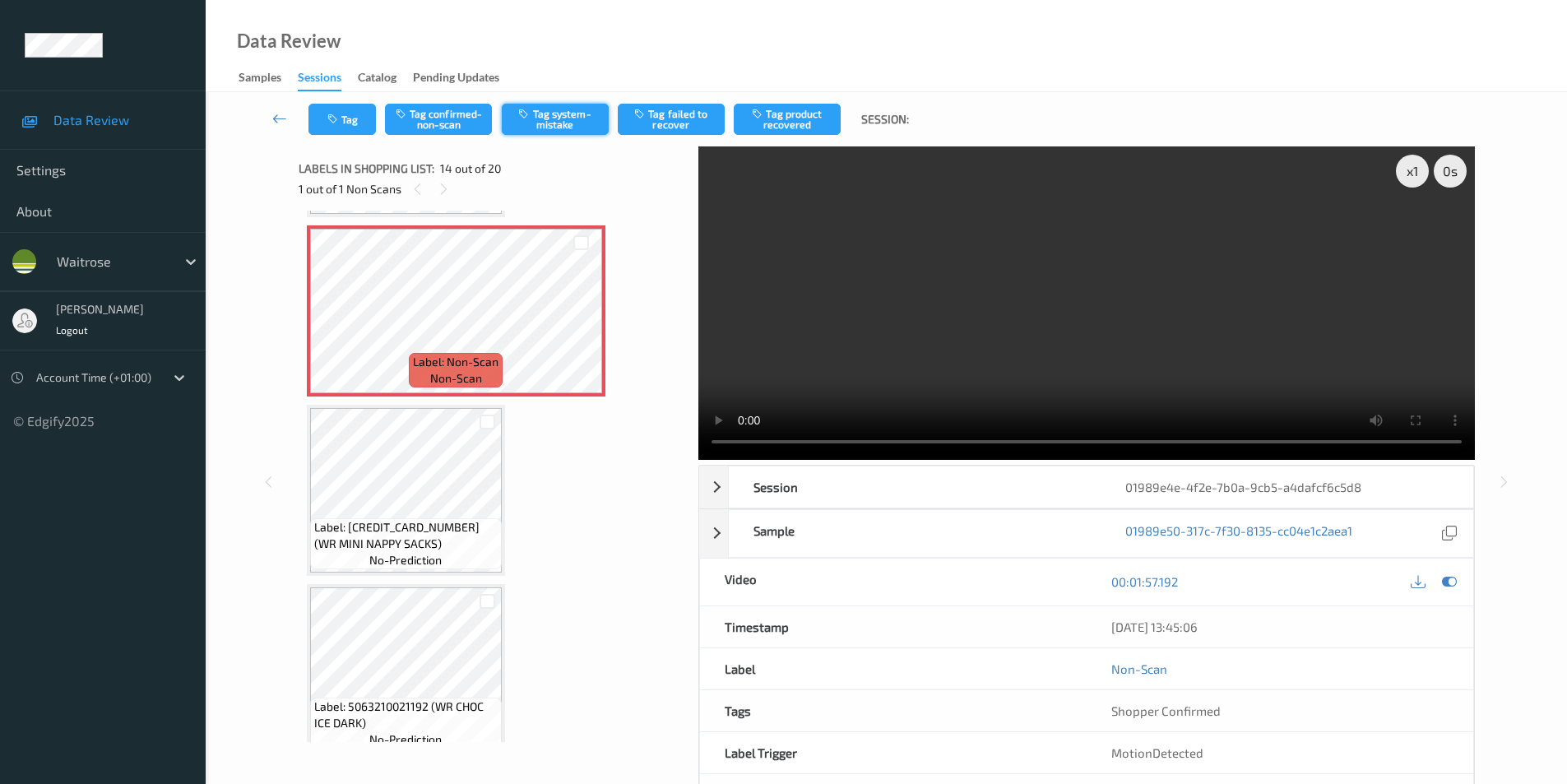
click at [538, 122] on button "Tag system-mistake" at bounding box center [555, 119] width 107 height 31
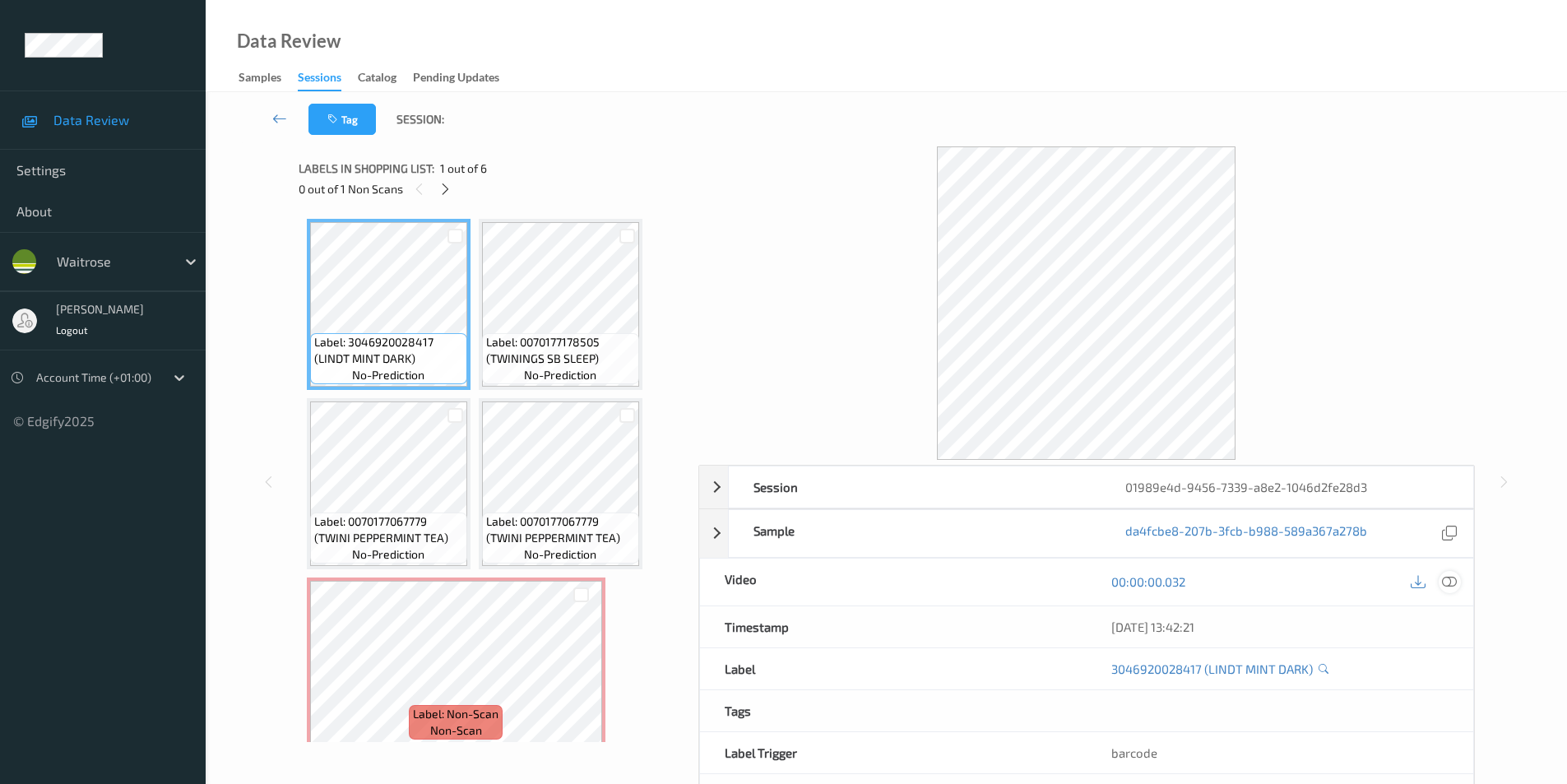
click at [1453, 581] on icon at bounding box center [1450, 581] width 15 height 15
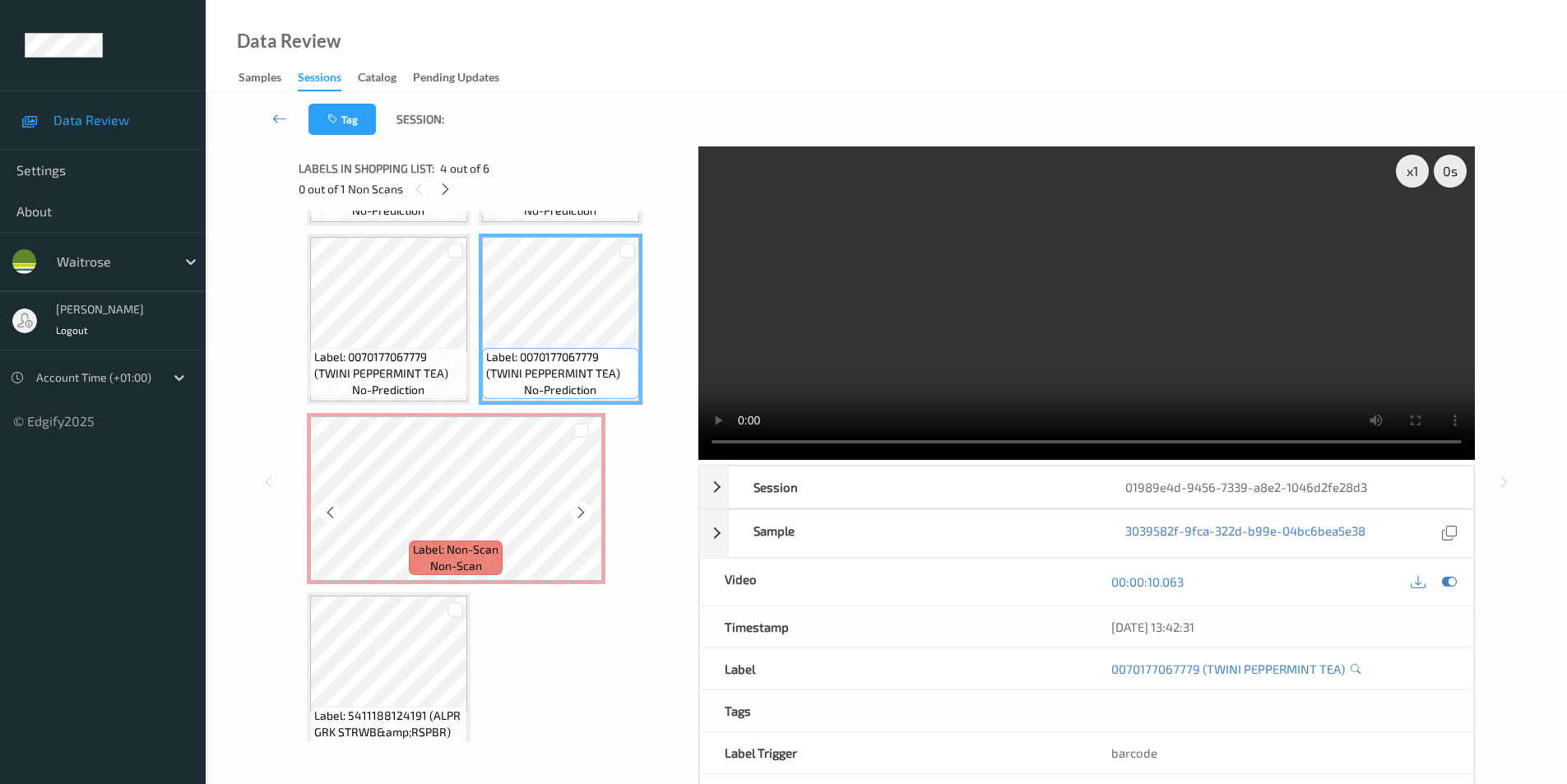
scroll to position [194, 0]
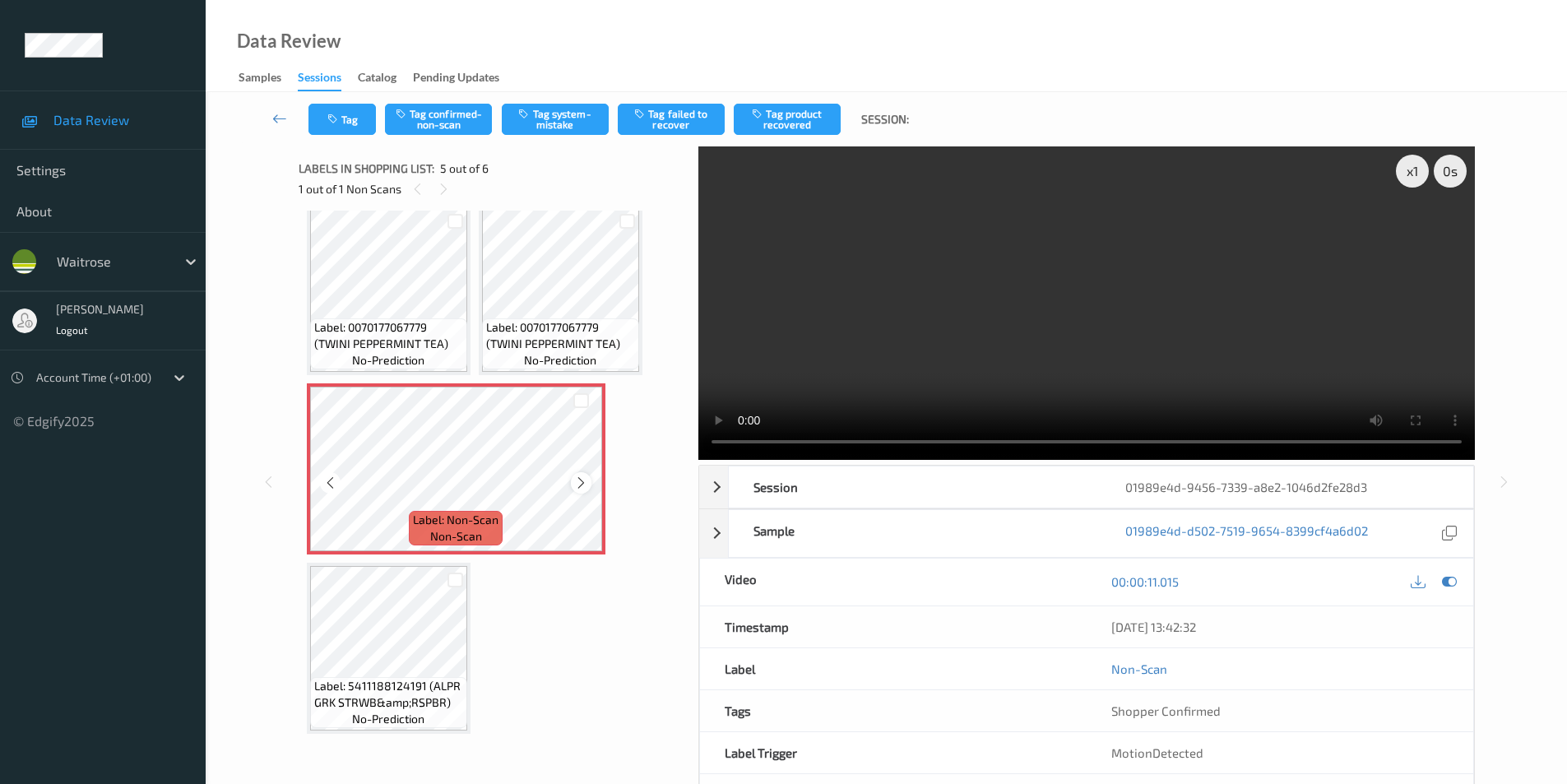
click at [578, 481] on icon at bounding box center [581, 482] width 14 height 15
click at [431, 118] on button "Tag confirmed-non-scan" at bounding box center [439, 119] width 107 height 31
click at [803, 124] on button "Tag product recovered" at bounding box center [787, 119] width 107 height 31
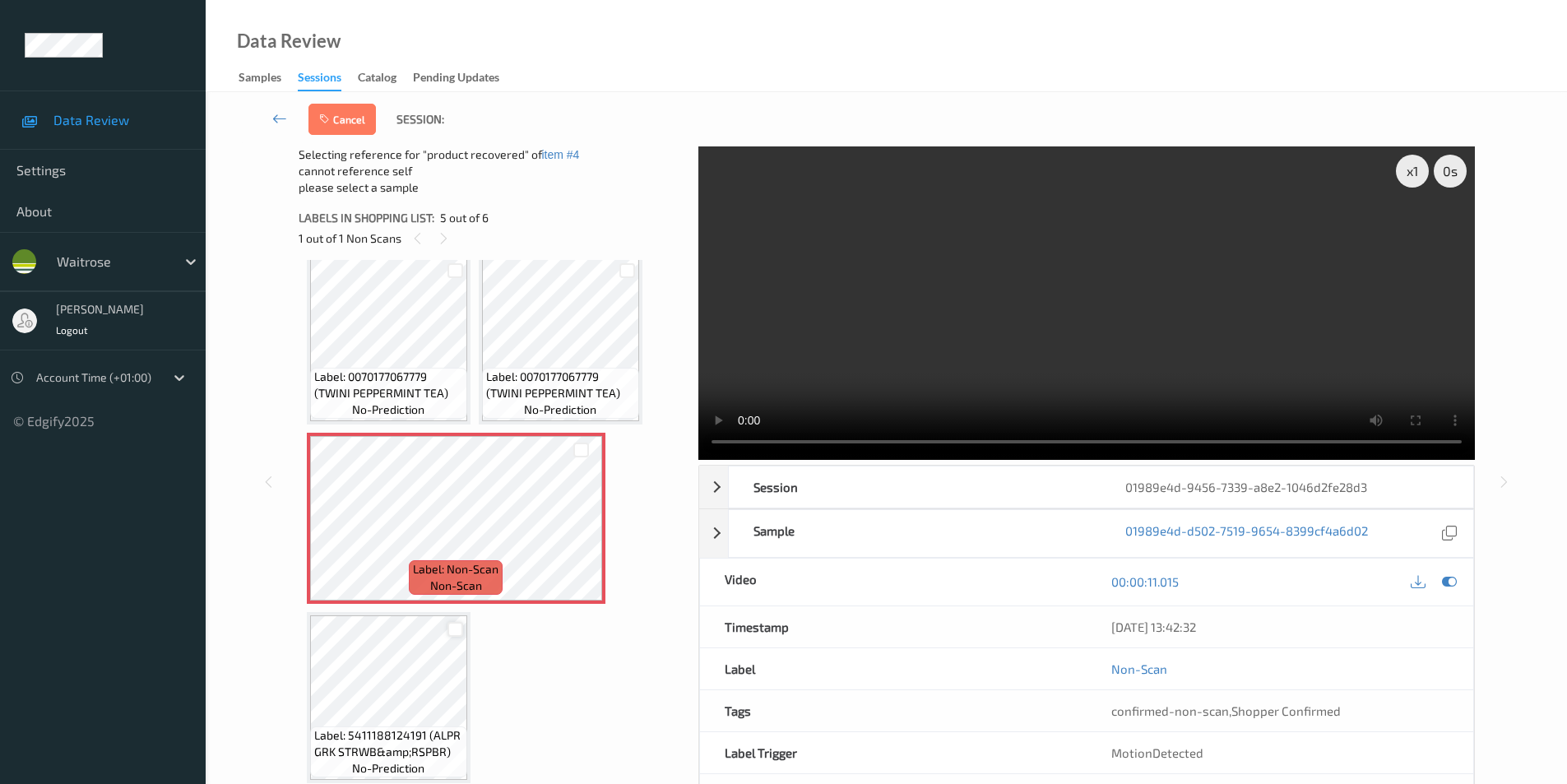
click at [458, 634] on div at bounding box center [455, 629] width 16 height 16
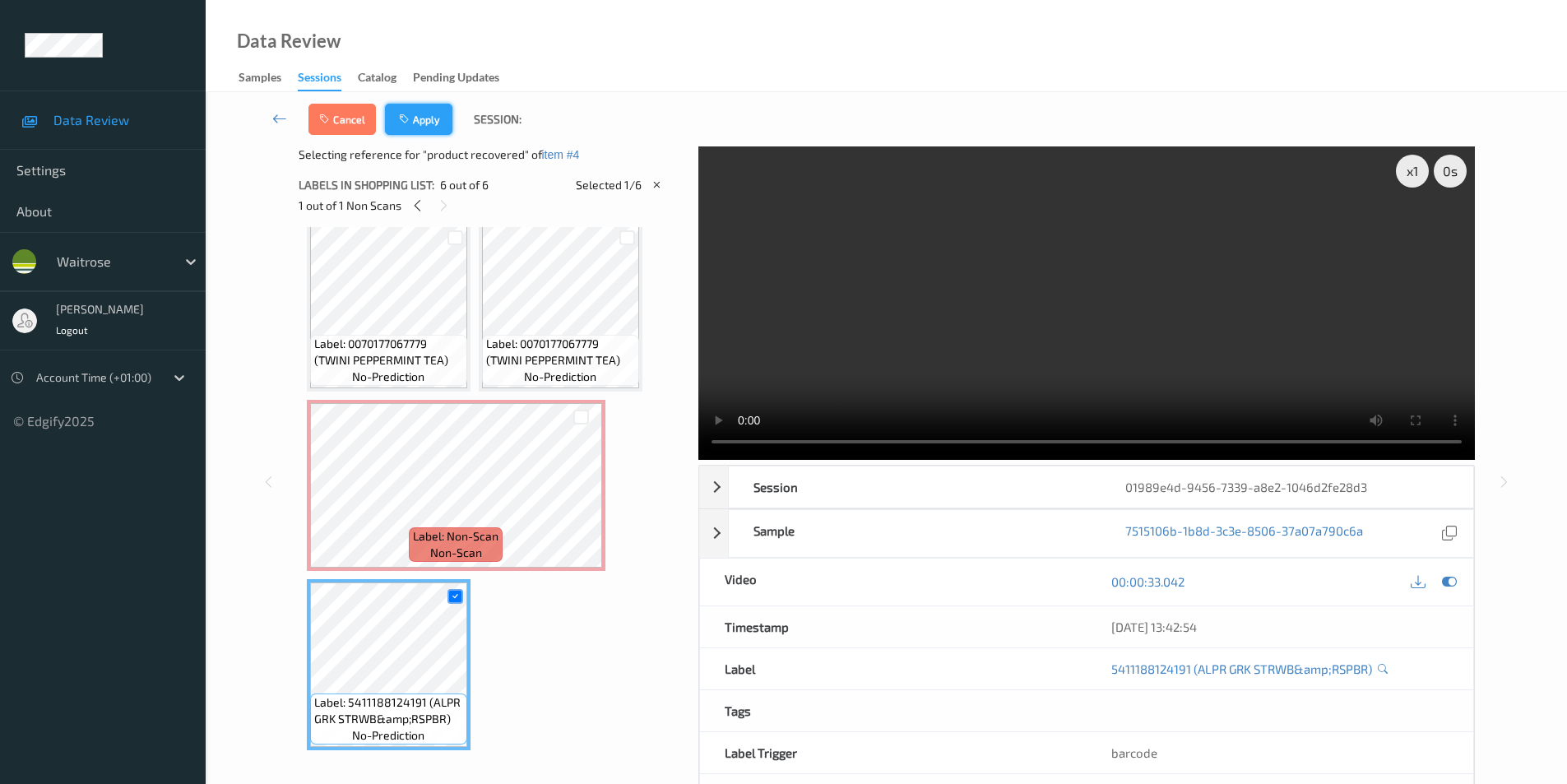
click at [420, 118] on button "Apply" at bounding box center [419, 119] width 68 height 31
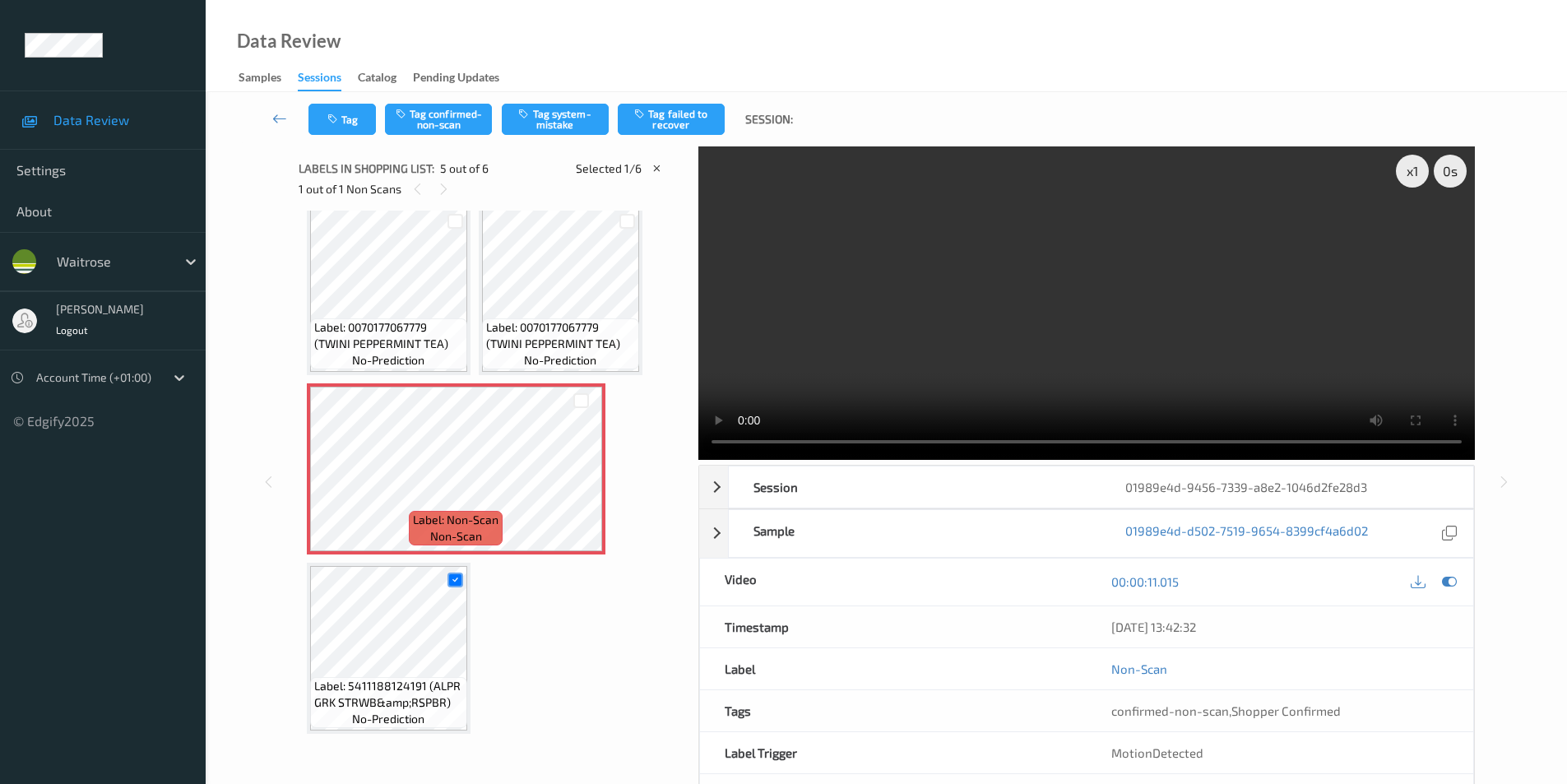
scroll to position [187, 0]
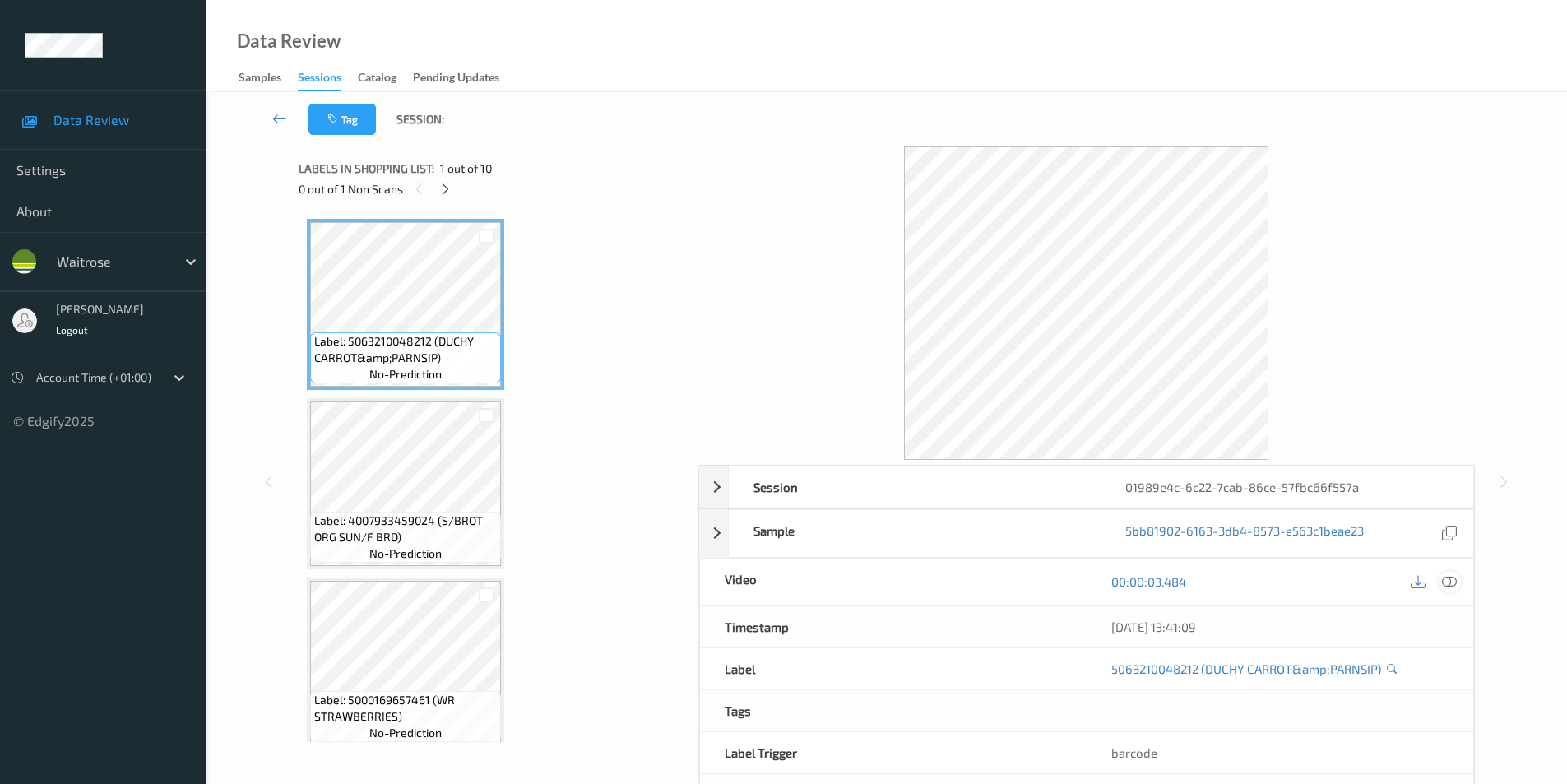
click at [1447, 579] on icon at bounding box center [1450, 581] width 15 height 15
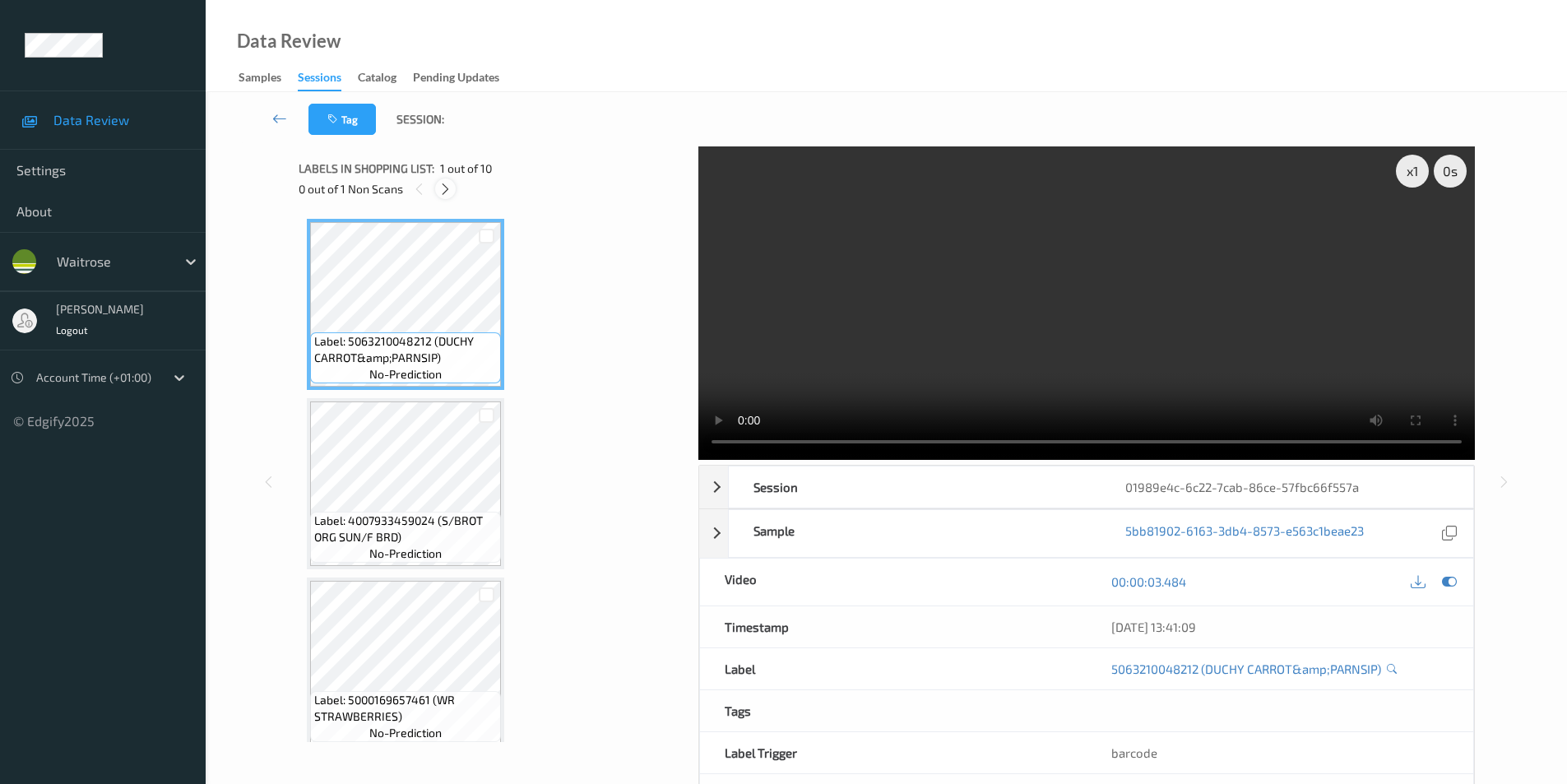
click at [447, 195] on icon at bounding box center [445, 189] width 14 height 15
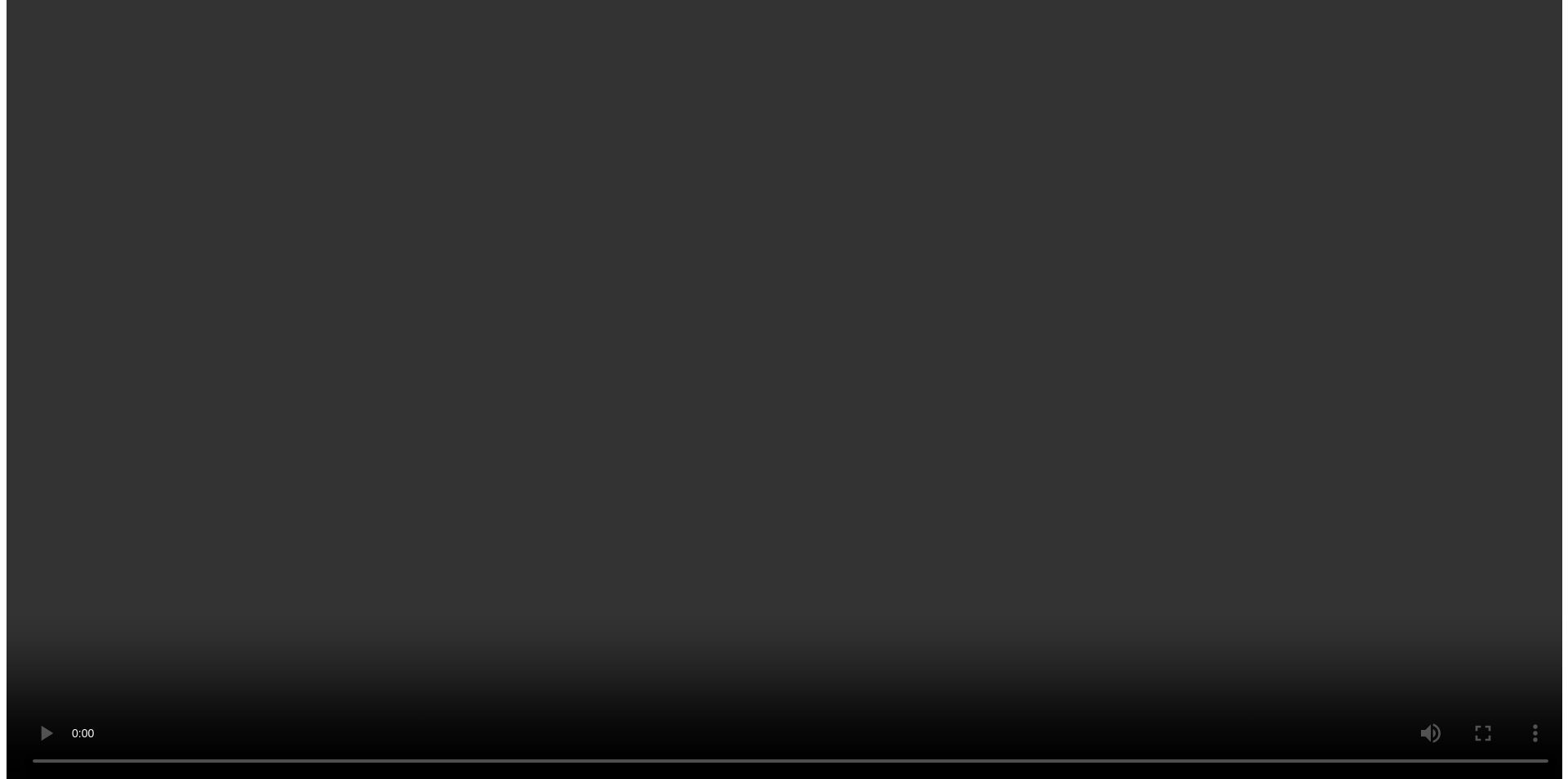
scroll to position [1262, 0]
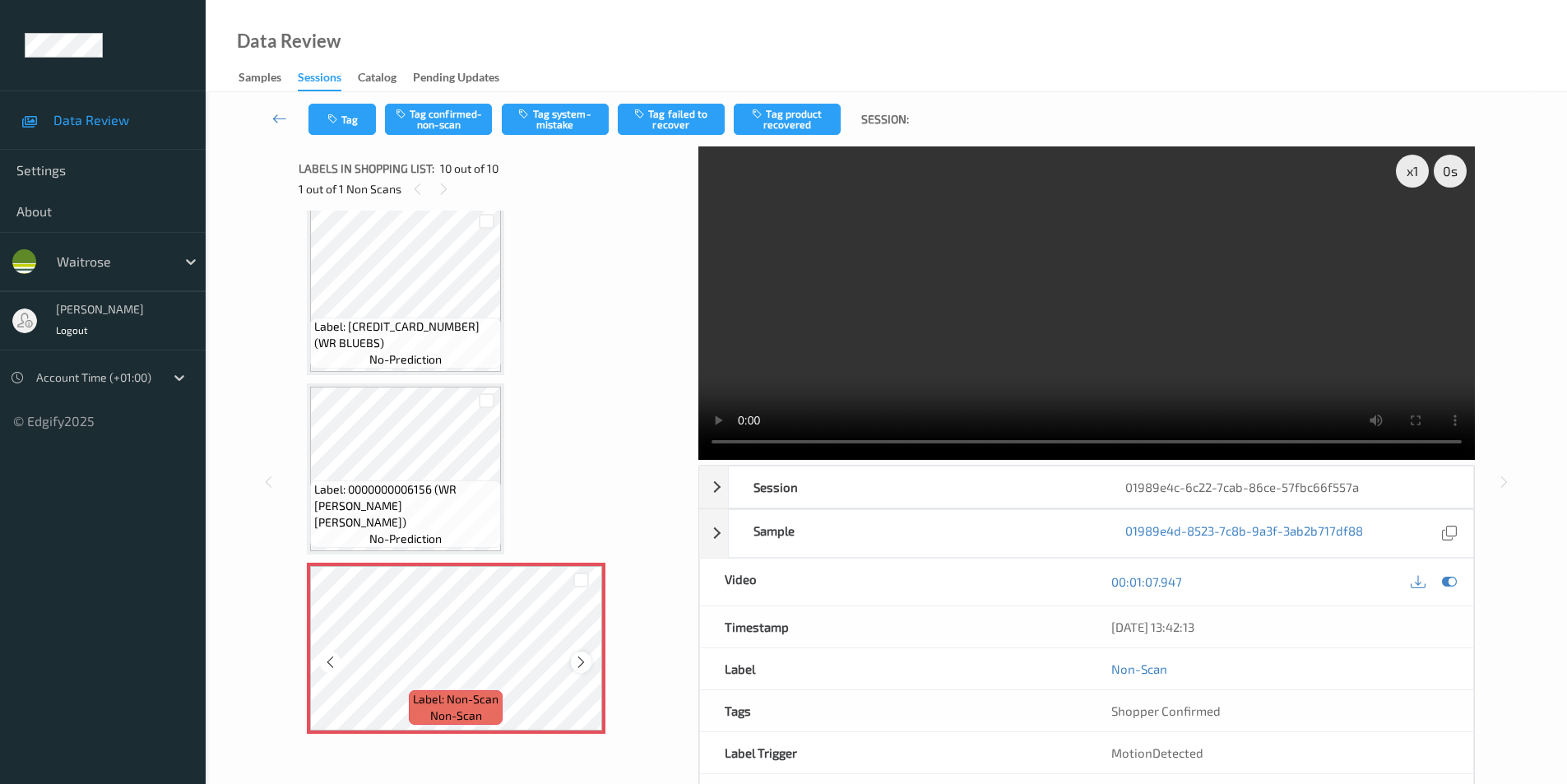
click at [583, 662] on icon at bounding box center [581, 662] width 14 height 15
click at [557, 121] on button "Tag system-mistake" at bounding box center [555, 119] width 107 height 31
click at [350, 124] on button "Tag" at bounding box center [342, 119] width 68 height 31
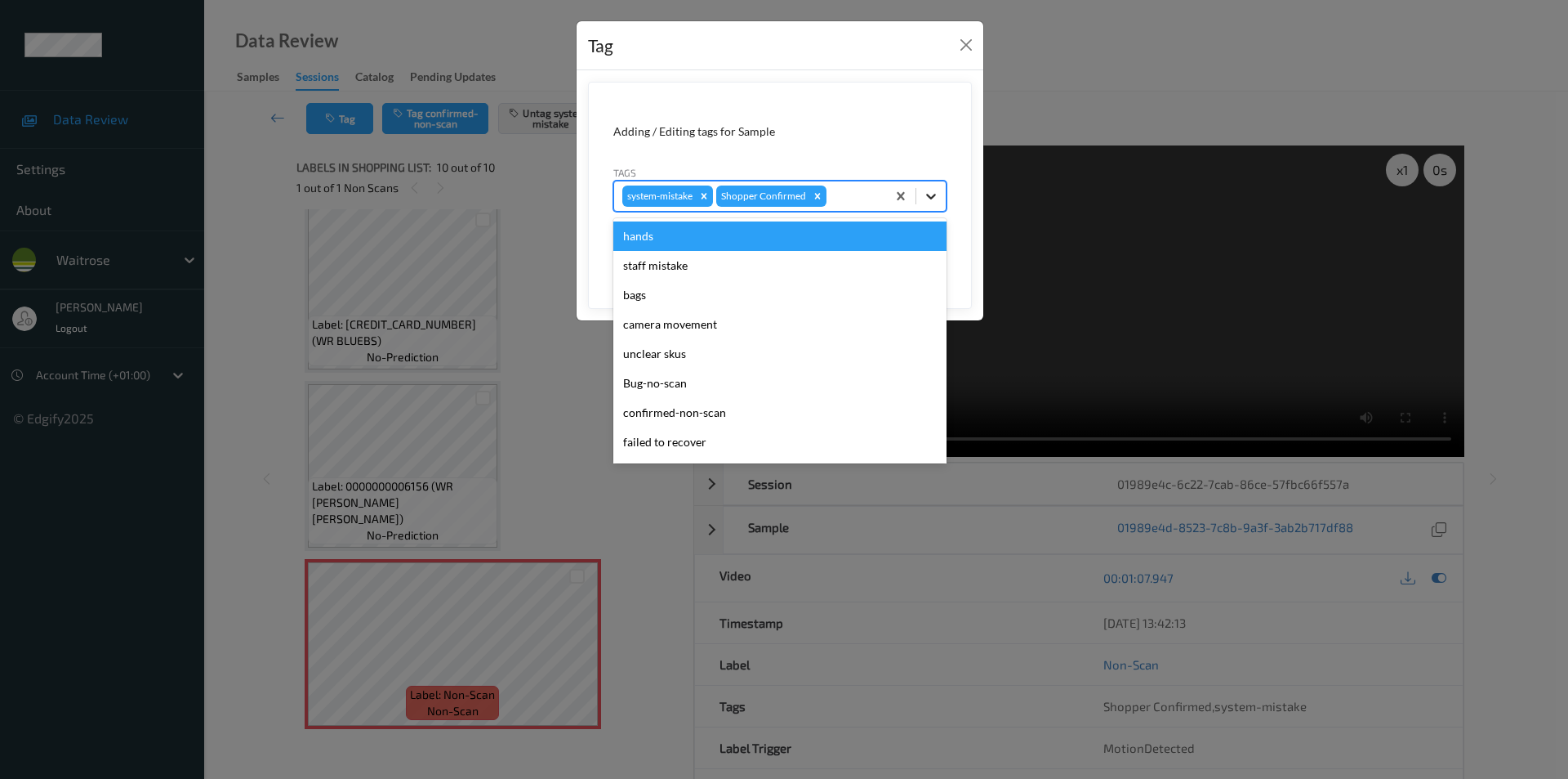
click at [937, 193] on icon at bounding box center [931, 196] width 16 height 16
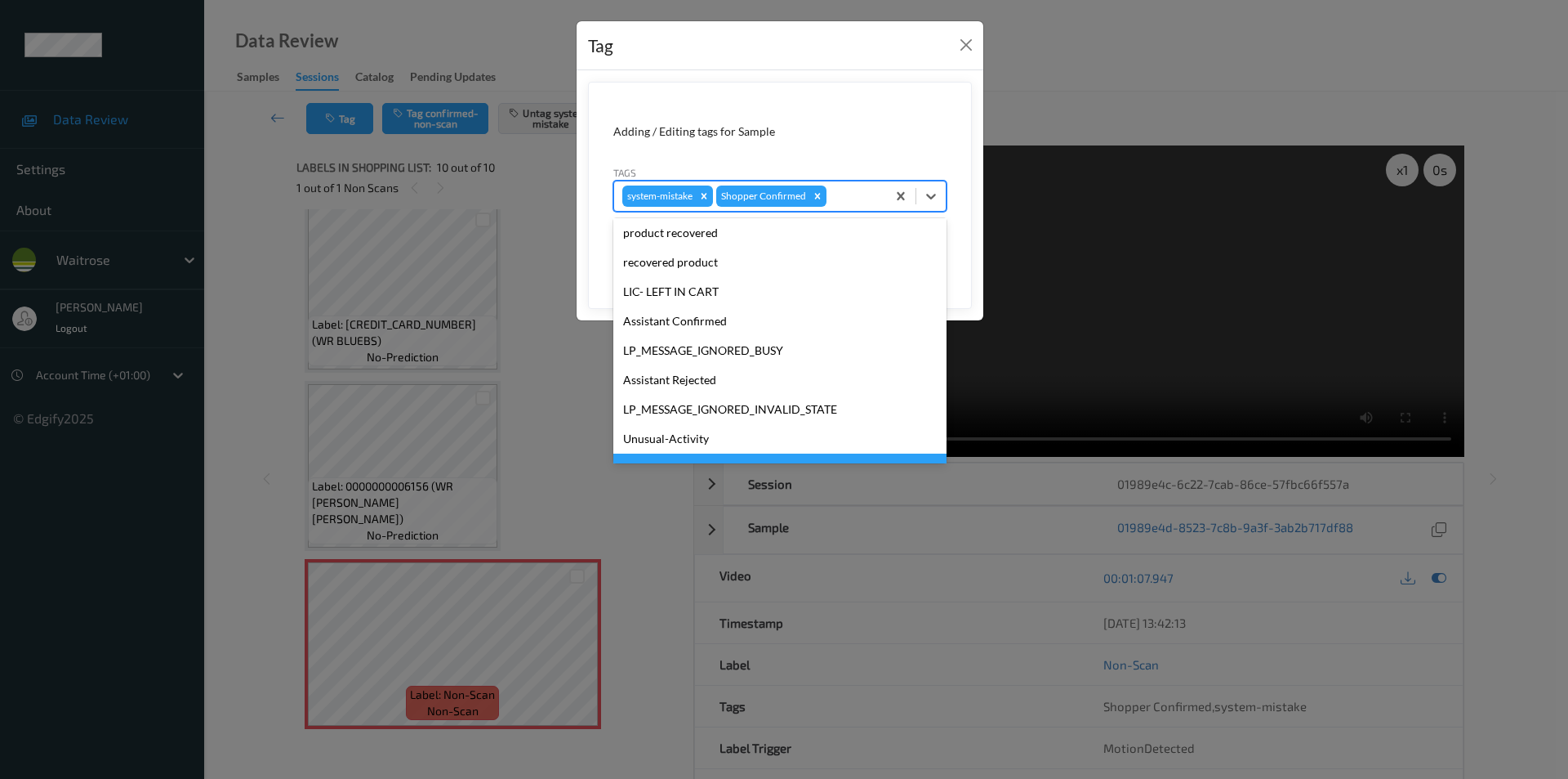
scroll to position [321, 0]
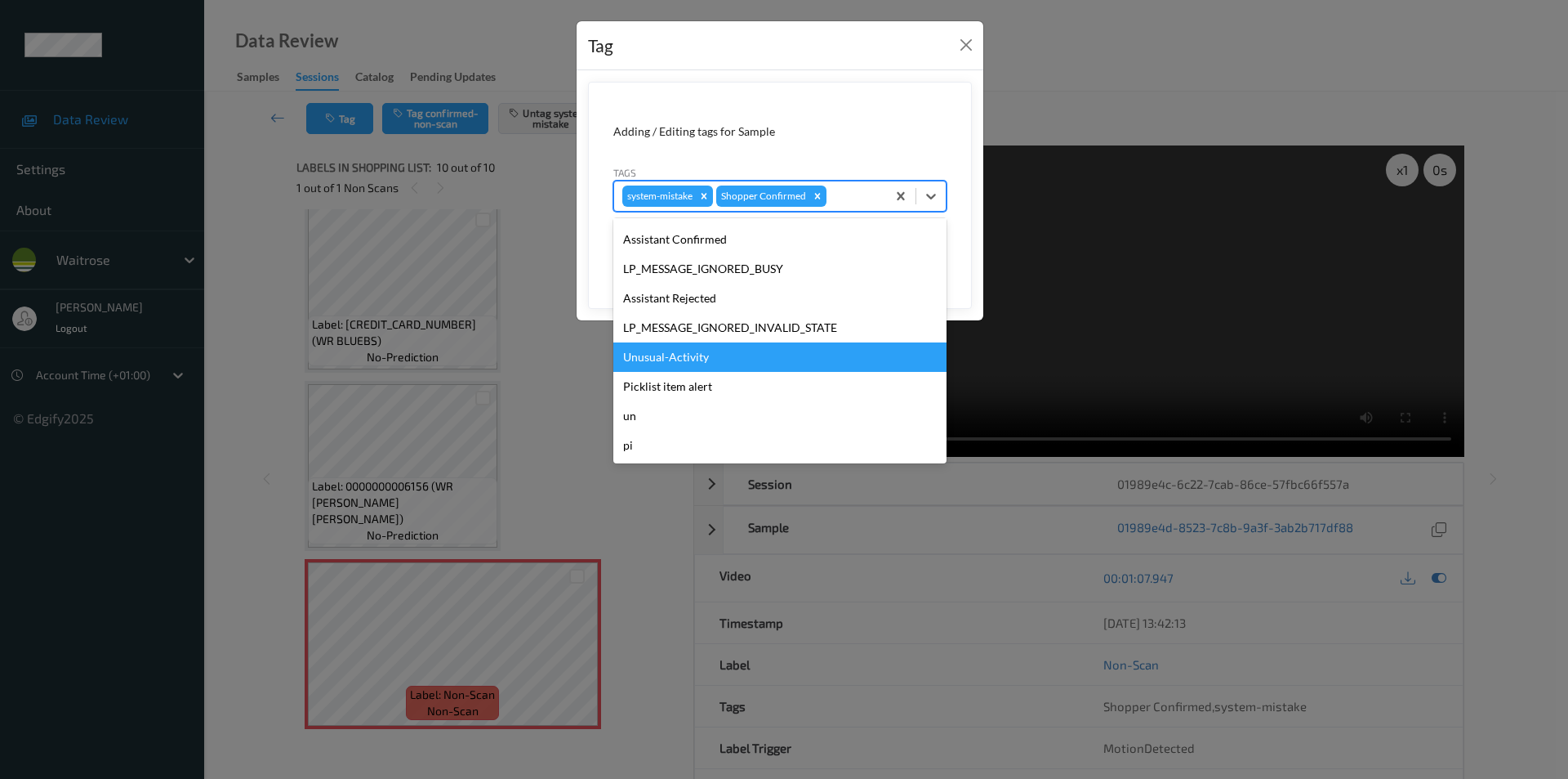
click at [668, 365] on div "Unusual-Activity" at bounding box center [779, 357] width 333 height 29
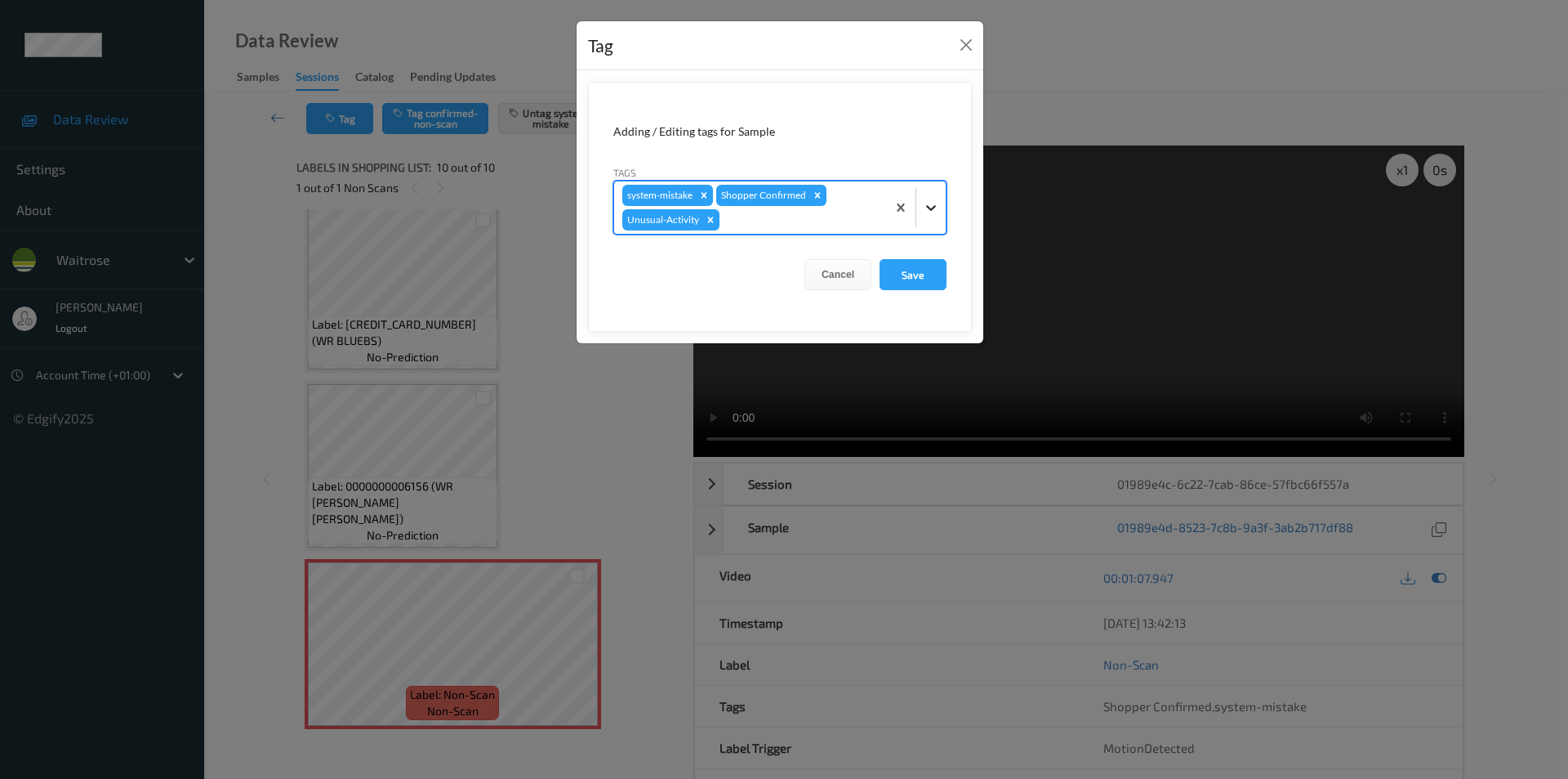
click at [928, 206] on icon at bounding box center [931, 208] width 10 height 5
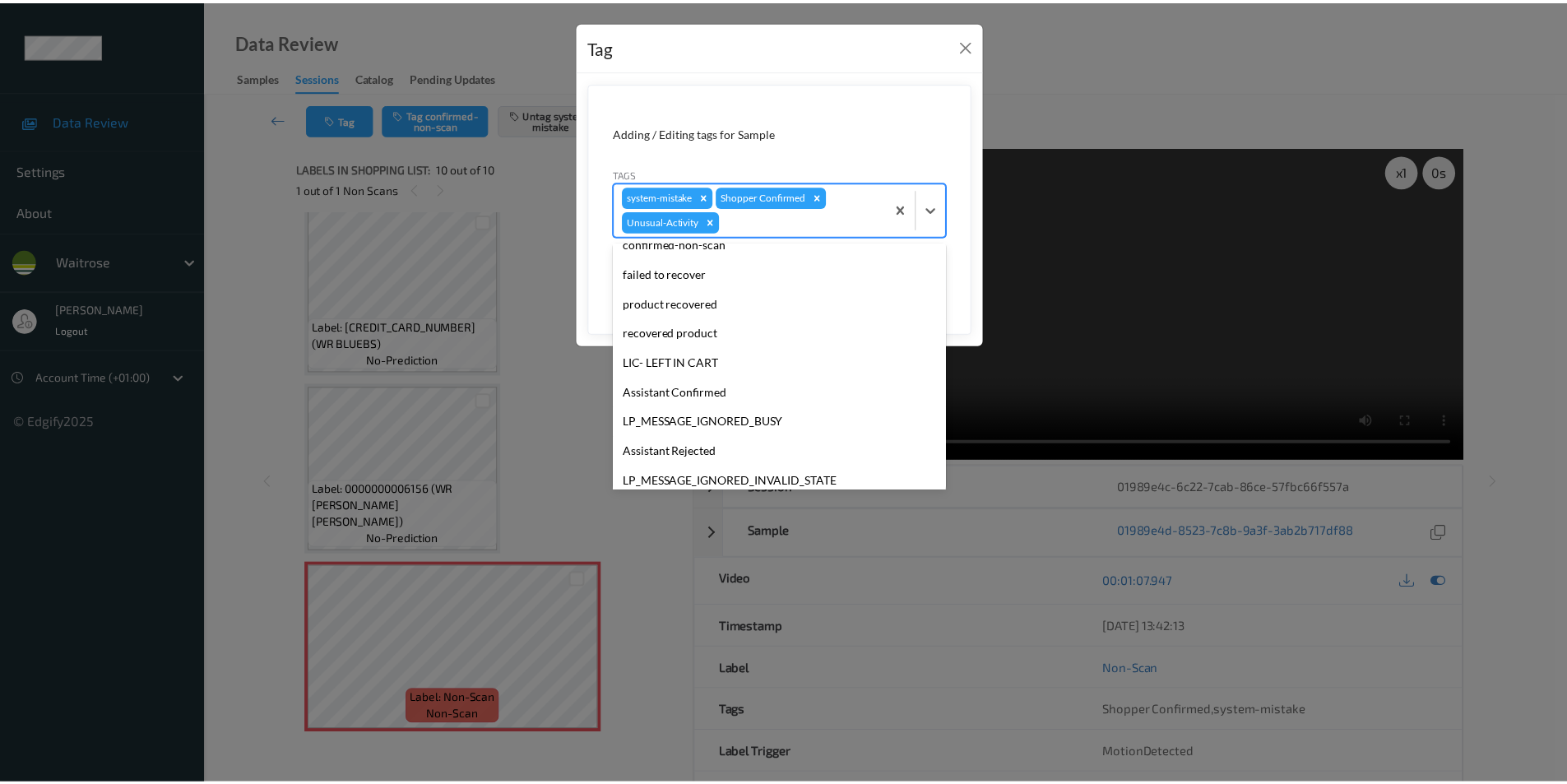
scroll to position [293, 0]
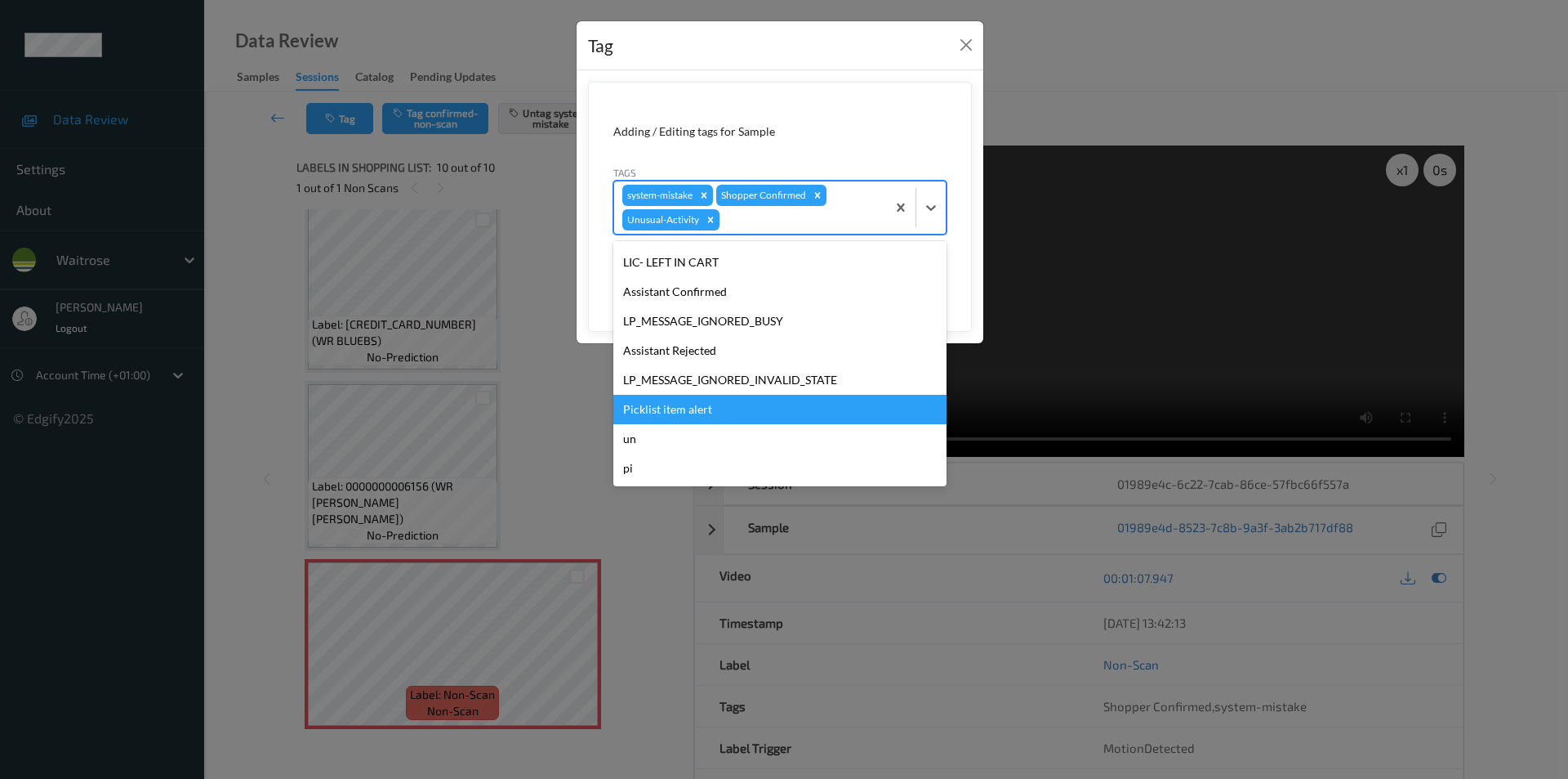
click at [681, 406] on div "Picklist item alert" at bounding box center [779, 409] width 333 height 29
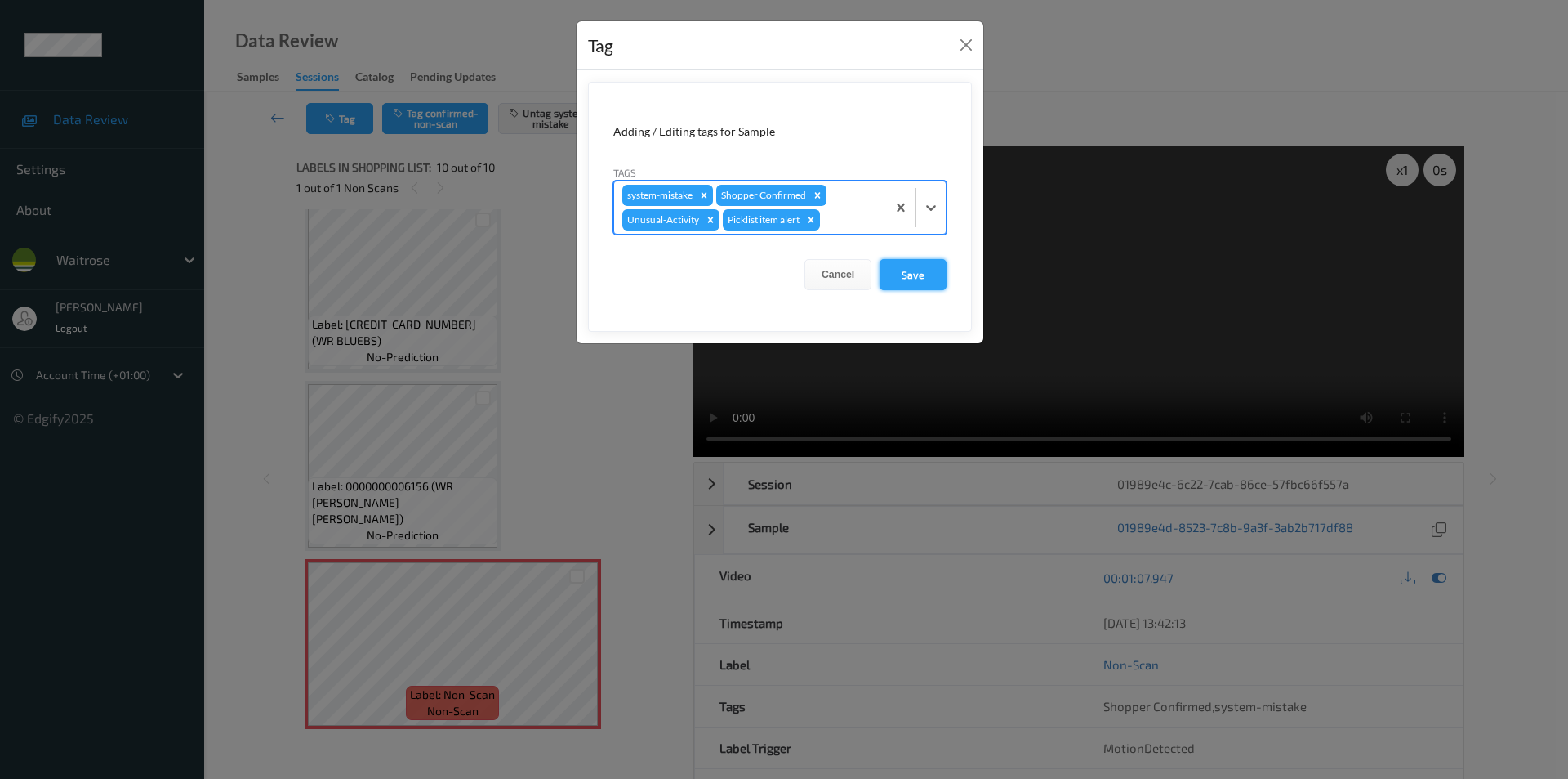
click at [900, 272] on button "Save" at bounding box center [913, 274] width 67 height 31
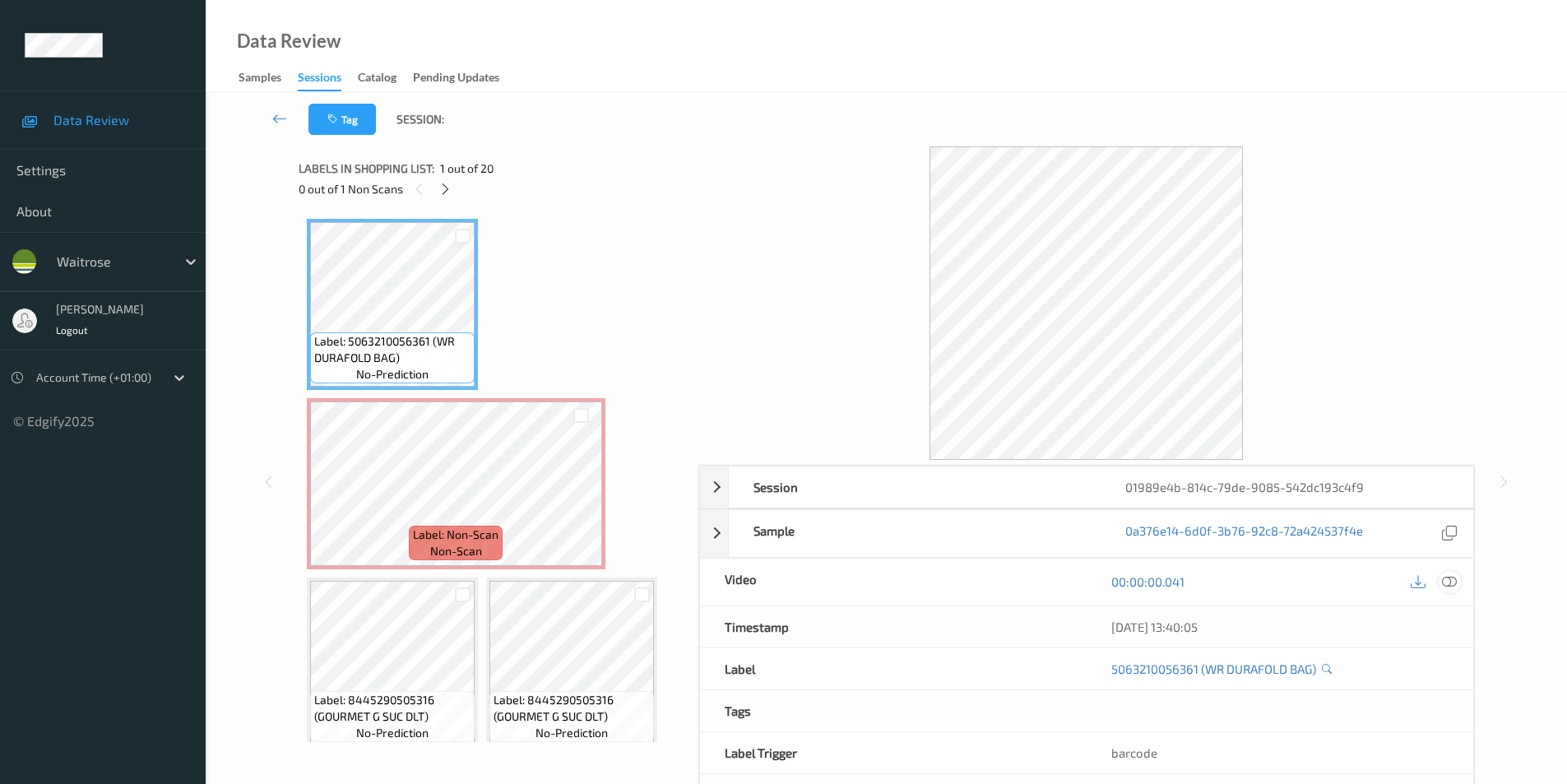
click at [1453, 581] on icon at bounding box center [1450, 581] width 15 height 15
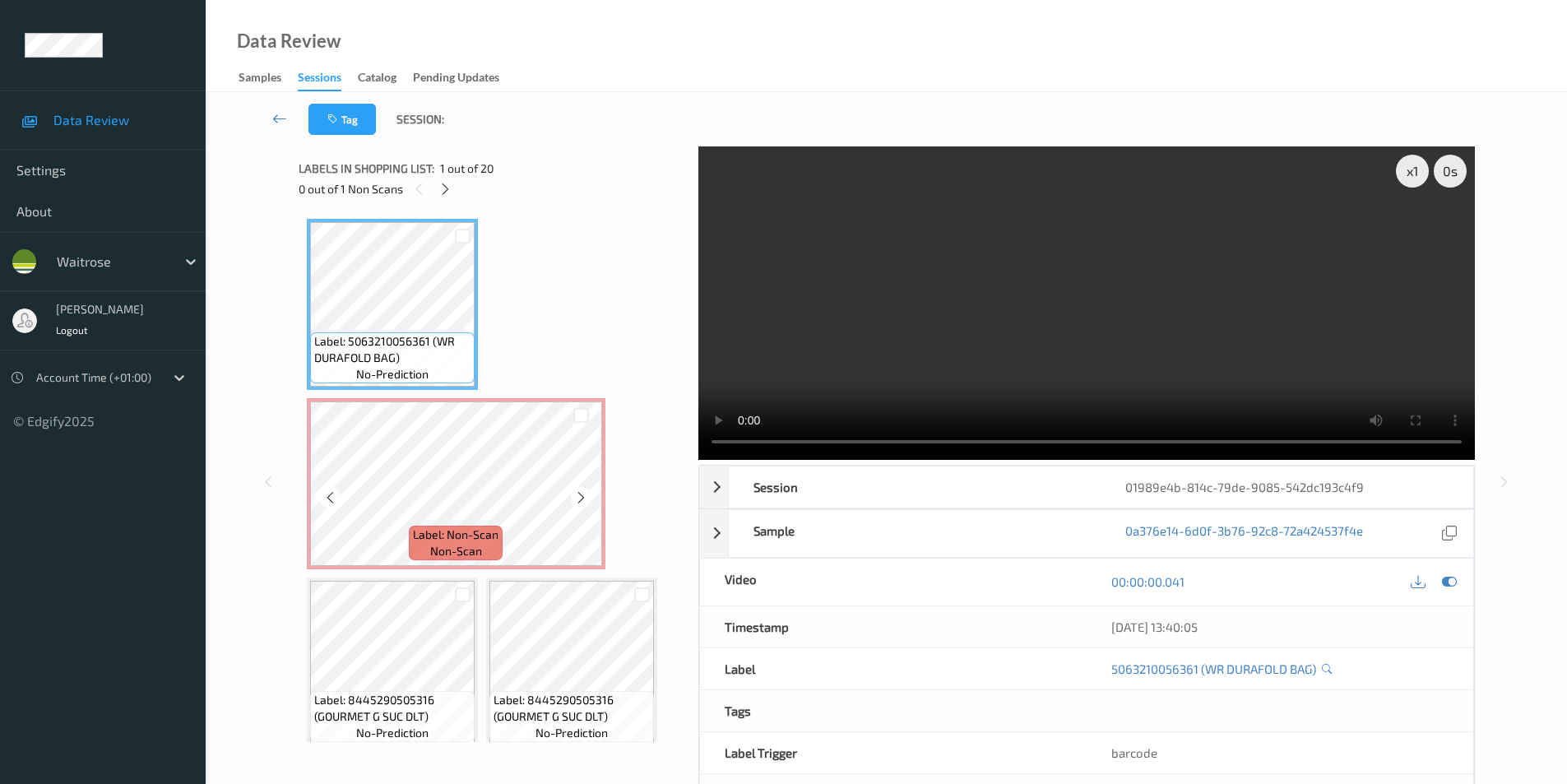
scroll to position [83, 0]
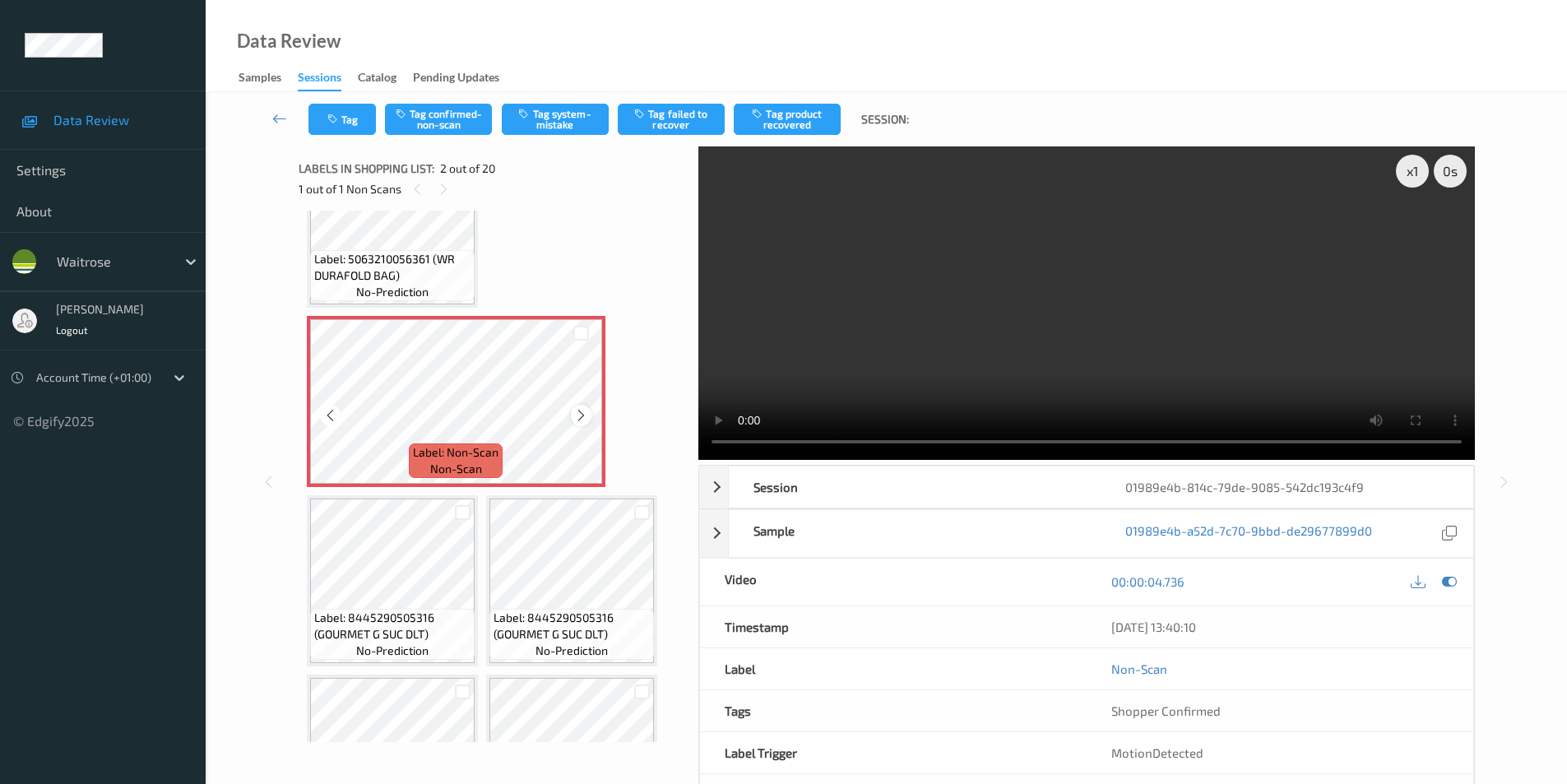
click at [576, 412] on icon at bounding box center [581, 415] width 14 height 15
click at [426, 119] on button "Tag confirmed-non-scan" at bounding box center [439, 119] width 107 height 31
click at [767, 108] on button "Tag product recovered" at bounding box center [787, 119] width 107 height 31
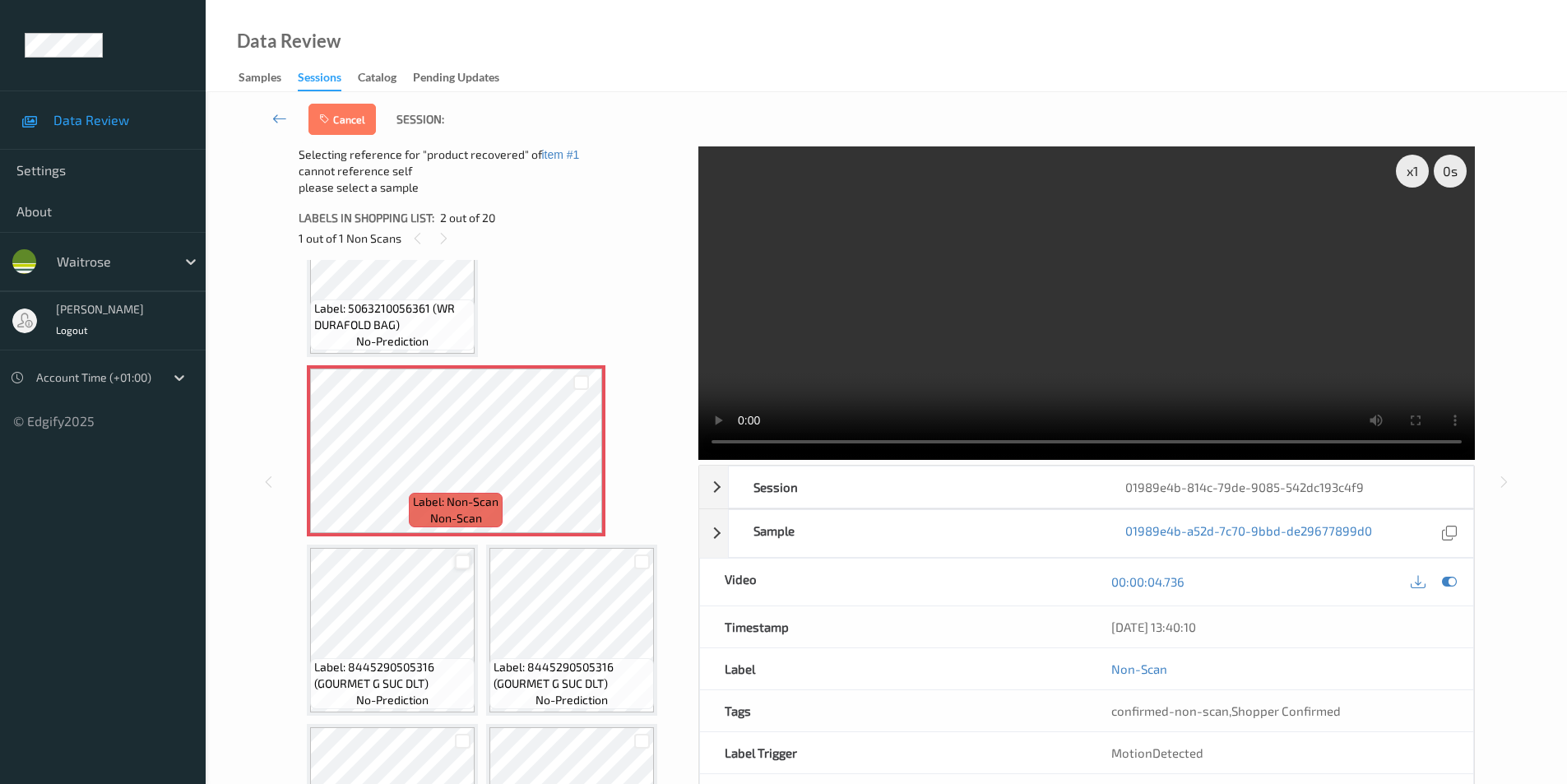
click at [462, 566] on div at bounding box center [462, 561] width 16 height 16
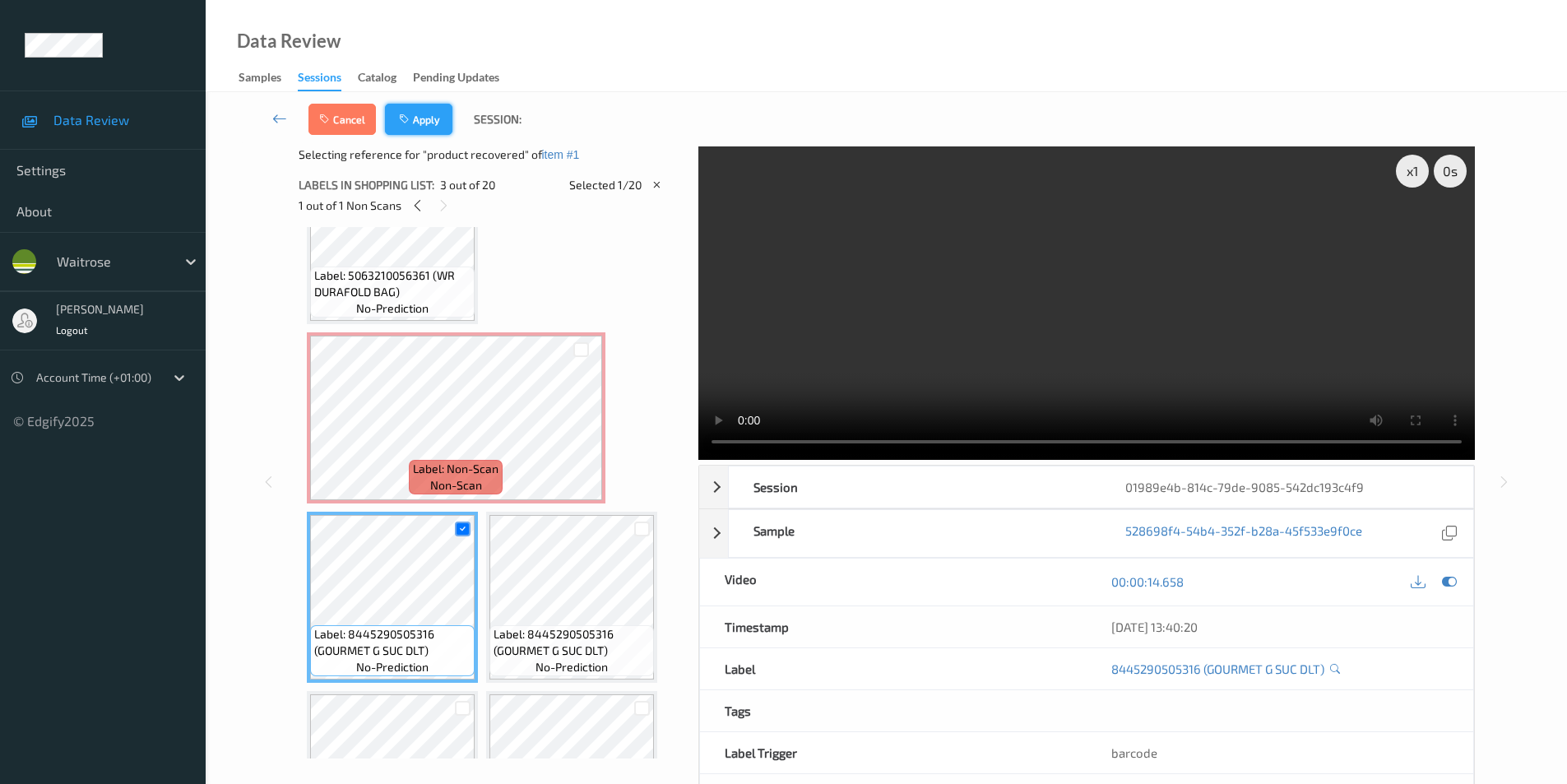
click at [406, 127] on button "Apply" at bounding box center [419, 119] width 68 height 31
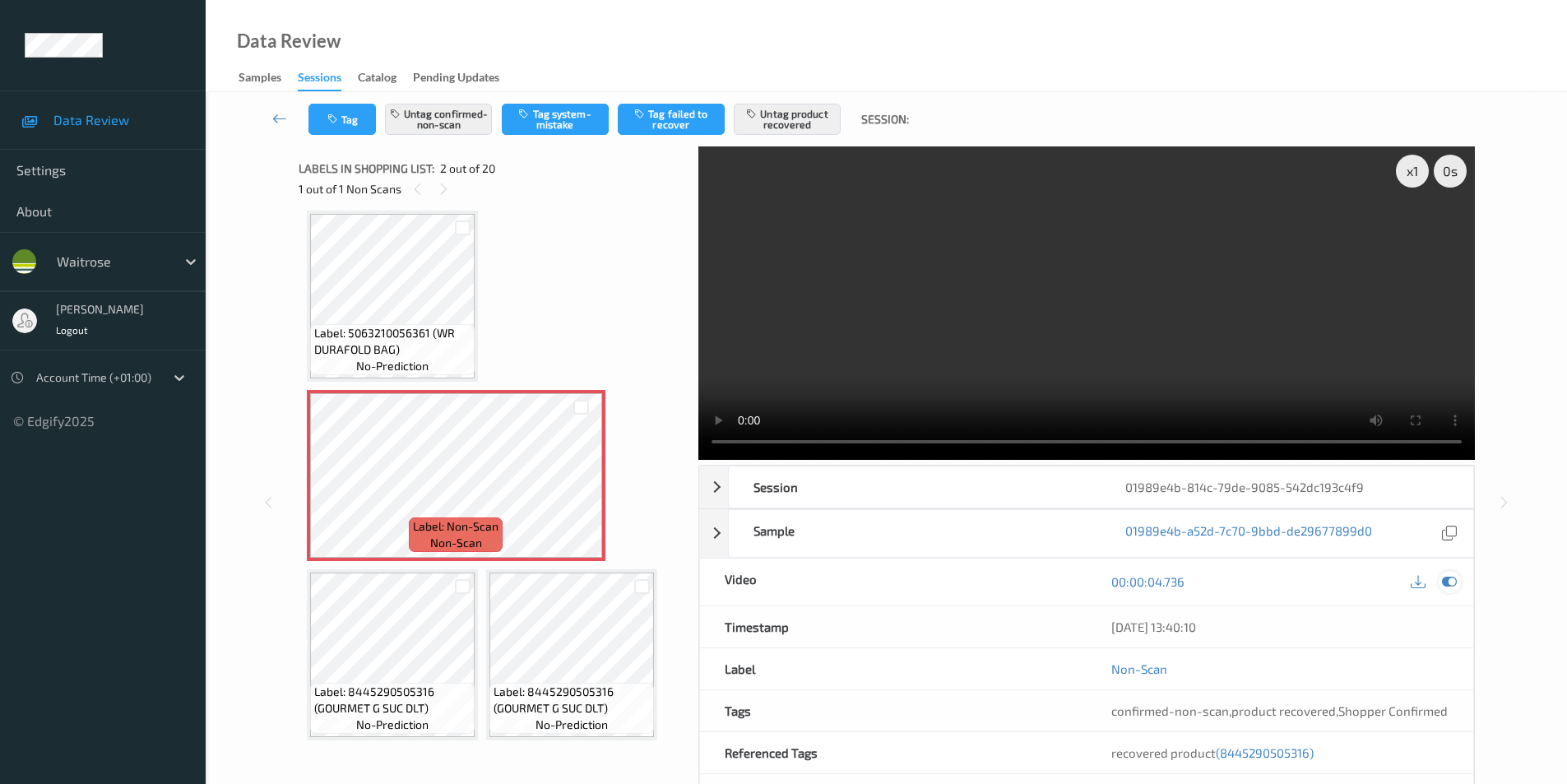
click at [1447, 581] on icon at bounding box center [1450, 581] width 15 height 15
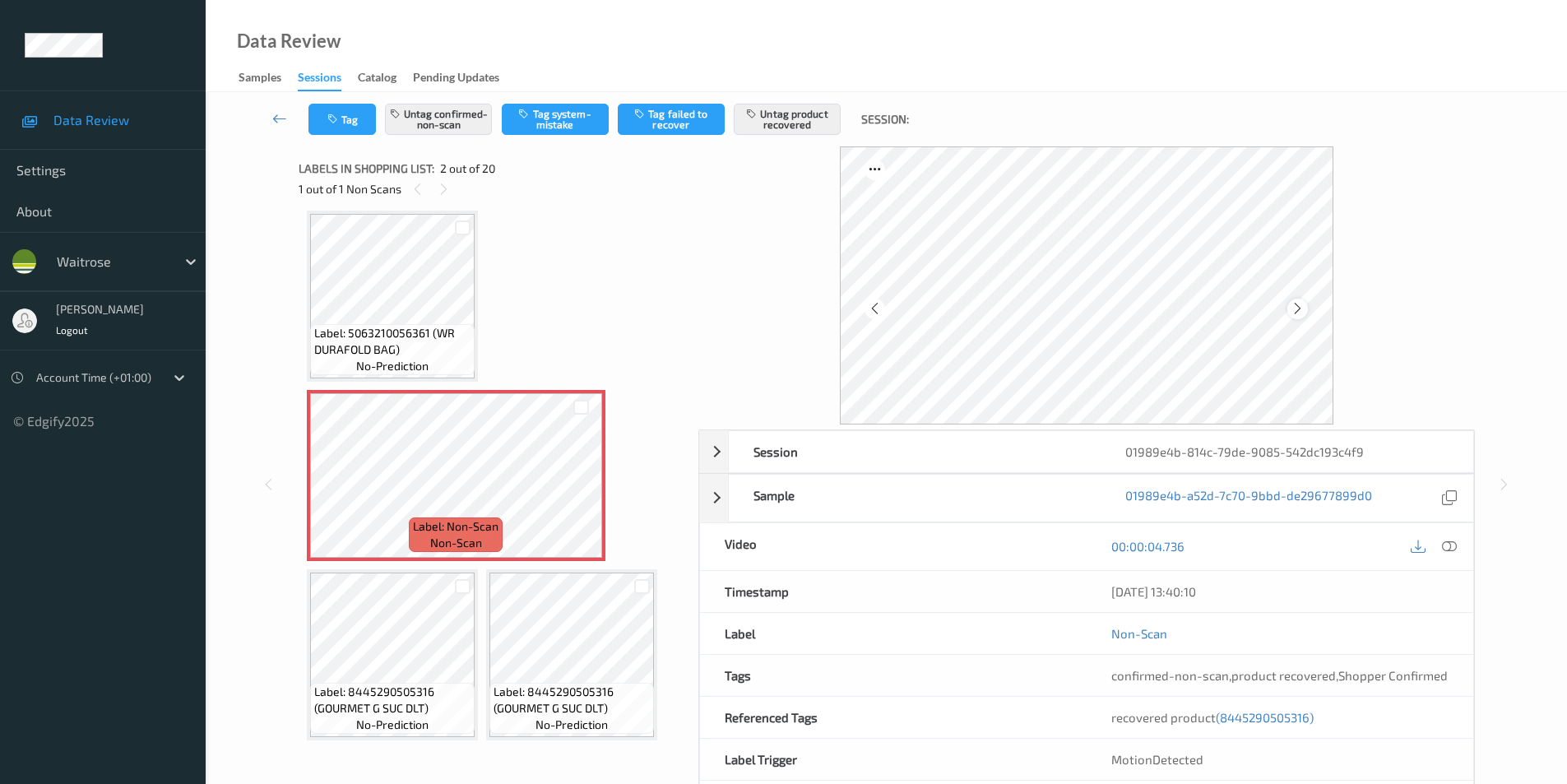
click at [1302, 307] on icon at bounding box center [1297, 308] width 14 height 15
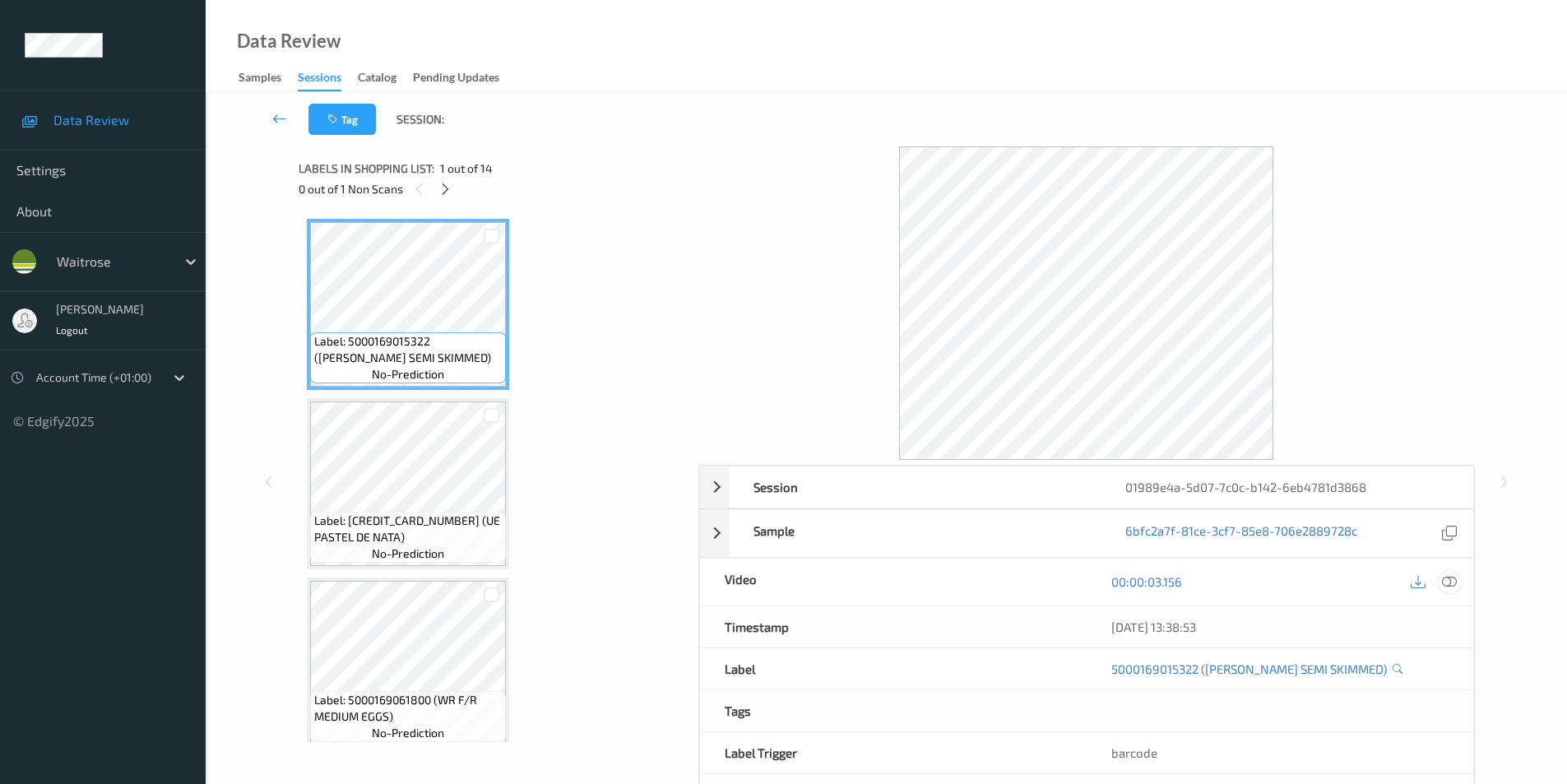
click at [1451, 580] on icon at bounding box center [1450, 581] width 15 height 15
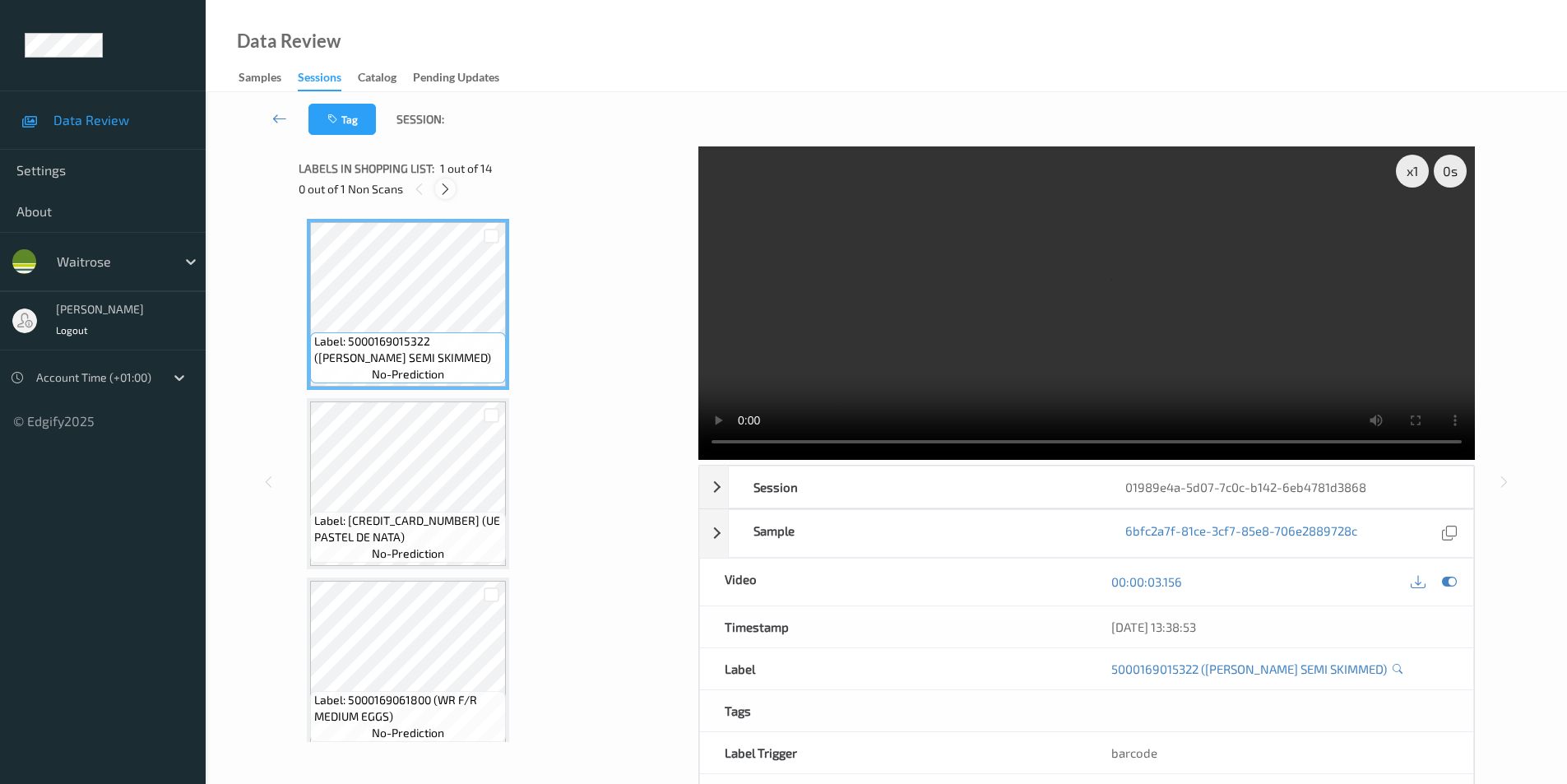
click at [440, 189] on icon at bounding box center [445, 189] width 14 height 15
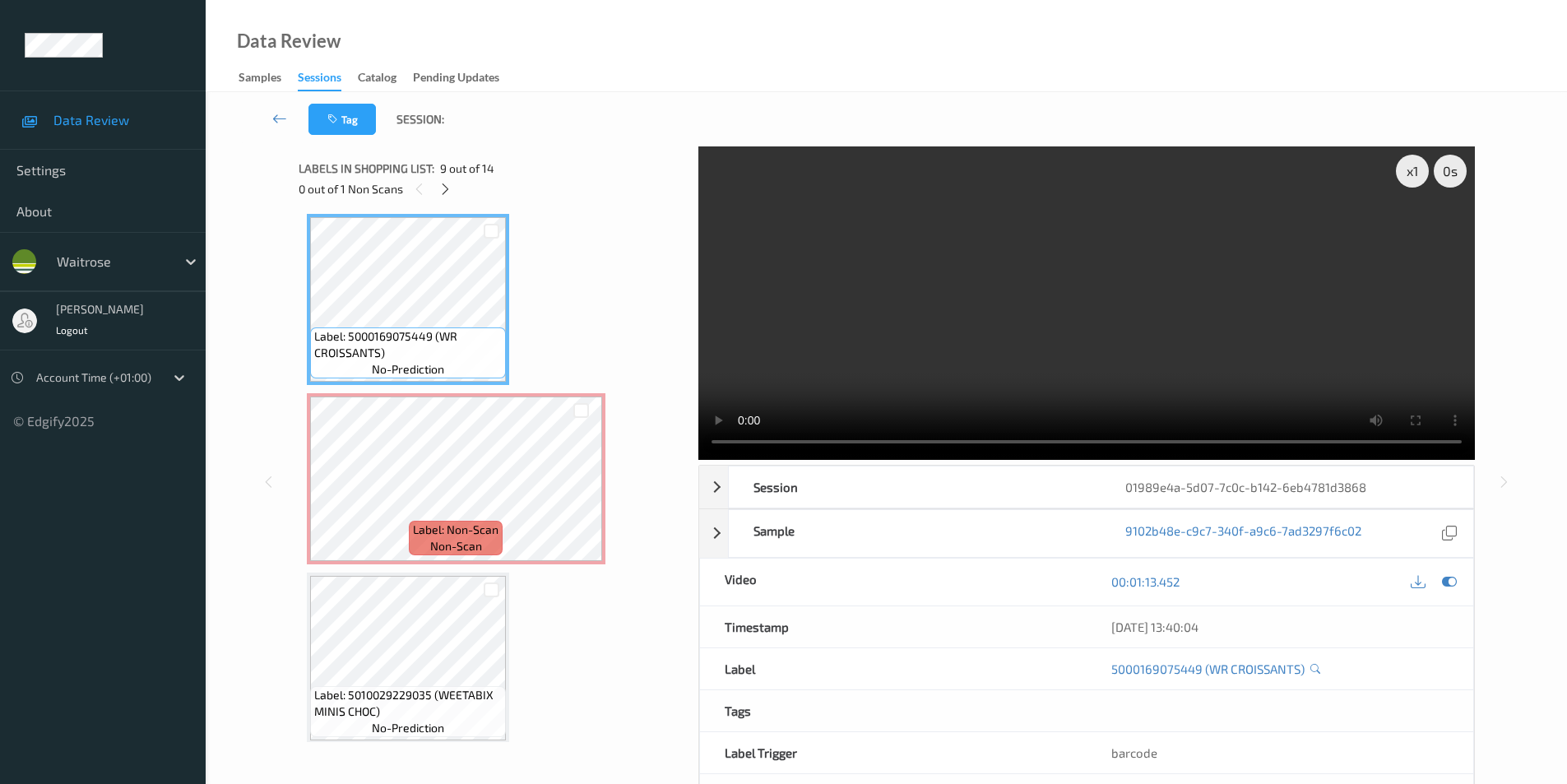
scroll to position [1442, 0]
click at [580, 491] on icon at bounding box center [581, 490] width 14 height 15
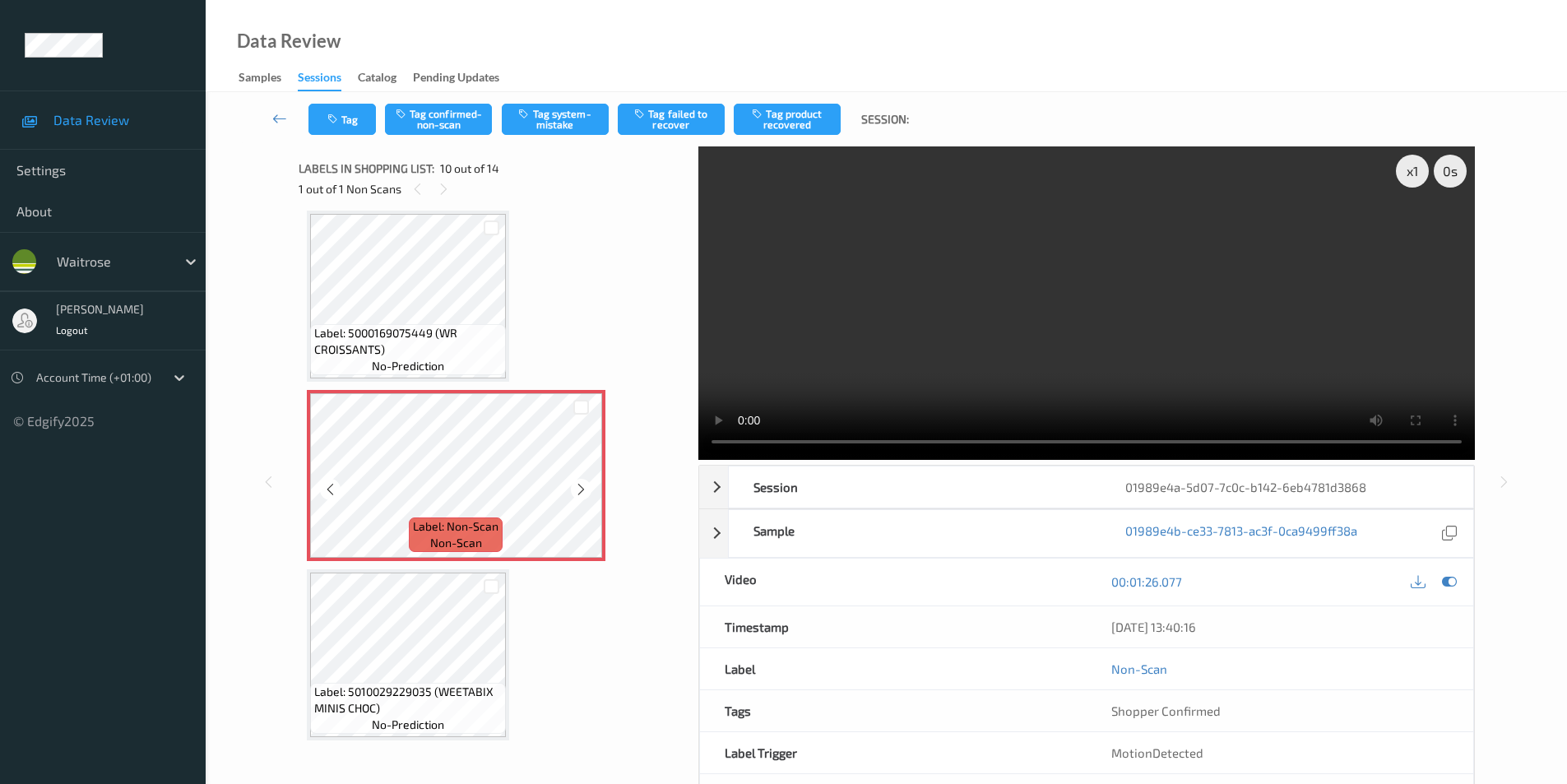
click at [580, 491] on icon at bounding box center [581, 490] width 14 height 15
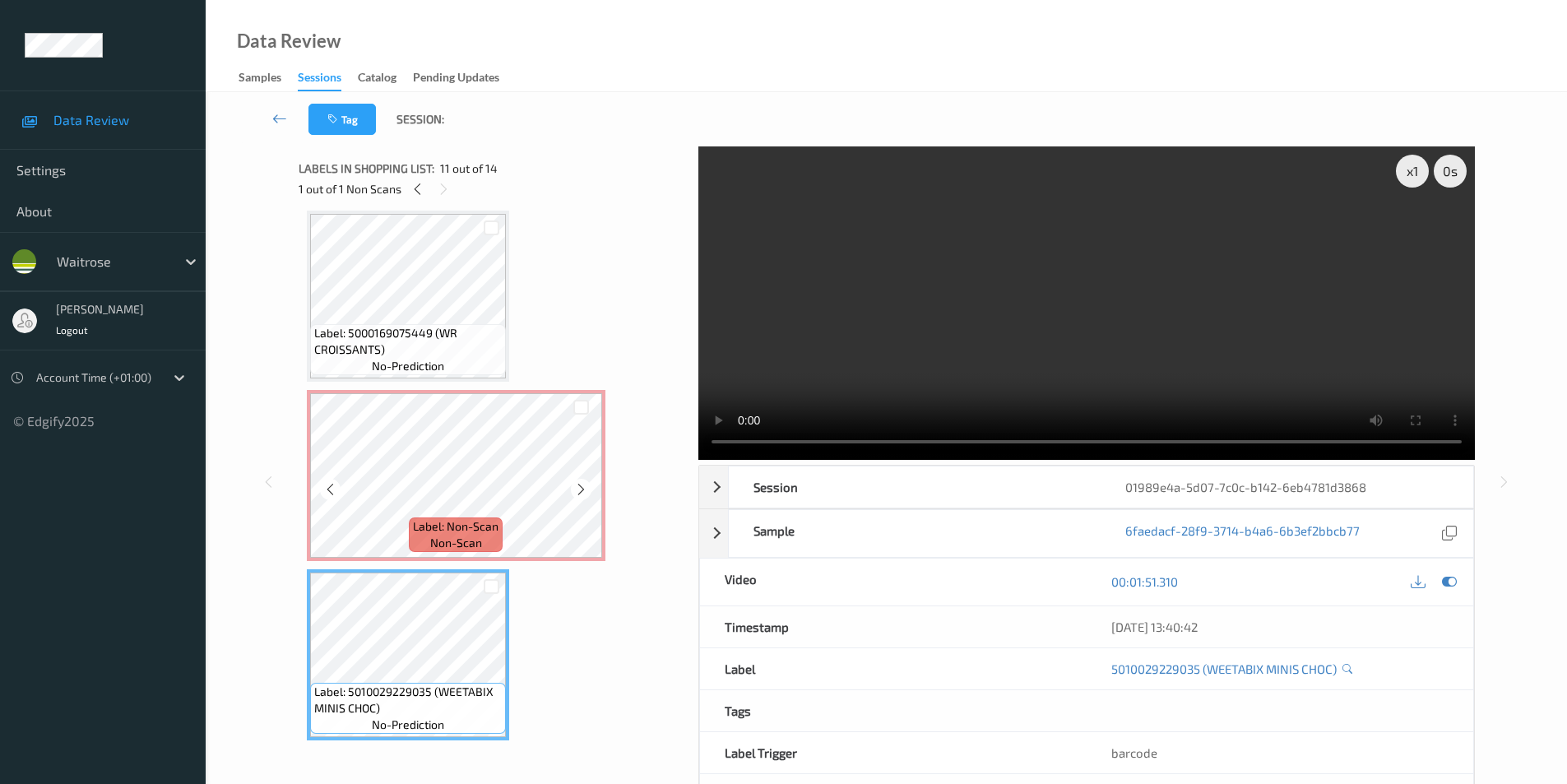
scroll to position [1525, 0]
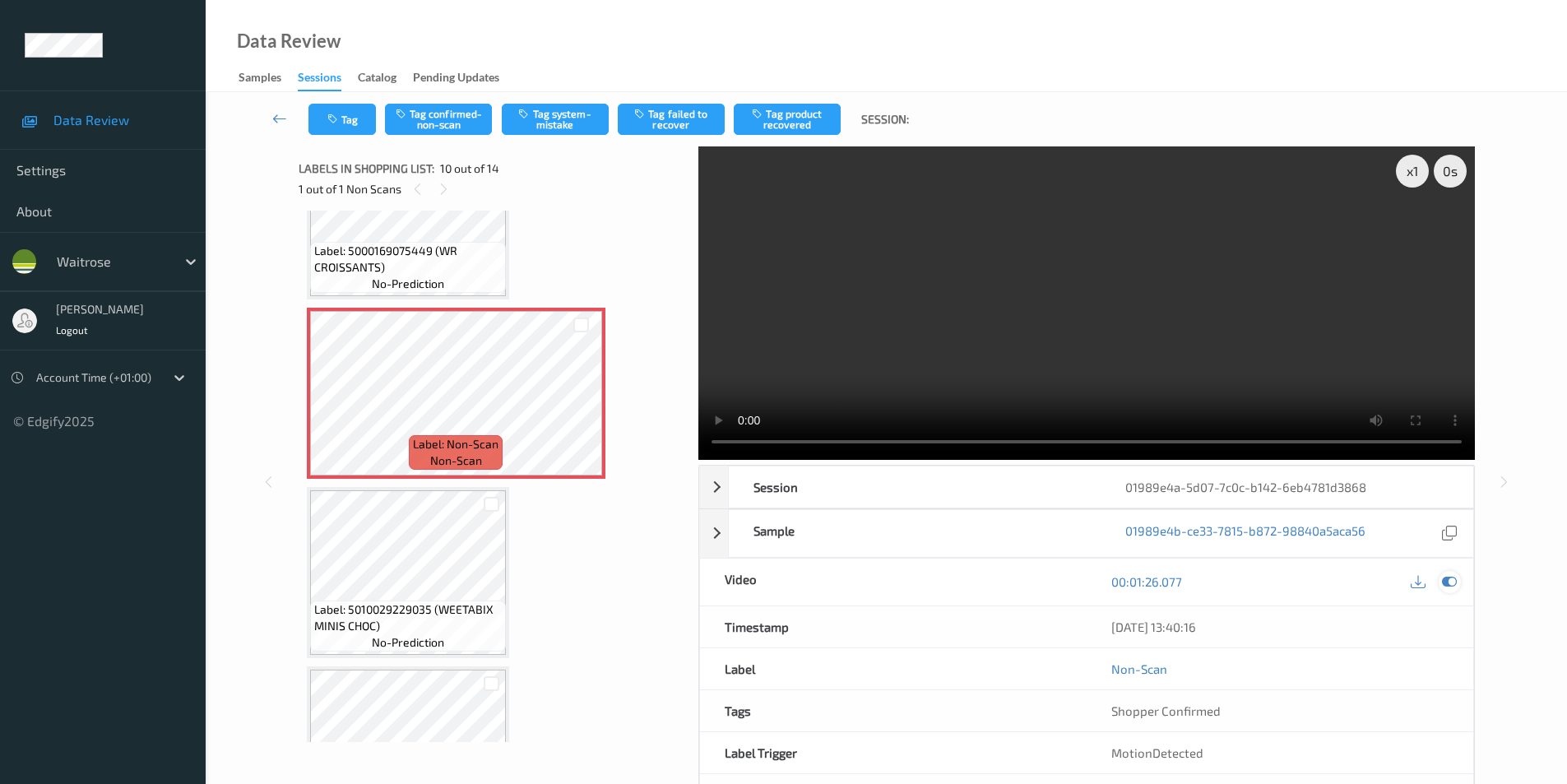
click at [1443, 578] on icon at bounding box center [1450, 581] width 15 height 15
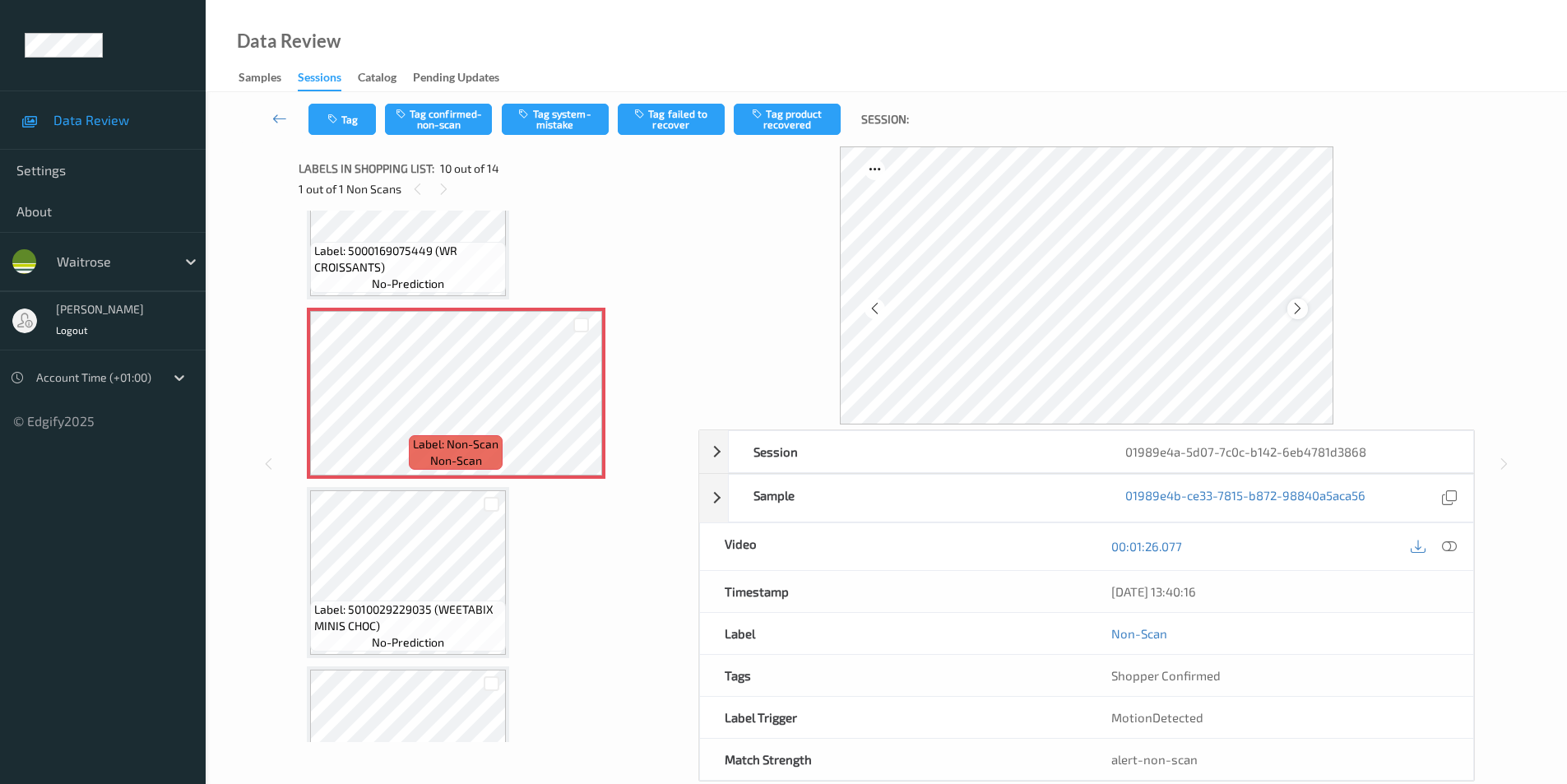
click at [1296, 308] on icon at bounding box center [1297, 308] width 14 height 15
click at [1297, 308] on icon at bounding box center [1297, 308] width 14 height 15
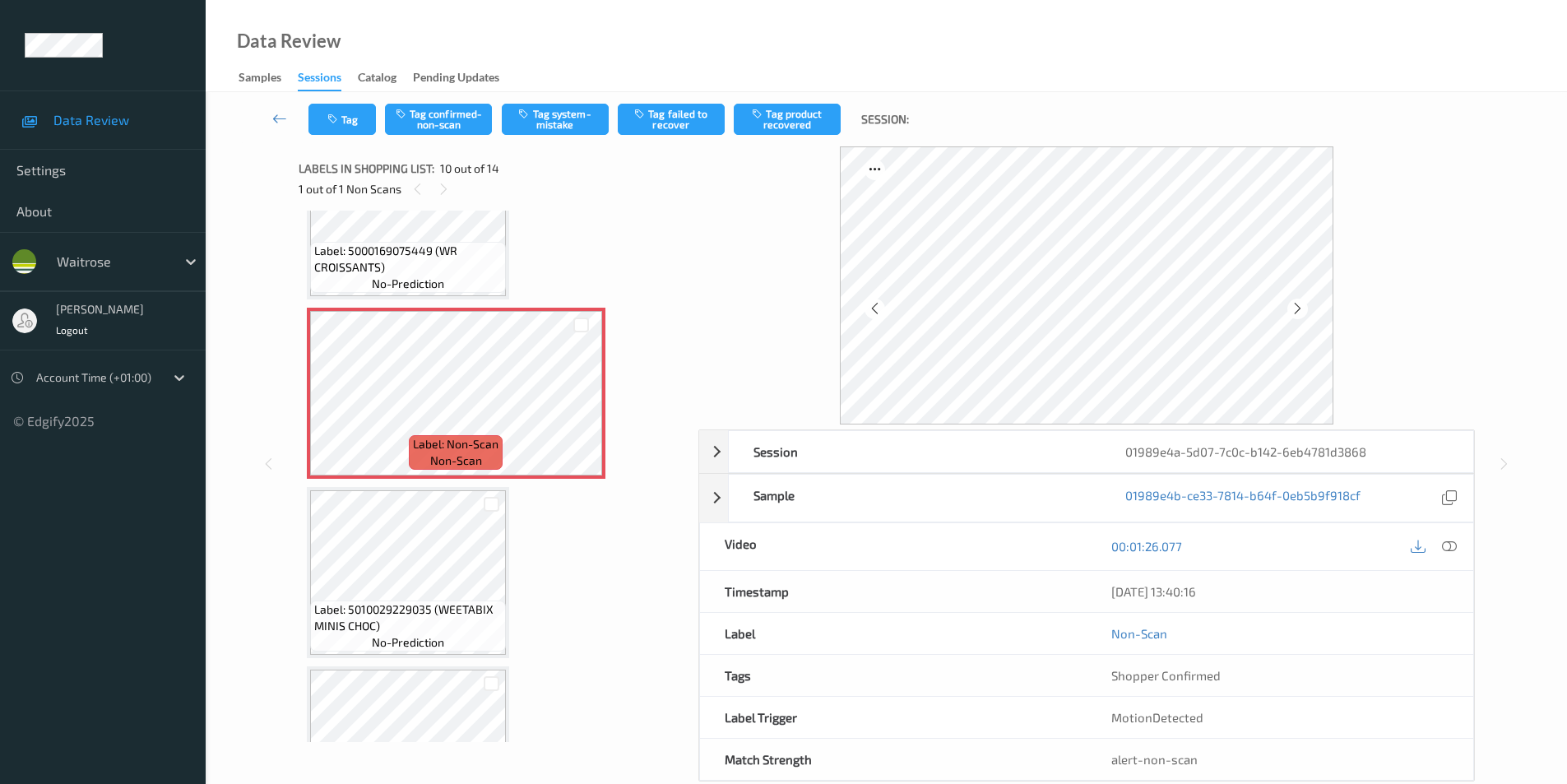
click at [1297, 308] on icon at bounding box center [1297, 308] width 14 height 15
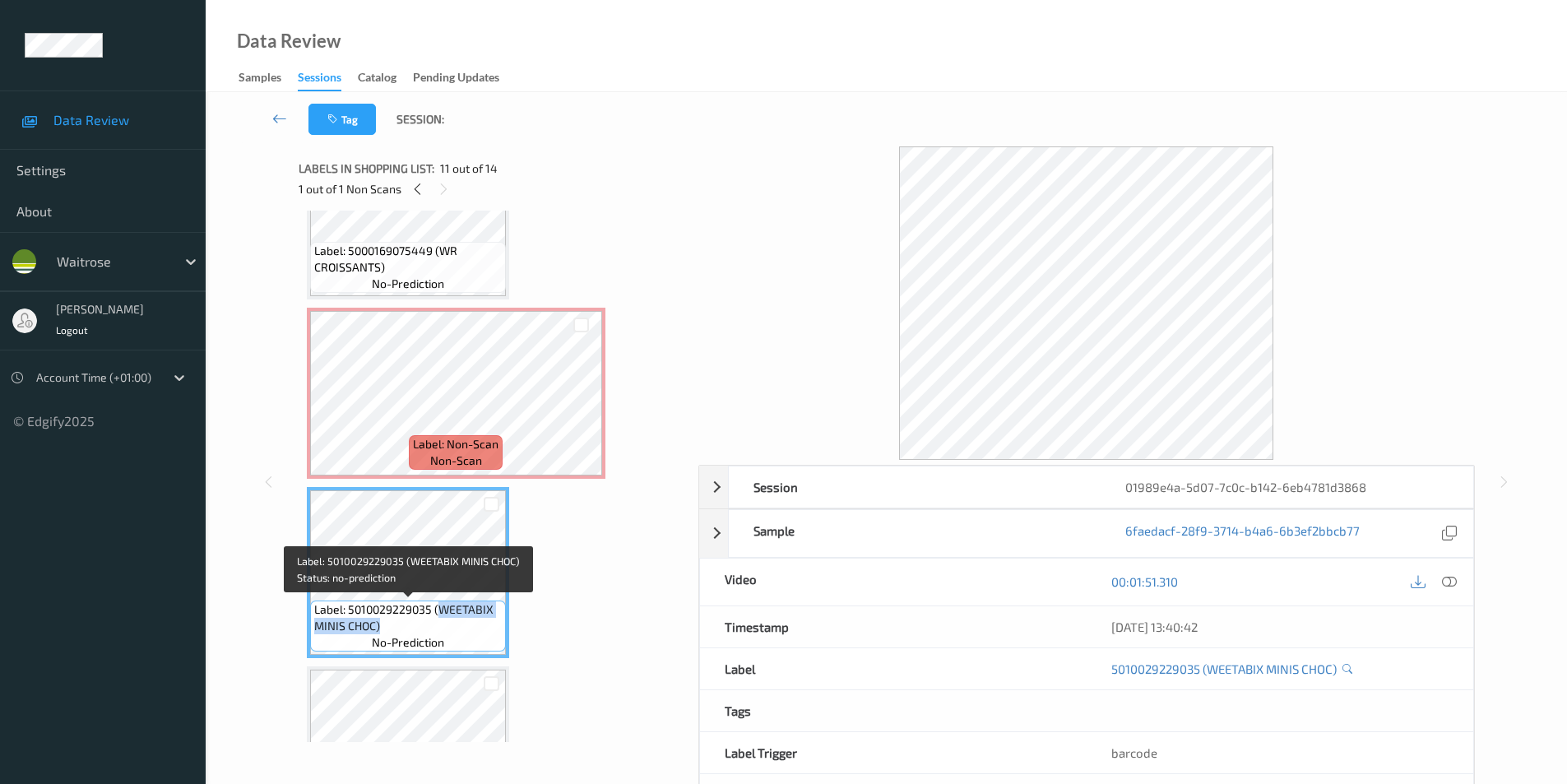
drag, startPoint x: 439, startPoint y: 609, endPoint x: 421, endPoint y: 625, distance: 24.1
click at [421, 625] on span "Label: 5010029229035 (WEETABIX MINIS CHOC)" at bounding box center [408, 618] width 187 height 33
copy span "WEETABIX MINIS CHOC)"
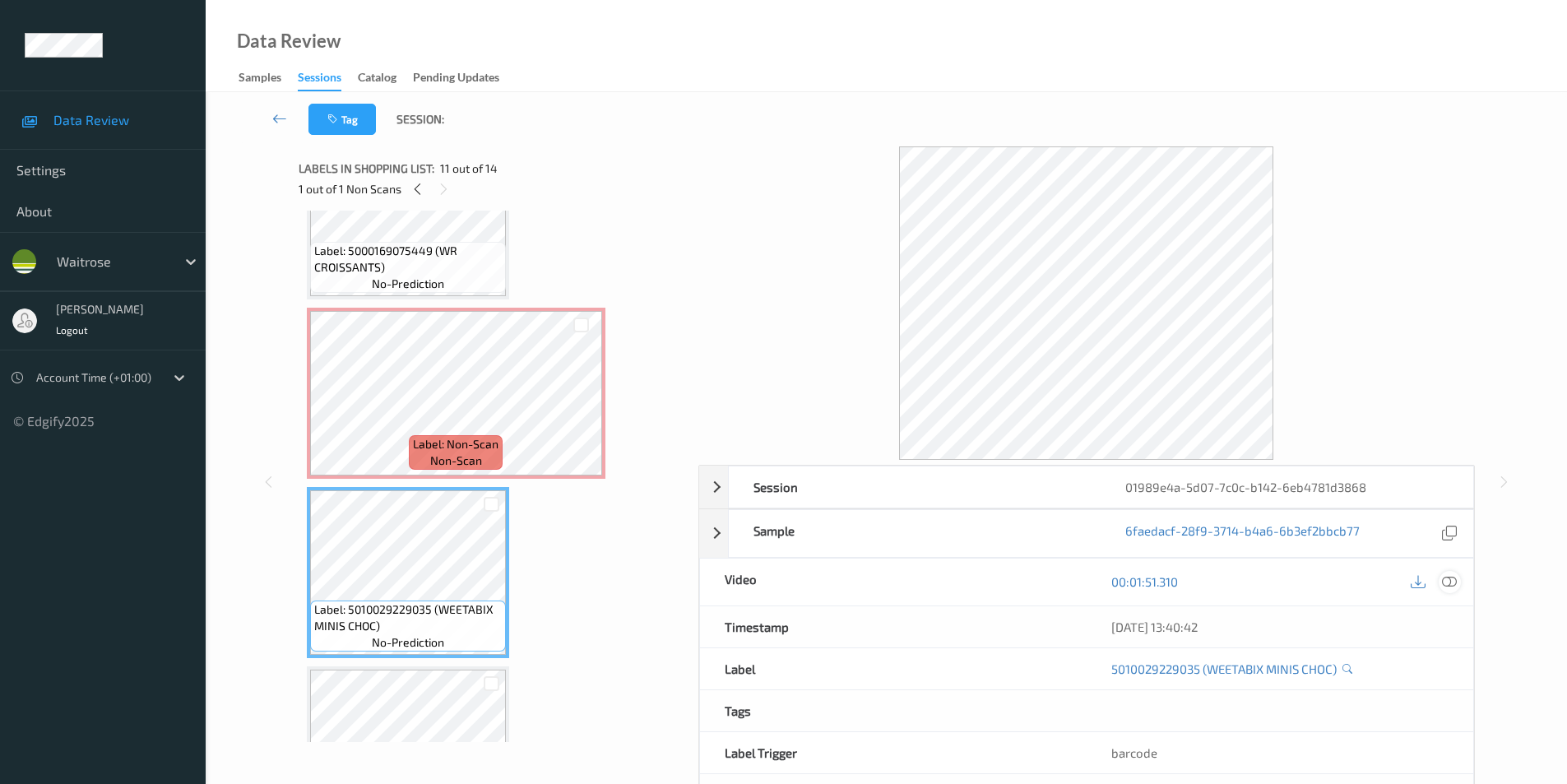
drag, startPoint x: 1448, startPoint y: 583, endPoint x: 933, endPoint y: 469, distance: 527.5
click at [1447, 583] on icon at bounding box center [1450, 581] width 15 height 15
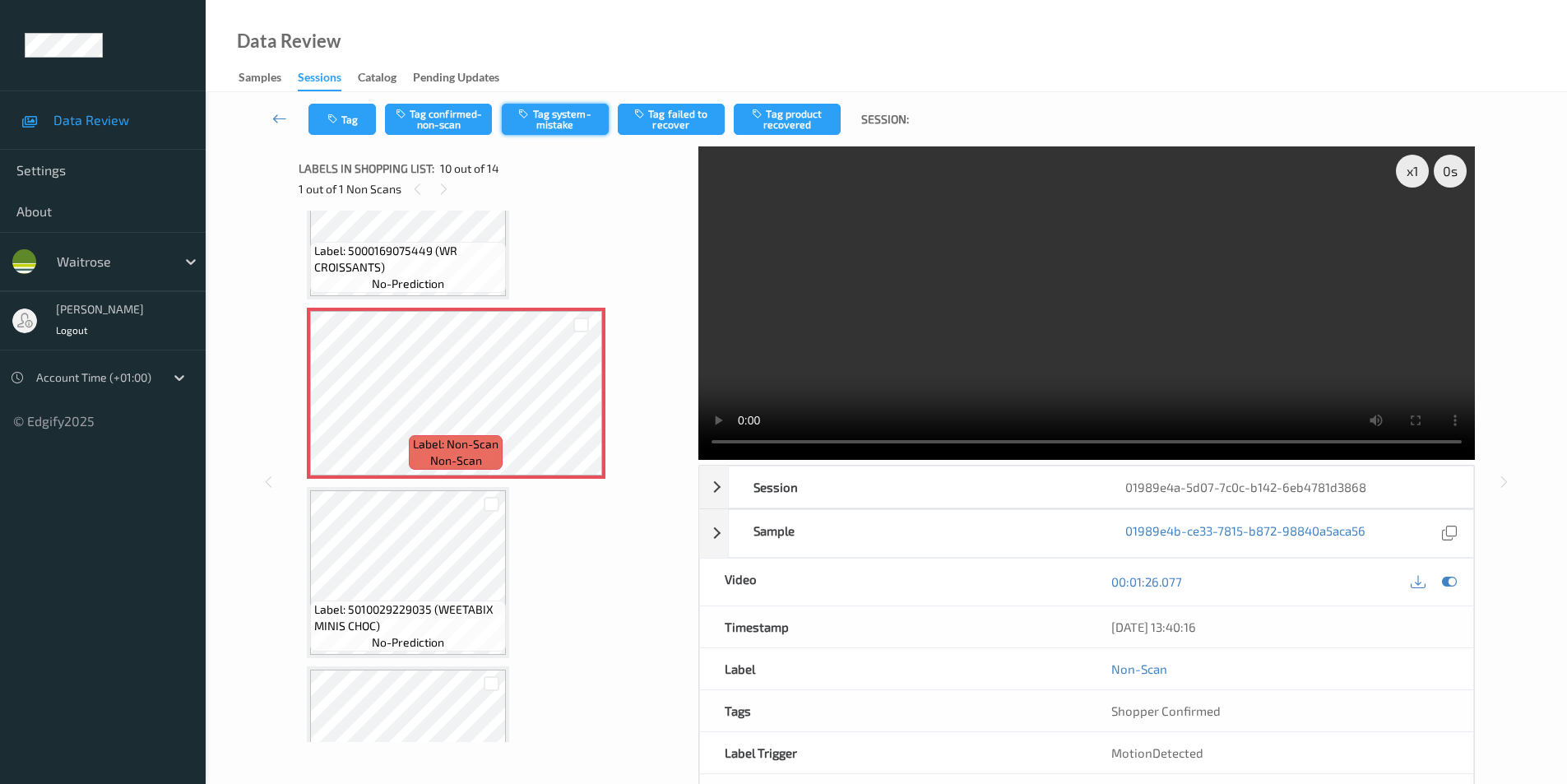
click at [543, 115] on button "Tag system-mistake" at bounding box center [555, 119] width 107 height 31
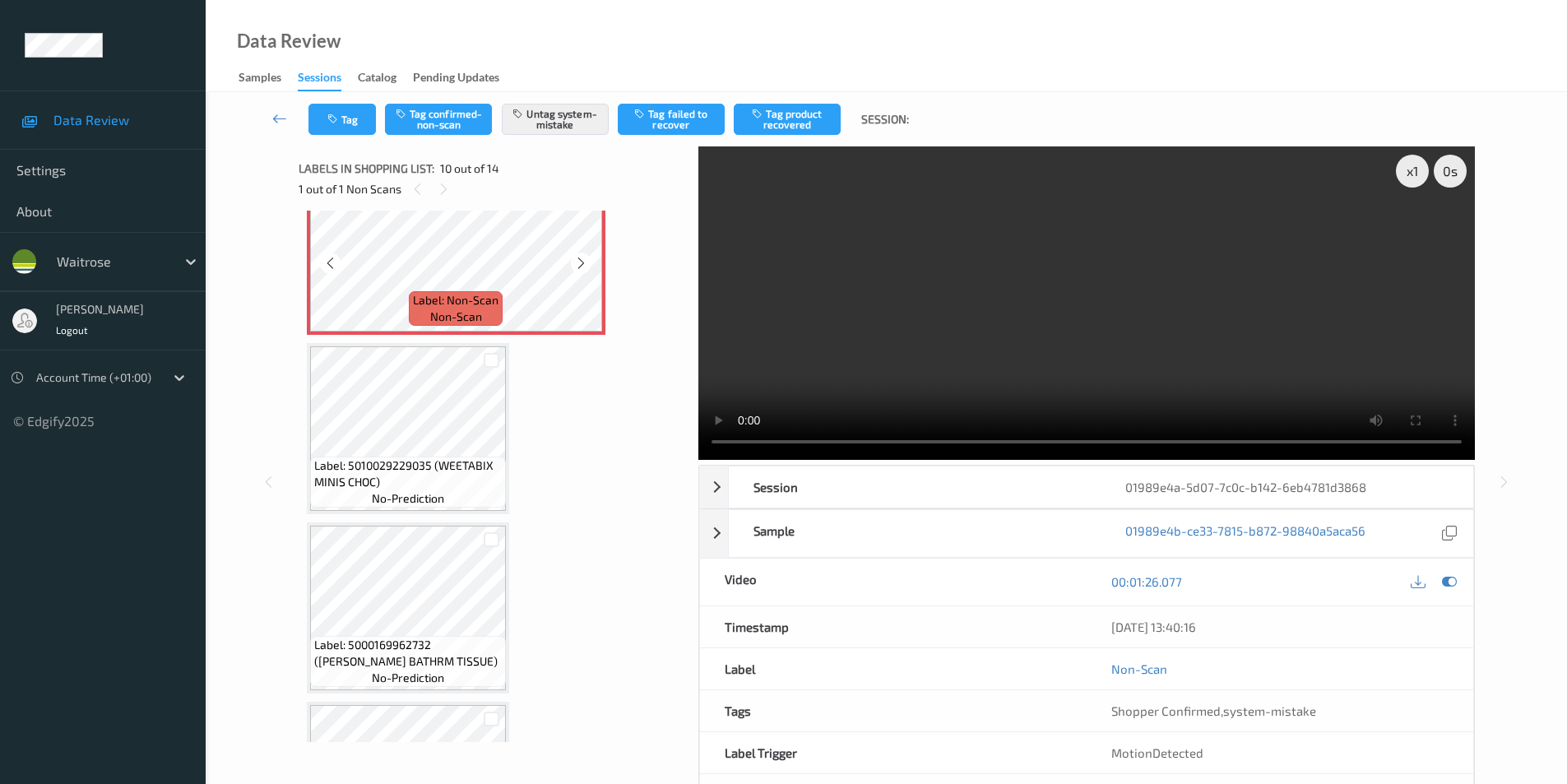
scroll to position [1689, 0]
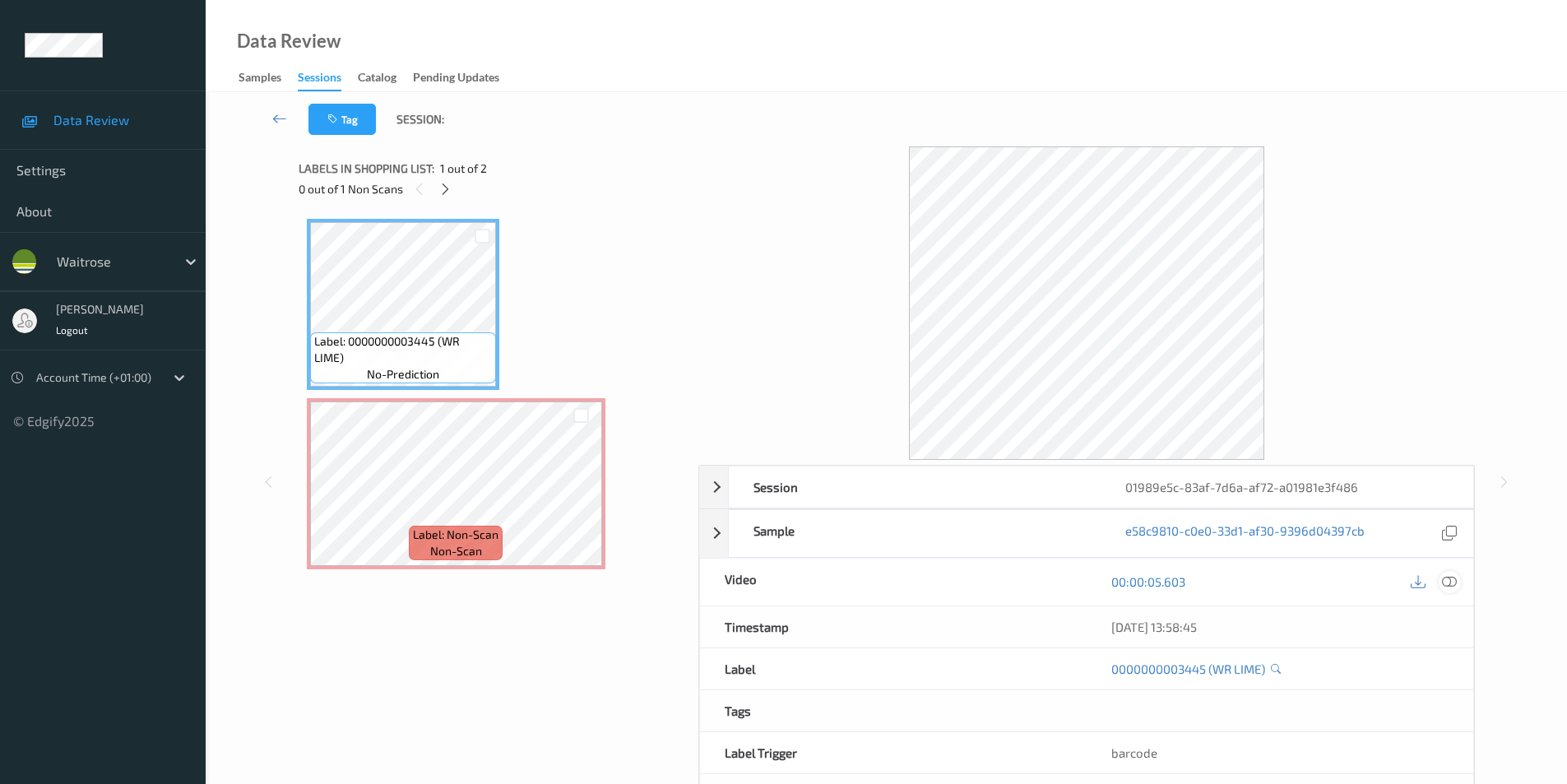
click at [1451, 580] on icon at bounding box center [1450, 581] width 15 height 15
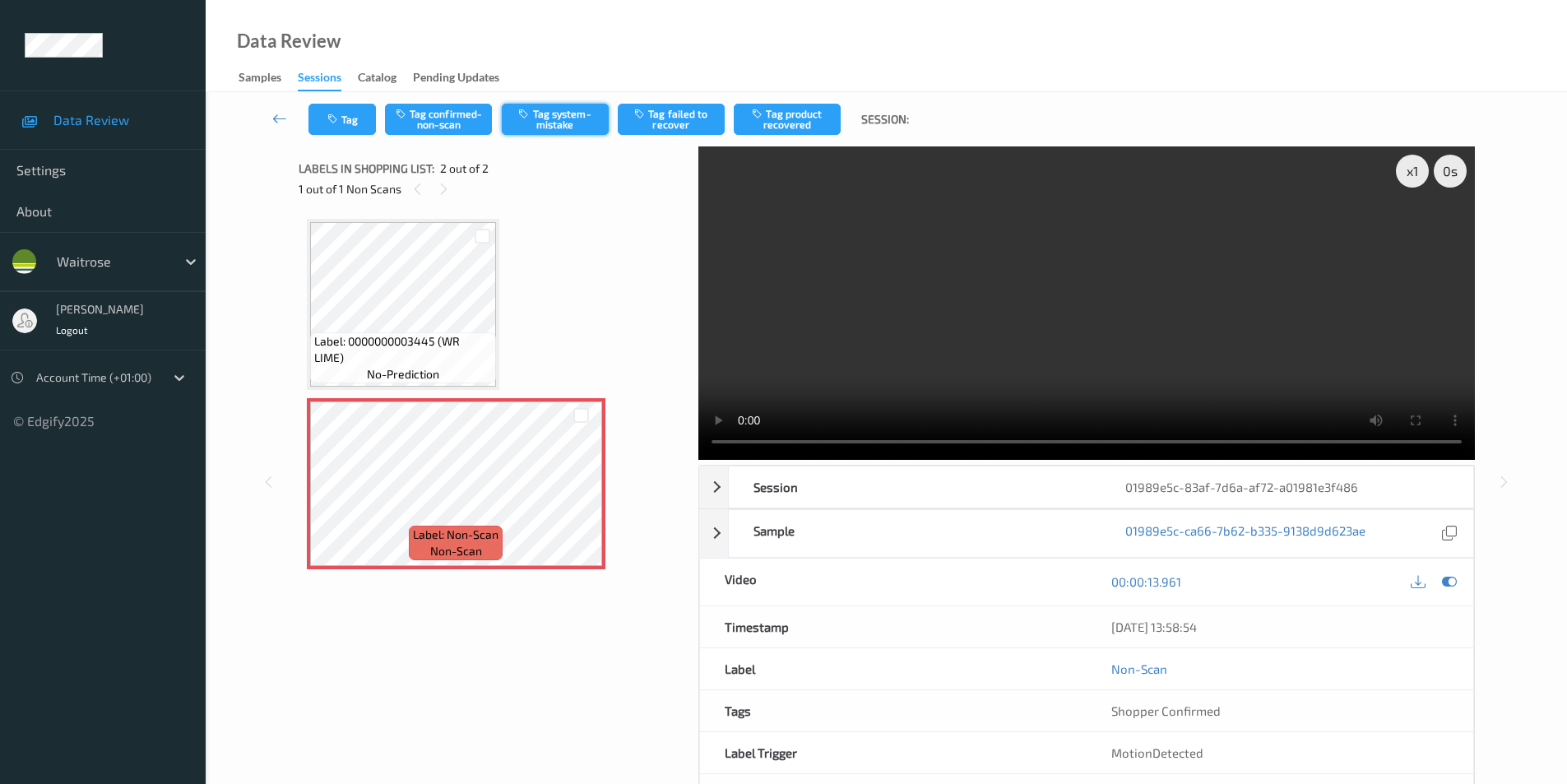
click at [572, 118] on button "Tag system-mistake" at bounding box center [555, 119] width 107 height 31
click at [336, 116] on icon "button" at bounding box center [334, 119] width 14 height 12
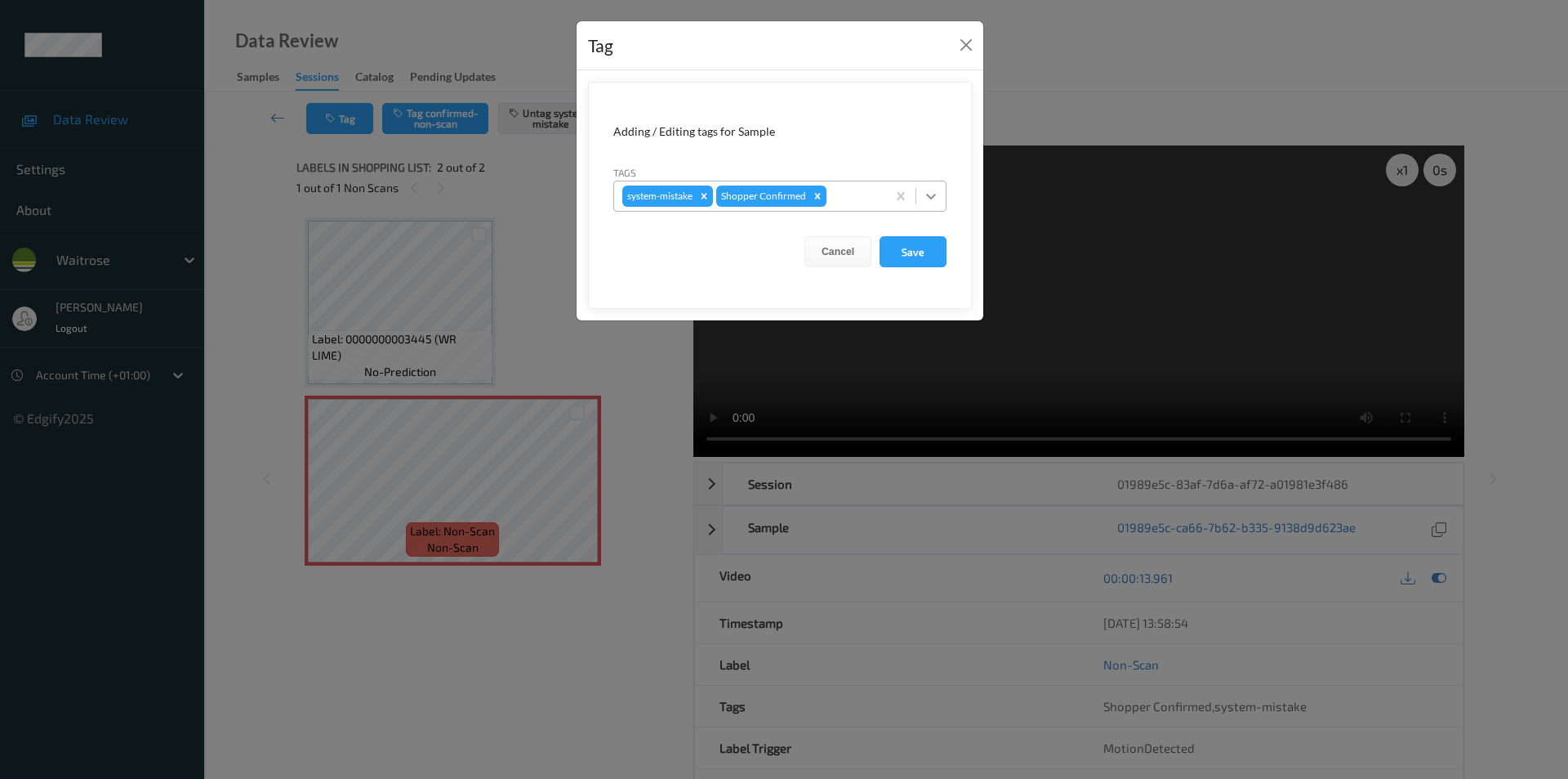
click at [921, 196] on div at bounding box center [931, 196] width 29 height 29
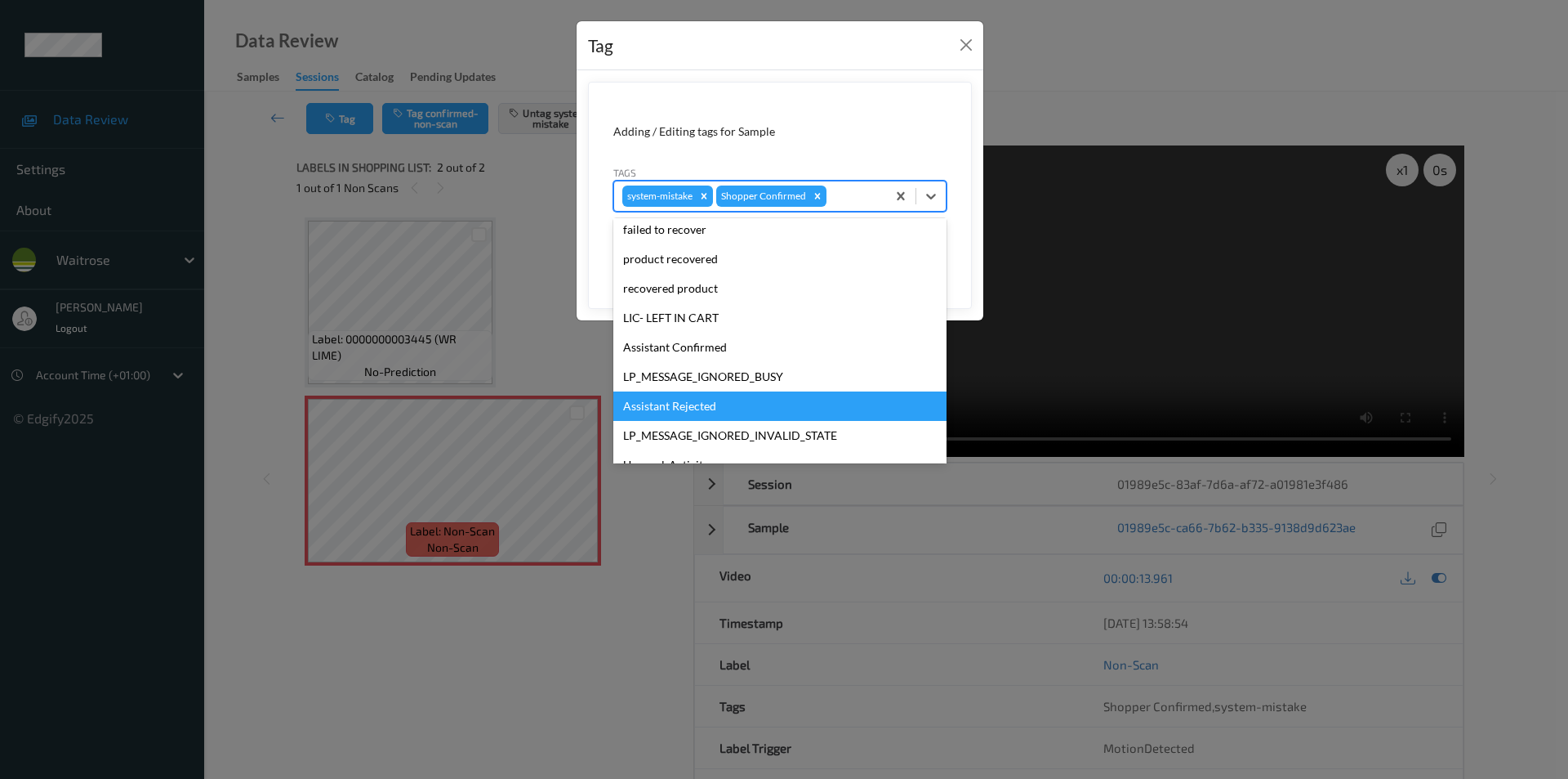
scroll to position [321, 0]
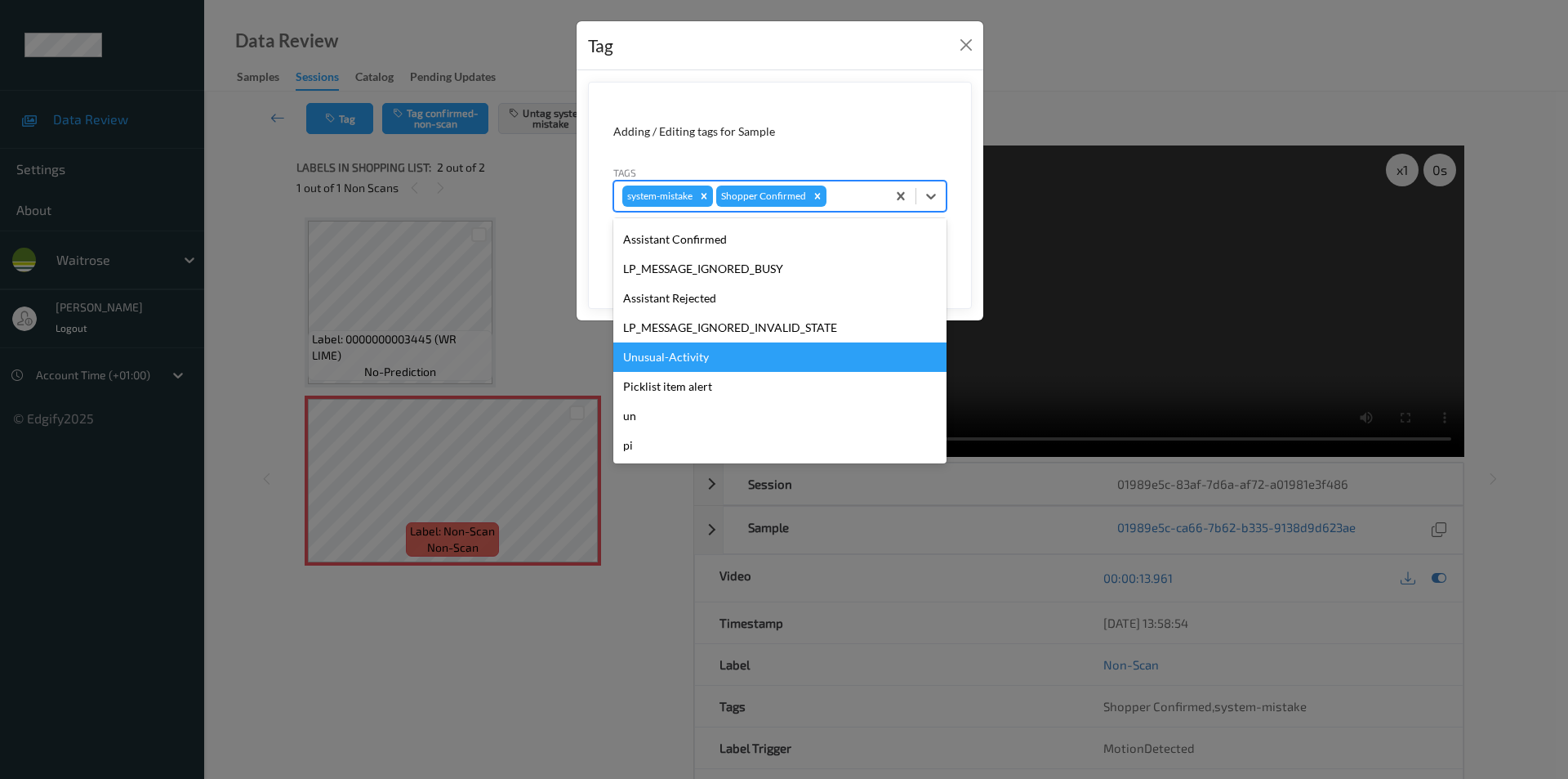
click at [667, 361] on div "Unusual-Activity" at bounding box center [779, 357] width 333 height 29
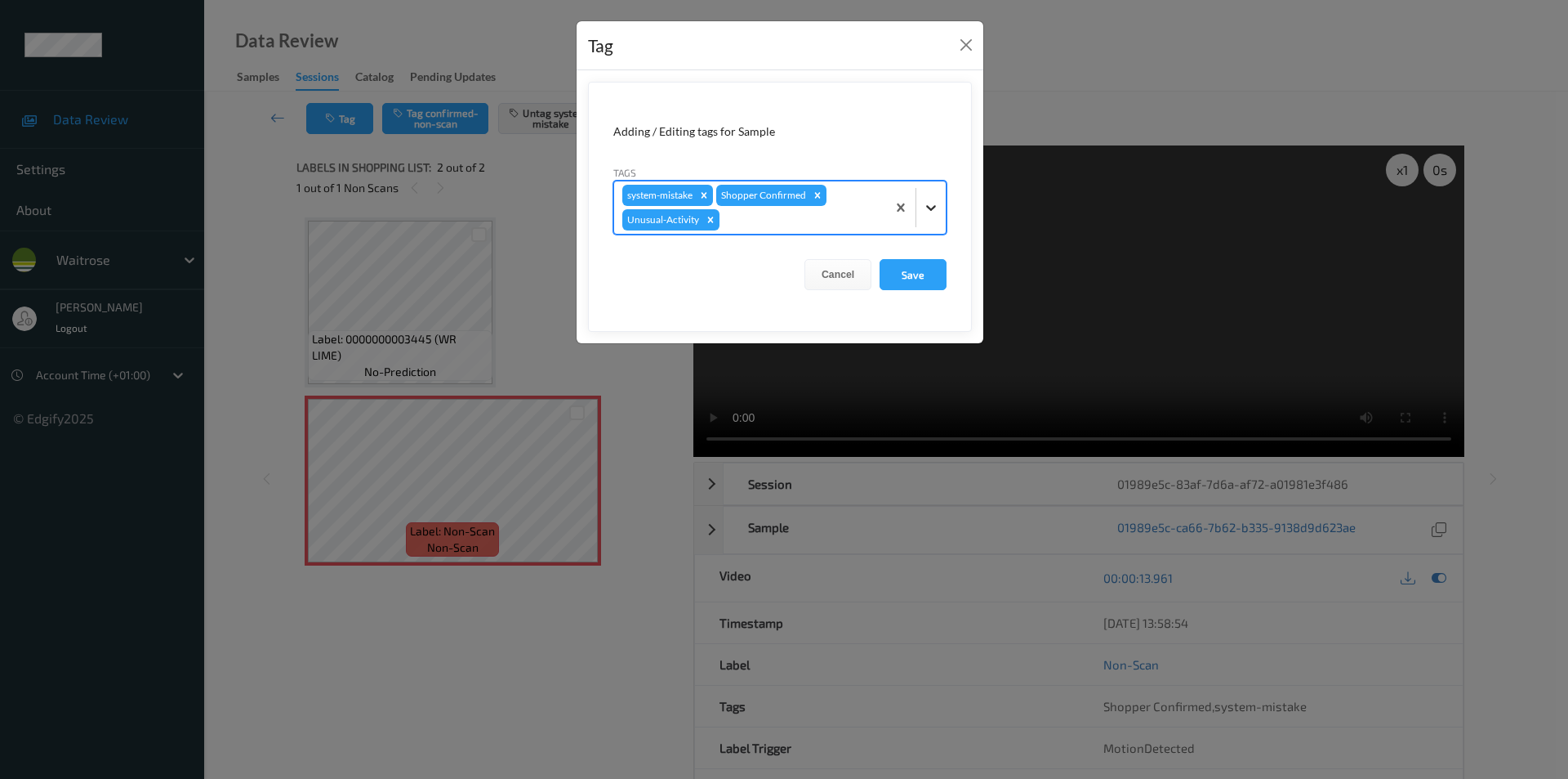
click at [935, 198] on div at bounding box center [931, 208] width 29 height 29
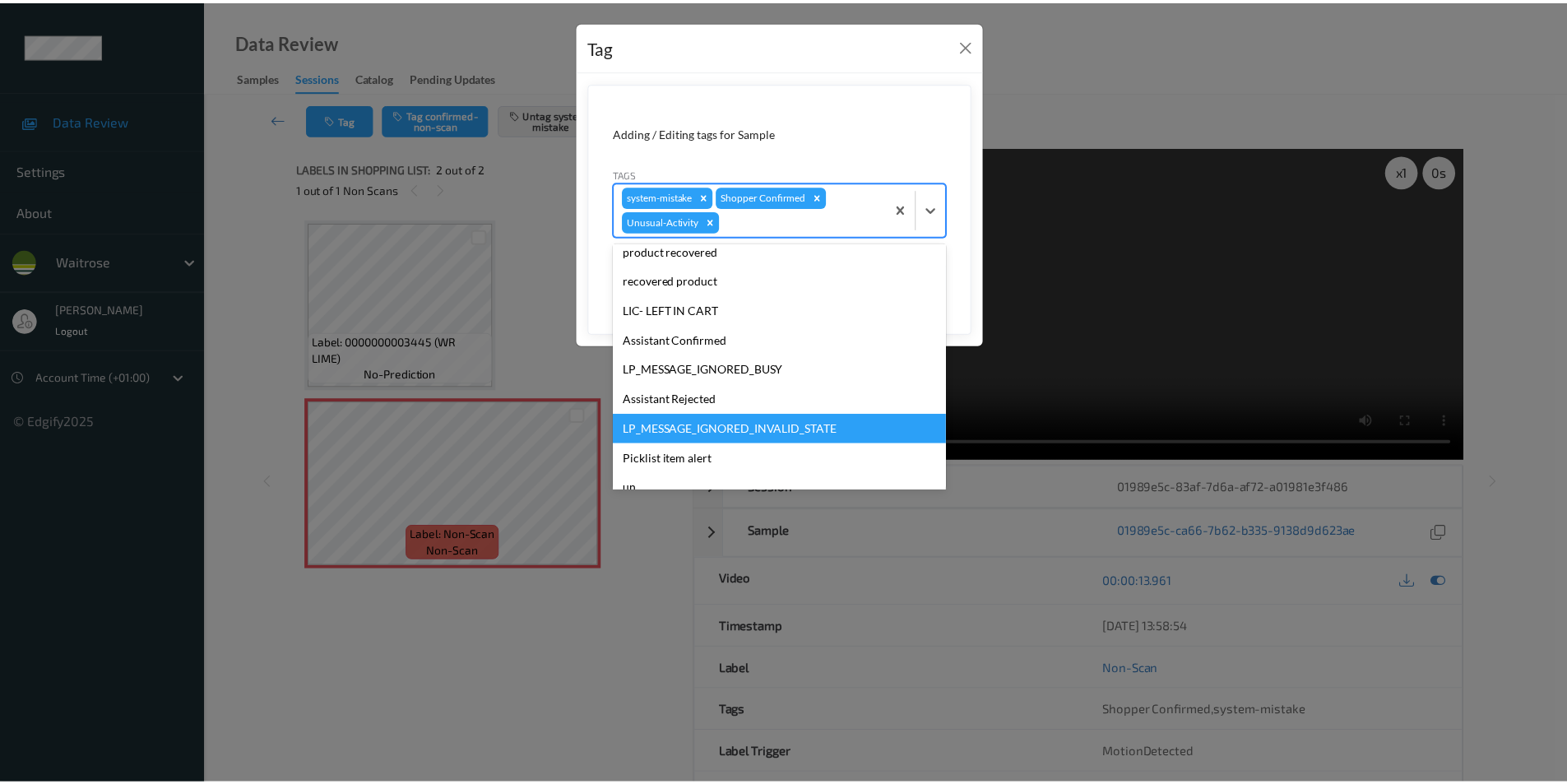
scroll to position [293, 0]
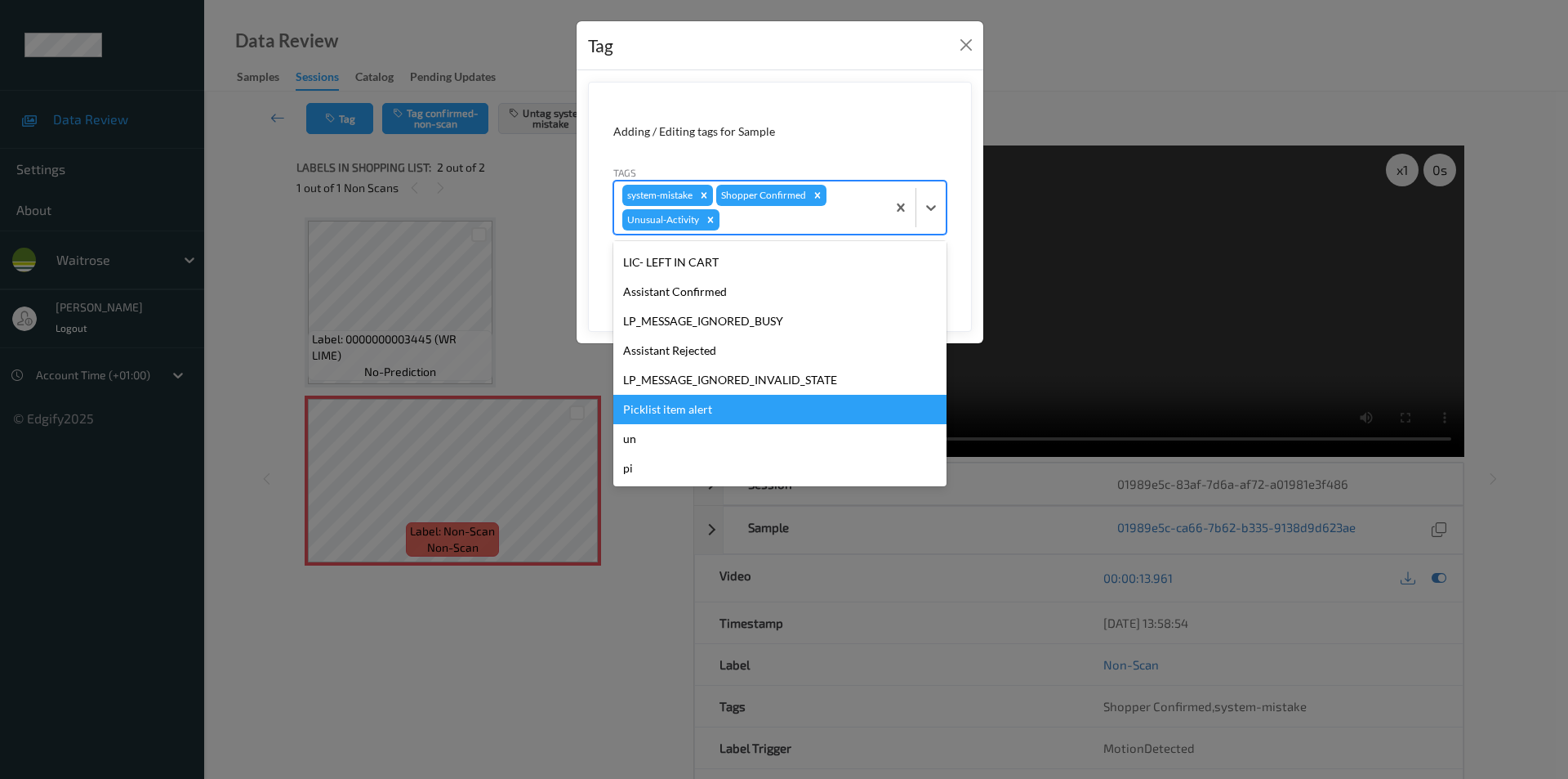
click at [661, 413] on div "Picklist item alert" at bounding box center [779, 409] width 333 height 29
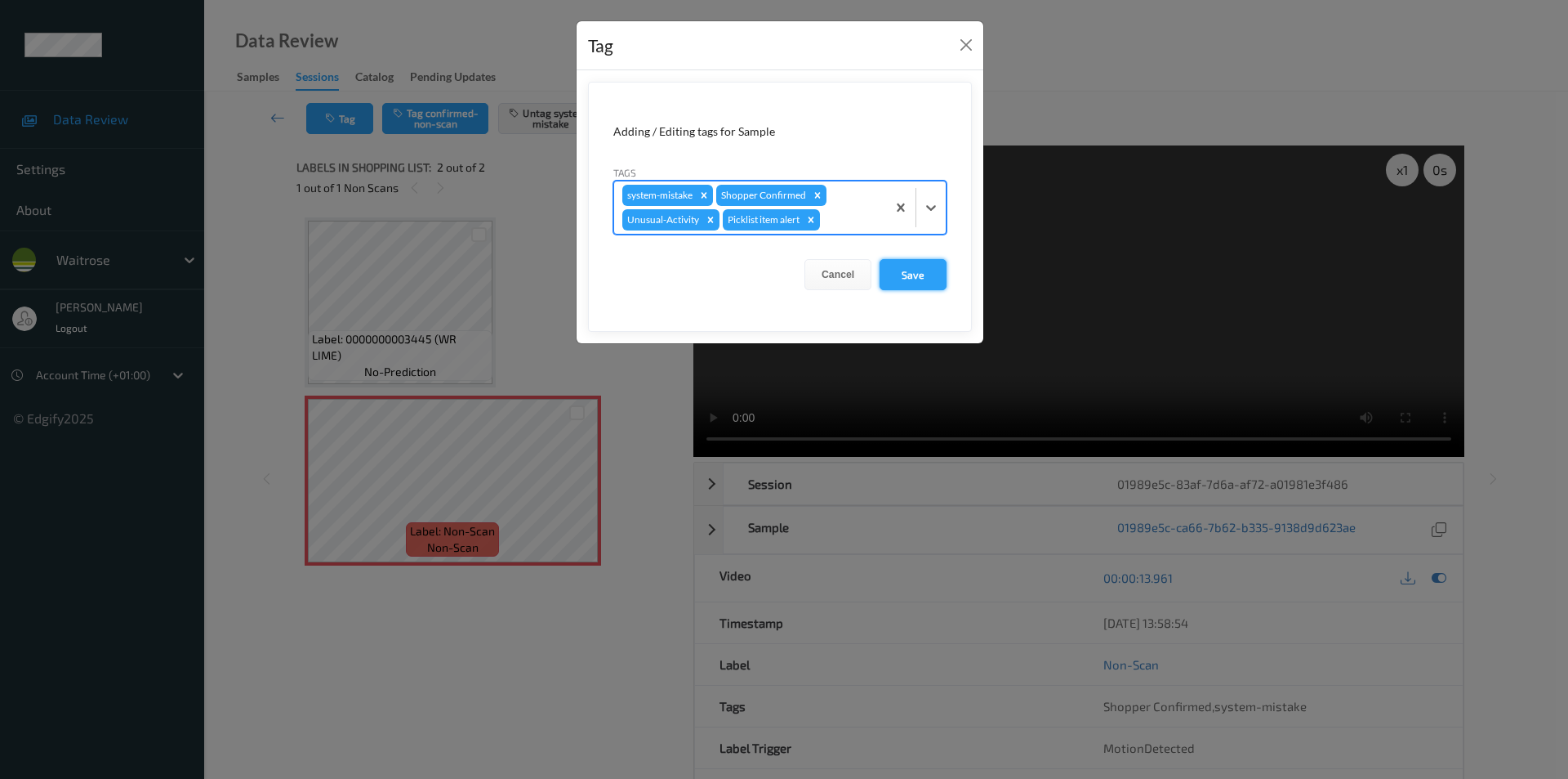
click at [892, 277] on button "Save" at bounding box center [913, 274] width 67 height 31
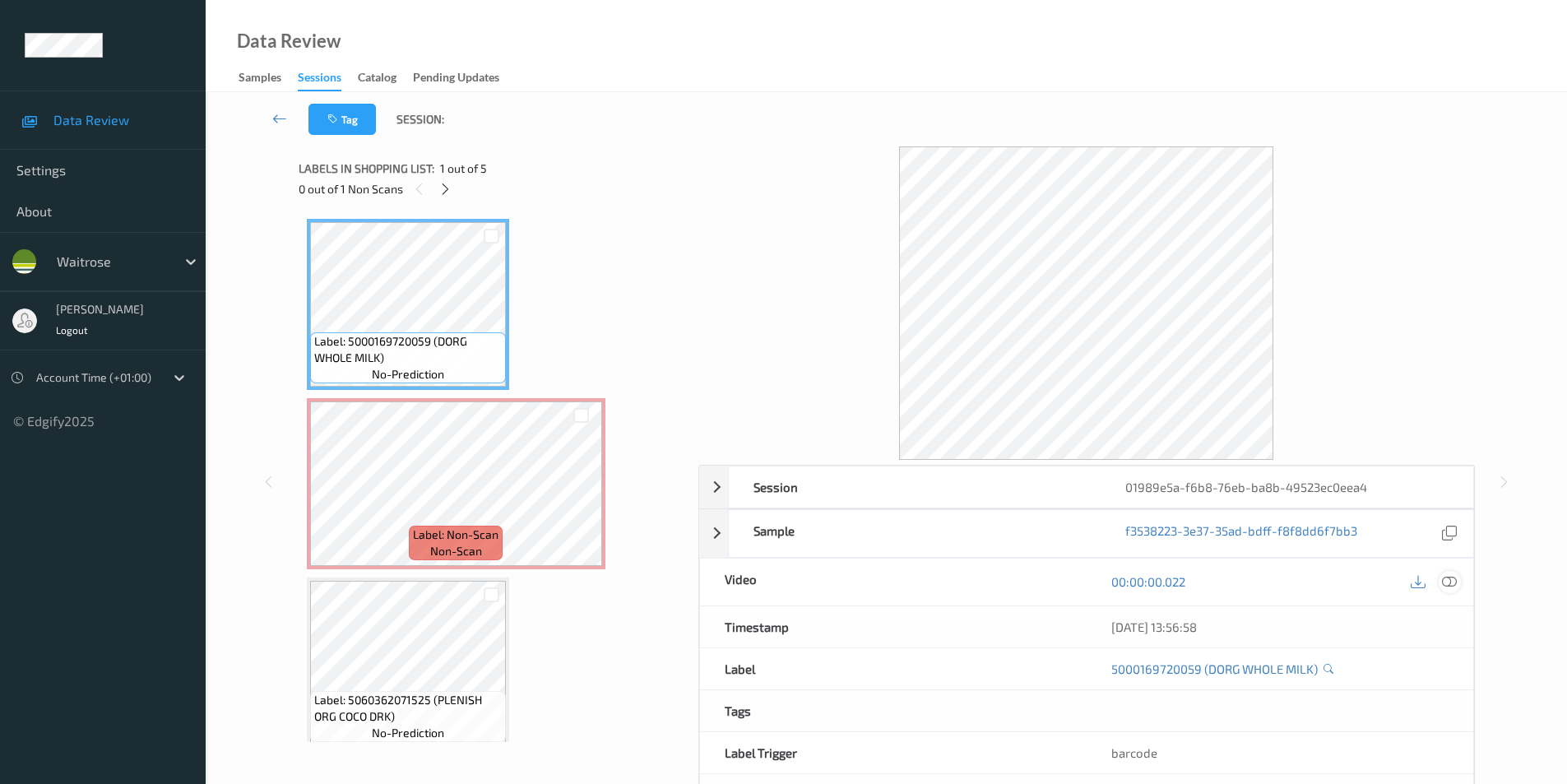
click at [1451, 584] on icon at bounding box center [1450, 581] width 15 height 15
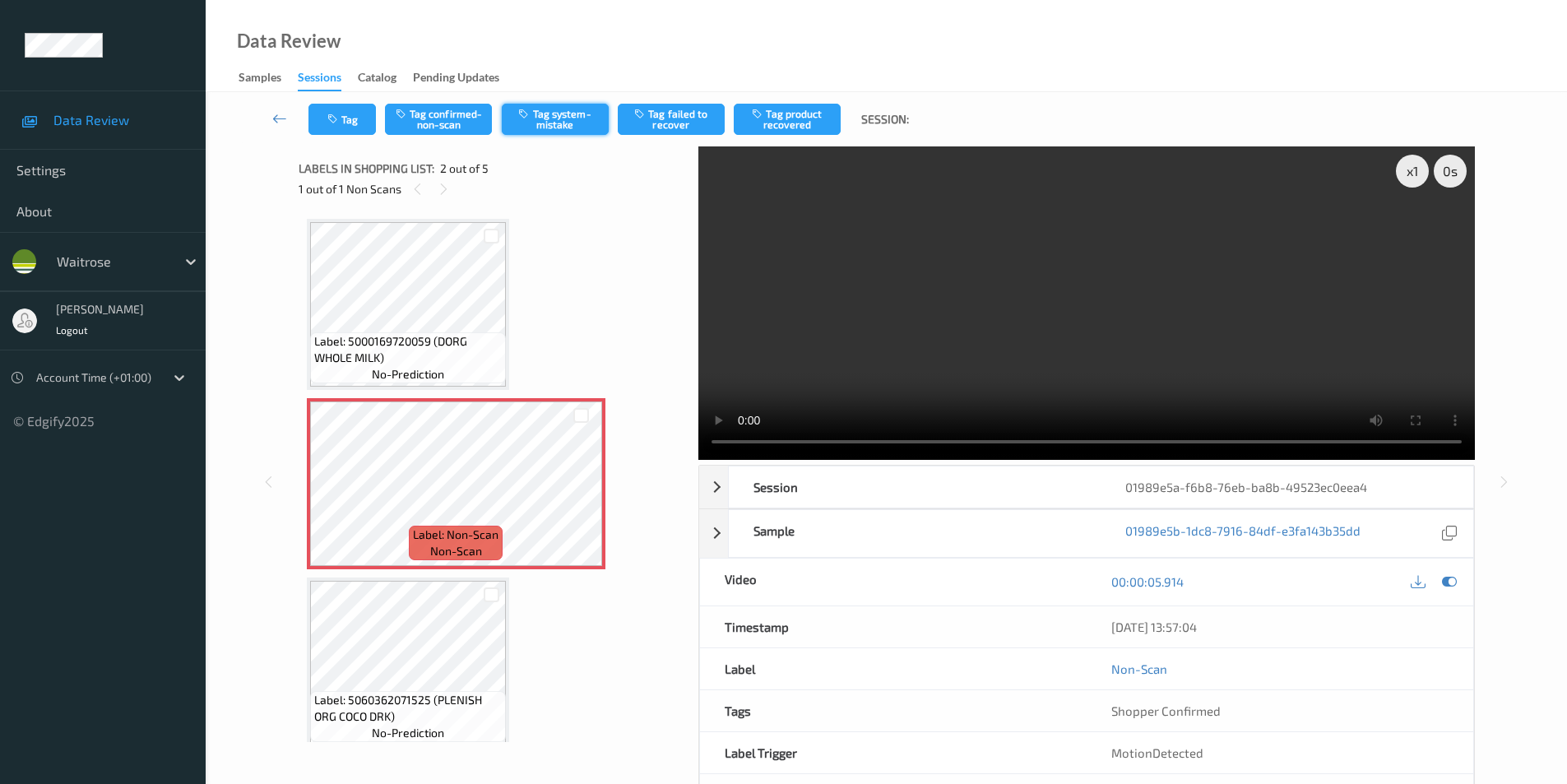
click at [548, 121] on button "Tag system-mistake" at bounding box center [555, 119] width 107 height 31
click at [332, 122] on icon "button" at bounding box center [334, 119] width 14 height 12
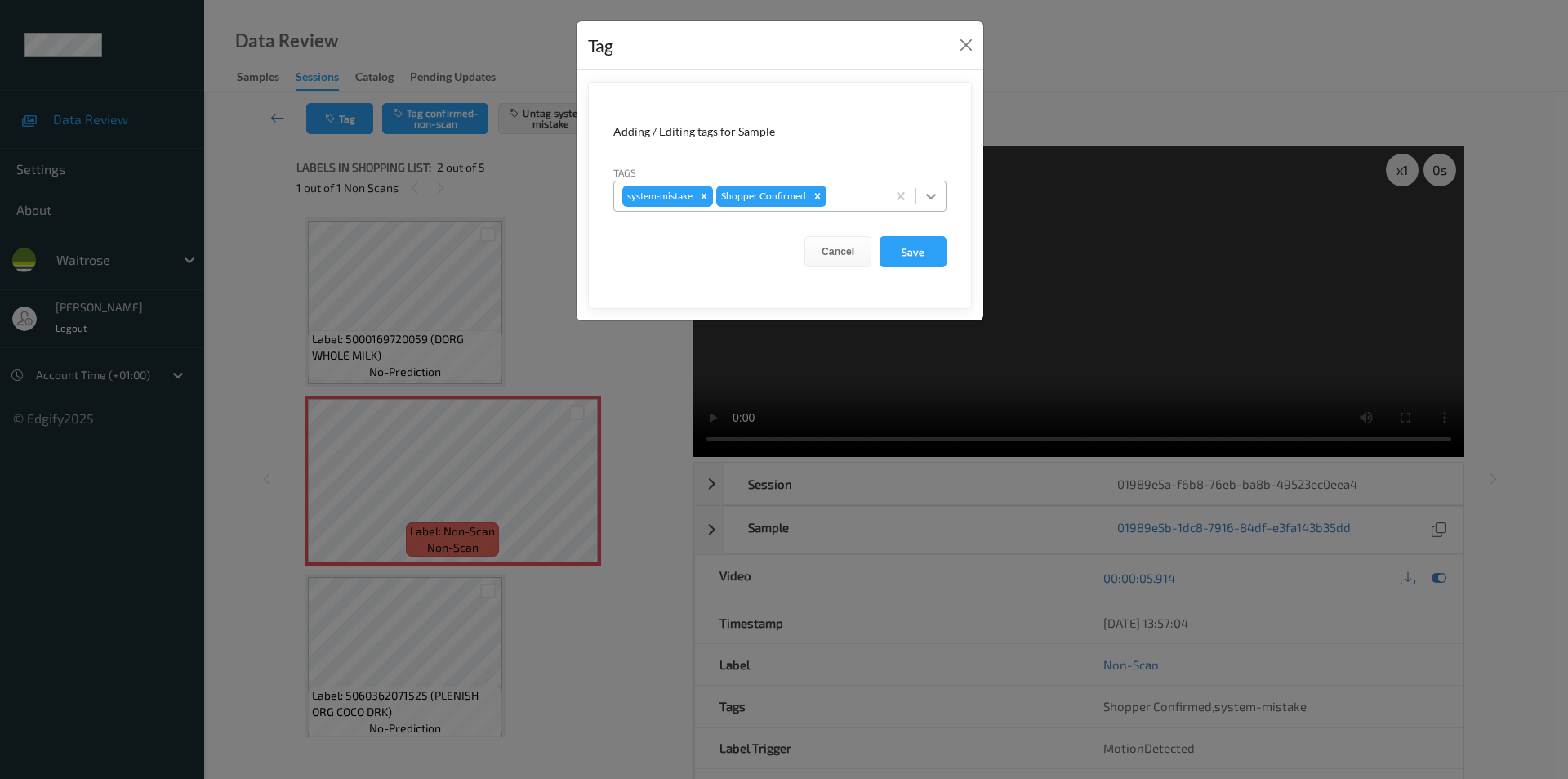
click at [931, 197] on icon at bounding box center [931, 196] width 16 height 16
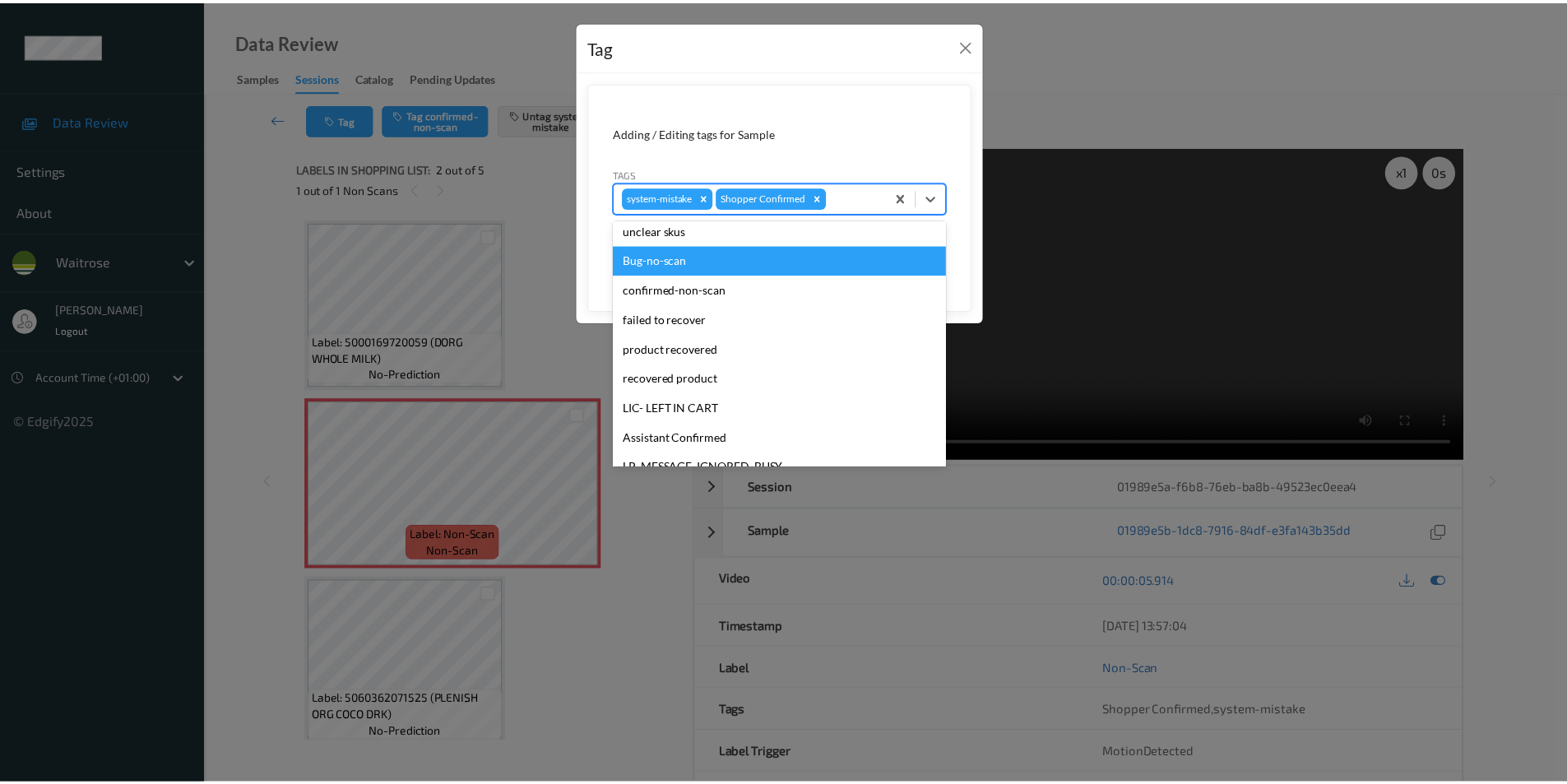
scroll to position [323, 0]
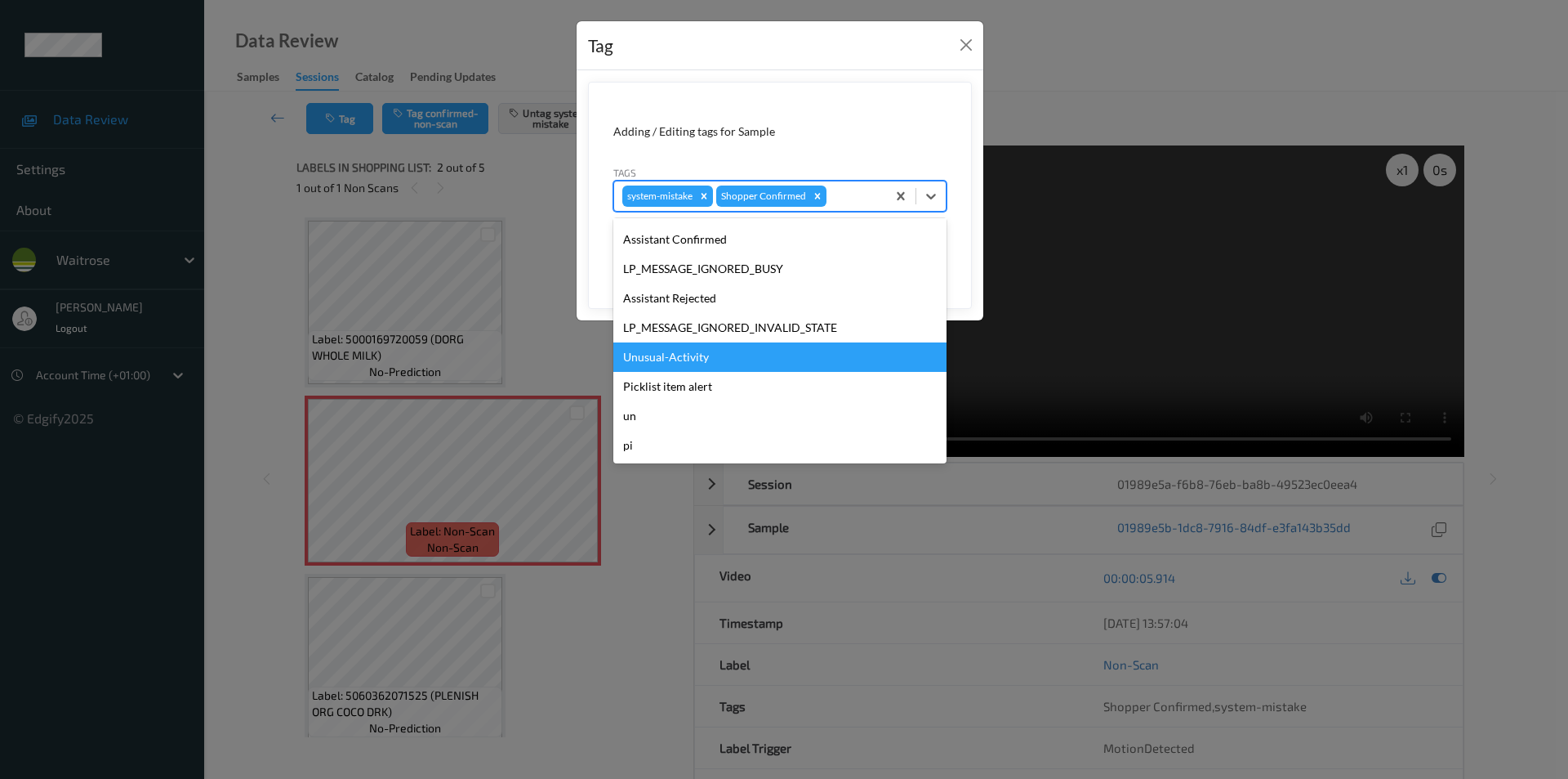
click at [662, 365] on div "Unusual-Activity" at bounding box center [779, 357] width 333 height 29
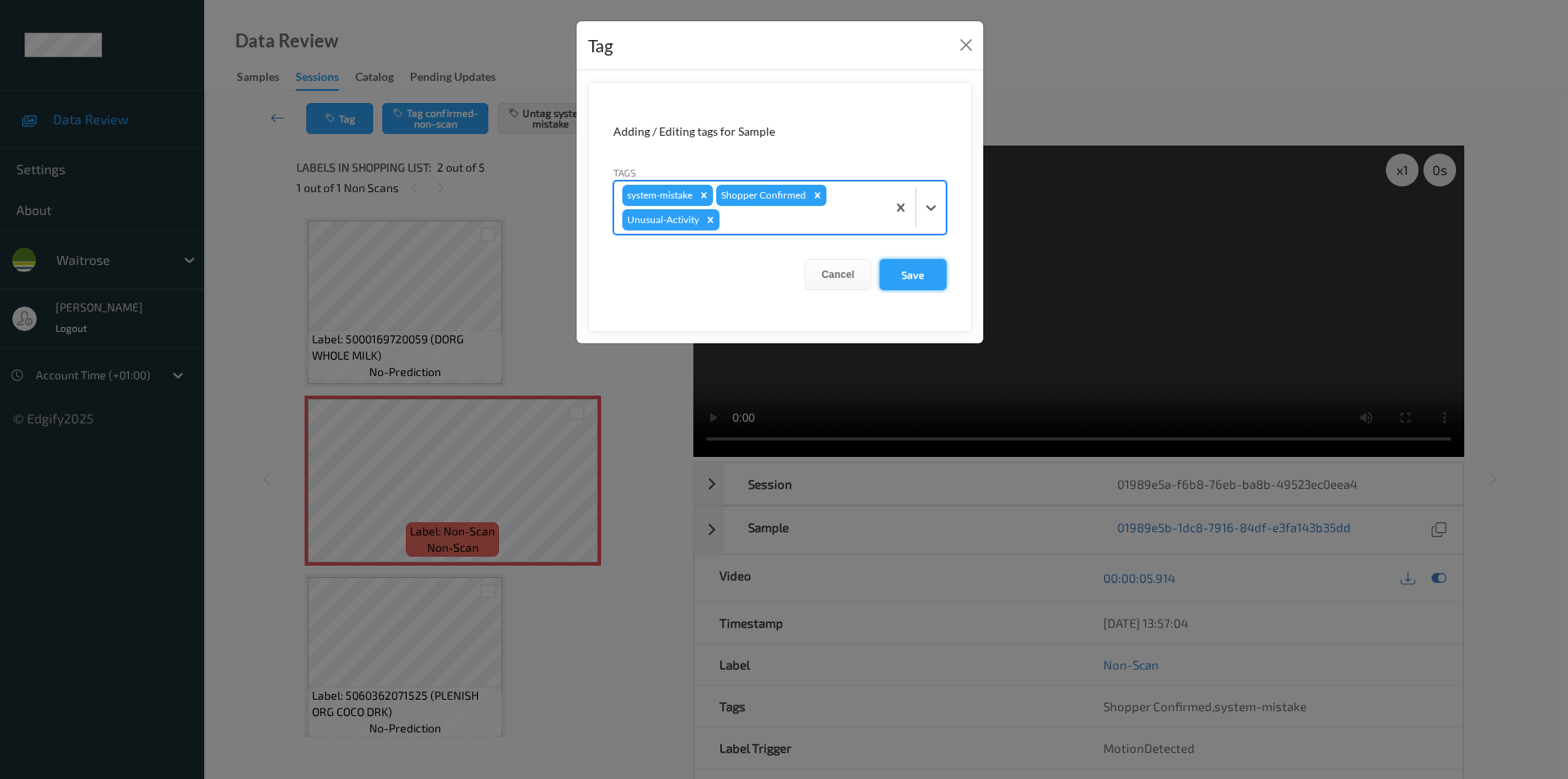
click at [901, 273] on button "Save" at bounding box center [913, 274] width 67 height 31
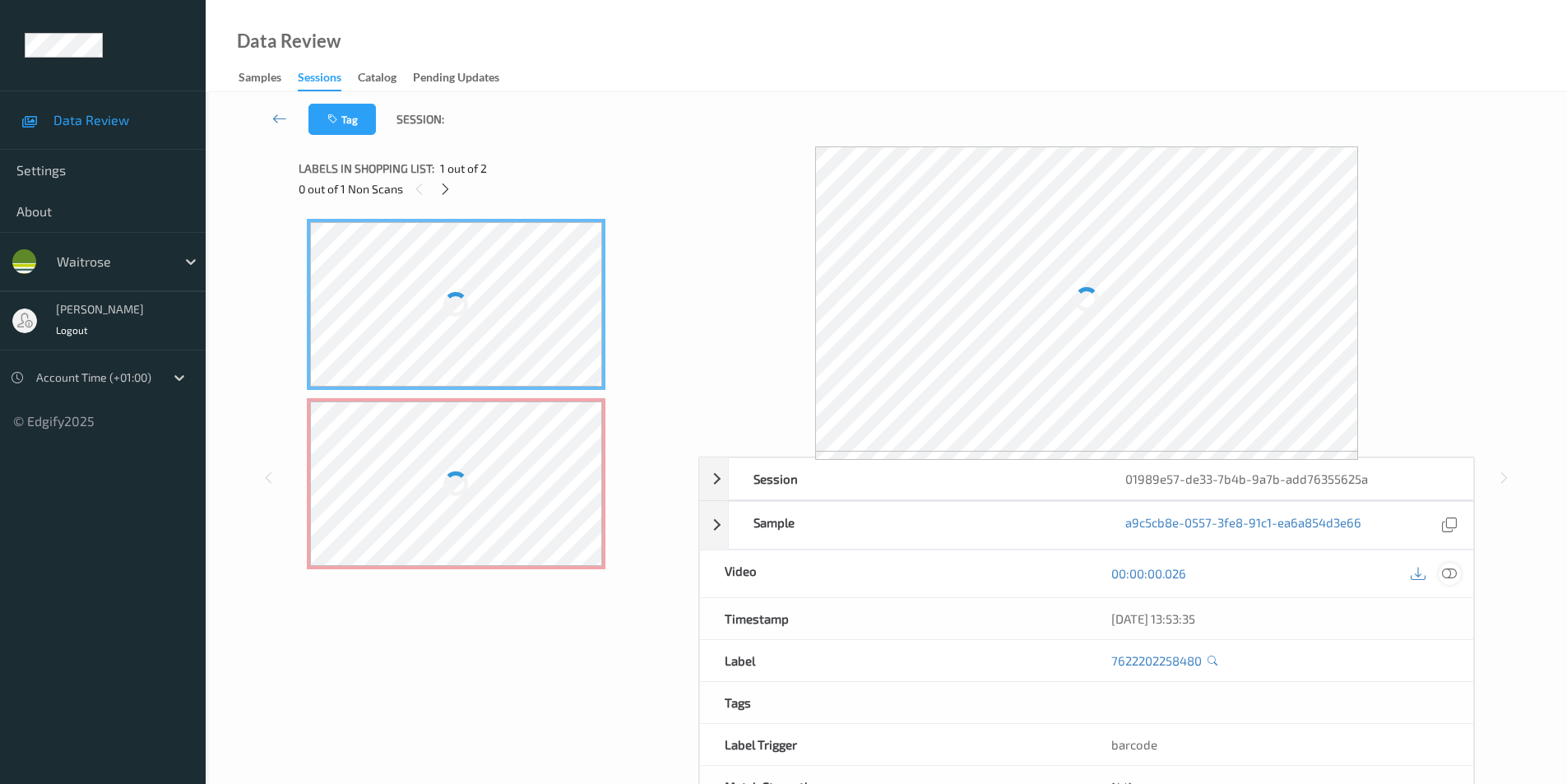
click at [1449, 572] on icon at bounding box center [1450, 573] width 15 height 15
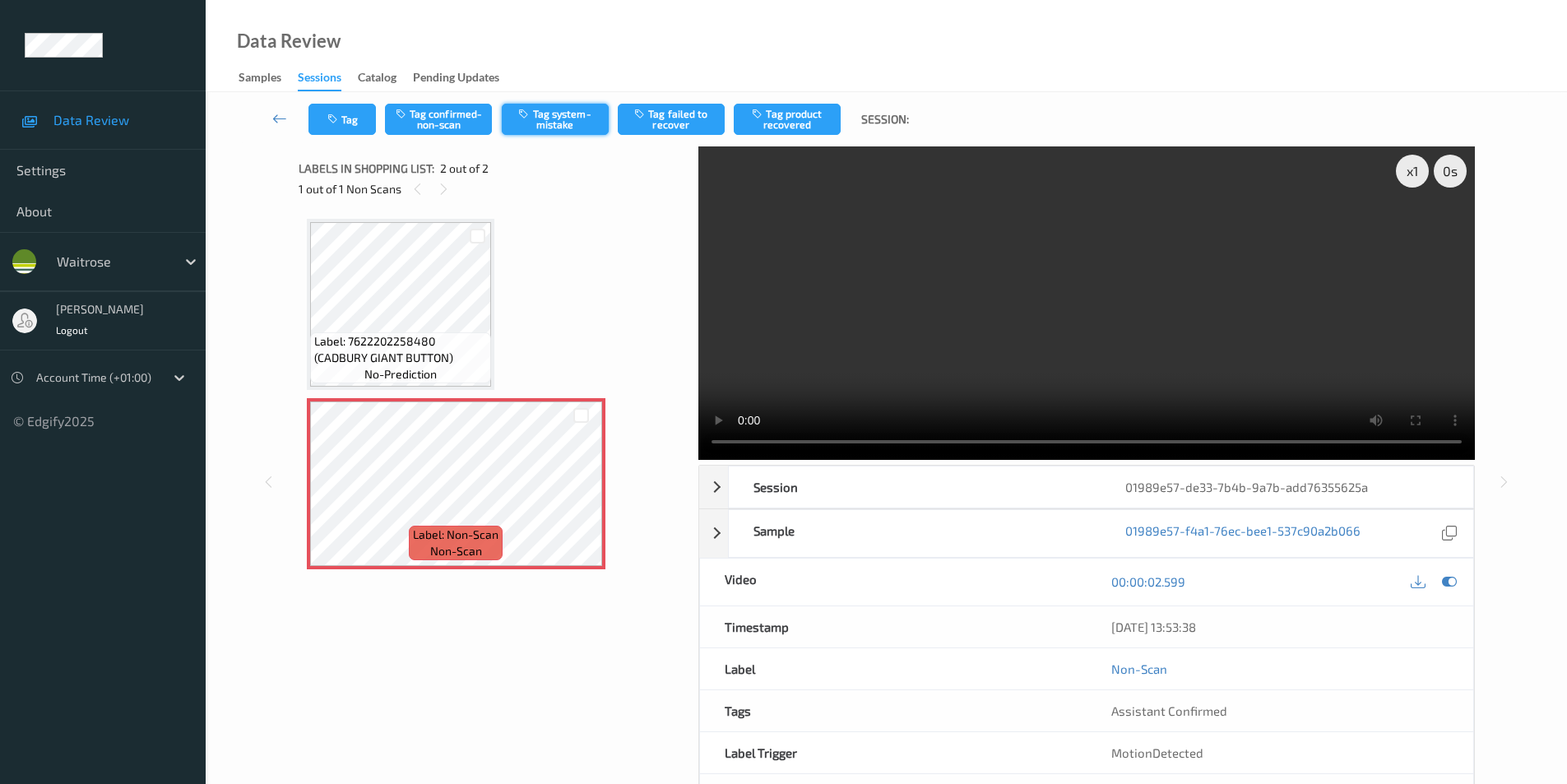
click at [555, 126] on button "Tag system-mistake" at bounding box center [555, 119] width 107 height 31
click at [341, 115] on button "Tag" at bounding box center [342, 119] width 68 height 31
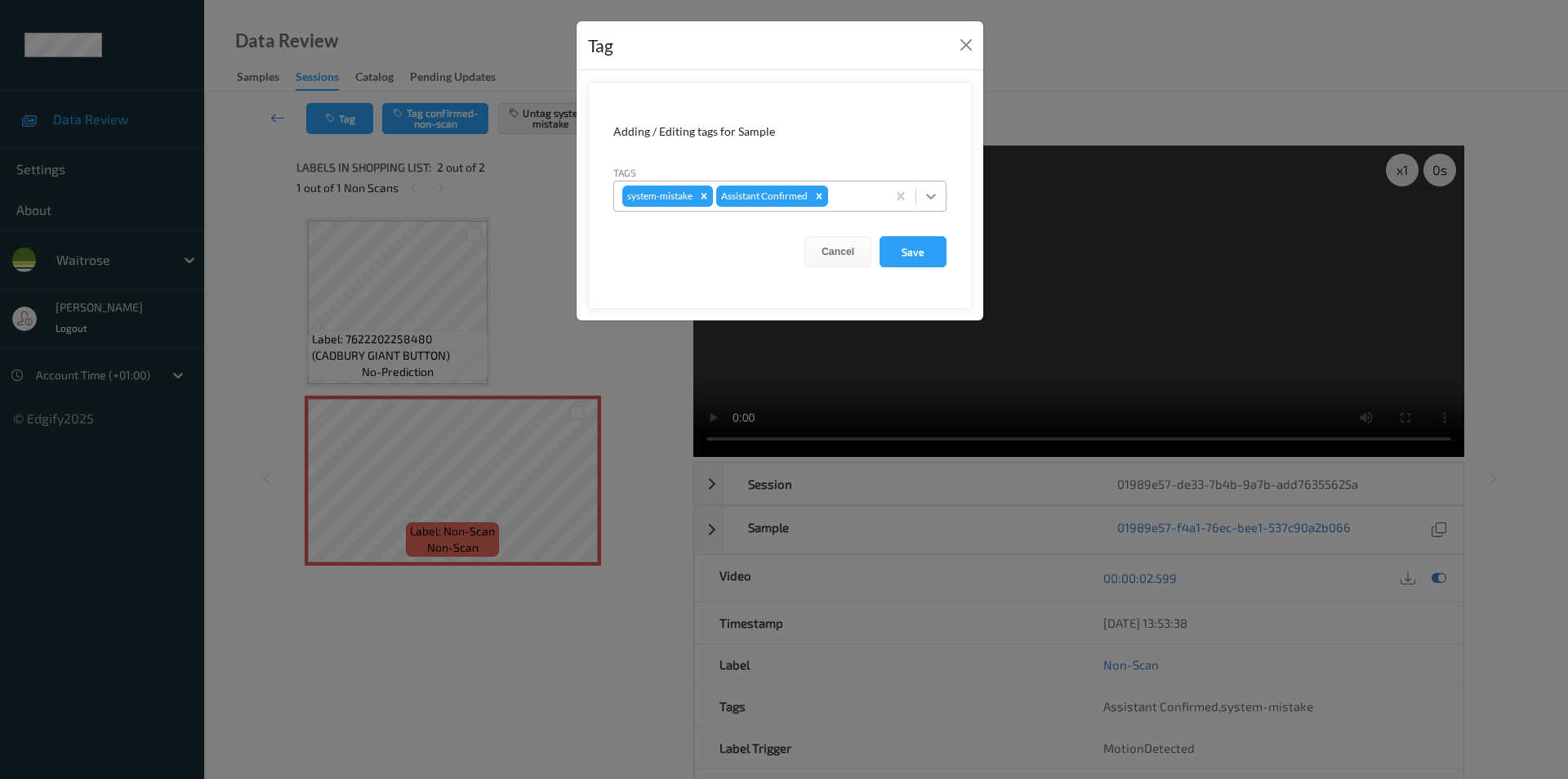
click at [939, 200] on div at bounding box center [931, 196] width 29 height 29
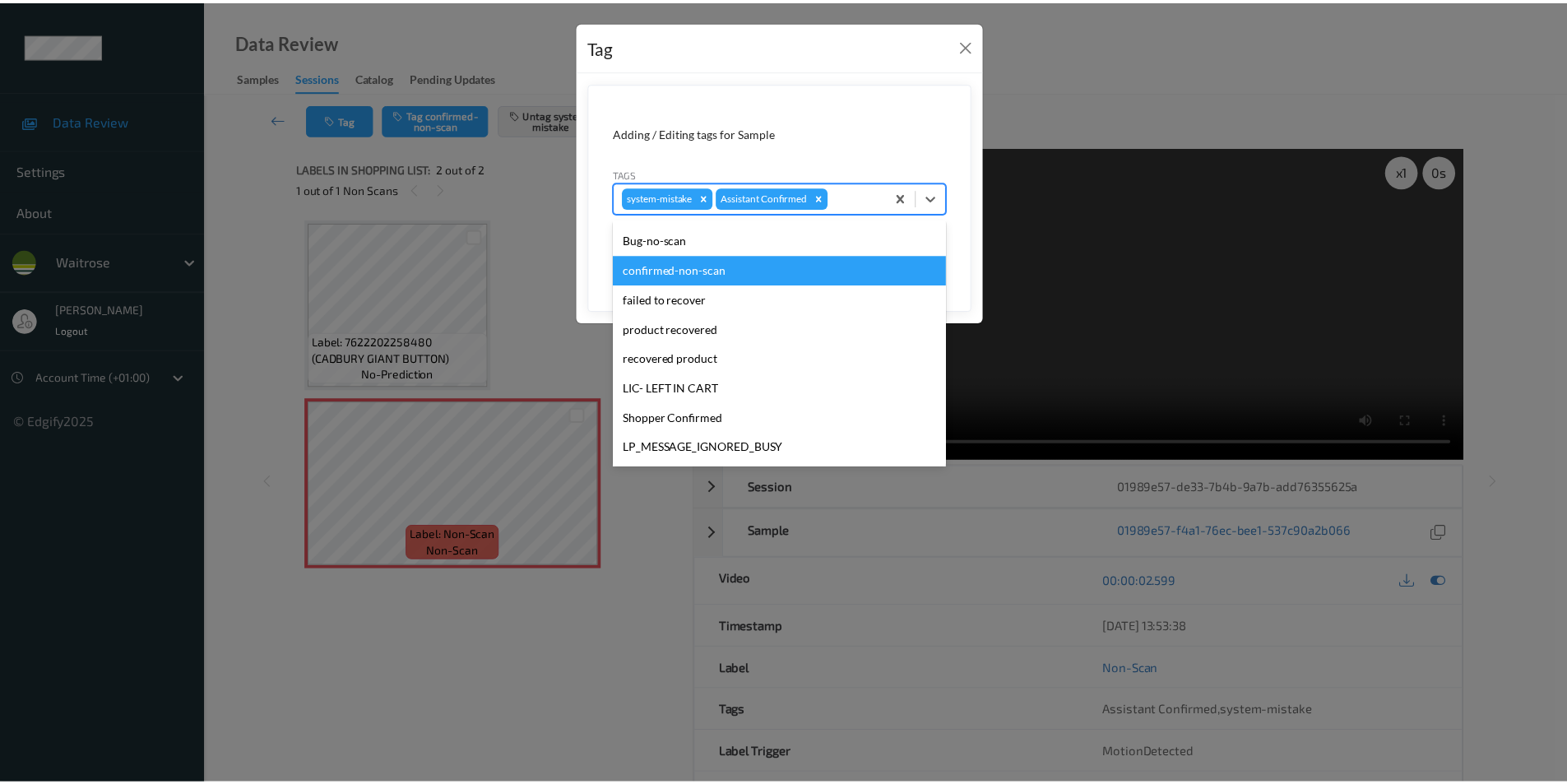
scroll to position [323, 0]
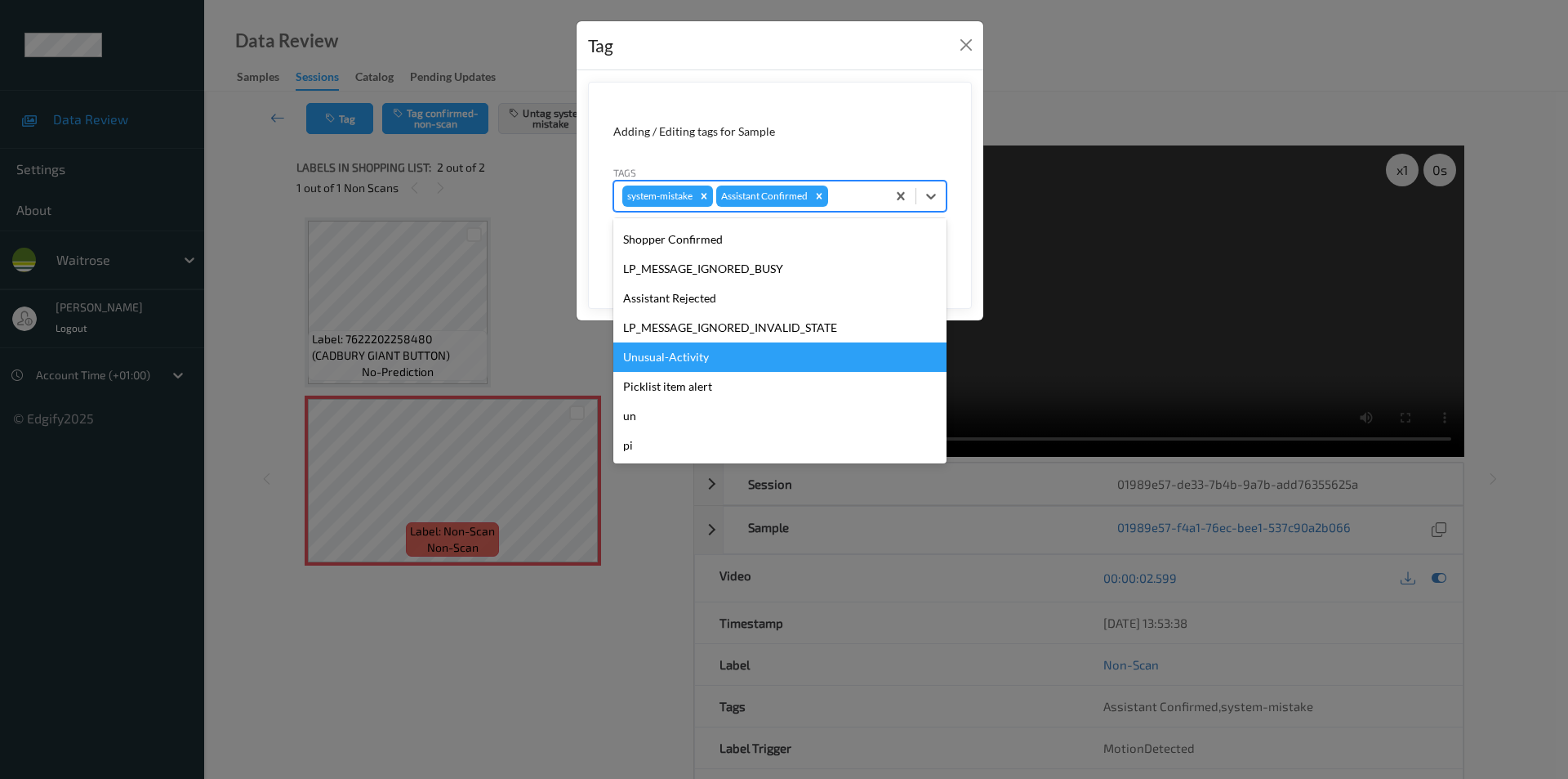
click at [691, 360] on div "Unusual-Activity" at bounding box center [779, 357] width 333 height 29
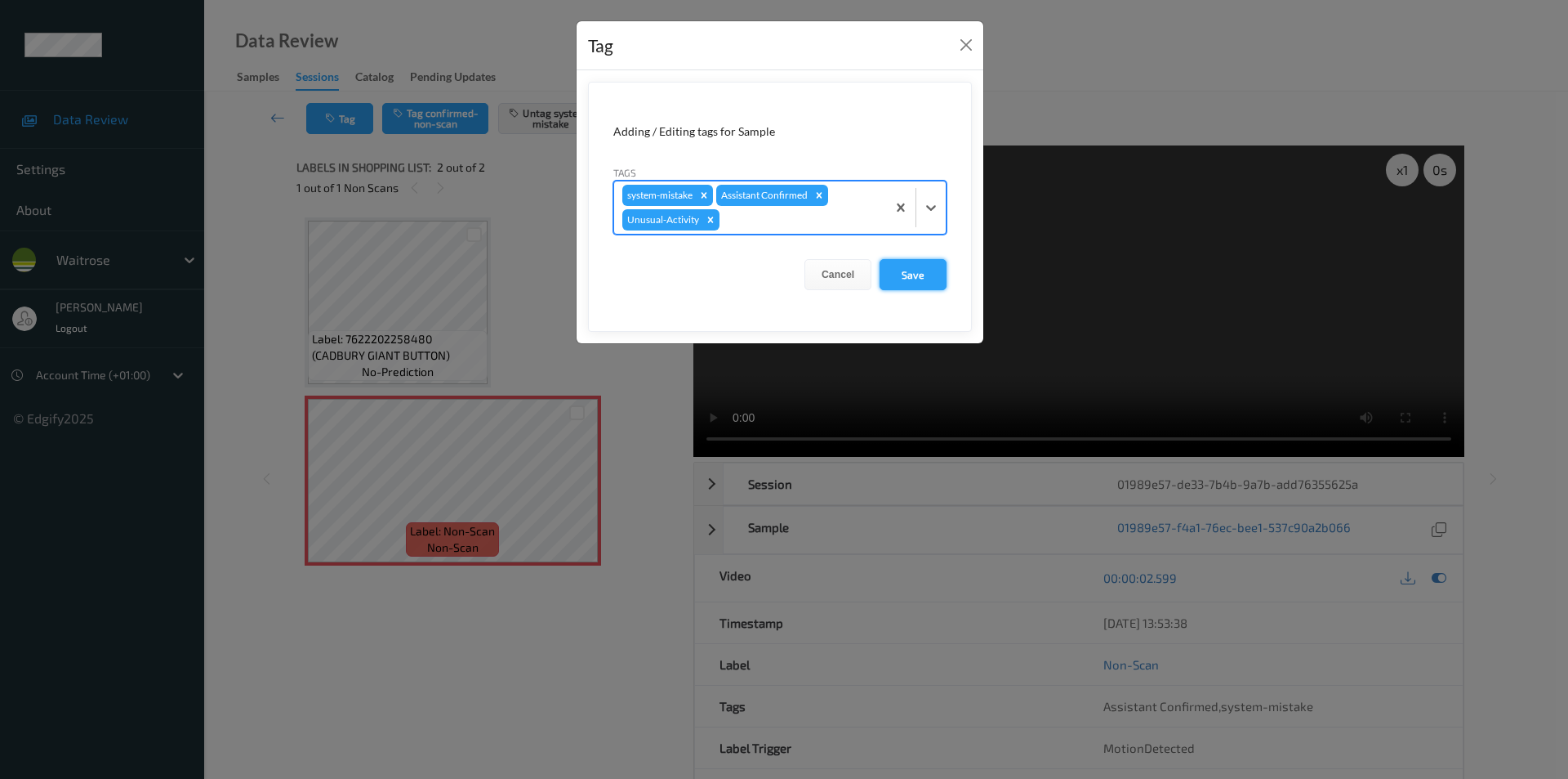
click at [906, 273] on button "Save" at bounding box center [913, 274] width 67 height 31
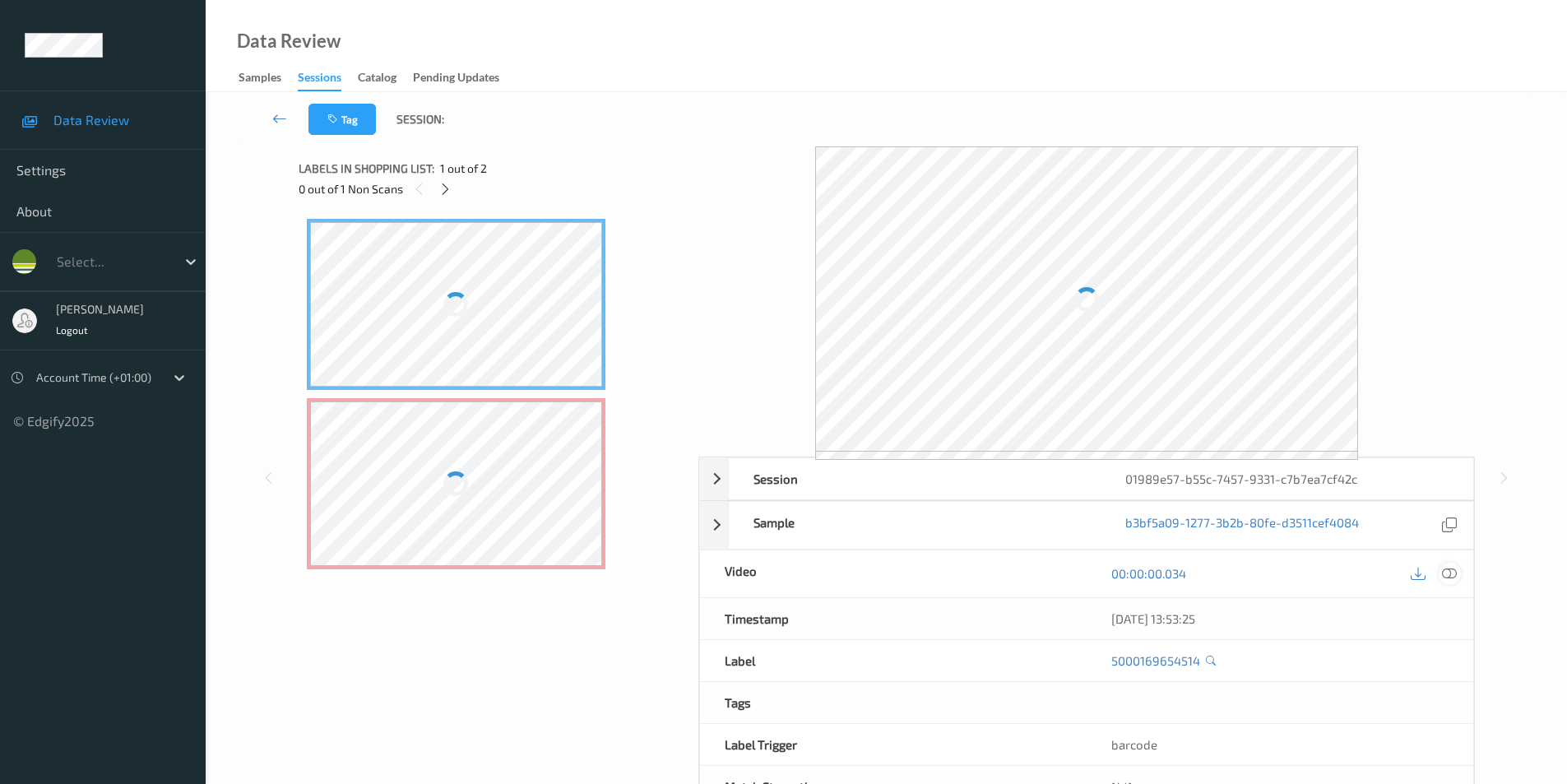
drag, startPoint x: 1453, startPoint y: 570, endPoint x: 958, endPoint y: 500, distance: 499.9
click at [1454, 570] on icon at bounding box center [1450, 573] width 15 height 15
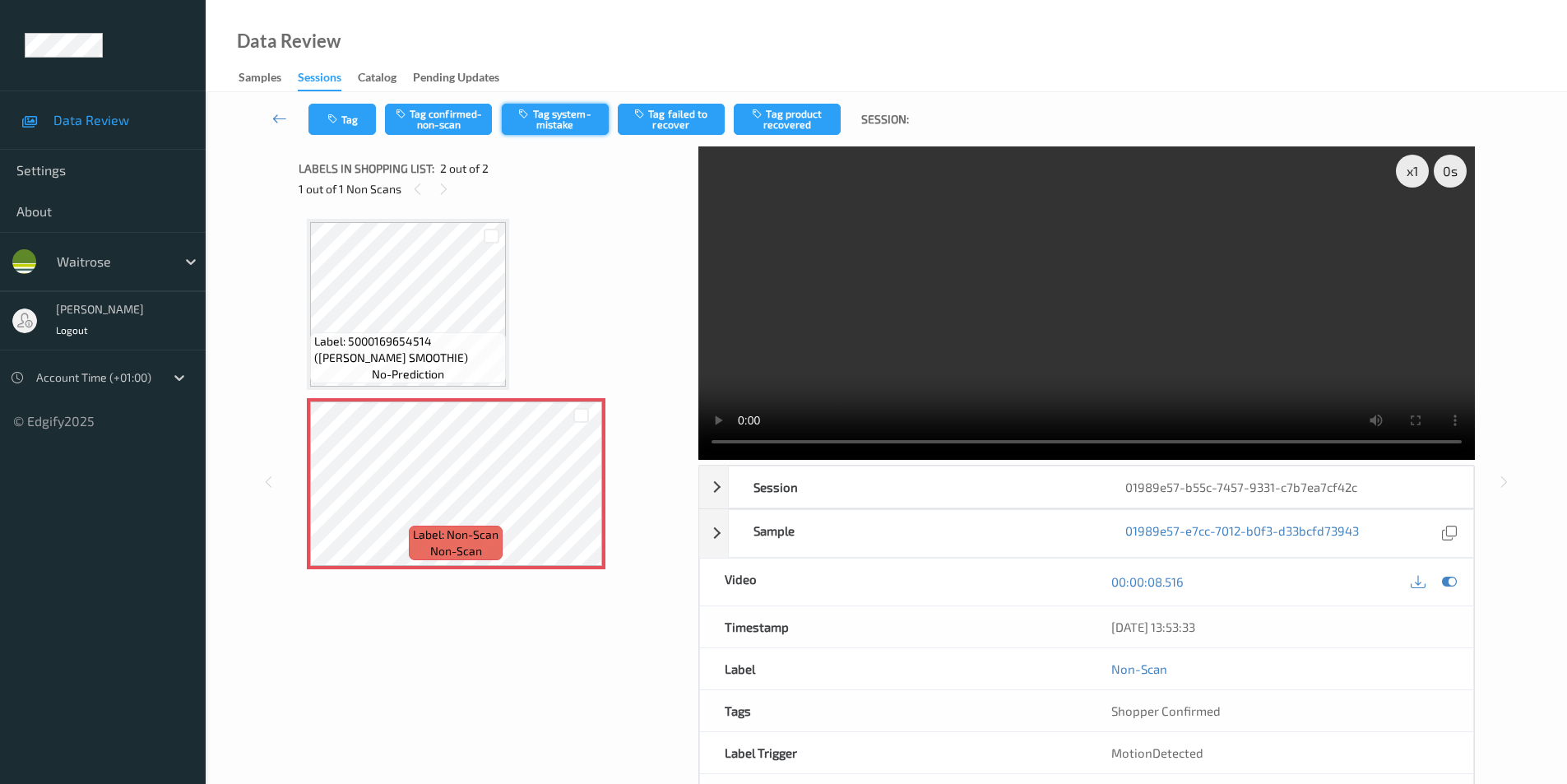
click at [564, 114] on button "Tag system-mistake" at bounding box center [555, 119] width 107 height 31
click at [370, 122] on button "Tag" at bounding box center [342, 119] width 68 height 31
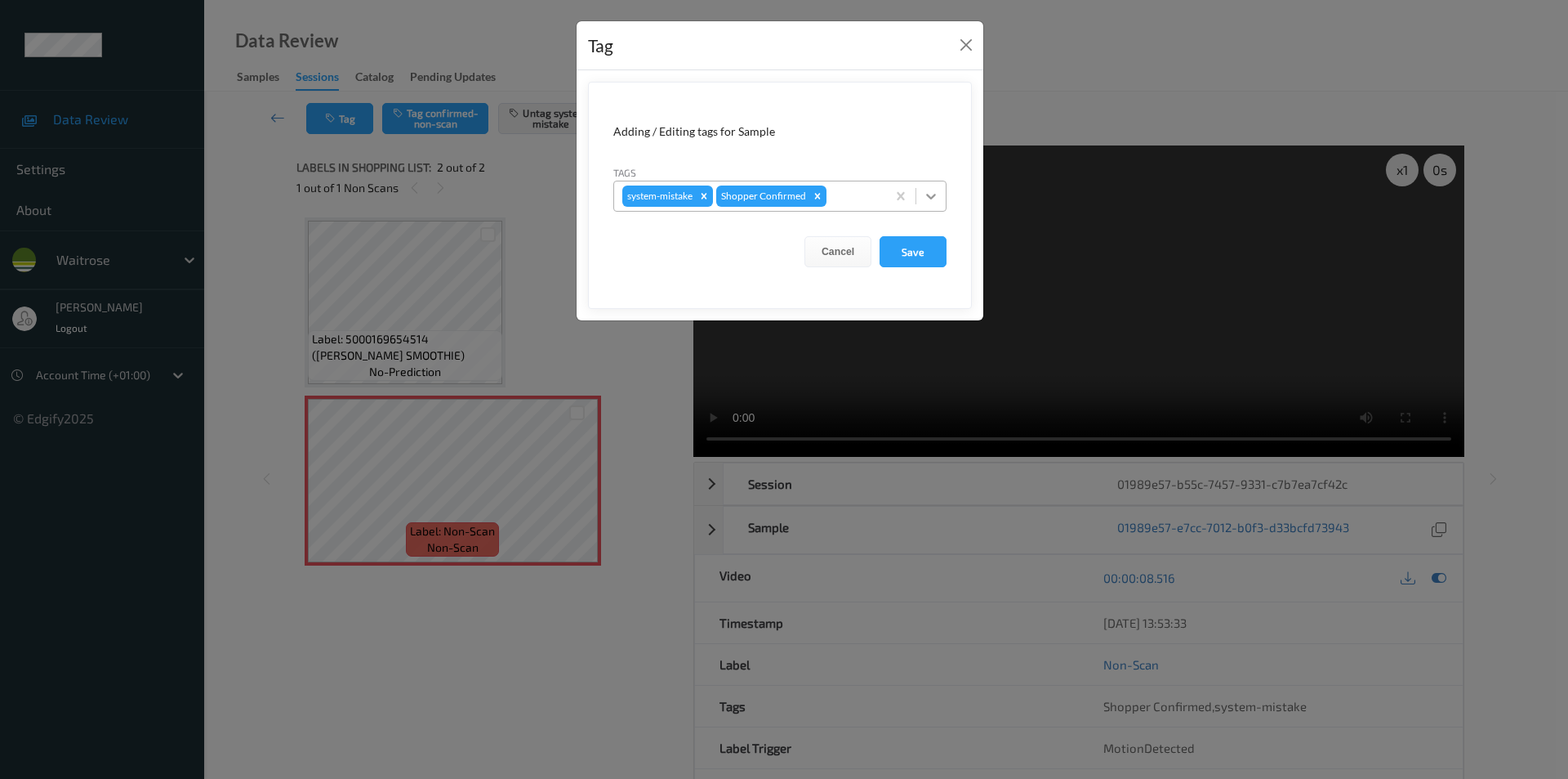
click at [937, 202] on icon at bounding box center [931, 196] width 16 height 16
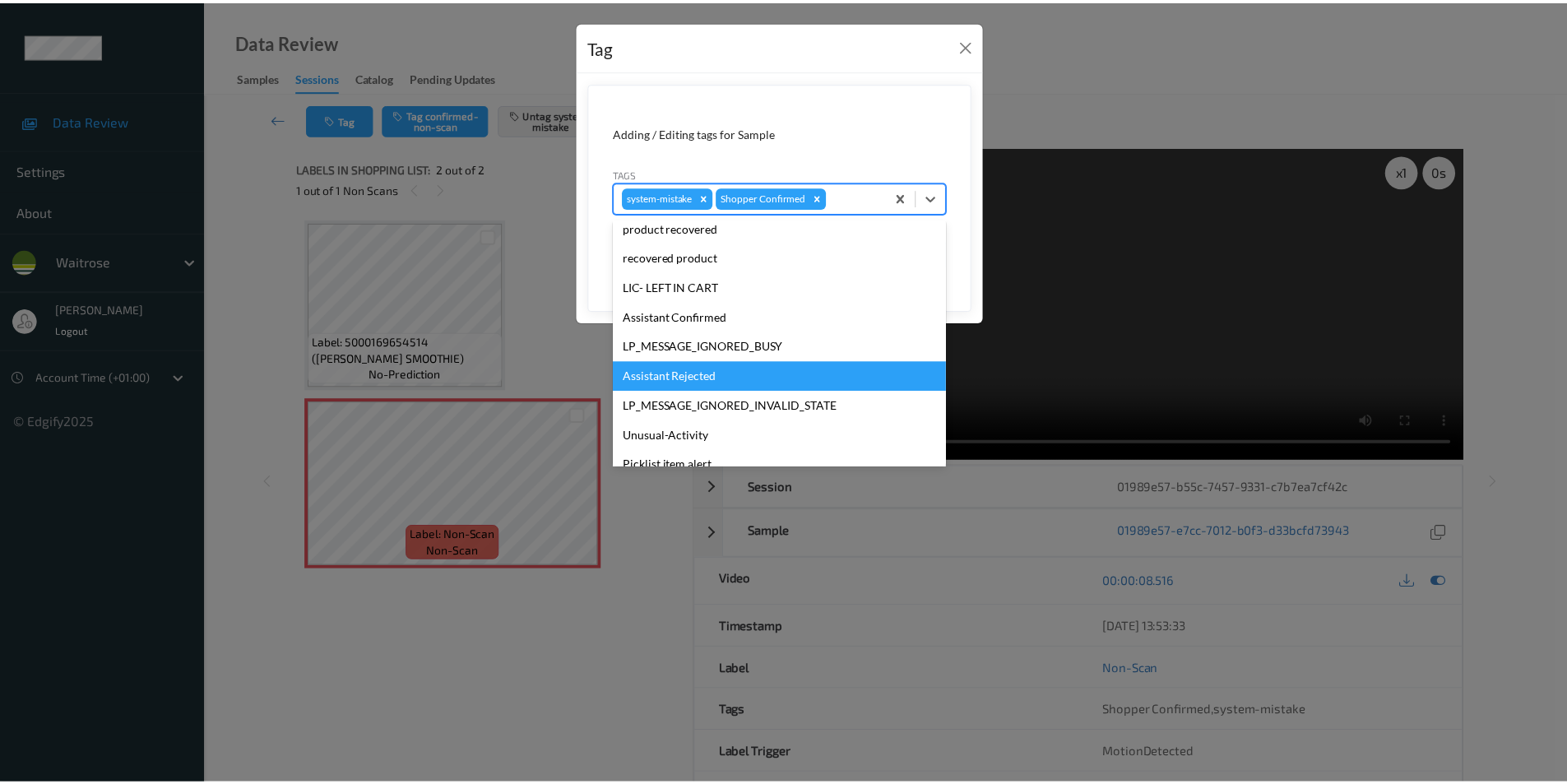
scroll to position [323, 0]
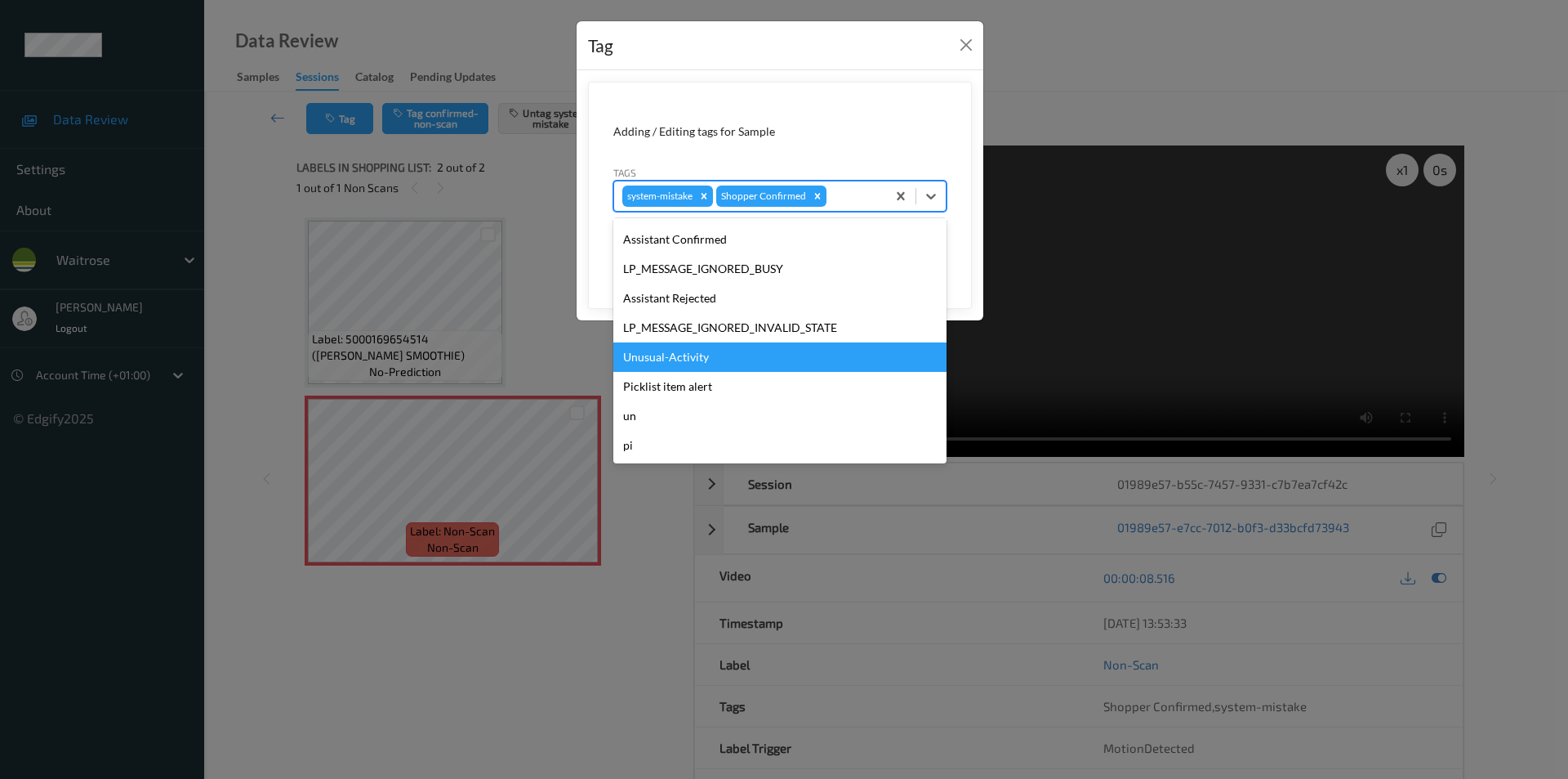
click at [665, 357] on div "Unusual-Activity" at bounding box center [779, 357] width 333 height 29
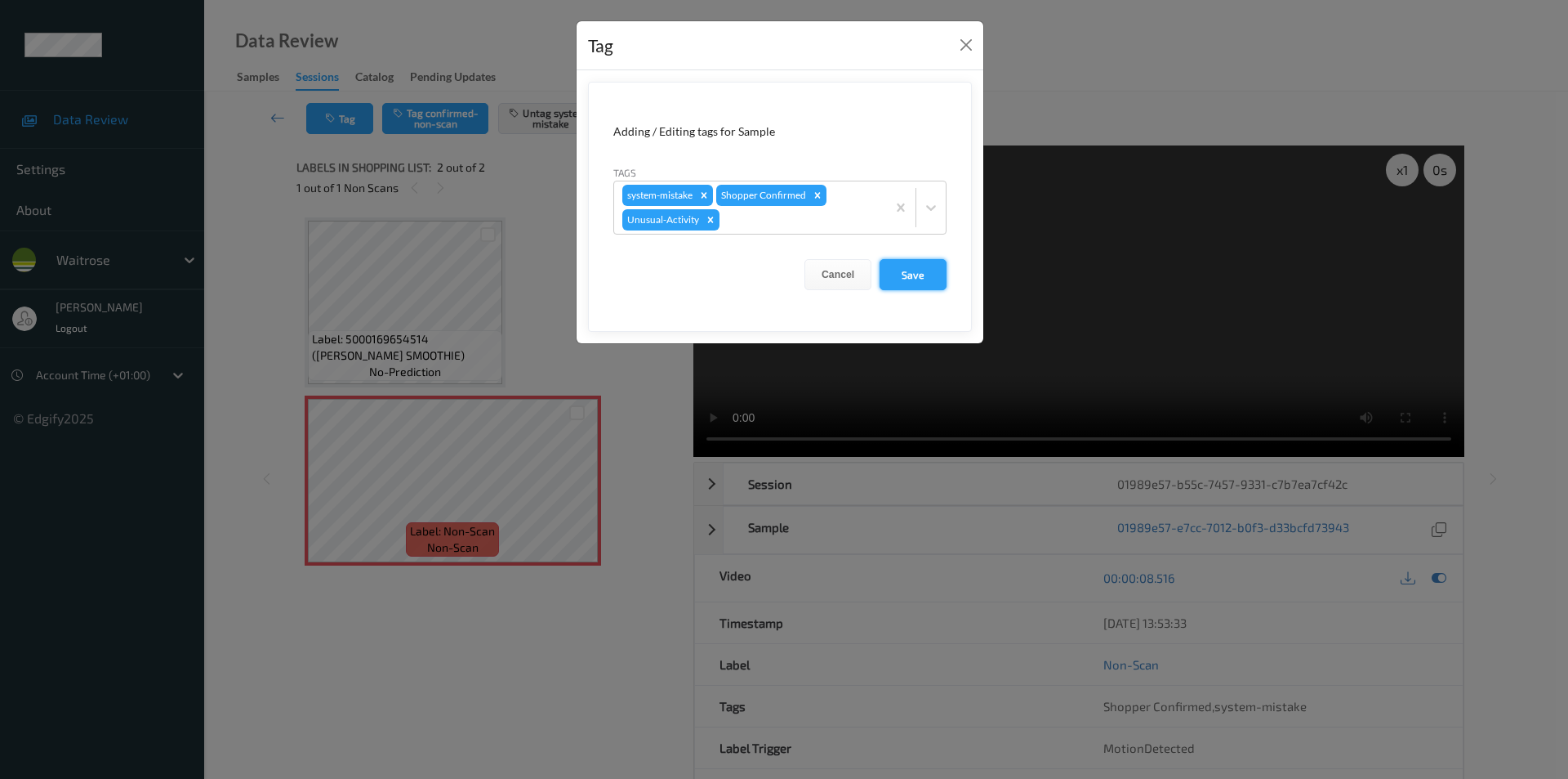
click at [898, 271] on button "Save" at bounding box center [913, 274] width 67 height 31
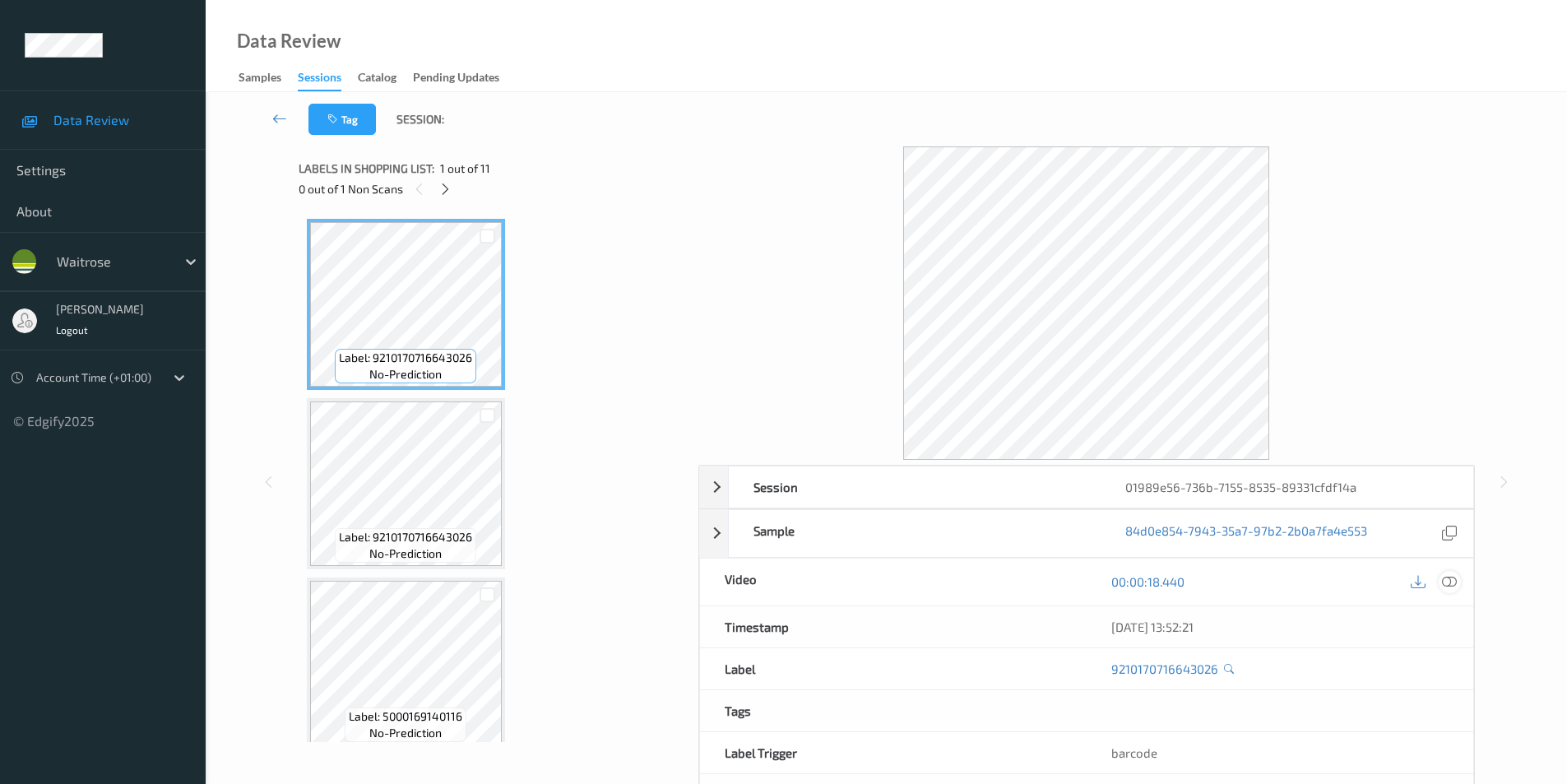
click at [1451, 579] on icon at bounding box center [1450, 581] width 15 height 15
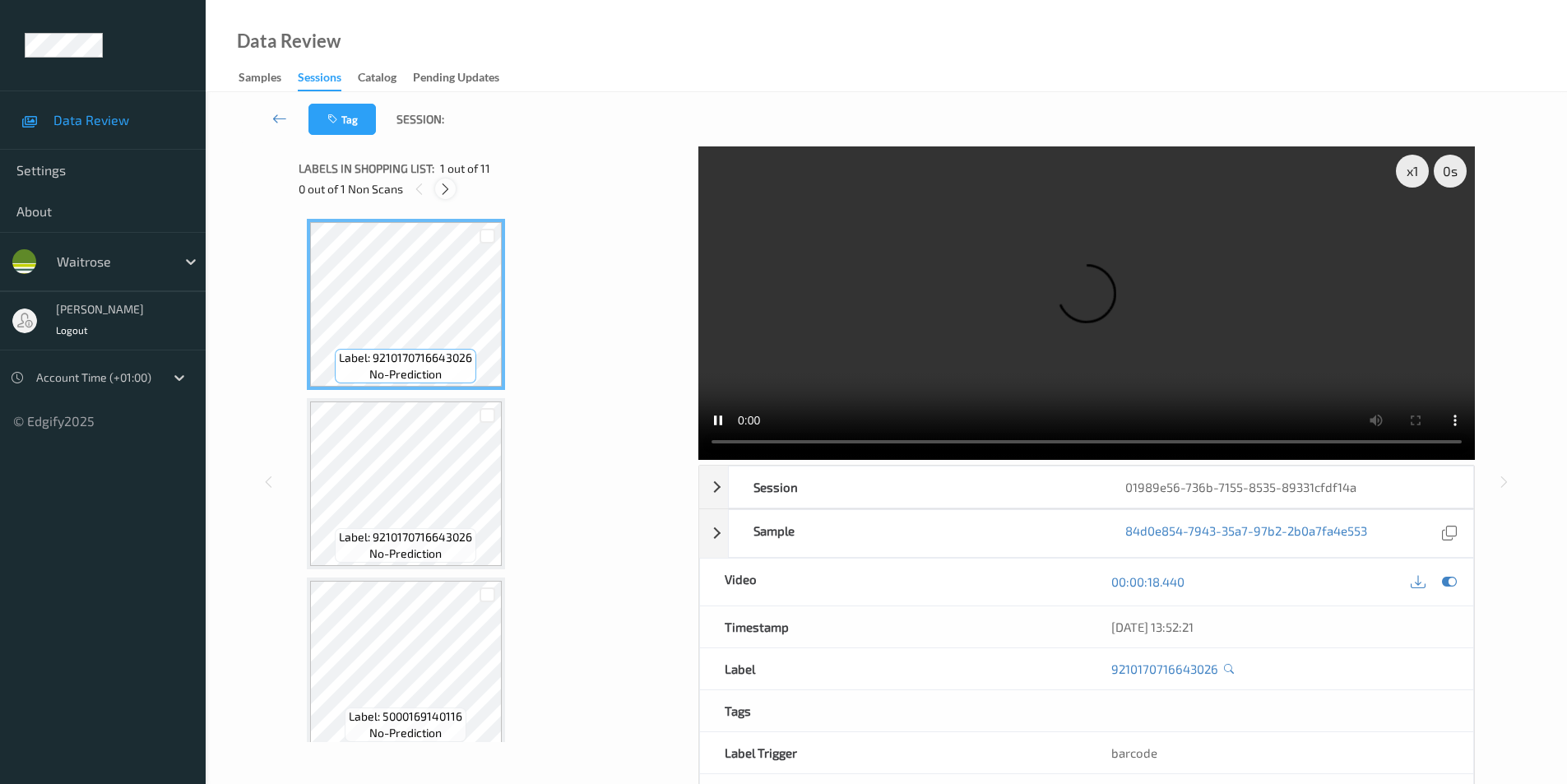
click at [442, 191] on icon at bounding box center [445, 189] width 14 height 15
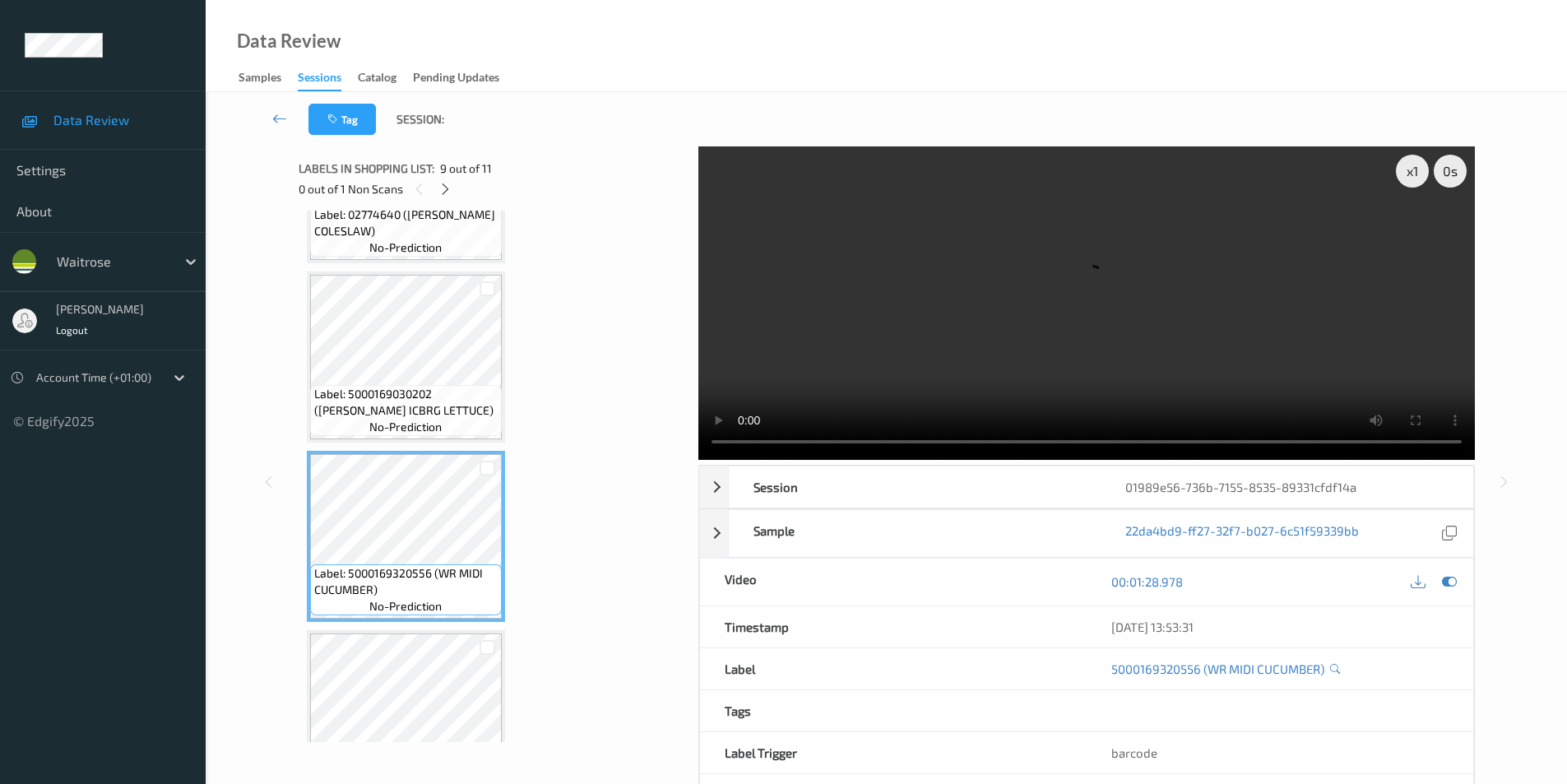
scroll to position [1186, 0]
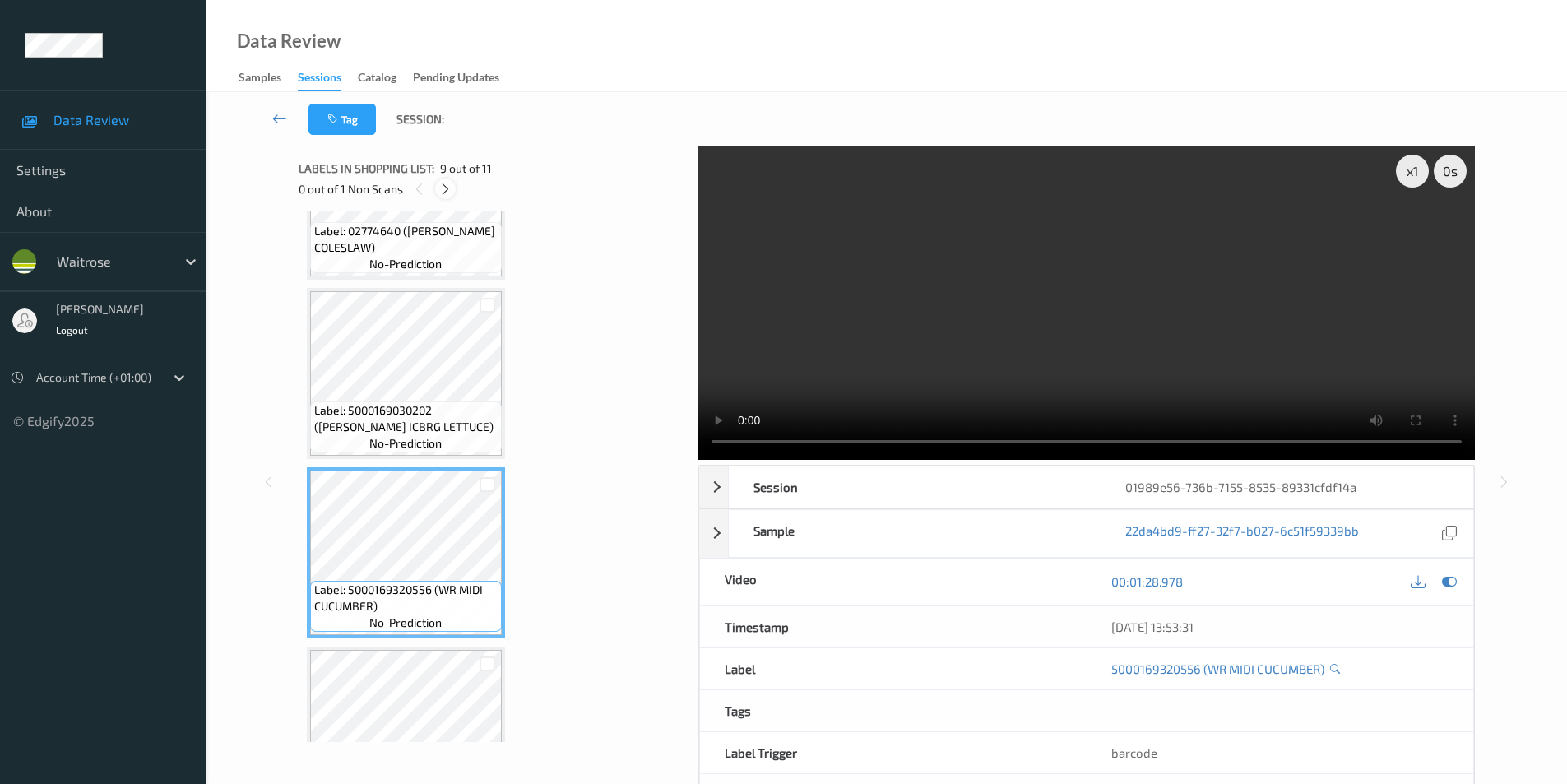
click at [446, 187] on icon at bounding box center [445, 189] width 14 height 15
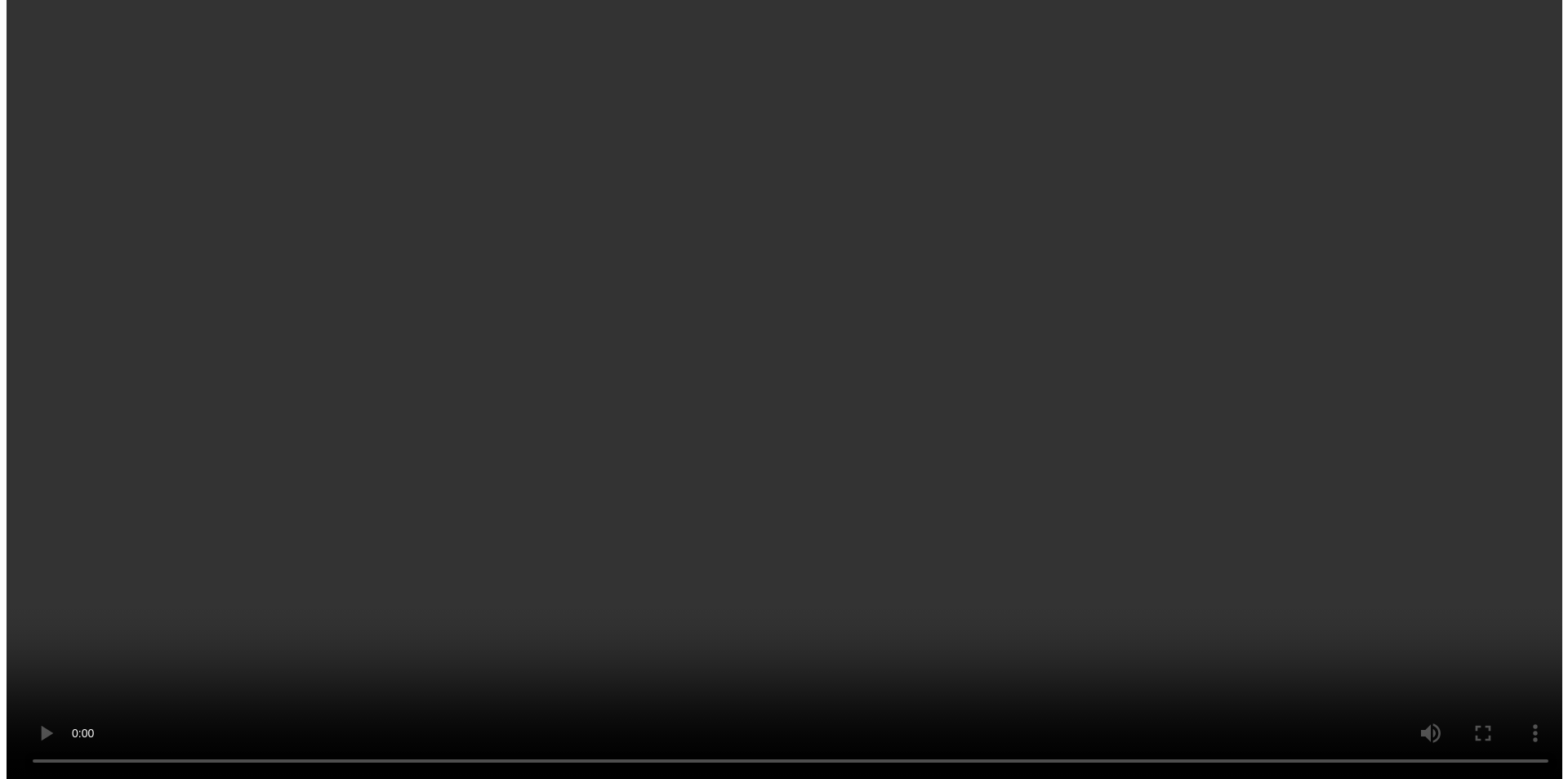
scroll to position [1440, 0]
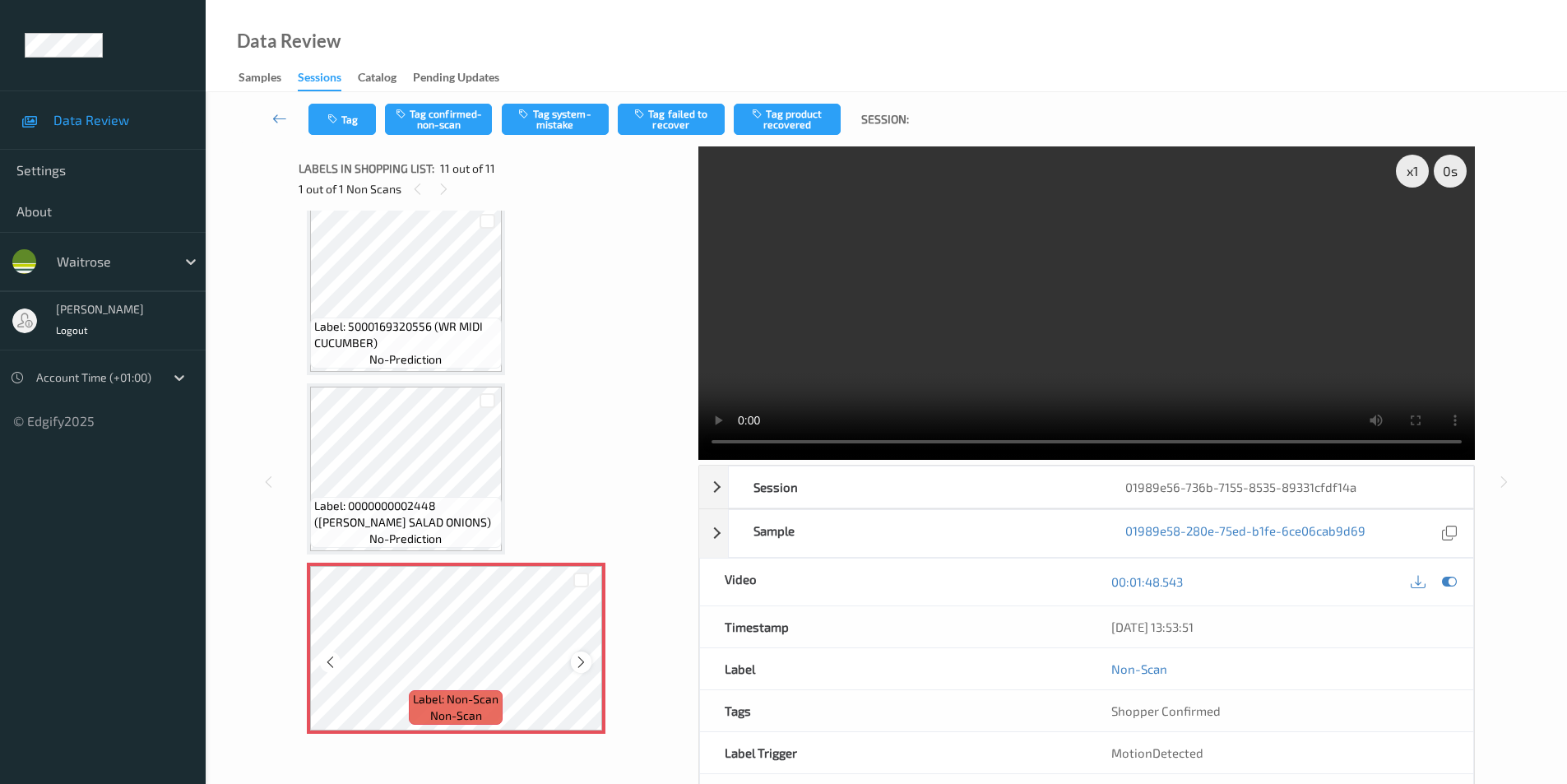
click at [581, 665] on icon at bounding box center [581, 662] width 14 height 15
click at [551, 107] on button "Tag system-mistake" at bounding box center [555, 119] width 107 height 31
click at [345, 123] on button "Tag" at bounding box center [342, 119] width 68 height 31
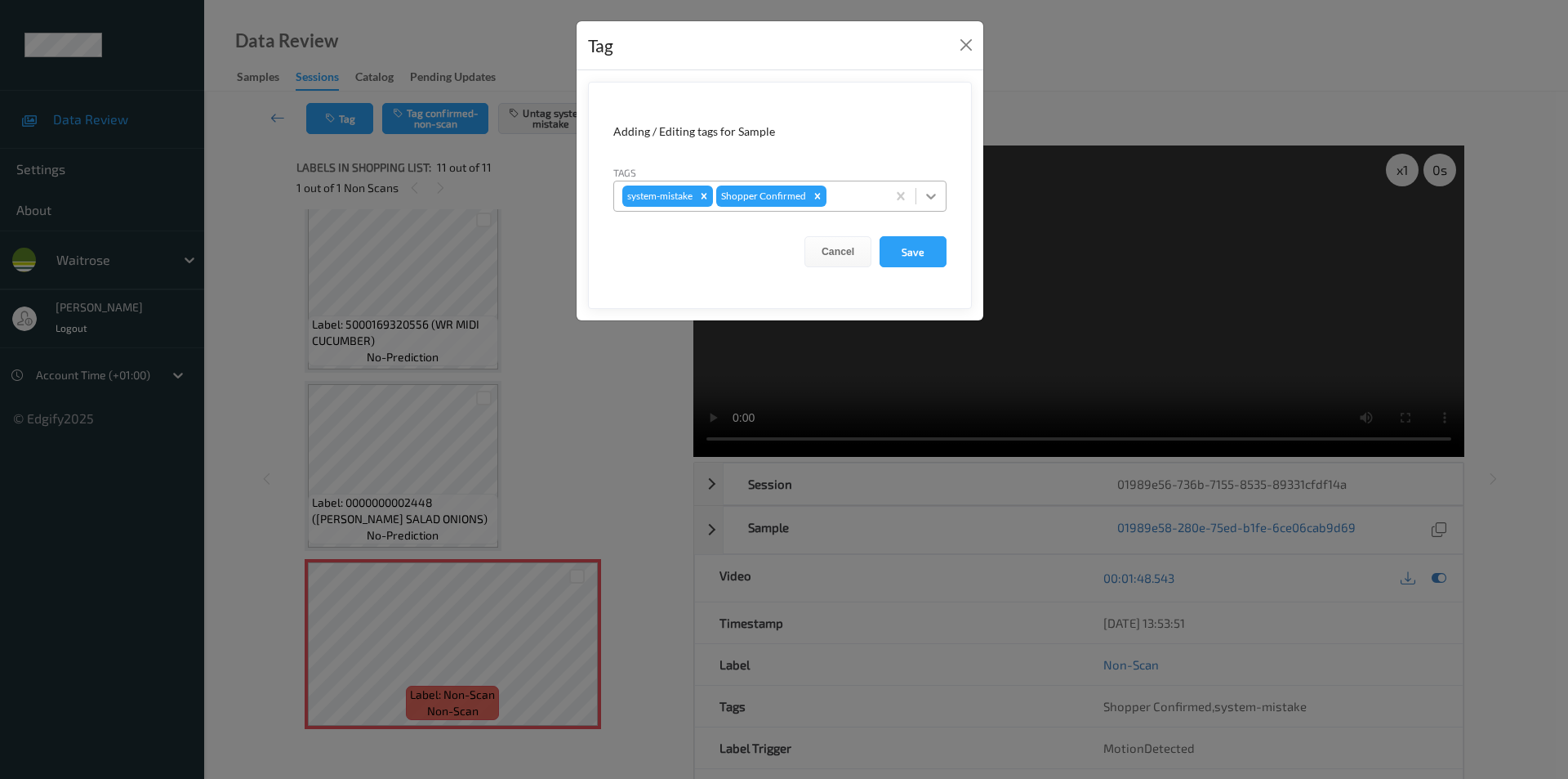
click at [925, 190] on icon at bounding box center [931, 196] width 16 height 16
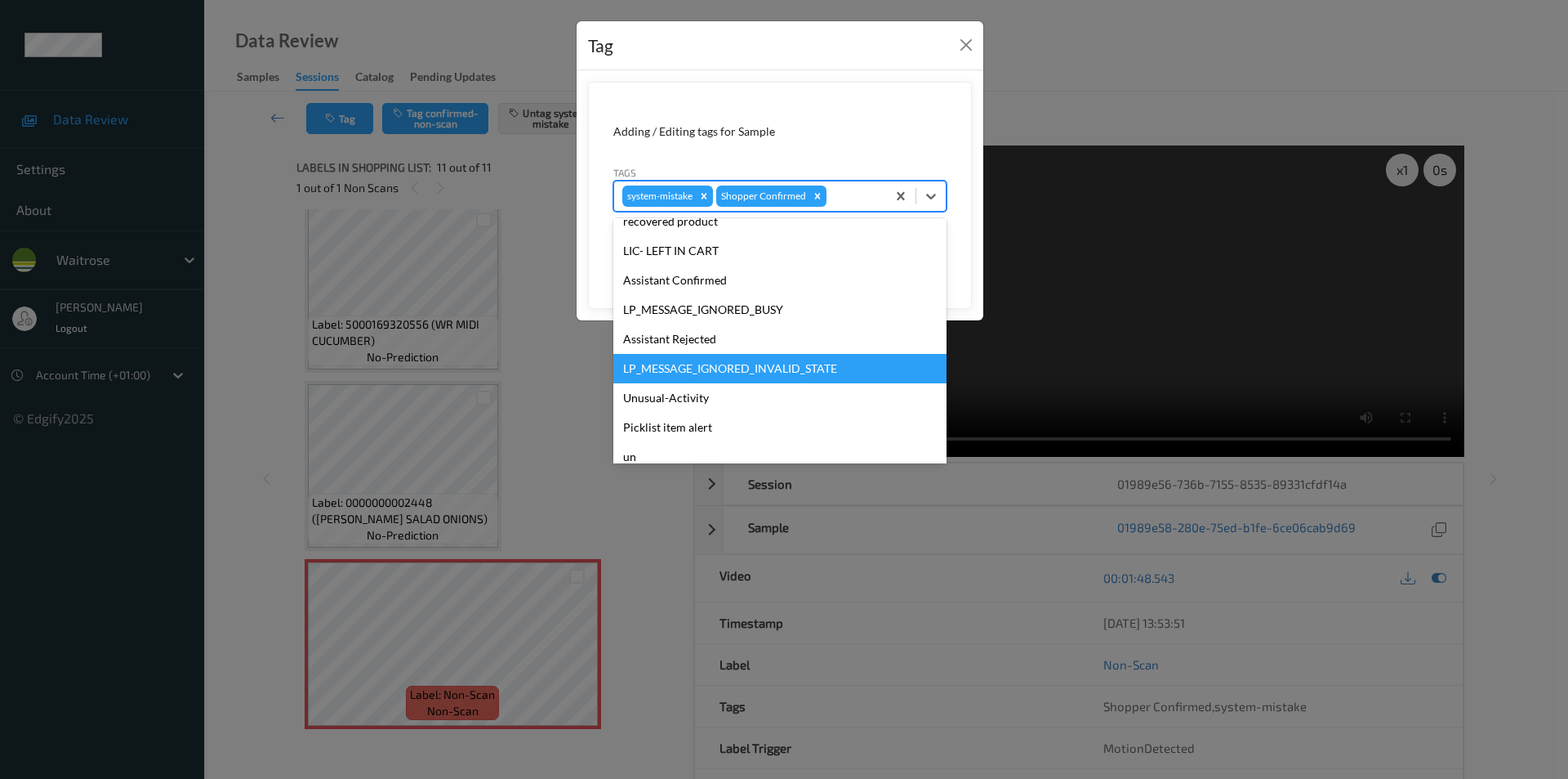
scroll to position [321, 0]
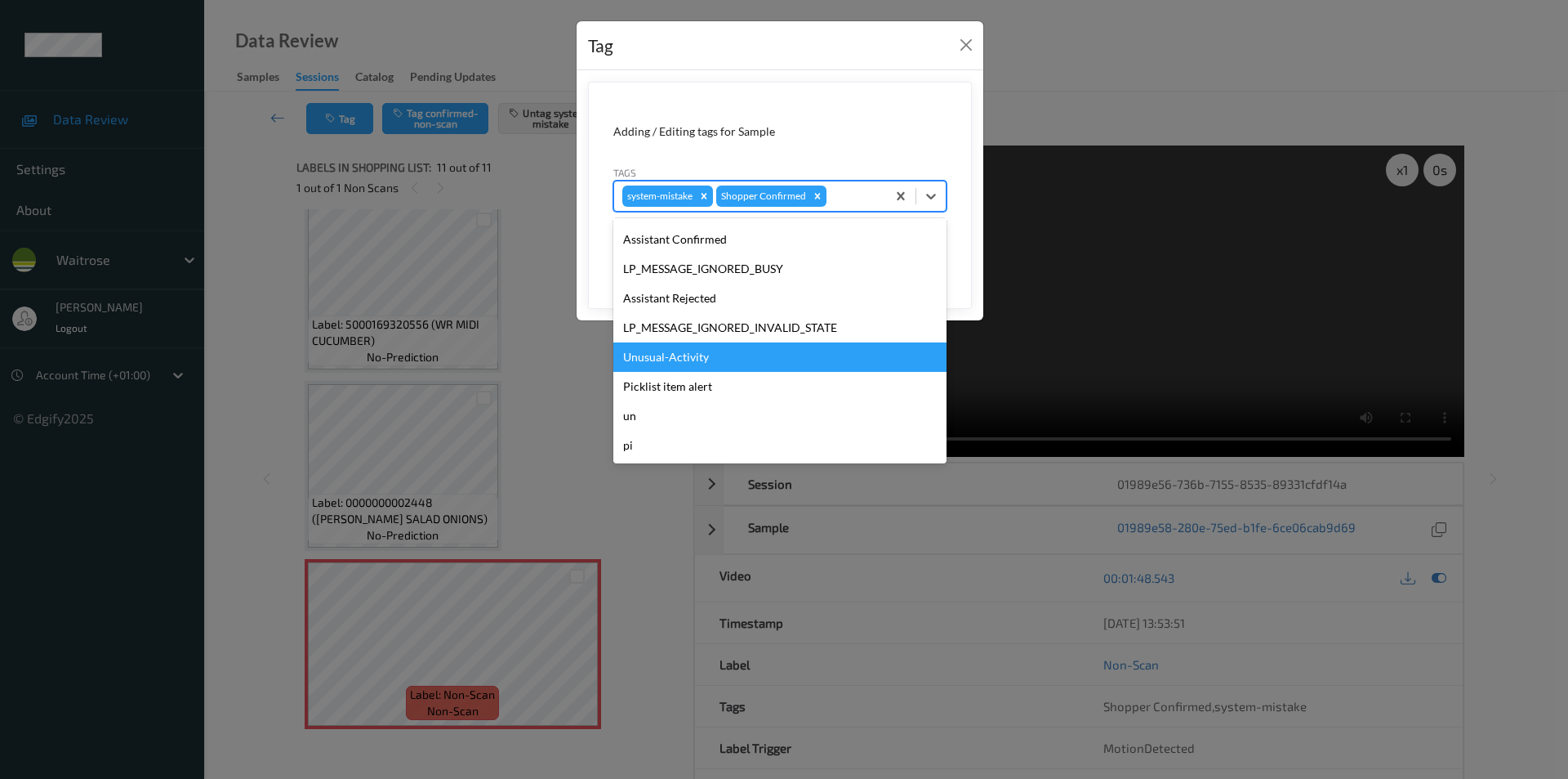
click at [658, 356] on div "Unusual-Activity" at bounding box center [779, 357] width 333 height 29
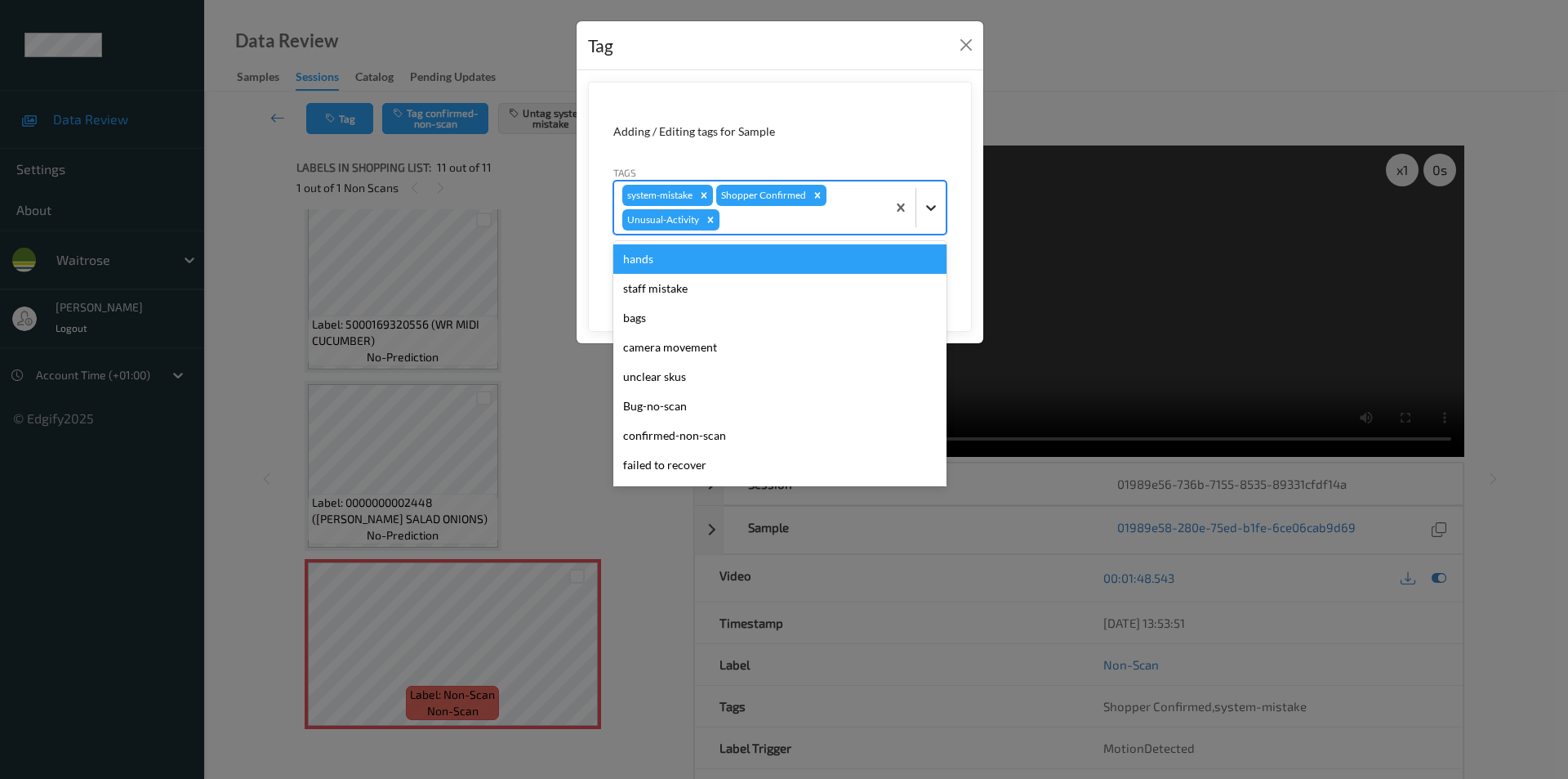
click at [923, 217] on div at bounding box center [931, 208] width 29 height 29
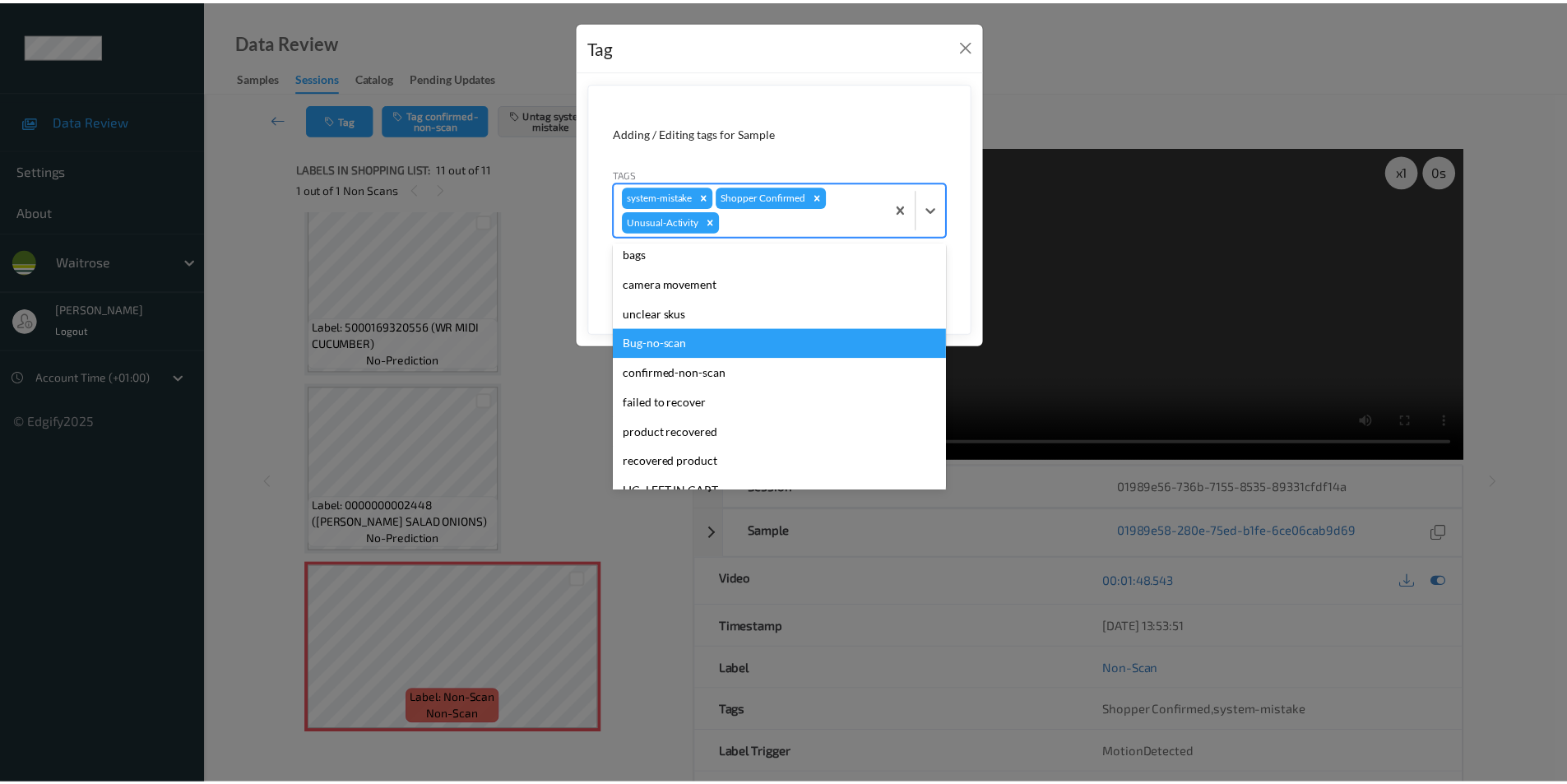
scroll to position [293, 0]
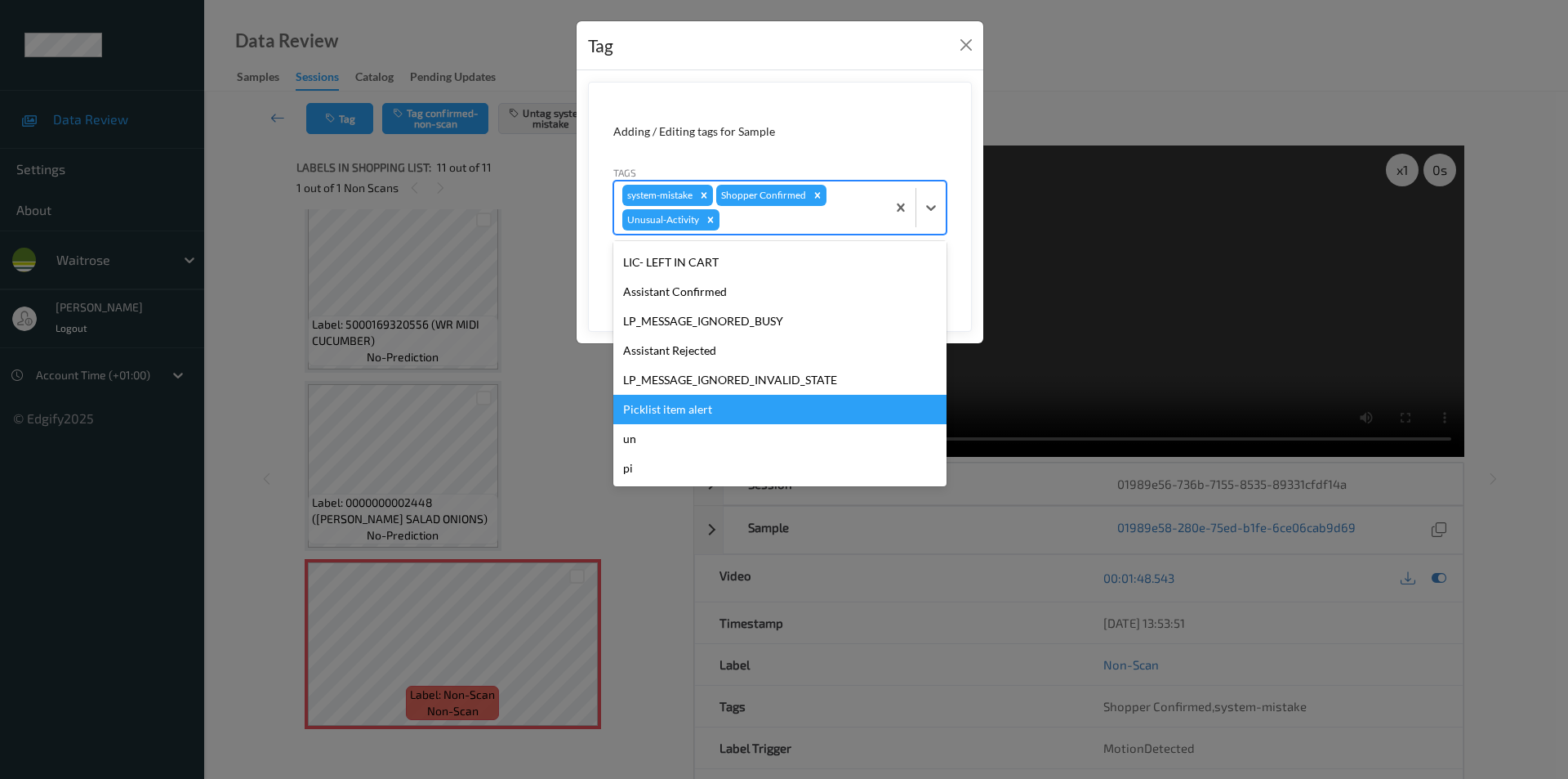
click at [675, 409] on div "Picklist item alert" at bounding box center [779, 409] width 333 height 29
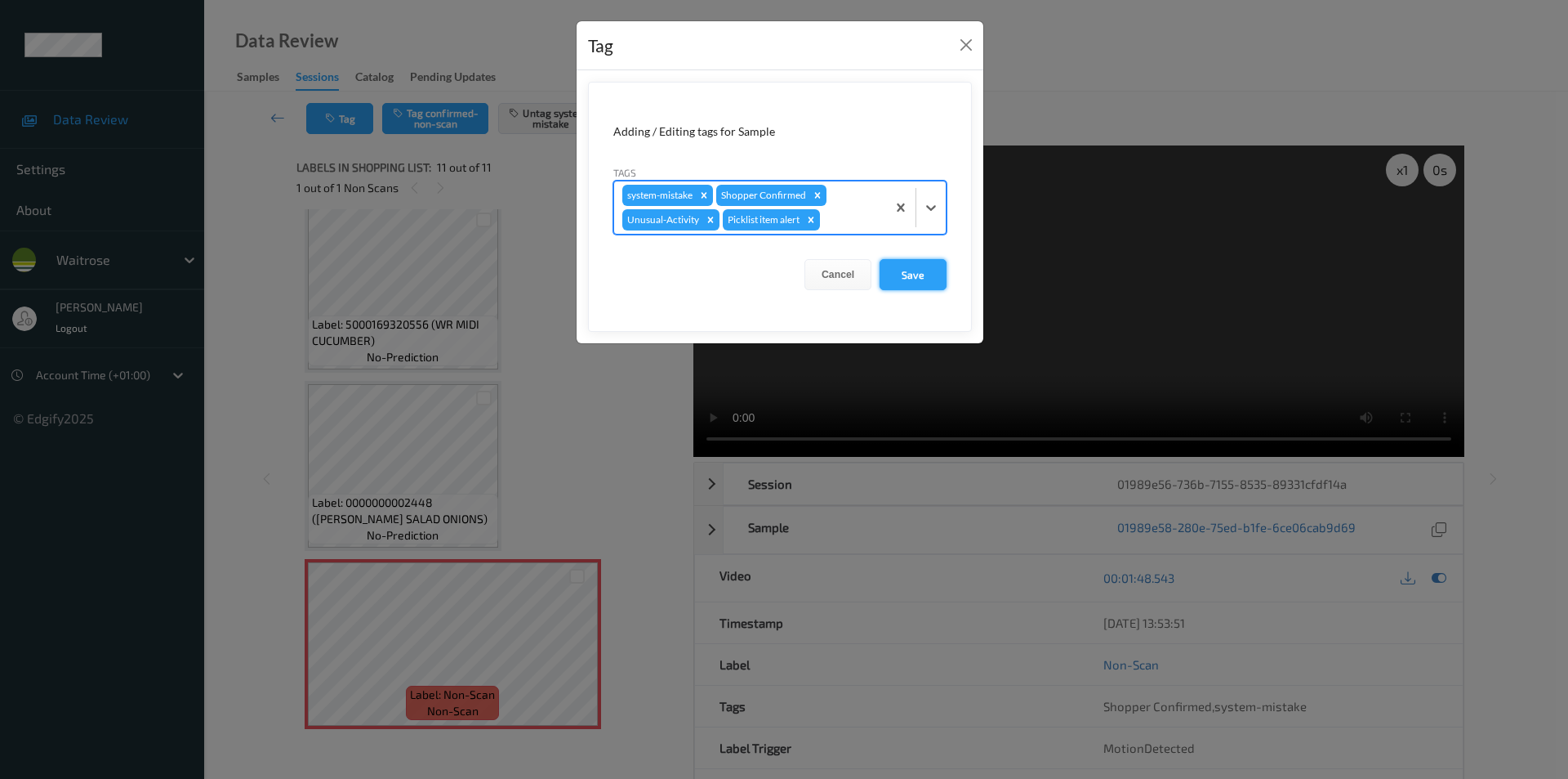
click at [937, 277] on button "Save" at bounding box center [913, 274] width 67 height 31
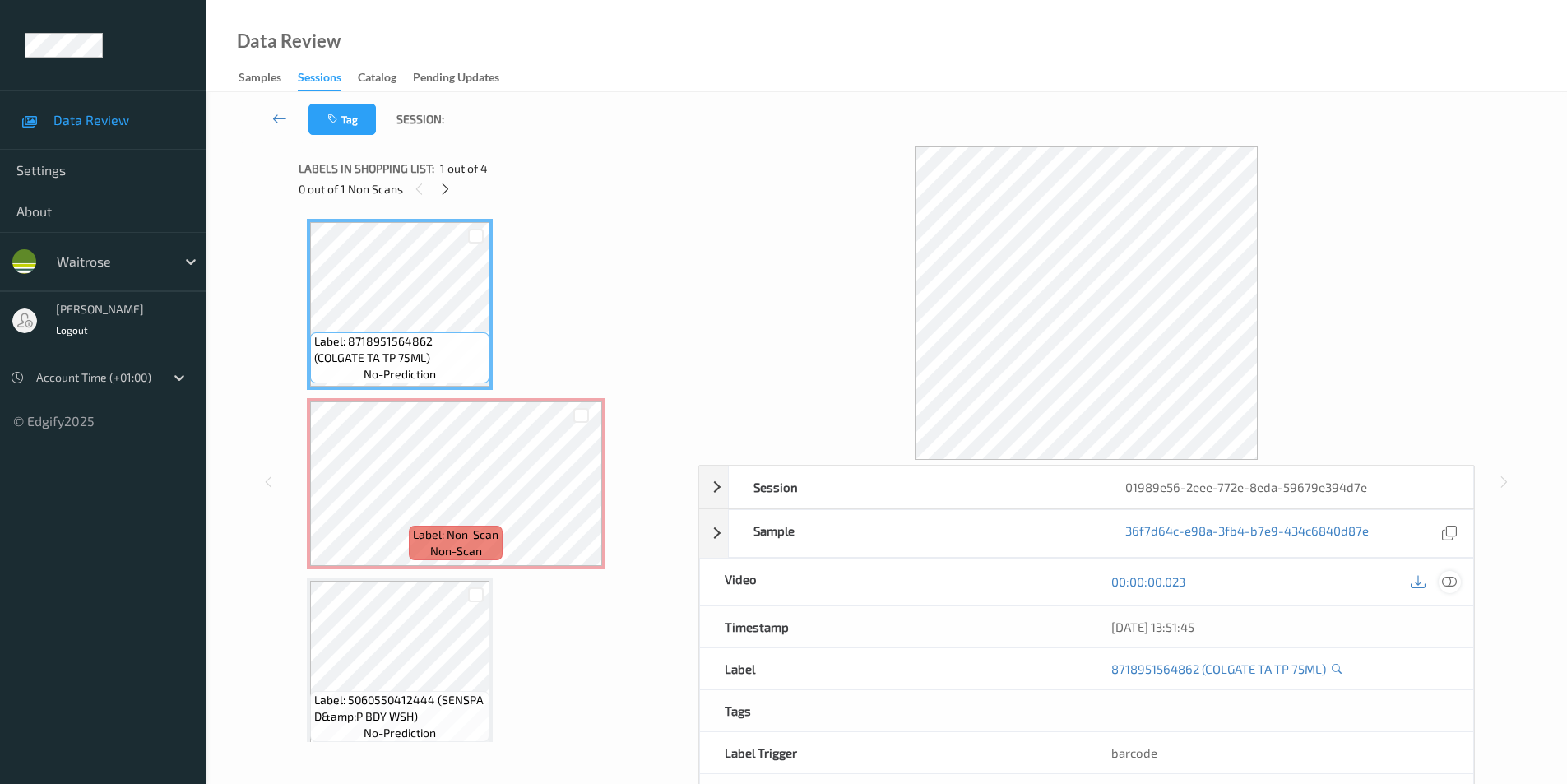
click at [1454, 579] on icon at bounding box center [1450, 581] width 15 height 15
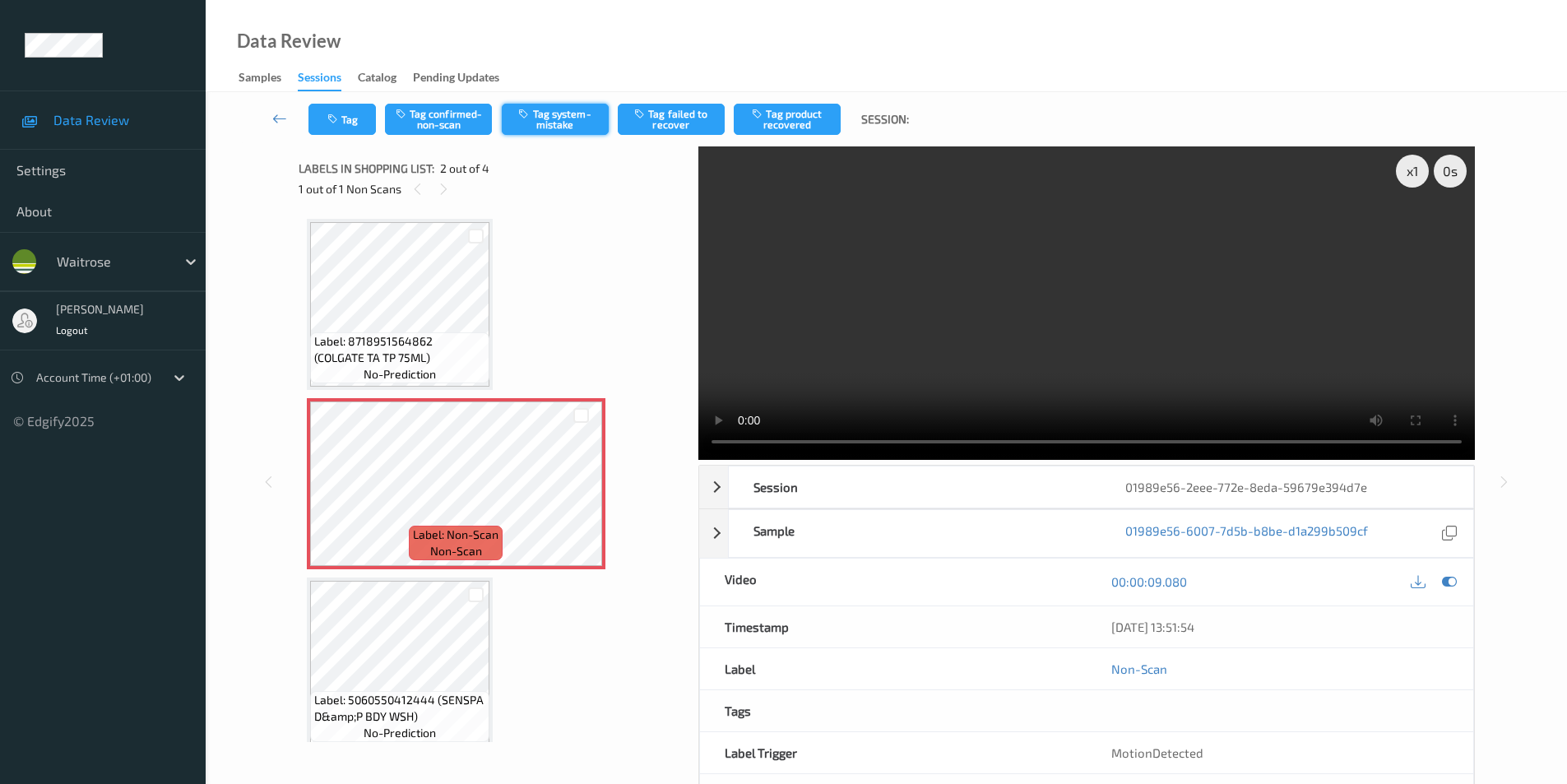
click at [528, 115] on icon "button" at bounding box center [525, 113] width 14 height 12
click at [566, 123] on button "Tag system-mistake" at bounding box center [555, 119] width 107 height 31
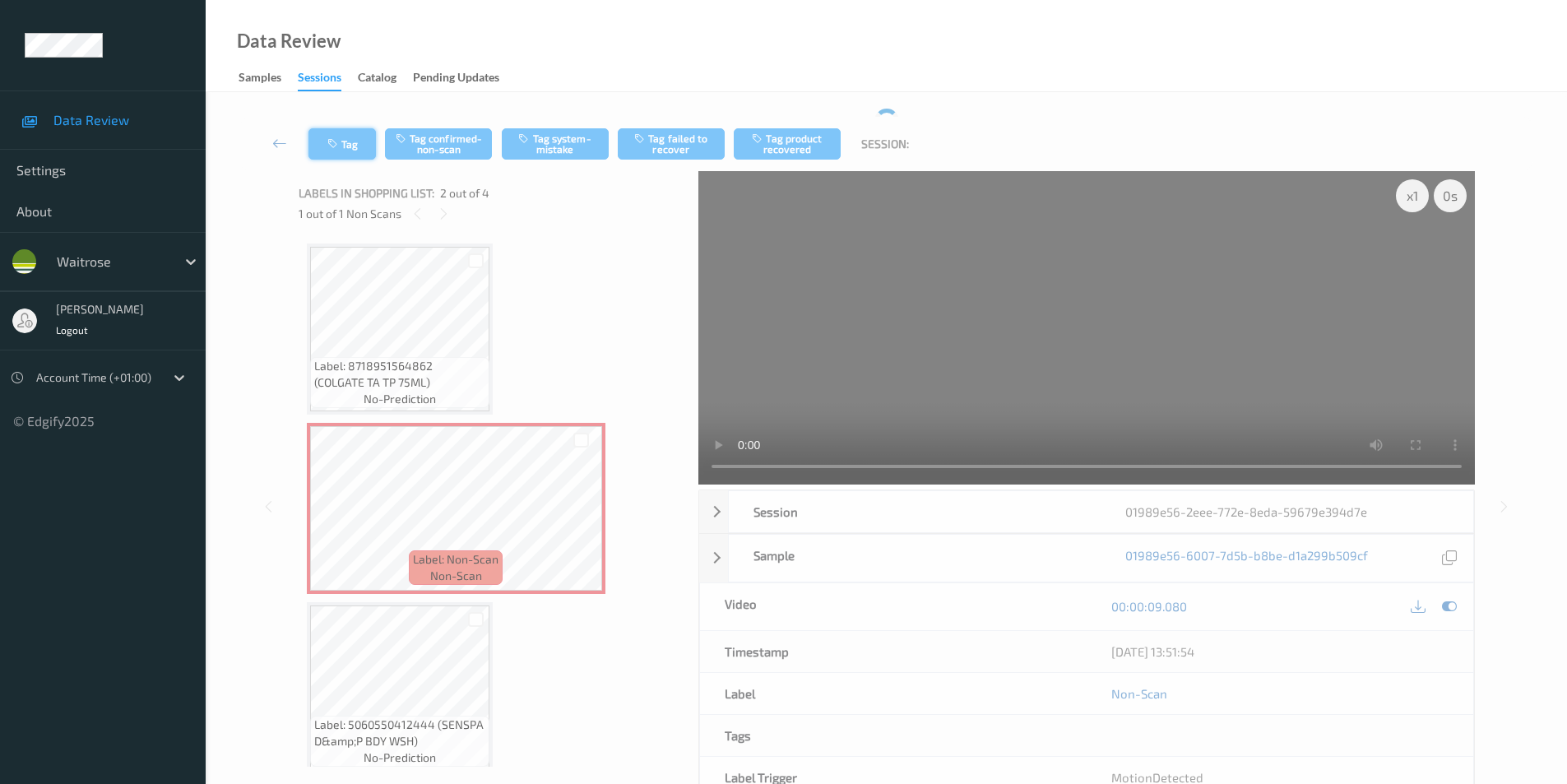
click at [333, 140] on icon "button" at bounding box center [334, 144] width 14 height 12
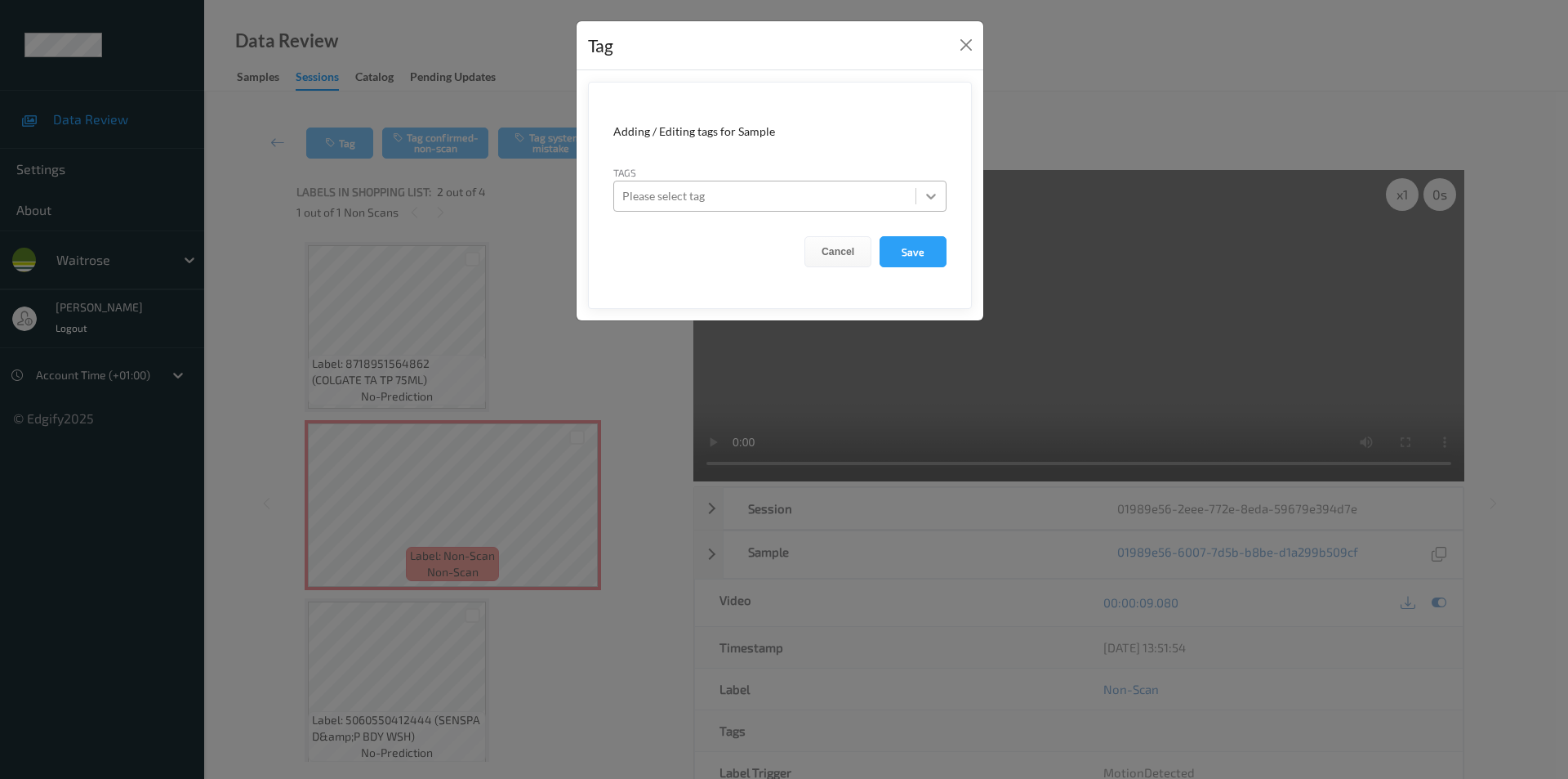
click at [927, 200] on icon at bounding box center [931, 196] width 16 height 16
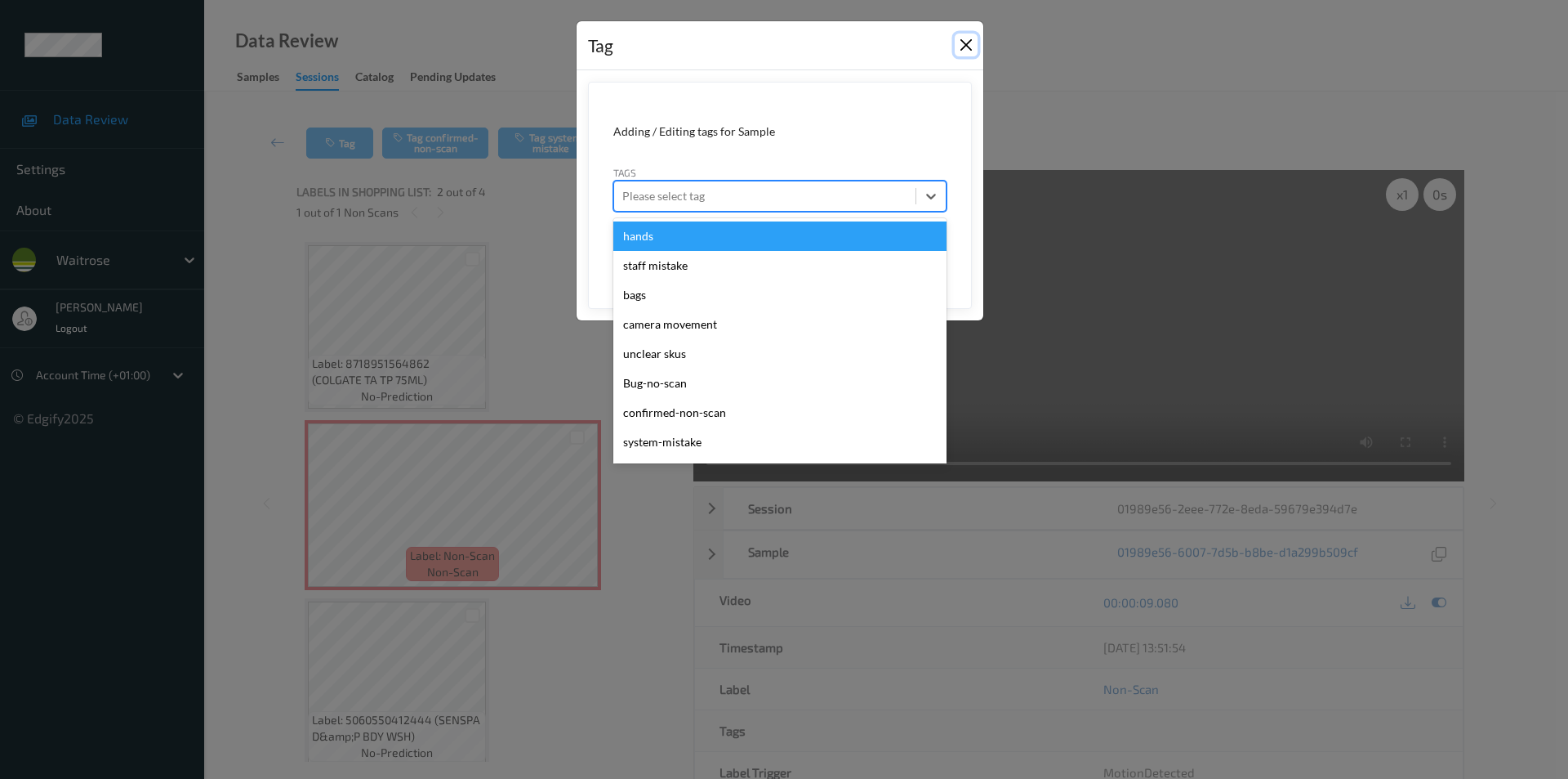
click at [969, 40] on button "Close" at bounding box center [965, 45] width 23 height 23
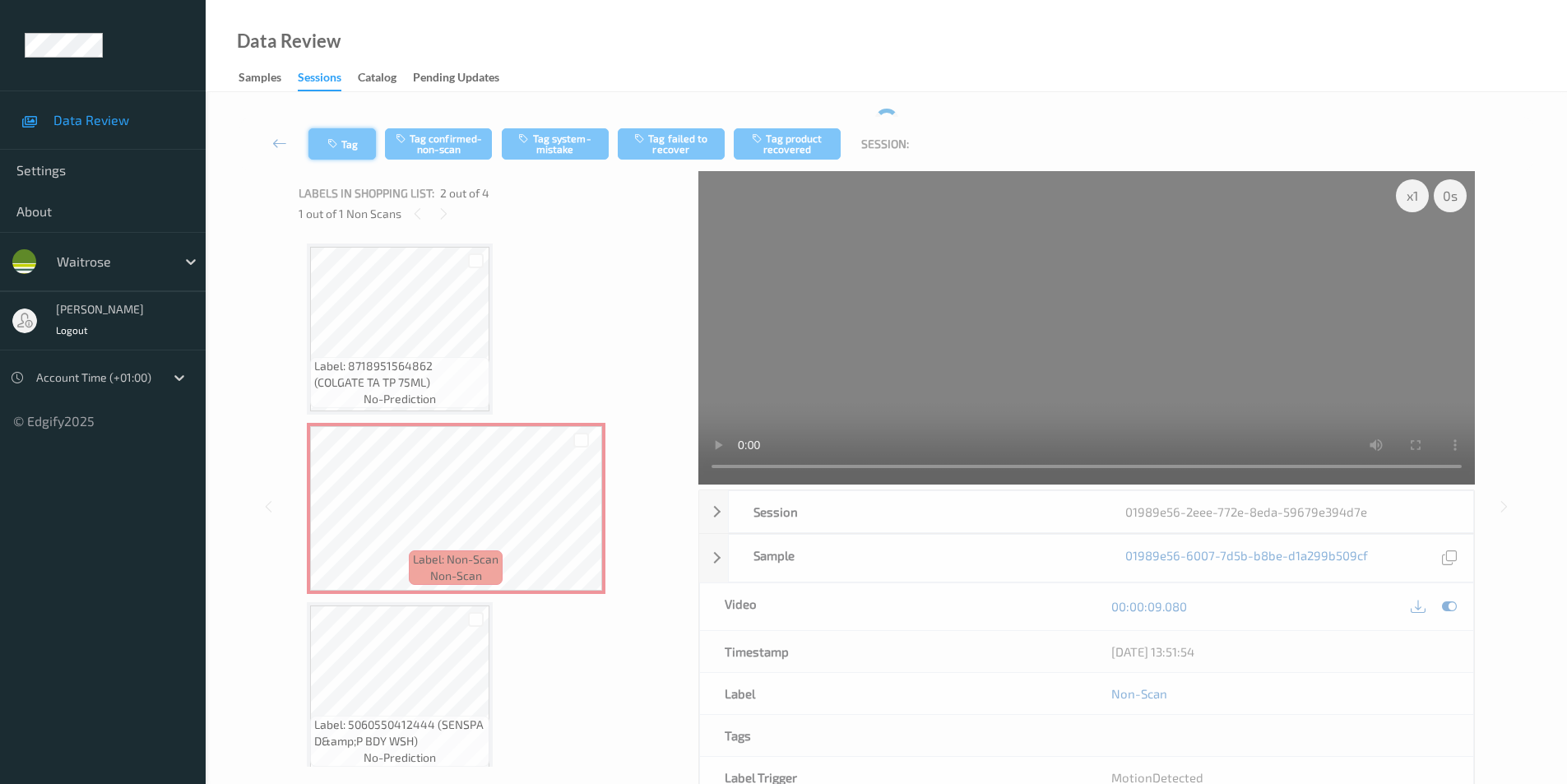
click at [345, 148] on button "Tag" at bounding box center [342, 144] width 68 height 31
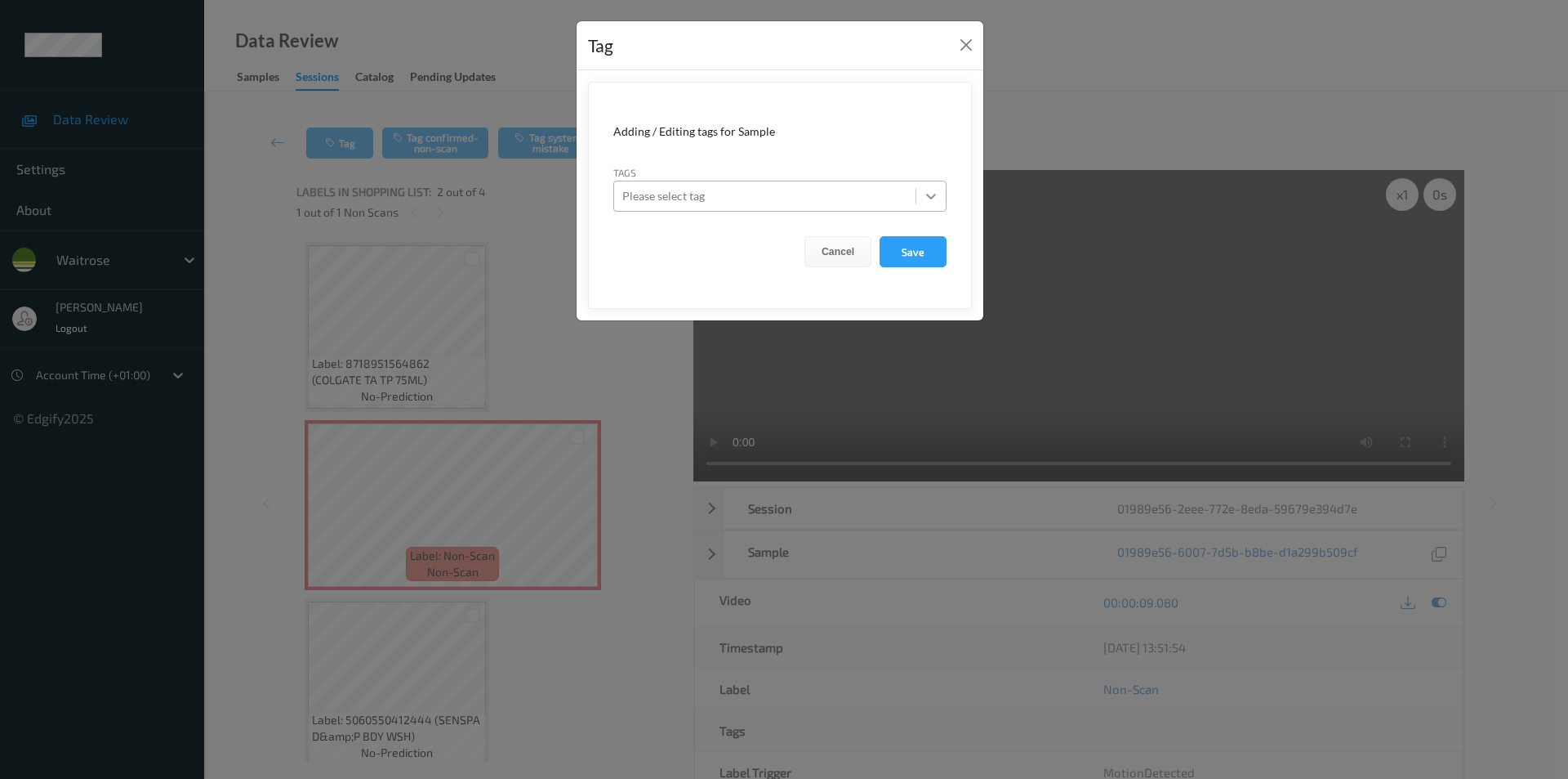
click at [931, 197] on icon at bounding box center [931, 196] width 16 height 16
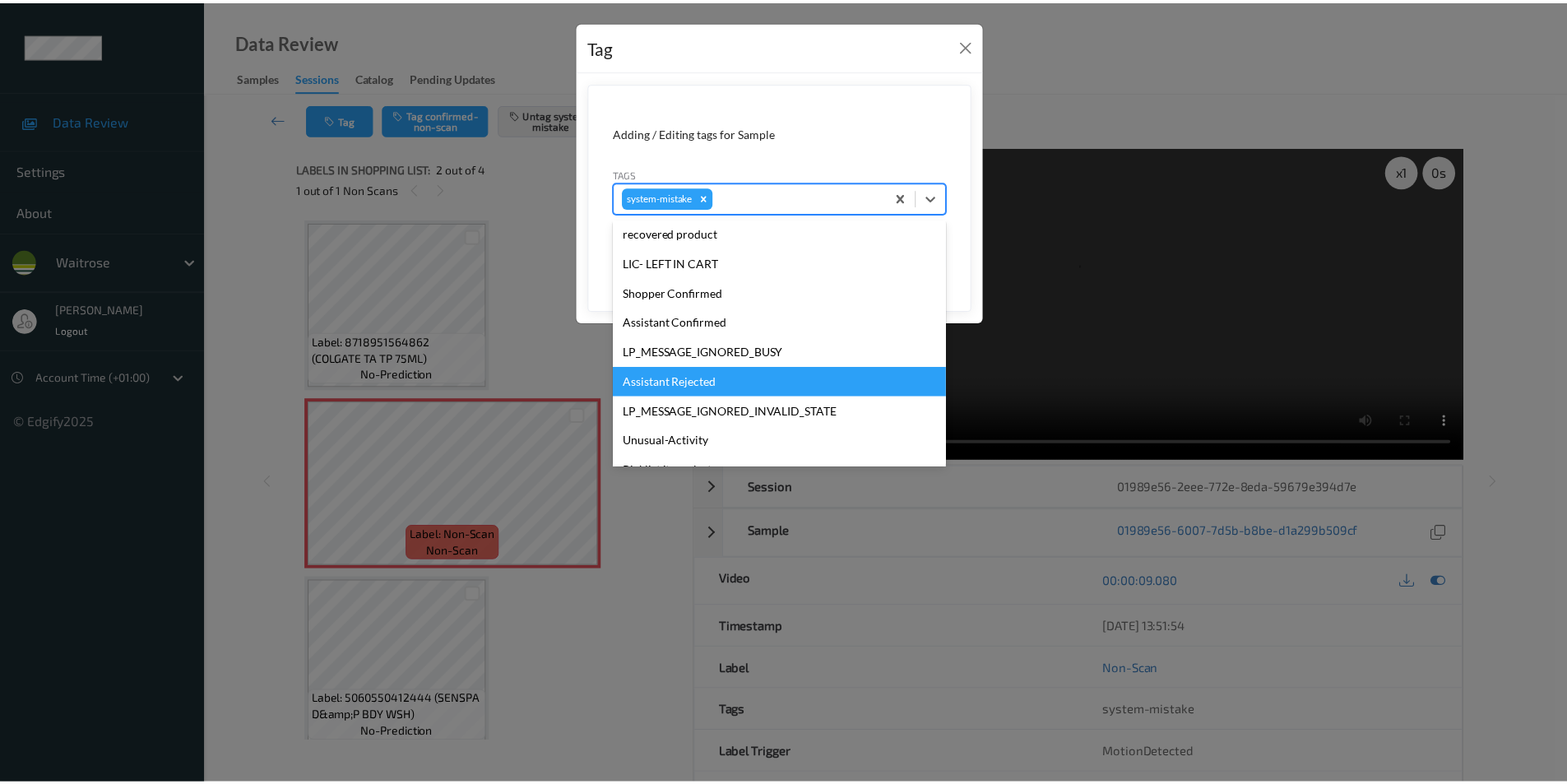
scroll to position [352, 0]
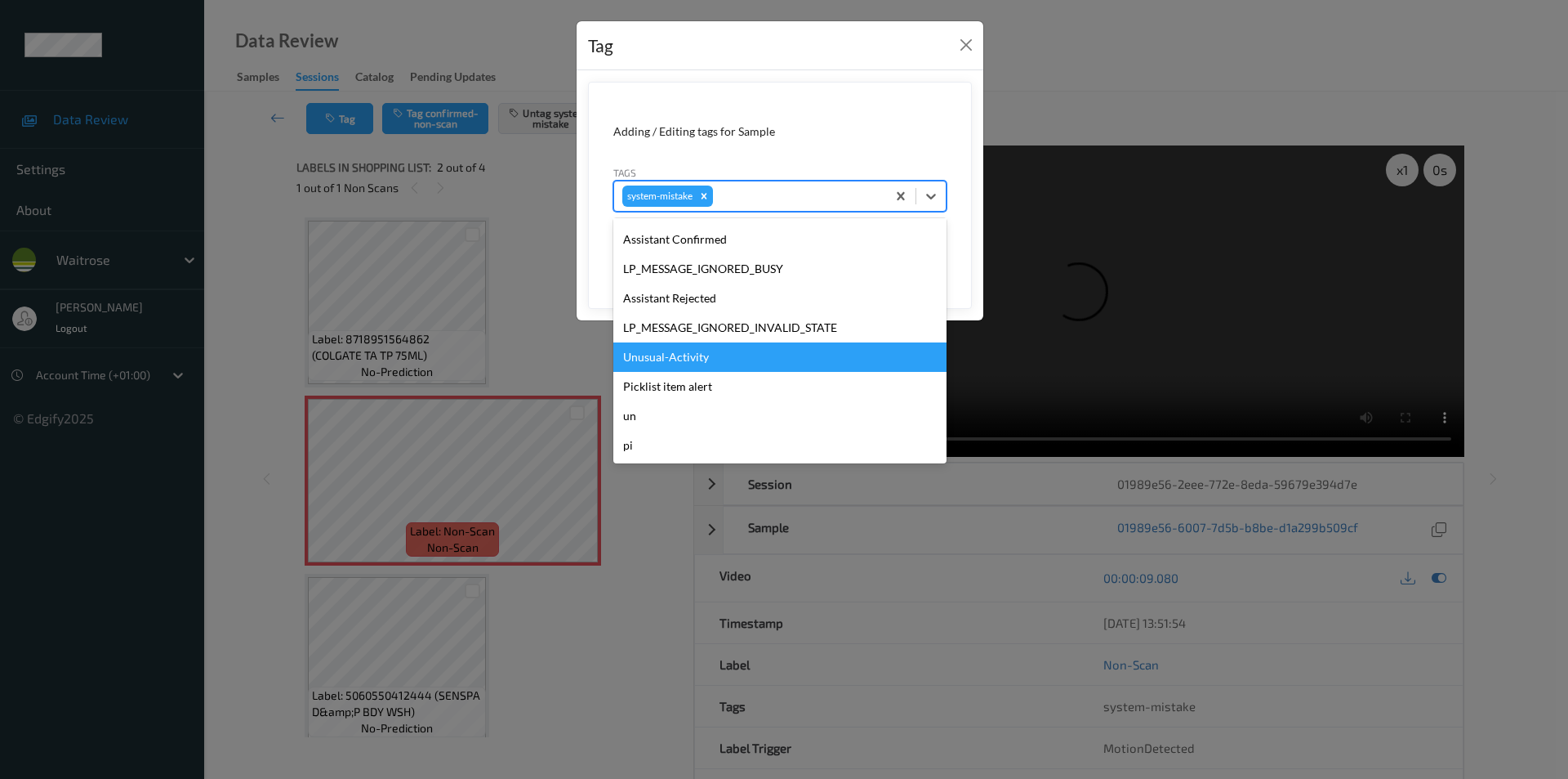
click at [683, 356] on div "Unusual-Activity" at bounding box center [779, 357] width 333 height 29
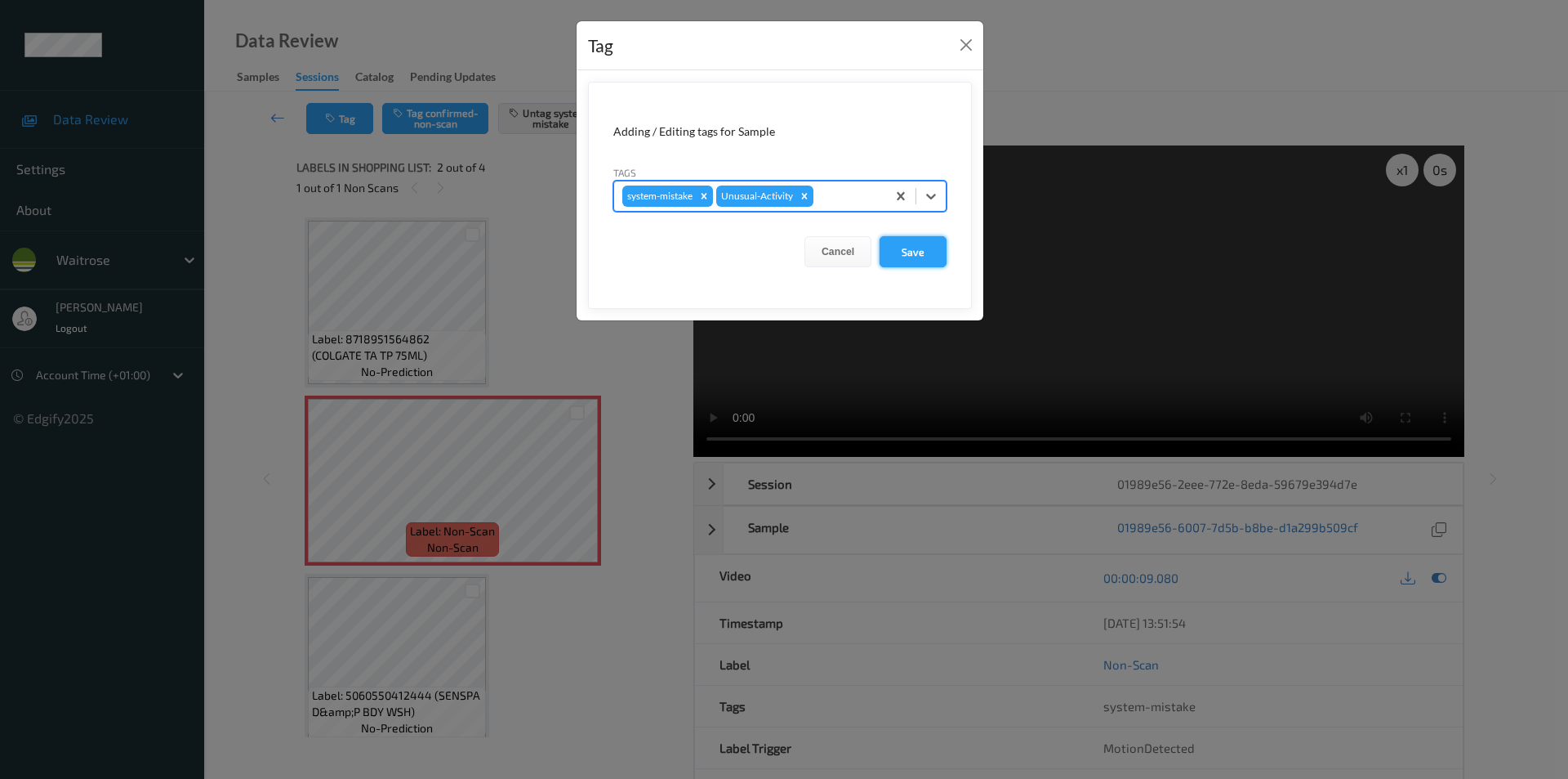
click at [917, 251] on button "Save" at bounding box center [913, 251] width 67 height 31
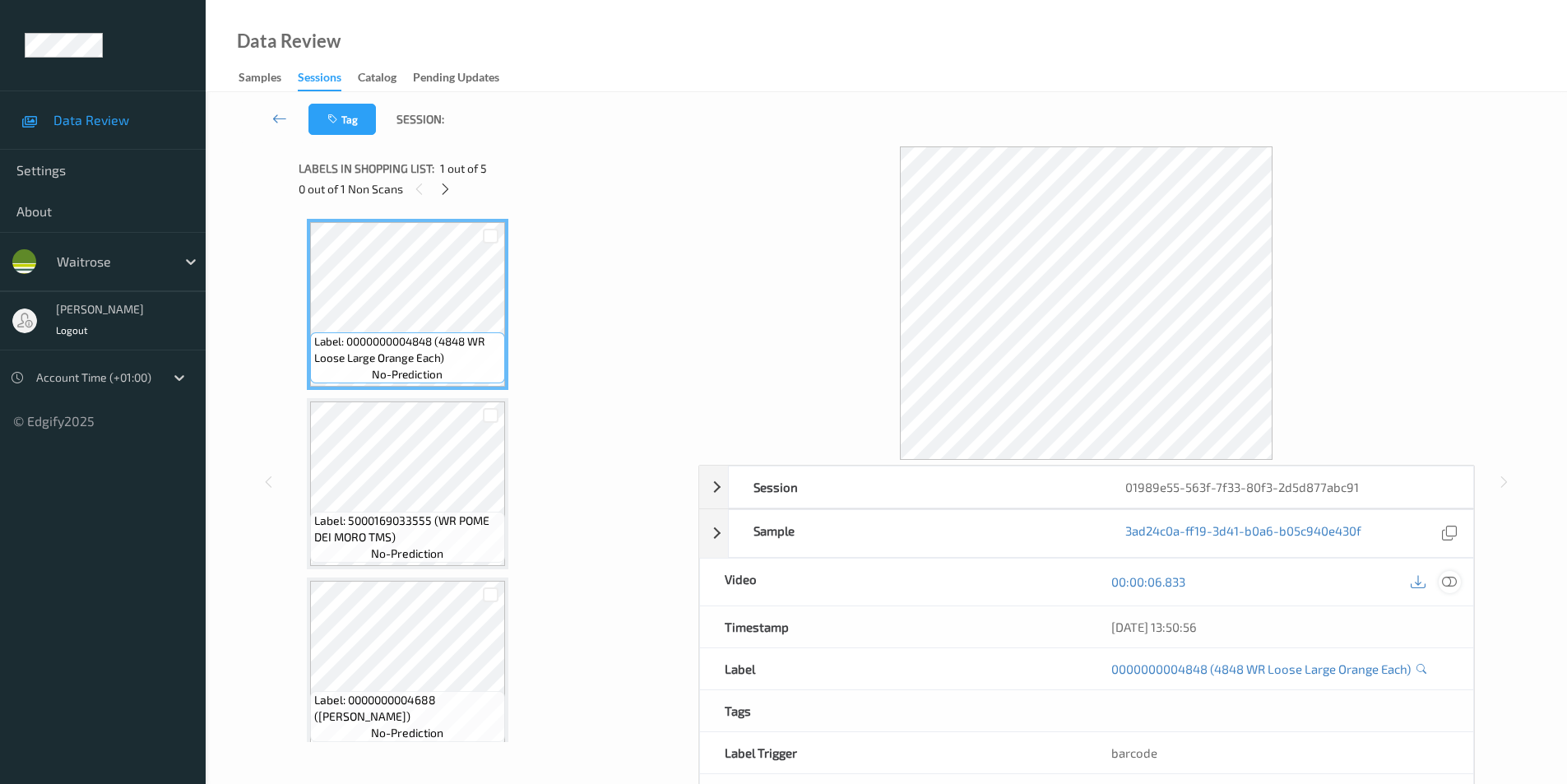
click at [1449, 575] on icon at bounding box center [1450, 581] width 15 height 15
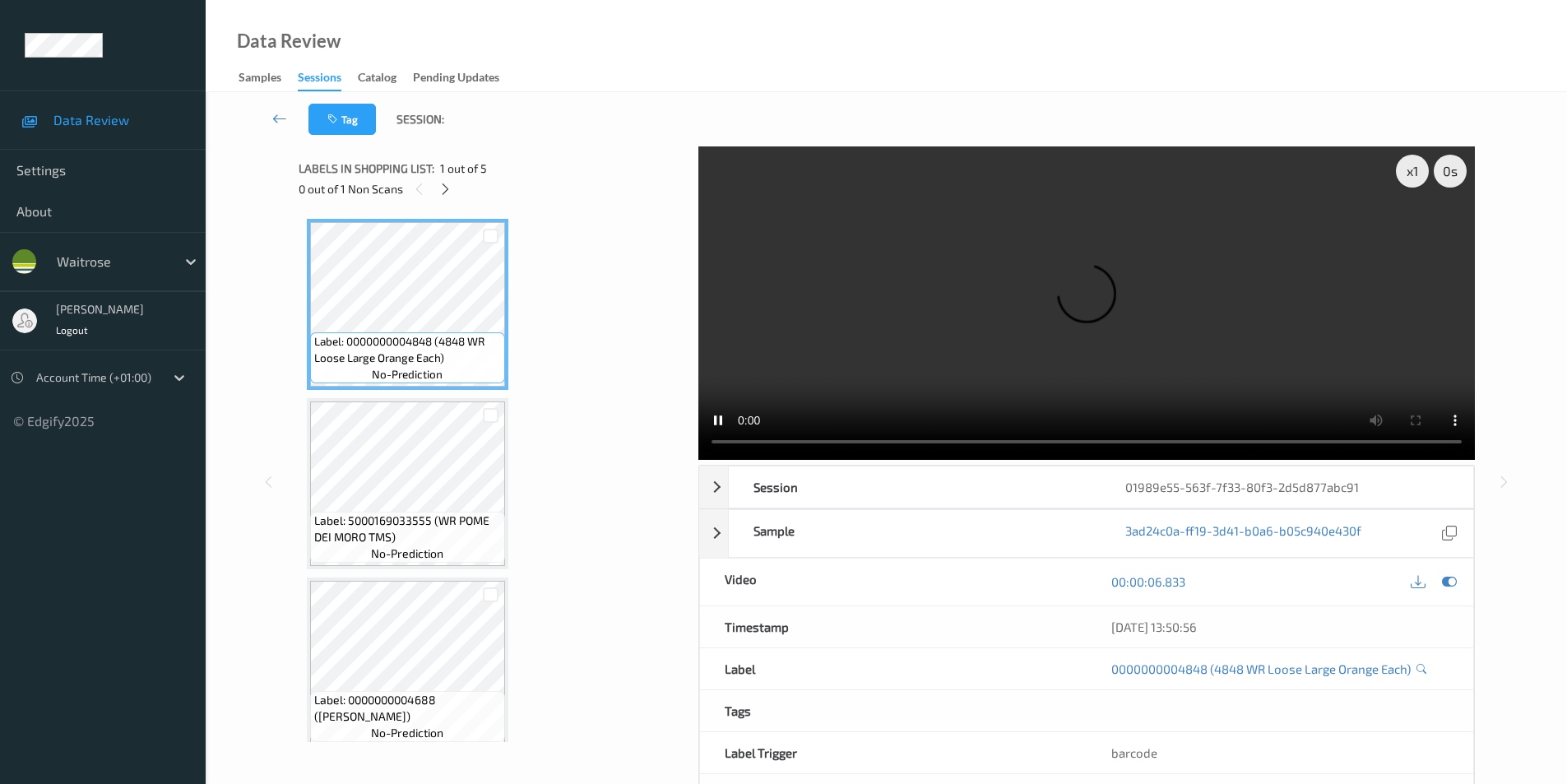
click at [449, 201] on div "Labels in shopping list: 1 out of 5 0 out of 1 Non Scans" at bounding box center [493, 179] width 388 height 64
click at [448, 192] on icon at bounding box center [445, 189] width 14 height 15
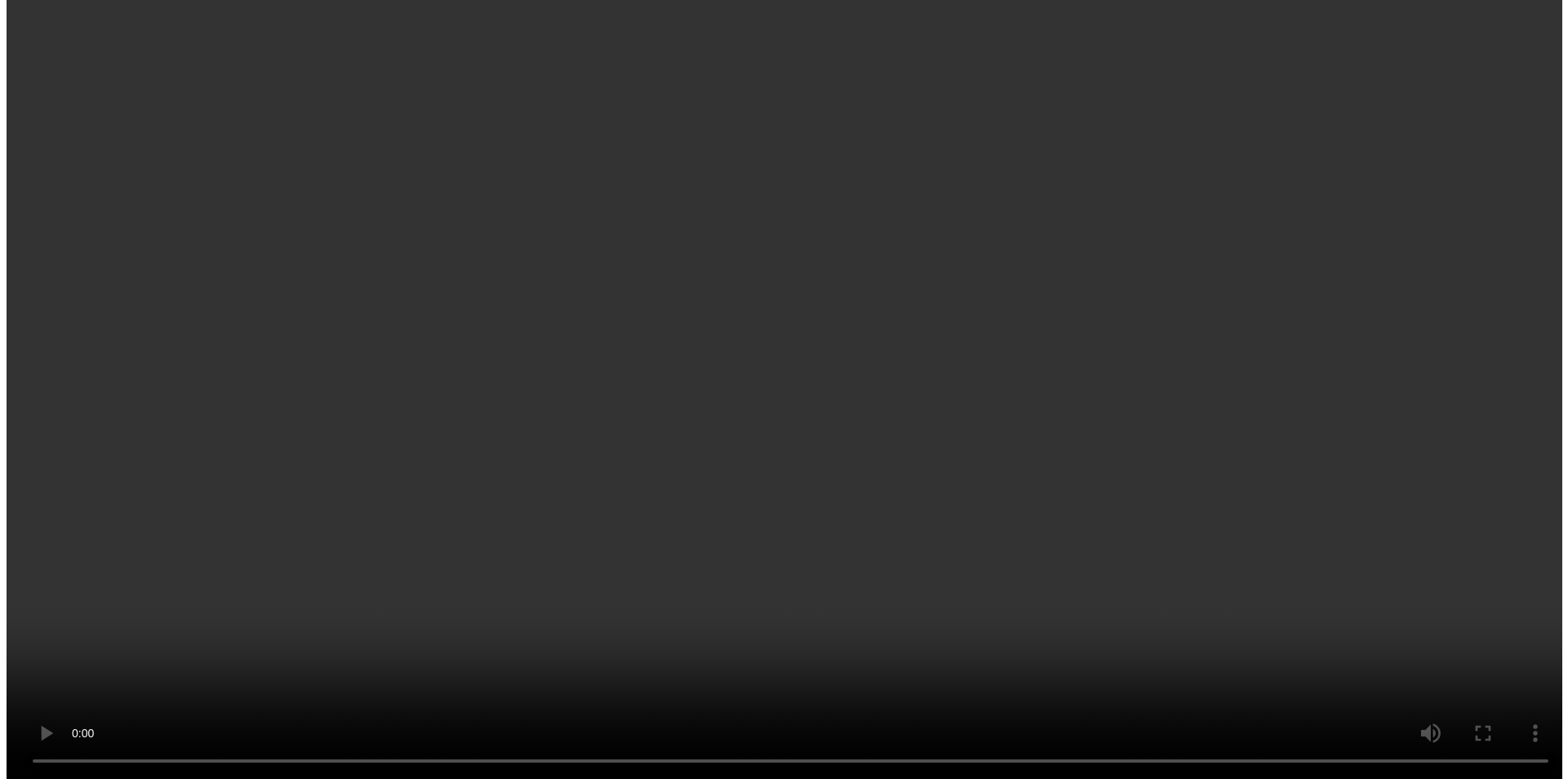
scroll to position [364, 0]
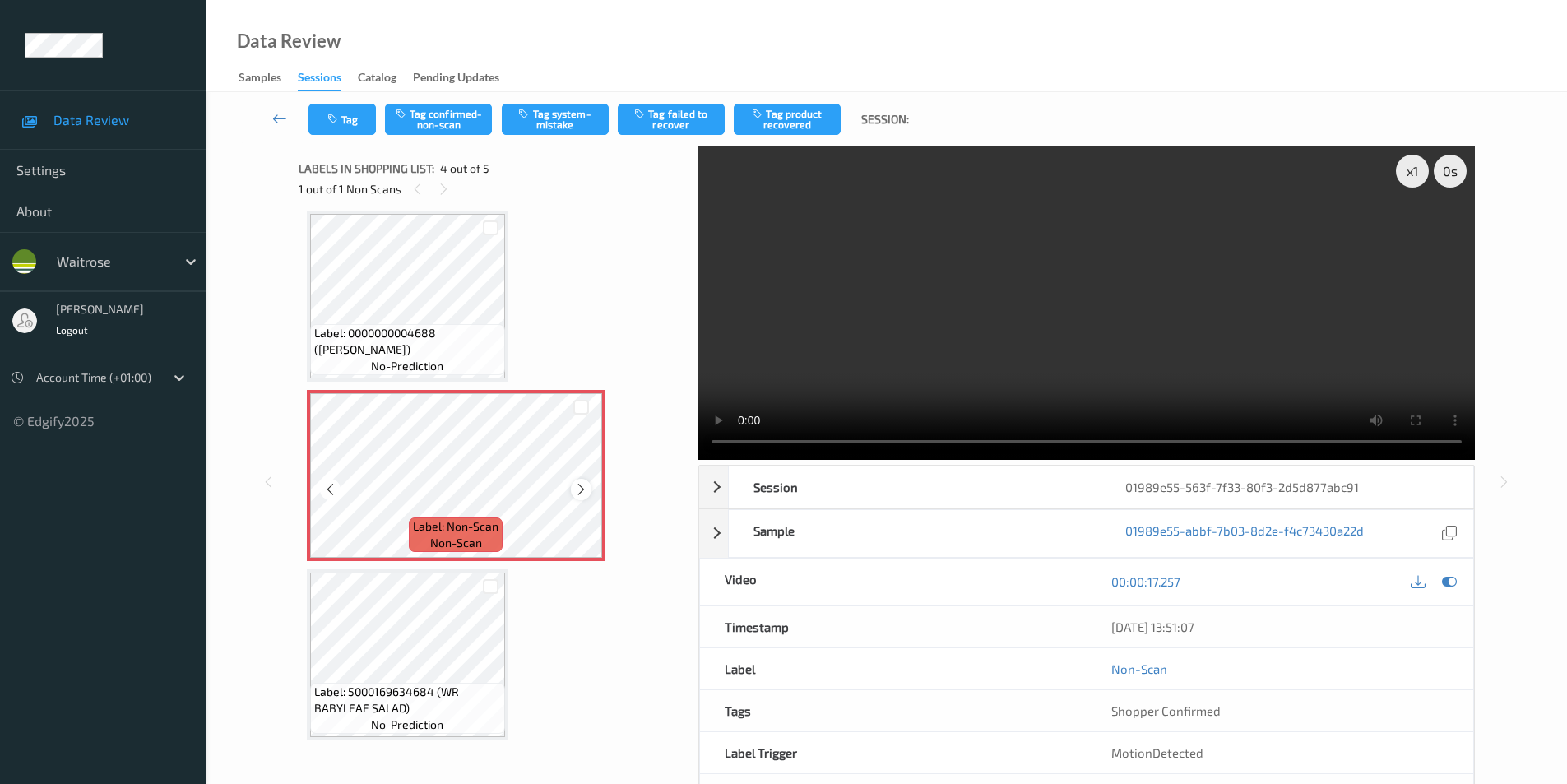
click at [579, 493] on icon at bounding box center [581, 490] width 14 height 15
click at [579, 116] on button "Tag system-mistake" at bounding box center [555, 119] width 107 height 31
click at [578, 116] on button "Tag system-mistake" at bounding box center [555, 119] width 107 height 31
click at [339, 141] on div "Tag Tag confirmed-non-scan Untag system-mistake Tag failed to recover Tag produ…" at bounding box center [886, 118] width 1295 height 54
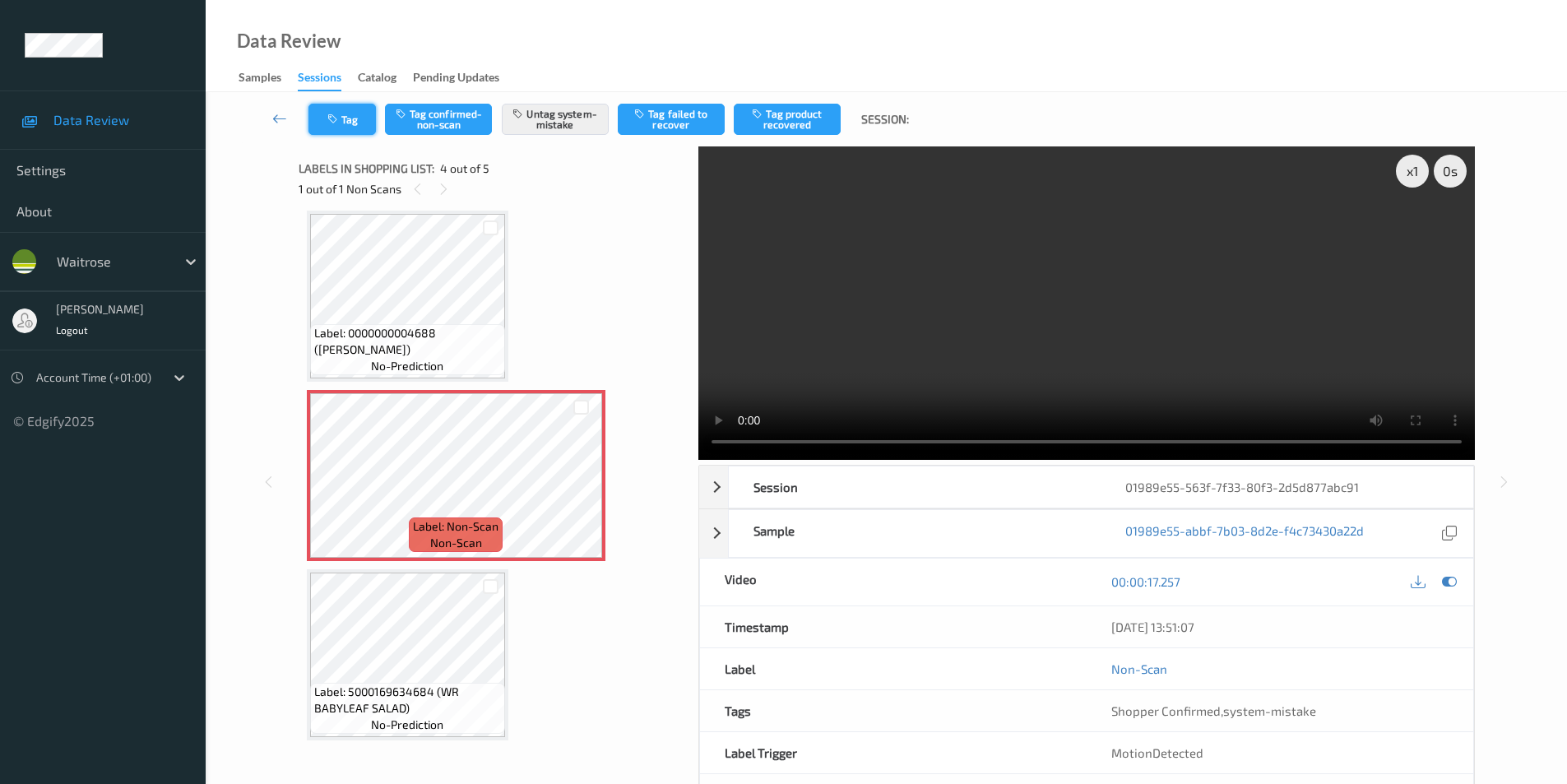
click at [333, 112] on button "Tag" at bounding box center [342, 119] width 68 height 31
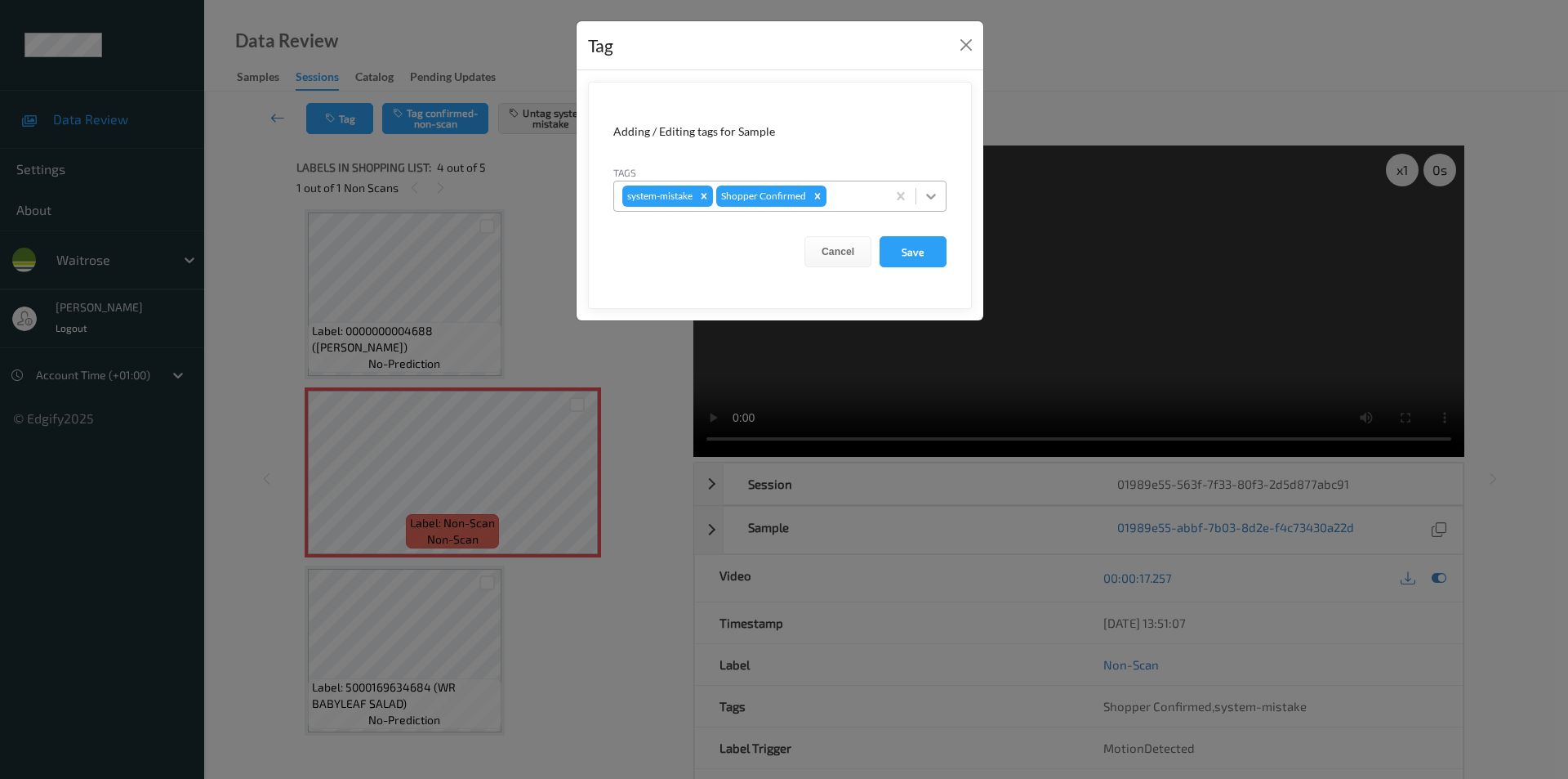
click at [921, 198] on div at bounding box center [931, 196] width 29 height 29
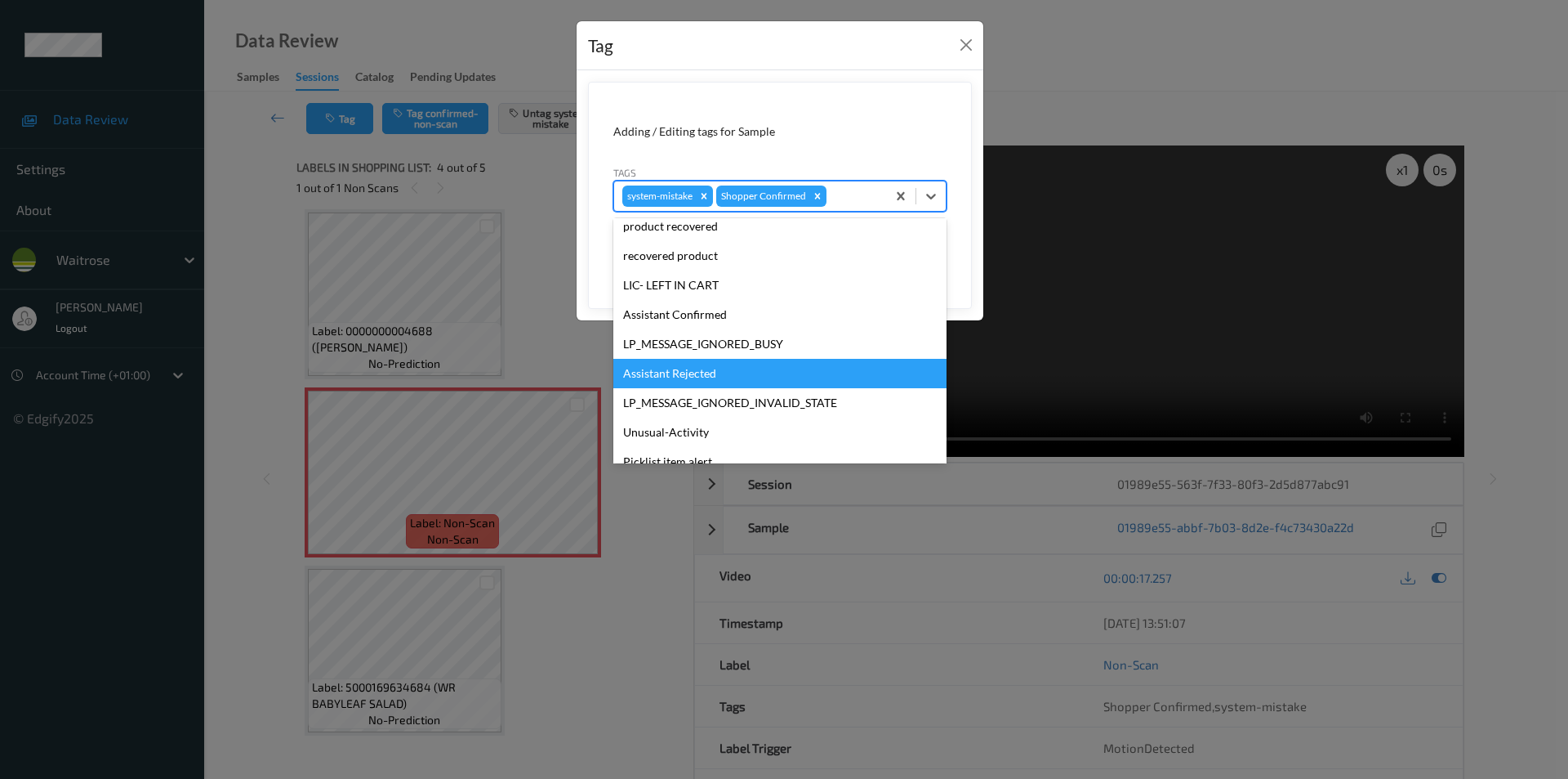
scroll to position [321, 0]
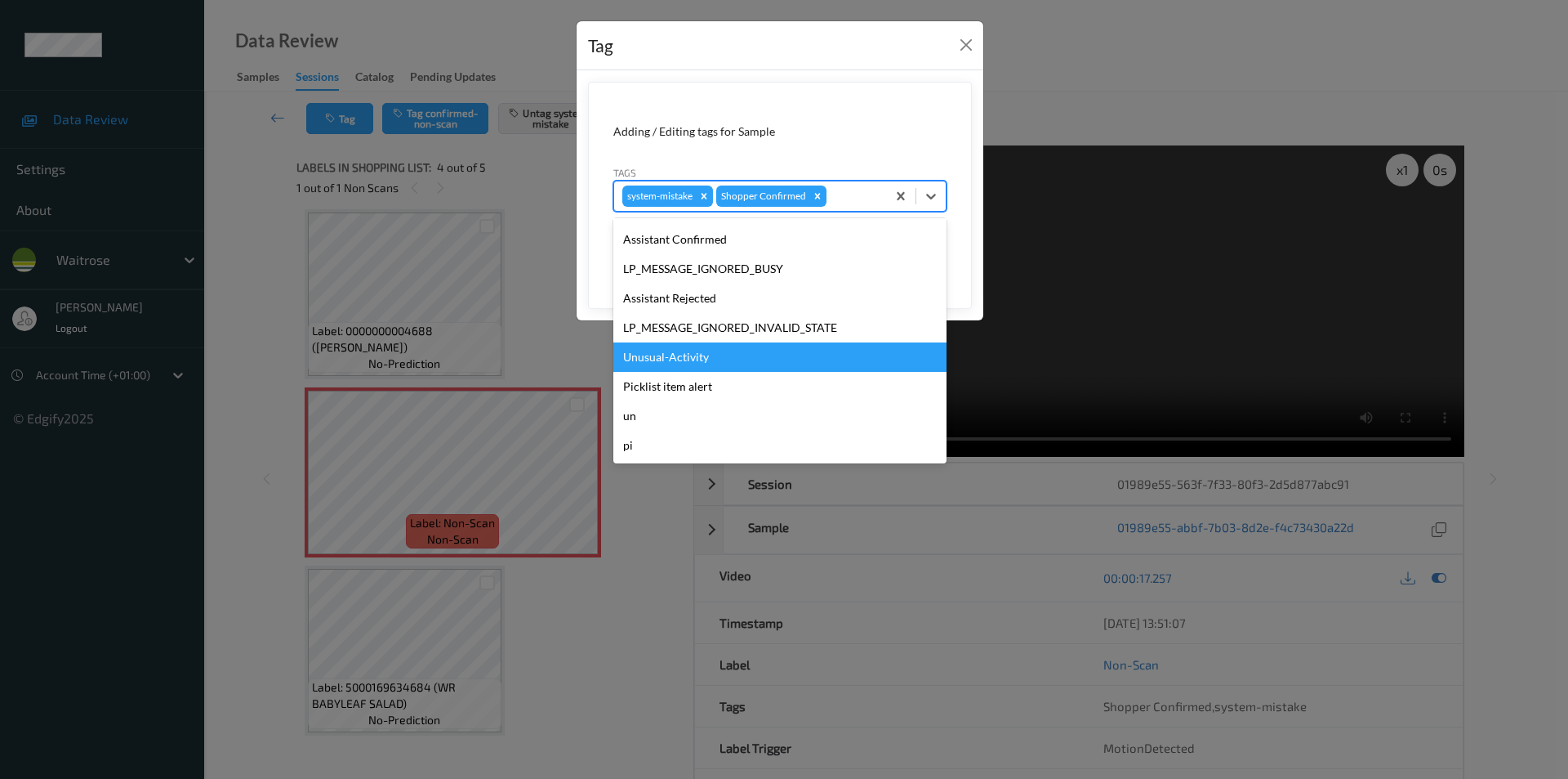
click at [677, 360] on div "Unusual-Activity" at bounding box center [779, 357] width 333 height 29
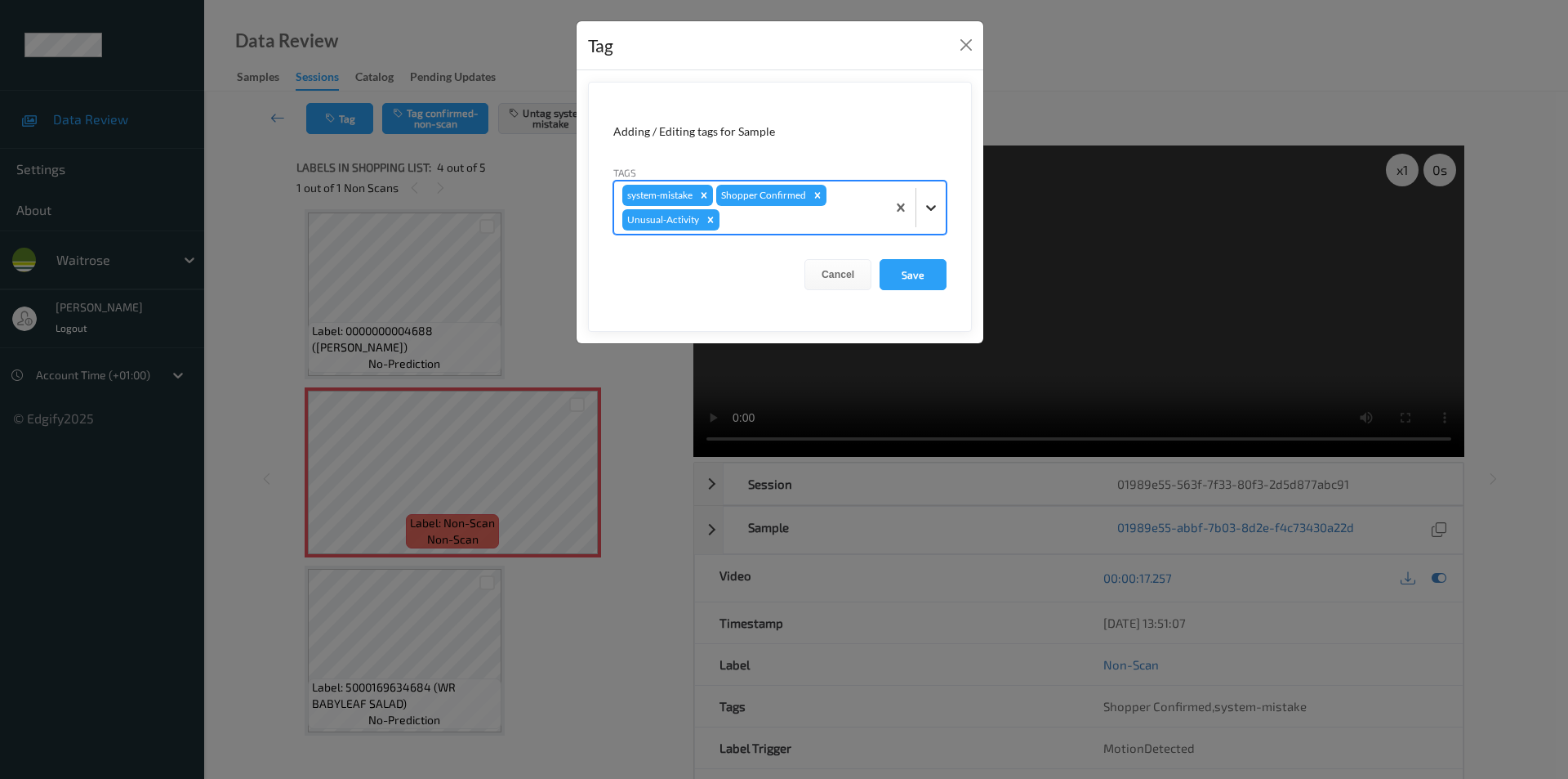
click at [933, 207] on icon at bounding box center [931, 208] width 10 height 5
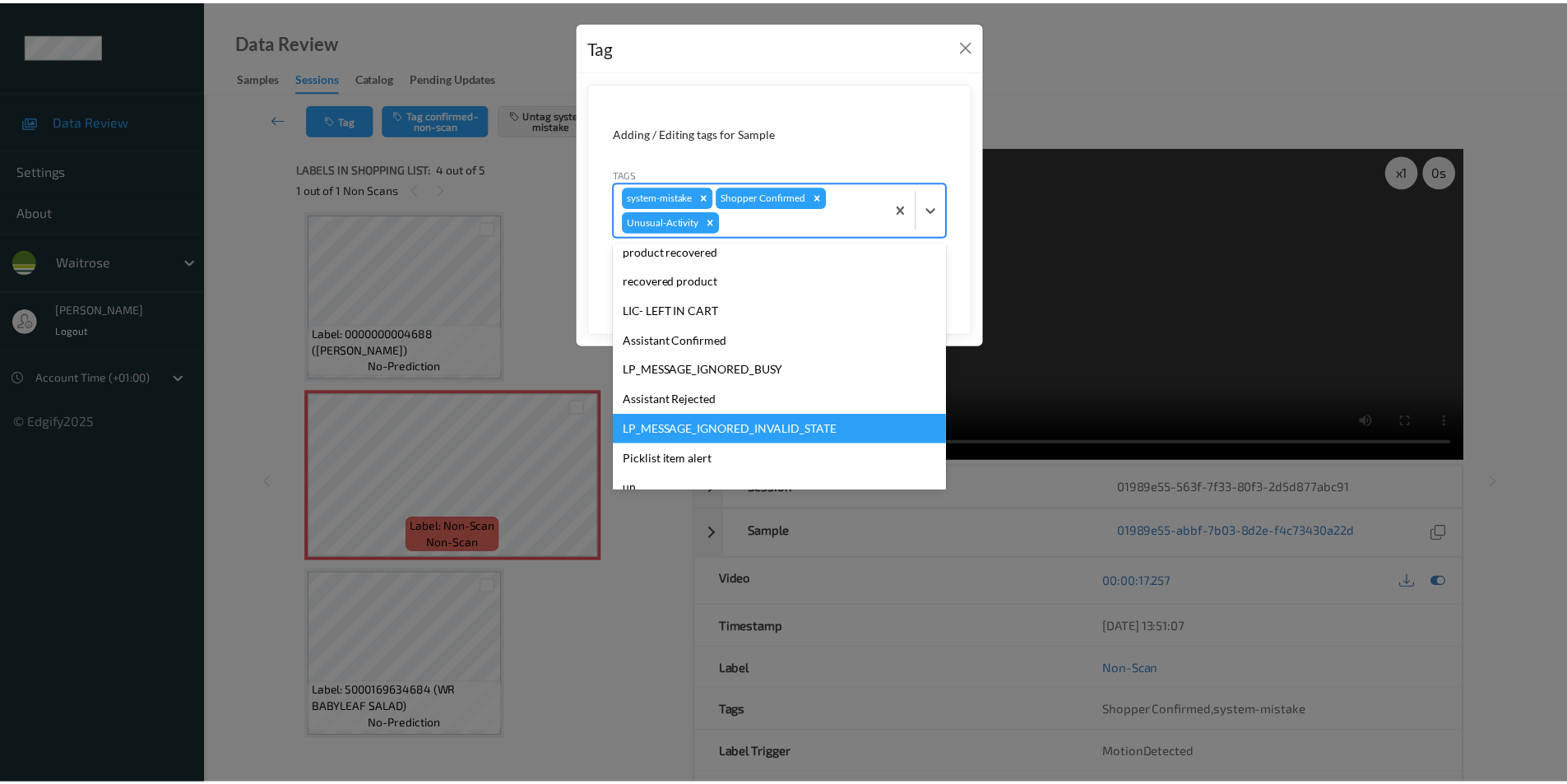
scroll to position [293, 0]
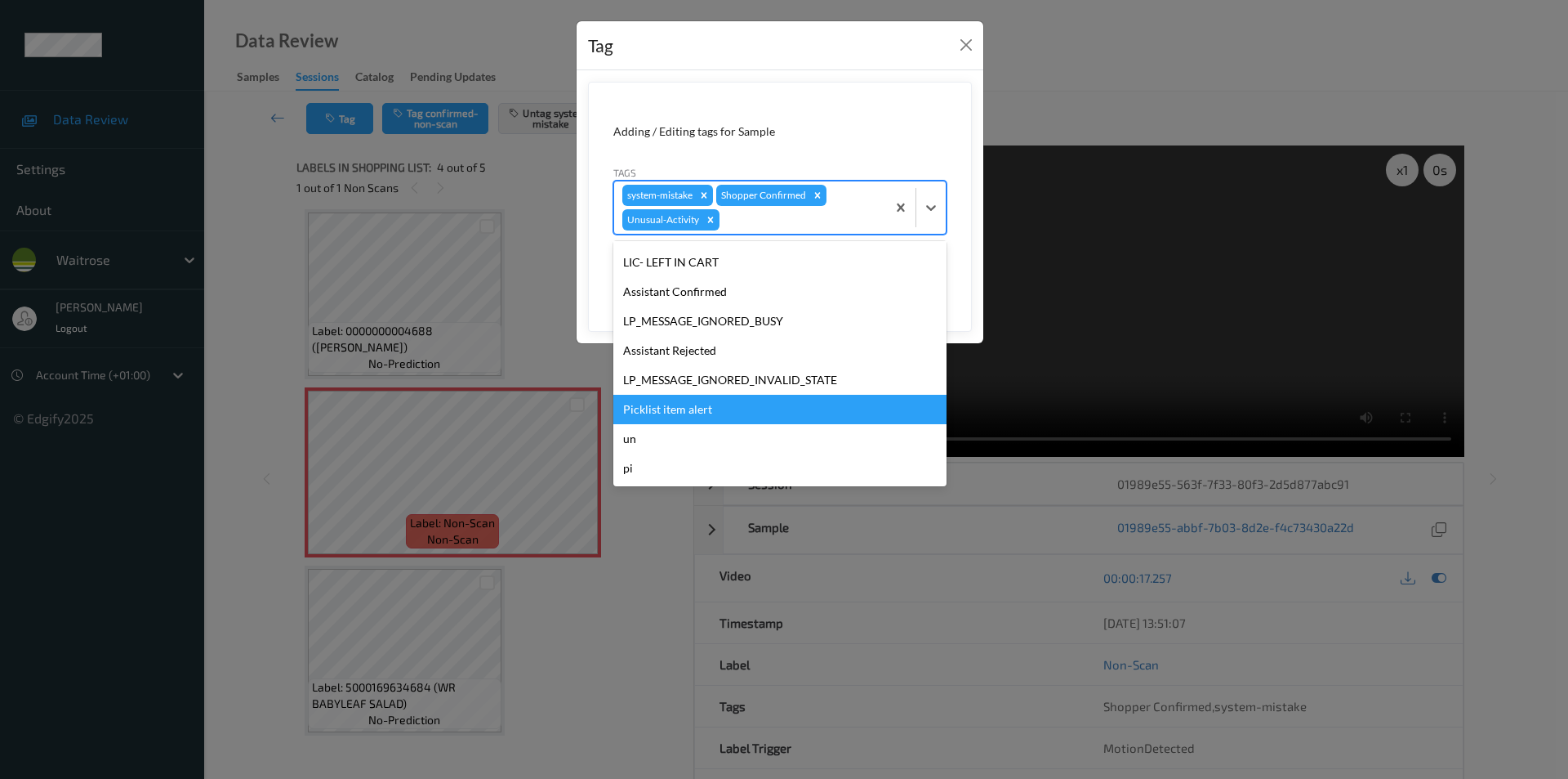
click at [670, 400] on div "Picklist item alert" at bounding box center [779, 409] width 333 height 29
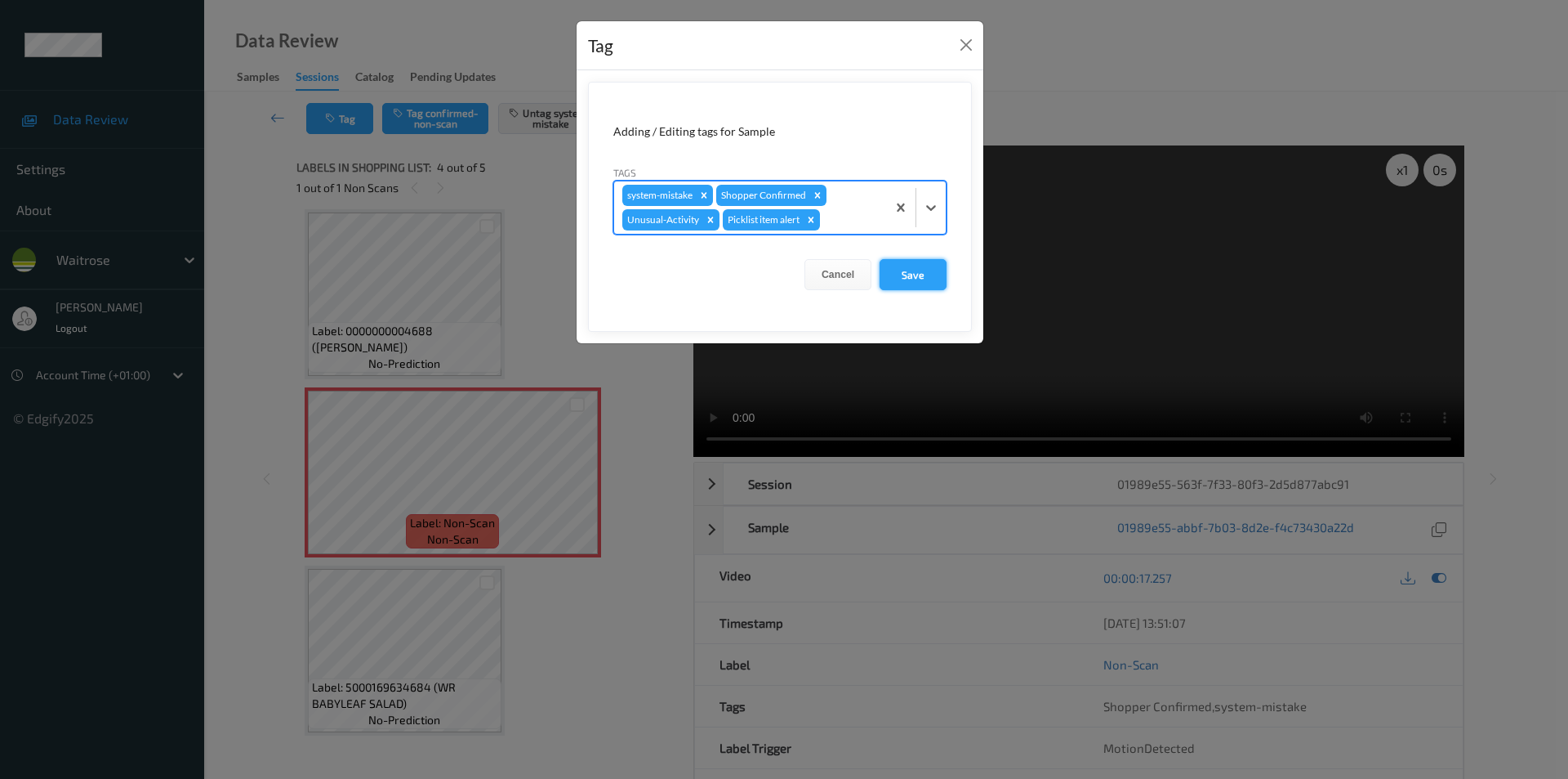
click at [909, 270] on button "Save" at bounding box center [913, 274] width 67 height 31
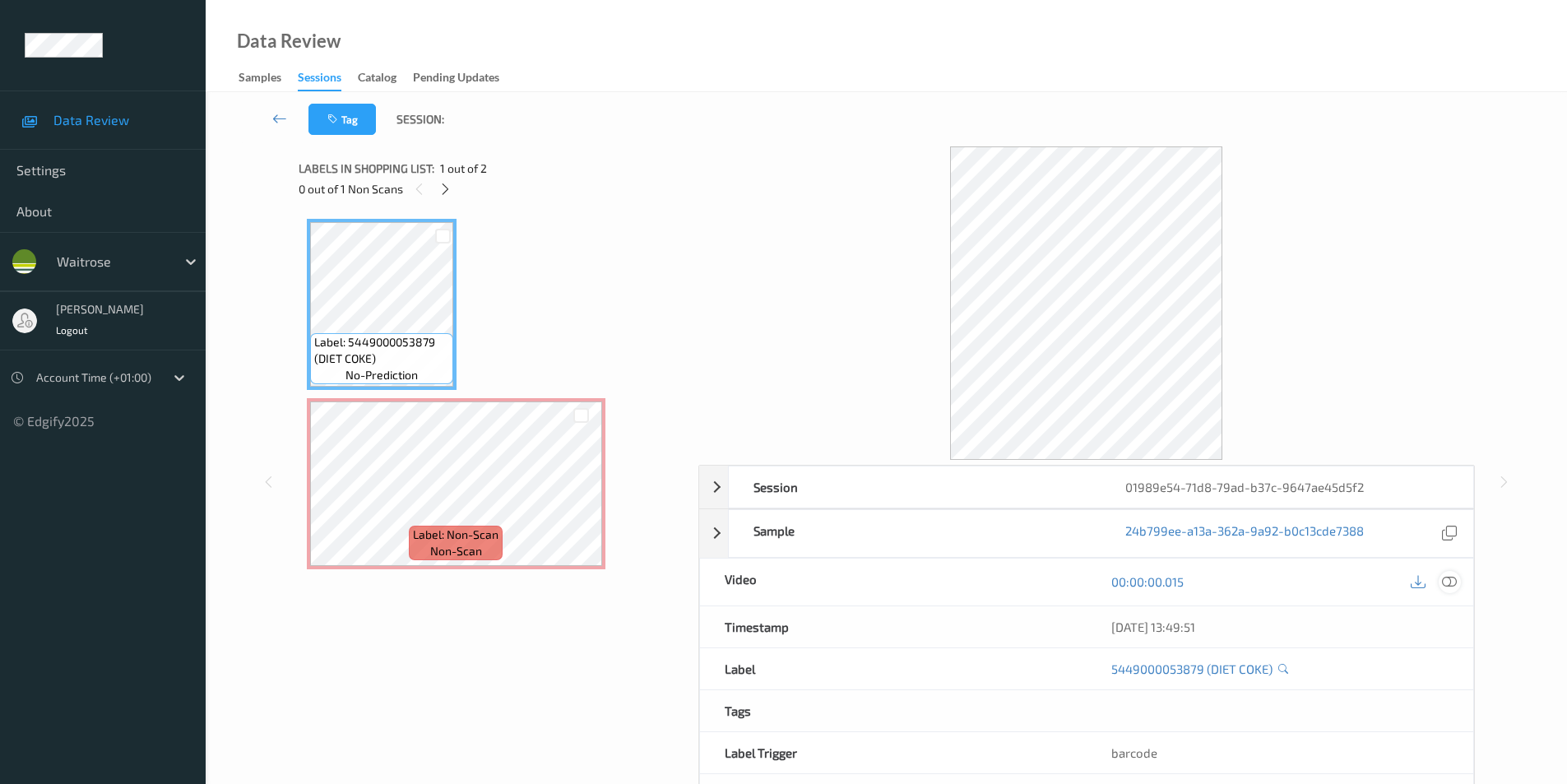
click at [1448, 580] on icon at bounding box center [1450, 581] width 15 height 15
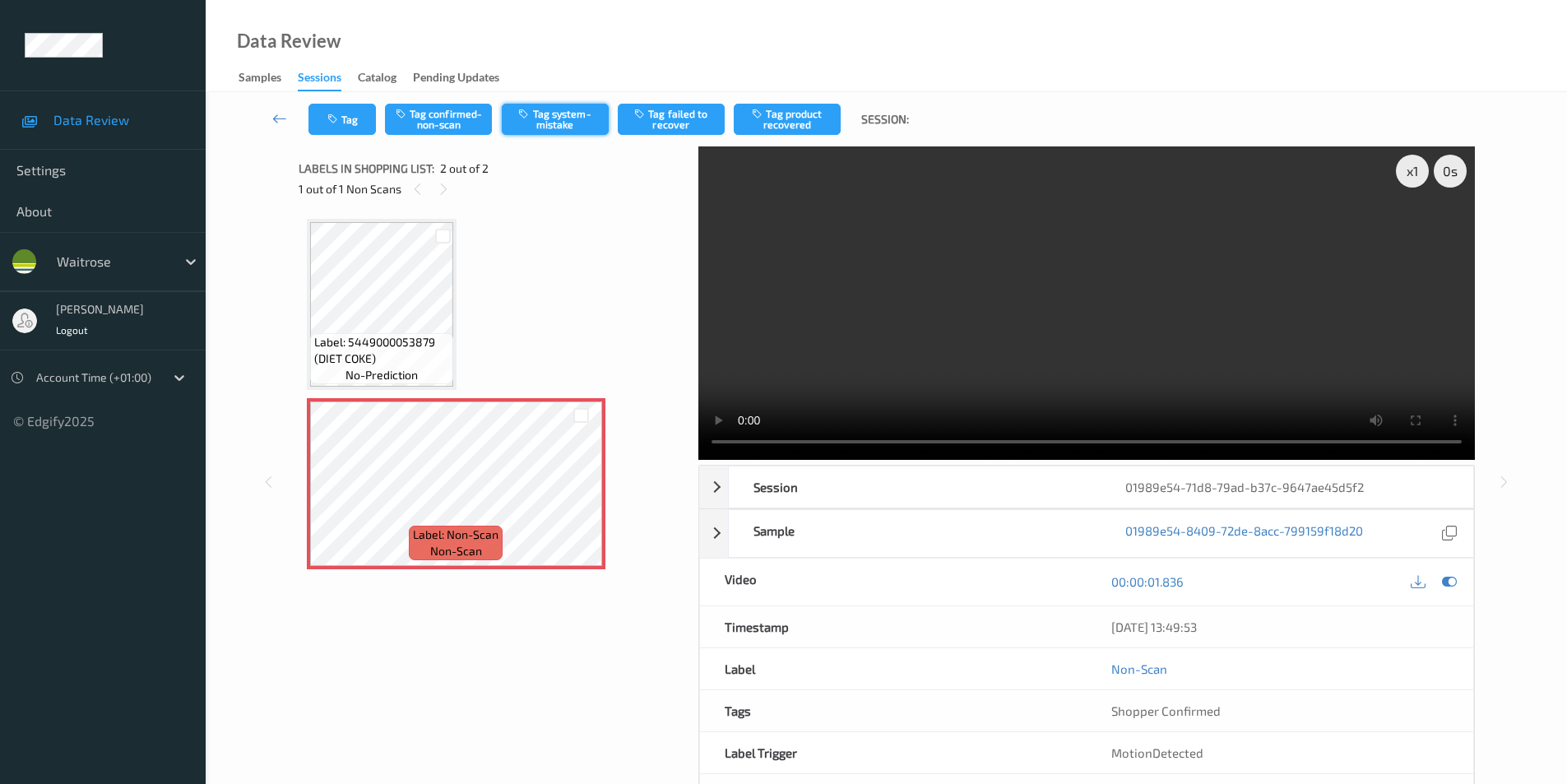
click at [547, 115] on button "Tag system-mistake" at bounding box center [555, 119] width 107 height 31
click at [342, 124] on button "Tag" at bounding box center [342, 119] width 68 height 31
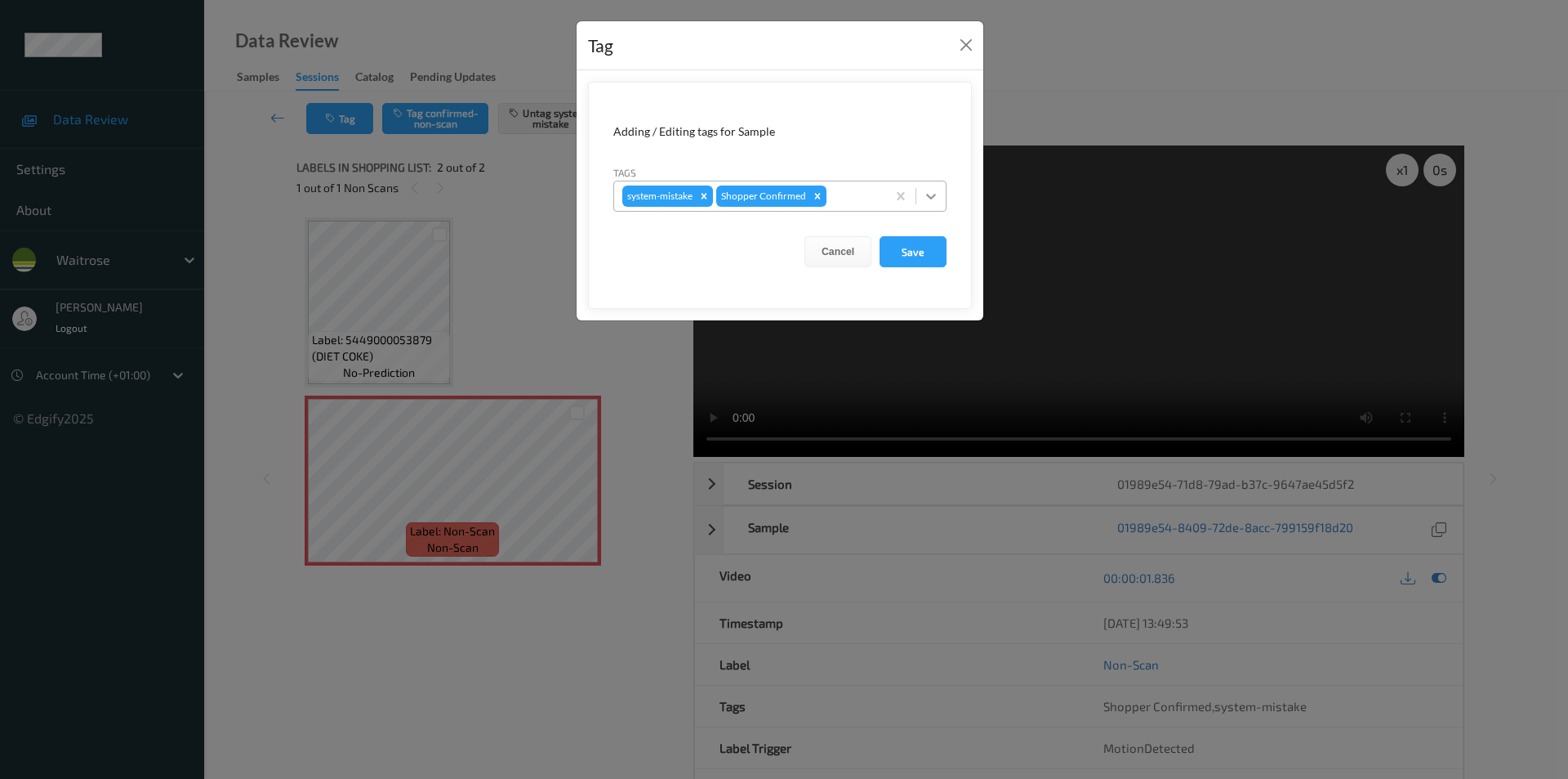
click at [930, 200] on icon at bounding box center [931, 196] width 16 height 16
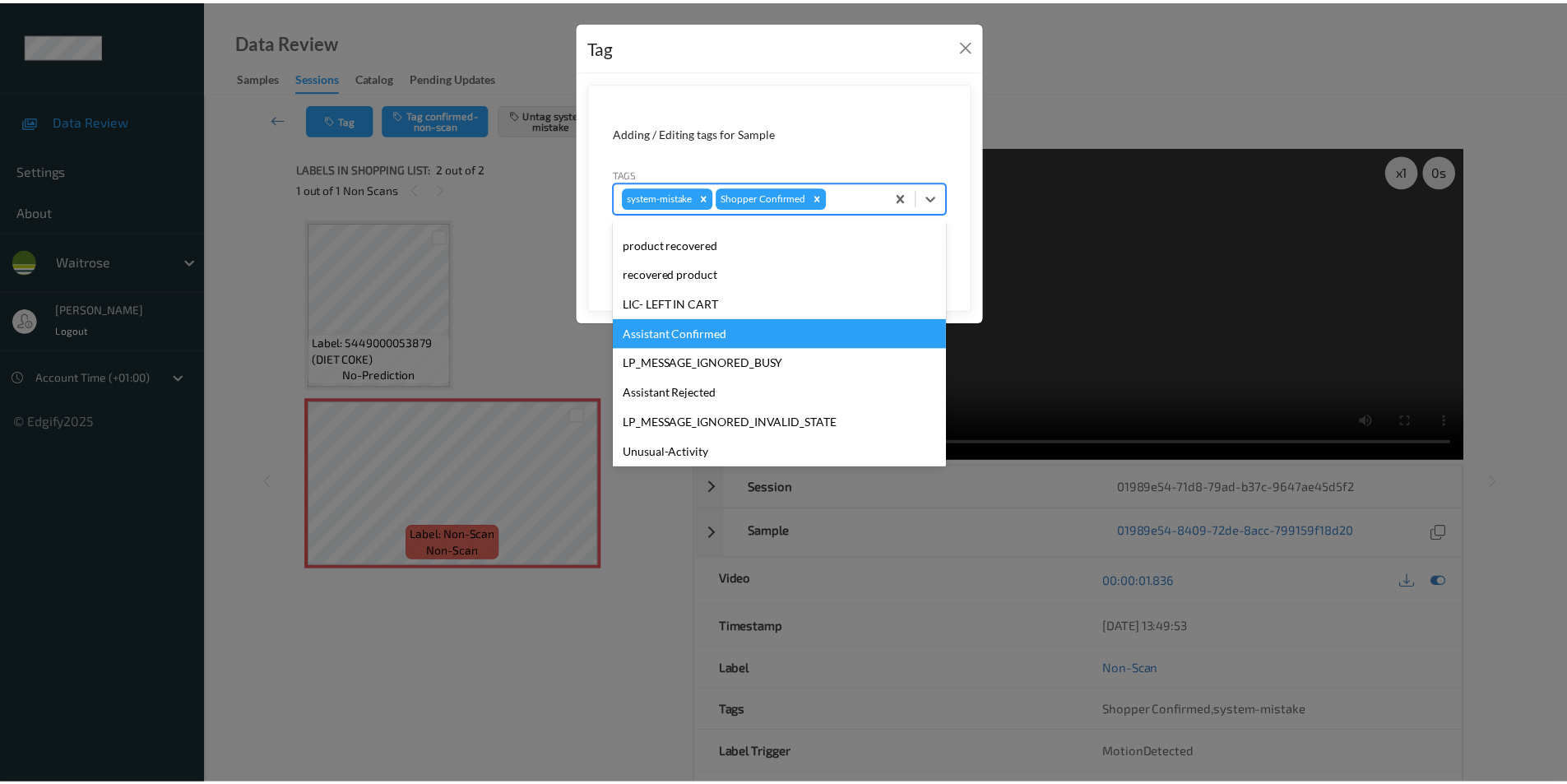
scroll to position [323, 0]
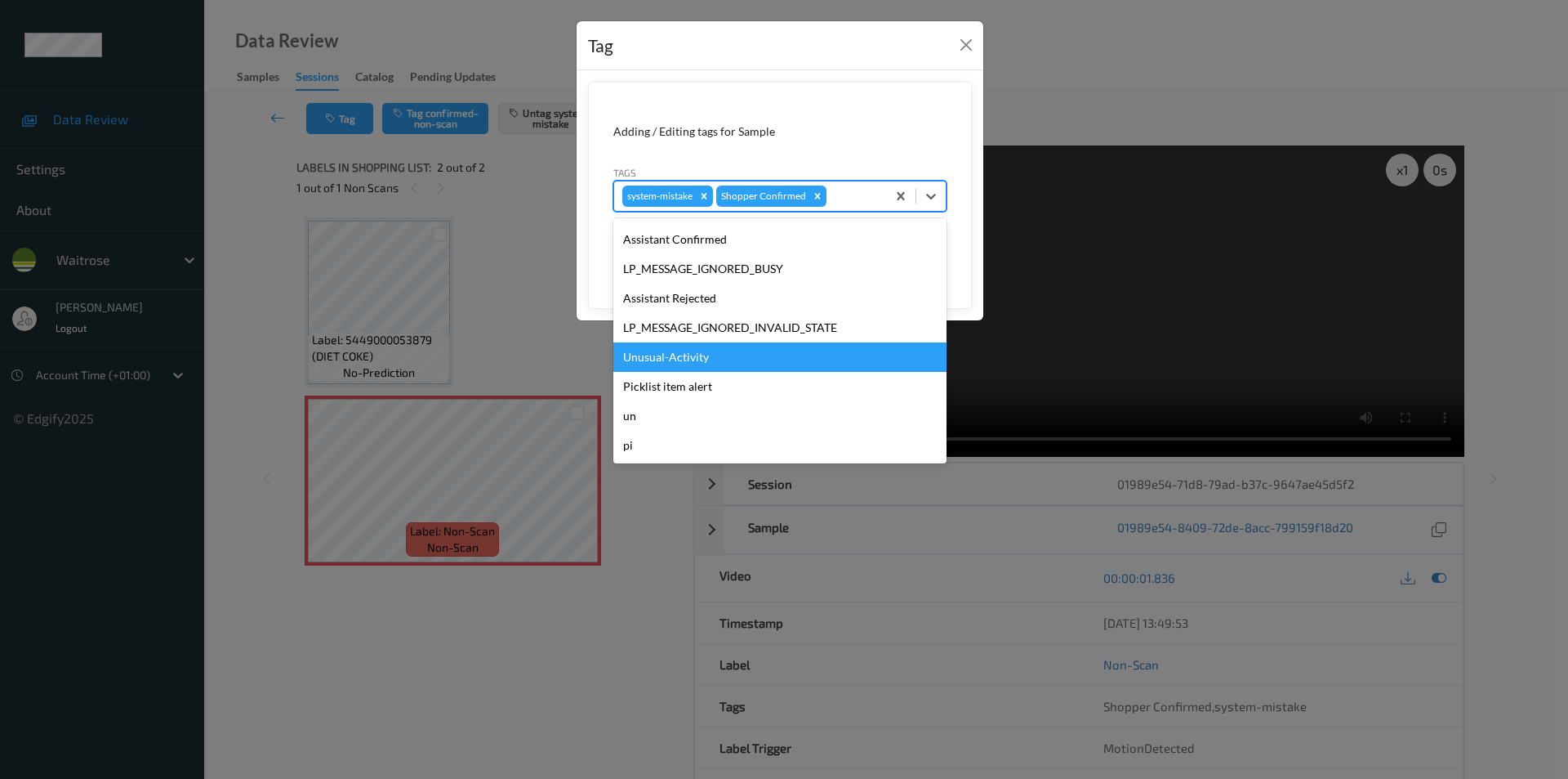
click at [654, 361] on div "Unusual-Activity" at bounding box center [779, 357] width 333 height 29
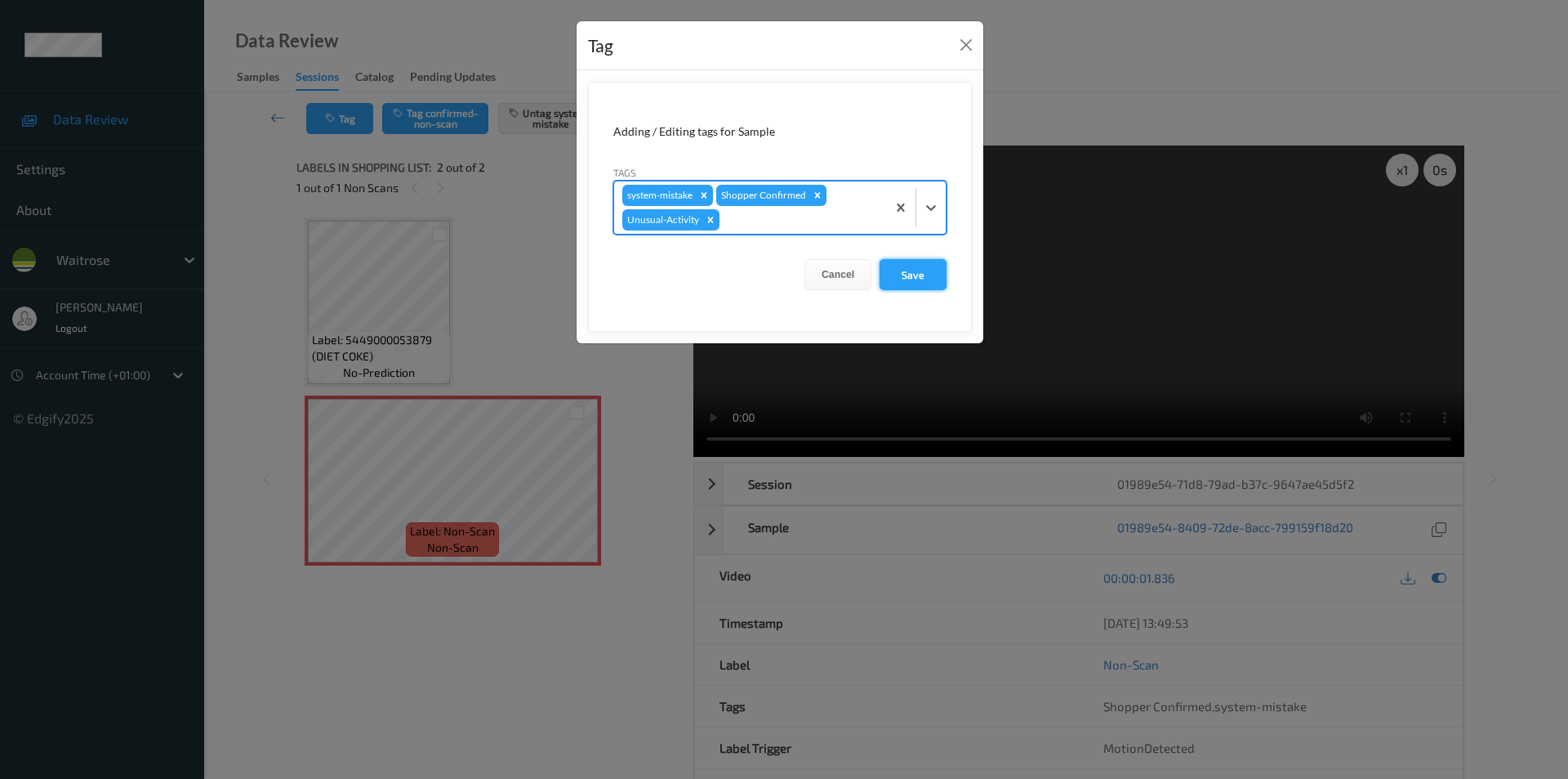
click at [913, 271] on button "Save" at bounding box center [913, 274] width 67 height 31
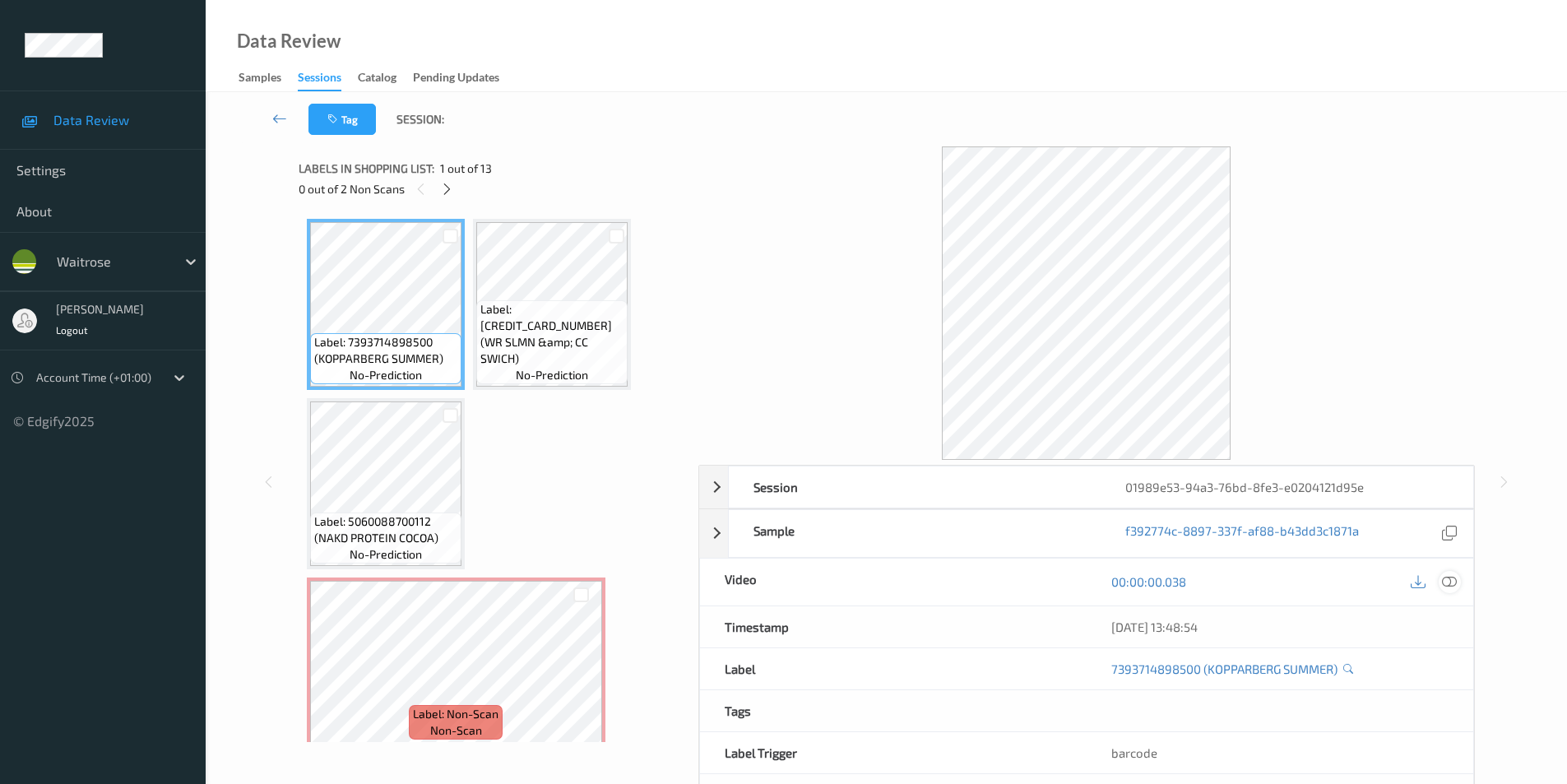
click at [1449, 578] on icon at bounding box center [1450, 581] width 15 height 15
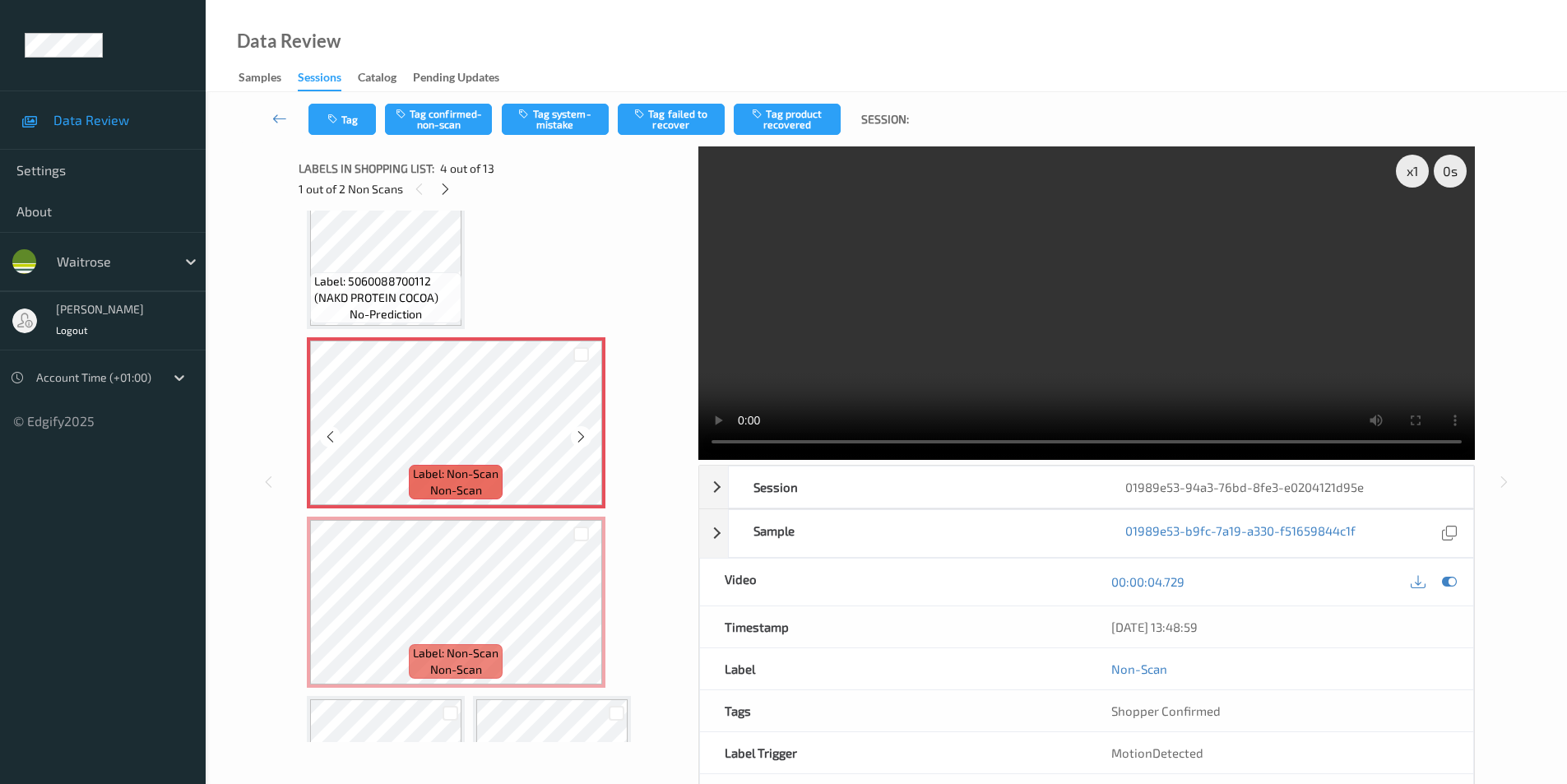
scroll to position [83, 0]
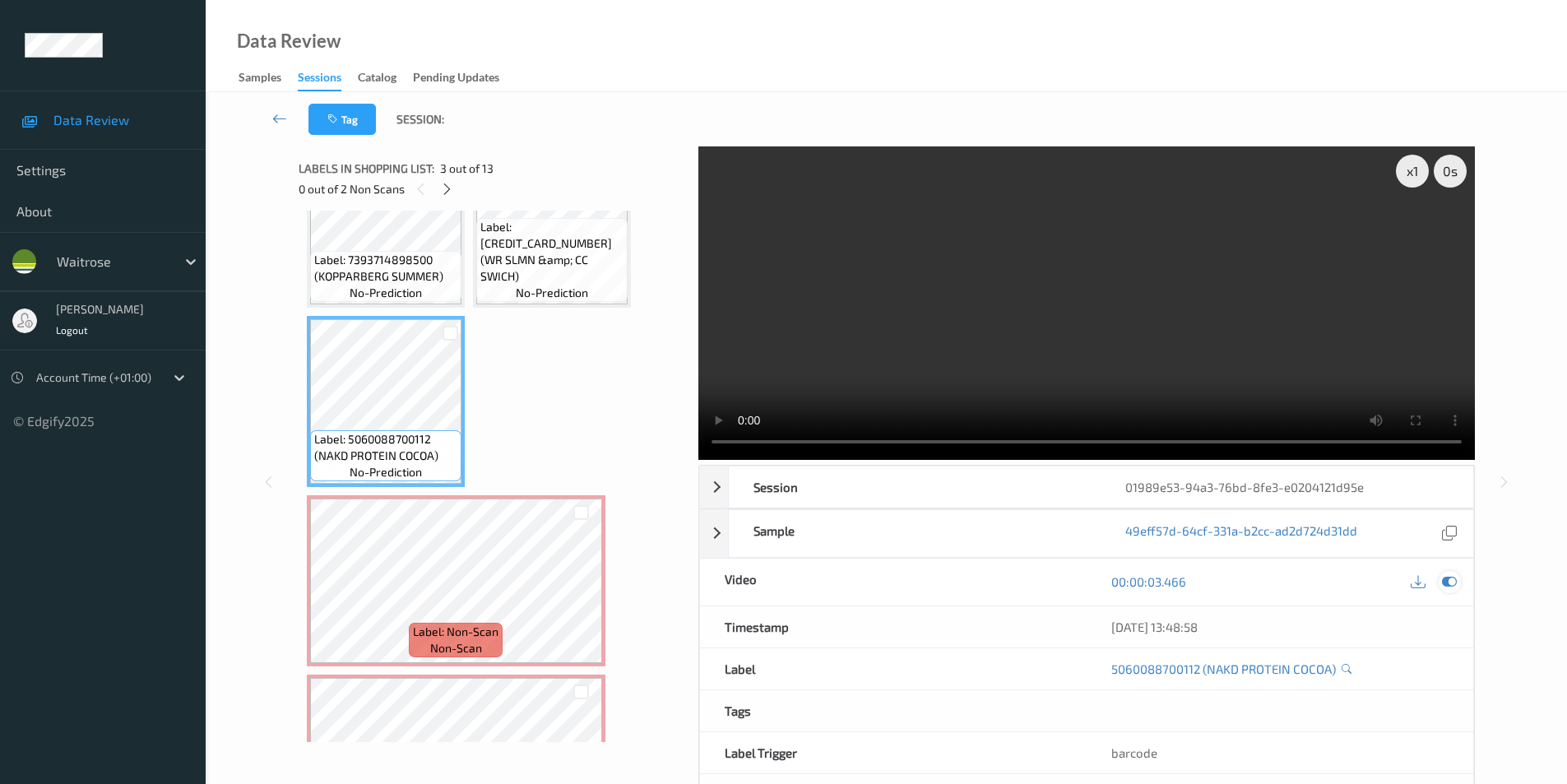
click at [1450, 585] on icon at bounding box center [1450, 581] width 15 height 15
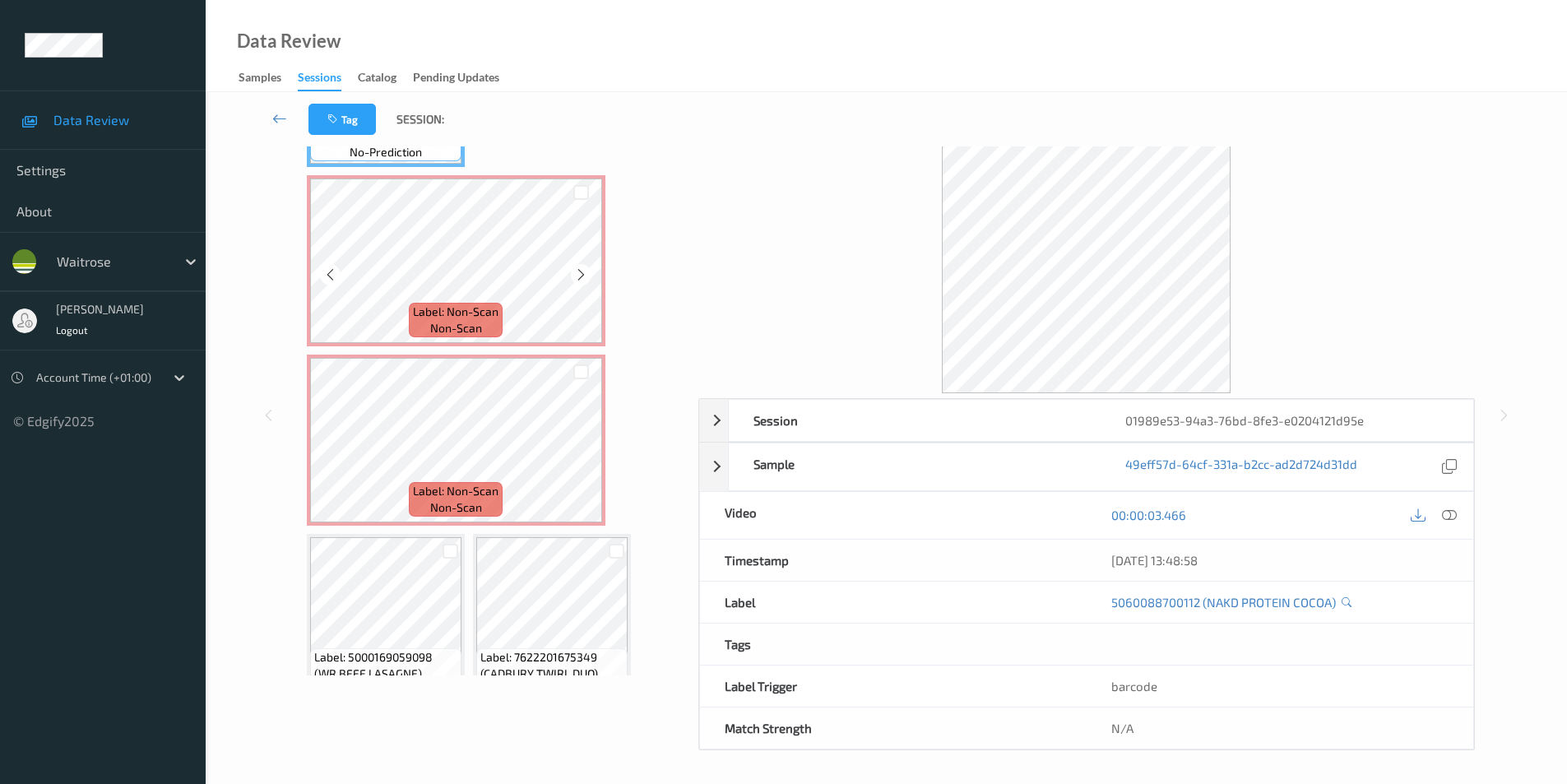
scroll to position [31, 0]
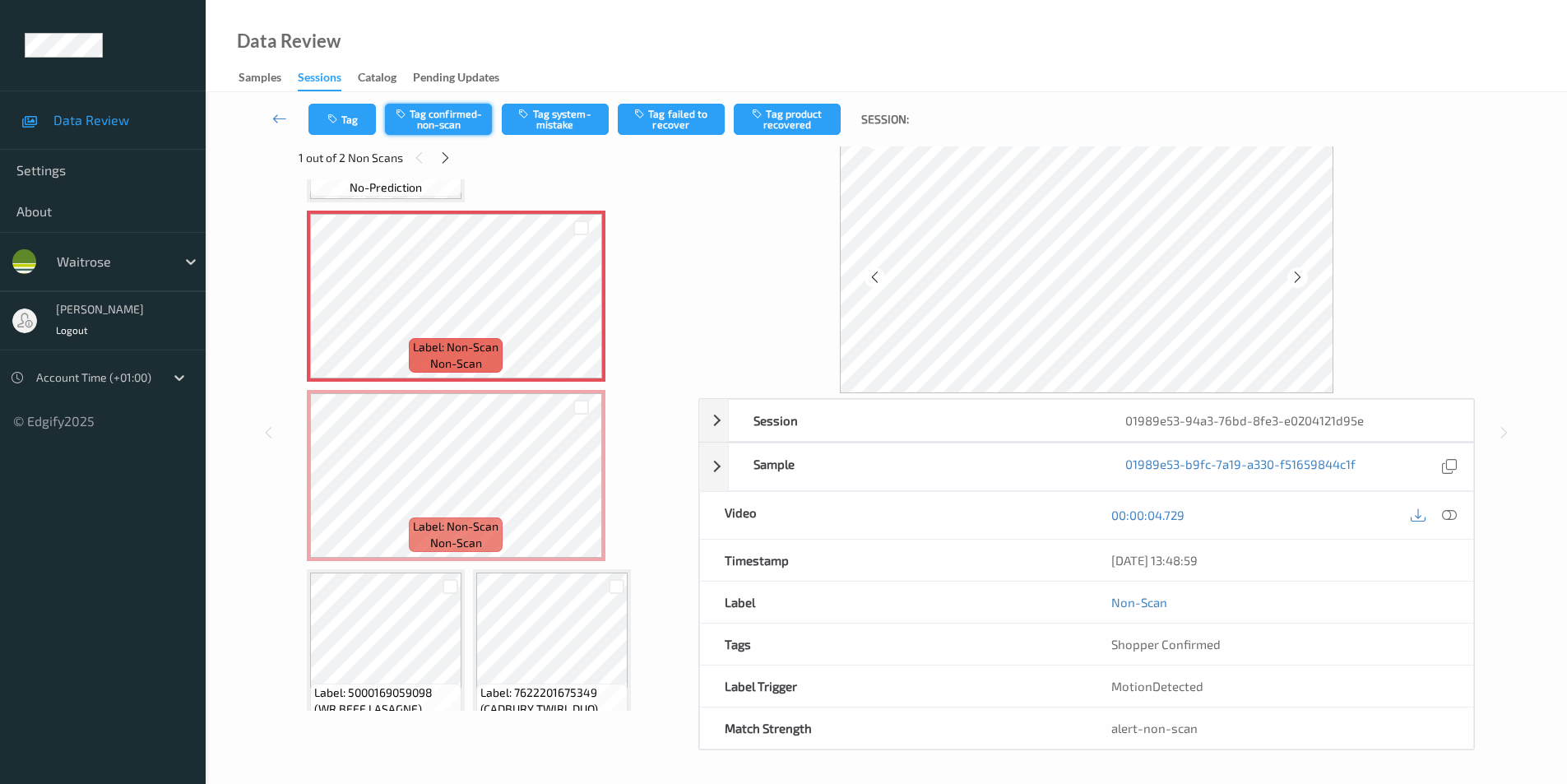
click at [434, 118] on button "Tag confirmed-non-scan" at bounding box center [439, 119] width 107 height 31
click at [675, 119] on button "Tag failed to recover" at bounding box center [671, 119] width 107 height 31
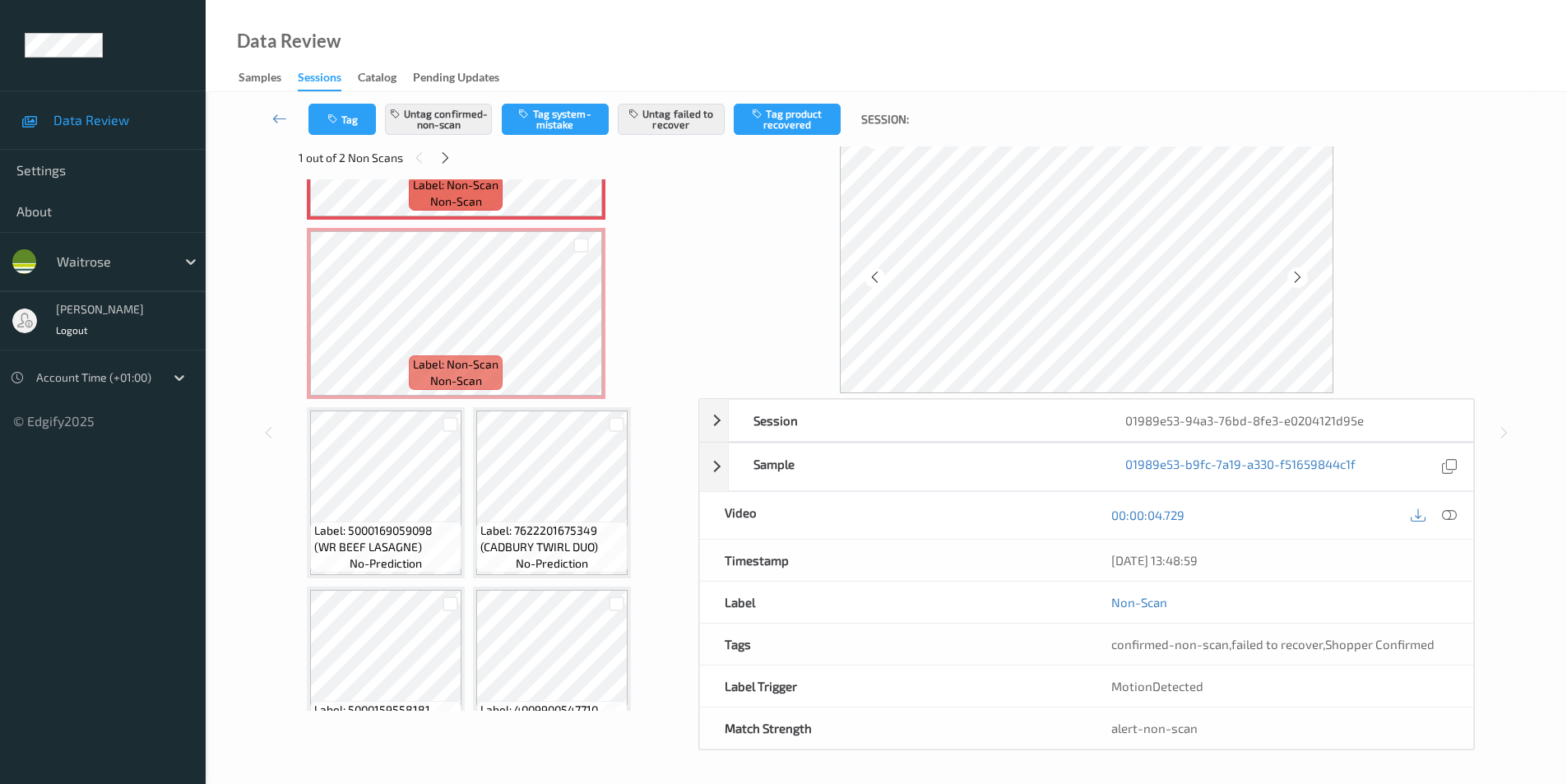
scroll to position [500, 0]
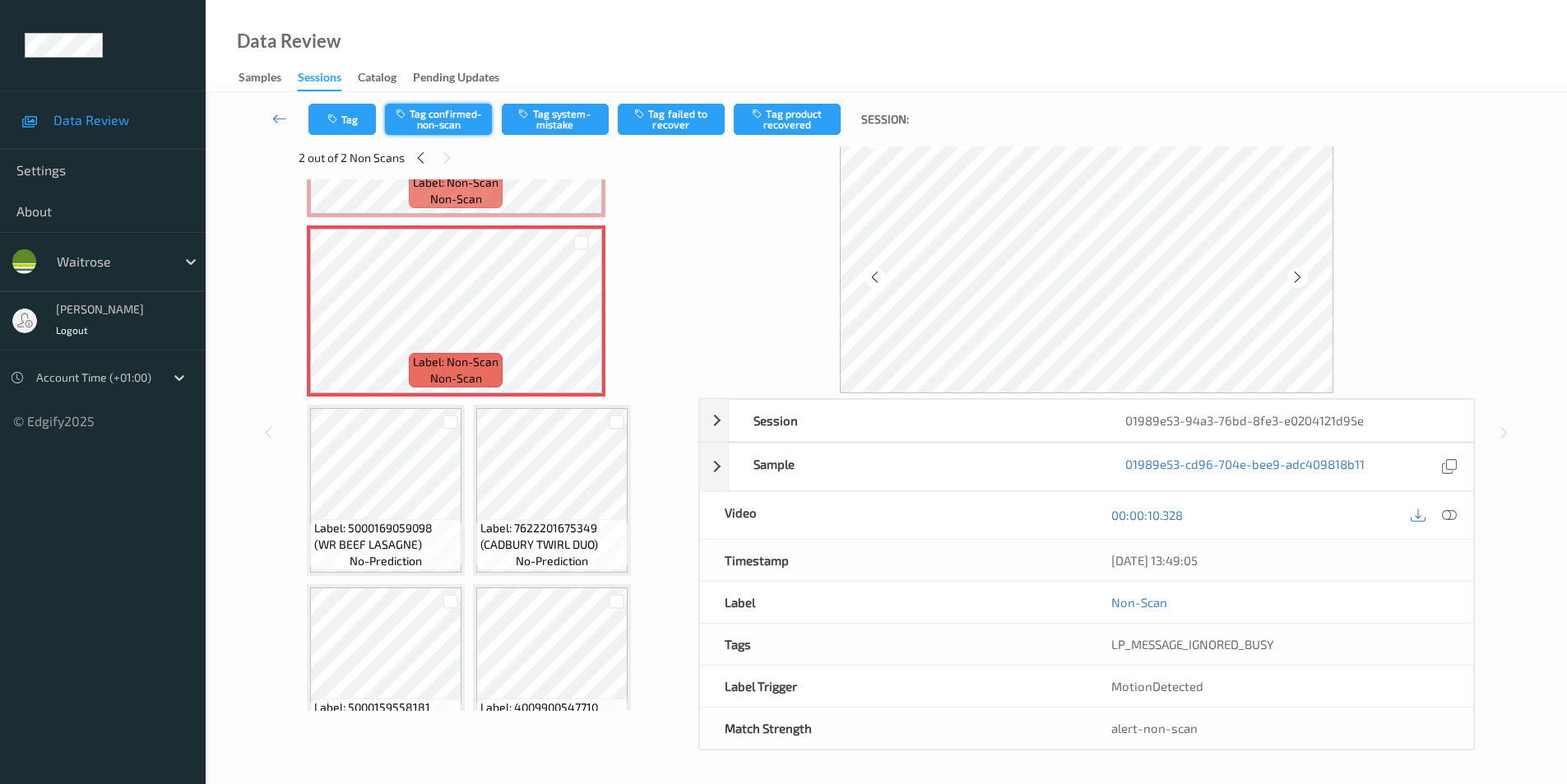
click at [430, 112] on button "Tag confirmed-non-scan" at bounding box center [439, 119] width 107 height 31
click at [773, 115] on button "Tag product recovered" at bounding box center [787, 119] width 107 height 31
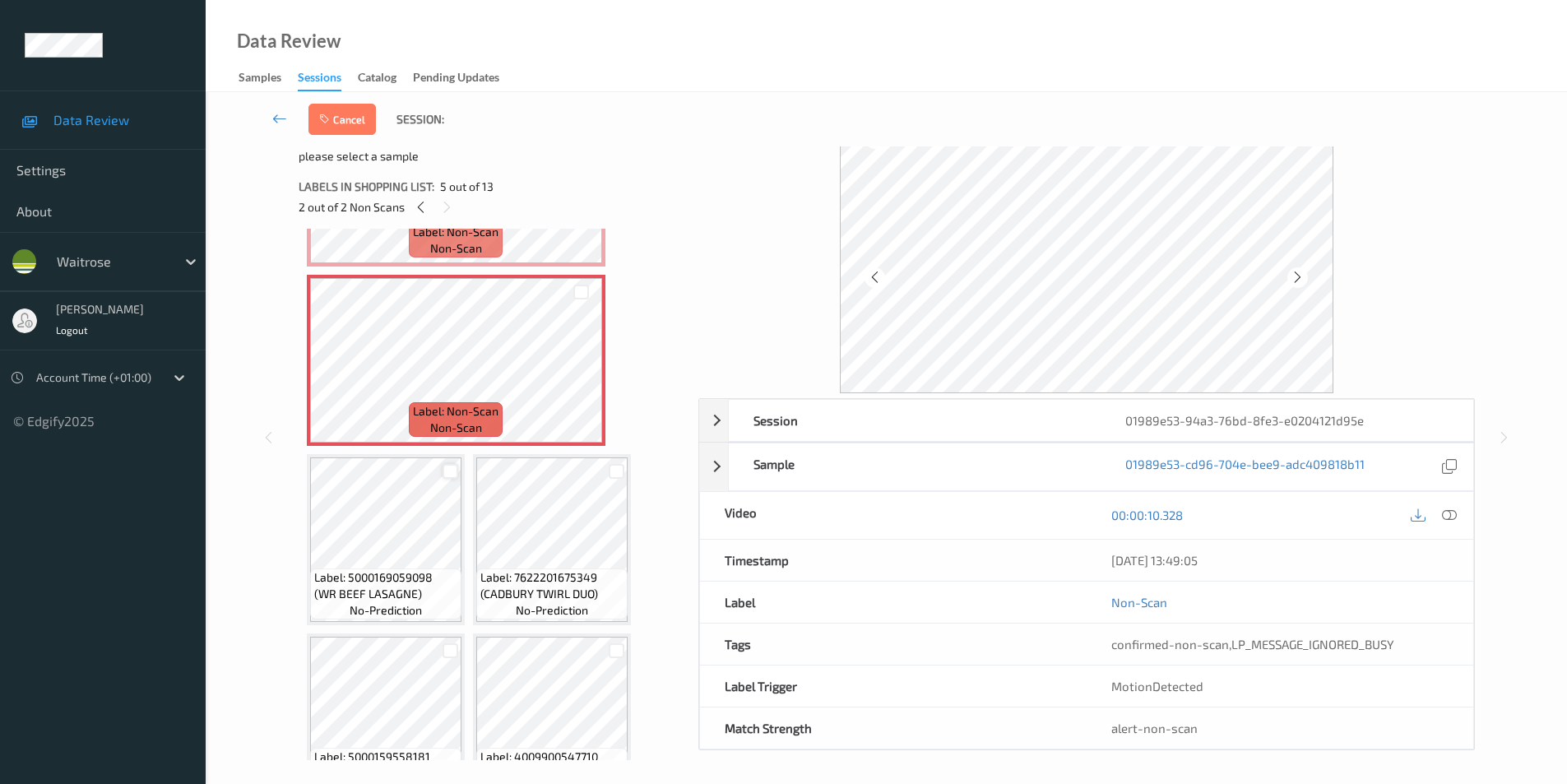
click at [450, 474] on div at bounding box center [450, 471] width 16 height 16
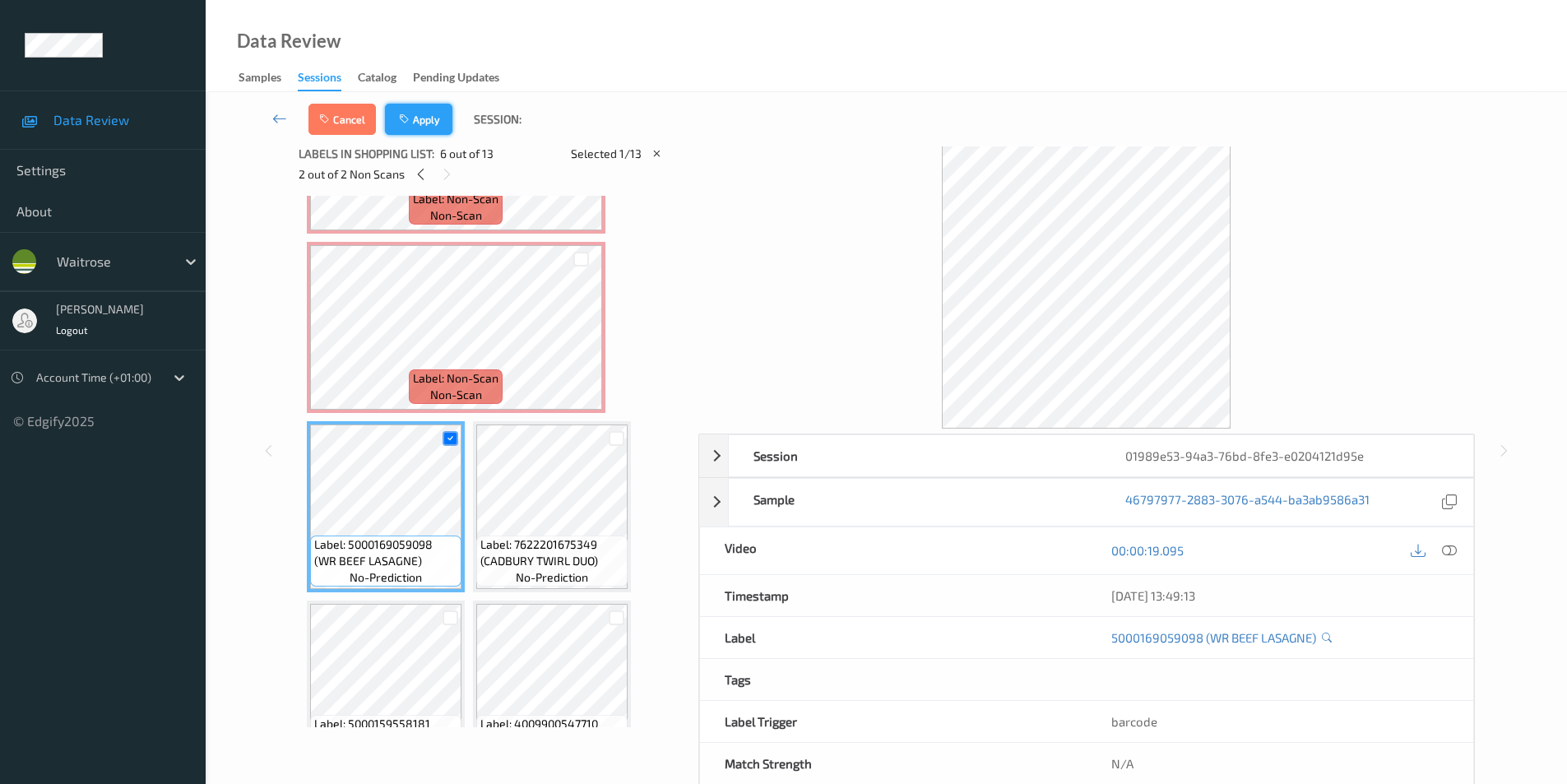
click at [401, 118] on icon "button" at bounding box center [406, 119] width 14 height 12
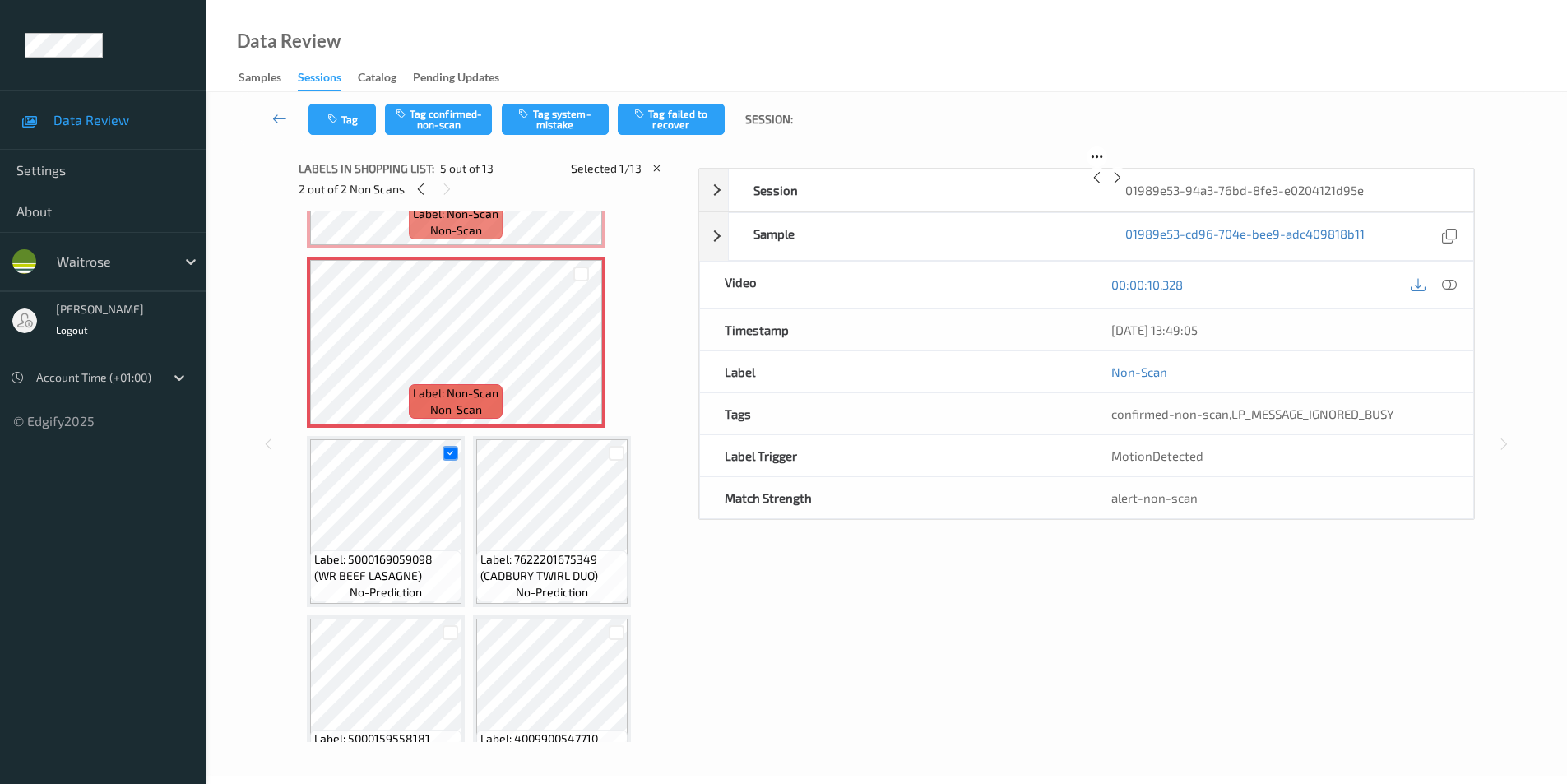
scroll to position [367, 0]
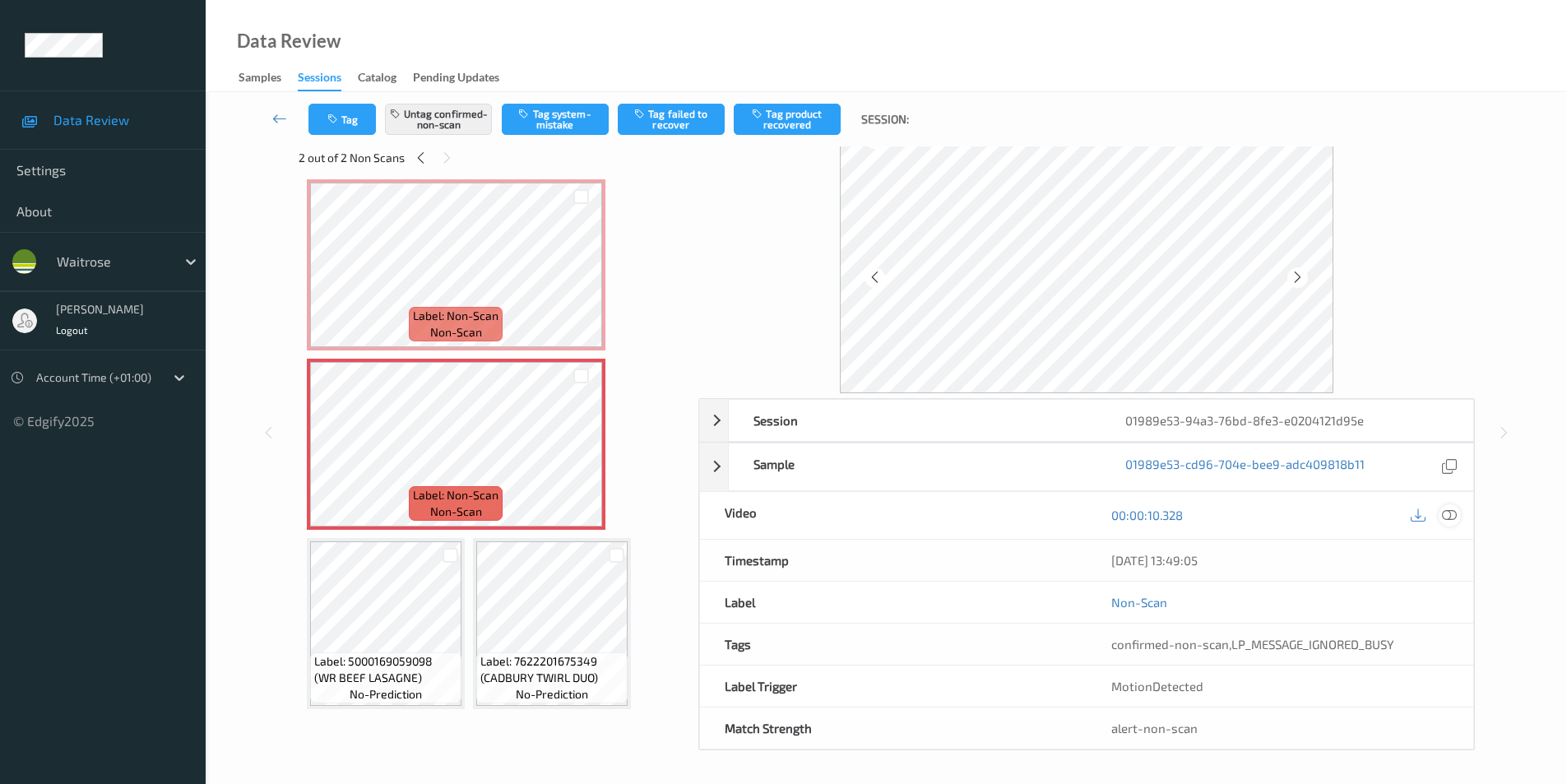
click at [1453, 517] on icon at bounding box center [1450, 514] width 15 height 15
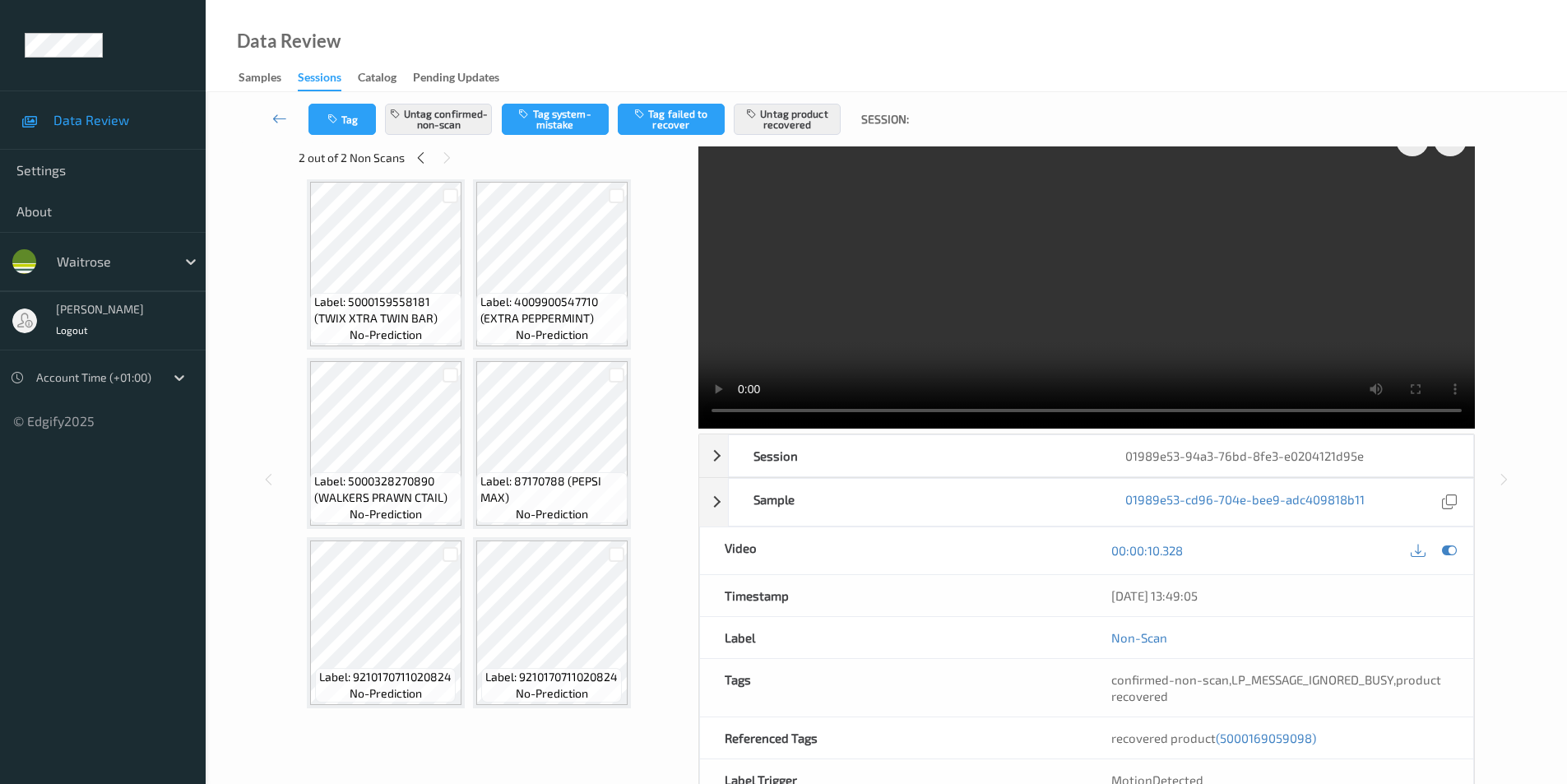
scroll to position [911, 0]
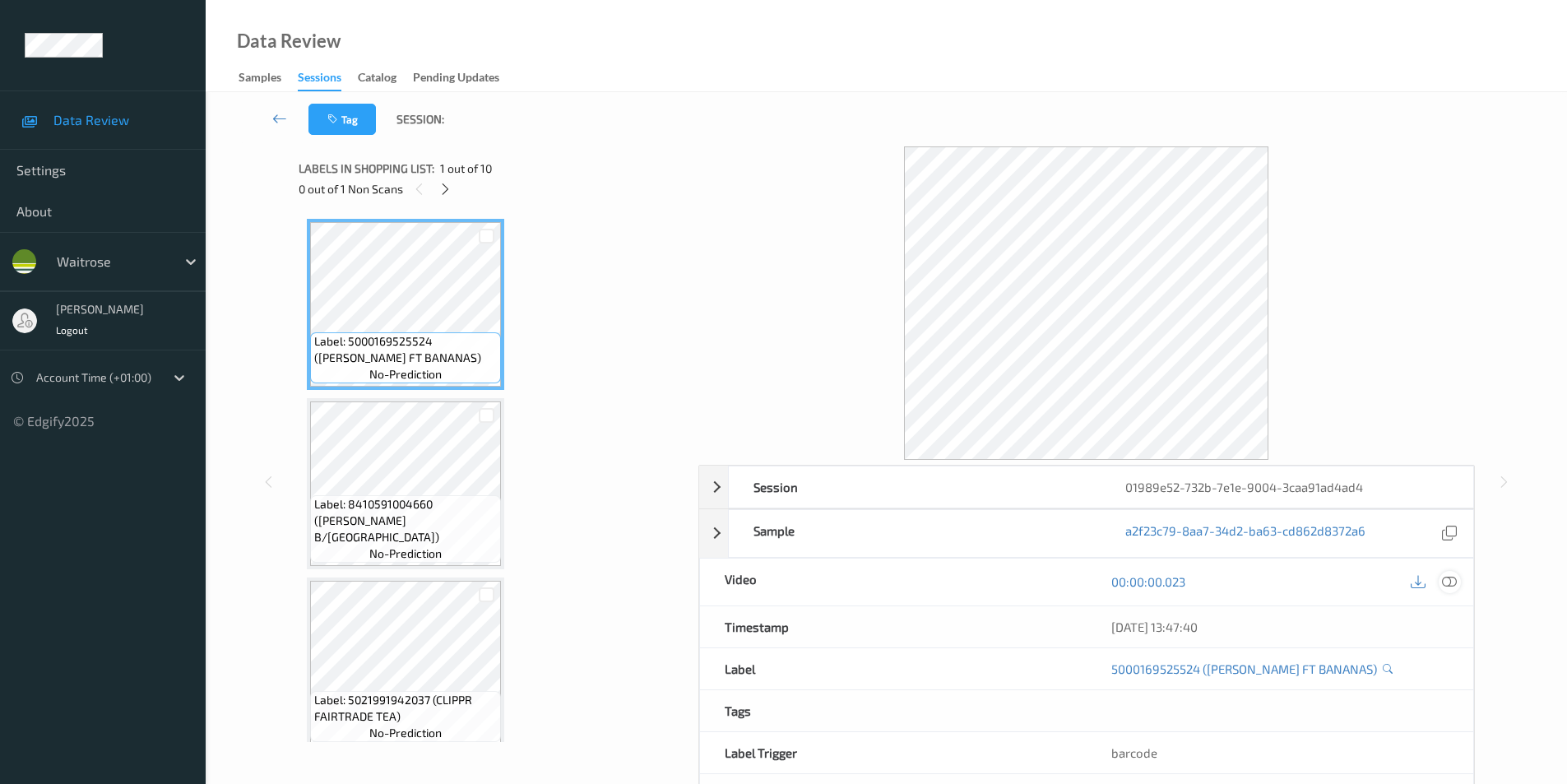
click at [1454, 583] on icon at bounding box center [1450, 581] width 15 height 15
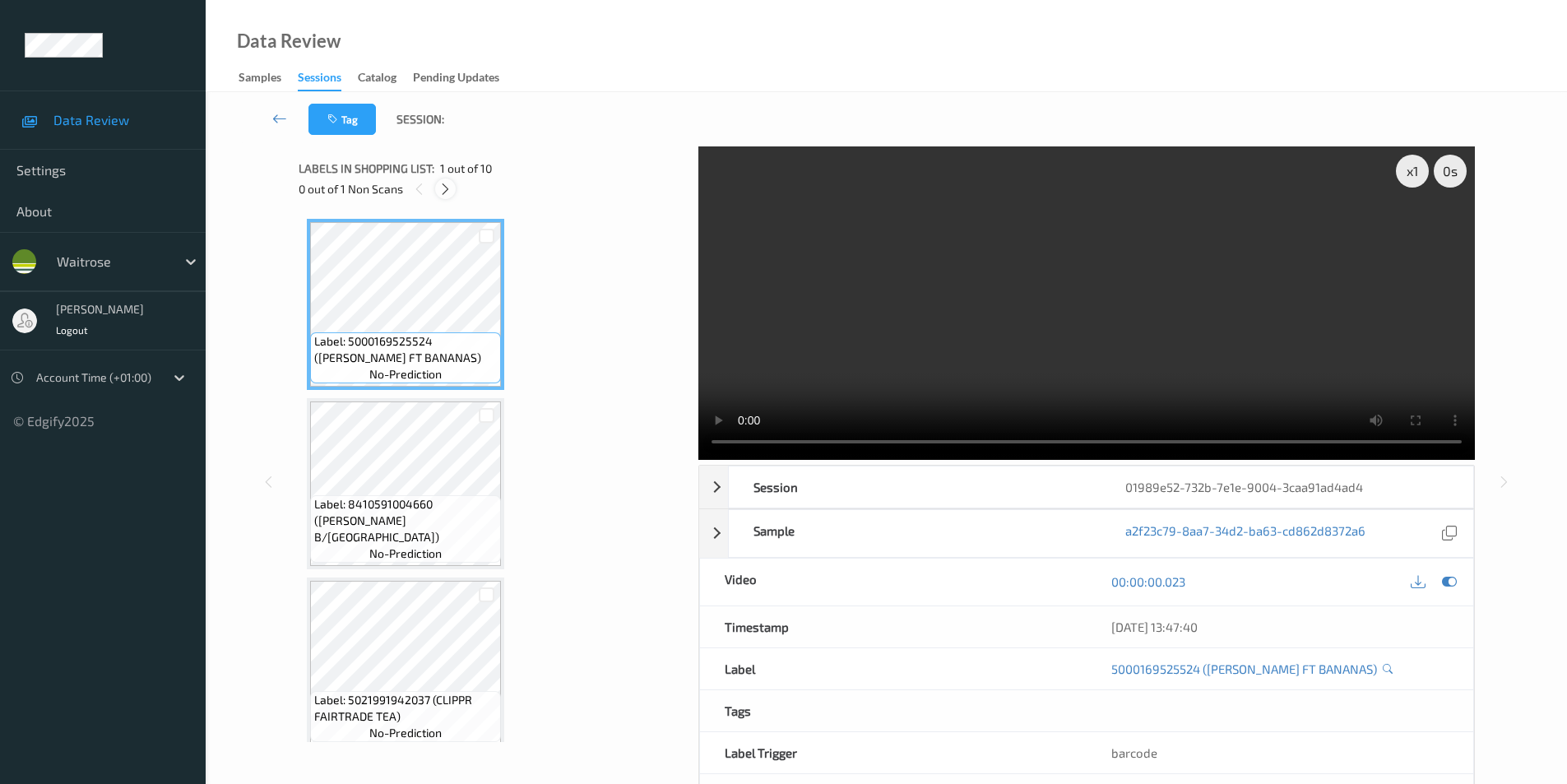
click at [444, 192] on icon at bounding box center [445, 189] width 14 height 15
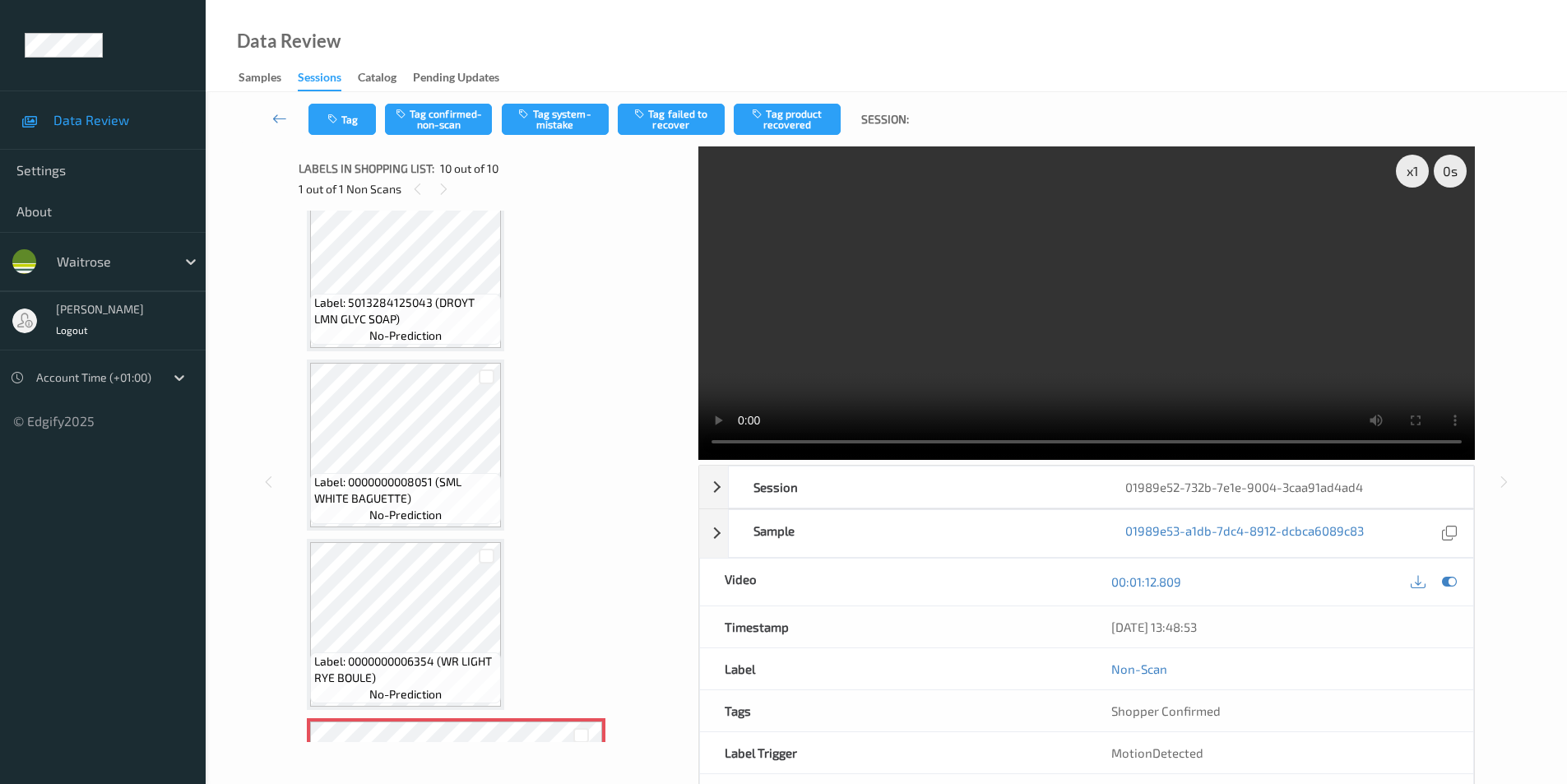
scroll to position [1105, 0]
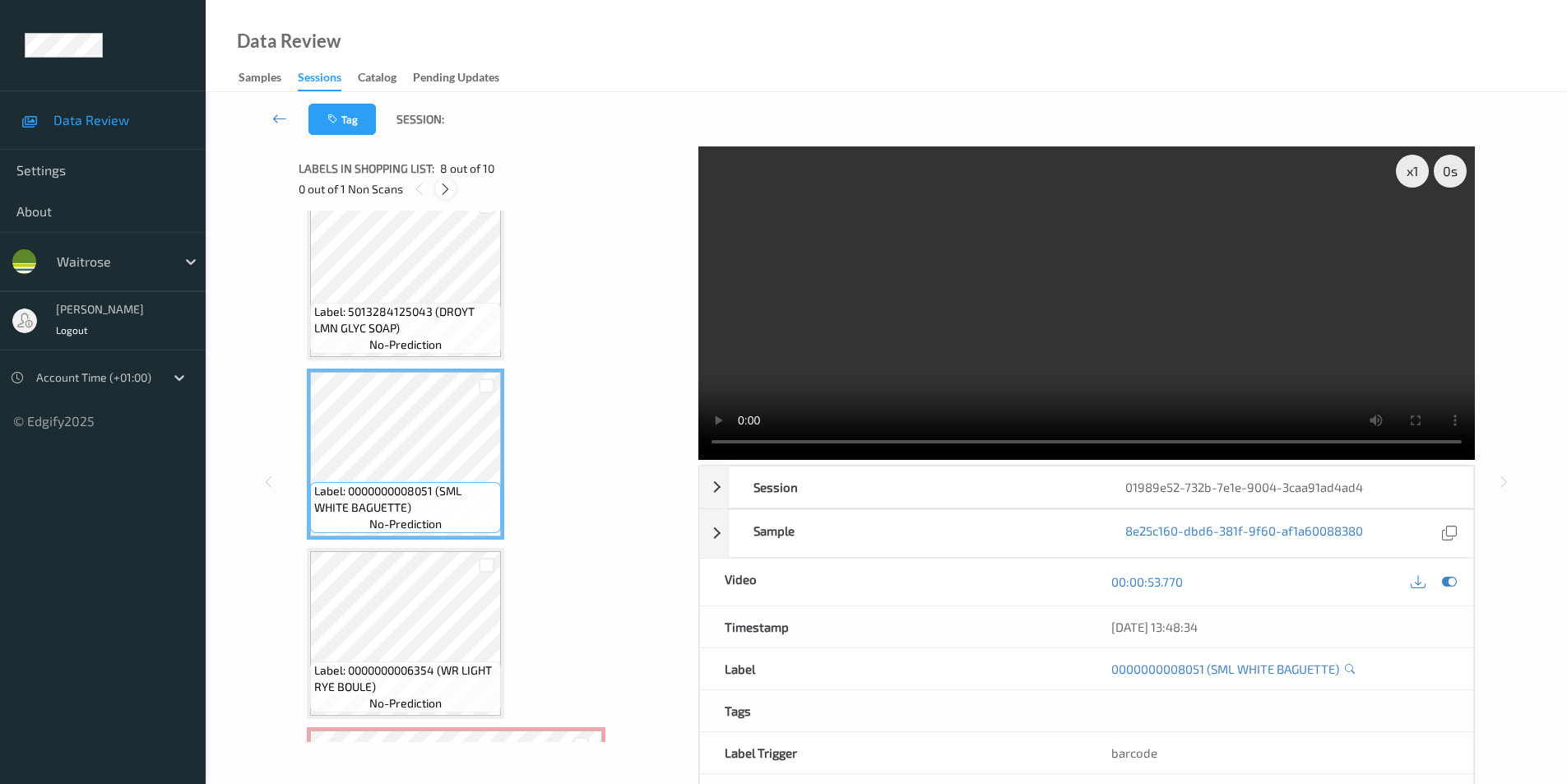
click at [449, 189] on icon at bounding box center [445, 189] width 14 height 15
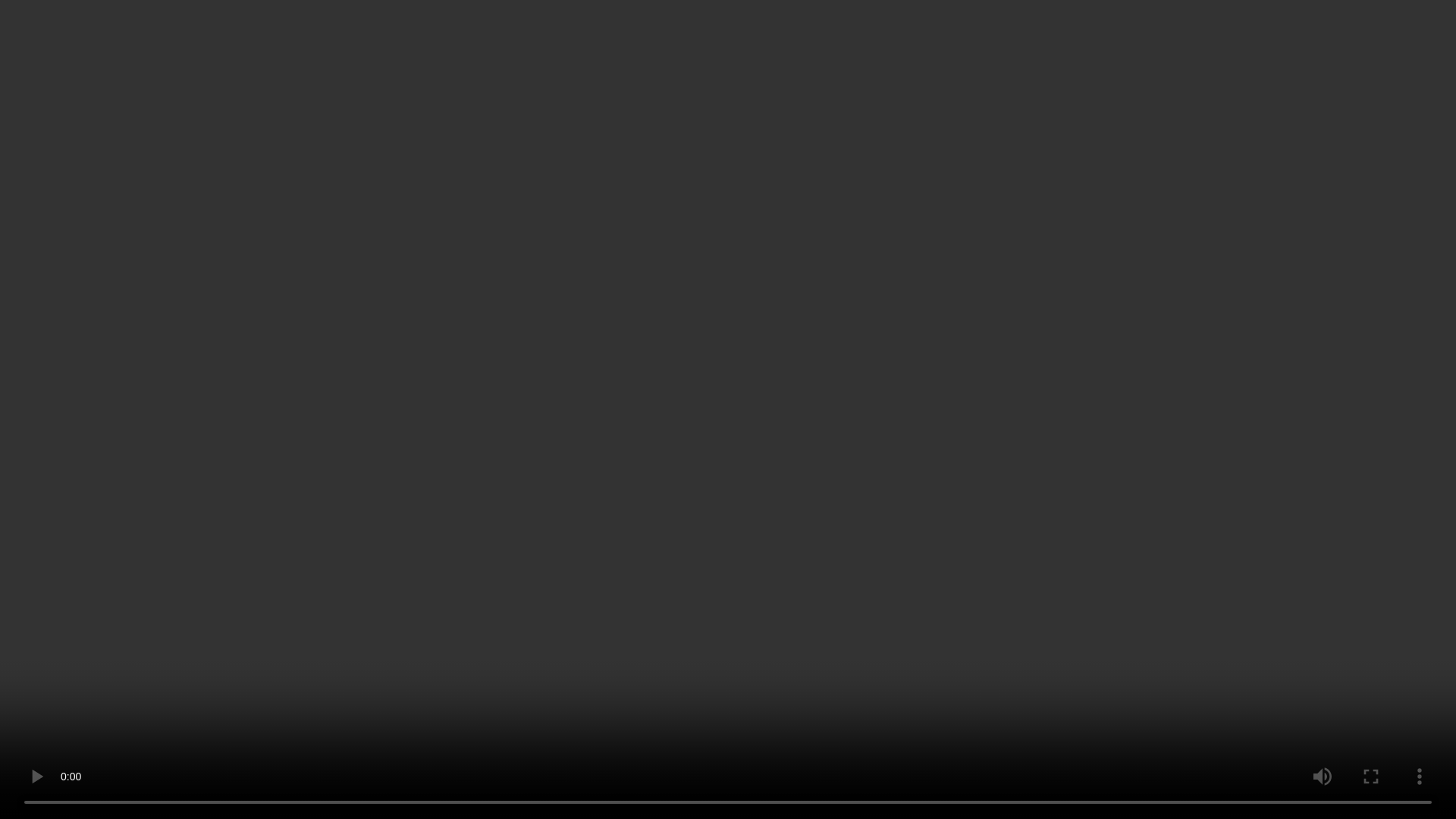
click at [1431, 46] on video at bounding box center [728, 409] width 1456 height 819
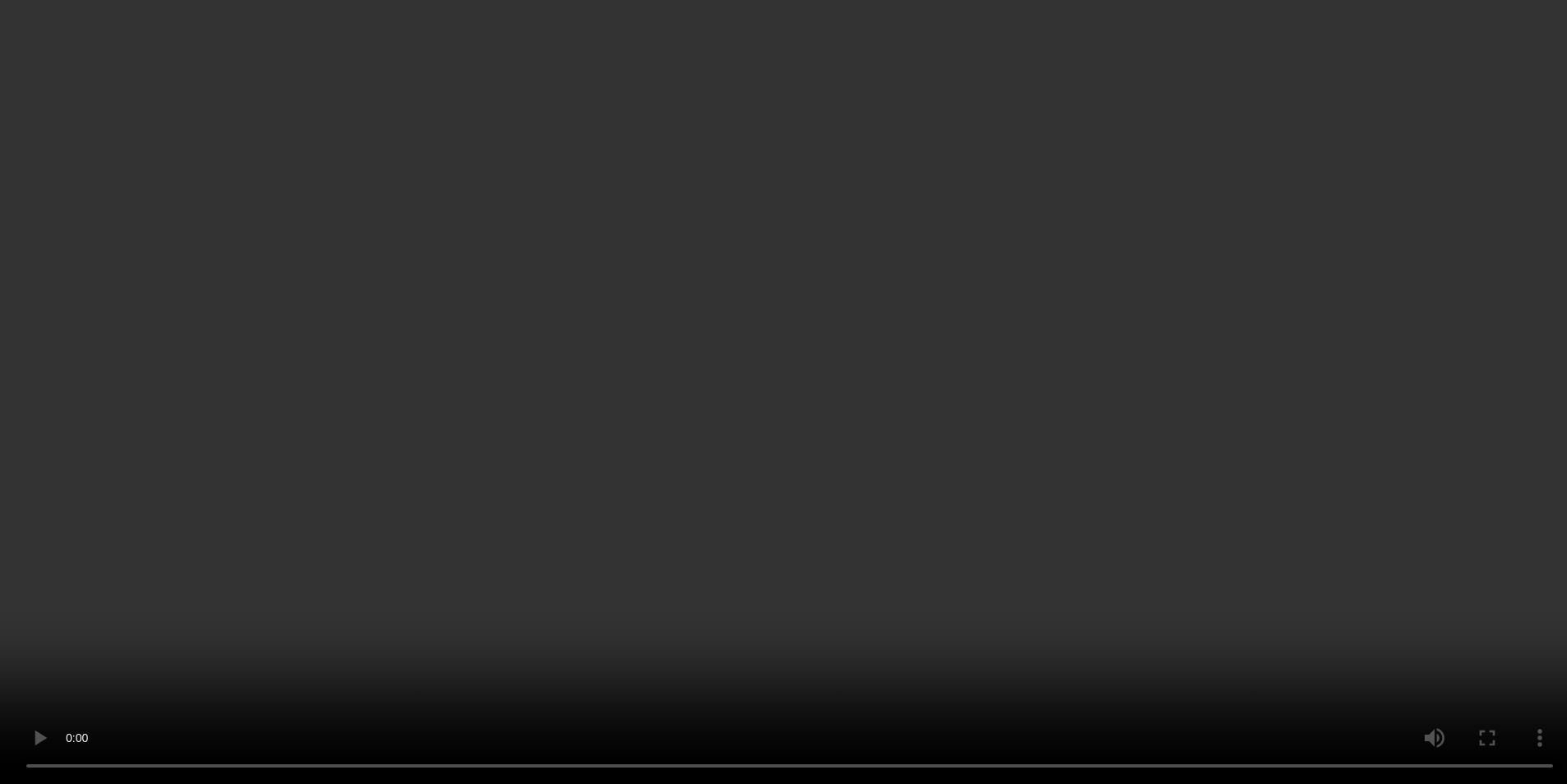
scroll to position [1270, 0]
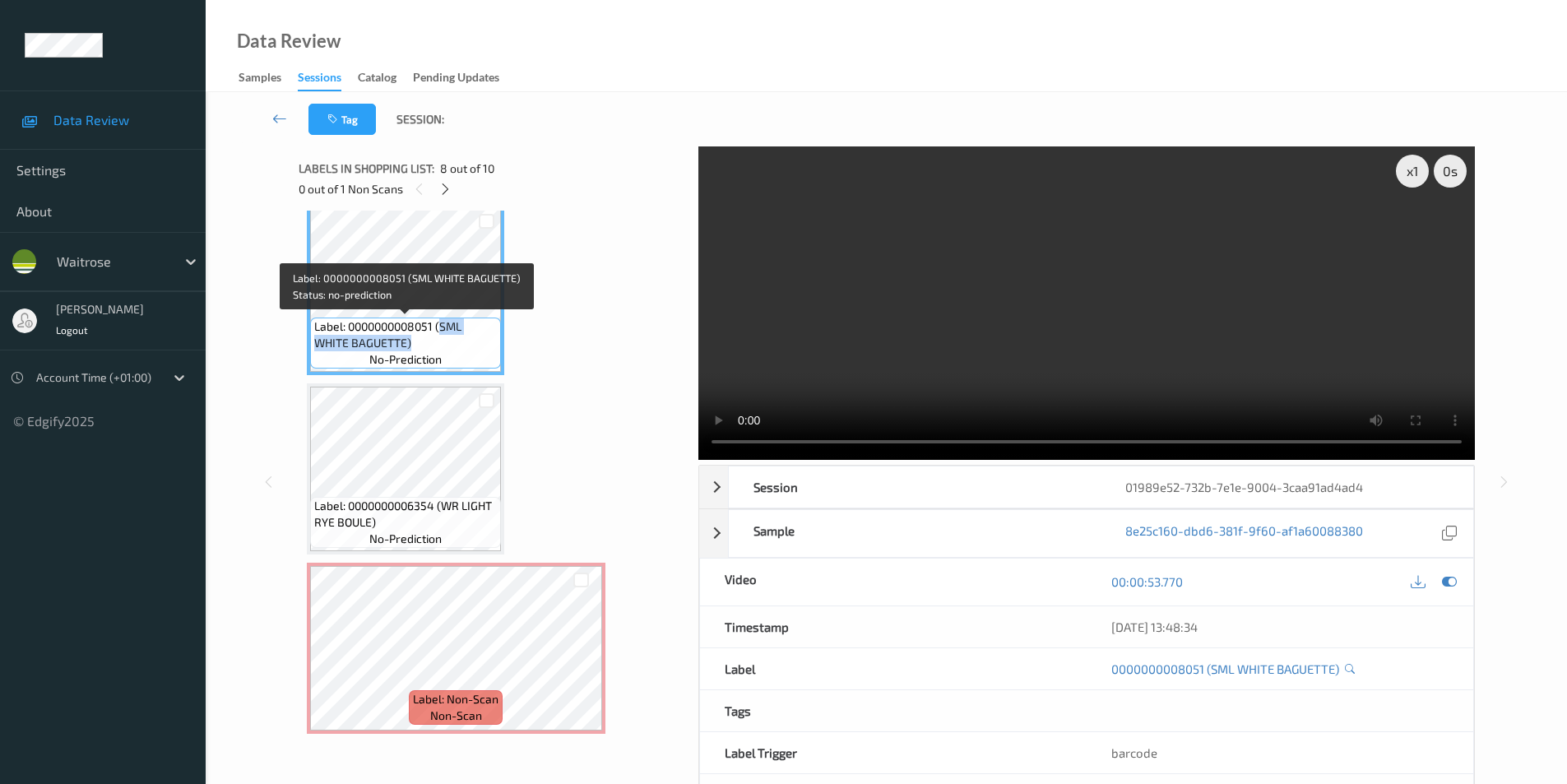
drag, startPoint x: 442, startPoint y: 328, endPoint x: 438, endPoint y: 337, distance: 9.8
click at [438, 337] on span "Label: 0000000008051 (SML WHITE BAGUETTE)" at bounding box center [406, 335] width 183 height 33
copy span "SML WHITE BAGUETTE)"
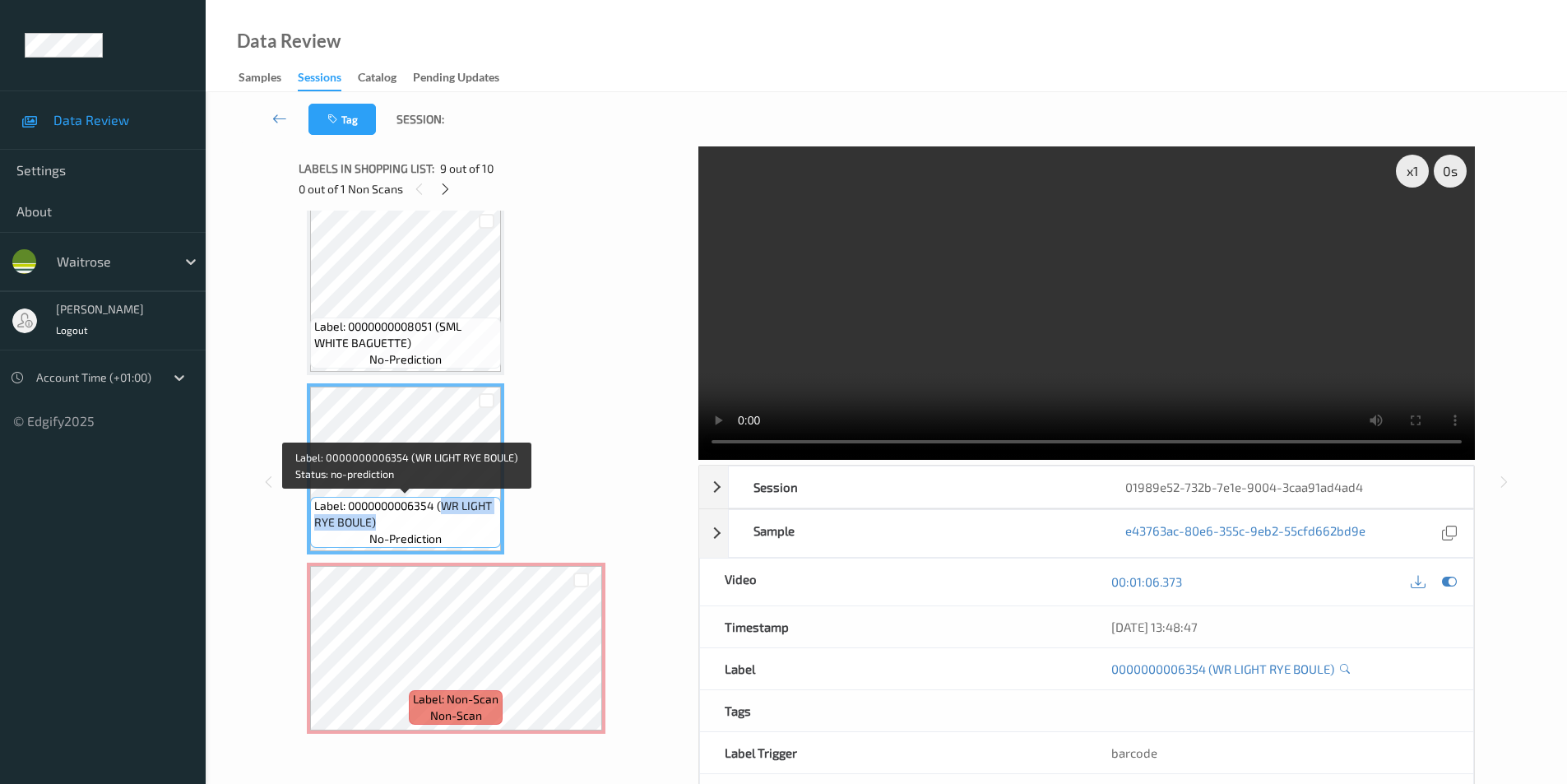
drag, startPoint x: 443, startPoint y: 503, endPoint x: 437, endPoint y: 514, distance: 12.5
click at [437, 514] on span "Label: 0000000006354 (WR LIGHT RYE BOULE)" at bounding box center [406, 514] width 183 height 33
copy span "WR LIGHT RYE BOULE)"
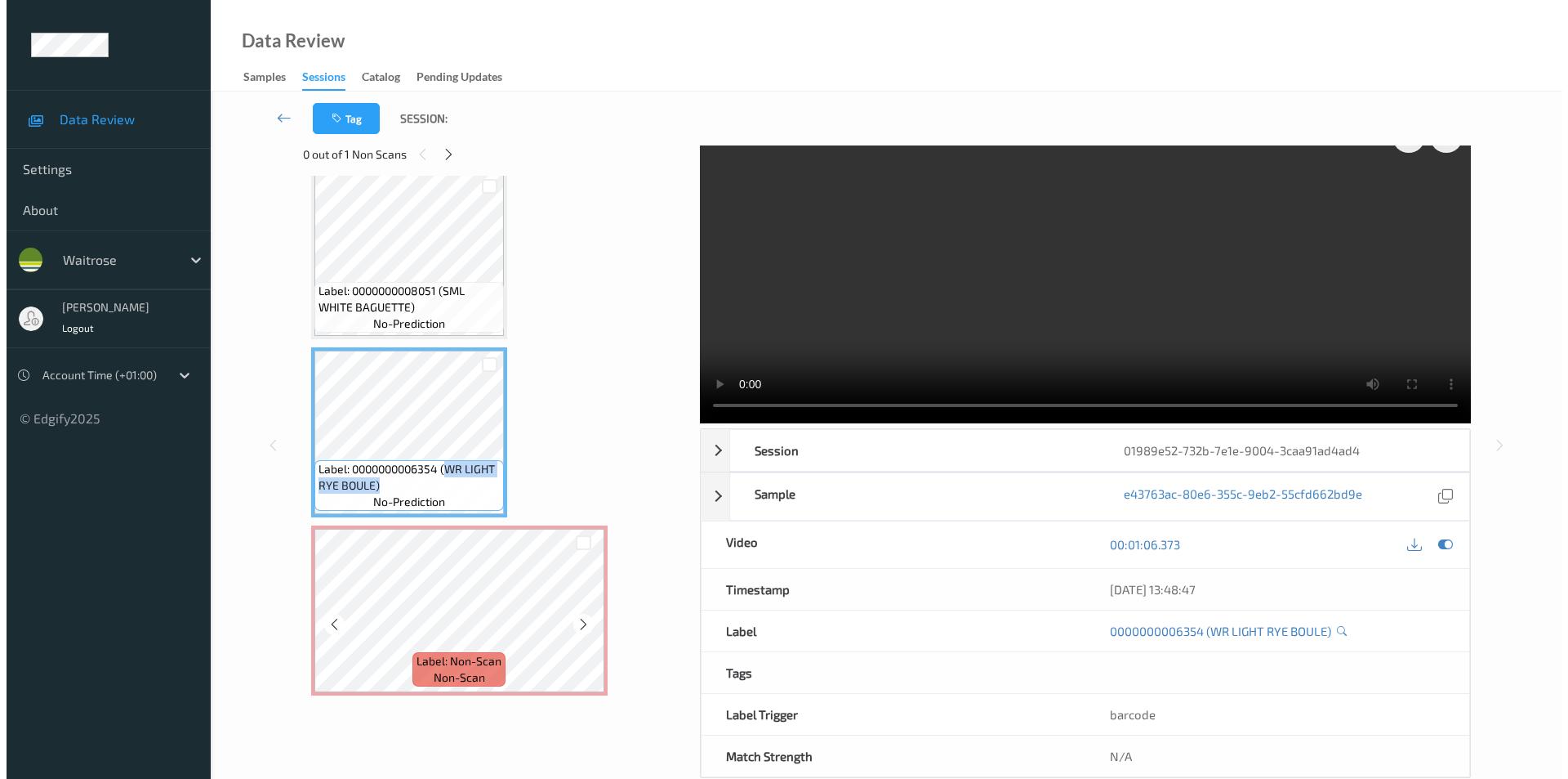
scroll to position [67, 0]
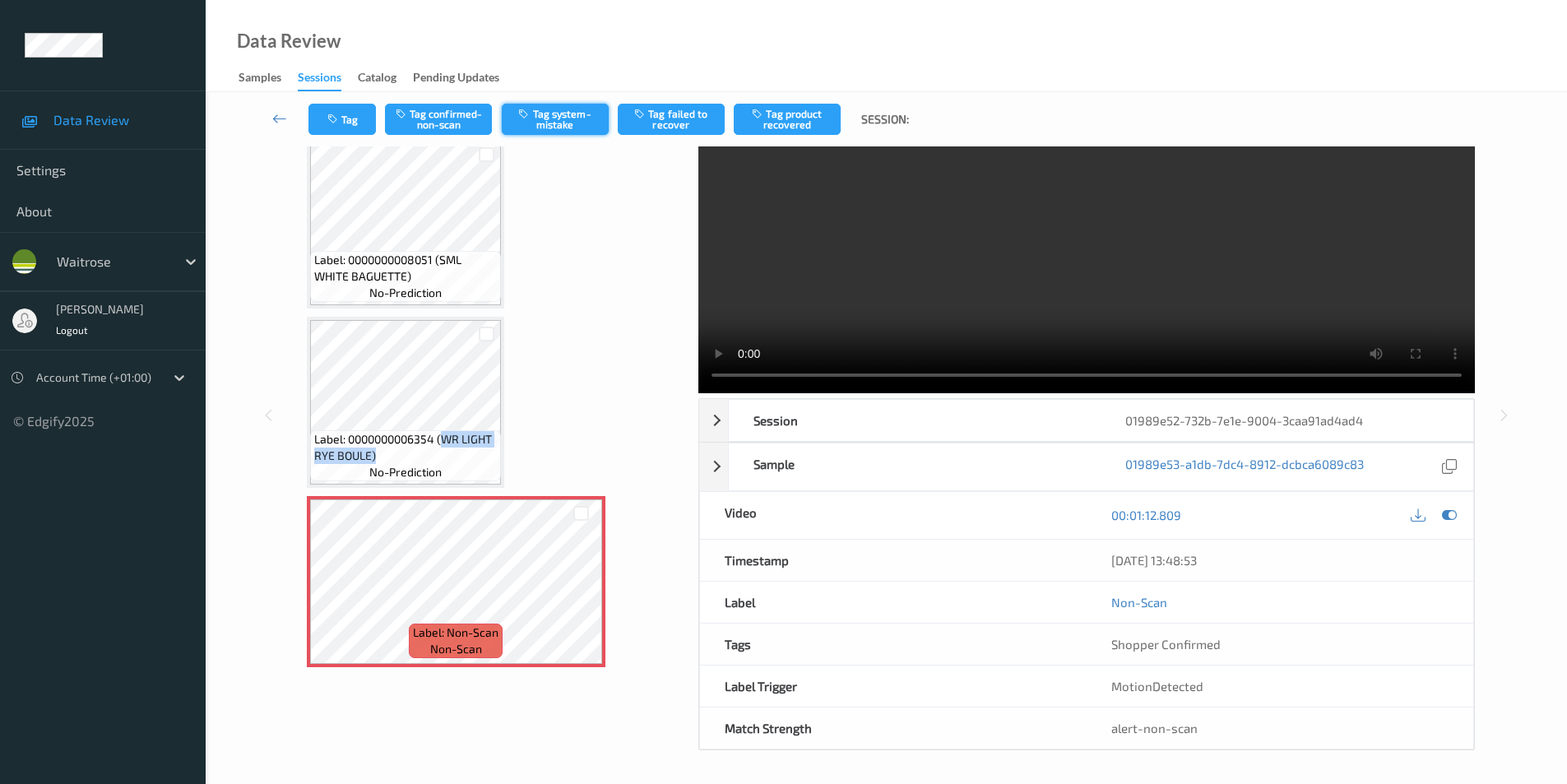
click at [572, 128] on button "Tag system-mistake" at bounding box center [555, 119] width 107 height 31
click at [323, 113] on button "Tag" at bounding box center [342, 119] width 68 height 31
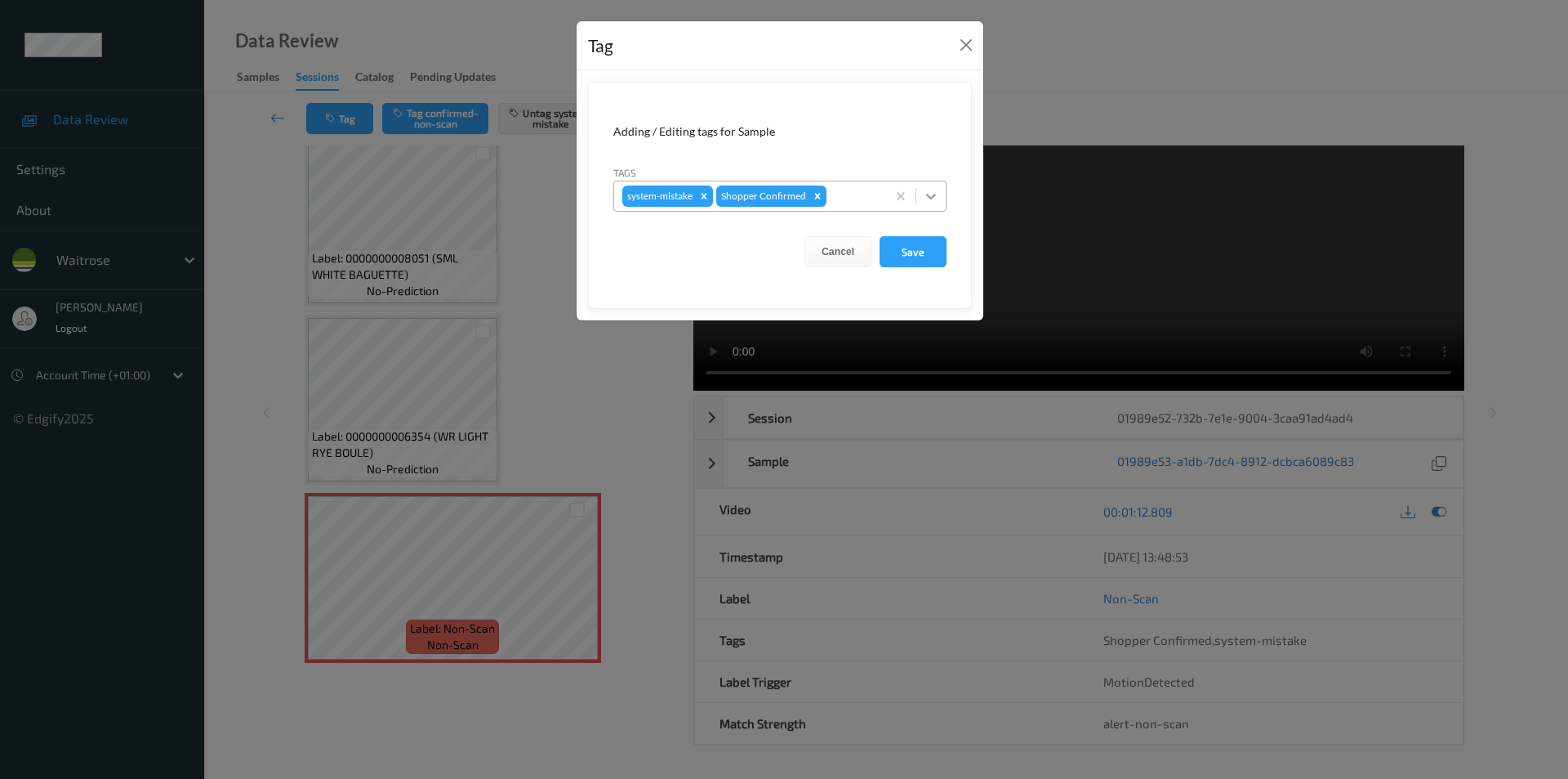
click at [931, 202] on icon at bounding box center [931, 196] width 16 height 16
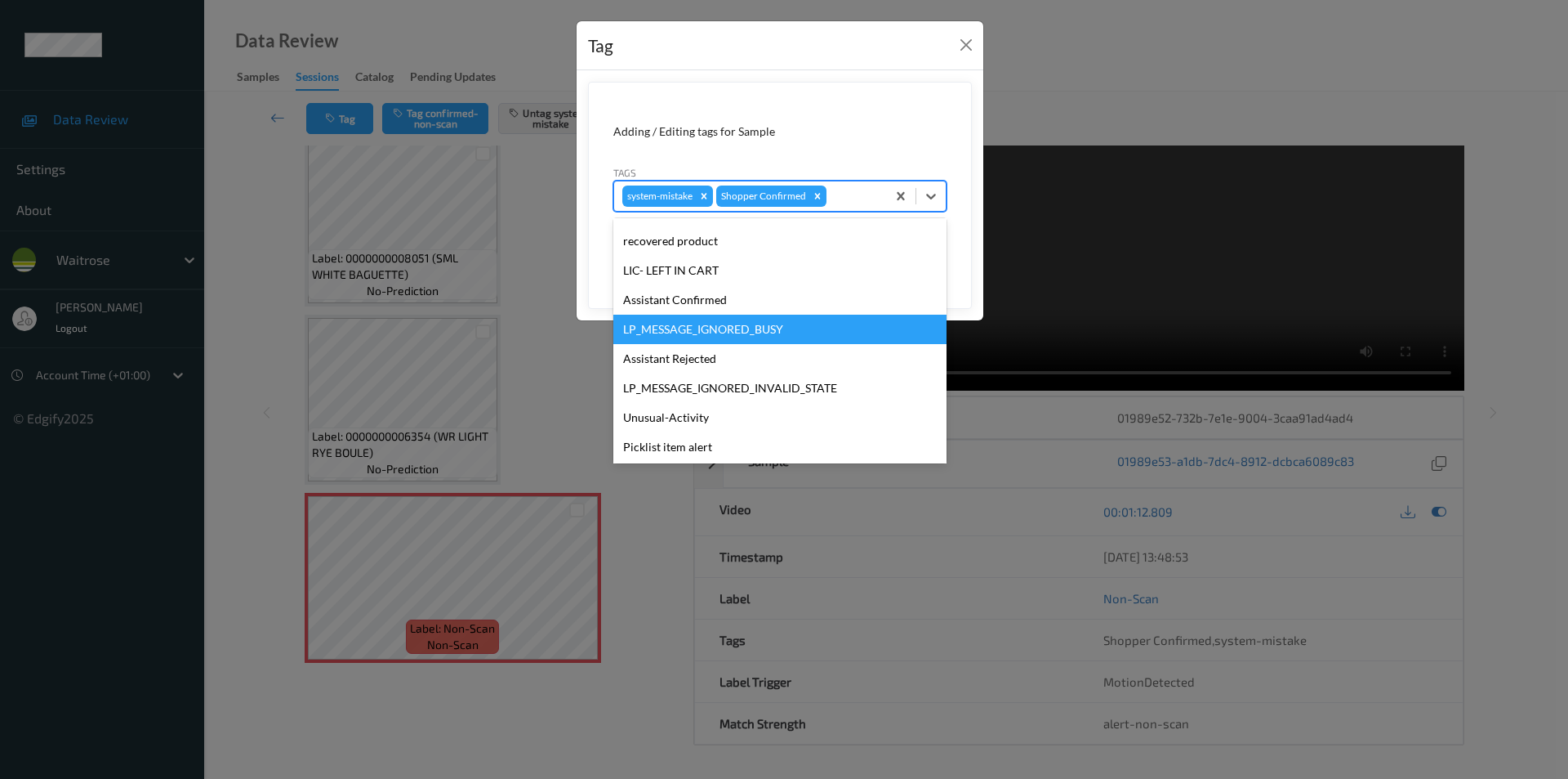
scroll to position [321, 0]
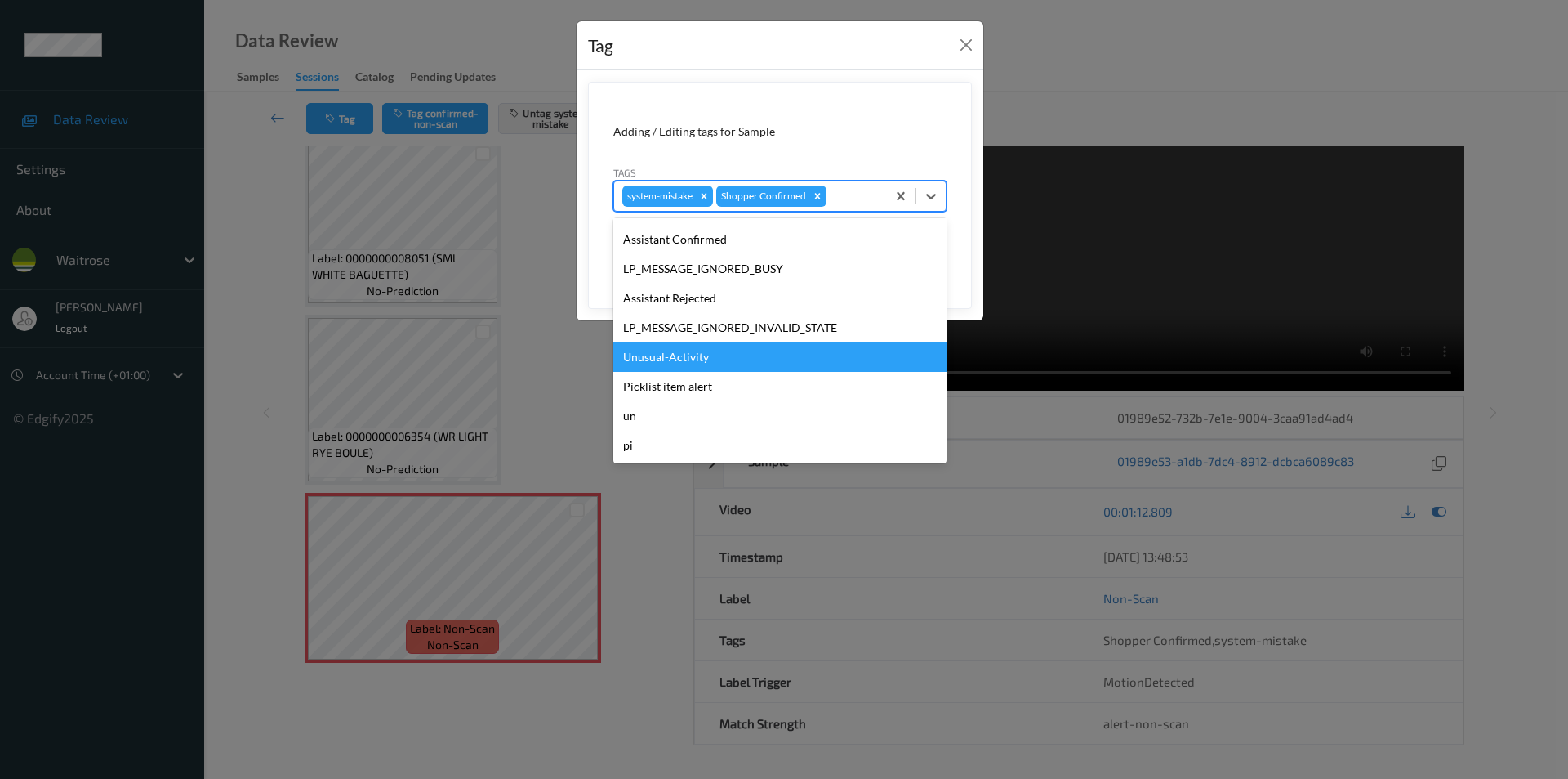
click at [667, 361] on div "Unusual-Activity" at bounding box center [779, 357] width 333 height 29
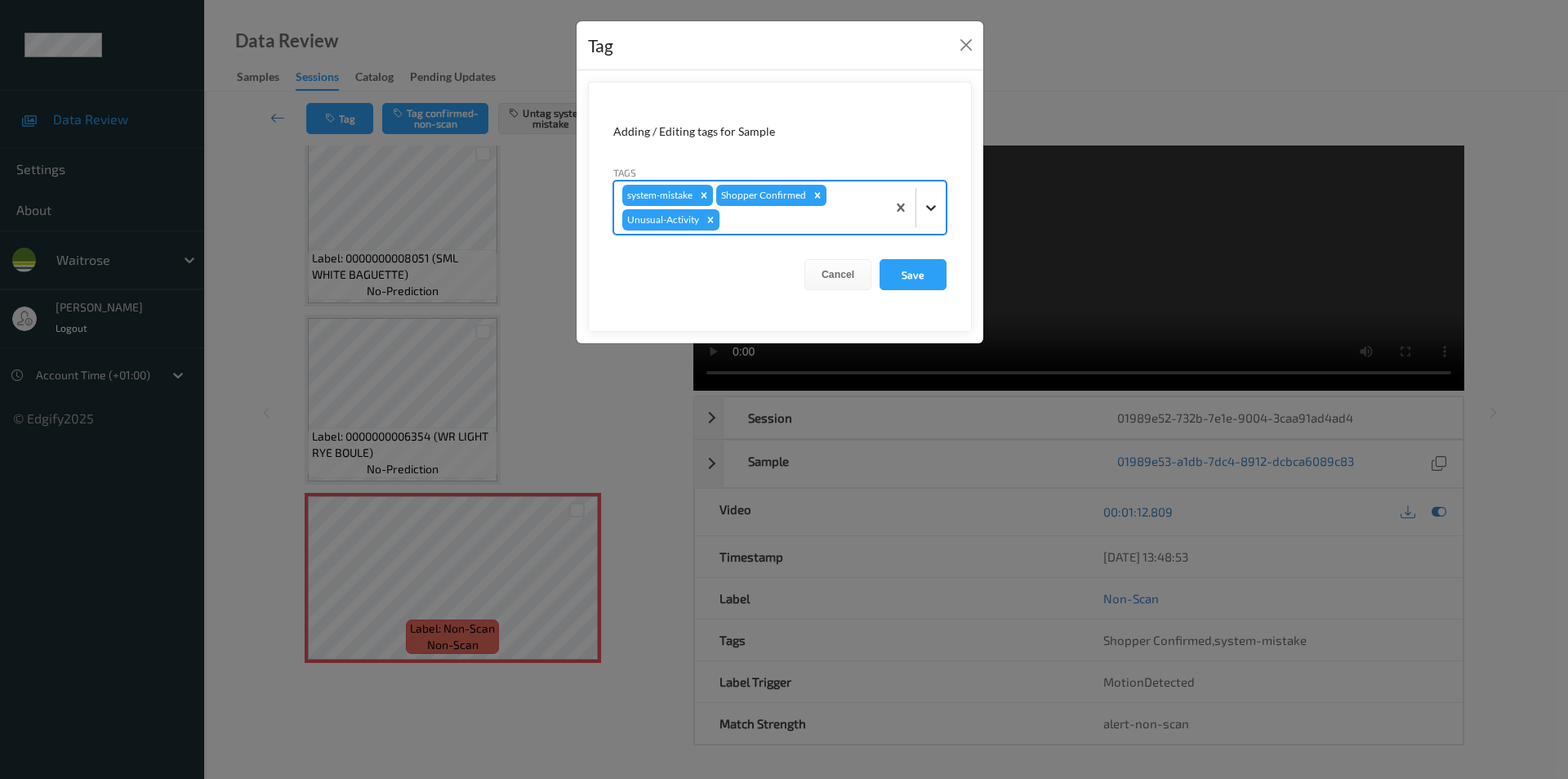
click at [920, 218] on div at bounding box center [931, 208] width 29 height 29
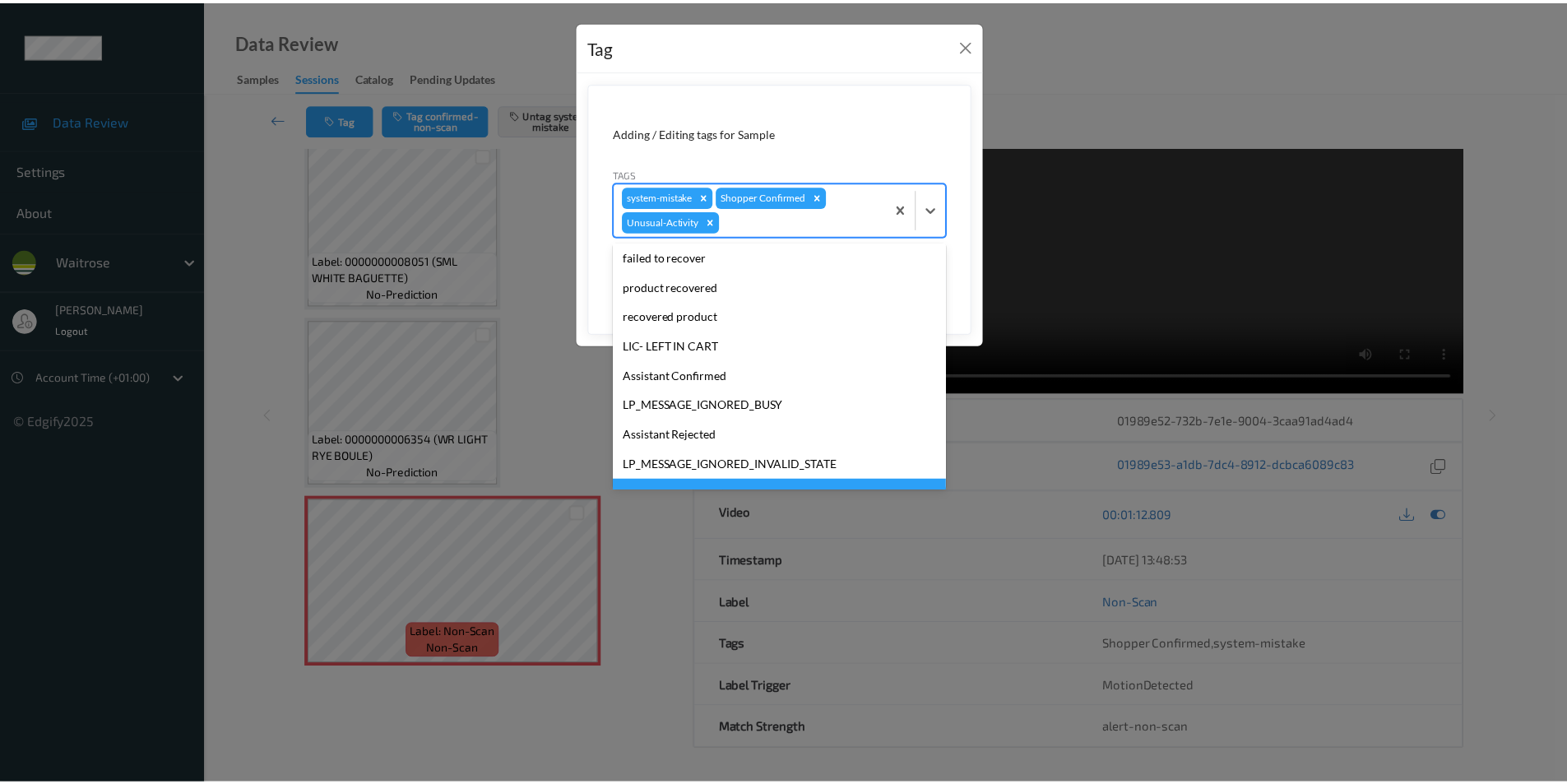
scroll to position [293, 0]
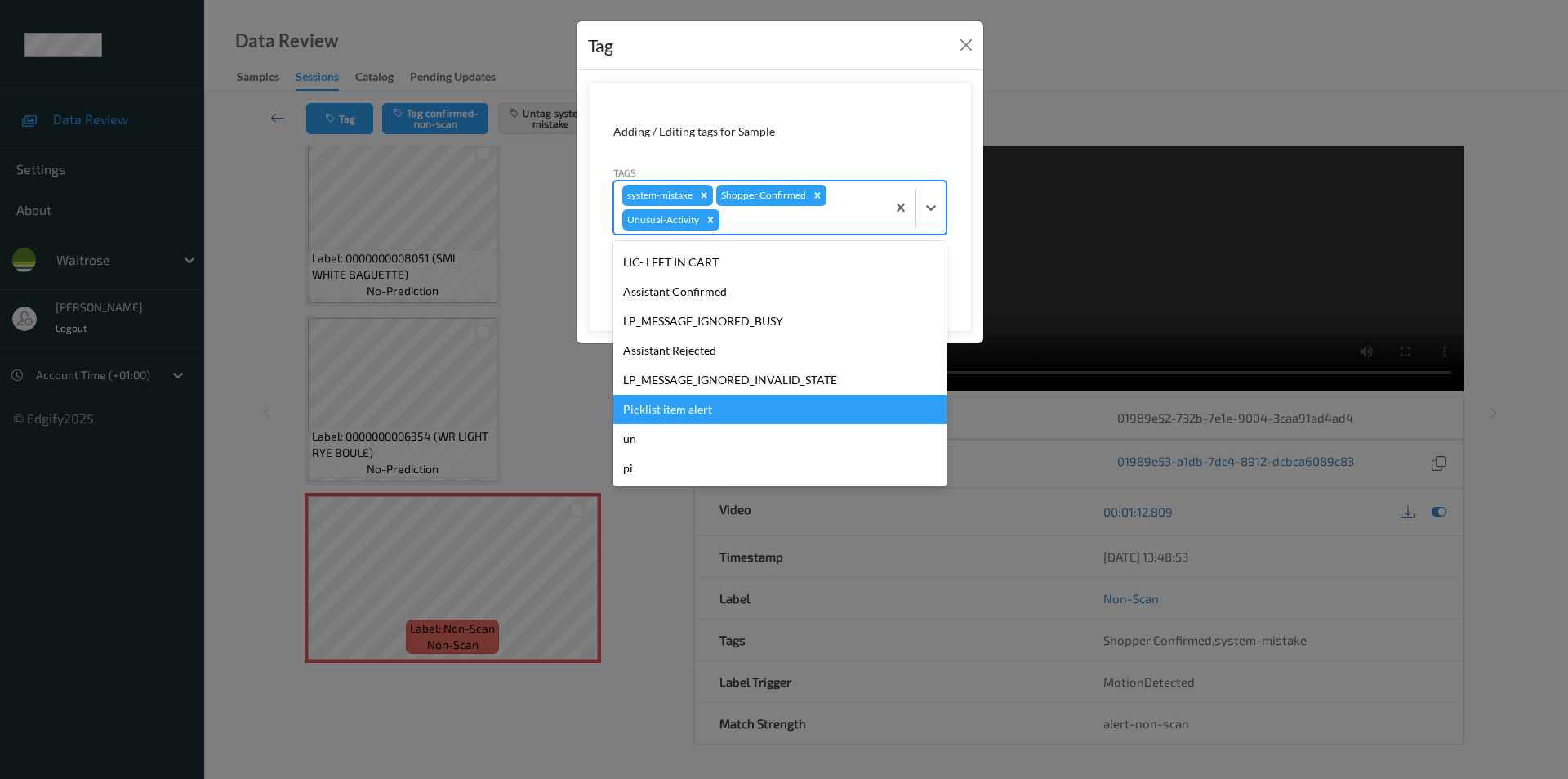
click at [656, 407] on div "Picklist item alert" at bounding box center [779, 409] width 333 height 29
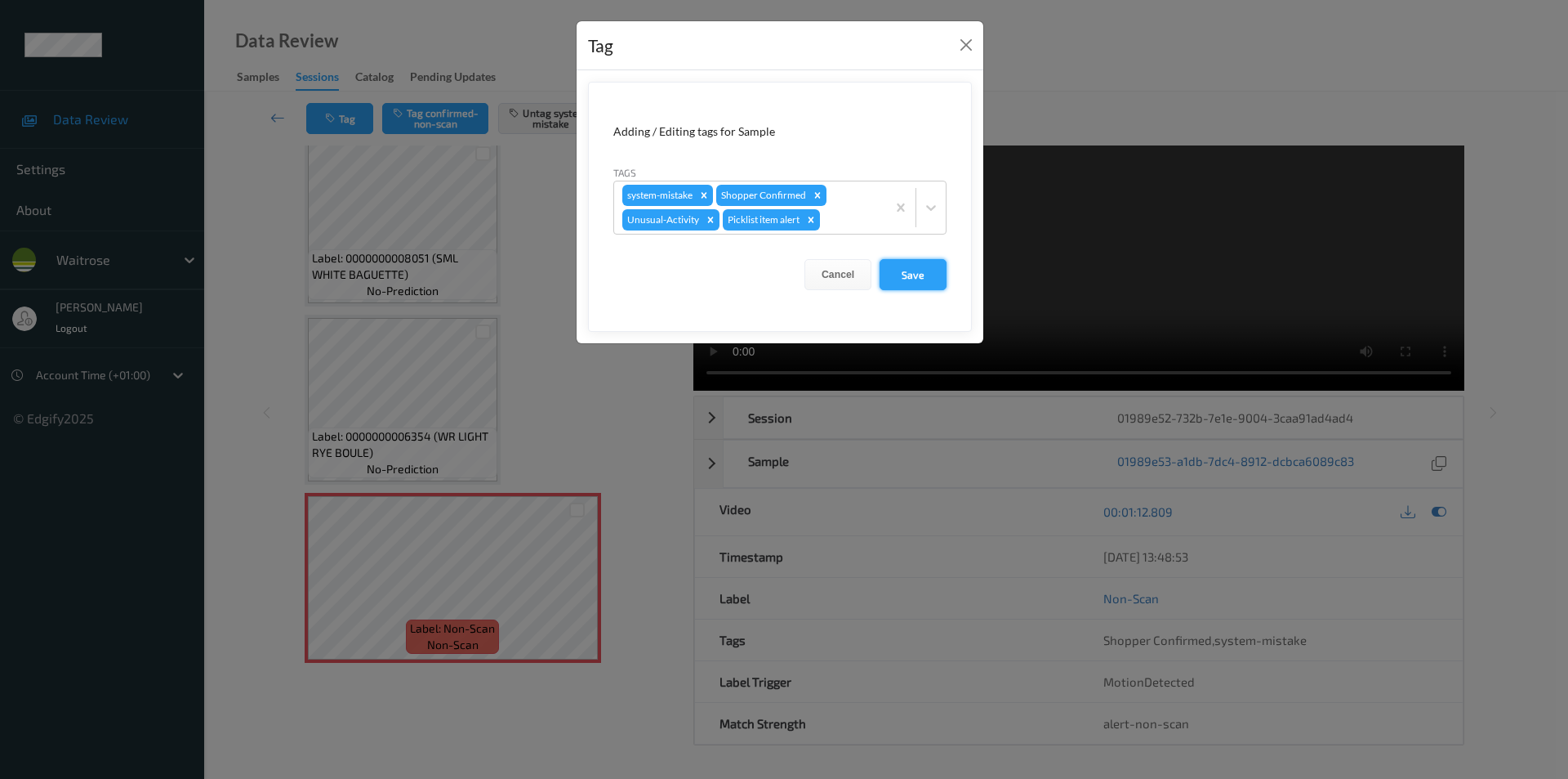
click at [925, 275] on button "Save" at bounding box center [913, 274] width 67 height 31
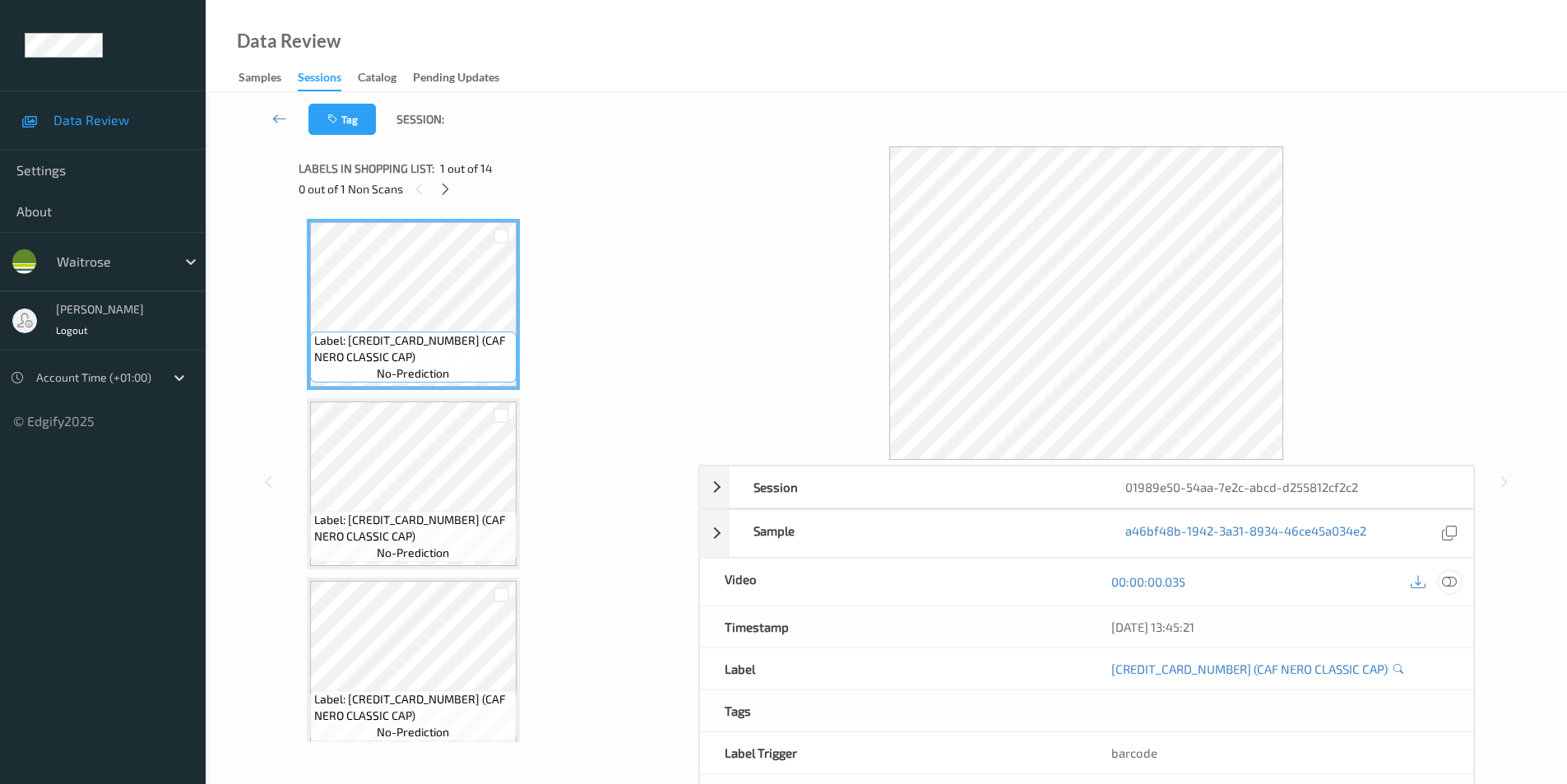
click at [1445, 577] on icon at bounding box center [1450, 581] width 15 height 15
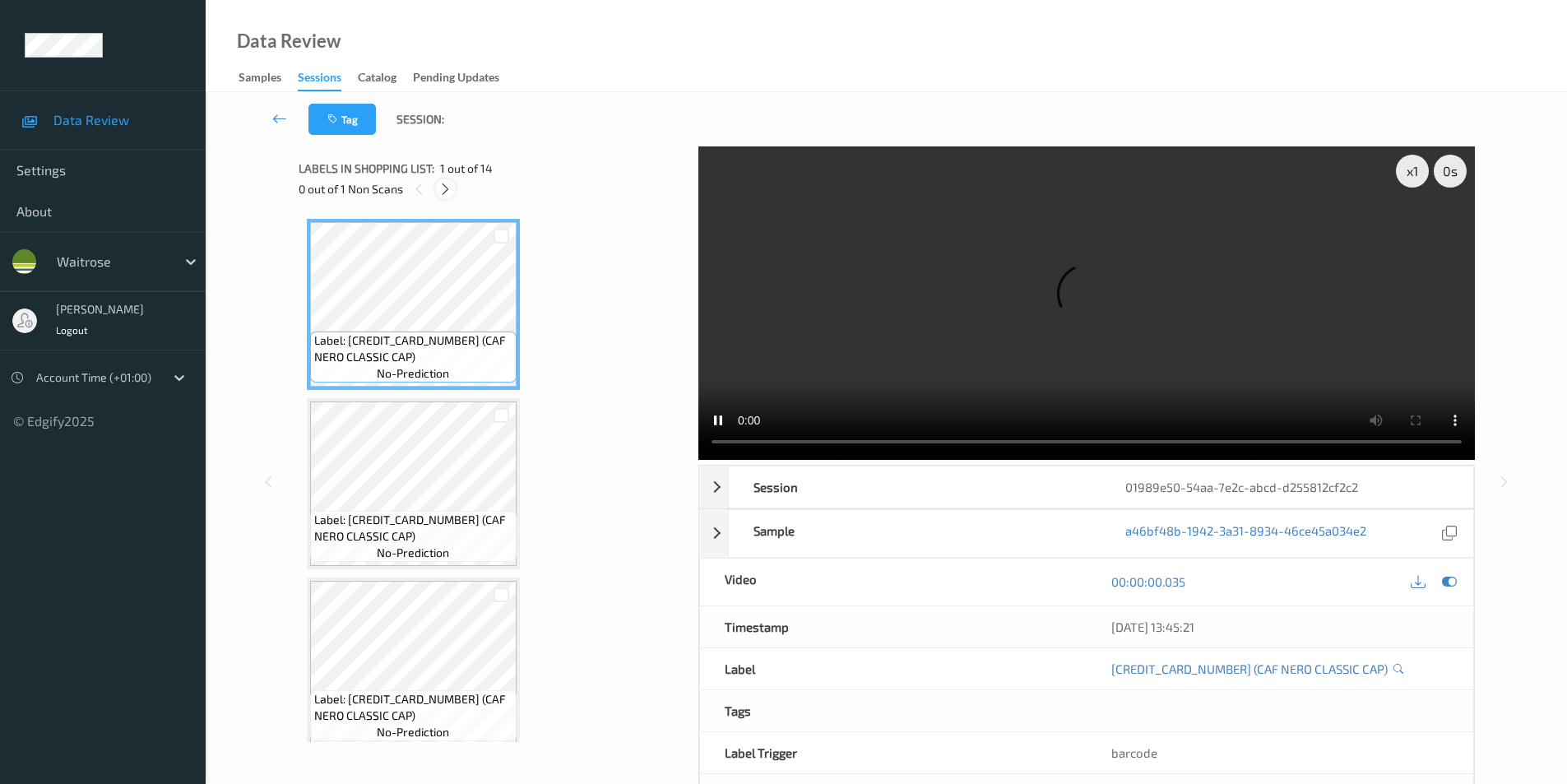
click at [450, 195] on icon at bounding box center [445, 189] width 14 height 15
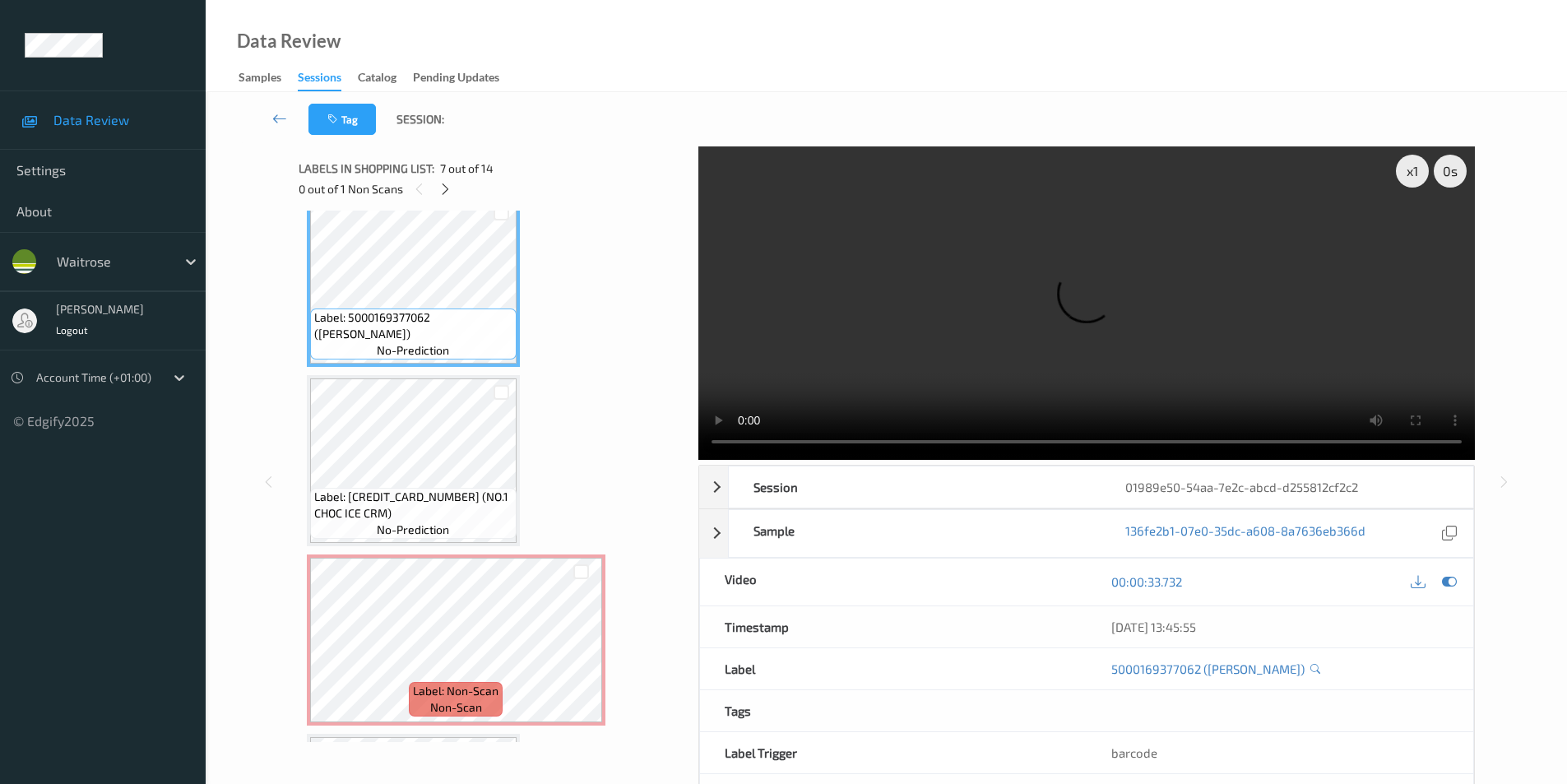
scroll to position [1181, 0]
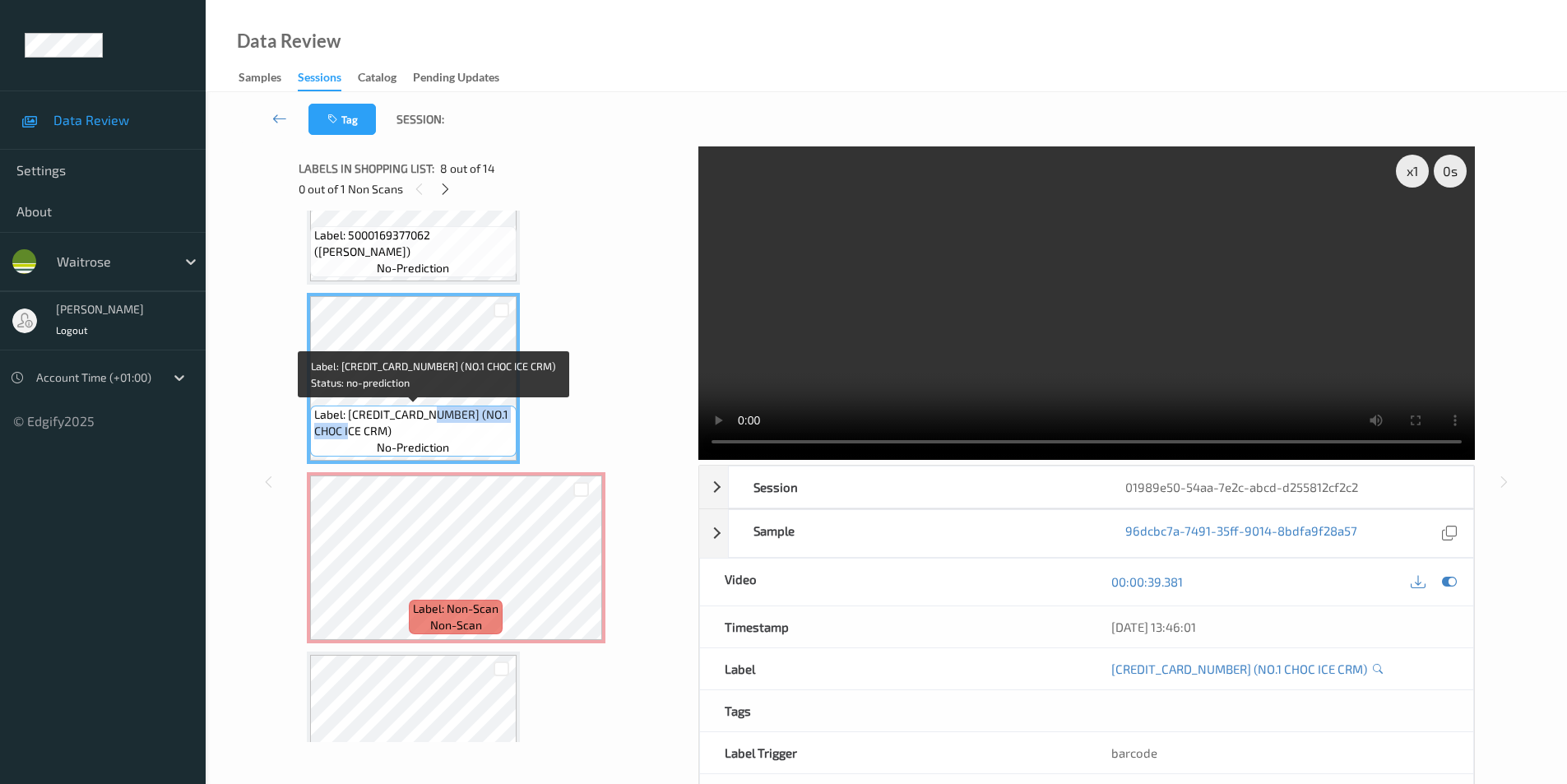
drag, startPoint x: 433, startPoint y: 414, endPoint x: 433, endPoint y: 427, distance: 13.0
click at [433, 427] on span "Label: [CREDIT_CARD_NUMBER] (NO.1 CHOC ICE CRM)" at bounding box center [414, 423] width 198 height 33
copy span "(NO.1 CHOC ICE CRM)"
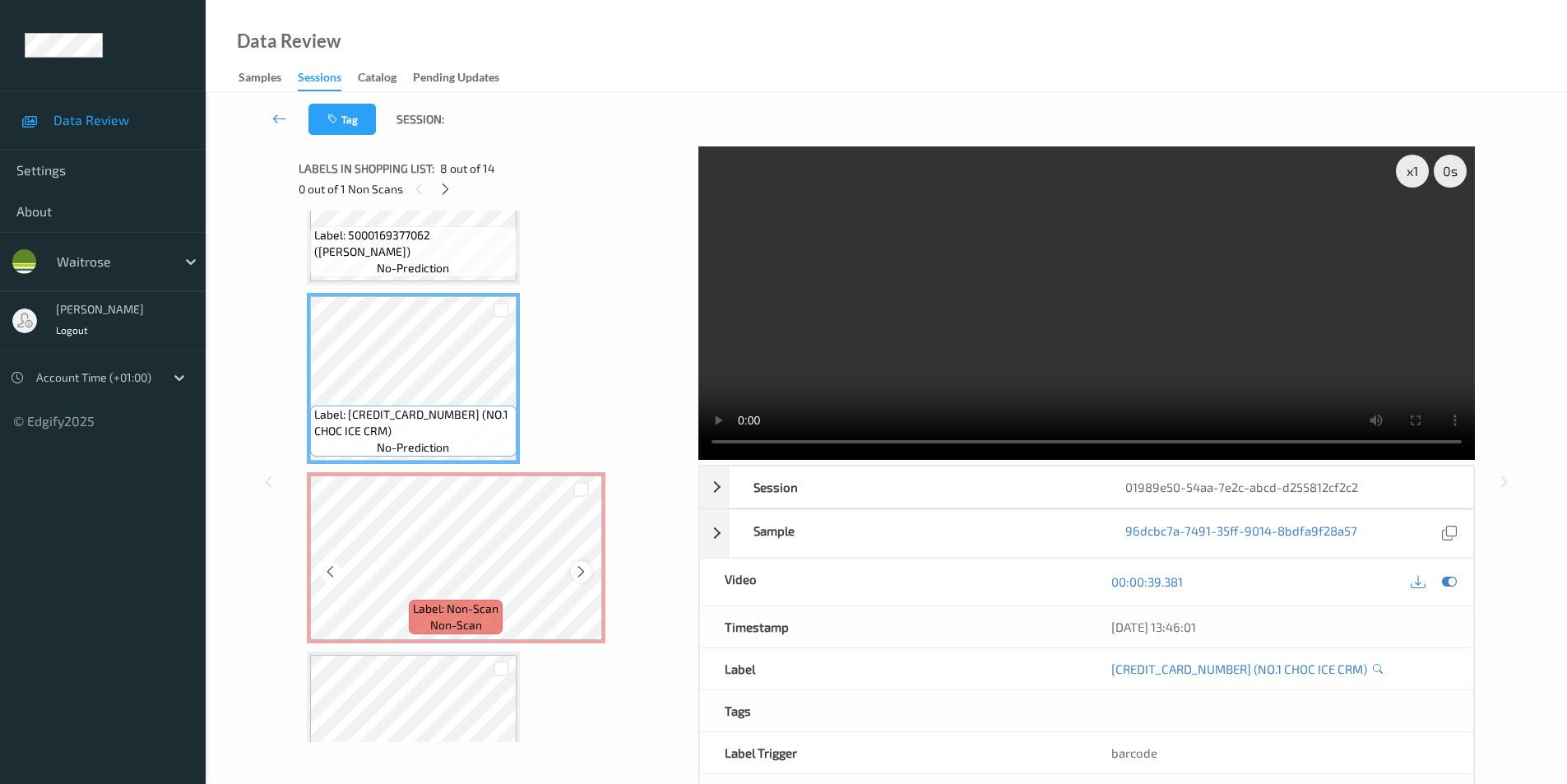
click at [582, 572] on icon at bounding box center [581, 571] width 14 height 15
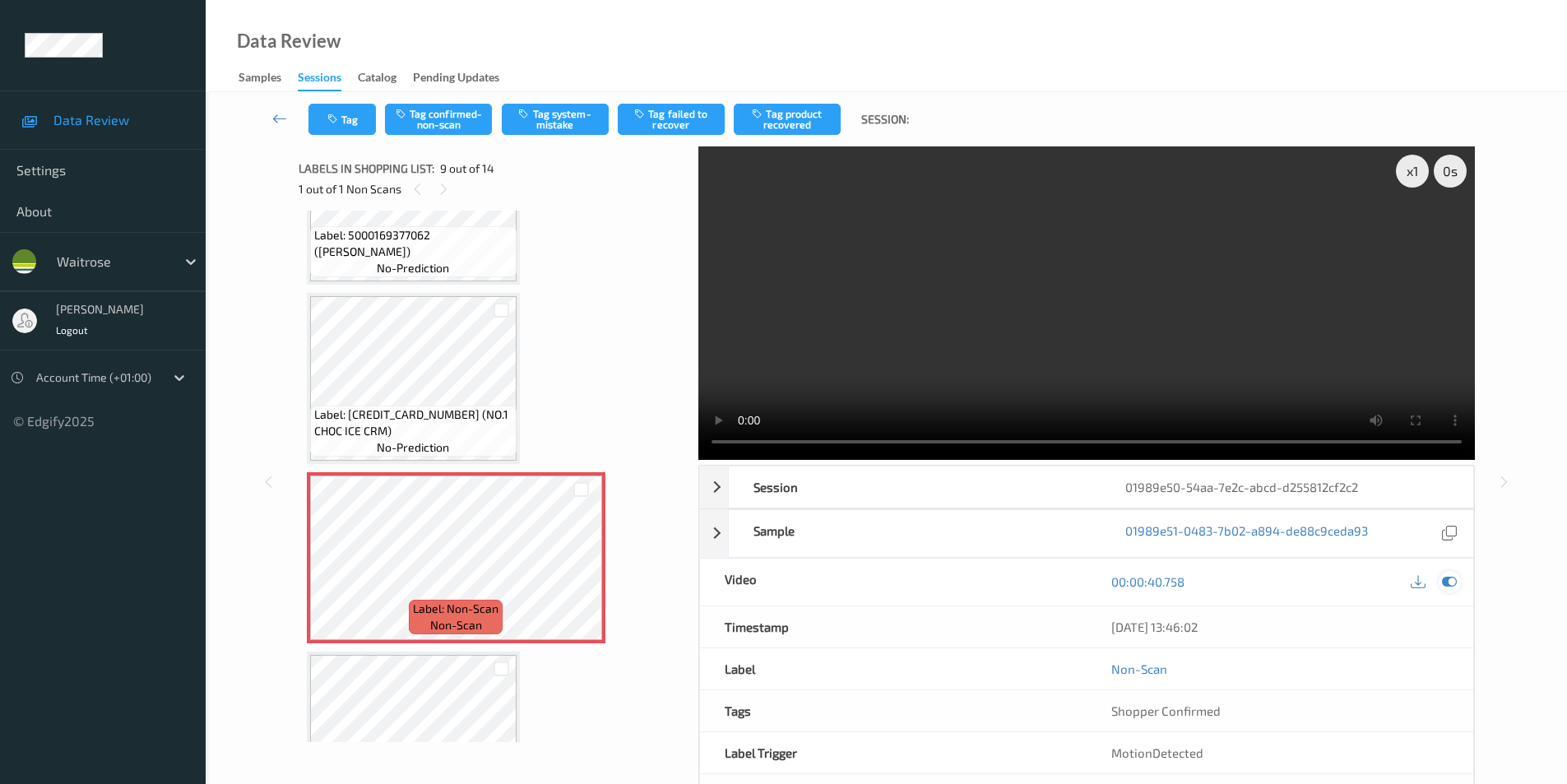
click at [1439, 580] on div at bounding box center [1450, 581] width 22 height 22
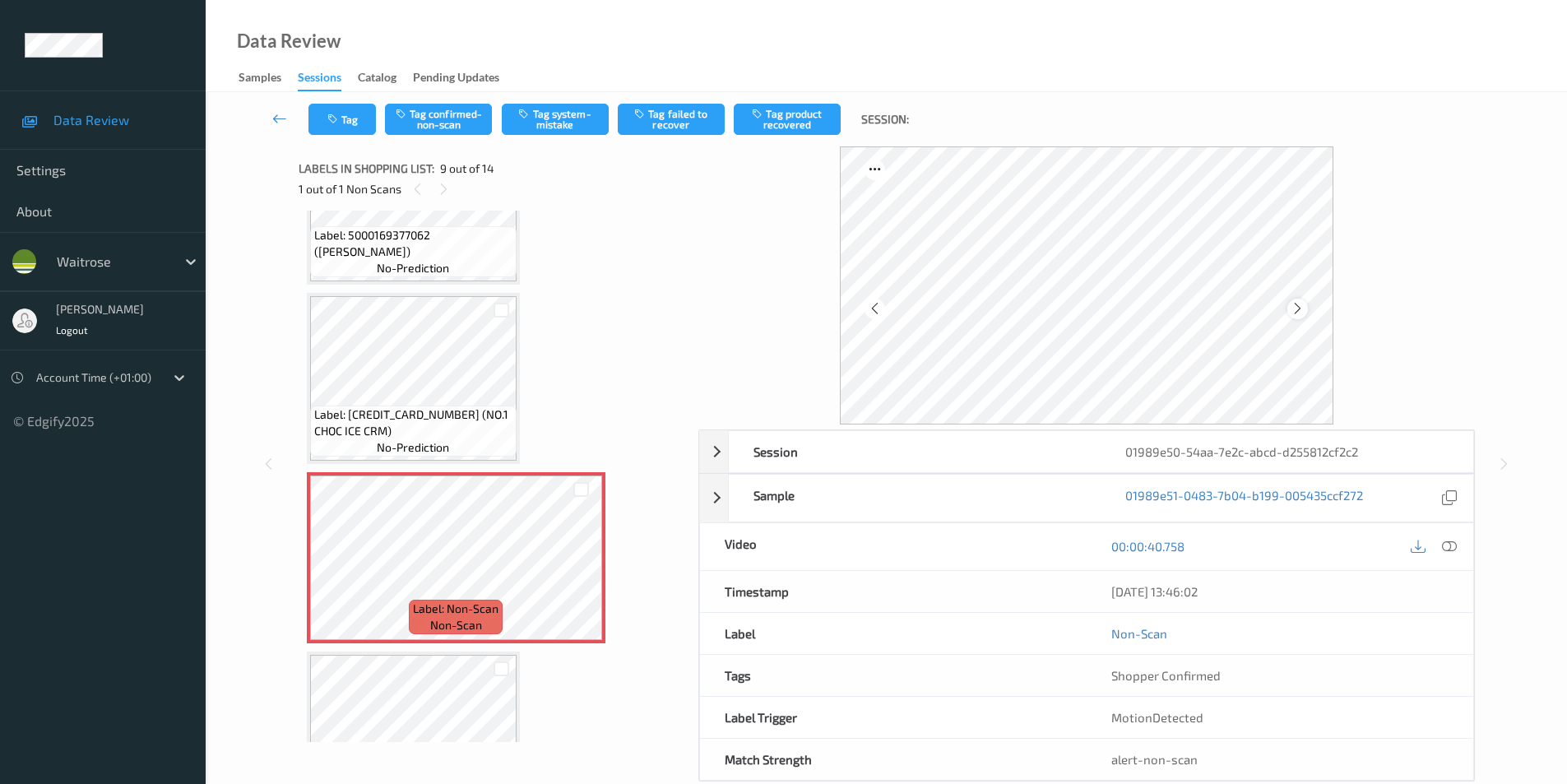
click at [1297, 306] on icon at bounding box center [1297, 308] width 14 height 15
click at [545, 133] on button "Tag system-mistake" at bounding box center [555, 119] width 107 height 31
click at [347, 119] on button "Tag" at bounding box center [342, 119] width 68 height 31
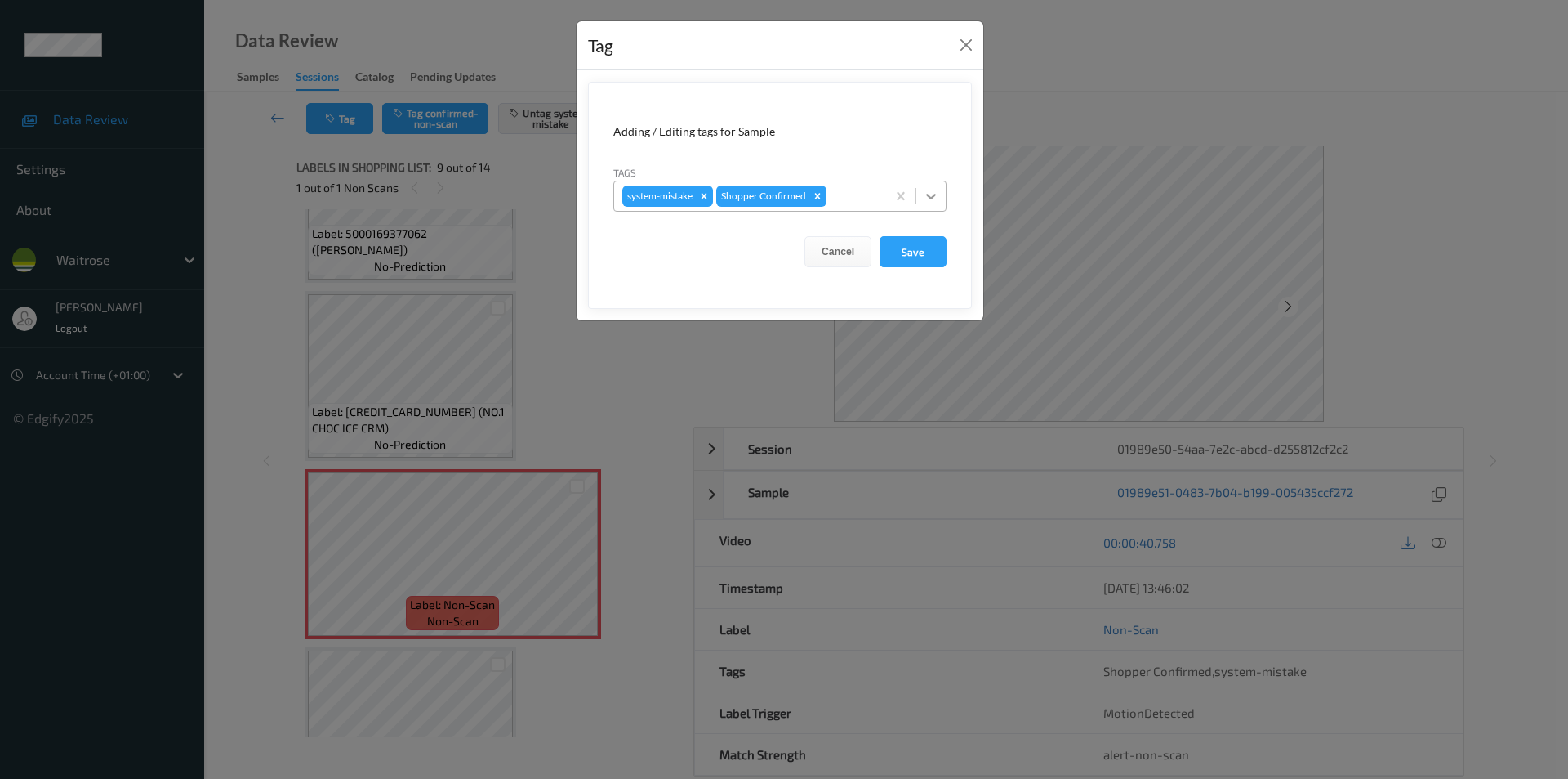
click at [933, 200] on icon at bounding box center [931, 196] width 16 height 16
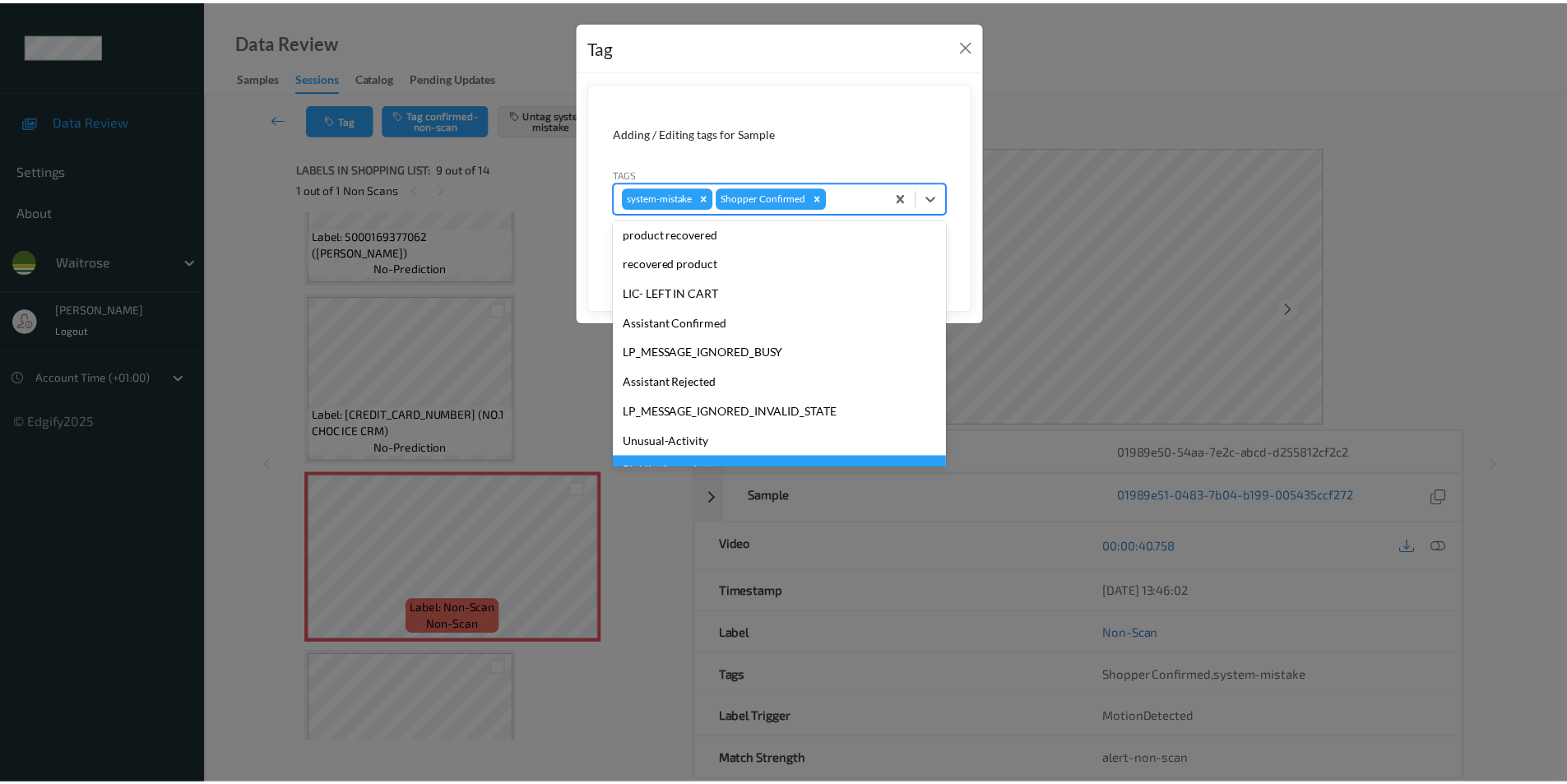
scroll to position [323, 0]
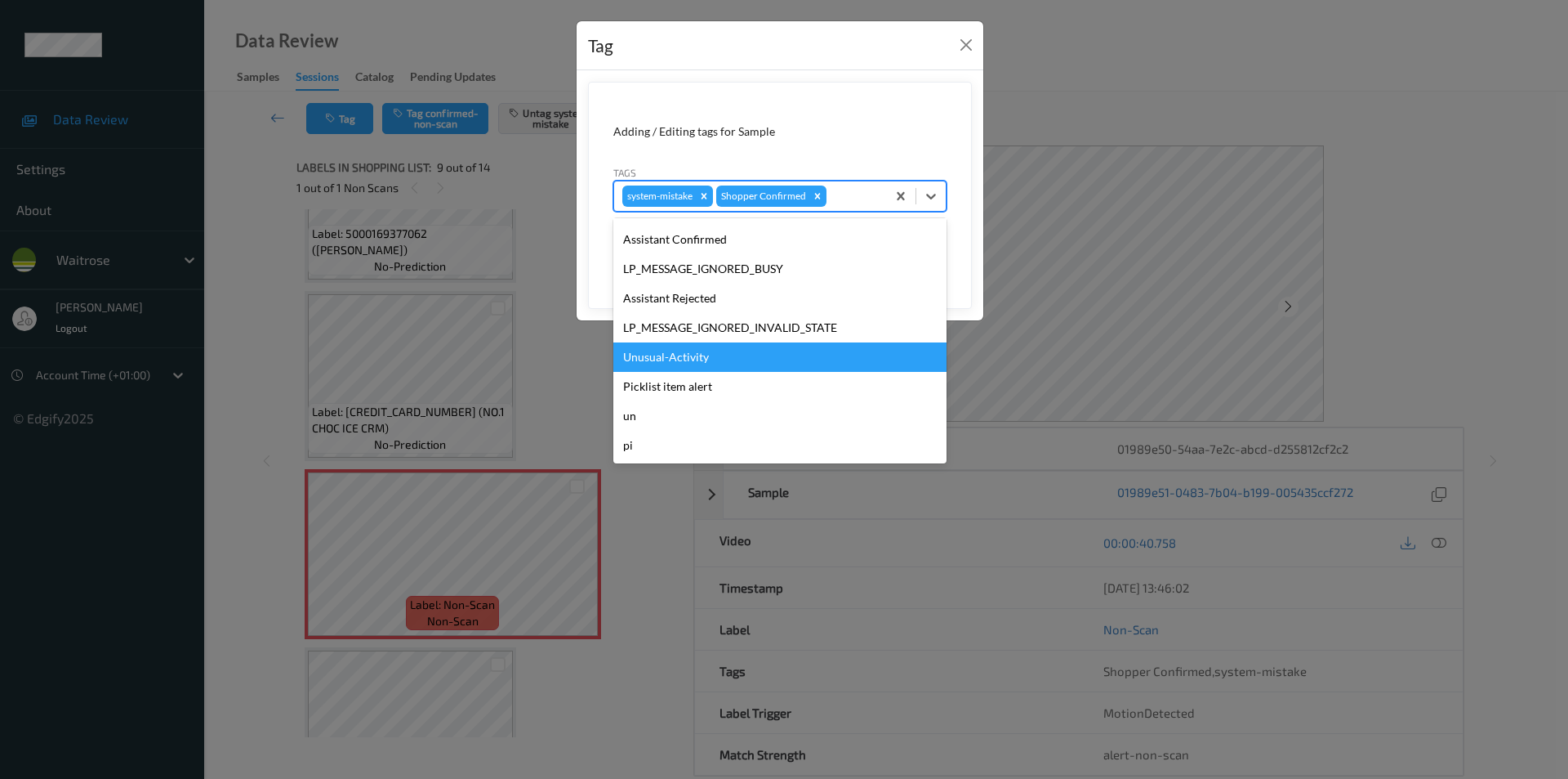
click at [684, 363] on div "Unusual-Activity" at bounding box center [779, 357] width 333 height 29
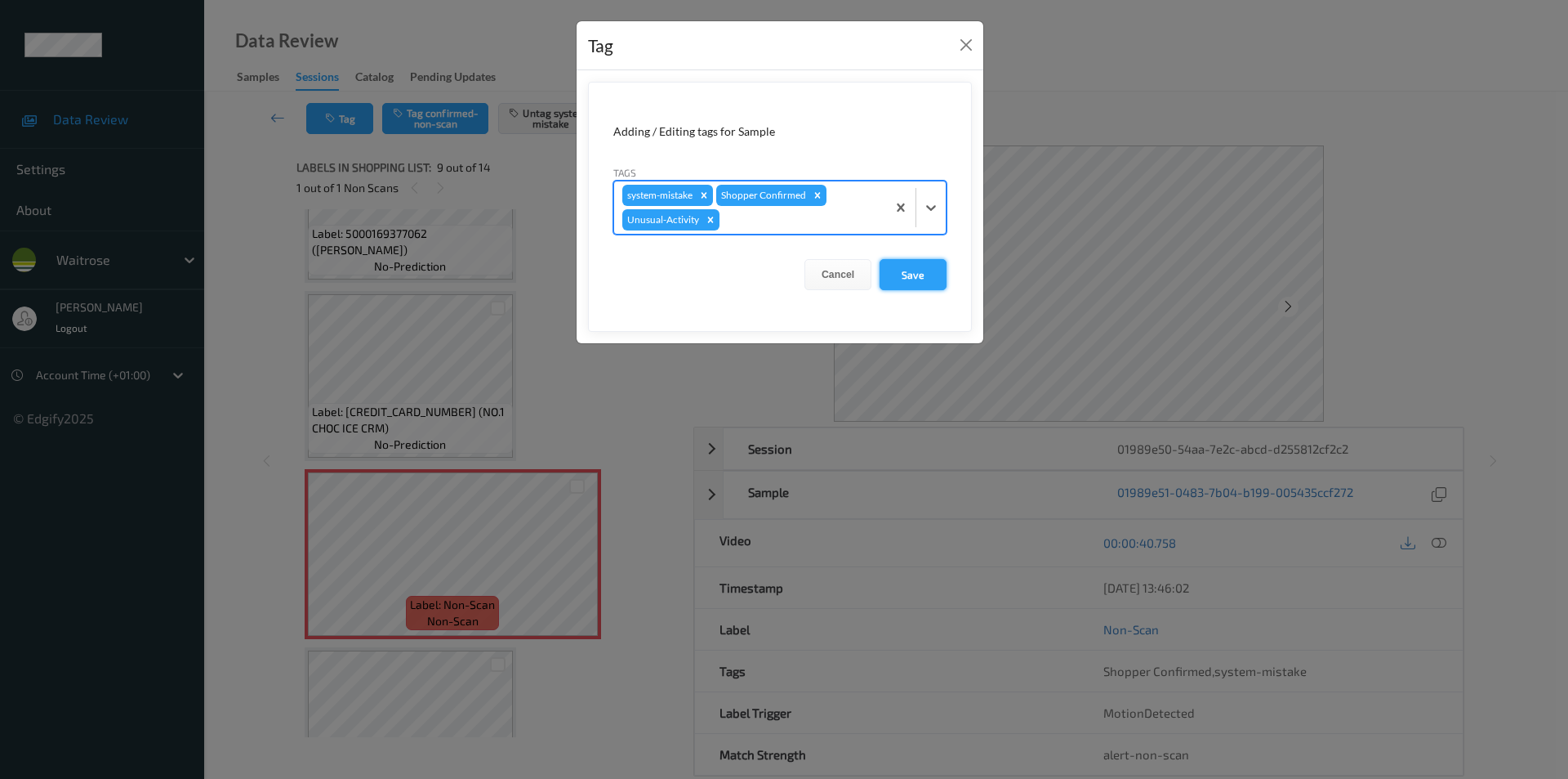
click at [894, 276] on button "Save" at bounding box center [913, 274] width 67 height 31
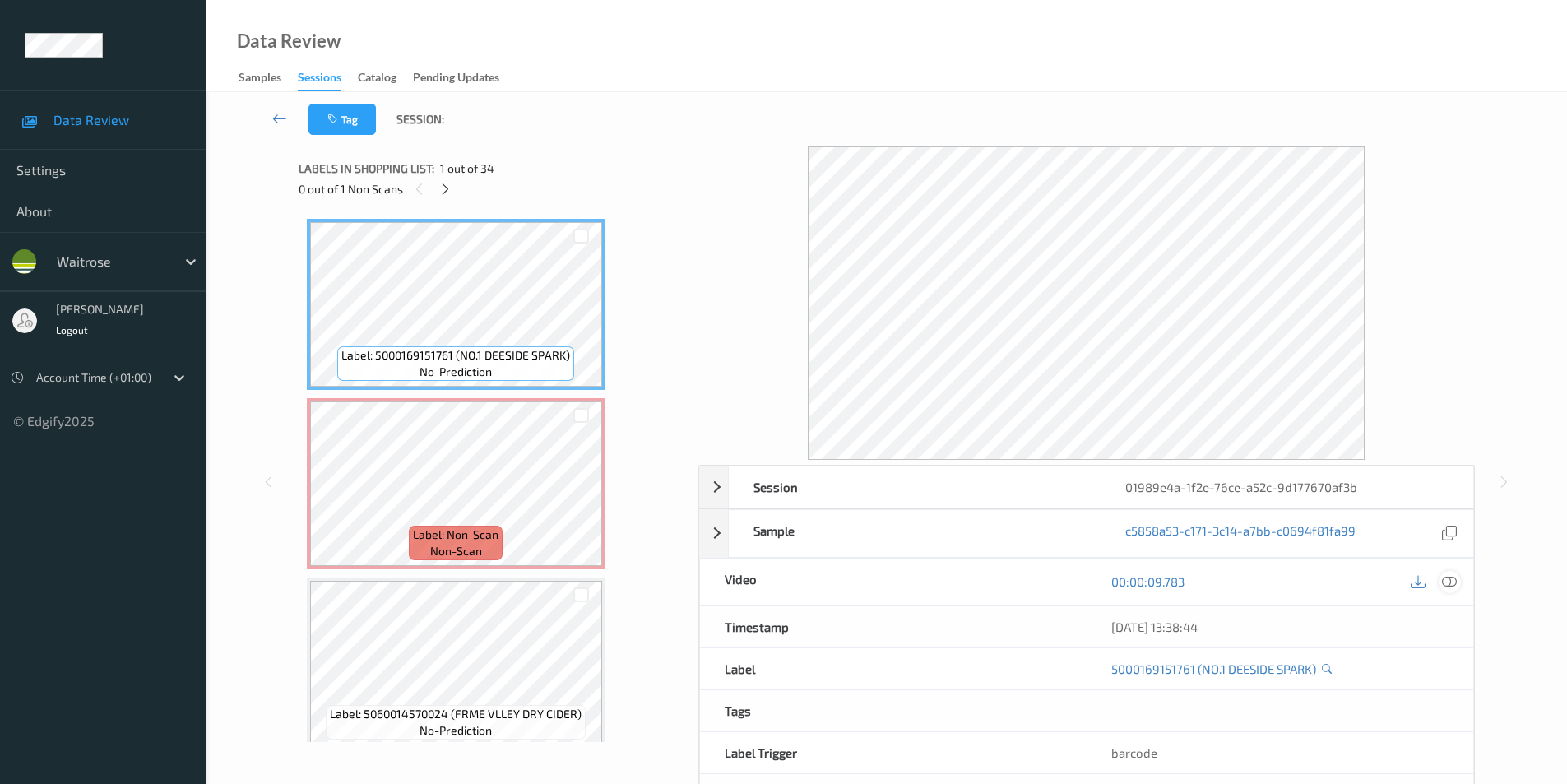
click at [1454, 582] on icon at bounding box center [1450, 581] width 15 height 15
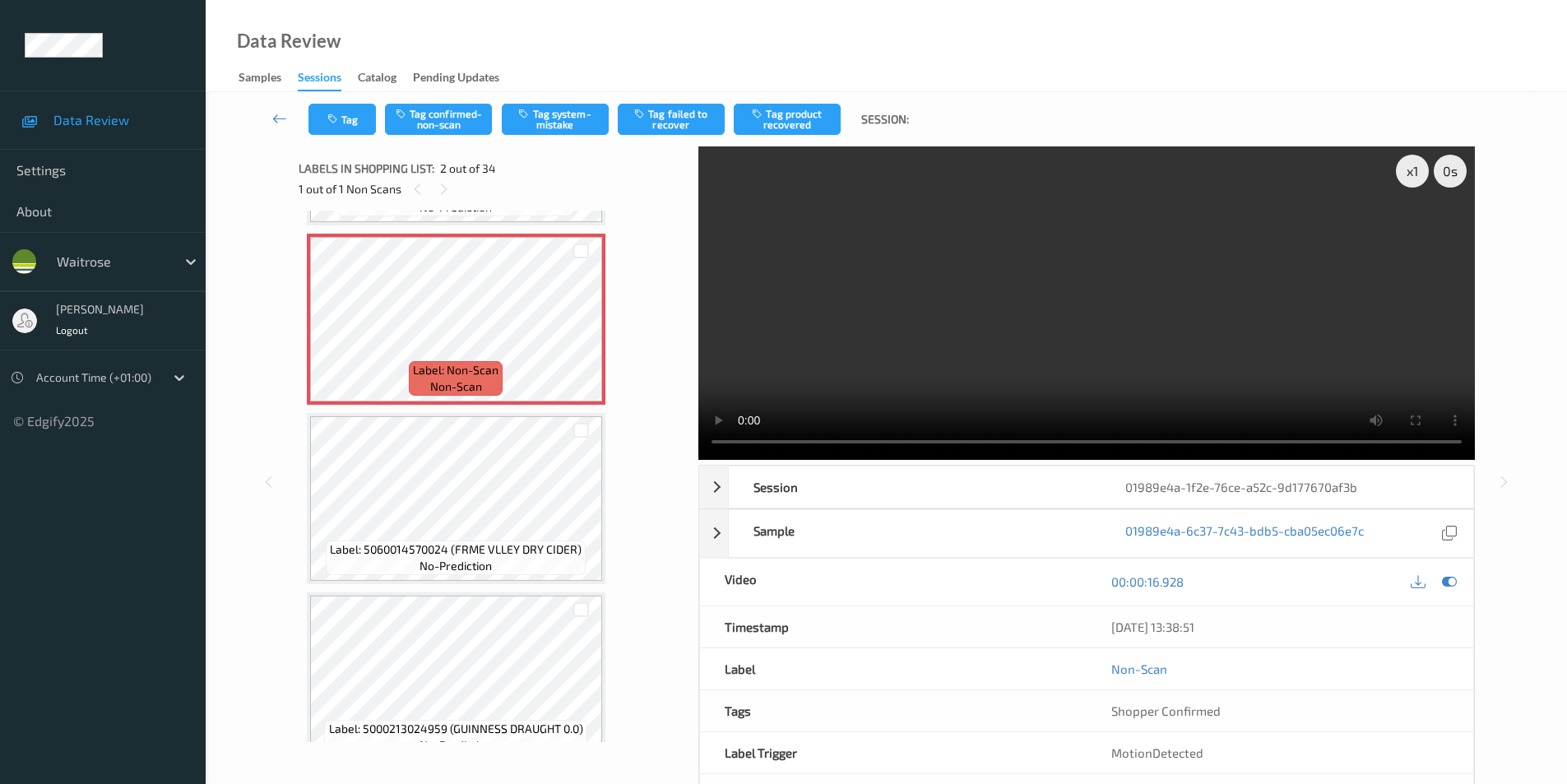
scroll to position [67, 0]
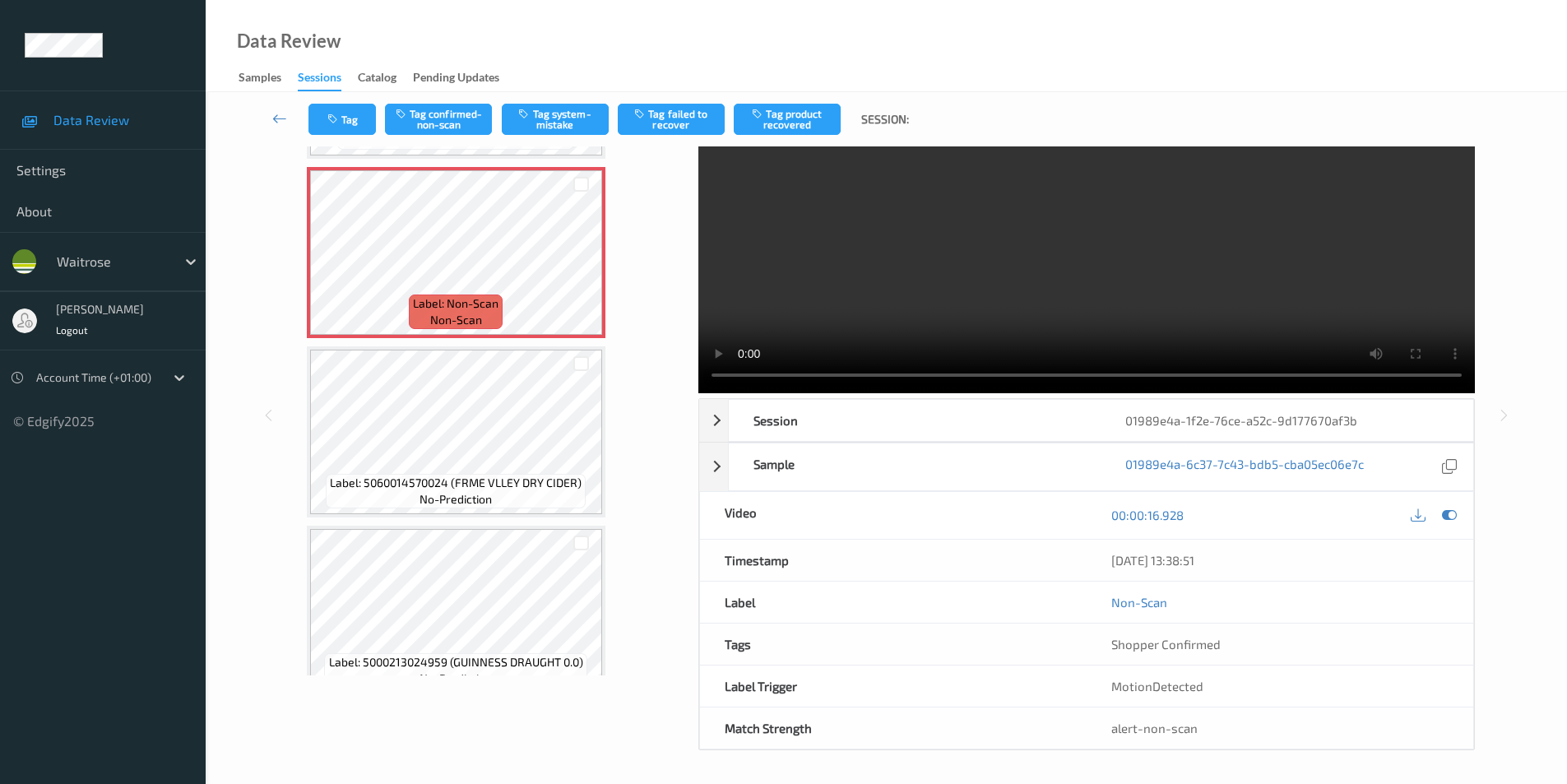
click at [1531, 315] on div "x 1 0 s Session 01989e4a-1f2e-76ce-a52c-9d177670af3b Session ID 01989e4a-1f2e-7…" at bounding box center [886, 414] width 1295 height 670
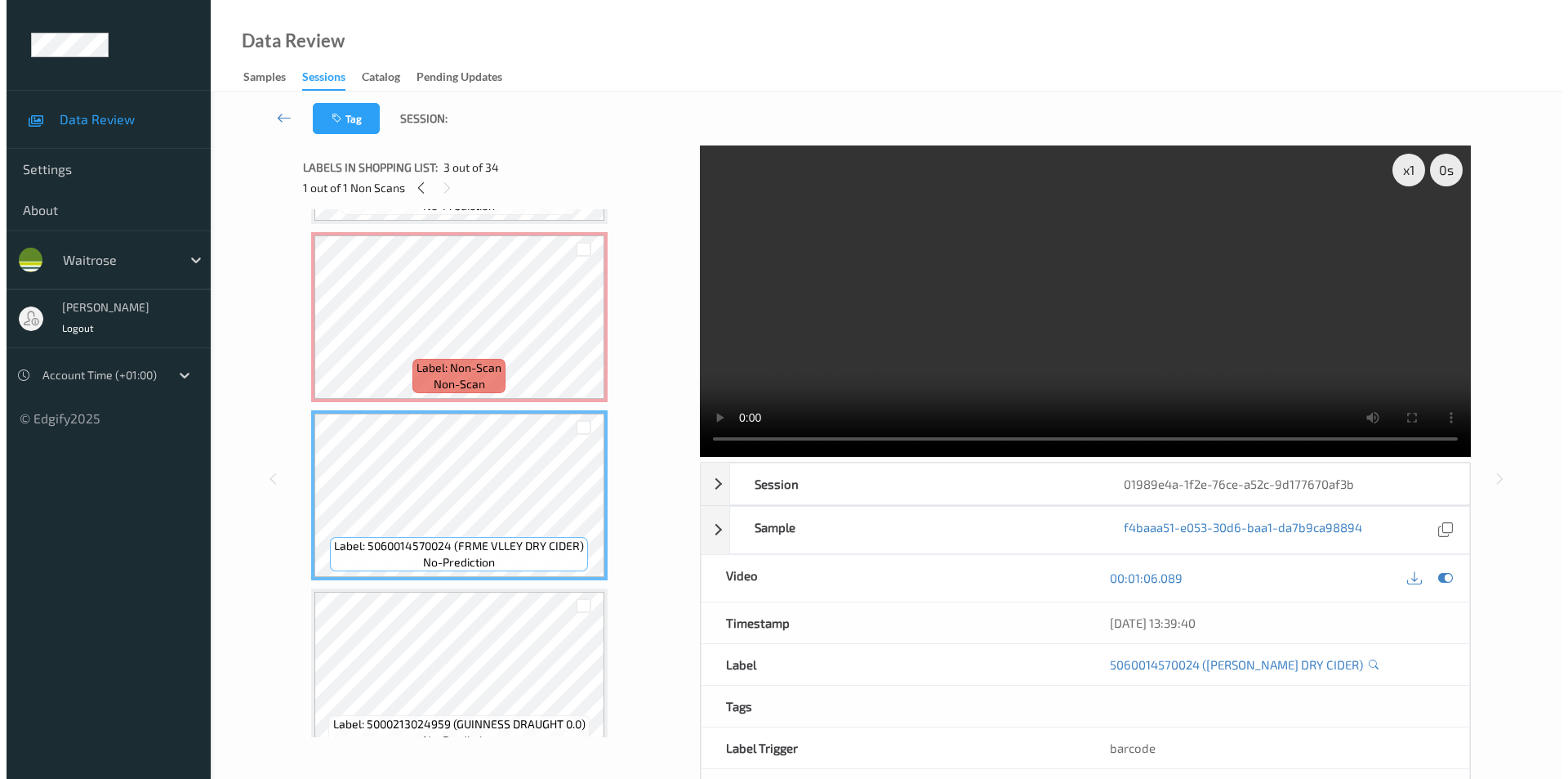
scroll to position [0, 0]
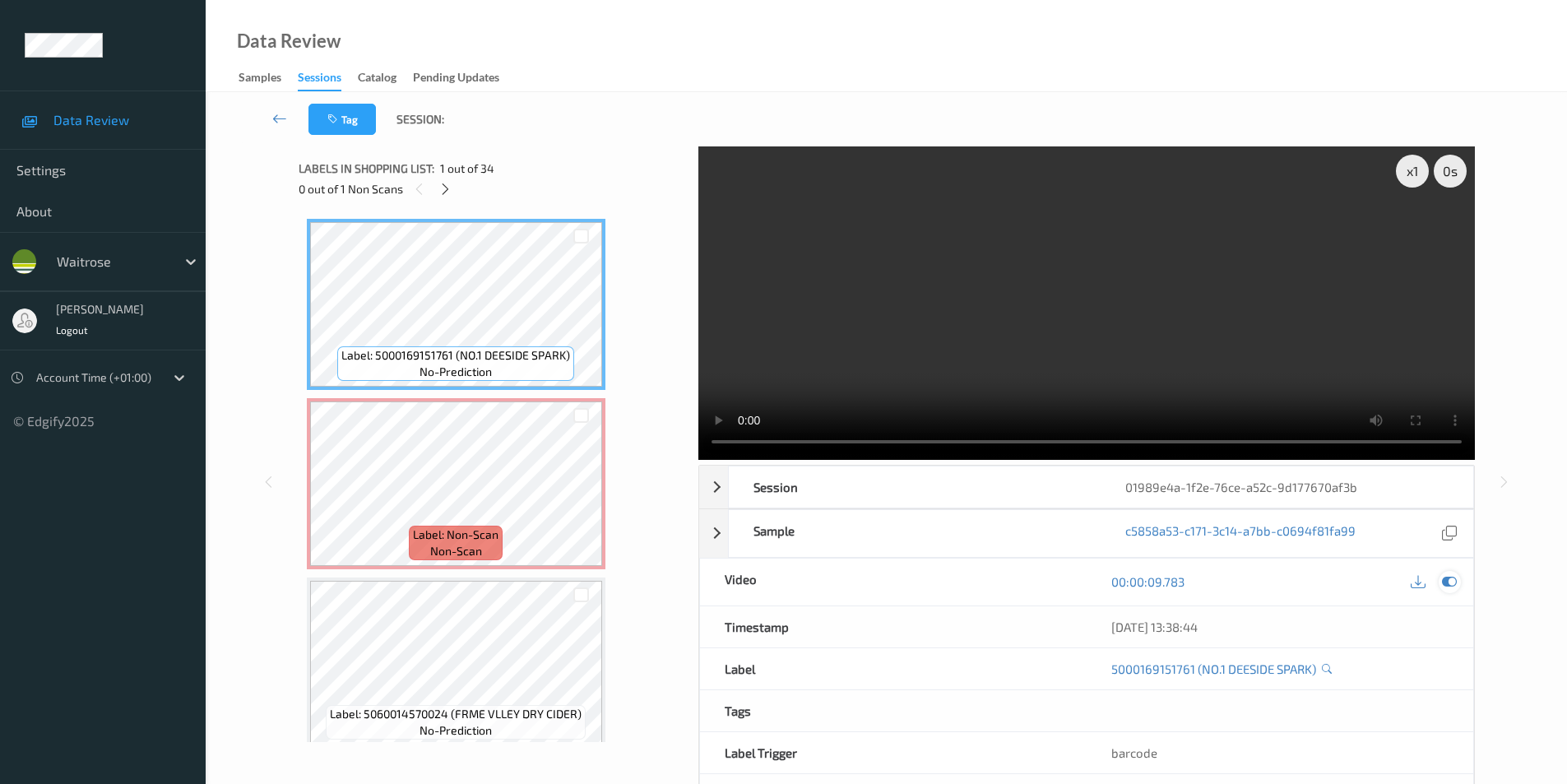
click at [1444, 581] on icon at bounding box center [1450, 581] width 15 height 15
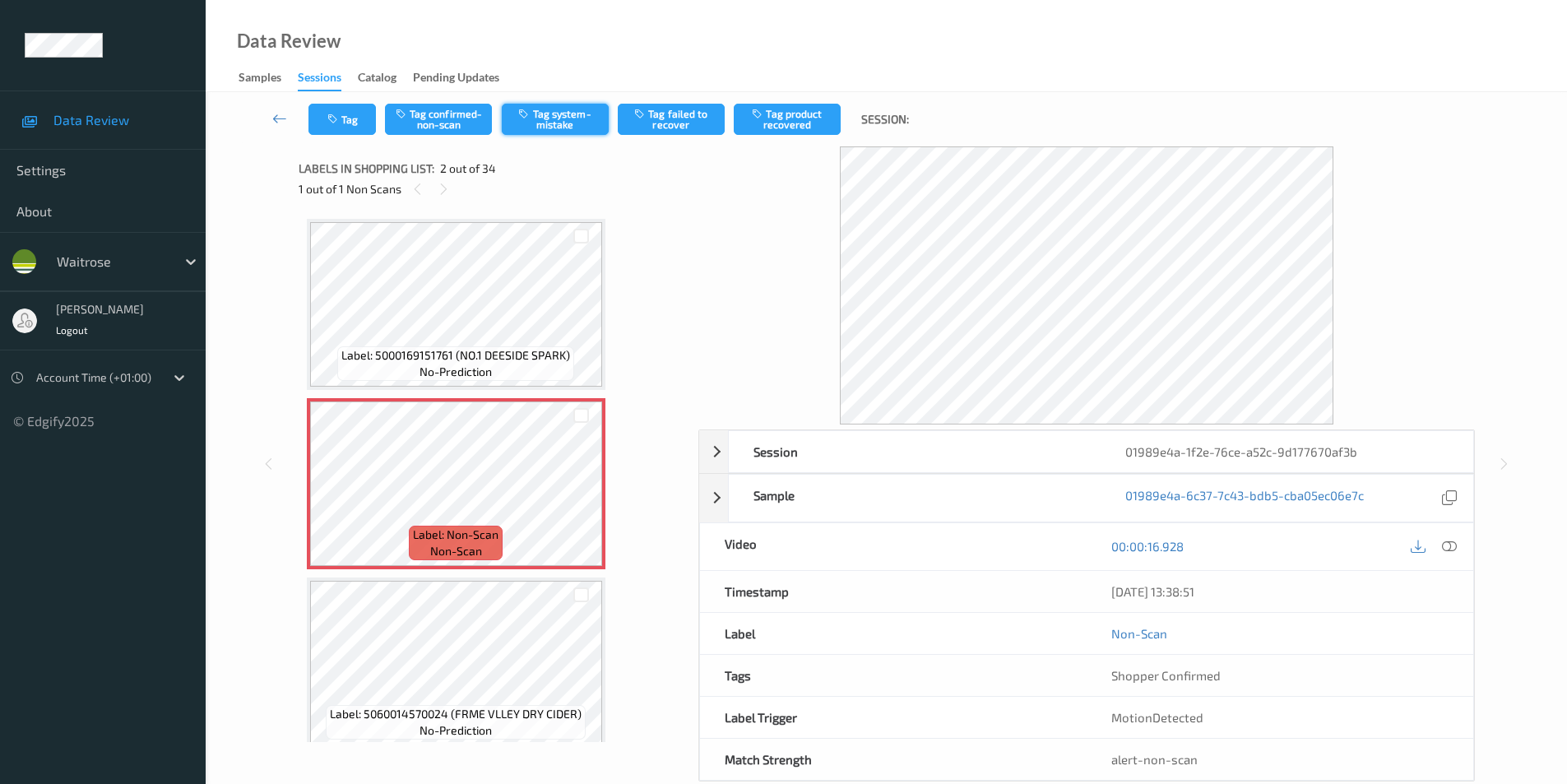
click at [548, 127] on button "Tag system-mistake" at bounding box center [555, 119] width 107 height 31
click at [347, 122] on button "Tag" at bounding box center [342, 119] width 68 height 31
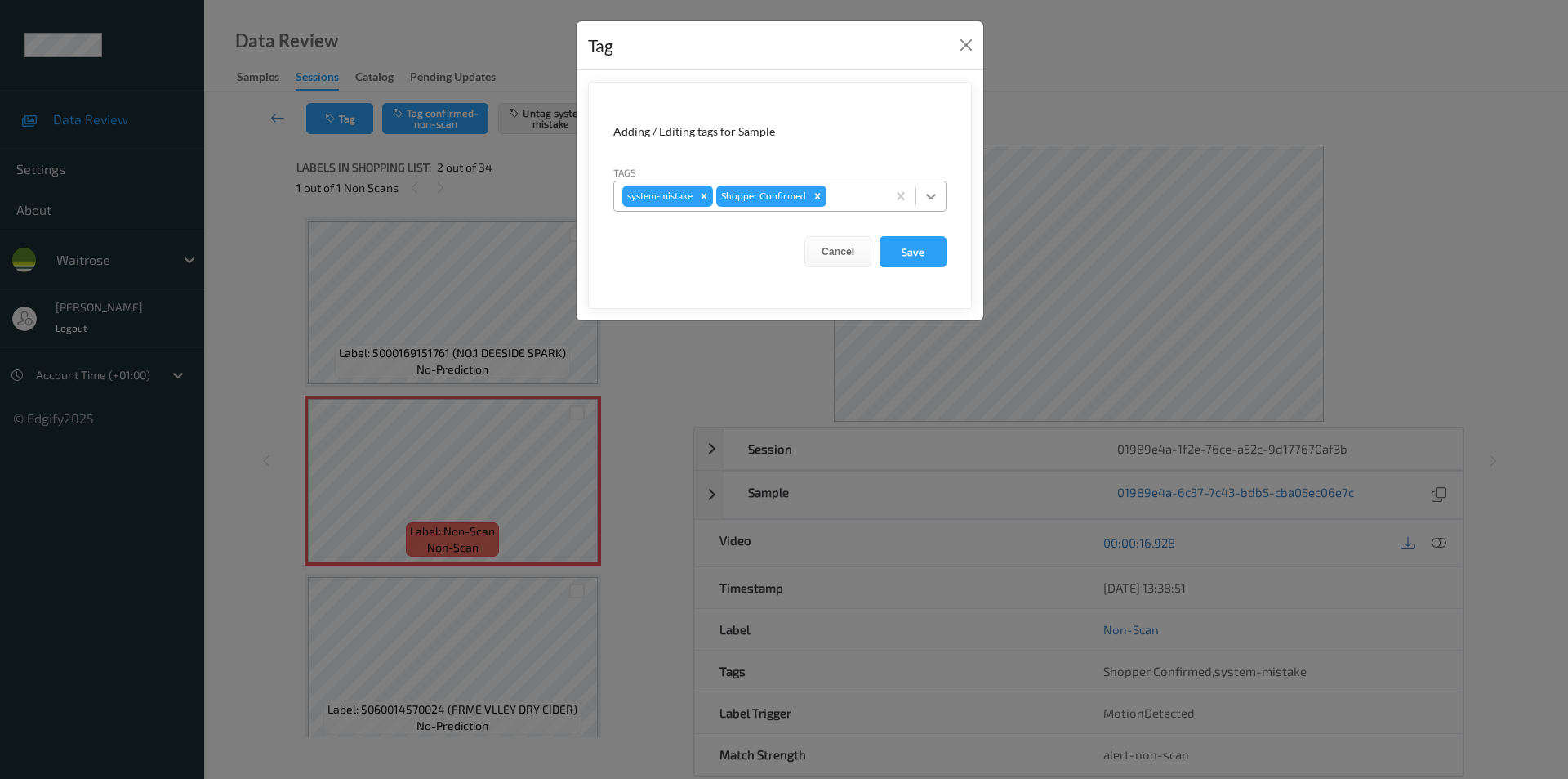
click at [927, 193] on icon at bounding box center [931, 196] width 16 height 16
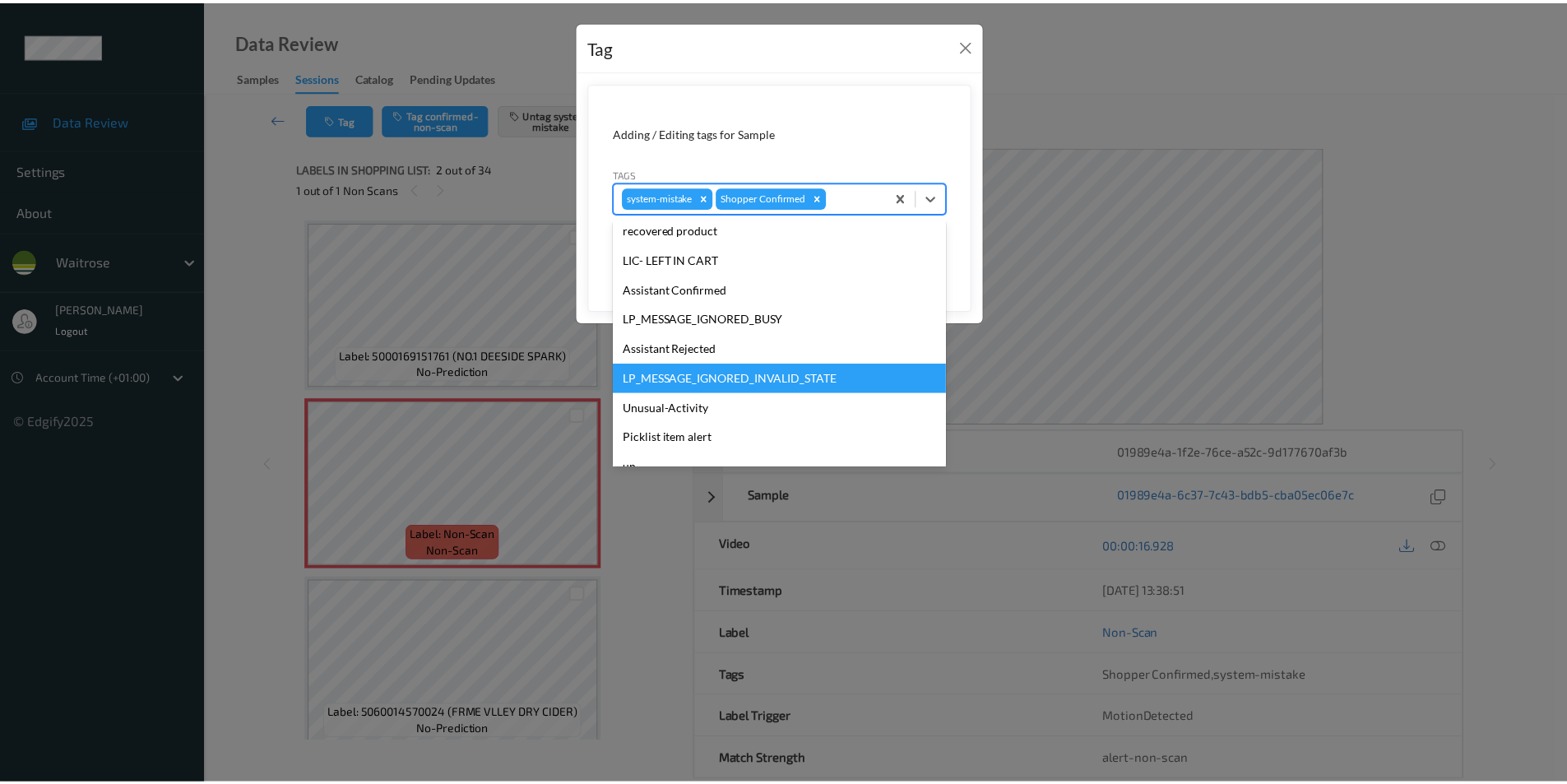
scroll to position [323, 0]
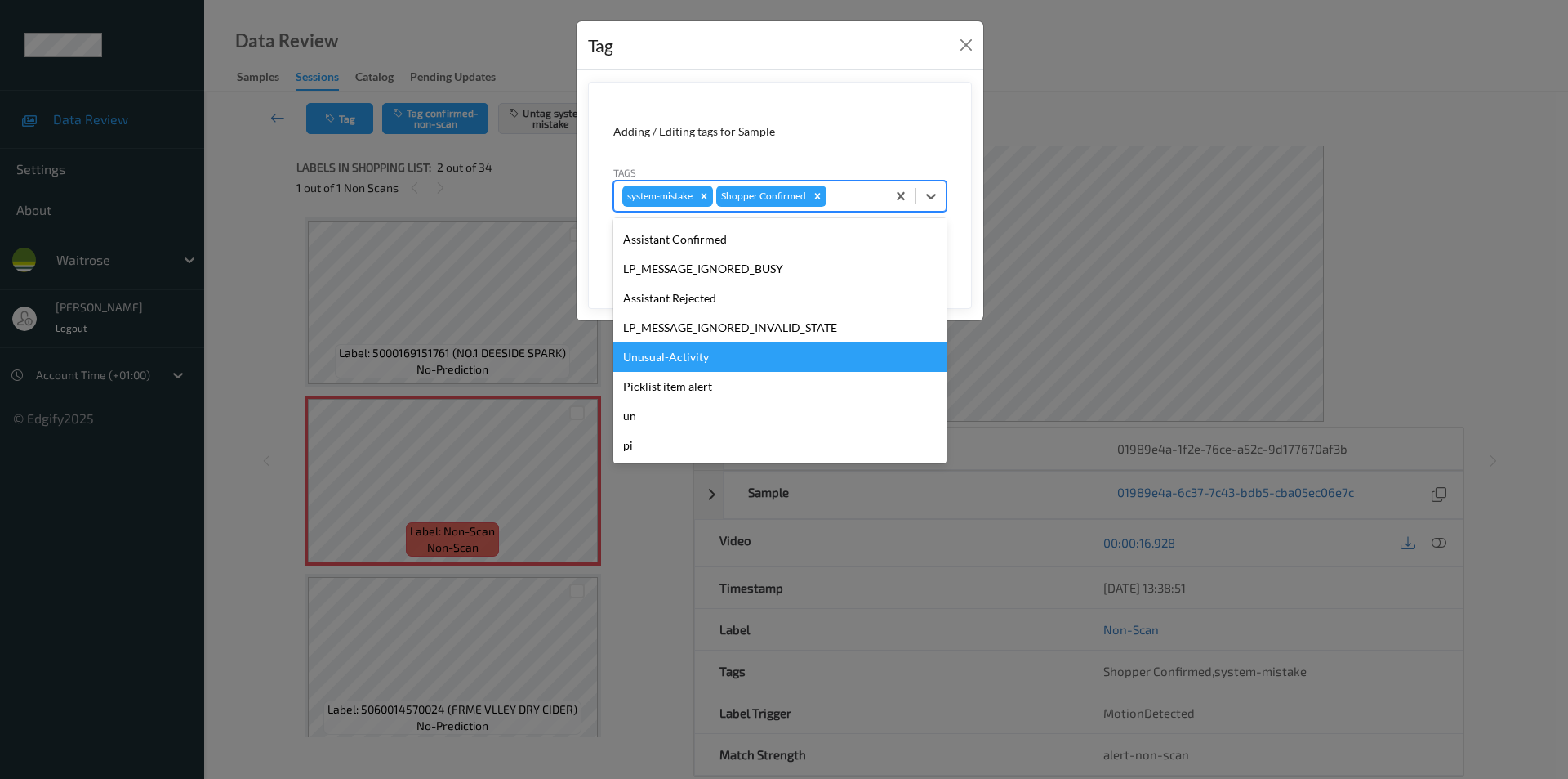
click at [678, 359] on div "Unusual-Activity" at bounding box center [779, 357] width 333 height 29
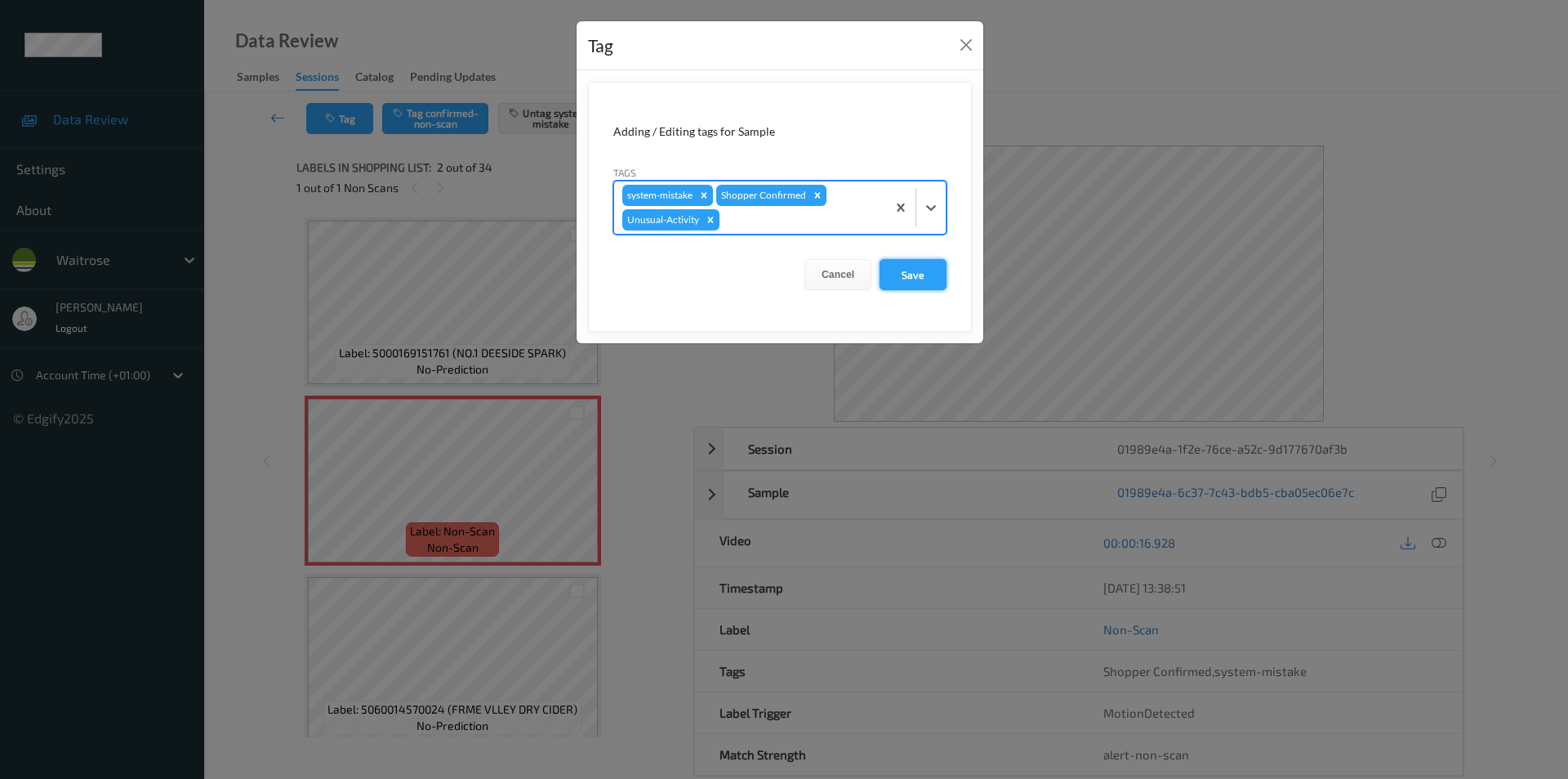
click at [893, 274] on button "Save" at bounding box center [913, 274] width 67 height 31
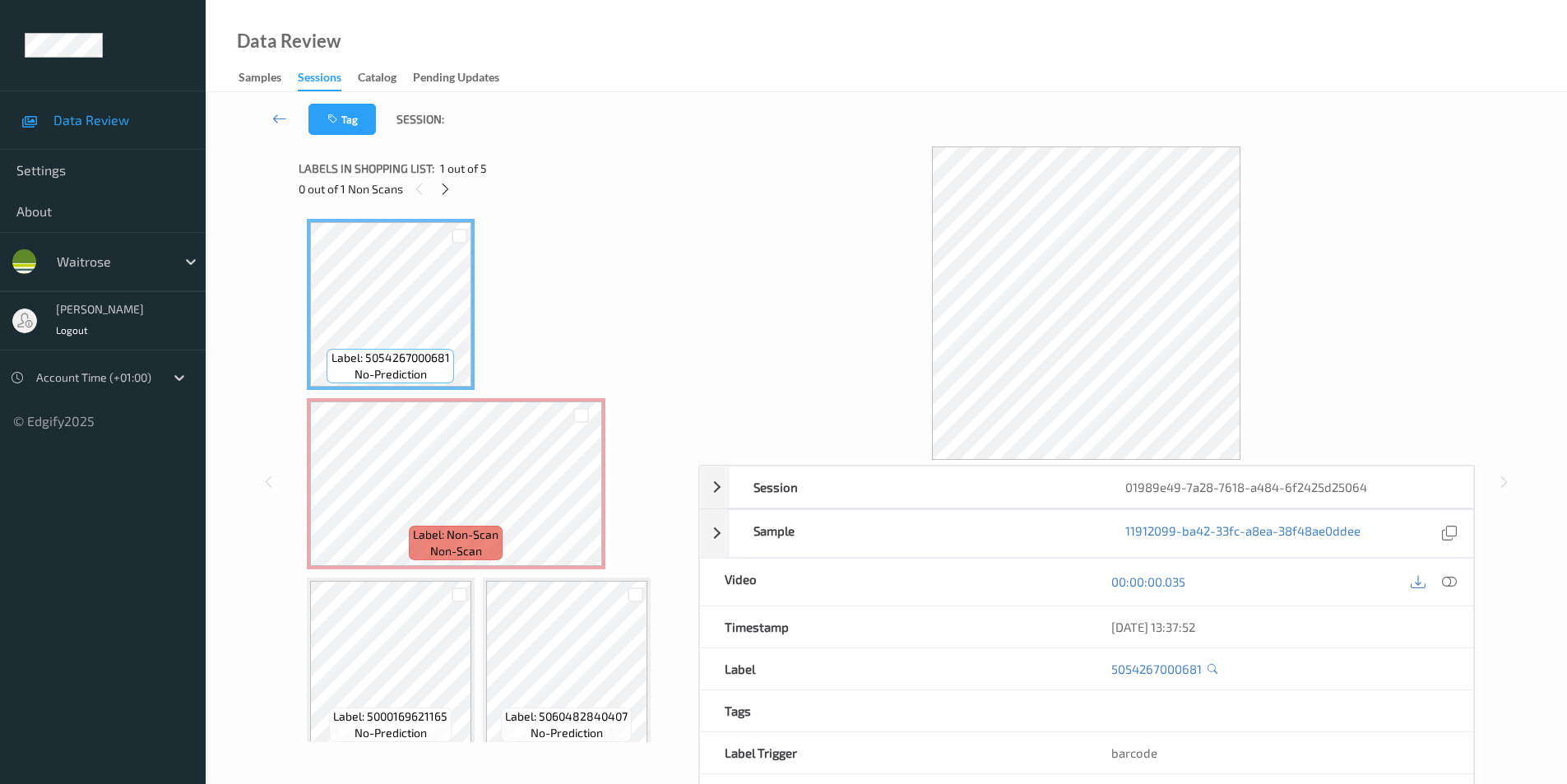
click at [1461, 576] on div at bounding box center [1433, 581] width 53 height 22
click at [1447, 578] on icon at bounding box center [1450, 581] width 15 height 15
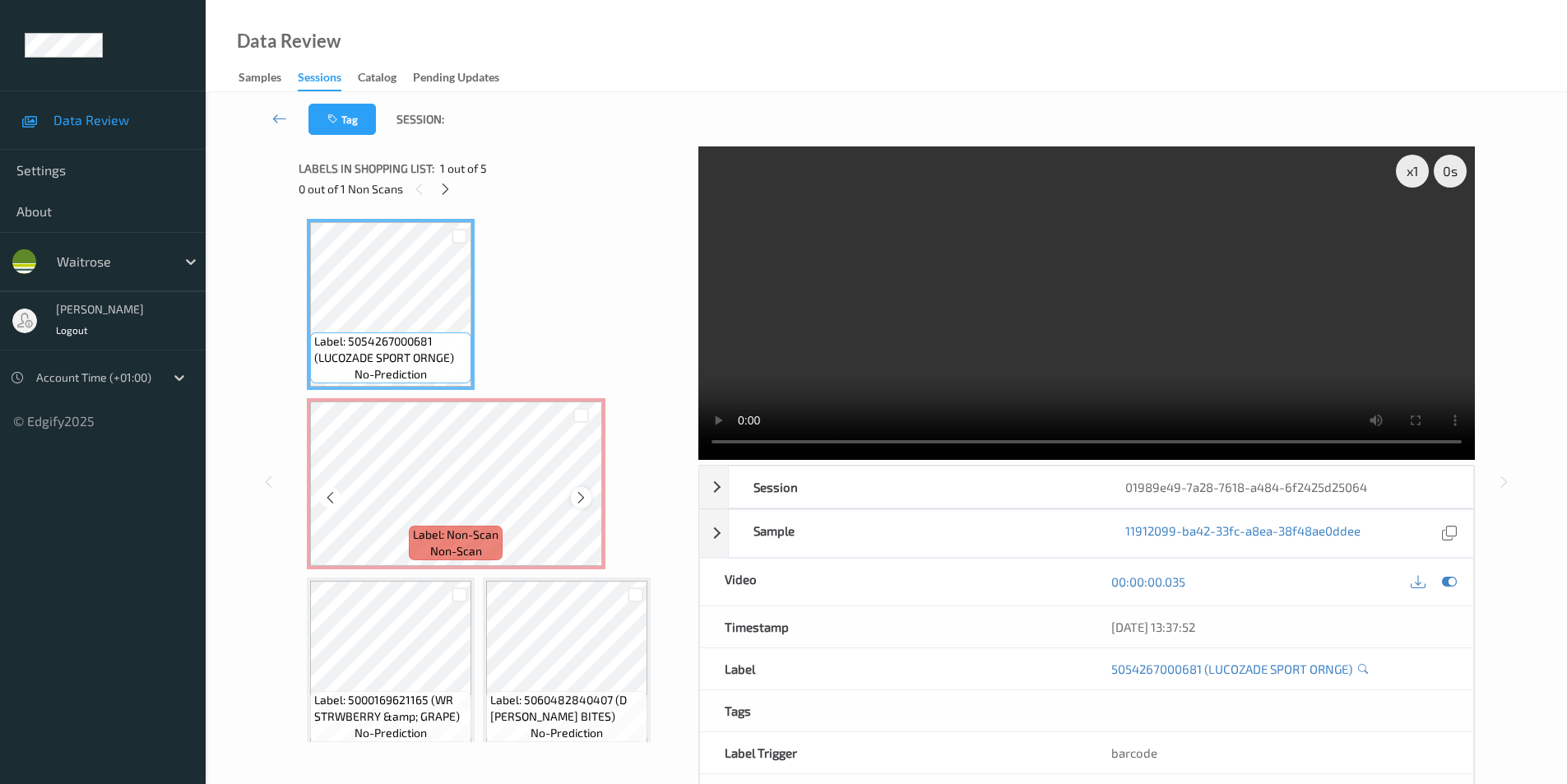
click at [579, 497] on icon at bounding box center [581, 497] width 14 height 15
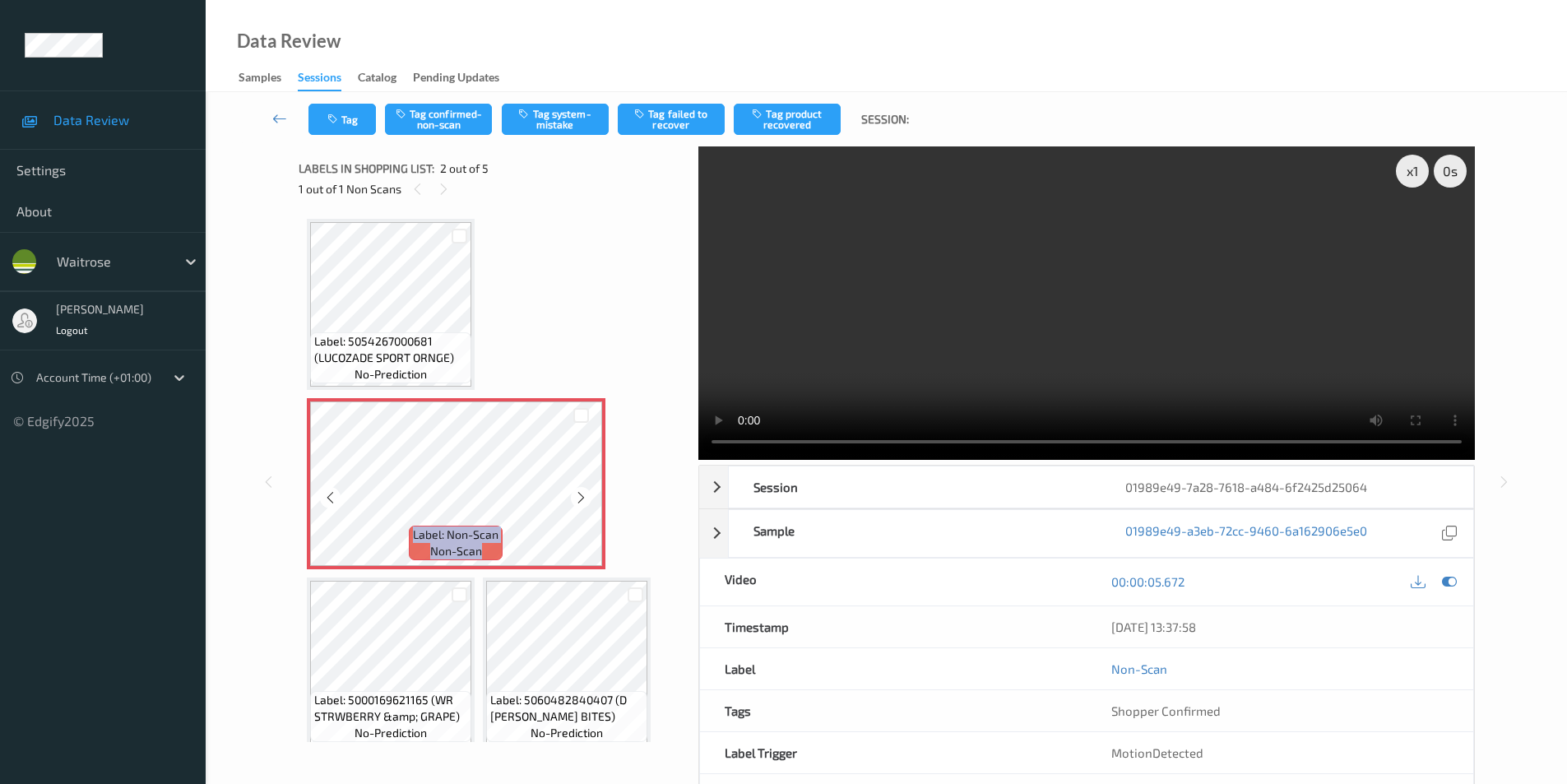
click at [579, 497] on icon at bounding box center [581, 497] width 14 height 15
click at [549, 115] on button "Tag system-mistake" at bounding box center [555, 119] width 107 height 31
click at [347, 125] on button "Tag" at bounding box center [342, 119] width 68 height 31
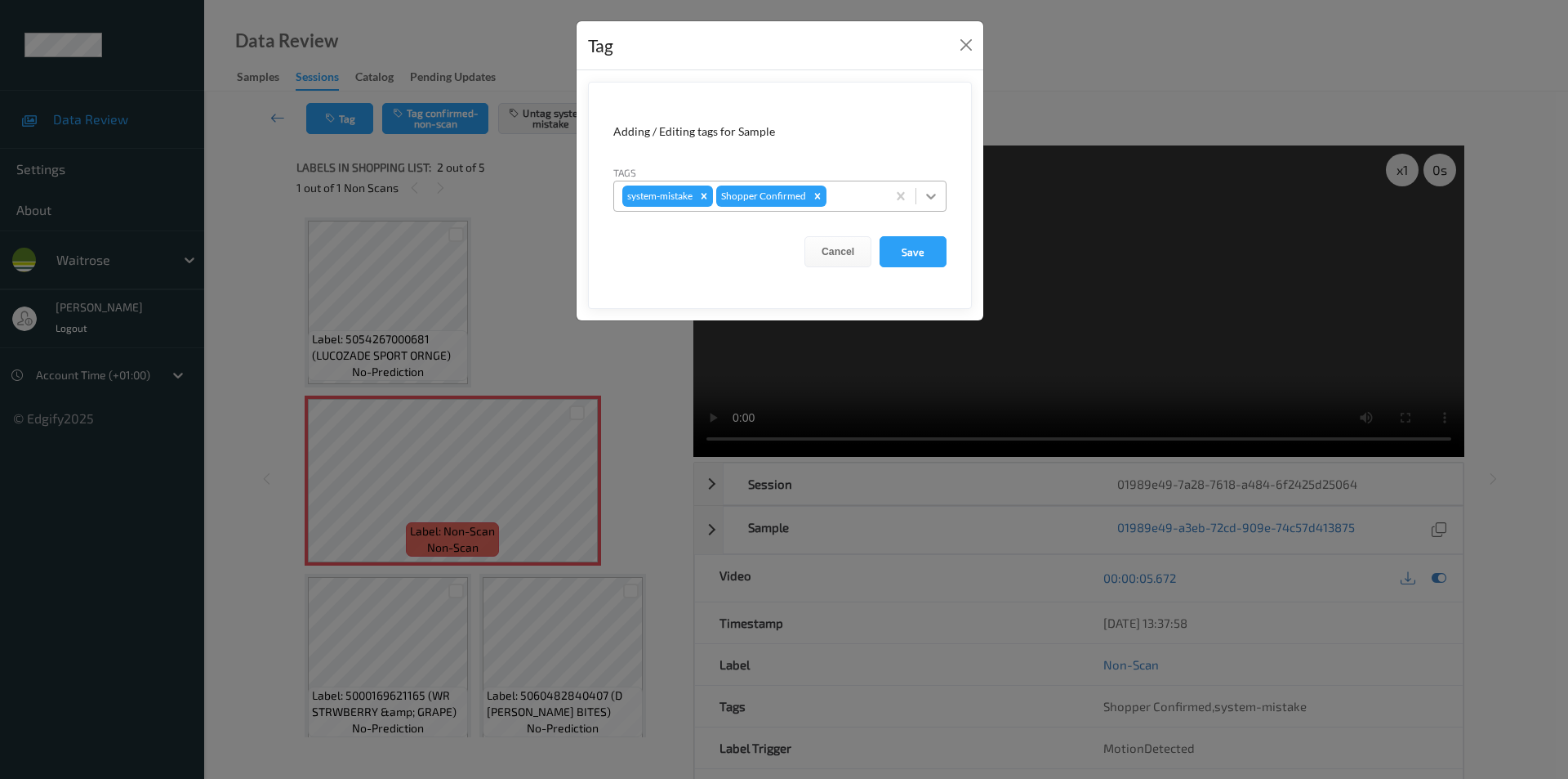
click at [941, 195] on div at bounding box center [931, 196] width 29 height 29
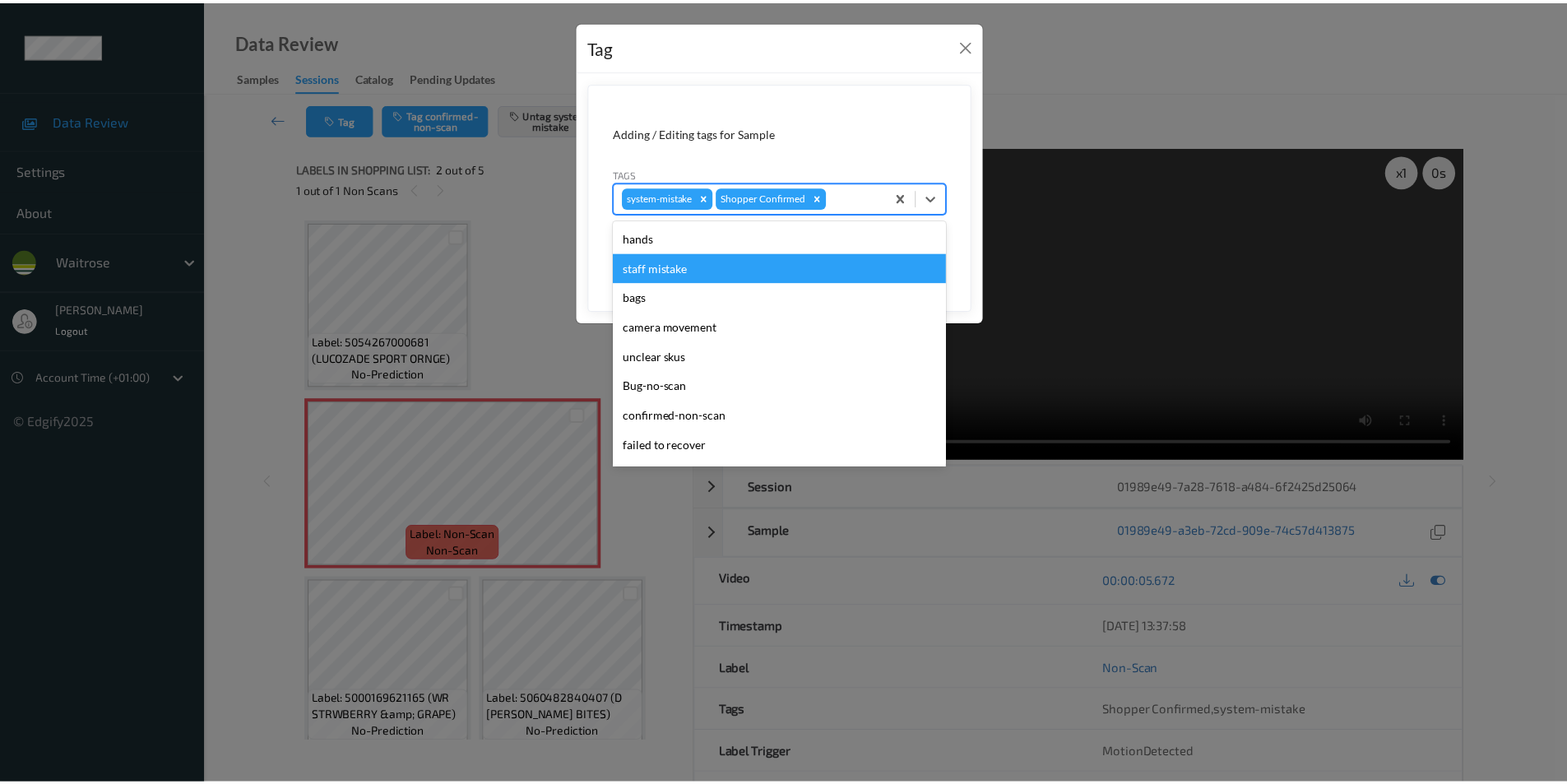
scroll to position [323, 0]
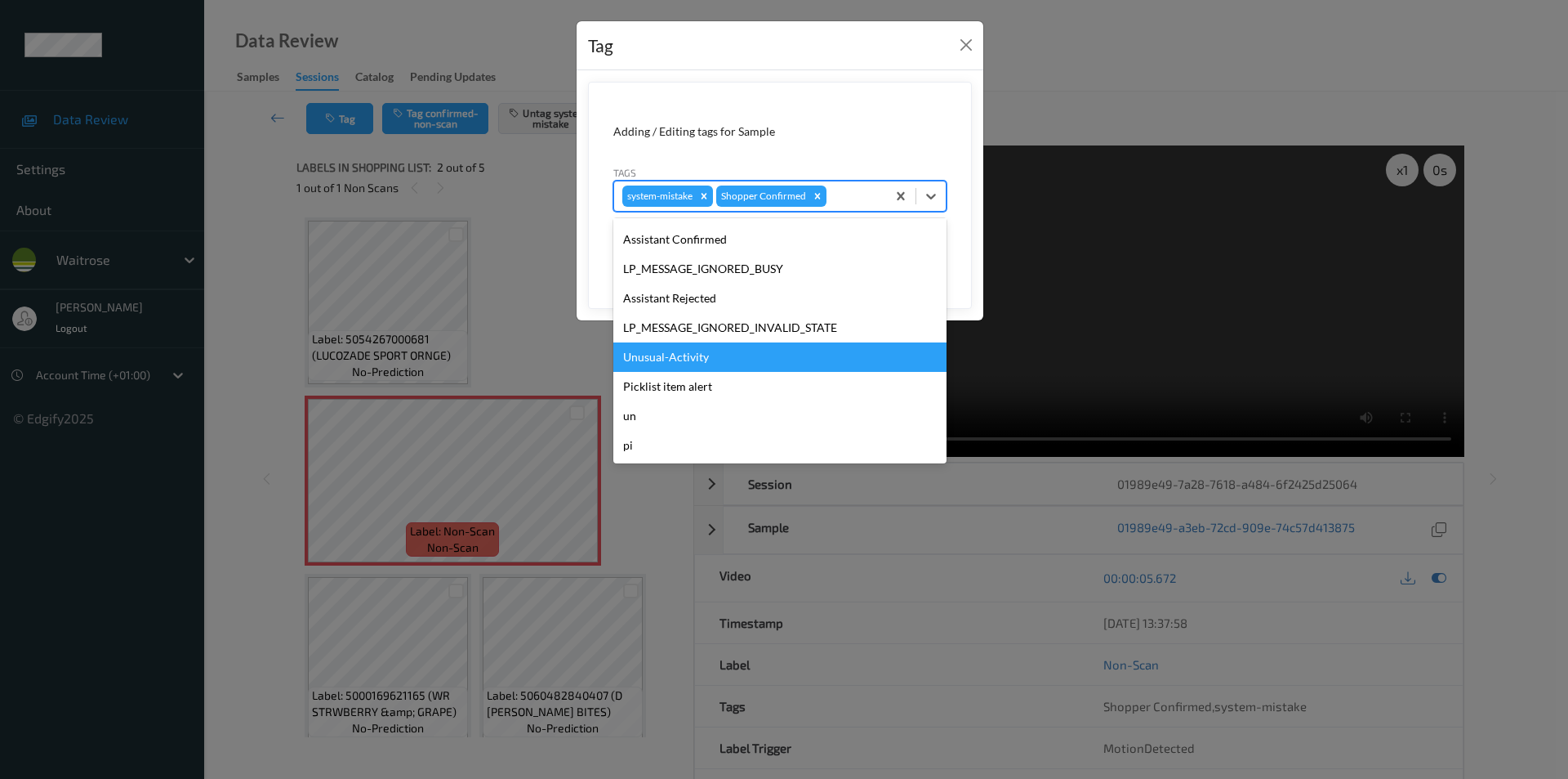
click at [668, 359] on div "Unusual-Activity" at bounding box center [779, 357] width 333 height 29
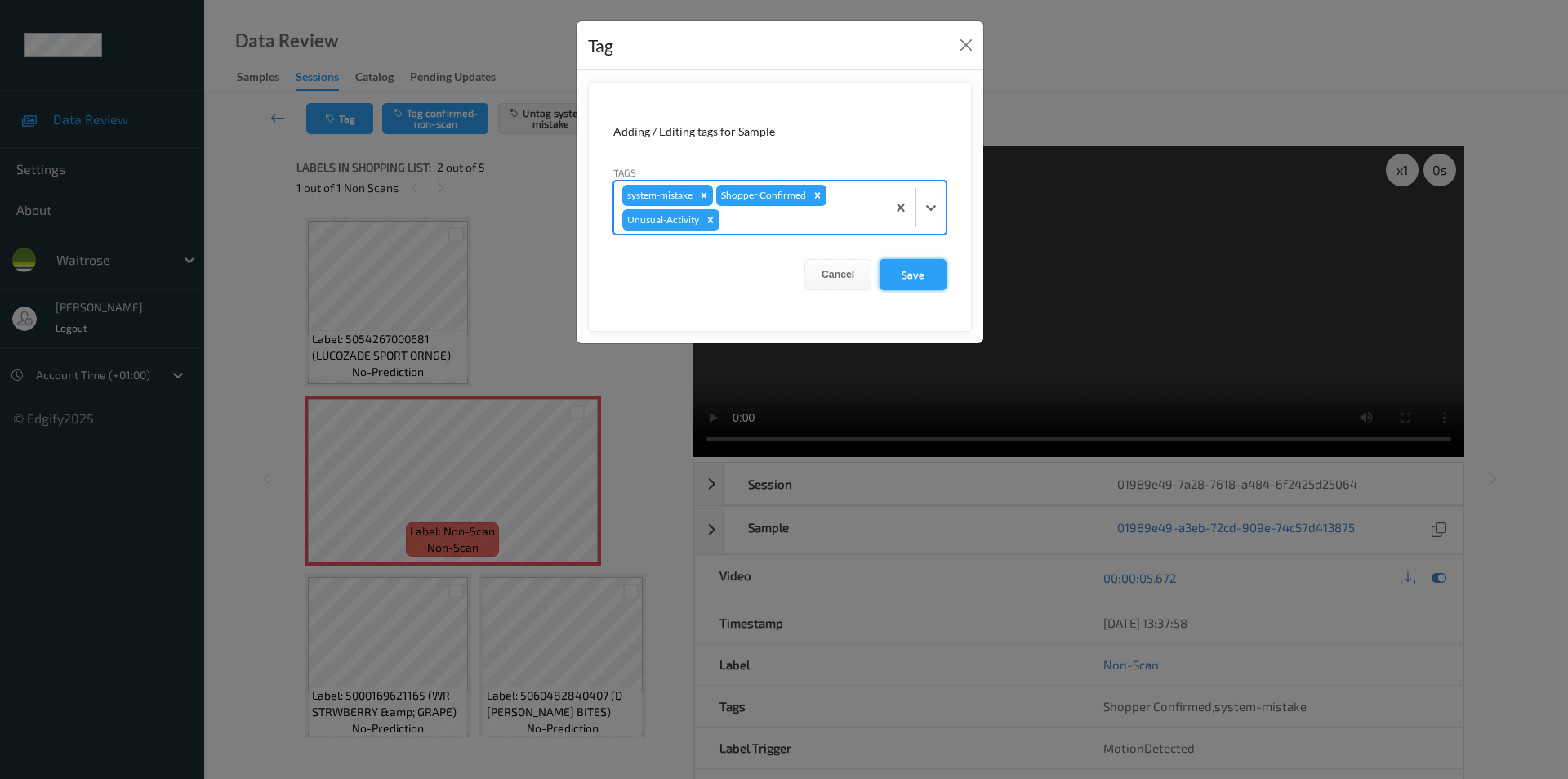
click at [906, 267] on button "Save" at bounding box center [913, 274] width 67 height 31
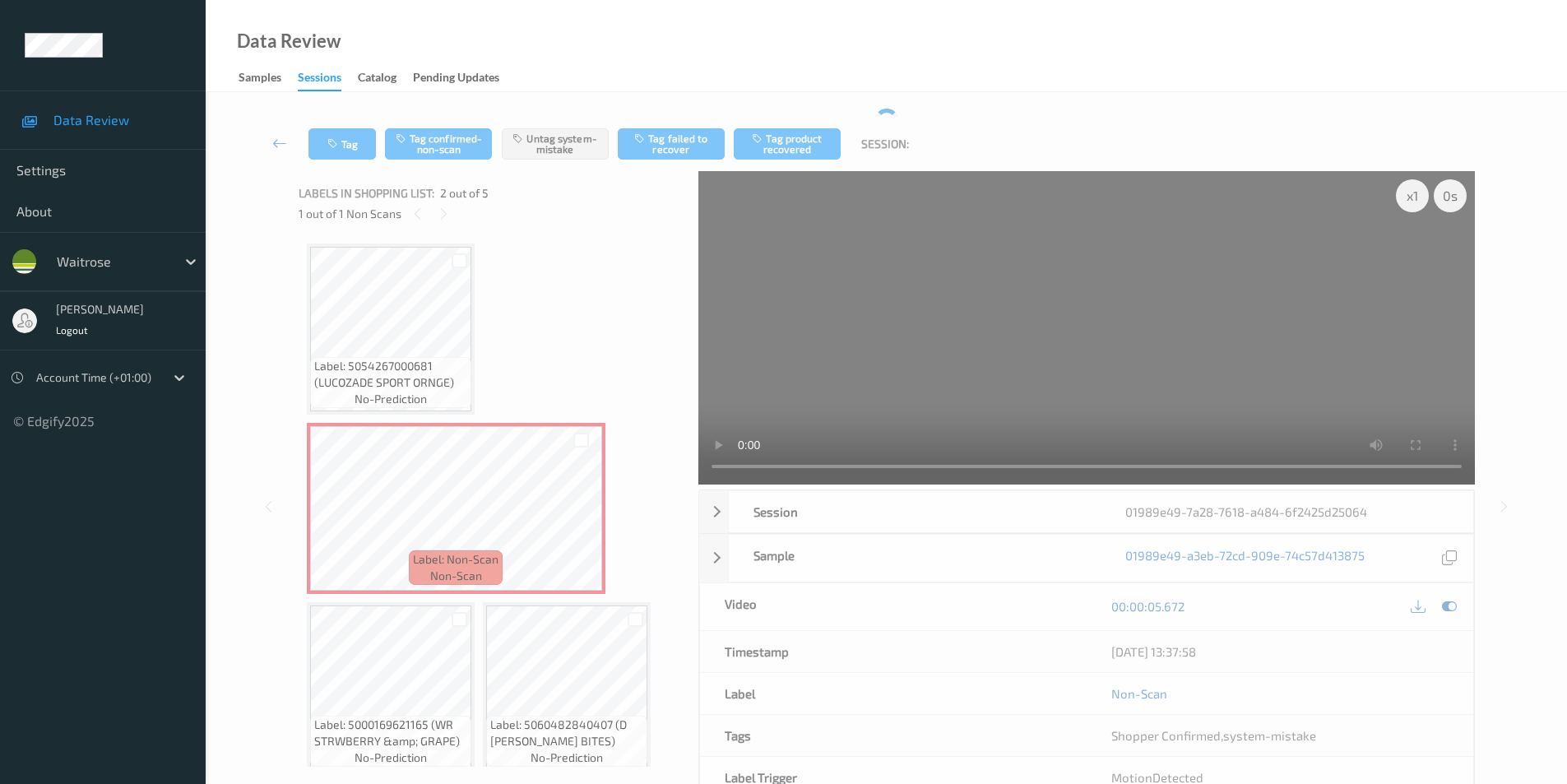
click at [914, 281] on video at bounding box center [1086, 328] width 777 height 314
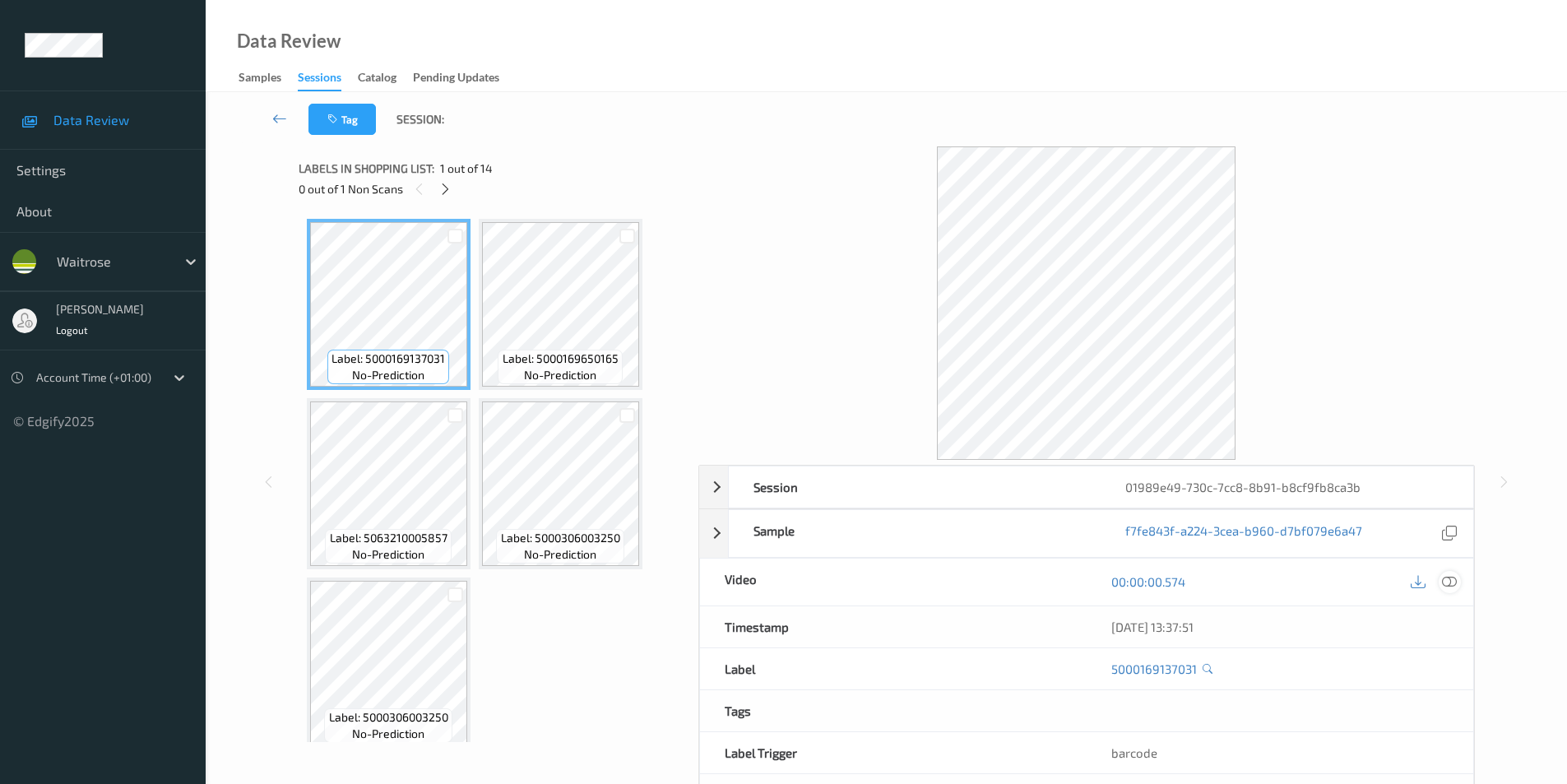
click at [1449, 580] on icon at bounding box center [1450, 581] width 15 height 15
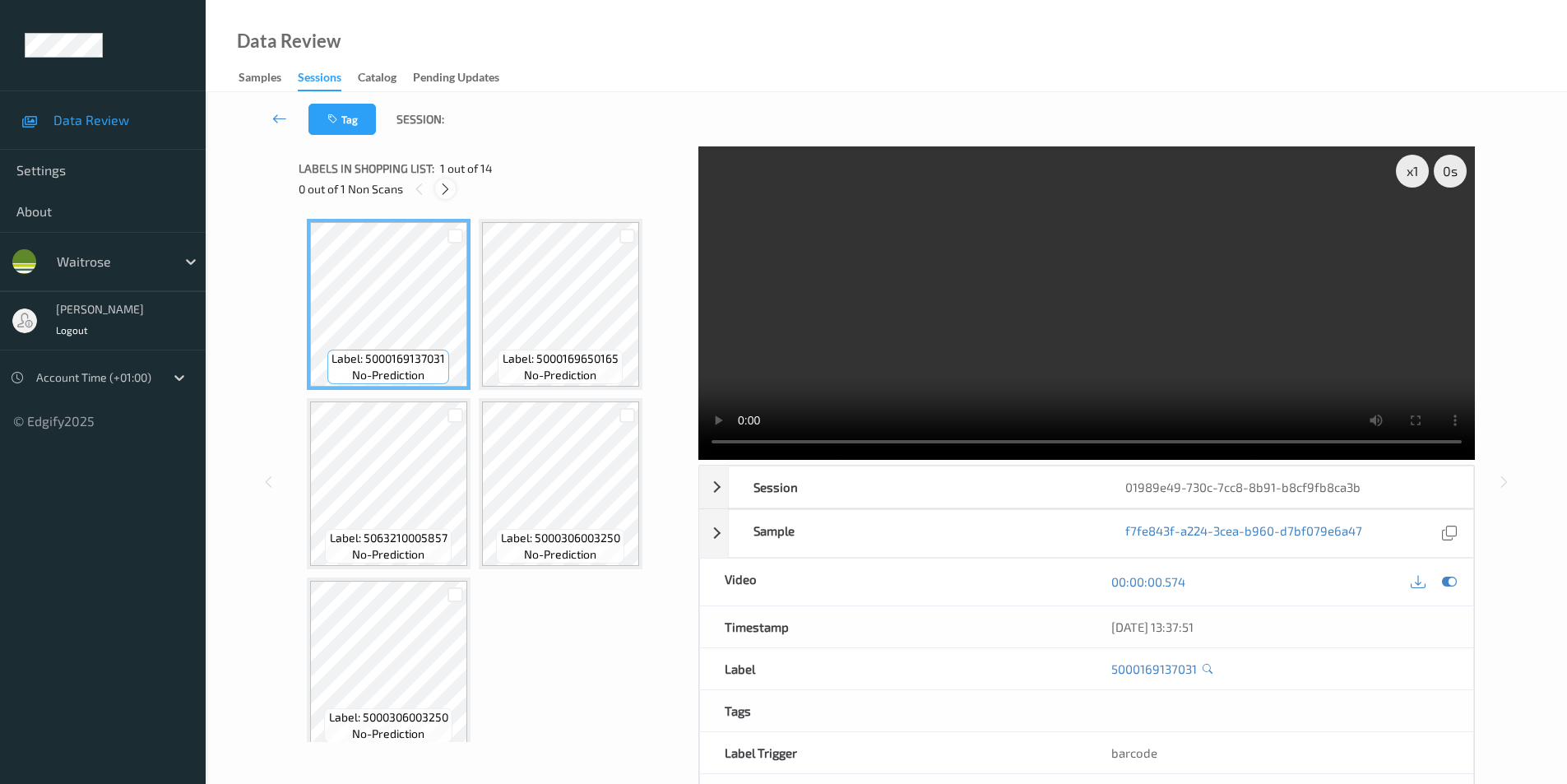
click at [441, 188] on icon at bounding box center [445, 189] width 14 height 15
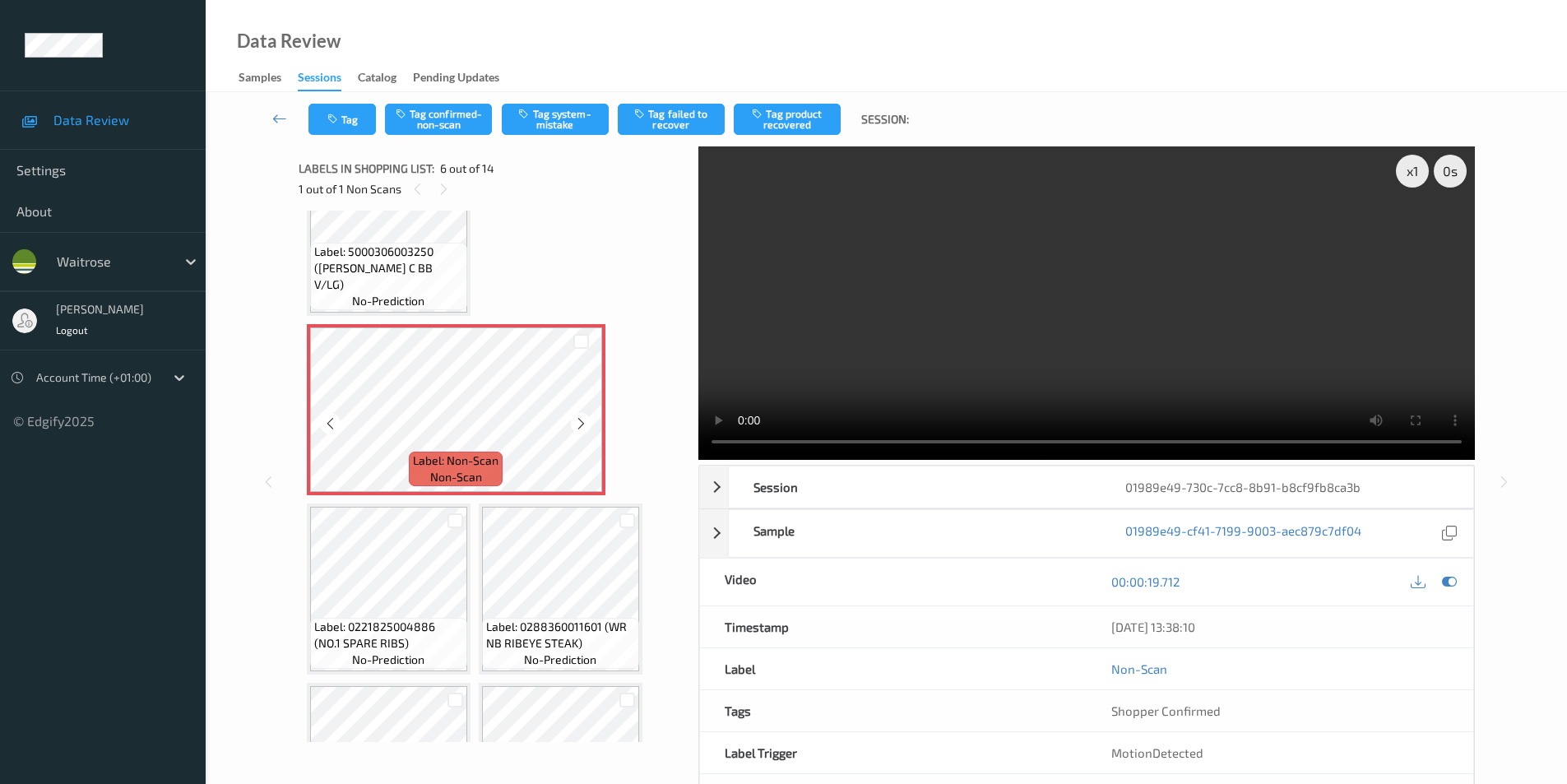
scroll to position [350, 0]
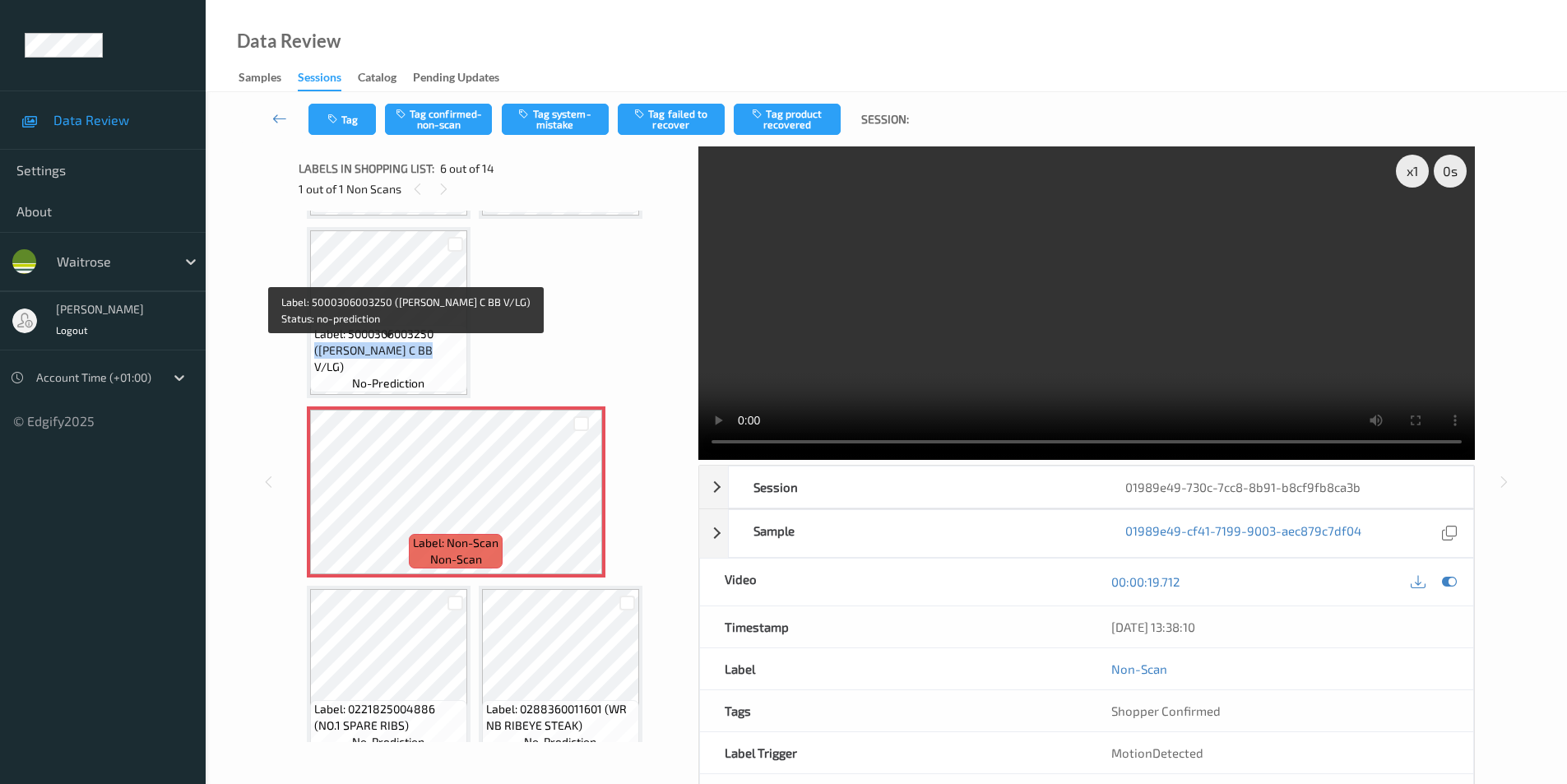
drag, startPoint x: 315, startPoint y: 370, endPoint x: 426, endPoint y: 369, distance: 111.0
click at [426, 369] on span "Label: 5000306003250 ([PERSON_NAME] C BB V/LG)" at bounding box center [389, 350] width 149 height 50
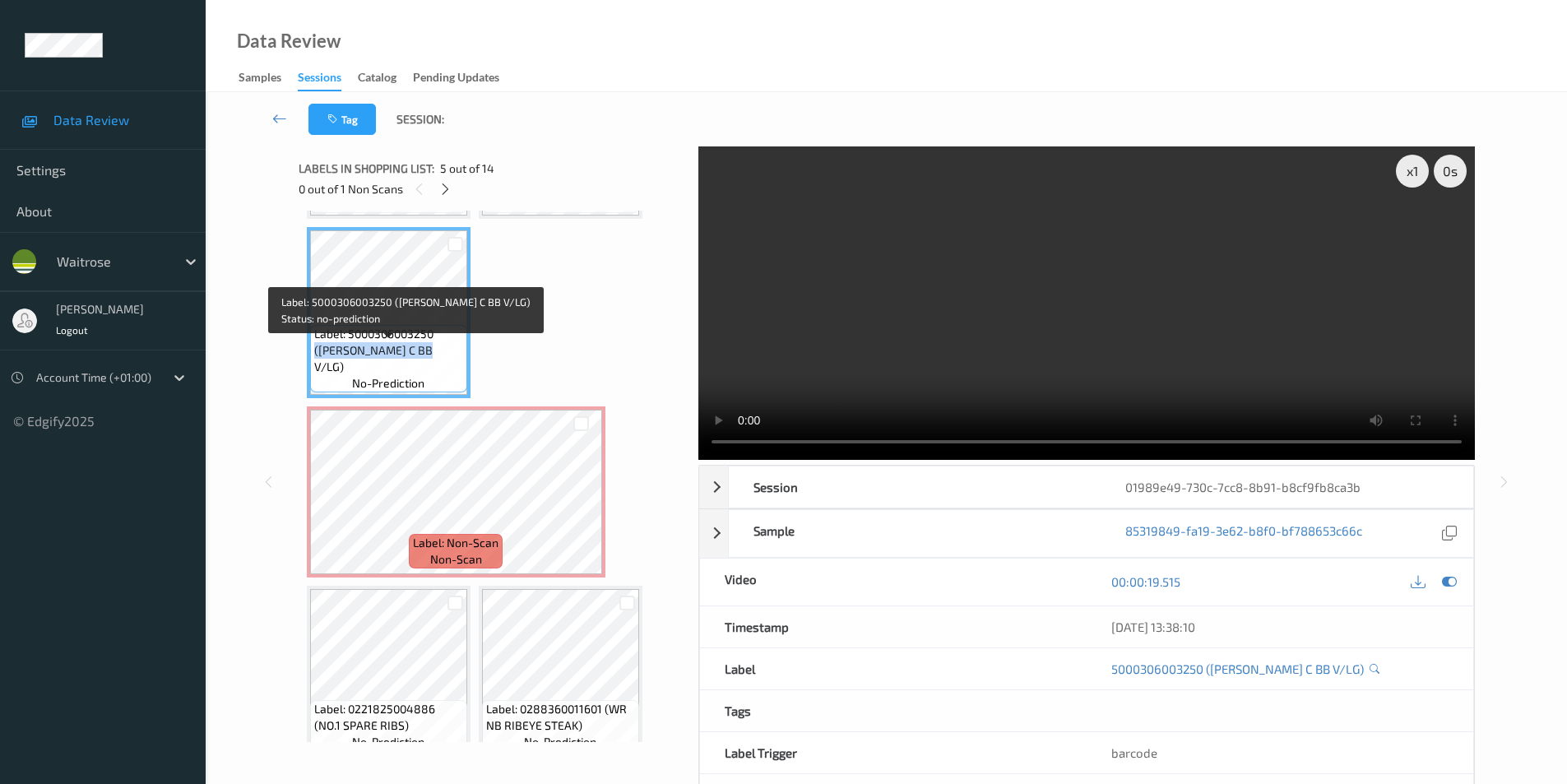
copy span "([PERSON_NAME] BB V/LG"
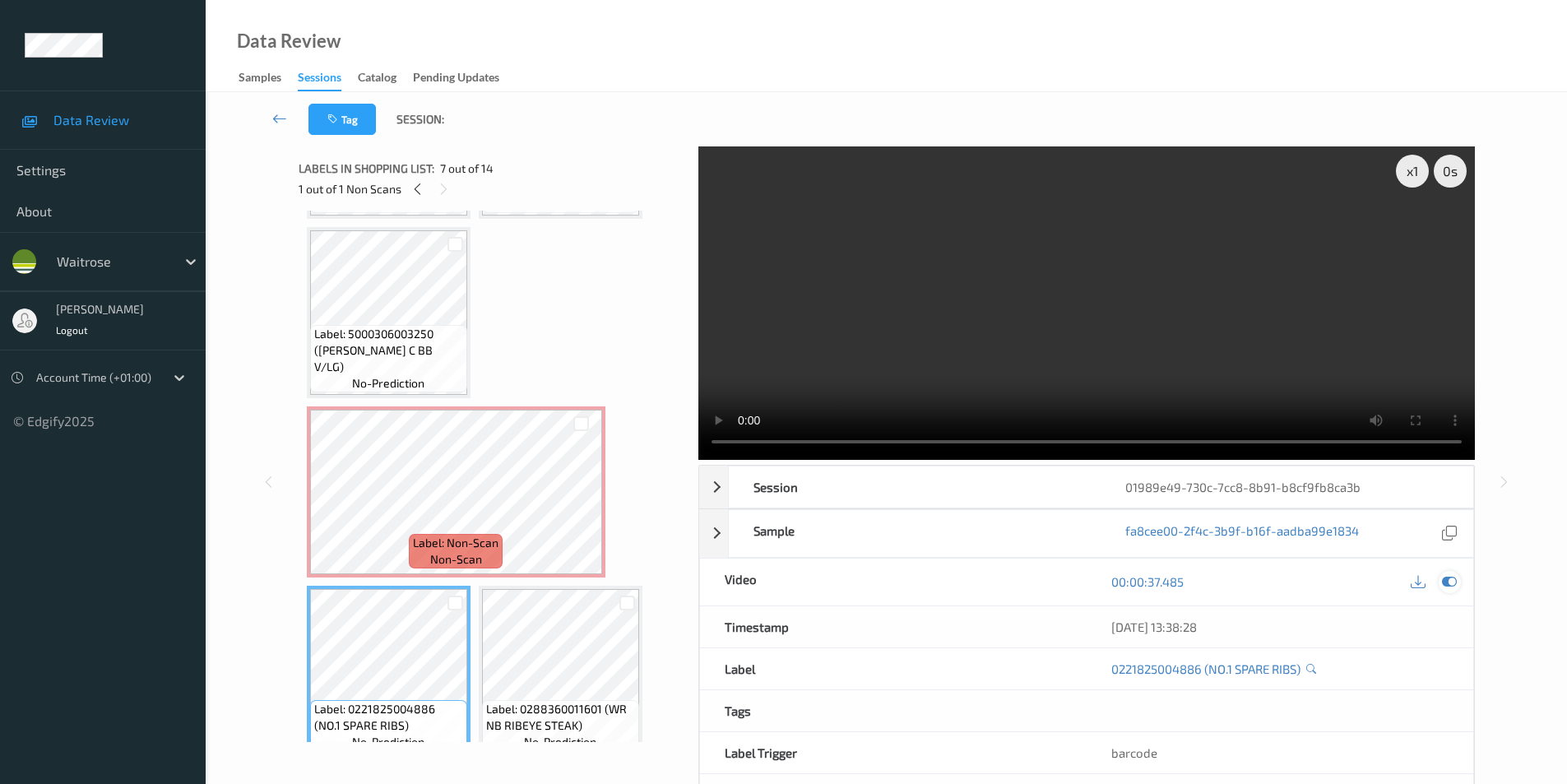
click at [1455, 578] on icon at bounding box center [1450, 581] width 15 height 15
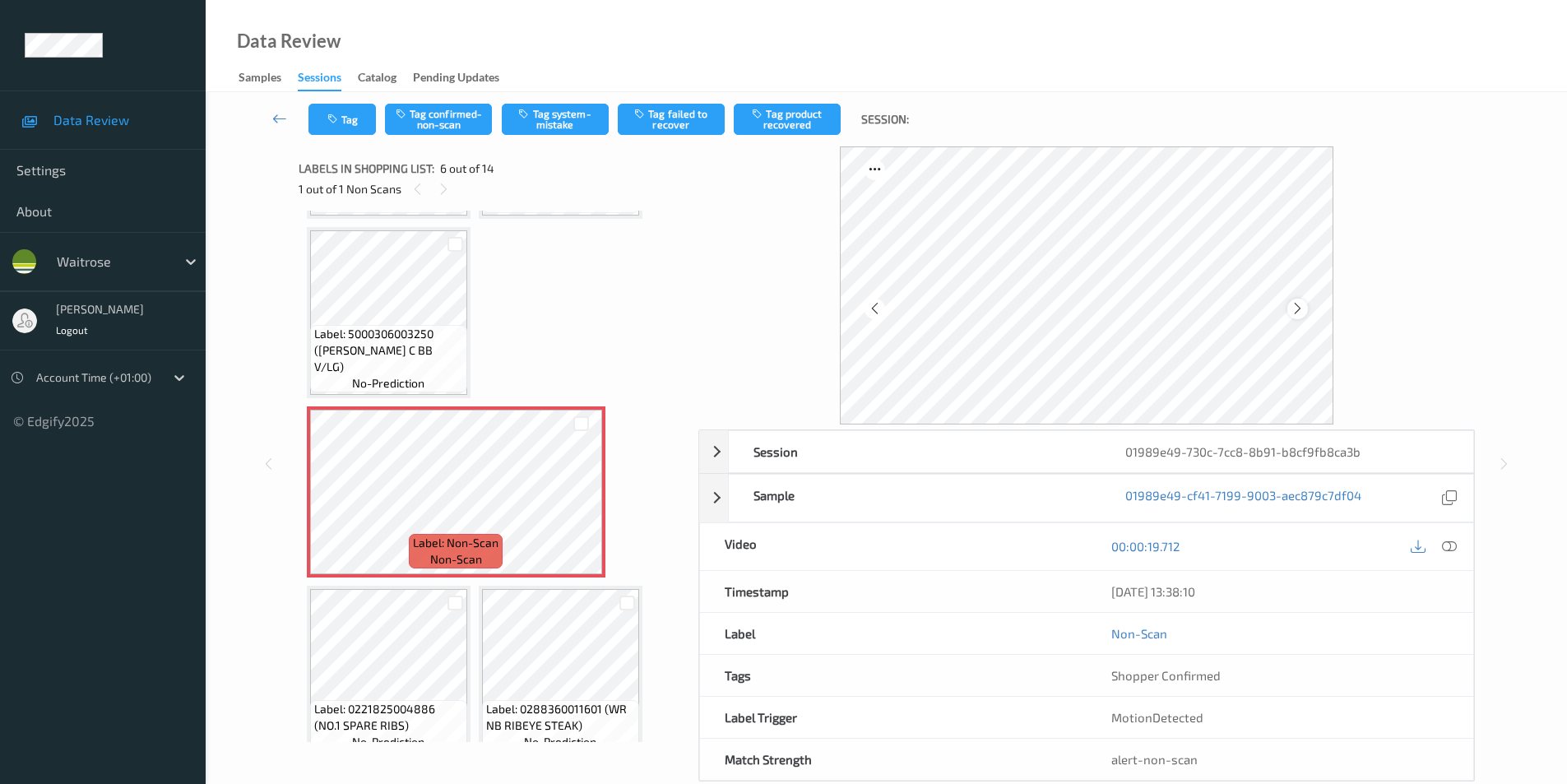
click at [1296, 311] on icon at bounding box center [1297, 308] width 14 height 15
click at [1296, 310] on icon at bounding box center [1297, 308] width 14 height 15
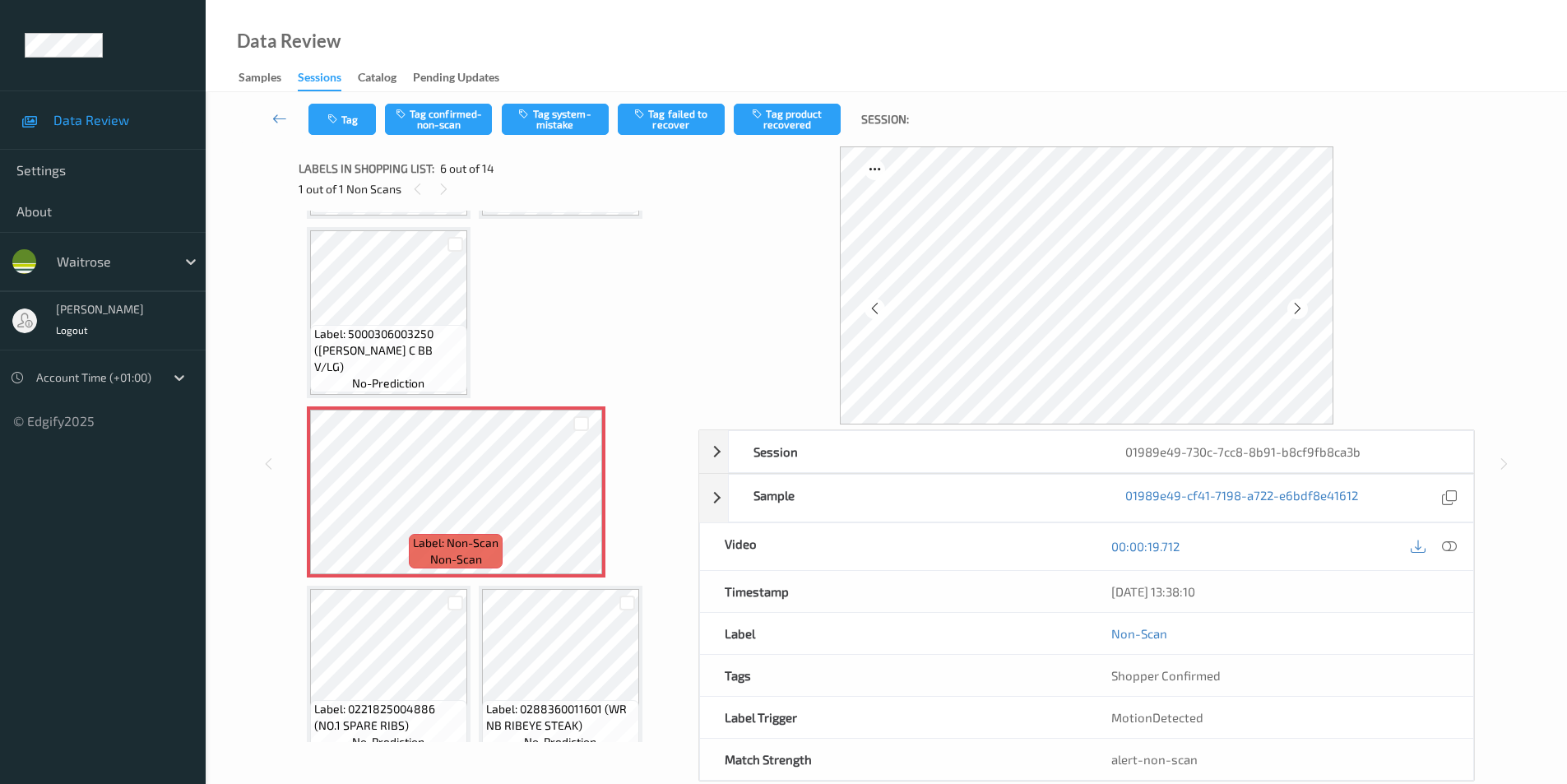
click at [1296, 310] on icon at bounding box center [1297, 308] width 14 height 15
click at [1453, 546] on icon at bounding box center [1450, 546] width 15 height 15
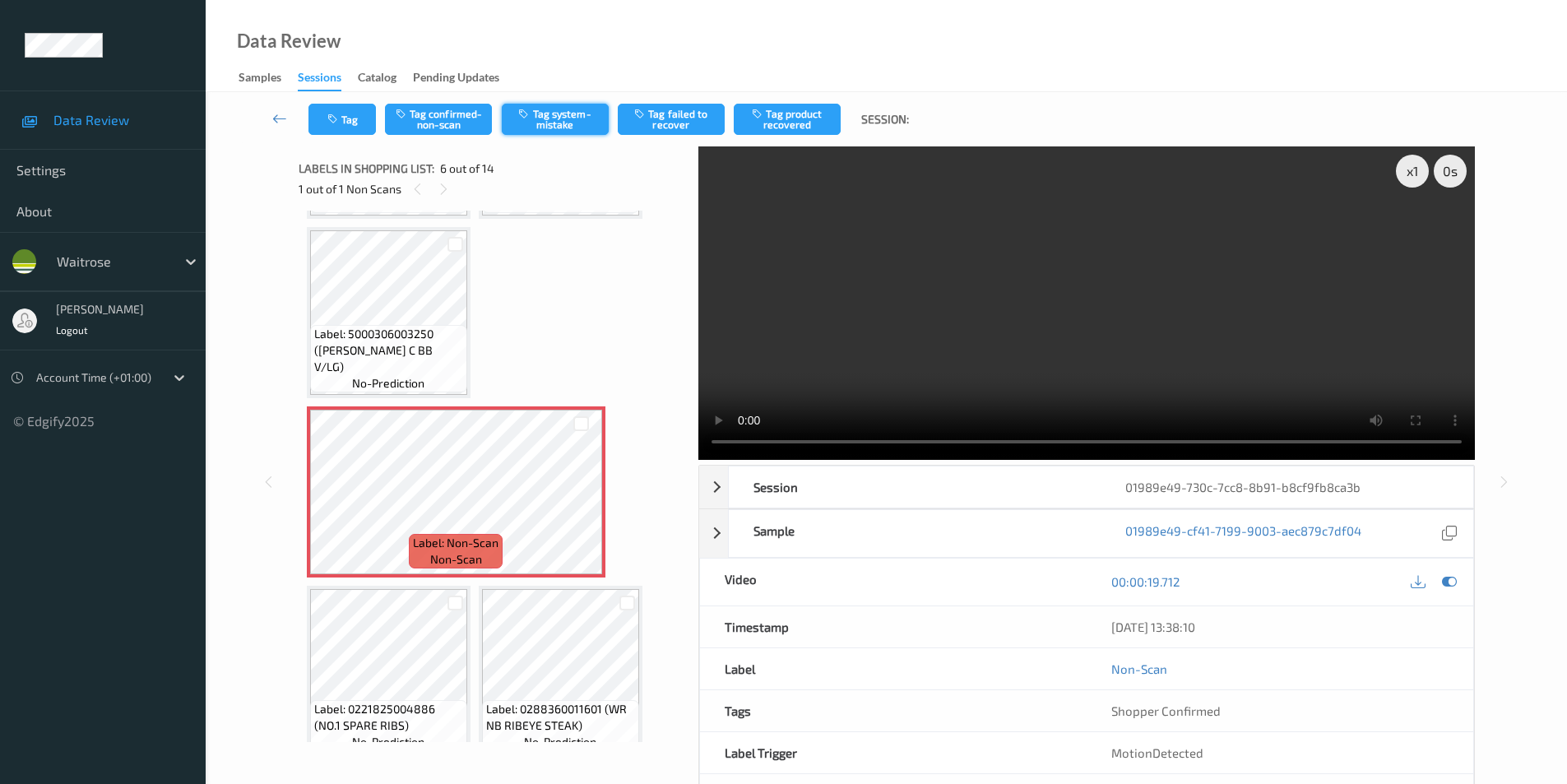
click at [539, 118] on button "Tag system-mistake" at bounding box center [555, 119] width 107 height 31
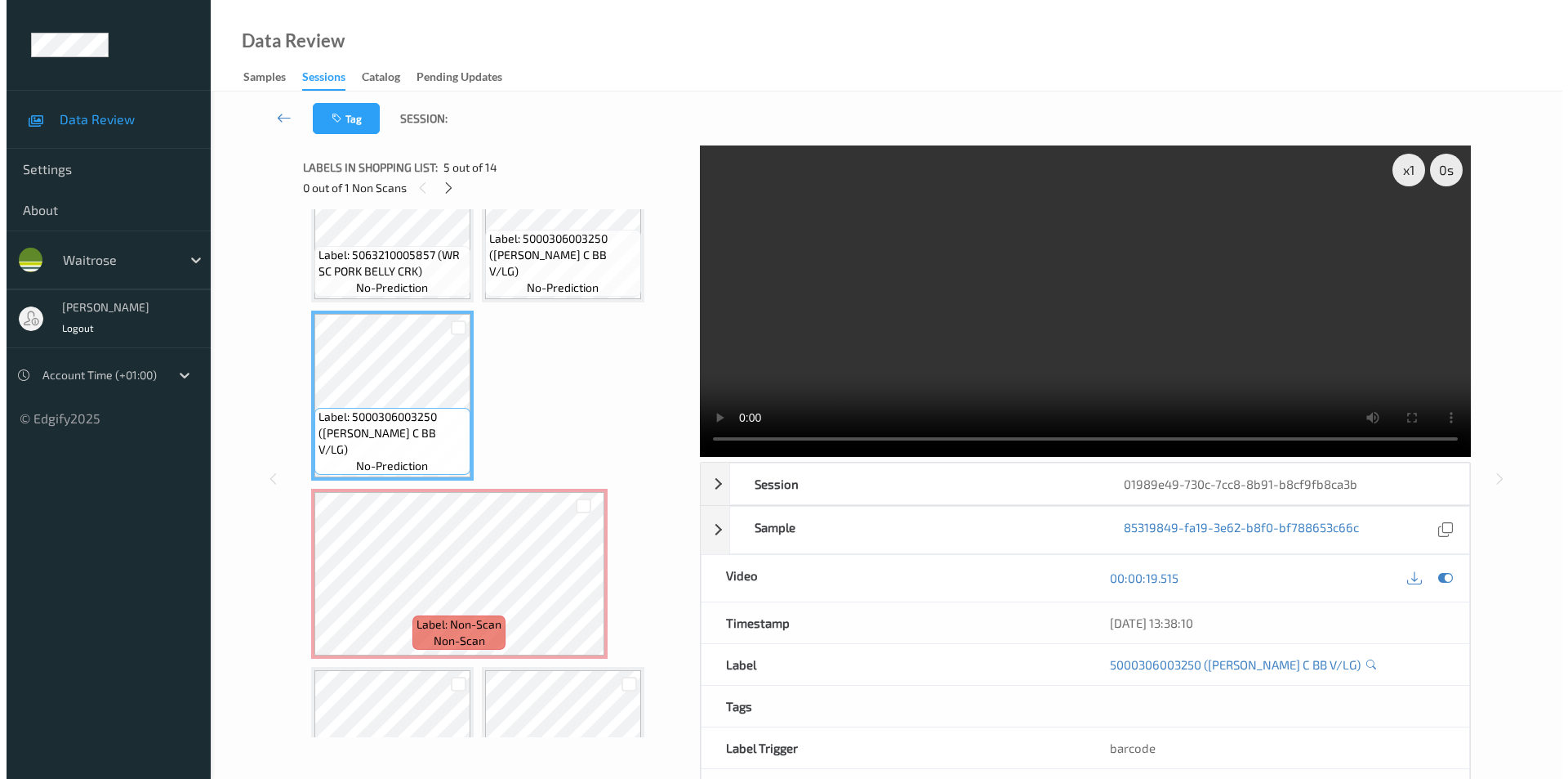
scroll to position [103, 0]
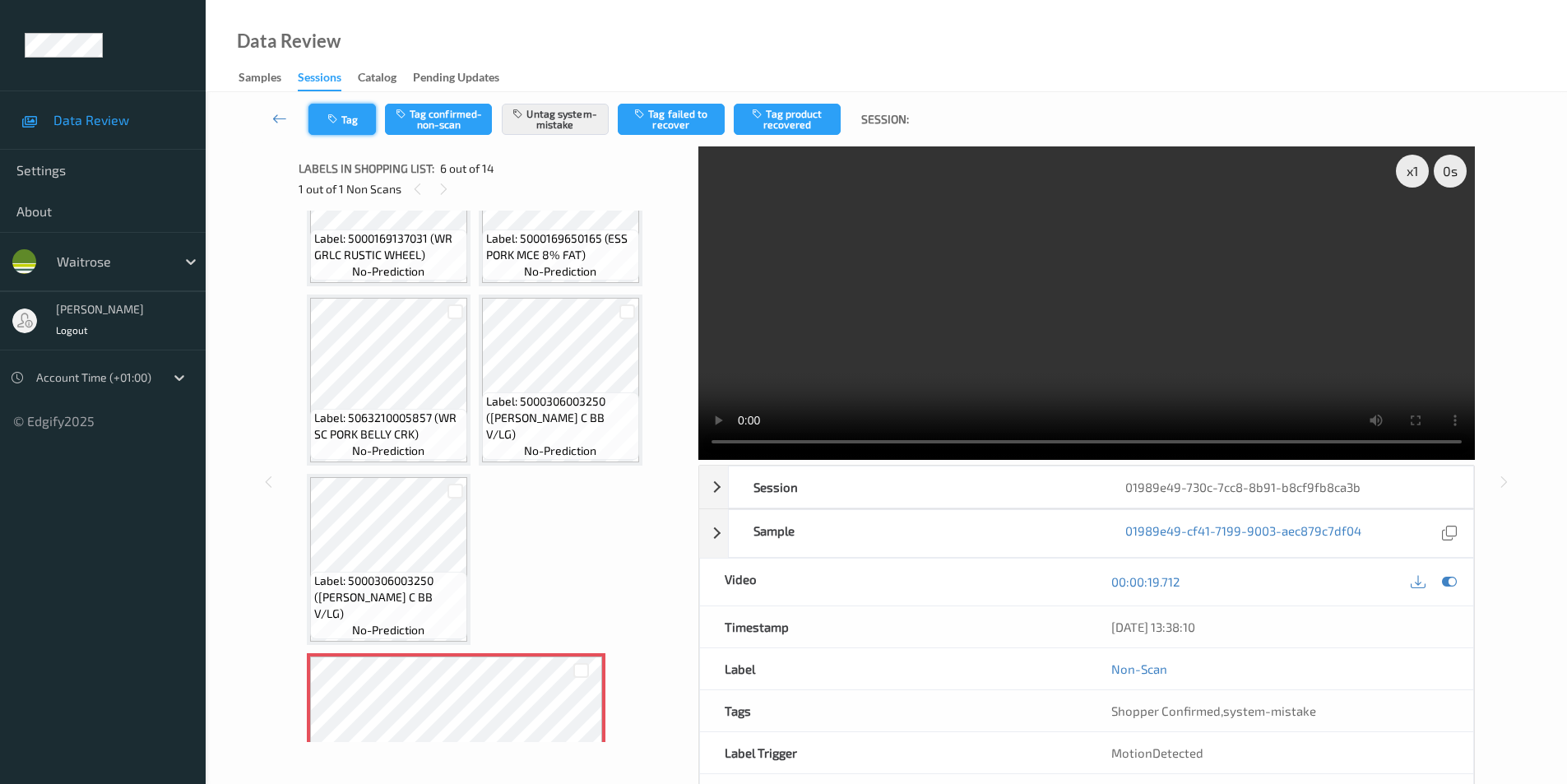
click at [359, 116] on button "Tag" at bounding box center [342, 119] width 68 height 31
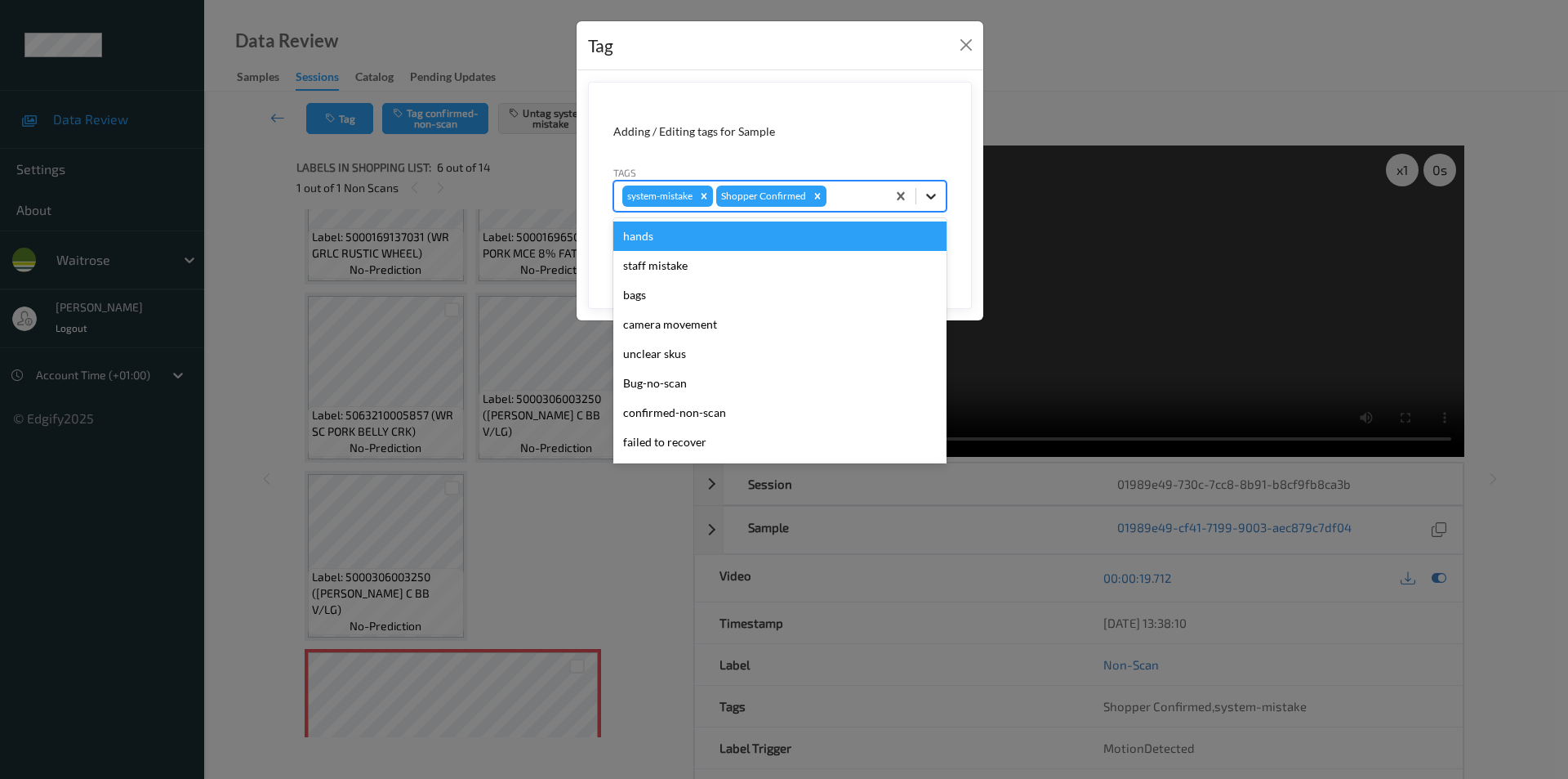
click at [932, 192] on icon at bounding box center [931, 196] width 16 height 16
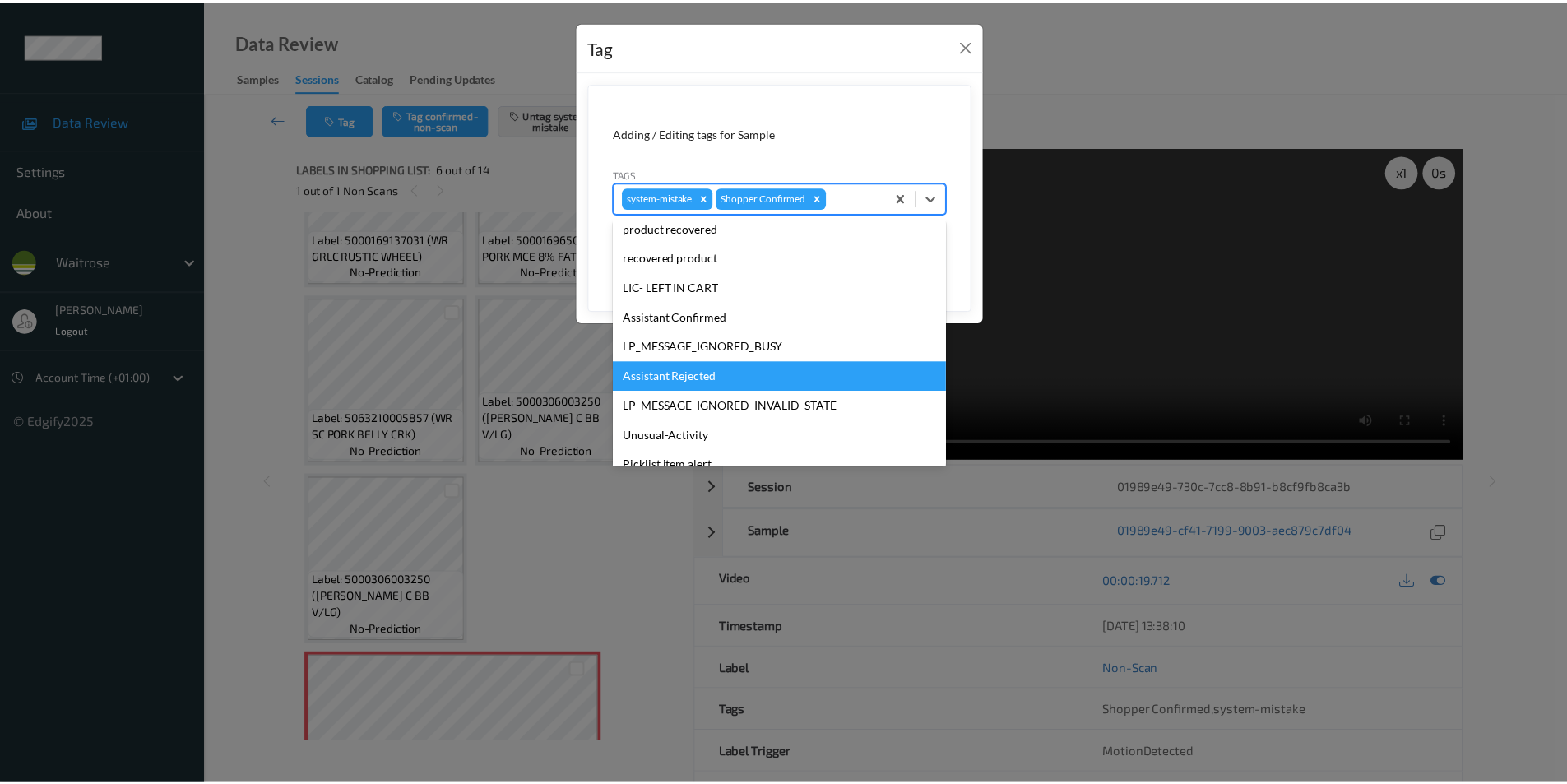
scroll to position [323, 0]
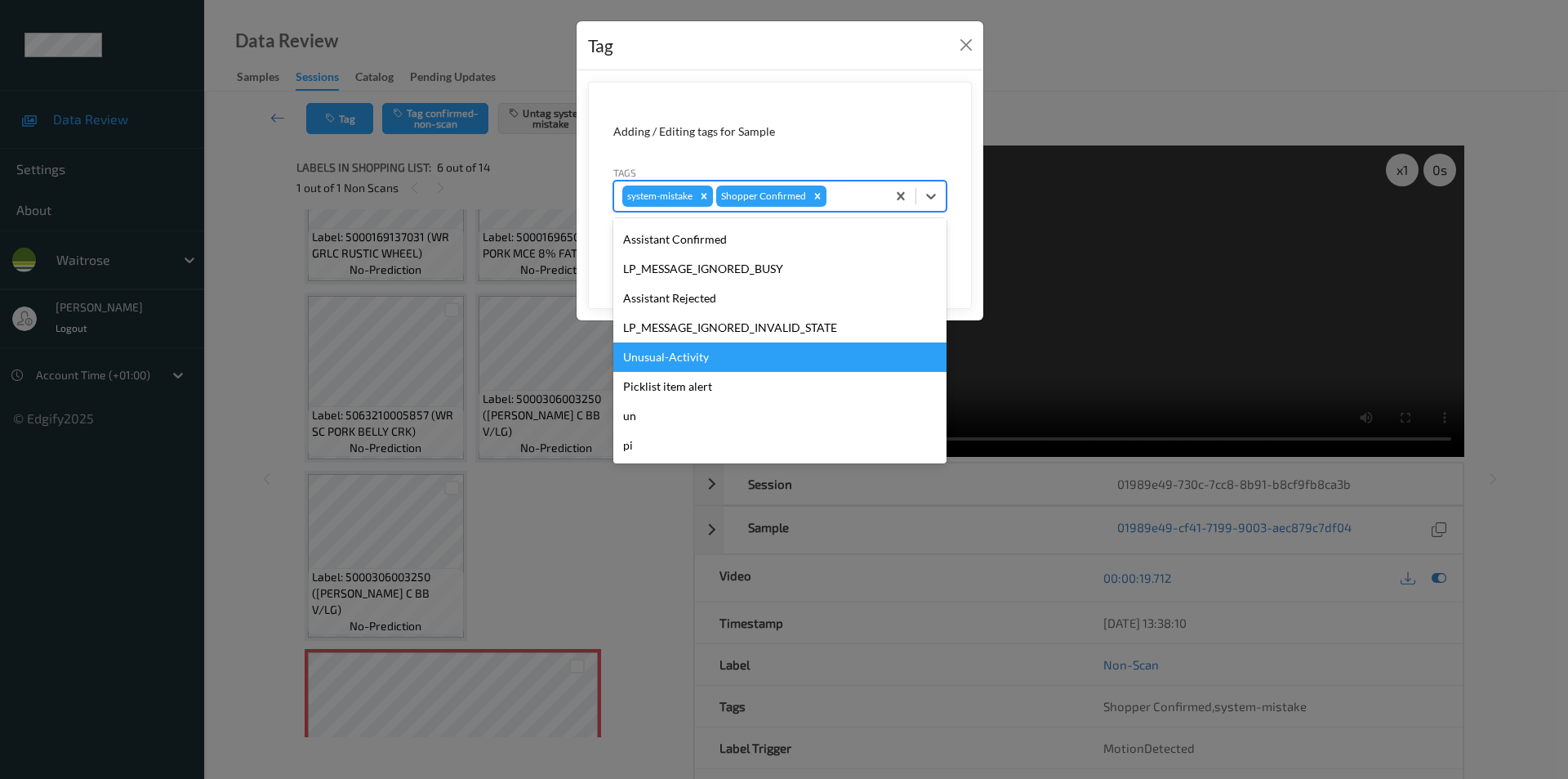
click at [687, 360] on div "Unusual-Activity" at bounding box center [779, 357] width 333 height 29
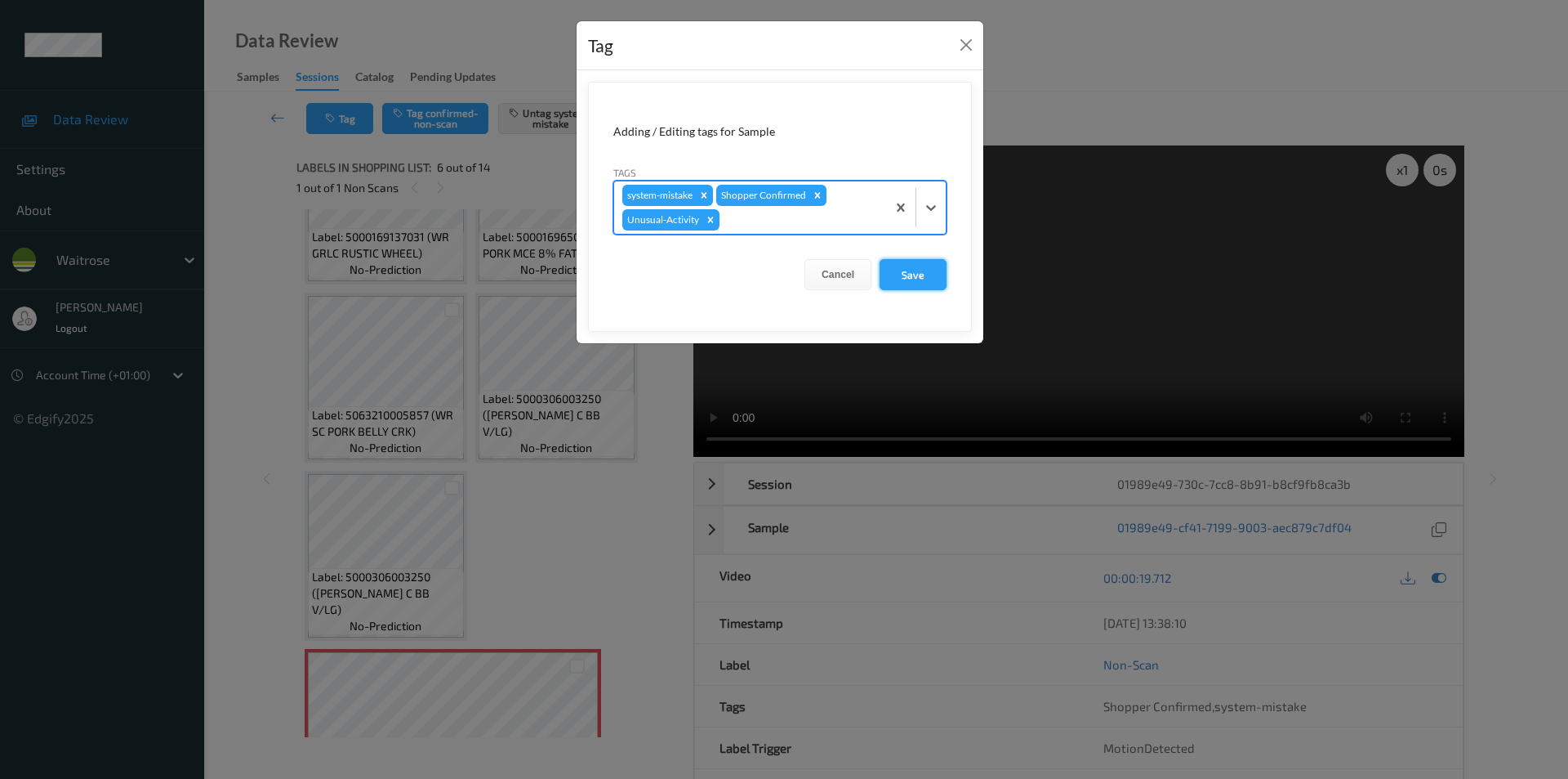
click at [906, 282] on button "Save" at bounding box center [913, 274] width 67 height 31
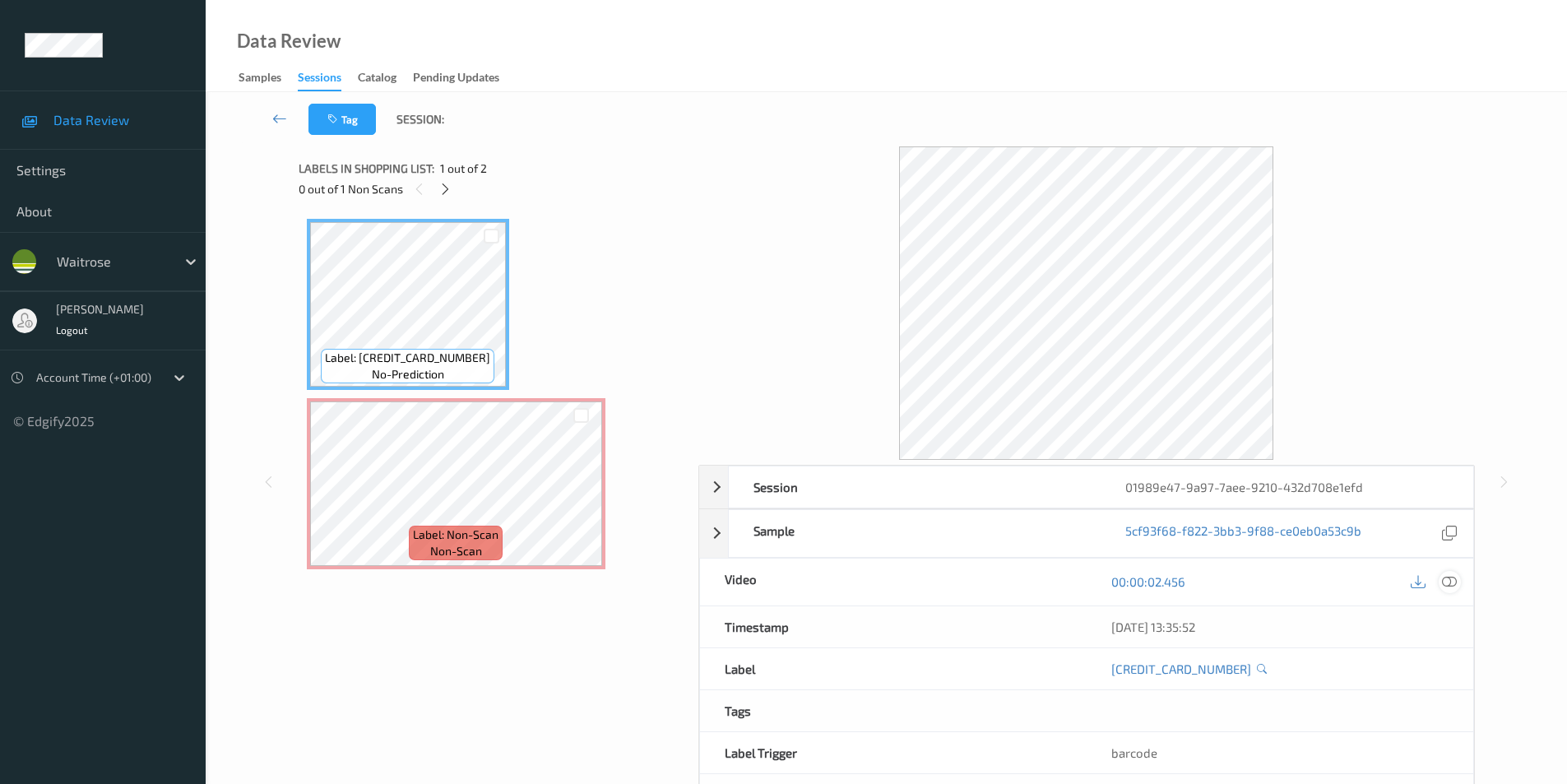
click at [1446, 575] on icon at bounding box center [1450, 581] width 15 height 15
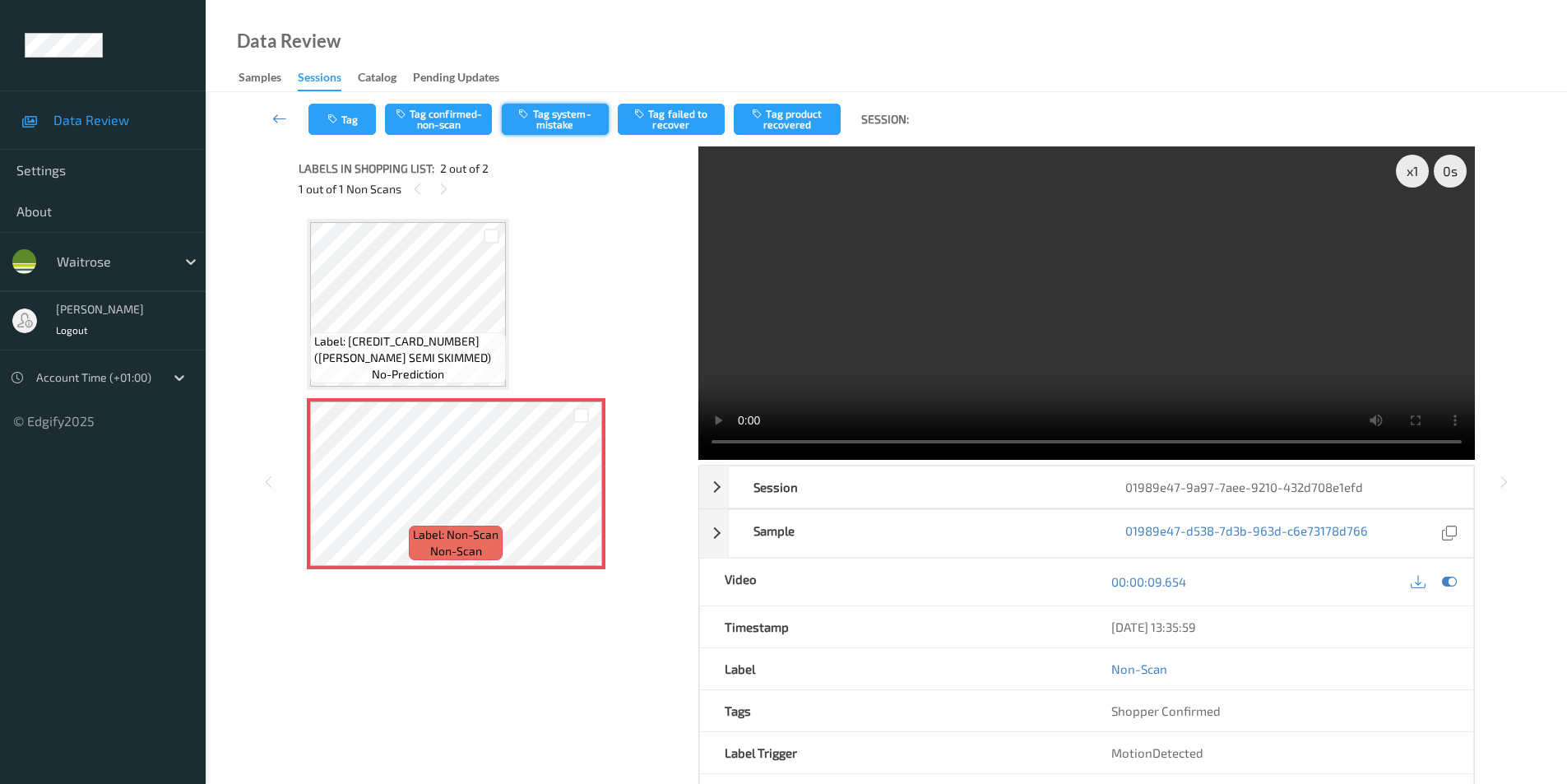
click at [530, 111] on icon "button" at bounding box center [525, 113] width 14 height 12
click at [343, 123] on button "Tag" at bounding box center [342, 119] width 68 height 31
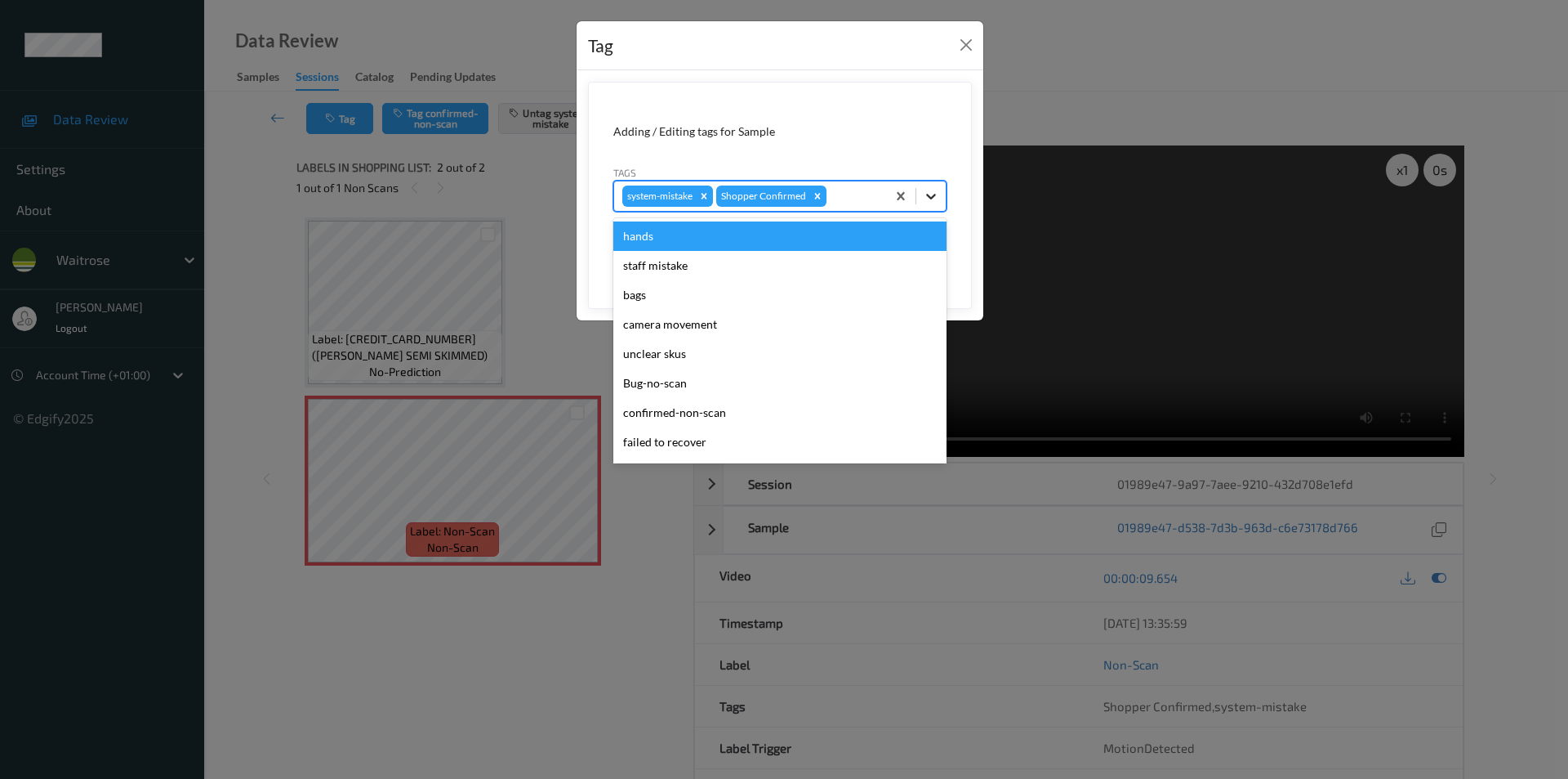
click at [936, 201] on icon at bounding box center [931, 196] width 16 height 16
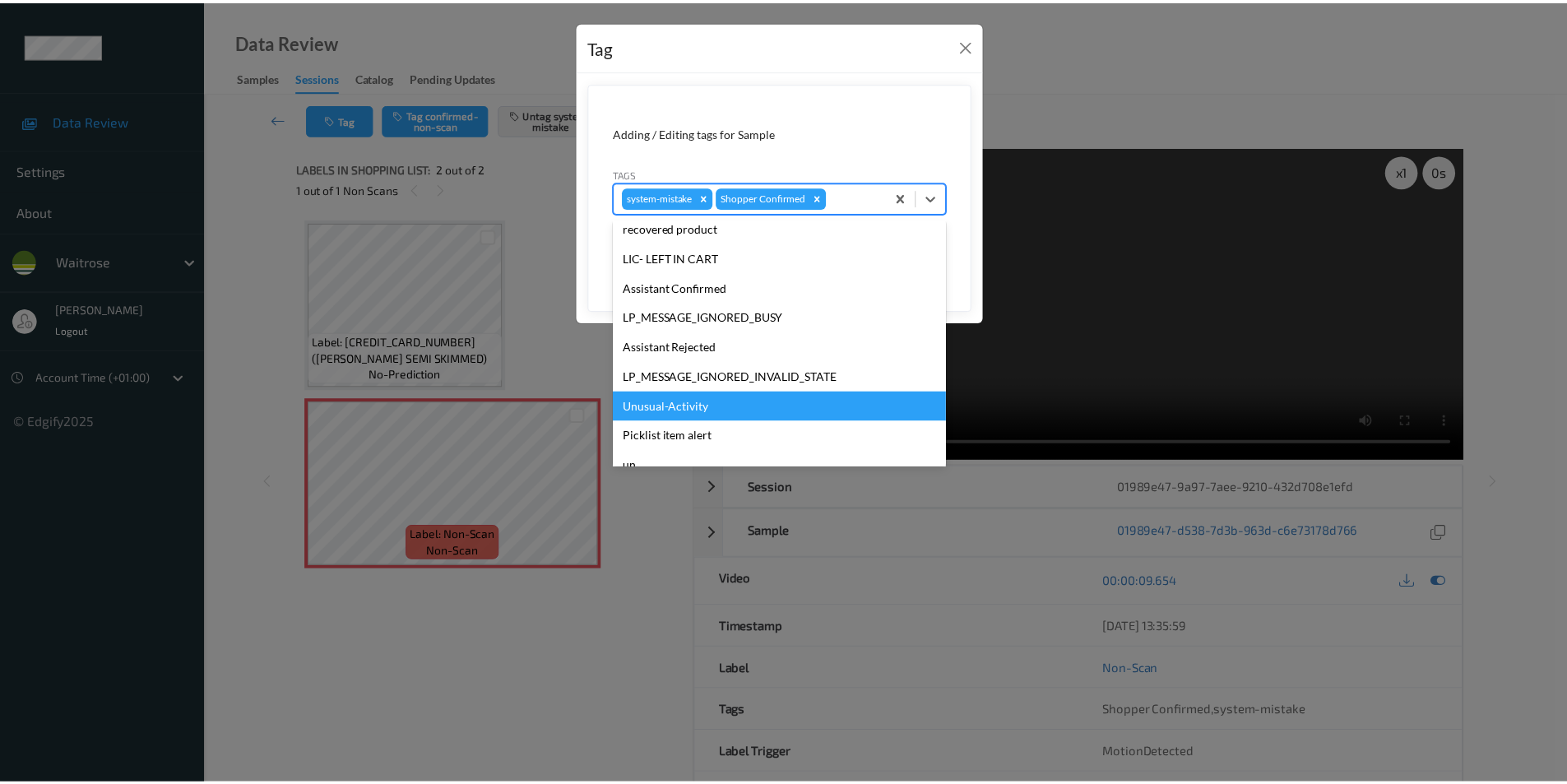
scroll to position [323, 0]
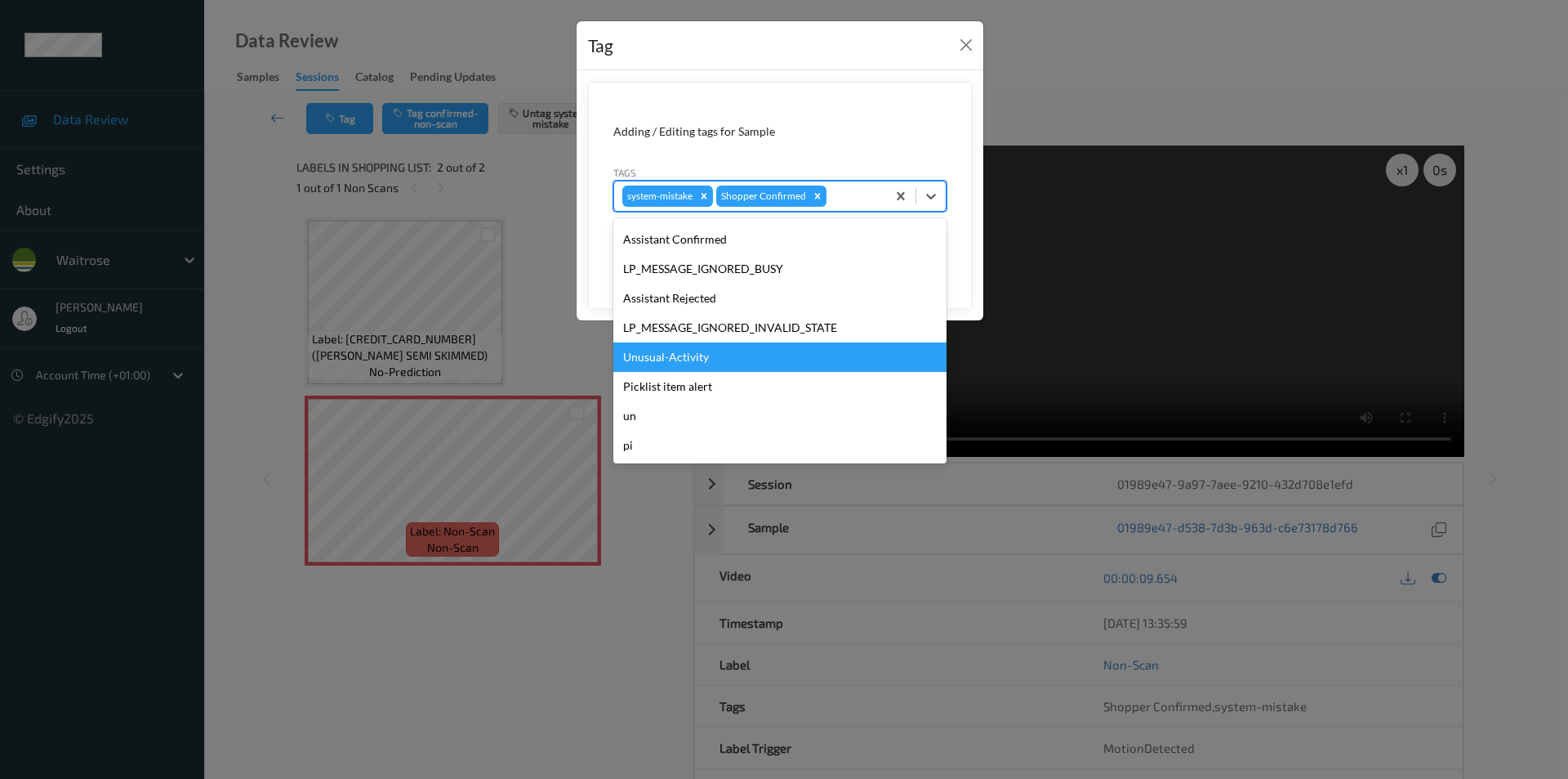
click at [664, 365] on div "Unusual-Activity" at bounding box center [779, 357] width 333 height 29
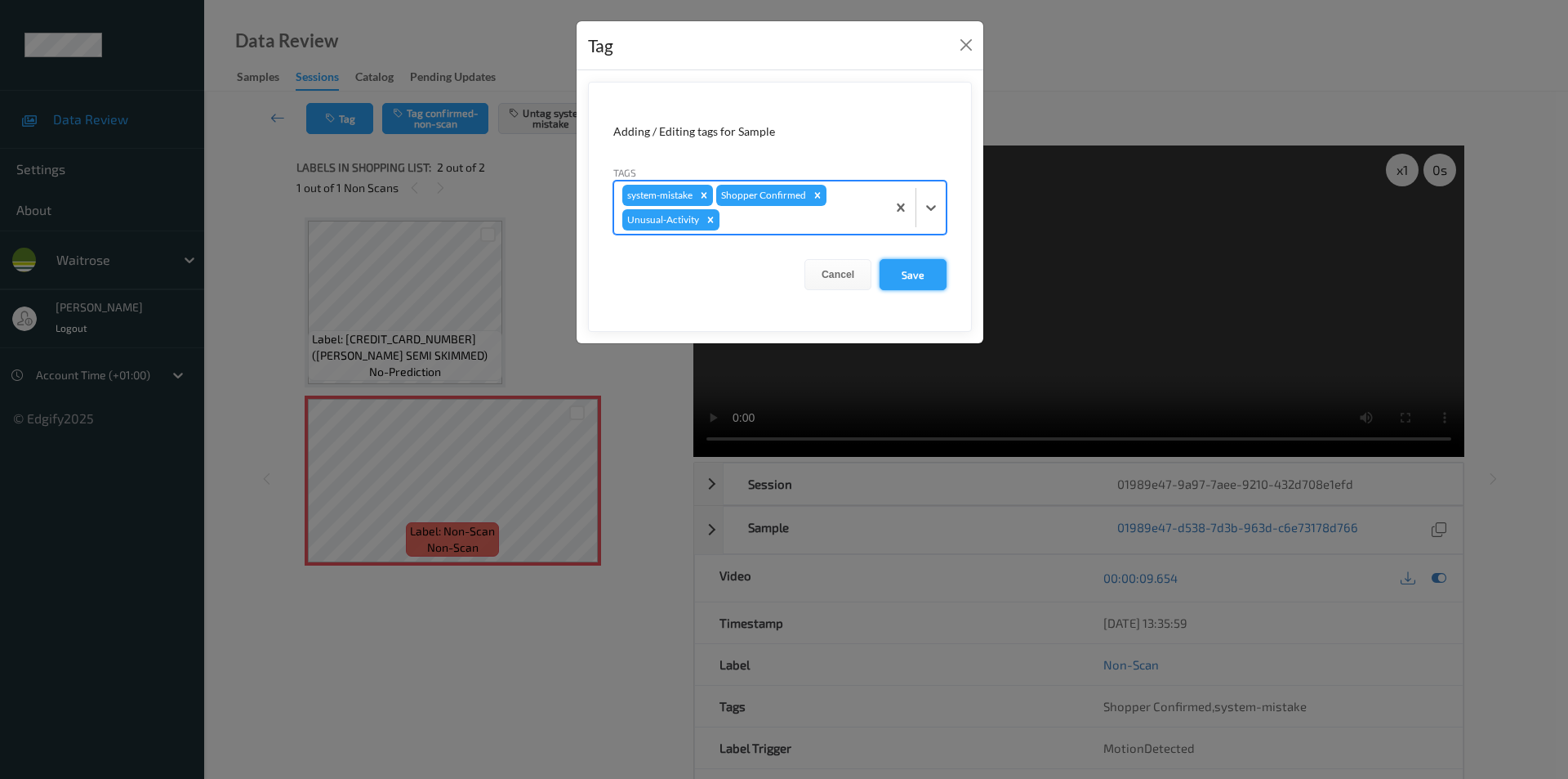
click at [906, 270] on button "Save" at bounding box center [913, 274] width 67 height 31
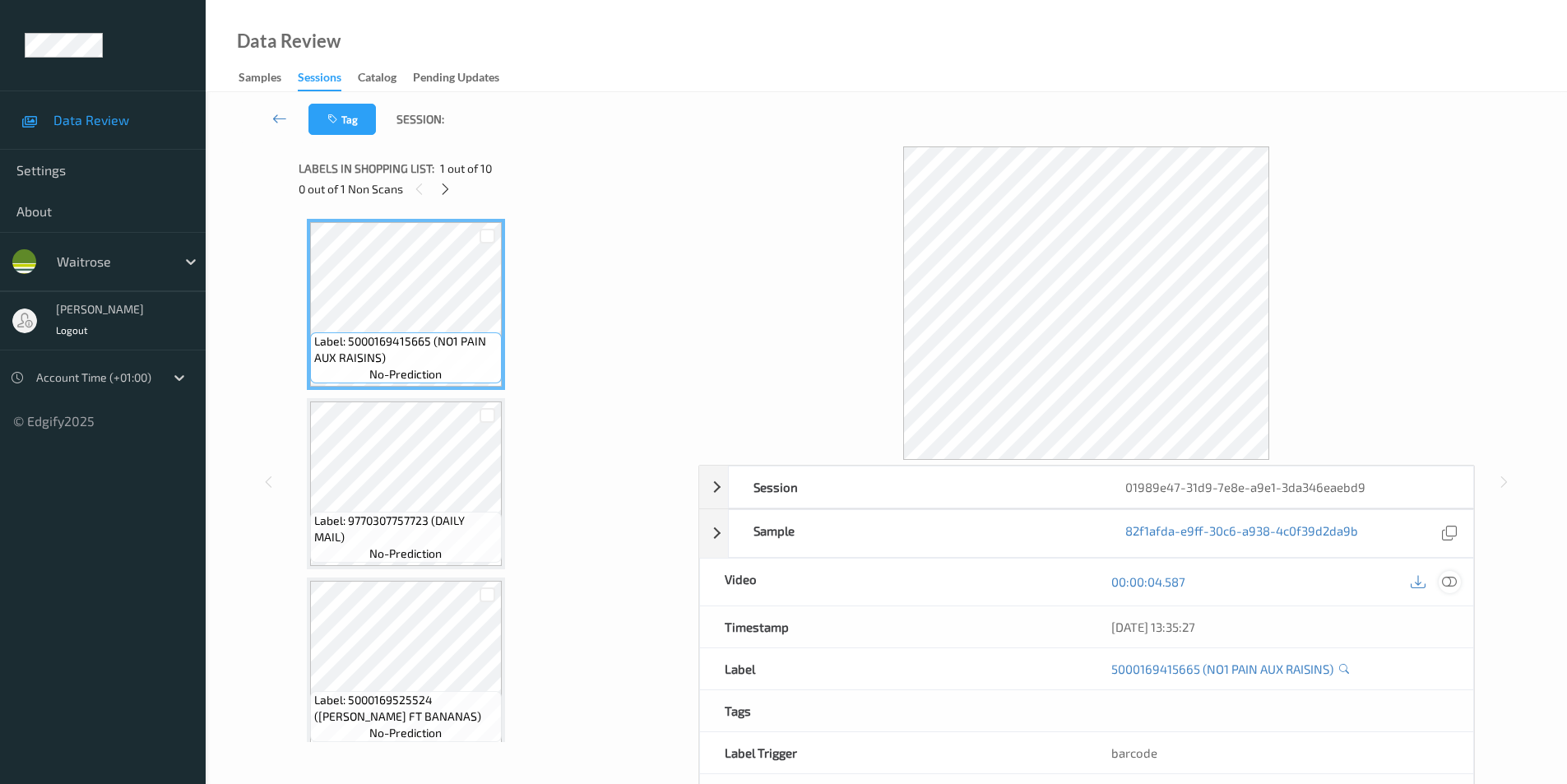
click at [1450, 574] on icon at bounding box center [1450, 581] width 15 height 15
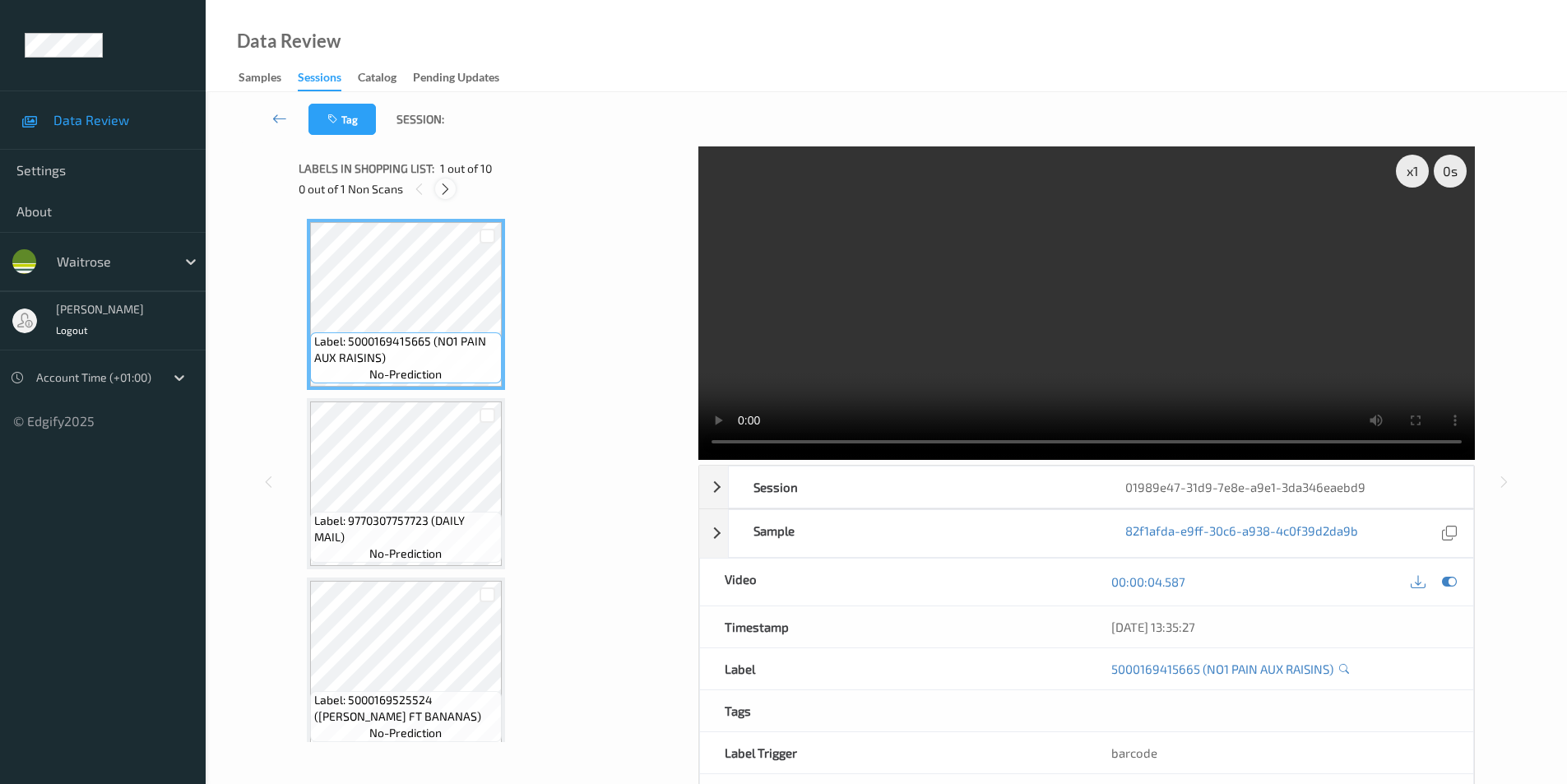
click at [440, 192] on icon at bounding box center [445, 189] width 14 height 15
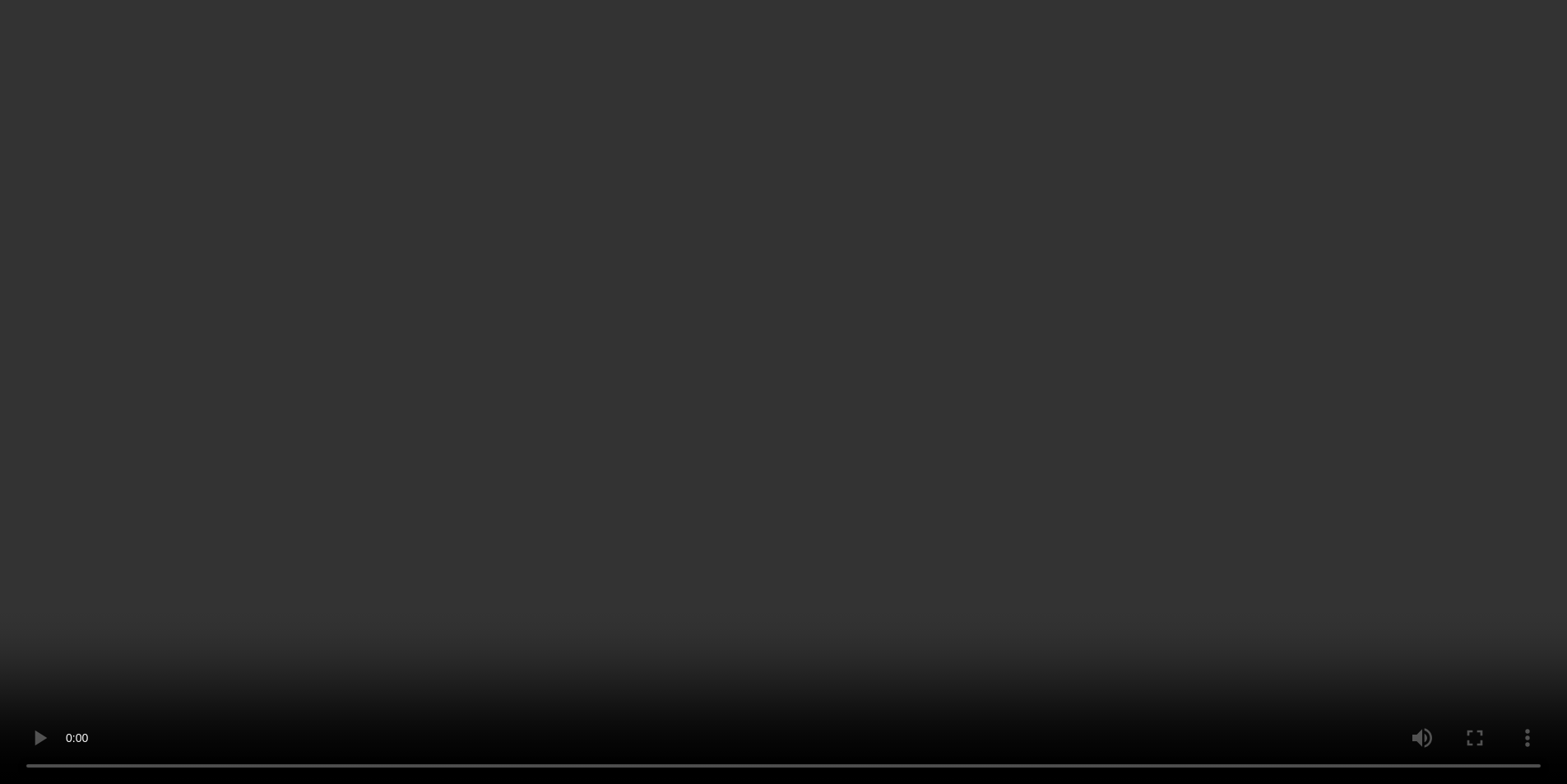
scroll to position [284, 0]
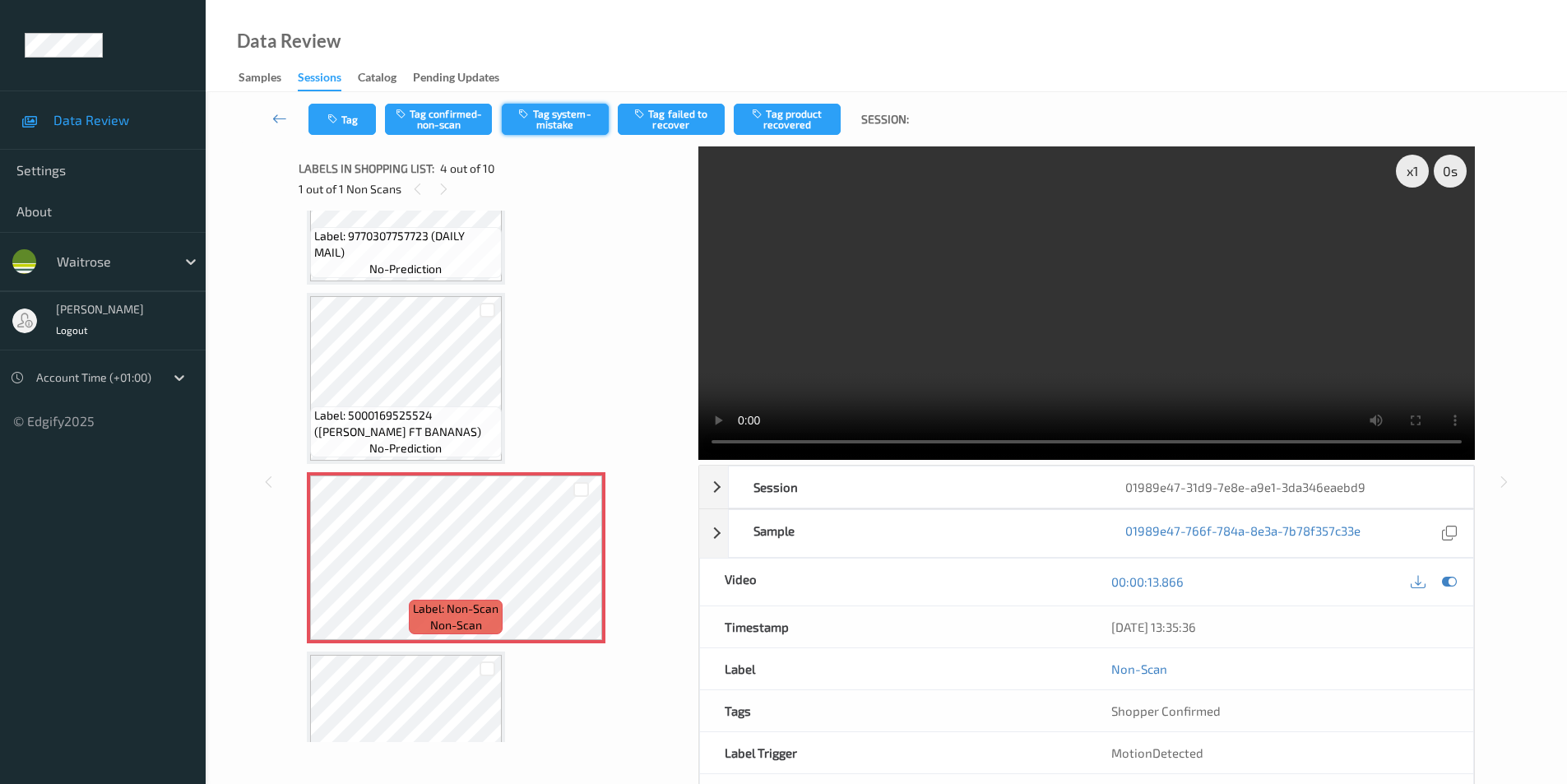
click at [546, 116] on button "Tag system-mistake" at bounding box center [555, 119] width 107 height 31
click at [1445, 578] on icon at bounding box center [1450, 581] width 15 height 15
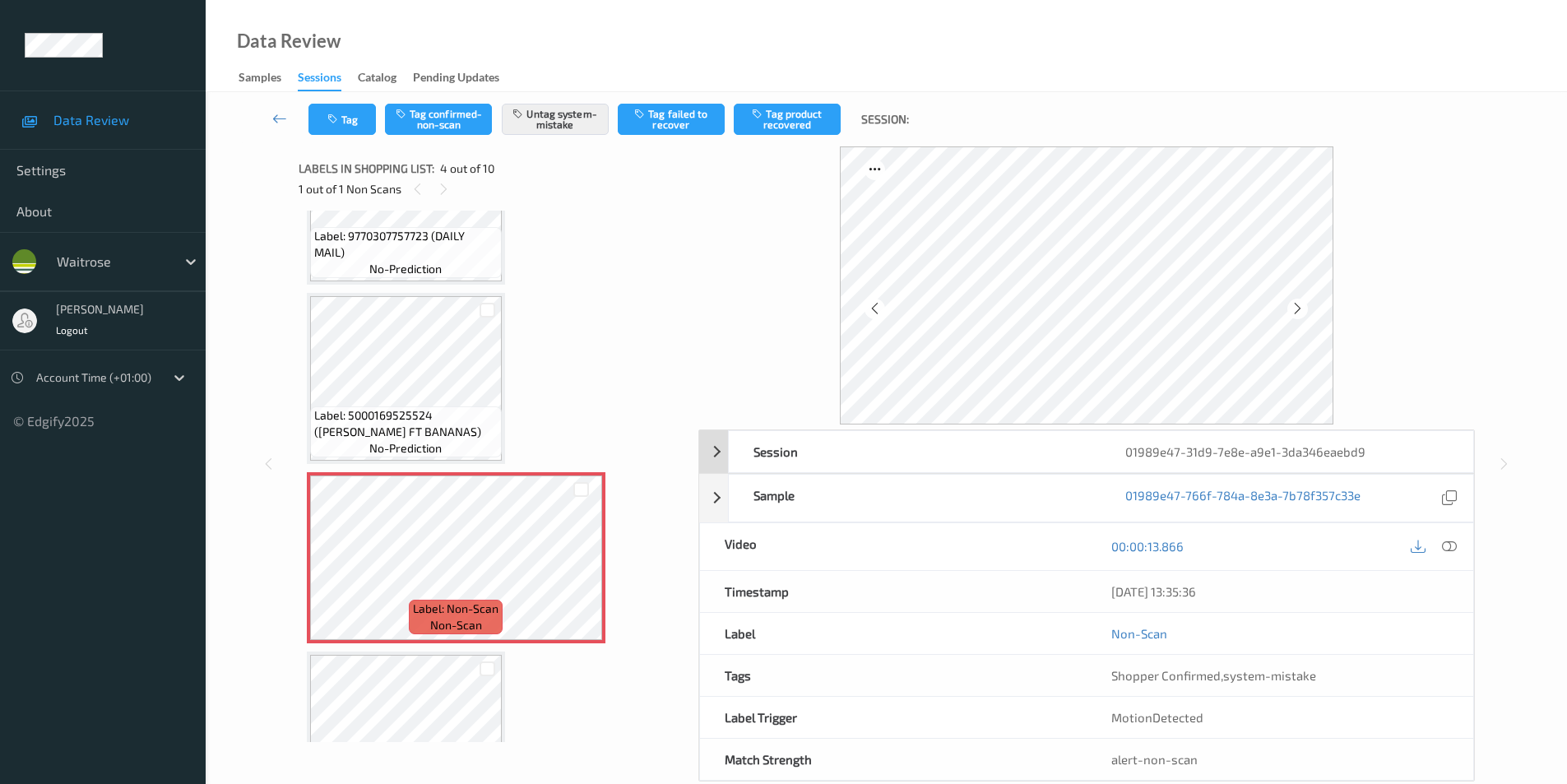
drag, startPoint x: 1451, startPoint y: 548, endPoint x: 1319, endPoint y: 505, distance: 138.8
click at [1451, 547] on icon at bounding box center [1450, 546] width 15 height 15
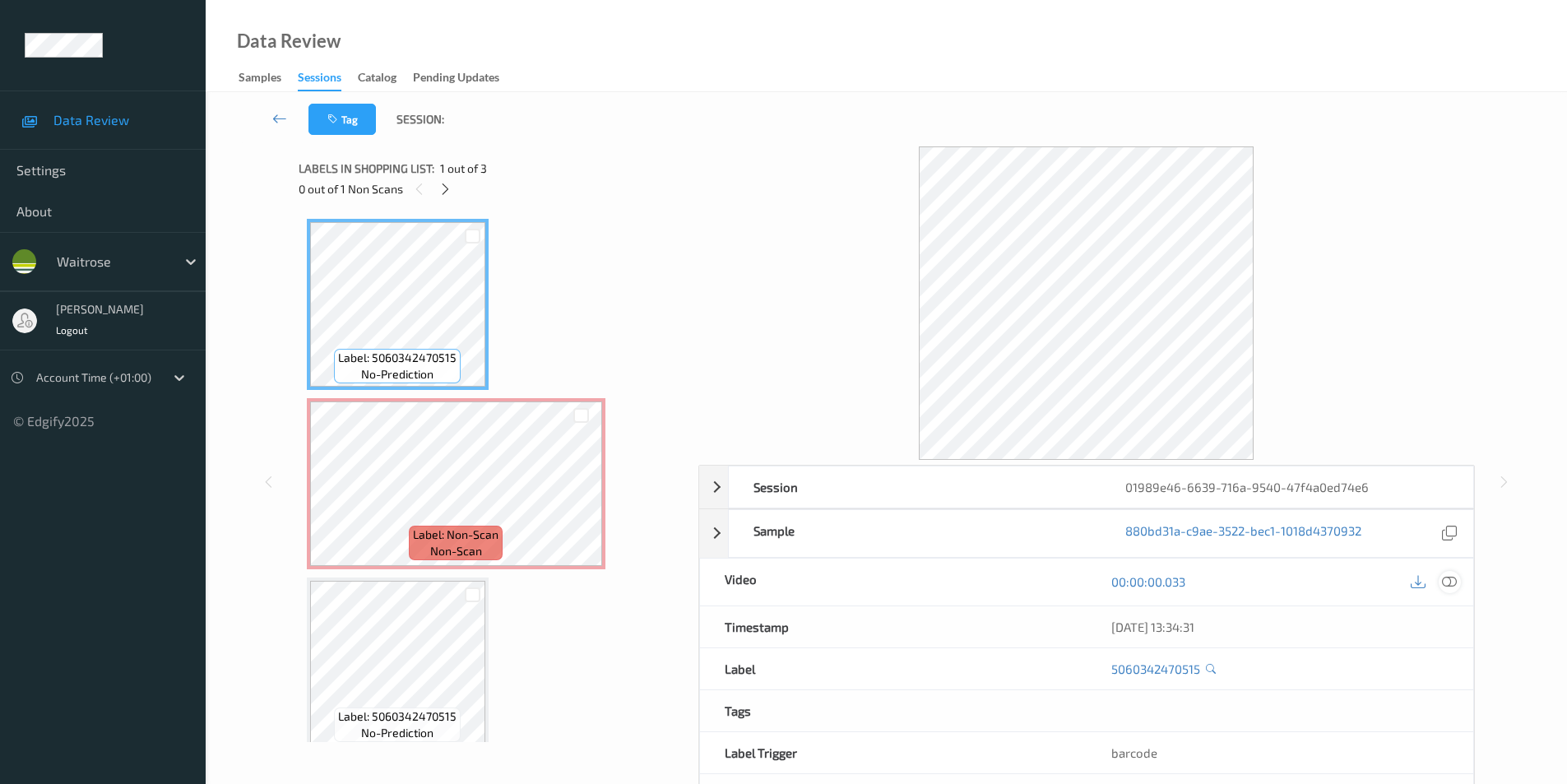
click at [1448, 578] on icon at bounding box center [1450, 581] width 15 height 15
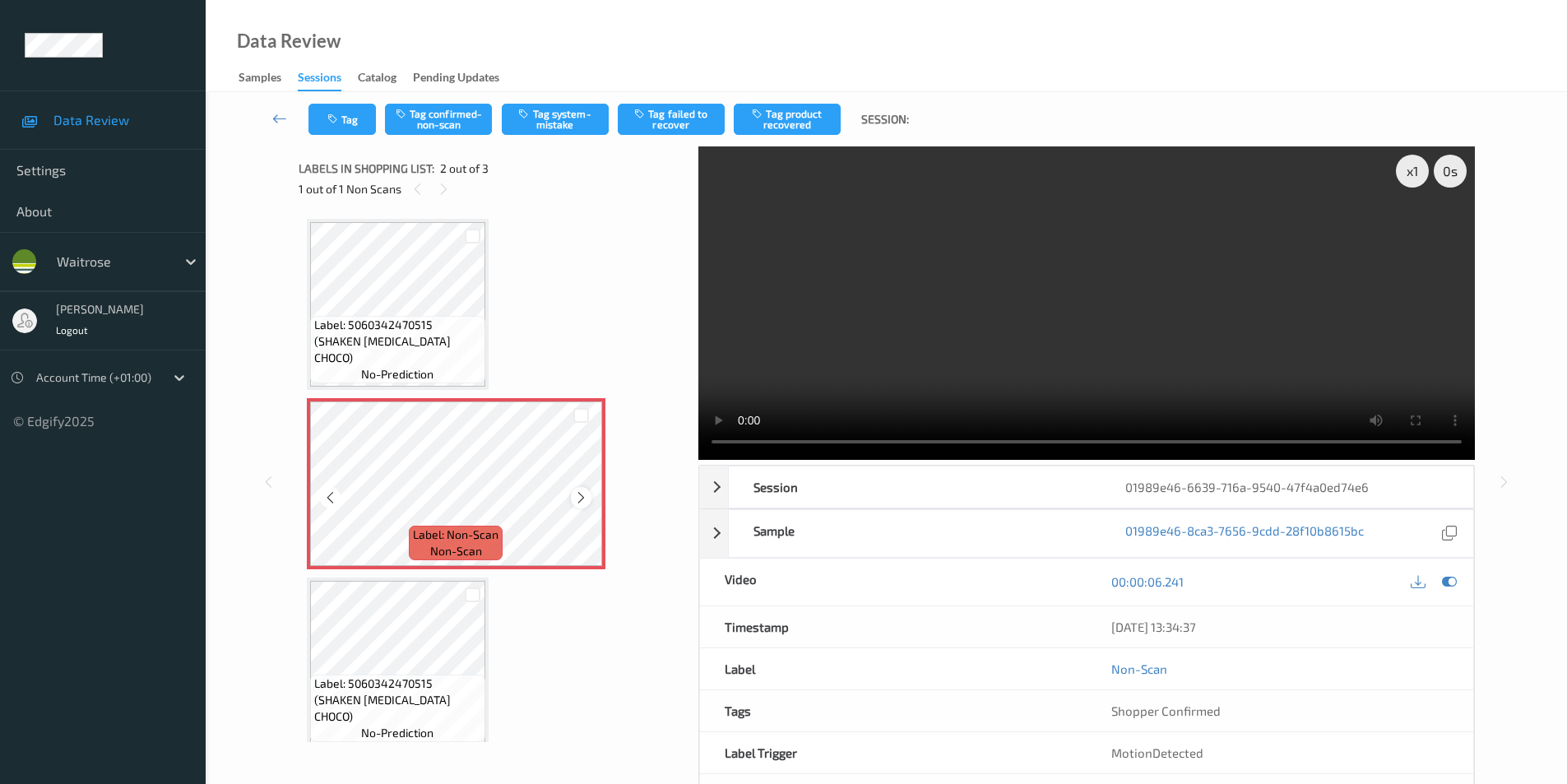
click at [583, 498] on icon at bounding box center [581, 497] width 14 height 15
click at [573, 117] on button "Tag system-mistake" at bounding box center [555, 119] width 107 height 31
click at [334, 119] on icon "button" at bounding box center [334, 119] width 14 height 12
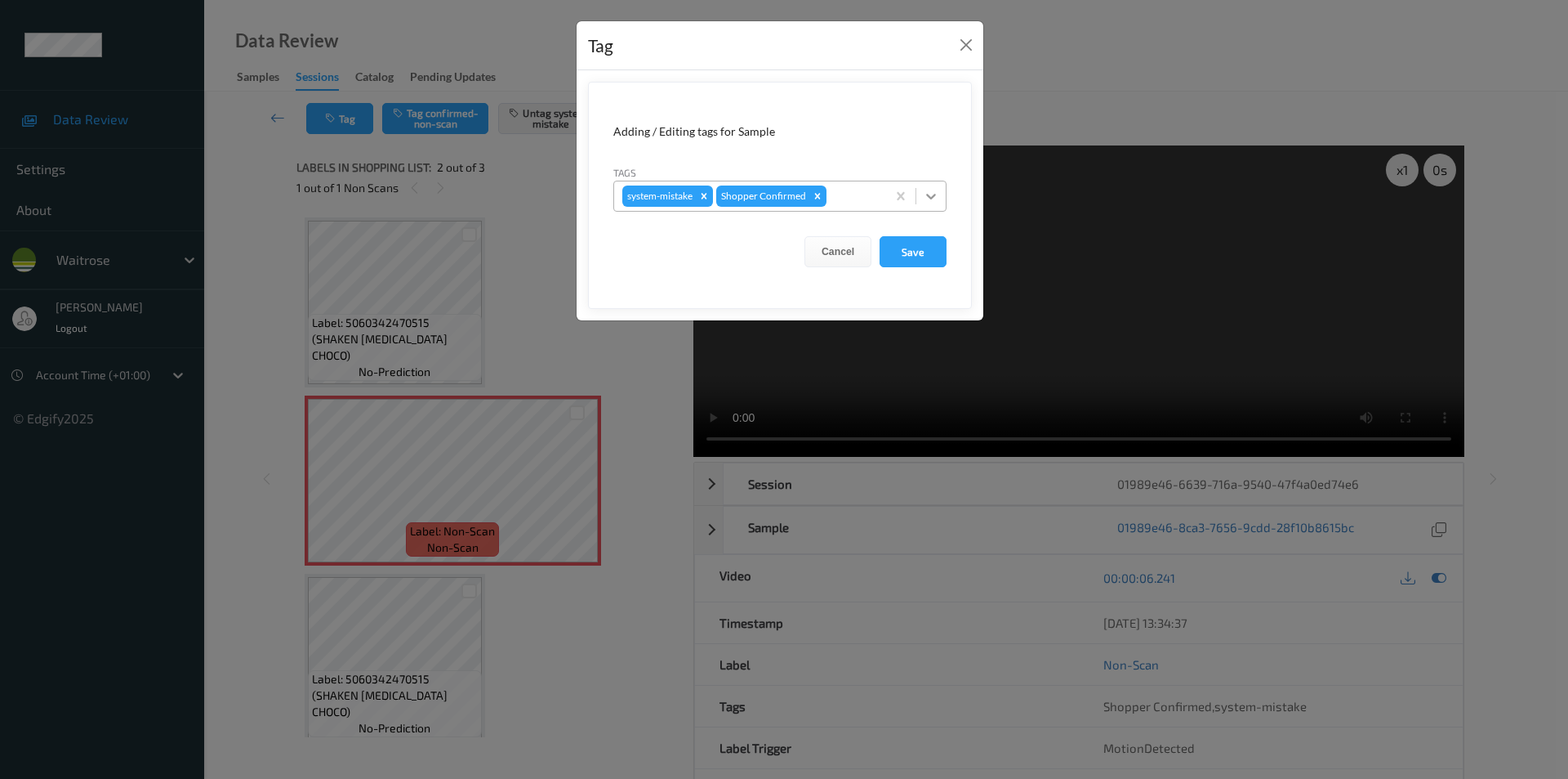
click at [928, 196] on icon at bounding box center [931, 197] width 10 height 5
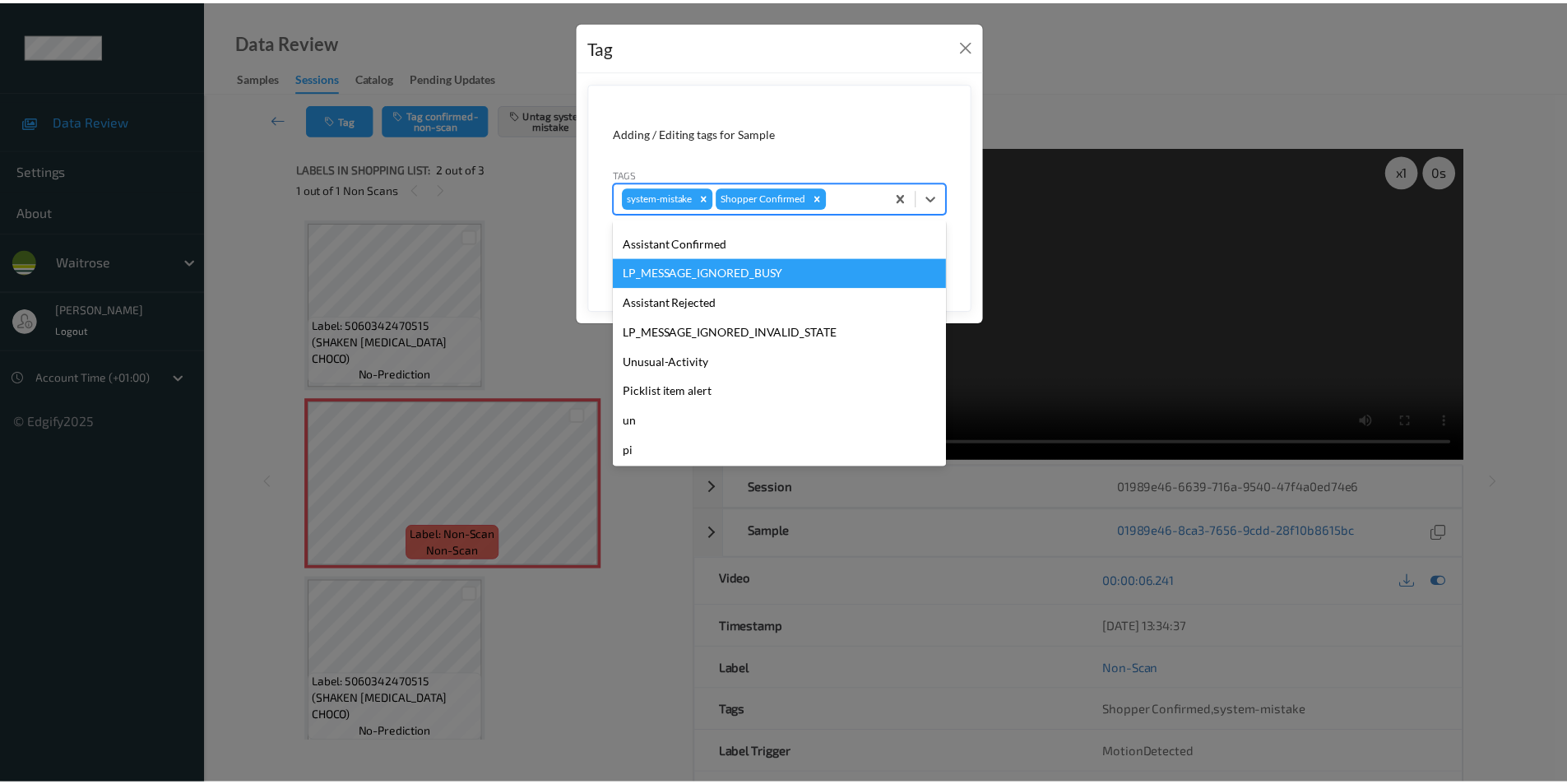
scroll to position [323, 0]
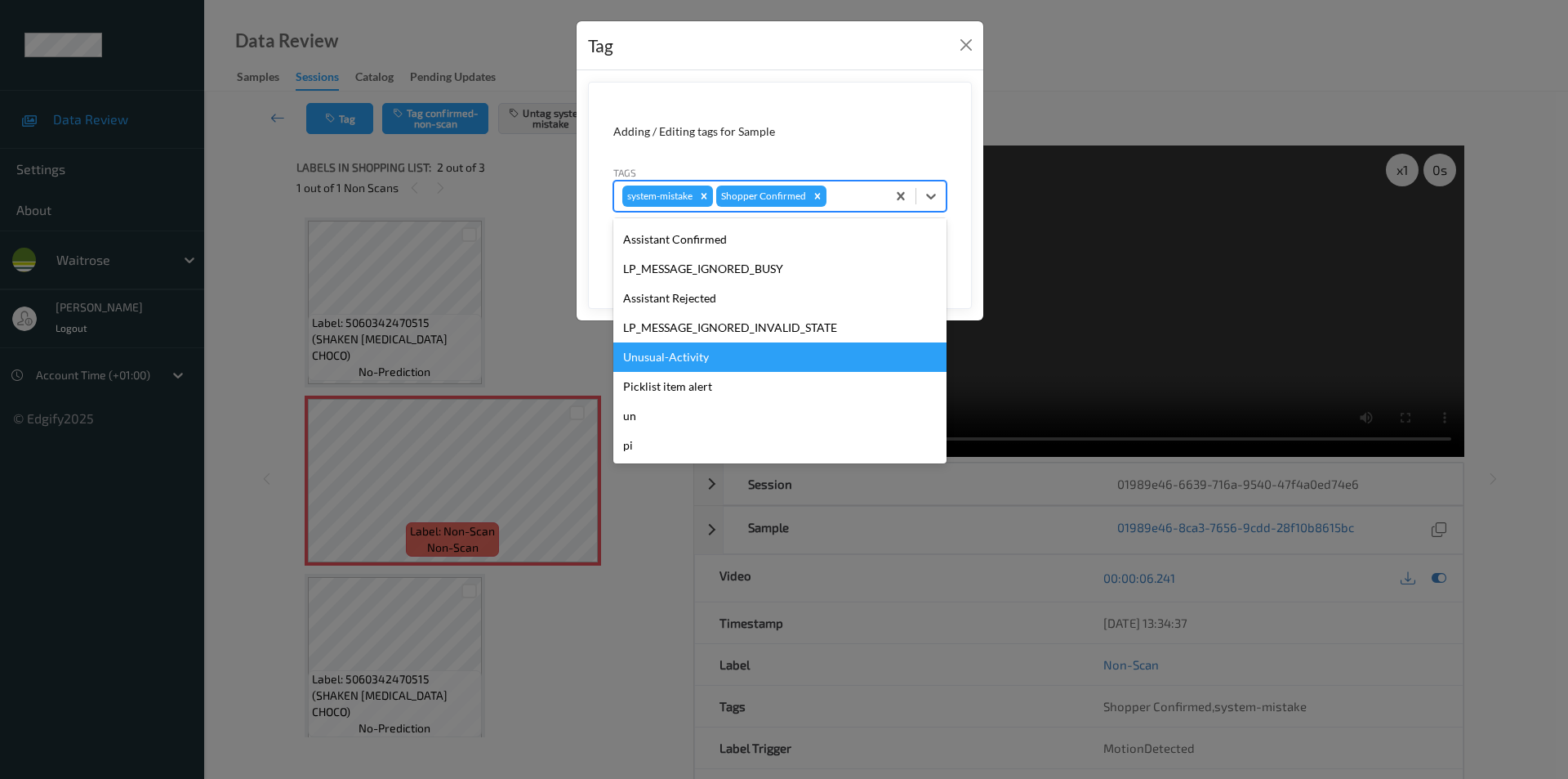
click at [676, 360] on div "Unusual-Activity" at bounding box center [779, 357] width 333 height 29
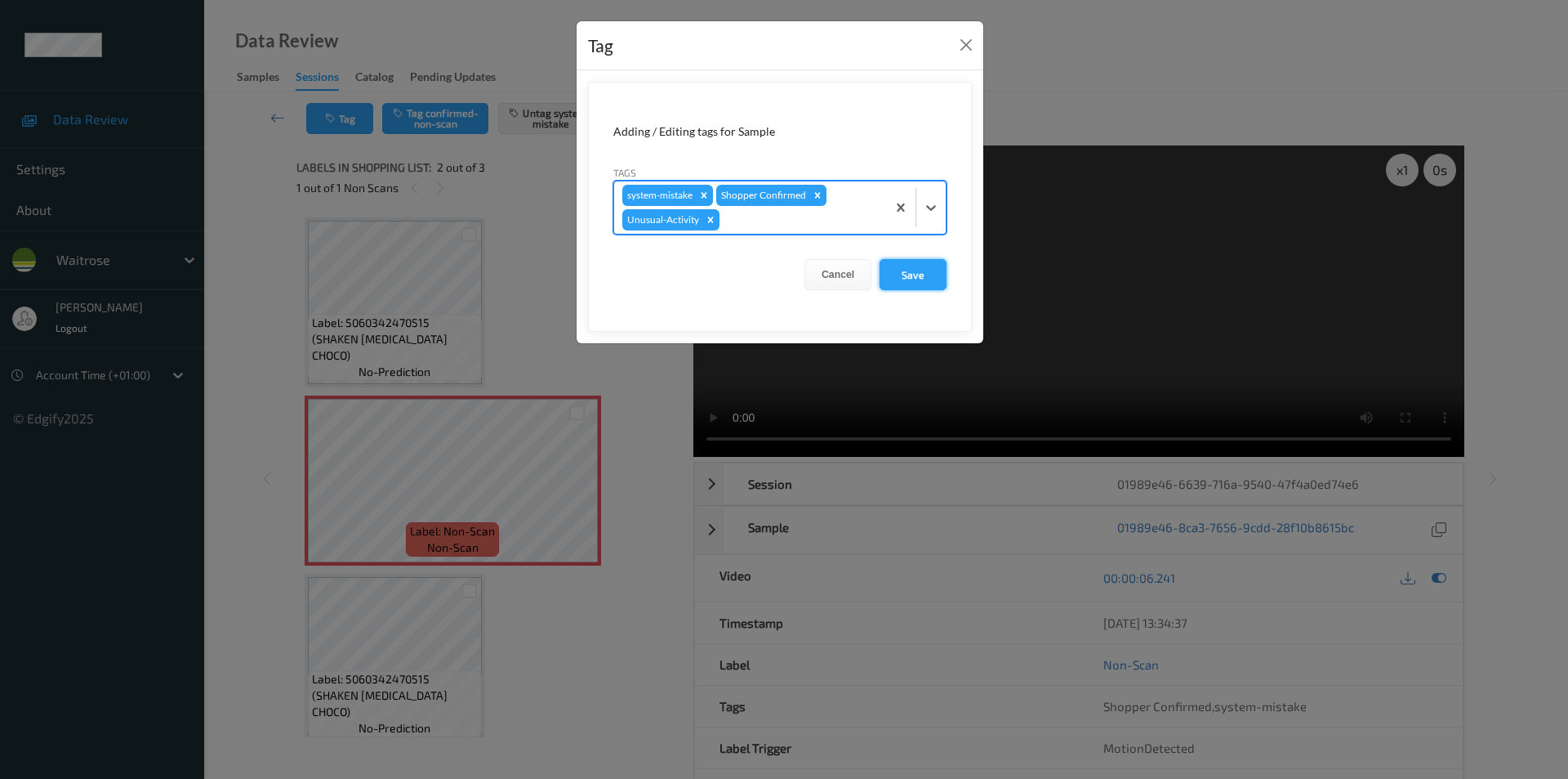
click at [906, 273] on button "Save" at bounding box center [913, 274] width 67 height 31
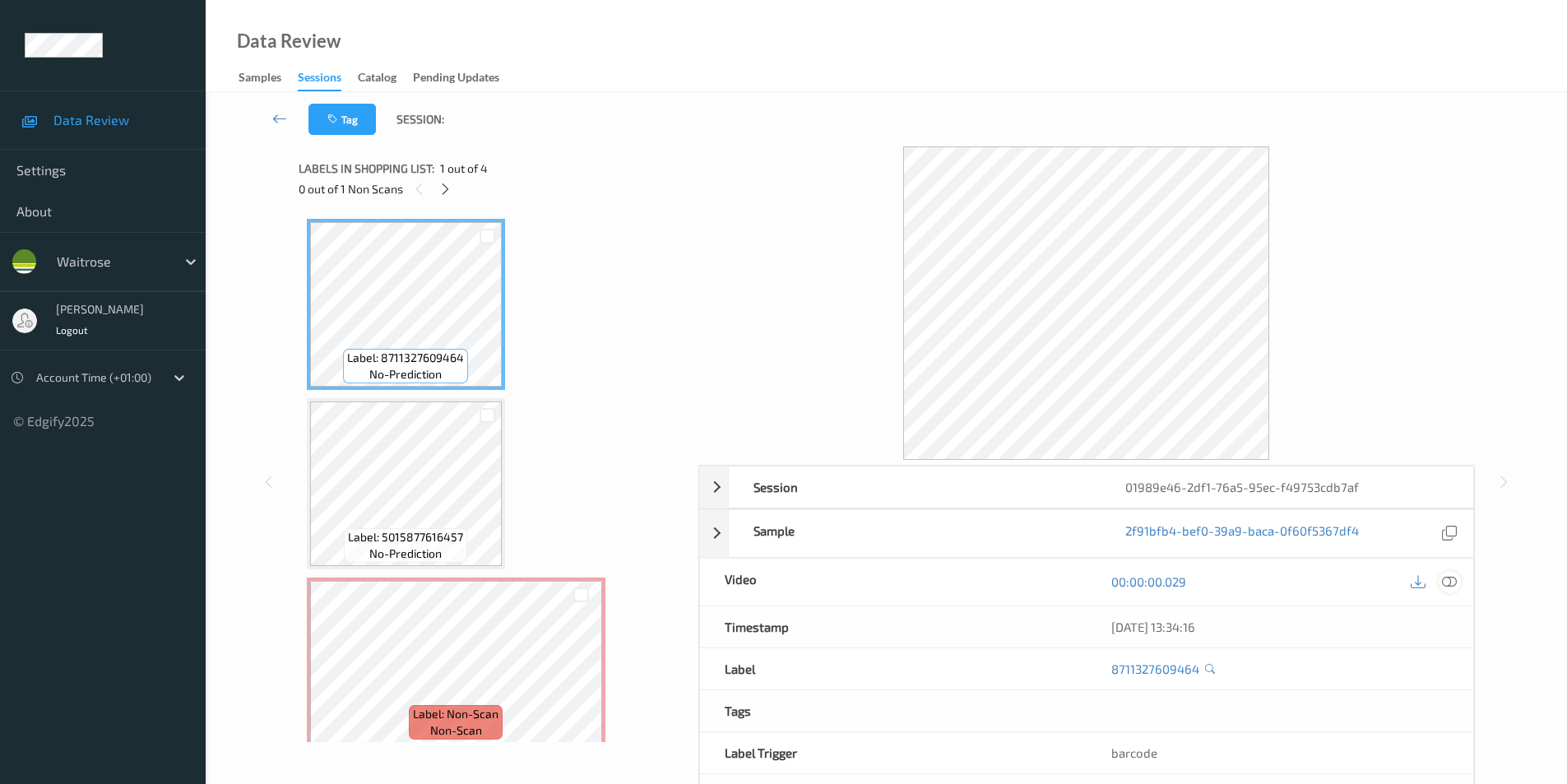
click at [1450, 574] on icon at bounding box center [1450, 581] width 15 height 15
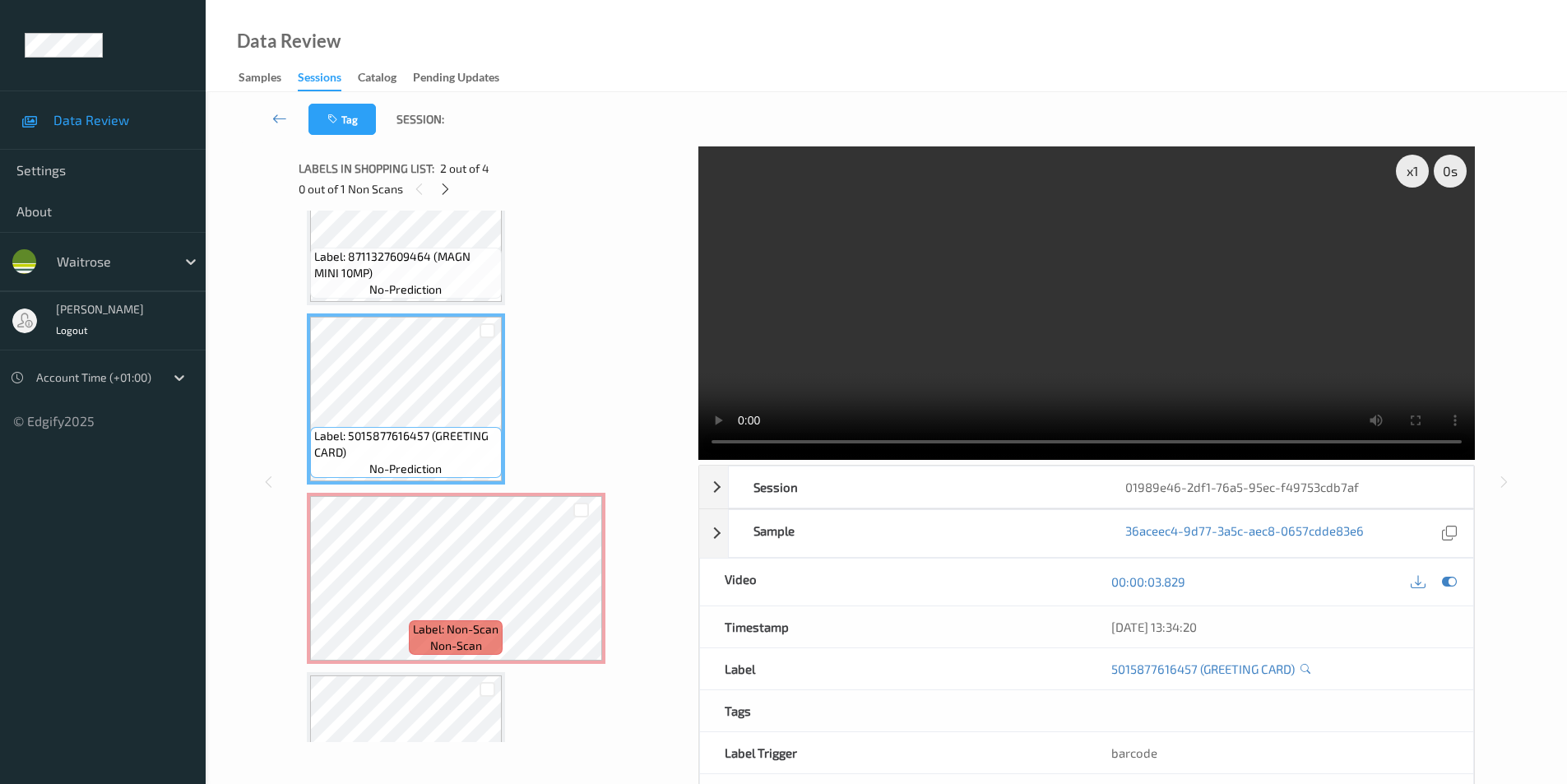
scroll to position [164, 0]
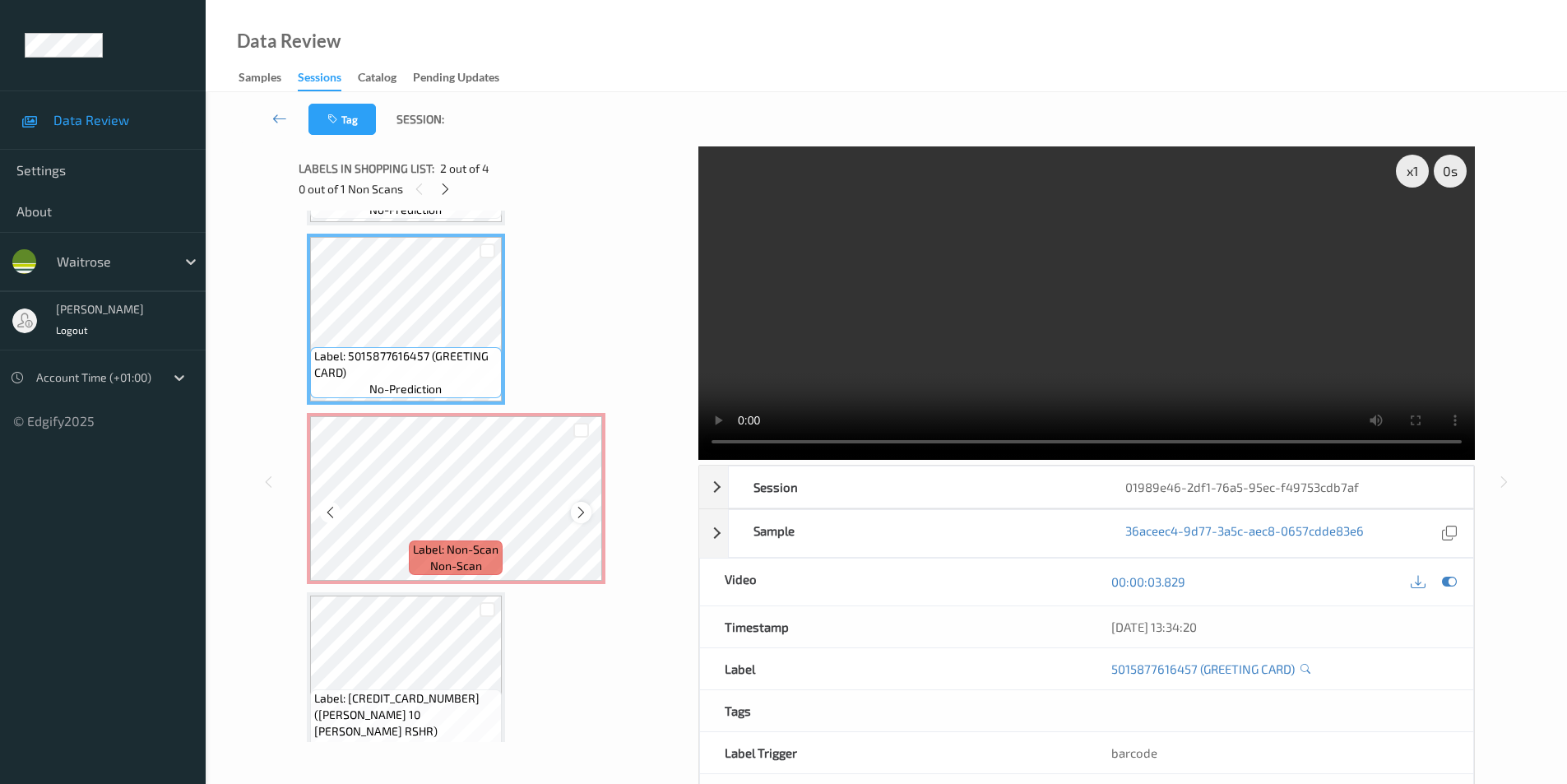
click at [580, 509] on icon at bounding box center [581, 513] width 14 height 15
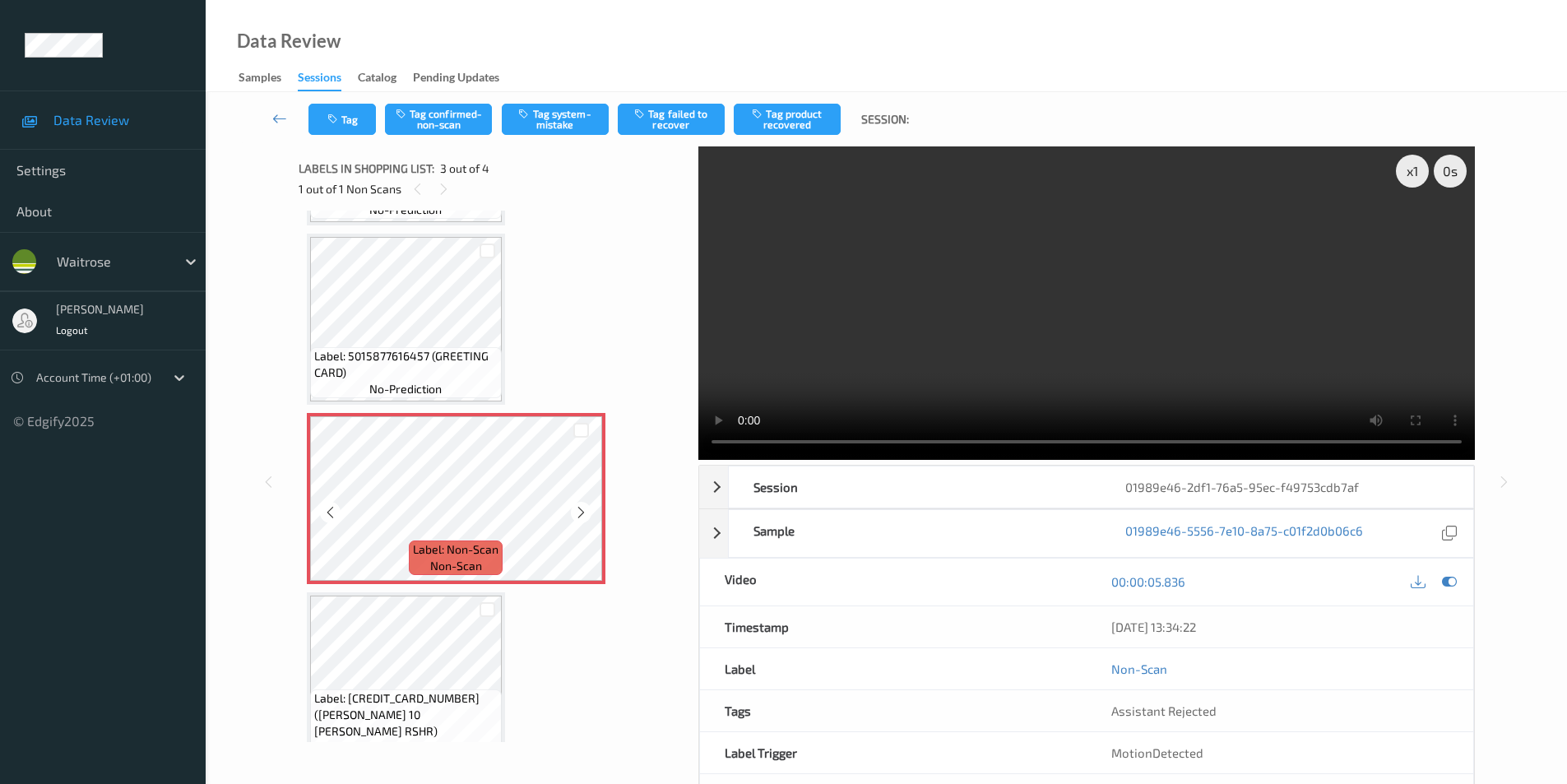
click at [580, 509] on icon at bounding box center [581, 513] width 14 height 15
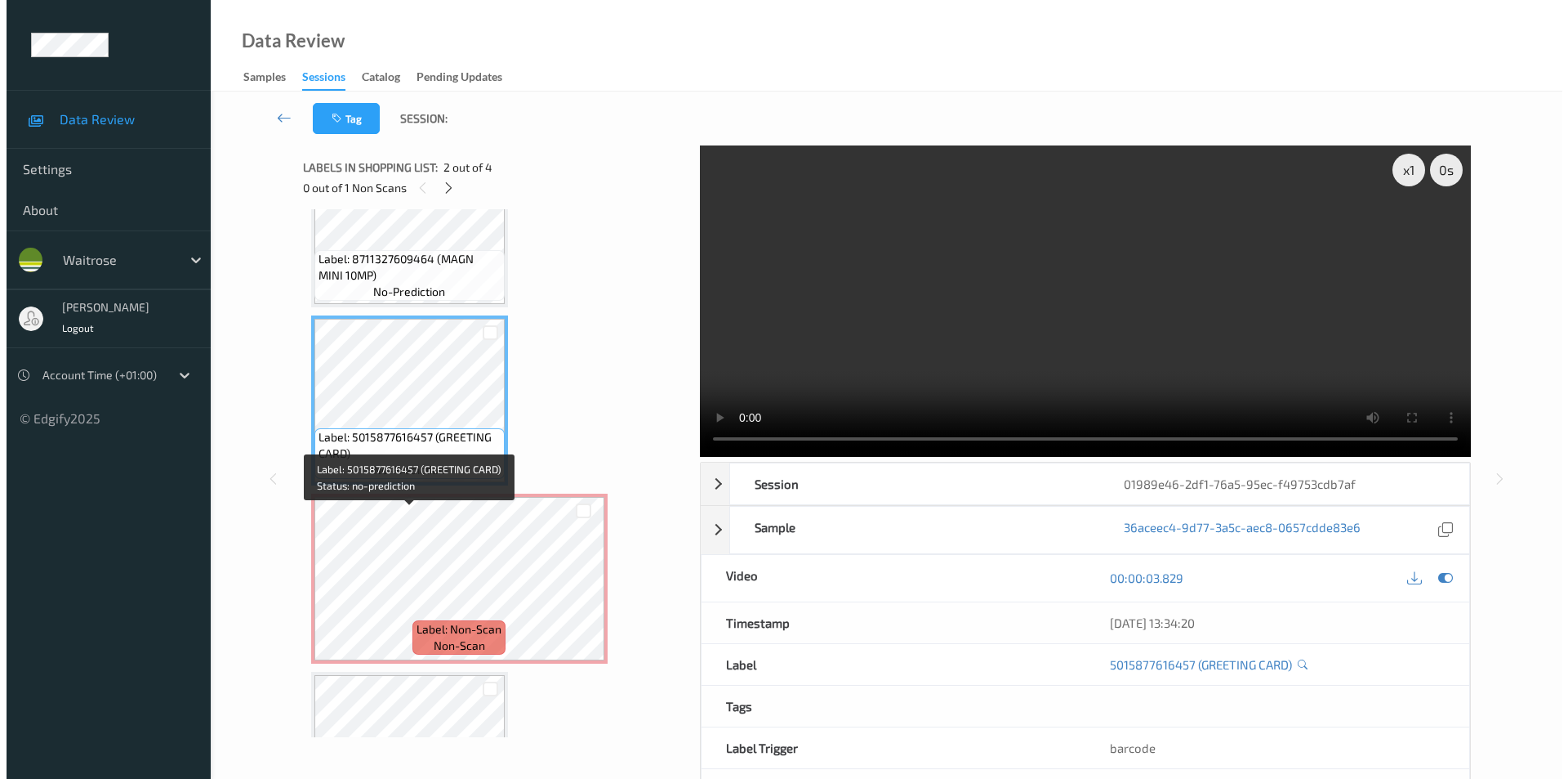
scroll to position [82, 0]
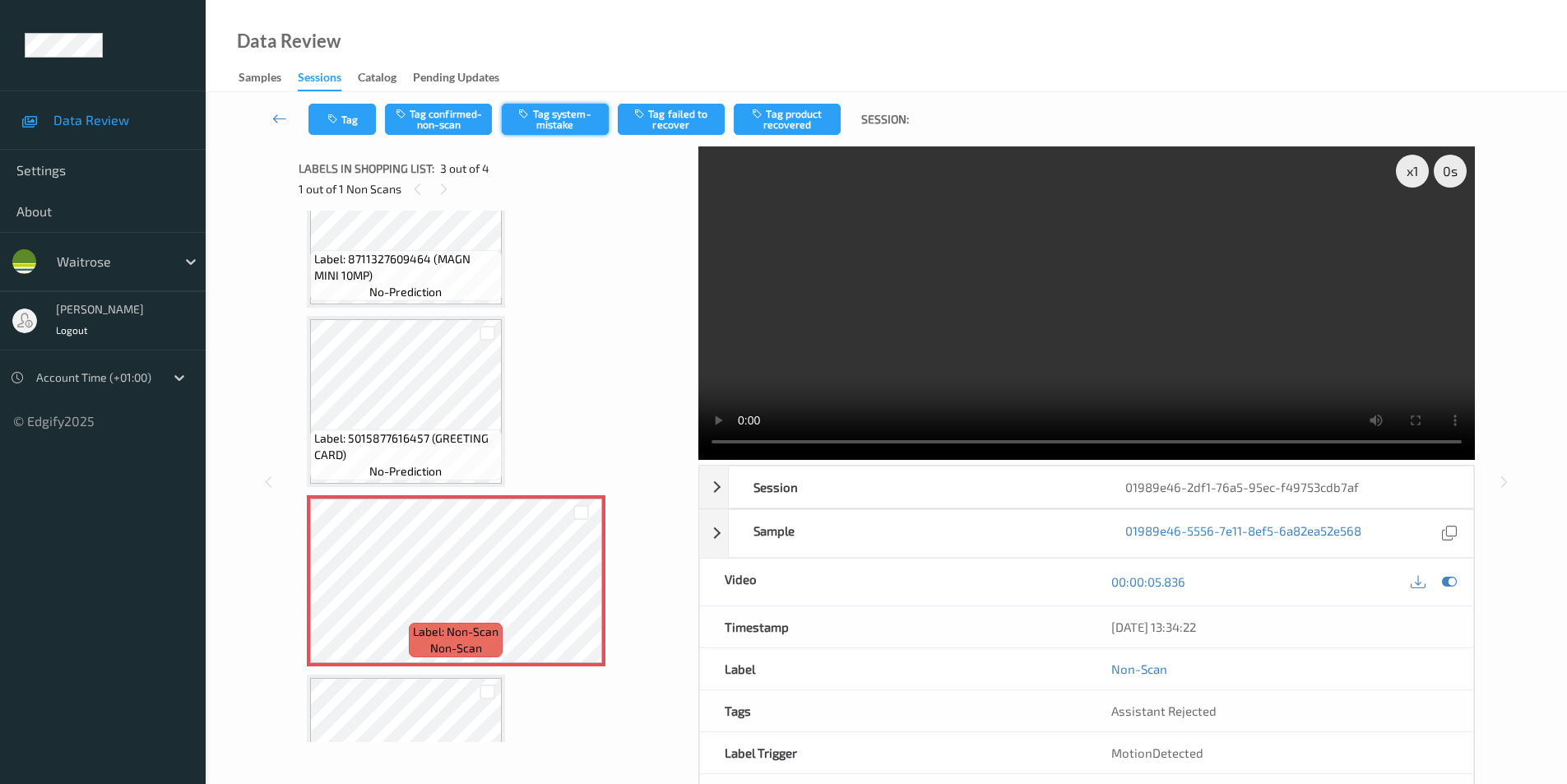
click at [573, 124] on button "Tag system-mistake" at bounding box center [555, 119] width 107 height 31
click at [352, 121] on button "Tag" at bounding box center [342, 119] width 68 height 31
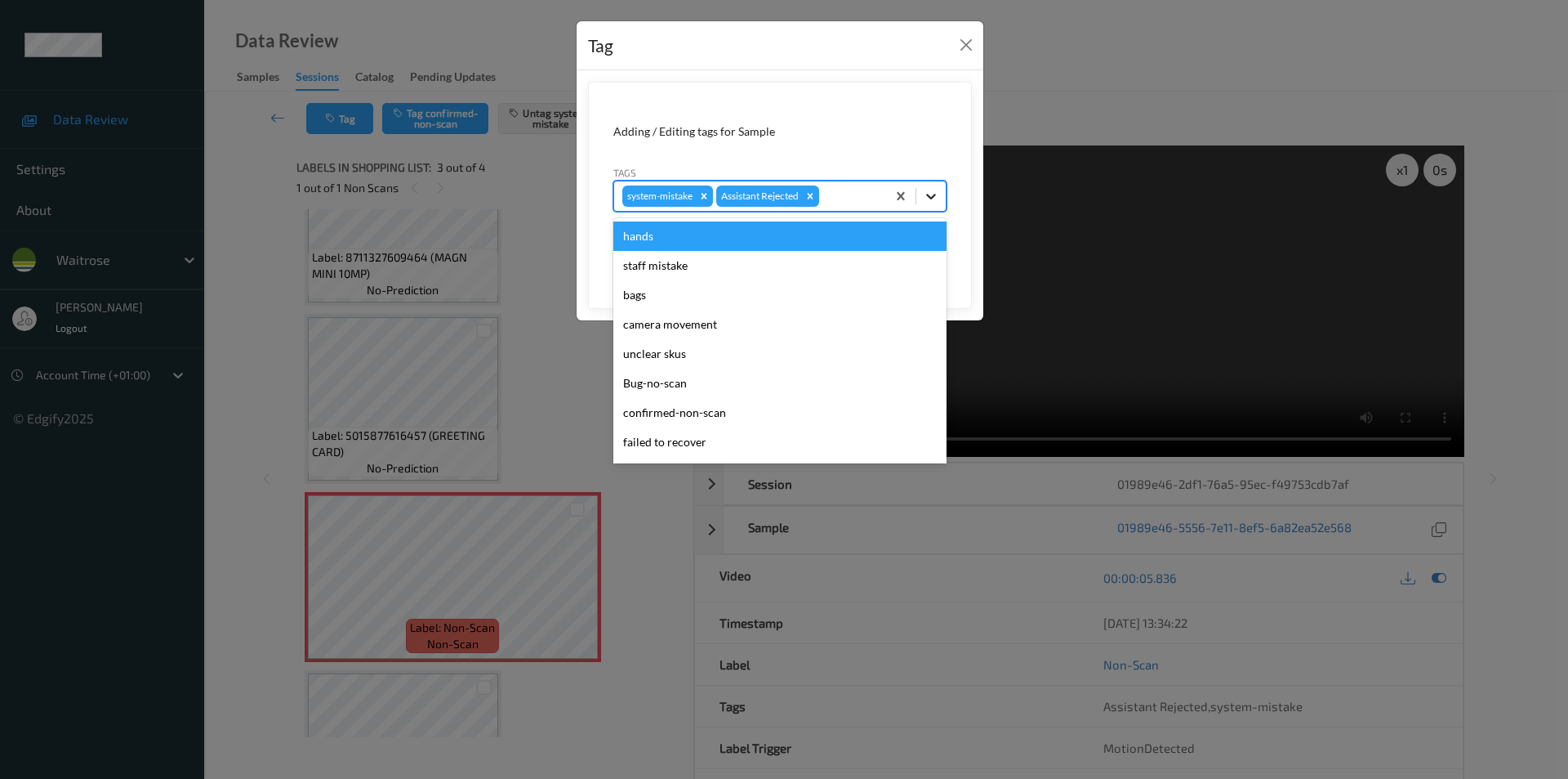
click at [932, 196] on icon at bounding box center [931, 196] width 16 height 16
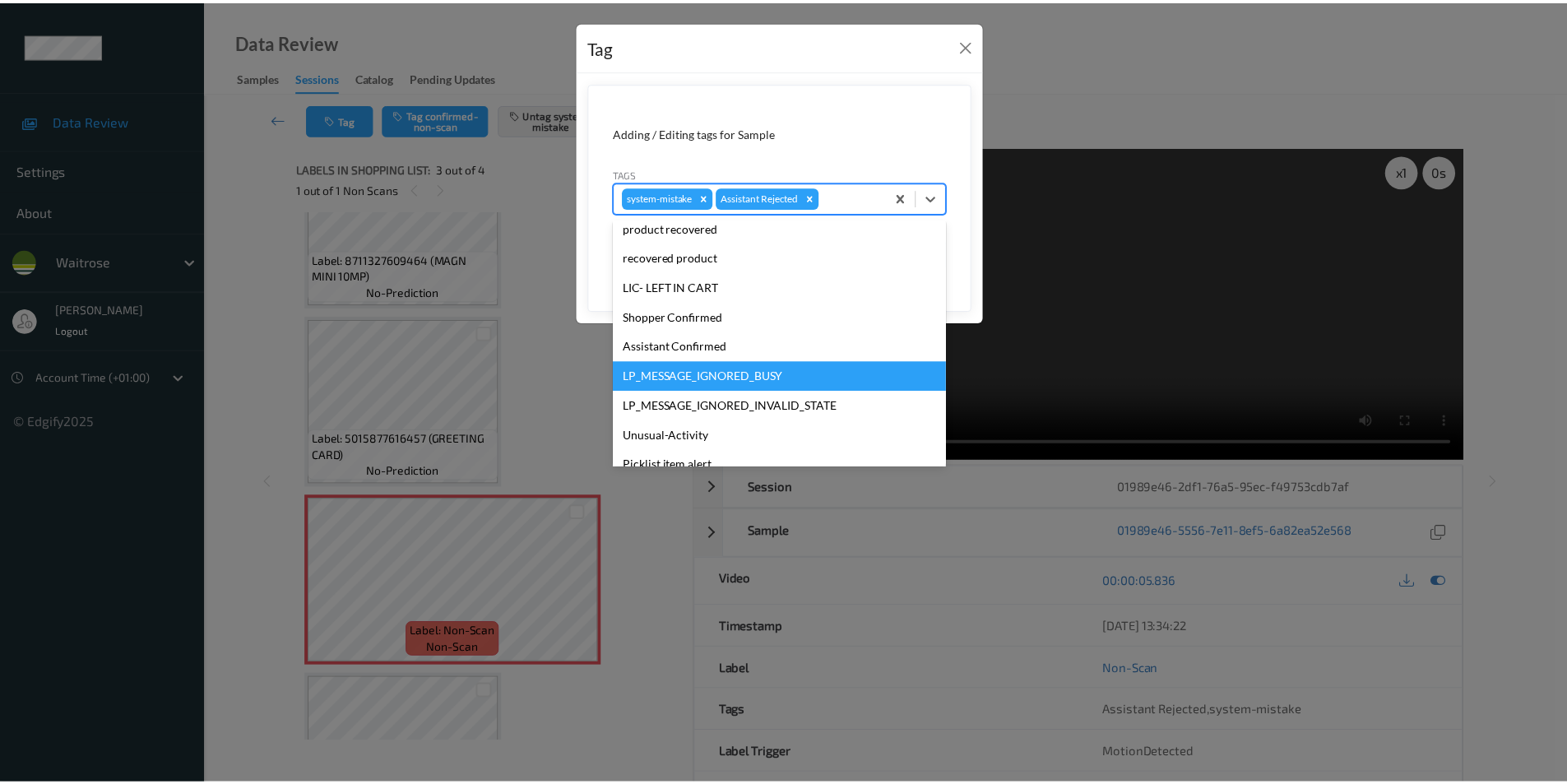
scroll to position [323, 0]
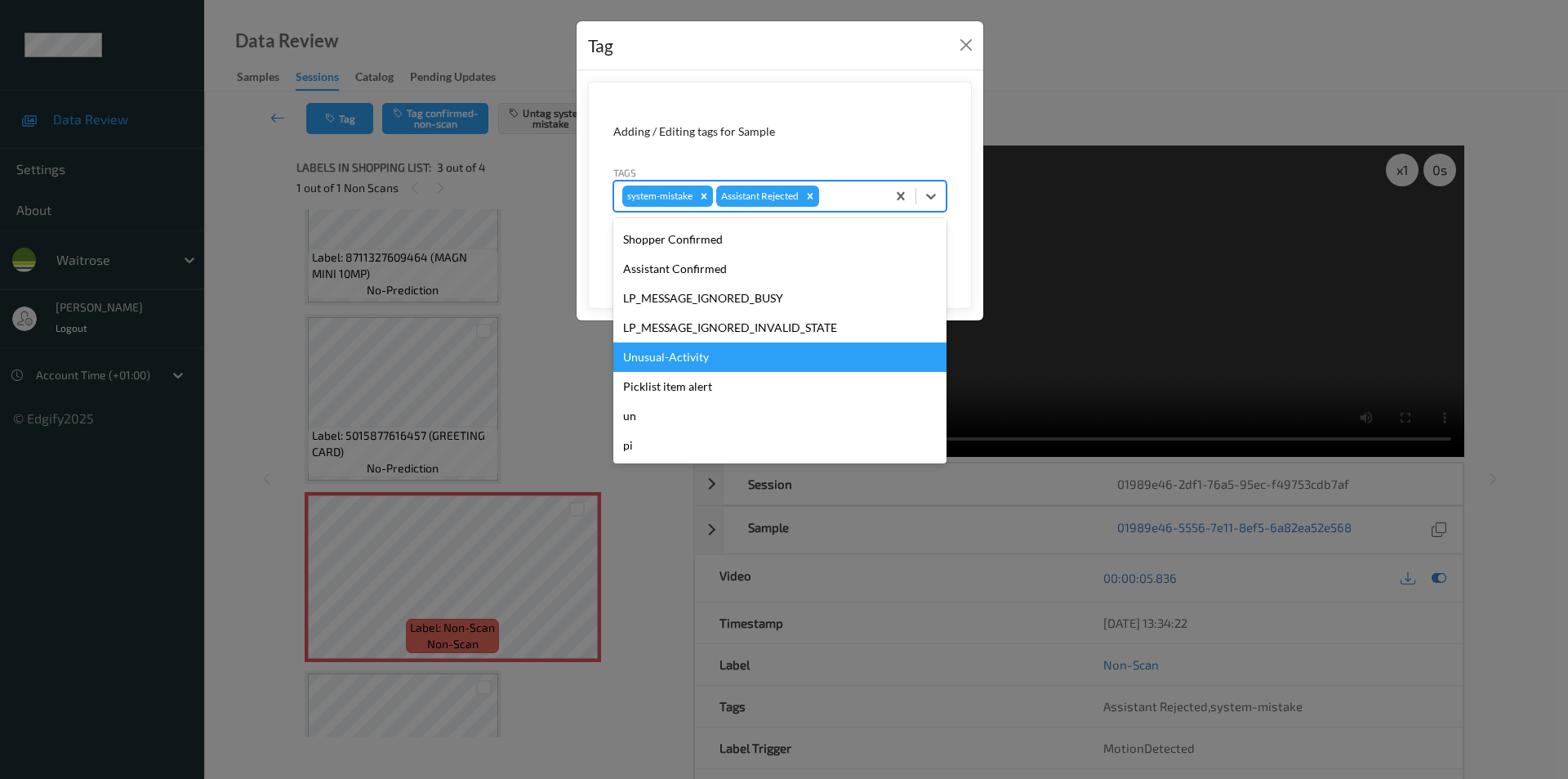
click at [685, 357] on div "Unusual-Activity" at bounding box center [779, 357] width 333 height 29
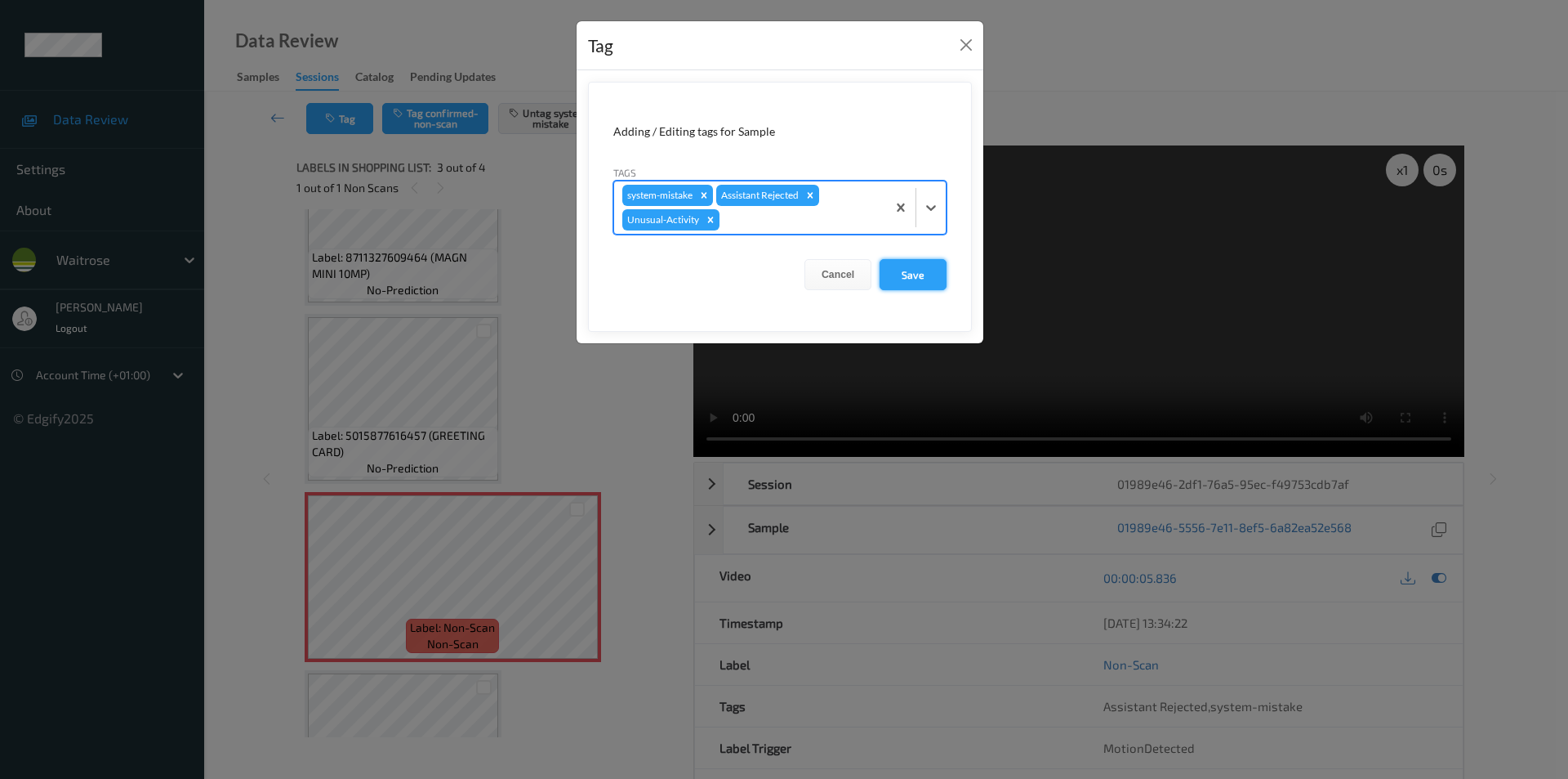
click at [911, 281] on button "Save" at bounding box center [913, 274] width 67 height 31
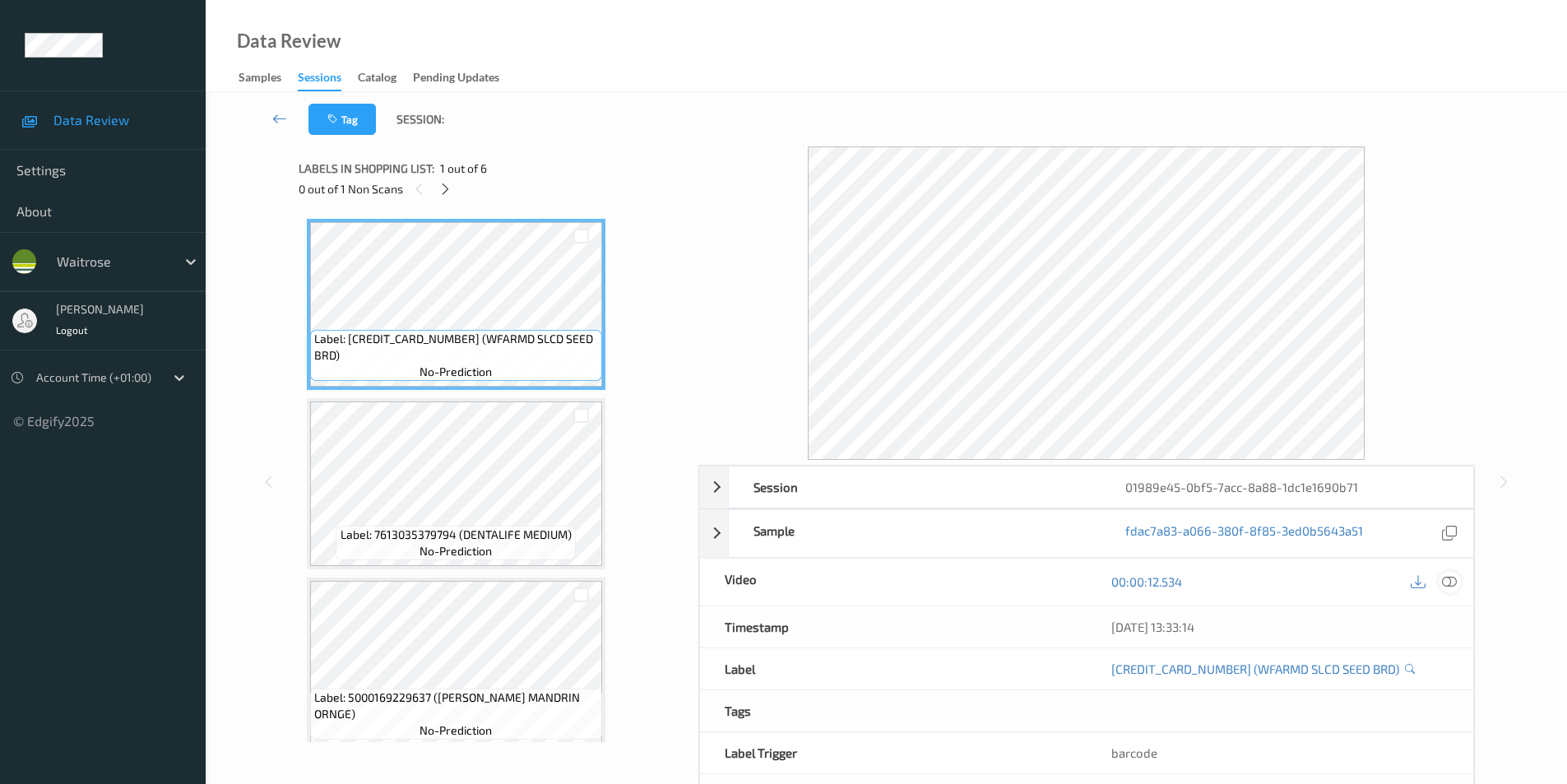
click at [1447, 580] on icon at bounding box center [1450, 581] width 15 height 15
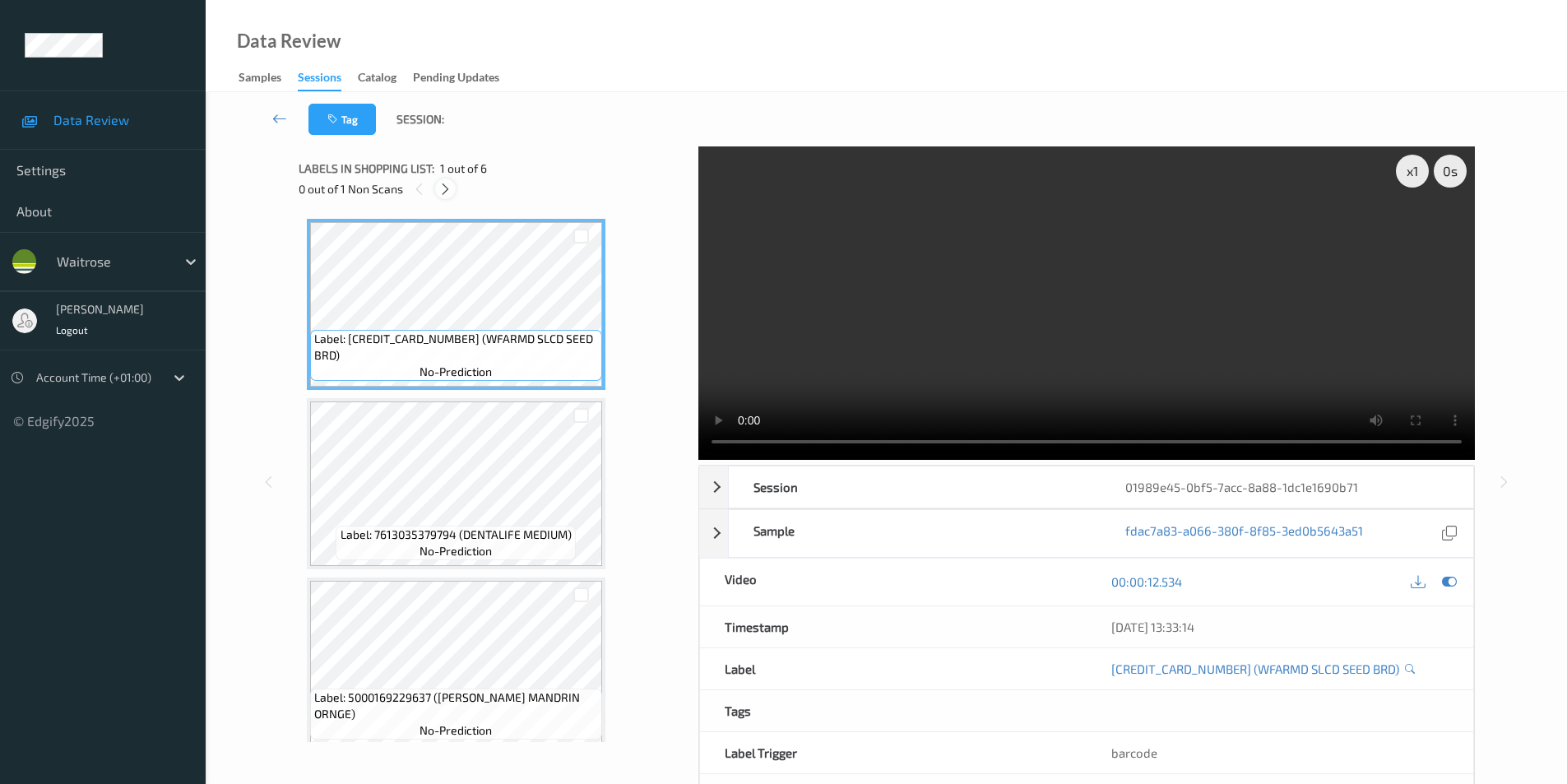
click at [441, 187] on icon at bounding box center [445, 189] width 14 height 15
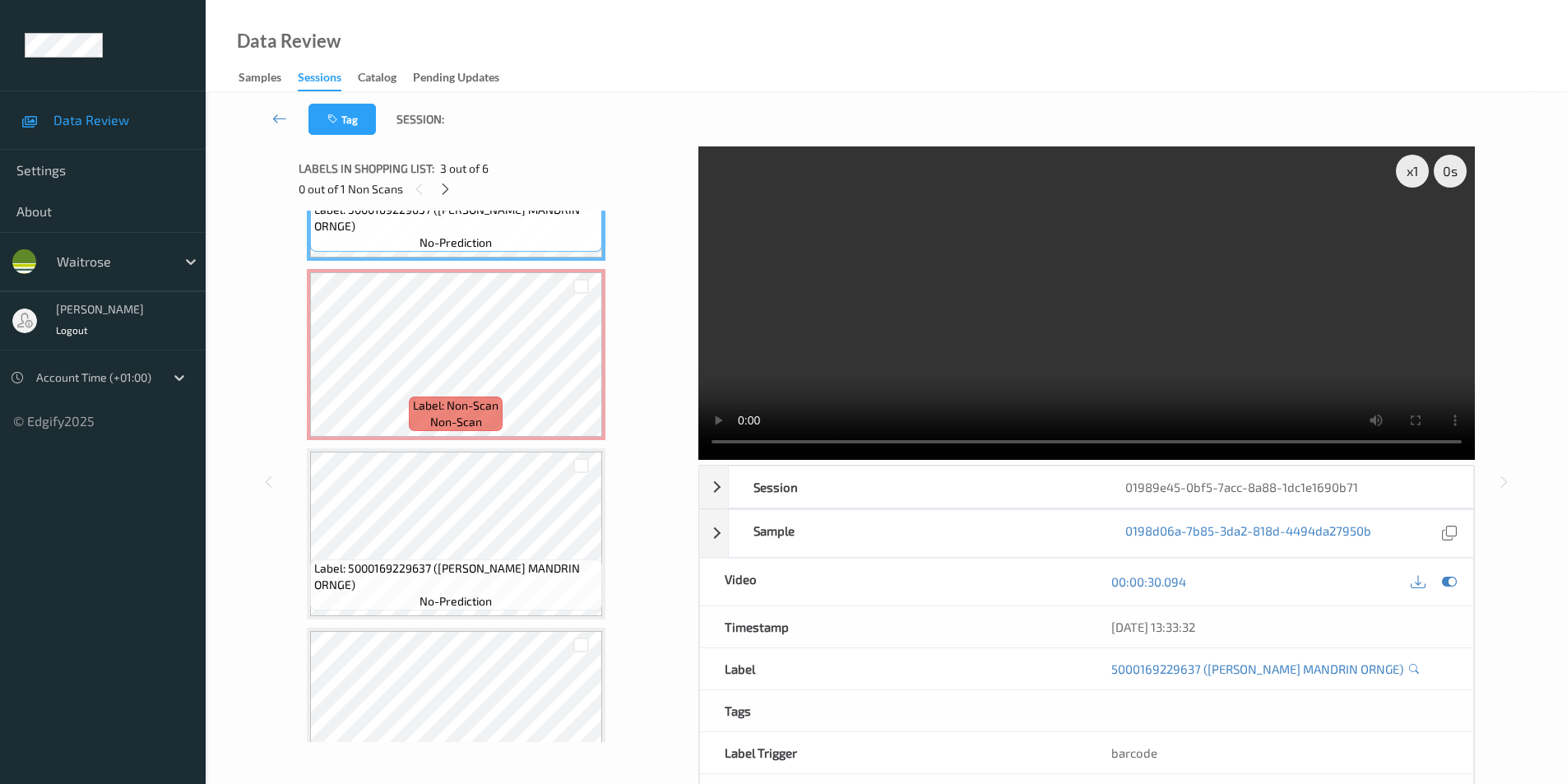
scroll to position [531, 0]
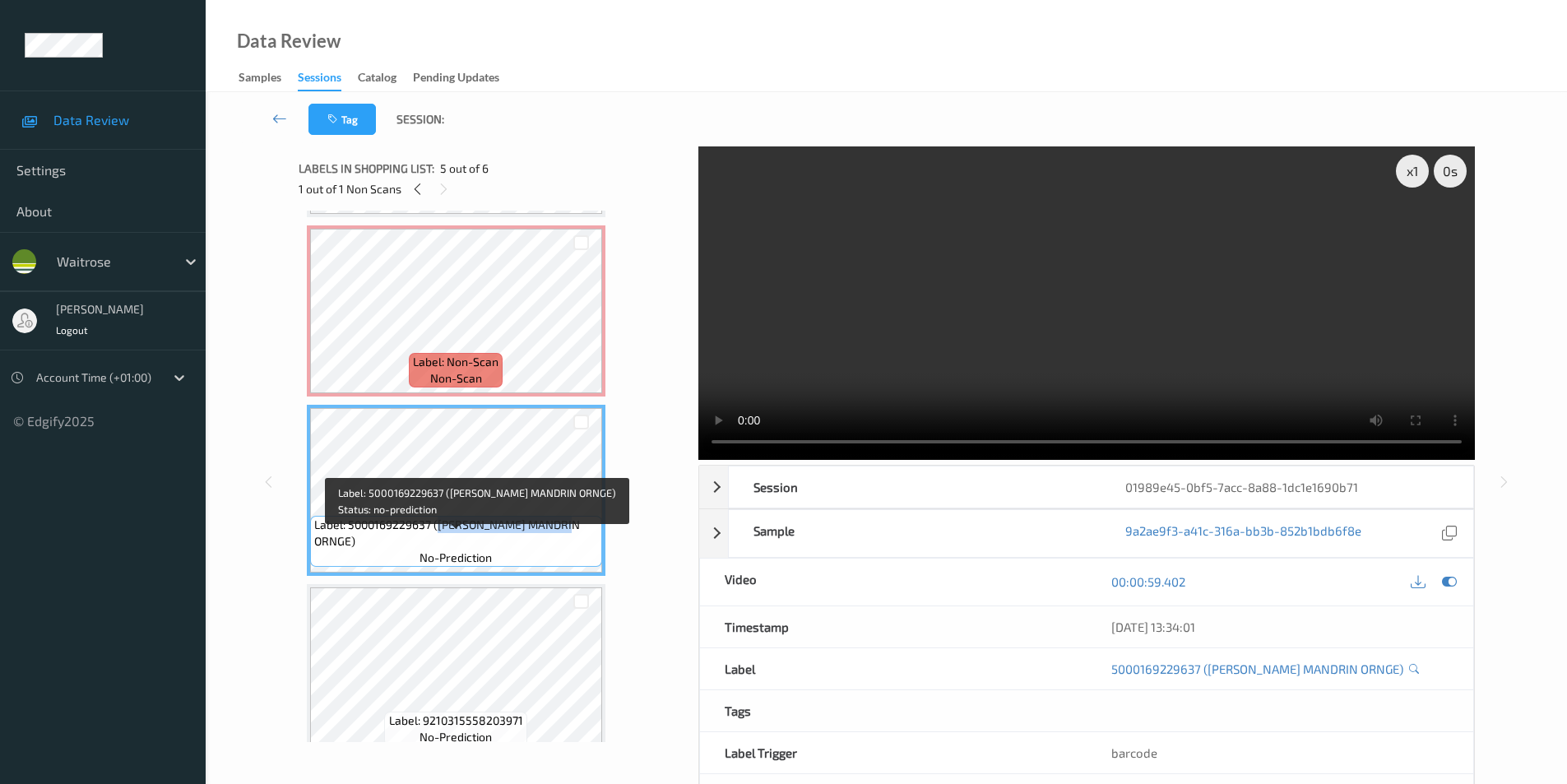
drag, startPoint x: 450, startPoint y: 541, endPoint x: 583, endPoint y: 544, distance: 133.0
click at [583, 544] on span "Label: 5000169229637 (WR ESS MANDRIN ORNGE)" at bounding box center [456, 533] width 283 height 33
copy span "WR ESS MANDRIN ORNGE"
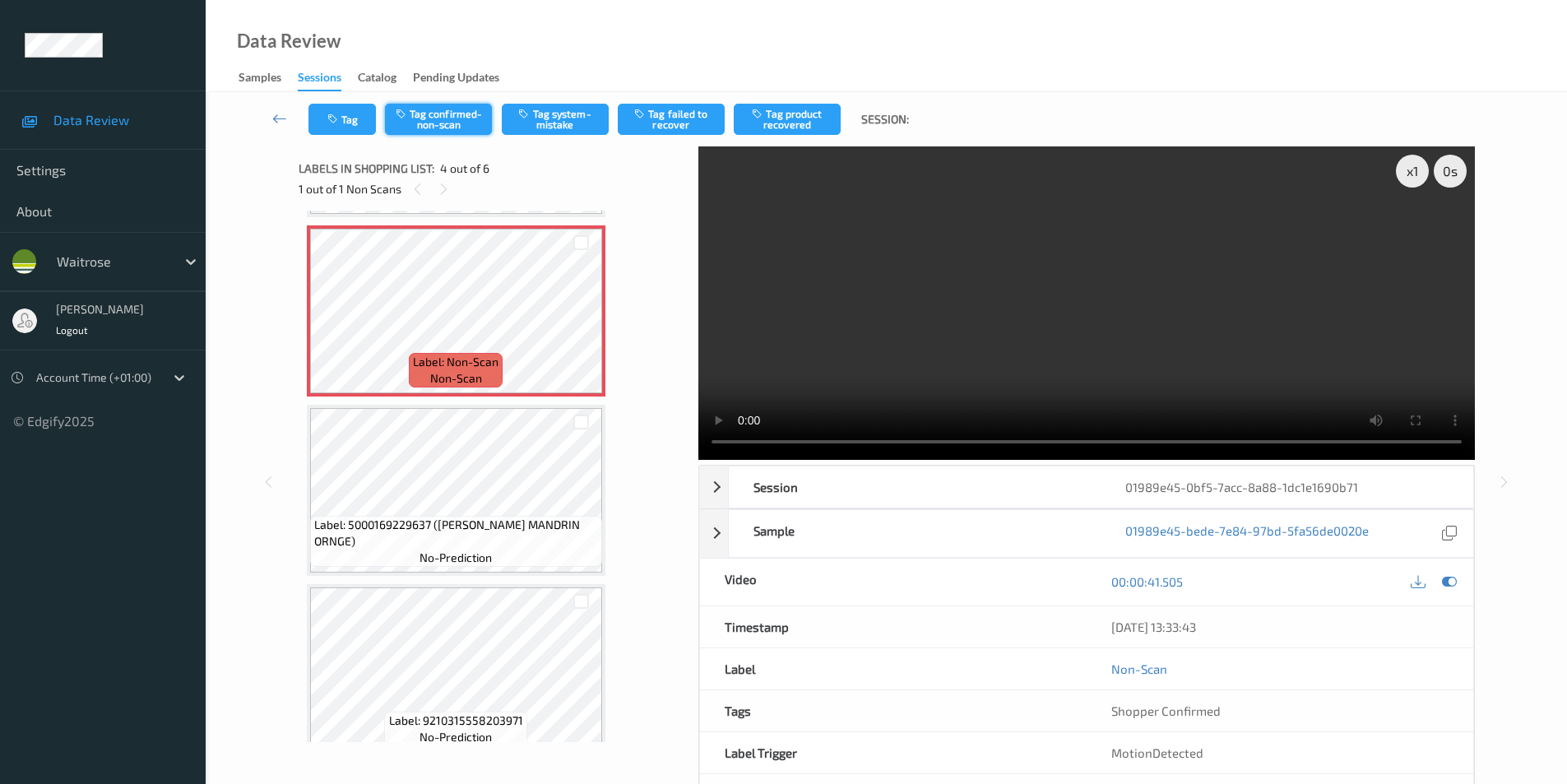
click at [437, 121] on button "Tag confirmed-non-scan" at bounding box center [439, 119] width 107 height 31
click at [801, 123] on button "Tag product recovered" at bounding box center [787, 119] width 107 height 31
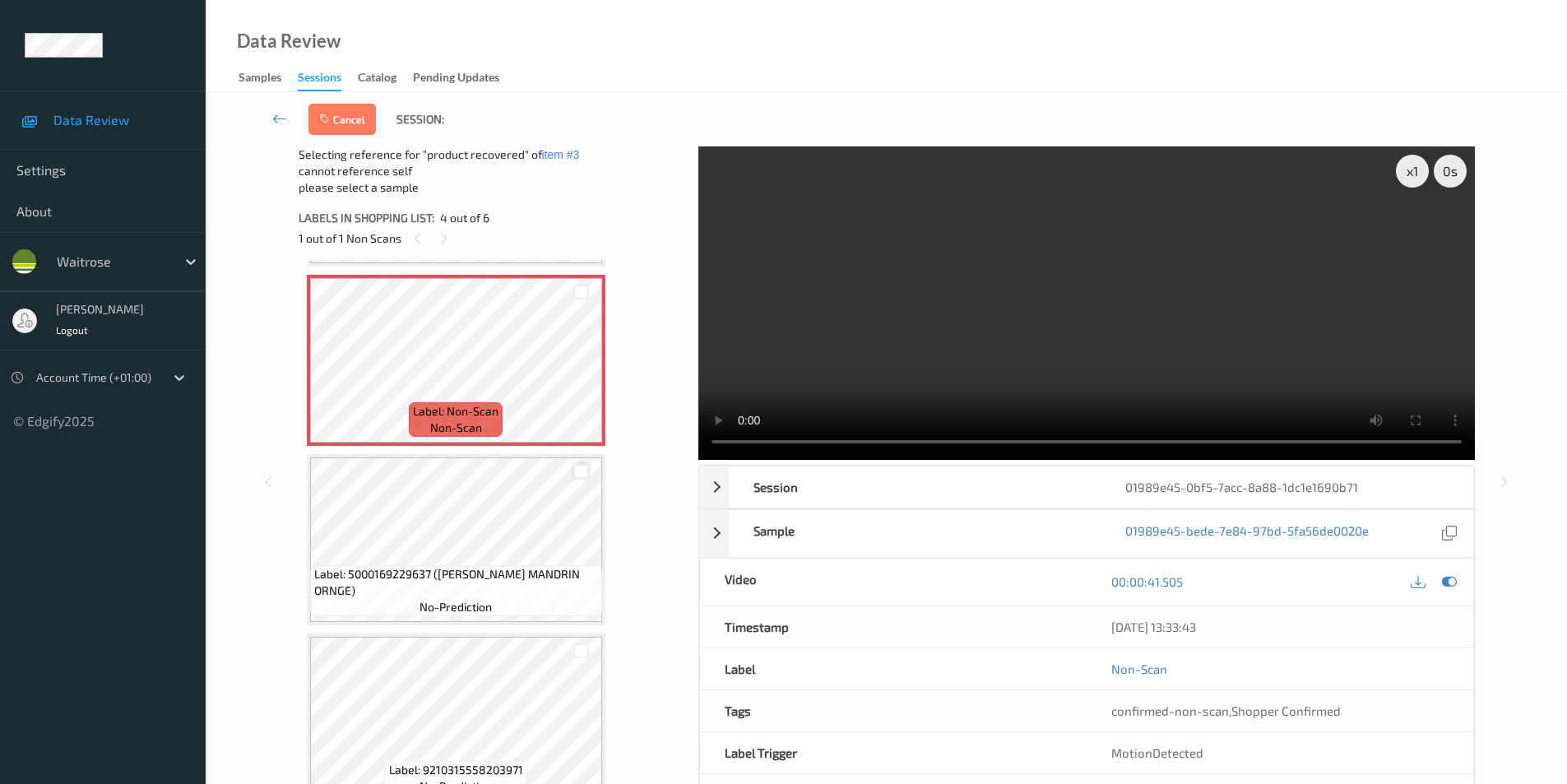
click at [581, 474] on div at bounding box center [581, 471] width 16 height 16
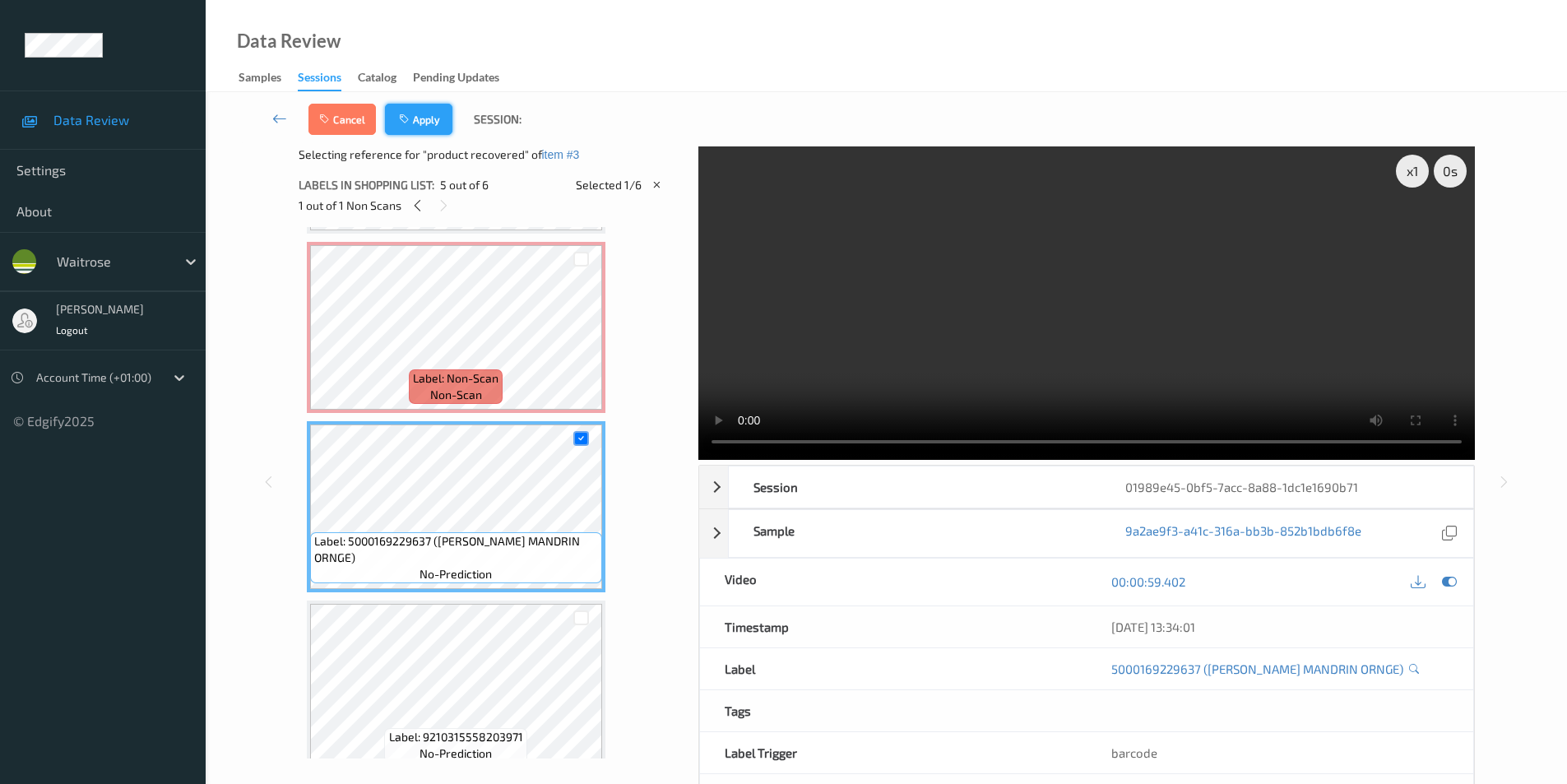
click at [419, 117] on button "Apply" at bounding box center [419, 119] width 68 height 31
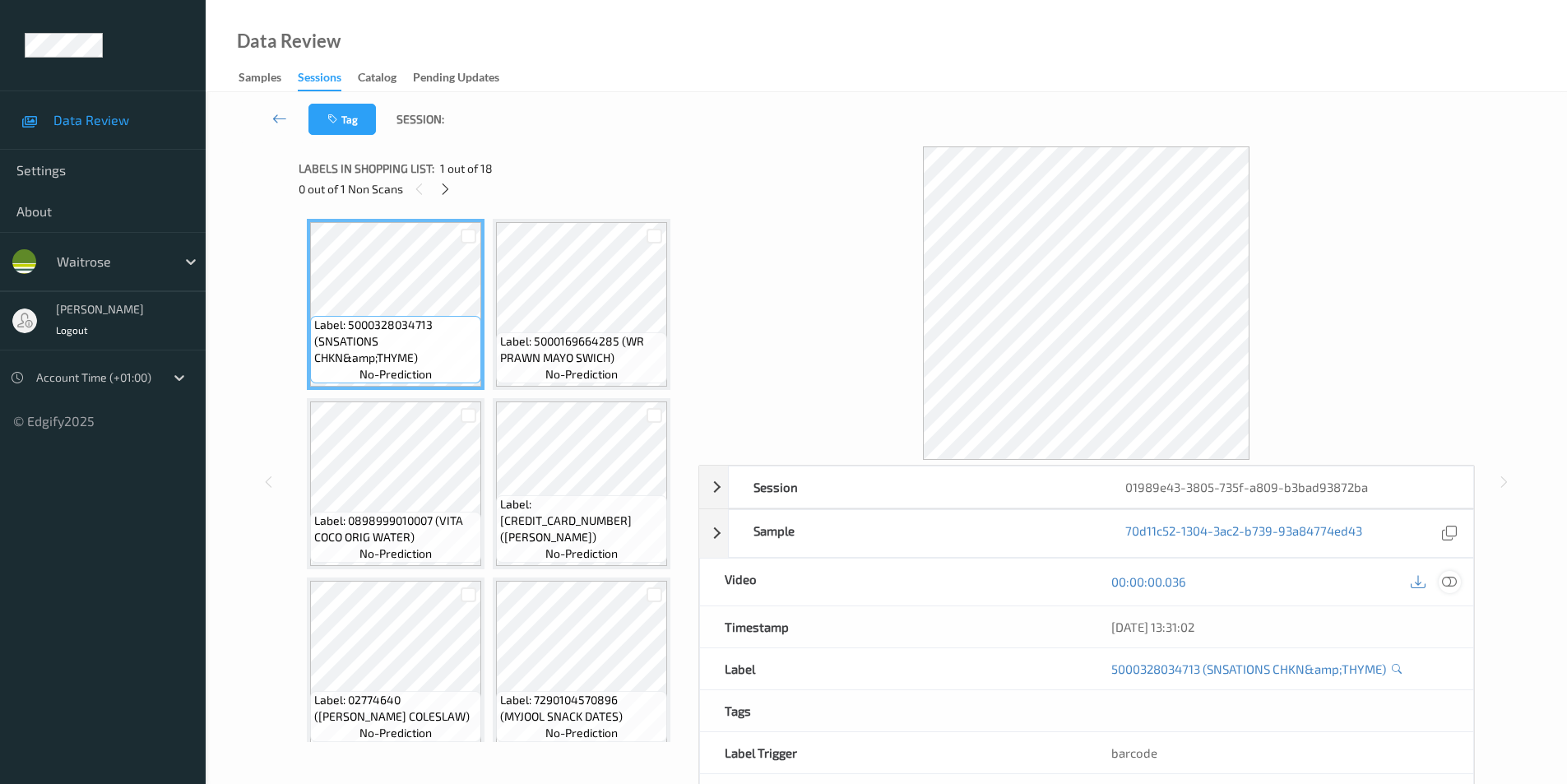
click at [1444, 583] on icon at bounding box center [1450, 581] width 15 height 15
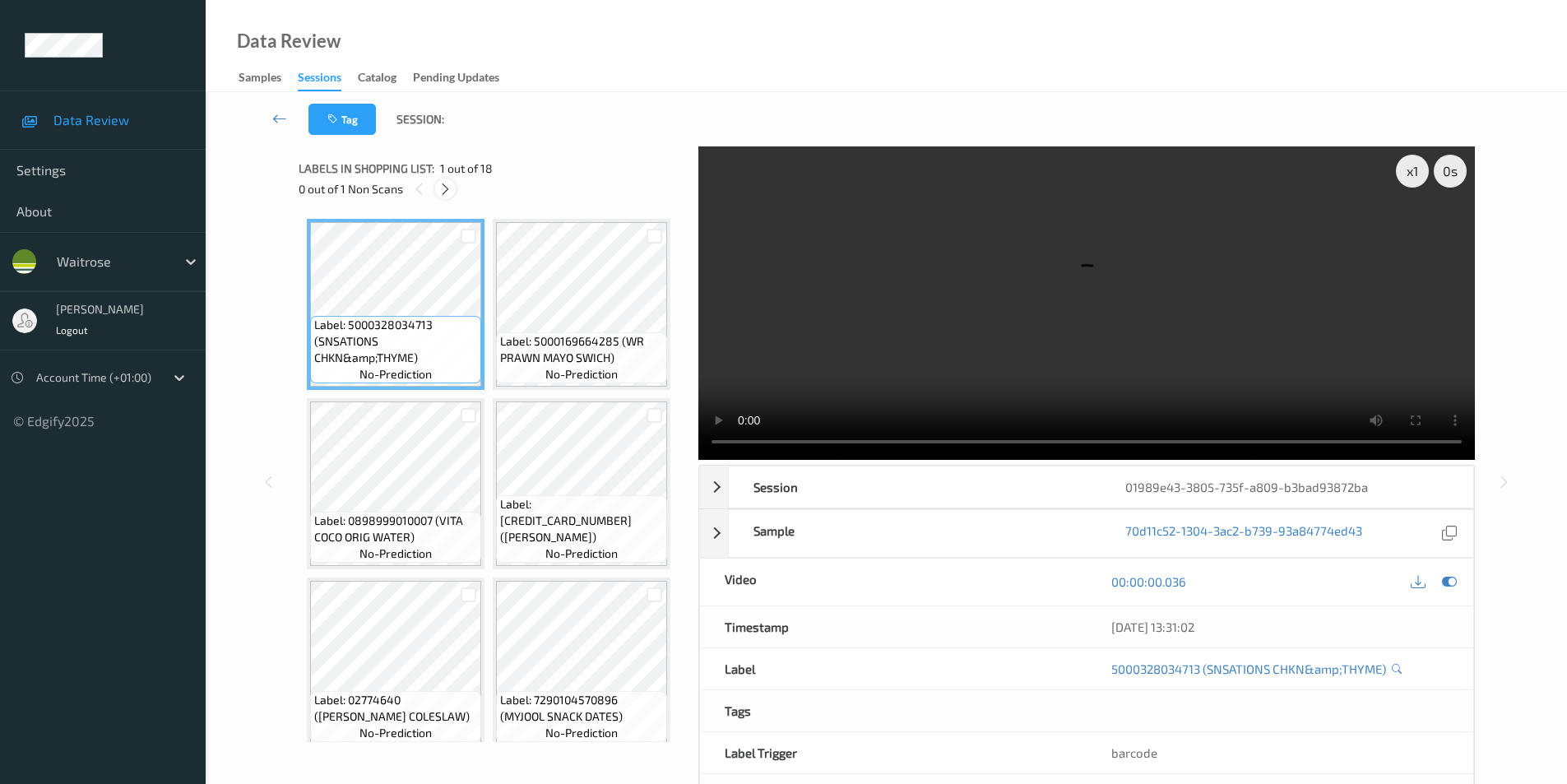
click at [445, 190] on icon at bounding box center [445, 189] width 14 height 15
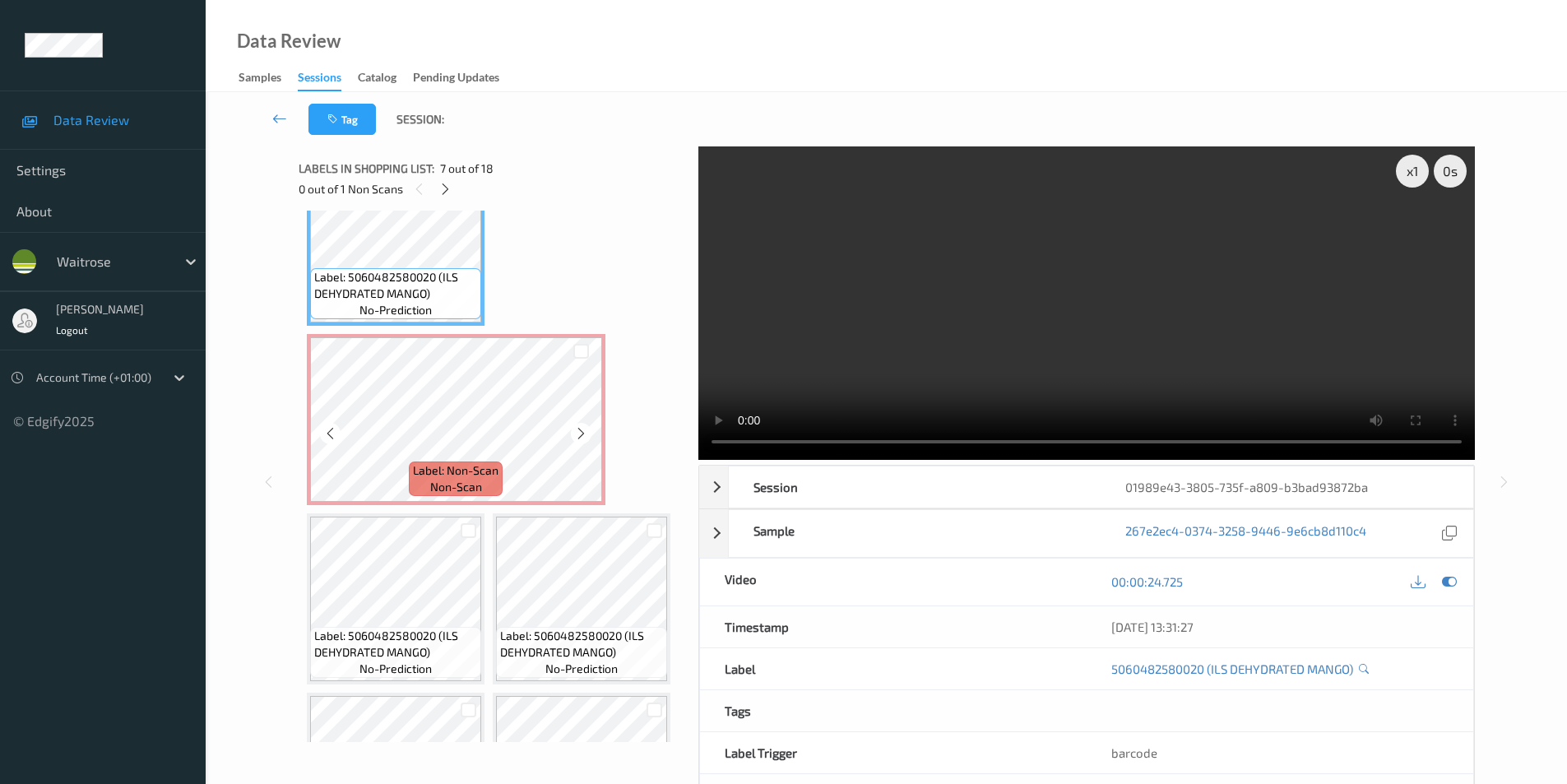
scroll to position [628, 0]
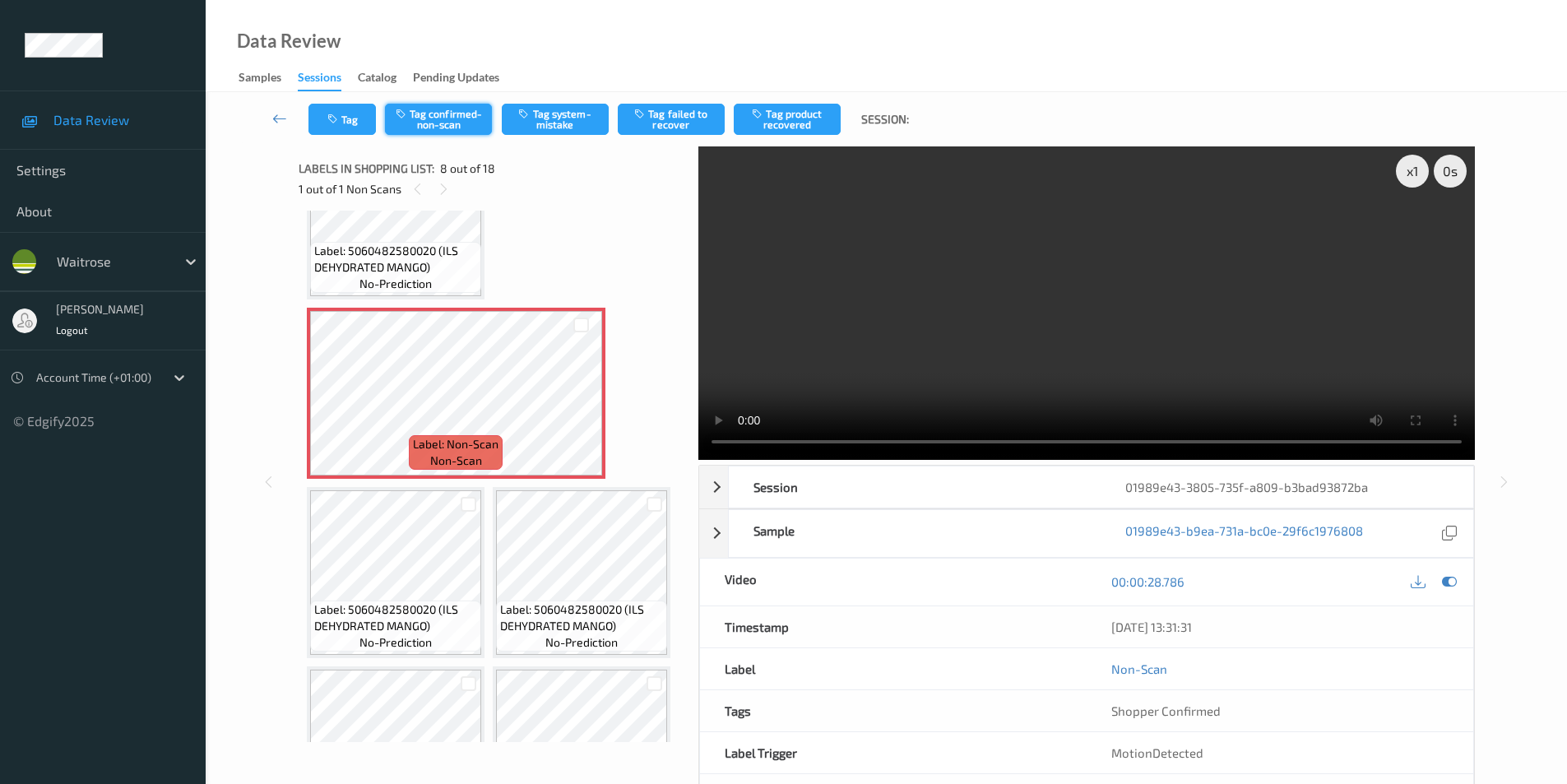
click at [435, 127] on button "Tag confirmed-non-scan" at bounding box center [439, 119] width 107 height 31
click at [792, 119] on button "Tag product recovered" at bounding box center [787, 119] width 107 height 31
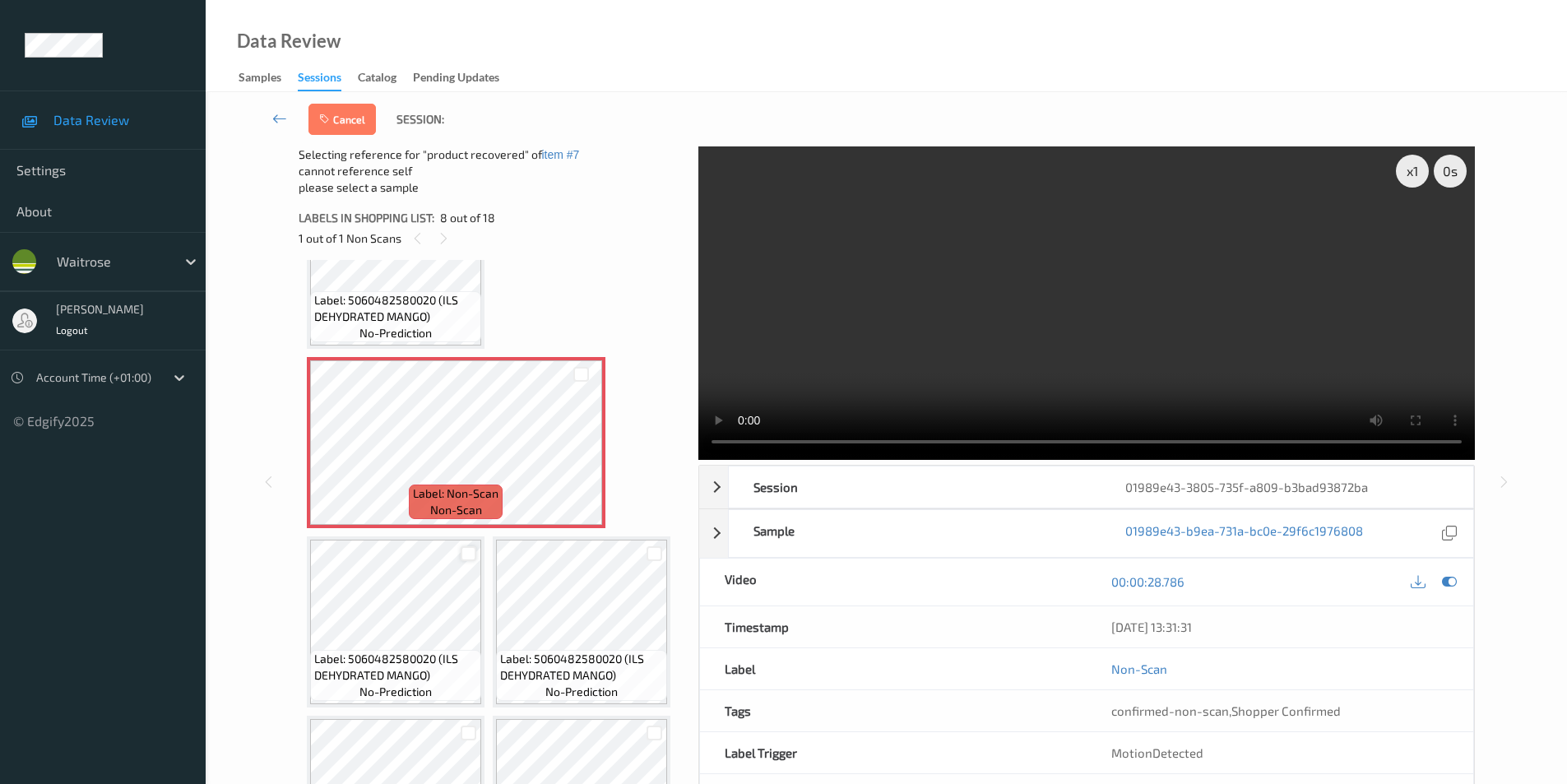
click at [468, 547] on div at bounding box center [468, 553] width 16 height 16
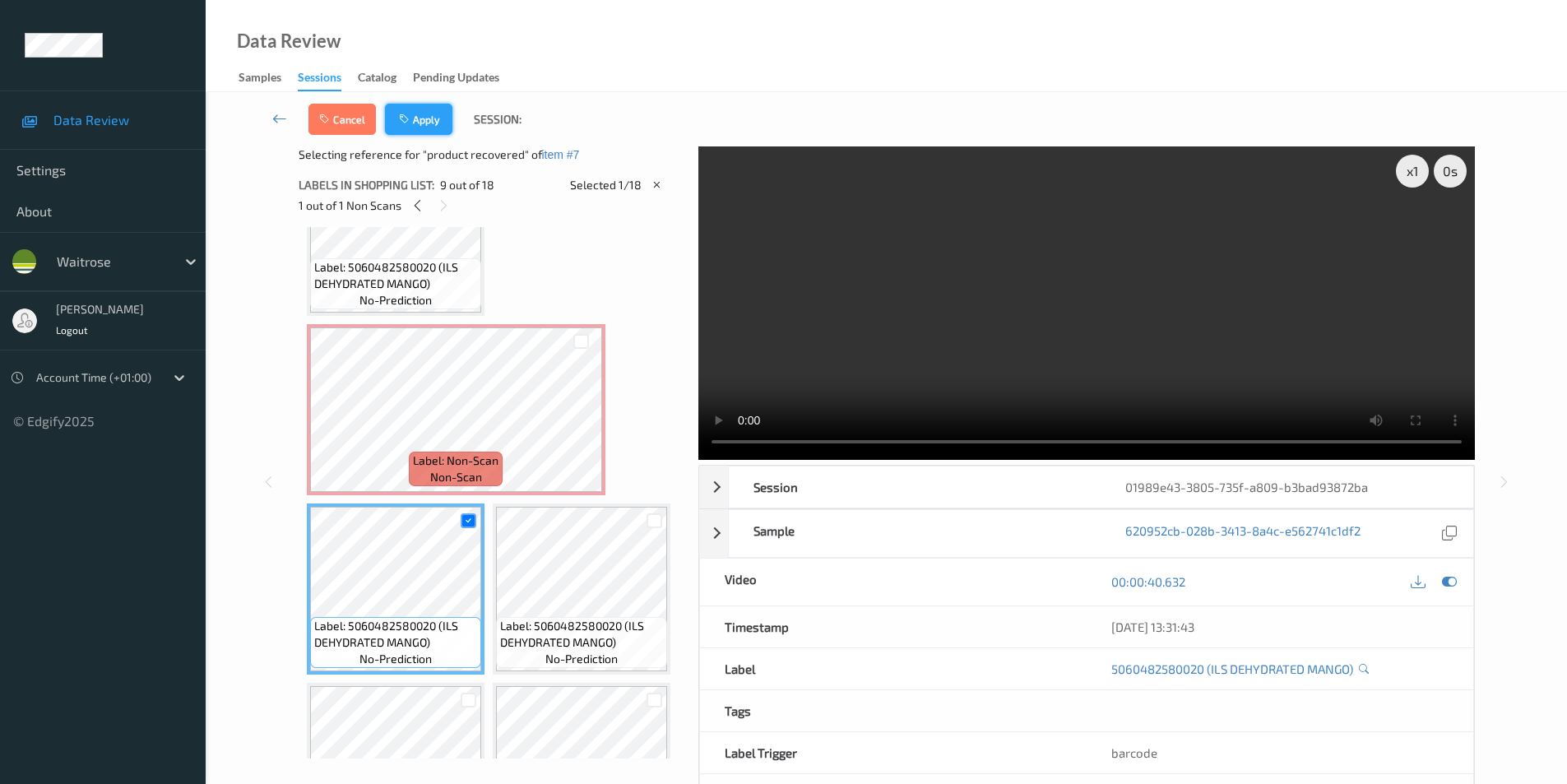
click at [418, 114] on button "Apply" at bounding box center [419, 119] width 68 height 31
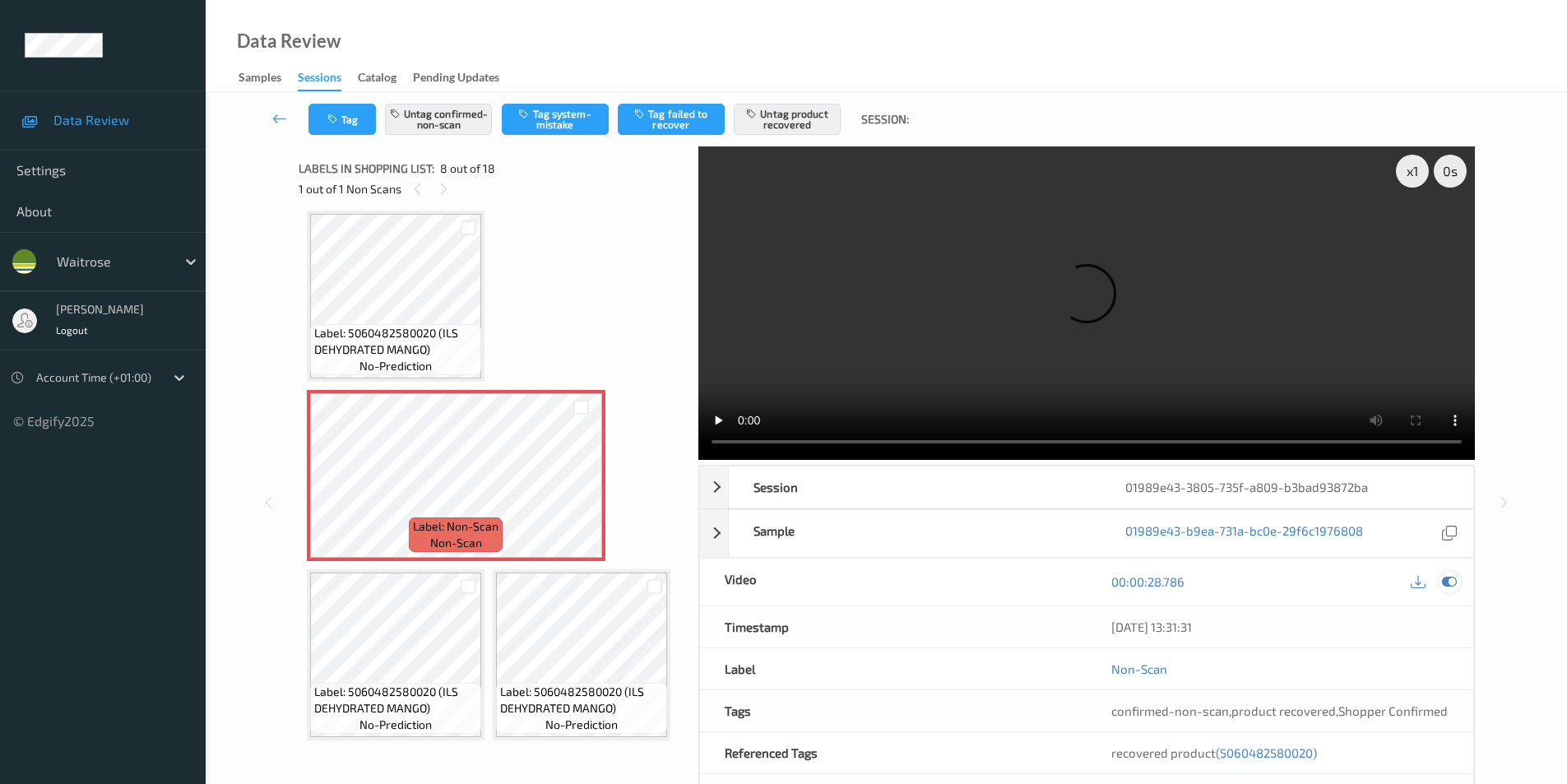
click at [1447, 580] on icon at bounding box center [1450, 581] width 15 height 15
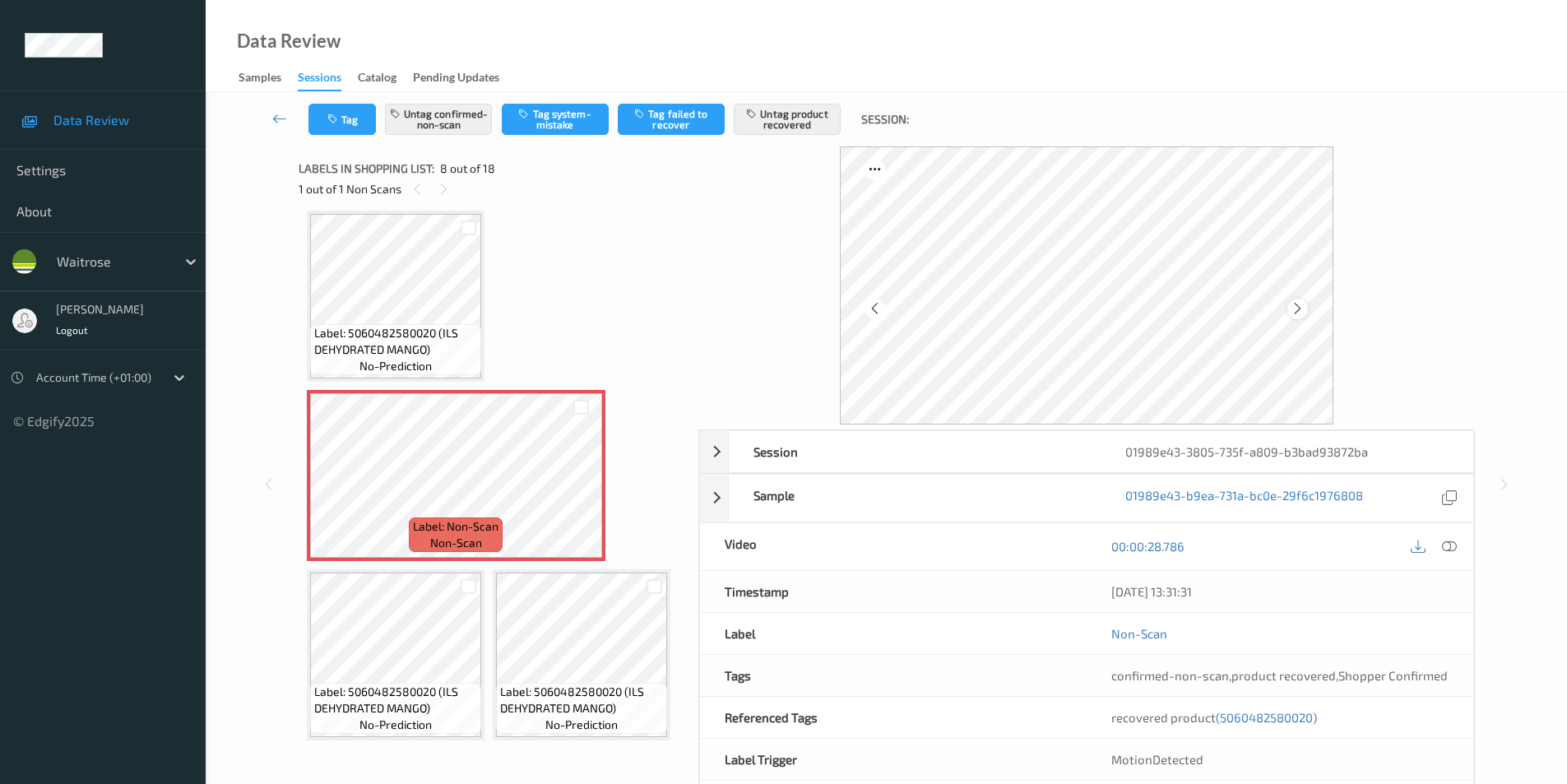
click at [1295, 305] on icon at bounding box center [1297, 308] width 14 height 15
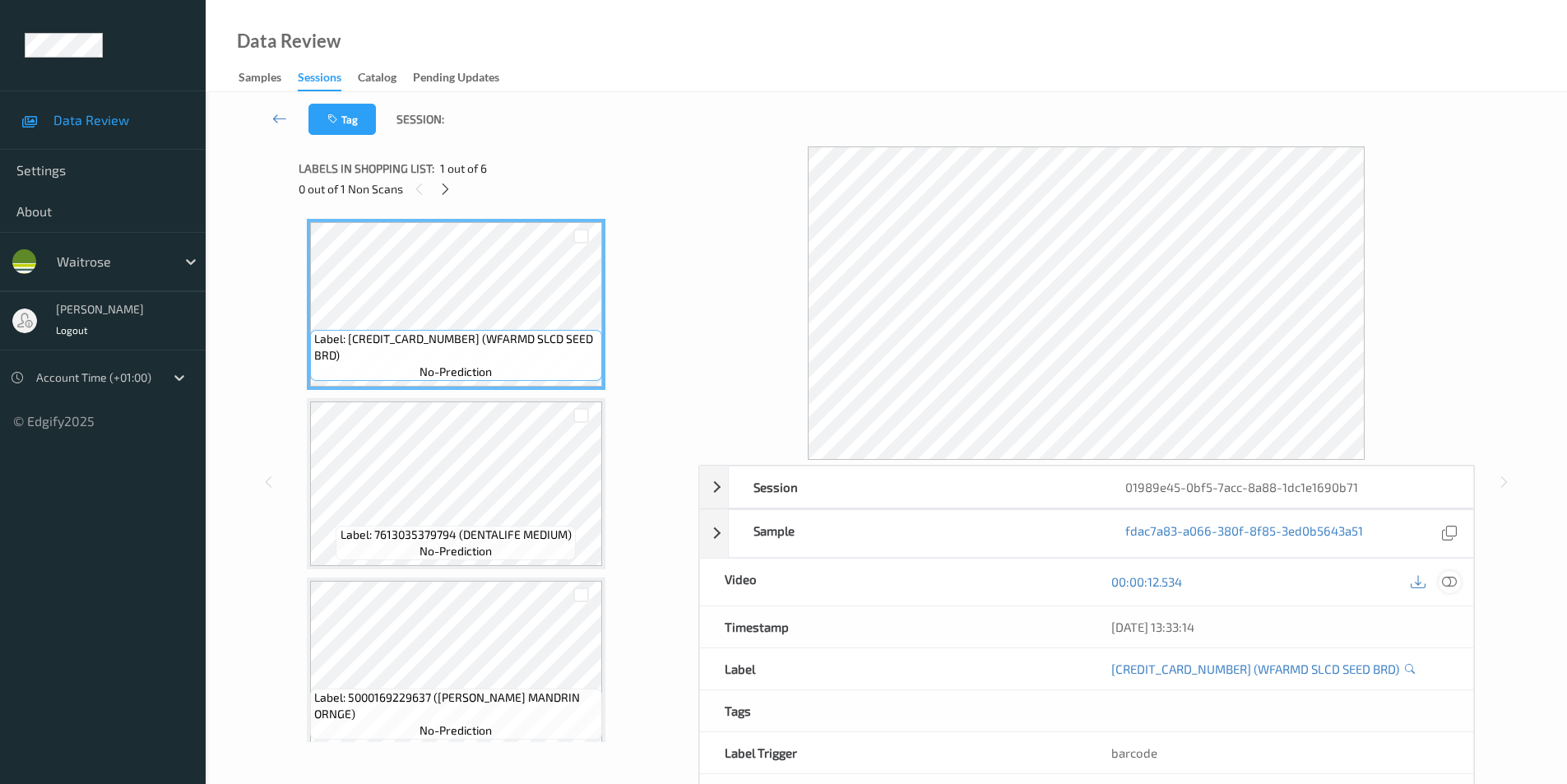
drag, startPoint x: 1459, startPoint y: 582, endPoint x: 1415, endPoint y: 575, distance: 44.6
click at [1458, 583] on div at bounding box center [1450, 581] width 22 height 22
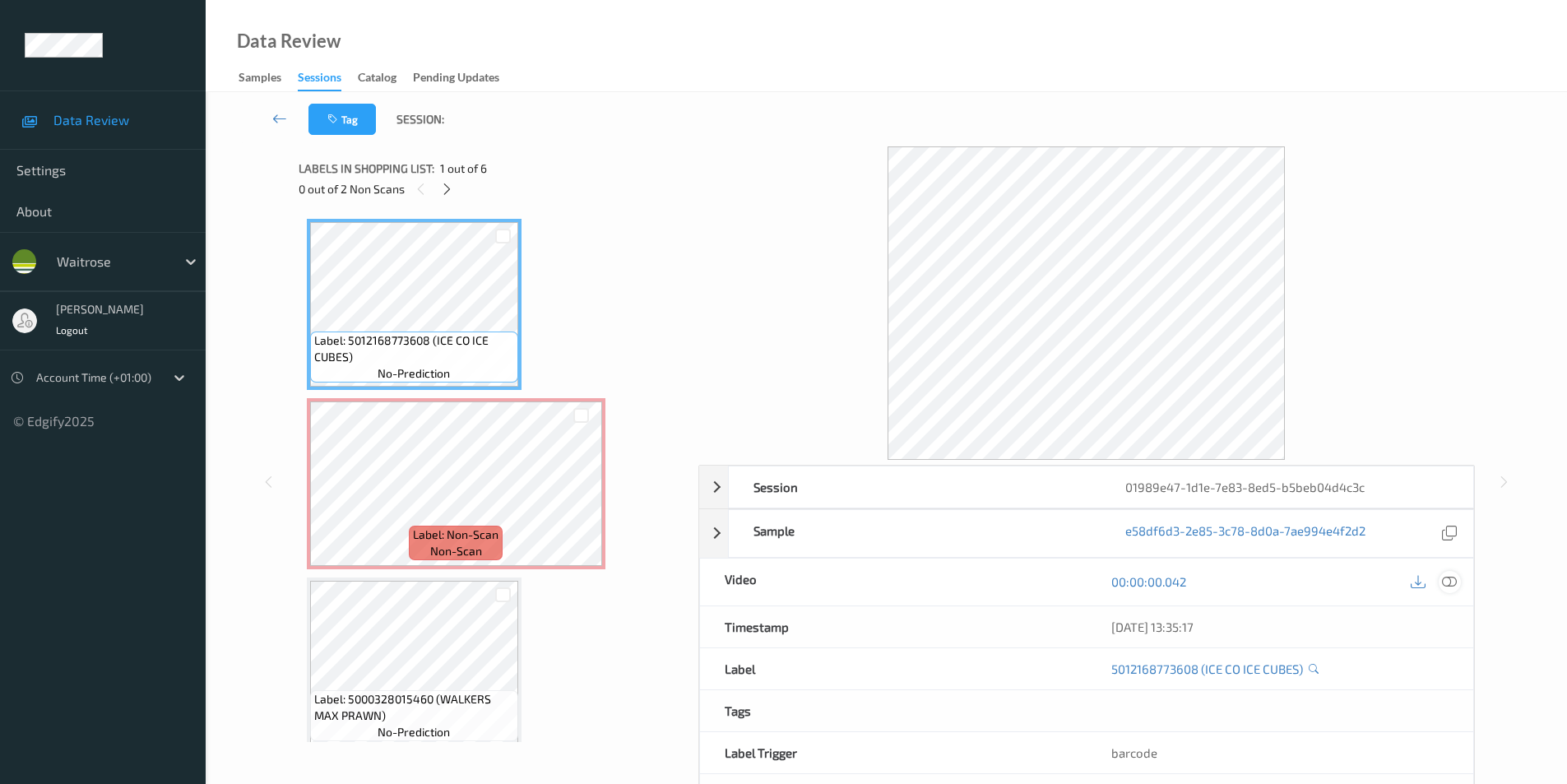
click at [1452, 582] on icon at bounding box center [1450, 581] width 15 height 15
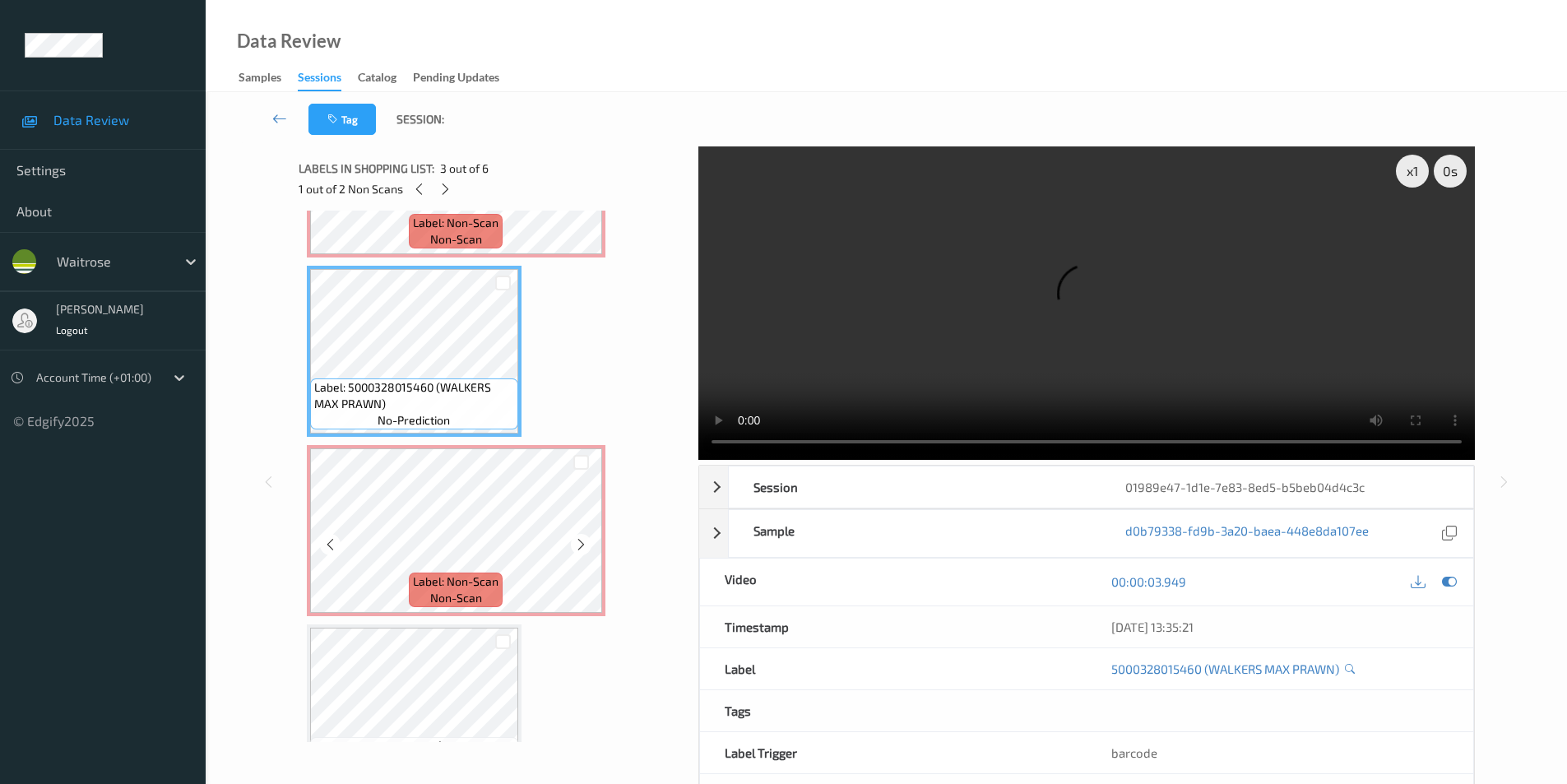
scroll to position [329, 0]
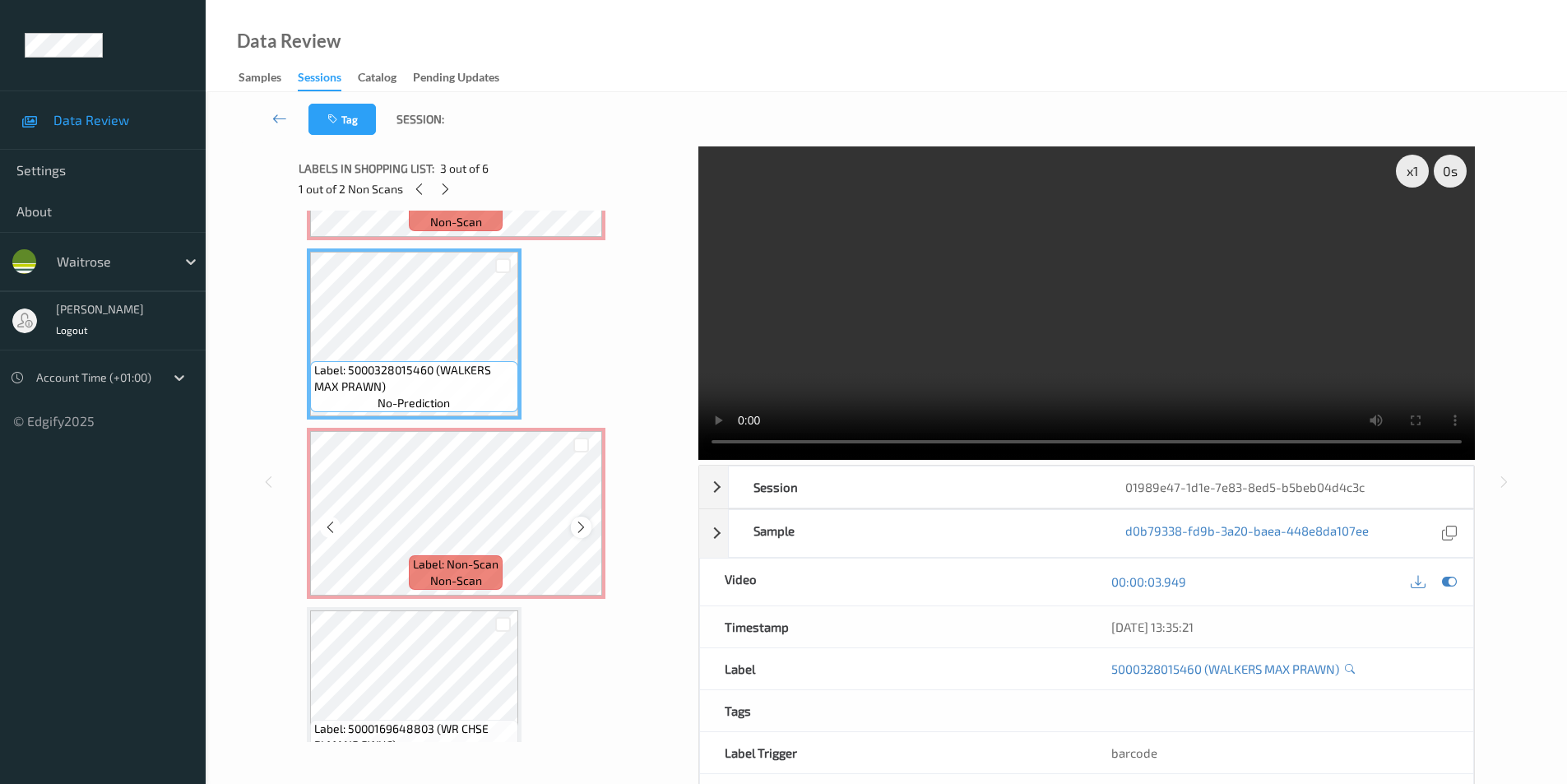
click at [571, 530] on div at bounding box center [581, 526] width 20 height 20
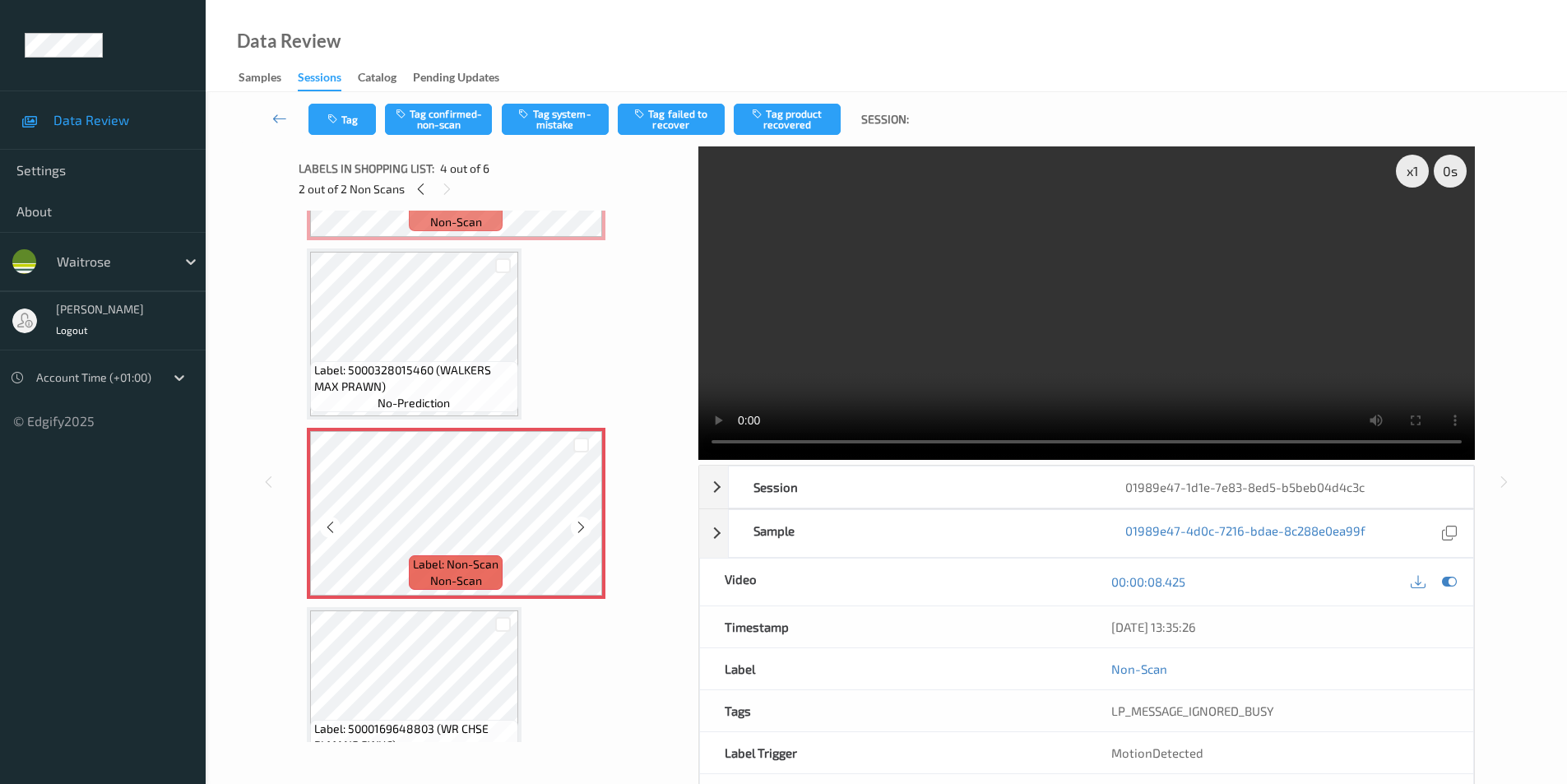
click at [571, 530] on div at bounding box center [581, 526] width 20 height 20
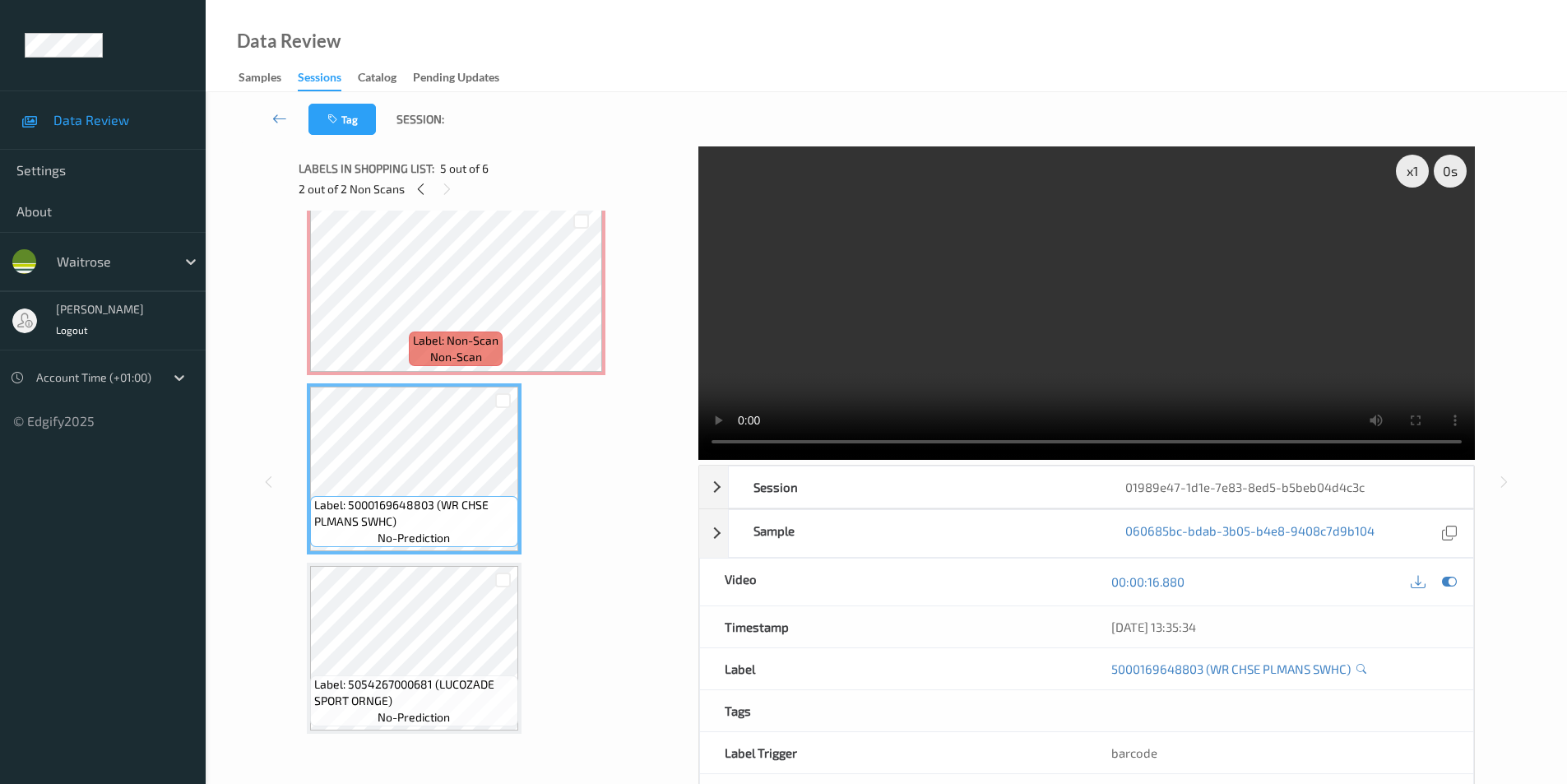
scroll to position [67, 0]
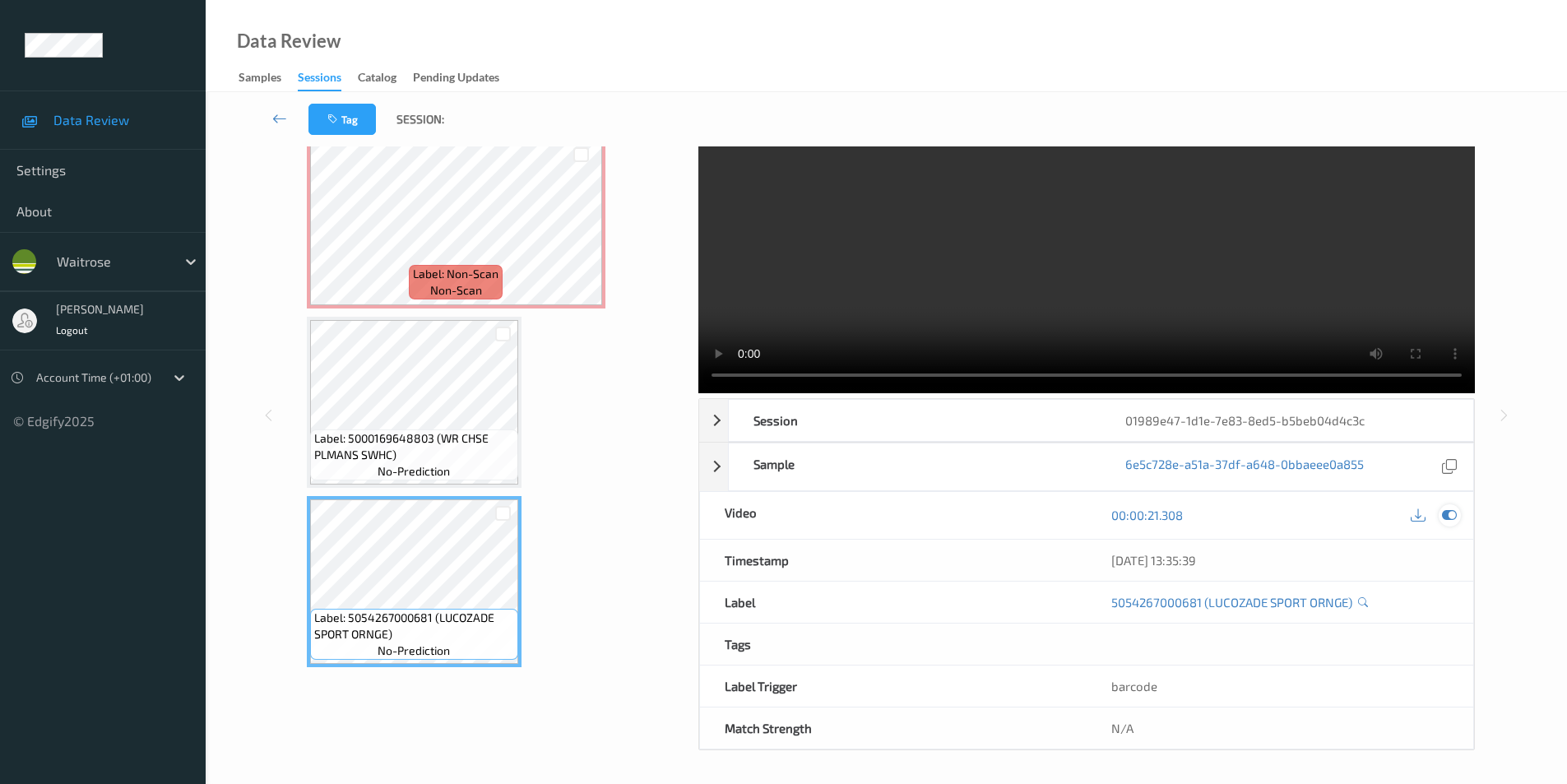
click at [1447, 519] on icon at bounding box center [1450, 514] width 15 height 15
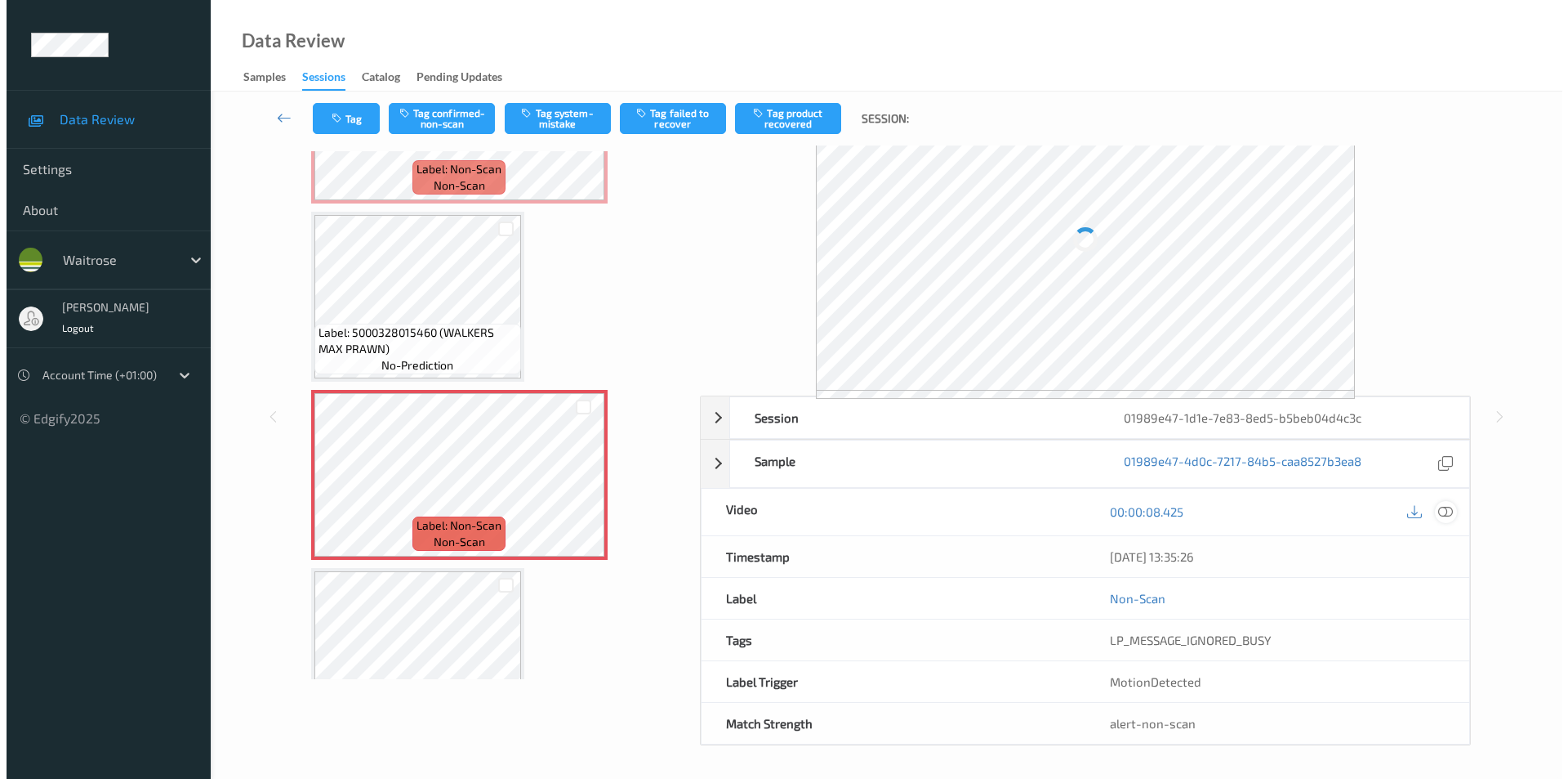
scroll to position [31, 0]
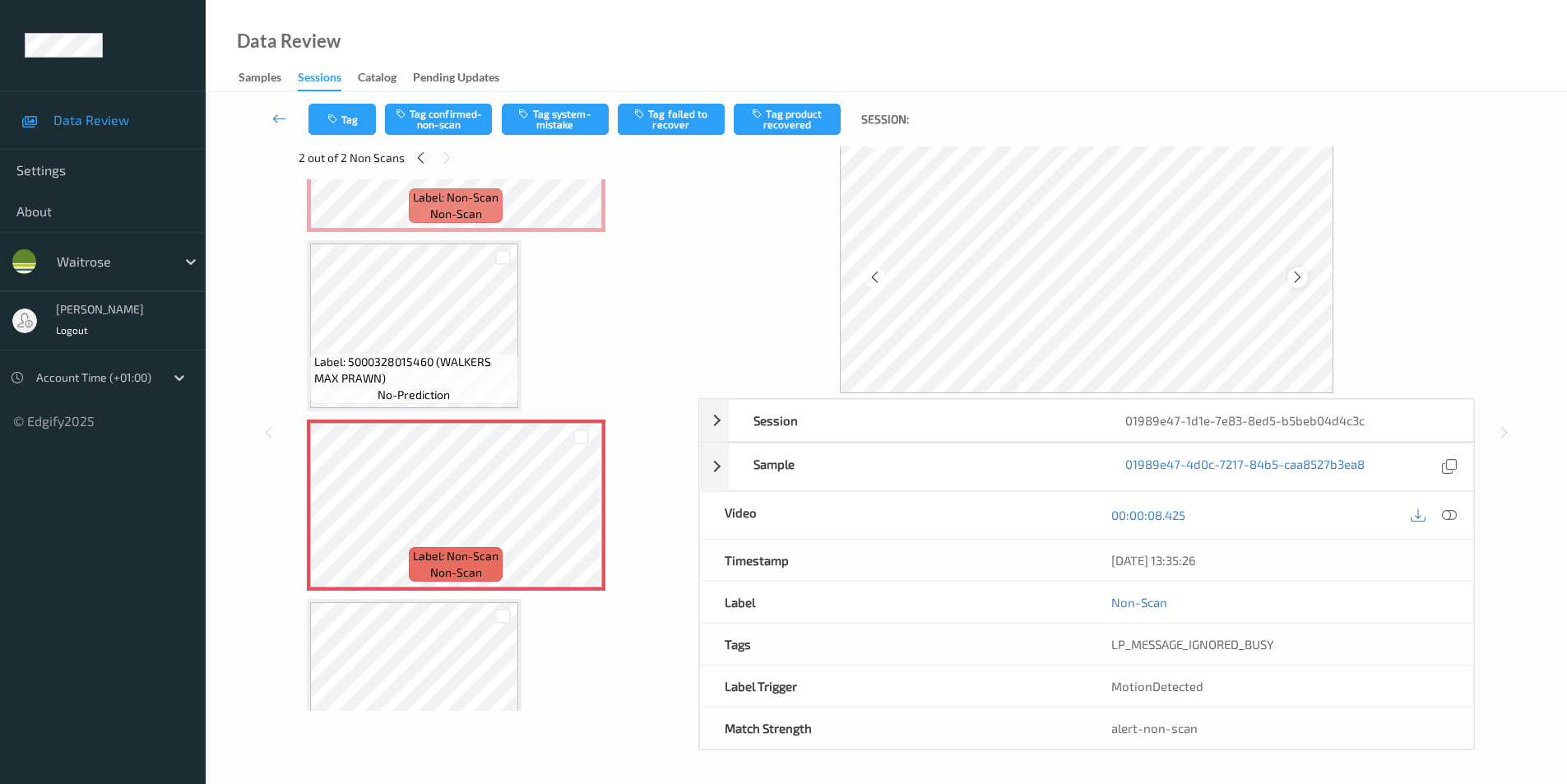
click at [1295, 280] on icon at bounding box center [1297, 277] width 14 height 15
click at [541, 121] on button "Tag system-mistake" at bounding box center [555, 119] width 107 height 31
click at [347, 112] on button "Tag" at bounding box center [342, 119] width 68 height 31
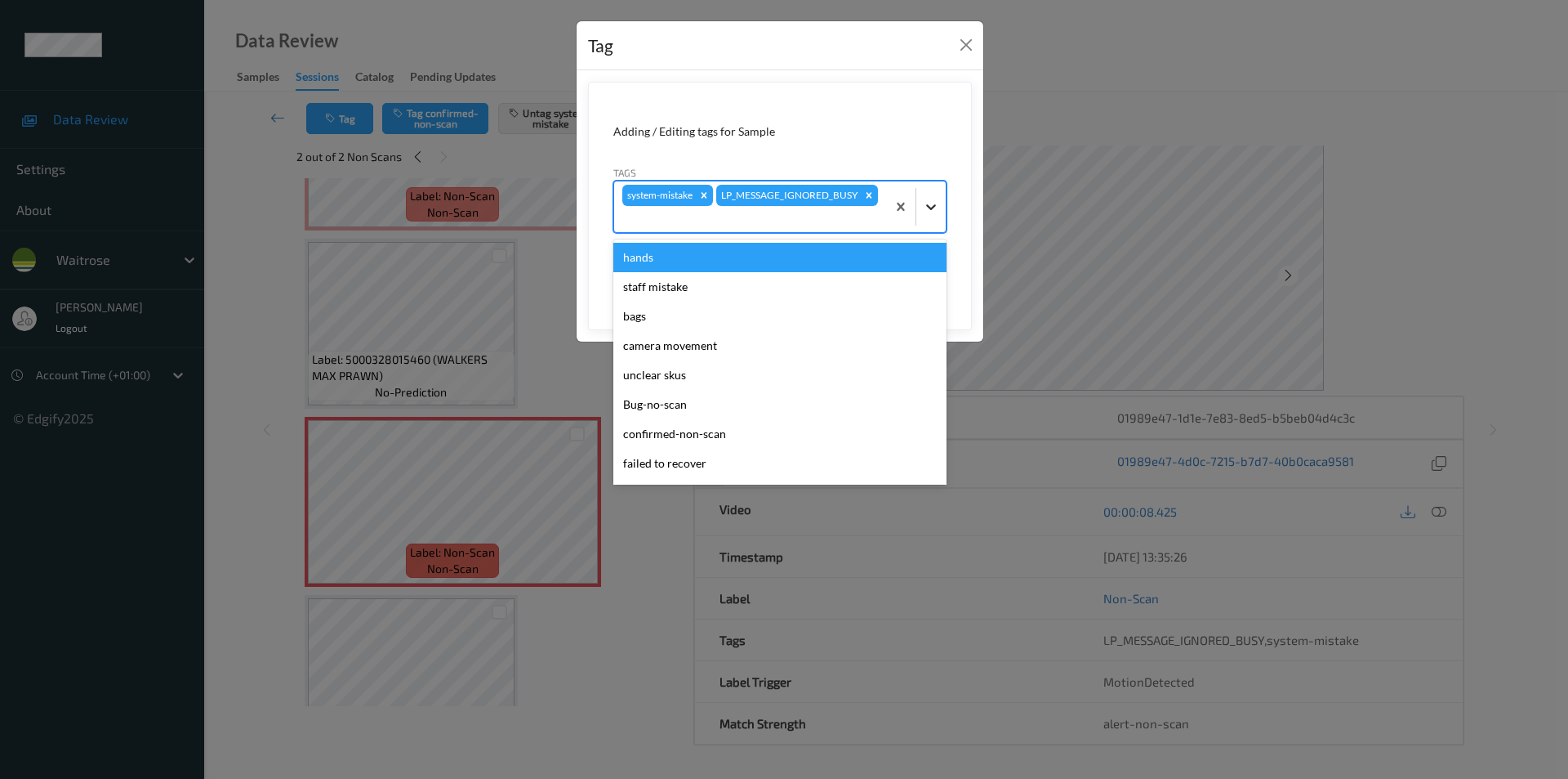
click at [930, 207] on icon at bounding box center [931, 207] width 16 height 16
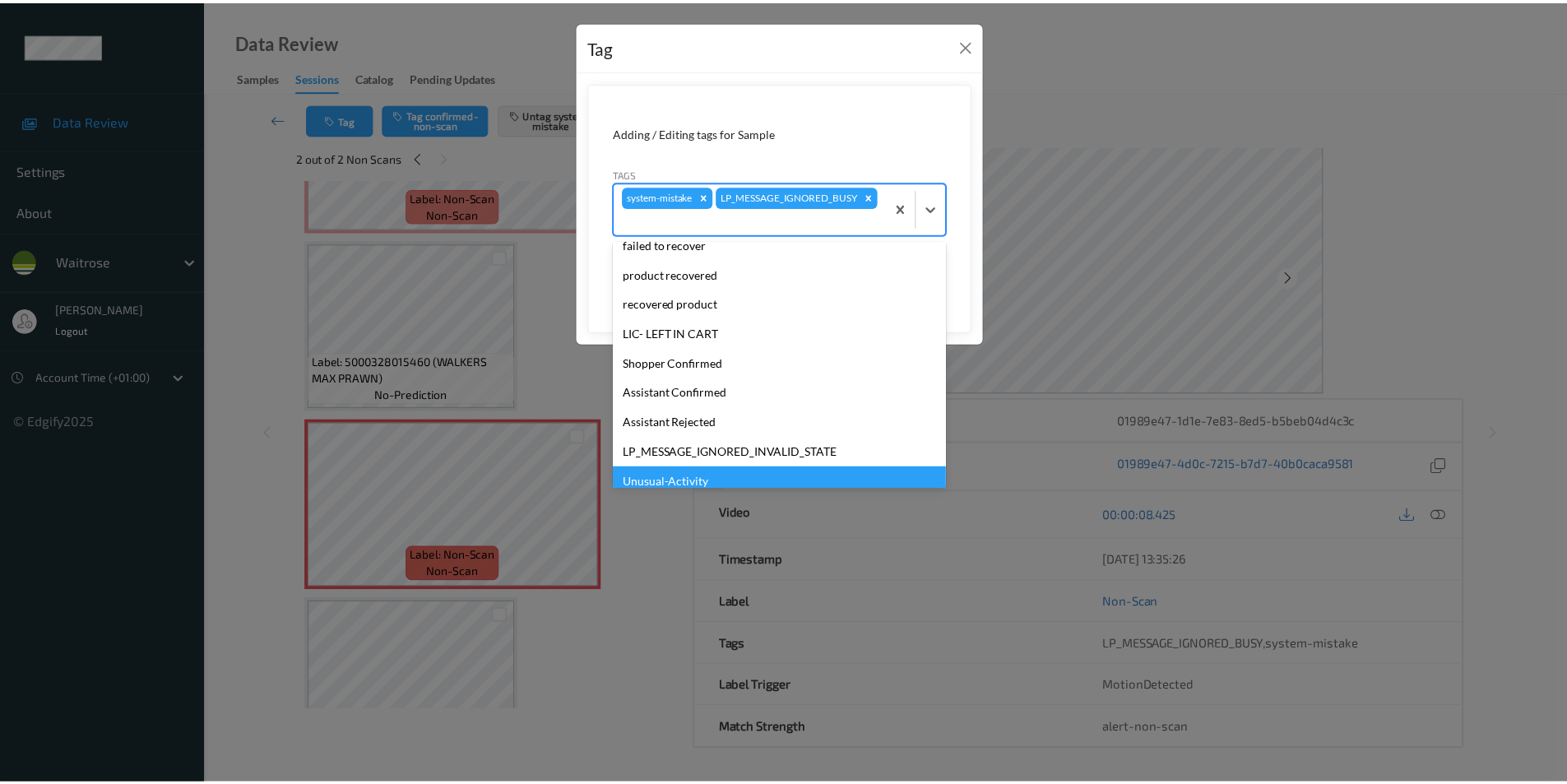
scroll to position [323, 0]
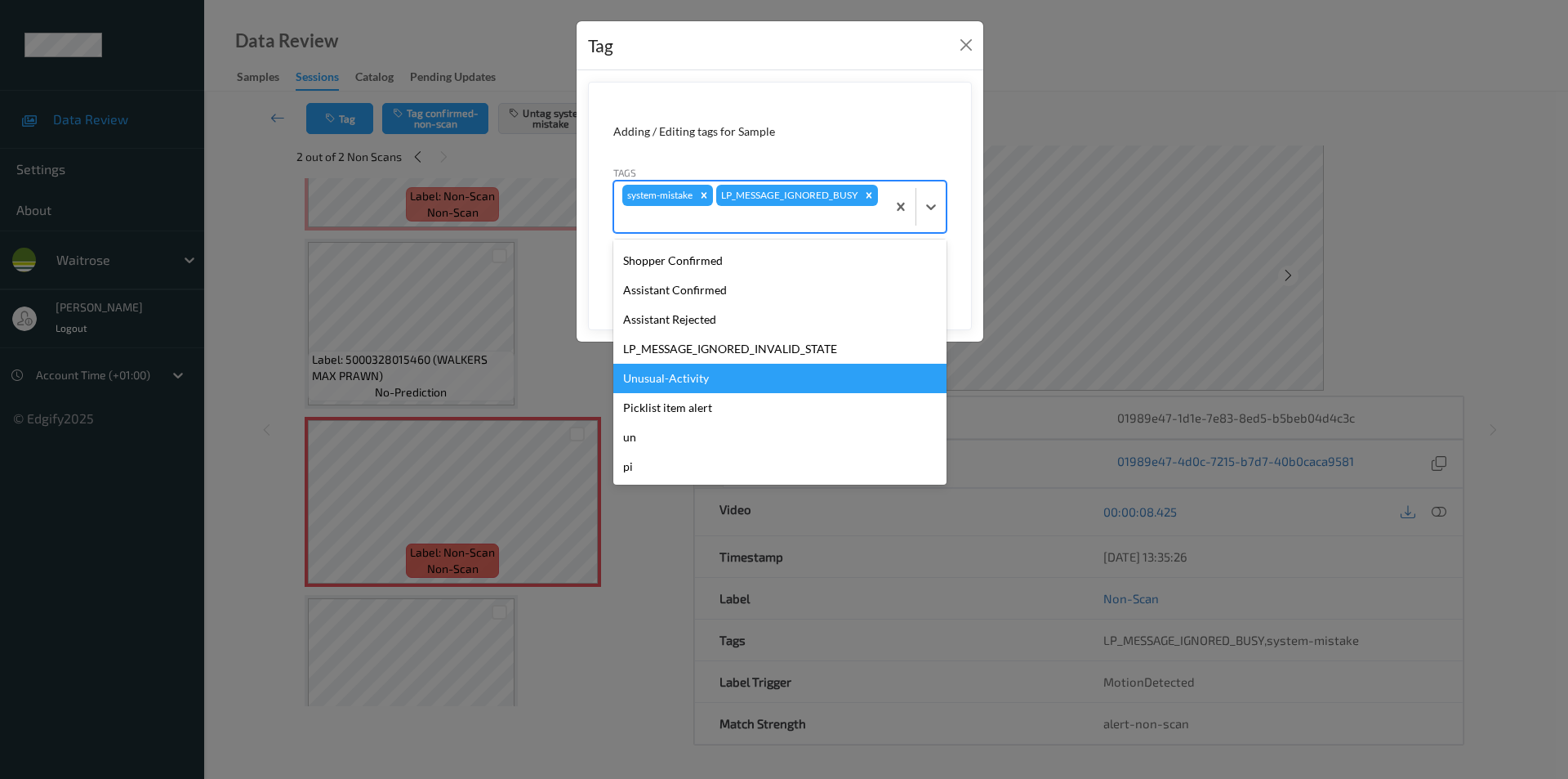
click at [673, 376] on div "Unusual-Activity" at bounding box center [779, 378] width 333 height 29
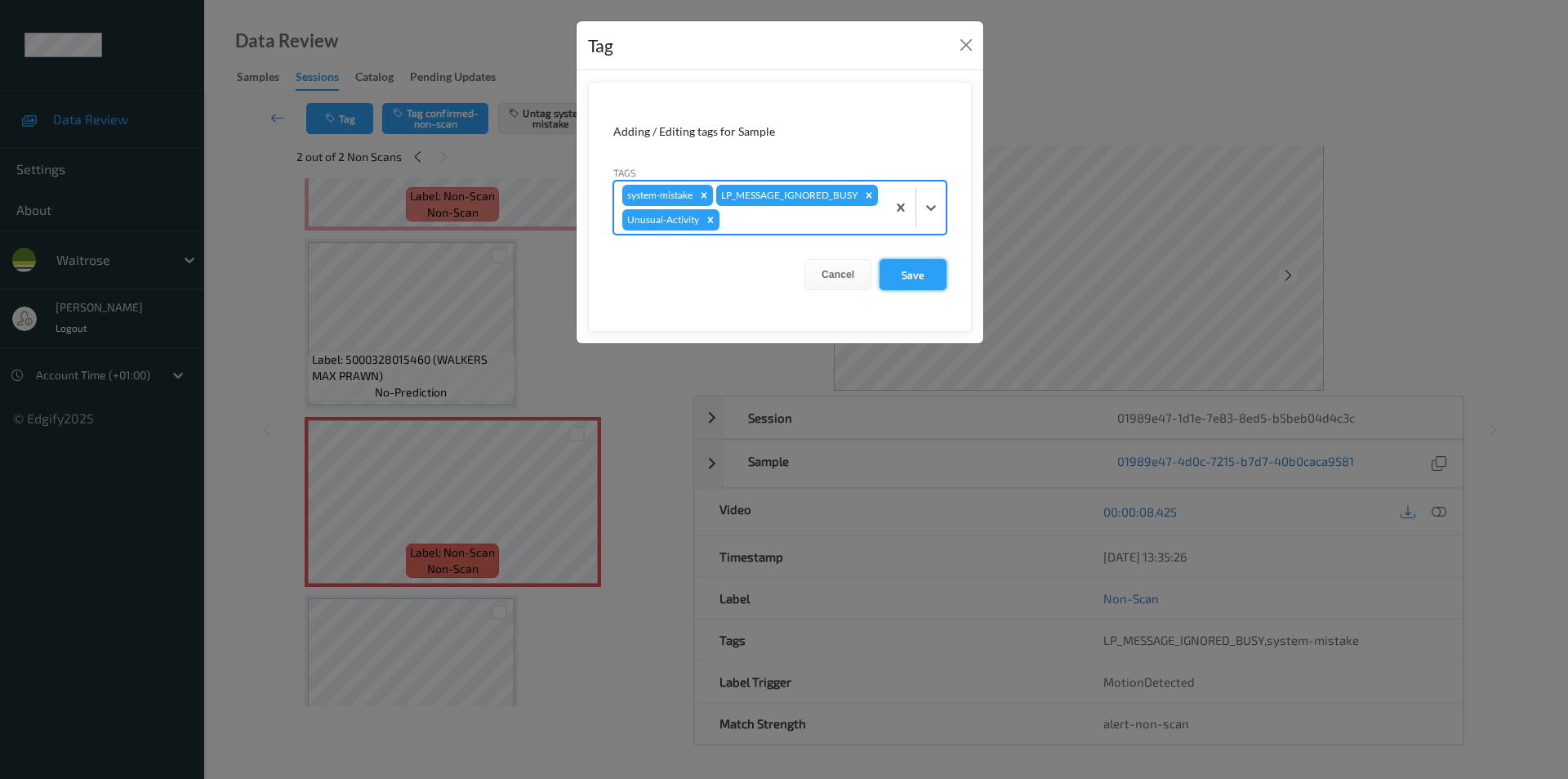
click at [901, 290] on button "Save" at bounding box center [913, 274] width 67 height 31
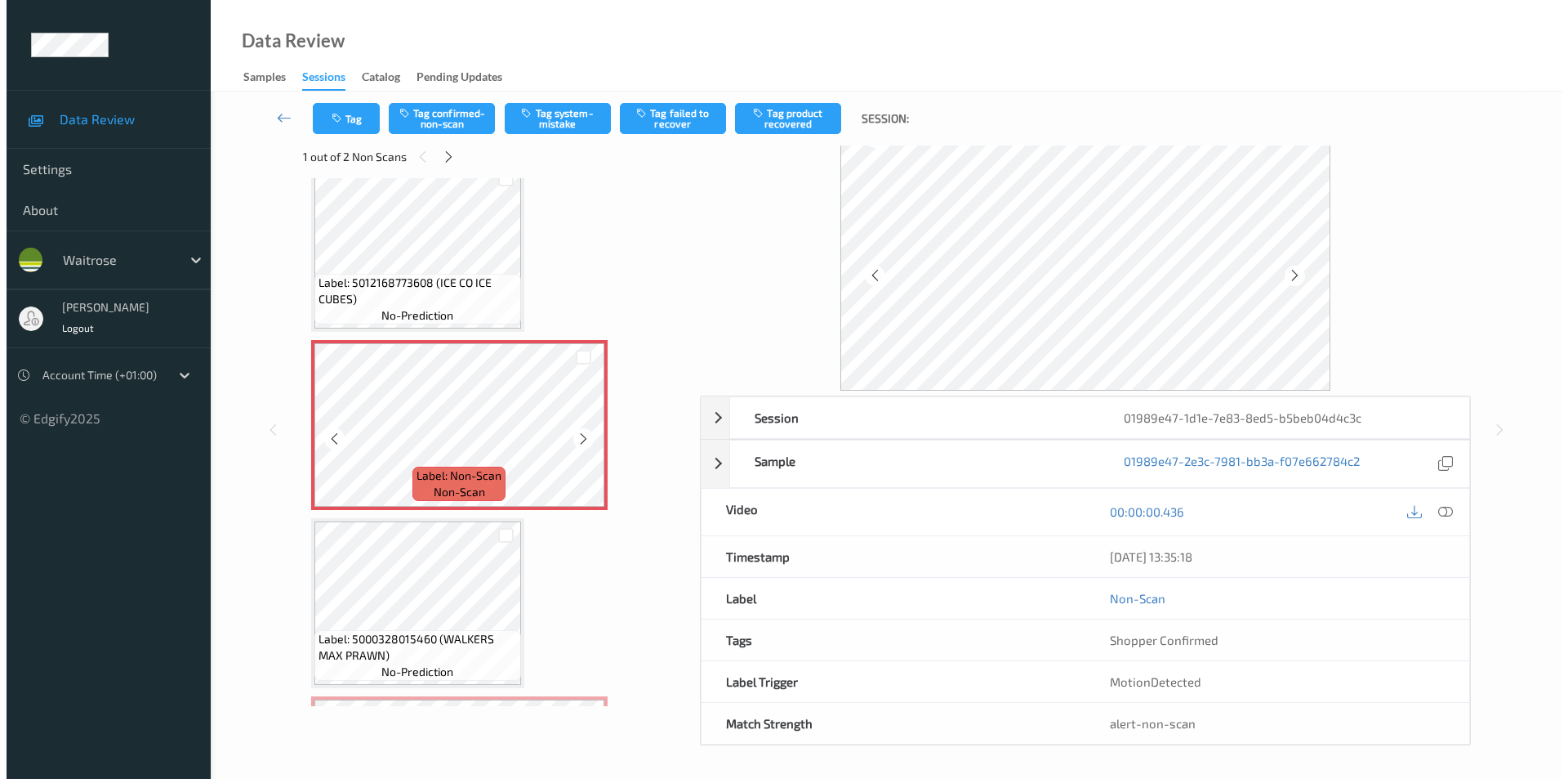
scroll to position [0, 0]
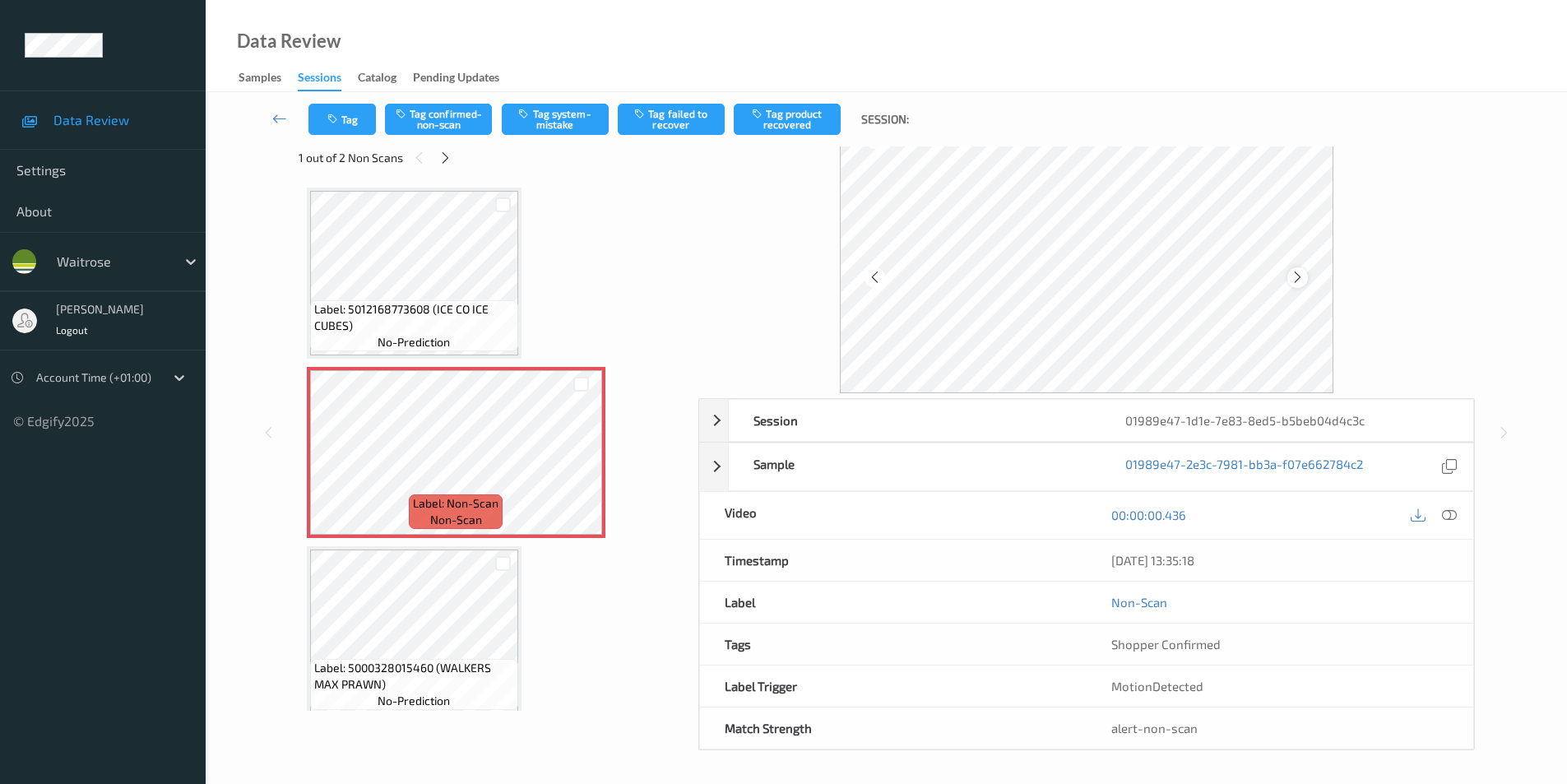
click at [1295, 278] on icon at bounding box center [1297, 277] width 14 height 15
click at [575, 124] on button "Tag system-mistake" at bounding box center [555, 119] width 107 height 31
click at [331, 117] on icon "button" at bounding box center [334, 119] width 14 height 12
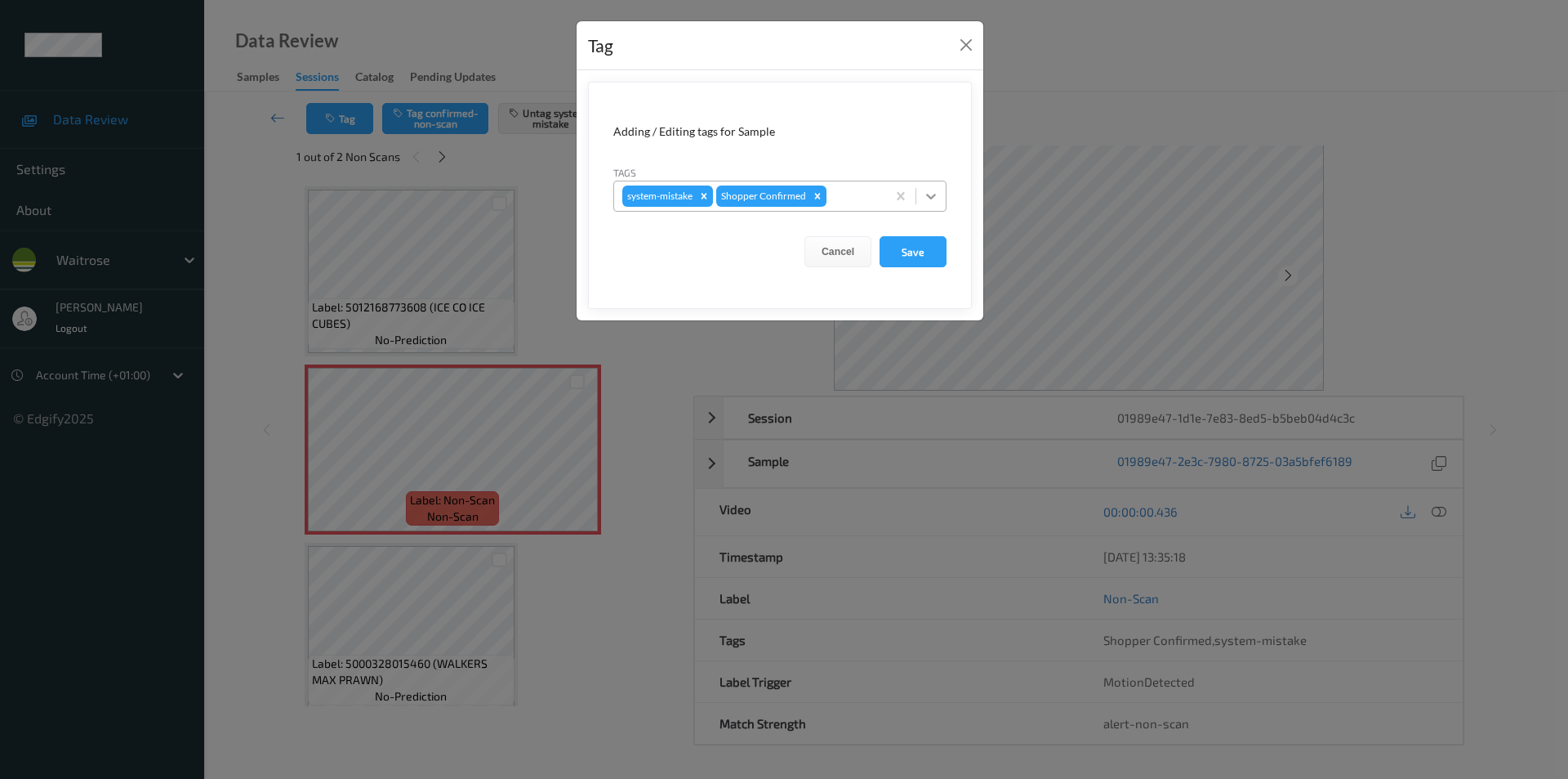
click at [930, 199] on icon at bounding box center [931, 196] width 16 height 16
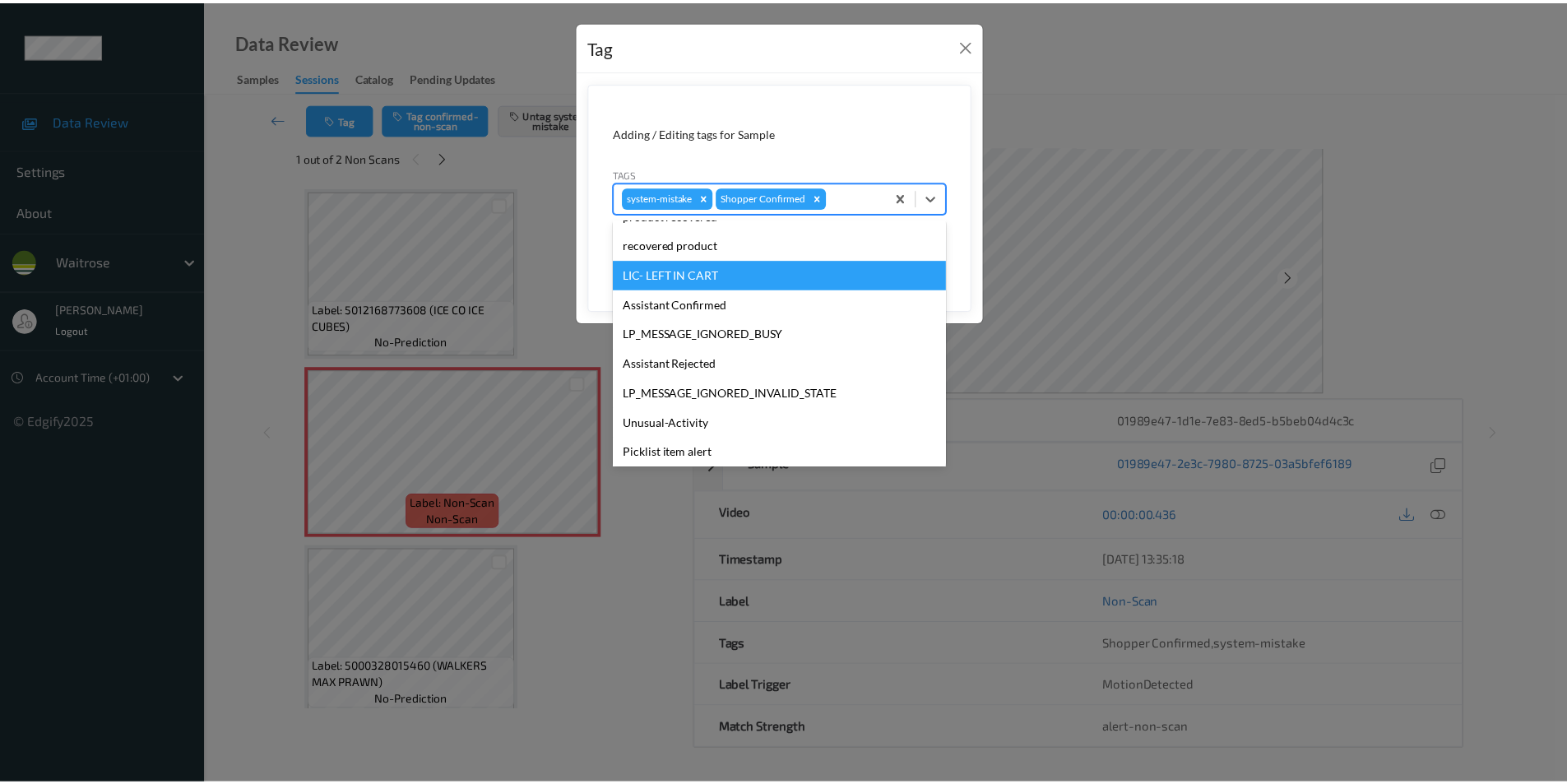
scroll to position [323, 0]
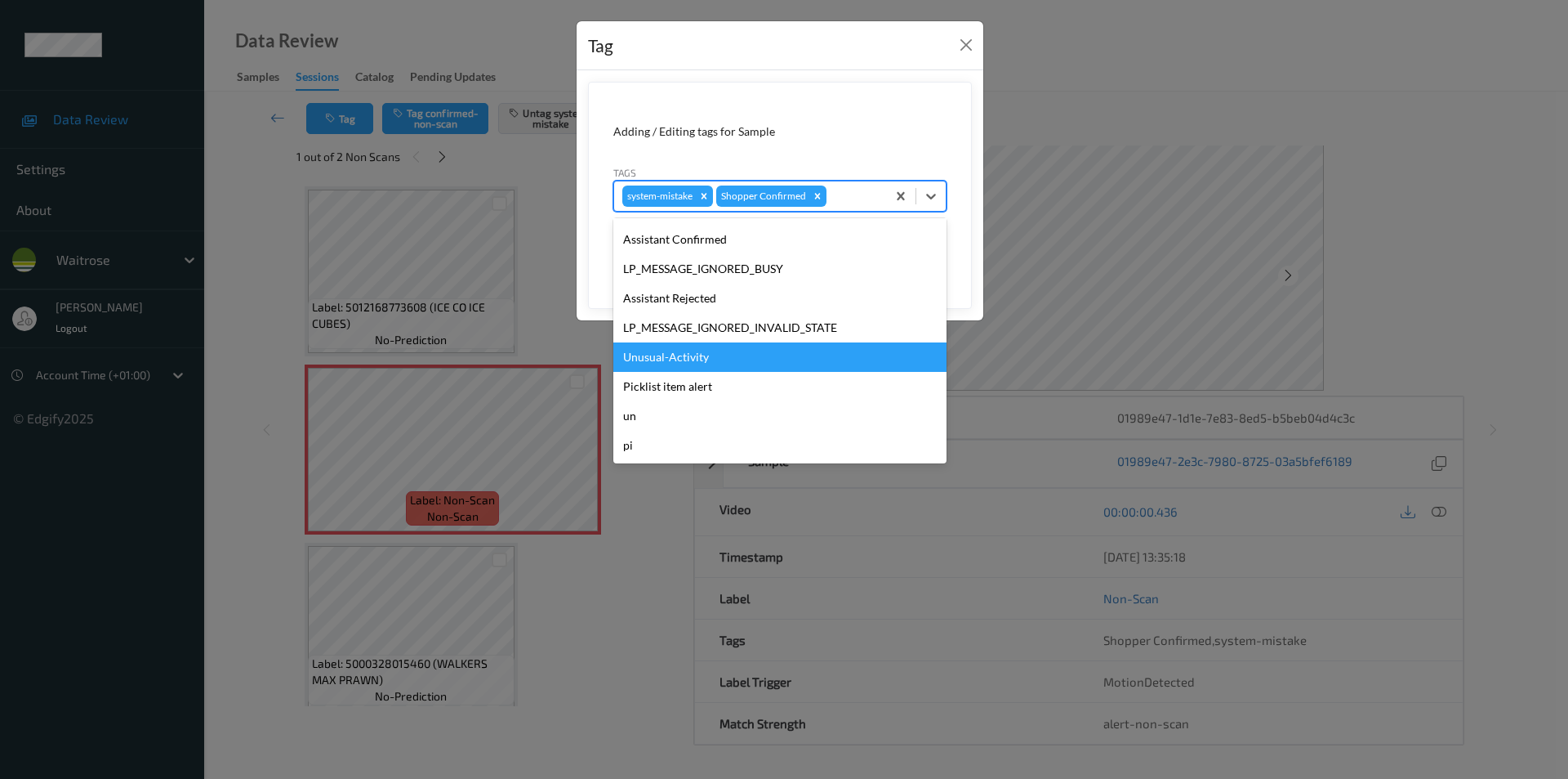
click at [677, 355] on div "Unusual-Activity" at bounding box center [779, 357] width 333 height 29
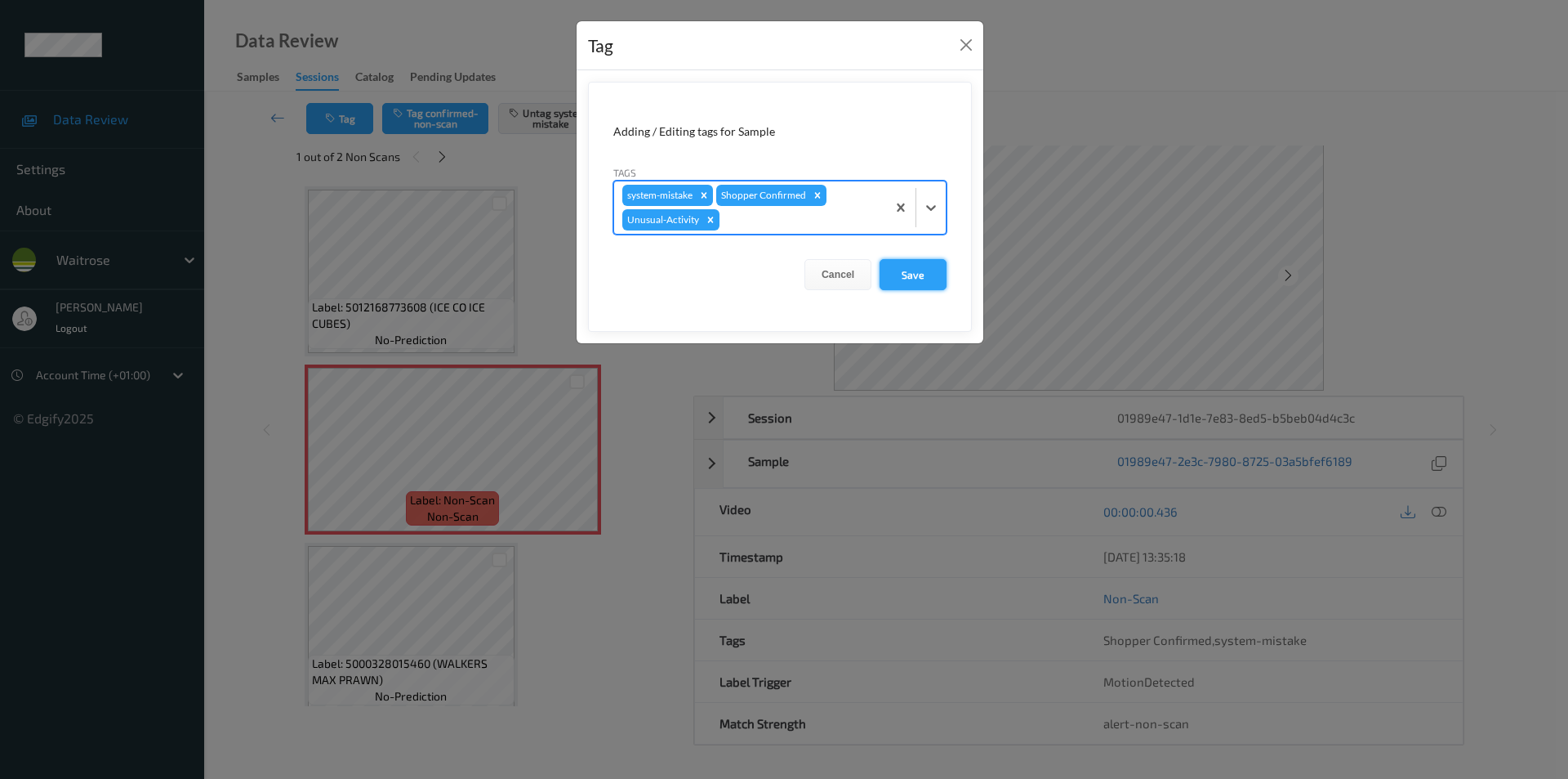
click at [921, 271] on button "Save" at bounding box center [913, 274] width 67 height 31
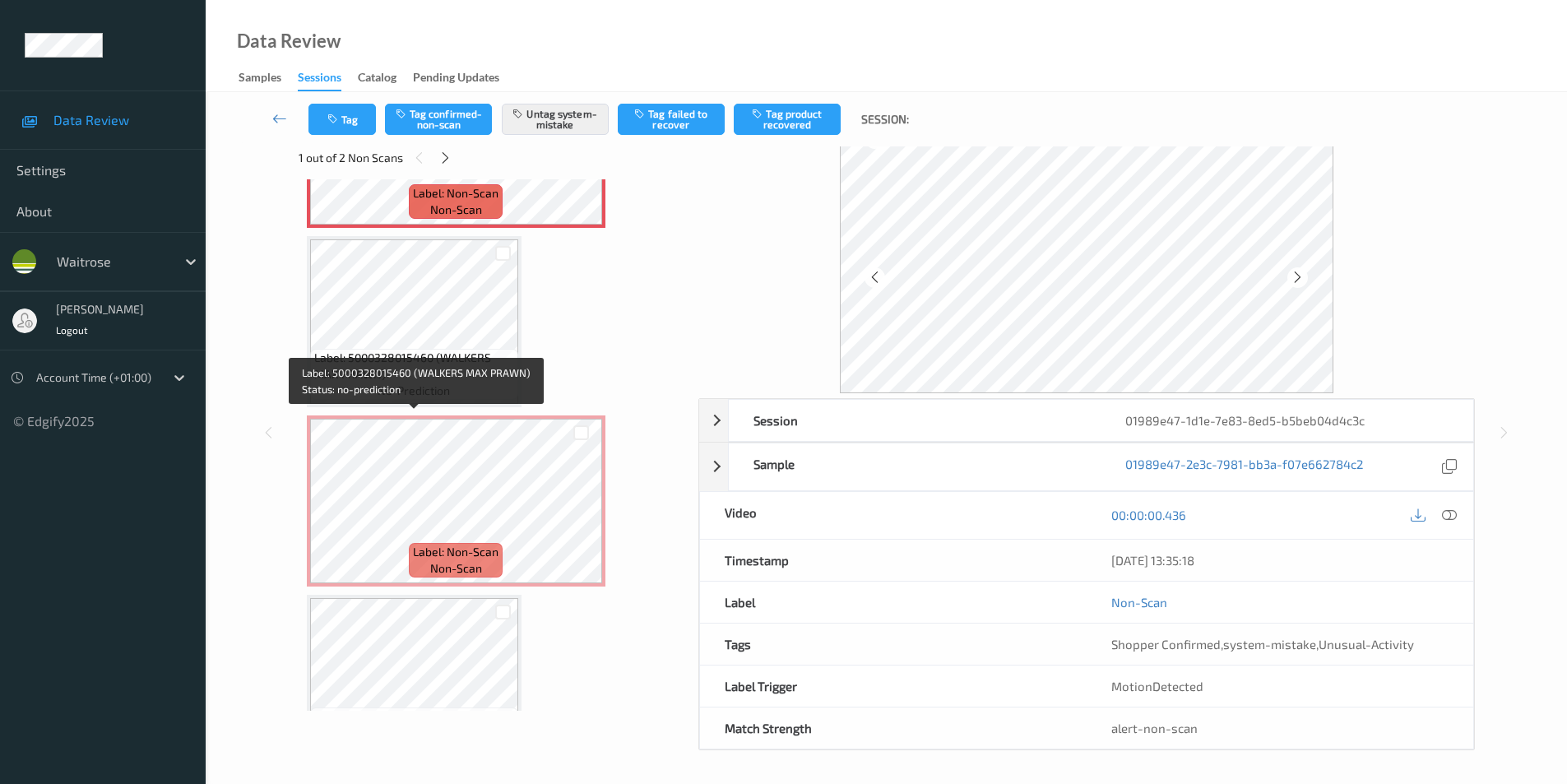
scroll to position [411, 0]
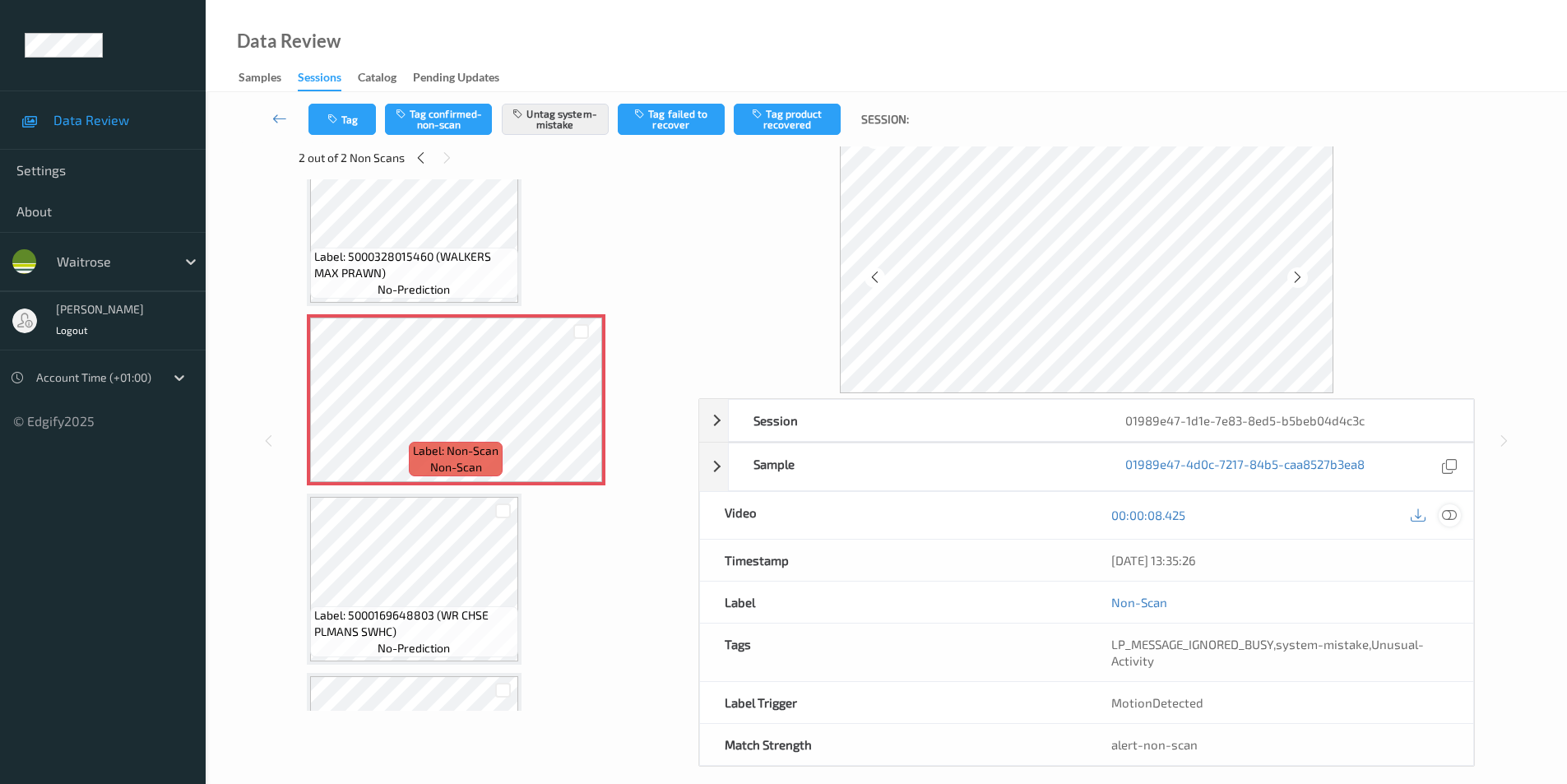
click at [1448, 513] on icon at bounding box center [1450, 514] width 15 height 15
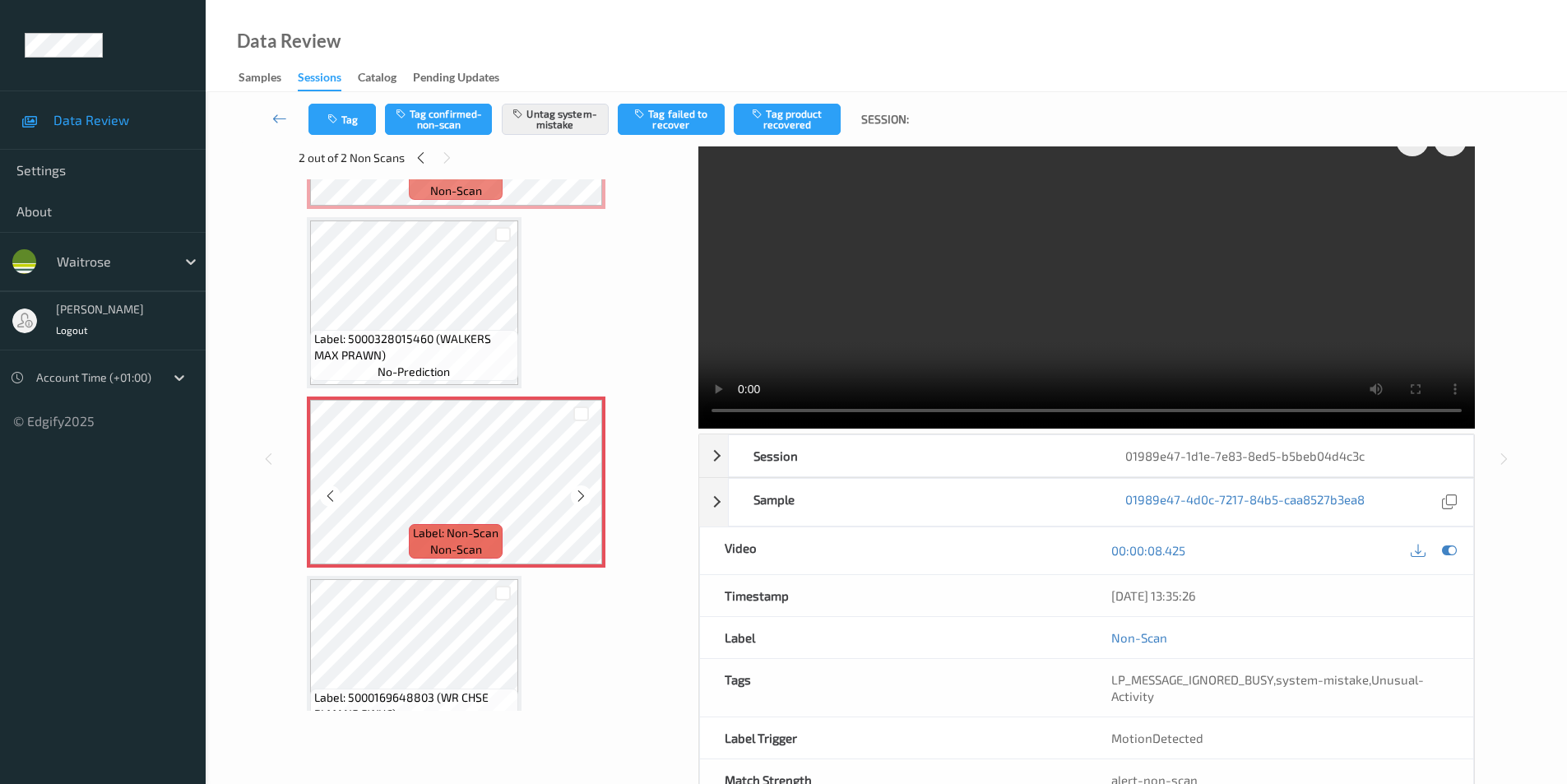
scroll to position [83, 0]
